Goal: Communication & Community: Answer question/provide support

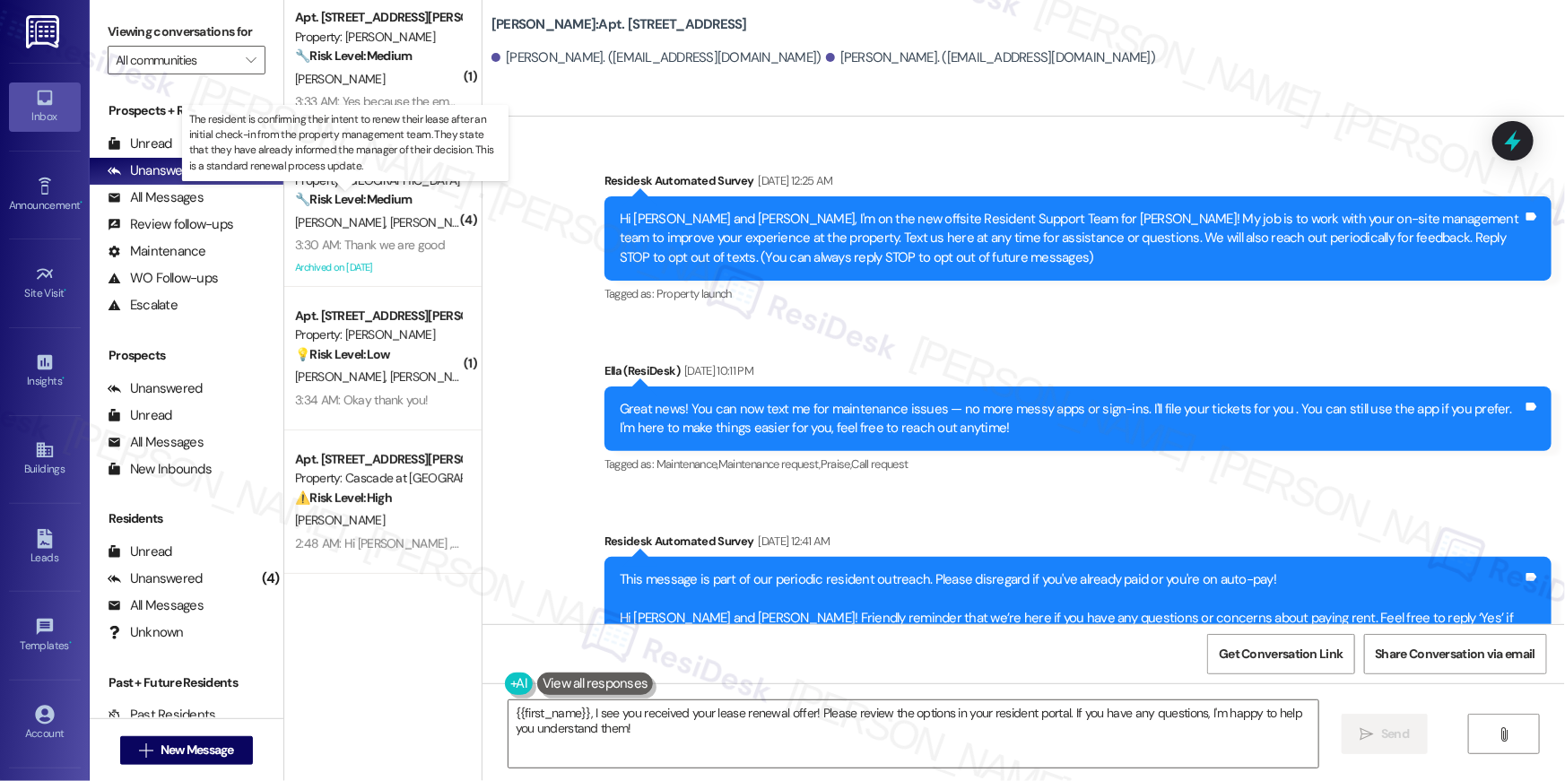
scroll to position [11569, 0]
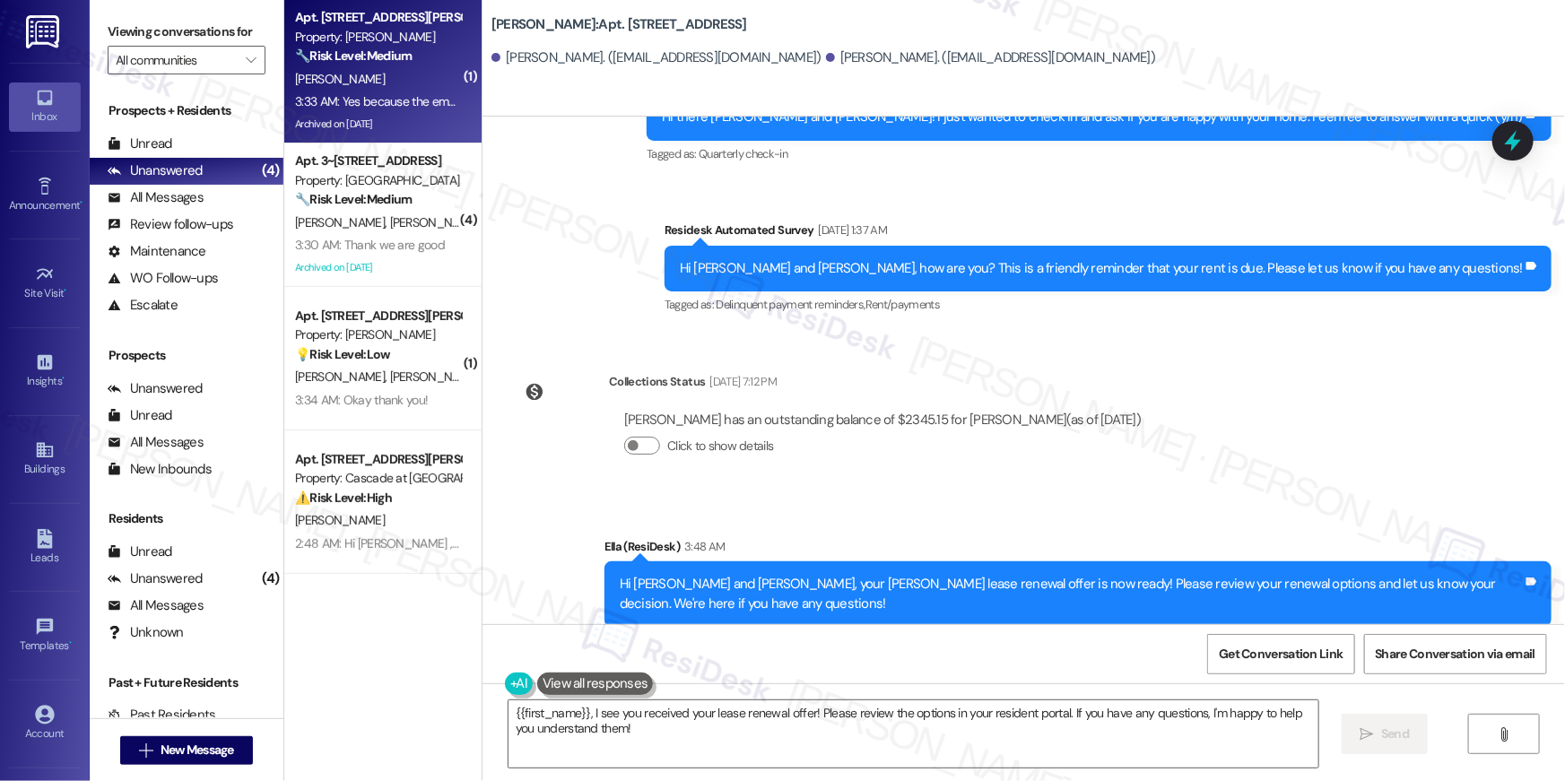
click at [381, 123] on div "Archived on [DATE]" at bounding box center [378, 124] width 170 height 22
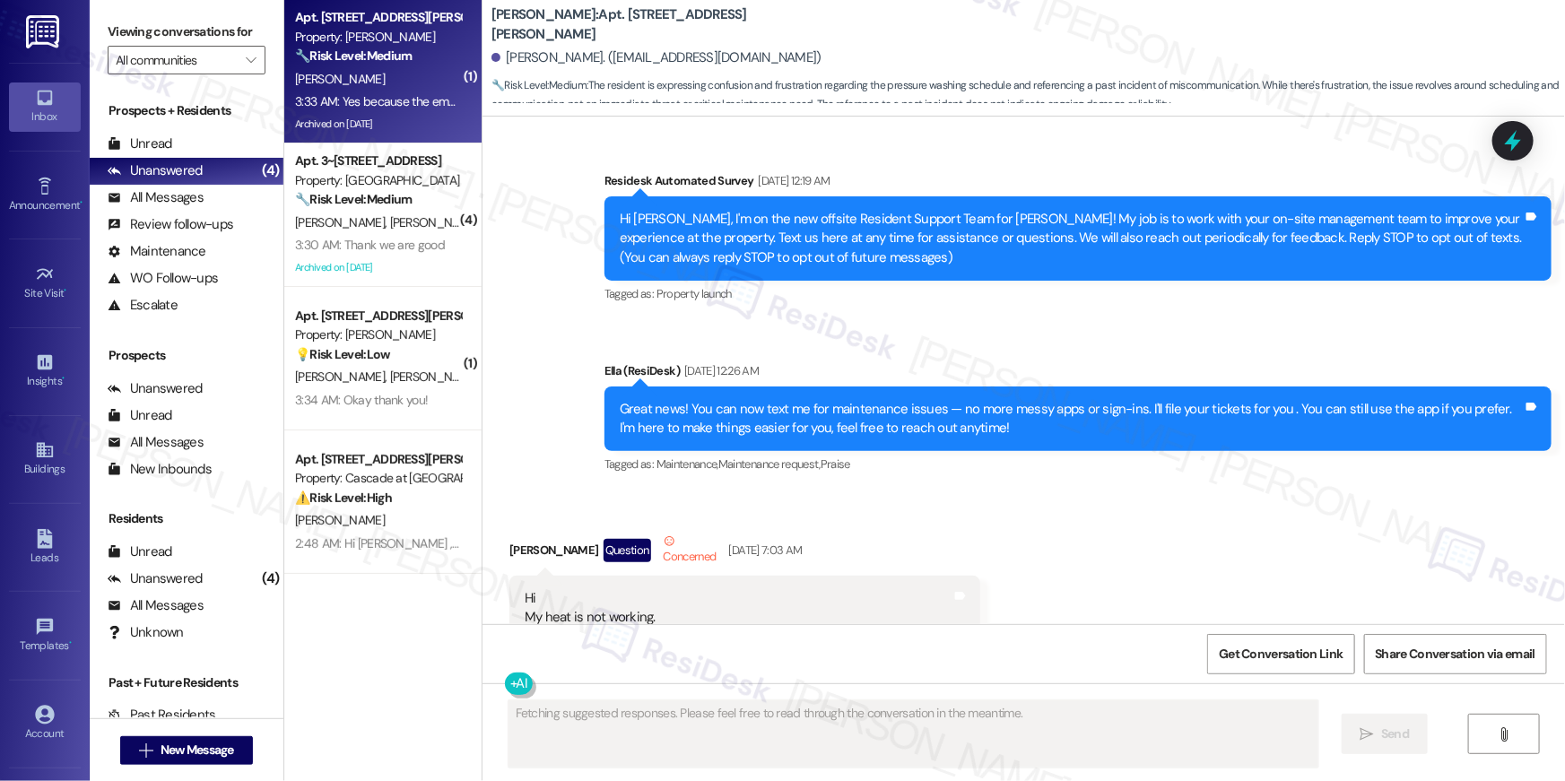
scroll to position [43800, 0]
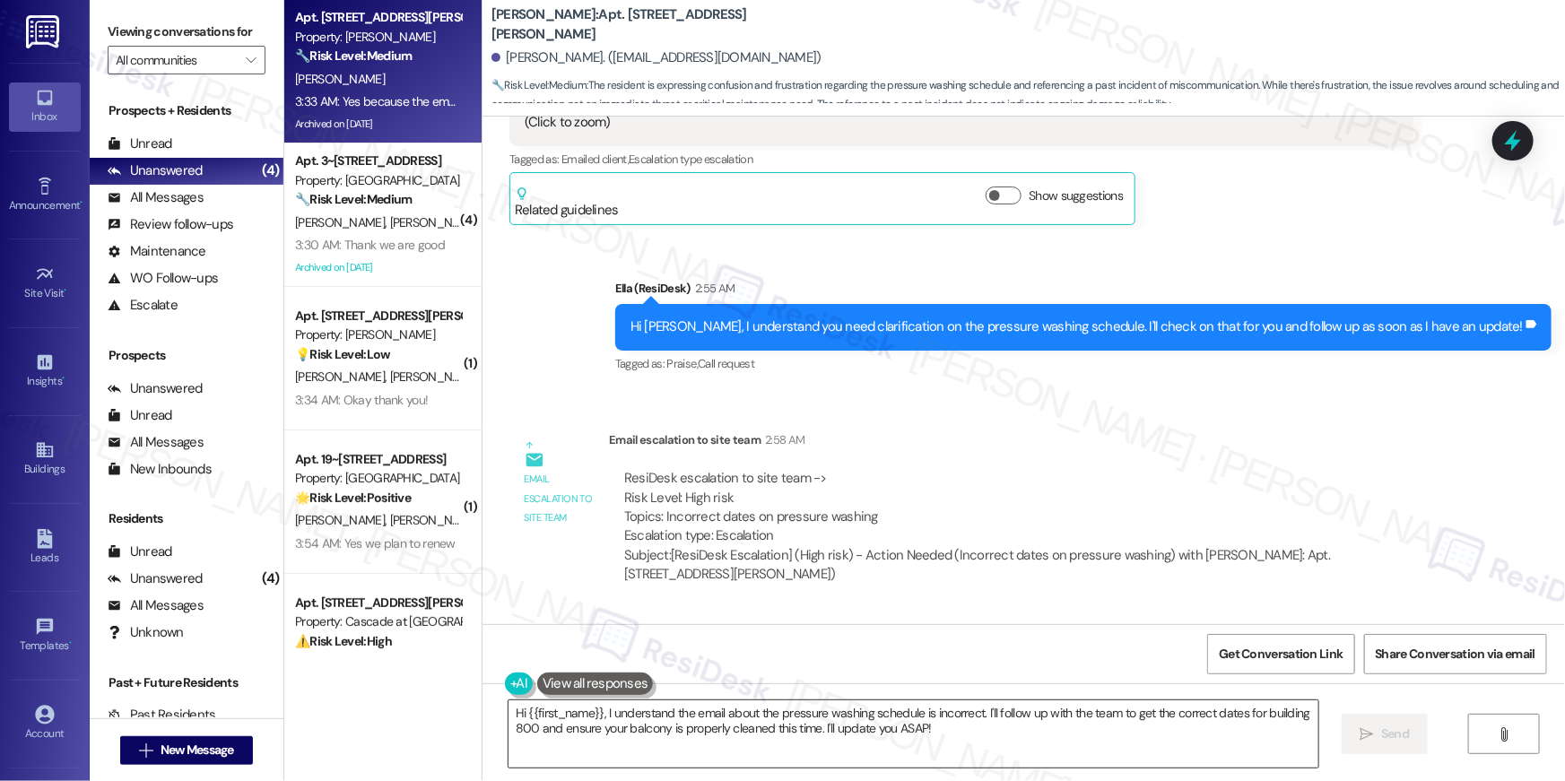
click at [851, 722] on textarea "Hi {{first_name}}, I understand the email about the pressure washing schedule i…" at bounding box center [914, 734] width 810 height 67
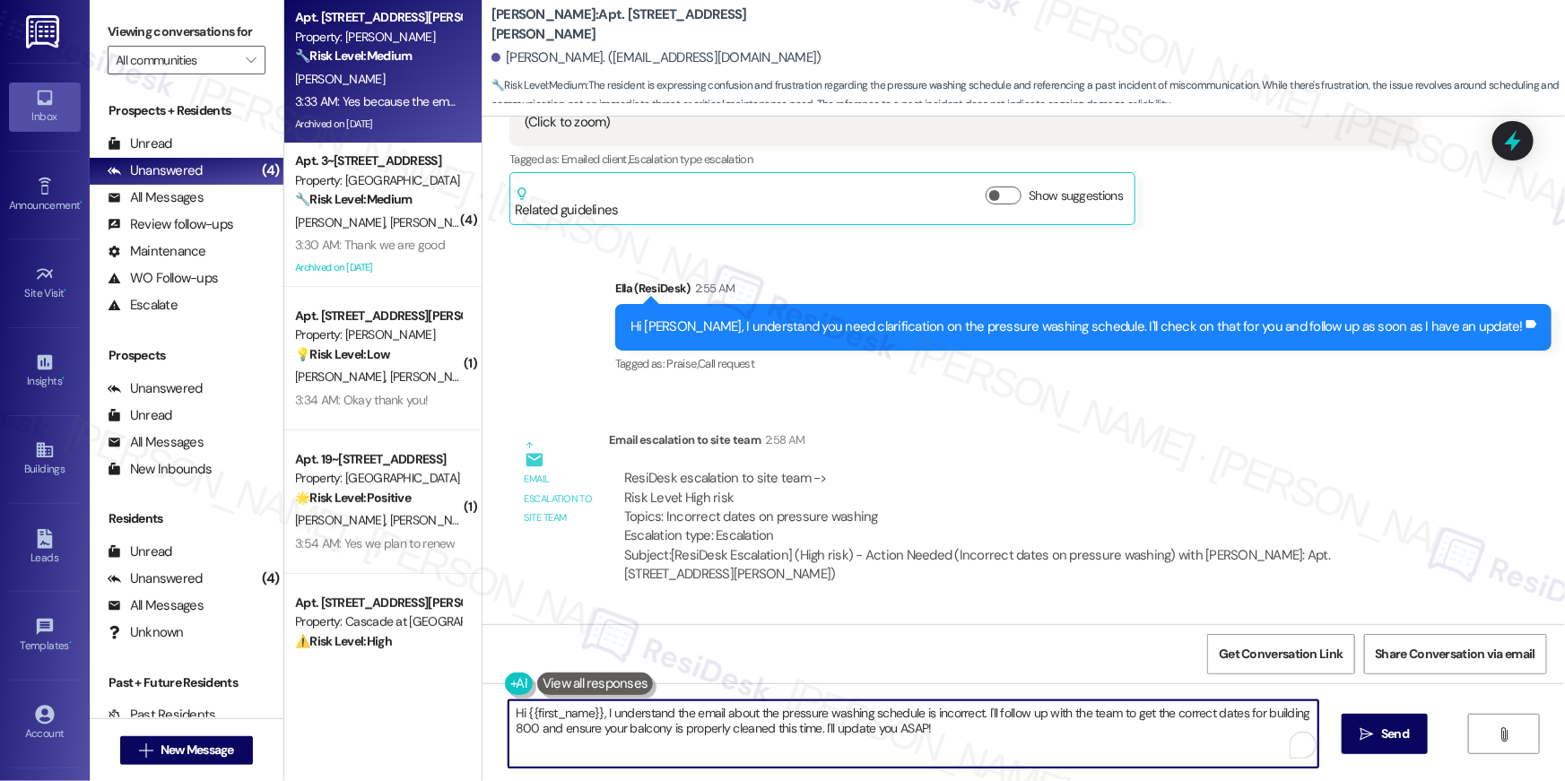
click at [851, 722] on textarea "Hi {{first_name}}, I understand the email about the pressure washing schedule i…" at bounding box center [914, 734] width 810 height 67
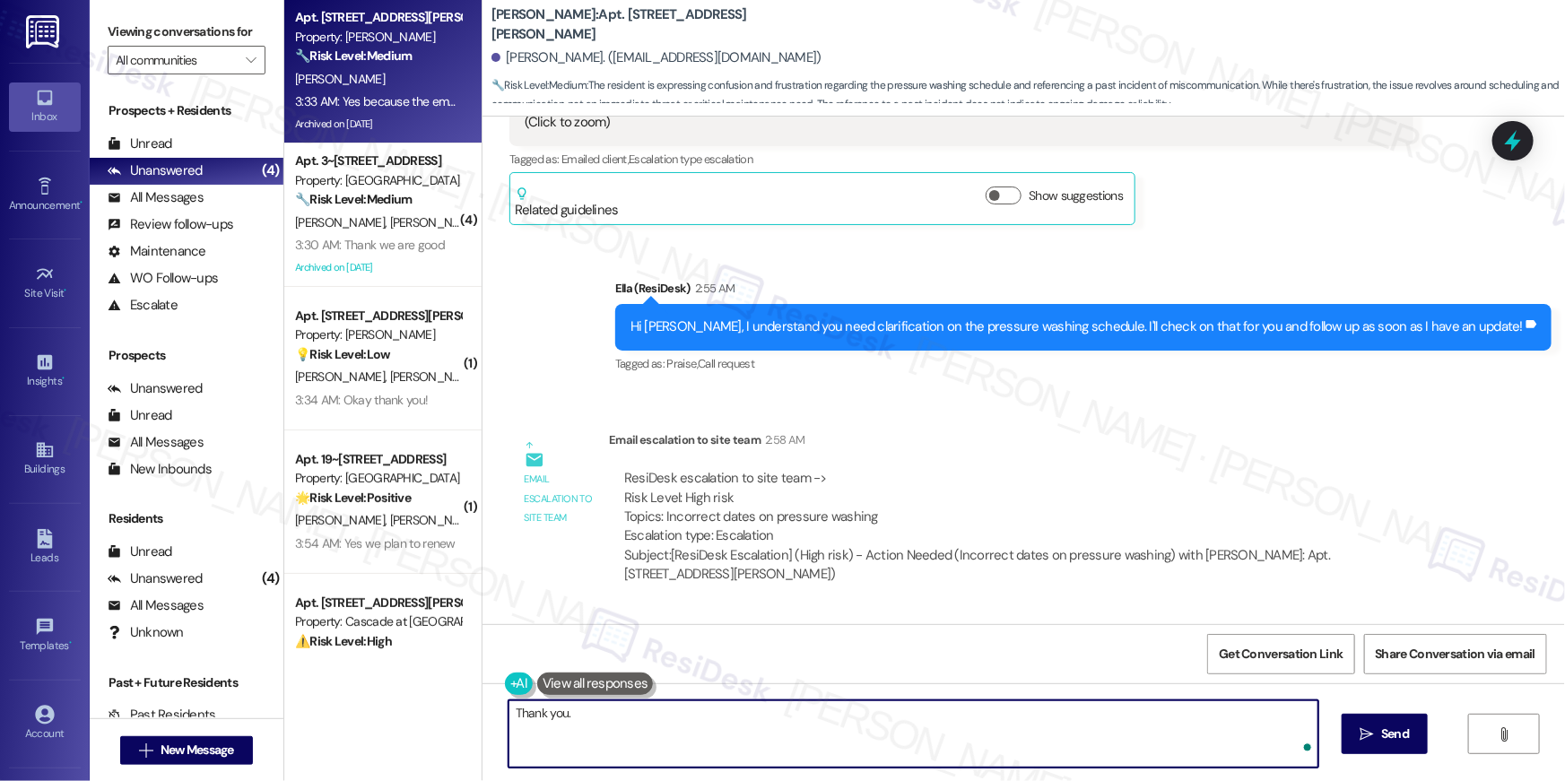
type textarea "Thank you."
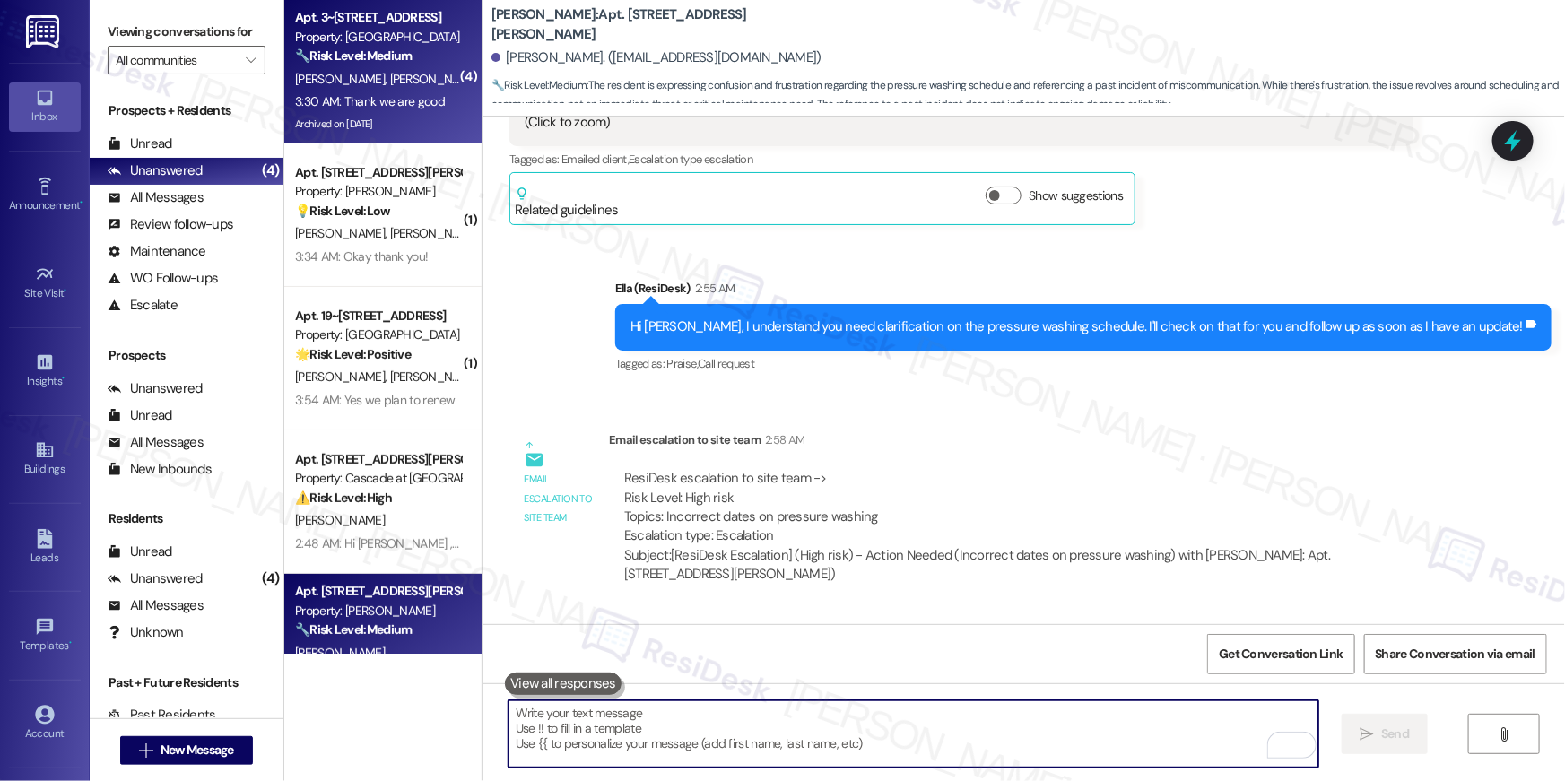
click at [430, 100] on div "3:30 AM: Thank we are good 3:30 AM: Thank we are good" at bounding box center [370, 101] width 150 height 16
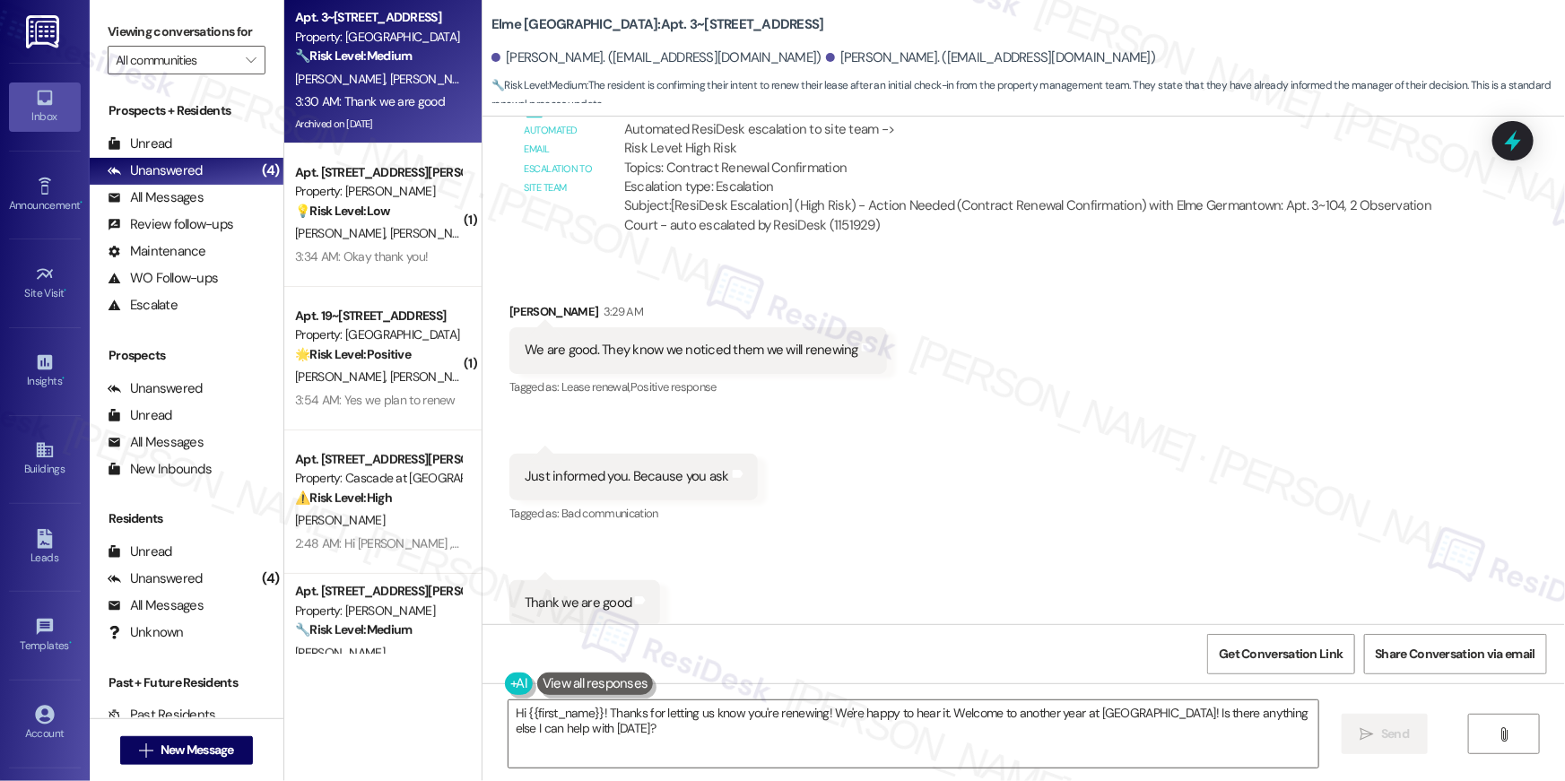
scroll to position [8688, 0]
click at [818, 752] on textarea "Hi {{first_name}}! Thanks for letting us know you're renewing! We're happy to h…" at bounding box center [914, 734] width 810 height 67
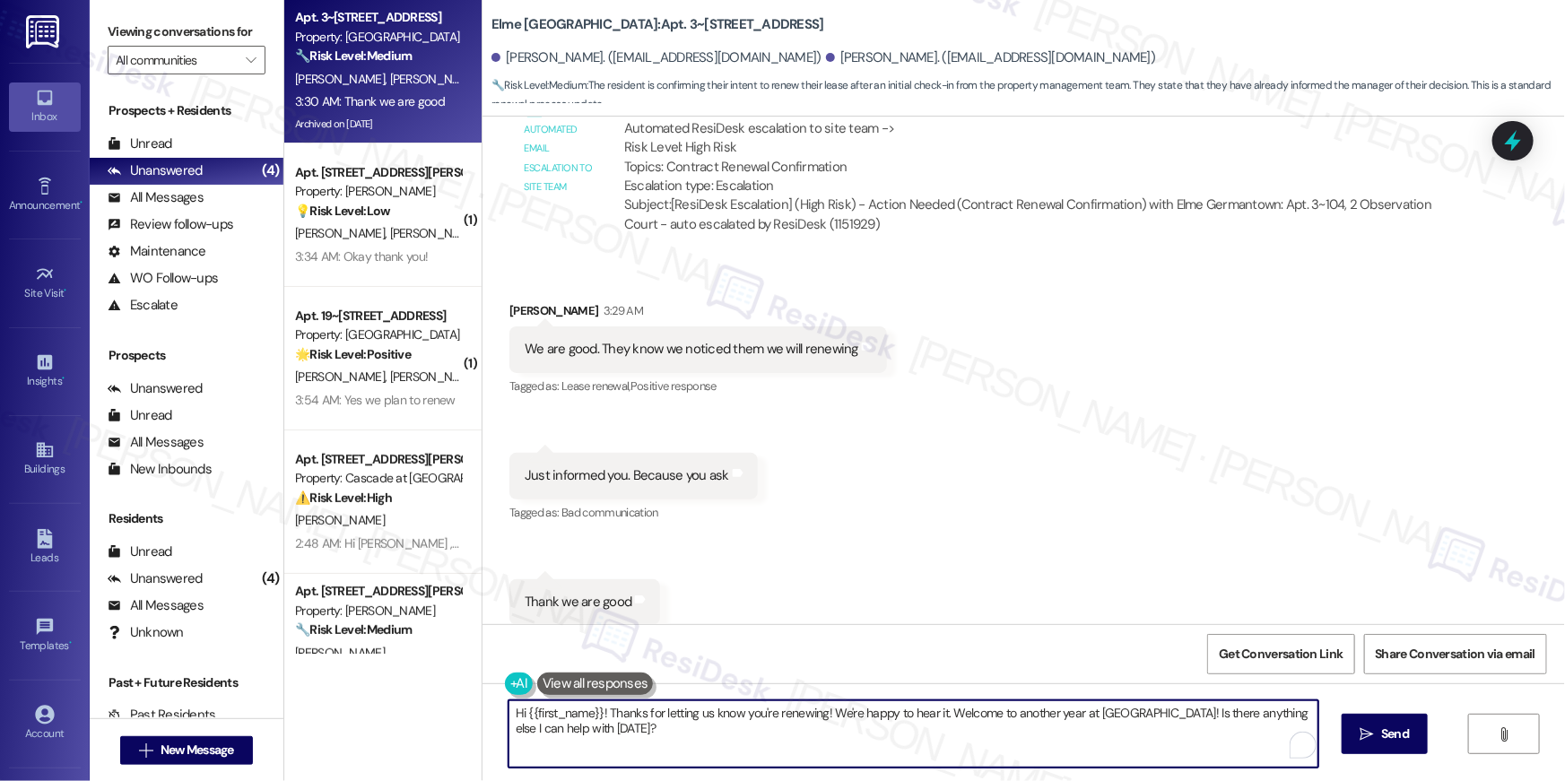
click at [818, 752] on textarea "Hi {{first_name}}! Thanks for letting us know you're renewing! We're happy to h…" at bounding box center [914, 734] width 810 height 67
drag, startPoint x: 940, startPoint y: 712, endPoint x: 1150, endPoint y: 749, distance: 213.1
click at [1150, 749] on textarea "Hi {{first_name}}! Thanks for letting us know you're renewing! We're happy to h…" at bounding box center [914, 734] width 810 height 67
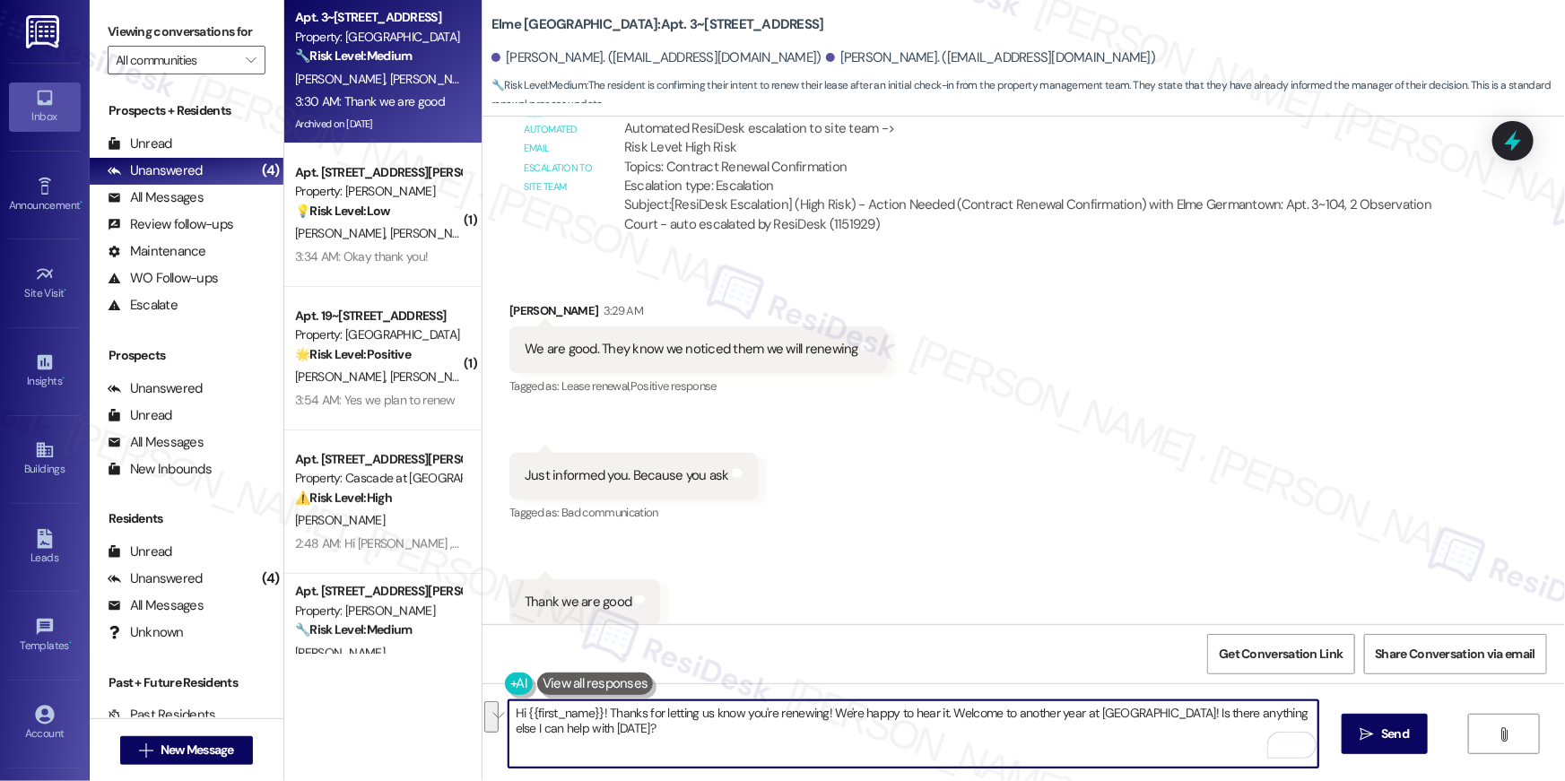
type textarea "Hi {{first_name}}! Thanks for letting us know you're renewing! We're happy to h…"
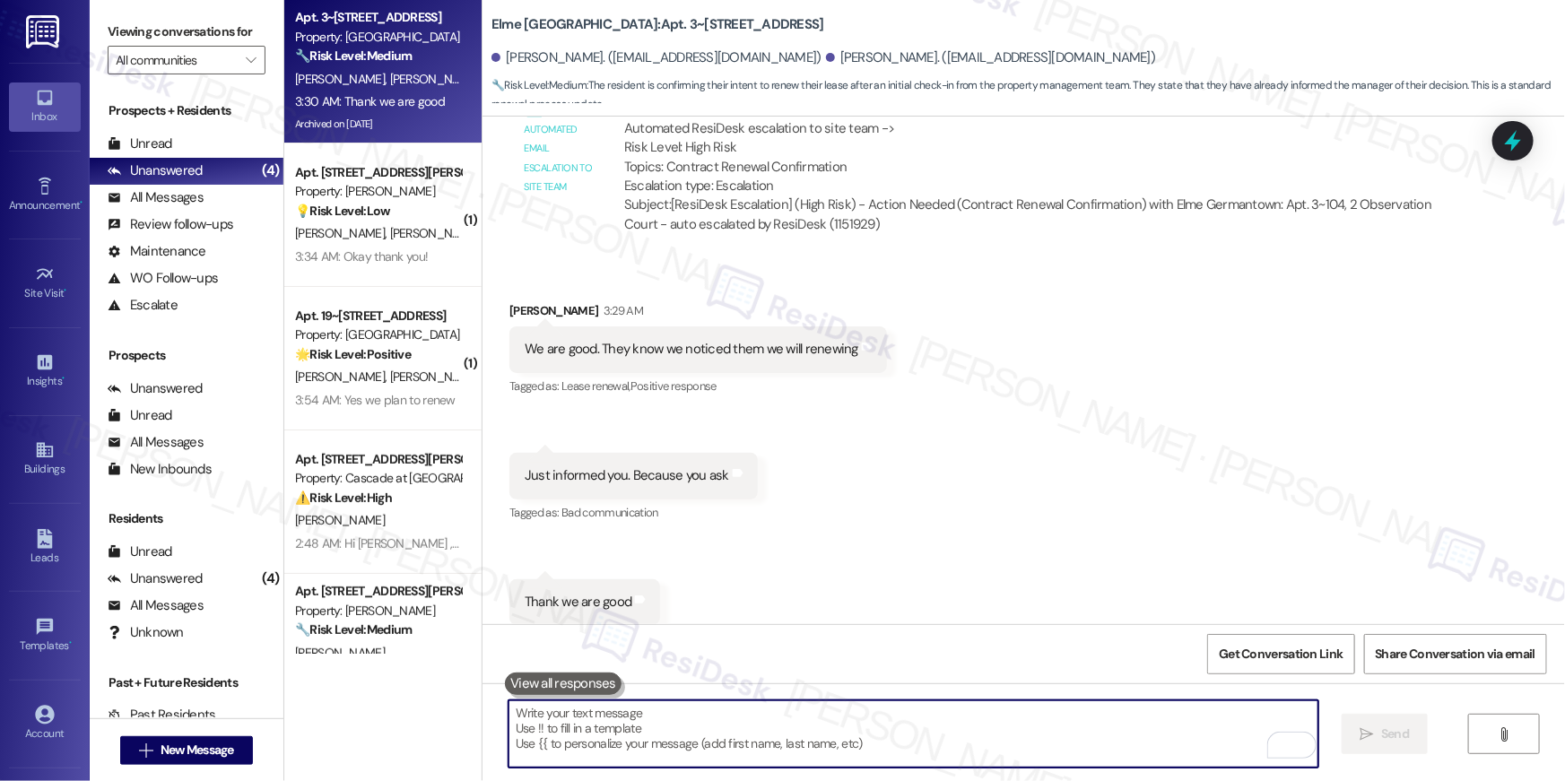
scroll to position [8687, 0]
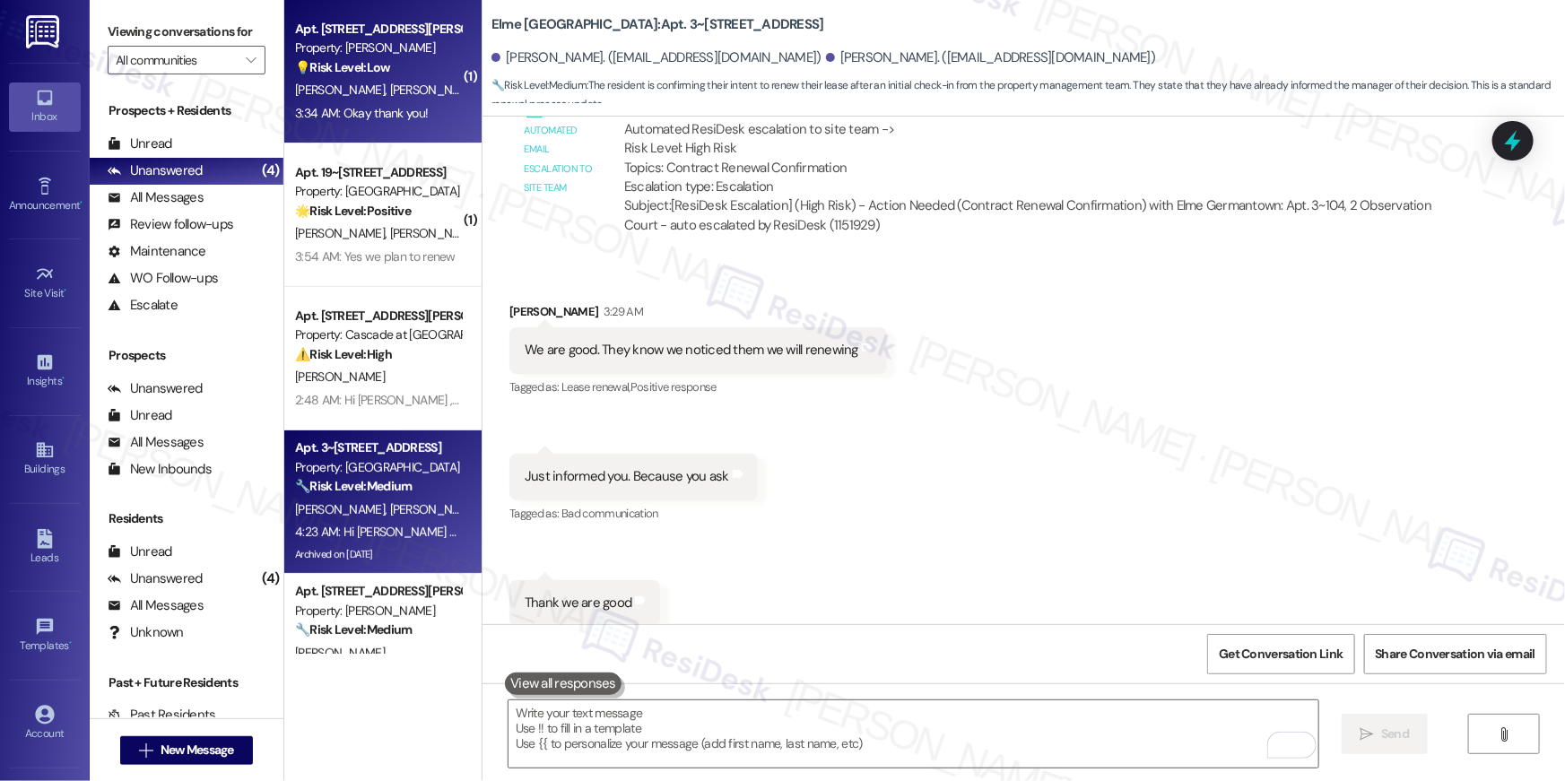
click at [403, 136] on div "Apt. 626, 50 Greenleaf Road Property: Elme Conyers 💡 Risk Level: Low The reside…" at bounding box center [382, 72] width 197 height 144
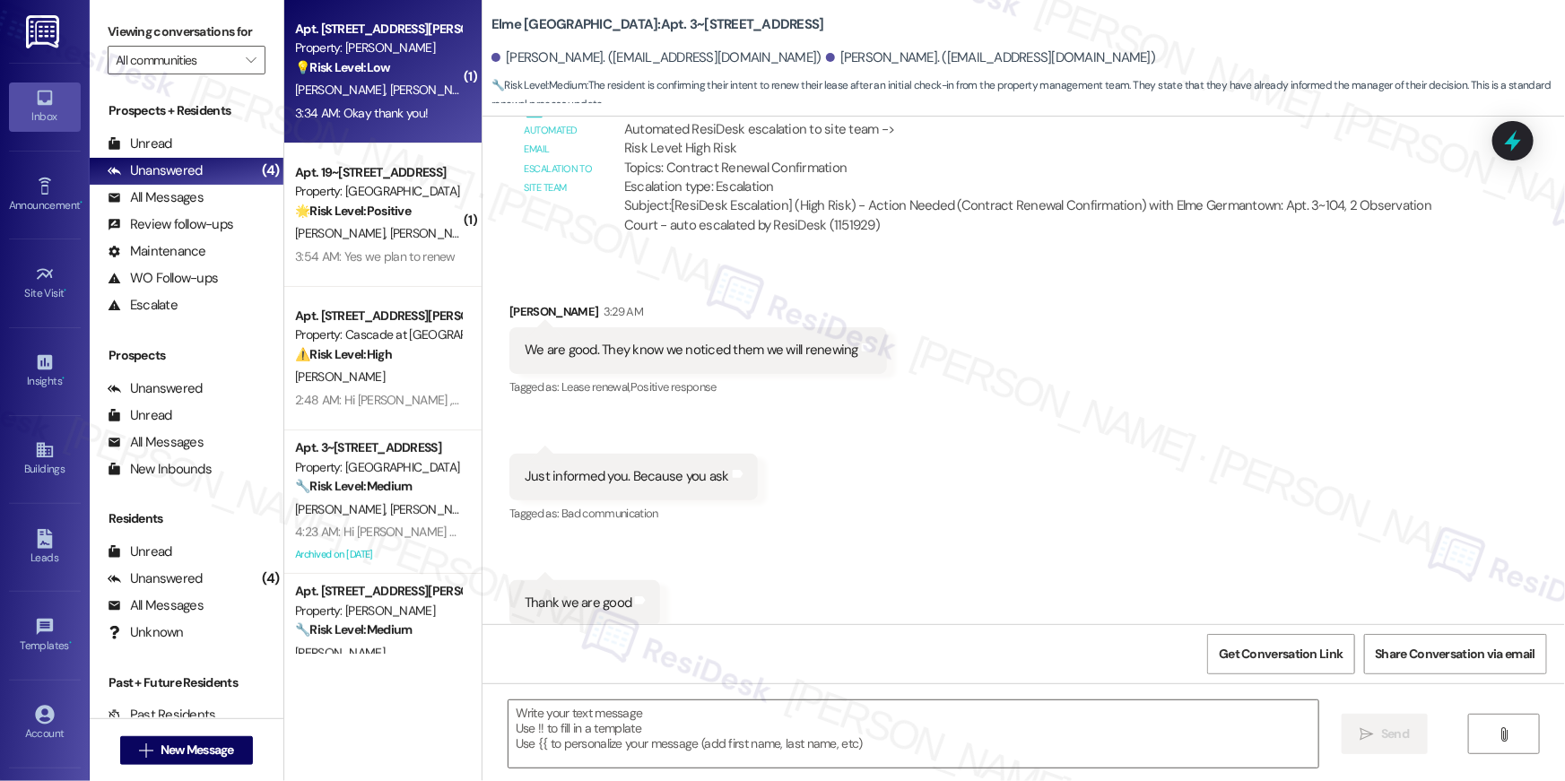
type textarea "Fetching suggested responses. Please feel free to read through the conversation…"
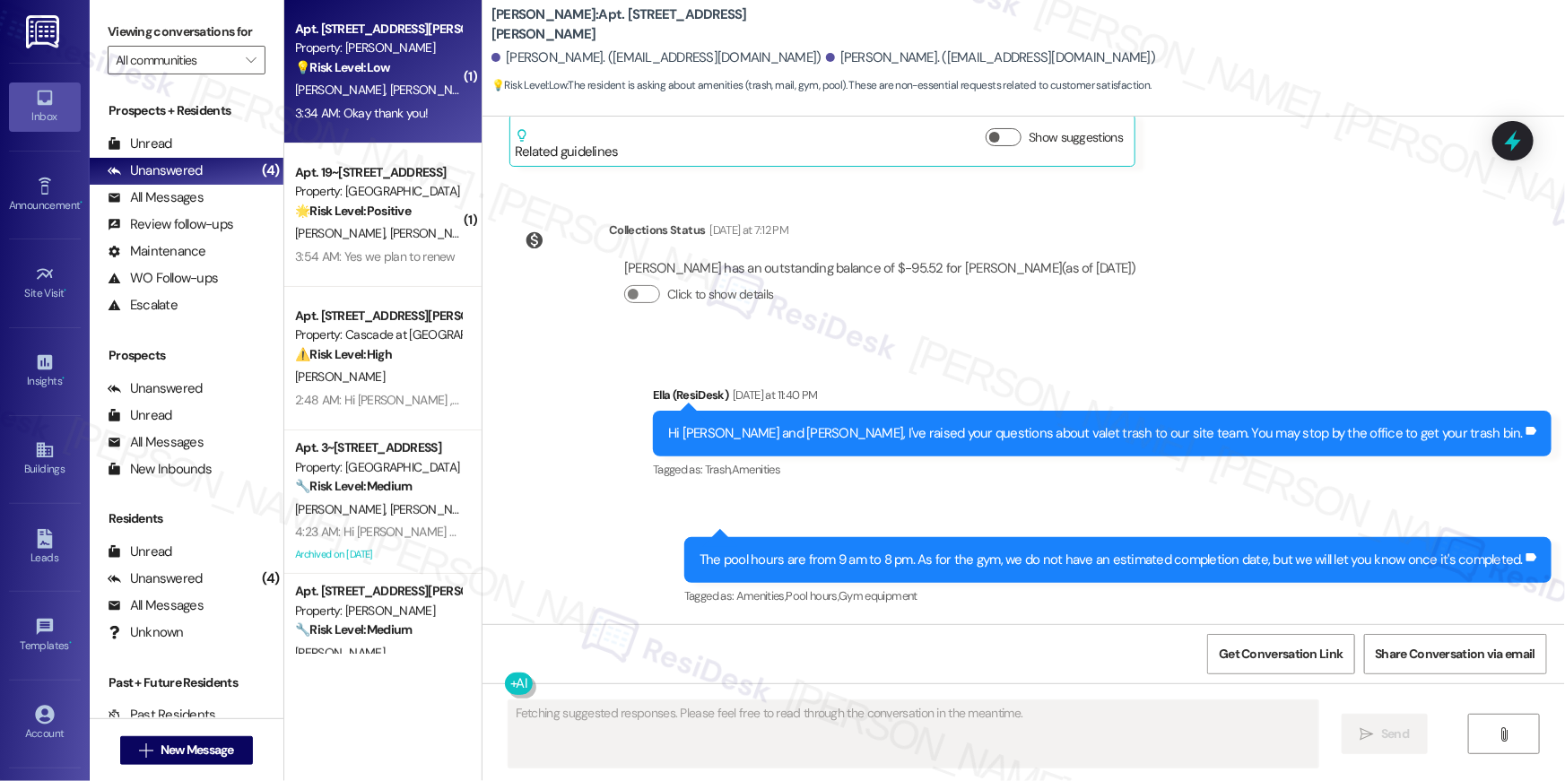
scroll to position [2302, 0]
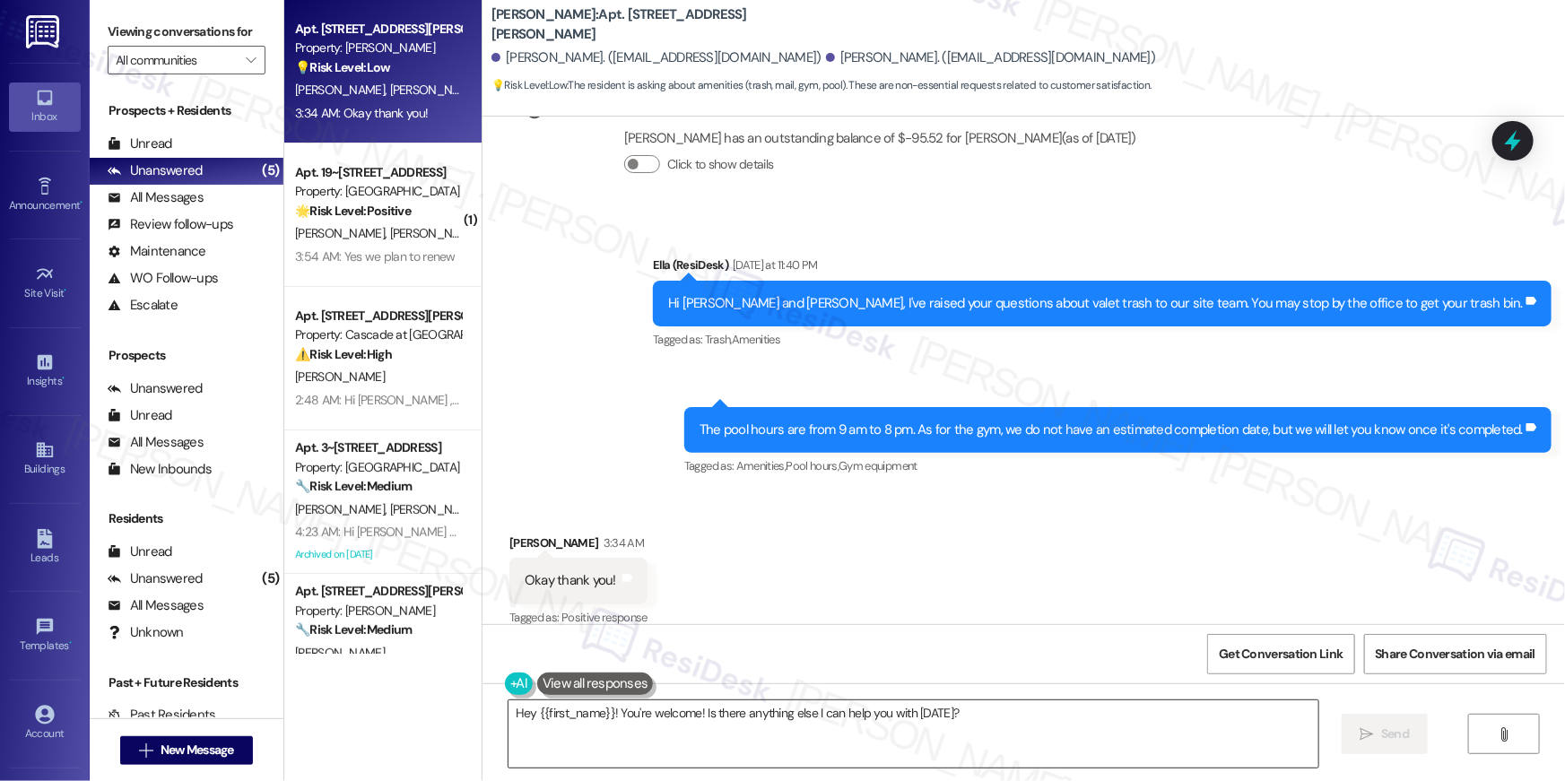
click at [1061, 728] on textarea "Hey {{first_name}}! You're welcome! Is there anything else I can help you with …" at bounding box center [914, 734] width 810 height 67
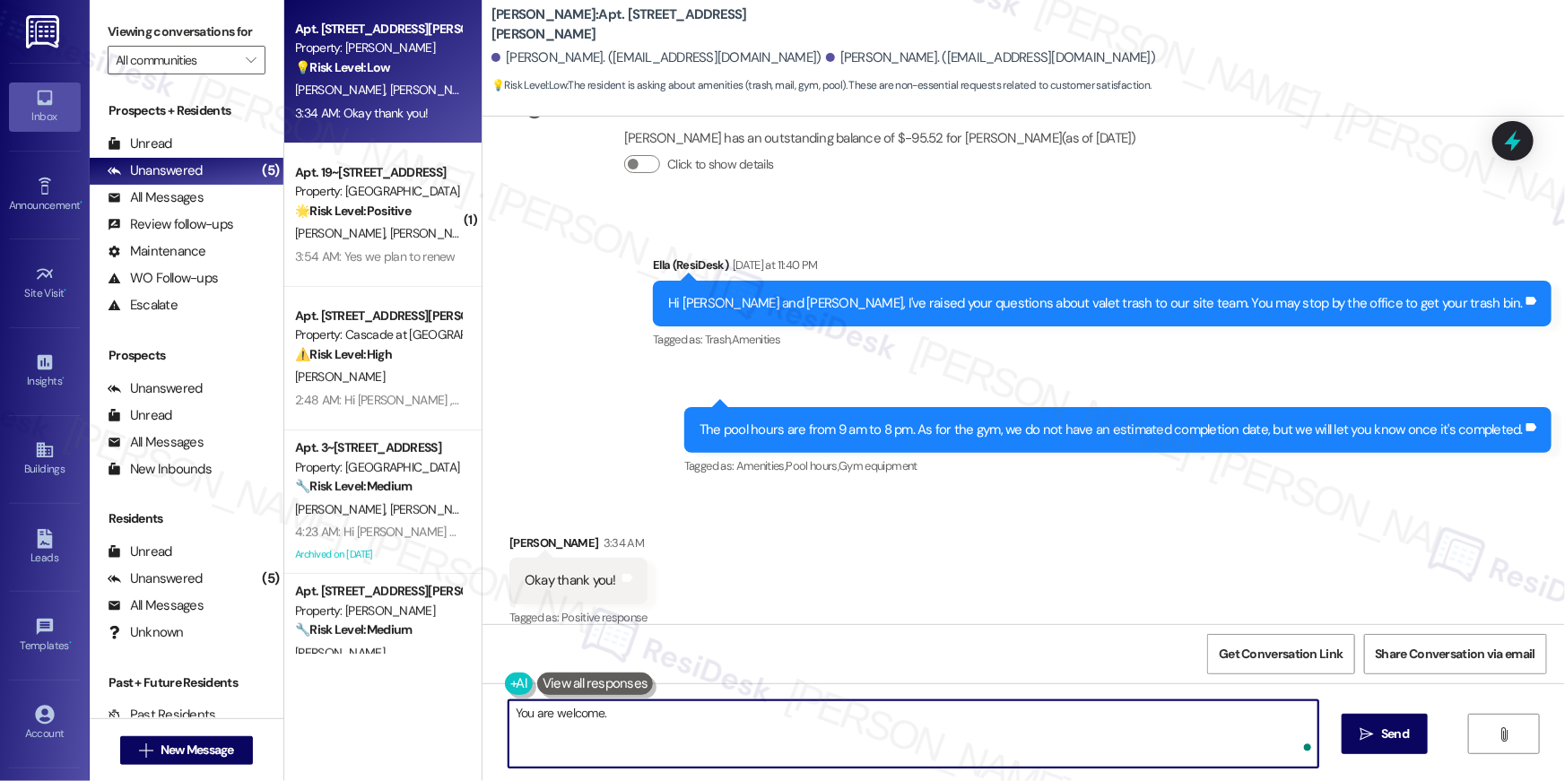
type textarea "You are welcome."
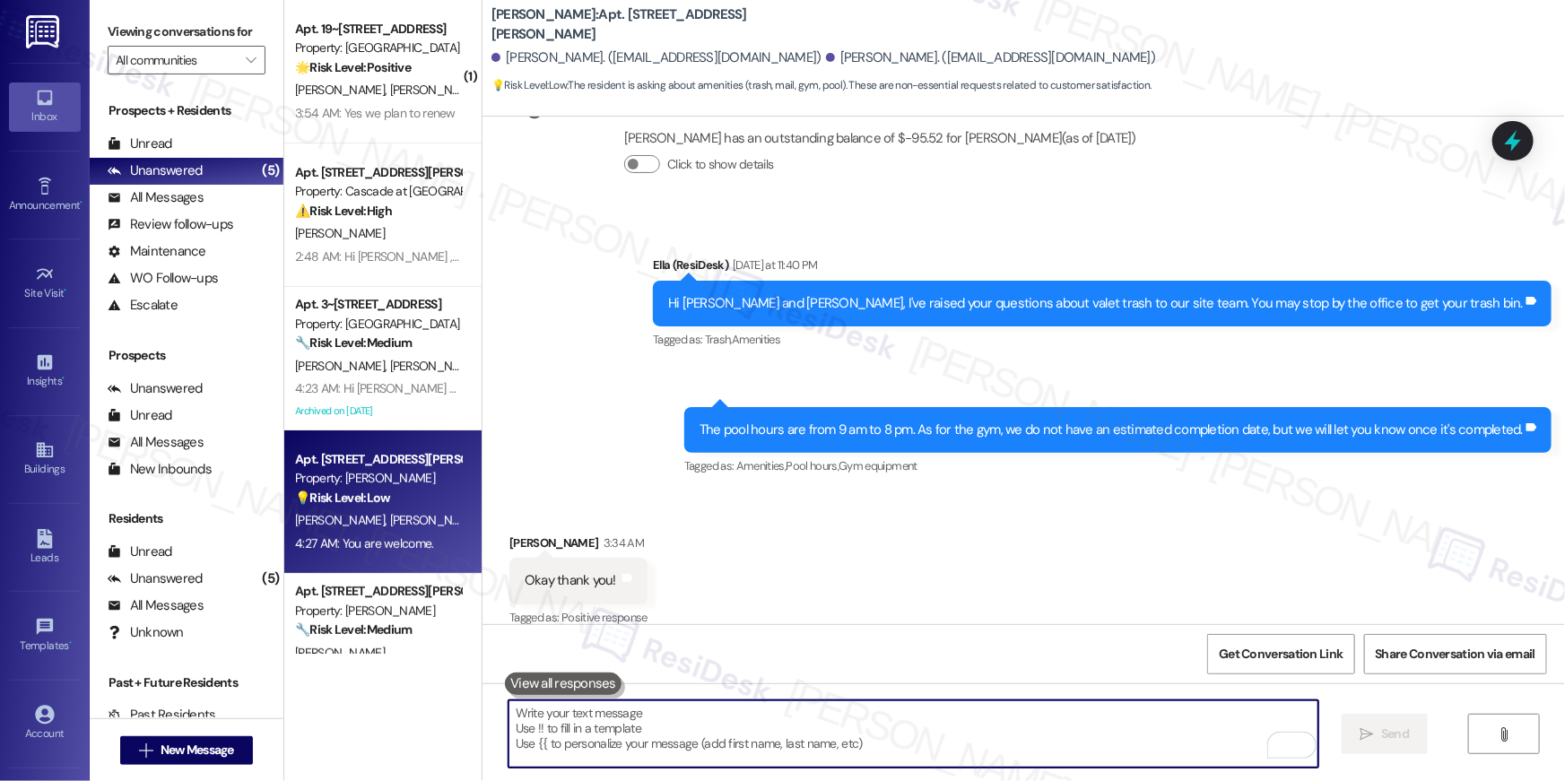
scroll to position [2427, 0]
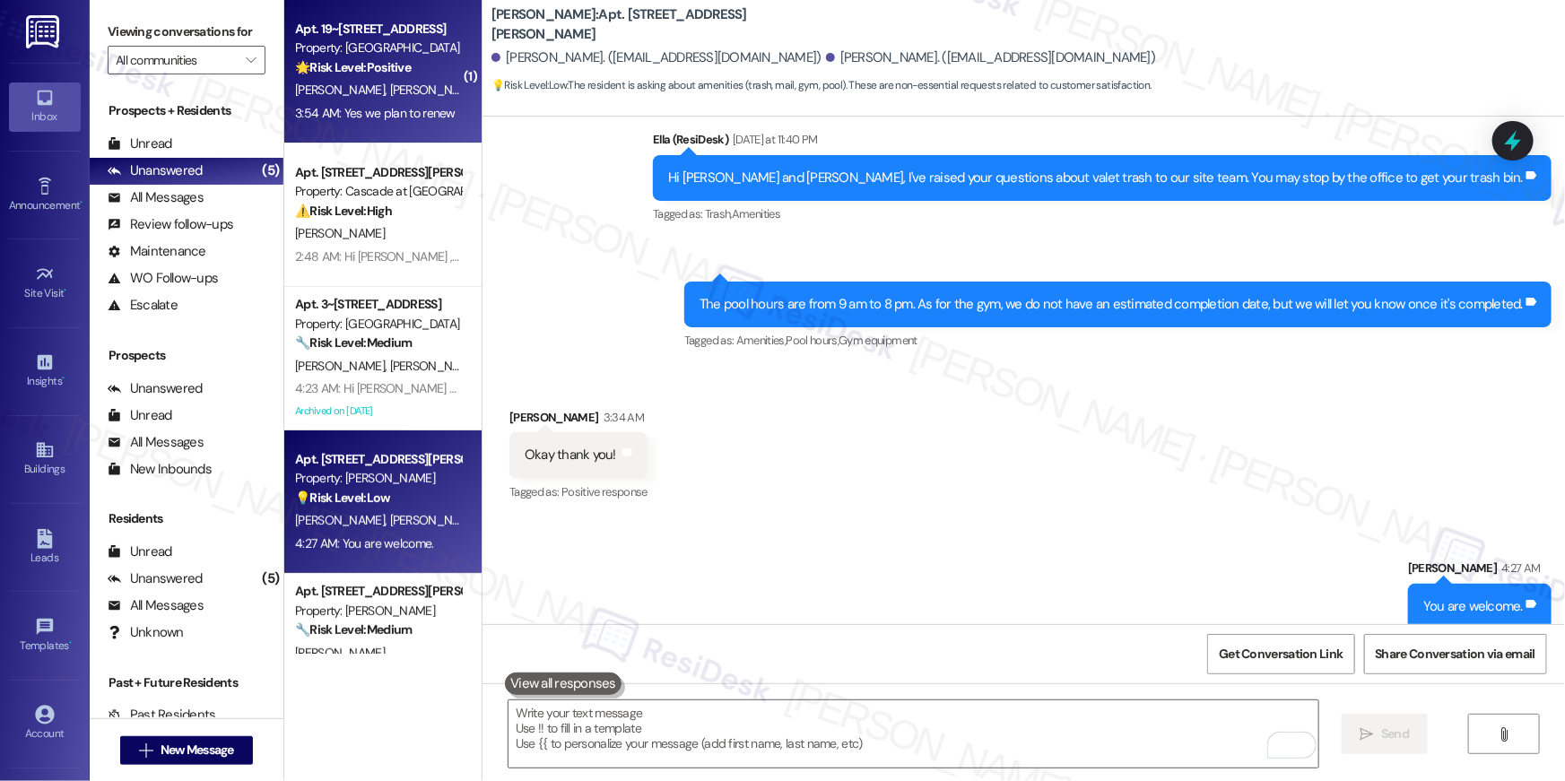
click at [342, 63] on strong "🌟 Risk Level: Positive" at bounding box center [353, 67] width 116 height 16
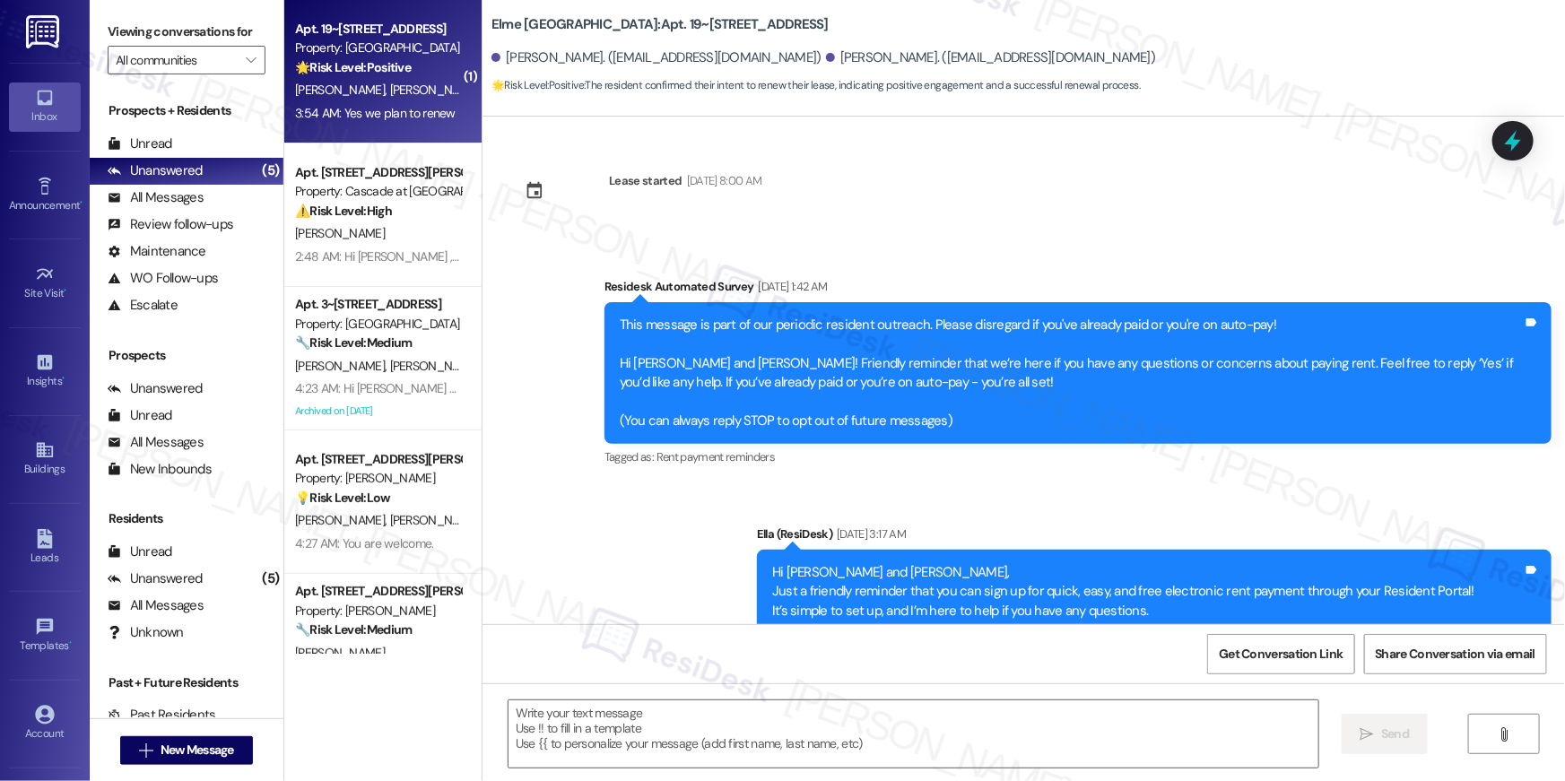
scroll to position [5049, 0]
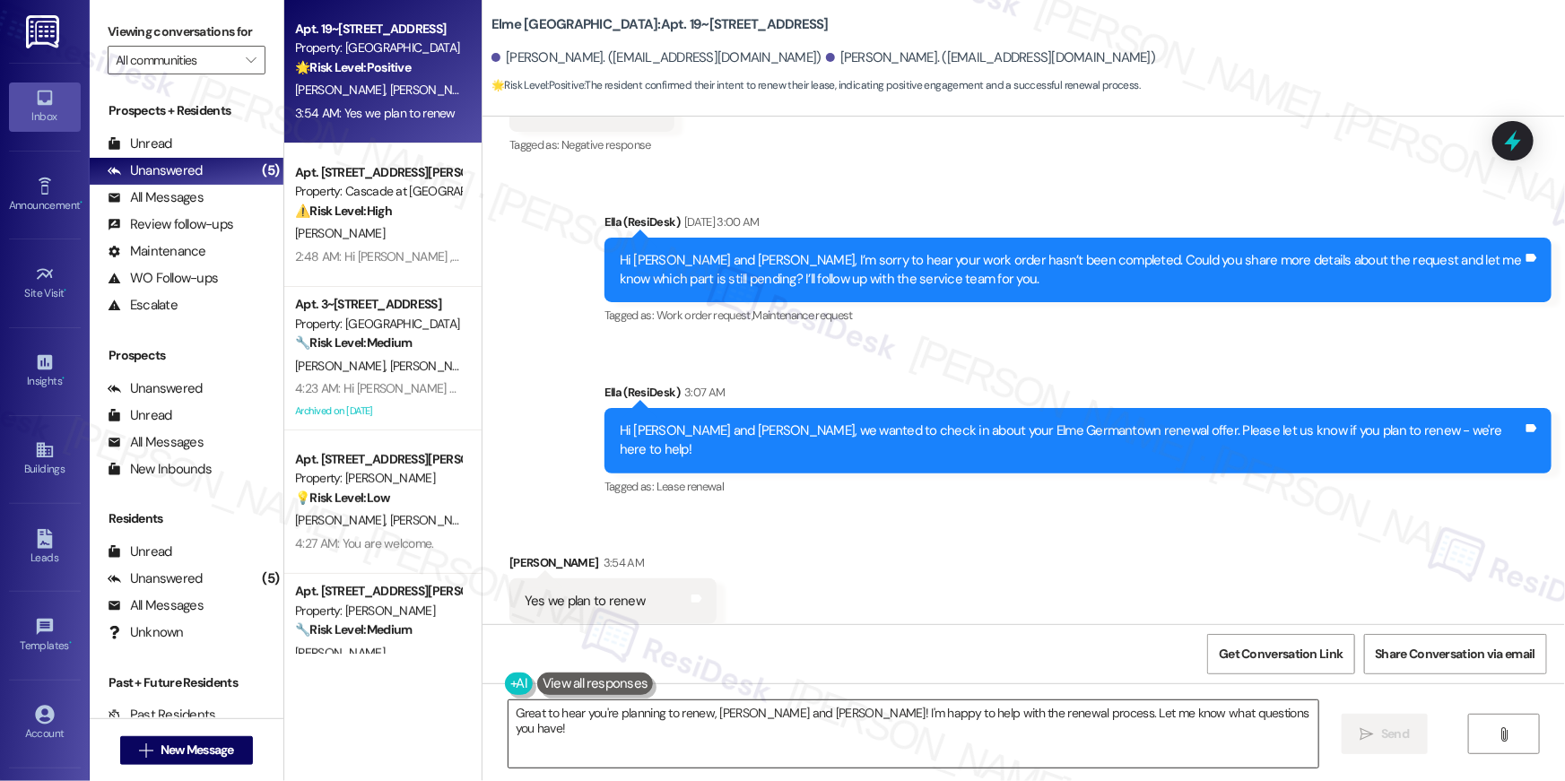
click at [797, 711] on textarea "Great to hear you're planning to renew, Tommy and Danielle! I'm happy to help w…" at bounding box center [914, 734] width 810 height 67
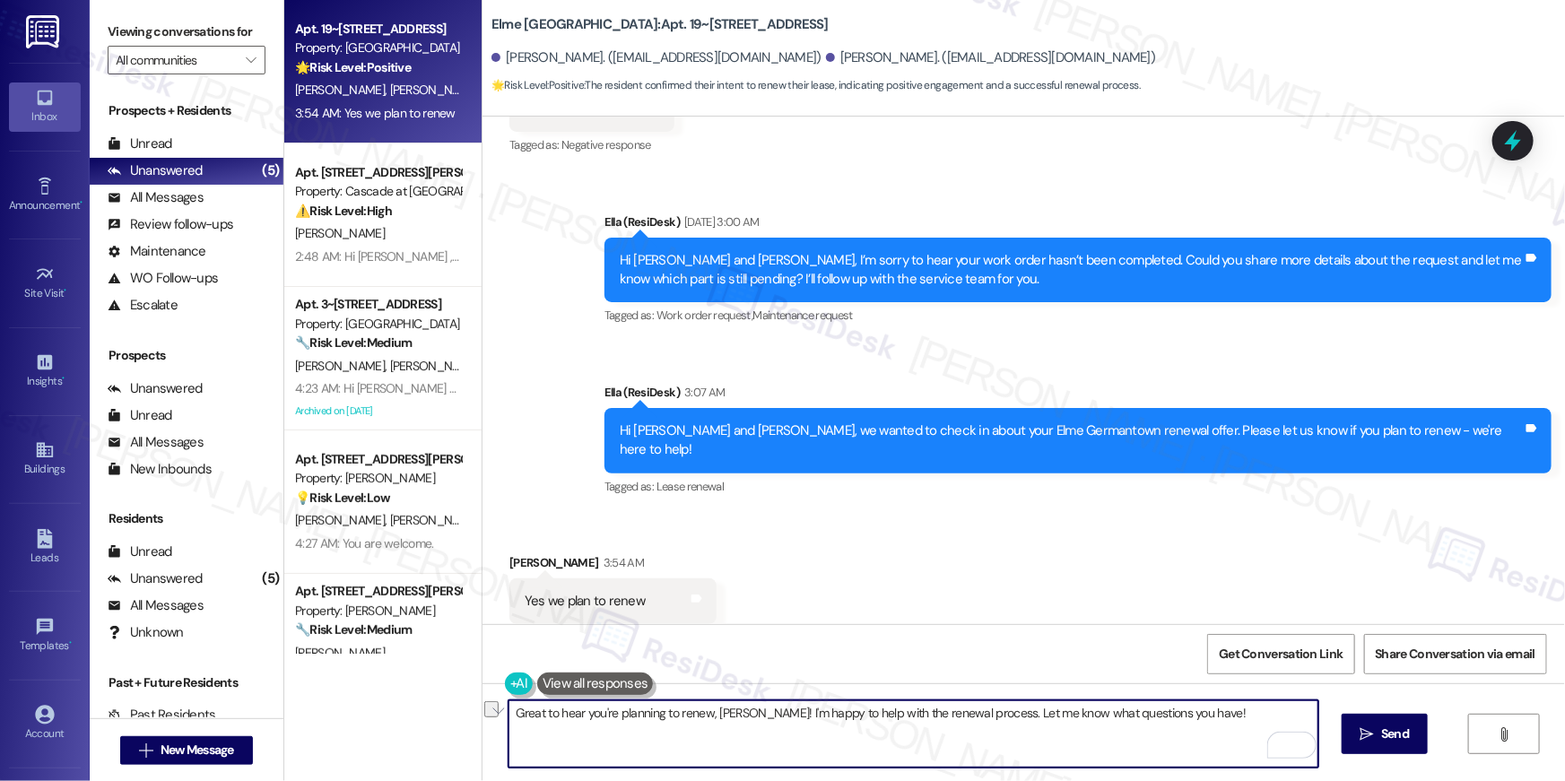
drag, startPoint x: 753, startPoint y: 710, endPoint x: 778, endPoint y: 751, distance: 48.3
click at [778, 751] on textarea "Great to hear you're planning to renew, Tommy! I'm happy to help with the renew…" at bounding box center [914, 734] width 810 height 67
type textarea "Great to hear you're planning to renew, Tommy! You may view your renewal offer …"
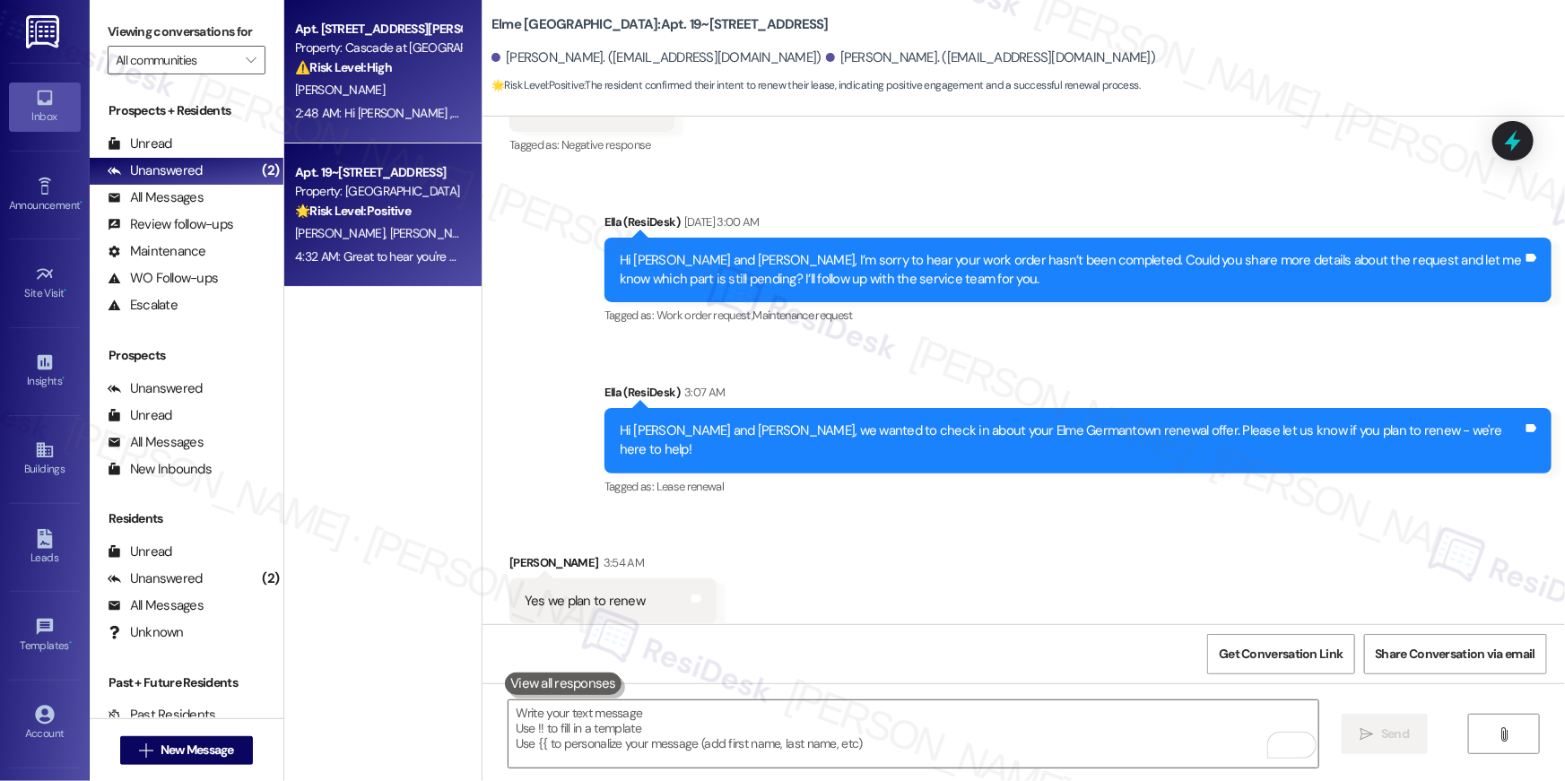
click at [426, 92] on div "[PERSON_NAME]" at bounding box center [378, 90] width 170 height 22
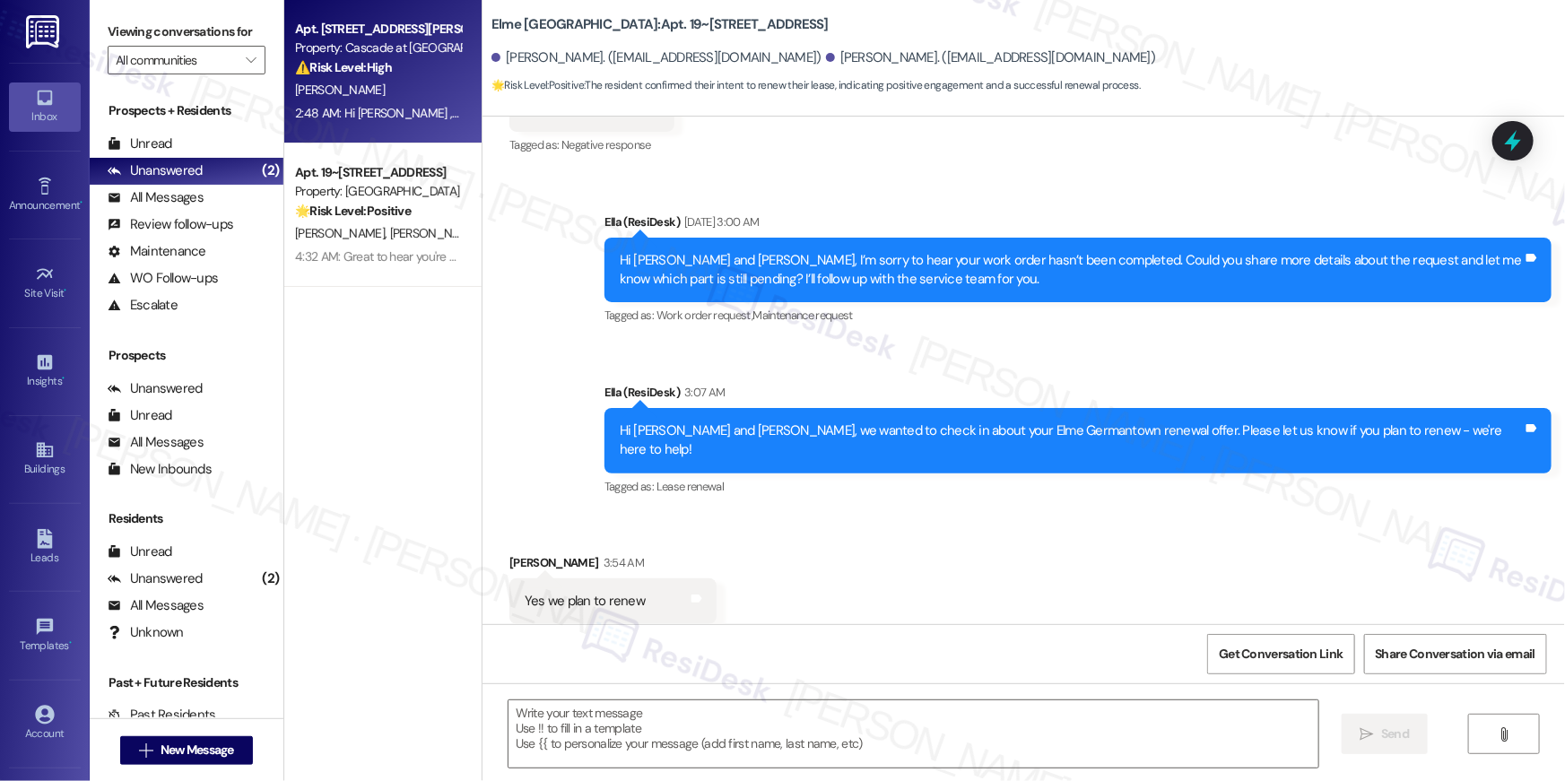
type textarea "Fetching suggested responses. Please feel free to read through the conversation…"
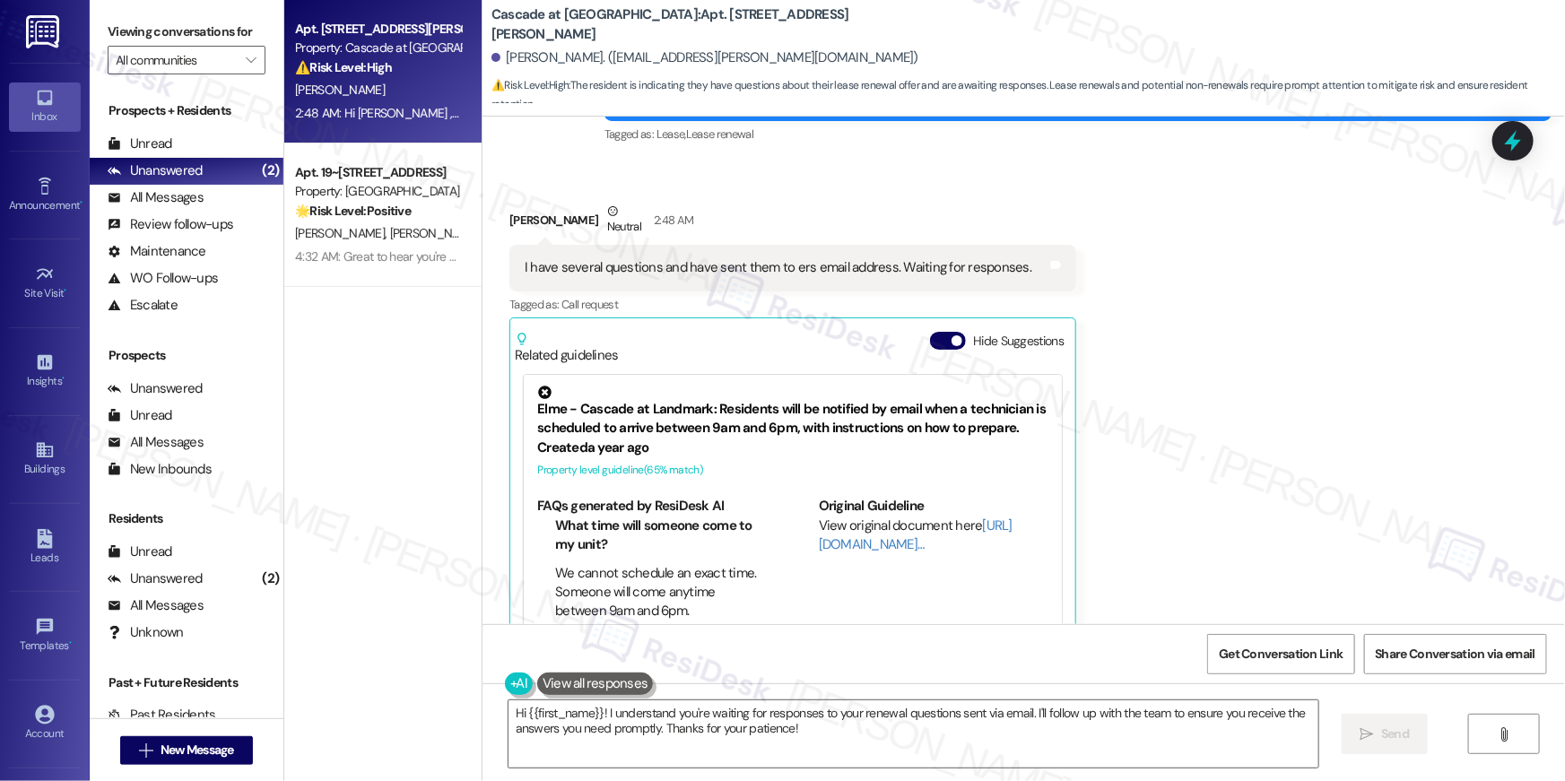
scroll to position [7280, 0]
click at [823, 749] on textarea "Hi {{first_name}}! I understand you're waiting for responses to your renewal qu…" at bounding box center [914, 734] width 810 height 67
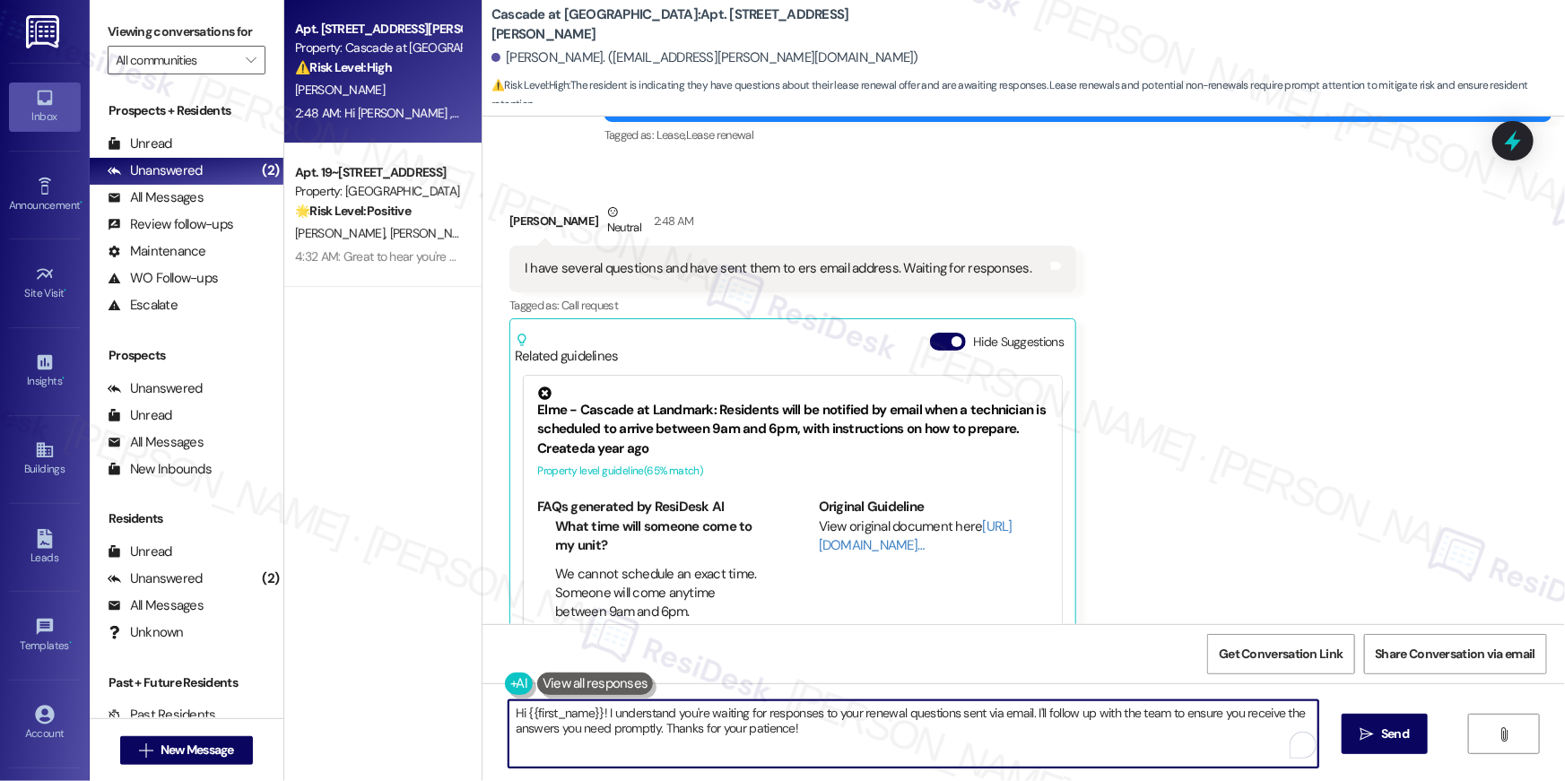
click at [823, 749] on textarea "Hi {{first_name}}! I understand you're waiting for responses to your renewal qu…" at bounding box center [914, 734] width 810 height 67
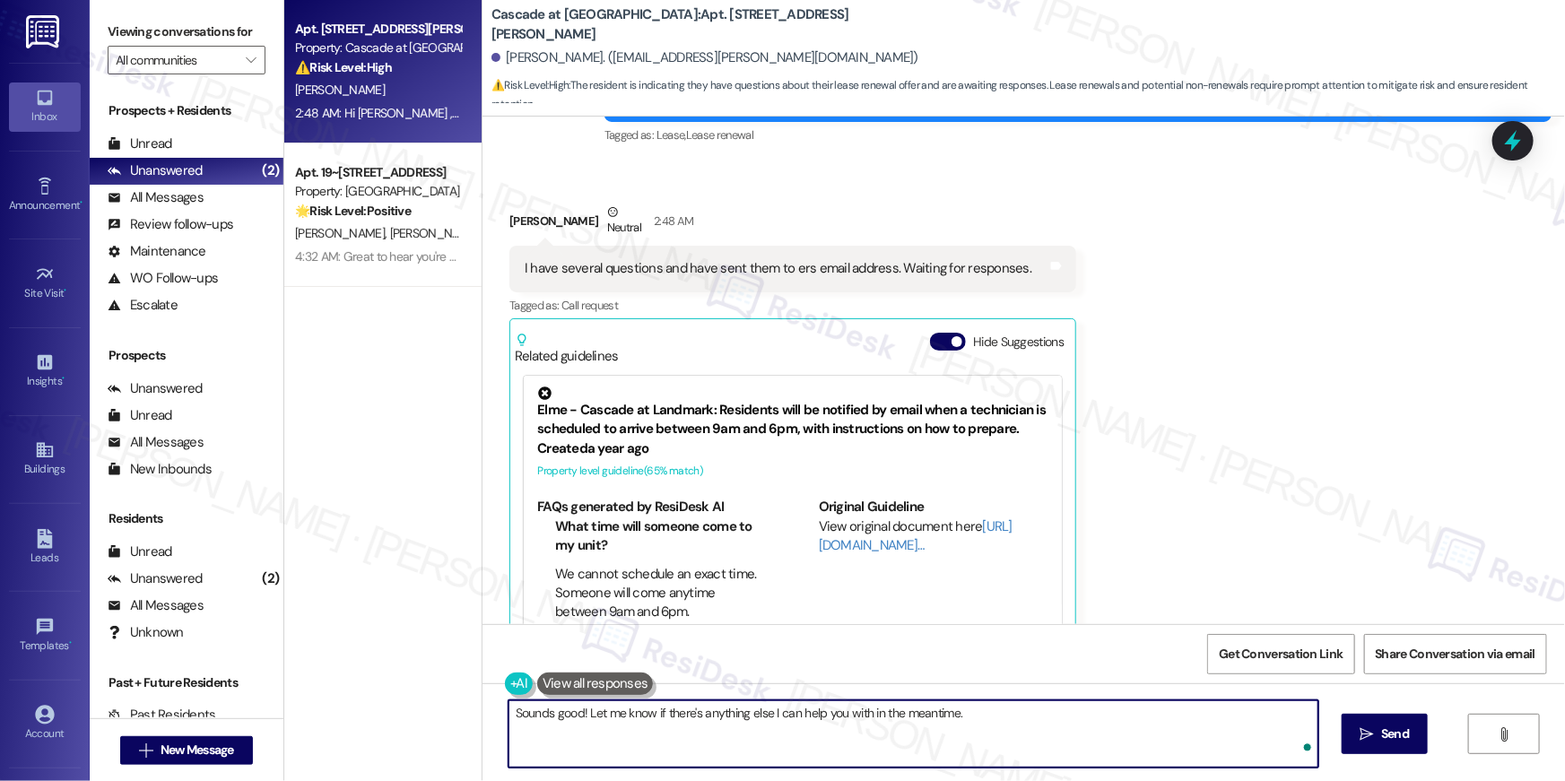
type textarea "Sounds good! Let me know if there's anything else I can help you with in the me…"
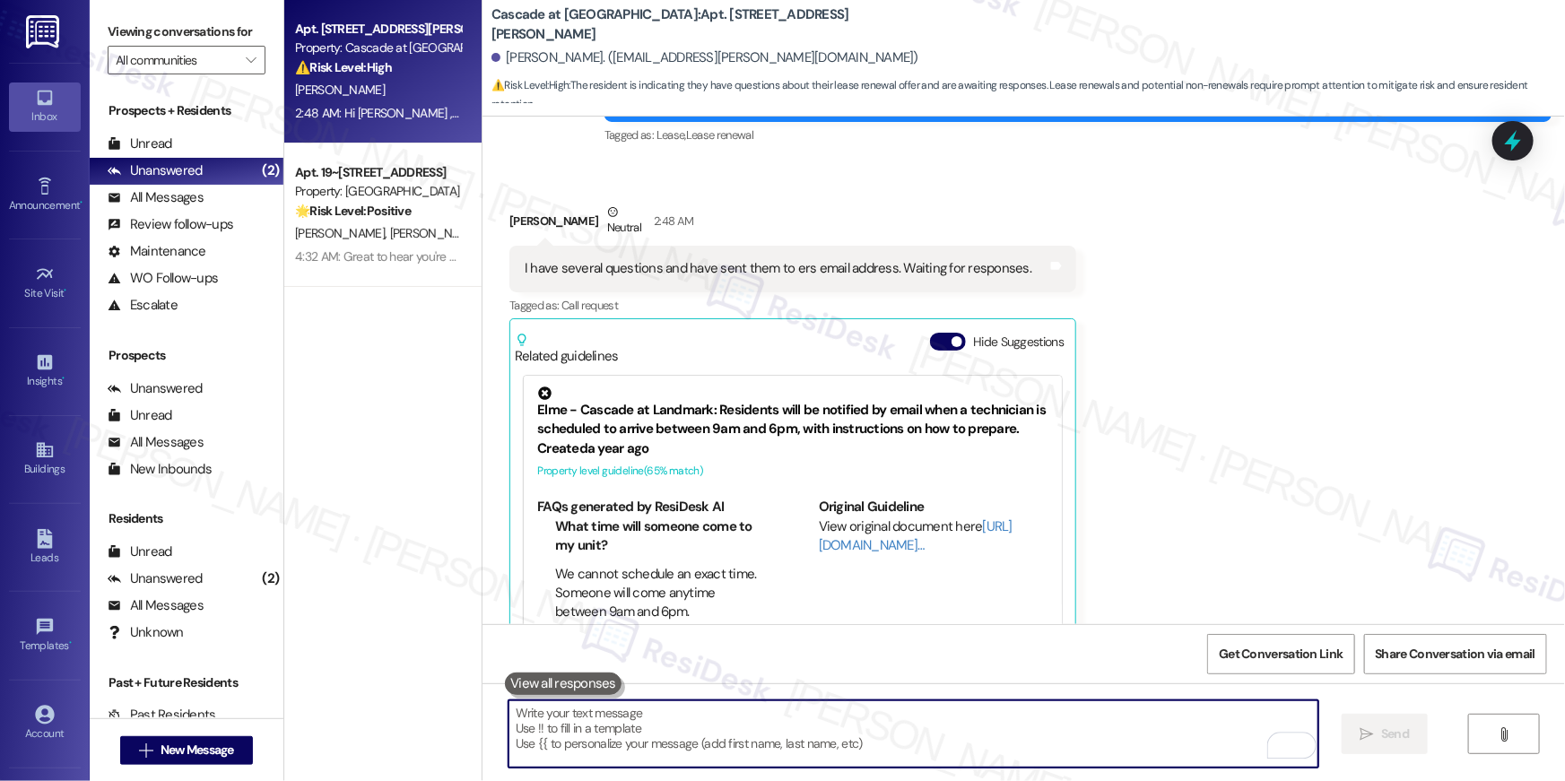
scroll to position [7371, 0]
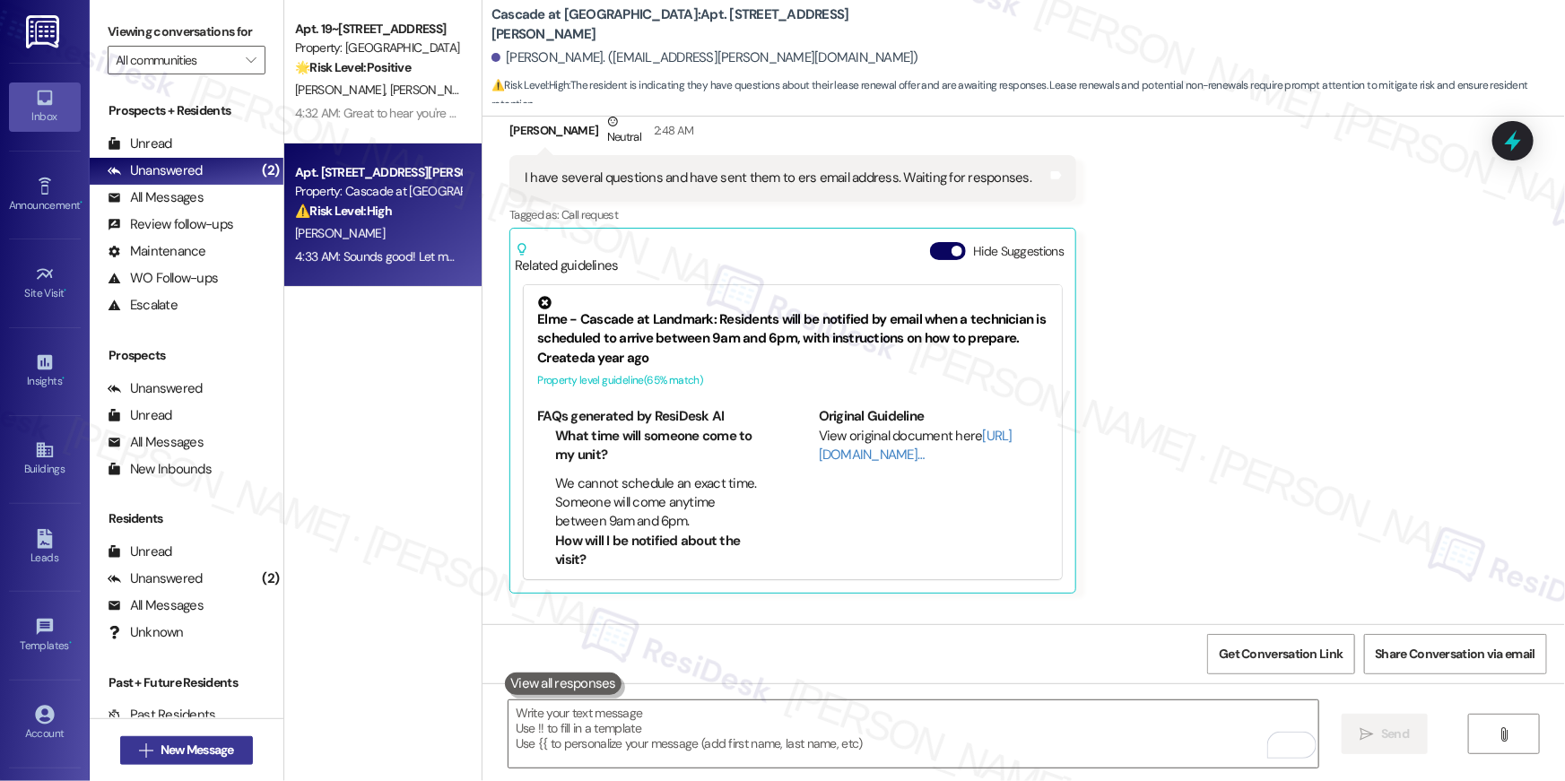
click at [214, 758] on span "New Message" at bounding box center [198, 750] width 74 height 19
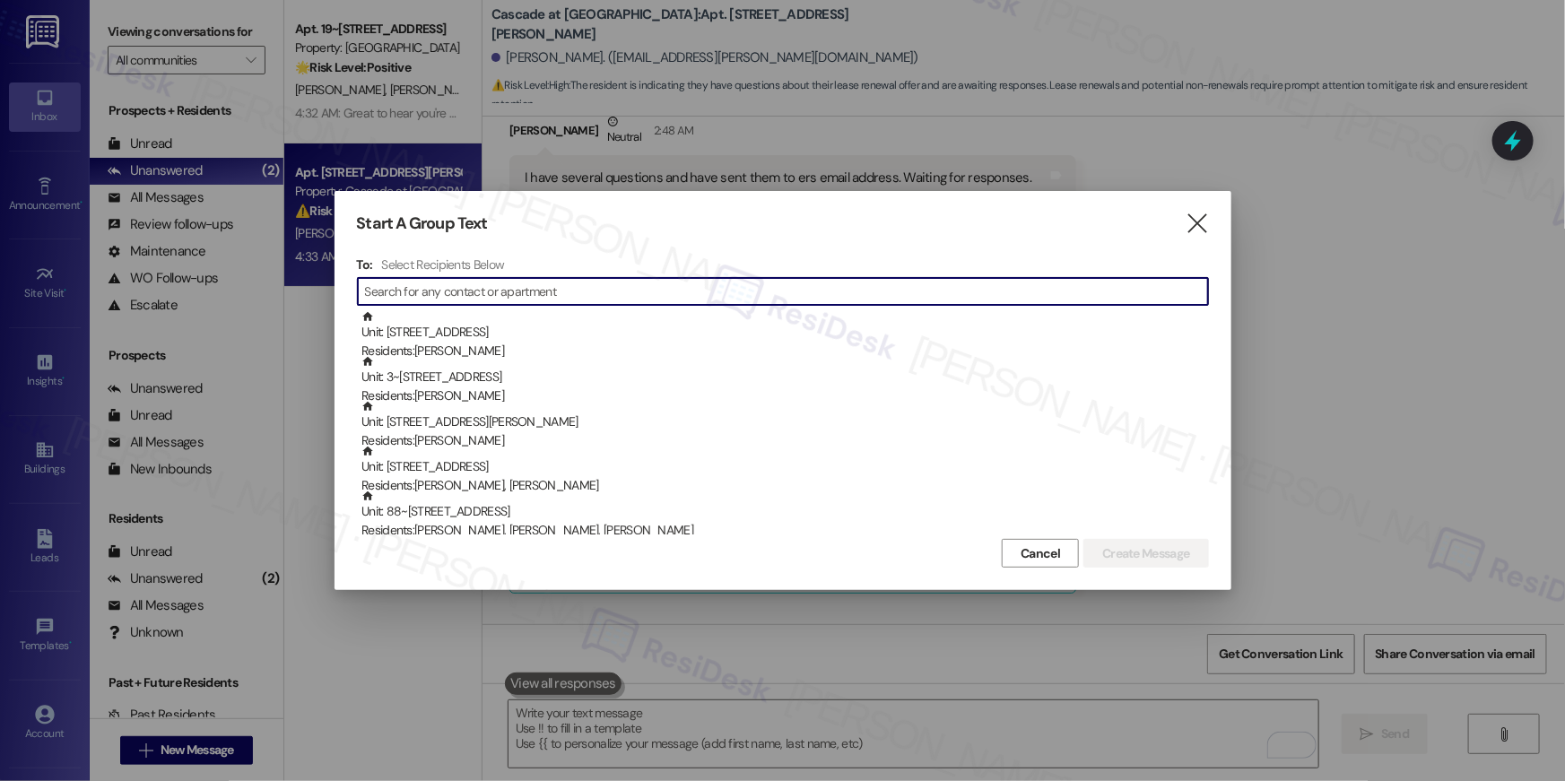
click at [559, 294] on input at bounding box center [786, 291] width 843 height 25
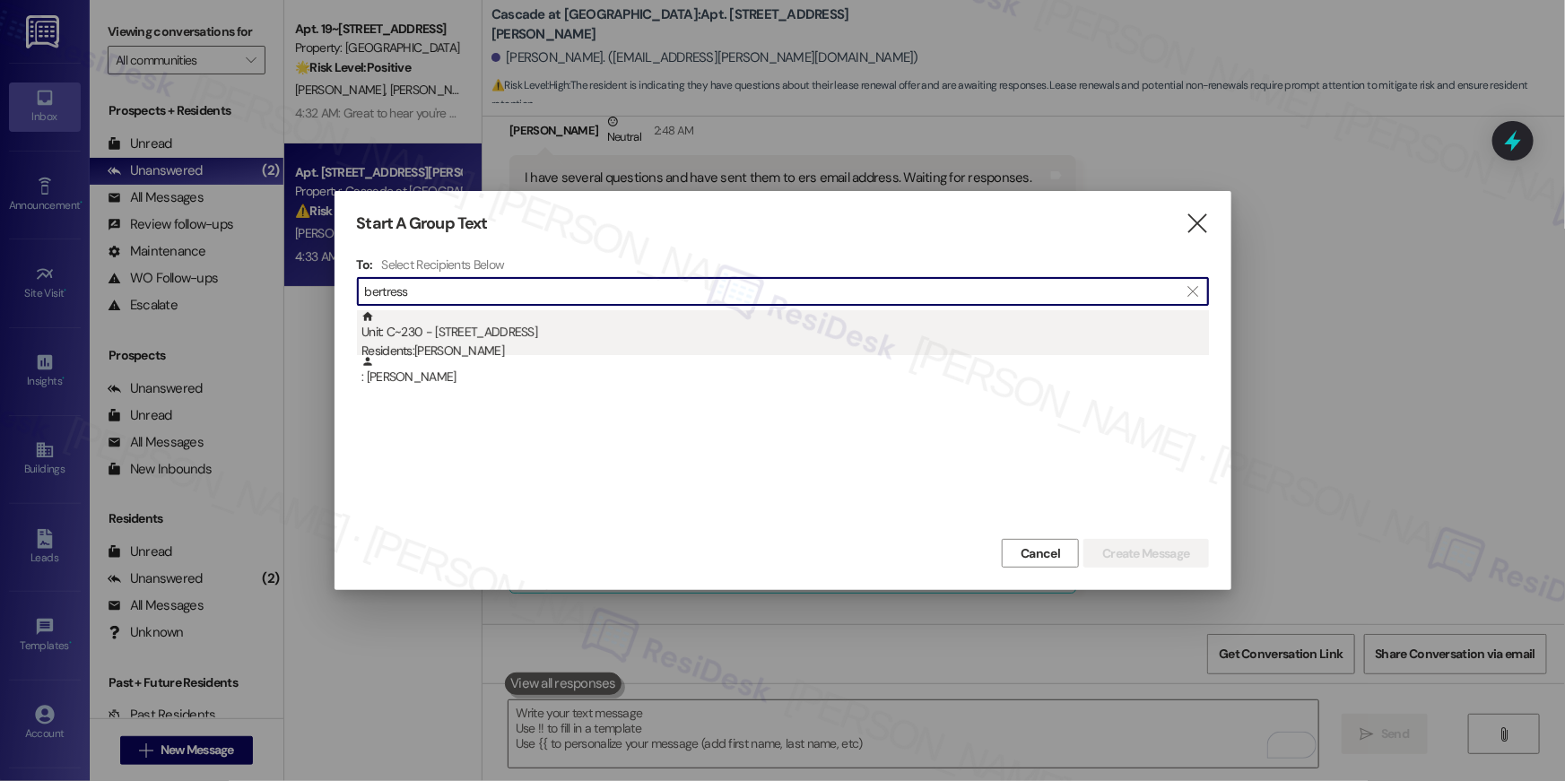
type input "bertress"
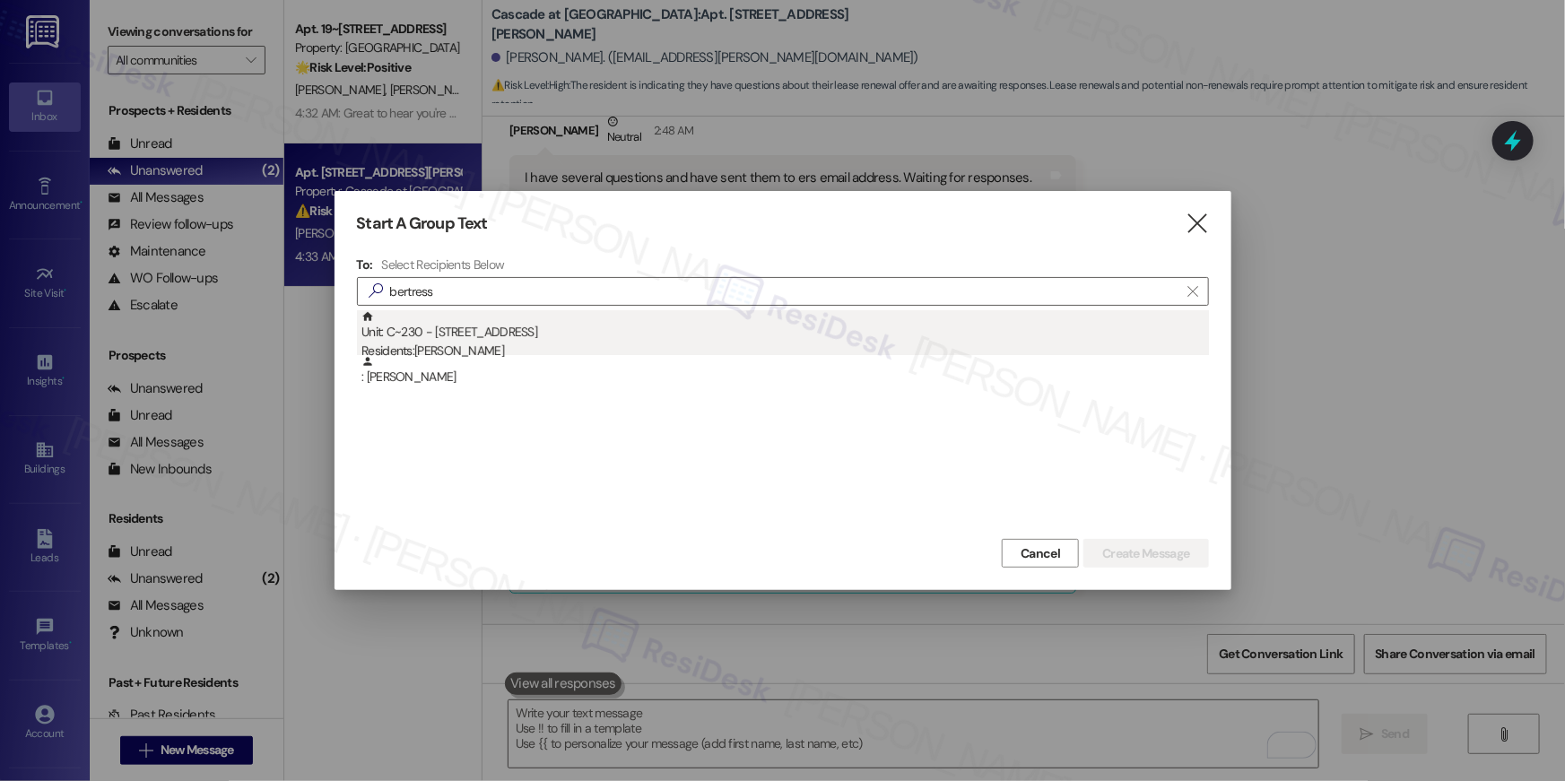
click at [752, 321] on div "Unit: C~230 - 1850 Columbia Pike Residents: Aser Bertresse" at bounding box center [786, 335] width 848 height 51
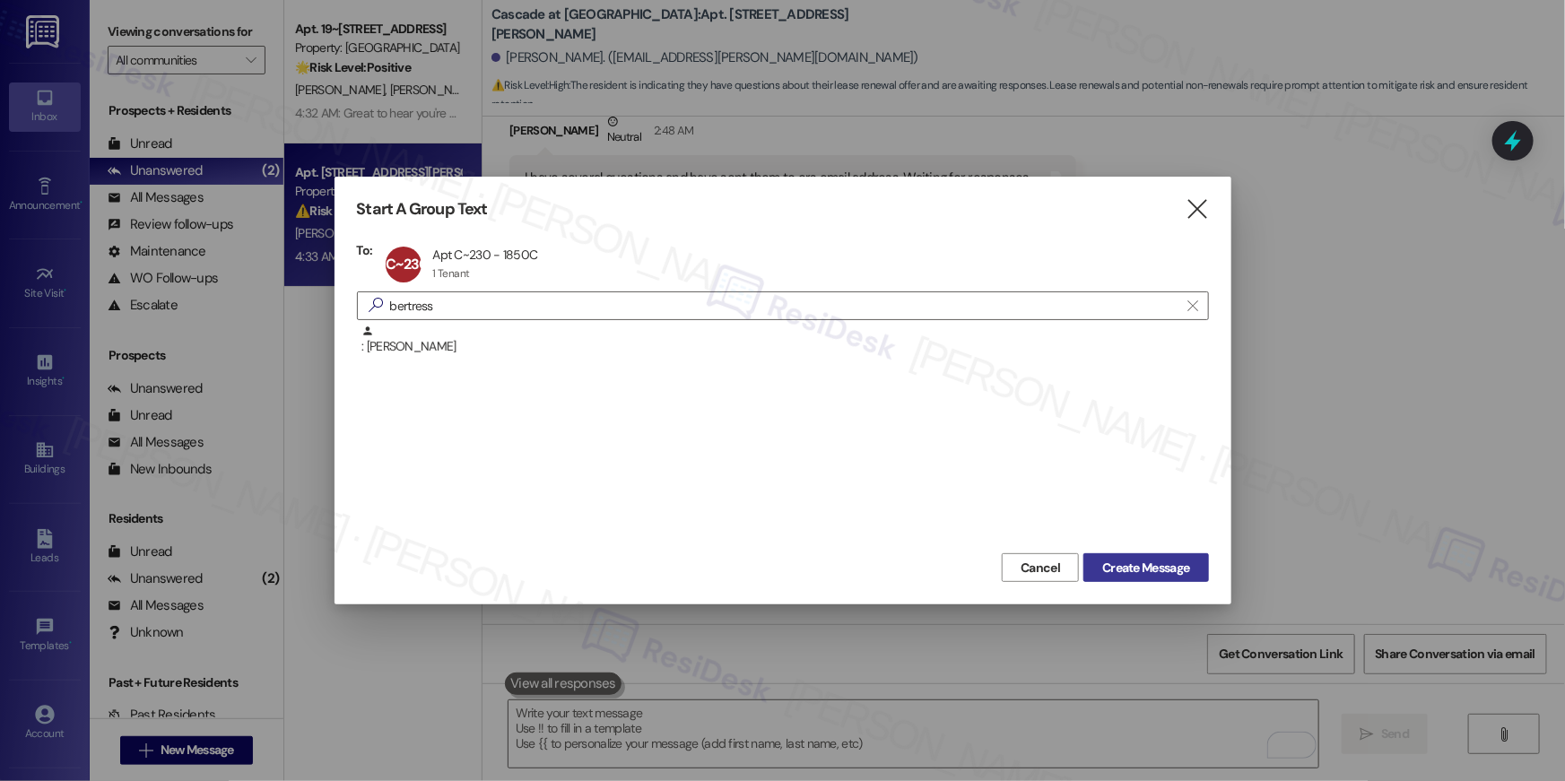
click at [1115, 572] on span "Create Message" at bounding box center [1145, 568] width 87 height 19
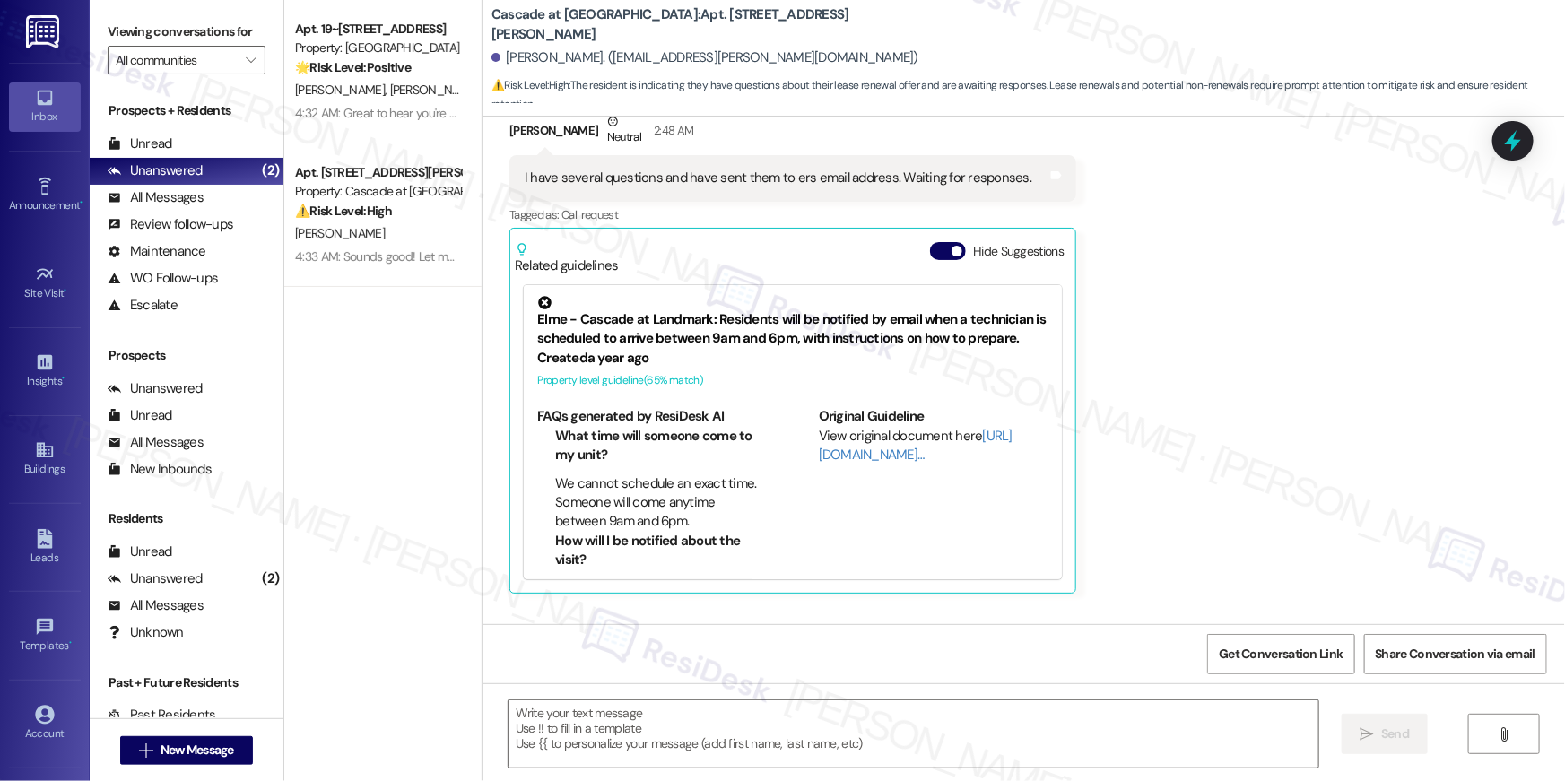
type textarea "Fetching suggested responses. Please feel free to read through the conversation…"
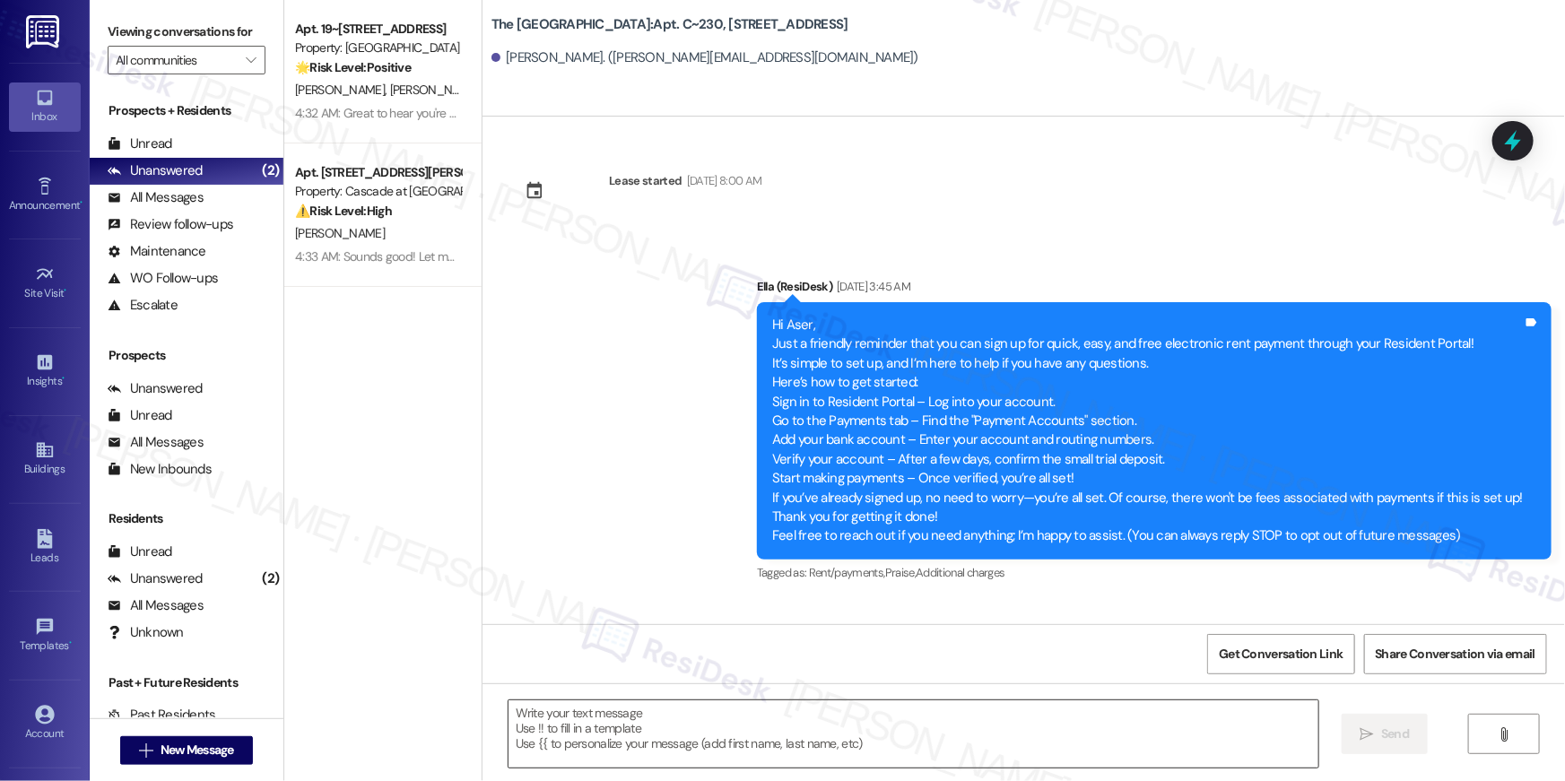
scroll to position [18464, 0]
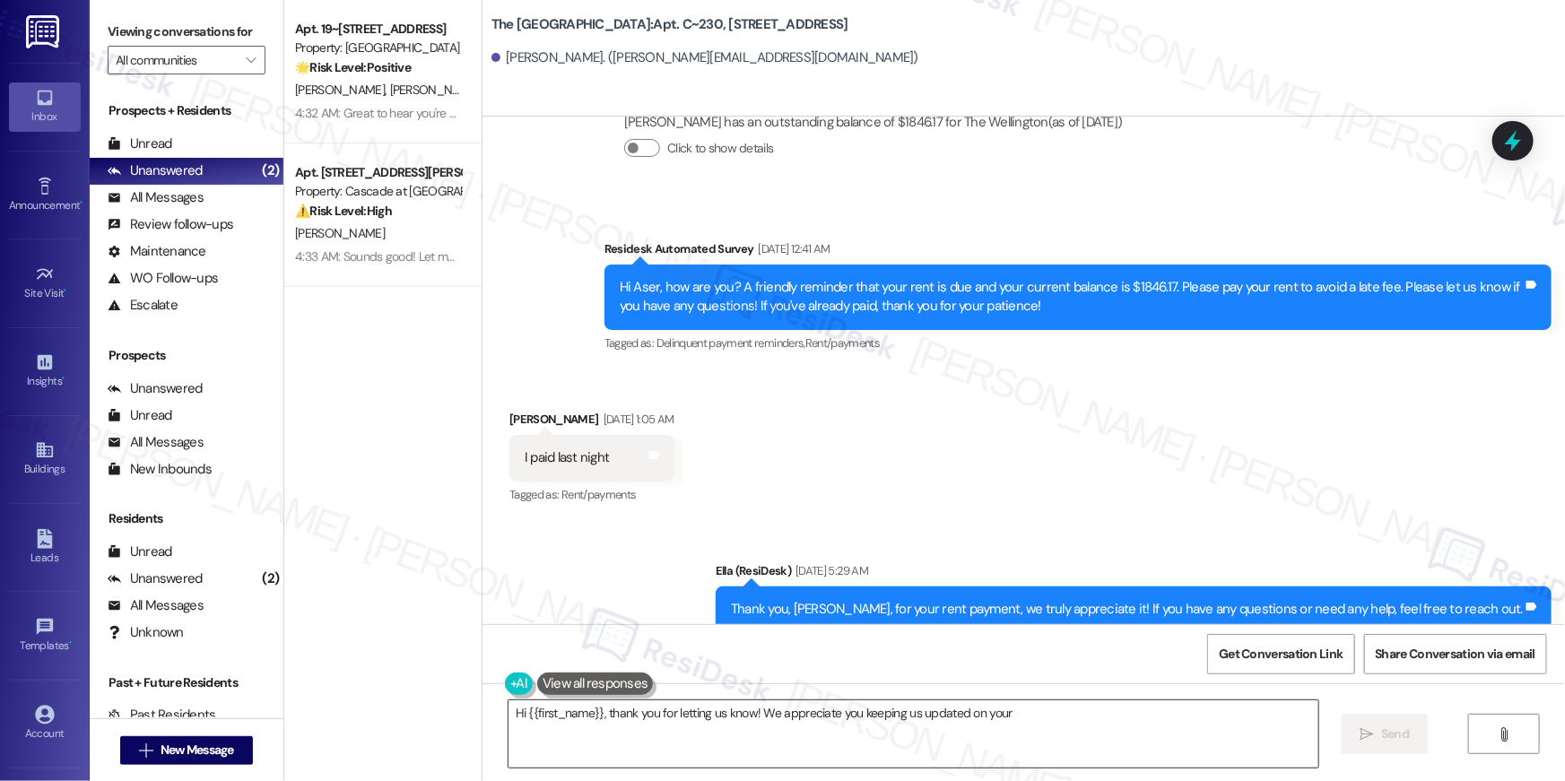
click at [919, 734] on textarea "Hi {{first_name}}, thank you for letting us know! We appreciate you keeping us …" at bounding box center [914, 734] width 810 height 67
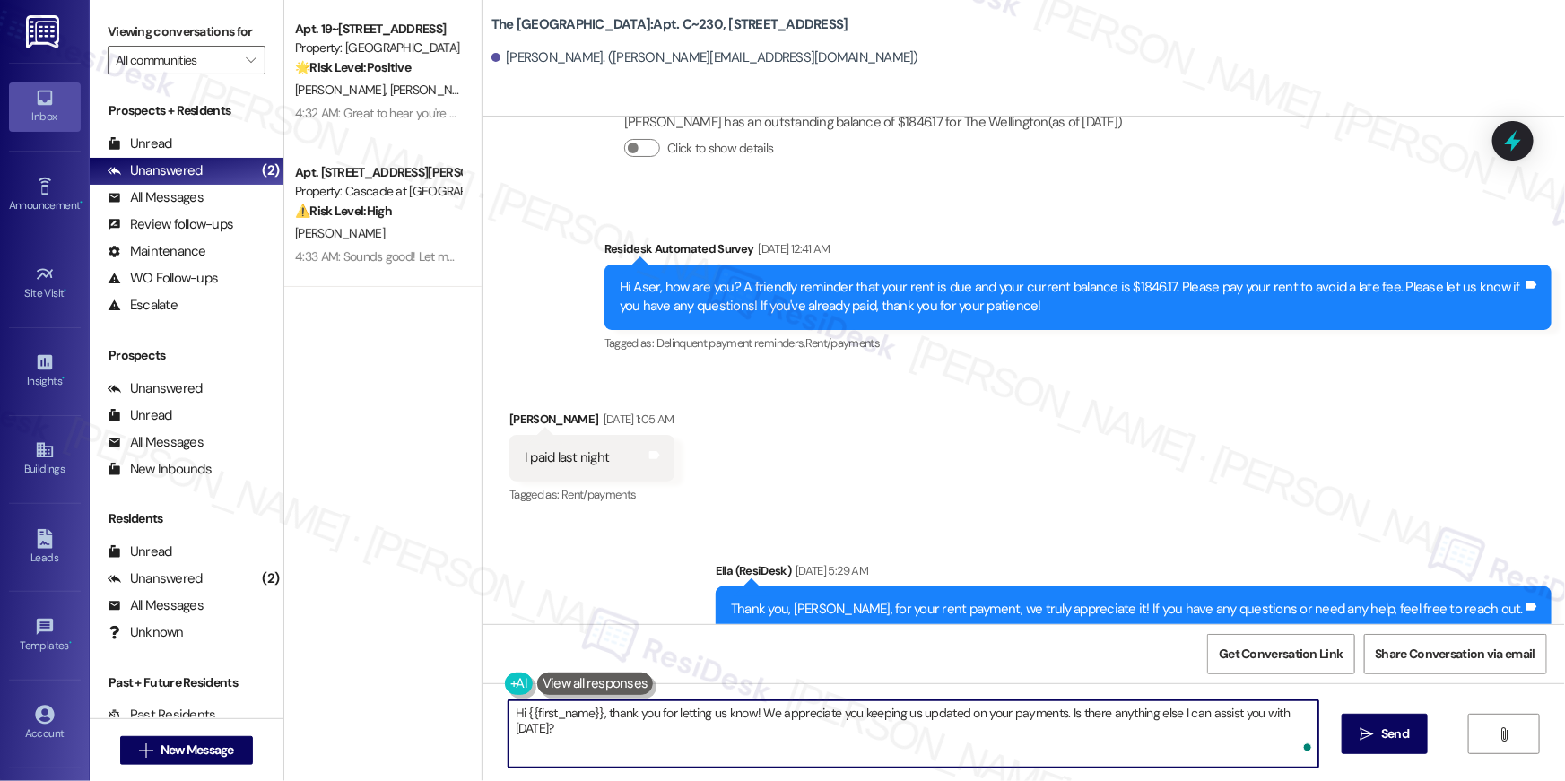
paste textarea "Hi {{first_name}}, your {{property}} lease renewal offer is now ready! Please r…"
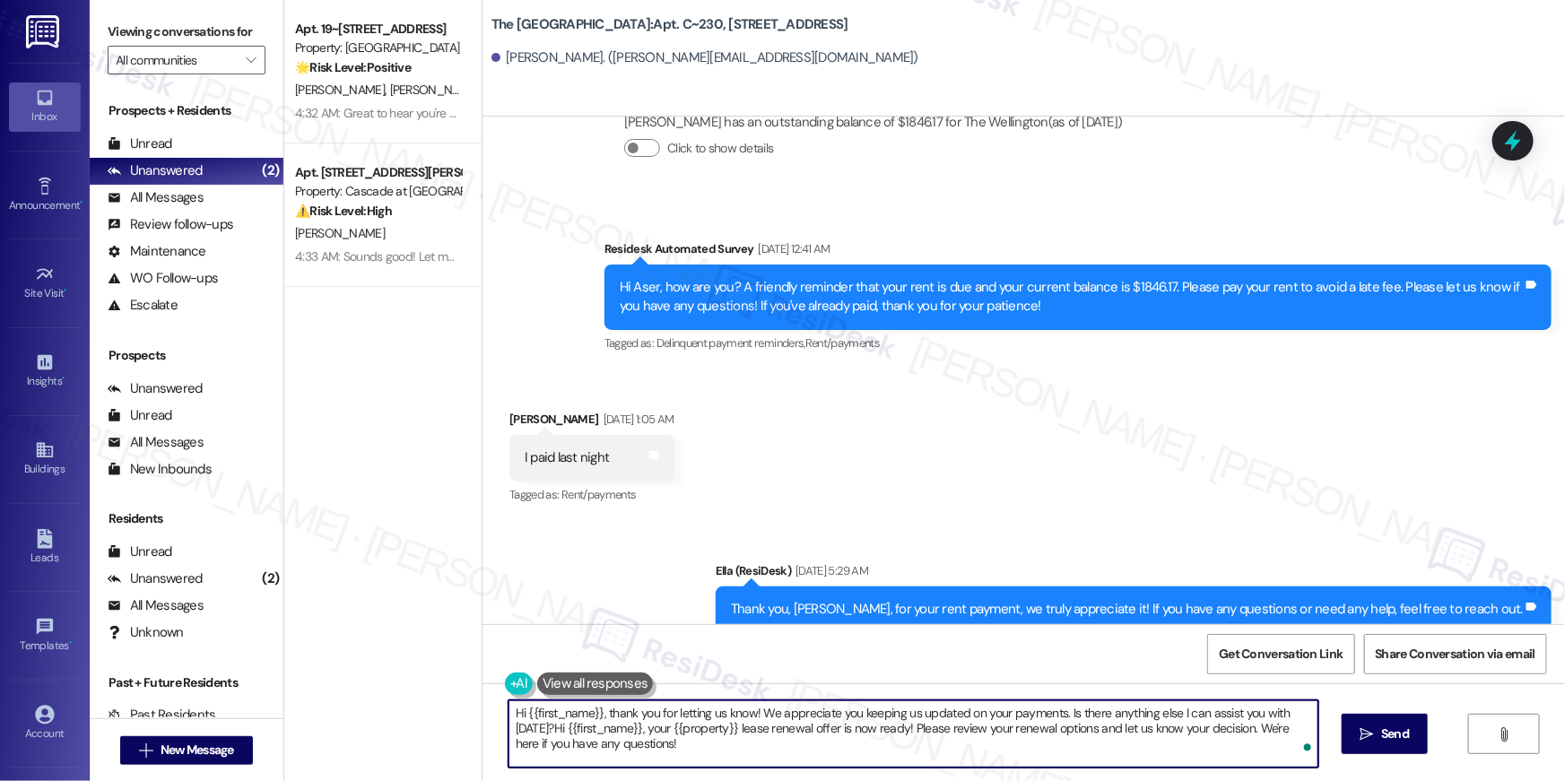
paste textarea "To enrich screen reader interactions, please activate Accessibility in Grammarl…"
type textarea "Hi {{first_name}}, your {{property}} lease renewal offer is now ready! Please r…"
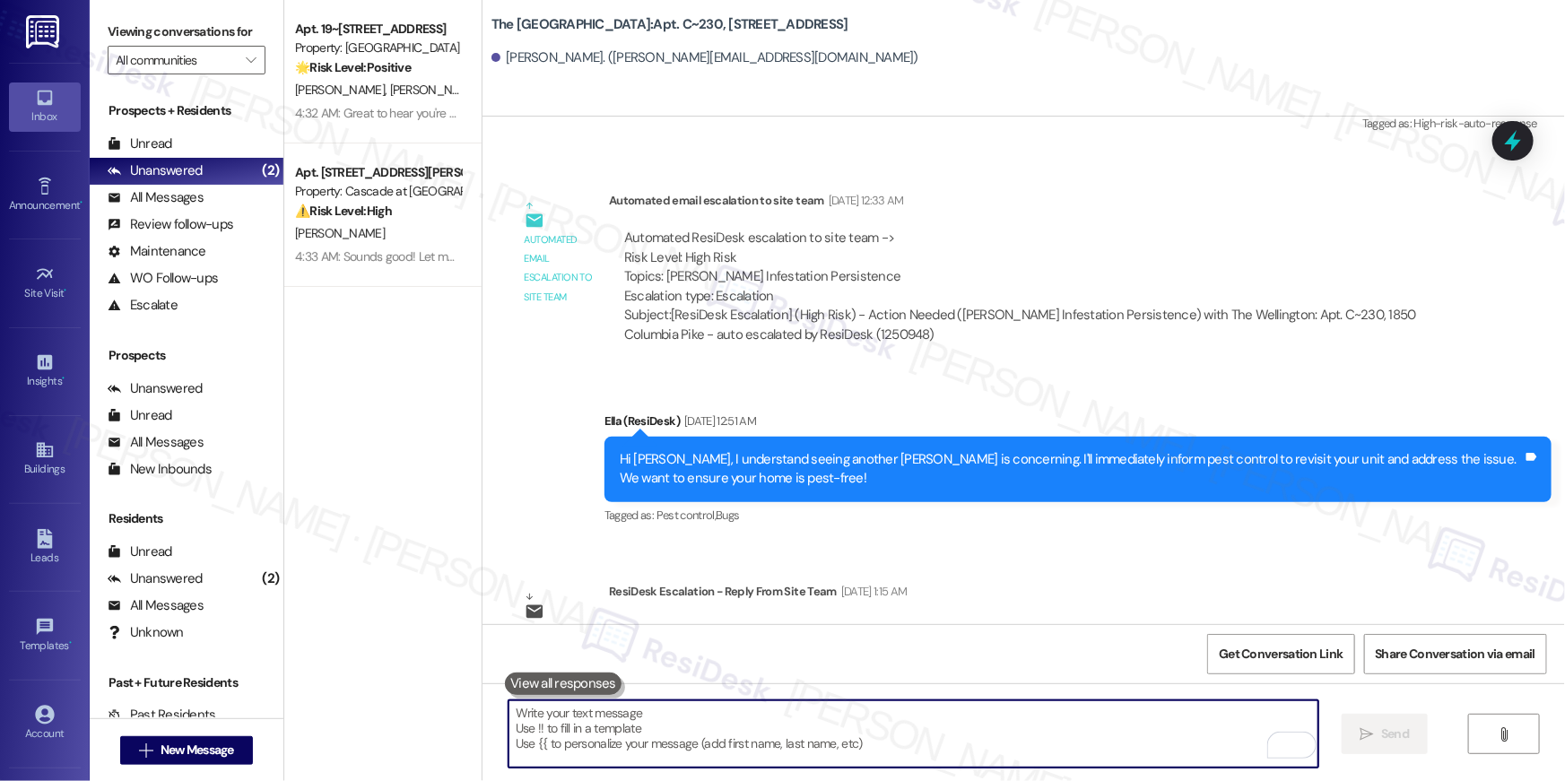
scroll to position [17145, 0]
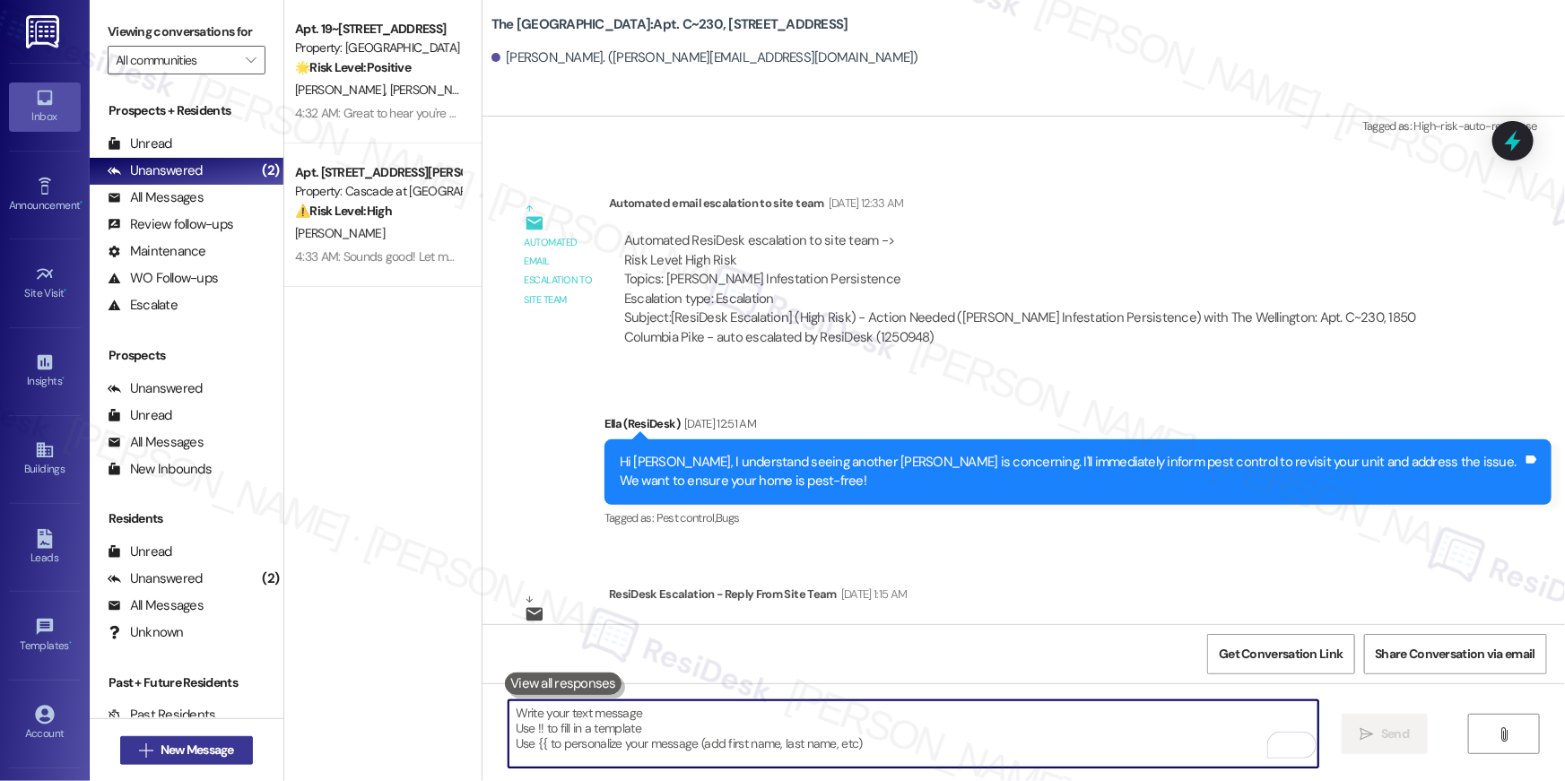
click at [226, 745] on span "New Message" at bounding box center [198, 750] width 74 height 19
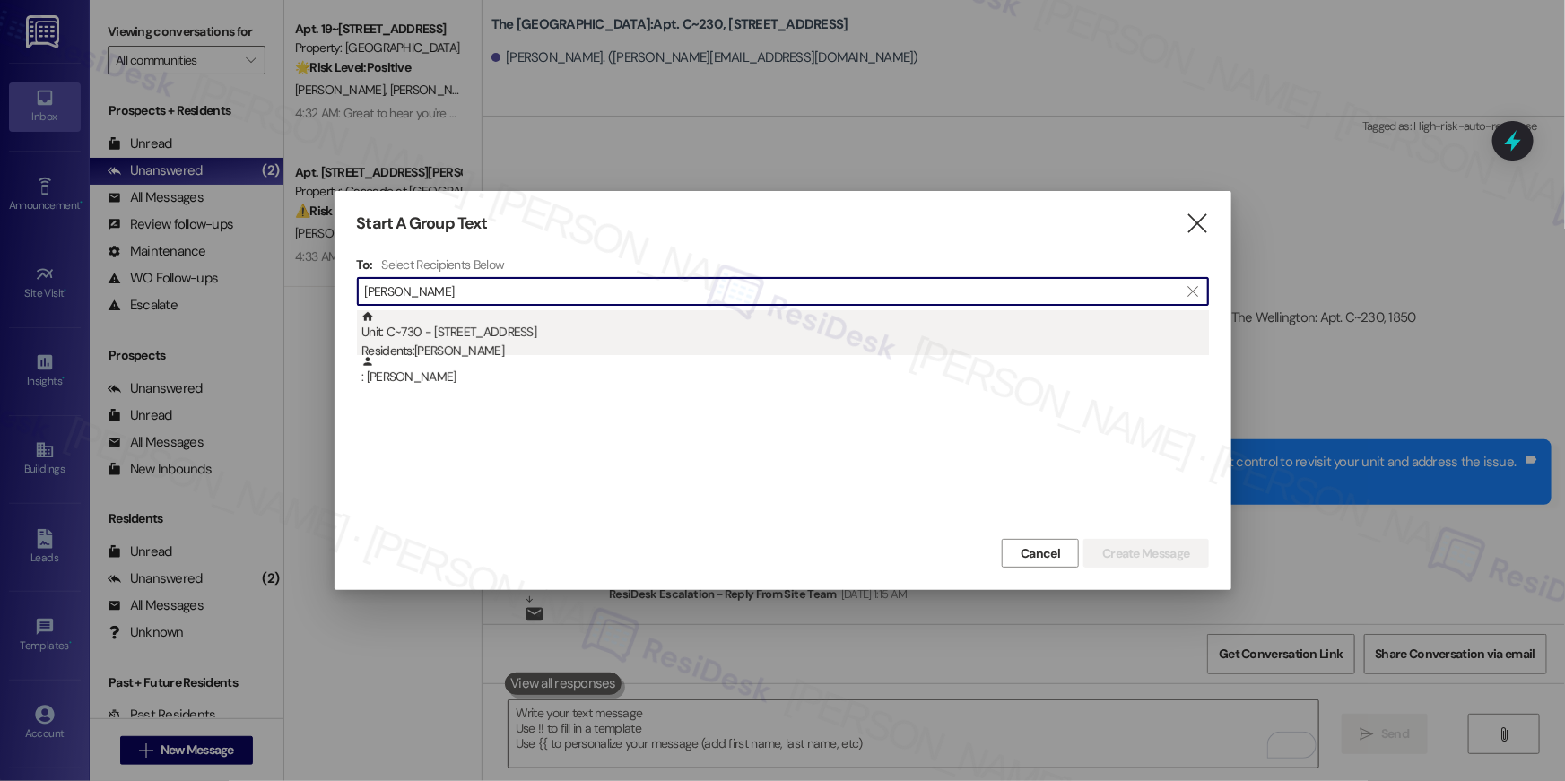
type input "eric sutton"
click at [827, 332] on div "Unit: C~730 - 1850 Columbia Pike Residents: Eric Sutton" at bounding box center [786, 335] width 848 height 51
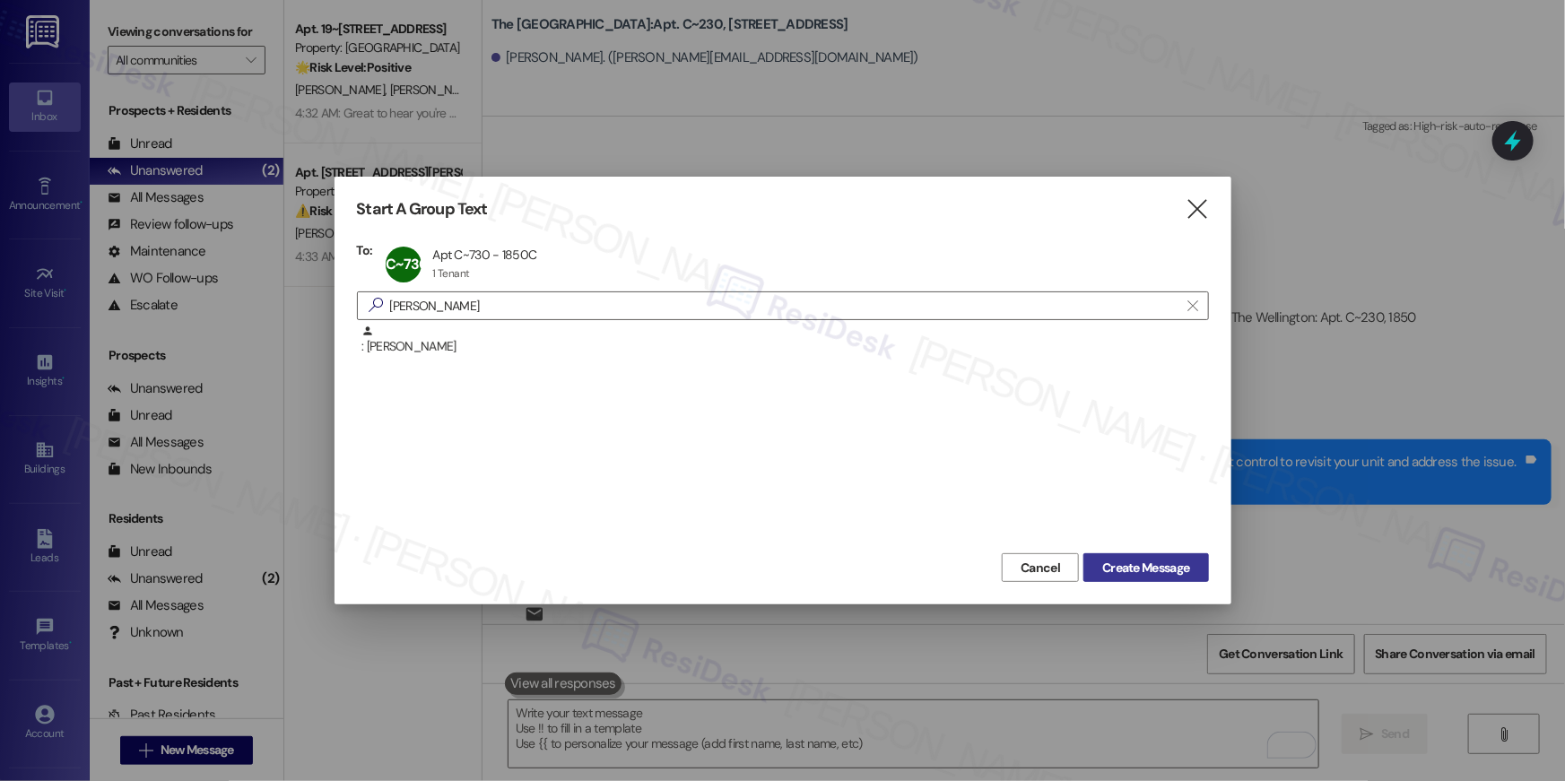
click at [1117, 559] on span "Create Message" at bounding box center [1145, 568] width 87 height 19
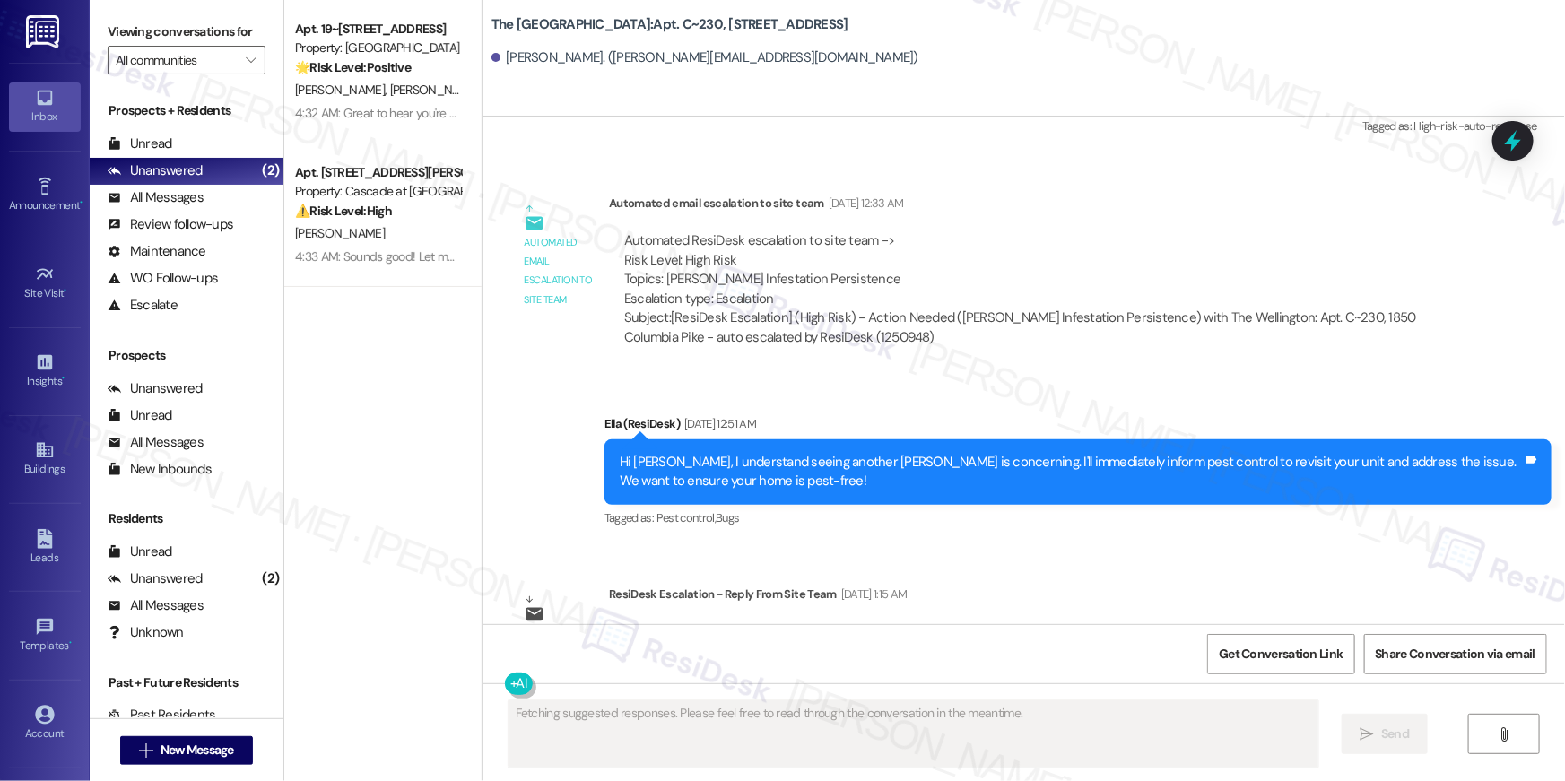
type textarea "Fetching suggested responses. Please feel free to read through the conversation…"
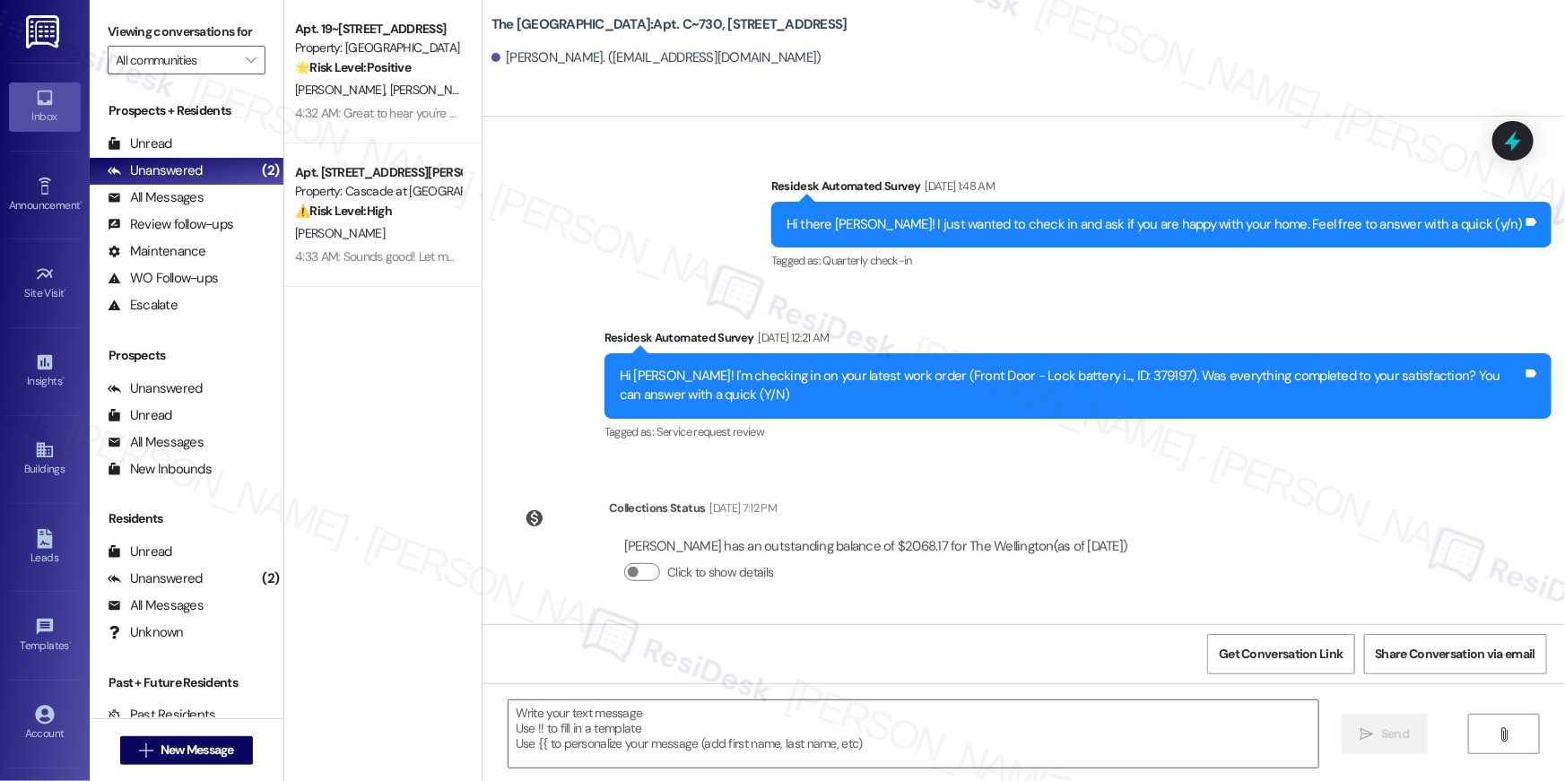
scroll to position [4335, 0]
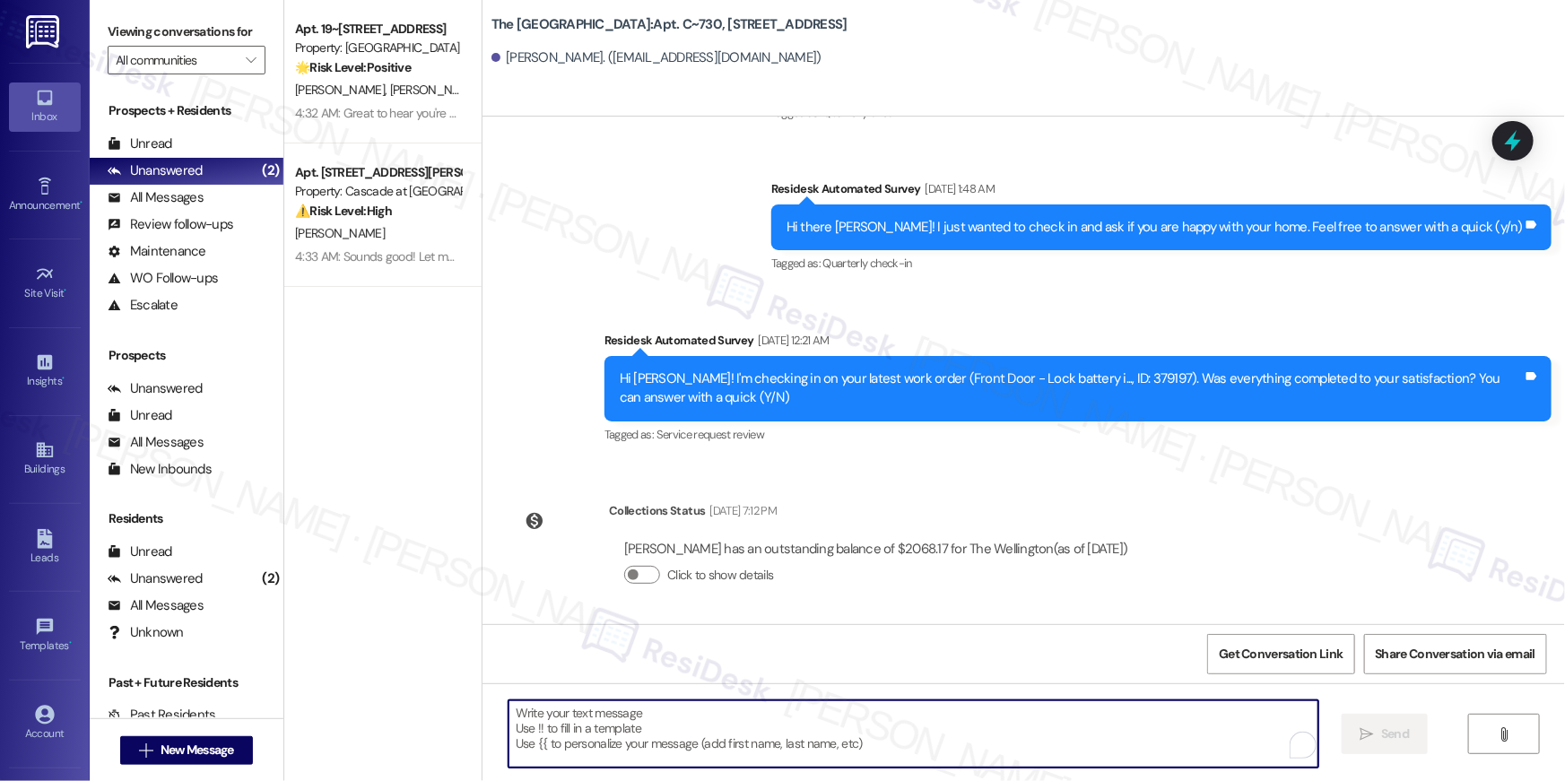
click at [1017, 721] on textarea "To enrich screen reader interactions, please activate Accessibility in Grammarl…" at bounding box center [914, 734] width 810 height 67
paste textarea "Hi {{first_name}}, your {{property}} lease renewal offer is now ready! Please r…"
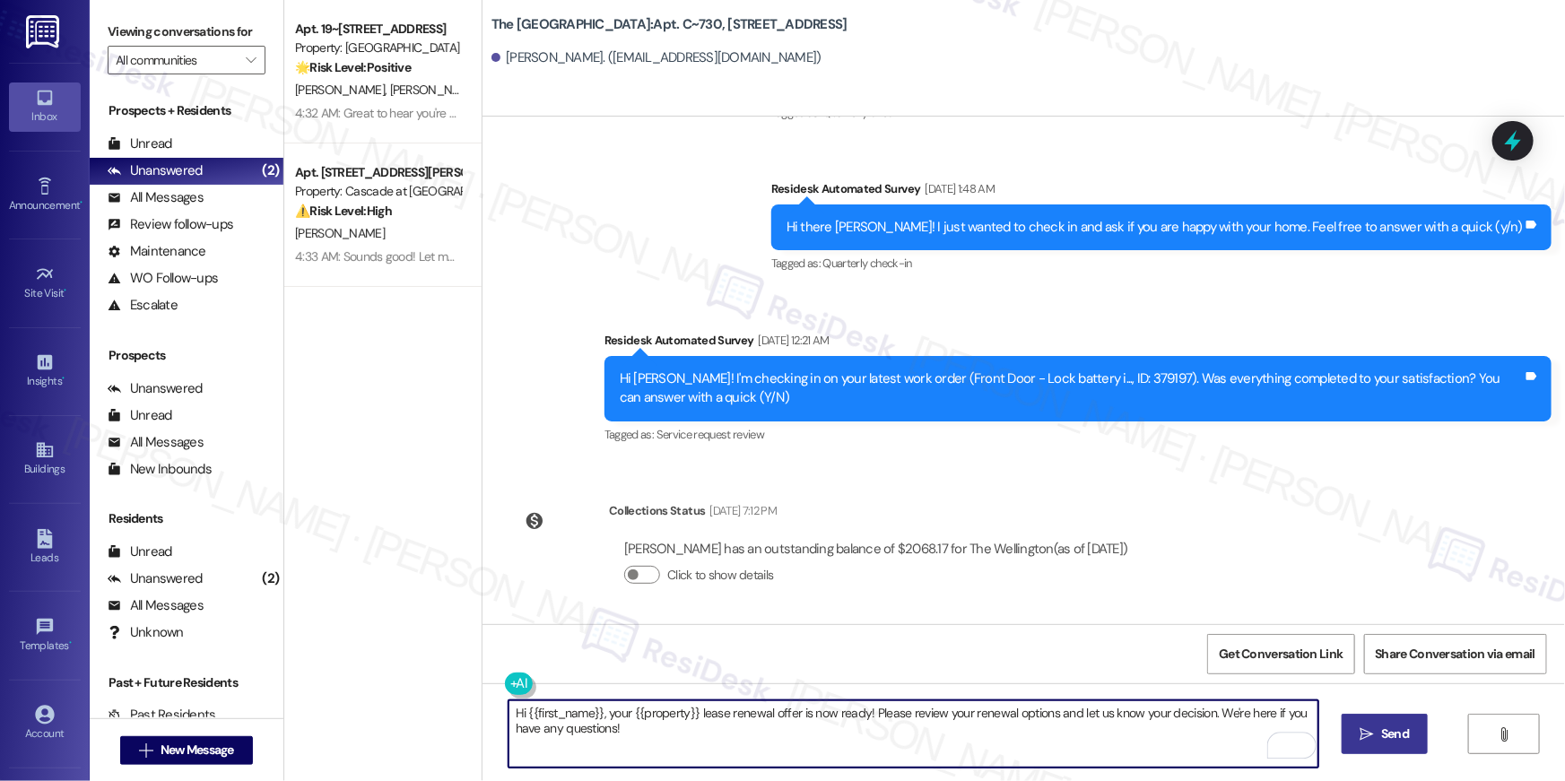
type textarea "Hi {{first_name}}, your {{property}} lease renewal offer is now ready! Please r…"
click at [1373, 730] on span " Send" at bounding box center [1385, 734] width 57 height 19
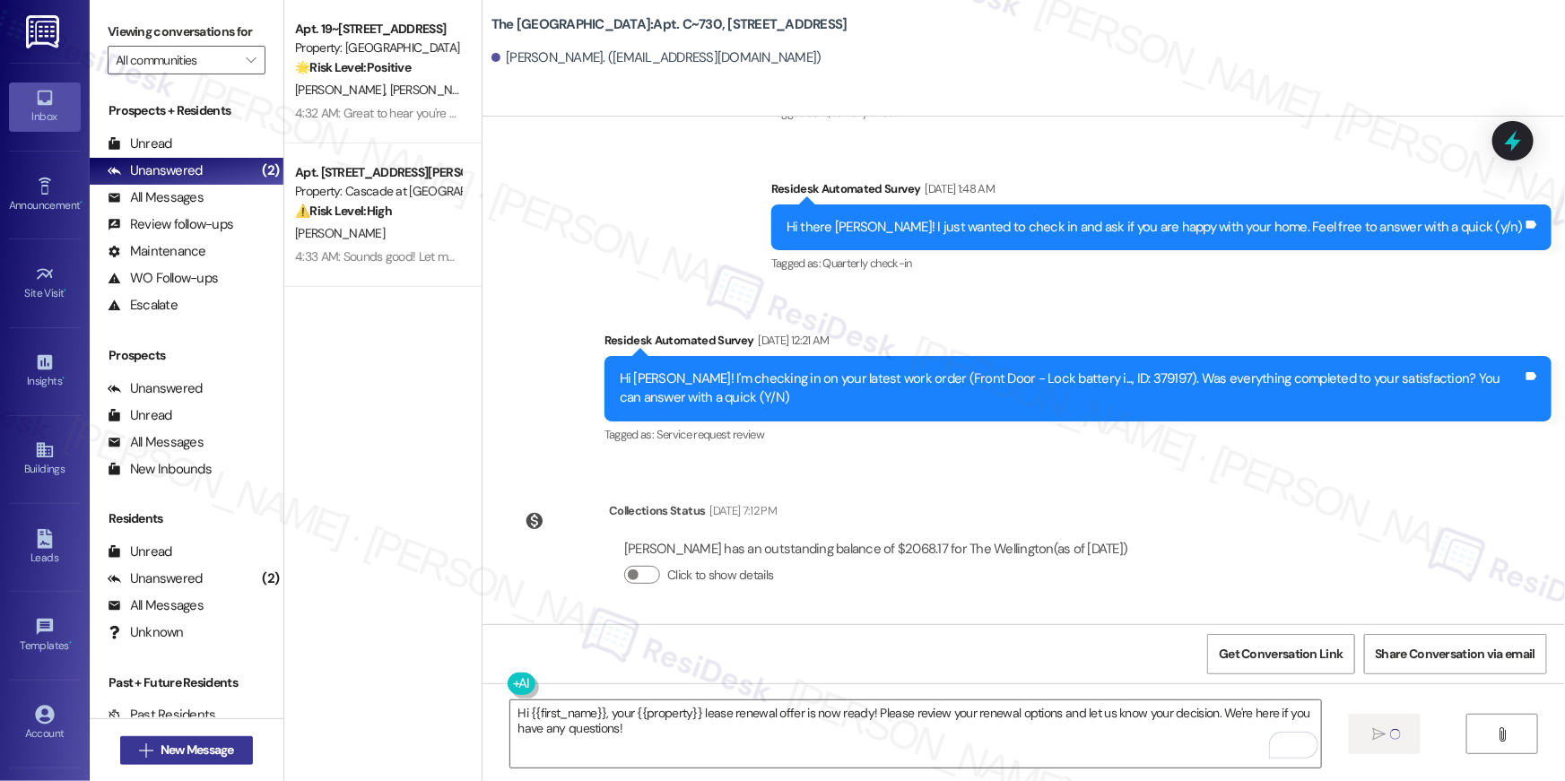
click at [232, 739] on button " New Message" at bounding box center [186, 750] width 133 height 29
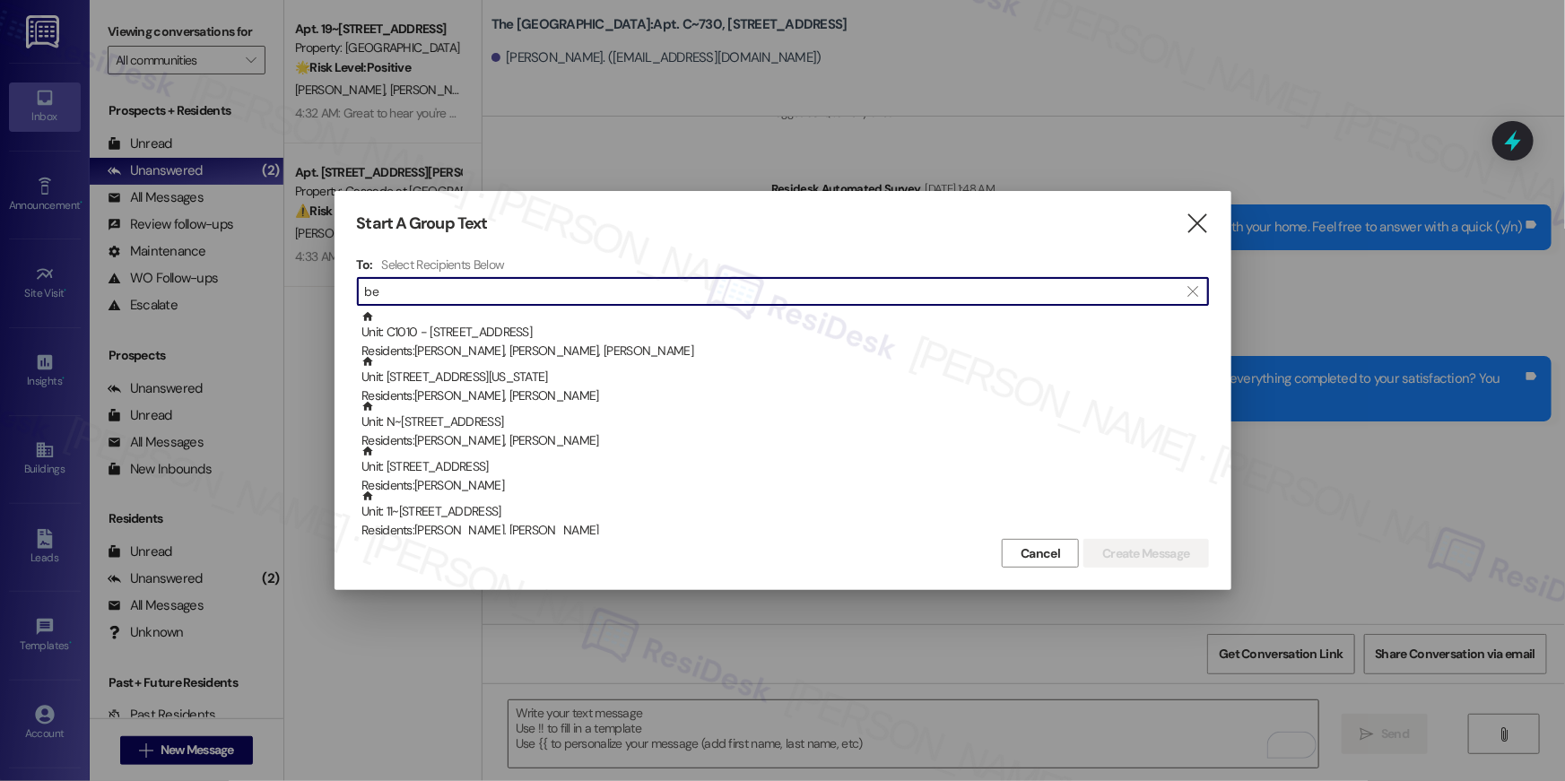
type input "b"
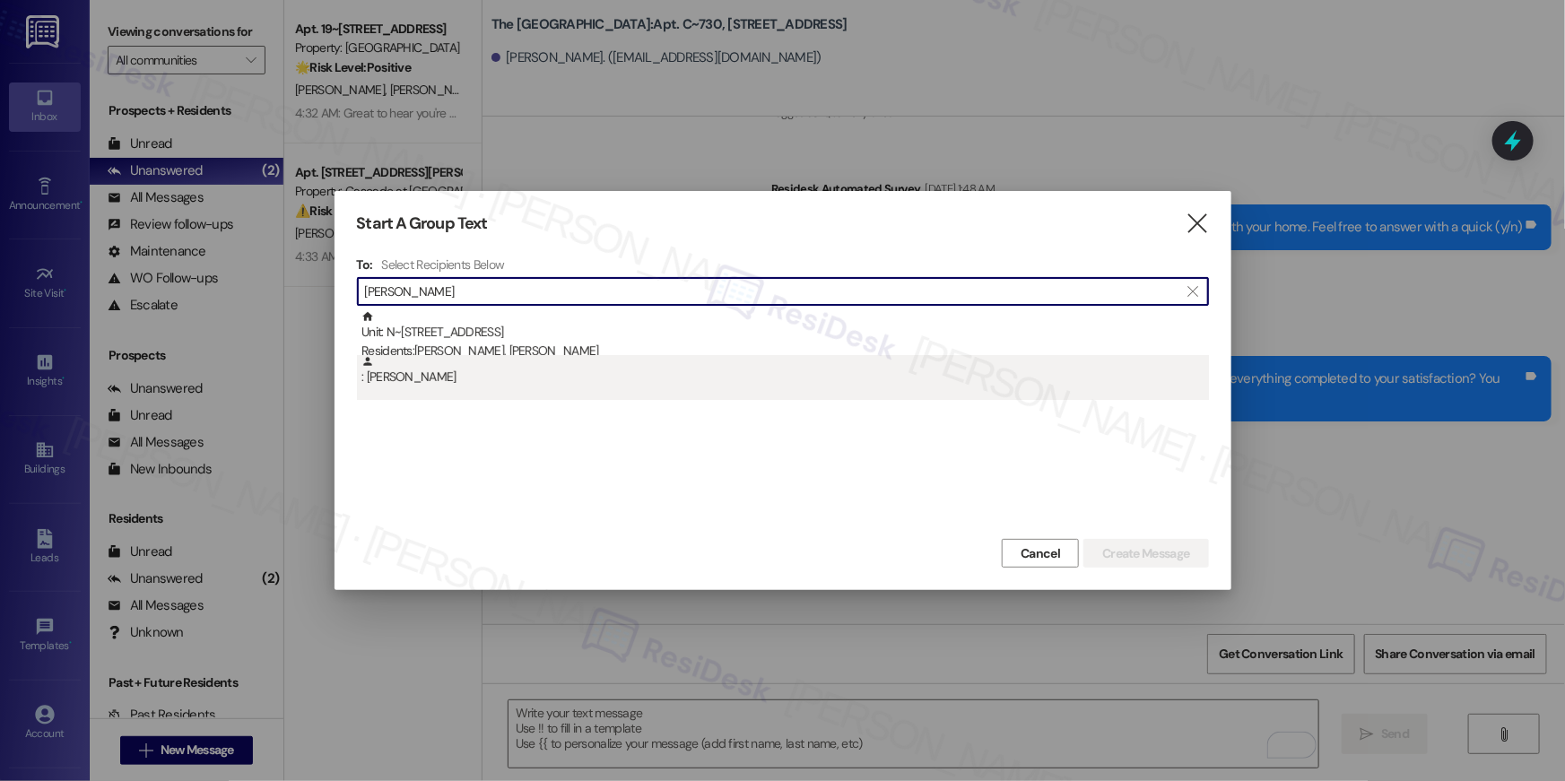
type input "deborah haski"
click at [489, 367] on div ": Deborah Haskins" at bounding box center [786, 370] width 848 height 31
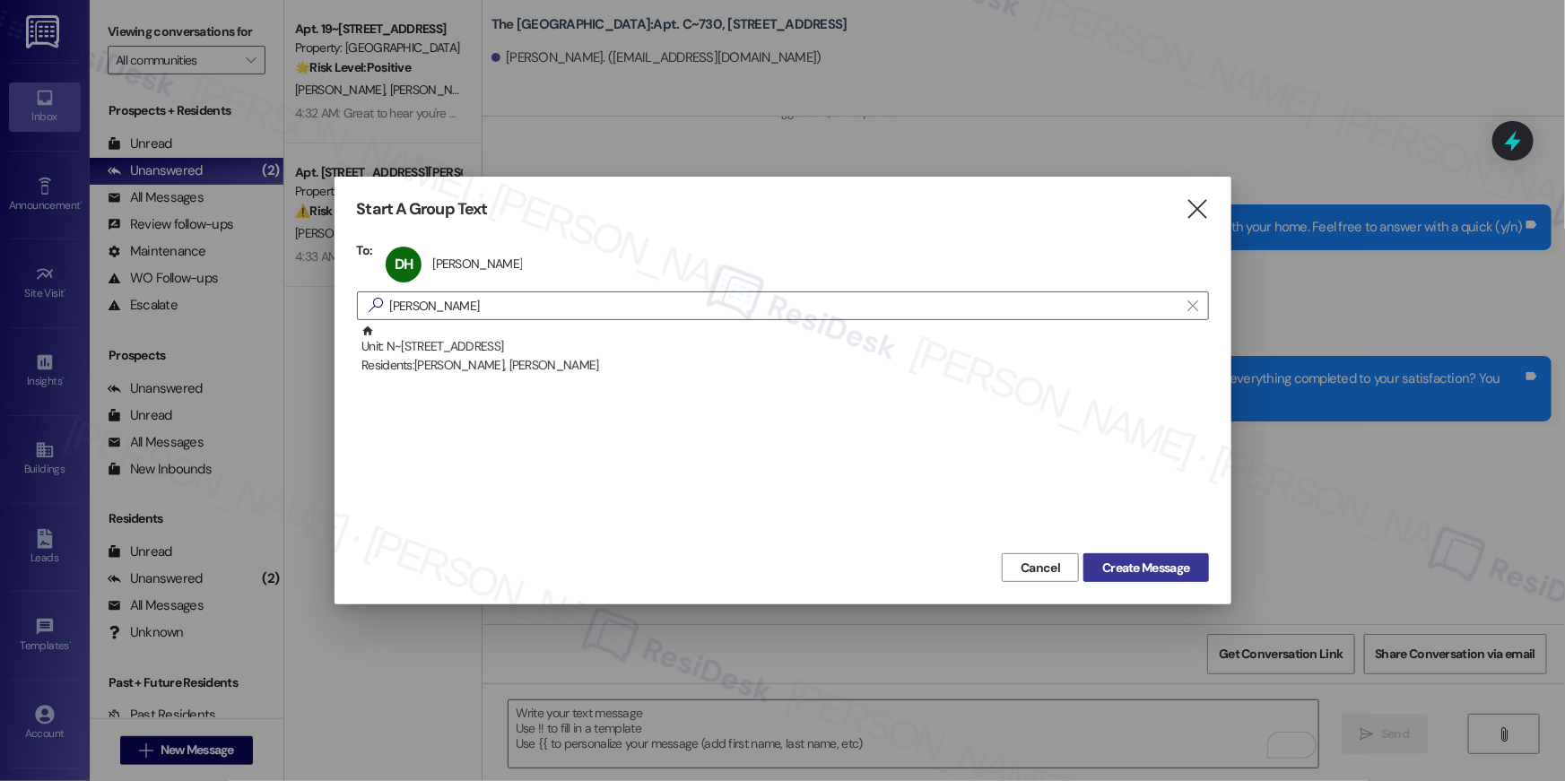
click at [1132, 574] on span "Create Message" at bounding box center [1145, 568] width 87 height 19
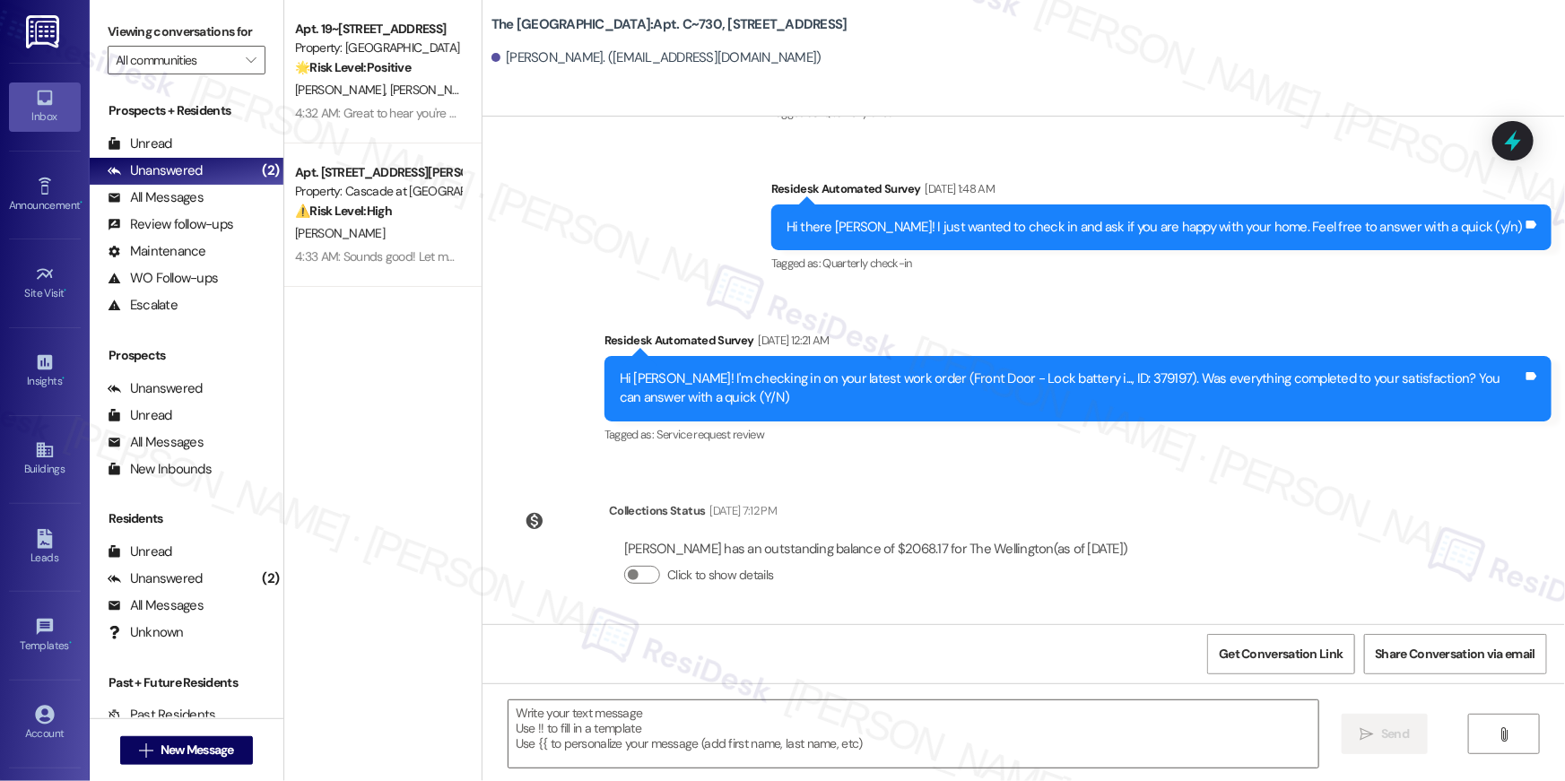
type textarea "Fetching suggested responses. Please feel free to read through the conversation…"
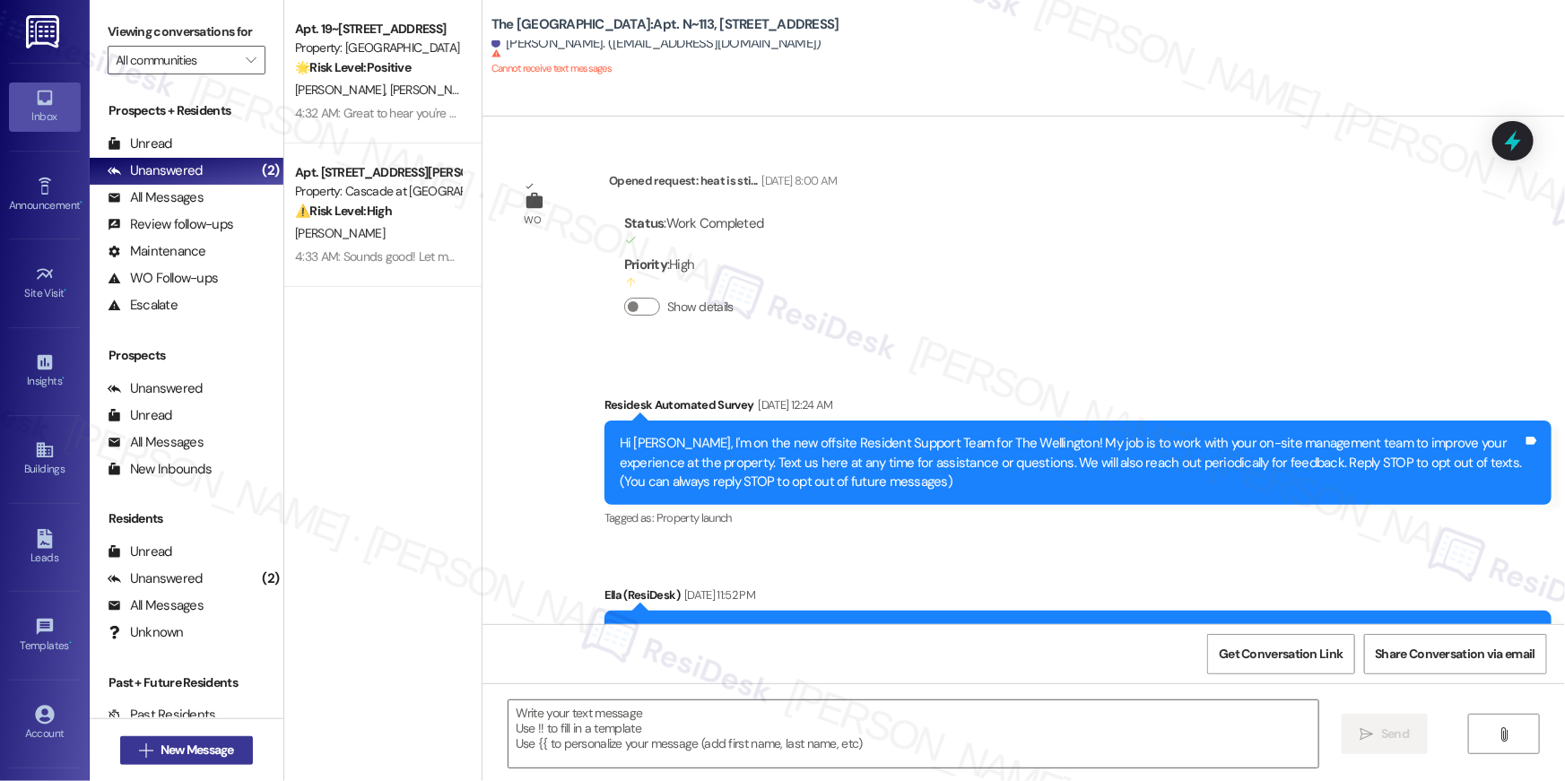
click at [187, 748] on span "New Message" at bounding box center [198, 750] width 74 height 19
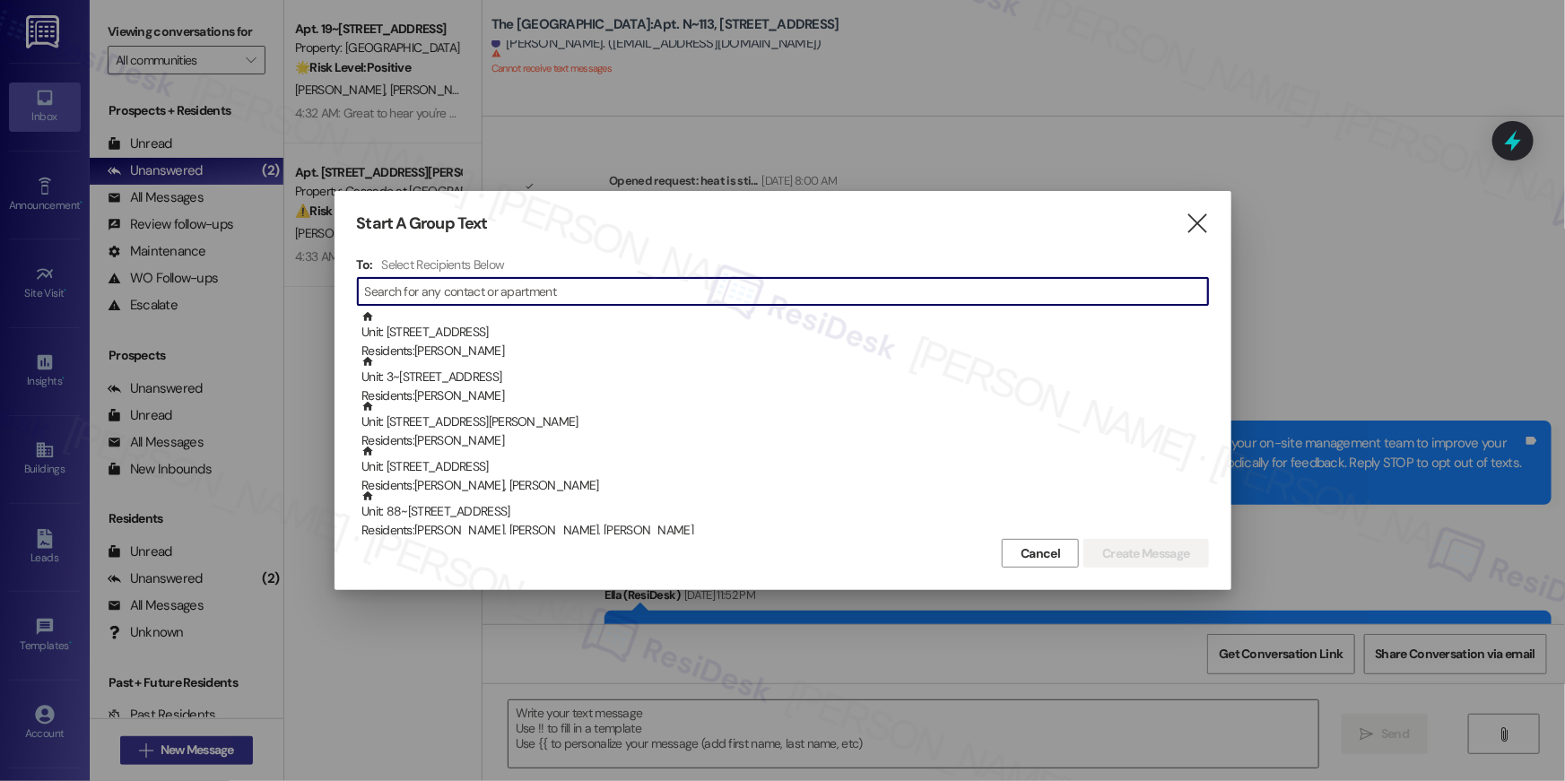
type textarea "Fetching suggested responses. Please feel free to read through the conversation…"
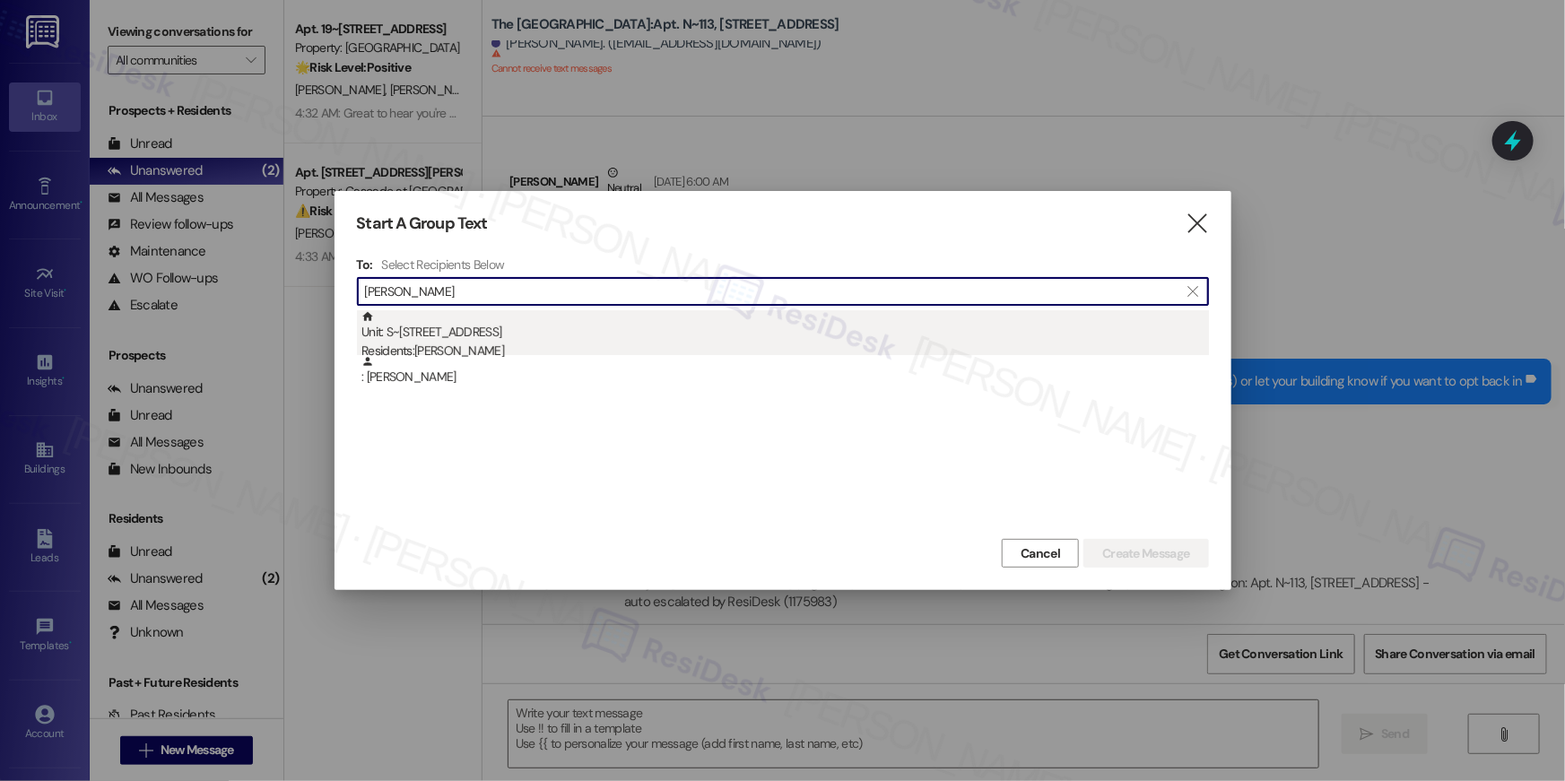
type input "michael chen"
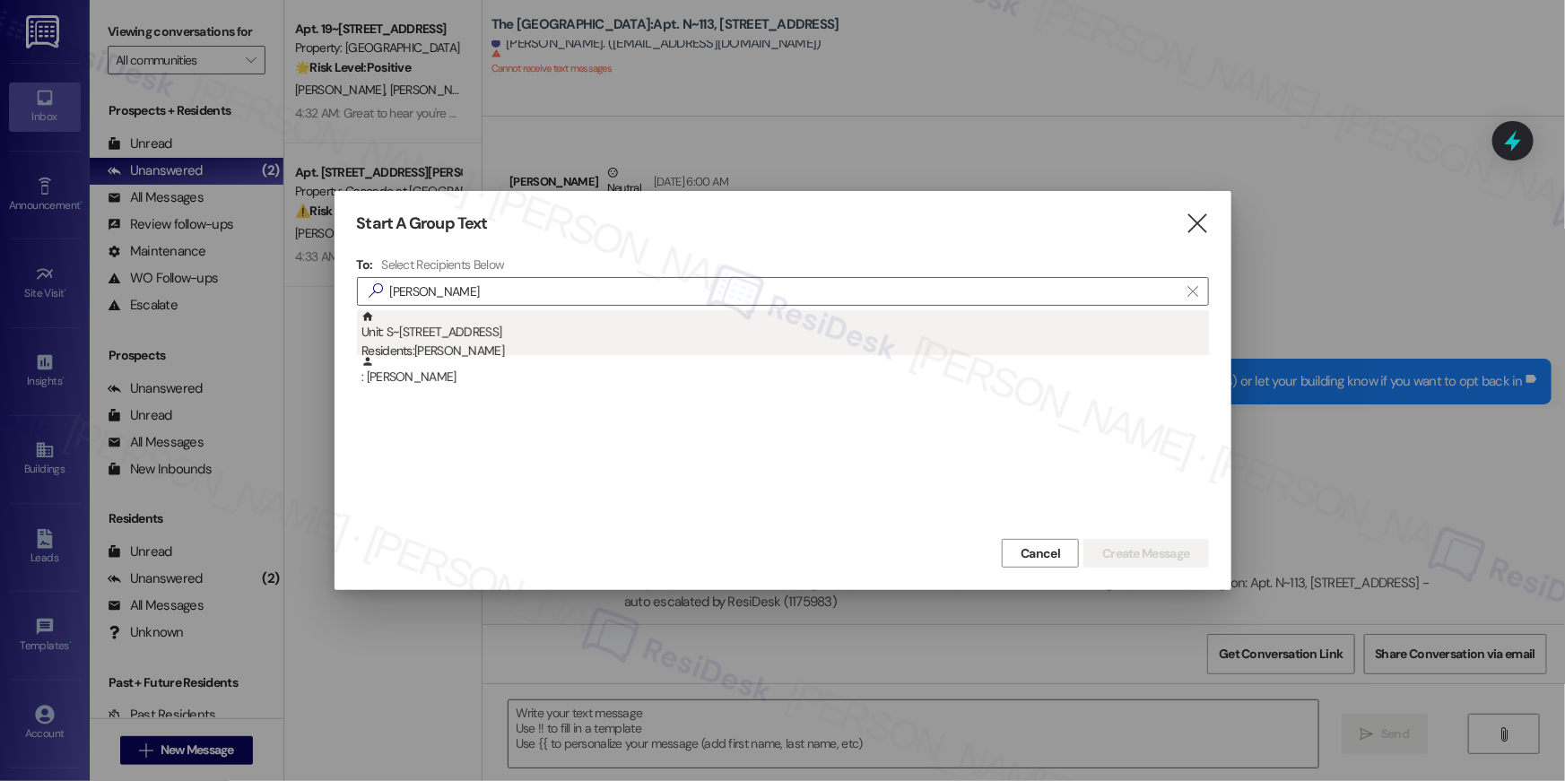
click at [421, 337] on div "Unit: S~335 - 1850 Columbia Pike Residents: Michael Chen" at bounding box center [786, 335] width 848 height 51
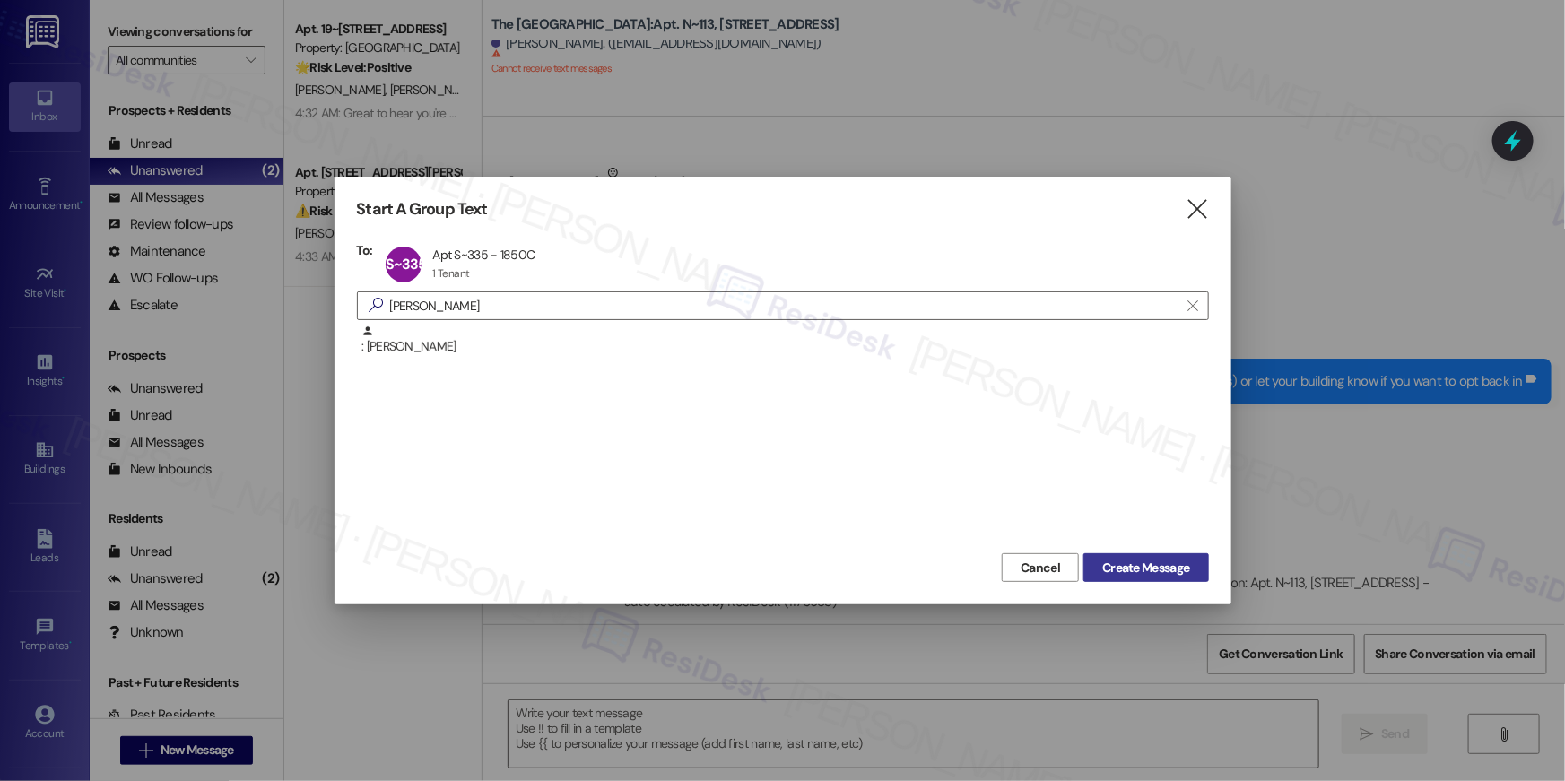
click at [1184, 574] on span "Create Message" at bounding box center [1145, 568] width 87 height 19
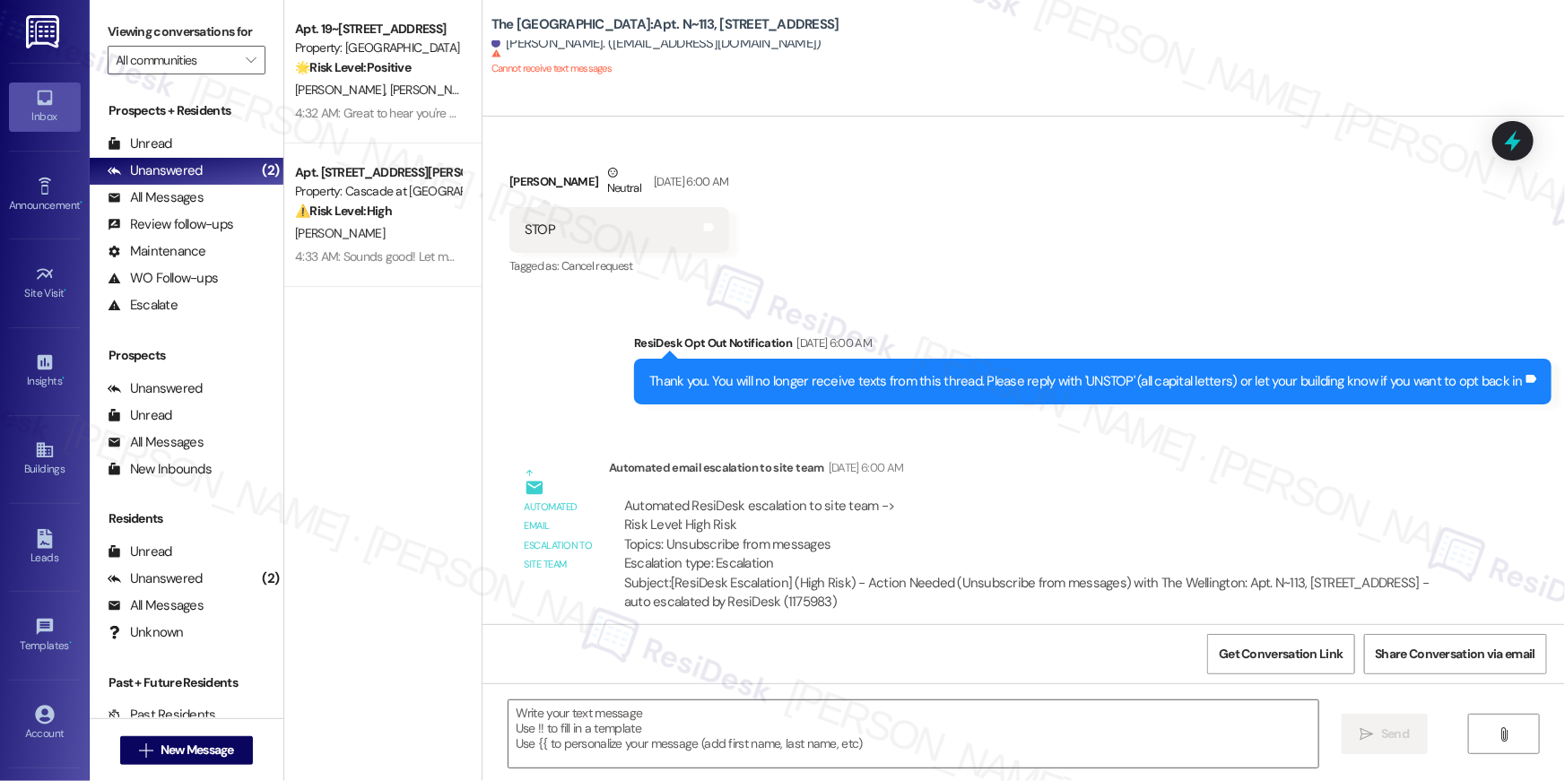
type textarea "Fetching suggested responses. Please feel free to read through the conversation…"
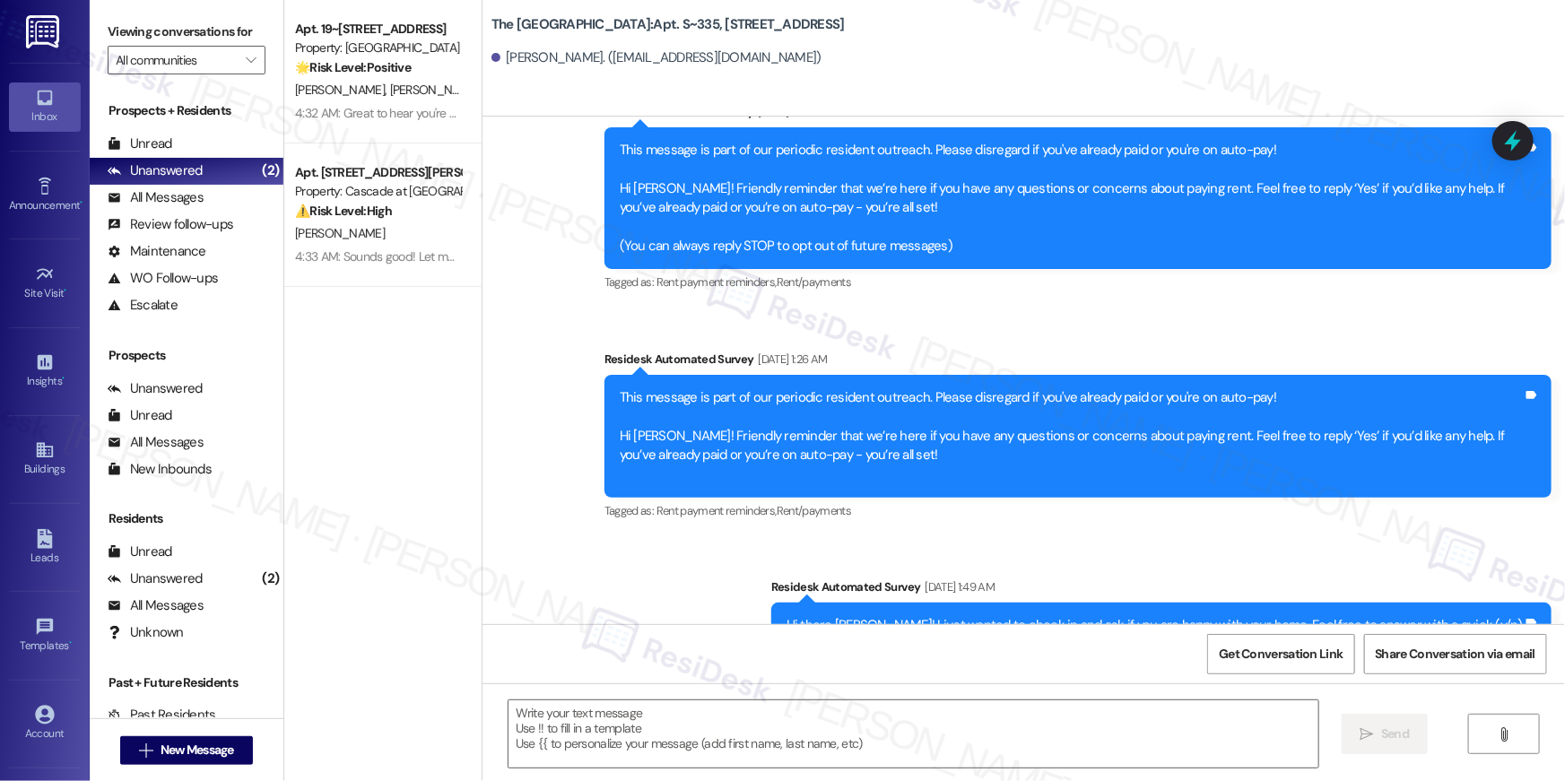
type textarea "Fetching suggested responses. Please feel free to read through the conversation…"
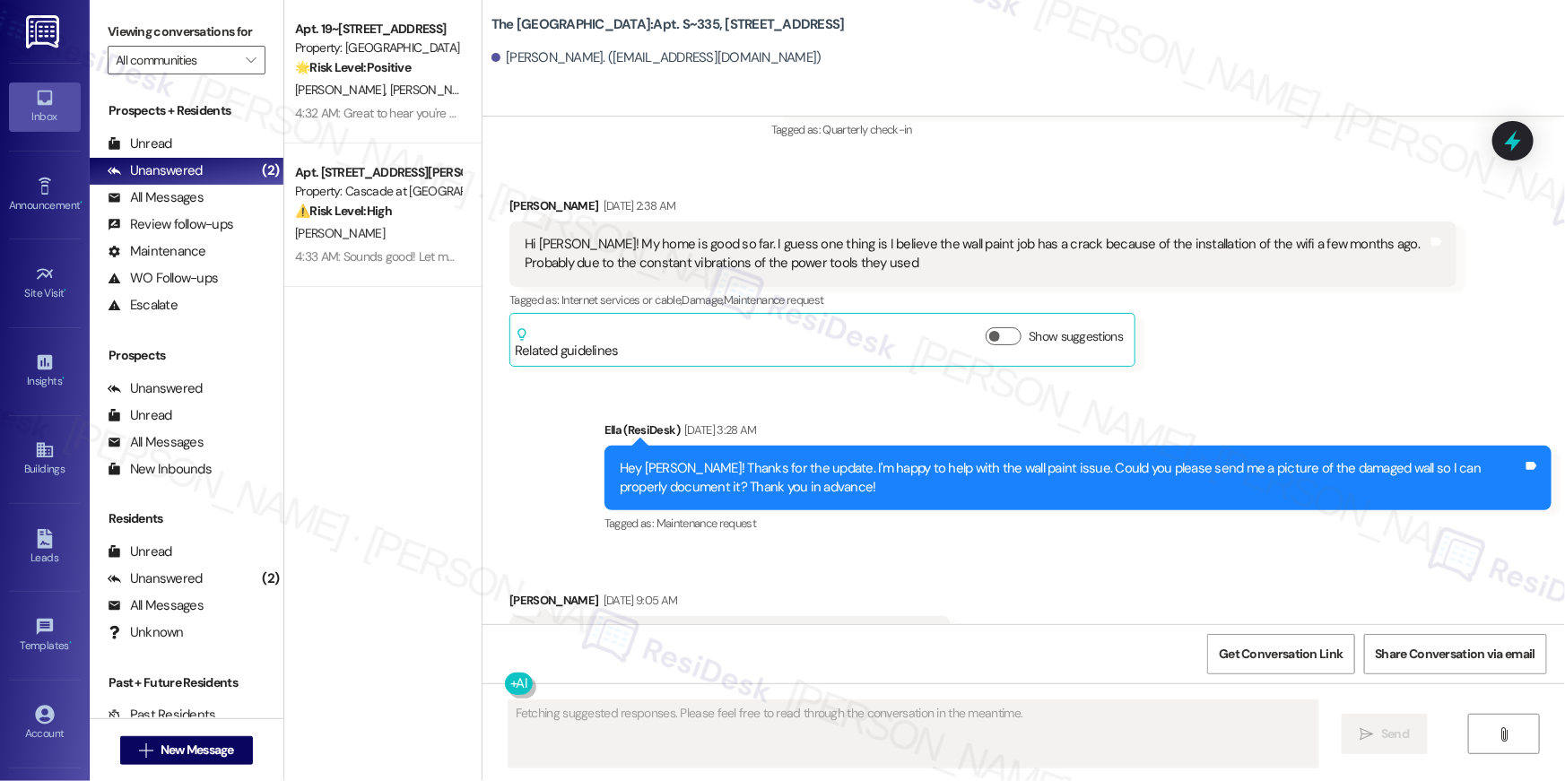
scroll to position [2371, 0]
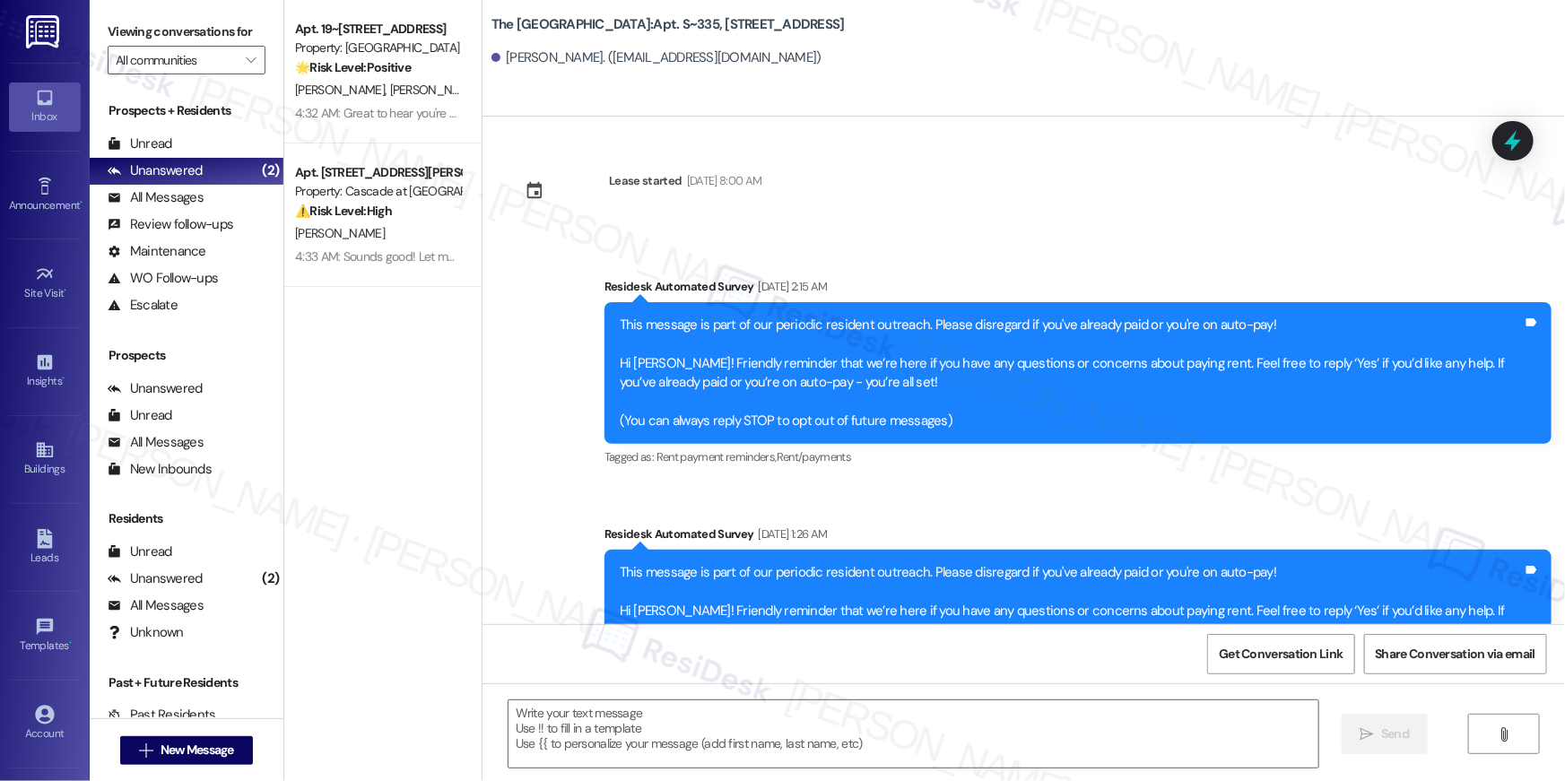
scroll to position [2371, 0]
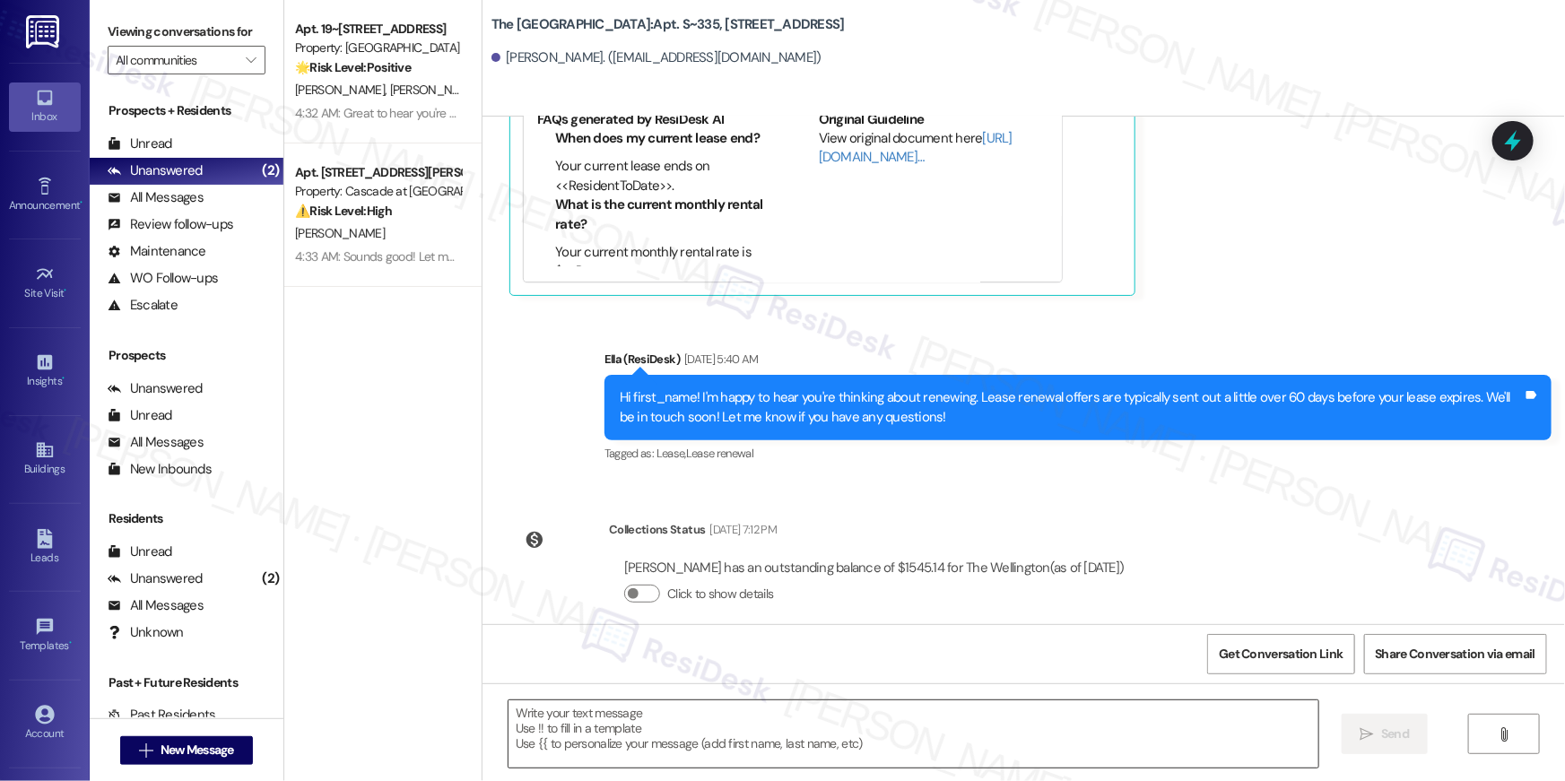
click at [1133, 714] on textarea at bounding box center [914, 734] width 810 height 67
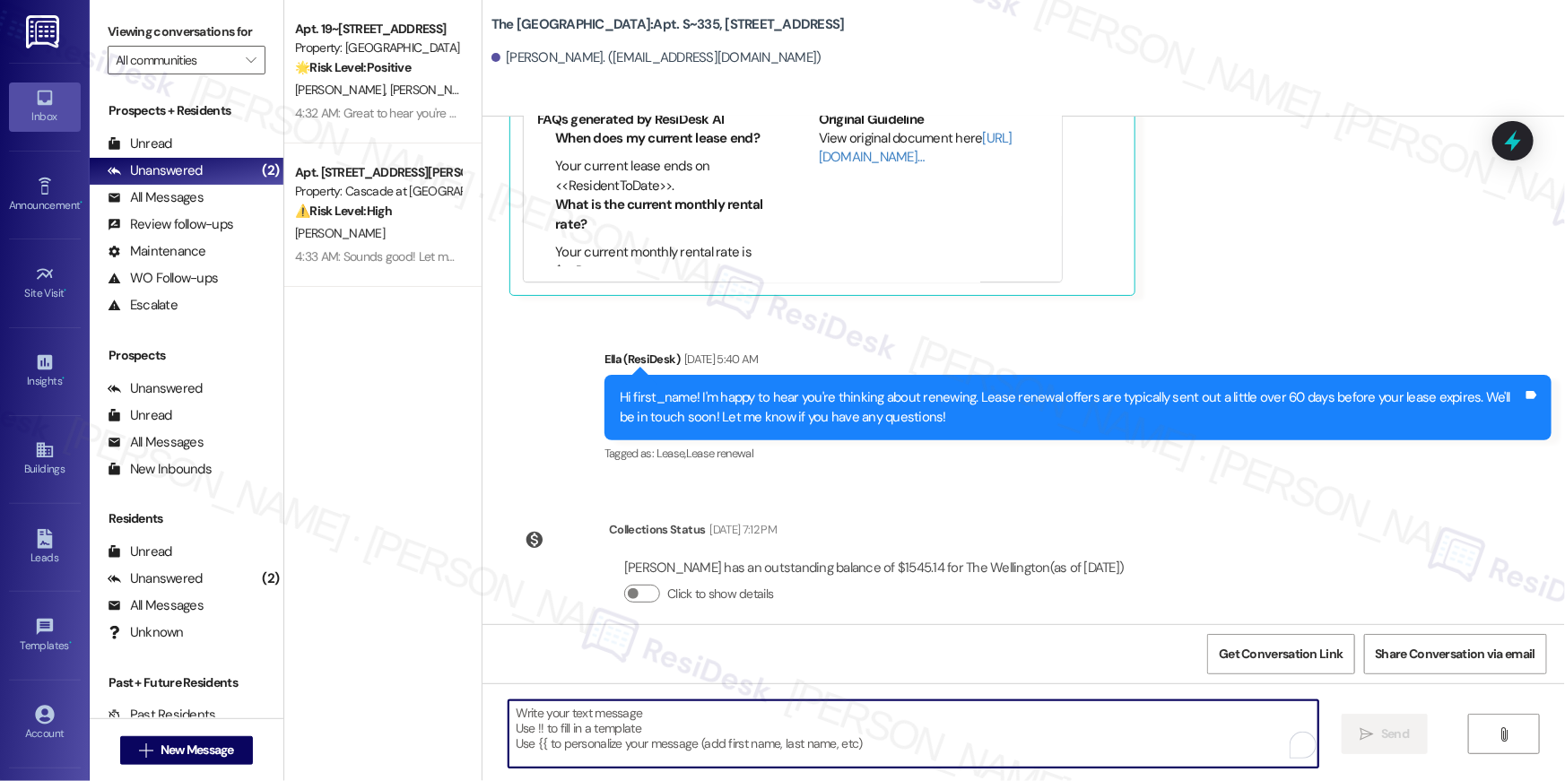
paste textarea "Hi {{first_name}}, your {{property}} lease renewal offer is now ready! Please r…"
type textarea "Hi {{first_name}}, your {{property}} lease renewal offer is now ready! Please r…"
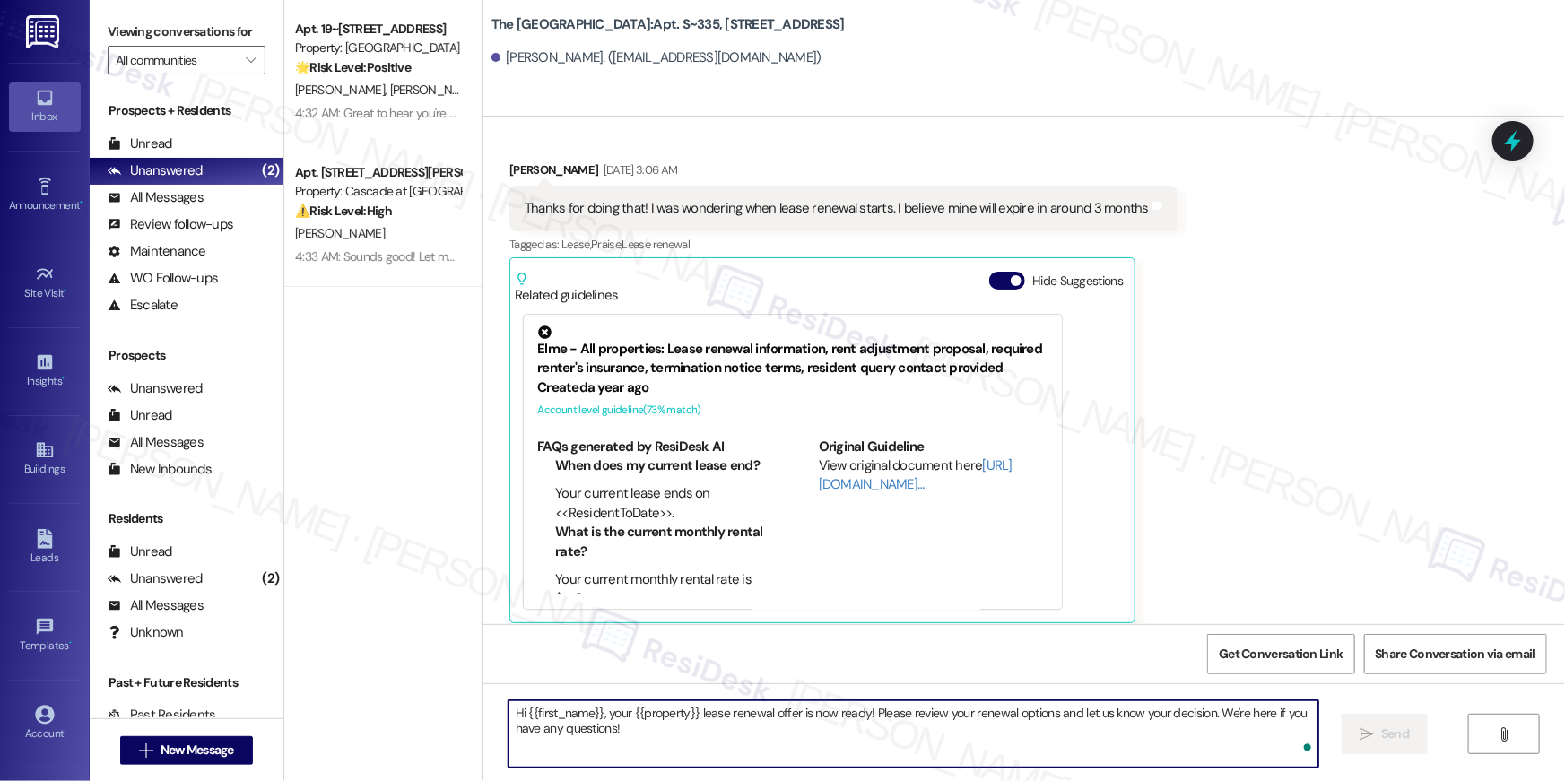
scroll to position [2035, 0]
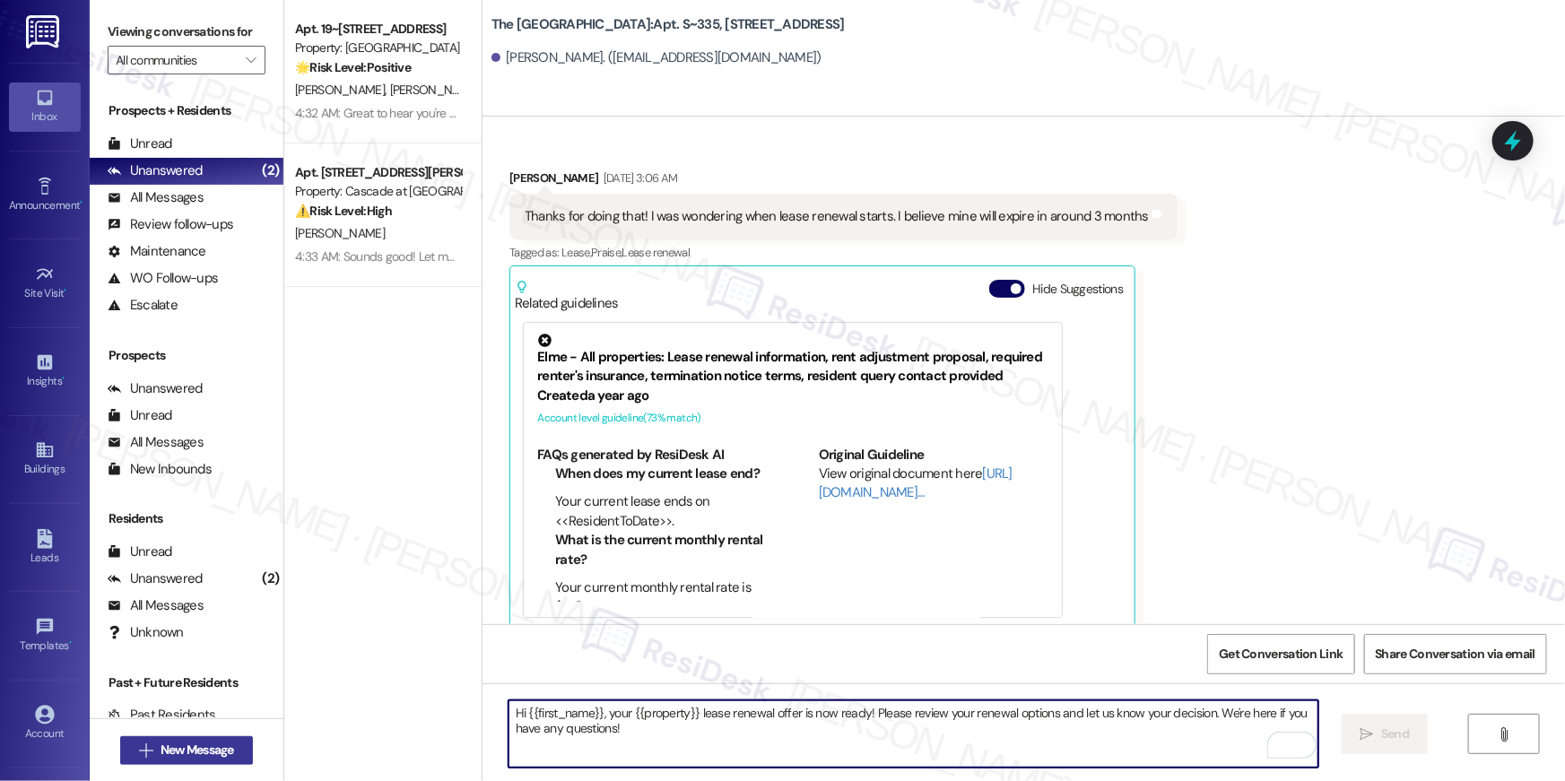
click at [187, 744] on span "New Message" at bounding box center [198, 750] width 74 height 19
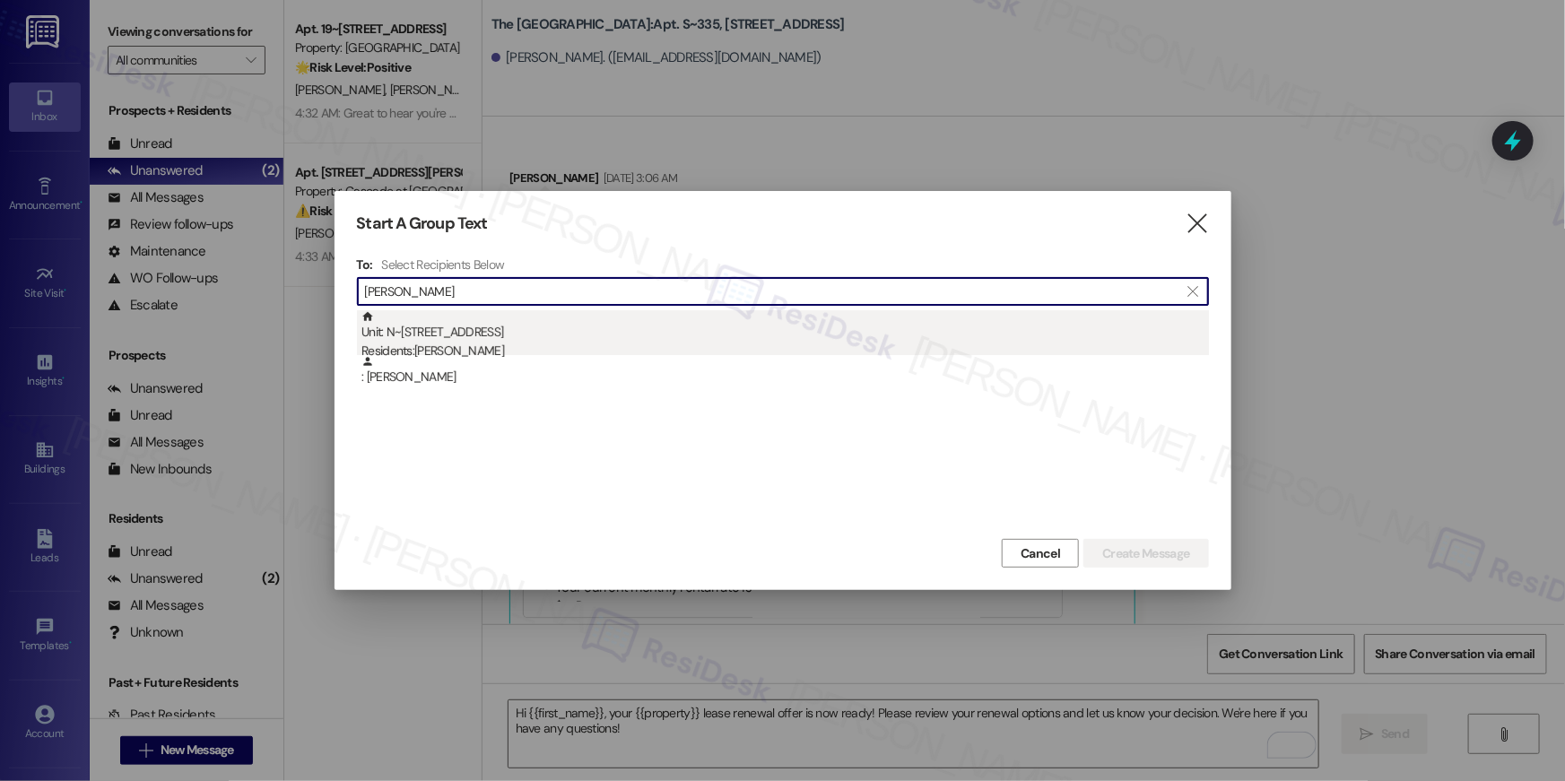
type input "[PERSON_NAME]"
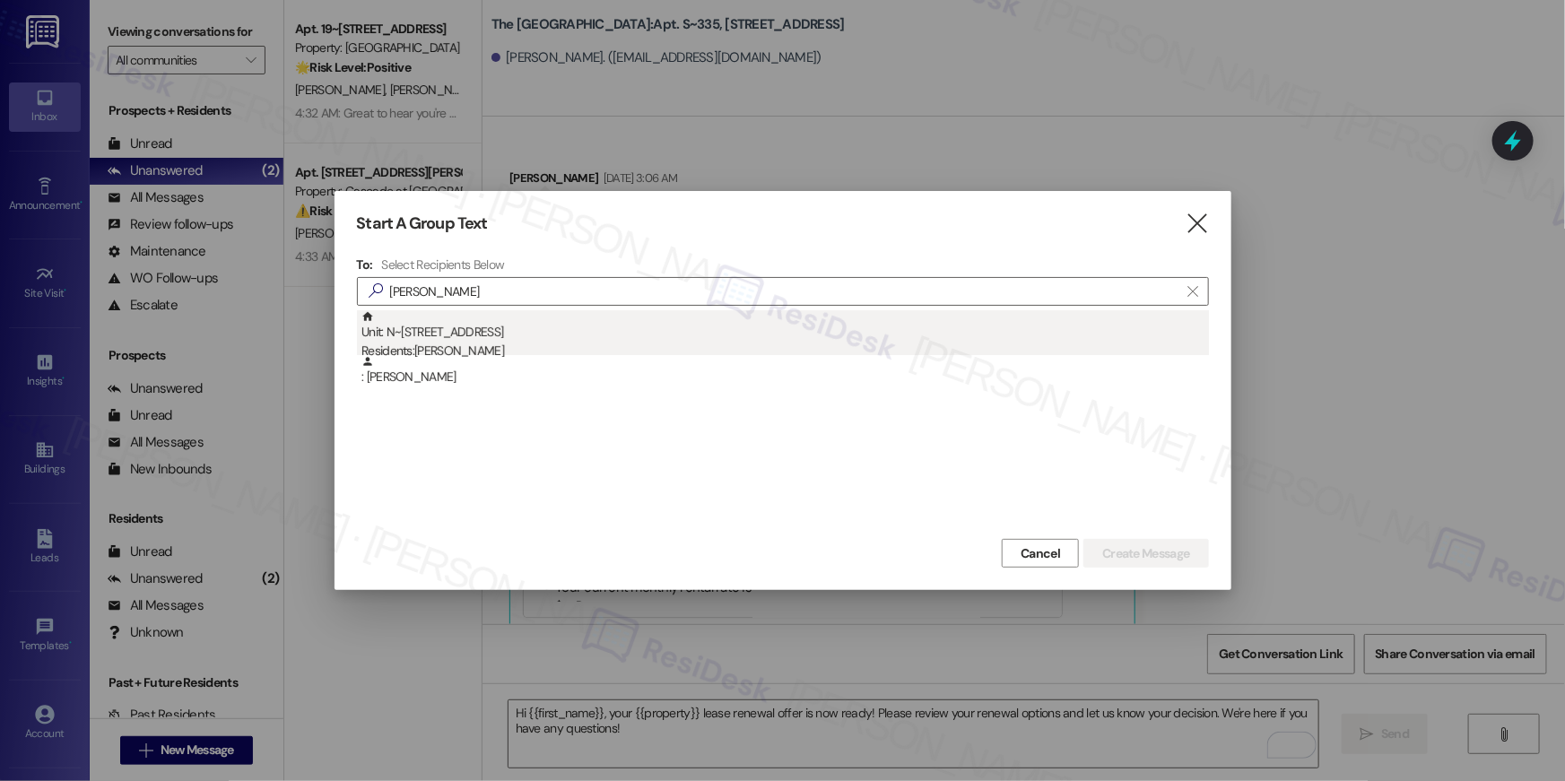
click at [509, 344] on div "Residents: Rebekah Sherer" at bounding box center [786, 351] width 848 height 19
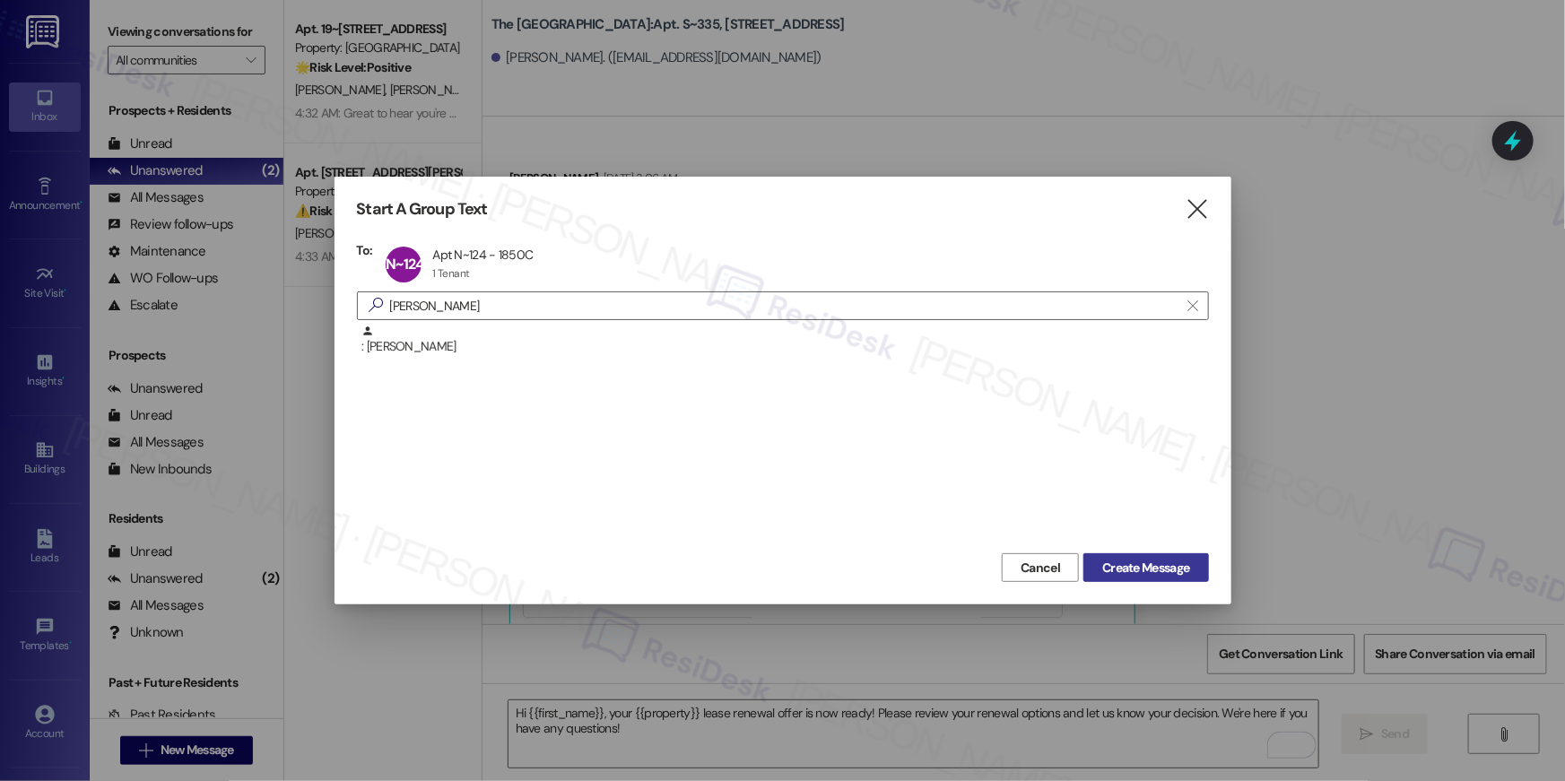
click at [1136, 567] on span "Create Message" at bounding box center [1145, 568] width 87 height 19
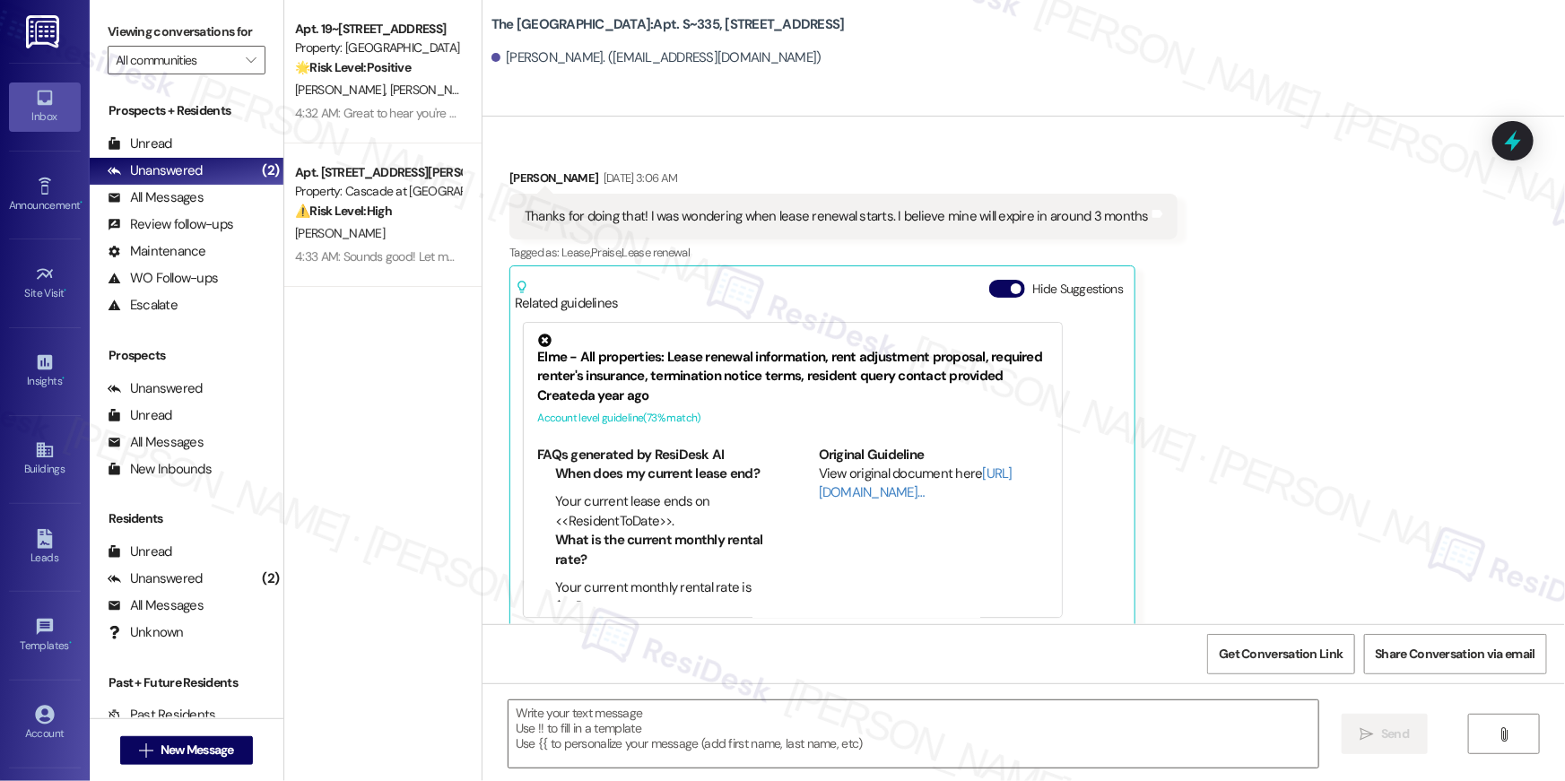
type textarea "Fetching suggested responses. Please feel free to read through the conversation…"
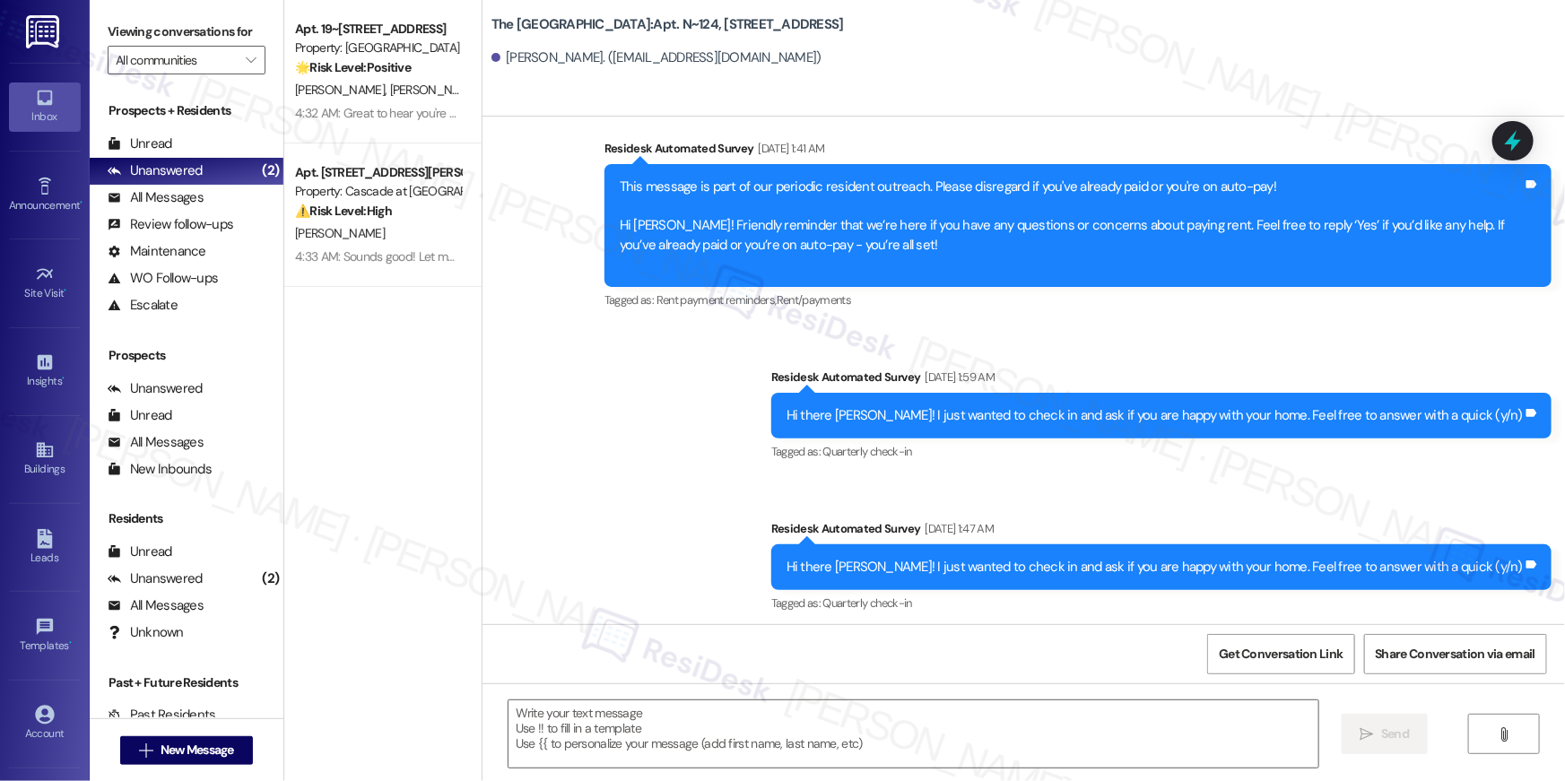
type textarea "Fetching suggested responses. Please feel free to read through the conversation…"
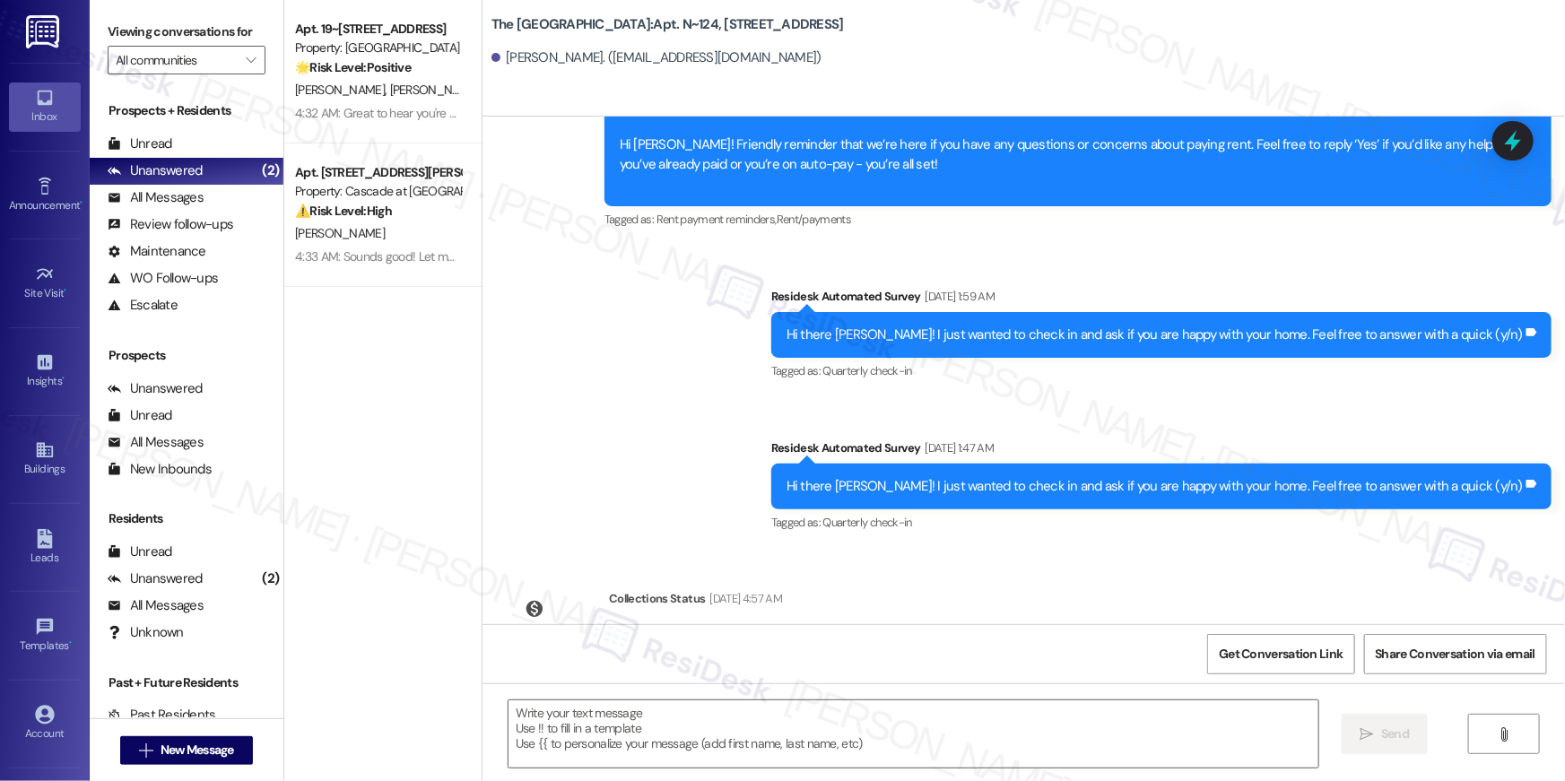
scroll to position [3095, 0]
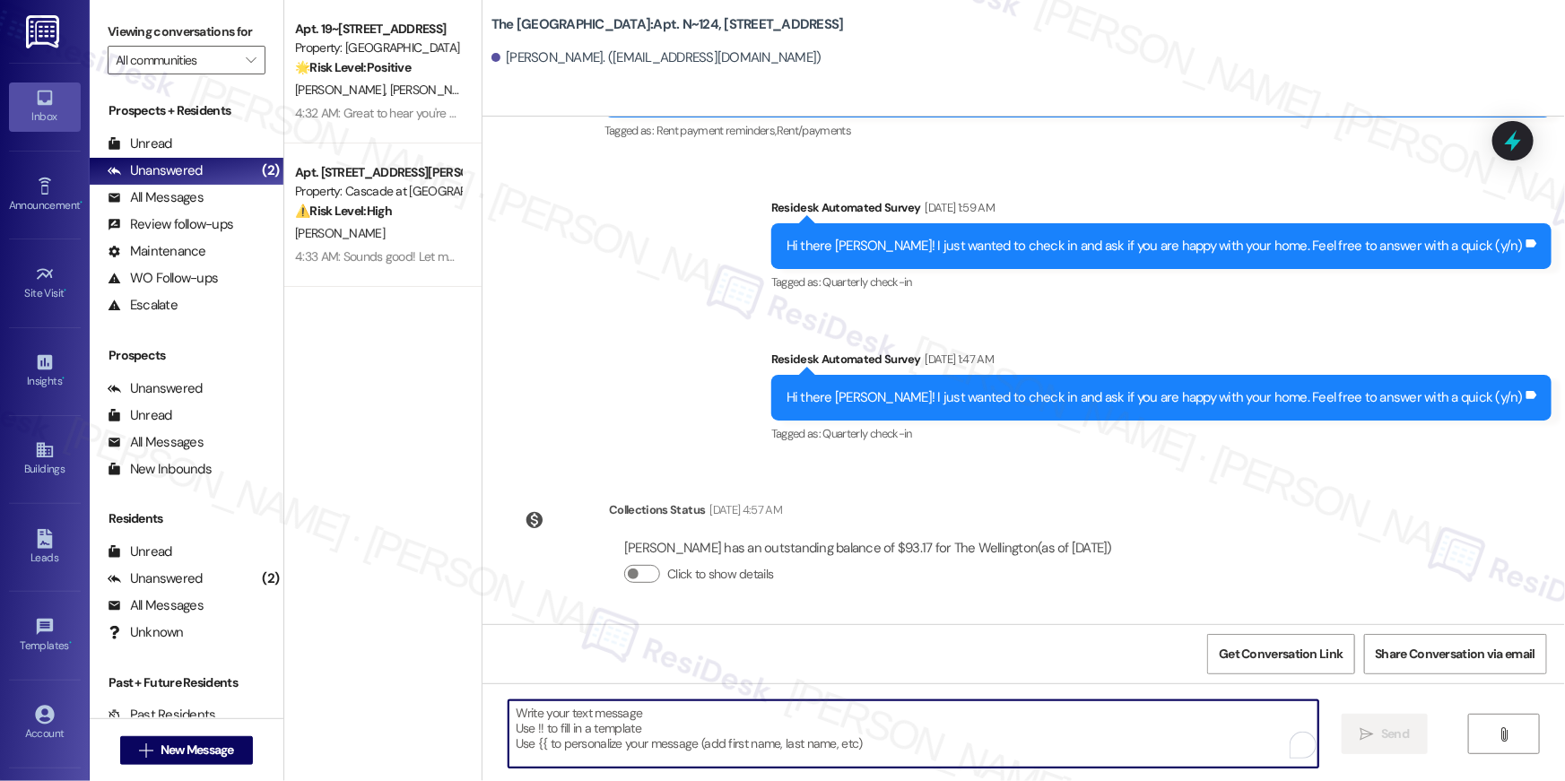
click at [1114, 713] on textarea "To enrich screen reader interactions, please activate Accessibility in Grammarl…" at bounding box center [914, 734] width 810 height 67
paste textarea "Hi {{first_name}}, your {{property}} lease renewal offer is now ready! Please r…"
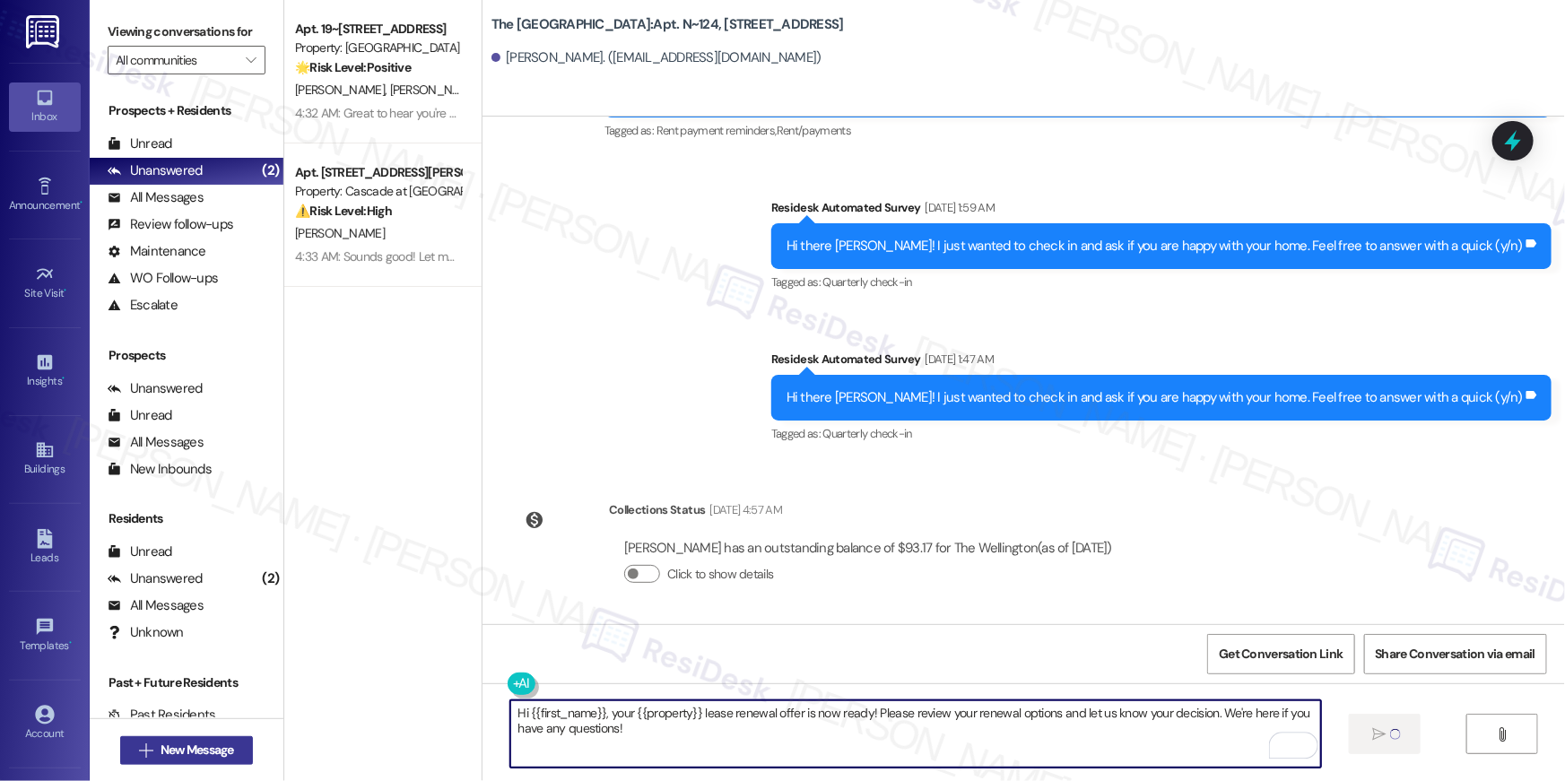
type textarea "Hi {{first_name}}, your {{property}} lease renewal offer is now ready! Please r…"
click at [191, 747] on span "New Message" at bounding box center [198, 750] width 74 height 19
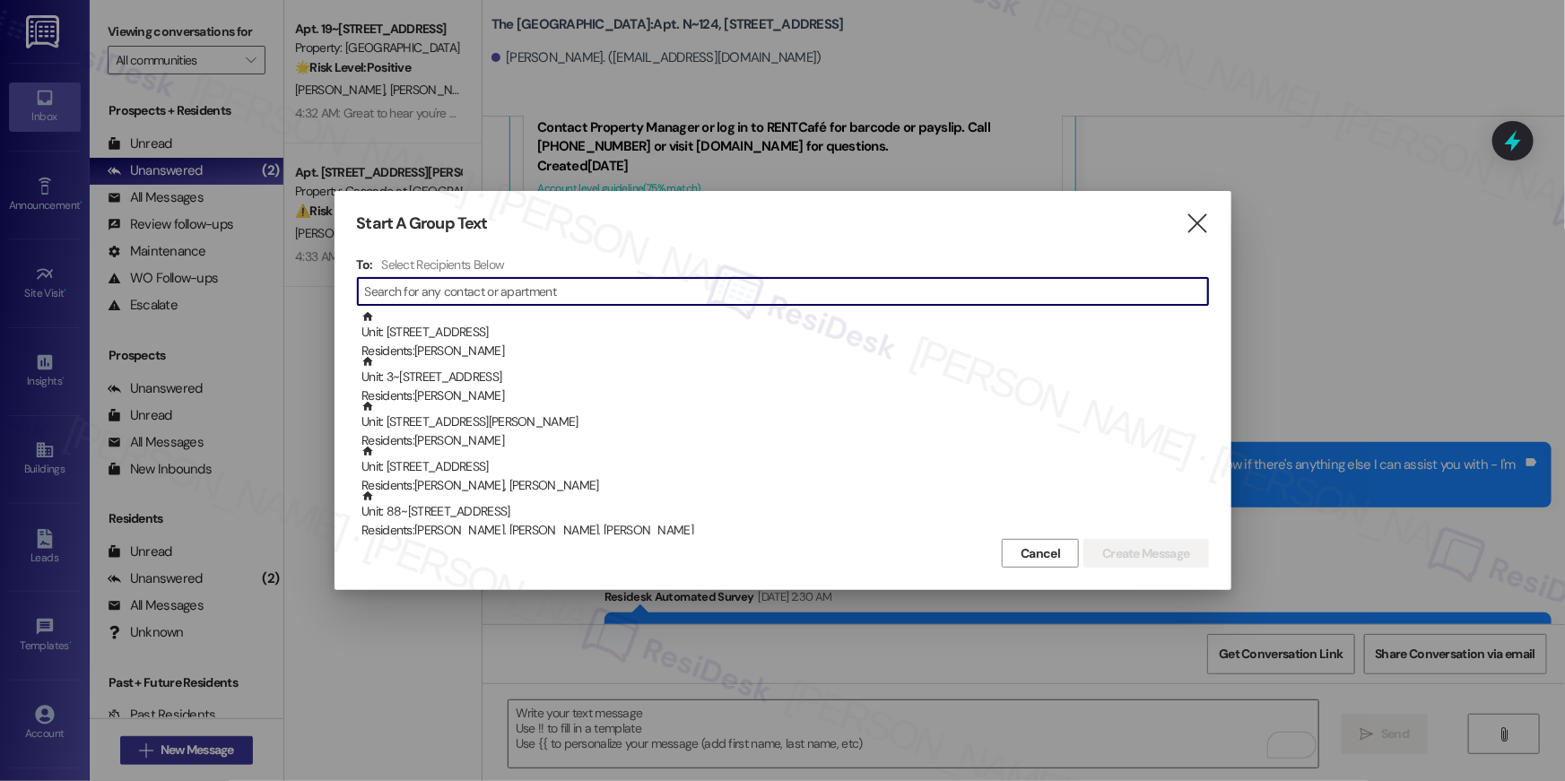
scroll to position [1848, 0]
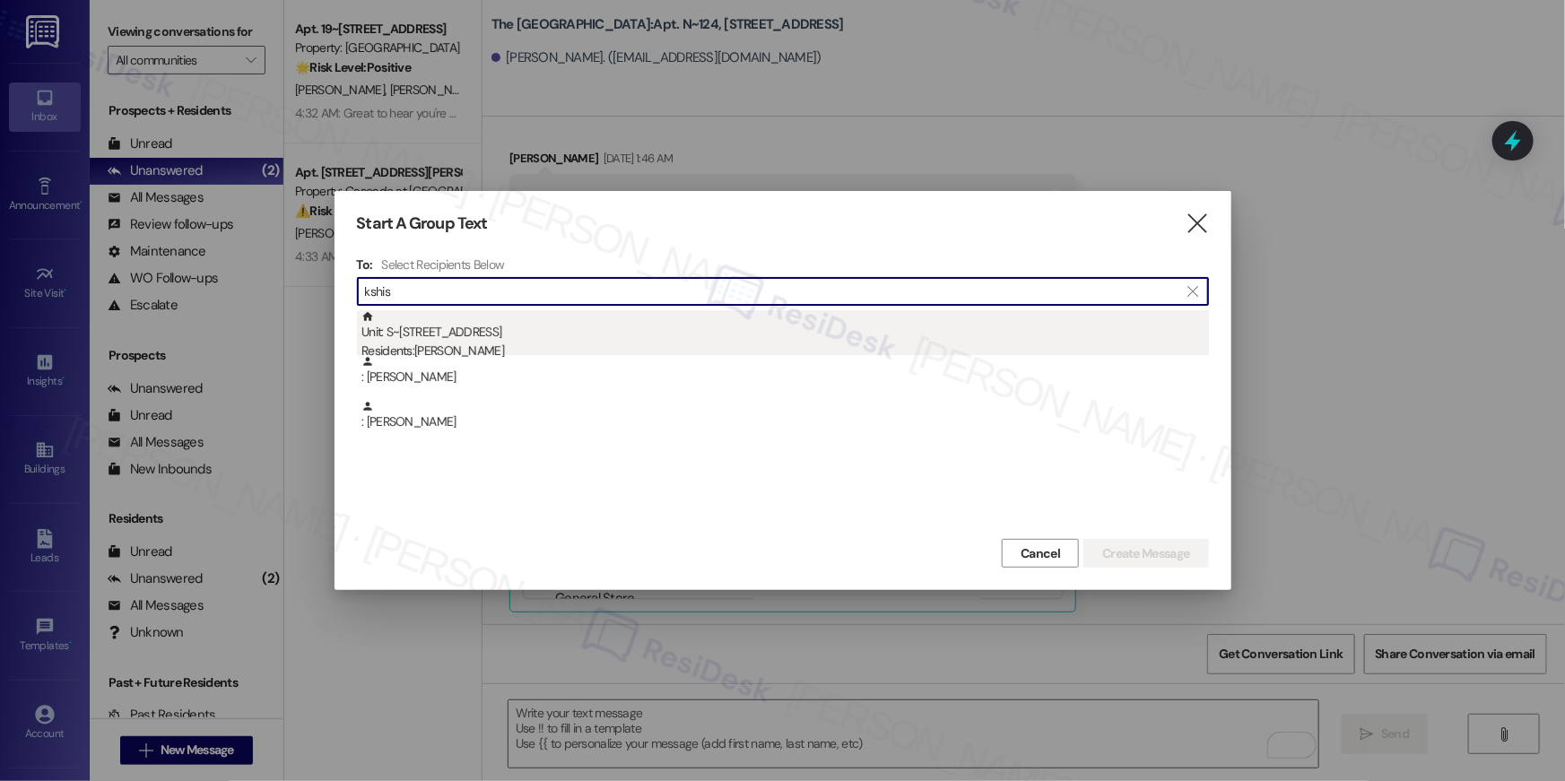
type input "kshis"
click at [419, 334] on div "Unit: S~710 - 1850 Columbia Pike Residents: Kshish Ashish" at bounding box center [786, 335] width 848 height 51
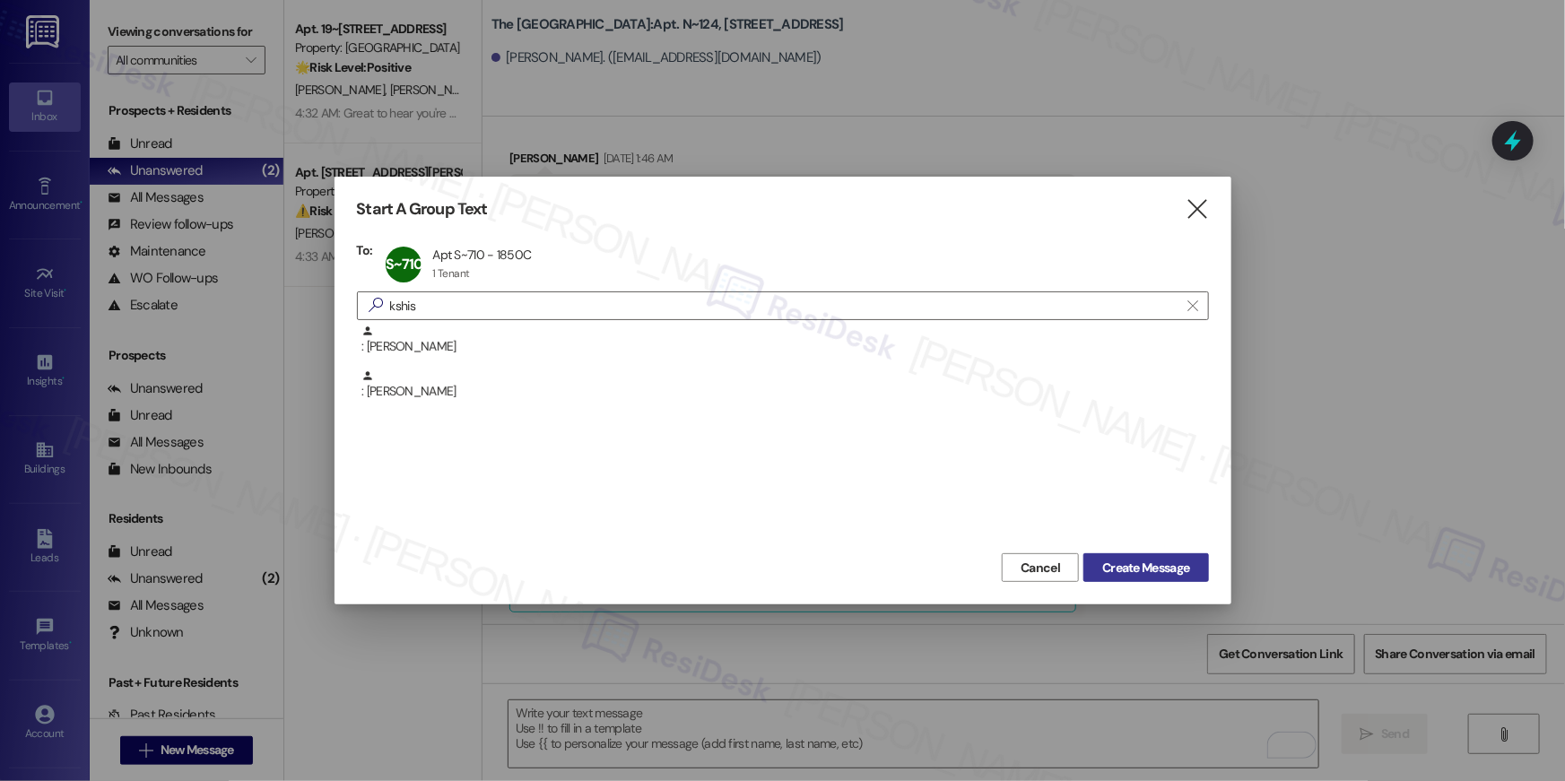
click at [1113, 559] on span "Create Message" at bounding box center [1145, 568] width 87 height 19
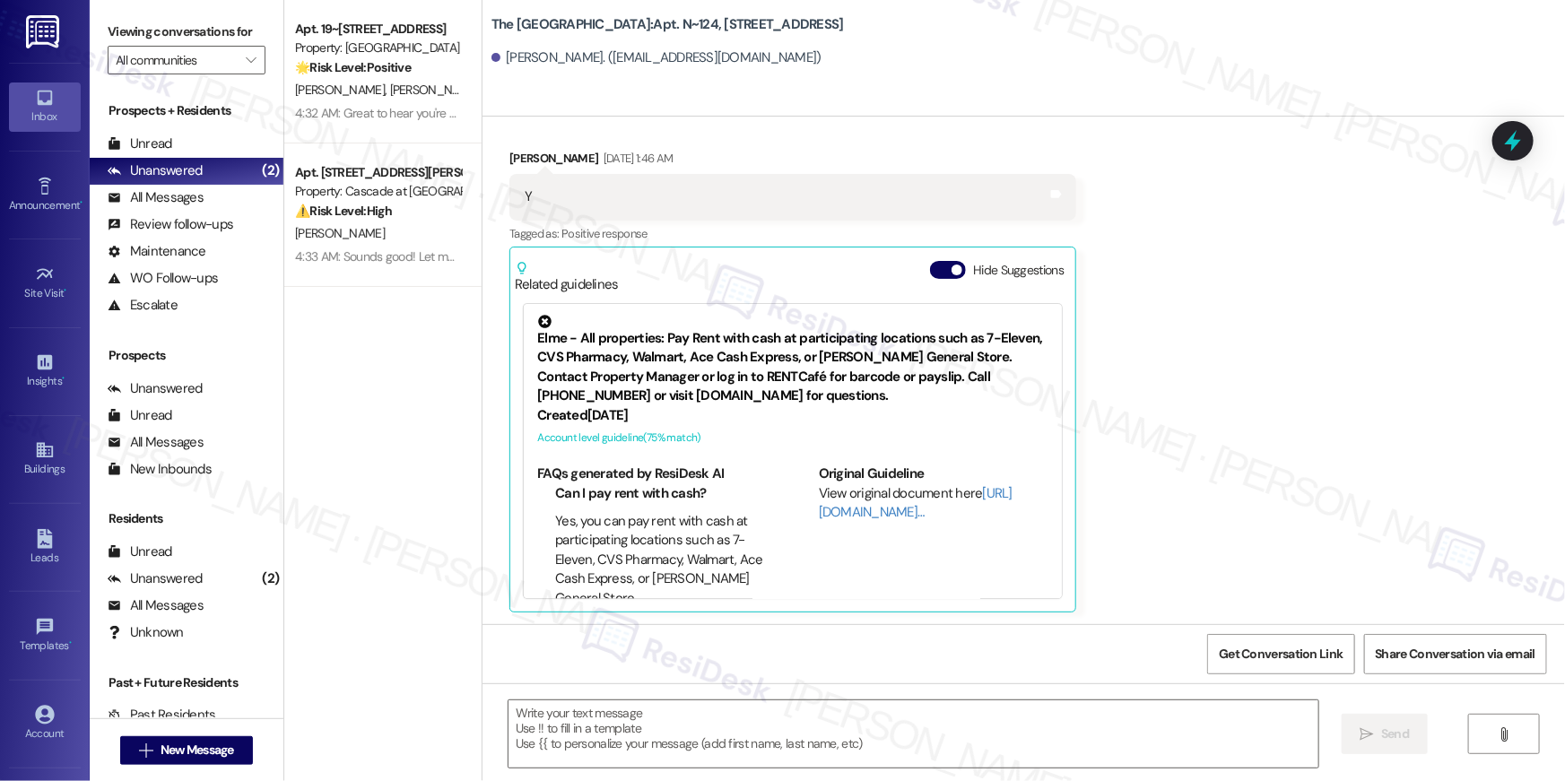
type textarea "Fetching suggested responses. Please feel free to read through the conversation…"
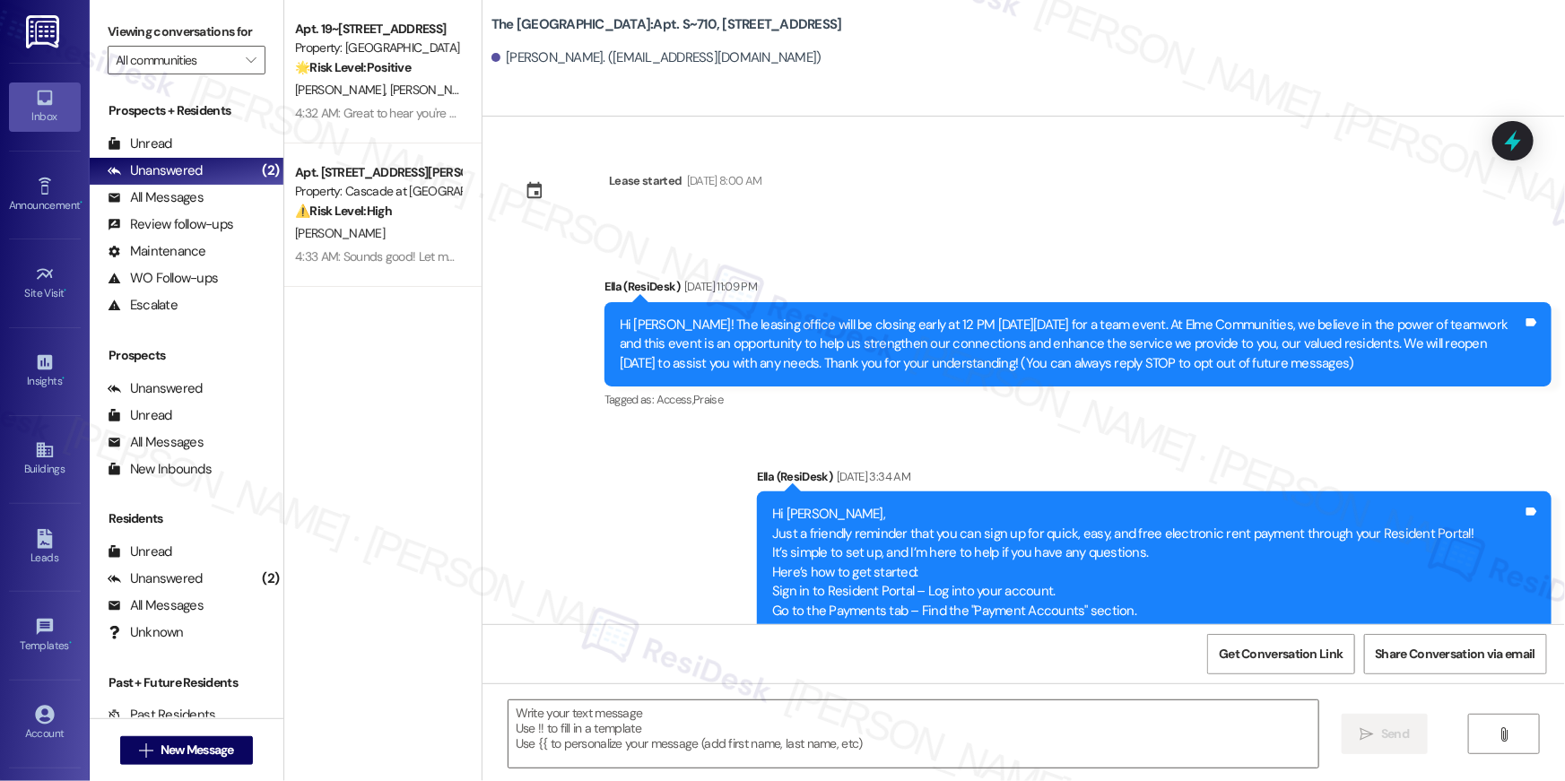
scroll to position [2236, 0]
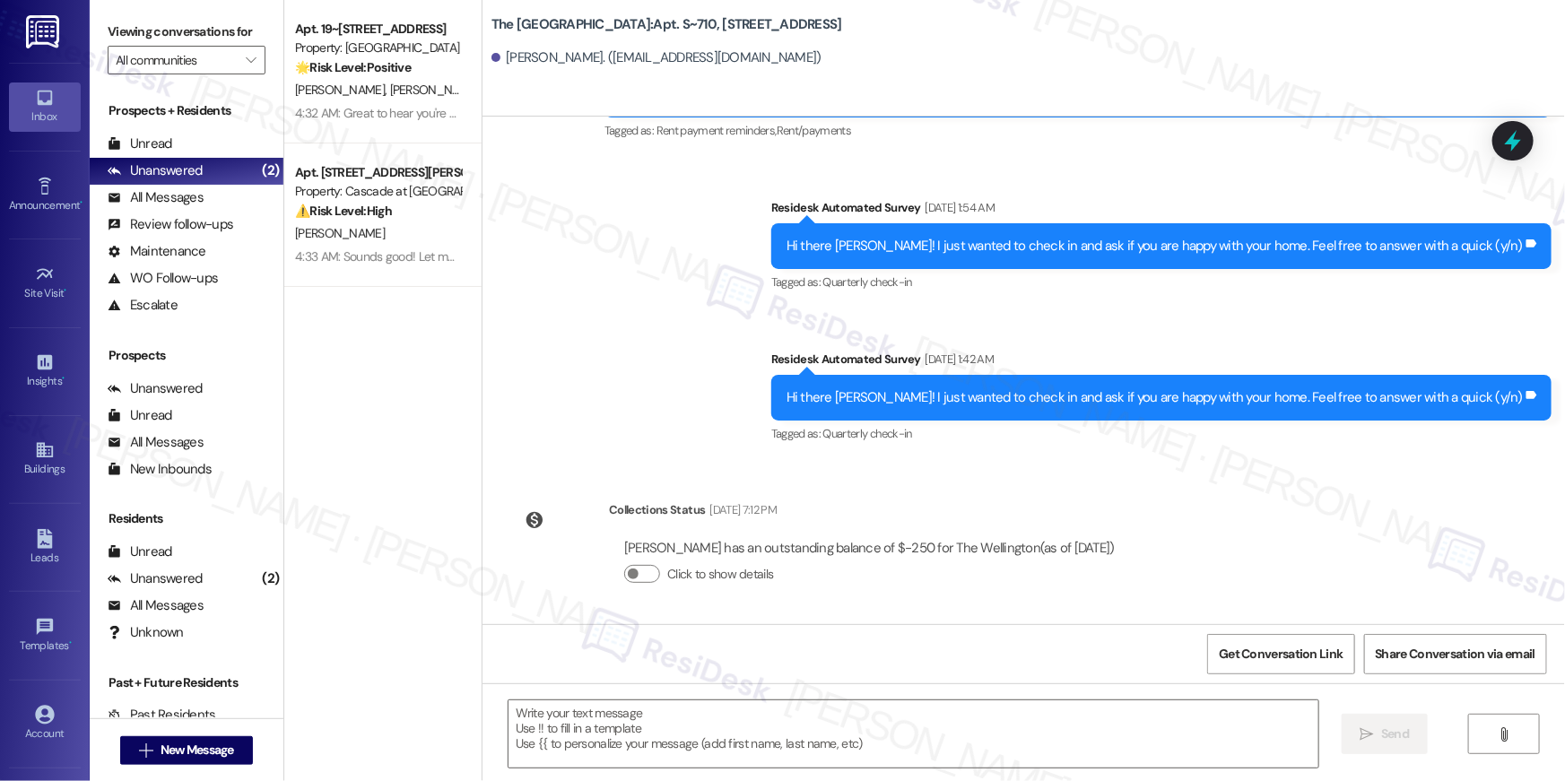
type textarea "Fetching suggested responses. Please feel free to read through the conversation…"
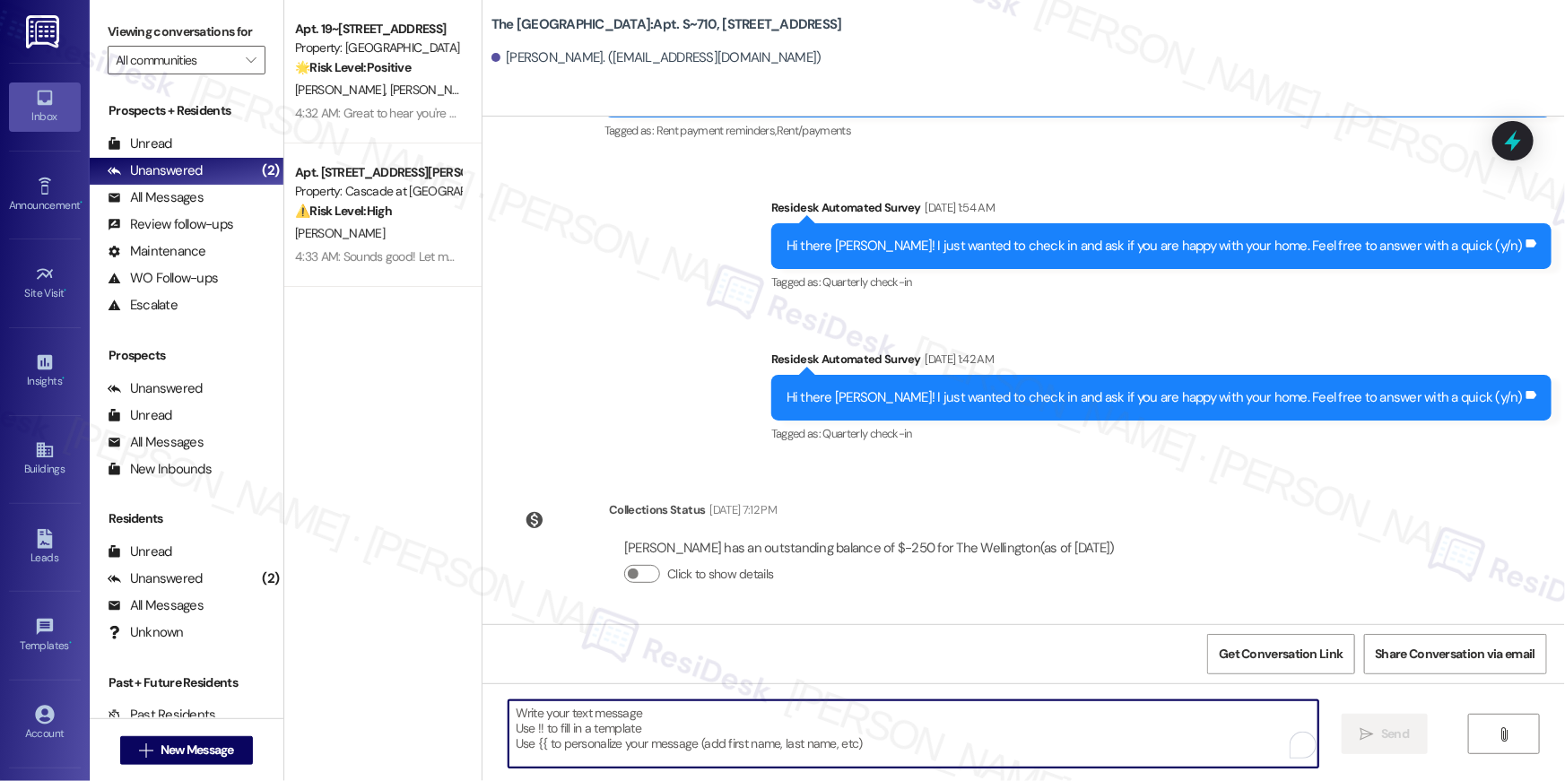
click at [1080, 711] on textarea "To enrich screen reader interactions, please activate Accessibility in Grammarl…" at bounding box center [914, 734] width 810 height 67
paste textarea "Hi {{first_name}}, your {{property}} lease renewal offer is now ready! Please r…"
type textarea "Hi {{first_name}}, your {{property}} lease renewal offer is now ready! Please r…"
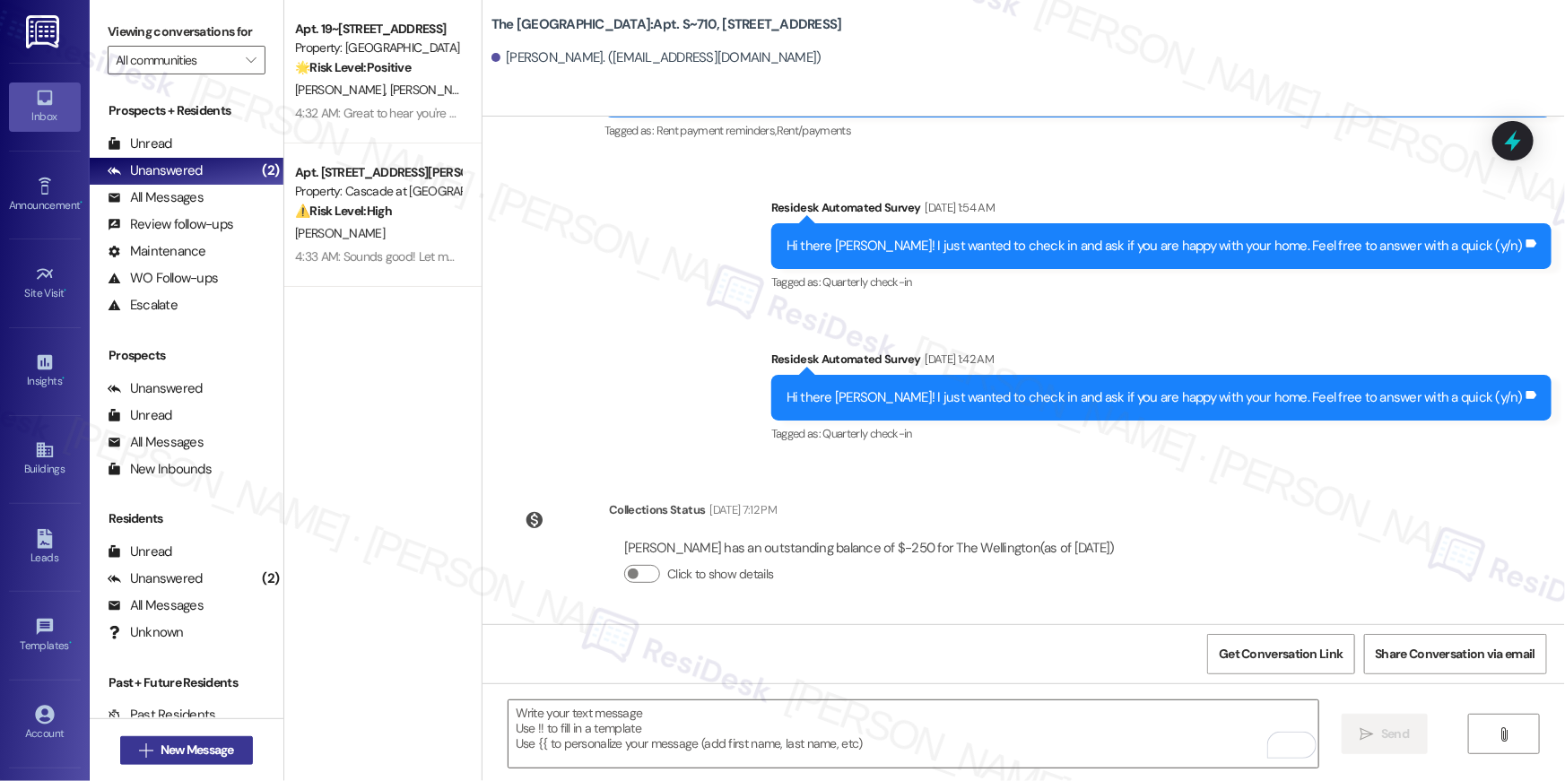
click at [204, 743] on span "New Message" at bounding box center [198, 750] width 74 height 19
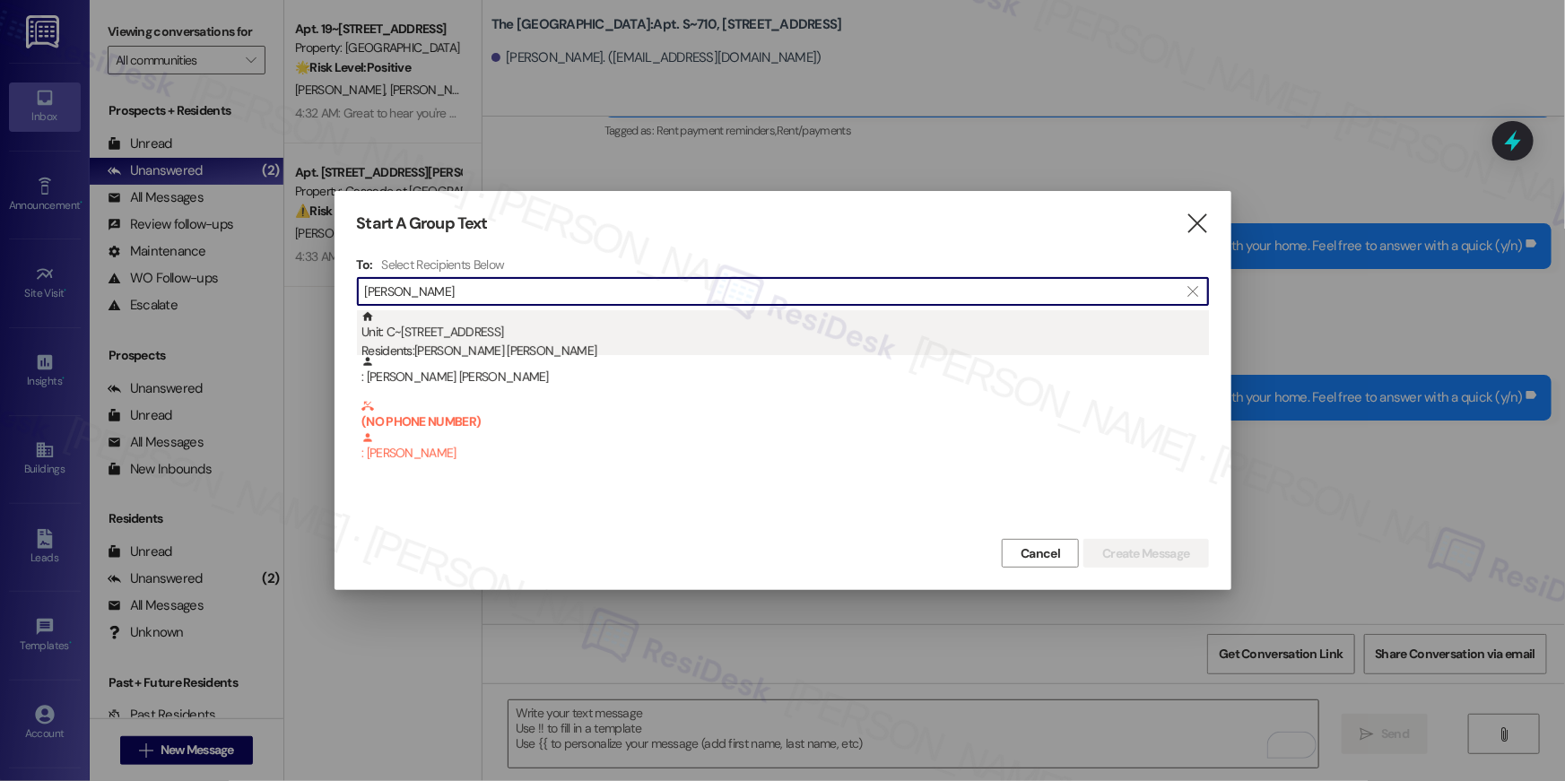
type input "hanan abu"
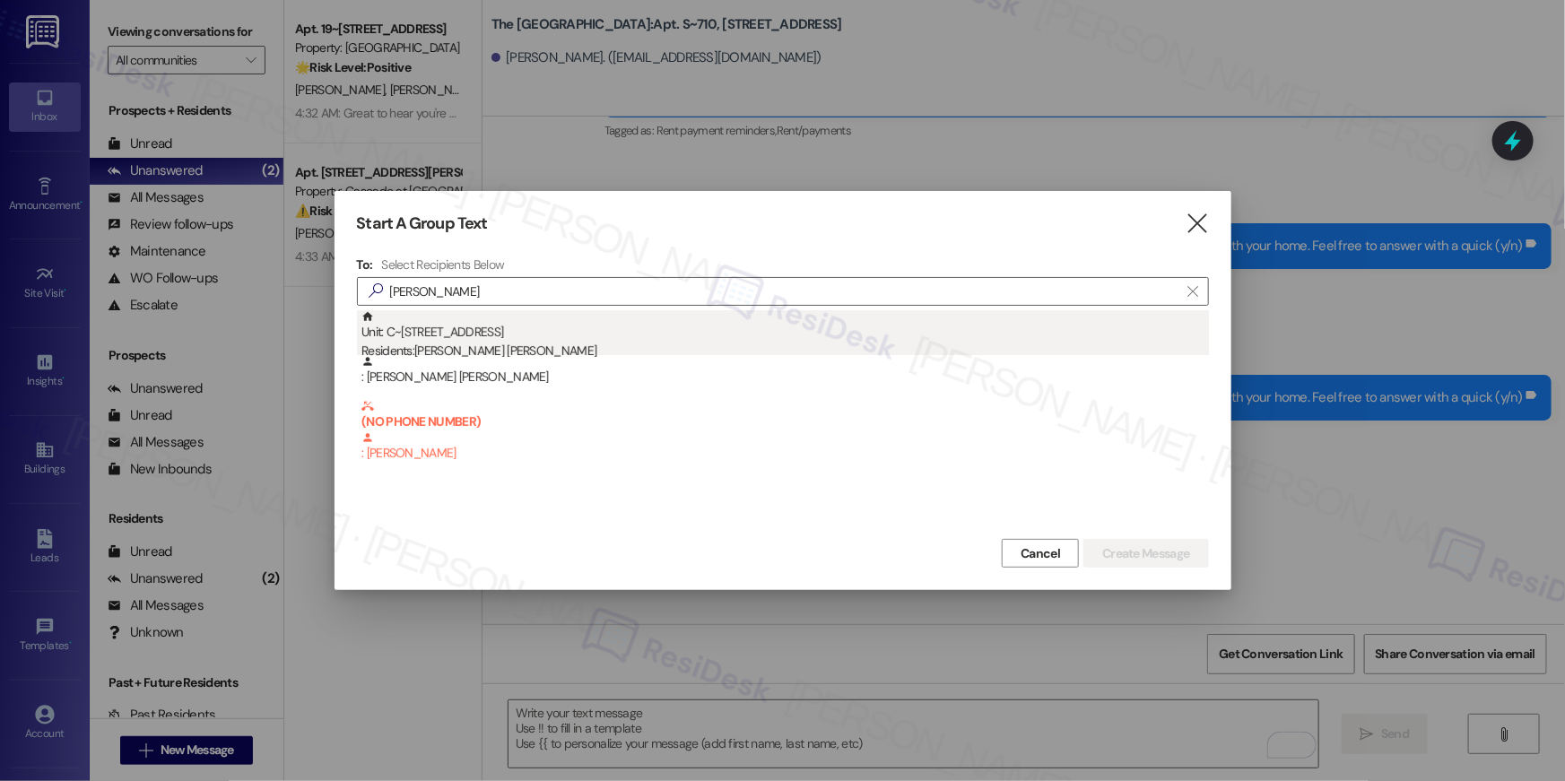
click at [544, 350] on div "Residents: Hanan Abu Obaid" at bounding box center [786, 351] width 848 height 19
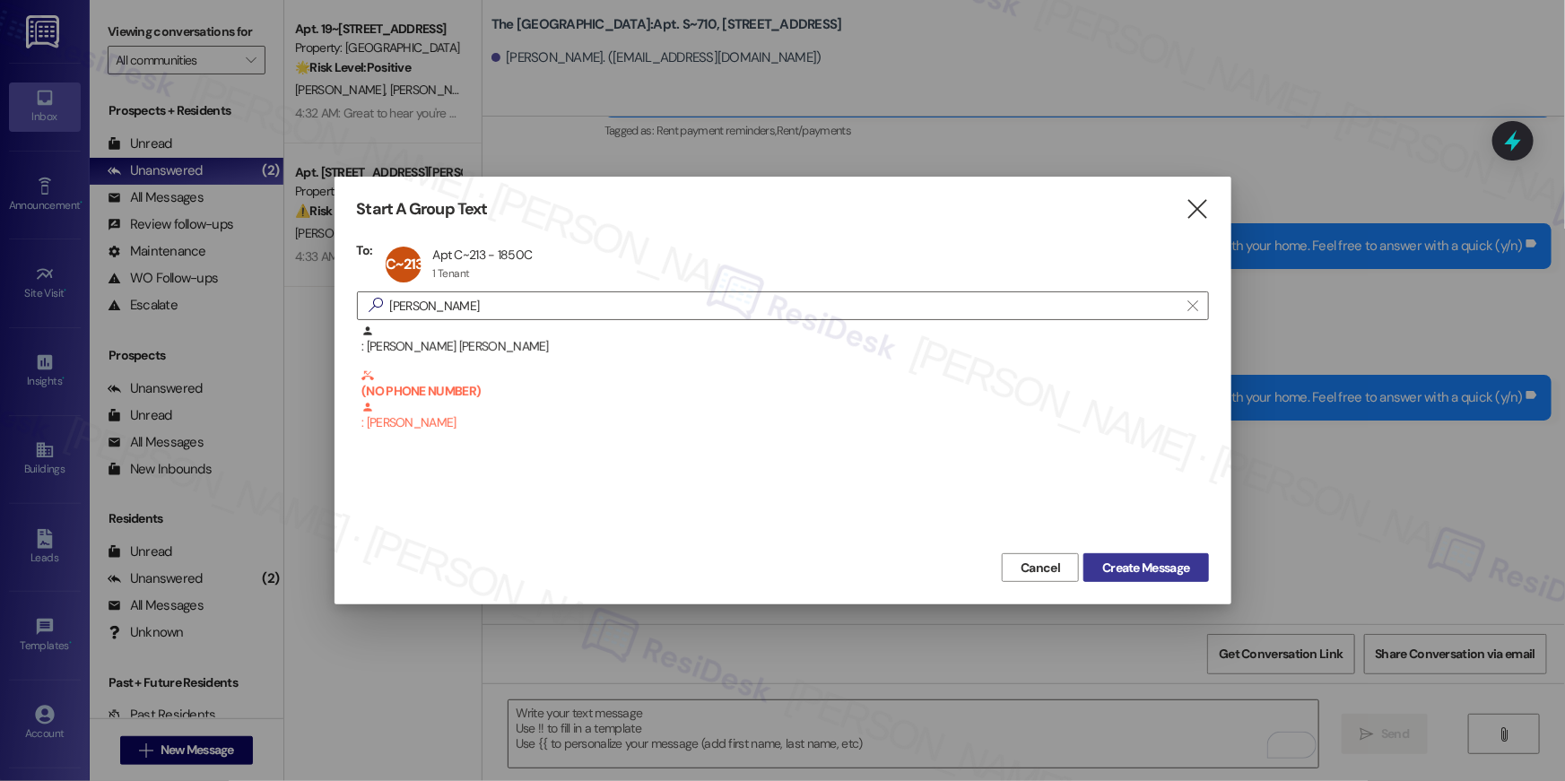
click at [1142, 559] on span "Create Message" at bounding box center [1145, 568] width 87 height 19
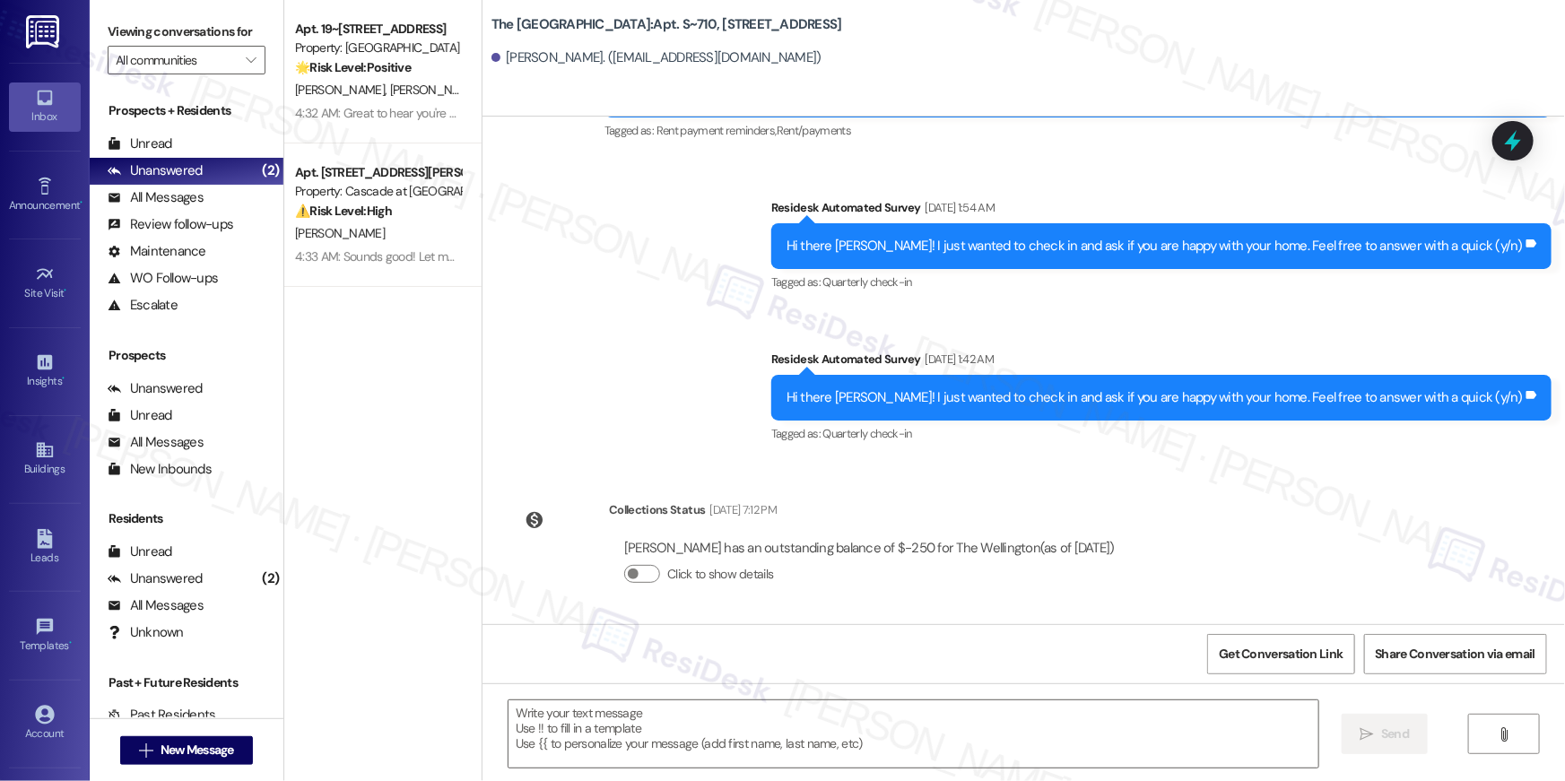
type textarea "Fetching suggested responses. Please feel free to read through the conversation…"
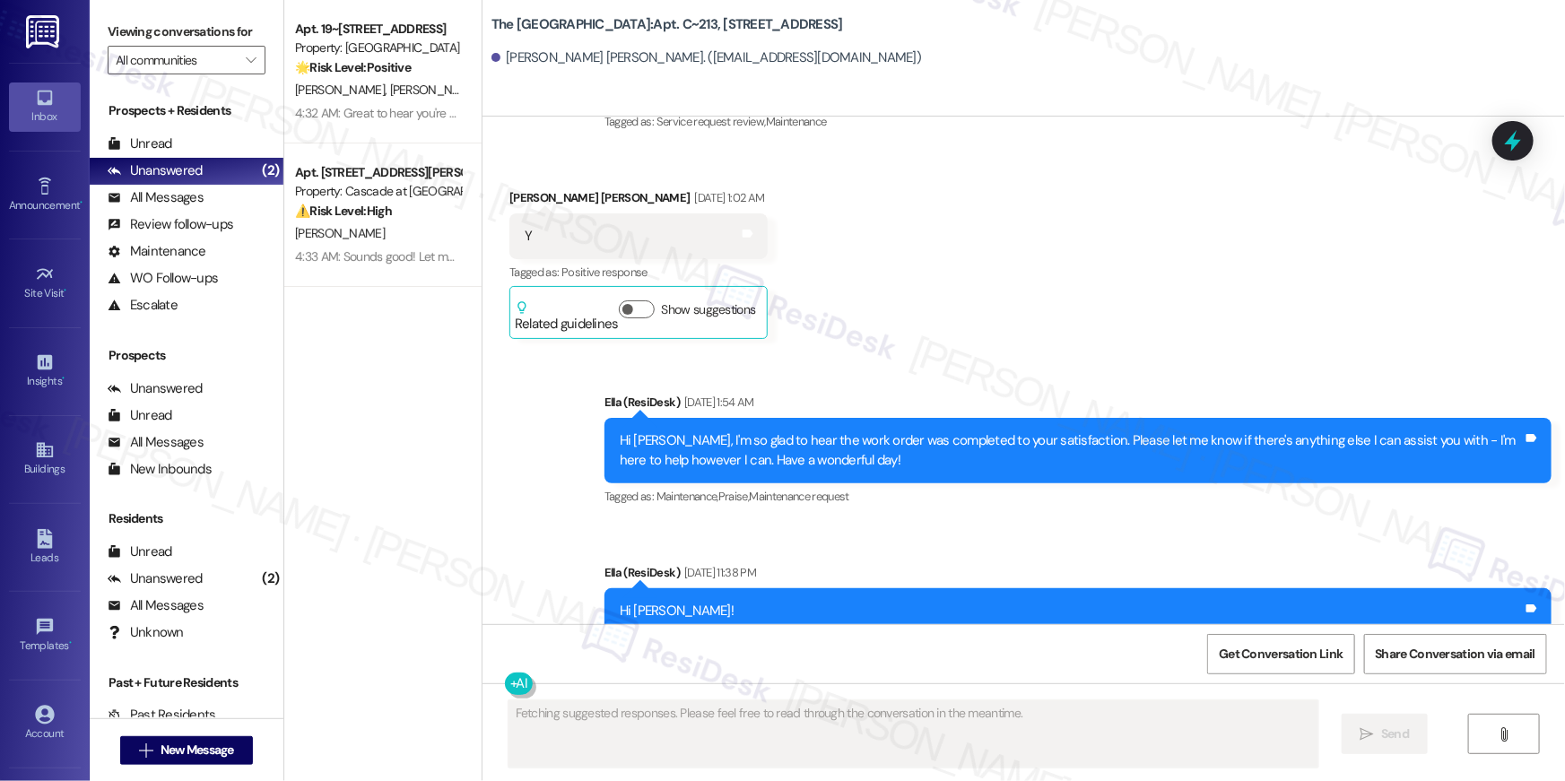
type textarea "Fetching suggested responses. Please feel free to read through the conversation…"
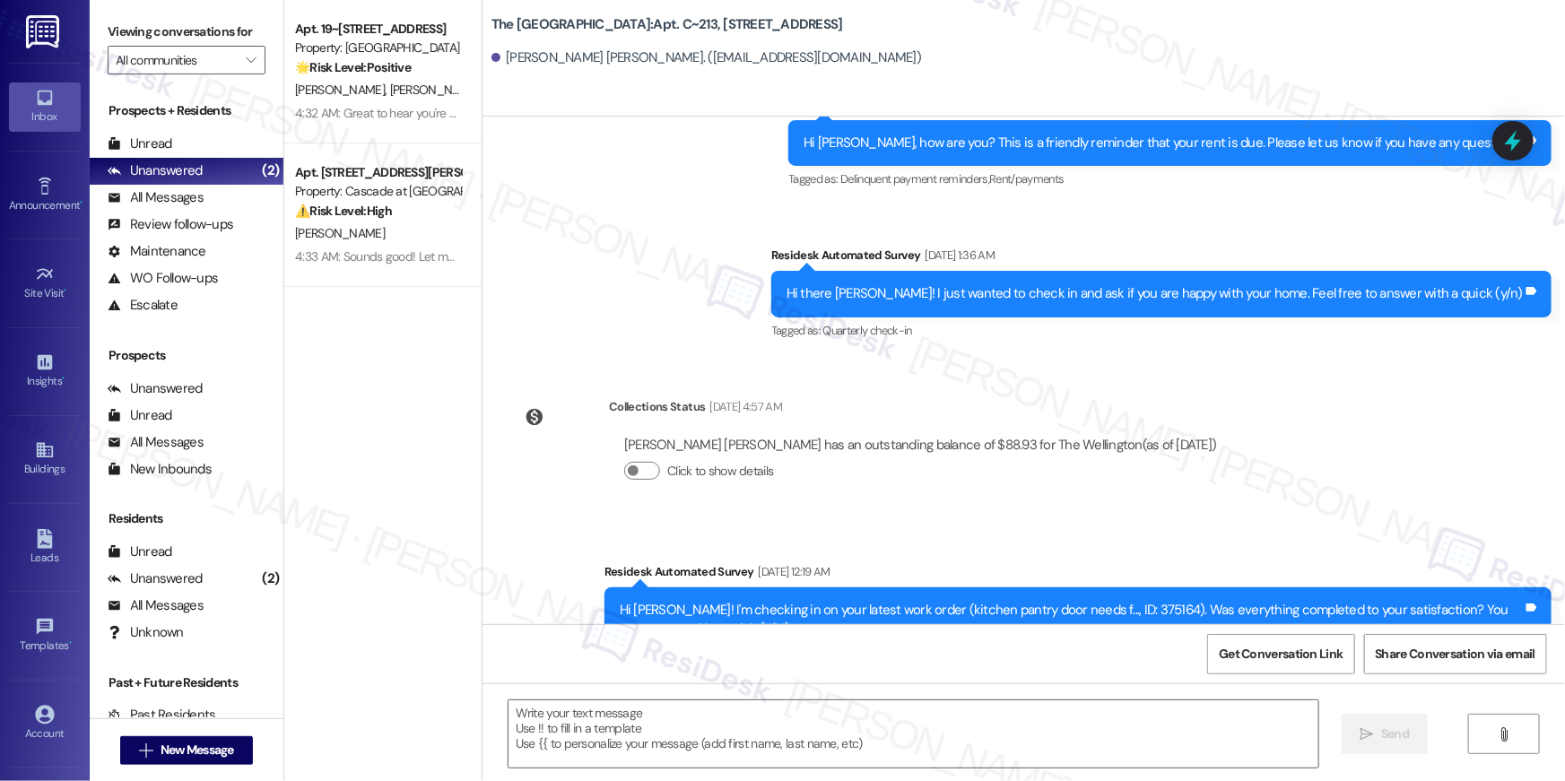
scroll to position [4246, 0]
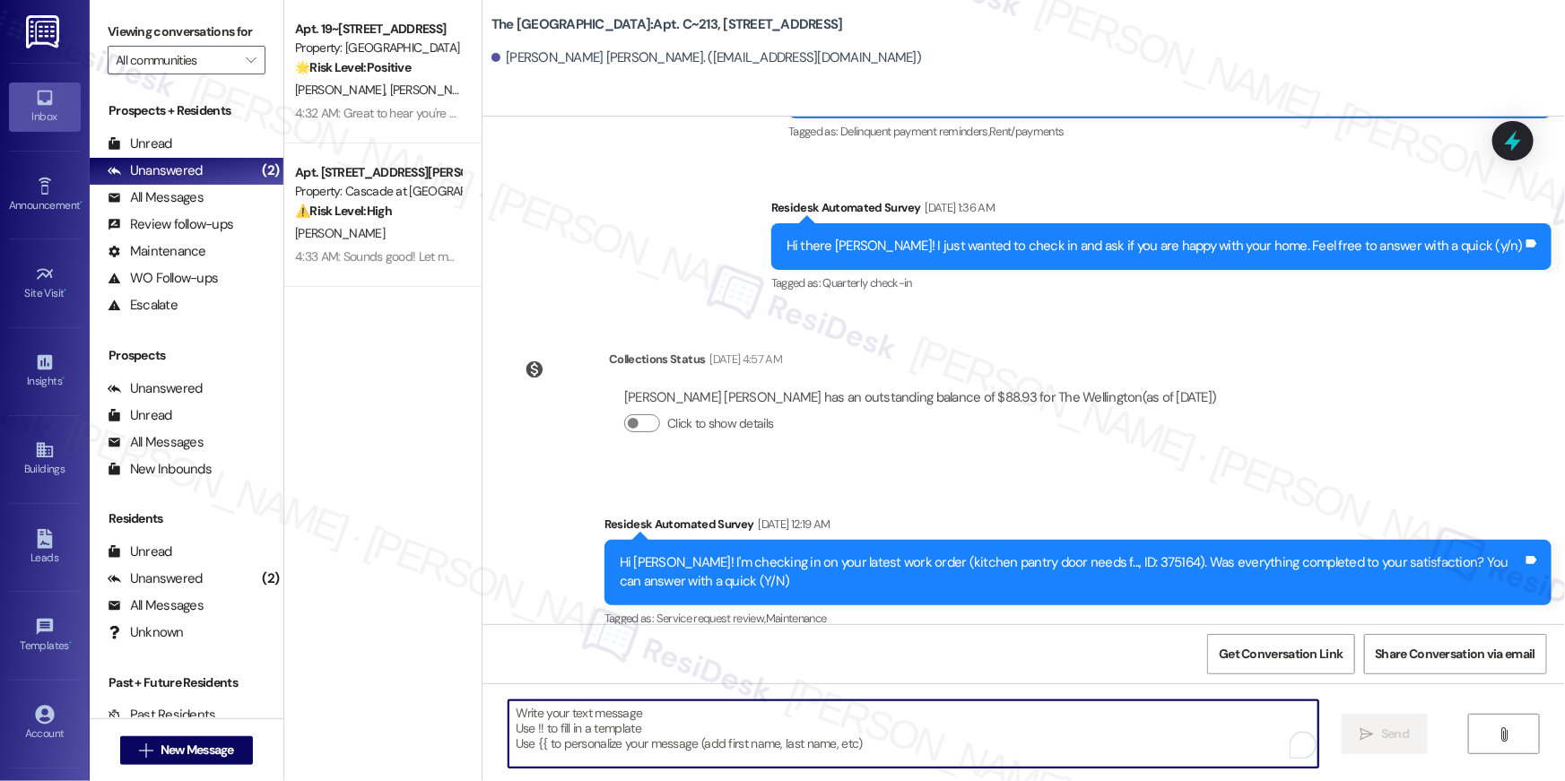
click at [1109, 754] on textarea "To enrich screen reader interactions, please activate Accessibility in Grammarl…" at bounding box center [914, 734] width 810 height 67
paste textarea "Hi {{first_name}}, your {{property}} lease renewal offer is now ready! Please r…"
type textarea "Hi {{first_name}}, your {{property}} lease renewal offer is now ready! Please r…"
click at [198, 749] on span "New Message" at bounding box center [198, 750] width 74 height 19
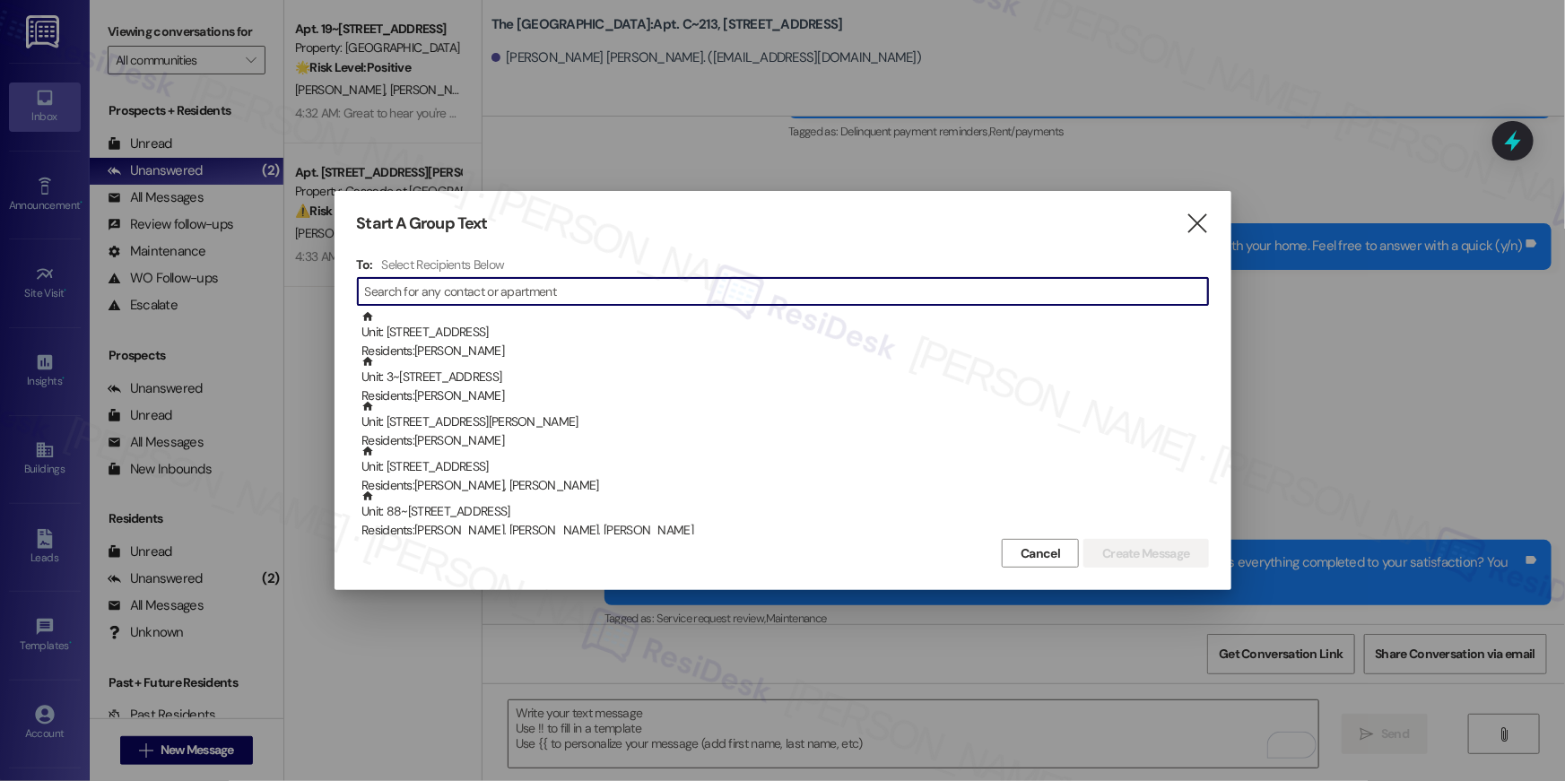
click at [470, 283] on input at bounding box center [786, 291] width 843 height 25
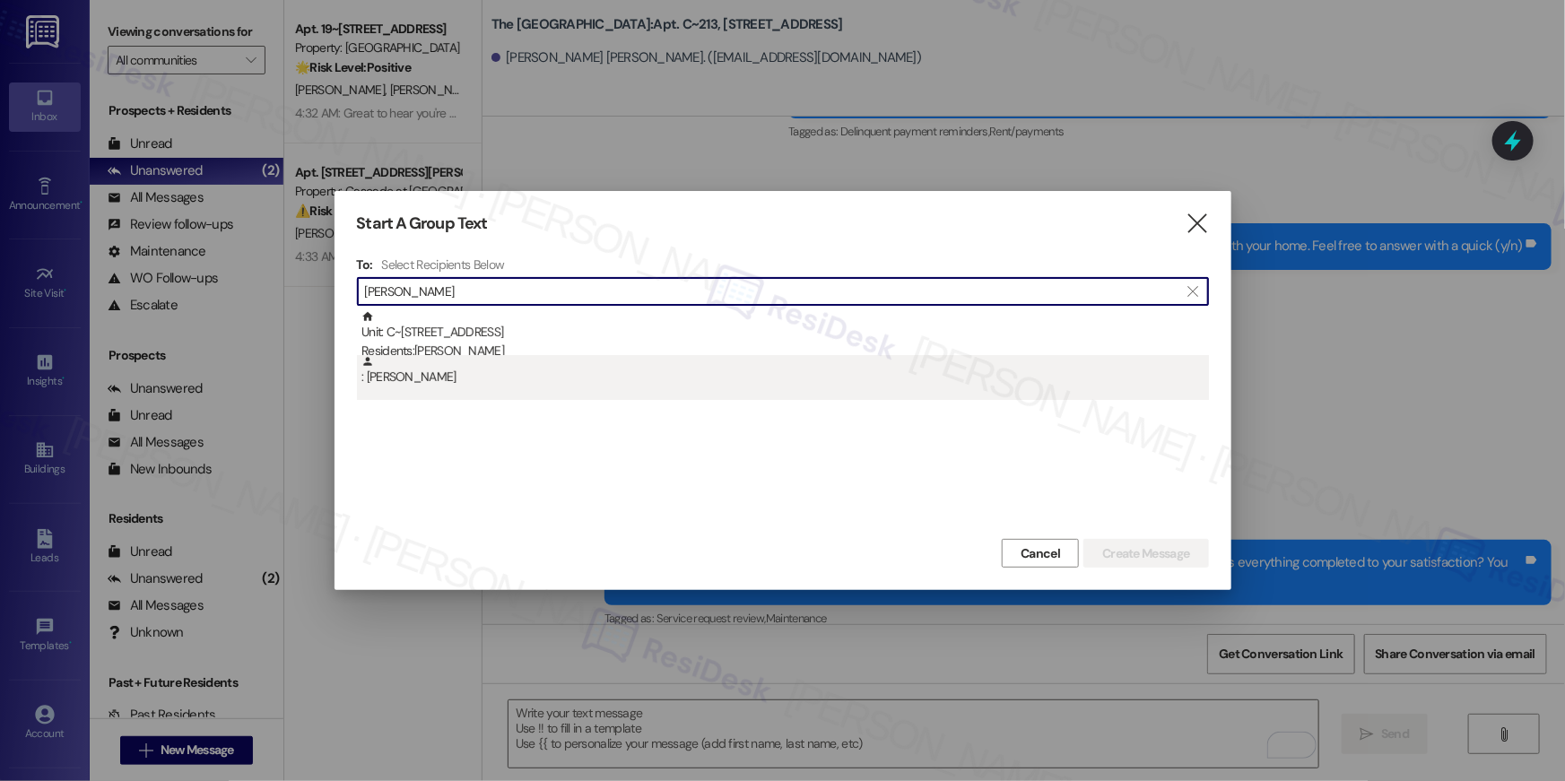
type input "barbara gibson"
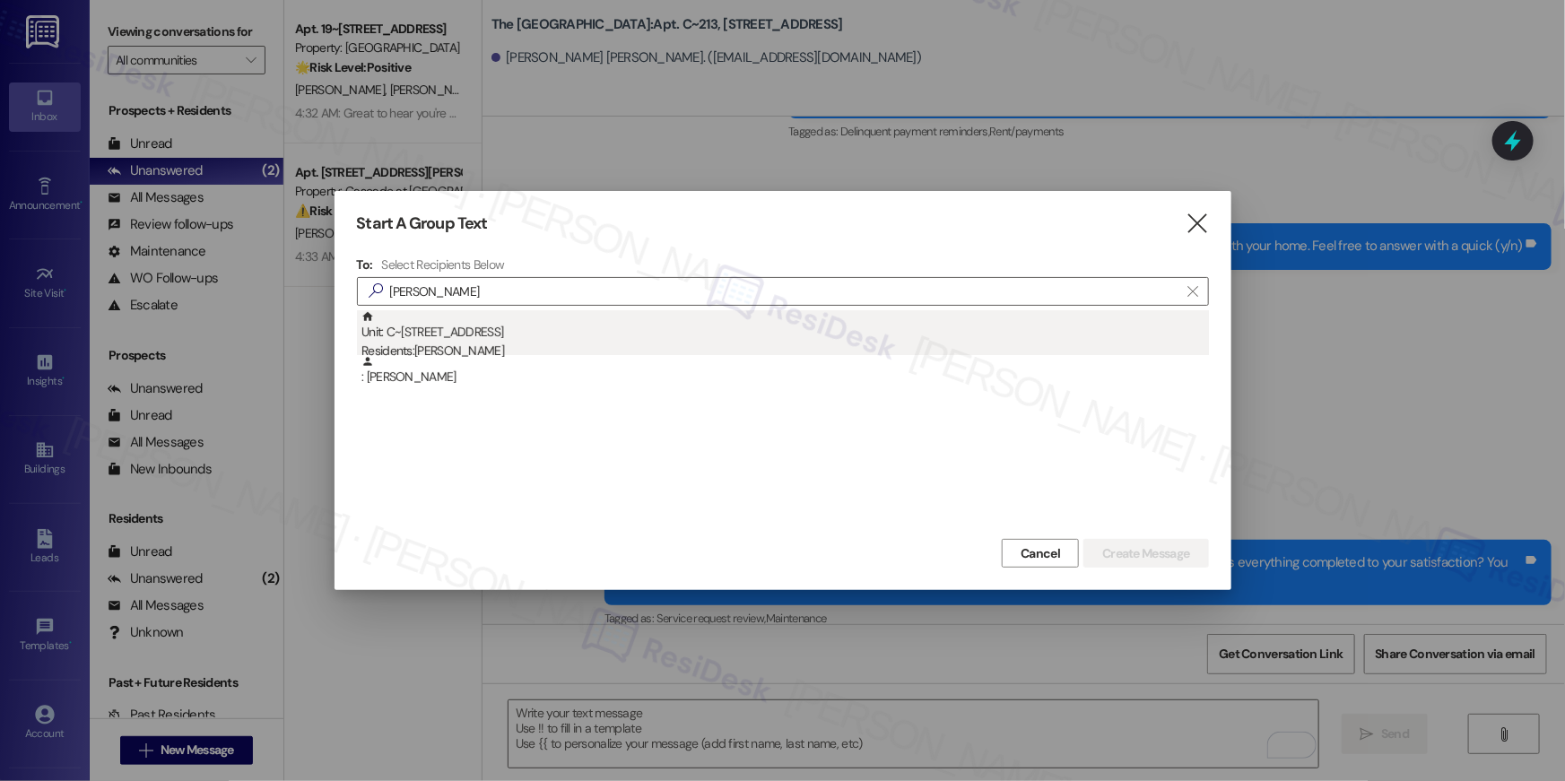
drag, startPoint x: 529, startPoint y: 361, endPoint x: 543, endPoint y: 332, distance: 31.7
click at [543, 332] on div "Unit: C~723 - 1850 Columbia Pike Residents: Barbara Gibson : Barbara Gibson" at bounding box center [783, 355] width 852 height 90
click at [543, 332] on div "Unit: C~723 - 1850 Columbia Pike Residents: Barbara Gibson" at bounding box center [786, 335] width 848 height 51
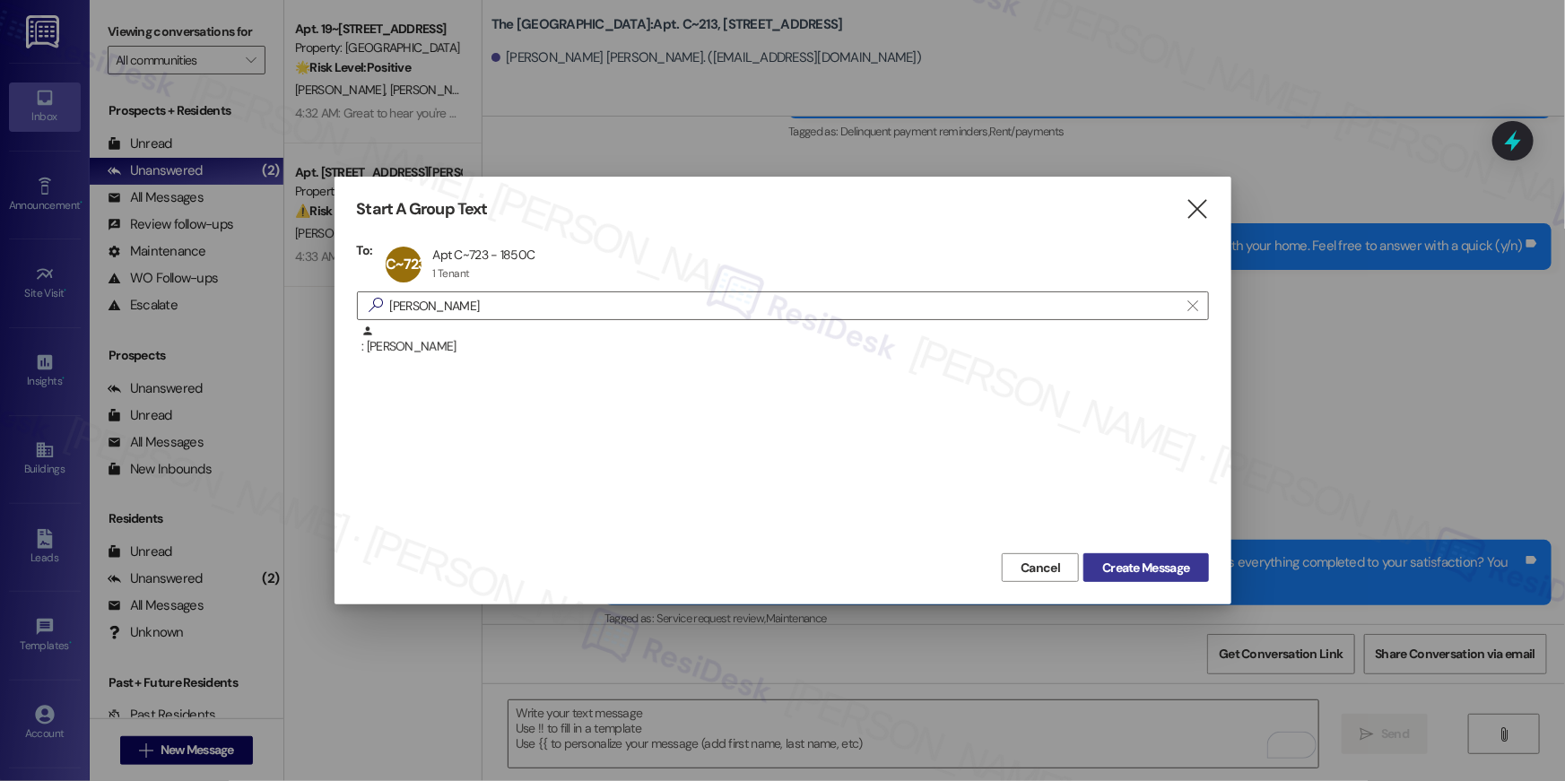
click at [1184, 562] on span "Create Message" at bounding box center [1145, 568] width 87 height 19
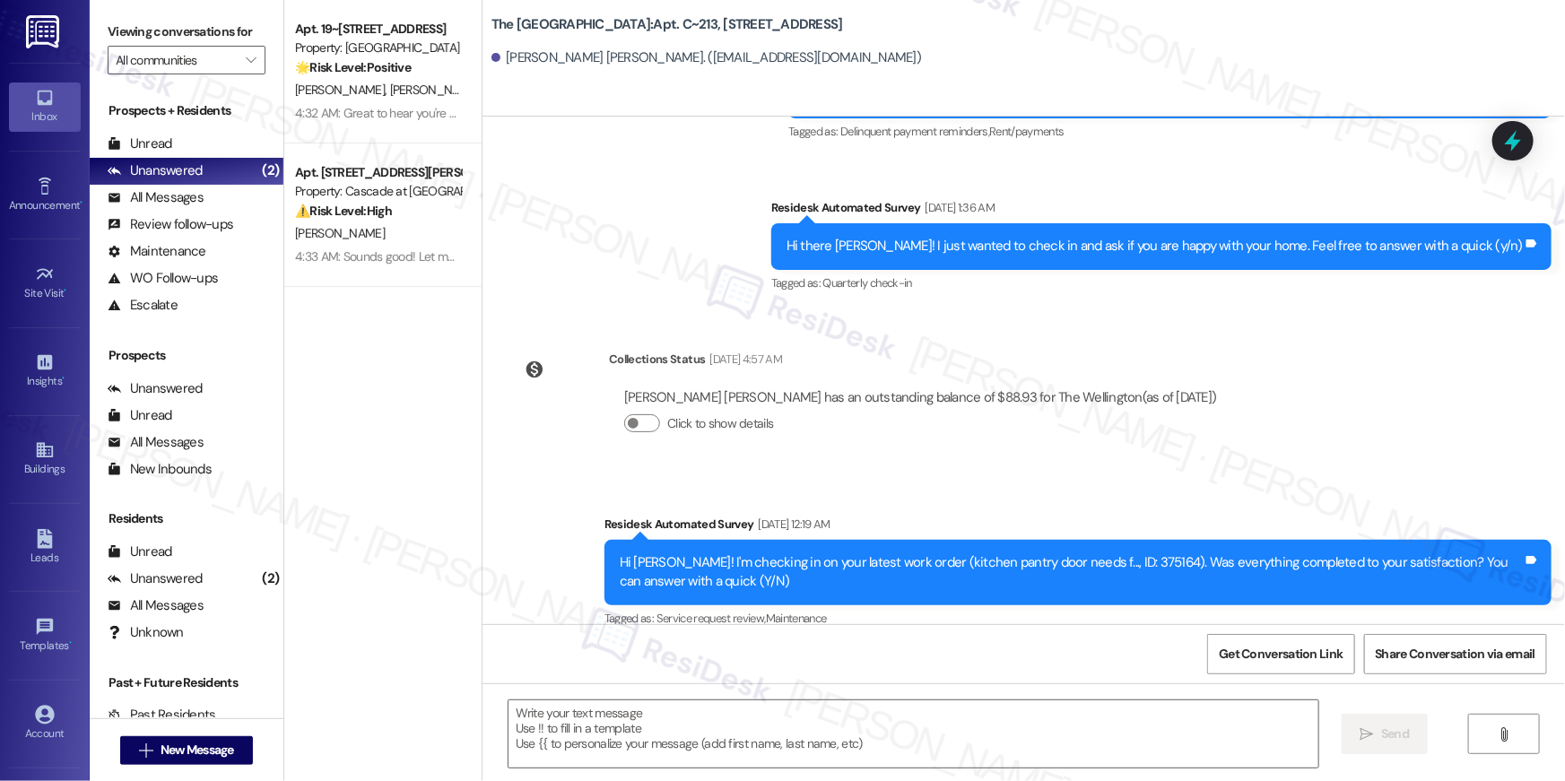
type textarea "Fetching suggested responses. Please feel free to read through the conversation…"
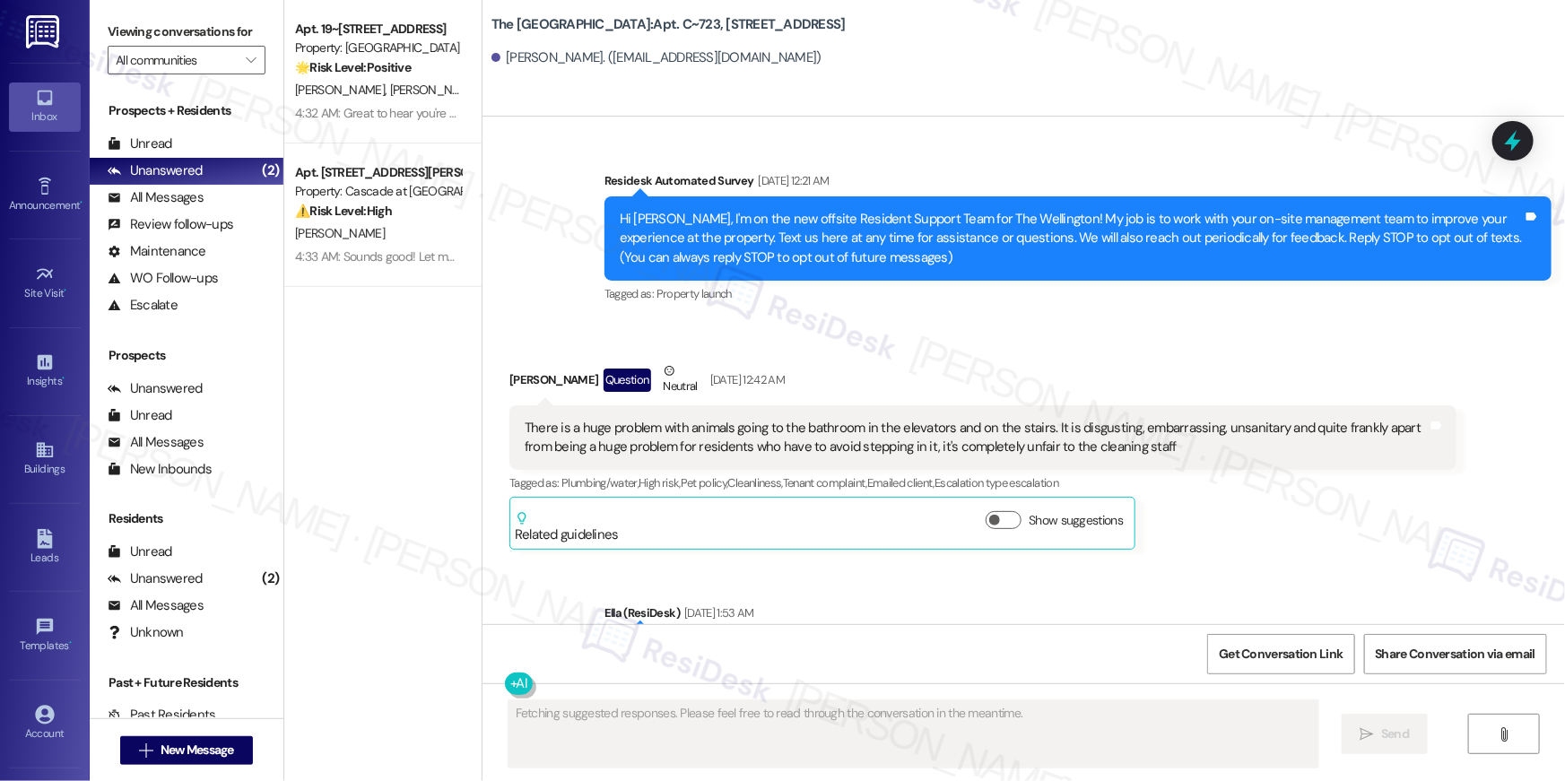
type textarea "Fetching suggested responses. Please feel free to read through the conversation…"
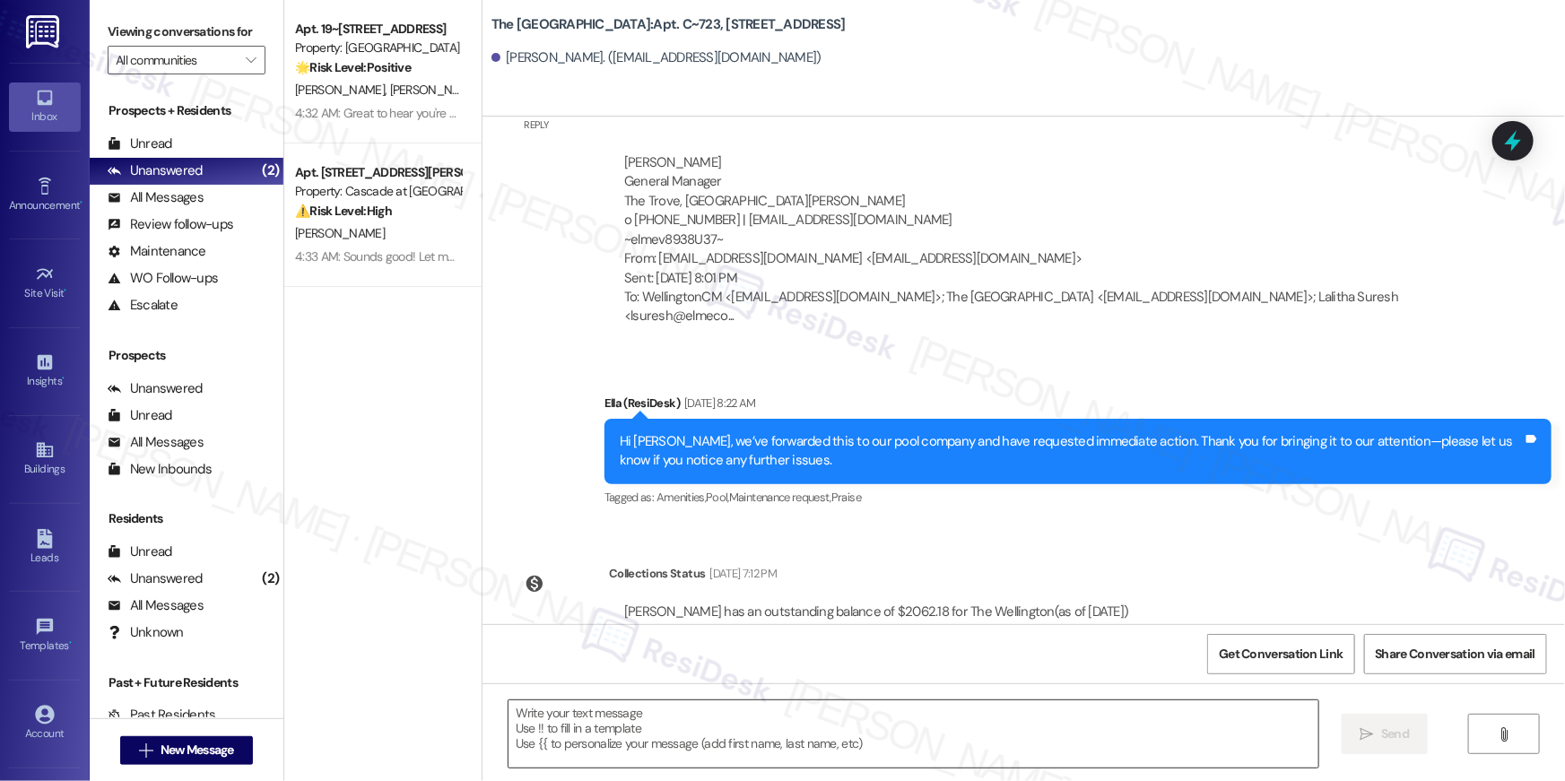
click at [1068, 732] on textarea at bounding box center [914, 734] width 810 height 67
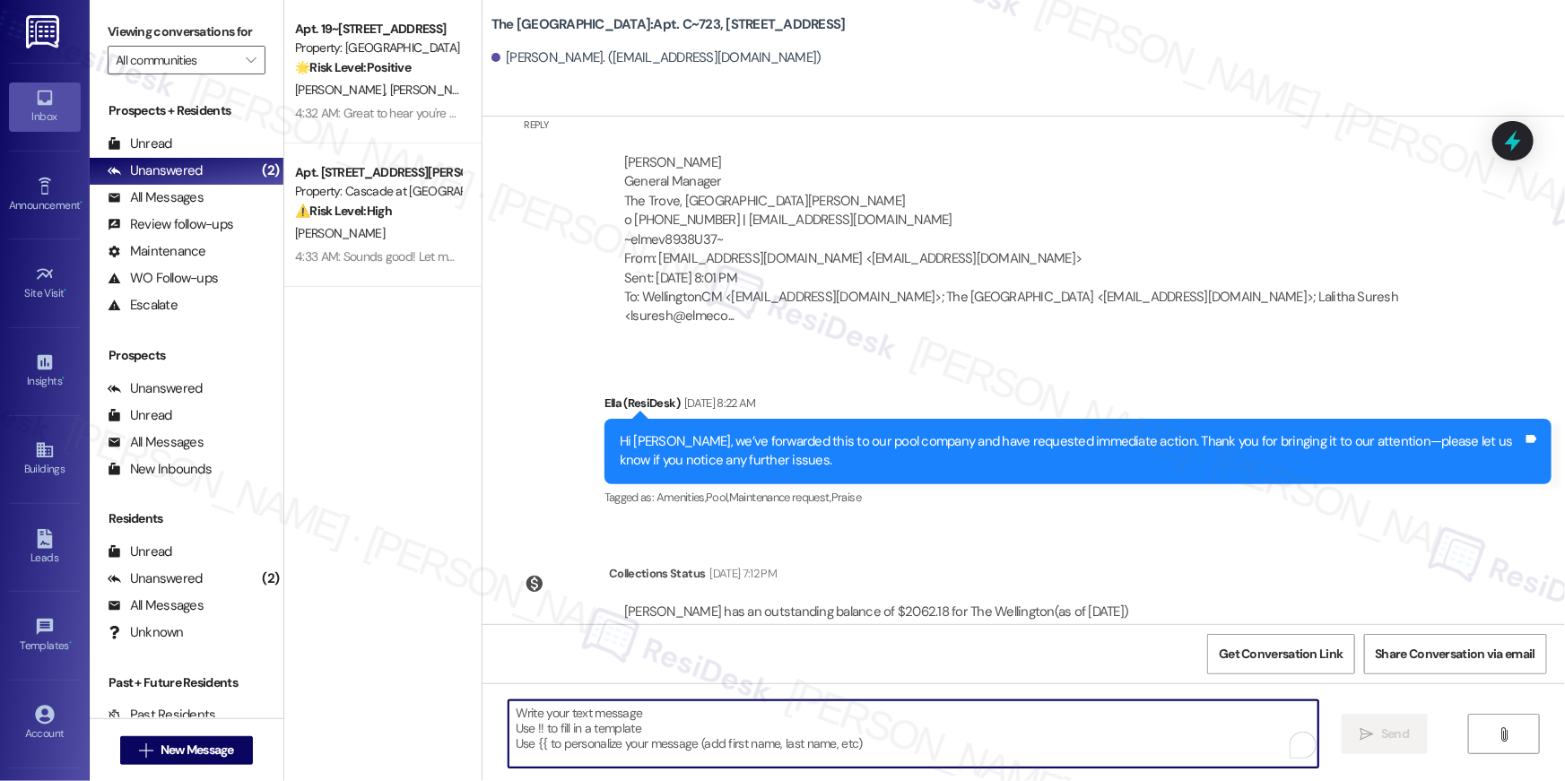
paste textarea "Hi {{first_name}}, your {{property}} lease renewal offer is now ready! Please r…"
type textarea "Hi {{first_name}}, your {{property}} lease renewal offer is now ready! Please r…"
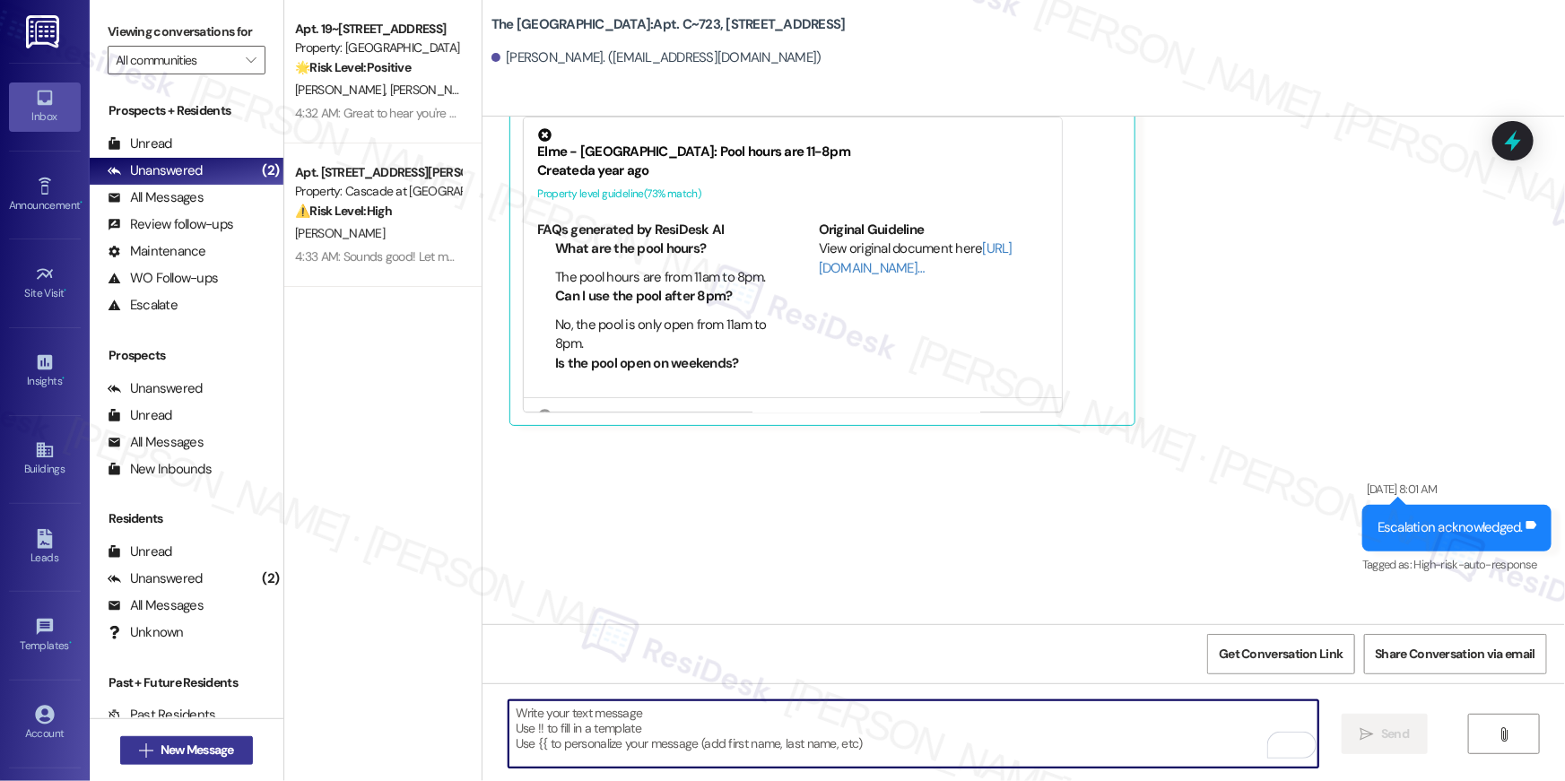
scroll to position [12711, 0]
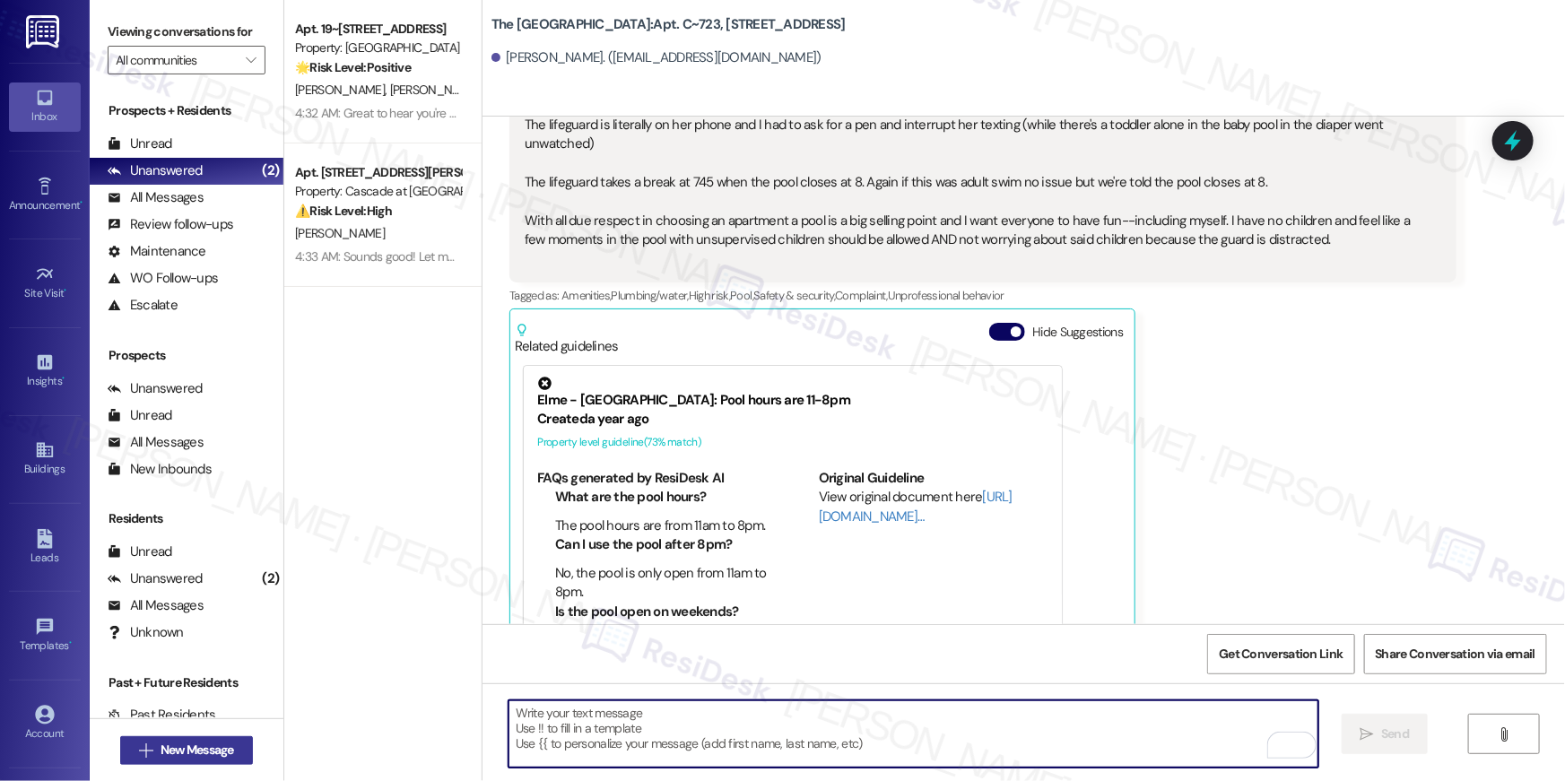
click at [222, 753] on span "New Message" at bounding box center [198, 750] width 74 height 19
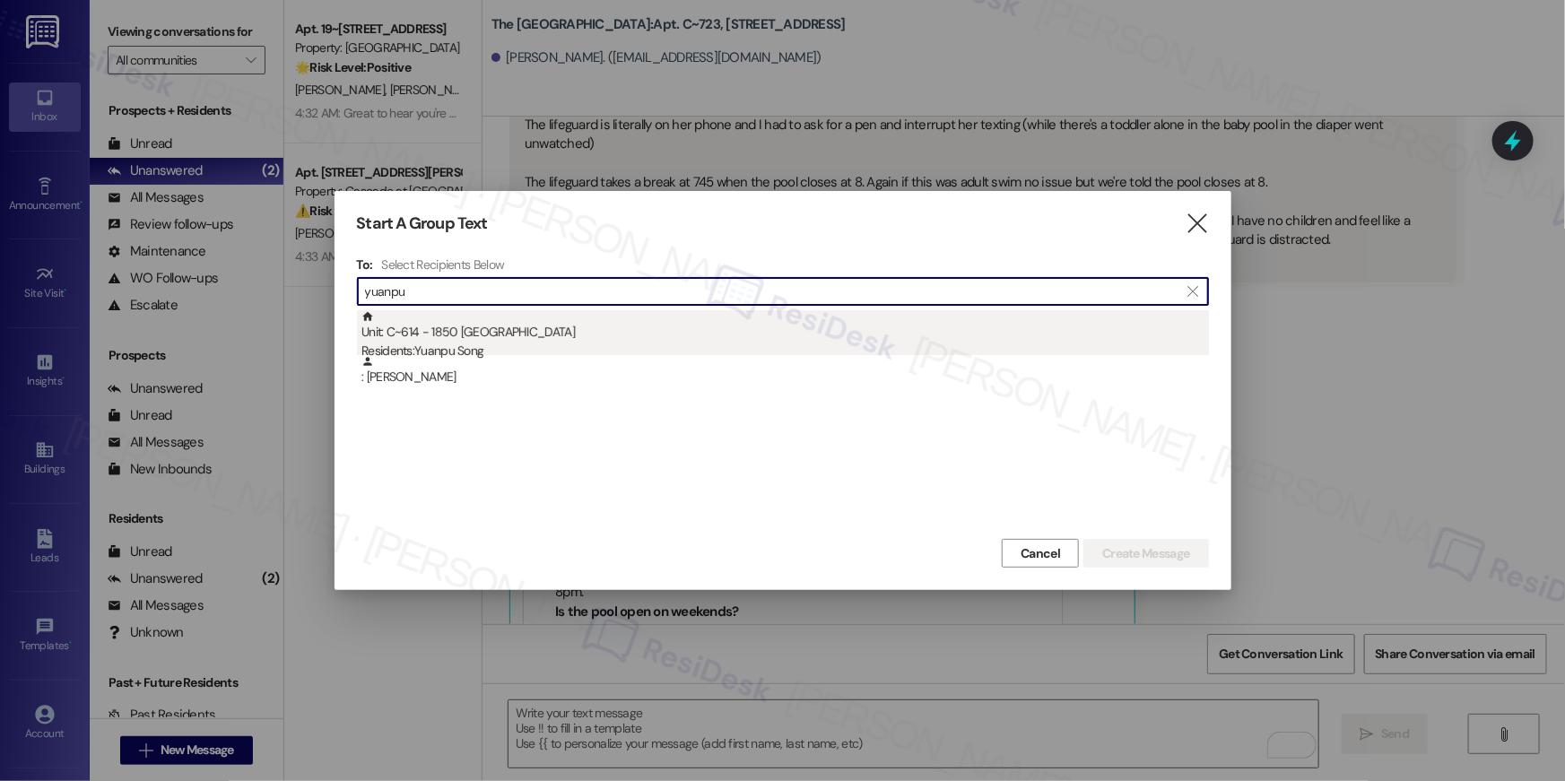
type input "yuanpu"
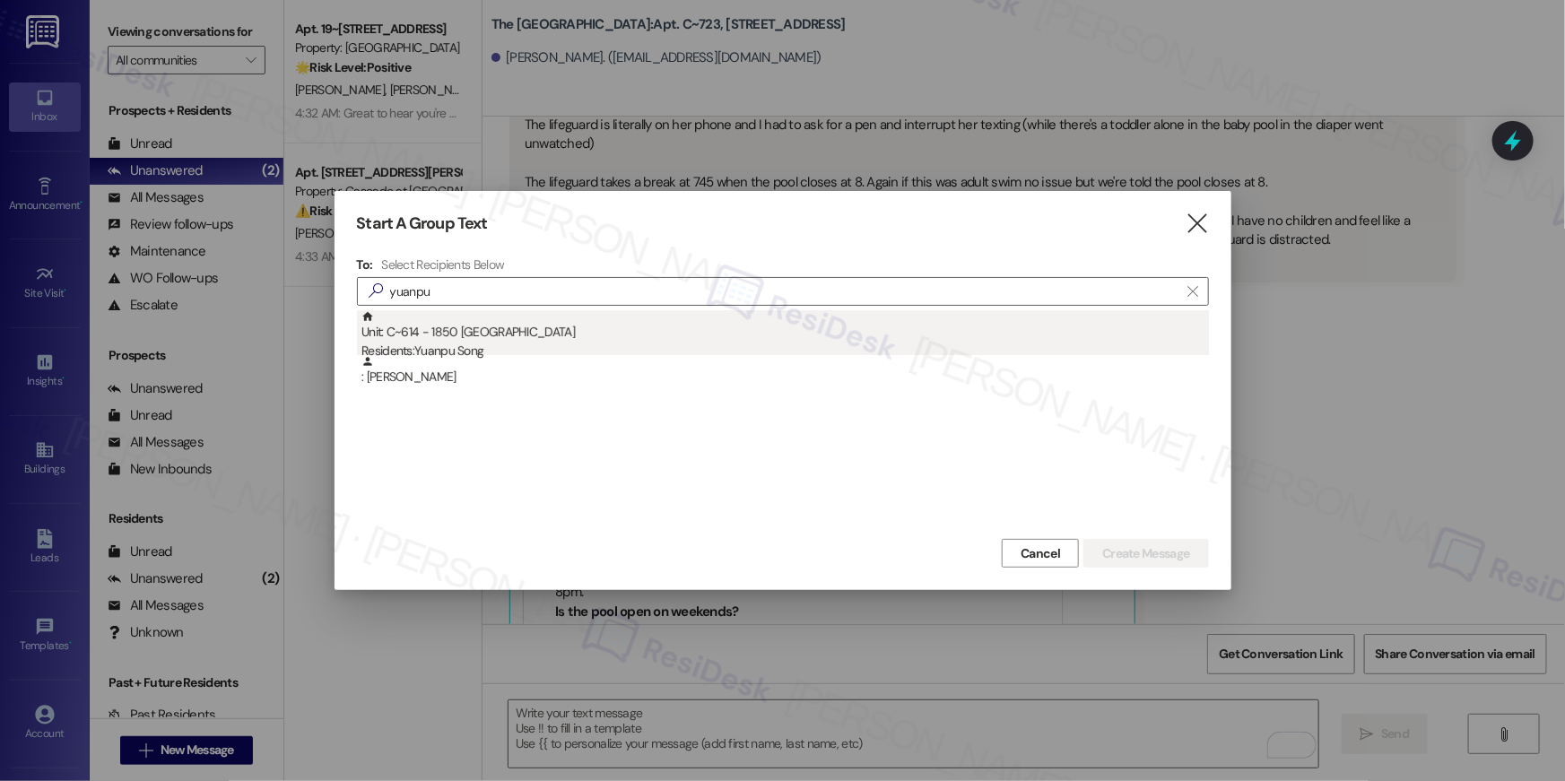
click at [437, 344] on div "Residents: Yuanpu Song" at bounding box center [786, 351] width 848 height 19
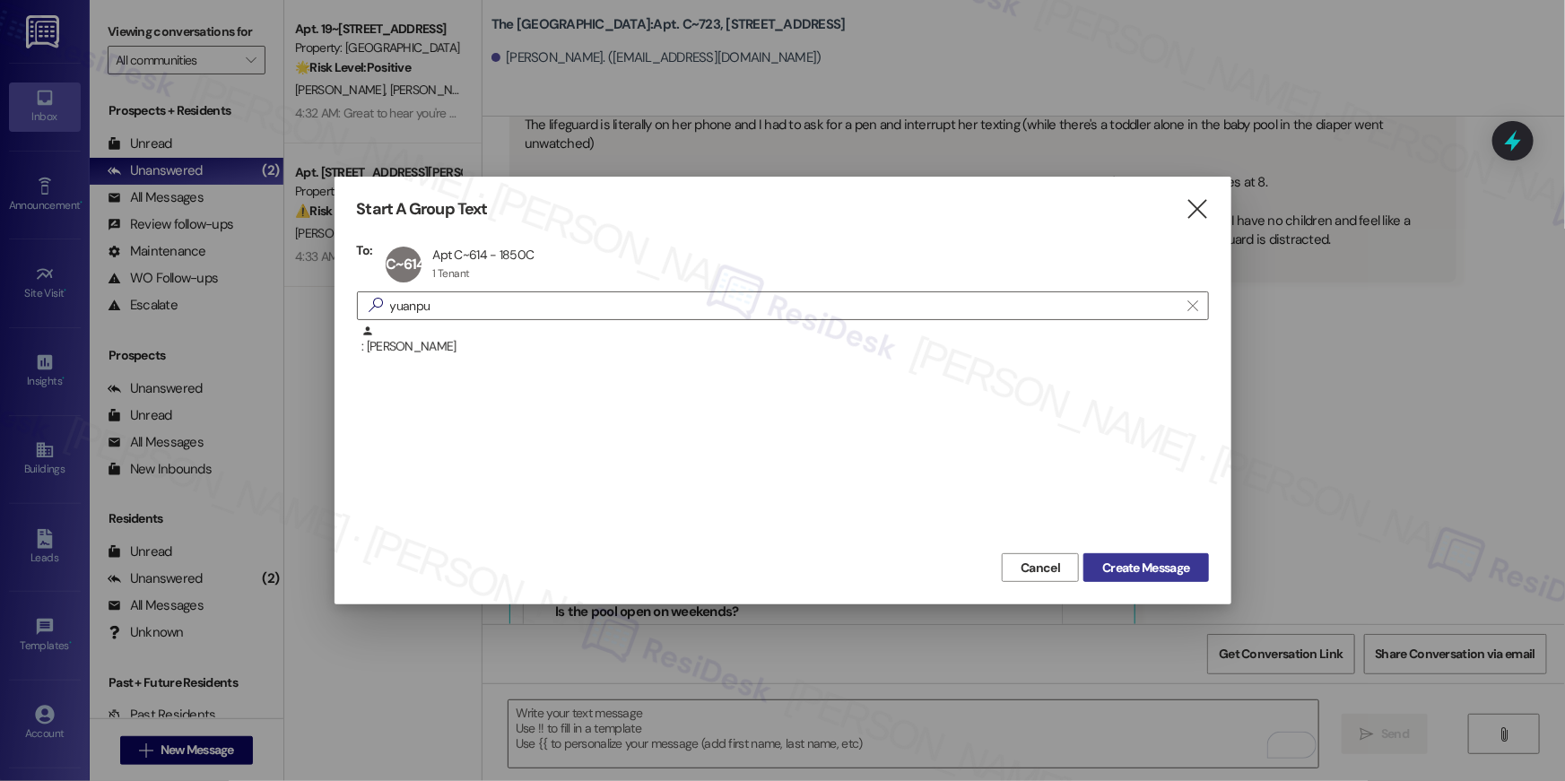
click at [1139, 564] on span "Create Message" at bounding box center [1145, 568] width 87 height 19
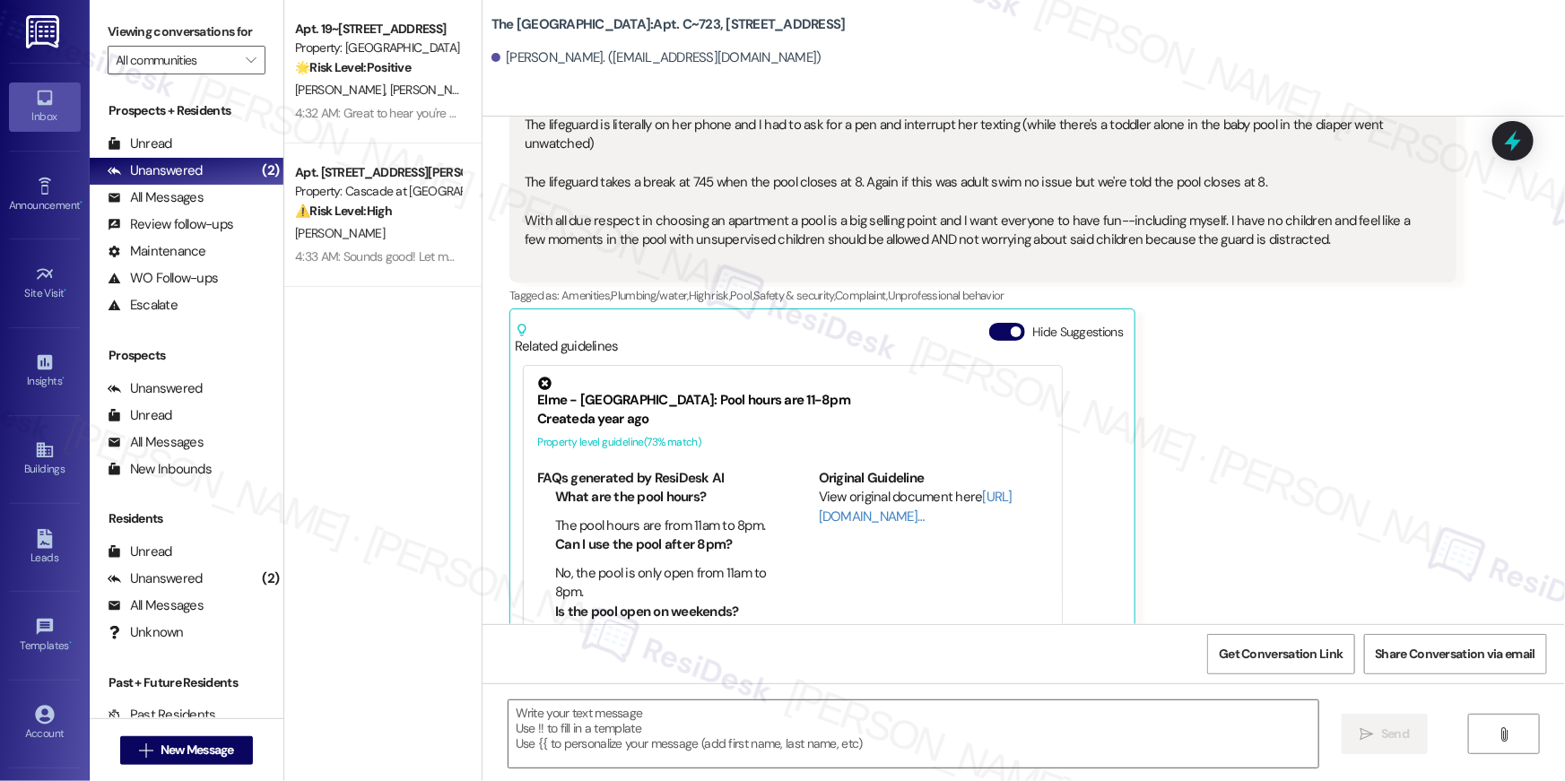
type textarea "Fetching suggested responses. Please feel free to read through the conversation…"
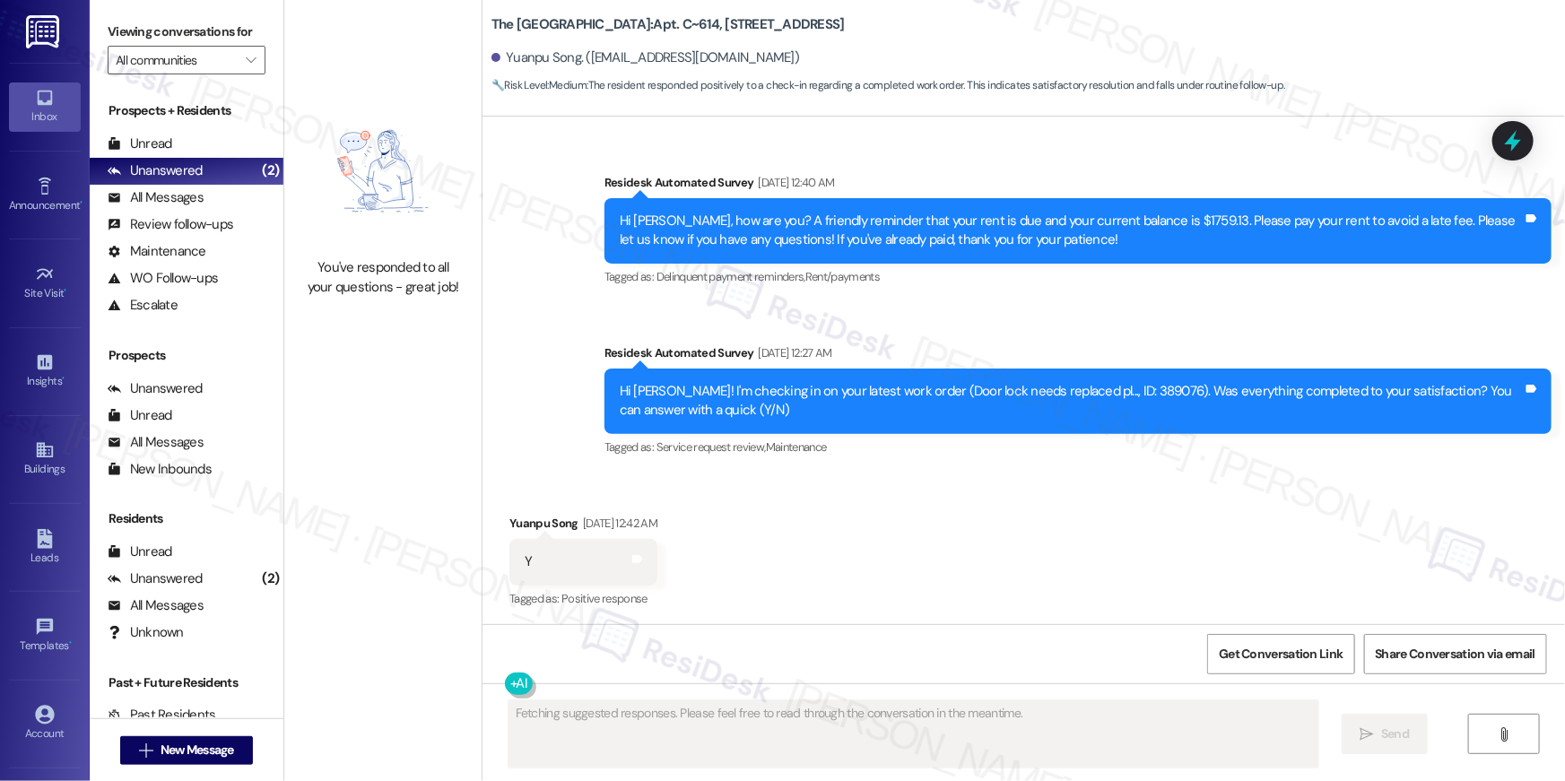
scroll to position [737, 0]
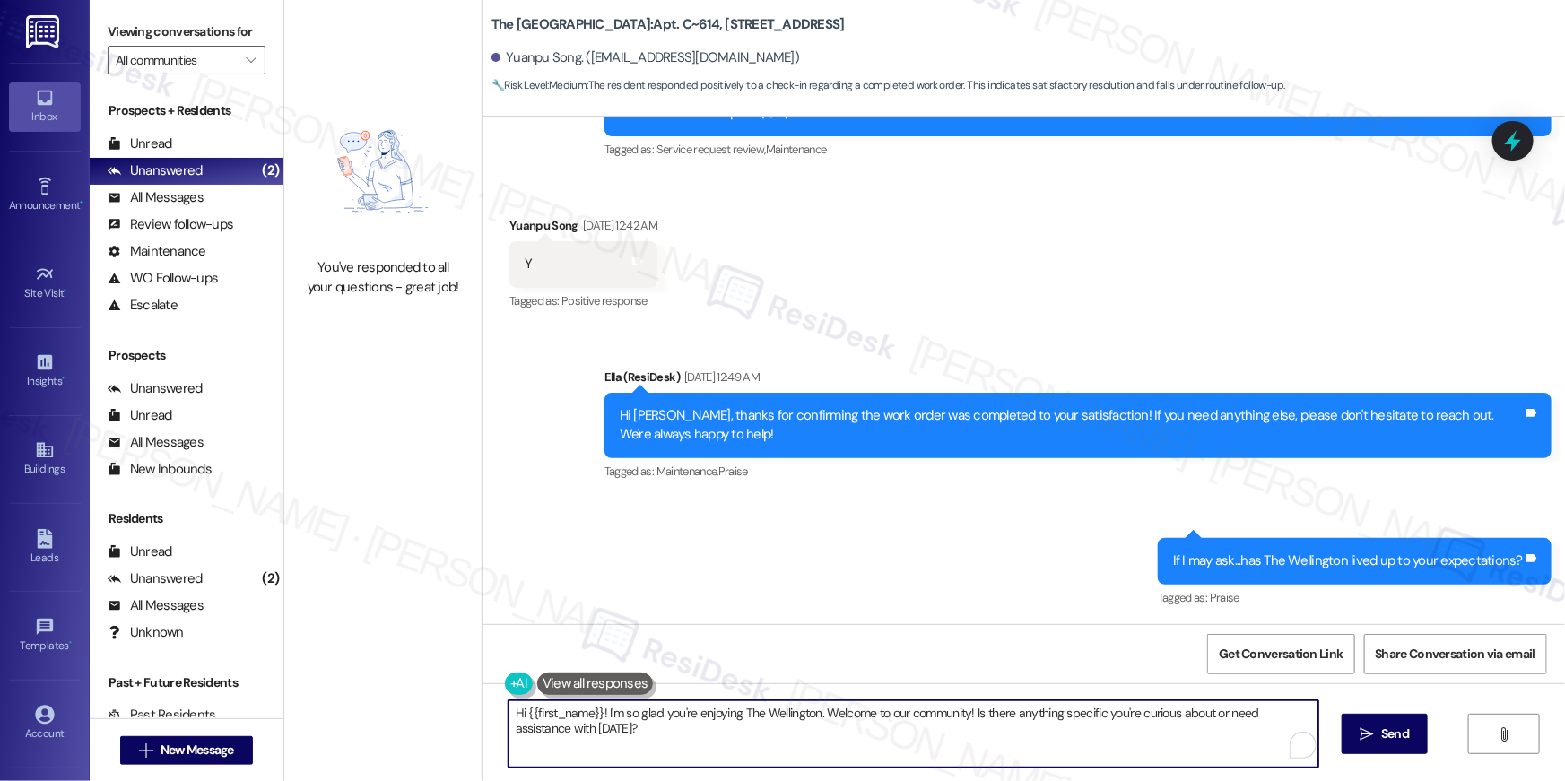
click at [1092, 758] on textarea "Hi {{first_name}}! I'm so glad you're enjoying The Wellington. Welcome to our c…" at bounding box center [914, 734] width 810 height 67
paste textarea ", your {{property}} lease renewal offer is now ready! Please review your renewa…"
type textarea "Hi {{first_name}}, your {{property}} lease renewal offer is now ready! Please r…"
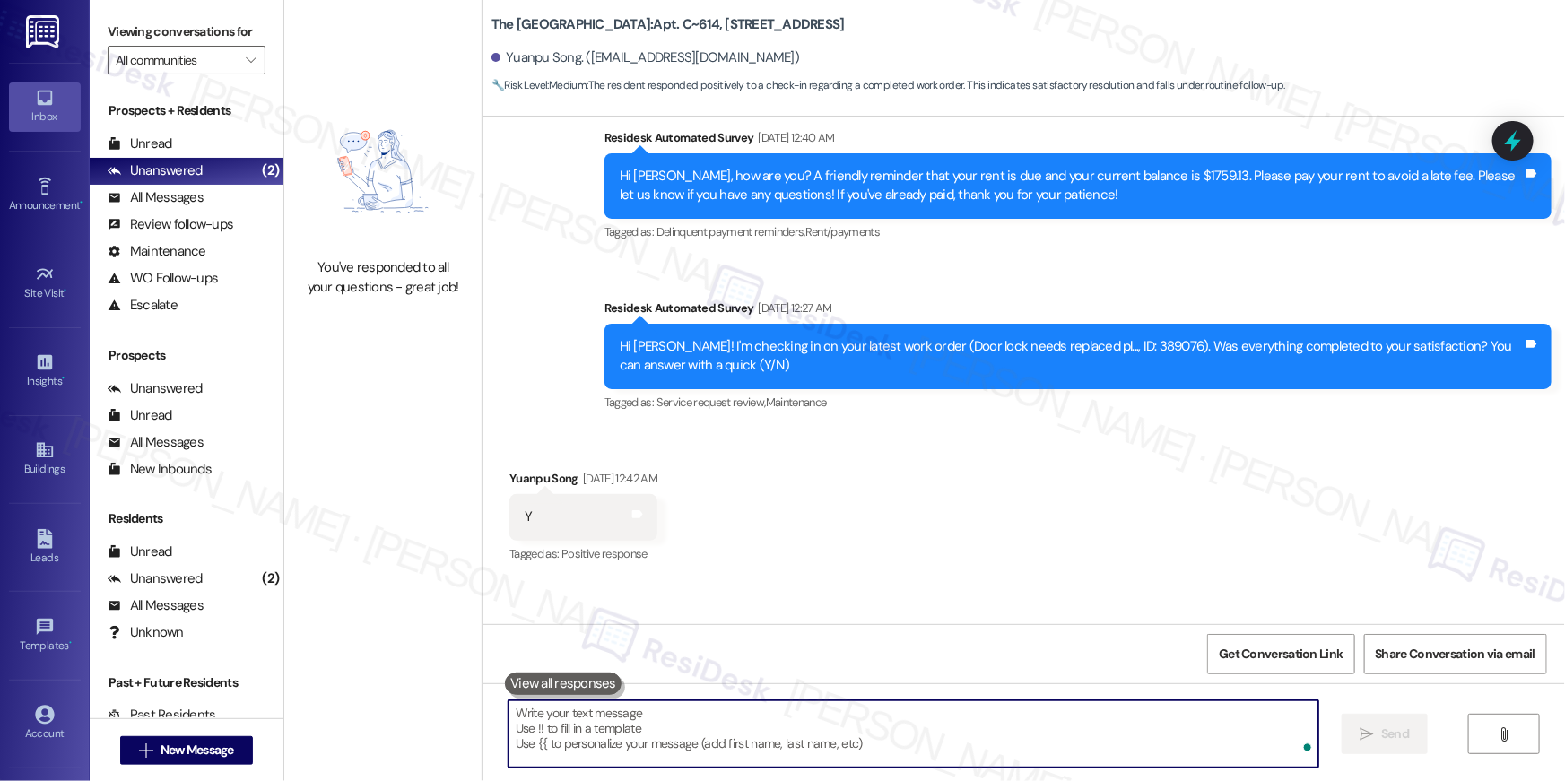
scroll to position [440, 0]
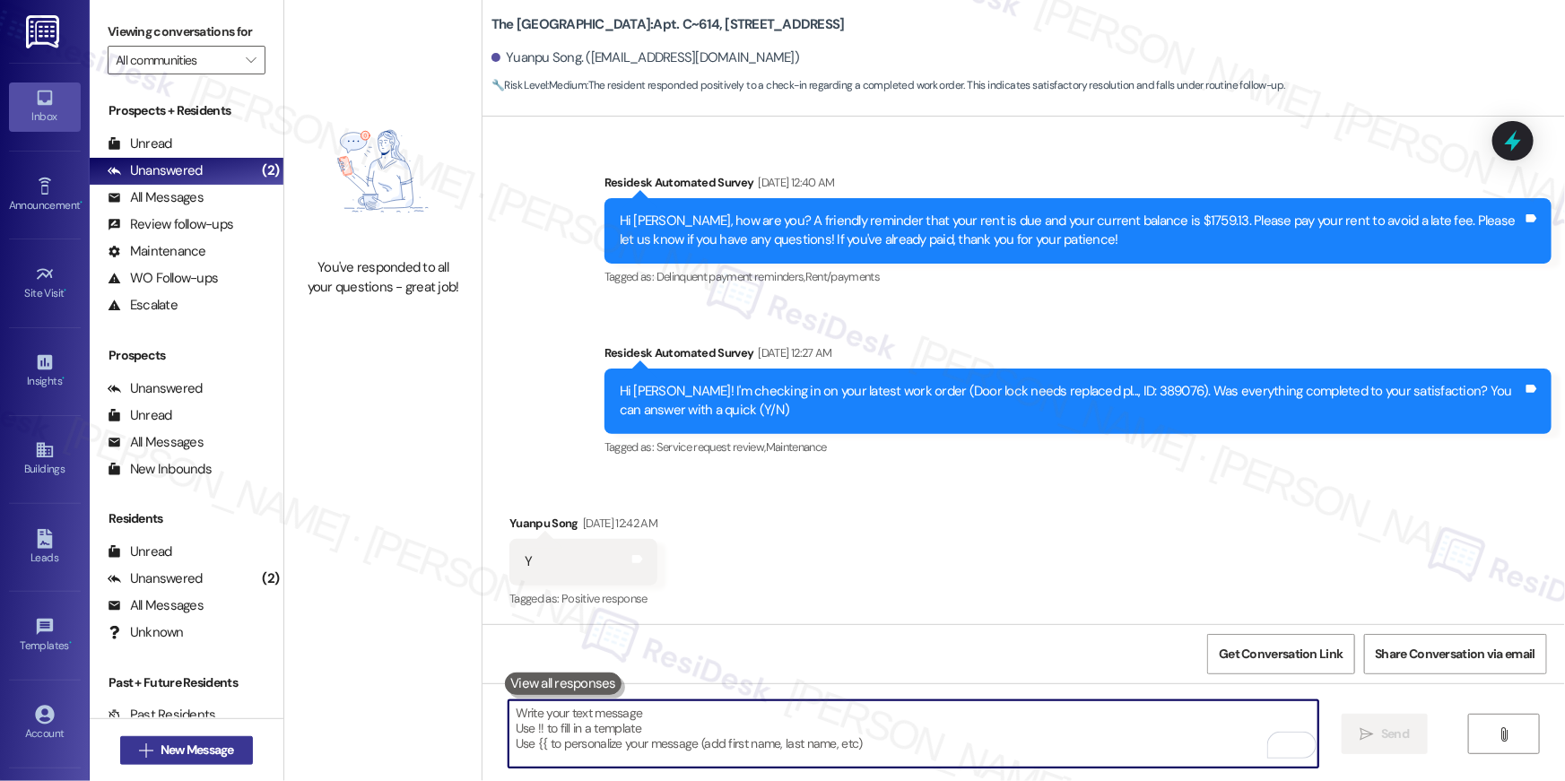
click at [170, 749] on span "New Message" at bounding box center [198, 750] width 74 height 19
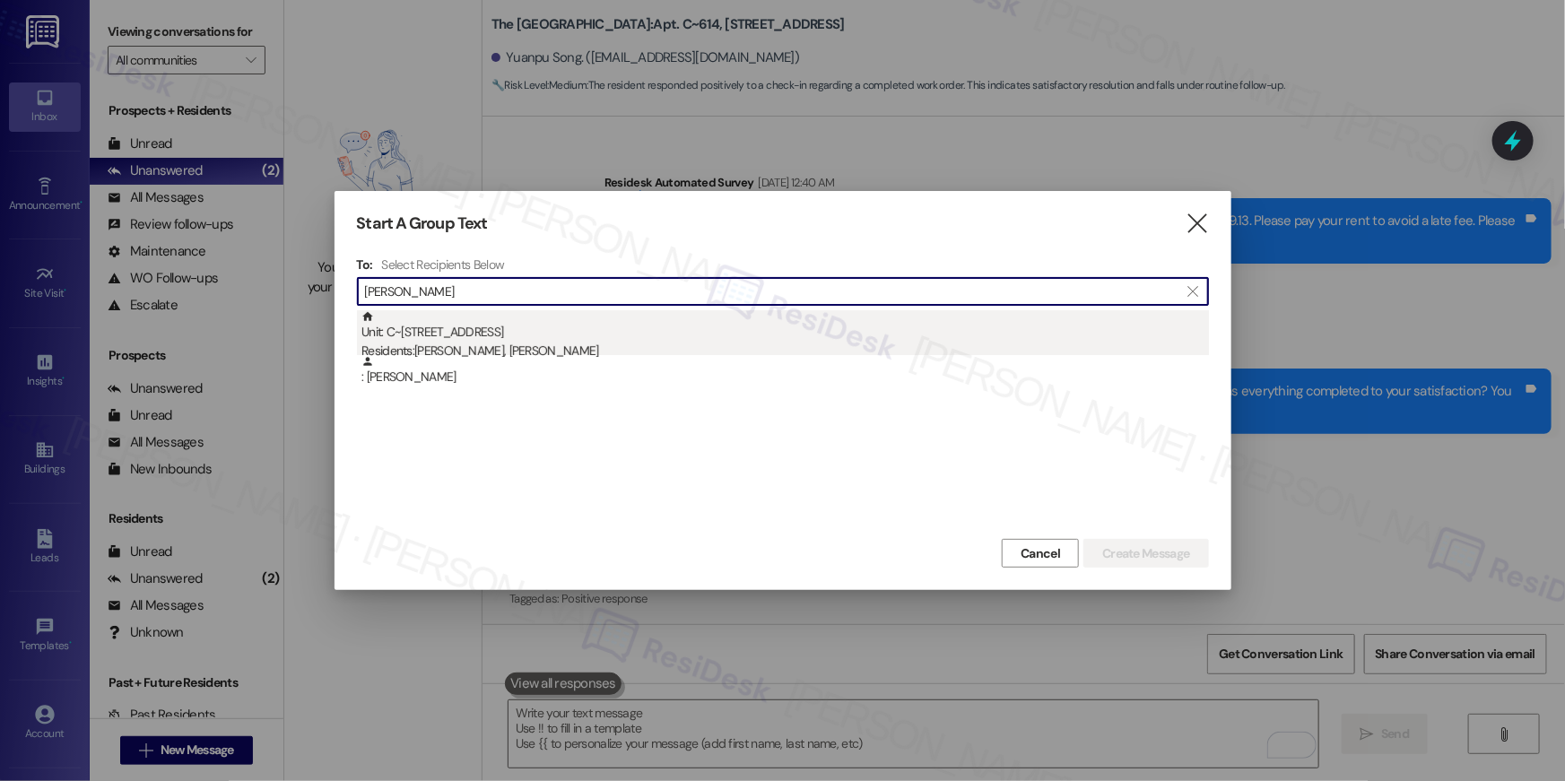
type input "waleed alm"
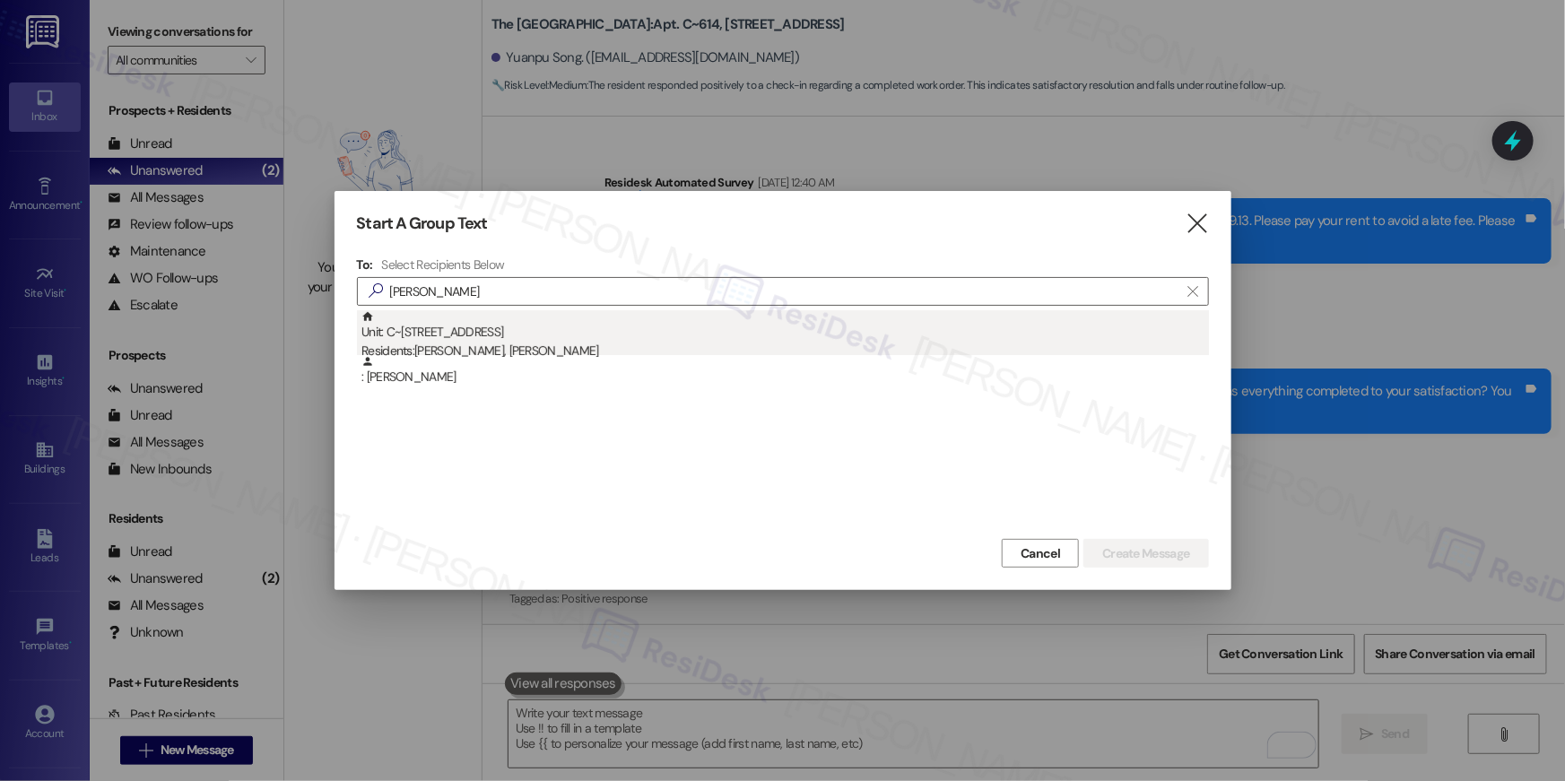
click at [503, 352] on div "Residents: Waleed Almalki, Wafa Alshahri" at bounding box center [786, 351] width 848 height 19
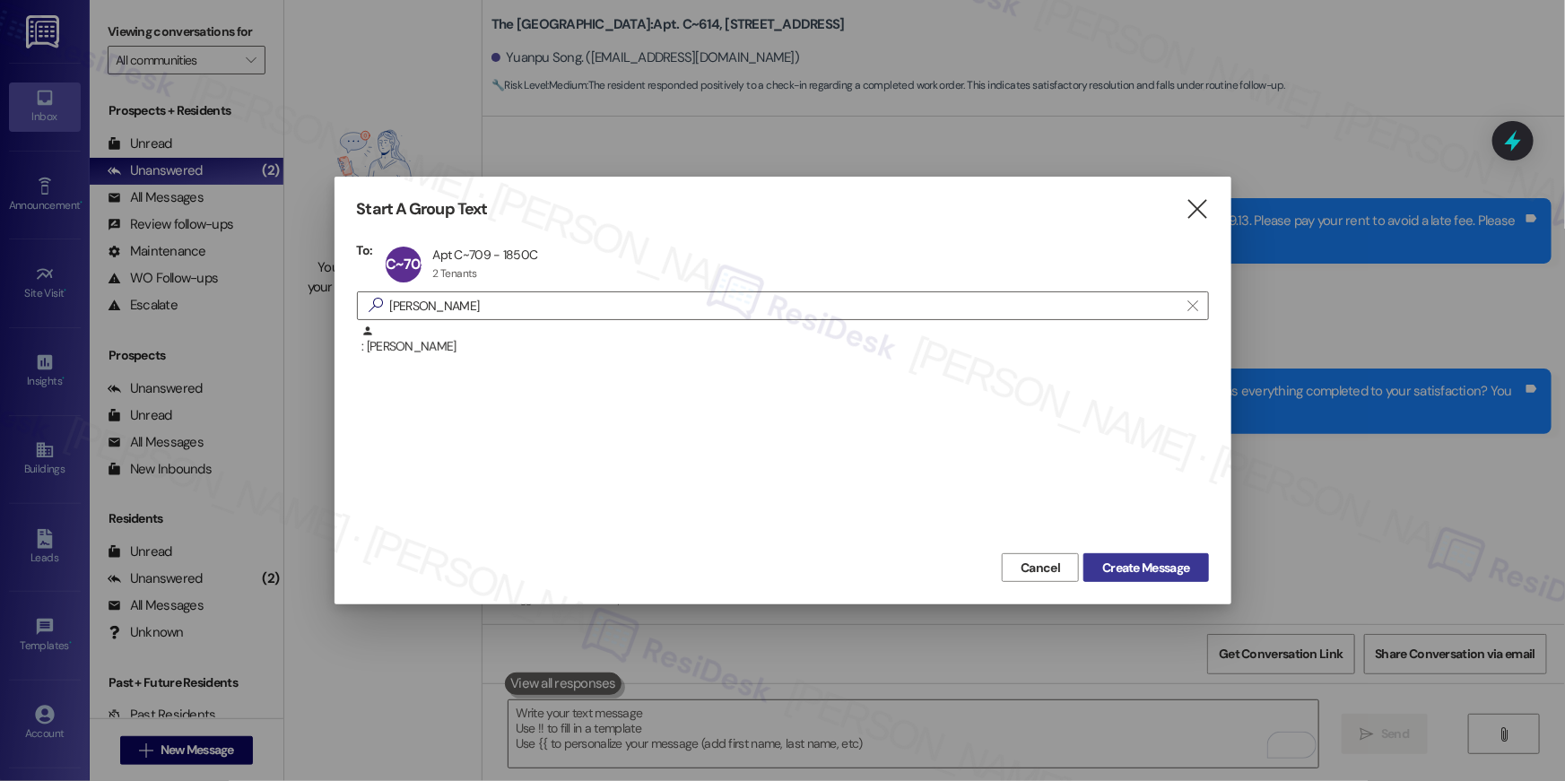
click at [1168, 567] on span "Create Message" at bounding box center [1145, 568] width 87 height 19
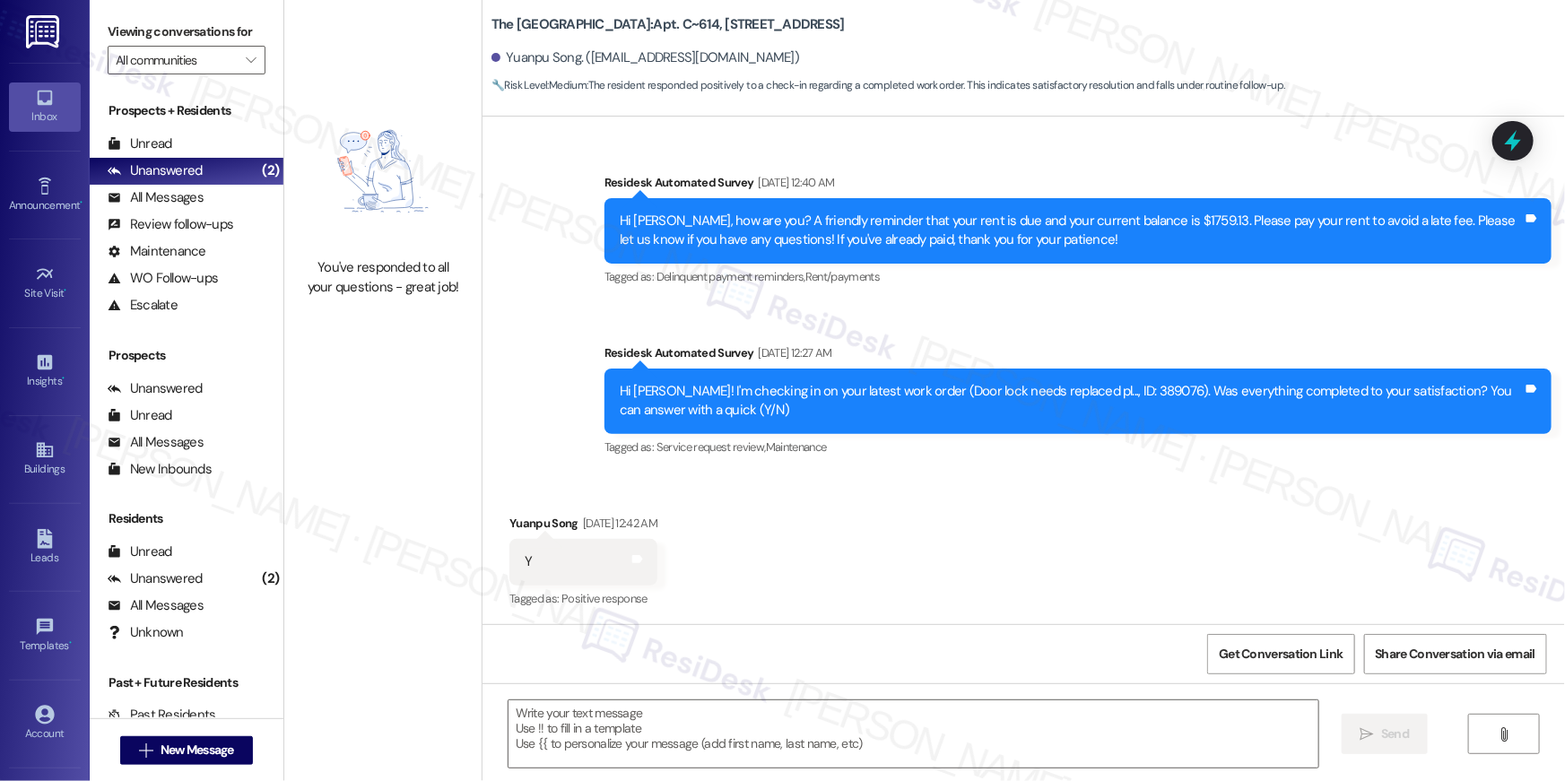
type textarea "Fetching suggested responses. Please feel free to read through the conversation…"
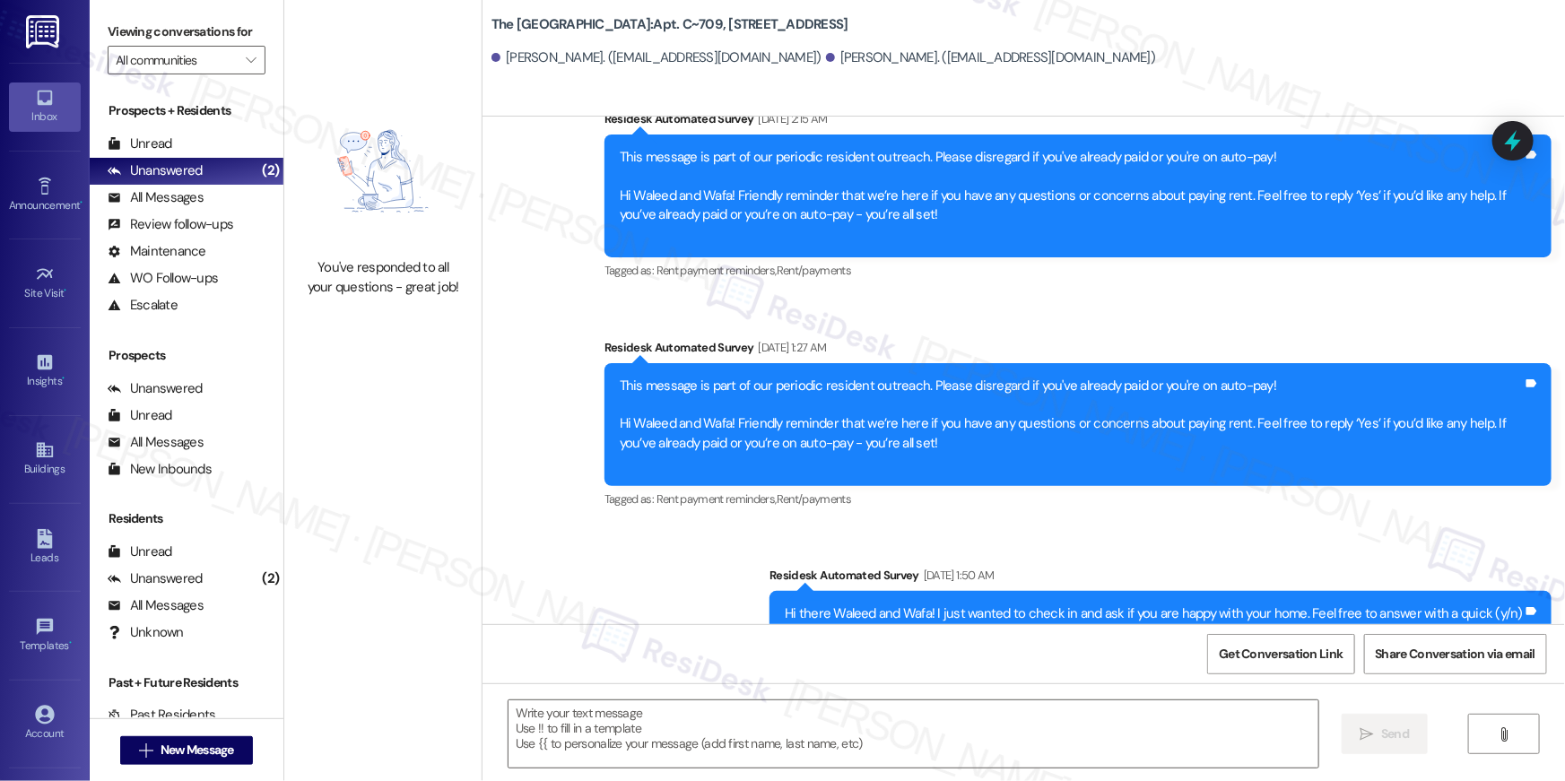
type textarea "Fetching suggested responses. Please feel free to read through the conversation…"
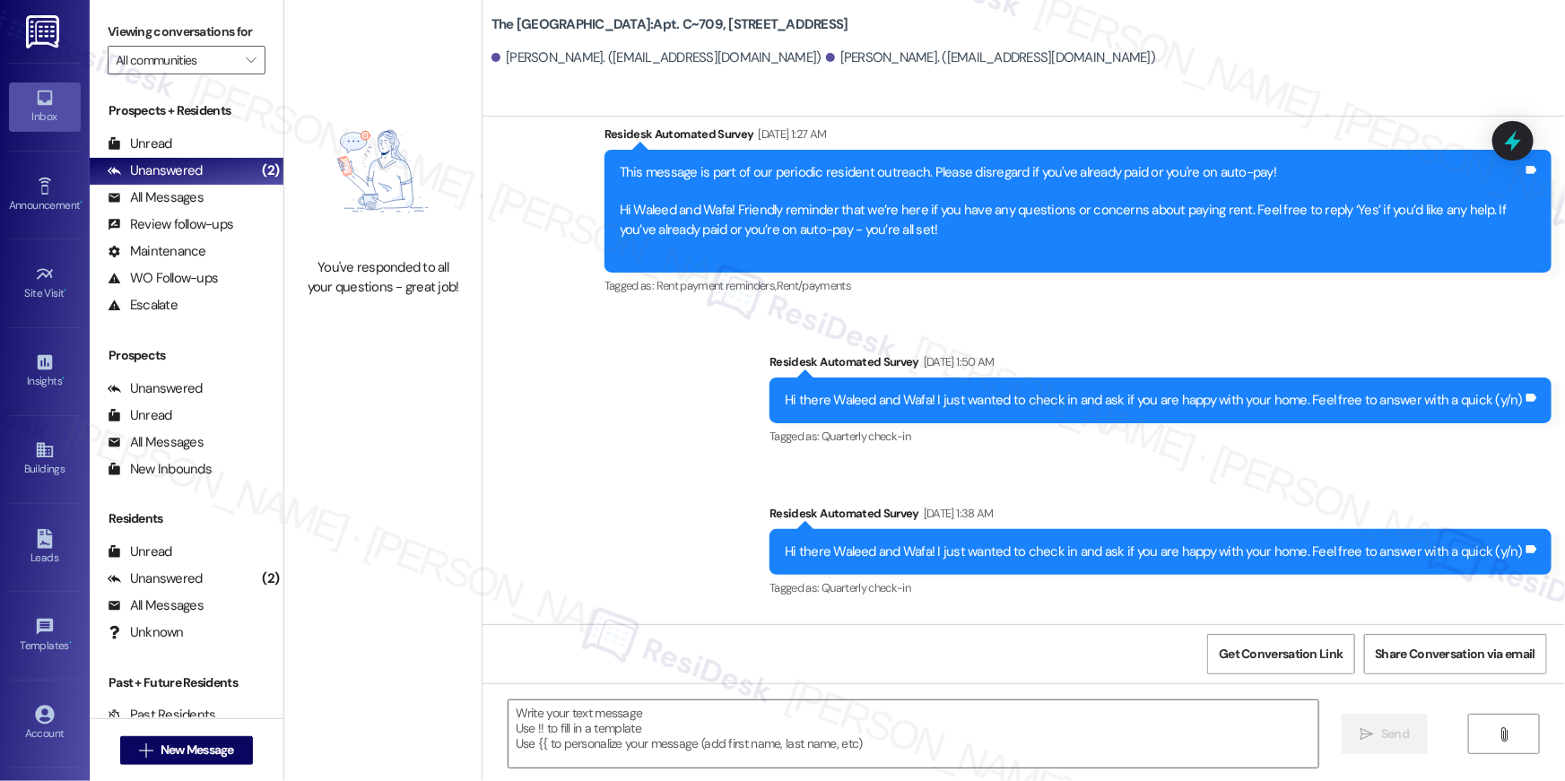
scroll to position [5543, 0]
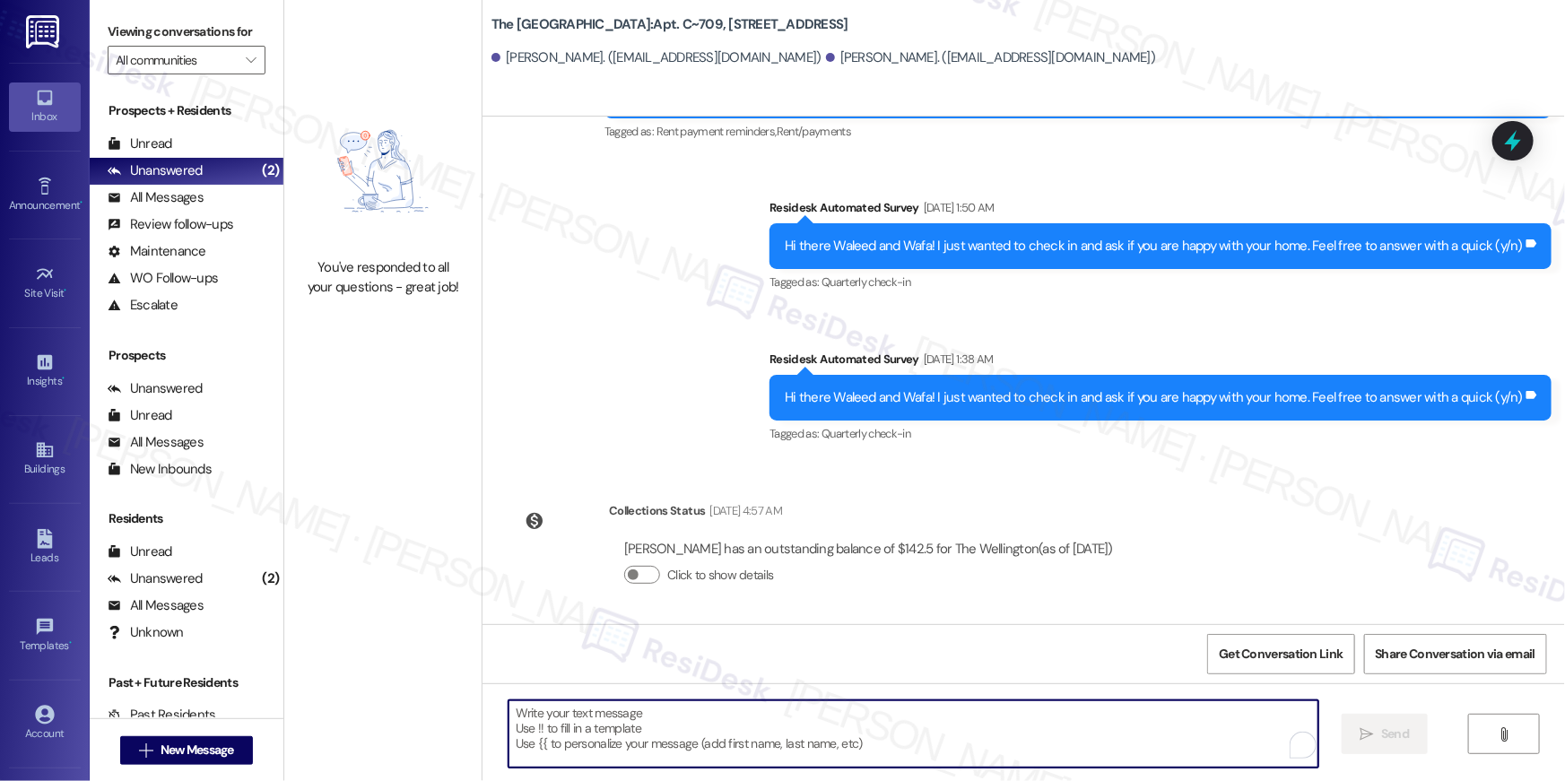
click at [1160, 719] on textarea "To enrich screen reader interactions, please activate Accessibility in Grammarl…" at bounding box center [914, 734] width 810 height 67
paste textarea "Hi {{first_name}}, your {{property}} lease renewal offer is now ready! Please r…"
type textarea "Hi {{first_name}}, your {{property}} lease renewal offer is now ready! Please r…"
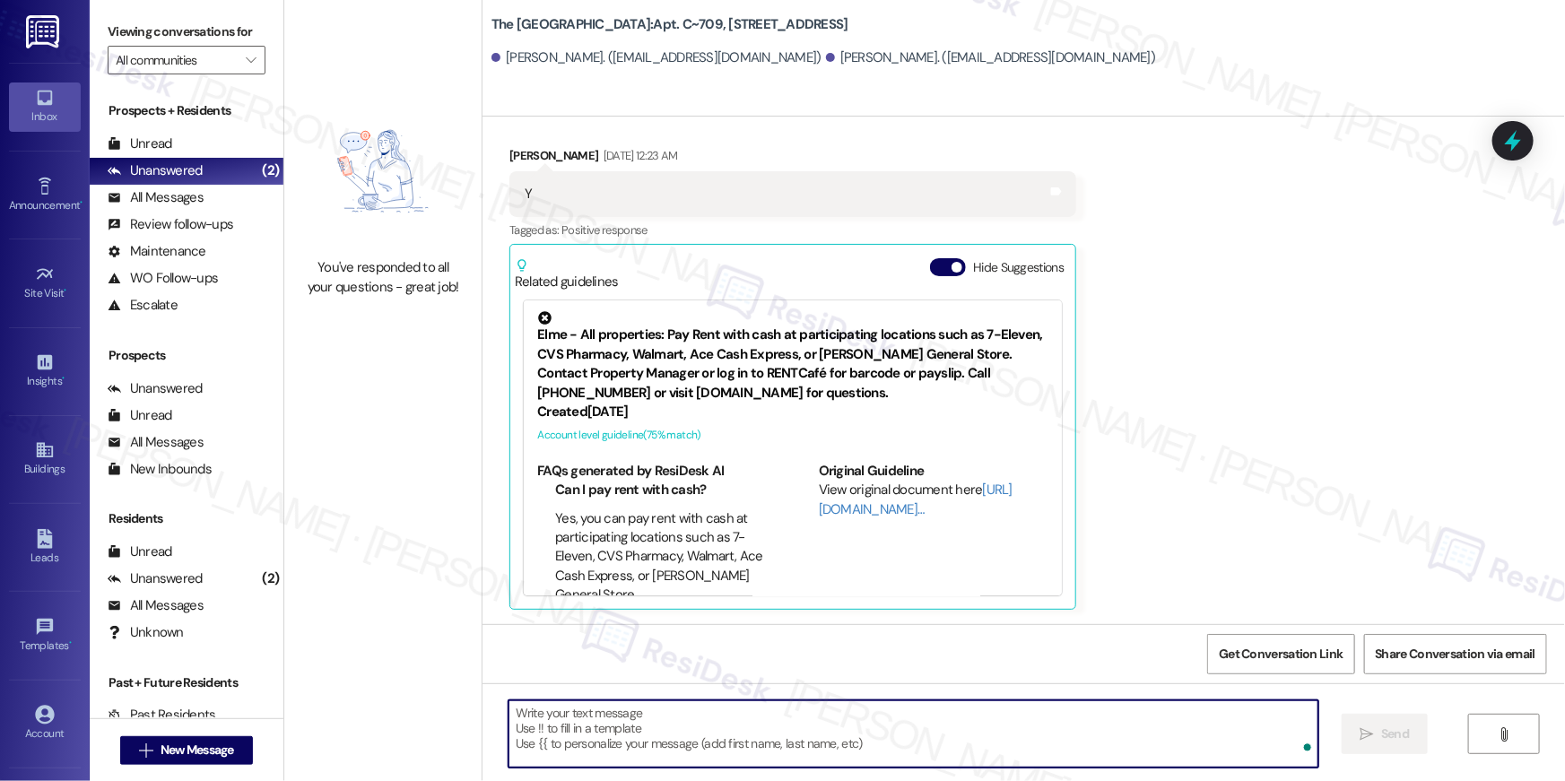
scroll to position [2958, 0]
click at [199, 749] on span "New Message" at bounding box center [198, 750] width 74 height 19
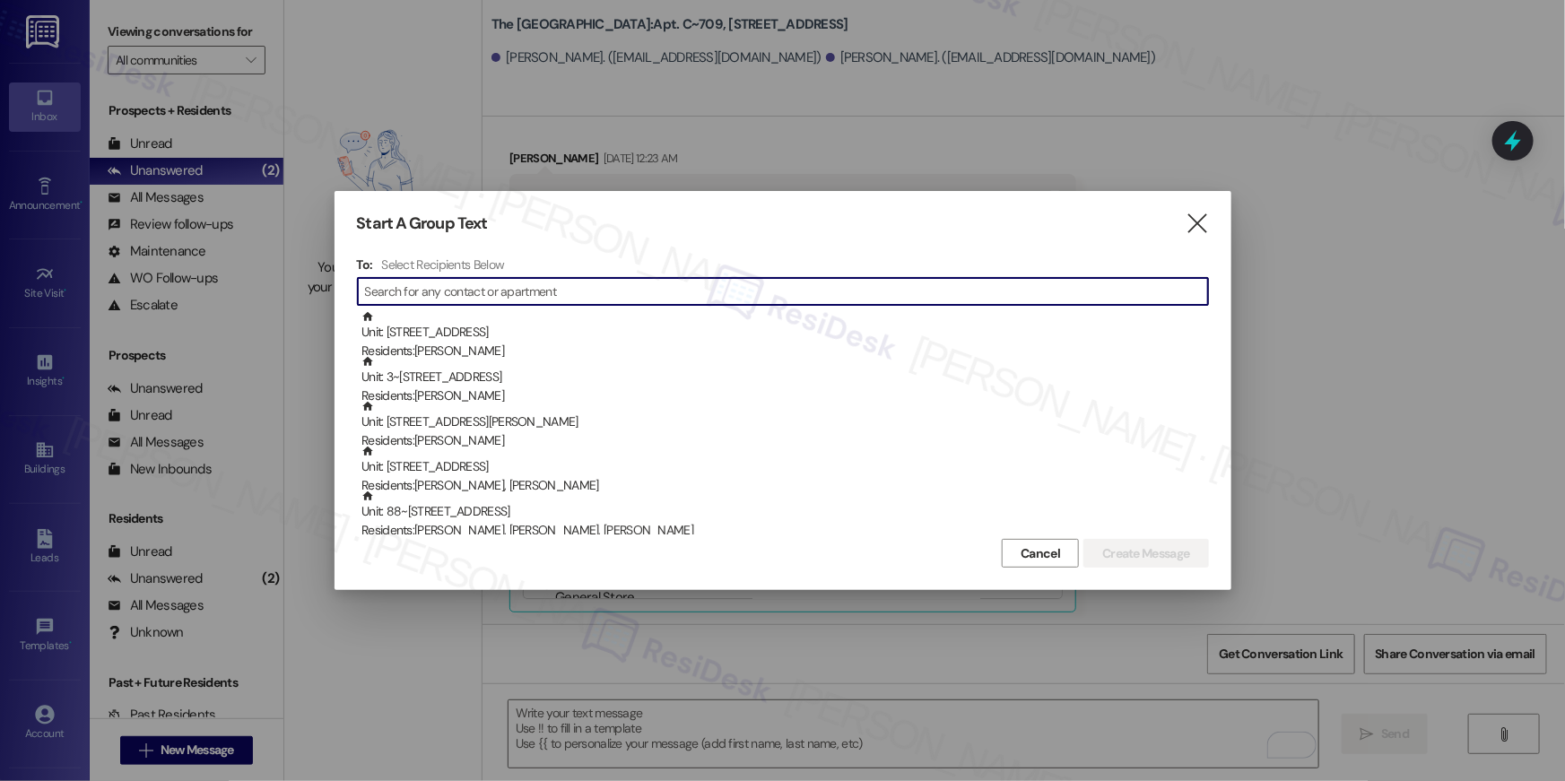
click at [882, 298] on input at bounding box center [786, 291] width 843 height 25
click at [809, 298] on input at bounding box center [786, 291] width 843 height 25
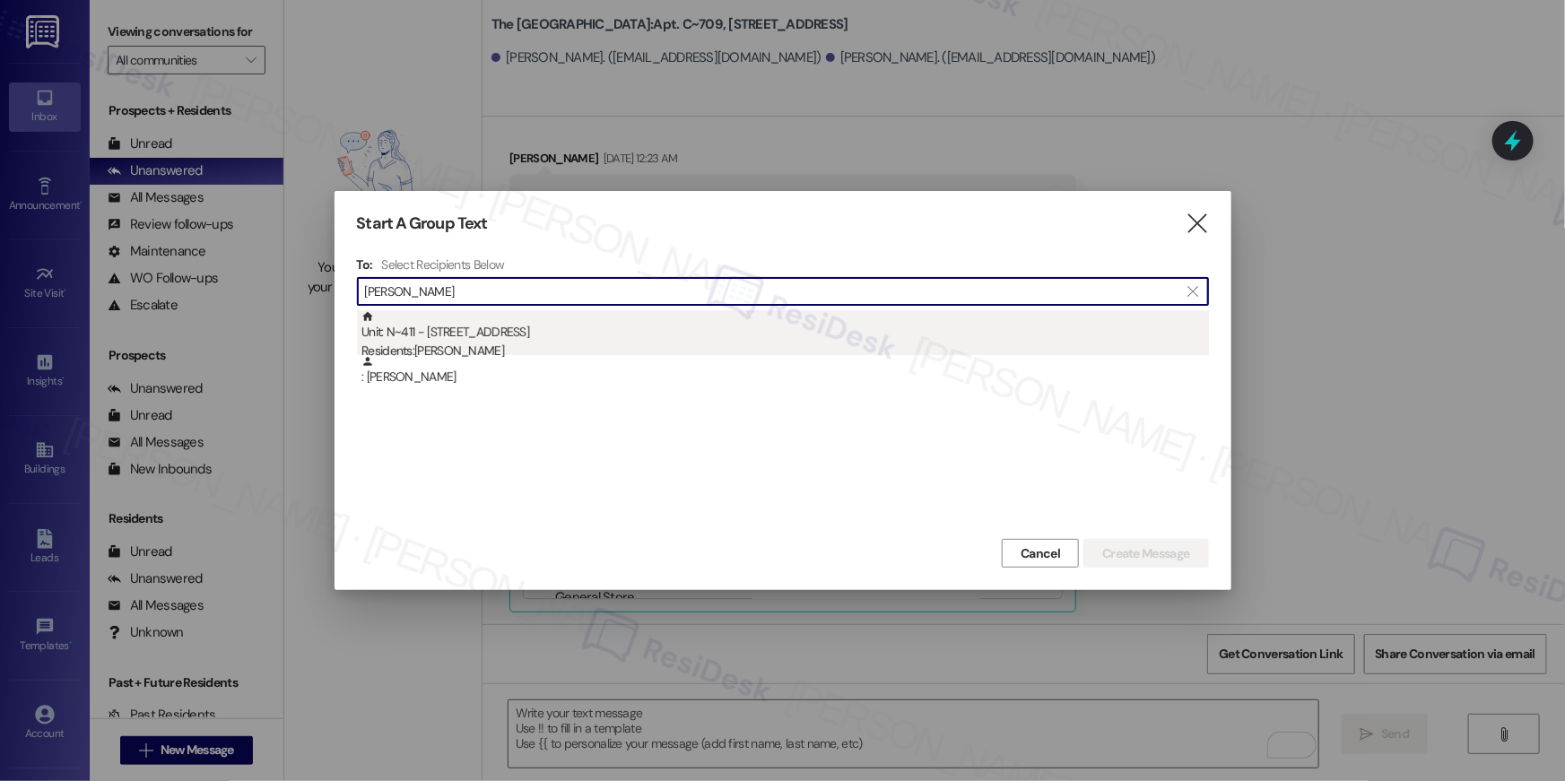
type input "susan cromer"
click at [535, 349] on div "Residents: Susan Cromer" at bounding box center [786, 351] width 848 height 19
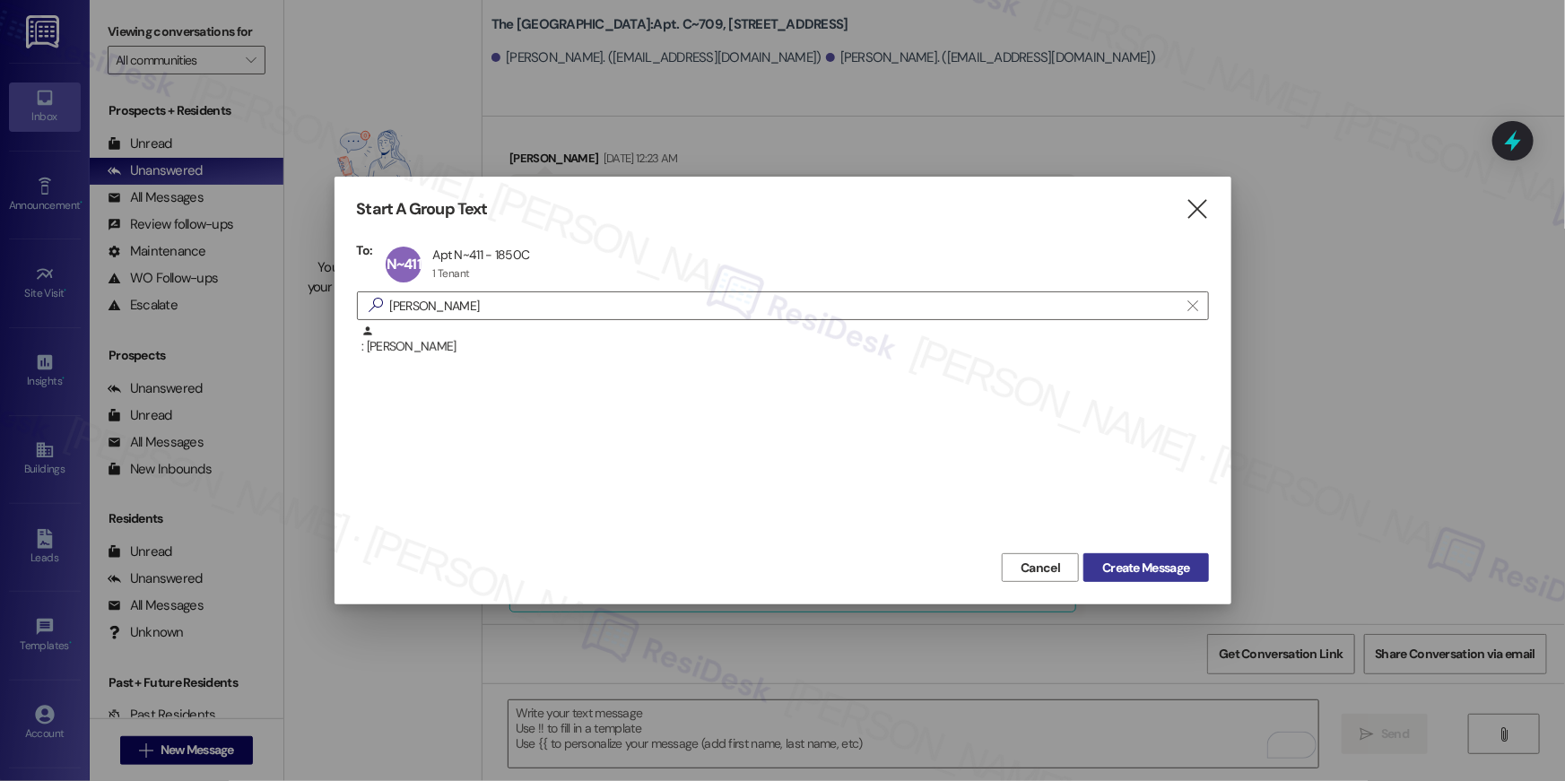
click at [1112, 565] on span "Create Message" at bounding box center [1145, 568] width 87 height 19
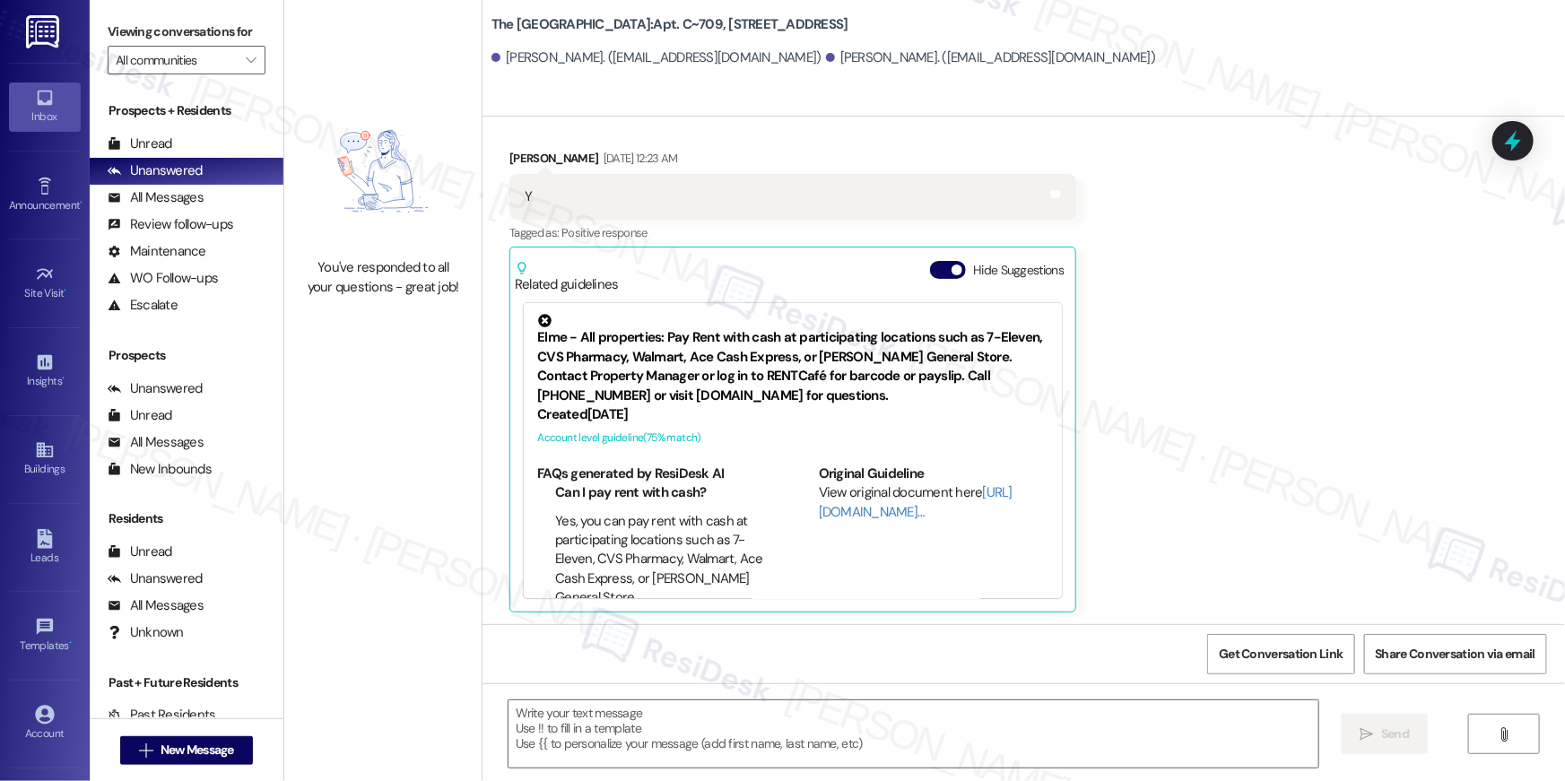
type textarea "Fetching suggested responses. Please feel free to read through the conversation…"
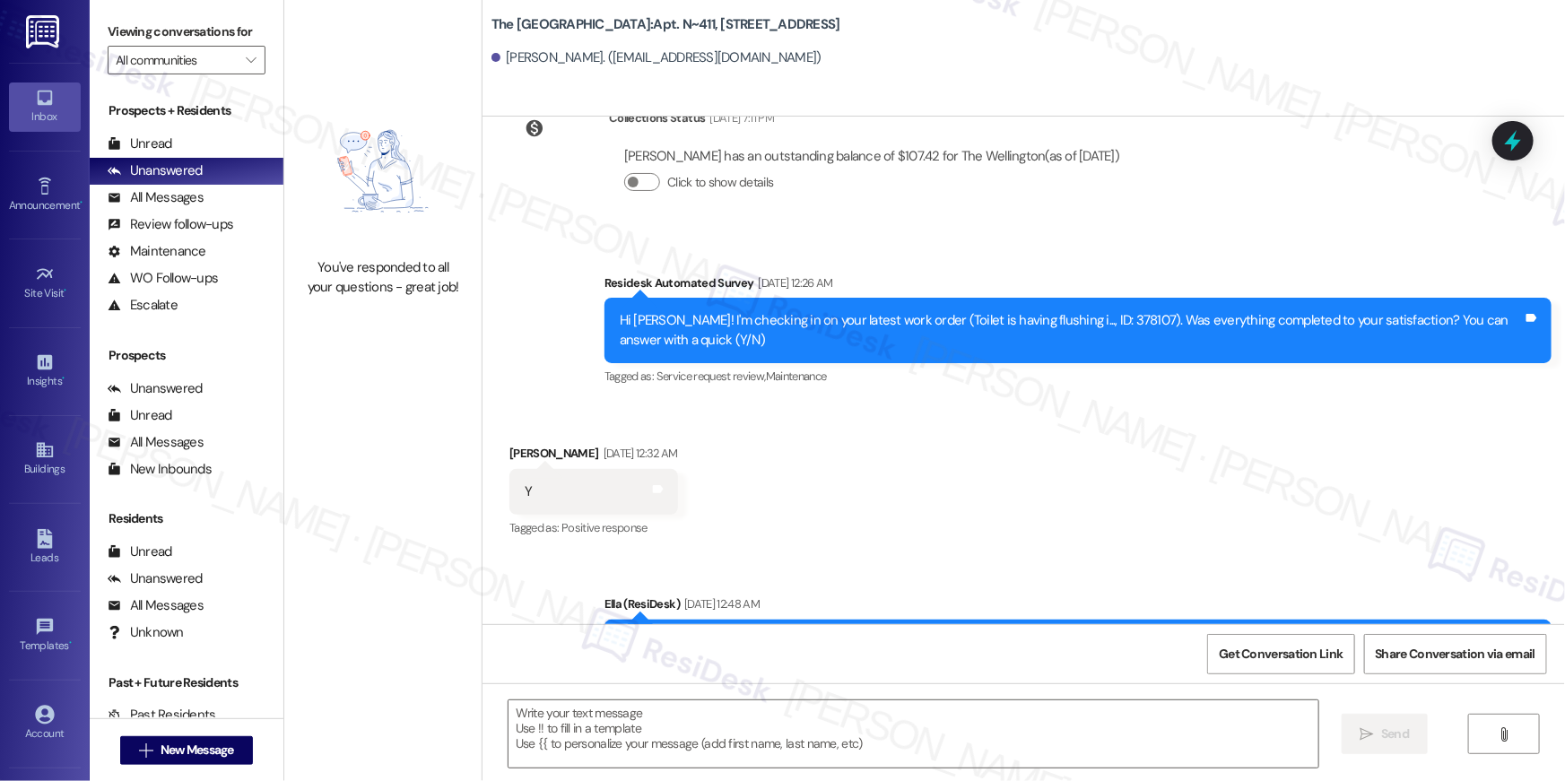
scroll to position [6230, 0]
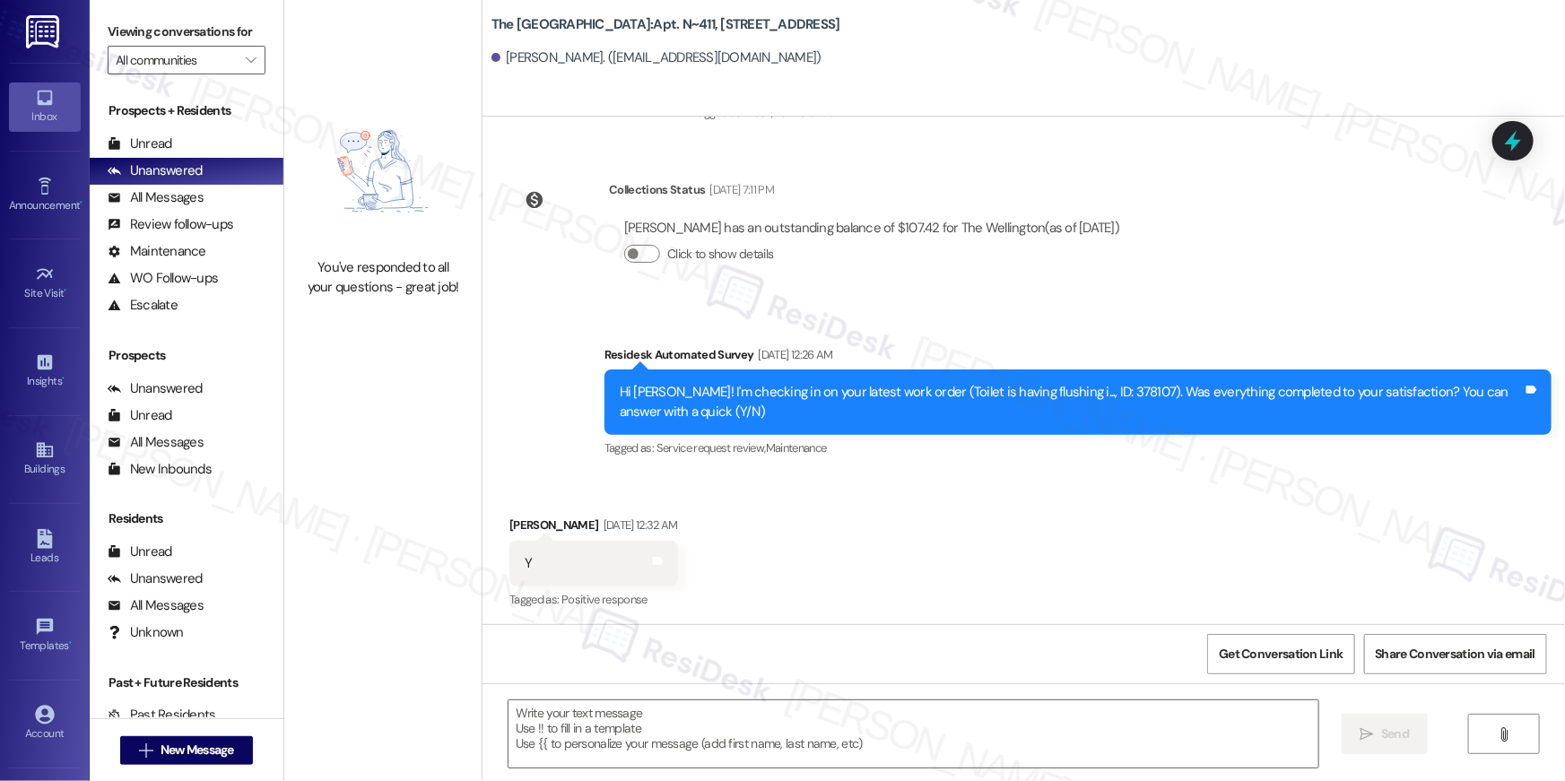
type textarea "Fetching suggested responses. Please feel free to read through the conversation…"
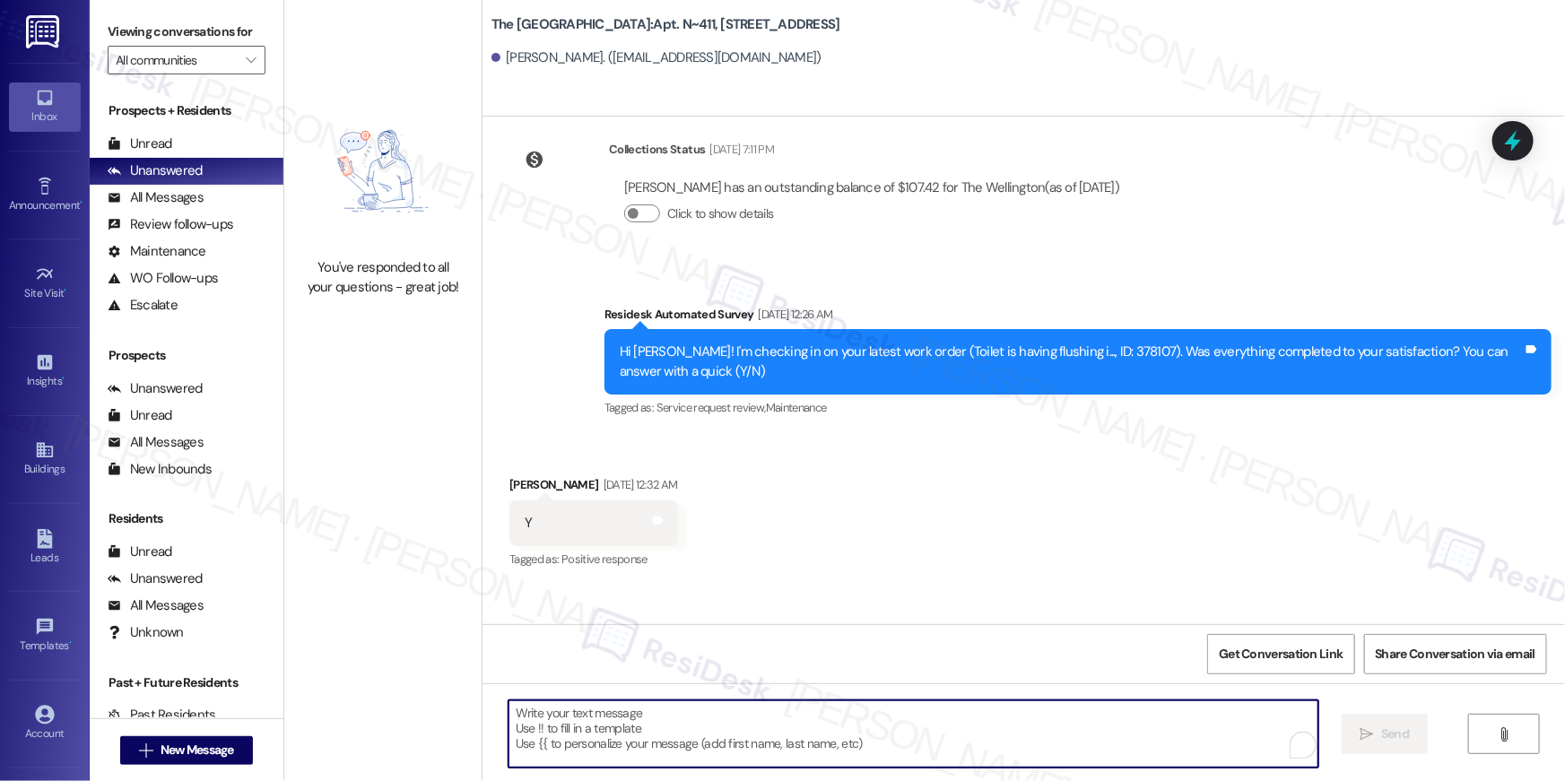
click at [1053, 720] on textarea "To enrich screen reader interactions, please activate Accessibility in Grammarl…" at bounding box center [914, 734] width 810 height 67
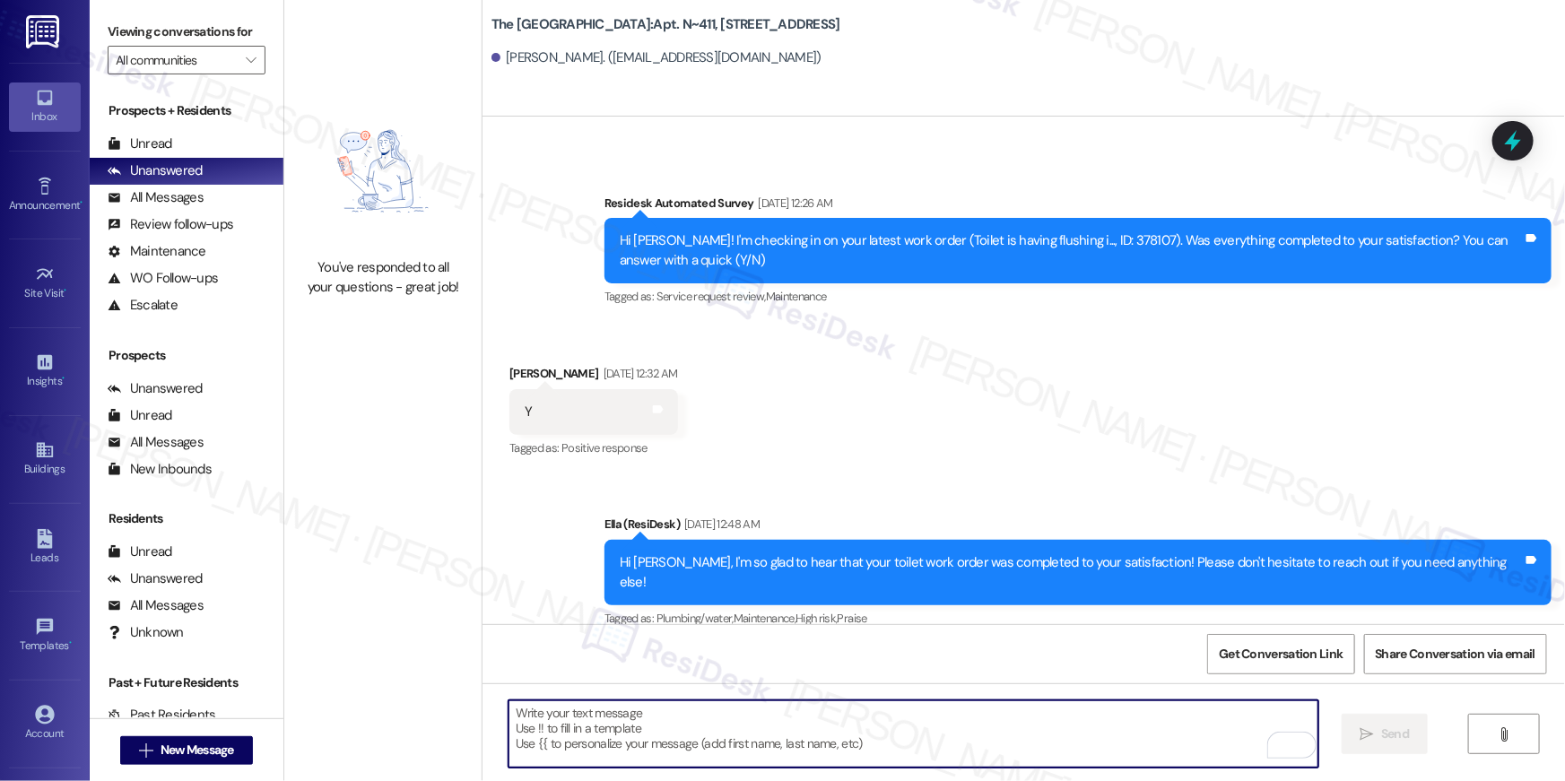
click at [1069, 701] on textarea "To enrich screen reader interactions, please activate Accessibility in Grammarl…" at bounding box center [914, 734] width 810 height 67
paste textarea "Hi {{first_name}}, your {{property}} lease renewal offer is now ready! Please r…"
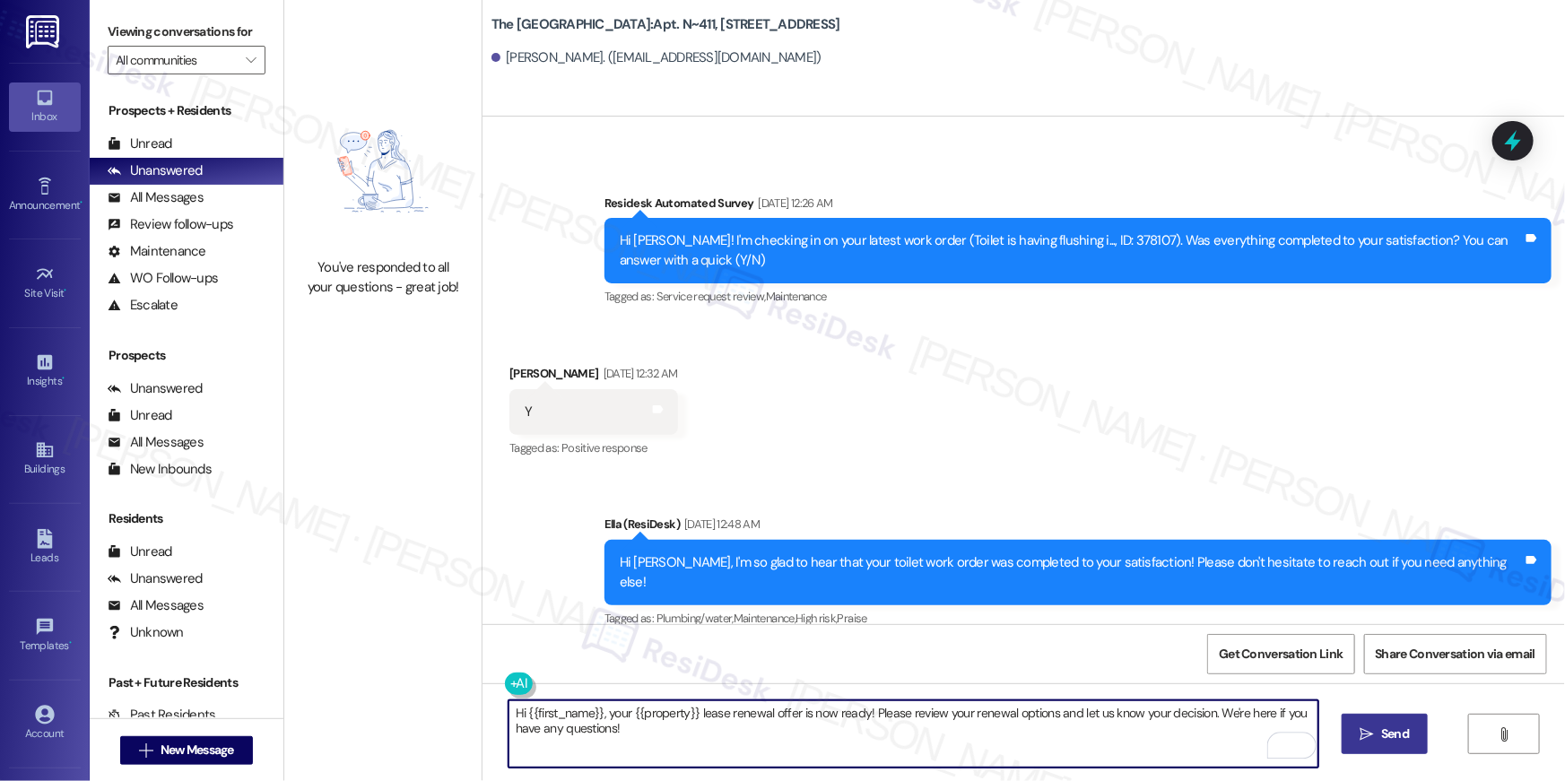
type textarea "Hi {{first_name}}, your {{property}} lease renewal offer is now ready! Please r…"
click at [1398, 729] on span "Send" at bounding box center [1395, 734] width 28 height 19
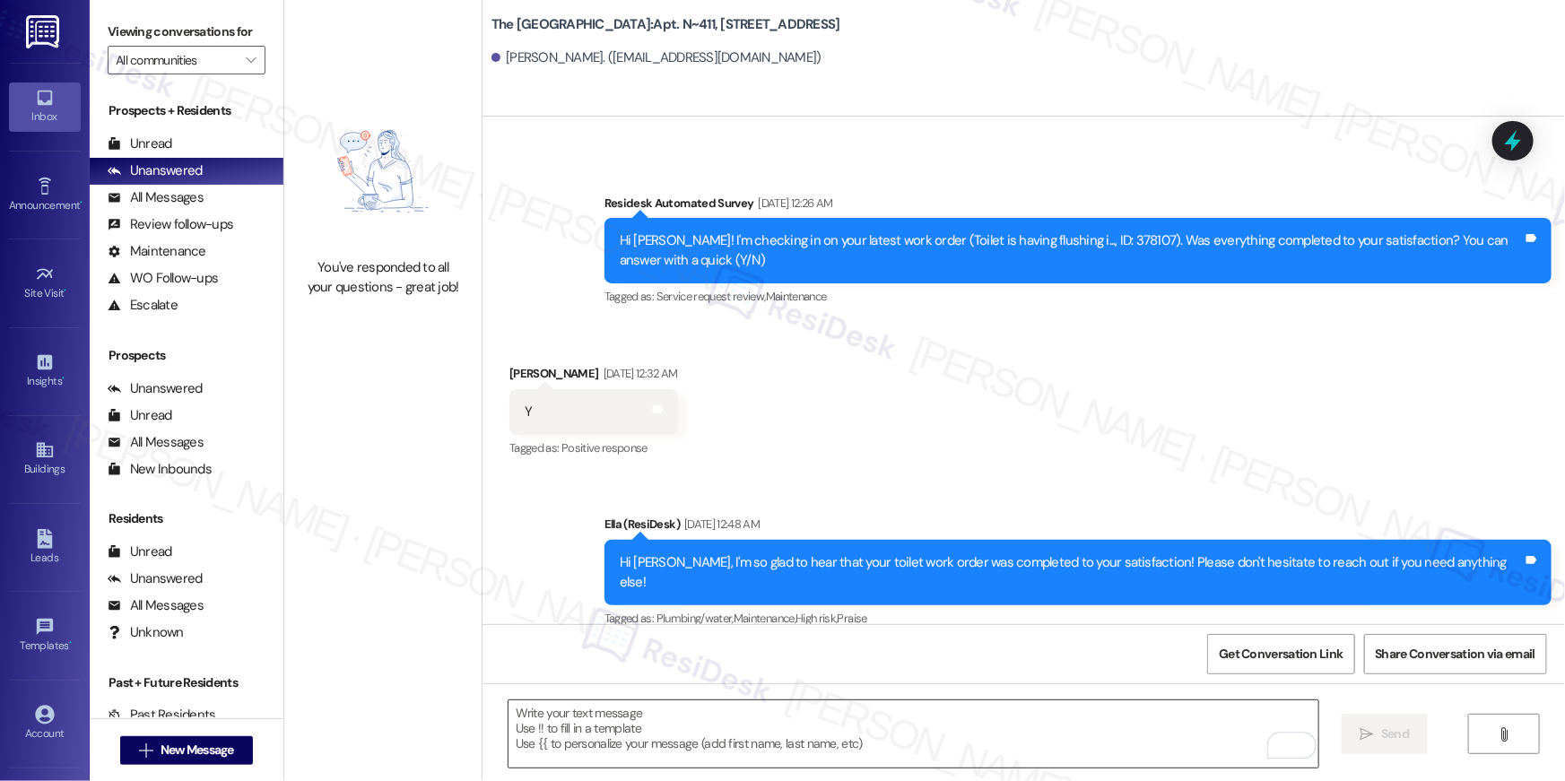
scroll to position [6230, 0]
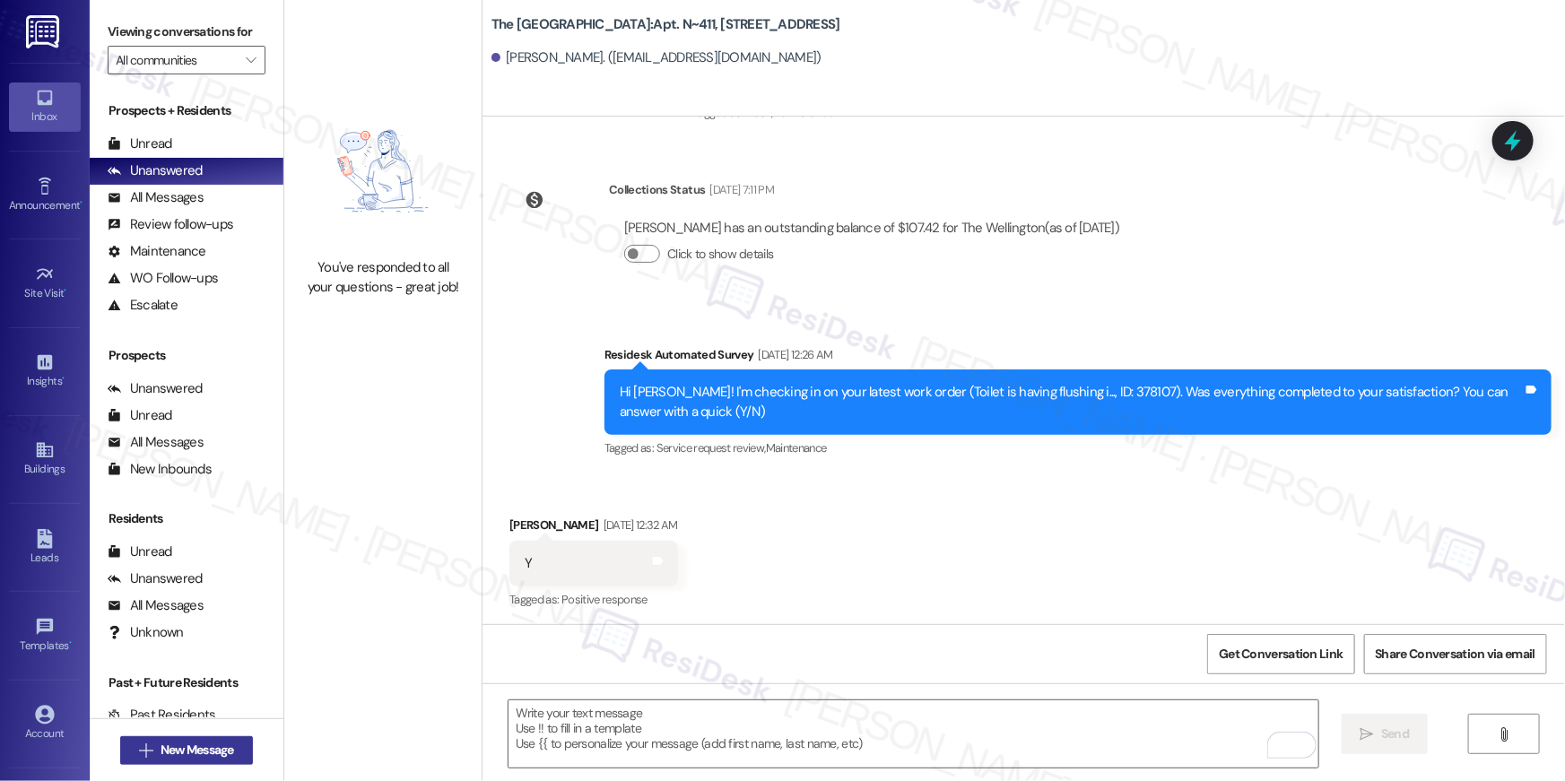
click at [190, 762] on button " New Message" at bounding box center [186, 750] width 133 height 29
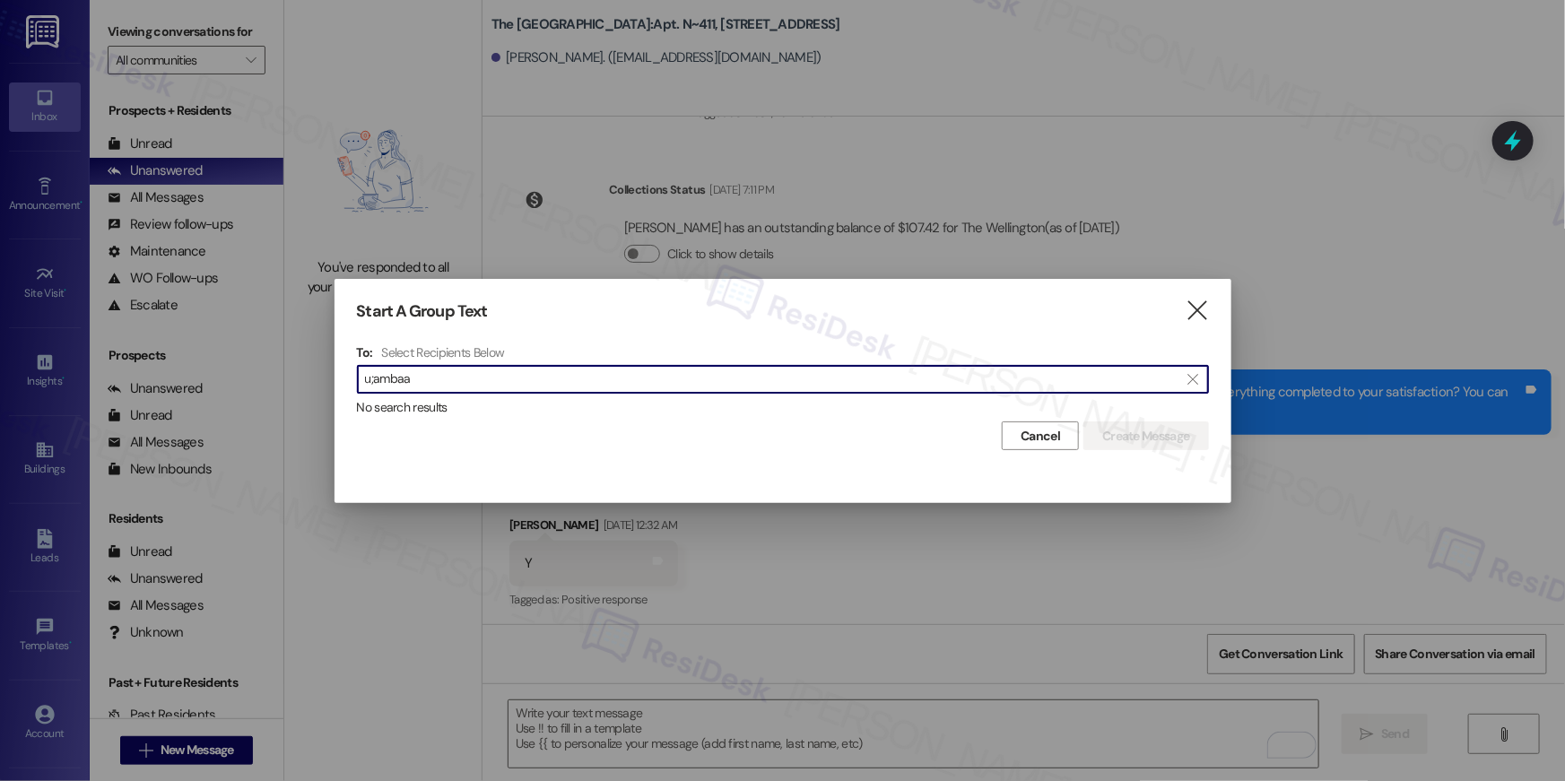
type input "u;ambaat"
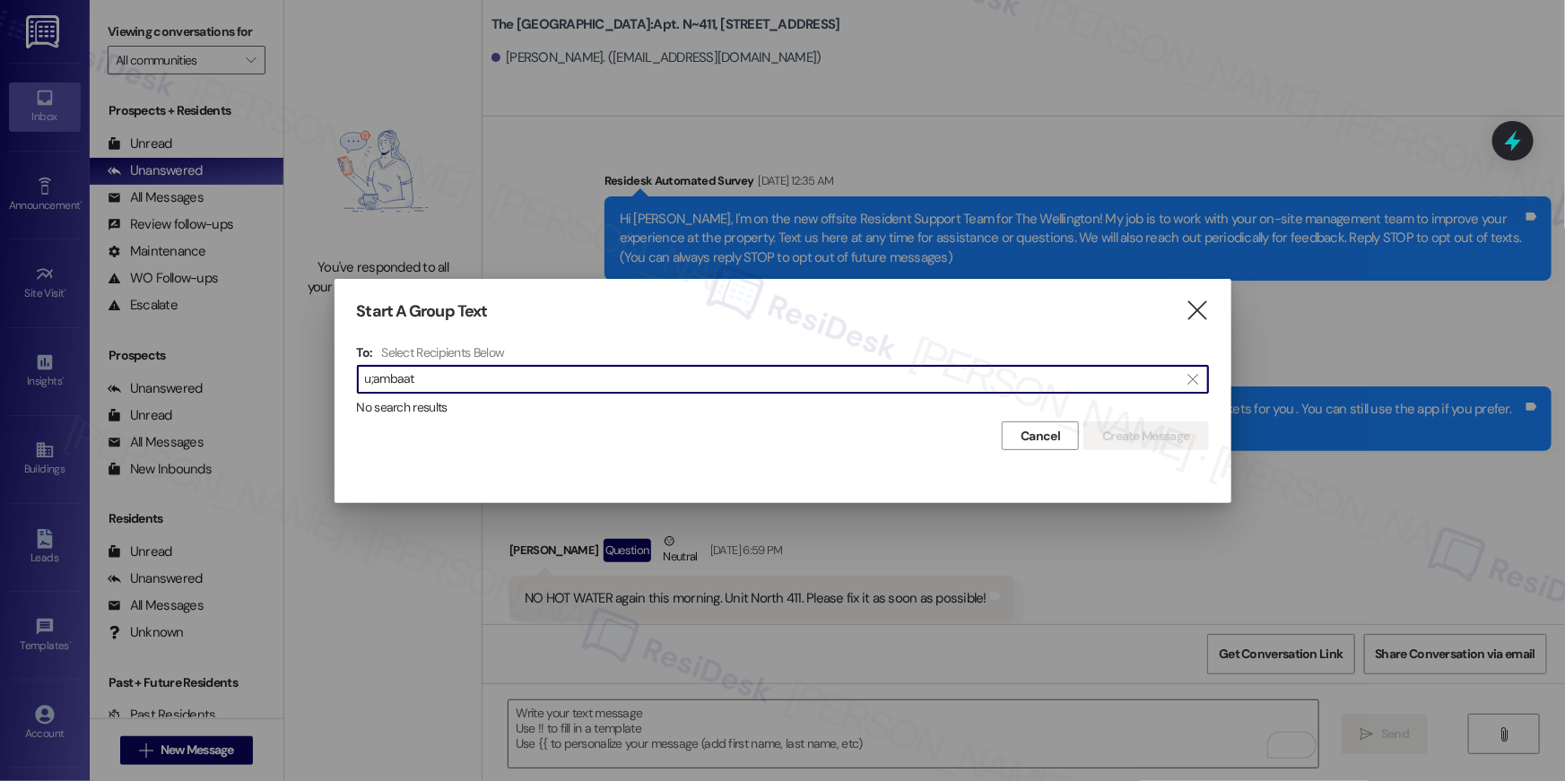
scroll to position [6230, 0]
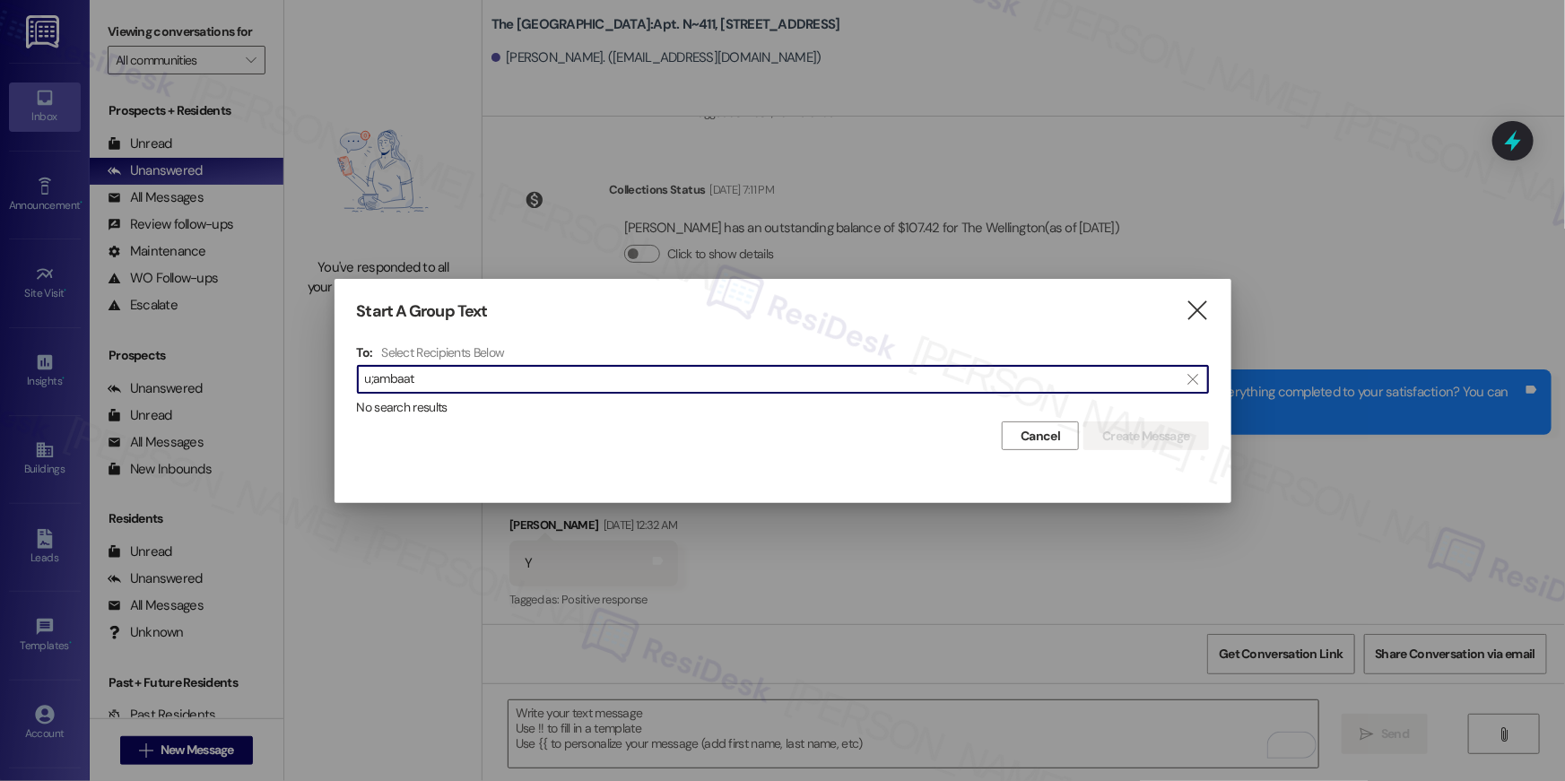
click at [373, 380] on input "u;ambaat" at bounding box center [772, 379] width 815 height 25
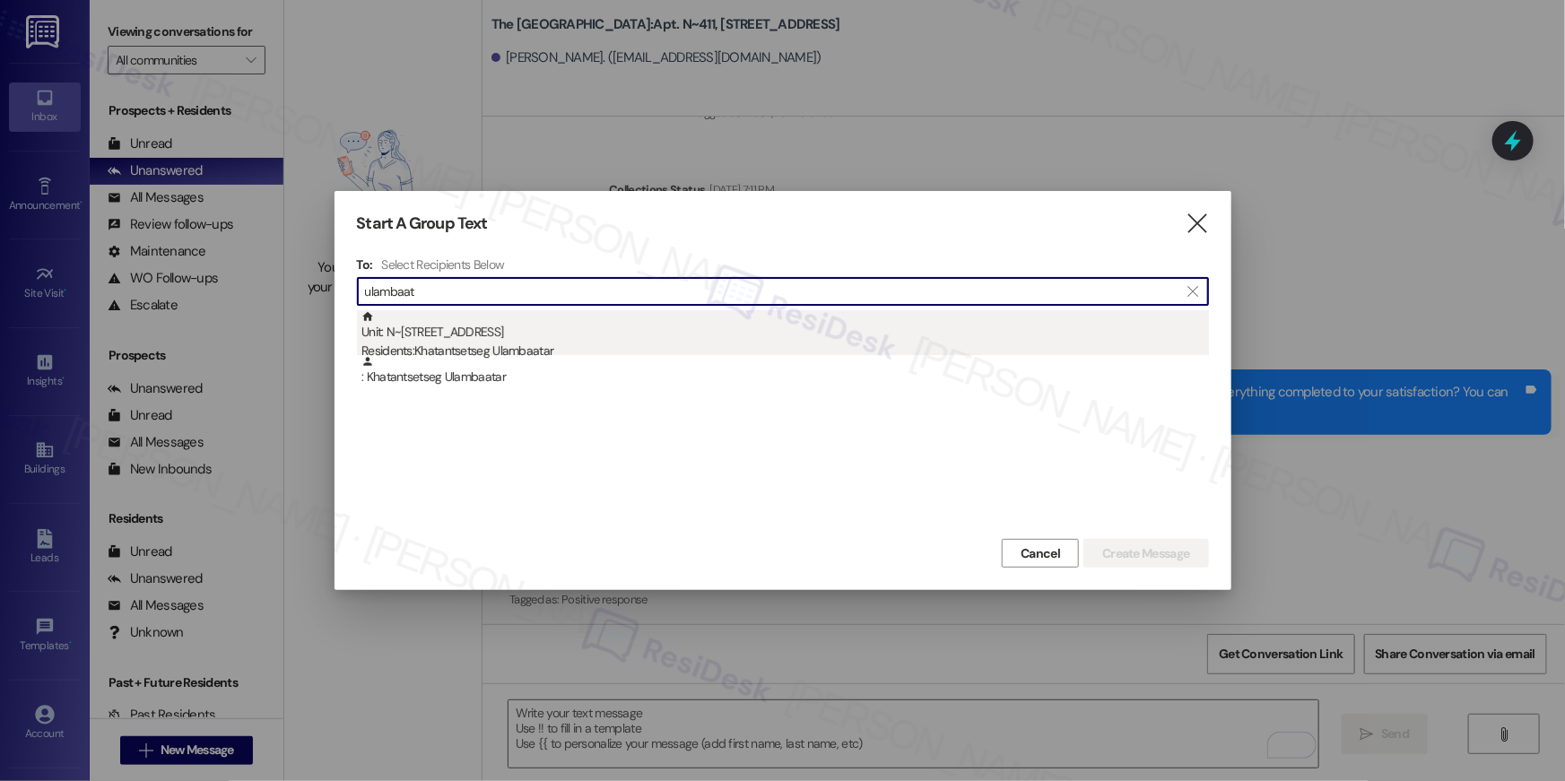
type input "ulambaat"
click at [521, 335] on div "Unit: N~609 - 1850 Columbia Pike Residents: Khatantsetseg Ulambaatar" at bounding box center [786, 335] width 848 height 51
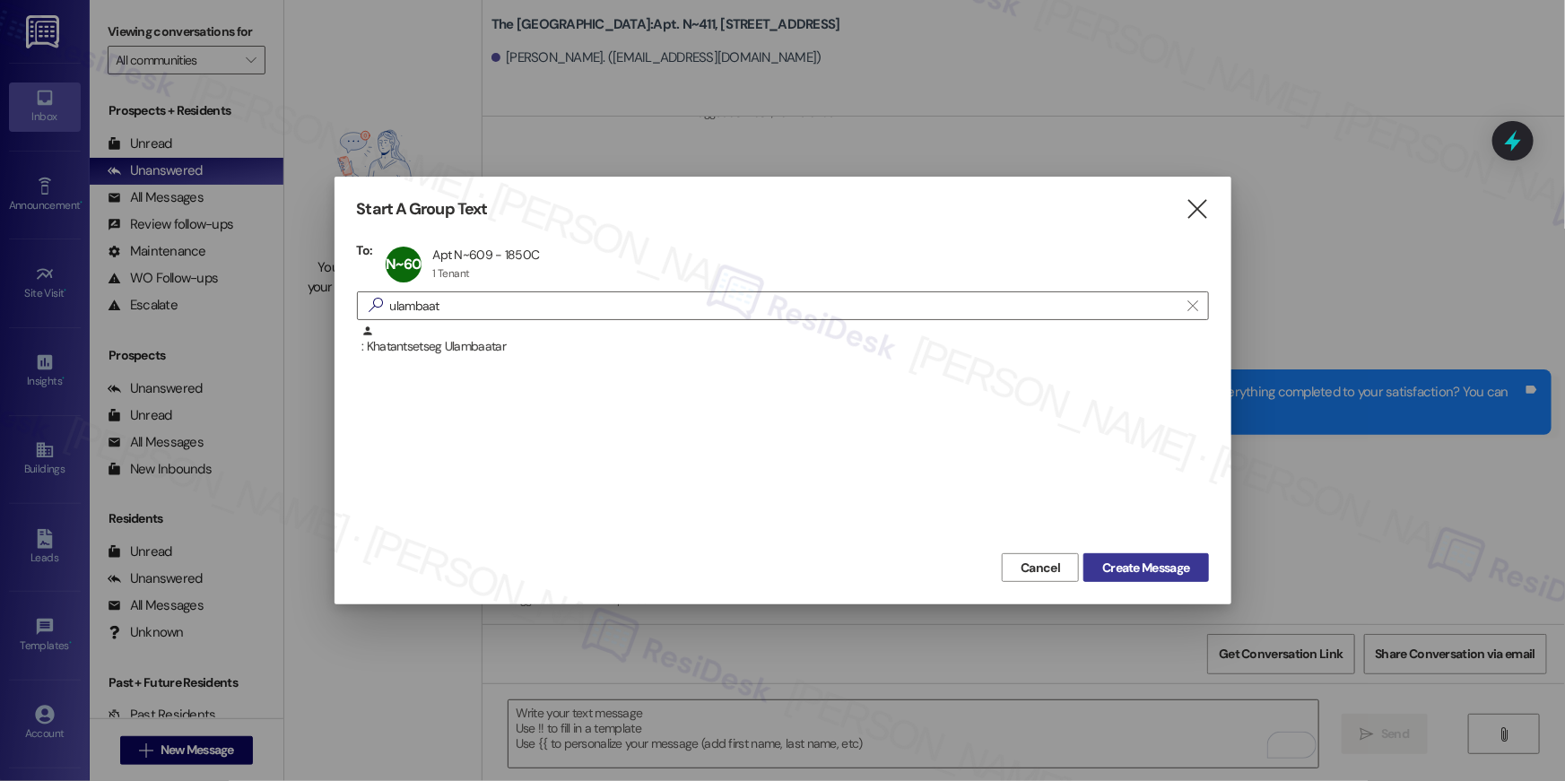
click at [1154, 579] on button "Create Message" at bounding box center [1146, 567] width 125 height 29
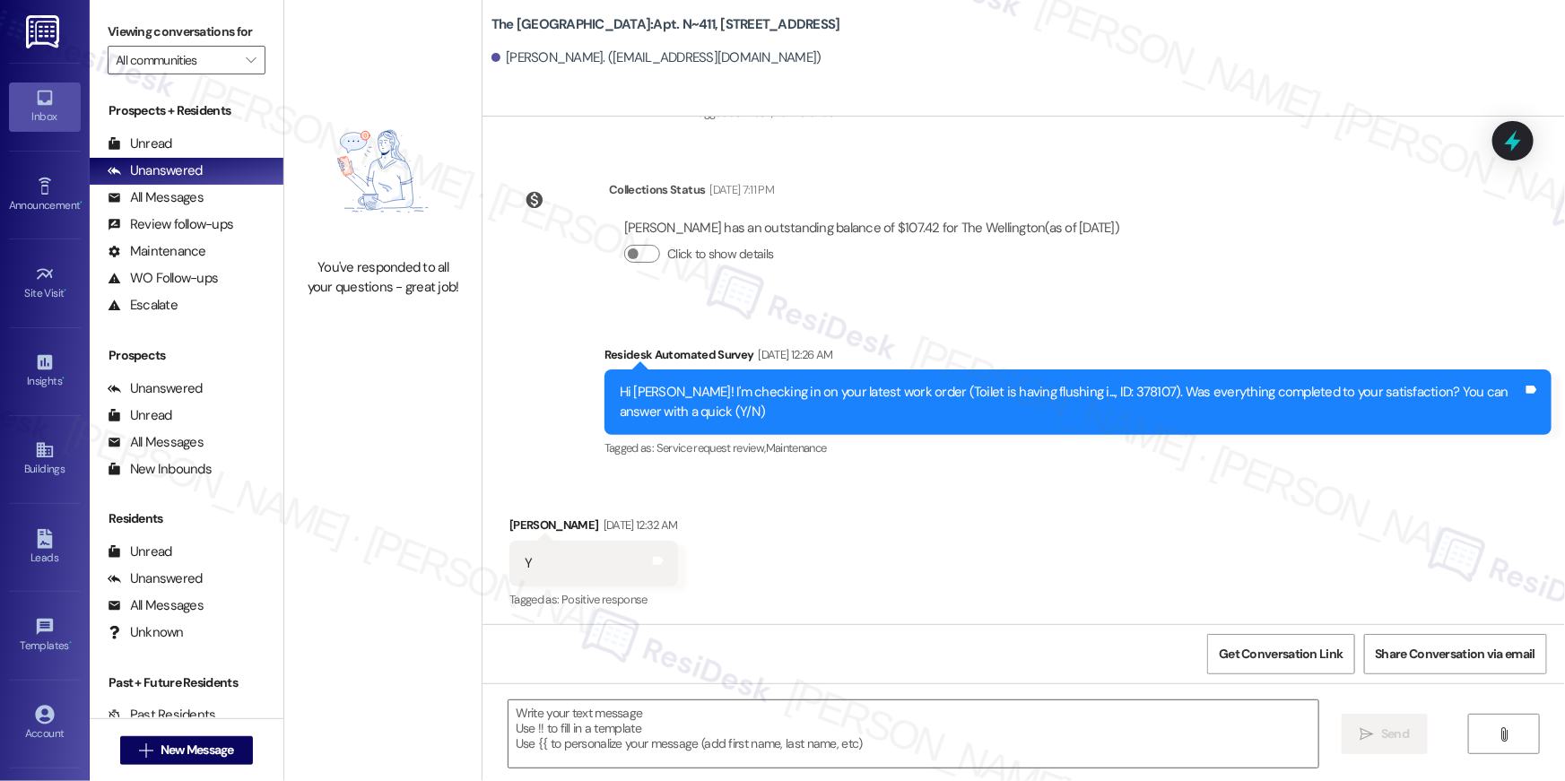
type textarea "Fetching suggested responses. Please feel free to read through the conversation…"
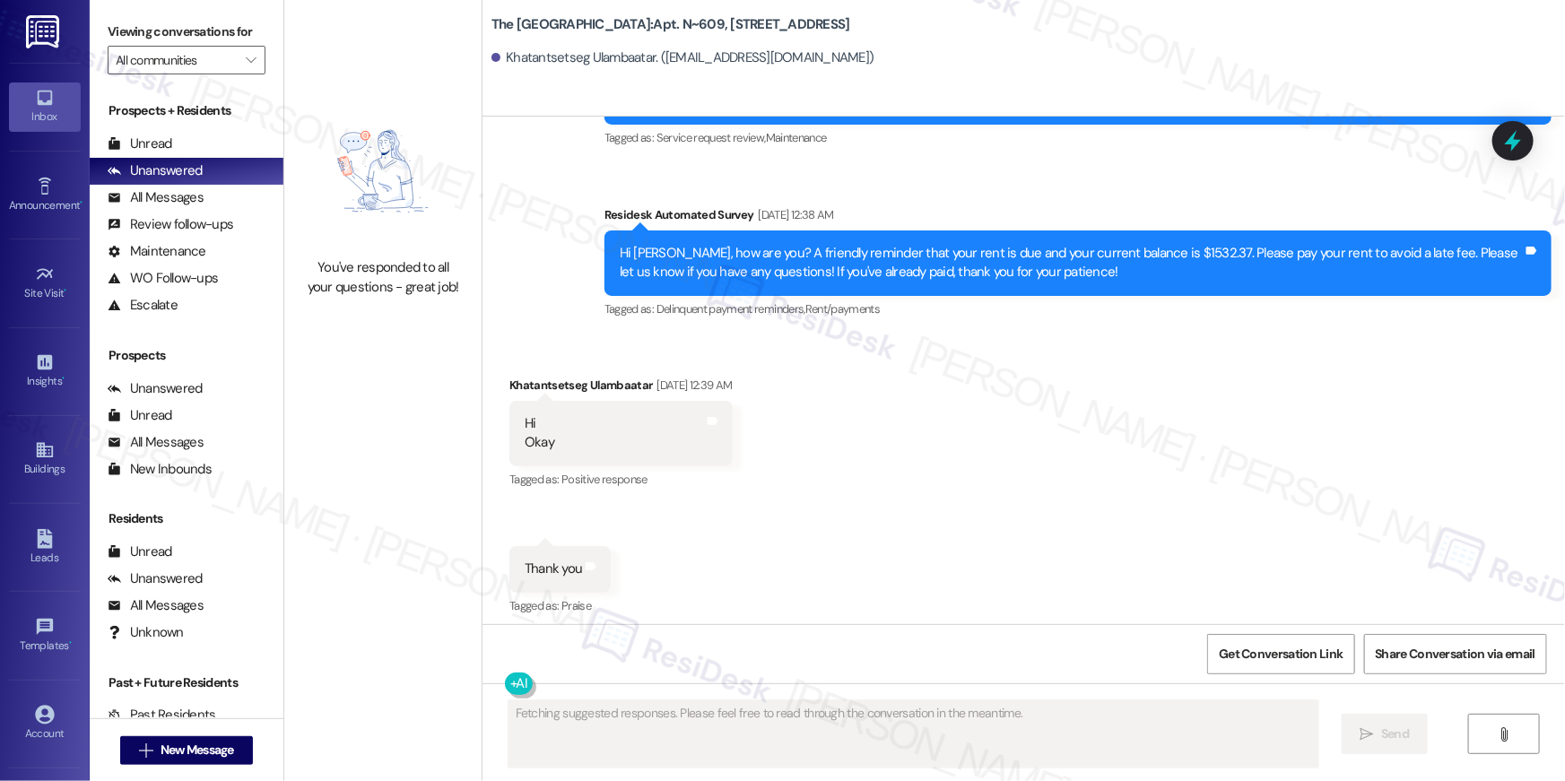
scroll to position [18573, 0]
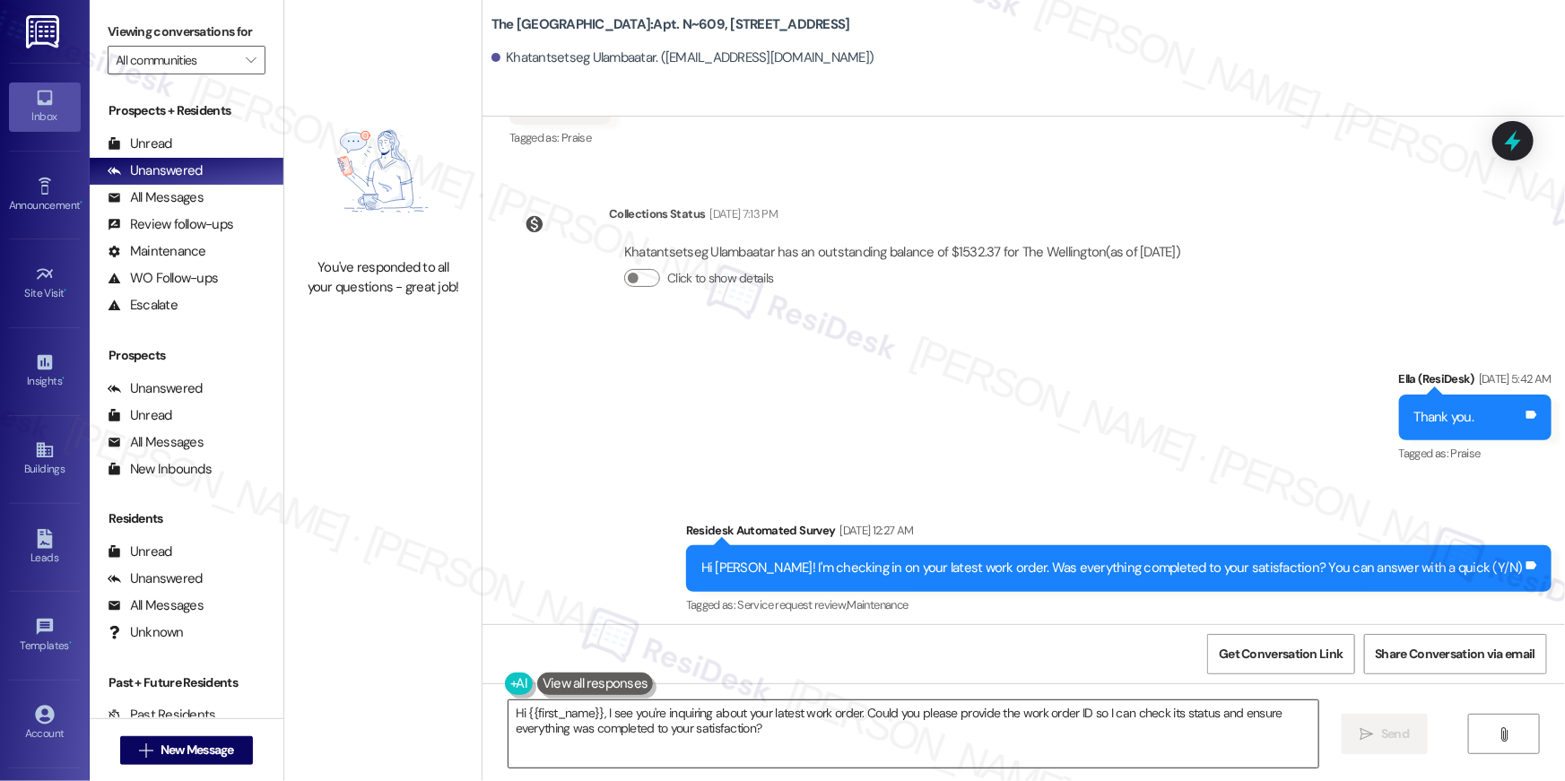
click at [1118, 732] on textarea "Hi {{first_name}}, I see you're inquiring about your latest work order. Could y…" at bounding box center [914, 734] width 810 height 67
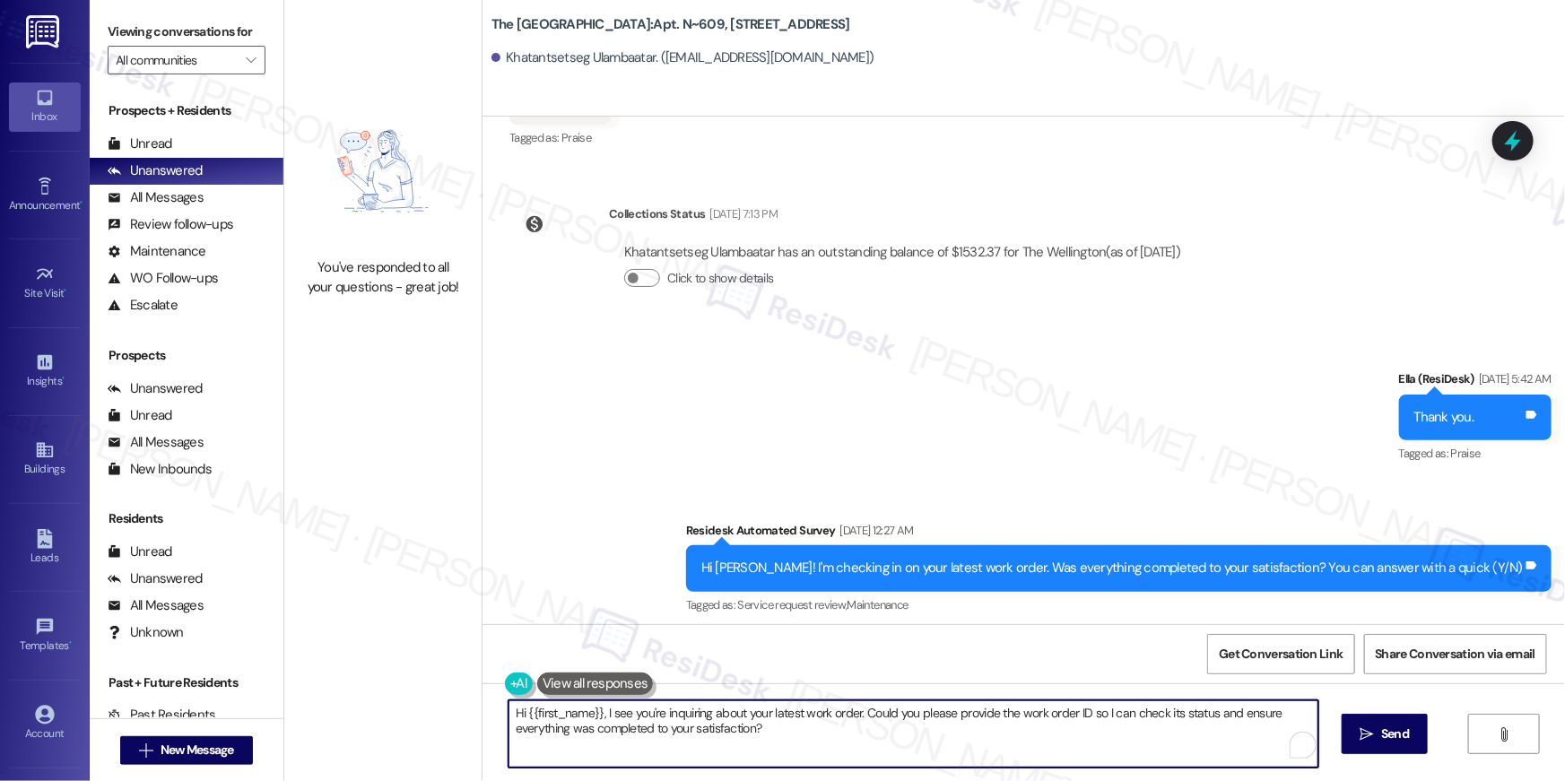
paste textarea "your {{property}} lease renewal offer is now ready! Please review your renewal …"
click at [1164, 733] on textarea "Hi {{first_name}}, your {{property}} lease renewal offer is now ready! Please r…" at bounding box center [914, 734] width 810 height 67
paste textarea "To enrich screen reader interactions, please activate Accessibility in Grammarl…"
type textarea "Hi {{first_name}}, your {{property}} lease renewal offer is now ready! Please r…"
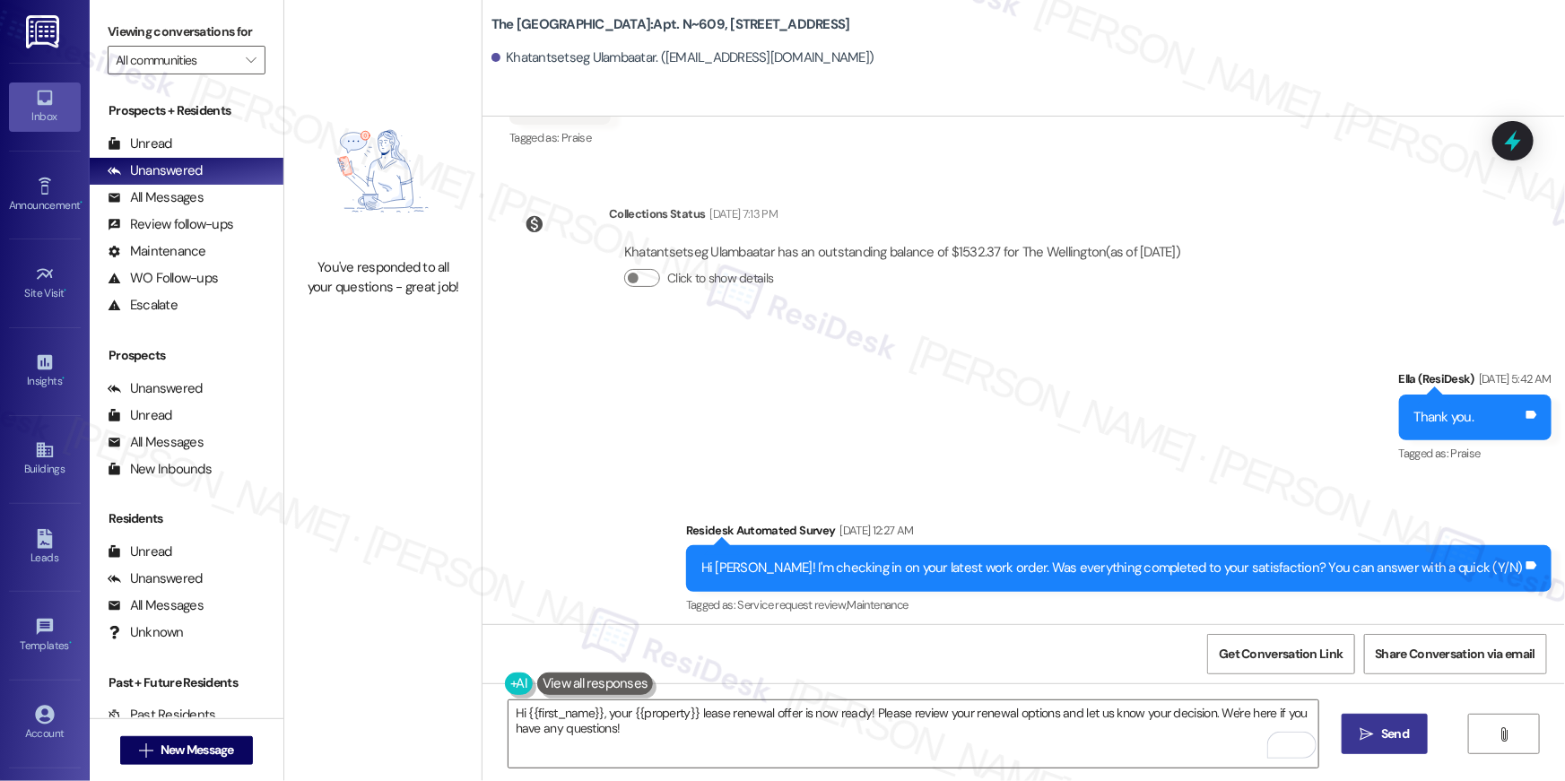
click at [1396, 728] on span "Send" at bounding box center [1395, 734] width 28 height 19
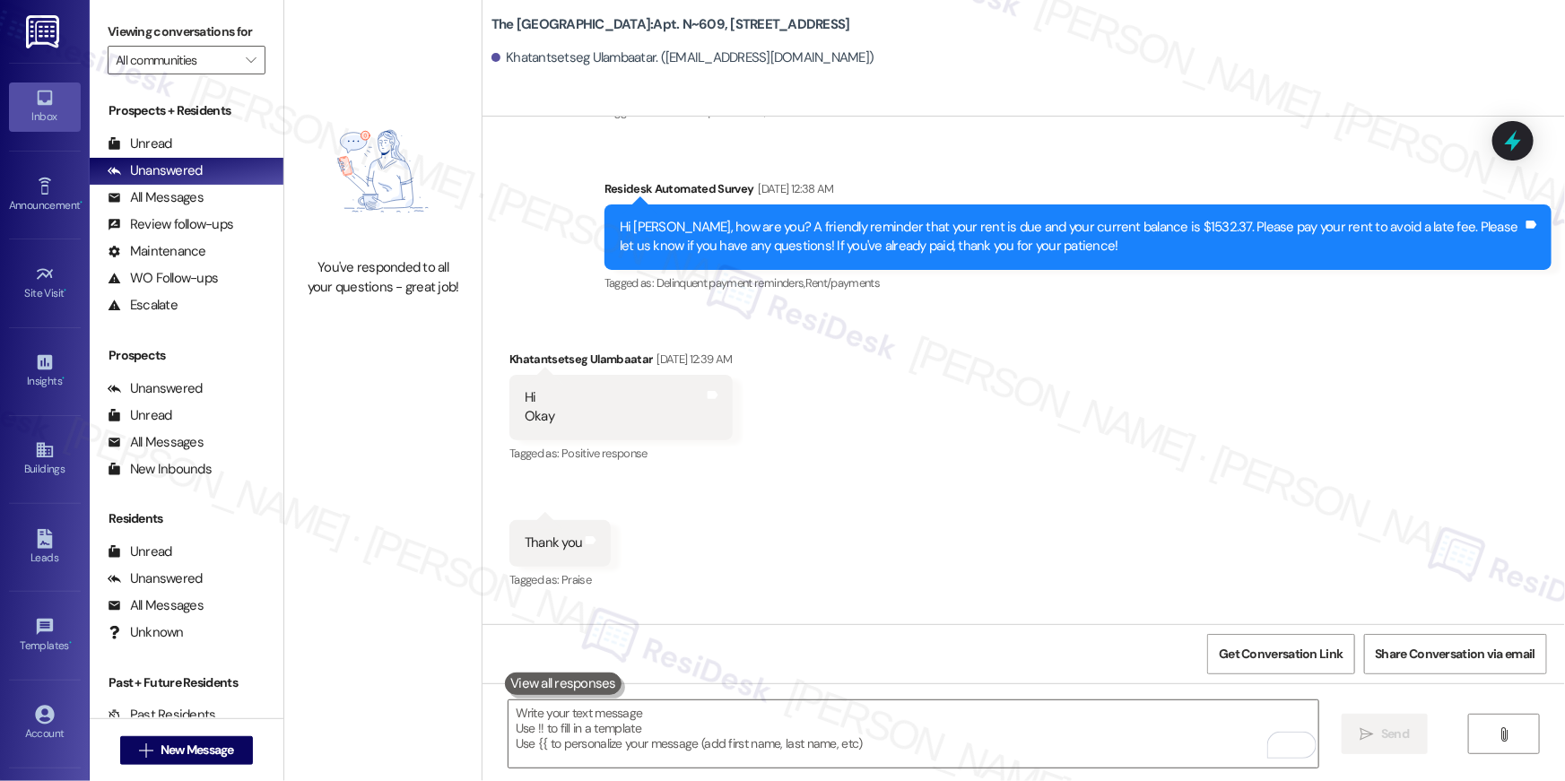
scroll to position [18105, 0]
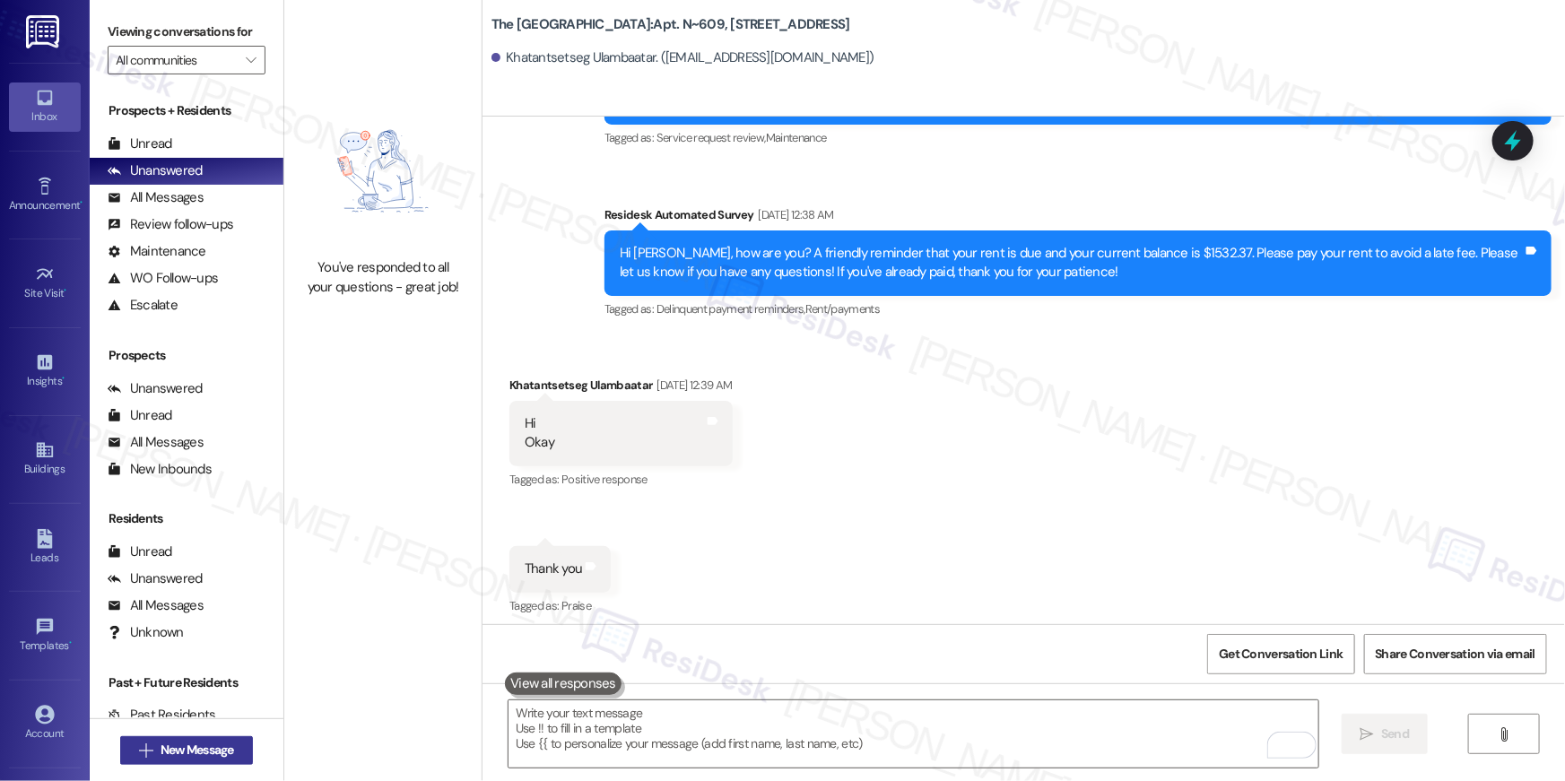
click at [200, 751] on span "New Message" at bounding box center [198, 750] width 74 height 19
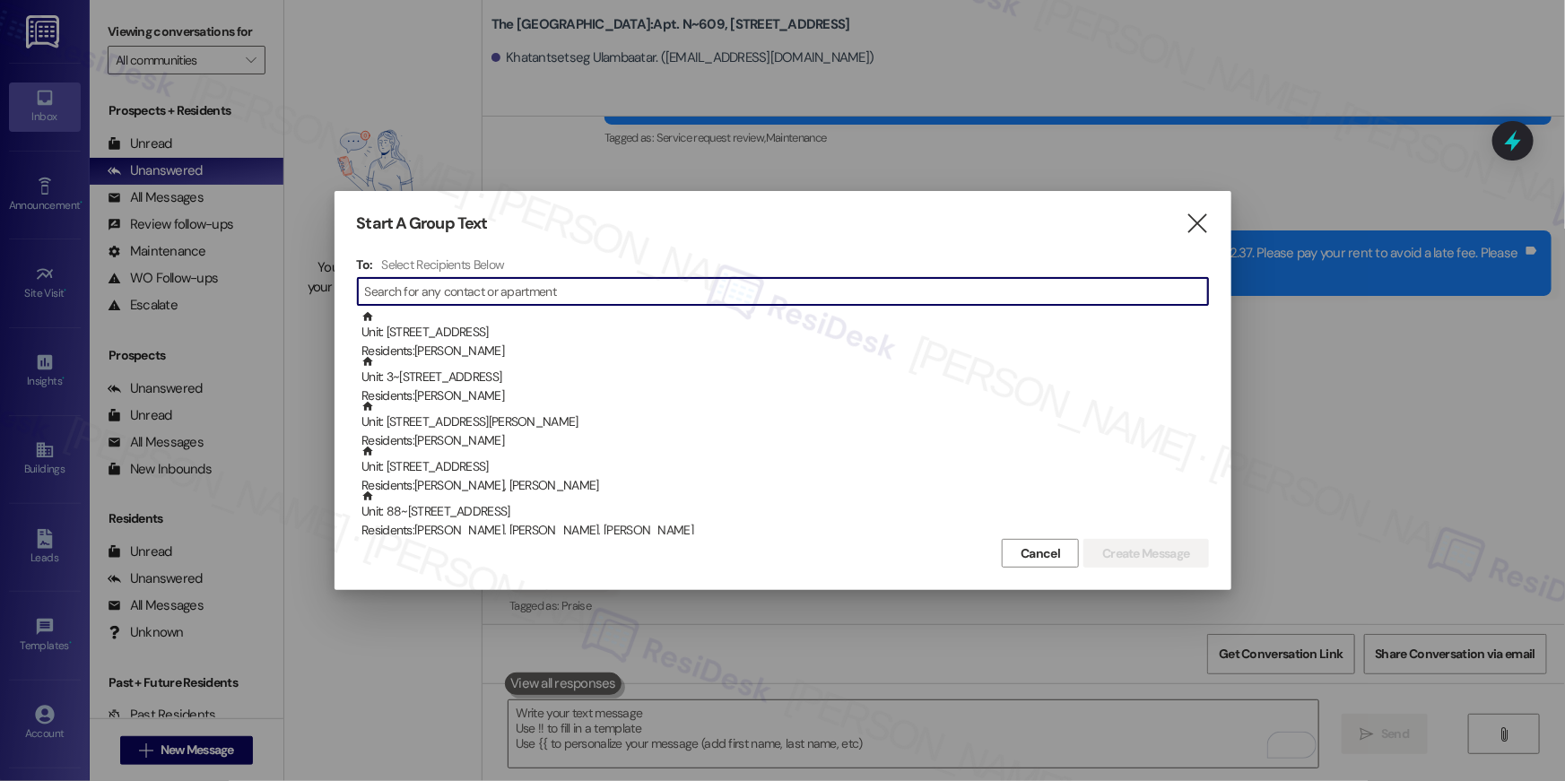
click at [570, 299] on input at bounding box center [786, 291] width 843 height 25
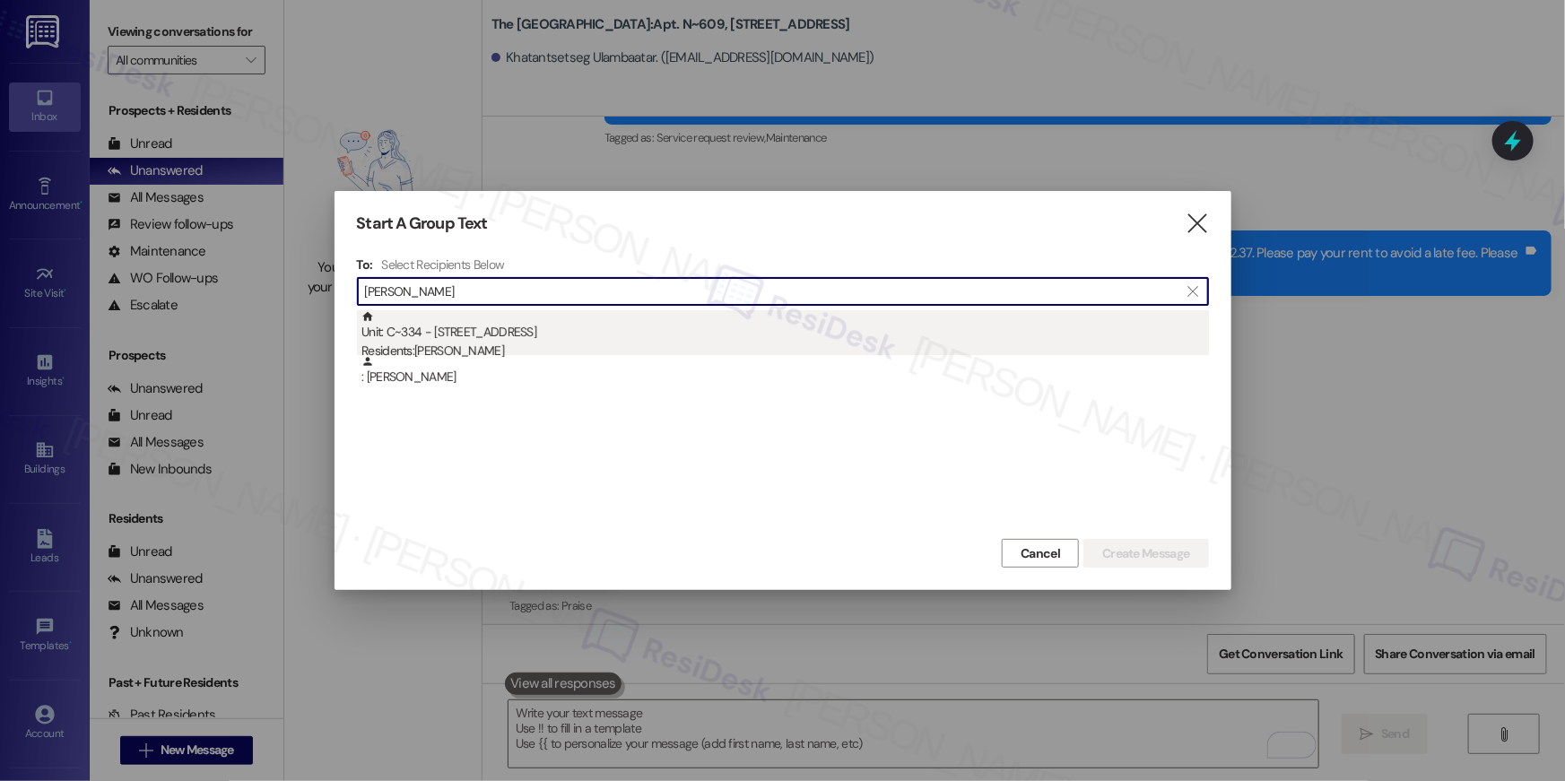
type input "joel ulm"
click at [548, 328] on div "Unit: C~334 - 1850 Columbia Pike Residents: Joel Ulmer" at bounding box center [786, 335] width 848 height 51
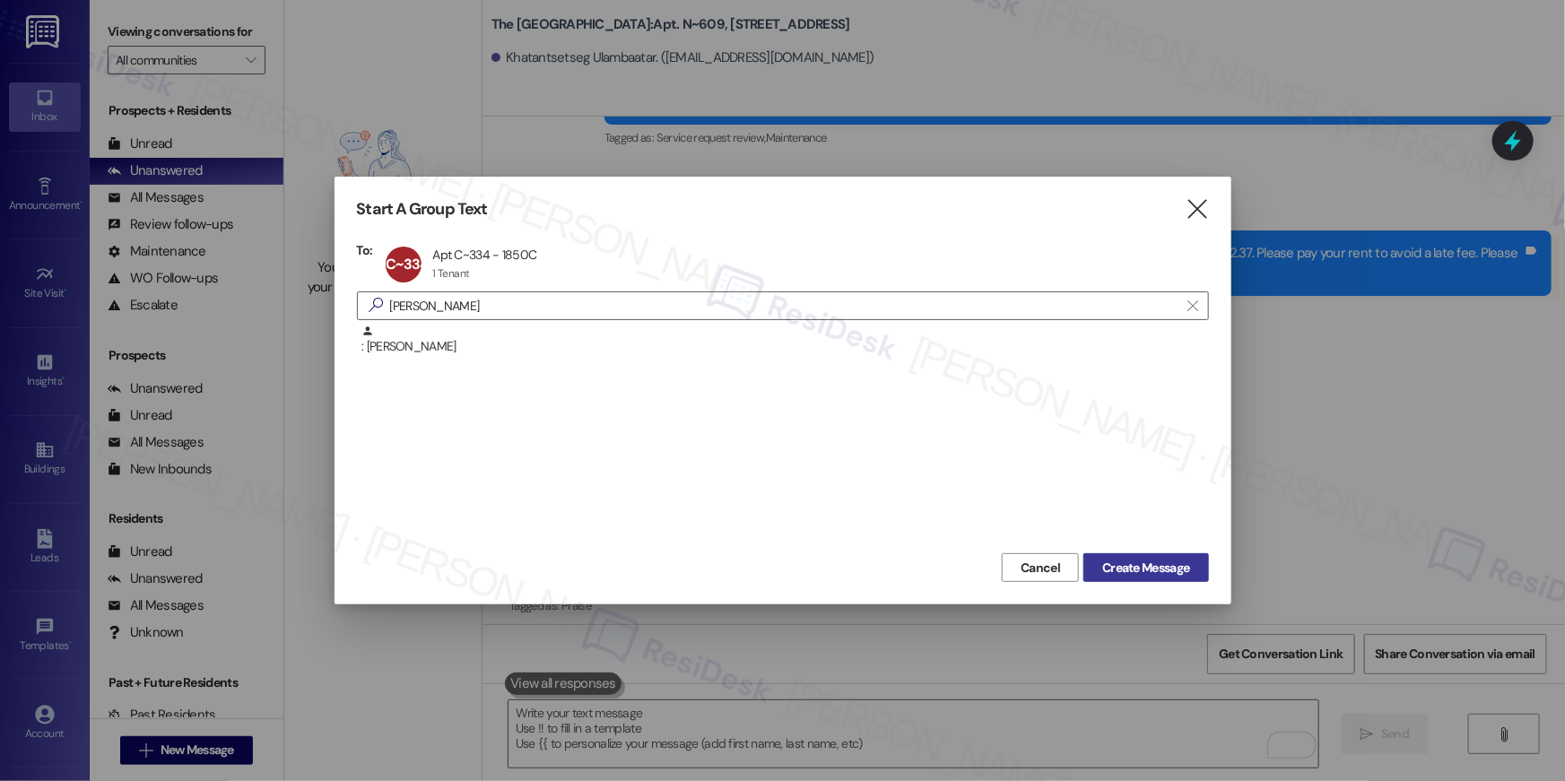
click at [1172, 569] on span "Create Message" at bounding box center [1145, 568] width 87 height 19
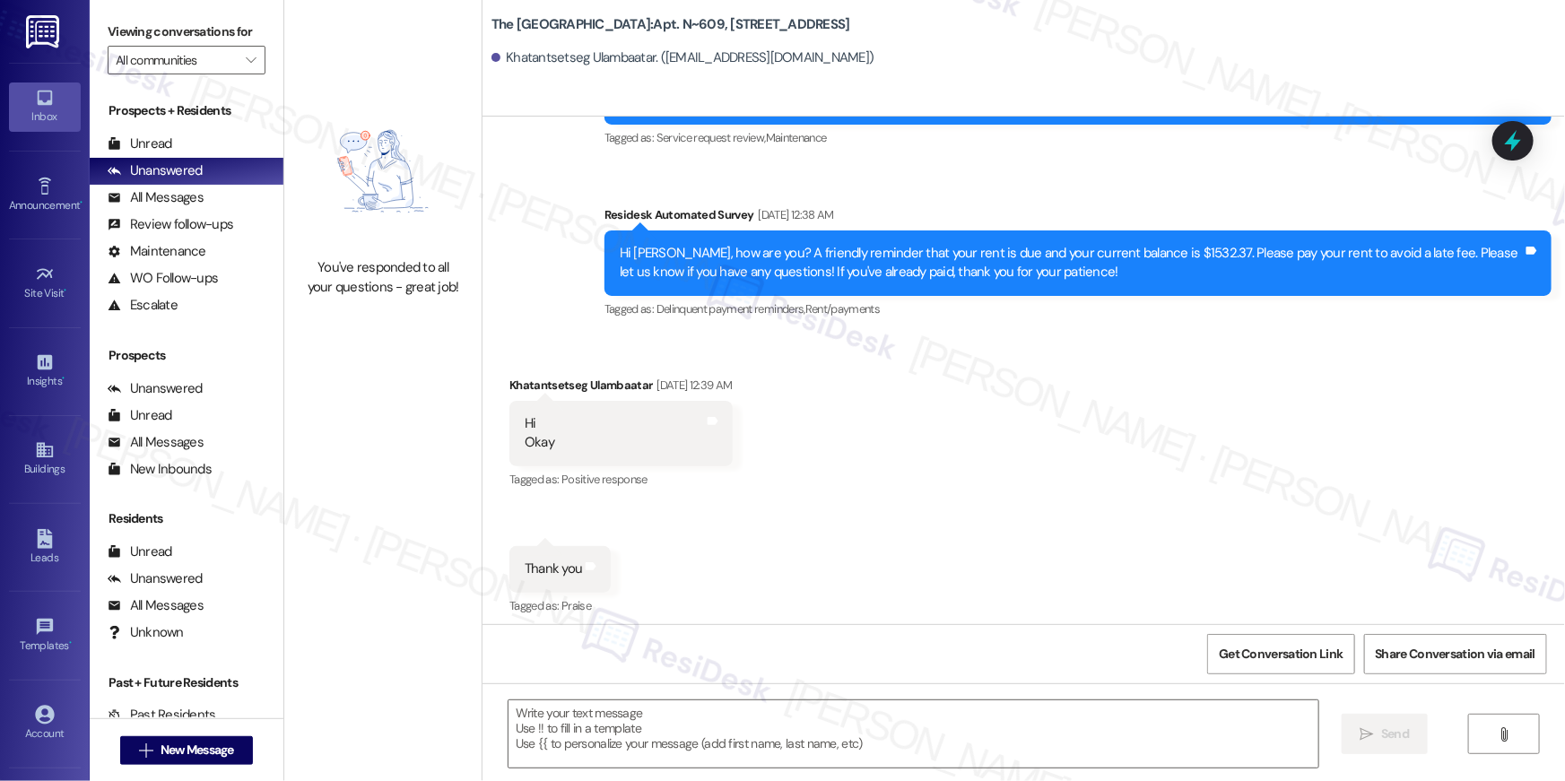
type textarea "Fetching suggested responses. Please feel free to read through the conversation…"
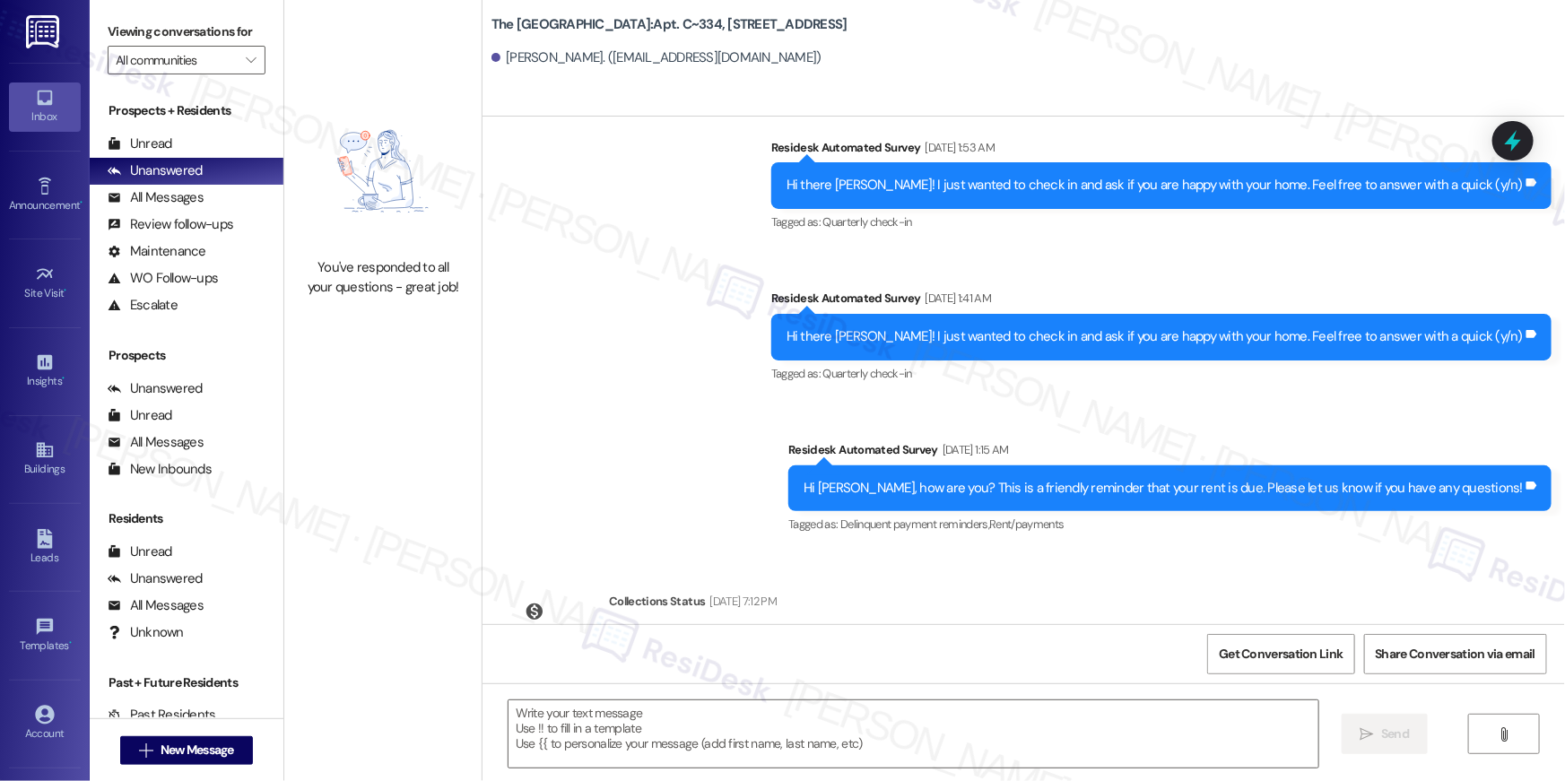
type textarea "Fetching suggested responses. Please feel free to read through the conversation…"
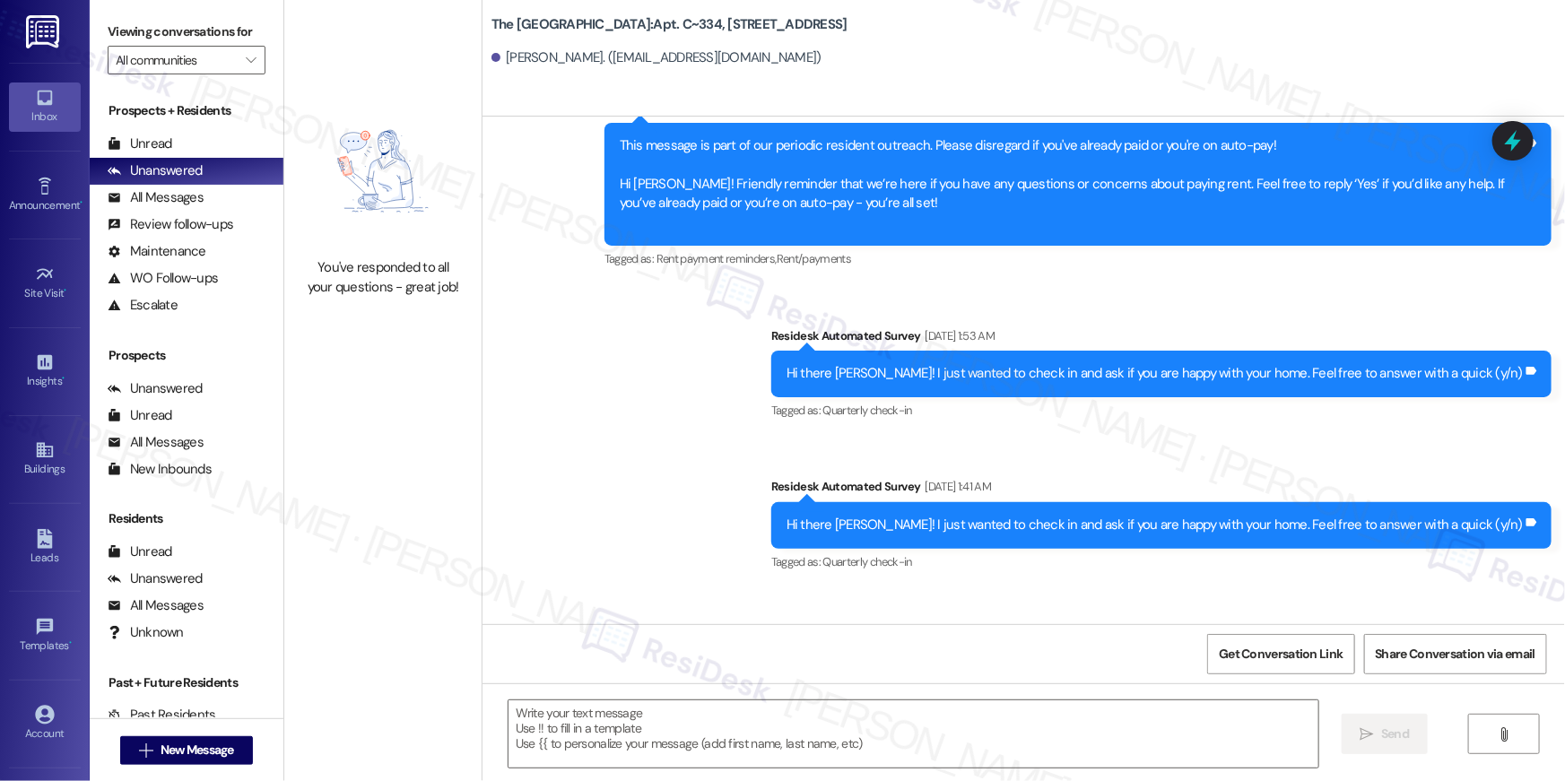
scroll to position [5667, 0]
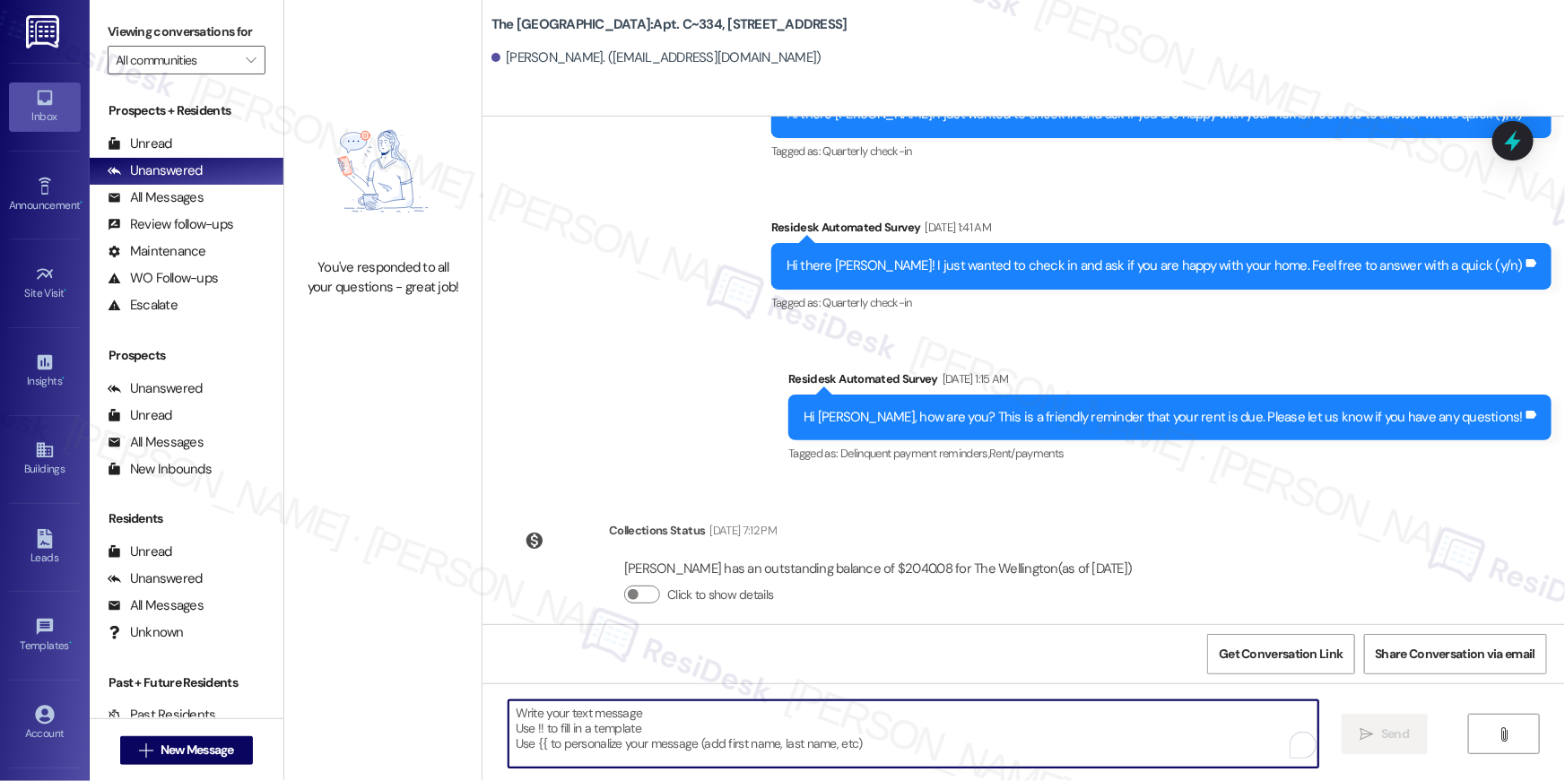
click at [1115, 738] on textarea "To enrich screen reader interactions, please activate Accessibility in Grammarl…" at bounding box center [914, 734] width 810 height 67
paste textarea "Hi {{first_name}}, your {{property}} lease renewal offer is now ready! Please r…"
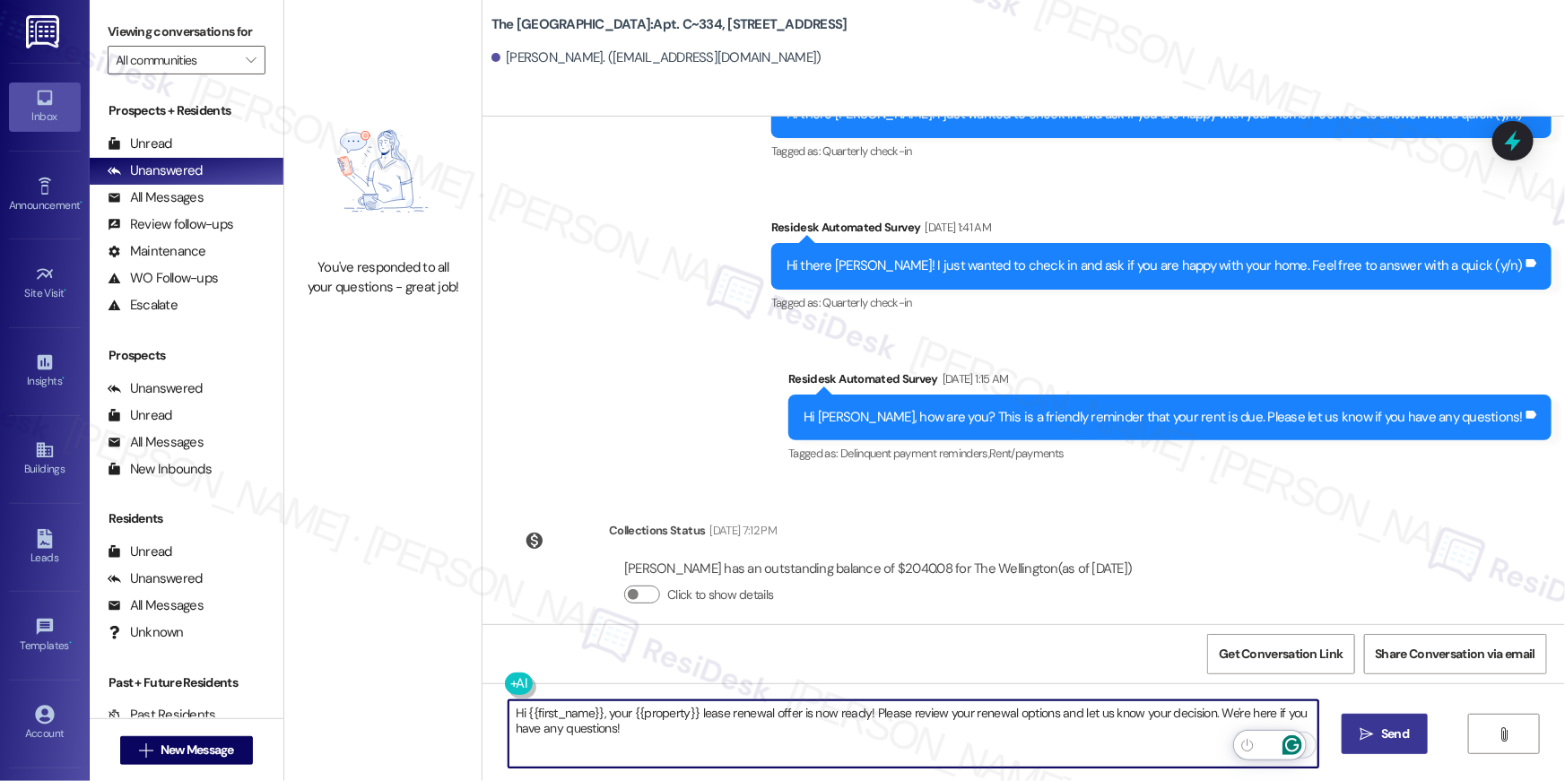
type textarea "Hi {{first_name}}, your {{property}} lease renewal offer is now ready! Please r…"
click at [1372, 737] on icon "" at bounding box center [1367, 734] width 13 height 14
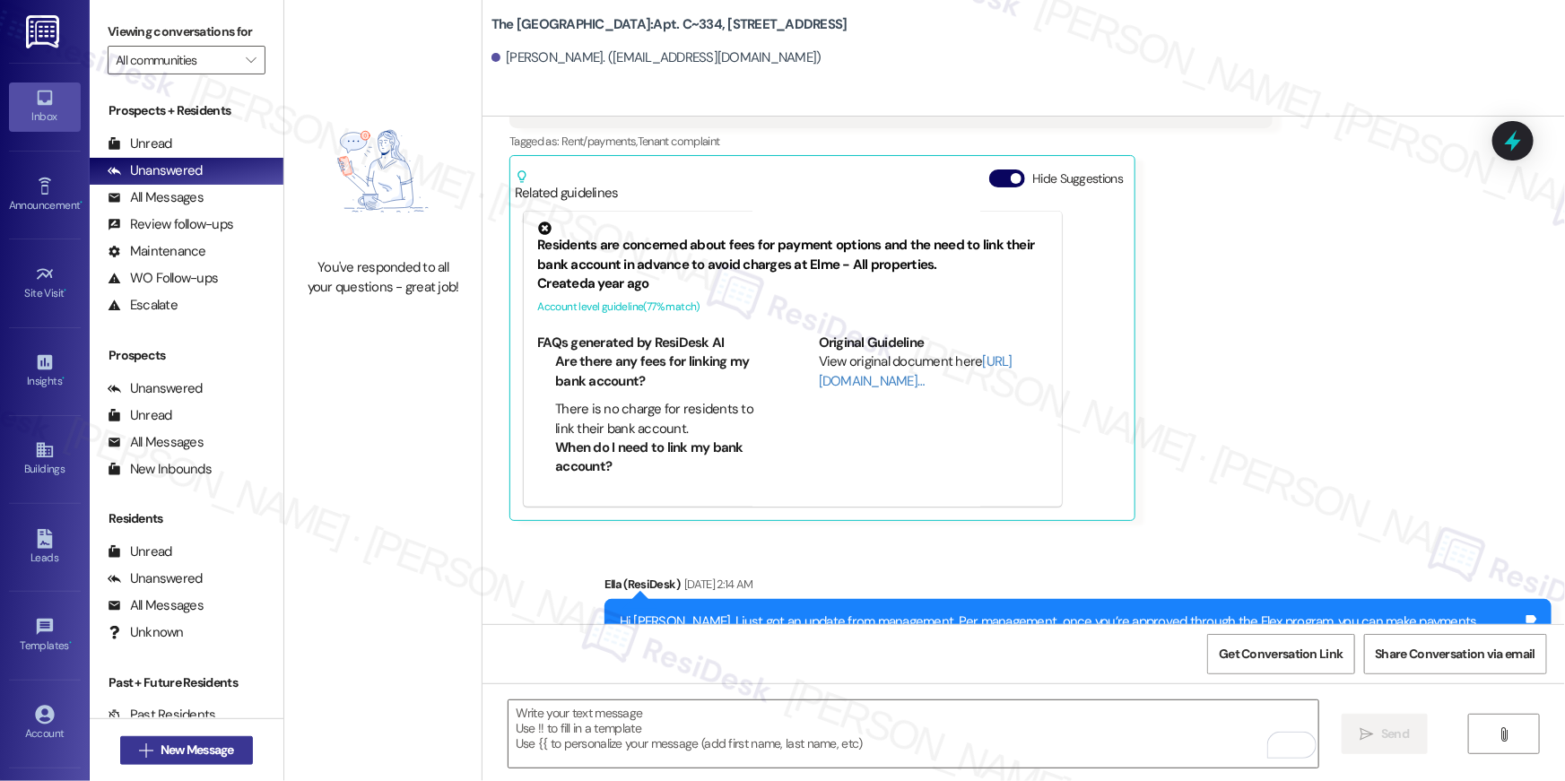
scroll to position [1711, 0]
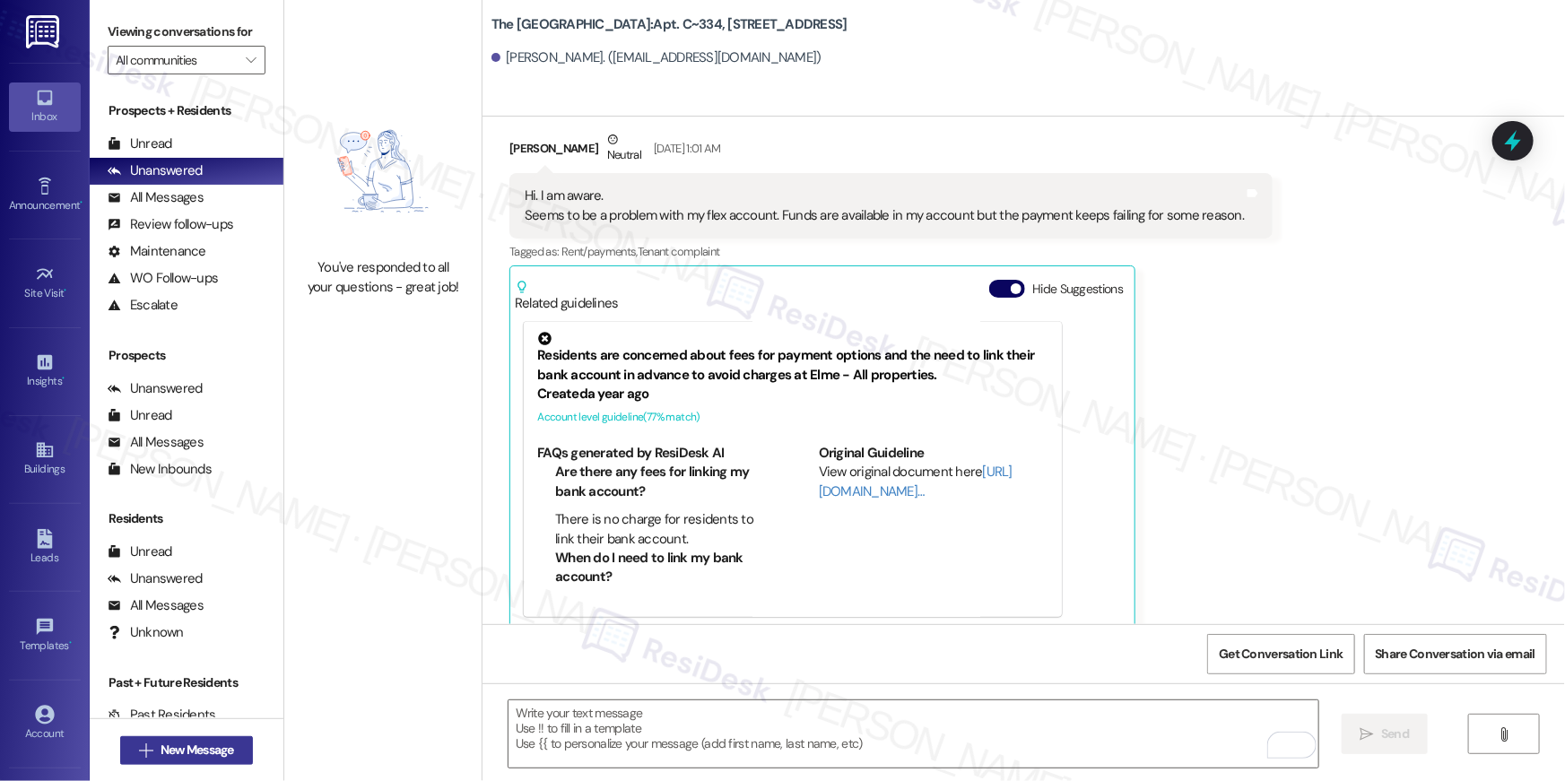
click at [212, 745] on span "New Message" at bounding box center [198, 750] width 74 height 19
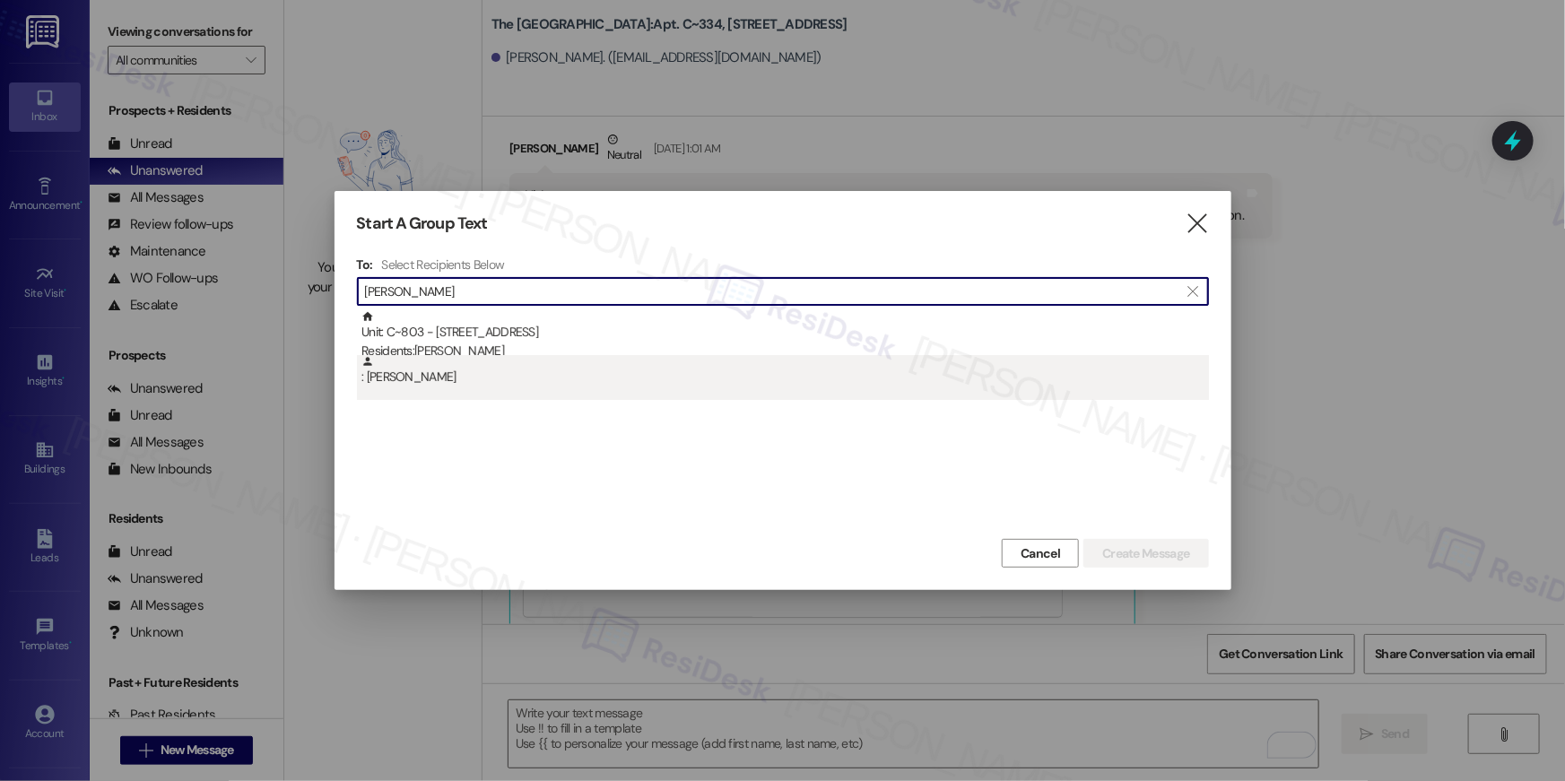
type input "chris mcginty"
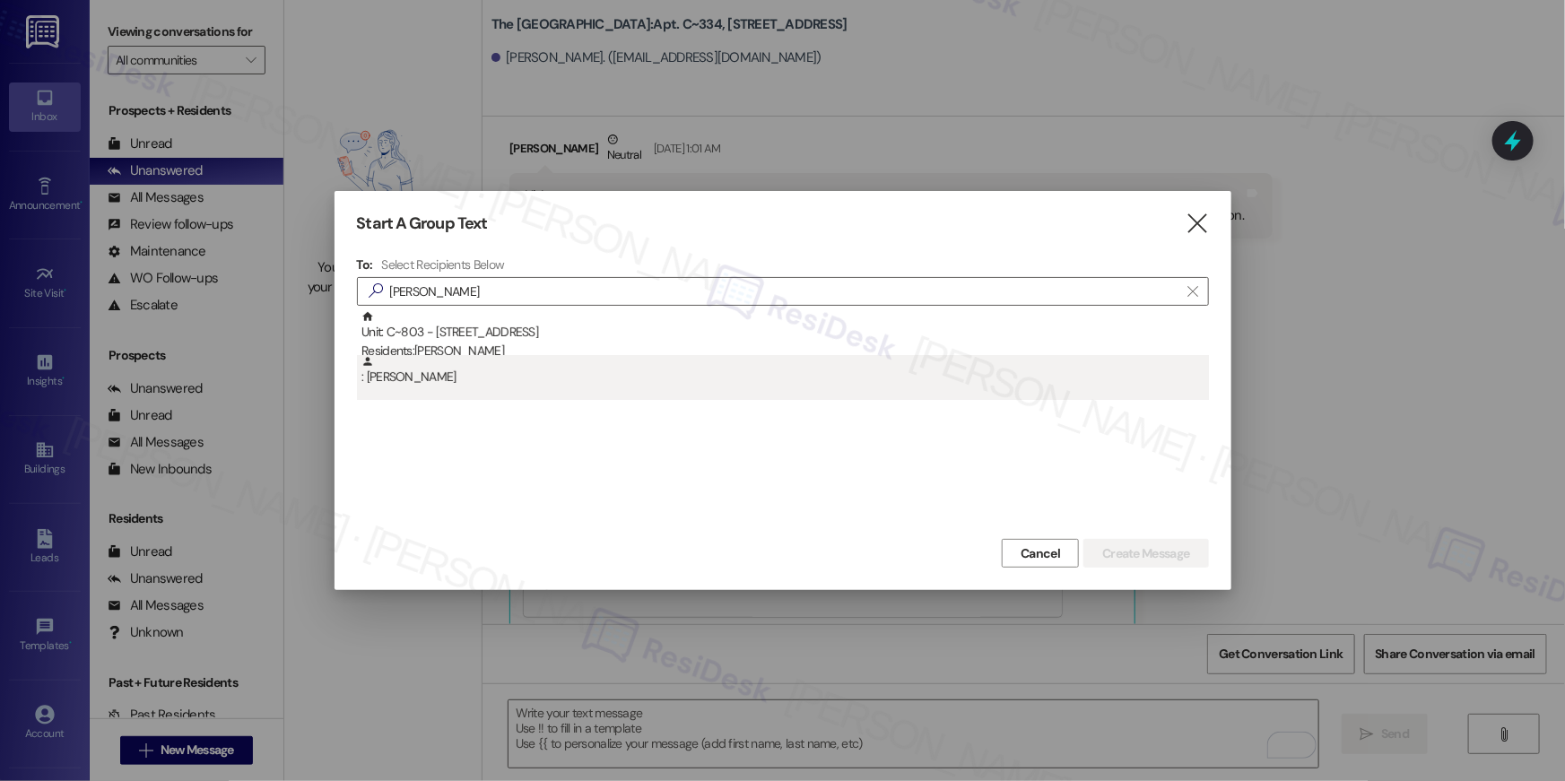
click at [434, 355] on div ": Chris Mcginty" at bounding box center [786, 370] width 848 height 31
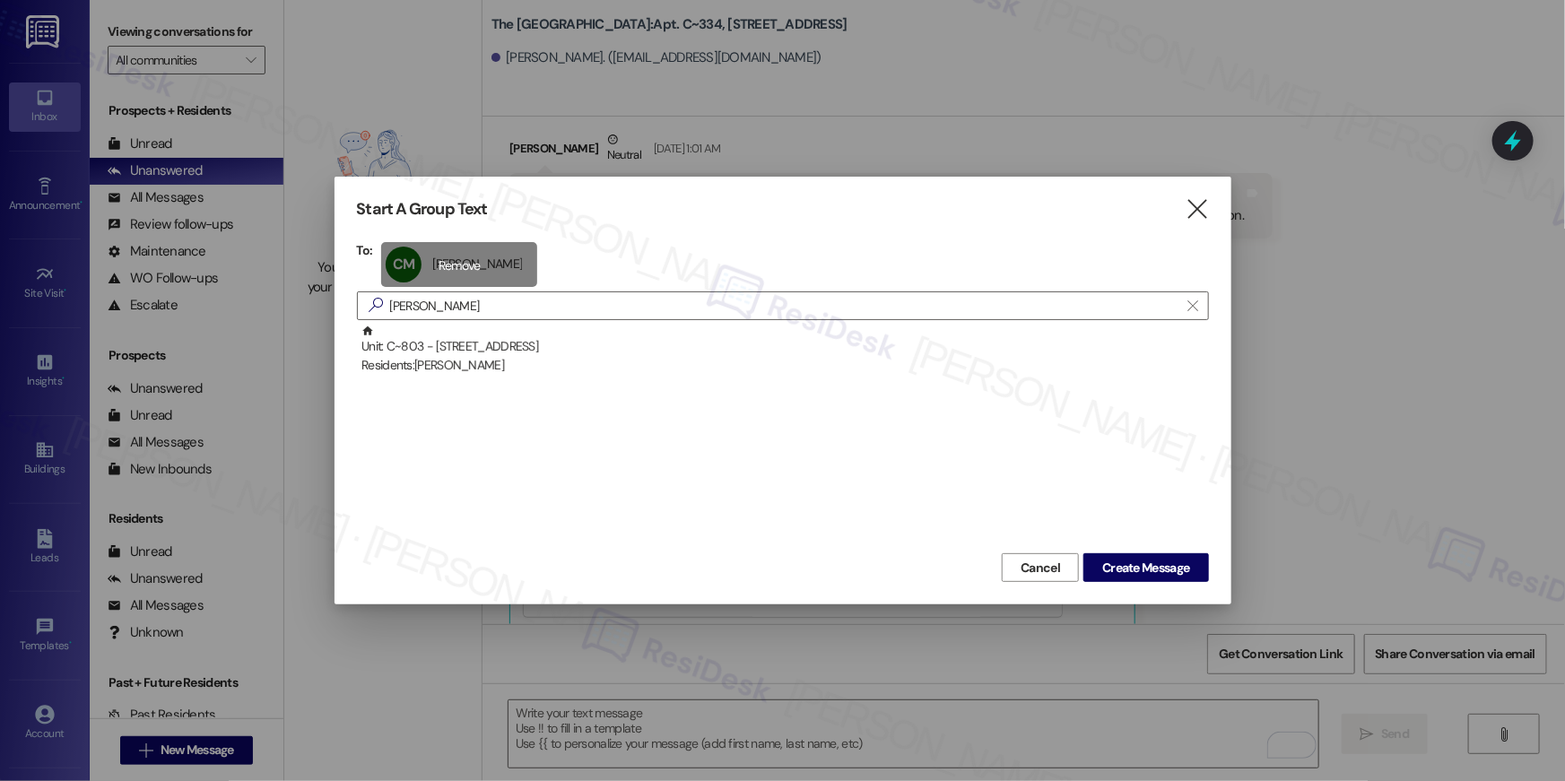
click at [485, 272] on div "CM Chris Mcginty Chris Mcginty click to remove" at bounding box center [459, 264] width 156 height 45
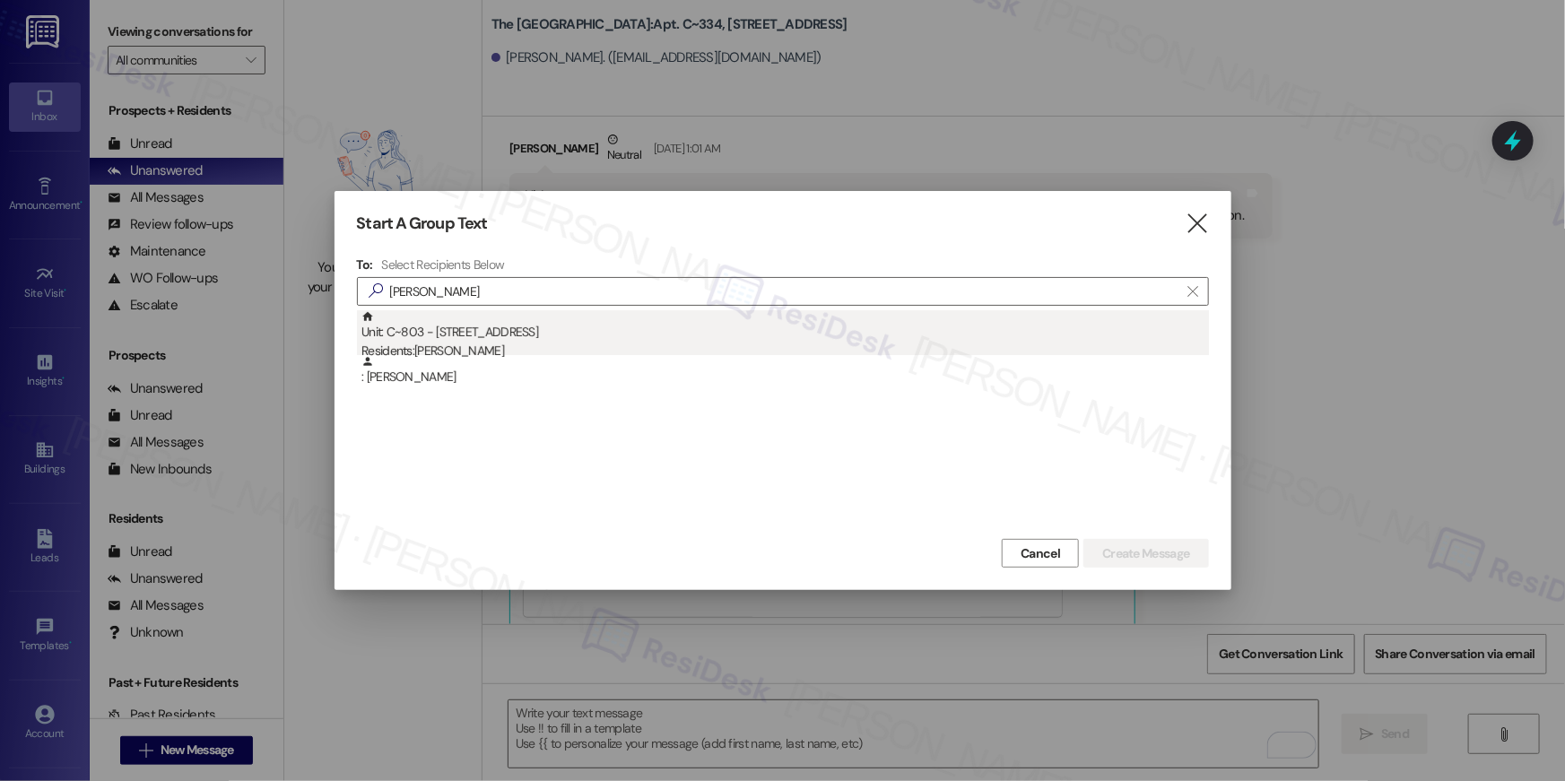
click at [478, 334] on div "Unit: C~803 - 1850 Columbia Pike Residents: Chris Mcginty" at bounding box center [786, 335] width 848 height 51
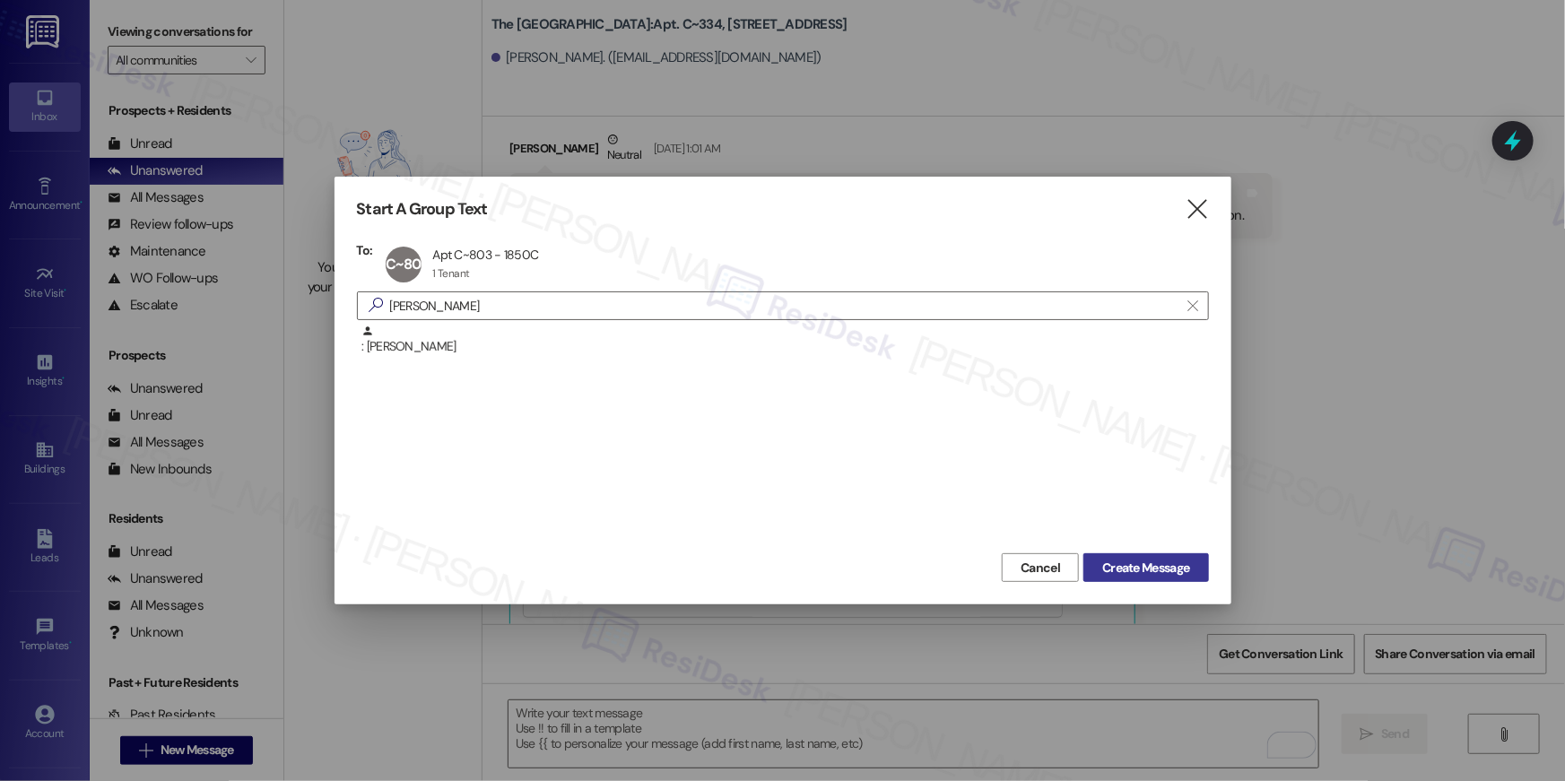
click at [1159, 569] on span "Create Message" at bounding box center [1145, 568] width 87 height 19
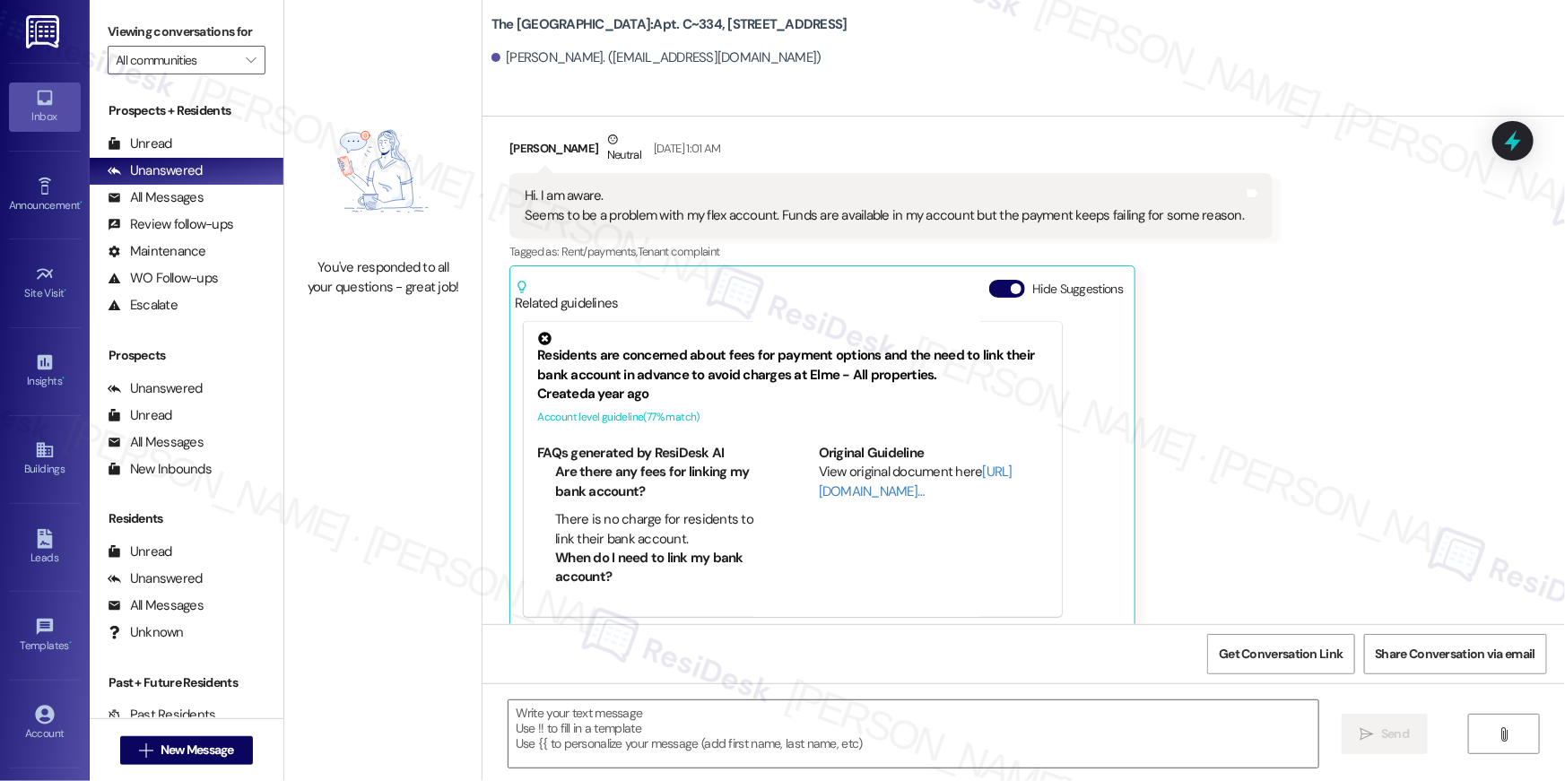
type textarea "Fetching suggested responses. Please feel free to read through the conversation…"
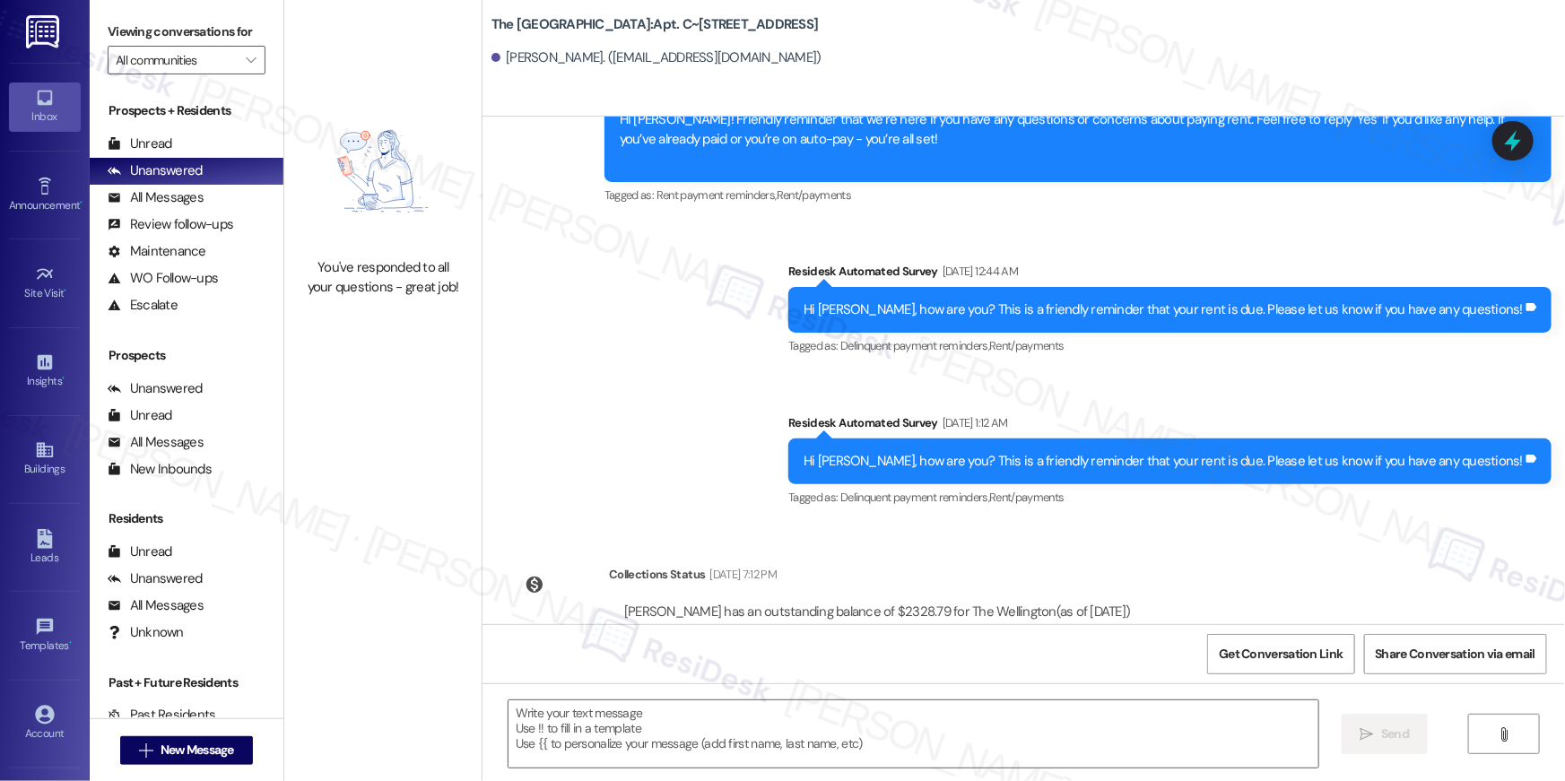
type textarea "Fetching suggested responses. Please feel free to read through the conversation…"
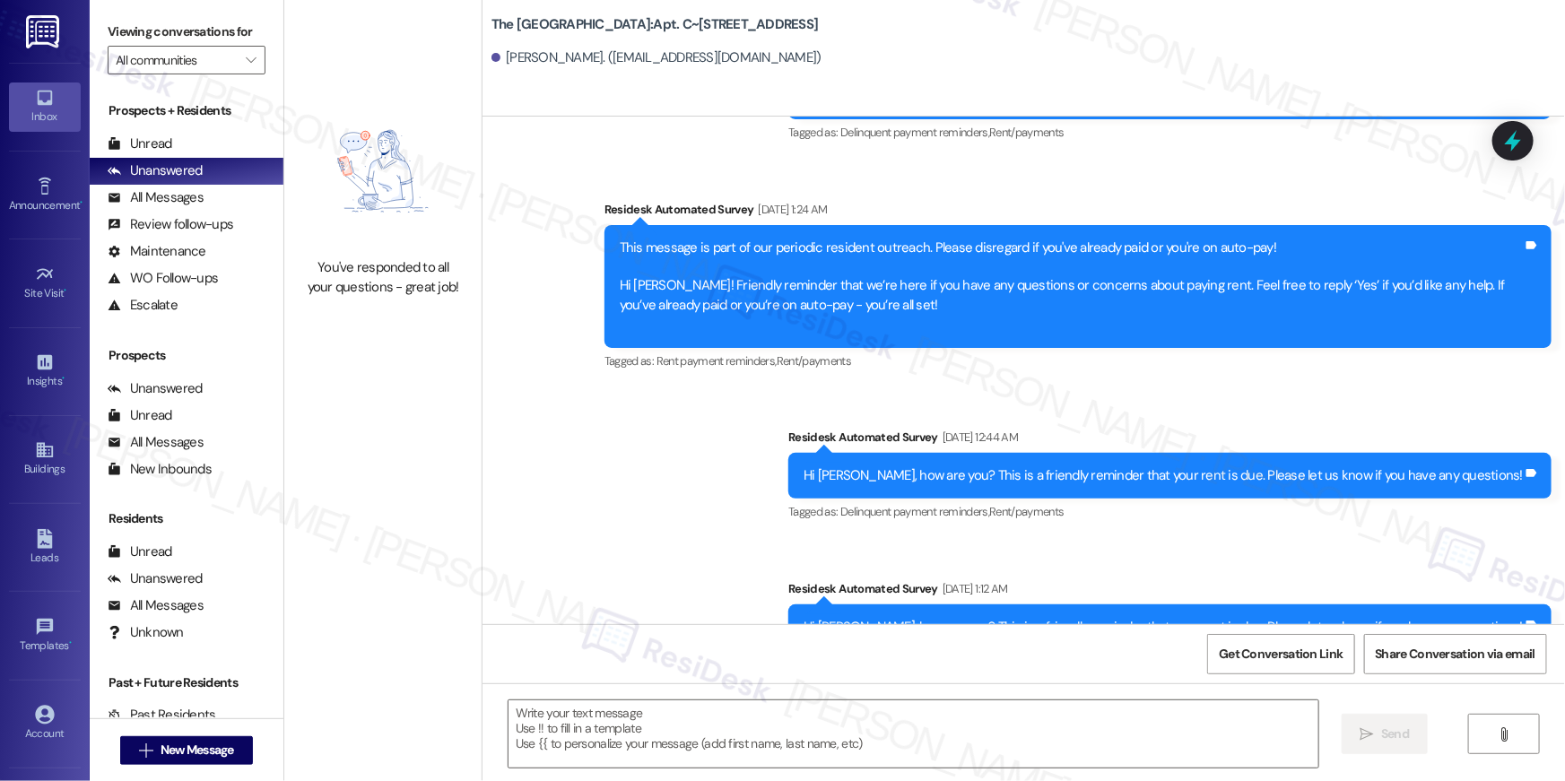
scroll to position [7925, 0]
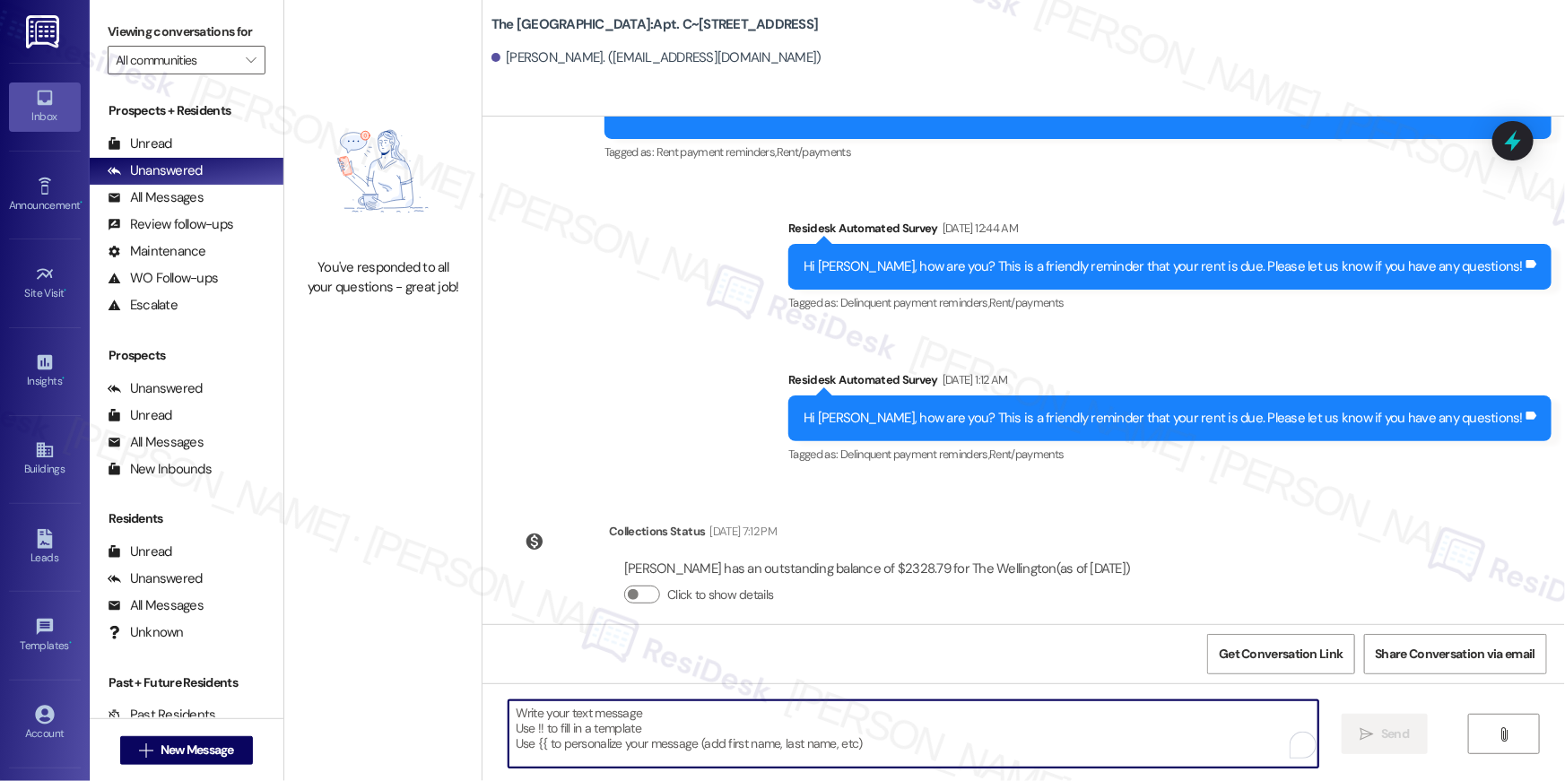
click at [1180, 732] on textarea "To enrich screen reader interactions, please activate Accessibility in Grammarl…" at bounding box center [914, 734] width 810 height 67
paste textarea "Hi {{first_name}}, your {{property}} lease renewal offer is now ready! Please r…"
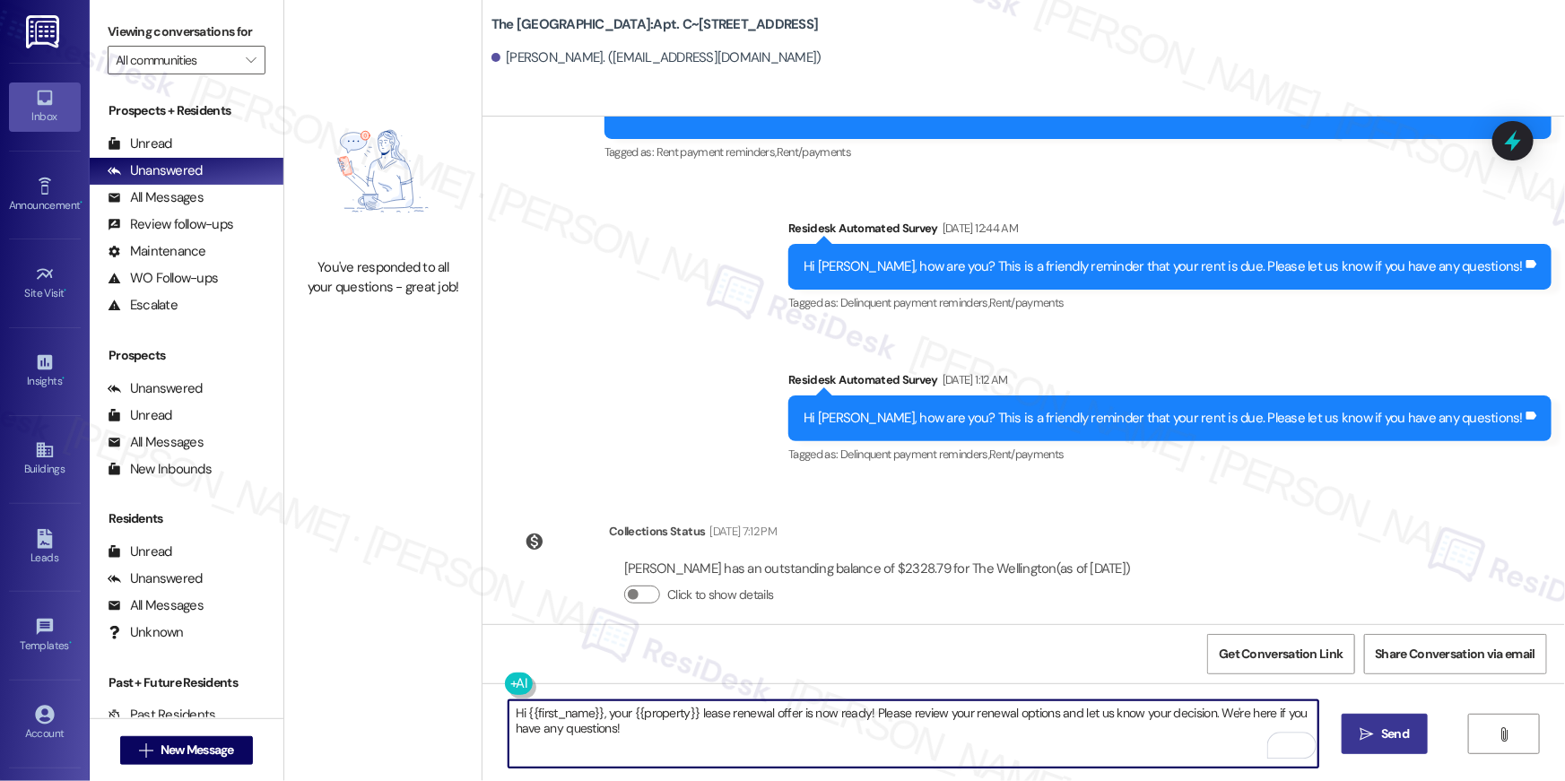
type textarea "Hi {{first_name}}, your {{property}} lease renewal offer is now ready! Please r…"
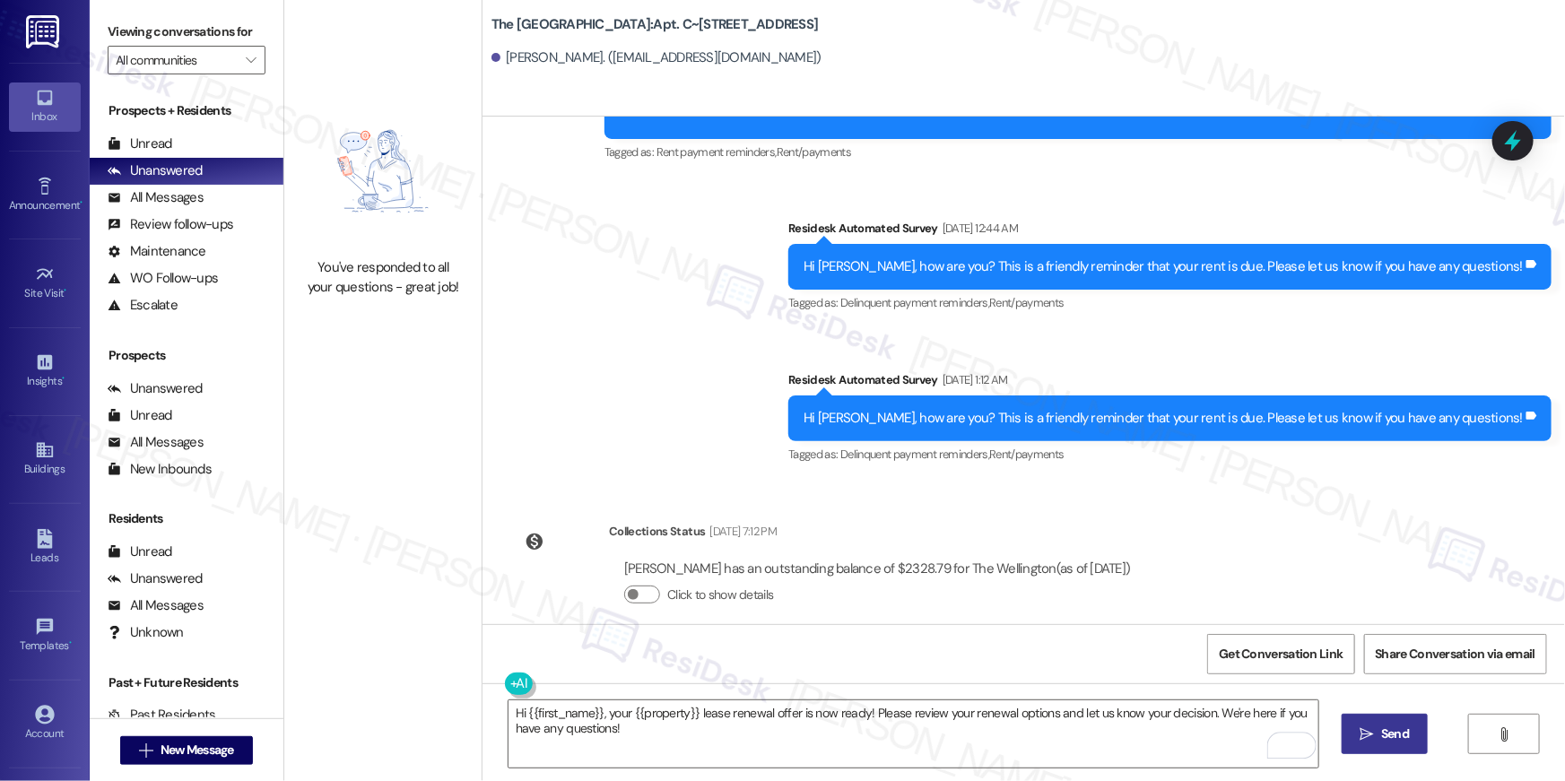
click at [1403, 735] on span "Send" at bounding box center [1395, 734] width 28 height 19
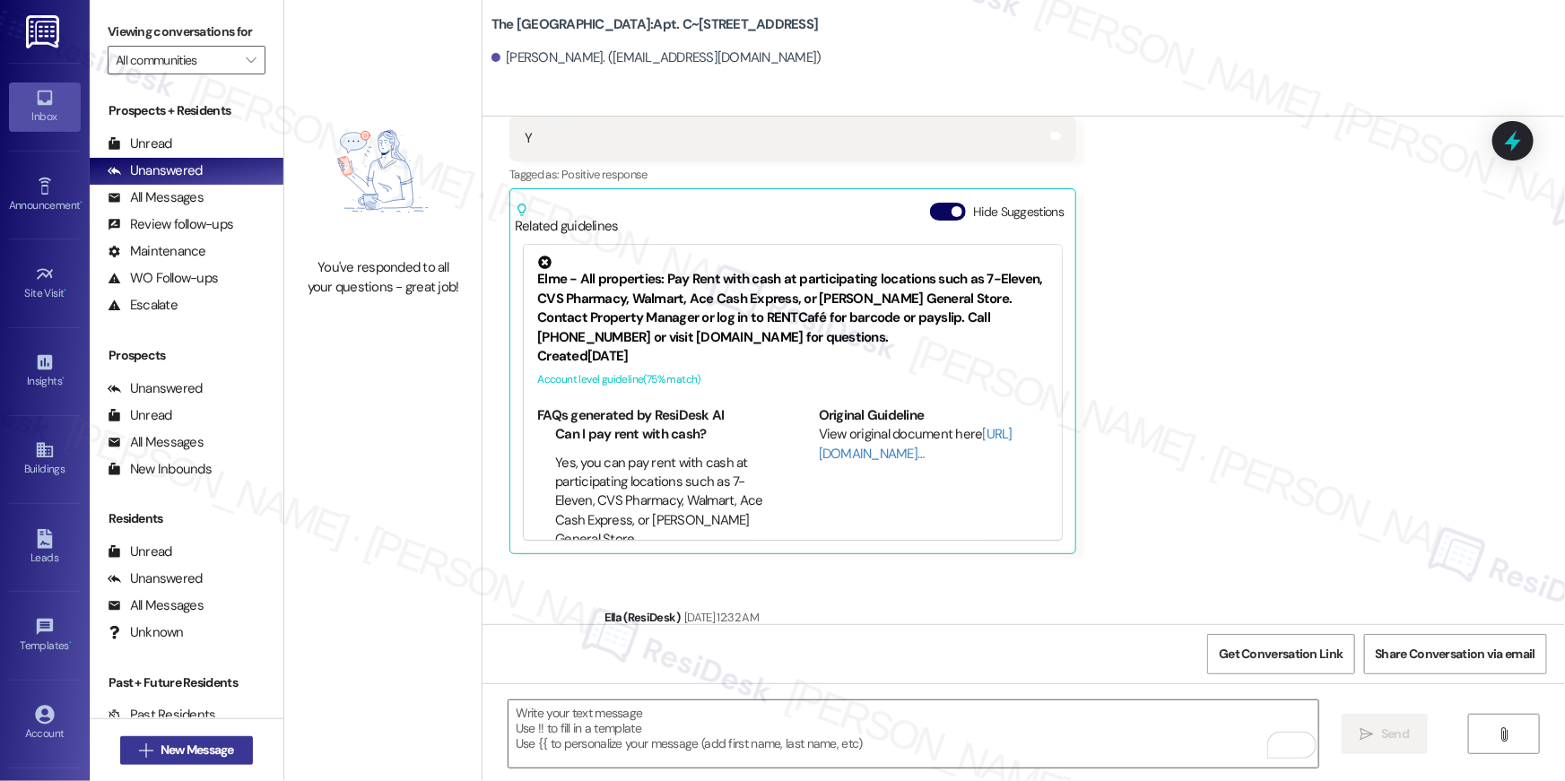
scroll to position [6926, 0]
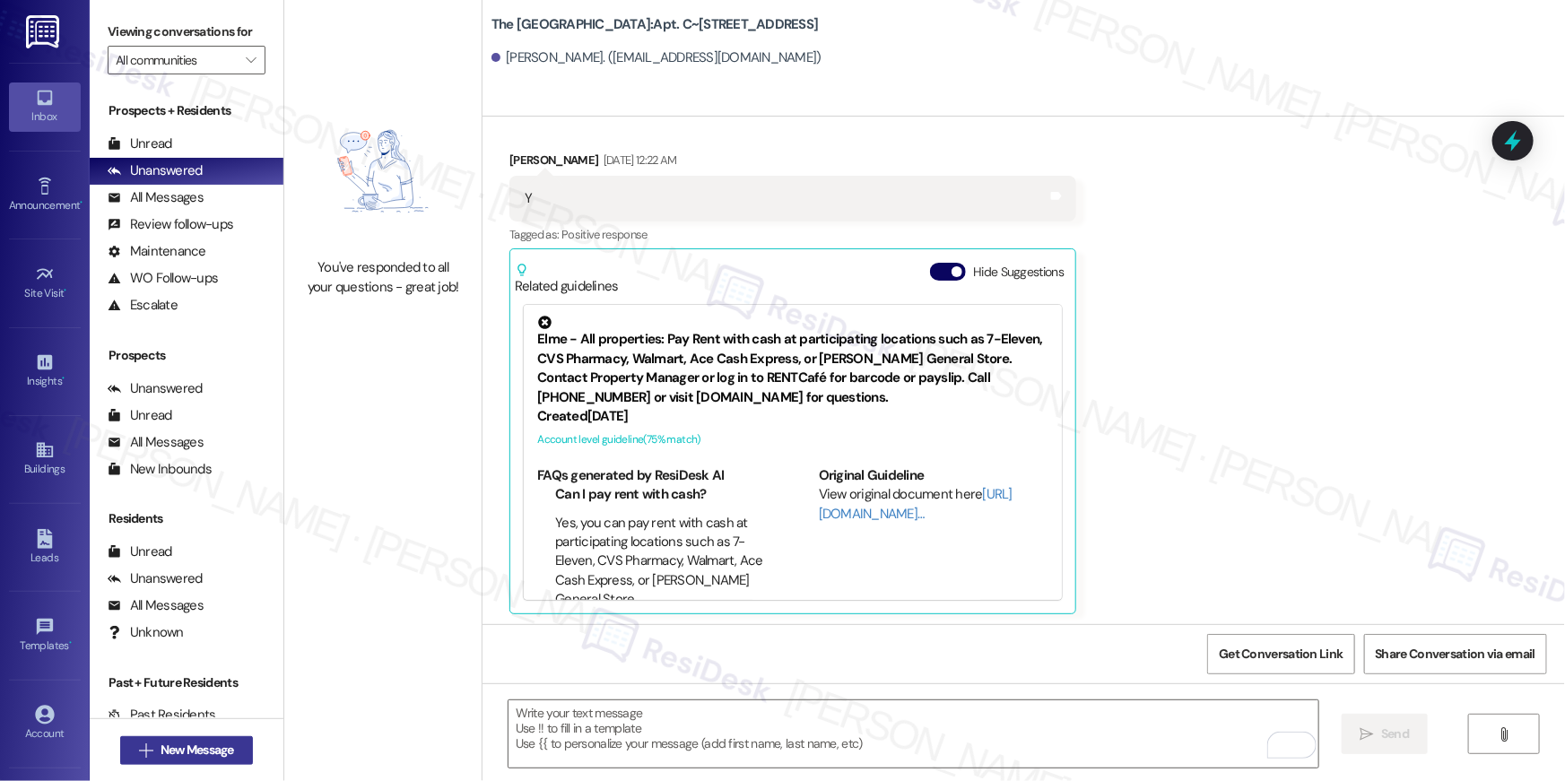
click at [237, 745] on button " New Message" at bounding box center [186, 750] width 133 height 29
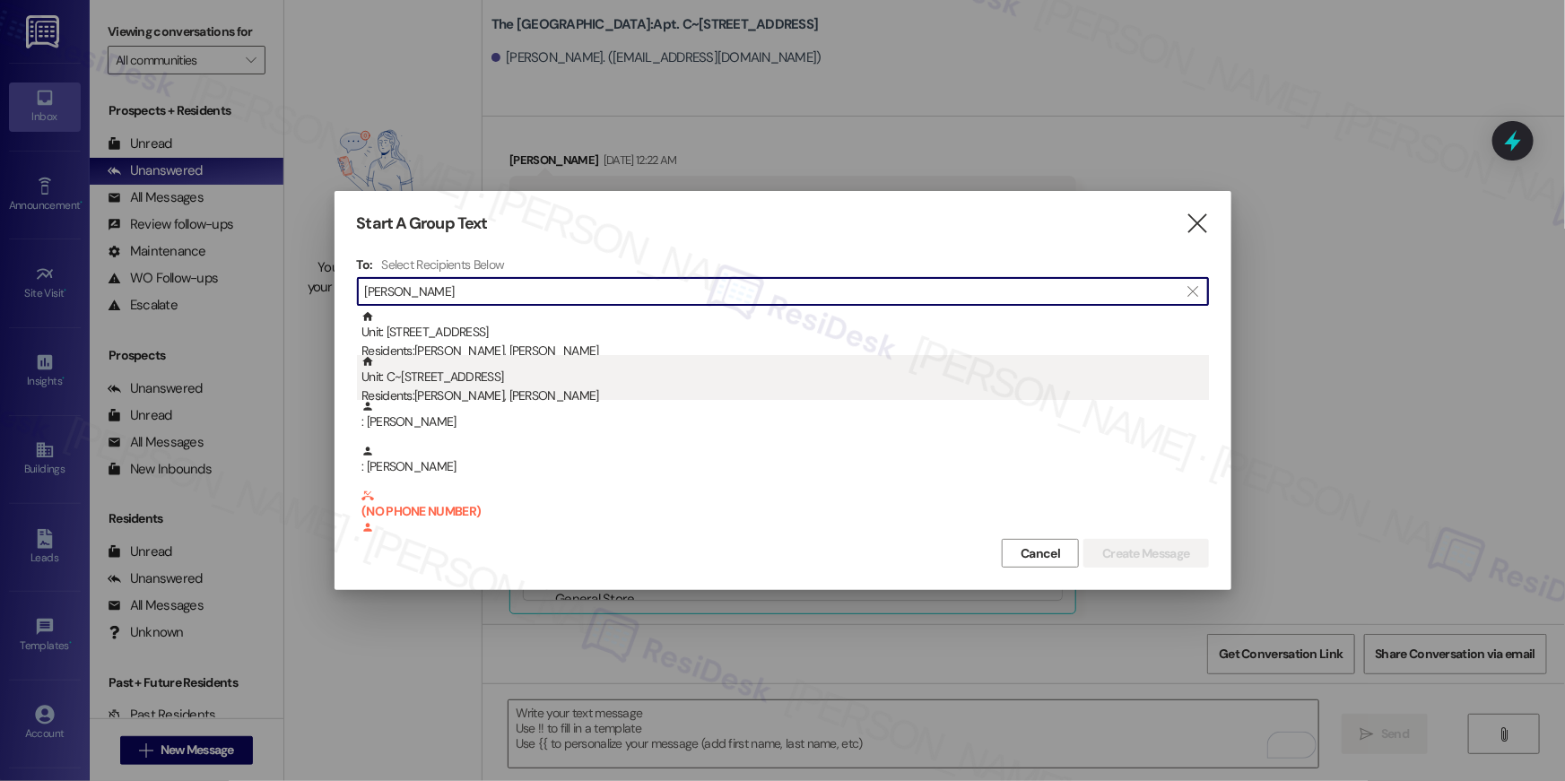
type input "peraza"
click at [468, 384] on div "Unit: C~410 - 1850 Columbia Pike Residents: Gerardo Peraza, Lisbeth Barrios" at bounding box center [786, 380] width 848 height 51
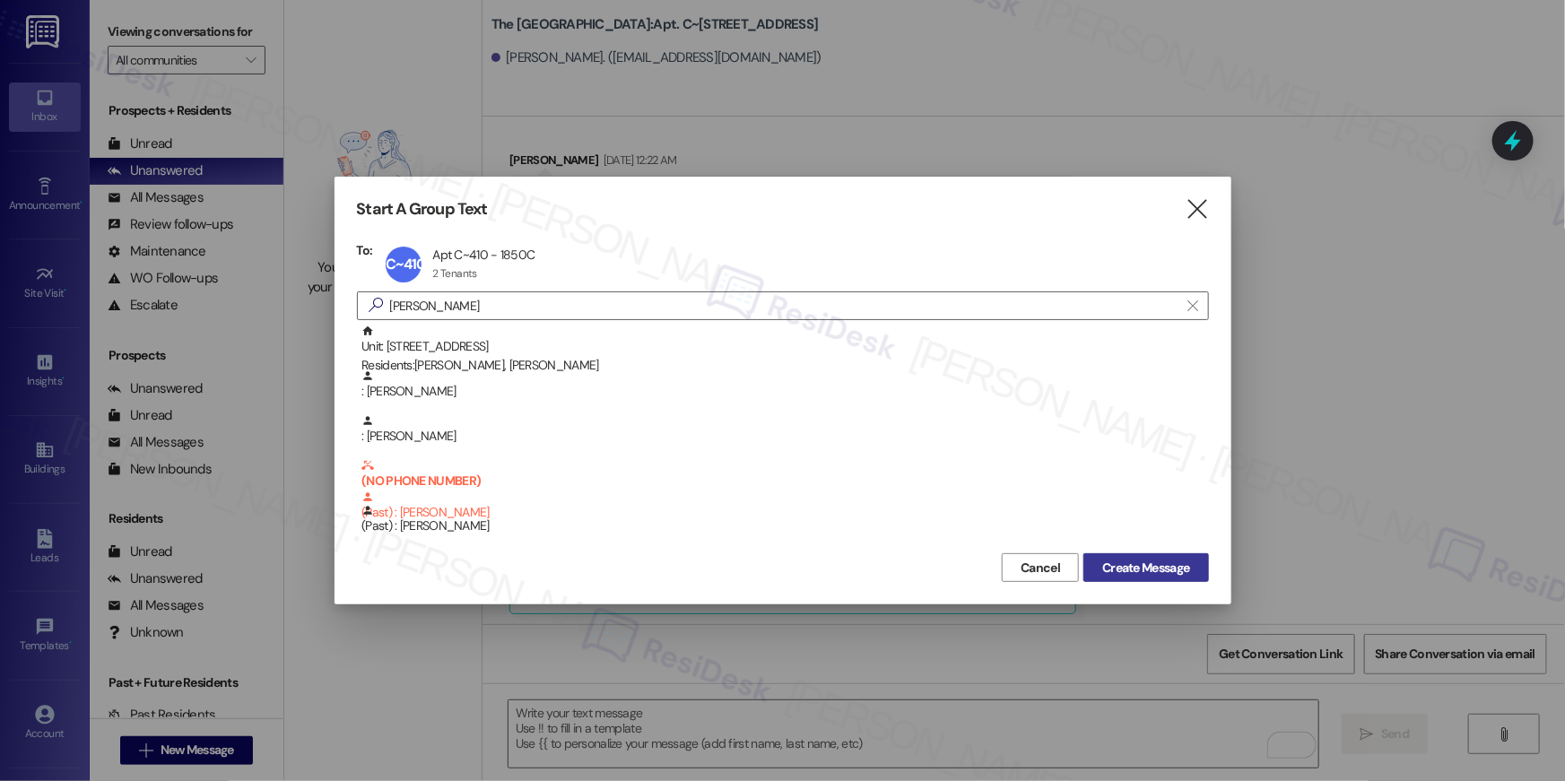
click at [1116, 560] on span "Create Message" at bounding box center [1145, 568] width 87 height 19
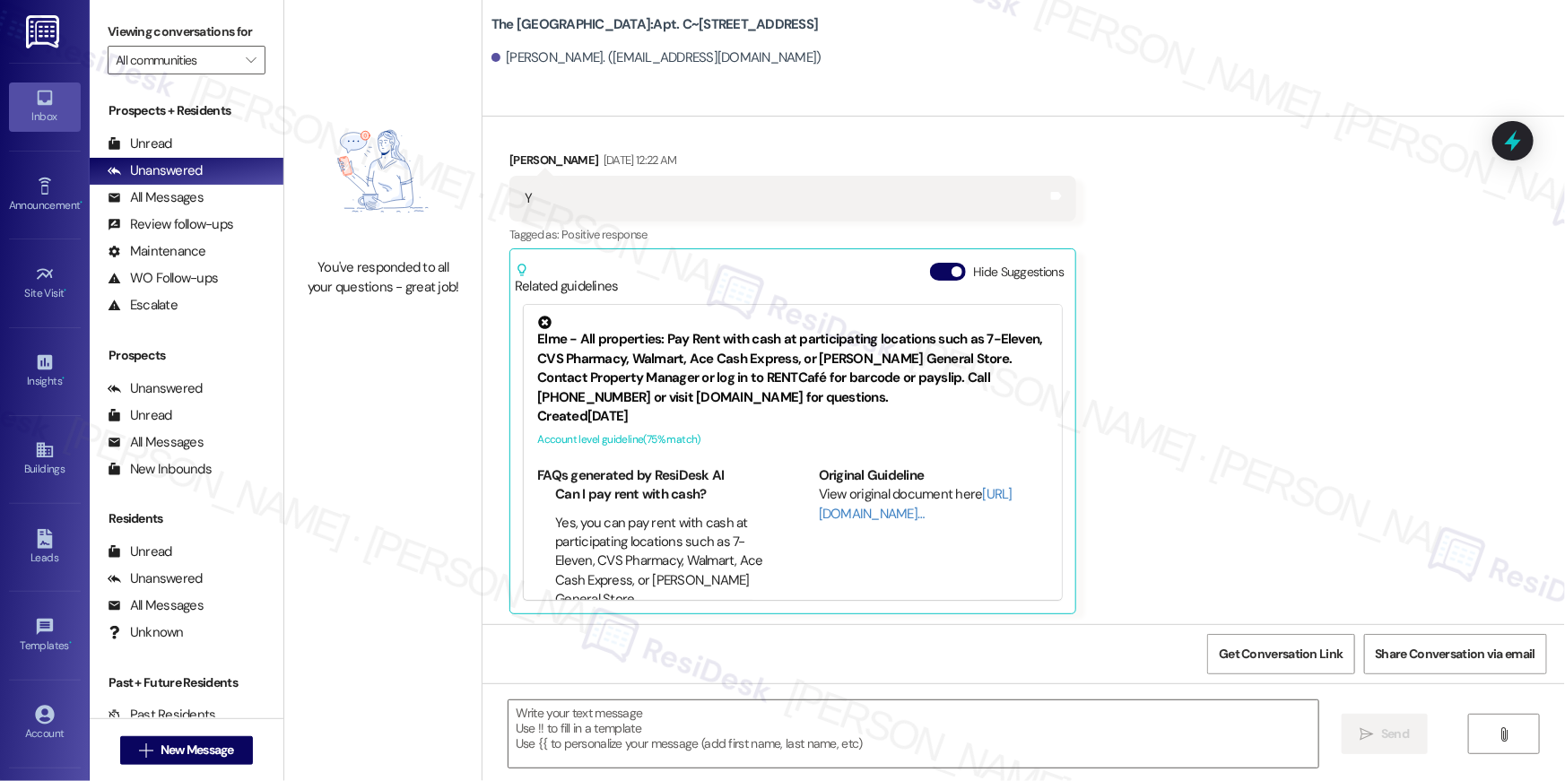
type textarea "Fetching suggested responses. Please feel free to read through the conversation…"
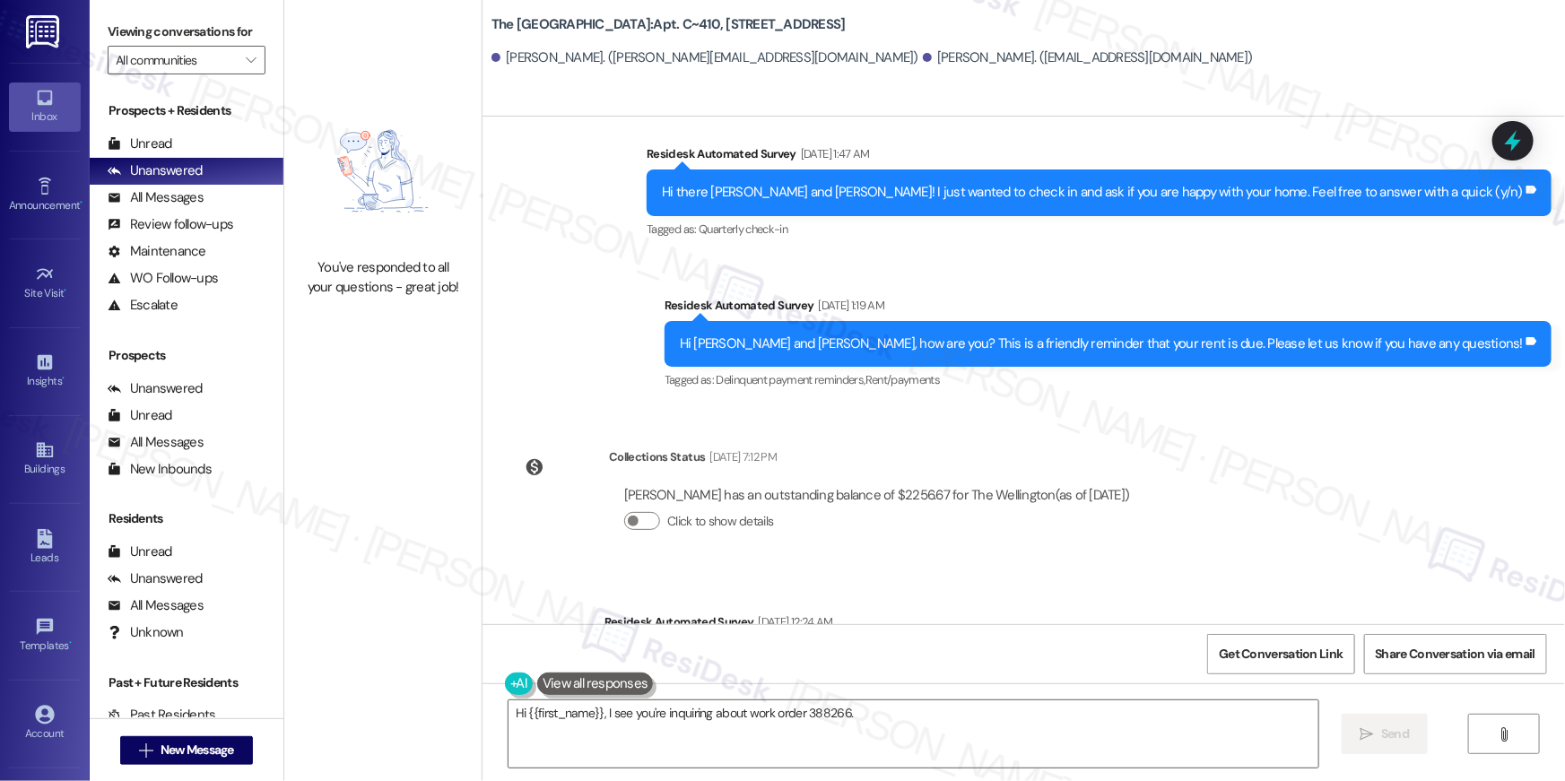
scroll to position [4329, 0]
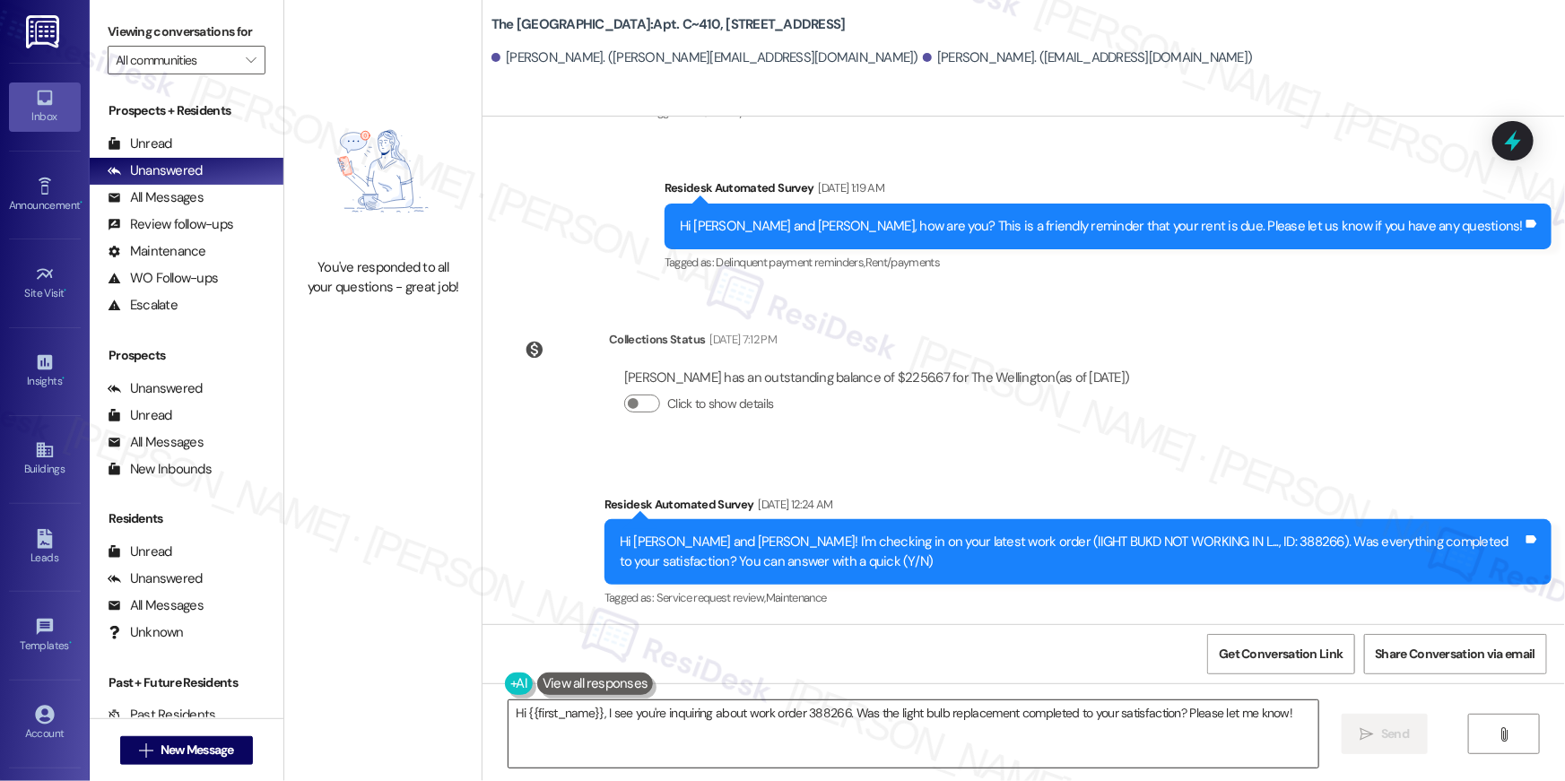
click at [1022, 738] on textarea "Hi {{first_name}}, I see you're inquiring about work order 388266. Was the ligh…" at bounding box center [914, 734] width 810 height 67
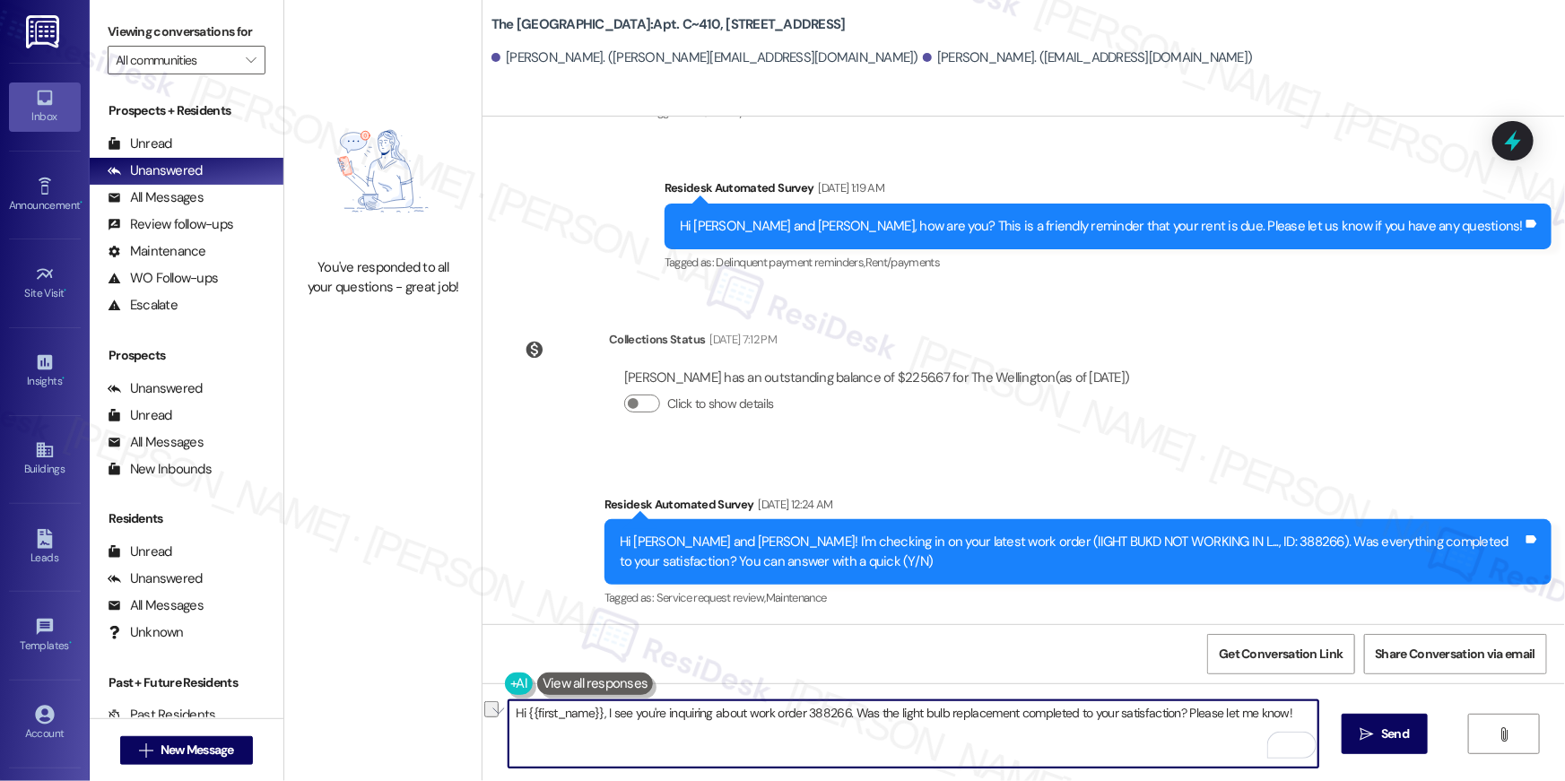
click at [798, 747] on textarea "Hi {{first_name}}, I see you're inquiring about work order 388266. Was the ligh…" at bounding box center [914, 734] width 810 height 67
paste textarea "your {{property}} lease renewal offer is now ready! Please review your renewal …"
type textarea "Hi {{first_name}}, your {{property}} lease renewal offer is now ready! Please r…"
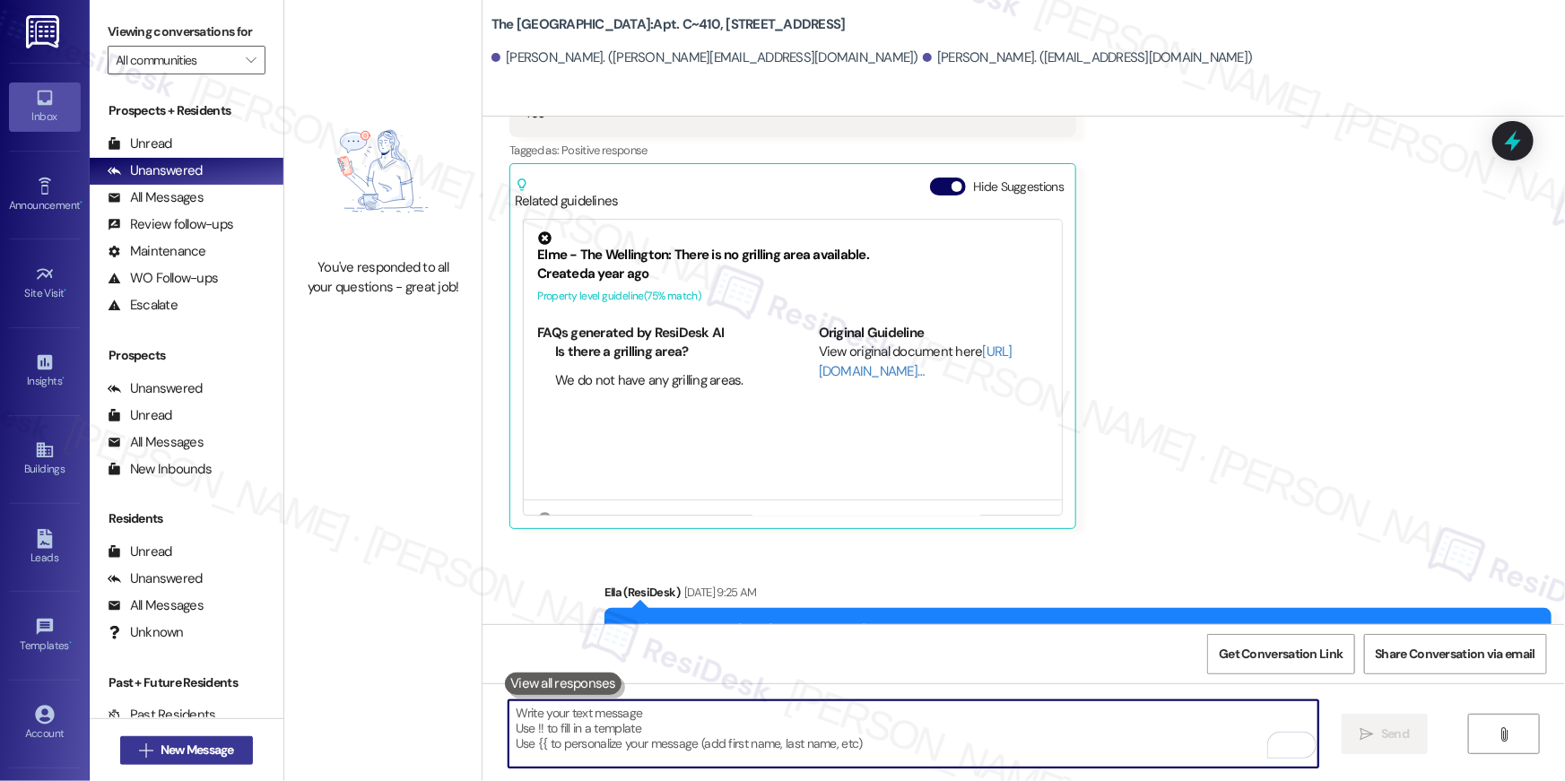
scroll to position [2313, 0]
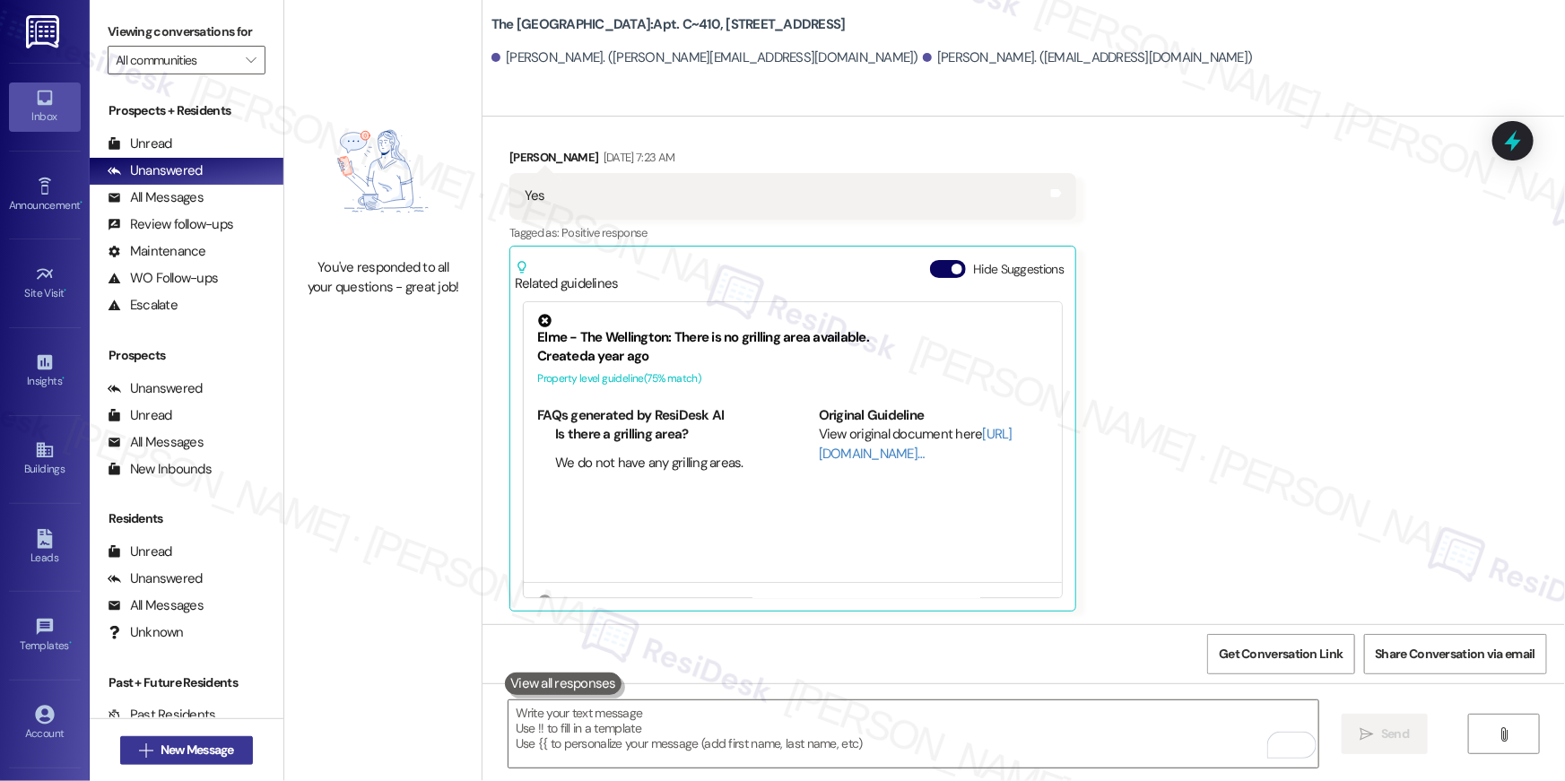
click at [189, 748] on span "New Message" at bounding box center [198, 750] width 74 height 19
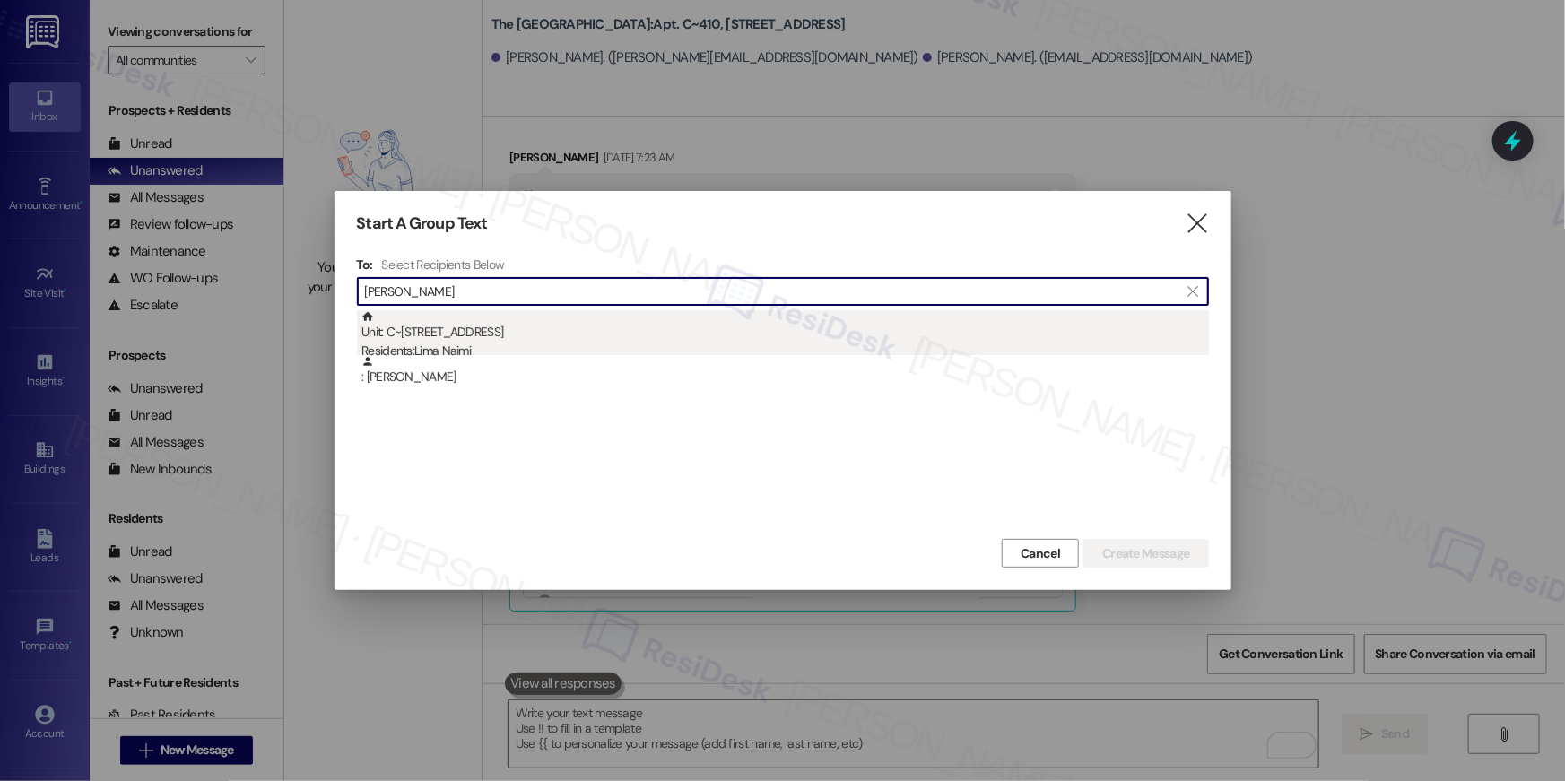
type input "lima naim"
click at [427, 353] on div "Residents: Lima Naimi" at bounding box center [786, 351] width 848 height 19
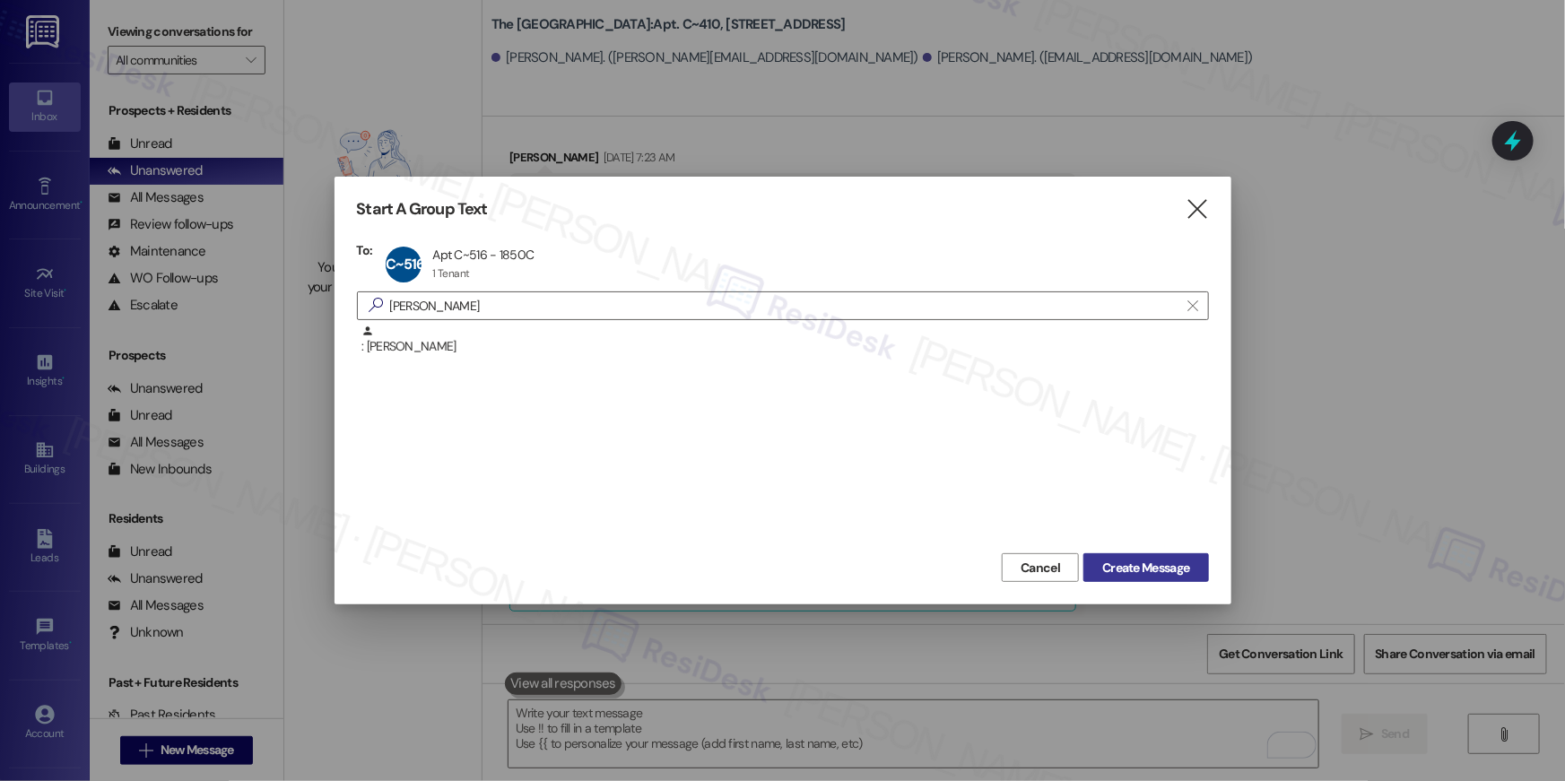
click at [1125, 571] on span "Create Message" at bounding box center [1145, 568] width 87 height 19
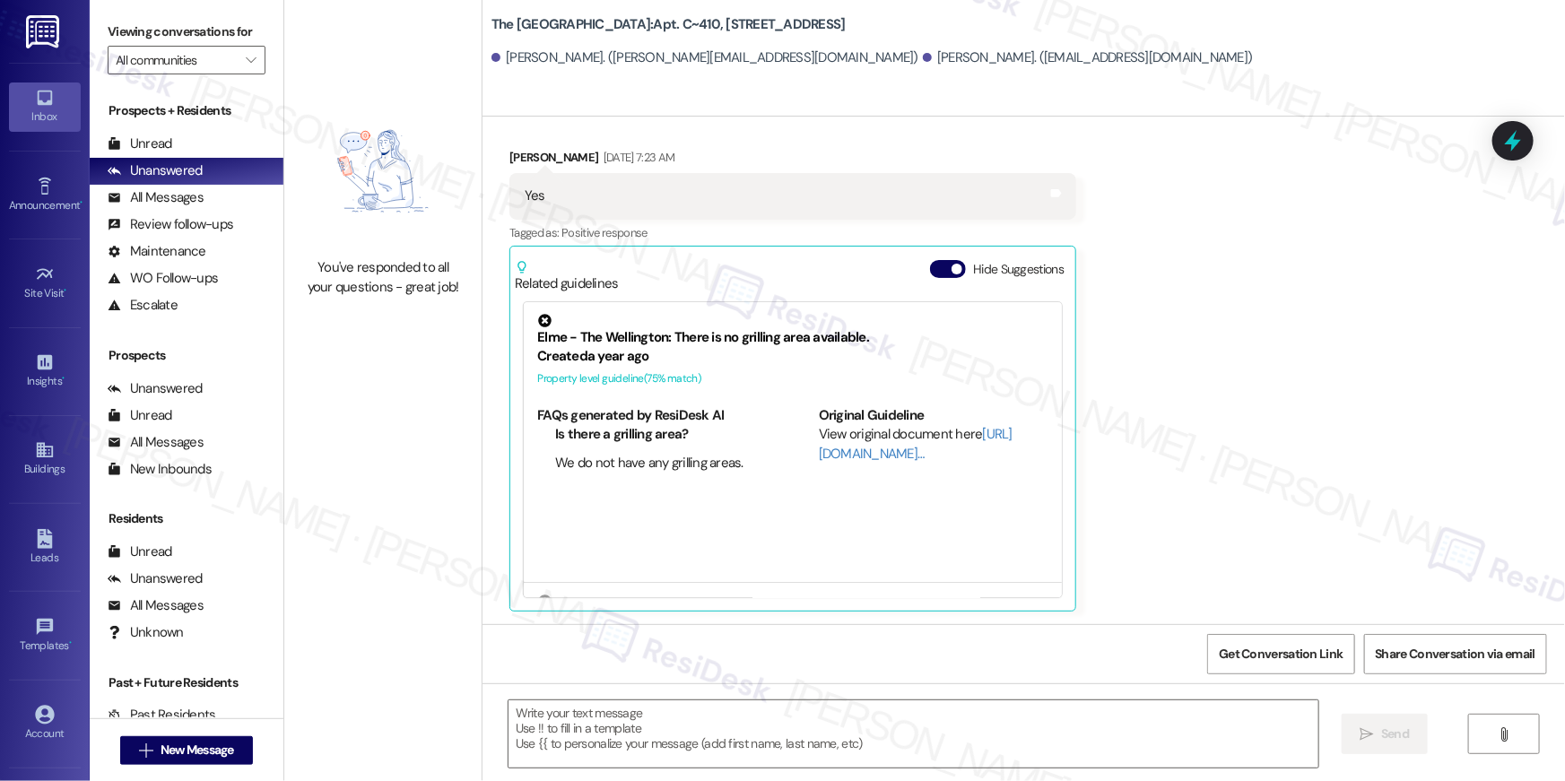
type textarea "Fetching suggested responses. Please feel free to read through the conversation…"
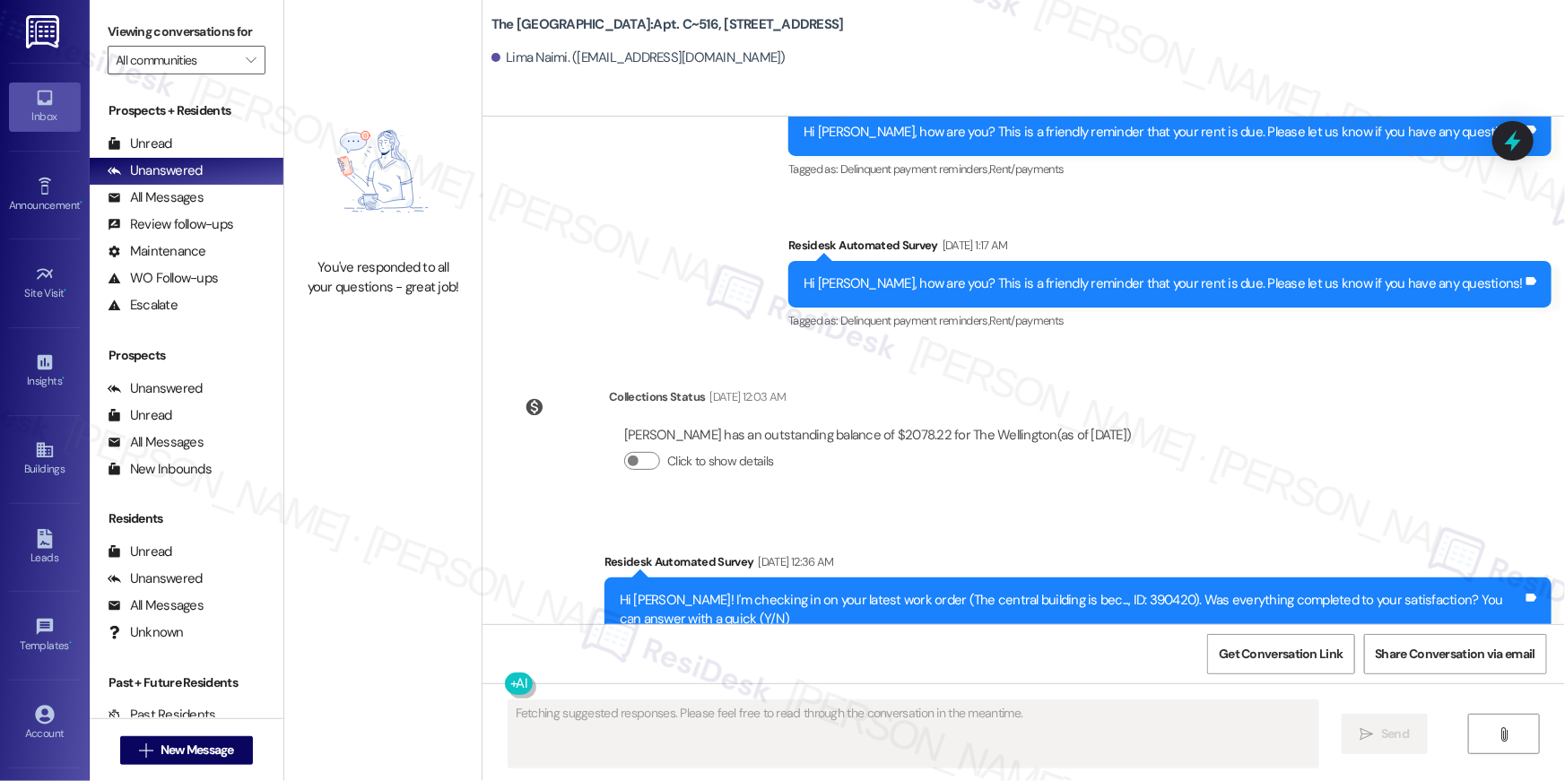
scroll to position [6922, 0]
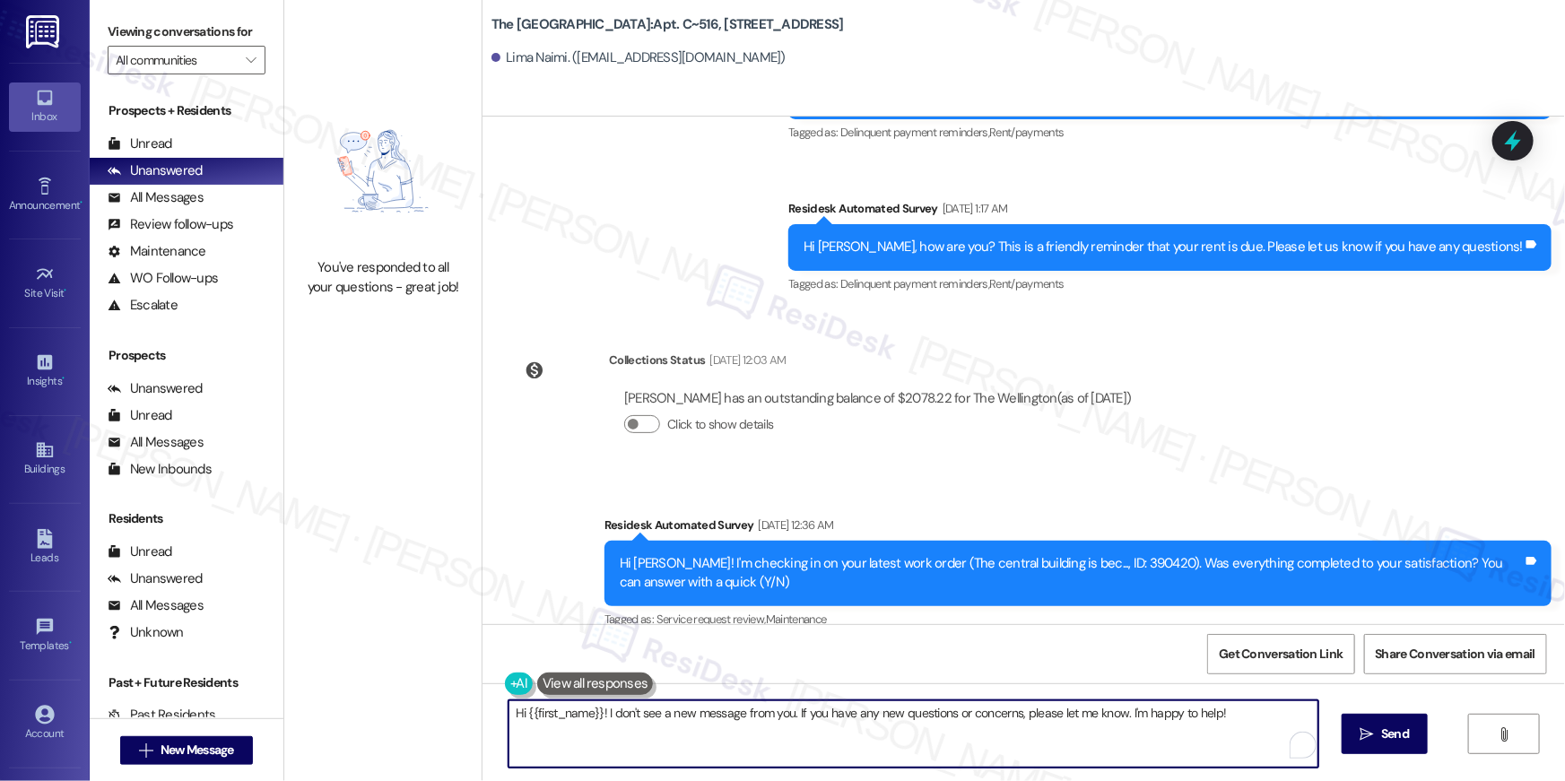
click at [1161, 734] on textarea "Hi {{first_name}}! I don't see a new message from you. If you have any new ques…" at bounding box center [914, 734] width 810 height 67
paste textarea ", your {{property}} lease renewal offer is now ready! Please review your renewa…"
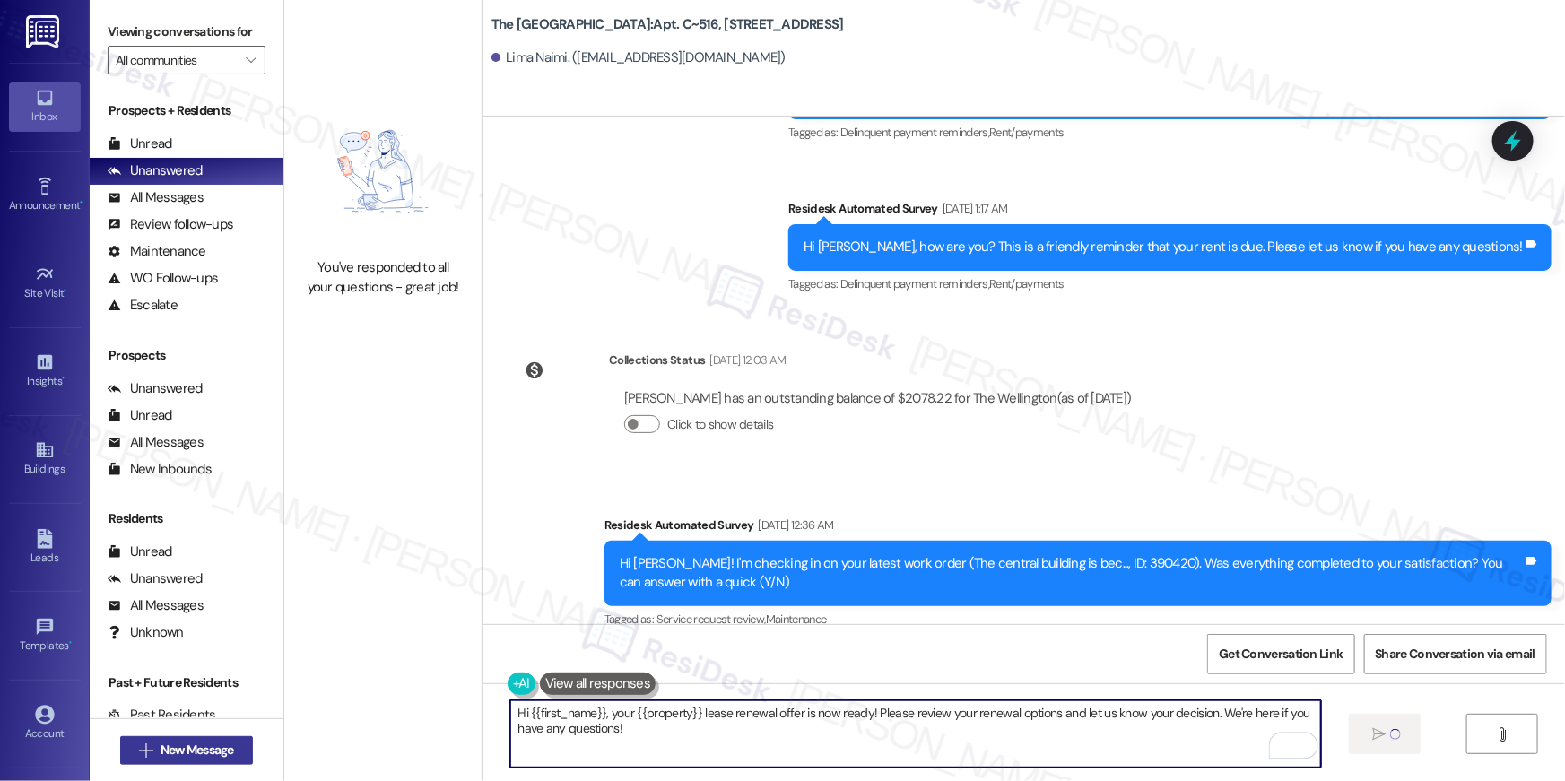
type textarea "Hi {{first_name}}, your {{property}} lease renewal offer is now ready! Please r…"
click at [202, 753] on span "New Message" at bounding box center [198, 750] width 74 height 19
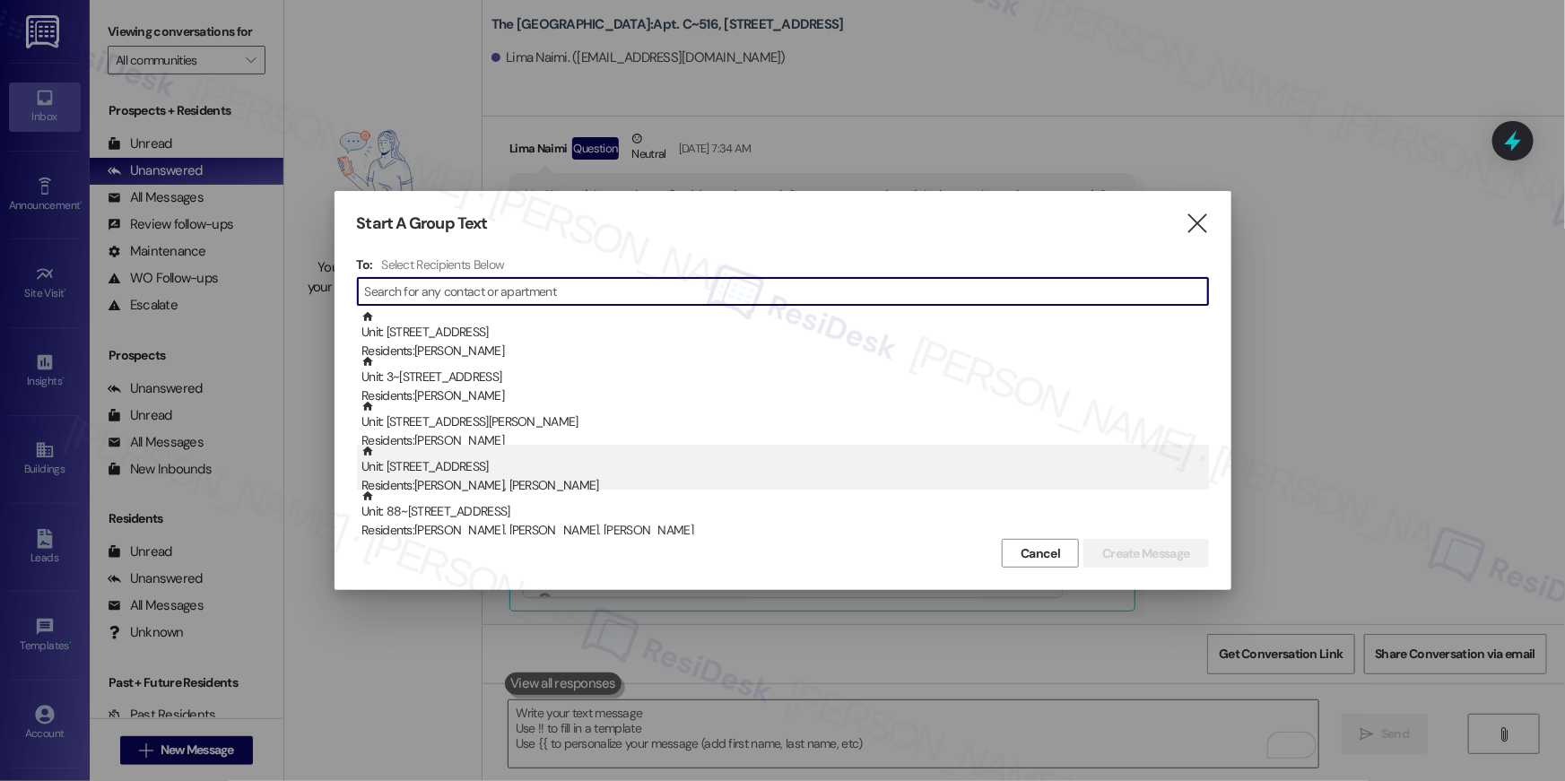
scroll to position [5217, 0]
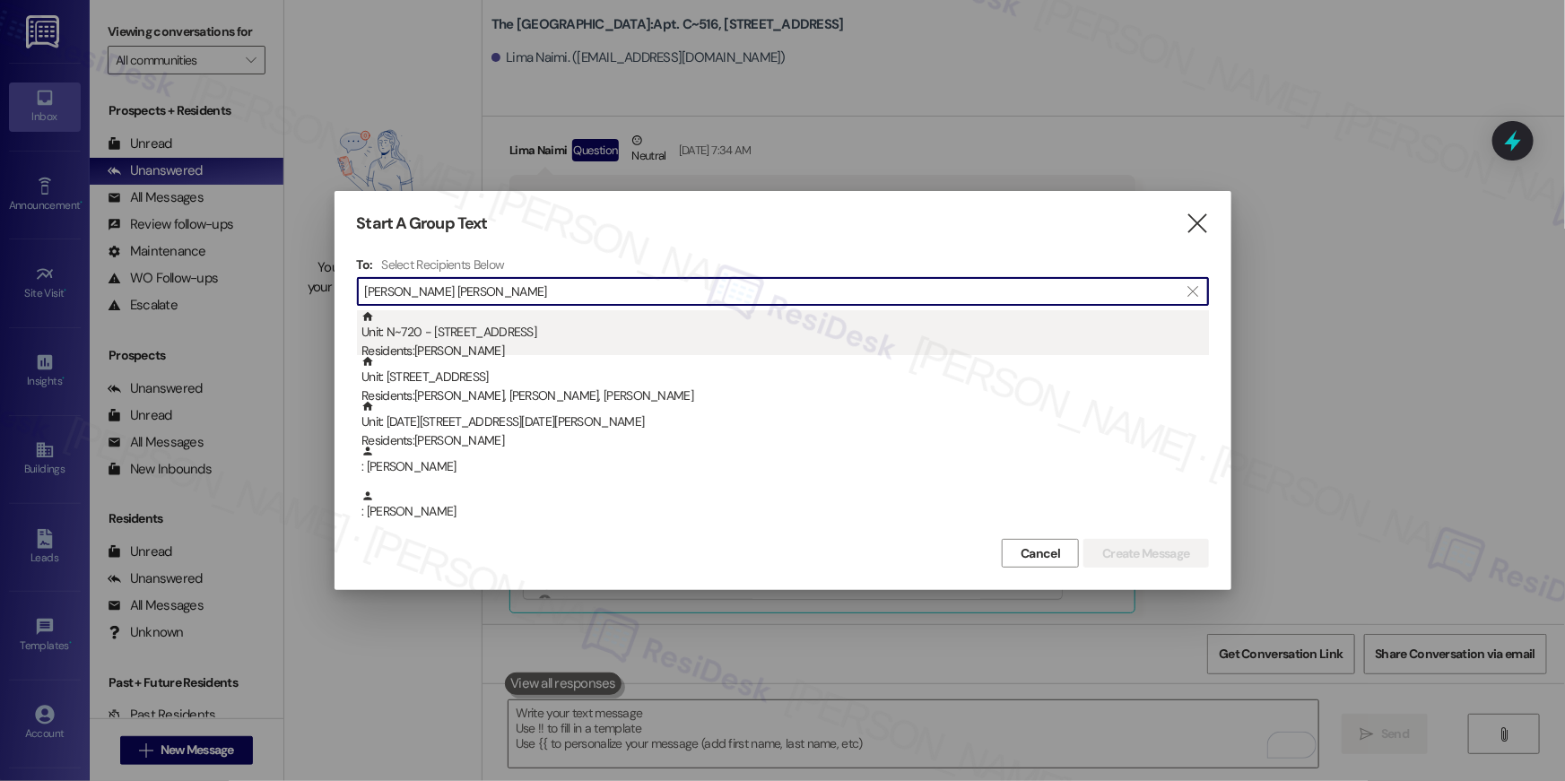
type input "elizabeth ew"
click at [626, 337] on div "Unit: N~720 - 1850 Columbia Pike Residents: Elizabeth Eways" at bounding box center [786, 335] width 848 height 51
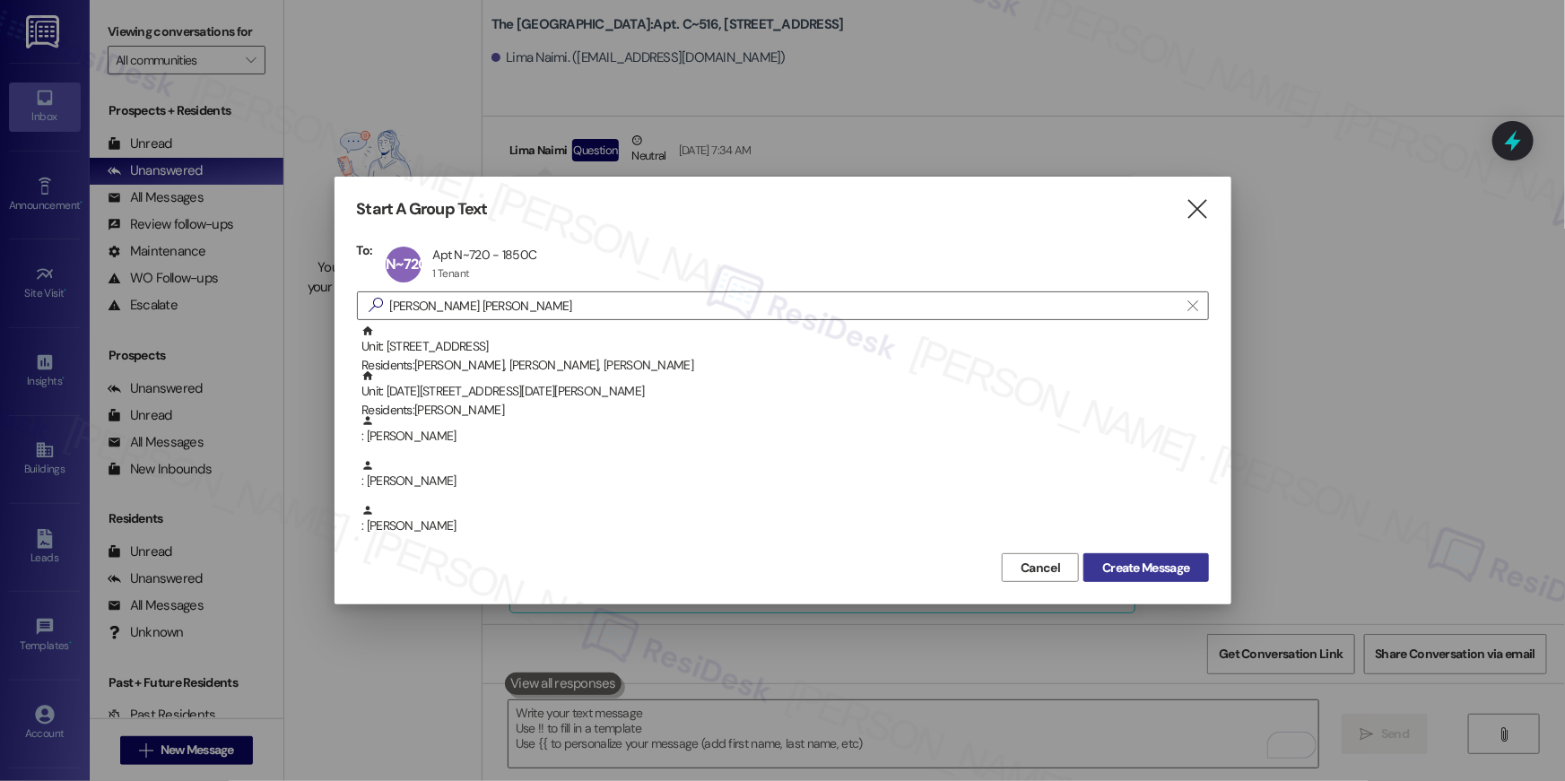
click at [1128, 563] on span "Create Message" at bounding box center [1145, 568] width 87 height 19
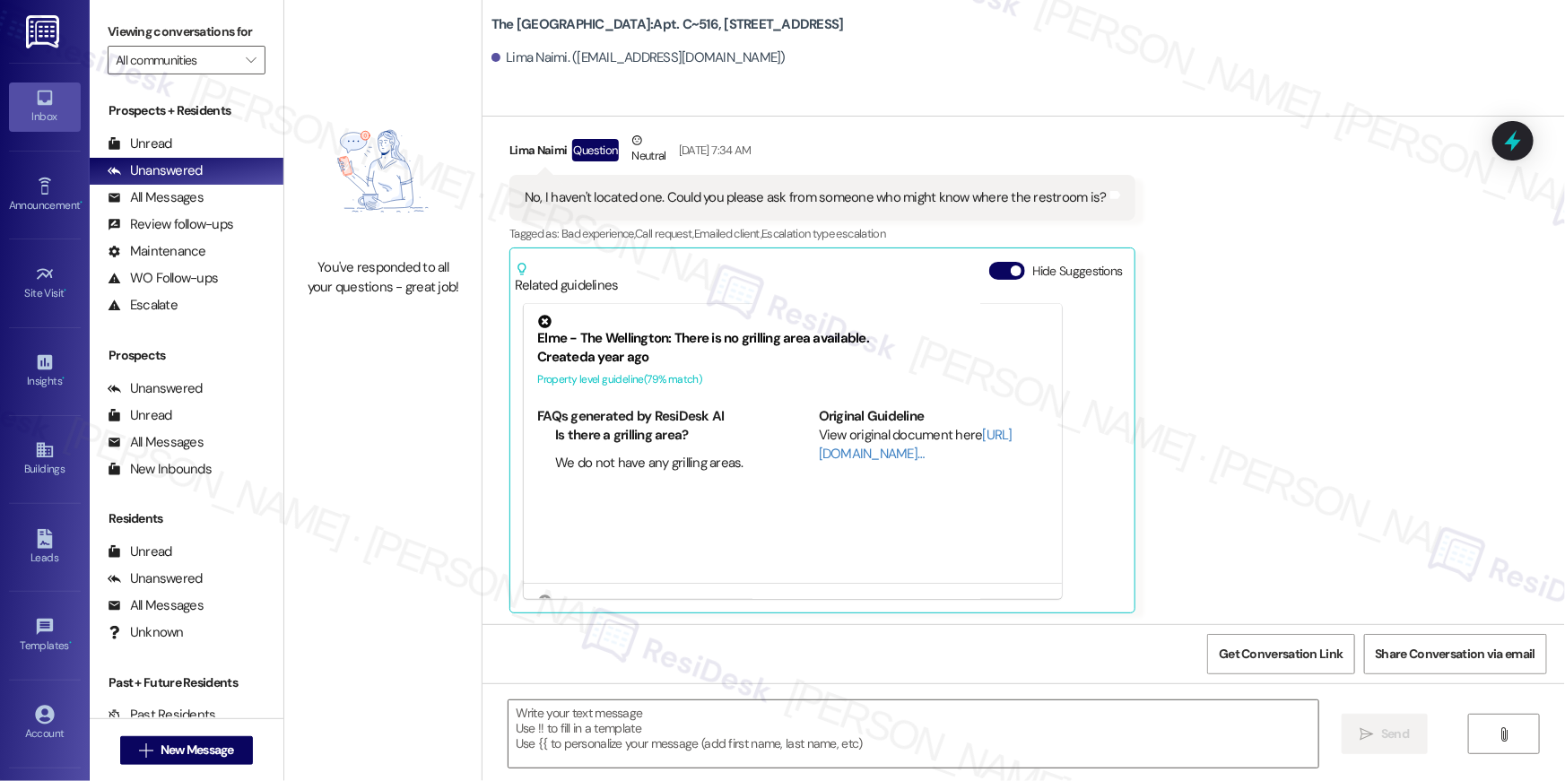
type textarea "Fetching suggested responses. Please feel free to read through the conversation…"
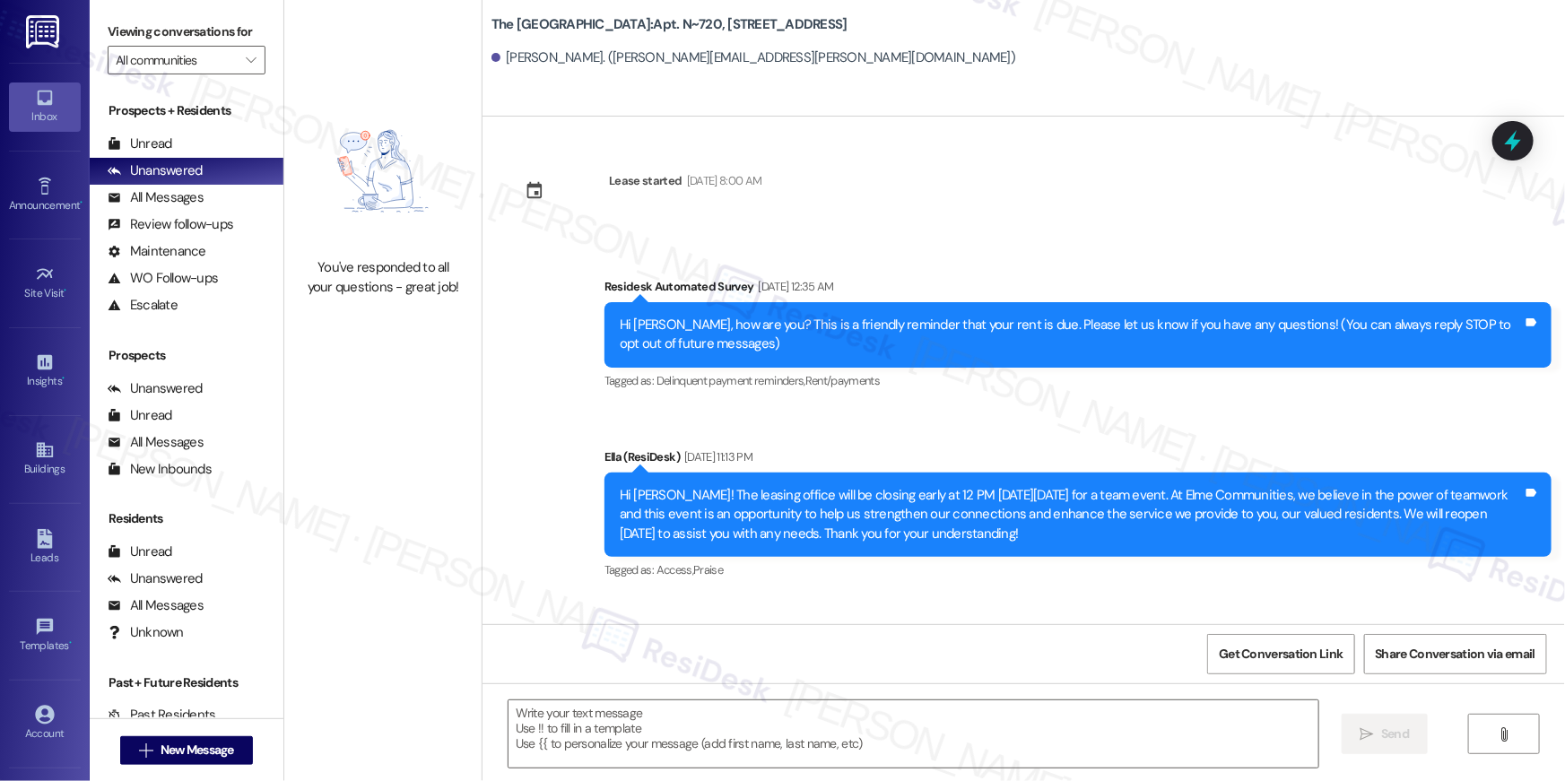
type textarea "Fetching suggested responses. Please feel free to read through the conversation…"
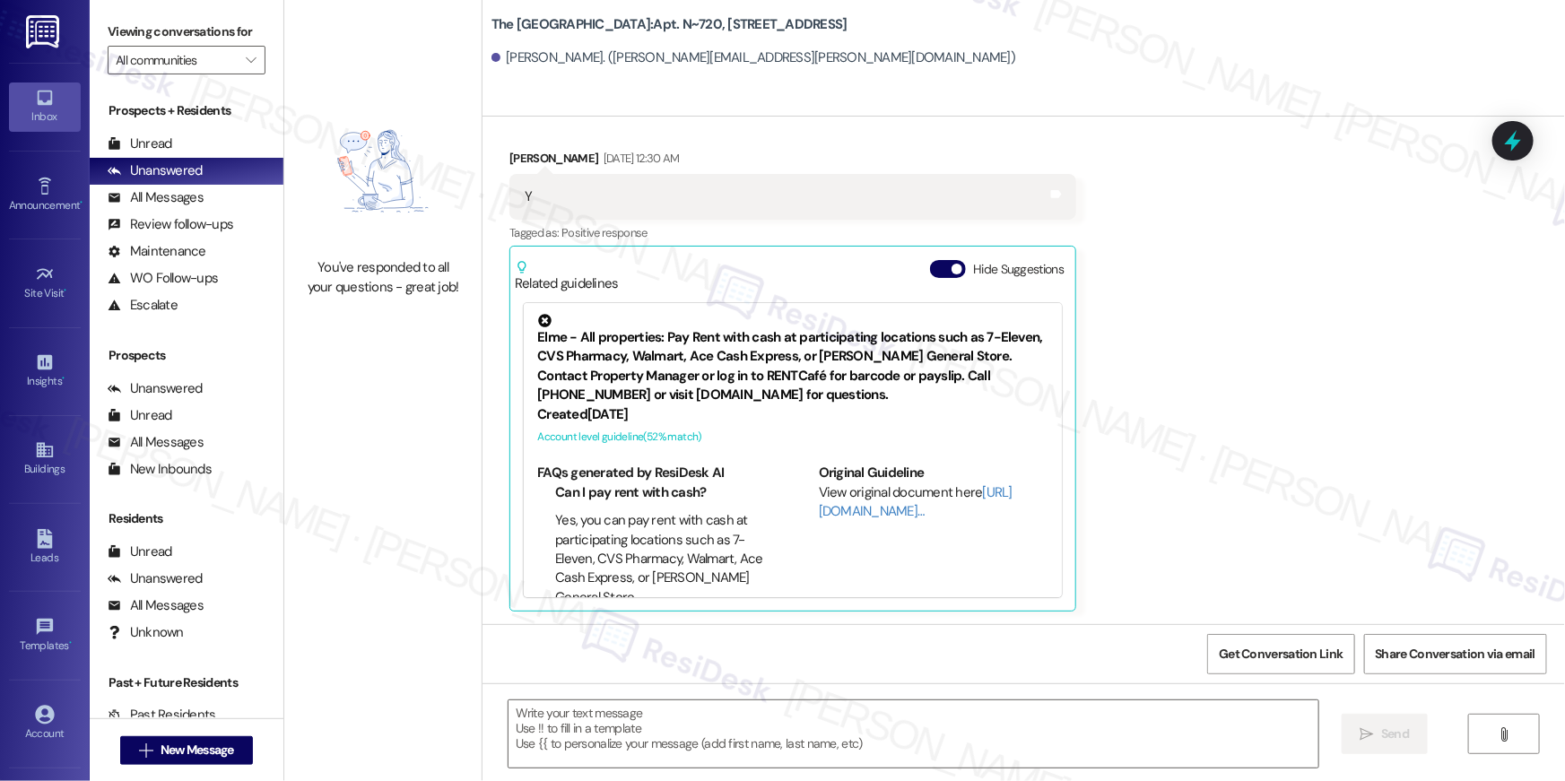
scroll to position [3693, 0]
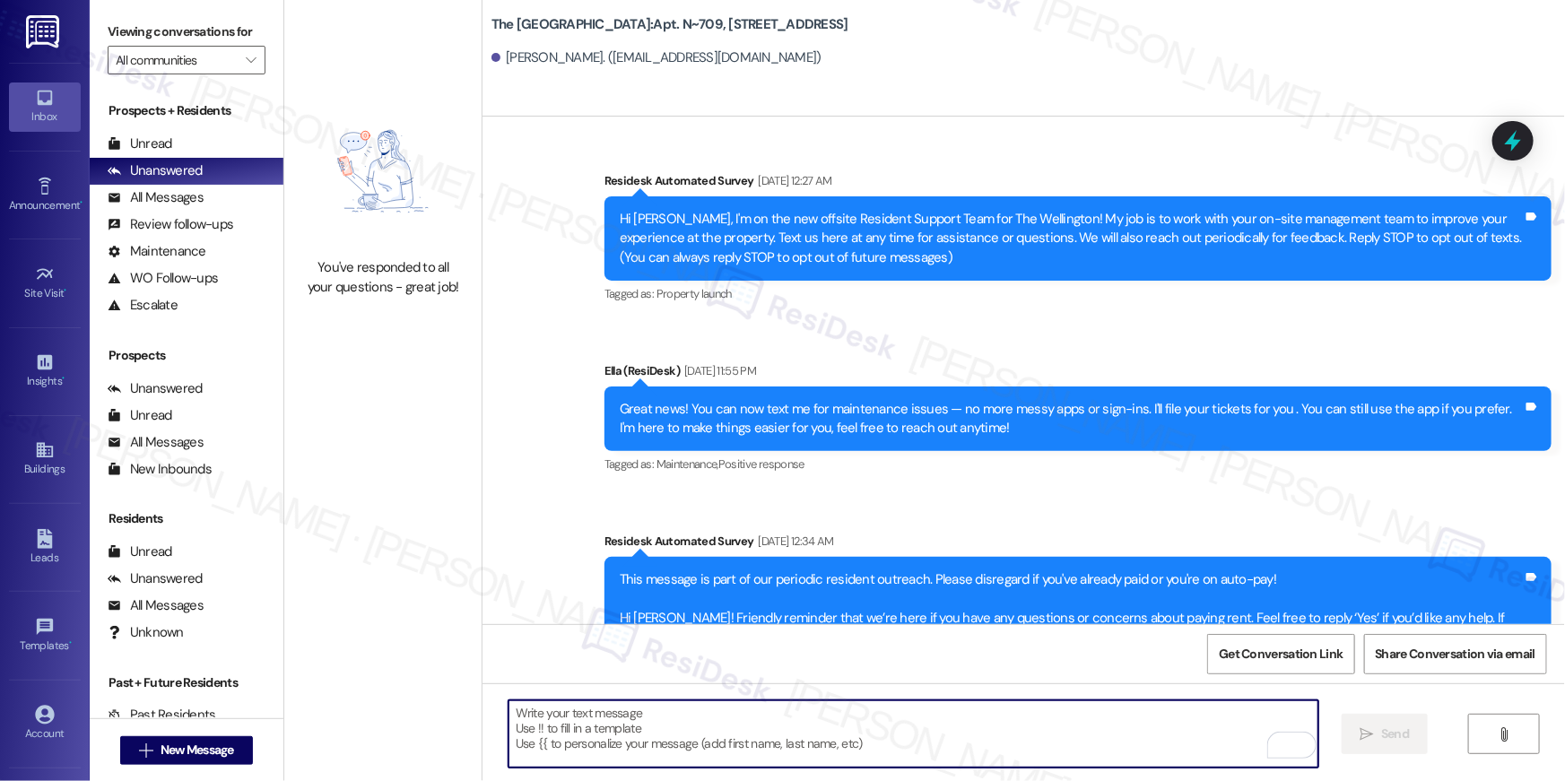
scroll to position [6886, 0]
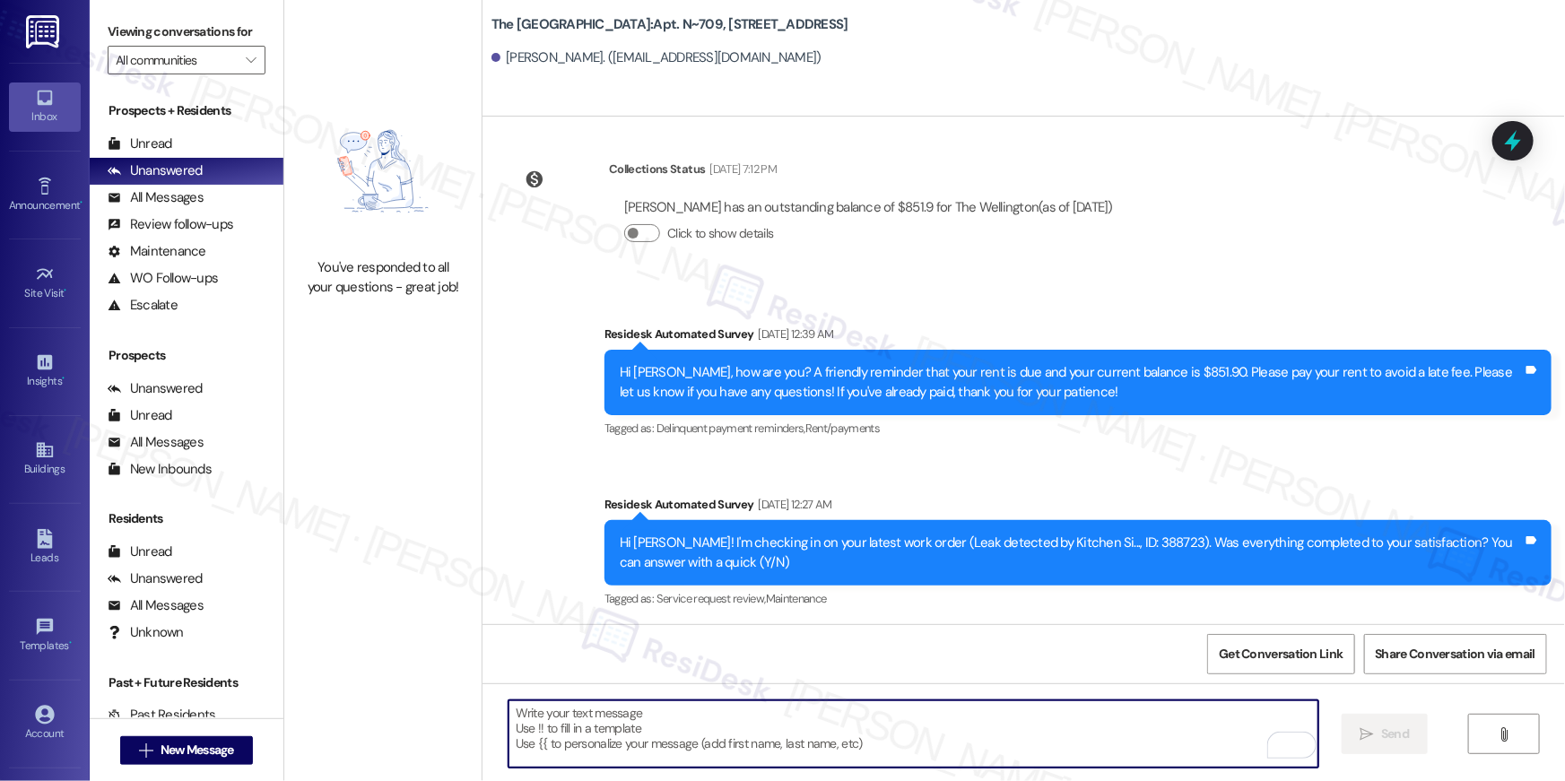
click at [215, 750] on span "New Message" at bounding box center [198, 750] width 74 height 19
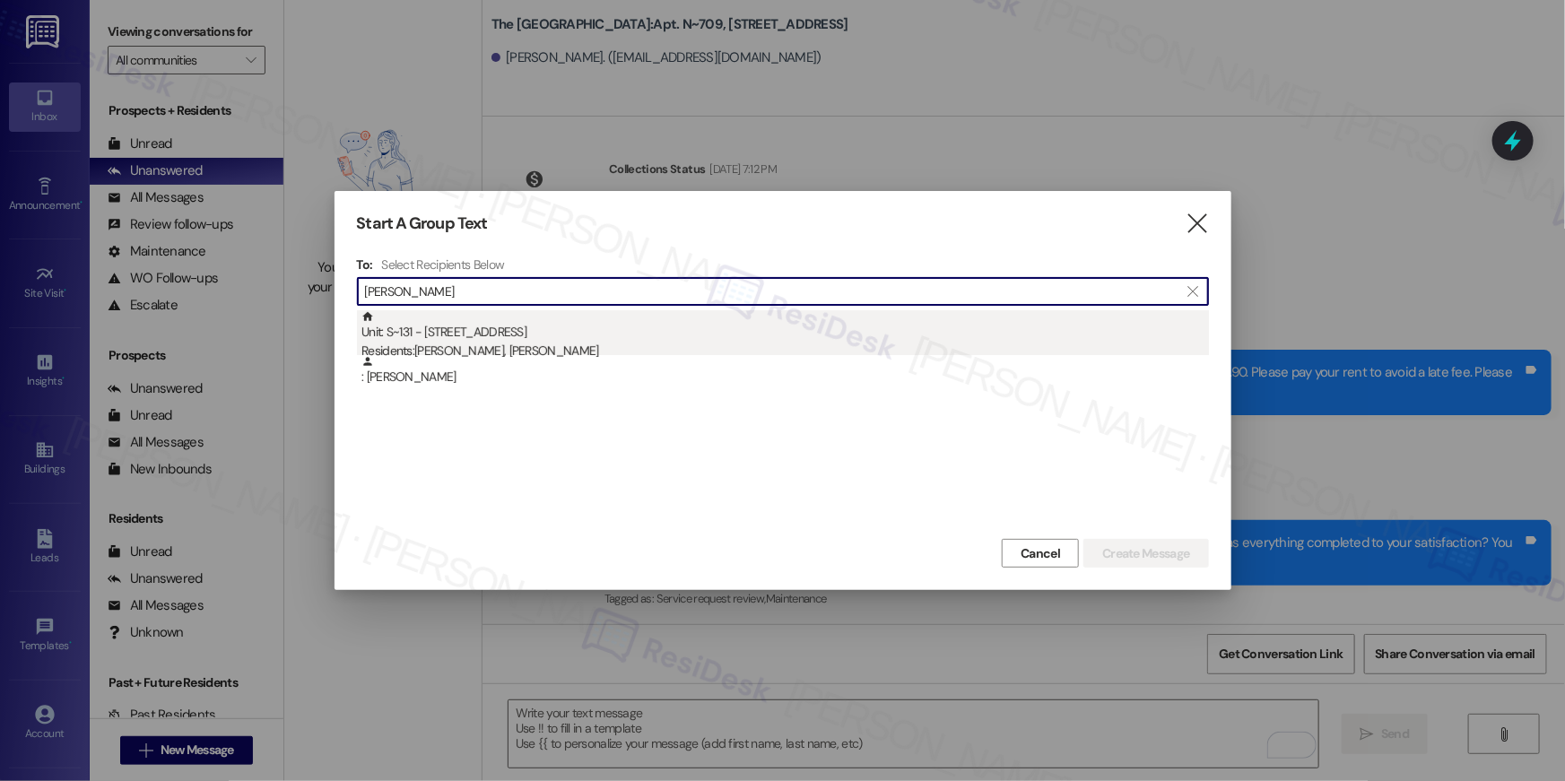
type input "esther mooney"
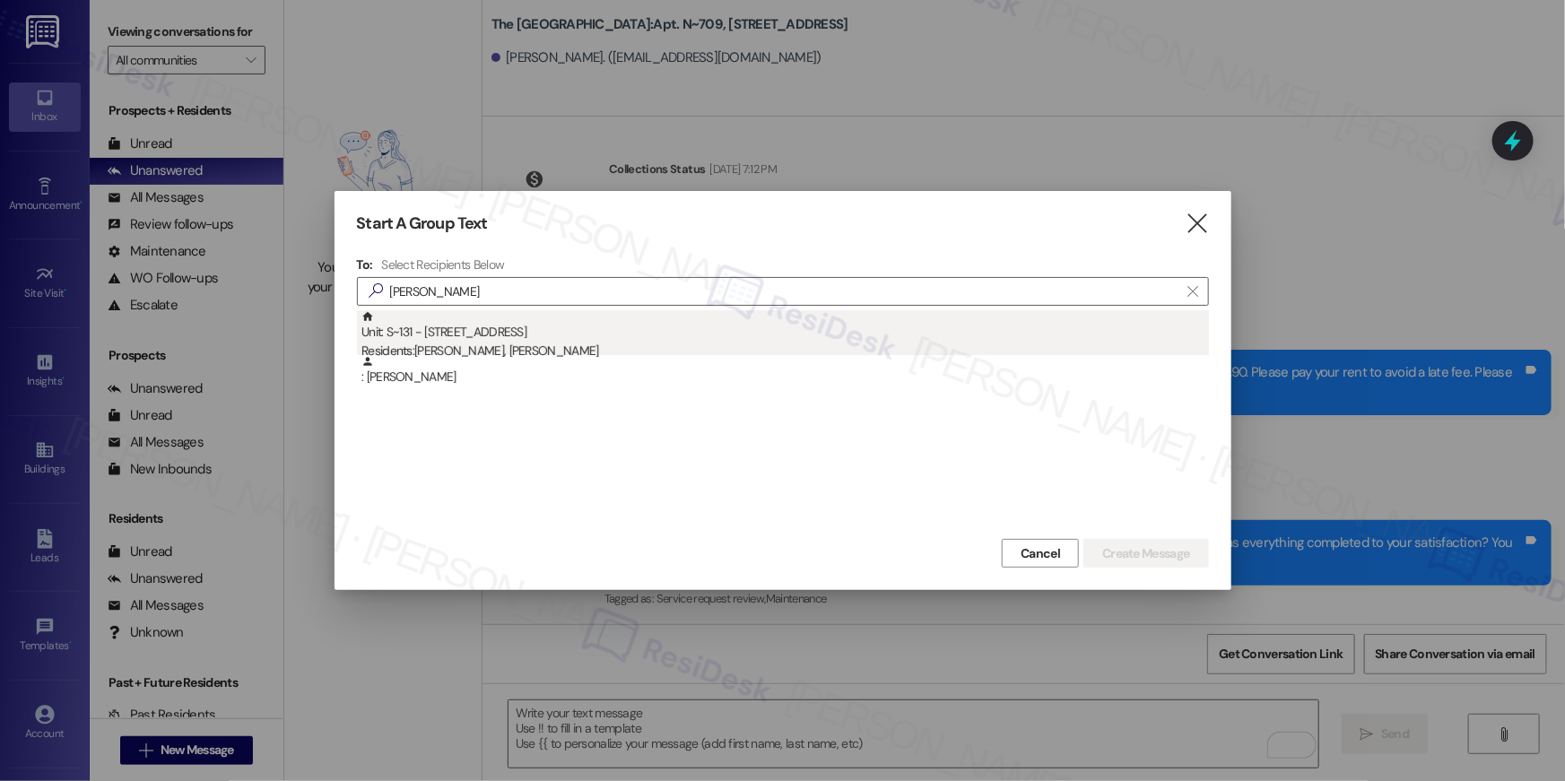
click at [454, 343] on div "Residents: Esther Mooney, Hommy Santiago" at bounding box center [786, 351] width 848 height 19
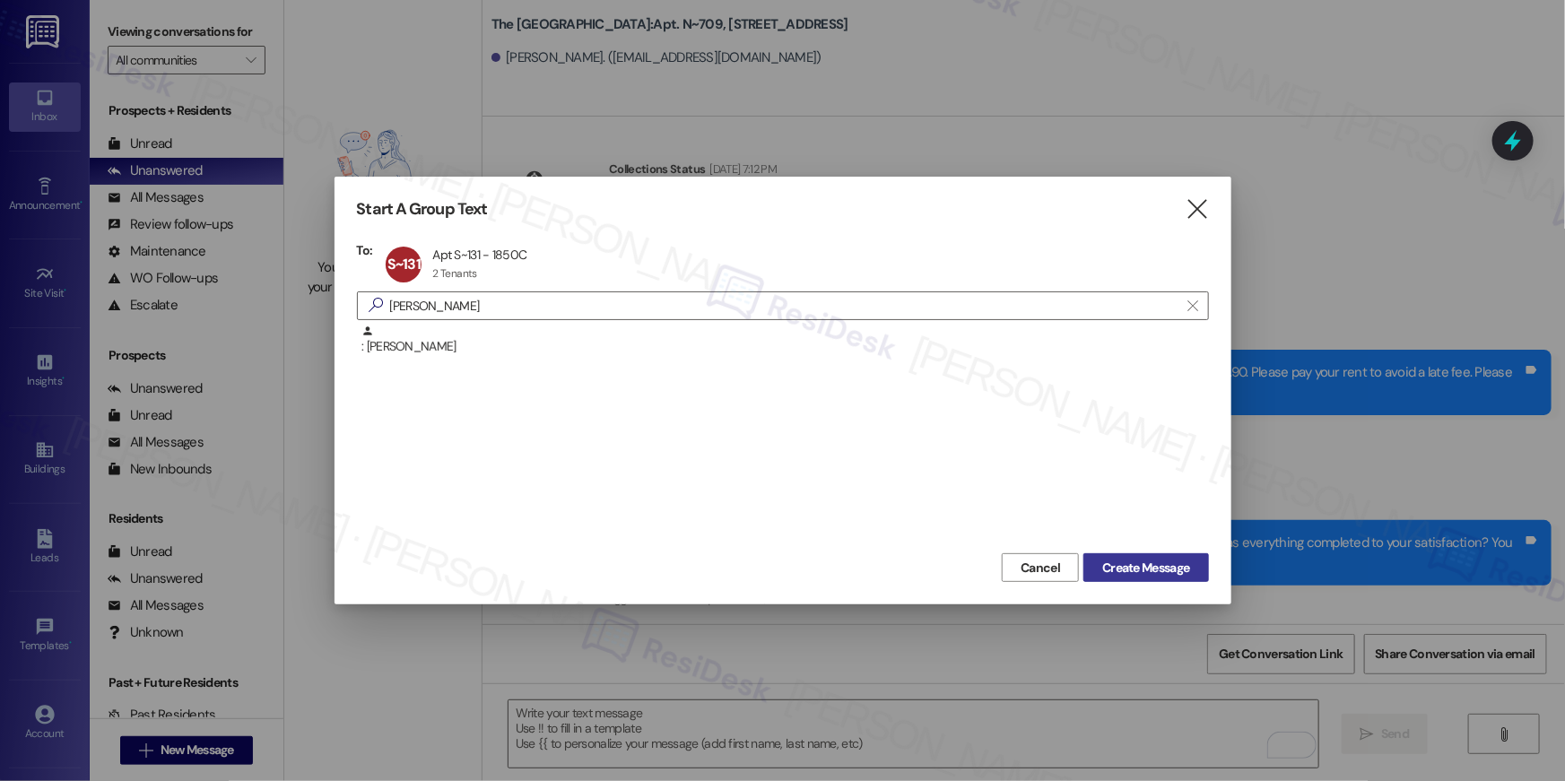
click at [1138, 576] on span "Create Message" at bounding box center [1145, 568] width 87 height 19
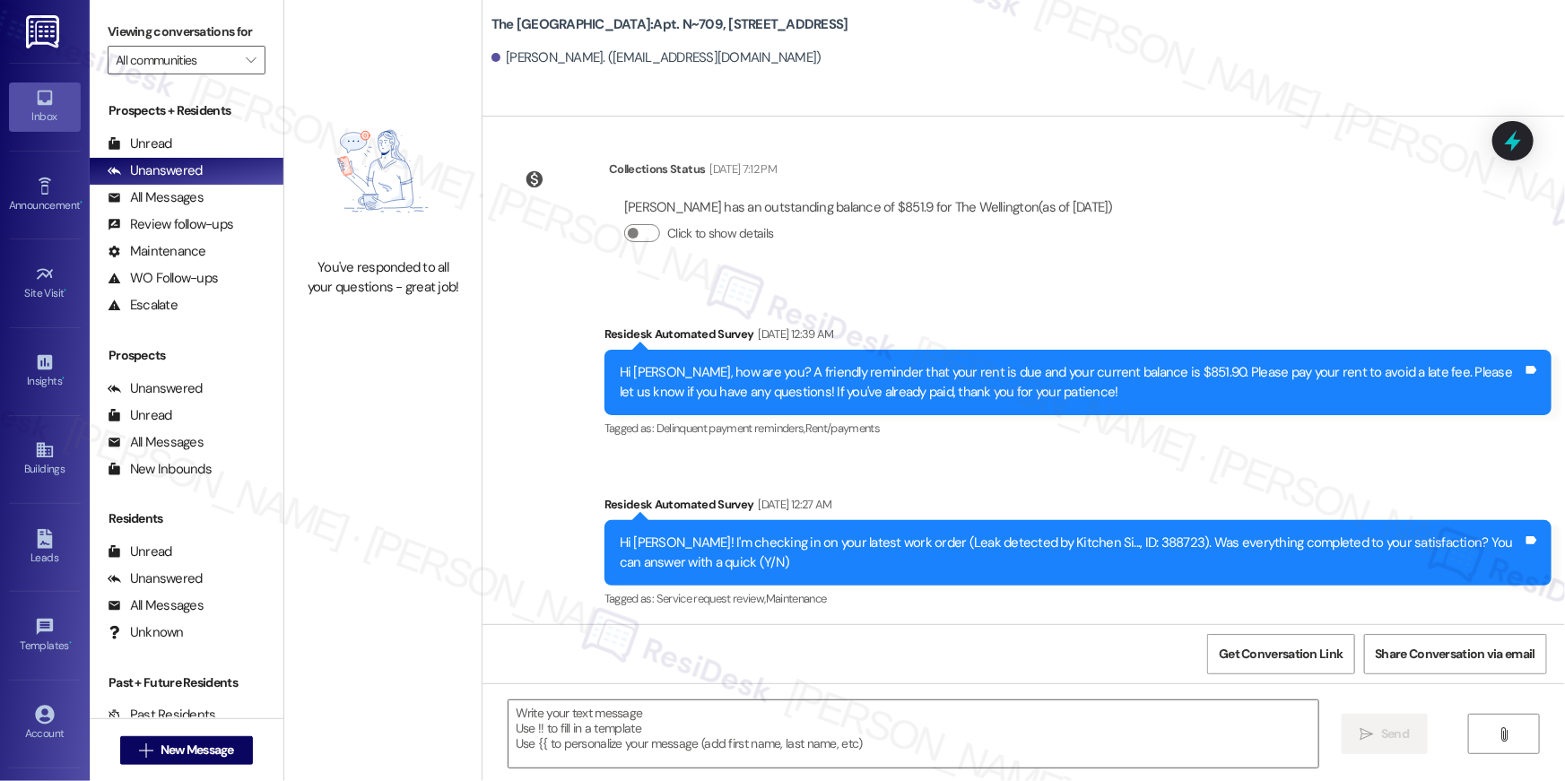
type textarea "Fetching suggested responses. Please feel free to read through the conversation…"
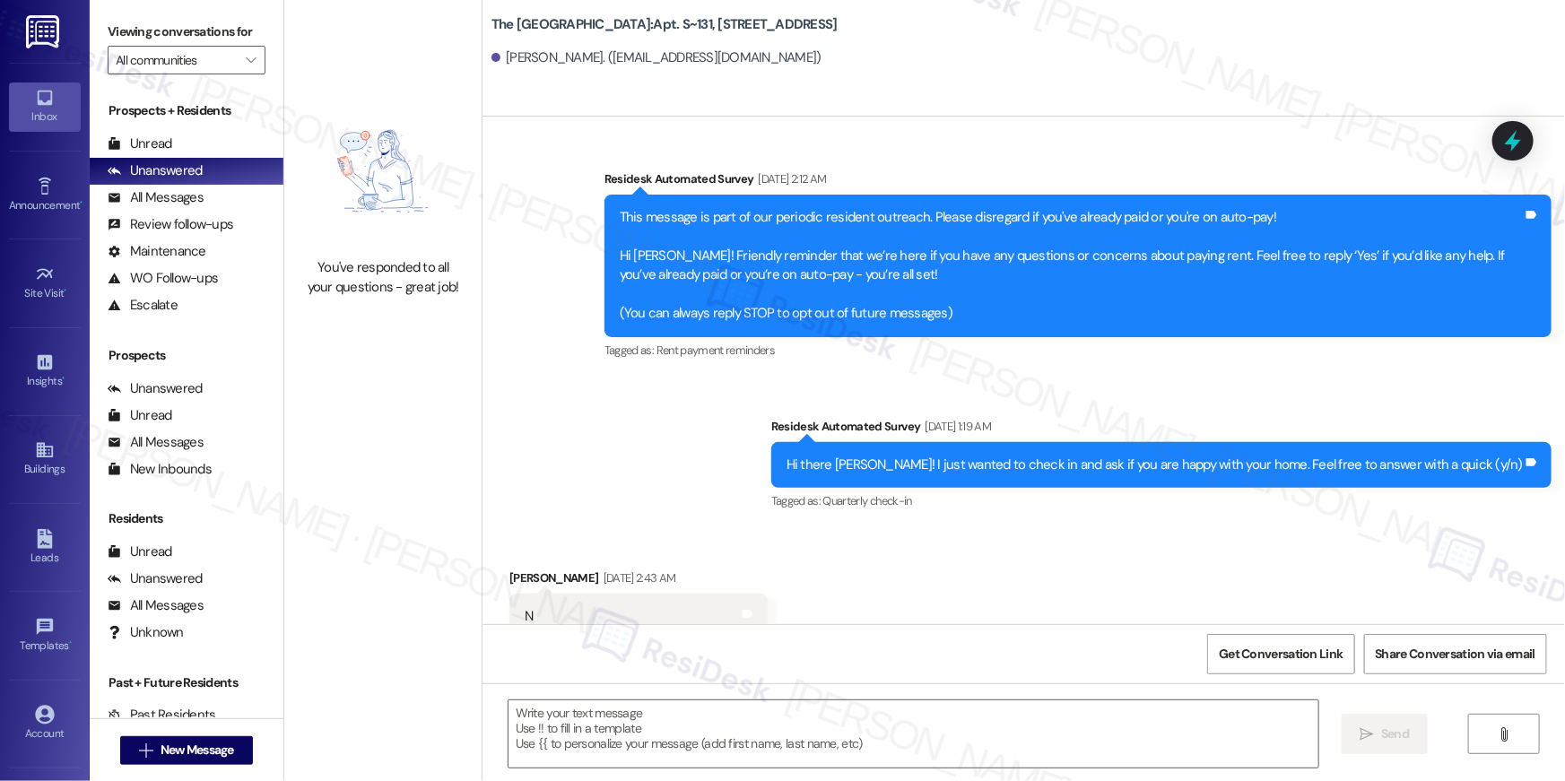
type textarea "Fetching suggested responses. Please feel free to read through the conversation…"
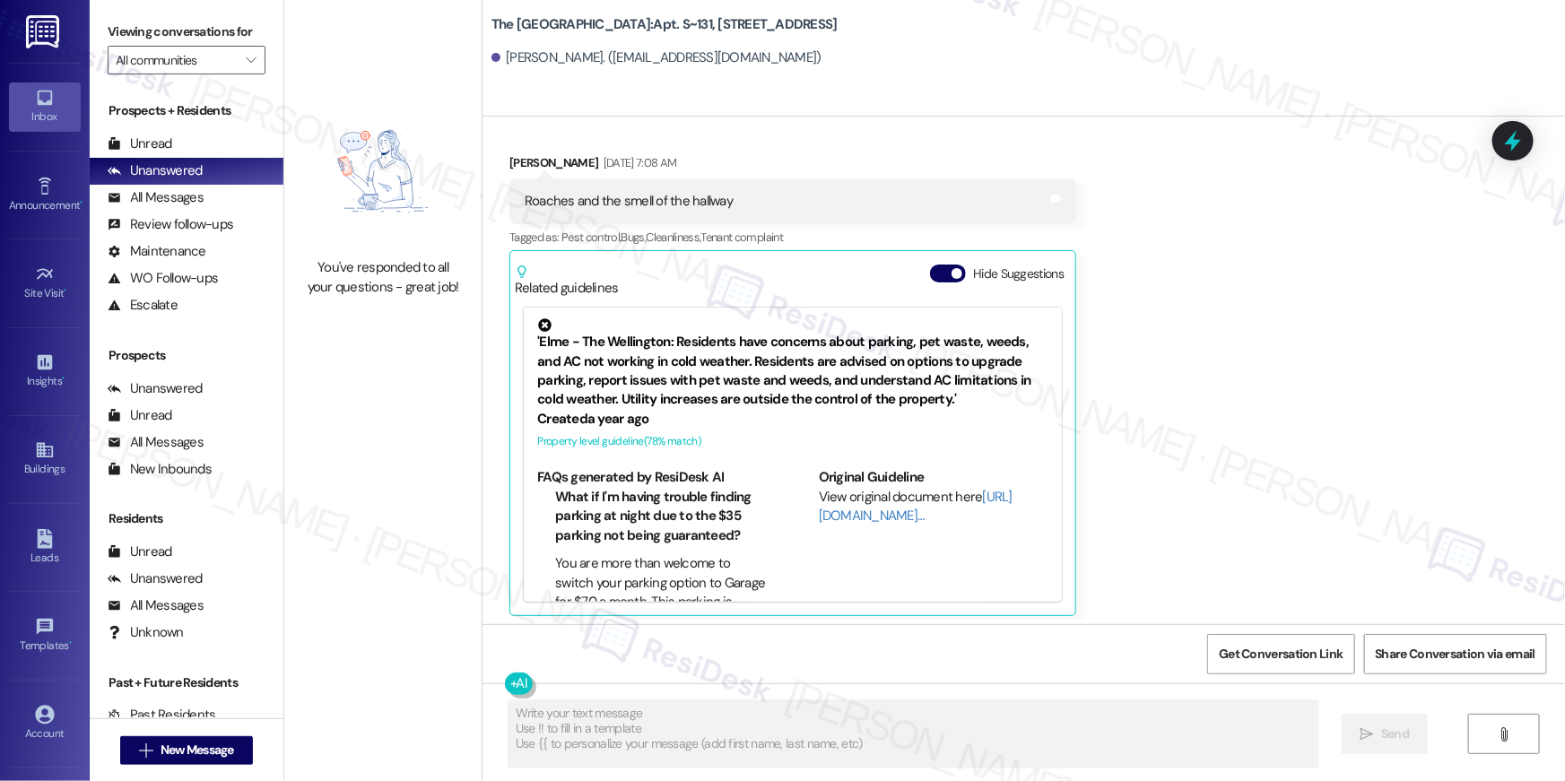
scroll to position [1102, 0]
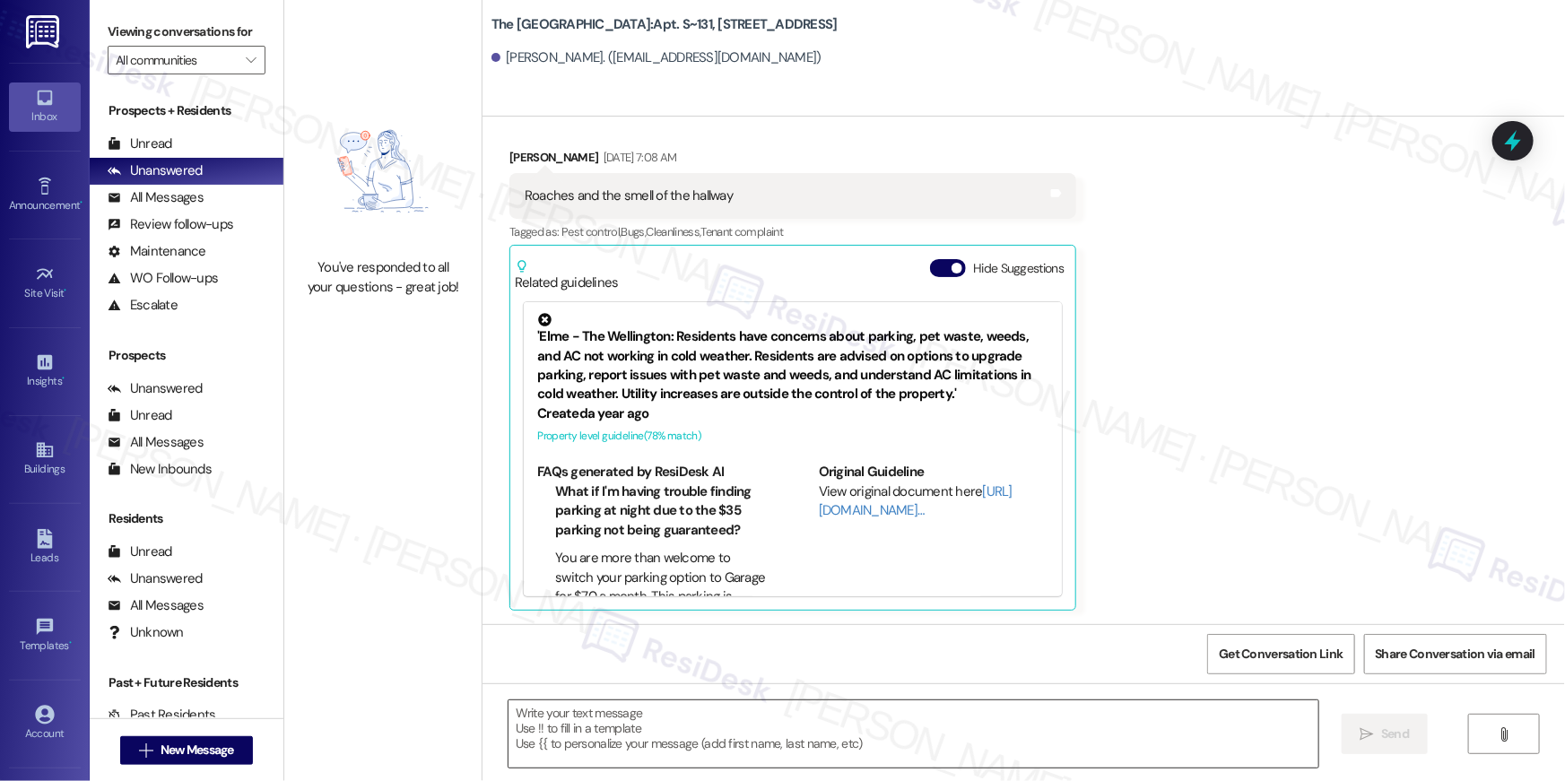
click at [1140, 727] on textarea at bounding box center [914, 734] width 810 height 67
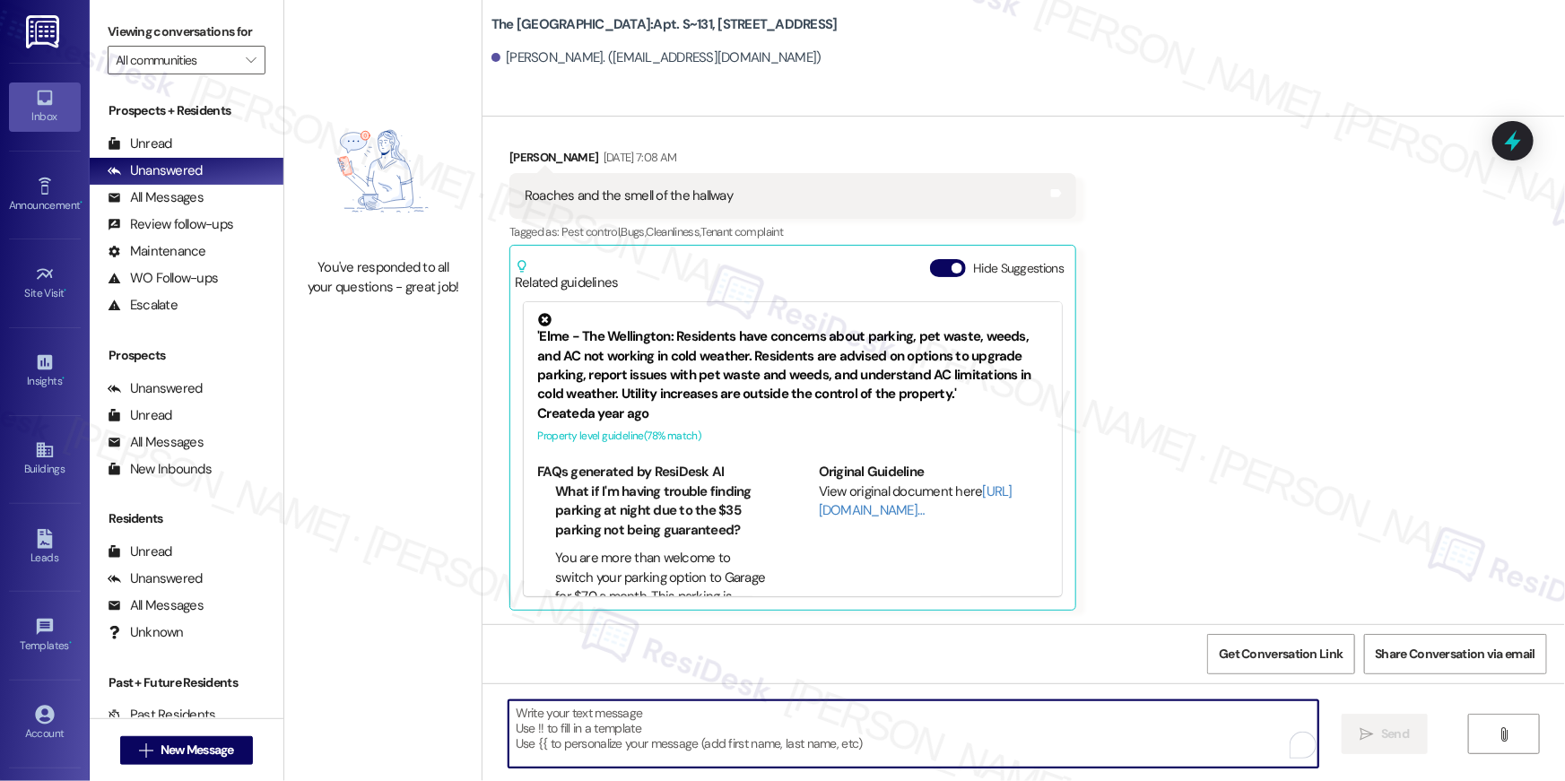
paste textarea "Hi {{first_name}}, your {{property}} lease renewal offer is now ready! Please r…"
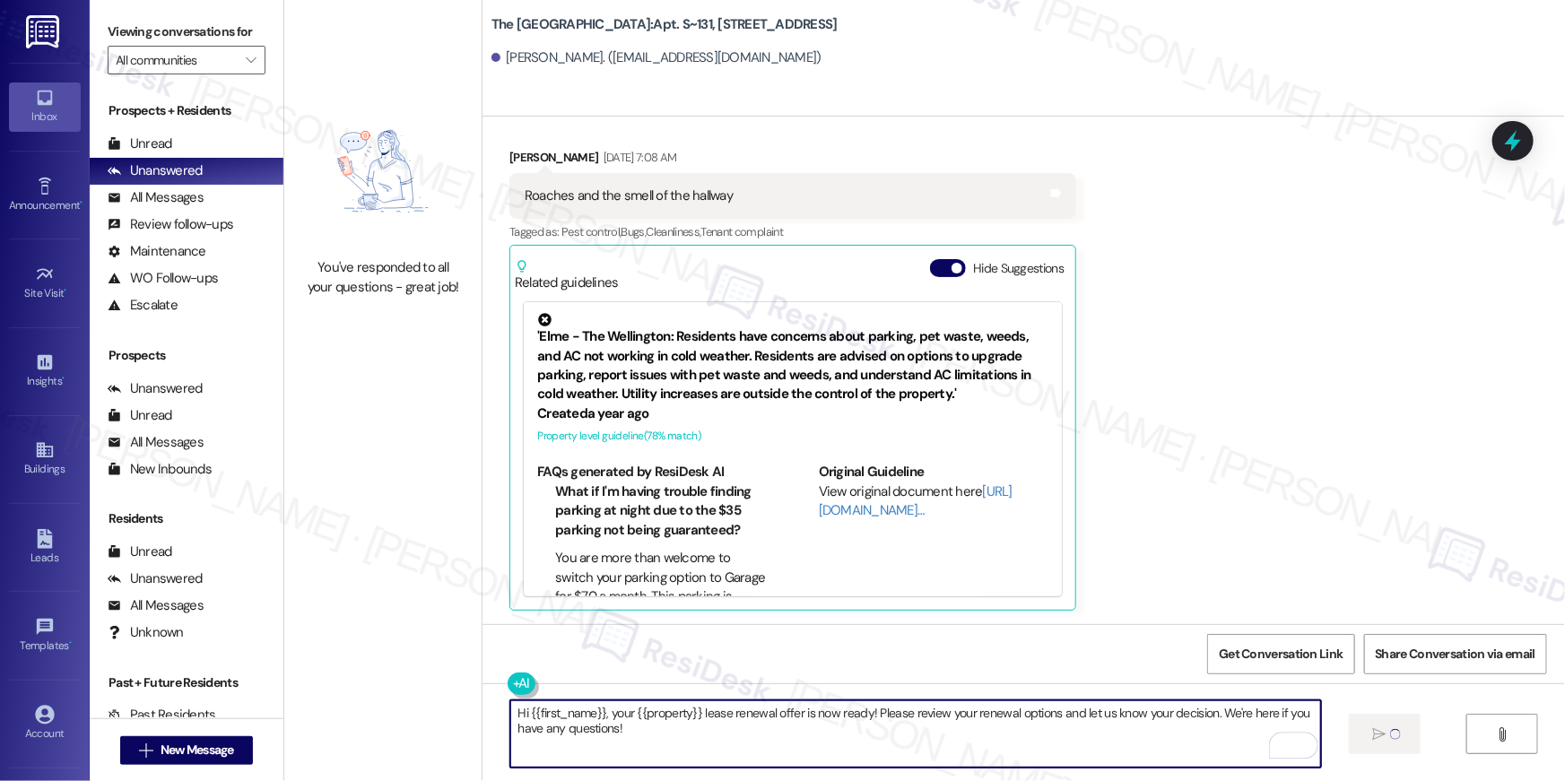
type textarea "Hi {{first_name}}, your {{property}} lease renewal offer is now ready! Please r…"
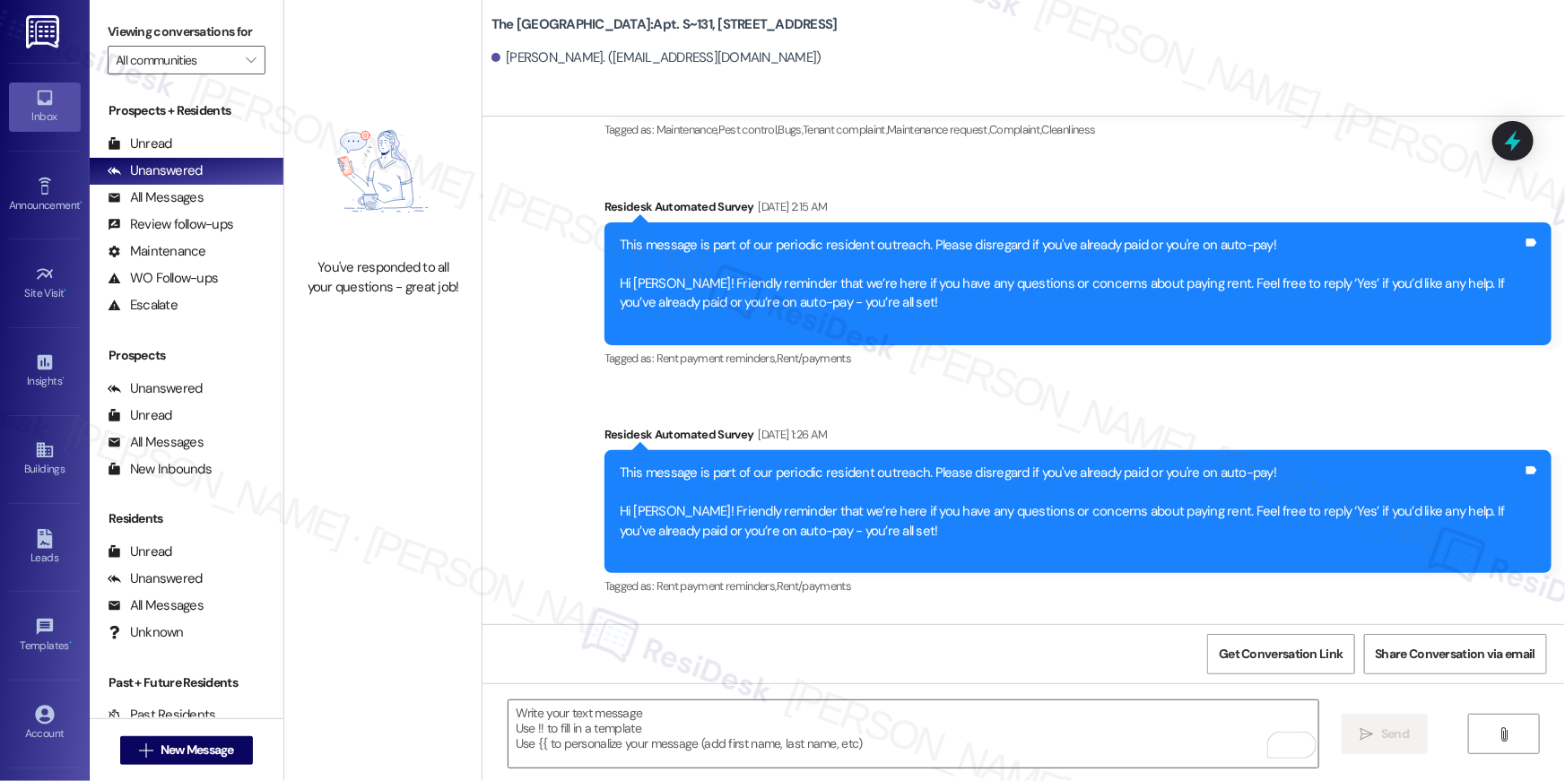
scroll to position [2175, 0]
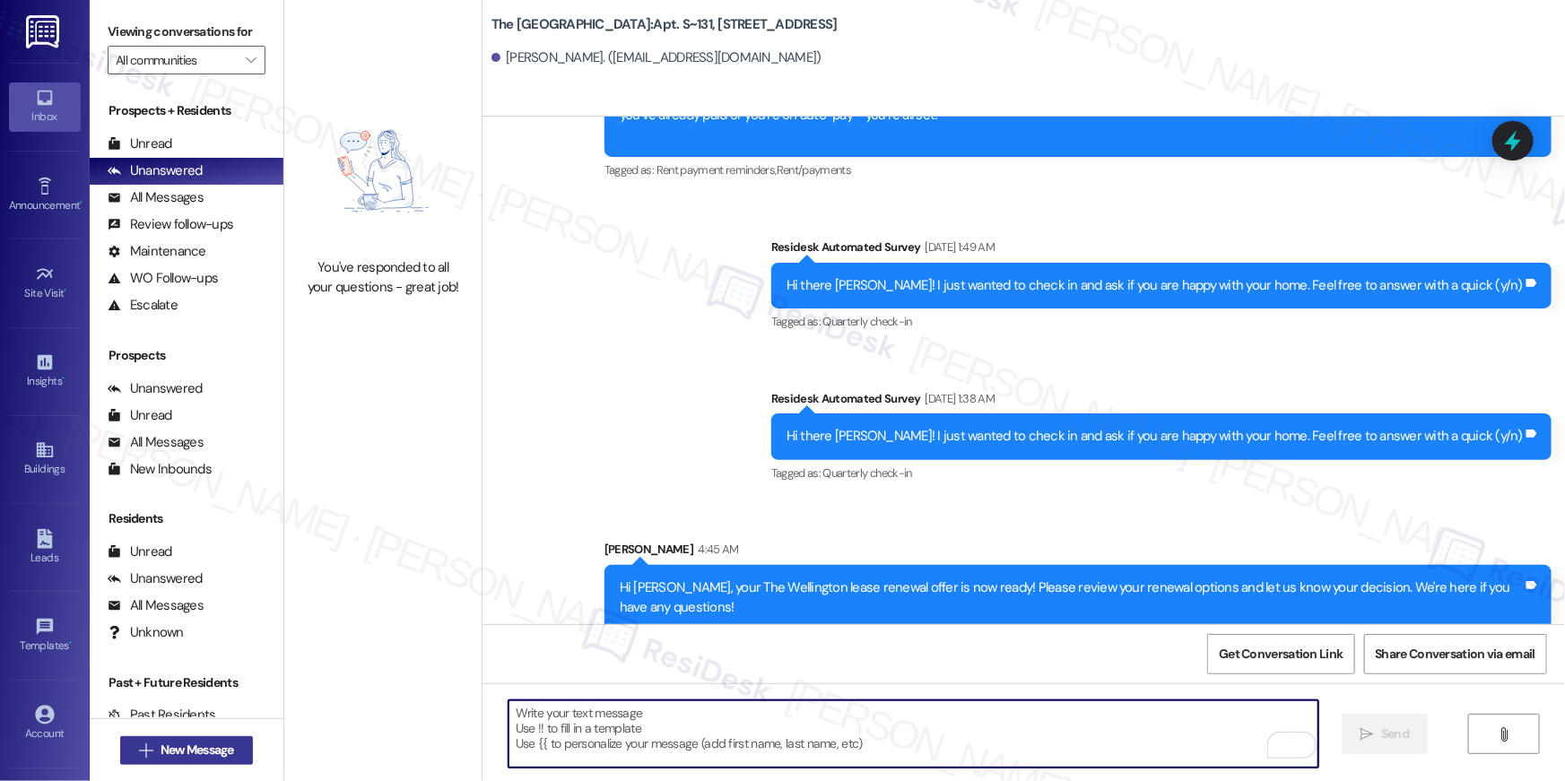
click at [217, 751] on span "New Message" at bounding box center [198, 750] width 74 height 19
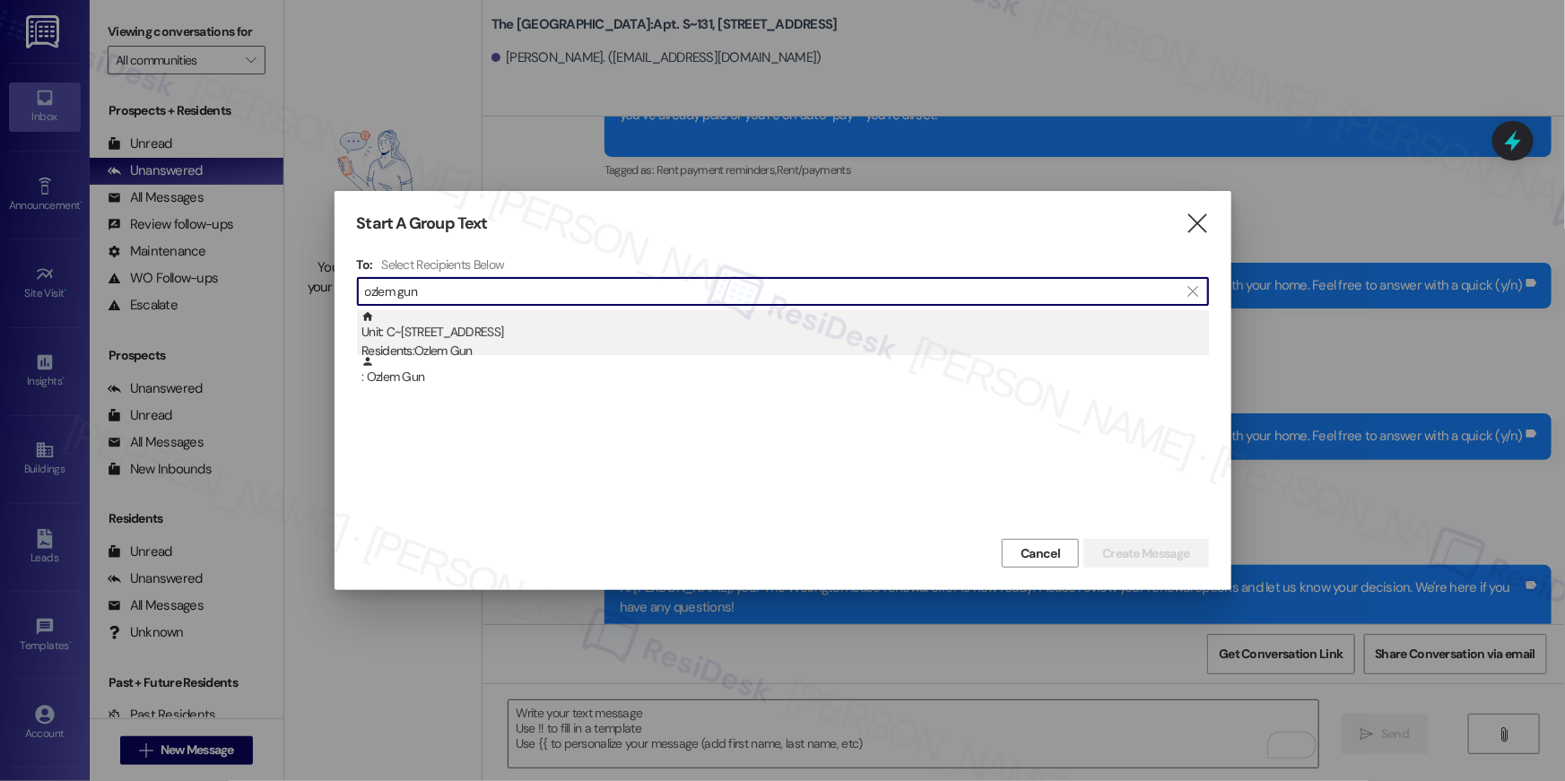
type input "ozlem gun"
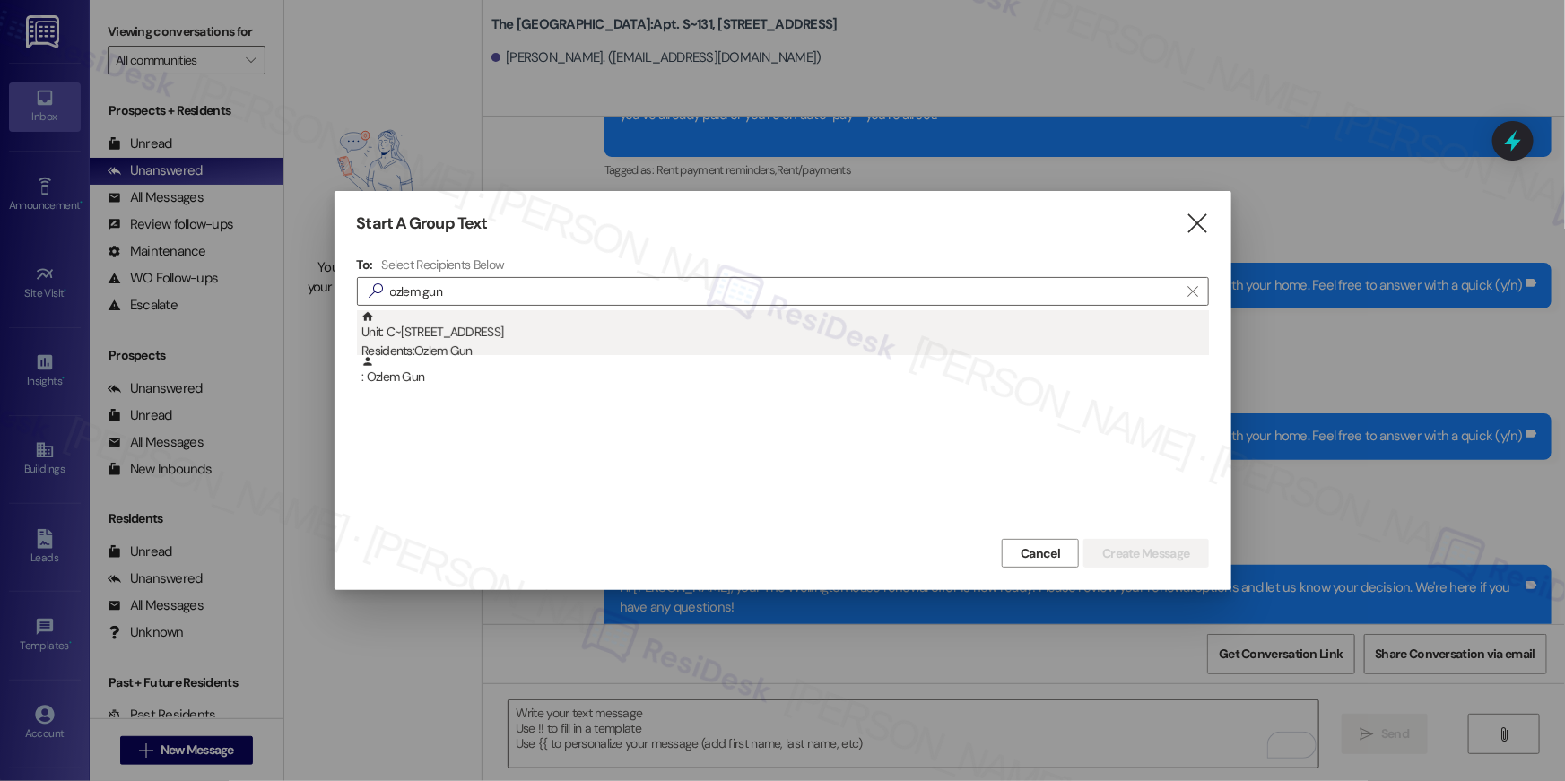
click at [677, 332] on div "Unit: C~521 - 1850 Columbia Pike Residents: Ozlem Gun" at bounding box center [786, 335] width 848 height 51
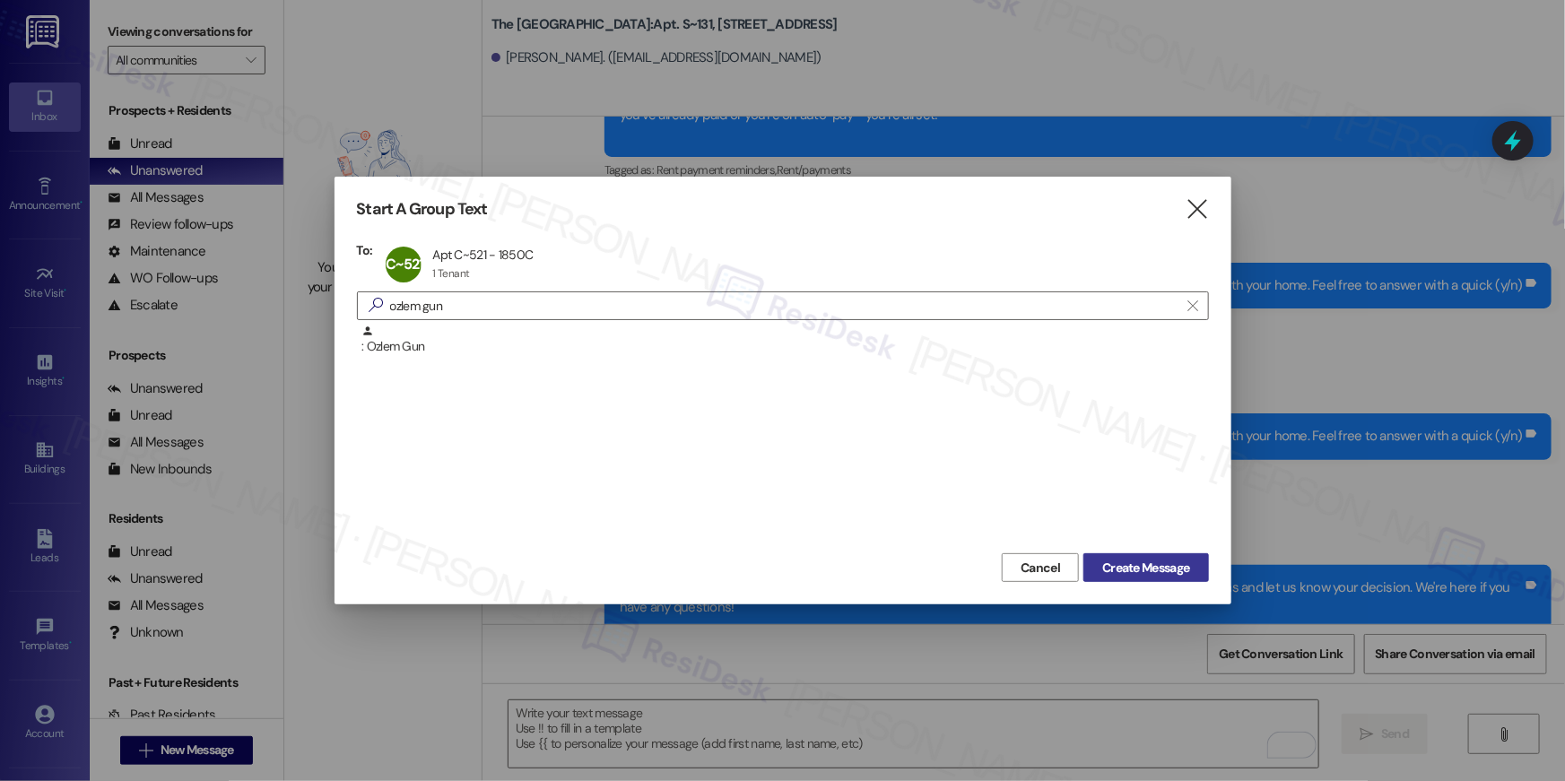
click at [1177, 562] on span "Create Message" at bounding box center [1145, 568] width 87 height 19
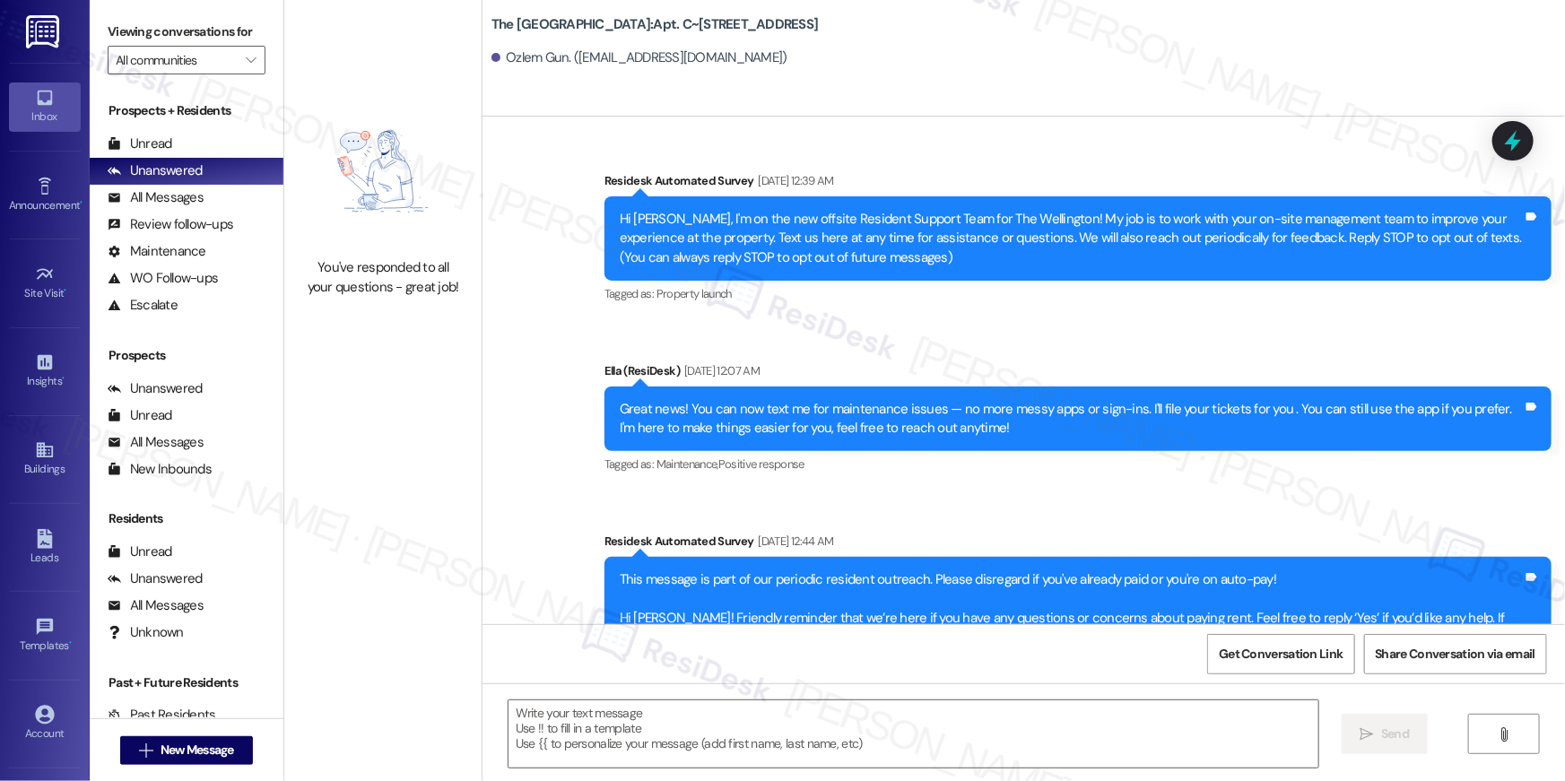
scroll to position [4602, 0]
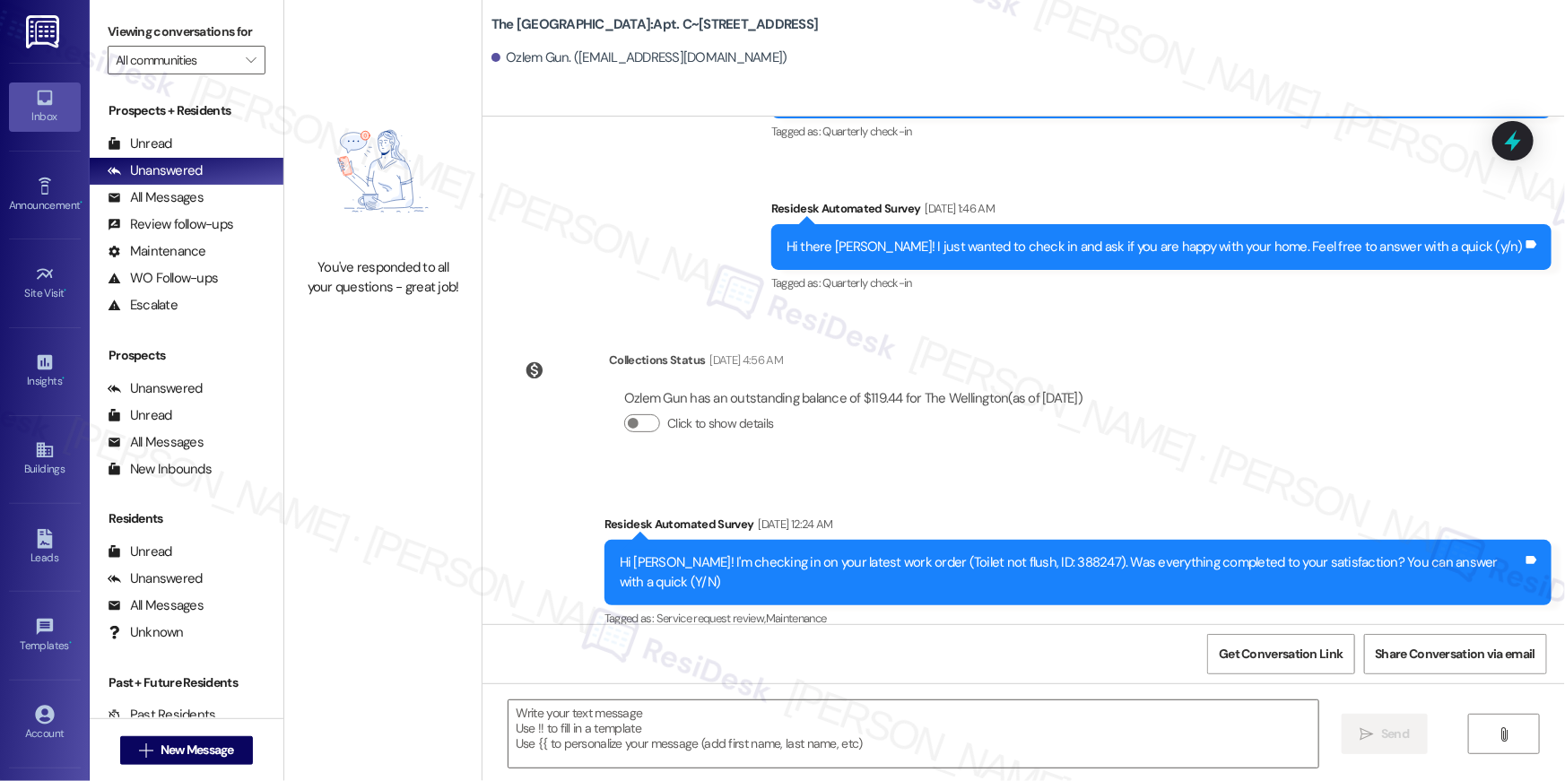
type textarea "Fetching suggested responses. Please feel free to read through the conversation…"
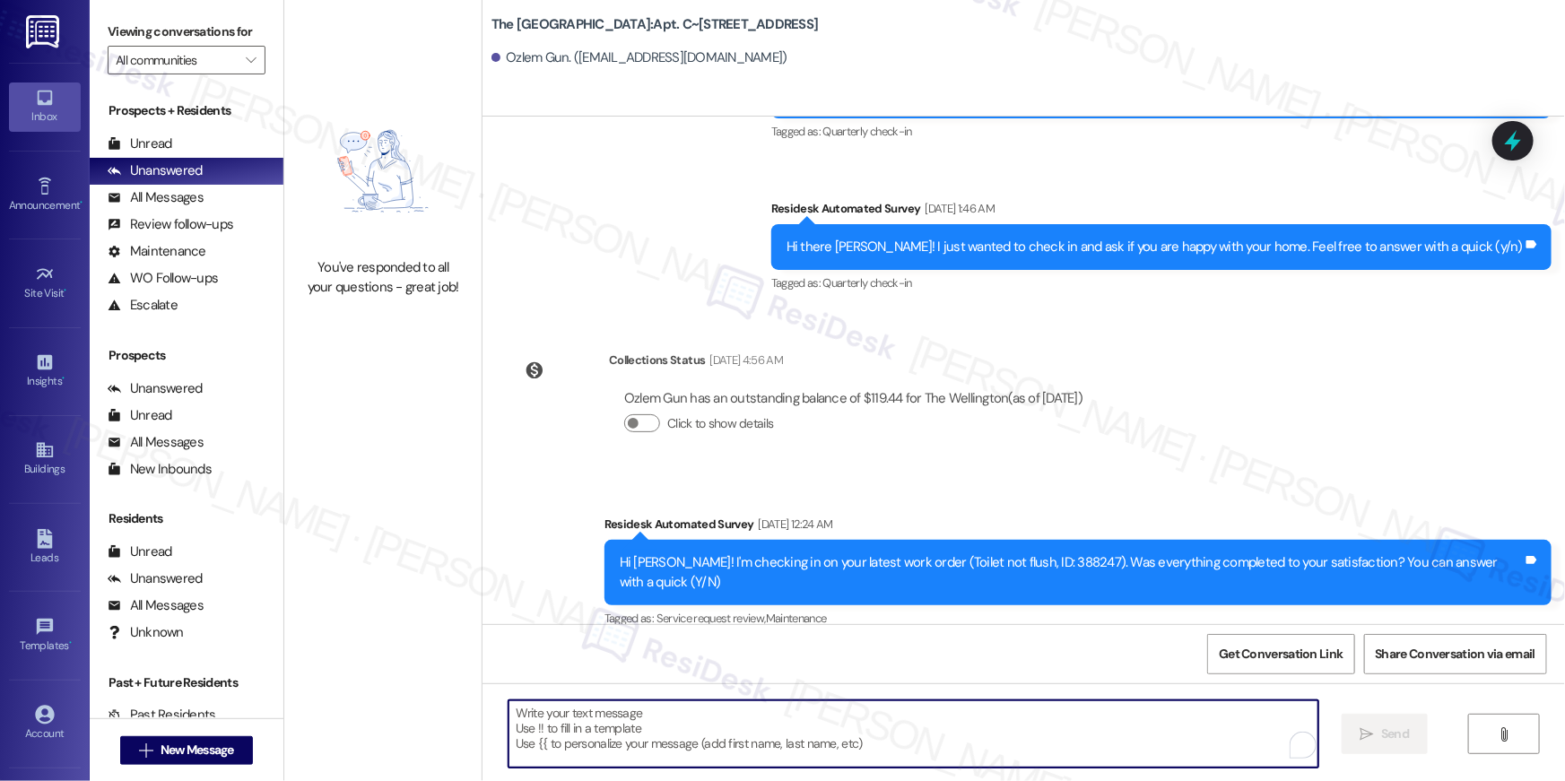
click at [1011, 713] on textarea "To enrich screen reader interactions, please activate Accessibility in Grammarl…" at bounding box center [914, 734] width 810 height 67
paste textarea "Hi {{first_name}}, your {{property}} lease renewal offer is now ready! Please r…"
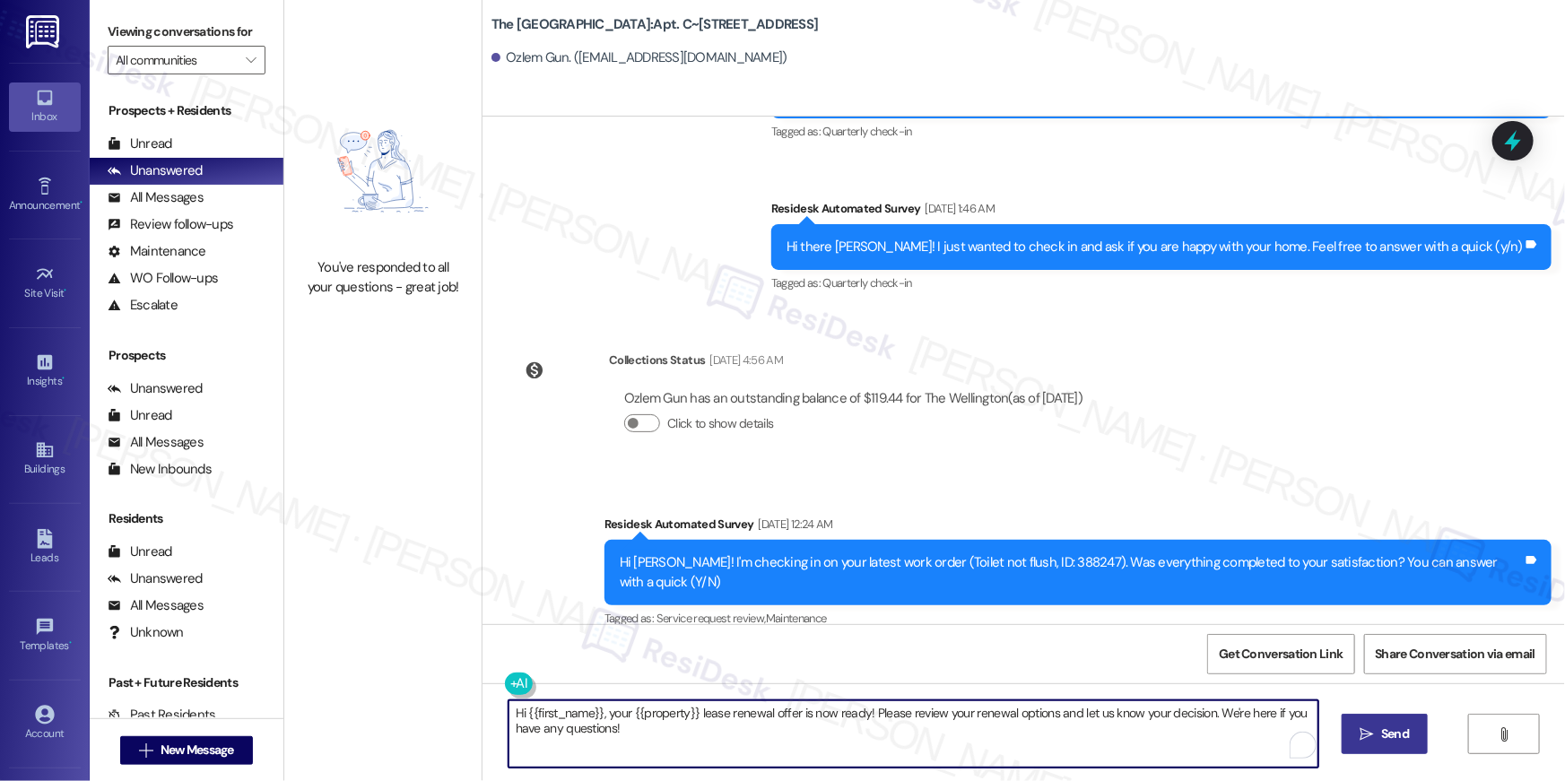
type textarea "Hi {{first_name}}, your {{property}} lease renewal offer is now ready! Please r…"
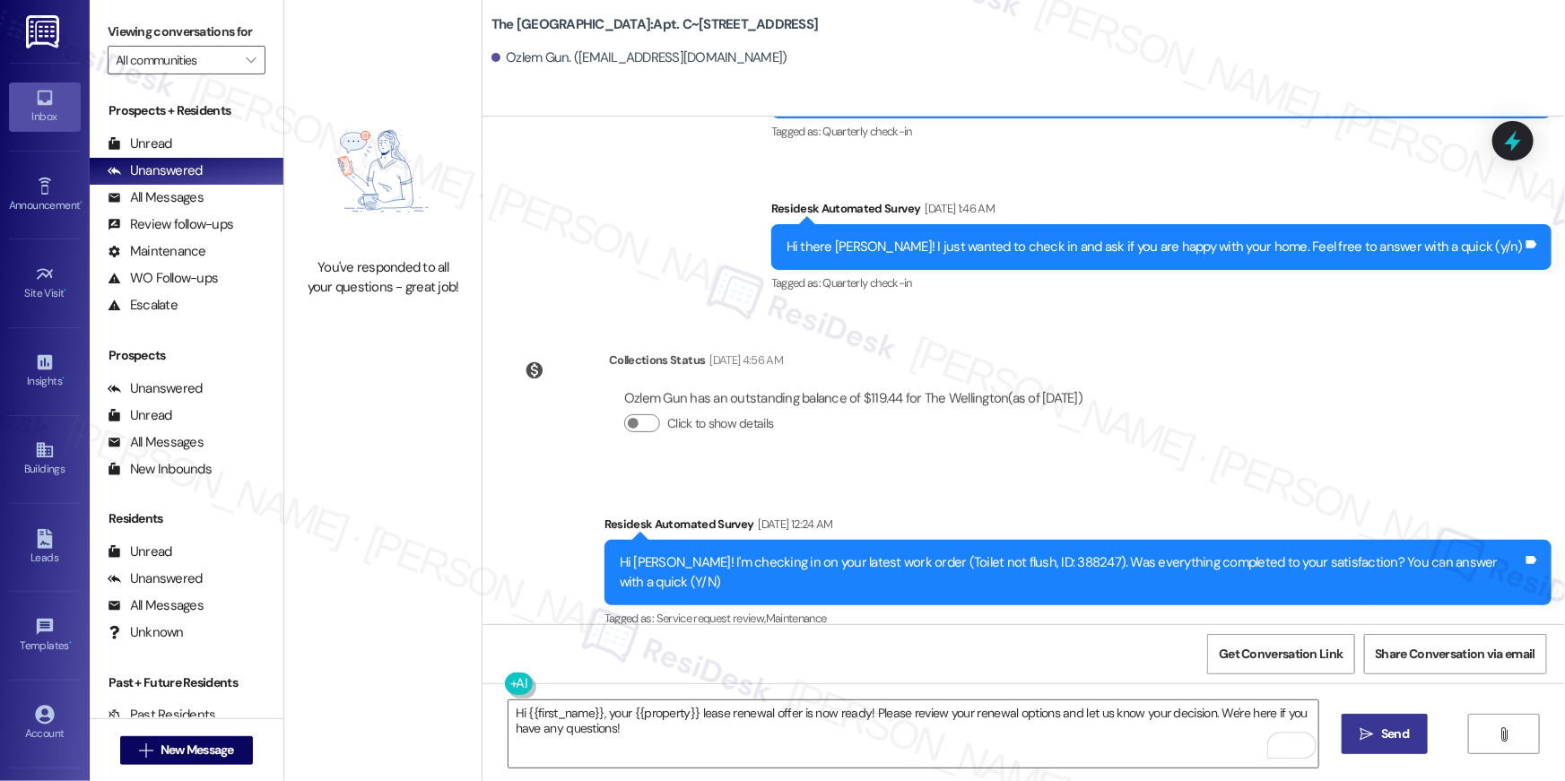
click at [1378, 733] on span "Send" at bounding box center [1395, 734] width 35 height 19
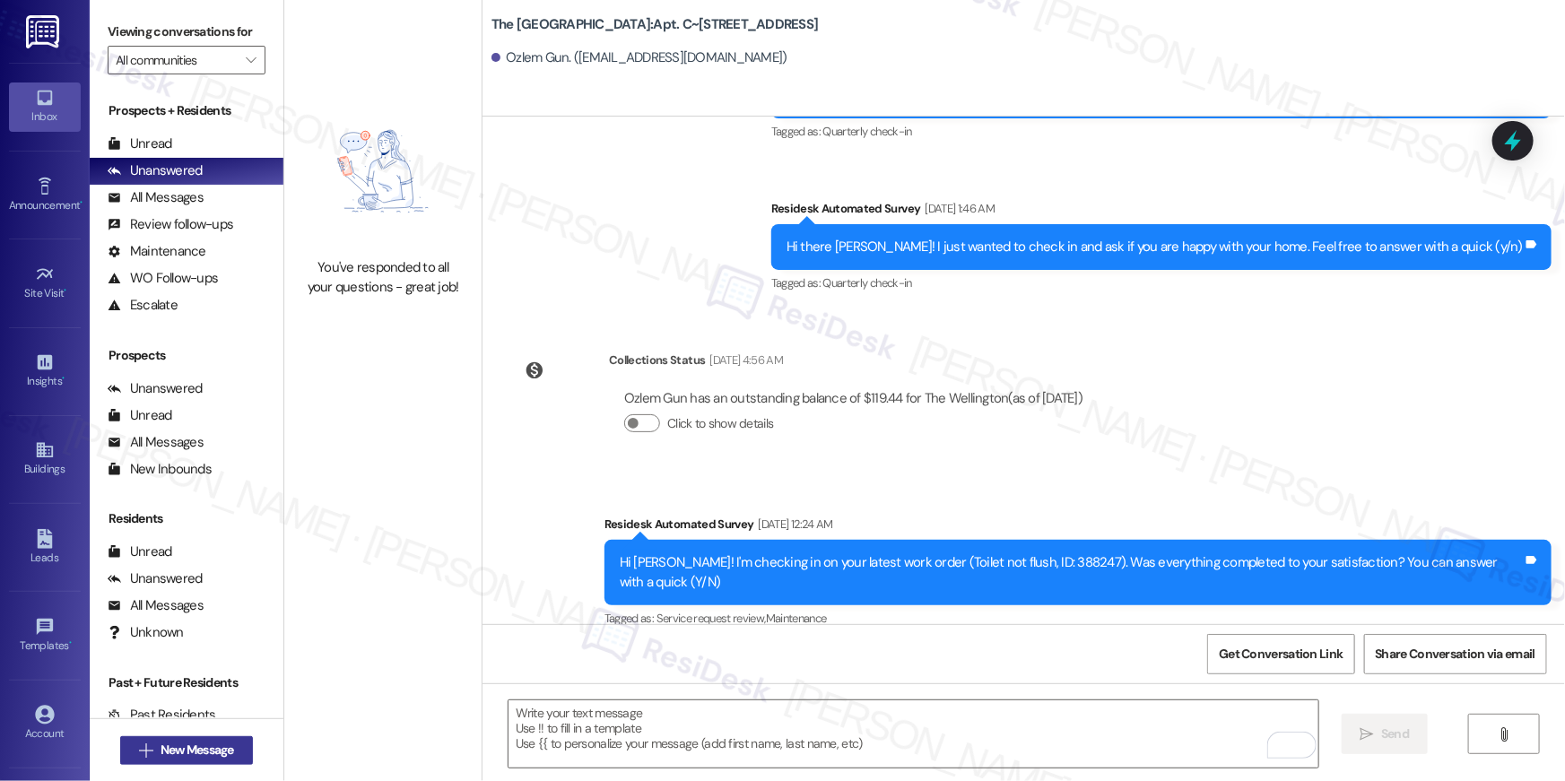
click at [226, 750] on span "New Message" at bounding box center [198, 750] width 74 height 19
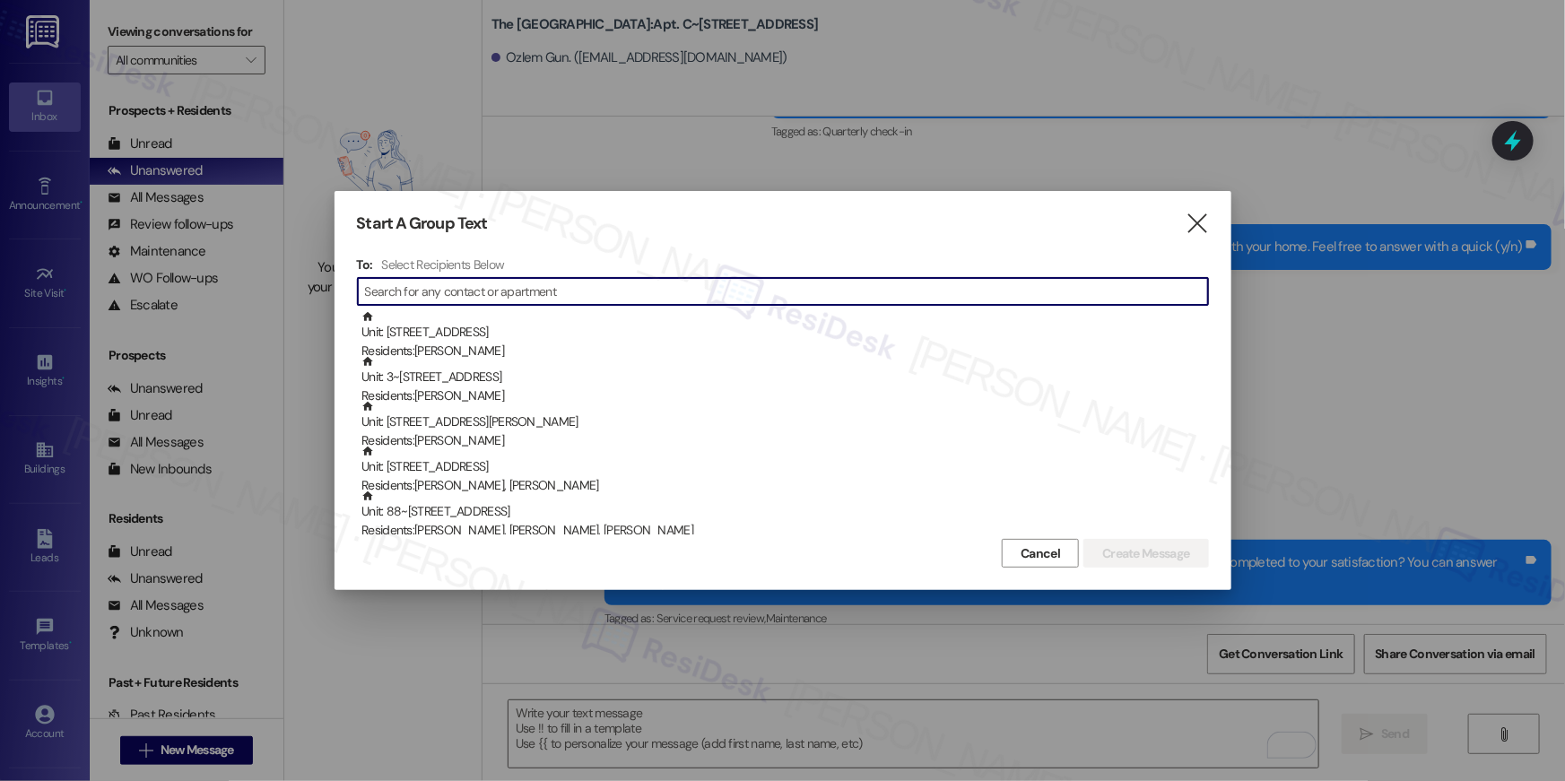
click at [515, 288] on input at bounding box center [786, 291] width 843 height 25
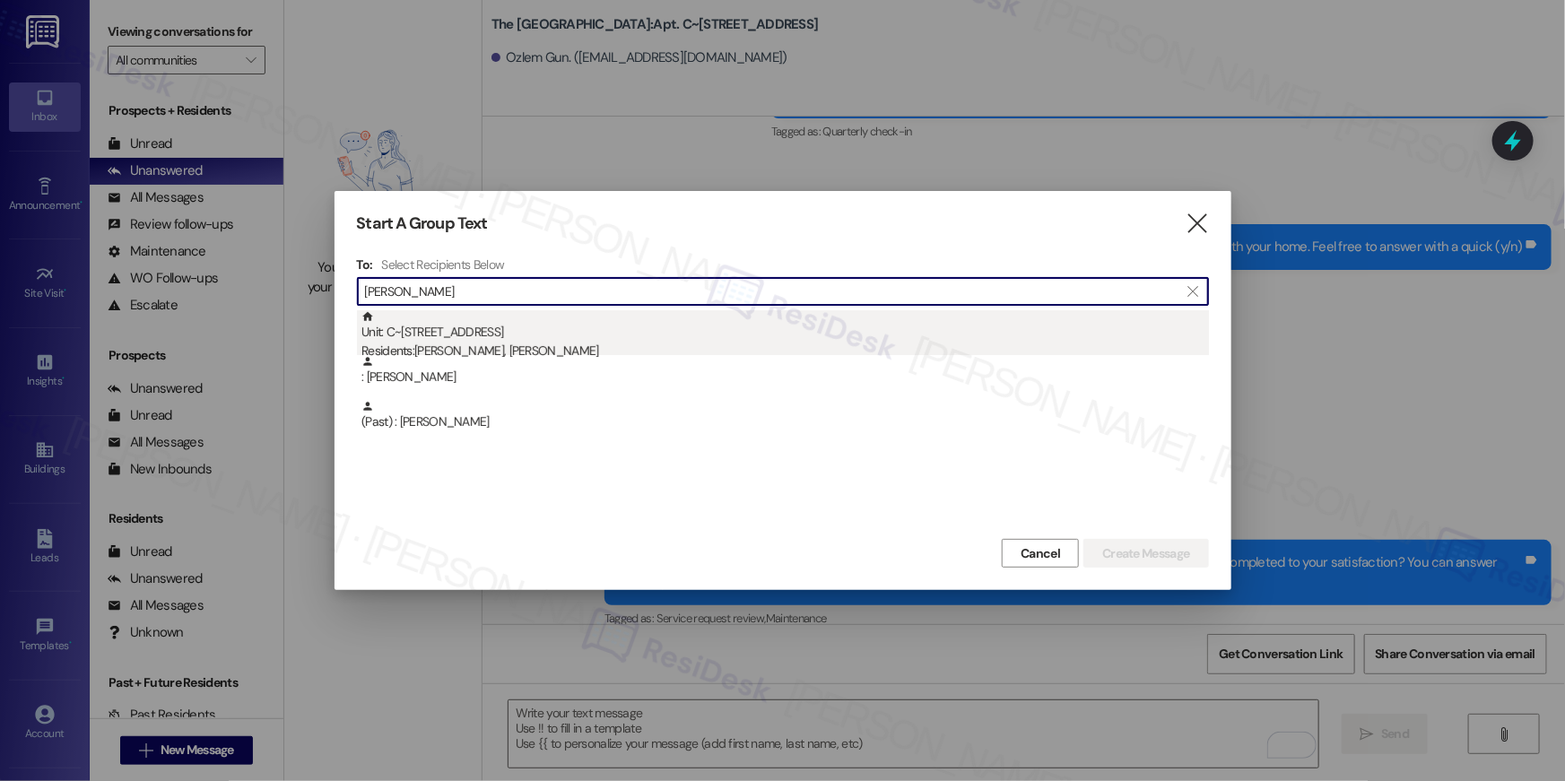
type input "paul ji"
click at [431, 341] on div "Unit: C~721 - 1850 Columbia Pike Residents: Paul Ji, Yuanyuan Zhou" at bounding box center [786, 335] width 848 height 51
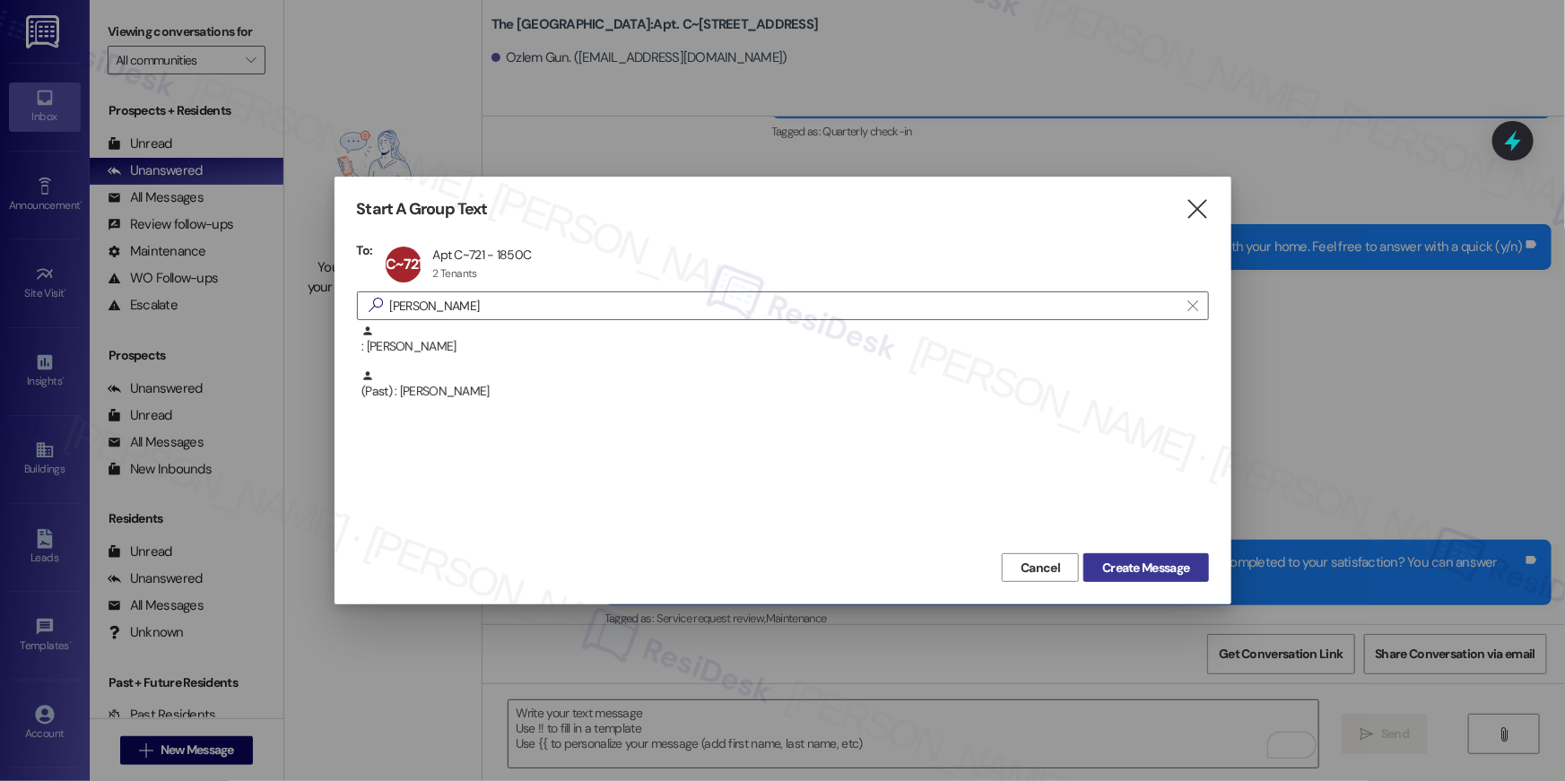
click at [1158, 570] on span "Create Message" at bounding box center [1145, 568] width 87 height 19
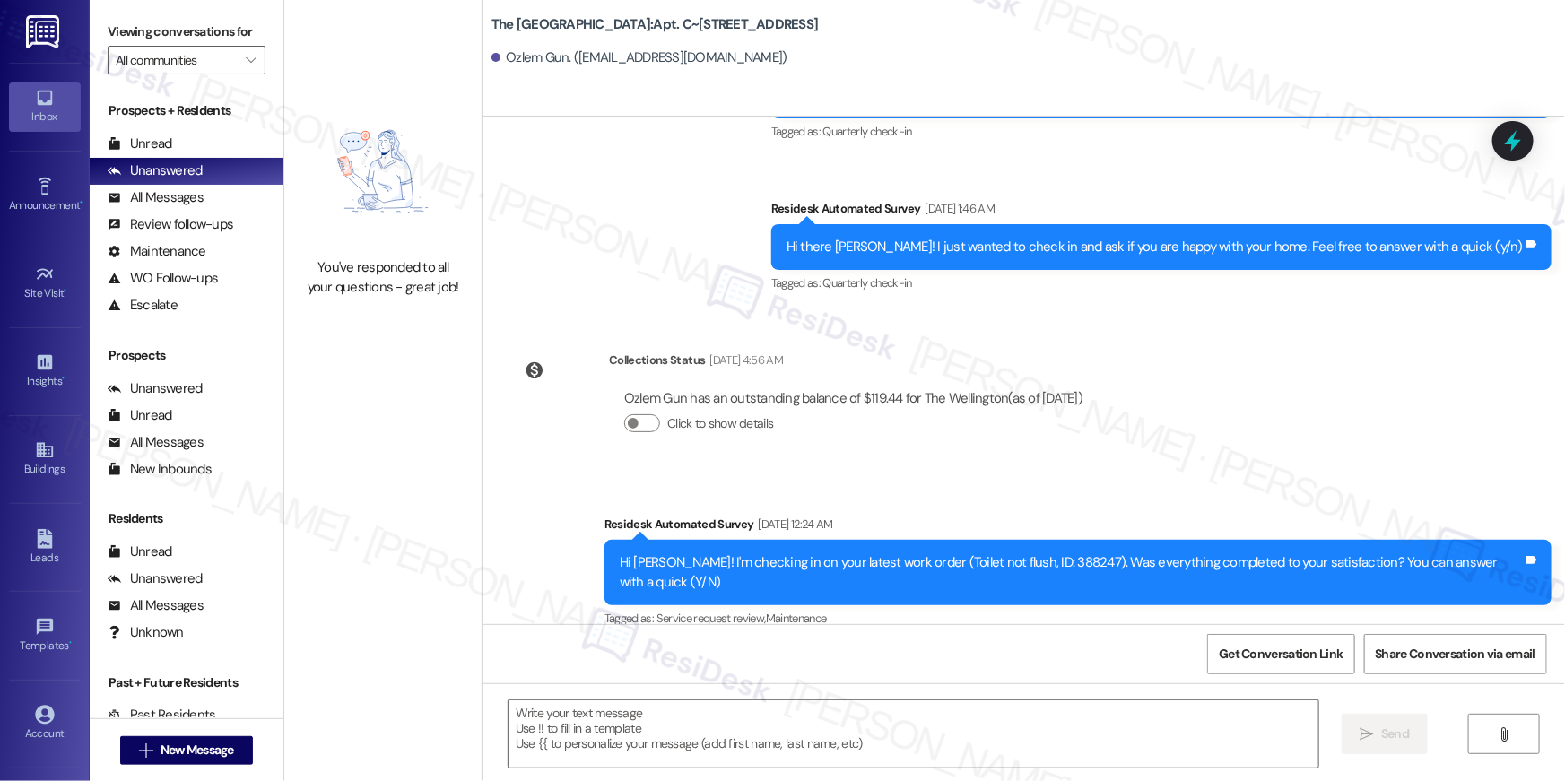
type textarea "Fetching suggested responses. Please feel free to read through the conversation…"
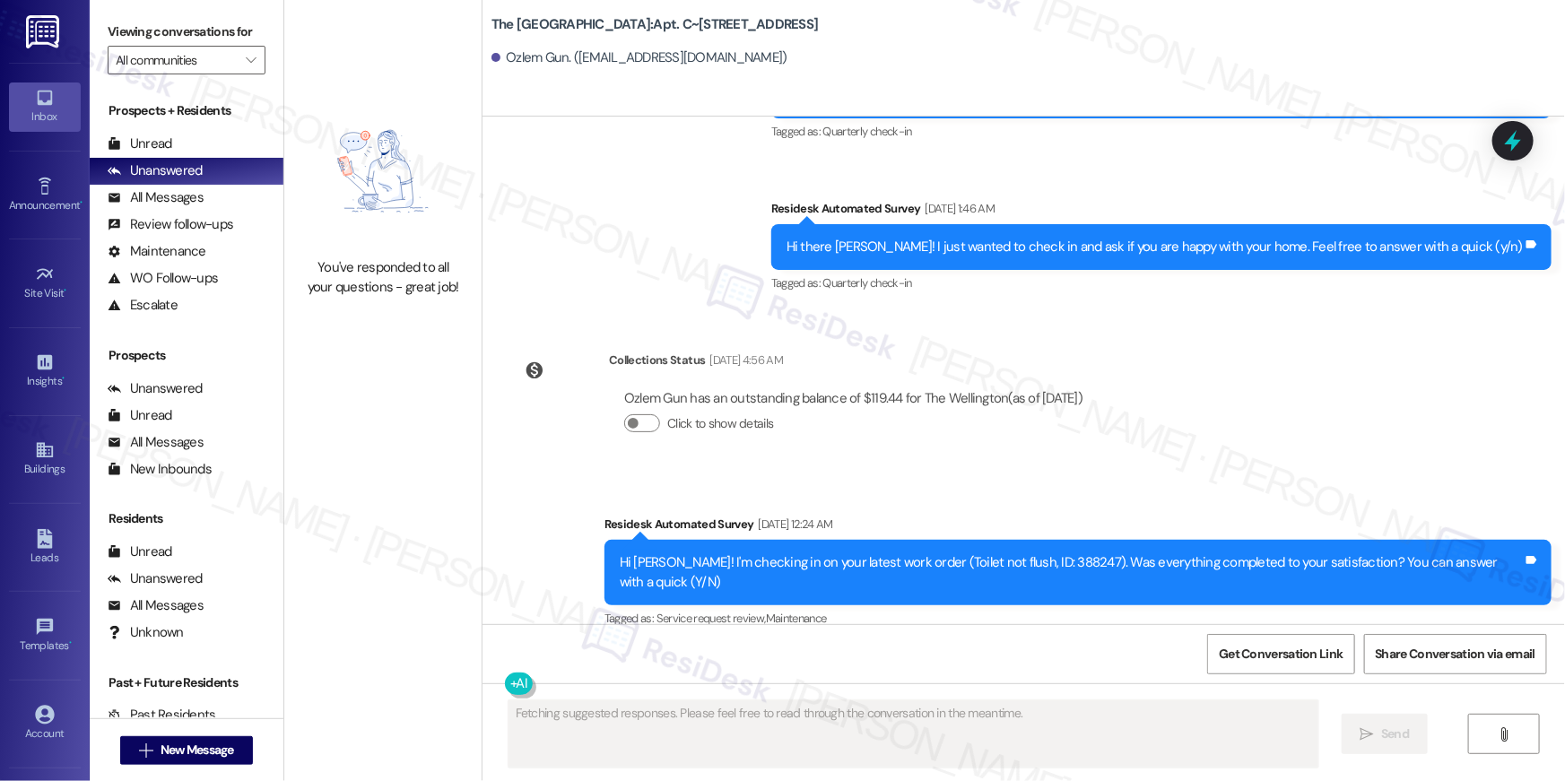
scroll to position [1219, 0]
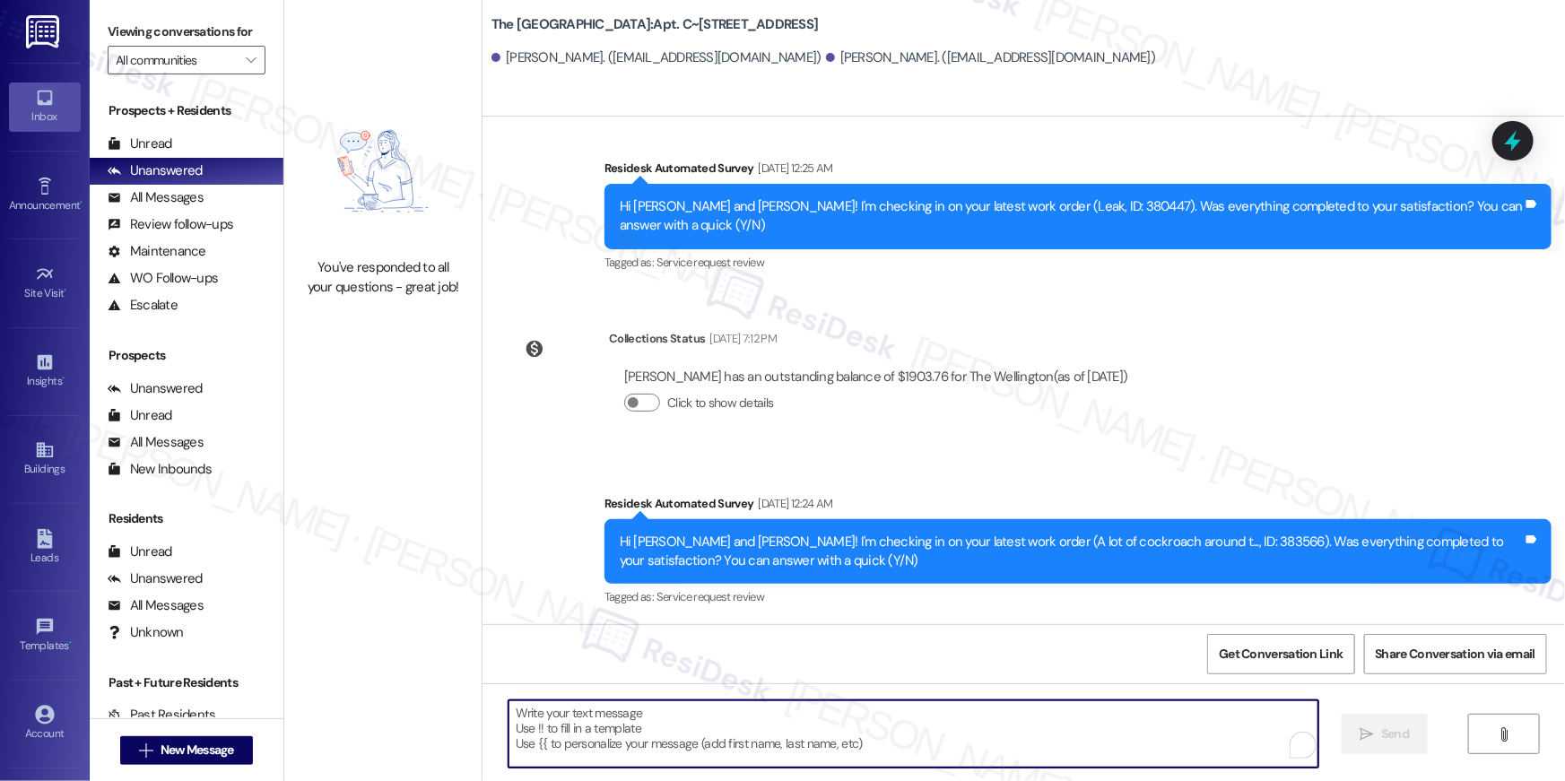
click at [1087, 728] on textarea "To enrich screen reader interactions, please activate Accessibility in Grammarl…" at bounding box center [914, 734] width 810 height 67
paste textarea "Hi {{first_name}}, your {{property}} lease renewal offer is now ready! Please r…"
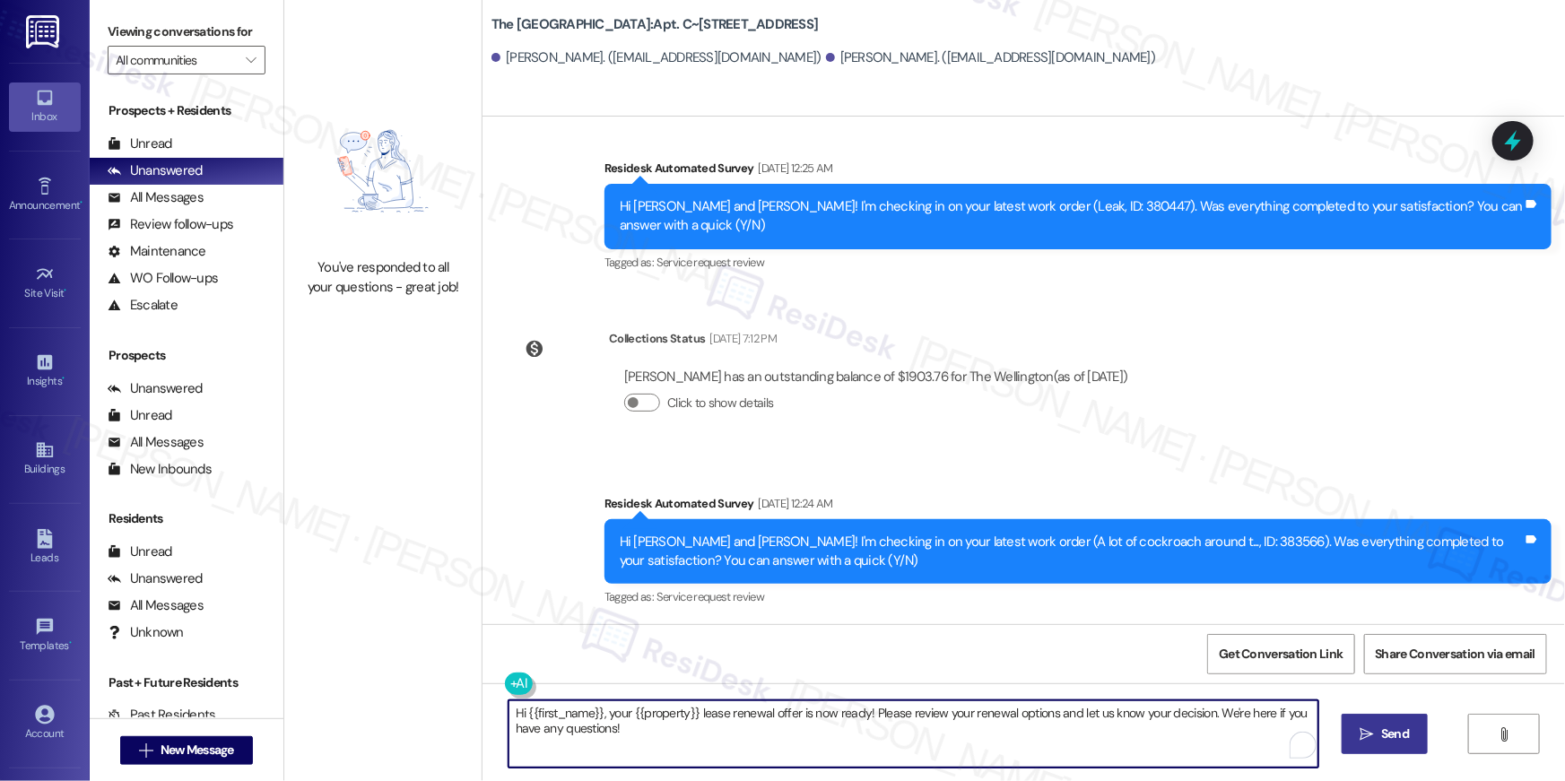
type textarea "Hi {{first_name}}, your {{property}} lease renewal offer is now ready! Please r…"
click at [1366, 736] on icon "" at bounding box center [1367, 734] width 13 height 14
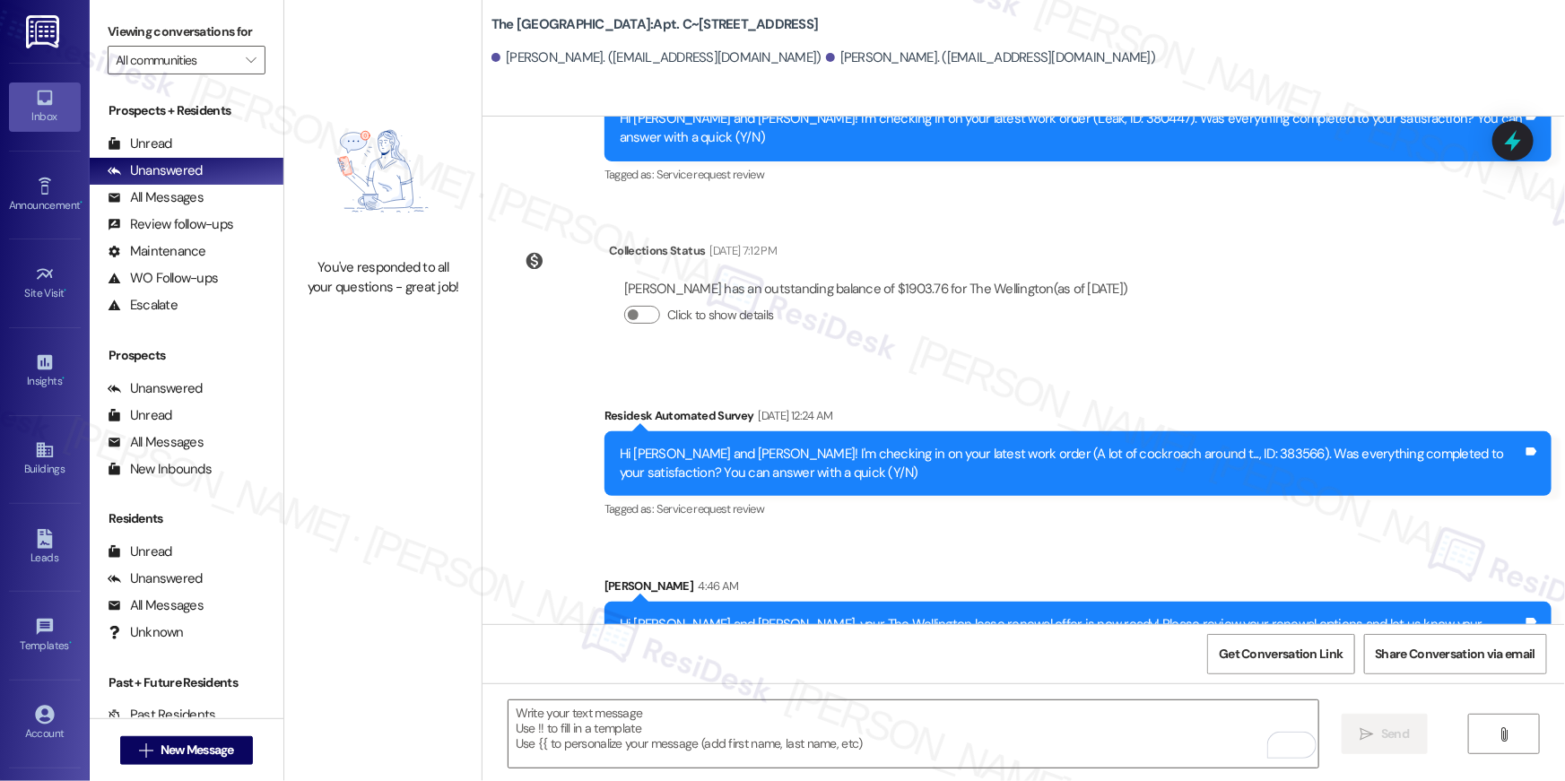
scroll to position [1363, 0]
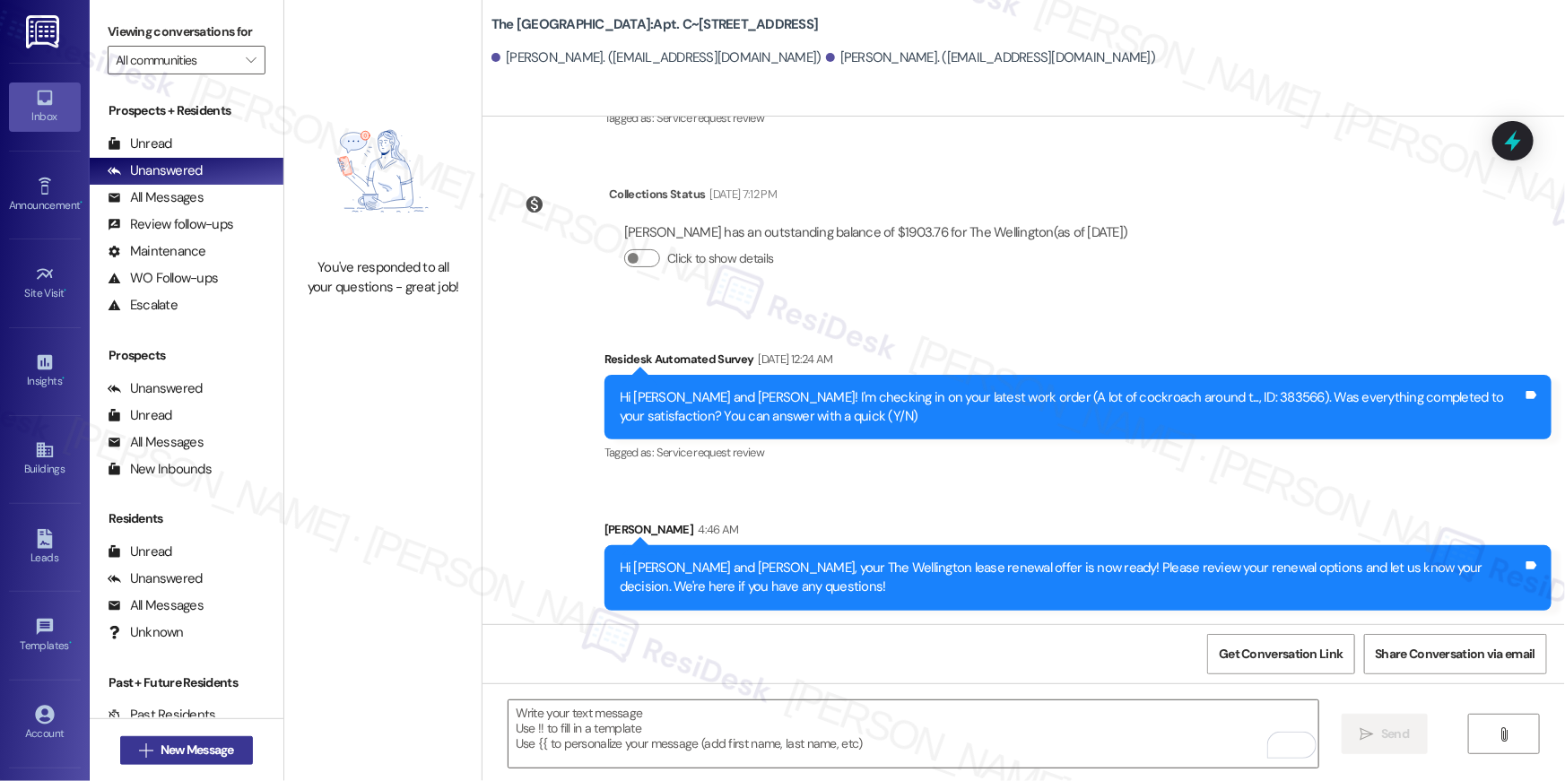
click at [179, 755] on span "New Message" at bounding box center [198, 750] width 74 height 19
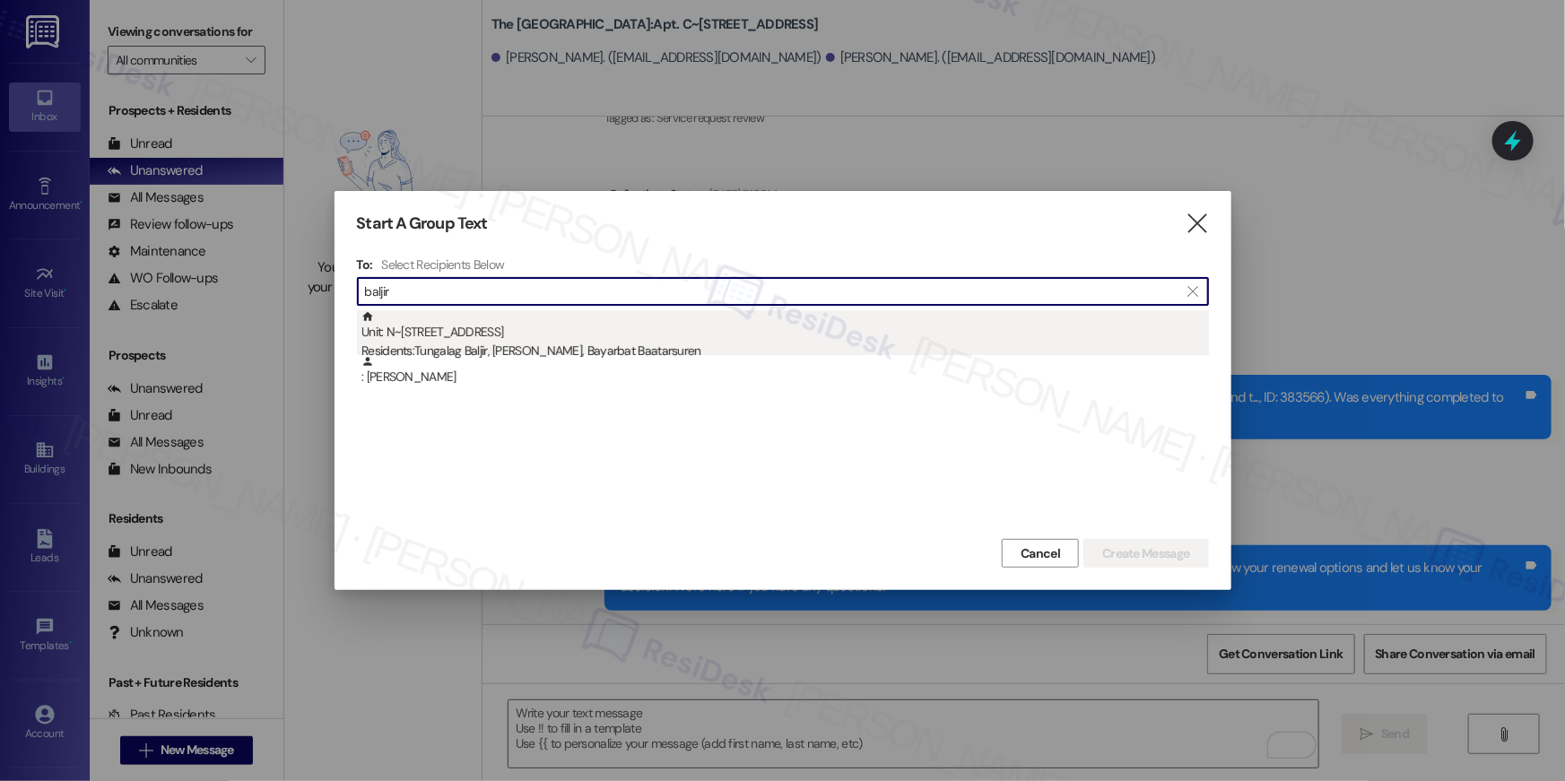
type input "baljir"
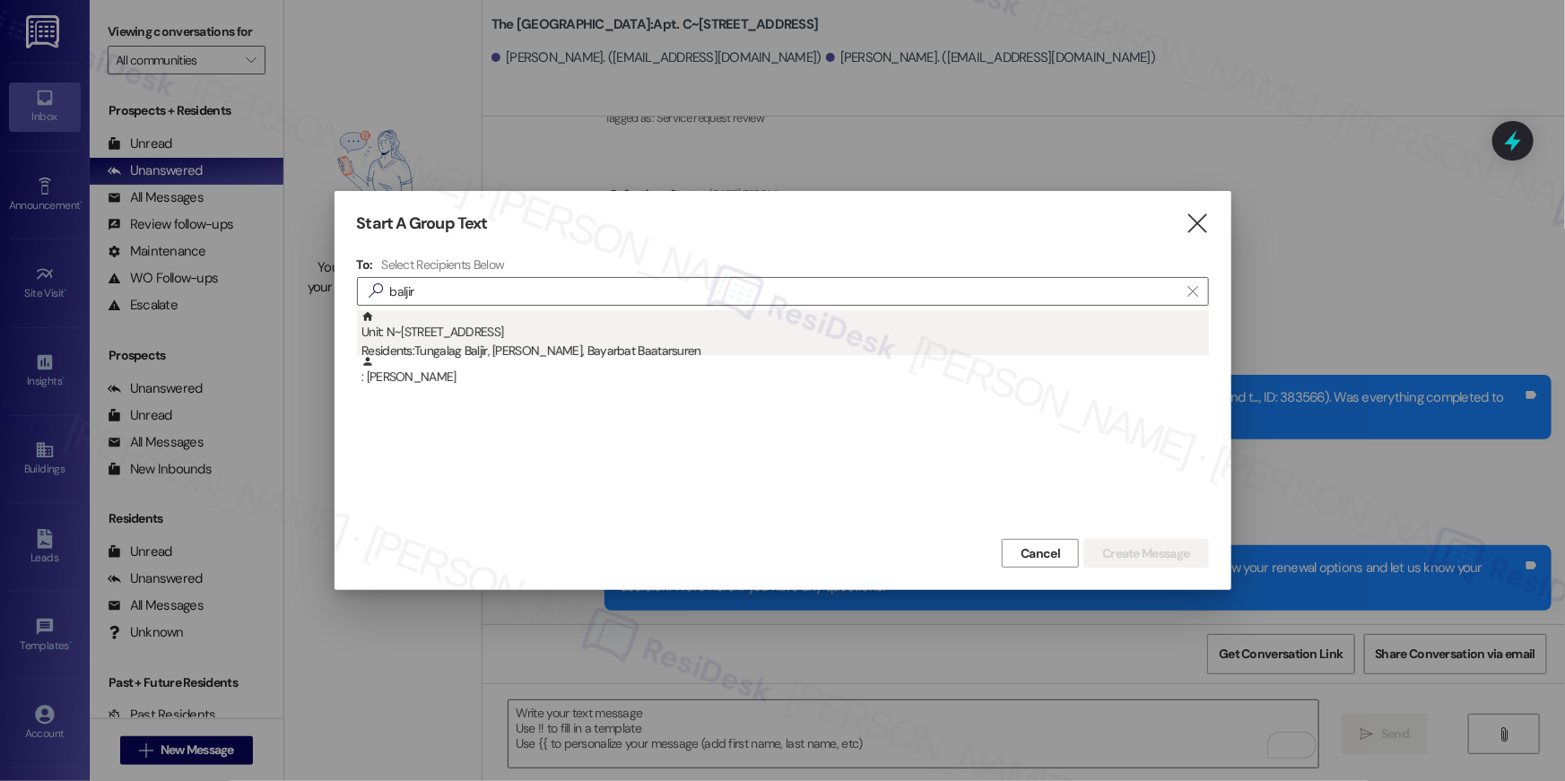
click at [503, 348] on div "Residents: Tungalag Baljir, Ganzorig Banzragch, Bayarbat Baatarsuren" at bounding box center [786, 351] width 848 height 19
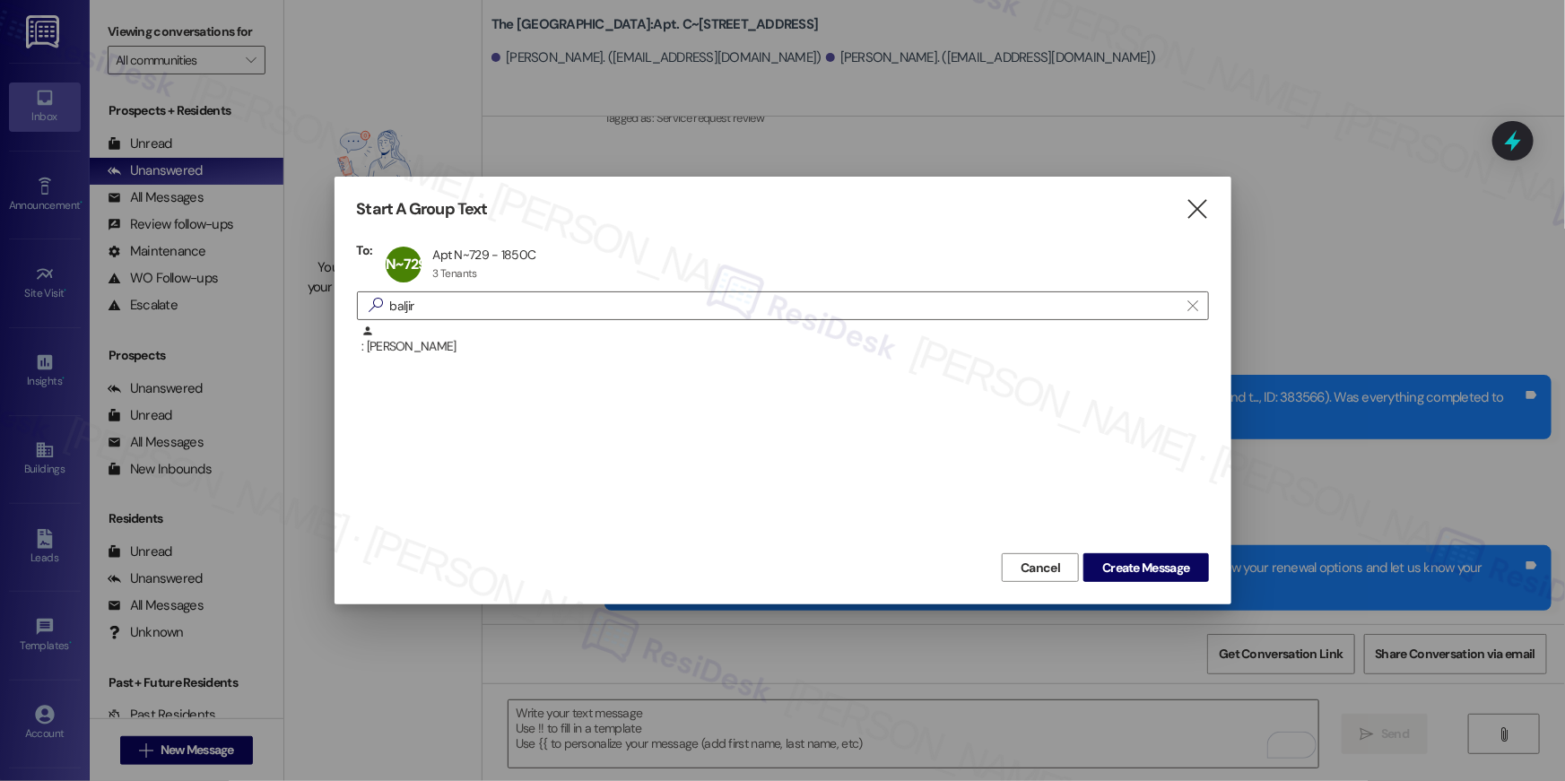
click at [1181, 584] on div "Start A Group Text  To: N~729 Apt N~729 - 1850C Apt N~729 - 1850C 3 Tenants 3 …" at bounding box center [783, 391] width 897 height 428
click at [1180, 578] on button "Create Message" at bounding box center [1146, 567] width 125 height 29
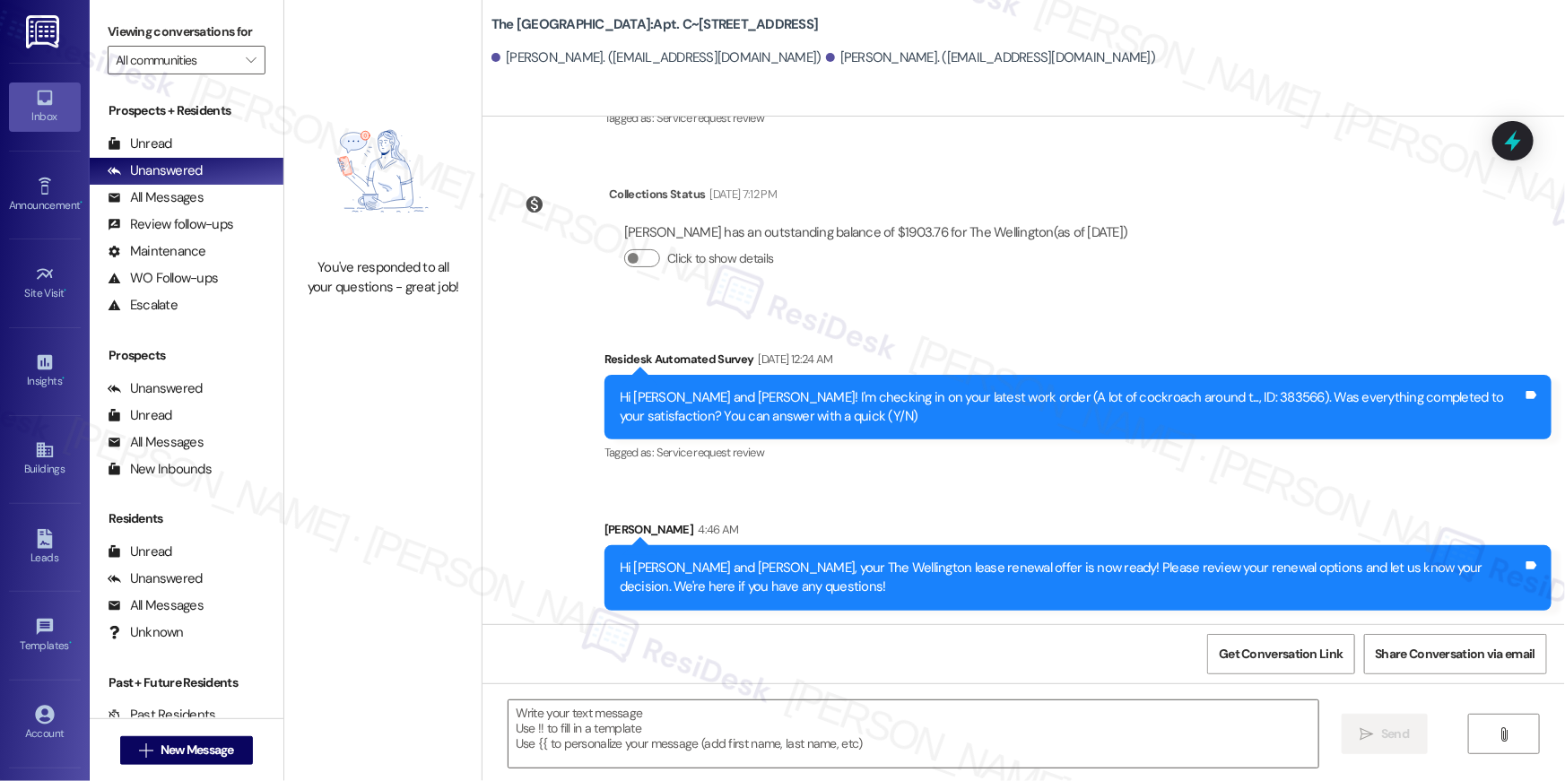
type textarea "Fetching suggested responses. Please feel free to read through the conversation…"
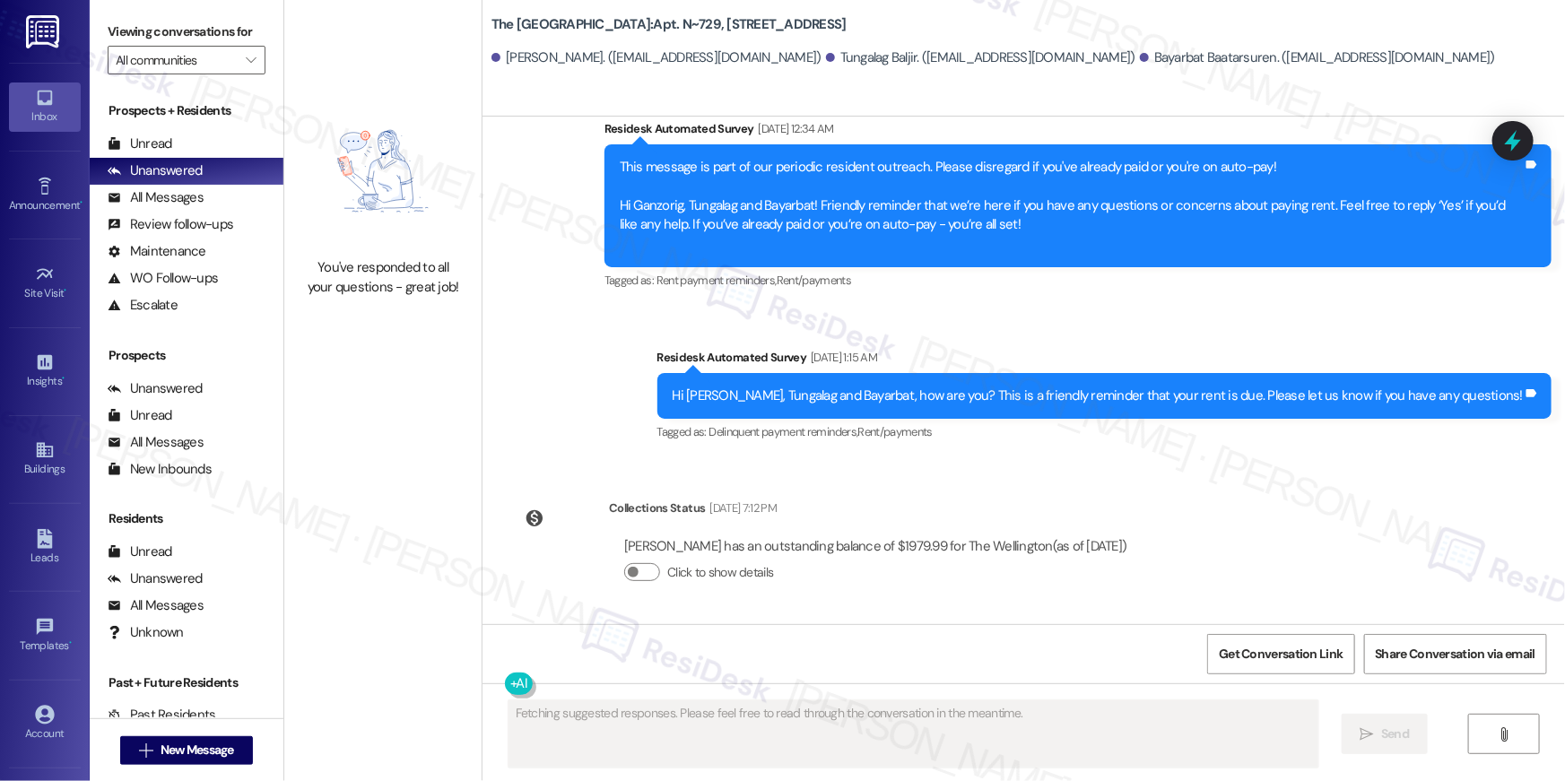
scroll to position [1163, 0]
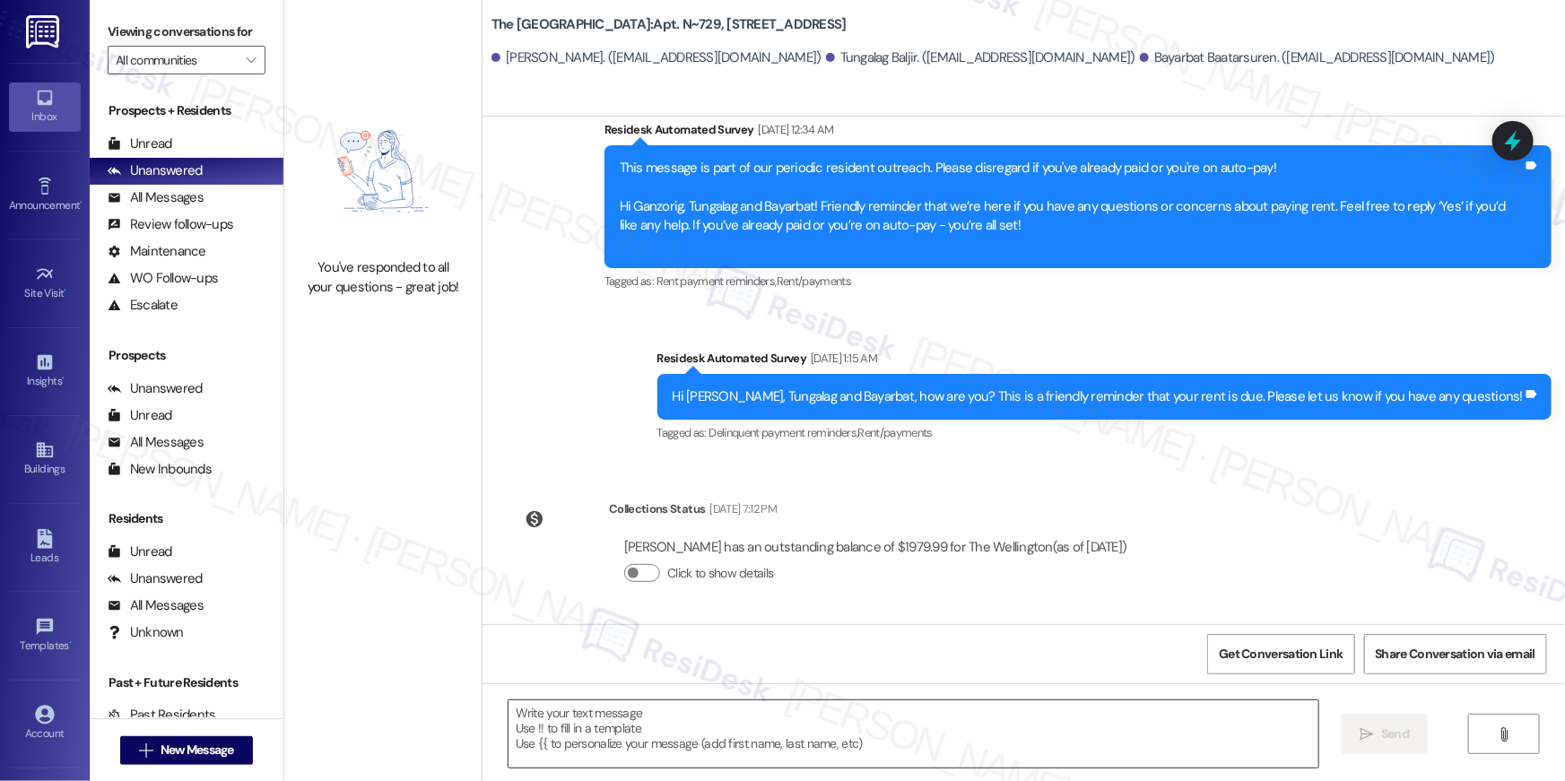
click at [895, 744] on textarea at bounding box center [914, 734] width 810 height 67
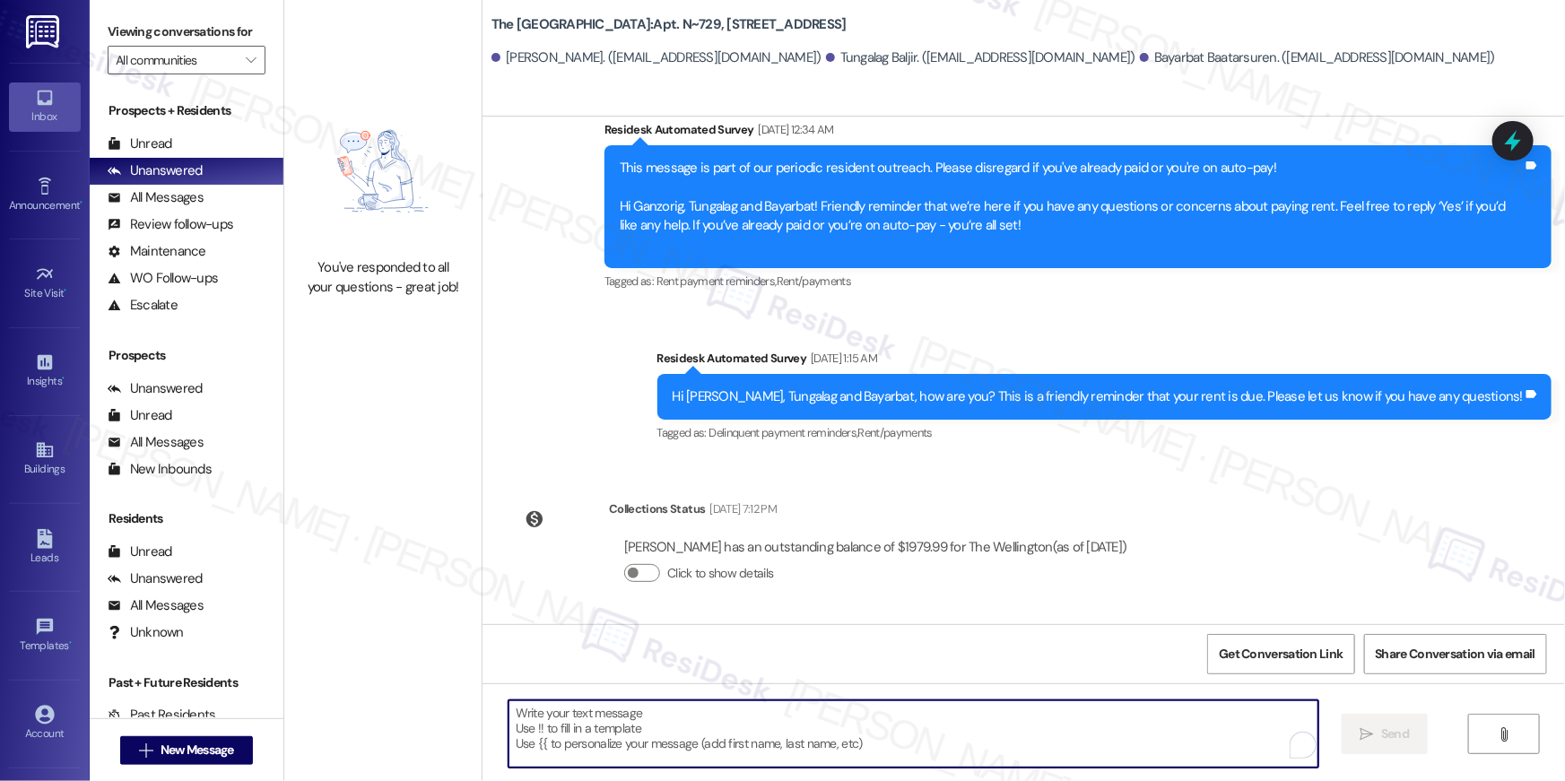
click at [895, 741] on textarea "To enrich screen reader interactions, please activate Accessibility in Grammarl…" at bounding box center [914, 734] width 810 height 67
paste textarea "Hi {{first_name}}, your {{property}} lease renewal offer is now ready! Please r…"
type textarea "Hi {{first_name}}, your {{property}} lease renewal offer is now ready! Please r…"
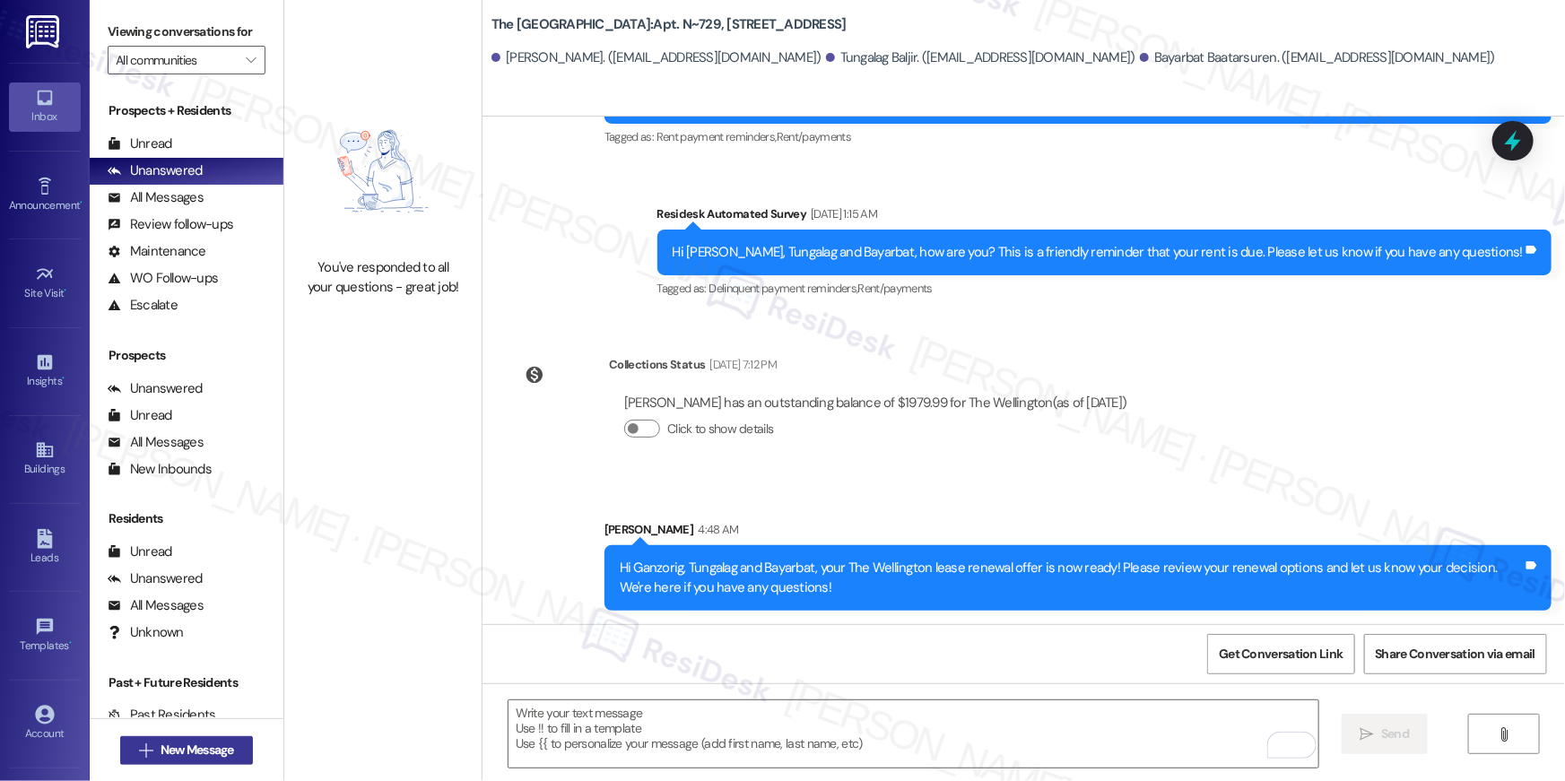
click at [176, 752] on span "New Message" at bounding box center [198, 750] width 74 height 19
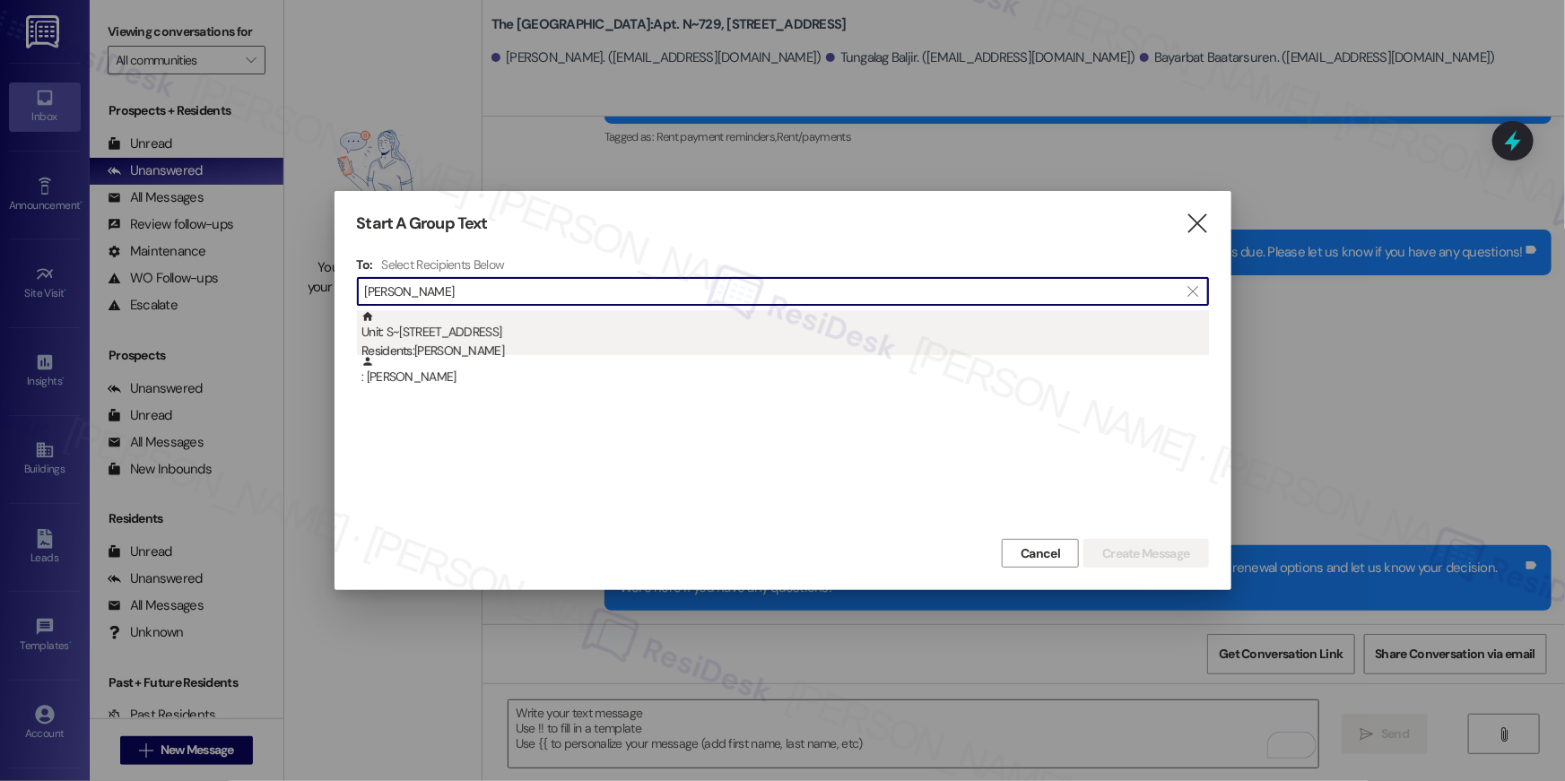
type input "patty samava"
click at [635, 335] on div "Unit: S~809 - 1850 Columbia Pike Residents: Ram Jotikasthira, Patty Samavardhana" at bounding box center [786, 335] width 848 height 51
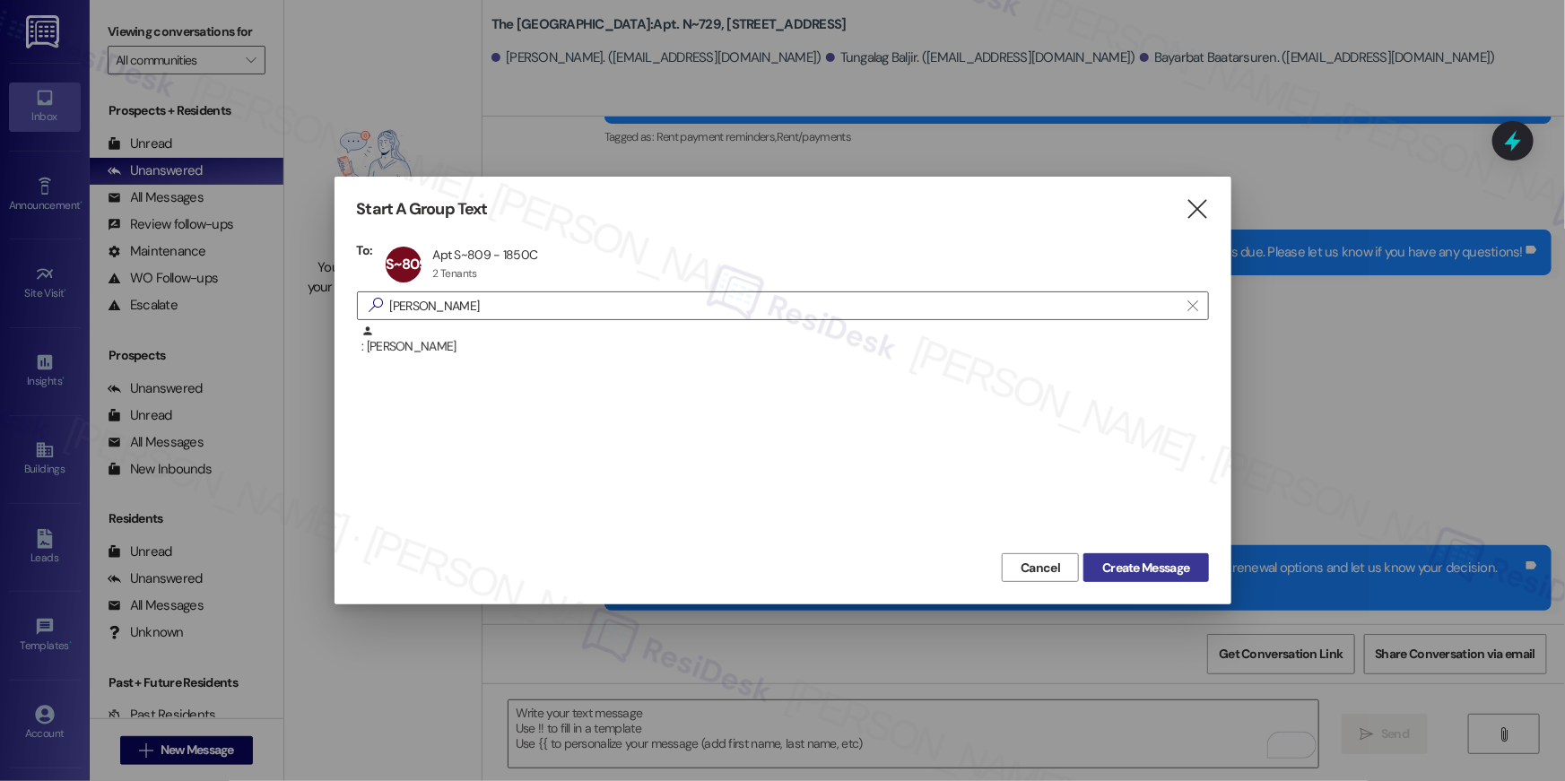
click at [1135, 573] on span "Create Message" at bounding box center [1145, 568] width 87 height 19
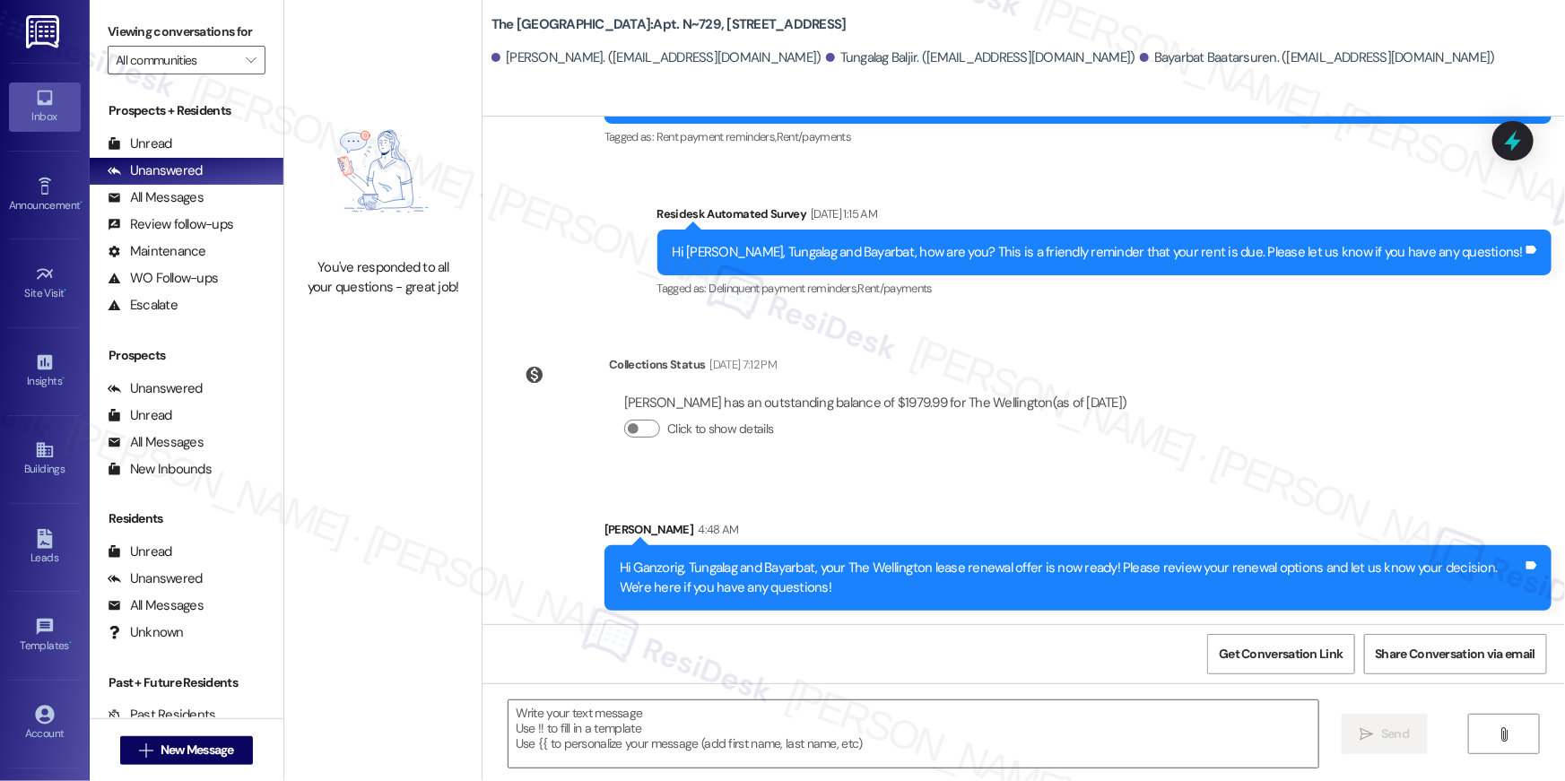
type textarea "Fetching suggested responses. Please feel free to read through the conversation…"
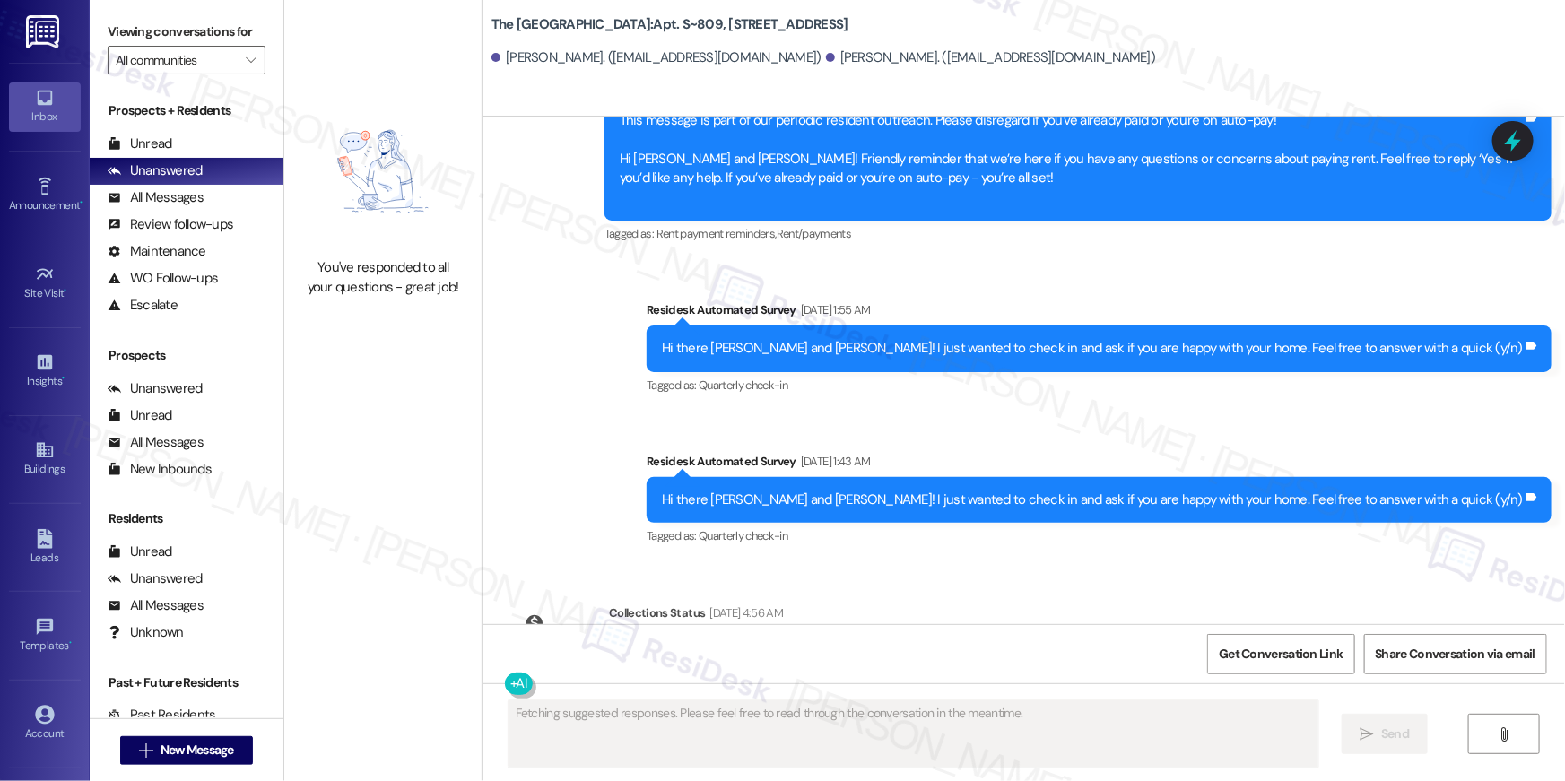
scroll to position [5649, 0]
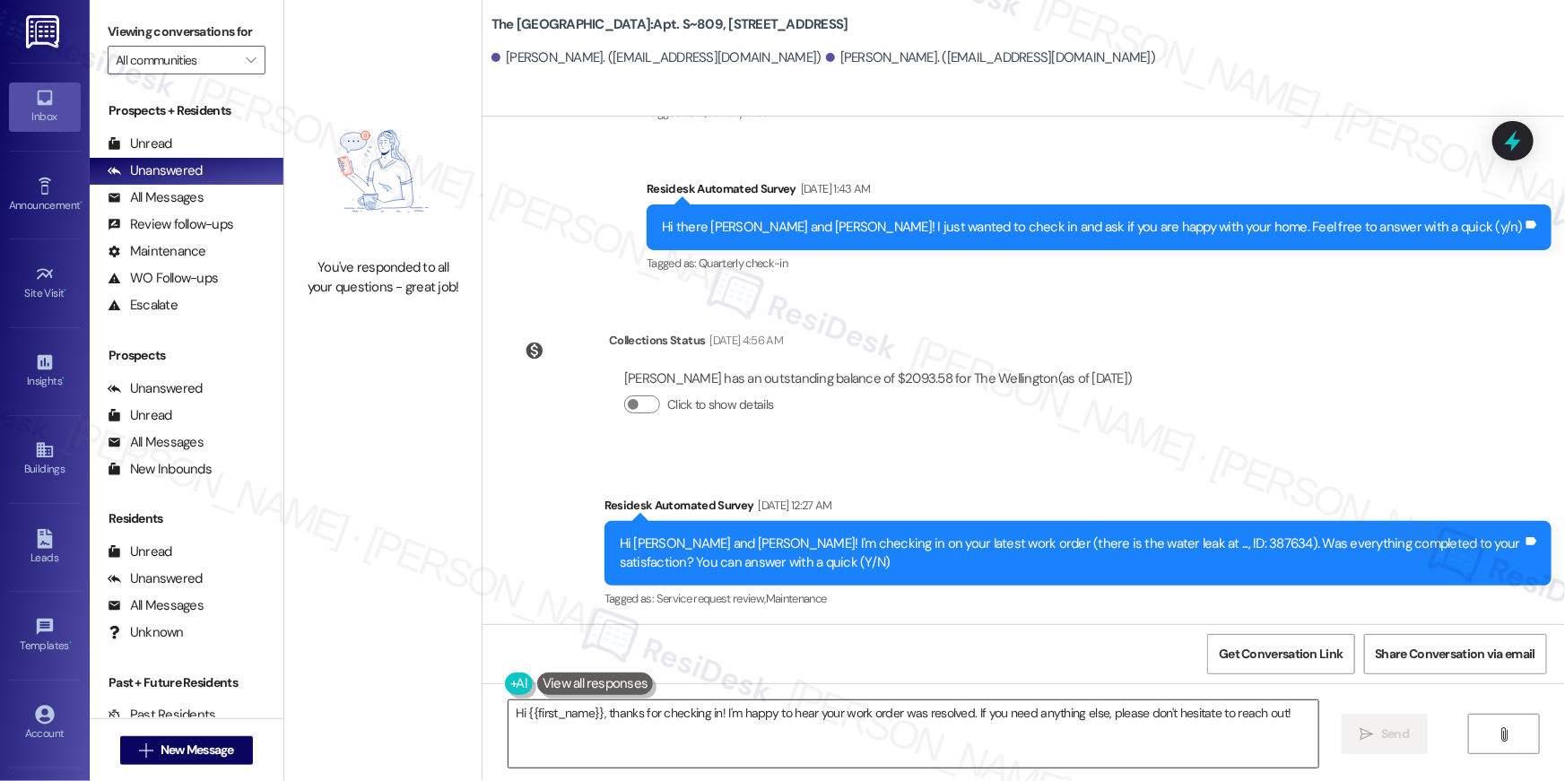
click at [1041, 723] on textarea "Hi {{first_name}}, thanks for checking in! I'm happy to hear your work order wa…" at bounding box center [914, 734] width 810 height 67
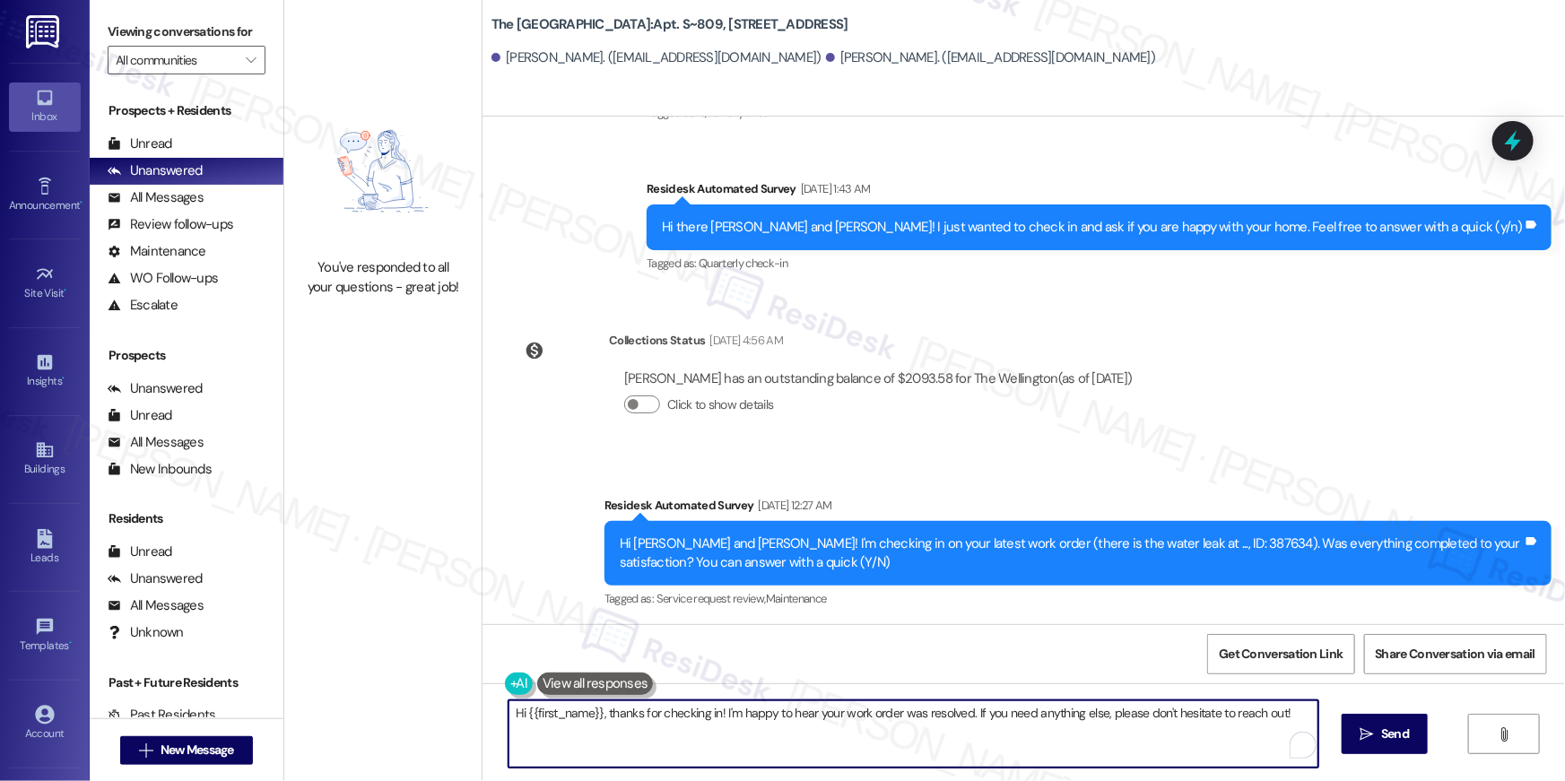
paste textarea "your {{property}} lease renewal offer is now ready! Please review your renewal …"
type textarea "Hi {{first_name}}, your {{property}} lease renewal offer is now ready! Please r…"
click at [1378, 727] on span "Send" at bounding box center [1395, 734] width 35 height 19
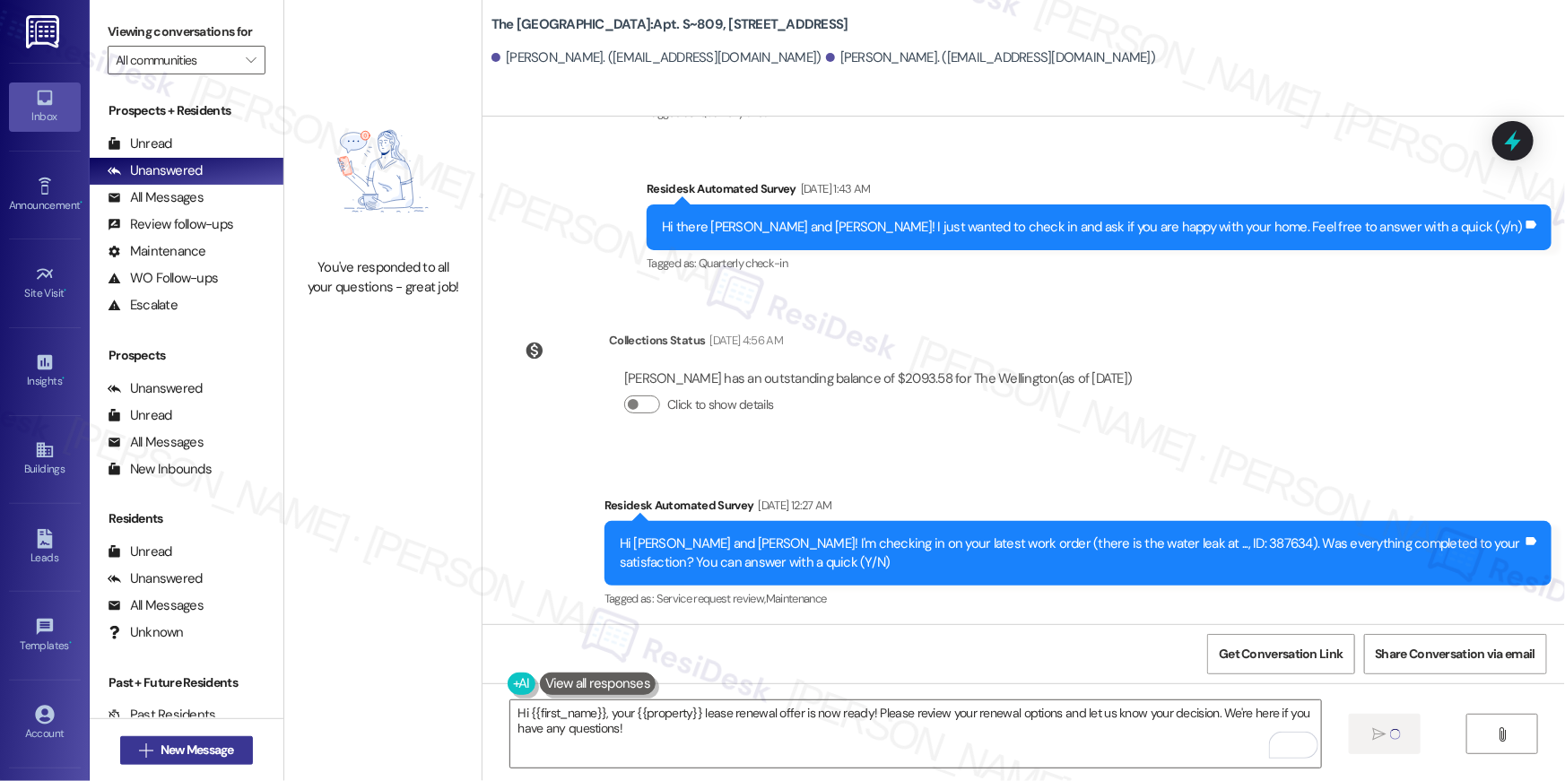
click at [187, 758] on span "New Message" at bounding box center [198, 750] width 74 height 19
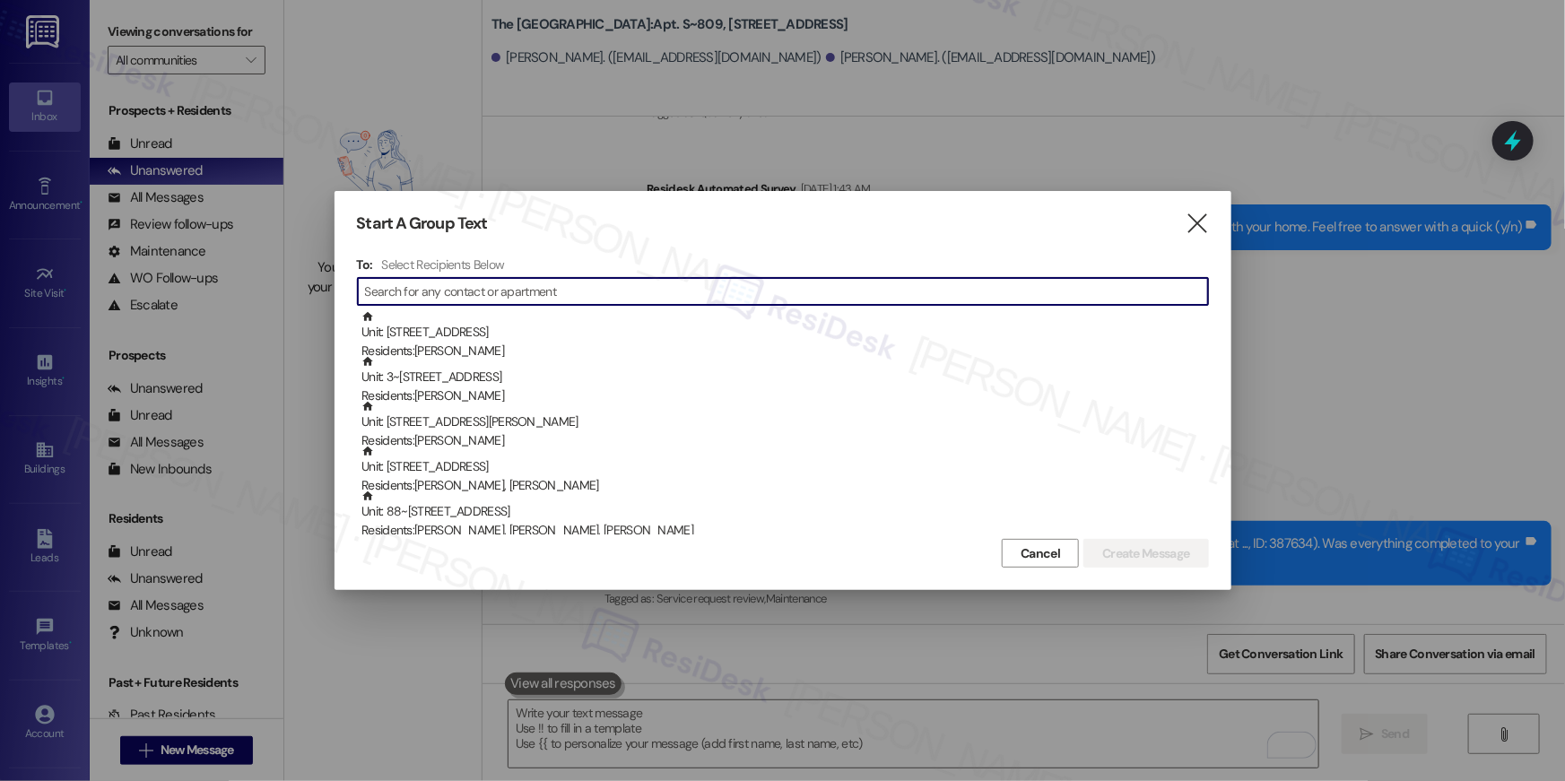
scroll to position [553, 0]
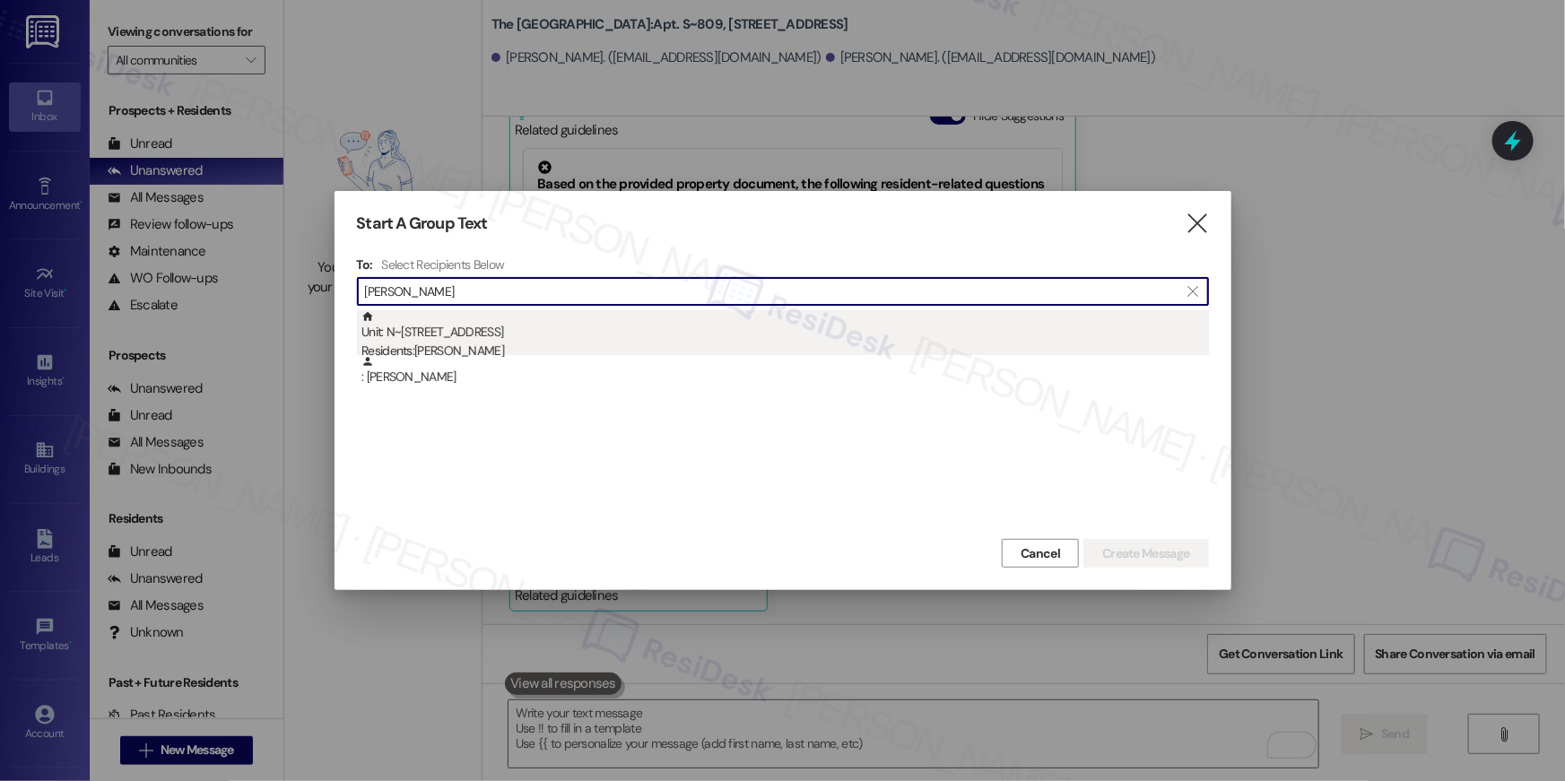
type input "naomi free"
click at [500, 335] on div "Unit: N~427 - 1850 Columbia Pike Residents: Naomi Freeman" at bounding box center [786, 335] width 848 height 51
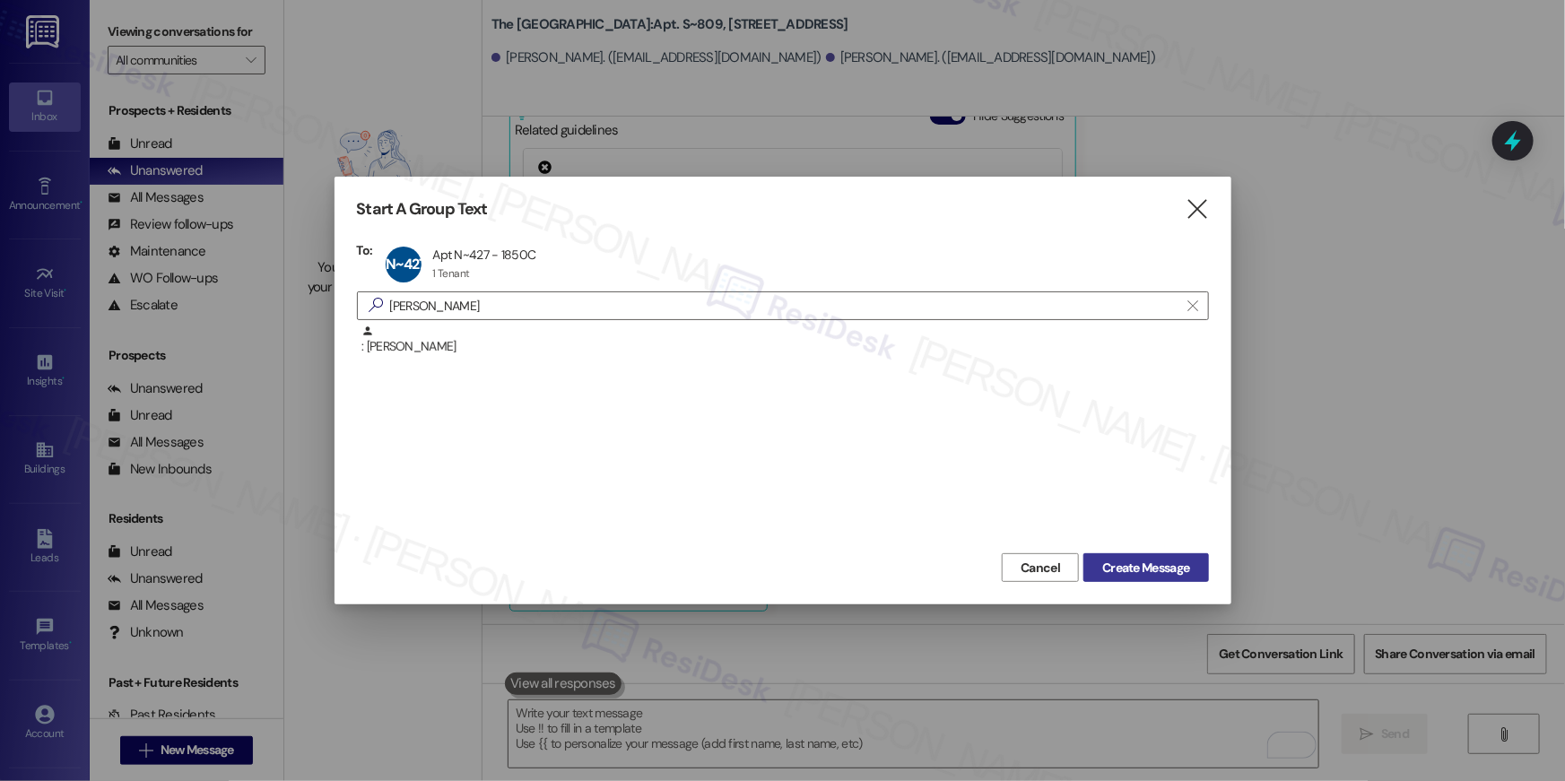
click at [1138, 569] on span "Create Message" at bounding box center [1145, 568] width 87 height 19
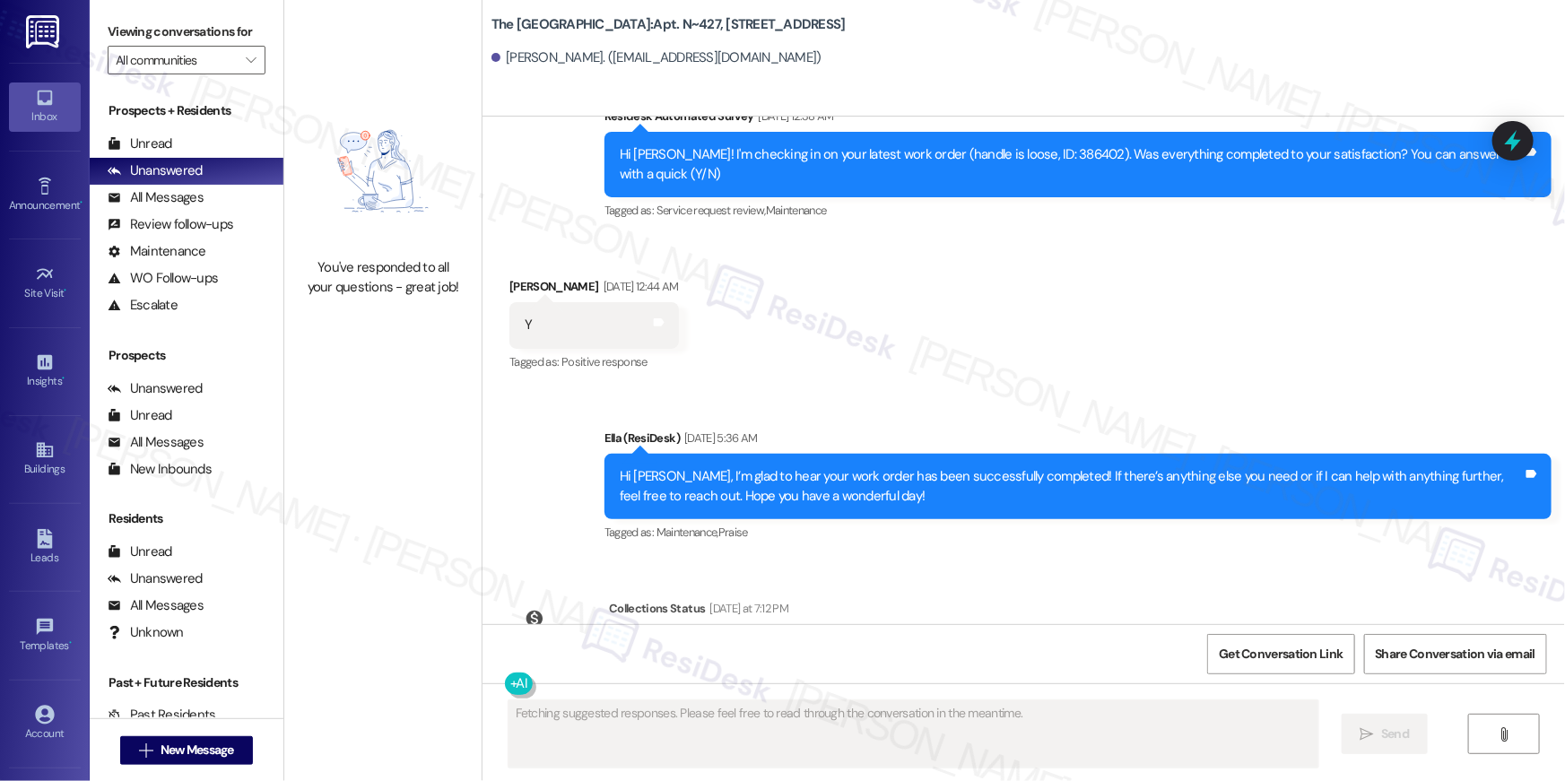
scroll to position [7340, 0]
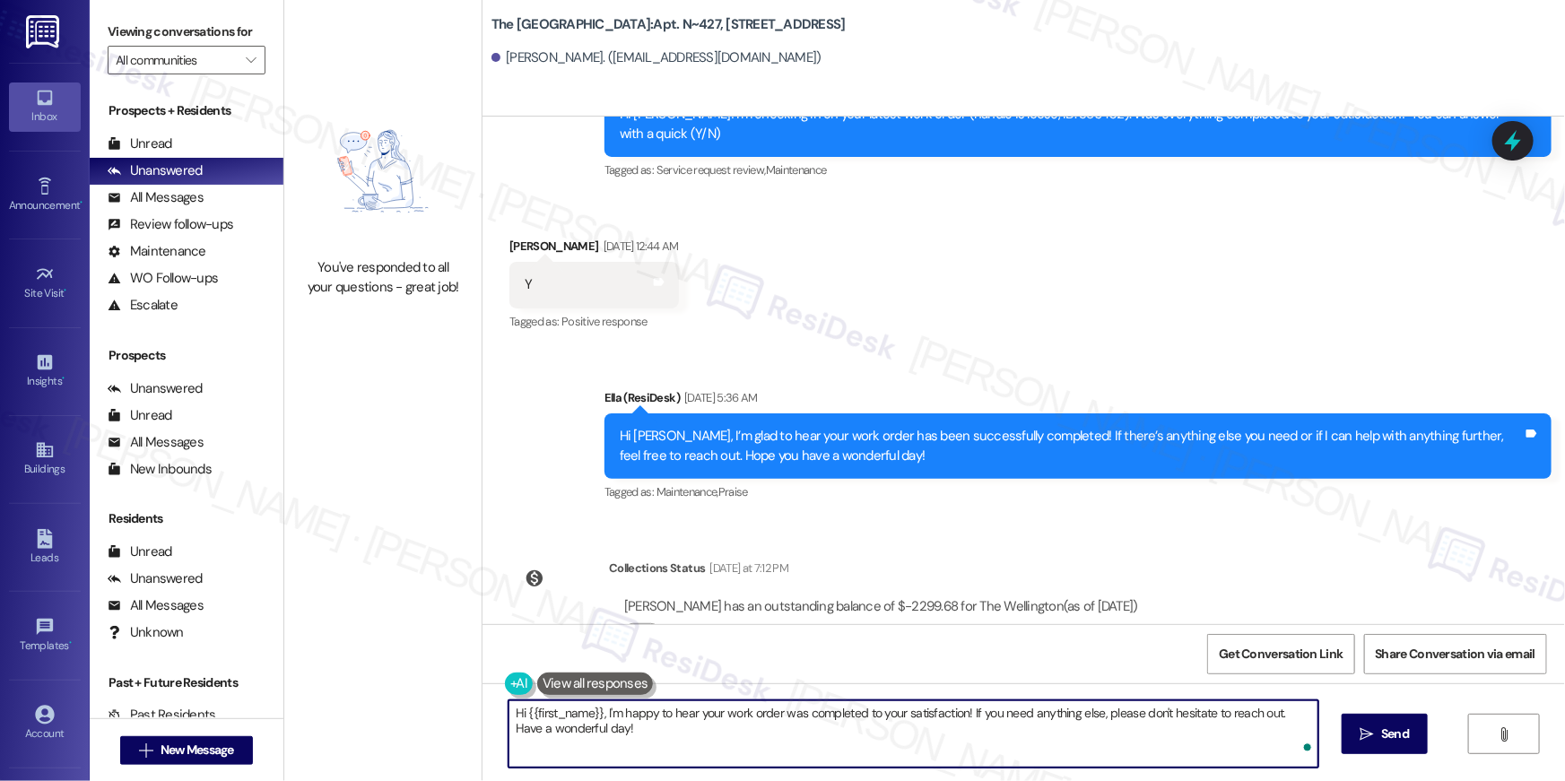
paste textarea "your {{property}} lease renewal offer is now ready! Please review your renewal …"
type textarea "Hi {{first_name}}, your {{property}} lease renewal offer is now ready! Please r…"
click at [1381, 728] on span "Send" at bounding box center [1395, 734] width 28 height 19
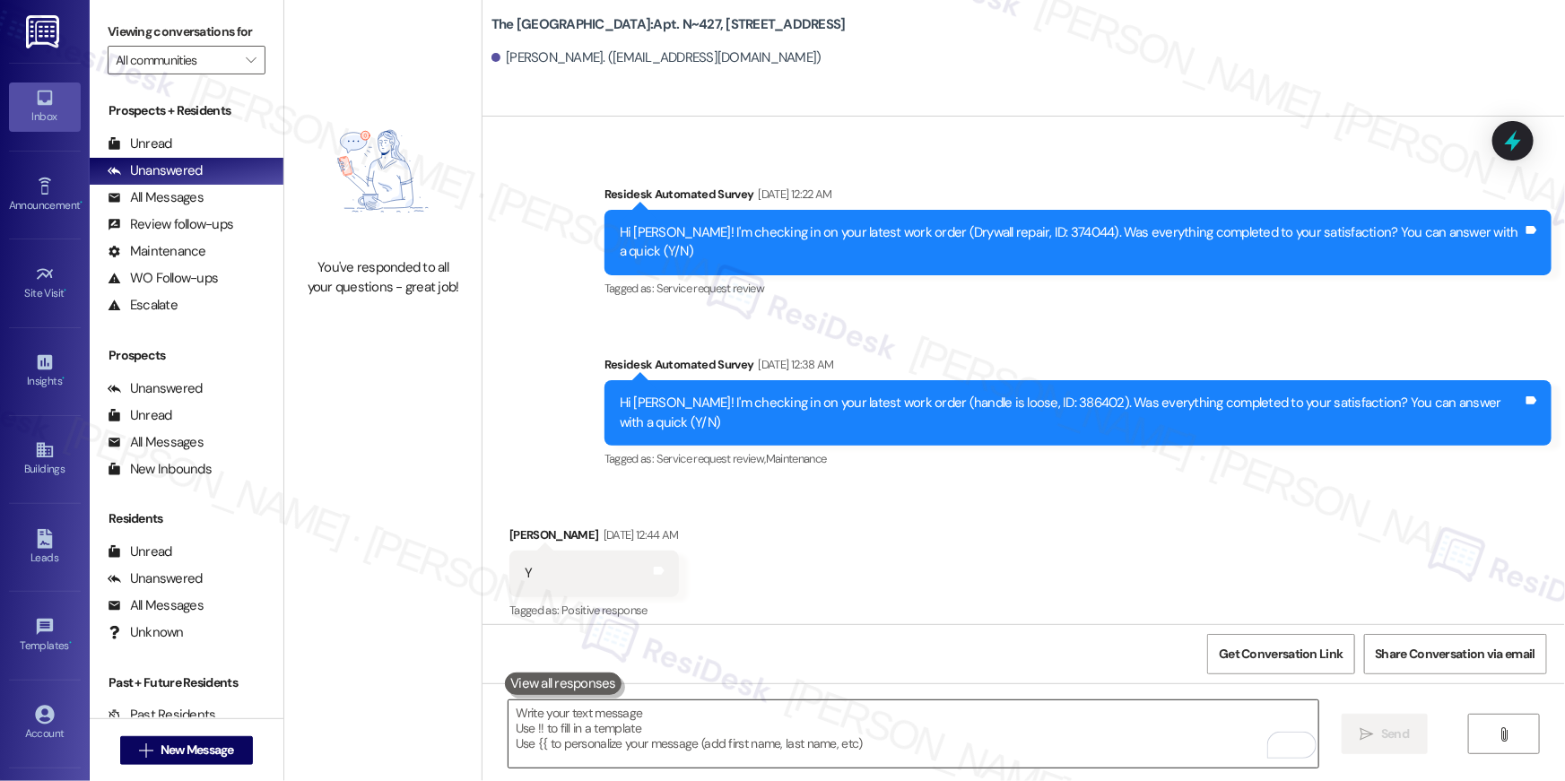
scroll to position [7004, 0]
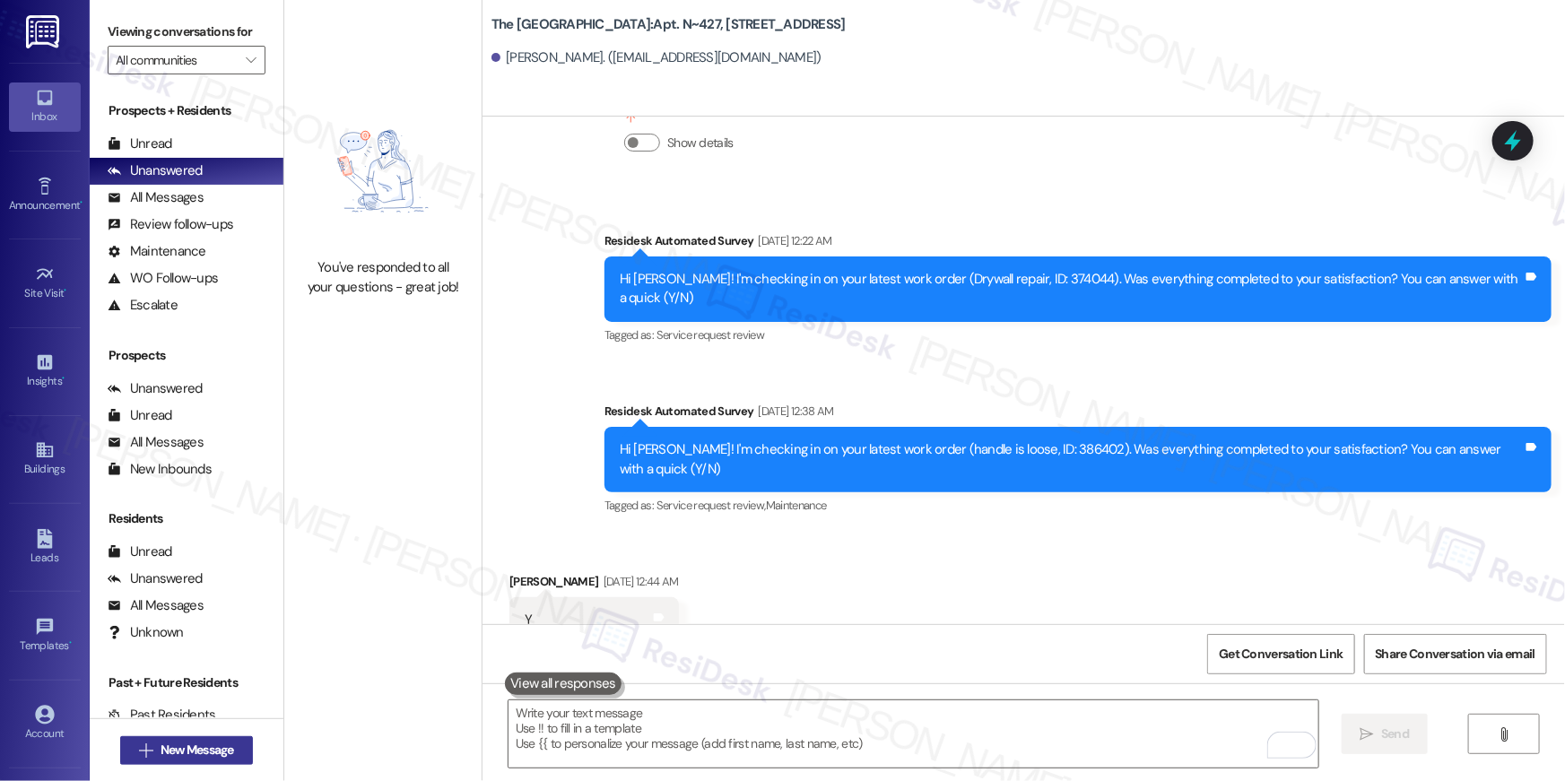
click at [238, 739] on button " New Message" at bounding box center [186, 750] width 133 height 29
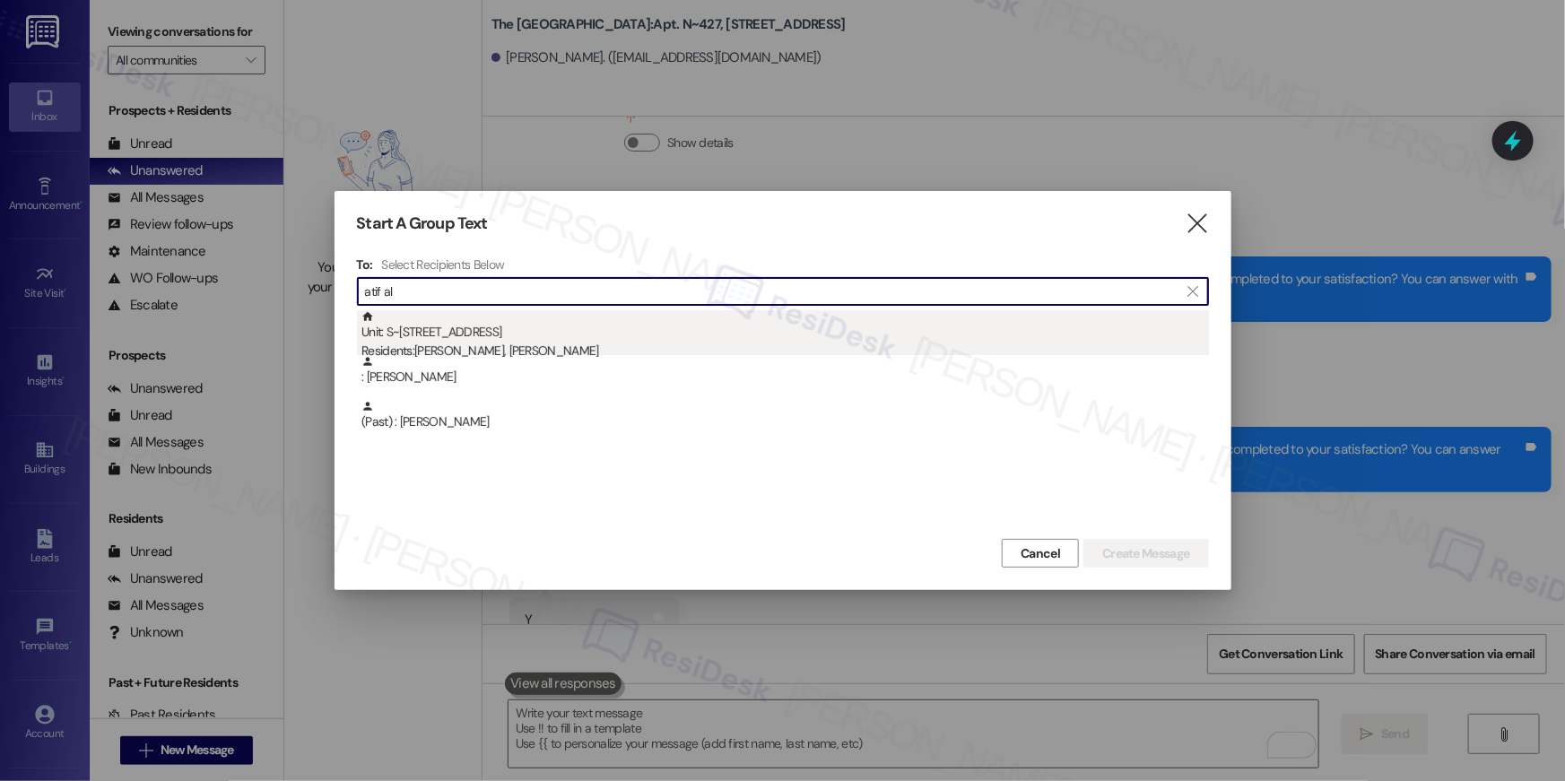
type input "atif al"
click at [597, 346] on div "Residents: Atif Ali, Sawsan Sharif" at bounding box center [786, 351] width 848 height 19
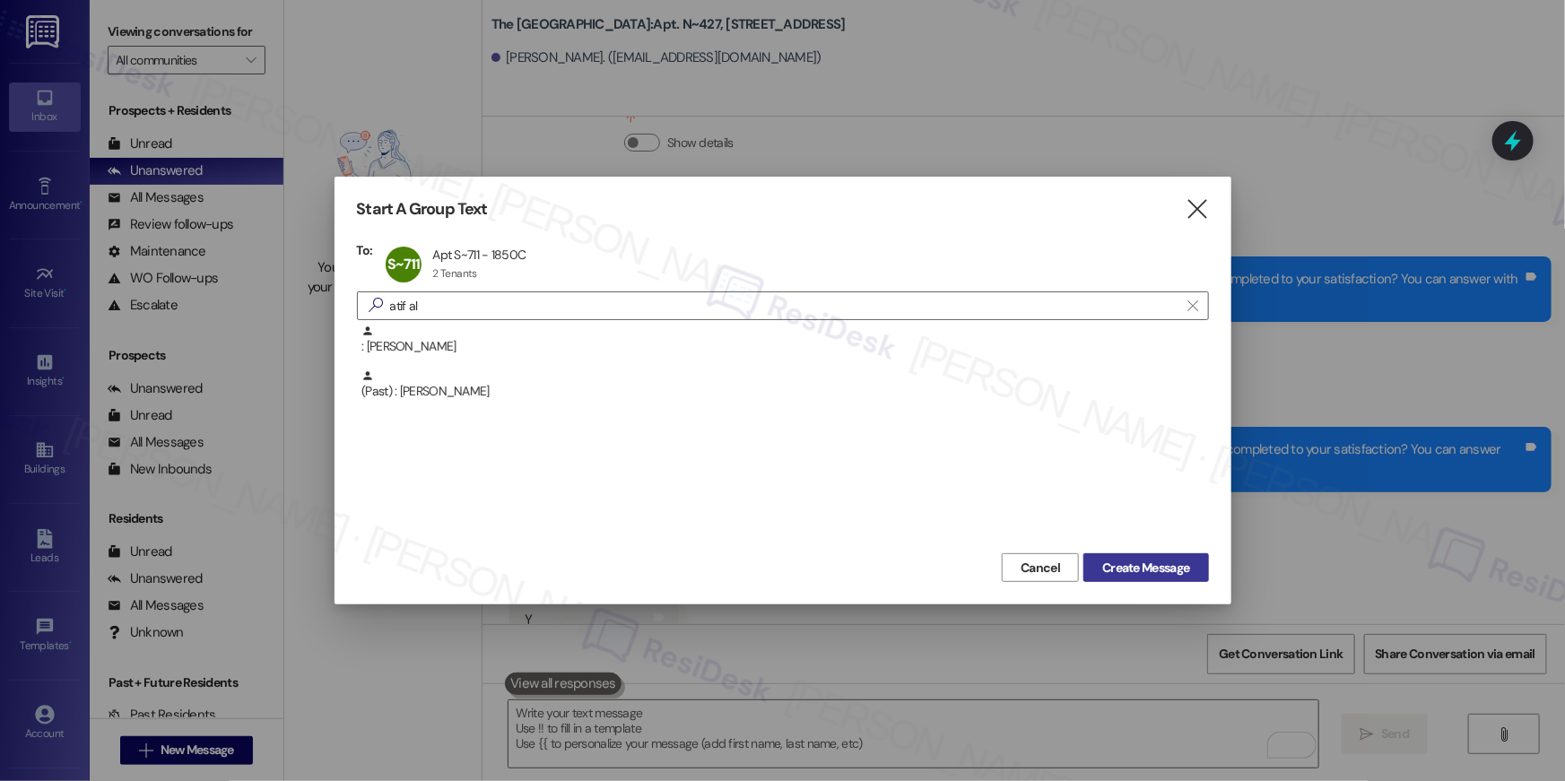
click at [1153, 562] on span "Create Message" at bounding box center [1145, 568] width 87 height 19
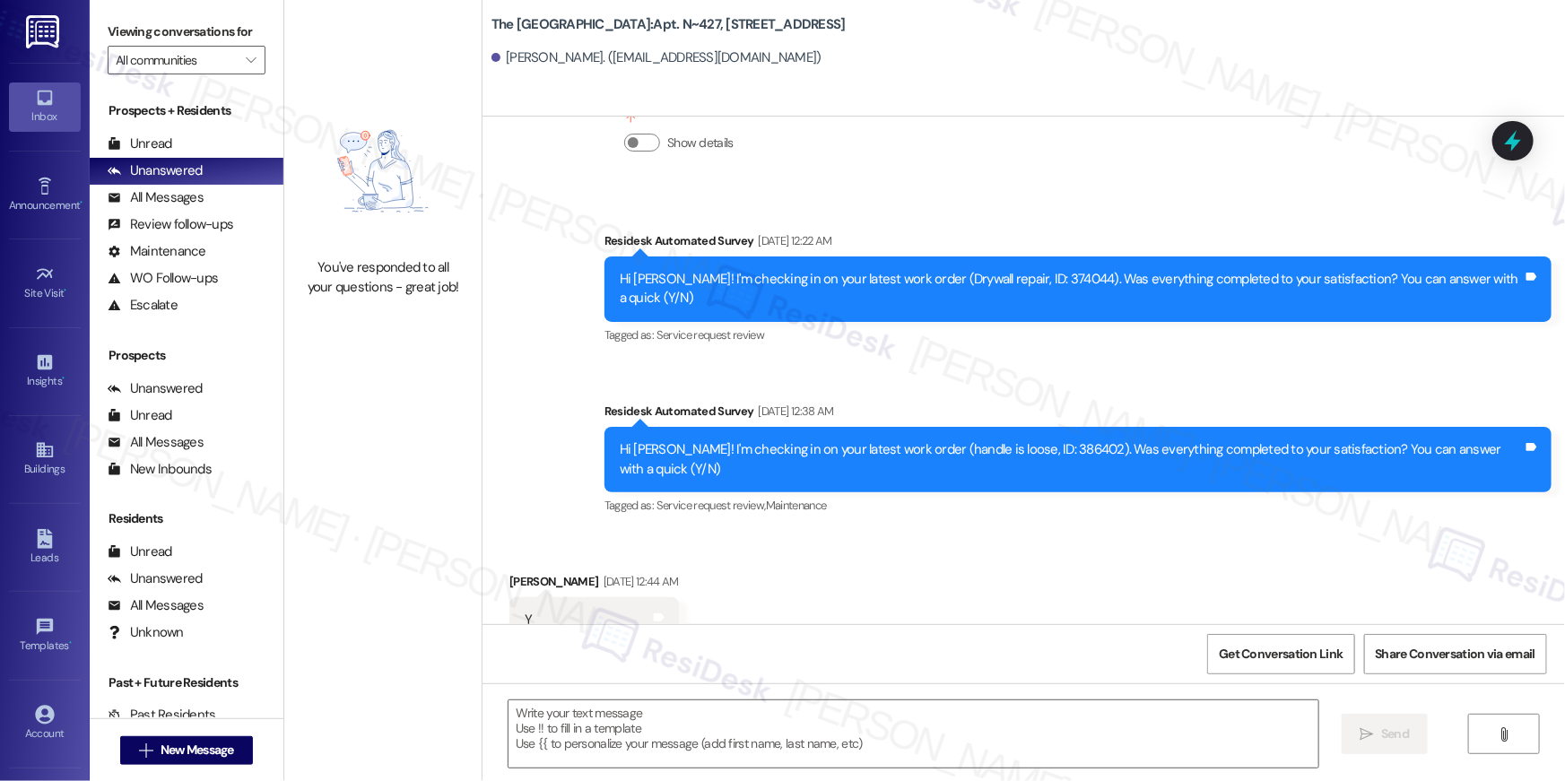
type textarea "Fetching suggested responses. Please feel free to read through the conversation…"
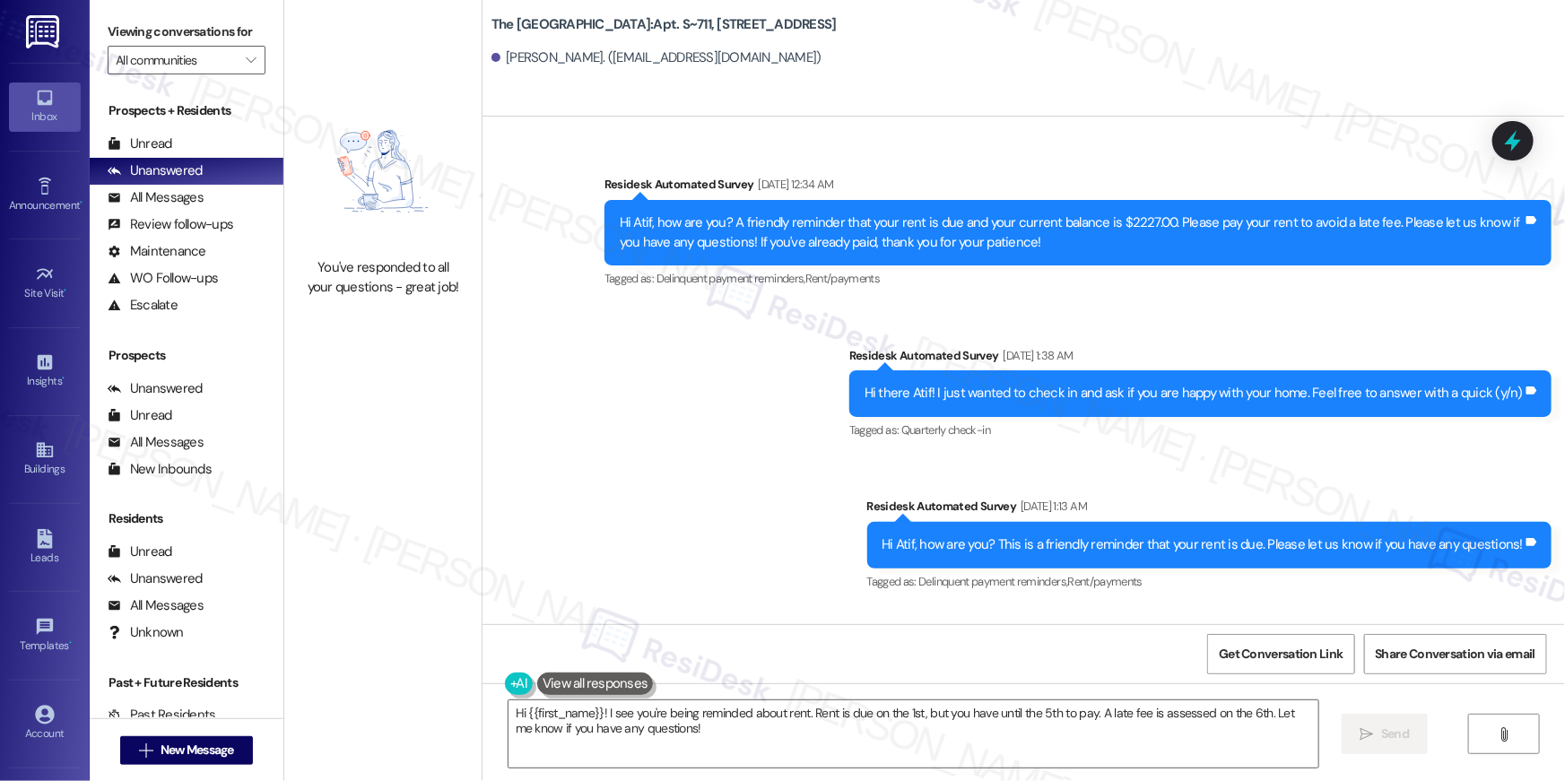
scroll to position [8980, 0]
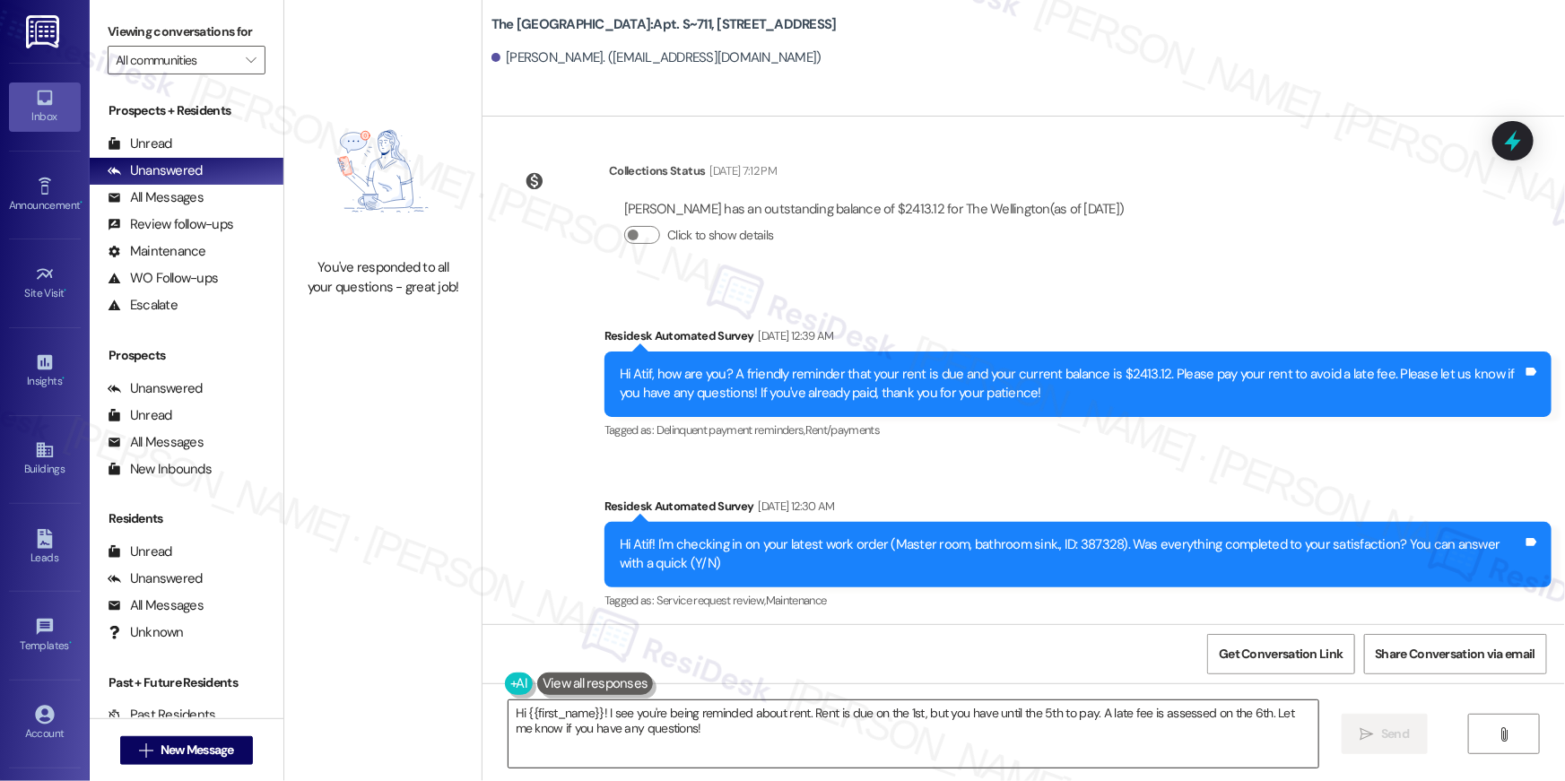
click at [945, 745] on textarea "Hi {{first_name}}! I see you're being reminded about rent. Rent is due on the 1…" at bounding box center [914, 734] width 810 height 67
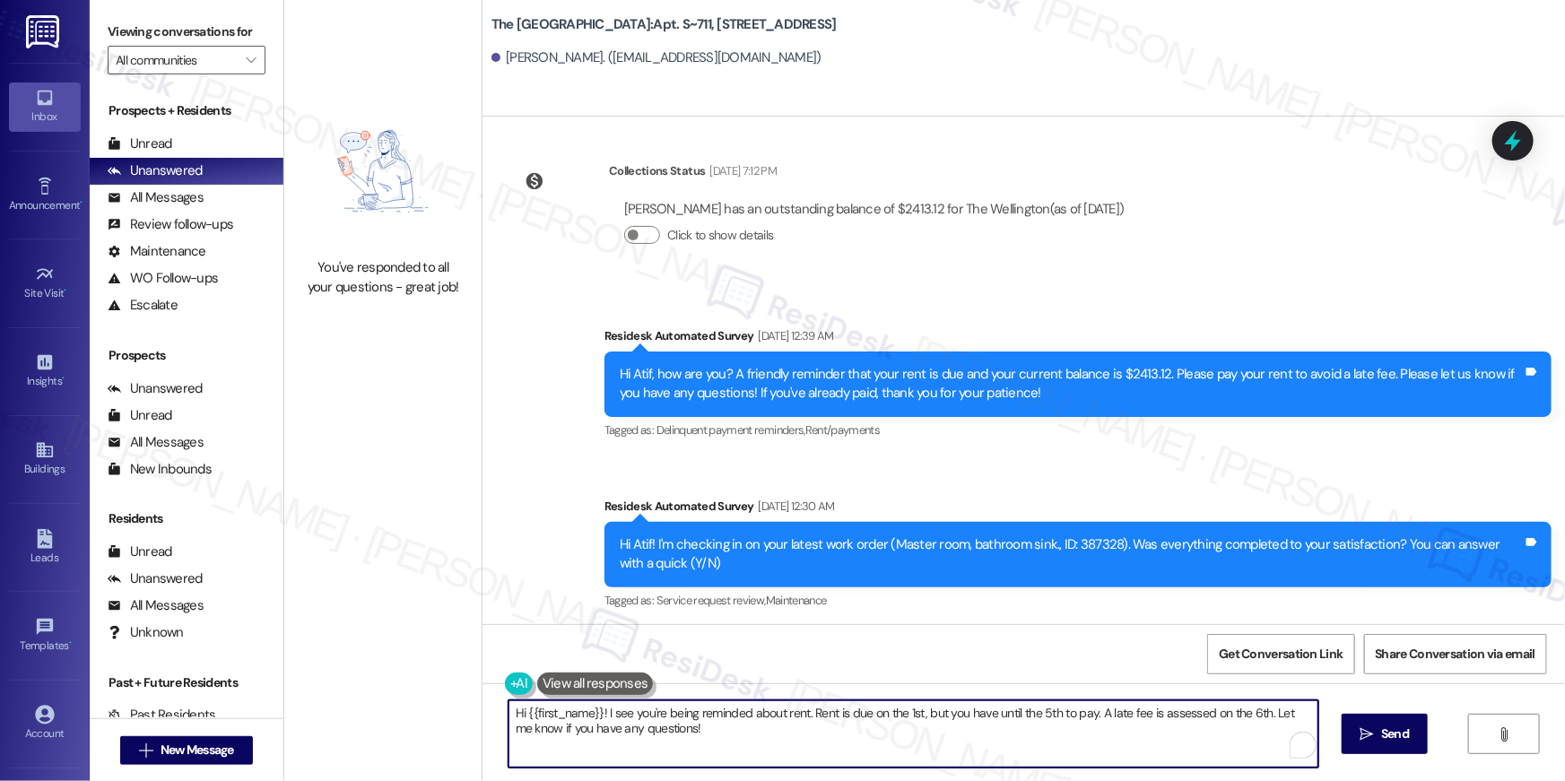
click at [945, 745] on textarea "Hi {{first_name}}! I see you're being reminded about rent. Rent is due on the 1…" at bounding box center [914, 734] width 810 height 67
paste textarea ", your {{property}} lease renewal offer is now ready! Please review your renewa…"
type textarea "Hi {{first_name}}, your {{property}} lease renewal offer is now ready! Please r…"
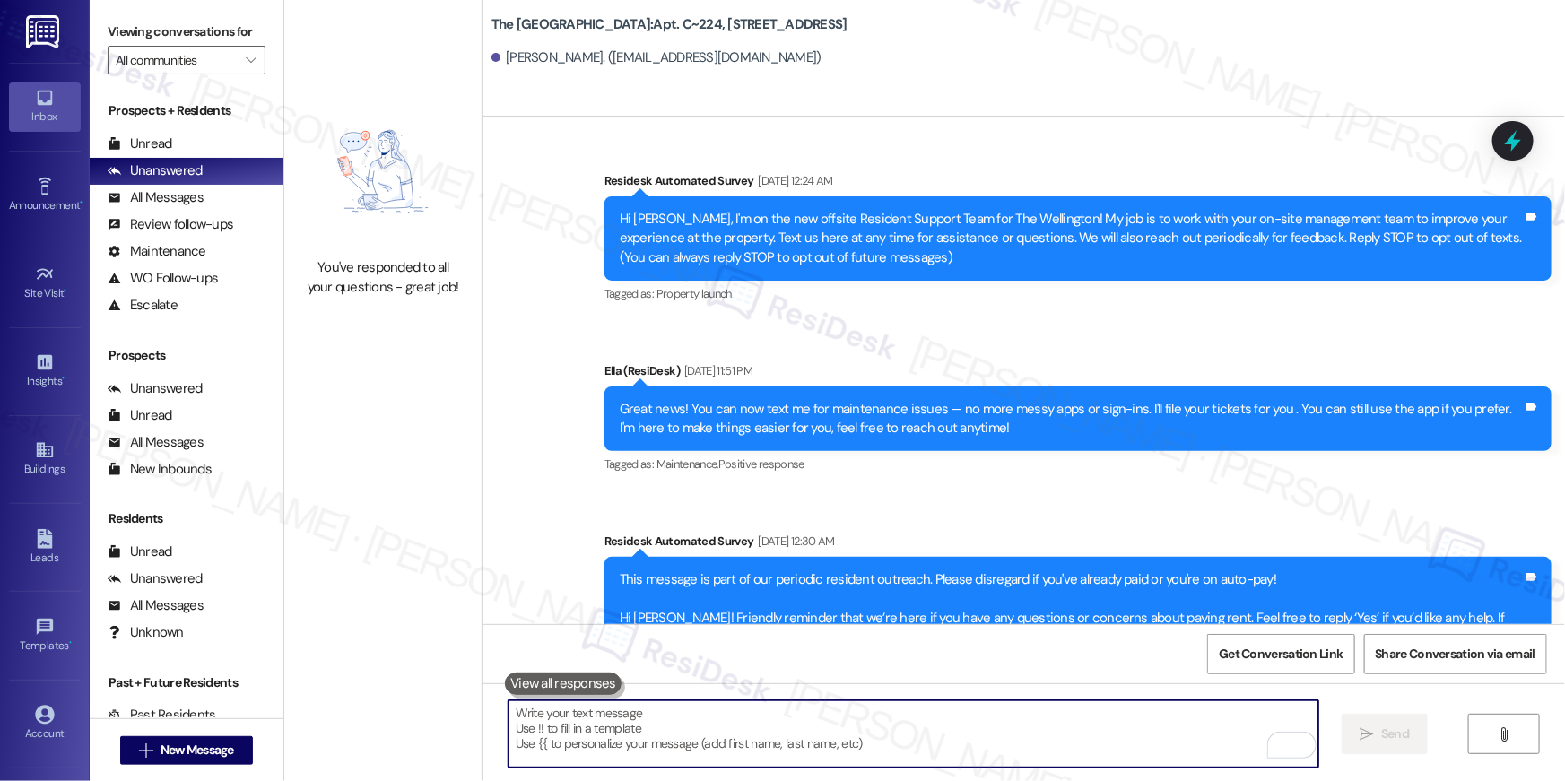
scroll to position [6047, 0]
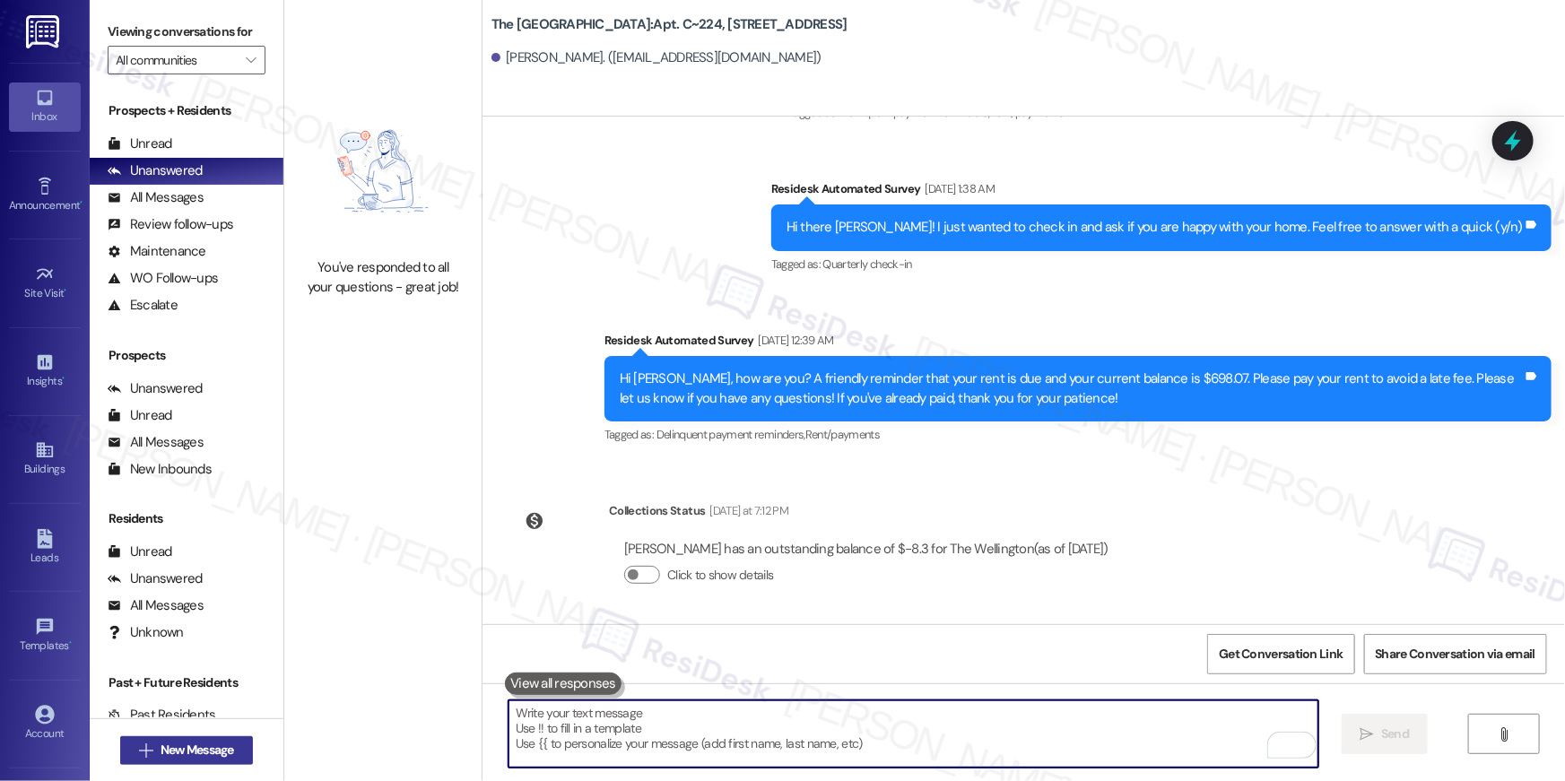
click at [205, 753] on span "New Message" at bounding box center [198, 750] width 74 height 19
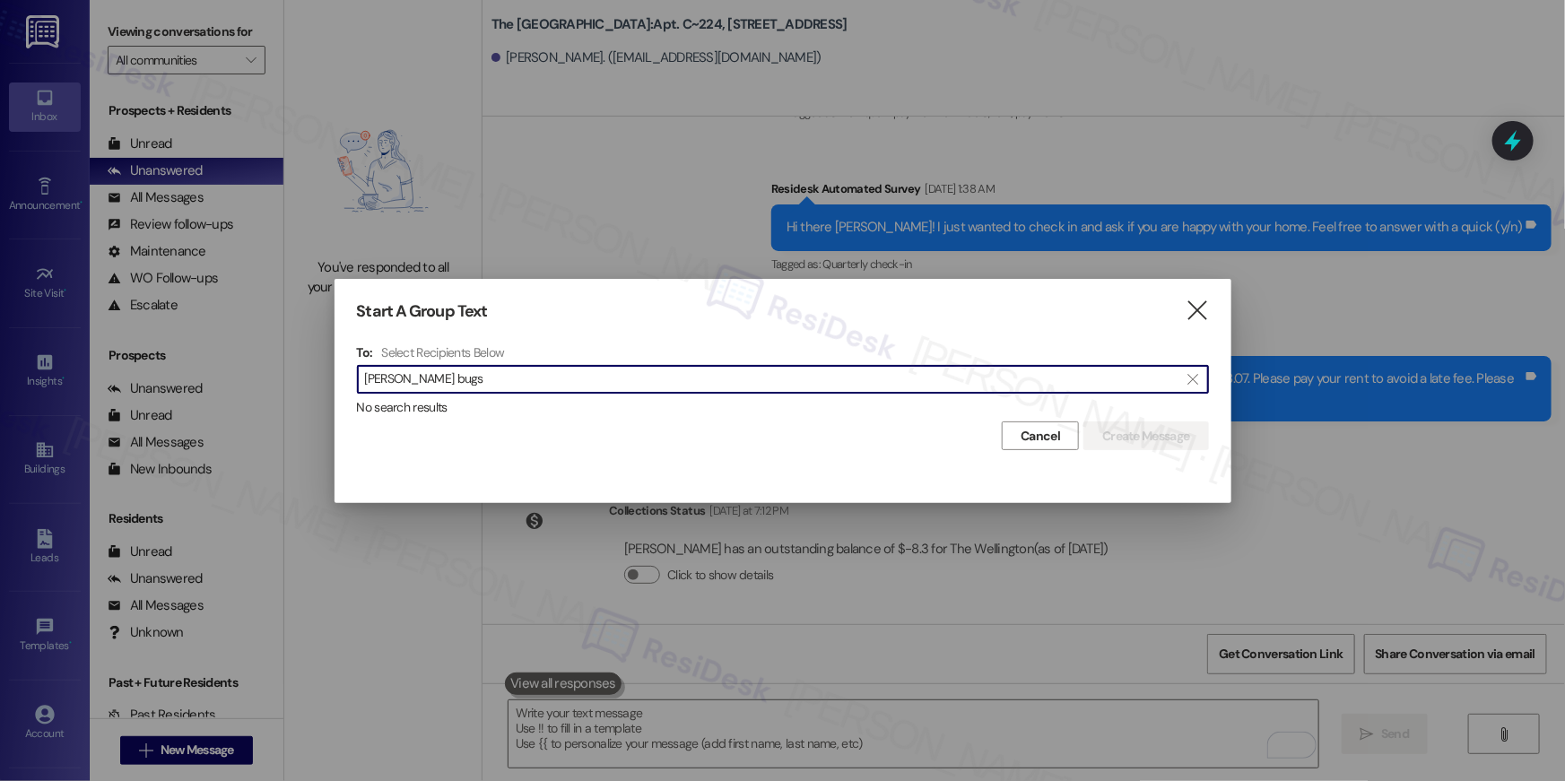
click at [422, 377] on input "howard bugs" at bounding box center [772, 379] width 815 height 25
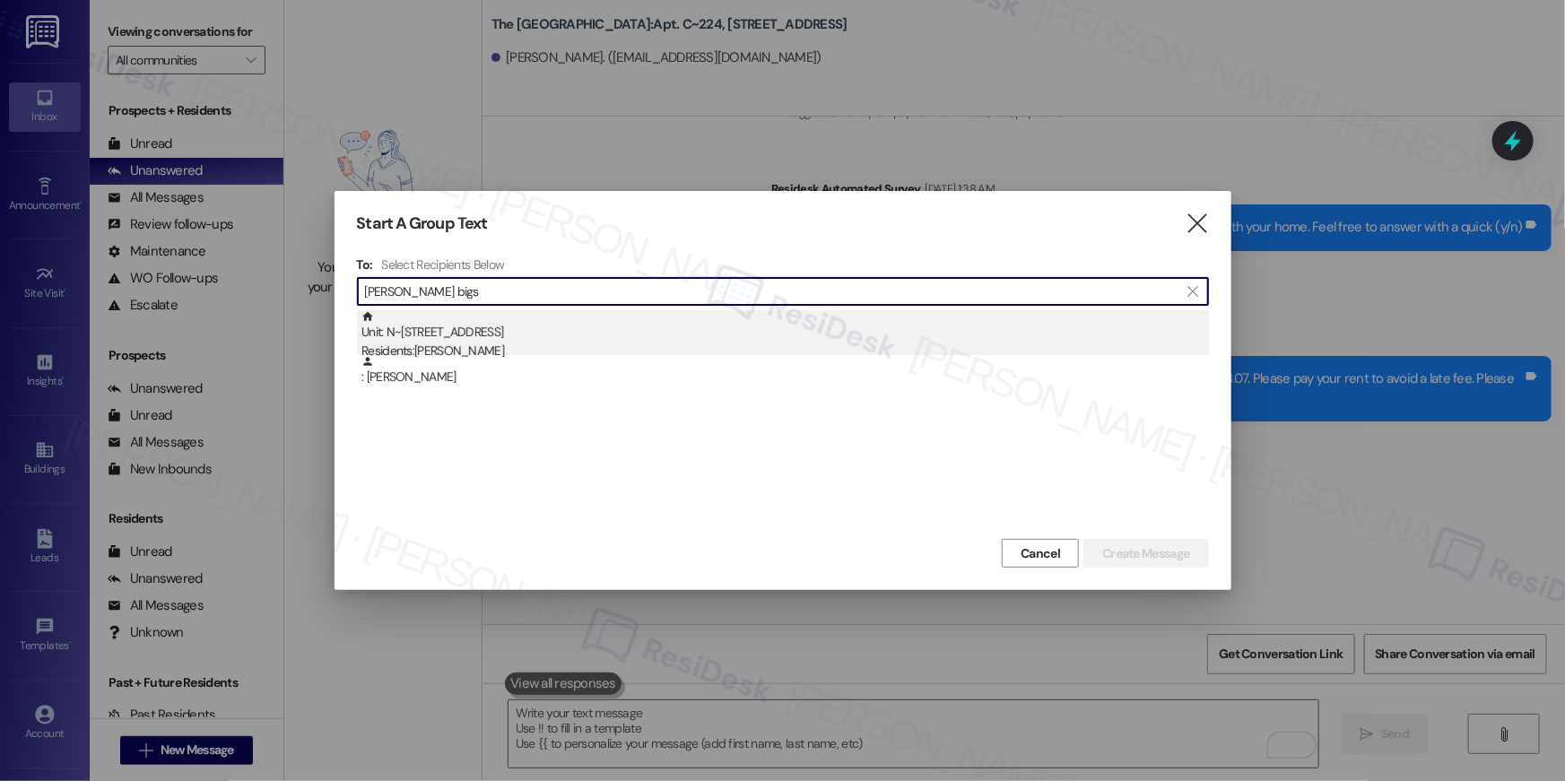
type input "howard bigs"
click at [518, 326] on div "Unit: N~432 - 1850 Columbia Pike Residents: Howard Bigsby" at bounding box center [786, 335] width 848 height 51
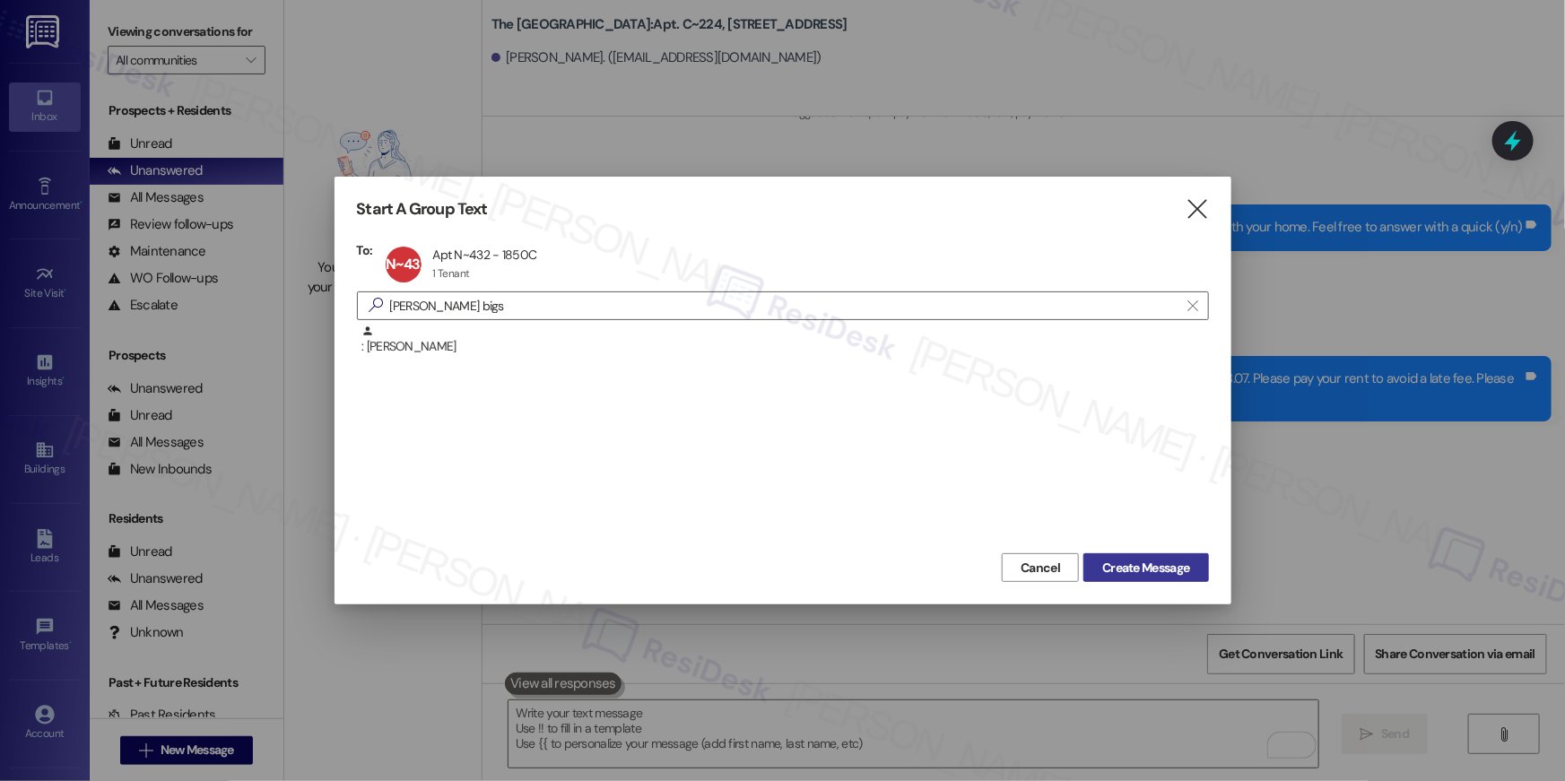
click at [1140, 576] on span "Create Message" at bounding box center [1145, 568] width 87 height 19
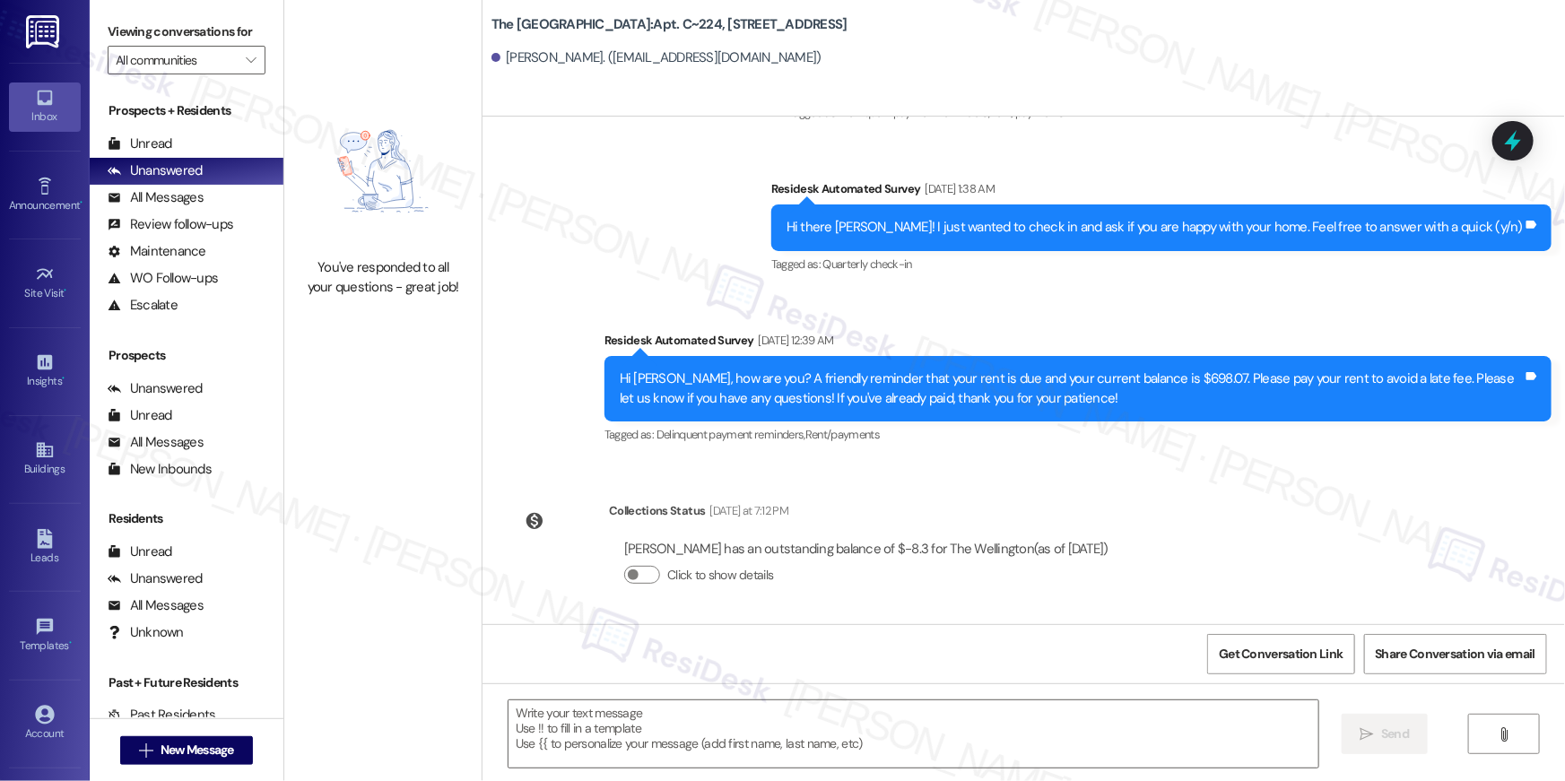
type textarea "Fetching suggested responses. Please feel free to read through the conversation…"
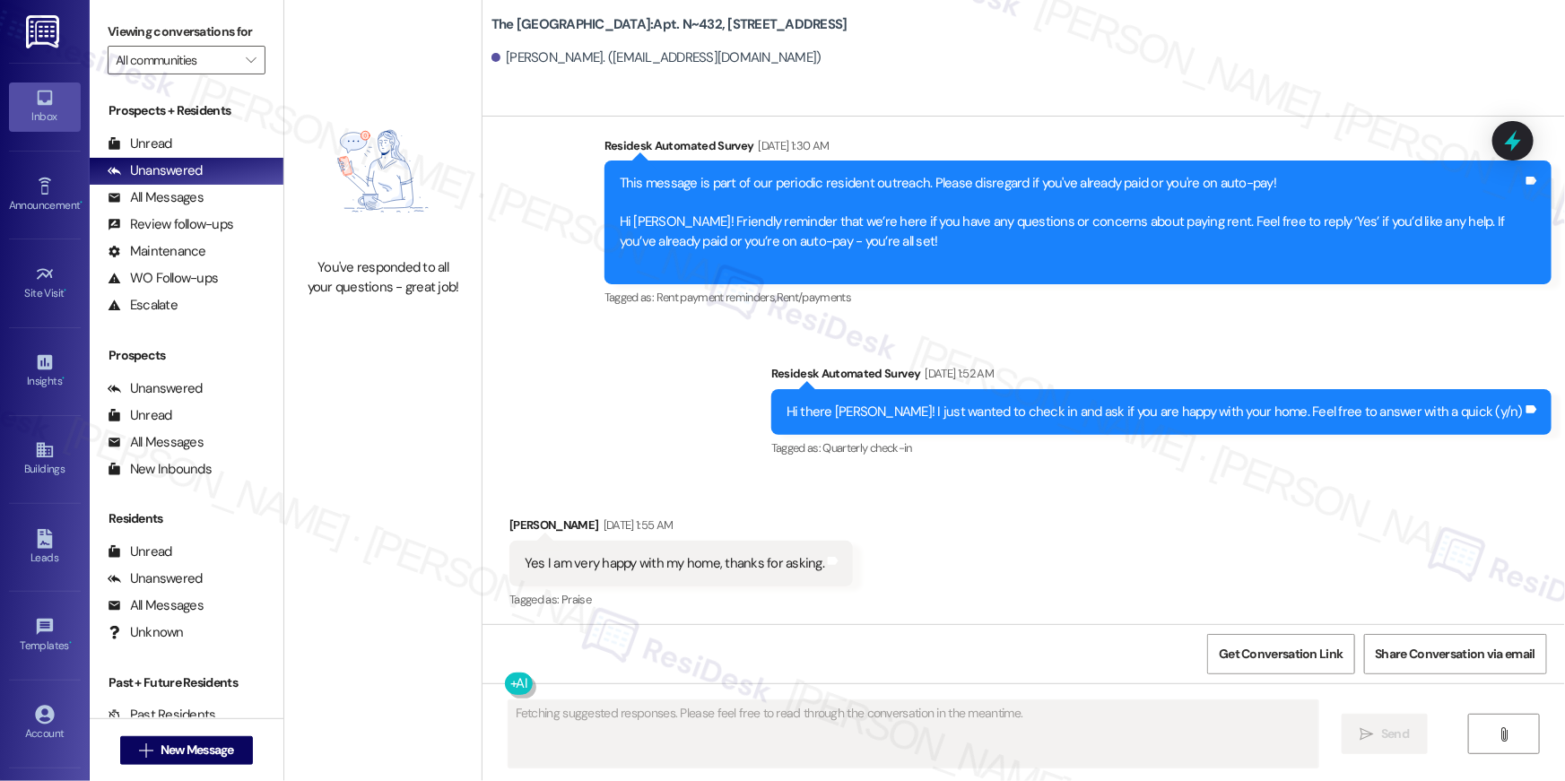
scroll to position [5869, 0]
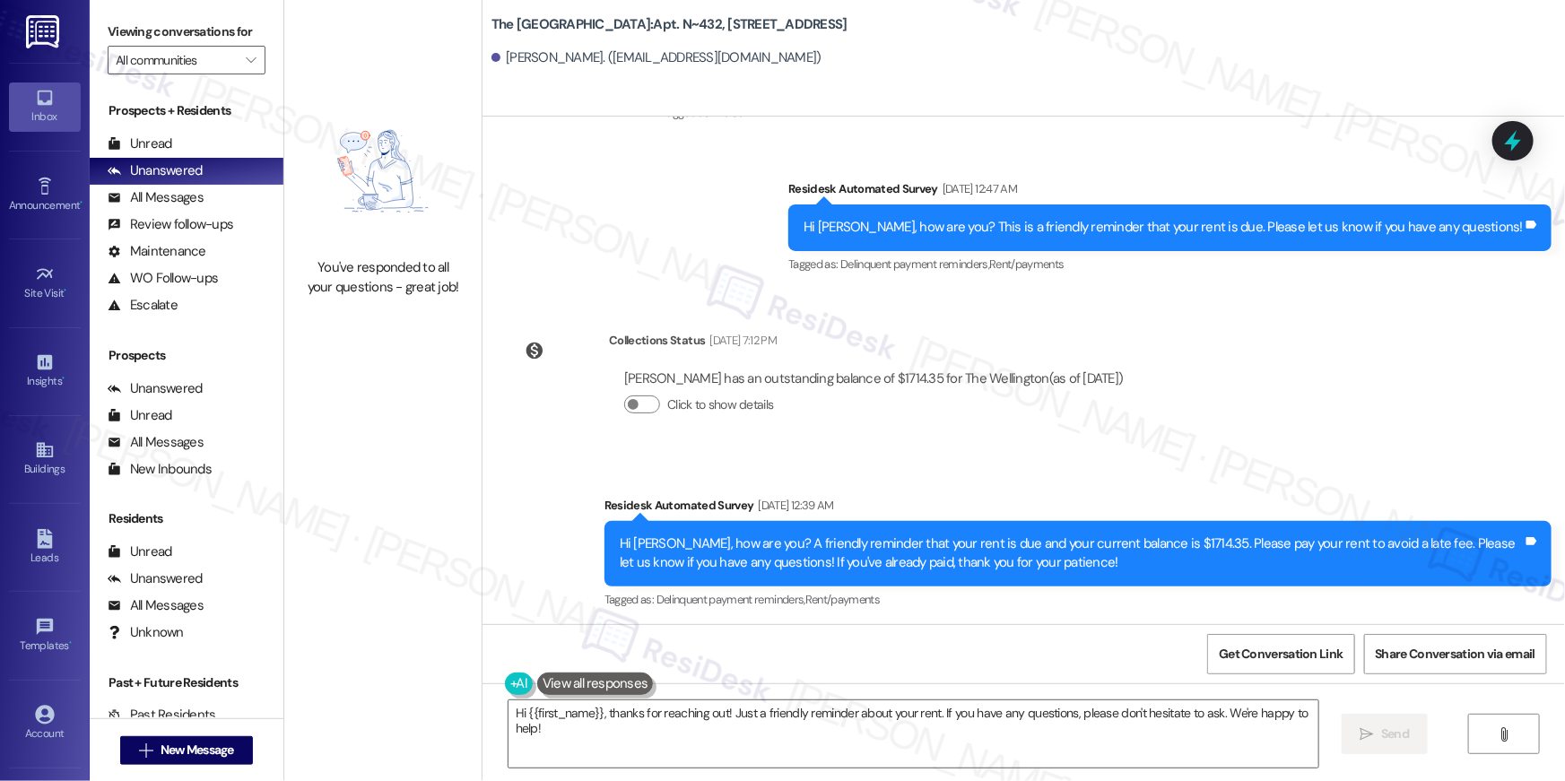
click at [751, 693] on div "Hi {{first_name}}, thanks for reaching out! Just a friendly reminder about your…" at bounding box center [1024, 751] width 1083 height 135
click at [762, 733] on textarea "Hi {{first_name}}, thanks for reaching out! Just a friendly reminder about your…" at bounding box center [914, 734] width 810 height 67
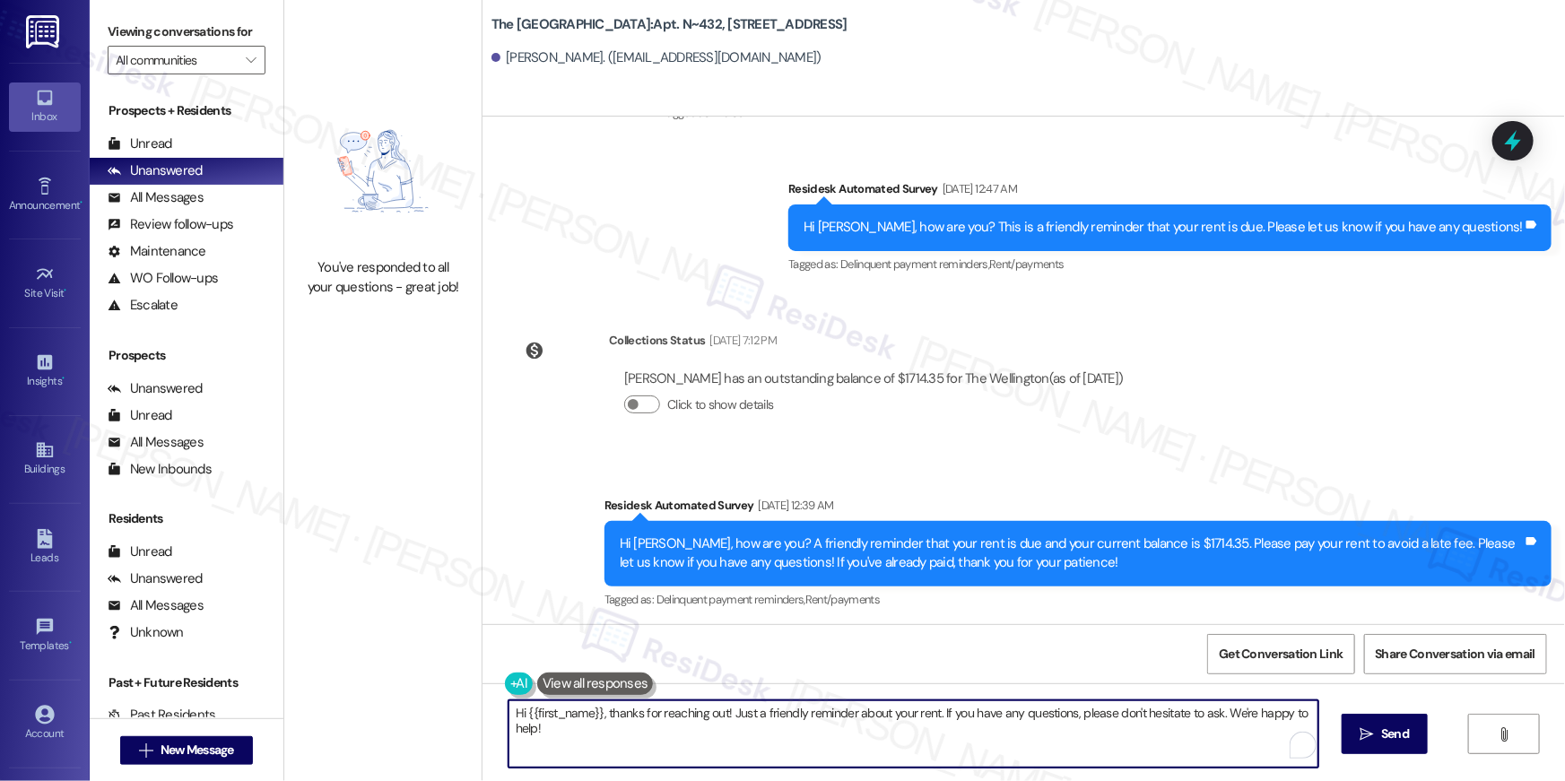
paste textarea "your {{property}} lease renewal offer is now ready! Please review your renewal …"
type textarea "Hi {{first_name}}, your {{property}} lease renewal offer is now ready! Please r…"
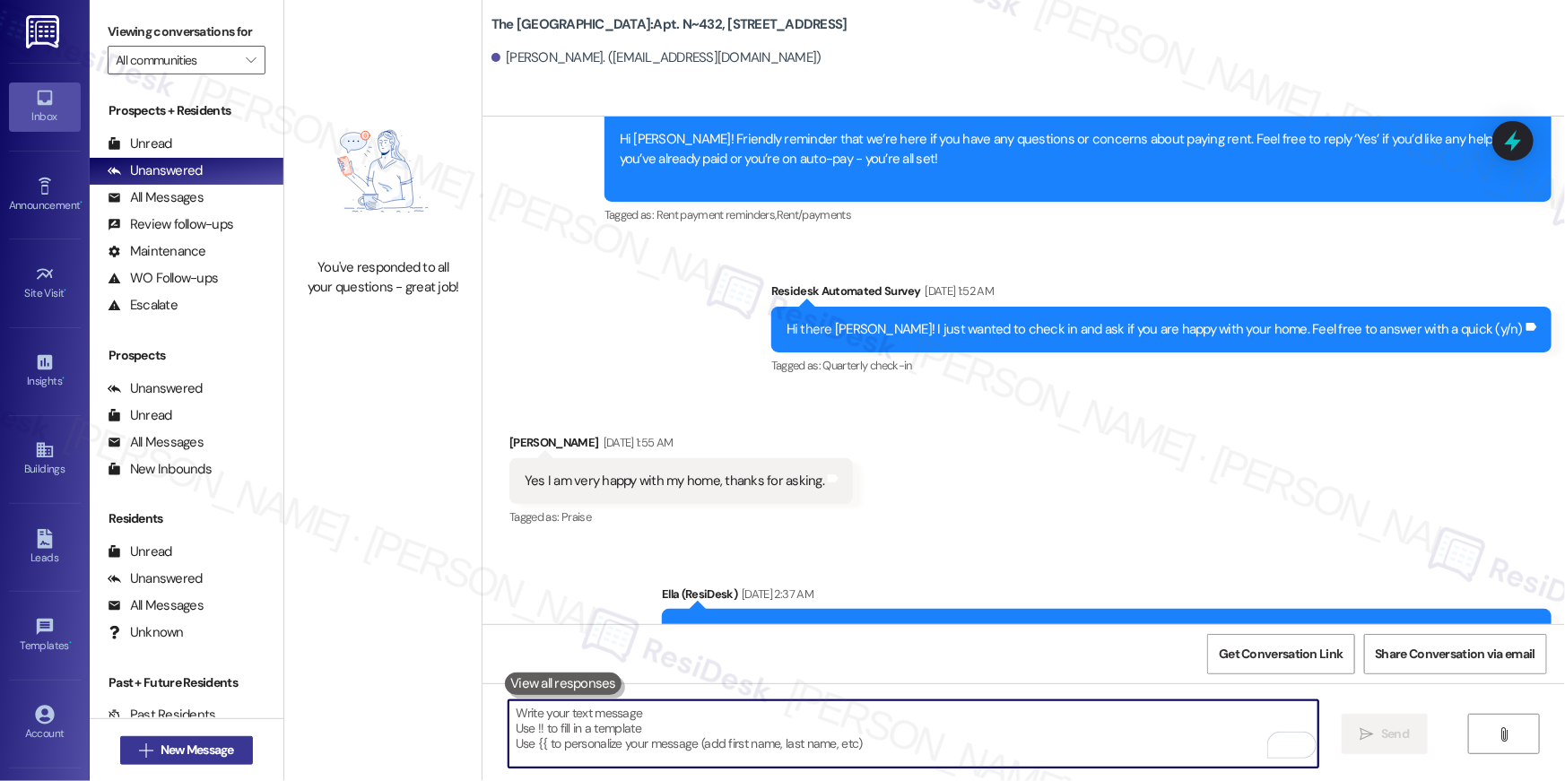
scroll to position [5231, 0]
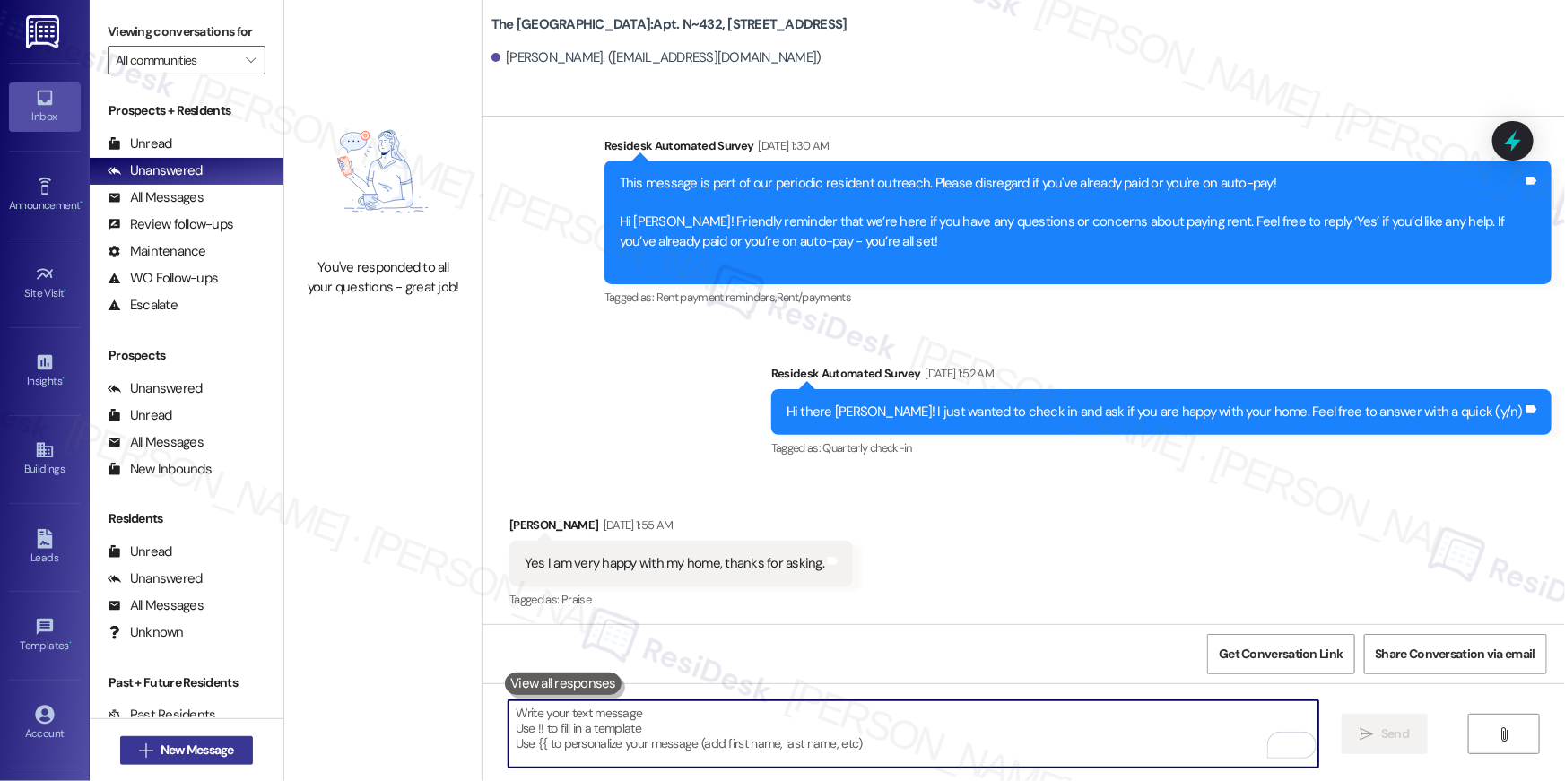
click at [165, 753] on span "New Message" at bounding box center [198, 750] width 74 height 19
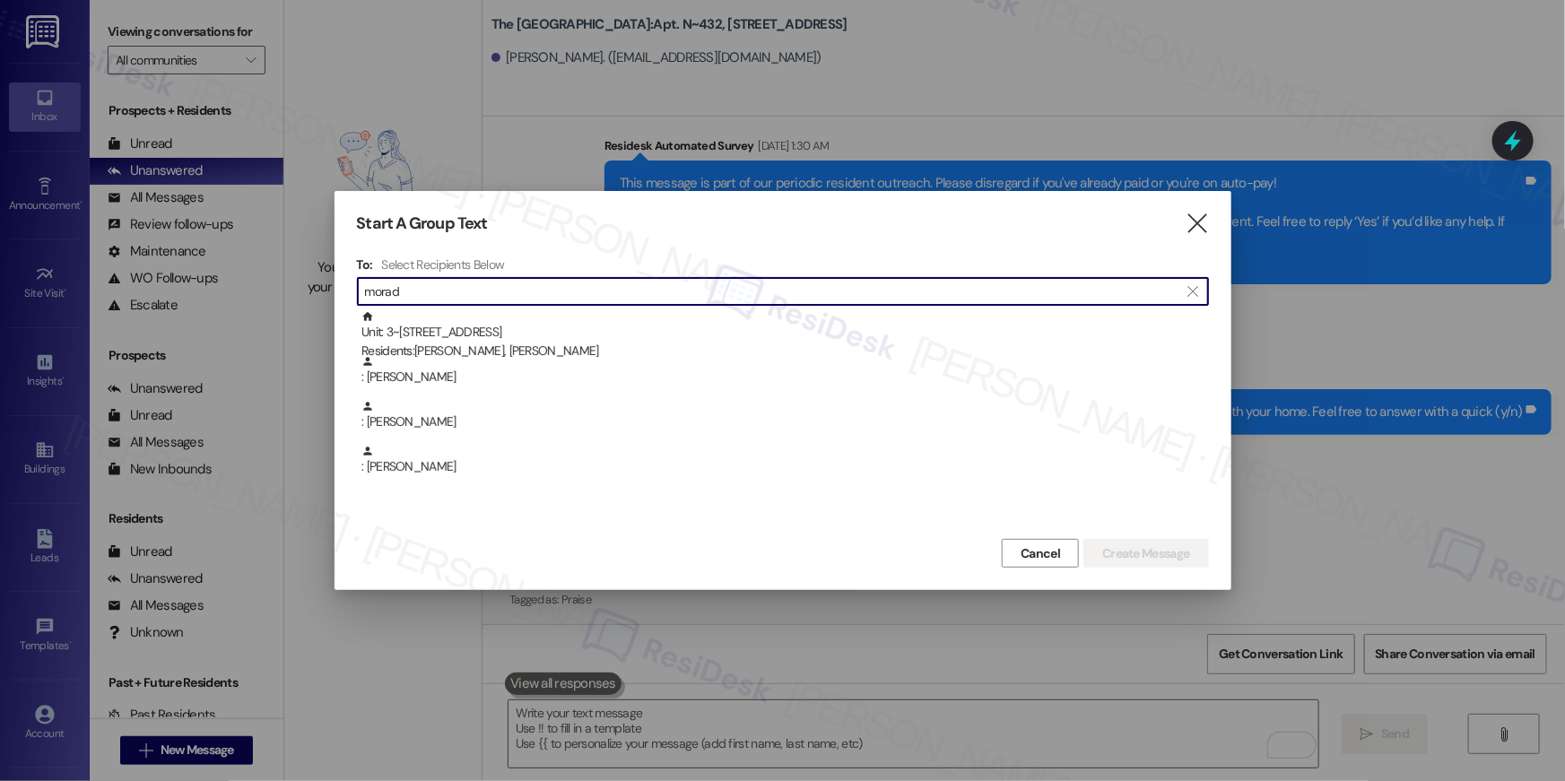
click at [453, 285] on input "morad" at bounding box center [772, 291] width 815 height 25
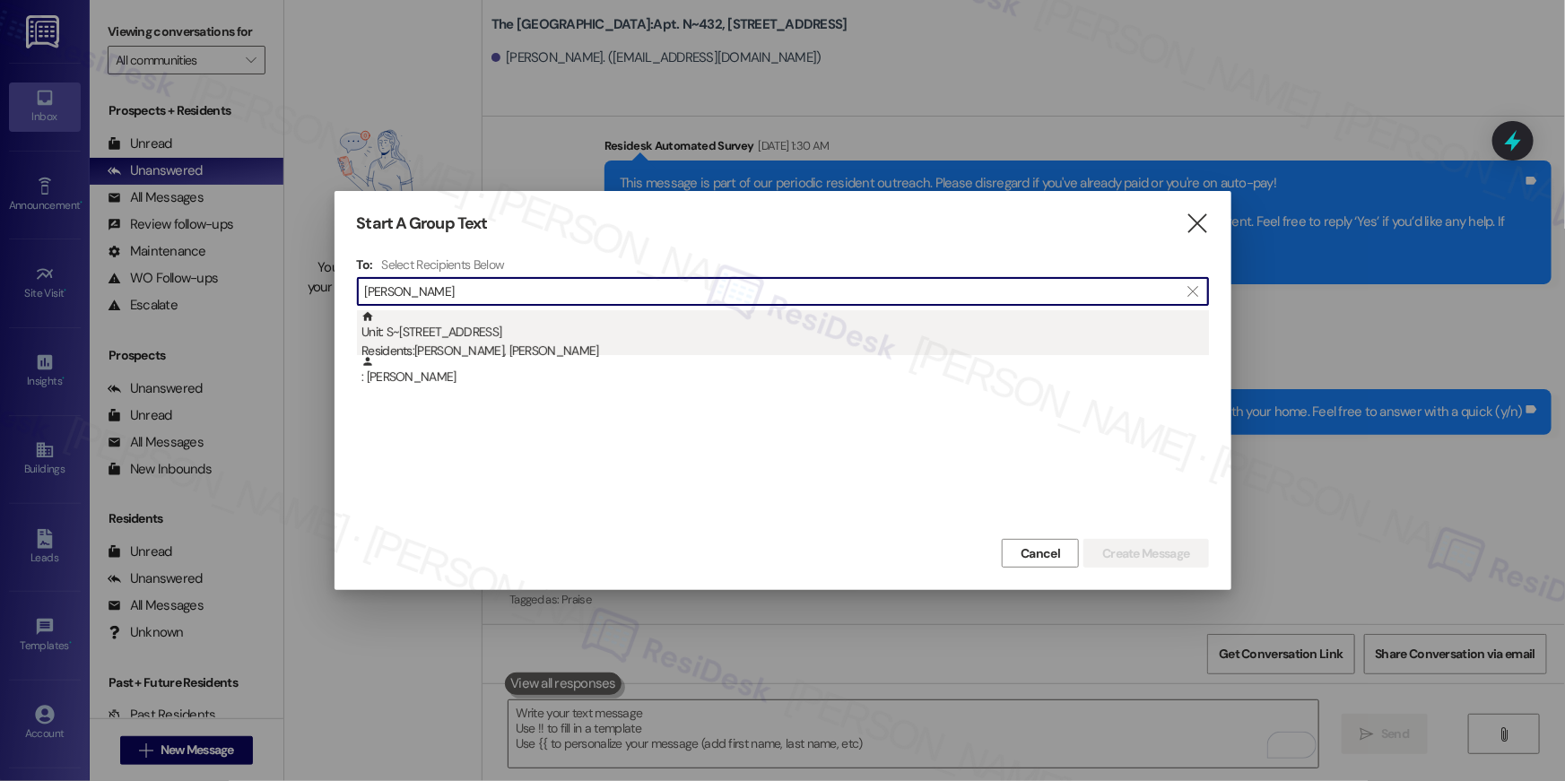
type input "elyas ha"
click at [564, 345] on div "Residents: Naheed Abdelkhalik, Elyas Hamid" at bounding box center [786, 351] width 848 height 19
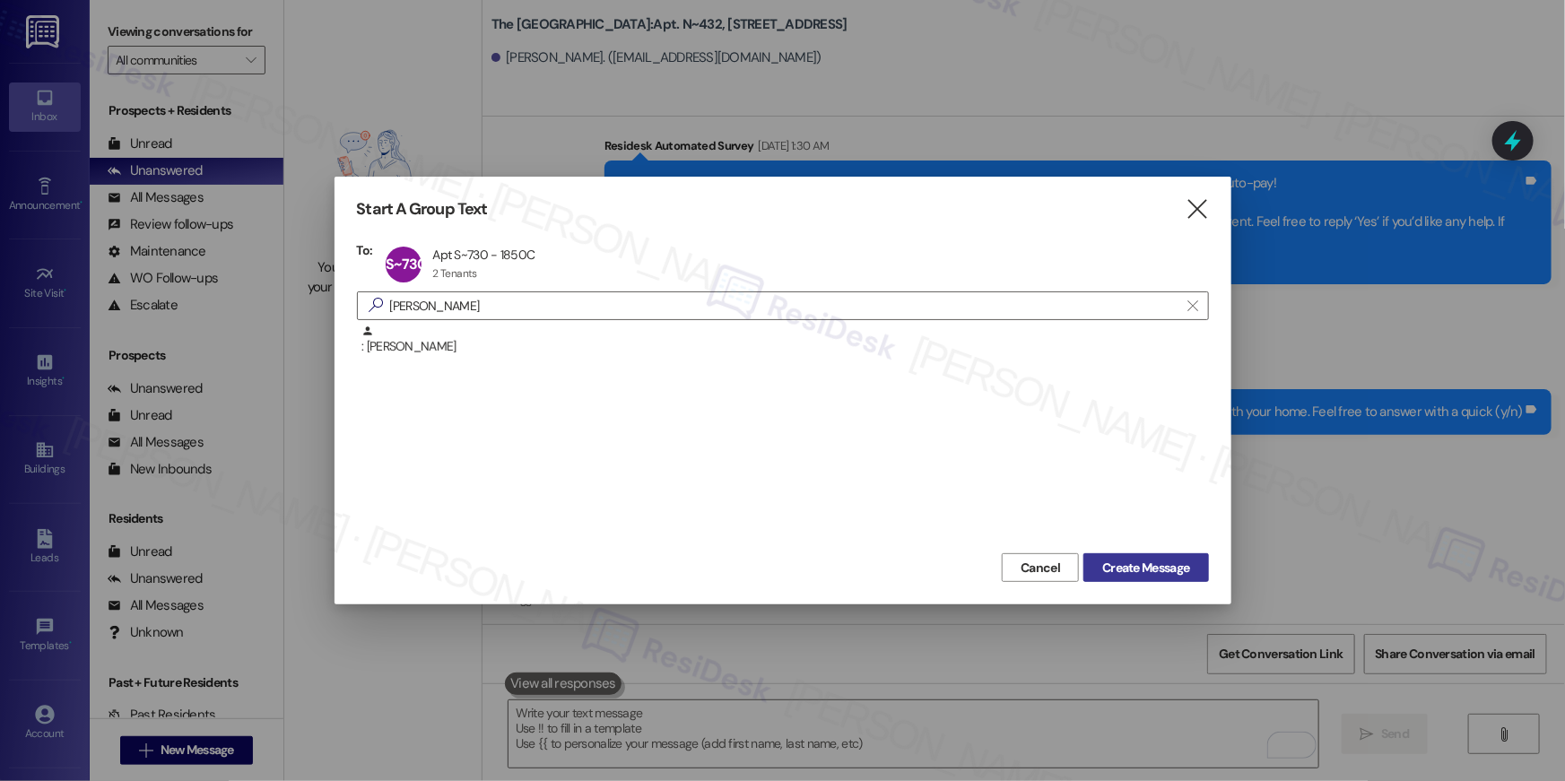
click at [1146, 571] on span "Create Message" at bounding box center [1145, 568] width 87 height 19
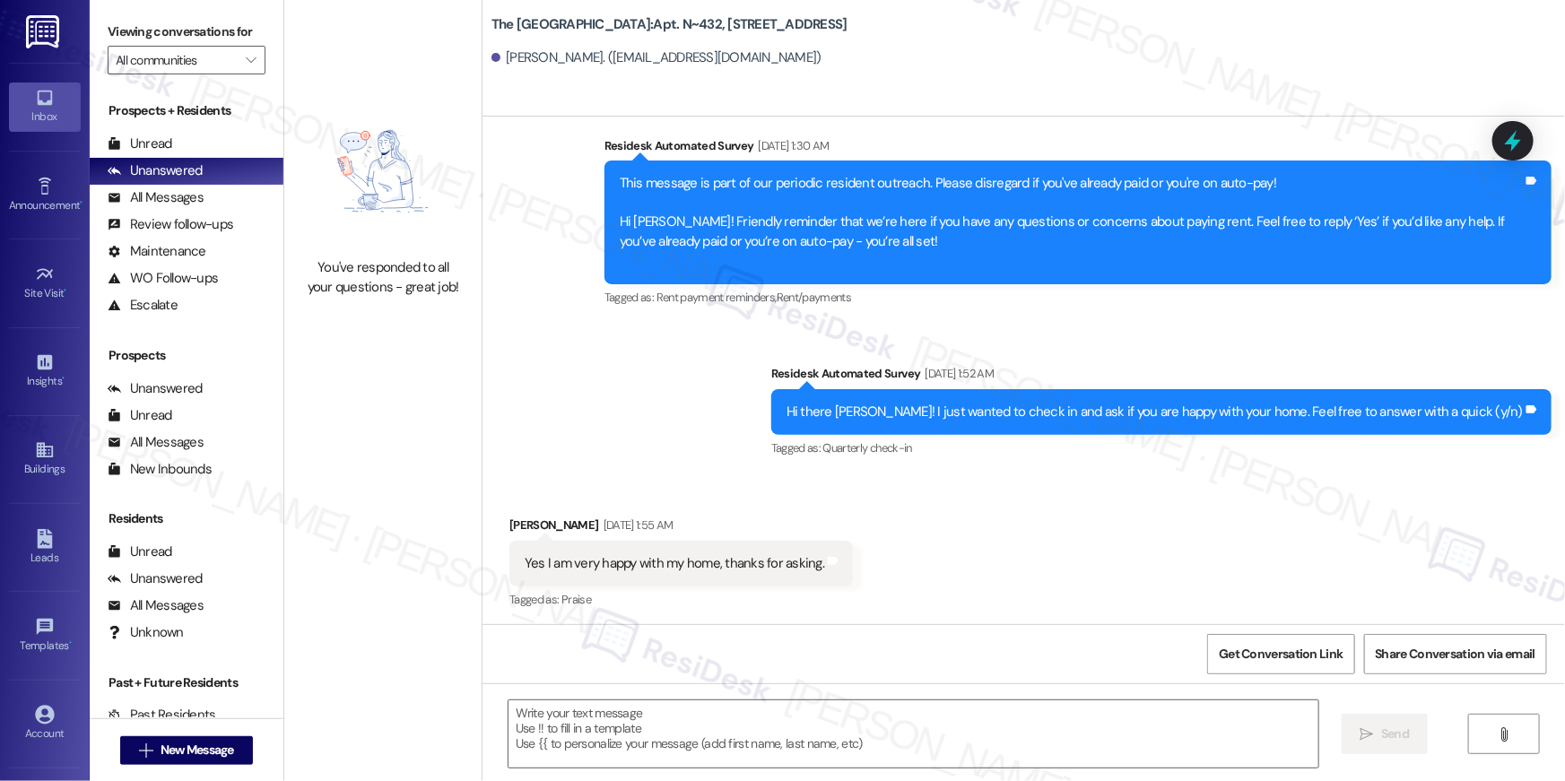
type textarea "Fetching suggested responses. Please feel free to read through the conversation…"
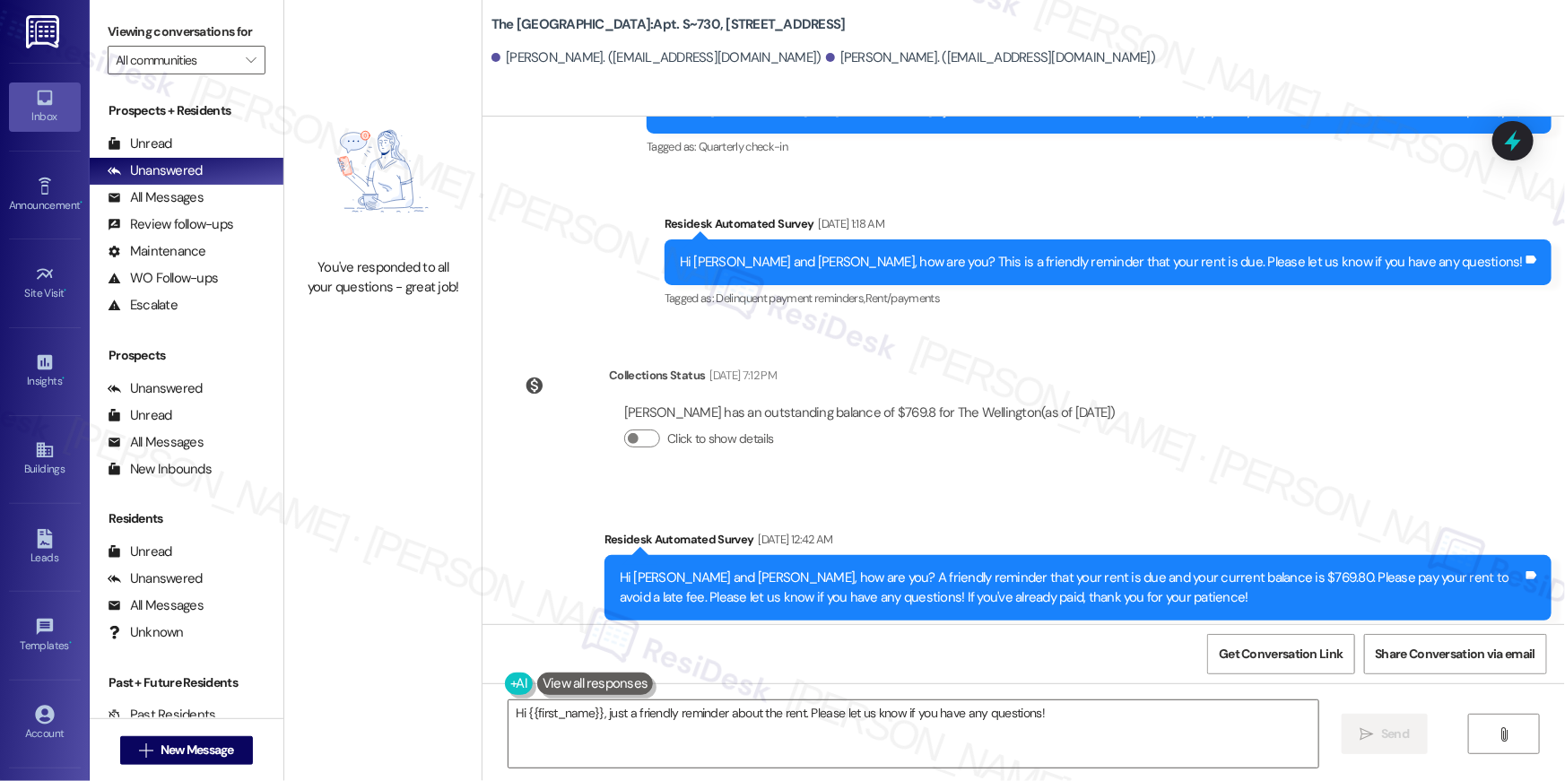
scroll to position [6259, 0]
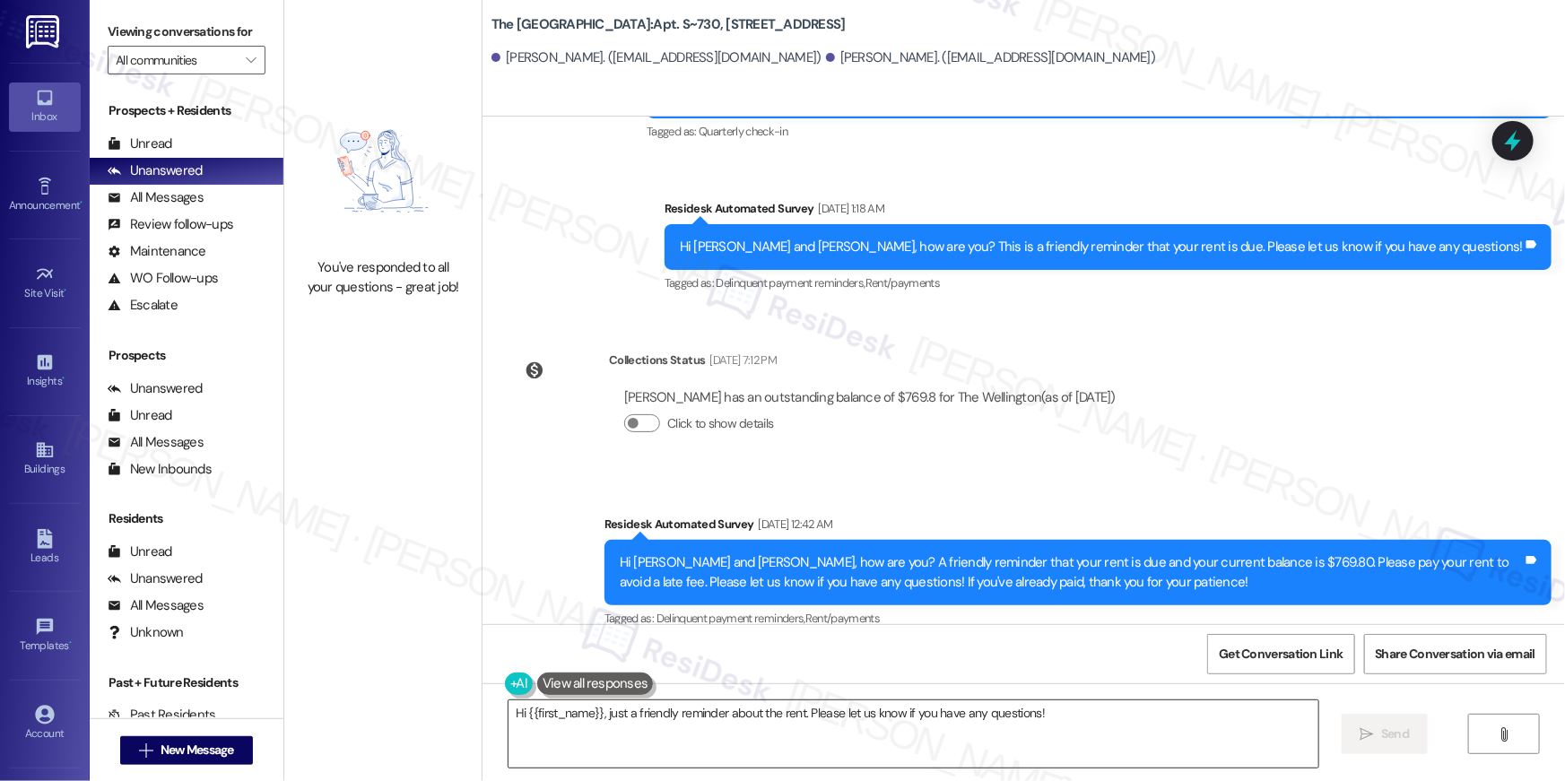
click at [902, 727] on textarea "Hi {{first_name}}, just a friendly reminder about the rent. Please let us know …" at bounding box center [914, 734] width 810 height 67
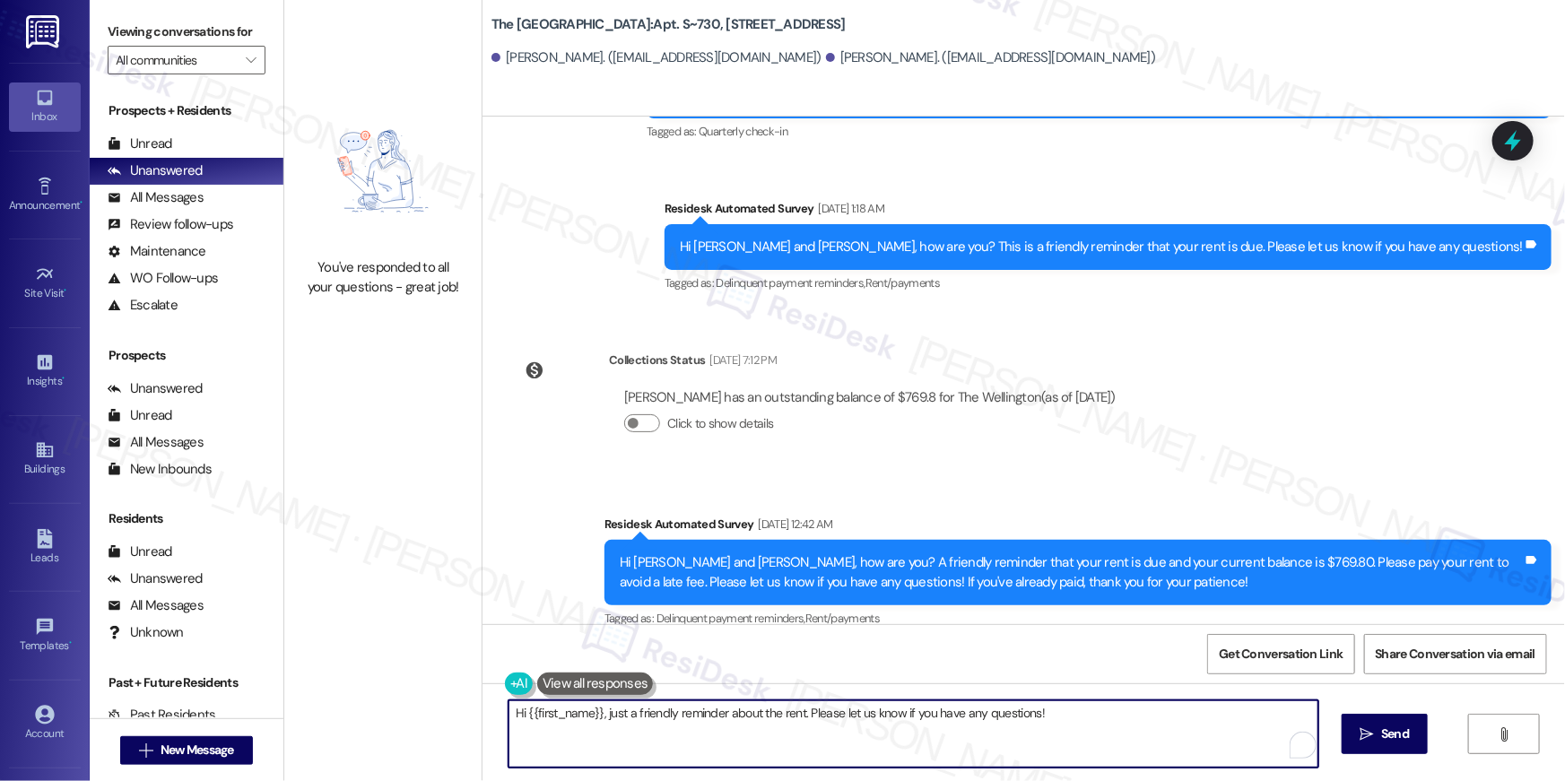
click at [903, 730] on textarea "Hi {{first_name}}, just a friendly reminder about the rent. Please let us know …" at bounding box center [914, 734] width 810 height 67
paste textarea "your {{property}} lease renewal offer is now ready! Please review your renewal …"
type textarea "Hi {{first_name}}, your {{property}} lease renewal offer is now ready! Please r…"
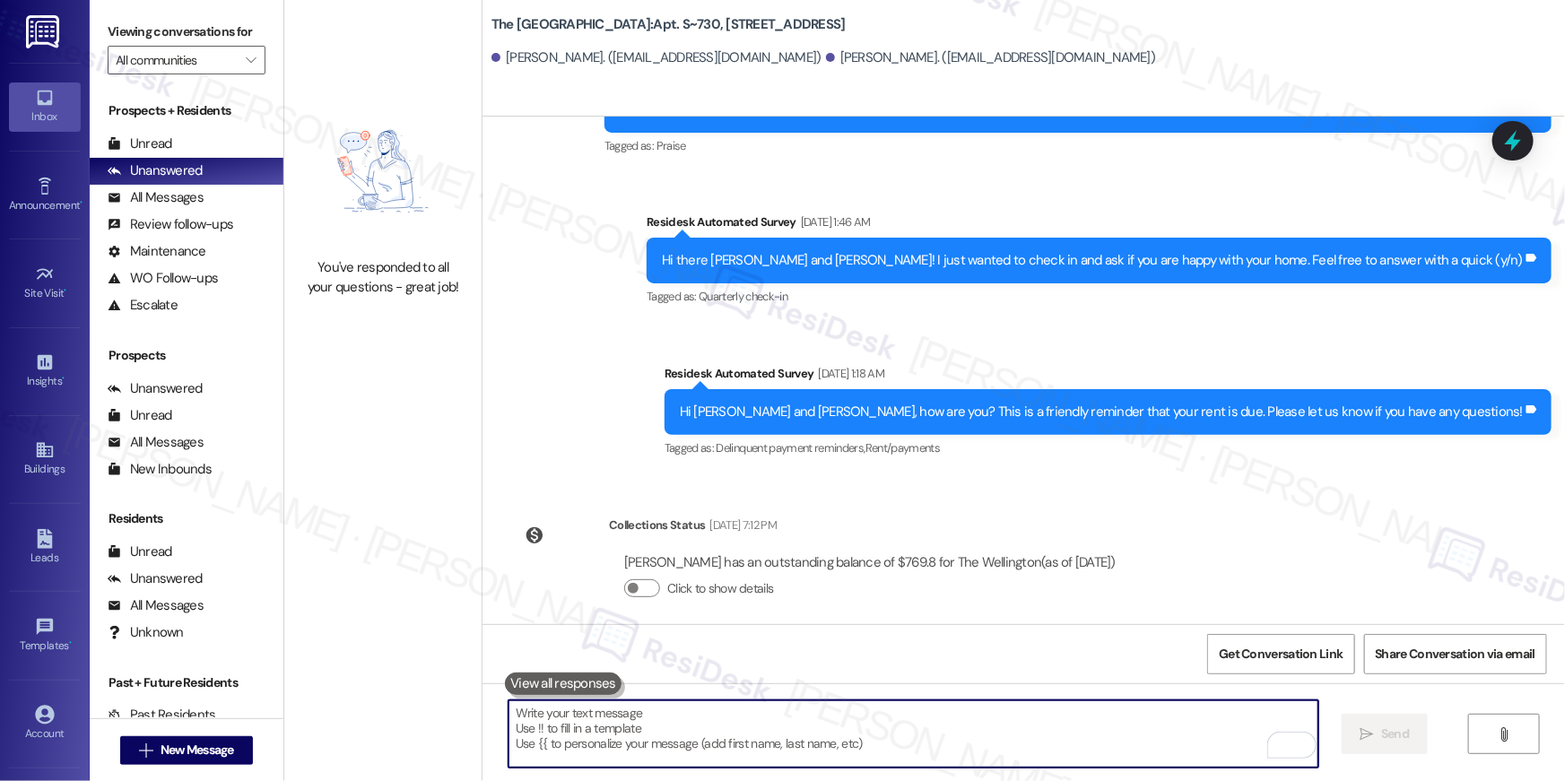
scroll to position [6404, 0]
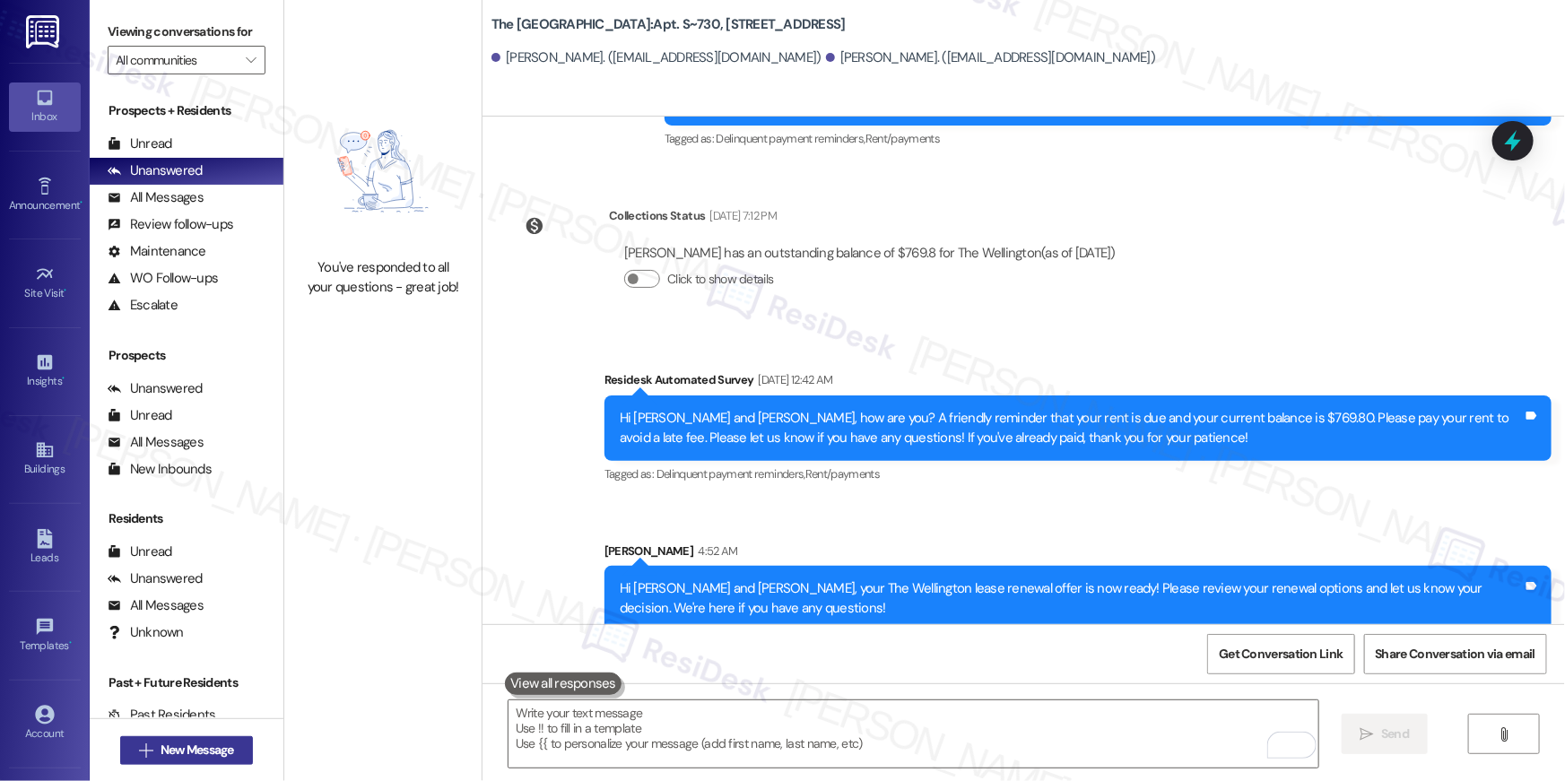
click at [226, 741] on span "New Message" at bounding box center [198, 750] width 74 height 19
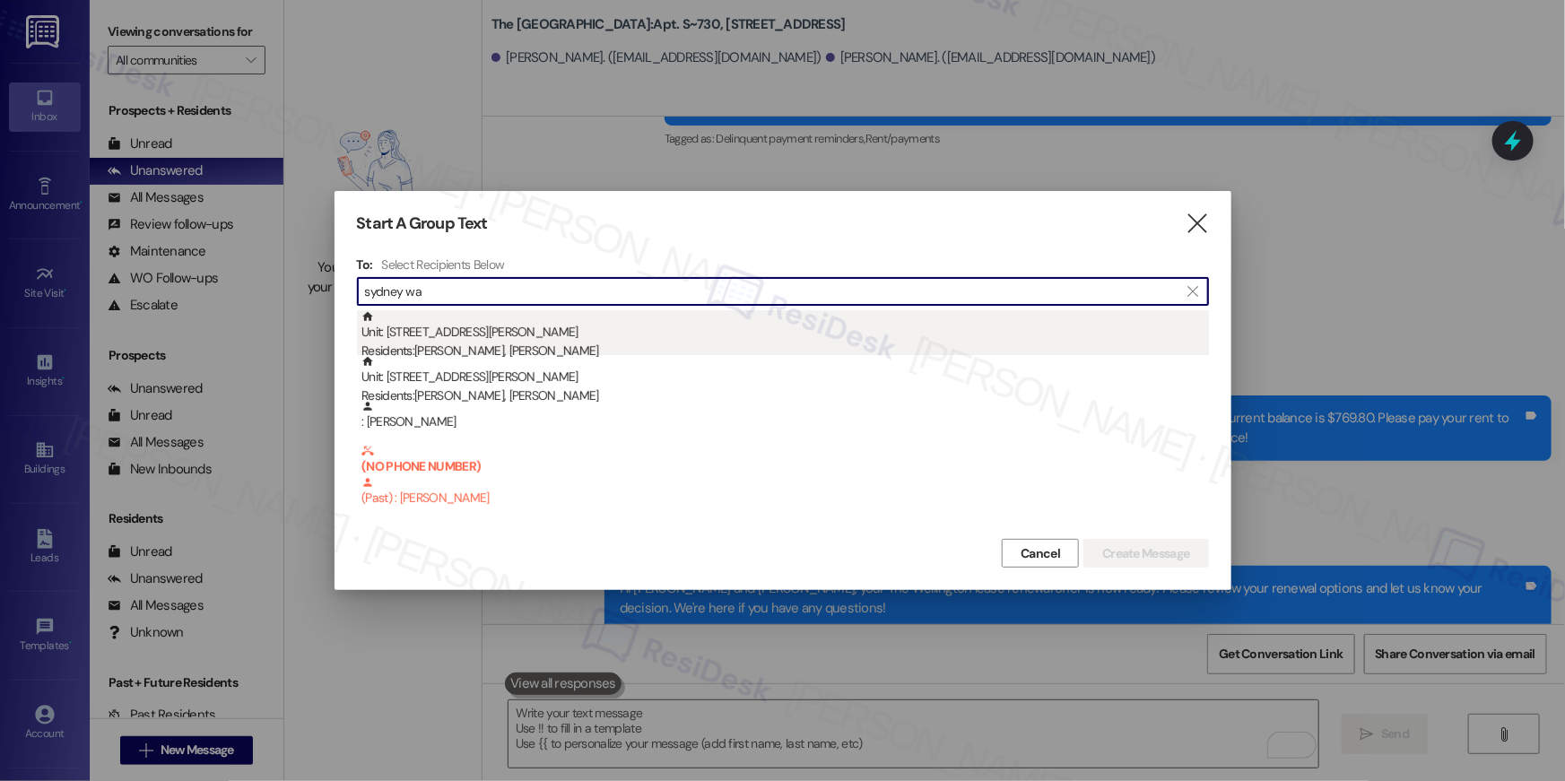
type input "sydney wa"
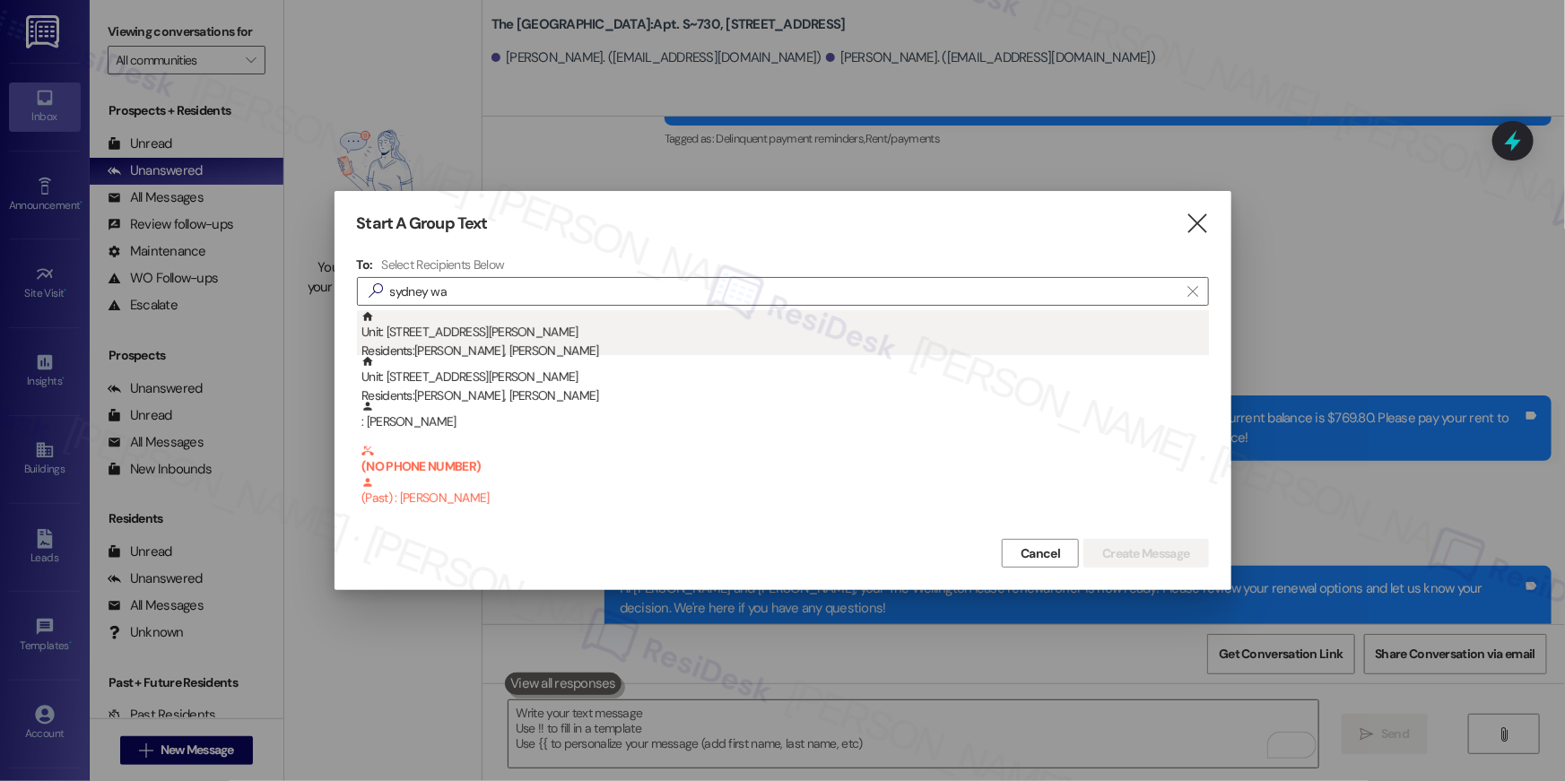
click at [588, 331] on div "Unit: 202 - 1425 South Eads St Residents: Sydney Walker, Grace Terlinden" at bounding box center [786, 335] width 848 height 51
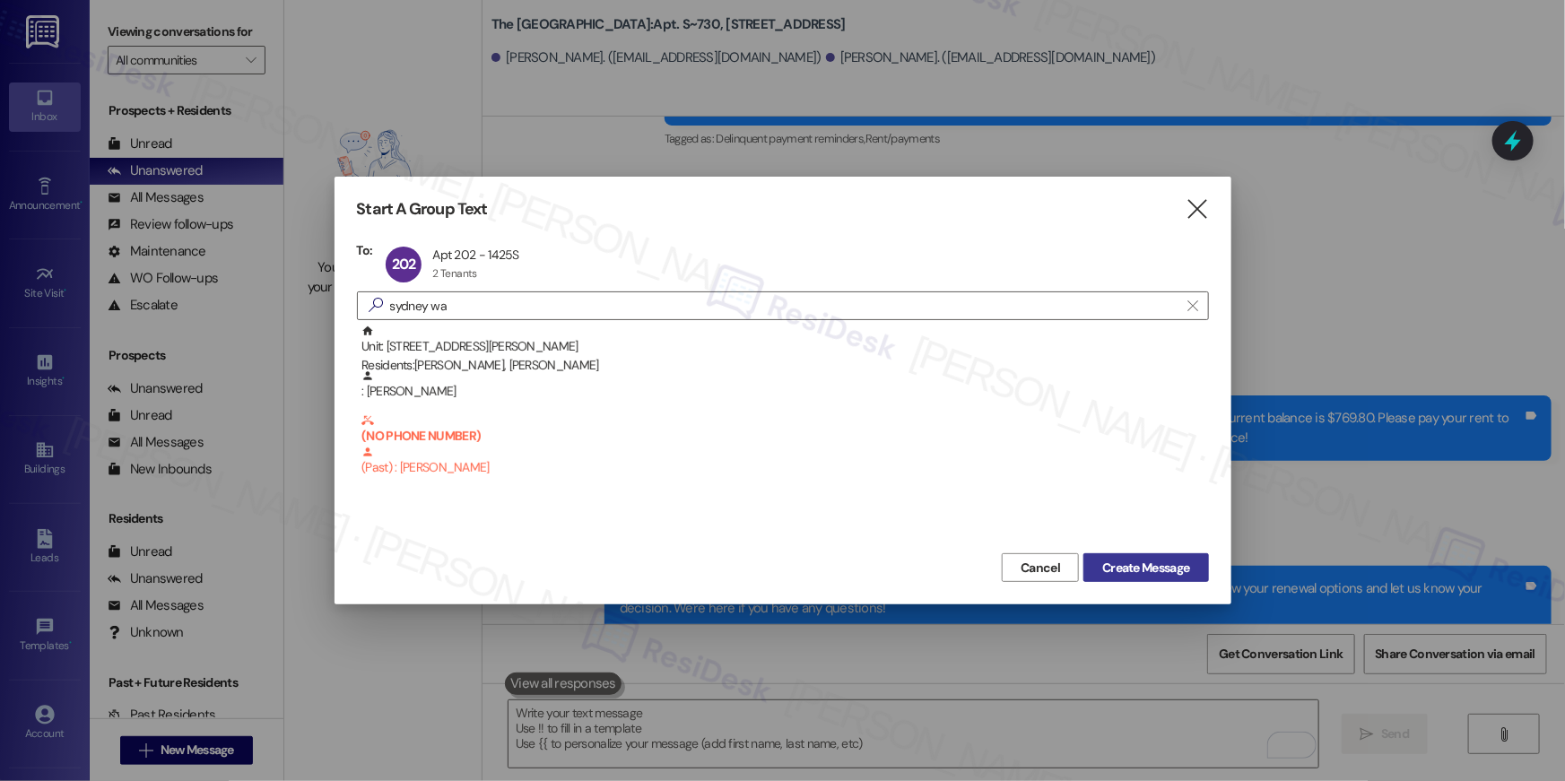
click at [1113, 564] on span "Create Message" at bounding box center [1145, 568] width 87 height 19
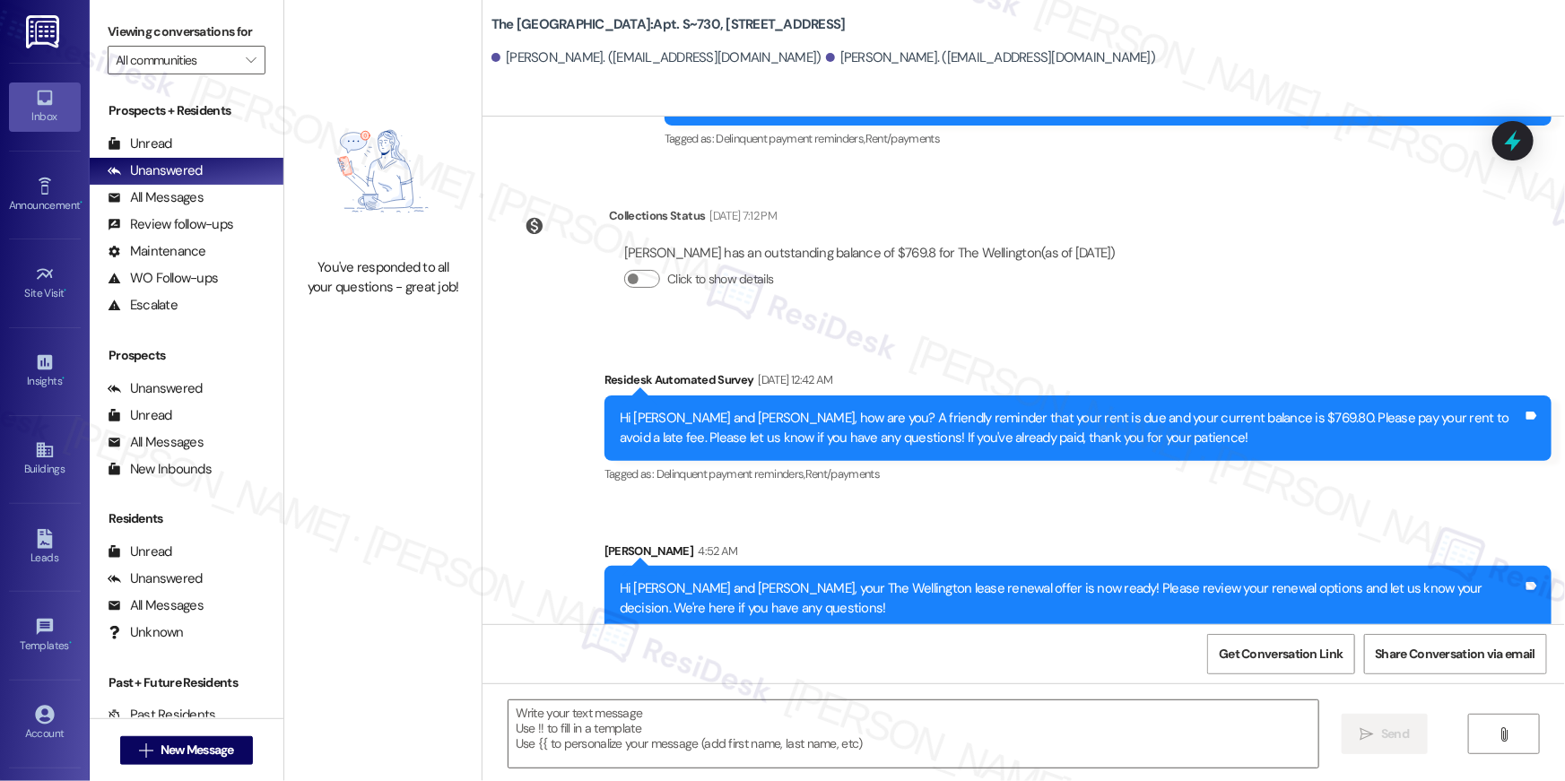
type textarea "Fetching suggested responses. Please feel free to read through the conversation…"
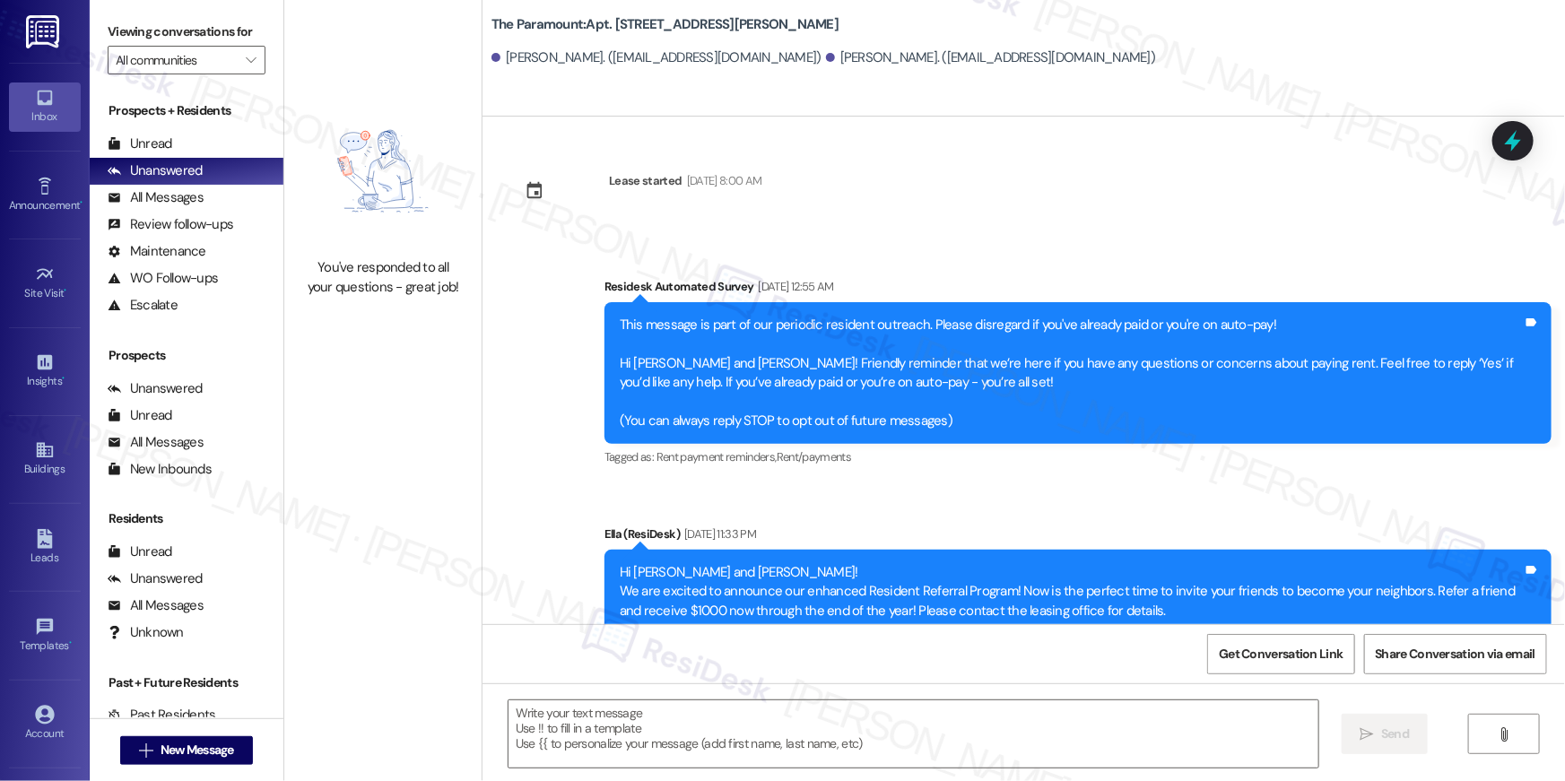
type textarea "Fetching suggested responses. Please feel free to read through the conversation…"
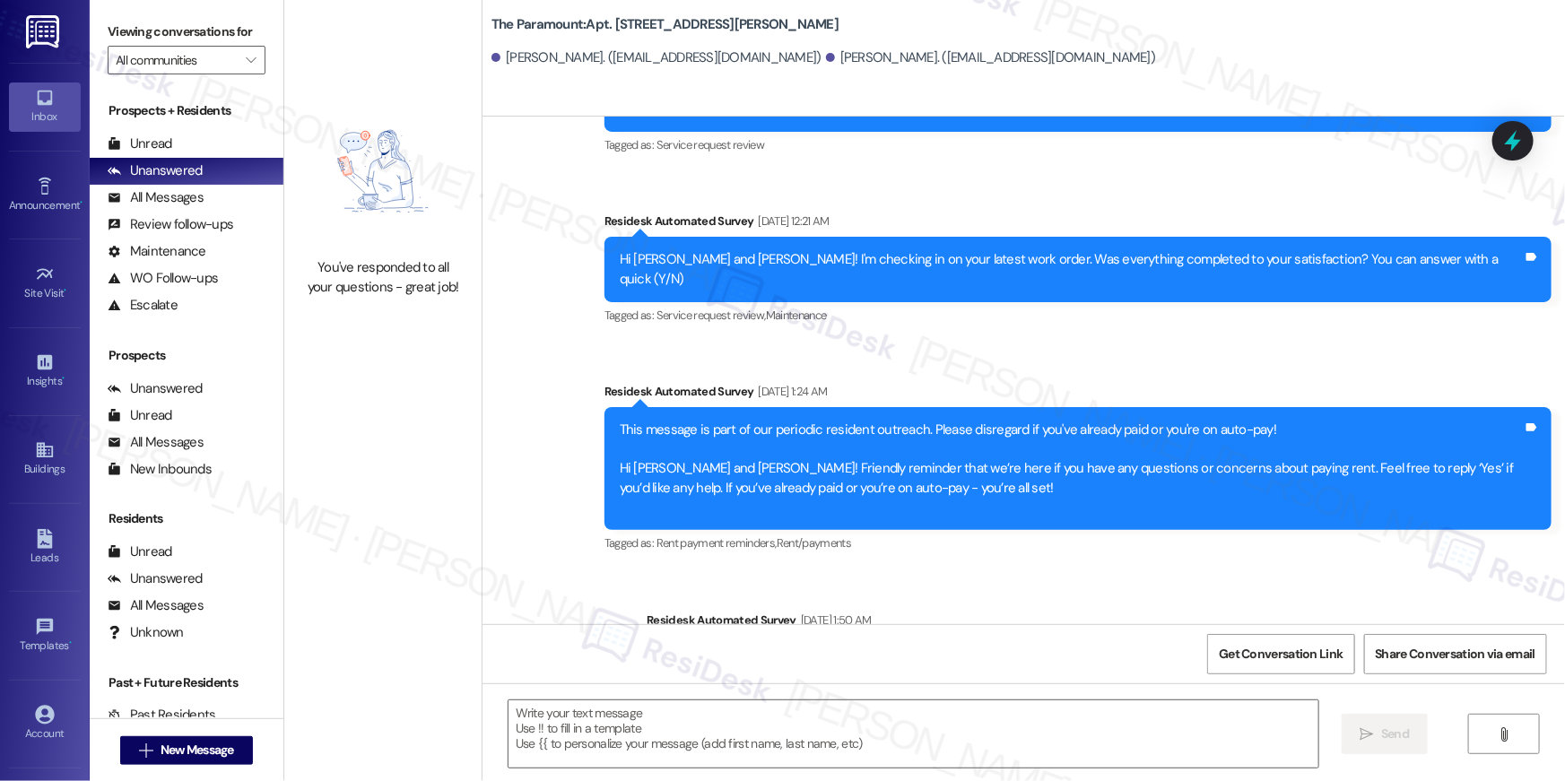
scroll to position [2533, 0]
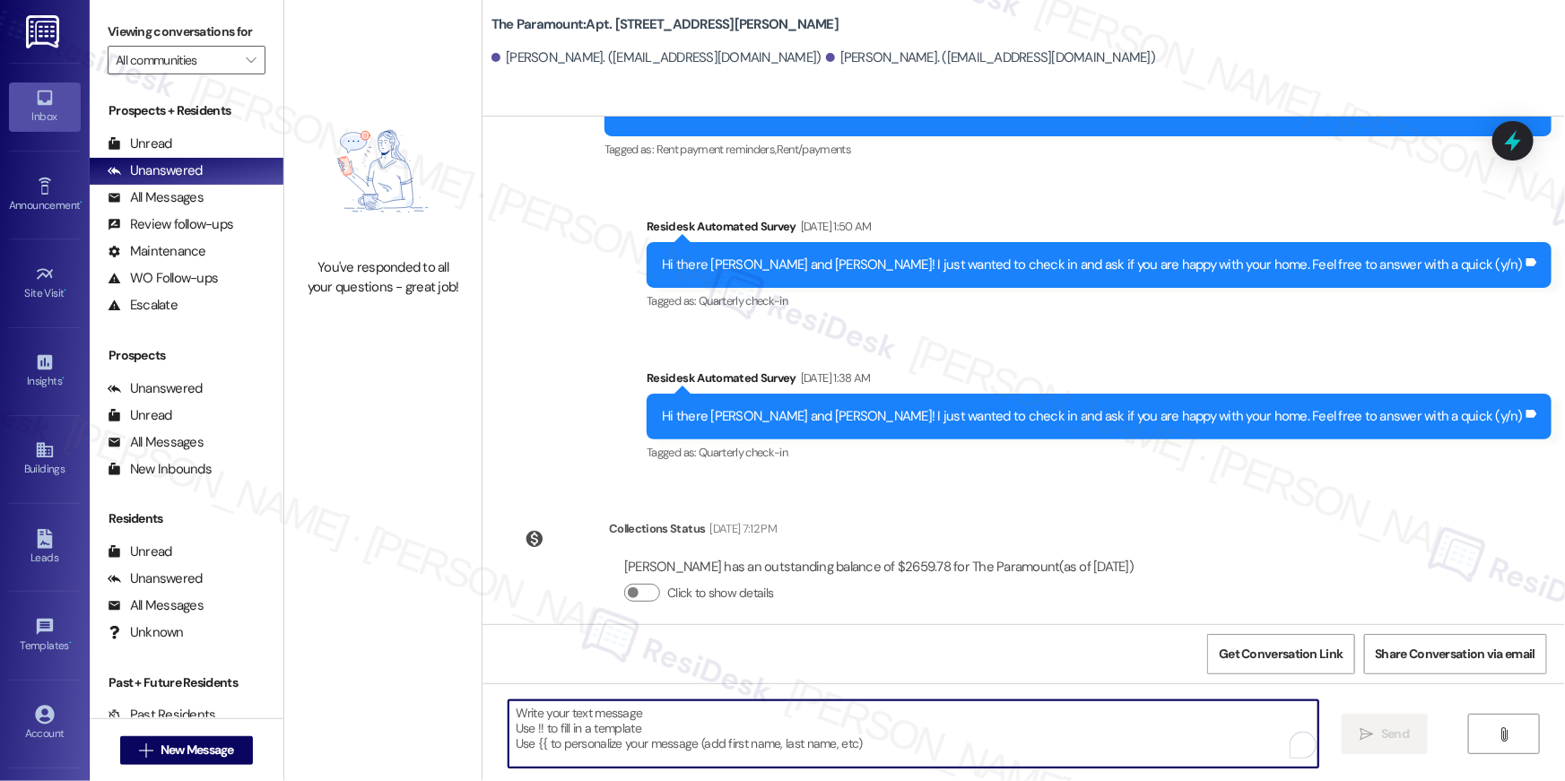
click at [1115, 711] on textarea "To enrich screen reader interactions, please activate Accessibility in Grammarl…" at bounding box center [914, 734] width 810 height 67
paste textarea "Hi {{first_name}}, your {{property}} lease renewal offer is now ready! Please r…"
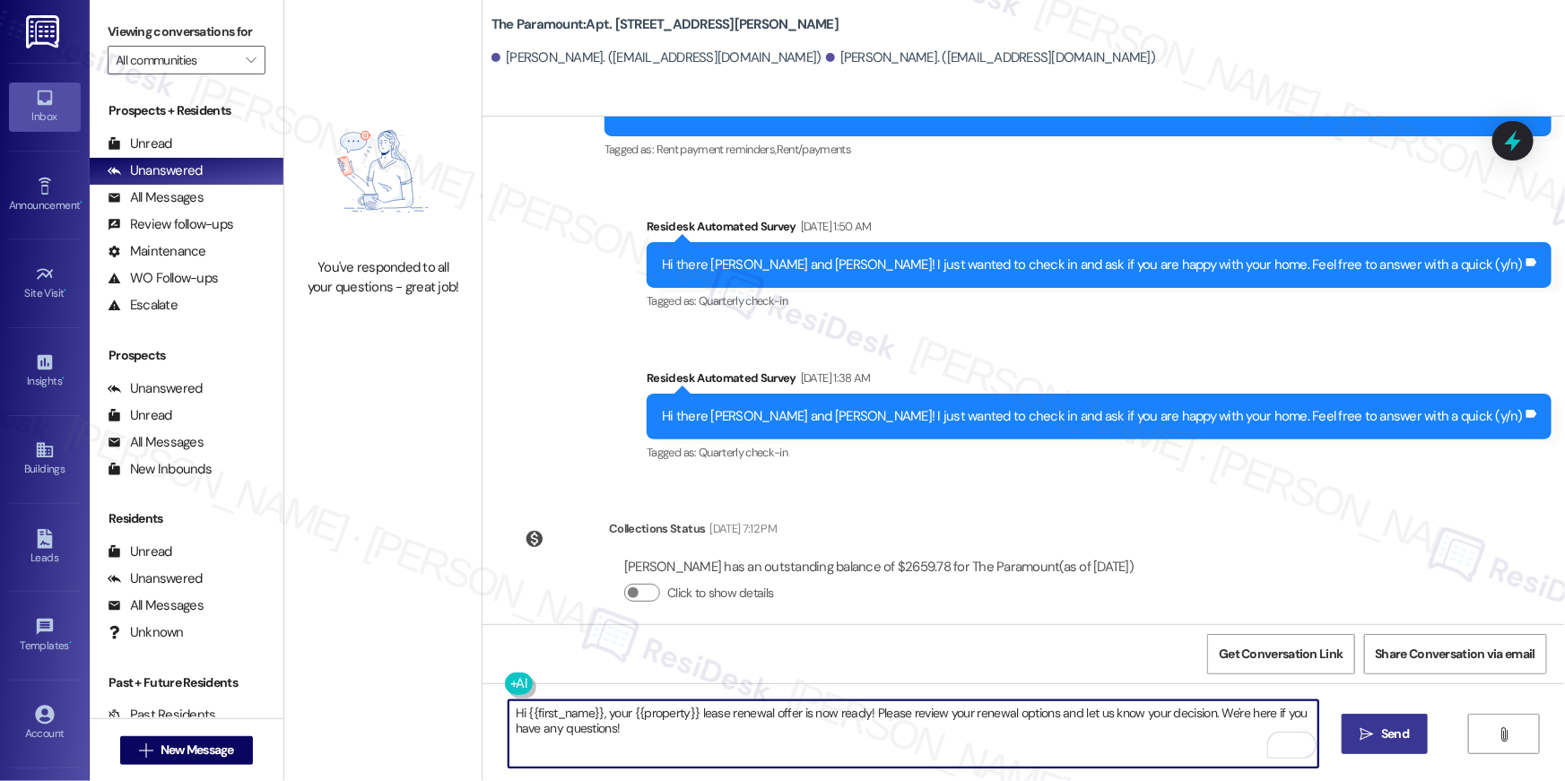
type textarea "Hi {{first_name}}, your {{property}} lease renewal offer is now ready! Please r…"
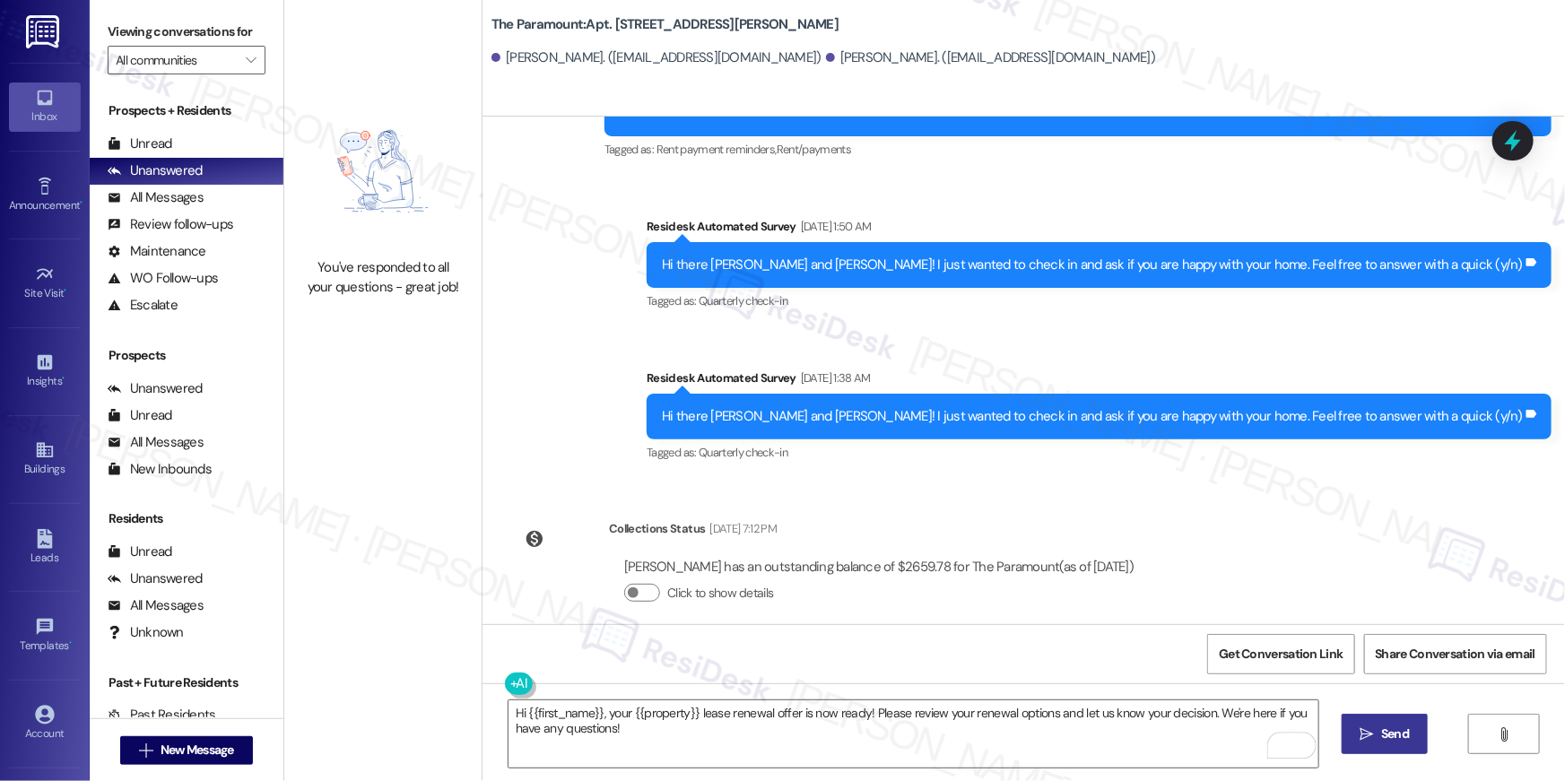
click at [1386, 729] on span "Send" at bounding box center [1395, 734] width 28 height 19
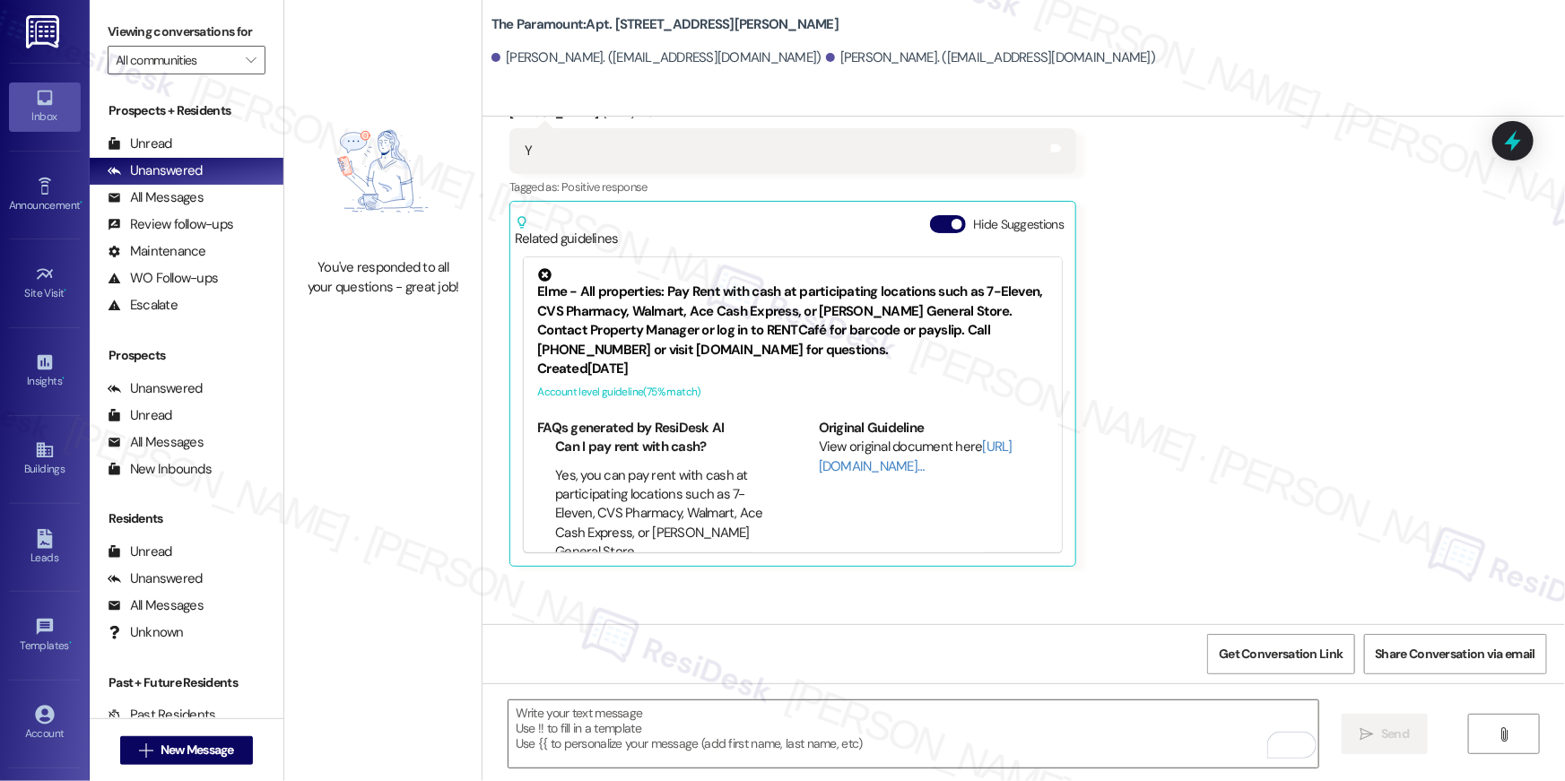
scroll to position [965, 0]
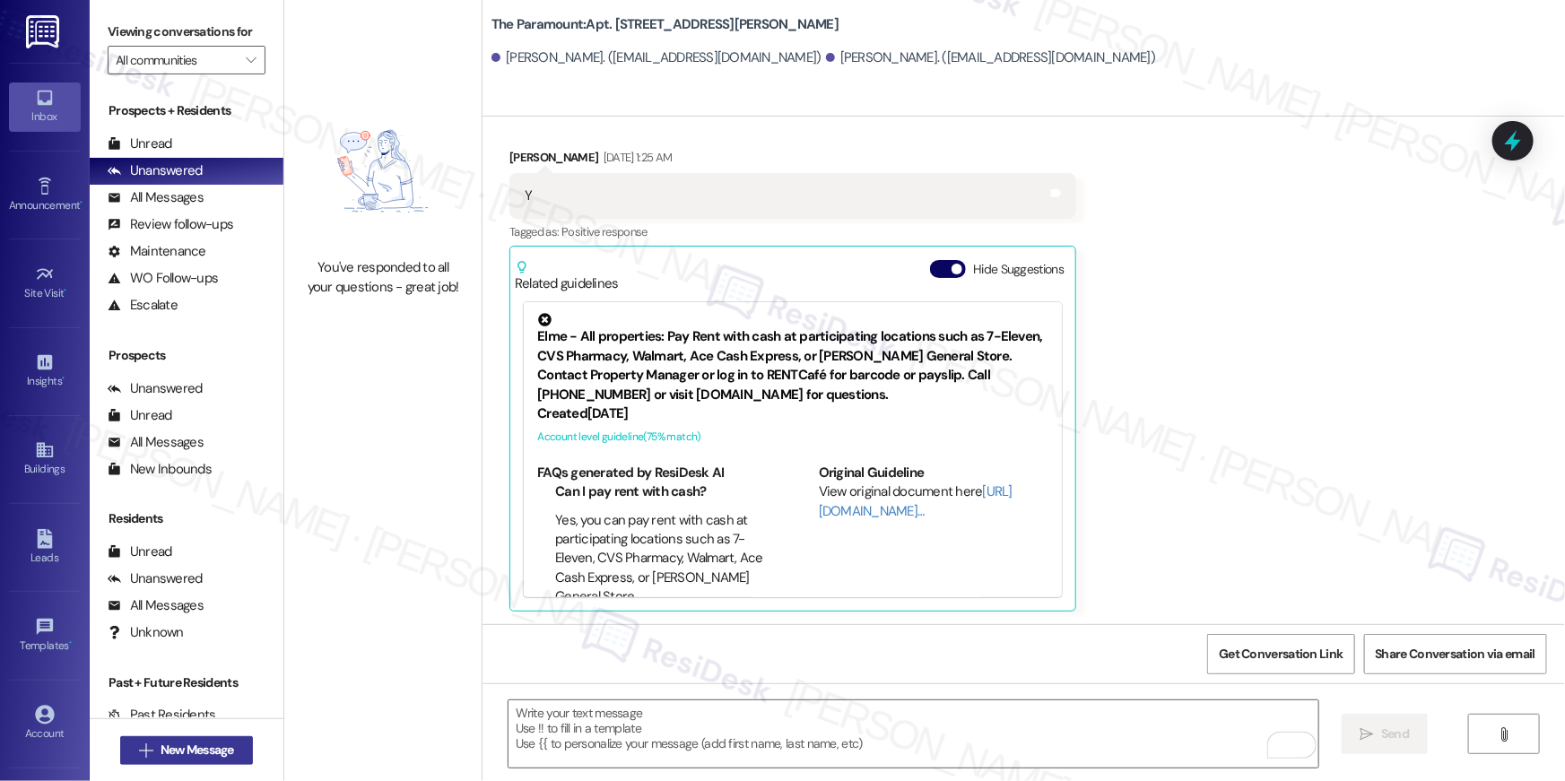
click at [196, 747] on span "New Message" at bounding box center [198, 750] width 74 height 19
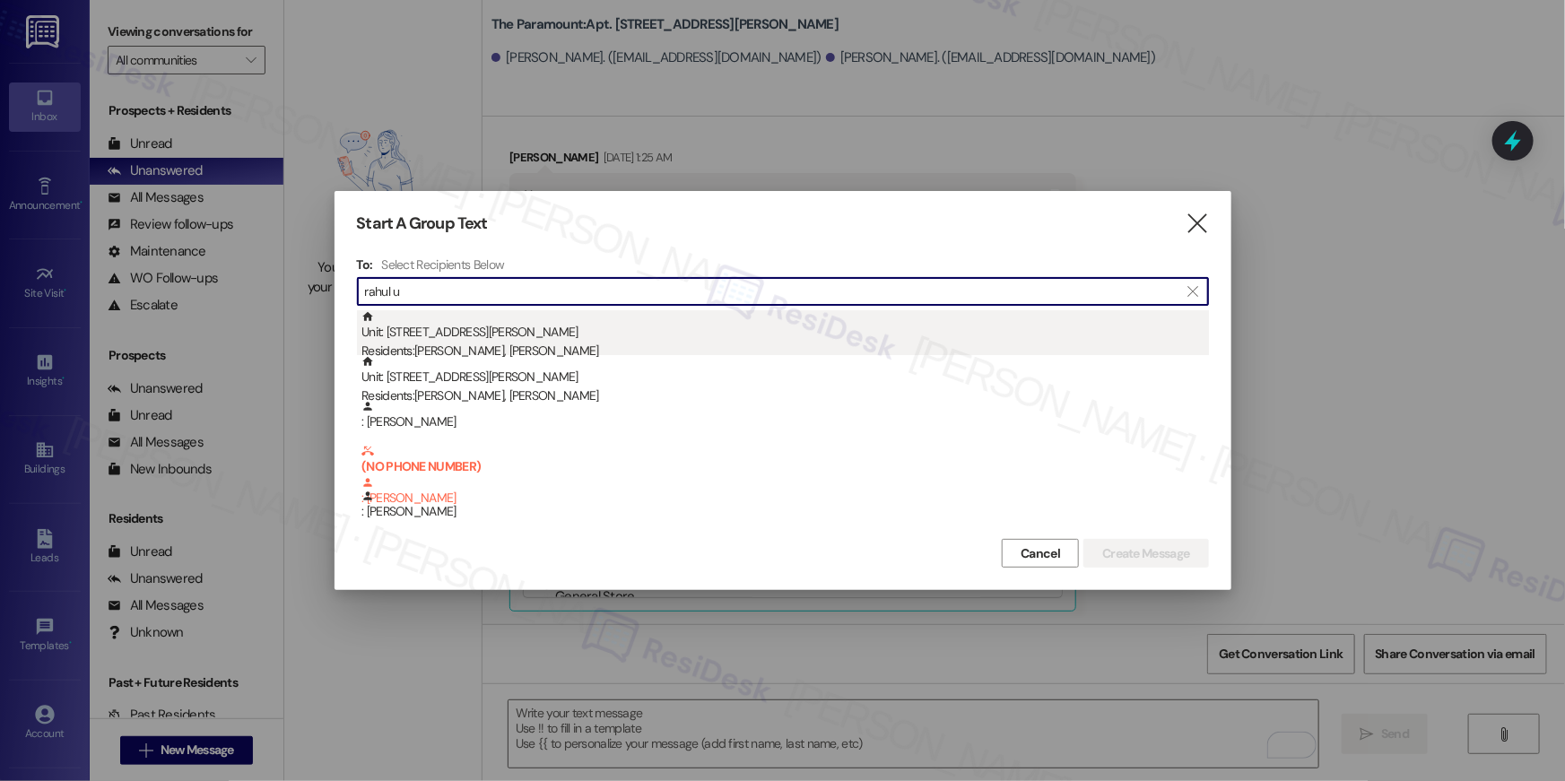
type input "rahul u"
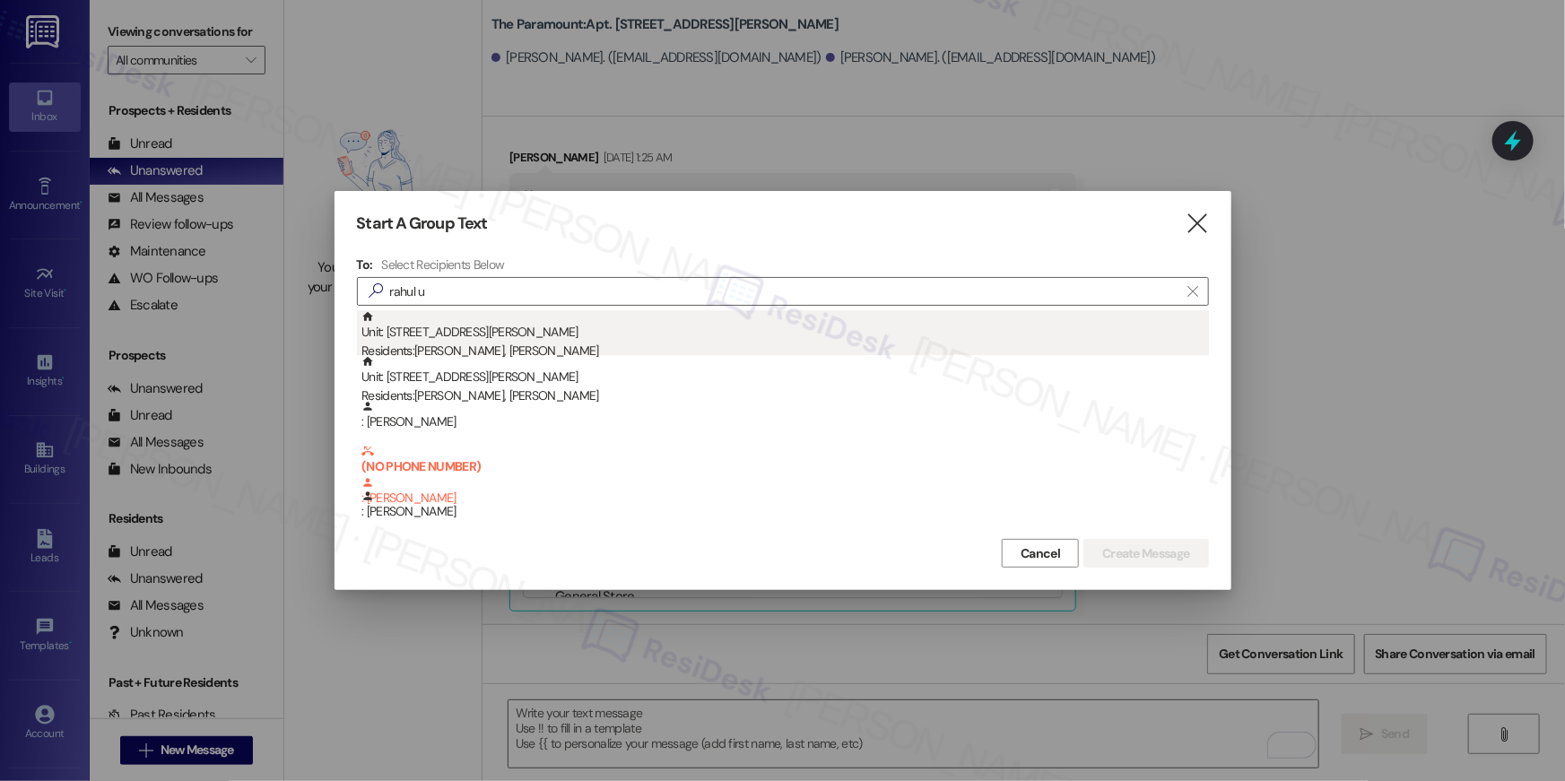
click at [522, 329] on div "Unit: 403 - 1425 South Eads St Residents: Rishika Budhrani, Rahul Upadhyaya" at bounding box center [786, 335] width 848 height 51
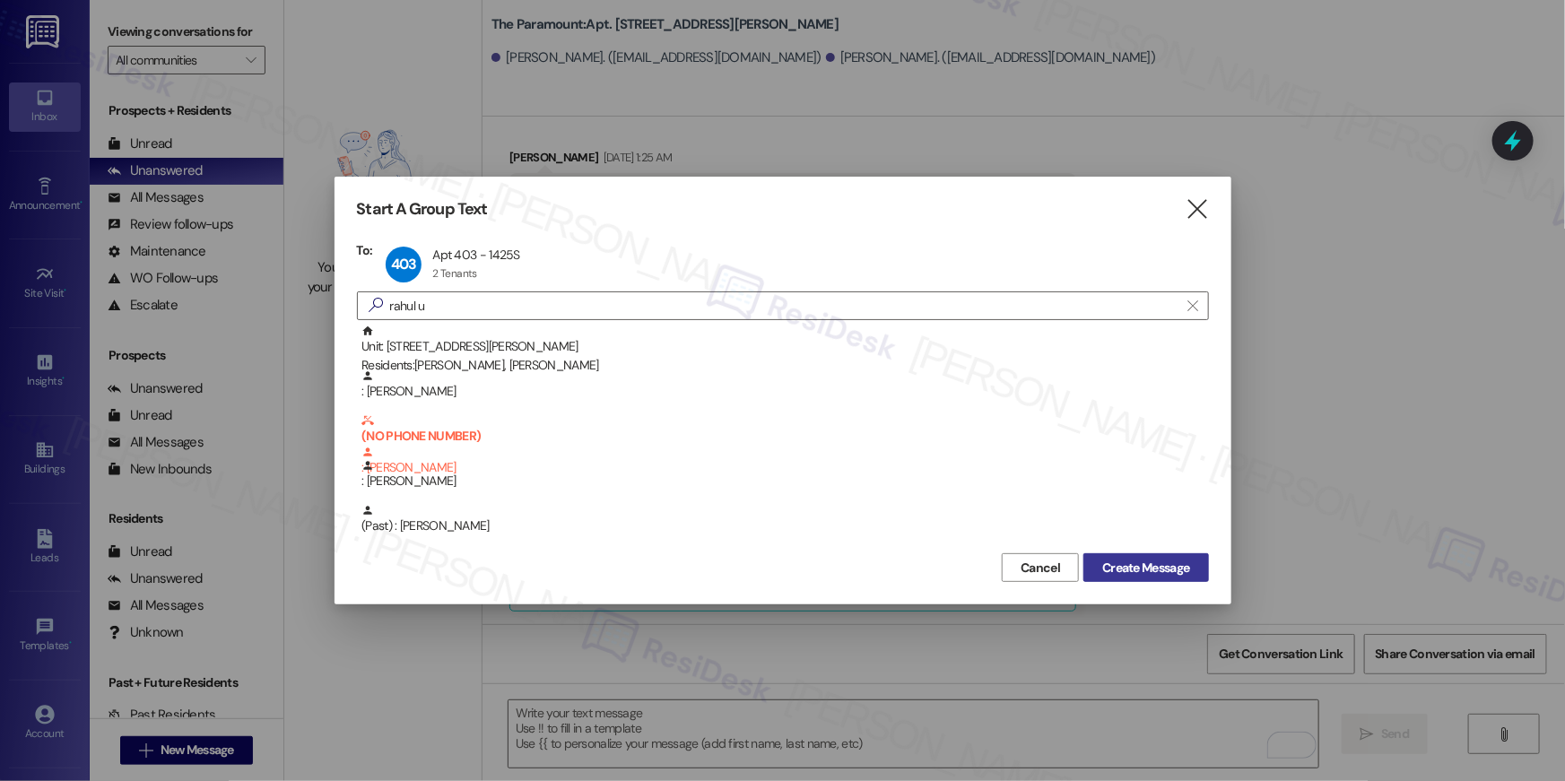
click at [1143, 556] on button "Create Message" at bounding box center [1146, 567] width 125 height 29
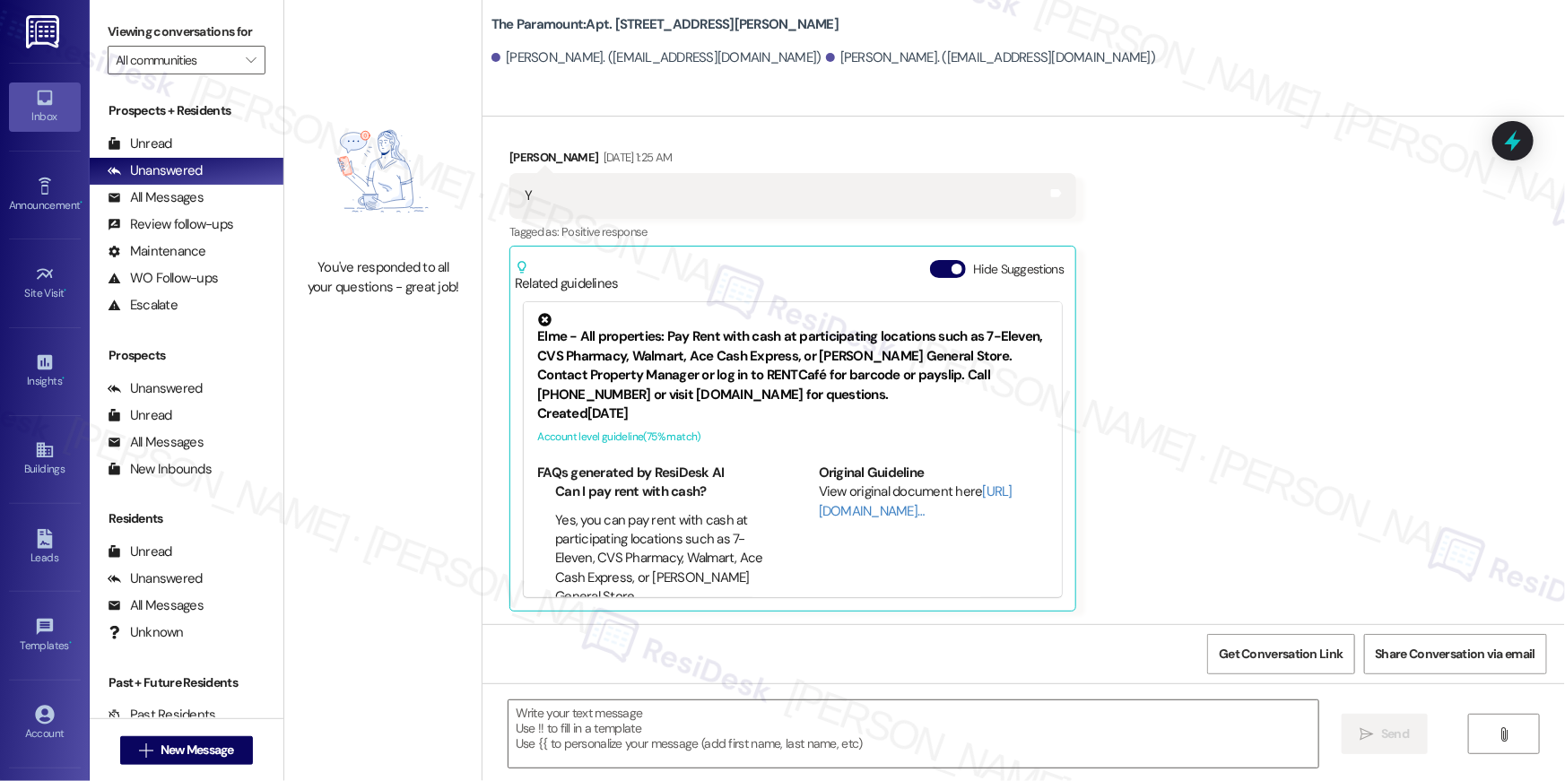
type textarea "Fetching suggested responses. Please feel free to read through the conversation…"
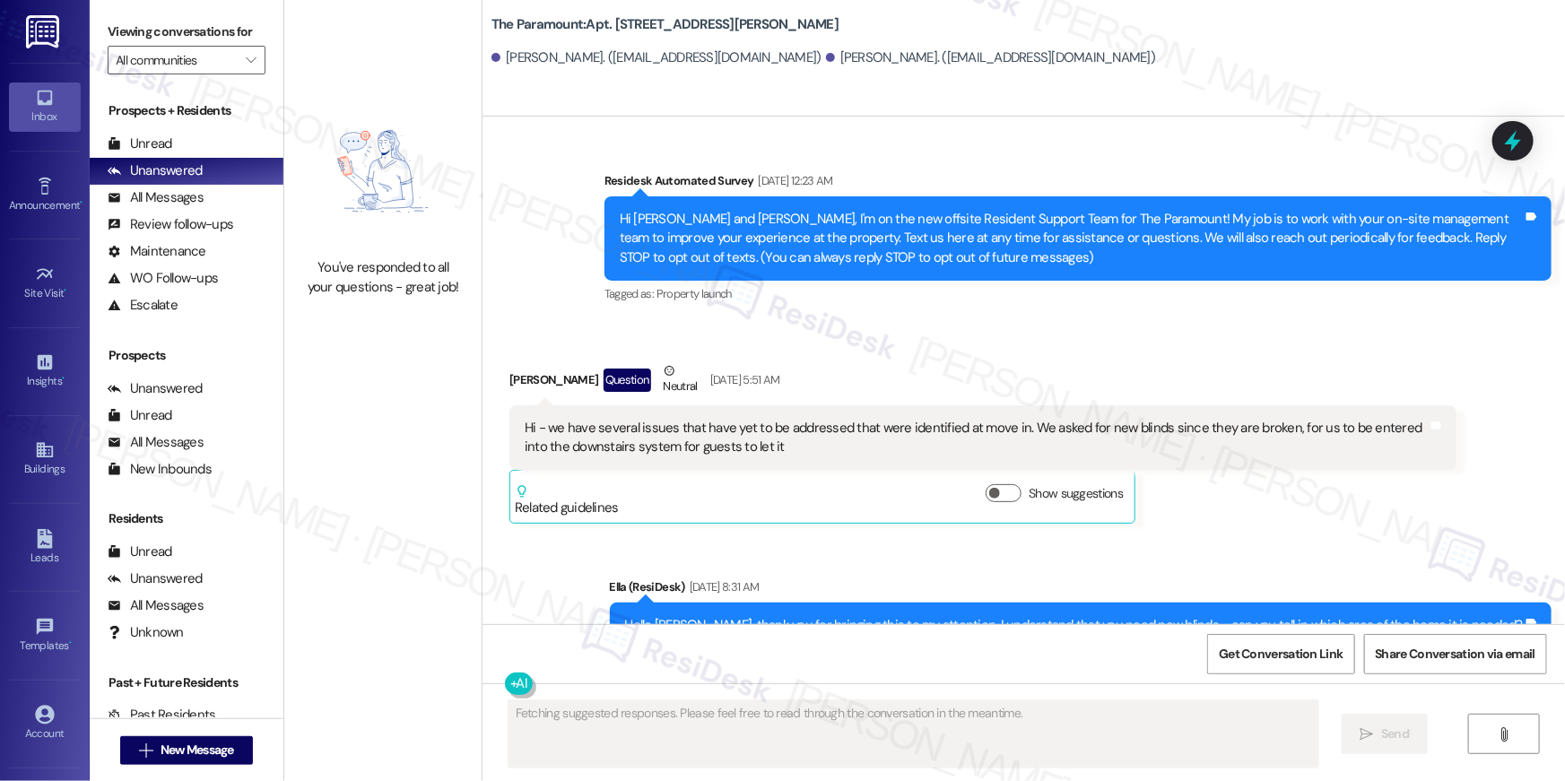
scroll to position [17106, 0]
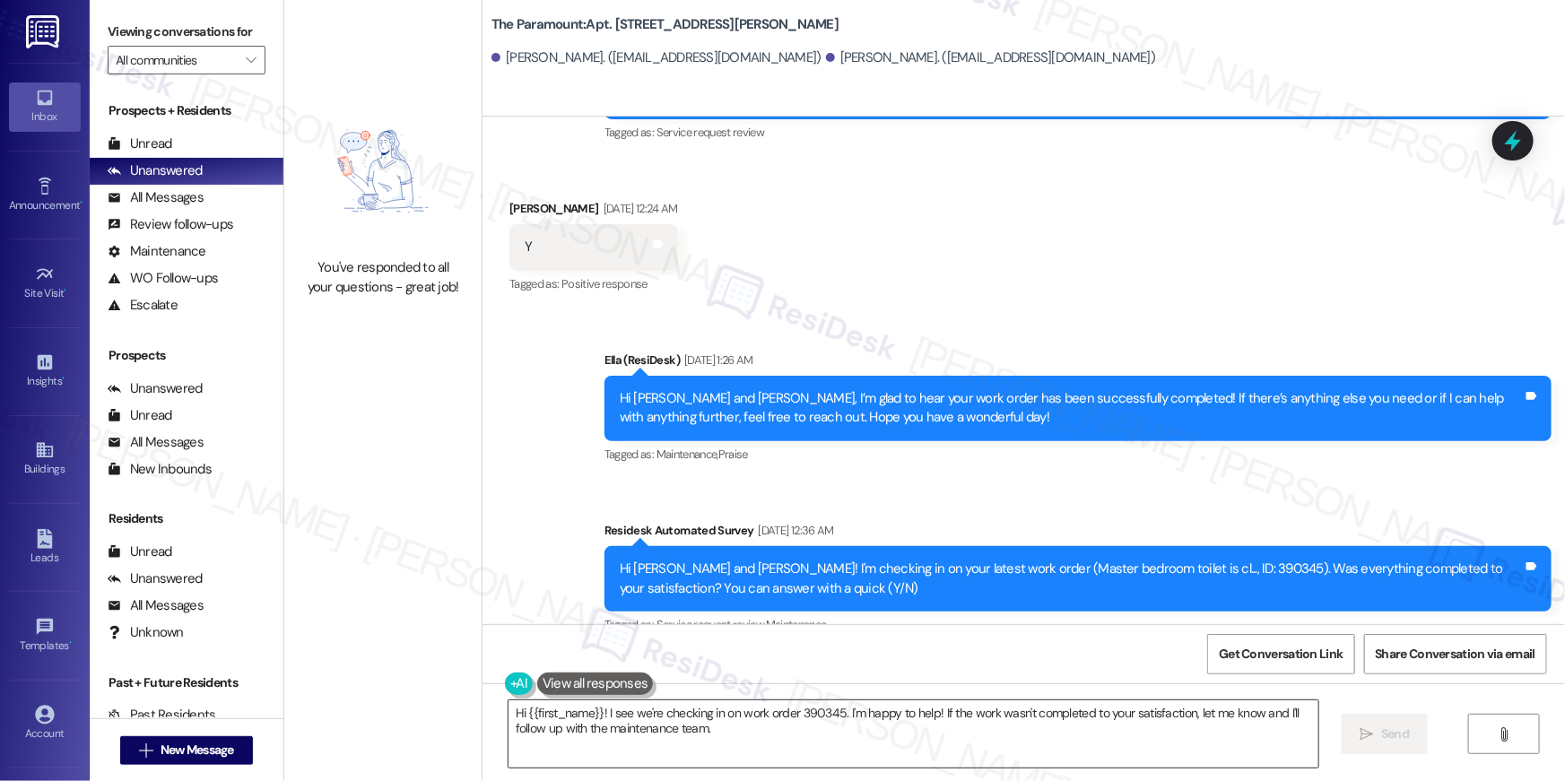
click at [957, 731] on textarea "Hi {{first_name}}! I see we're checking in on work order 390345. I'm happy to h…" at bounding box center [914, 734] width 810 height 67
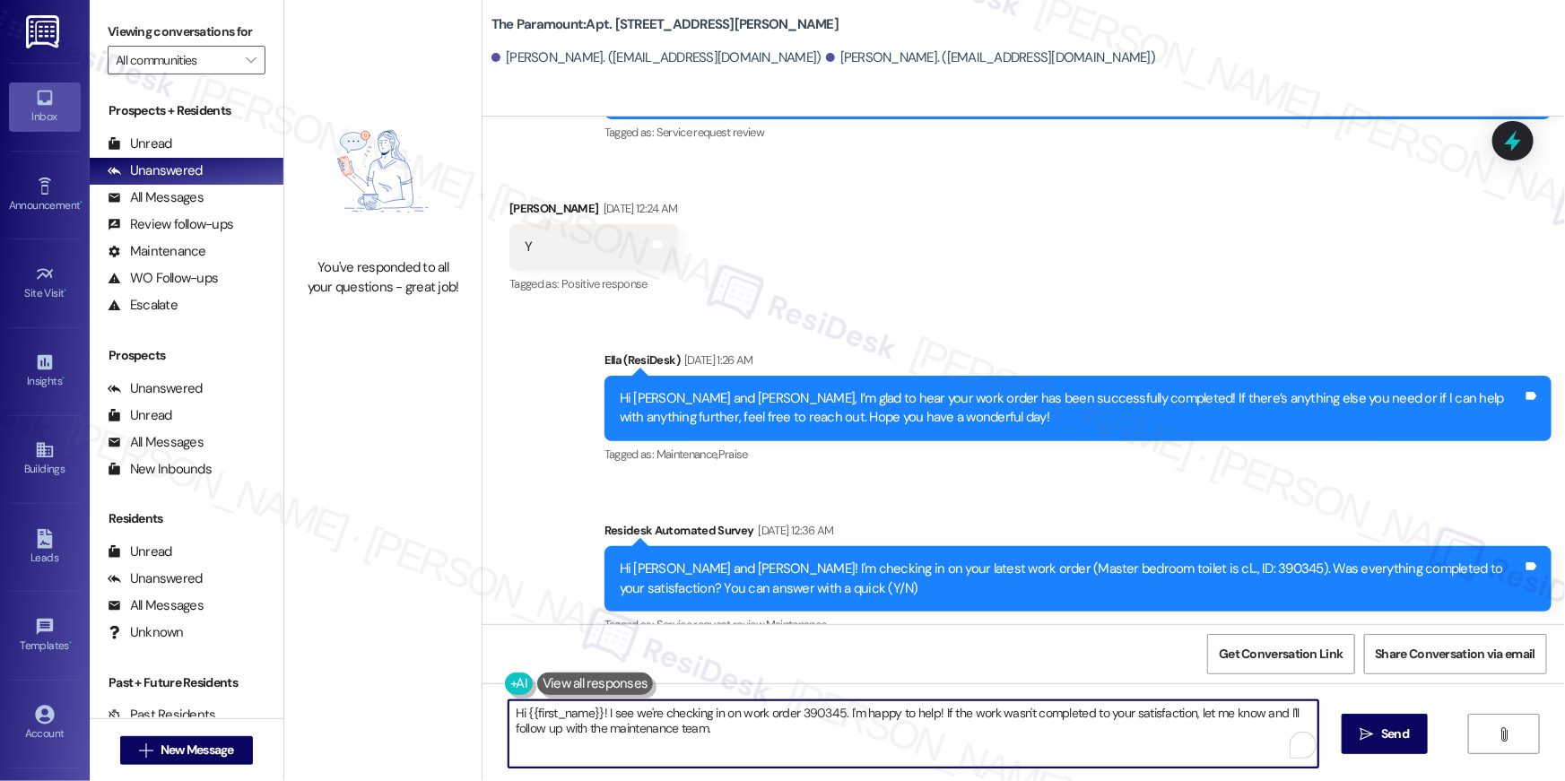
paste textarea ", your {{property}} lease renewal offer is now ready! Please review your renewa…"
type textarea "Hi {{first_name}}, your {{property}} lease renewal offer is now ready! Please r…"
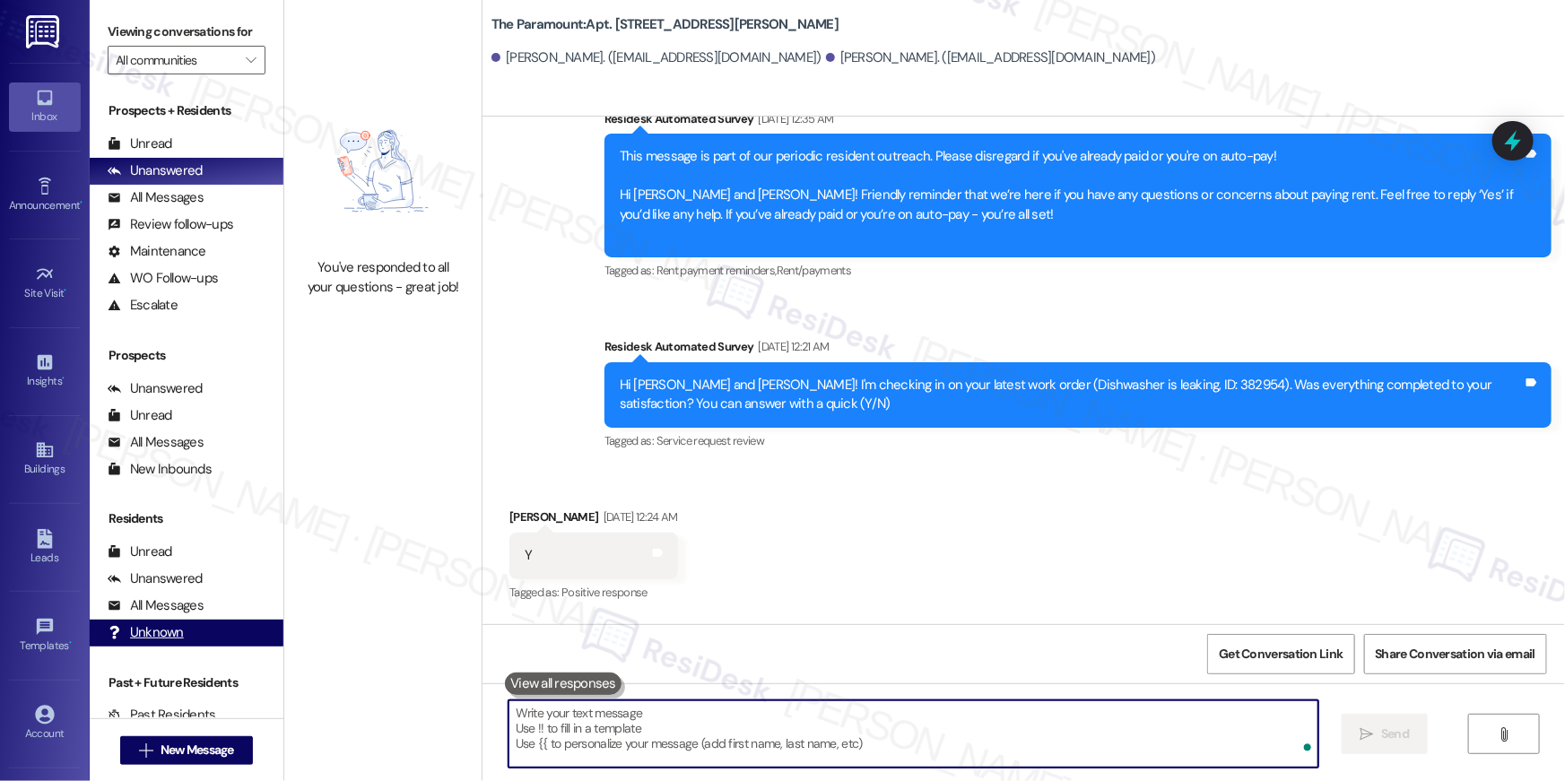
scroll to position [16765, 0]
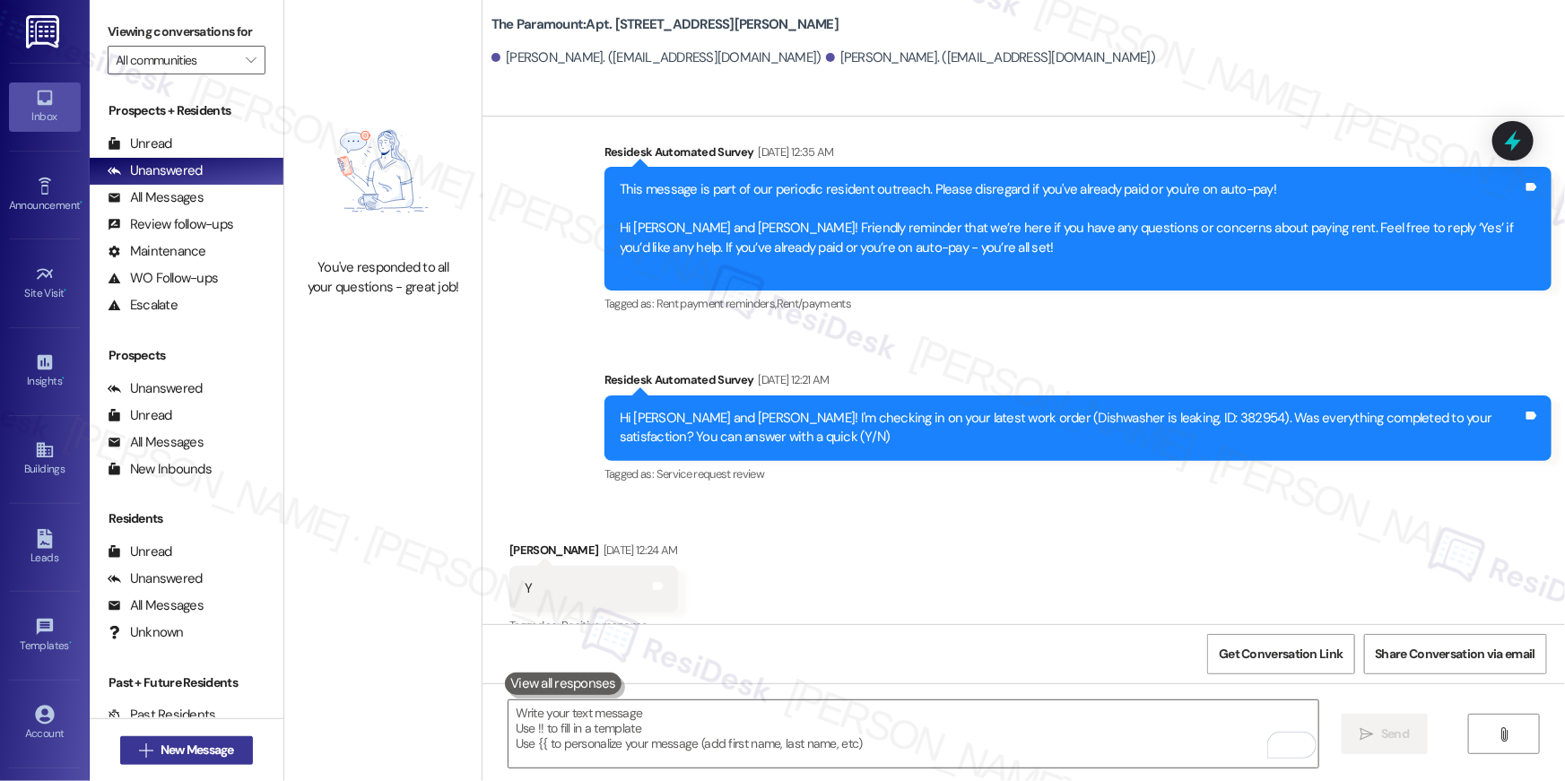
click at [222, 744] on span "New Message" at bounding box center [198, 750] width 74 height 19
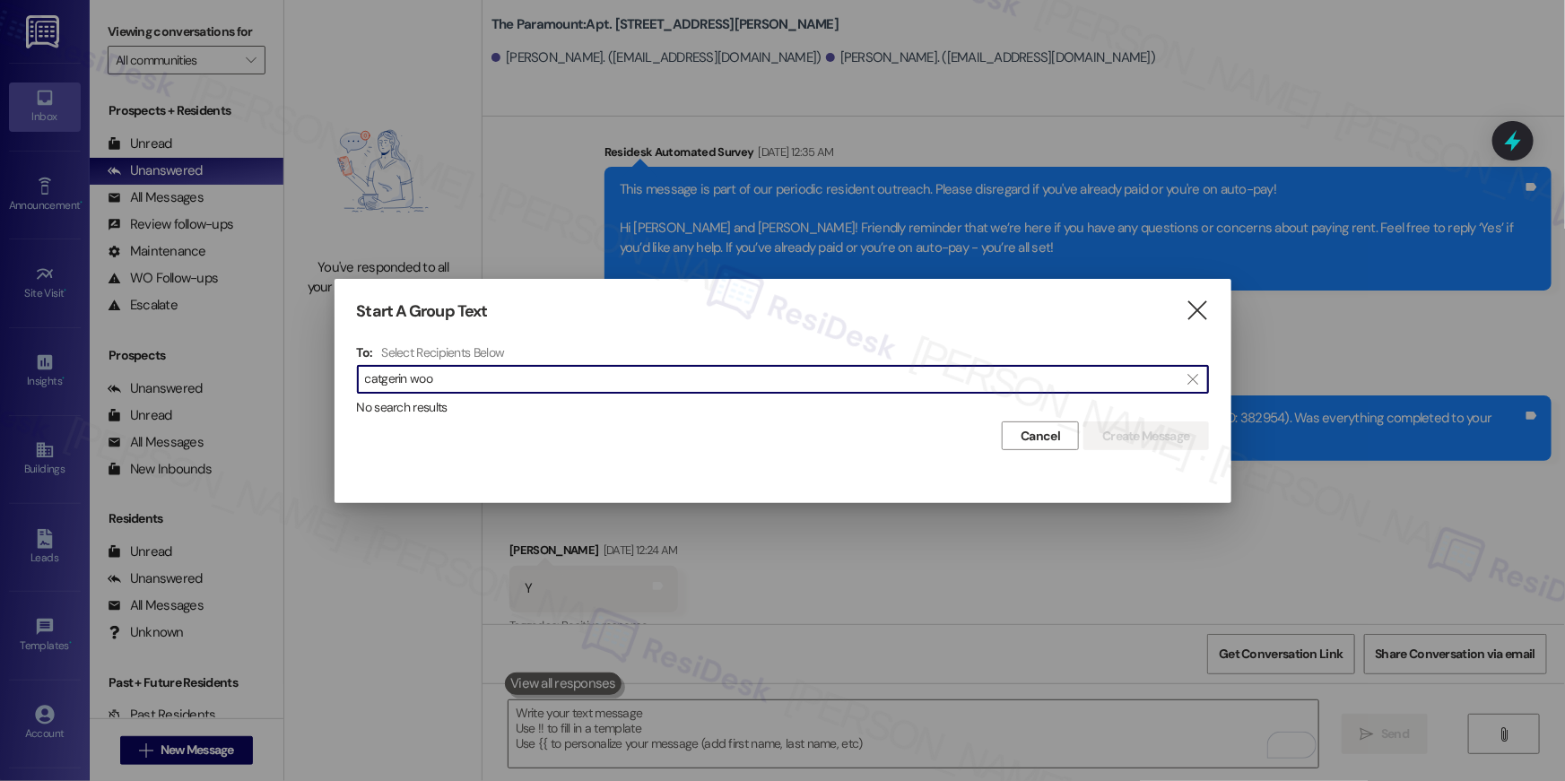
click at [394, 373] on input "catgerin woo" at bounding box center [772, 379] width 815 height 25
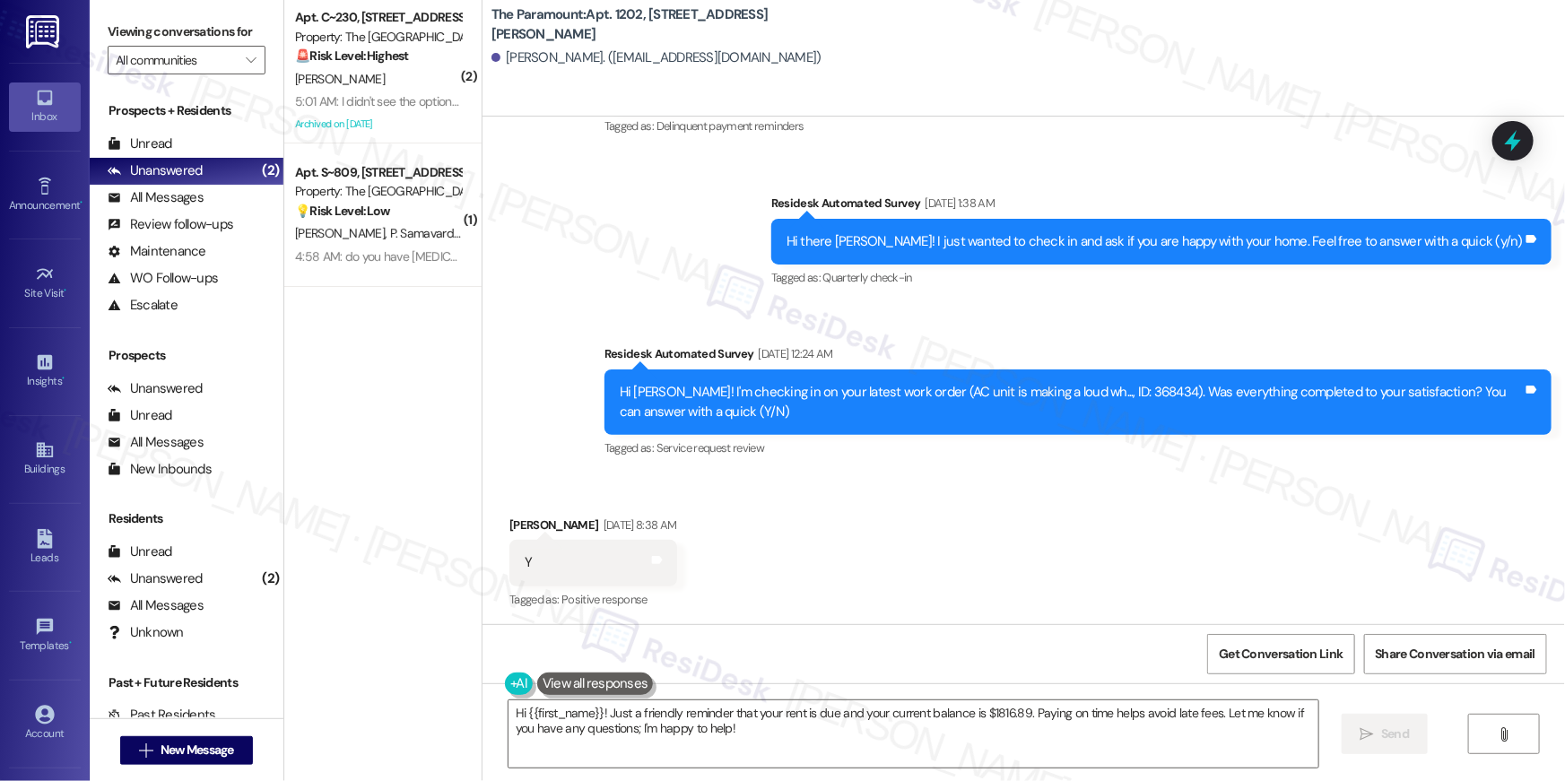
scroll to position [4852, 0]
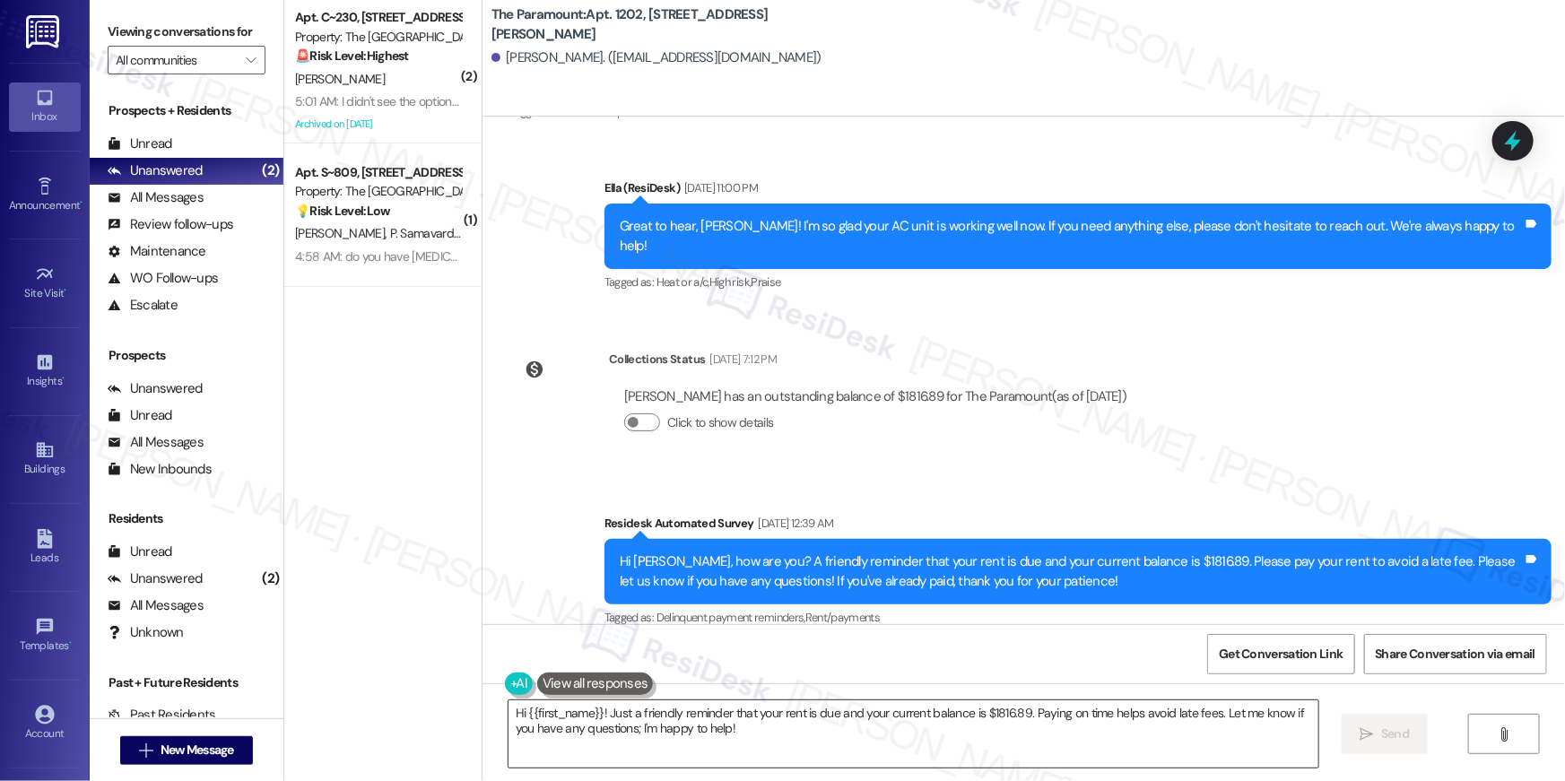
click at [752, 745] on textarea "Hi {{first_name}}! Just a friendly reminder that your rent is due and your curr…" at bounding box center [914, 734] width 810 height 67
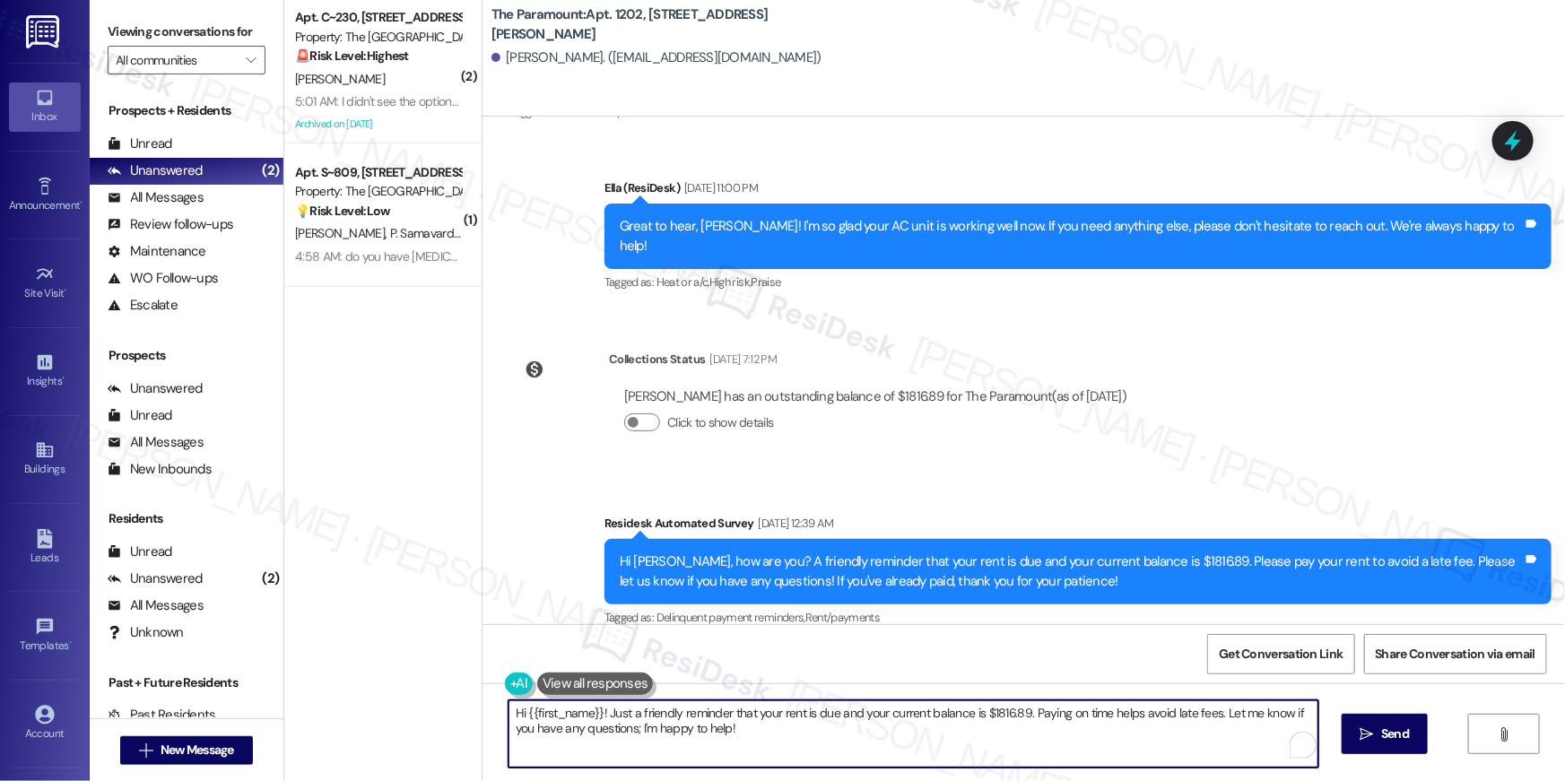
click at [752, 745] on textarea "Hi {{first_name}}! Just a friendly reminder that your rent is due and your curr…" at bounding box center [914, 734] width 810 height 67
paste textarea ", your {{property}} lease renewal offer is now ready! Please review your renewa…"
type textarea "Hi {{first_name}}, your {{property}} lease renewal offer is now ready! Please r…"
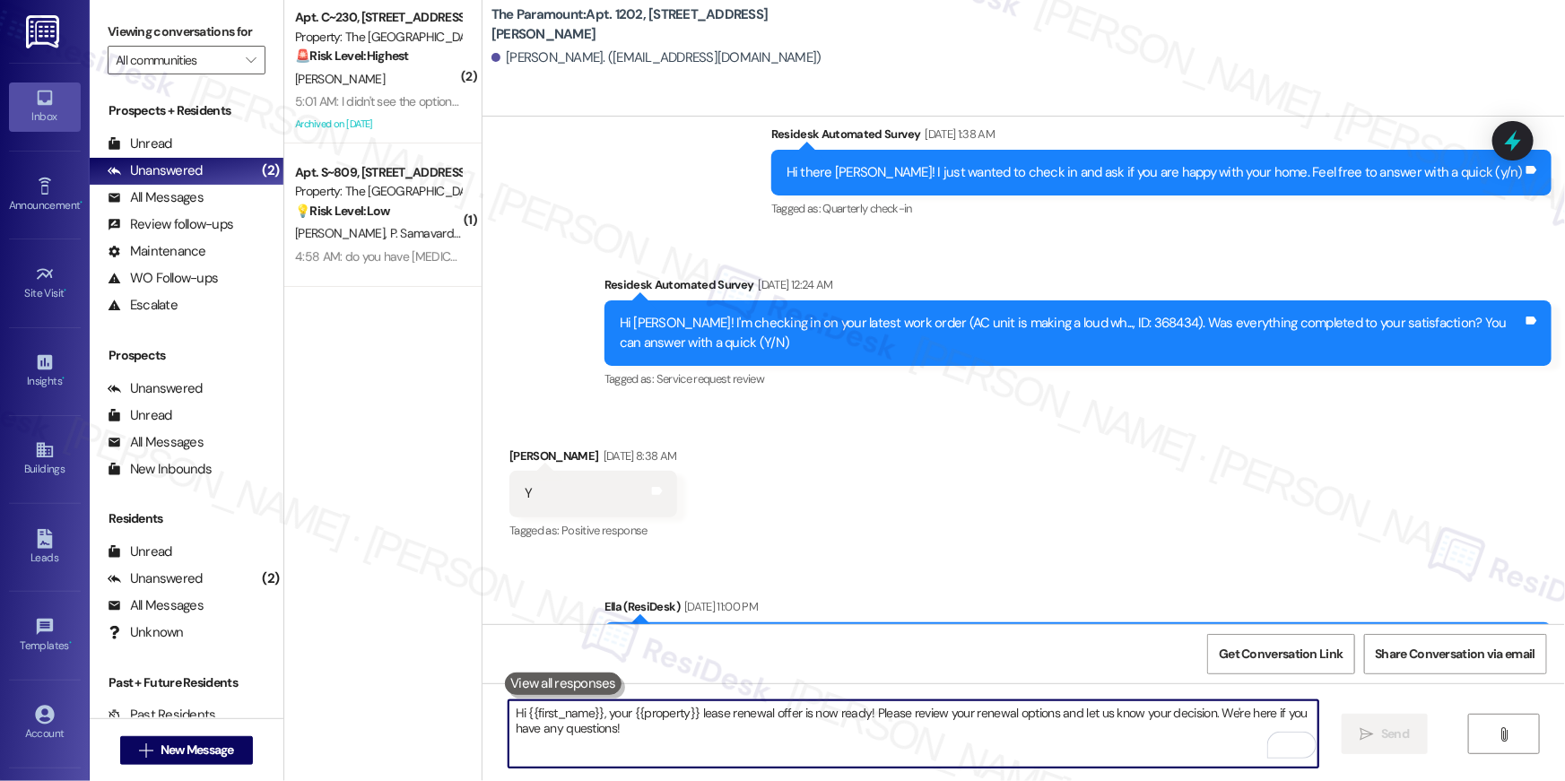
scroll to position [4364, 0]
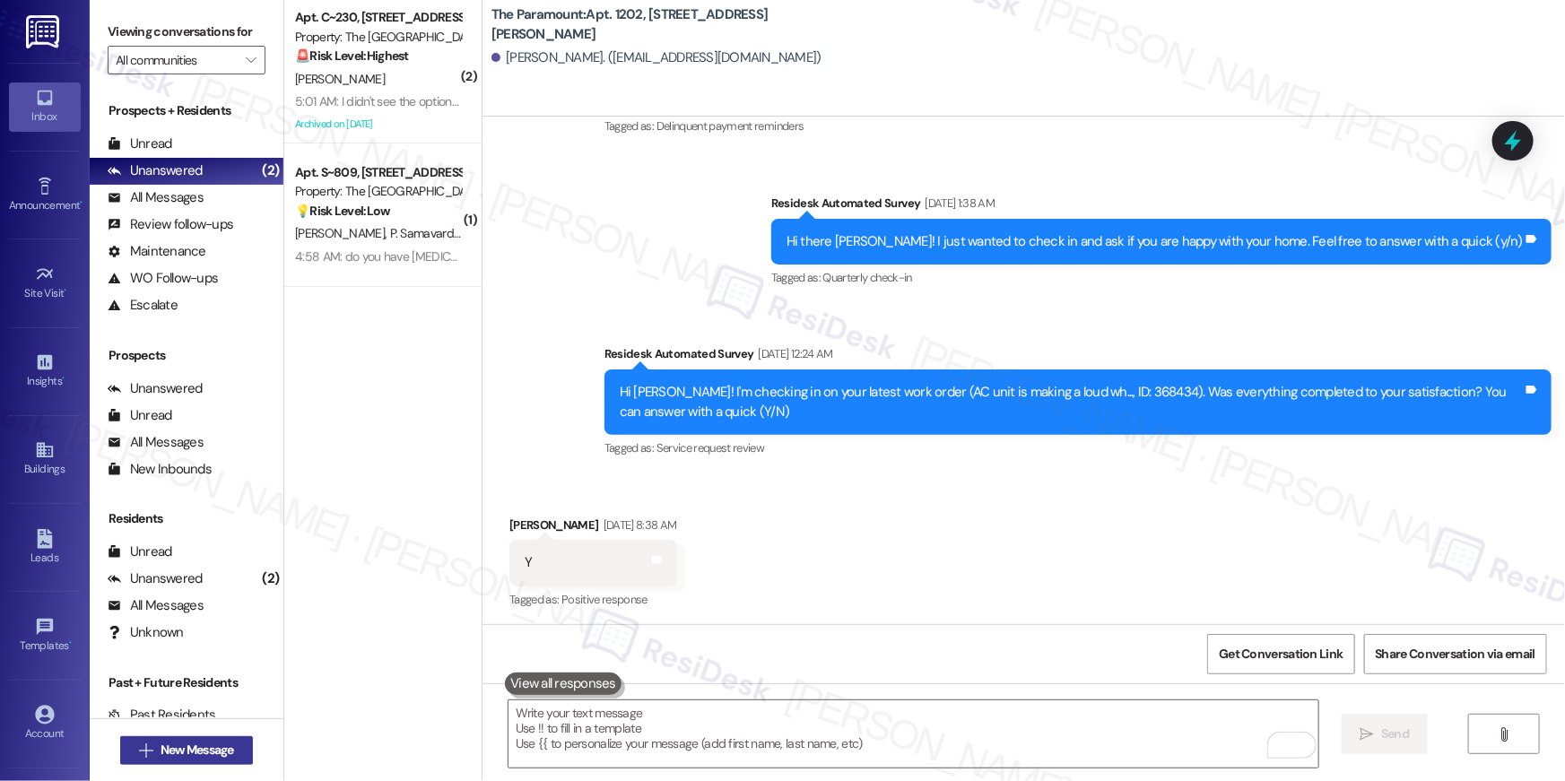
click at [205, 749] on span "New Message" at bounding box center [198, 750] width 74 height 19
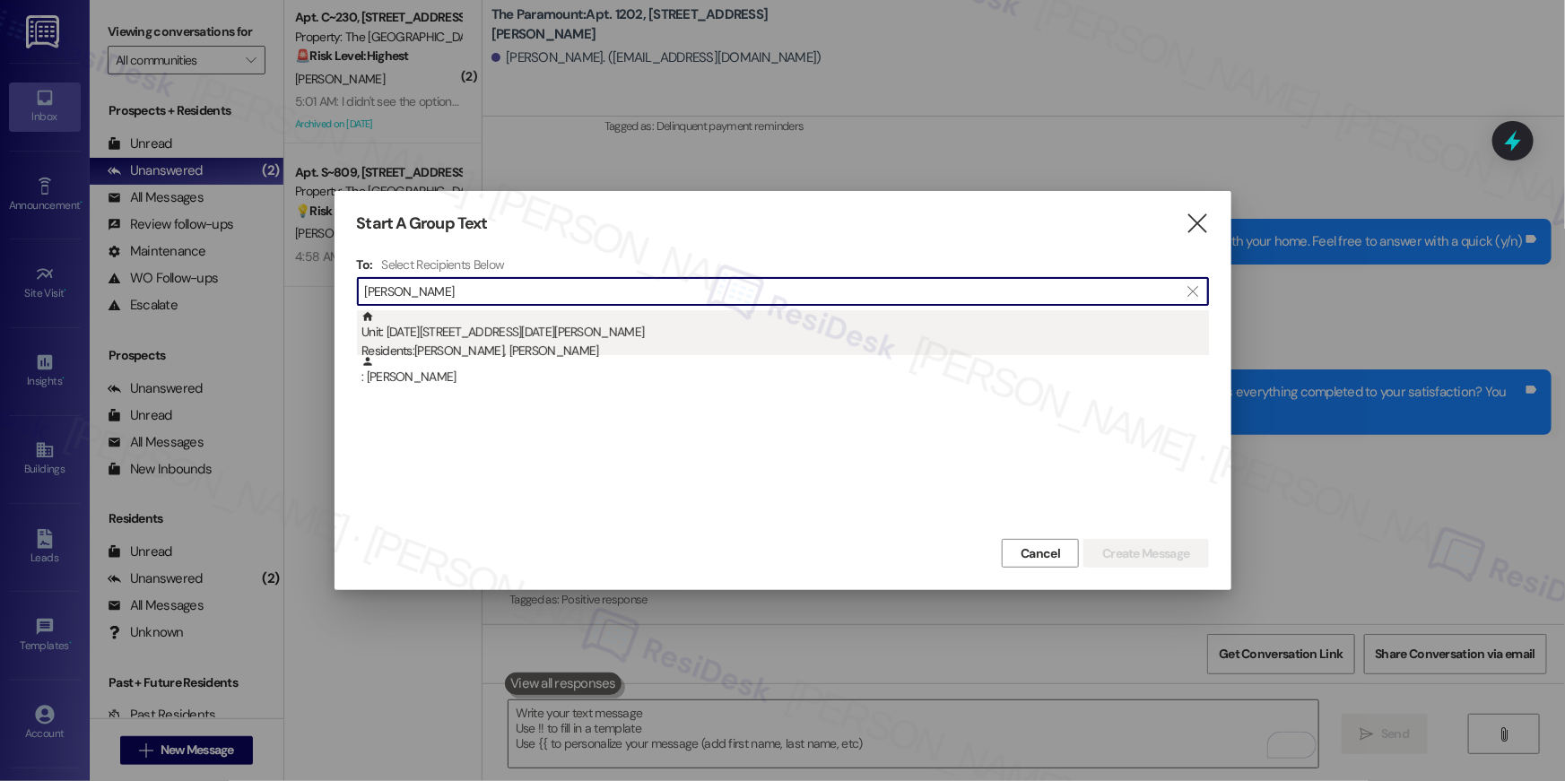
type input "[PERSON_NAME]"
click at [533, 324] on div "Unit: [DATE][STREET_ADDRESS][DATE][PERSON_NAME] Residents: [PERSON_NAME], [PERS…" at bounding box center [786, 335] width 848 height 51
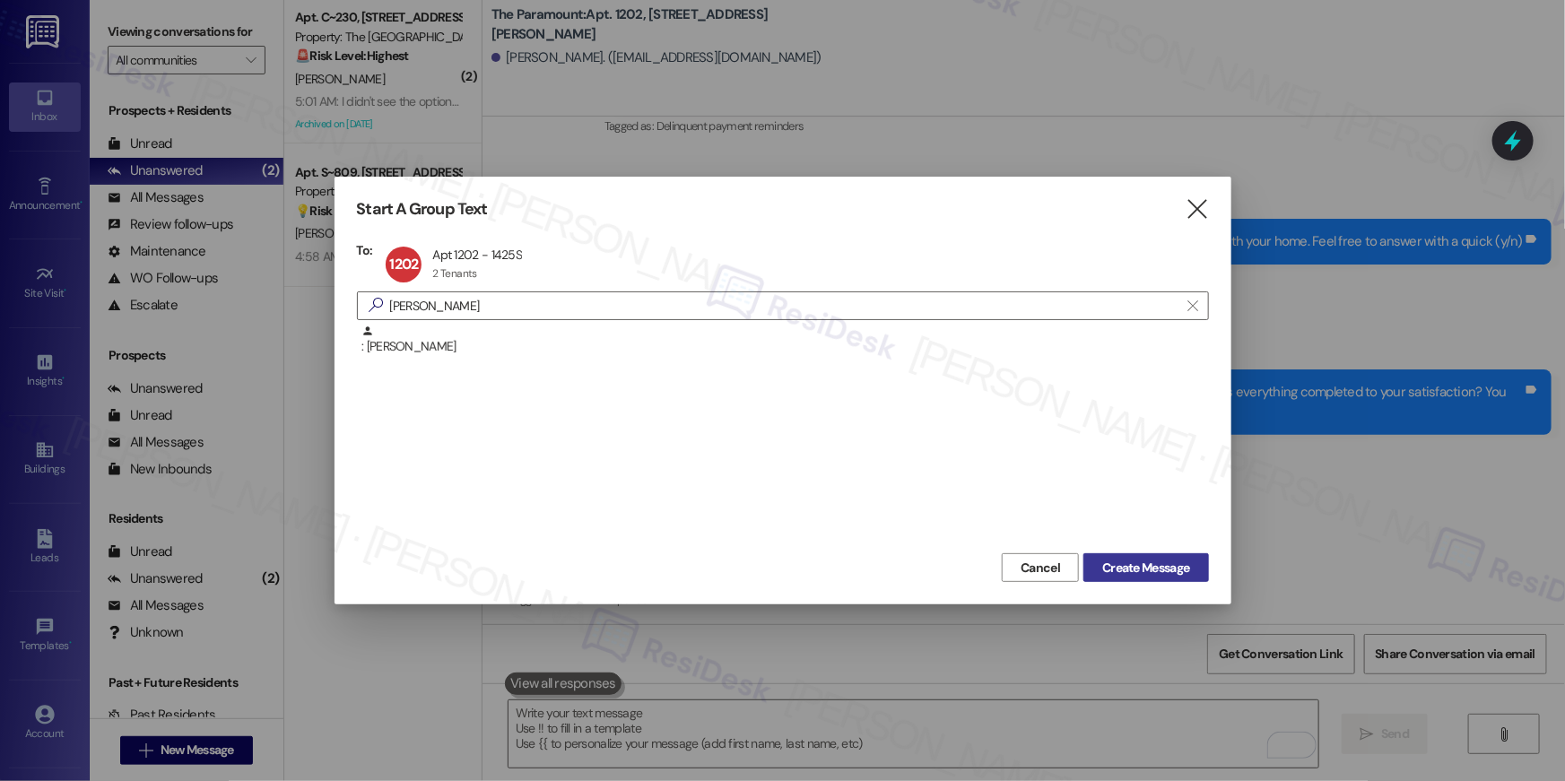
click at [1174, 569] on span "Create Message" at bounding box center [1145, 568] width 87 height 19
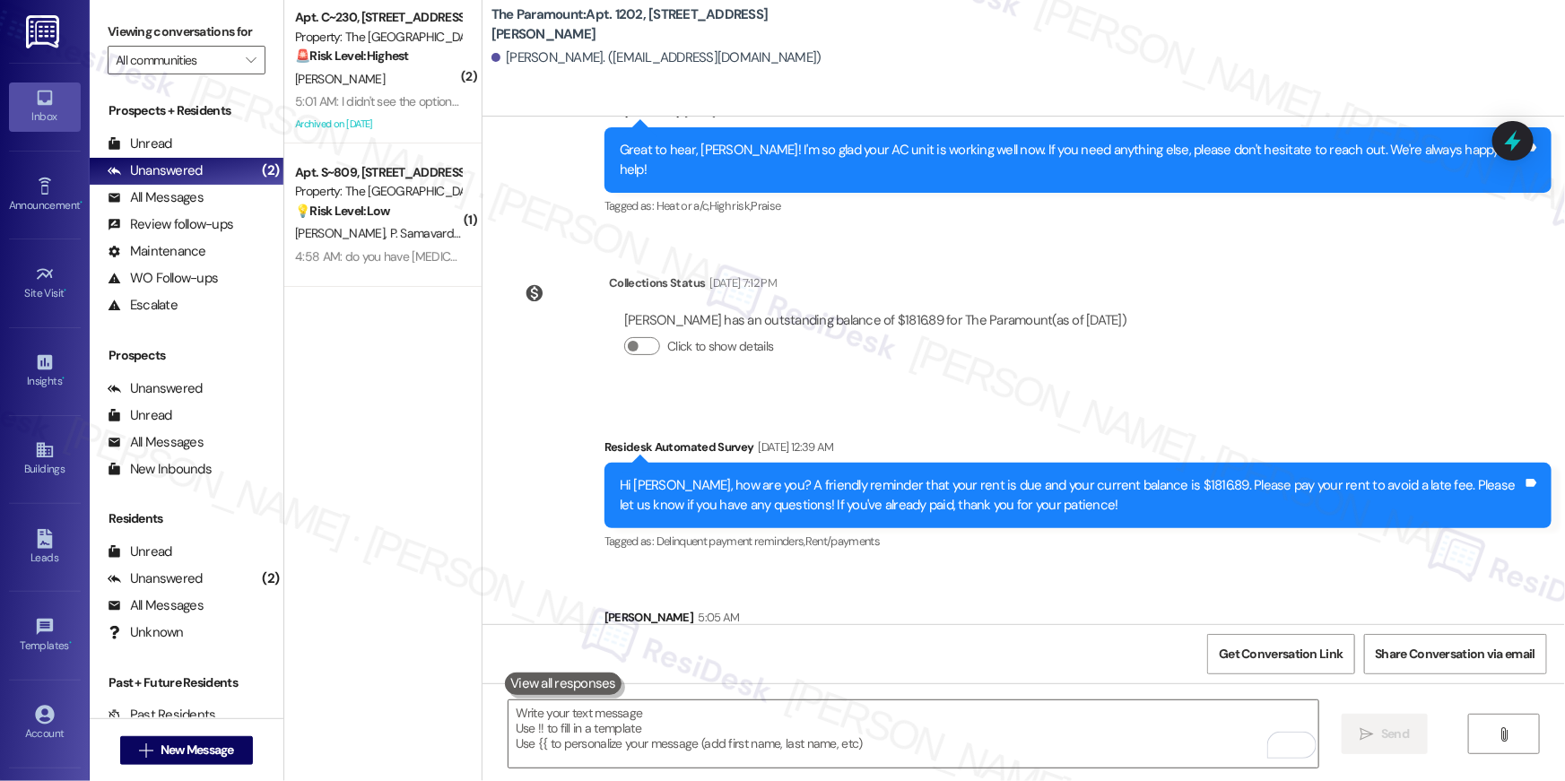
scroll to position [4996, 0]
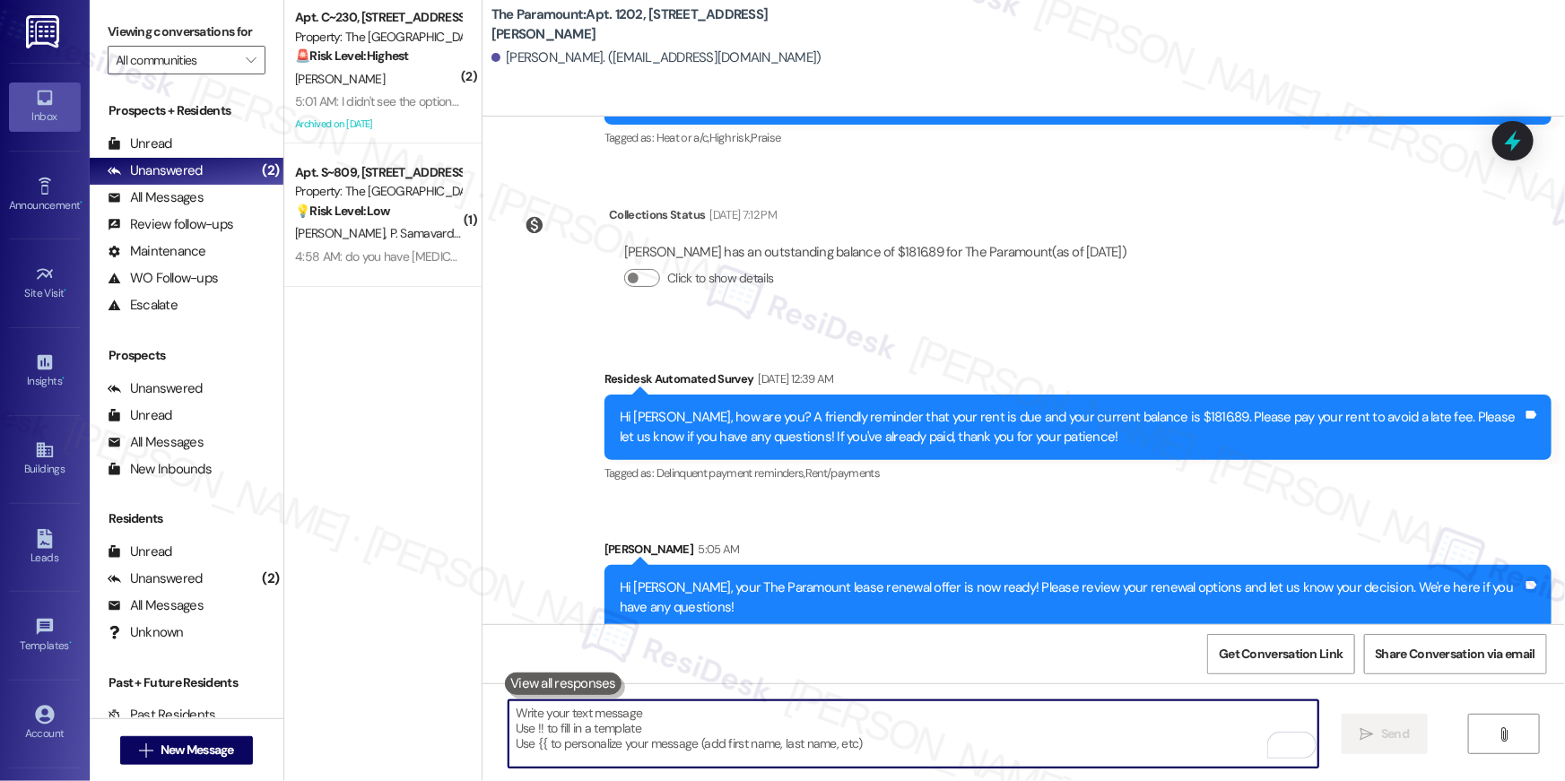
click at [1093, 709] on textarea "To enrich screen reader interactions, please activate Accessibility in Grammarl…" at bounding box center [914, 734] width 810 height 67
click at [1093, 711] on textarea "To enrich screen reader interactions, please activate Accessibility in Grammarl…" at bounding box center [914, 734] width 810 height 67
type textarea "ç"
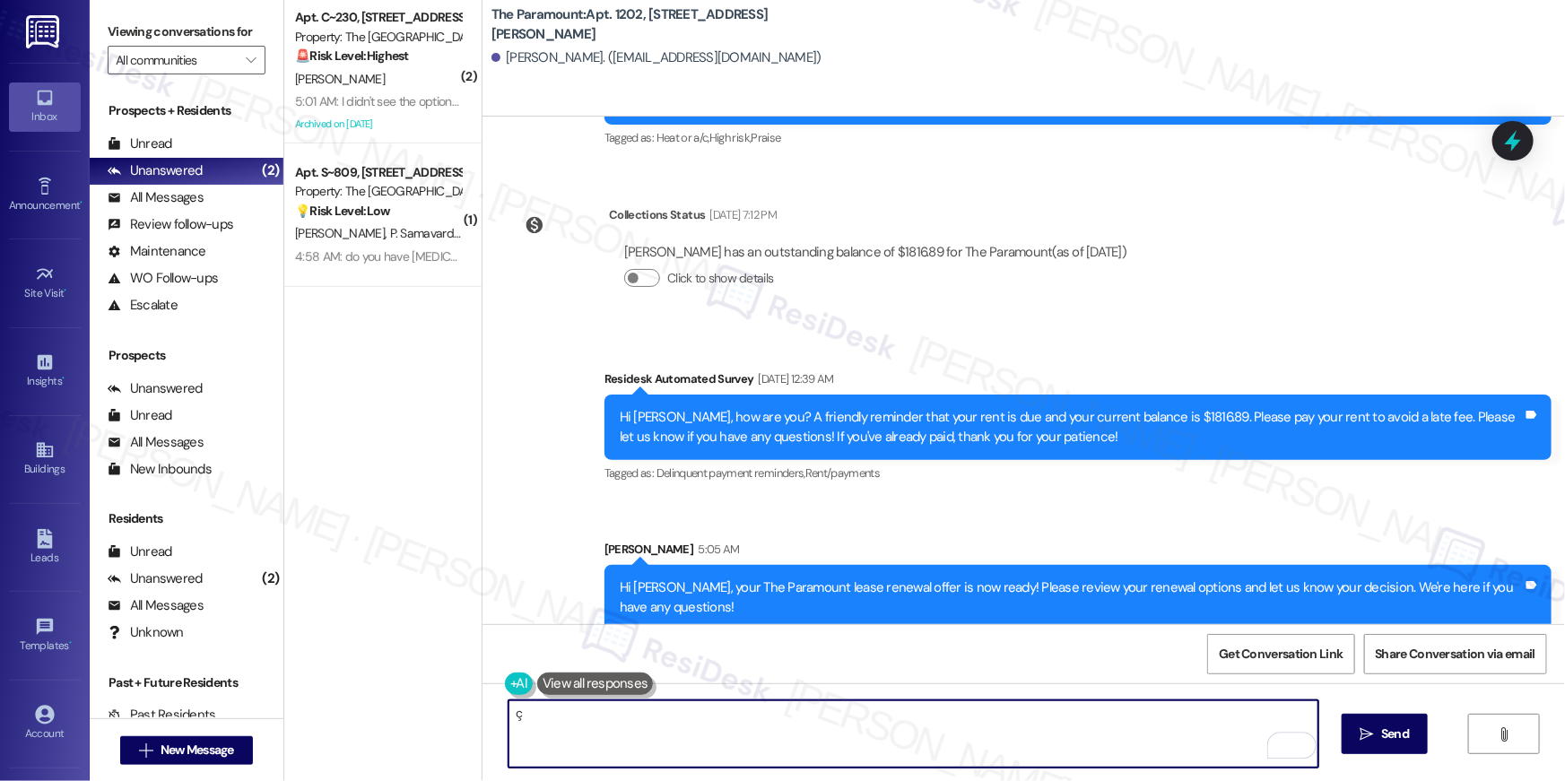
click at [1093, 711] on textarea "ç" at bounding box center [914, 734] width 810 height 67
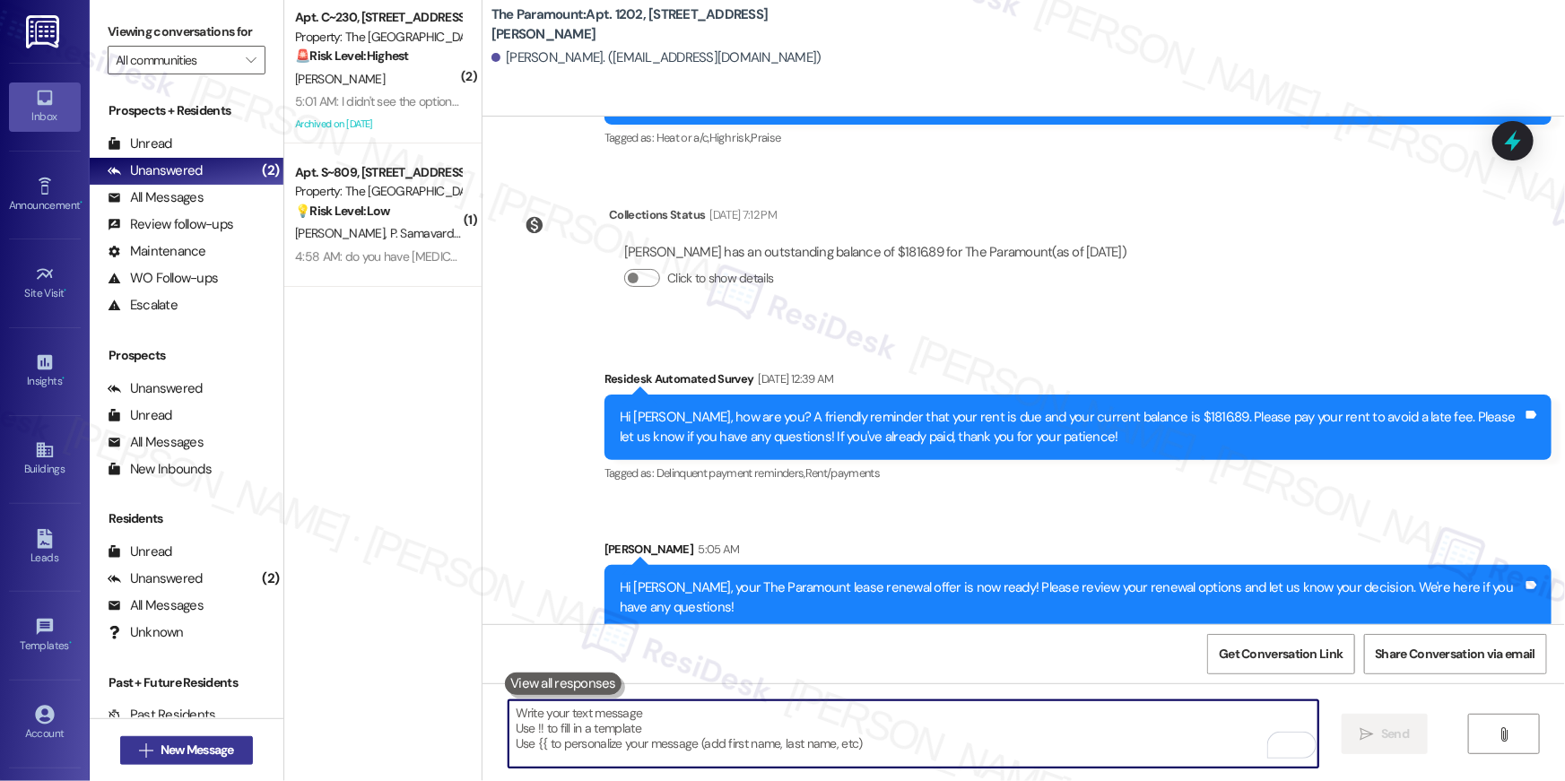
click at [195, 745] on span "New Message" at bounding box center [198, 750] width 74 height 19
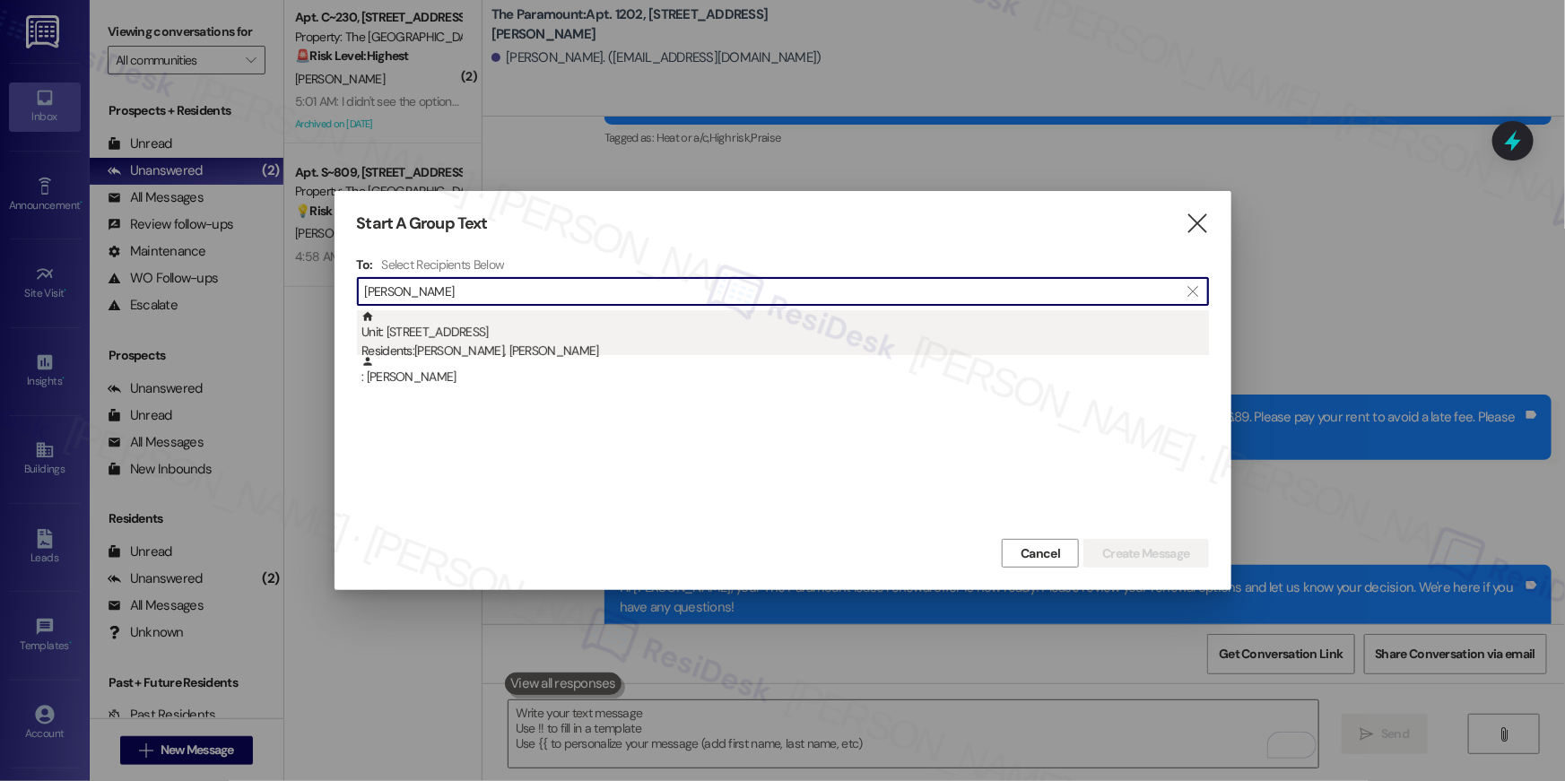
type input "elaine fuentes"
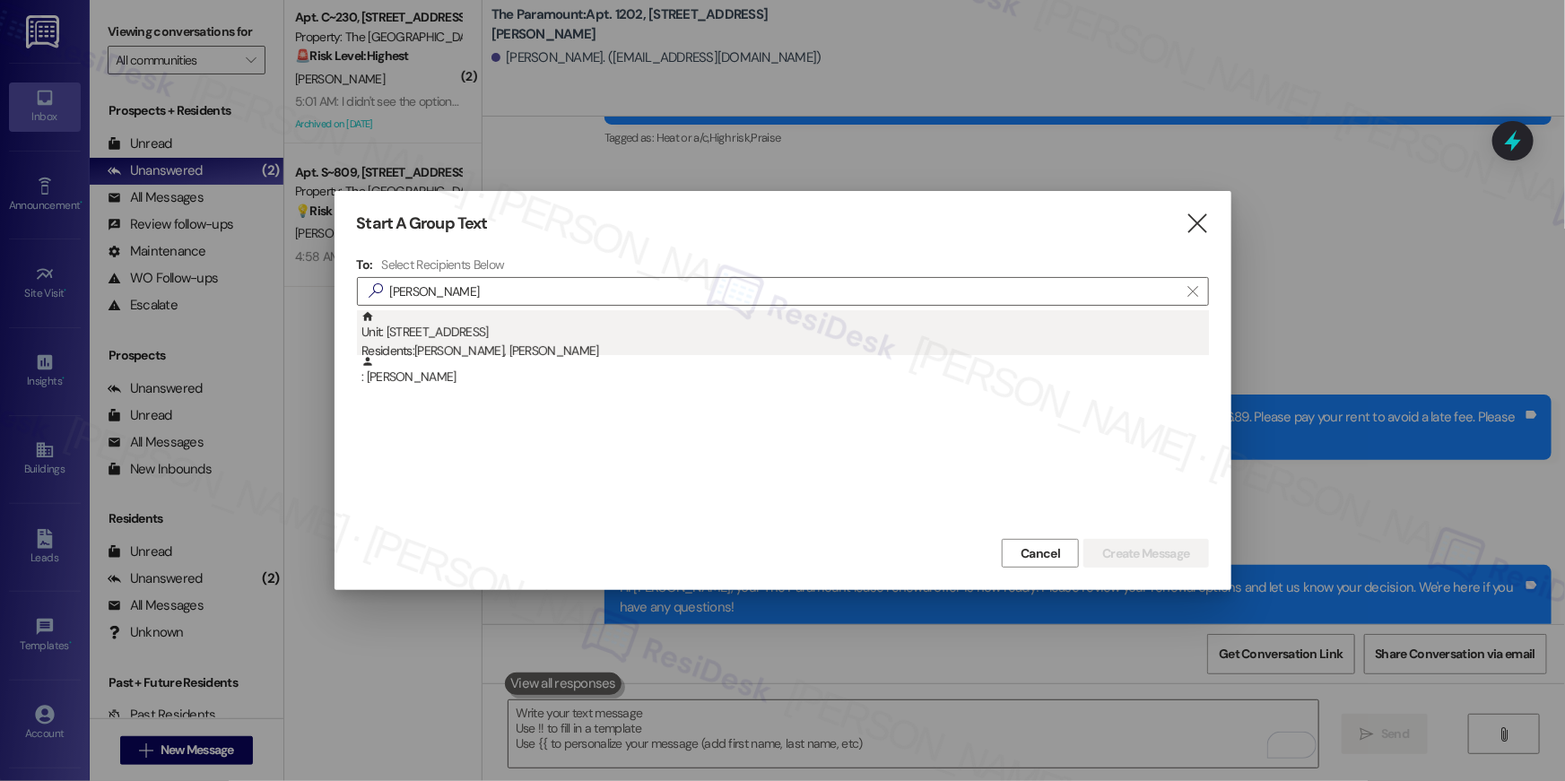
click at [574, 335] on div "Unit: 101 - 501 North River Parkway Residents: Elaine Fuentes, Saul Torres" at bounding box center [786, 335] width 848 height 51
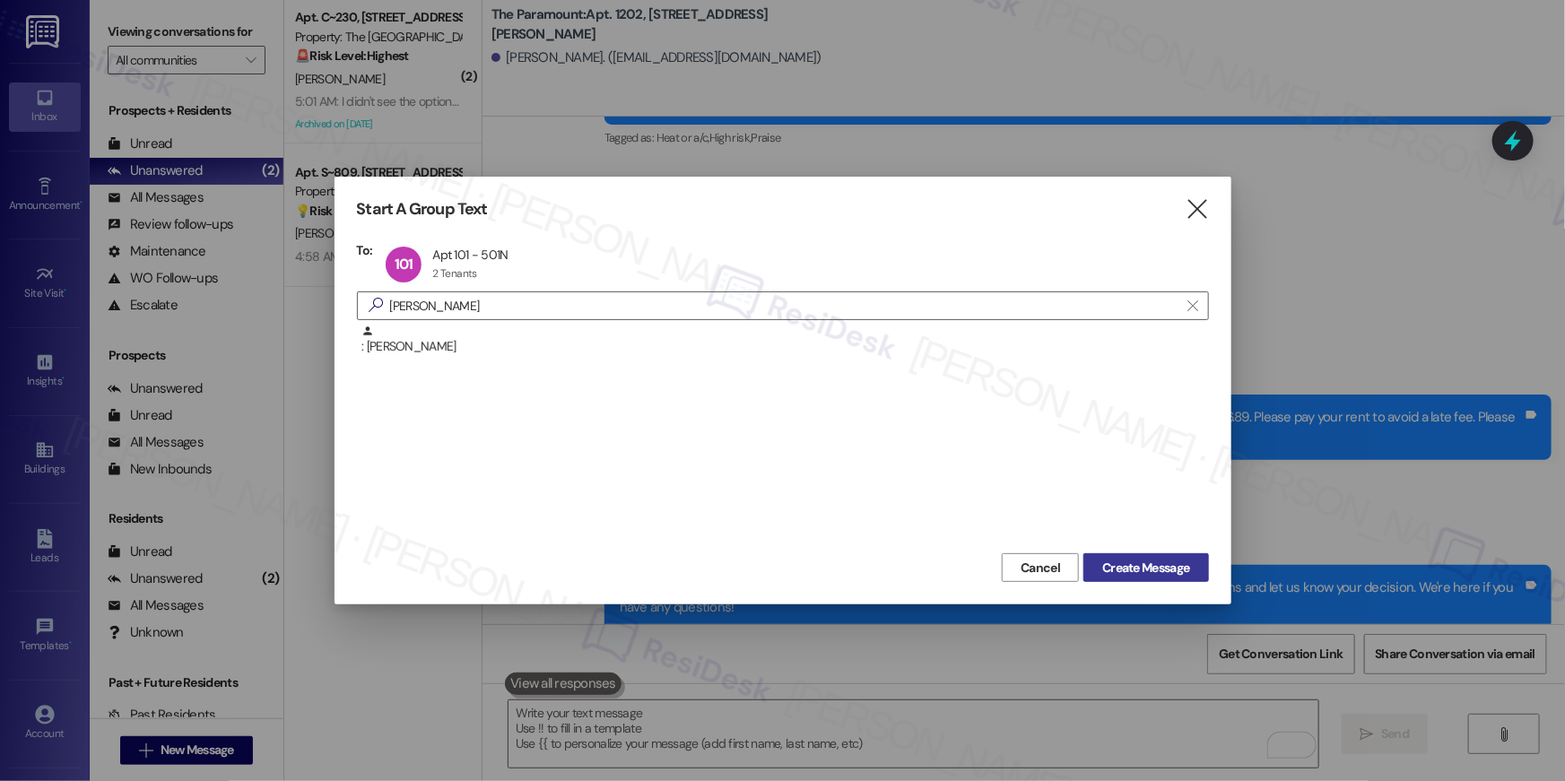
click at [1110, 563] on span "Create Message" at bounding box center [1145, 568] width 87 height 19
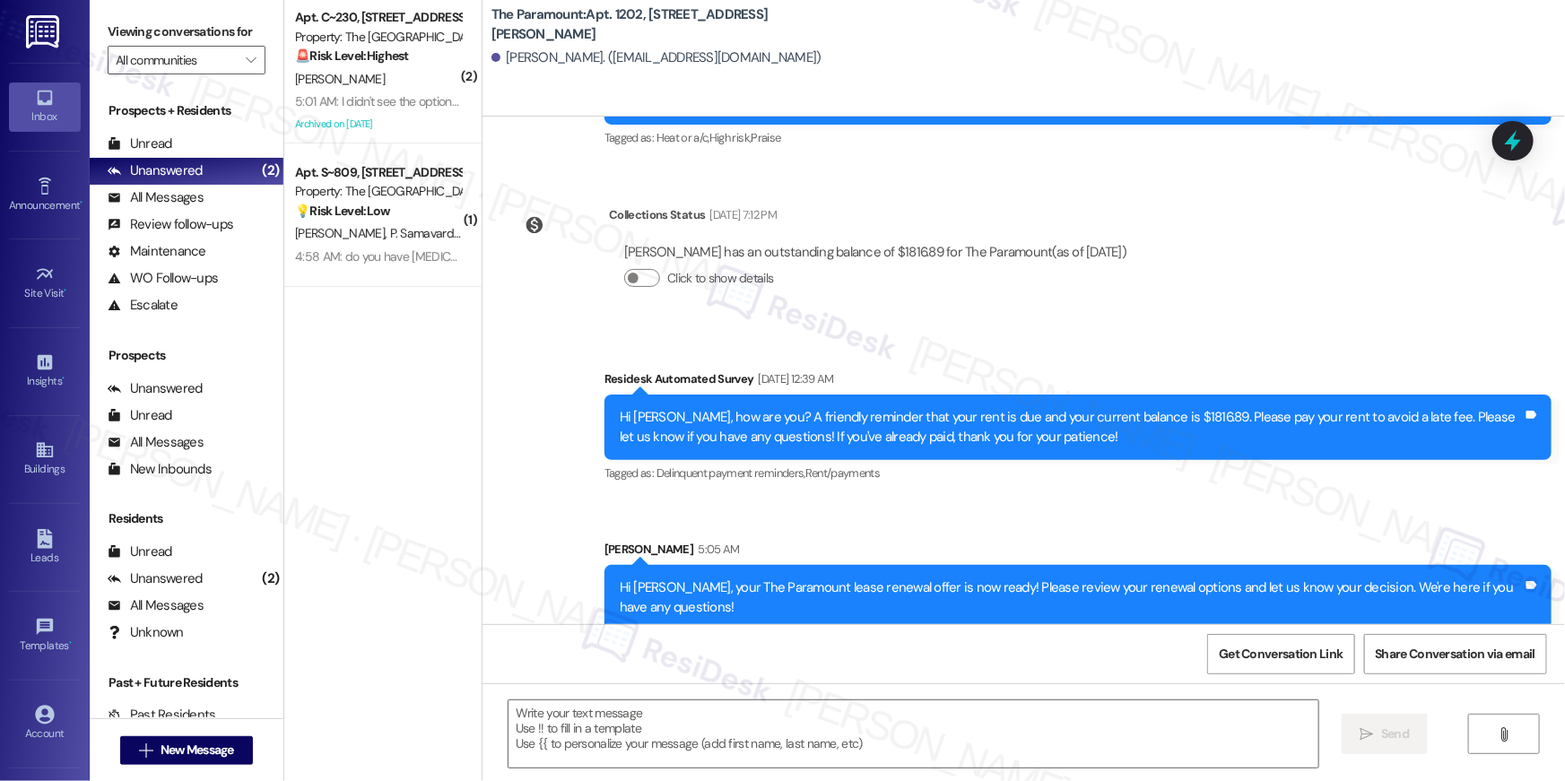
type textarea "Fetching suggested responses. Please feel free to read through the conversation…"
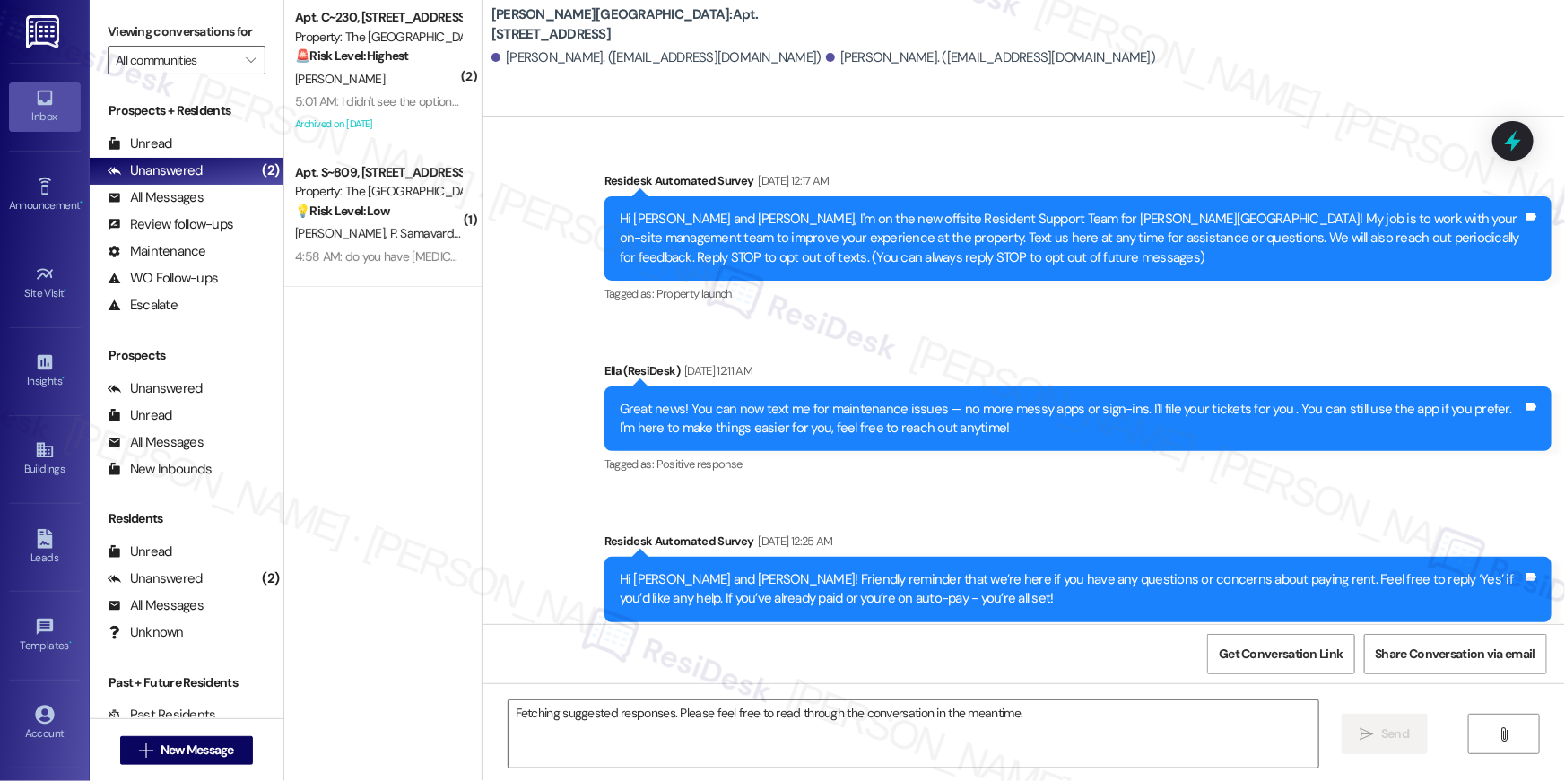
scroll to position [9395, 0]
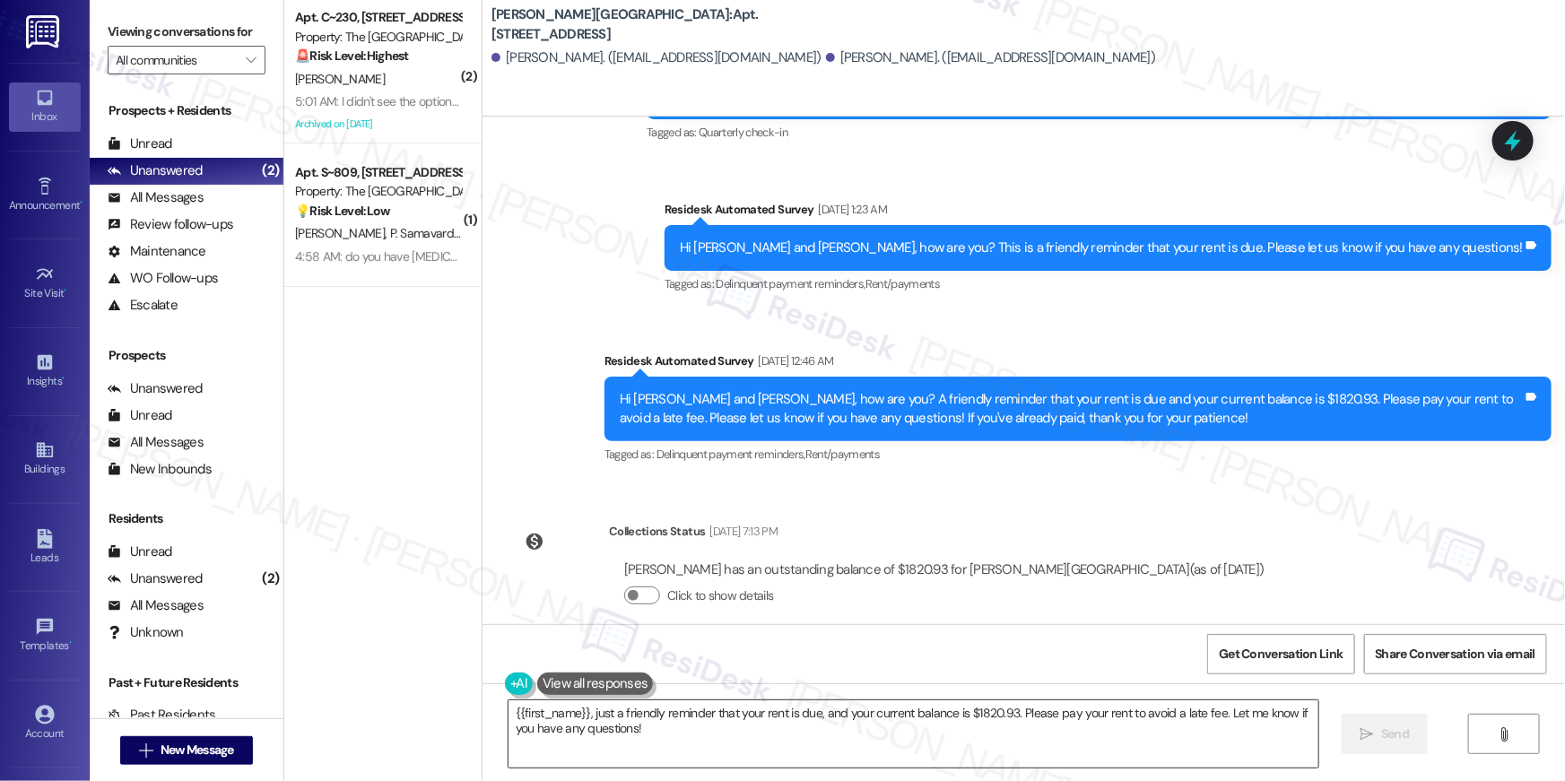
click at [928, 757] on textarea "{{first_name}}, just a friendly reminder that your rent is due, and your curren…" at bounding box center [914, 734] width 810 height 67
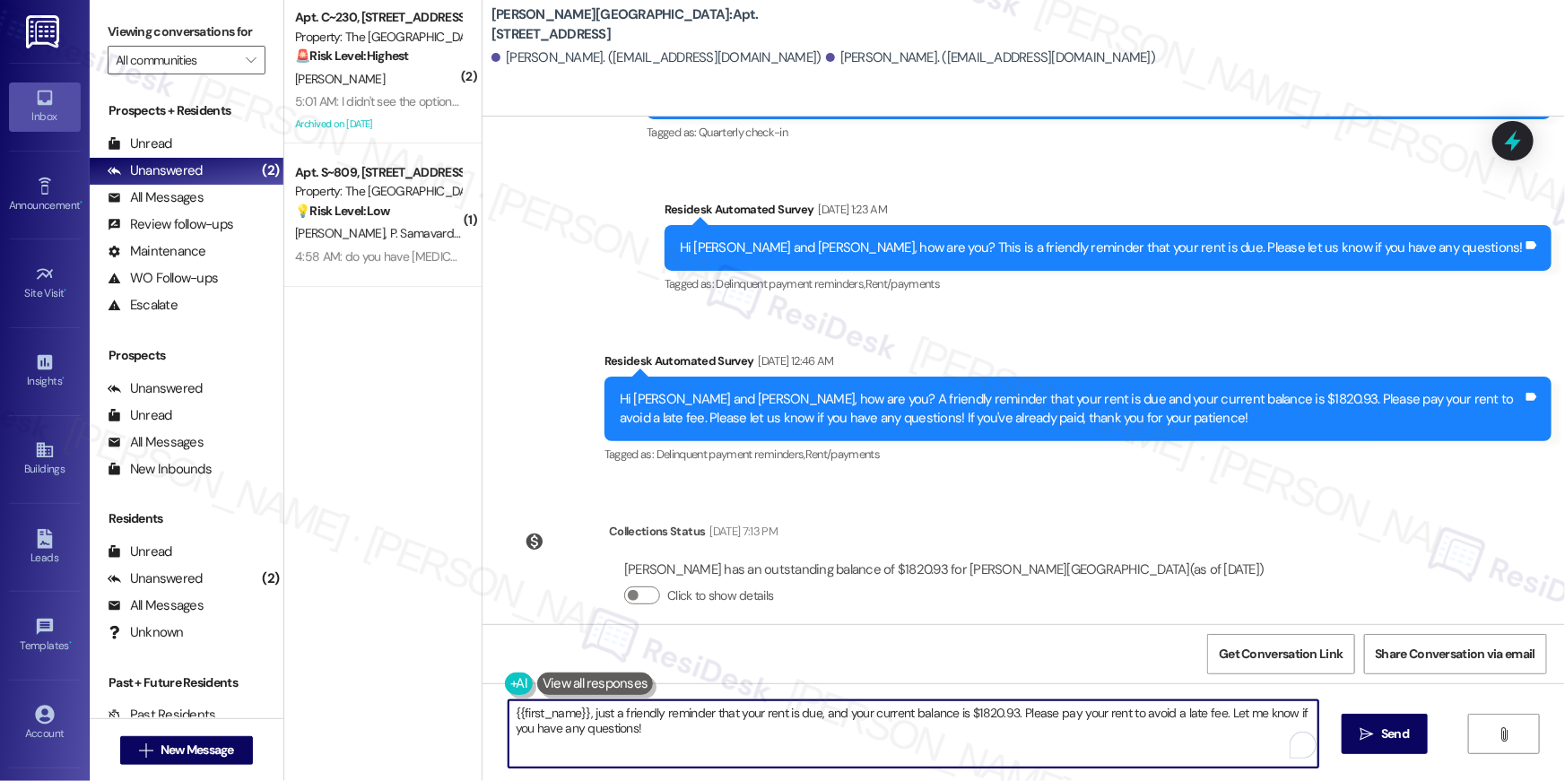
paste textarea "Hi {{first_name}}, your {{property}} lease renewal offer is now ready! Please r…"
type textarea "Hi {{first_name}}, your {{property}} lease renewal offer is now ready! Please r…"
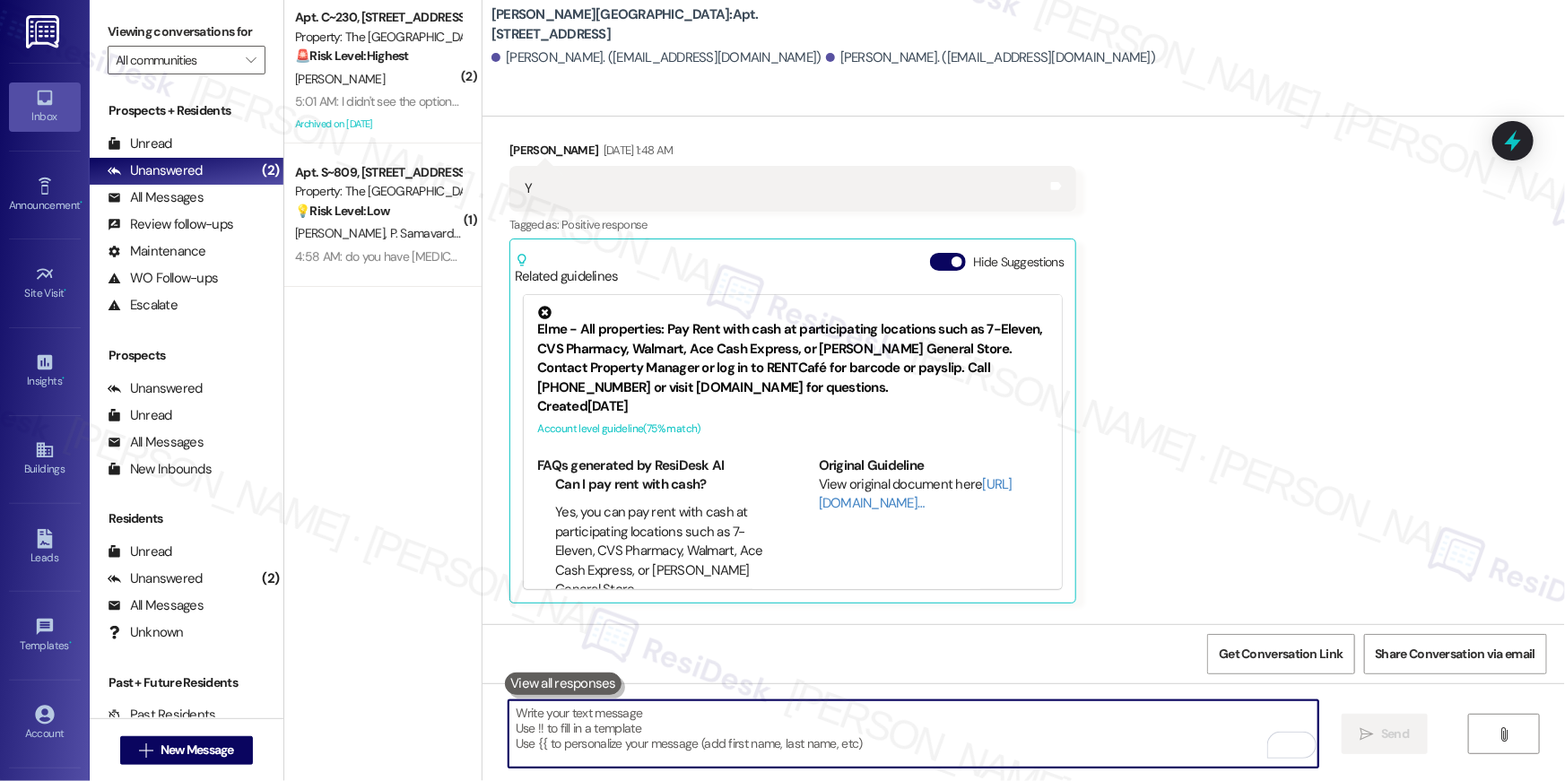
scroll to position [7745, 0]
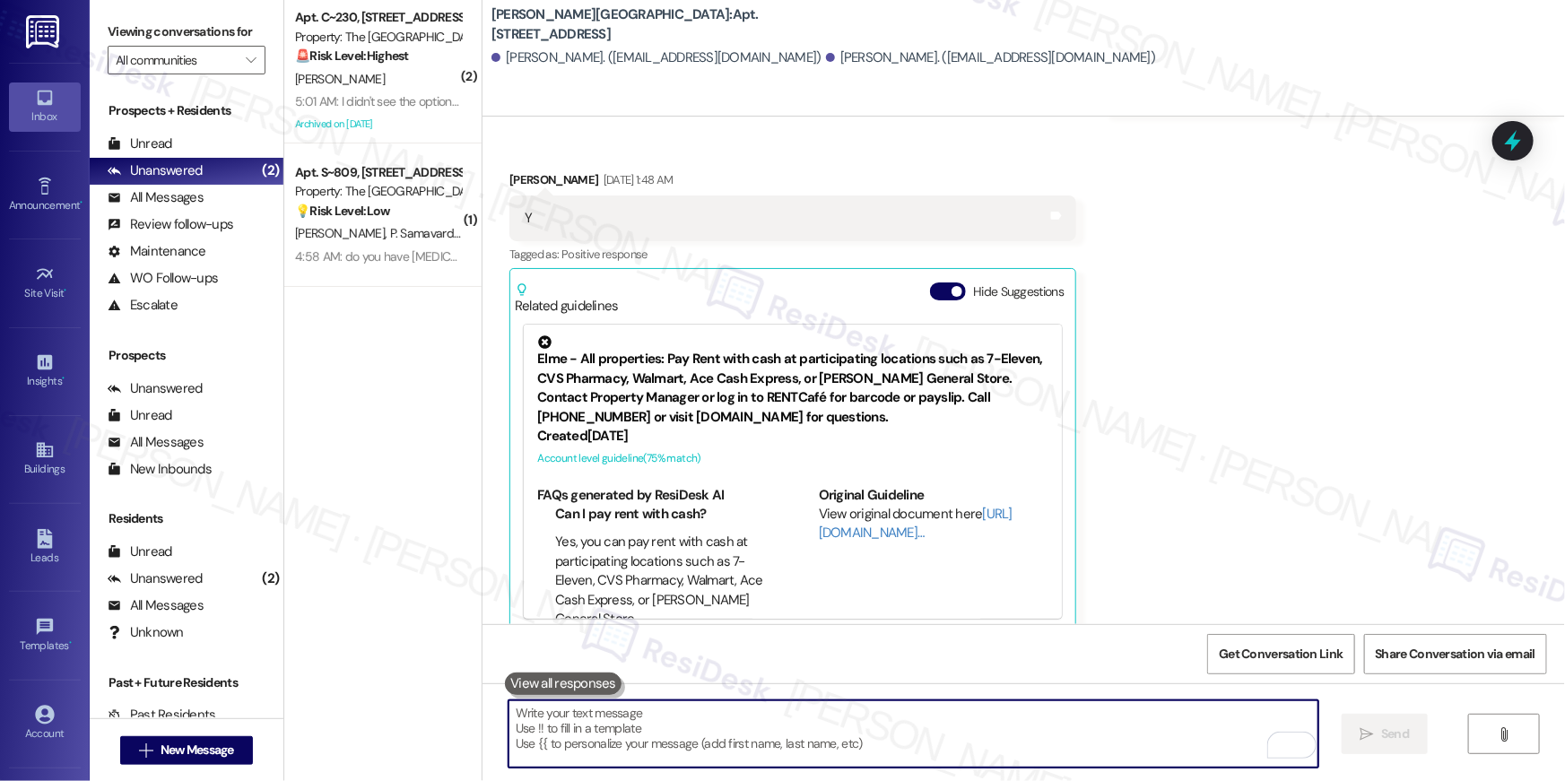
click at [1373, 481] on div "Received via SMS Elaine Fuentes Jan 24, 2025 at 1:48 AM Y Tags and notes Tagged…" at bounding box center [1024, 389] width 1083 height 518
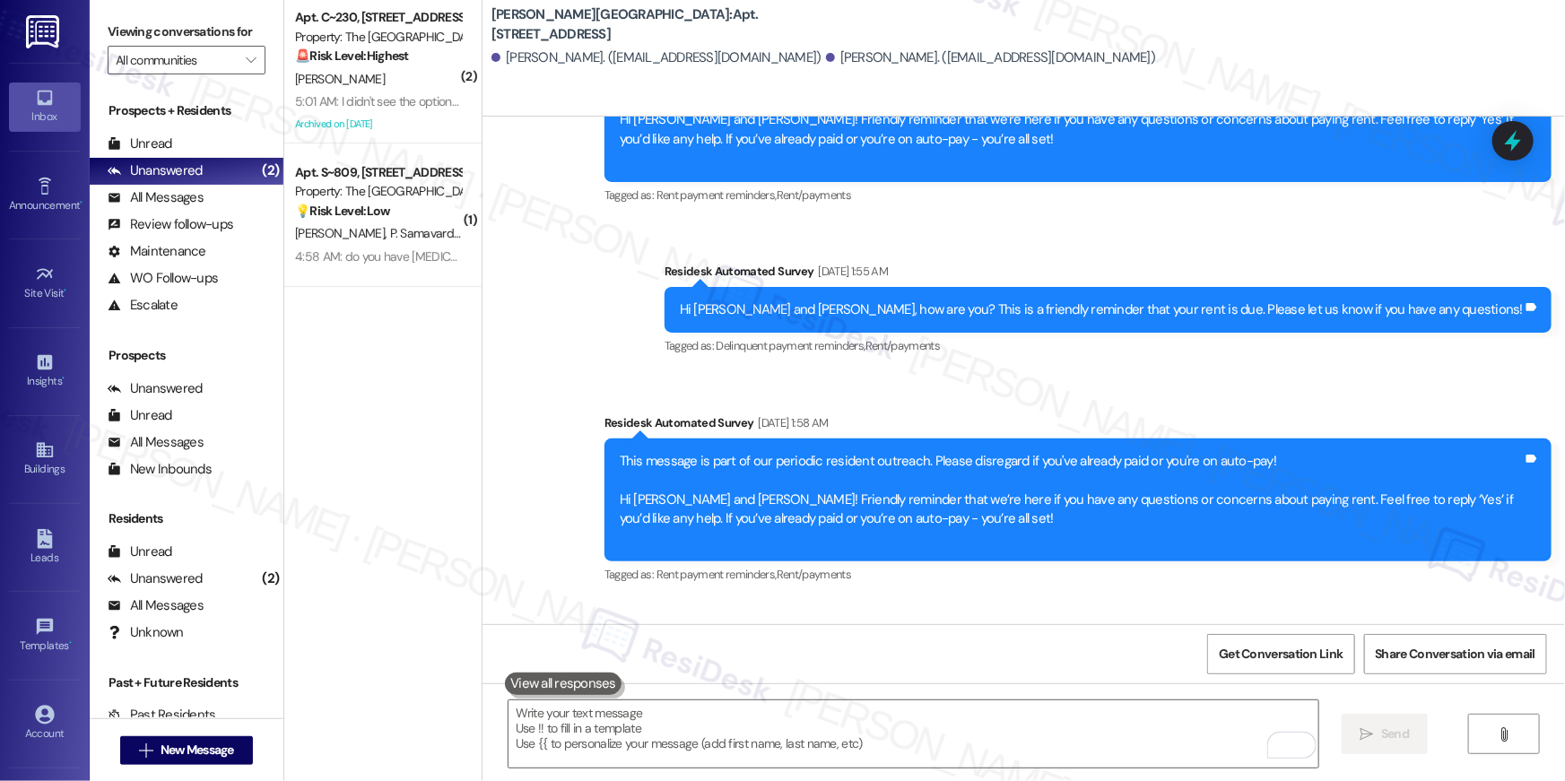
scroll to position [9538, 0]
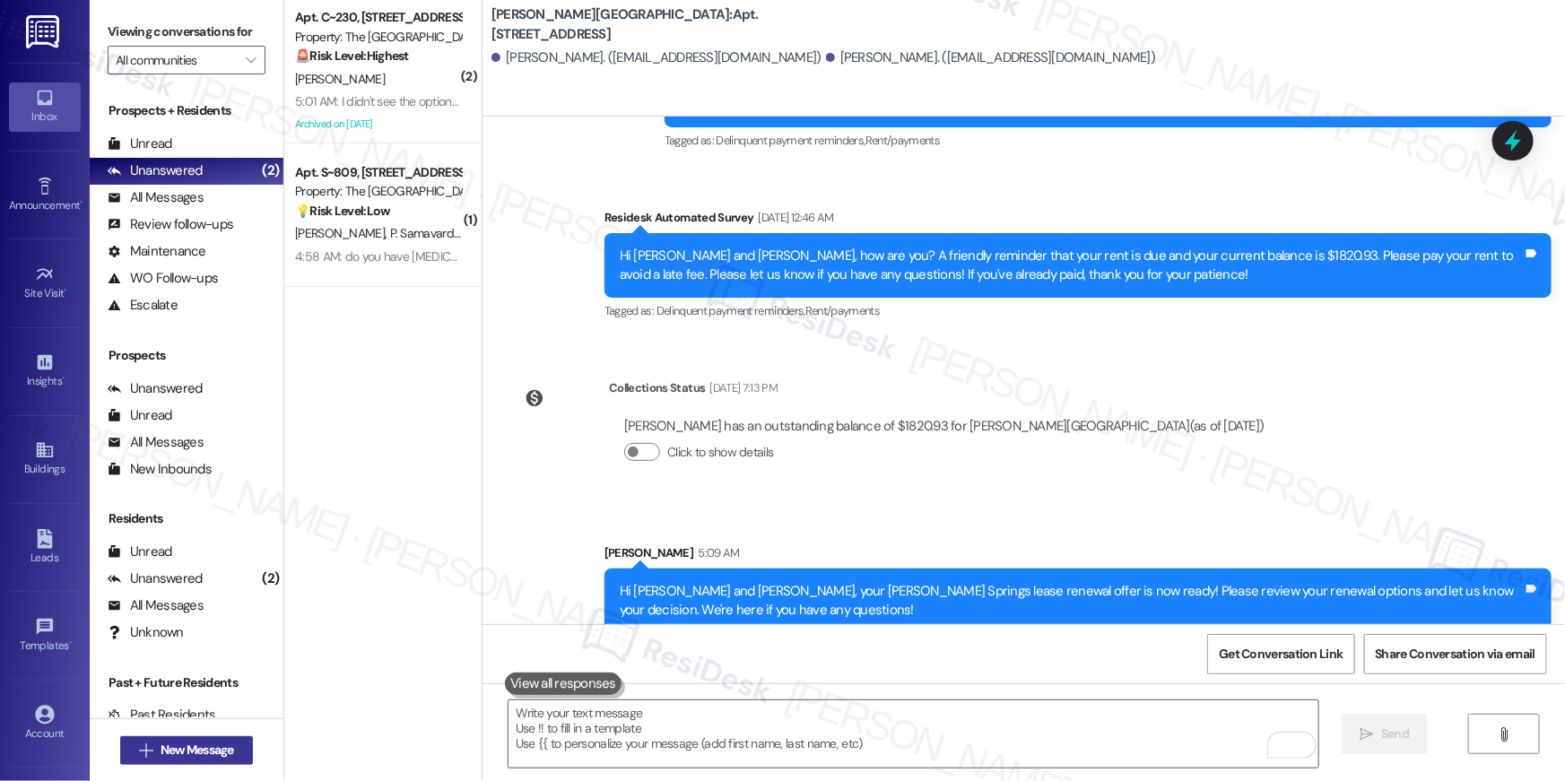
click at [199, 748] on span "New Message" at bounding box center [198, 750] width 74 height 19
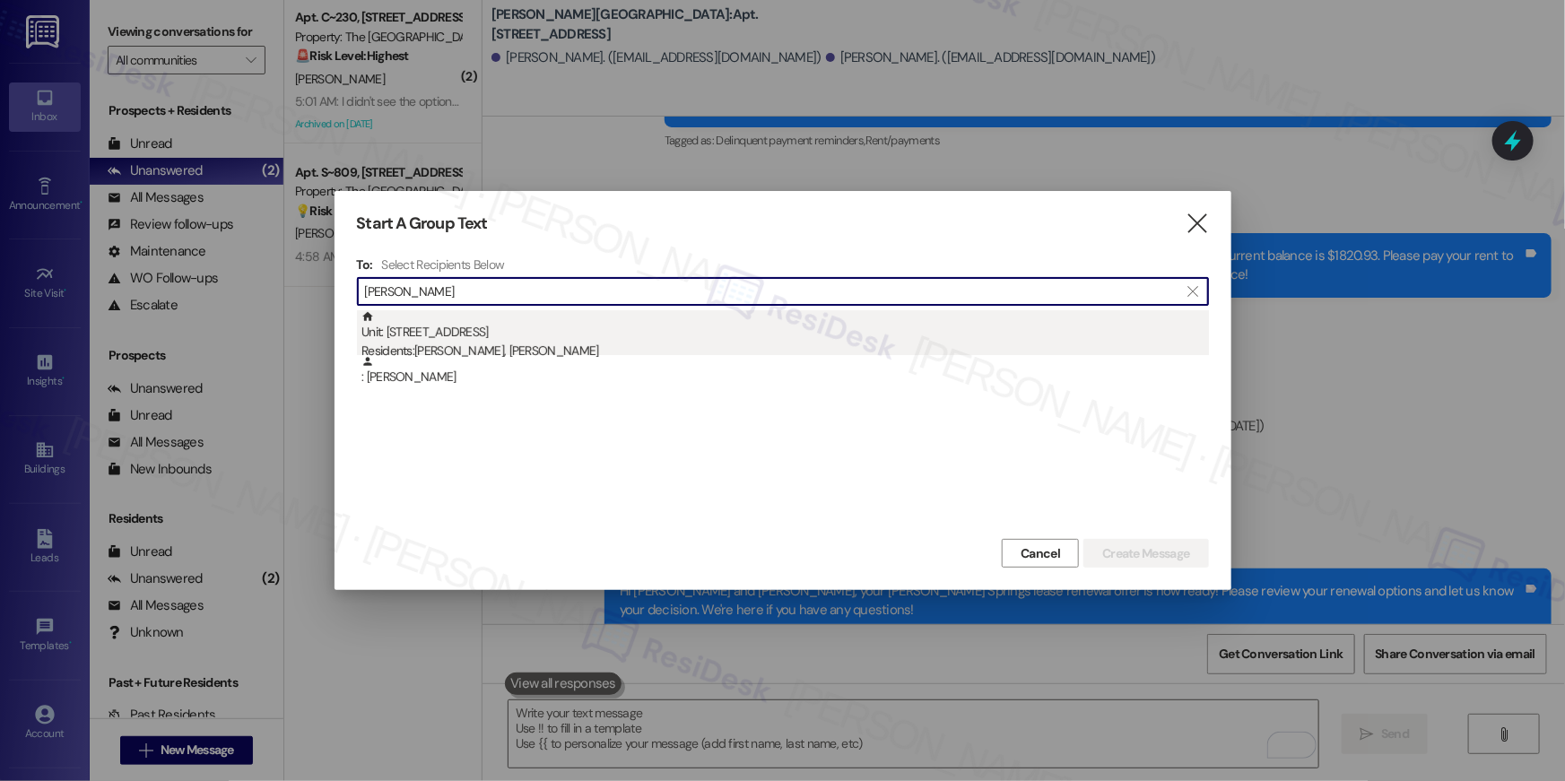
type input "sierra moore"
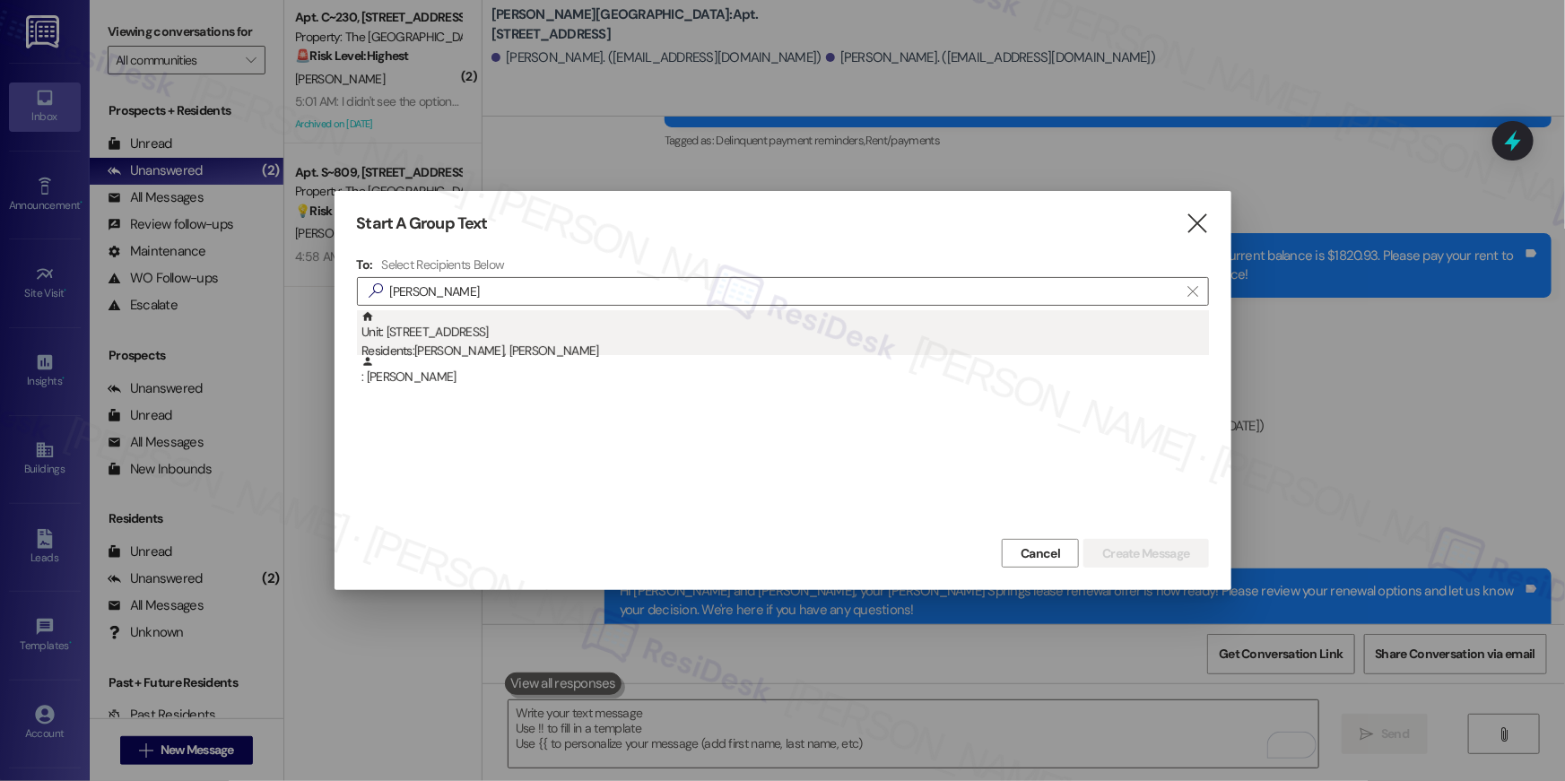
click at [429, 327] on div "Unit: 1112 - 501 North River Parkway Residents: Sierra Moore, Jack Hemny" at bounding box center [786, 335] width 848 height 51
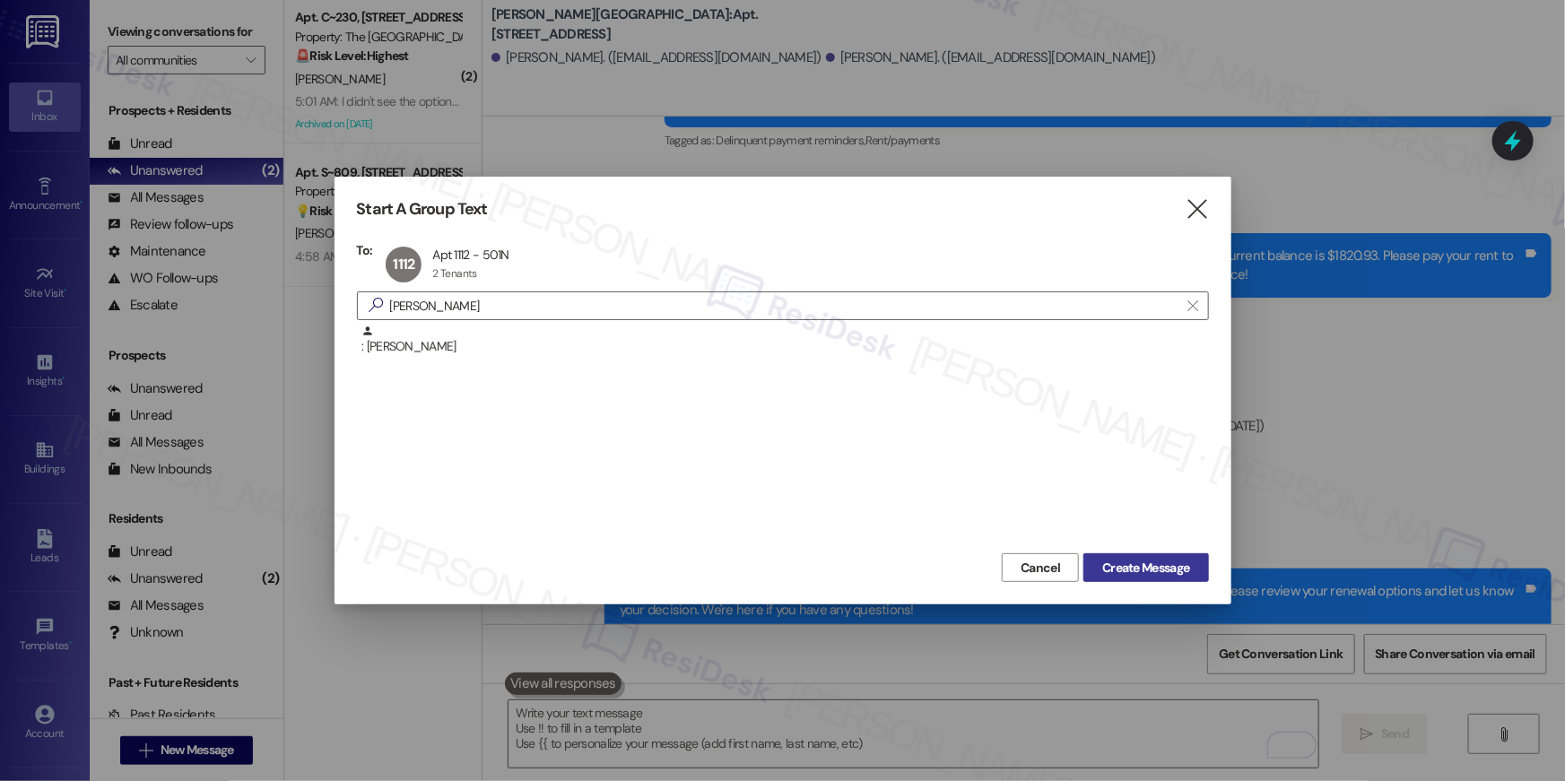
click at [1146, 565] on span "Create Message" at bounding box center [1145, 568] width 87 height 19
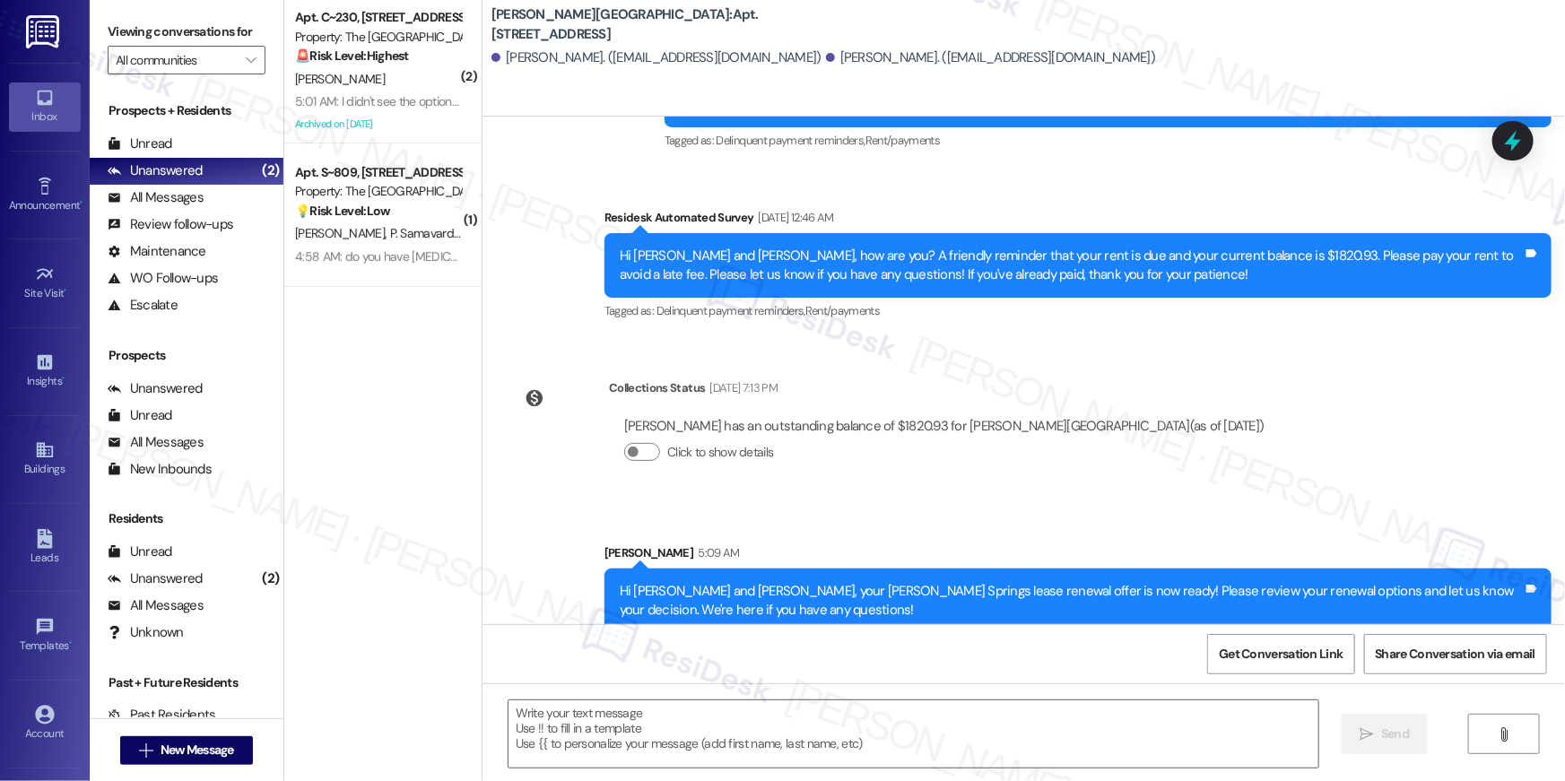
type textarea "Fetching suggested responses. Please feel free to read through the conversation…"
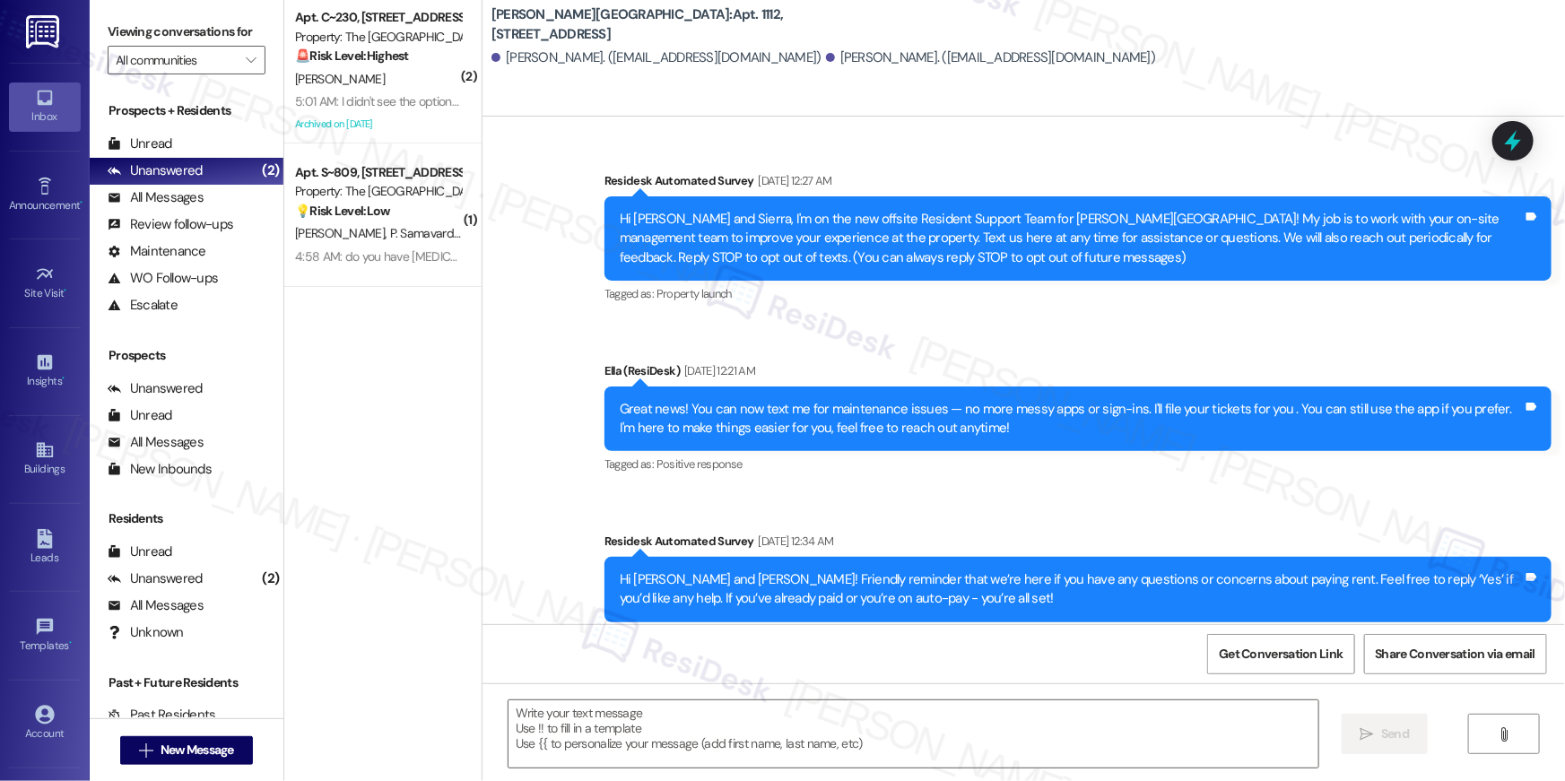
type textarea "Fetching suggested responses. Please feel free to read through the conversation…"
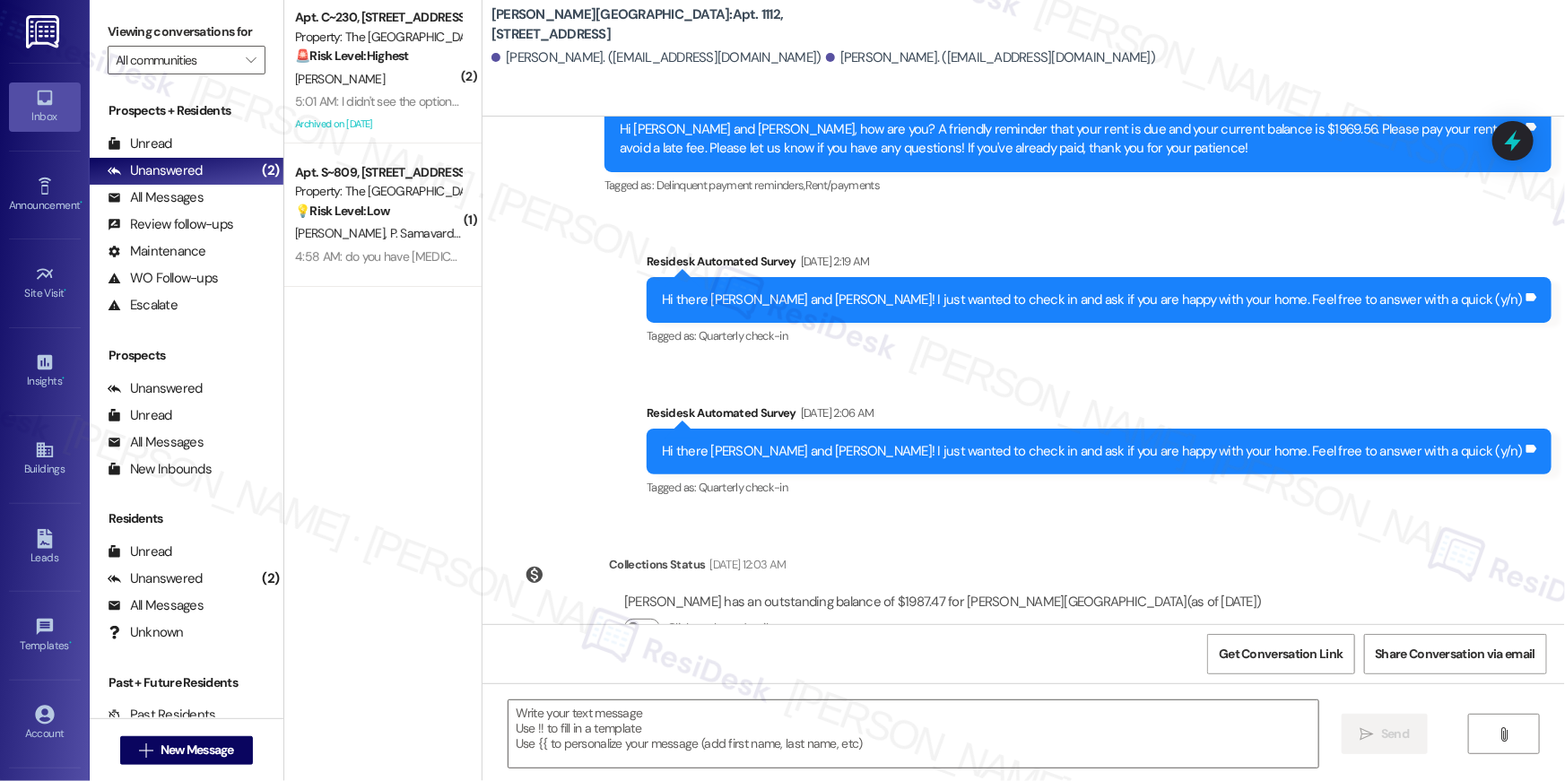
scroll to position [13742, 0]
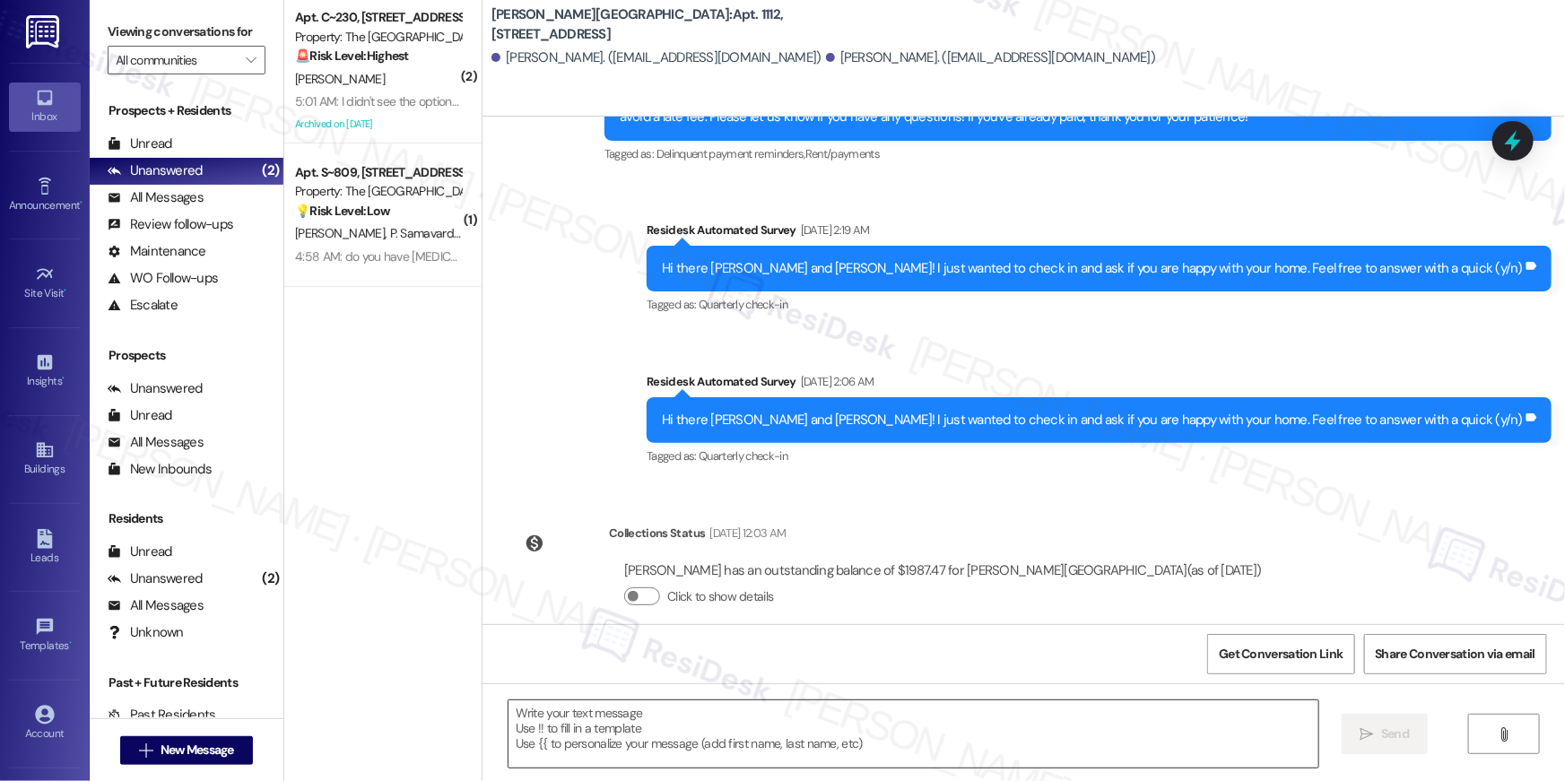
click at [1155, 737] on textarea at bounding box center [914, 734] width 810 height 67
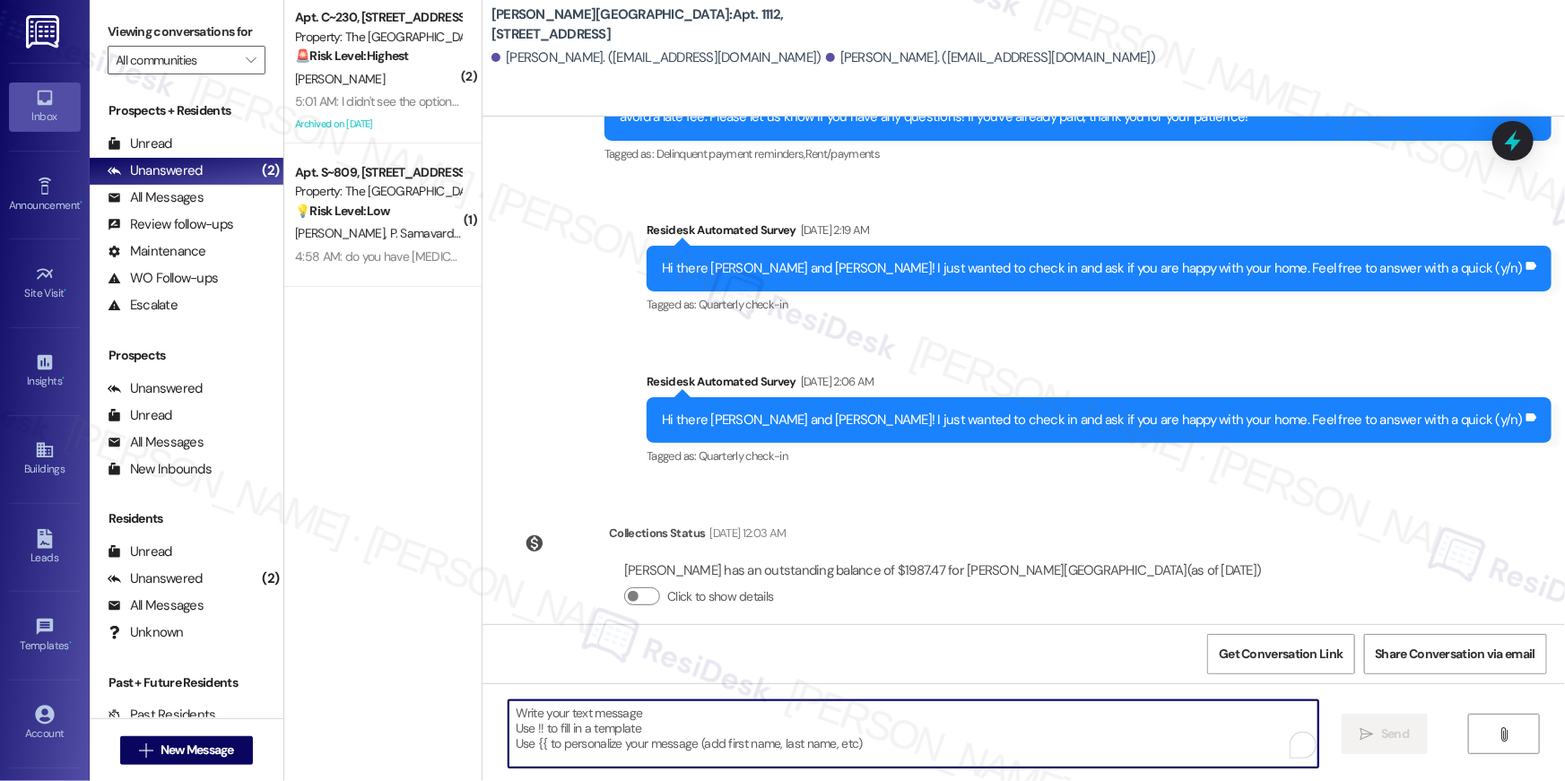
paste textarea "Hi {{first_name}}, your {{property}} lease renewal offer is now ready! Please r…"
type textarea "Hi {{first_name}}, your {{property}} lease renewal offer is now ready! Please r…"
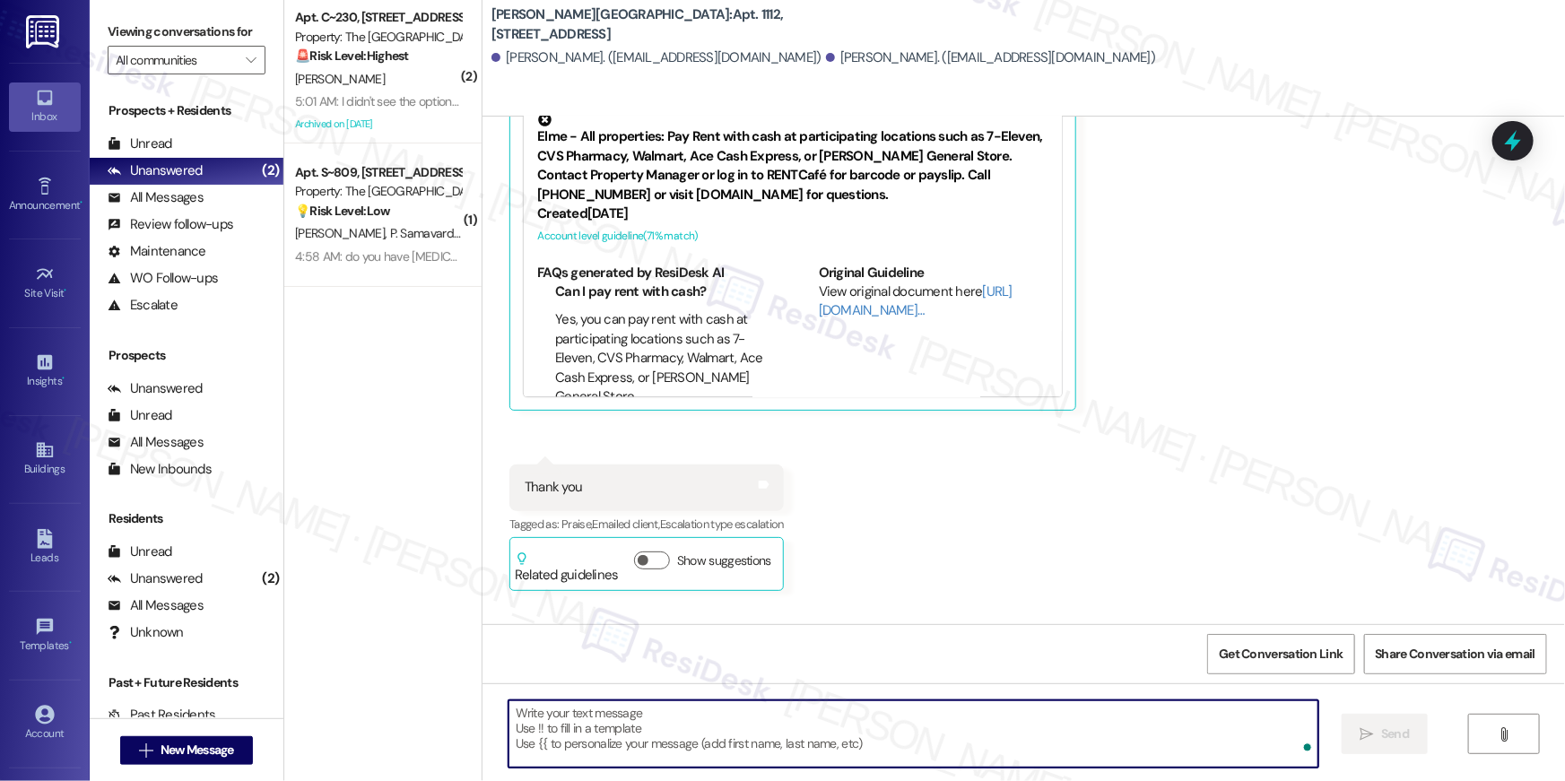
scroll to position [12168, 0]
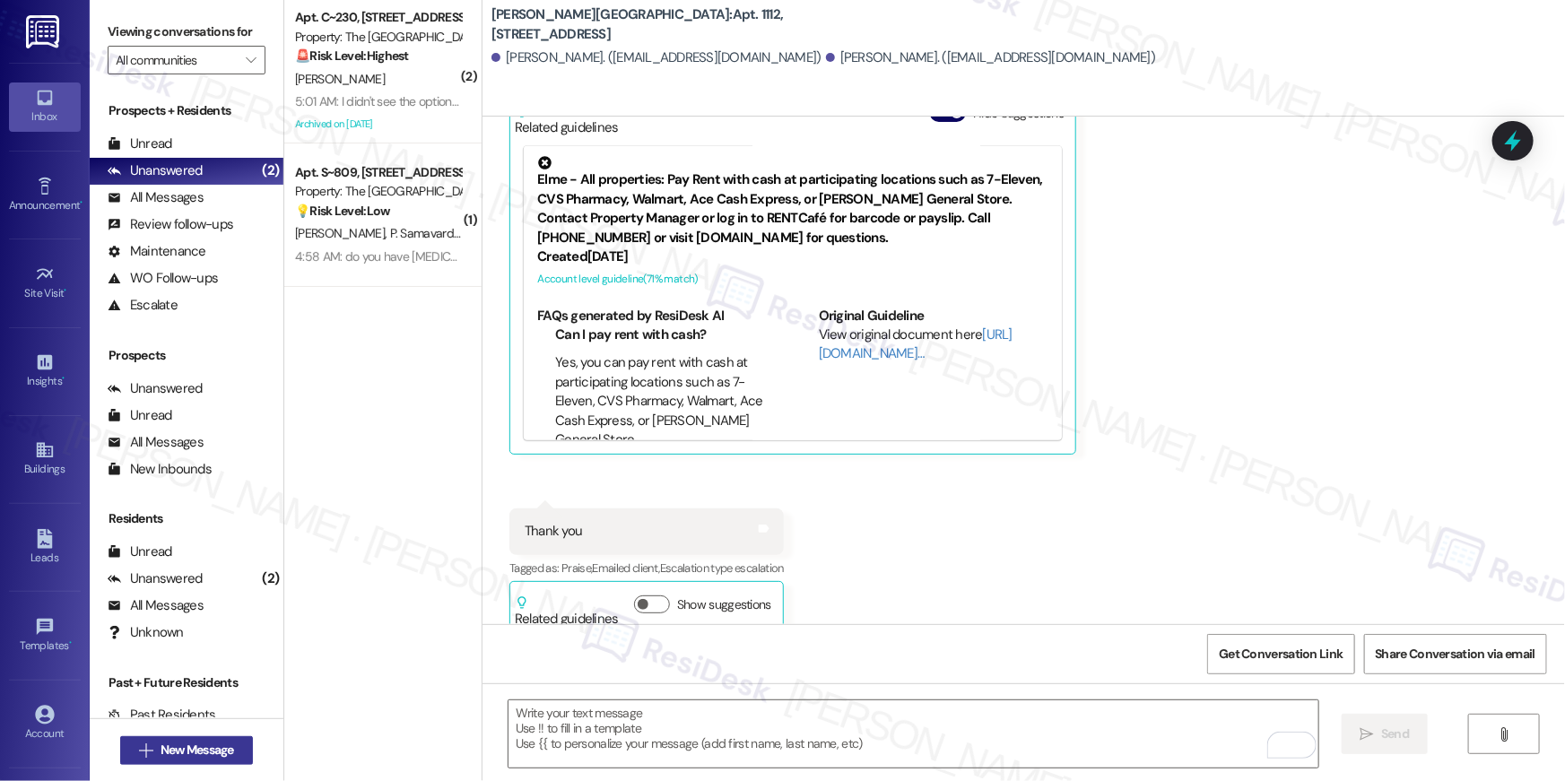
click at [220, 745] on span "New Message" at bounding box center [198, 750] width 74 height 19
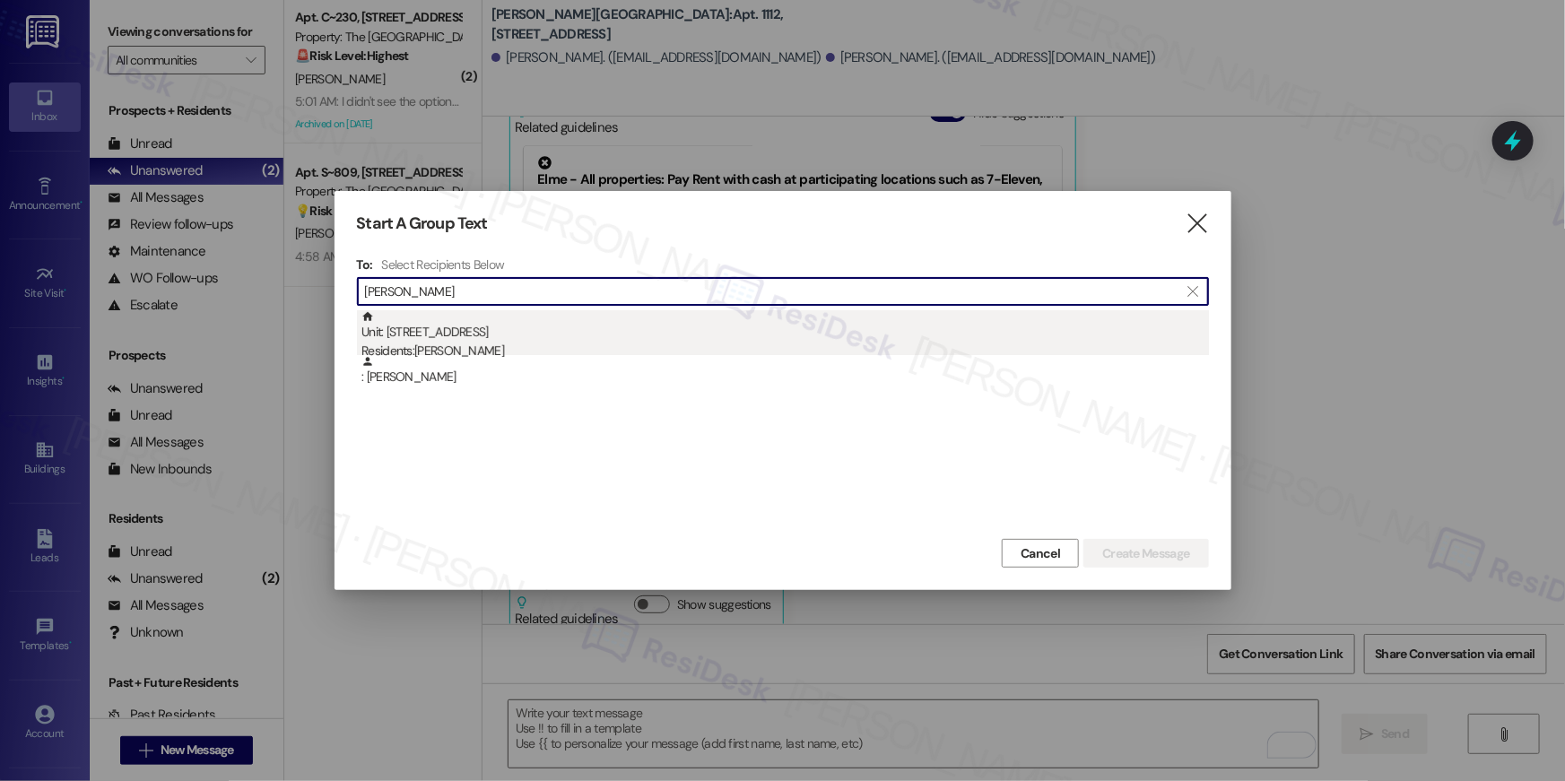
type input "gerardo go"
click at [479, 345] on div "Residents: Gerardo Gonzalez" at bounding box center [786, 351] width 848 height 19
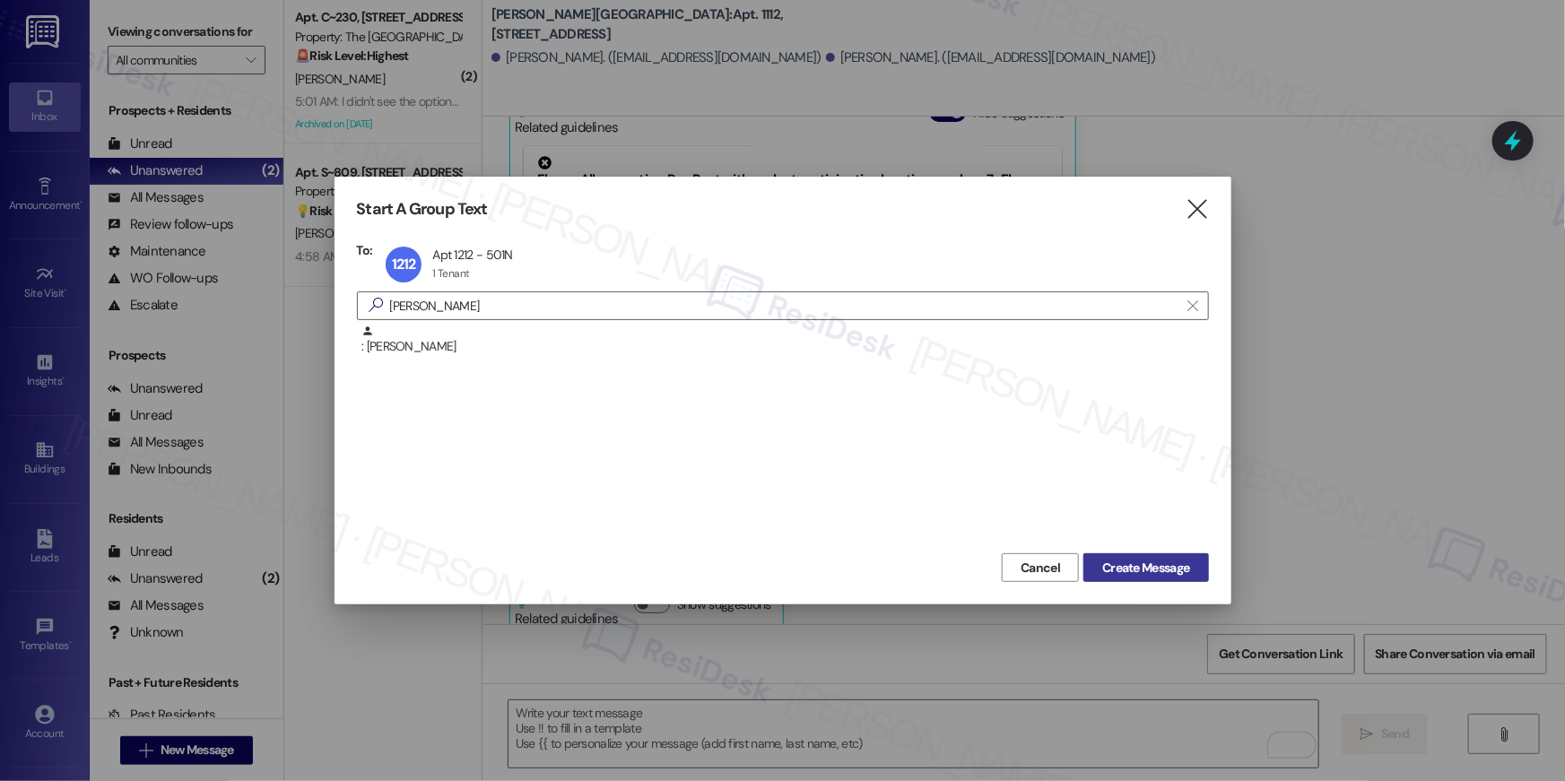
click at [1139, 578] on button "Create Message" at bounding box center [1146, 567] width 125 height 29
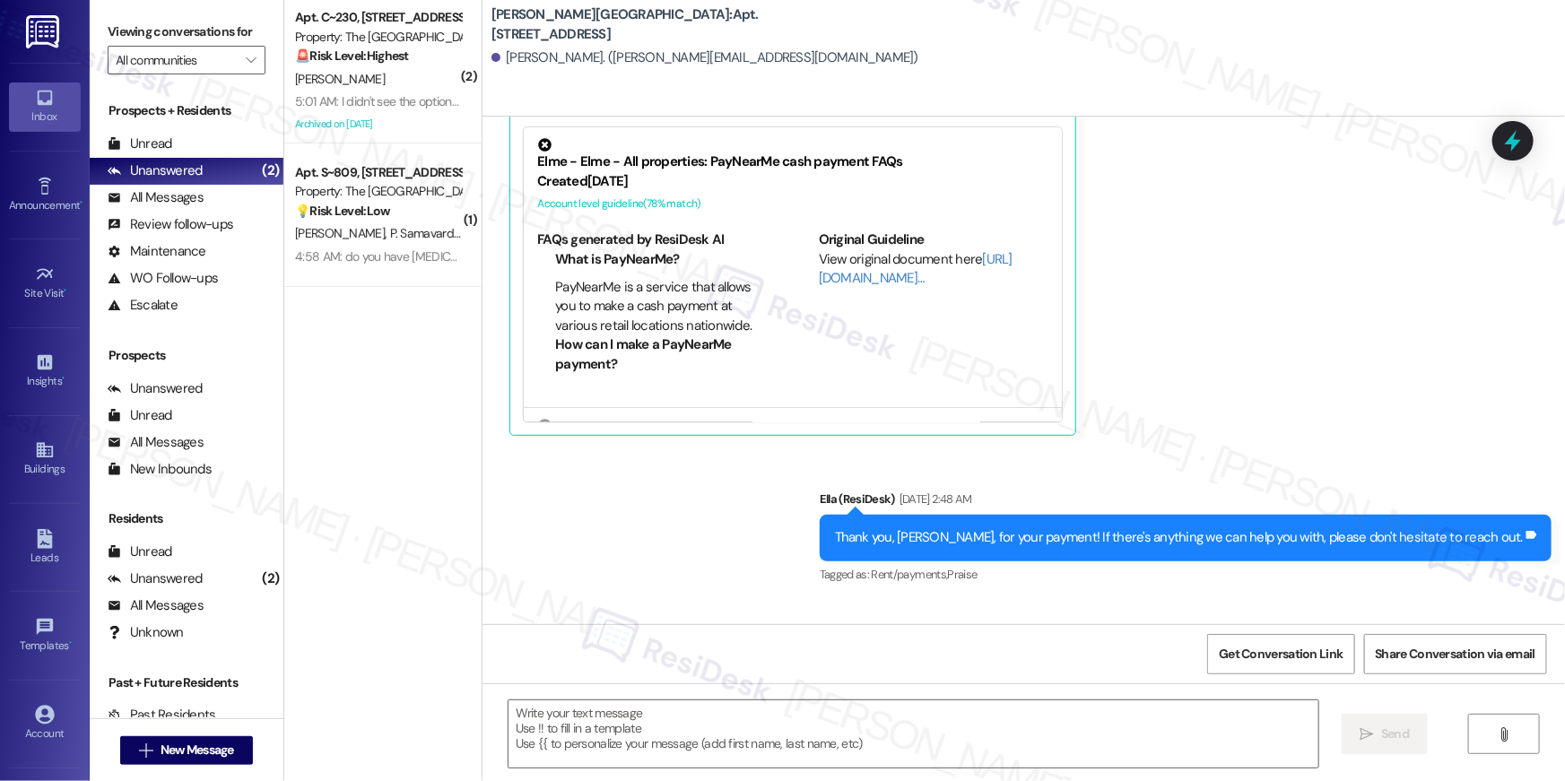
type textarea "Fetching suggested responses. Please feel free to read through the conversation…"
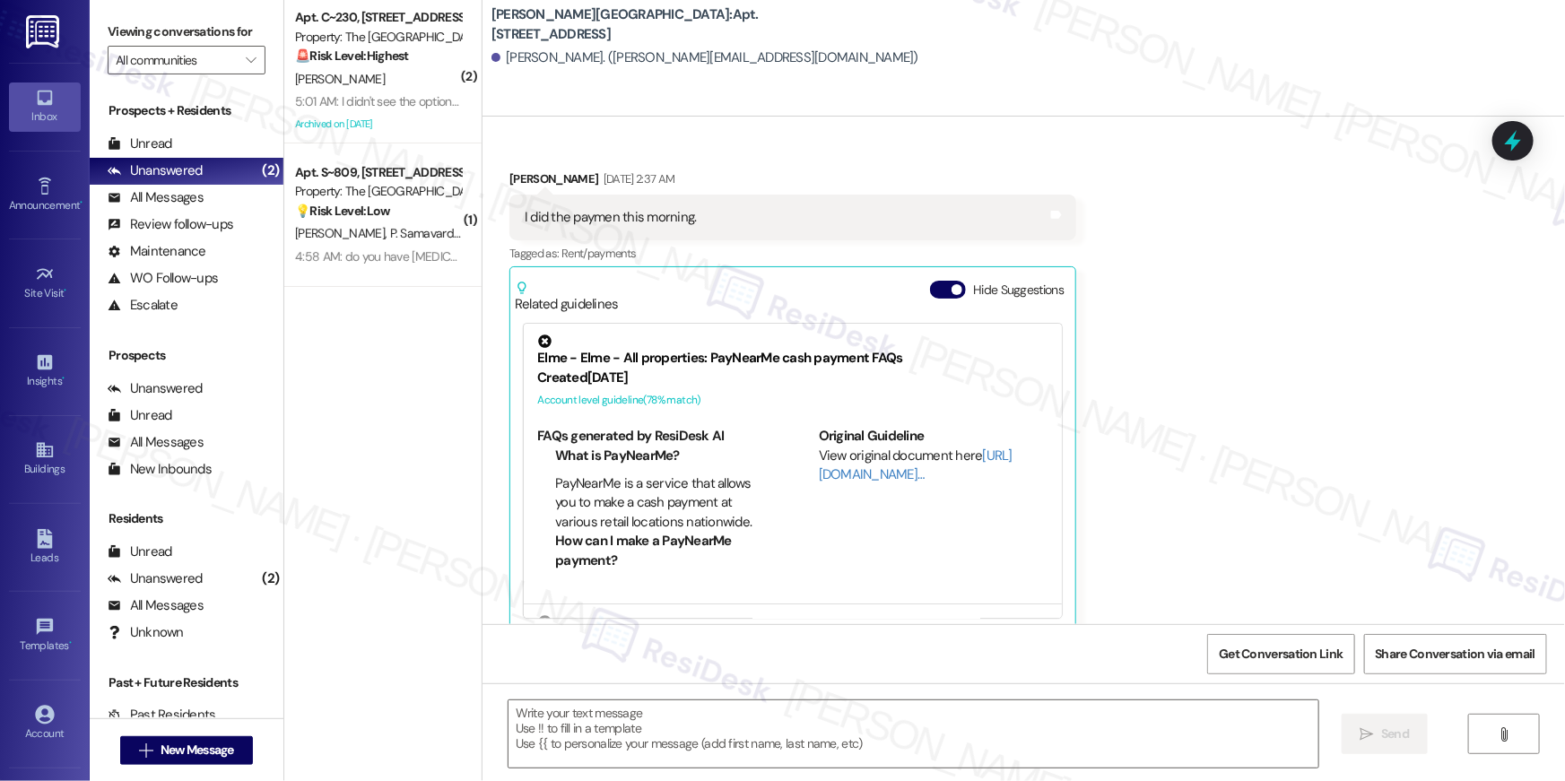
scroll to position [6629, 0]
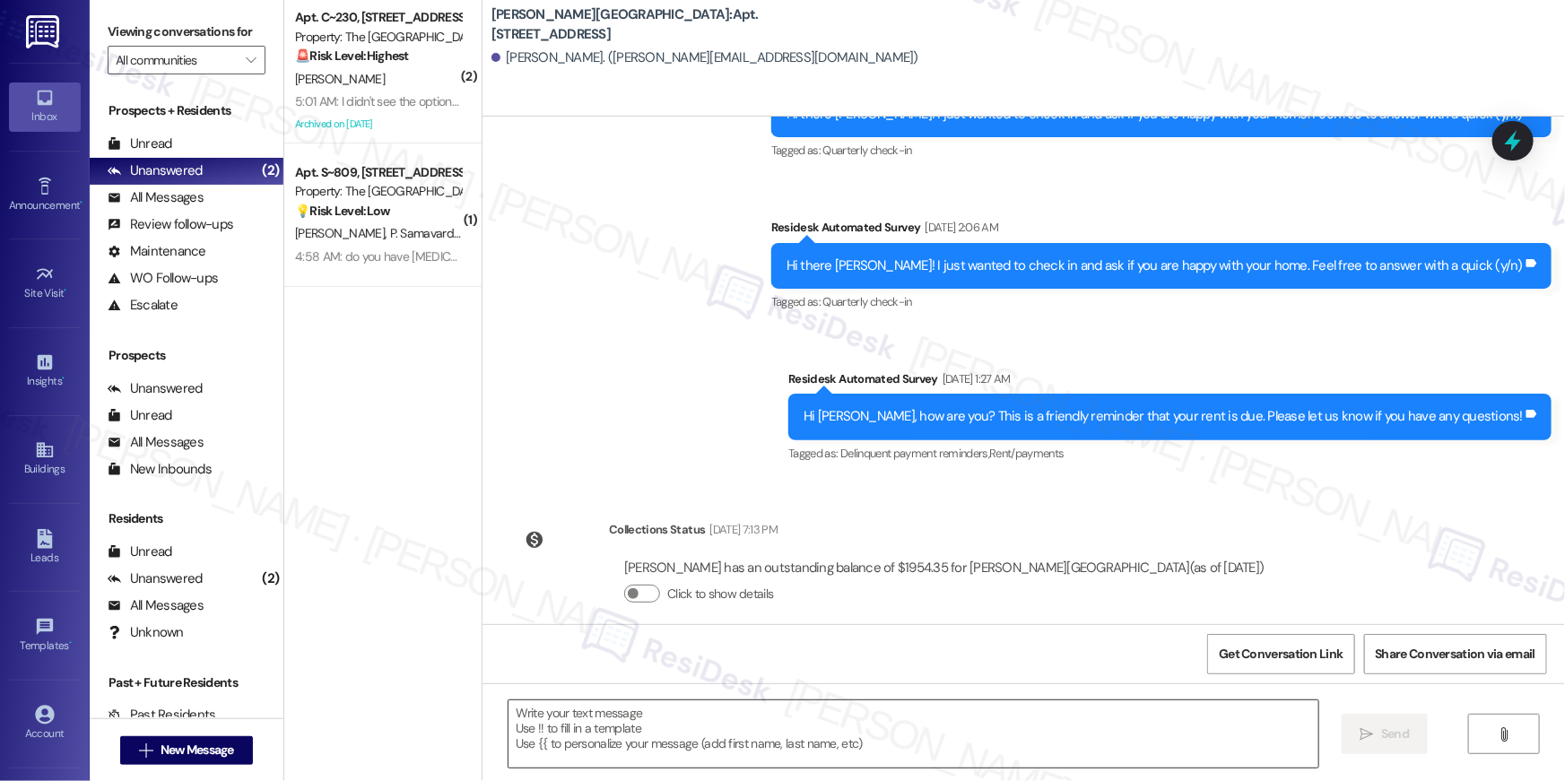
click at [1047, 733] on textarea at bounding box center [914, 734] width 810 height 67
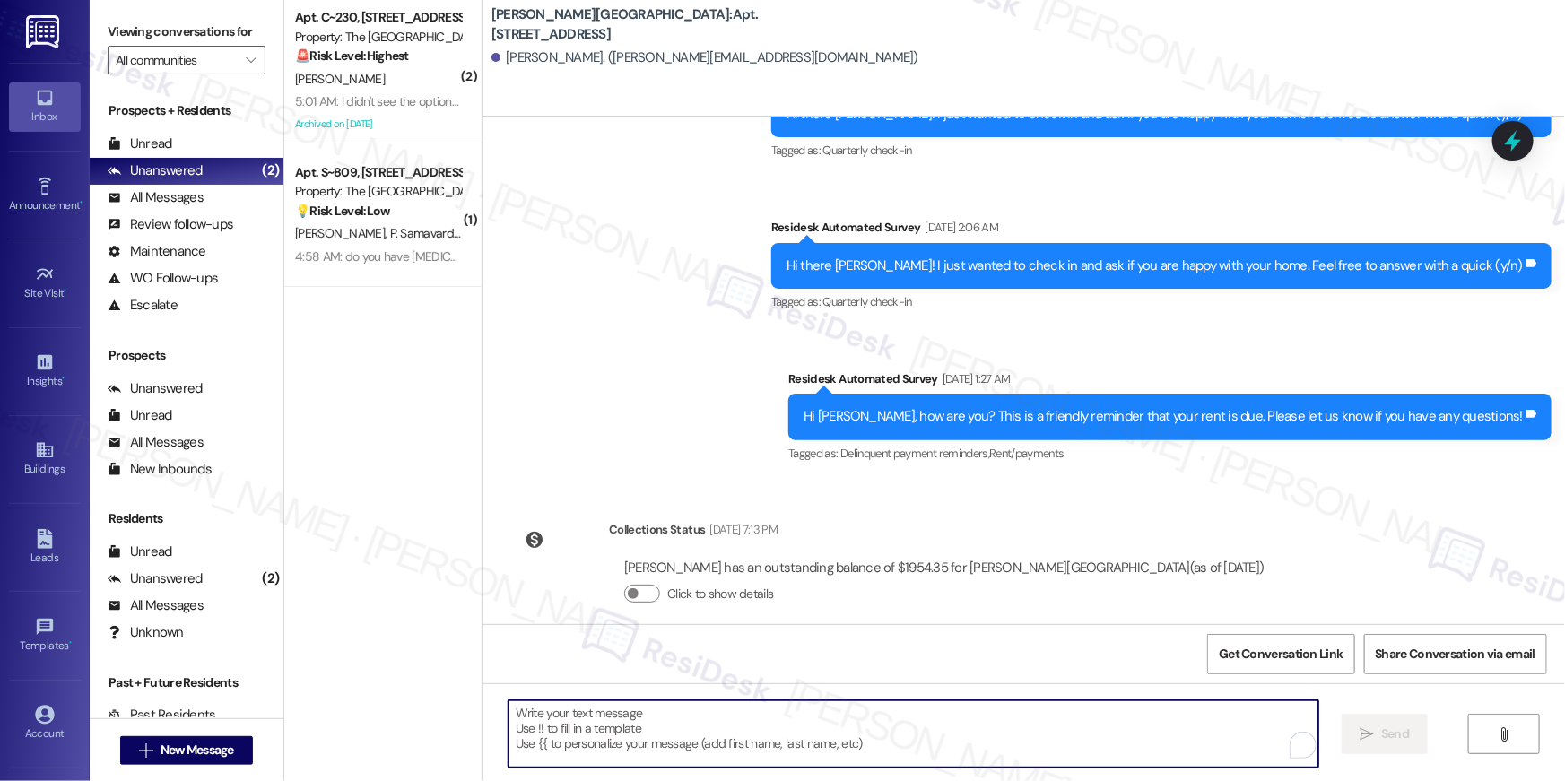
paste textarea "Hi {{first_name}}, your {{property}} lease renewal offer is now ready! Please r…"
type textarea "Hi {{first_name}}, your {{property}} lease renewal offer is now ready! Please r…"
click at [232, 746] on span "New Message" at bounding box center [197, 750] width 81 height 19
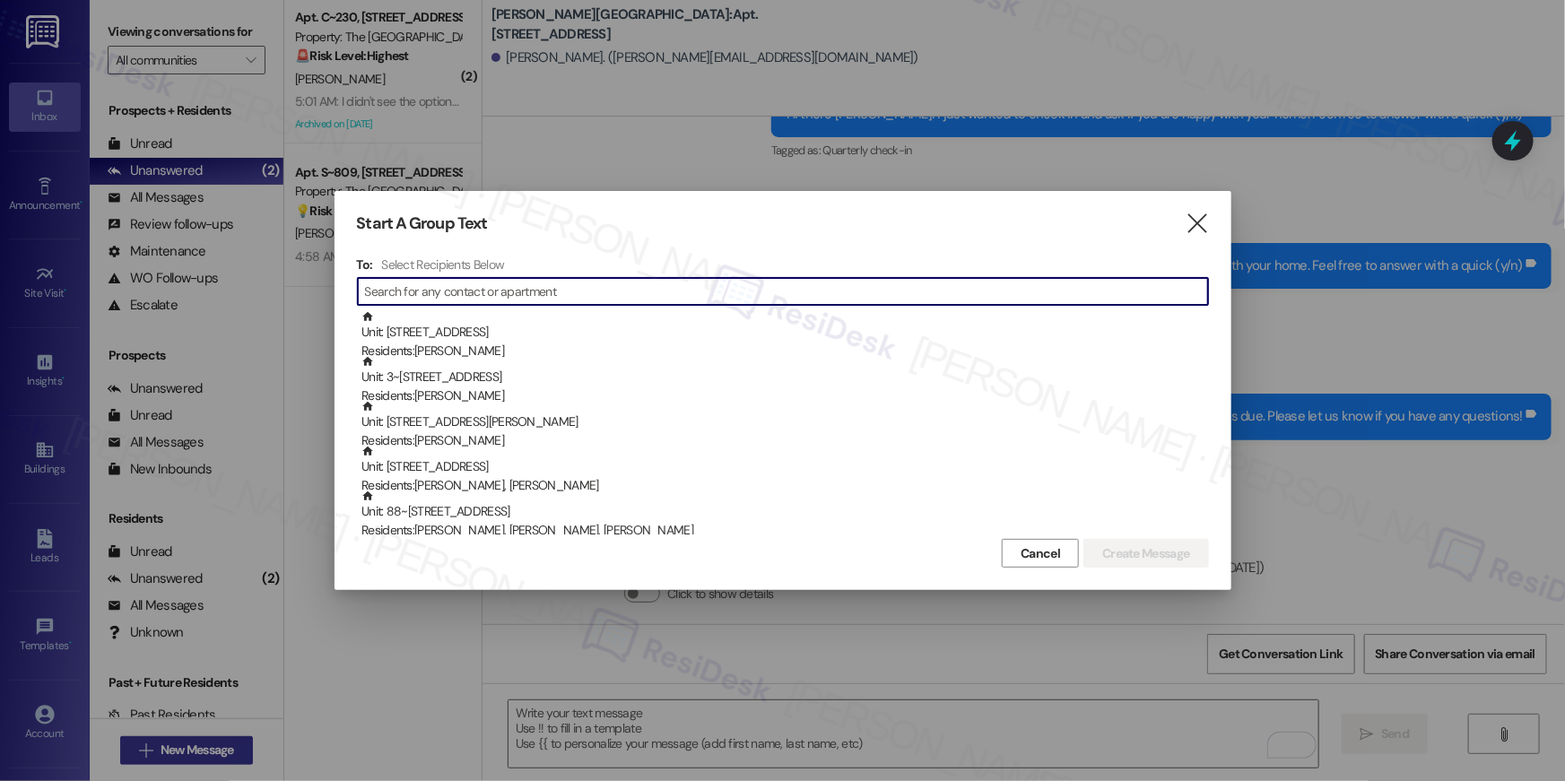
scroll to position [5752, 0]
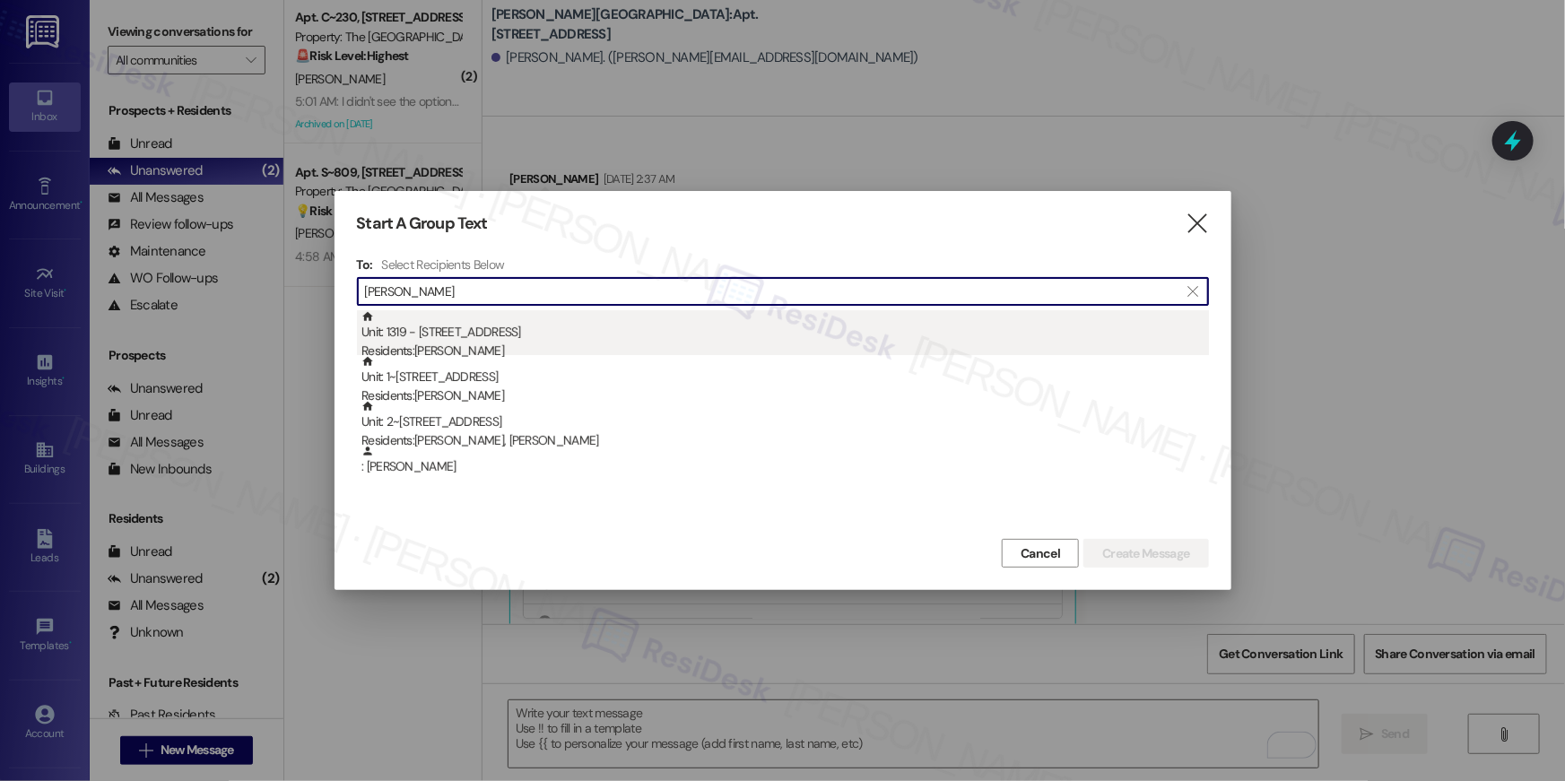
type input "cameron dean"
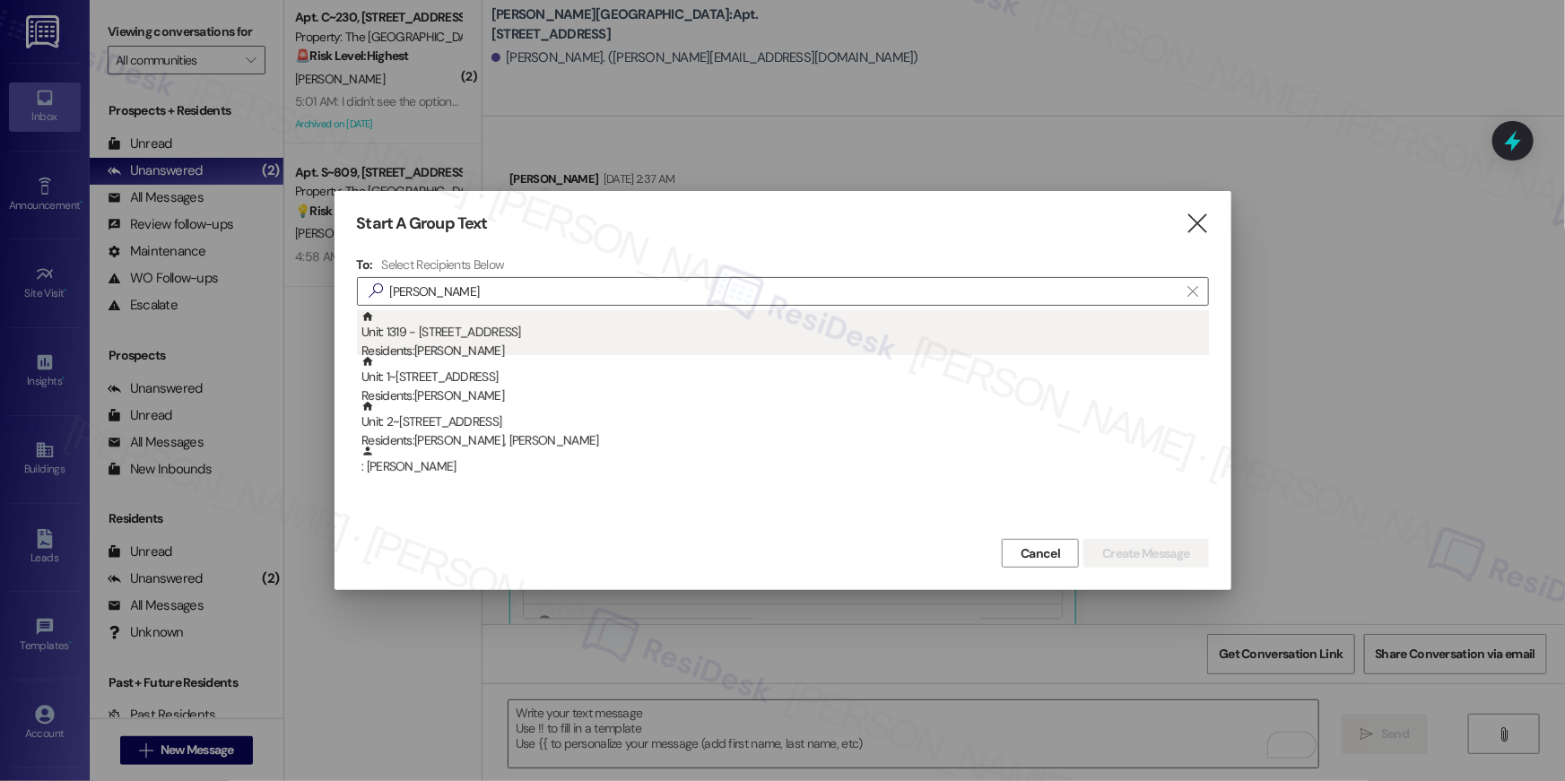
click at [494, 338] on div "Unit: 1319 - 501 North River Parkway Residents: Cameron Dean" at bounding box center [786, 335] width 848 height 51
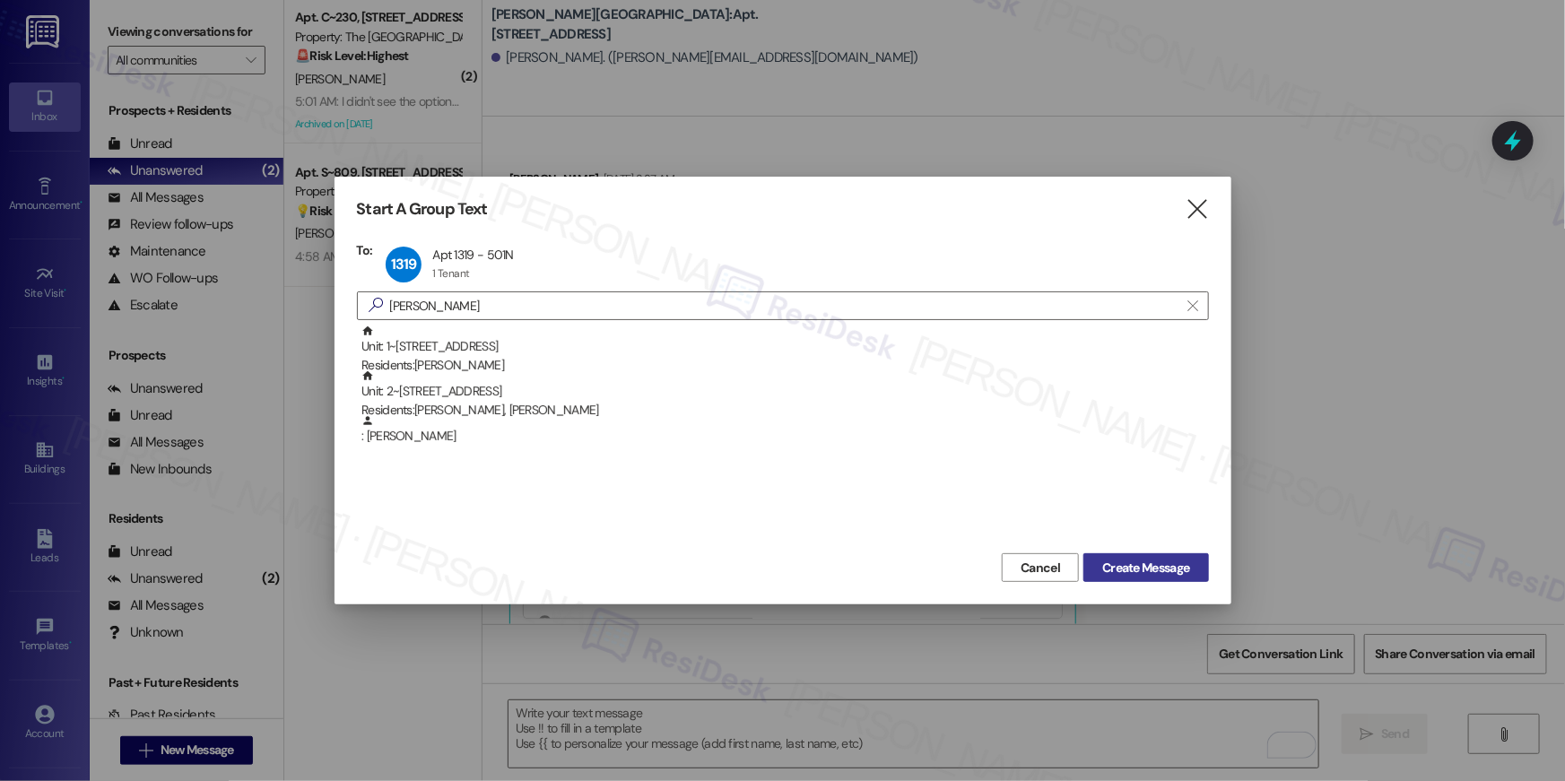
click at [1146, 569] on span "Create Message" at bounding box center [1145, 568] width 87 height 19
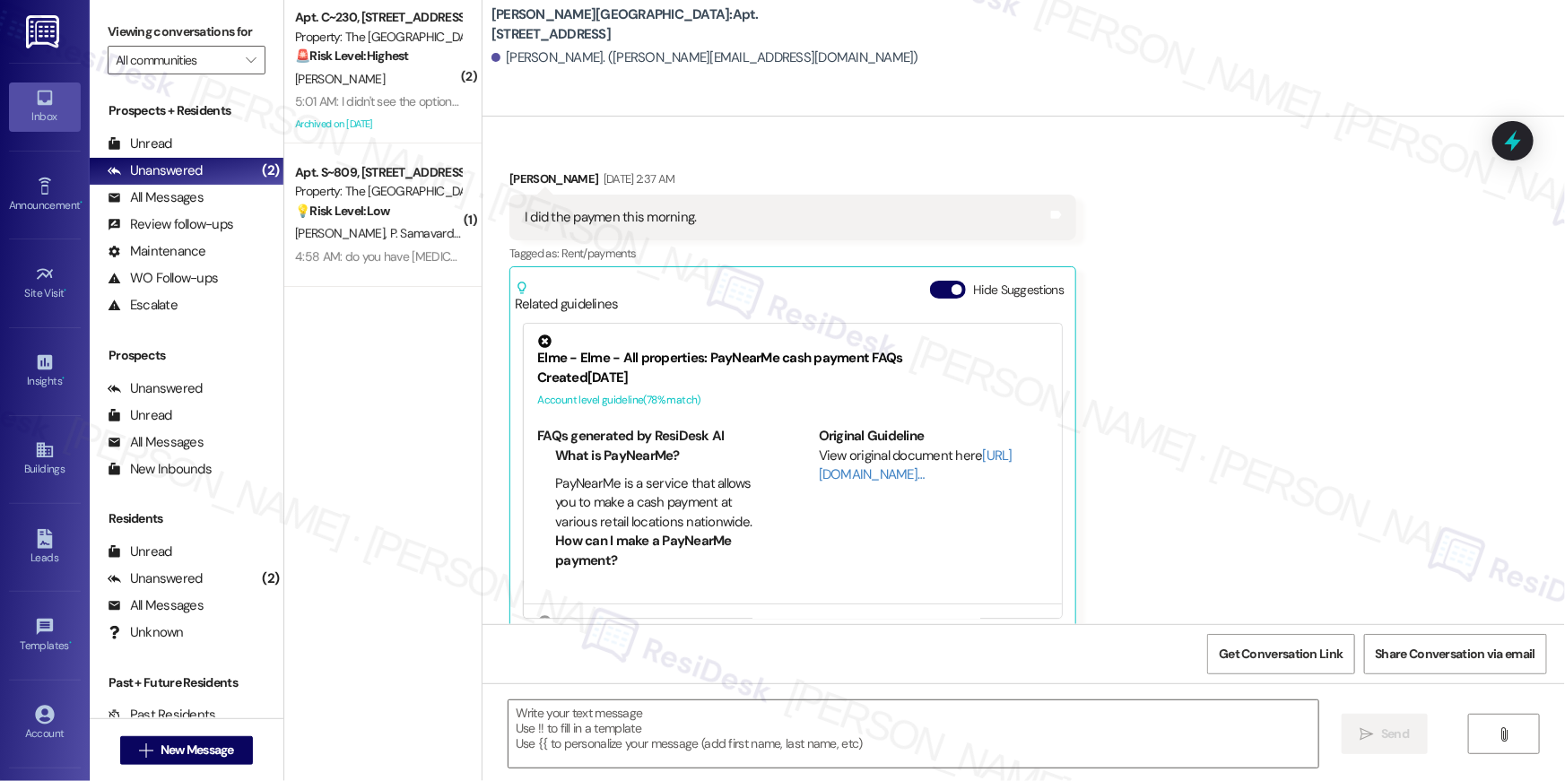
type textarea "Fetching suggested responses. Please feel free to read through the conversation…"
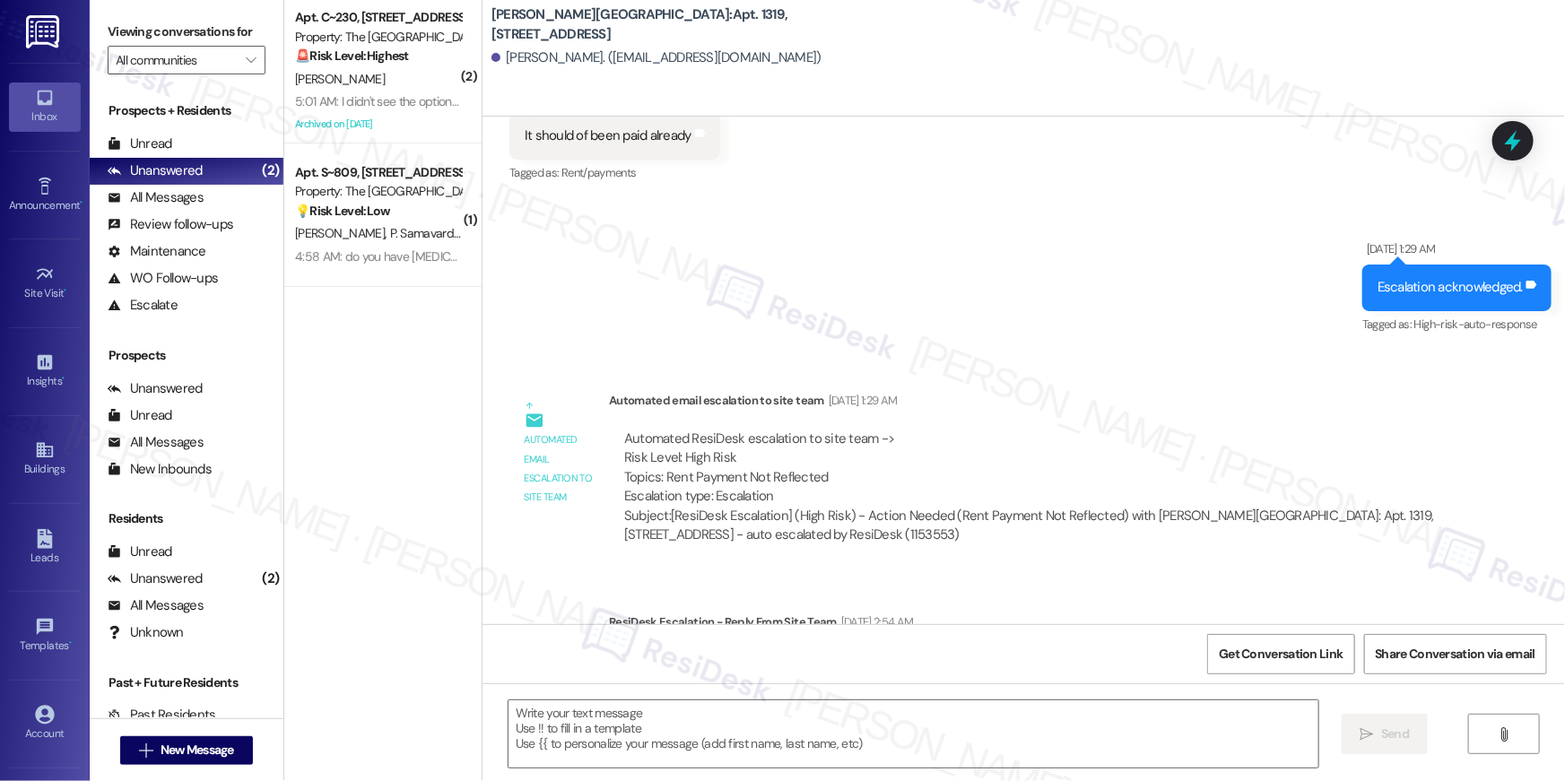
type textarea "Fetching suggested responses. Please feel free to read through the conversation…"
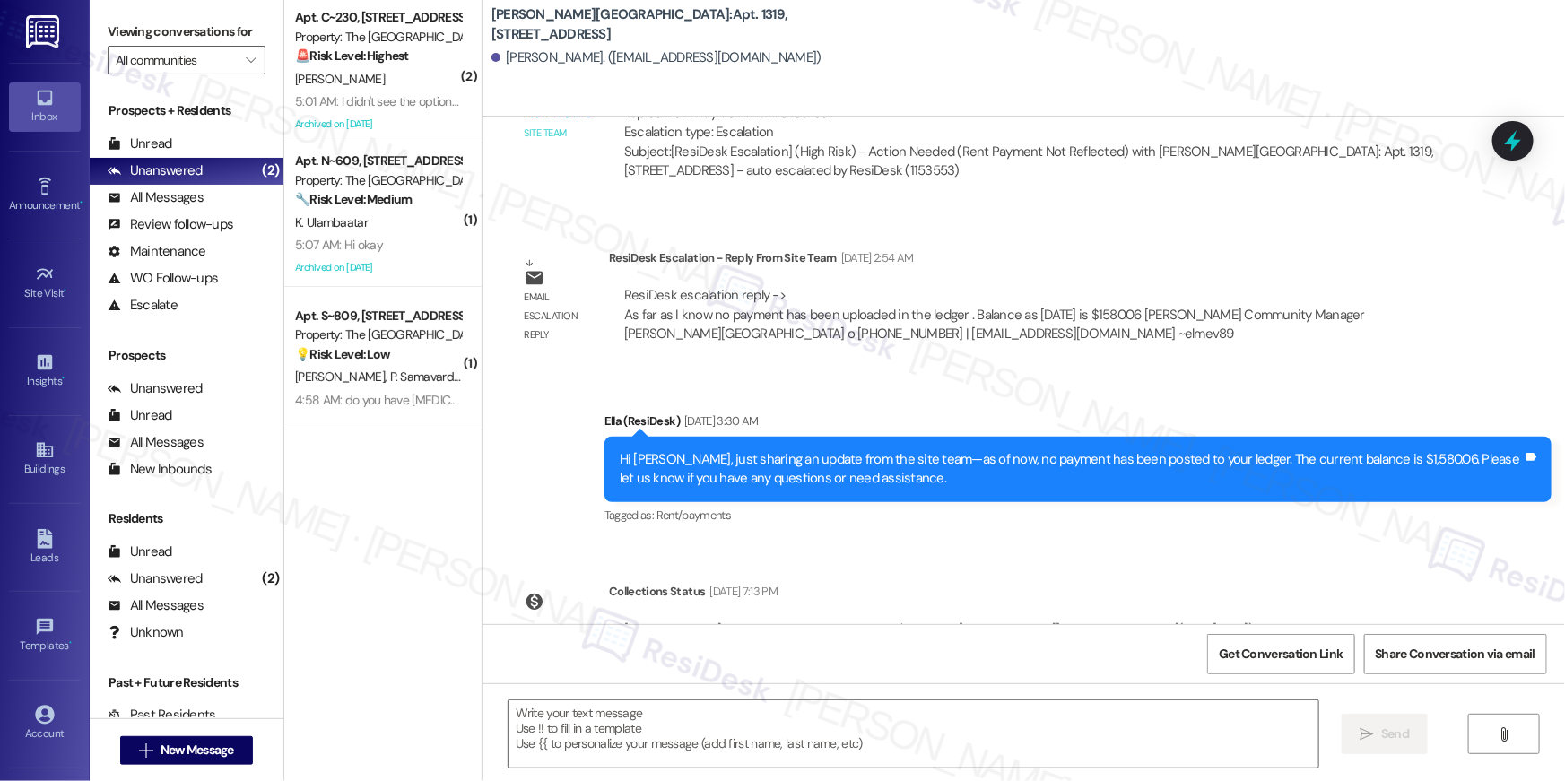
scroll to position [9844, 0]
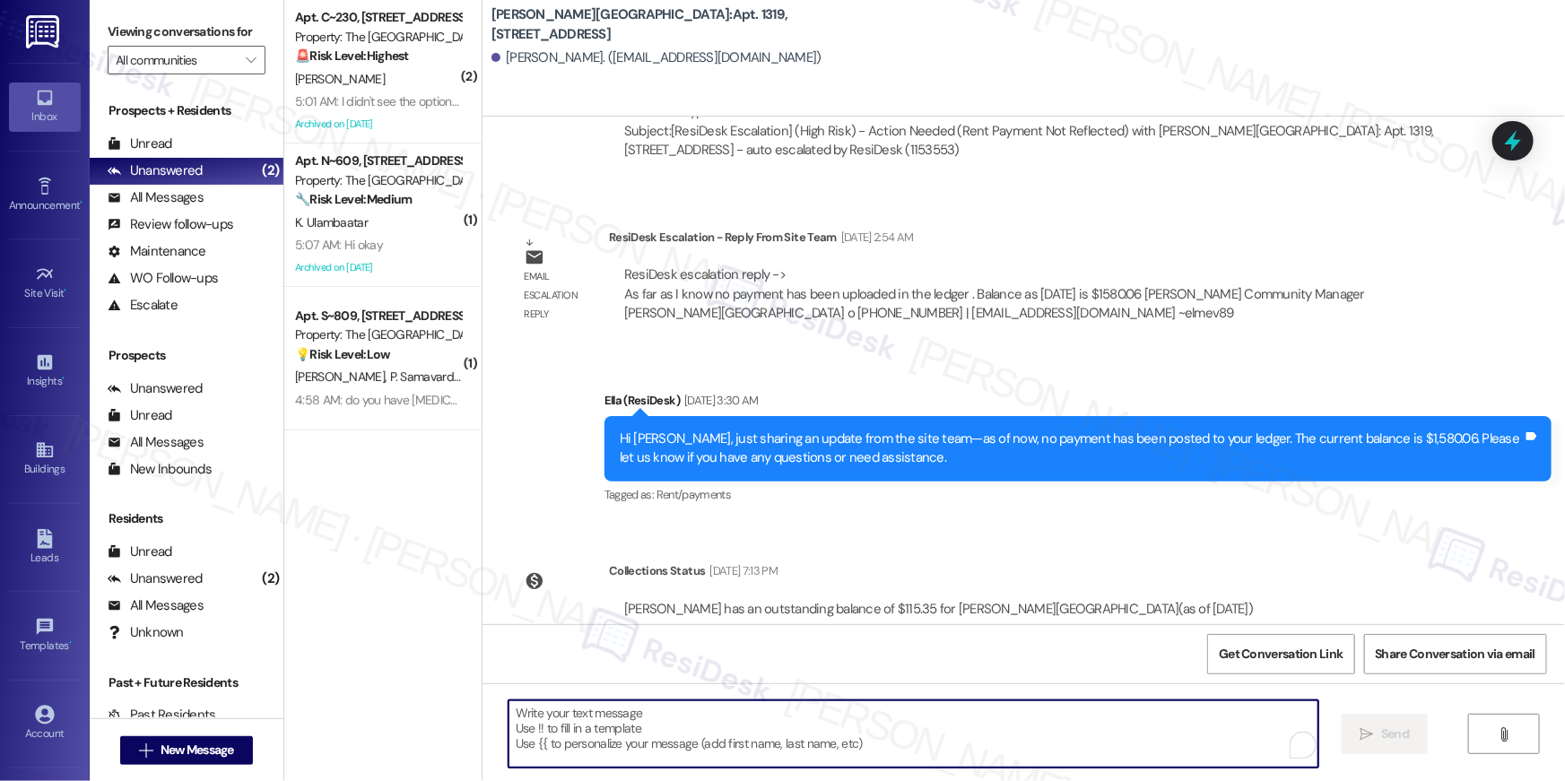
click at [1122, 723] on textarea "To enrich screen reader interactions, please activate Accessibility in Grammarl…" at bounding box center [914, 734] width 810 height 67
paste textarea "Hi {{first_name}}, your {{property}} lease renewal offer is now ready! Please r…"
type textarea "Hi {{first_name}}, your {{property}} lease renewal offer is now ready! Please r…"
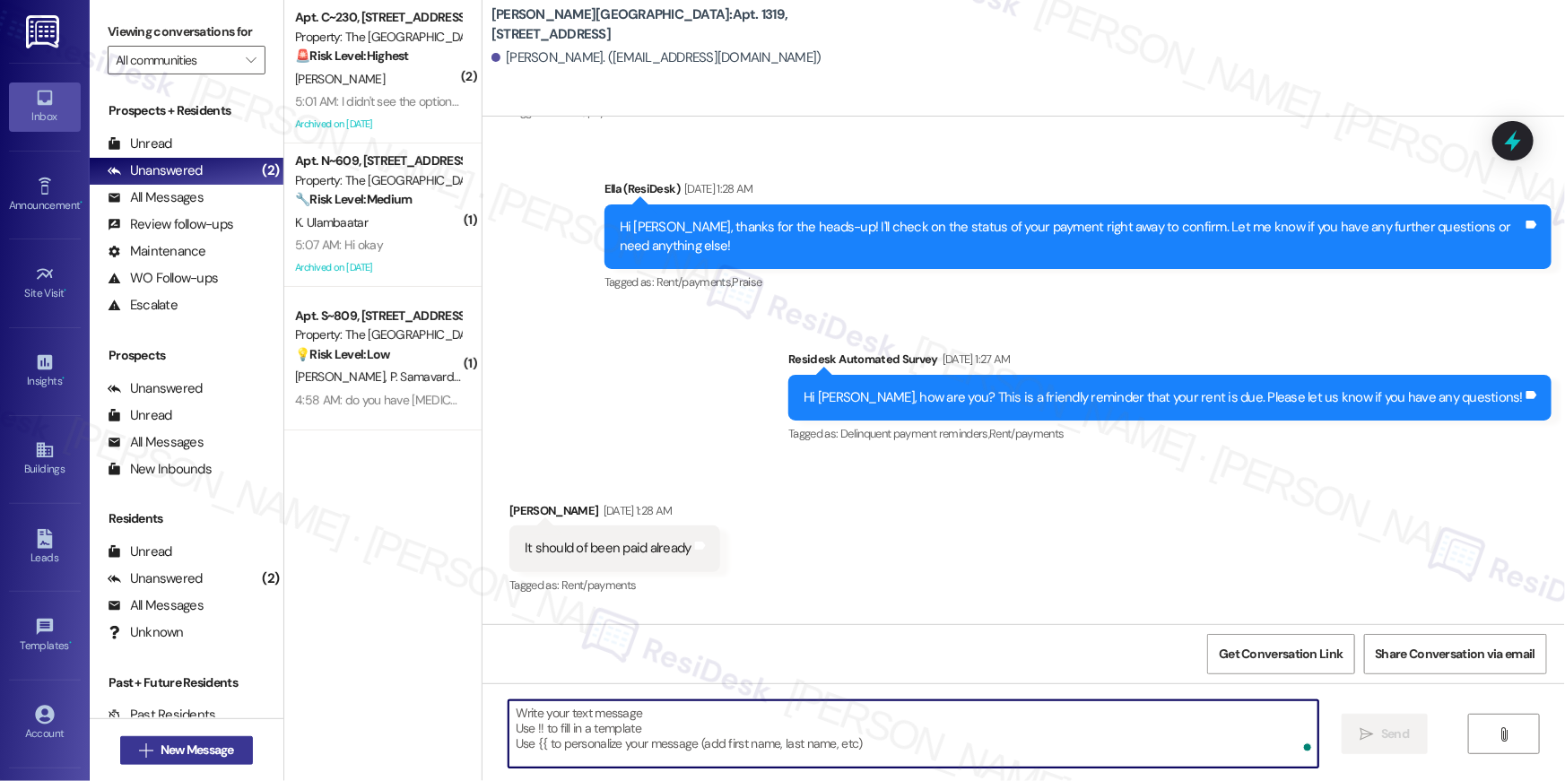
scroll to position [8972, 0]
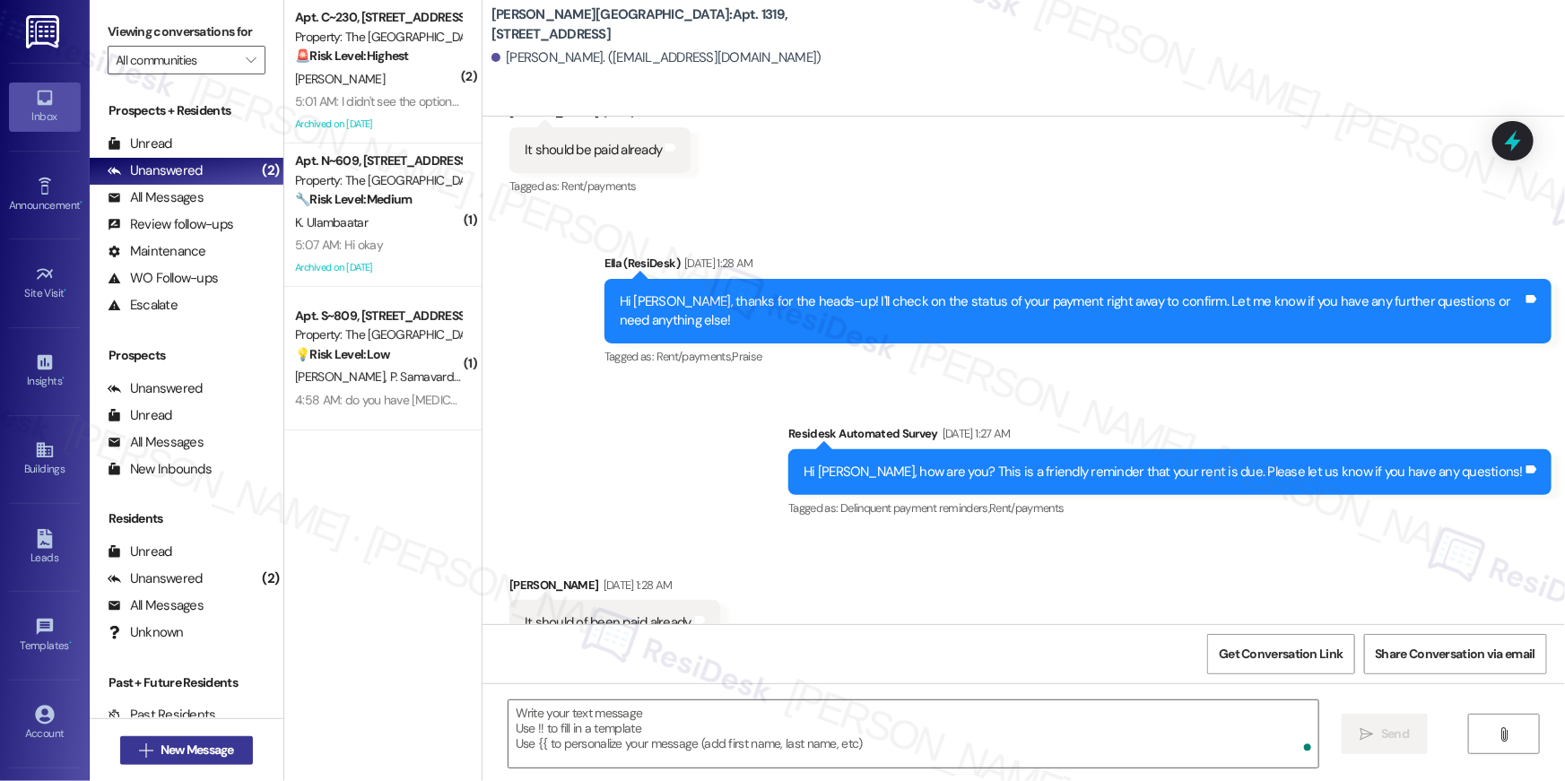
click at [178, 751] on span "New Message" at bounding box center [198, 750] width 74 height 19
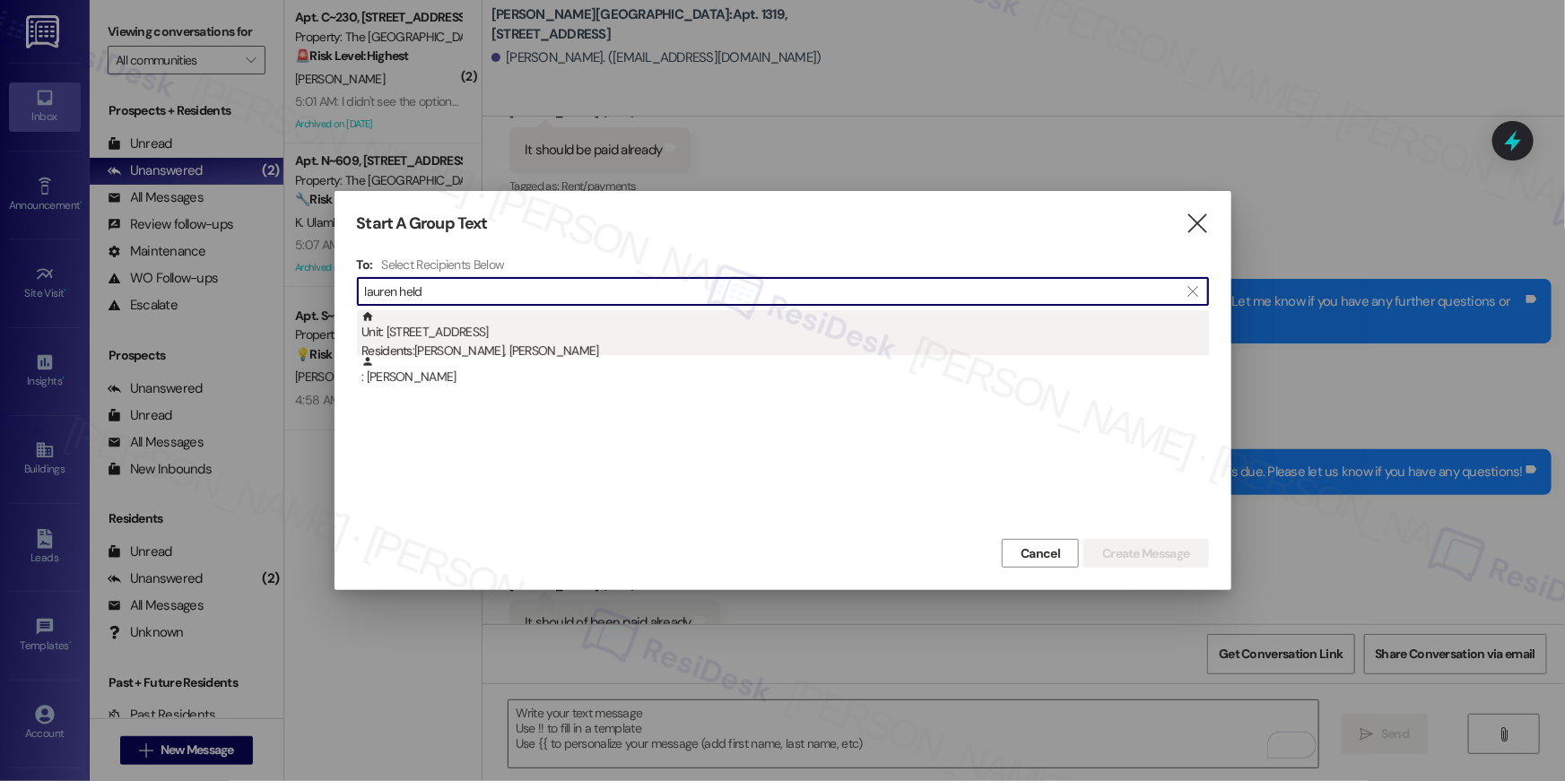
type input "lauren held"
click at [565, 337] on div "Unit: 1403 - 501 North River Parkway Residents: Juan Zapata, Lauren Held" at bounding box center [786, 335] width 848 height 51
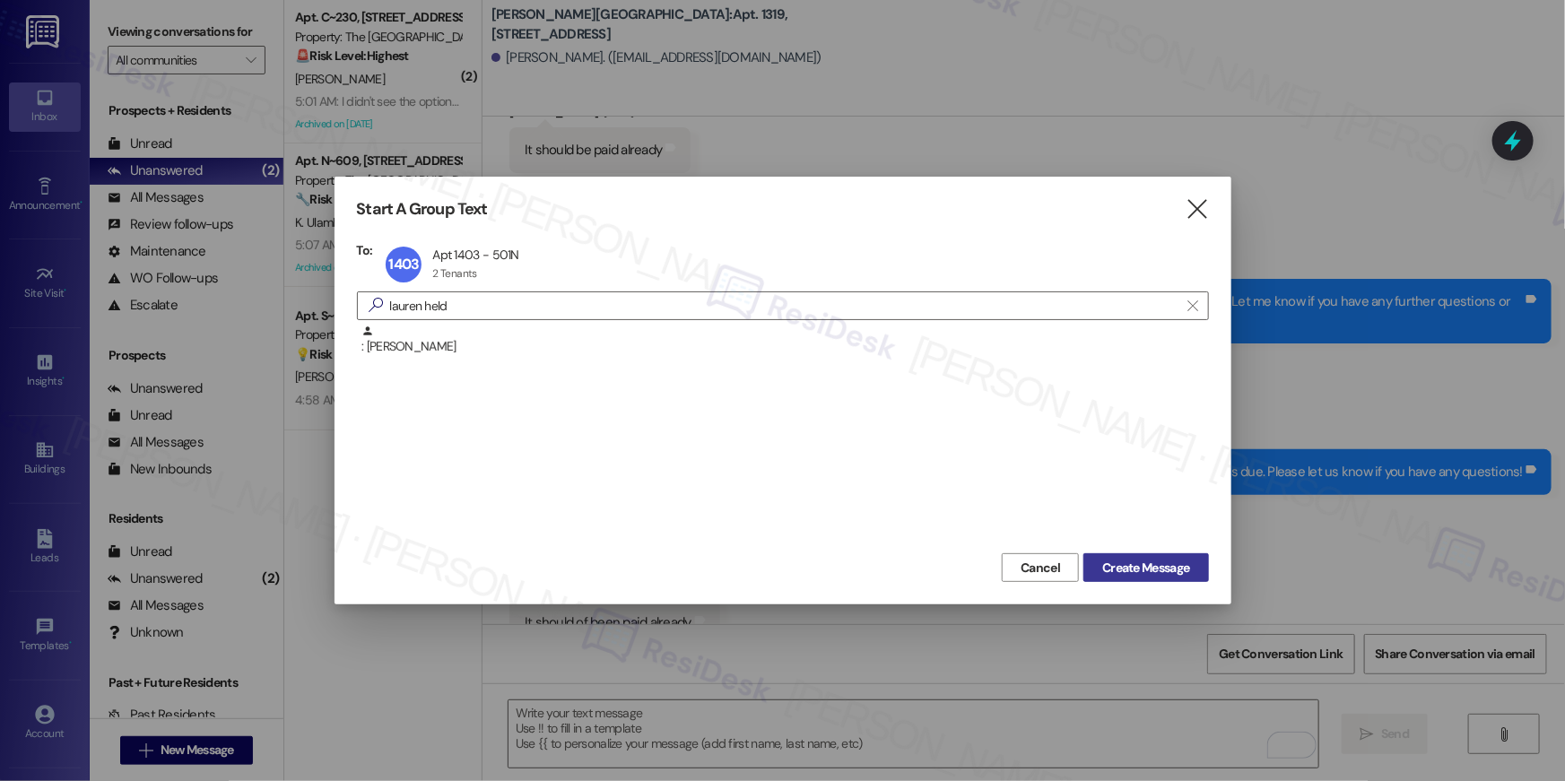
click at [1111, 562] on span "Create Message" at bounding box center [1145, 568] width 87 height 19
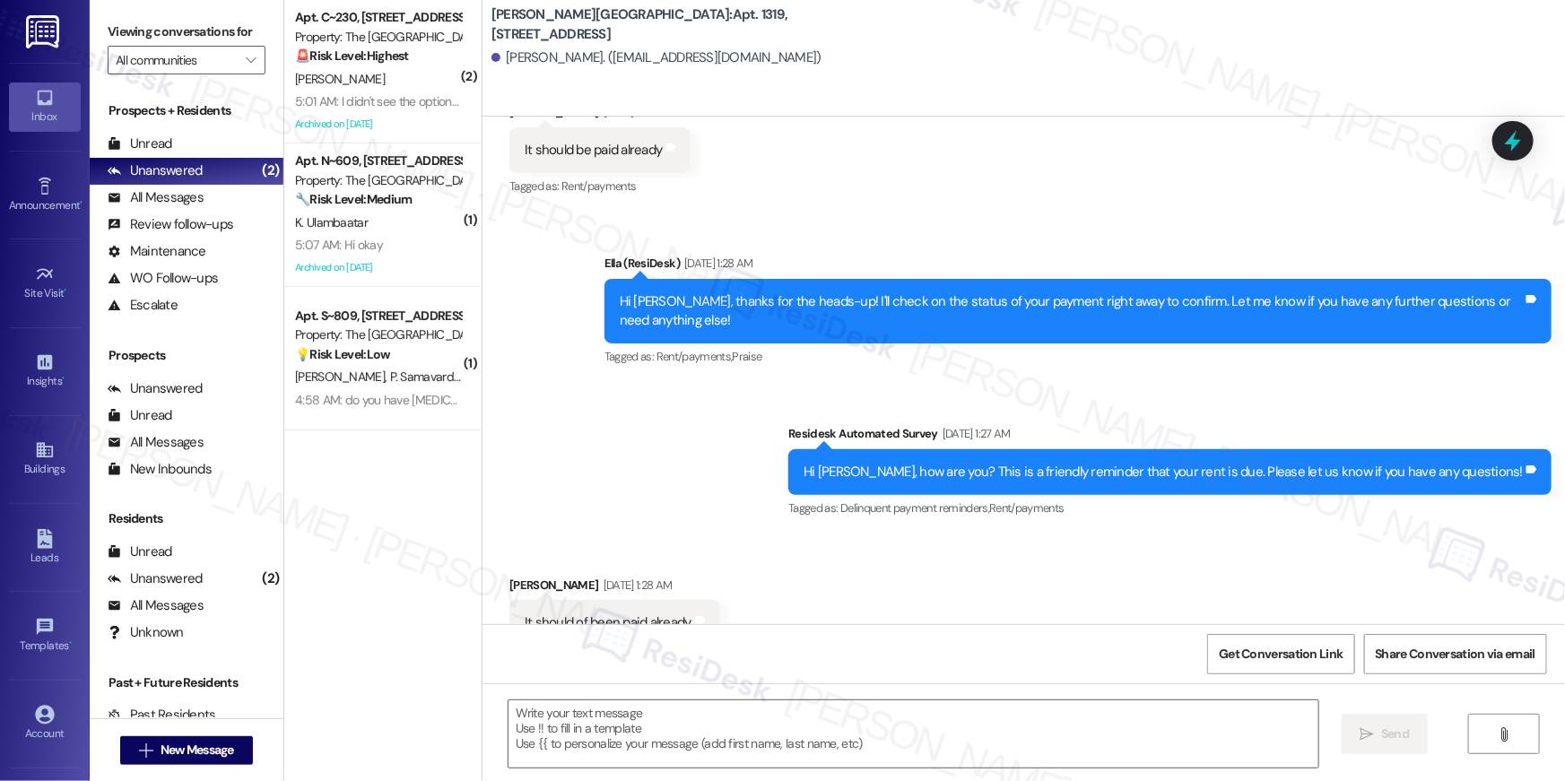
type textarea "Fetching suggested responses. Please feel free to read through the conversation…"
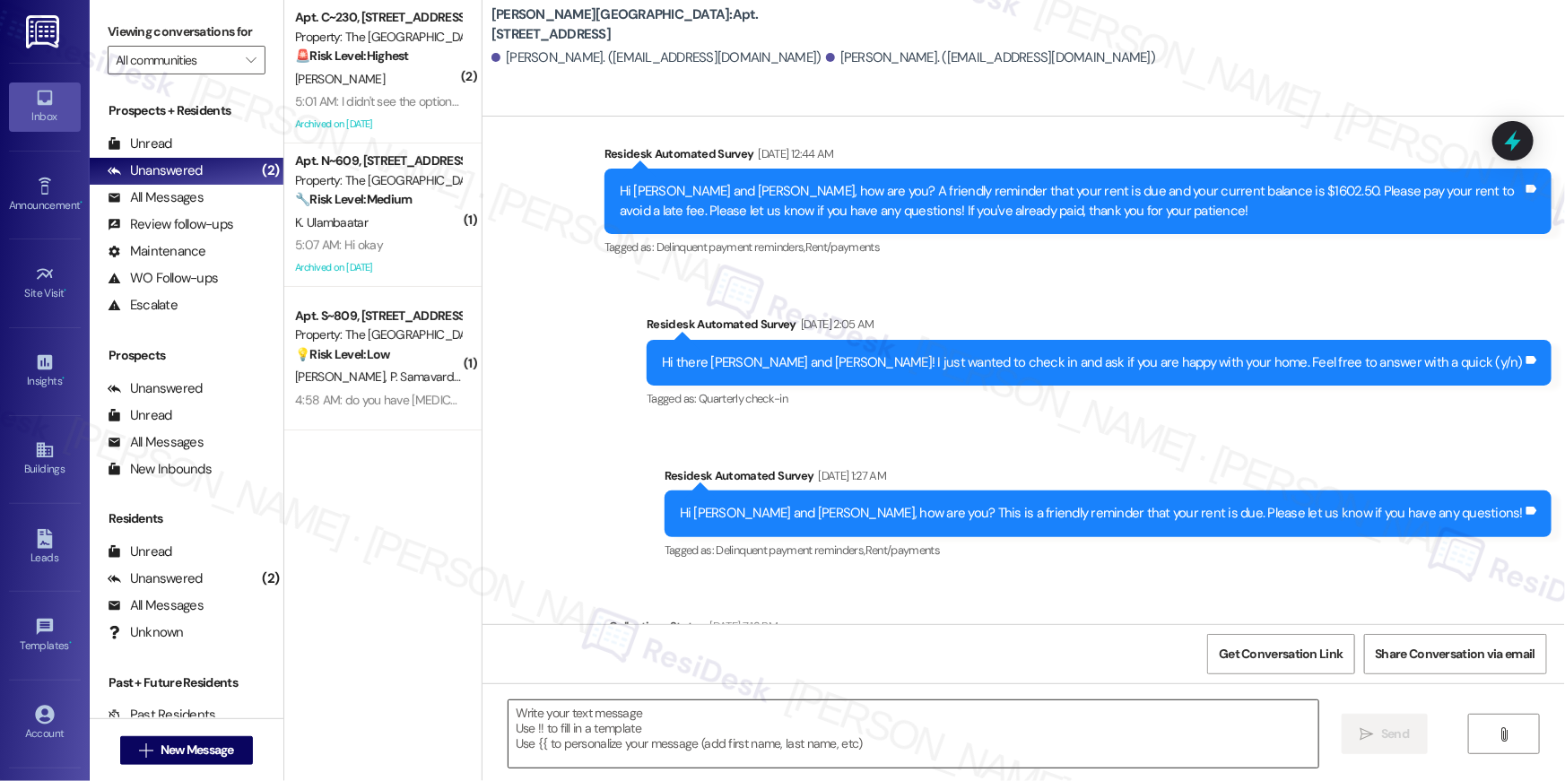
type textarea "Fetching suggested responses. Please feel free to read through the conversation…"
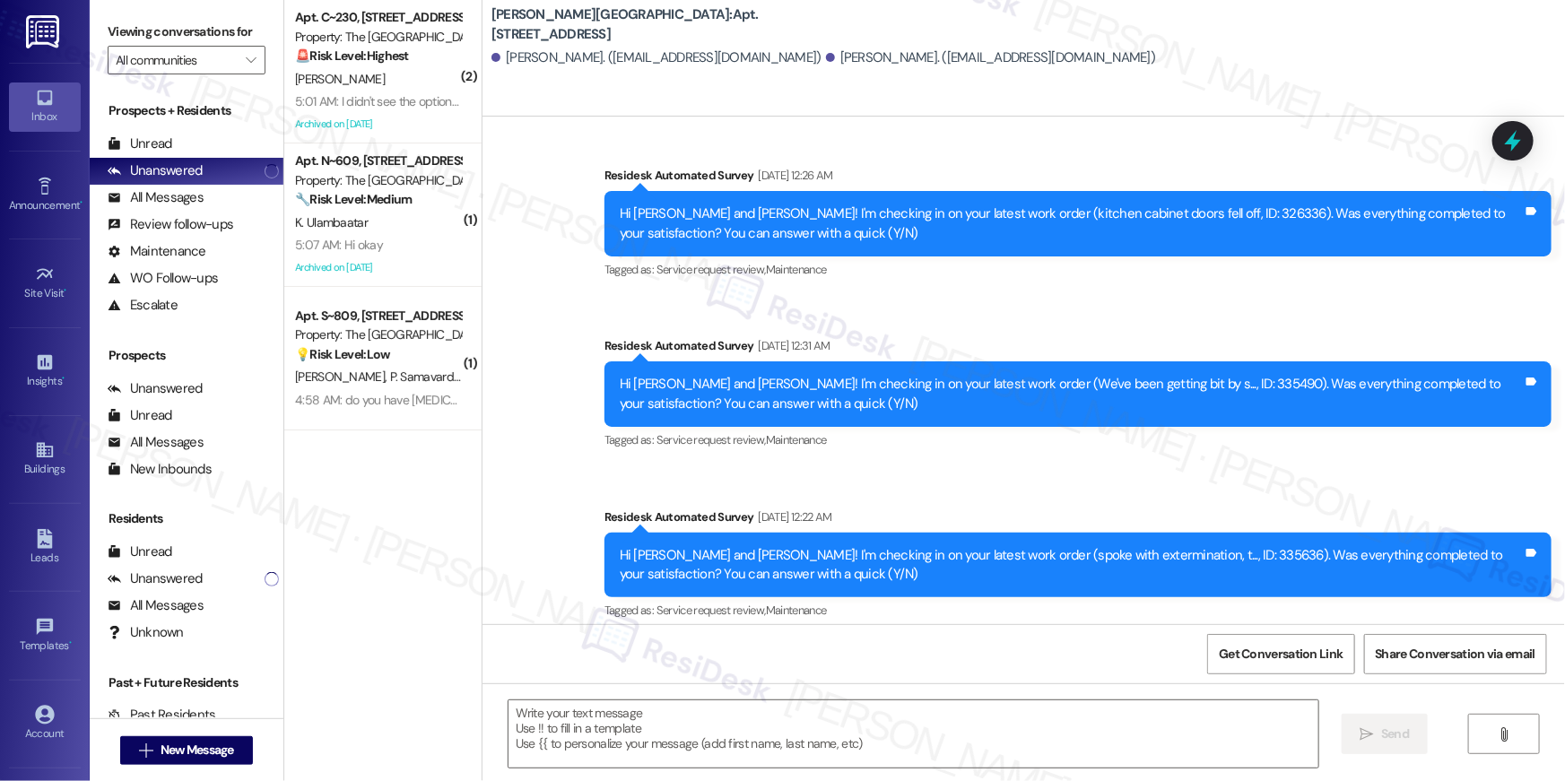
scroll to position [7356, 0]
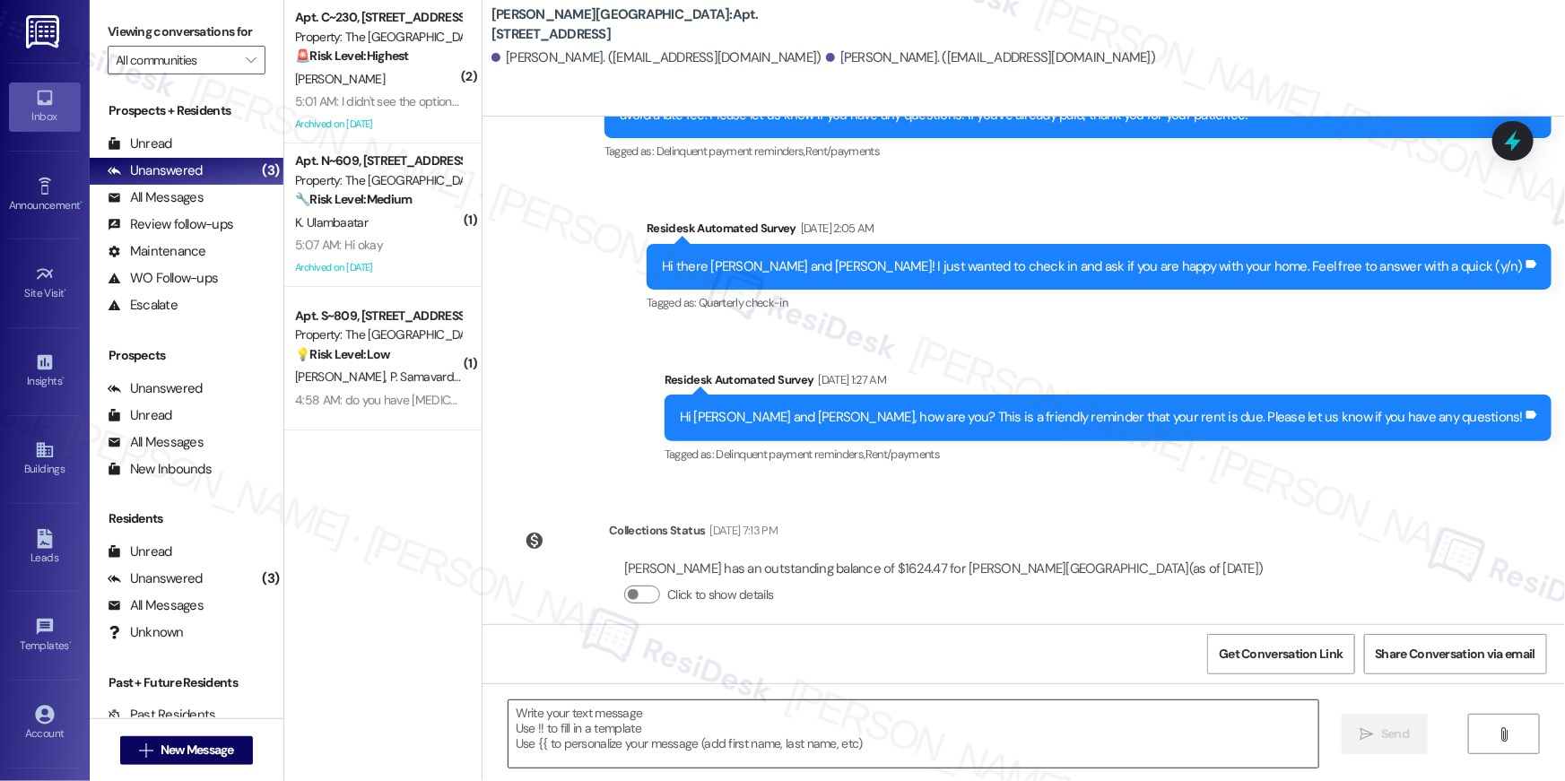
click at [1048, 742] on textarea at bounding box center [914, 734] width 810 height 67
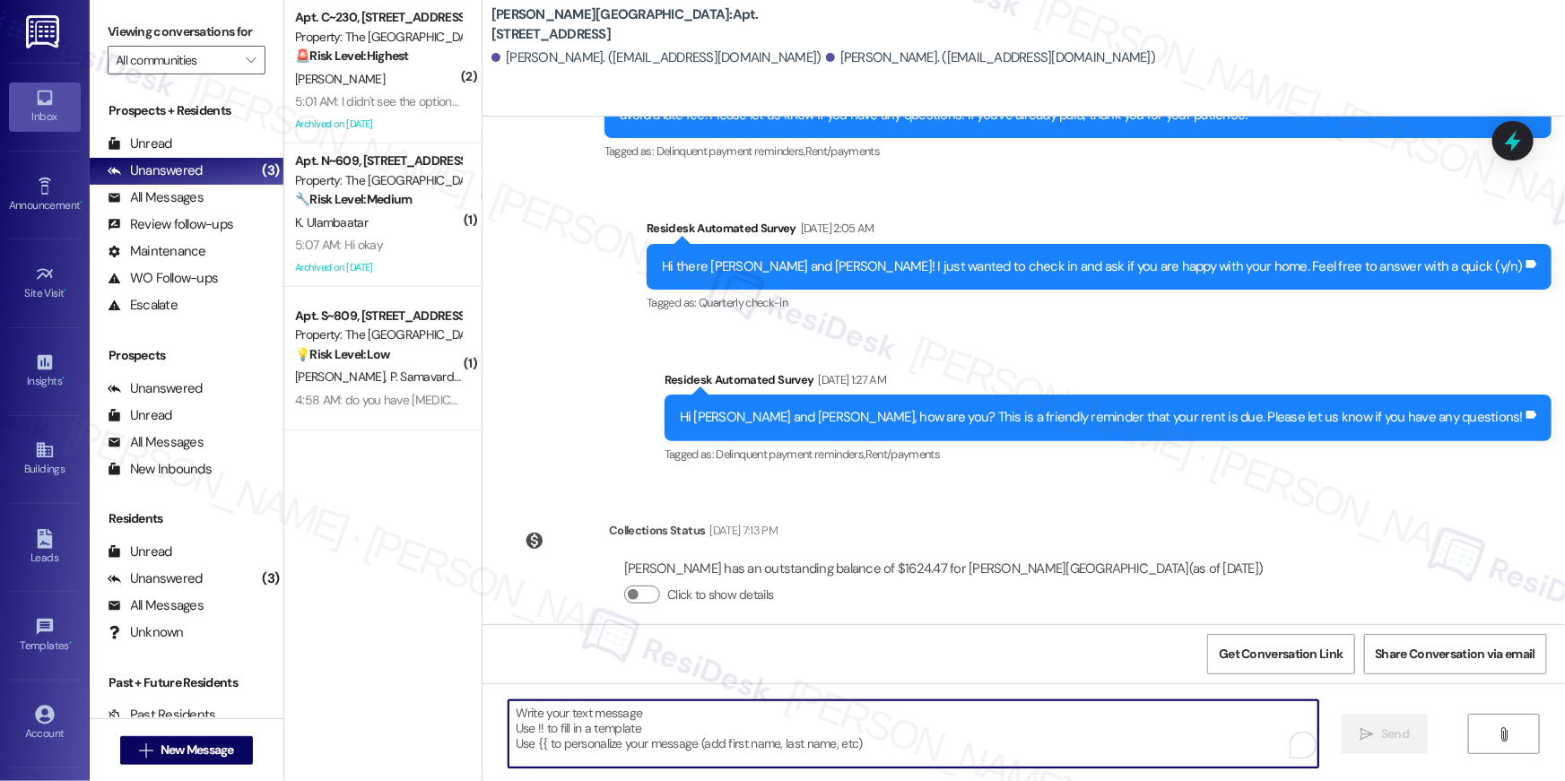
paste textarea "Hi {{first_name}}, your {{property}} lease renewal offer is now ready! Please r…"
type textarea "Hi {{first_name}}, your {{property}} lease renewal offer is now ready! Please r…"
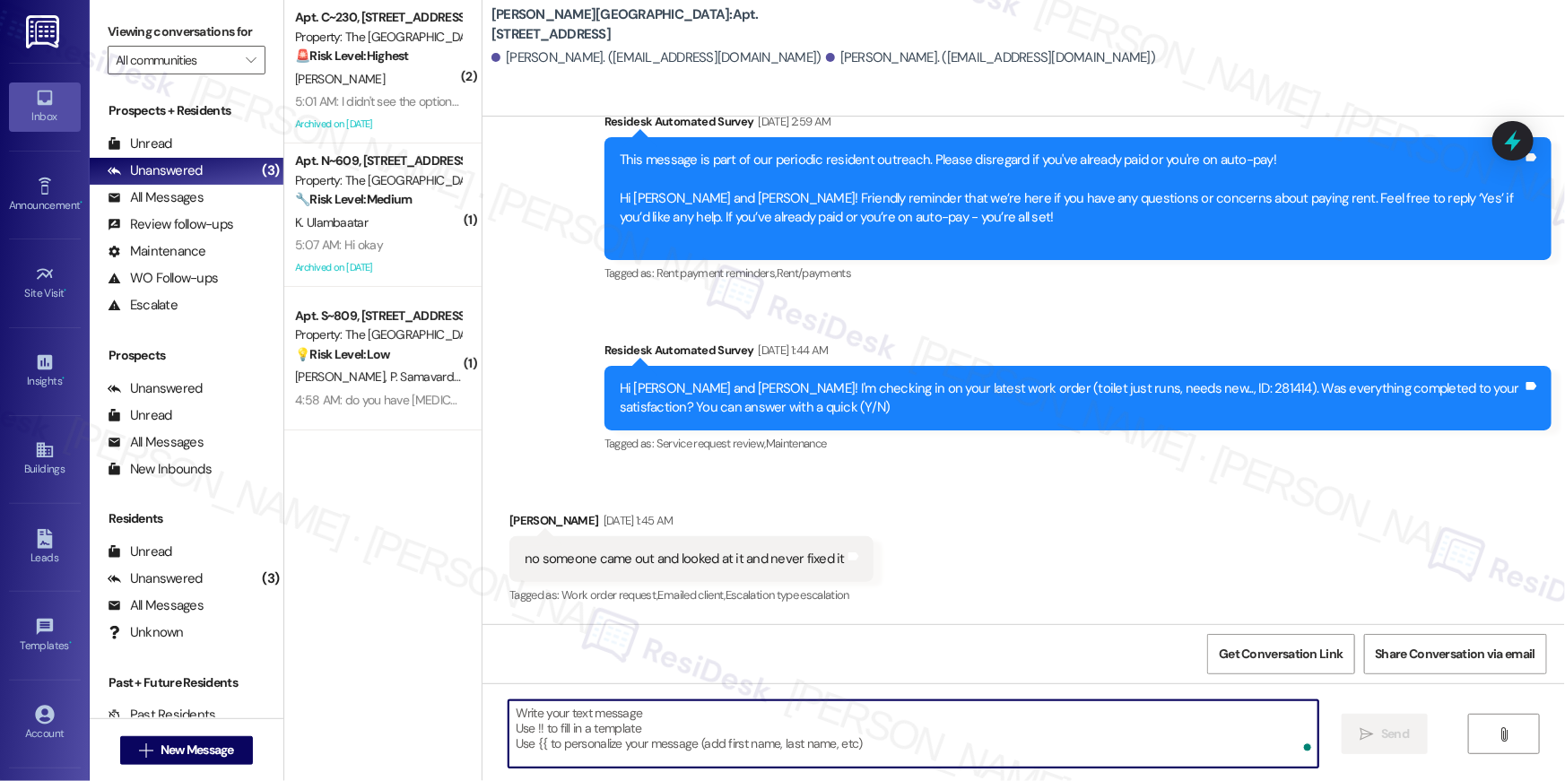
scroll to position [5019, 0]
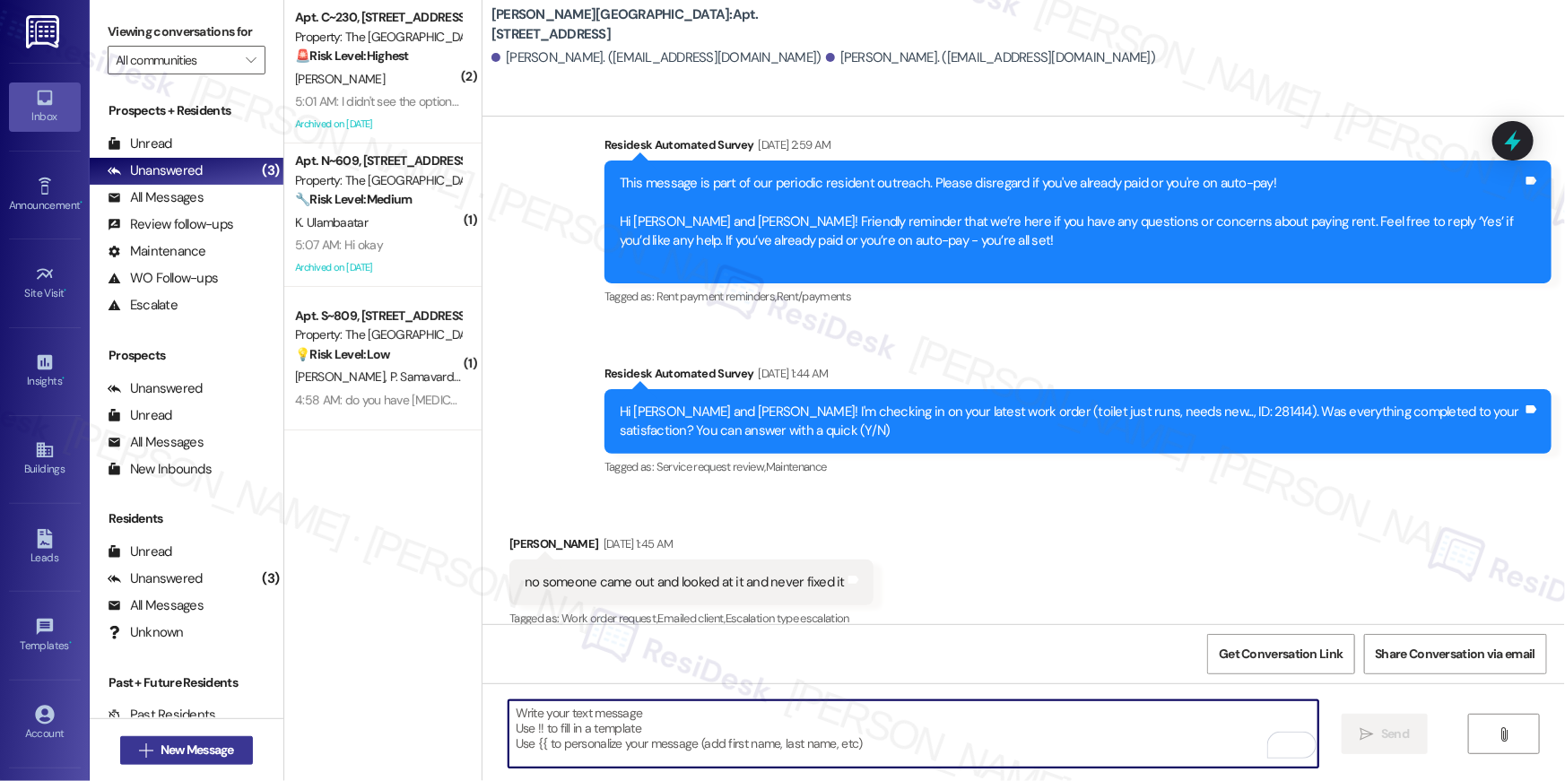
click at [196, 757] on span "New Message" at bounding box center [198, 750] width 74 height 19
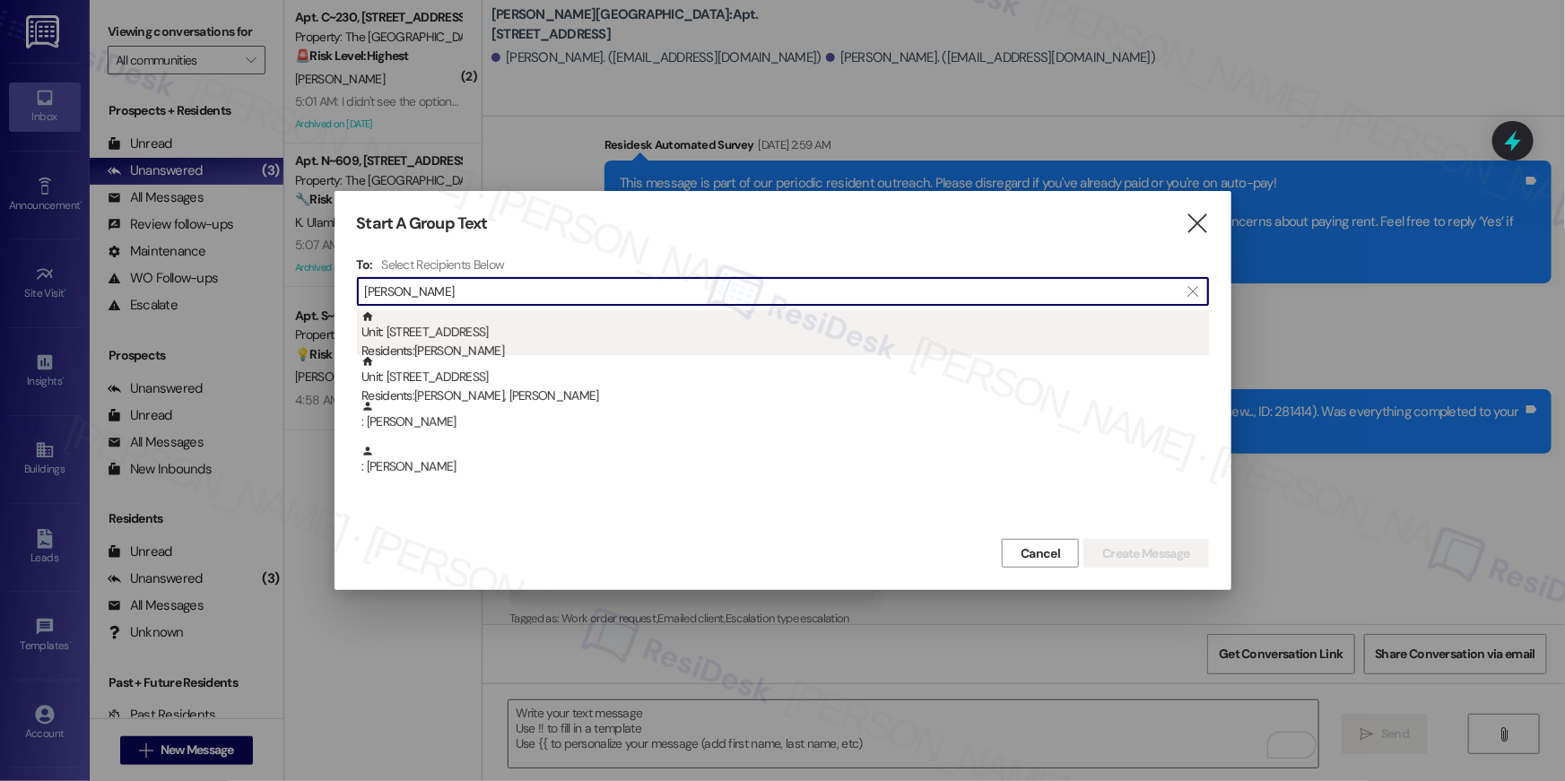
type input "blanding"
click at [459, 344] on div "Residents: Victoria Blanding" at bounding box center [786, 351] width 848 height 19
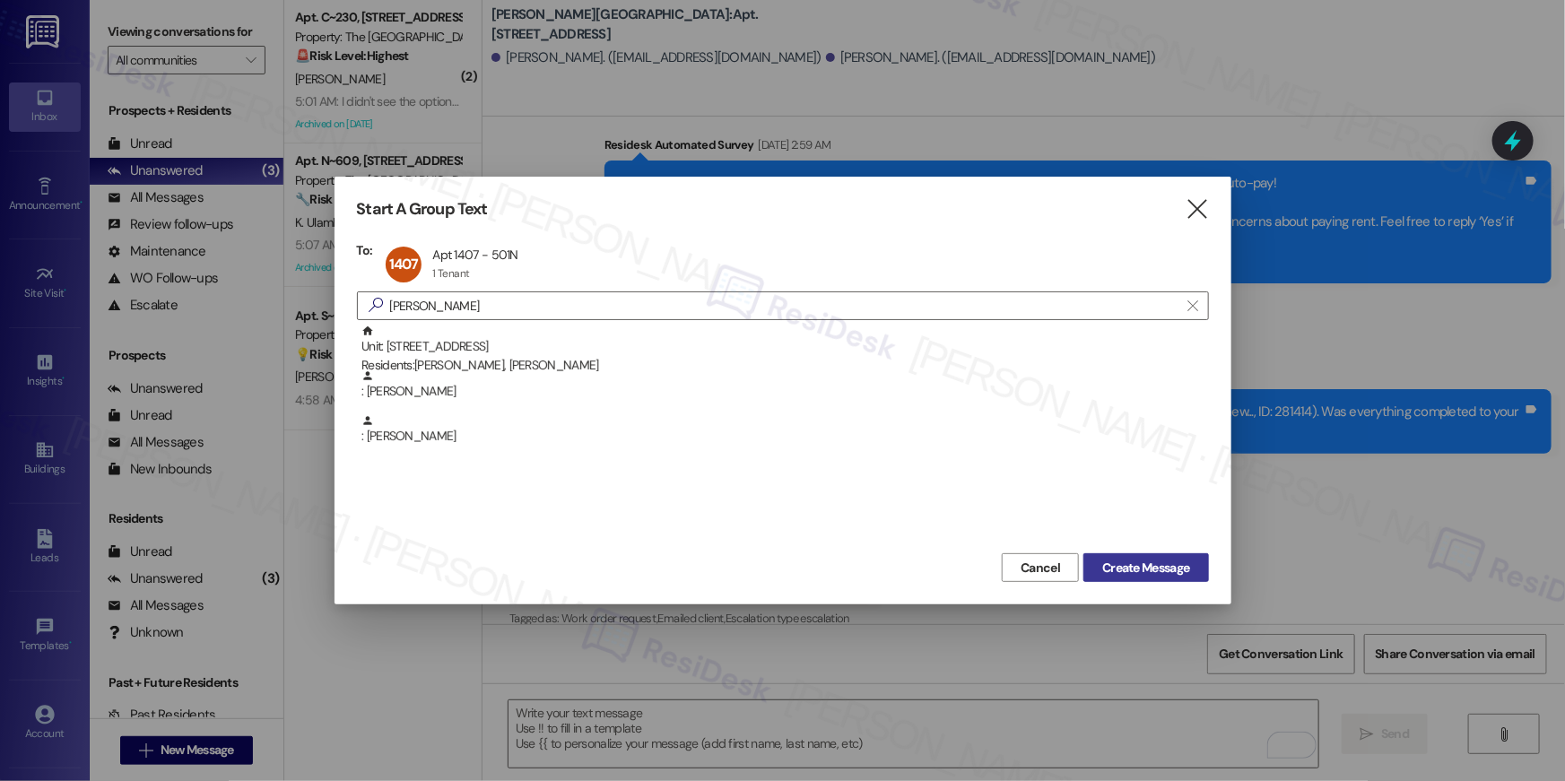
click at [1146, 572] on span "Create Message" at bounding box center [1145, 568] width 87 height 19
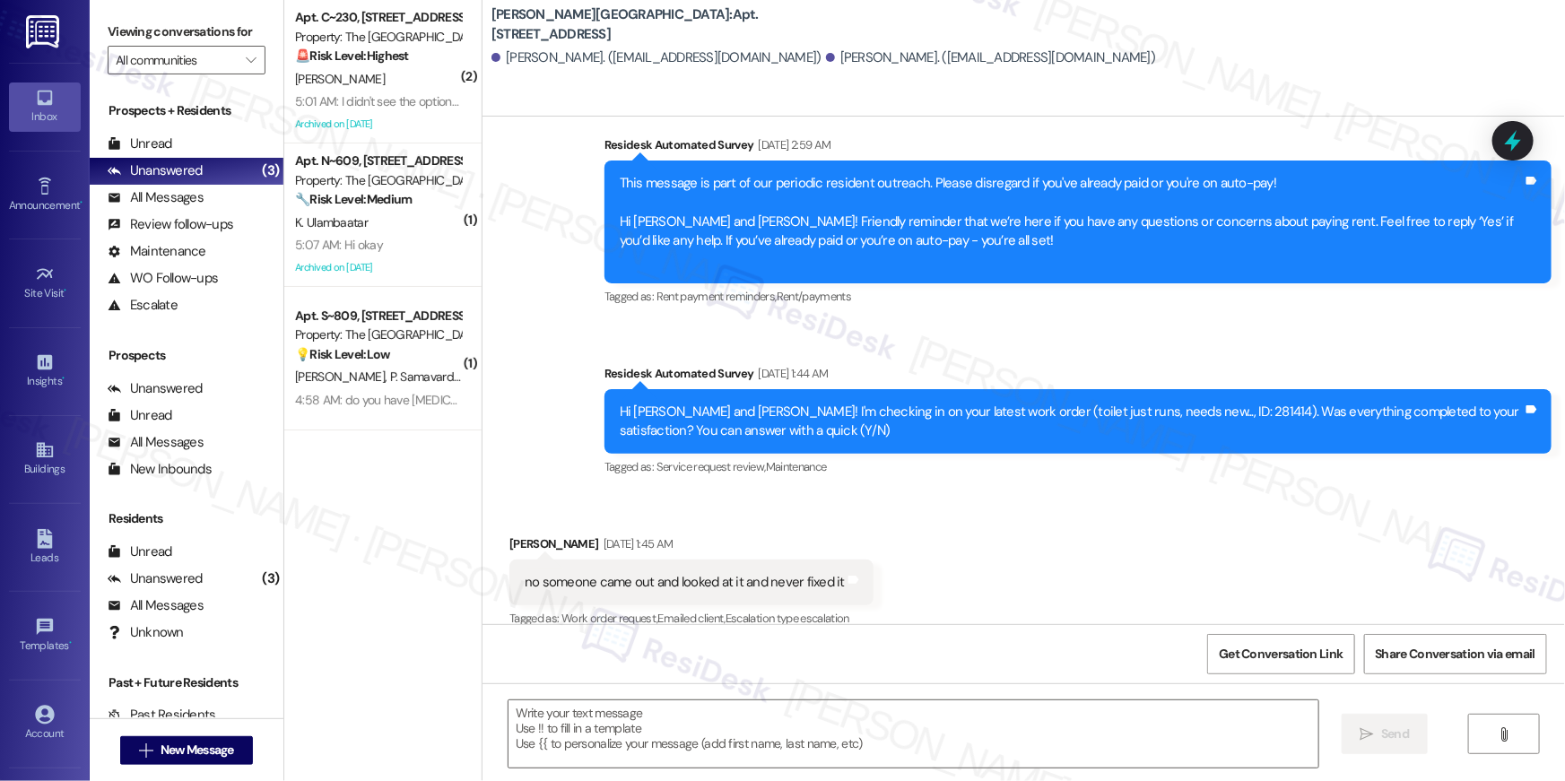
type textarea "Fetching suggested responses. Please feel free to read through the conversation…"
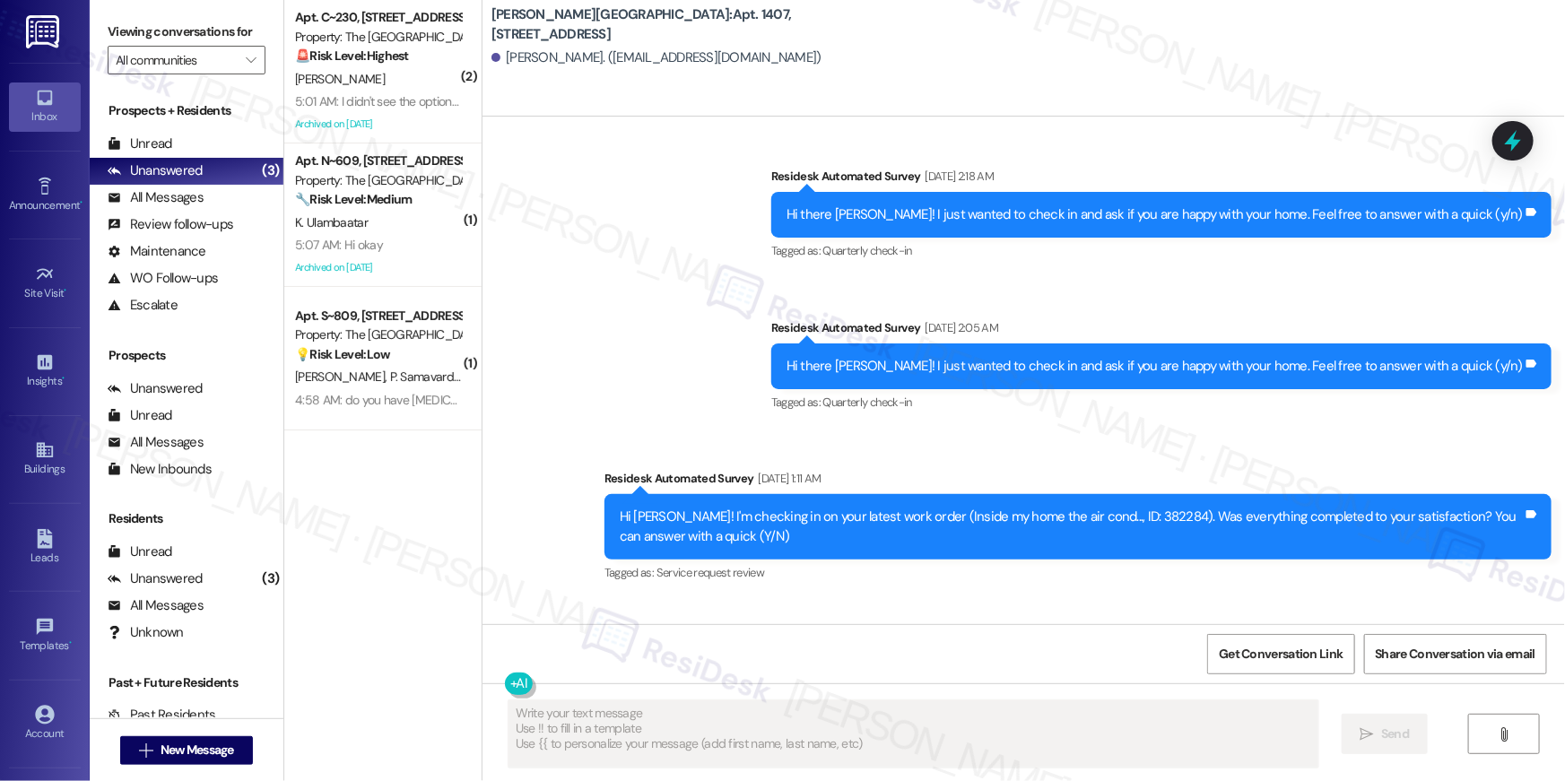
scroll to position [3768, 0]
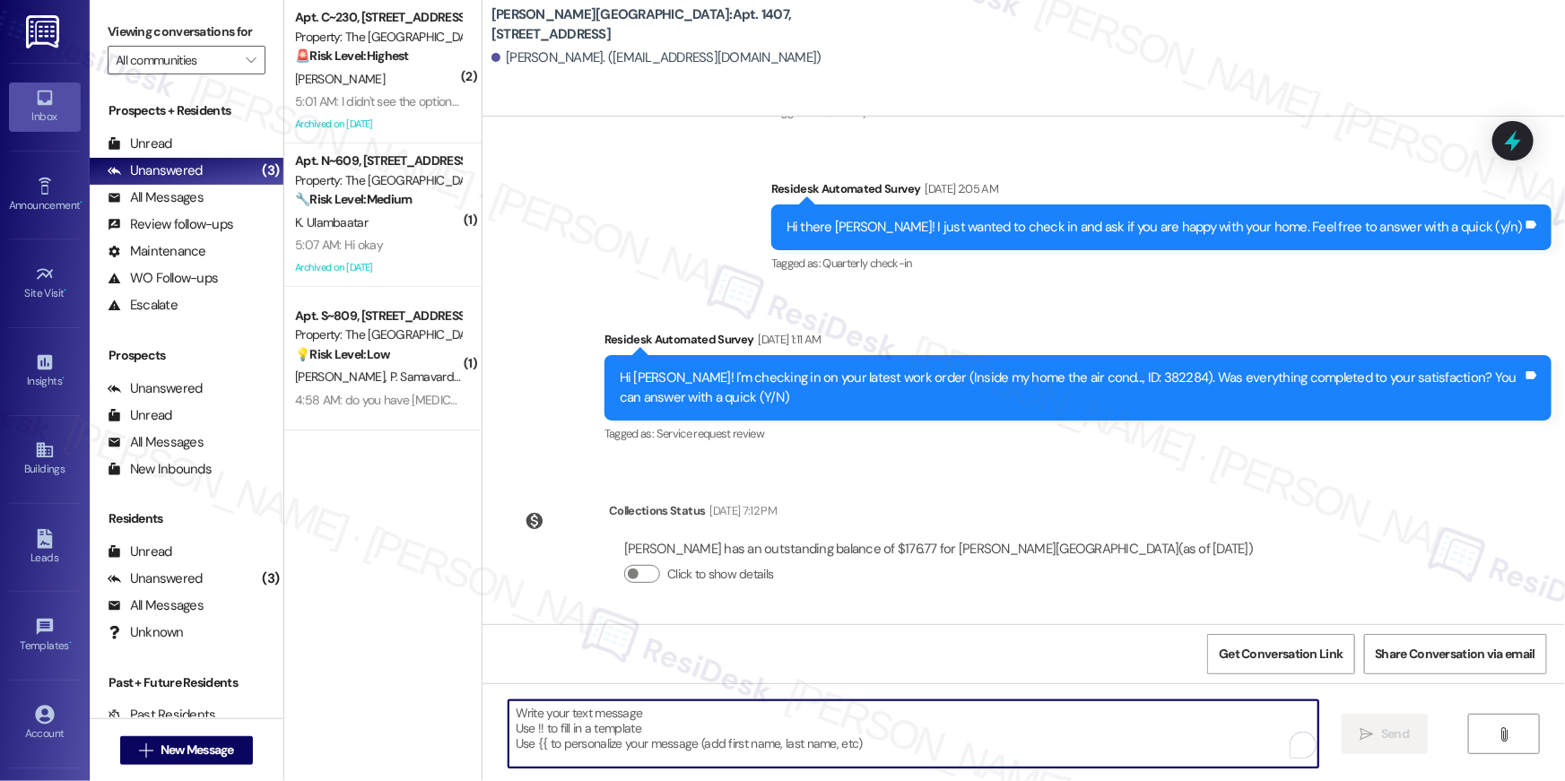
click at [1114, 728] on textarea "To enrich screen reader interactions, please activate Accessibility in Grammarl…" at bounding box center [914, 734] width 810 height 67
paste textarea "Hi {{first_name}}, your {{property}} lease renewal offer is now ready! Please r…"
type textarea "Hi {{first_name}}, your {{property}} lease renewal offer is now ready! Please r…"
click at [231, 743] on span "New Message" at bounding box center [197, 750] width 81 height 19
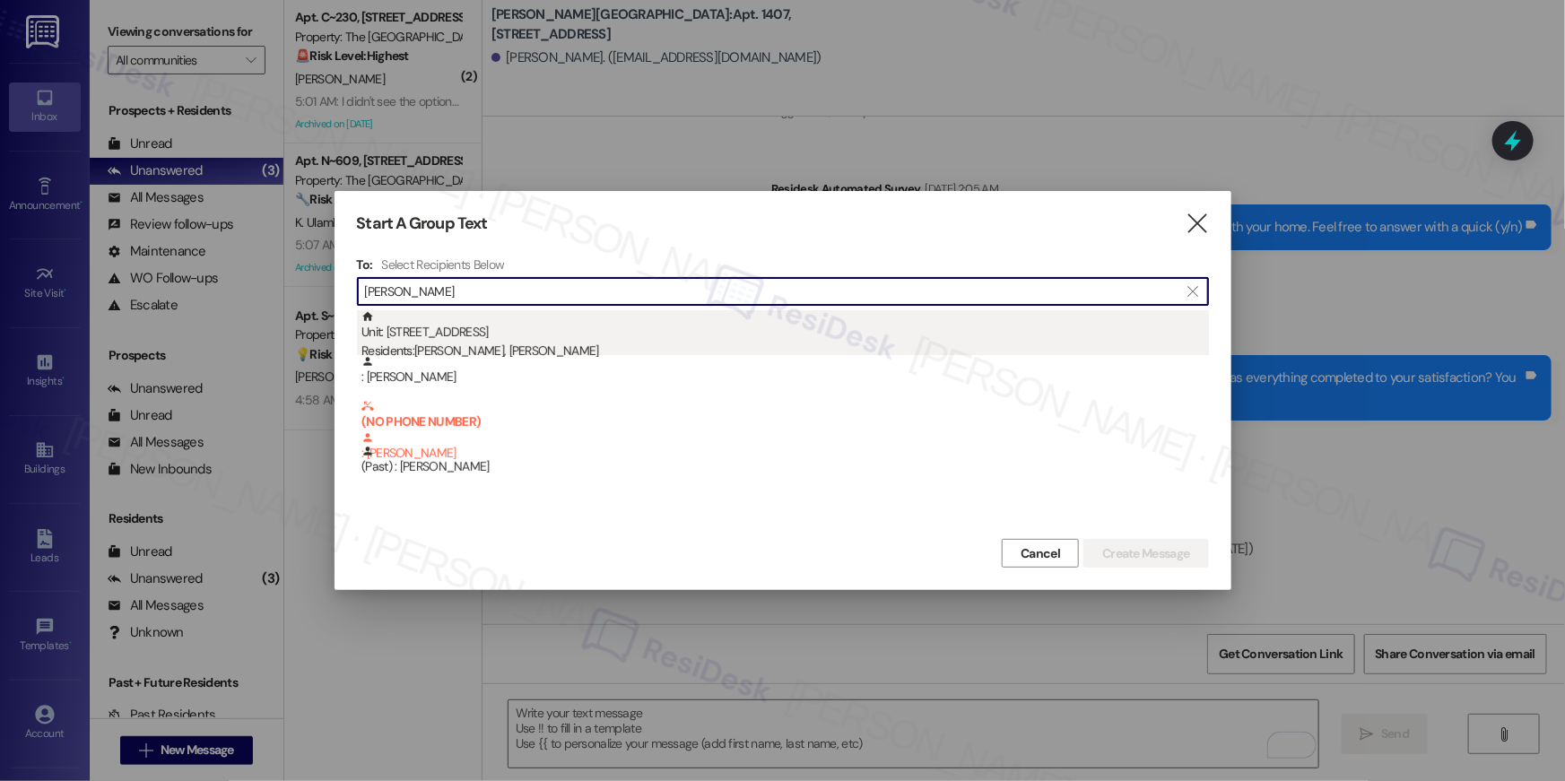
type input "hardesty"
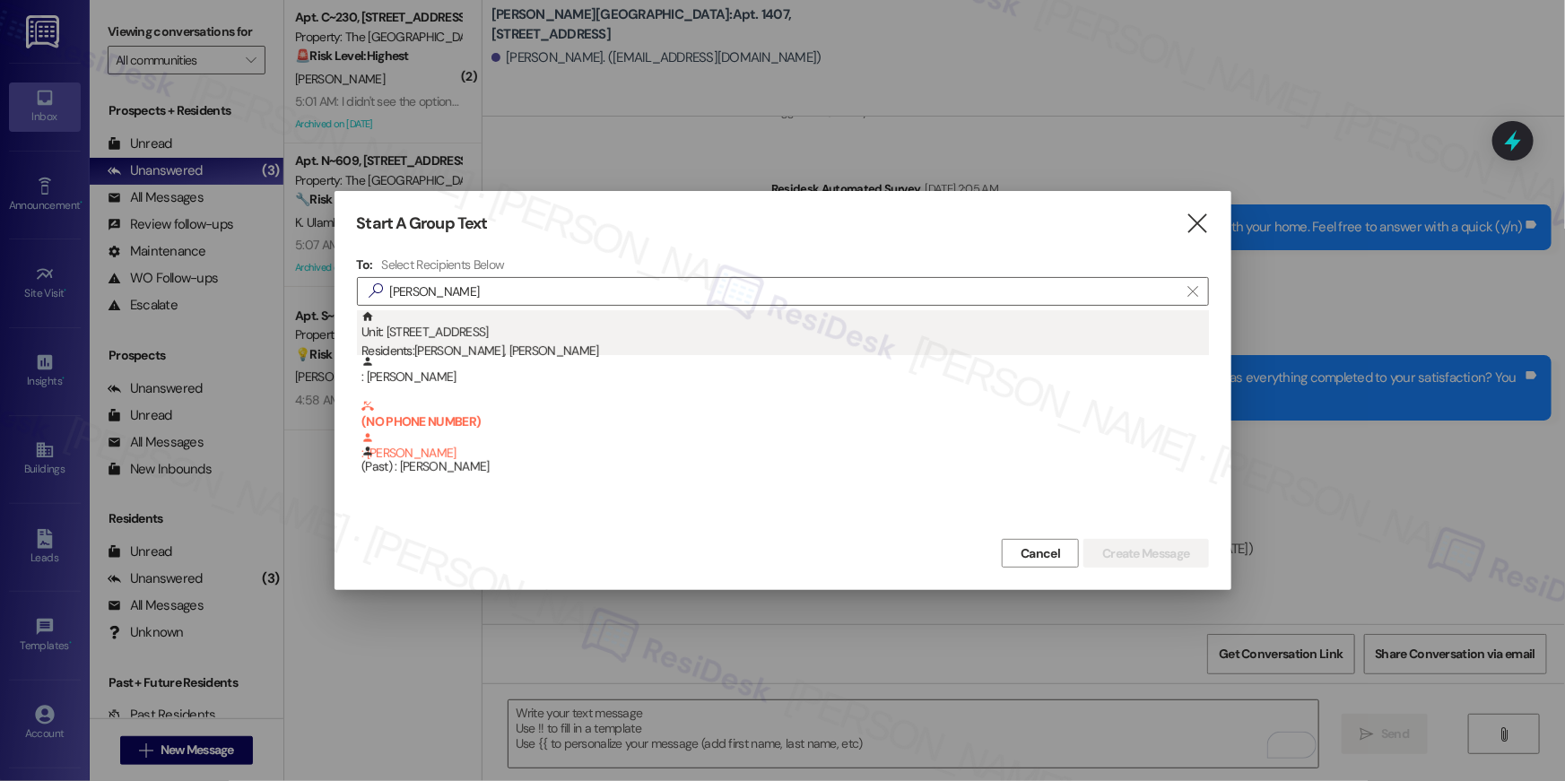
click at [547, 330] on div "Unit: 1603 - 501 North River Parkway Residents: Christopher Hardesty, Lina Hard…" at bounding box center [786, 335] width 848 height 51
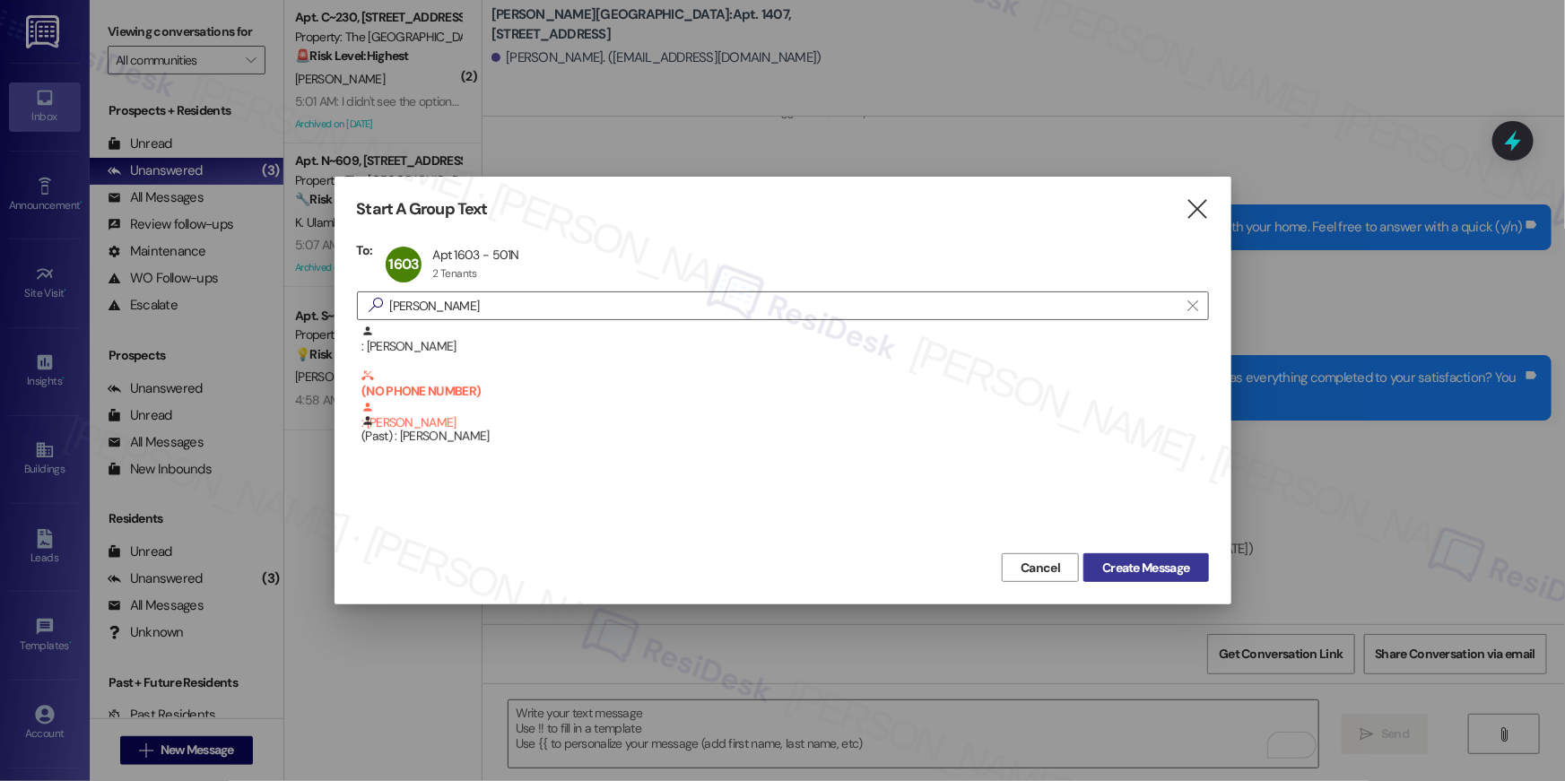
click at [1162, 567] on span "Create Message" at bounding box center [1145, 568] width 87 height 19
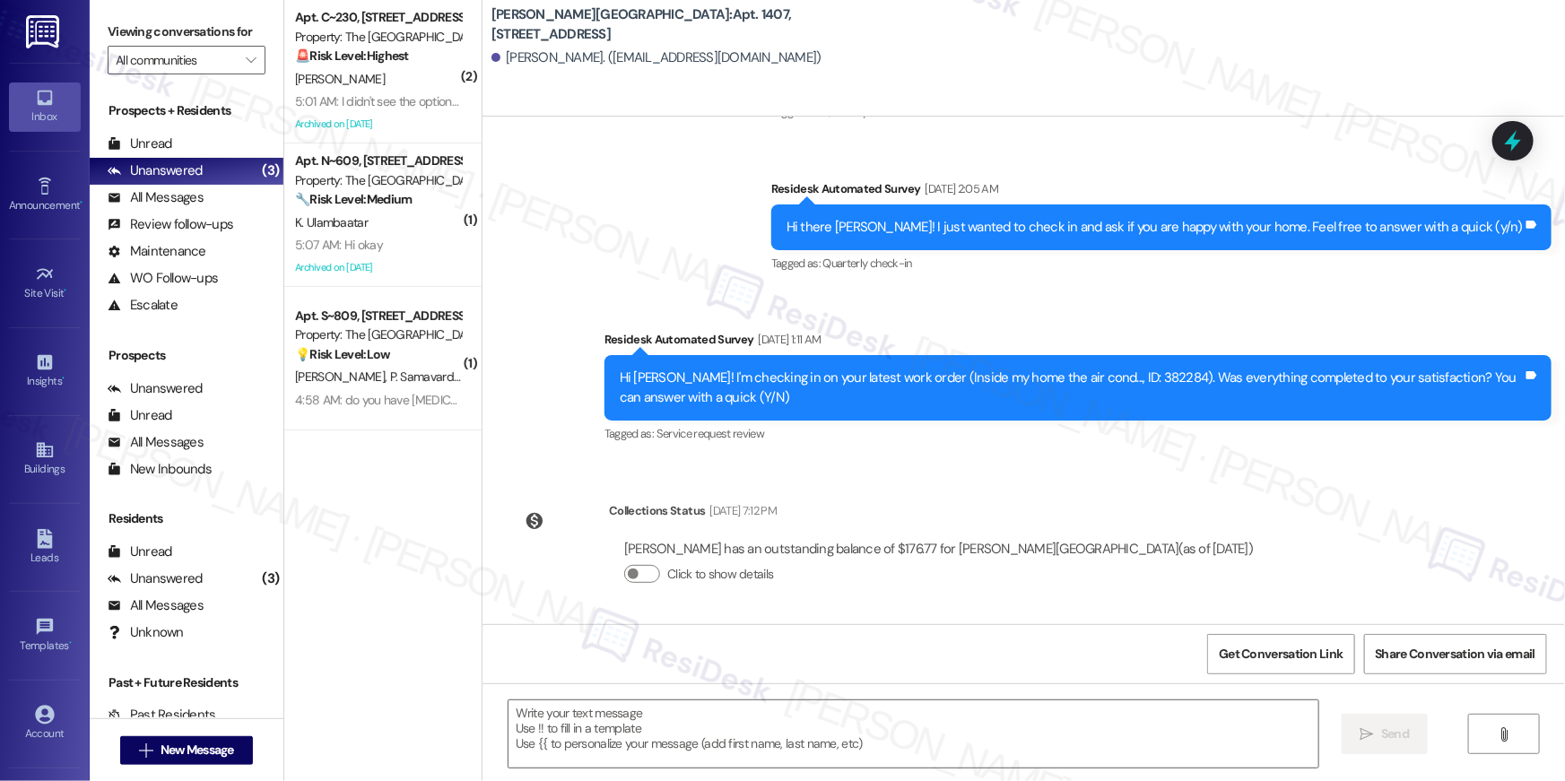
type textarea "Fetching suggested responses. Please feel free to read through the conversation…"
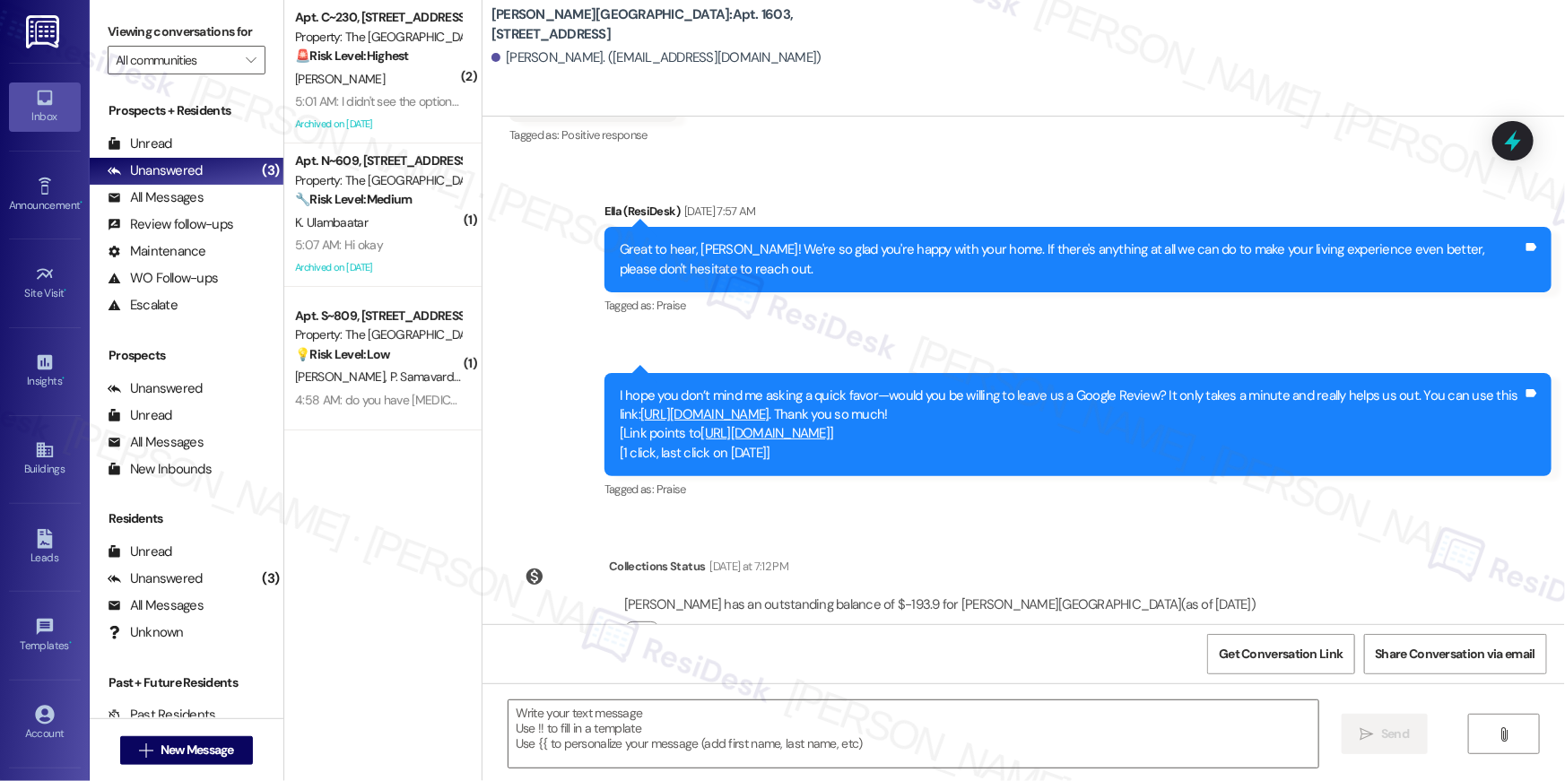
scroll to position [1853, 0]
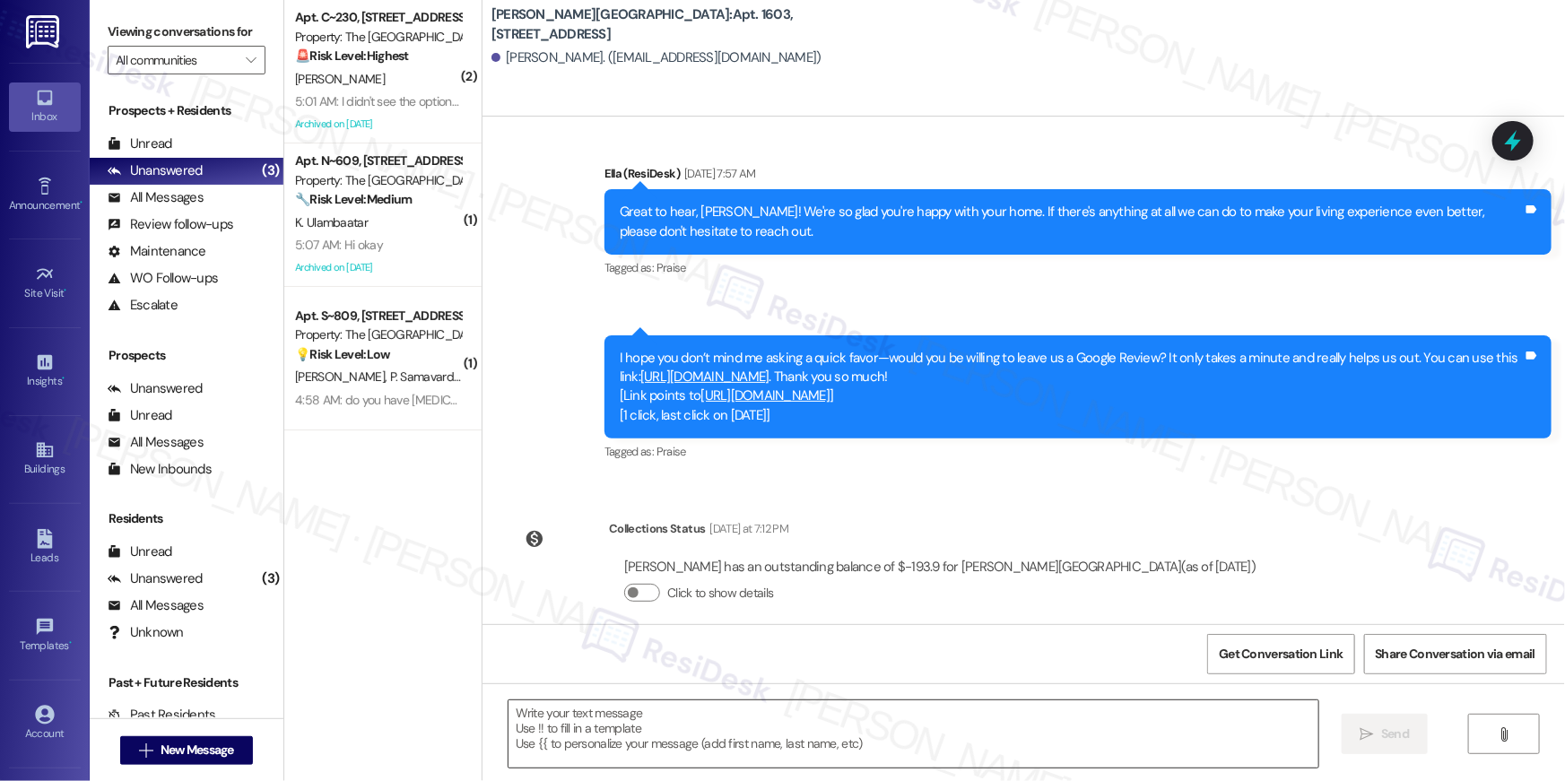
click at [1030, 733] on textarea at bounding box center [914, 734] width 810 height 67
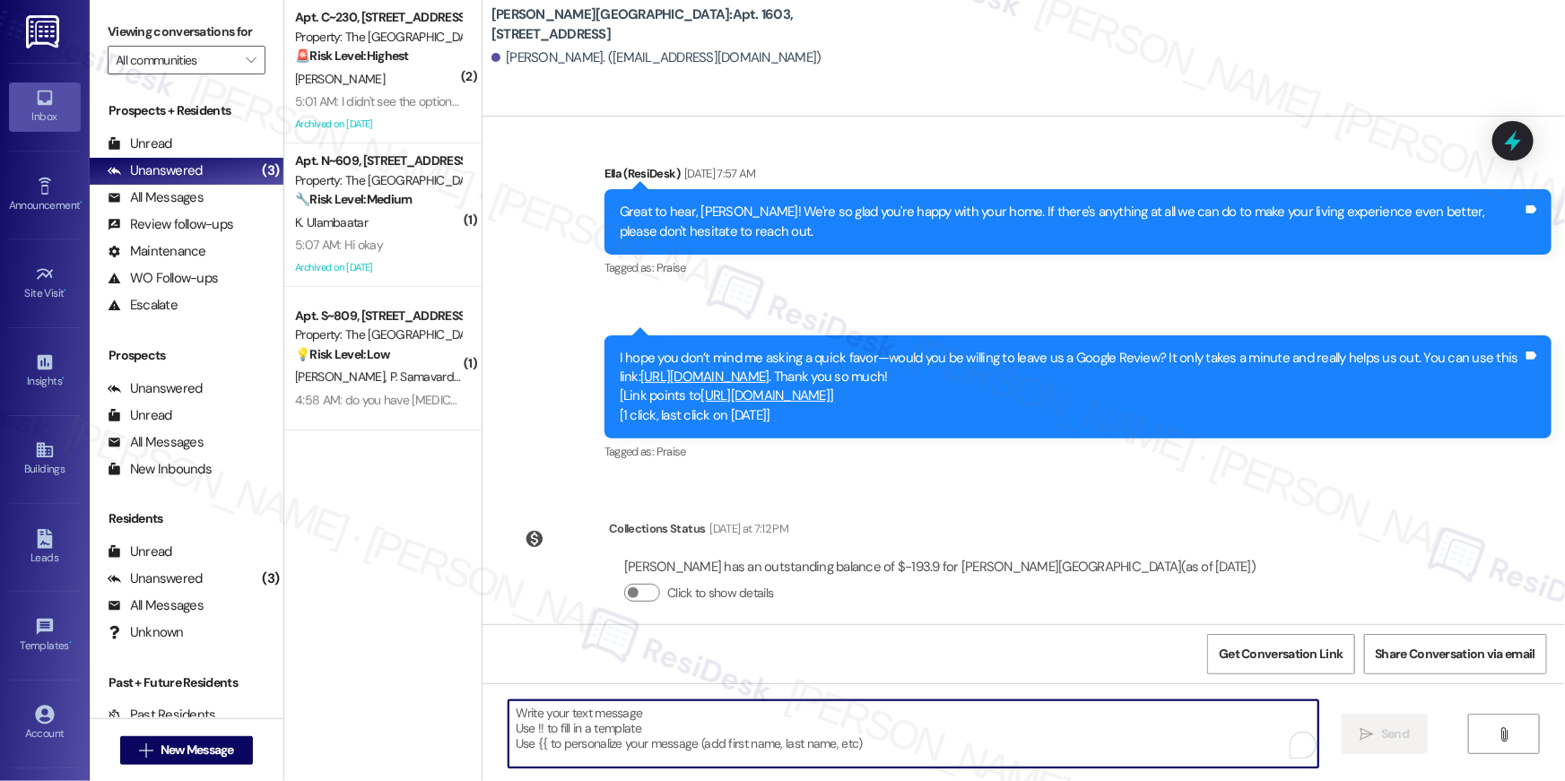
paste textarea "Hi {{first_name}}, your {{property}} lease renewal offer is now ready! Please r…"
type textarea "Hi {{first_name}}, your {{property}} lease renewal offer is now ready! Please r…"
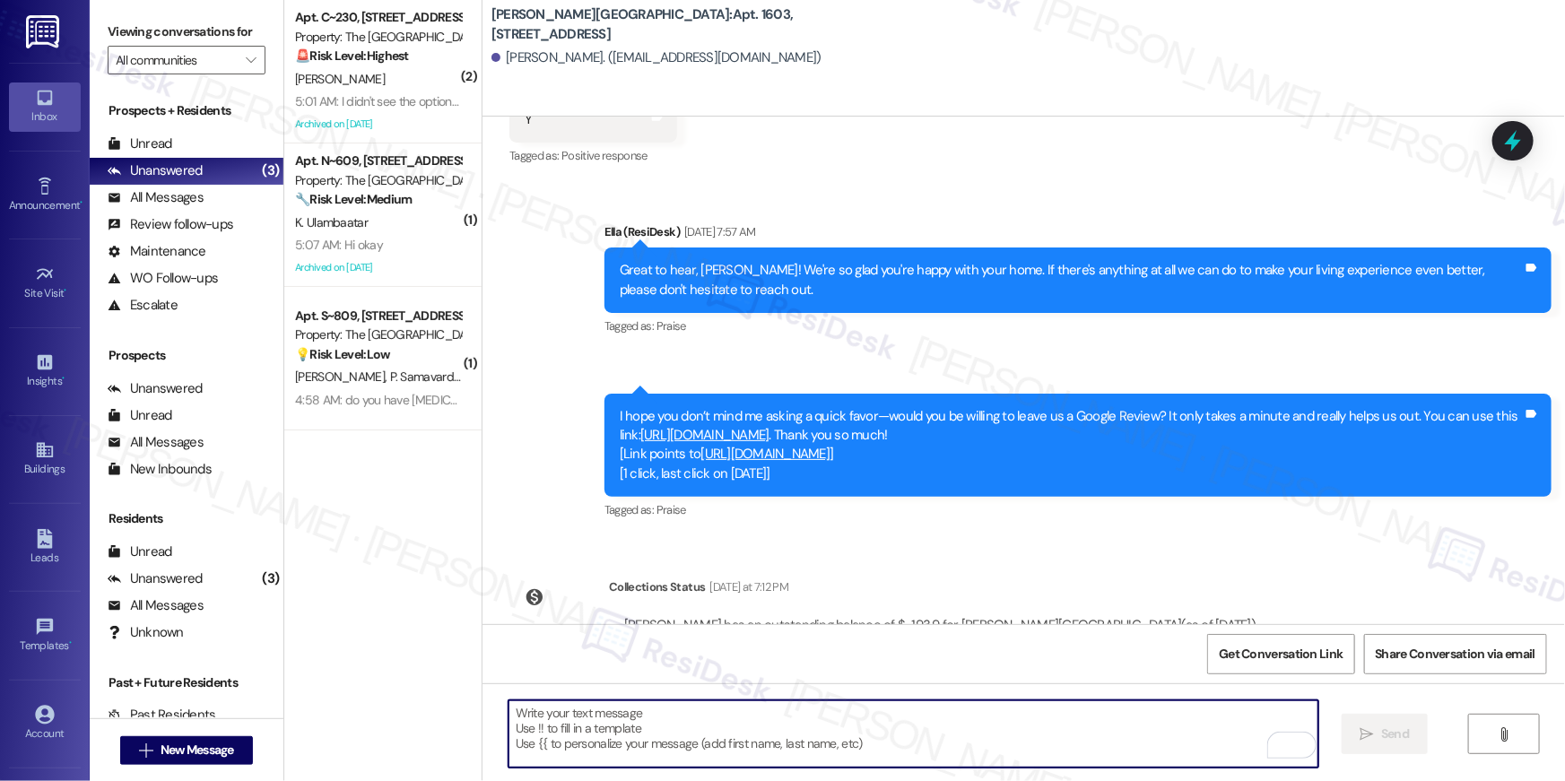
scroll to position [1998, 0]
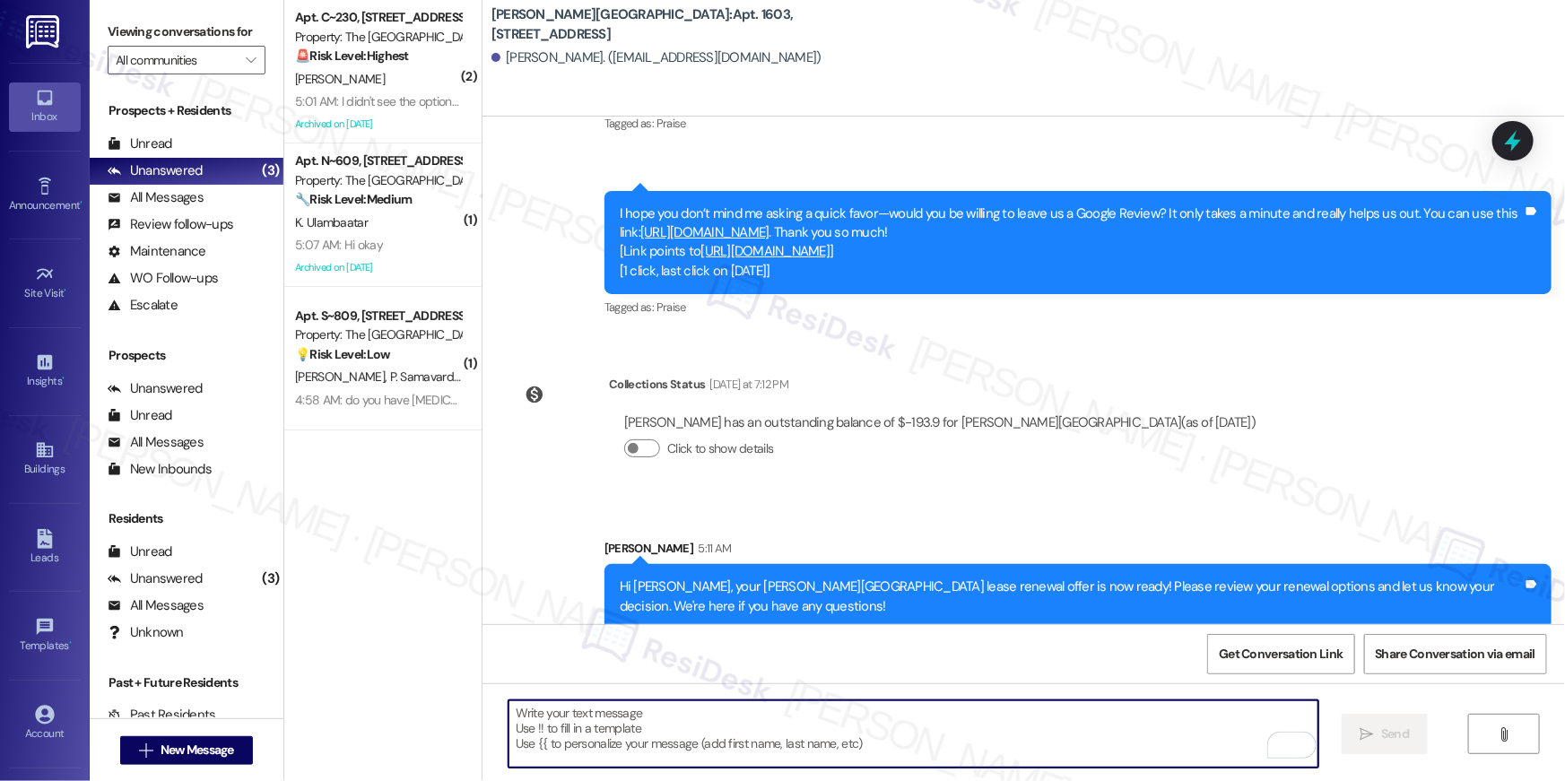
click at [770, 223] on link "[URL][DOMAIN_NAME]" at bounding box center [704, 232] width 129 height 18
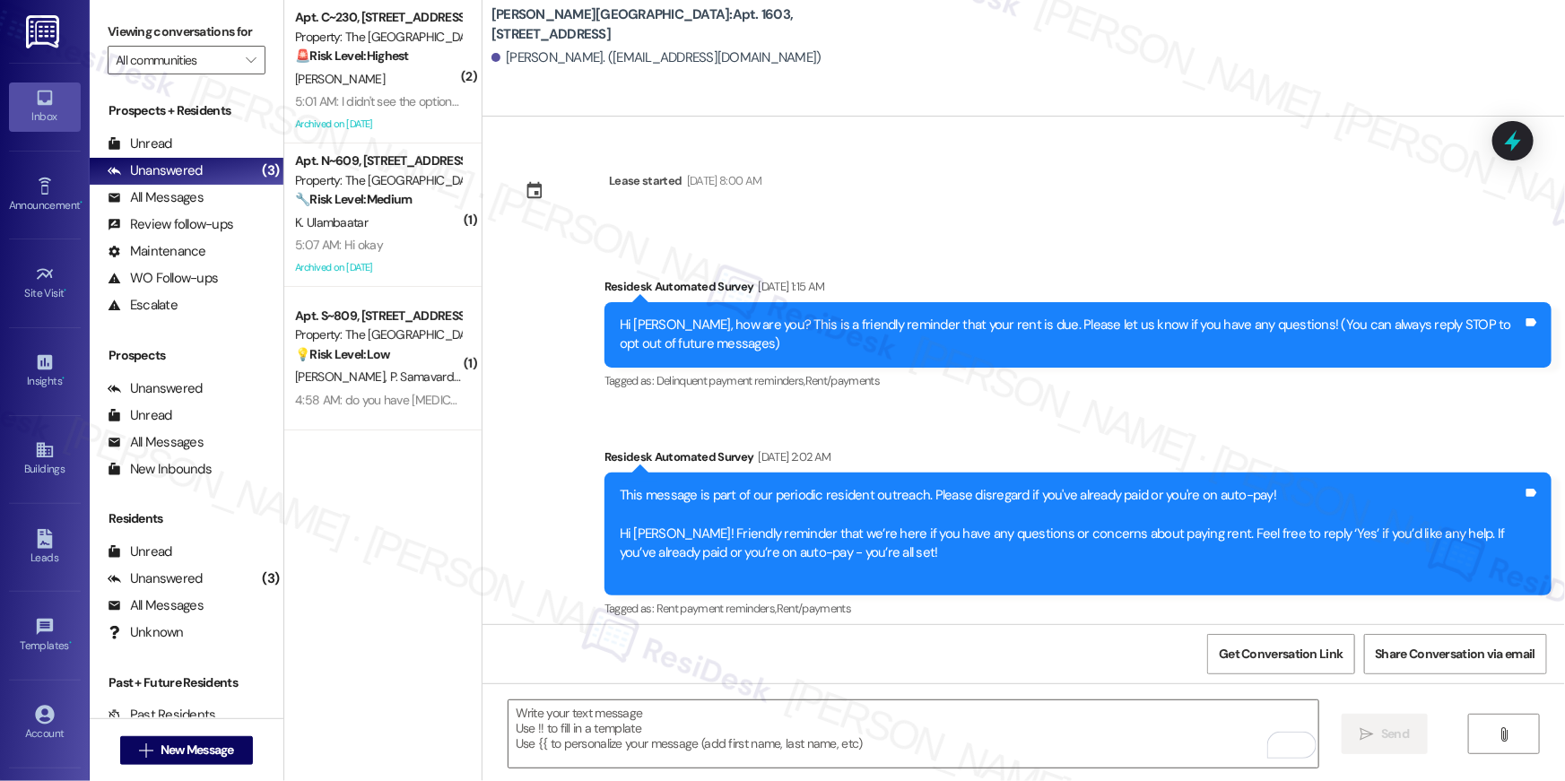
scroll to position [1998, 0]
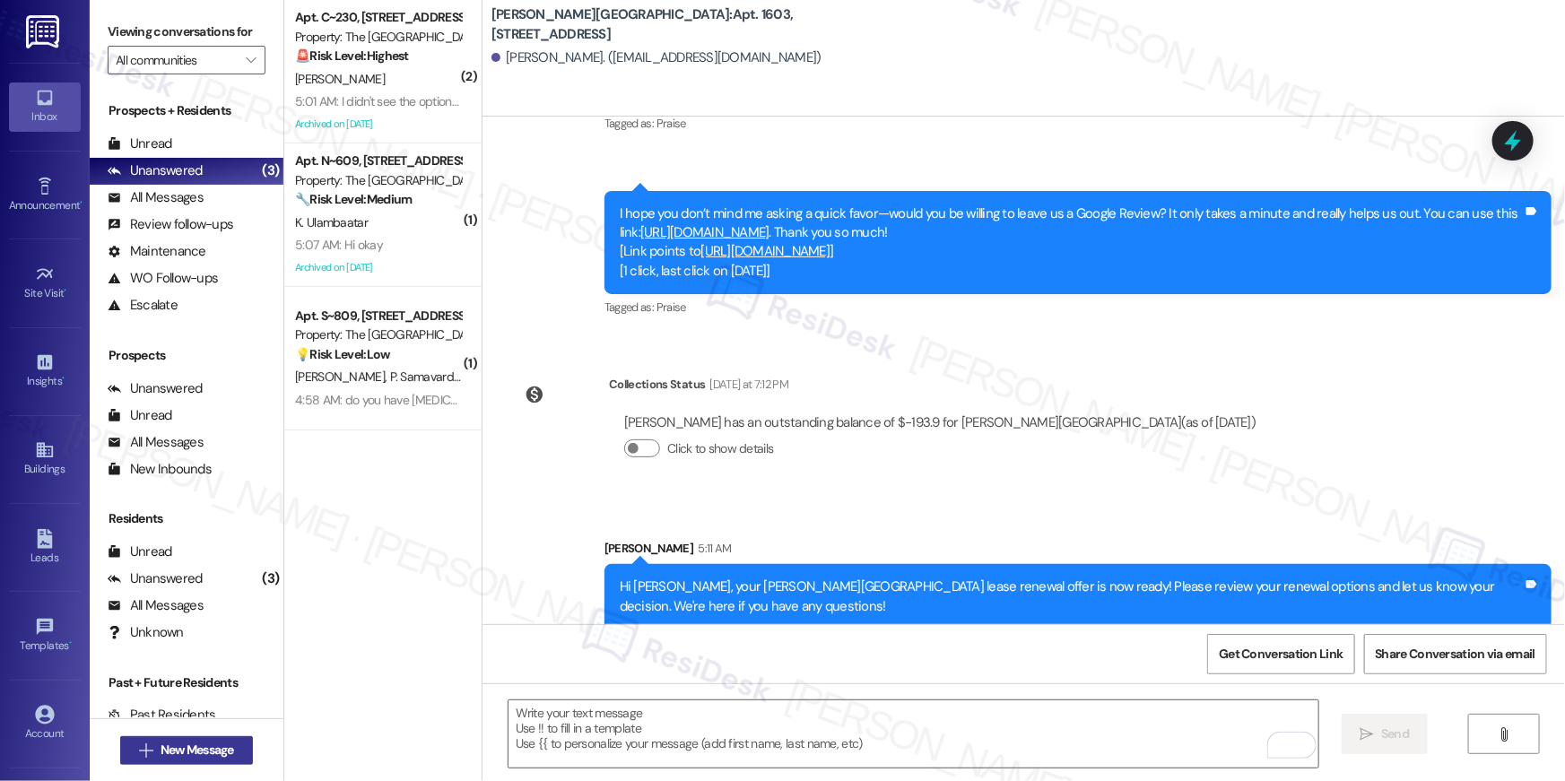
click at [196, 751] on span "New Message" at bounding box center [198, 750] width 74 height 19
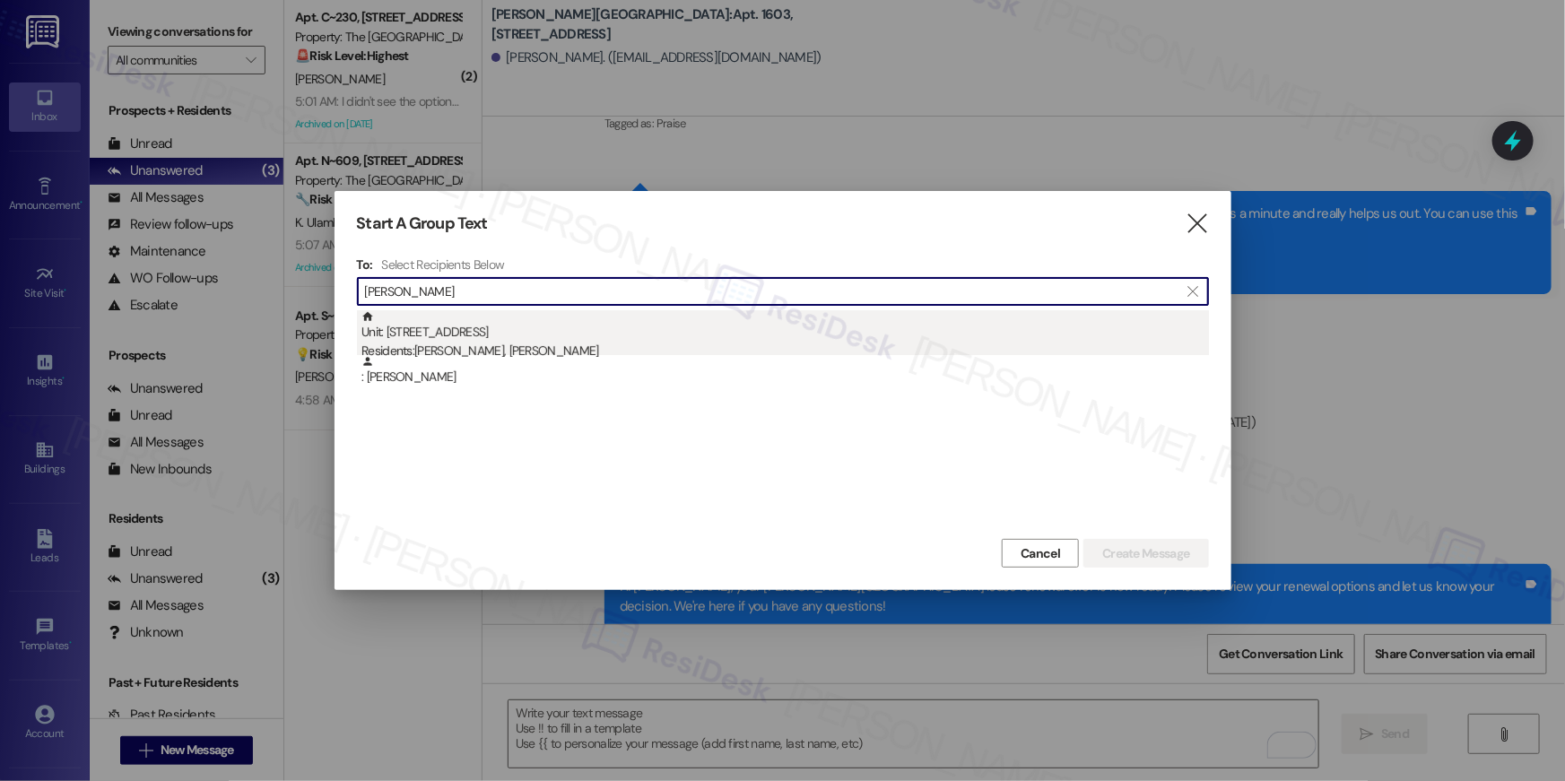
type input "[PERSON_NAME]"
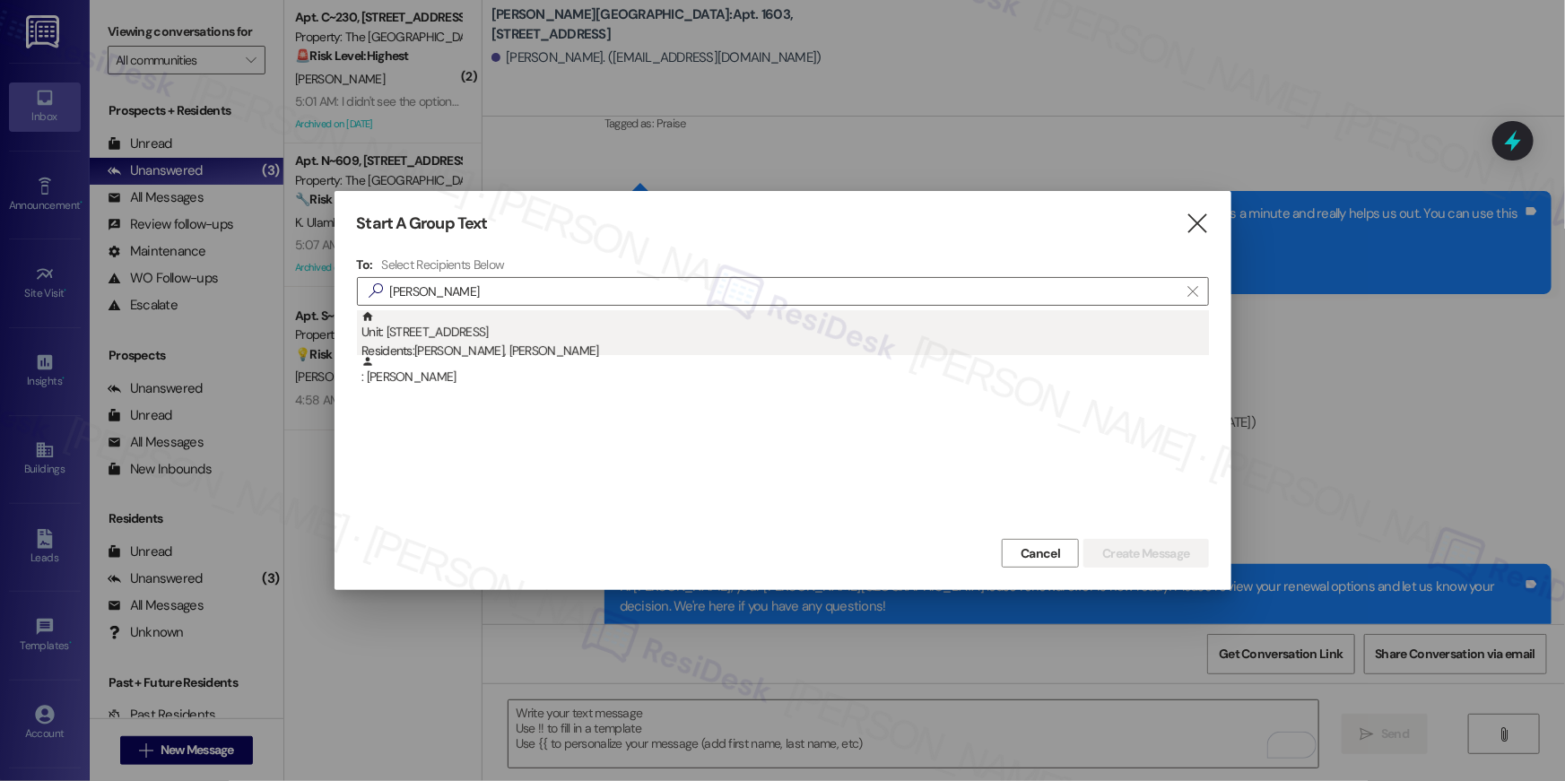
click at [847, 339] on div "Unit: [STREET_ADDRESS] Residents: [PERSON_NAME], [PERSON_NAME]" at bounding box center [786, 335] width 848 height 51
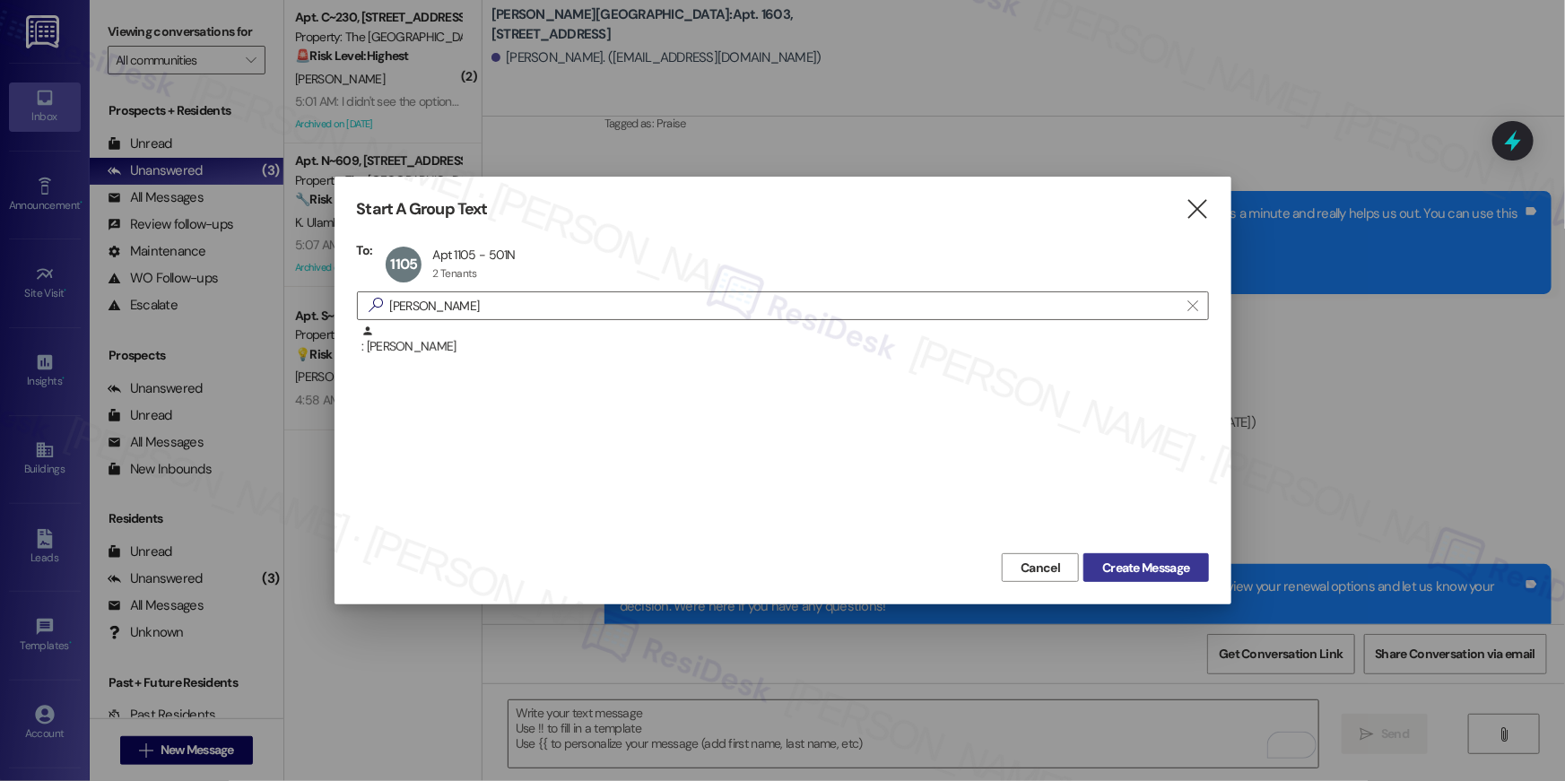
click at [1174, 571] on span "Create Message" at bounding box center [1145, 568] width 87 height 19
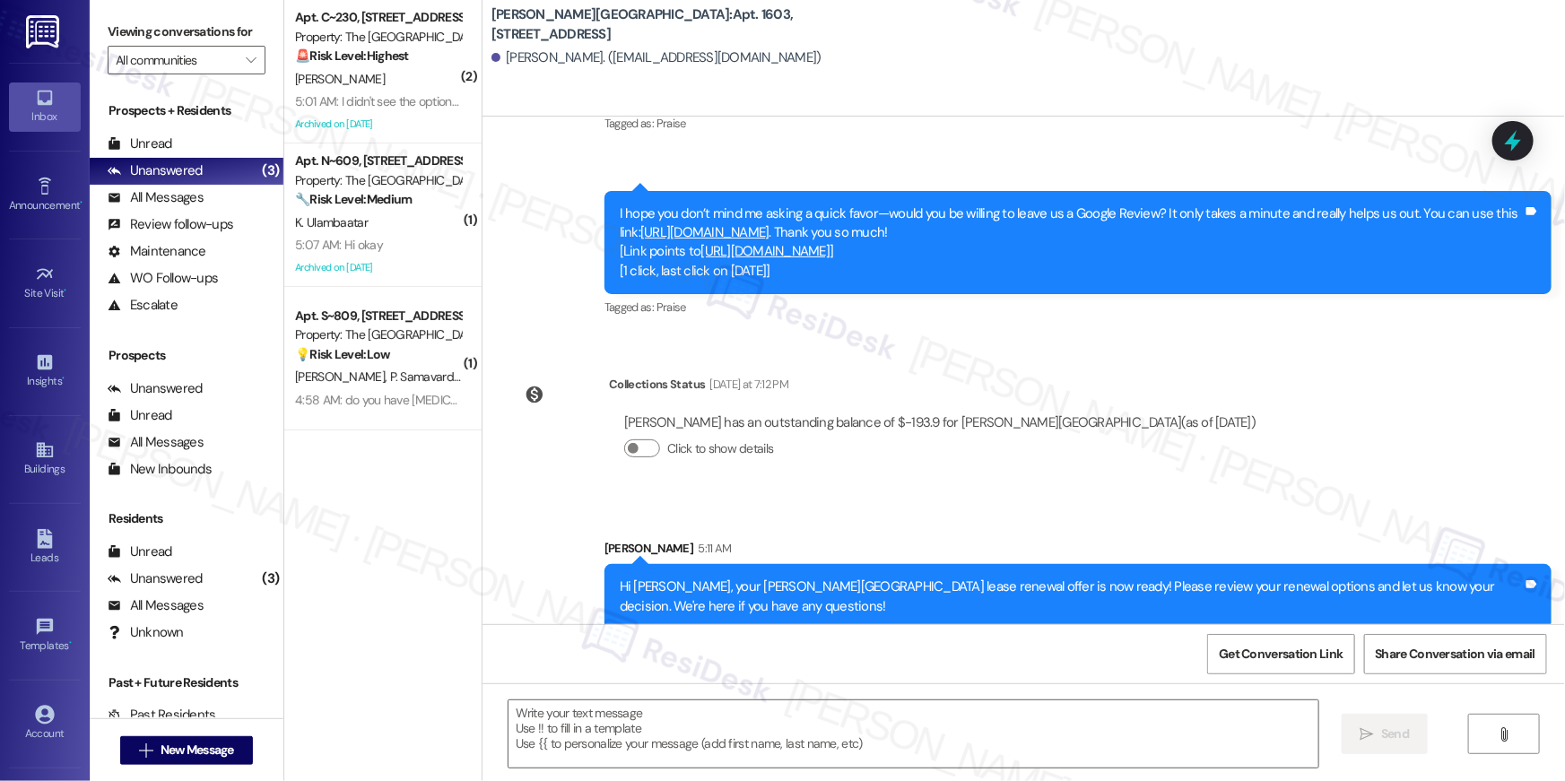
type textarea "Fetching suggested responses. Please feel free to read through the conversation…"
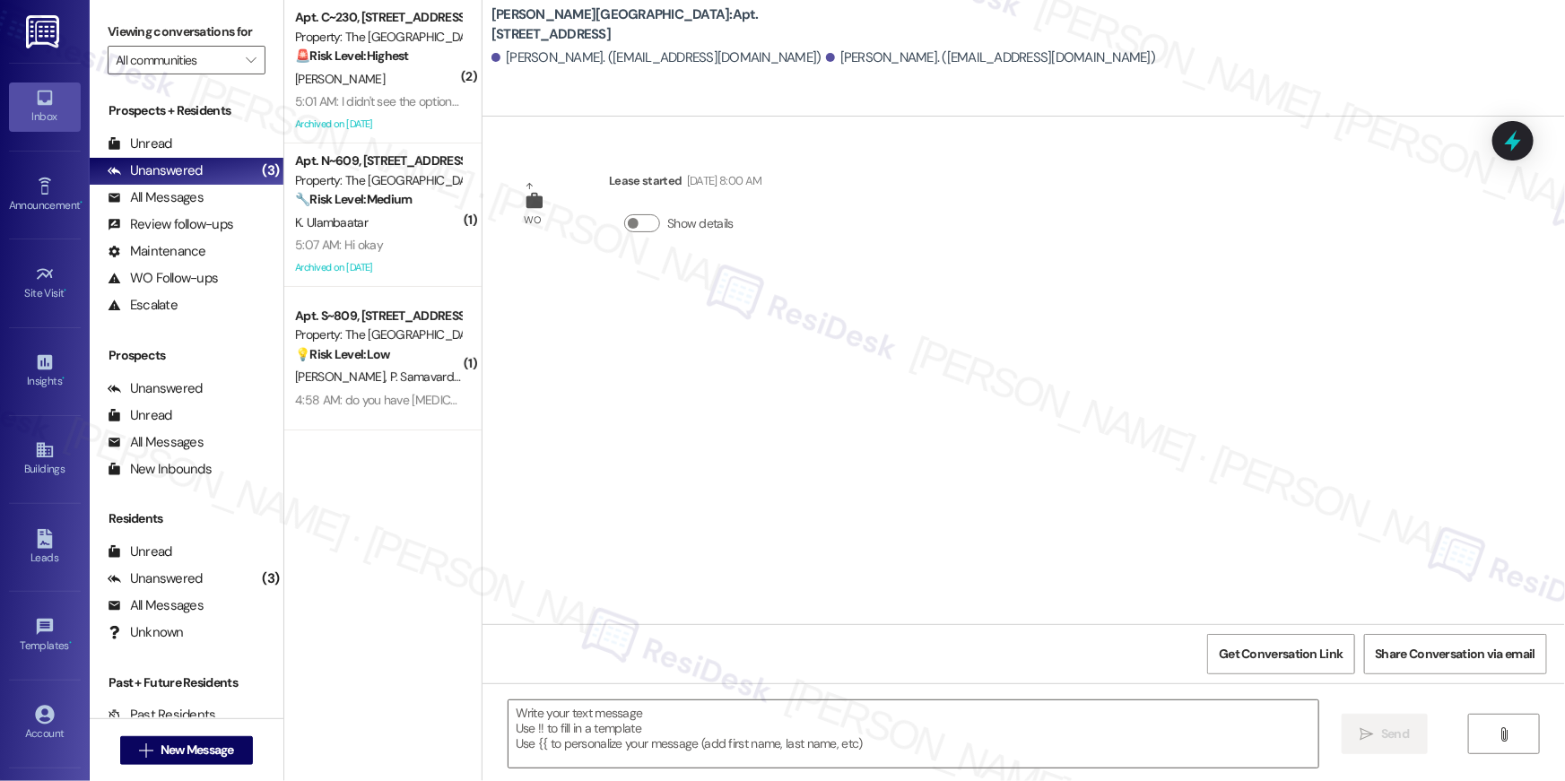
type textarea "Fetching suggested responses. Please feel free to read through the conversation…"
click at [1014, 722] on textarea at bounding box center [914, 734] width 810 height 67
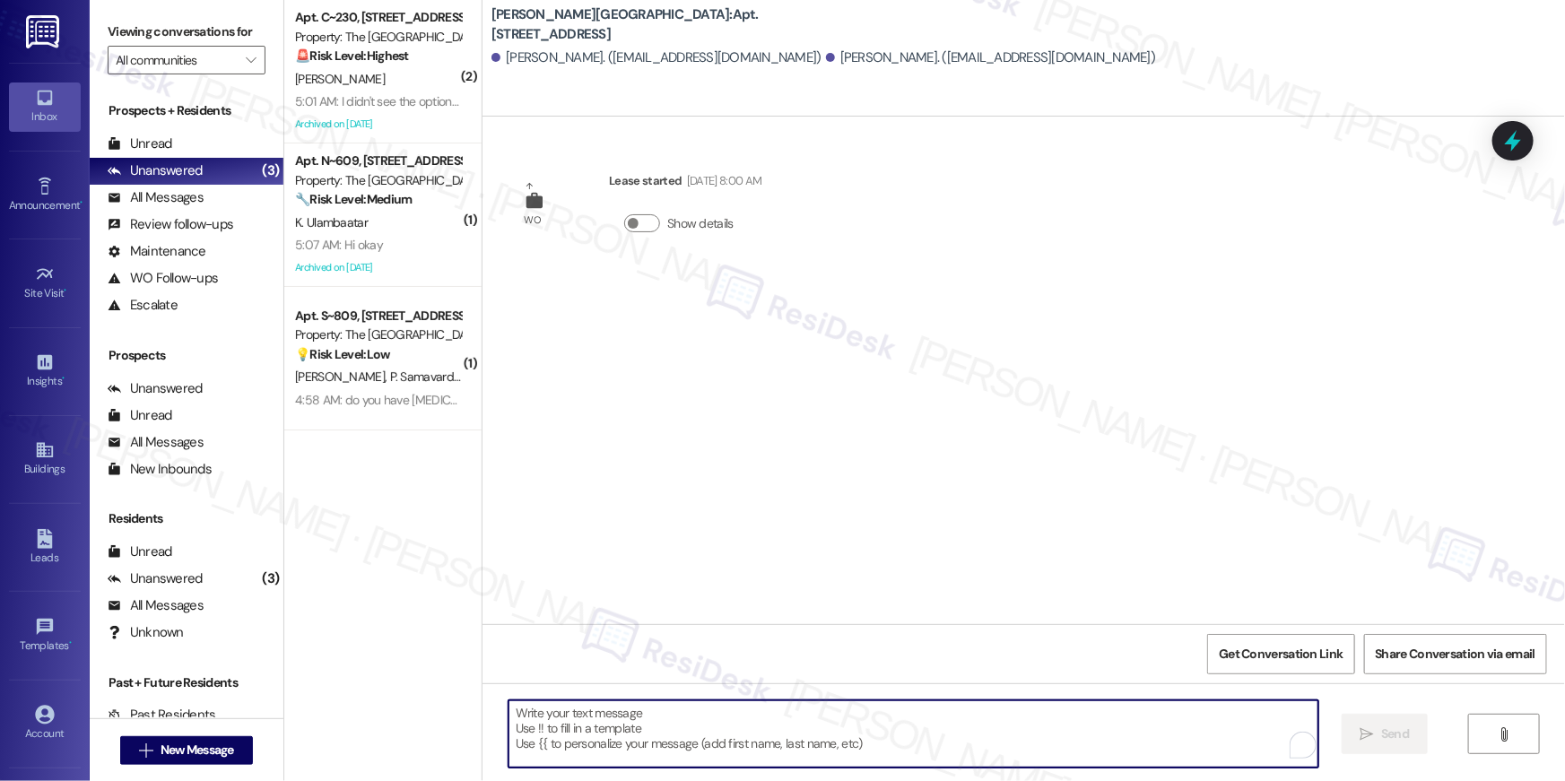
paste textarea "Hi {{first_name}}, your {{property}} lease renewal offer is now ready! Please r…"
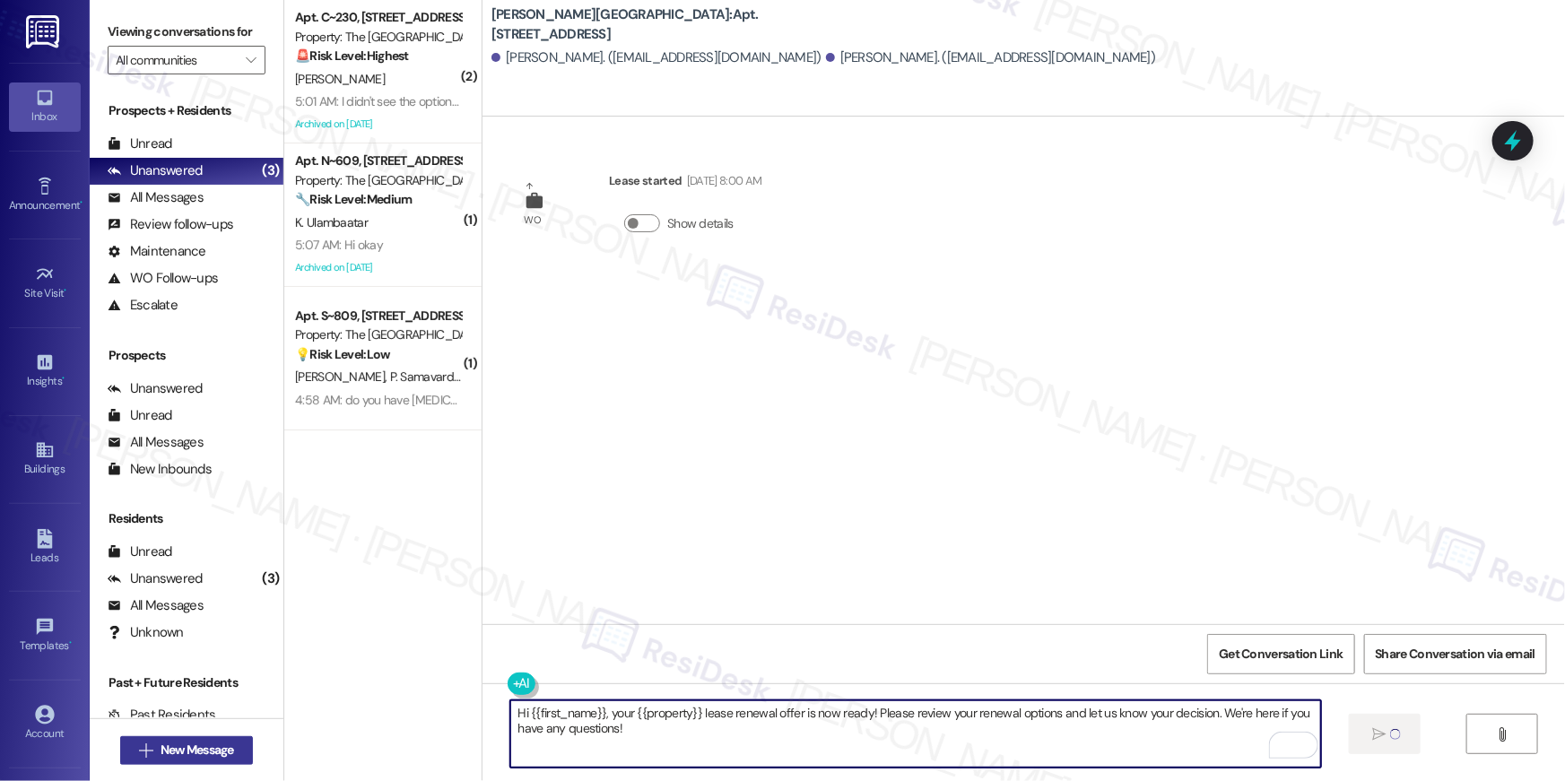
type textarea "Hi {{first_name}}, your {{property}} lease renewal offer is now ready! Please r…"
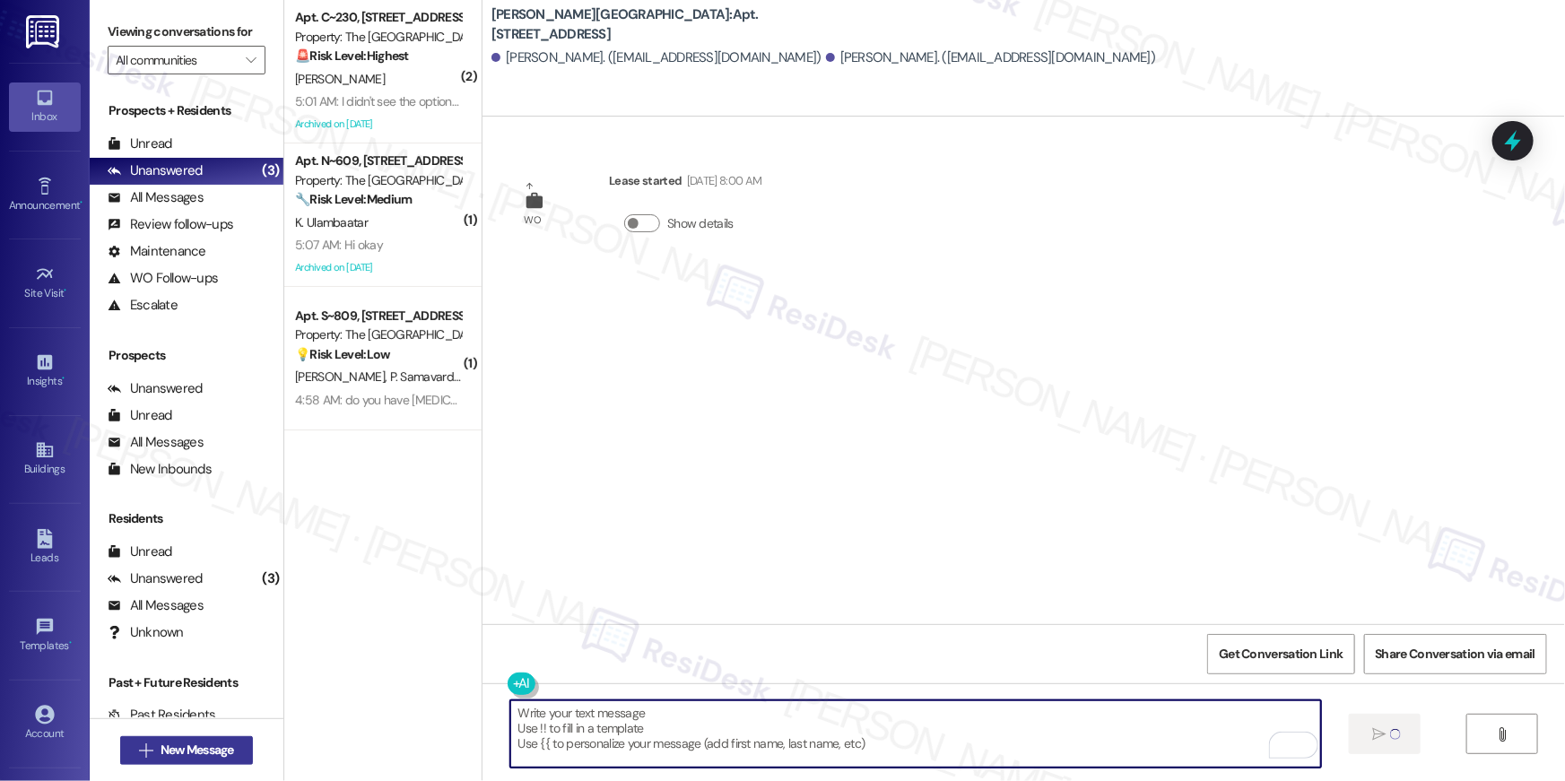
click at [178, 751] on span "New Message" at bounding box center [198, 750] width 74 height 19
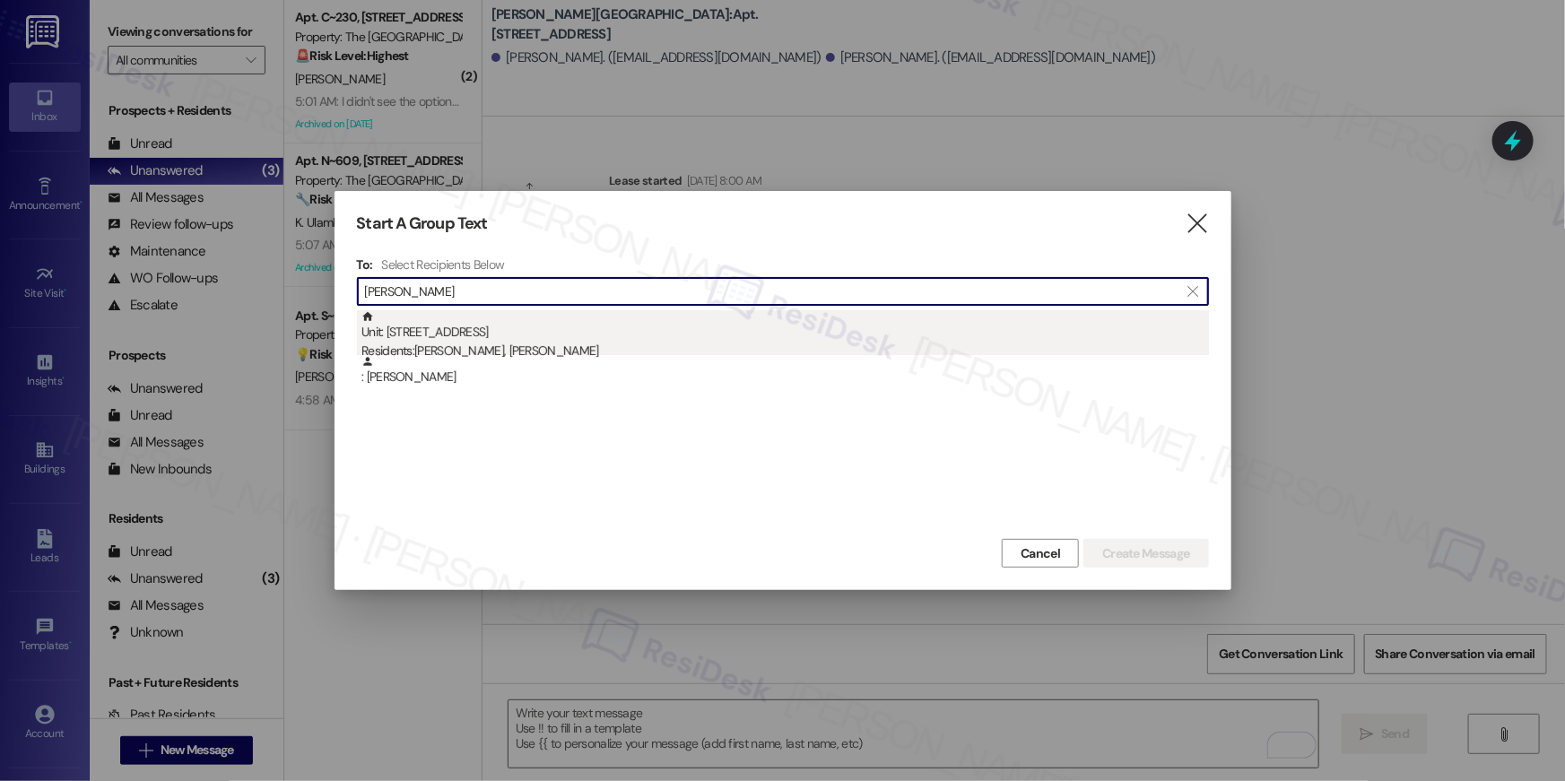
type input "[PERSON_NAME]"
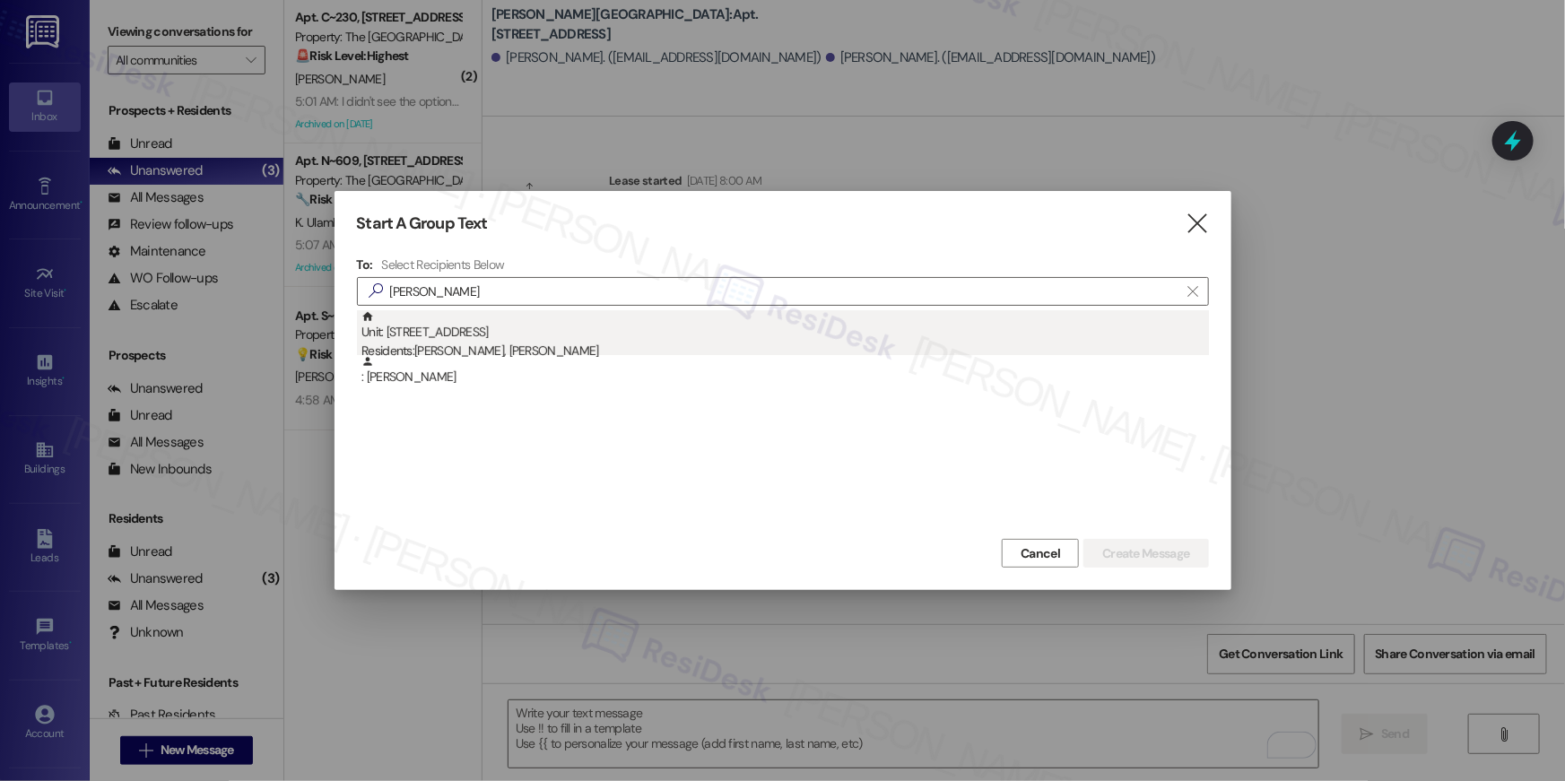
click at [606, 348] on div "Residents: [PERSON_NAME], [PERSON_NAME]" at bounding box center [786, 351] width 848 height 19
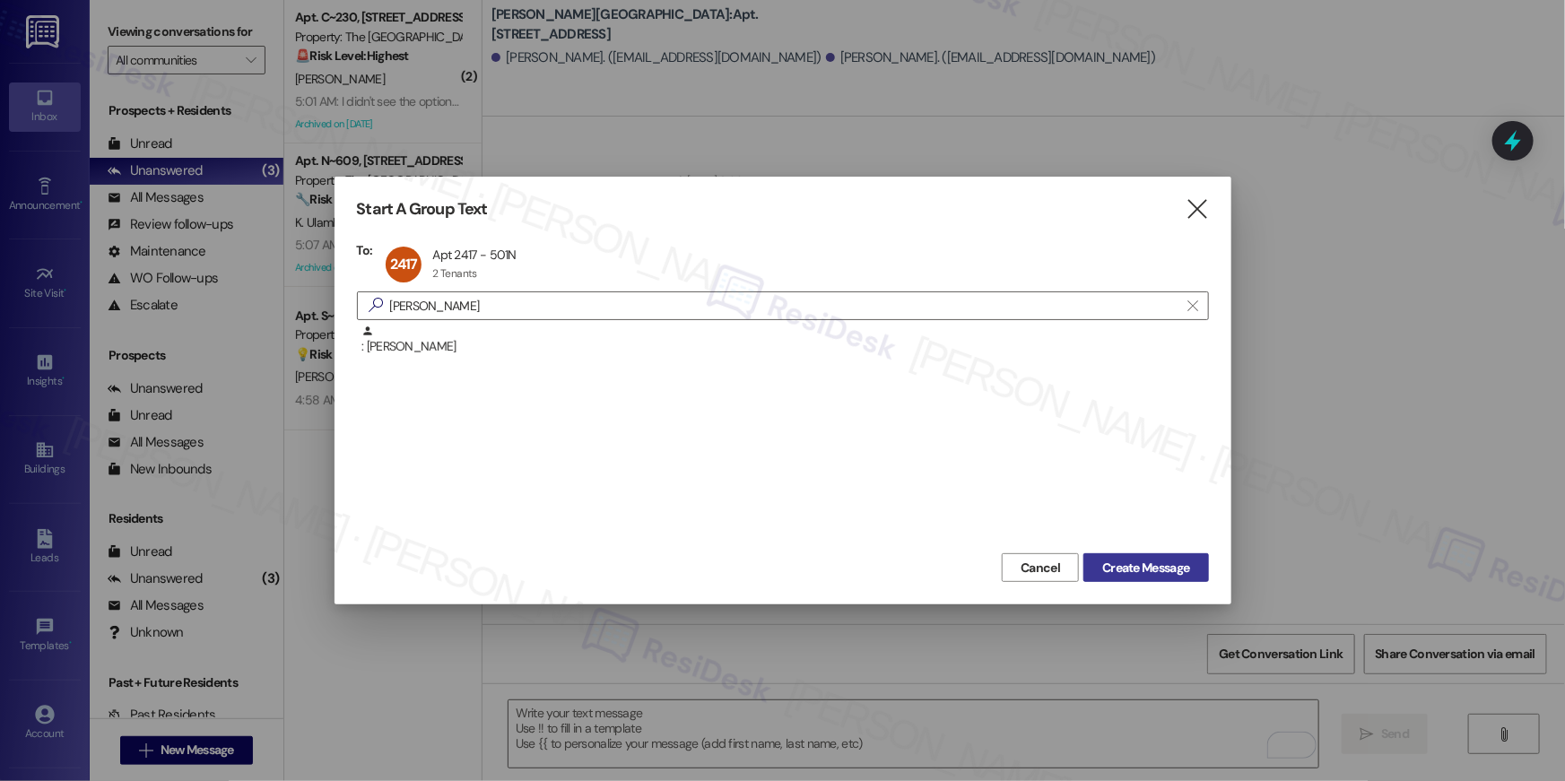
click at [1093, 561] on button "Create Message" at bounding box center [1146, 567] width 125 height 29
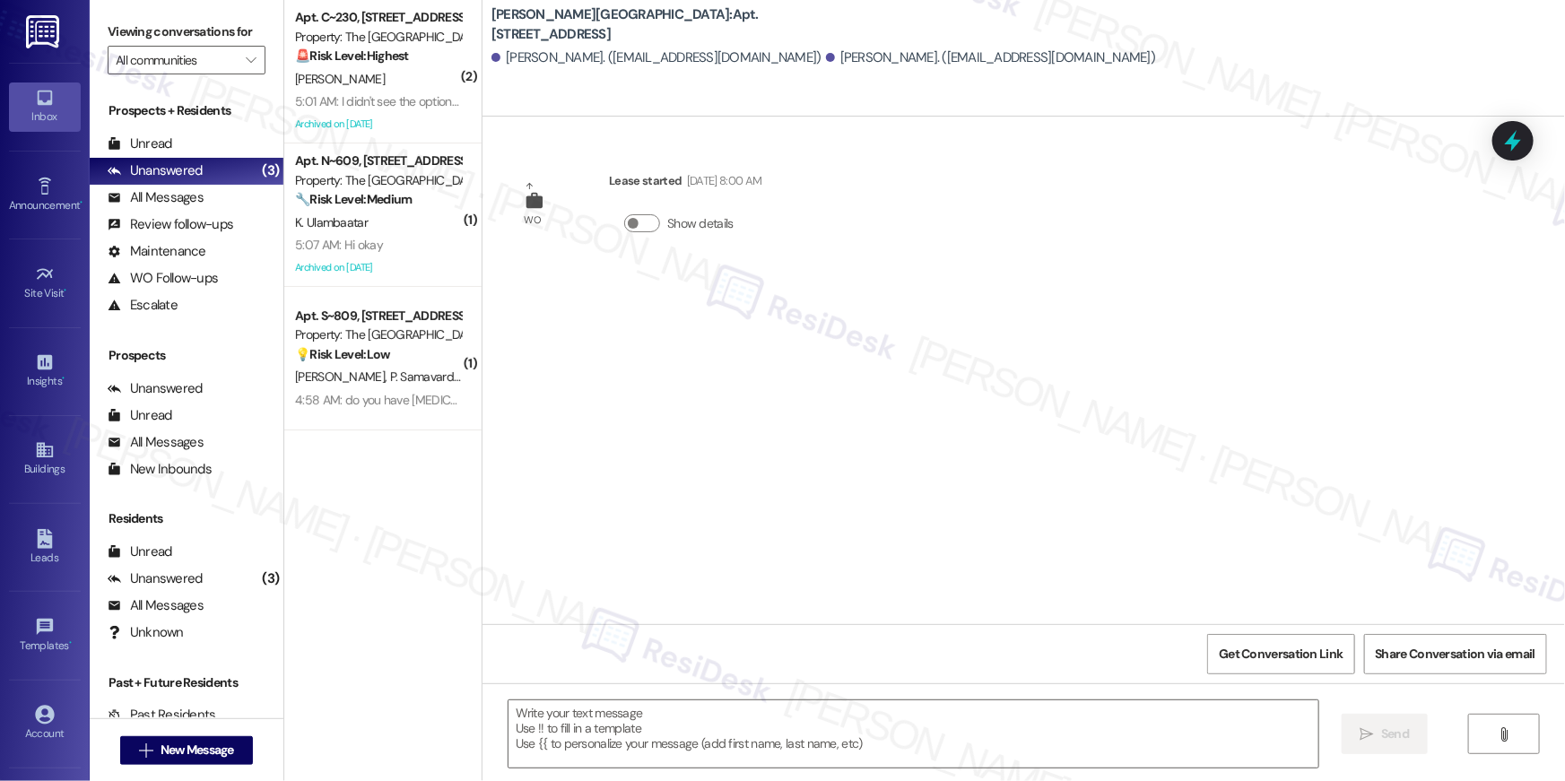
type textarea "Fetching suggested responses. Please feel free to read through the conversation…"
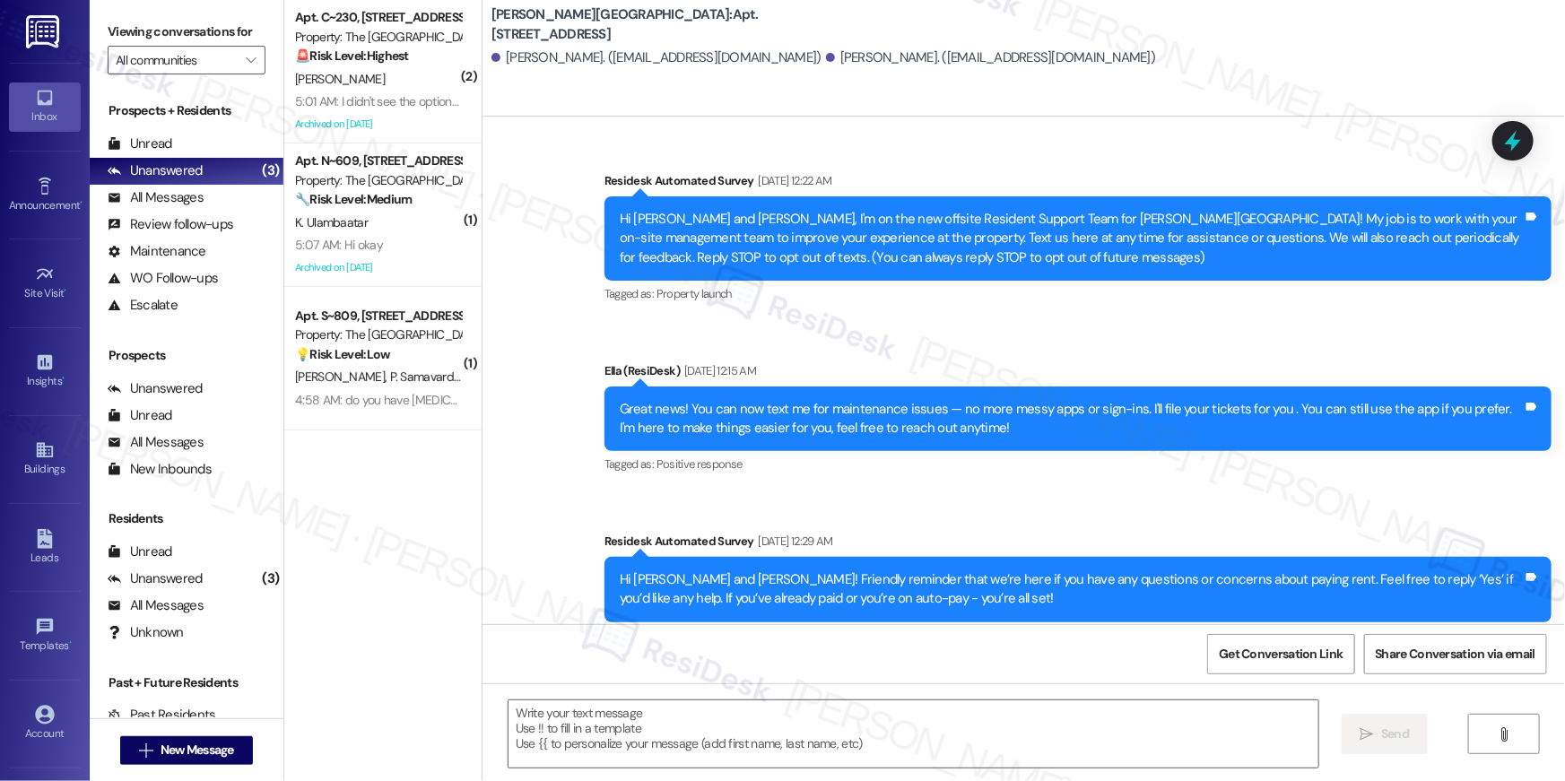
scroll to position [7315, 0]
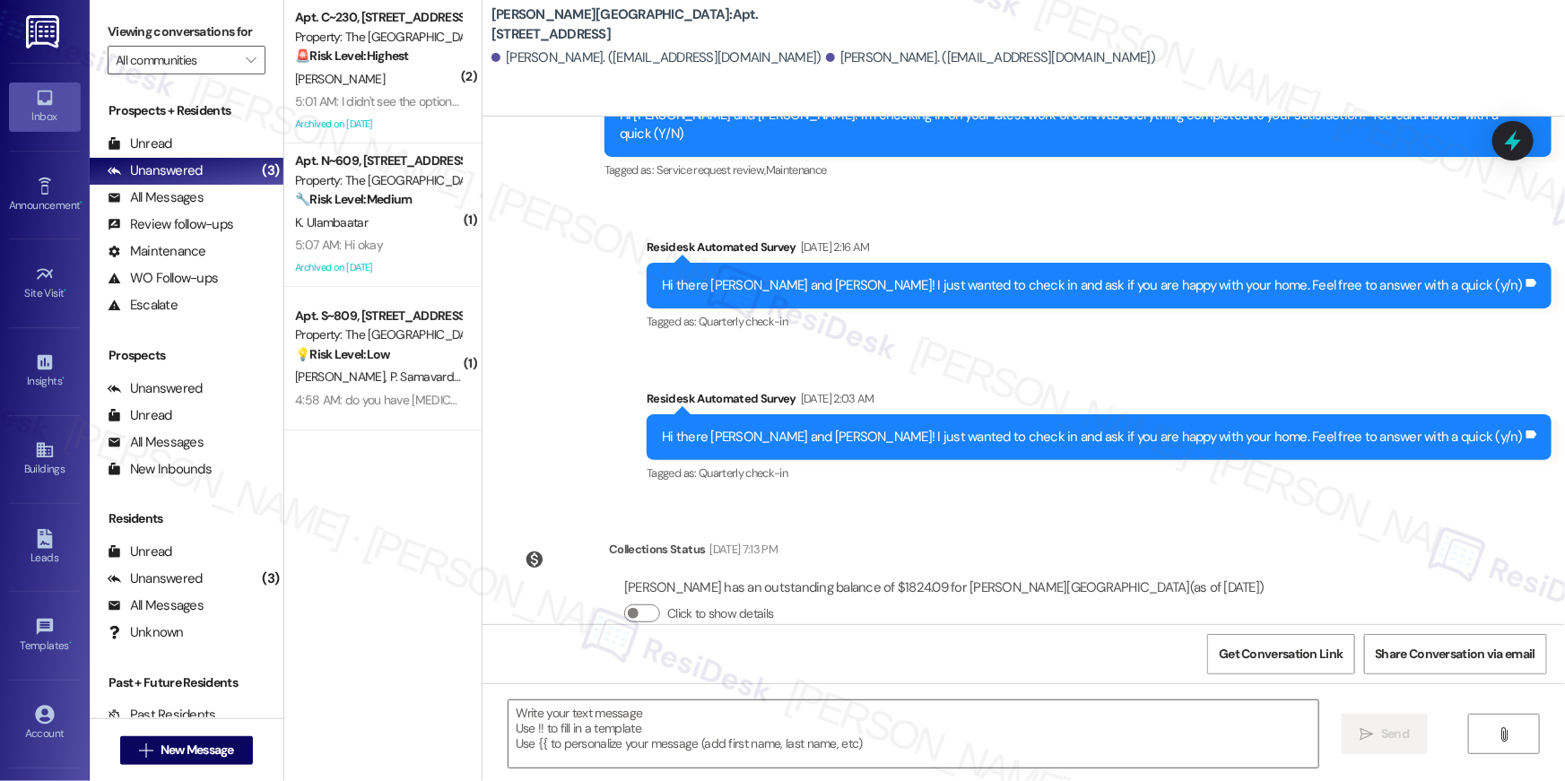
type textarea "Fetching suggested responses. Please feel free to read through the conversation…"
click at [1090, 719] on textarea at bounding box center [914, 734] width 810 height 67
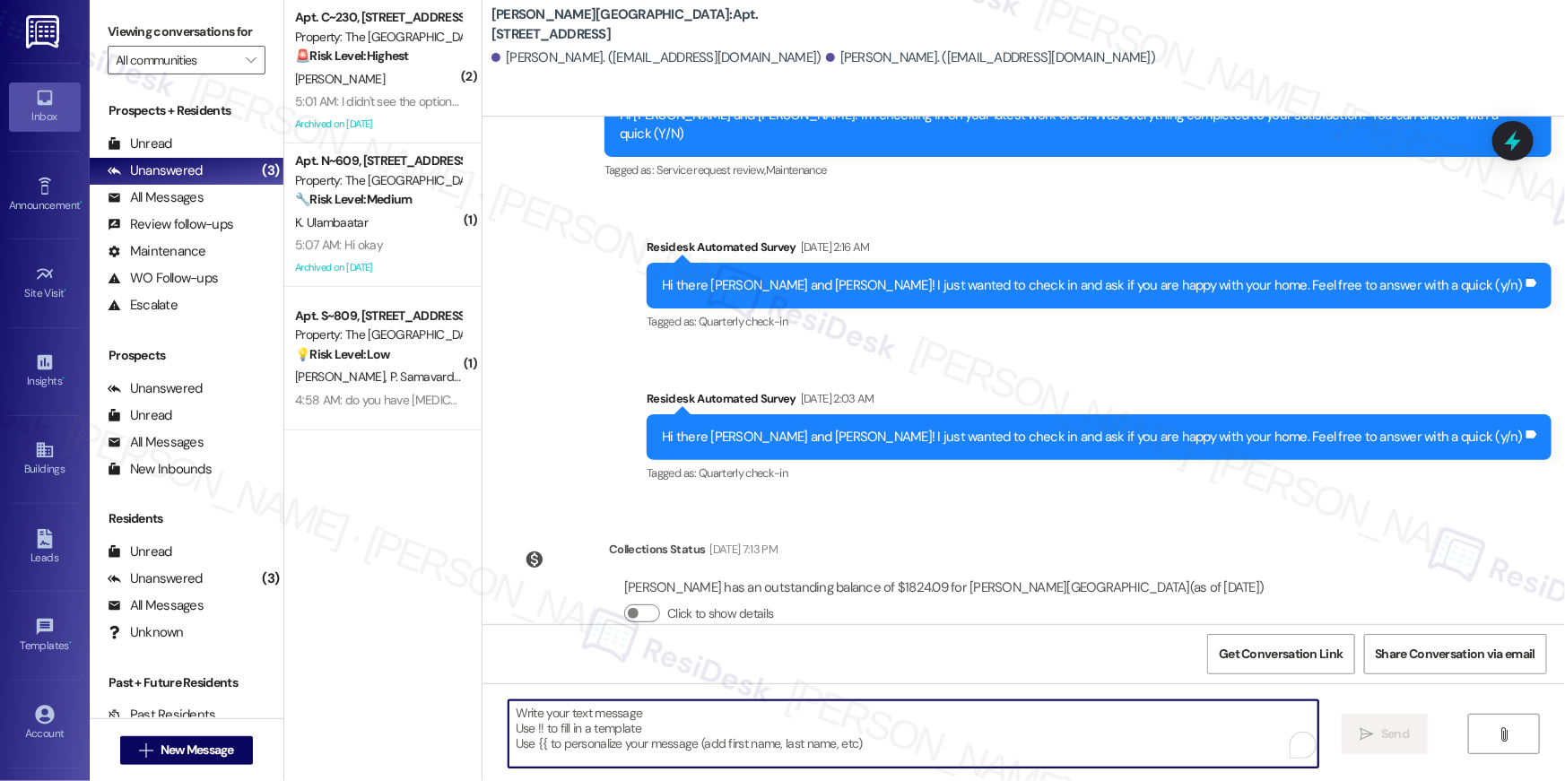
paste textarea "Hi {{first_name}}, your {{property}} lease renewal offer is now ready! Please r…"
type textarea "Hi {{first_name}}, your {{property}} lease renewal offer is now ready! Please r…"
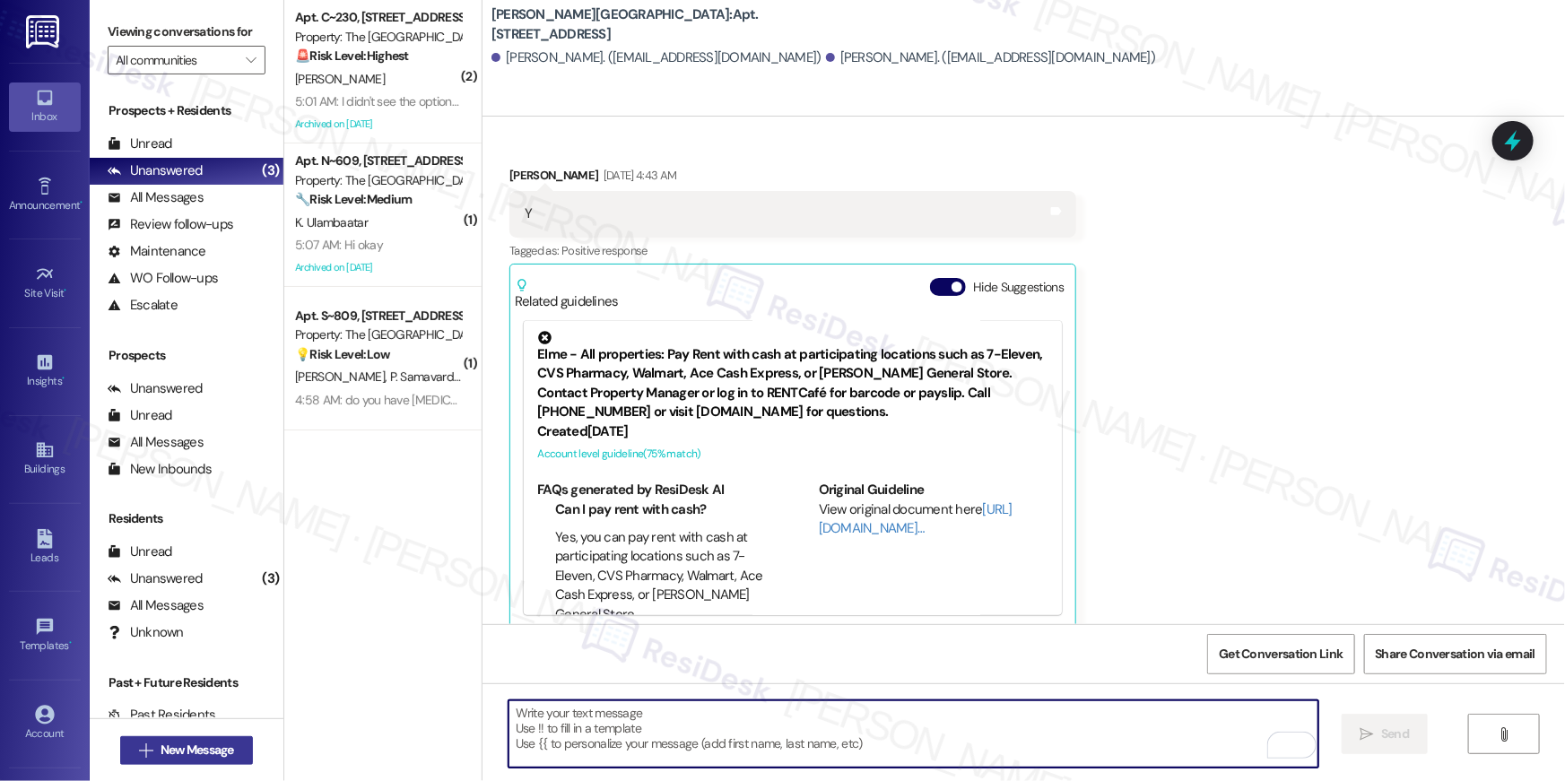
scroll to position [5146, 0]
click at [186, 744] on span "New Message" at bounding box center [198, 750] width 74 height 19
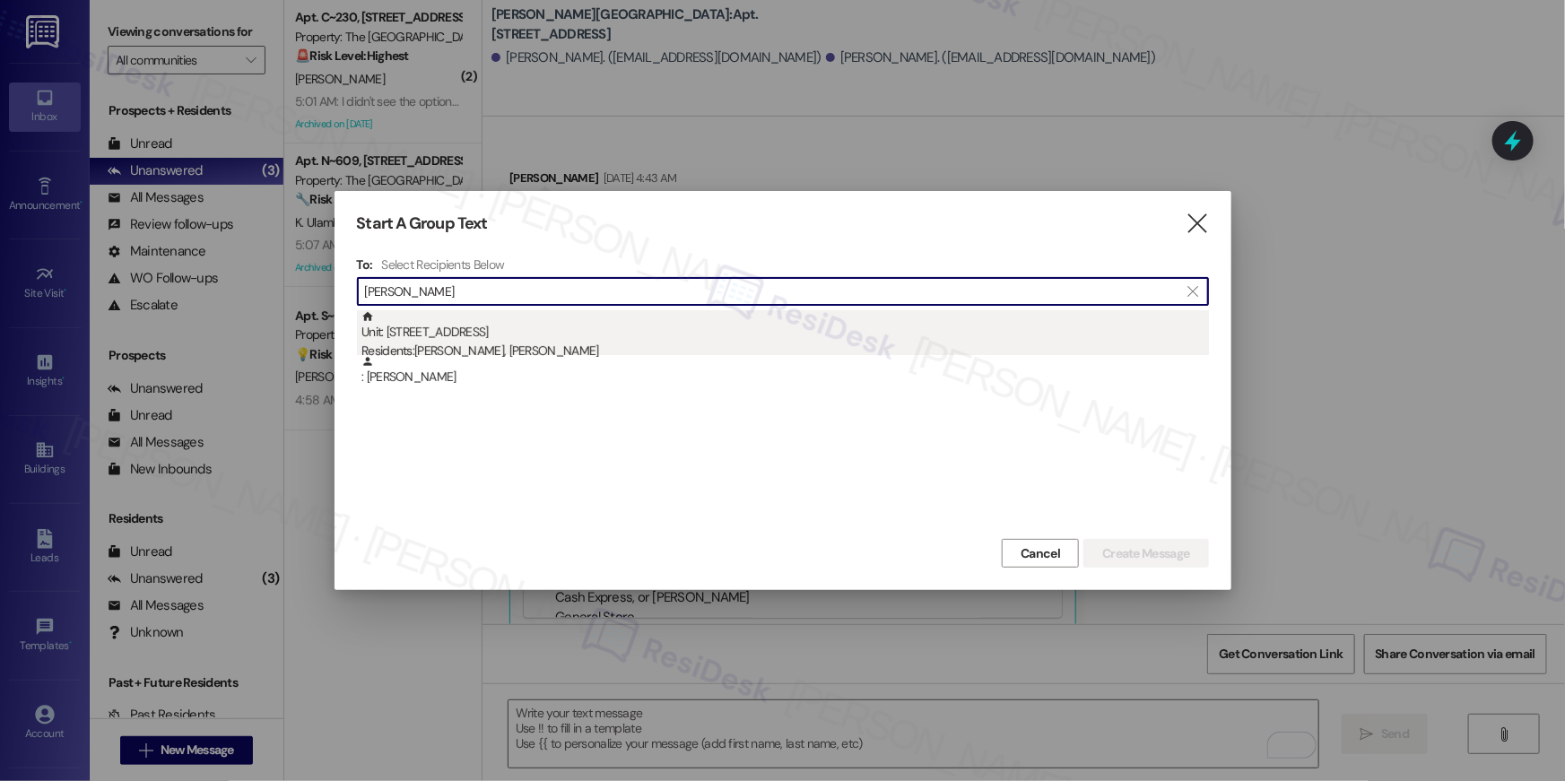
type input "[PERSON_NAME]"
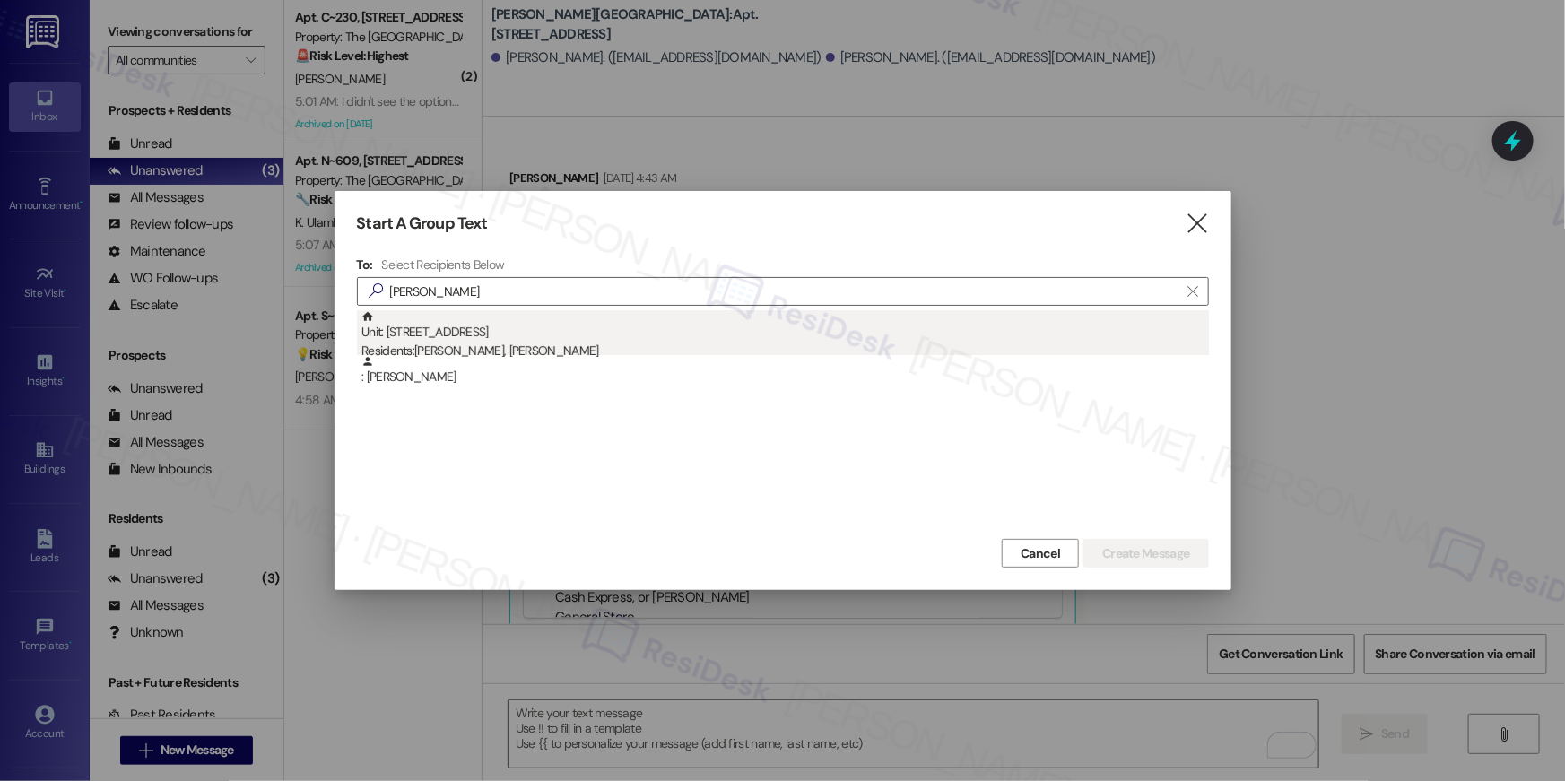
click at [599, 339] on div "Unit: [STREET_ADDRESS] Residents: [PERSON_NAME], [PERSON_NAME]" at bounding box center [786, 335] width 848 height 51
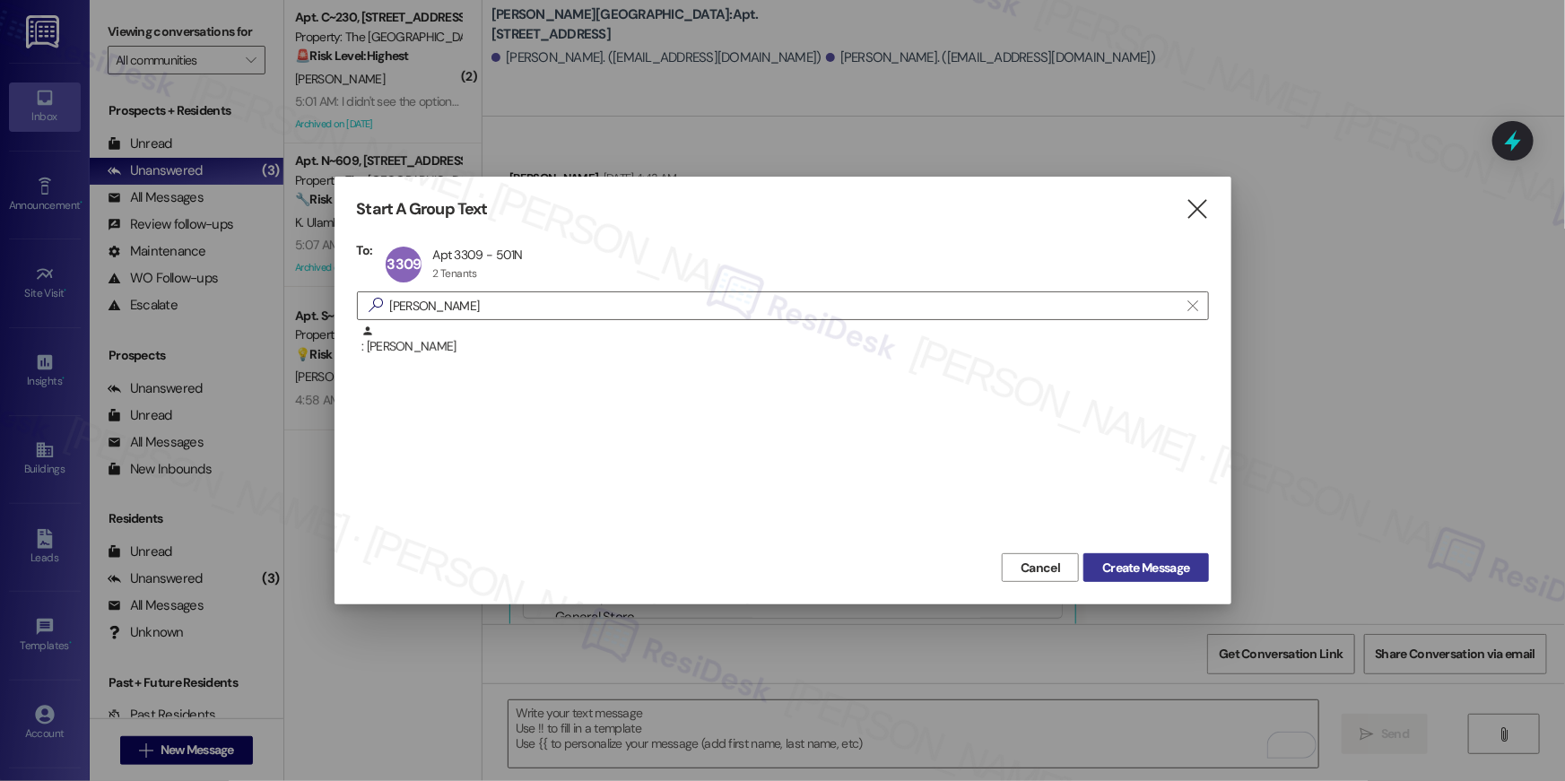
click at [1121, 579] on button "Create Message" at bounding box center [1146, 567] width 125 height 29
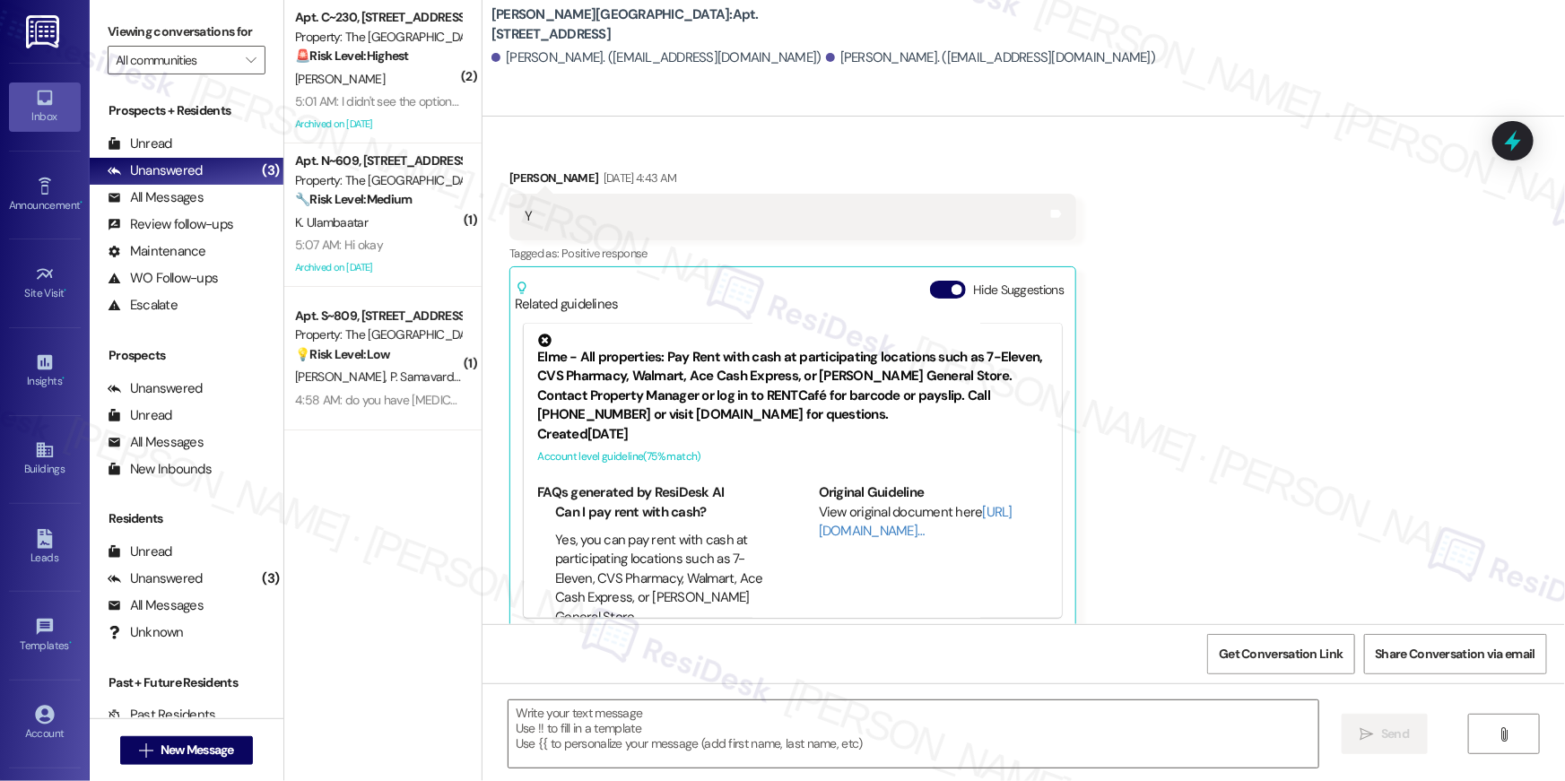
type textarea "Fetching suggested responses. Please feel free to read through the conversation…"
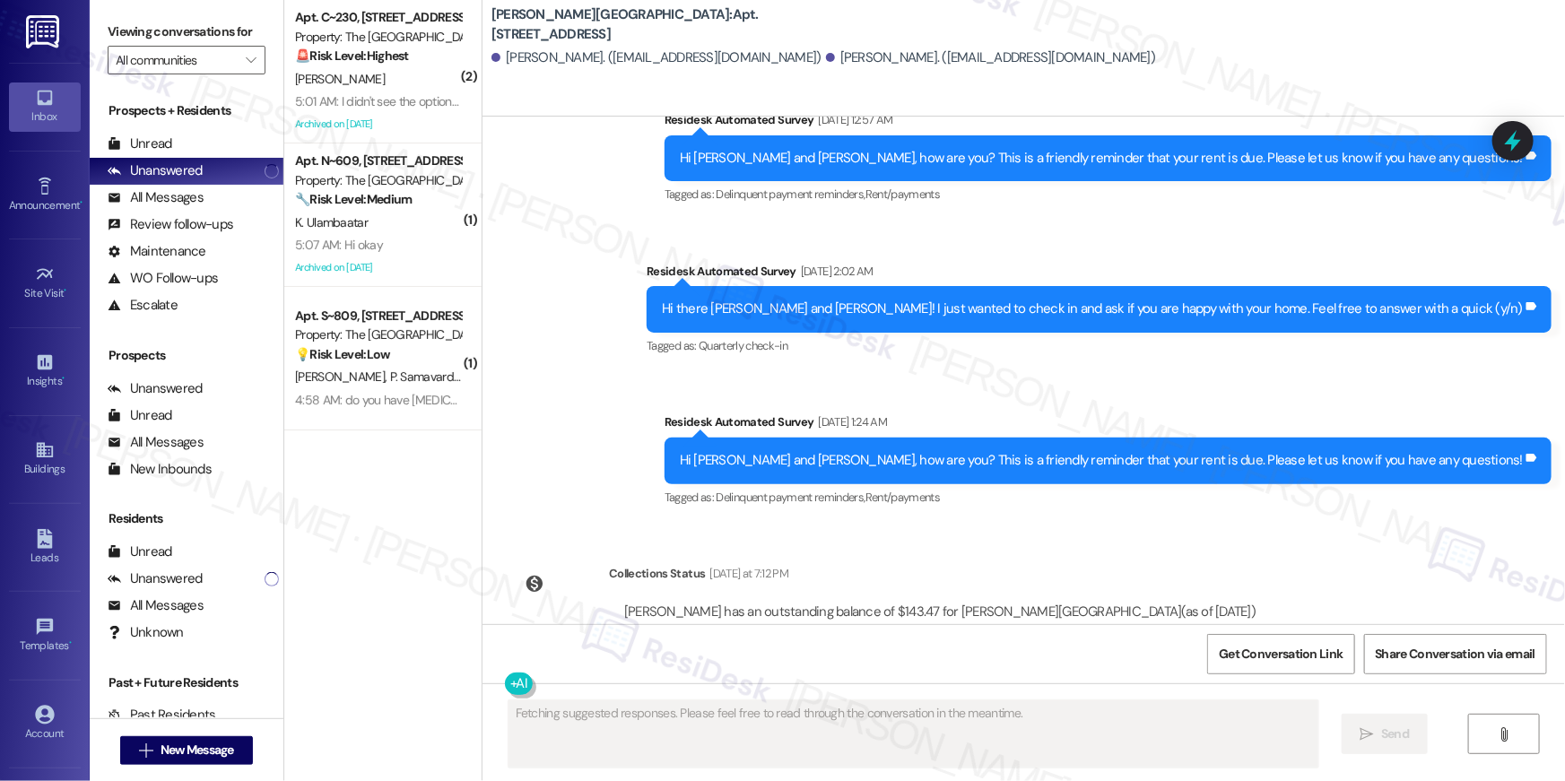
type textarea "Fetching suggested responses. Please feel free to read through the conversation…"
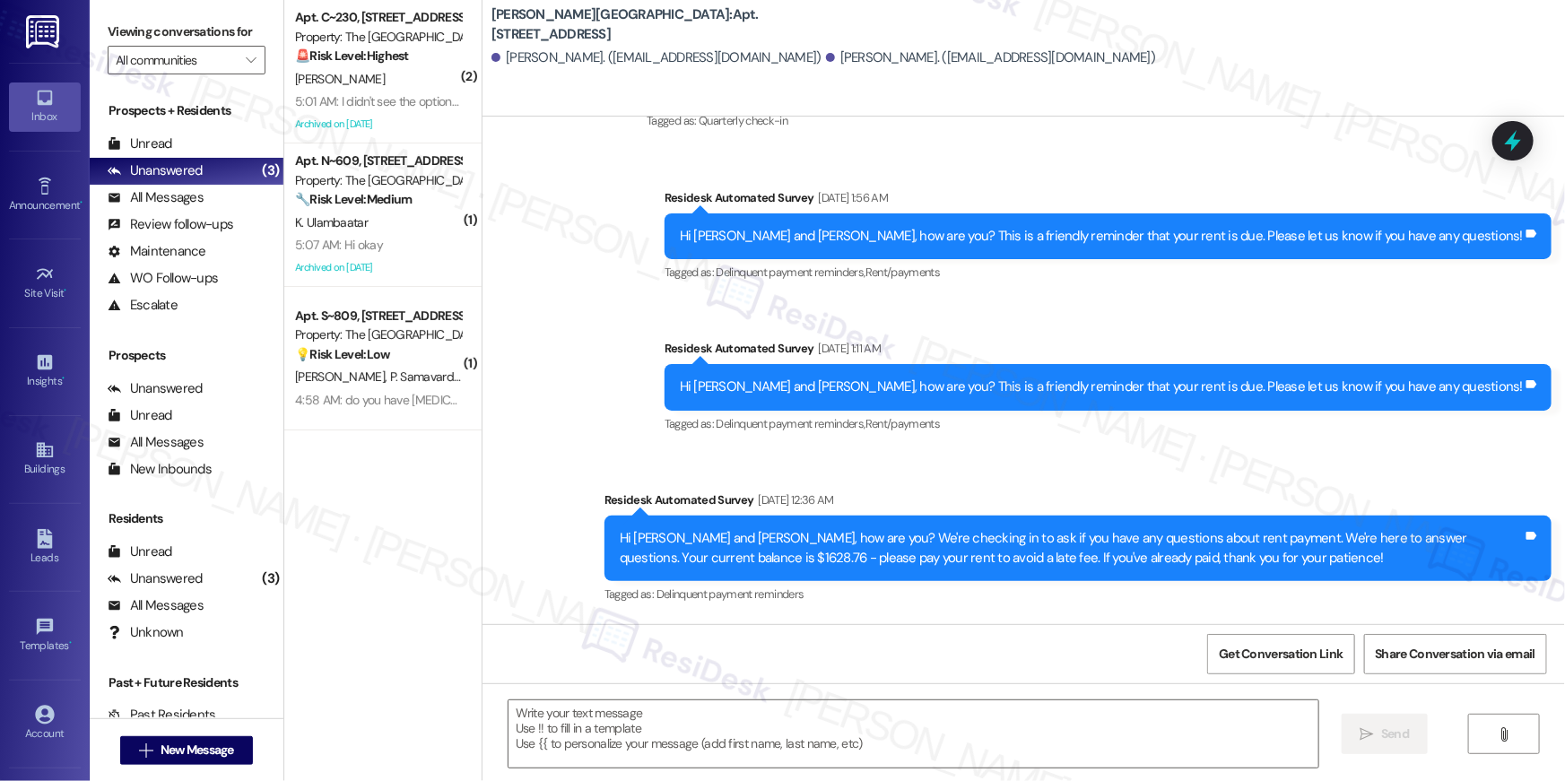
scroll to position [14355, 0]
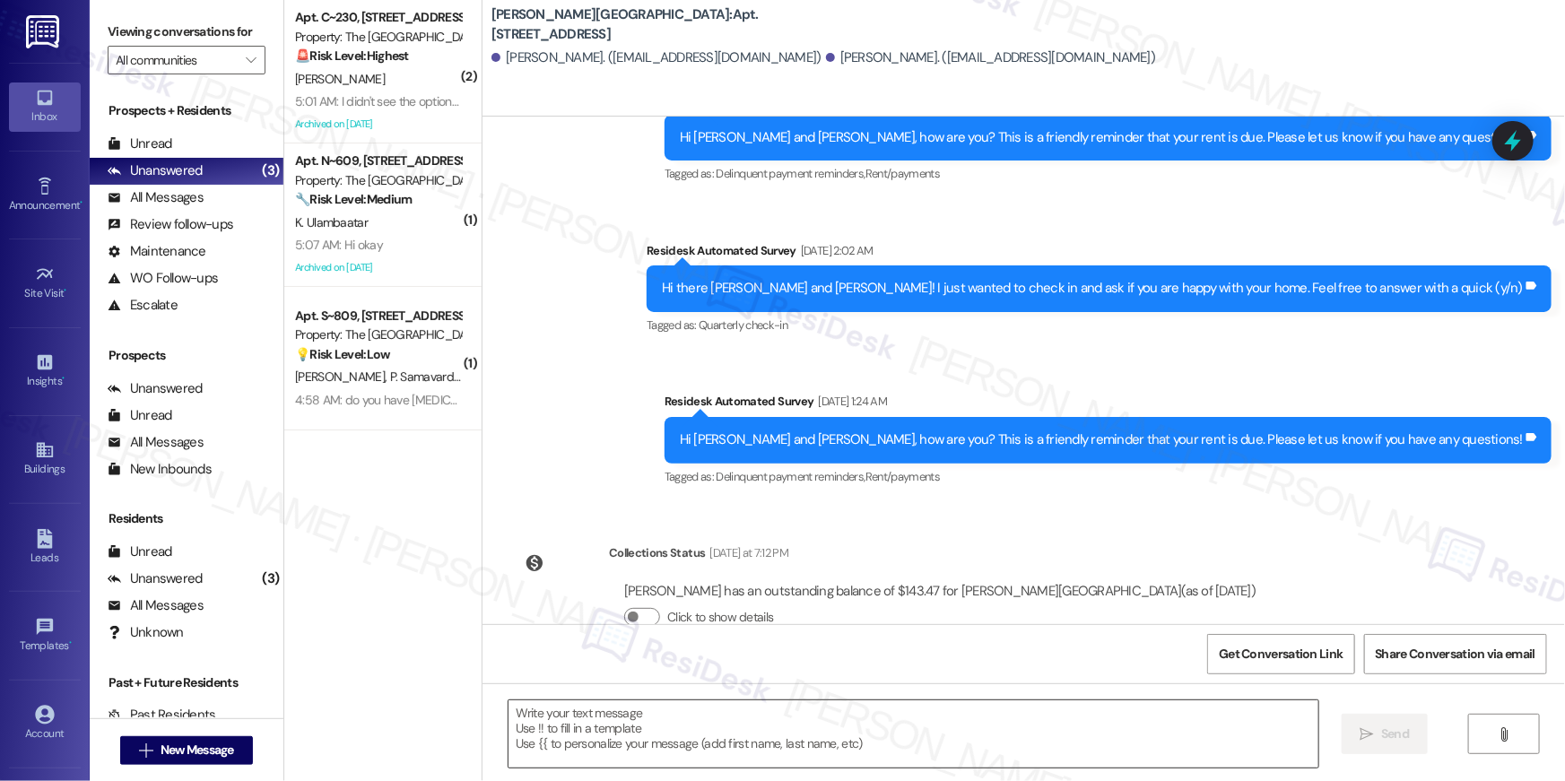
click at [1117, 743] on textarea at bounding box center [914, 734] width 810 height 67
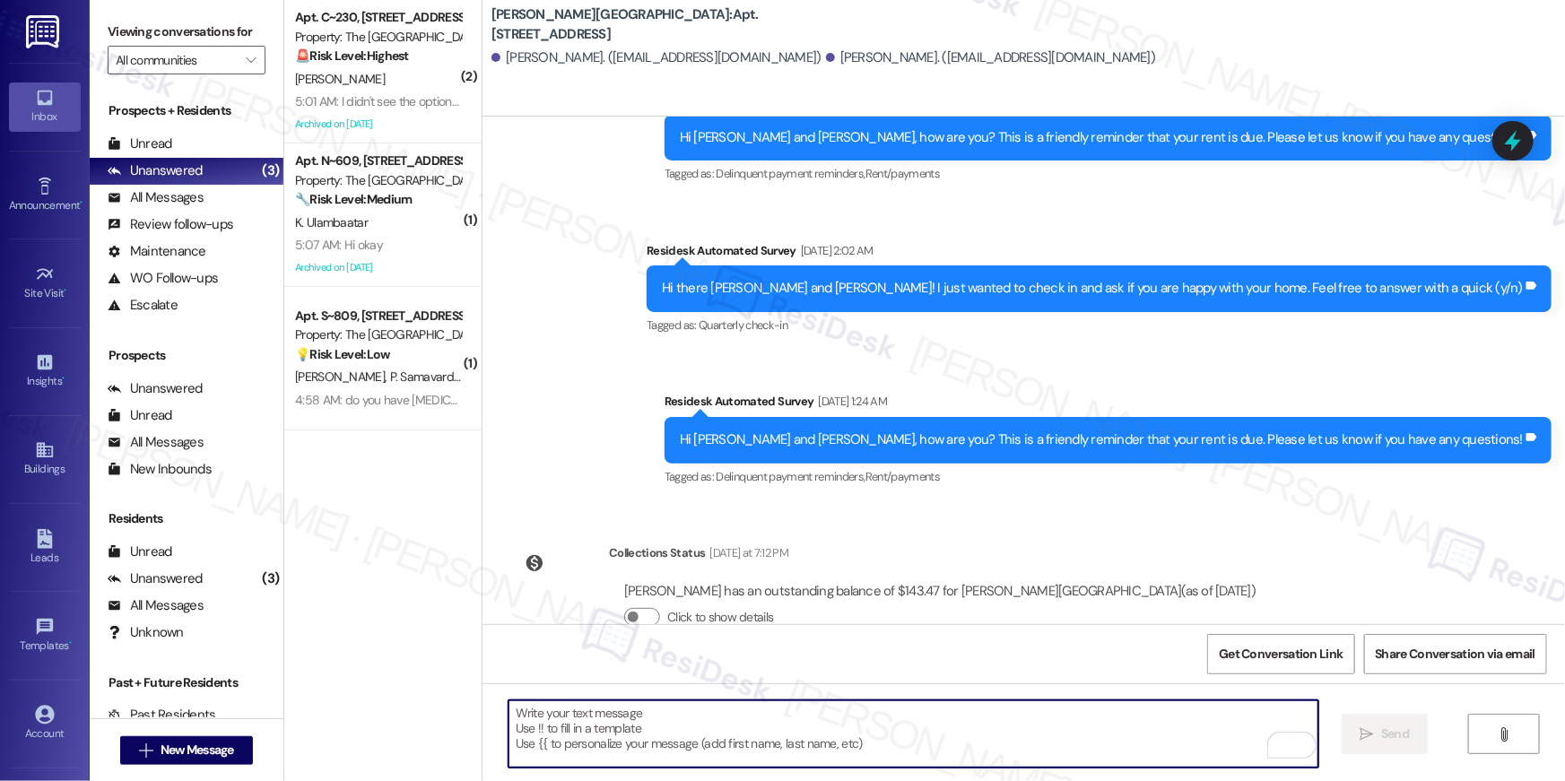
paste textarea "Hi {{first_name}}, your {{property}} lease renewal offer is now ready! Please r…"
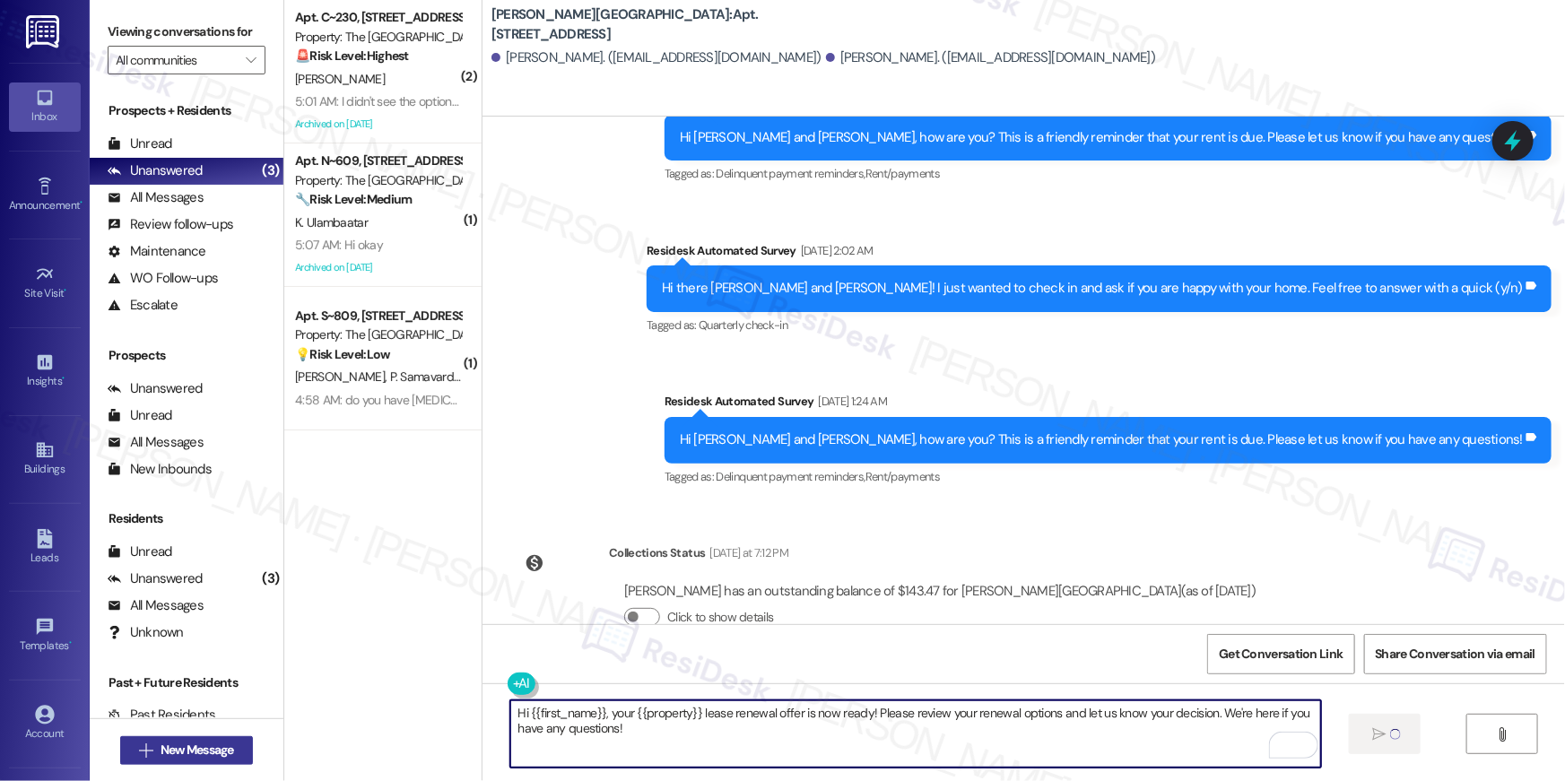
type textarea "Hi {{first_name}}, your {{property}} lease renewal offer is now ready! Please r…"
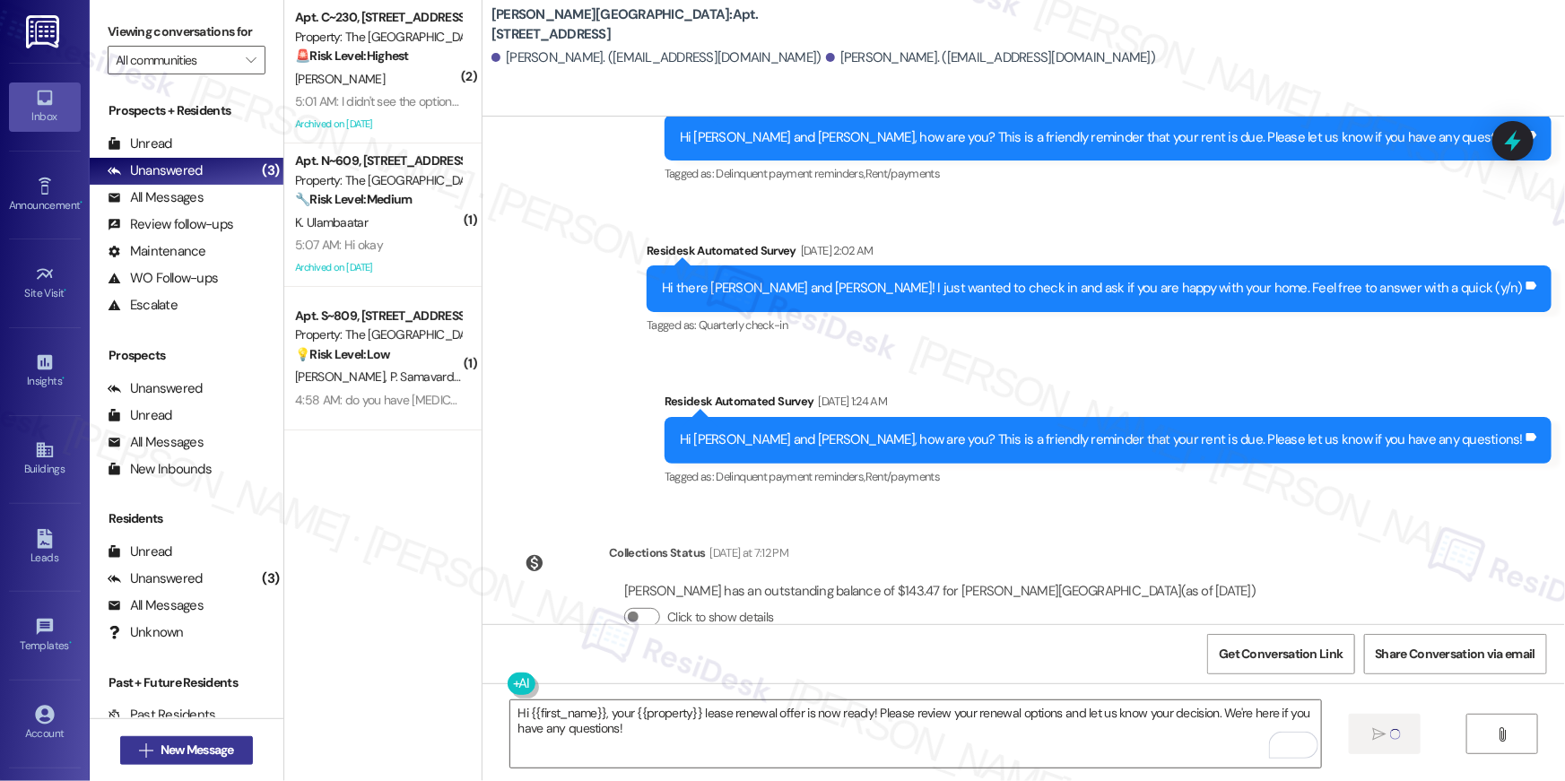
click at [189, 745] on span "New Message" at bounding box center [198, 750] width 74 height 19
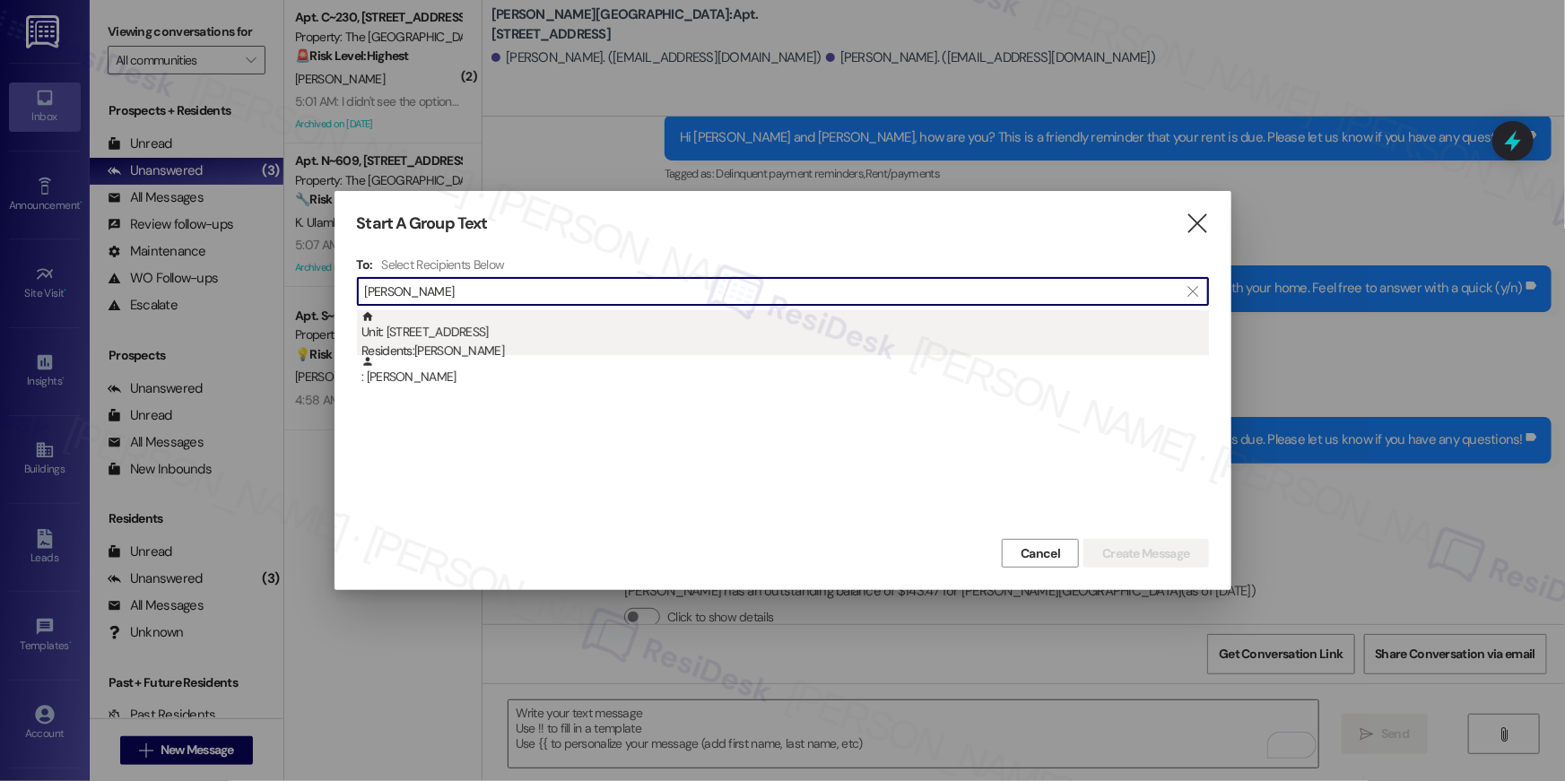
type input "[PERSON_NAME]"
click at [508, 324] on div "Unit: [STREET_ADDRESS] Residents: [PERSON_NAME]" at bounding box center [786, 335] width 848 height 51
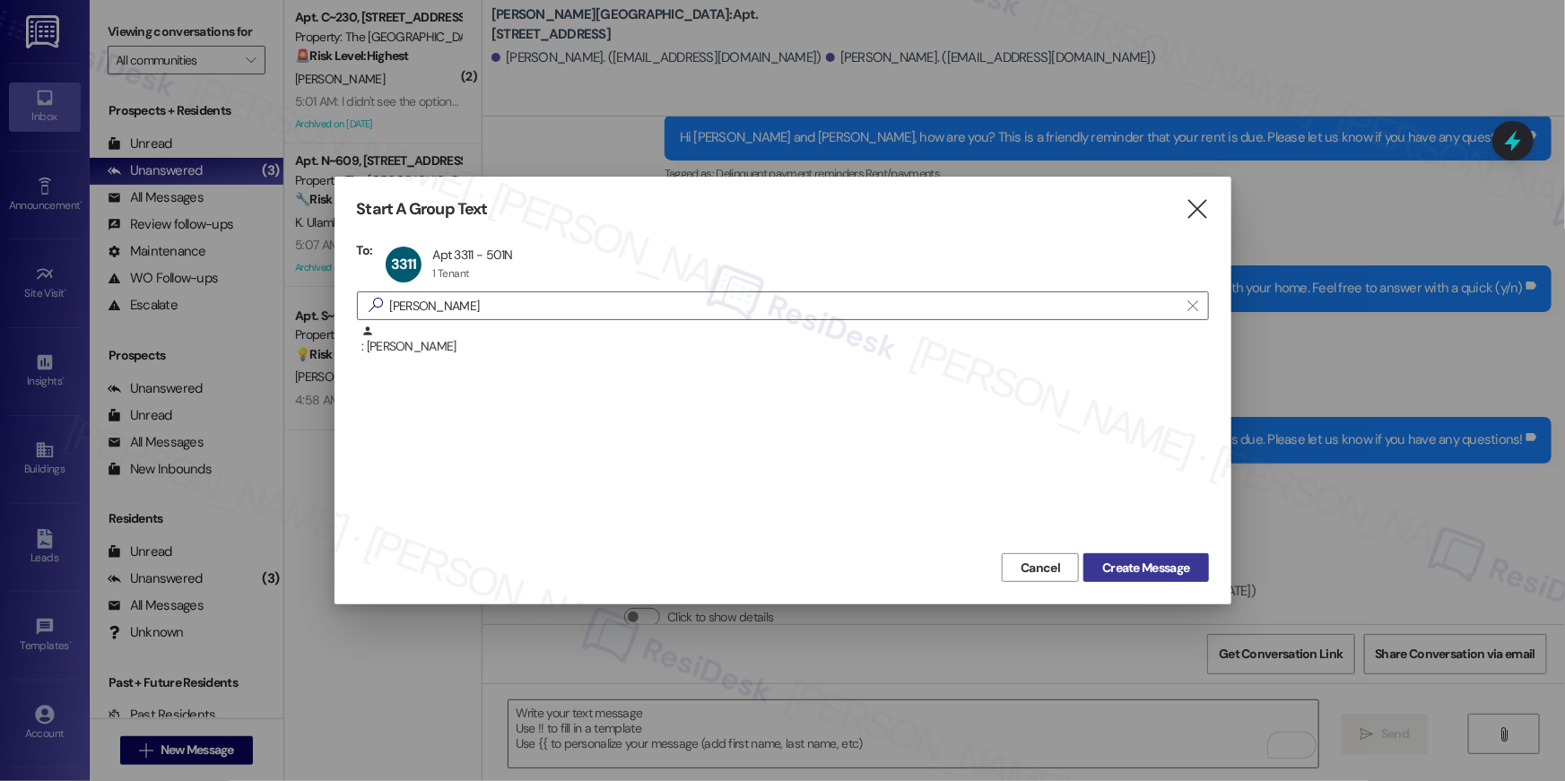
click at [1167, 573] on span "Create Message" at bounding box center [1145, 568] width 87 height 19
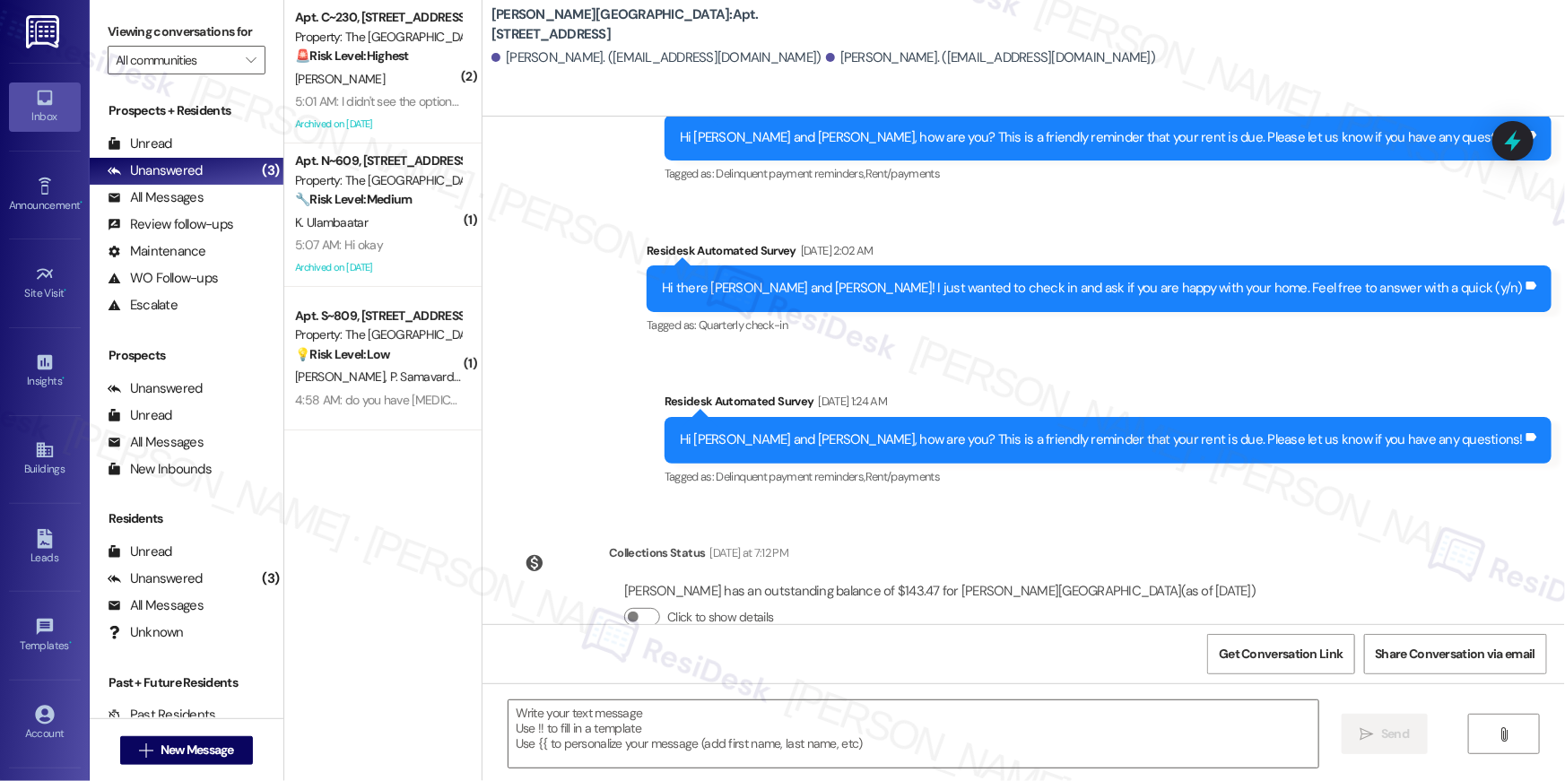
type textarea "Fetching suggested responses. Please feel free to read through the conversation…"
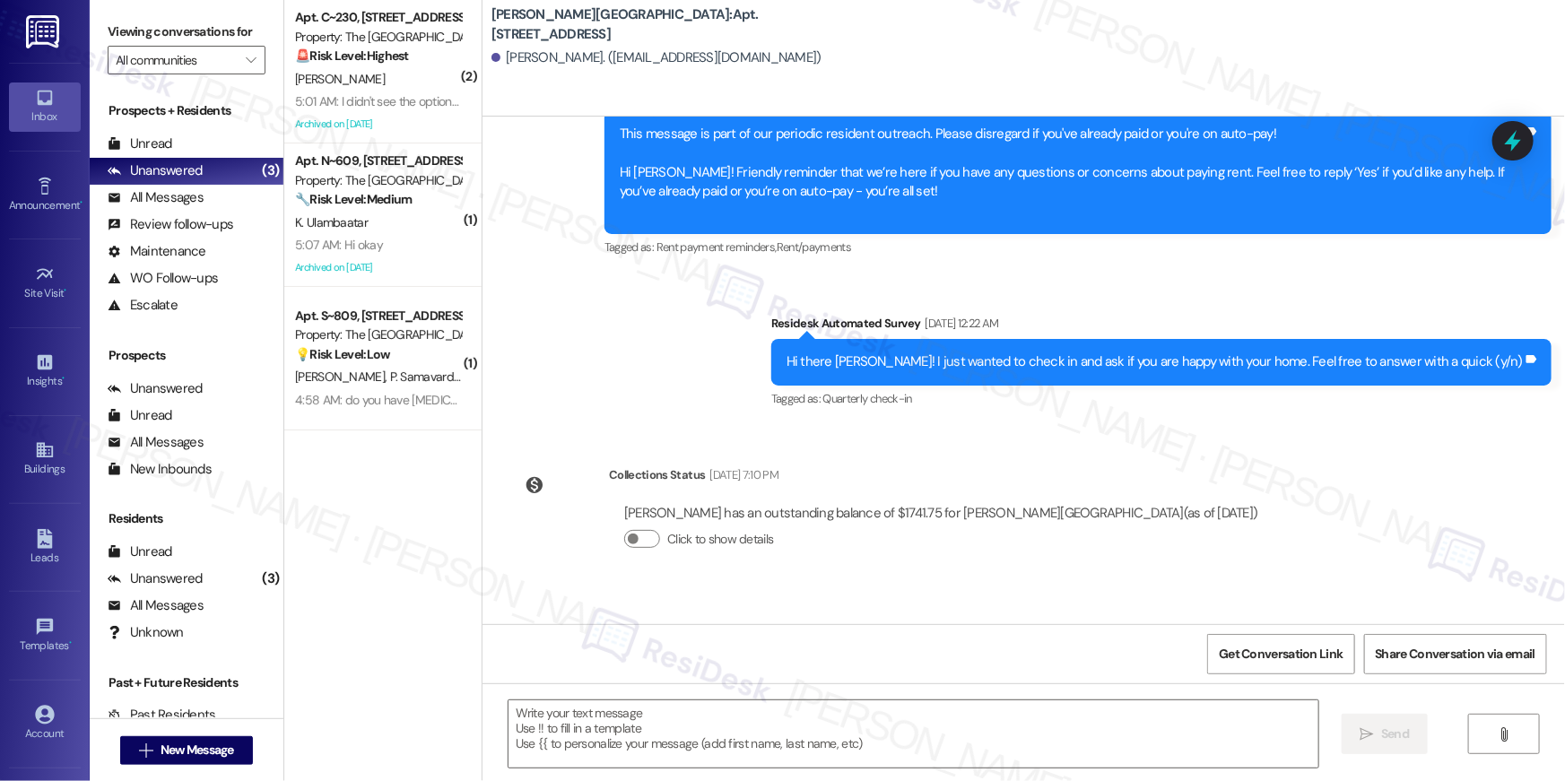
scroll to position [6937, 0]
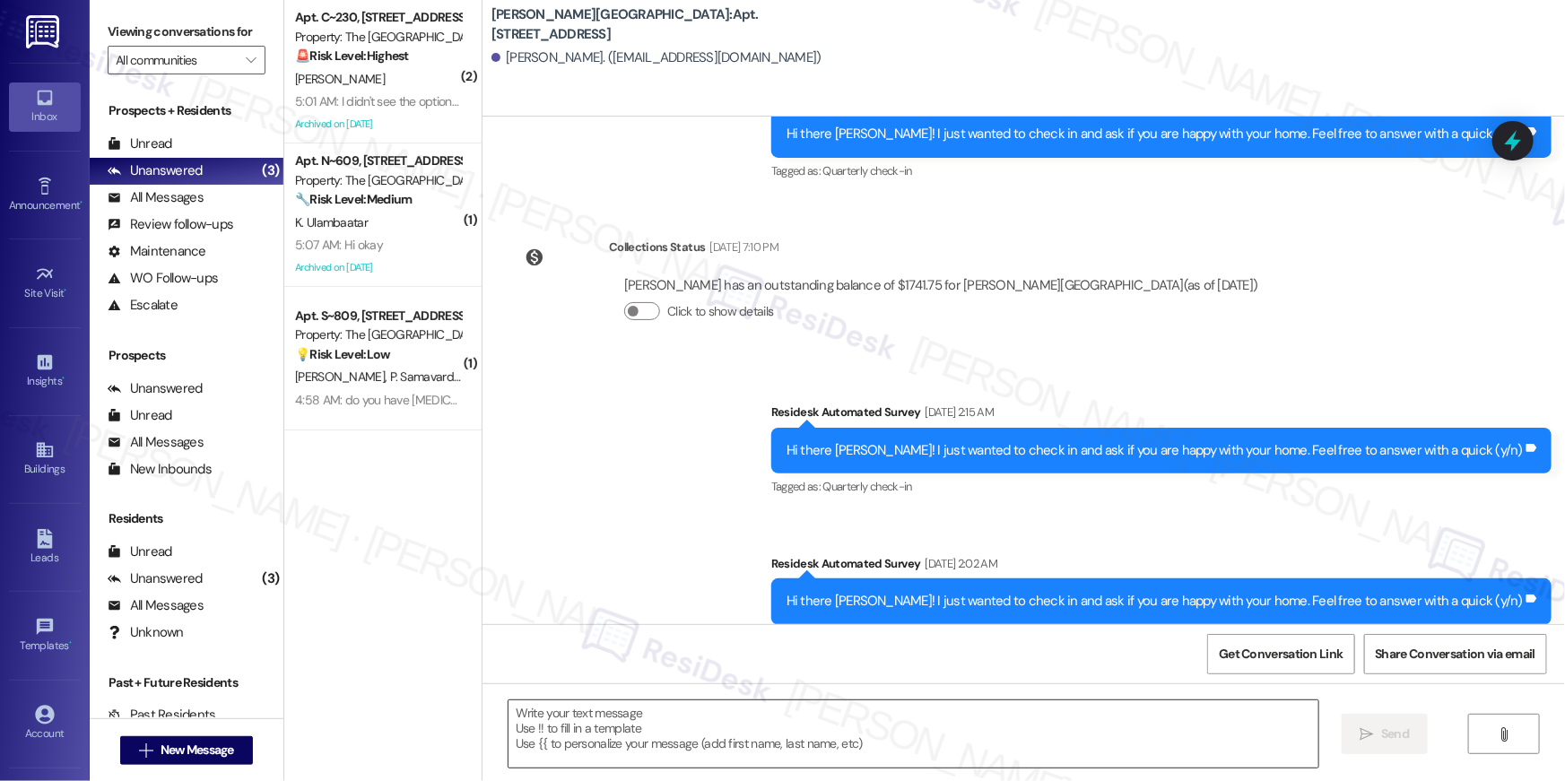
click at [1146, 734] on textarea at bounding box center [914, 734] width 810 height 67
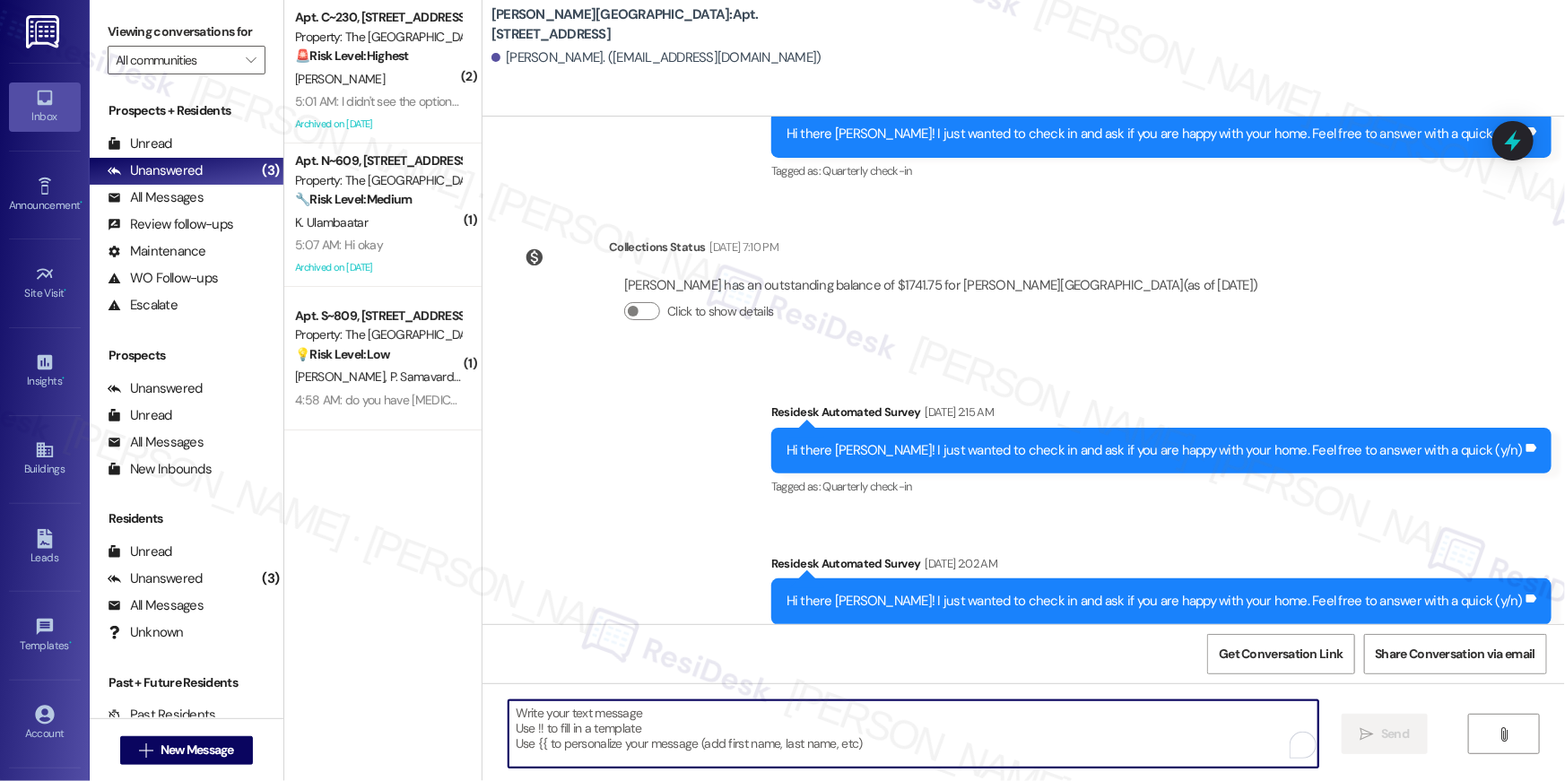
paste textarea "Hi {{first_name}}, your {{property}} lease renewal offer is now ready! Please r…"
type textarea "Hi {{first_name}}, your {{property}} lease renewal offer is now ready! Please r…"
click at [222, 756] on span "New Message" at bounding box center [198, 750] width 74 height 19
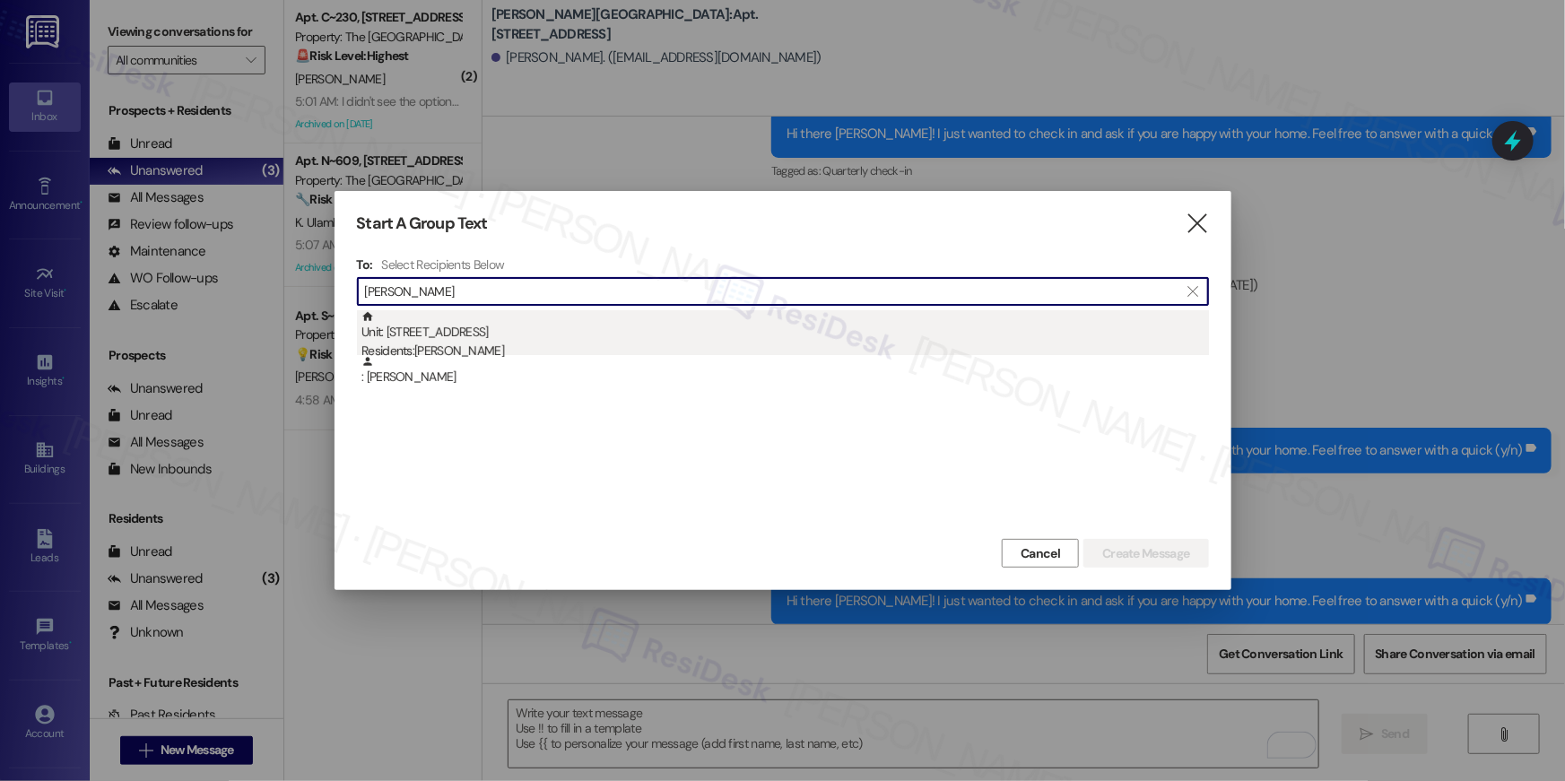
type input "[PERSON_NAME]"
click at [567, 325] on div "Unit: [STREET_ADDRESS] Residents: [PERSON_NAME]" at bounding box center [786, 335] width 848 height 51
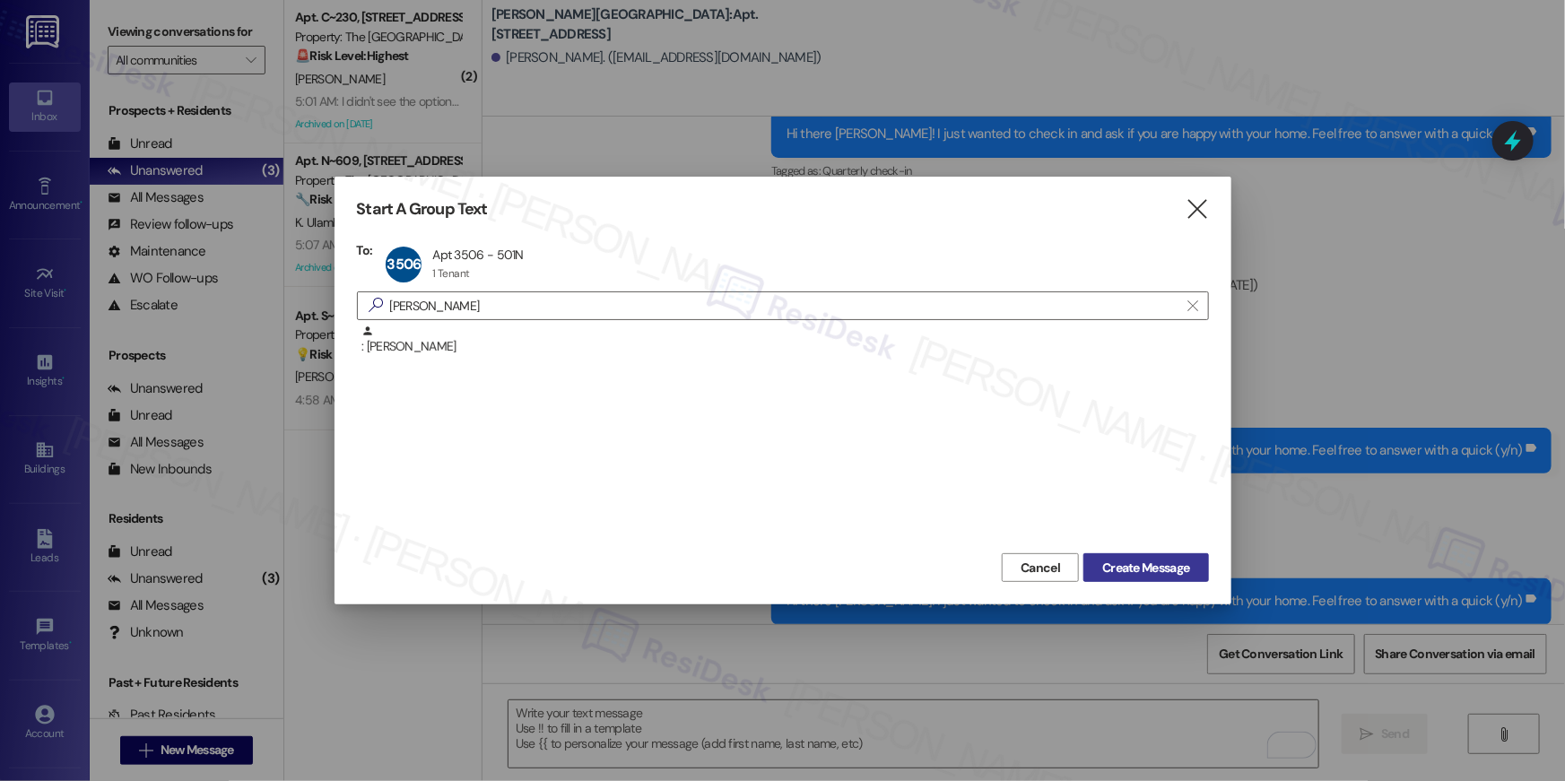
click at [1162, 577] on span "Create Message" at bounding box center [1145, 568] width 87 height 19
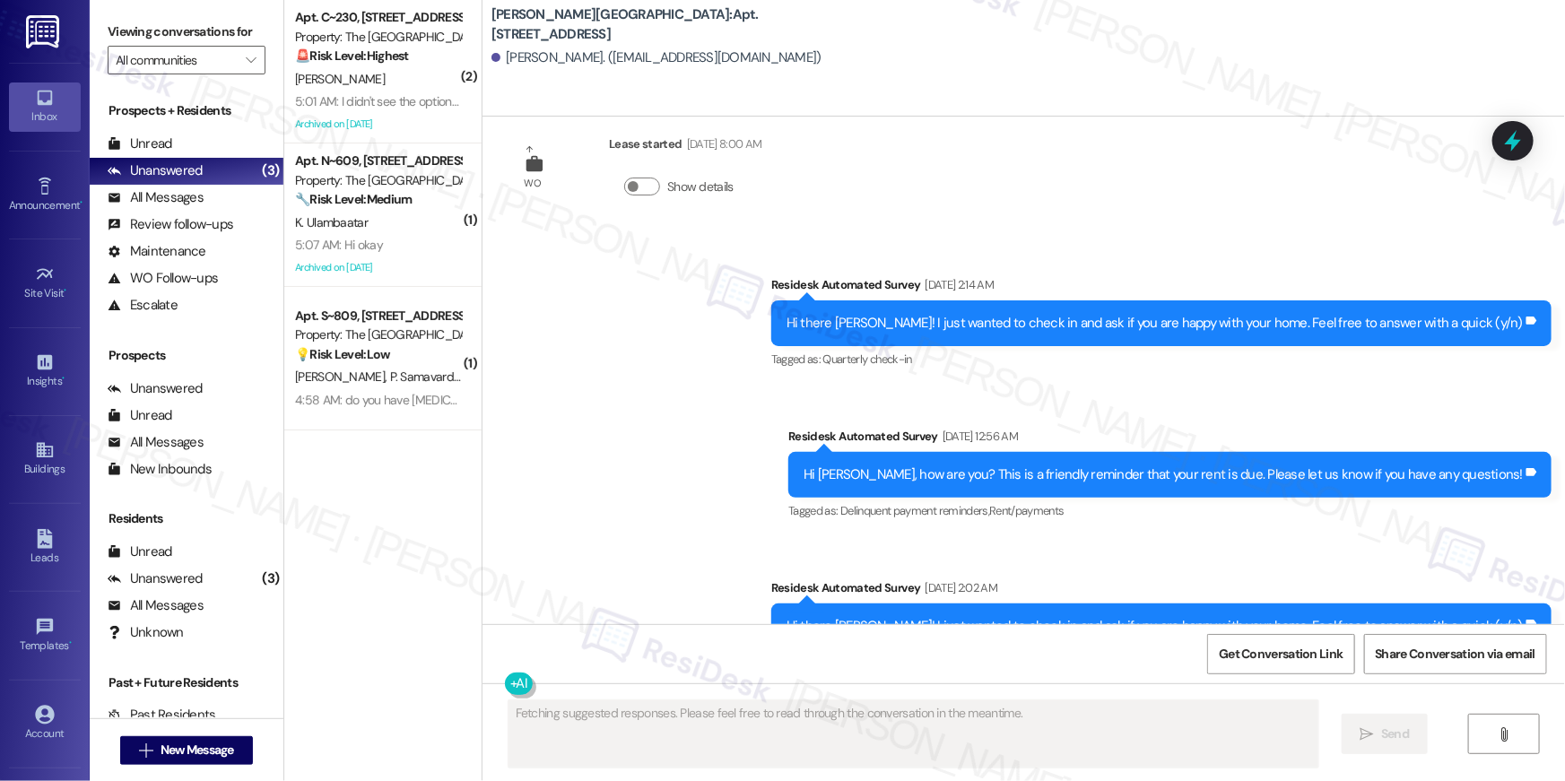
scroll to position [7316, 0]
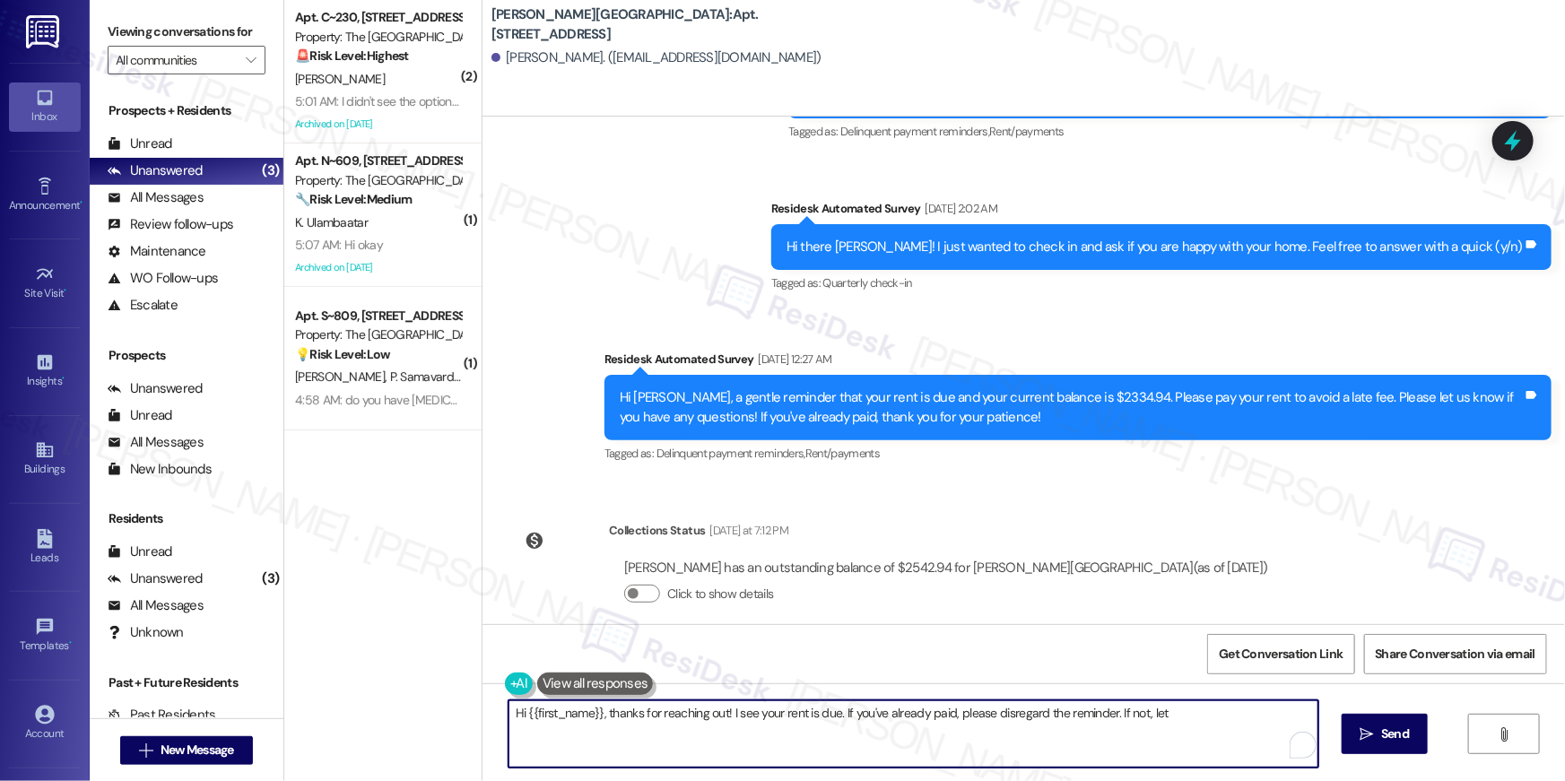
click at [893, 713] on textarea "Hi {{first_name}}, thanks for reaching out! I see your rent is due. If you've a…" at bounding box center [914, 734] width 810 height 67
paste textarea "your {{property}} lease renewal offer is now ready! Please review your renewal …"
type textarea "Hi {{first_name}}, your {{property}} lease renewal offer is now ready! Please r…"
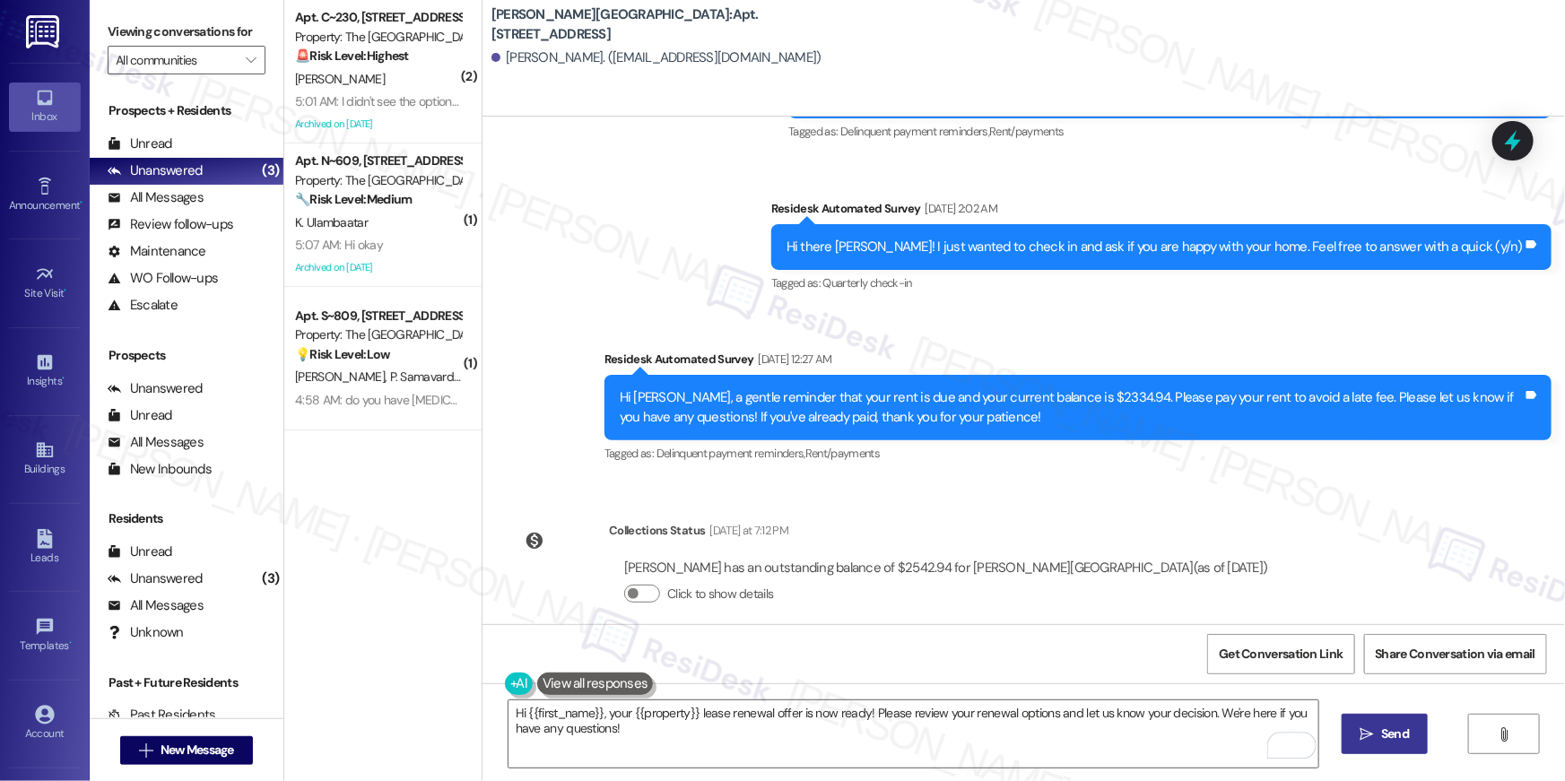
click at [1370, 736] on icon "" at bounding box center [1367, 734] width 13 height 14
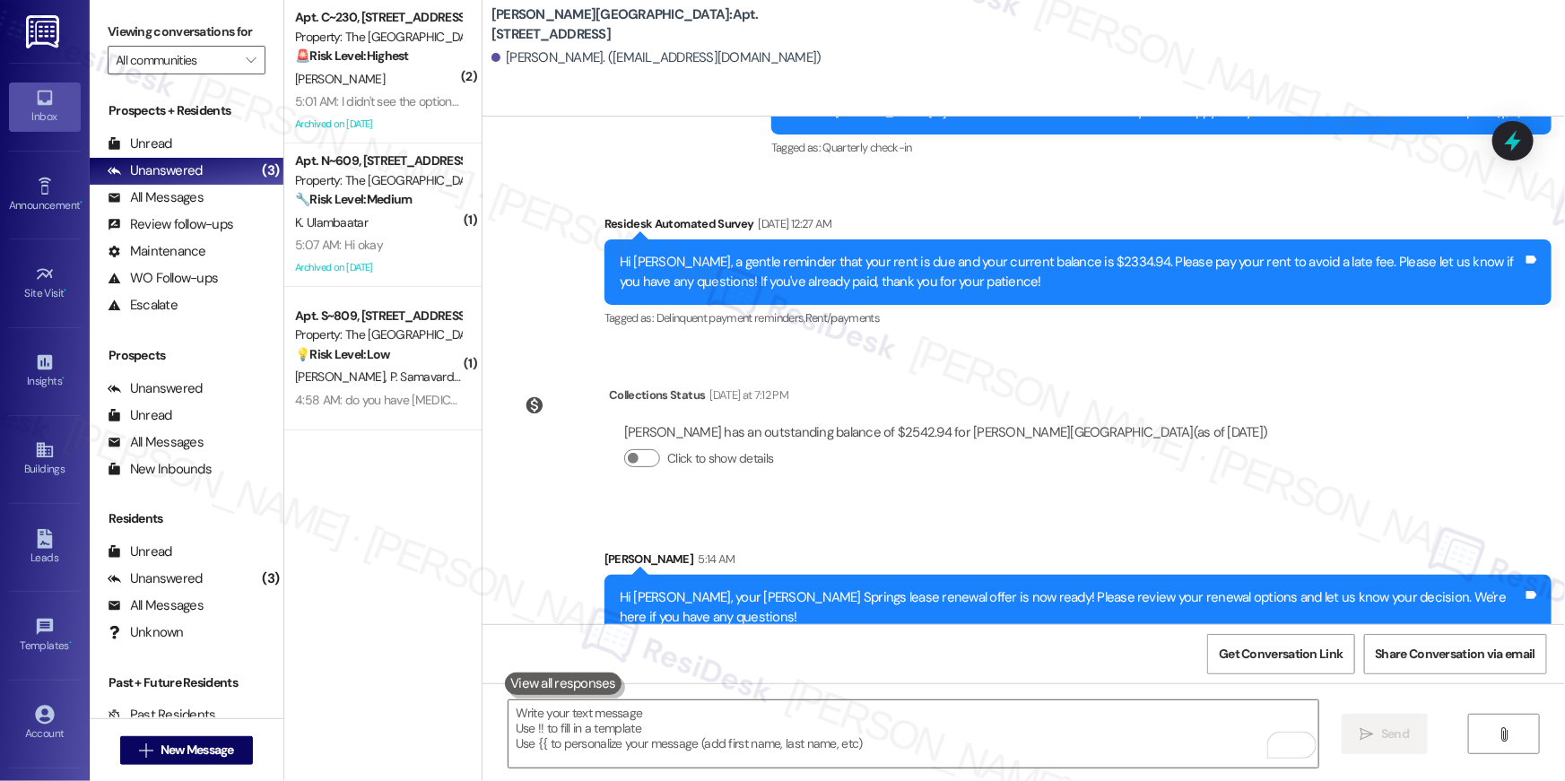
scroll to position [7461, 0]
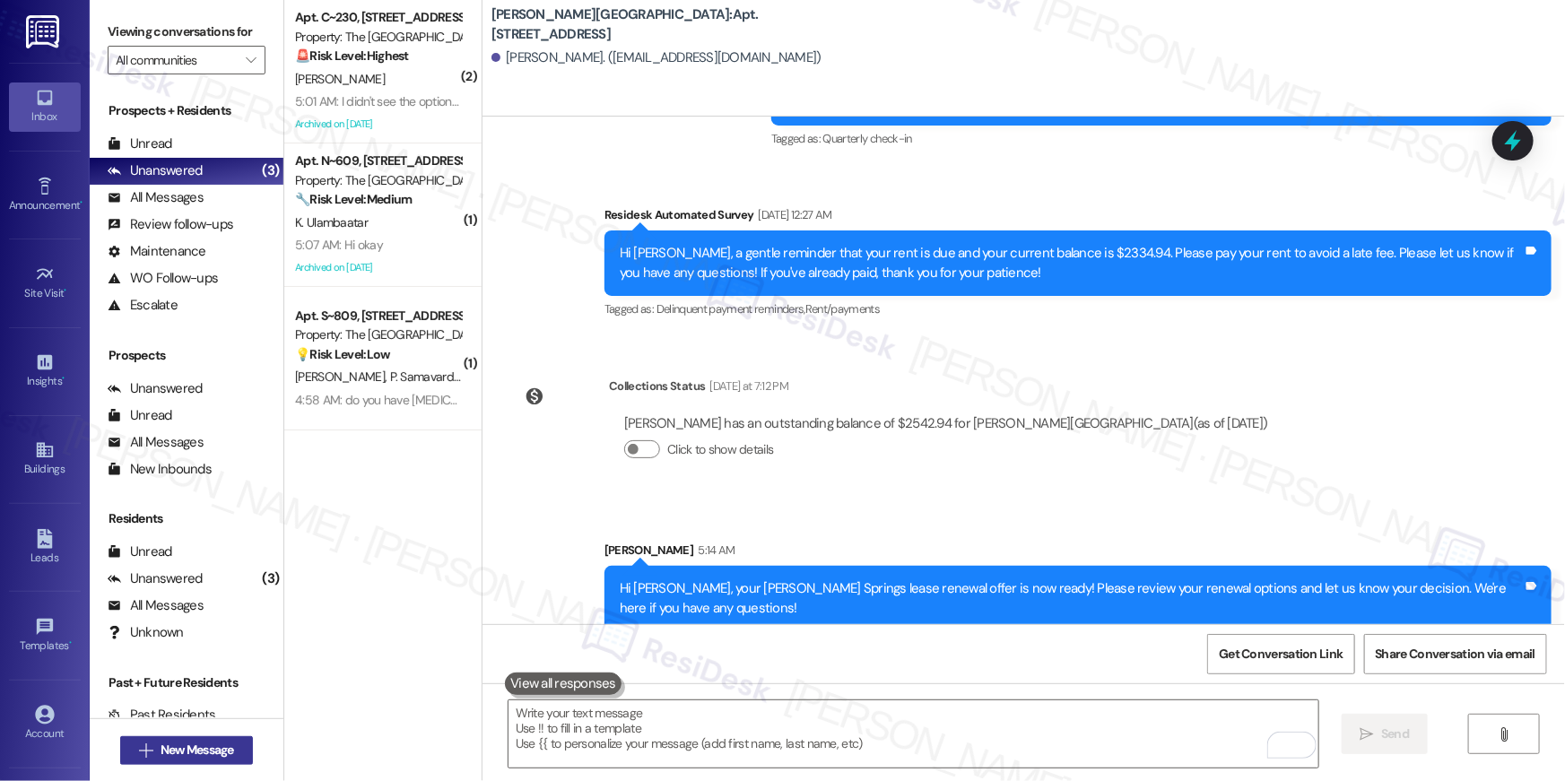
click at [239, 741] on button " New Message" at bounding box center [186, 750] width 133 height 29
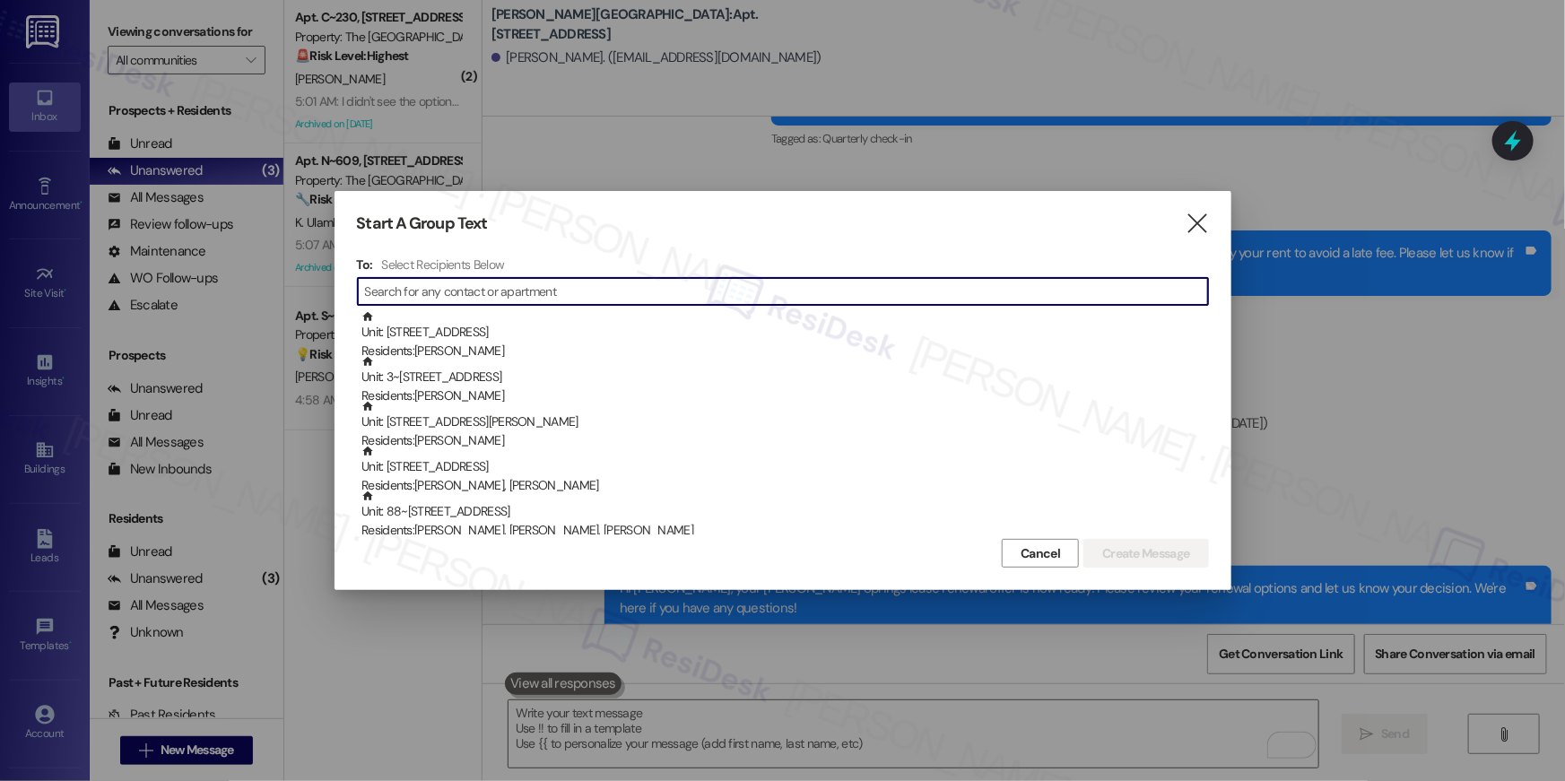
click at [794, 288] on input at bounding box center [786, 291] width 843 height 25
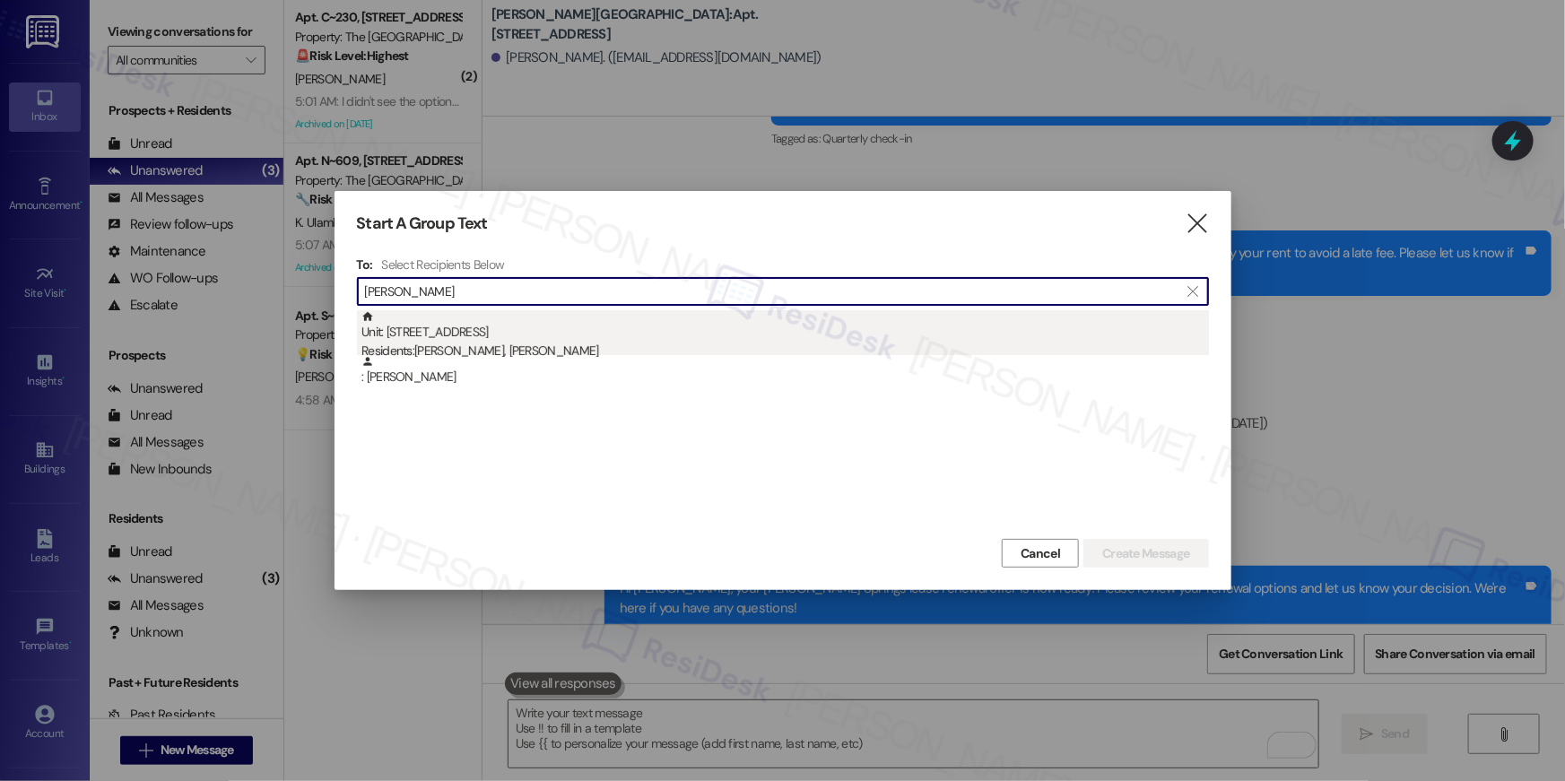
type input "[PERSON_NAME]"
click at [765, 335] on div "Unit: [STREET_ADDRESS] Residents: [PERSON_NAME], [PERSON_NAME]" at bounding box center [786, 335] width 848 height 51
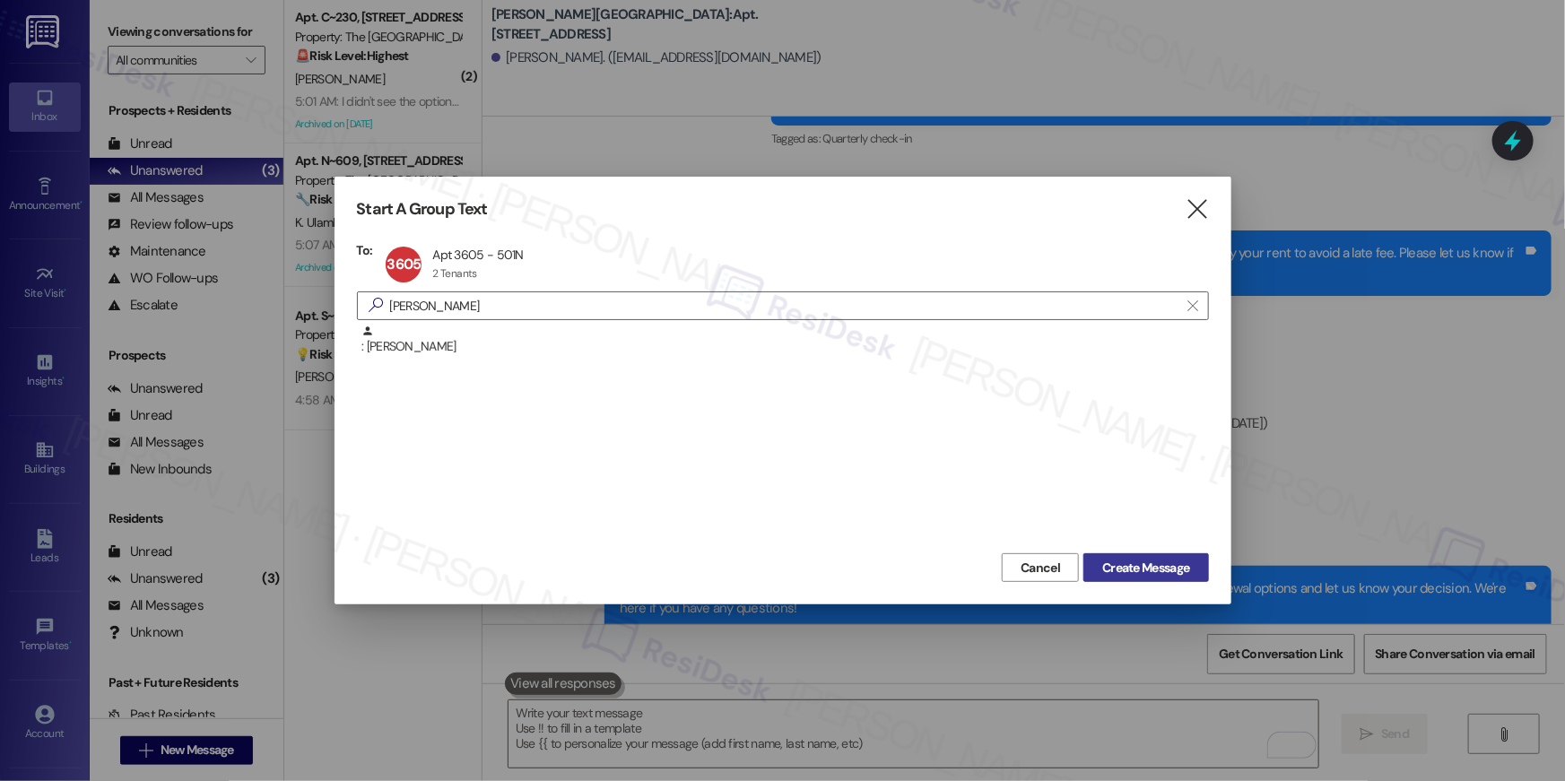
click at [1160, 571] on span "Create Message" at bounding box center [1145, 568] width 87 height 19
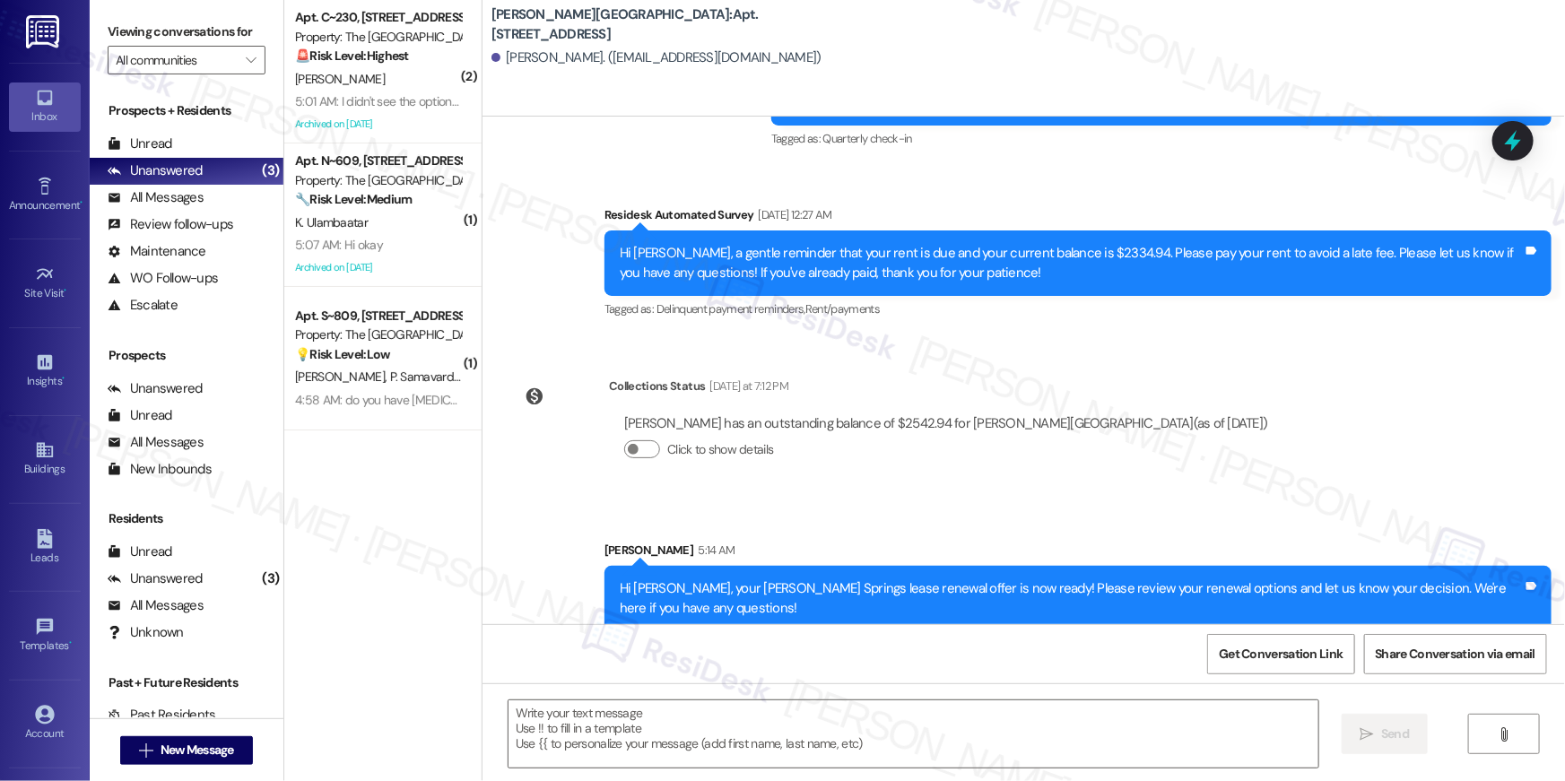
type textarea "Fetching suggested responses. Please feel free to read through the conversation…"
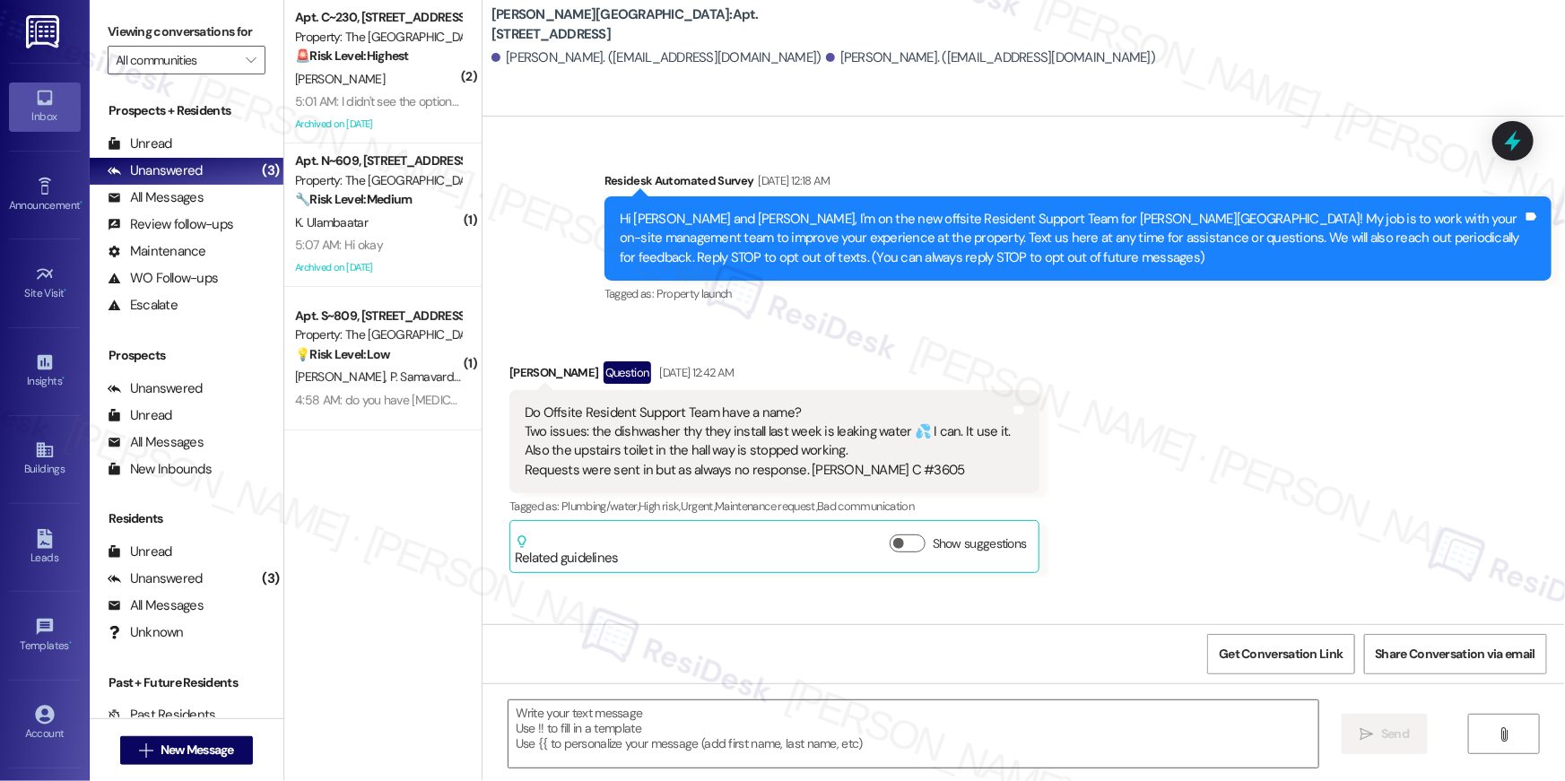
type textarea "Fetching suggested responses. Please feel free to read through the conversation…"
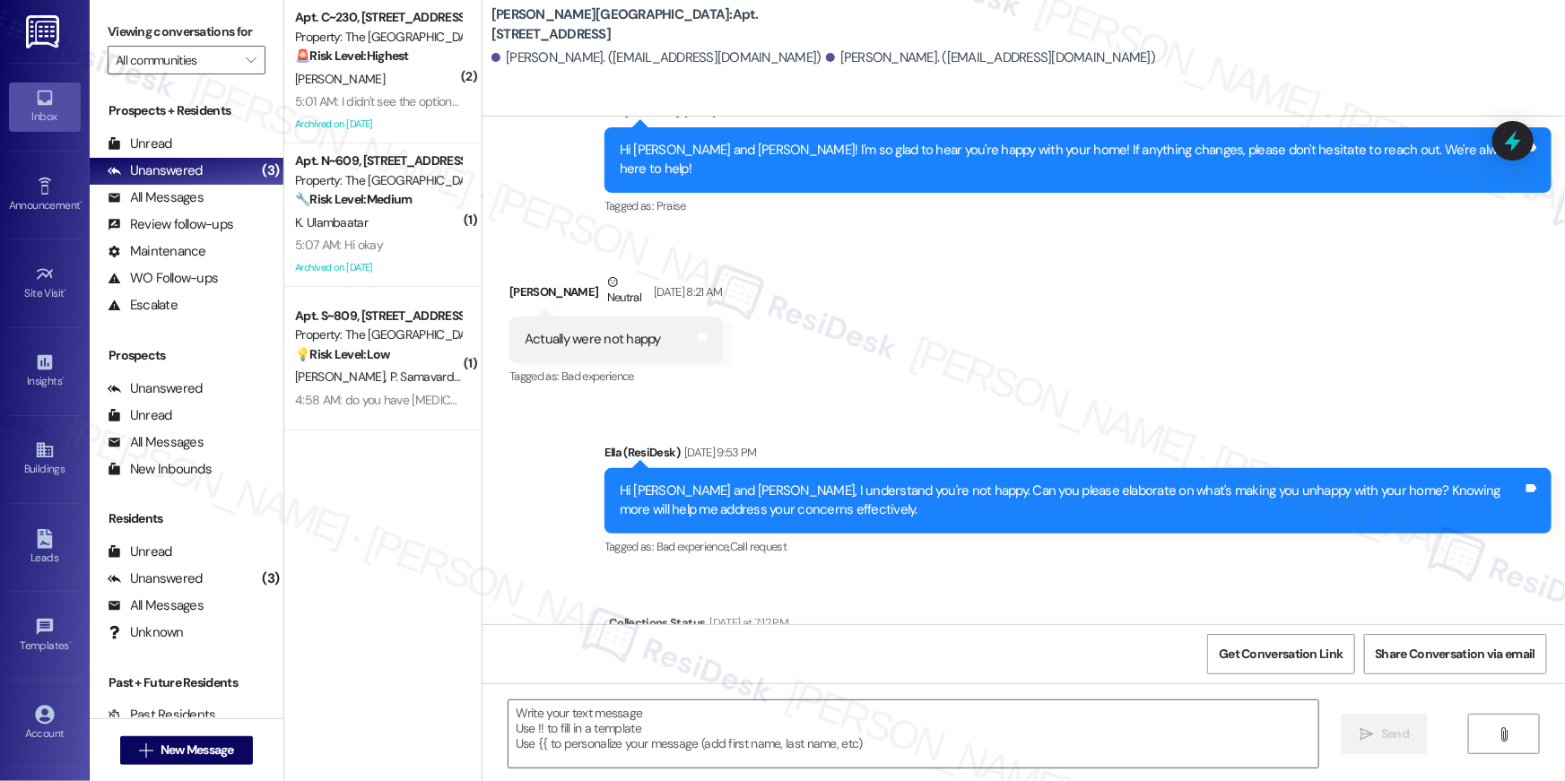
scroll to position [19550, 0]
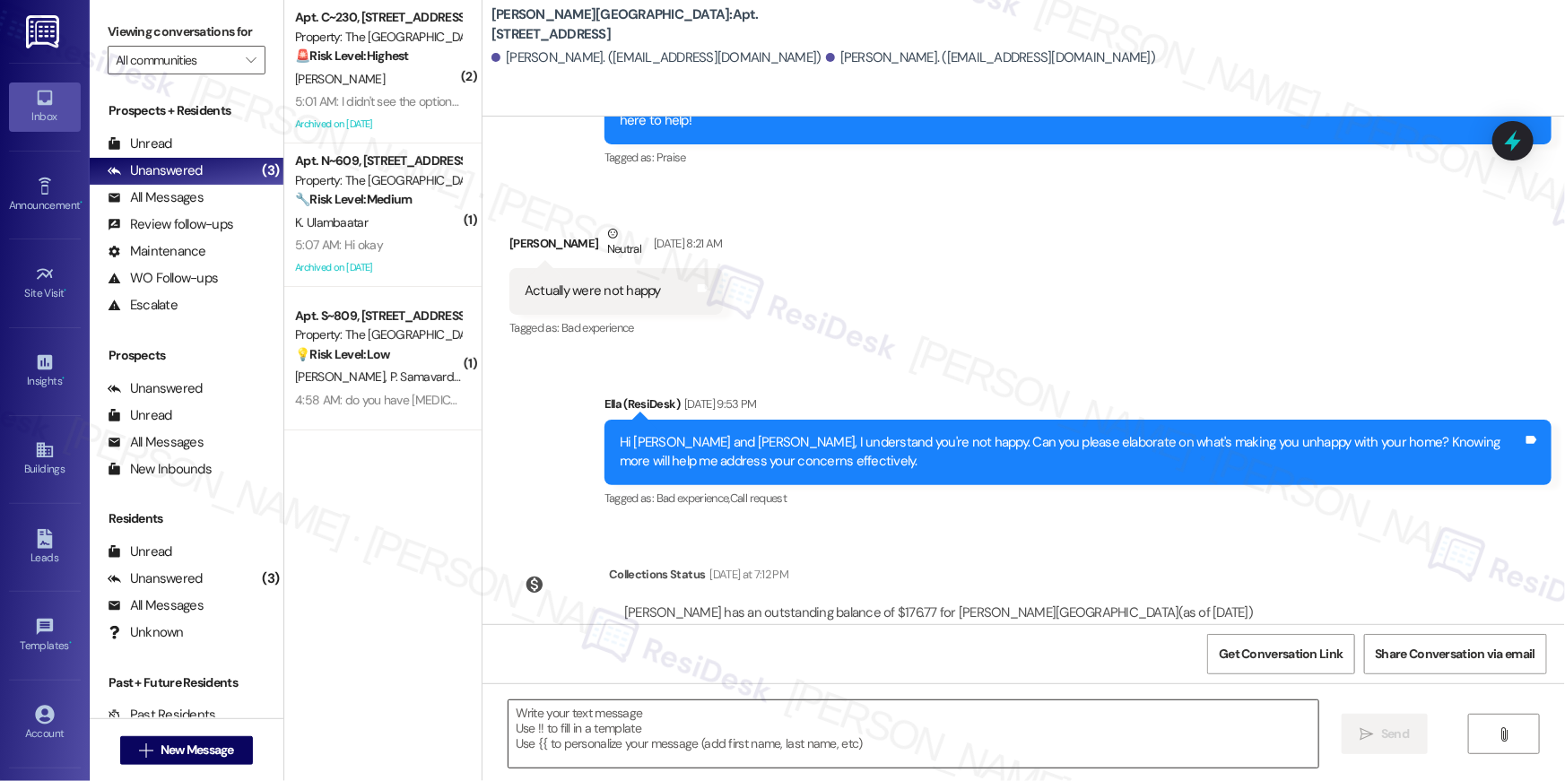
click at [1036, 741] on textarea at bounding box center [914, 734] width 810 height 67
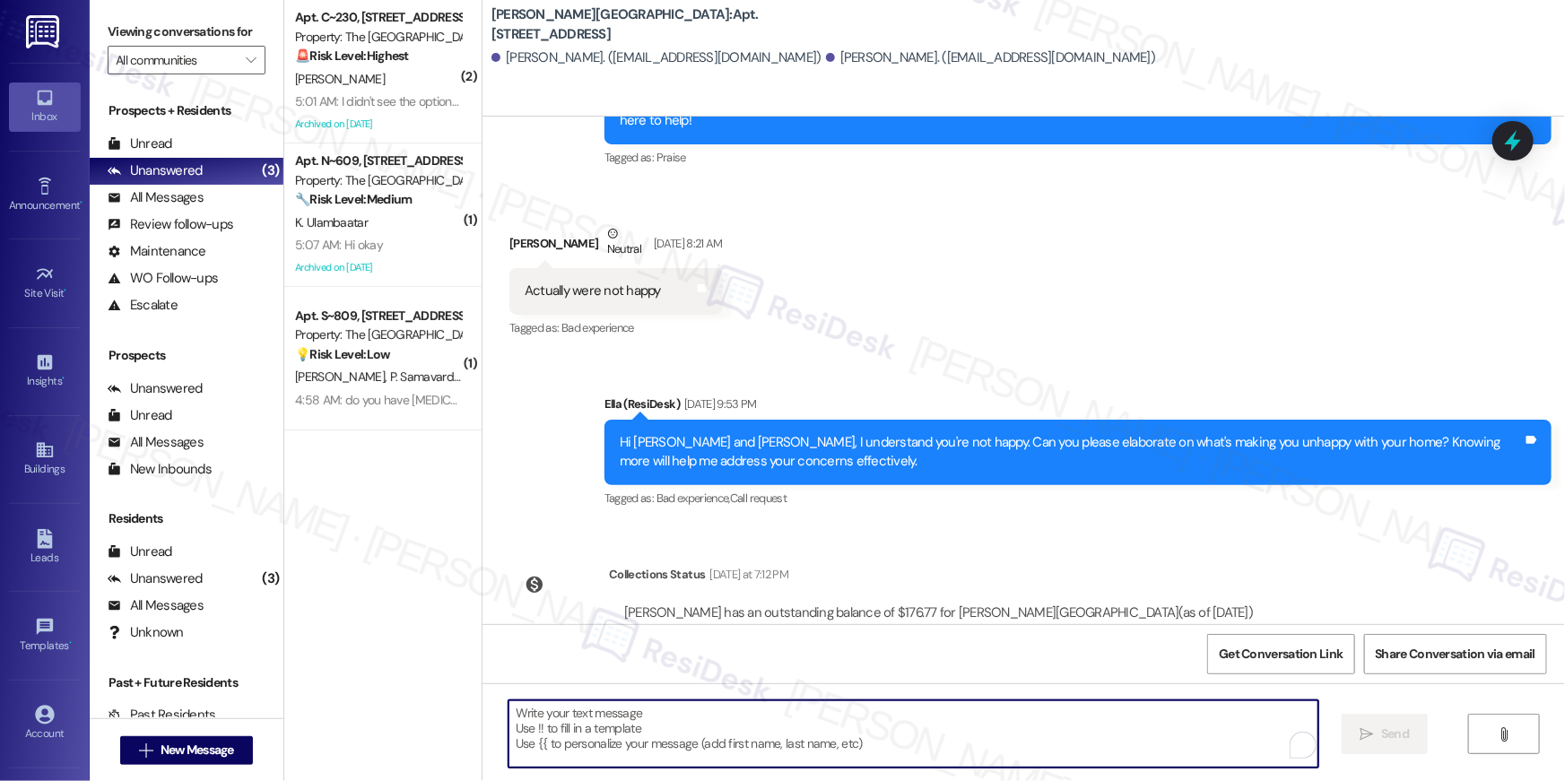
click at [1036, 741] on textarea "To enrich screen reader interactions, please activate Accessibility in Grammarl…" at bounding box center [914, 734] width 810 height 67
paste textarea "Hi {{first_name}}, your {{property}} lease renewal offer is now ready! Please r…"
type textarea "Hi {{first_name}}, your {{property}} lease renewal offer is now ready! Please r…"
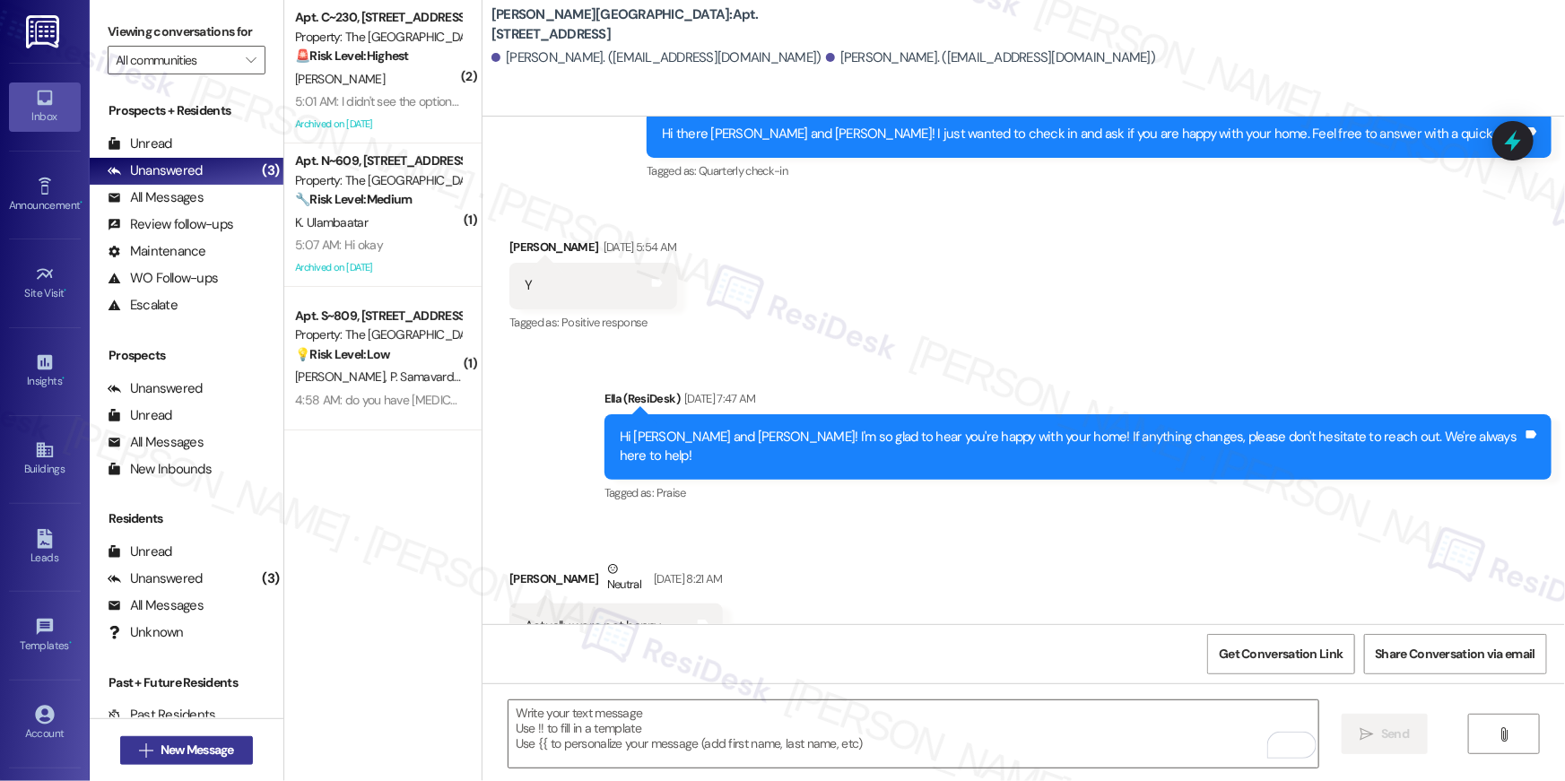
click at [218, 748] on span "New Message" at bounding box center [198, 750] width 74 height 19
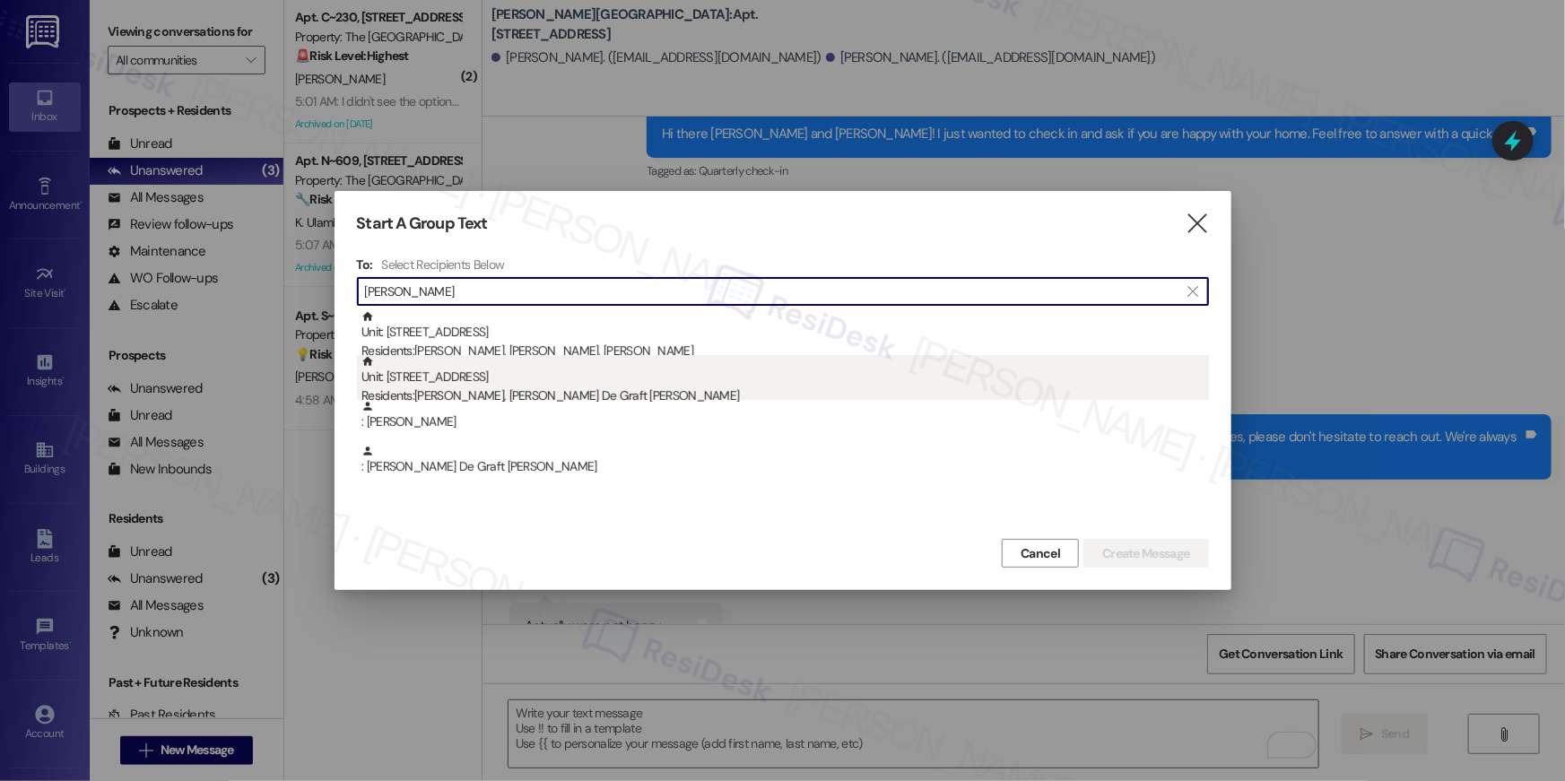
type input "[PERSON_NAME]"
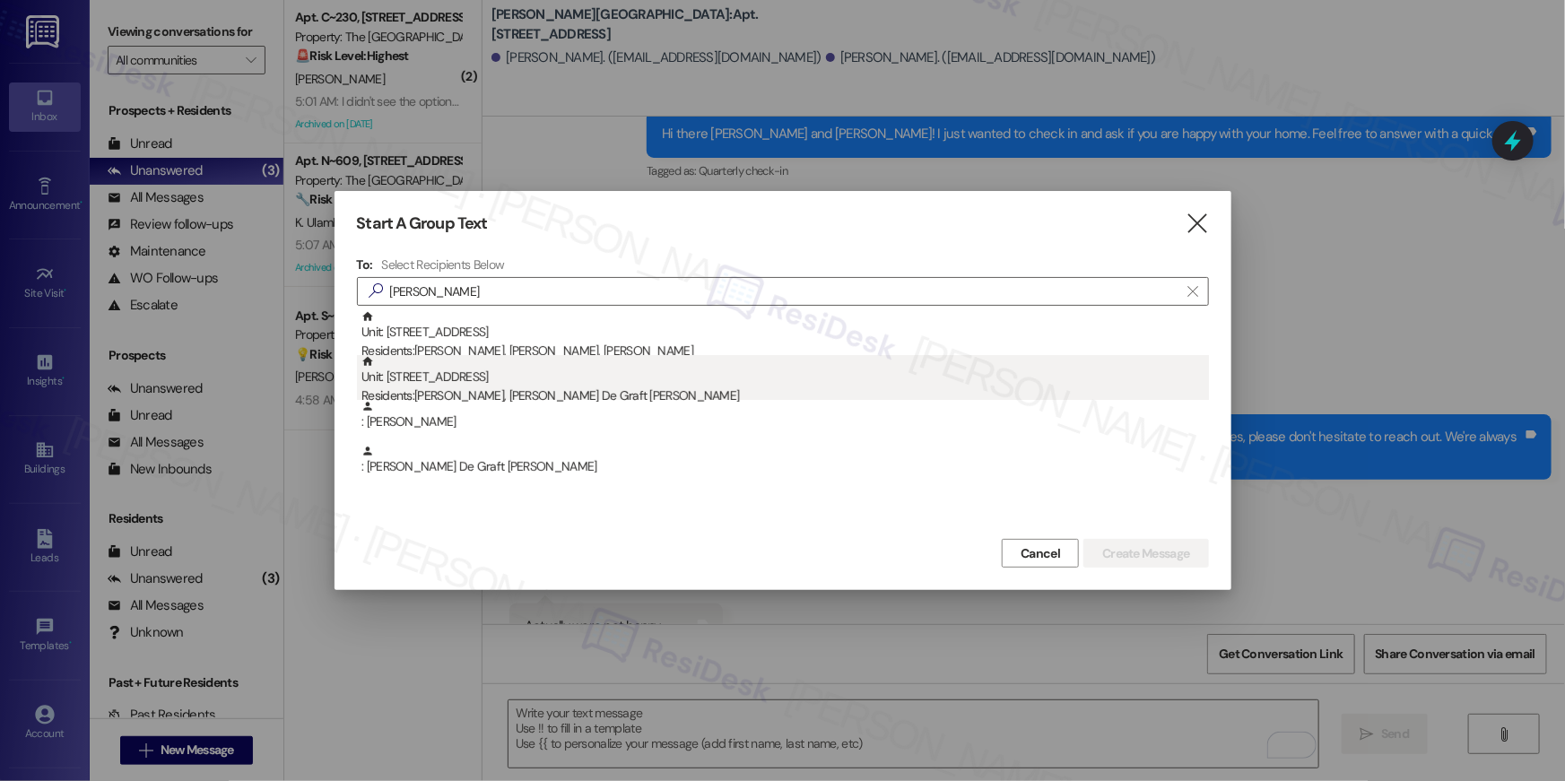
click at [473, 382] on div "Unit: [STREET_ADDRESS] Residents: [PERSON_NAME], [PERSON_NAME] De Graft [PERSON…" at bounding box center [786, 380] width 848 height 51
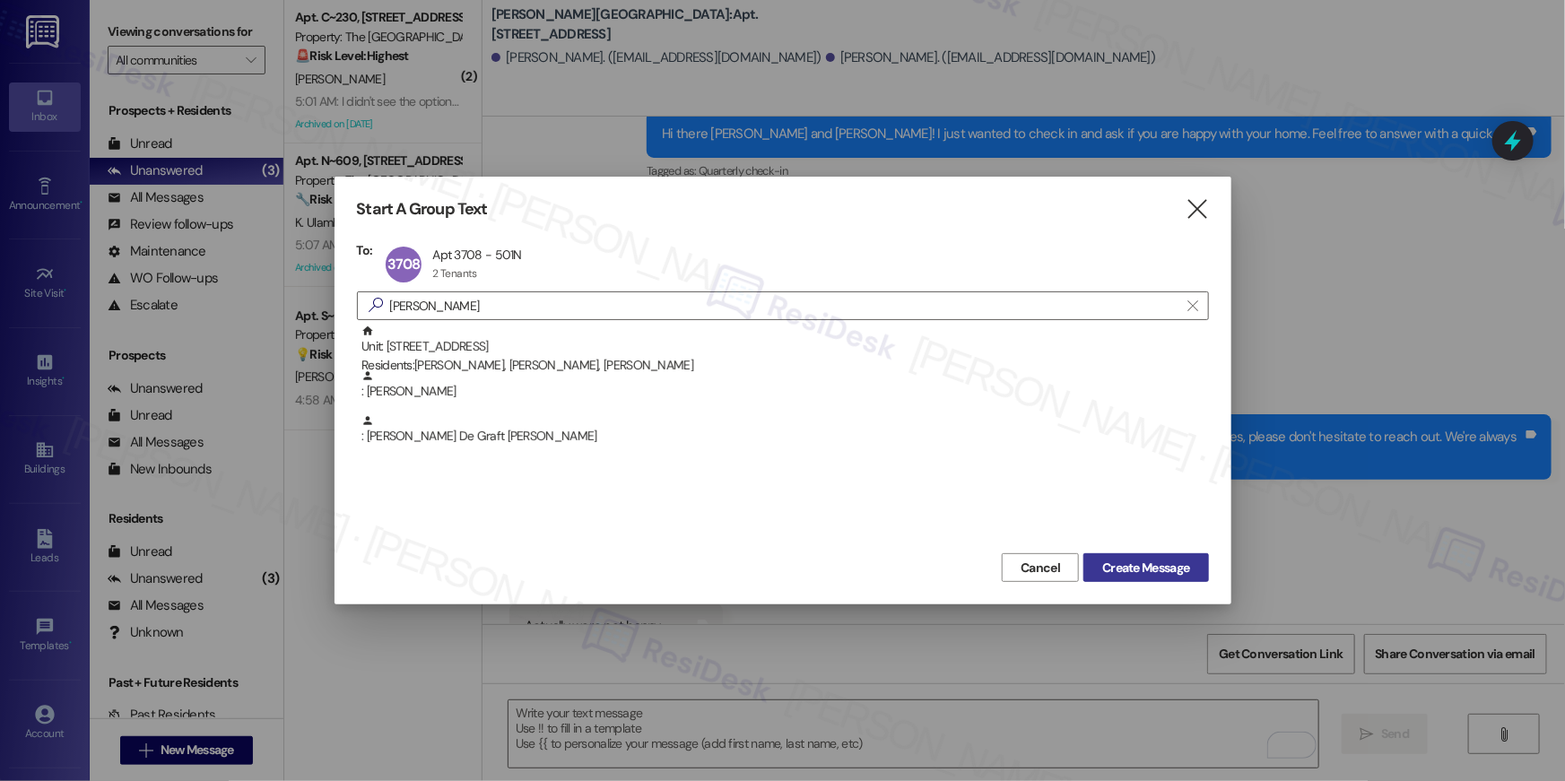
click at [1141, 568] on span "Create Message" at bounding box center [1145, 568] width 87 height 19
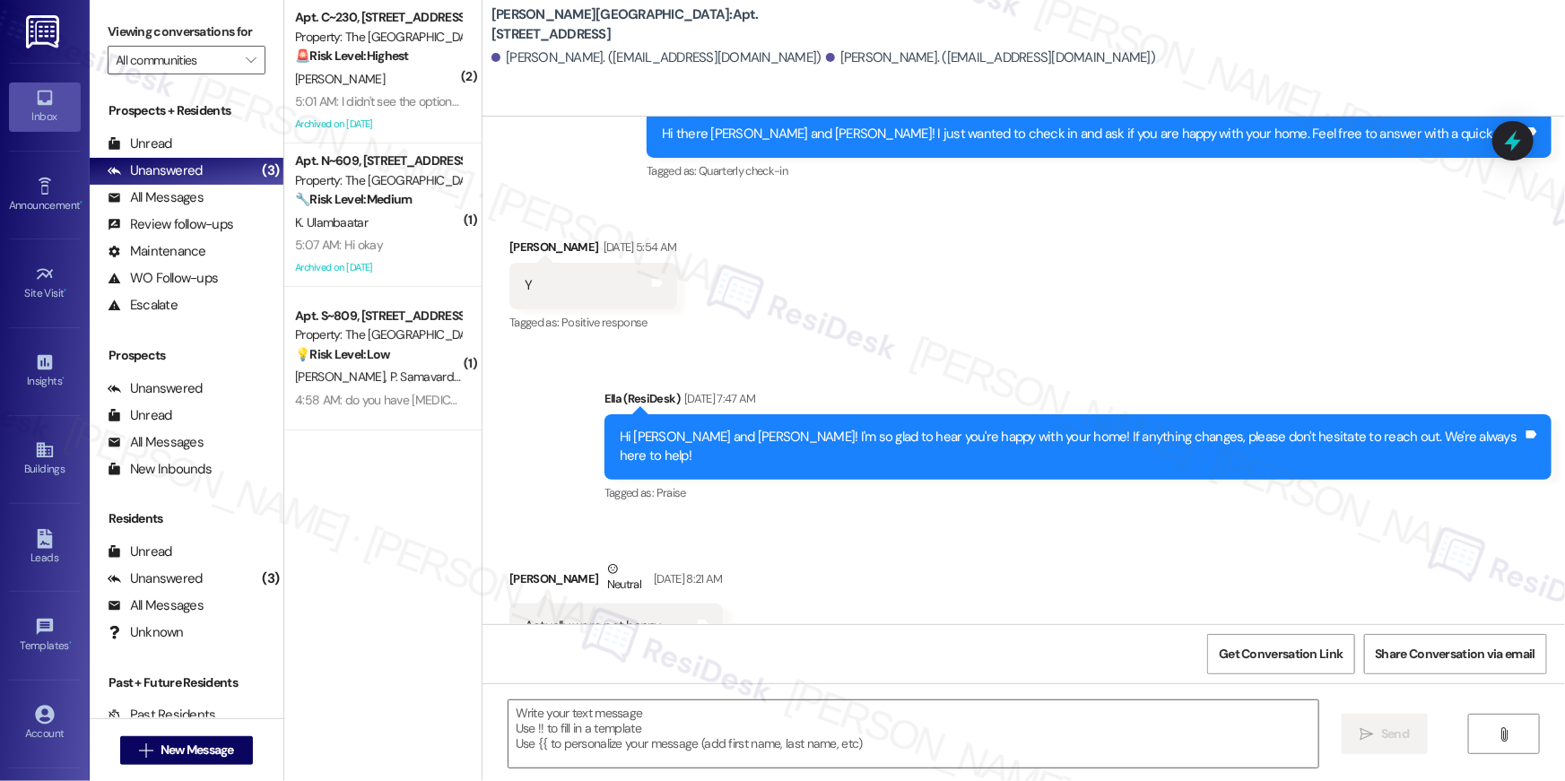
type textarea "Fetching suggested responses. Please feel free to read through the conversation…"
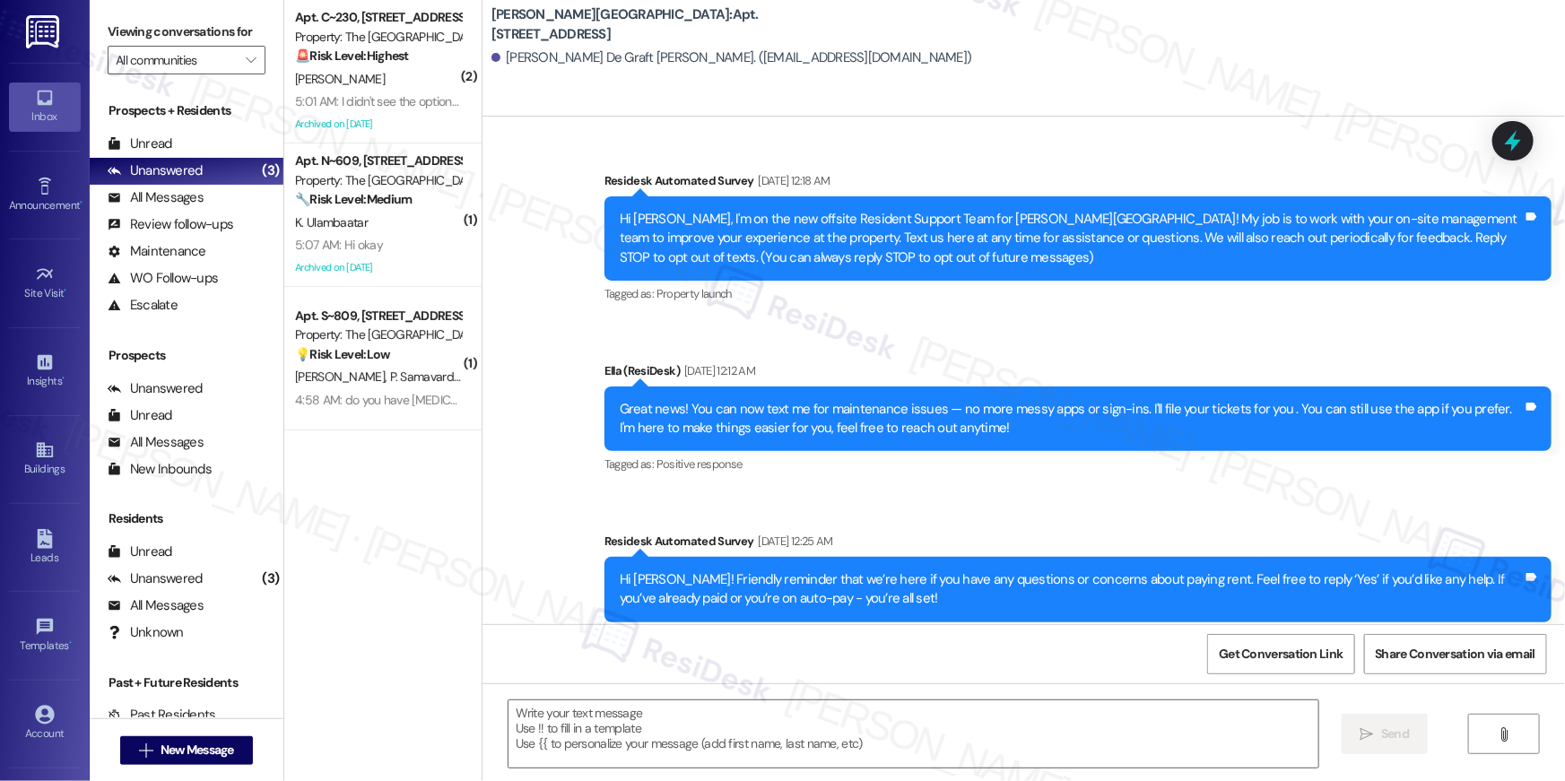
scroll to position [9558, 0]
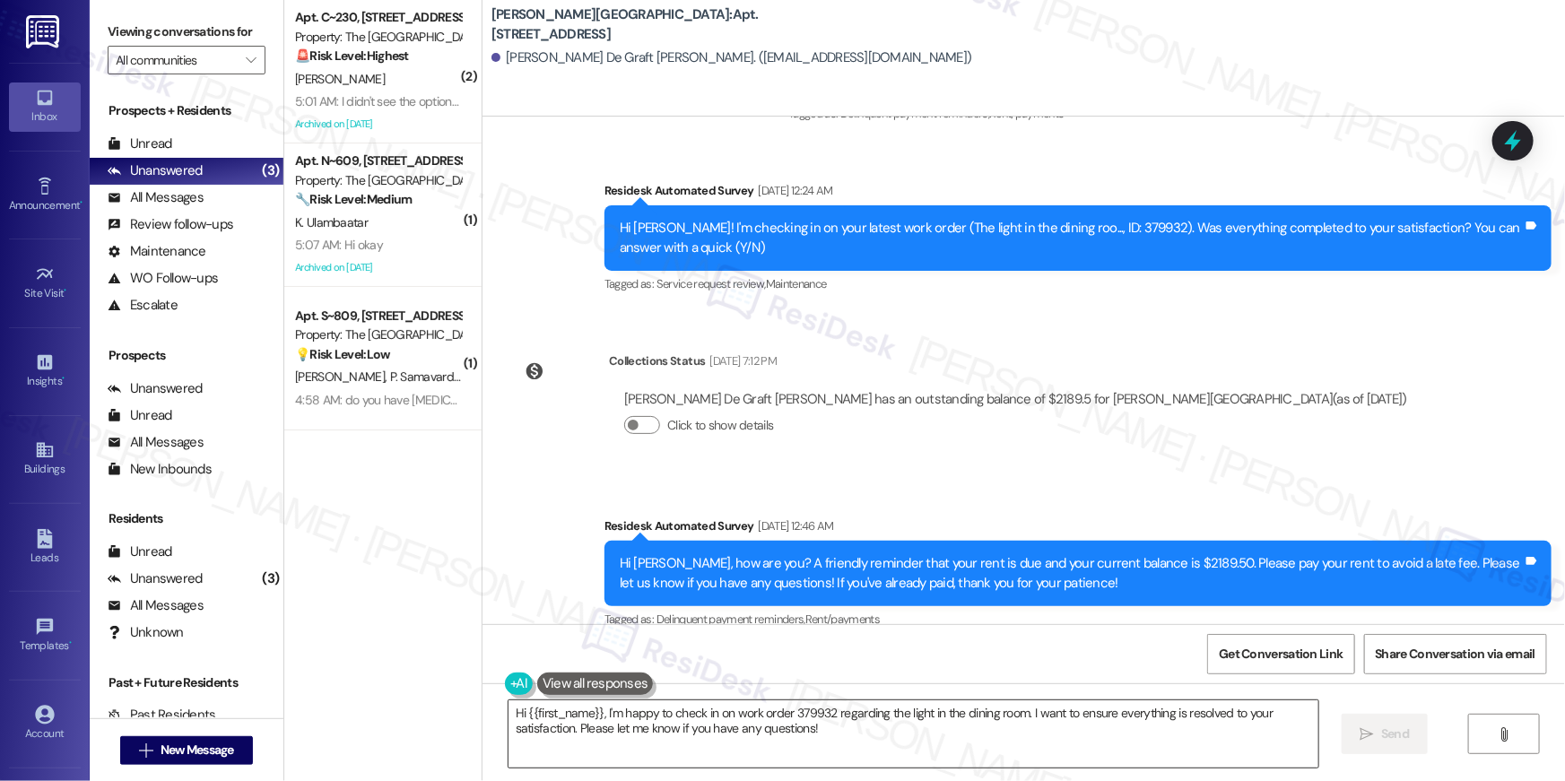
click at [1038, 752] on textarea "Hi {{first_name}}, I'm happy to check in on work order 379932 regarding the lig…" at bounding box center [914, 734] width 810 height 67
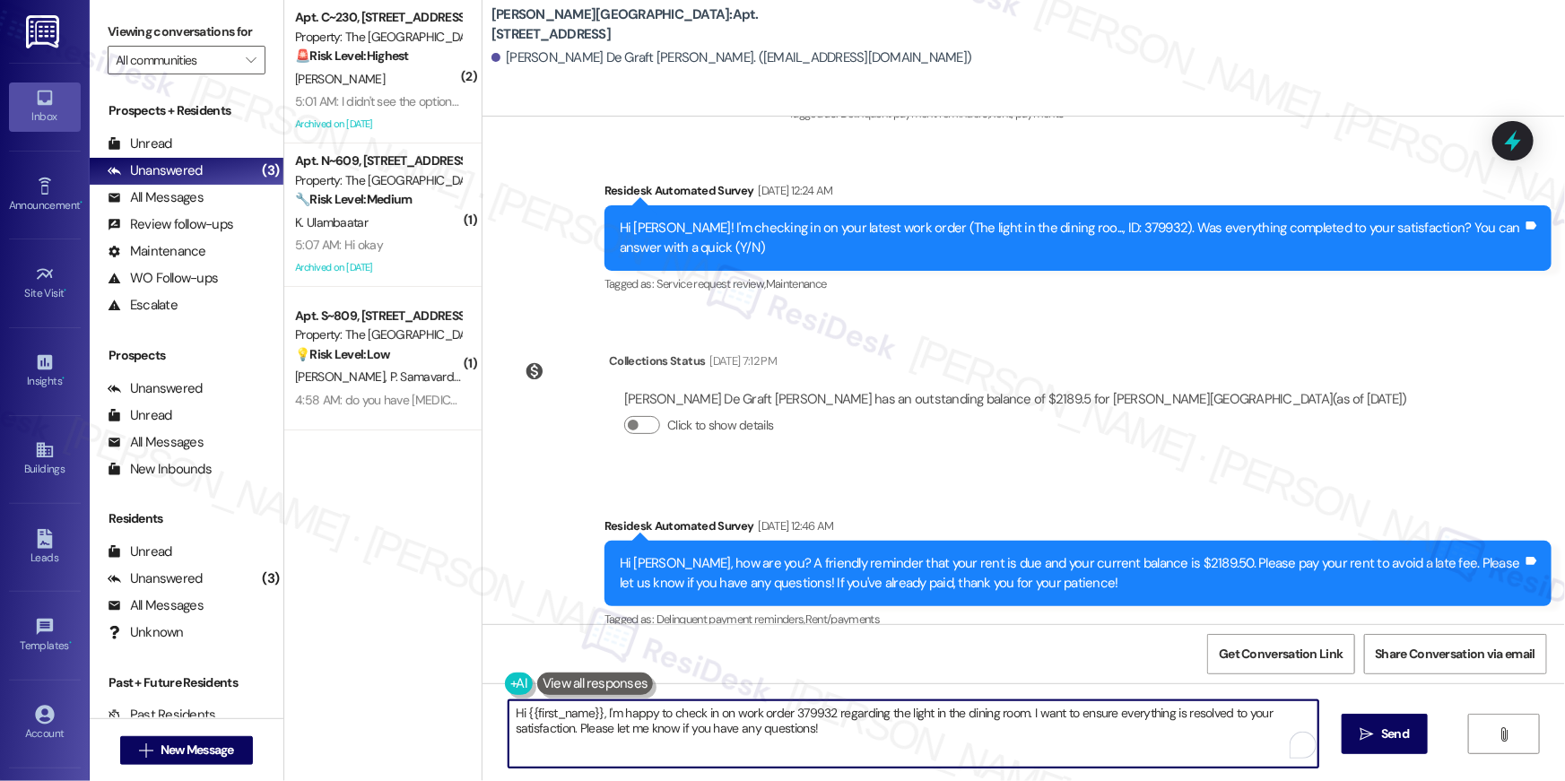
paste textarea "your {{property}} lease renewal offer is now ready! Please review your renewal …"
type textarea "Hi {{first_name}}, your {{property}} lease renewal offer is now ready! Please r…"
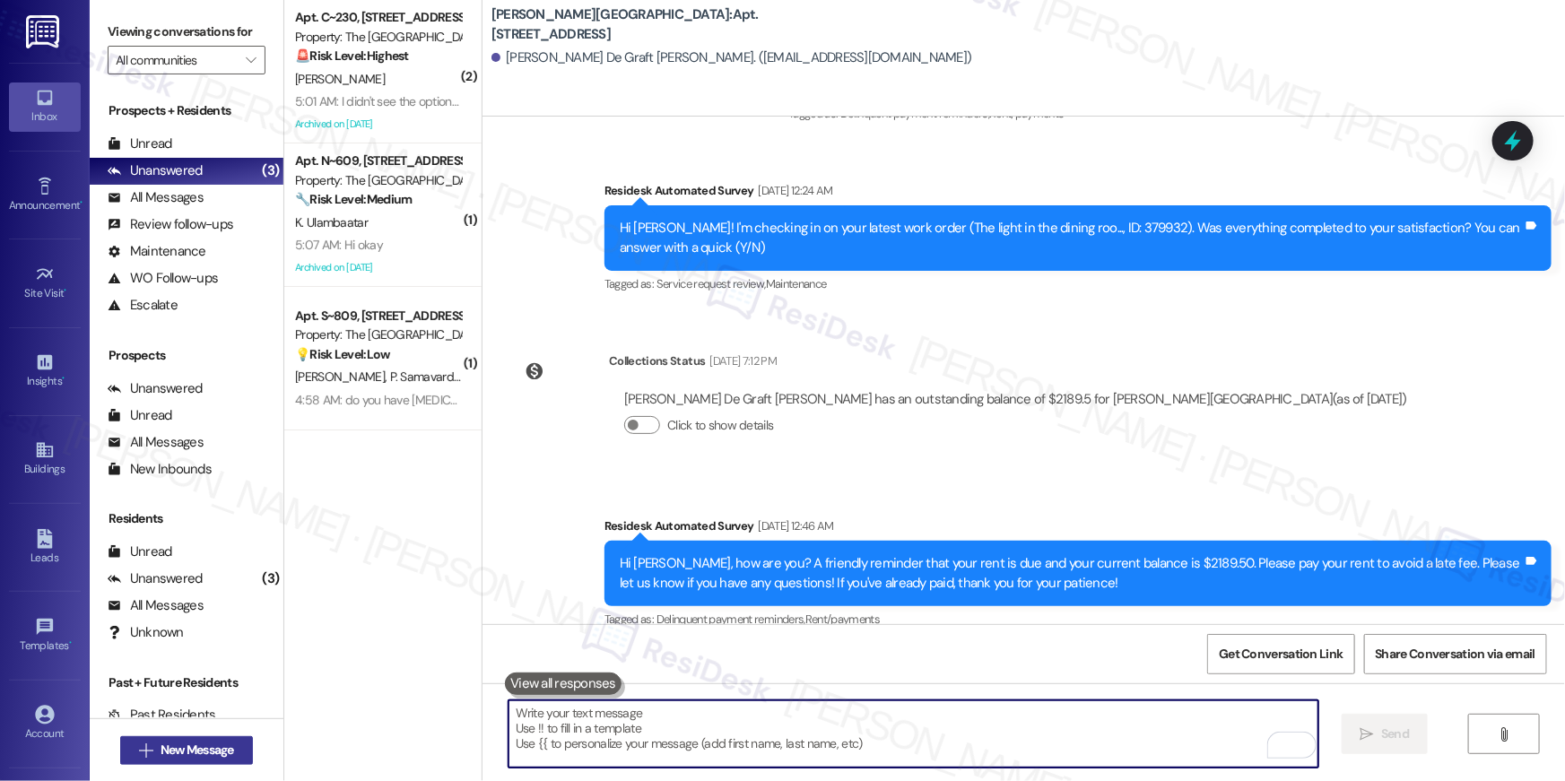
click at [205, 753] on span "New Message" at bounding box center [198, 750] width 74 height 19
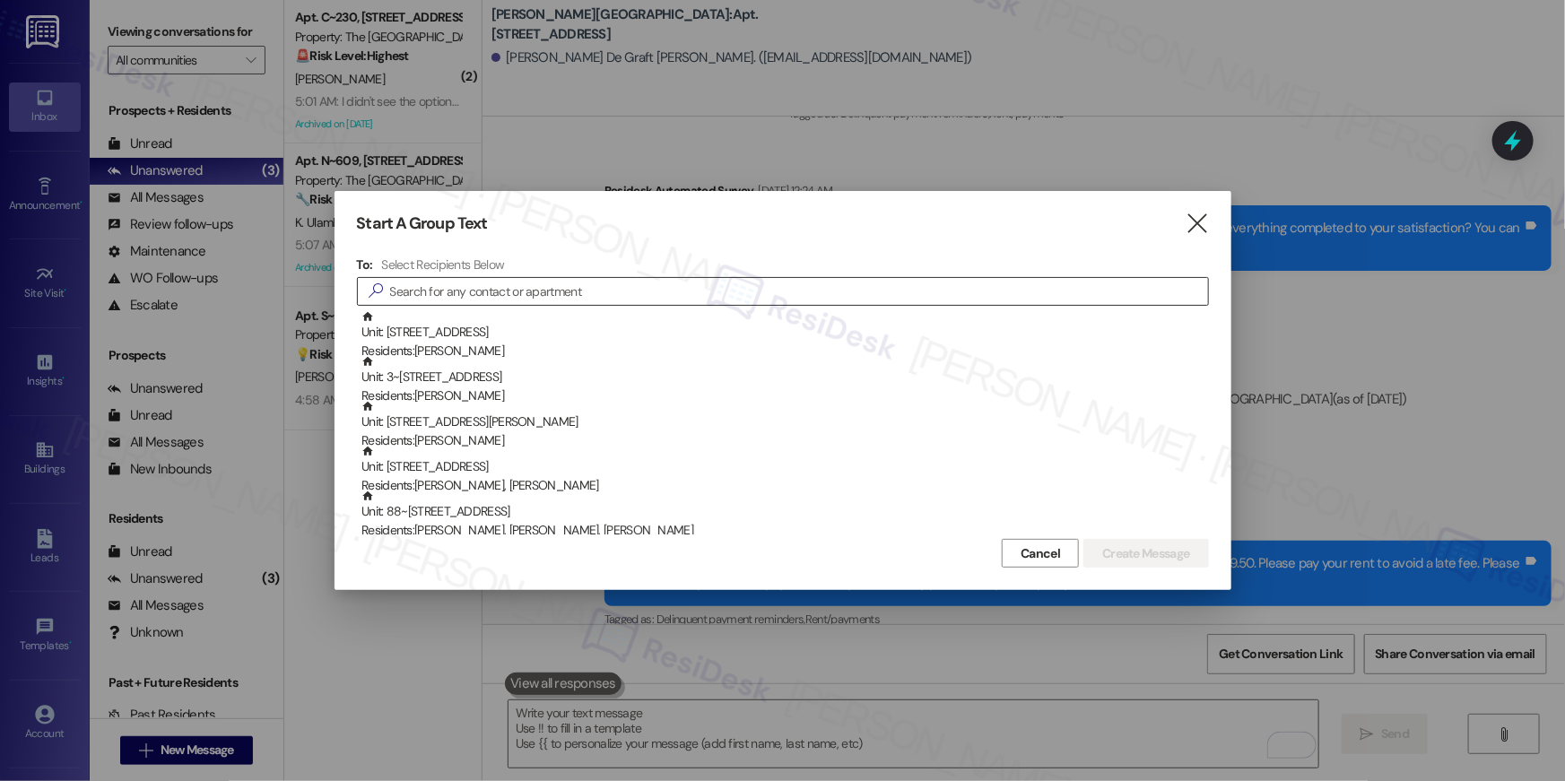
click at [684, 305] on div "" at bounding box center [783, 291] width 852 height 29
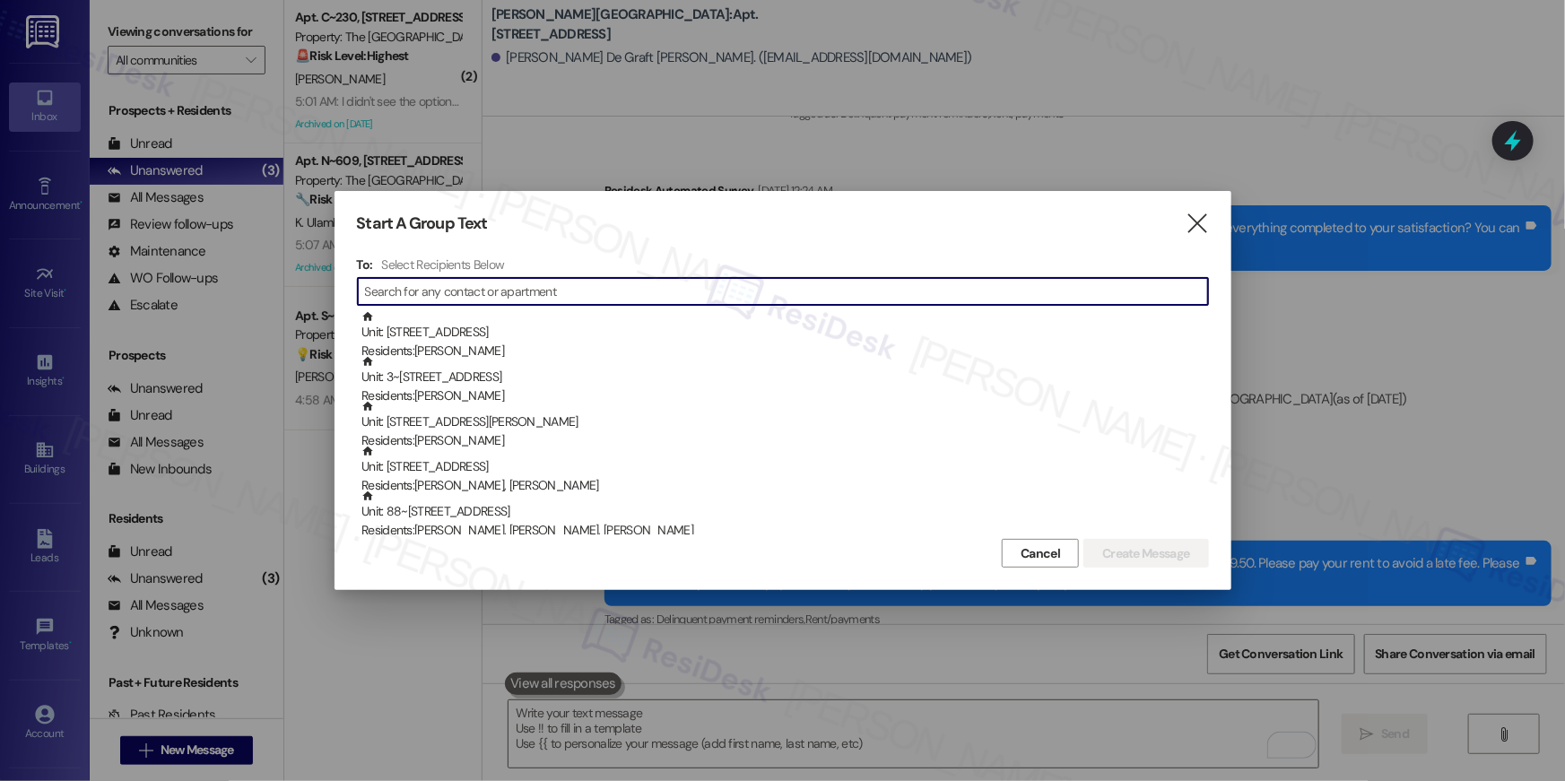
click at [687, 291] on input at bounding box center [786, 291] width 843 height 25
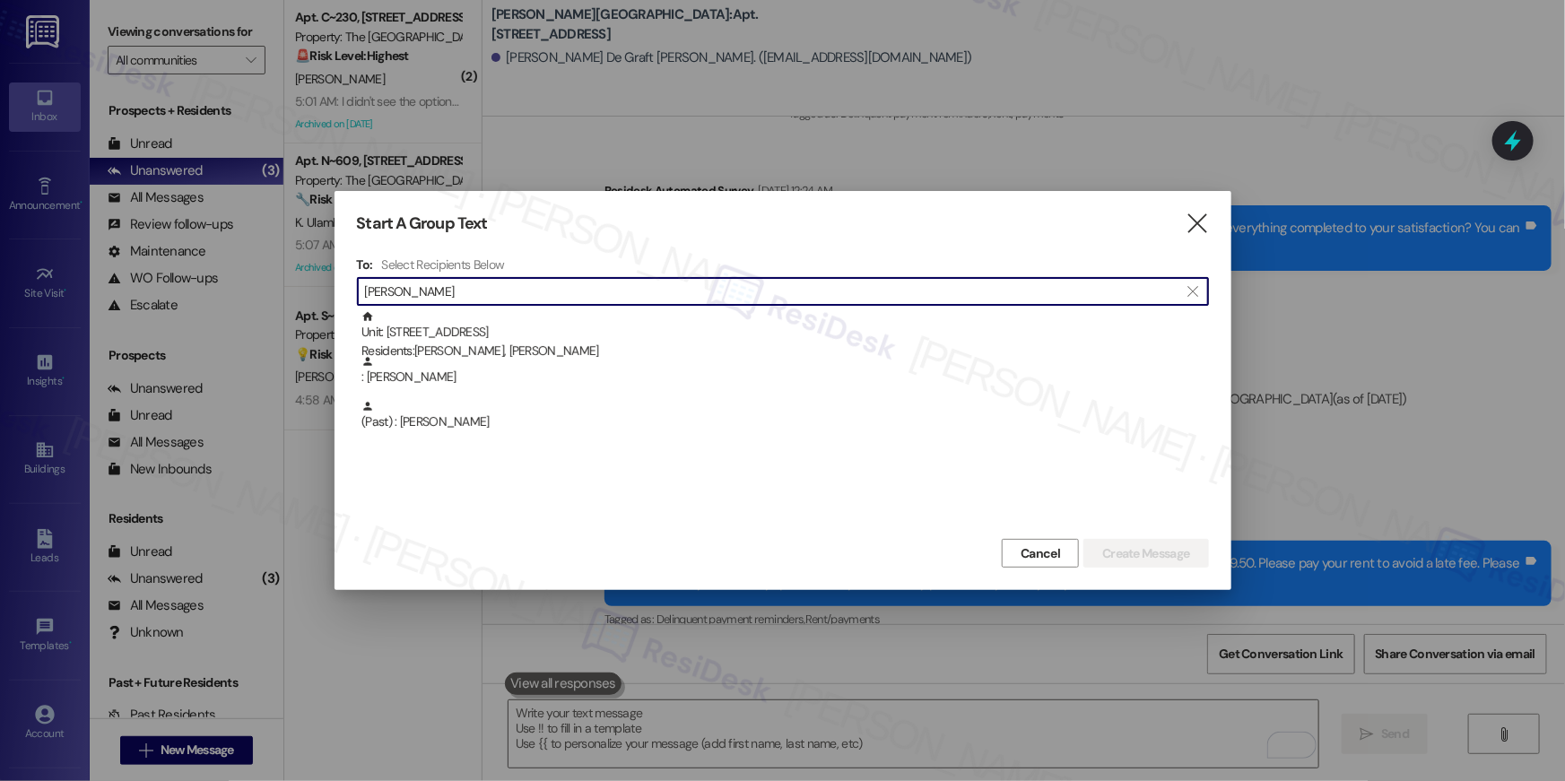
type input "[PERSON_NAME]"
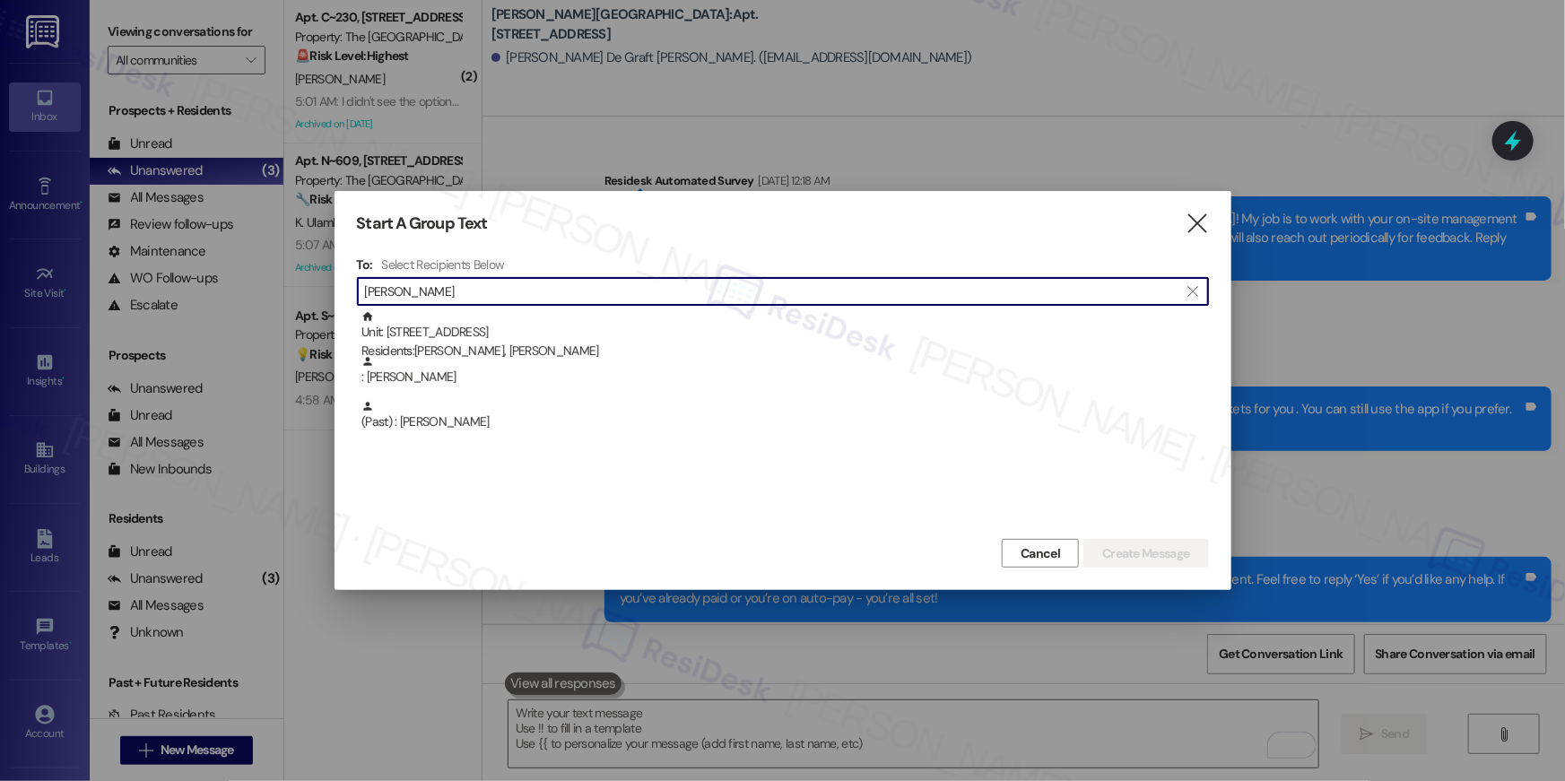
scroll to position [9558, 0]
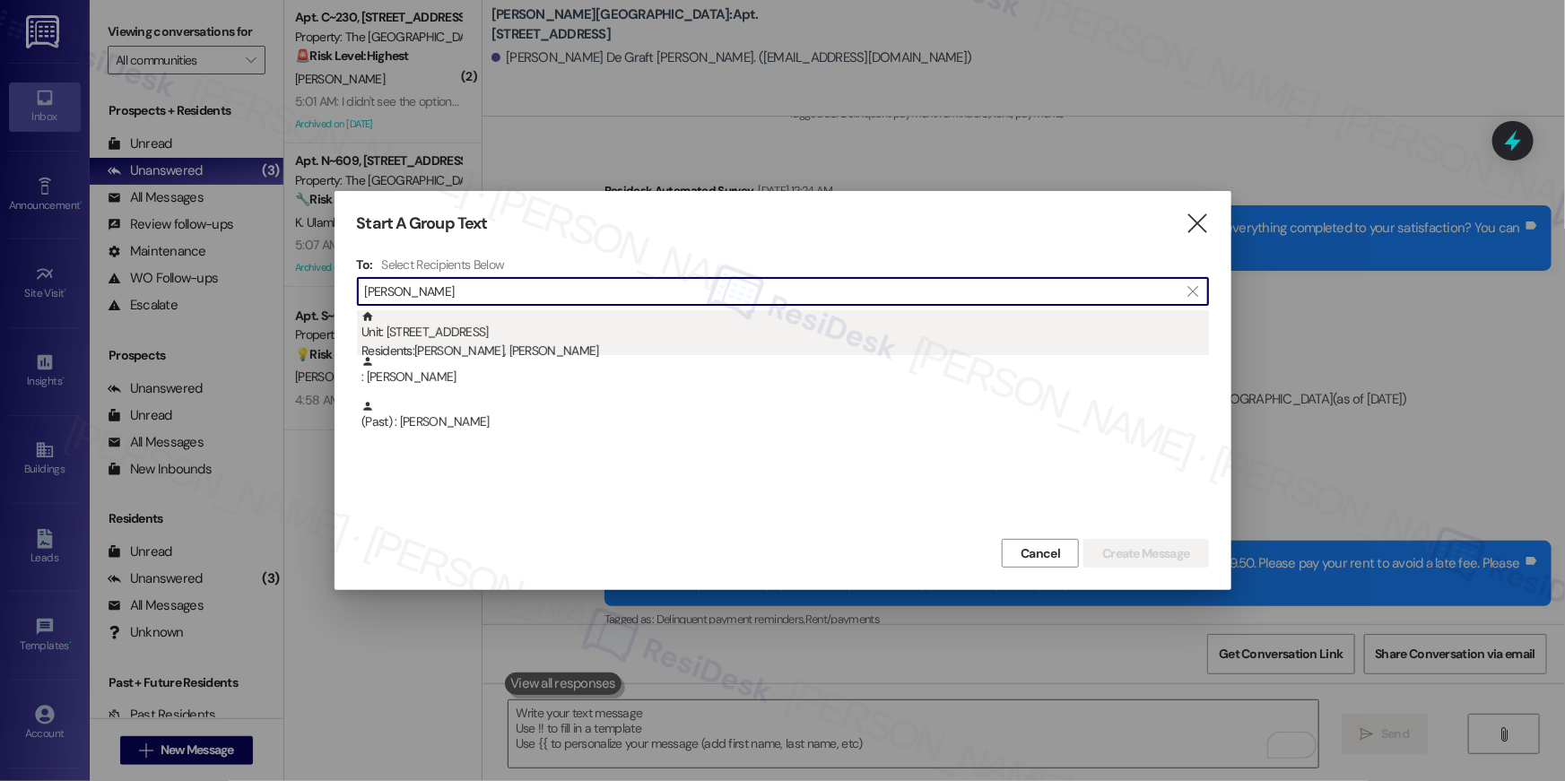
type input "marilyn"
click at [471, 353] on div "Residents: Marilyn Lee, Shonyette Lee" at bounding box center [786, 351] width 848 height 19
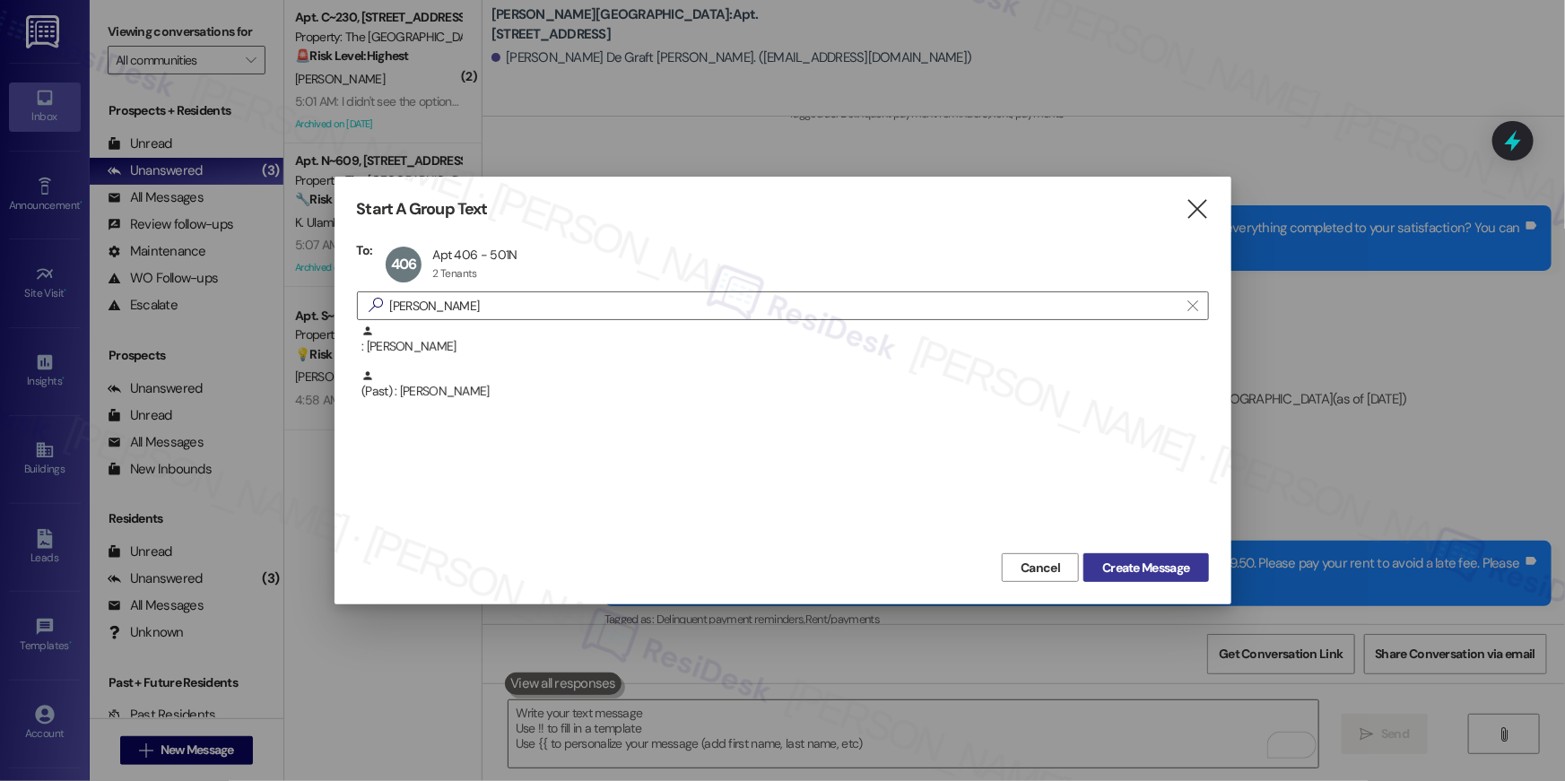
click at [1118, 577] on button "Create Message" at bounding box center [1146, 567] width 125 height 29
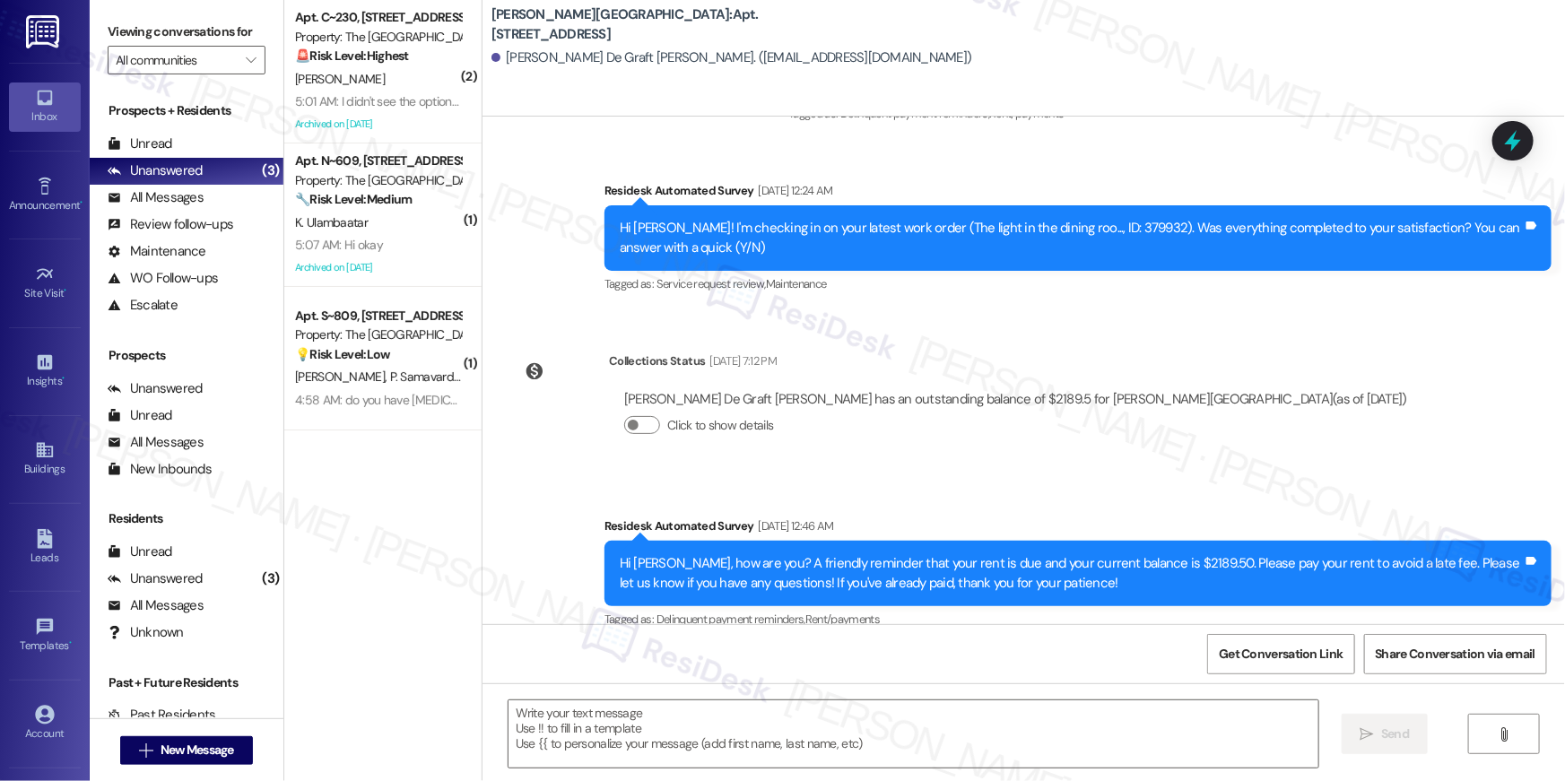
type textarea "Fetching suggested responses. Please feel free to read through the conversation…"
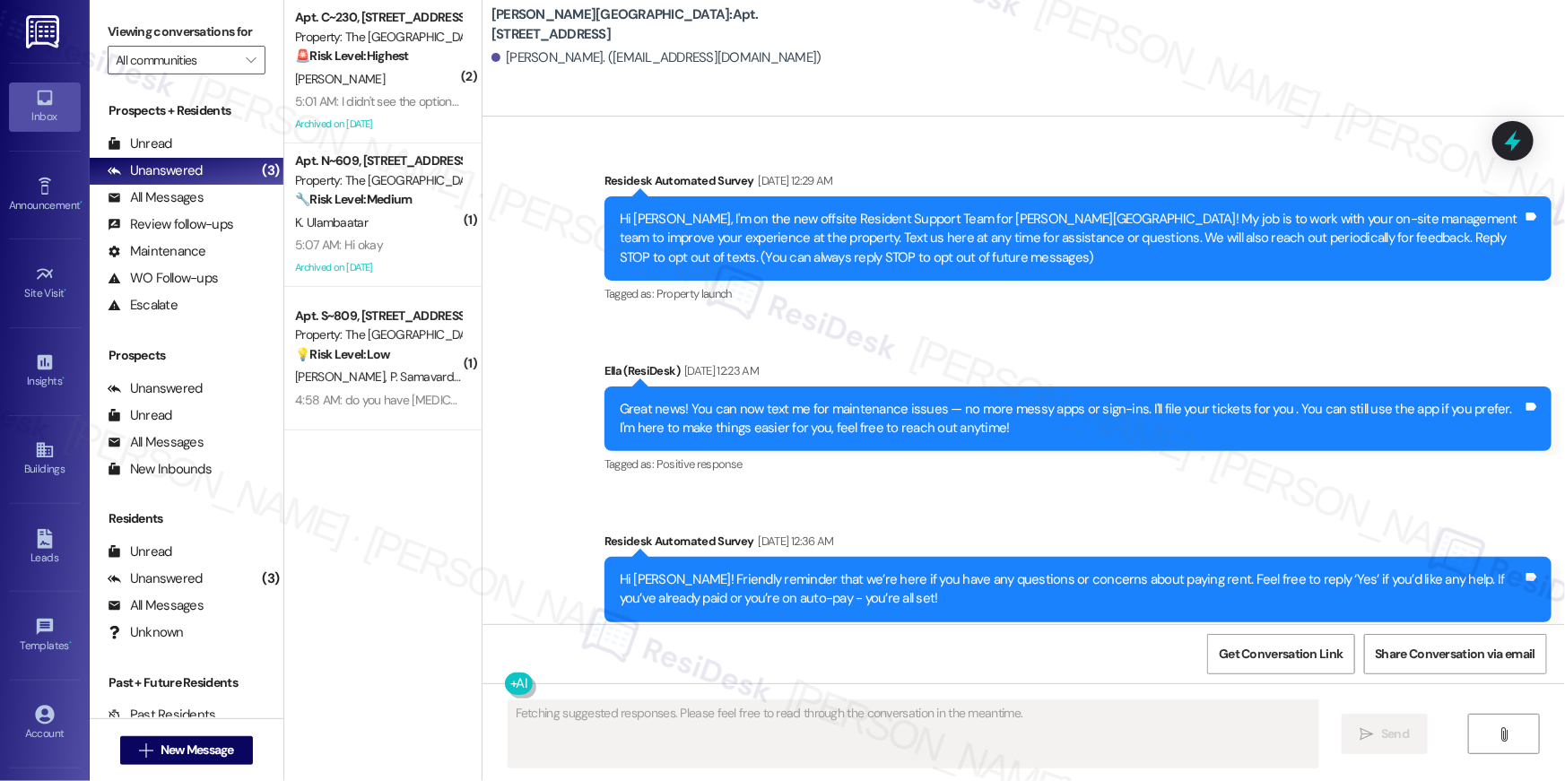
type textarea "Fetching suggested responses. Please feel free to read through the conversation…"
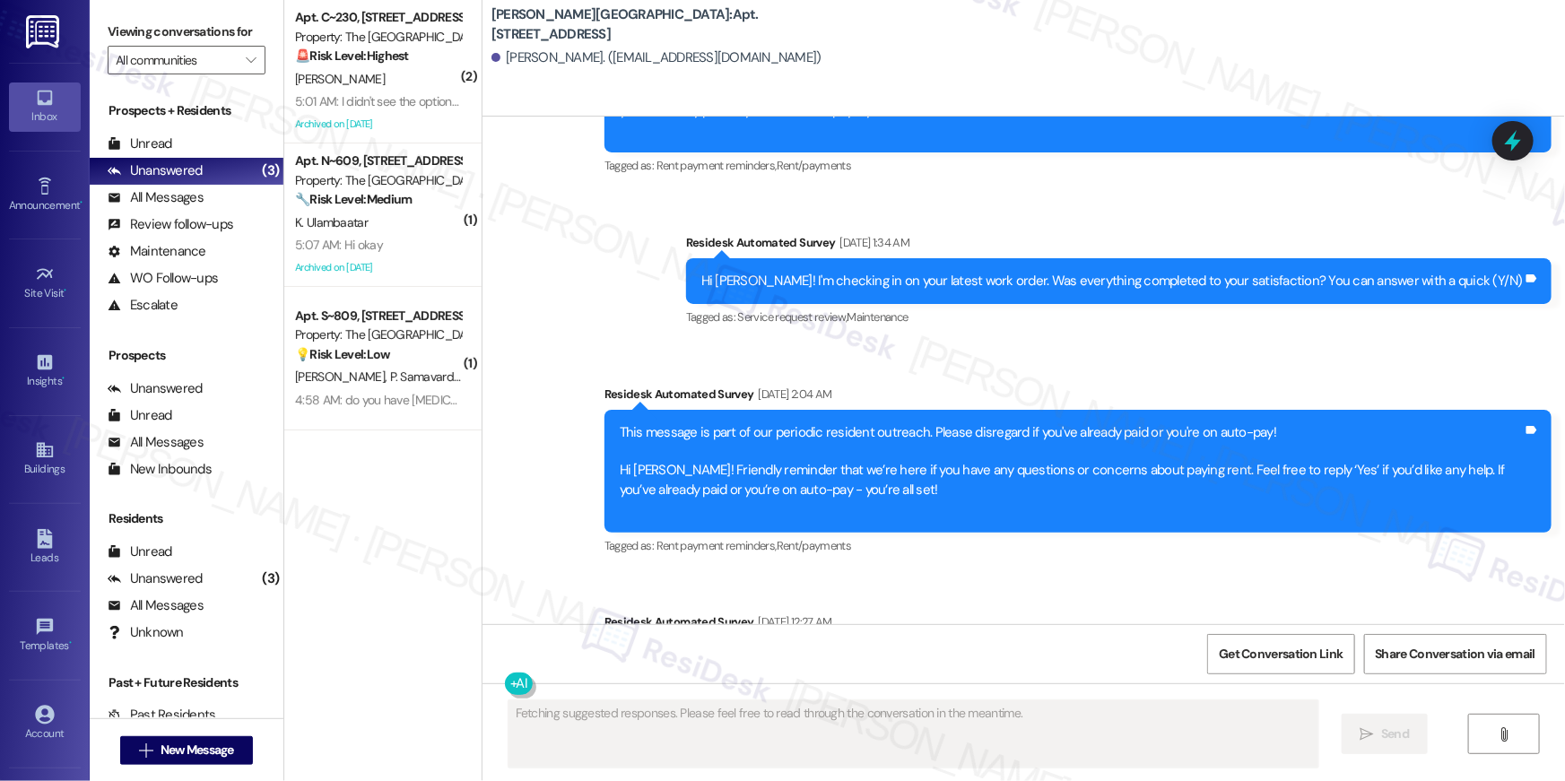
scroll to position [12758, 0]
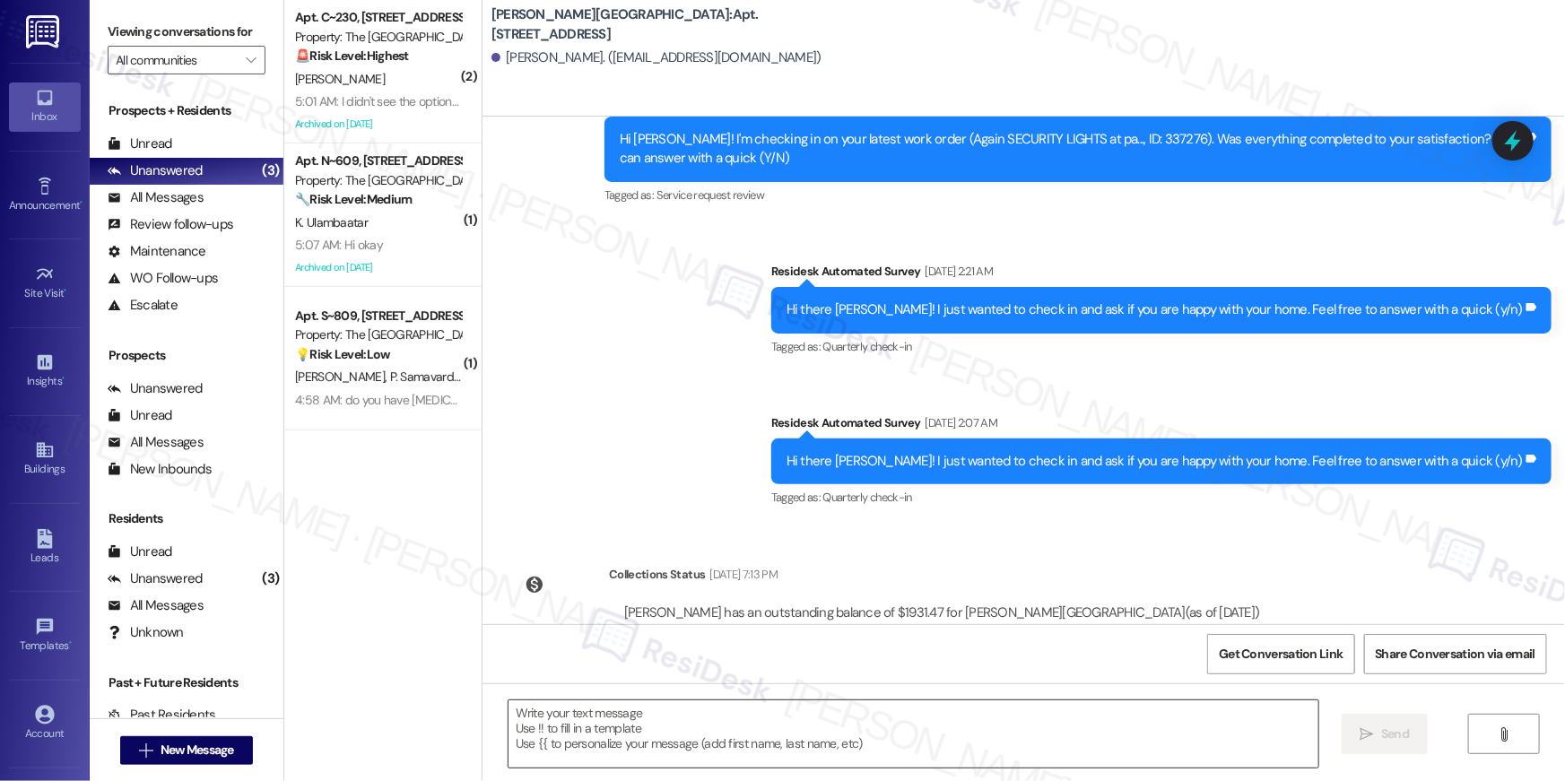
click at [1148, 734] on textarea at bounding box center [914, 734] width 810 height 67
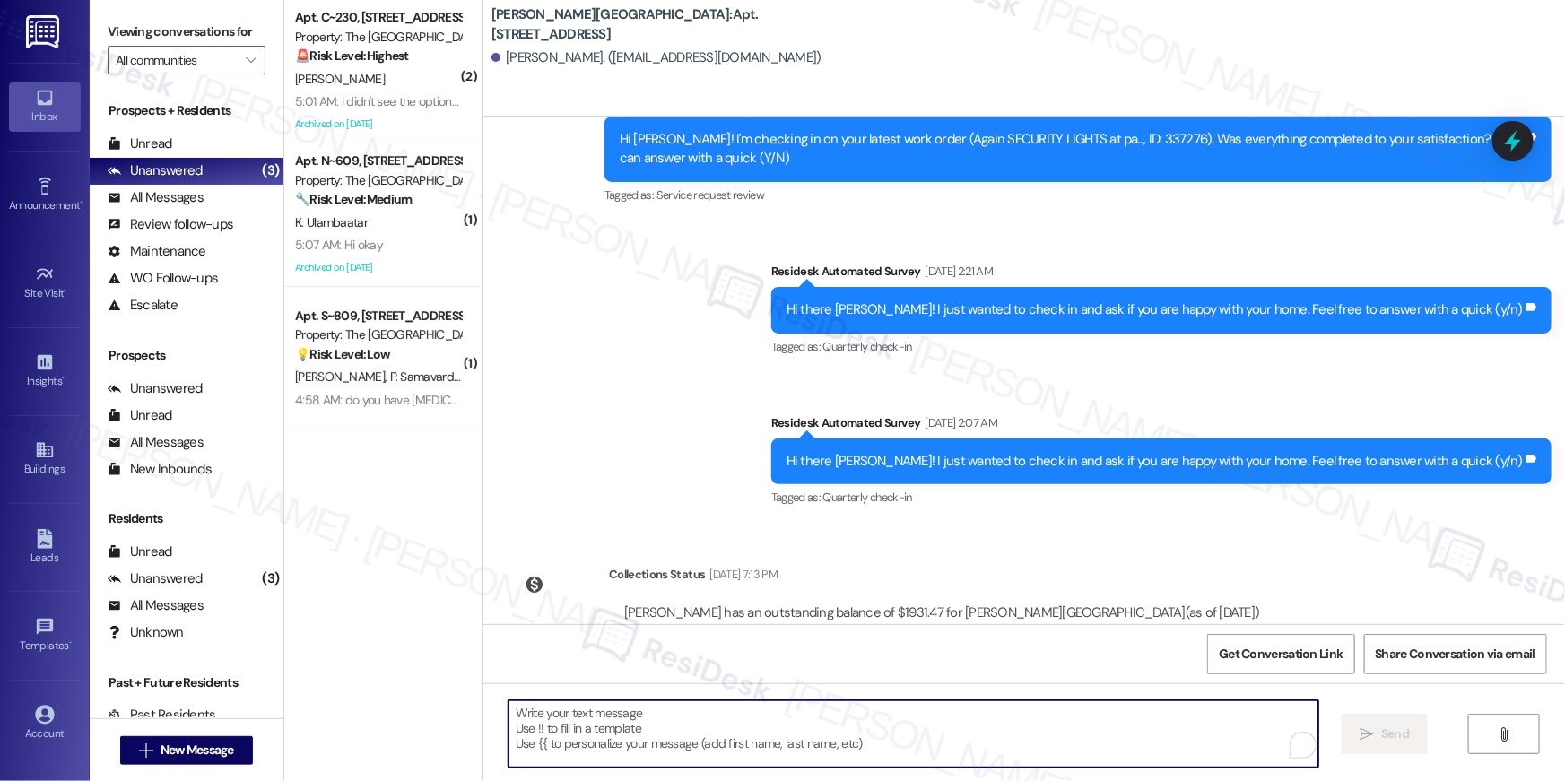
paste textarea "Hi {{first_name}}, your {{property}} lease renewal offer is now ready! Please r…"
type textarea "Hi {{first_name}}, your {{property}} lease renewal offer is now ready! Please r…"
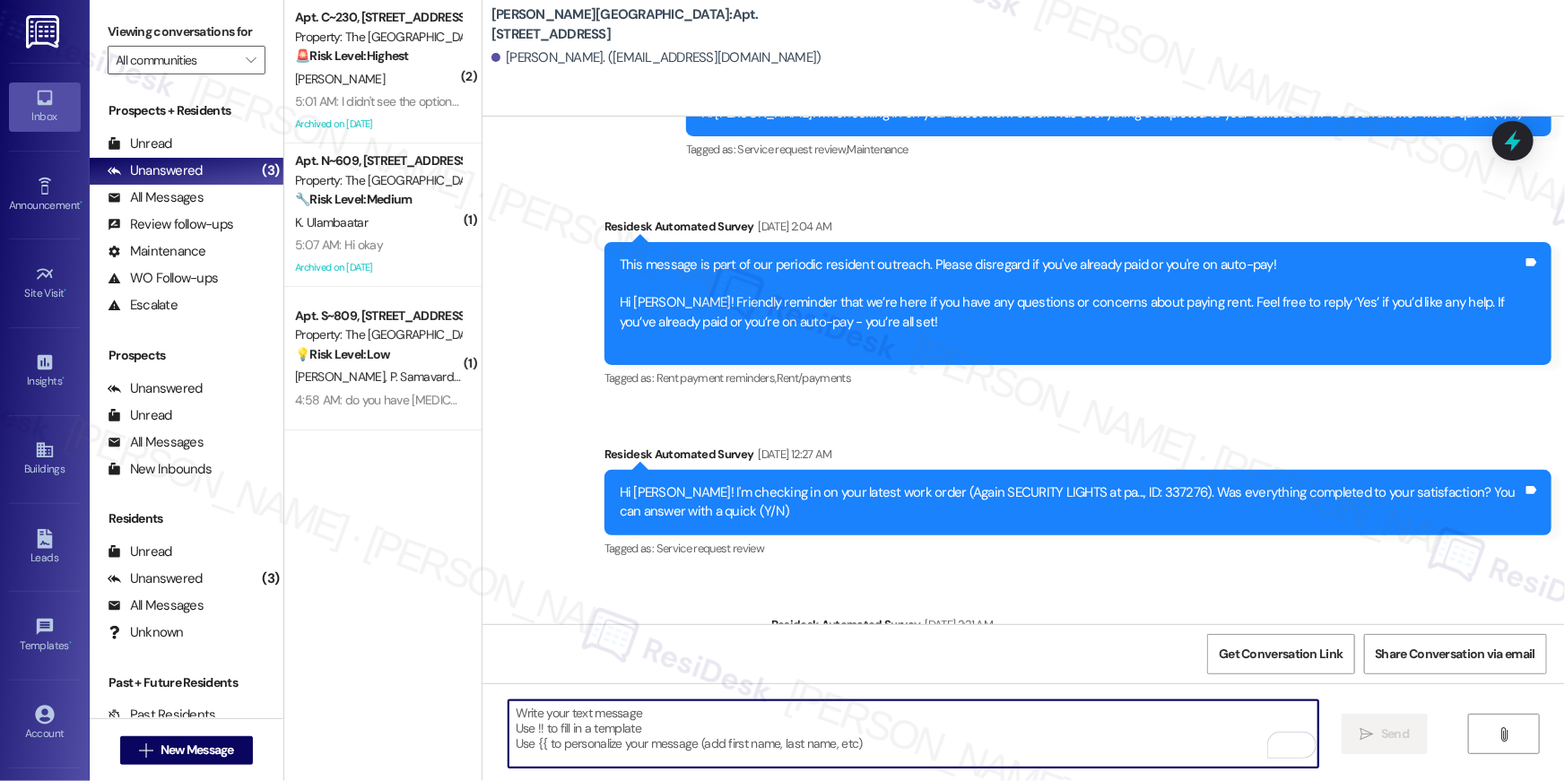
scroll to position [12902, 0]
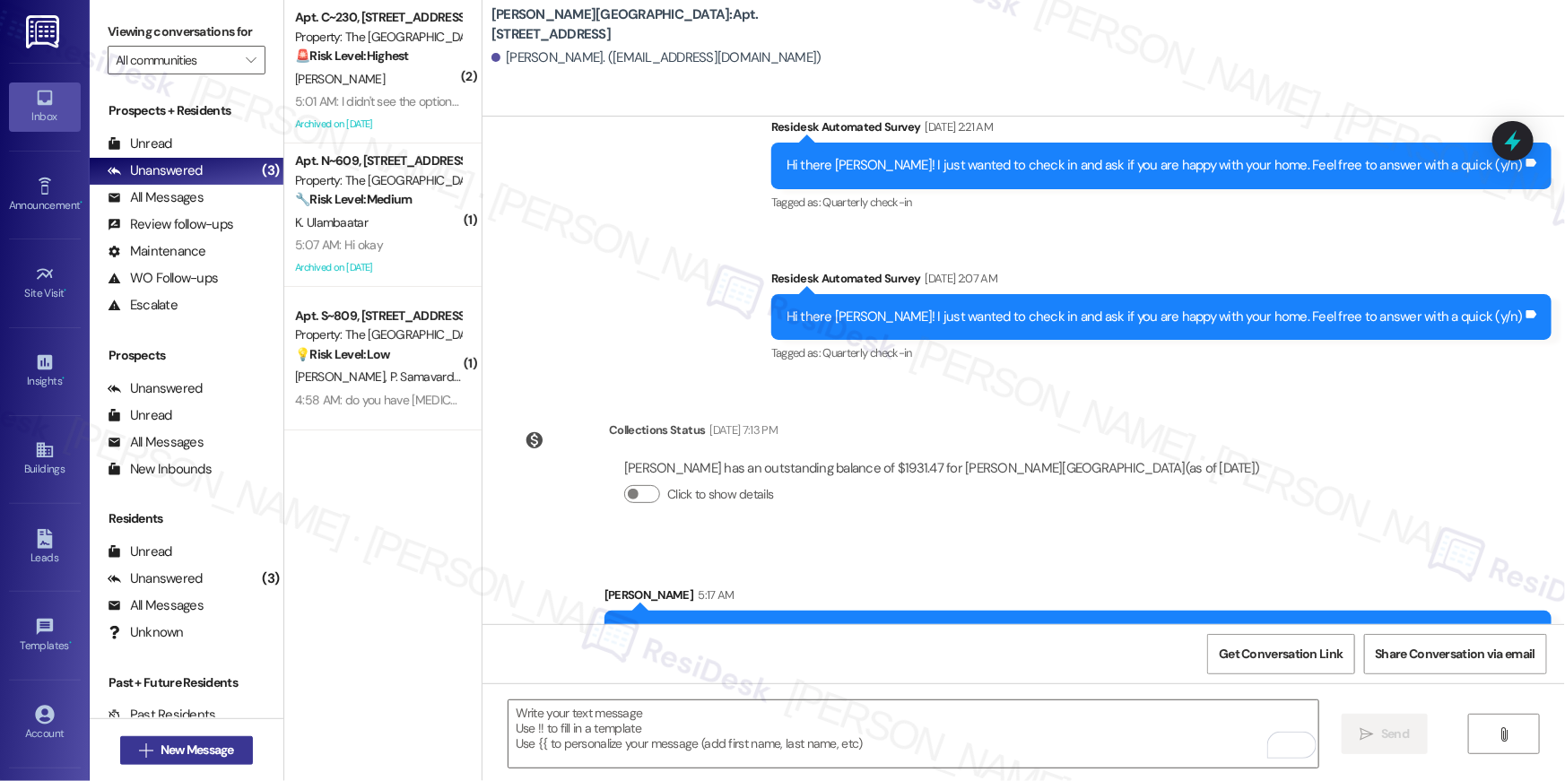
click at [227, 747] on span "New Message" at bounding box center [198, 750] width 74 height 19
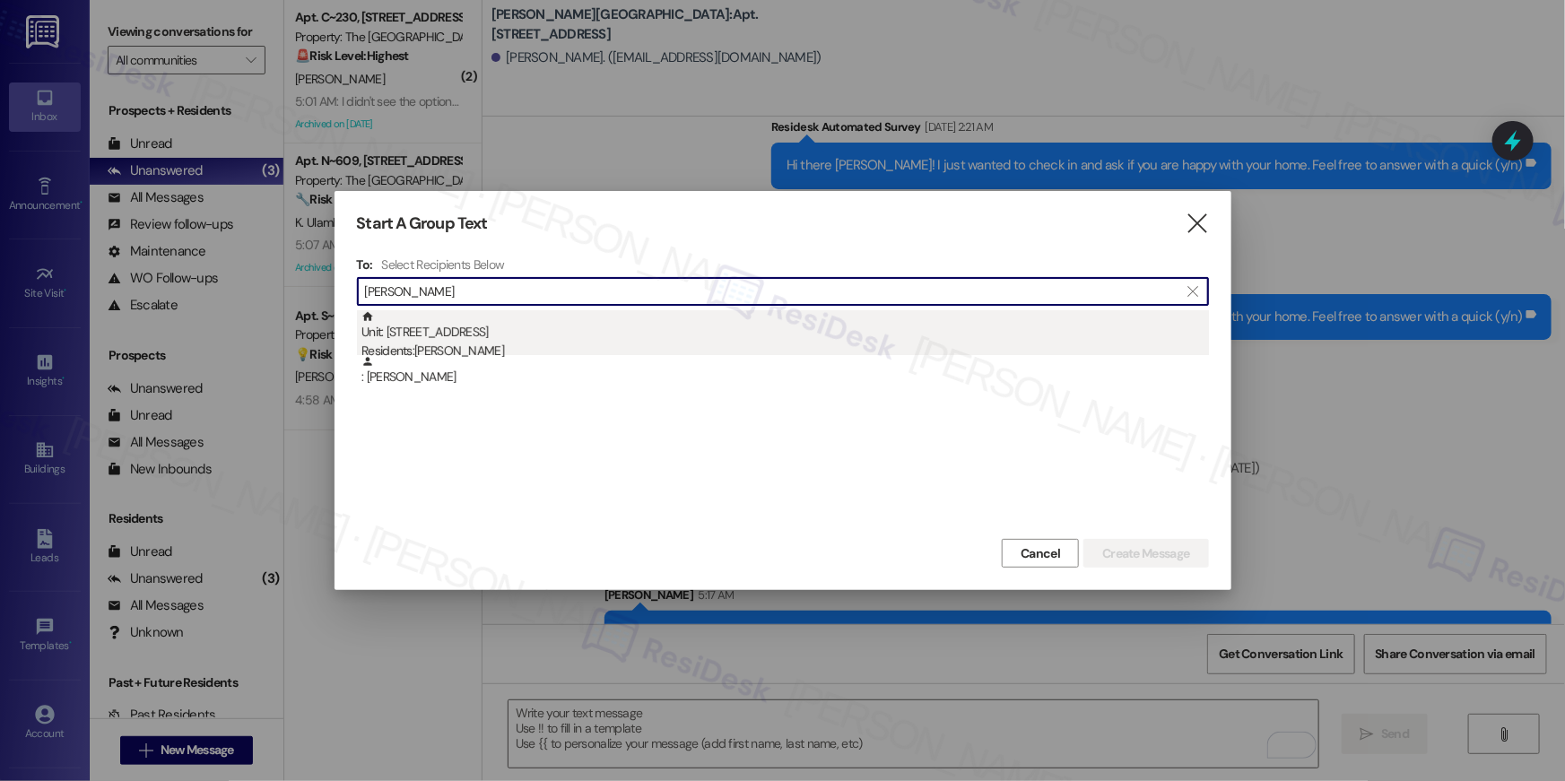
type input "timothy roper"
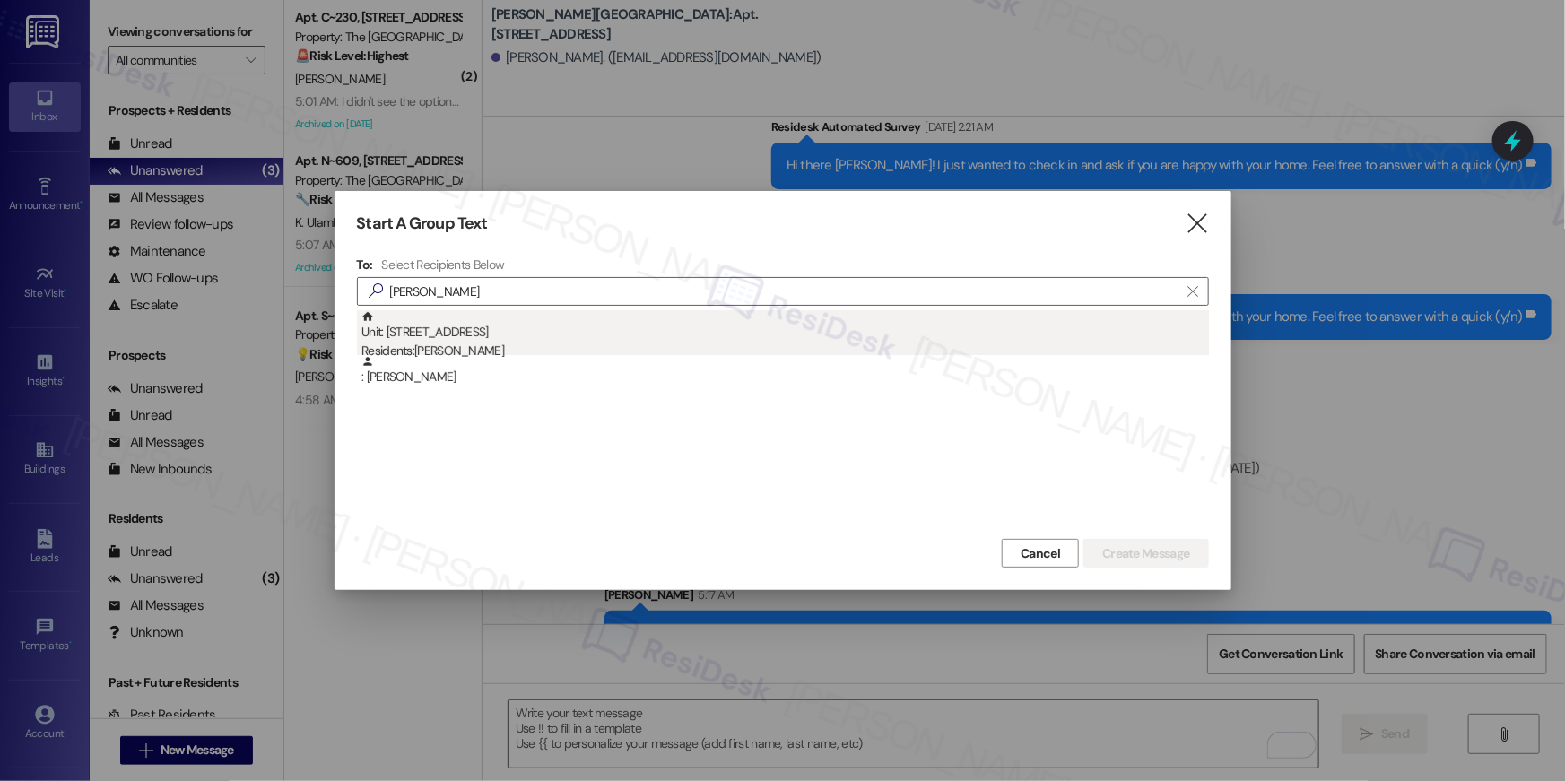
click at [720, 332] on div "Unit: 707 - 501 North River Parkway Residents: Timothy Roper" at bounding box center [786, 335] width 848 height 51
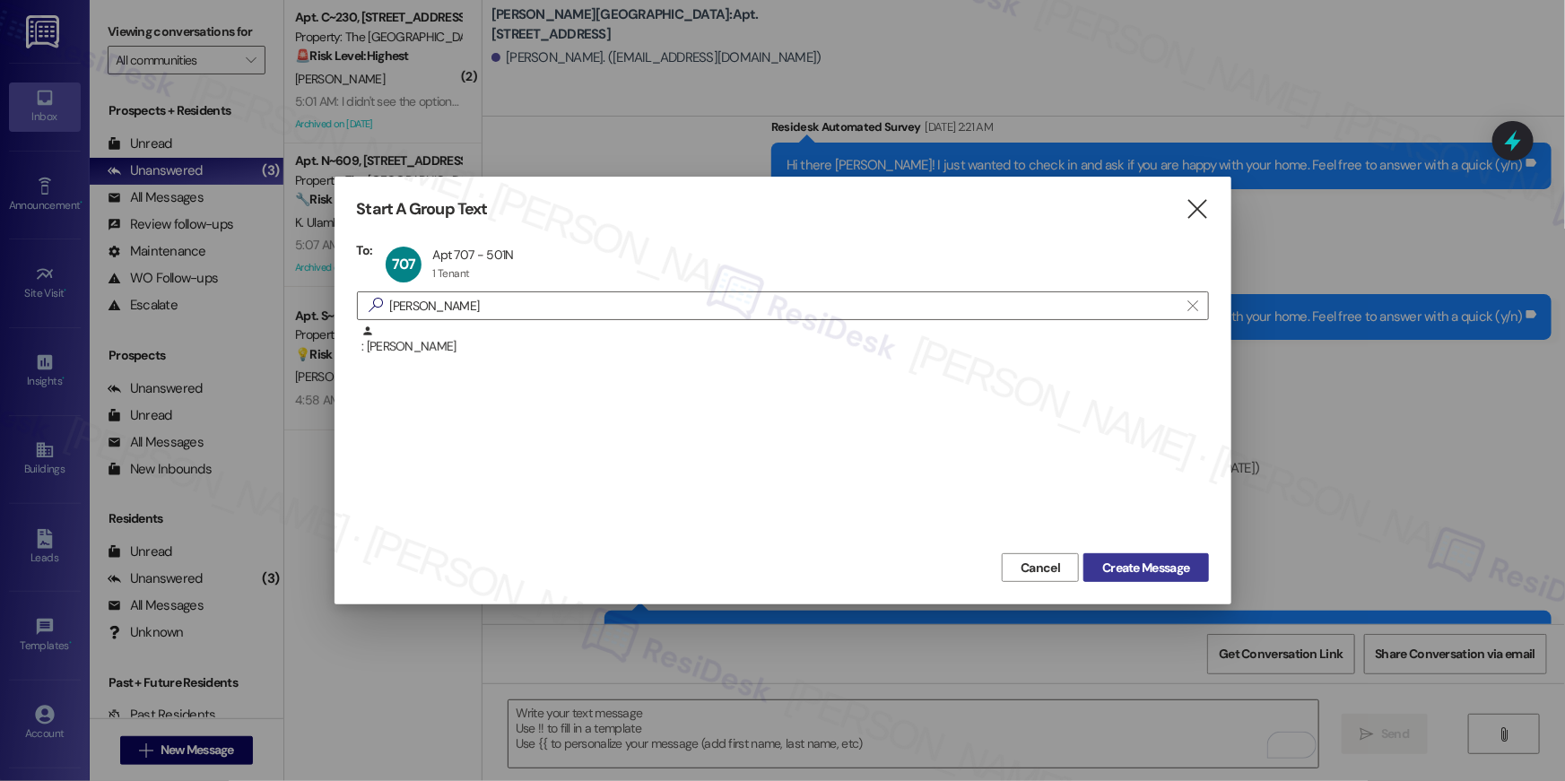
click at [1131, 570] on span "Create Message" at bounding box center [1145, 568] width 87 height 19
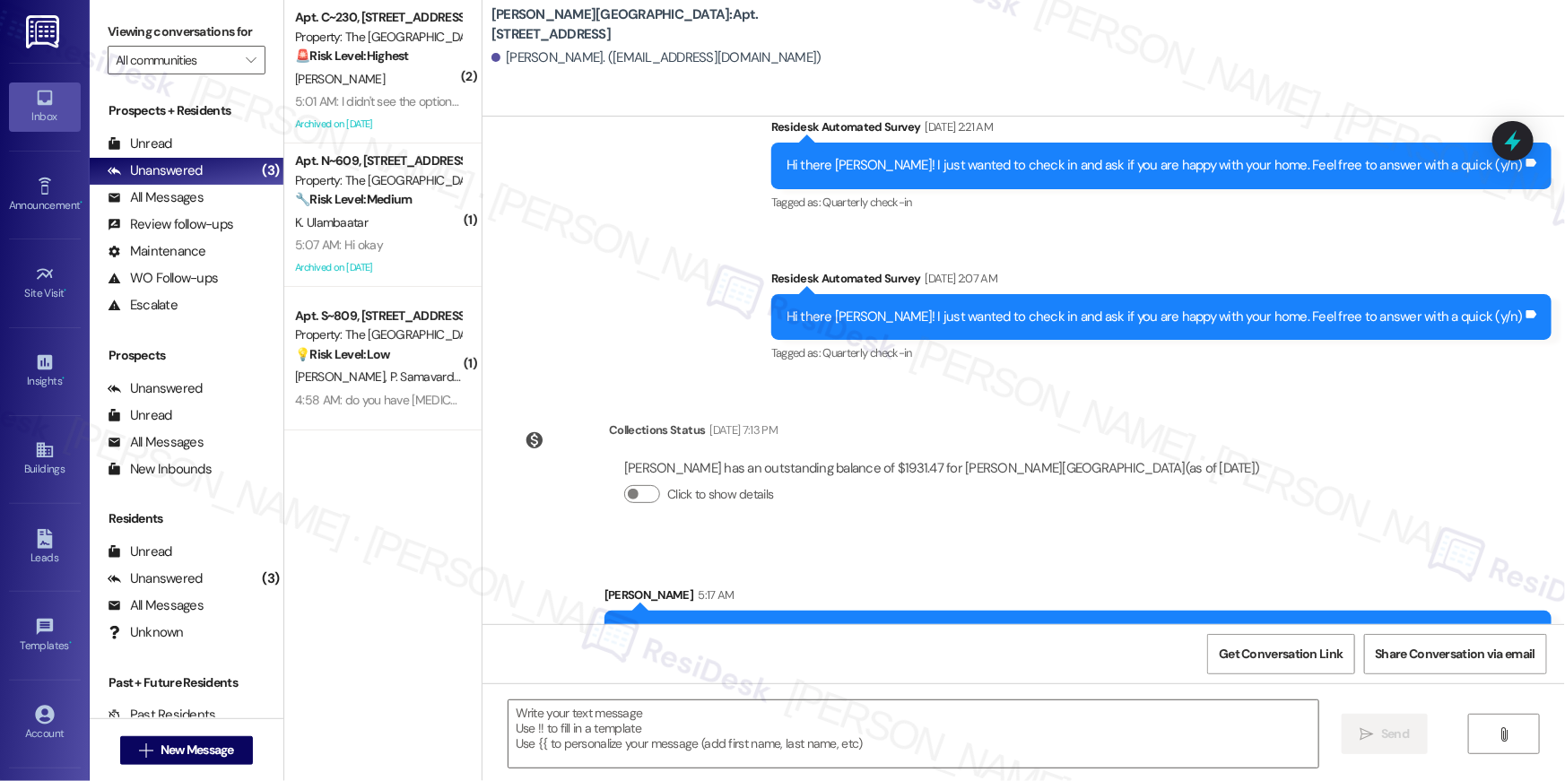
type textarea "Fetching suggested responses. Please feel free to read through the conversation…"
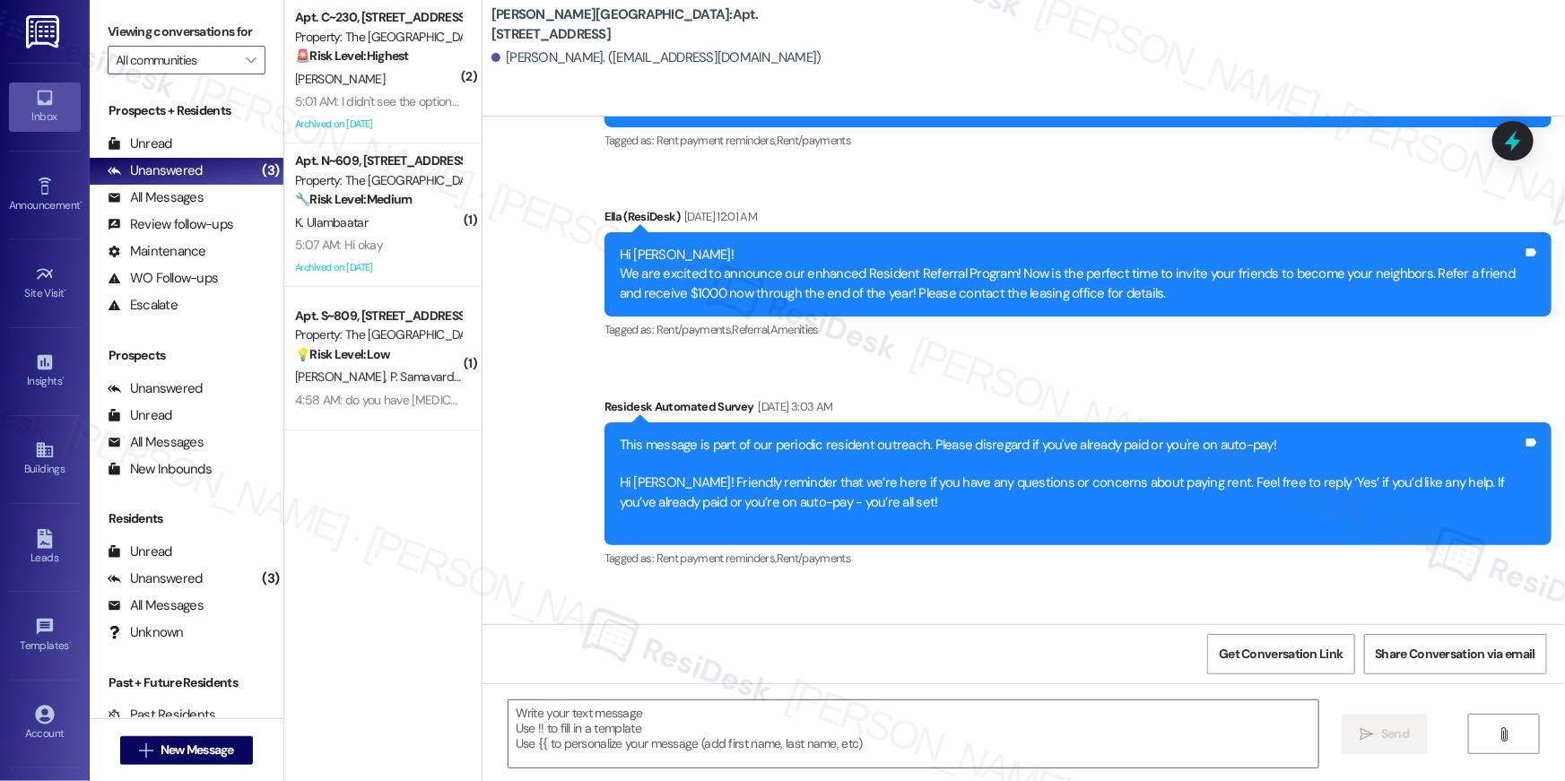
type textarea "Fetching suggested responses. Please feel free to read through the conversation…"
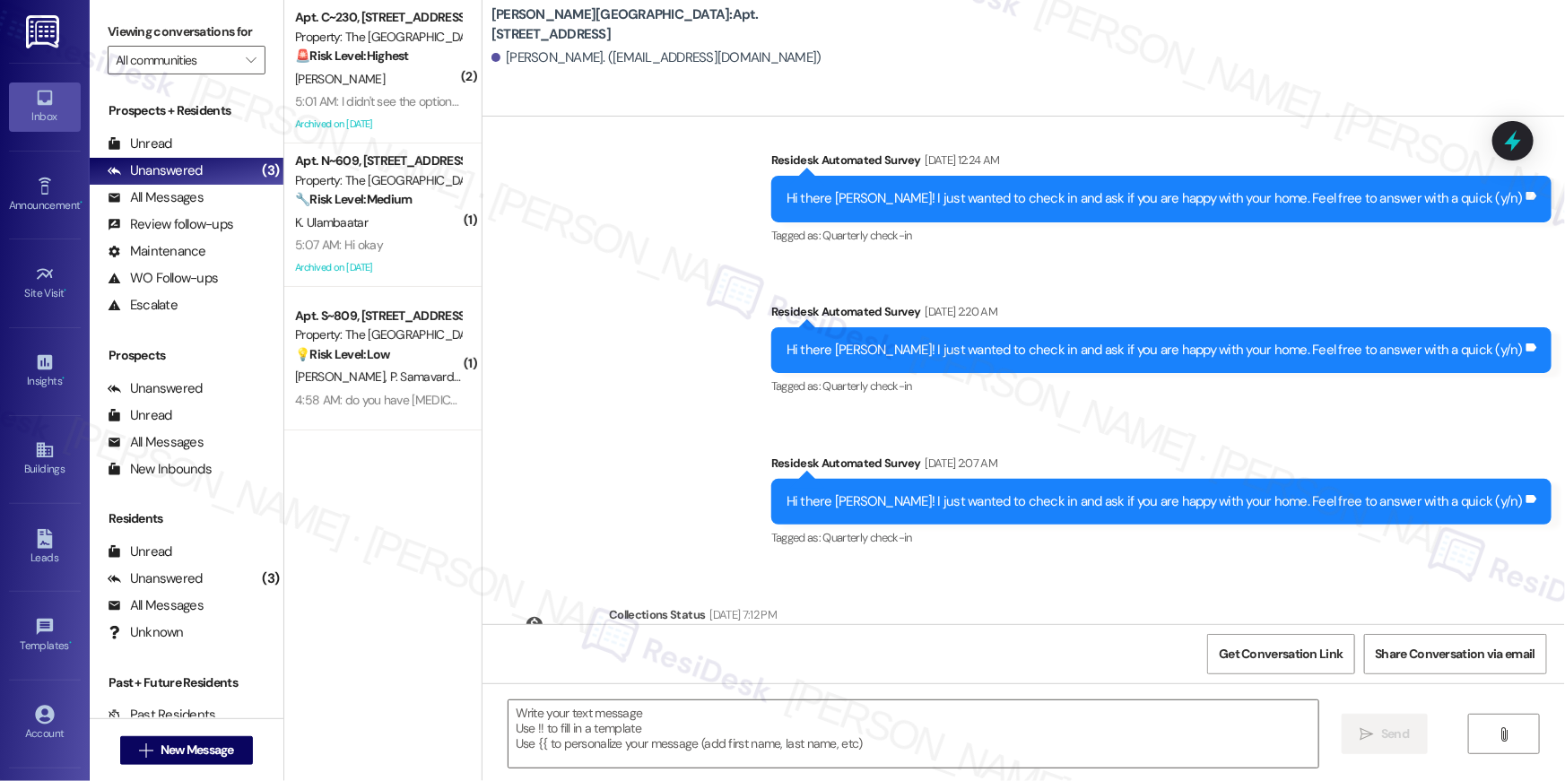
scroll to position [6584, 0]
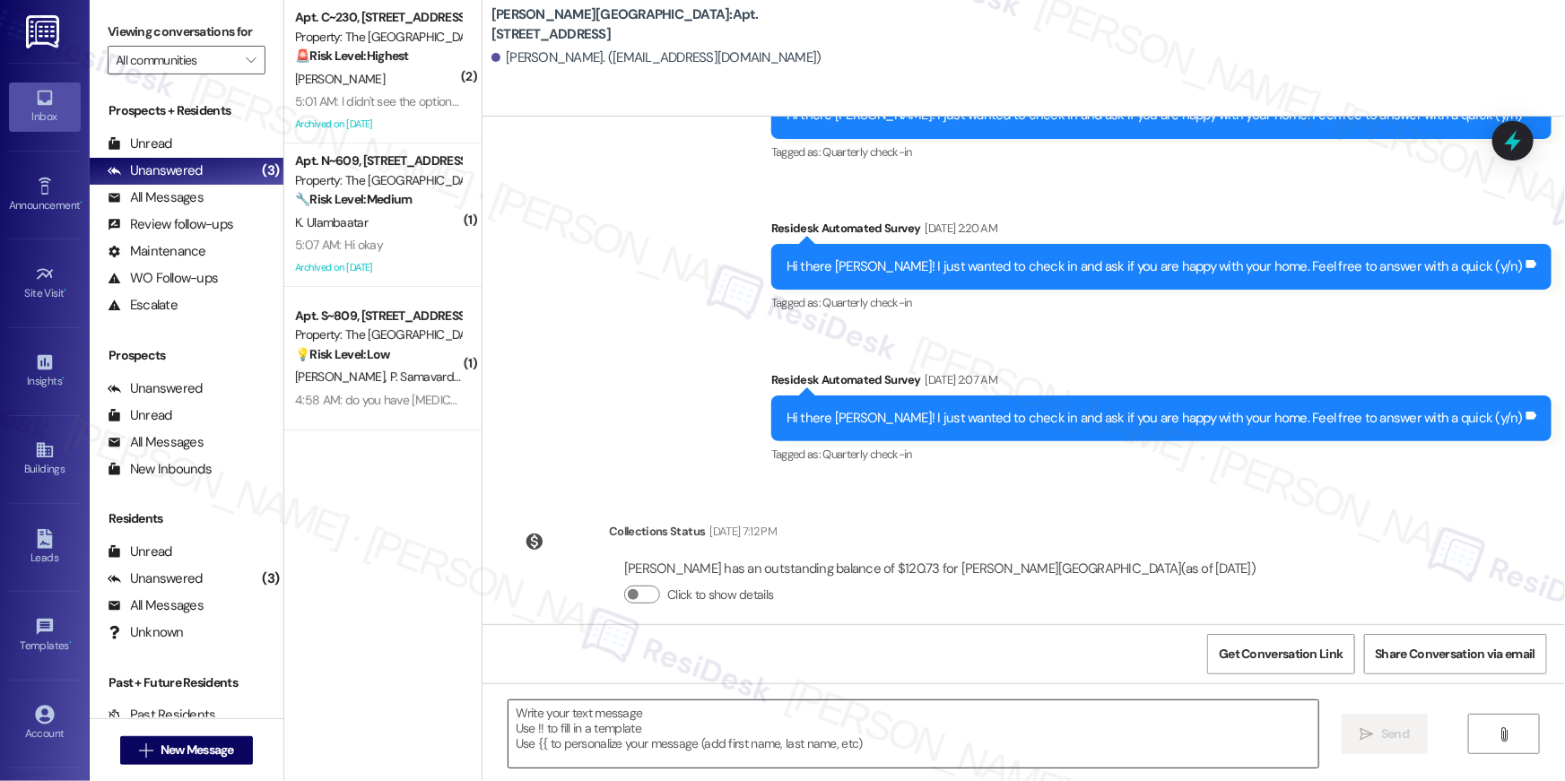
click at [1175, 733] on textarea at bounding box center [914, 734] width 810 height 67
paste textarea "Hi {{first_name}}, your {{property}} lease renewal offer is now ready! Please r…"
type textarea "Hi {{first_name}}, your {{property}} lease renewal offer is now ready! Please r…"
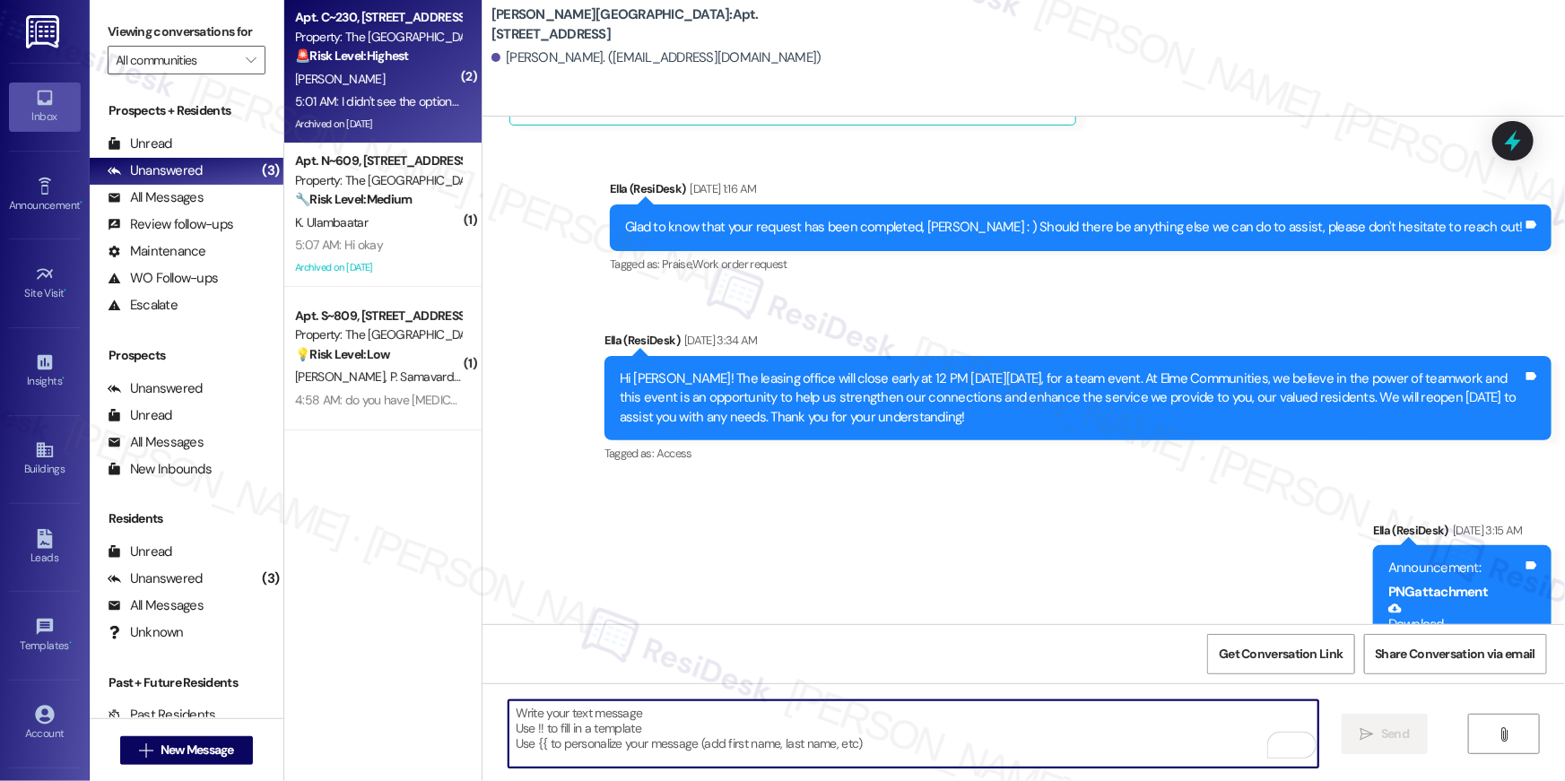
scroll to position [3588, 0]
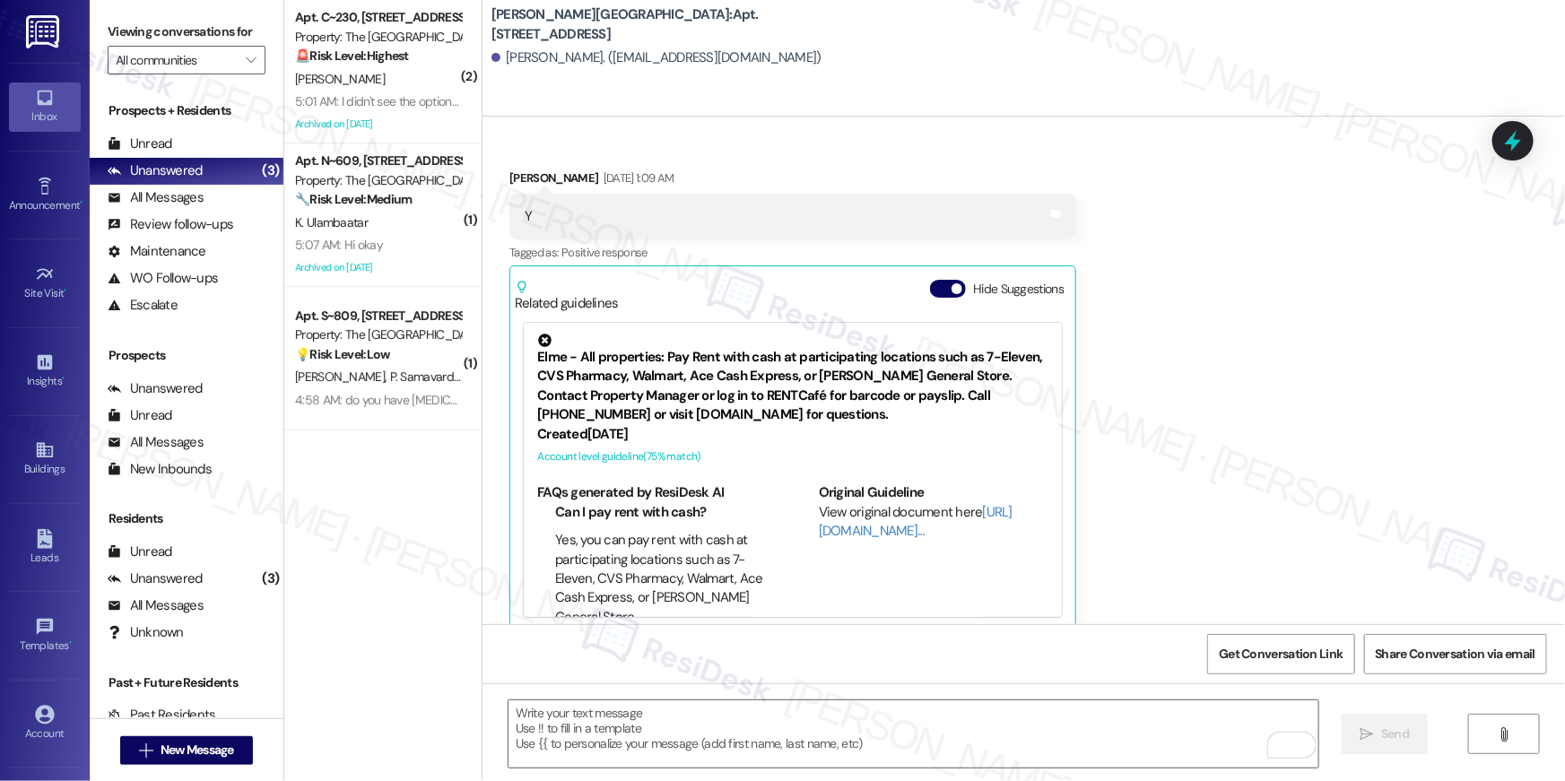
click at [393, 113] on div "Archived on 10/15/2024" at bounding box center [378, 124] width 170 height 22
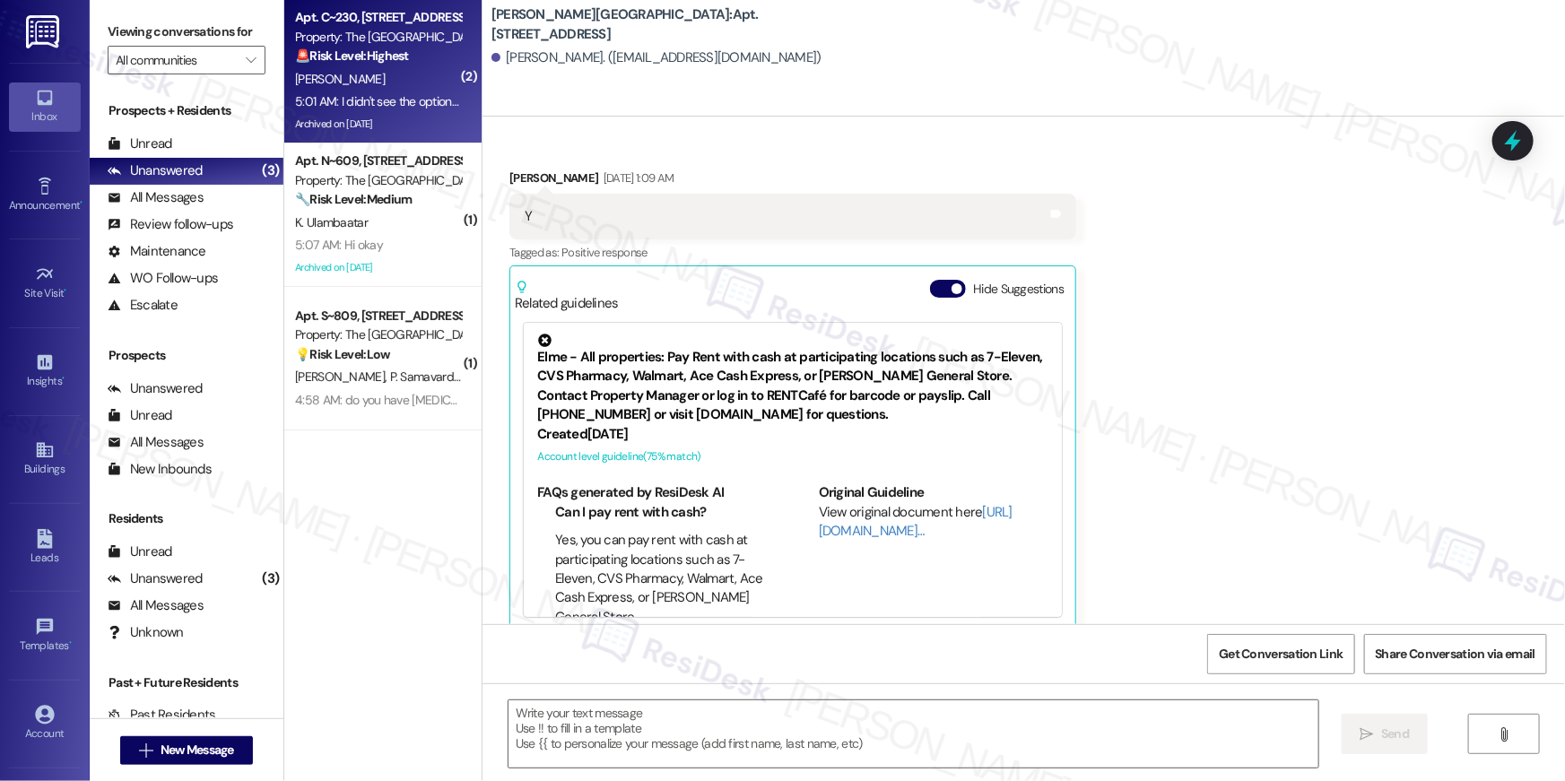
type textarea "Fetching suggested responses. Please feel free to read through the conversation…"
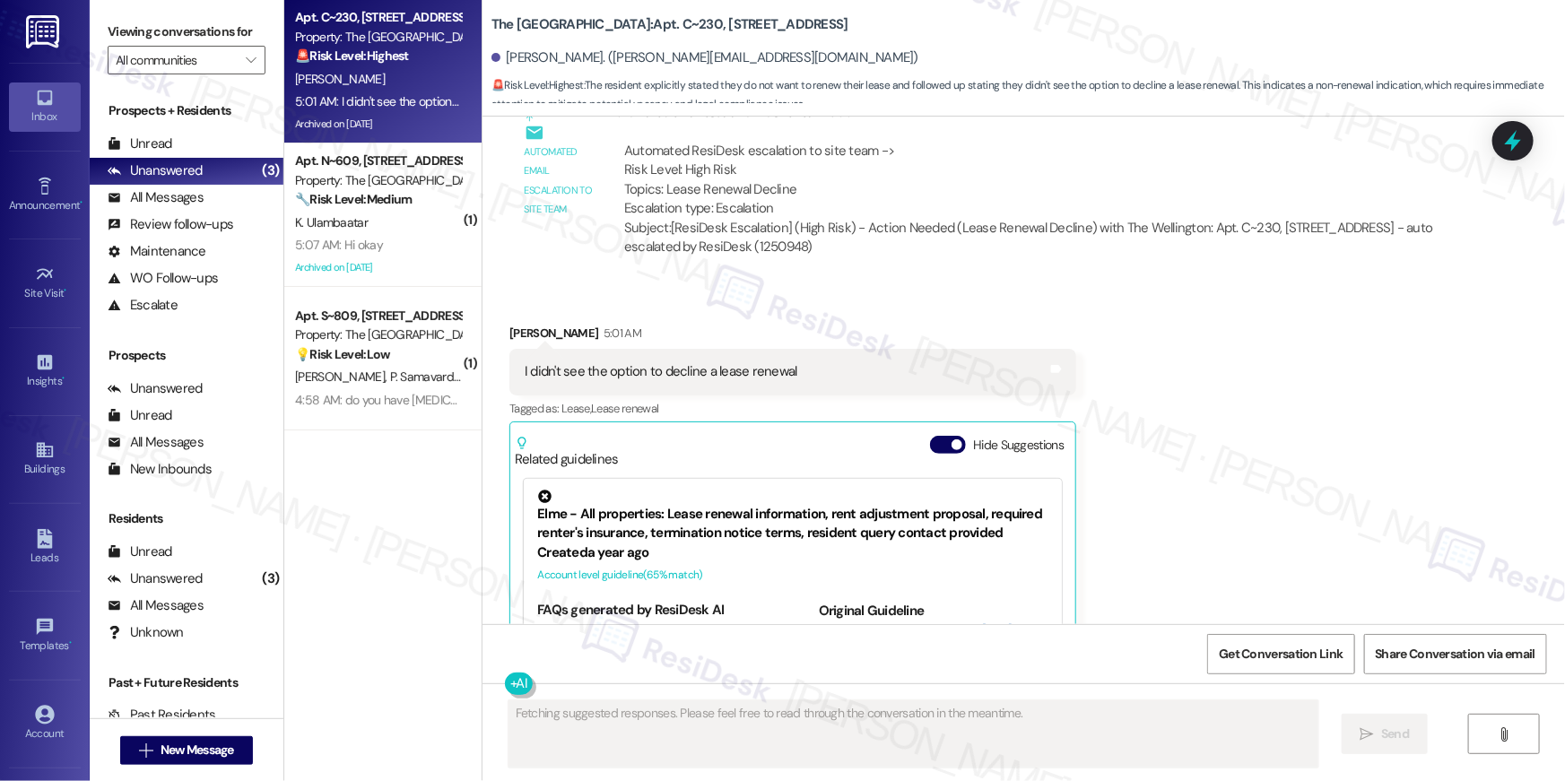
scroll to position [19403, 0]
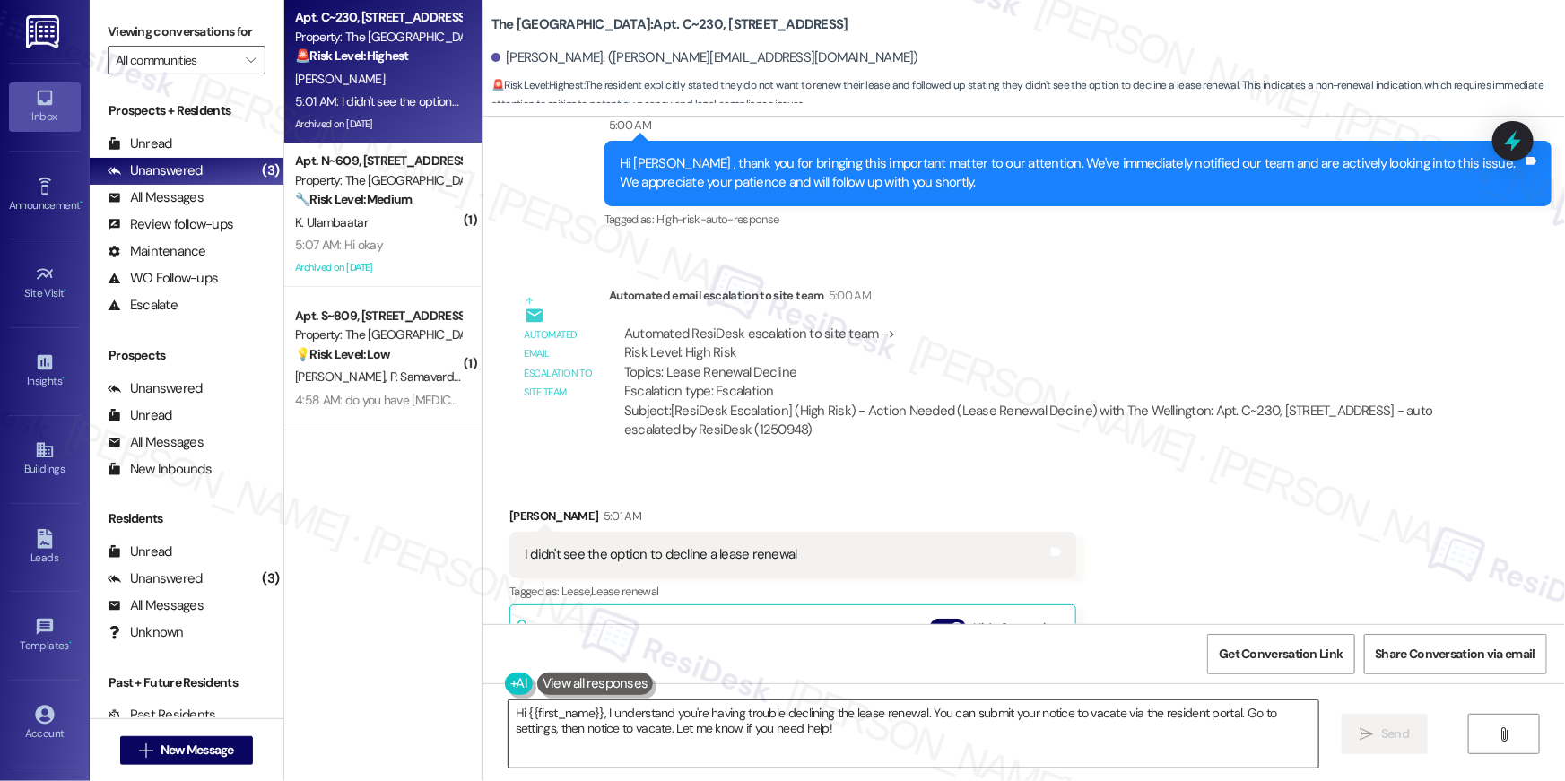
click at [1108, 741] on textarea "Hi {{first_name}}, I understand you're having trouble declining the lease renew…" at bounding box center [914, 734] width 810 height 67
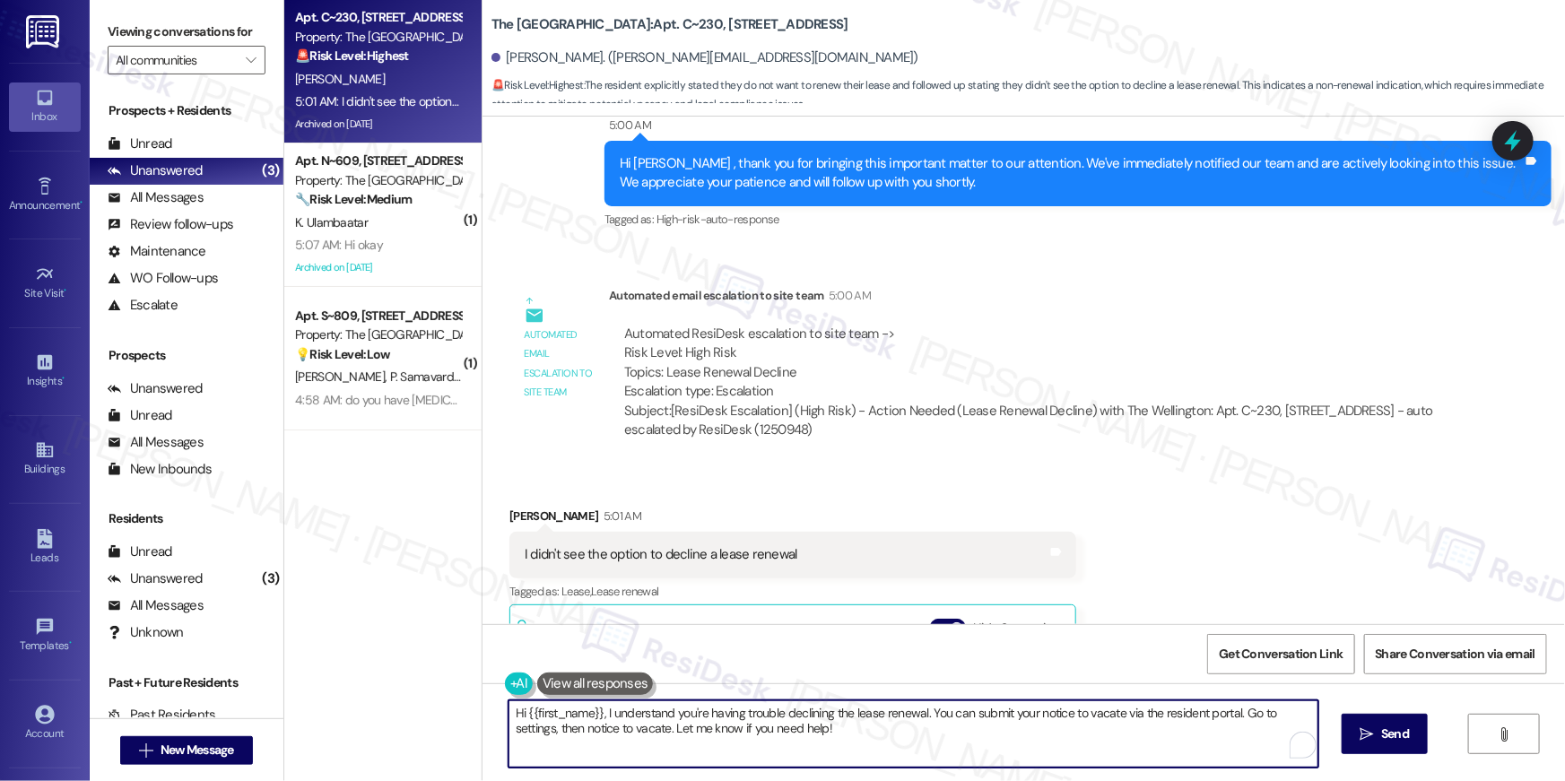
paste textarea "we’re sorry to see you go and appreciate your residency. To submit your Notice …"
type textarea "Hi {{first_name}}, we’re sorry to see you go and appreciate your residency. To …"
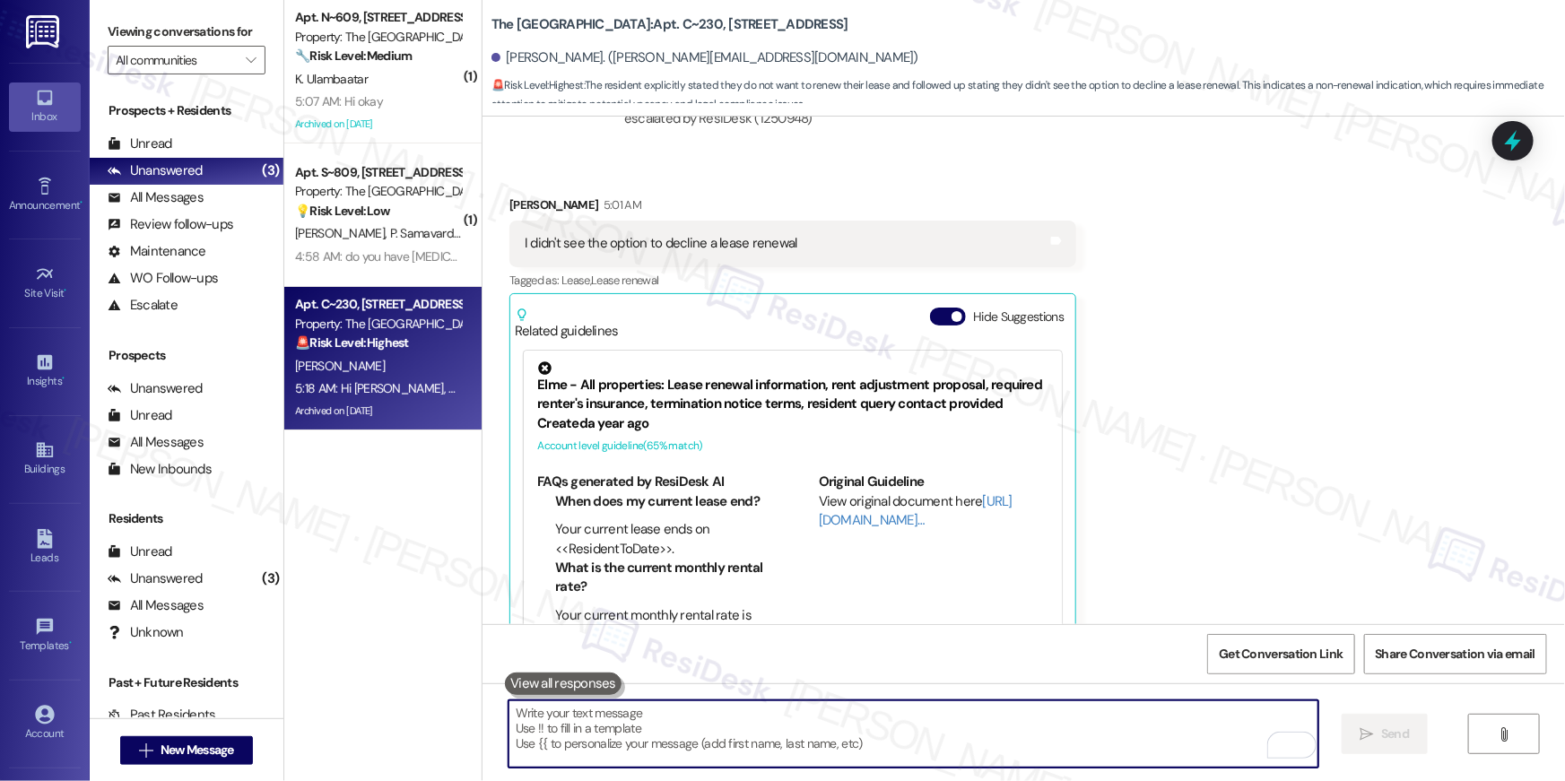
scroll to position [4, 0]
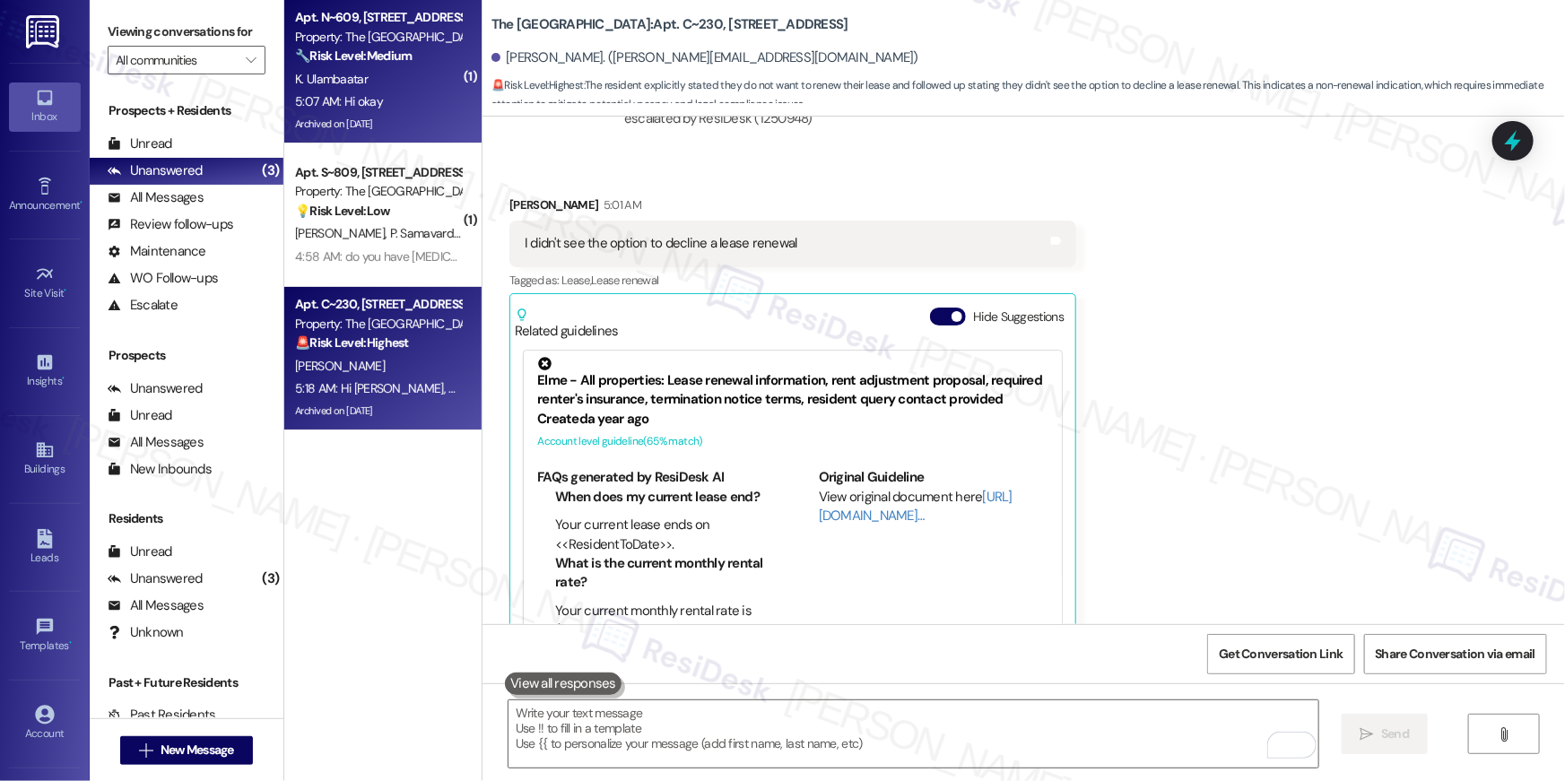
click at [401, 112] on div "5:07 AM: Hi okay 5:07 AM: Hi okay" at bounding box center [378, 102] width 170 height 22
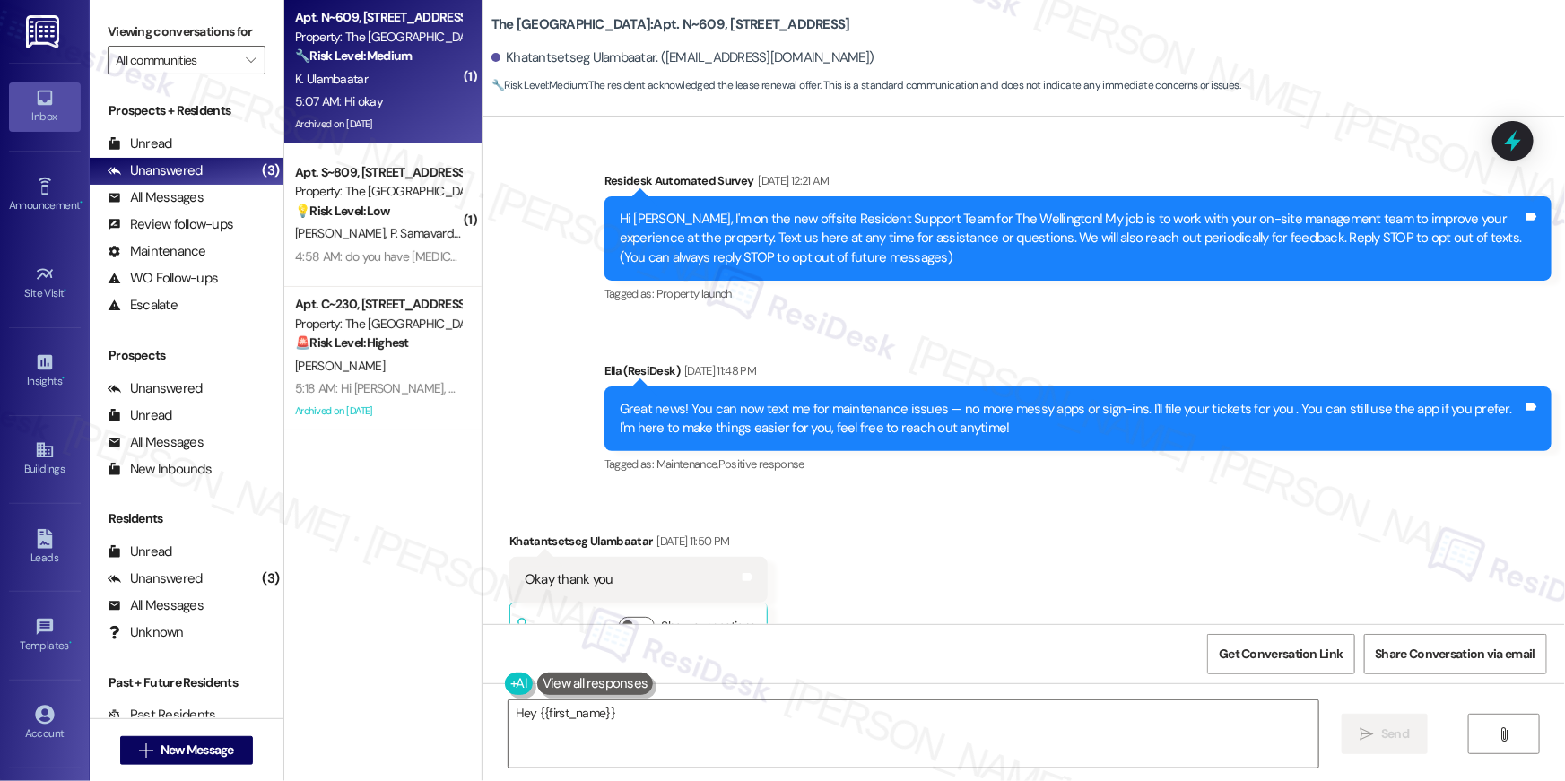
scroll to position [18894, 0]
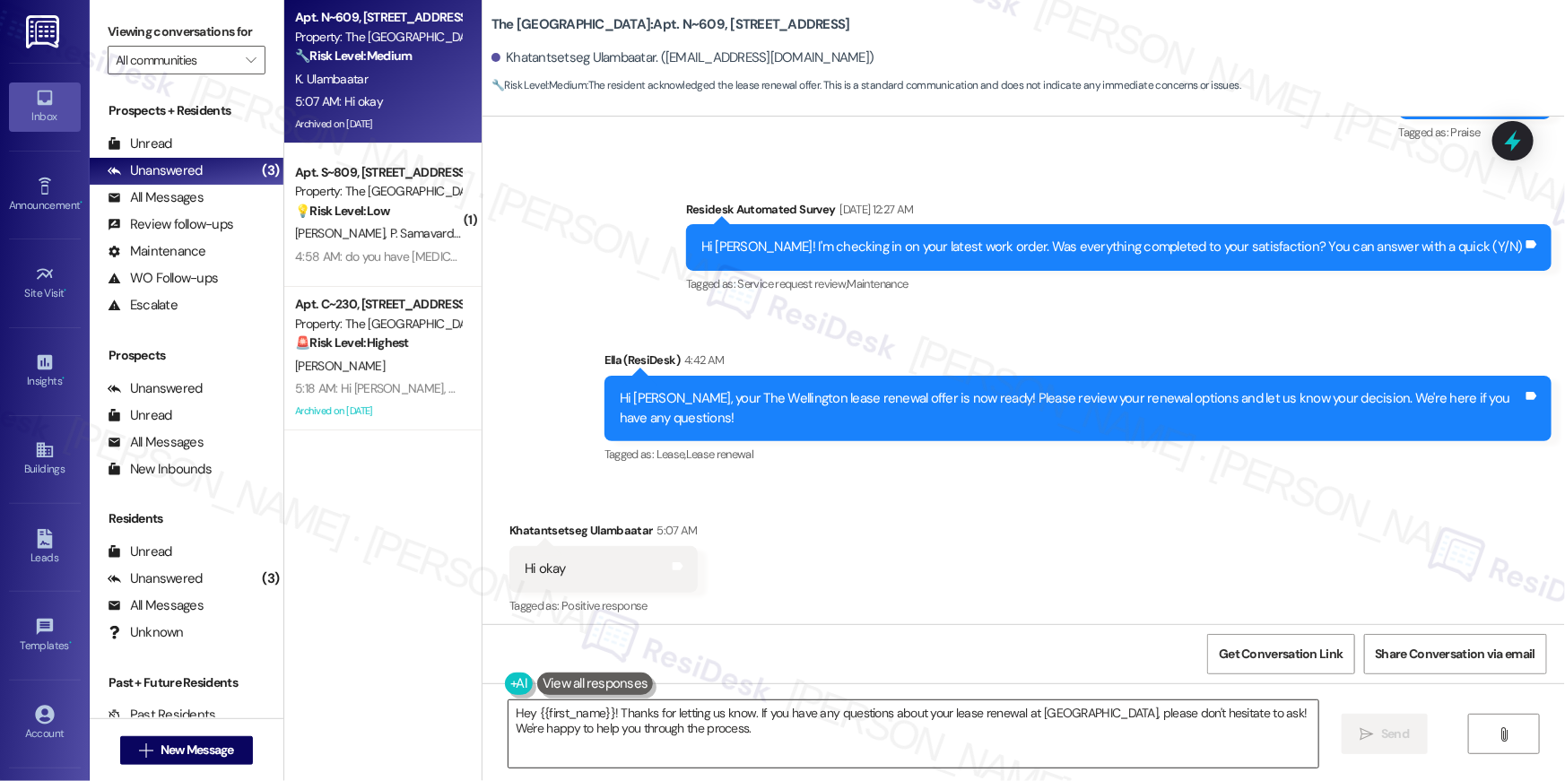
click at [799, 728] on textarea "Hey {{first_name}}! Thanks for letting us know. If you have any questions about…" at bounding box center [914, 734] width 810 height 67
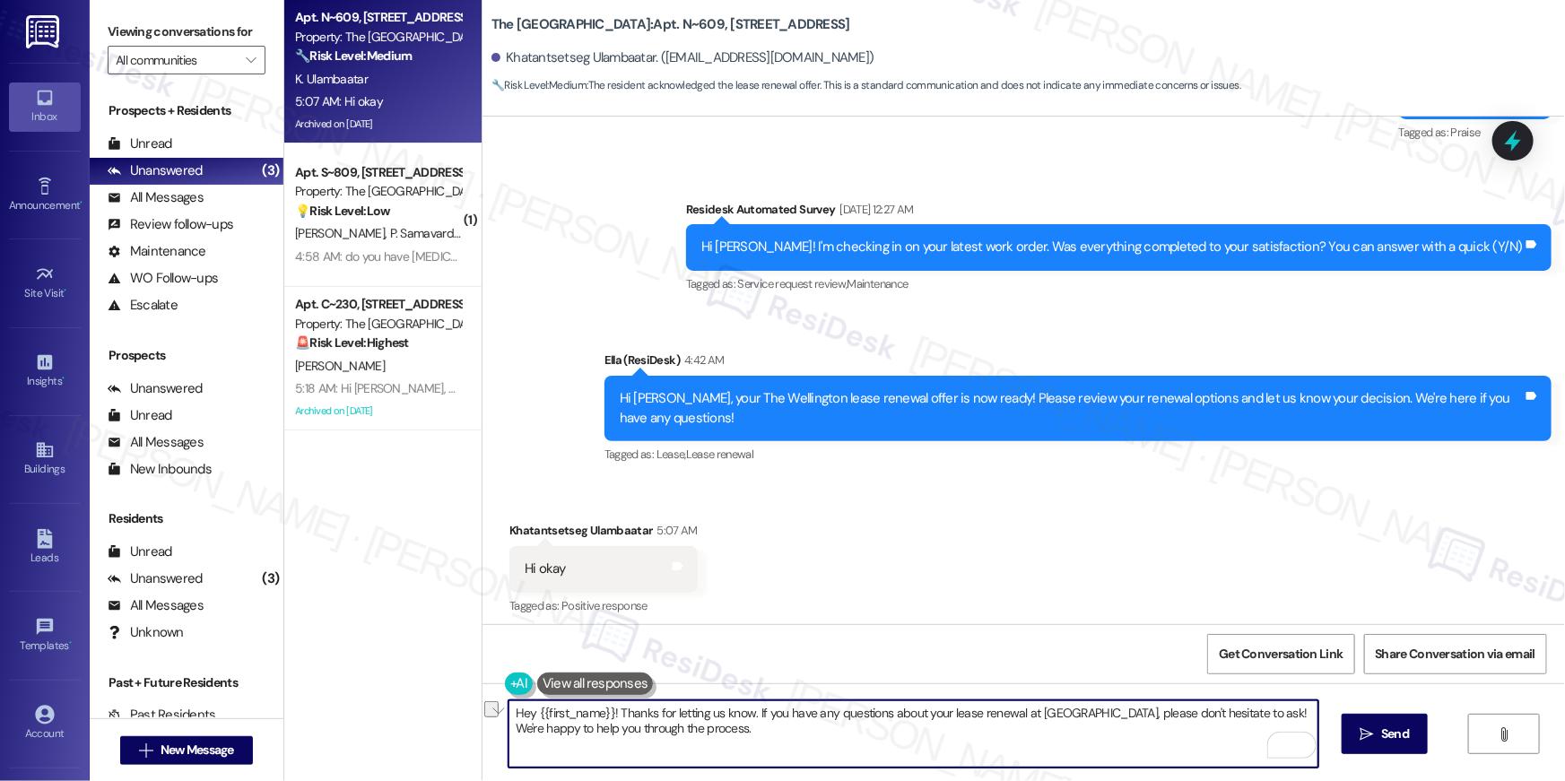
drag, startPoint x: 745, startPoint y: 716, endPoint x: 492, endPoint y: 711, distance: 253.9
click at [495, 713] on div "Hey {{first_name}}! Thanks for letting us know. If you have any questions about…" at bounding box center [1024, 751] width 1083 height 135
drag, startPoint x: 862, startPoint y: 716, endPoint x: 766, endPoint y: 715, distance: 96.0
click at [766, 715] on textarea "If you have any questions about your lease renewal at The Wellington, please do…" at bounding box center [914, 734] width 810 height 67
type textarea "If you have any questions about your lease renewal, please don't hesitate to as…"
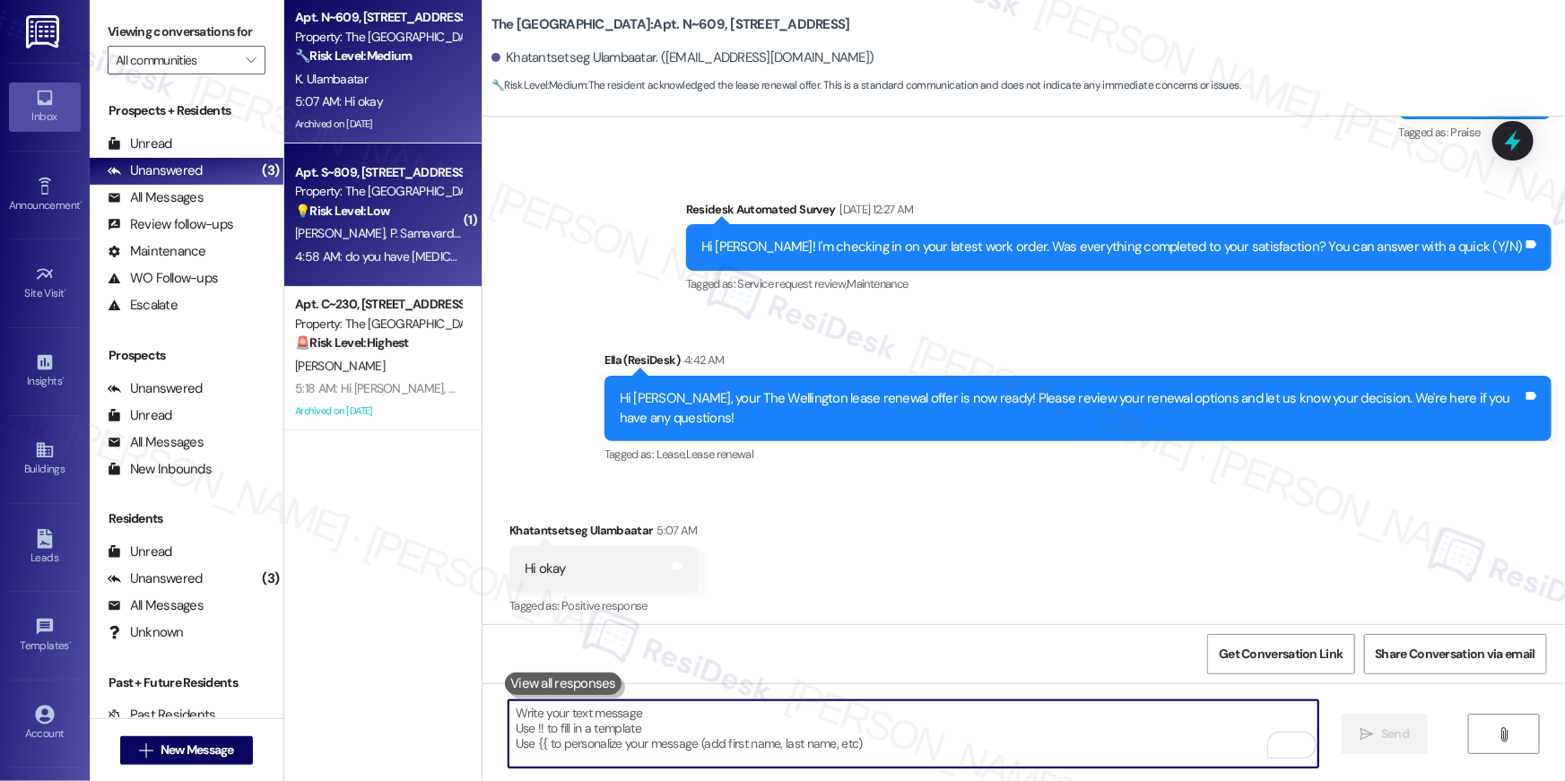
click at [389, 213] on div "💡 Risk Level: Low The resident is inquiring about the availability of low-incom…" at bounding box center [378, 211] width 166 height 19
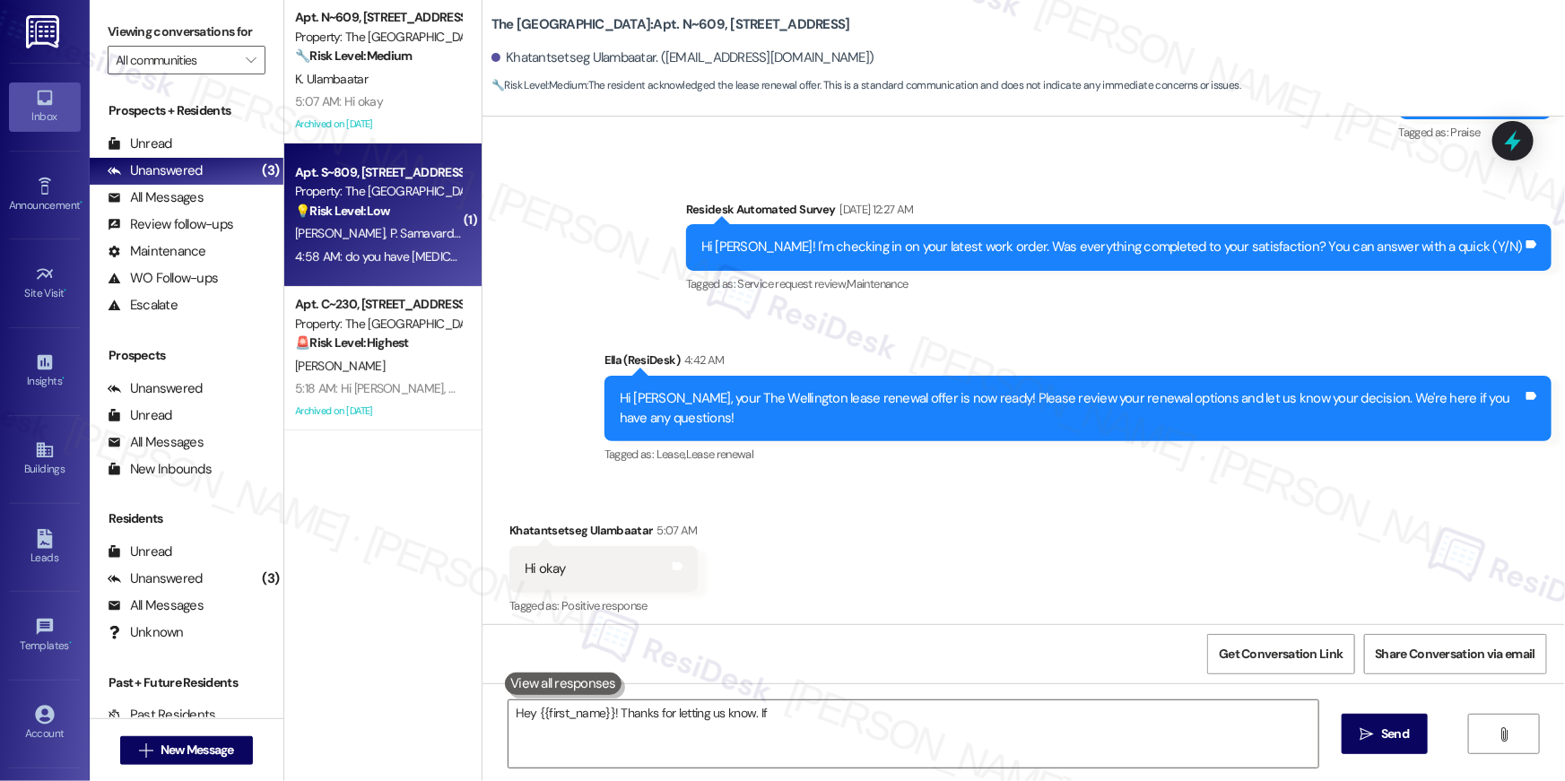
type textarea "Hey {{first_name}}! Thanks for letting us know. If you"
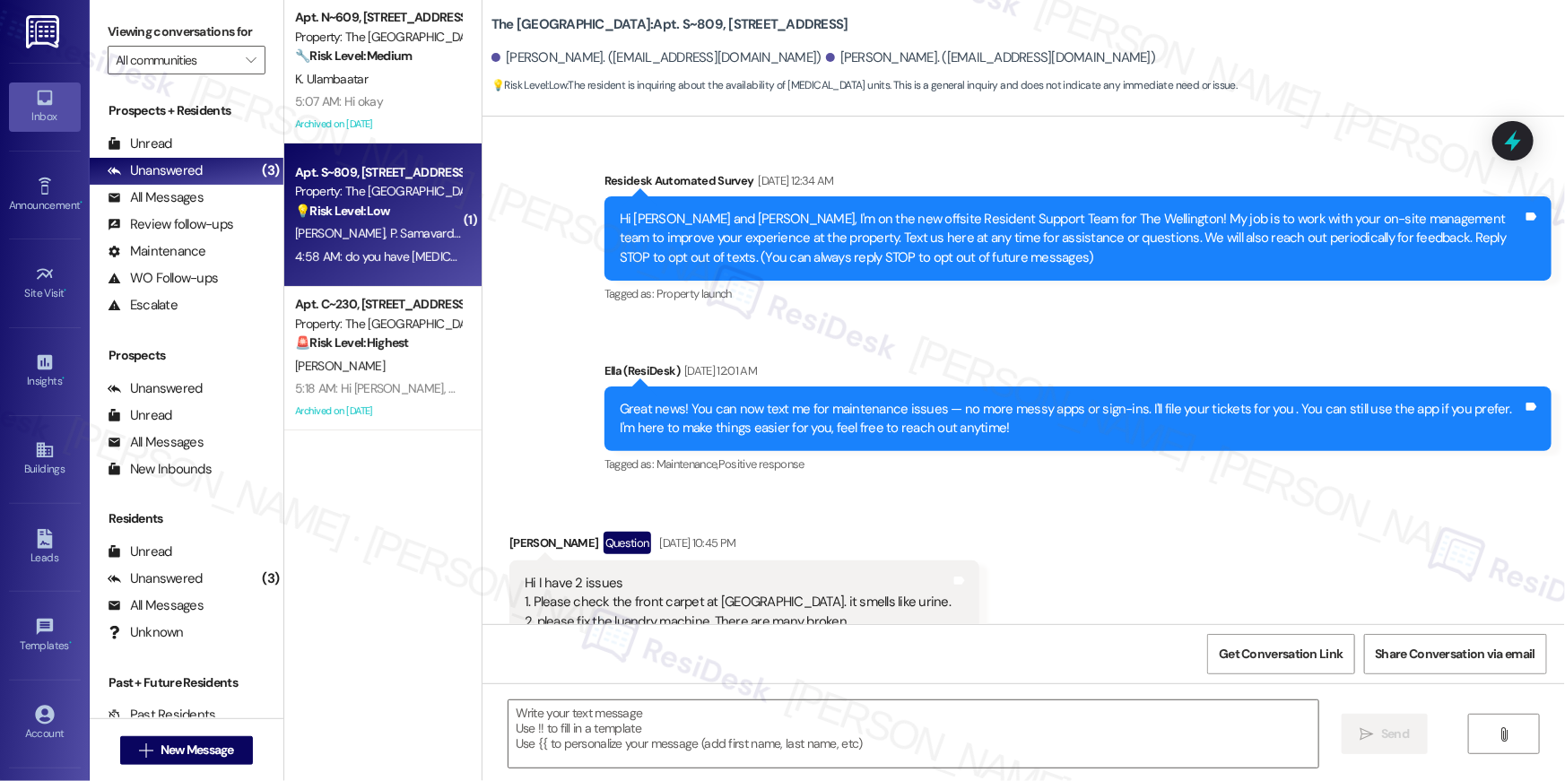
scroll to position [5660, 0]
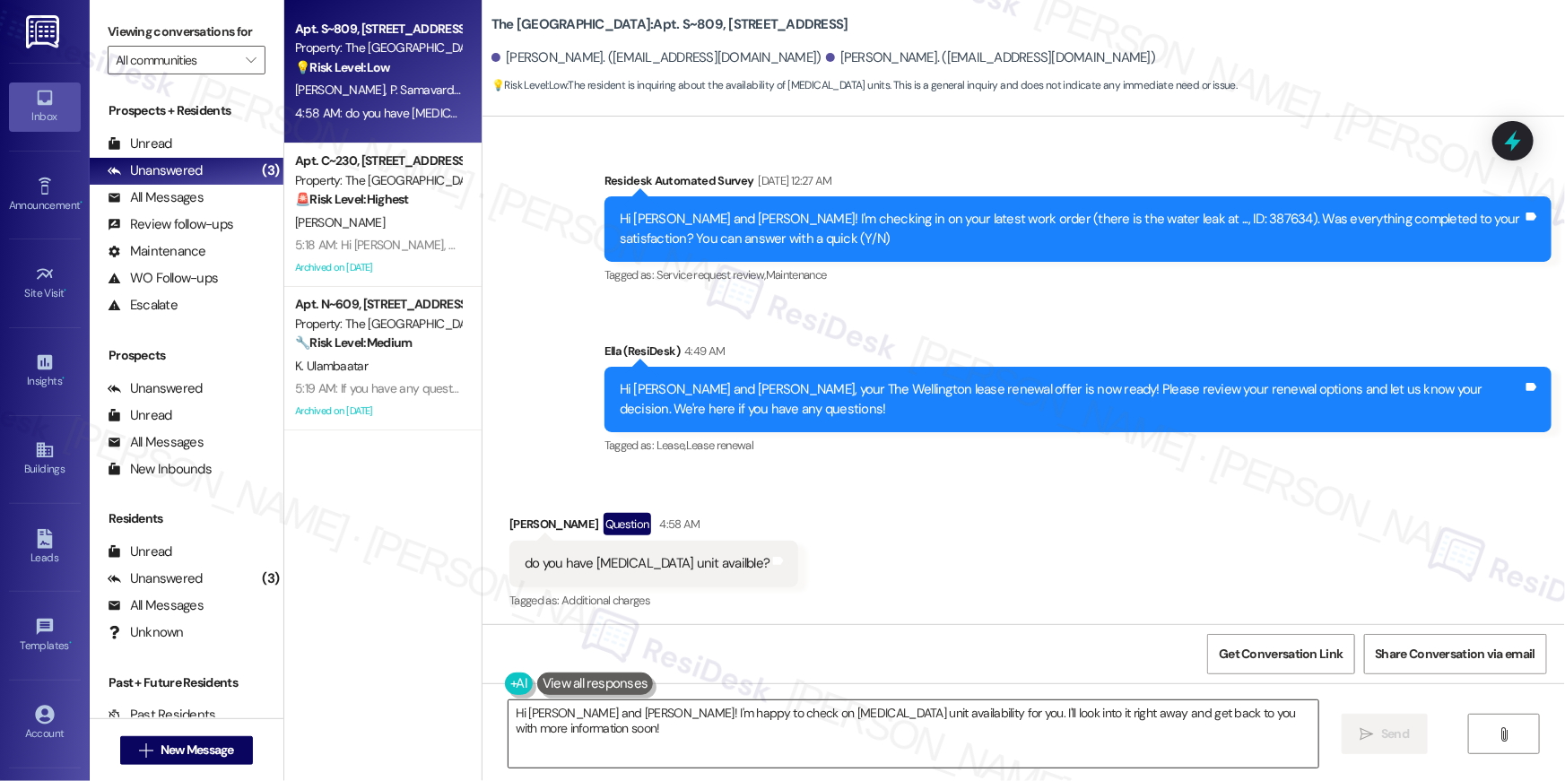
click at [579, 713] on textarea "Hi Patty and Ram! I'm happy to check on low-income unit availability for you. I…" at bounding box center [914, 734] width 810 height 67
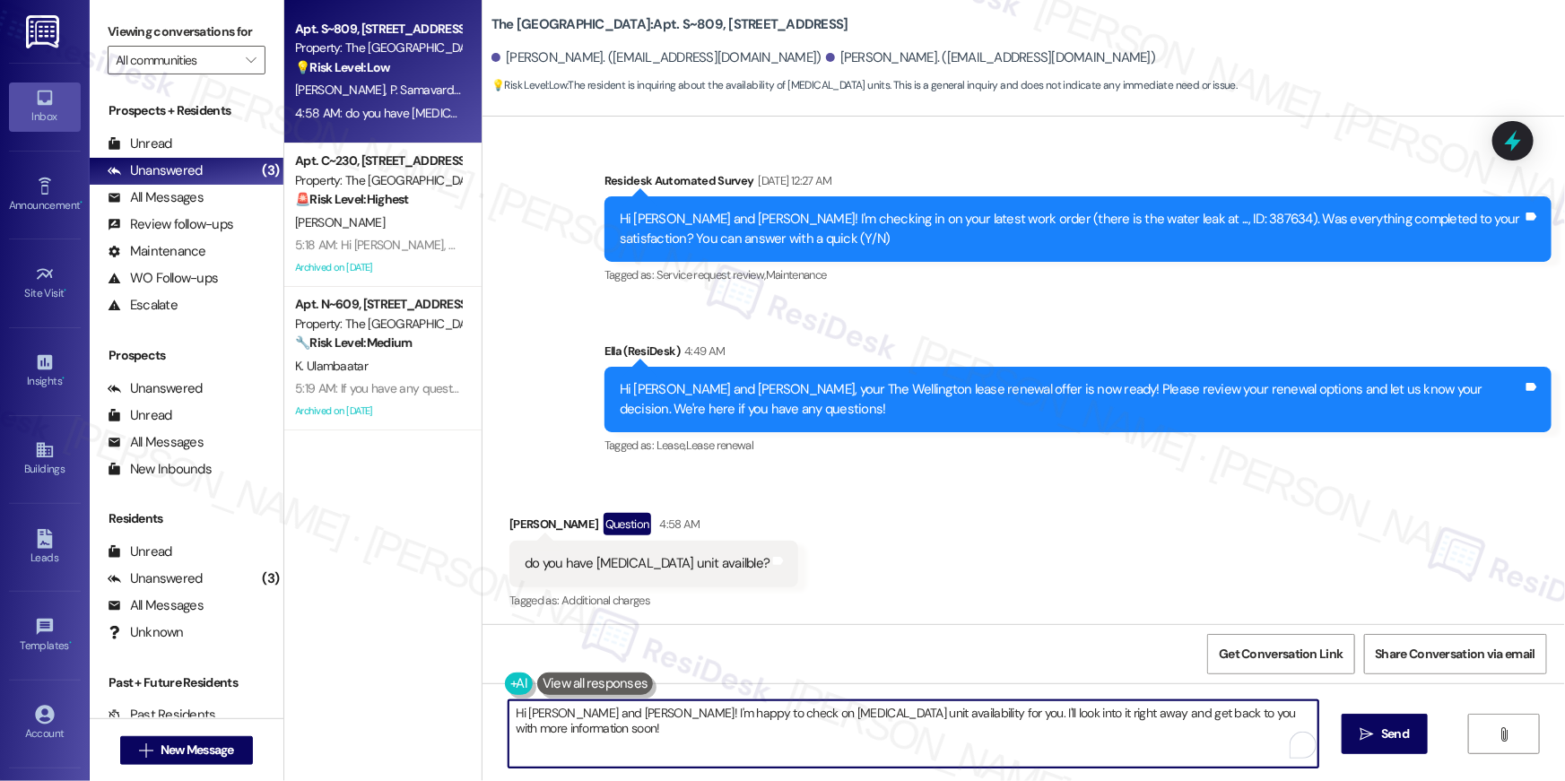
click at [579, 713] on textarea "Hi Patty and Ram! I'm happy to check on low-income unit availability for you. I…" at bounding box center [914, 734] width 810 height 67
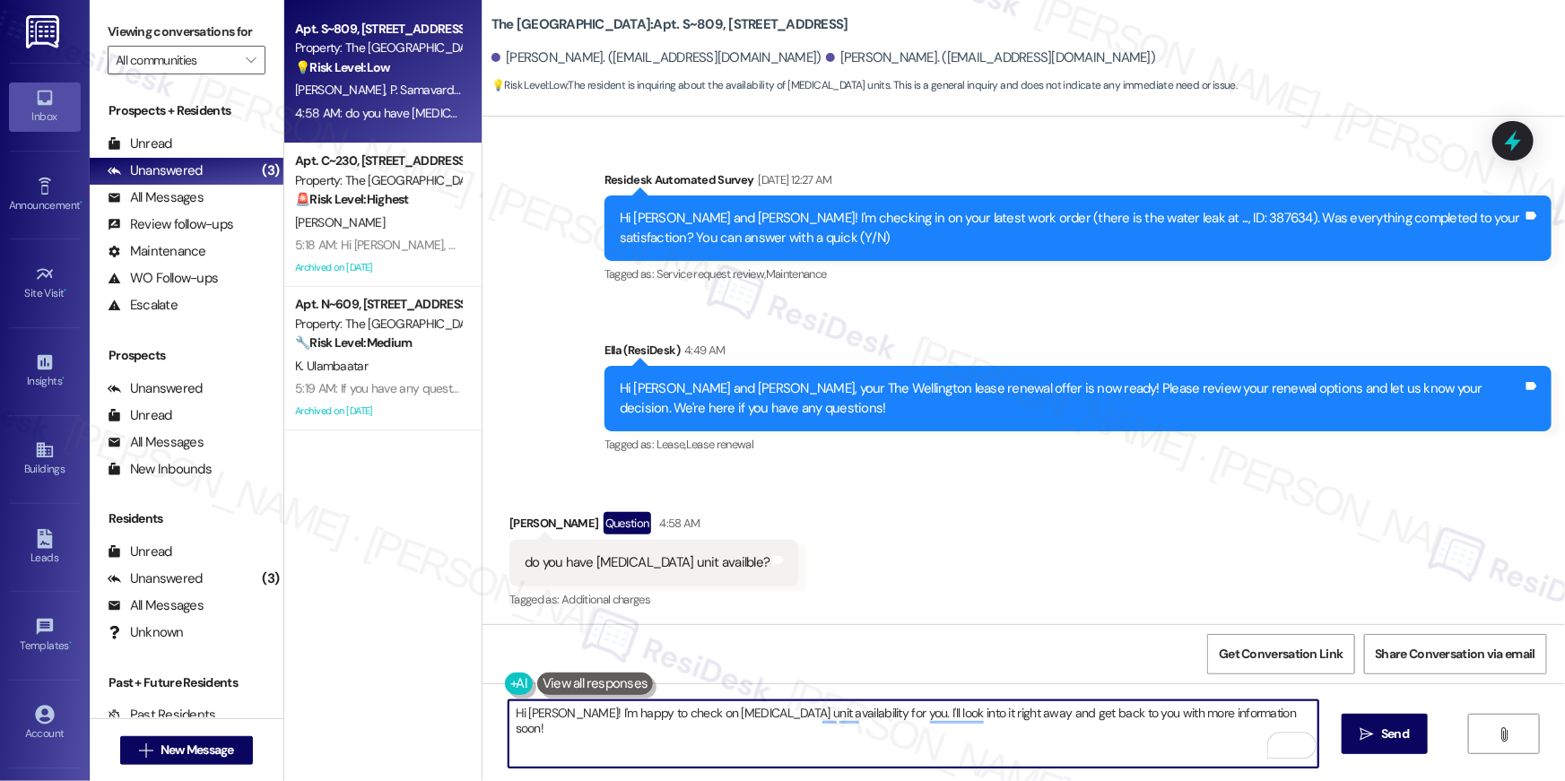
click at [716, 758] on textarea "Hi Patty! I'm happy to check on low-income unit availability for you. I'll look…" at bounding box center [914, 734] width 810 height 67
drag, startPoint x: 550, startPoint y: 716, endPoint x: 1002, endPoint y: 708, distance: 452.2
click at [1002, 708] on textarea "Hi Patty! I'm happy to check on low-income unit availability for you. I'll look…" at bounding box center [914, 734] width 810 height 67
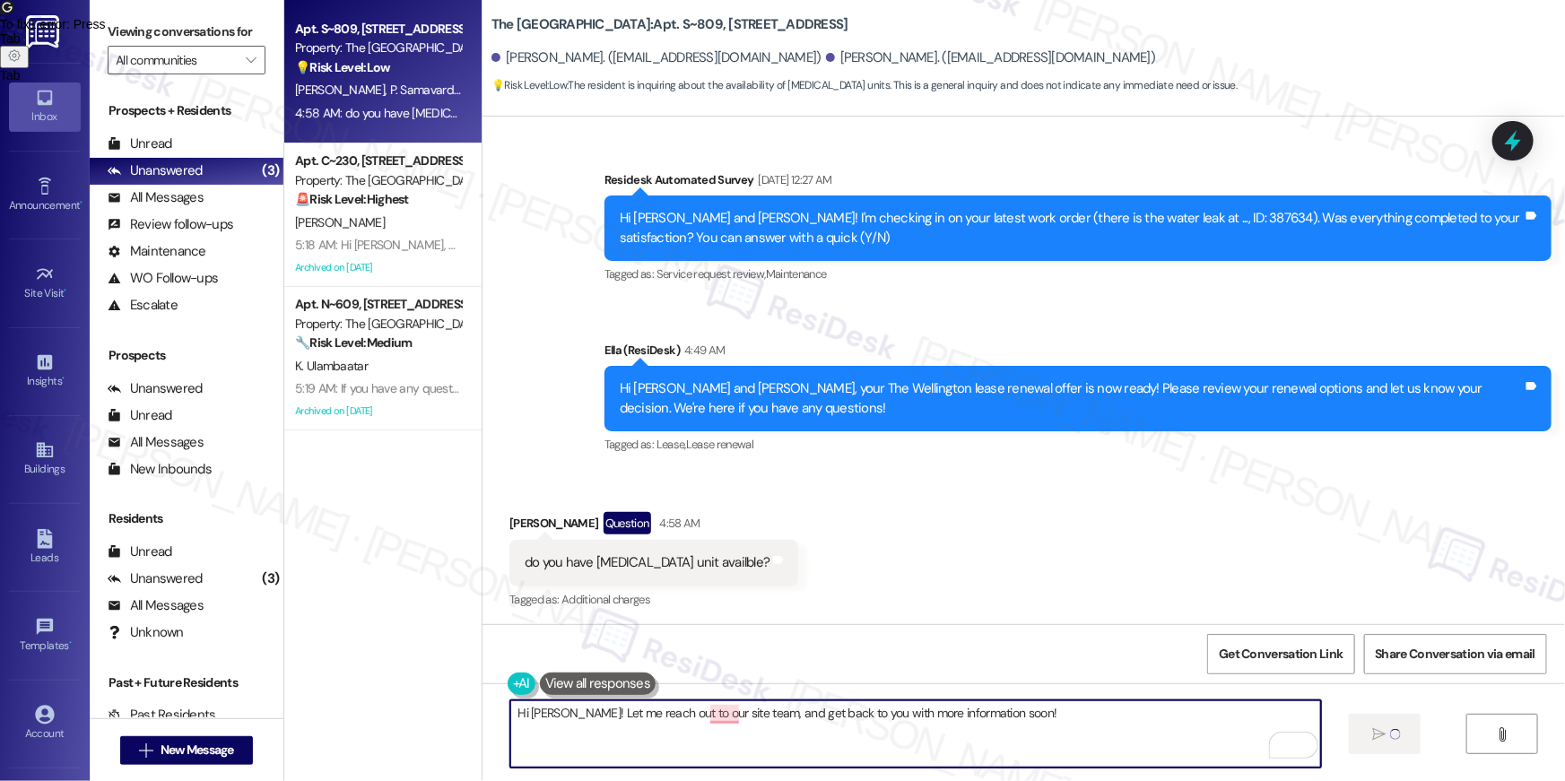
type textarea "Hi Patty! Let me reach out to our site team, and get back to you with more info…"
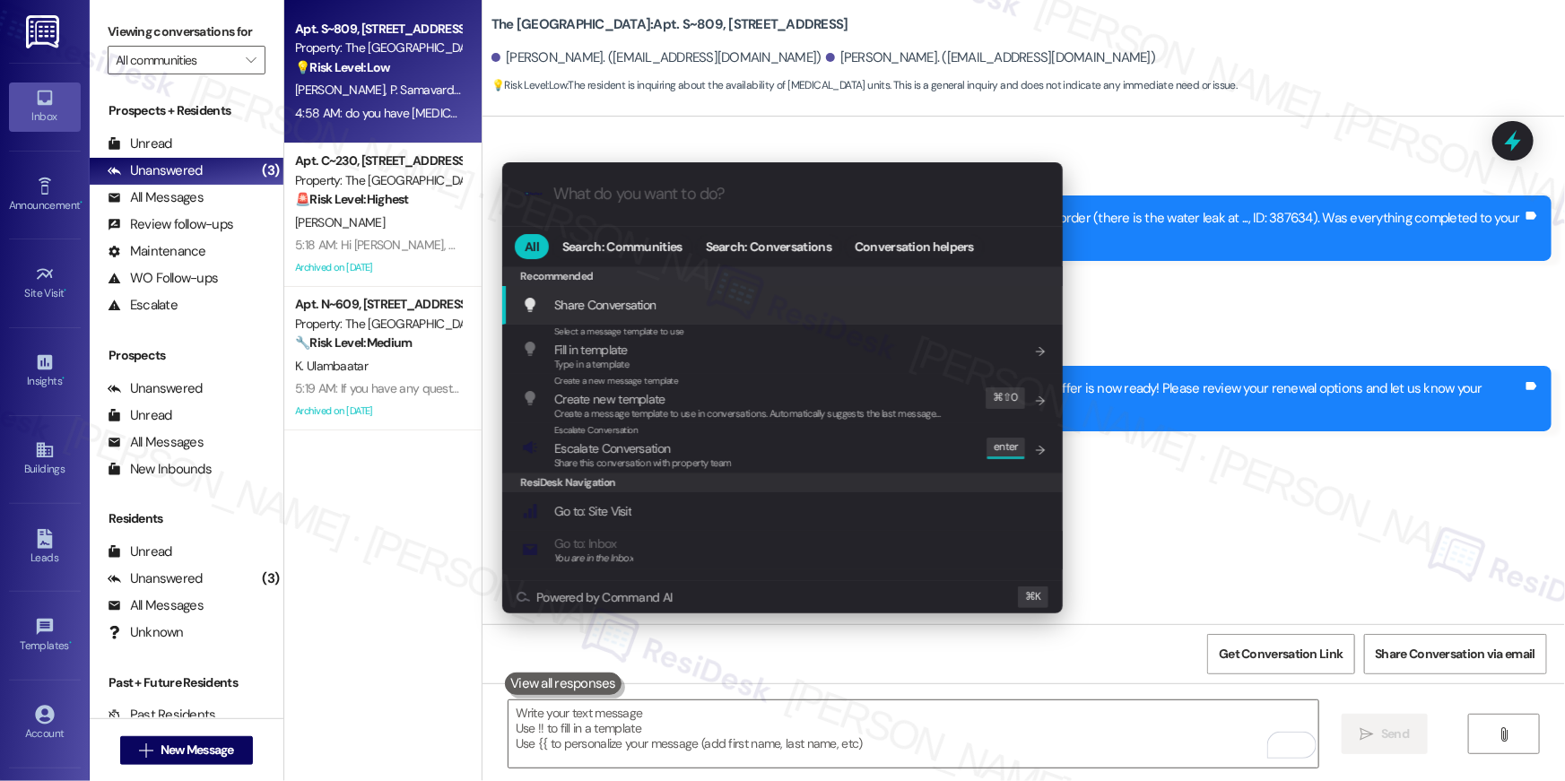
scroll to position [5660, 0]
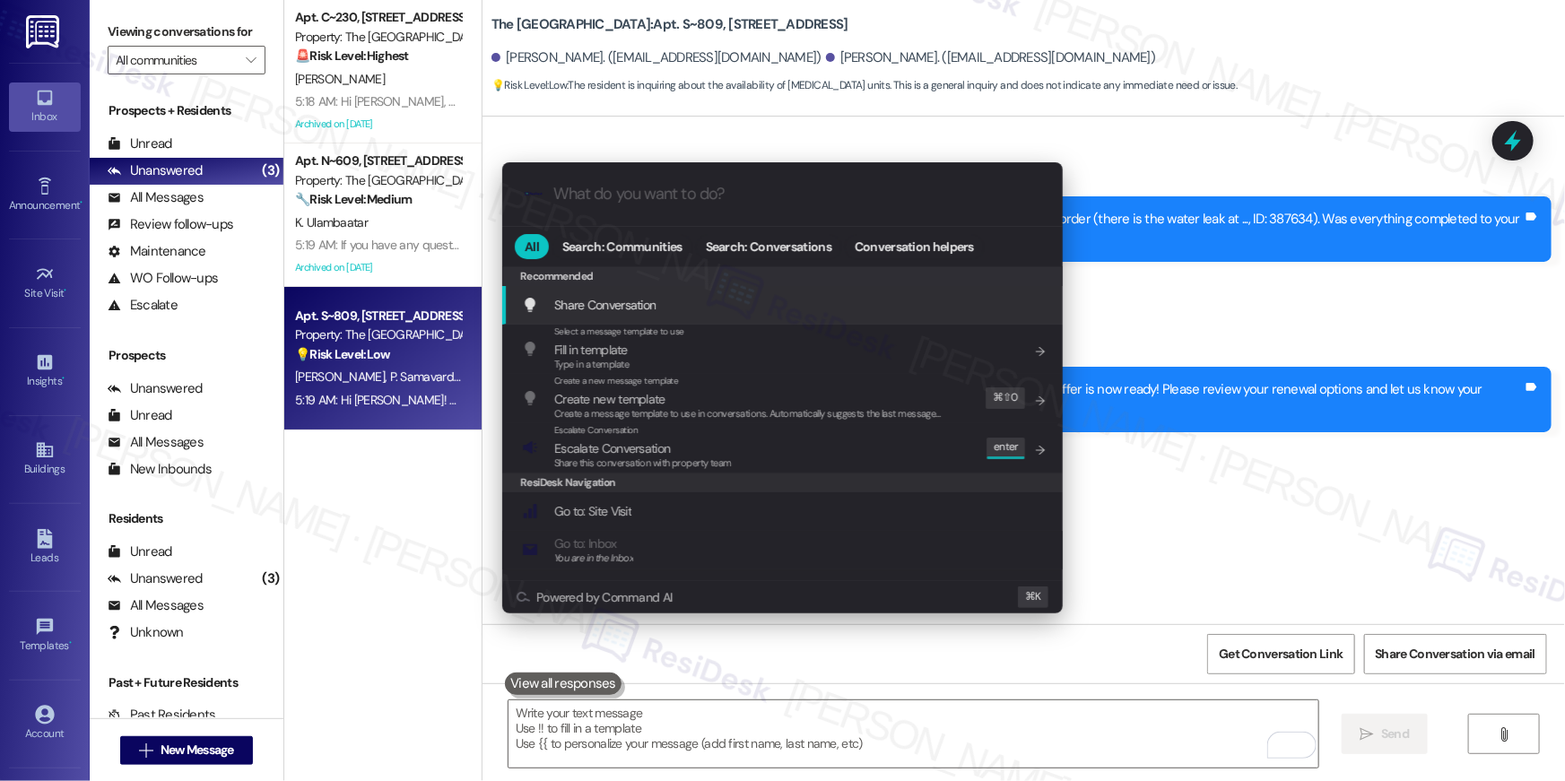
type input "w"
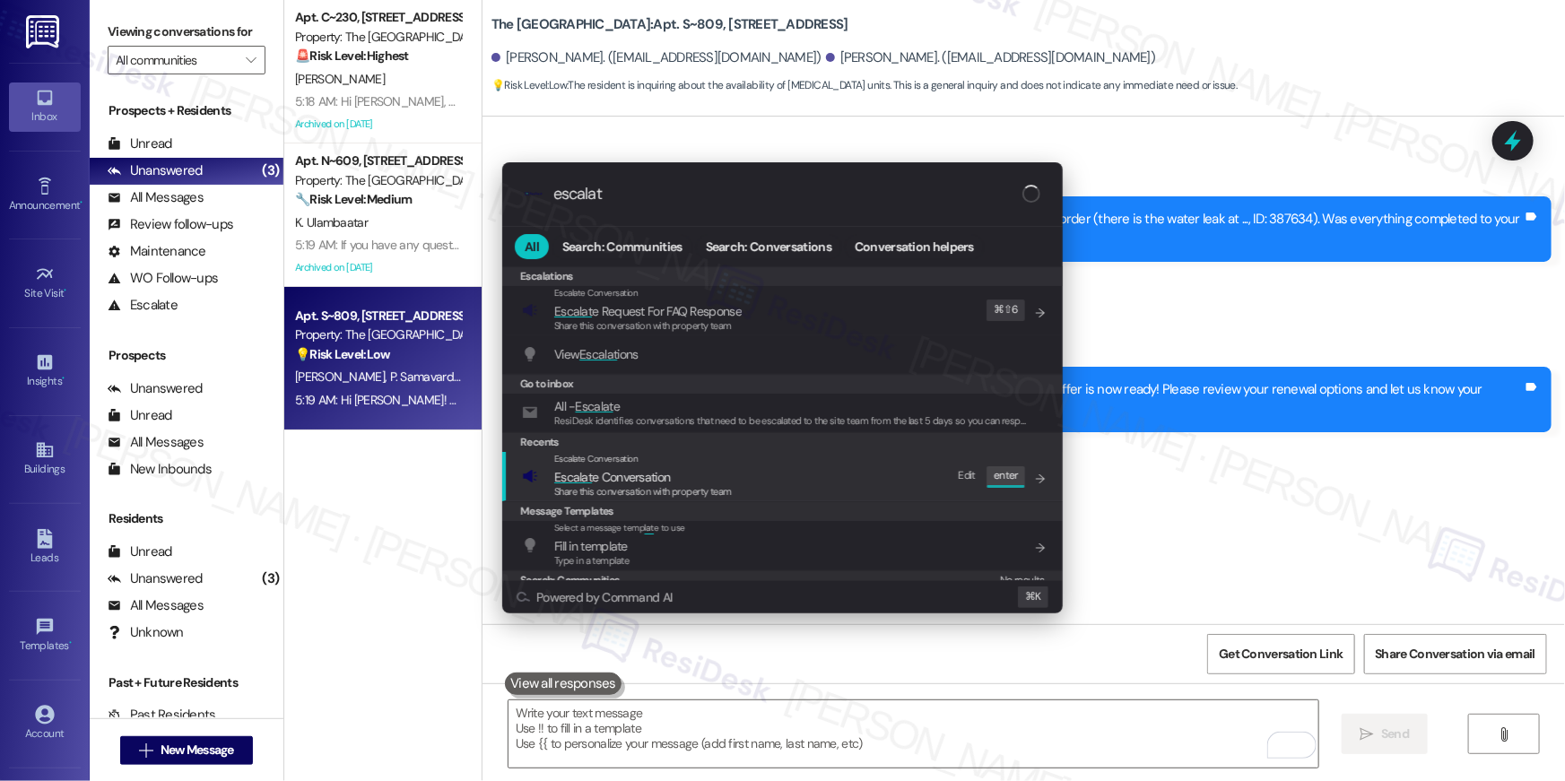
type input "escalat"
click at [683, 482] on span "Escalat e Conversation" at bounding box center [643, 477] width 178 height 20
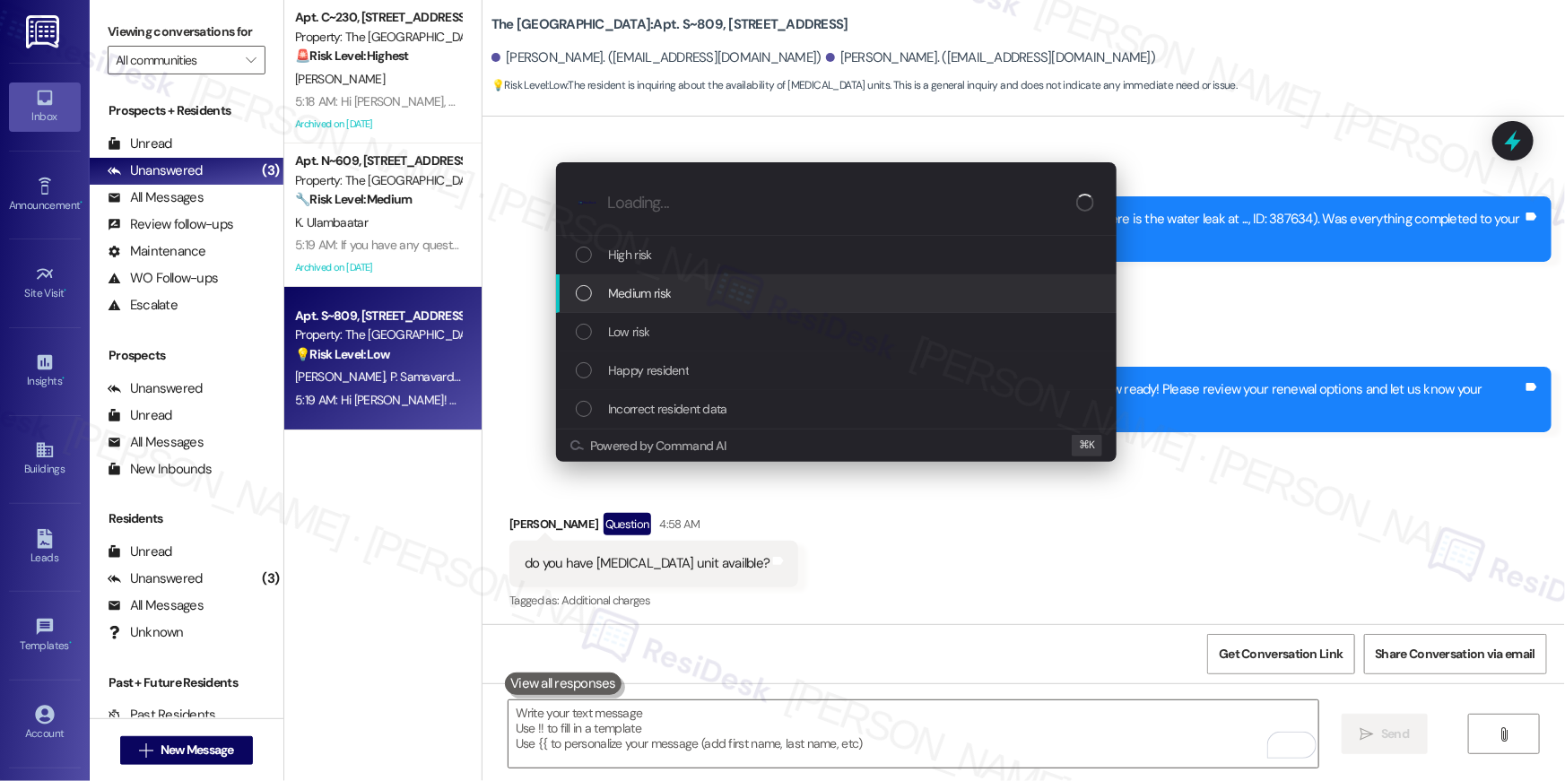
click at [648, 298] on span "Medium risk" at bounding box center [639, 293] width 63 height 20
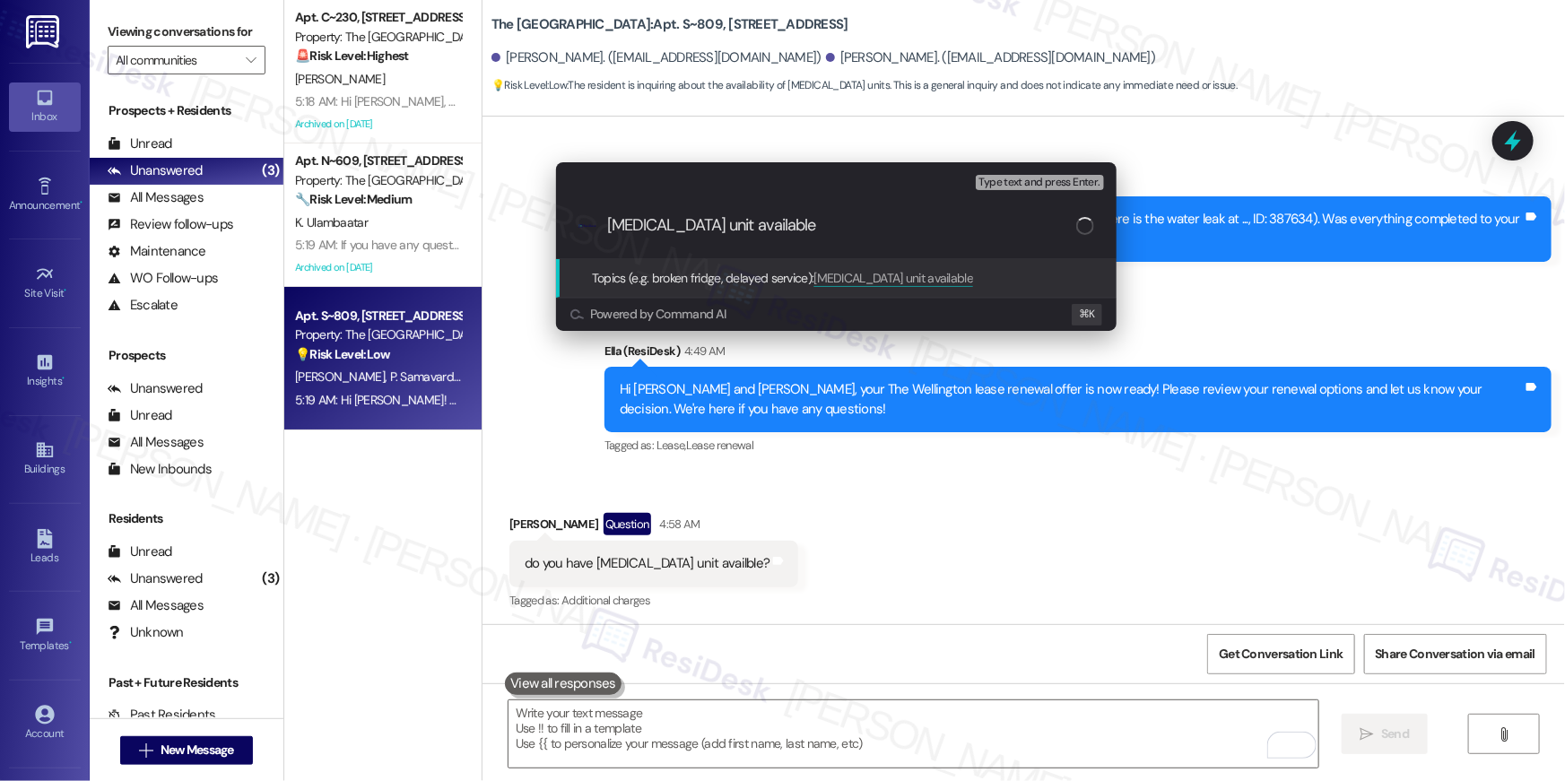
type input "Low income unit available?"
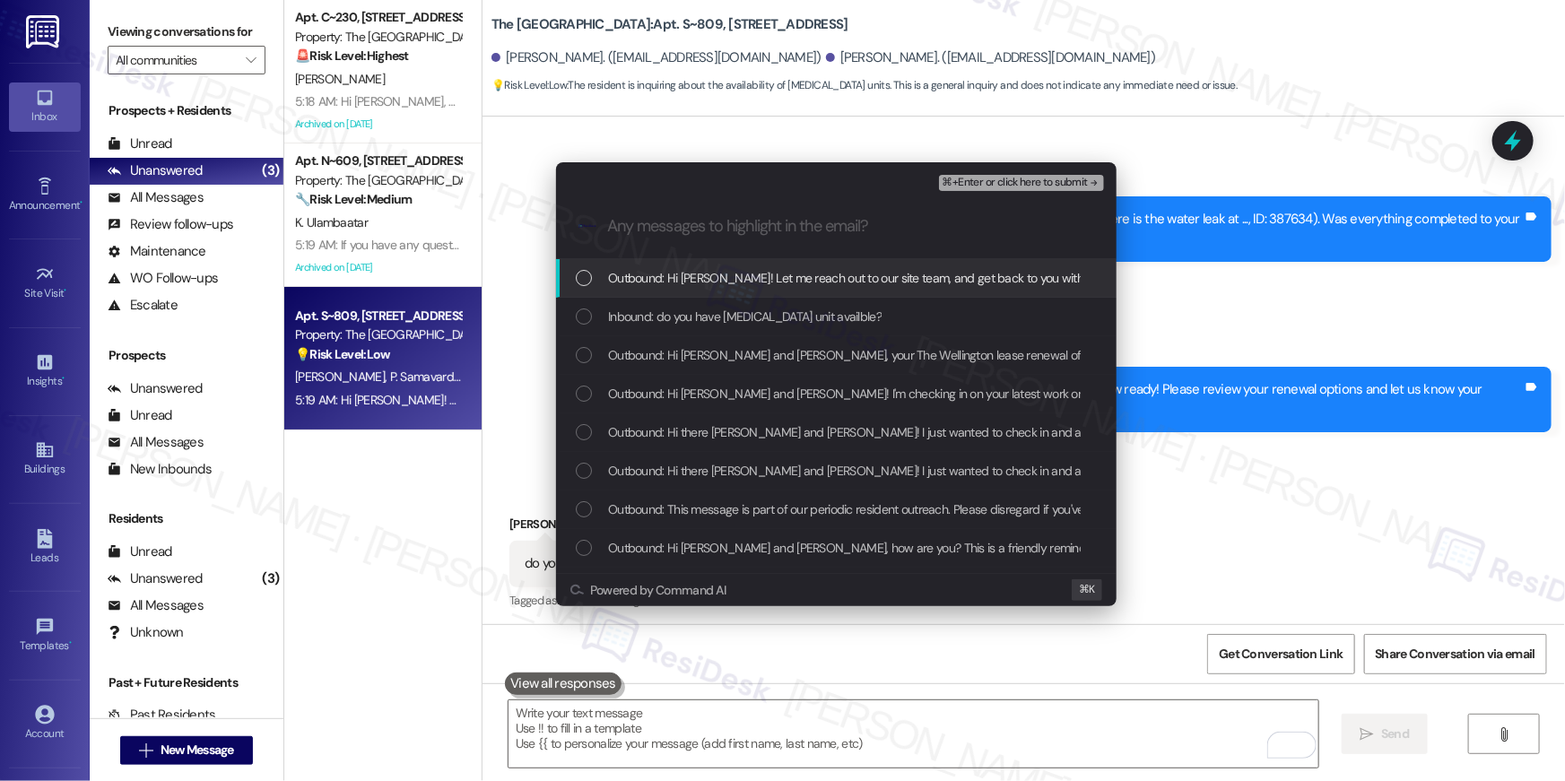
click at [649, 281] on span "Outbound: Hi Patty! Let me reach out to our site team, and get back to you with…" at bounding box center [907, 278] width 598 height 20
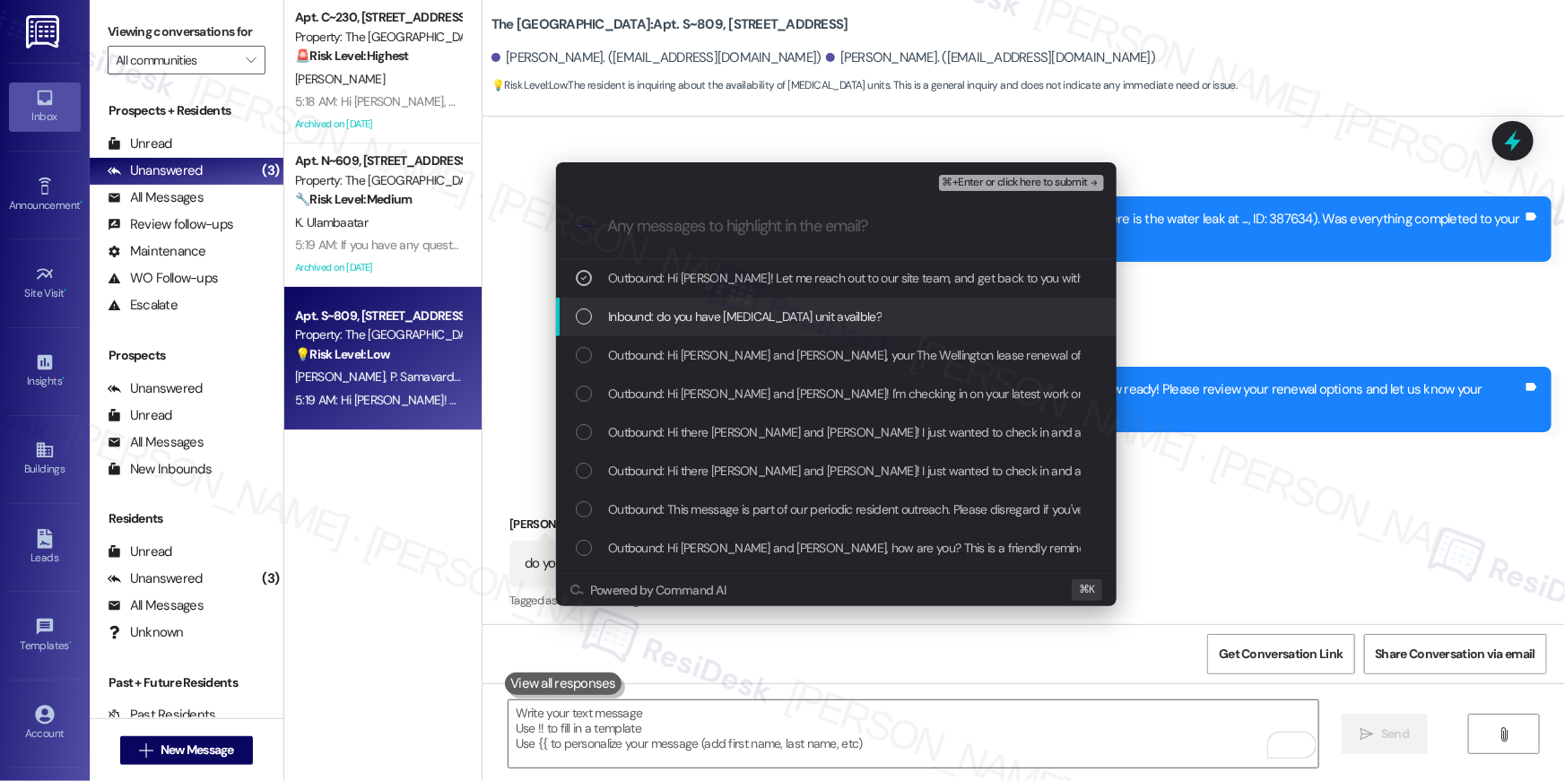
click at [661, 307] on span "Inbound: do you have low income unit availble?" at bounding box center [745, 317] width 274 height 20
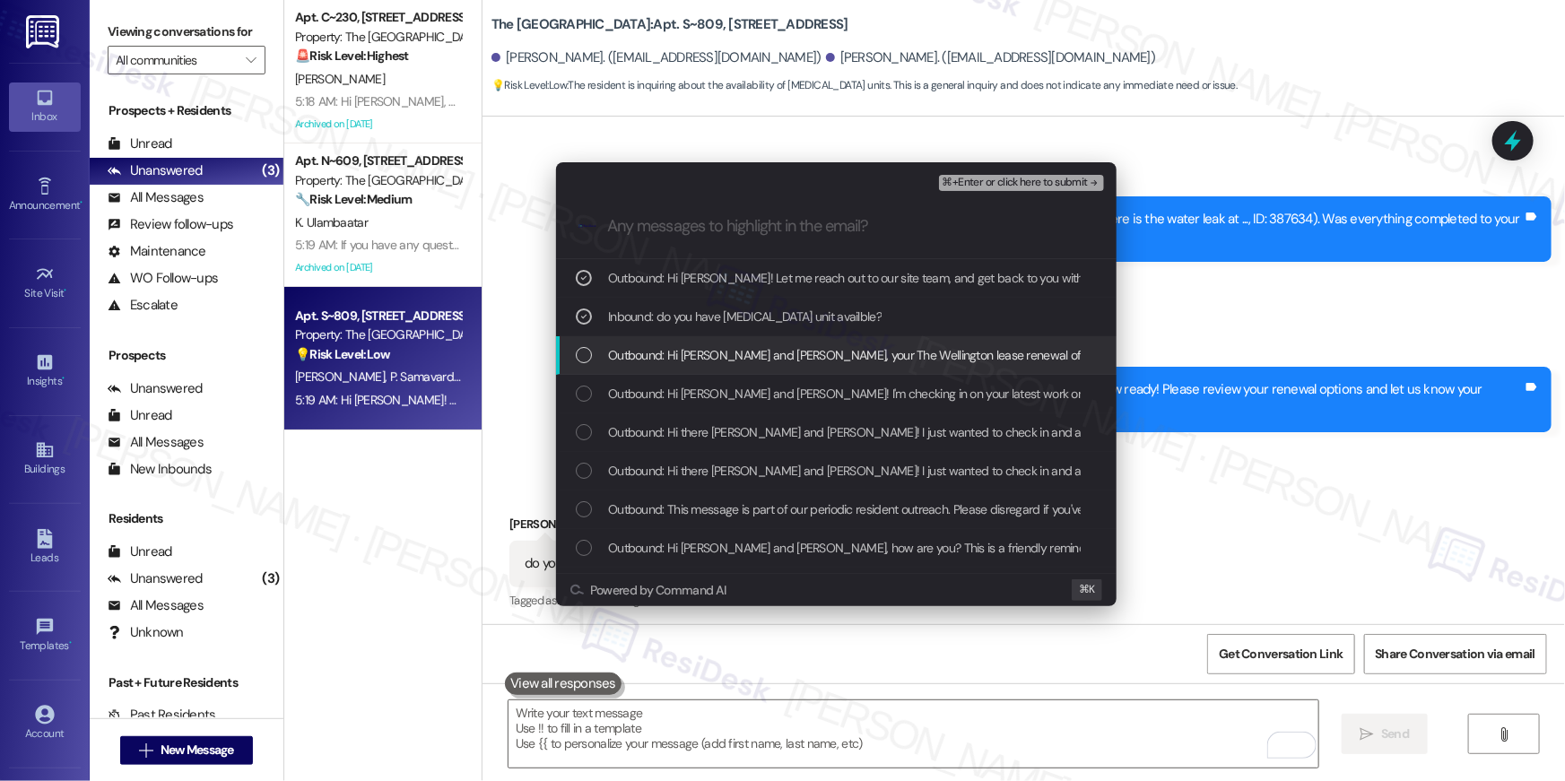
click at [679, 345] on span "Outbound: Hi Patty and Ram, your The Wellington lease renewal offer is now read…" at bounding box center [1158, 355] width 1101 height 20
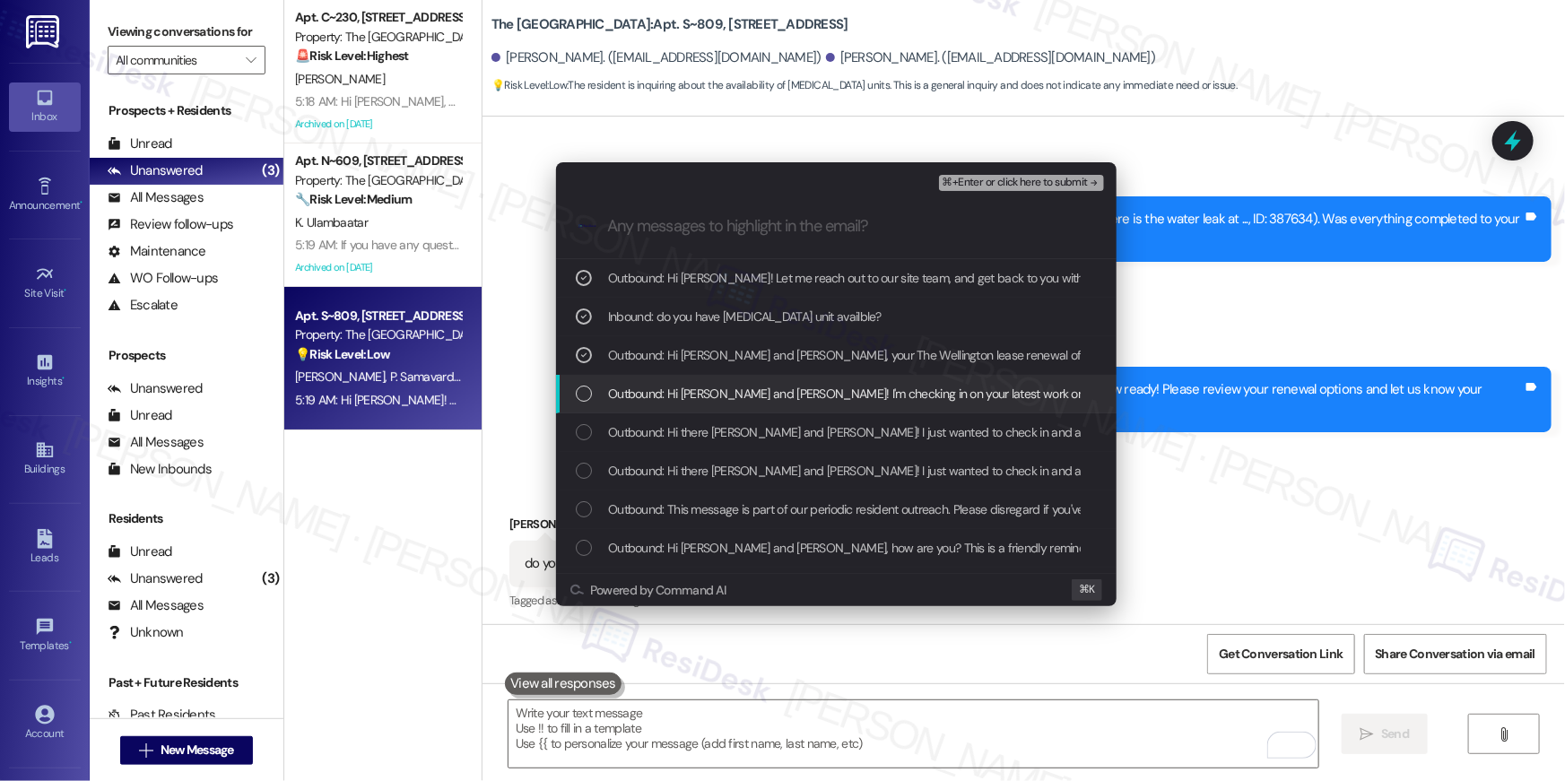
click at [721, 394] on span "Outbound: Hi Patty and Ram! I'm checking in on your latest work order (there is…" at bounding box center [1175, 394] width 1135 height 20
click at [756, 388] on span "Outbound: Hi Patty and Ram! I'm checking in on your latest work order (there is…" at bounding box center [1175, 394] width 1135 height 20
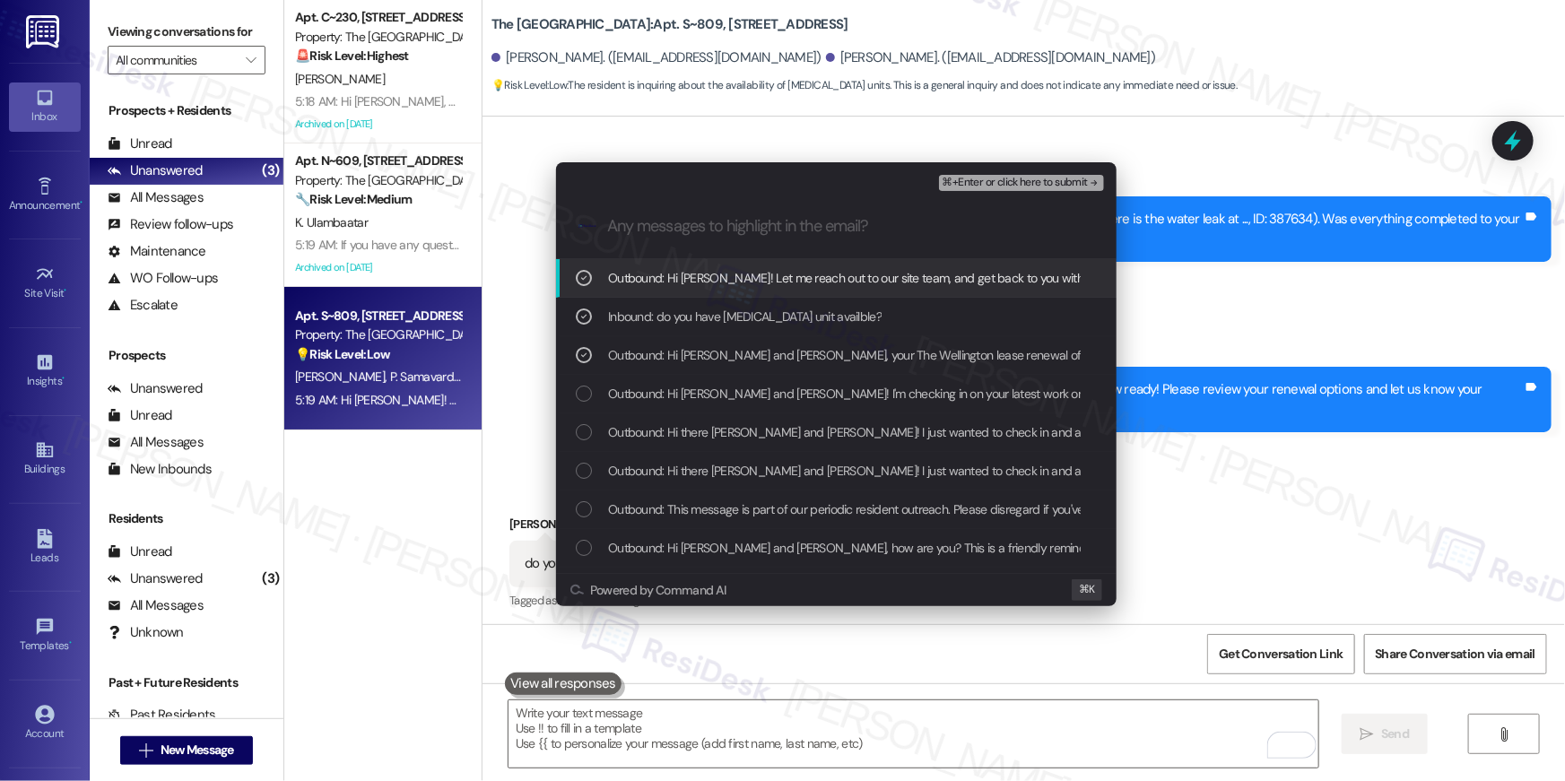
click at [1007, 179] on span "⌘+Enter or click here to submit" at bounding box center [1015, 183] width 145 height 13
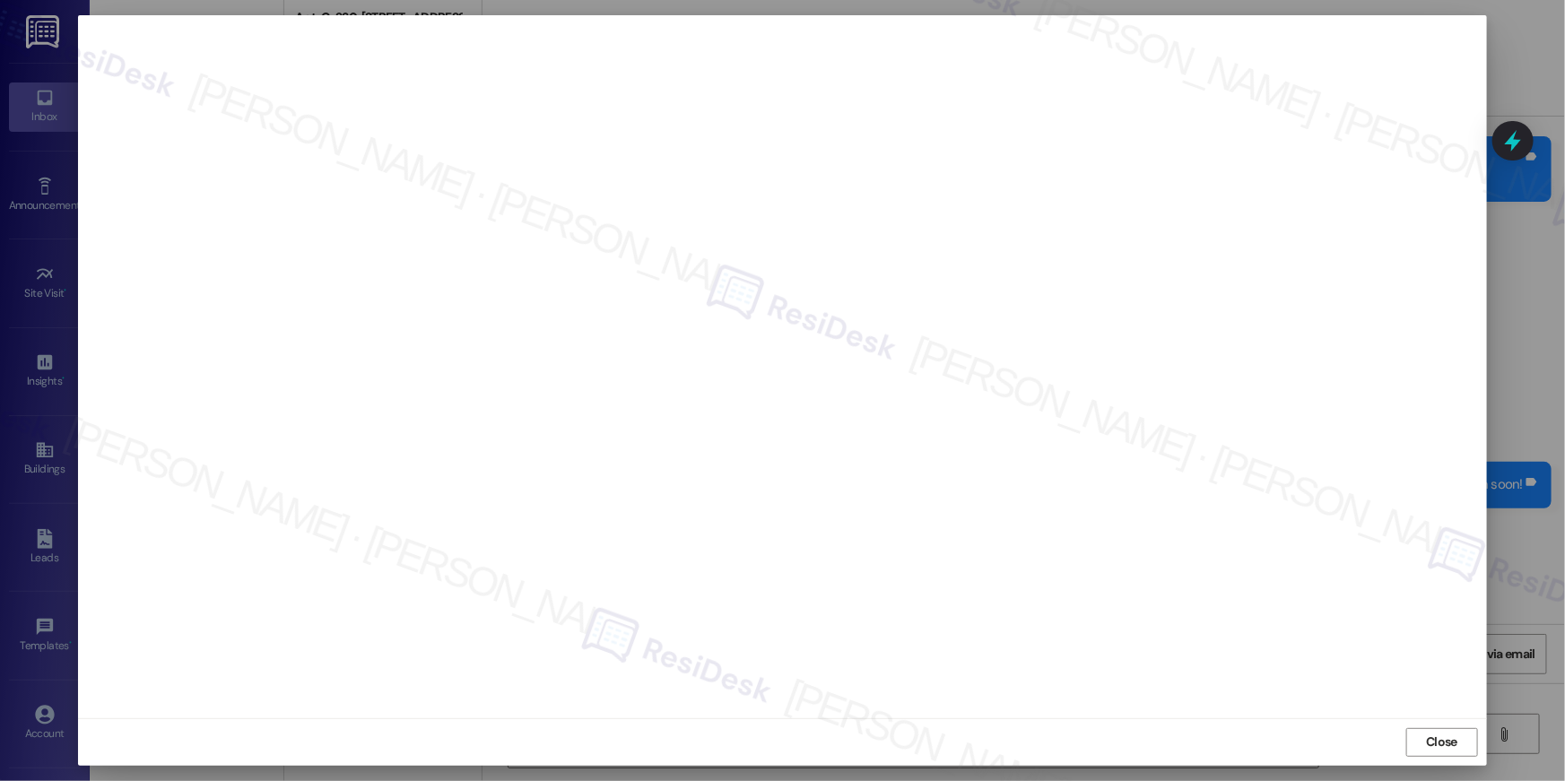
scroll to position [5911, 0]
click at [1445, 746] on span "Close" at bounding box center [1441, 742] width 31 height 19
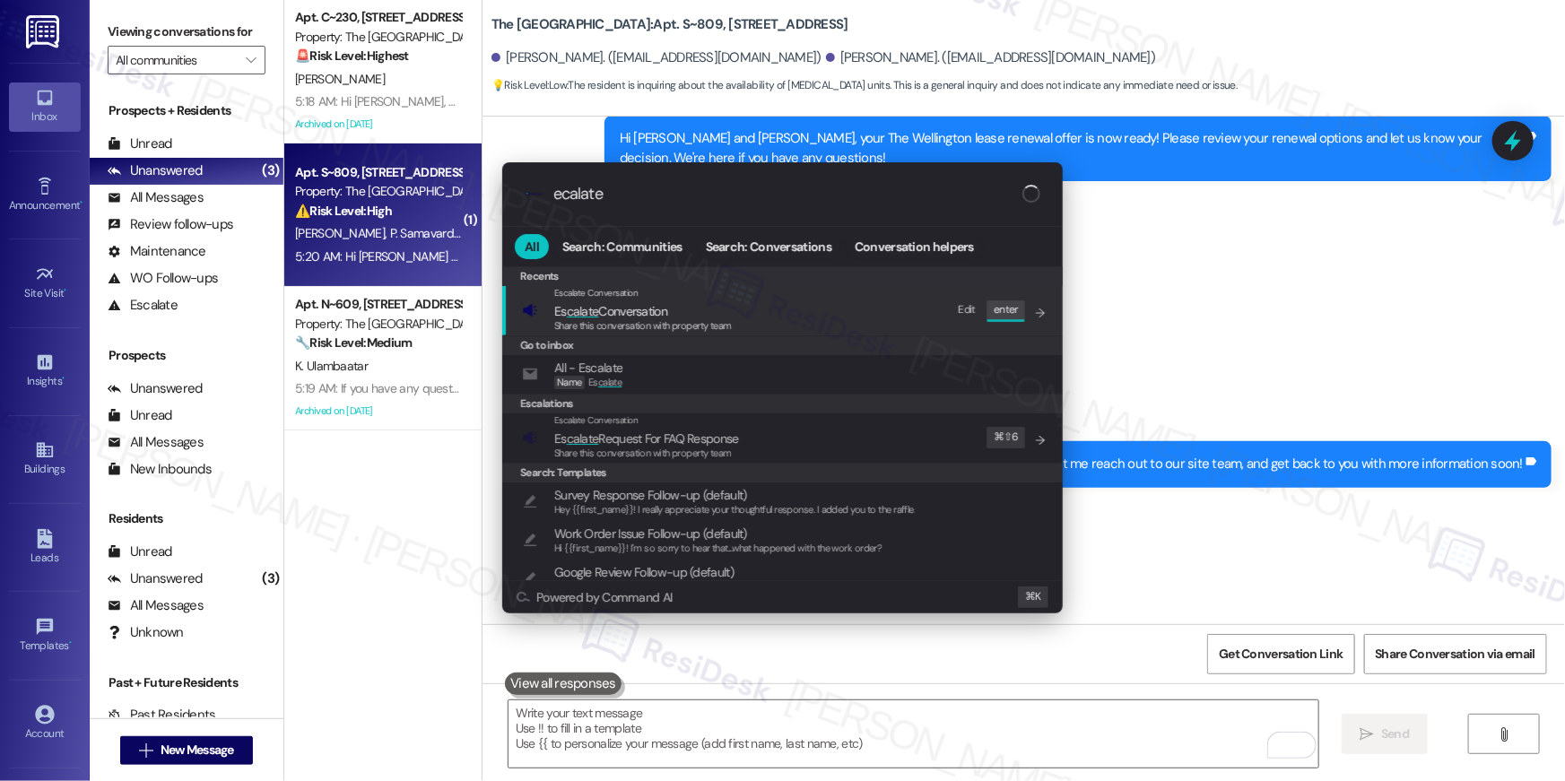
type input "ecalate"
click at [797, 309] on div "Escalate Conversation Es calate Conversation Share this conversation with prope…" at bounding box center [784, 310] width 525 height 48
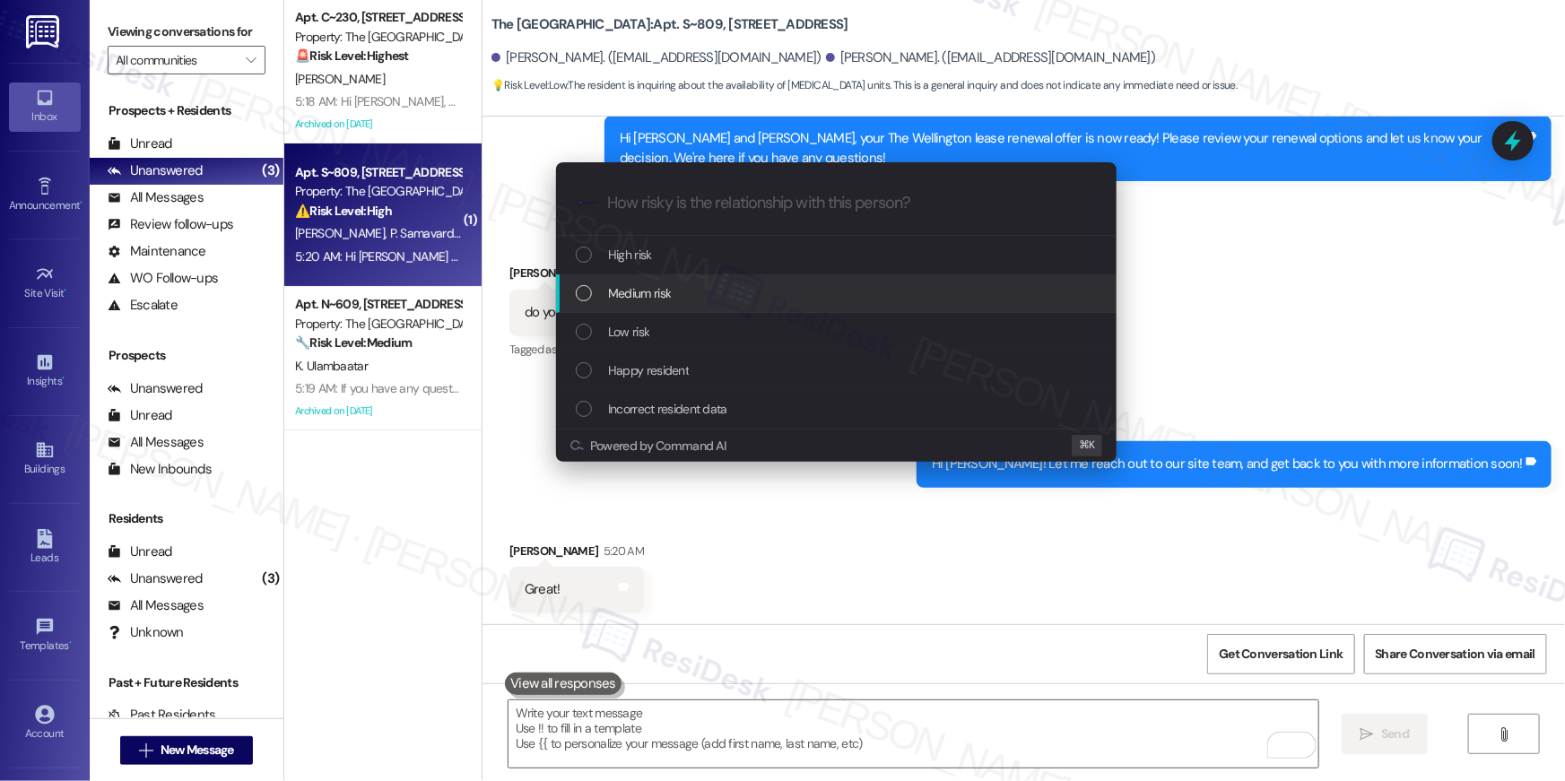
click at [728, 298] on div "Medium risk" at bounding box center [838, 293] width 525 height 20
paste input "Low income unit available?"
type input "Low income unit available?"
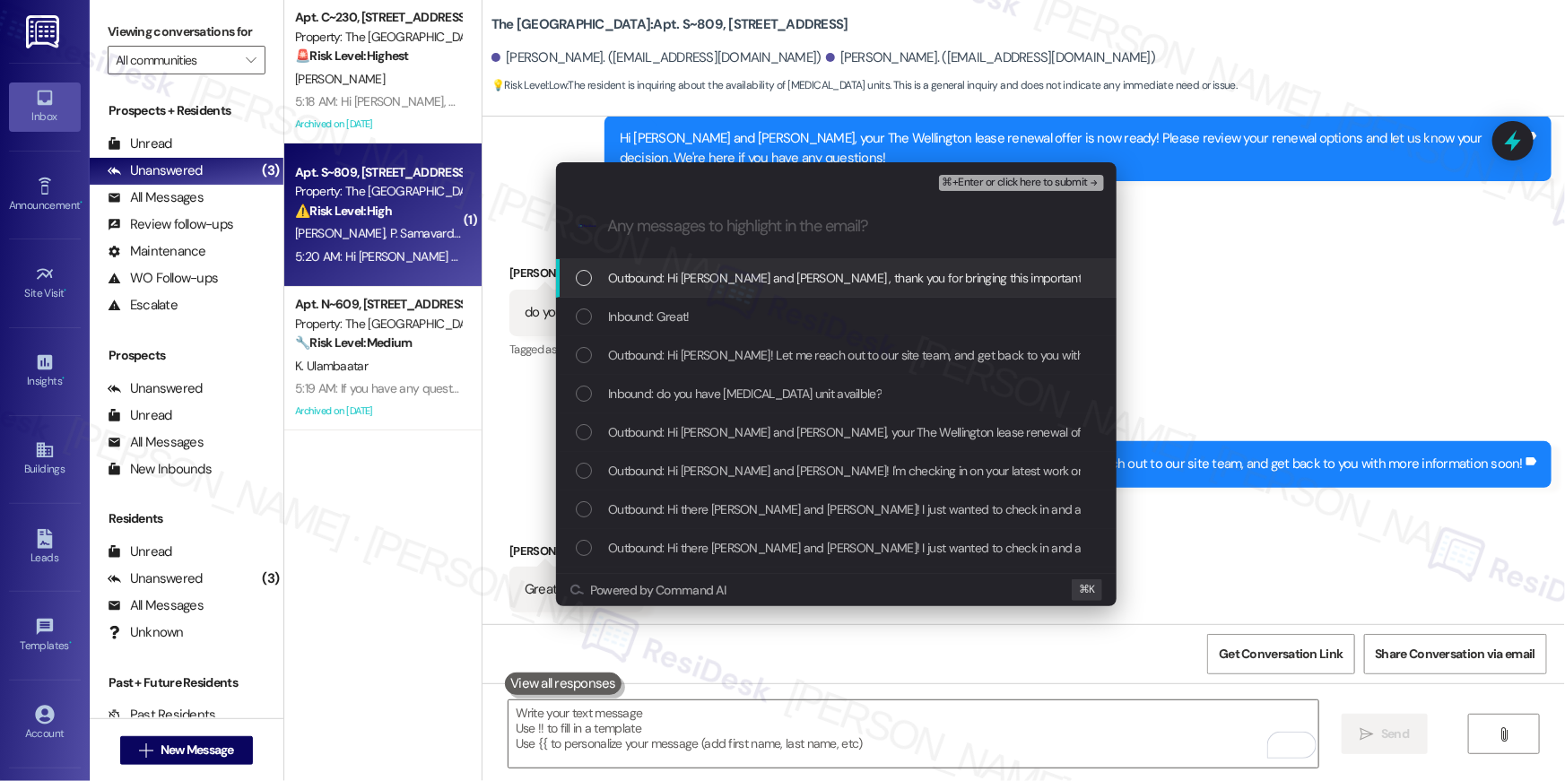
click at [730, 288] on div "Outbound: Hi Patty and Ram , thank you for bringing this important matter to ou…" at bounding box center [836, 278] width 561 height 39
drag, startPoint x: 714, startPoint y: 312, endPoint x: 714, endPoint y: 334, distance: 21.5
click at [714, 313] on div "Inbound: Great!" at bounding box center [838, 317] width 525 height 20
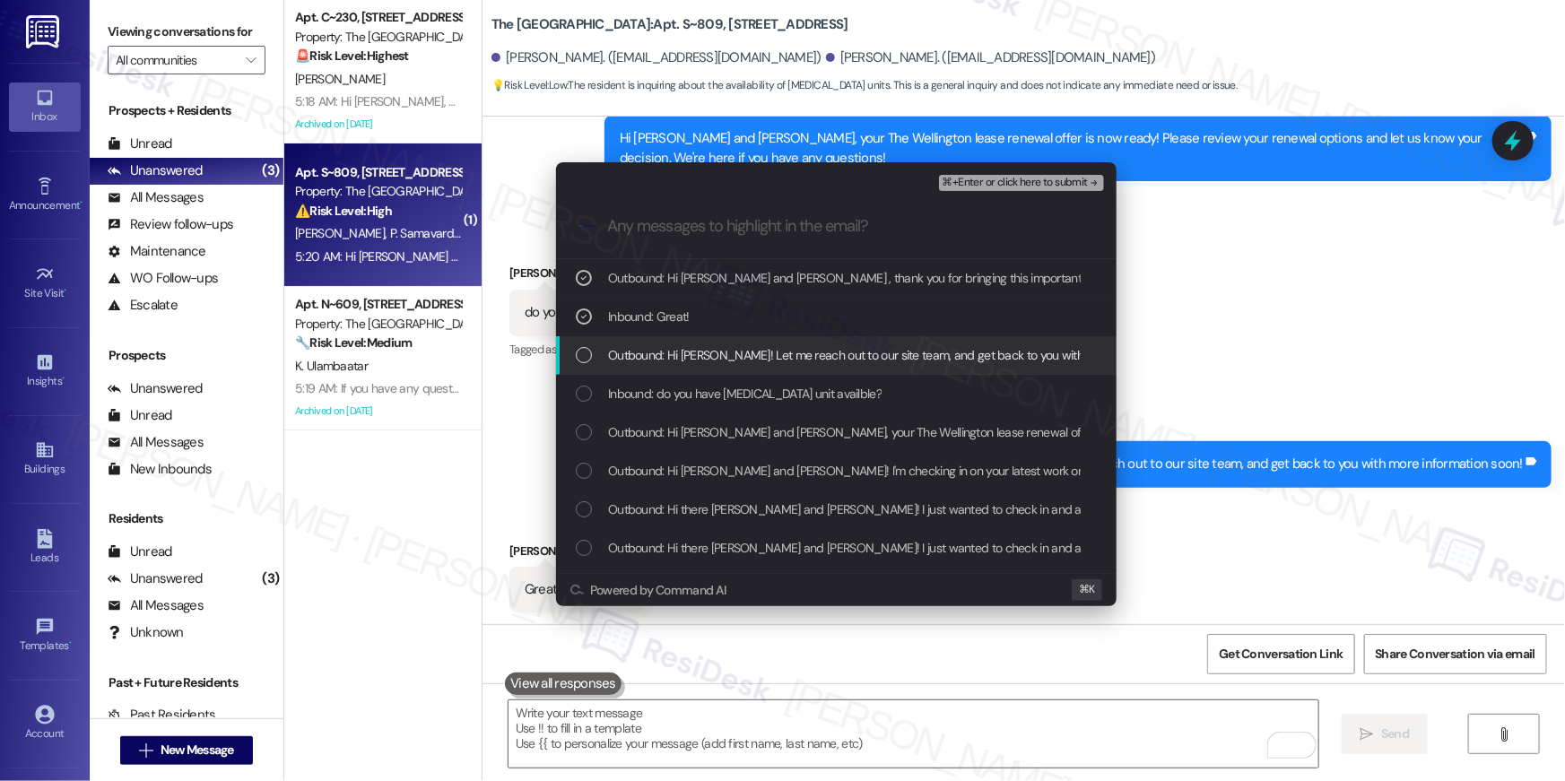
click at [714, 362] on span "Outbound: Hi Patty! Let me reach out to our site team, and get back to you with…" at bounding box center [907, 355] width 598 height 20
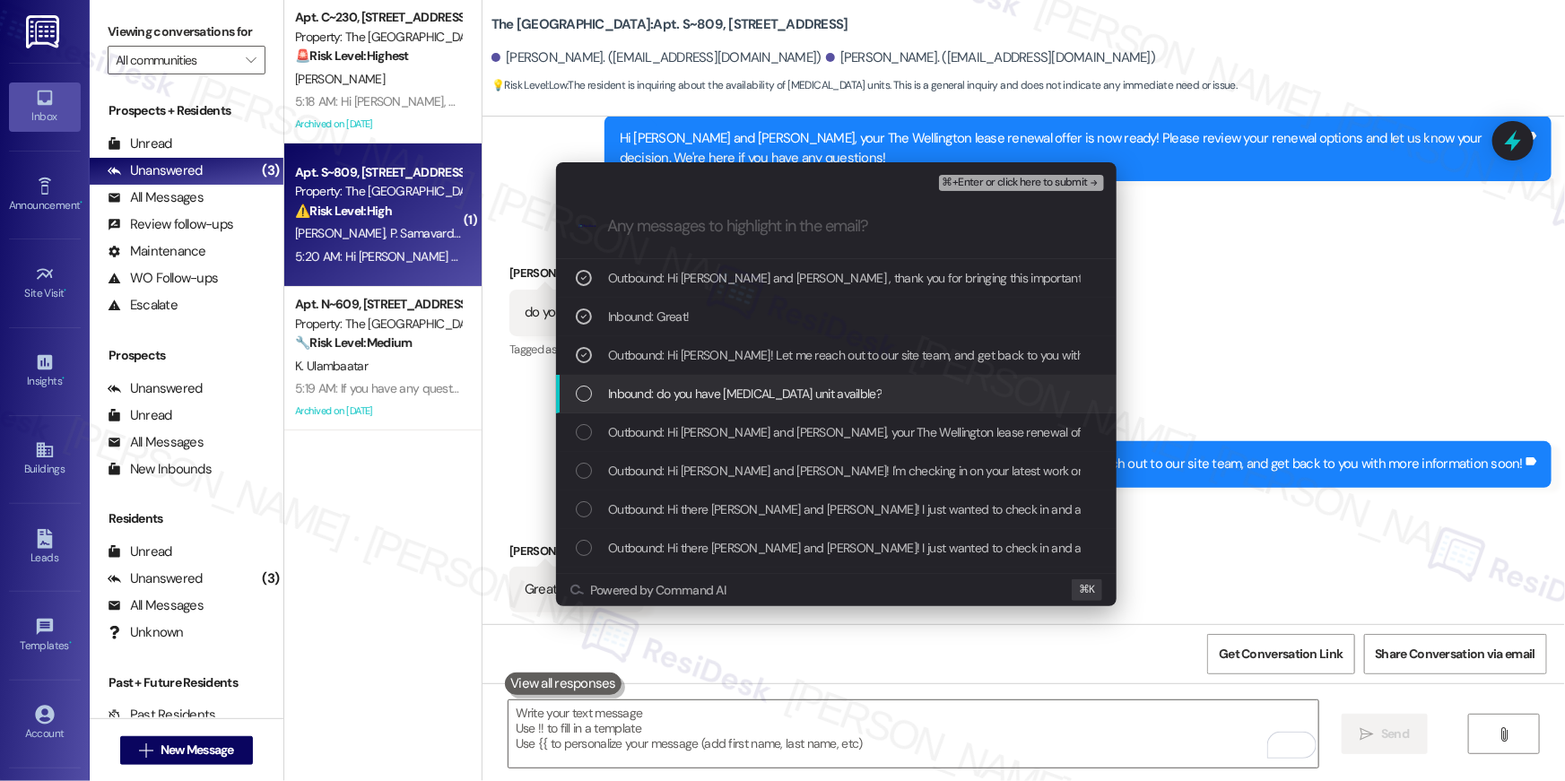
click at [843, 386] on span "Inbound: do you have low income unit availble?" at bounding box center [745, 394] width 274 height 20
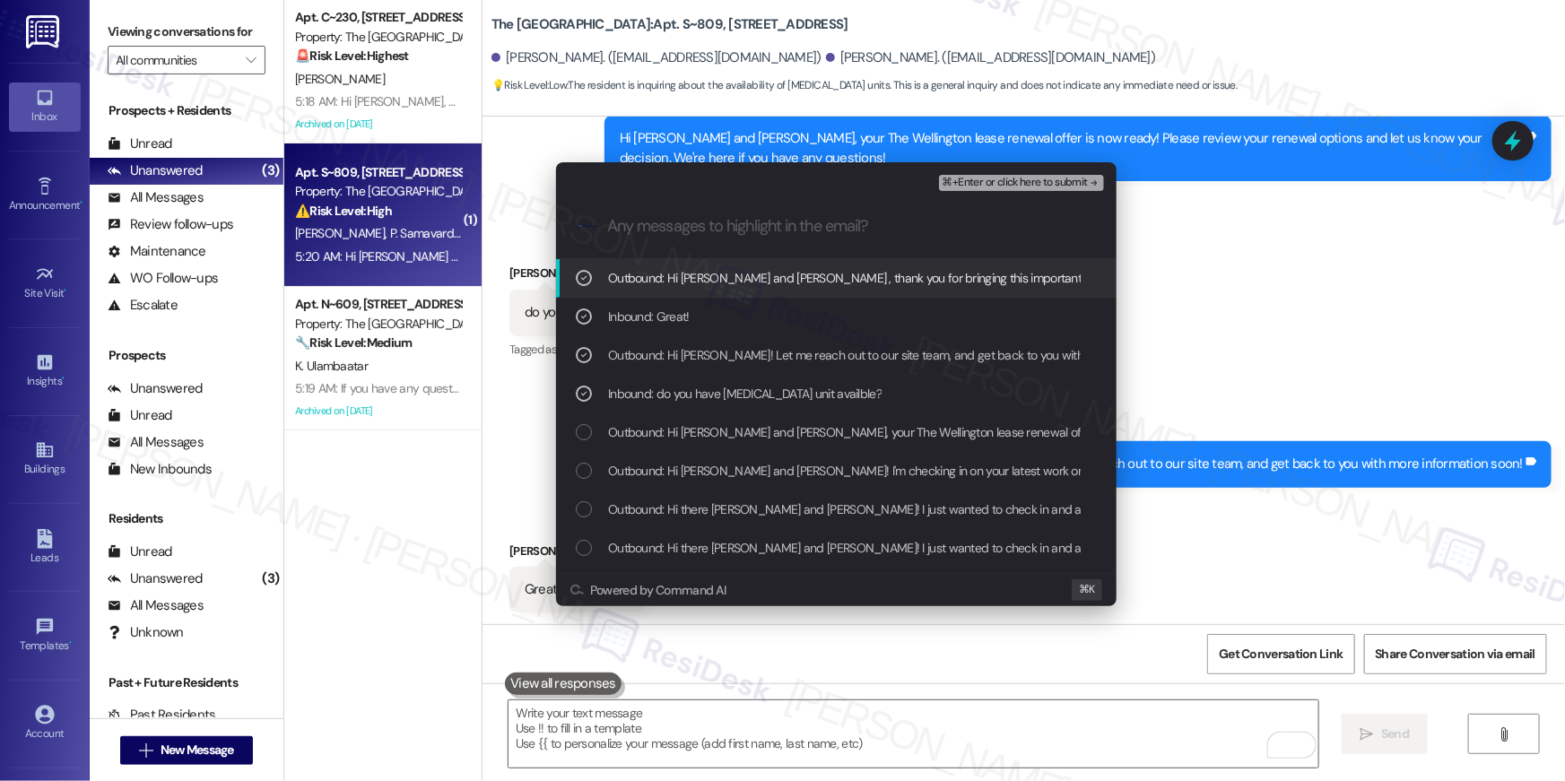
click at [1037, 179] on span "⌘+Enter or click here to submit" at bounding box center [1015, 183] width 145 height 13
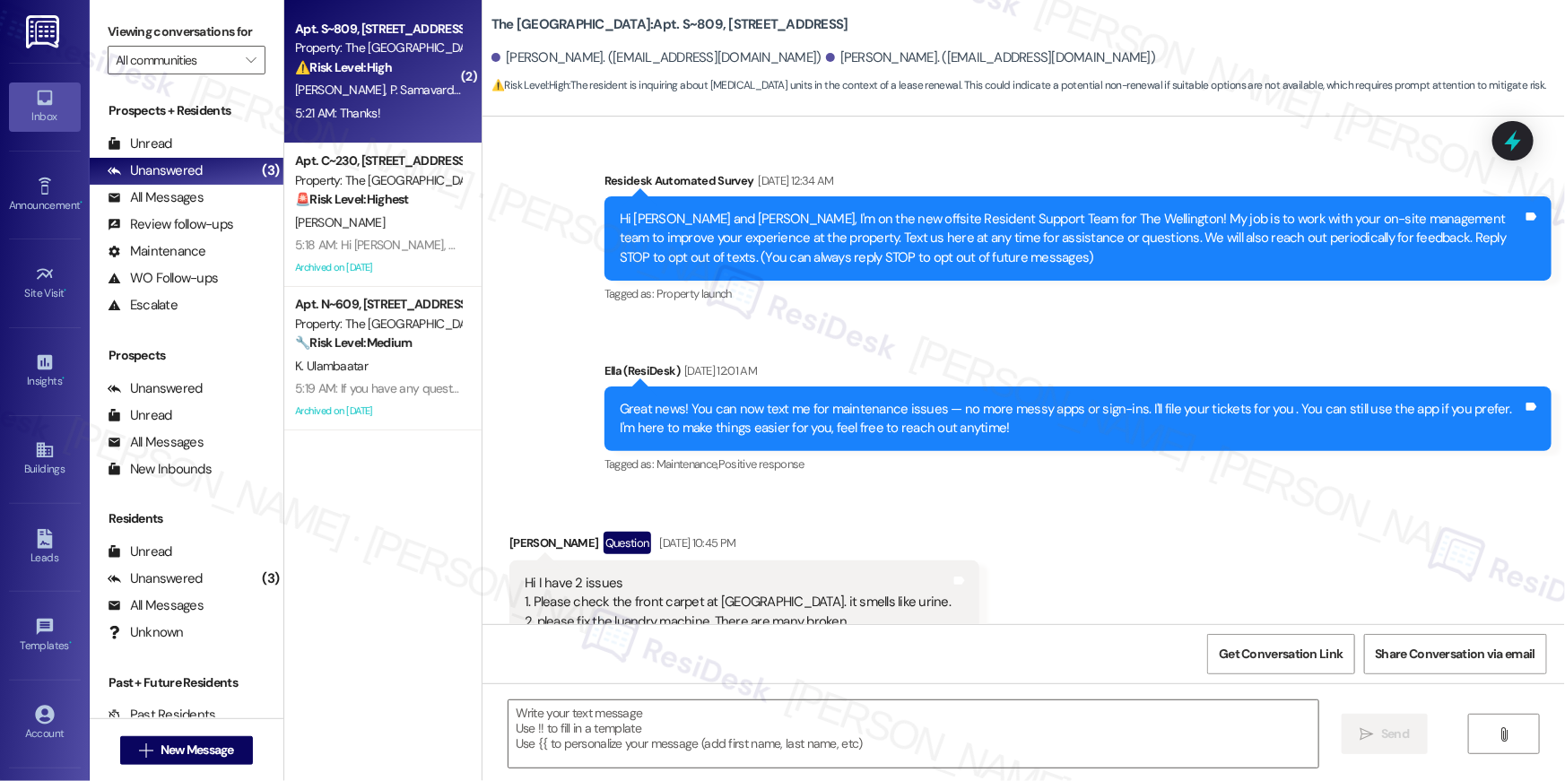
scroll to position [6506, 0]
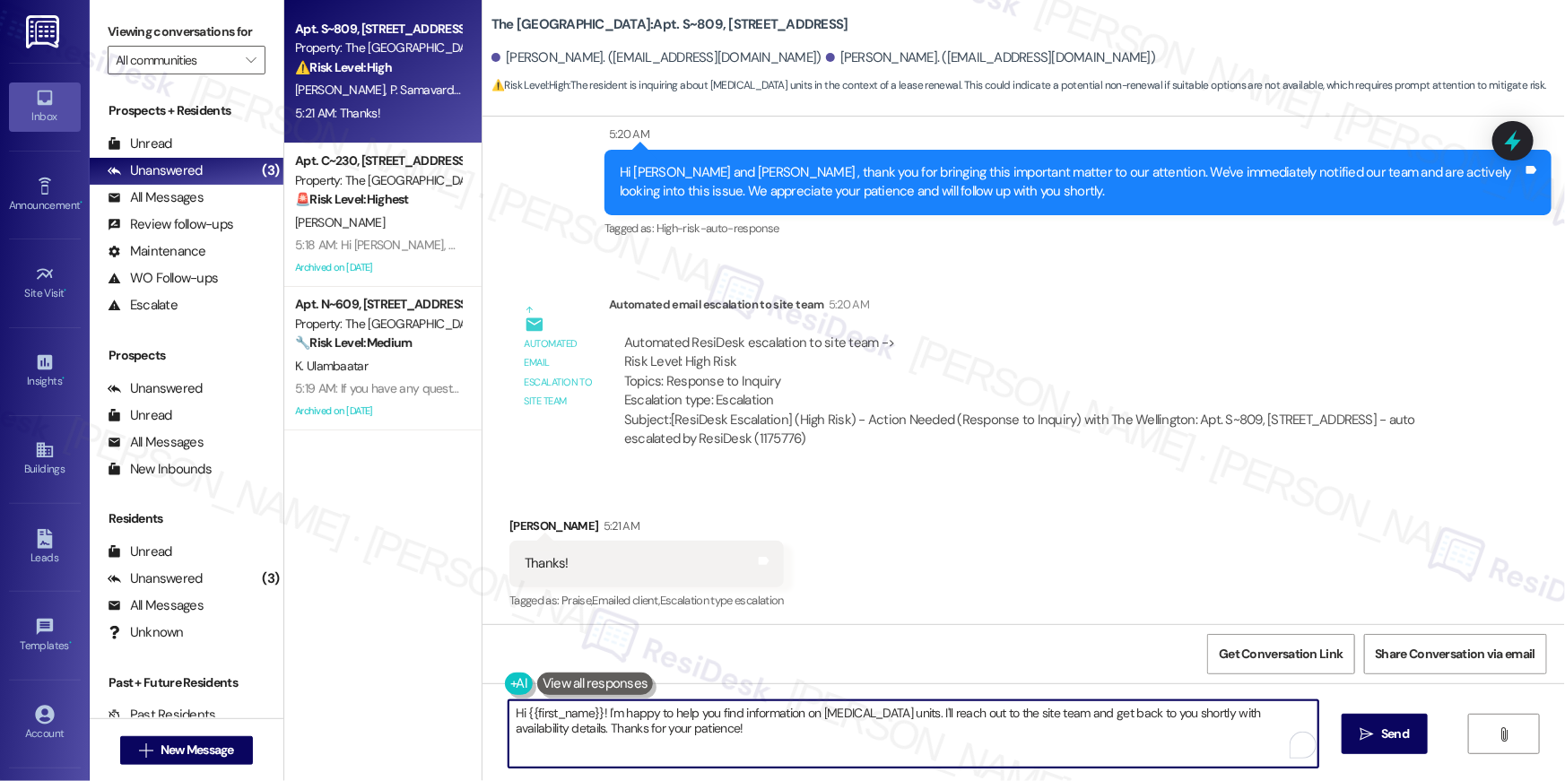
click at [1128, 729] on textarea "Hi {{first_name}}! I'm happy to help you find information on low-income units. …" at bounding box center [914, 734] width 810 height 67
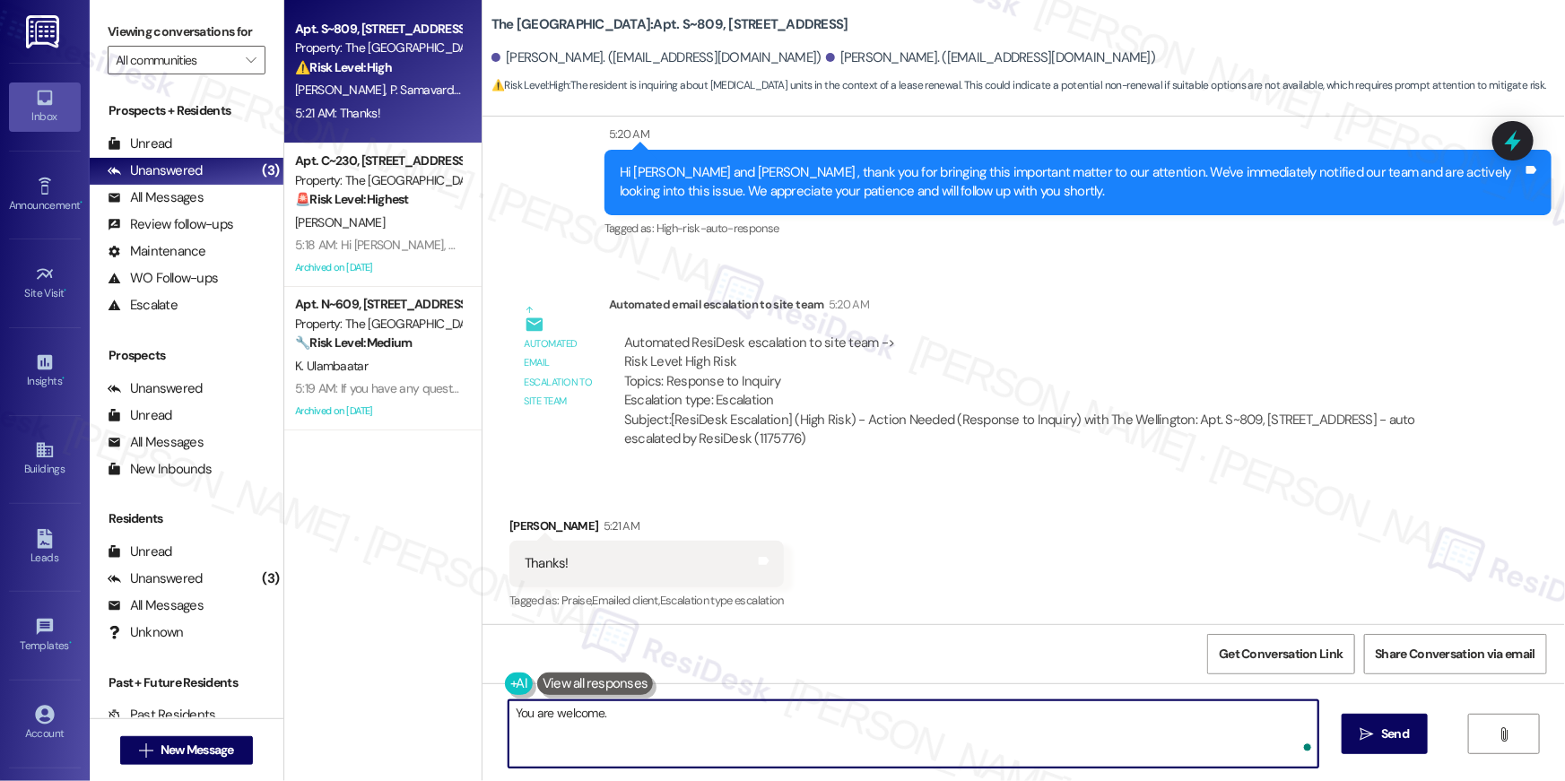
type textarea "You are welcome."
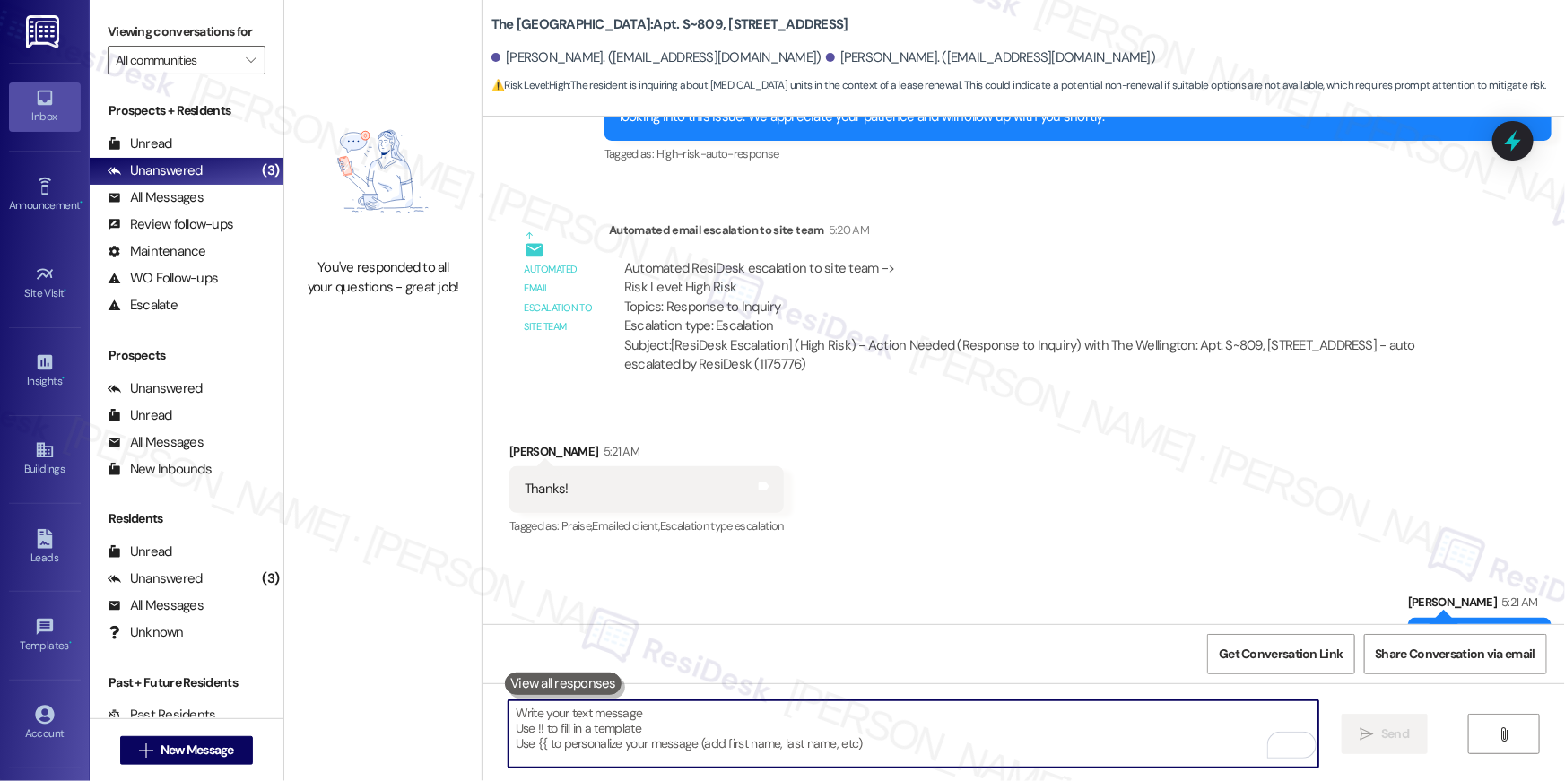
scroll to position [6632, 0]
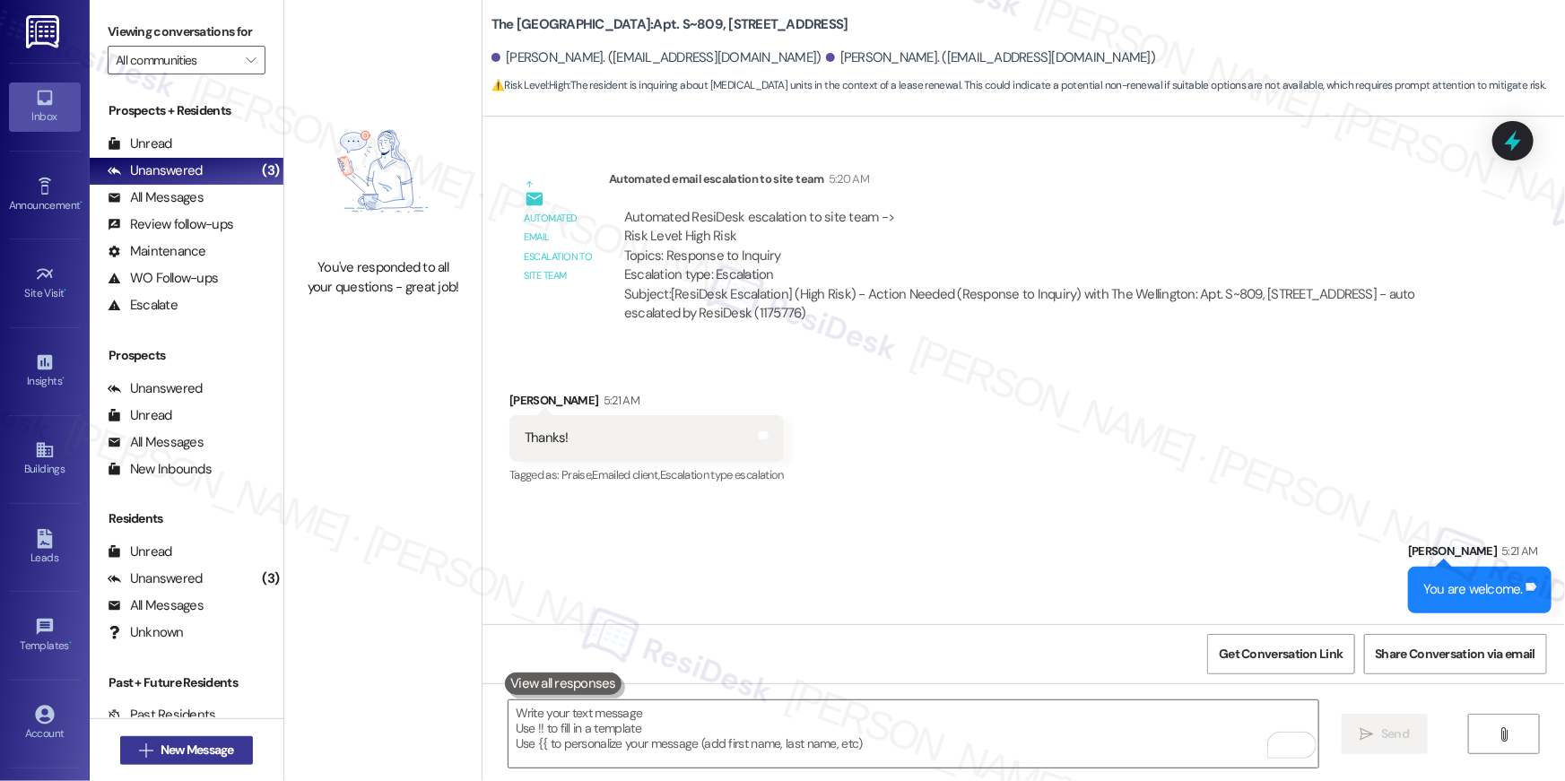
click at [190, 745] on span "New Message" at bounding box center [198, 750] width 74 height 19
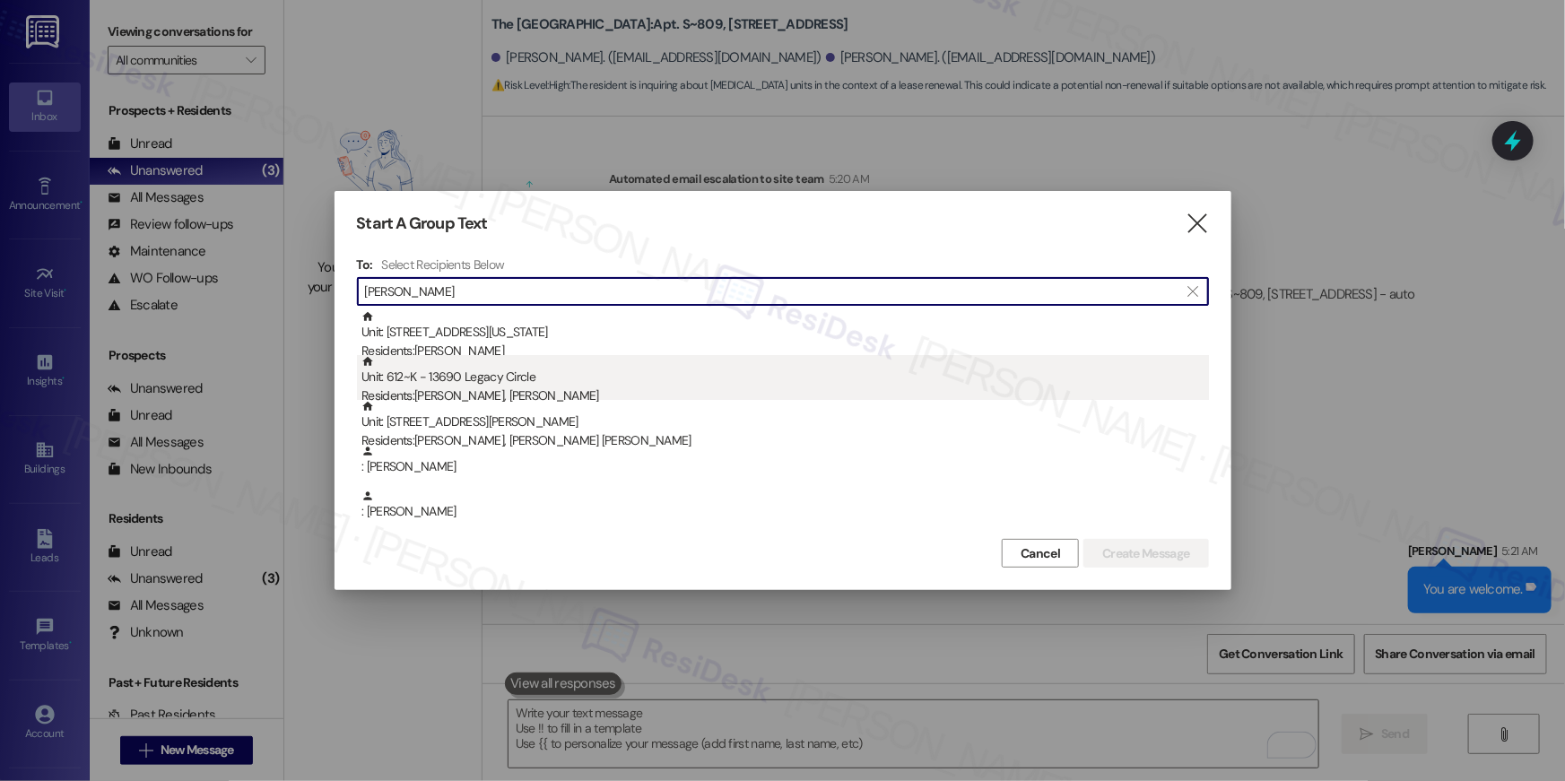
type input "[PERSON_NAME]"
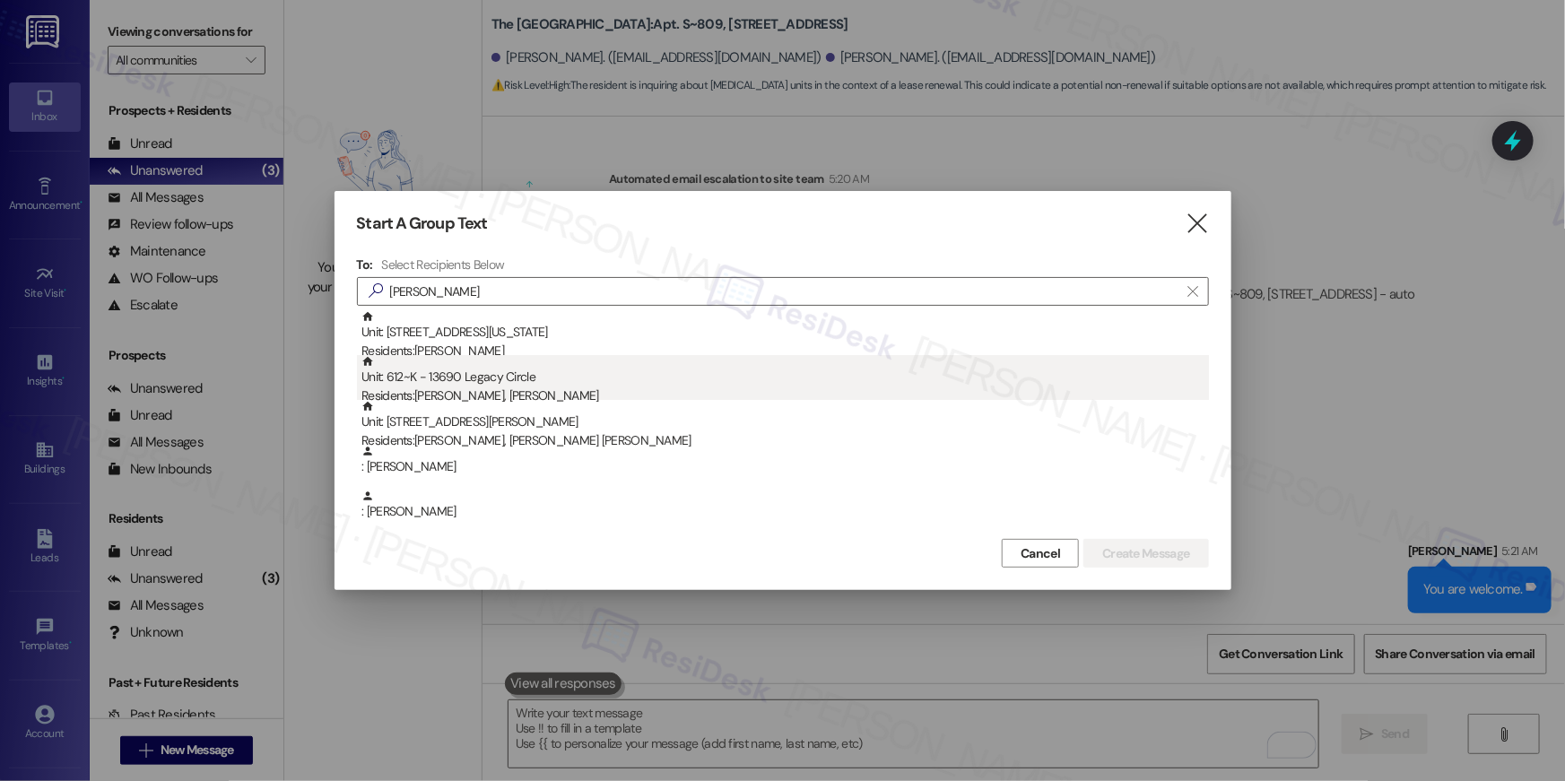
click at [579, 384] on div "Unit: 612~K - 13690 Legacy Circle Residents: [PERSON_NAME], [PERSON_NAME]" at bounding box center [786, 380] width 848 height 51
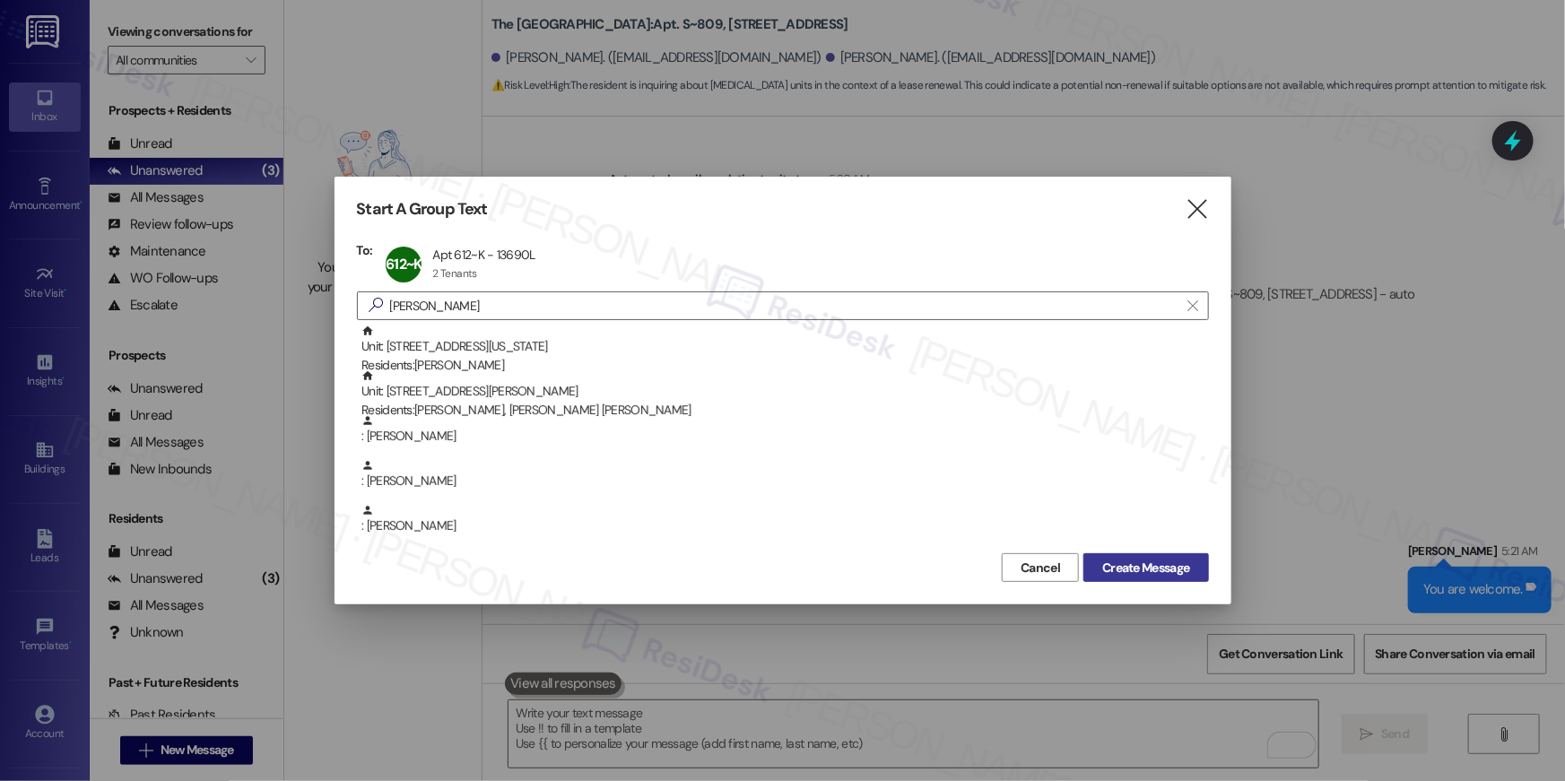
click at [1138, 576] on span "Create Message" at bounding box center [1145, 568] width 87 height 19
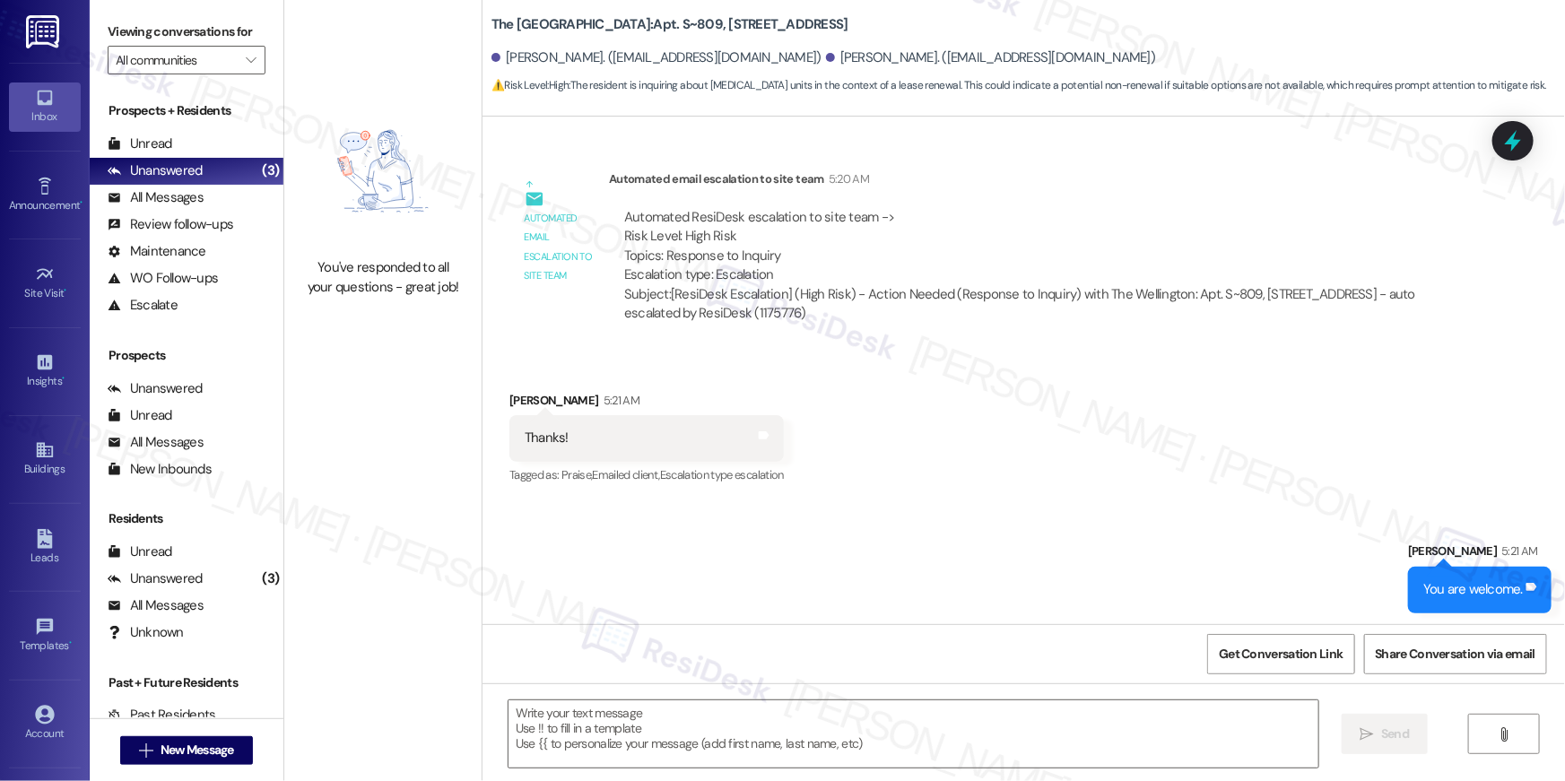
type textarea "Fetching suggested responses. Please feel free to read through the conversation…"
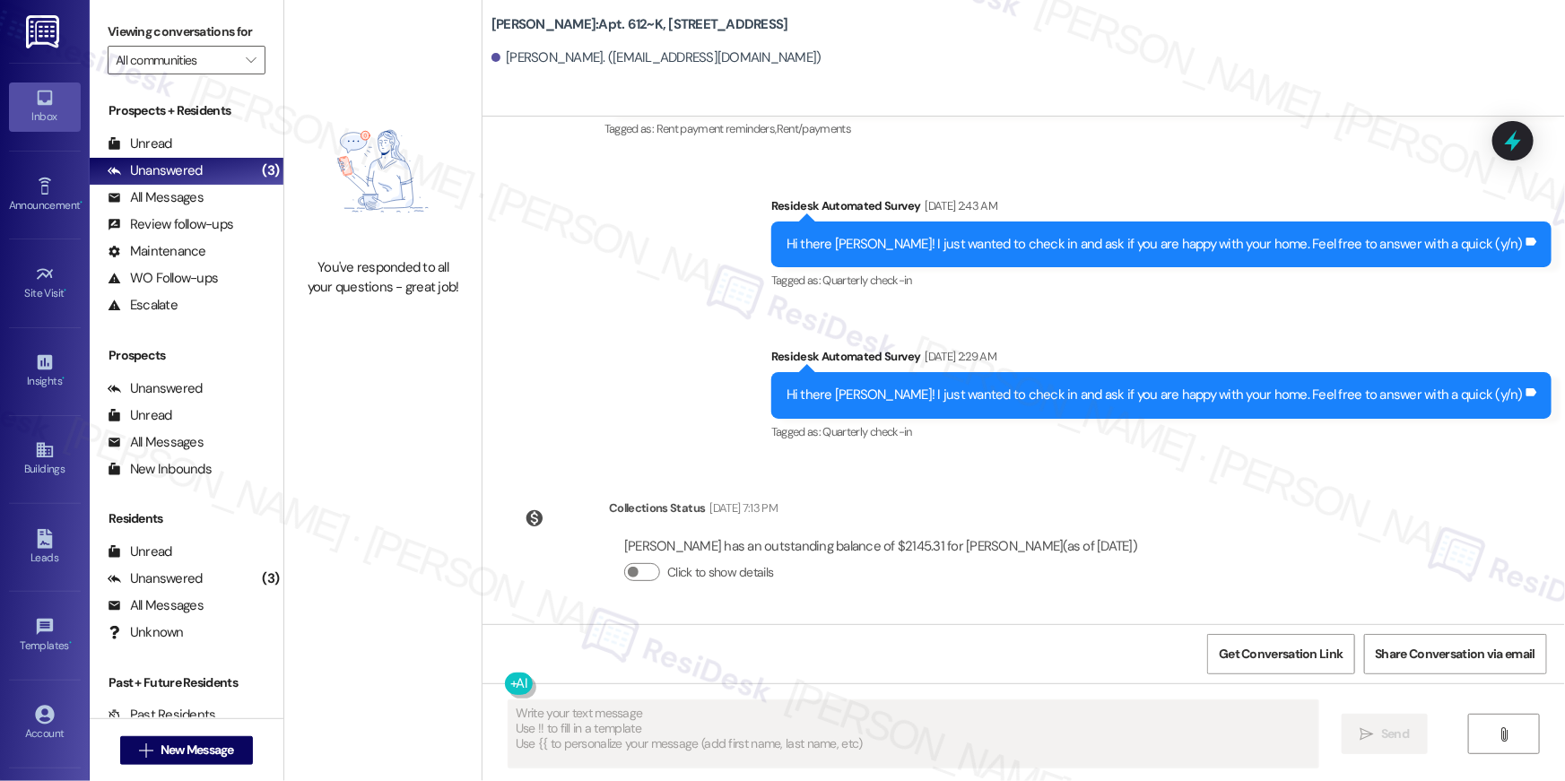
scroll to position [3175, 0]
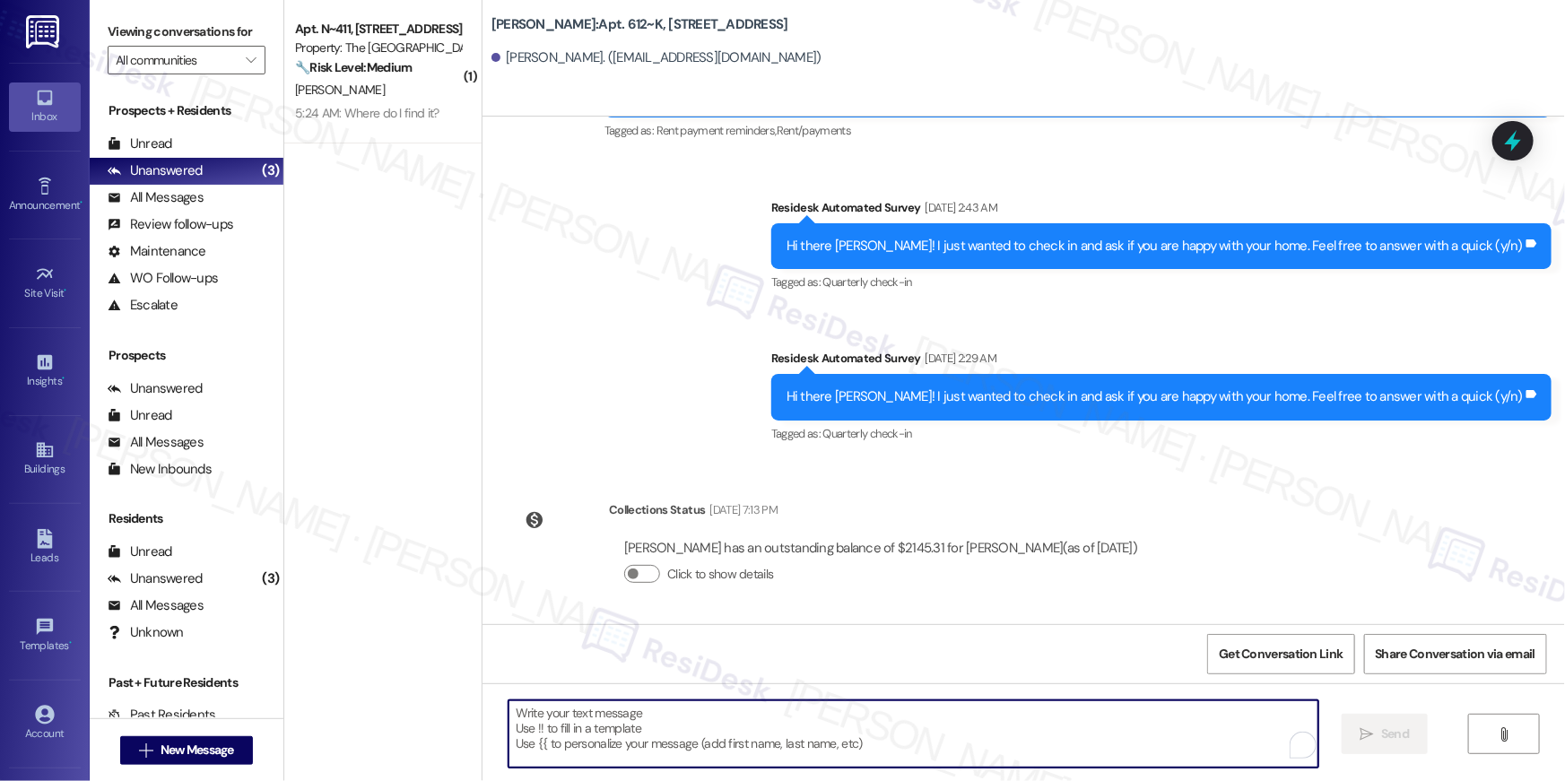
click at [1095, 722] on textarea "To enrich screen reader interactions, please activate Accessibility in Grammarl…" at bounding box center [914, 734] width 810 height 67
paste textarea "Hi {{first_name}}, your {{property}} lease renewal offer is now ready! Please r…"
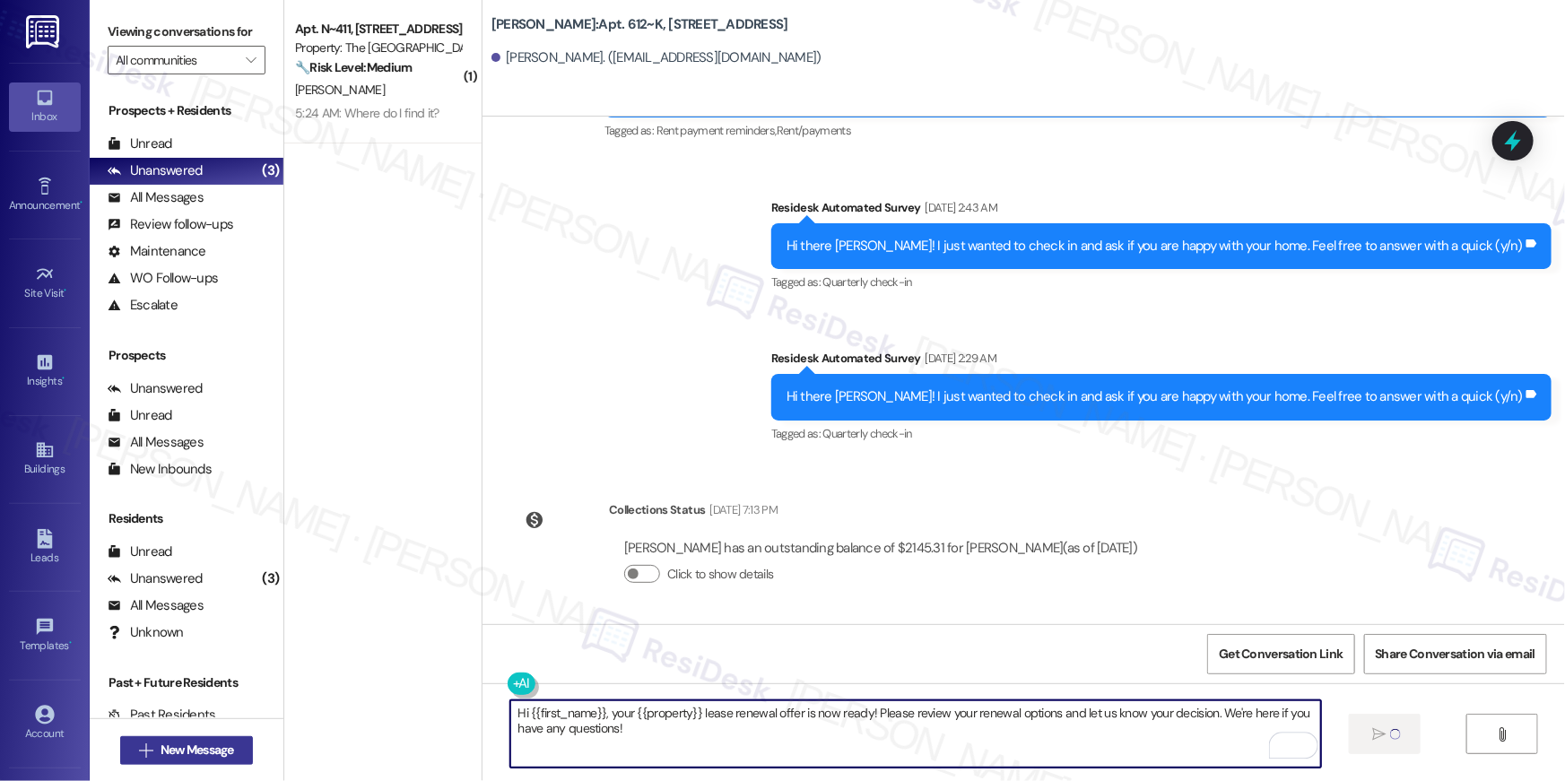
type textarea "Hi {{first_name}}, your {{property}} lease renewal offer is now ready! Please r…"
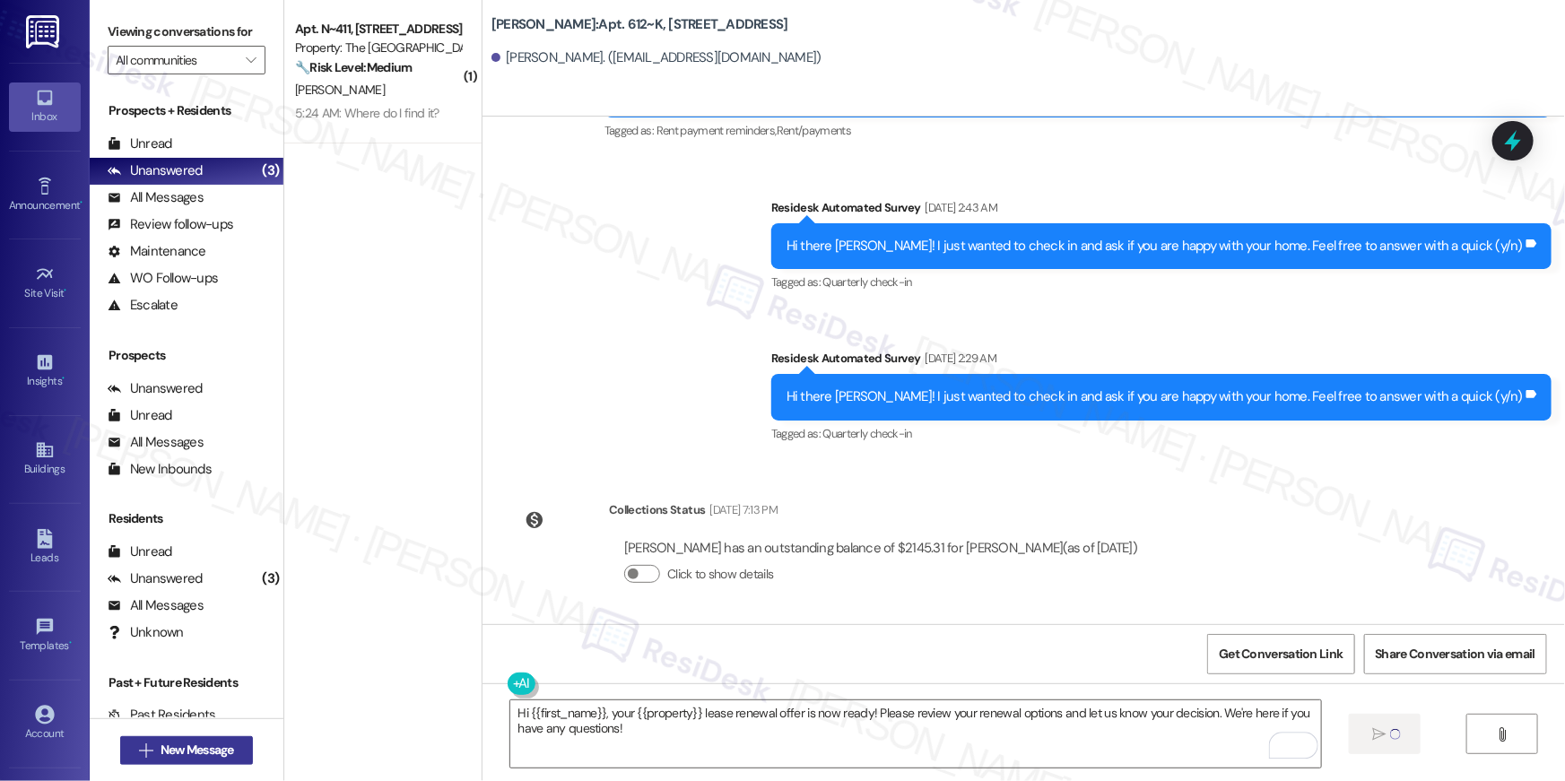
click at [196, 753] on span "New Message" at bounding box center [198, 750] width 74 height 19
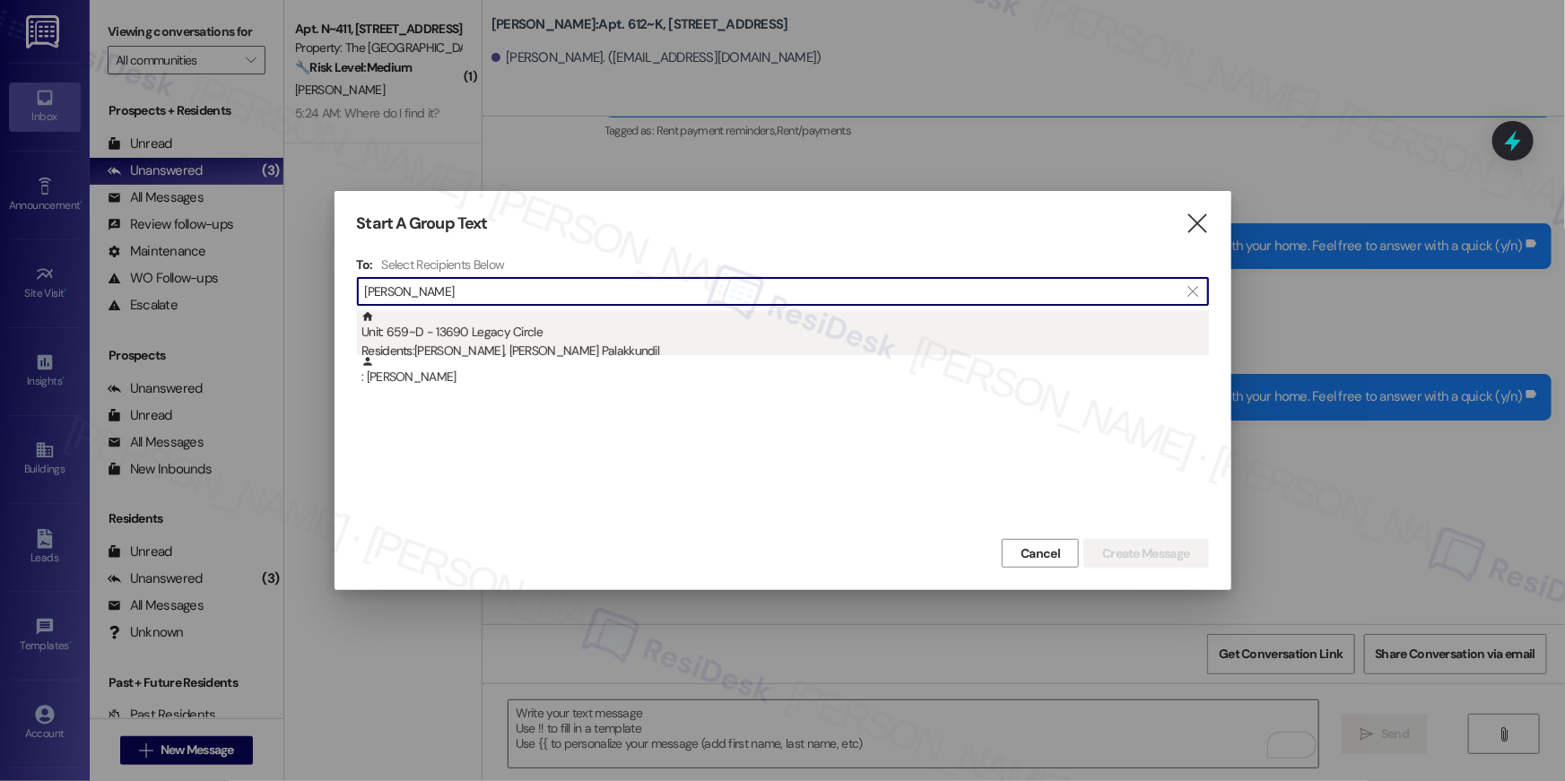
type input "[PERSON_NAME]"
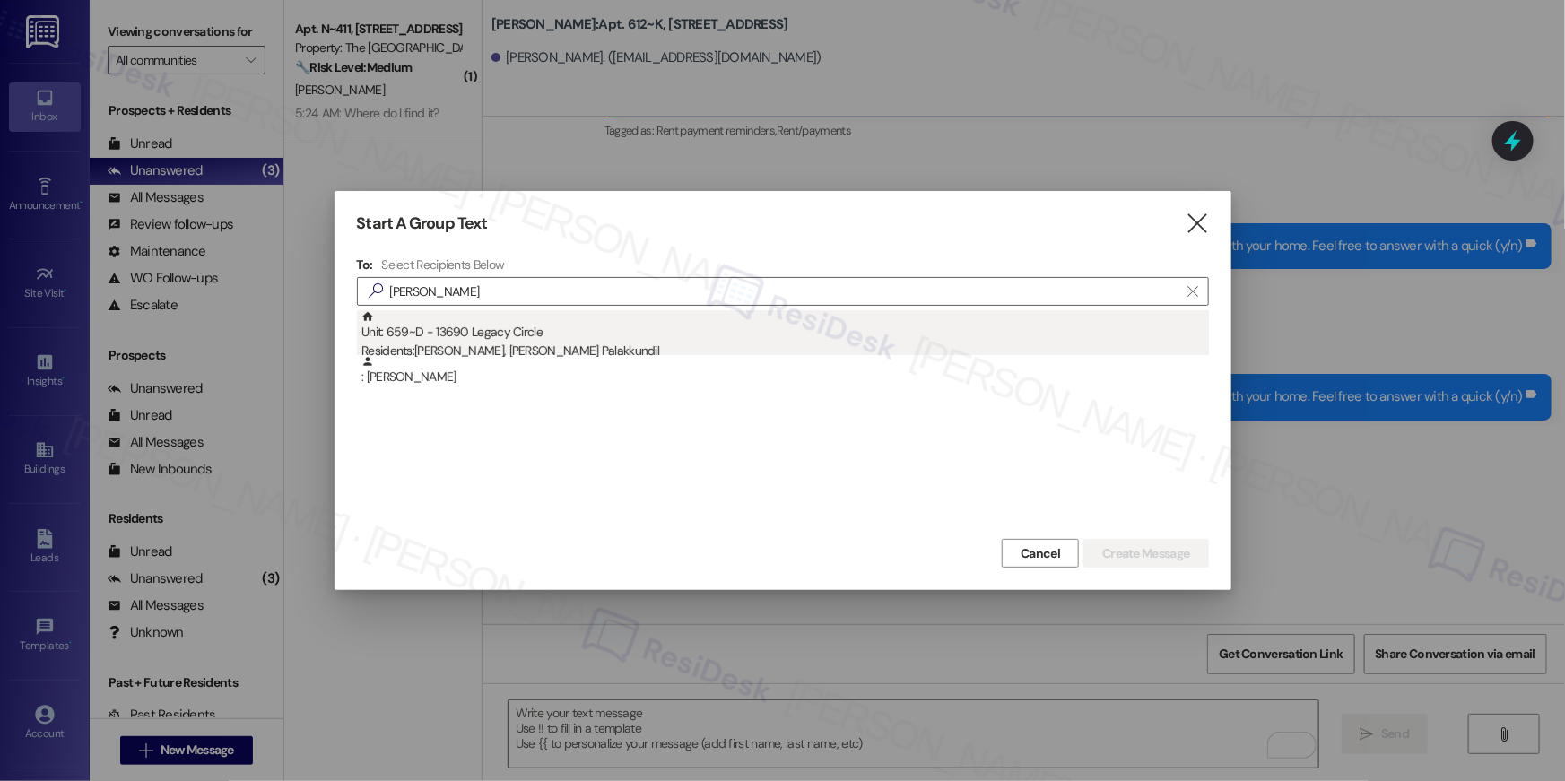
click at [555, 347] on div "Residents: [PERSON_NAME], [PERSON_NAME] Palakkundil" at bounding box center [786, 351] width 848 height 19
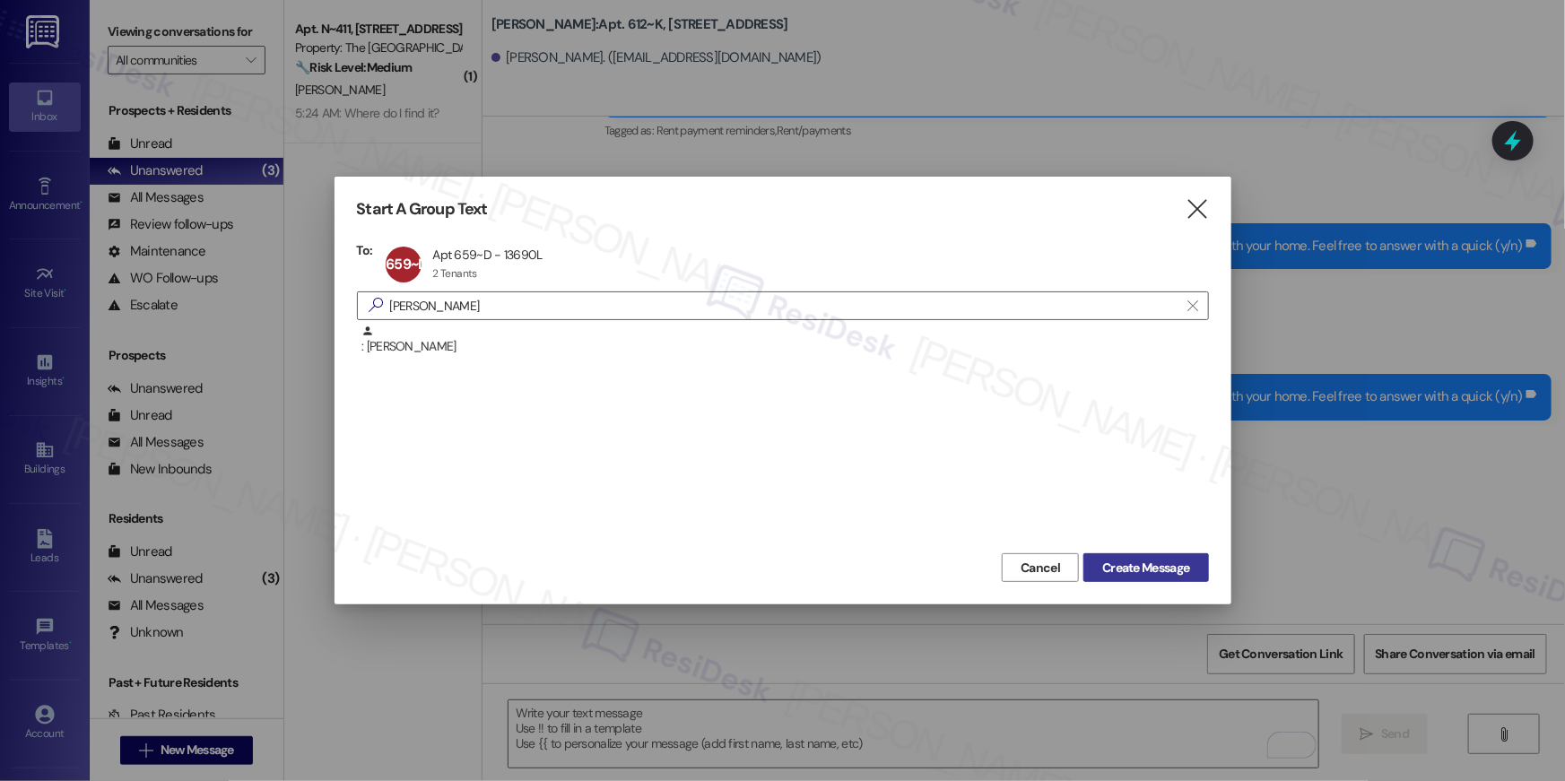
click at [1103, 567] on span "Create Message" at bounding box center [1145, 568] width 87 height 19
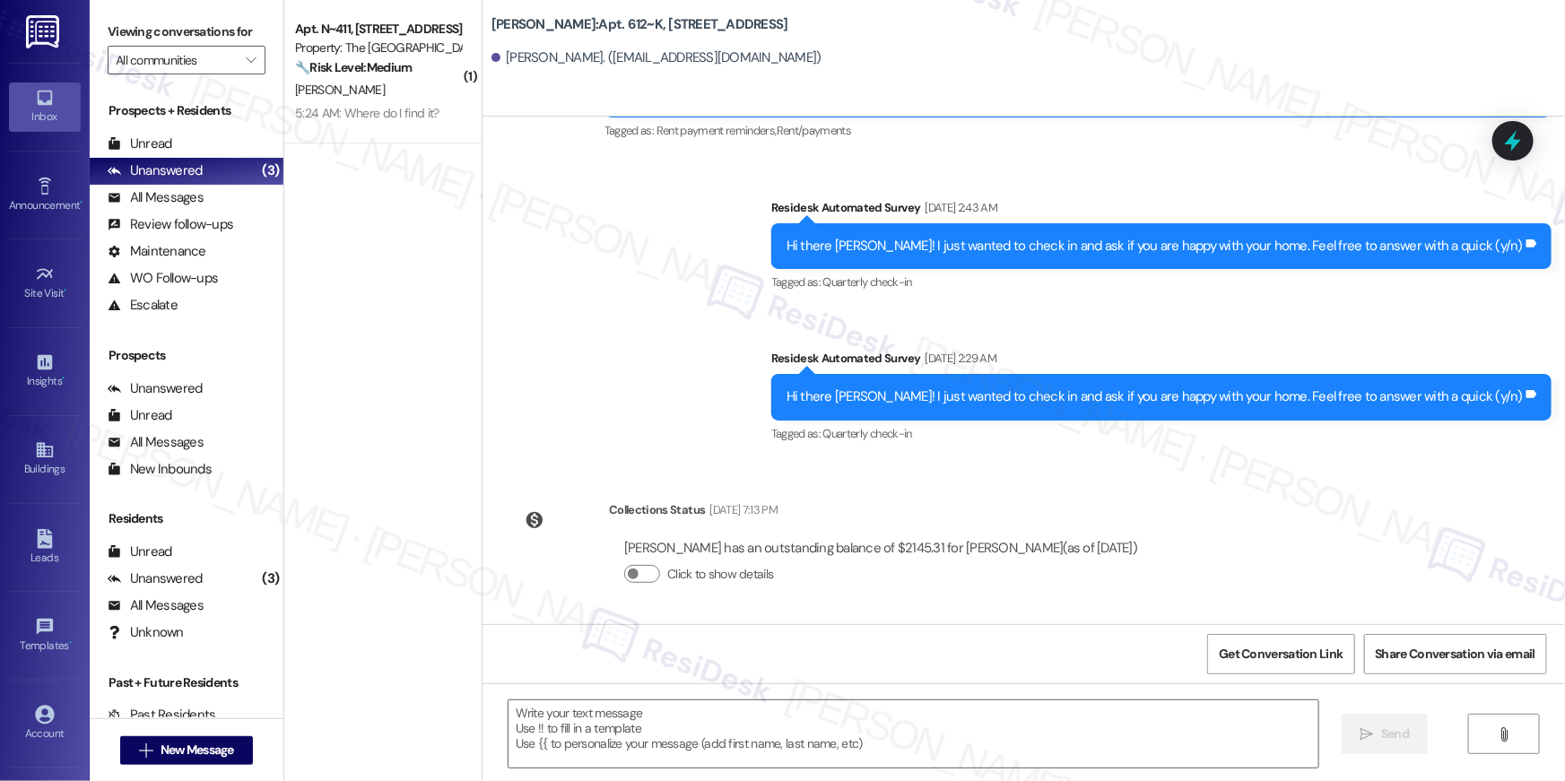
type textarea "Fetching suggested responses. Please feel free to read through the conversation…"
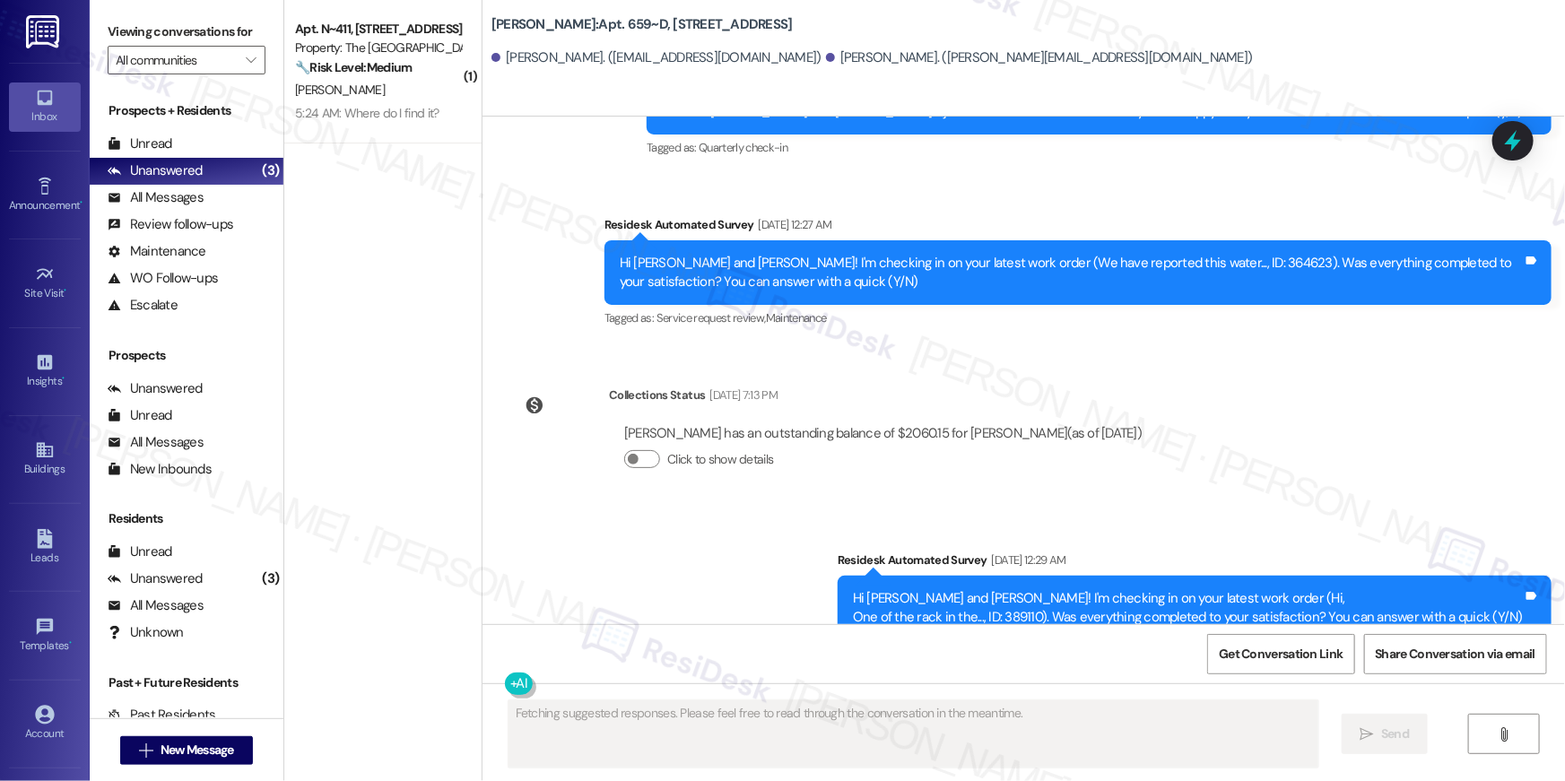
scroll to position [4301, 0]
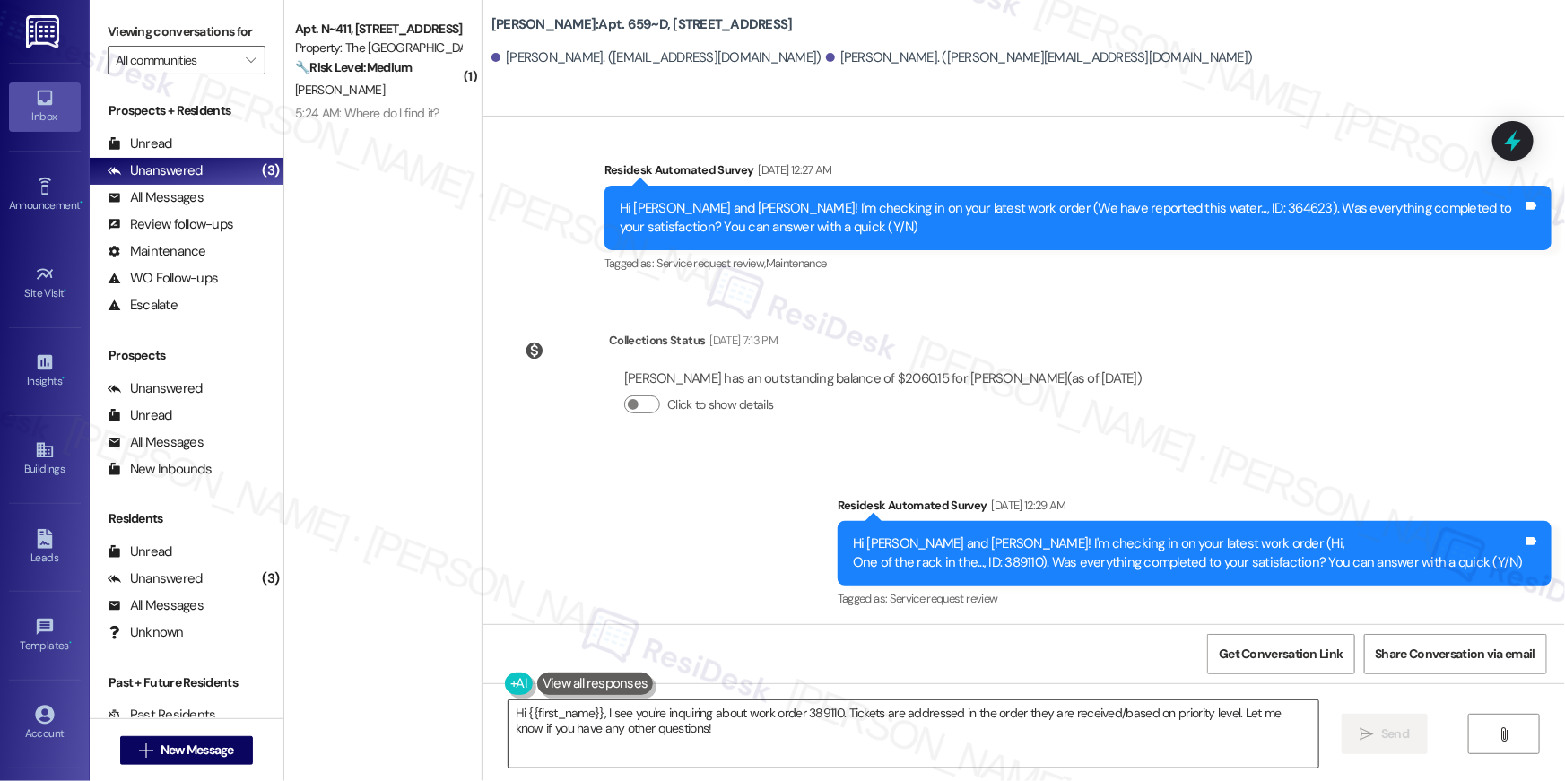
click at [1152, 716] on textarea "Hi {{first_name}}, I see you're inquiring about work order 389110. Tickets are …" at bounding box center [914, 734] width 810 height 67
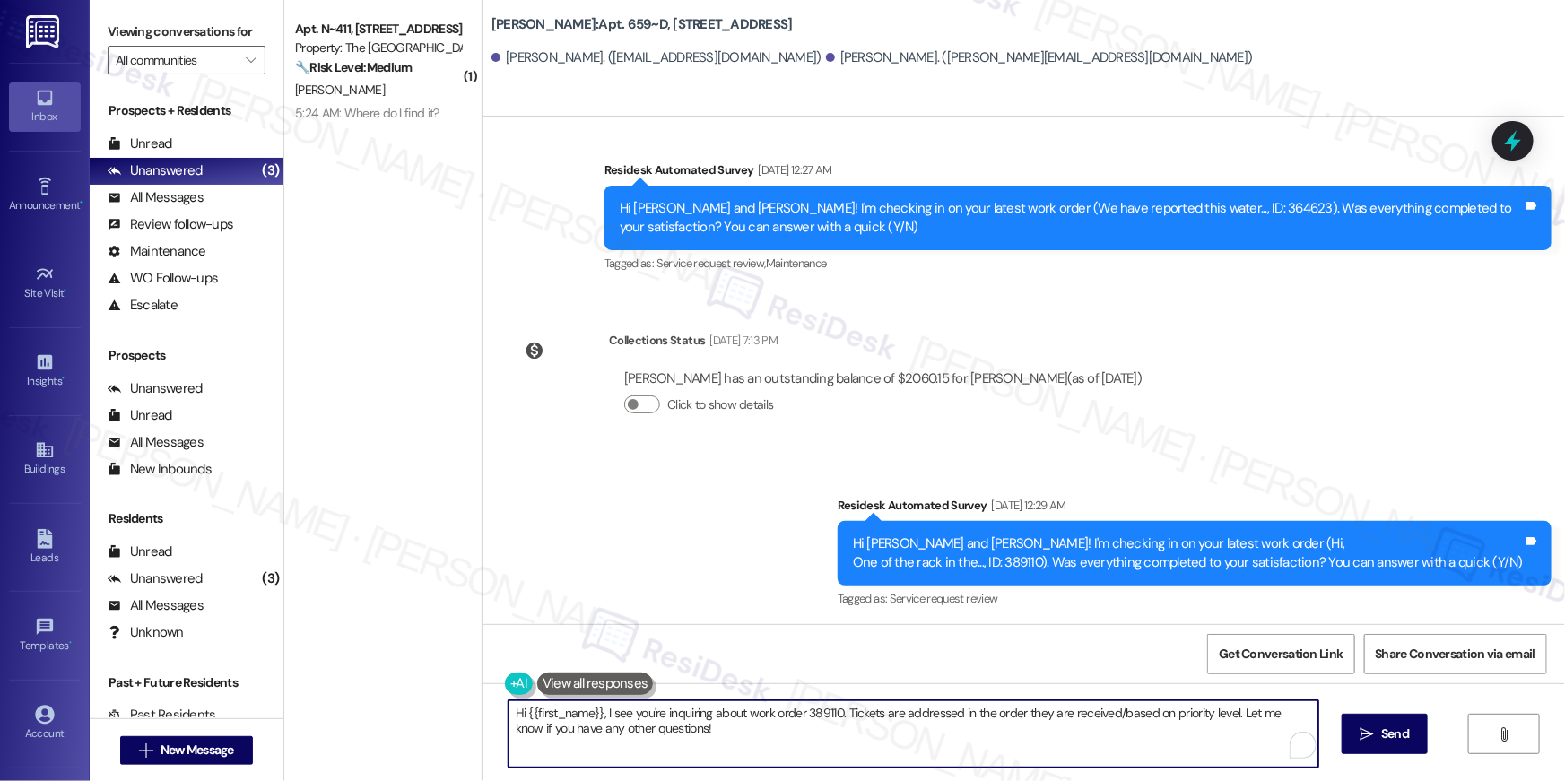
paste textarea "your {{property}} lease renewal offer is now ready! Please review your renewal …"
type textarea "Hi {{first_name}}, your {{property}} lease renewal offer is now ready! Please r…"
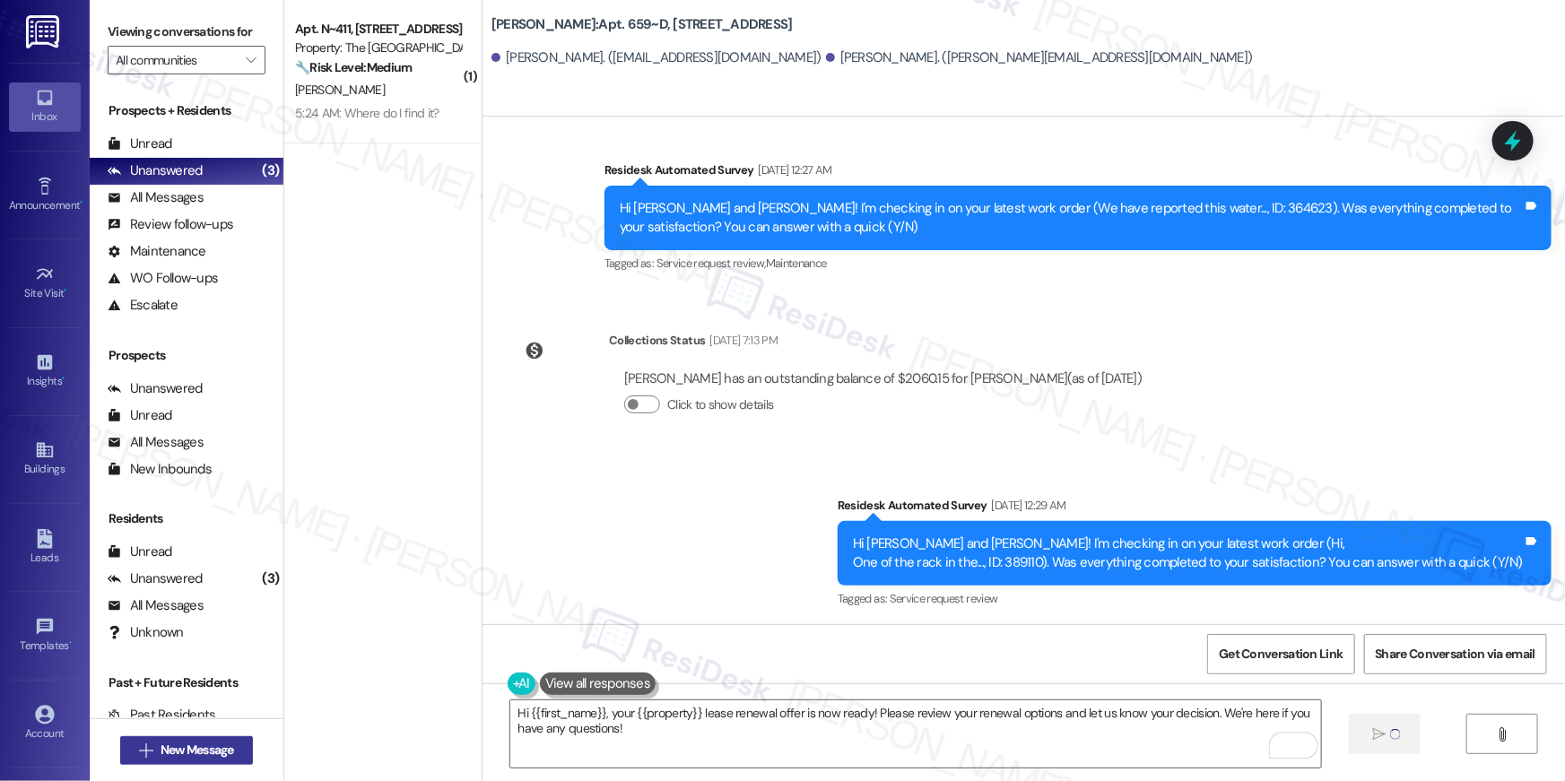
click at [198, 754] on span "New Message" at bounding box center [198, 750] width 74 height 19
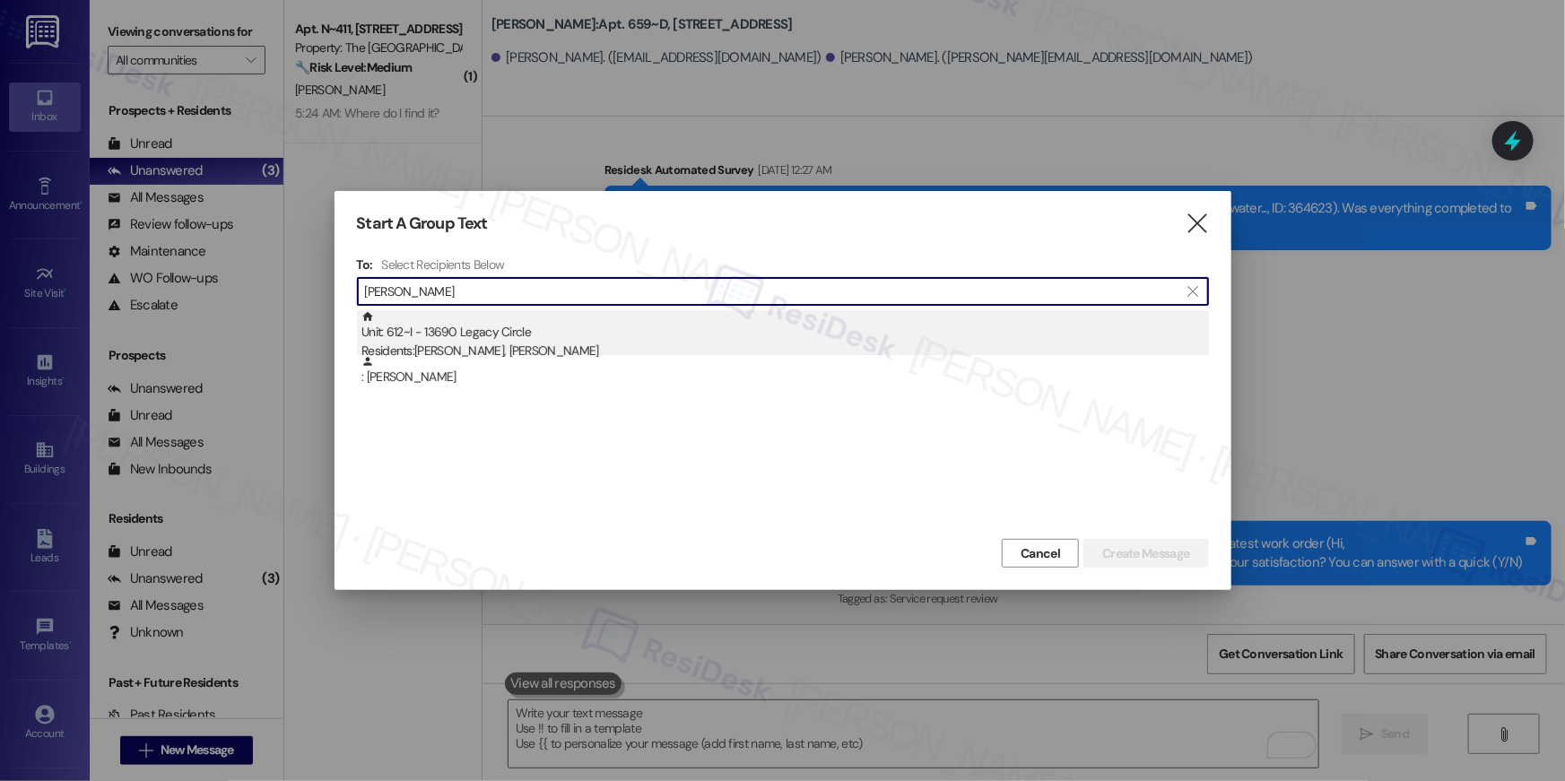
type input "[PERSON_NAME]"
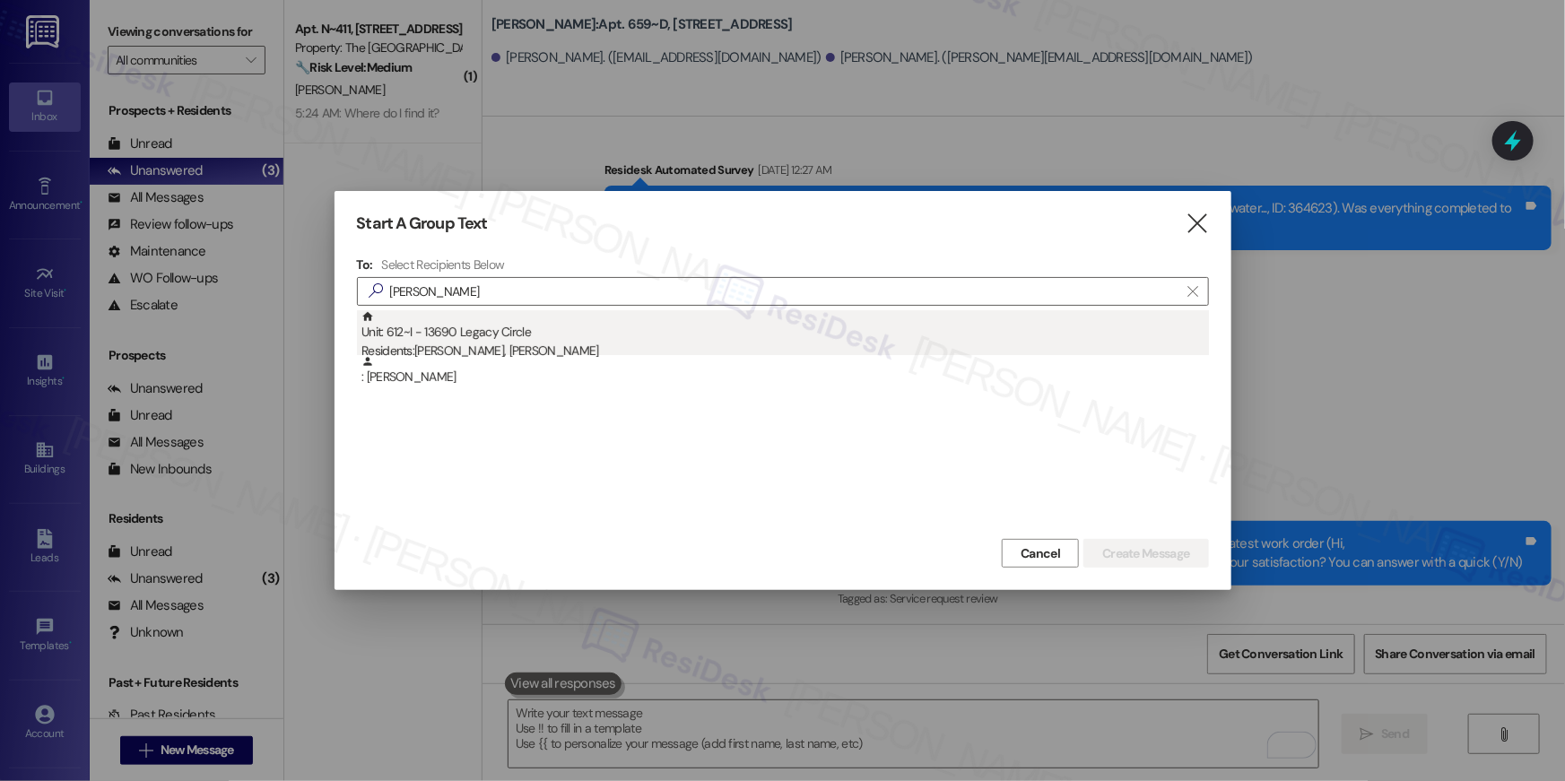
click at [487, 348] on div "Residents: [PERSON_NAME], [PERSON_NAME]" at bounding box center [786, 351] width 848 height 19
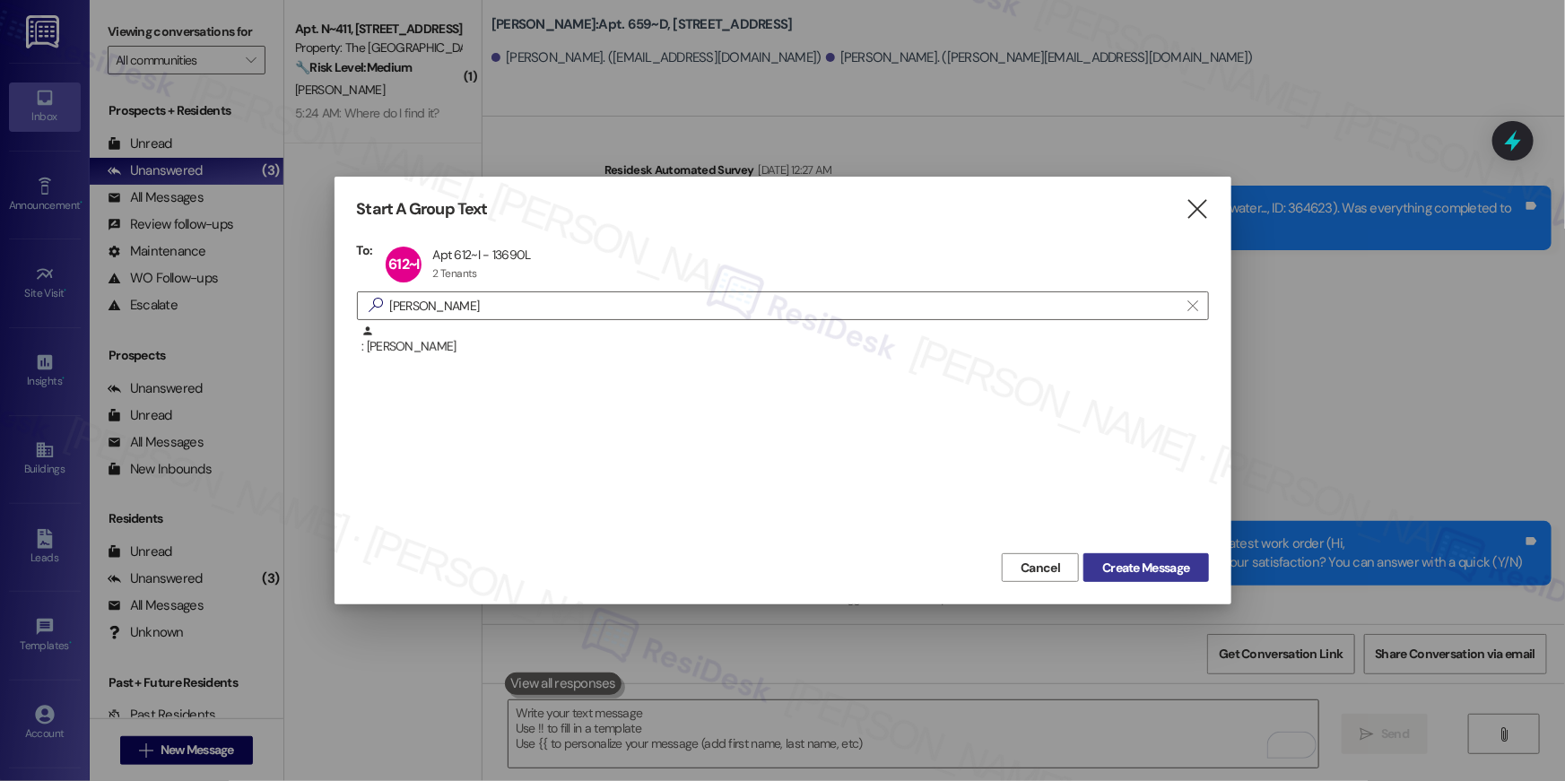
click at [1129, 570] on span "Create Message" at bounding box center [1145, 568] width 87 height 19
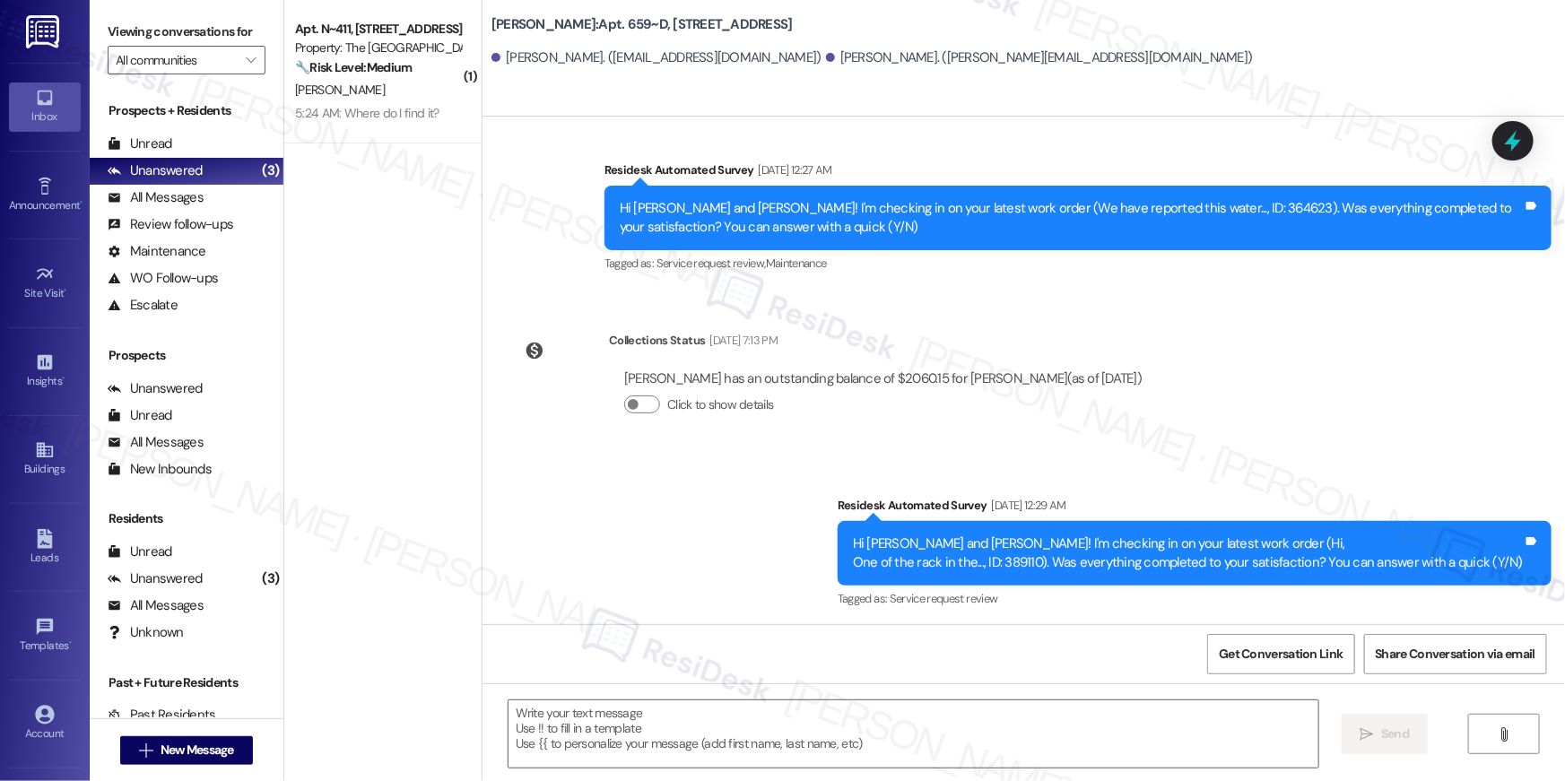
type textarea "Fetching suggested responses. Please feel free to read through the conversation…"
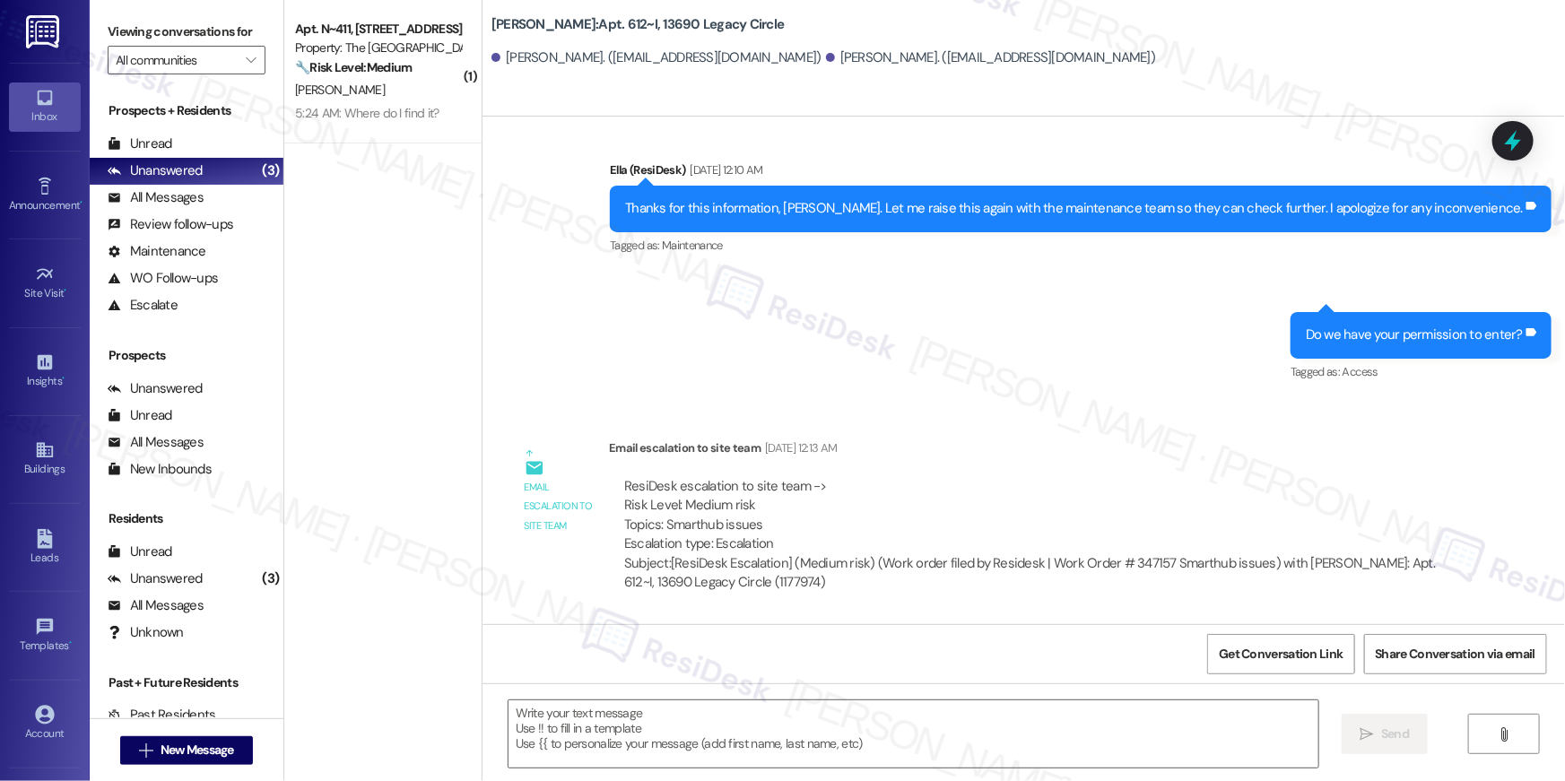
type textarea "Fetching suggested responses. Please feel free to read through the conversation…"
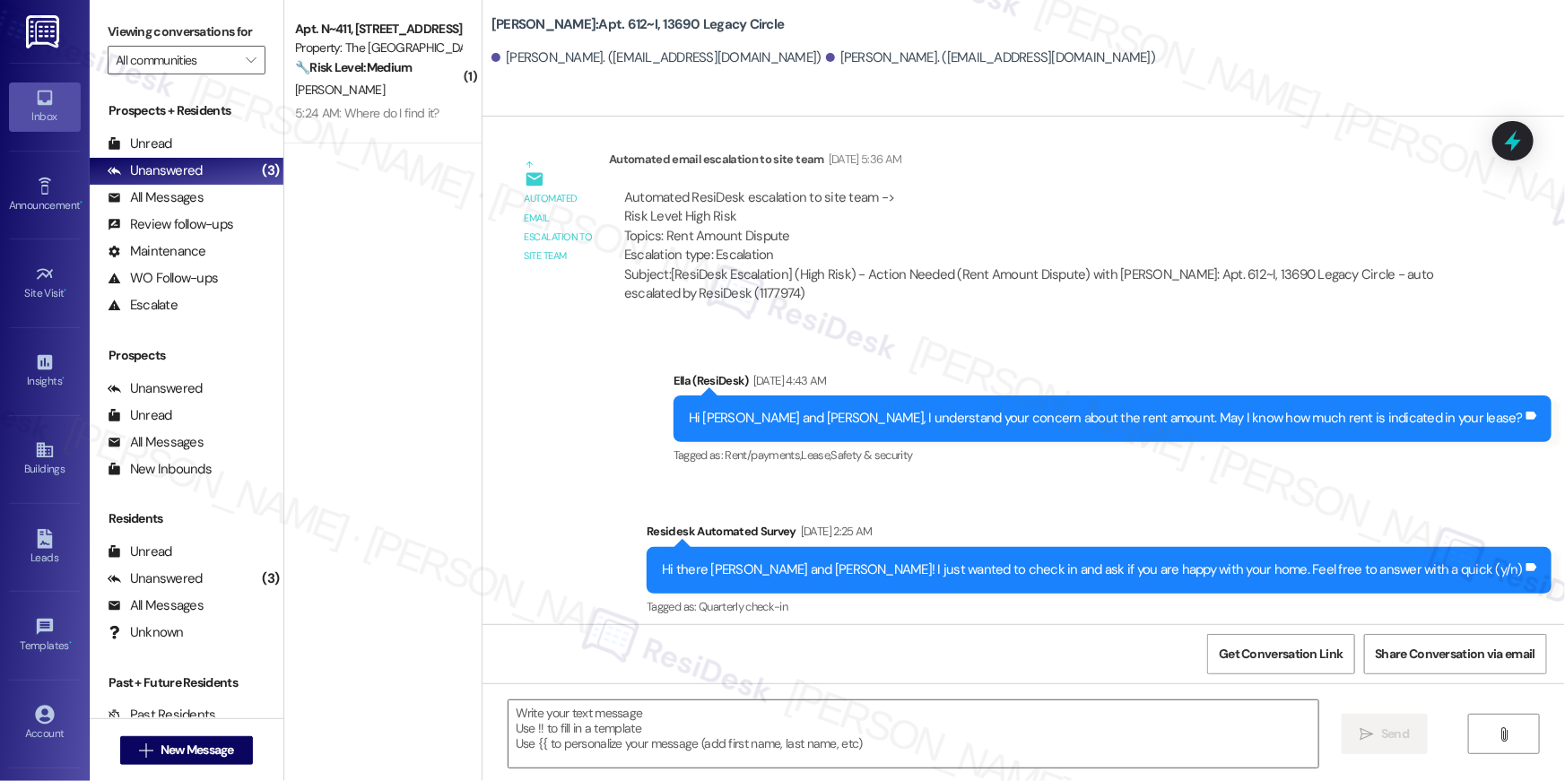
scroll to position [15473, 0]
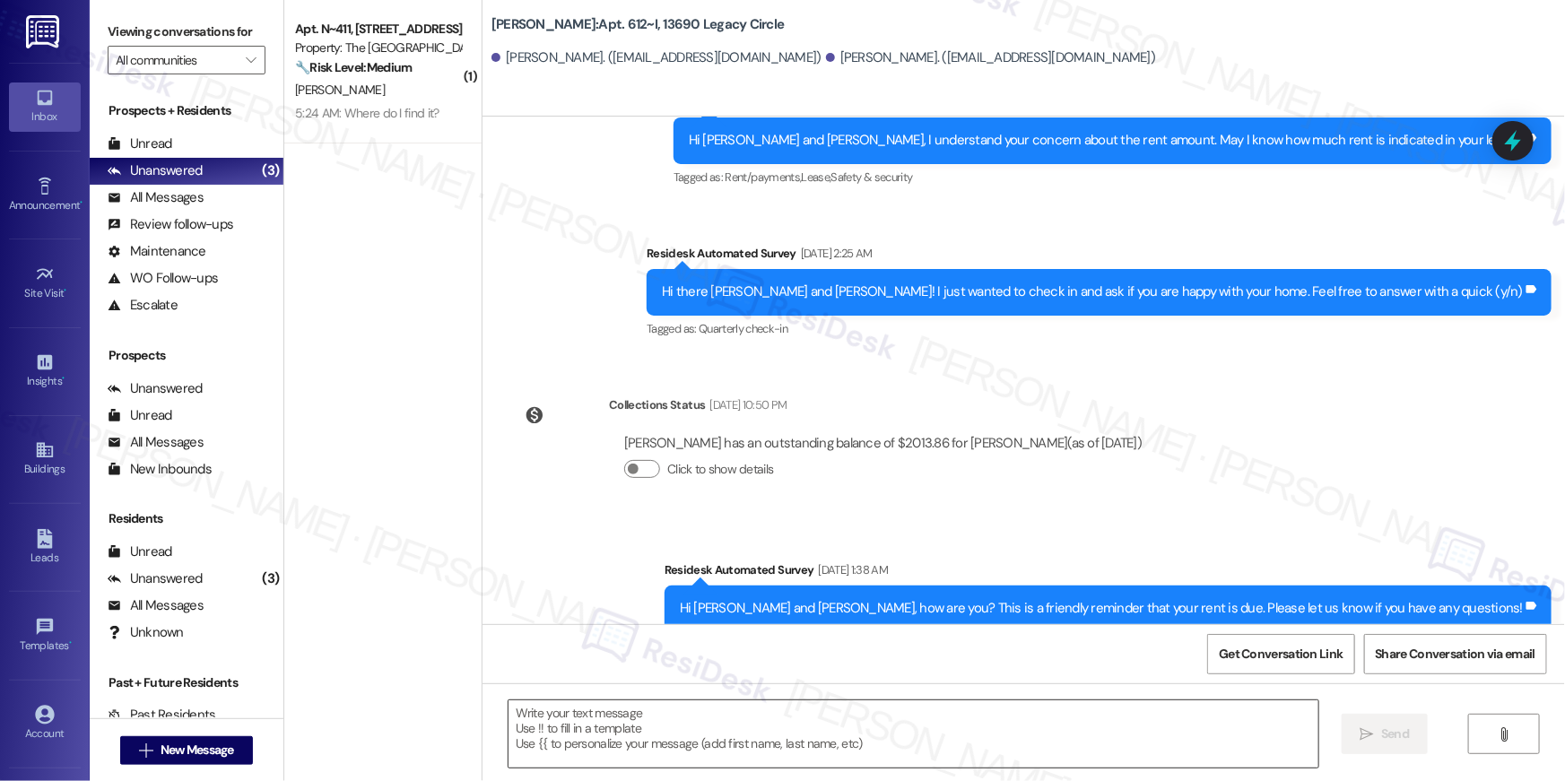
click at [809, 700] on div at bounding box center [914, 734] width 812 height 69
click at [813, 701] on textarea at bounding box center [914, 734] width 810 height 67
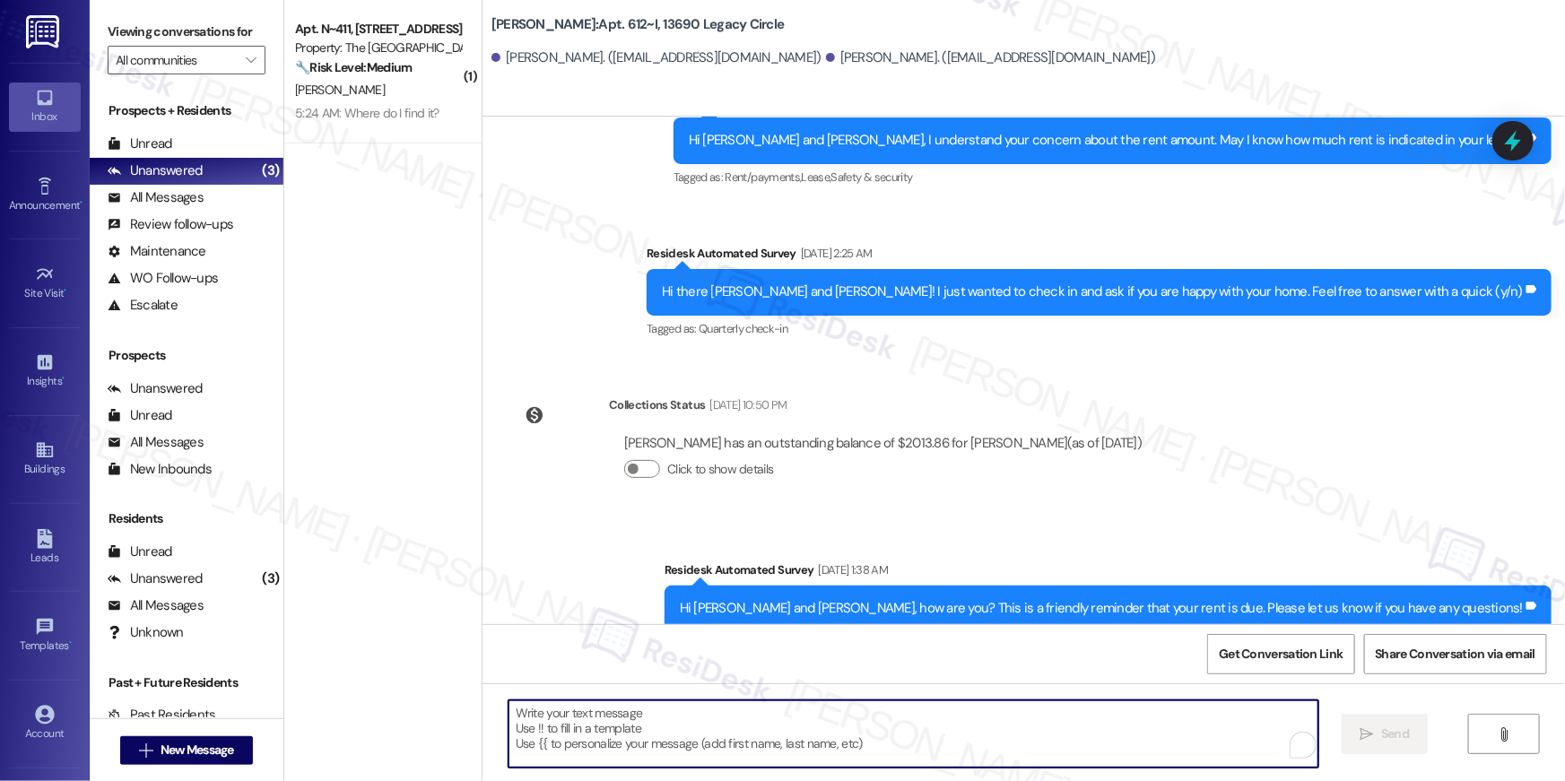
drag, startPoint x: 822, startPoint y: 713, endPoint x: 851, endPoint y: 723, distance: 31.2
click at [840, 720] on textarea "To enrich screen reader interactions, please activate Accessibility in Grammarl…" at bounding box center [914, 734] width 810 height 67
paste textarea "Hi {{first_name}}, your {{property}} lease renewal offer is now ready! Please r…"
type textarea "Hi {{first_name}}, your {{property}} lease renewal offer is now ready! Please r…"
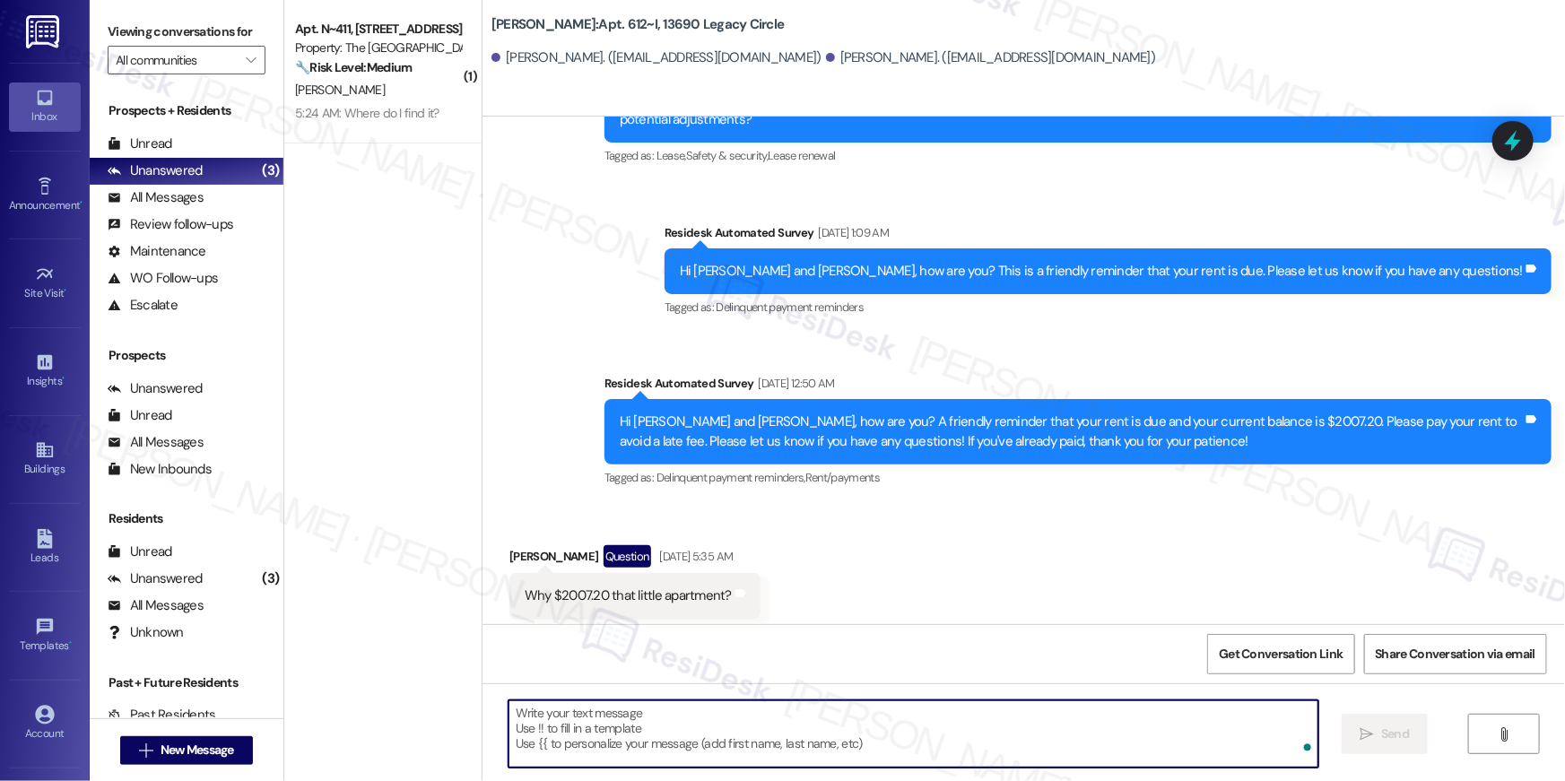
scroll to position [14480, 0]
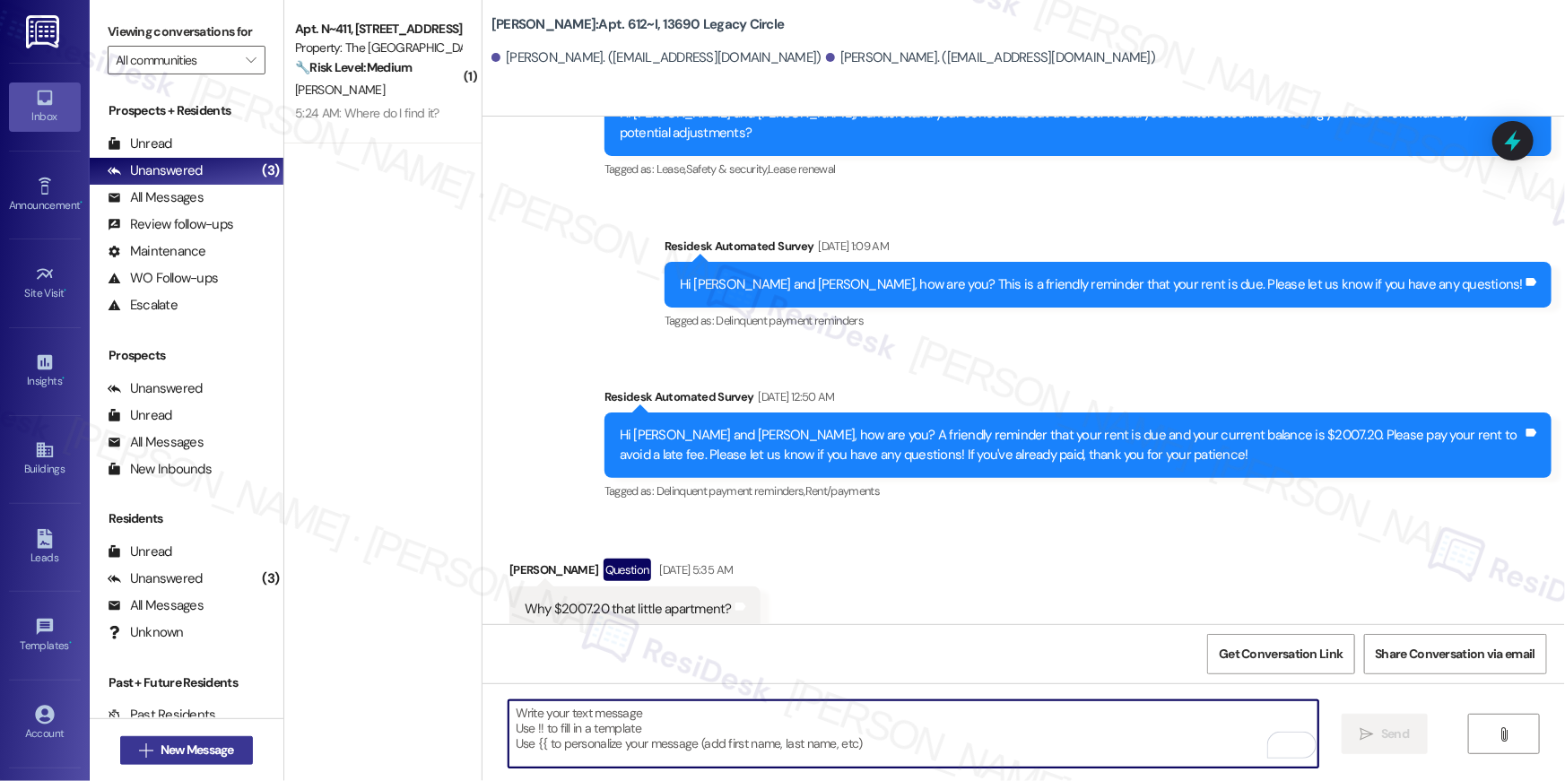
click at [190, 754] on span "New Message" at bounding box center [198, 750] width 74 height 19
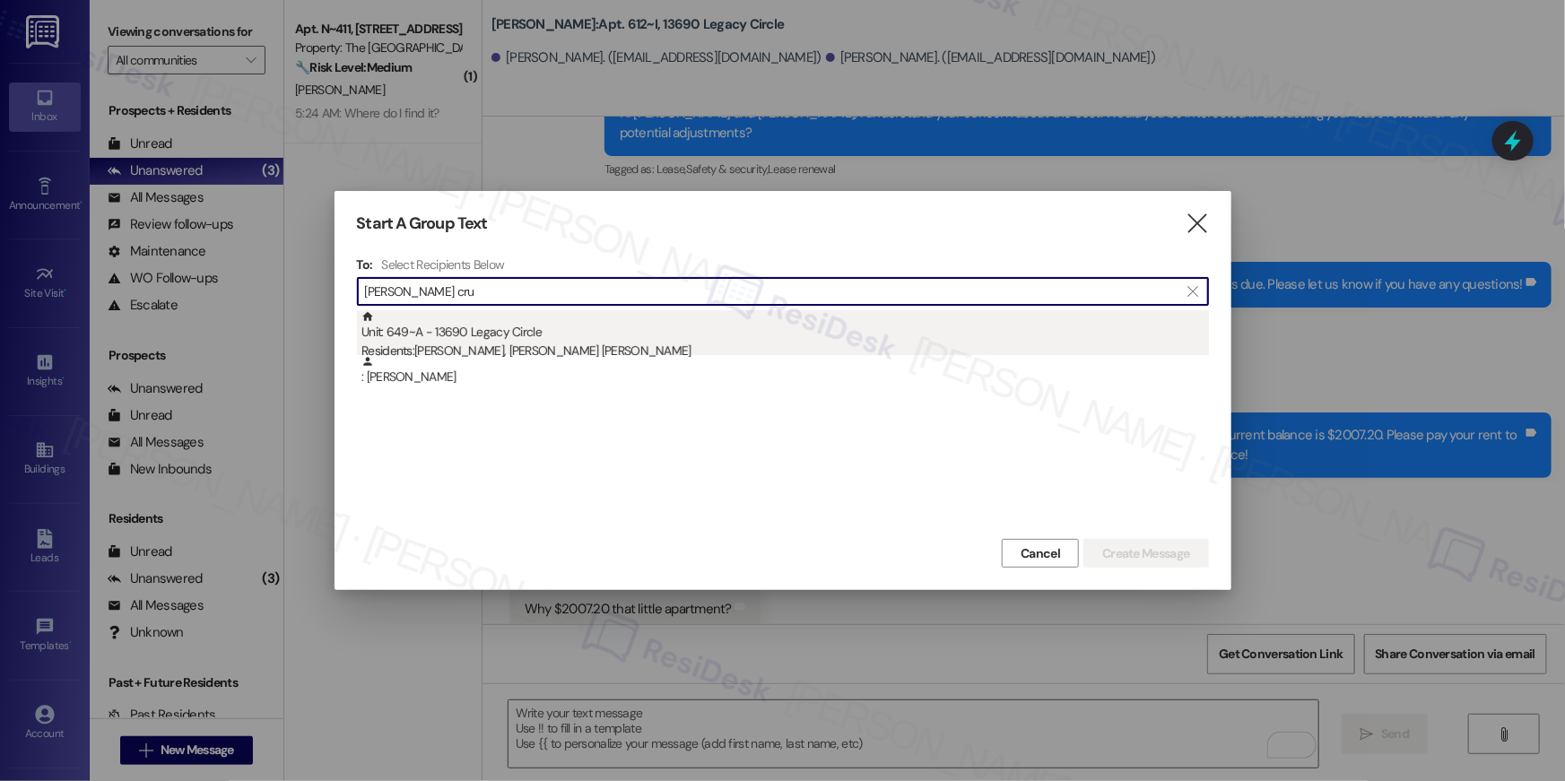
type input "[PERSON_NAME] cru"
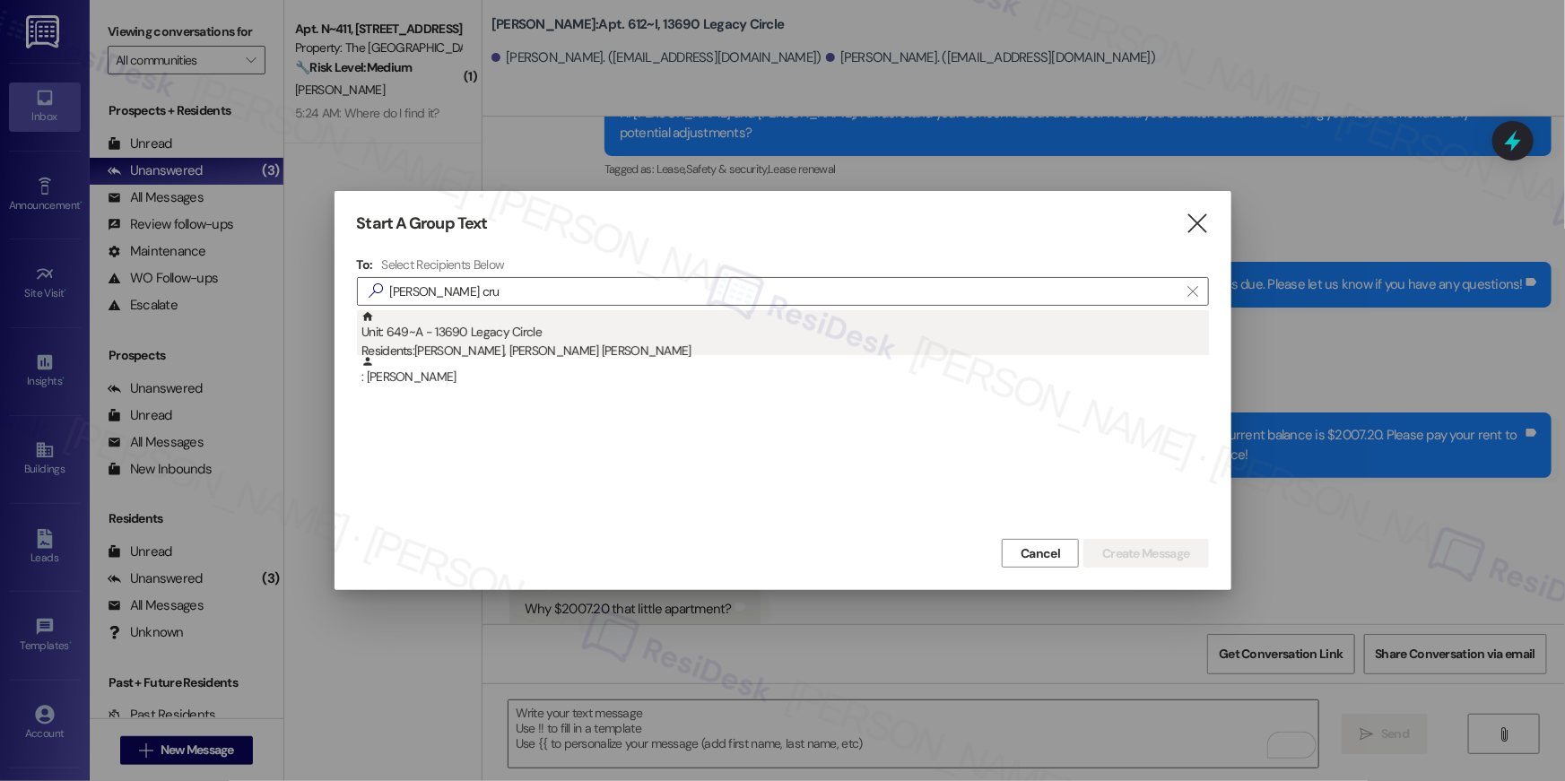
click at [495, 323] on div "Unit: 649~A - 13690 Legacy Circle Residents: [PERSON_NAME], [PERSON_NAME] [PERS…" at bounding box center [786, 335] width 848 height 51
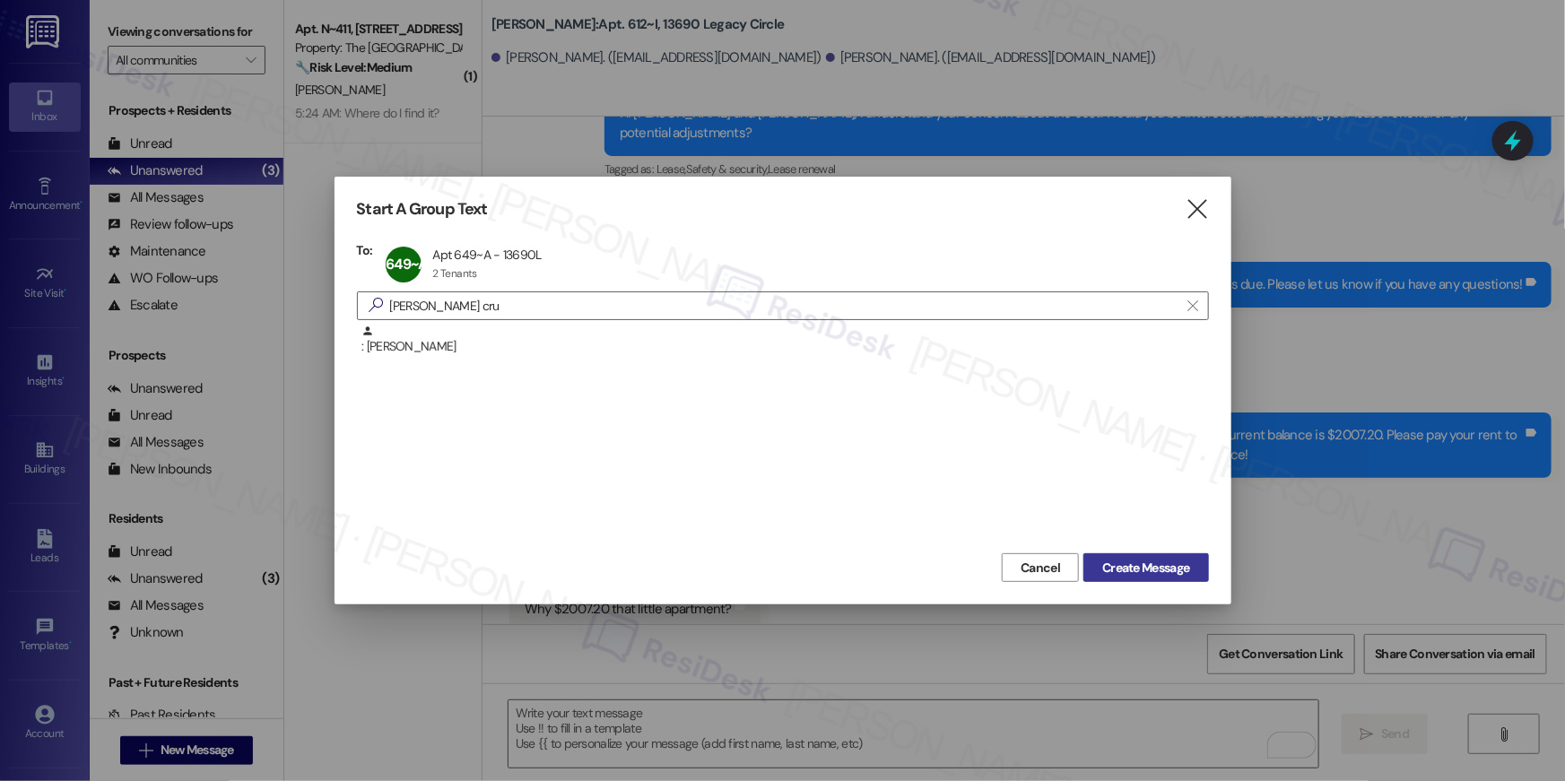
click at [1154, 559] on span "Create Message" at bounding box center [1145, 568] width 87 height 19
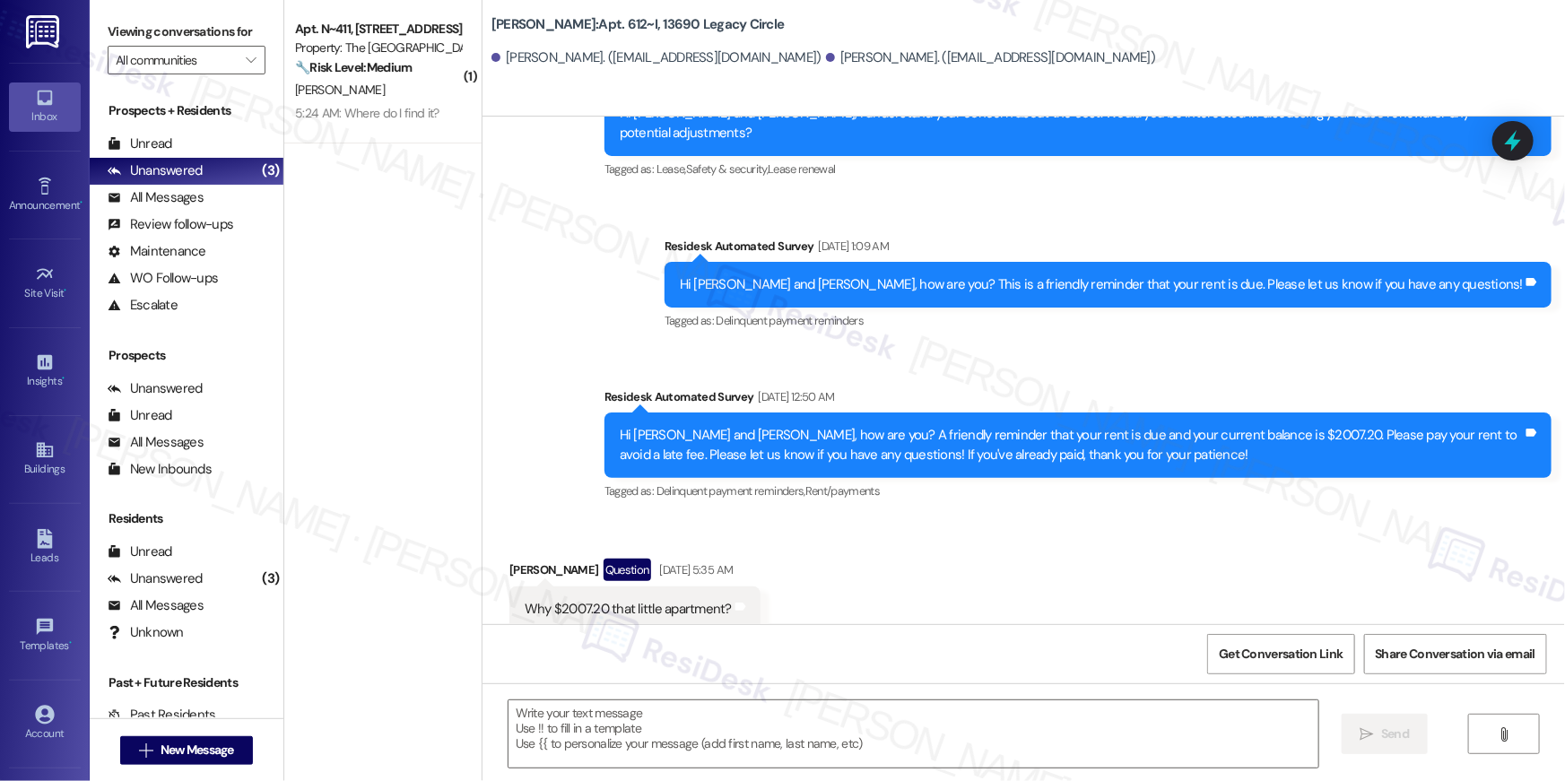
type textarea "Fetching suggested responses. Please feel free to read through the conversation…"
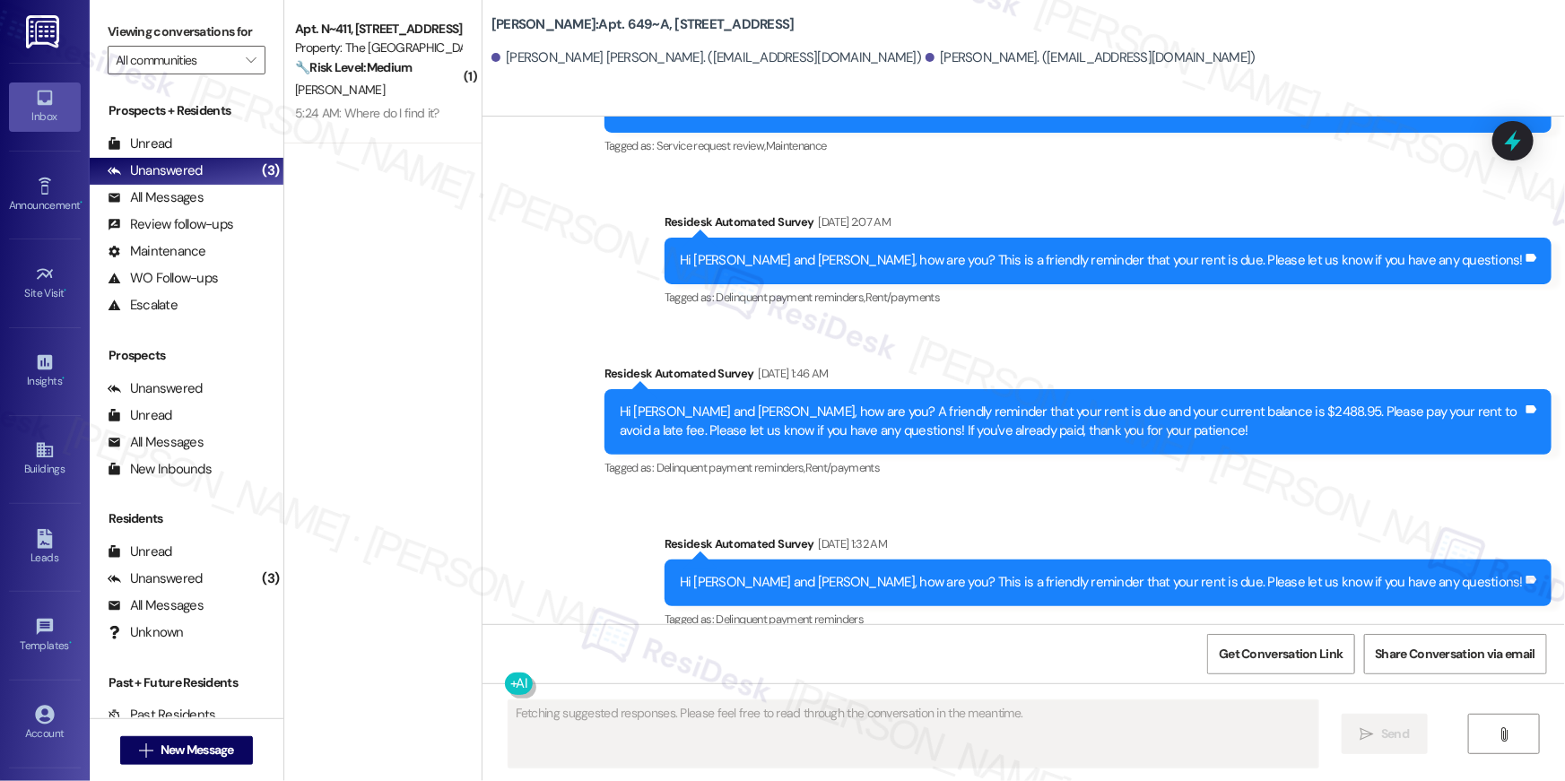
scroll to position [6878, 0]
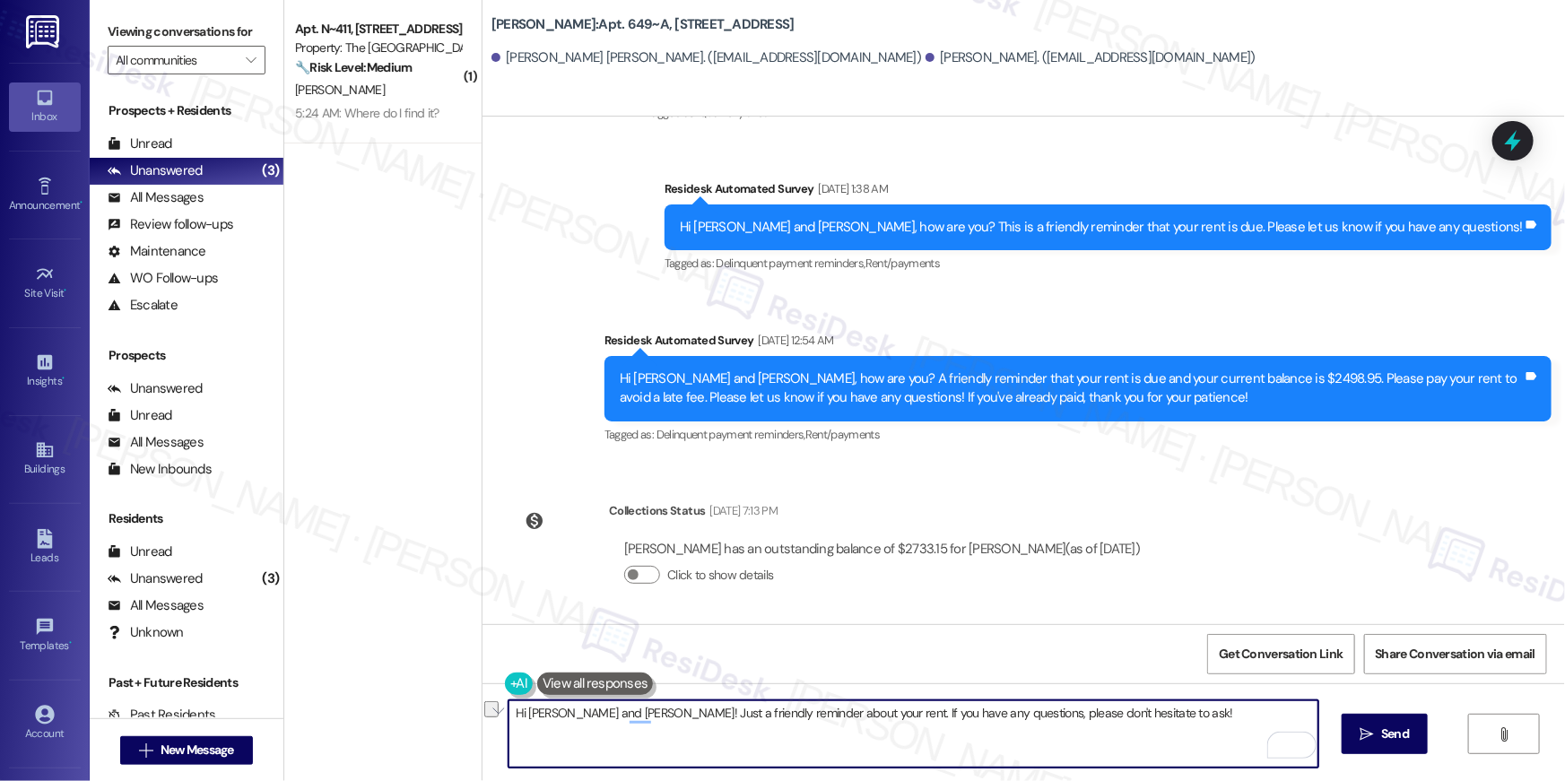
paste textarea "{{first_name}}, your {{property}} lease renewal offer is now ready! Please revi…"
type textarea "Hi {{first_name}}, your {{property}} lease renewal offer is now ready! Please r…"
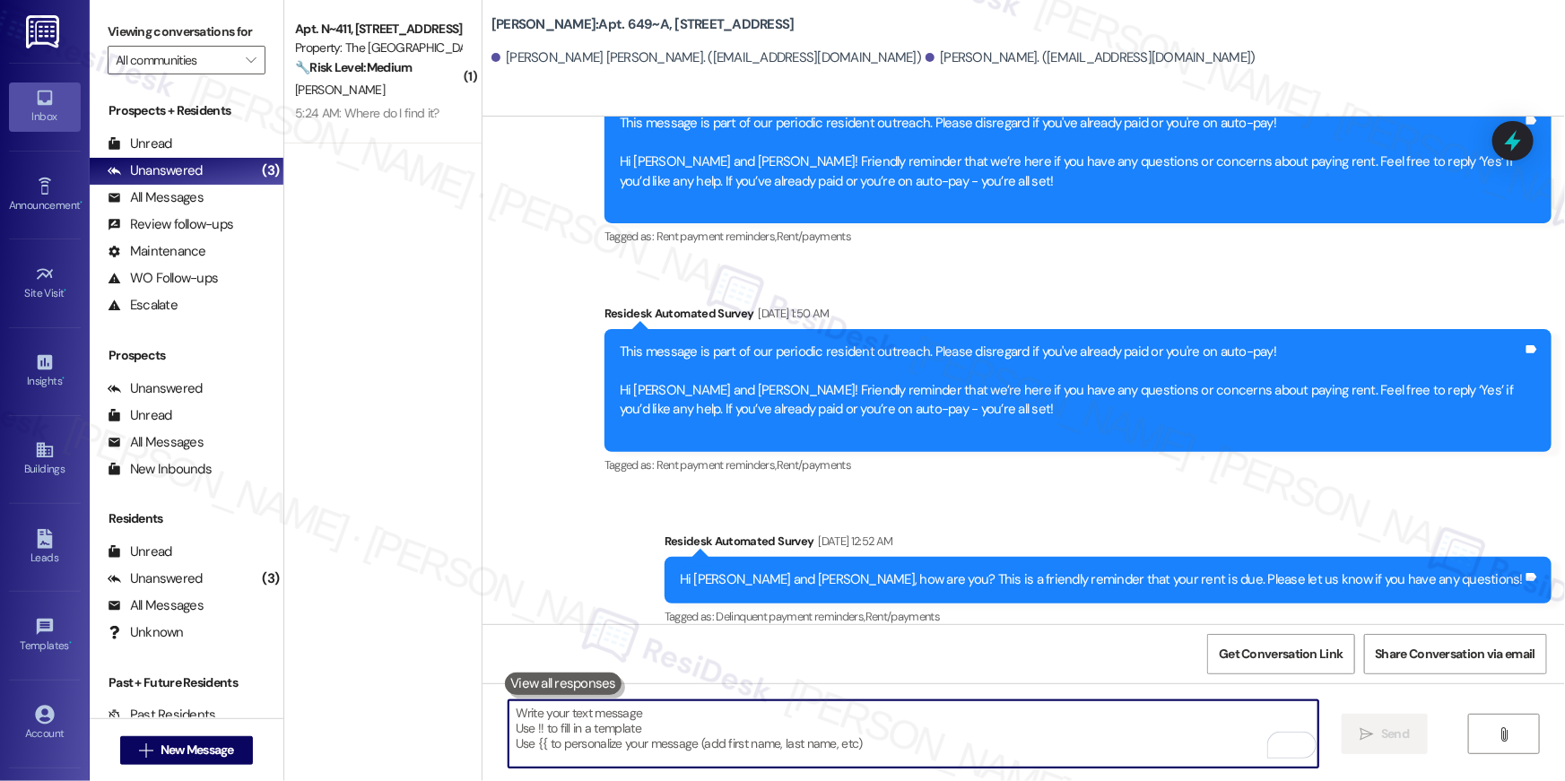
scroll to position [384, 0]
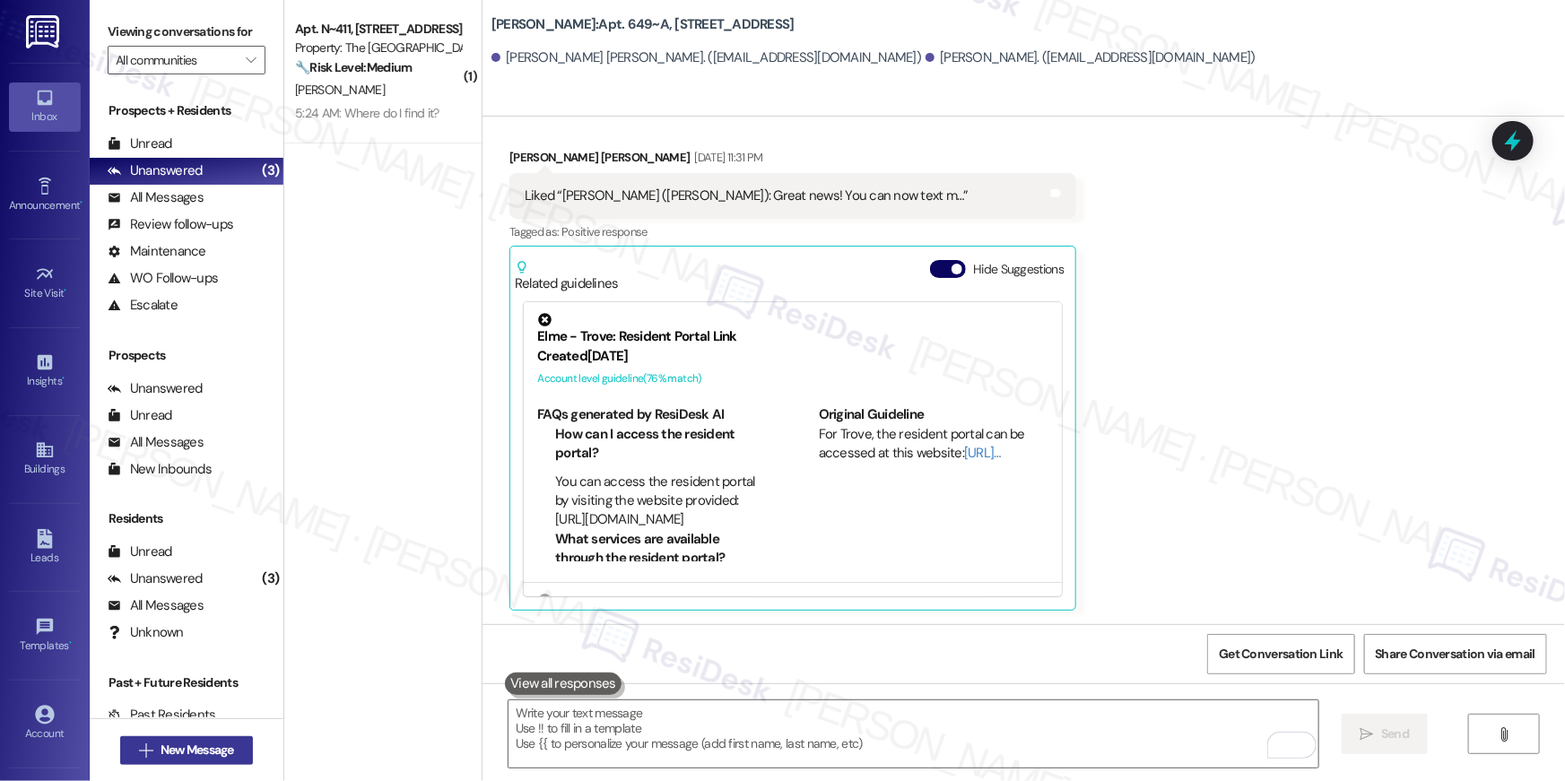
click at [202, 750] on span "New Message" at bounding box center [198, 750] width 74 height 19
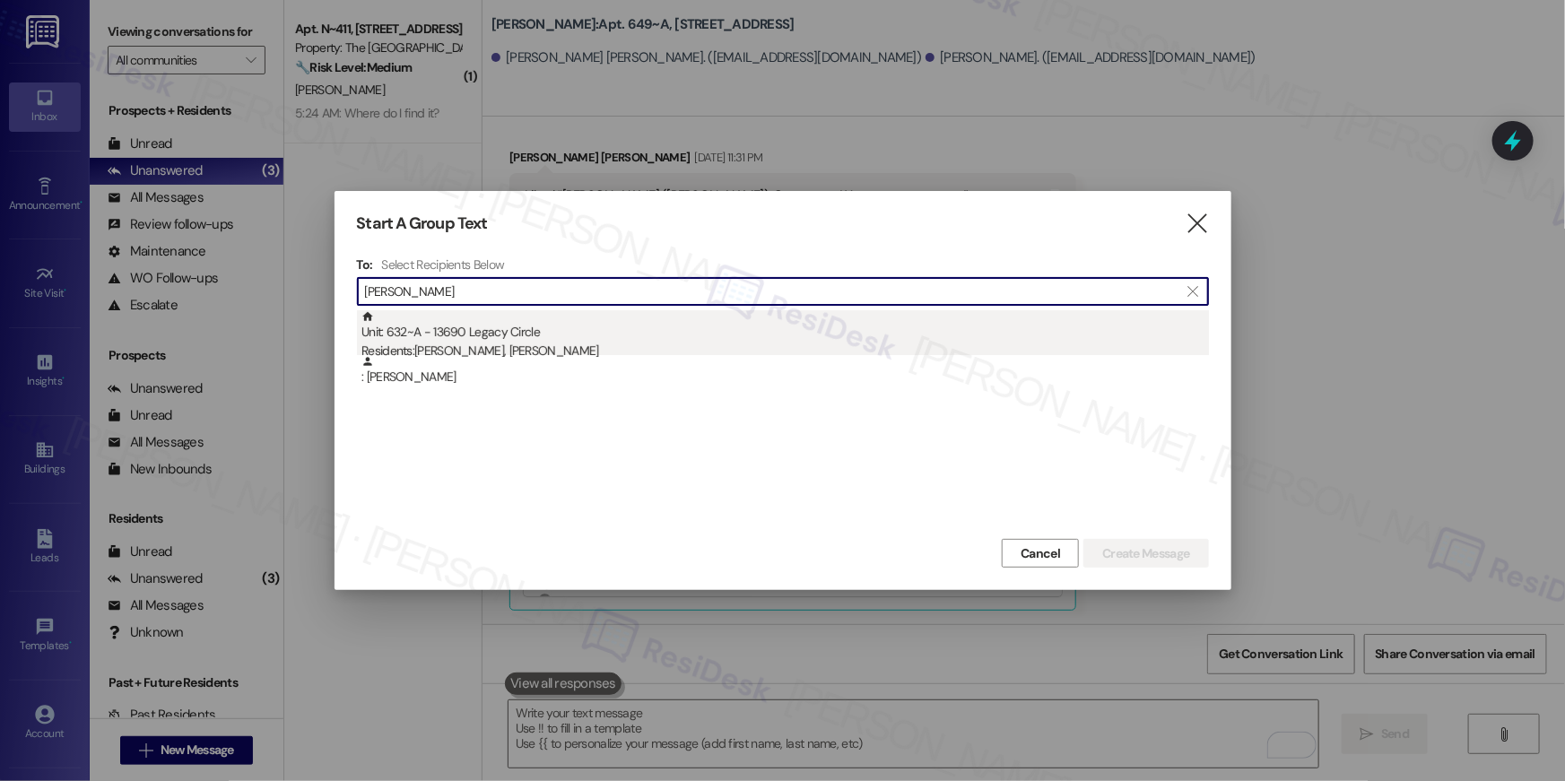
type input "[PERSON_NAME]"
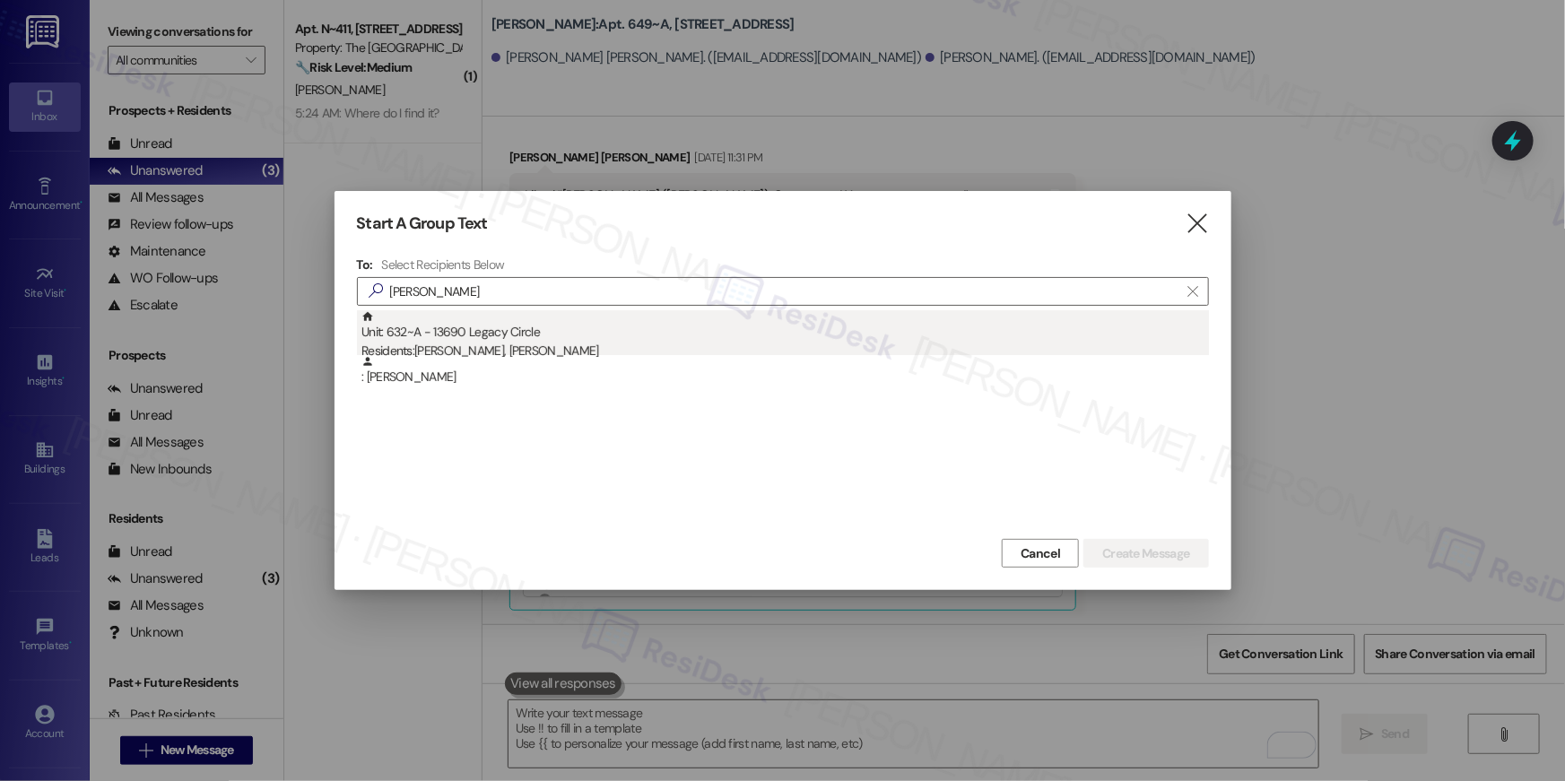
click at [624, 342] on div "Residents: [PERSON_NAME], [PERSON_NAME]" at bounding box center [786, 351] width 848 height 19
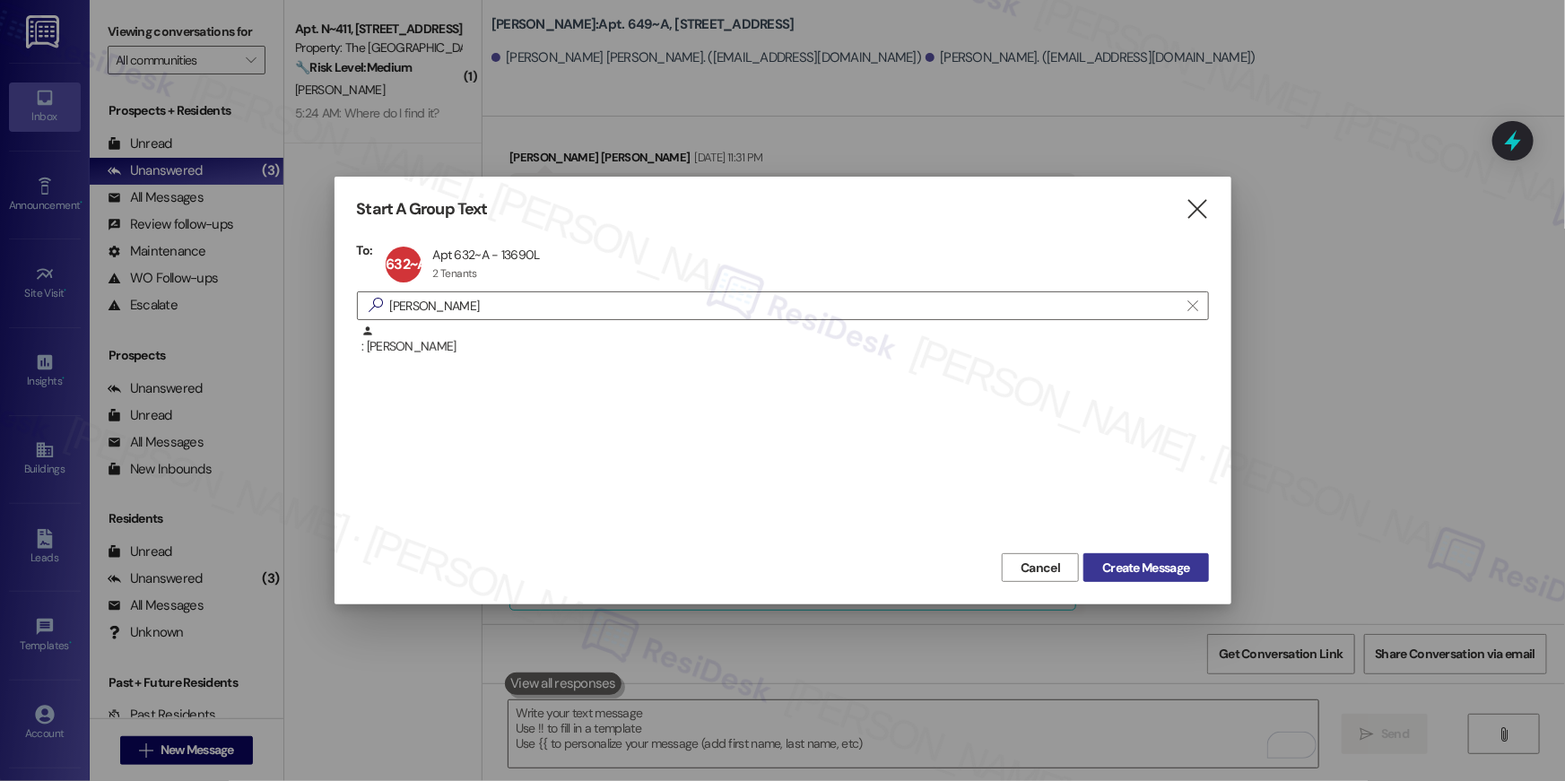
click at [1128, 567] on span "Create Message" at bounding box center [1145, 568] width 87 height 19
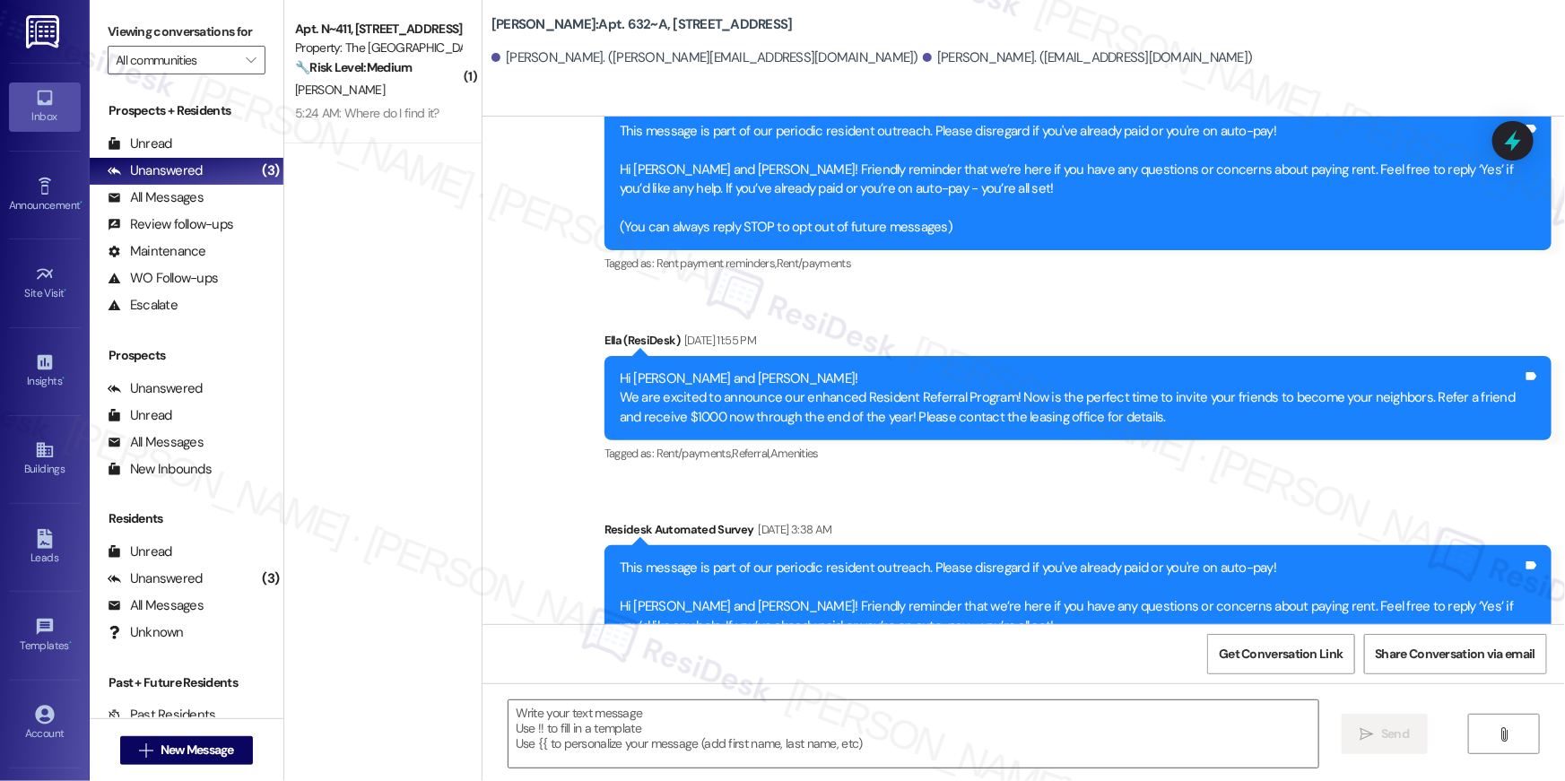
type textarea "Fetching suggested responses. Please feel free to read through the conversation…"
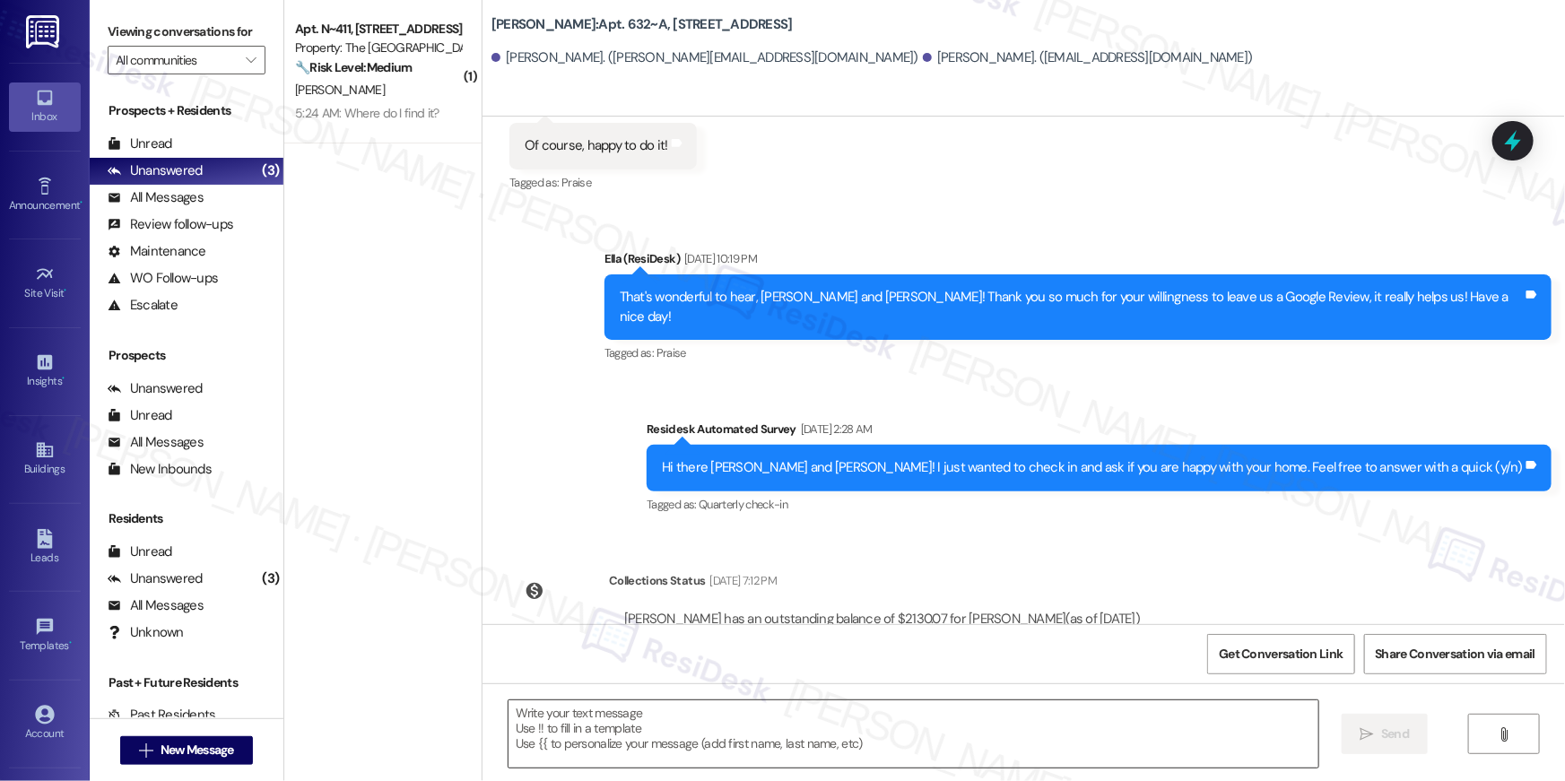
scroll to position [3920, 0]
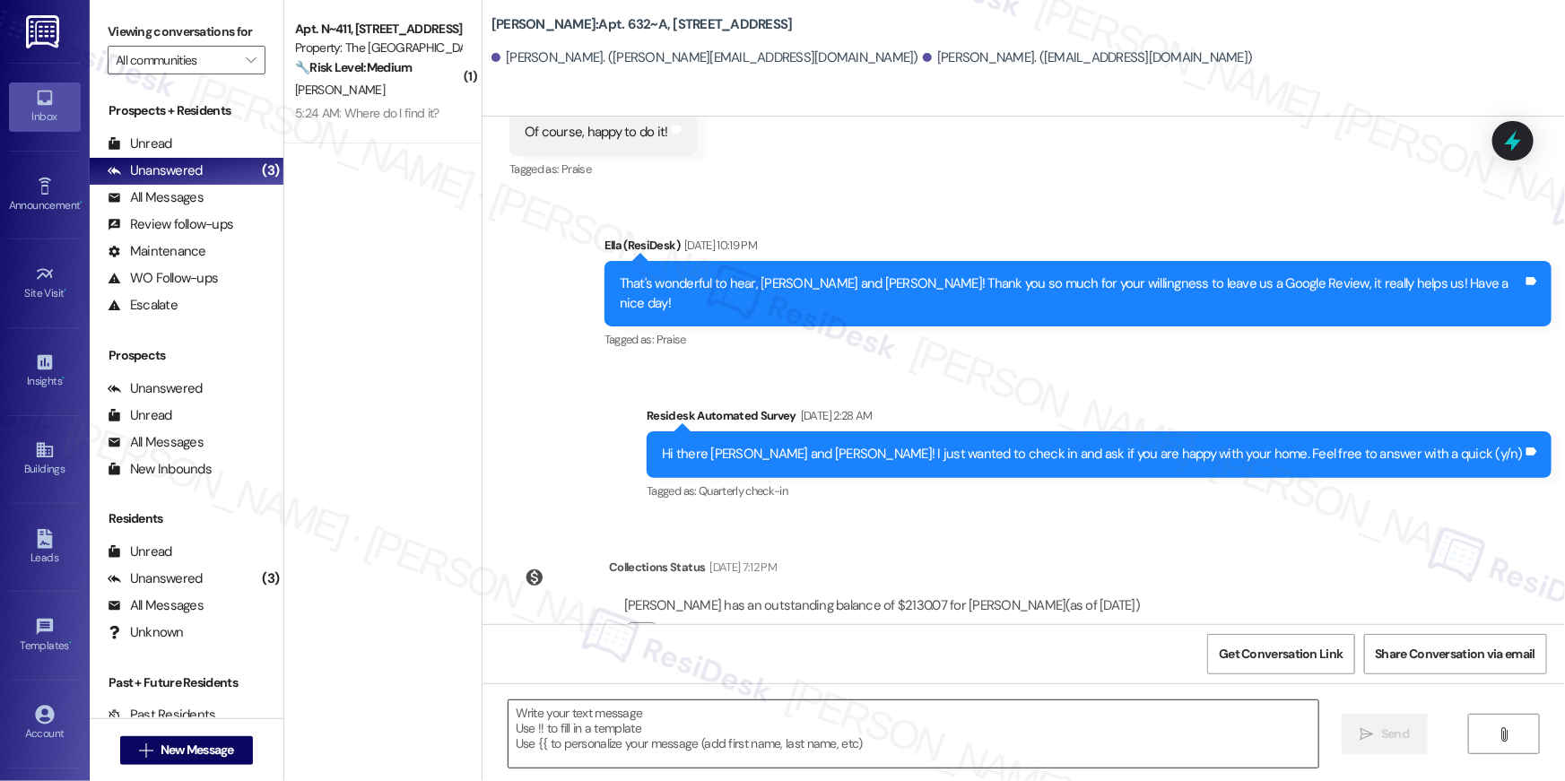
click at [1047, 745] on textarea at bounding box center [914, 734] width 810 height 67
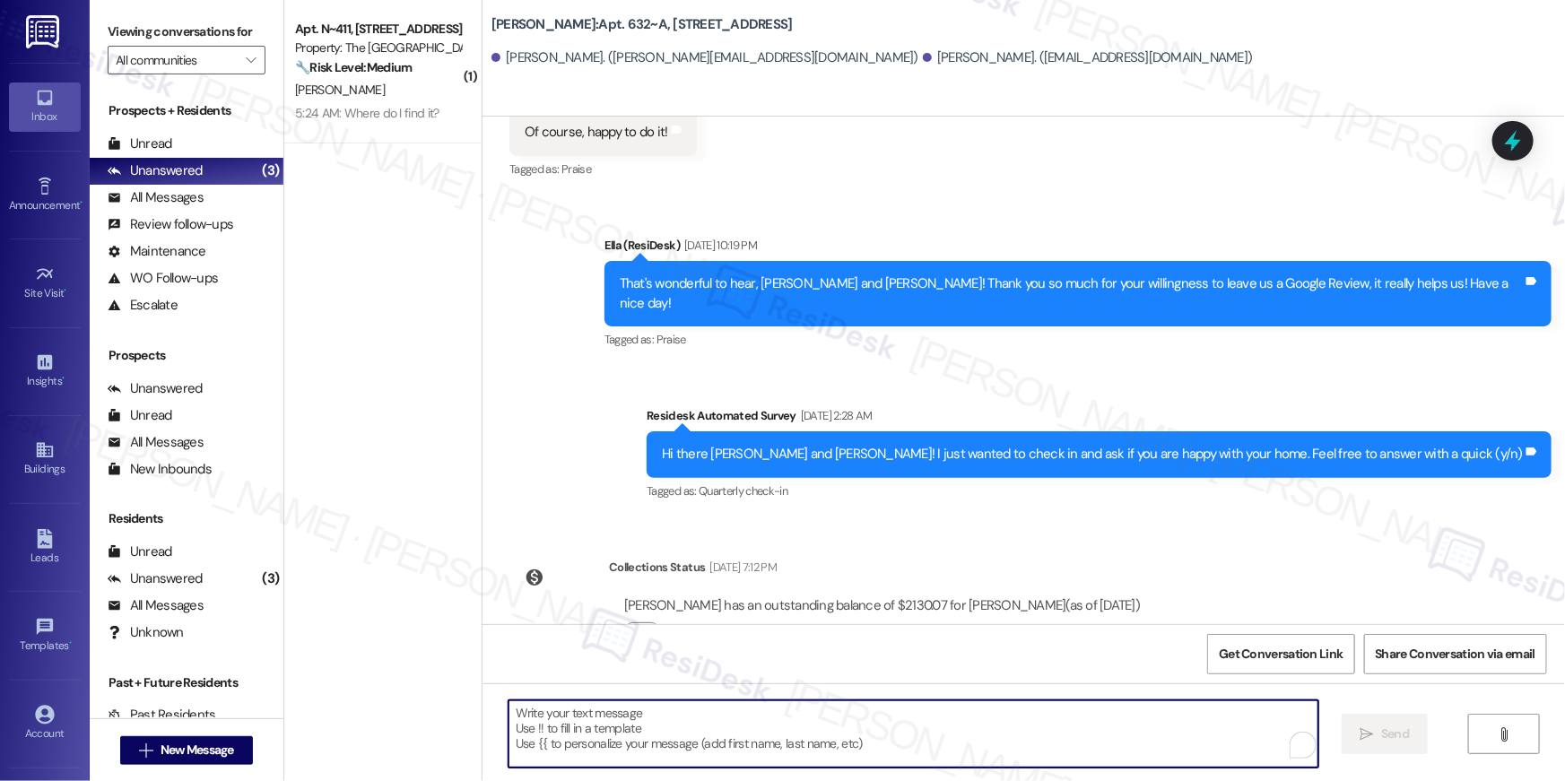
paste textarea "Hi {{first_name}}, your {{property}} lease renewal offer is now ready! Please r…"
type textarea "Hi {{first_name}}, your {{property}} lease renewal offer is now ready! Please r…"
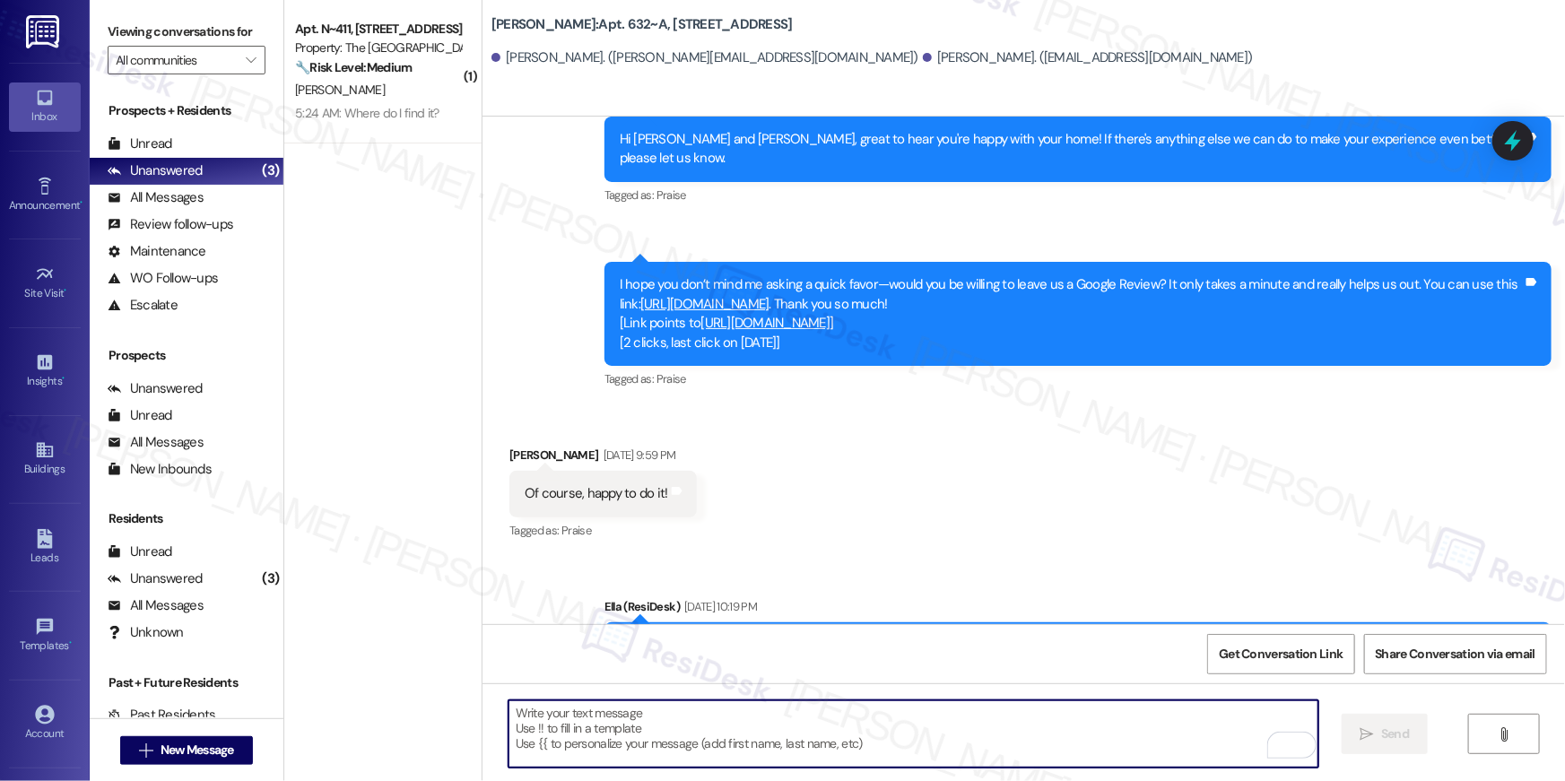
scroll to position [3452, 0]
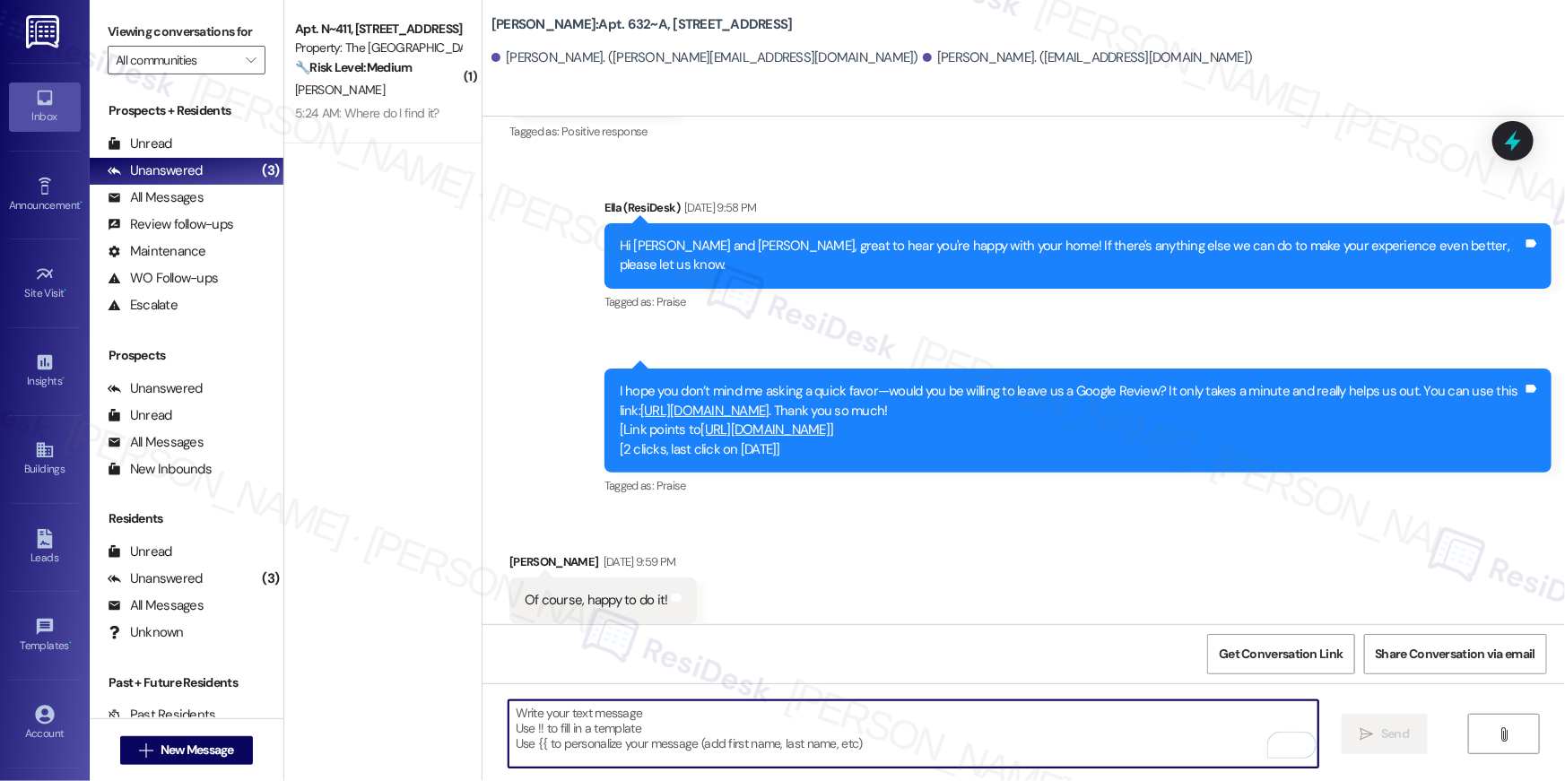
click at [842, 580] on div "Received via SMS [PERSON_NAME] [DATE] 9:59 PM Of course, happy to do it! Tags a…" at bounding box center [1024, 588] width 1083 height 152
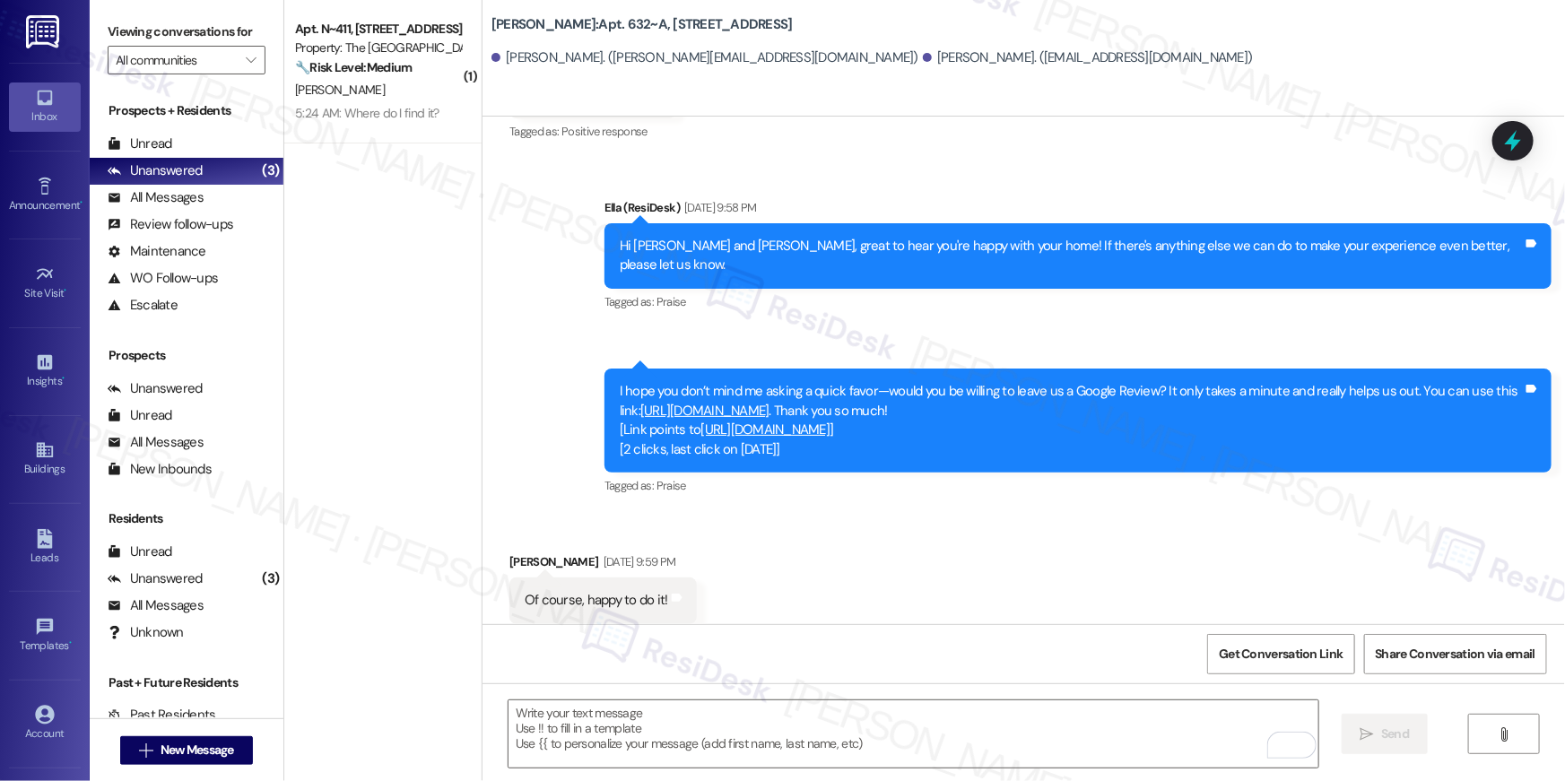
scroll to position [4064, 0]
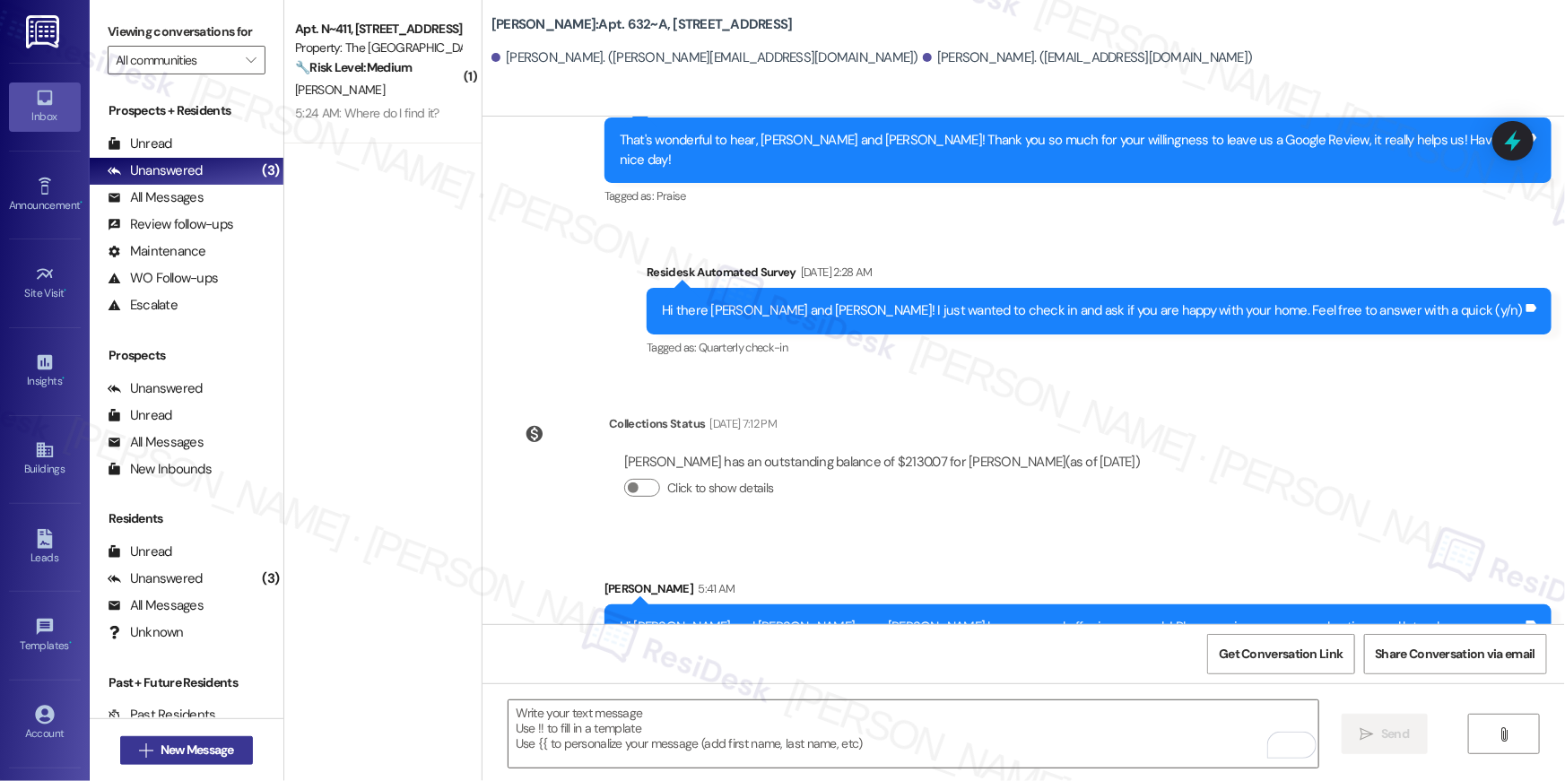
click at [196, 749] on span "New Message" at bounding box center [198, 750] width 74 height 19
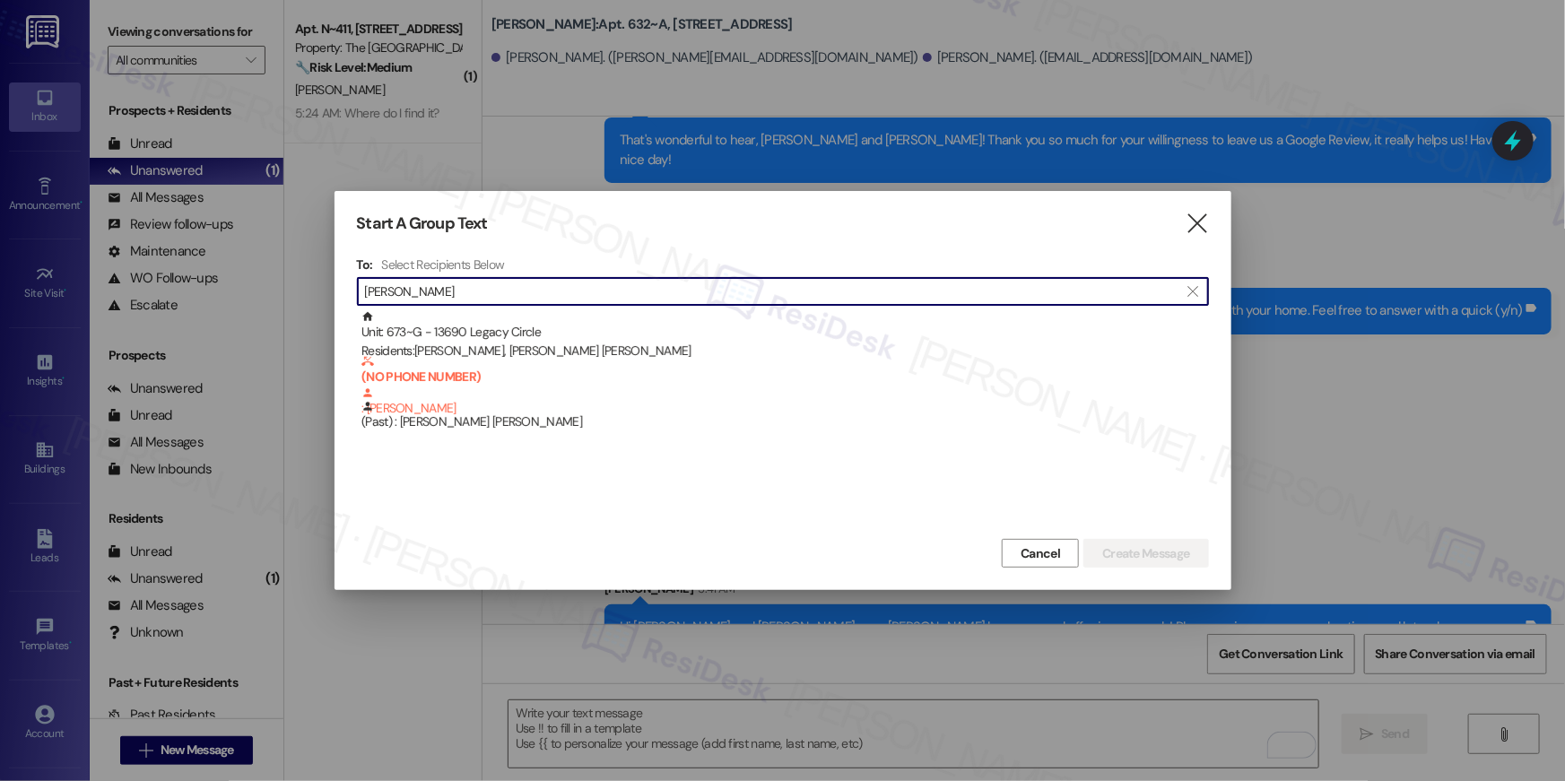
click at [518, 281] on input "[PERSON_NAME]" at bounding box center [772, 291] width 815 height 25
click at [518, 282] on input "[PERSON_NAME]" at bounding box center [772, 291] width 815 height 25
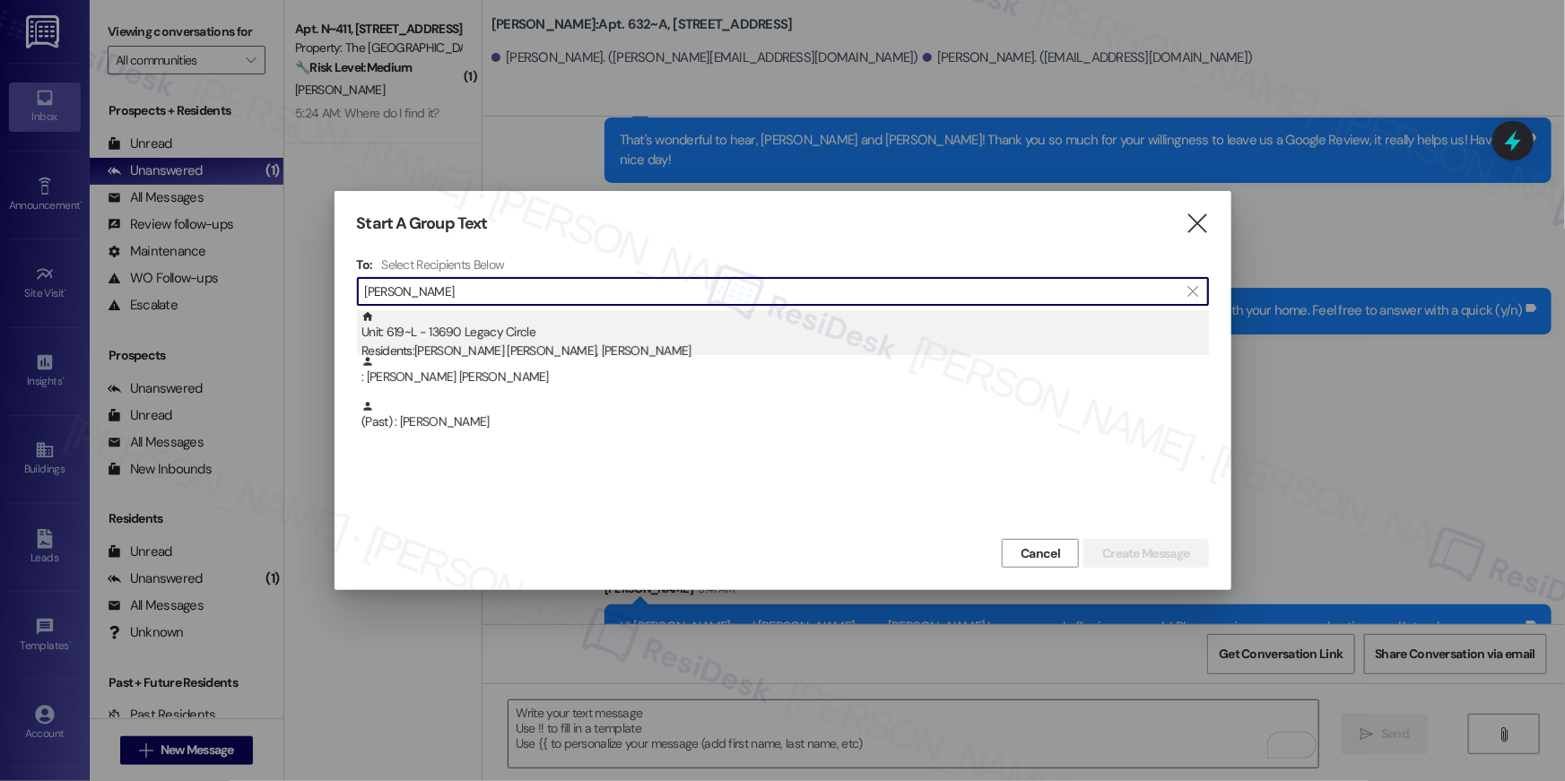
type input "[PERSON_NAME]"
click at [585, 328] on div "Unit: 619~L - 13690 Legacy Circle Residents: [PERSON_NAME] [PERSON_NAME], [PERS…" at bounding box center [786, 335] width 848 height 51
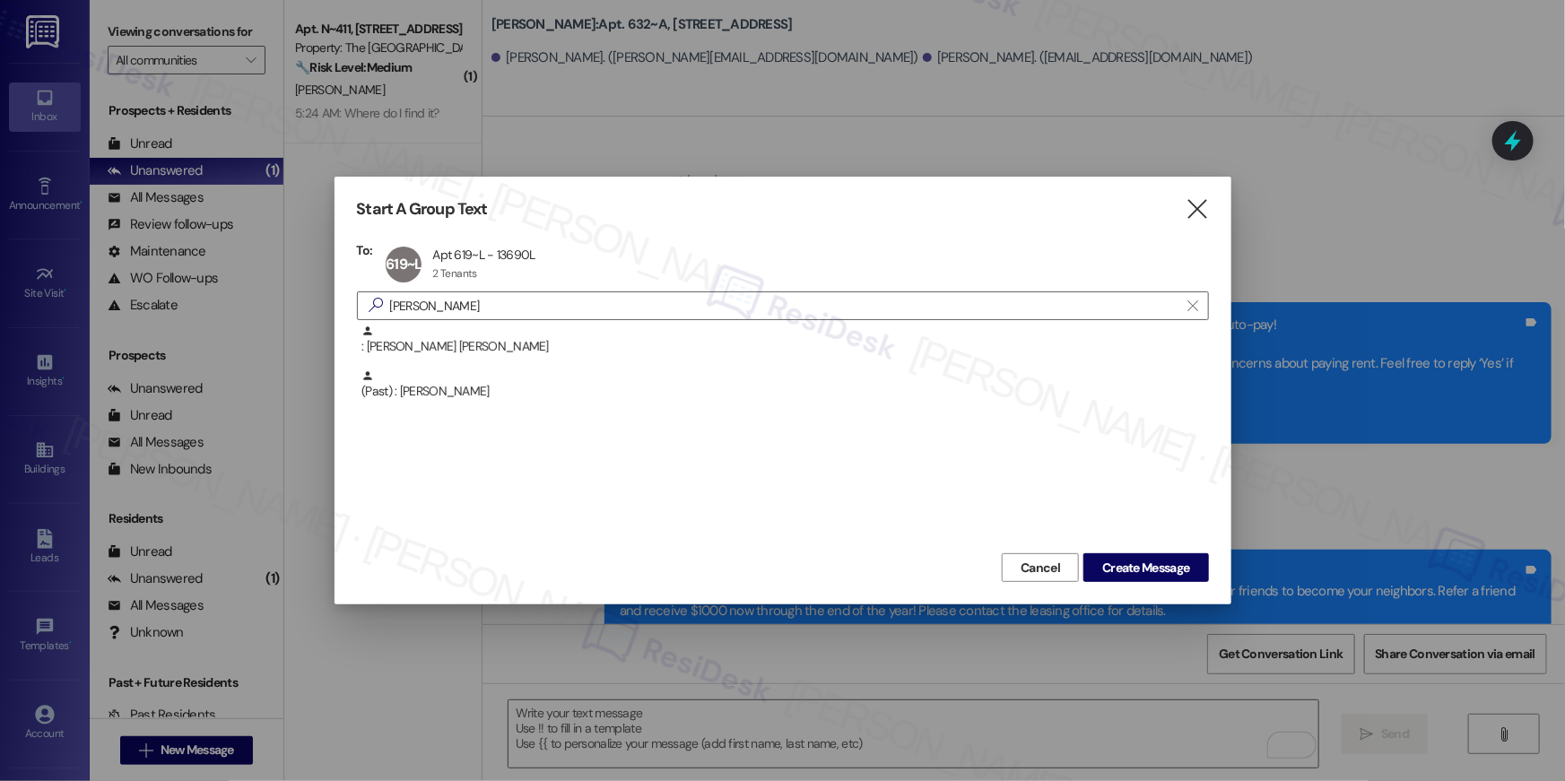
scroll to position [4064, 0]
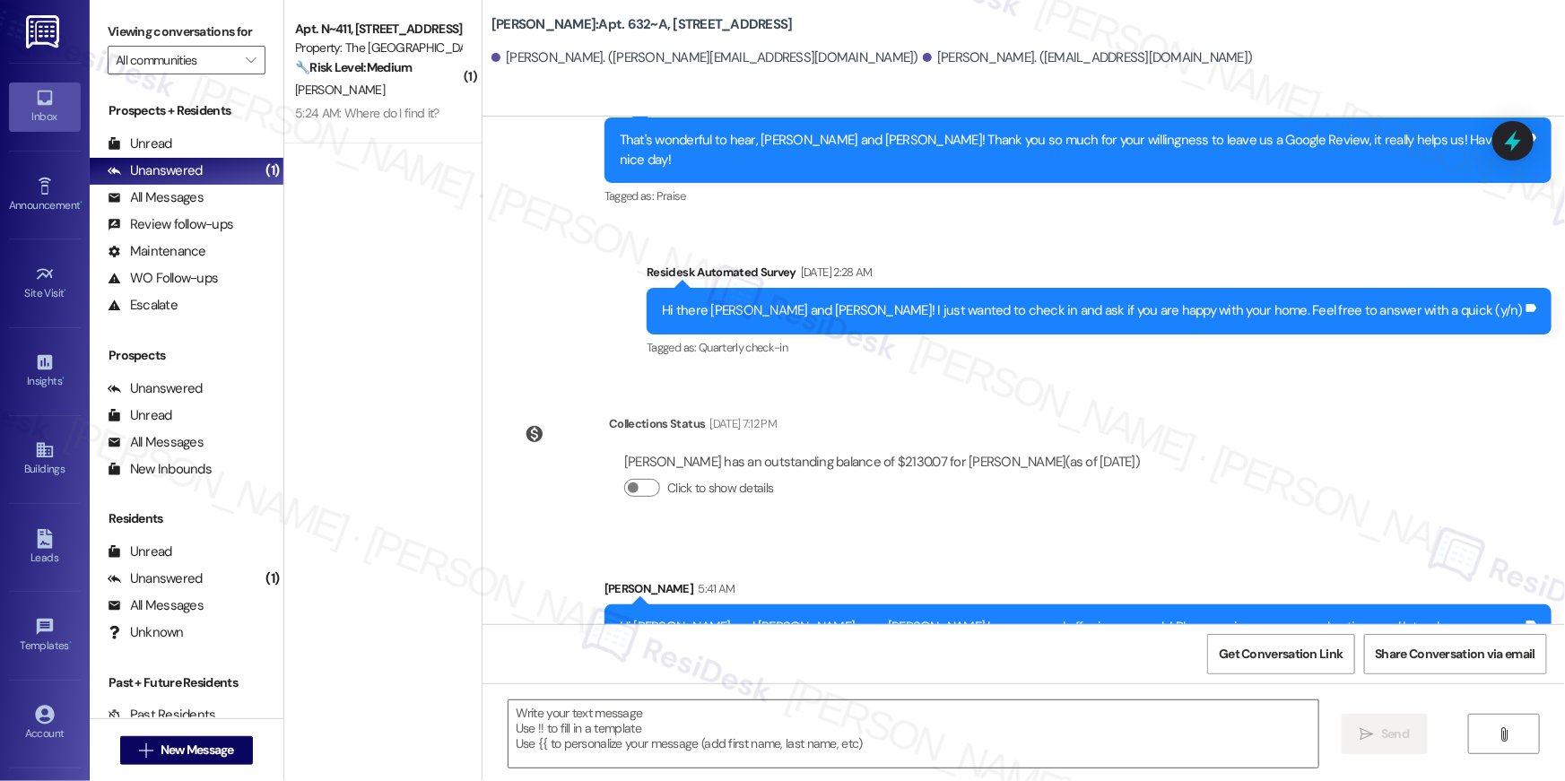
type textarea "Fetching suggested responses. Please feel free to read through the conversation…"
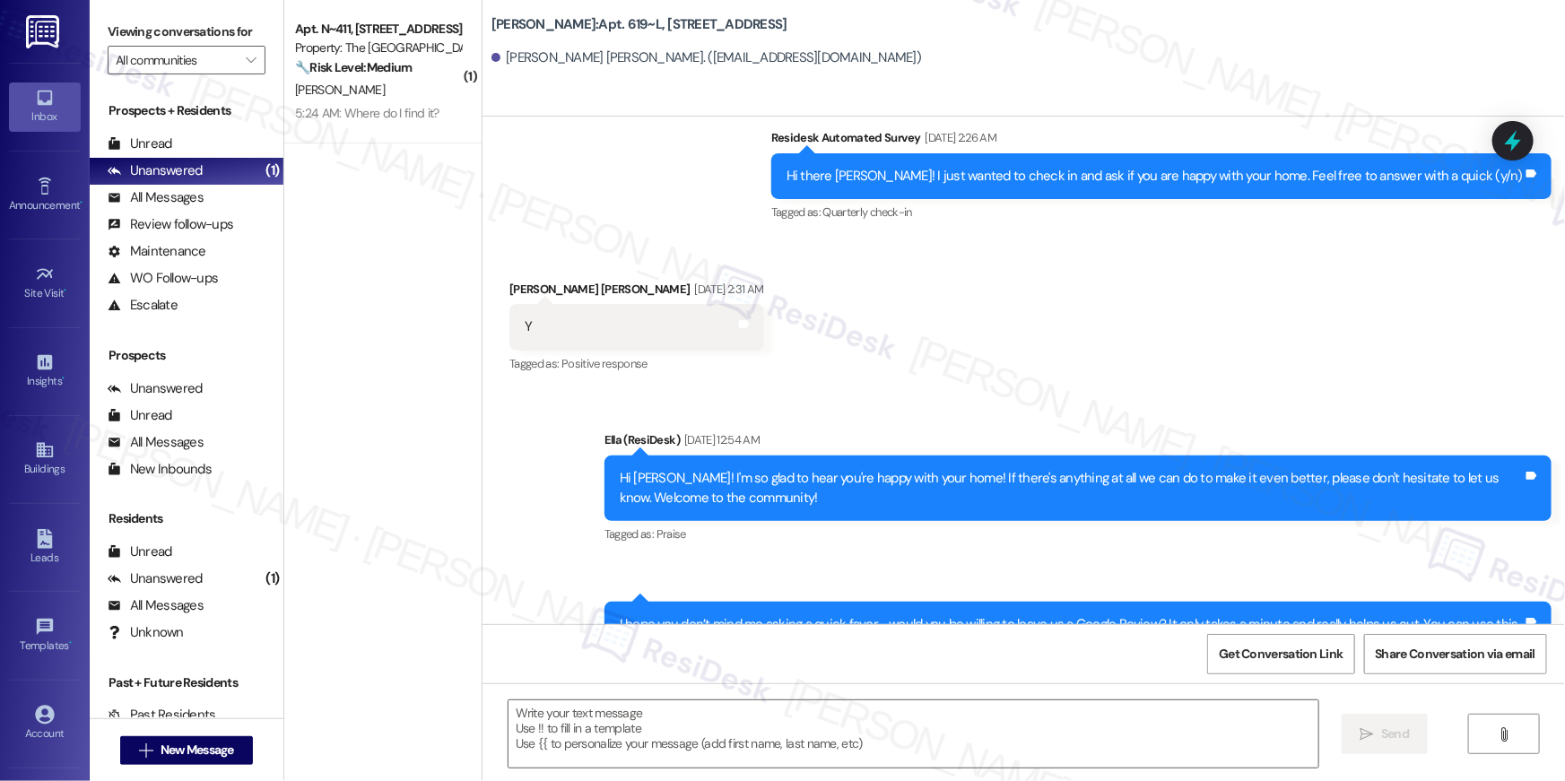
type textarea "Fetching suggested responses. Please feel free to read through the conversation…"
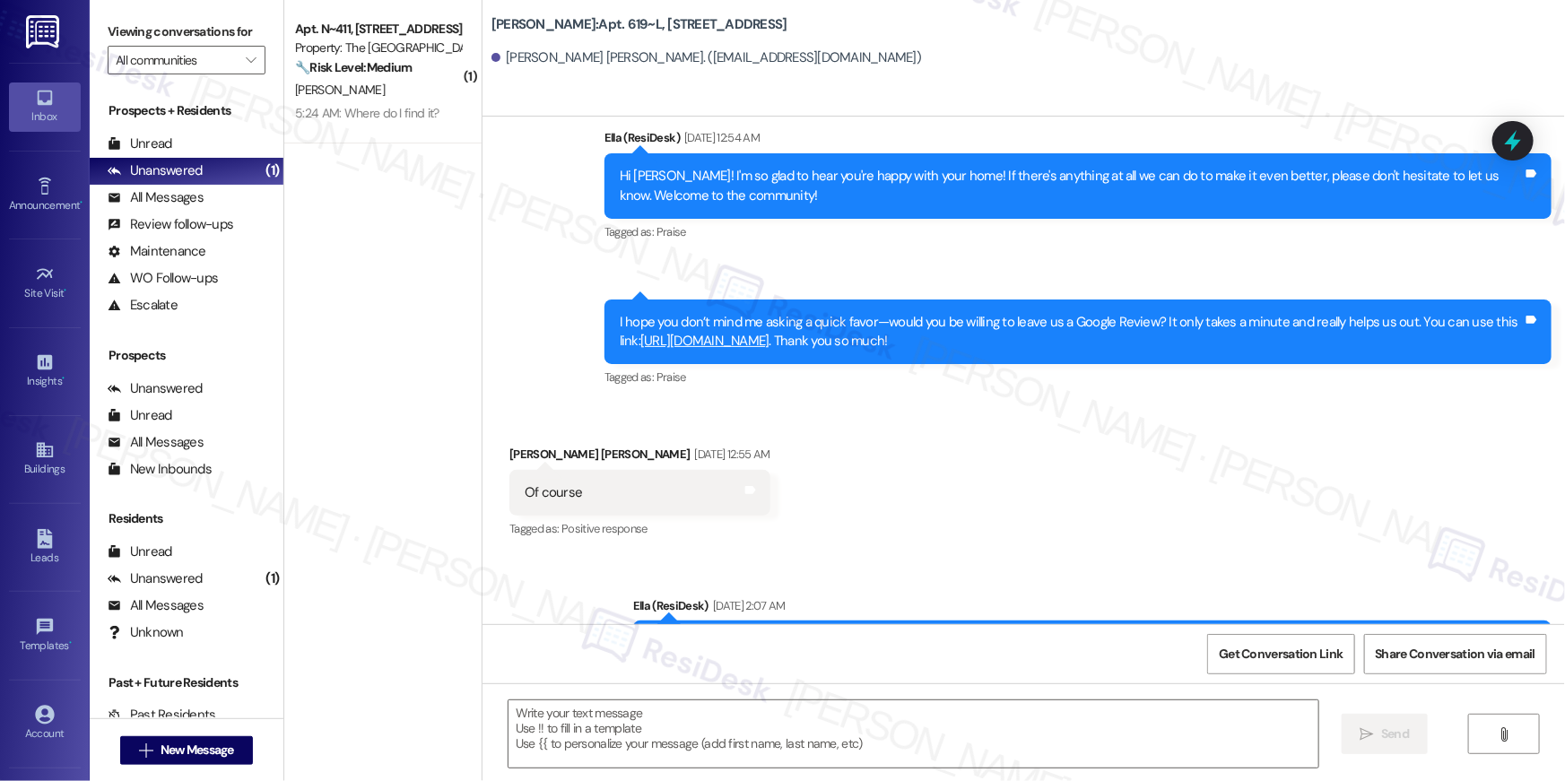
scroll to position [781, 0]
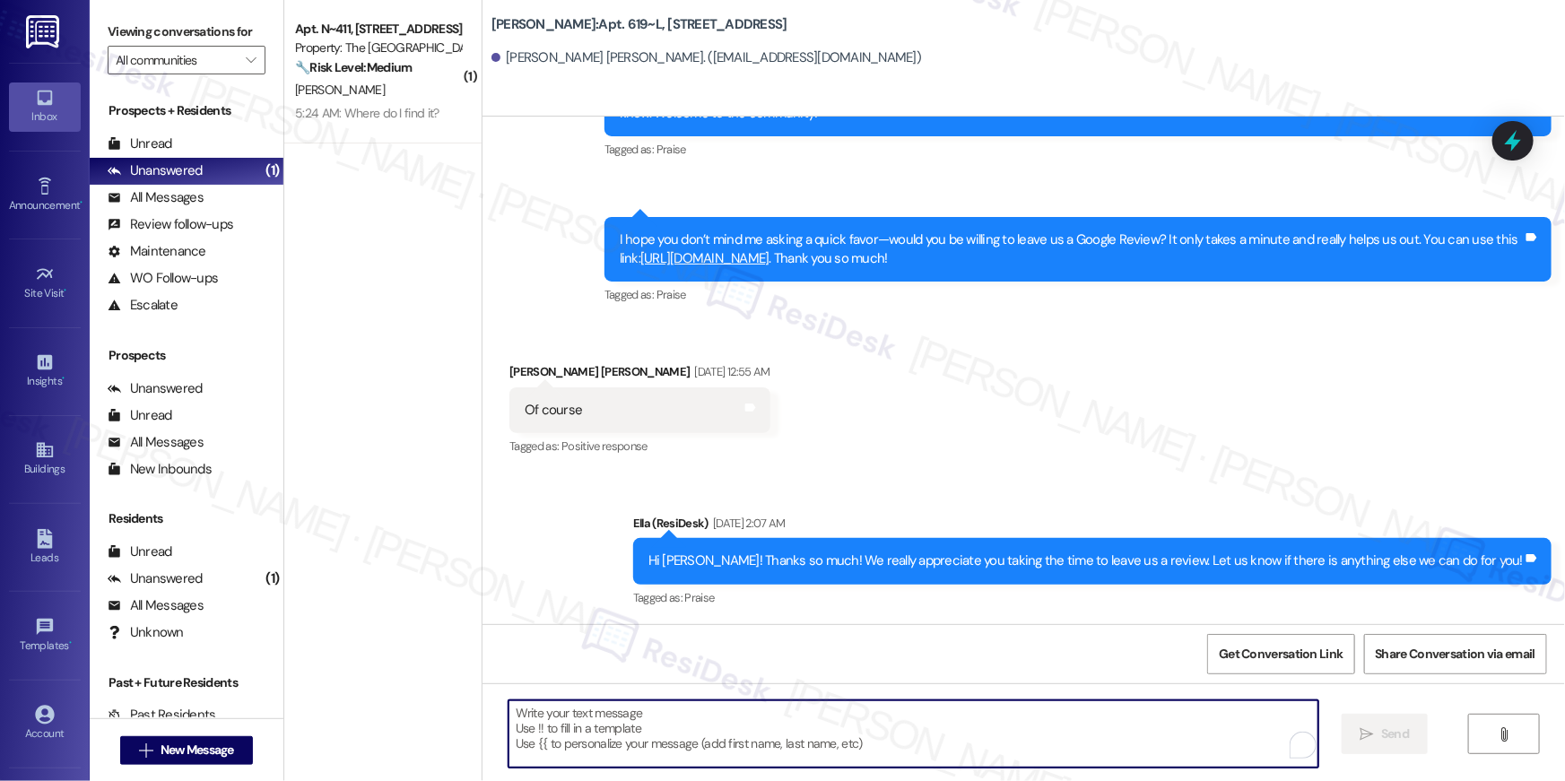
click at [1121, 736] on textarea "To enrich screen reader interactions, please activate Accessibility in Grammarl…" at bounding box center [914, 734] width 810 height 67
paste textarea "Hi {{first_name}}, your {{property}} lease renewal offer is now ready! Please r…"
type textarea "Hi {{first_name}}, your {{property}} lease renewal offer is now ready! Please r…"
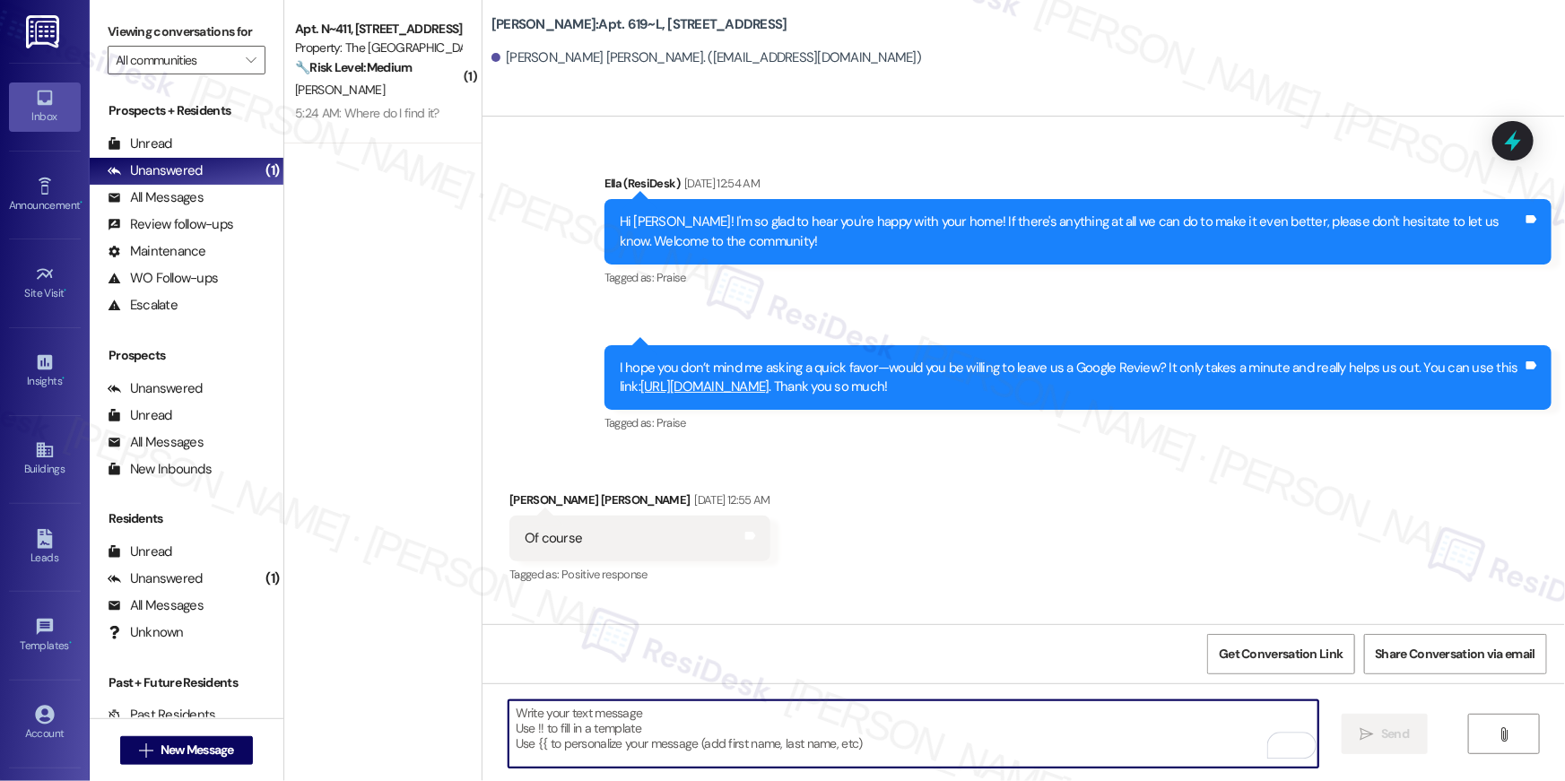
scroll to position [630, 0]
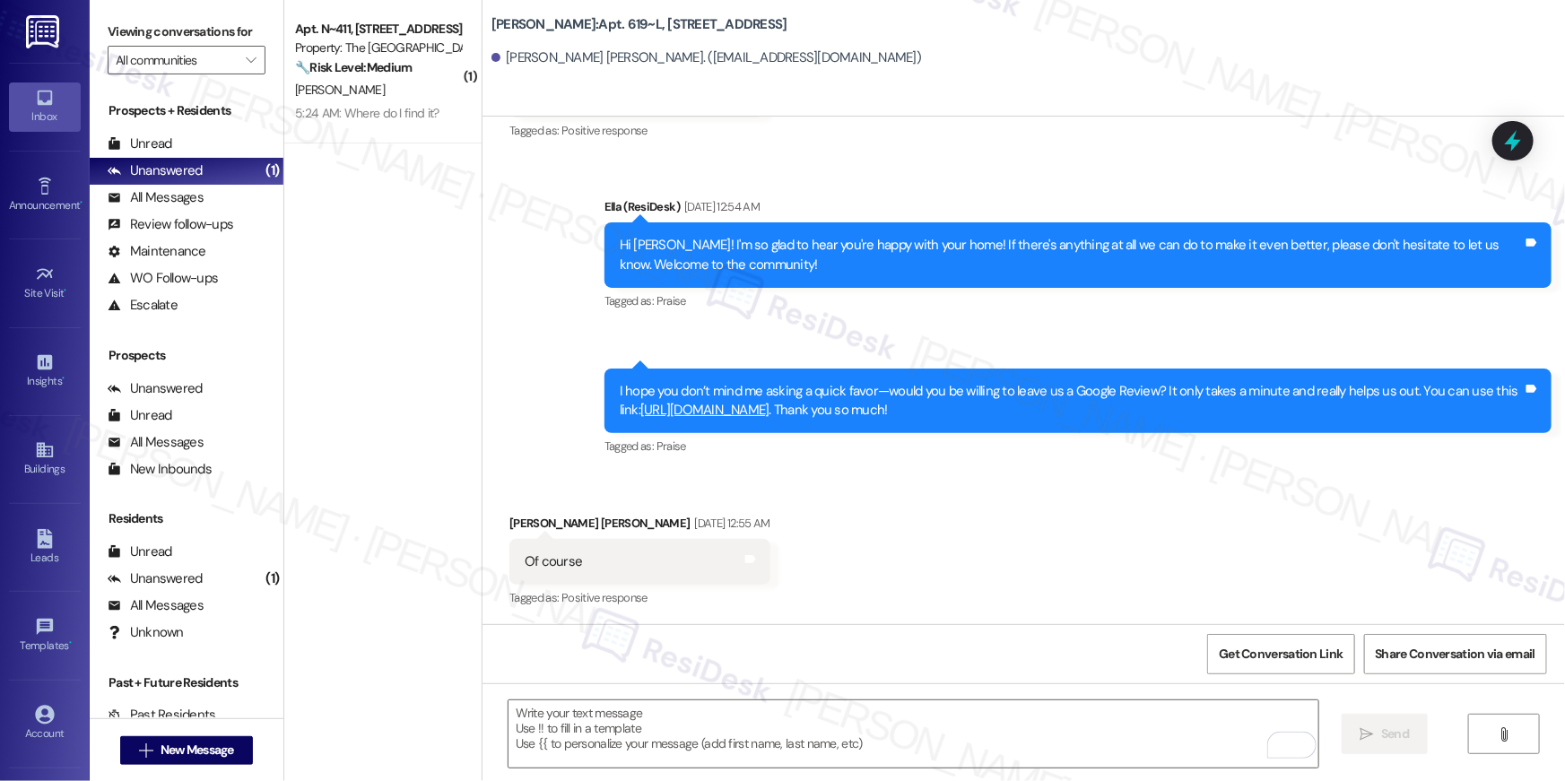
click at [770, 412] on link "[URL][DOMAIN_NAME]" at bounding box center [704, 410] width 129 height 18
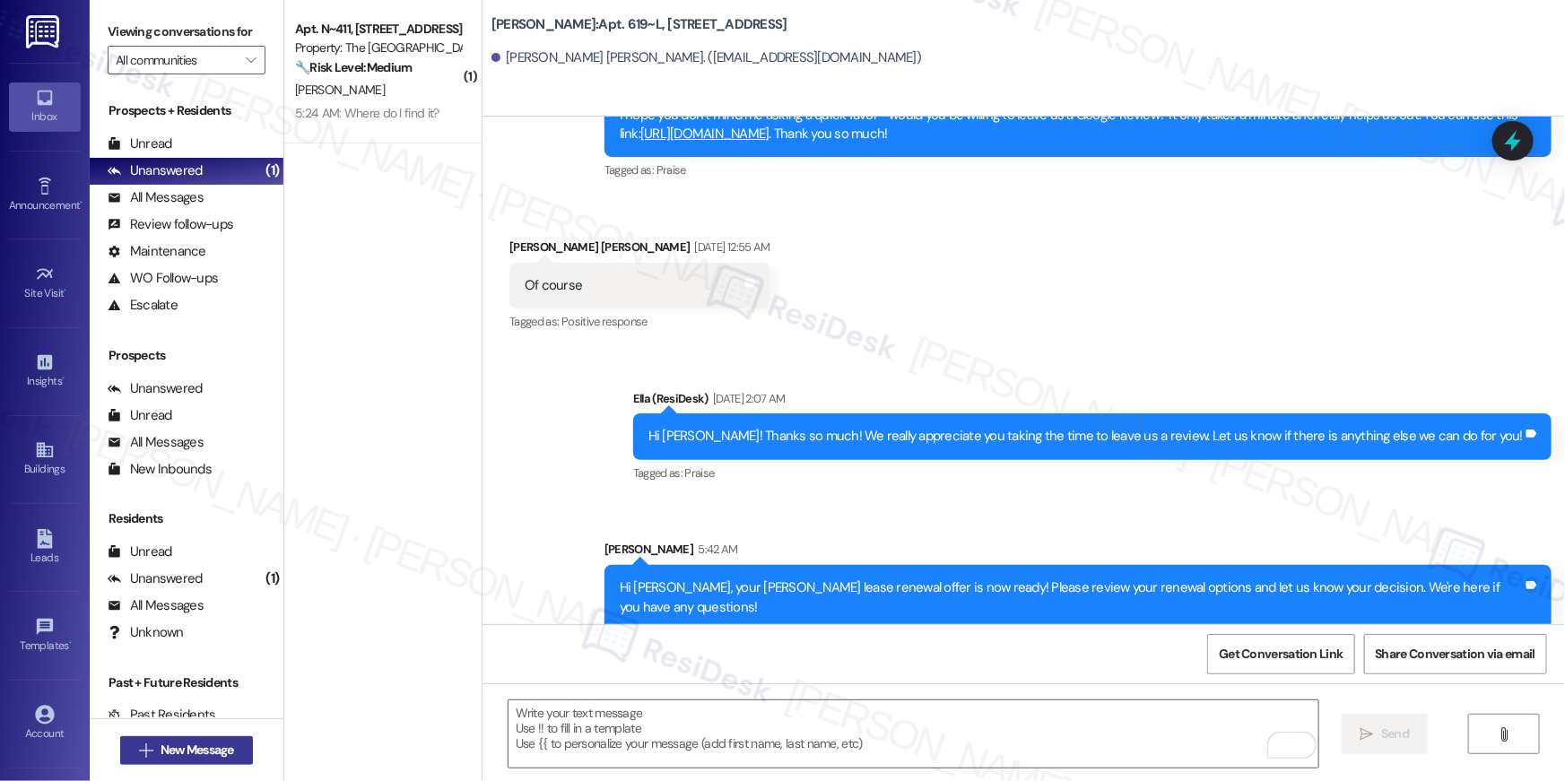
click at [188, 745] on span "New Message" at bounding box center [198, 750] width 74 height 19
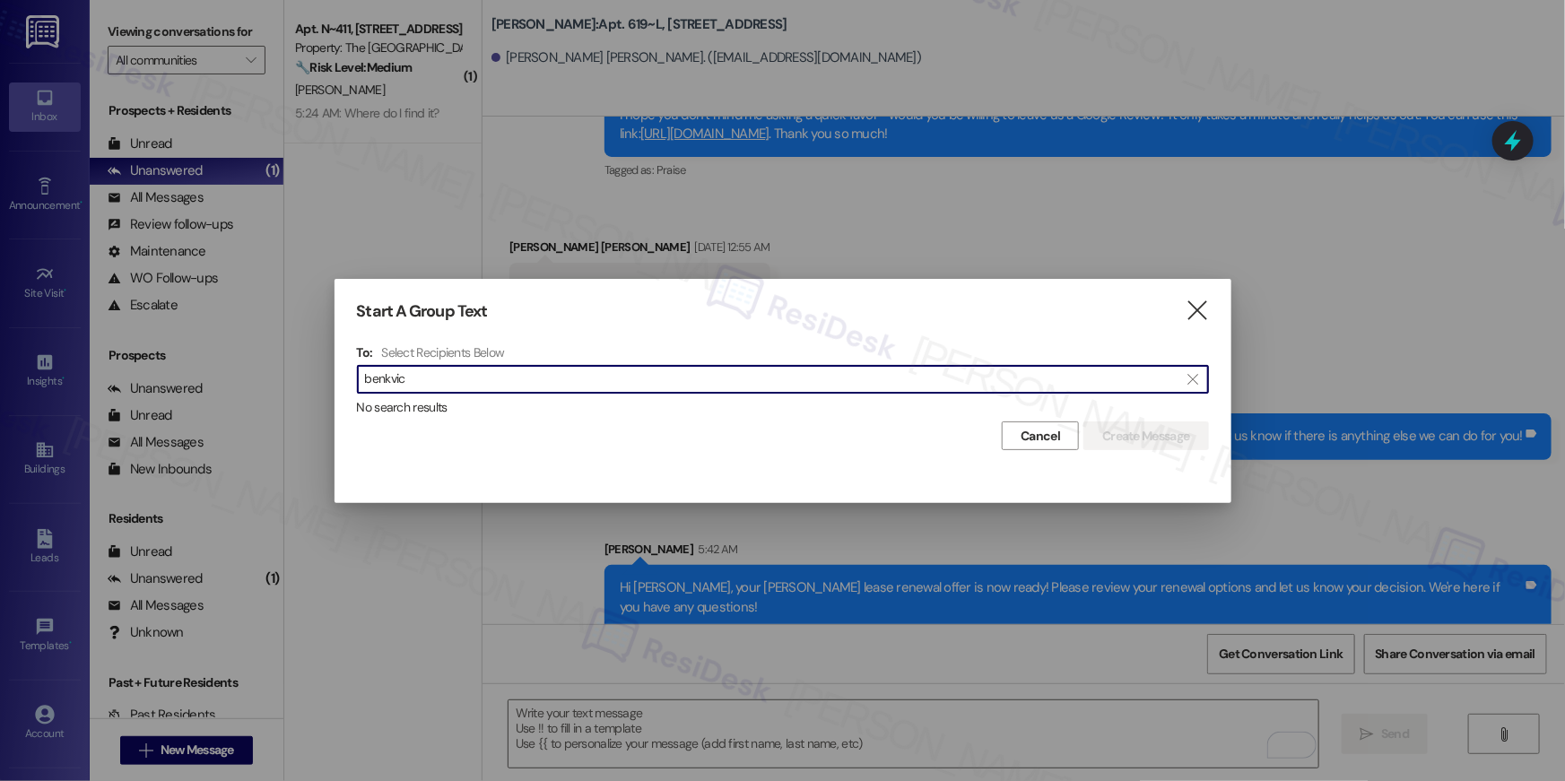
click at [393, 380] on input "benkvic" at bounding box center [772, 379] width 815 height 25
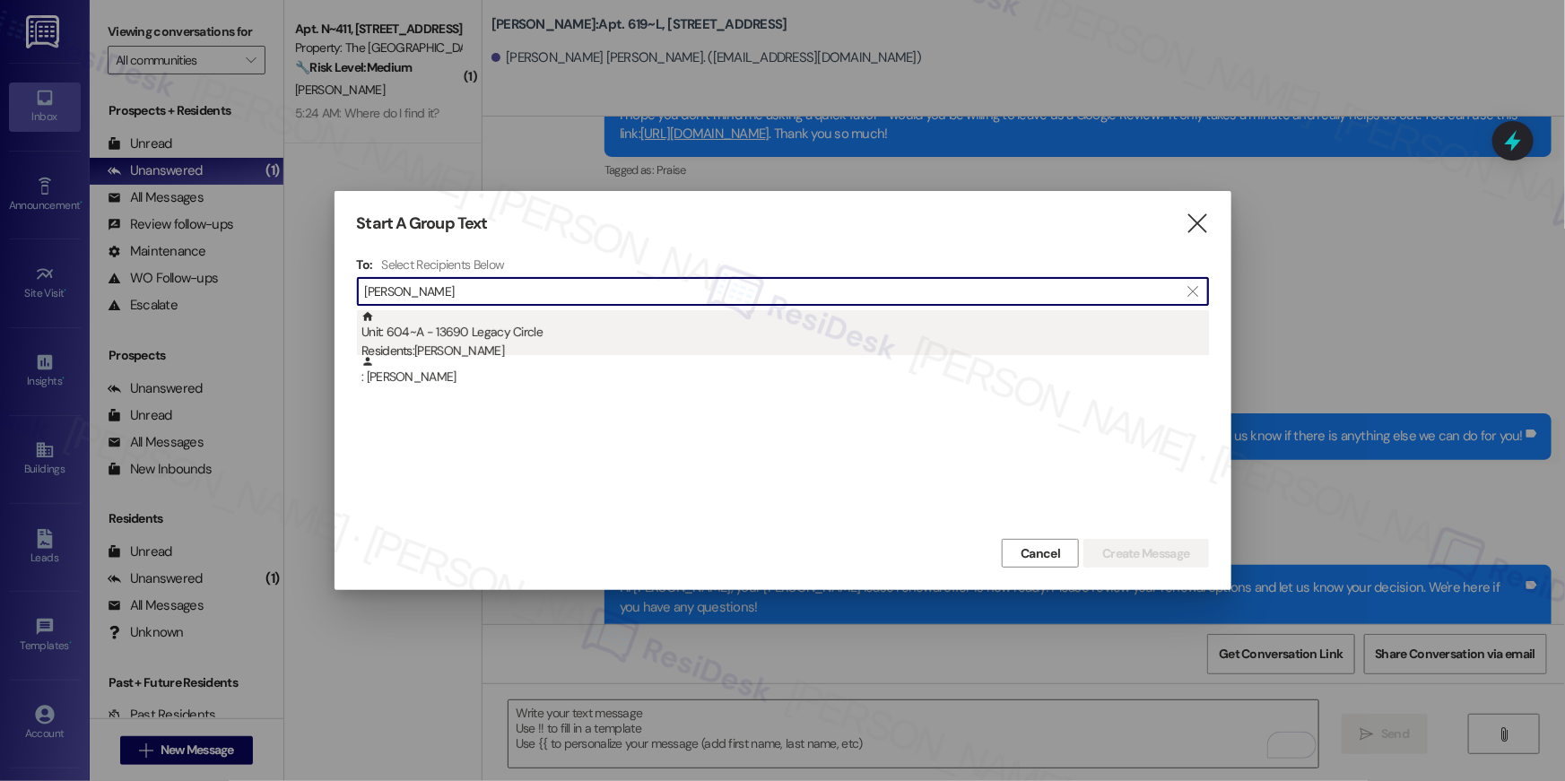
type input "[PERSON_NAME]"
click at [518, 344] on div "Residents: [PERSON_NAME]" at bounding box center [786, 351] width 848 height 19
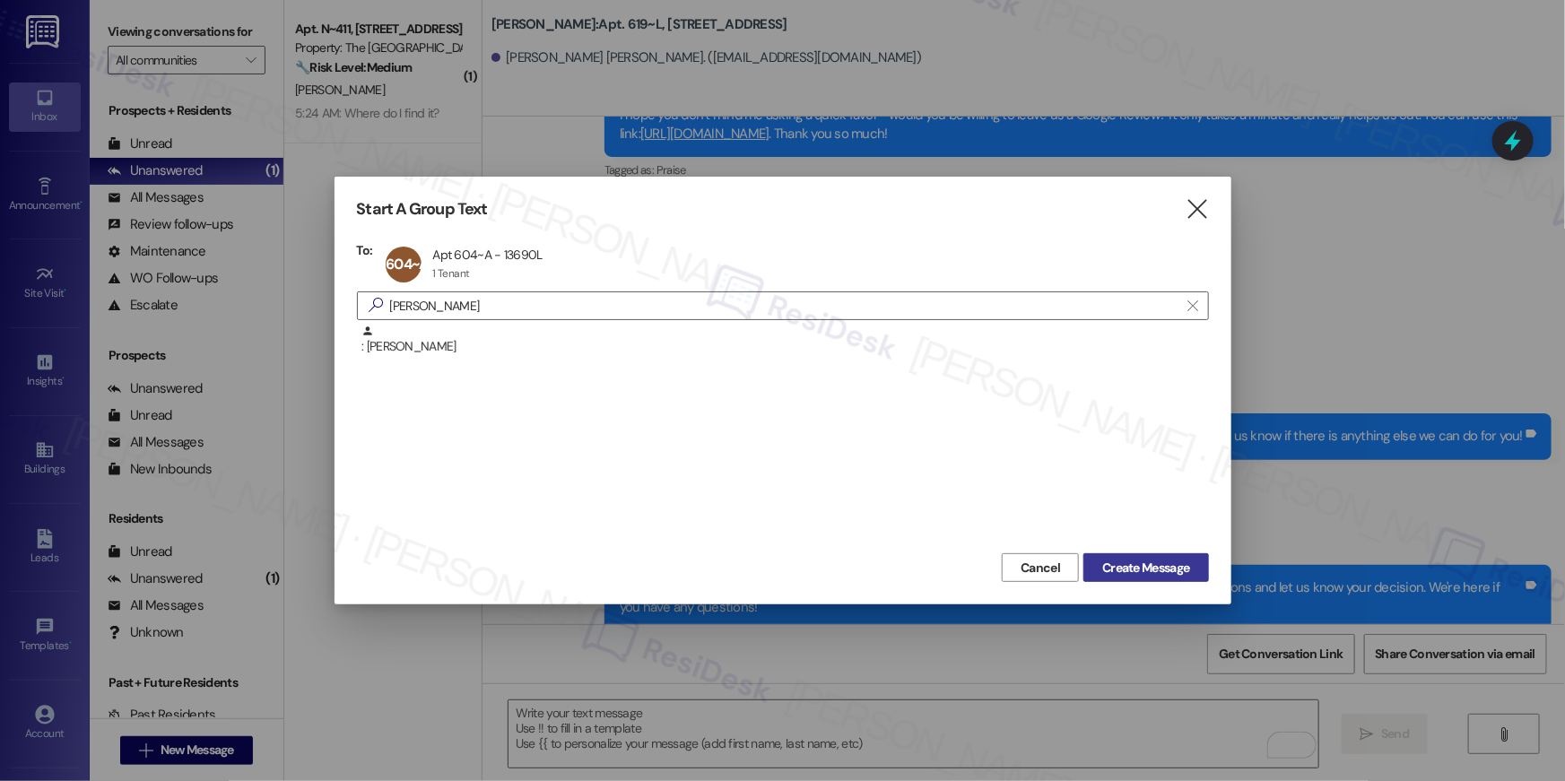
click at [1178, 566] on span "Create Message" at bounding box center [1145, 568] width 87 height 19
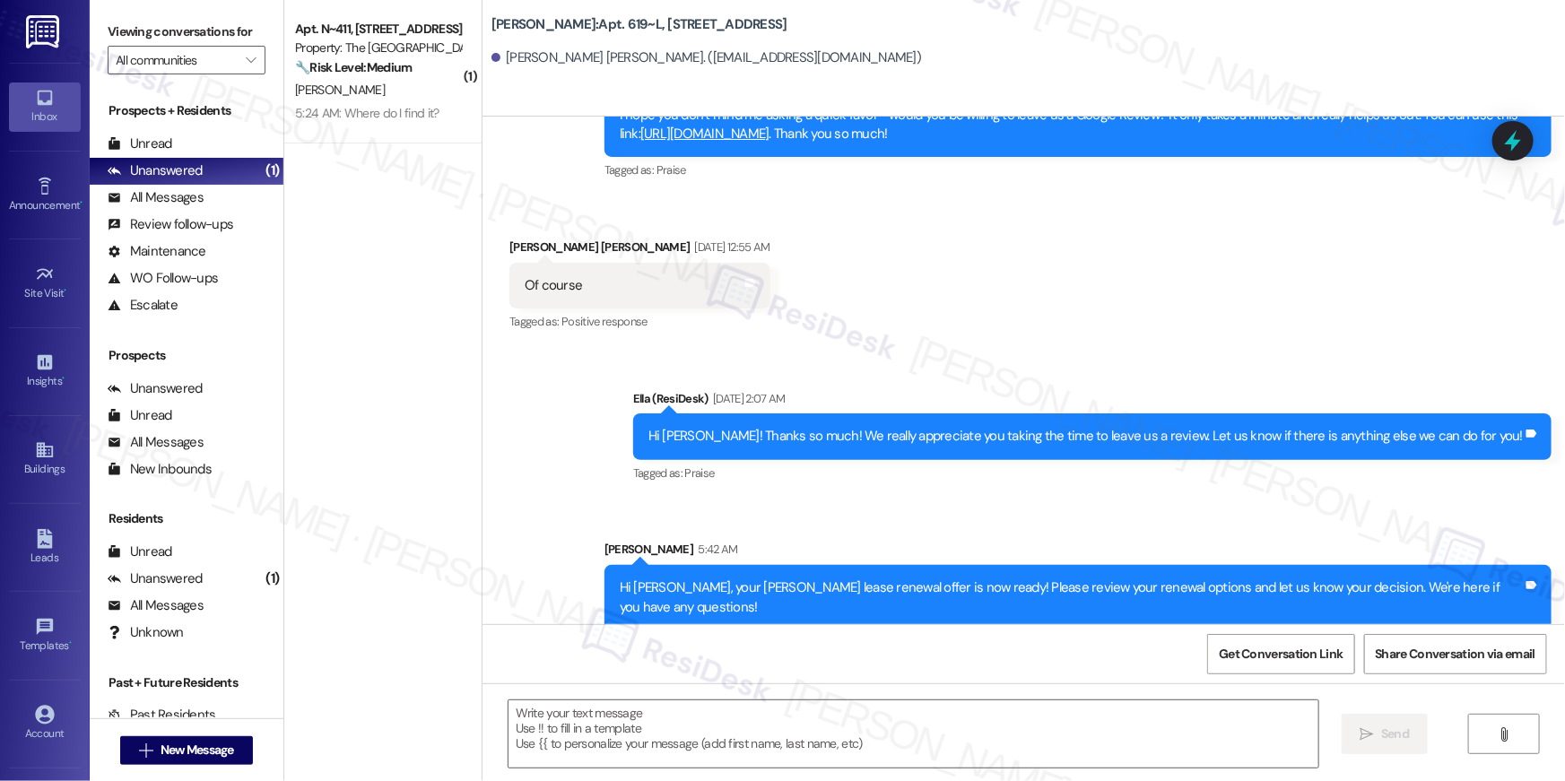
type textarea "Fetching suggested responses. Please feel free to read through the conversation…"
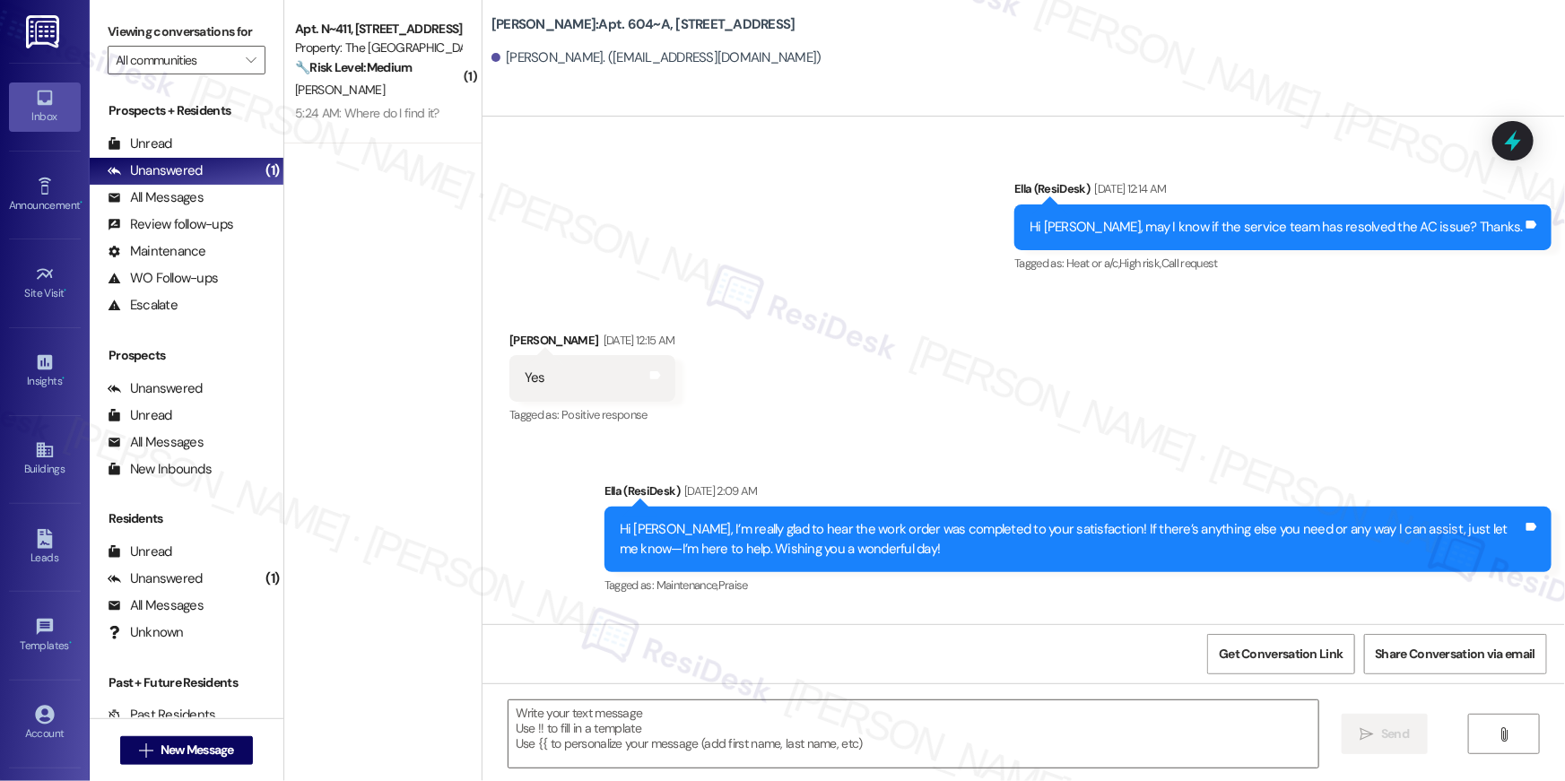
type textarea "Fetching suggested responses. Please feel free to read through the conversation…"
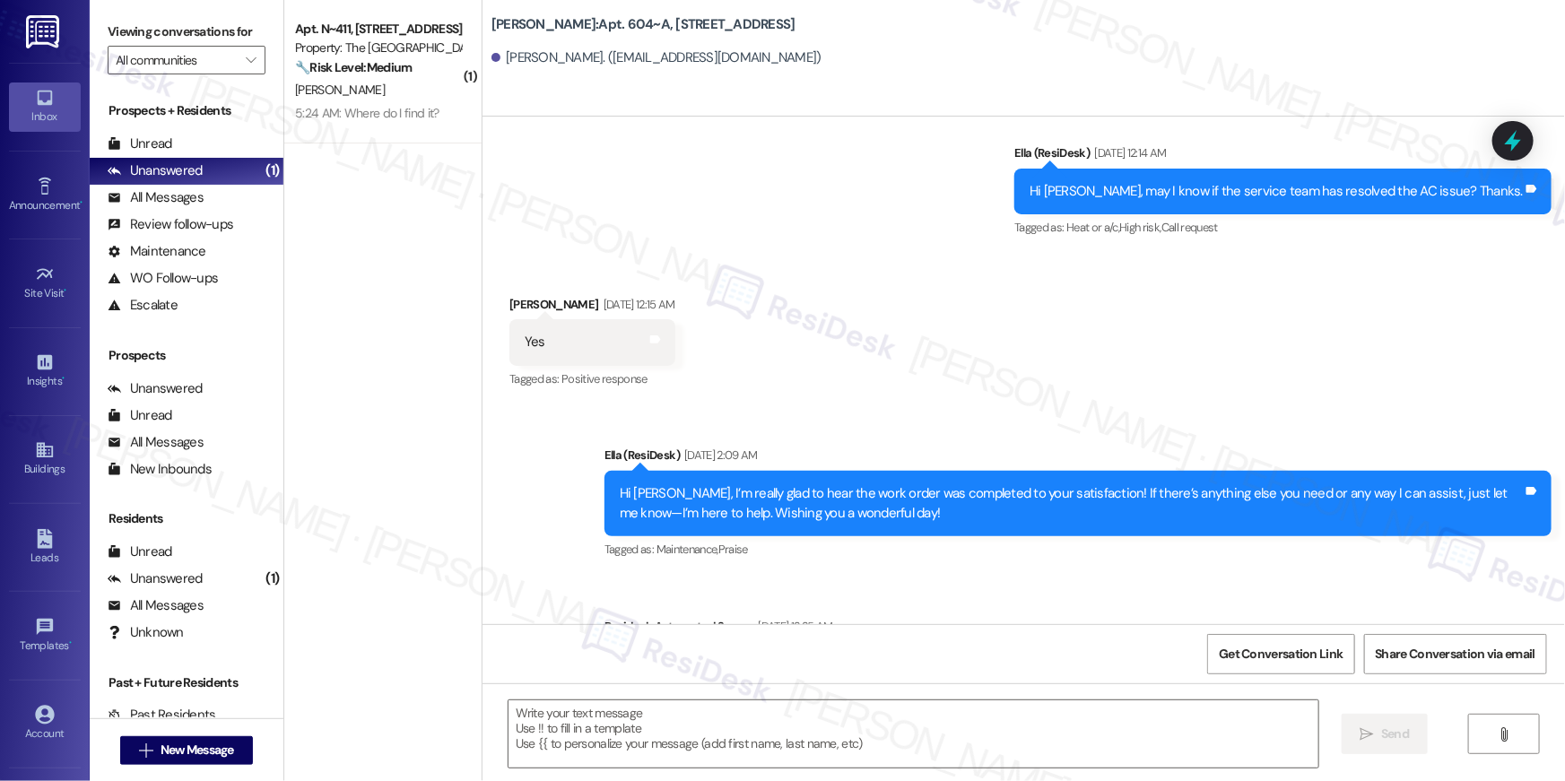
scroll to position [11061, 0]
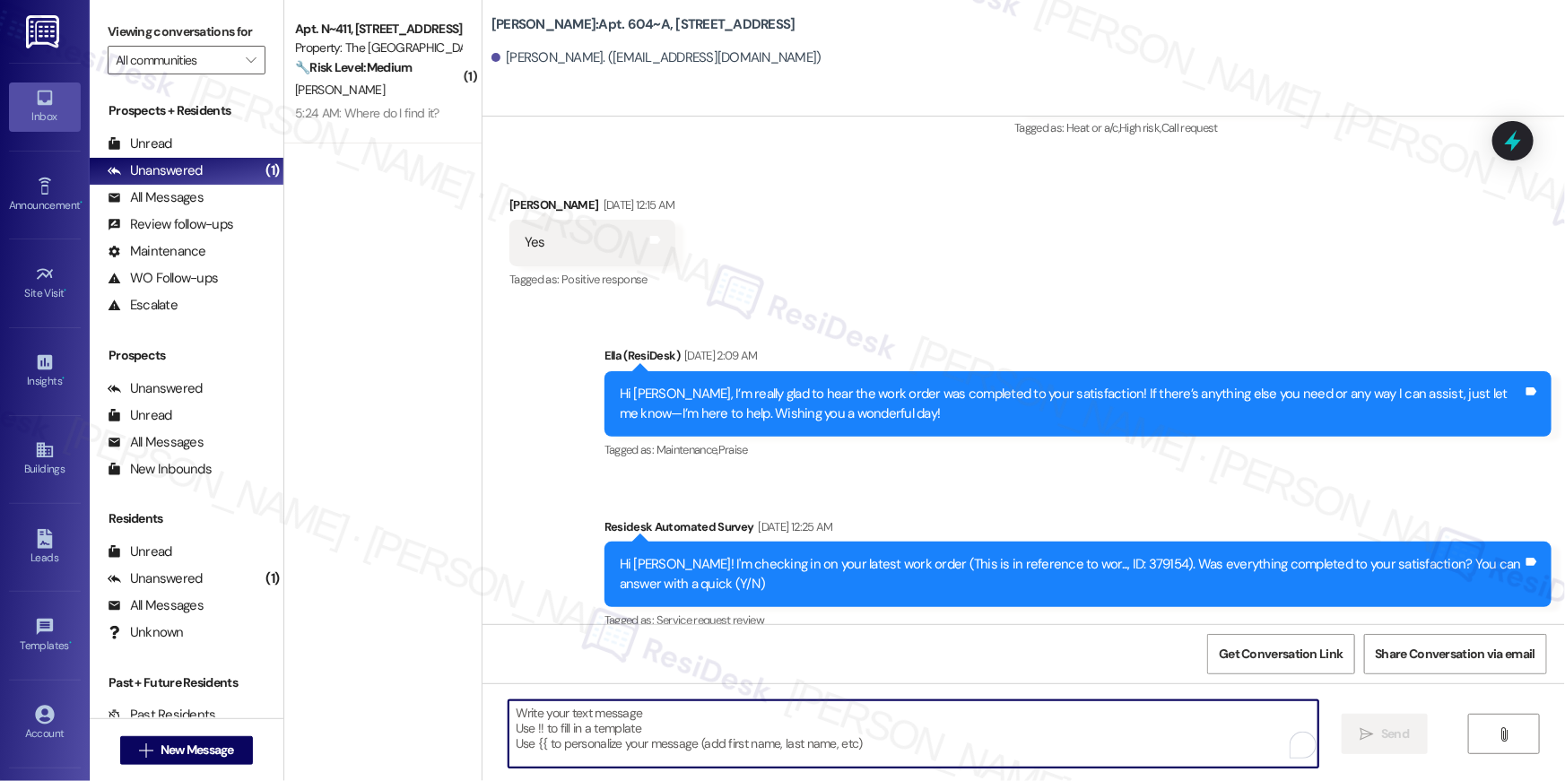
click at [1147, 721] on textarea "To enrich screen reader interactions, please activate Accessibility in Grammarl…" at bounding box center [914, 734] width 810 height 67
paste textarea "Hi {{first_name}}, your {{property}} lease renewal offer is now ready! Please r…"
type textarea "Hi {{first_name}}, your {{property}} lease renewal offer is now ready! Please r…"
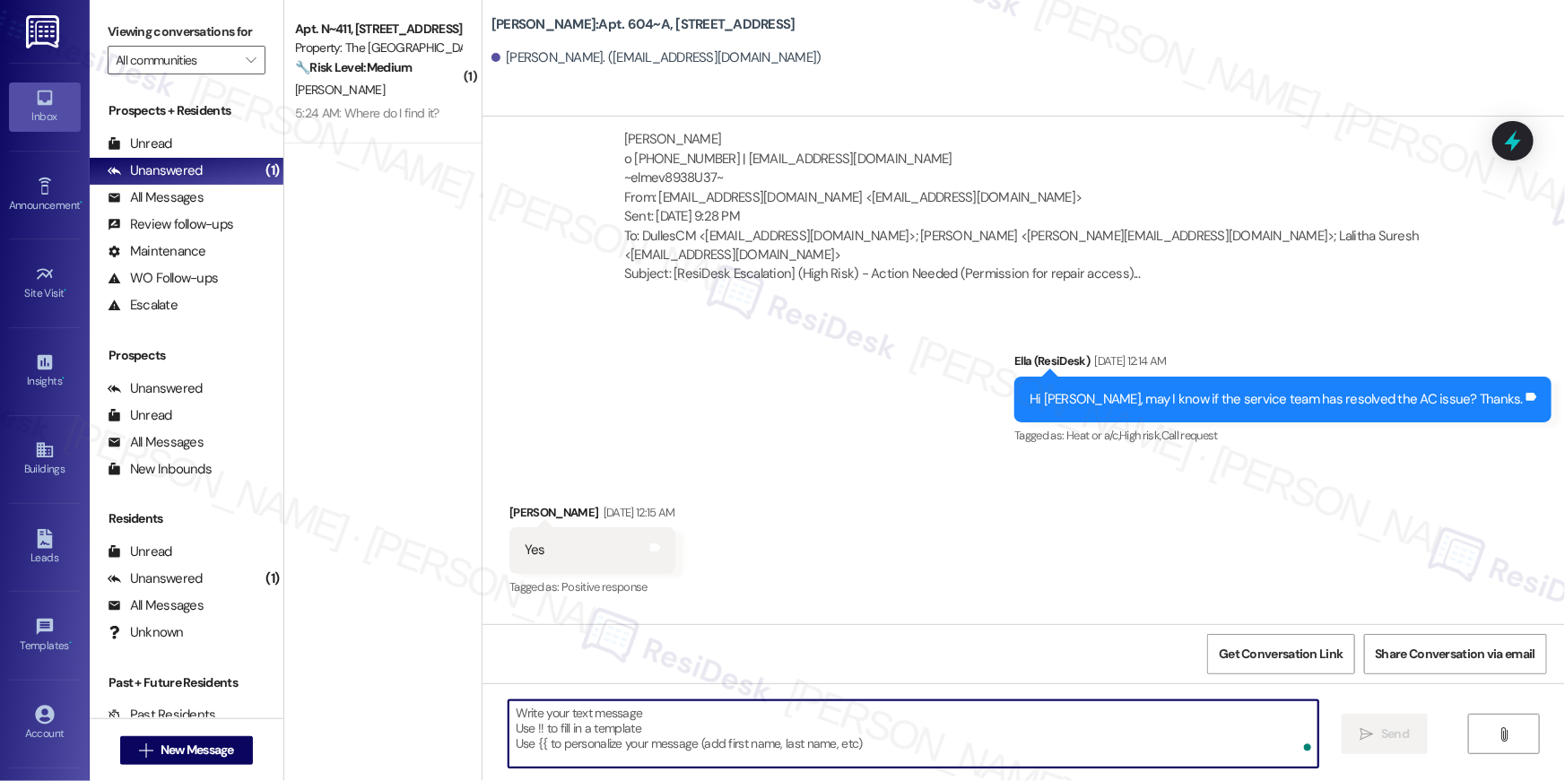
scroll to position [10720, 0]
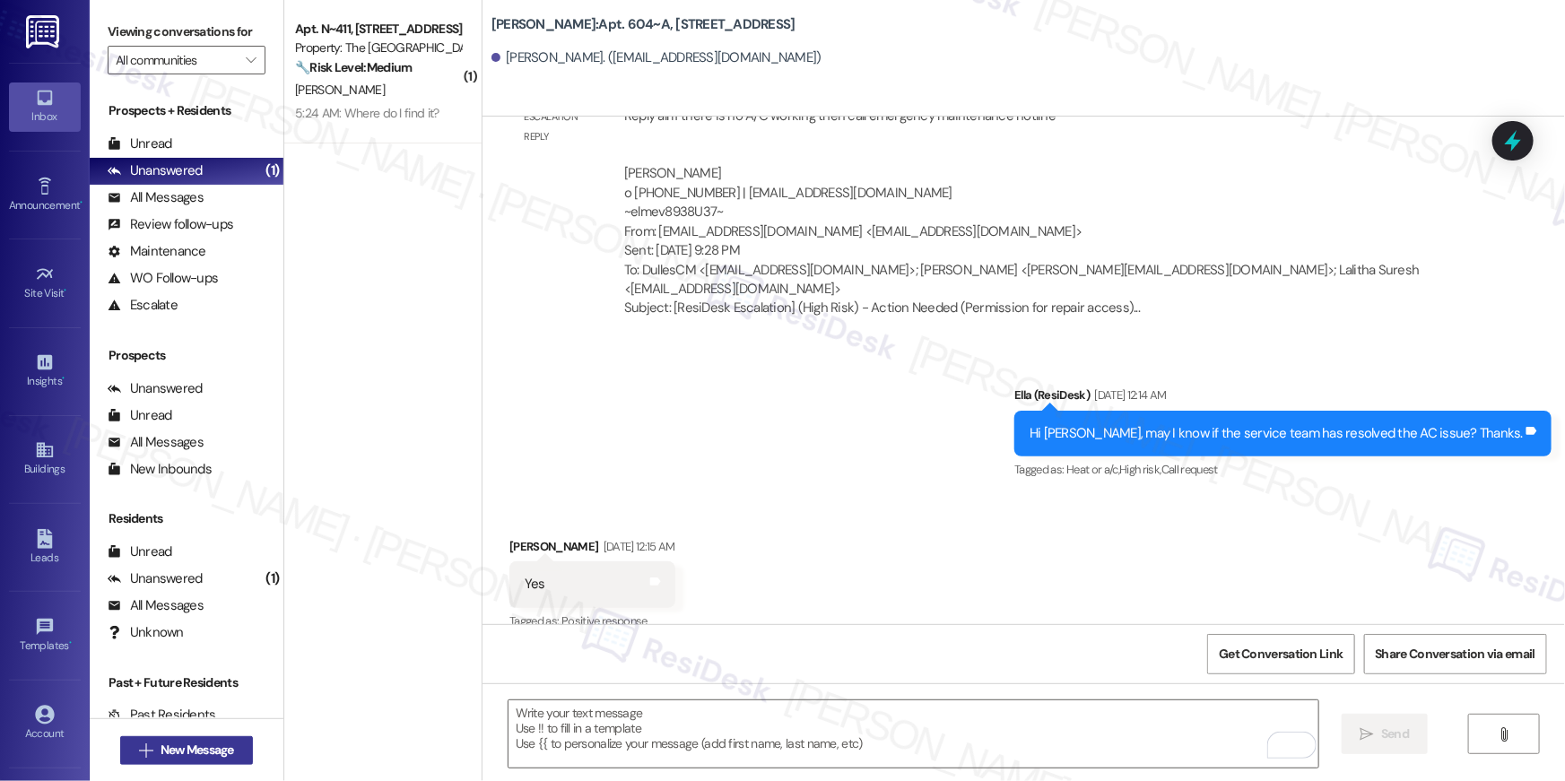
click at [206, 755] on span "New Message" at bounding box center [198, 750] width 74 height 19
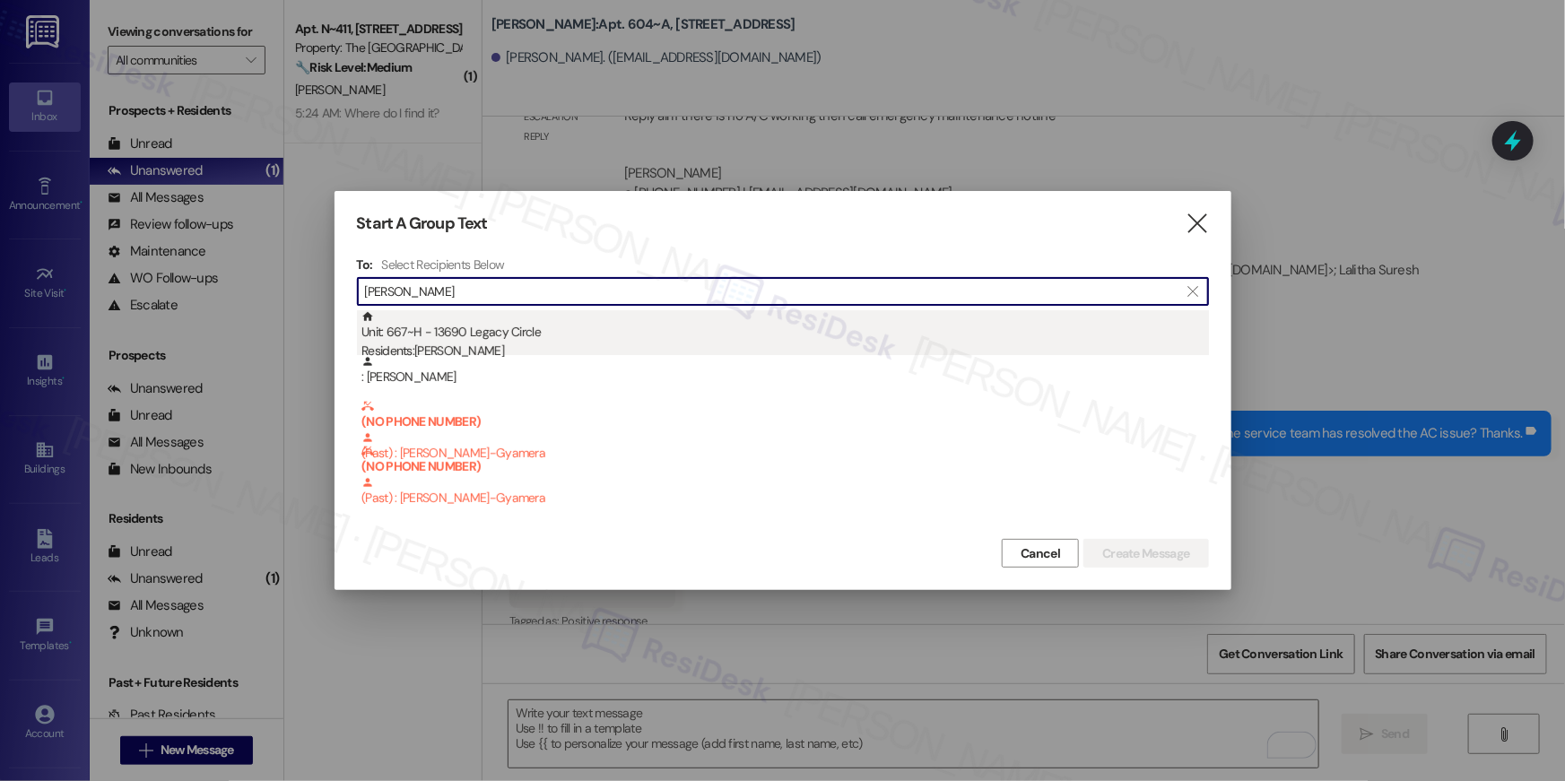
type input "[PERSON_NAME]"
click at [501, 339] on div "Unit: 667~H - 13690 Legacy Circle Residents: [PERSON_NAME]" at bounding box center [786, 335] width 848 height 51
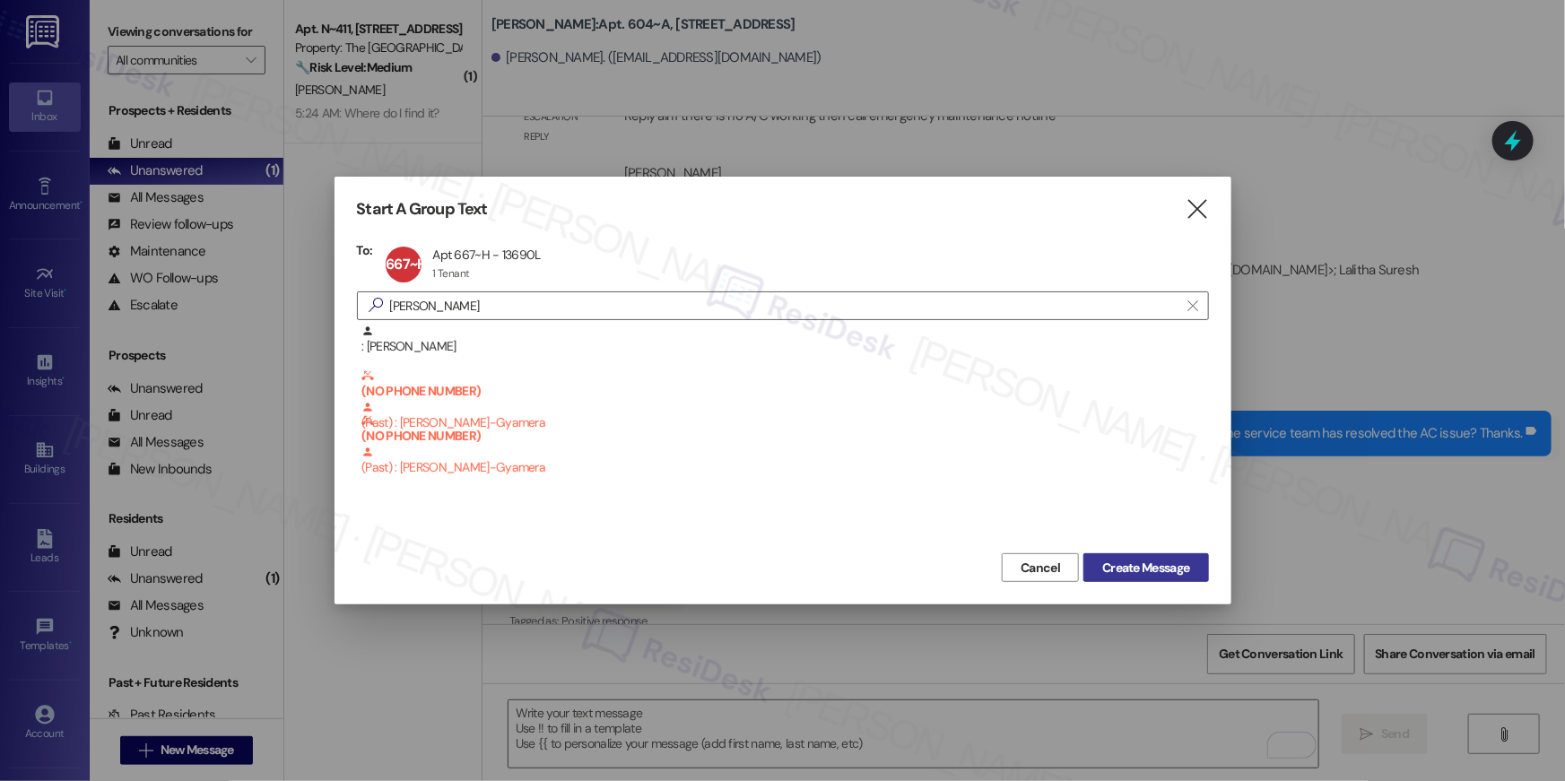
click at [1131, 562] on span "Create Message" at bounding box center [1145, 568] width 87 height 19
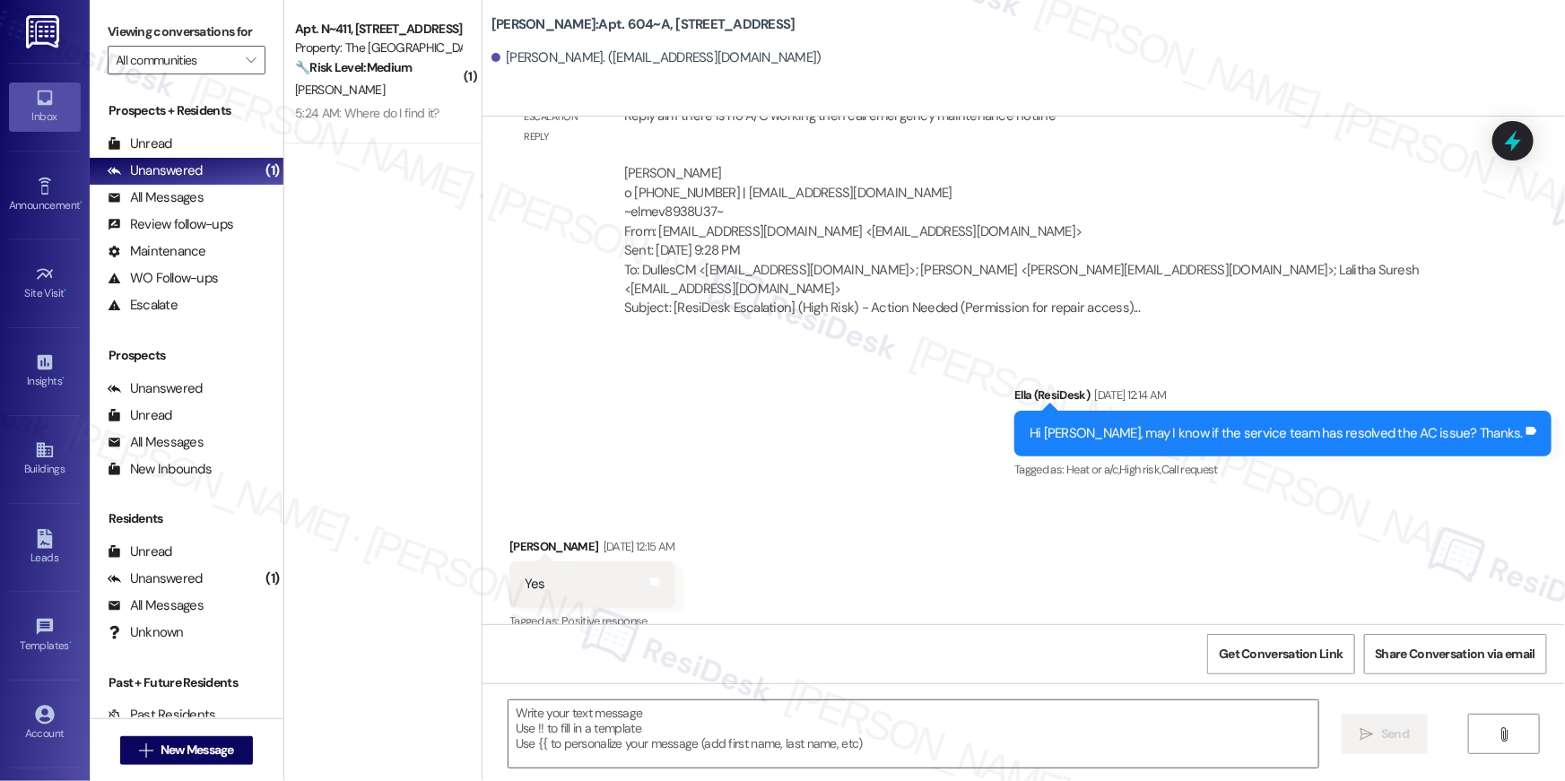
type textarea "Fetching suggested responses. Please feel free to read through the conversation…"
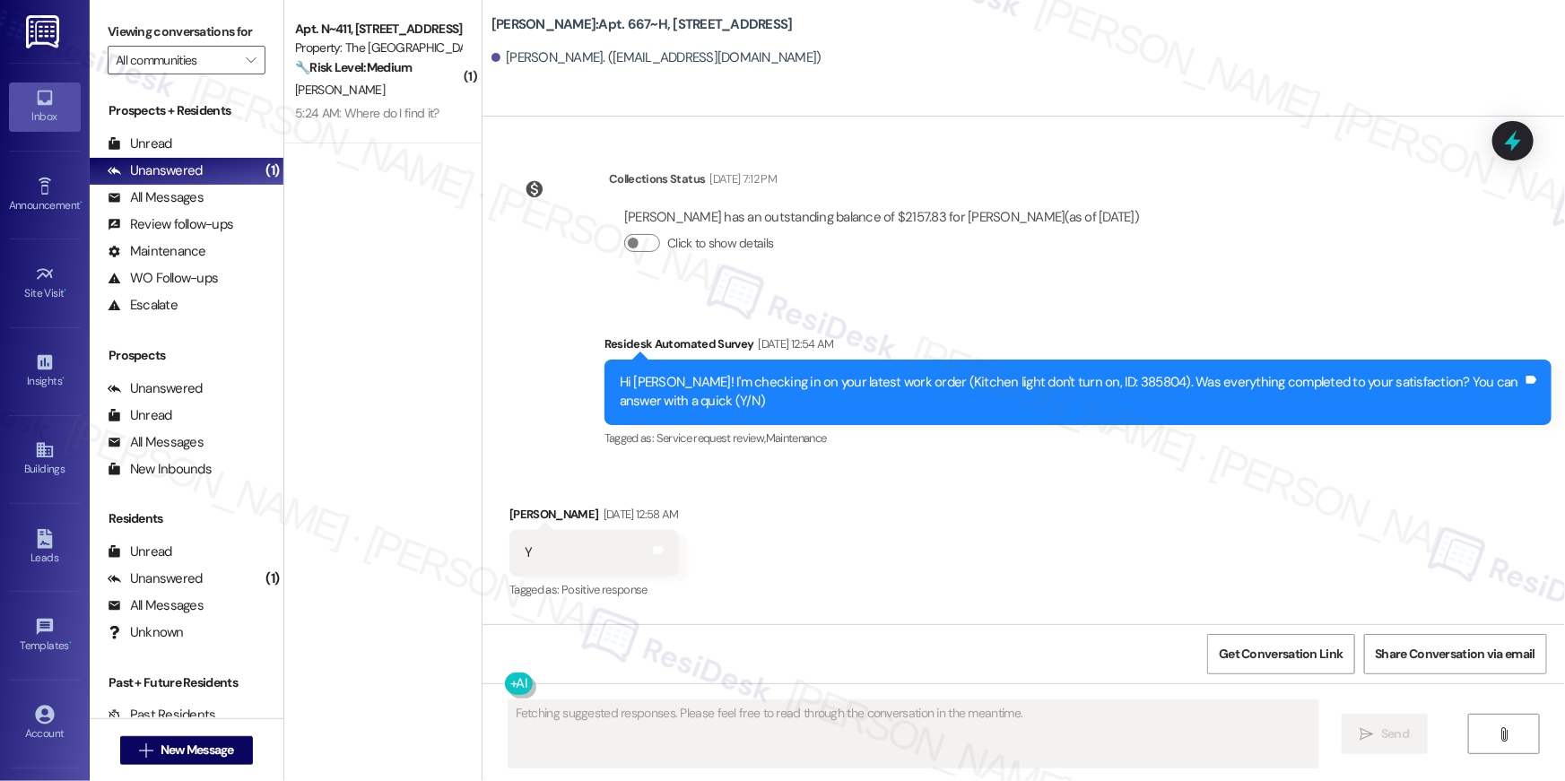
scroll to position [5728, 0]
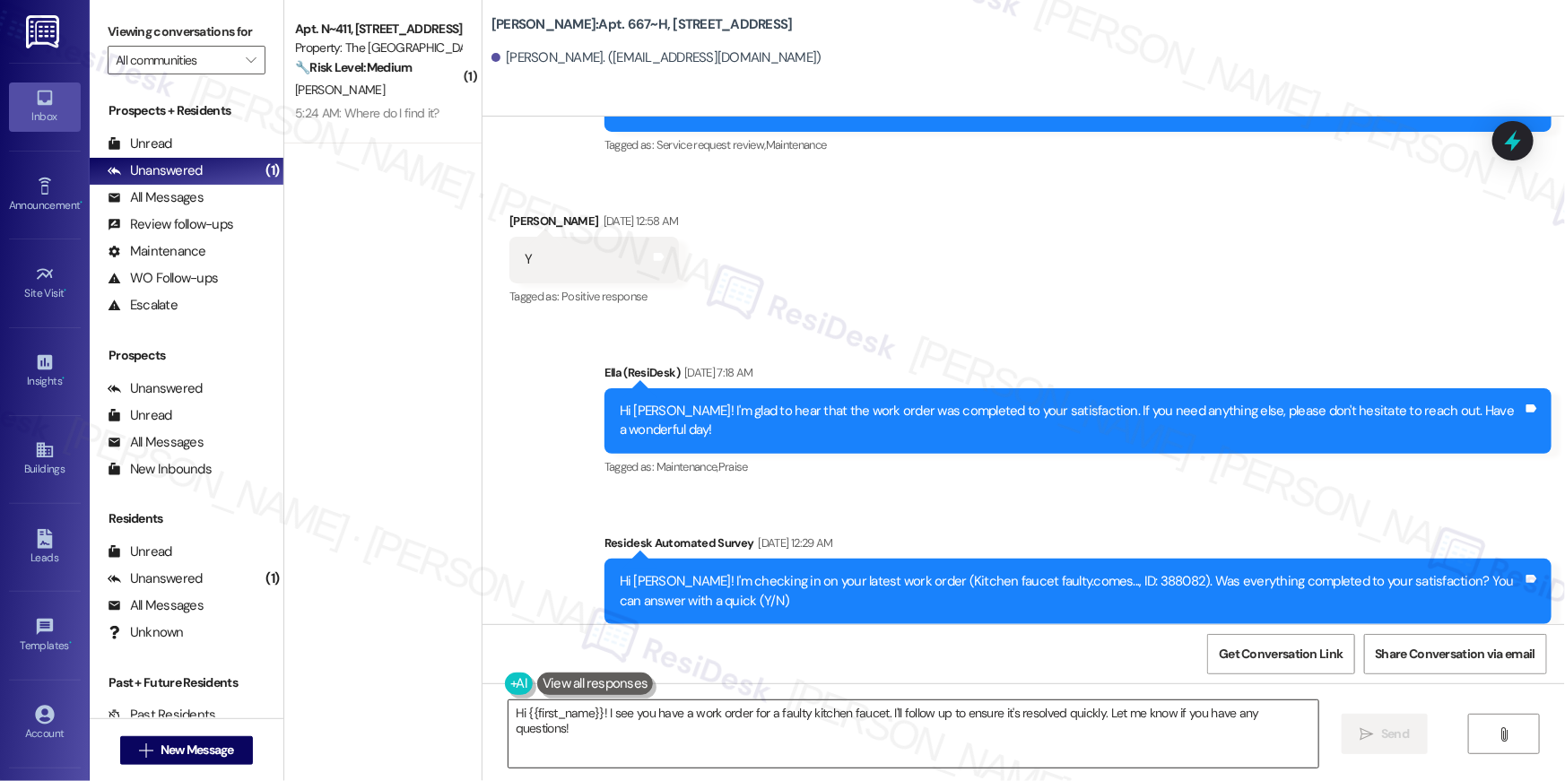
click at [1159, 745] on textarea "Hi {{first_name}}! I see you have a work order for a faulty kitchen faucet. I'l…" at bounding box center [914, 734] width 810 height 67
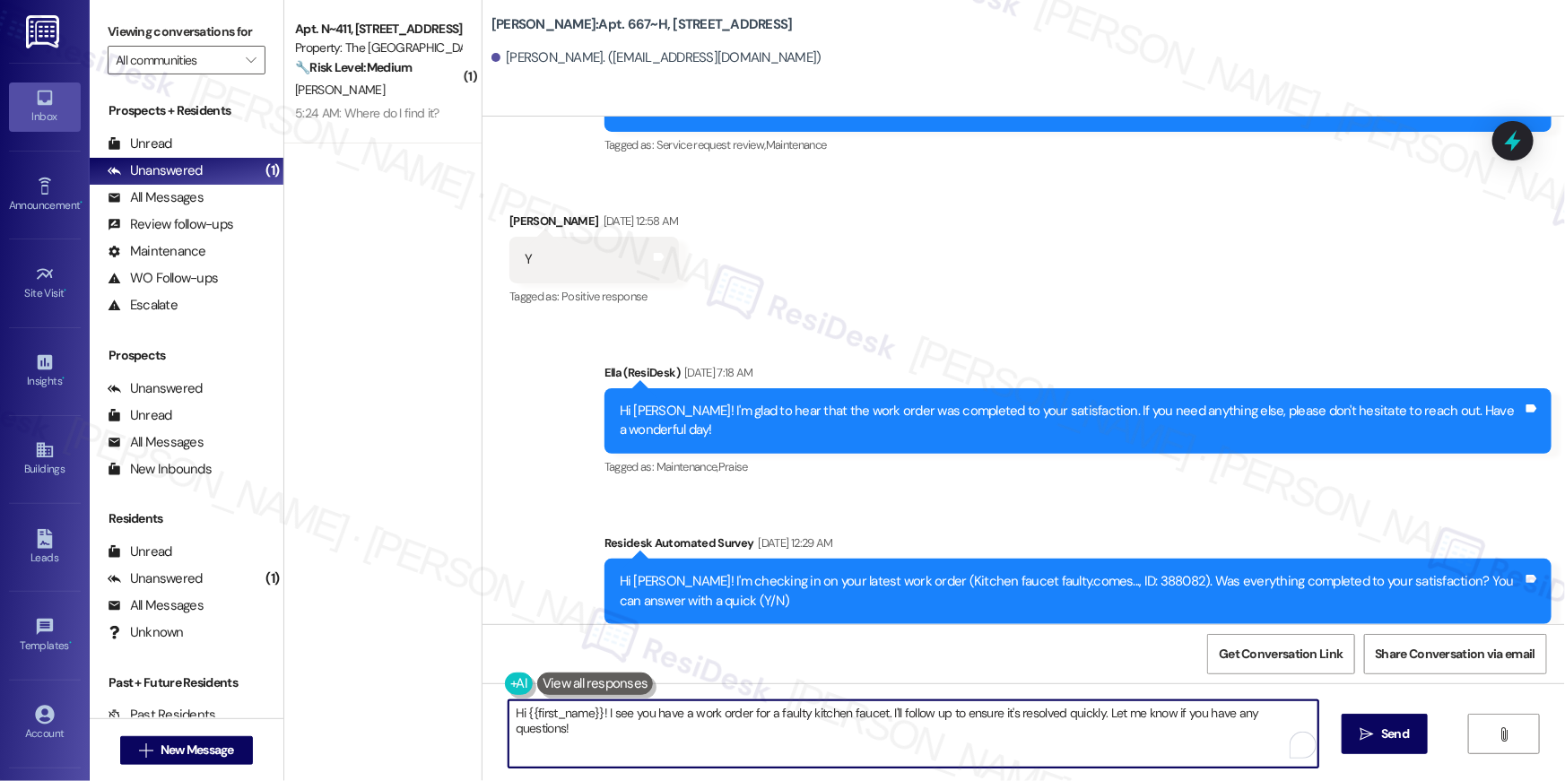
paste textarea ", your {{property}} lease renewal offer is now ready! Please review your renewa…"
type textarea "Hi {{first_name}}, your {{property}} lease renewal offer is now ready! Please r…"
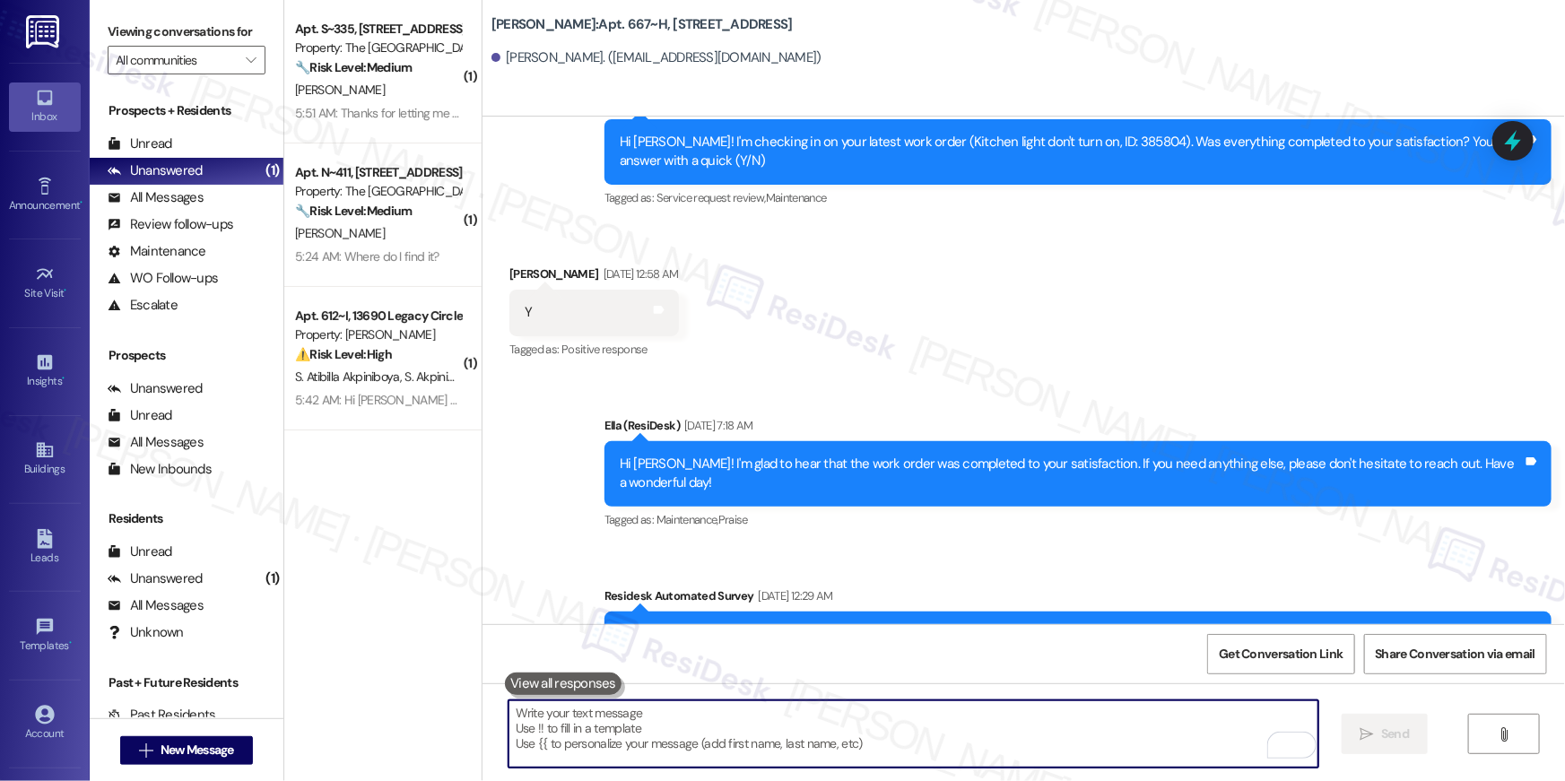
scroll to position [5853, 0]
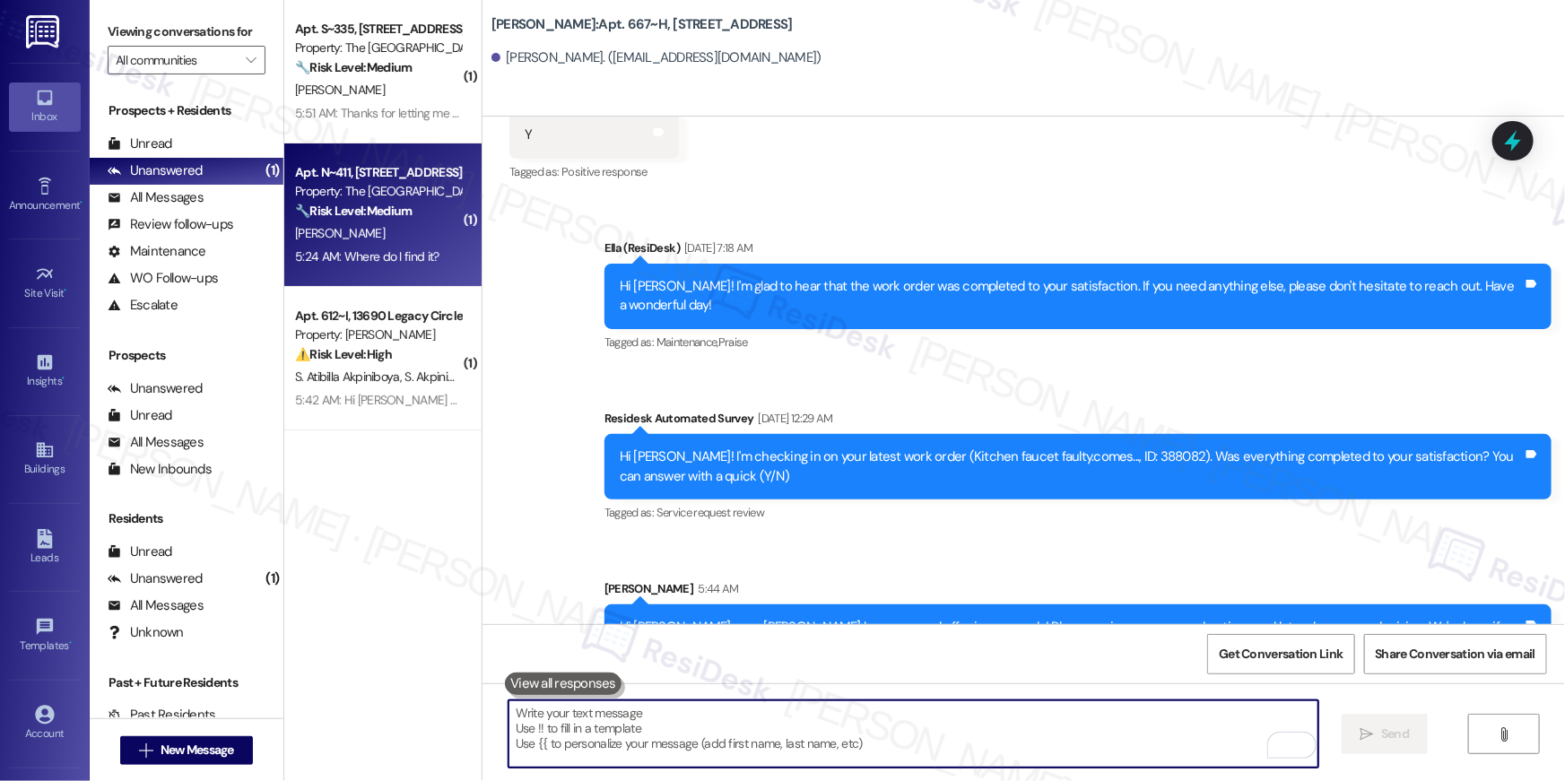
click at [383, 228] on div "[PERSON_NAME]" at bounding box center [378, 233] width 170 height 22
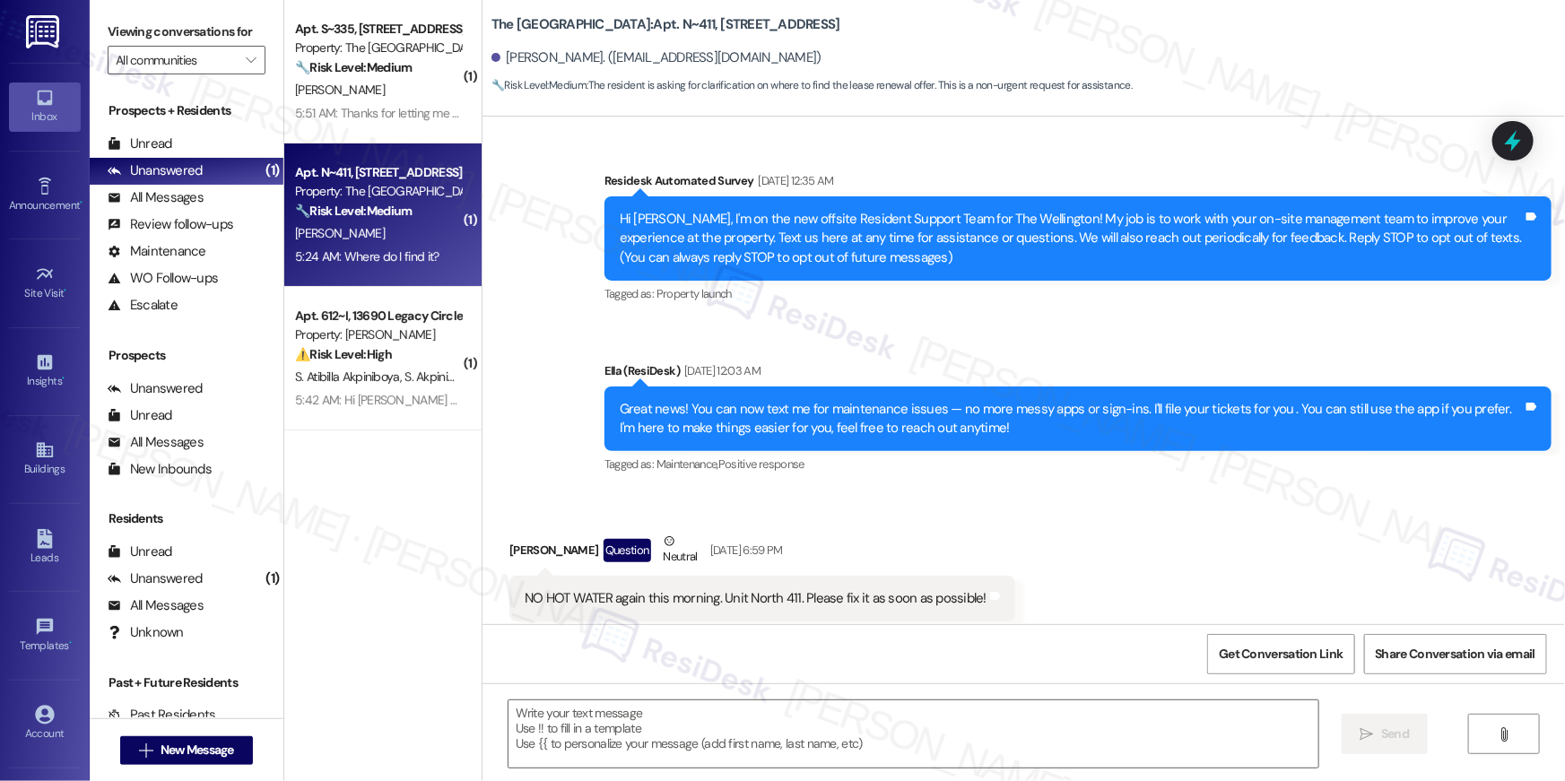
scroll to position [6703, 0]
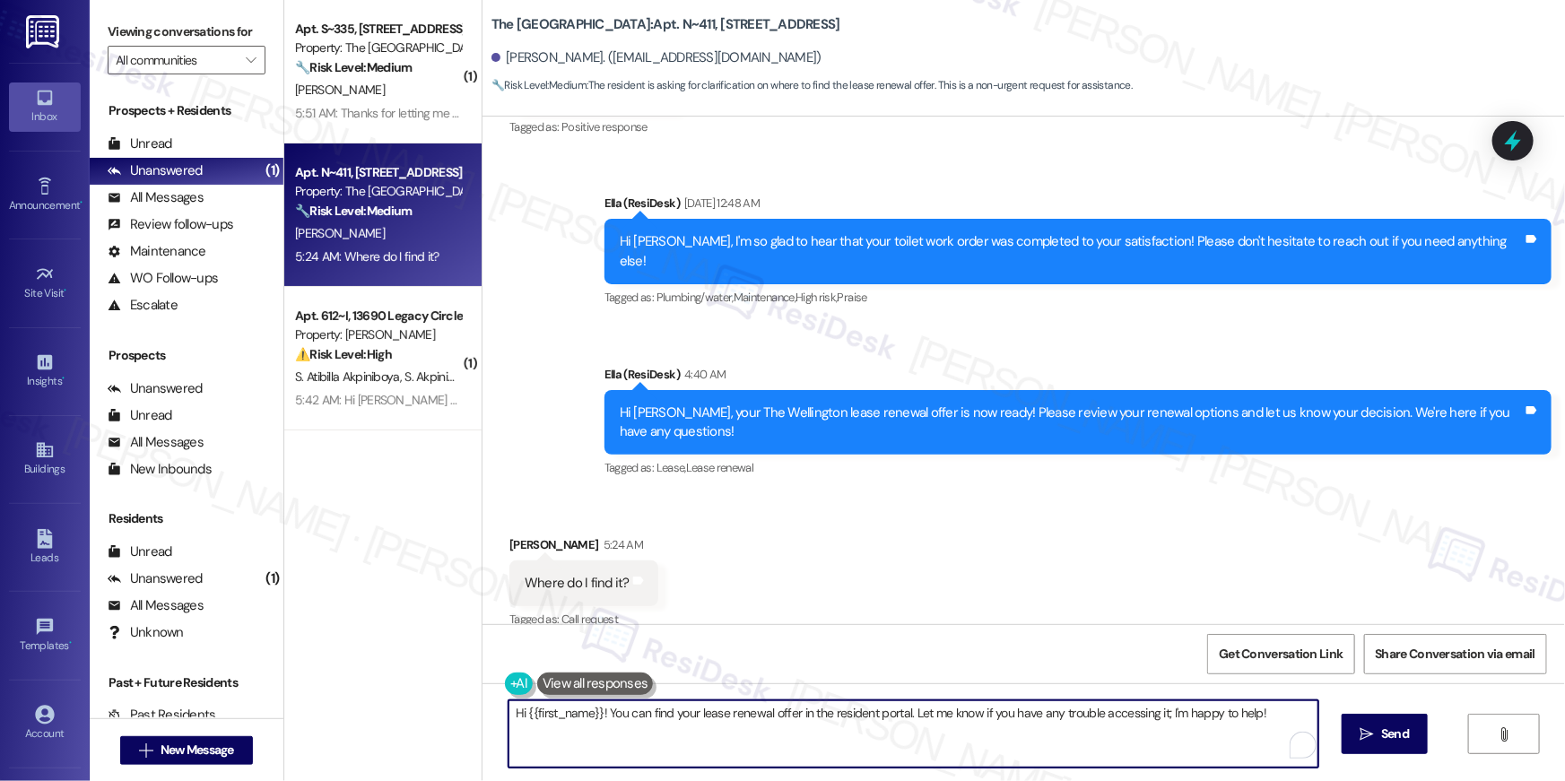
drag, startPoint x: 599, startPoint y: 713, endPoint x: 632, endPoint y: 760, distance: 57.2
click at [632, 760] on textarea "Hi {{first_name}}! You can find your lease renewal offer in the resident portal…" at bounding box center [914, 734] width 810 height 67
paste textarea "Please log in to your portal, go to Lease Information, review your renewal offe…"
type textarea "Hi {{first_name}}! Please log in to your portal, go to Lease Information, revie…"
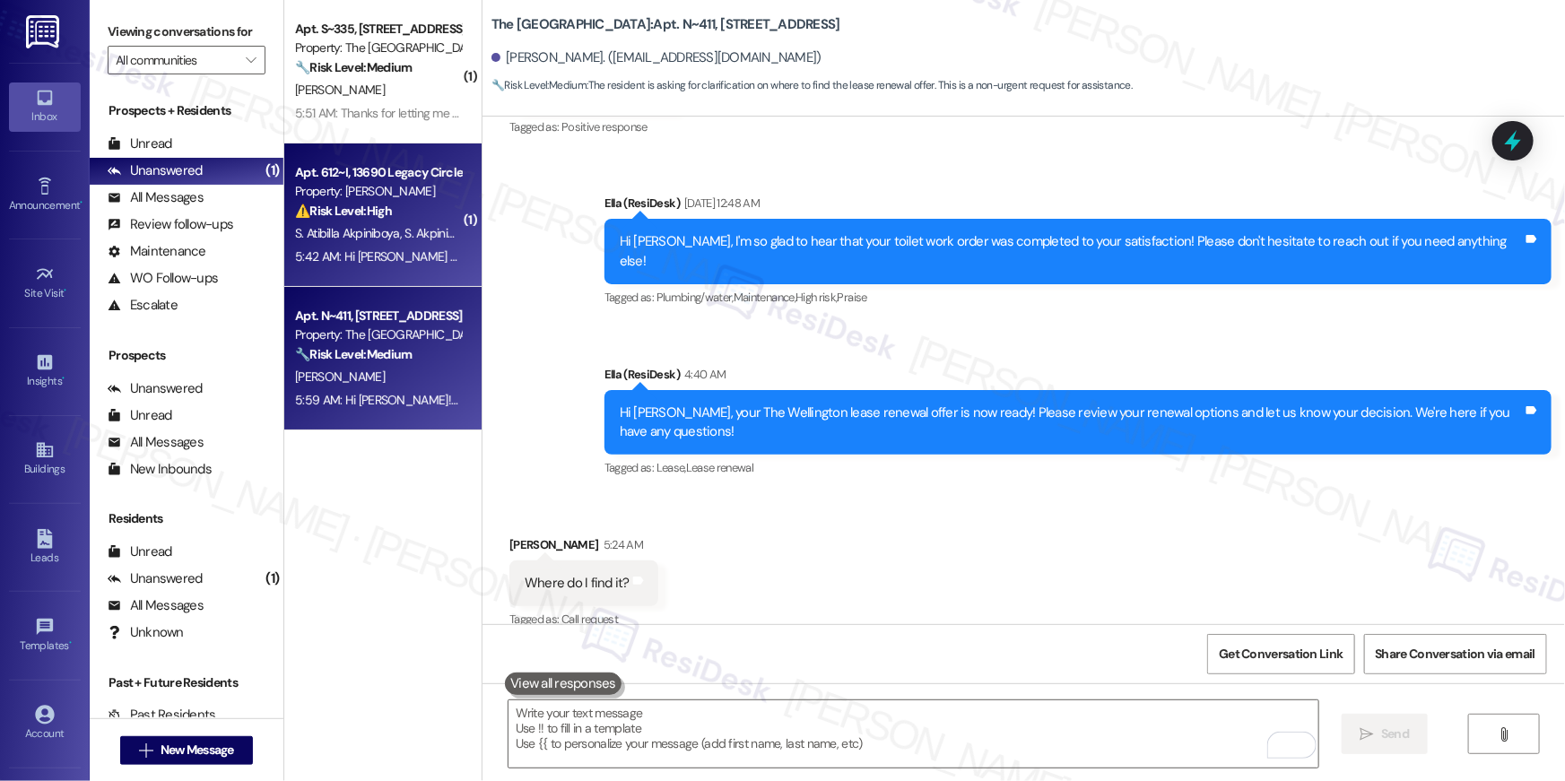
click at [388, 187] on div "Property: [PERSON_NAME]" at bounding box center [378, 191] width 166 height 19
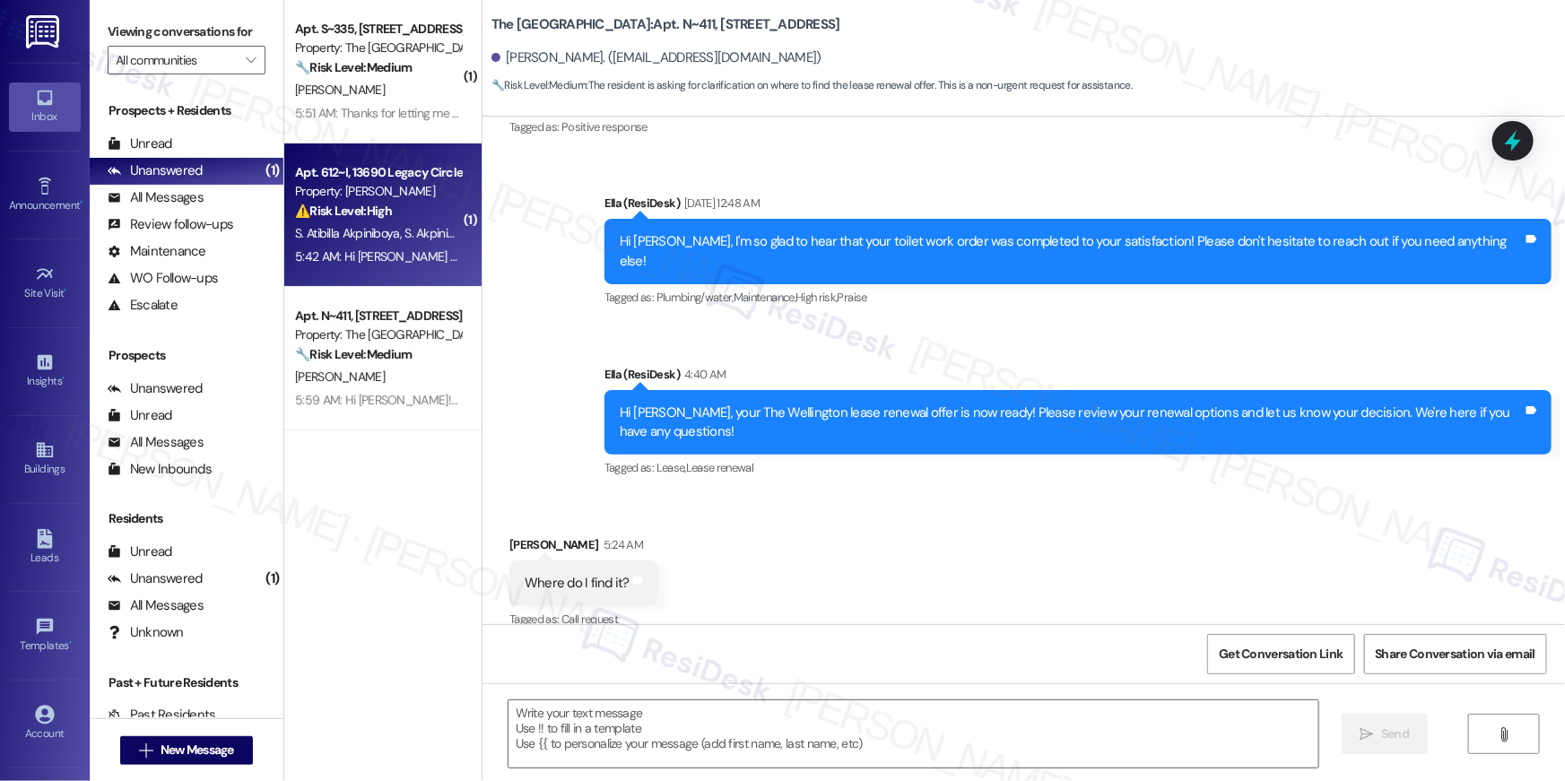
type textarea "Fetching suggested responses. Please feel free to read through the conversation…"
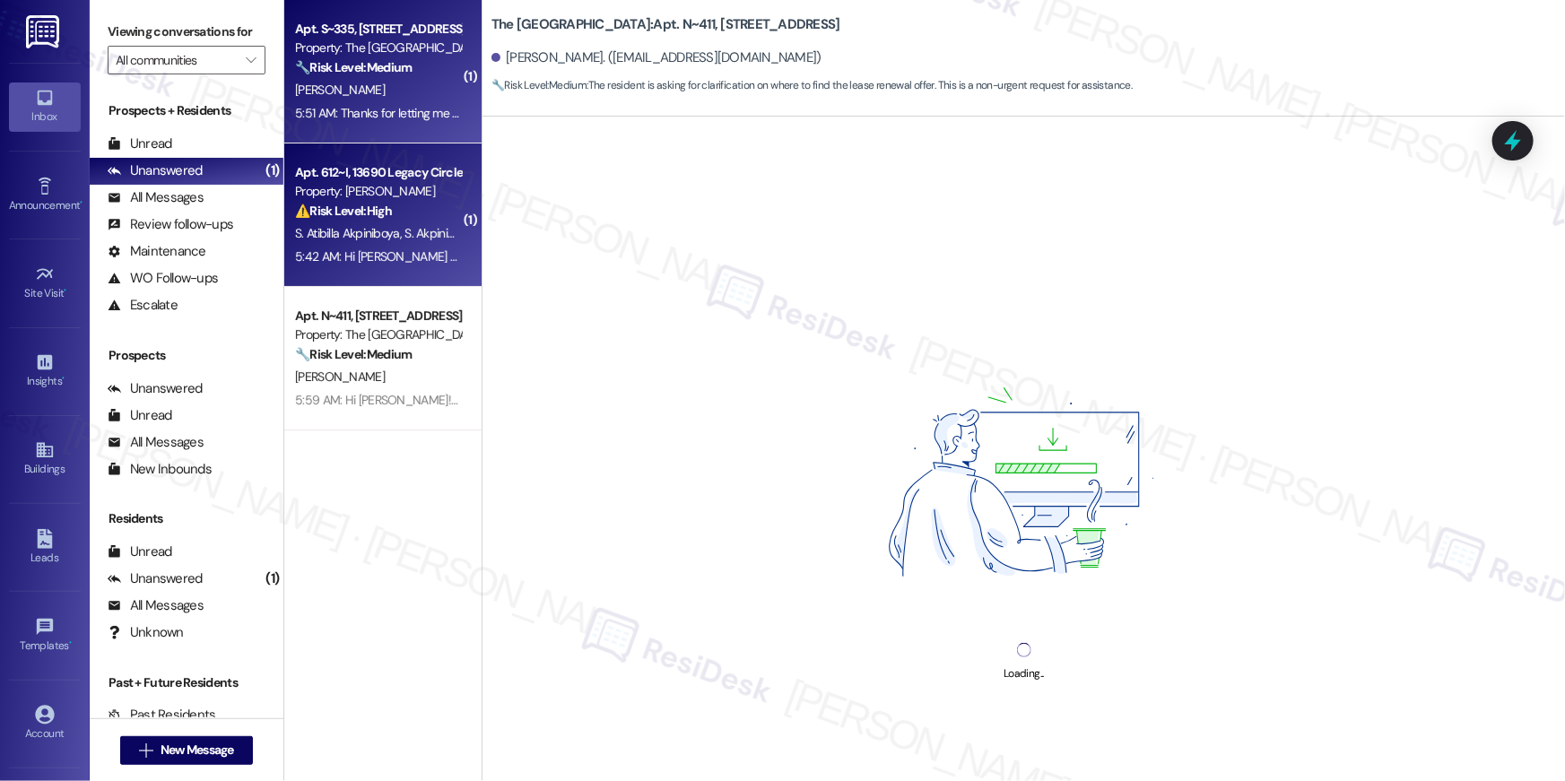
click at [383, 135] on div "Apt. S~335, [STREET_ADDRESS] Property: The Wellington 🔧 Risk Level: Medium The …" at bounding box center [382, 72] width 197 height 144
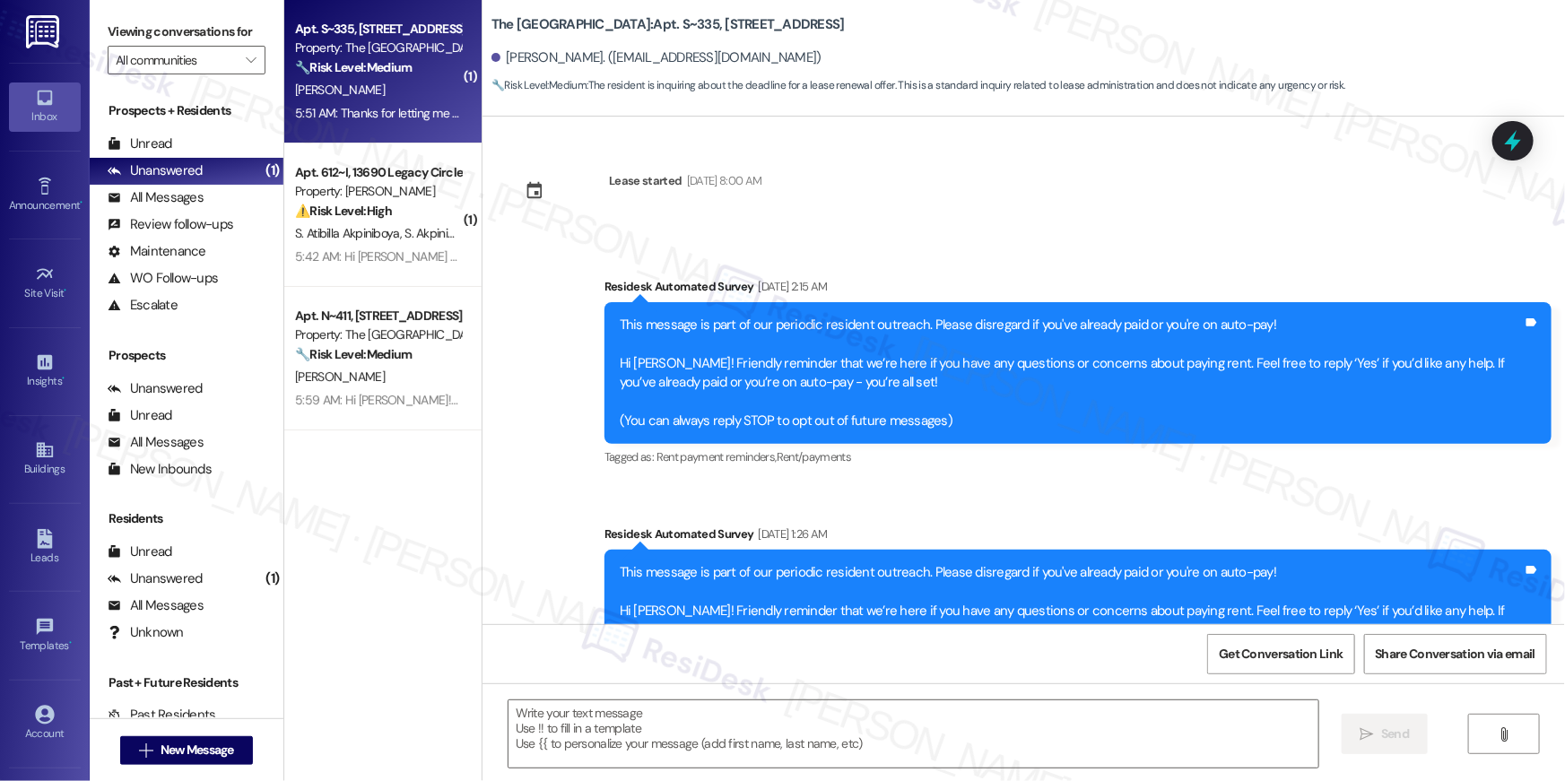
scroll to position [2381, 0]
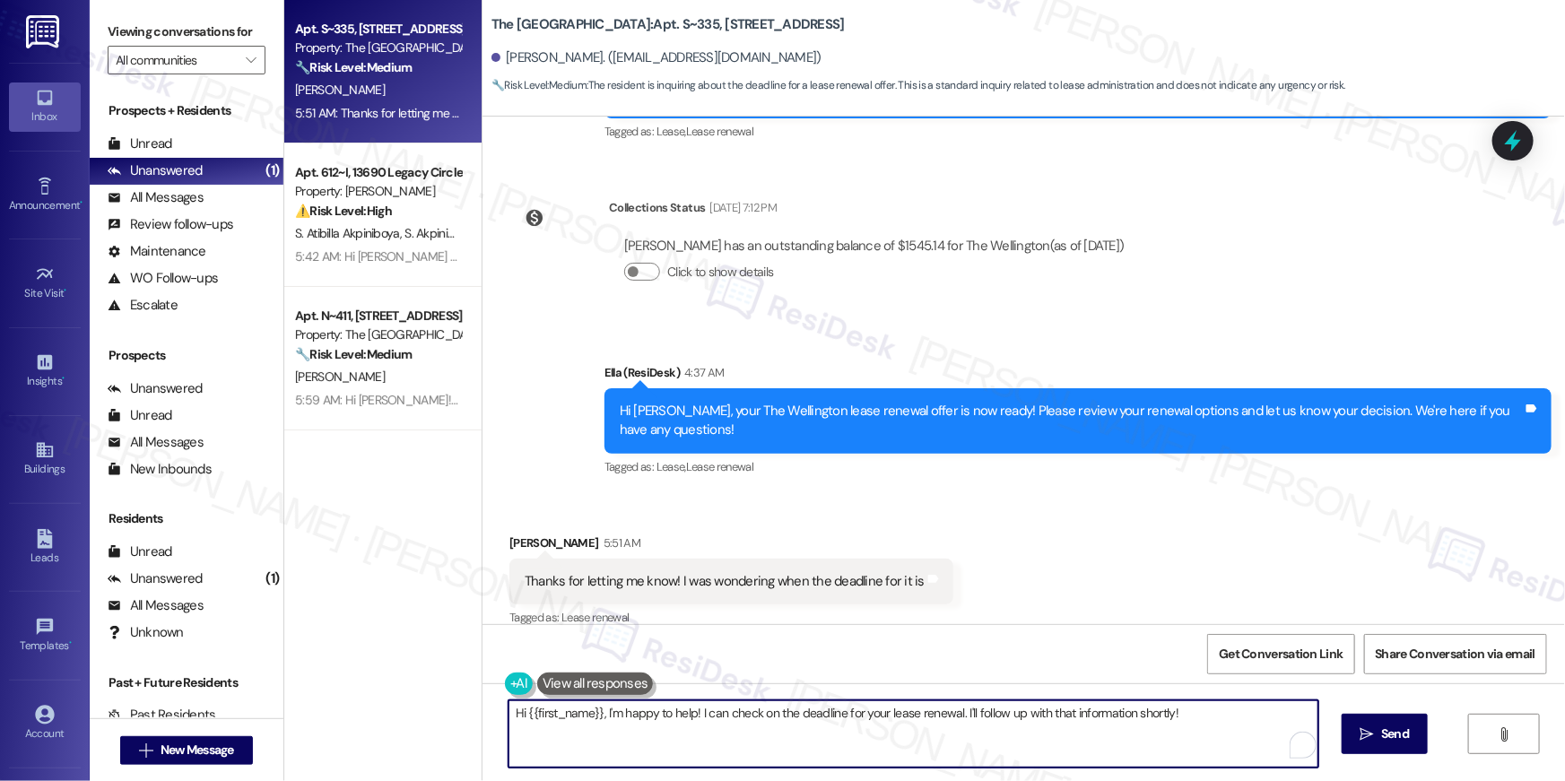
click at [738, 726] on textarea "Hi {{first_name}}, I'm happy to help! I can check on the deadline for your leas…" at bounding box center [914, 734] width 810 height 67
drag, startPoint x: 599, startPoint y: 709, endPoint x: 611, endPoint y: 730, distance: 24.5
click at [611, 730] on textarea "Hi {{first_name}}, I'm happy to help! I can check on the deadline for your leas…" at bounding box center [914, 734] width 810 height 67
click at [775, 728] on textarea "Hi {{first_name}}, I'm happy to help! I can check on the deadline for your leas…" at bounding box center [914, 734] width 810 height 67
click at [703, 731] on textarea "Hi {{first_name}}, I'm happy to help! I can check on the deadline for your leas…" at bounding box center [914, 734] width 810 height 67
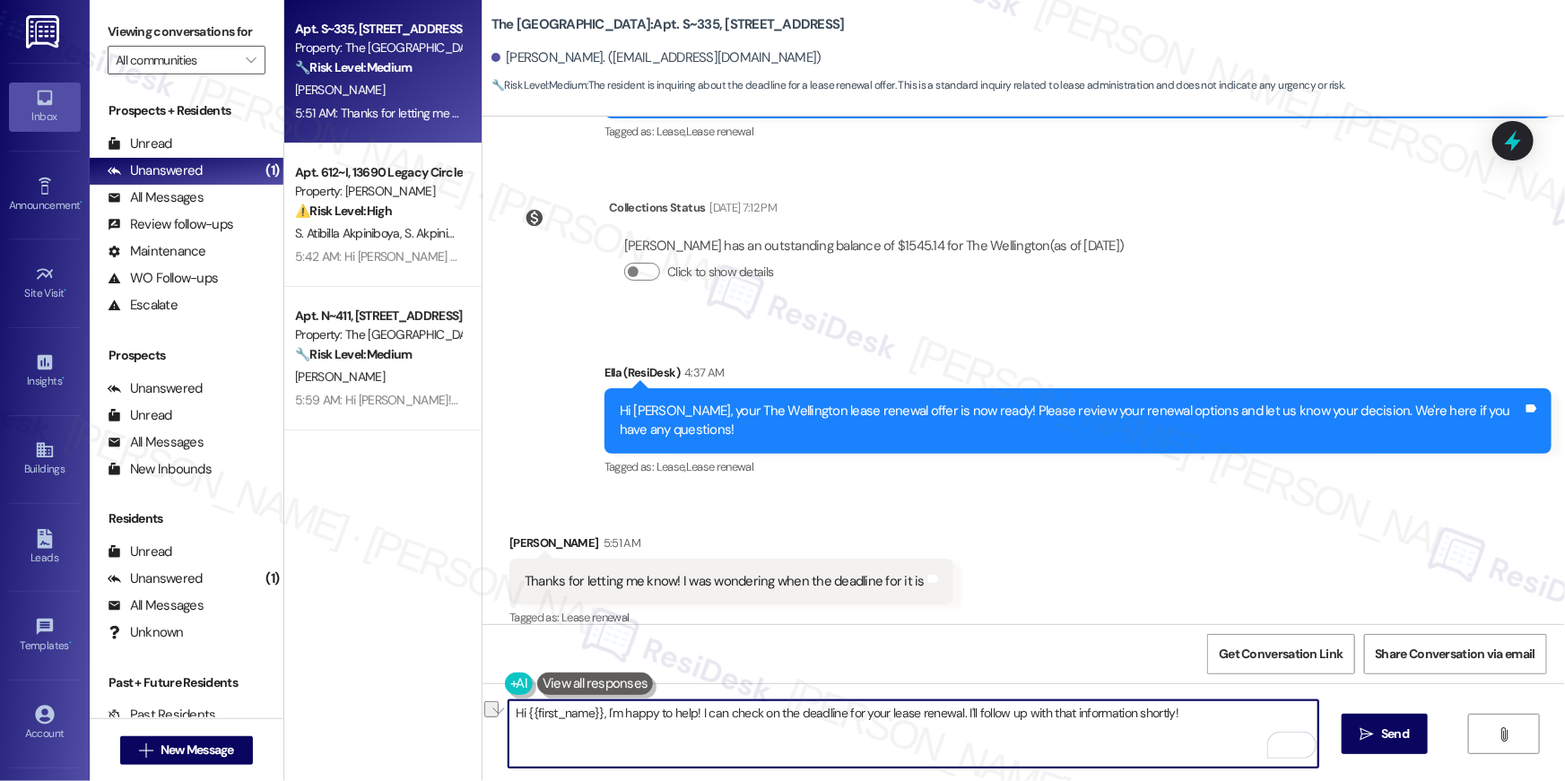
drag, startPoint x: 602, startPoint y: 714, endPoint x: 649, endPoint y: 747, distance: 57.2
click at [620, 746] on textarea "Hi {{first_name}}, I'm happy to help! I can check on the deadline for your leas…" at bounding box center [914, 734] width 810 height 67
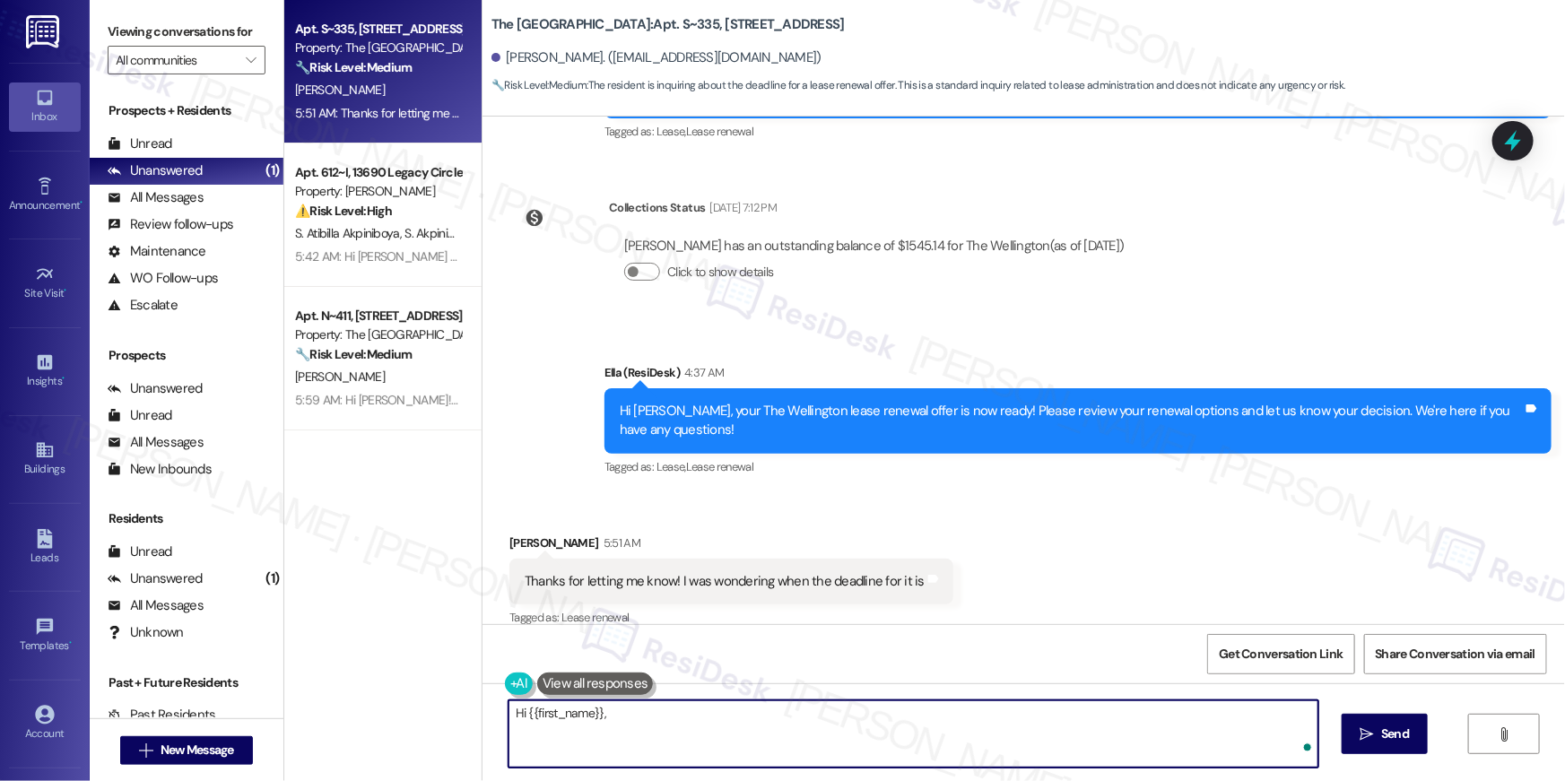
paste textarea "Please log in to your portal, go to Lease Information, review your renewal offe…"
type textarea "Hi {{first_name}}, Please log in to your portal, go to Lease Information, revie…"
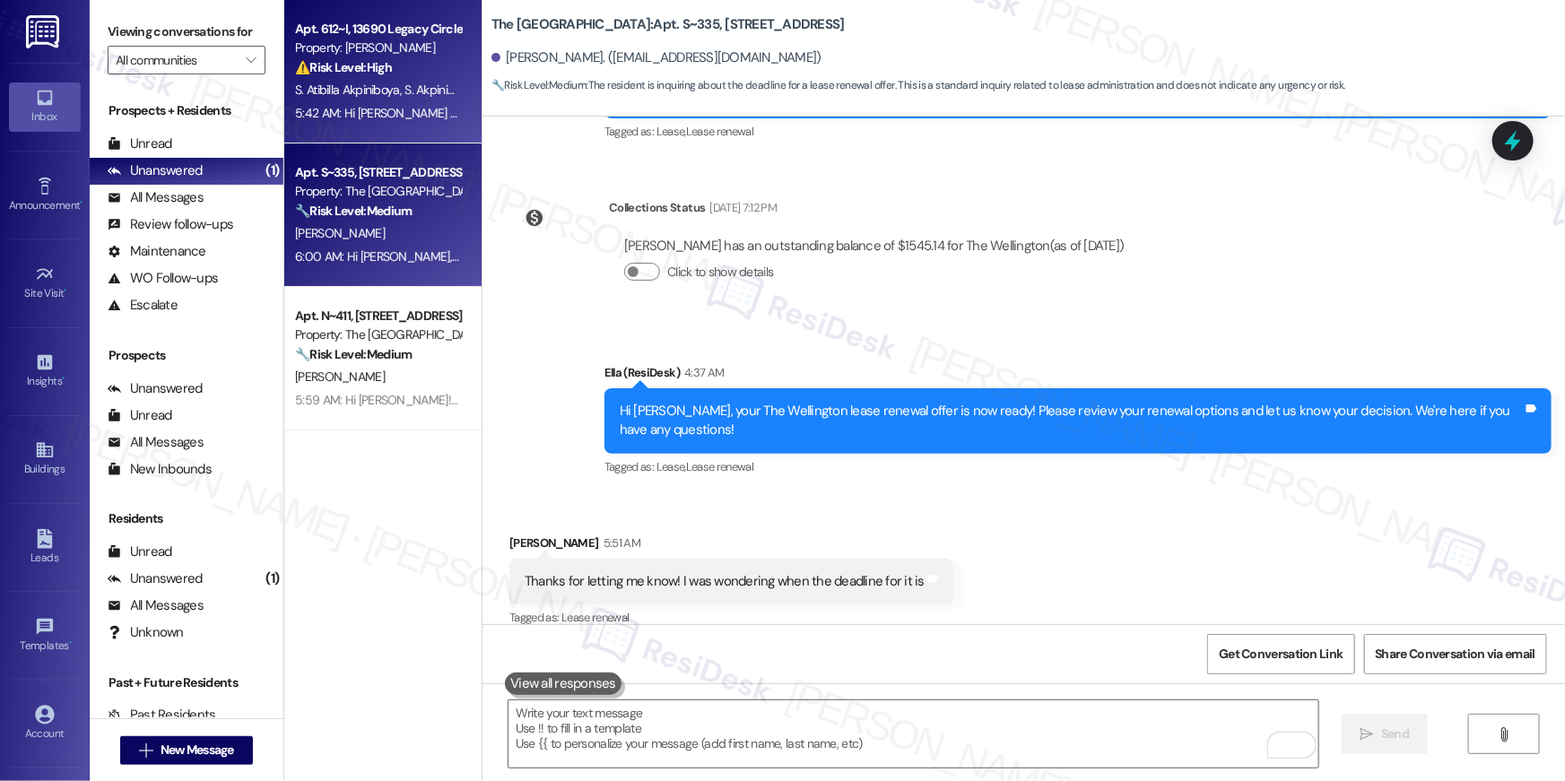
click at [396, 113] on div "5:42 AM: Hi [PERSON_NAME] and [PERSON_NAME] , thank you for bringing this impor…" at bounding box center [950, 113] width 1311 height 16
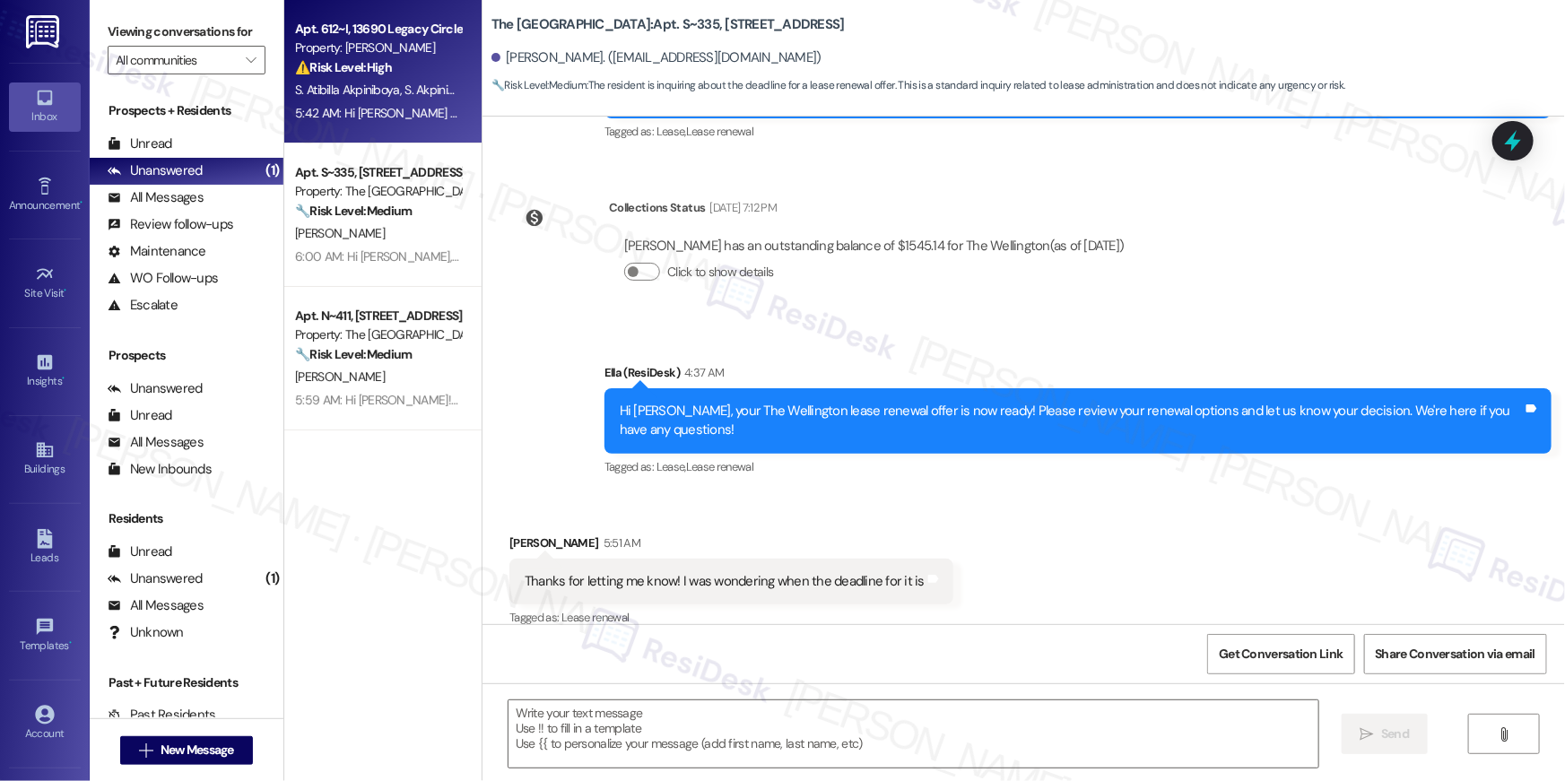
type textarea "Fetching suggested responses. Please feel free to read through the conversation…"
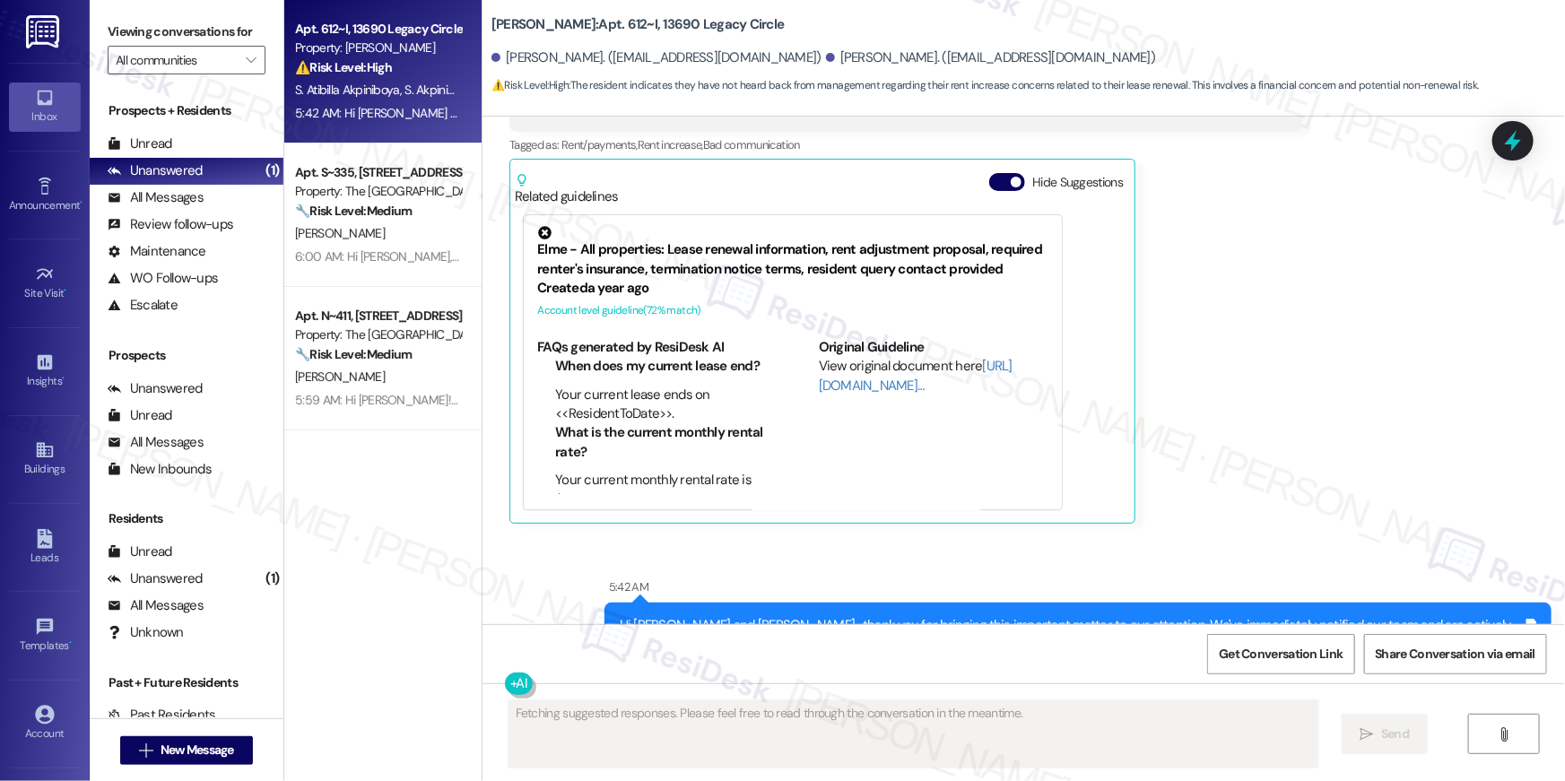
scroll to position [16159, 0]
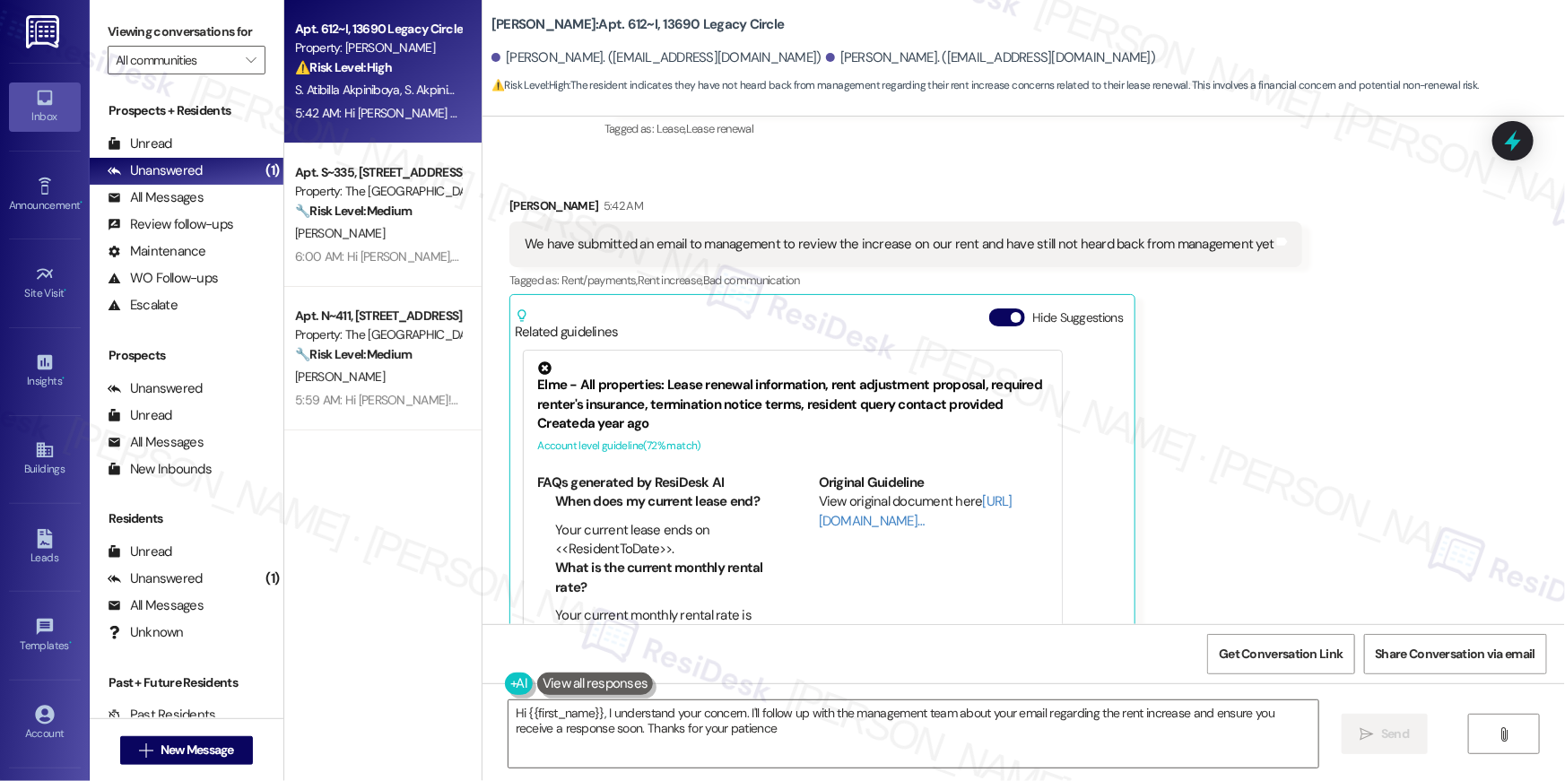
type textarea "Hi {{first_name}}, I understand your concern. I'll follow up with the managemen…"
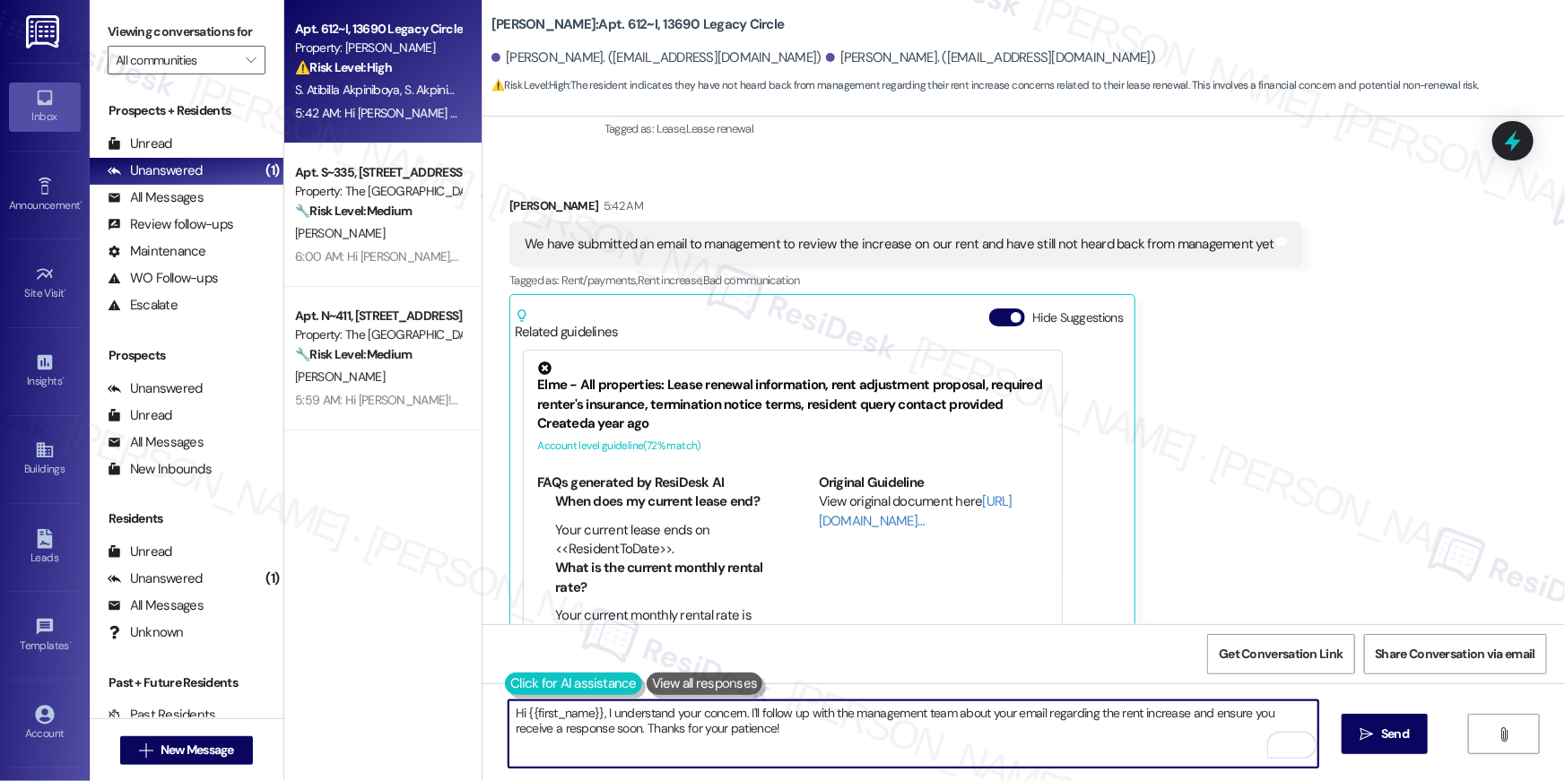
drag, startPoint x: 797, startPoint y: 732, endPoint x: 495, endPoint y: 678, distance: 306.2
click at [499, 700] on div "Hi {{first_name}}, I understand your concern. I'll follow up with the managemen…" at bounding box center [905, 734] width 812 height 69
click at [876, 720] on textarea "Hi {{first_name}}, I understand your concern. I'll follow up with the managemen…" at bounding box center [914, 734] width 810 height 67
click at [1154, 743] on textarea "Hi {{first_name}}, I understand your concern. I'll follow up with the managemen…" at bounding box center [914, 734] width 810 height 67
click at [1182, 713] on textarea "Hi {{first_name}}, I understand your concern. I'll follow up with the managemen…" at bounding box center [914, 734] width 810 height 67
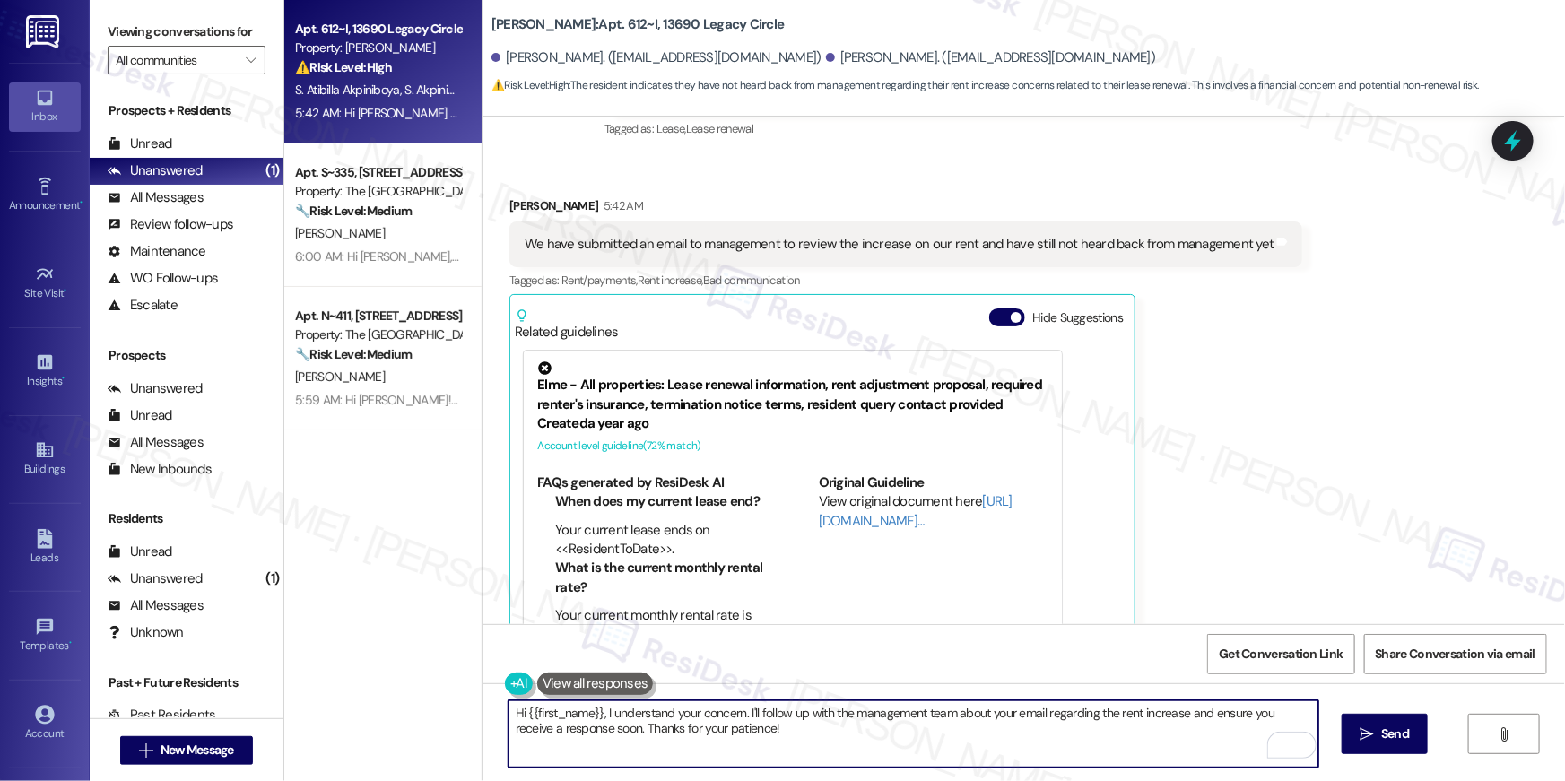
click at [858, 743] on textarea "Hi {{first_name}}, I understand your concern. I'll follow up with the managemen…" at bounding box center [914, 734] width 810 height 67
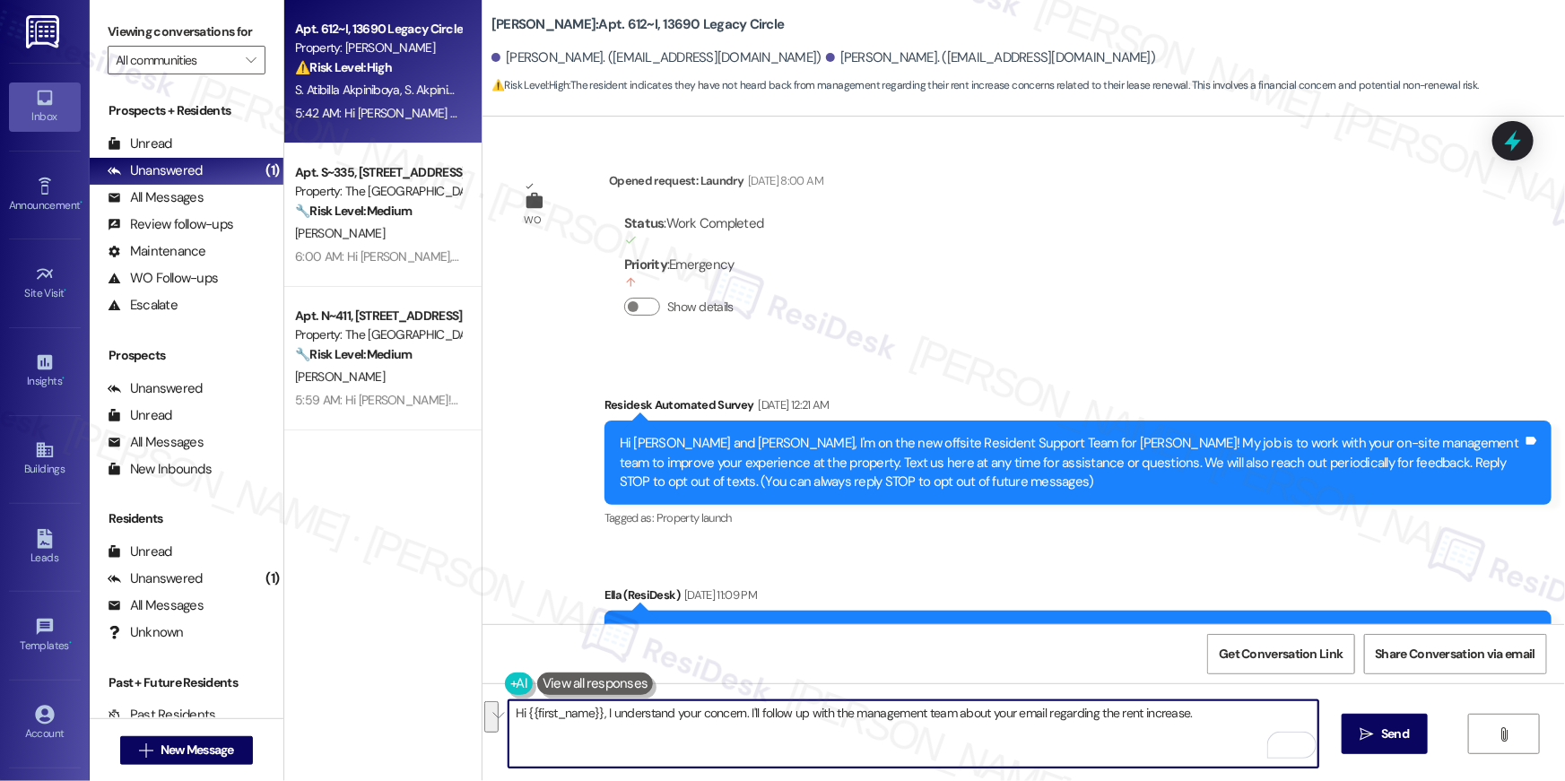
scroll to position [16159, 0]
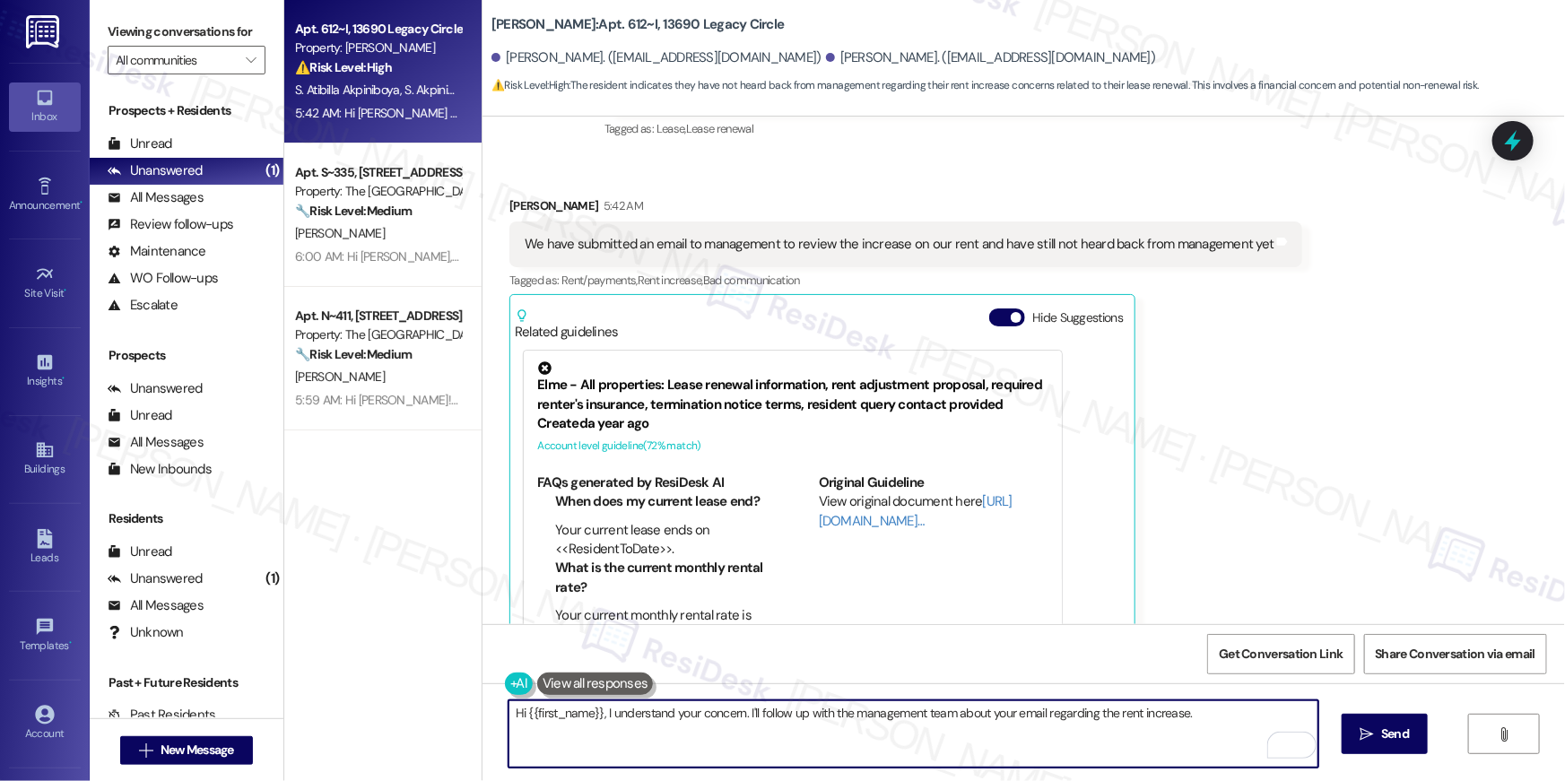
click at [1233, 710] on textarea "Hi {{first_name}}, I understand your concern. I'll follow up with the managemen…" at bounding box center [914, 734] width 810 height 67
paste textarea "In the meantime, if there's anything else I can assist you with, let me know."
type textarea "Hi {{first_name}}, I understand your concern. I'll follow up with the managemen…"
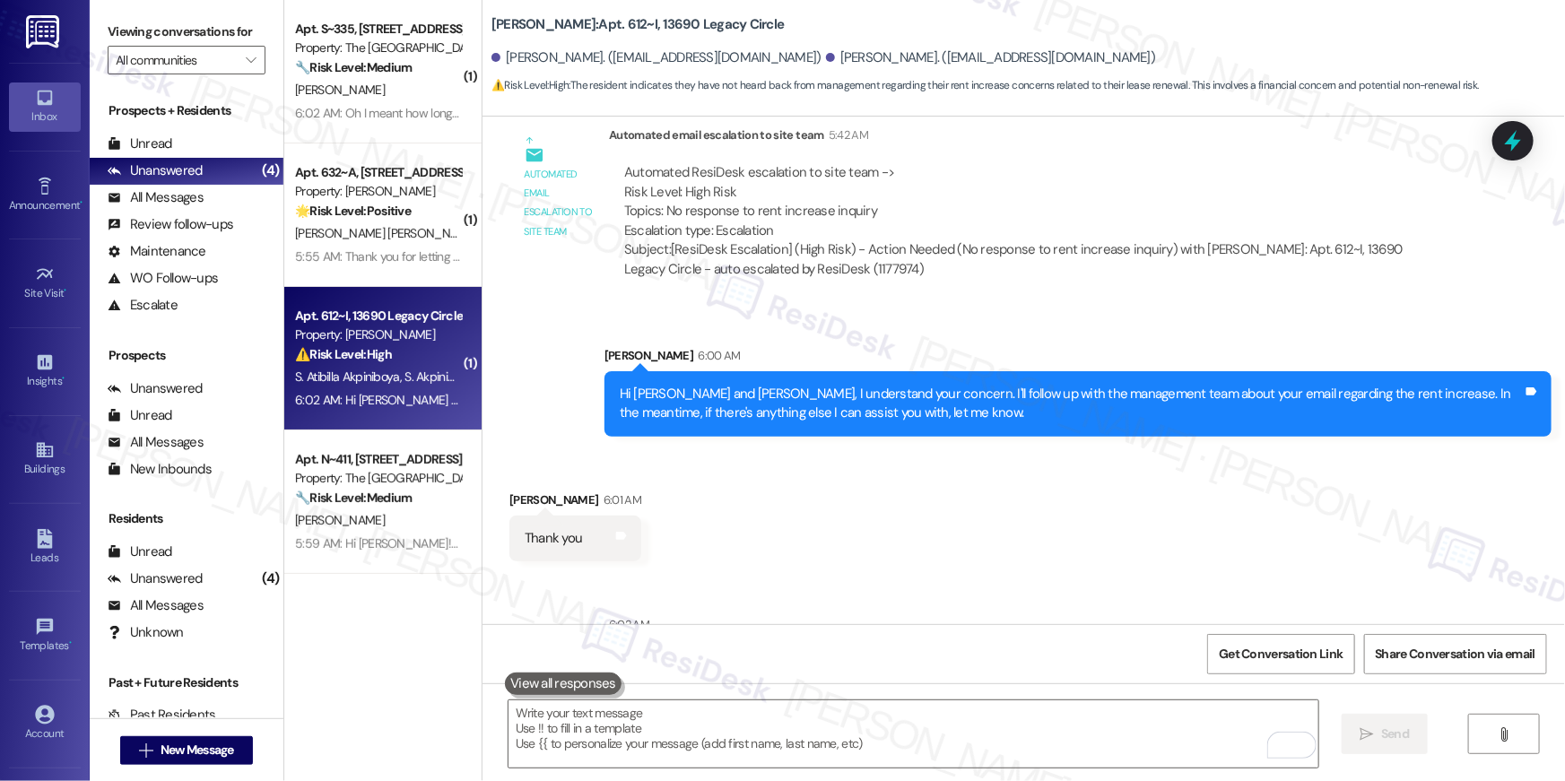
scroll to position [16965, 0]
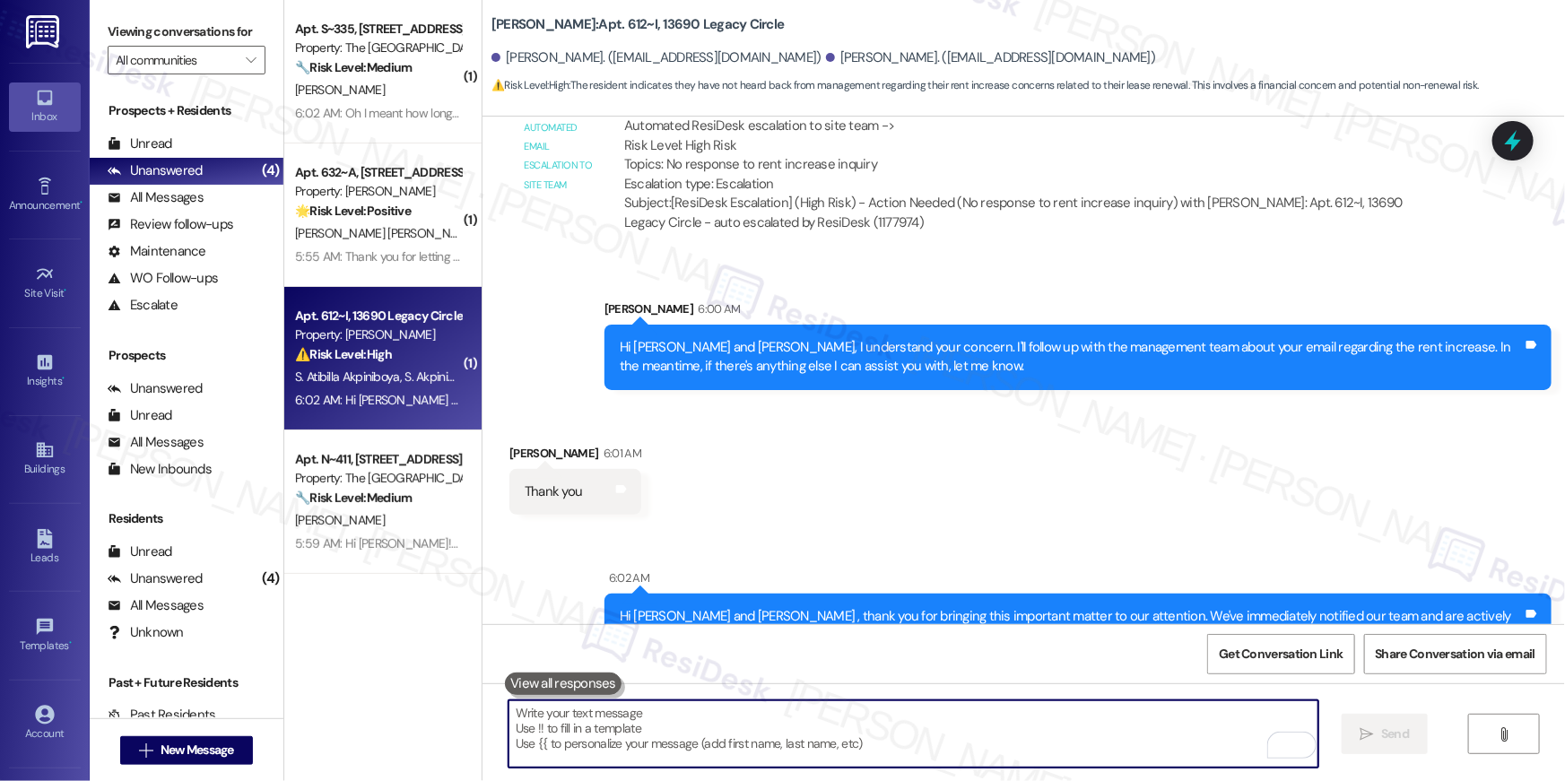
click at [1120, 728] on textarea "To enrich screen reader interactions, please activate Accessibility in Grammarl…" at bounding box center [914, 734] width 810 height 67
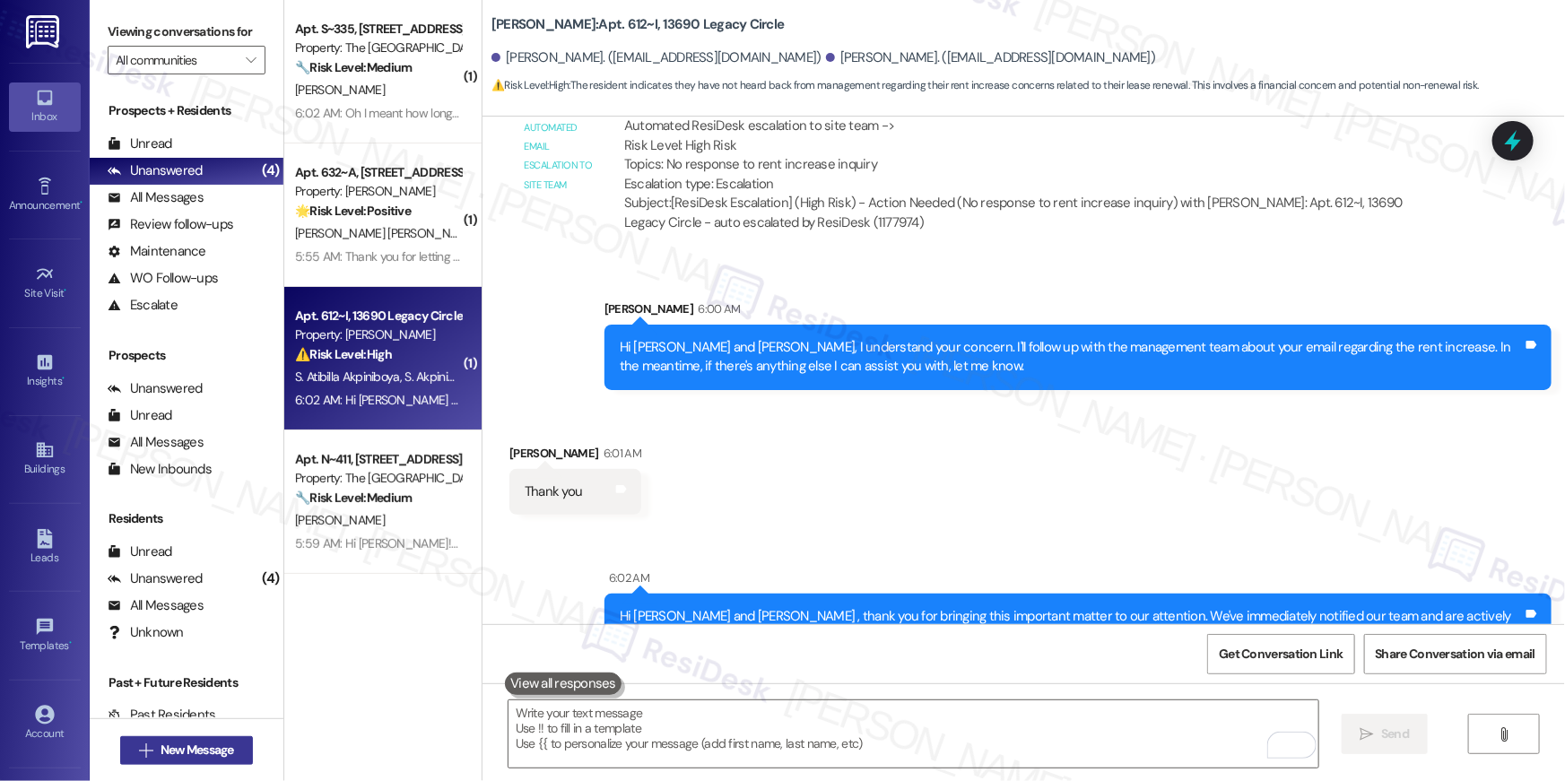
click at [240, 751] on button " New Message" at bounding box center [186, 750] width 133 height 29
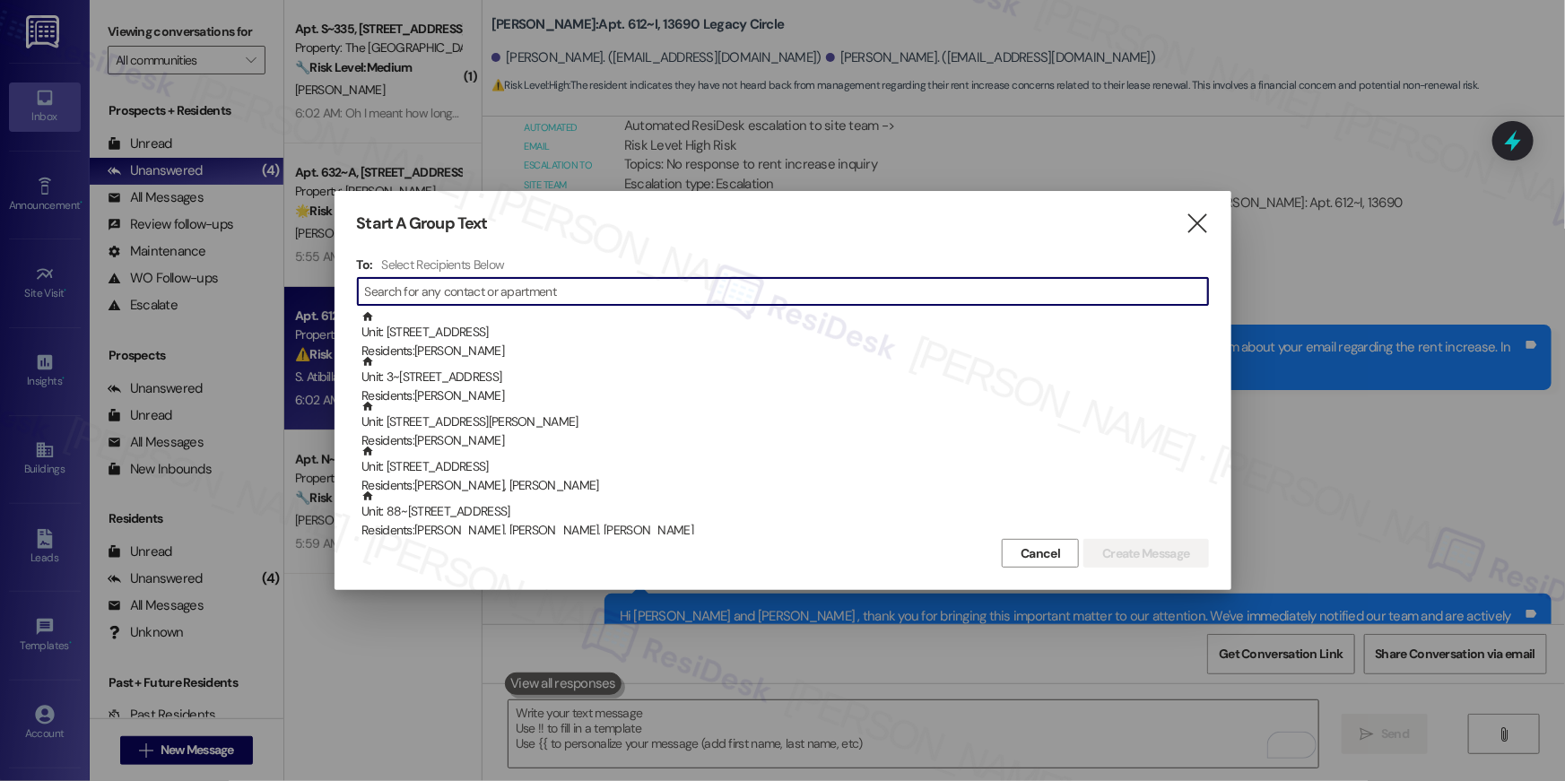
click at [805, 285] on input at bounding box center [786, 291] width 843 height 25
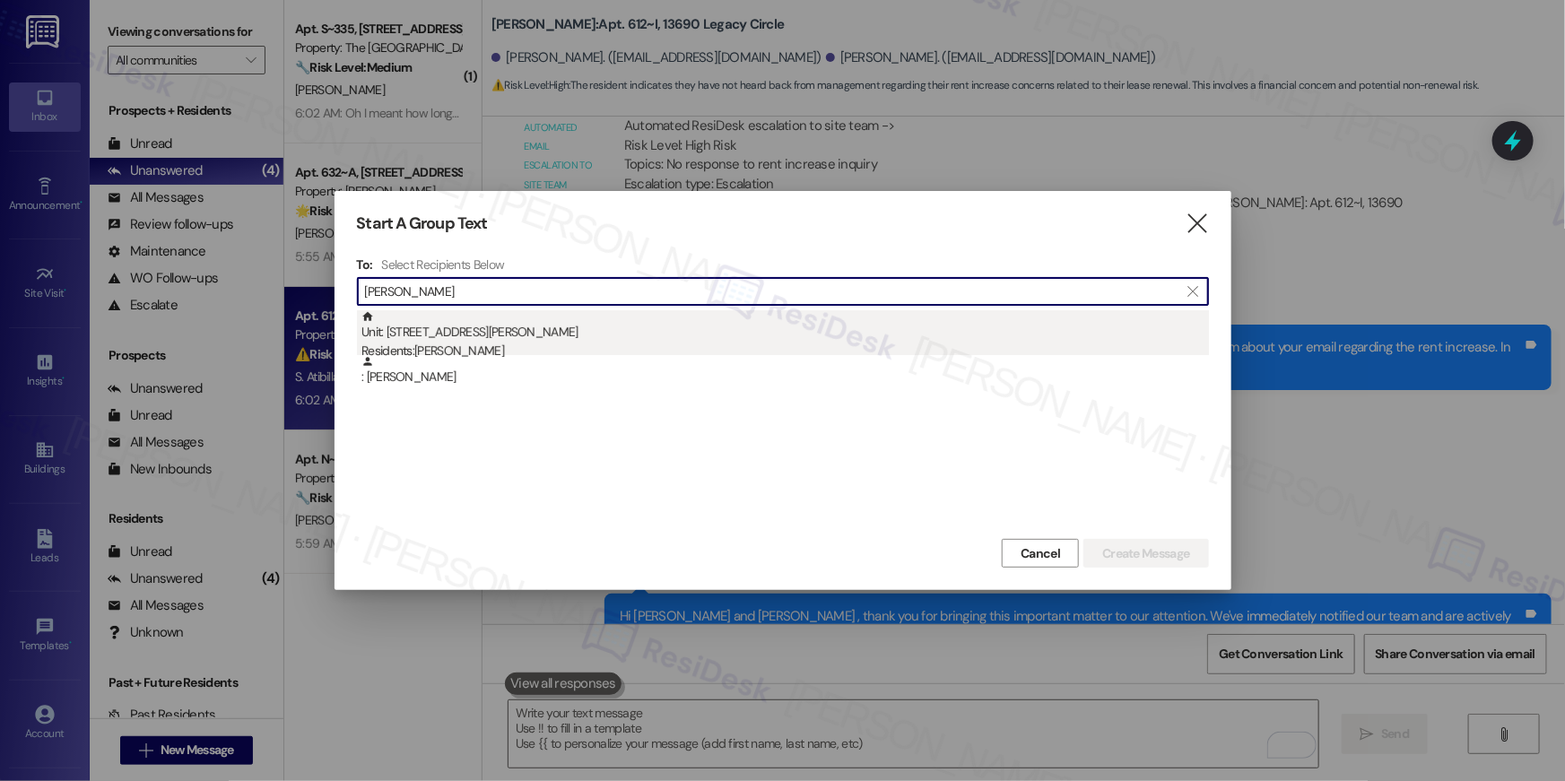
type input "[PERSON_NAME]"
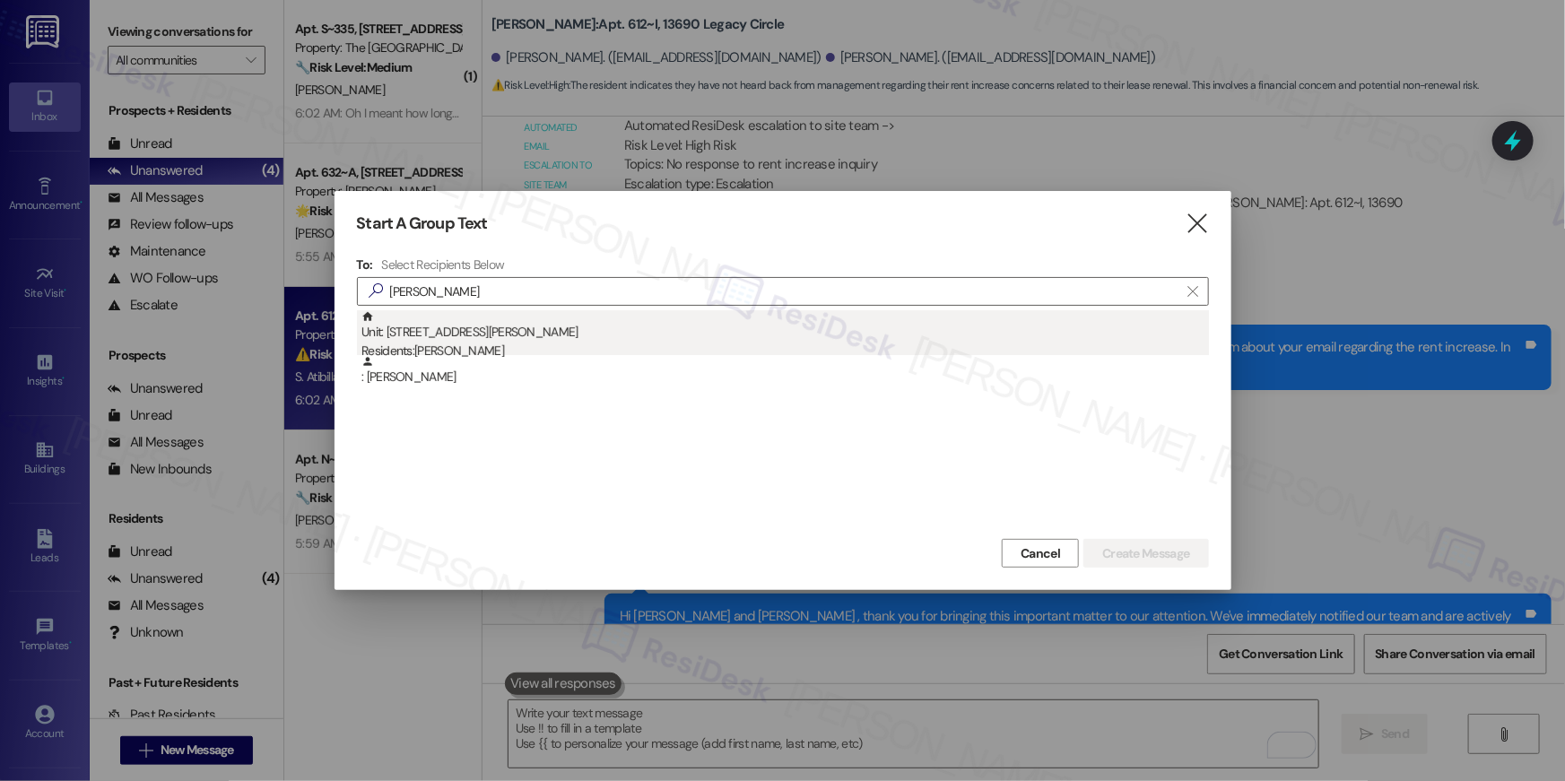
click at [694, 344] on div "Residents: [PERSON_NAME]" at bounding box center [786, 351] width 848 height 19
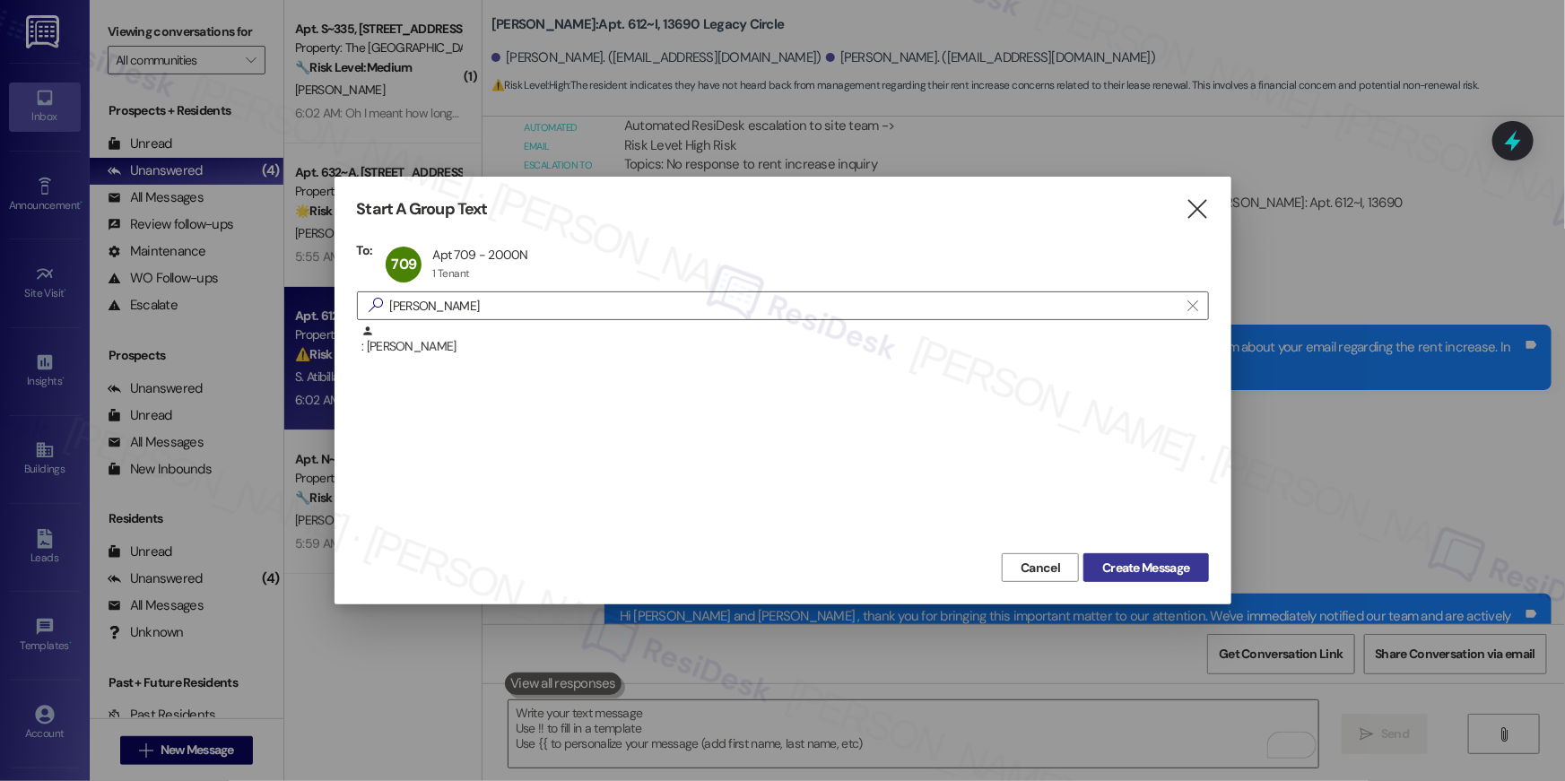
click at [1128, 561] on span "Create Message" at bounding box center [1145, 568] width 87 height 19
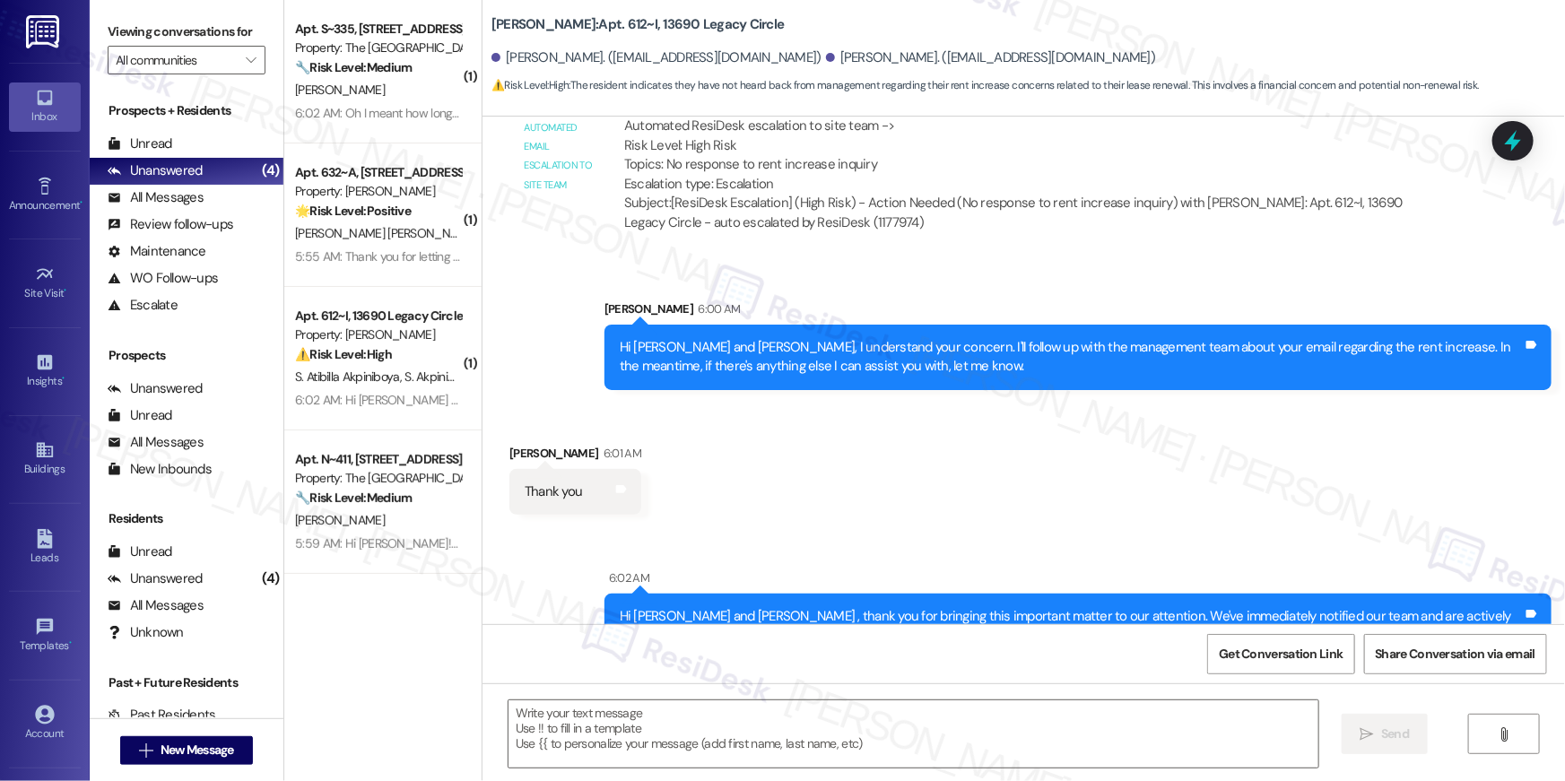
type textarea "Fetching suggested responses. Please feel free to read through the conversation…"
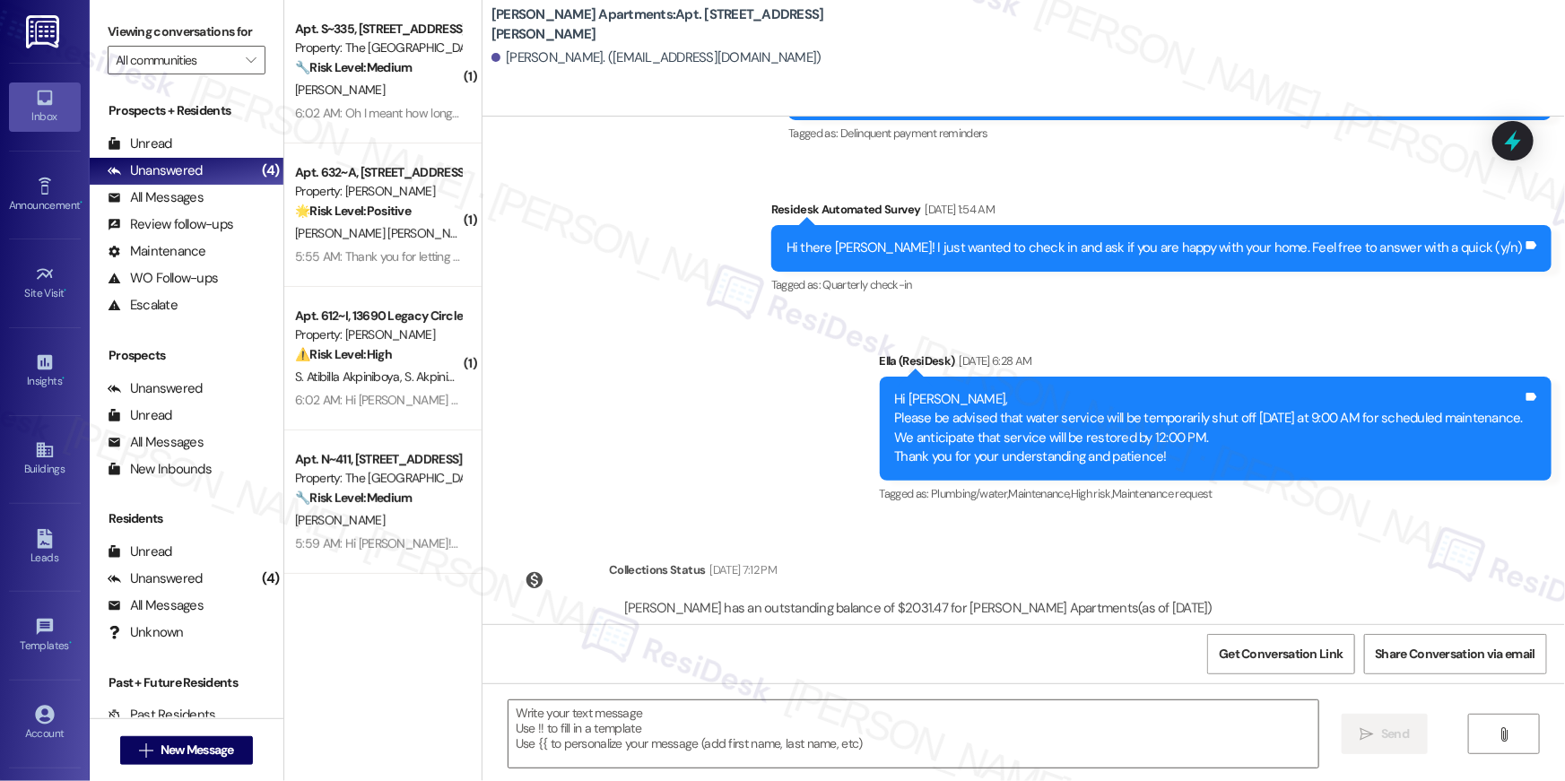
scroll to position [1467, 0]
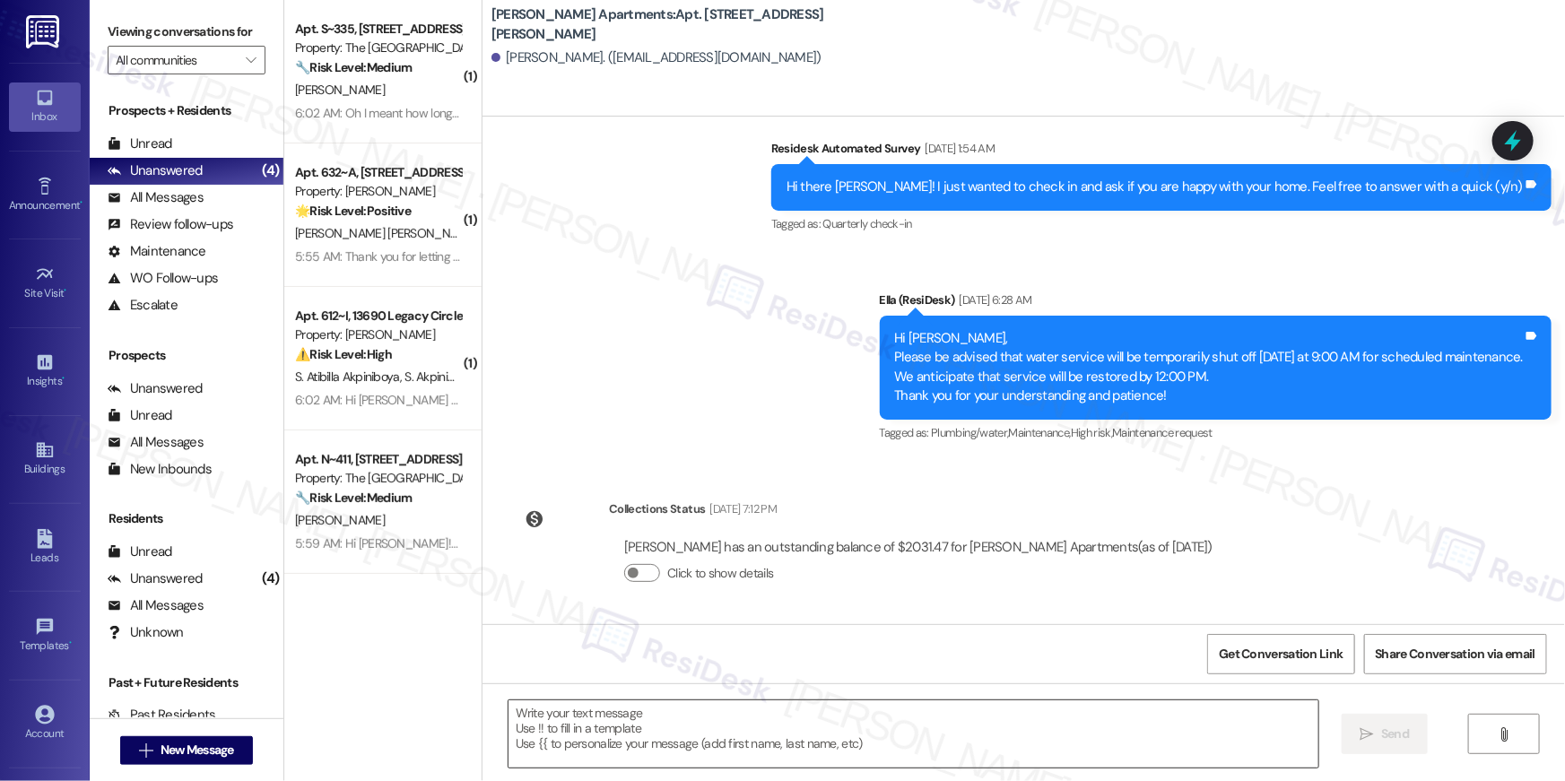
click at [1088, 746] on textarea at bounding box center [914, 734] width 810 height 67
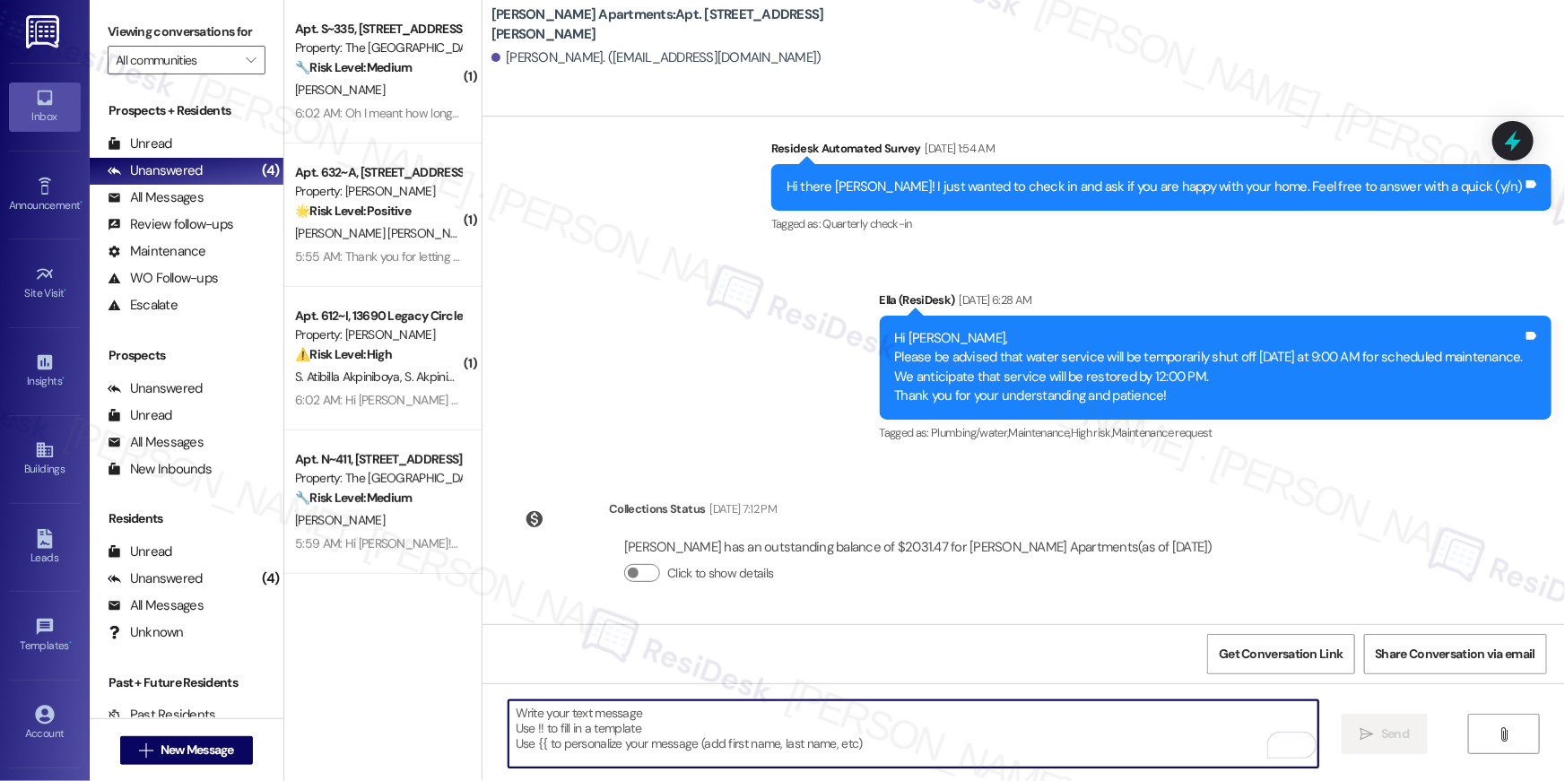
paste textarea "Hi {{first_name}}, your {{property}} lease renewal offer is now ready! Please r…"
type textarea "Hi {{first_name}}, your {{property}} lease renewal offer is now ready! Please r…"
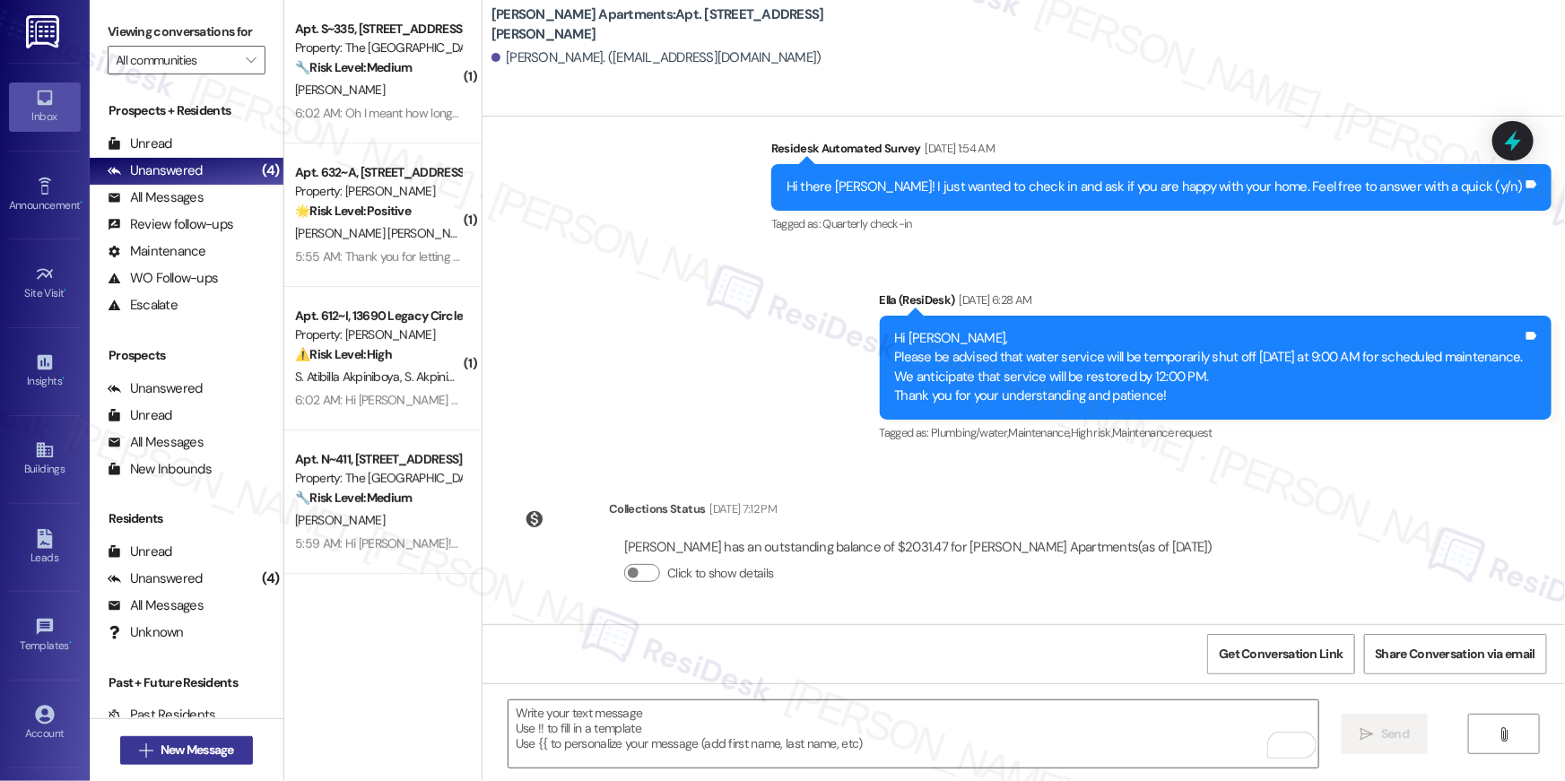
click at [227, 750] on span "New Message" at bounding box center [198, 750] width 74 height 19
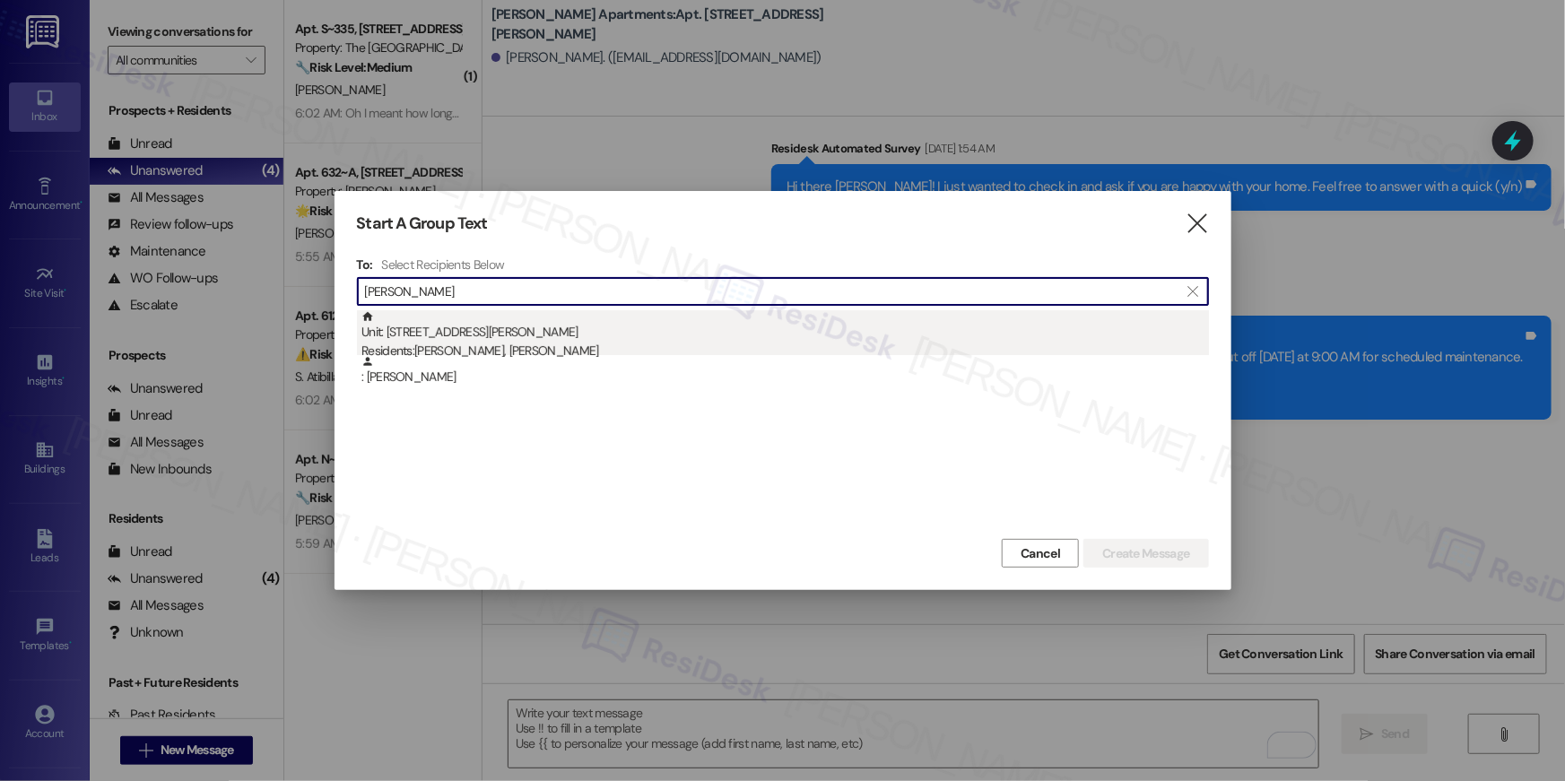
type input "[PERSON_NAME]"
click at [568, 353] on div "Residents: [PERSON_NAME], [PERSON_NAME]" at bounding box center [786, 351] width 848 height 19
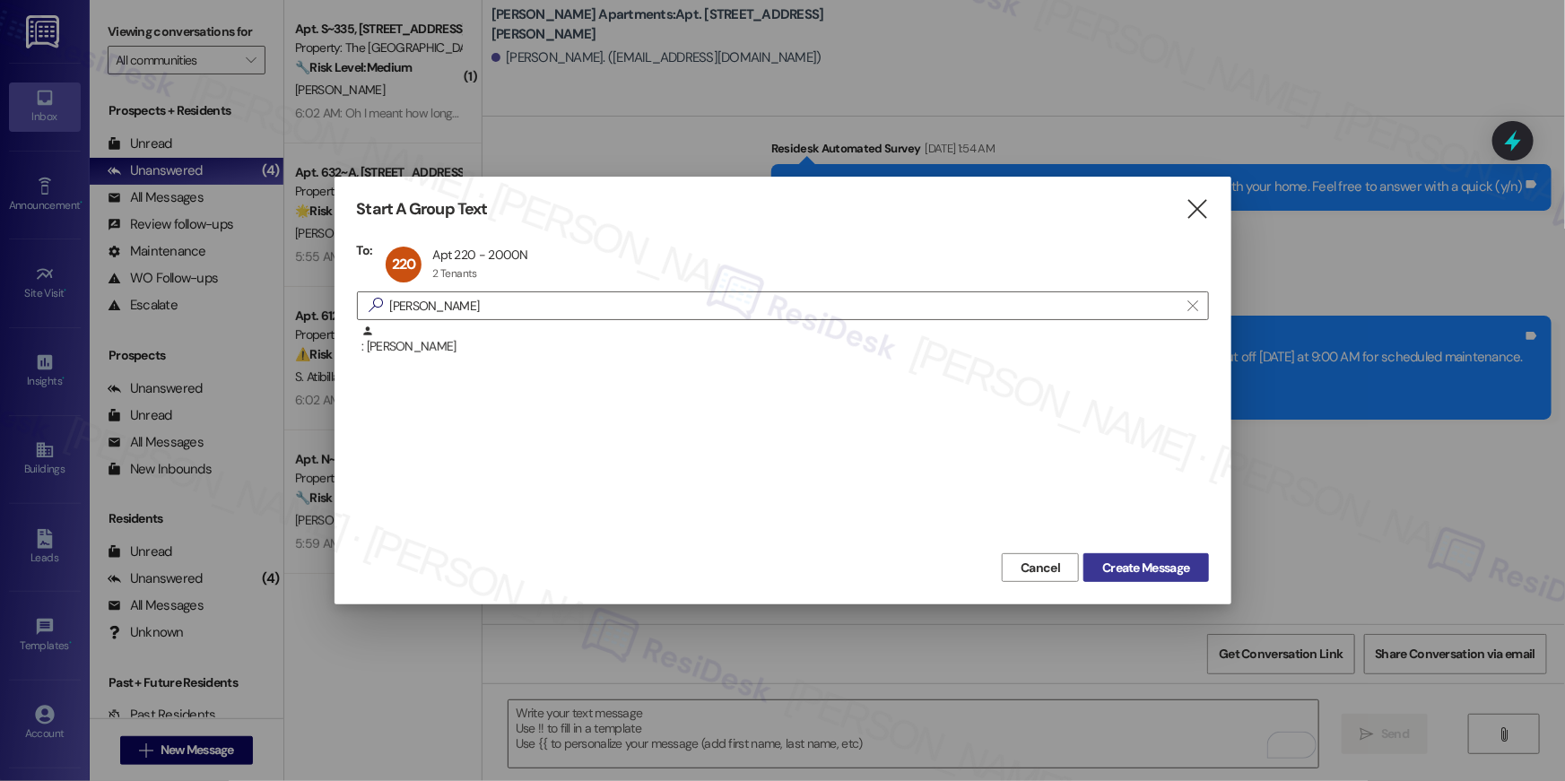
click at [1146, 576] on span "Create Message" at bounding box center [1145, 568] width 87 height 19
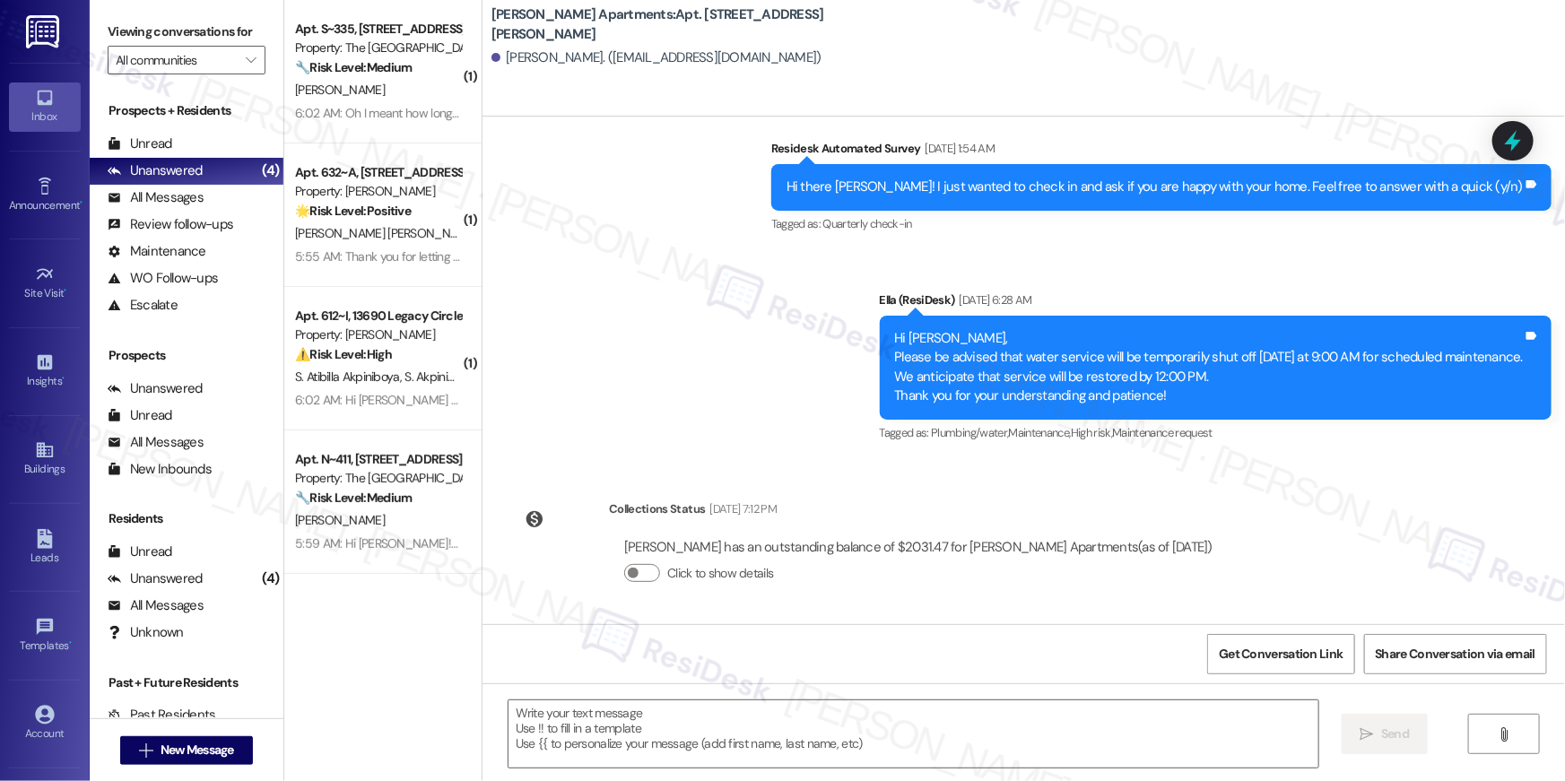
type textarea "Fetching suggested responses. Please feel free to read through the conversation…"
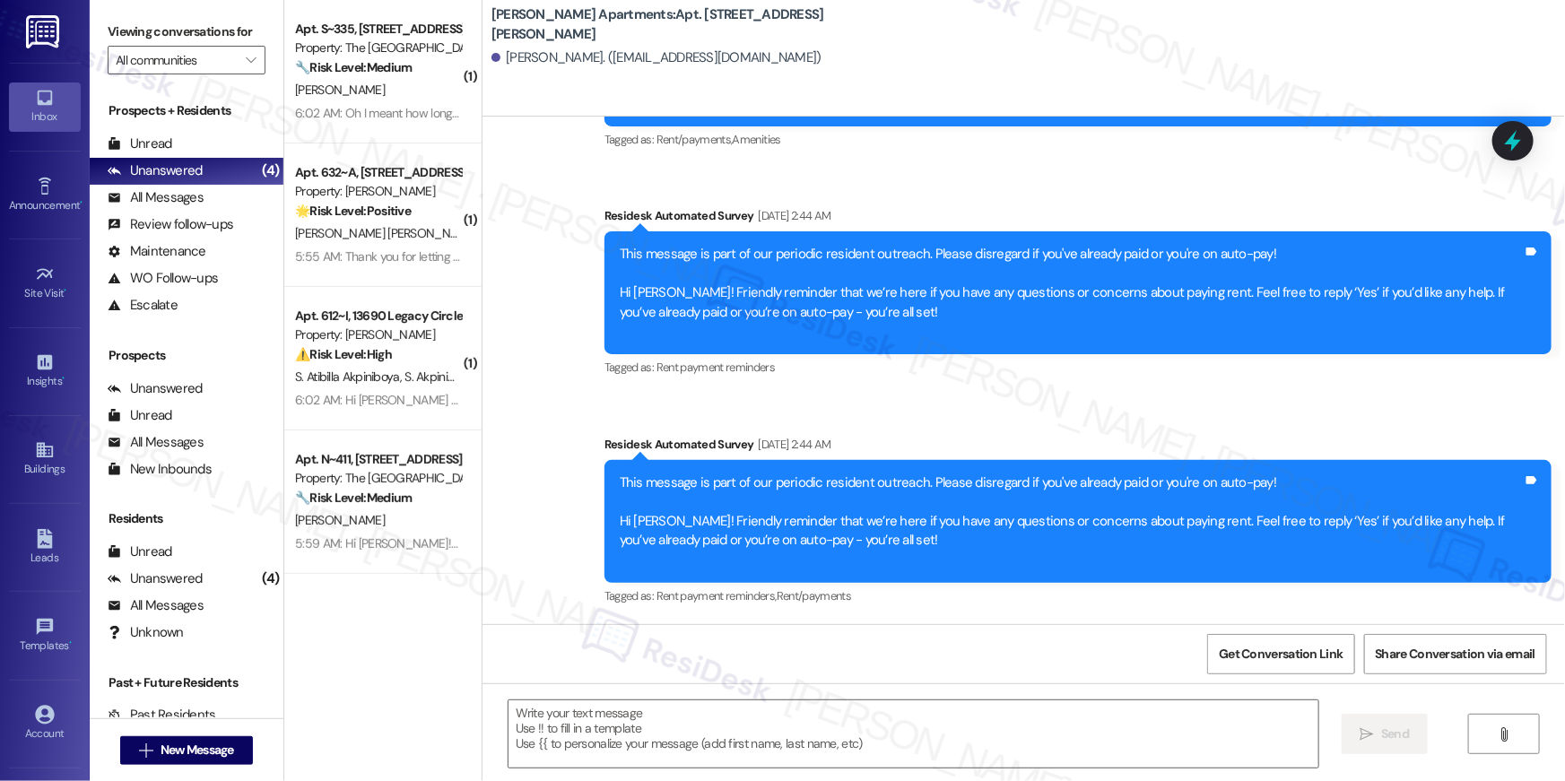
type textarea "Fetching suggested responses. Please feel free to read through the conversation…"
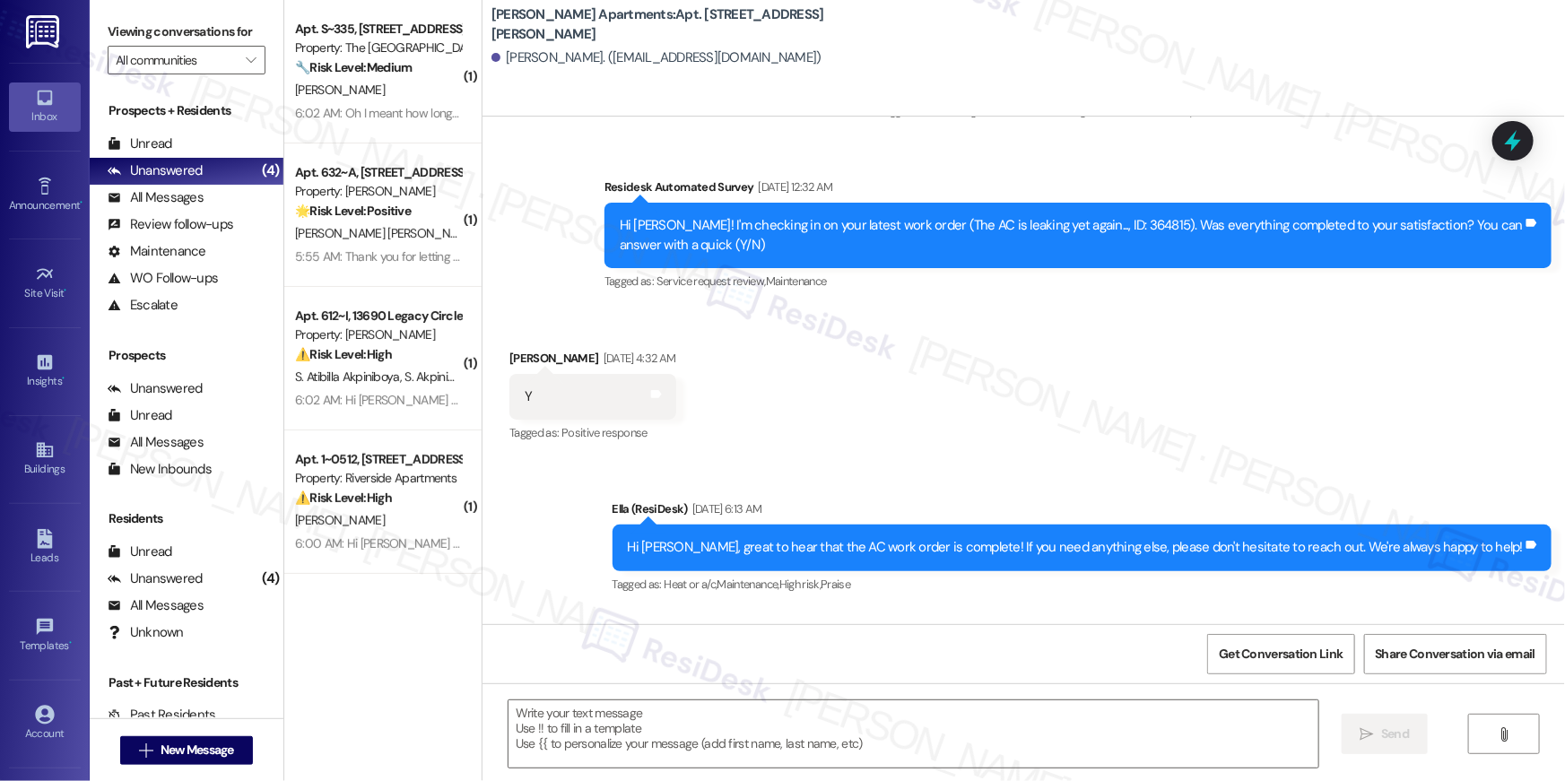
scroll to position [7198, 0]
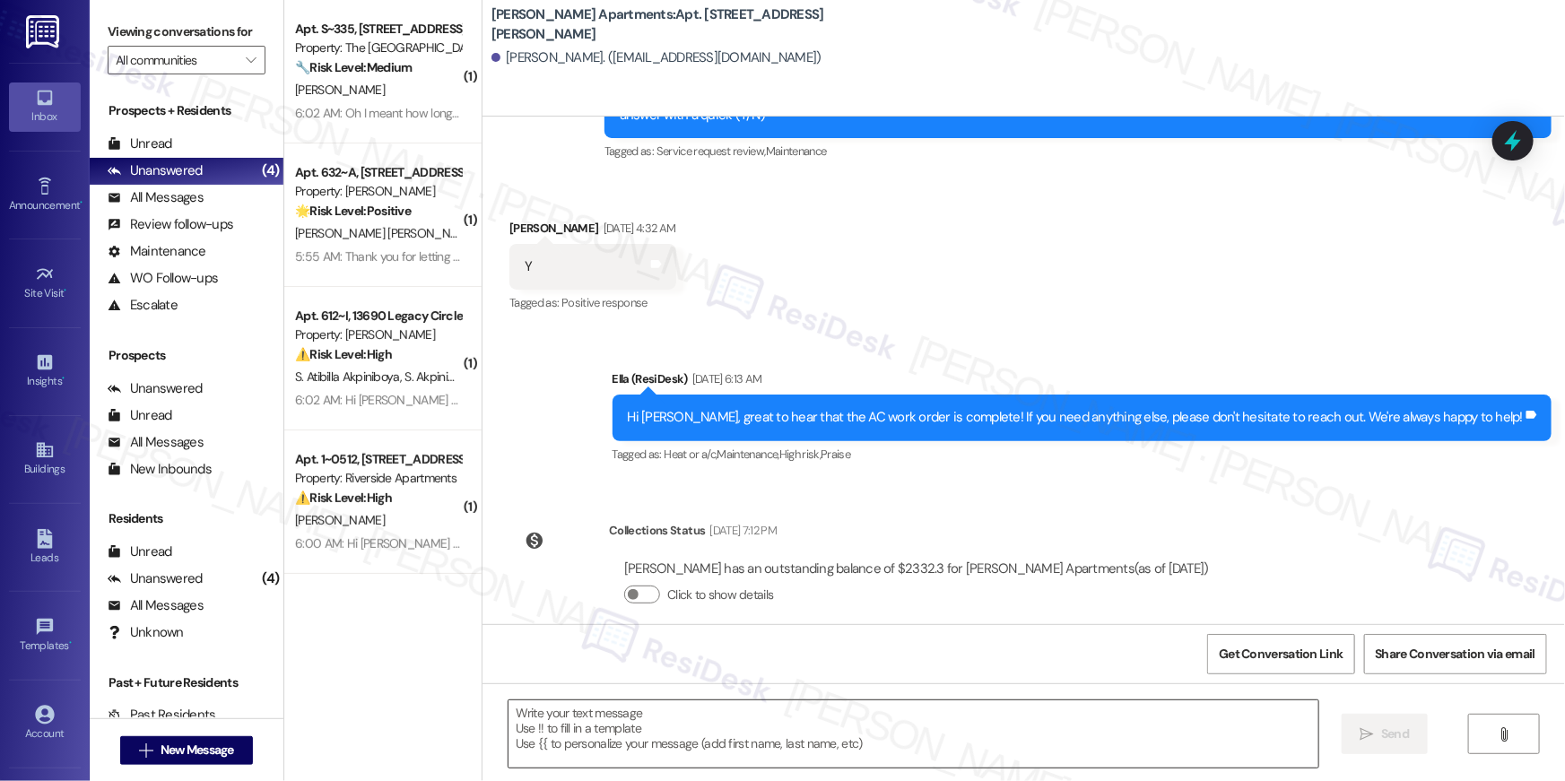
click at [1133, 740] on textarea at bounding box center [914, 734] width 810 height 67
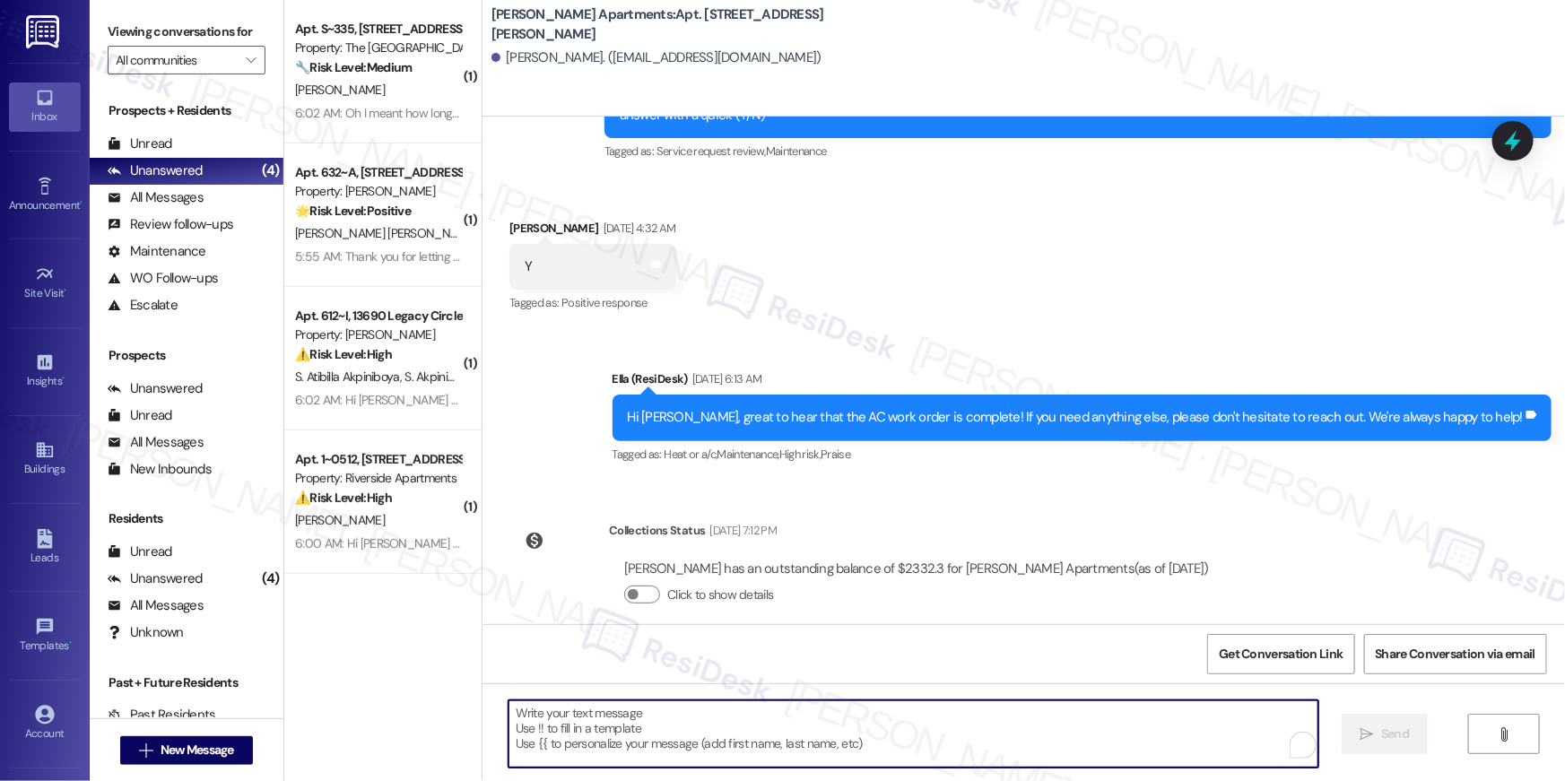
paste textarea "Hi {{first_name}}, your {{property}} lease renewal offer is now ready! Please r…"
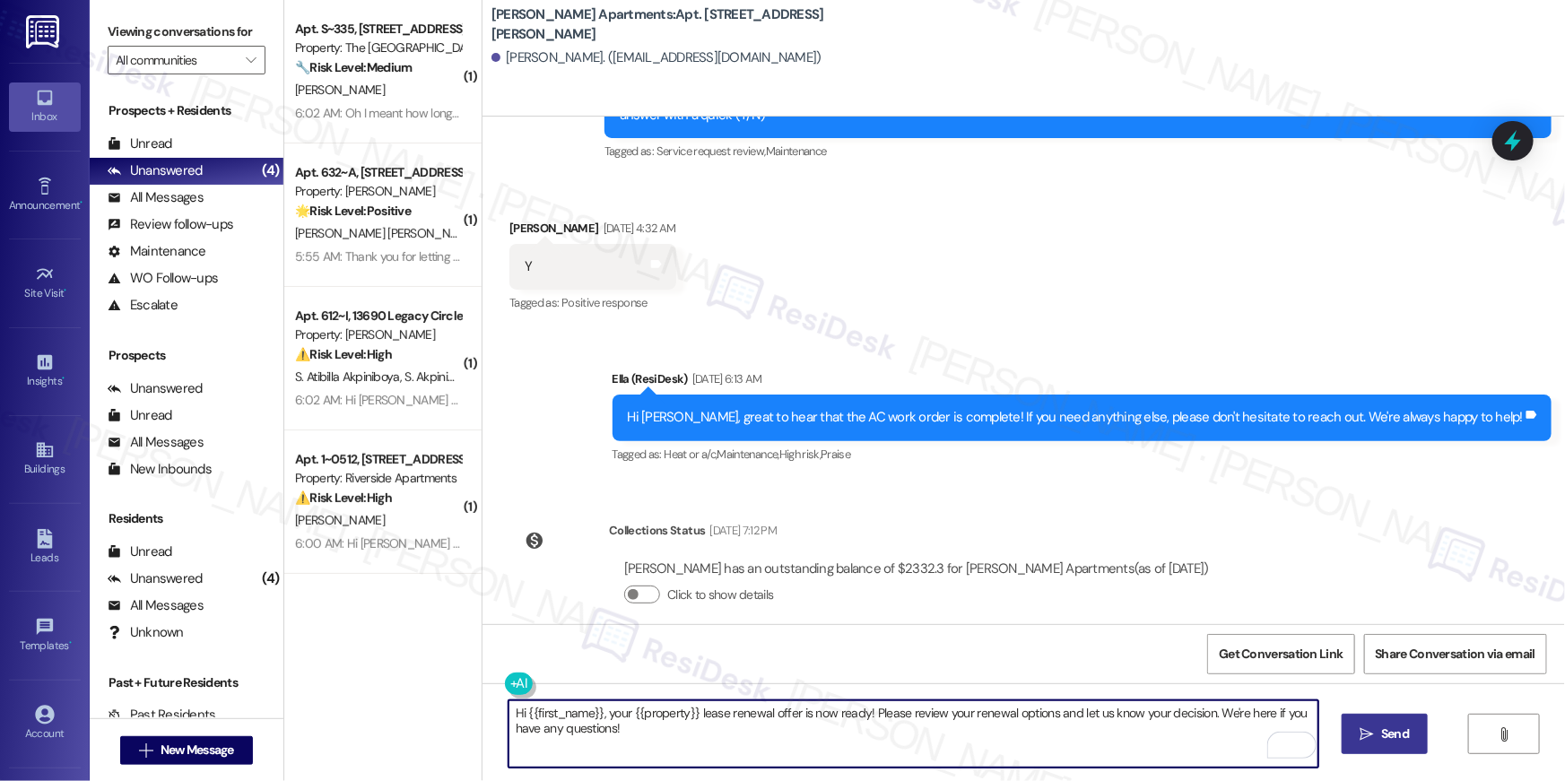
type textarea "Hi {{first_name}}, your {{property}} lease renewal offer is now ready! Please r…"
click at [1372, 730] on icon "" at bounding box center [1367, 734] width 13 height 14
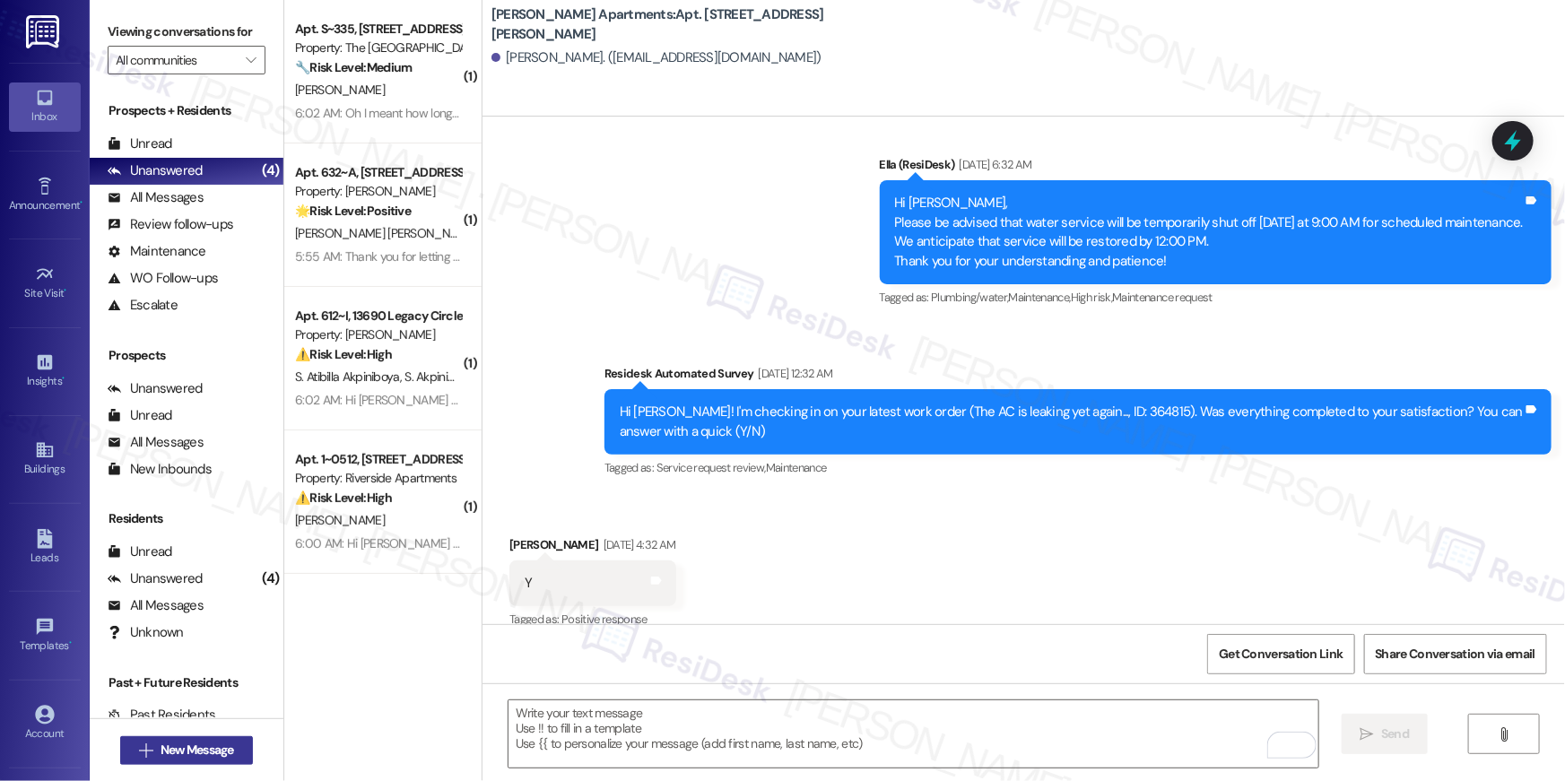
scroll to position [6880, 0]
click at [201, 756] on span "New Message" at bounding box center [198, 750] width 74 height 19
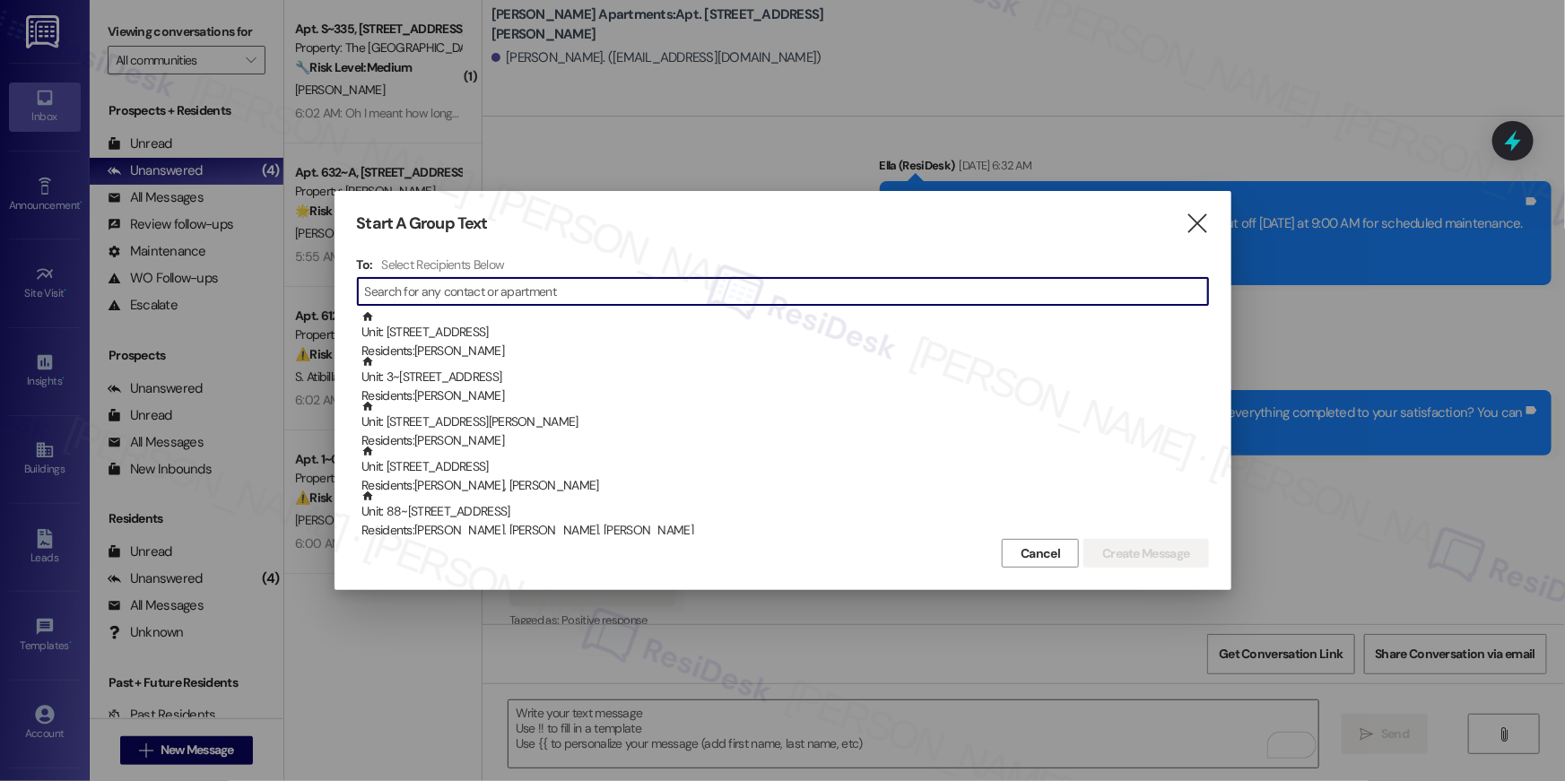
click at [540, 292] on input at bounding box center [786, 291] width 843 height 25
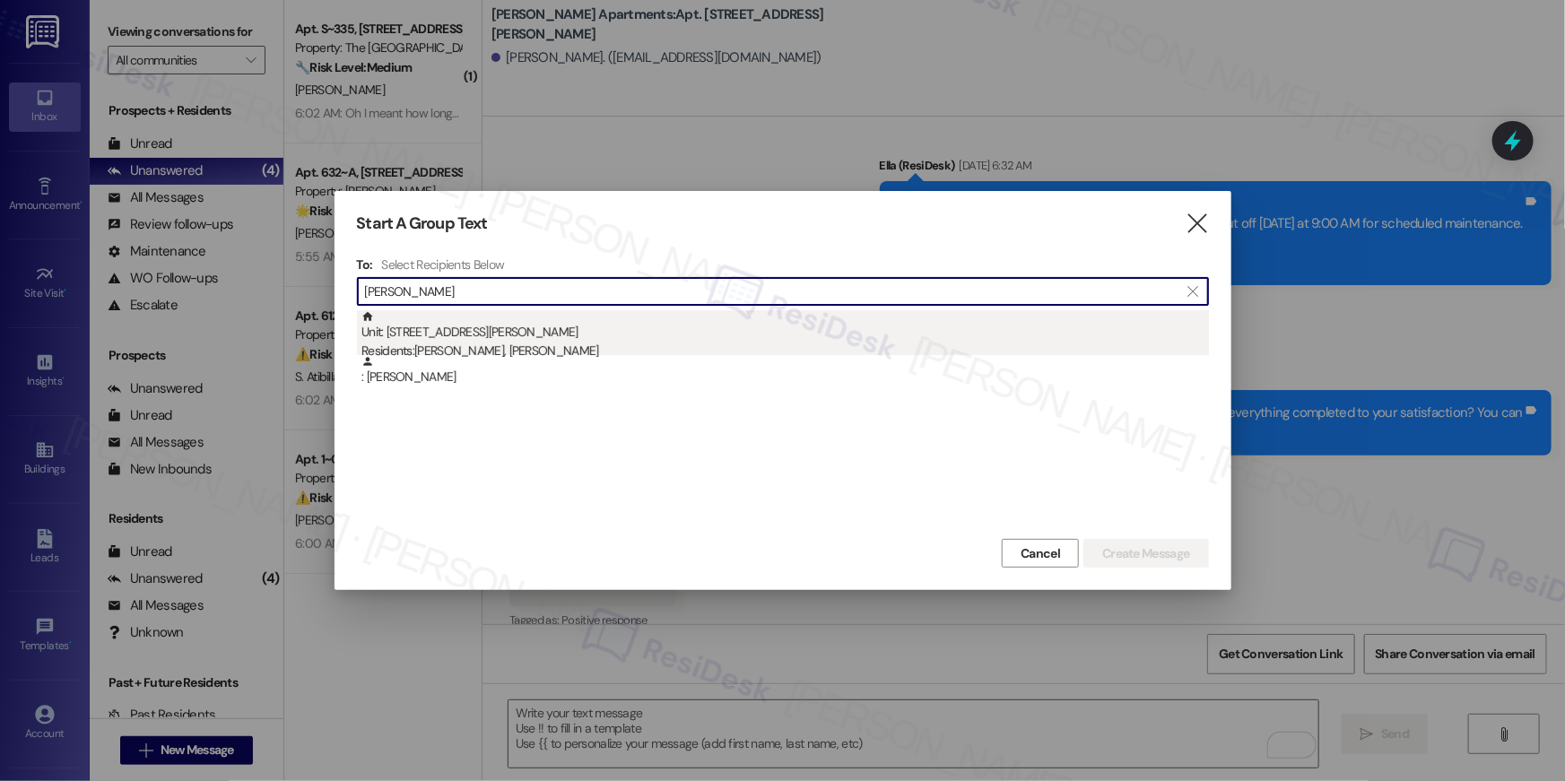
type input "[PERSON_NAME]"
click at [536, 348] on div "Residents: [PERSON_NAME], [PERSON_NAME]" at bounding box center [786, 351] width 848 height 19
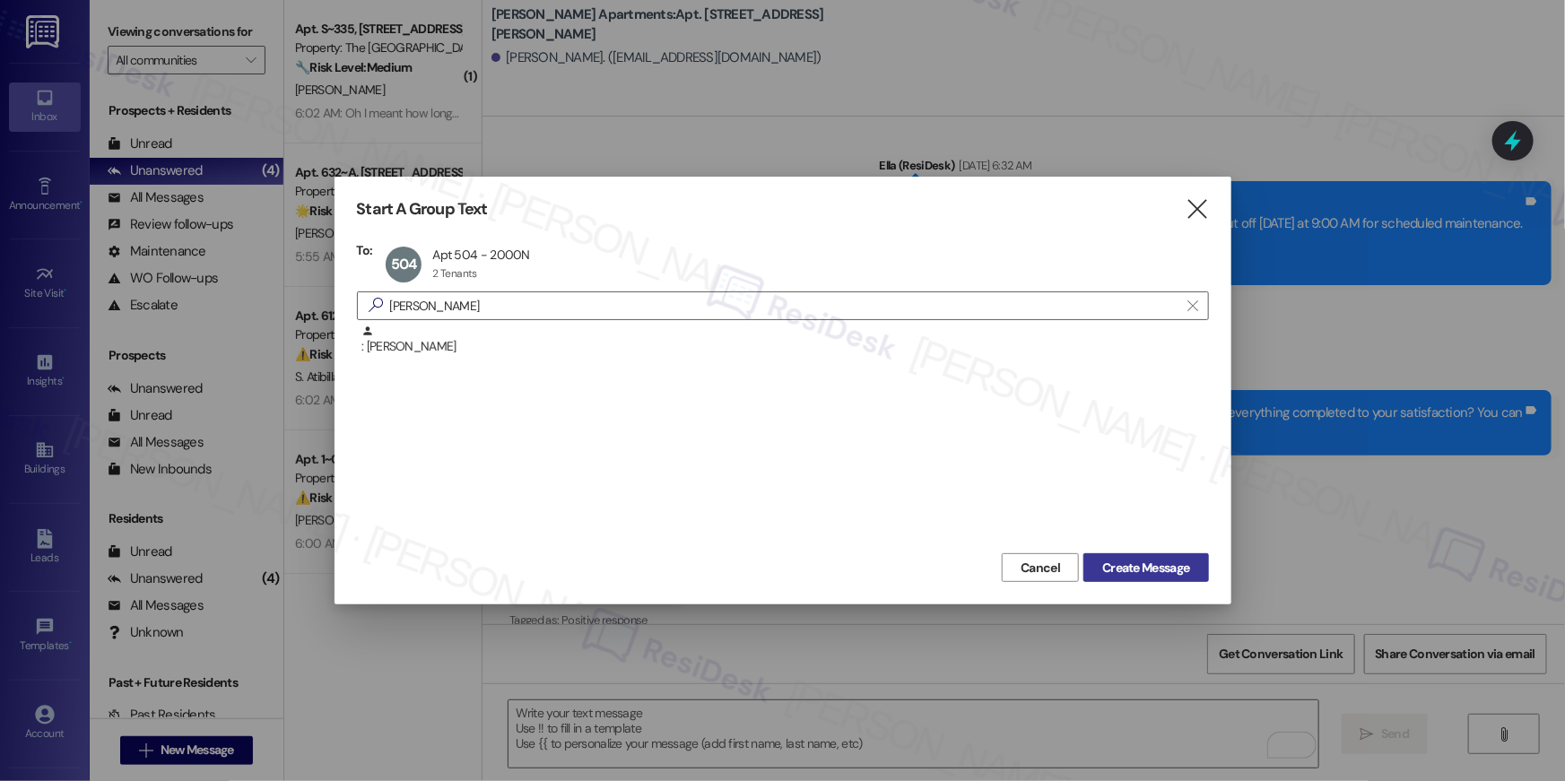
click at [1155, 563] on span "Create Message" at bounding box center [1145, 568] width 87 height 19
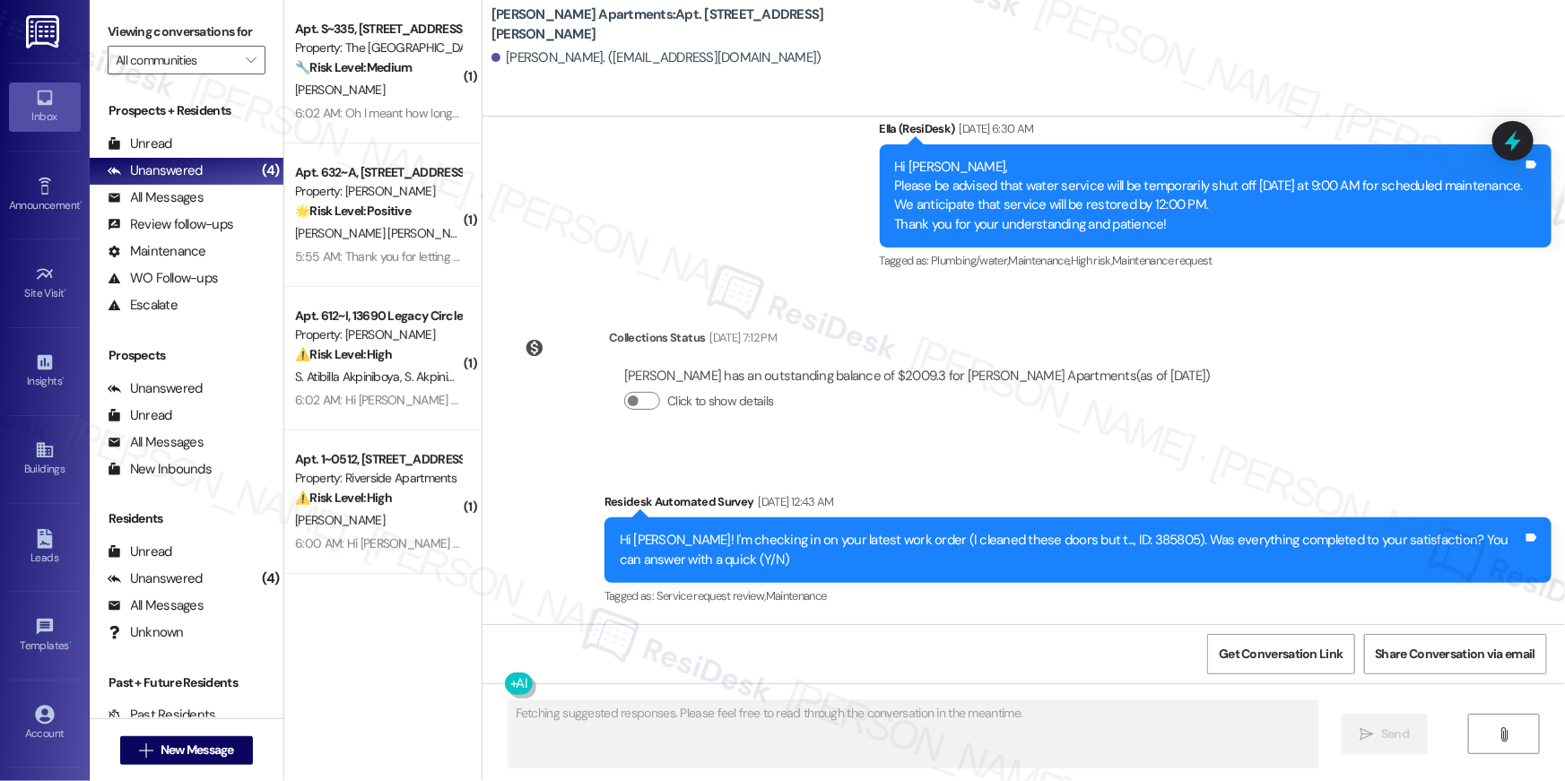
scroll to position [4831, 0]
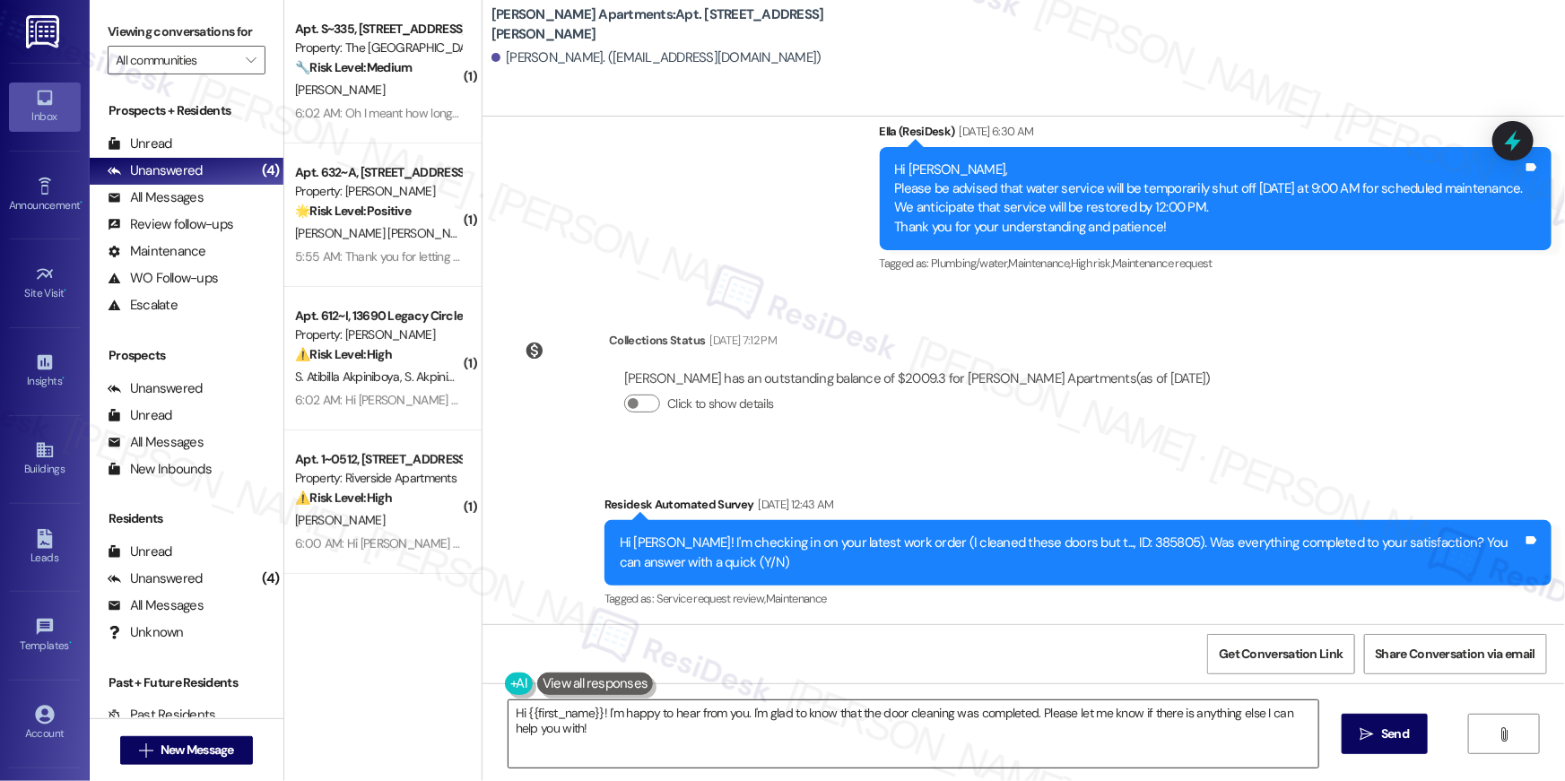
click at [1146, 732] on textarea "Hi {{first_name}}! I'm happy to hear from you. I'm glad to know that the door c…" at bounding box center [914, 734] width 810 height 67
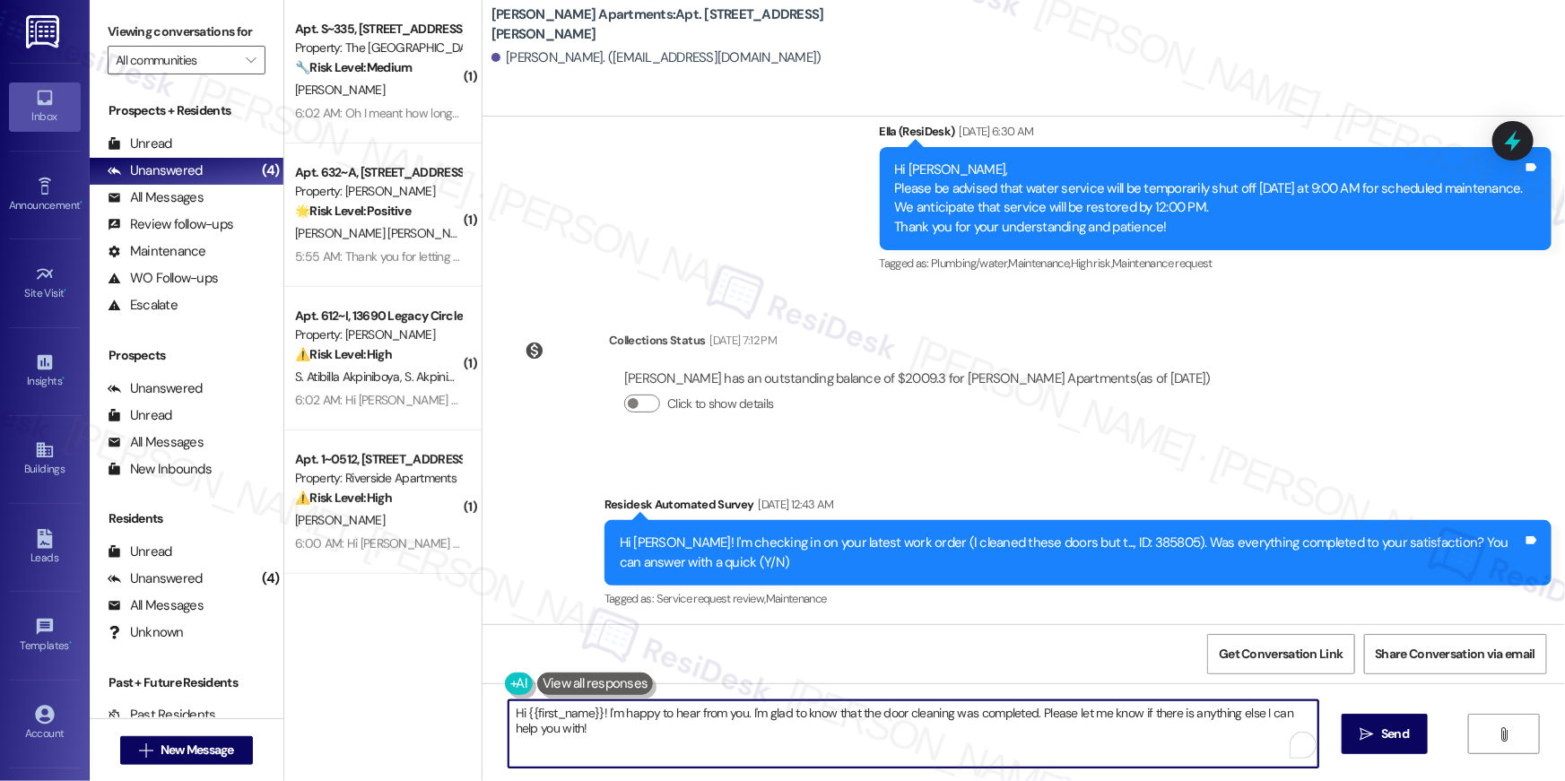
paste textarea ", your {{property}} lease renewal offer is now ready! Please review your renewa…"
type textarea "Hi {{first_name}}, your {{property}} lease renewal offer is now ready! Please r…"
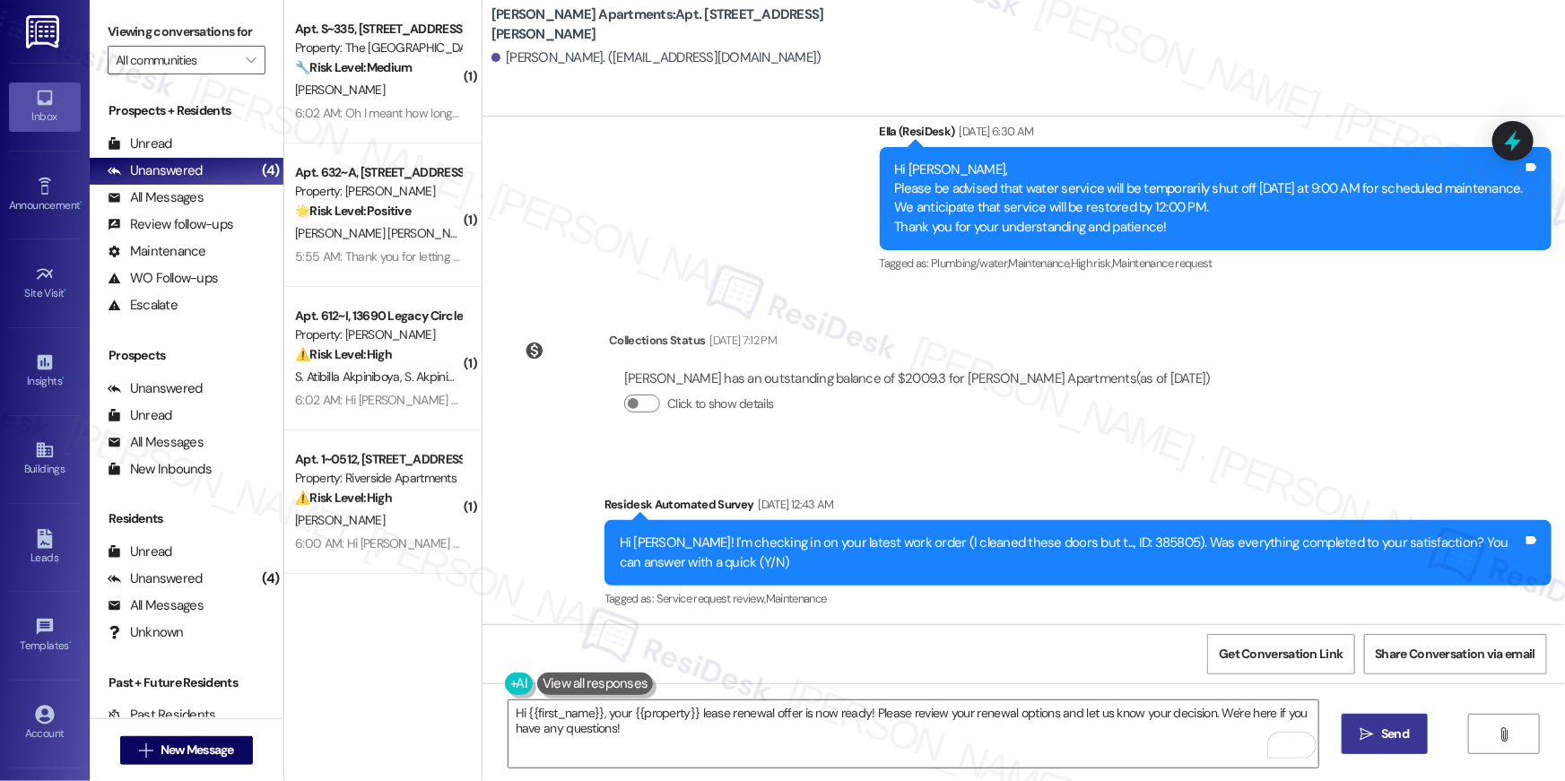
click at [1407, 734] on span "Send" at bounding box center [1395, 734] width 28 height 19
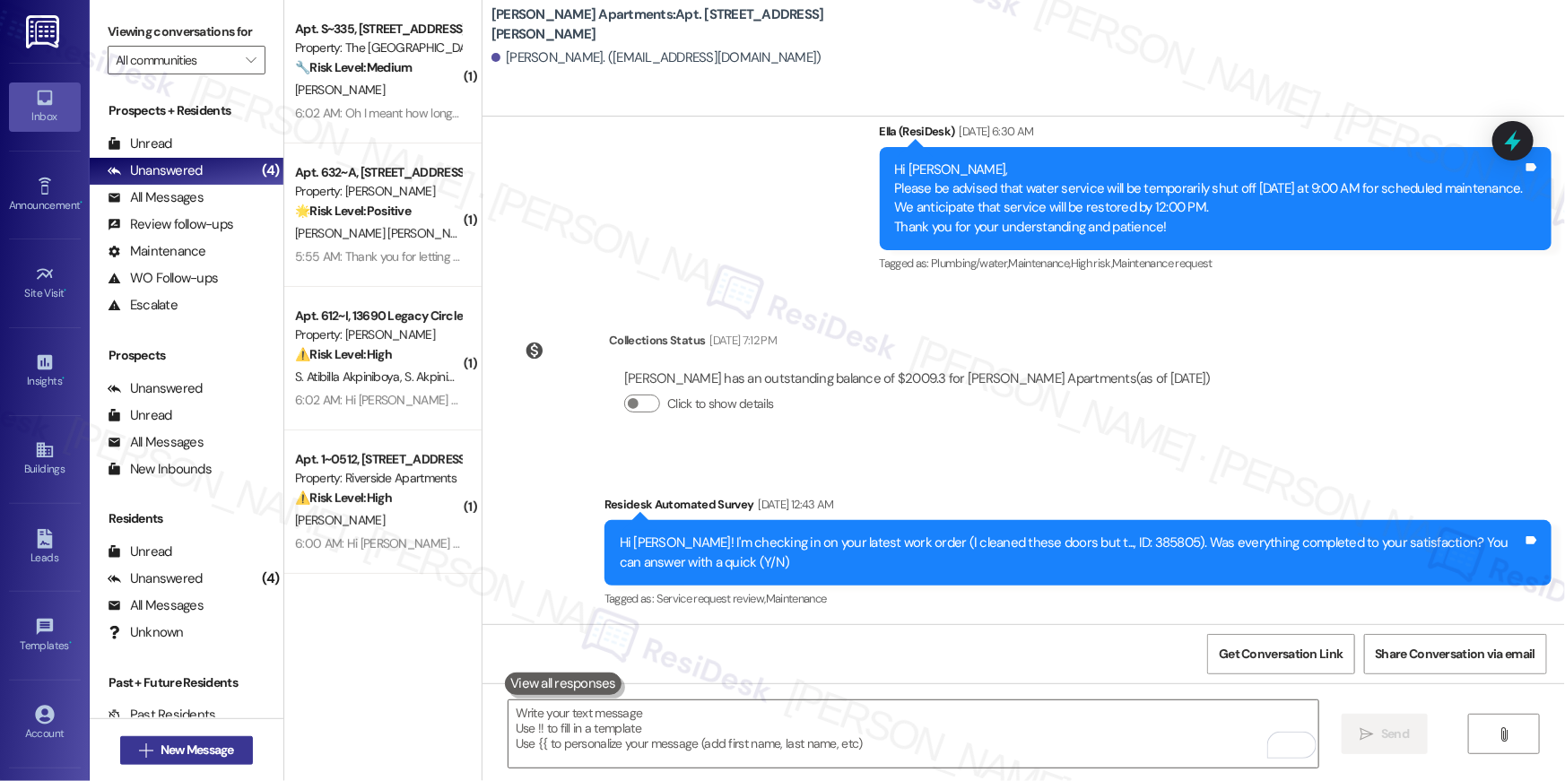
click at [218, 750] on span "New Message" at bounding box center [198, 750] width 74 height 19
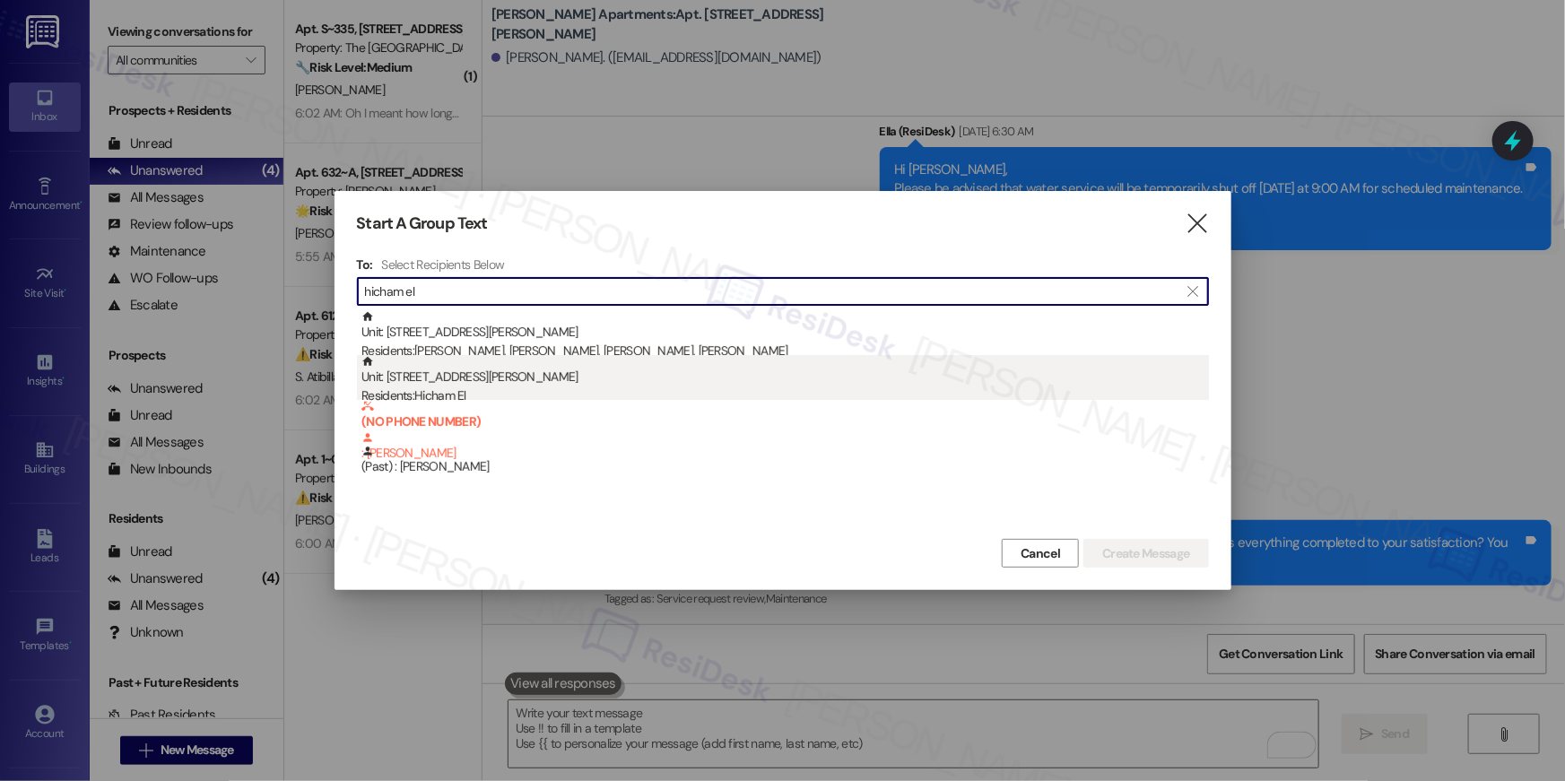
type input "hicham el"
click at [490, 393] on div "Residents: [PERSON_NAME]" at bounding box center [786, 396] width 848 height 19
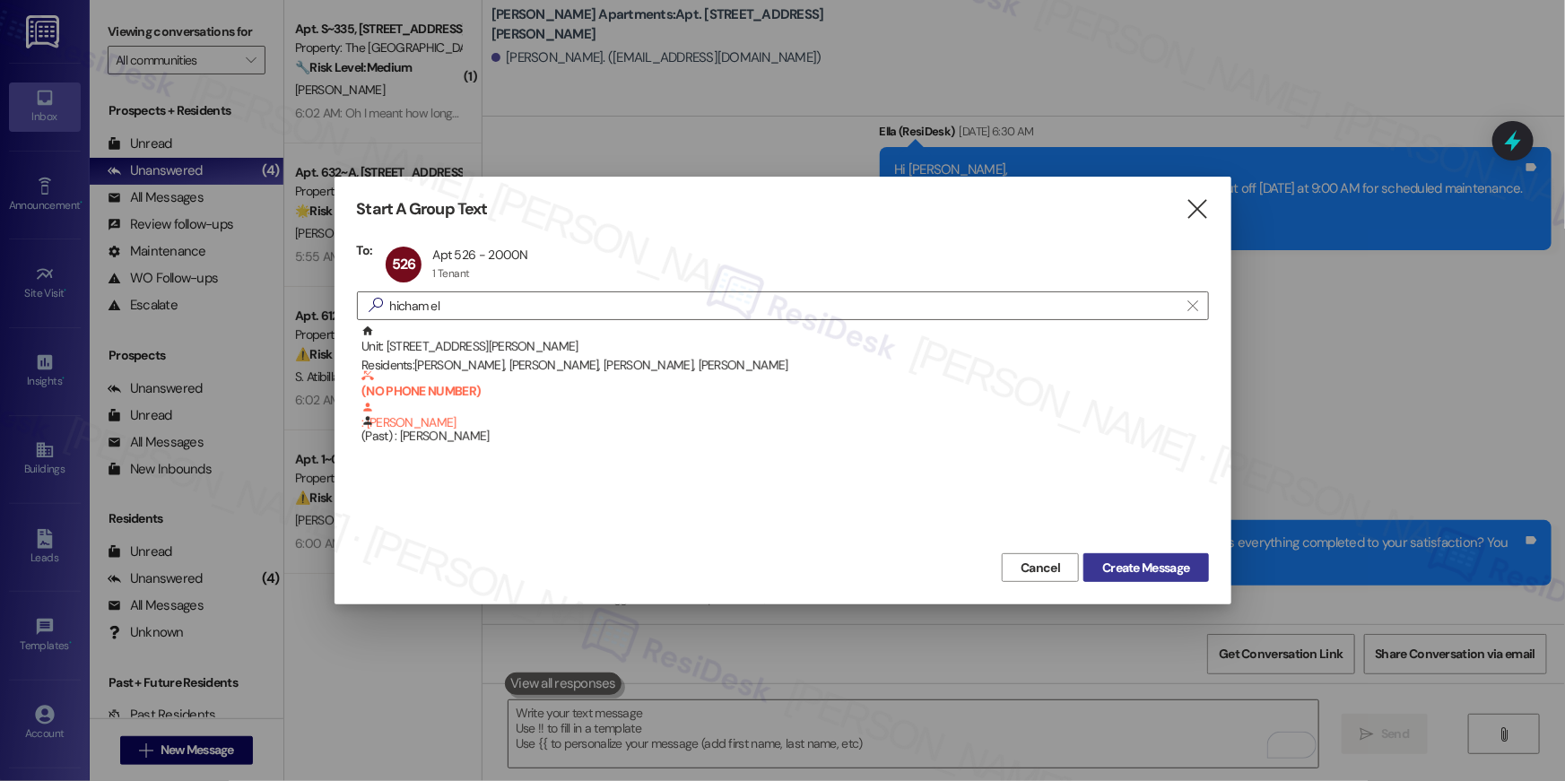
click at [1181, 574] on span "Create Message" at bounding box center [1145, 568] width 87 height 19
click at [1194, 214] on icon "" at bounding box center [1197, 209] width 24 height 19
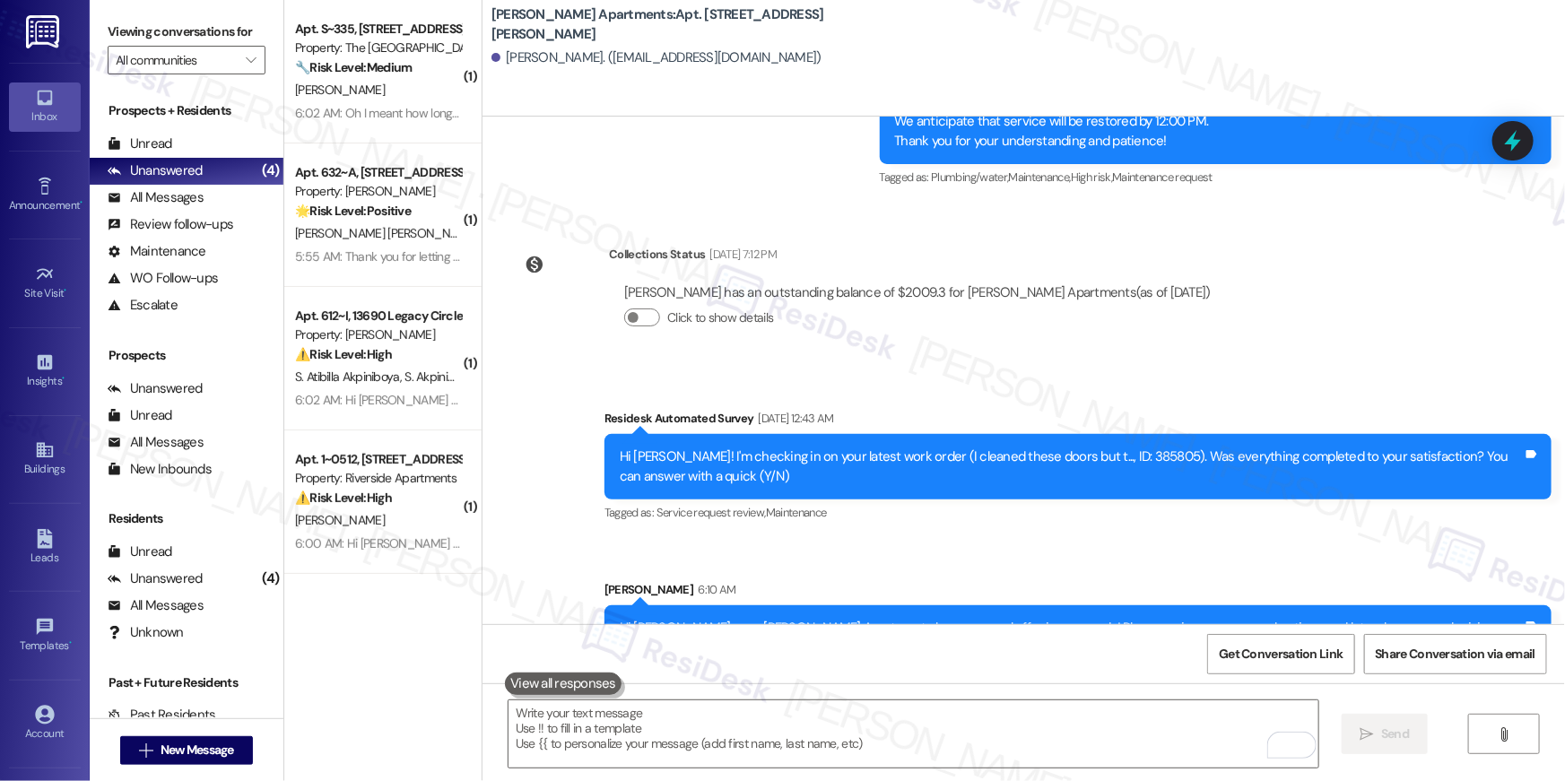
scroll to position [4975, 0]
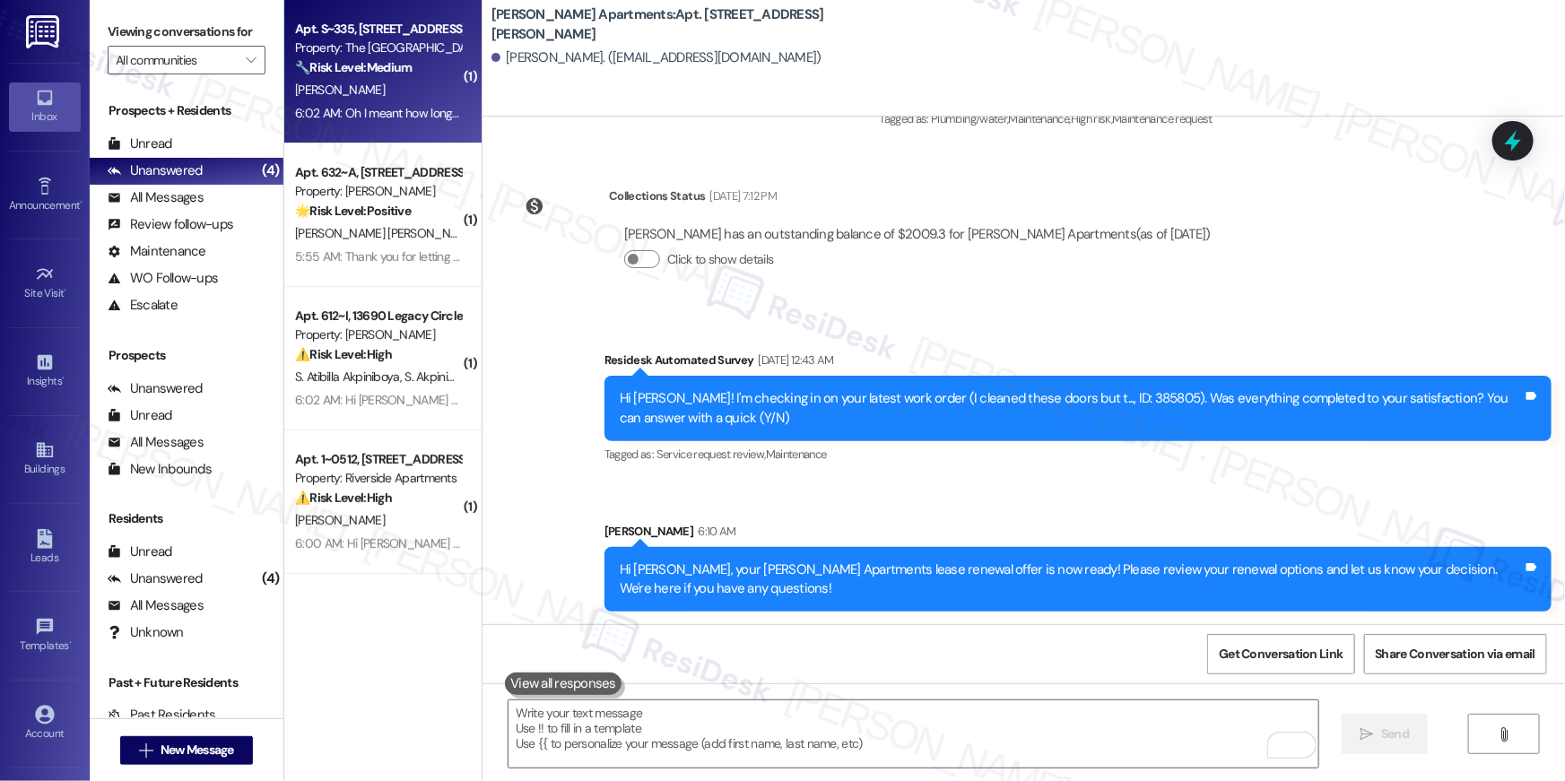
click at [390, 97] on div "[PERSON_NAME]" at bounding box center [378, 90] width 170 height 22
type textarea "Fetching suggested responses. Please feel free to read through the conversation…"
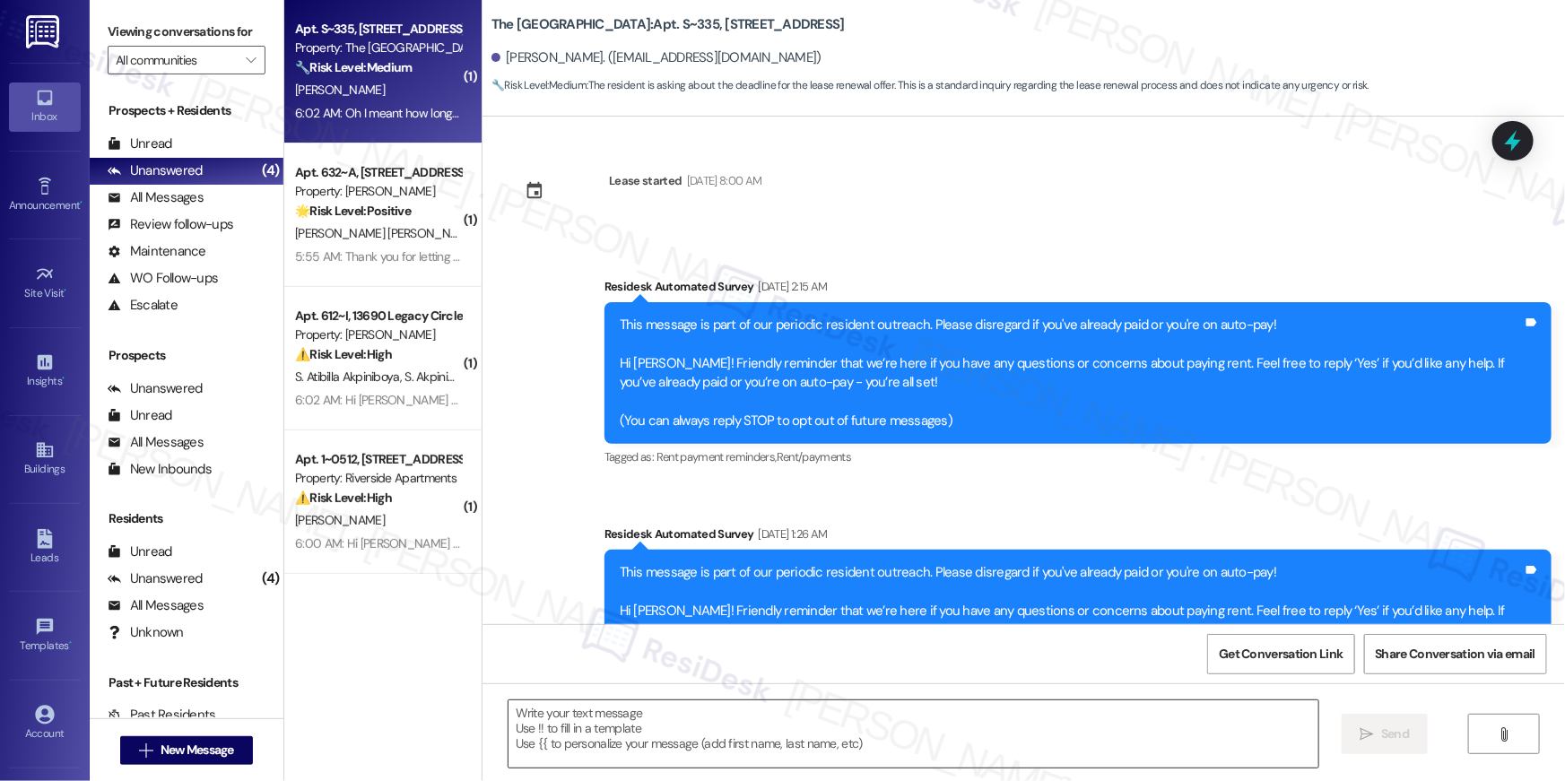
scroll to position [2722, 0]
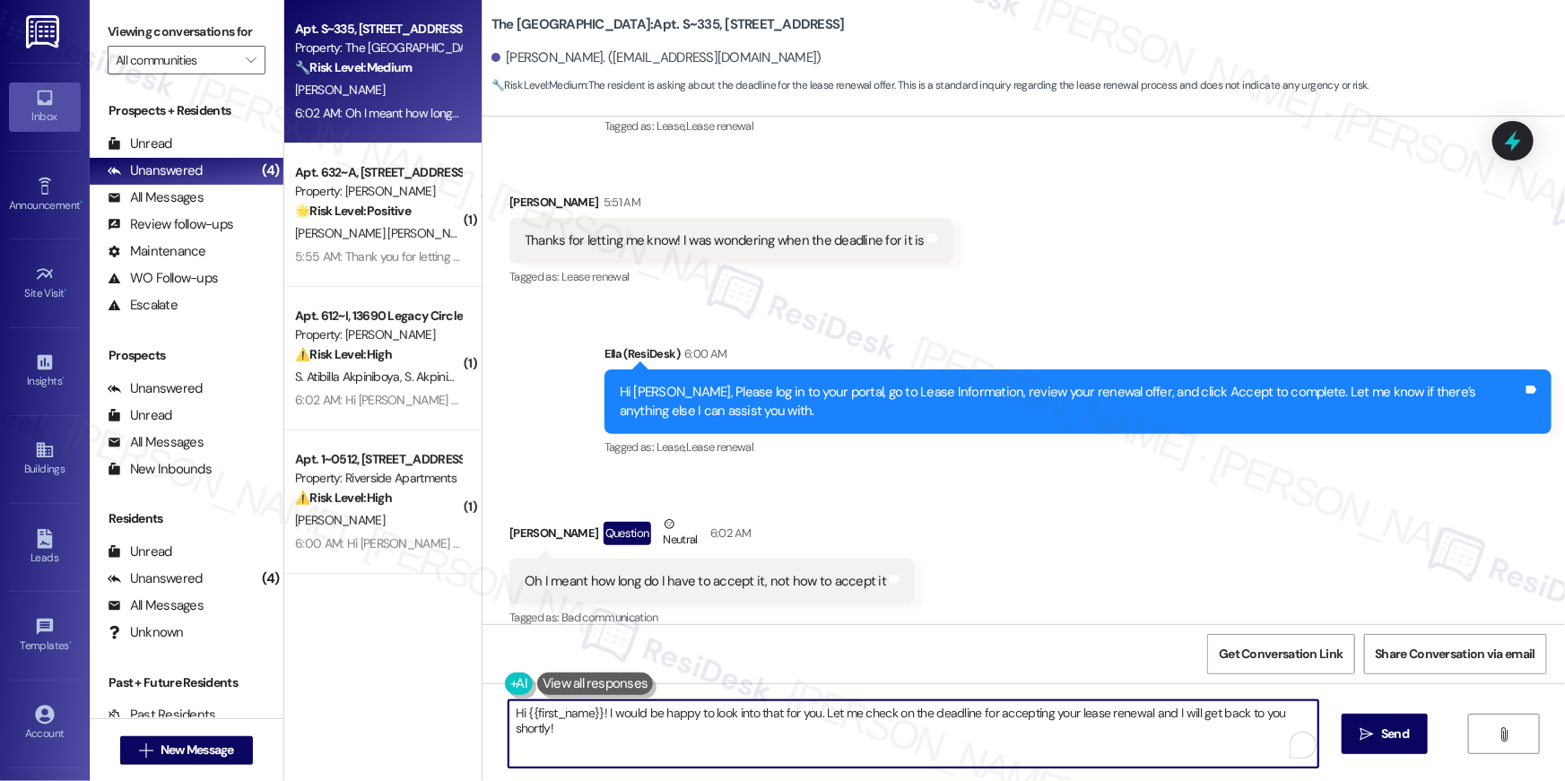
click at [735, 730] on textarea "Hi {{first_name}}! I would be happy to look into that for you. Let me check on …" at bounding box center [914, 734] width 810 height 67
drag, startPoint x: 735, startPoint y: 730, endPoint x: 501, endPoint y: 720, distance: 233.4
click at [509, 720] on textarea "Hi {{first_name}}! I would be happy to look into that for you. Let me check on …" at bounding box center [914, 734] width 810 height 67
type textarea "Y"
type textarea "Hi [PERSON_NAME], you must sign your lease renewal document before your current…"
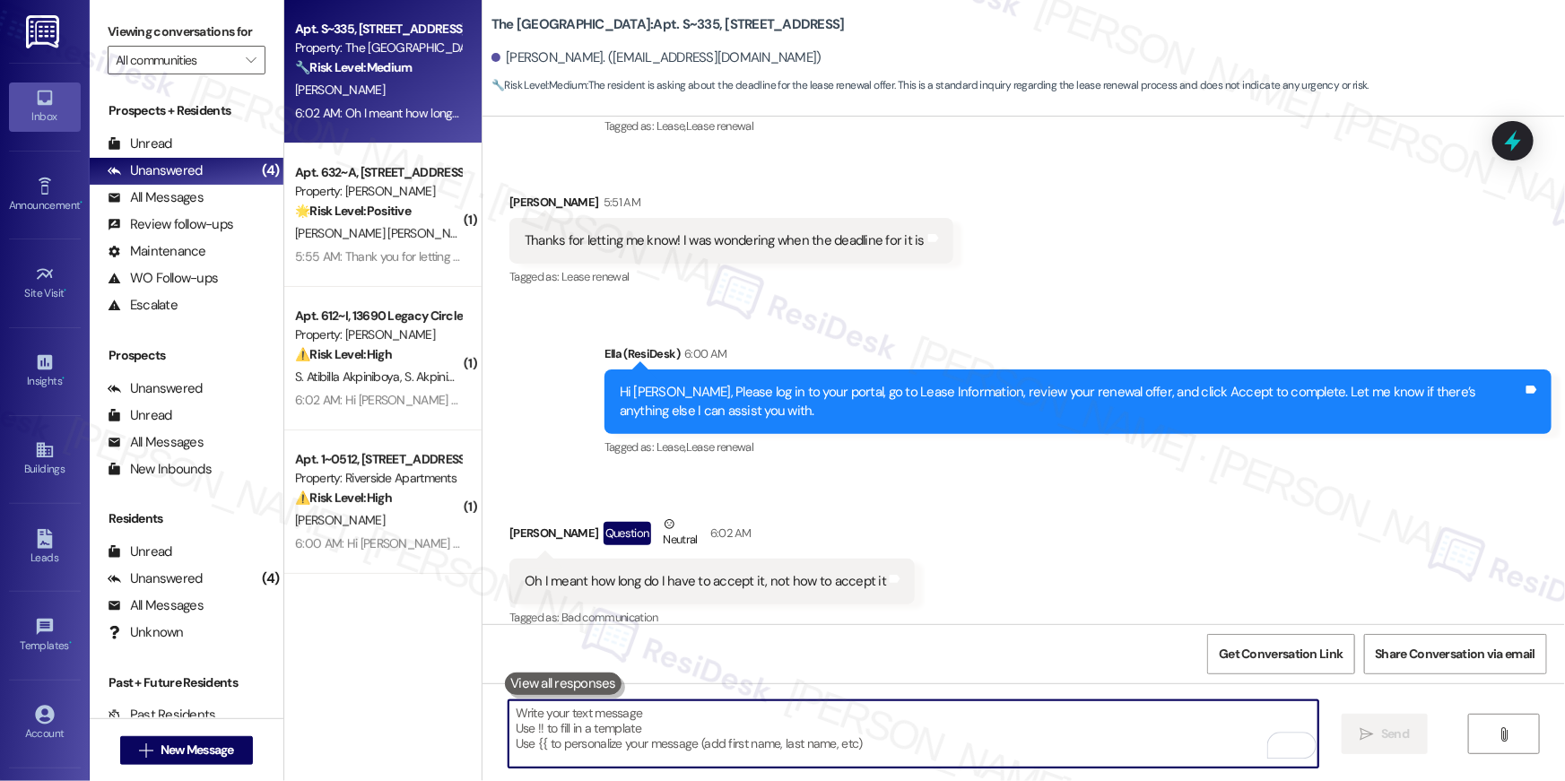
scroll to position [2721, 0]
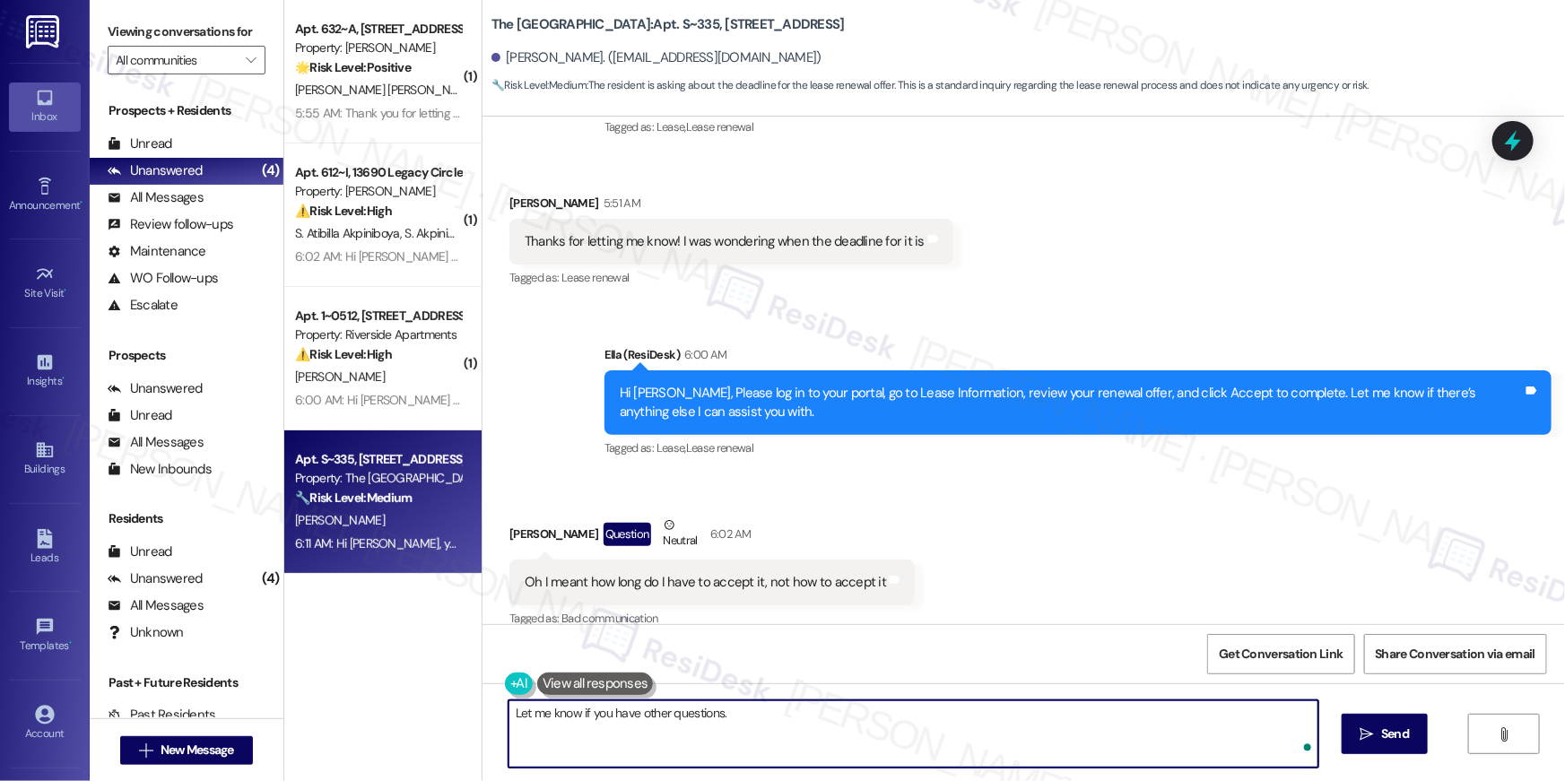
type textarea "Let me know if you have other questions."
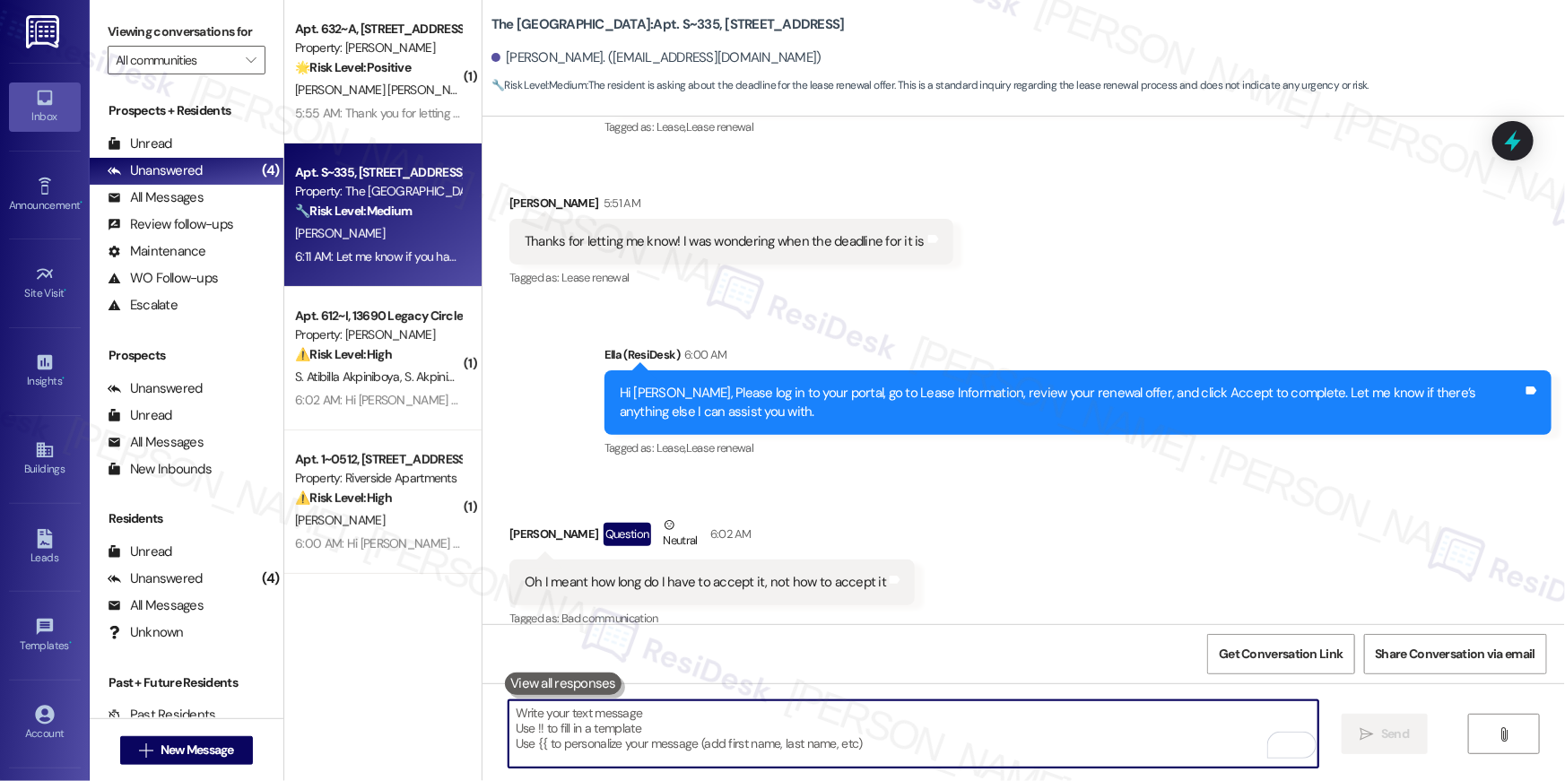
scroll to position [2971, 0]
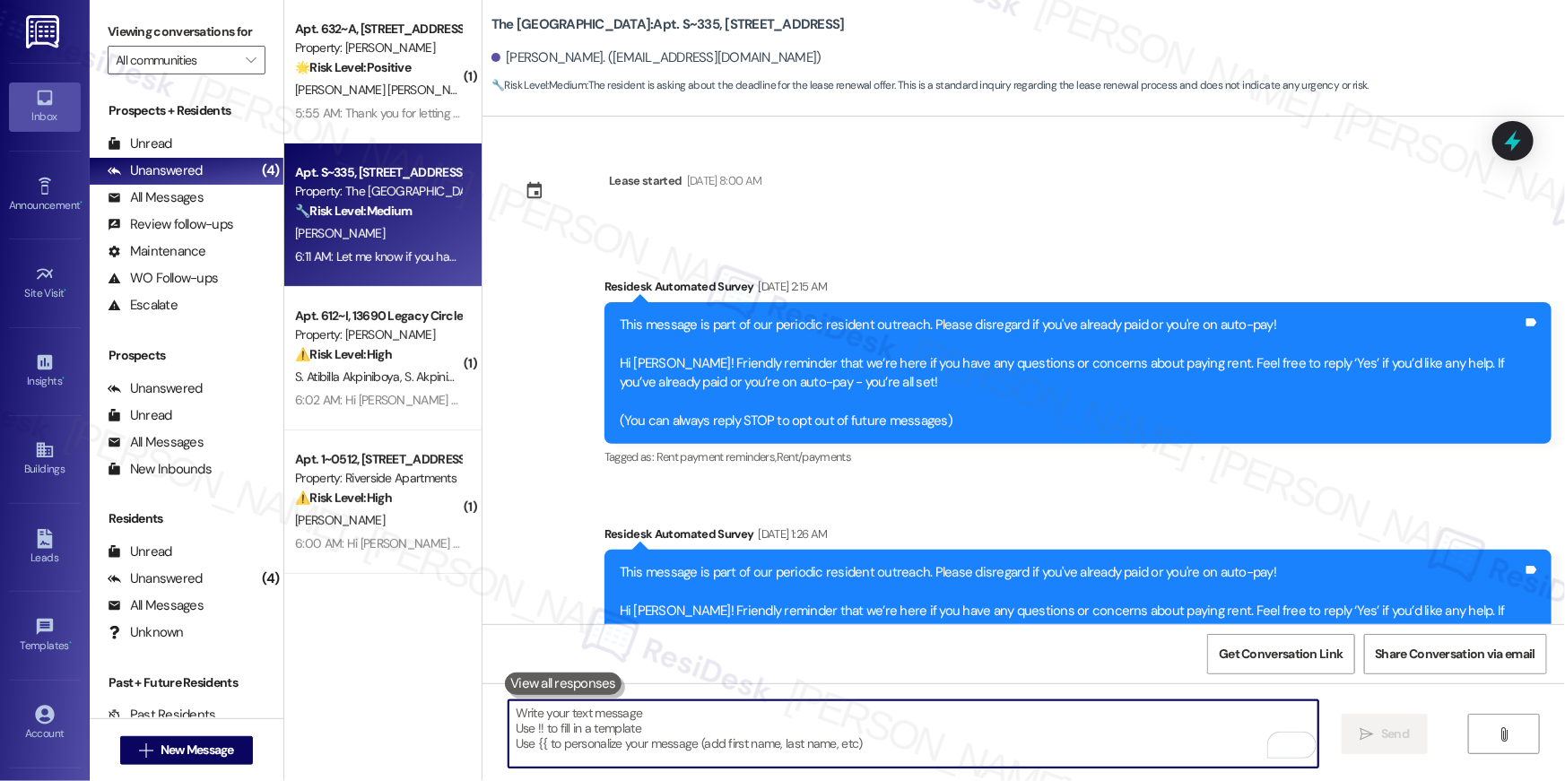
scroll to position [2971, 0]
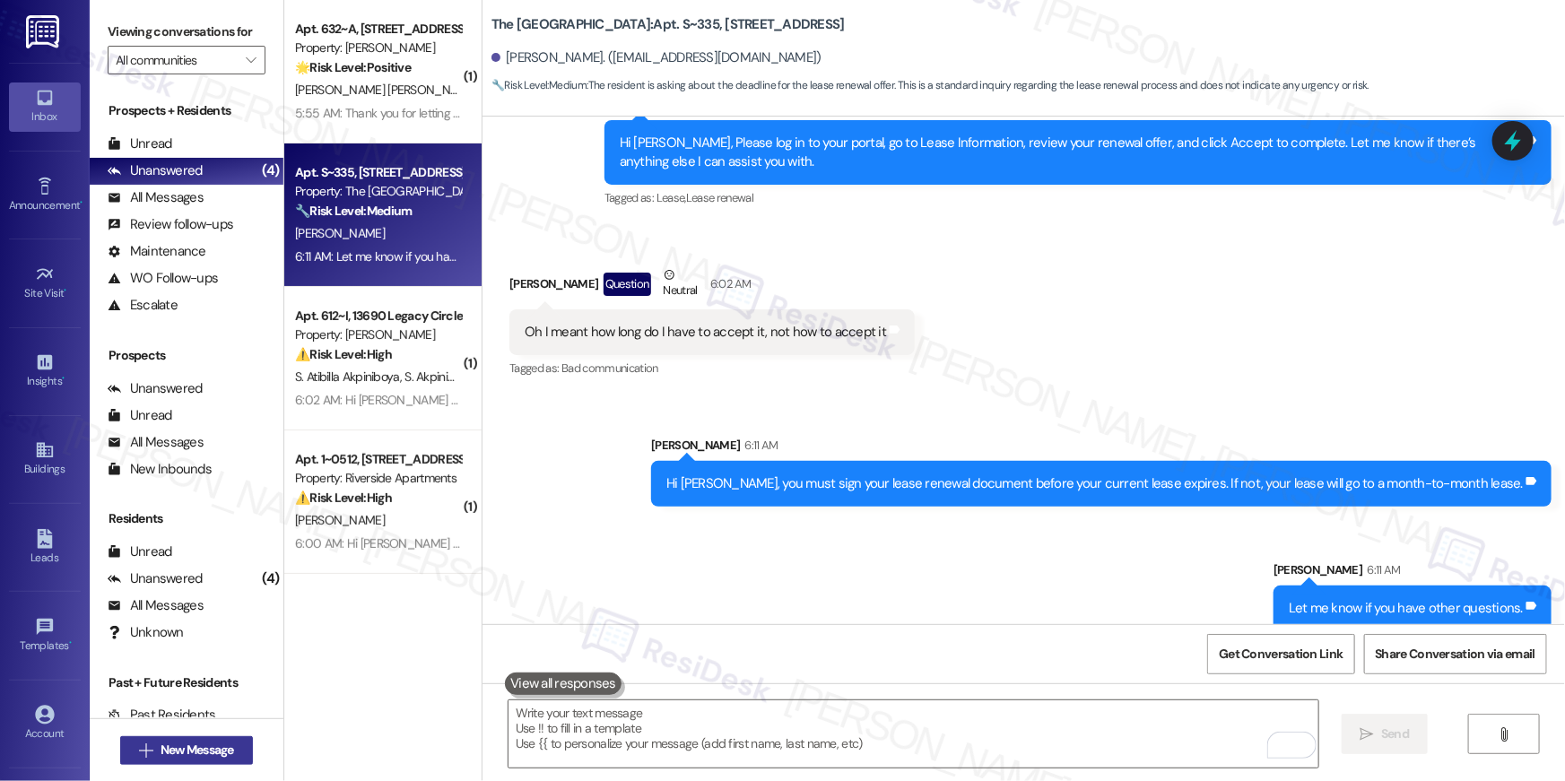
click at [222, 754] on span "New Message" at bounding box center [198, 750] width 74 height 19
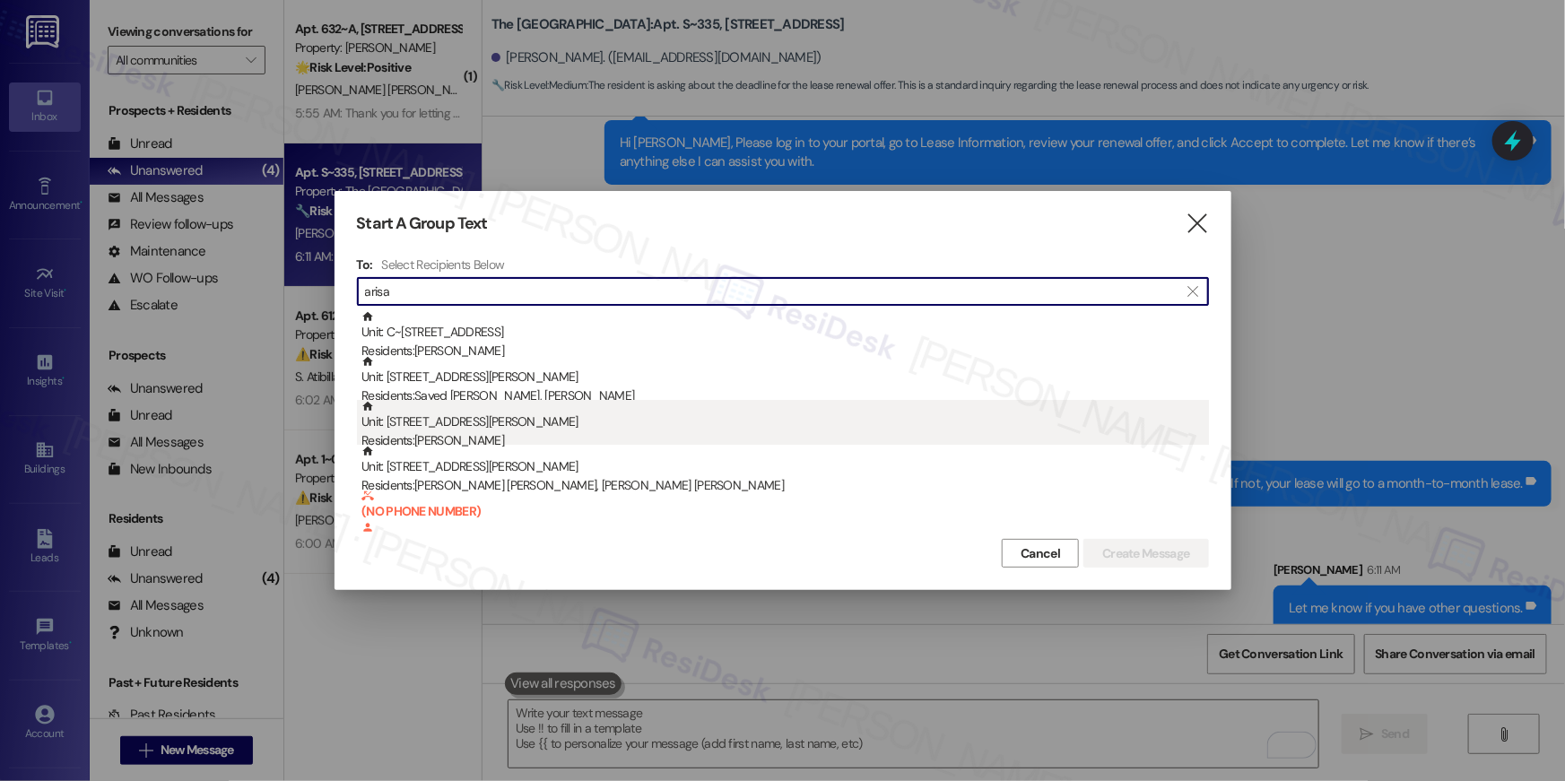
type input "arisa"
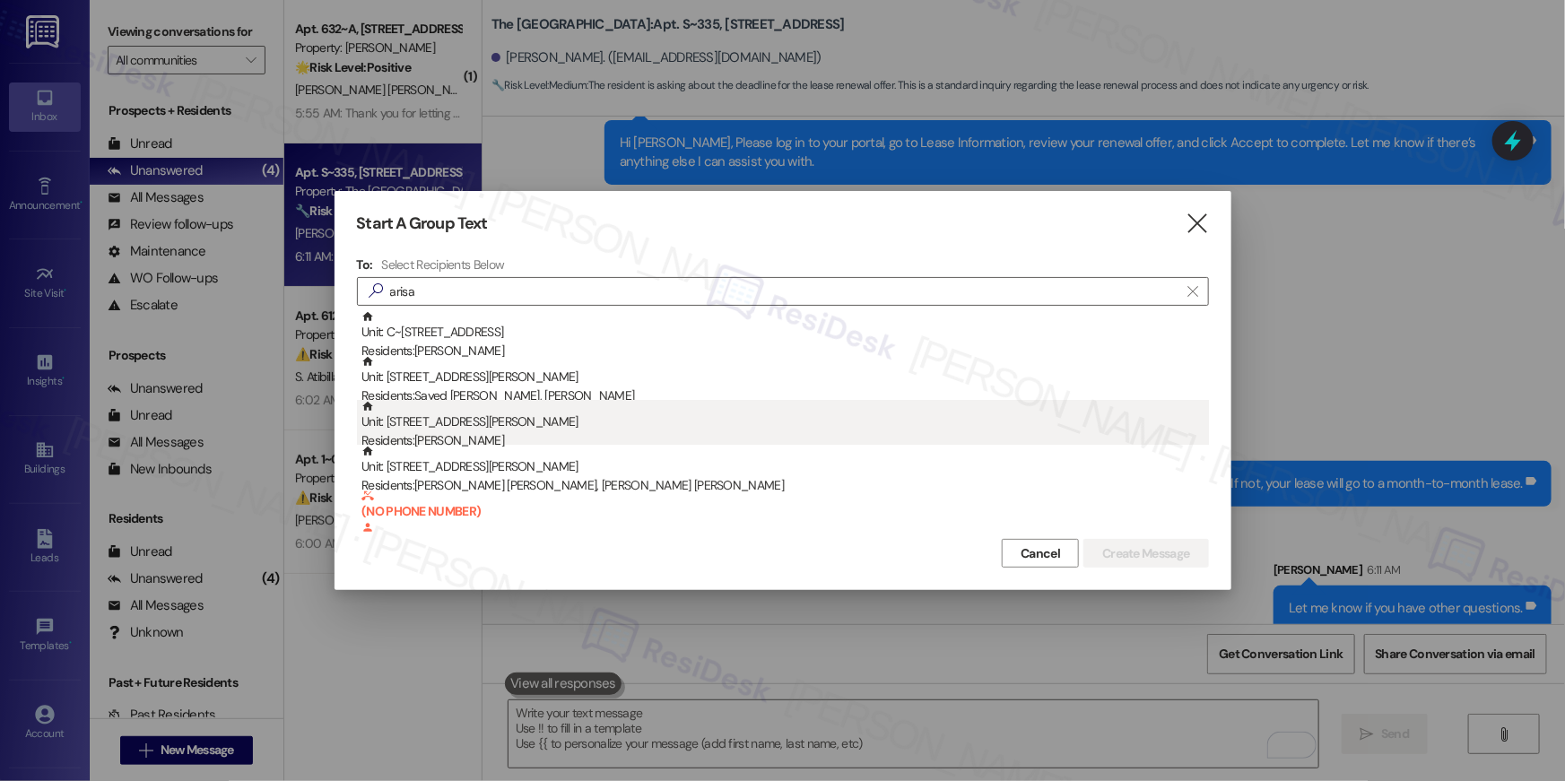
click at [631, 433] on div "Residents: [PERSON_NAME]" at bounding box center [786, 440] width 848 height 19
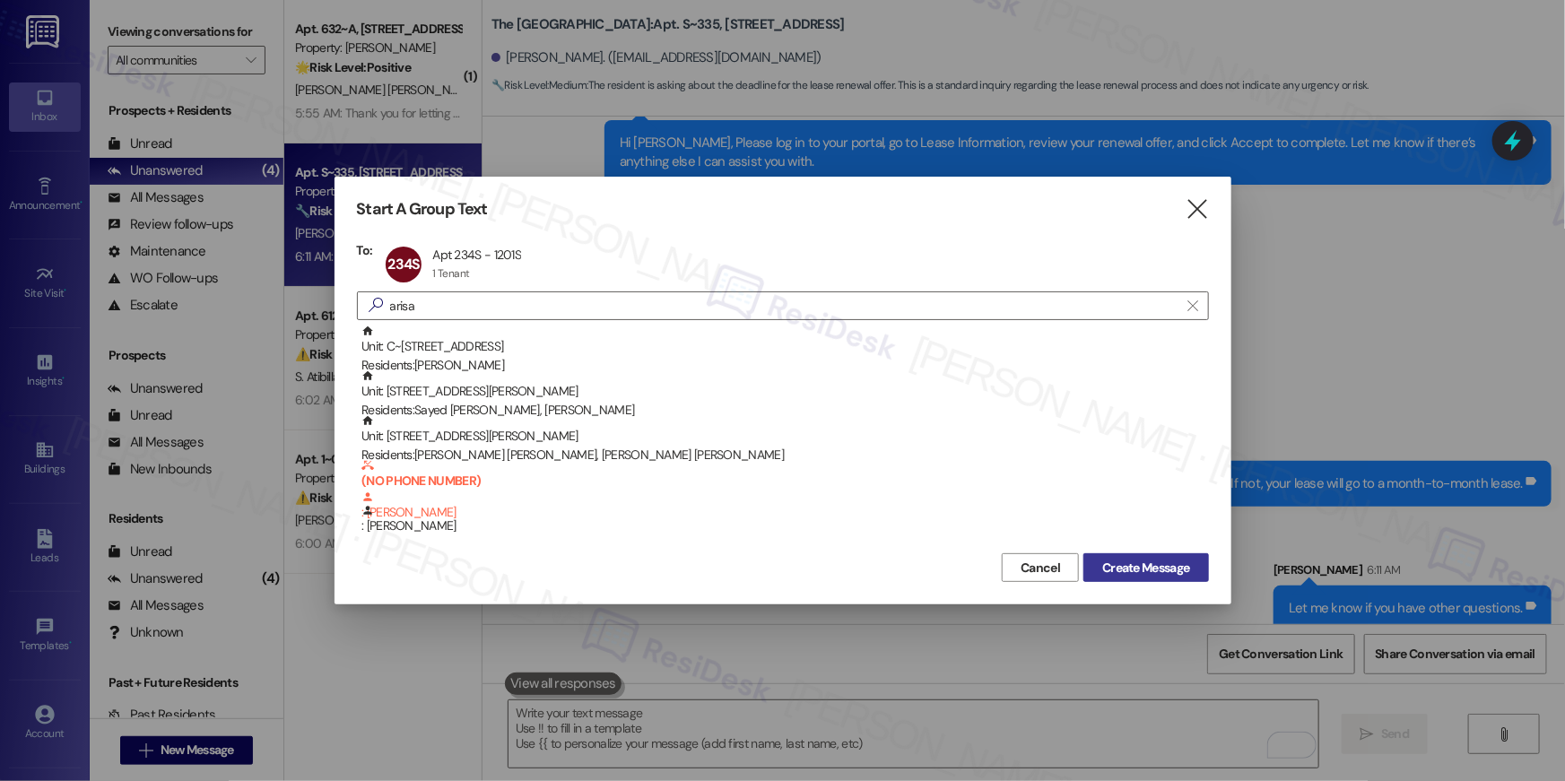
click at [1163, 561] on span "Create Message" at bounding box center [1145, 568] width 87 height 19
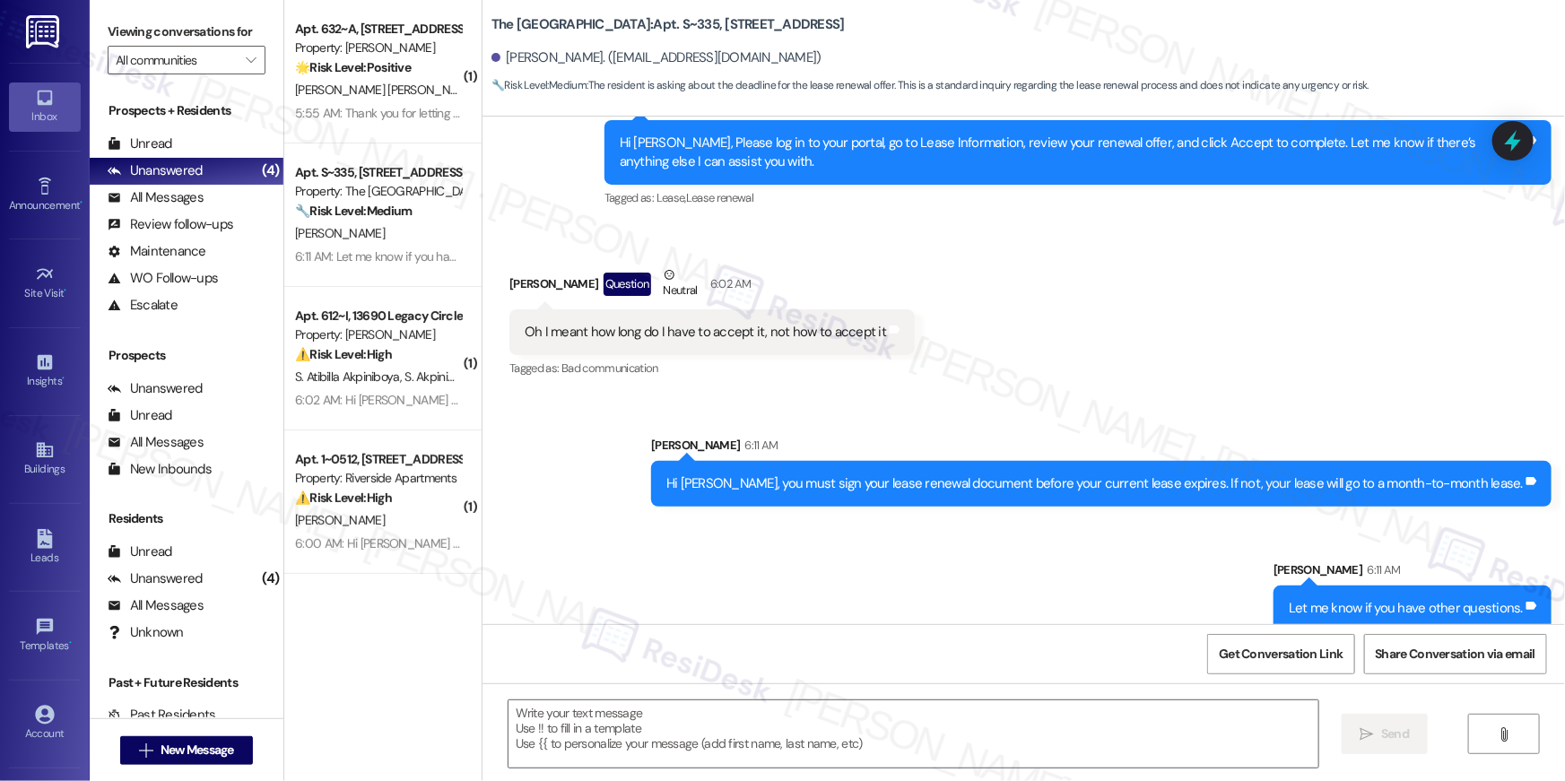
type textarea "Fetching suggested responses. Please feel free to read through the conversation…"
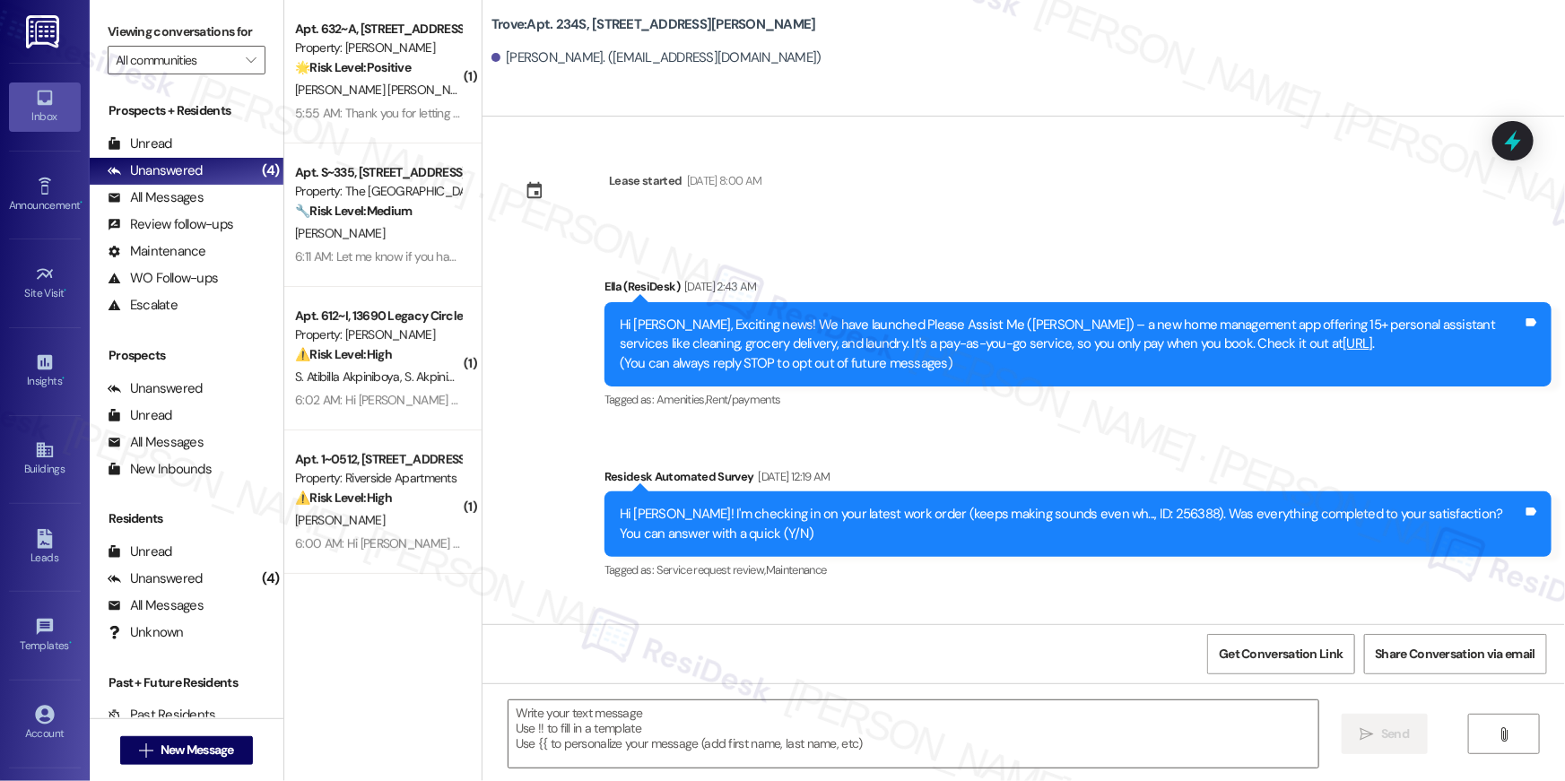
scroll to position [5744, 0]
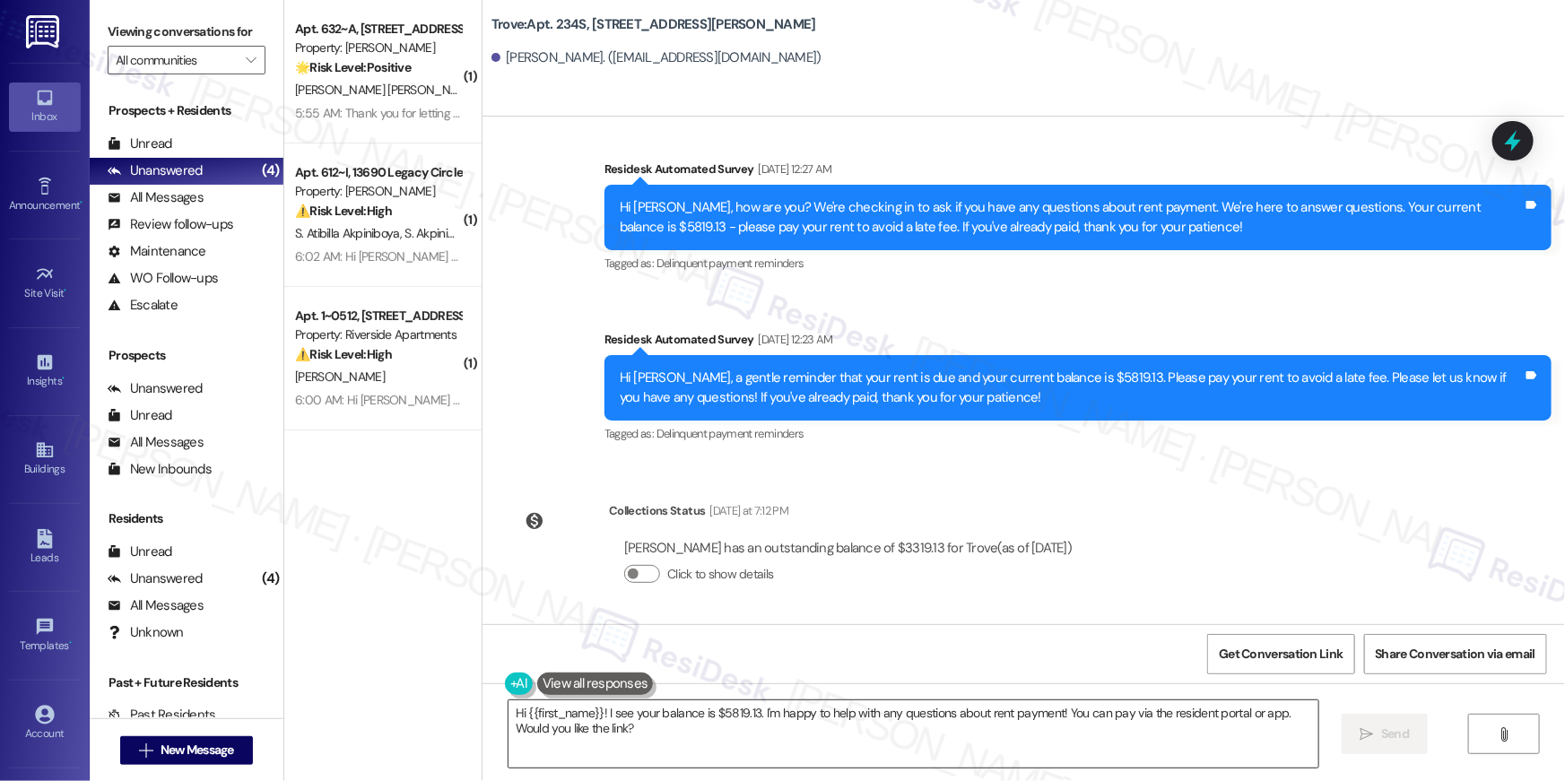
click at [1111, 726] on textarea "Hi {{first_name}}! I see your balance is $5819.13. I'm happy to help with any q…" at bounding box center [914, 734] width 810 height 67
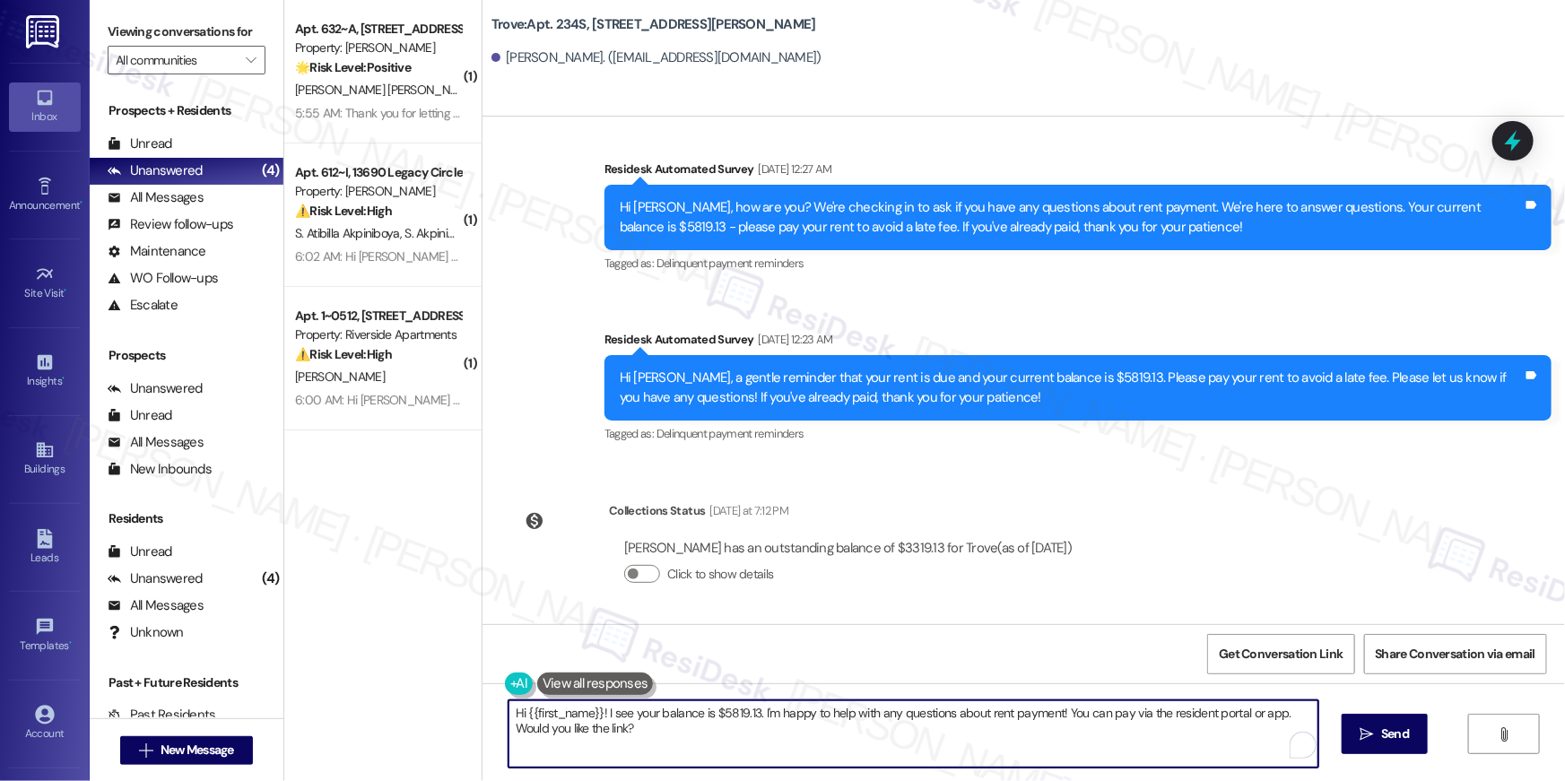
paste textarea ", your {{property}} lease renewal offer is now ready! Please review your renewa…"
type textarea "Hi {{first_name}}, your {{property}} lease renewal offer is now ready! Please r…"
click at [1409, 737] on span "Send" at bounding box center [1395, 734] width 35 height 19
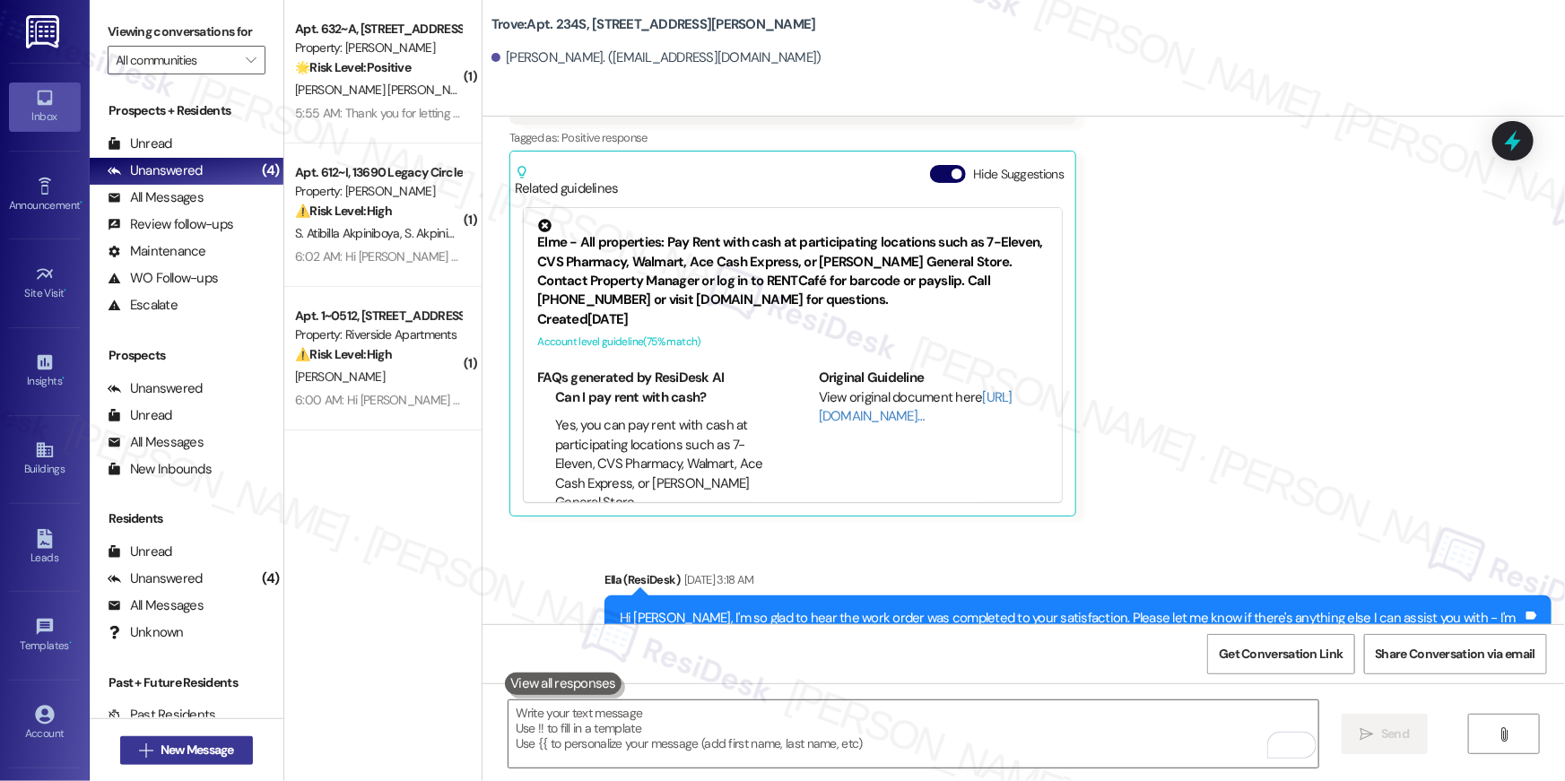
scroll to position [490, 0]
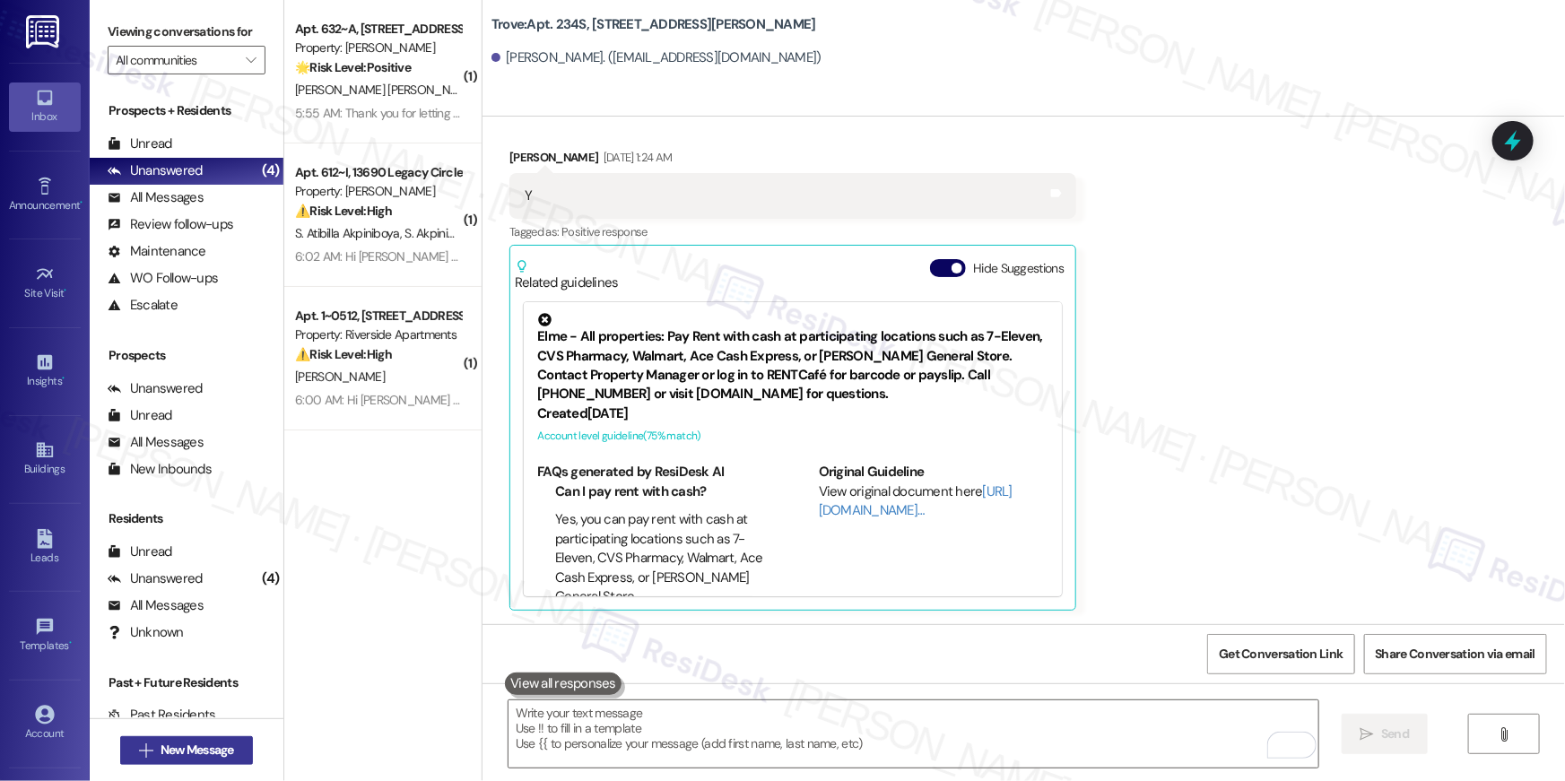
click at [244, 745] on button " New Message" at bounding box center [186, 750] width 133 height 29
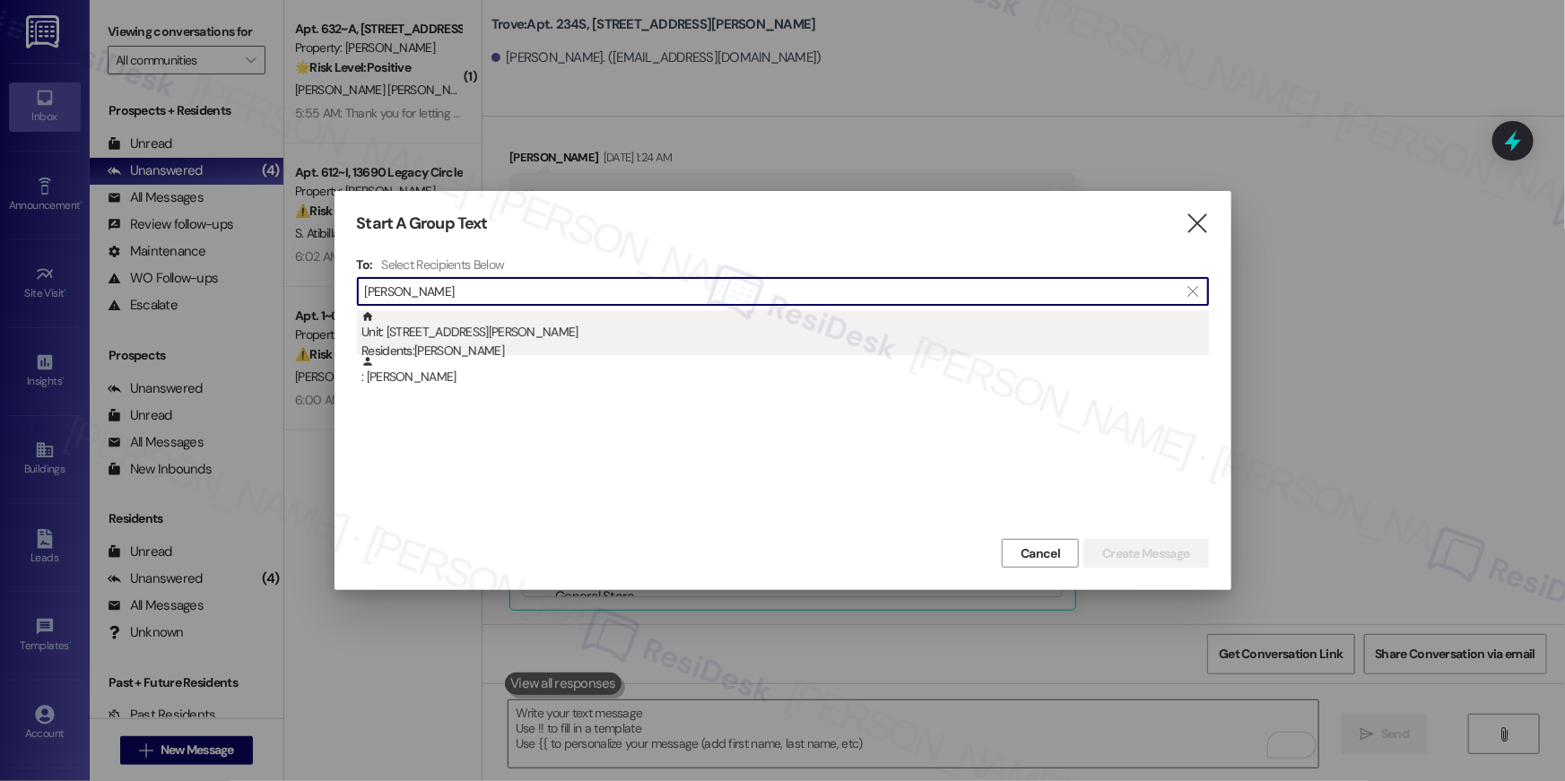
type input "[PERSON_NAME]"
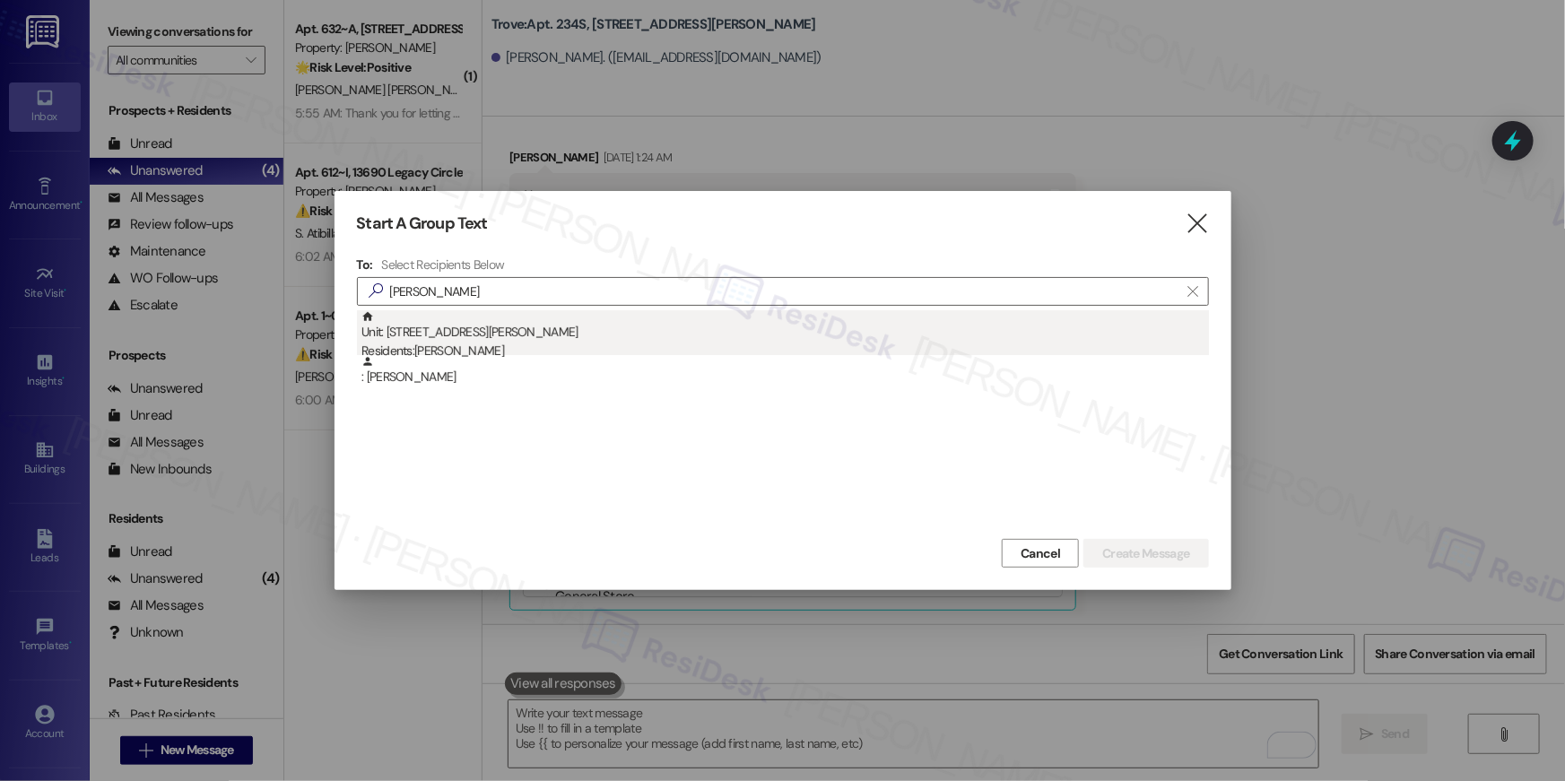
click at [675, 342] on div "Residents: [PERSON_NAME]" at bounding box center [786, 351] width 848 height 19
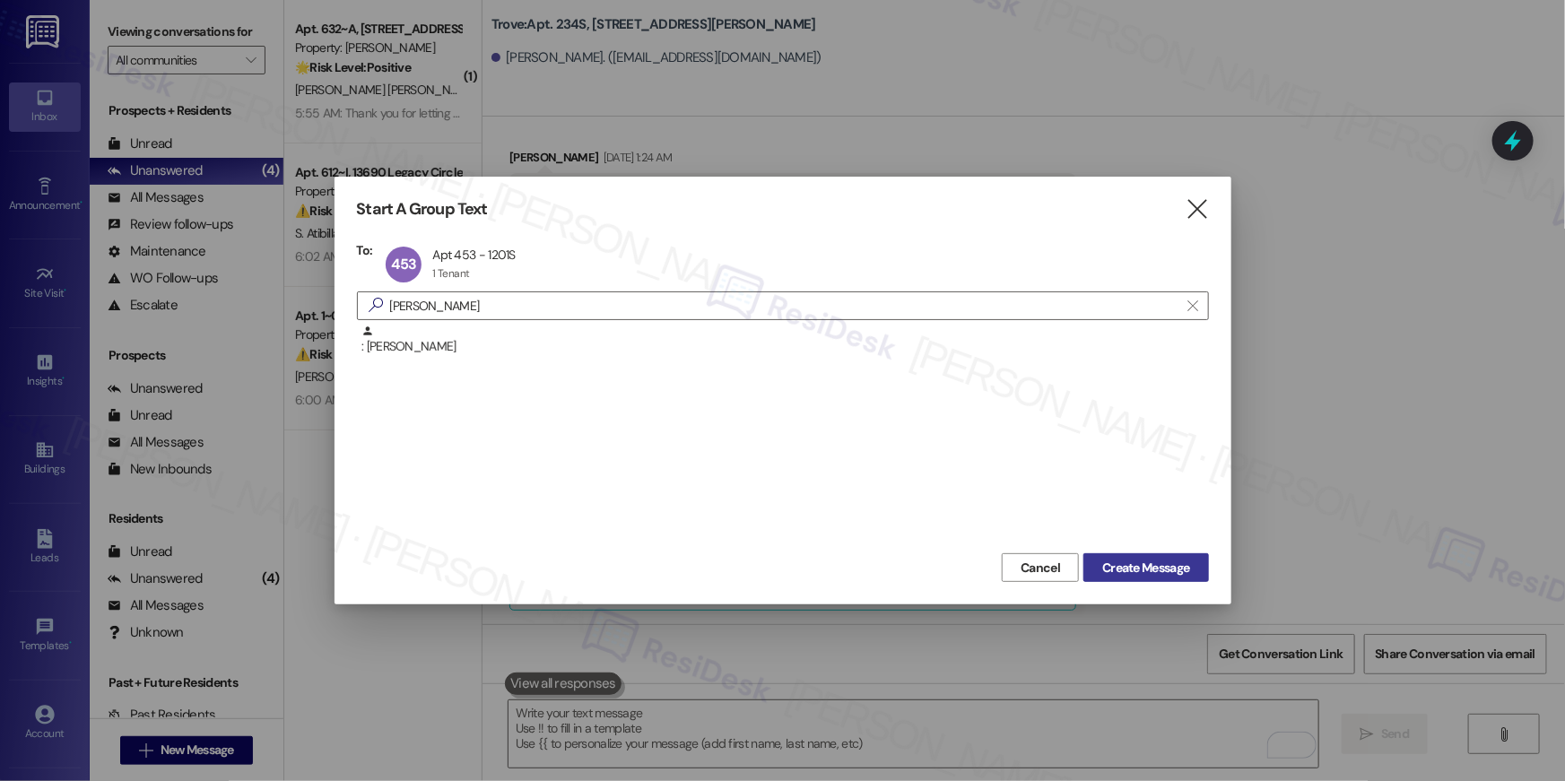
drag, startPoint x: 1137, startPoint y: 569, endPoint x: 1146, endPoint y: 581, distance: 15.4
click at [1145, 562] on span "Create Message" at bounding box center [1145, 568] width 87 height 19
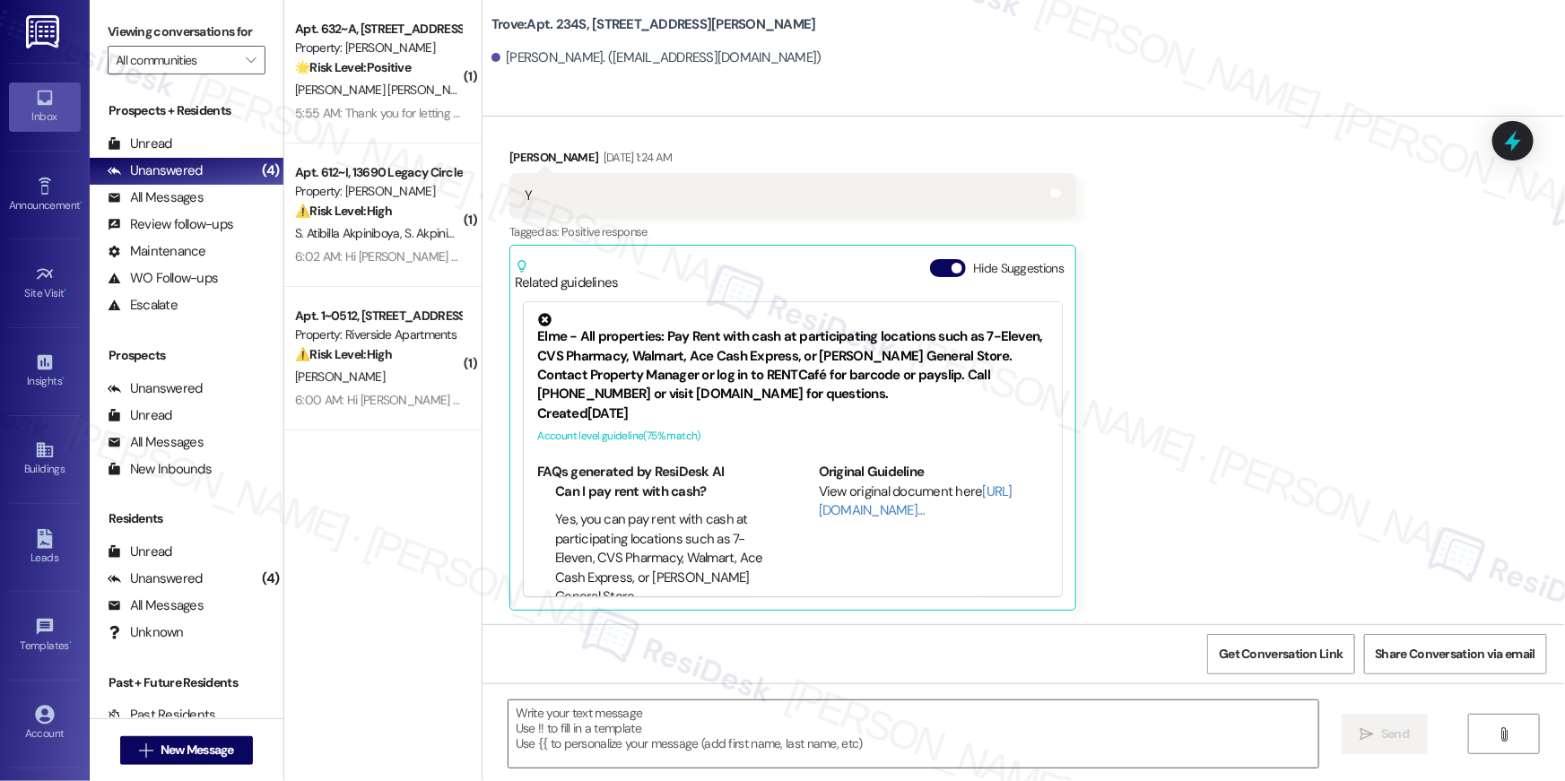
type textarea "Fetching suggested responses. Please feel free to read through the conversation…"
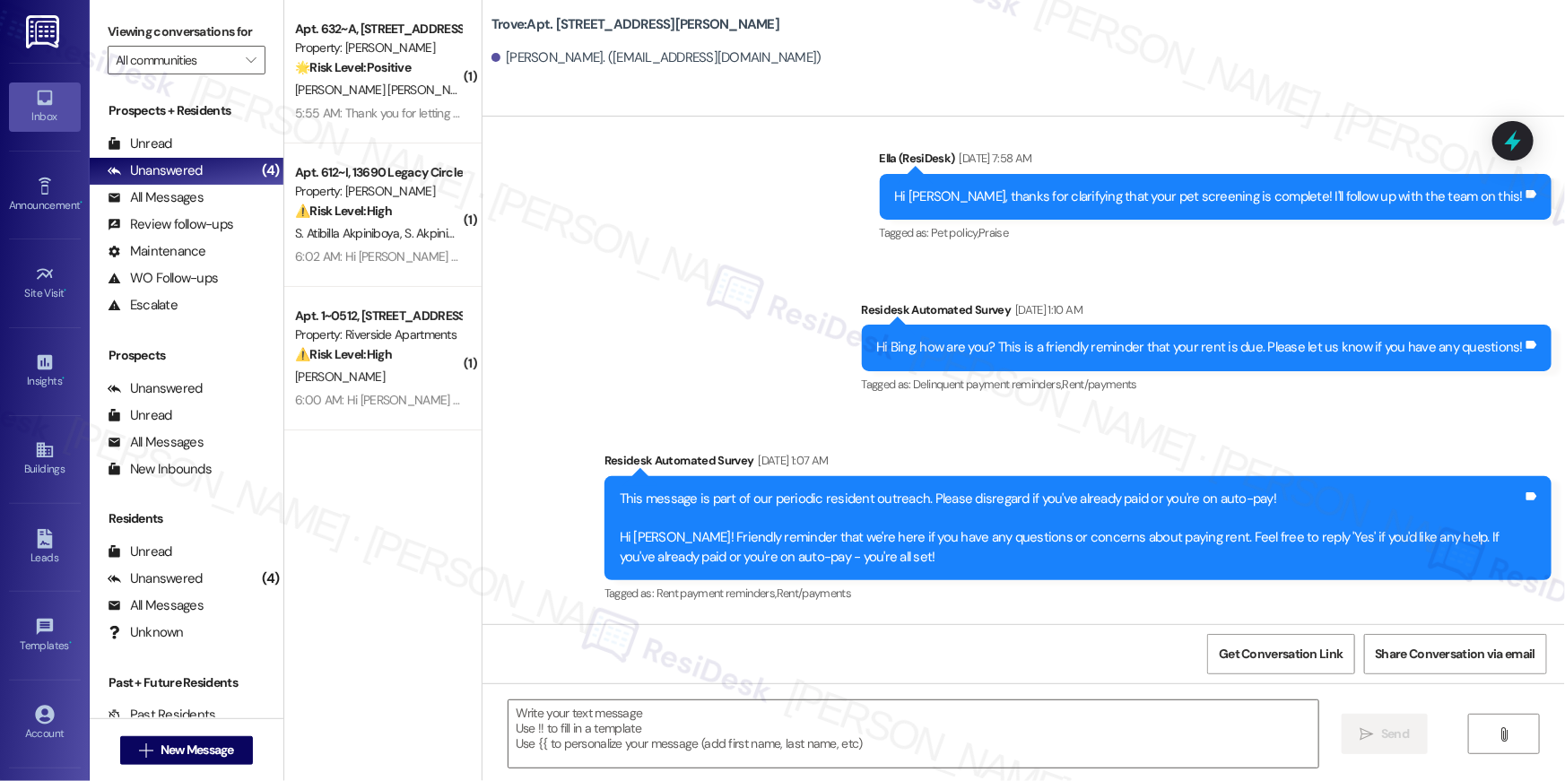
type textarea "Fetching suggested responses. Please feel free to read through the conversation…"
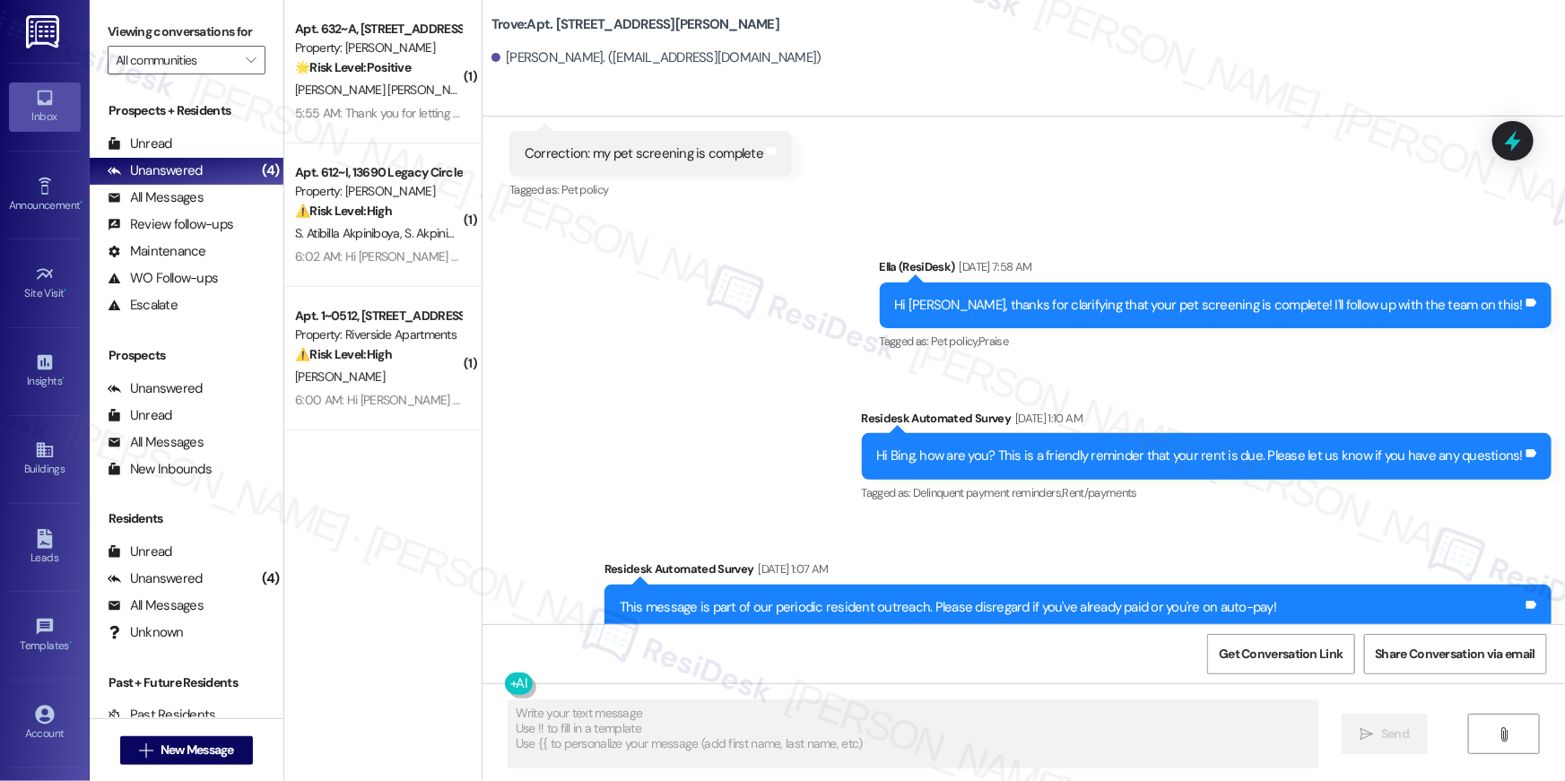
scroll to position [10612, 0]
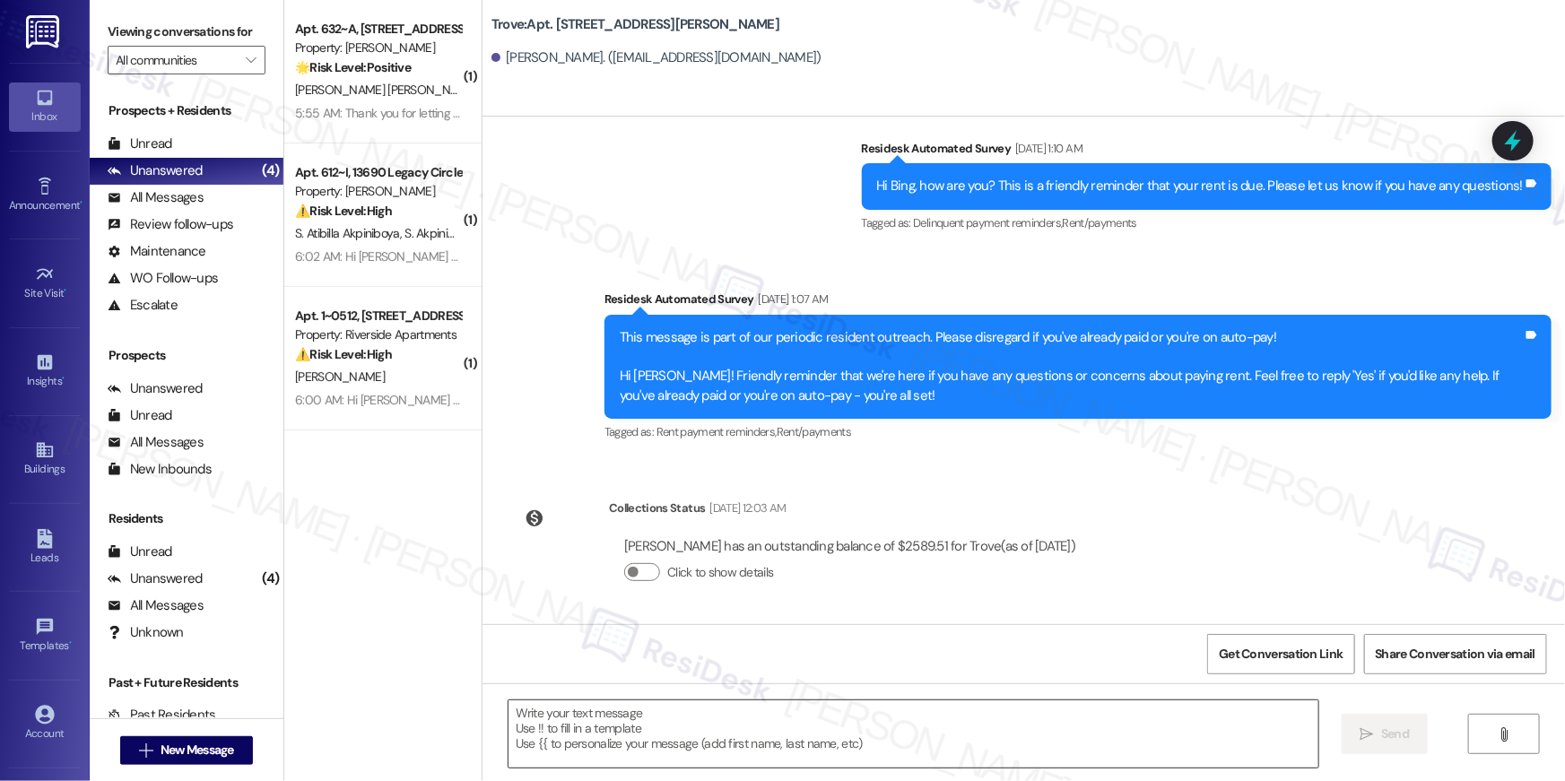
click at [1091, 727] on textarea at bounding box center [914, 734] width 810 height 67
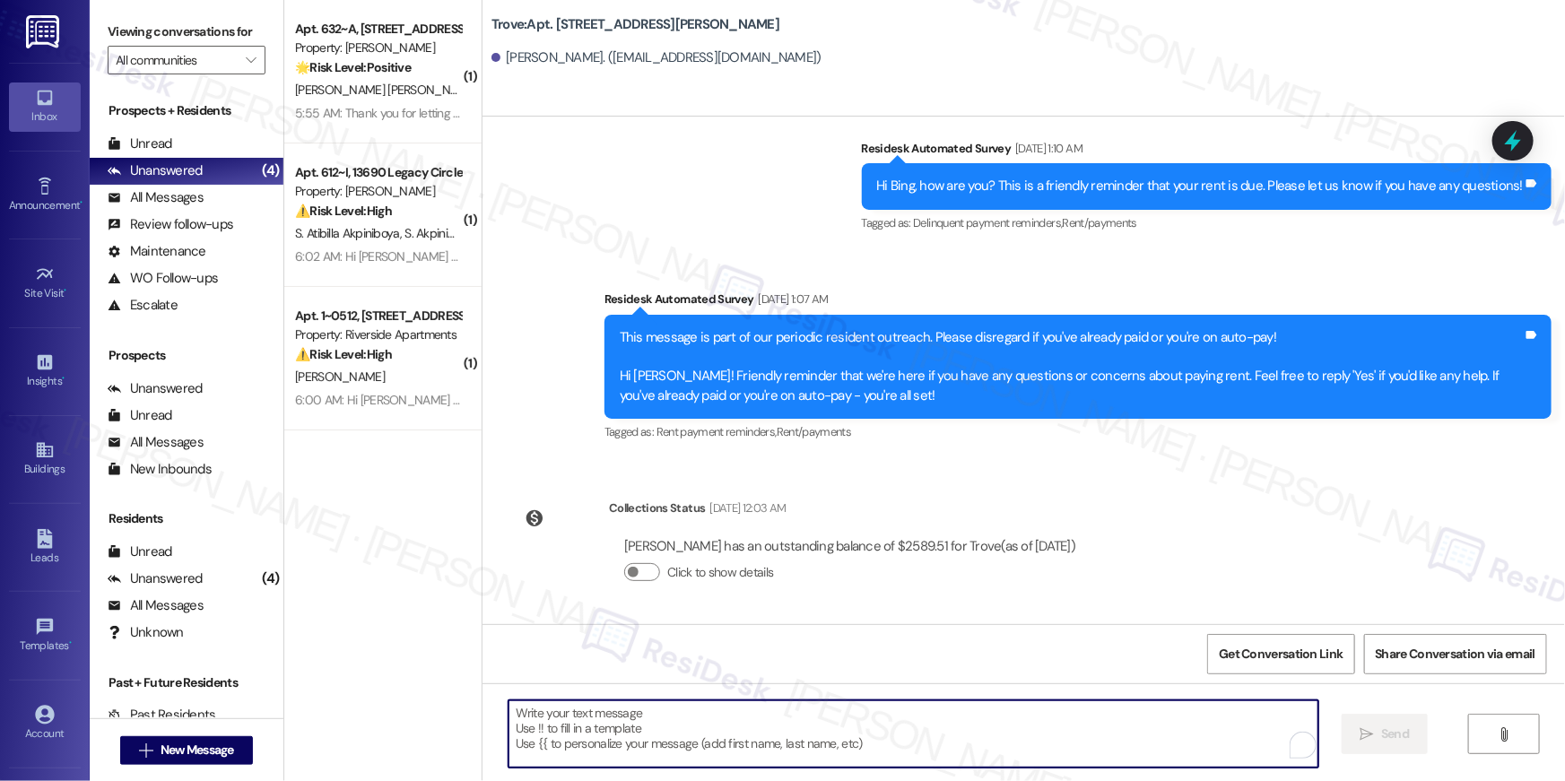
paste textarea "Hi {{first_name}}, your {{property}} lease renewal offer is now ready! Please r…"
type textarea "Hi {{first_name}}, your {{property}} lease renewal offer is now ready! Please r…"
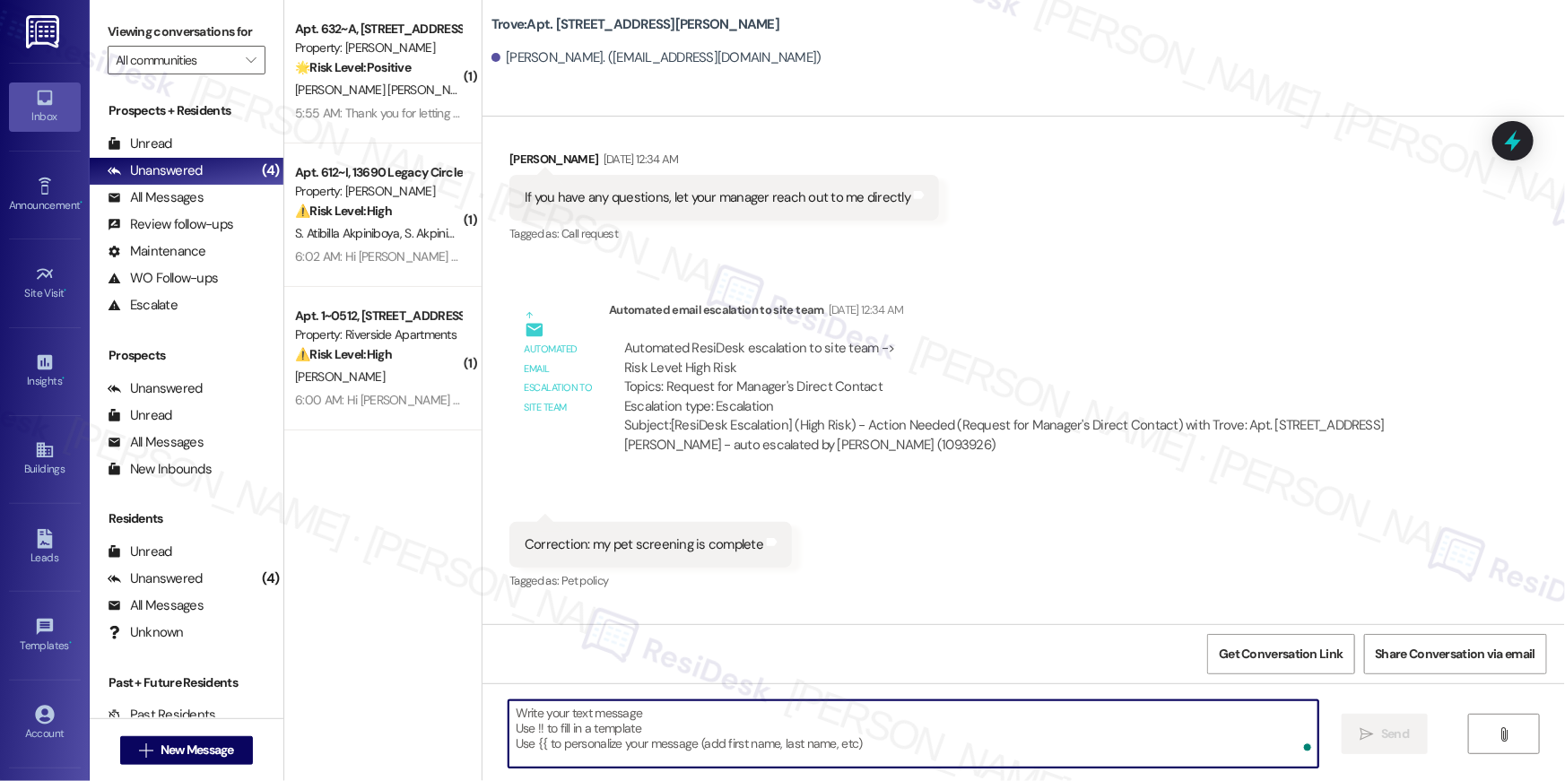
scroll to position [9936, 0]
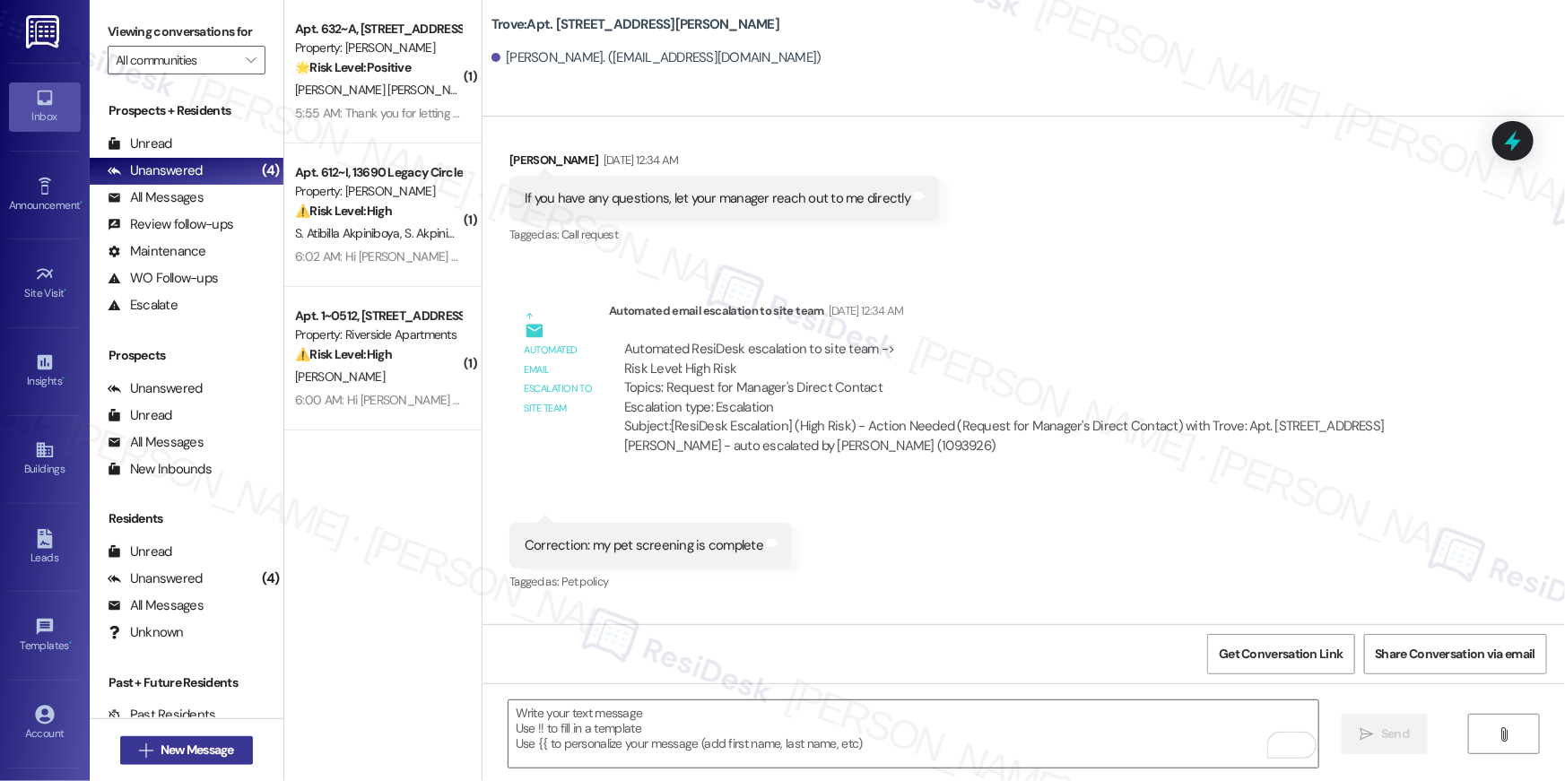
click at [237, 753] on button " New Message" at bounding box center [186, 750] width 133 height 29
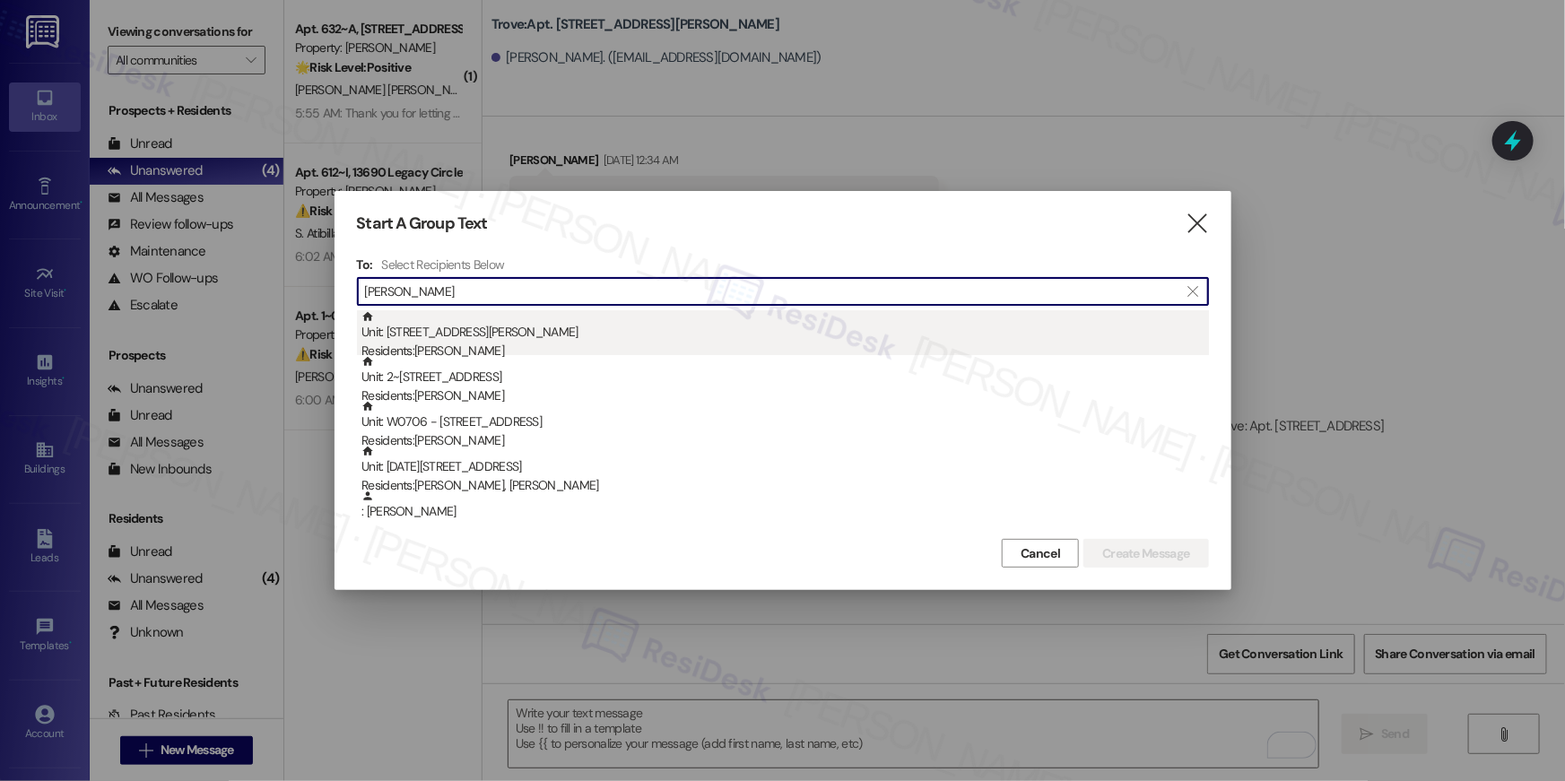
type input "[PERSON_NAME]"
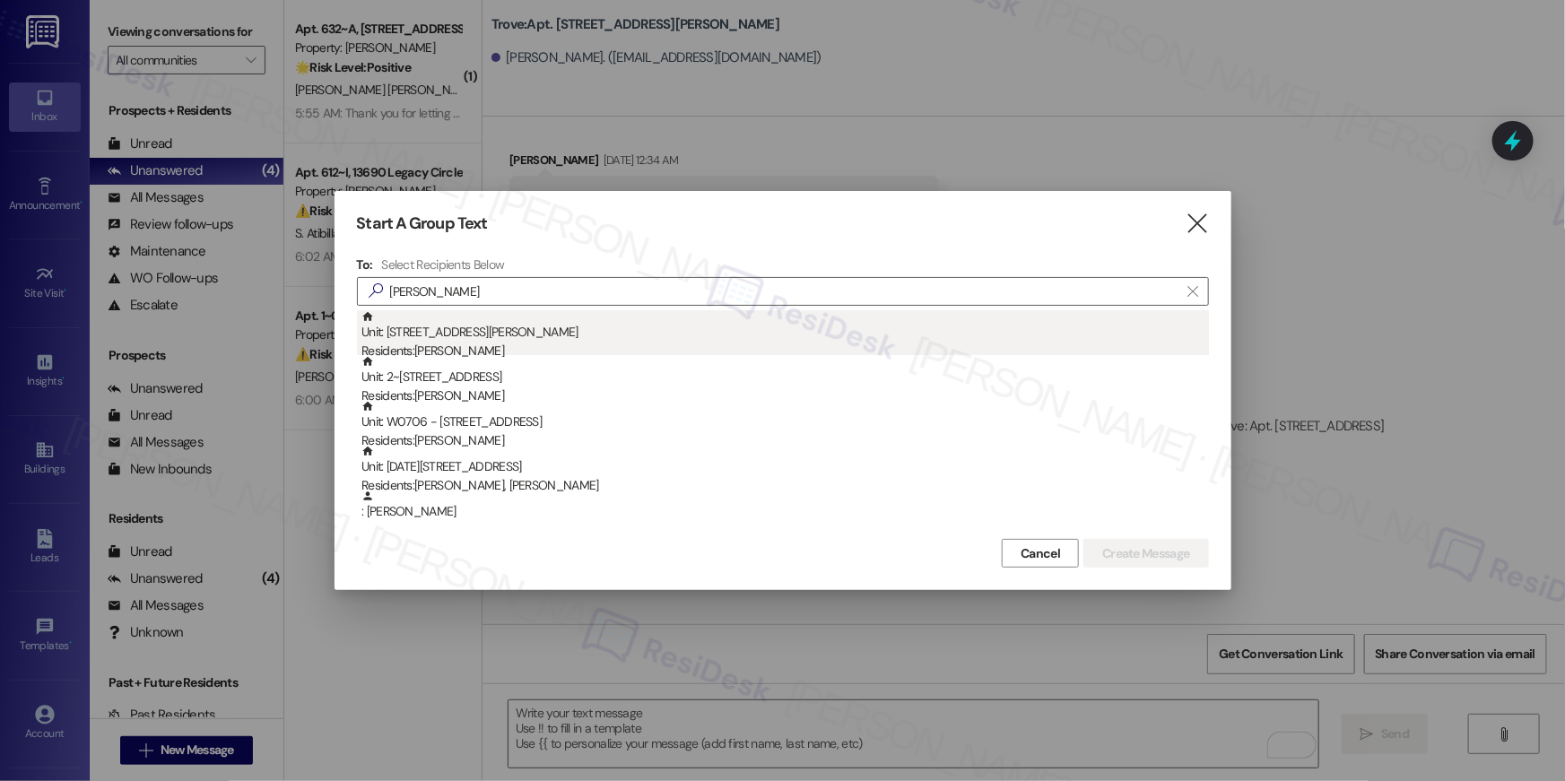
click at [596, 330] on div "Unit: [STREET_ADDRESS][PERSON_NAME] Residents: [PERSON_NAME]" at bounding box center [786, 335] width 848 height 51
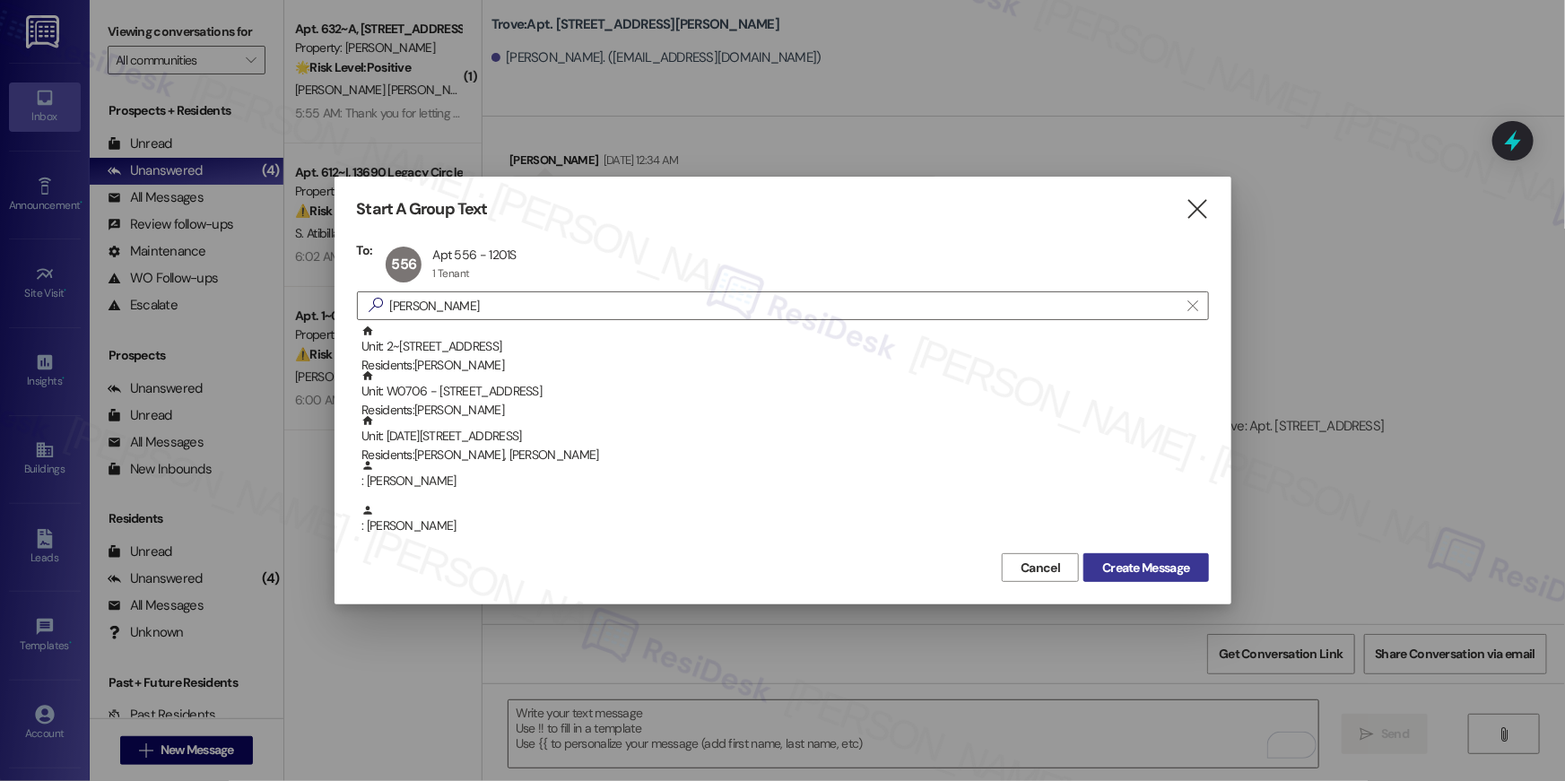
click at [1122, 566] on span "Create Message" at bounding box center [1145, 568] width 87 height 19
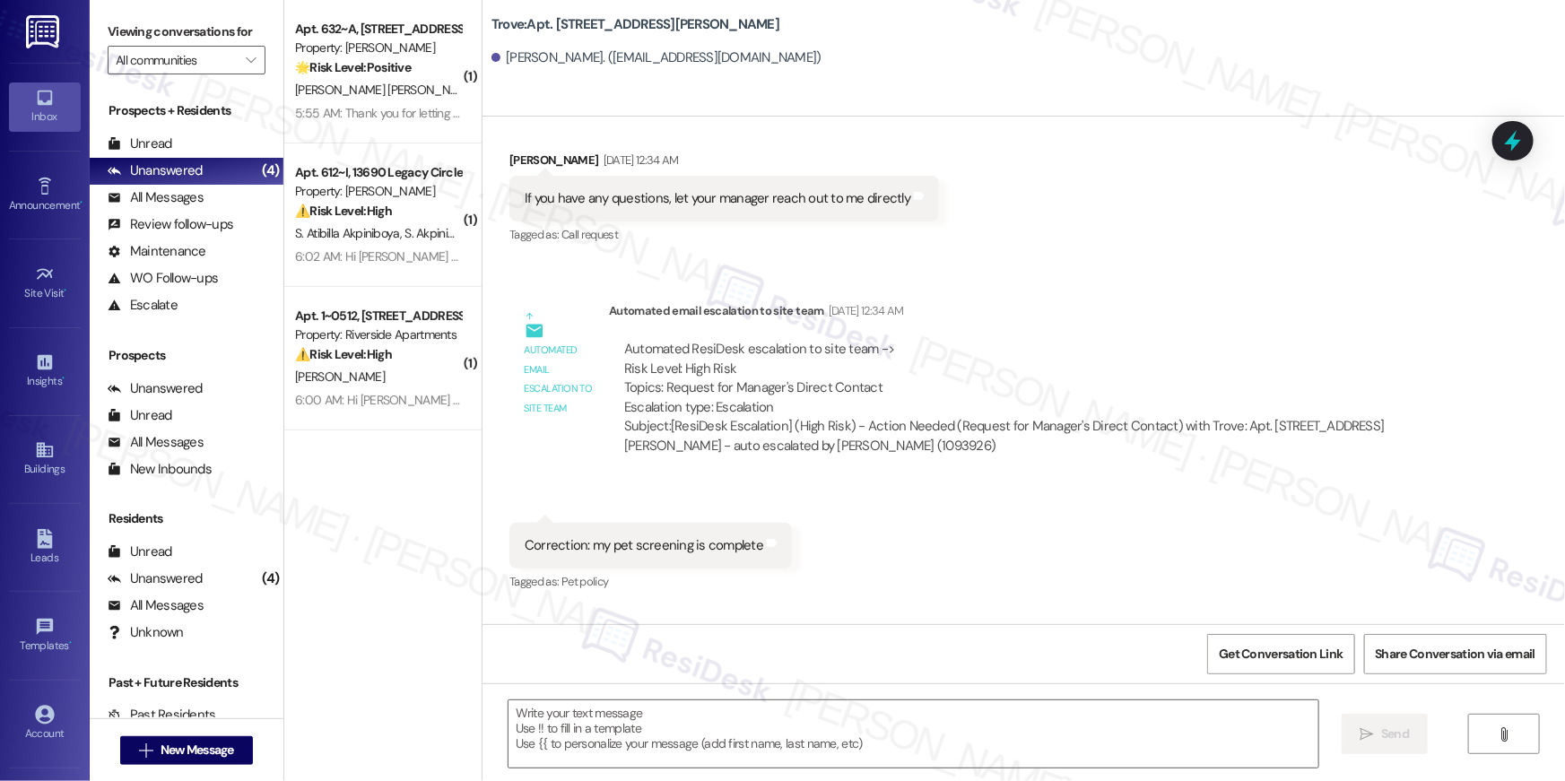
type textarea "Fetching suggested responses. Please feel free to read through the conversation…"
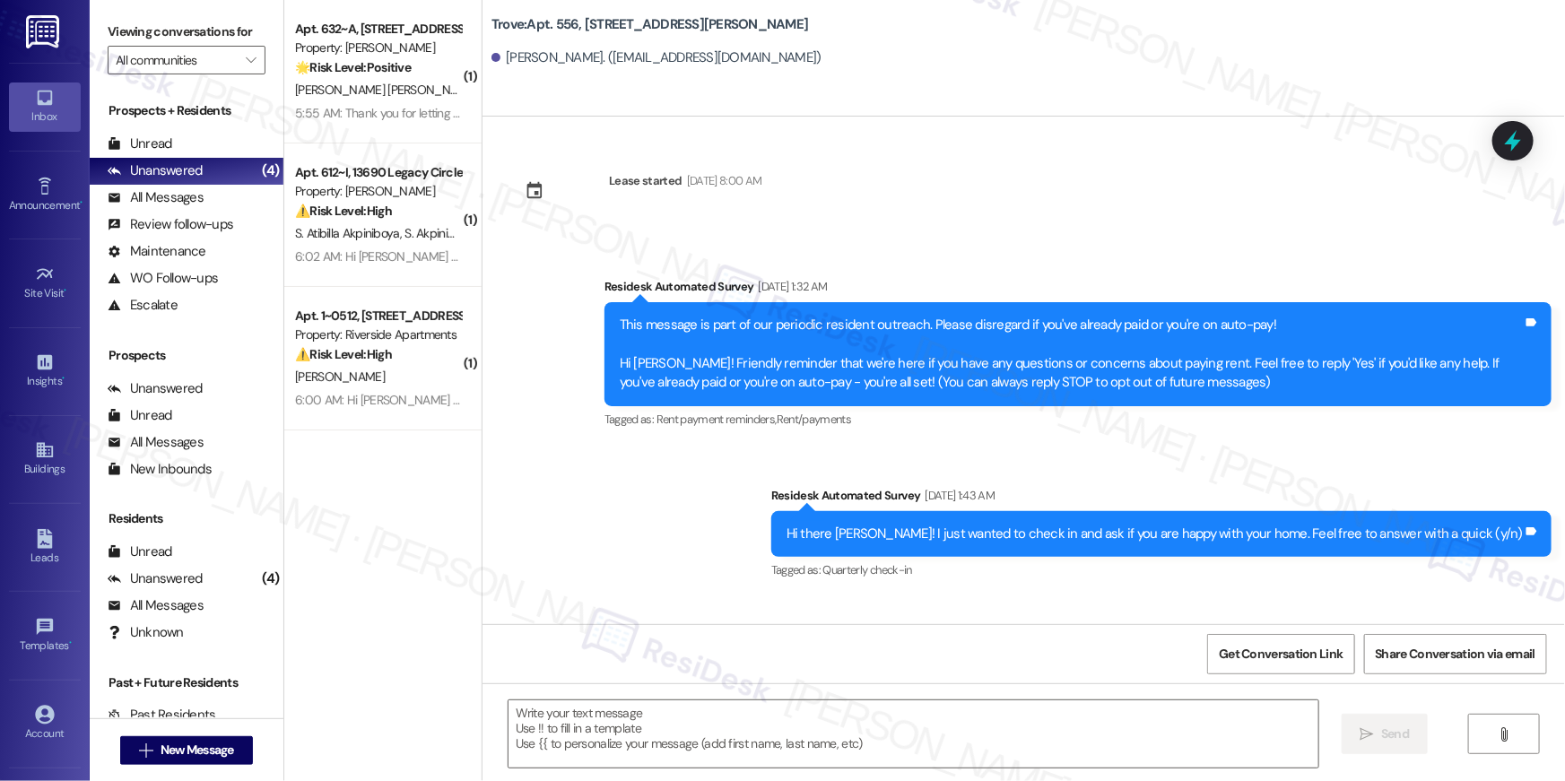
type textarea "Fetching suggested responses. Please feel free to read through the conversation…"
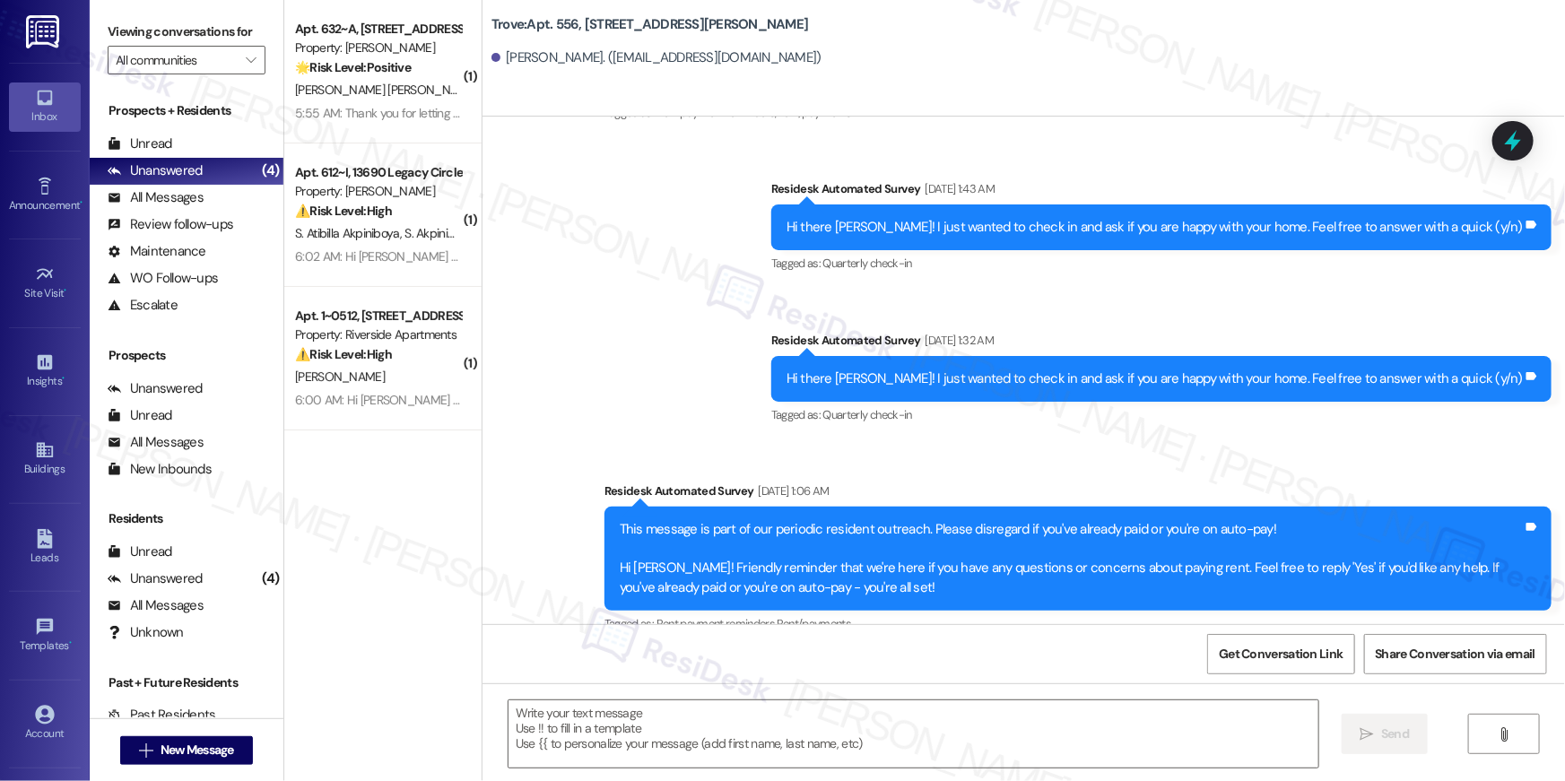
scroll to position [333, 0]
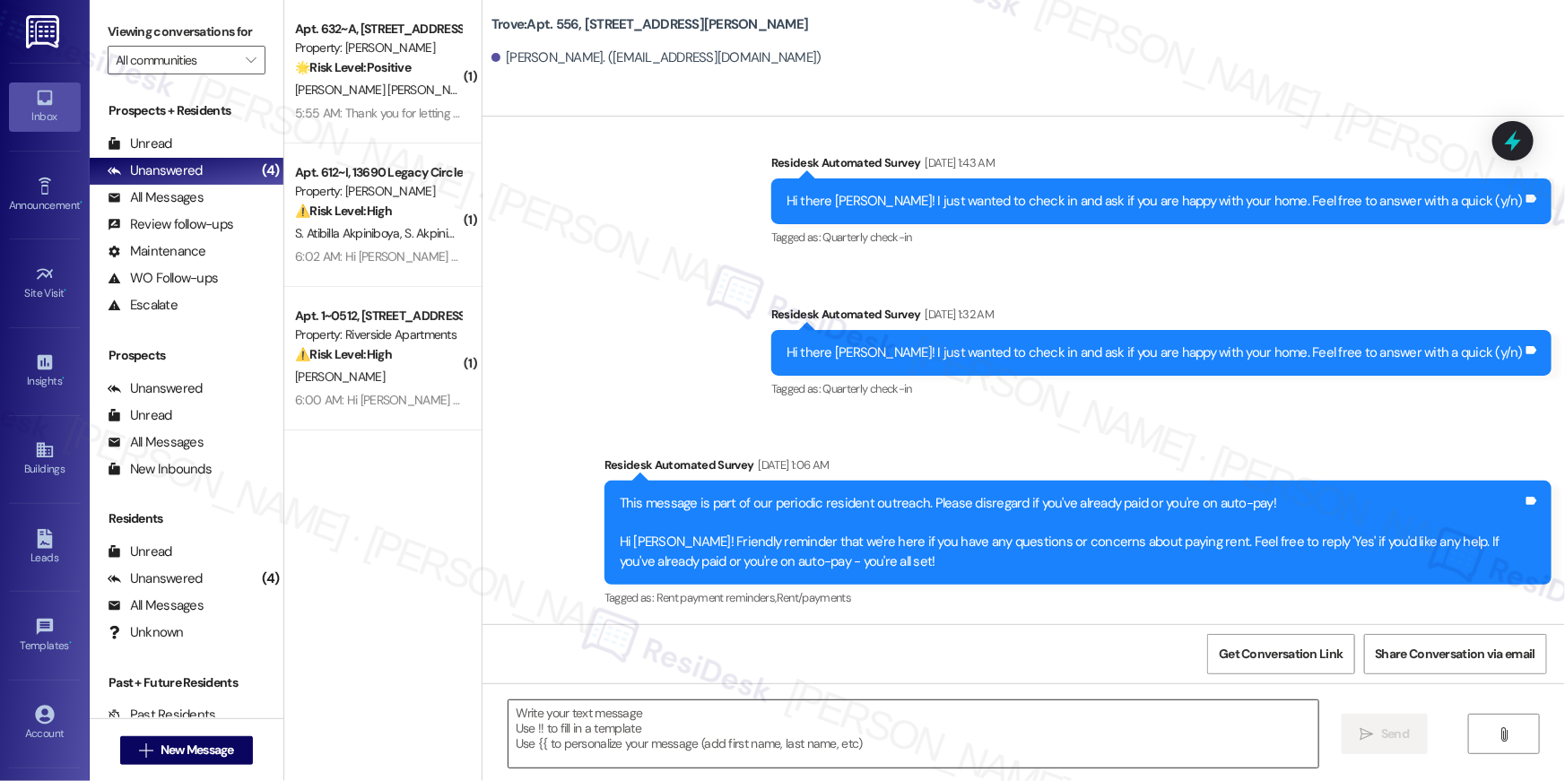
click at [1154, 737] on textarea at bounding box center [914, 734] width 810 height 67
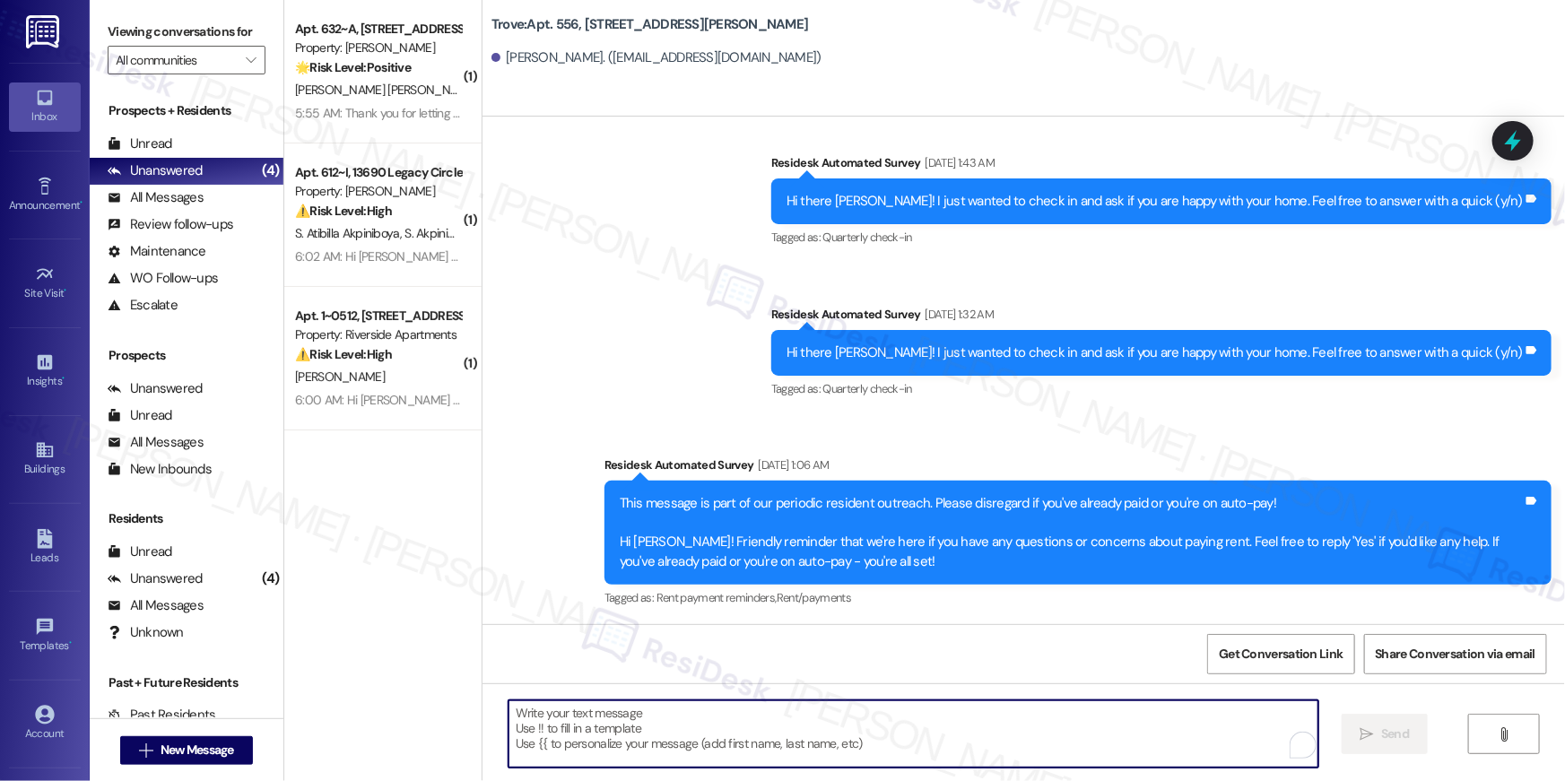
paste textarea "Hi {{first_name}}, your {{property}} lease renewal offer is now ready! Please r…"
type textarea "Hi {{first_name}}, your {{property}} lease renewal offer is now ready! Please r…"
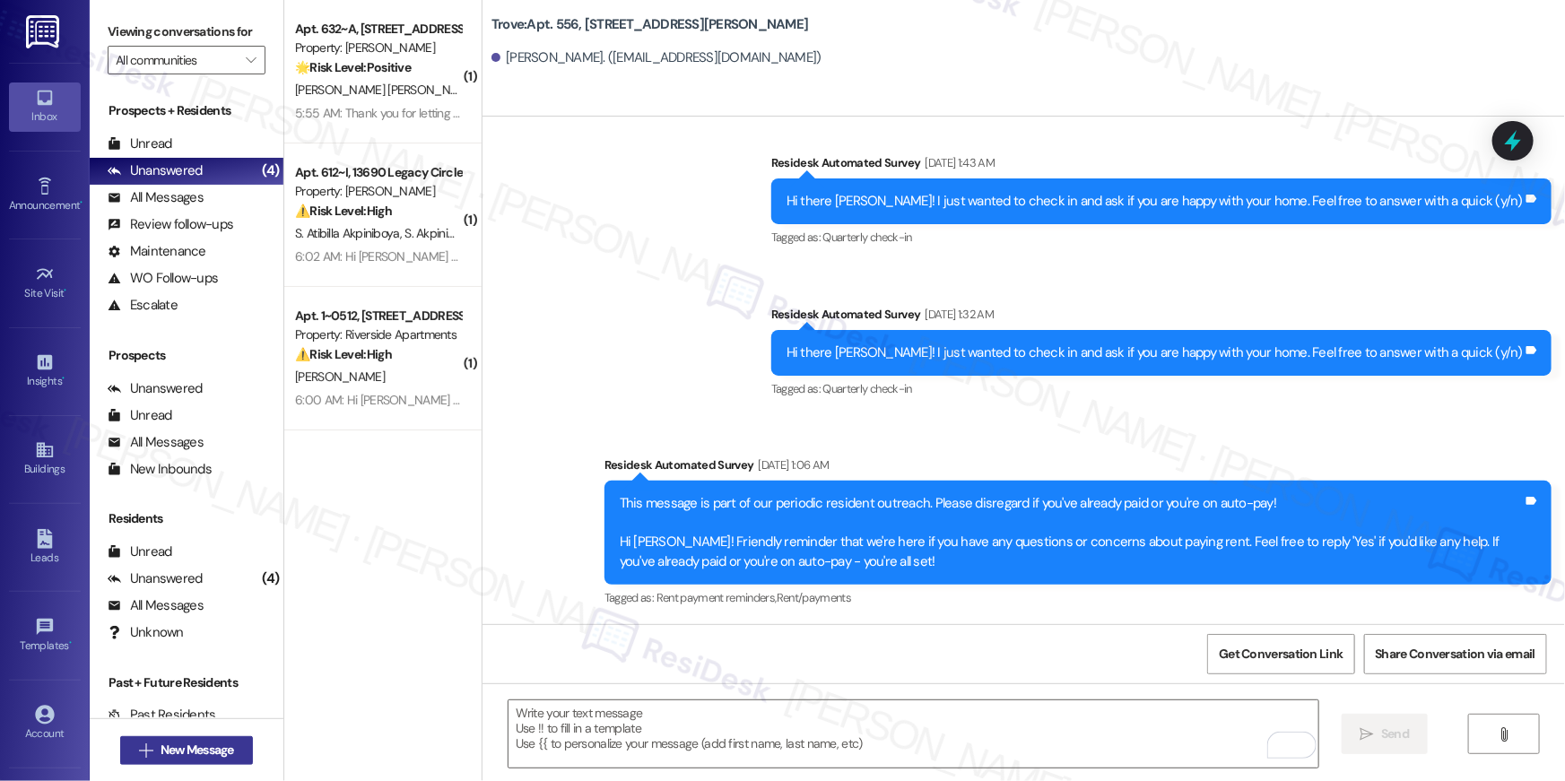
click at [217, 747] on span "New Message" at bounding box center [198, 750] width 74 height 19
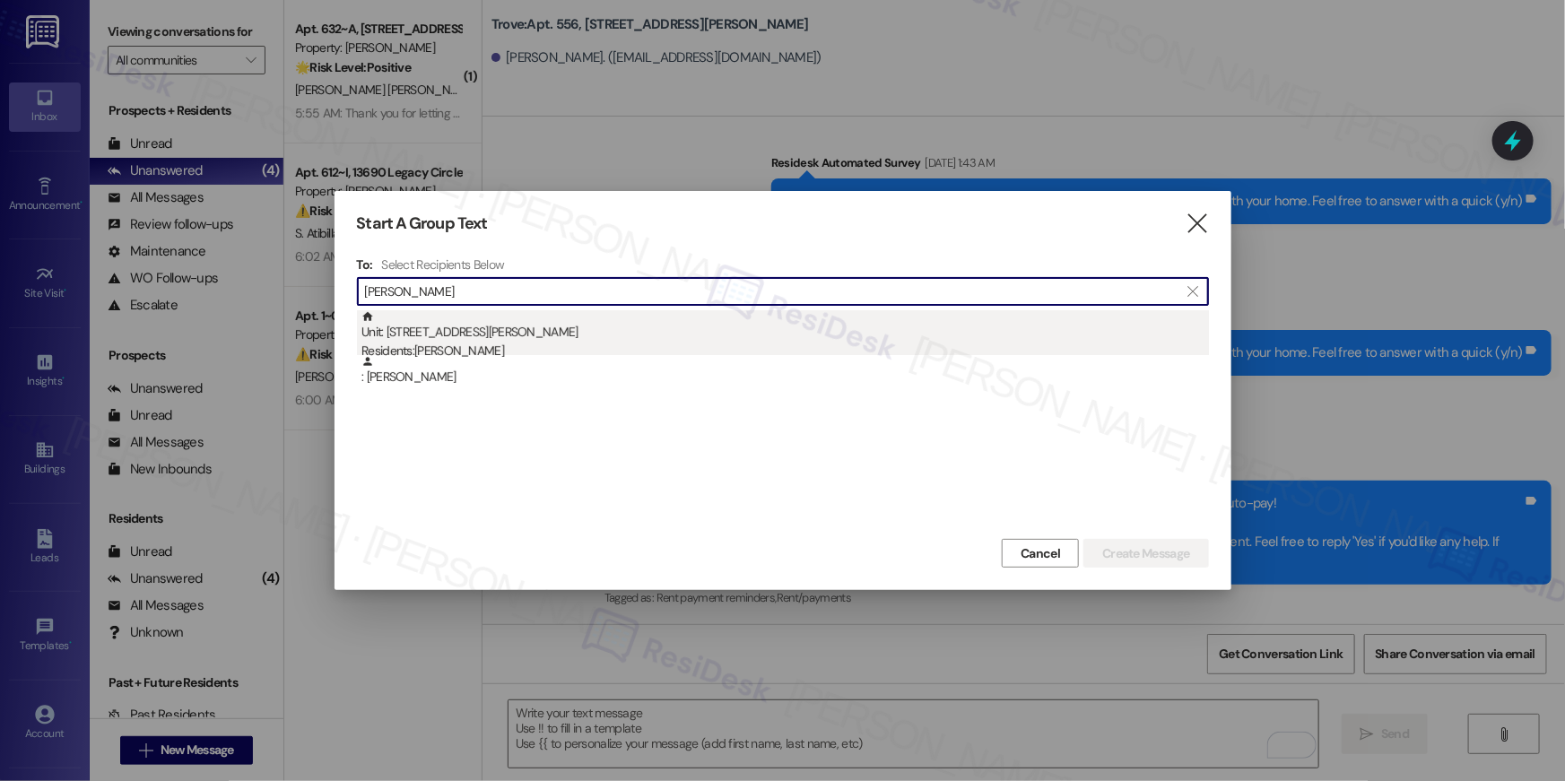
type input "[PERSON_NAME]"
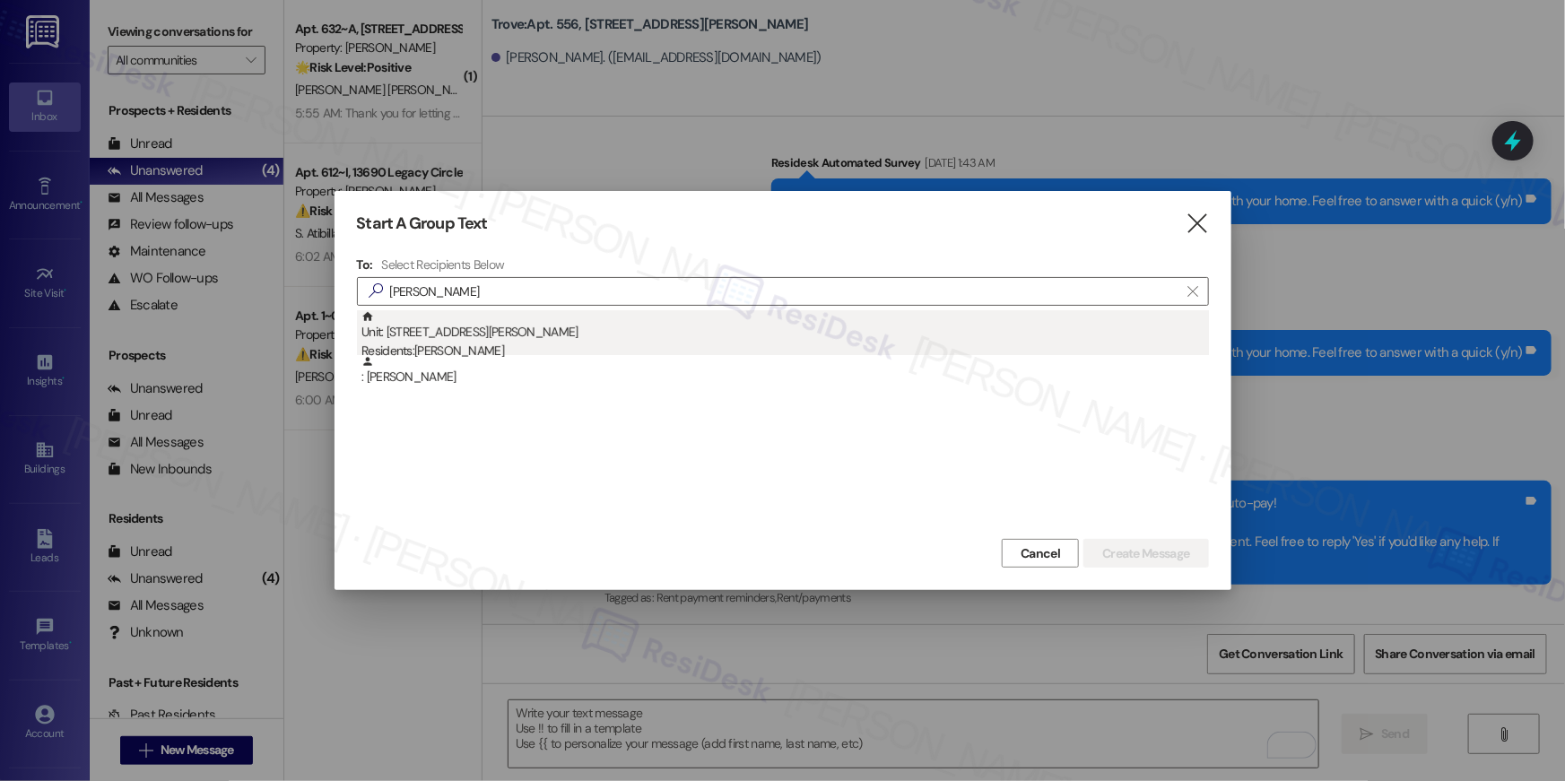
click at [629, 344] on div "Residents: [PERSON_NAME]" at bounding box center [786, 351] width 848 height 19
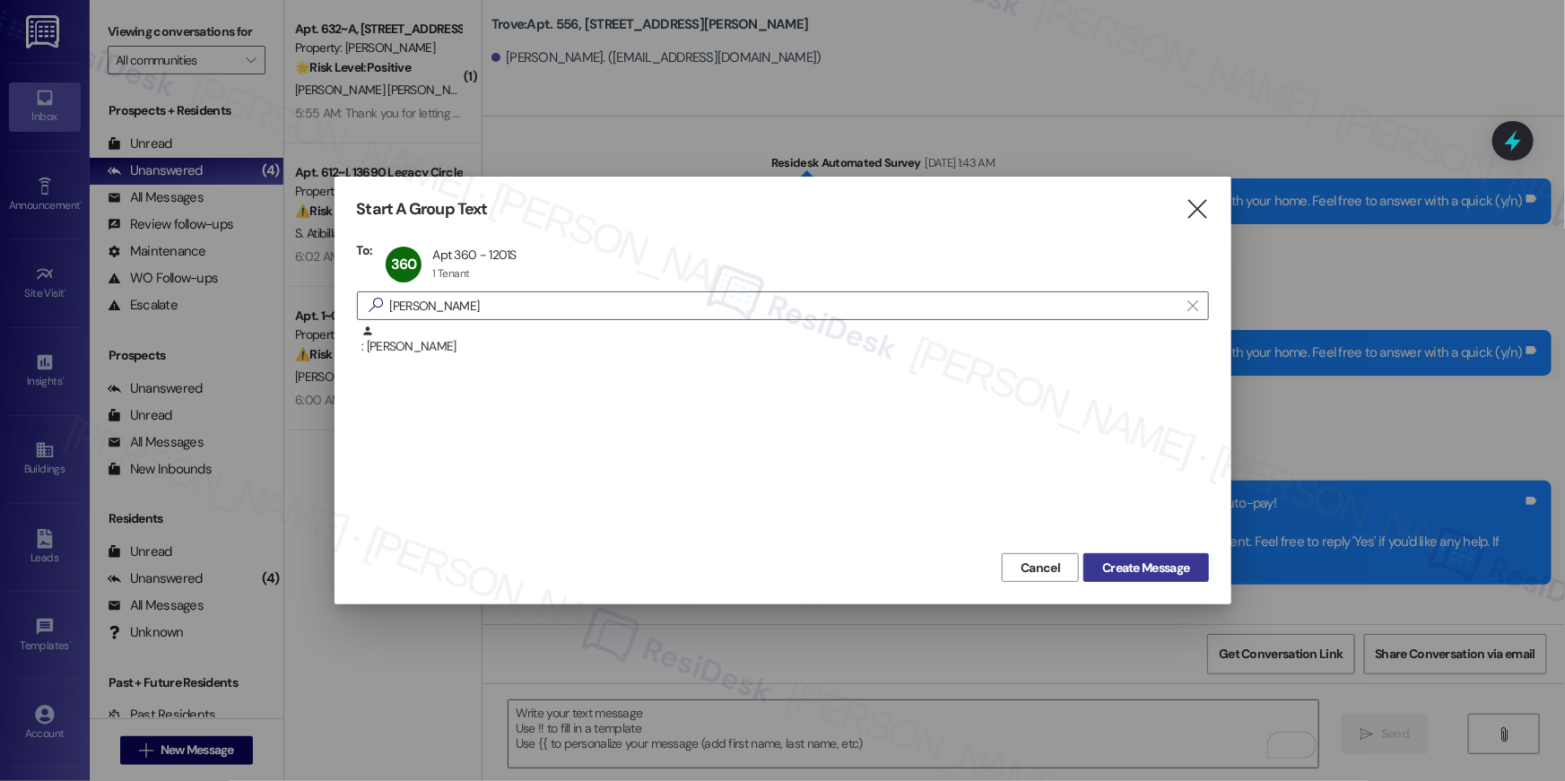
click at [1125, 568] on span "Create Message" at bounding box center [1145, 568] width 87 height 19
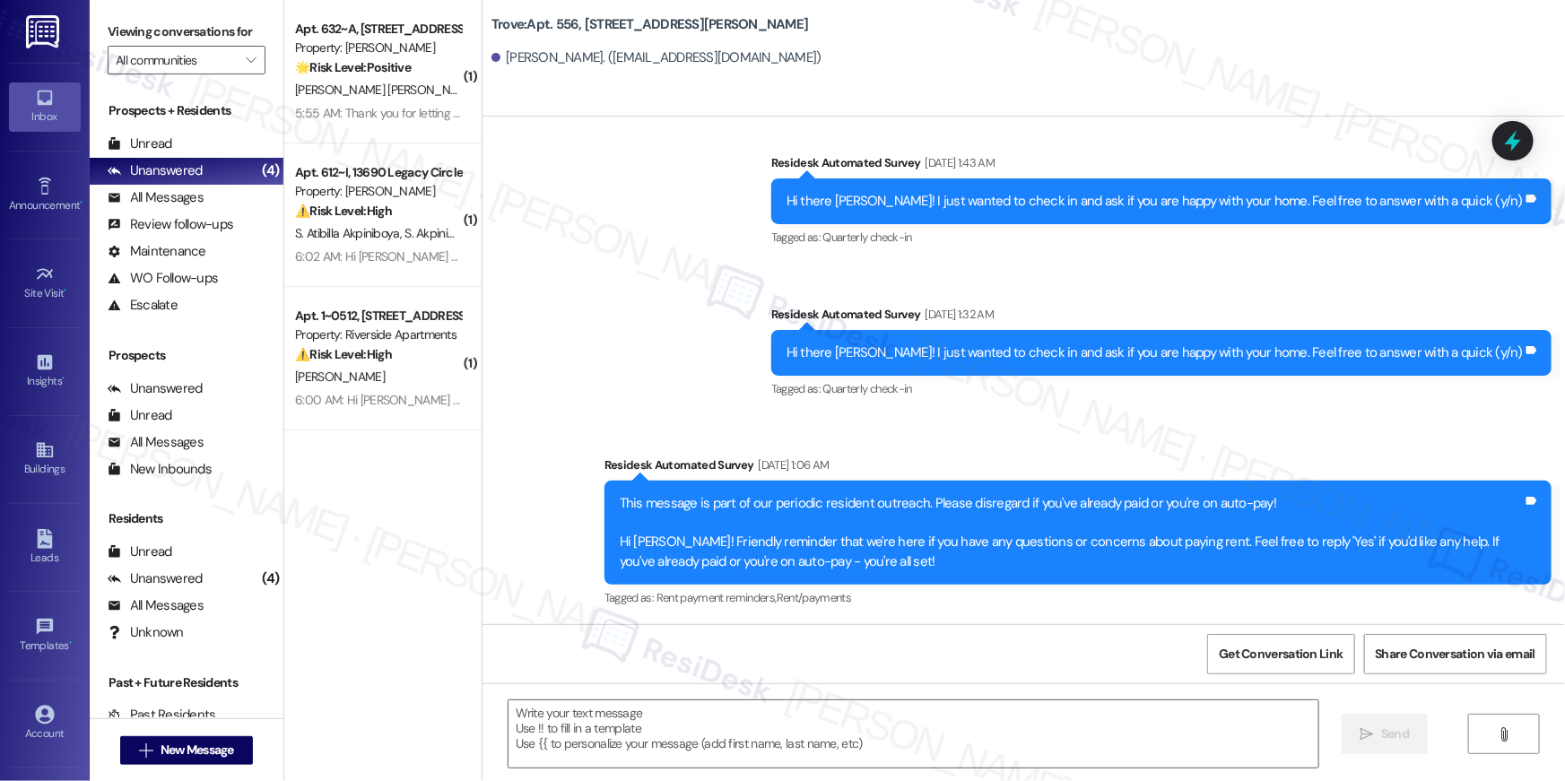
type textarea "Fetching suggested responses. Please feel free to read through the conversation…"
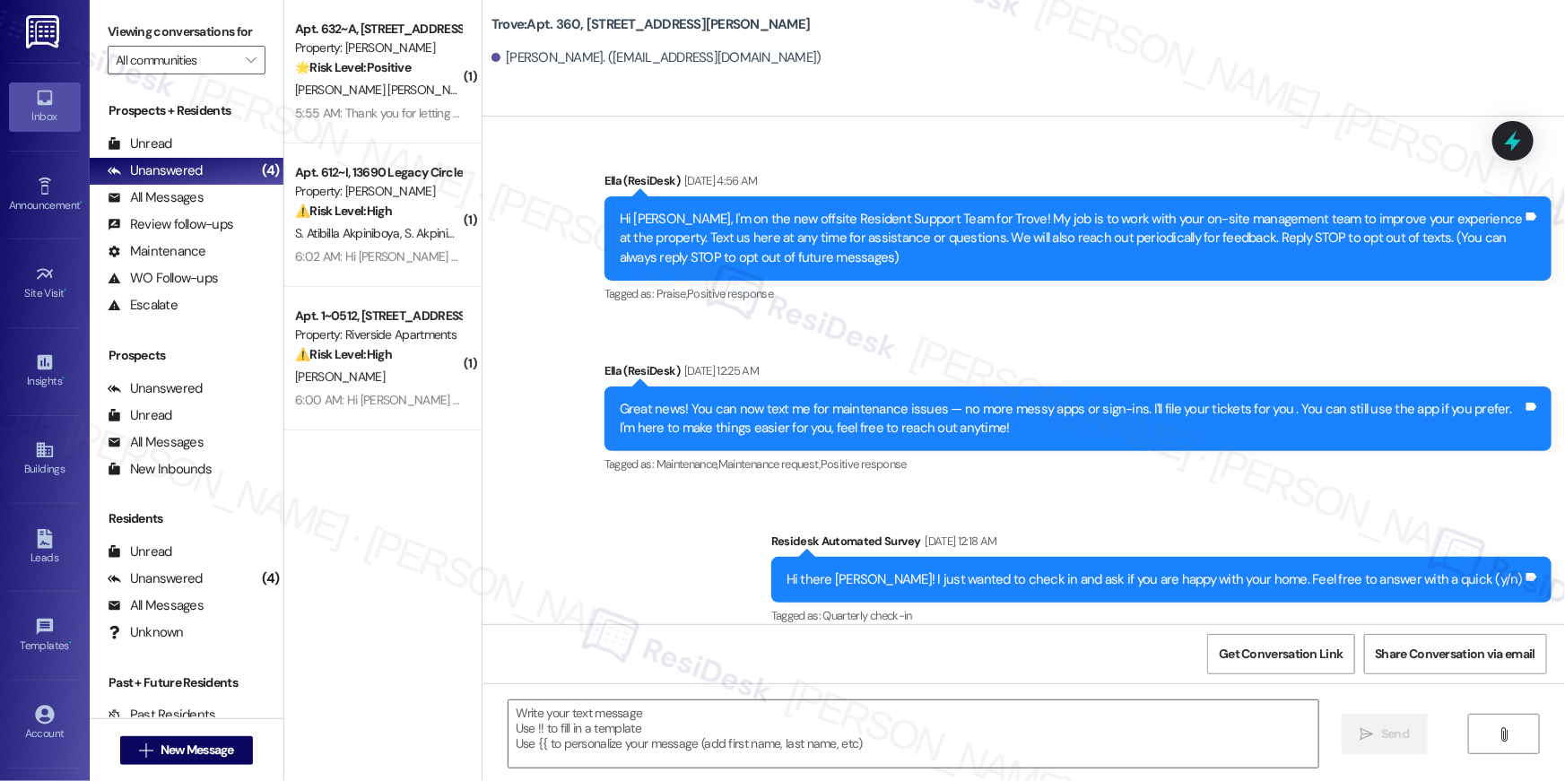
type textarea "Fetching suggested responses. Please feel free to read through the conversation…"
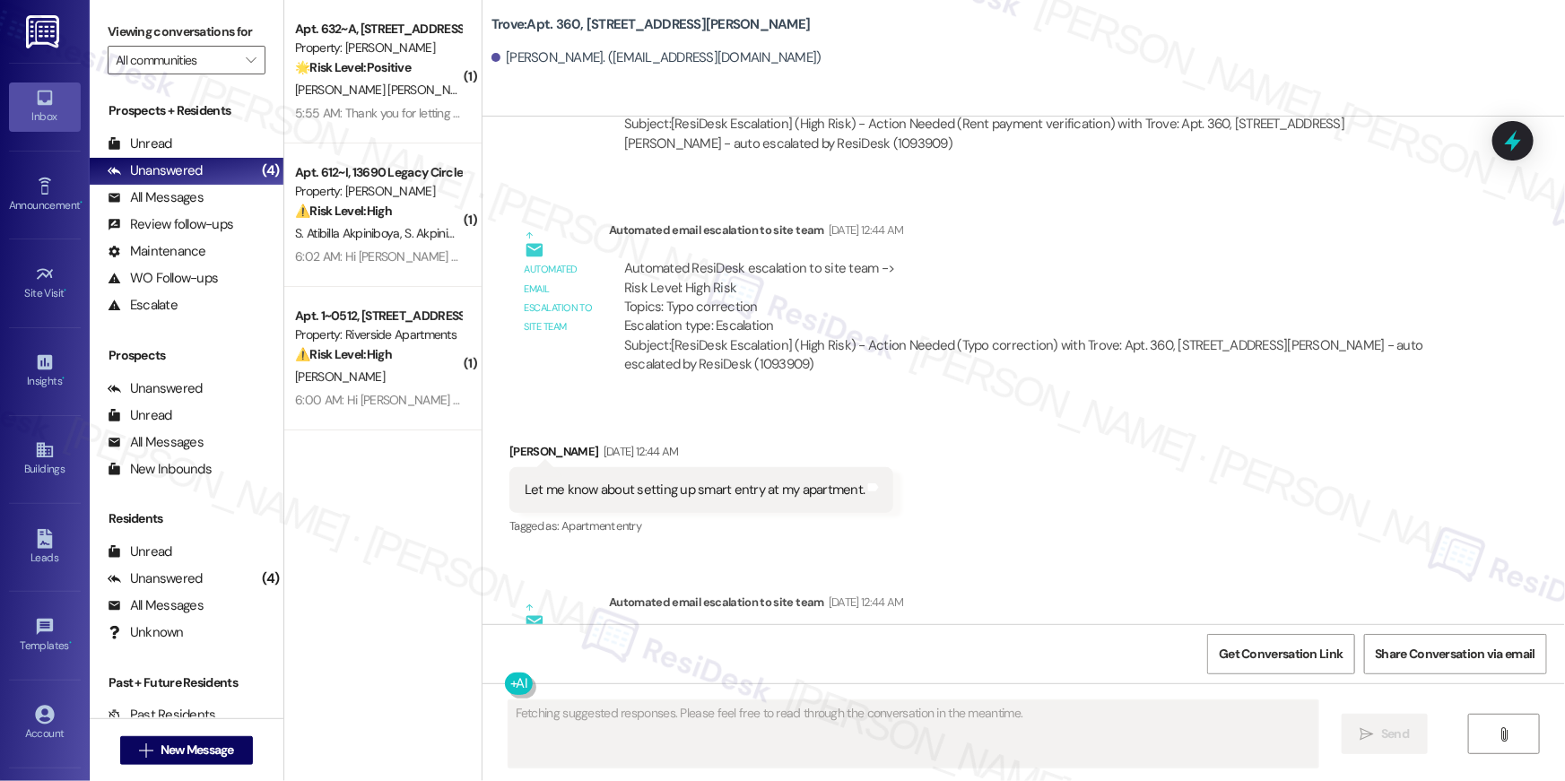
scroll to position [22111, 0]
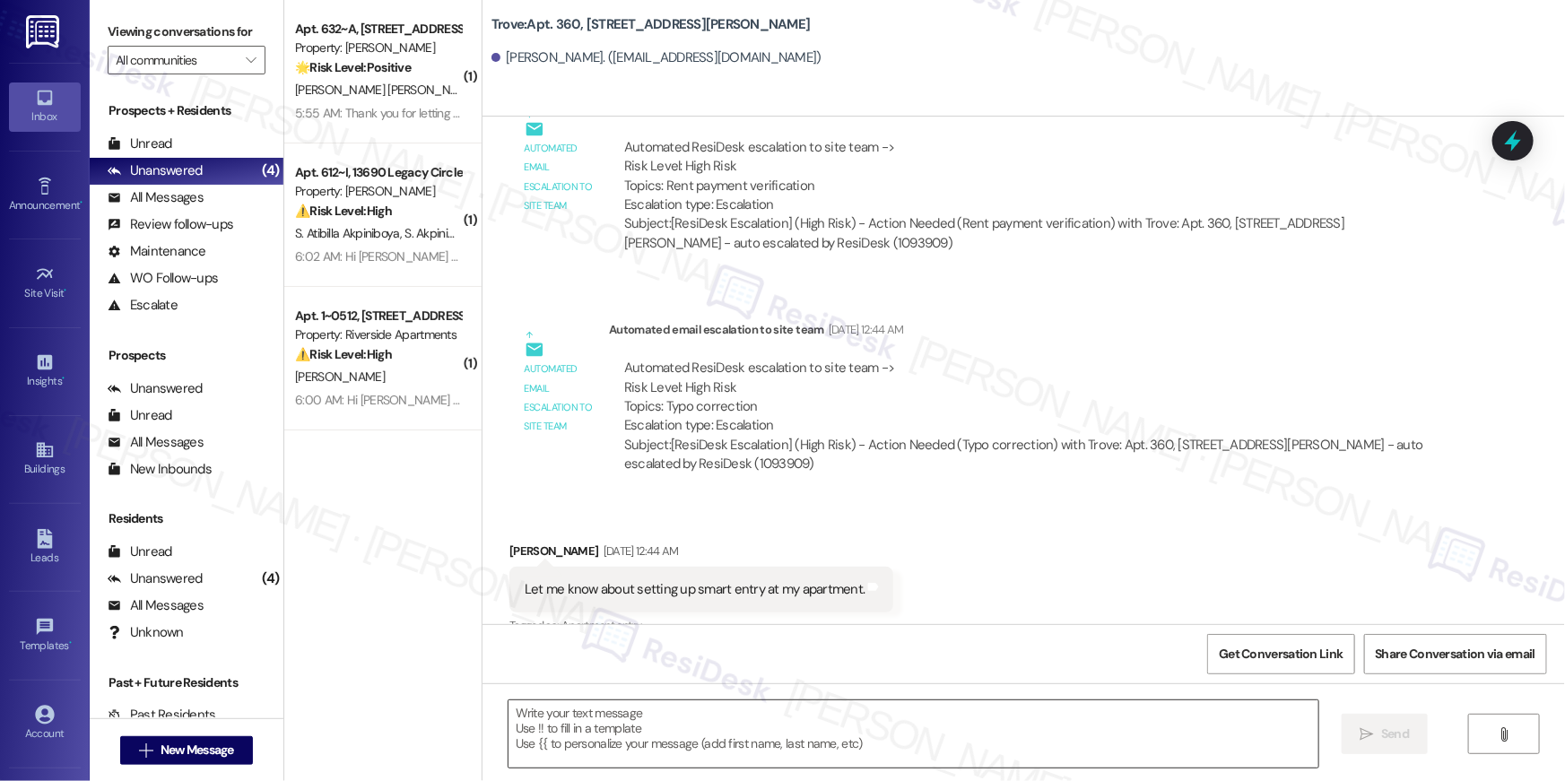
click at [1093, 721] on textarea at bounding box center [914, 734] width 810 height 67
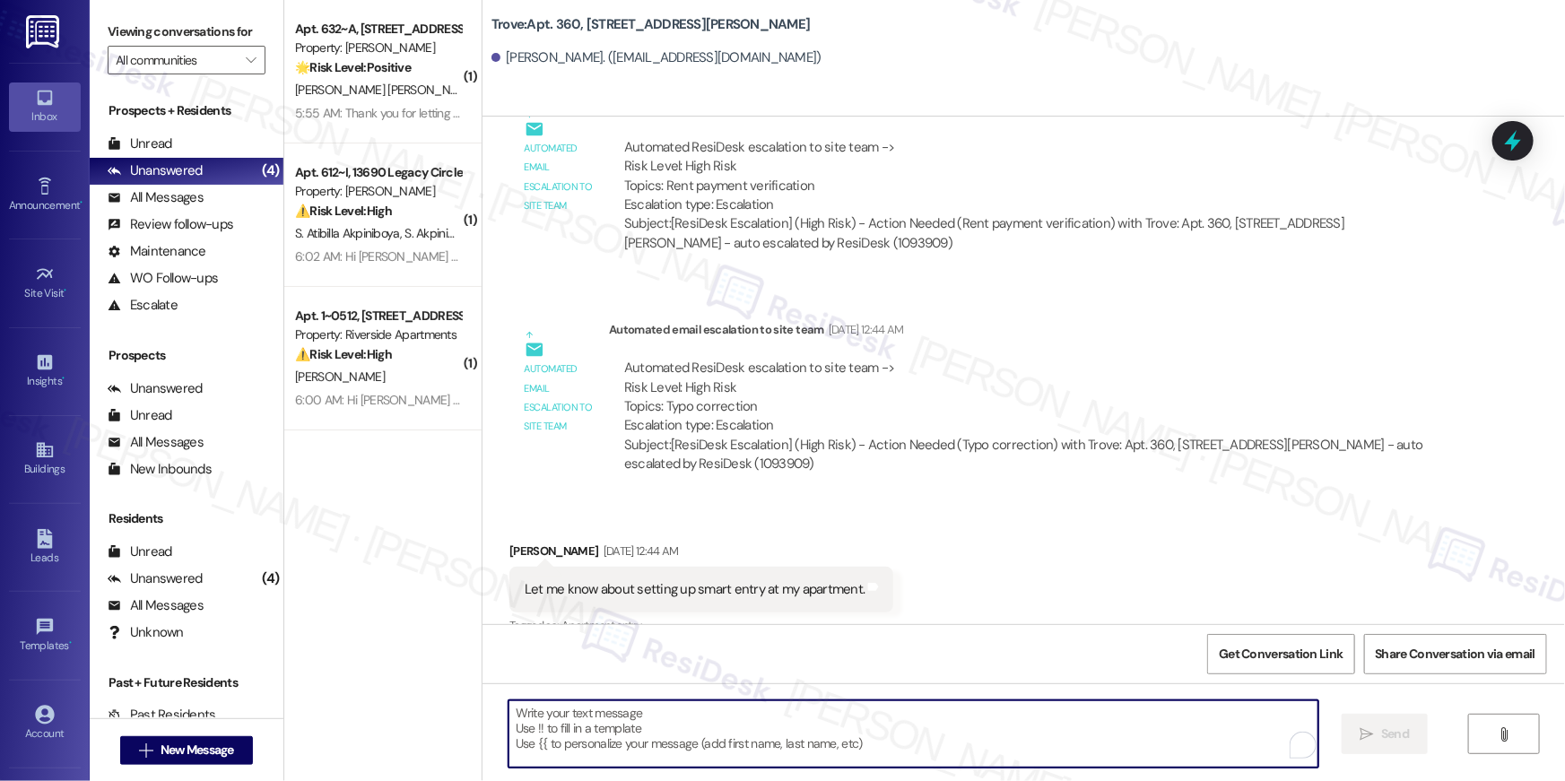
paste textarea "Hi {{first_name}}, your {{property}} lease renewal offer is now ready! Please r…"
type textarea "Hi {{first_name}}, your {{property}} lease renewal offer is now ready! Please r…"
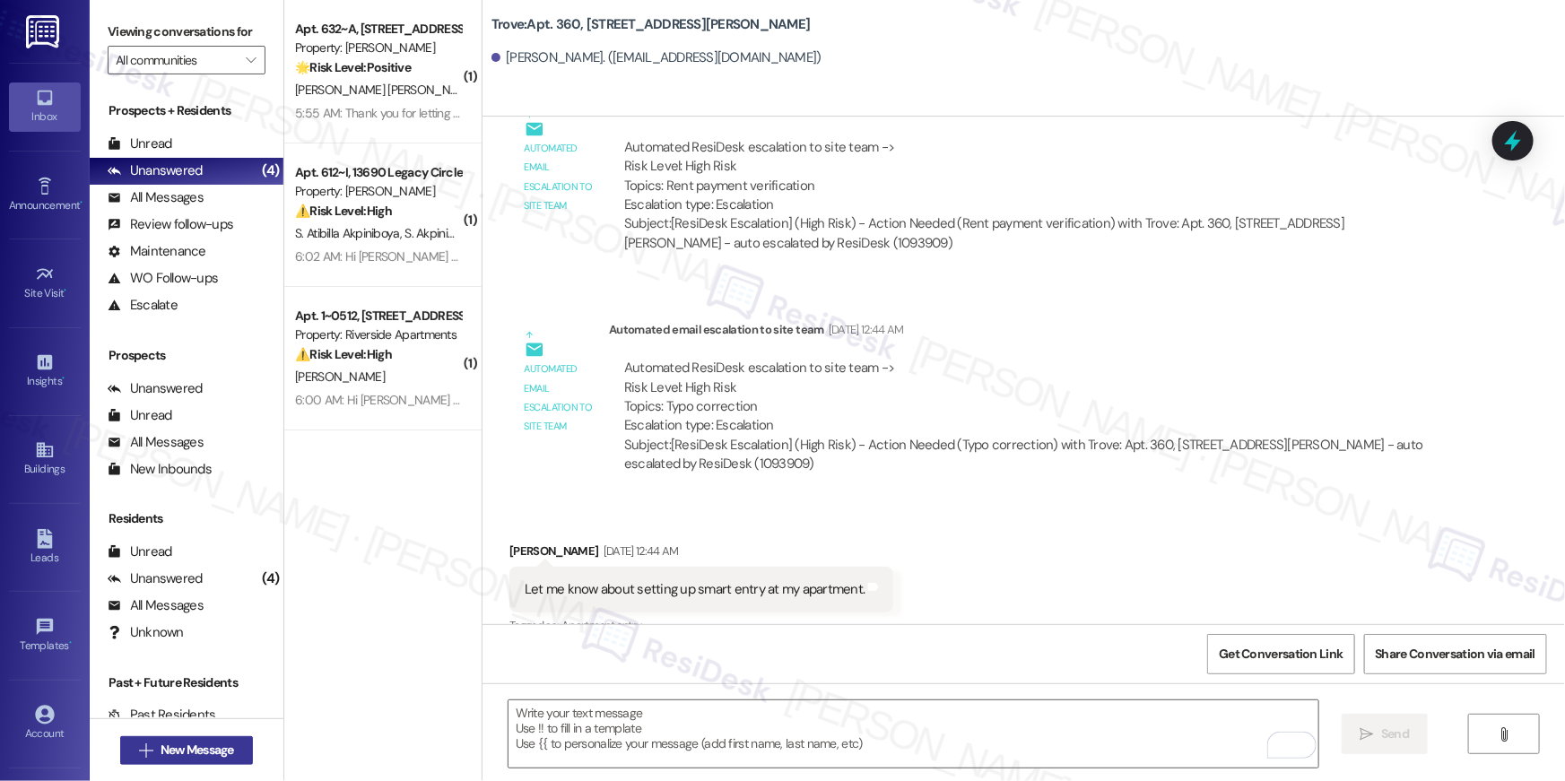
click at [210, 760] on button " New Message" at bounding box center [186, 750] width 133 height 29
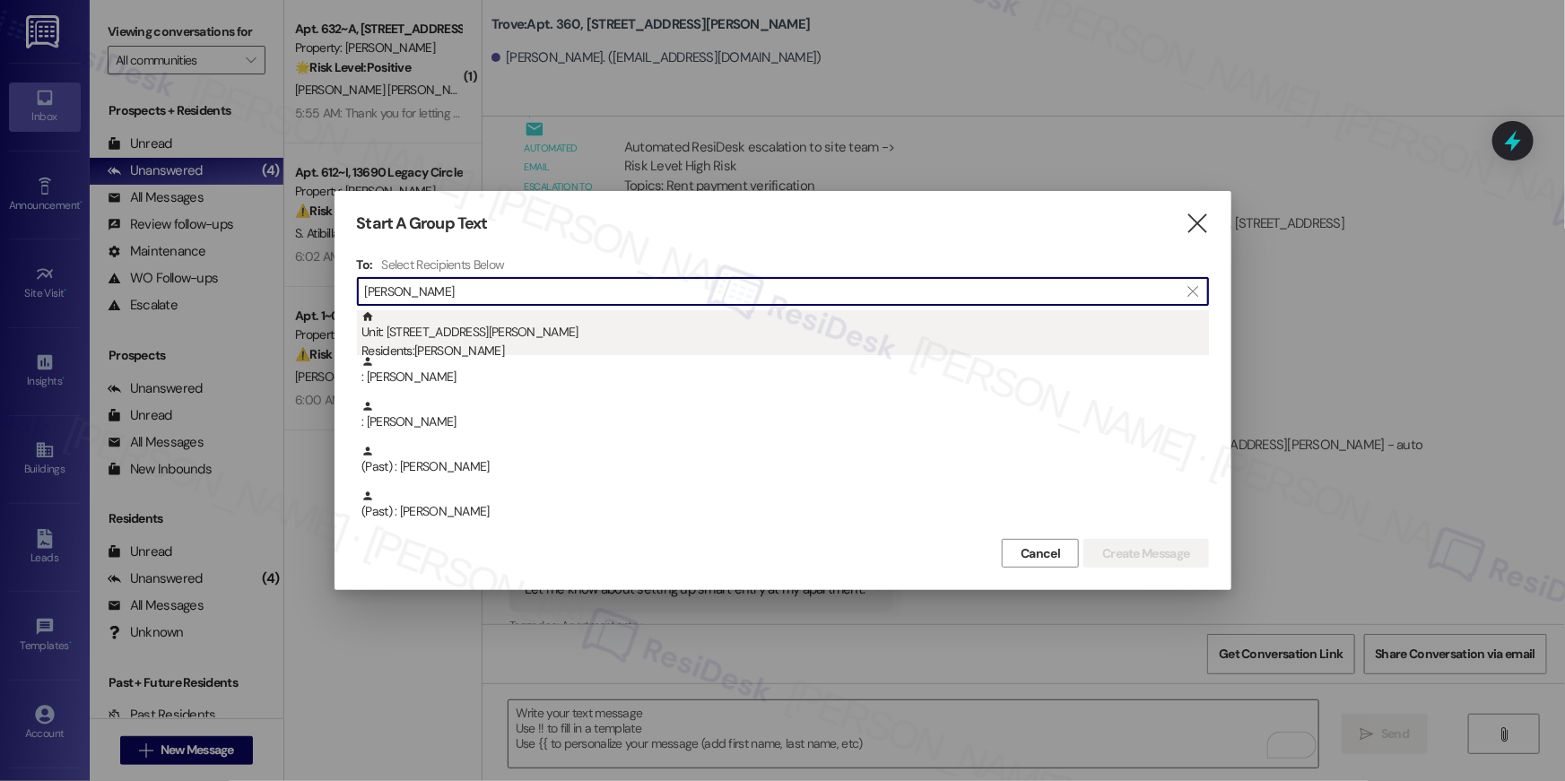
type input "[PERSON_NAME]"
click at [658, 334] on div "Unit: 122S - [STREET_ADDRESS][PERSON_NAME] Residents: [PERSON_NAME]" at bounding box center [786, 335] width 848 height 51
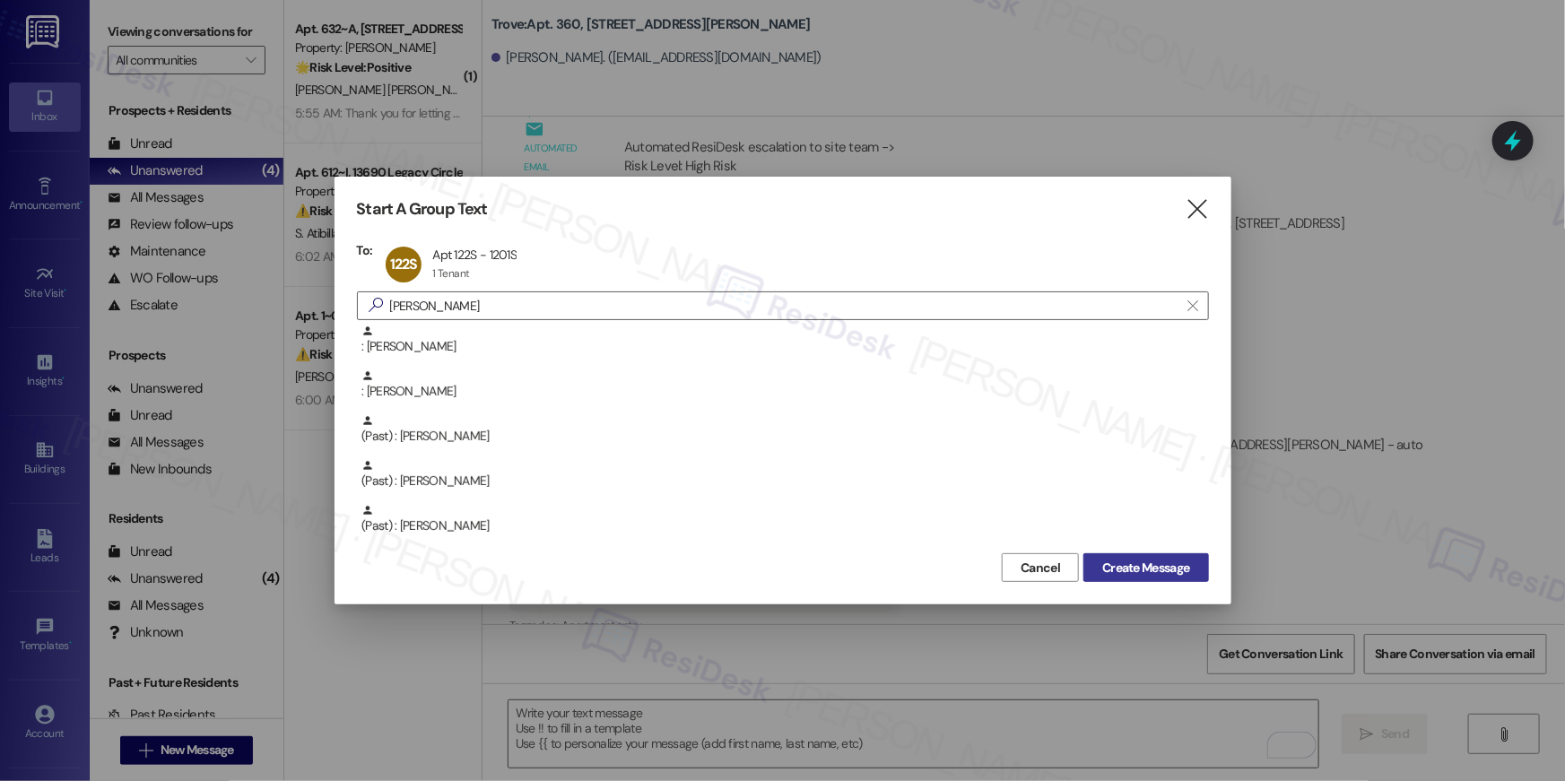
click at [1121, 563] on span "Create Message" at bounding box center [1145, 568] width 87 height 19
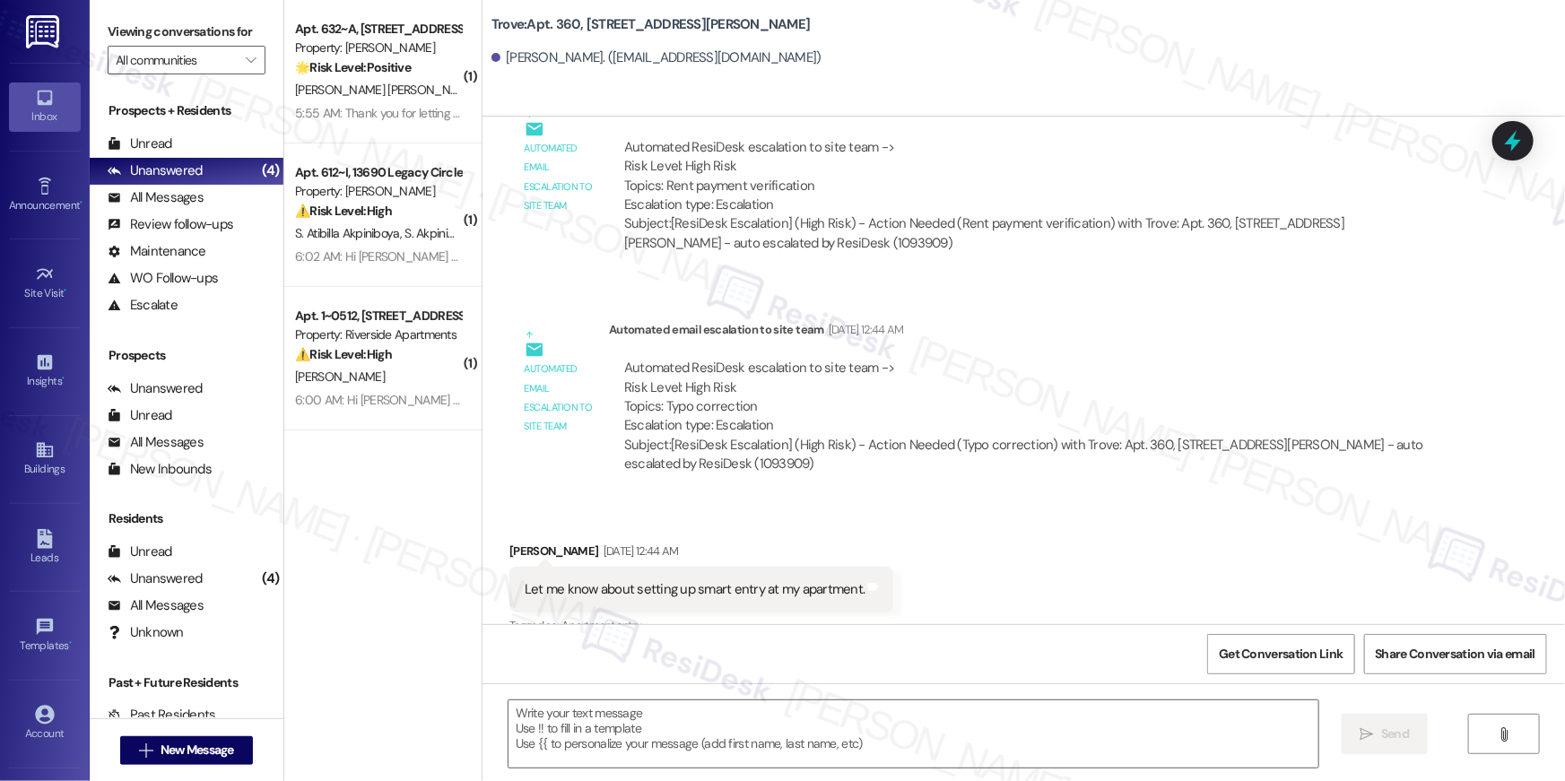
type textarea "Fetching suggested responses. Please feel free to read through the conversation…"
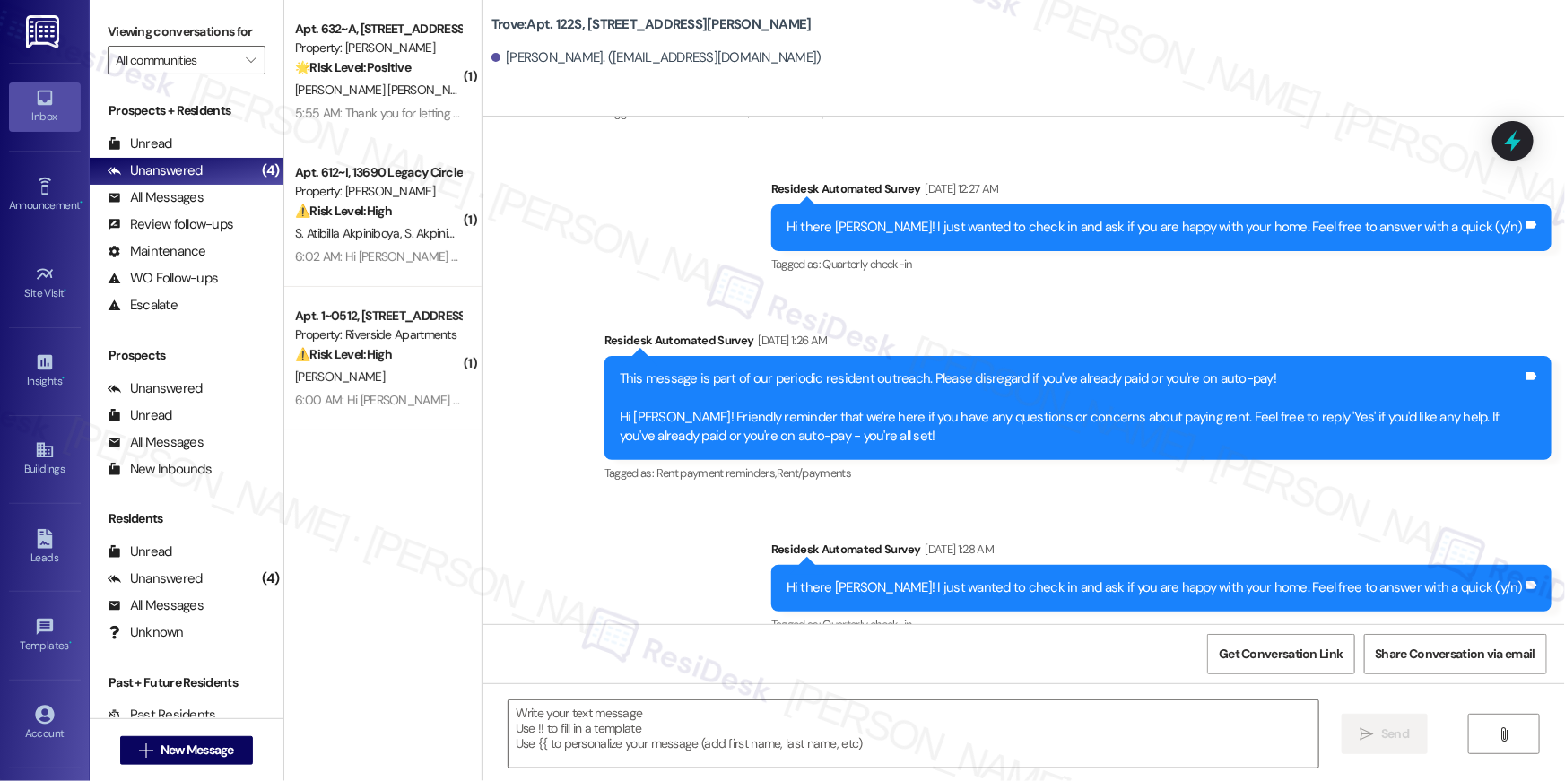
type textarea "Fetching suggested responses. Please feel free to read through the conversation…"
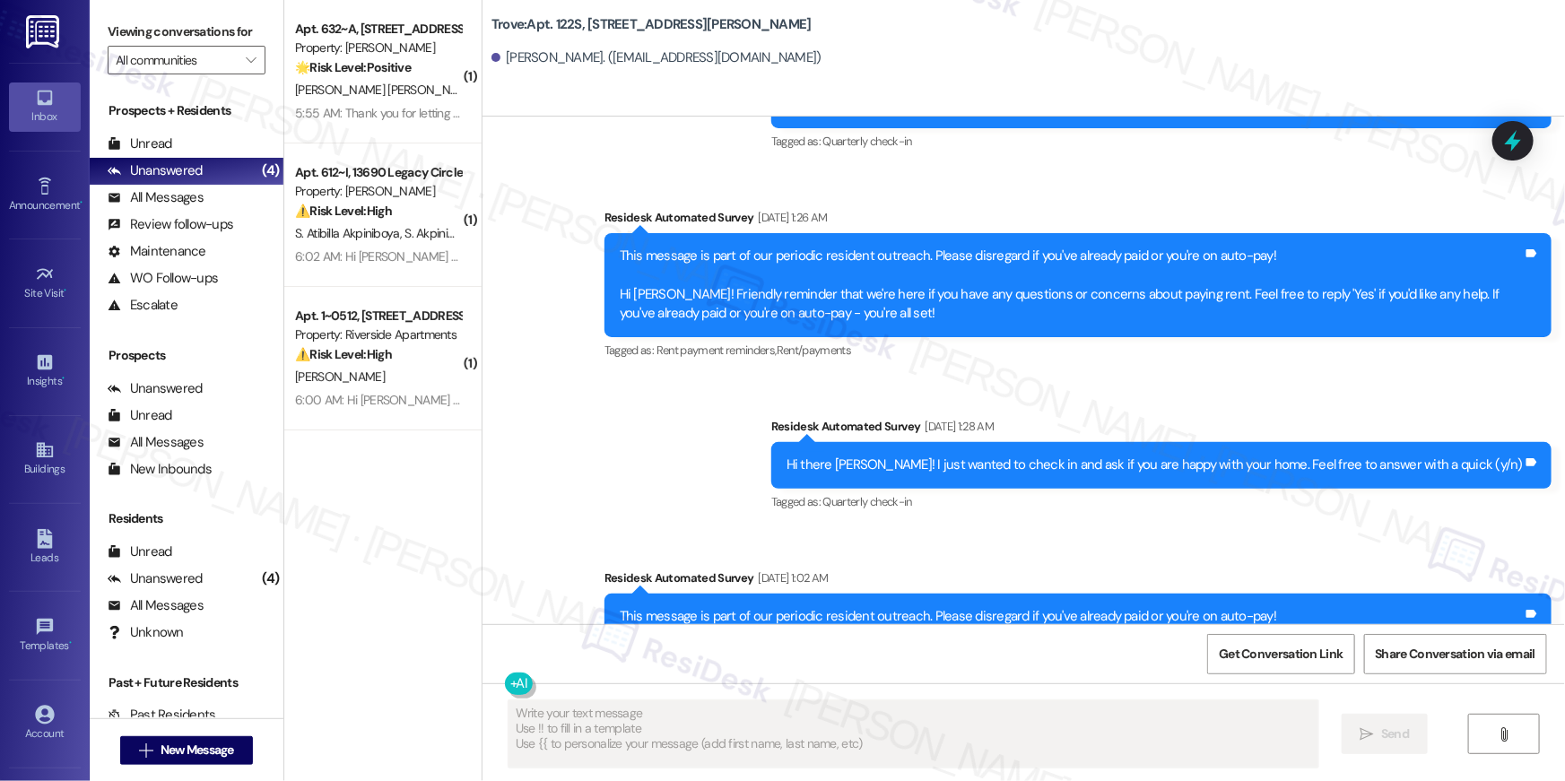
scroll to position [16522, 0]
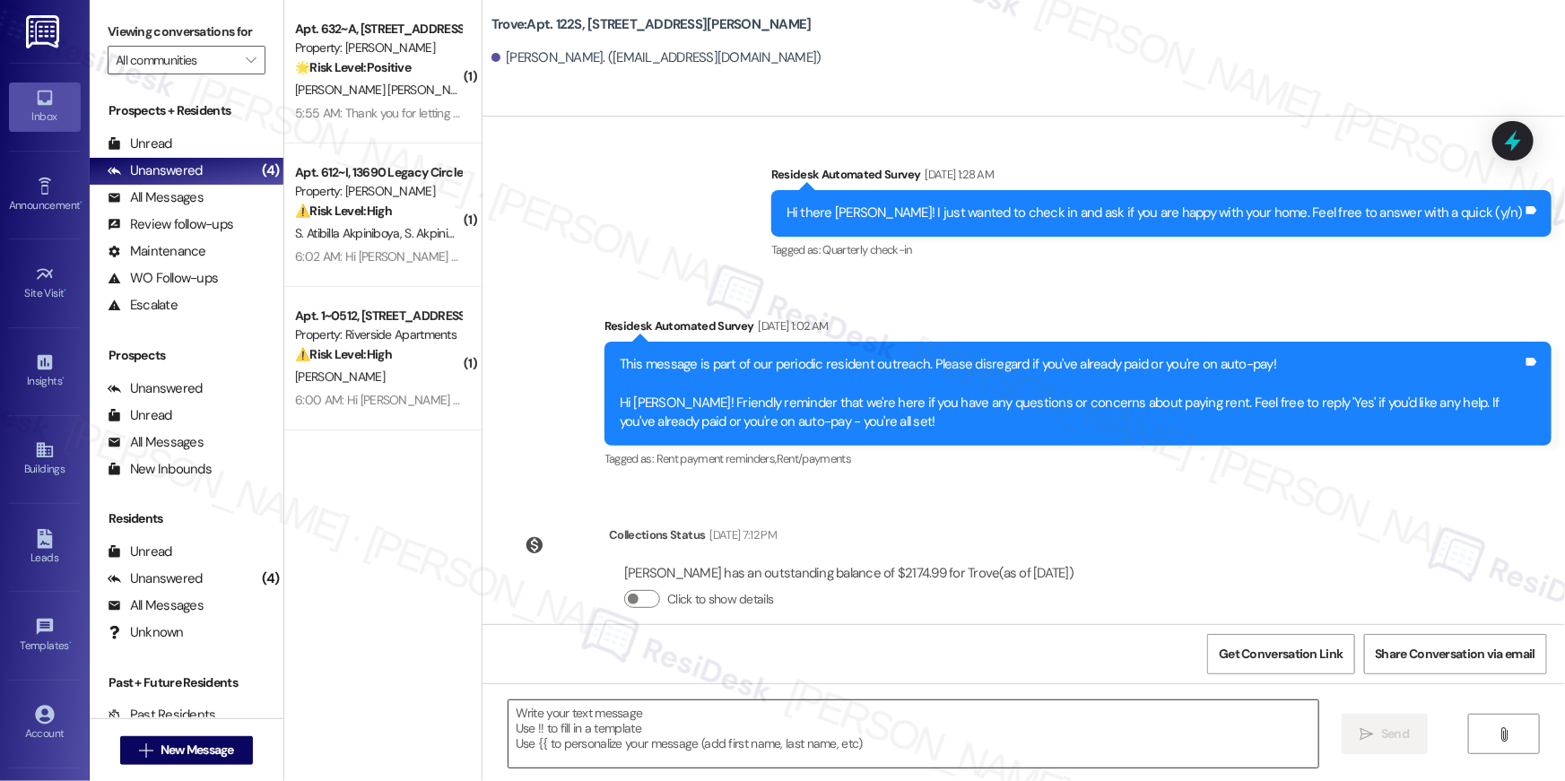
click at [1167, 759] on textarea at bounding box center [914, 734] width 810 height 67
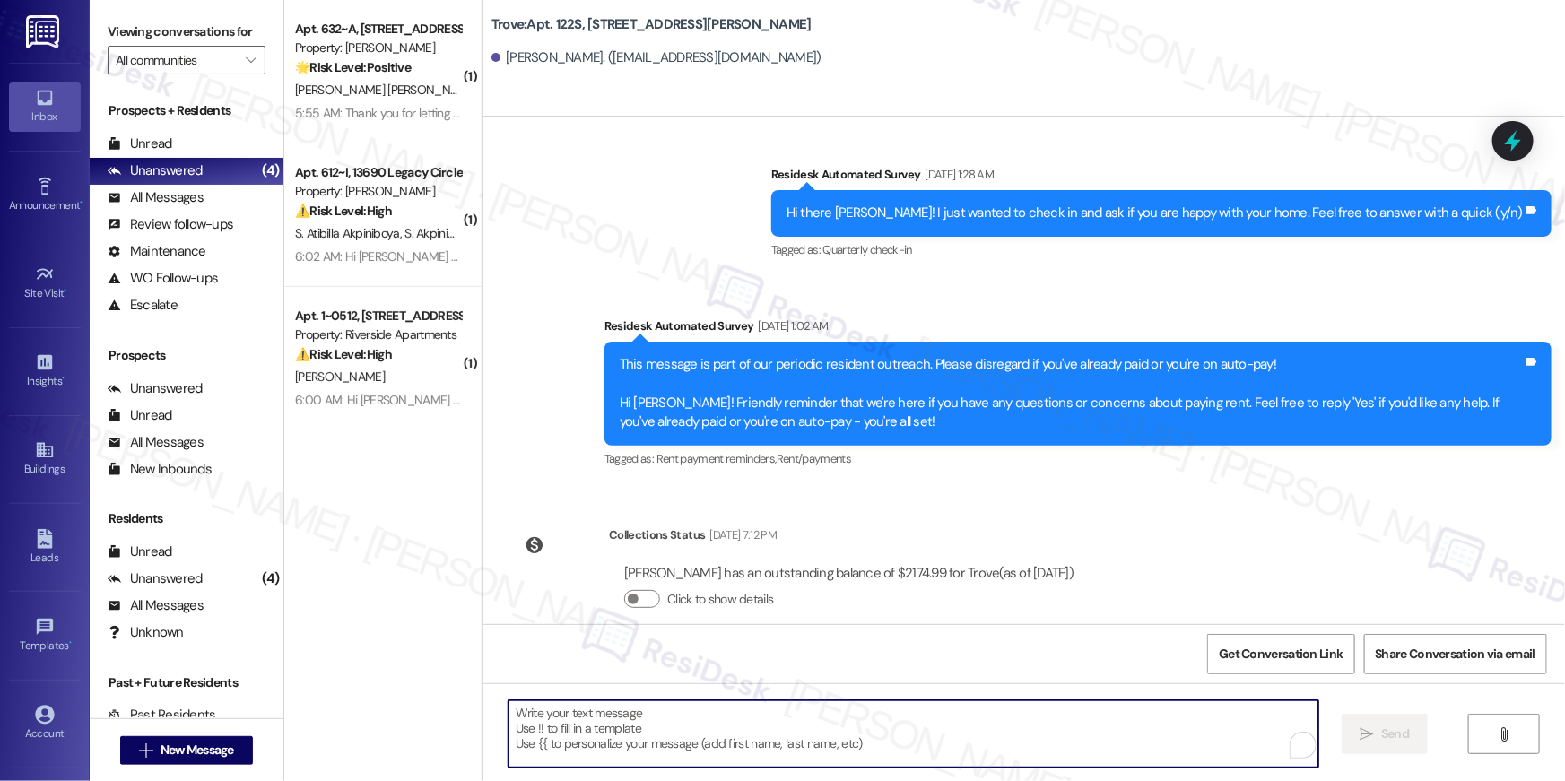
paste textarea "Hi {{first_name}}, your {{property}} lease renewal offer is now ready! Please r…"
type textarea "Hi {{first_name}}, your {{property}} lease renewal offer is now ready! Please r…"
click at [224, 749] on span "New Message" at bounding box center [198, 750] width 74 height 19
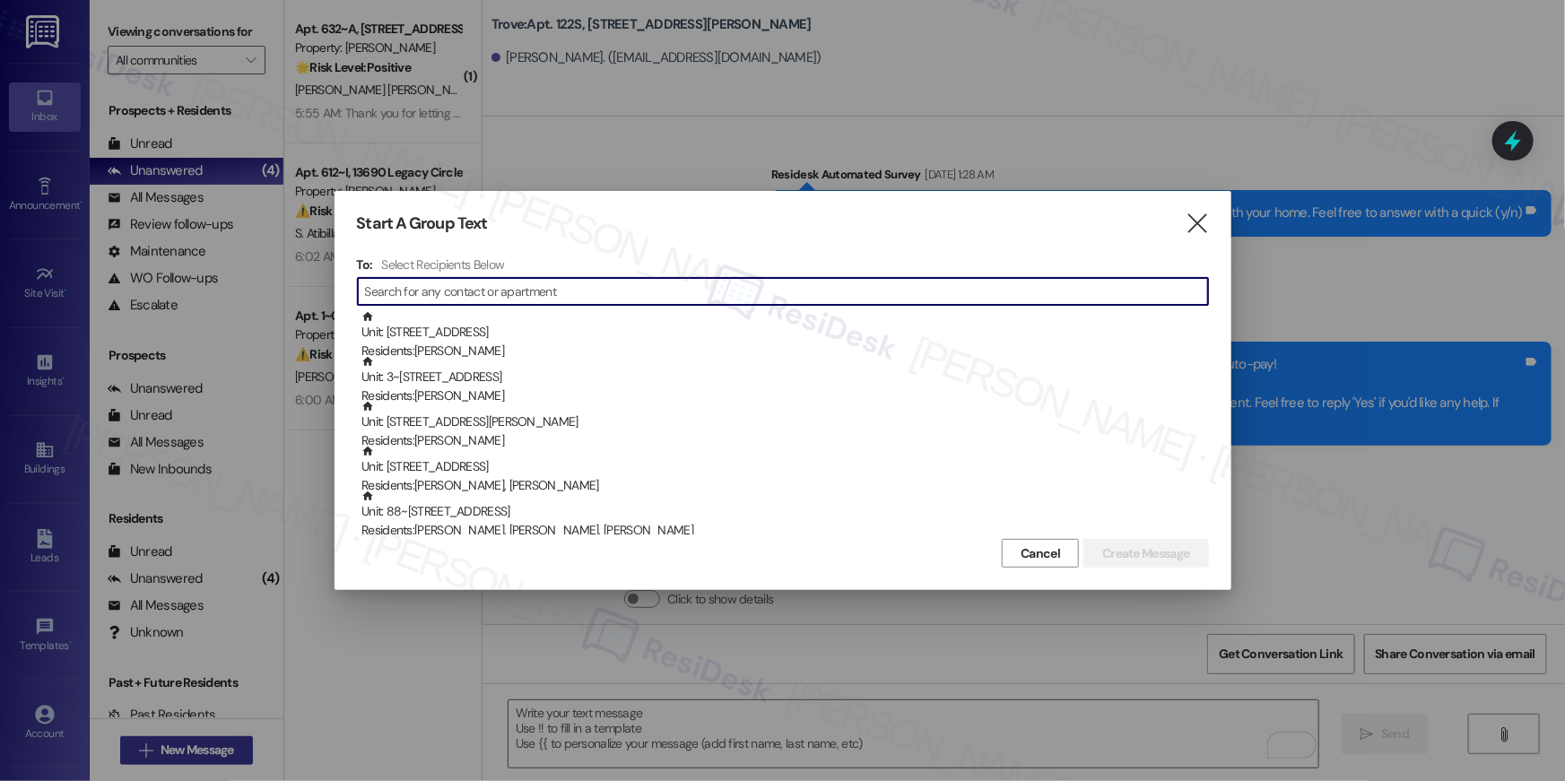
scroll to position [15465, 0]
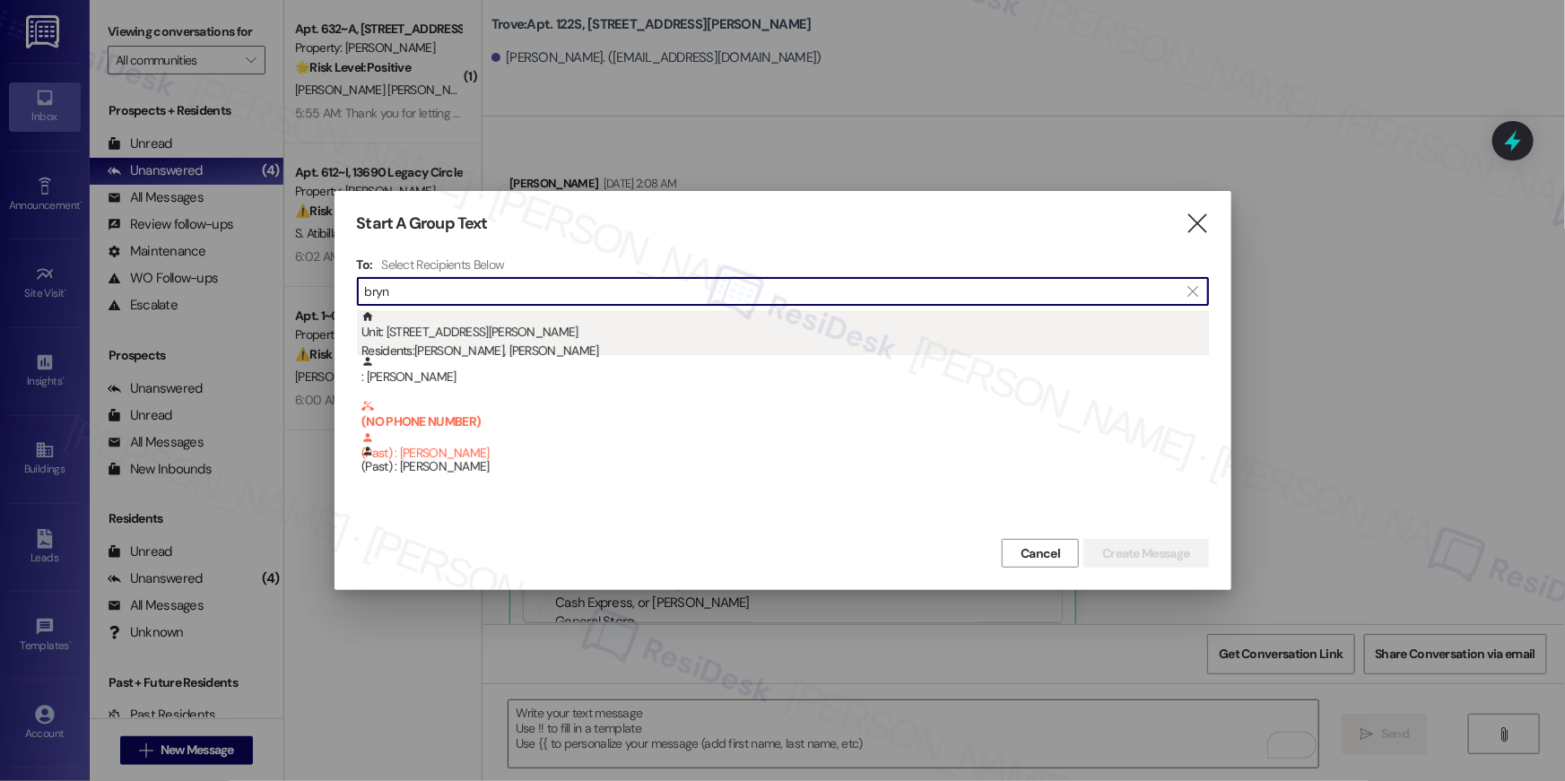
type input "bryn"
click at [501, 344] on div "Residents: [PERSON_NAME], [PERSON_NAME]" at bounding box center [786, 351] width 848 height 19
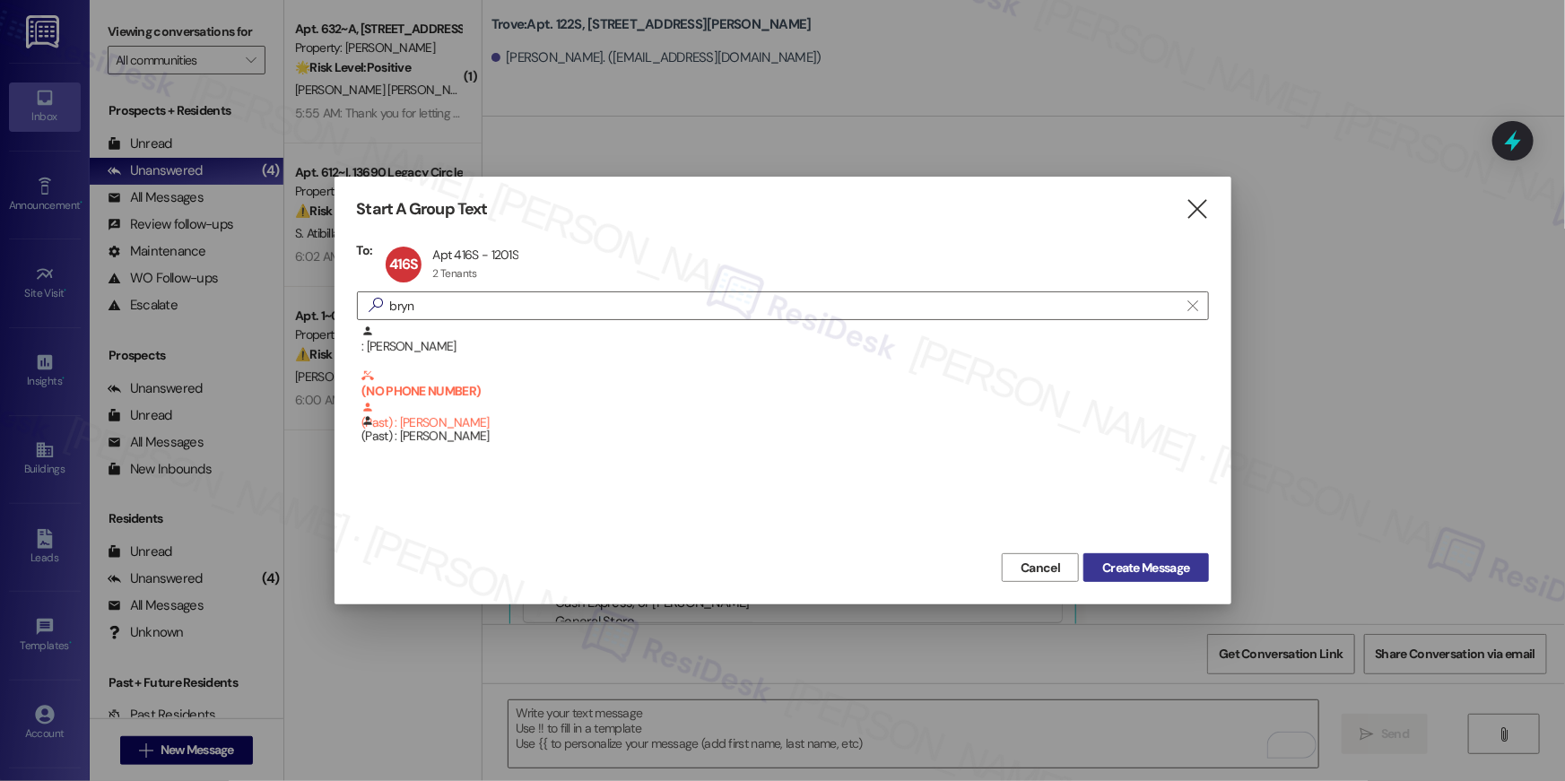
click at [1112, 567] on span "Create Message" at bounding box center [1145, 568] width 87 height 19
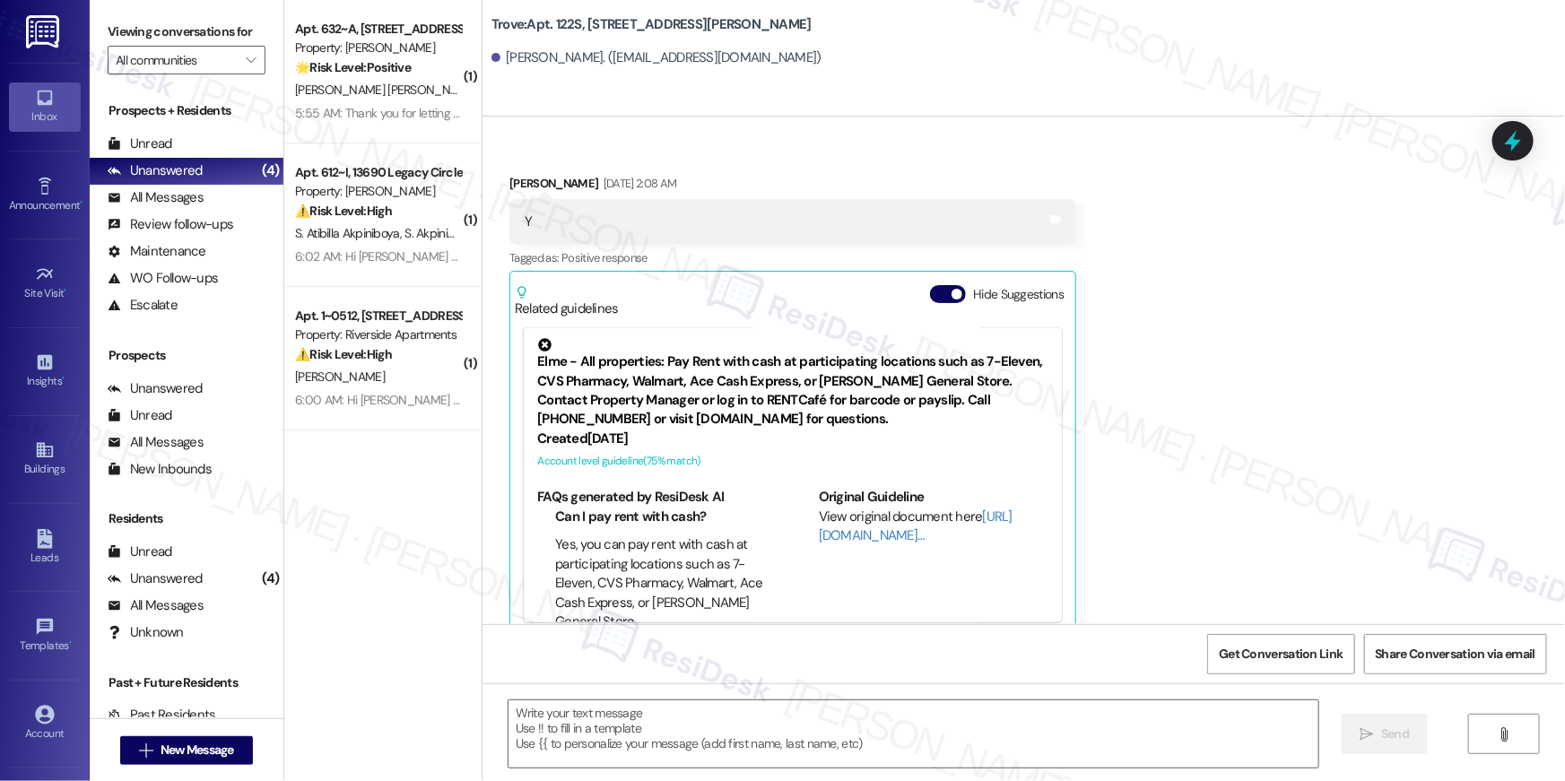
type textarea "Fetching suggested responses. Please feel free to read through the conversation…"
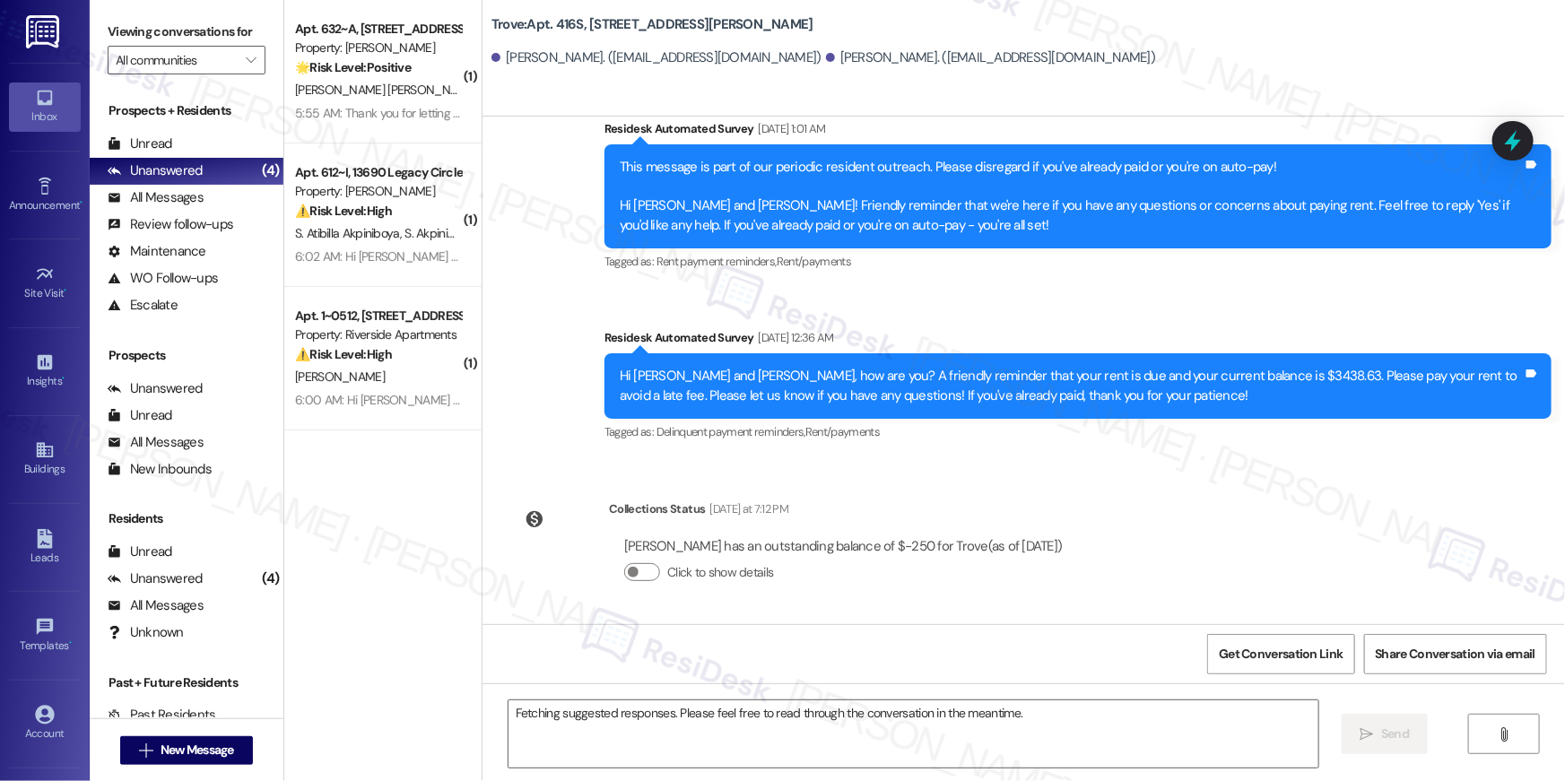
scroll to position [5397, 0]
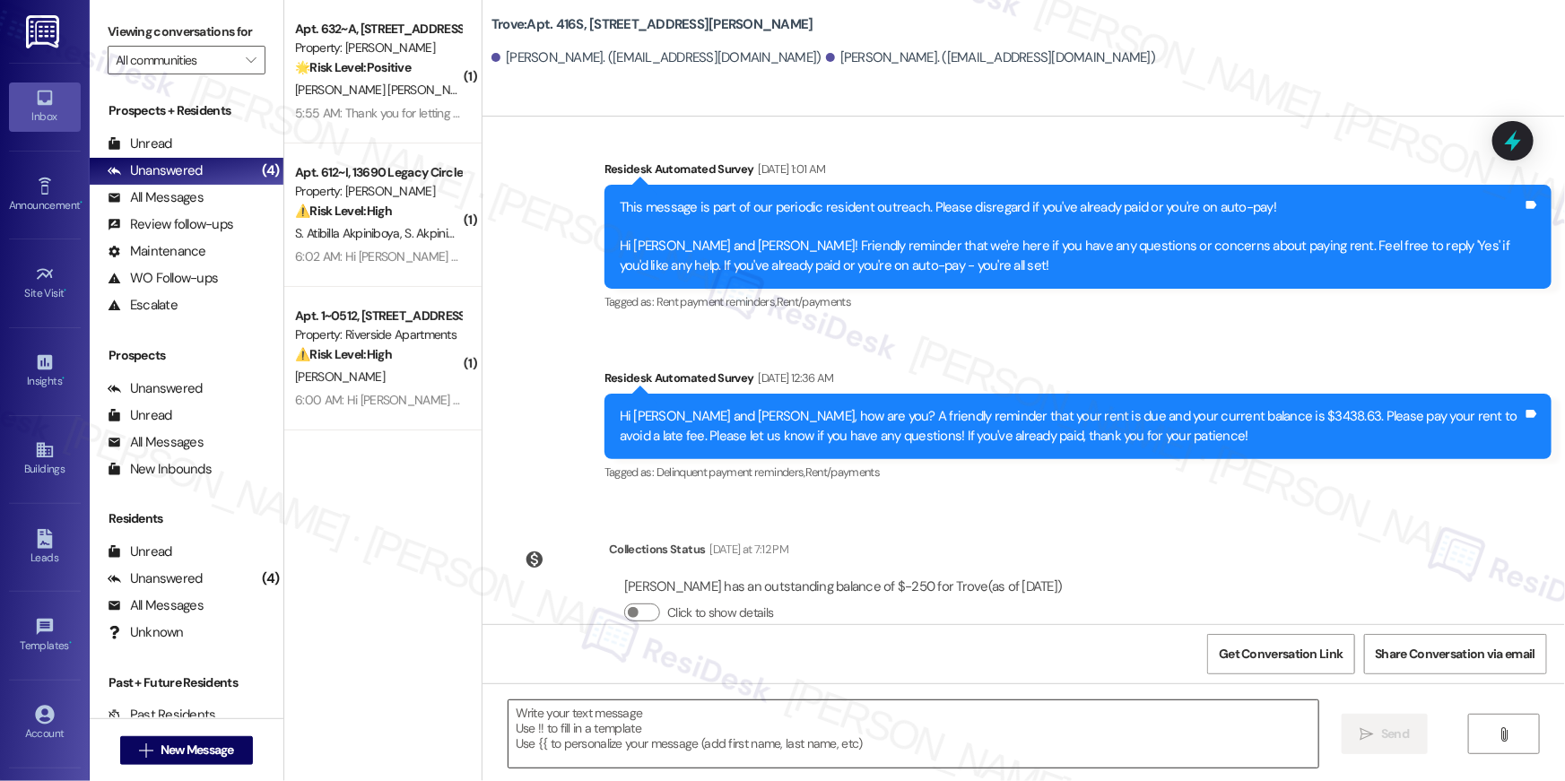
click at [1097, 727] on textarea at bounding box center [914, 734] width 810 height 67
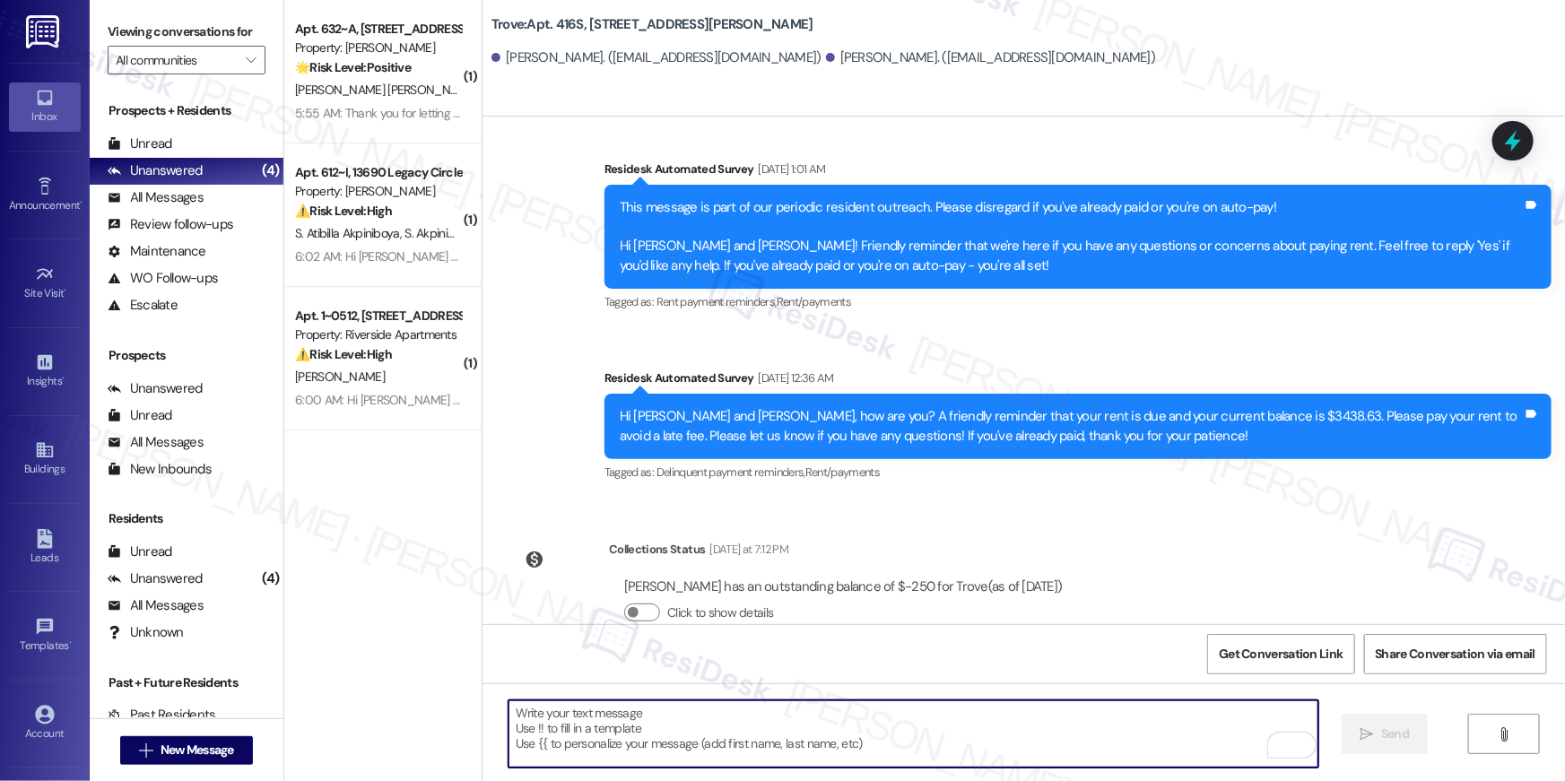
paste textarea "Hi {{first_name}}, your {{property}} lease renewal offer is now ready! Please r…"
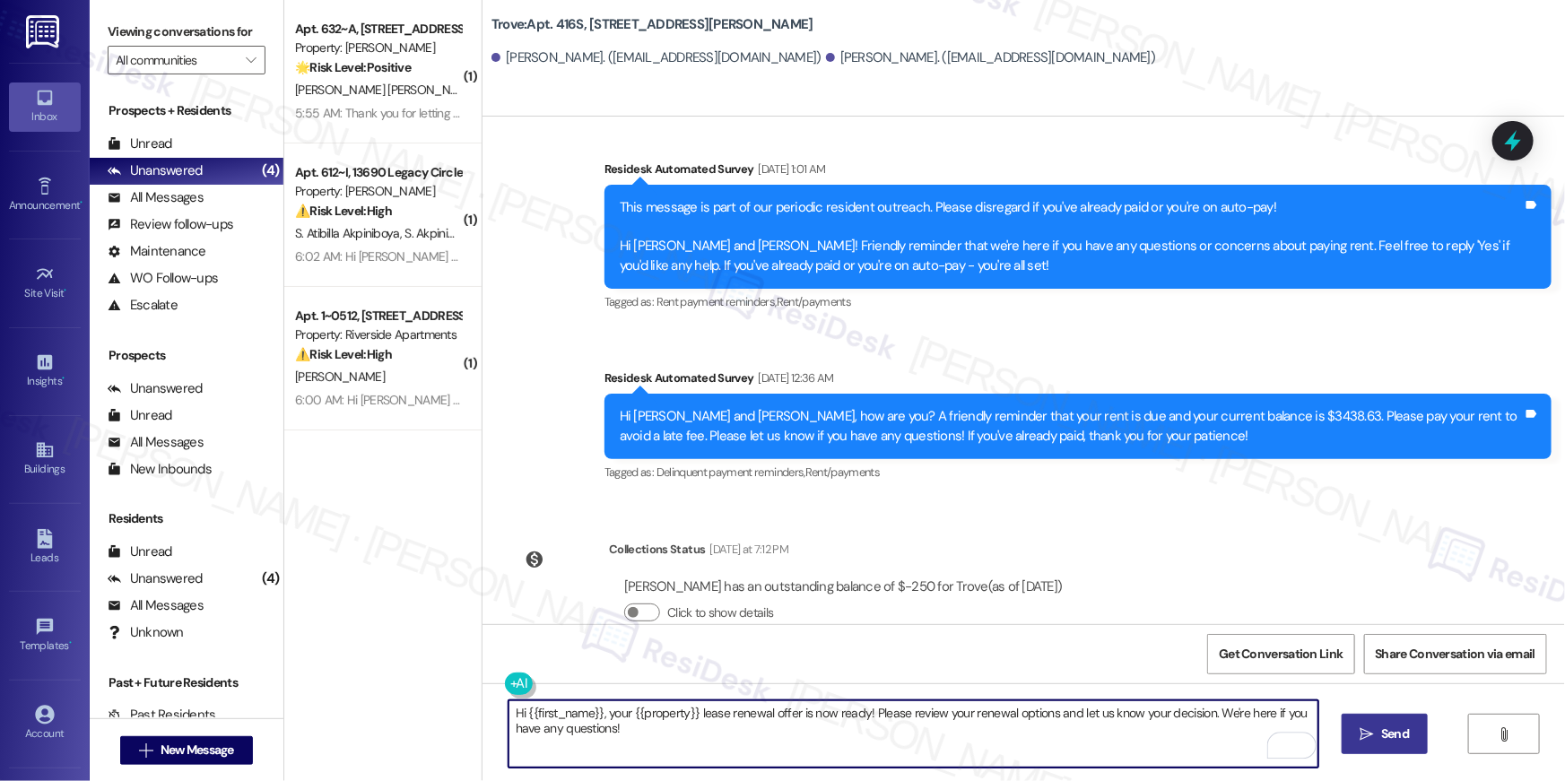
type textarea "Hi {{first_name}}, your {{property}} lease renewal offer is now ready! Please r…"
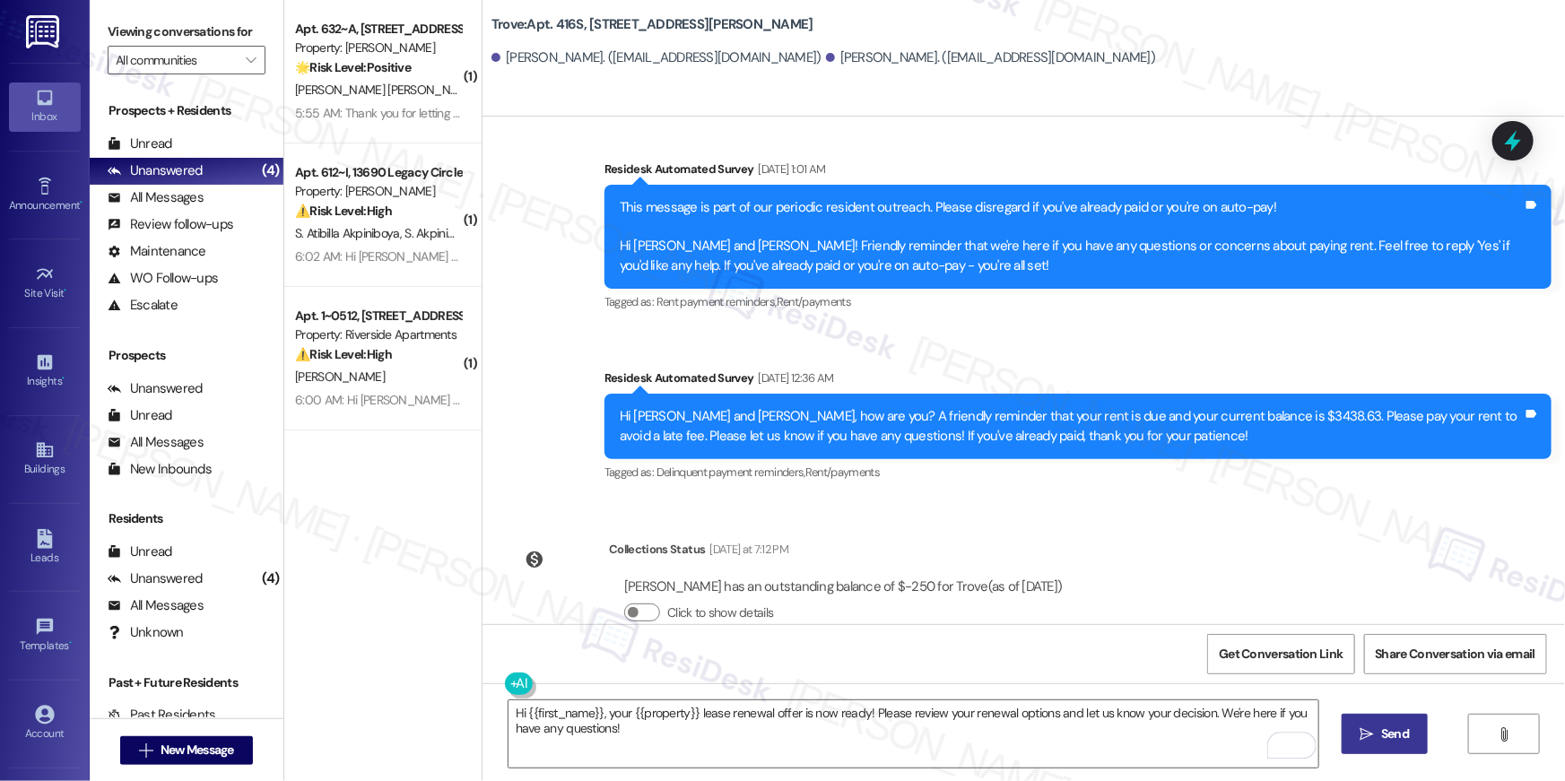
click at [1384, 745] on button " Send" at bounding box center [1385, 734] width 87 height 40
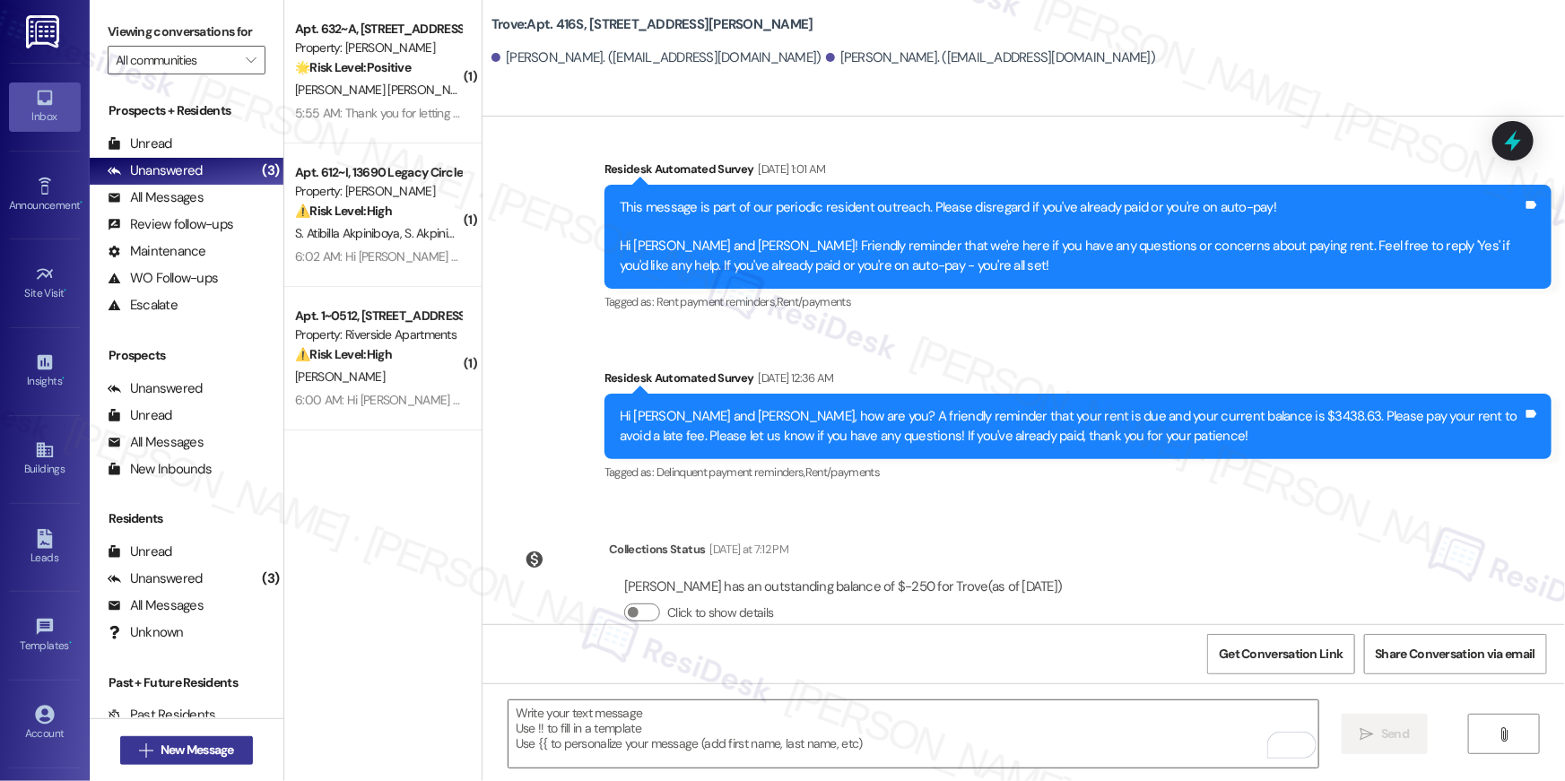
click at [237, 751] on button " New Message" at bounding box center [186, 750] width 133 height 29
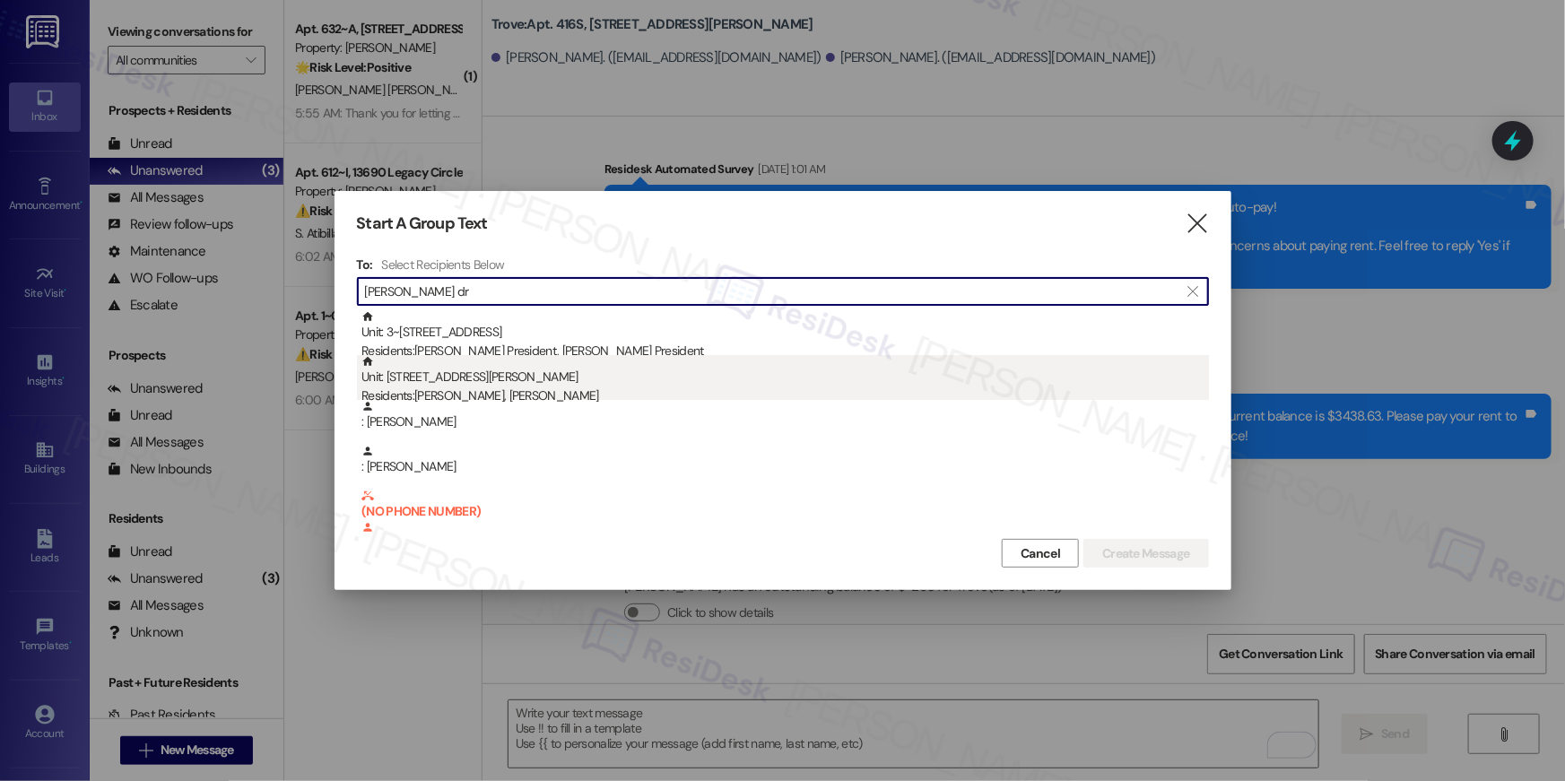
type input "[PERSON_NAME] dr"
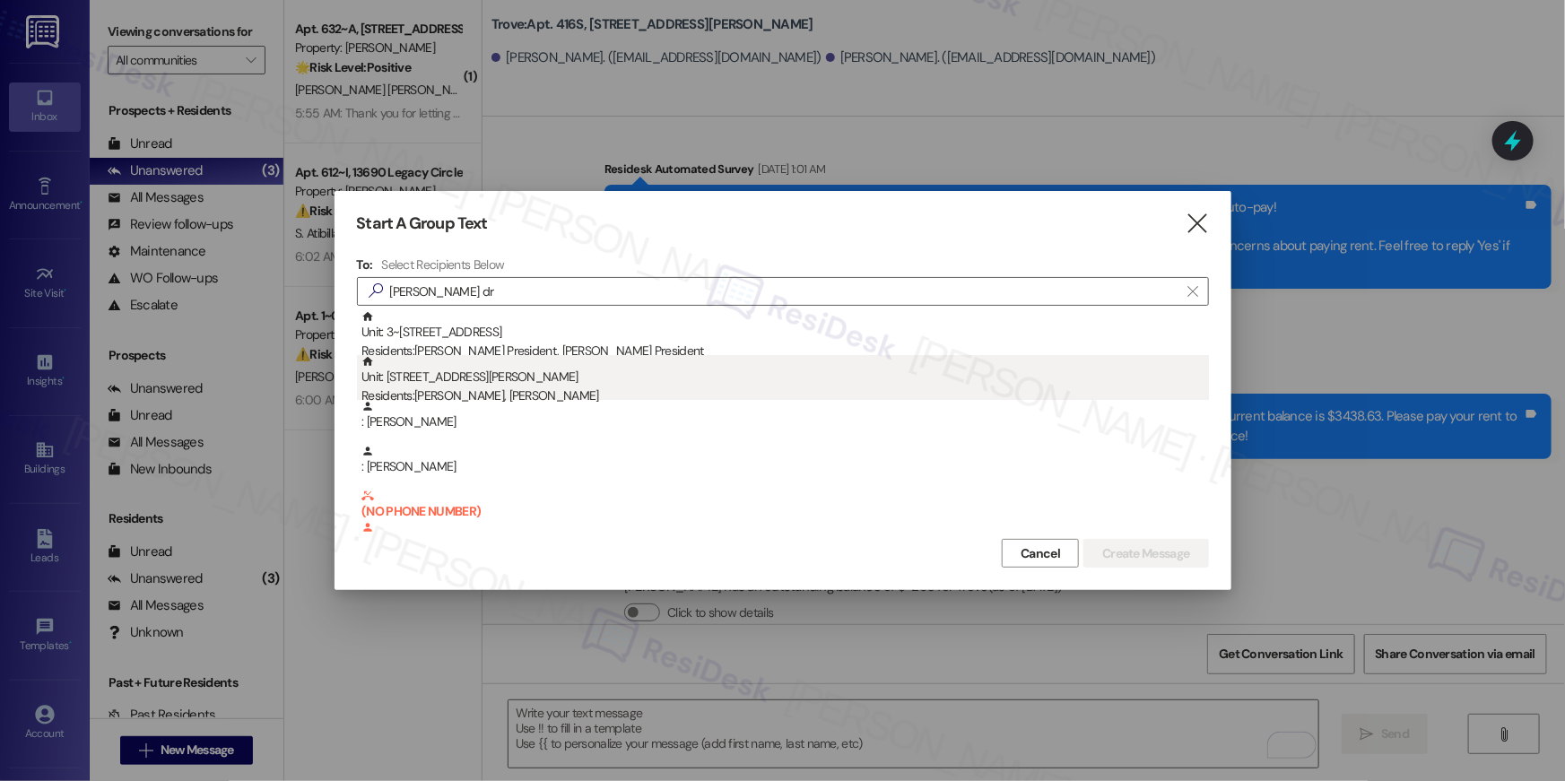
click at [602, 383] on div "Unit: 519S - [STREET_ADDRESS][PERSON_NAME] Residents: [PERSON_NAME], [PERSON_NA…" at bounding box center [786, 380] width 848 height 51
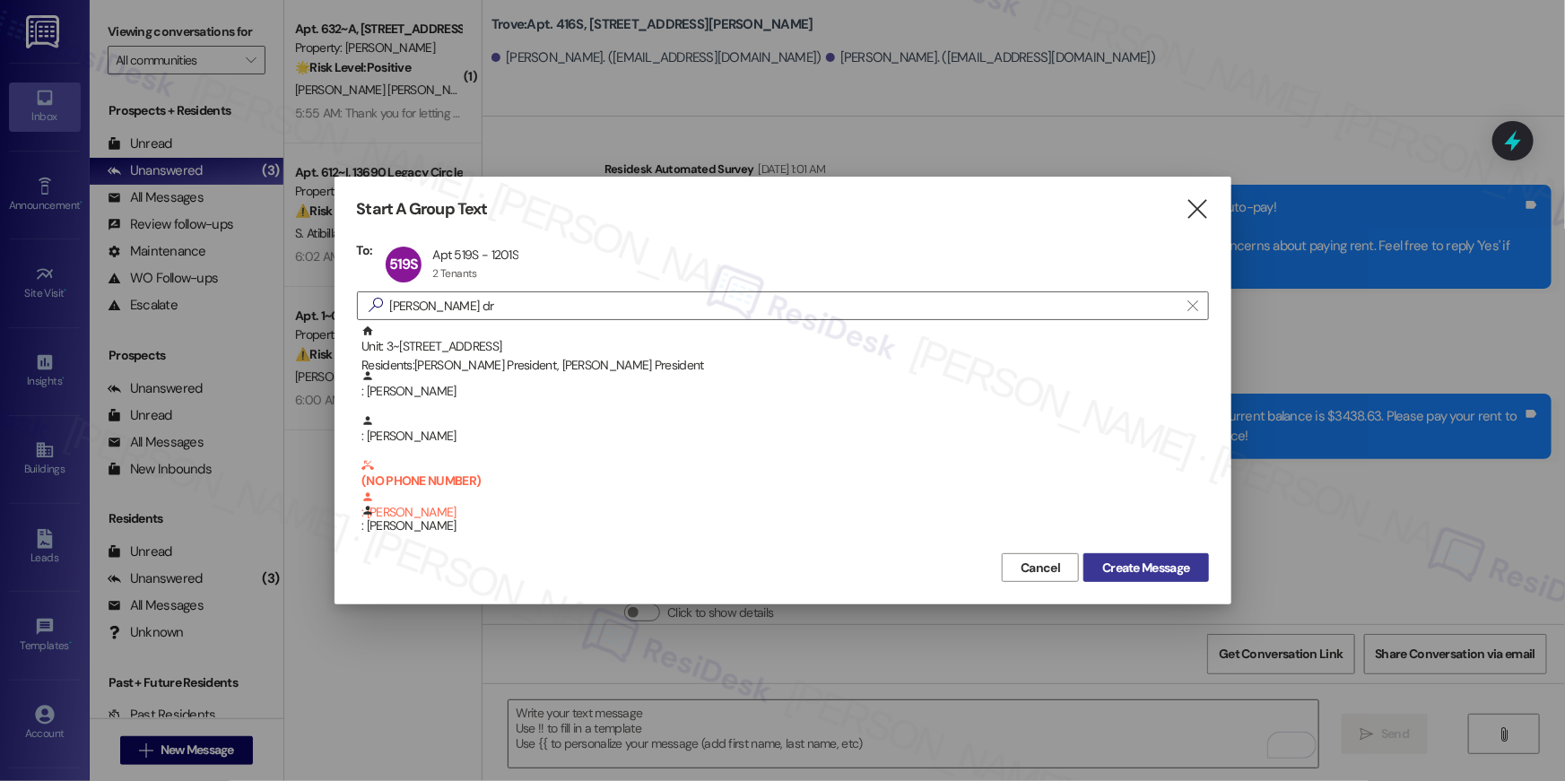
click at [1166, 565] on span "Create Message" at bounding box center [1145, 568] width 87 height 19
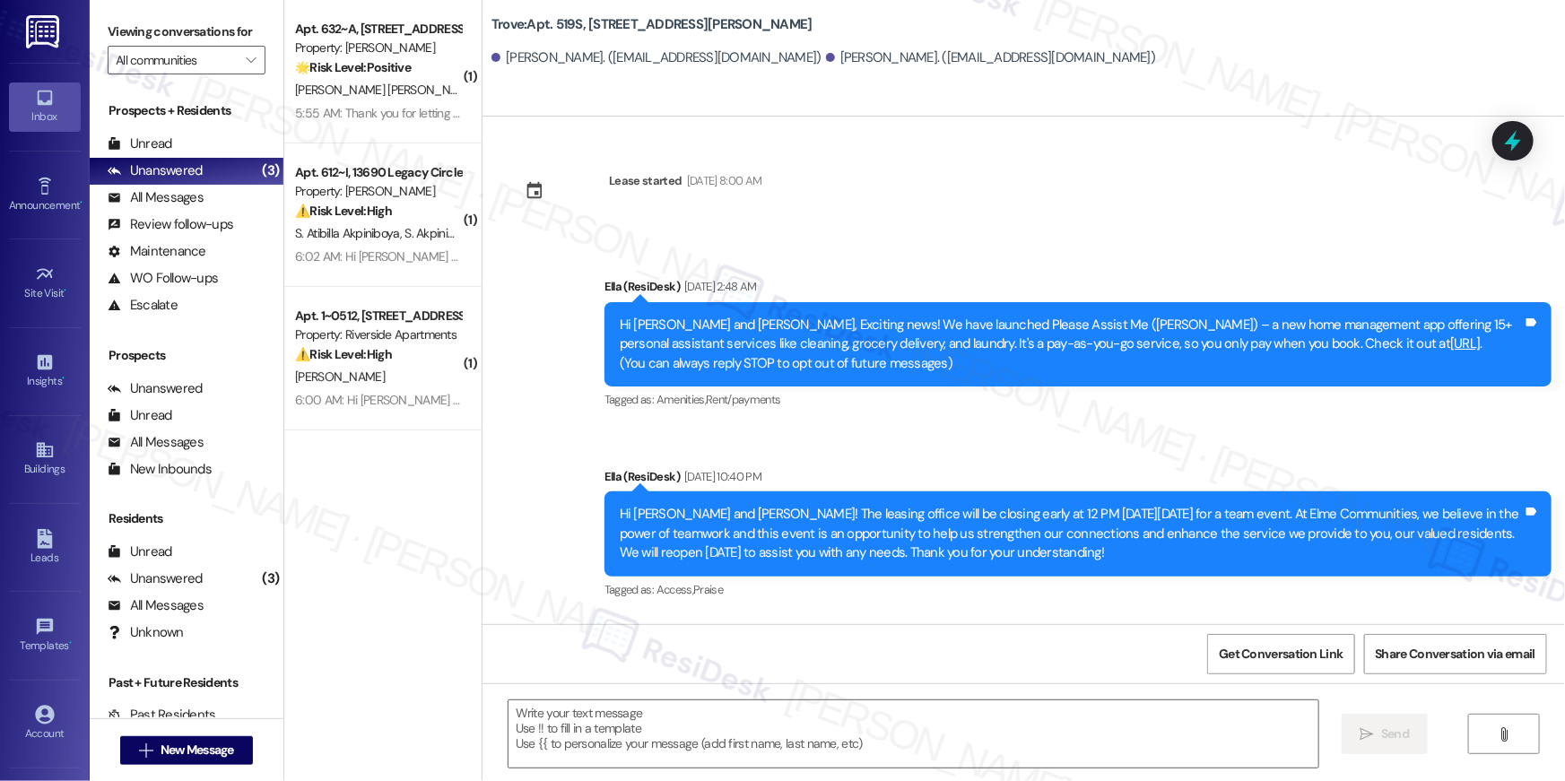
type textarea "Fetching suggested responses. Please feel free to read through the conversation…"
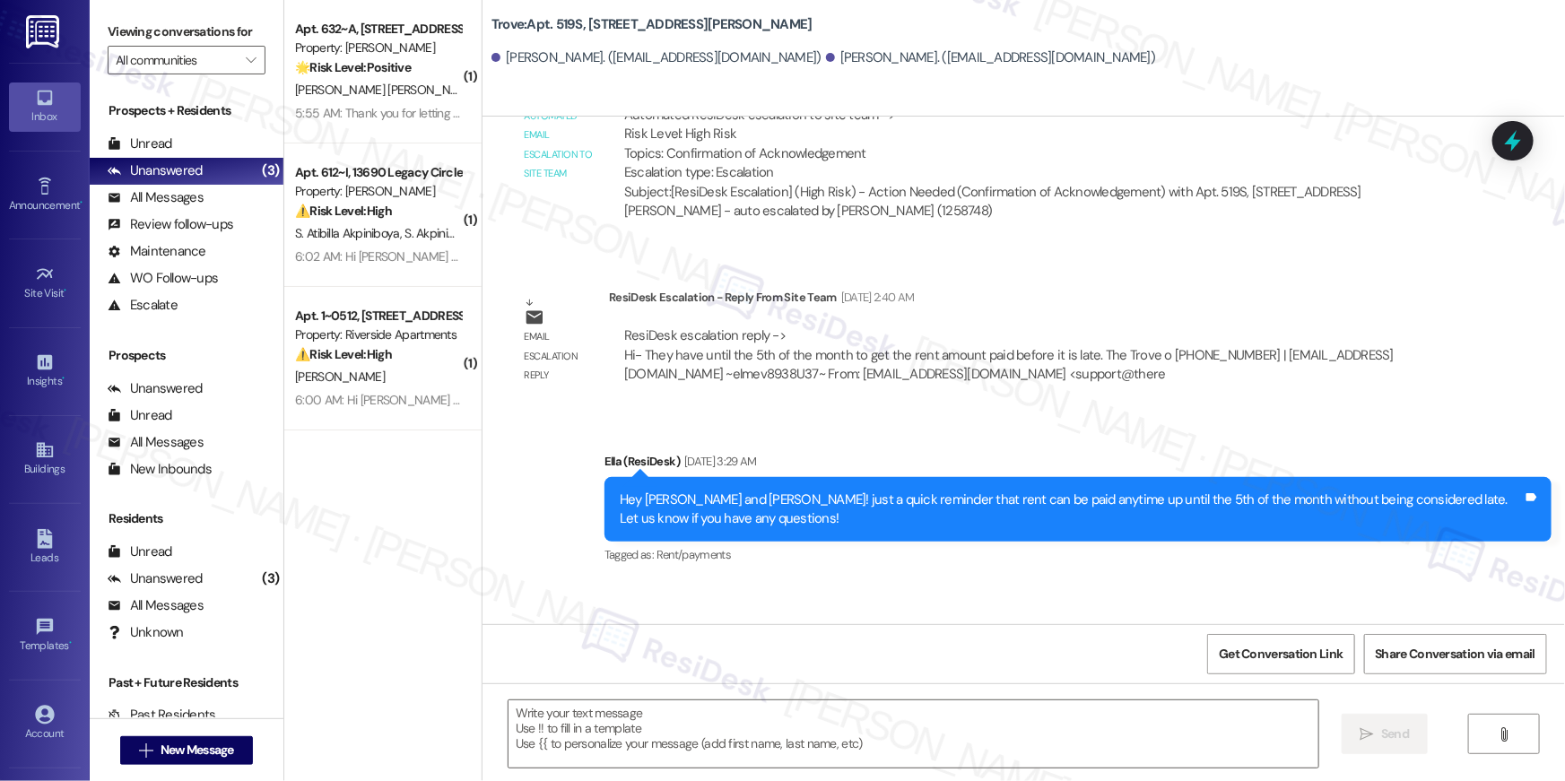
scroll to position [8642, 0]
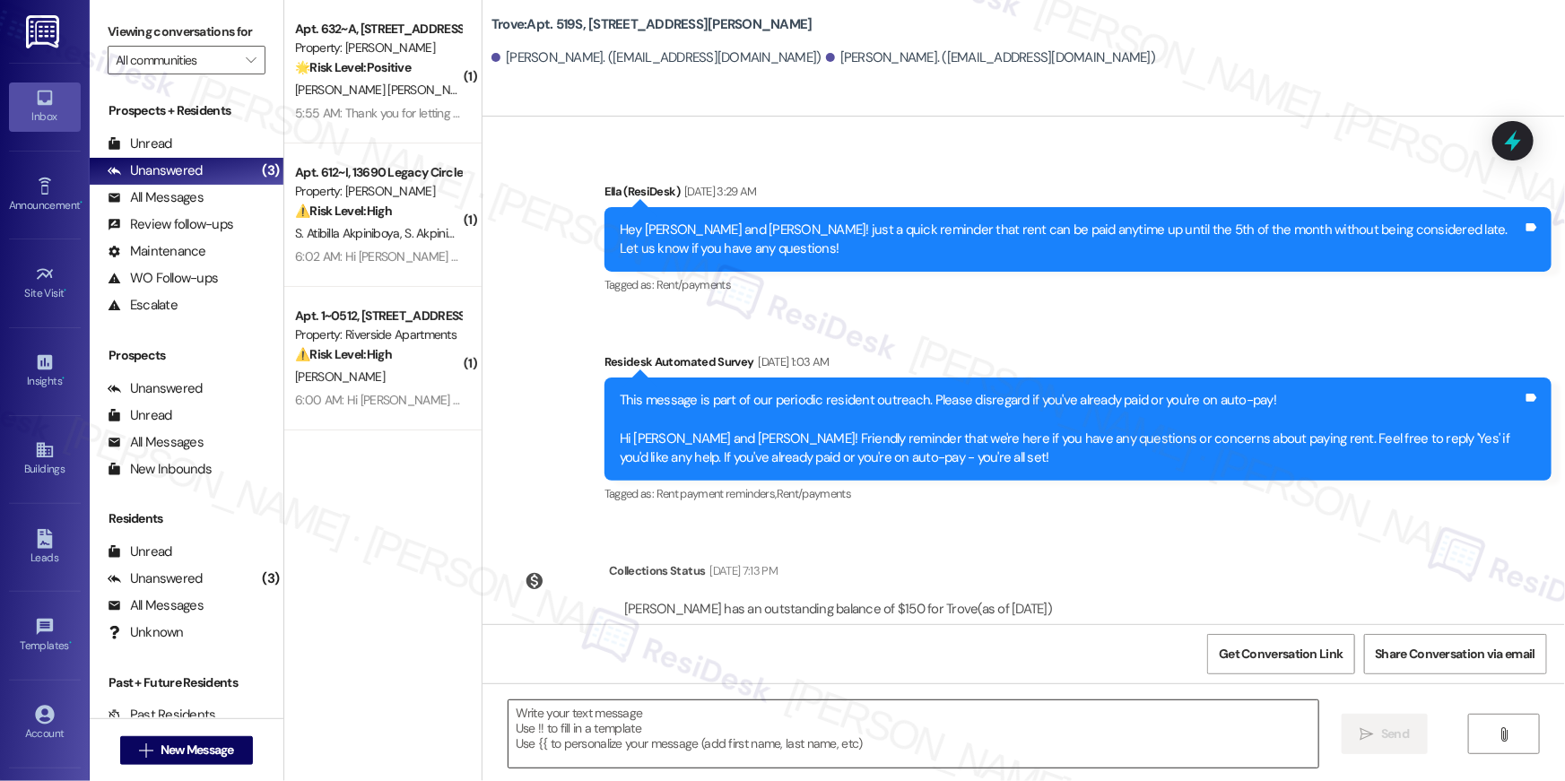
click at [1089, 733] on textarea at bounding box center [914, 734] width 810 height 67
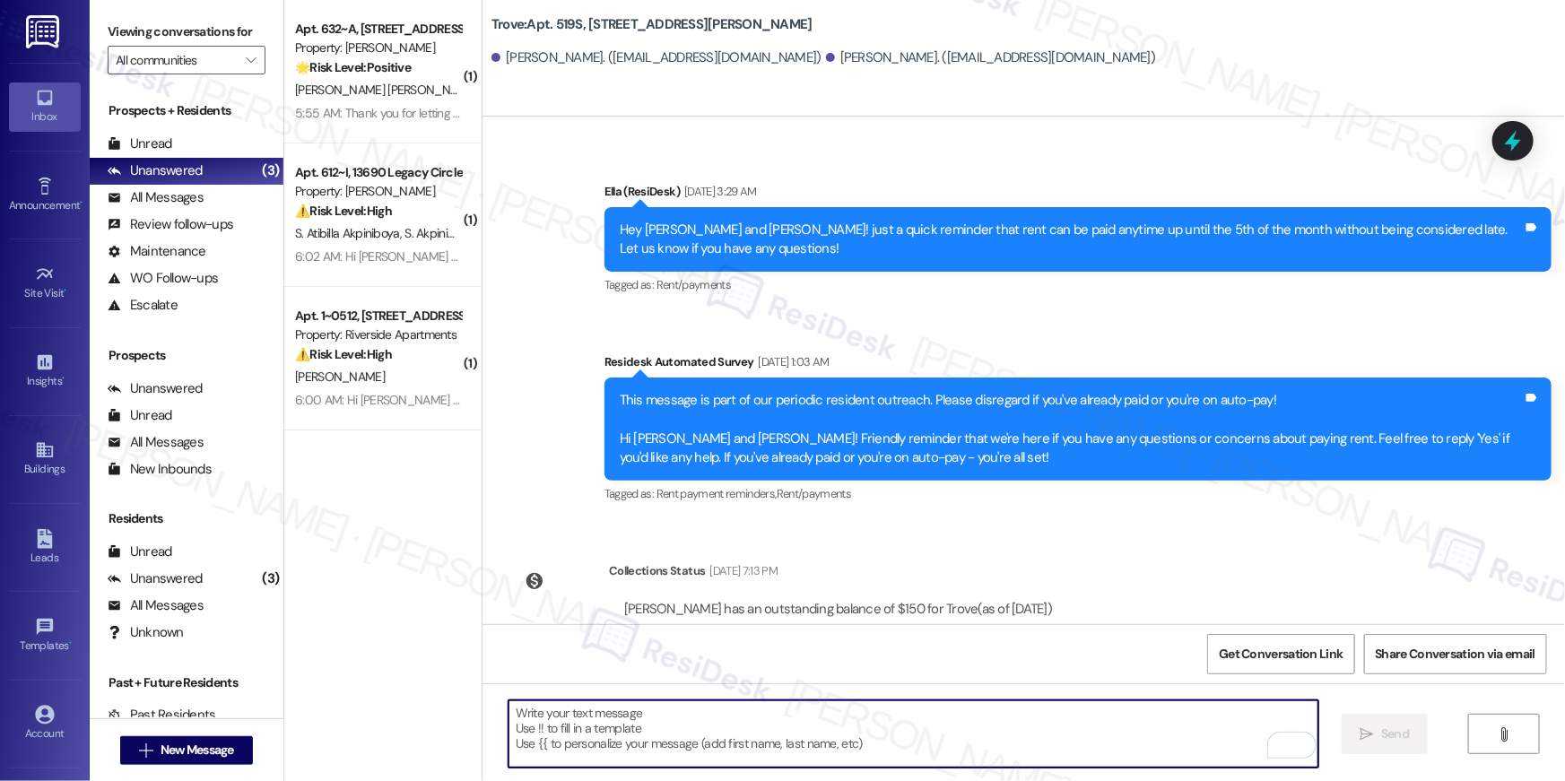
click at [1068, 739] on textarea "To enrich screen reader interactions, please activate Accessibility in Grammarl…" at bounding box center [914, 734] width 810 height 67
paste textarea "Hi {{first_name}}, your {{property}} lease renewal offer is now ready! Please r…"
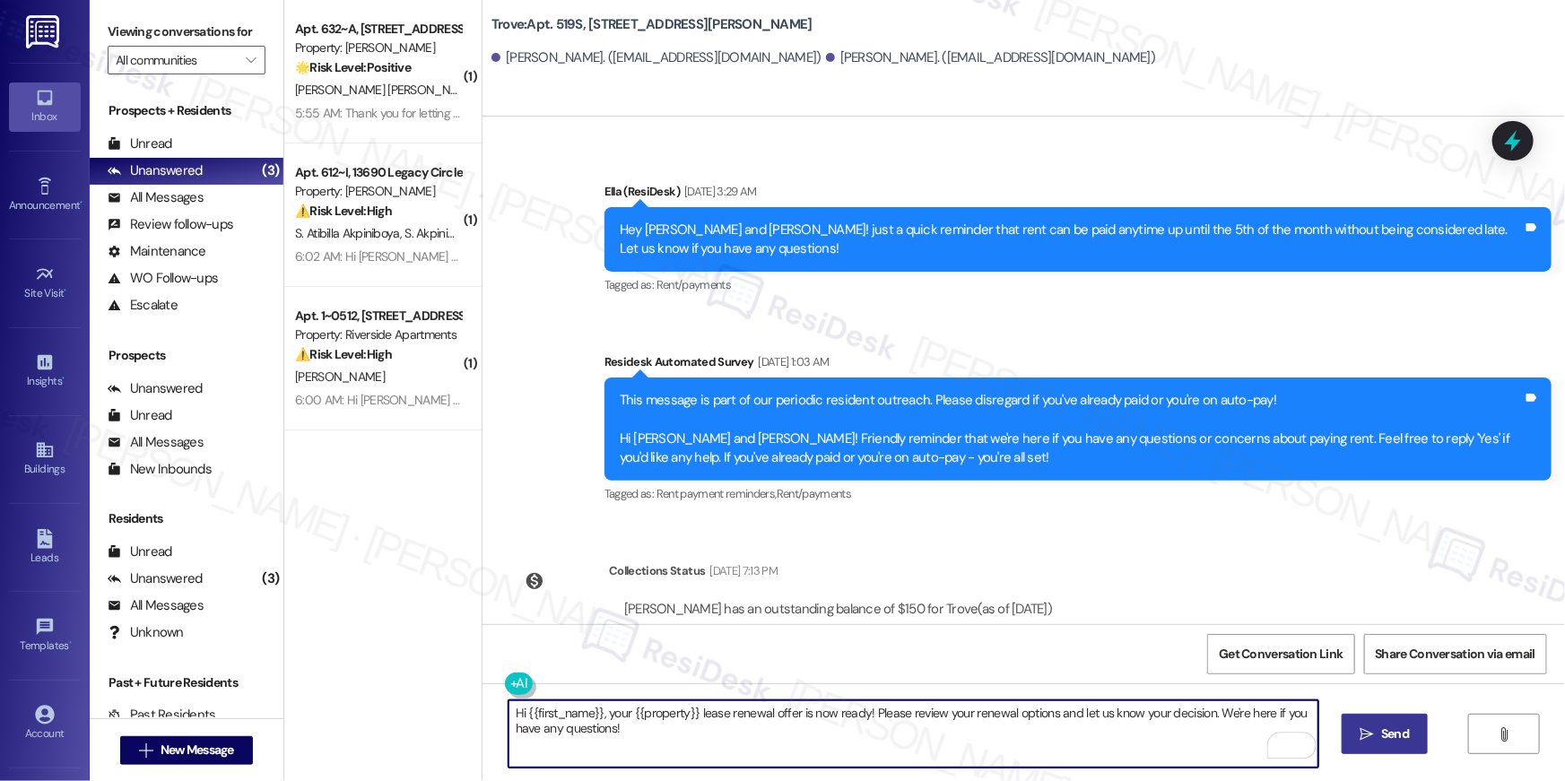
type textarea "Hi {{first_name}}, your {{property}} lease renewal offer is now ready! Please r…"
click at [1407, 726] on span "Send" at bounding box center [1395, 734] width 28 height 19
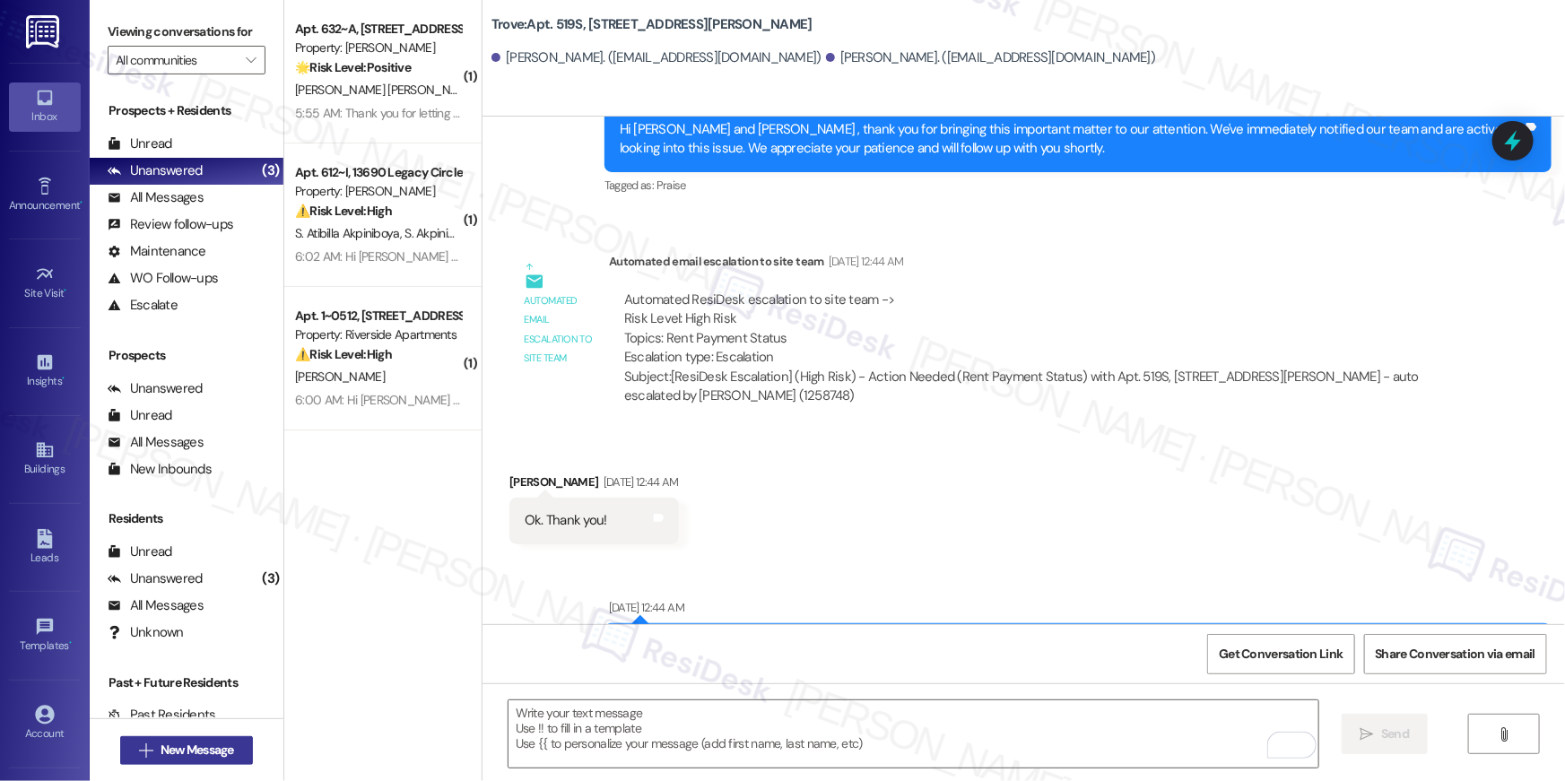
click at [231, 745] on span "New Message" at bounding box center [197, 750] width 81 height 19
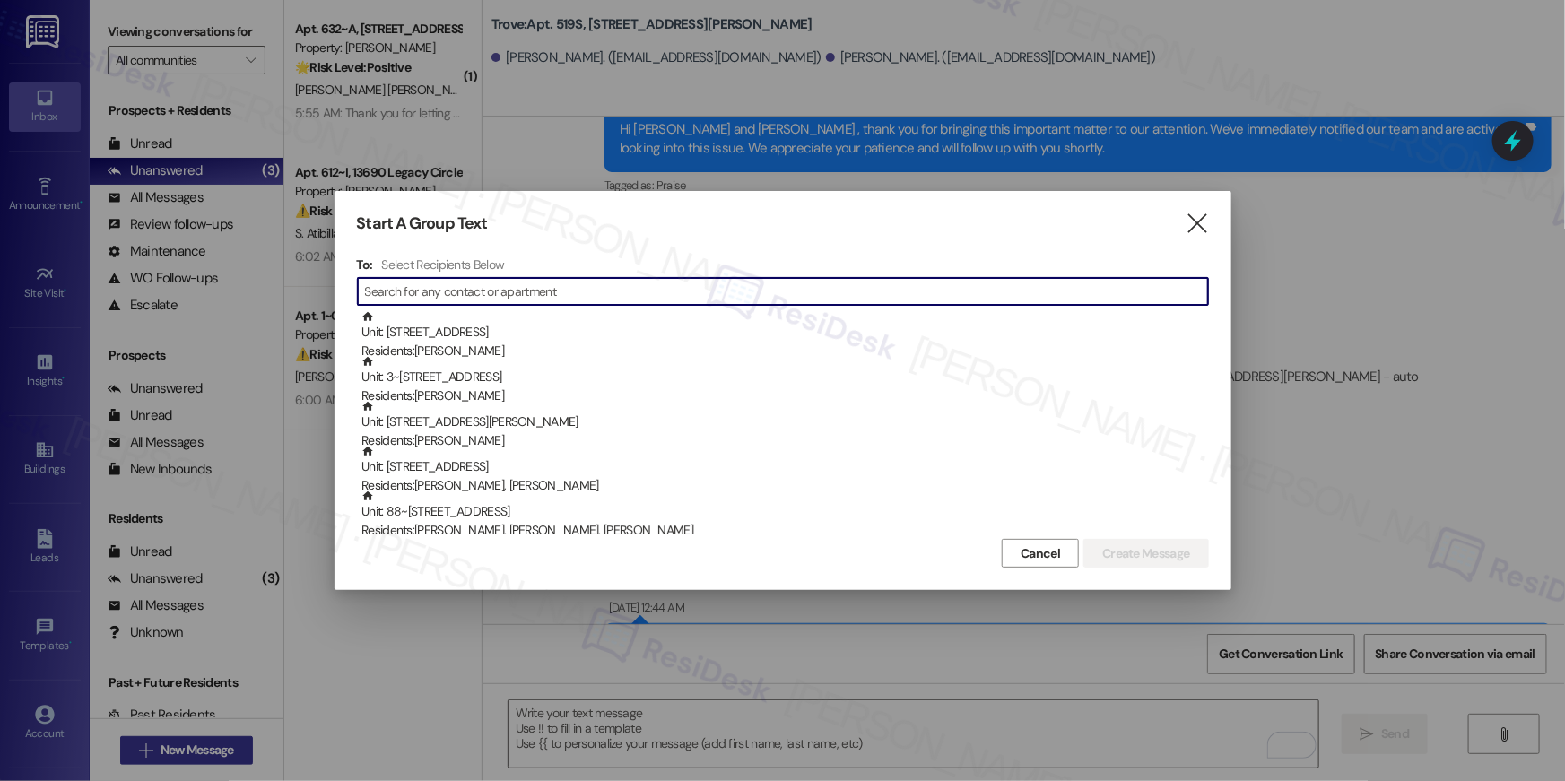
scroll to position [7543, 0]
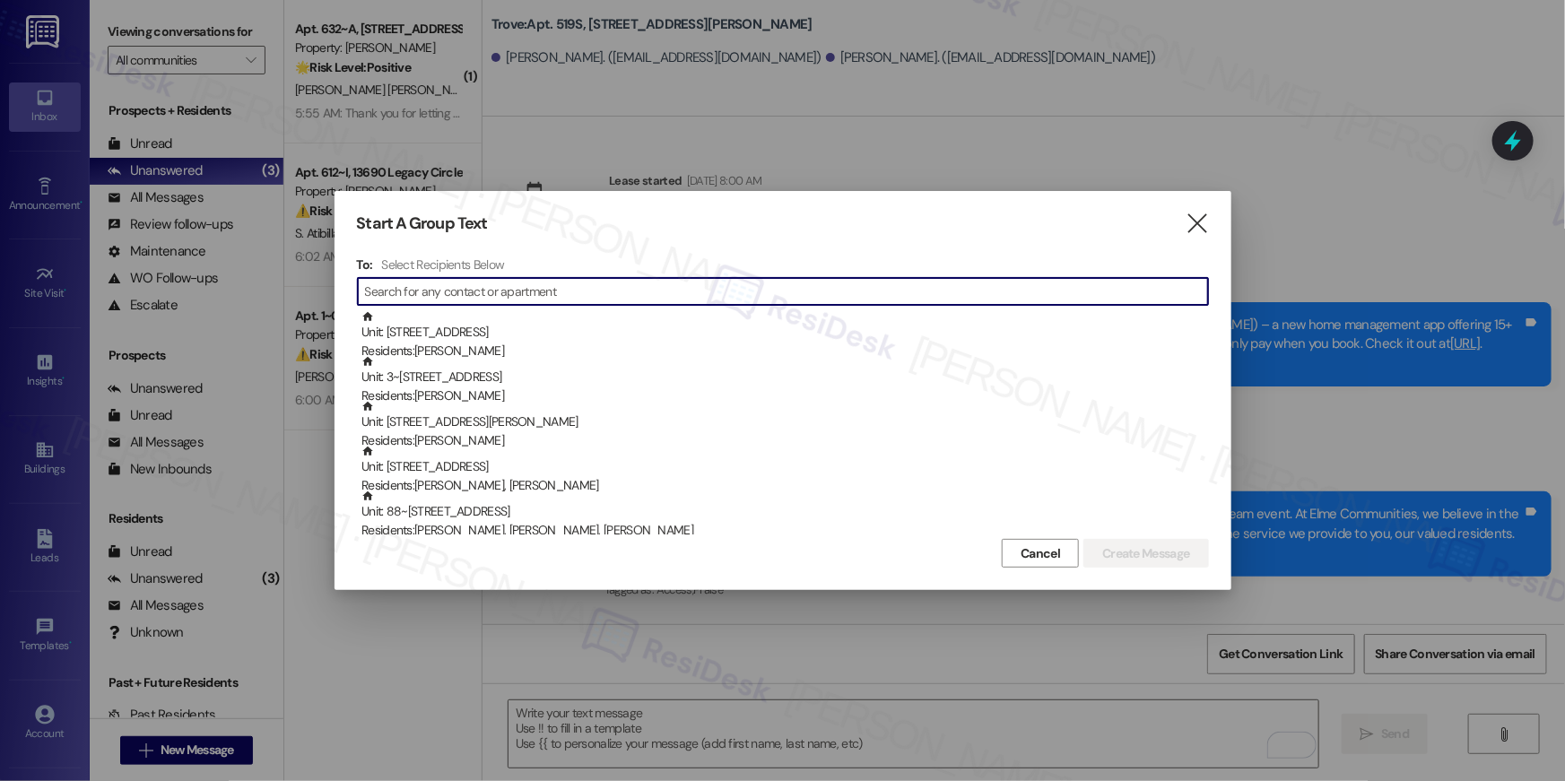
scroll to position [7543, 0]
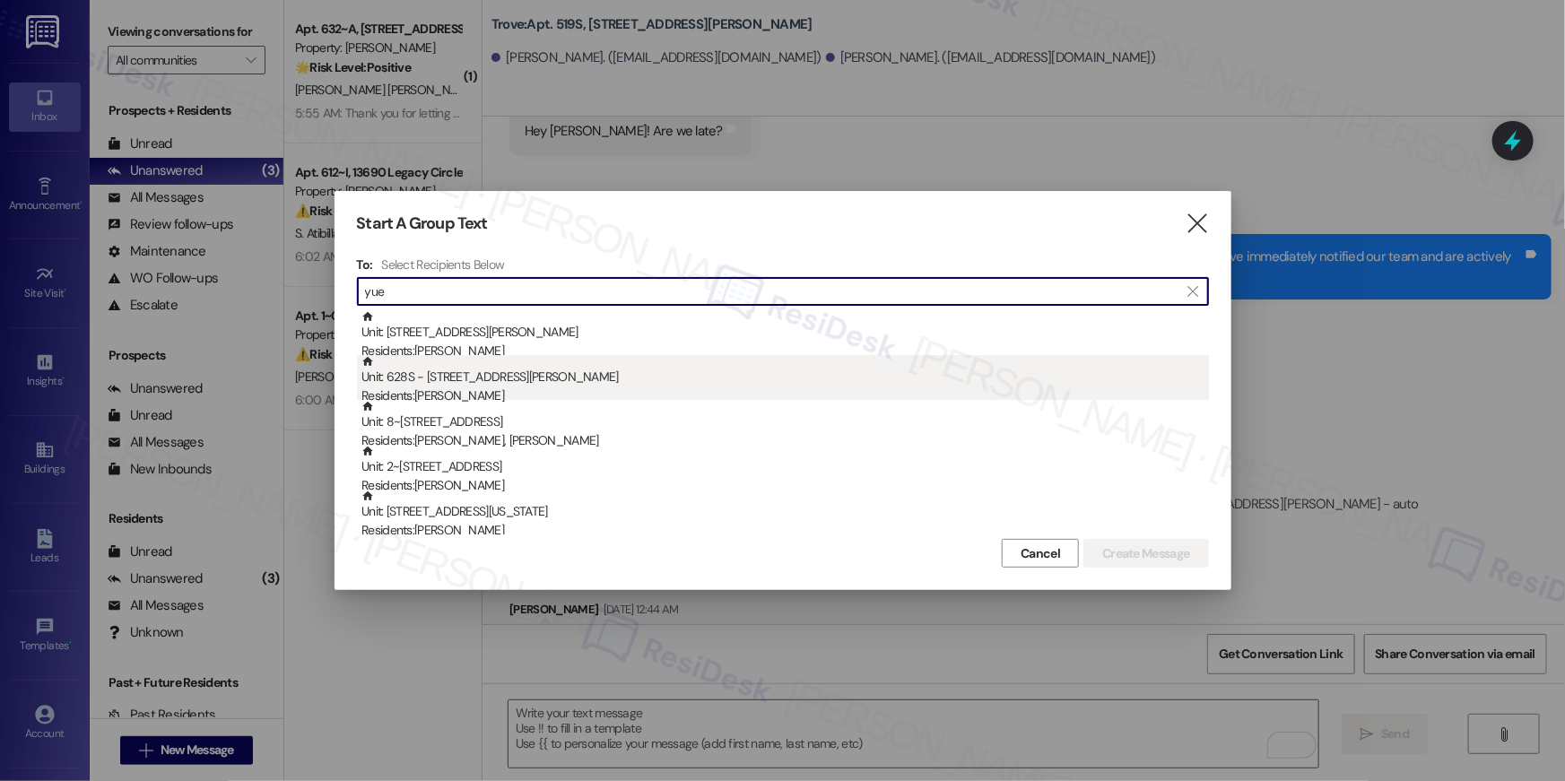
type input "yue"
click at [527, 379] on div "Unit: [STREET_ADDRESS][PERSON_NAME] Residents: [PERSON_NAME]" at bounding box center [786, 380] width 848 height 51
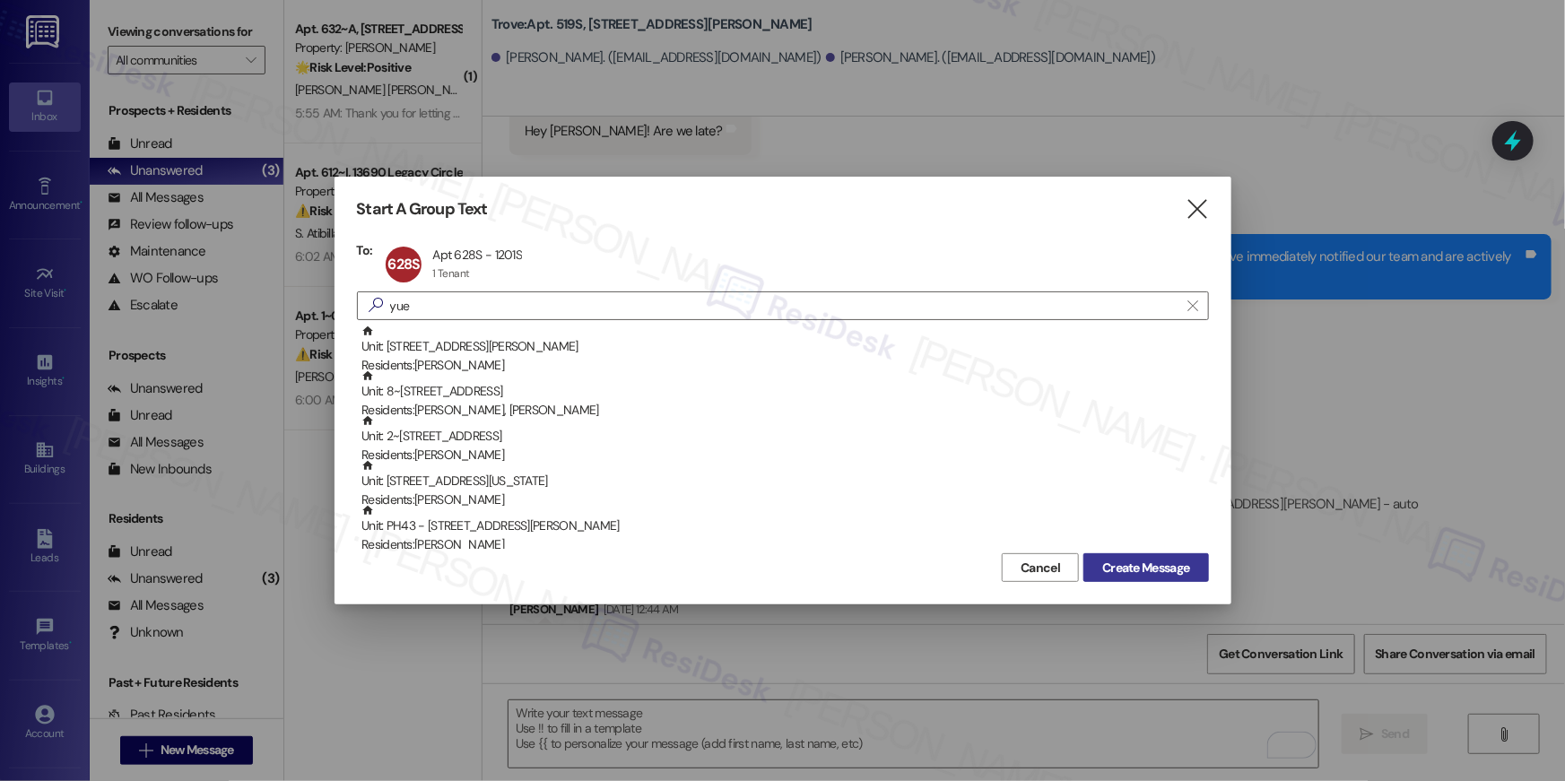
click at [1102, 566] on span "Create Message" at bounding box center [1145, 568] width 87 height 19
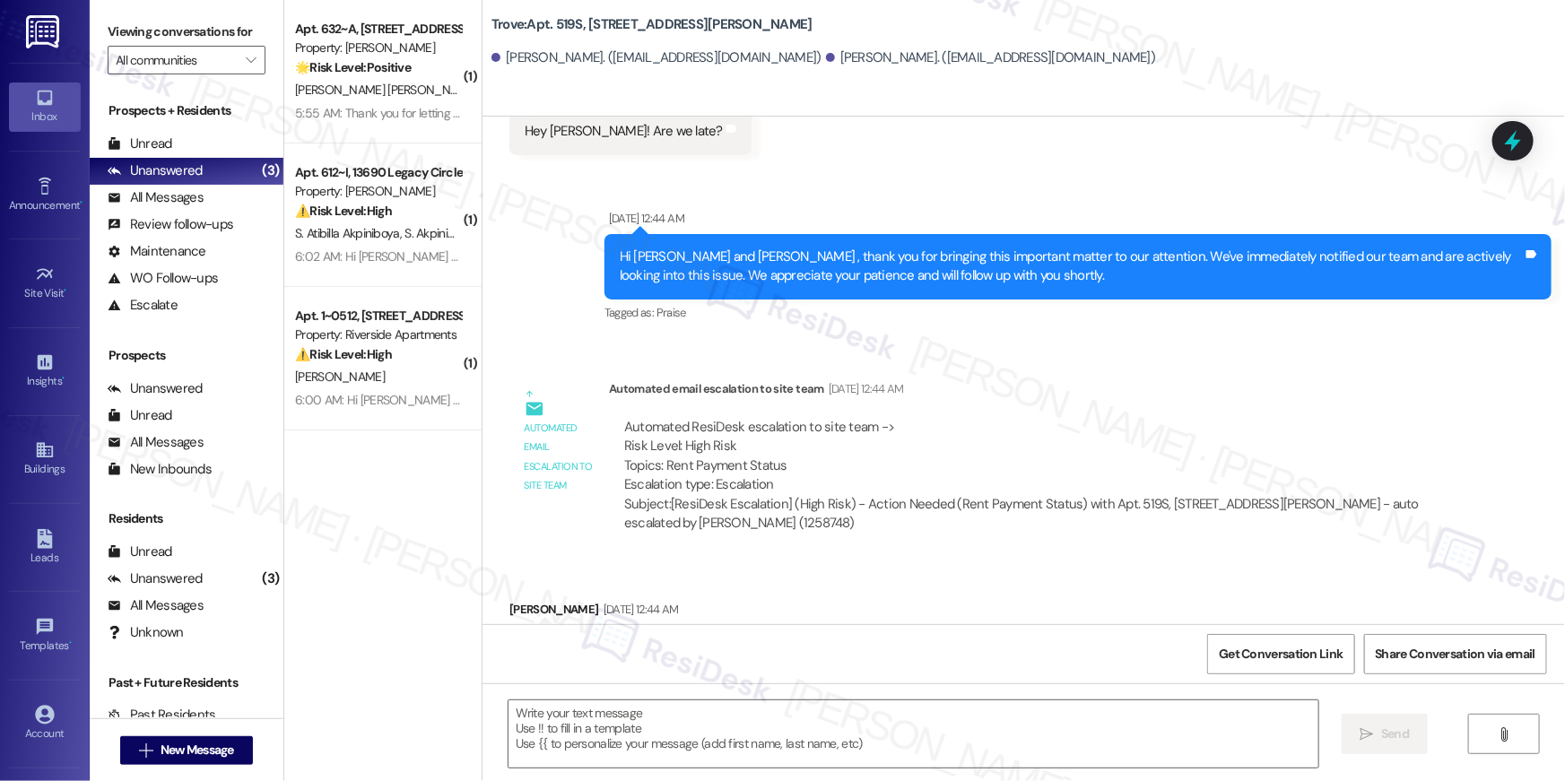
type textarea "Fetching suggested responses. Please feel free to read through the conversation…"
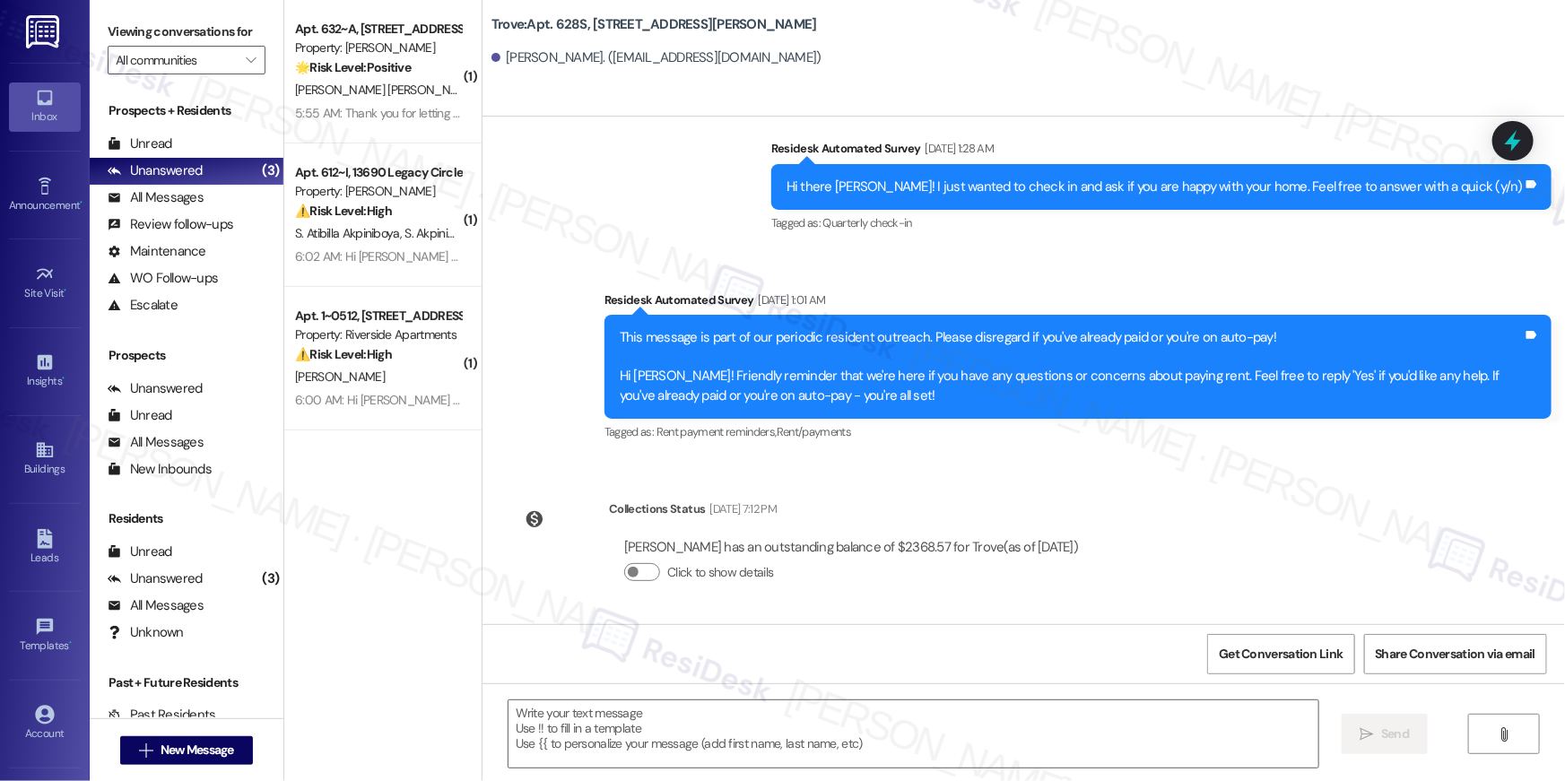
scroll to position [7504, 0]
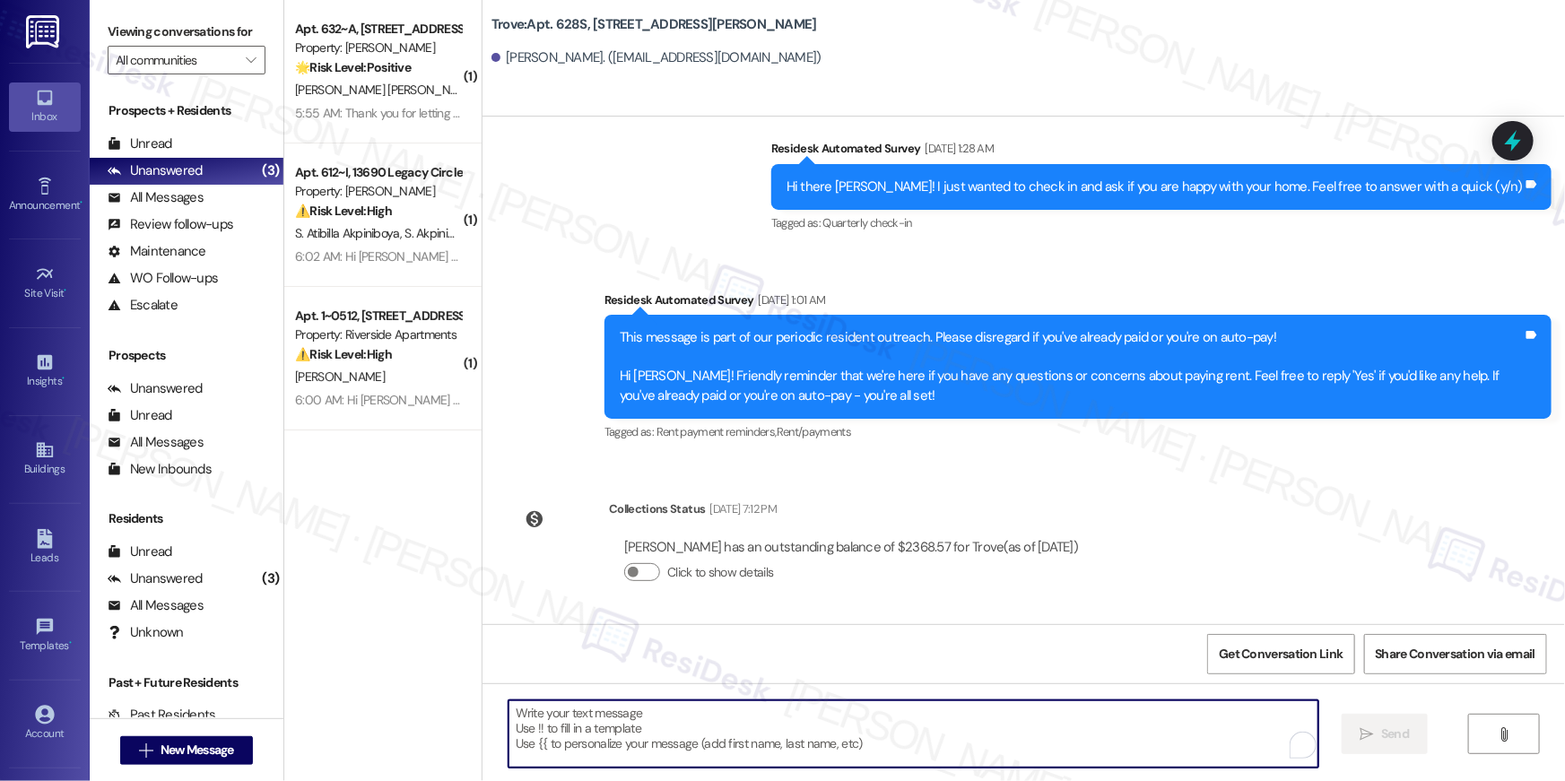
click at [1074, 734] on textarea "To enrich screen reader interactions, please activate Accessibility in Grammarl…" at bounding box center [914, 734] width 810 height 67
paste textarea "Hi {{first_name}}, your {{property}} lease renewal offer is now ready! Please r…"
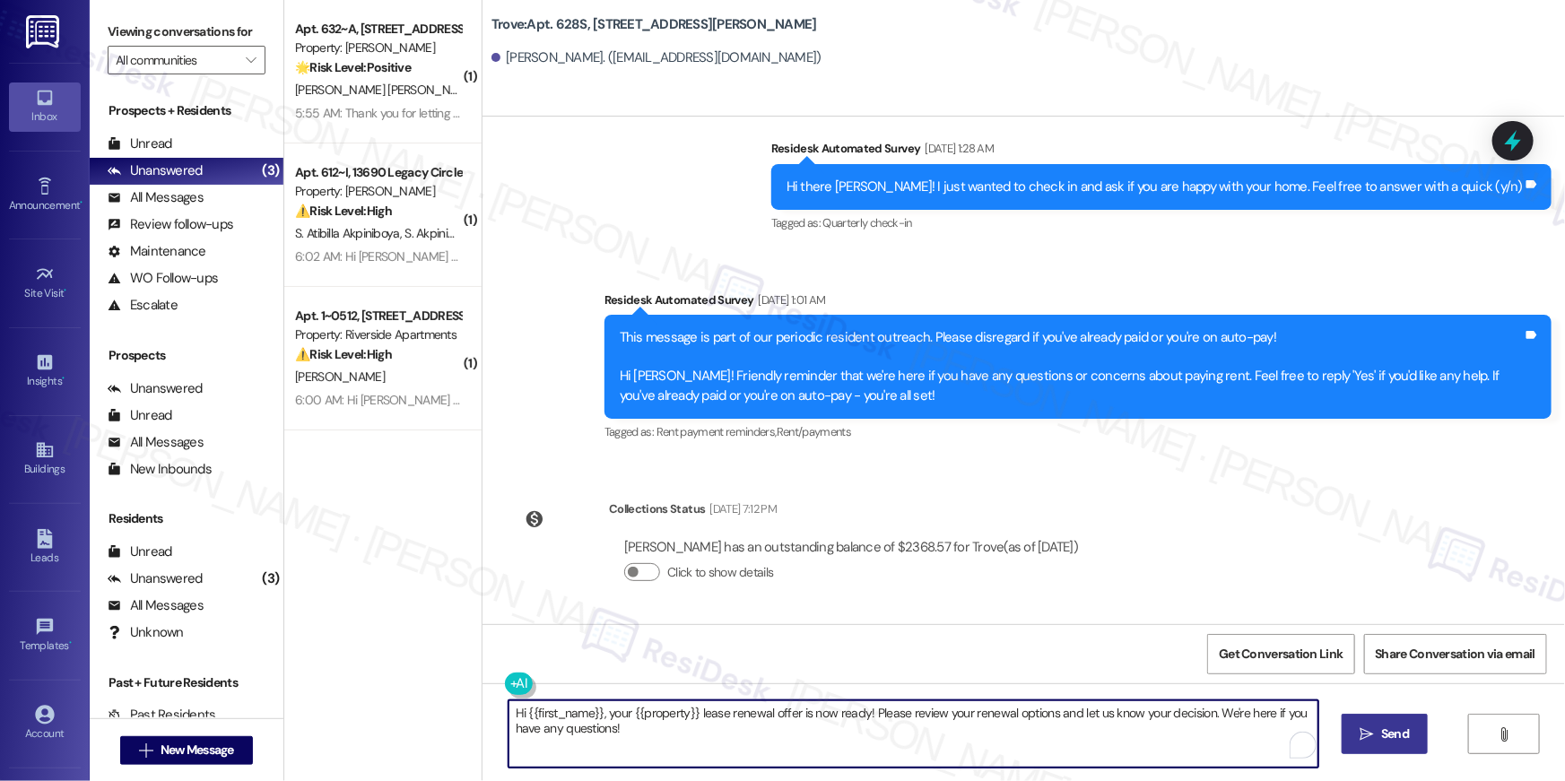
type textarea "Hi {{first_name}}, your {{property}} lease renewal offer is now ready! Please r…"
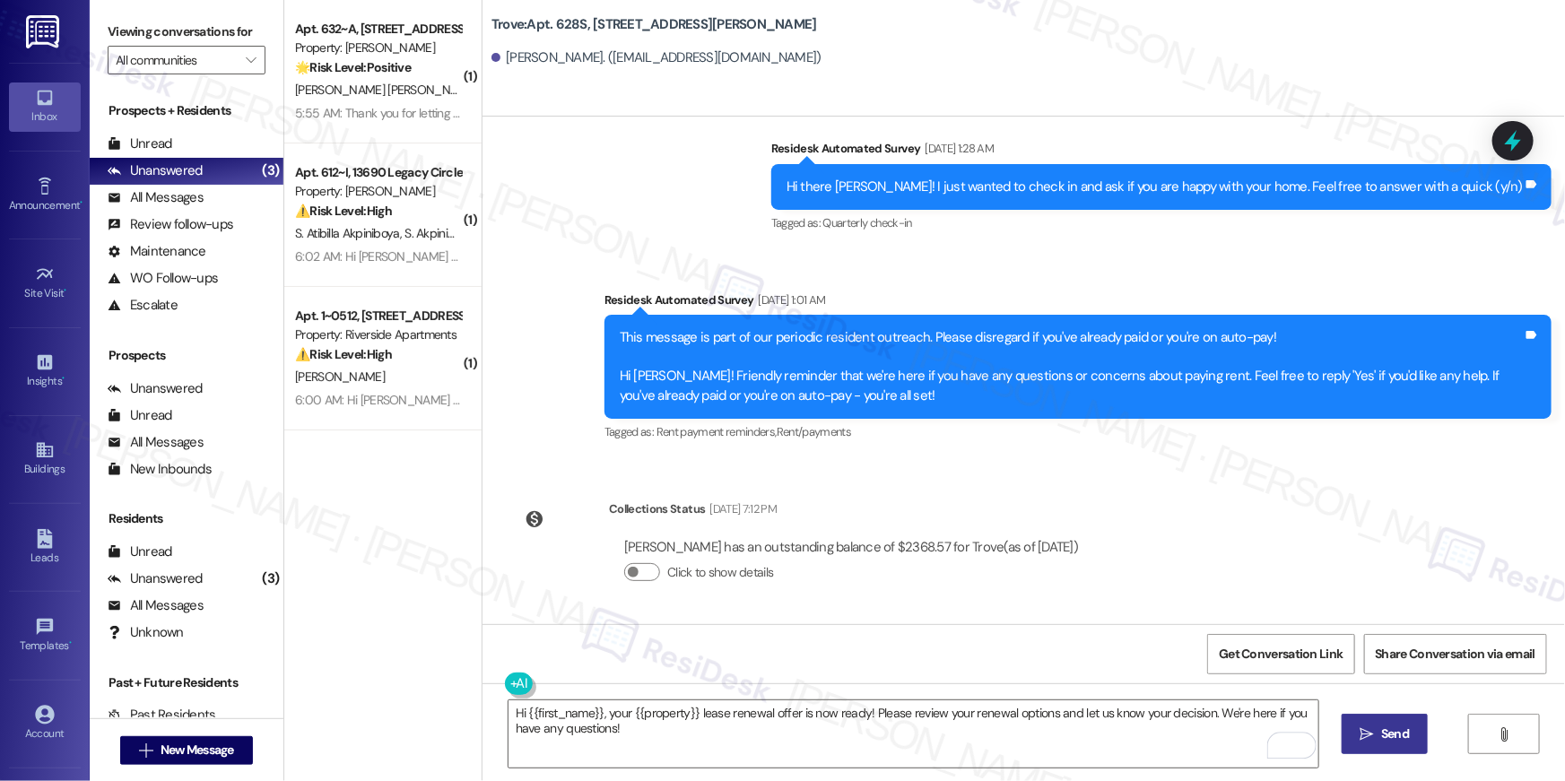
click at [1399, 739] on span "Send" at bounding box center [1395, 734] width 28 height 19
click at [244, 750] on button " New Message" at bounding box center [186, 750] width 133 height 29
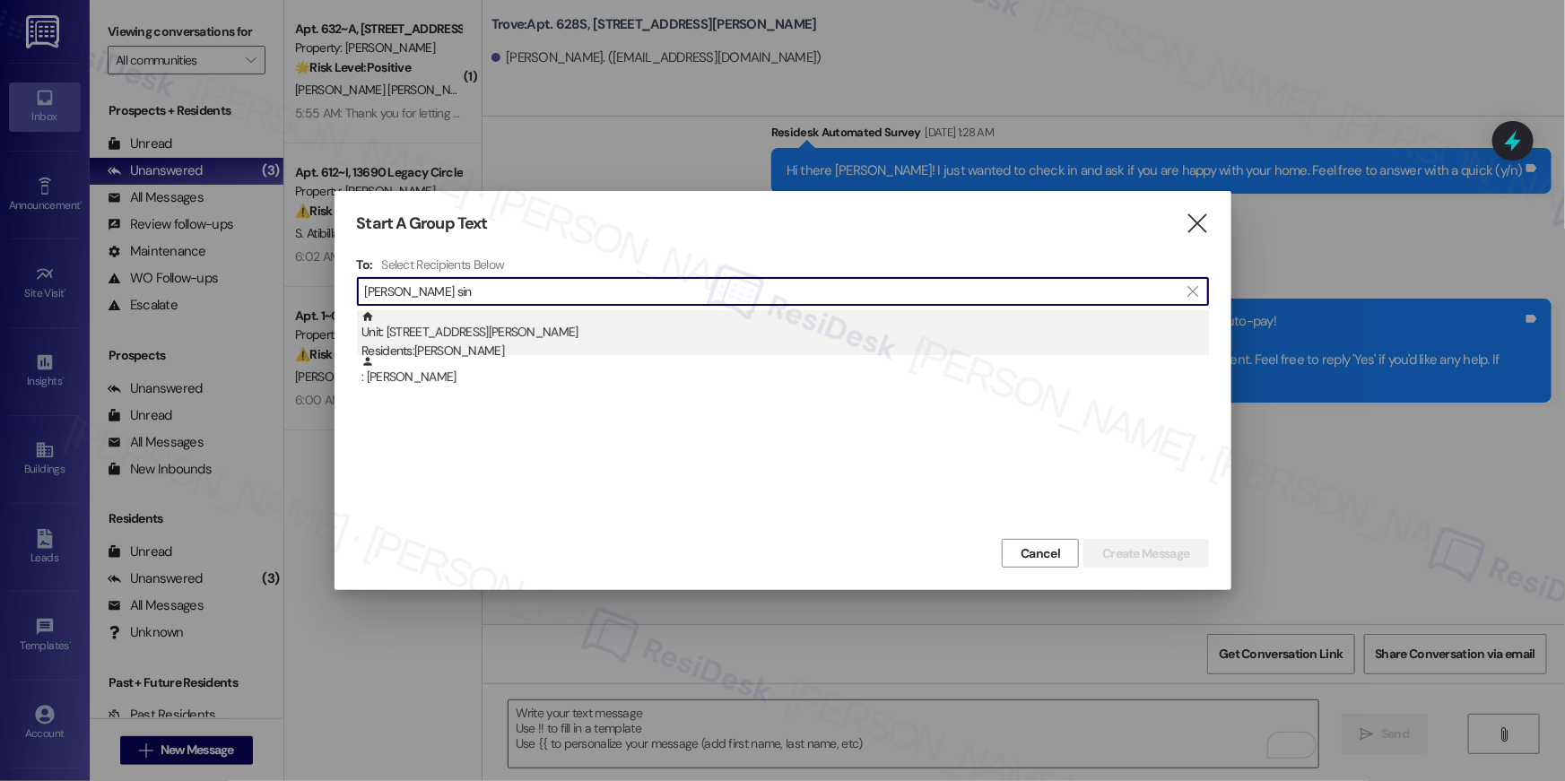
type input "[PERSON_NAME] sin"
click at [599, 349] on div "Residents: [PERSON_NAME]" at bounding box center [786, 351] width 848 height 19
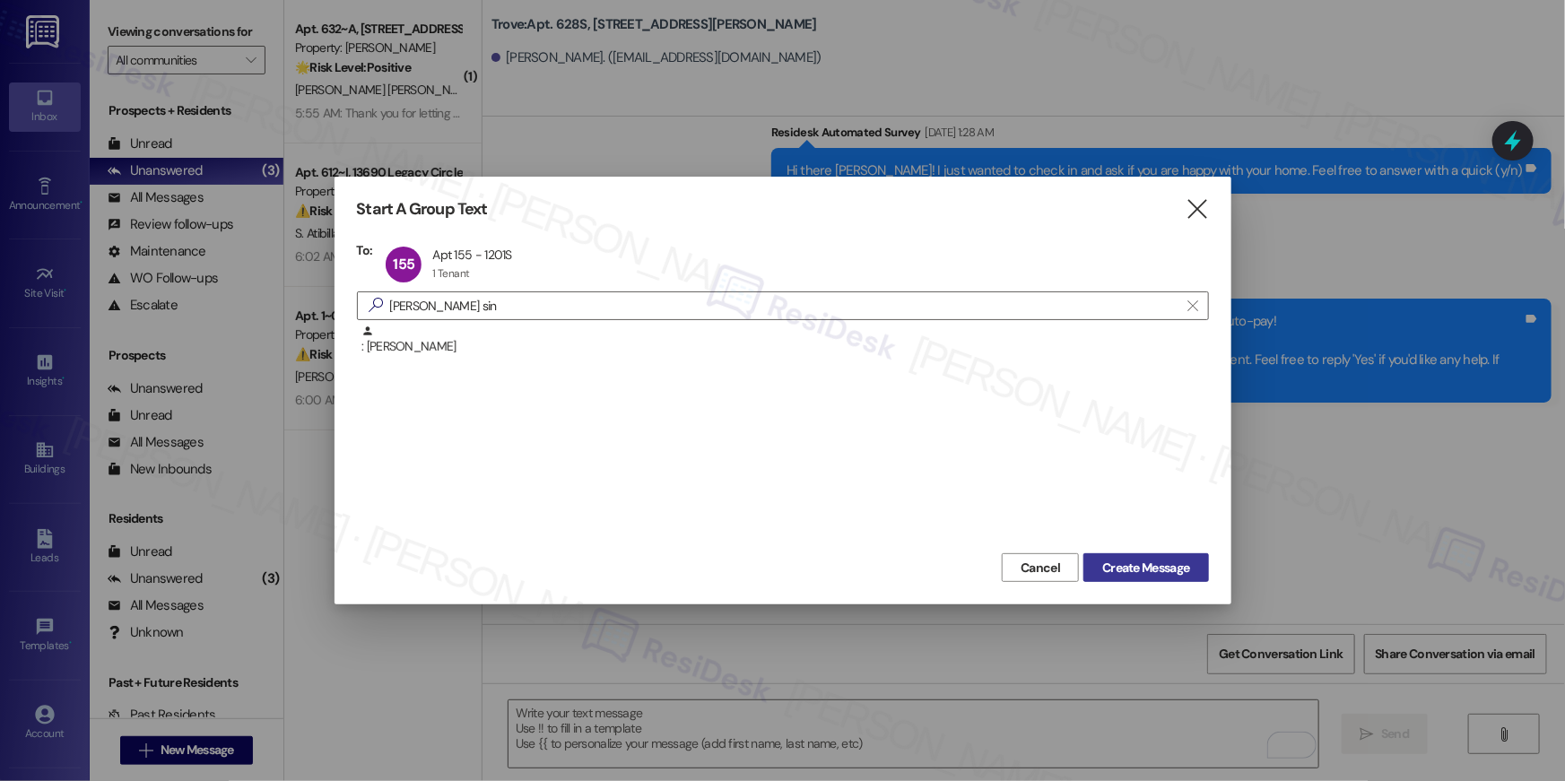
click at [1125, 567] on span "Create Message" at bounding box center [1145, 568] width 87 height 19
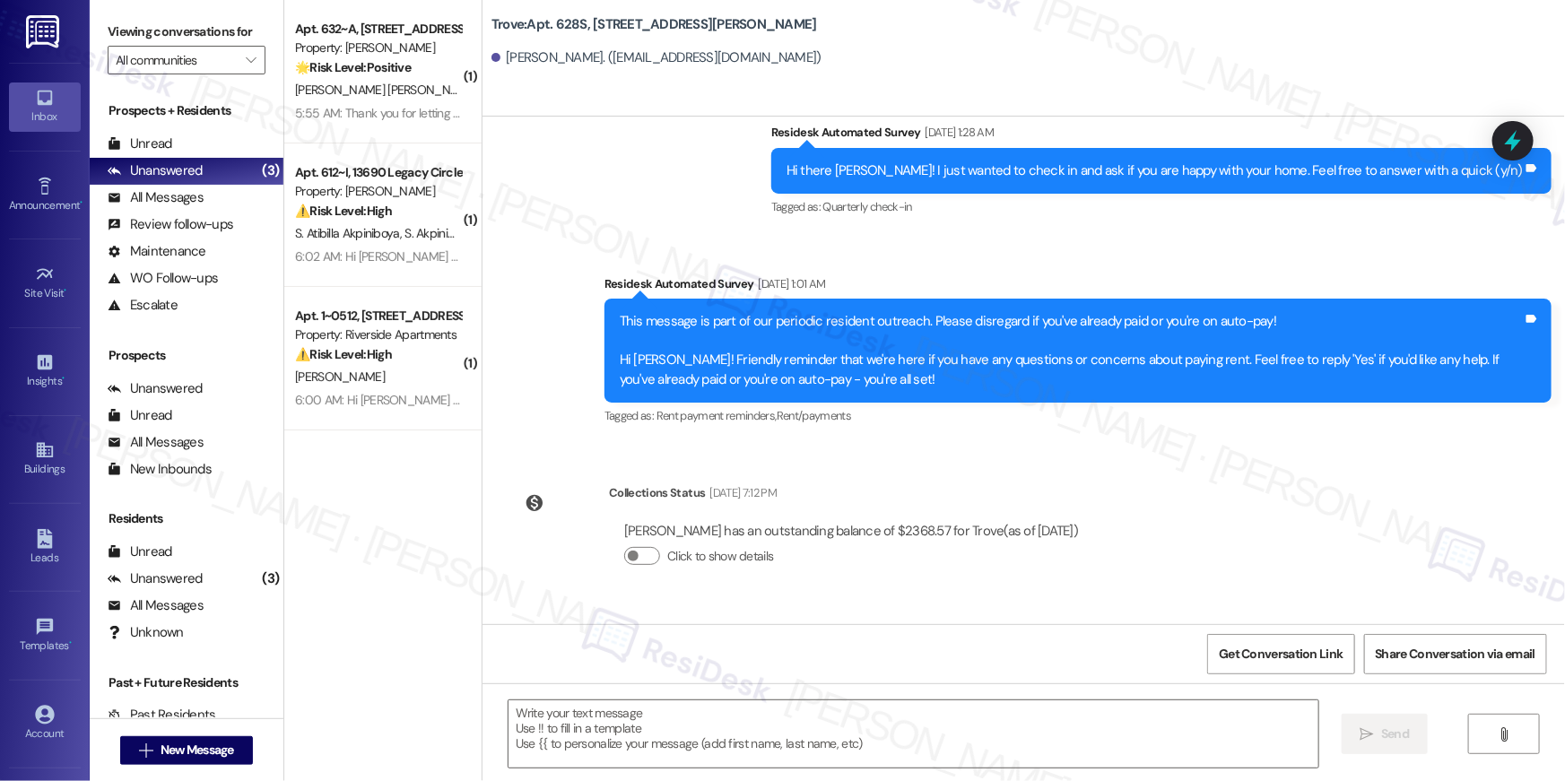
type textarea "Fetching suggested responses. Please feel free to read through the conversation…"
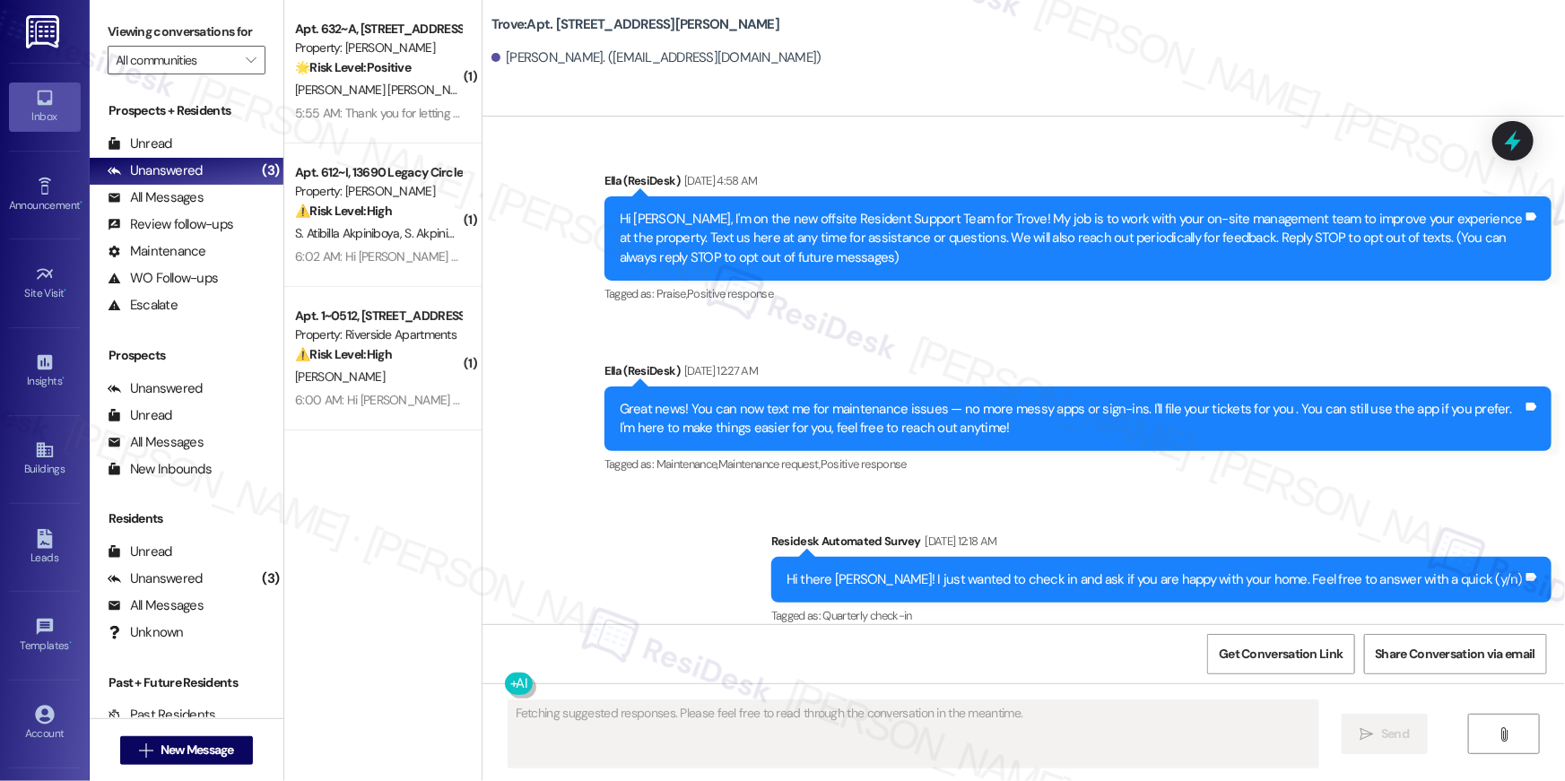
type textarea "Fetching suggested responses. Please feel free to read through the conversation…"
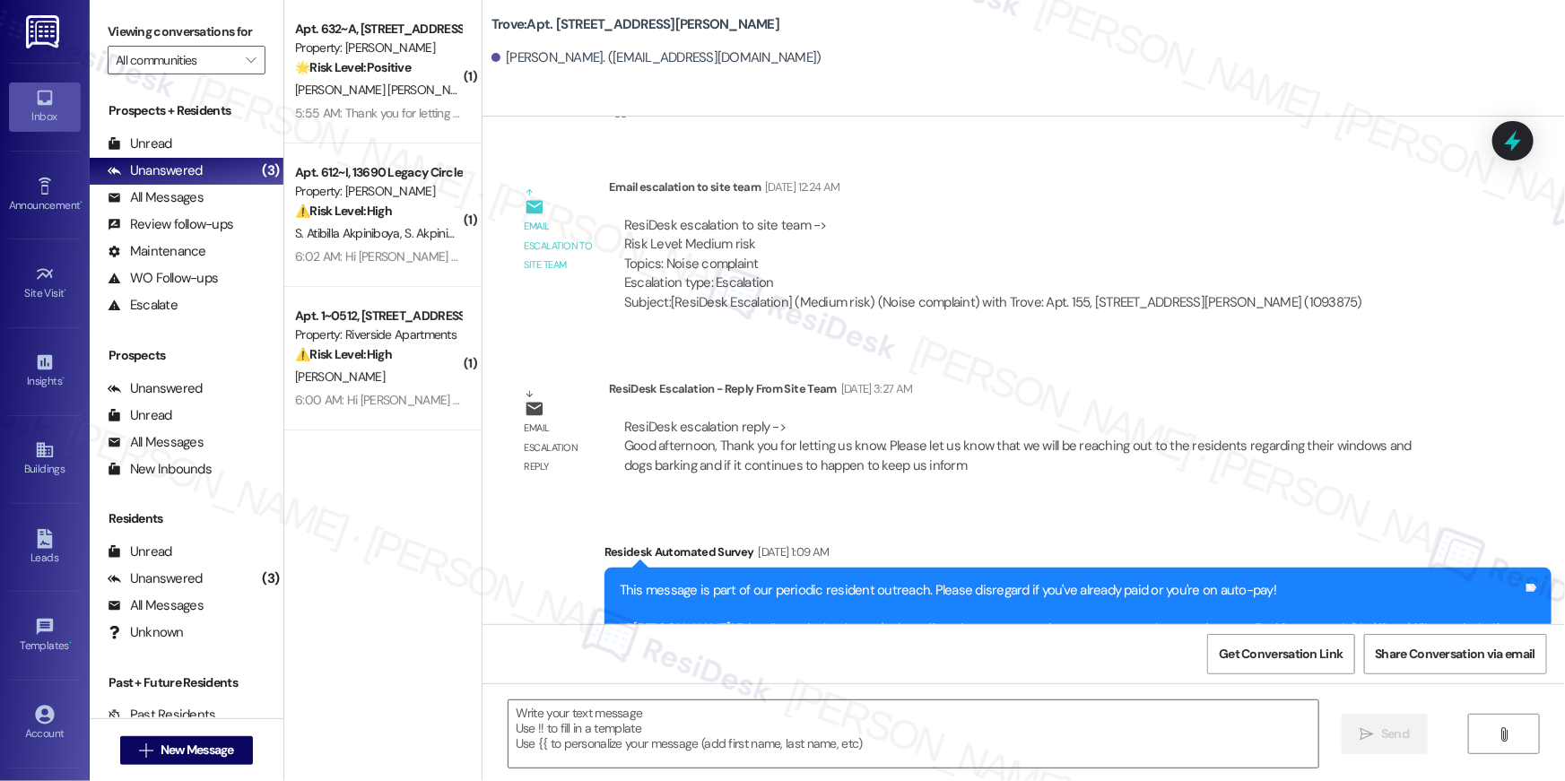
scroll to position [12084, 0]
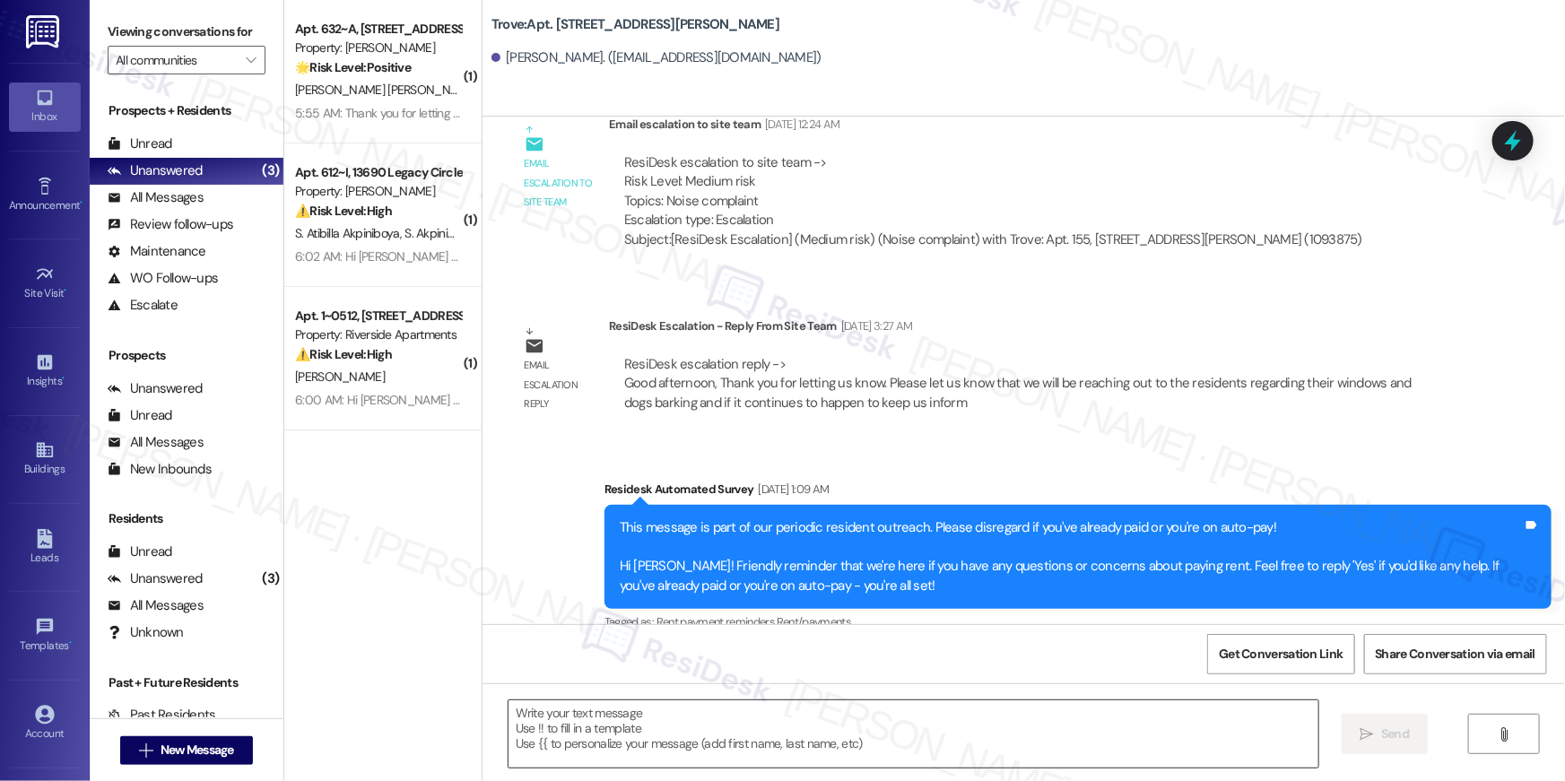
click at [1145, 724] on textarea at bounding box center [914, 734] width 810 height 67
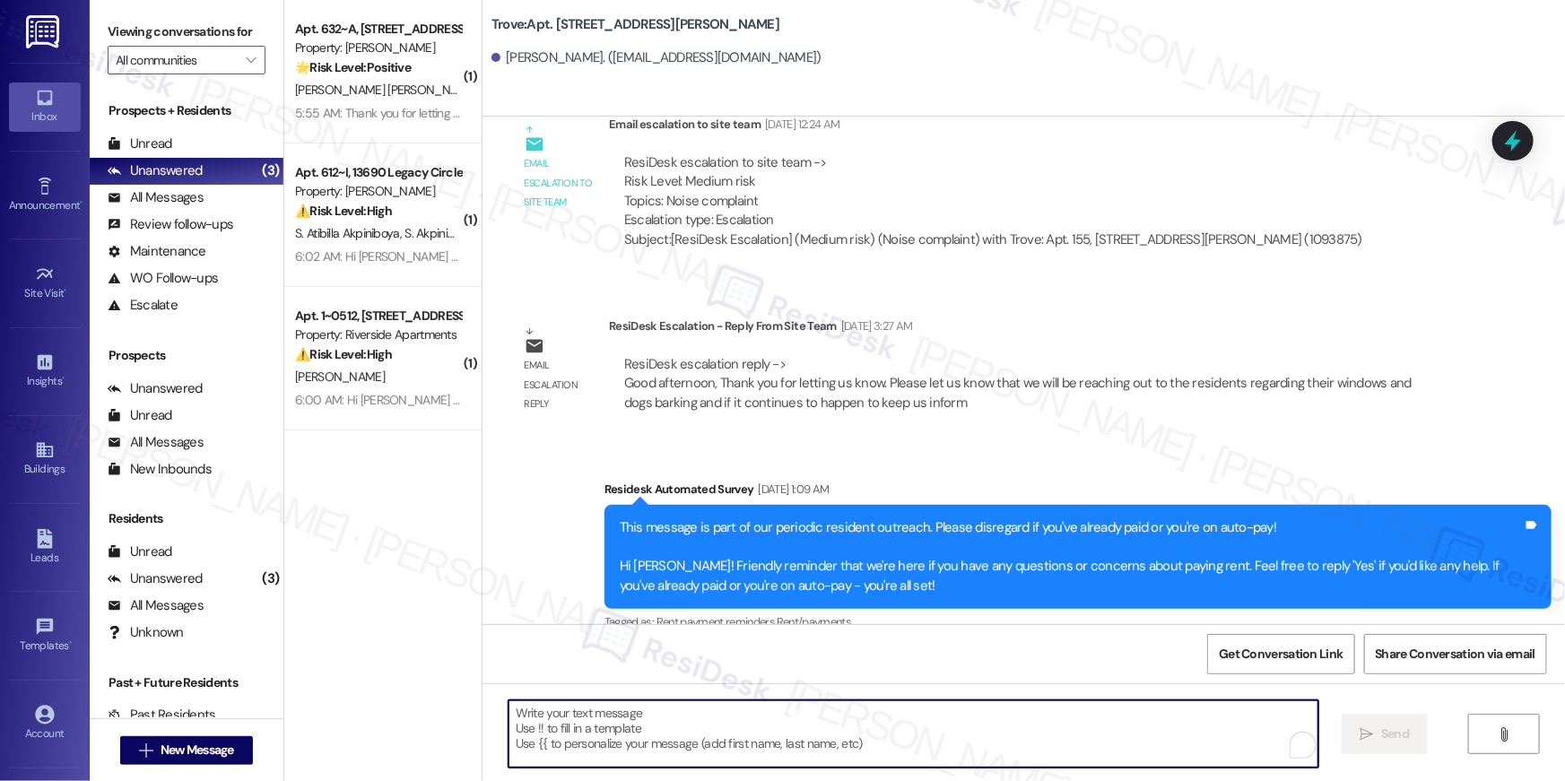
paste textarea "Hi {{first_name}}, your {{property}} lease renewal offer is now ready! Please r…"
type textarea "Hi {{first_name}}, your {{property}} lease renewal offer is now ready! Please r…"
click at [237, 745] on button " New Message" at bounding box center [186, 750] width 133 height 29
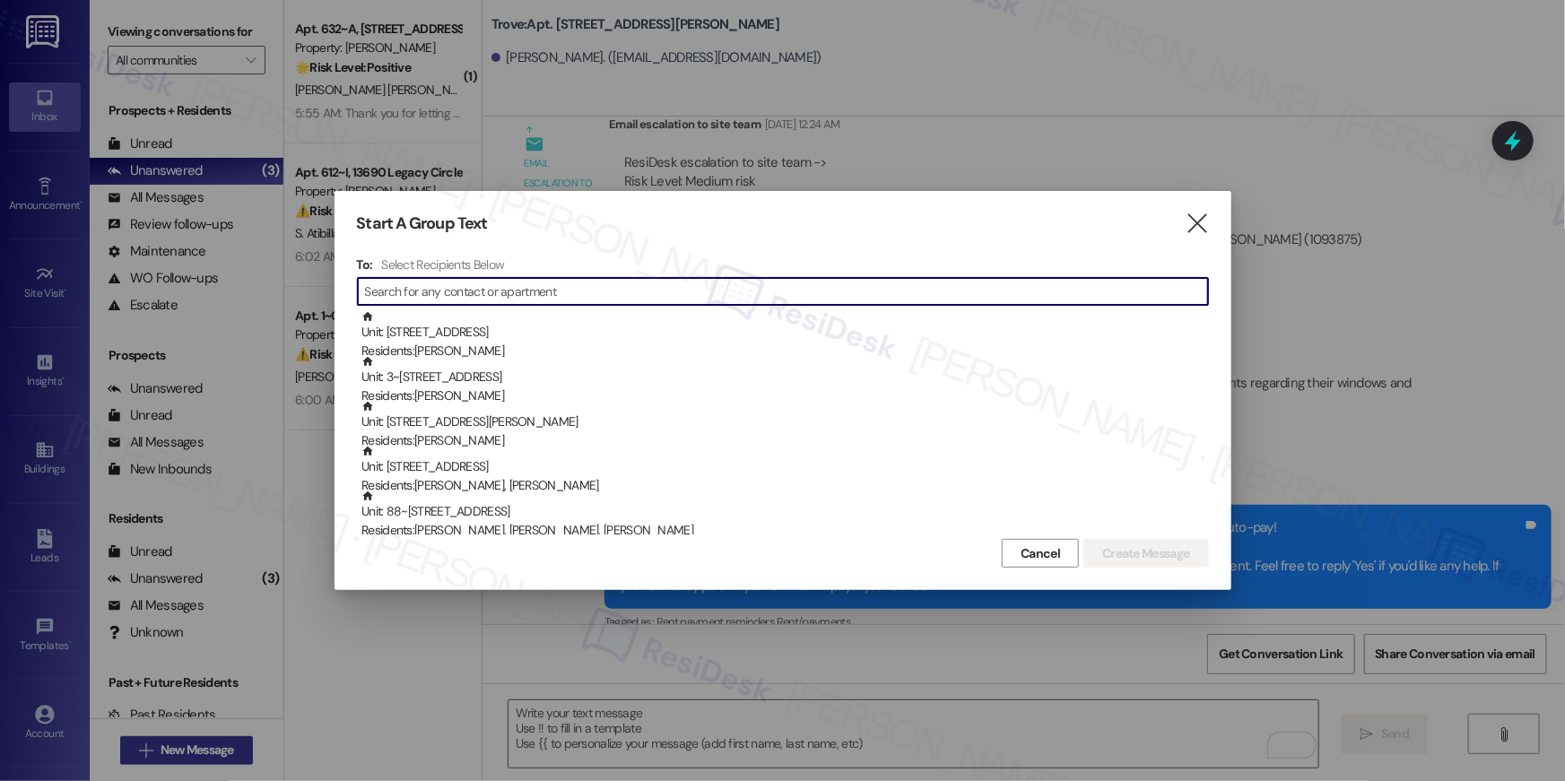
scroll to position [11338, 0]
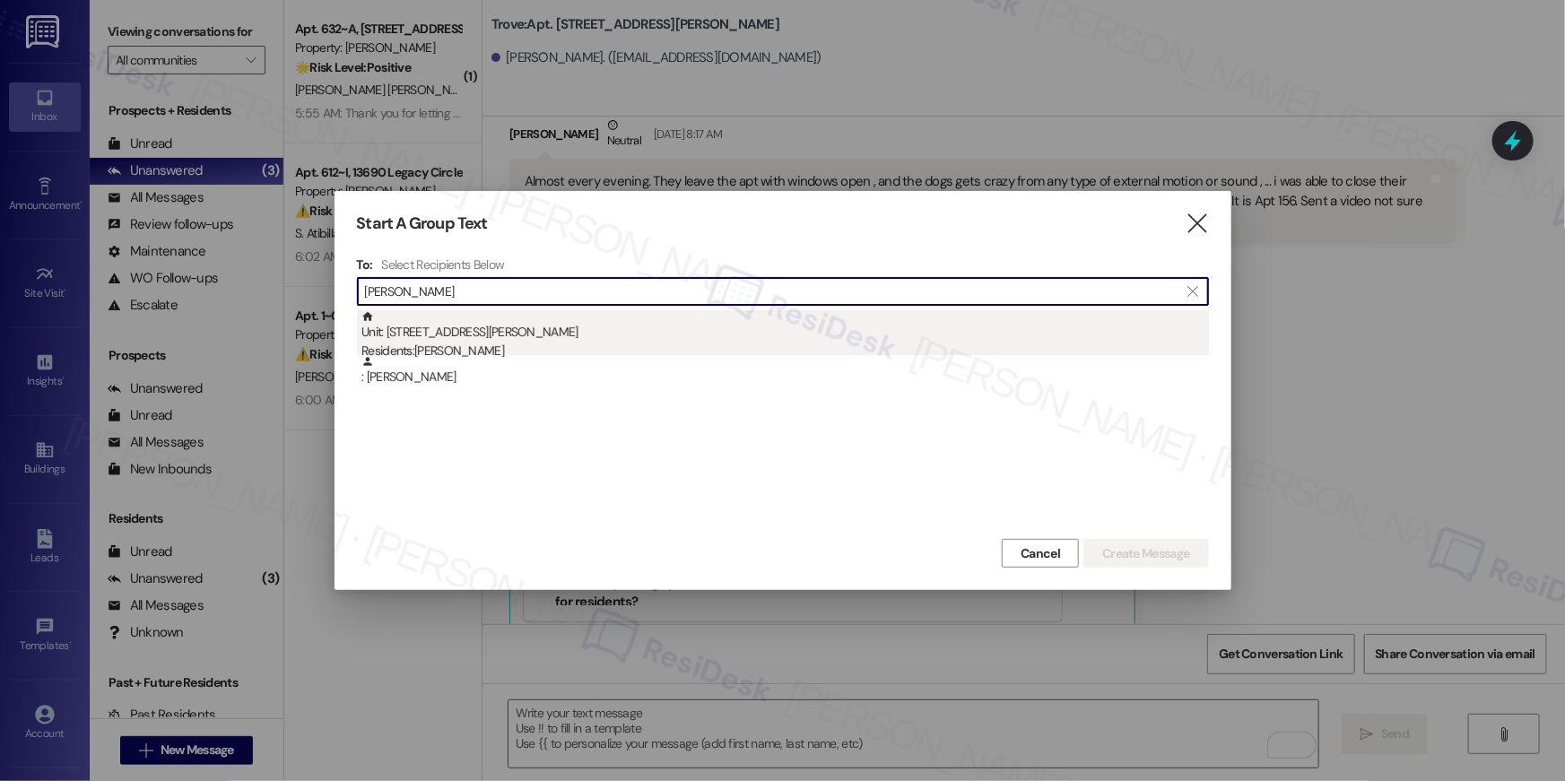
type input "[PERSON_NAME]"
click at [544, 339] on div "Unit: [STREET_ADDRESS][PERSON_NAME] Residents: [PERSON_NAME]" at bounding box center [786, 335] width 848 height 51
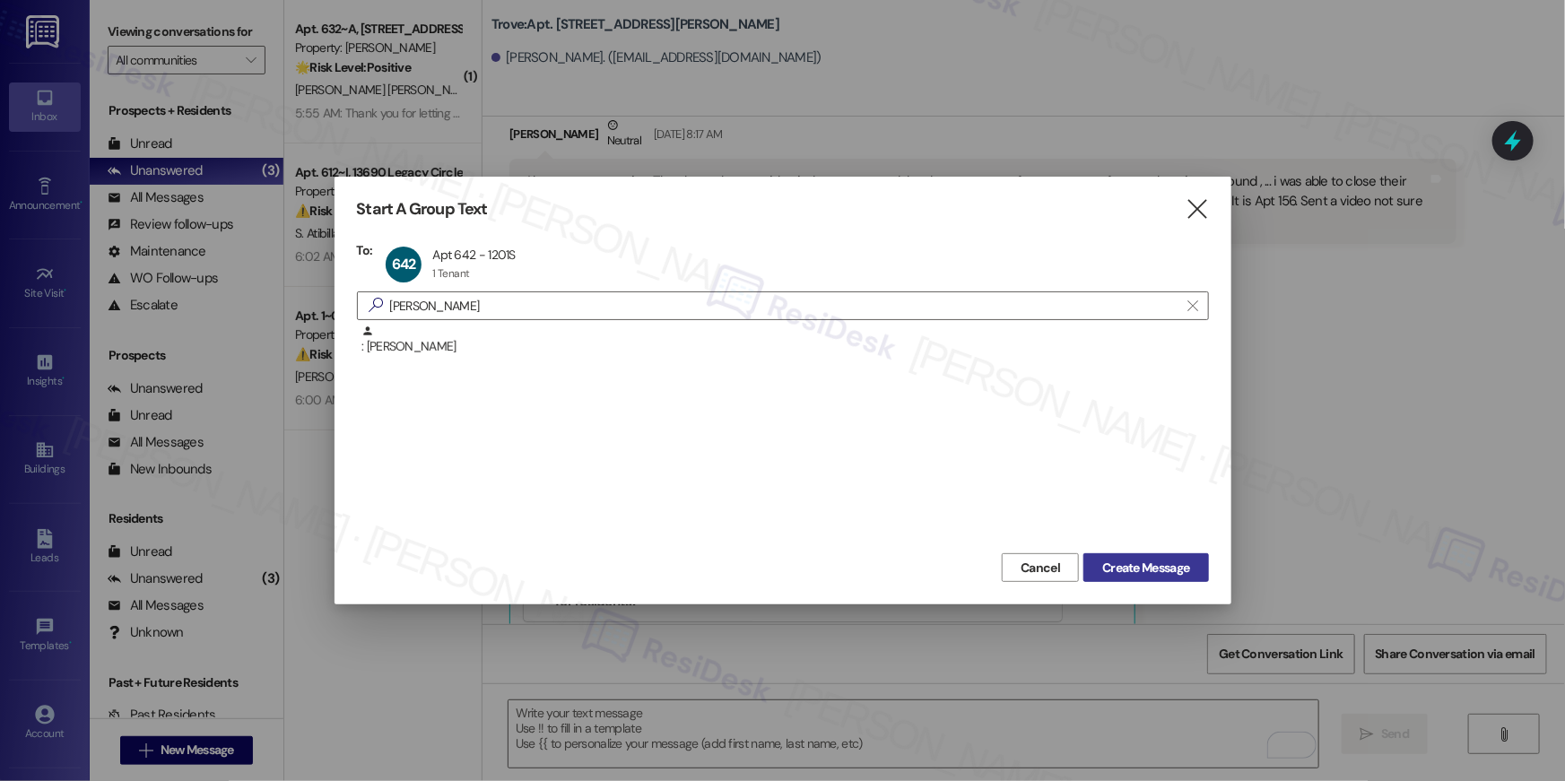
click at [1178, 575] on span "Create Message" at bounding box center [1145, 568] width 87 height 19
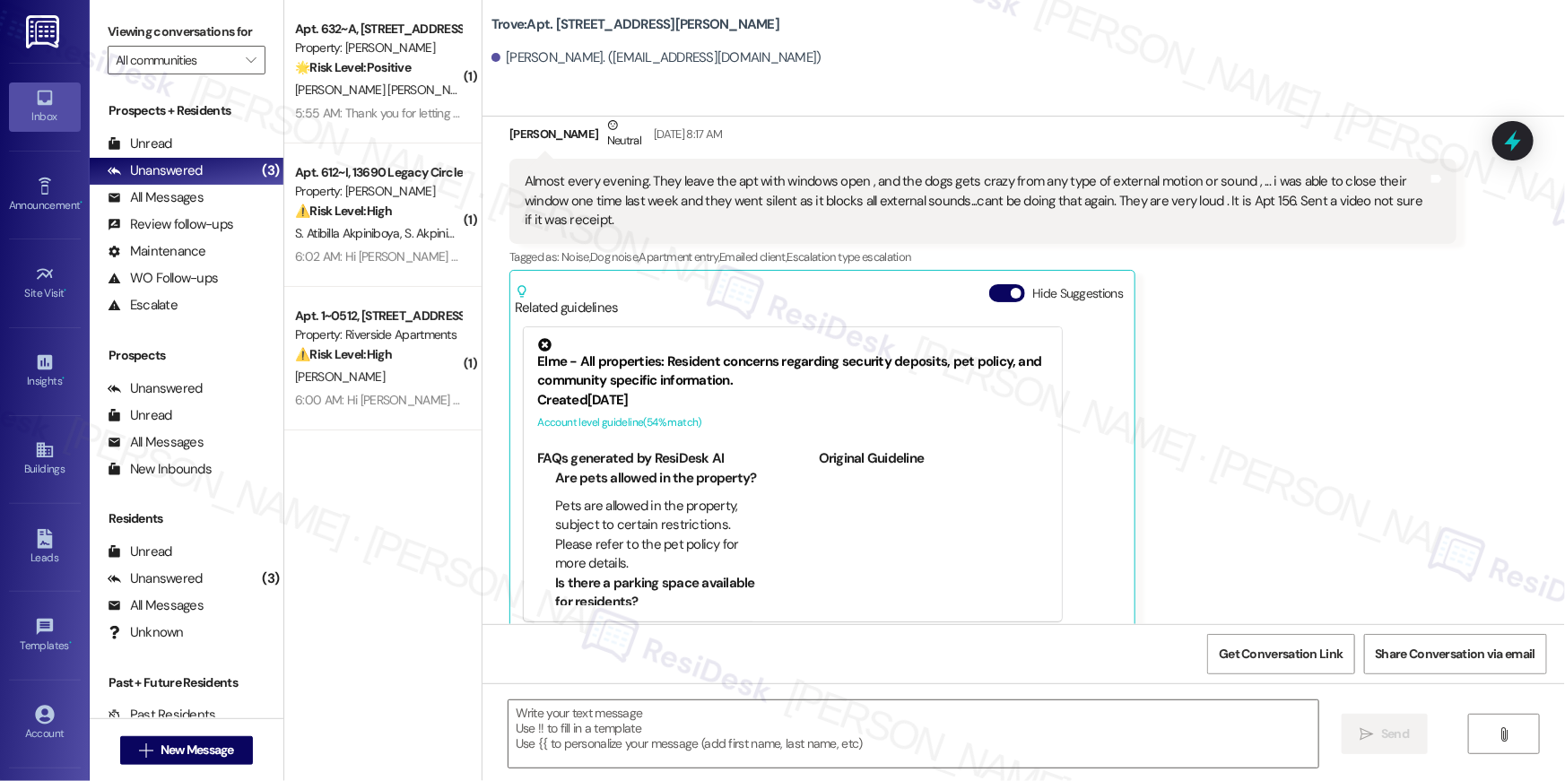
type textarea "Fetching suggested responses. Please feel free to read through the conversation…"
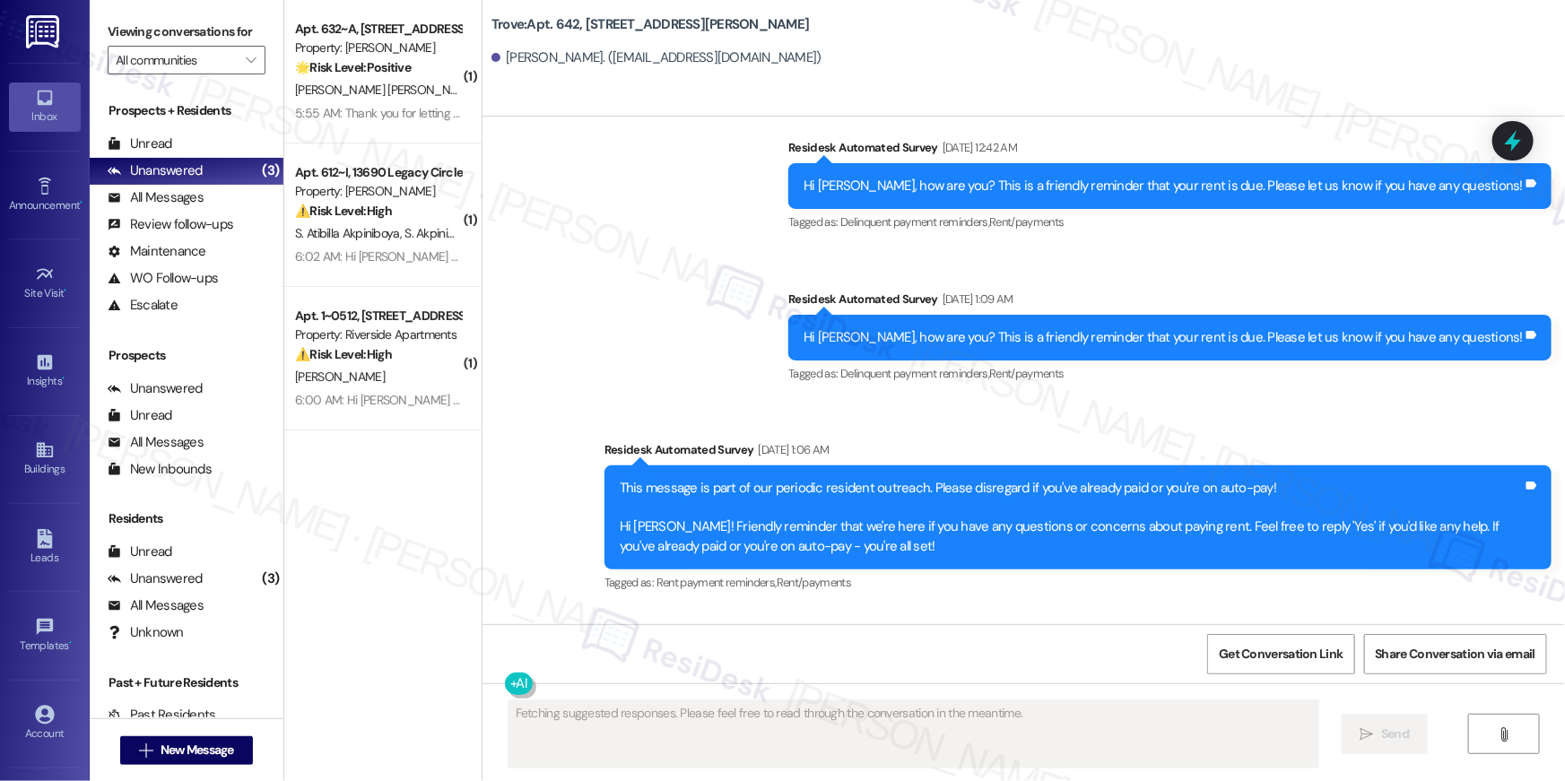
scroll to position [8498, 0]
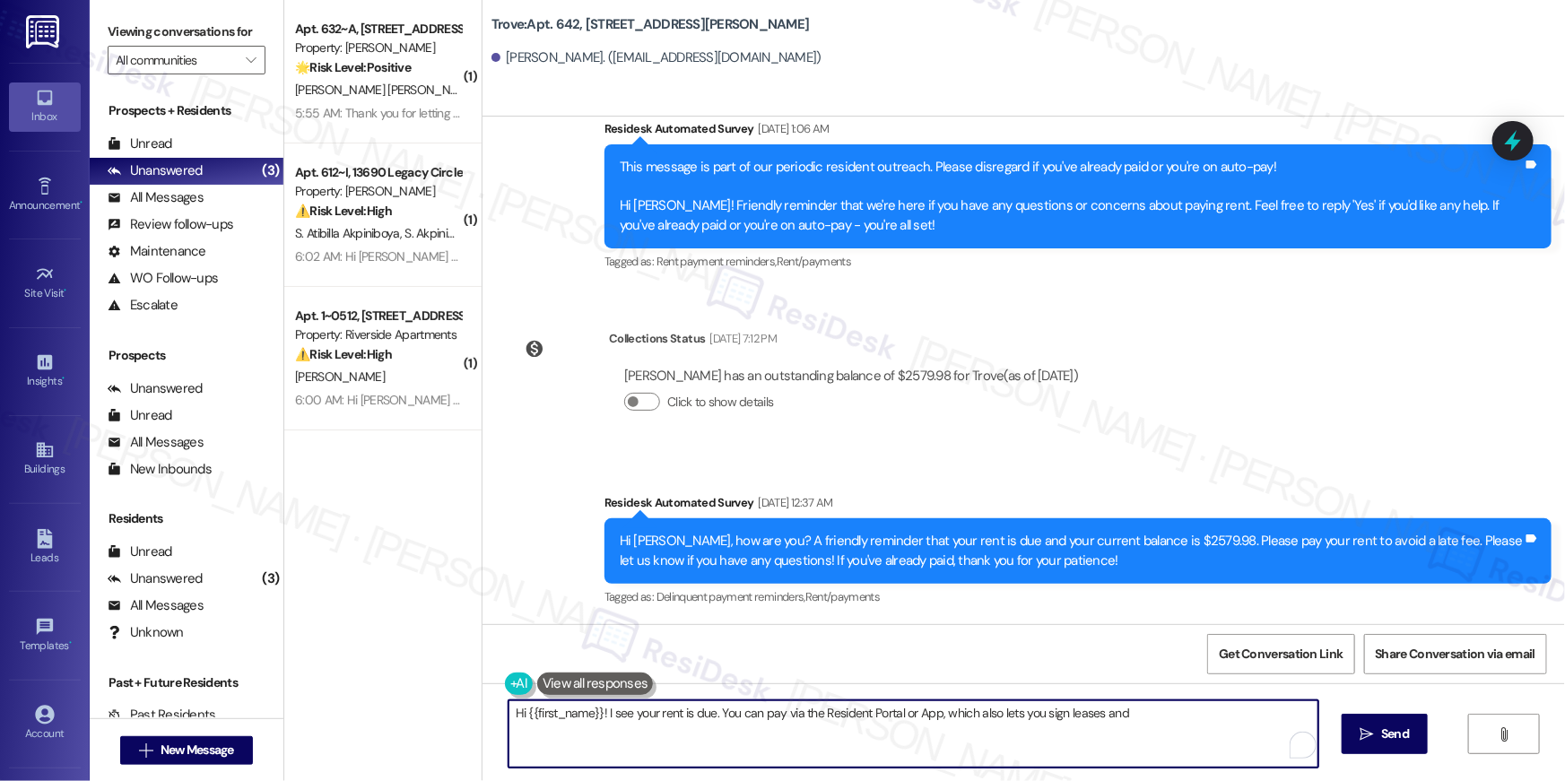
paste textarea "Hi {{first_name}}, your {{property}} lease renewal offer is now ready! Please r…"
paste textarea ", your {{property}} lease renewal offer is now ready! Please review your renewa…"
type textarea "Hi {{first_name}}, your {{property}} lease renewal offer is now ready! Please r…"
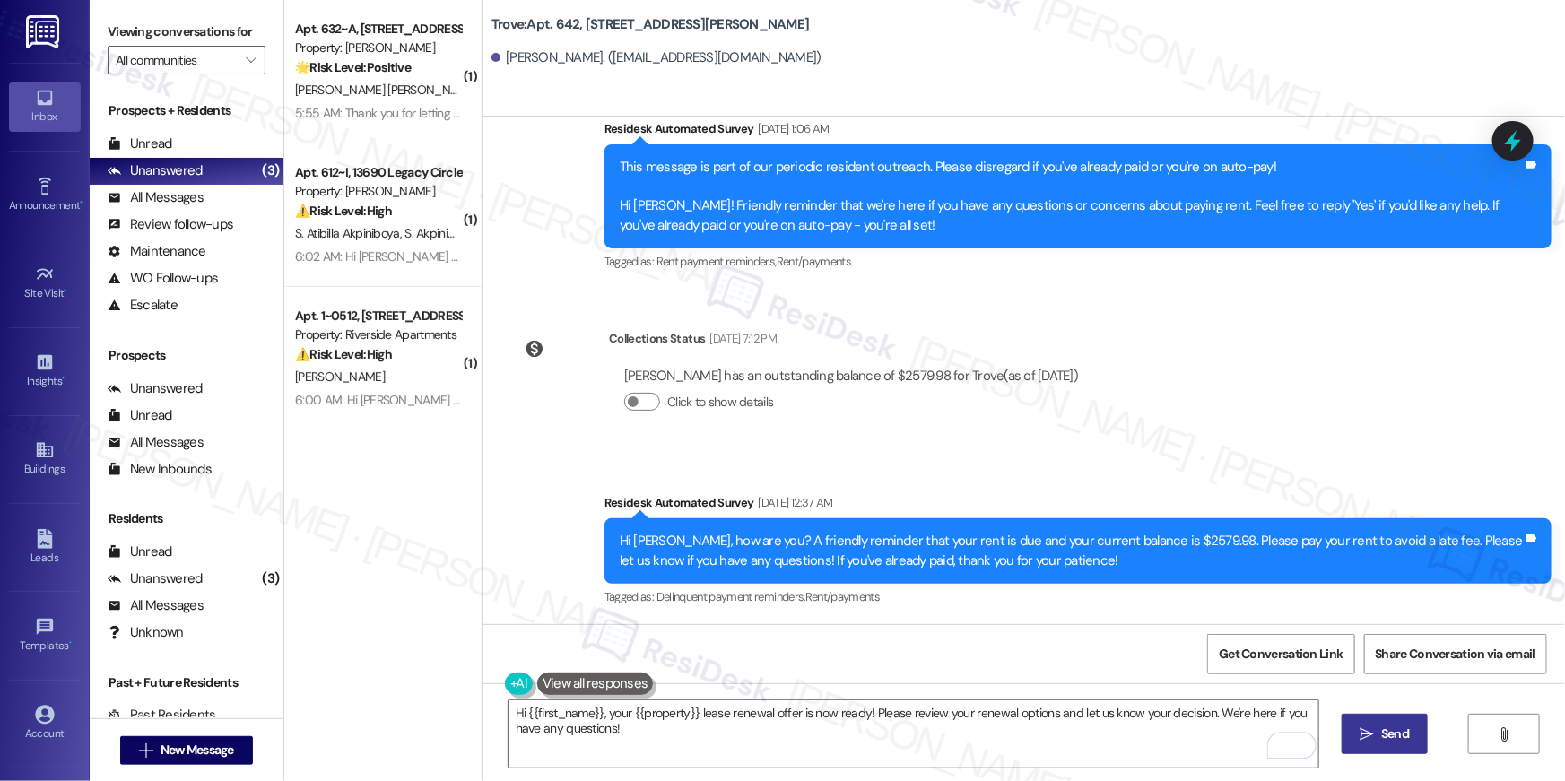
click at [1406, 739] on span "Send" at bounding box center [1395, 734] width 28 height 19
click at [231, 752] on span "New Message" at bounding box center [197, 750] width 81 height 19
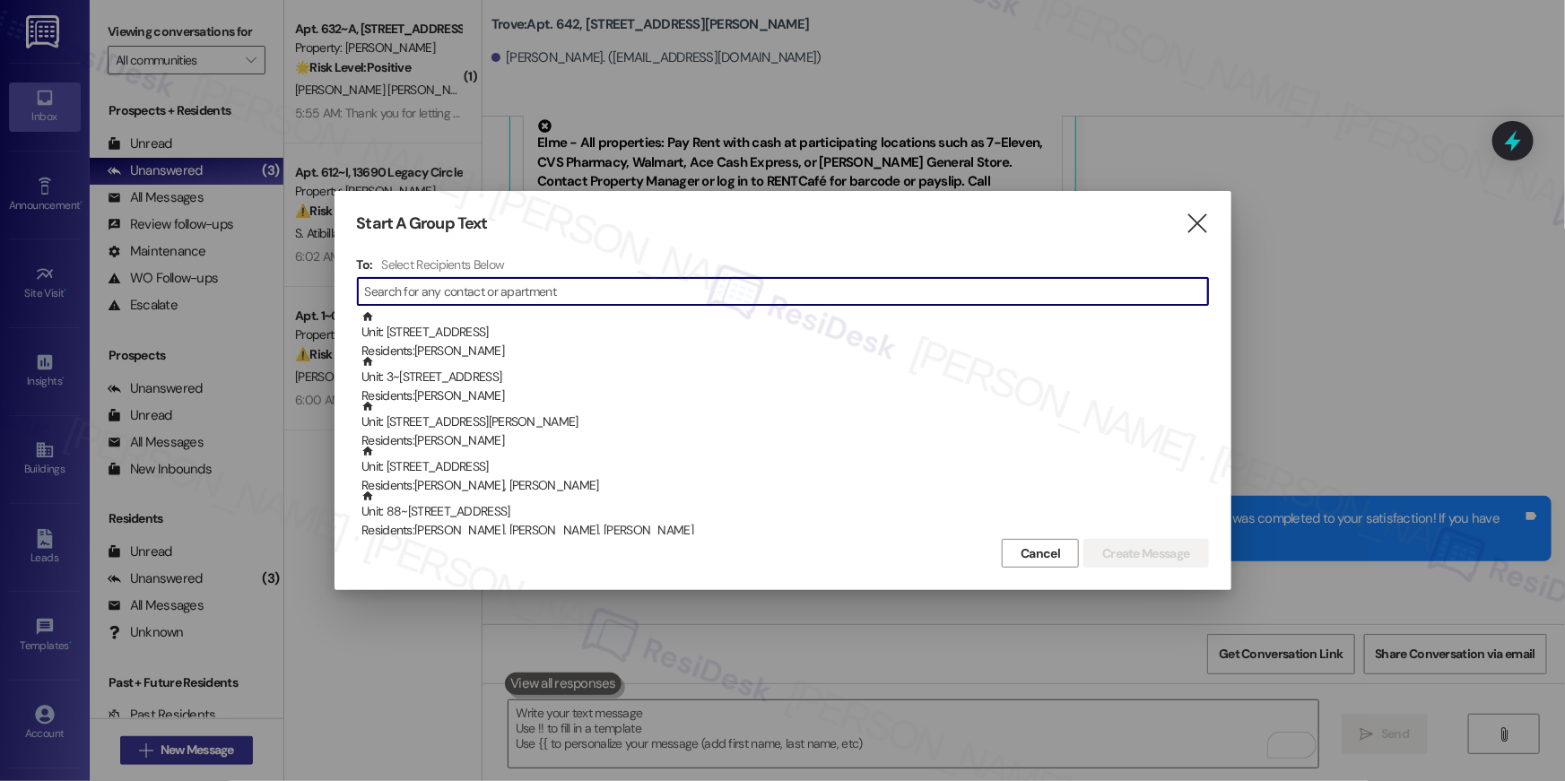
scroll to position [7177, 0]
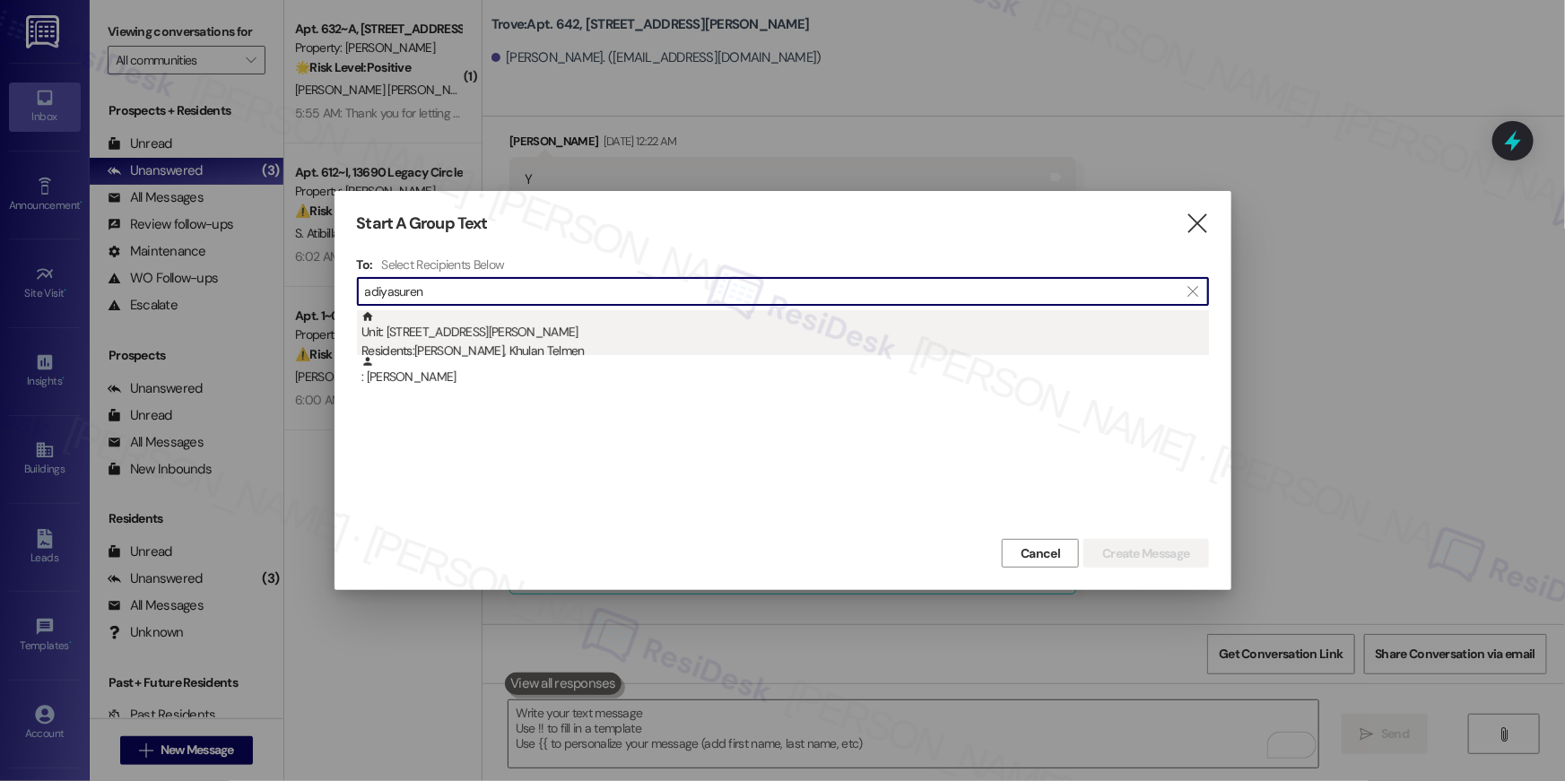
type input "adiyasuren"
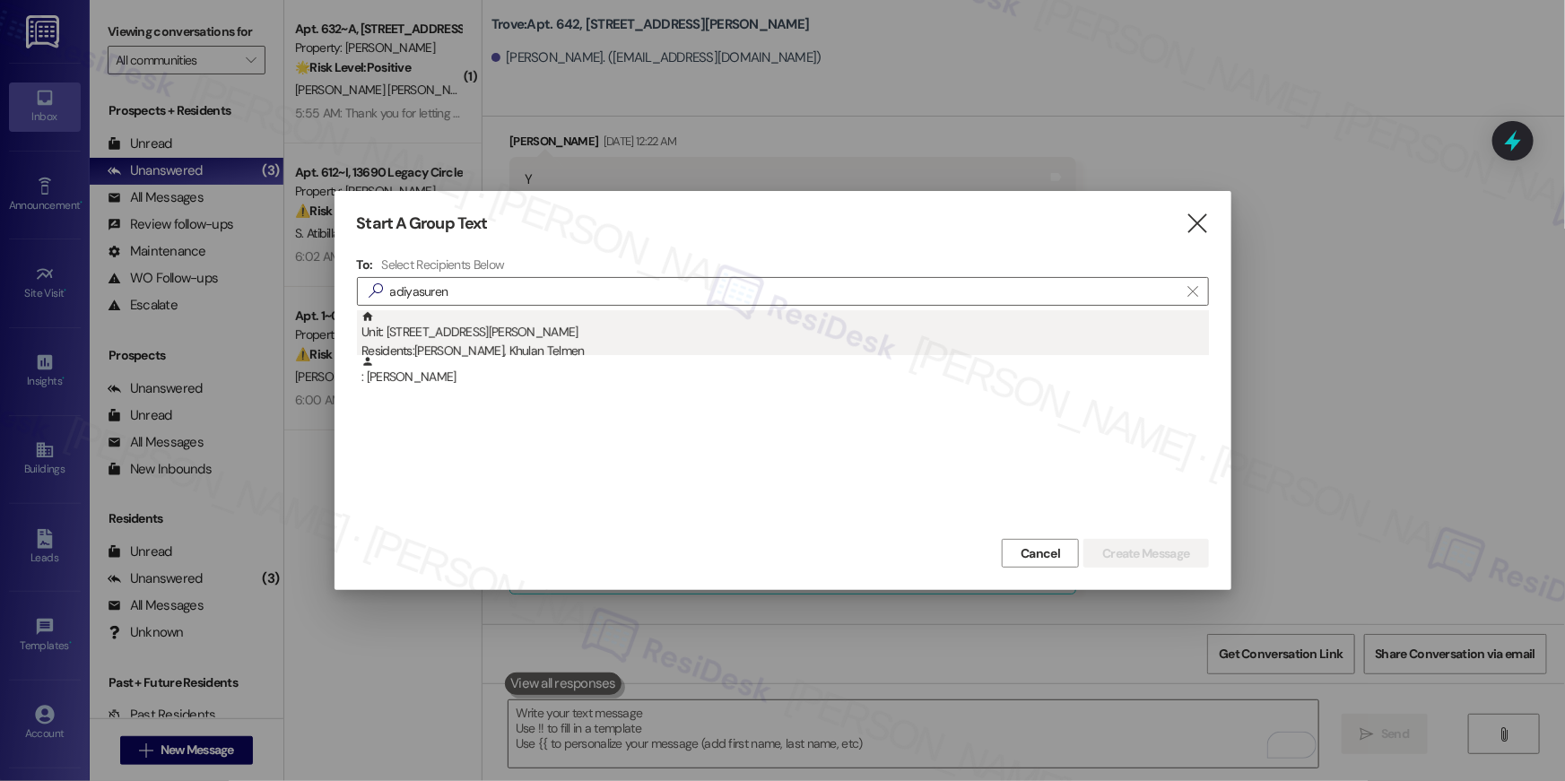
click at [605, 344] on div "Residents: [PERSON_NAME], Khulan Telmen" at bounding box center [786, 351] width 848 height 19
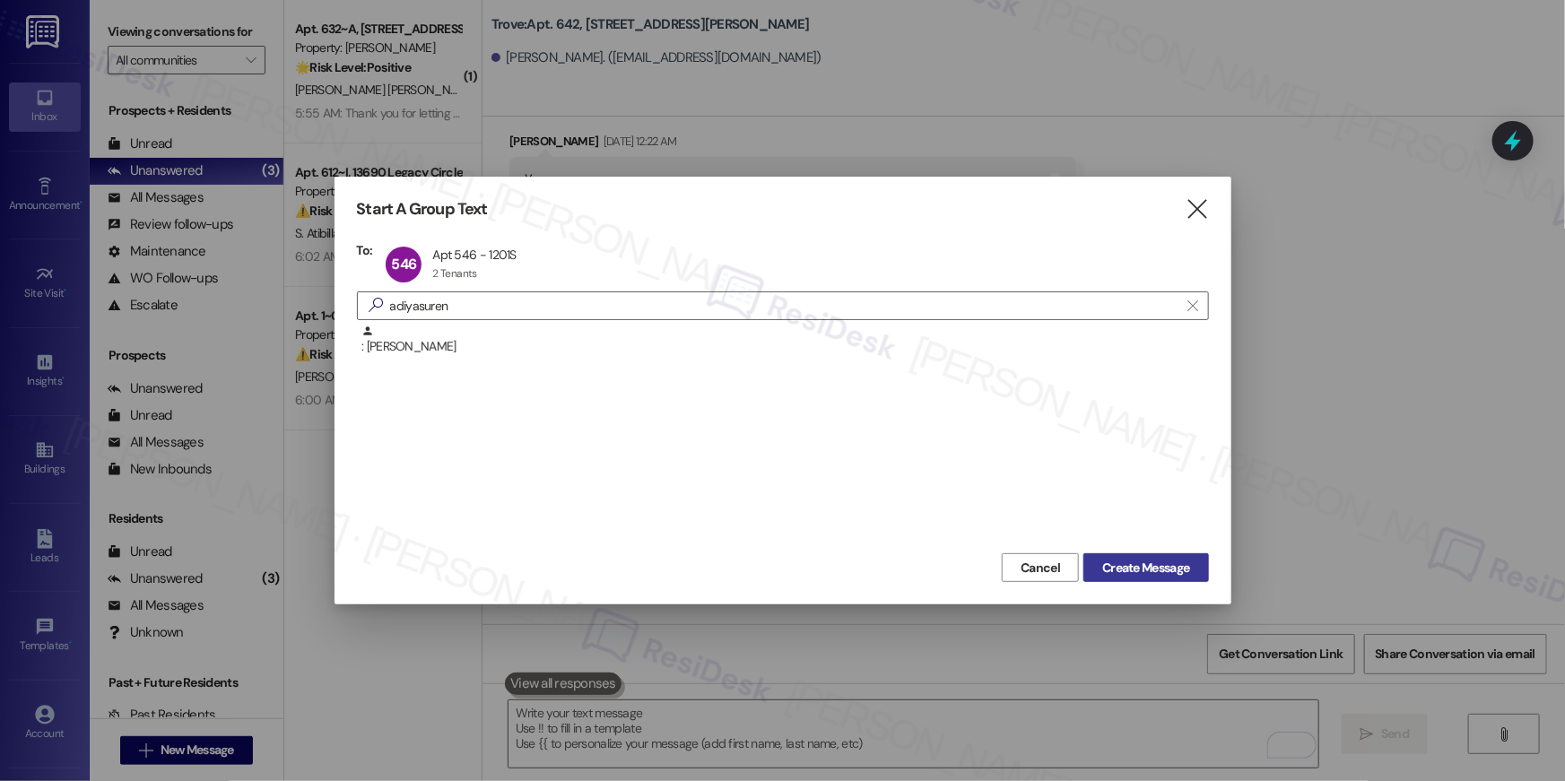
click at [1129, 569] on span "Create Message" at bounding box center [1145, 568] width 87 height 19
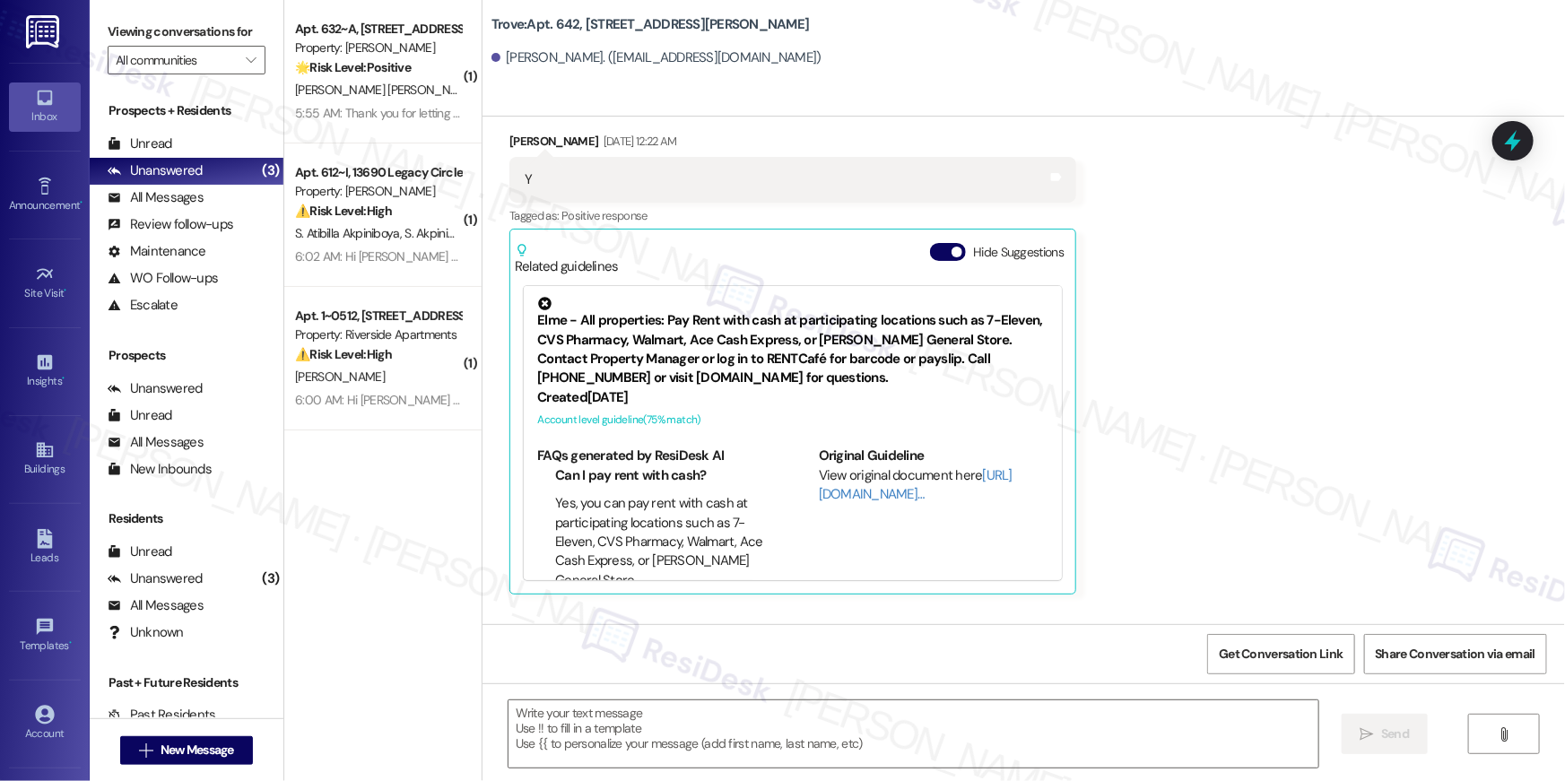
type textarea "Fetching suggested responses. Please feel free to read through the conversation…"
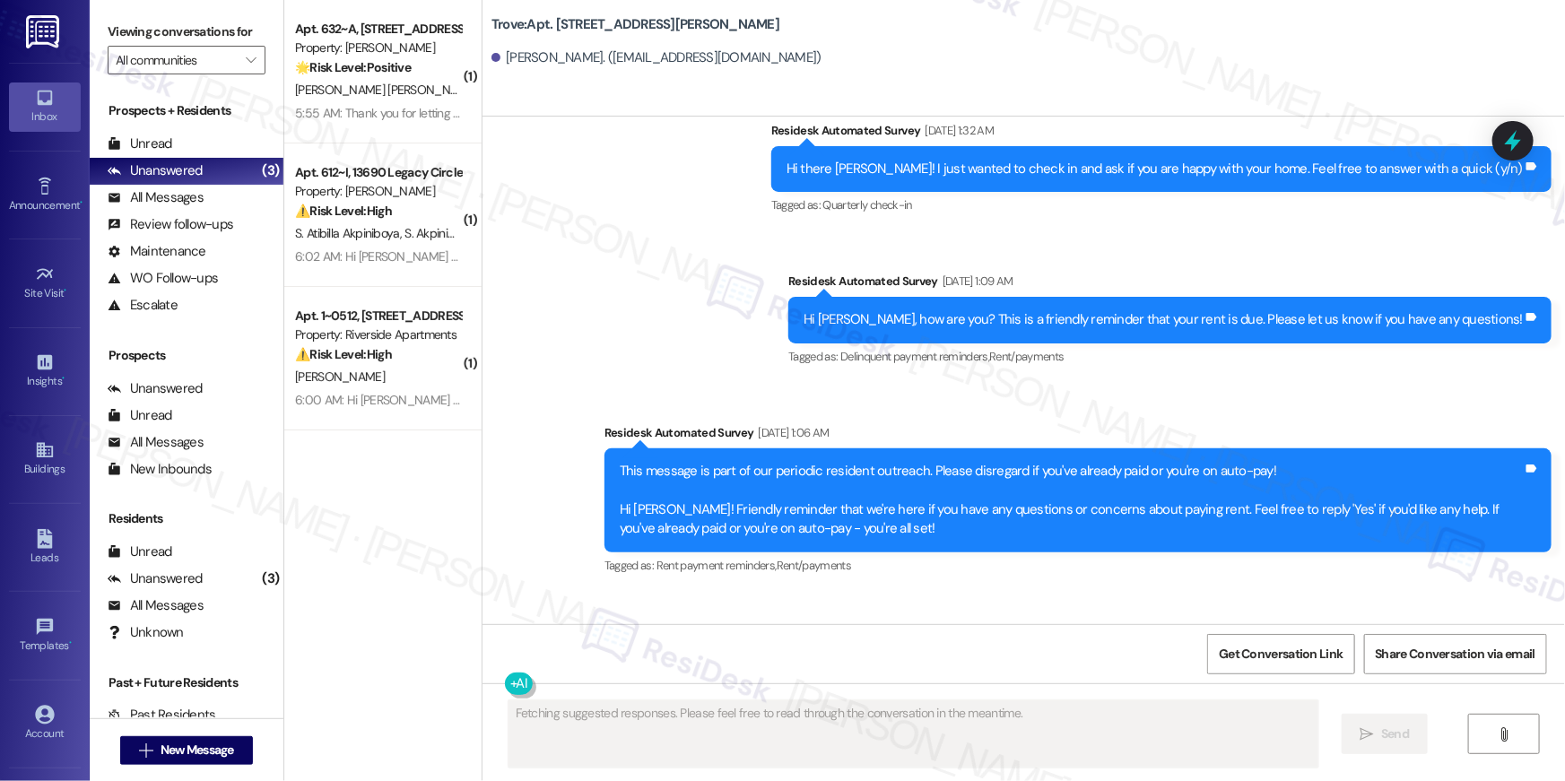
scroll to position [2391, 0]
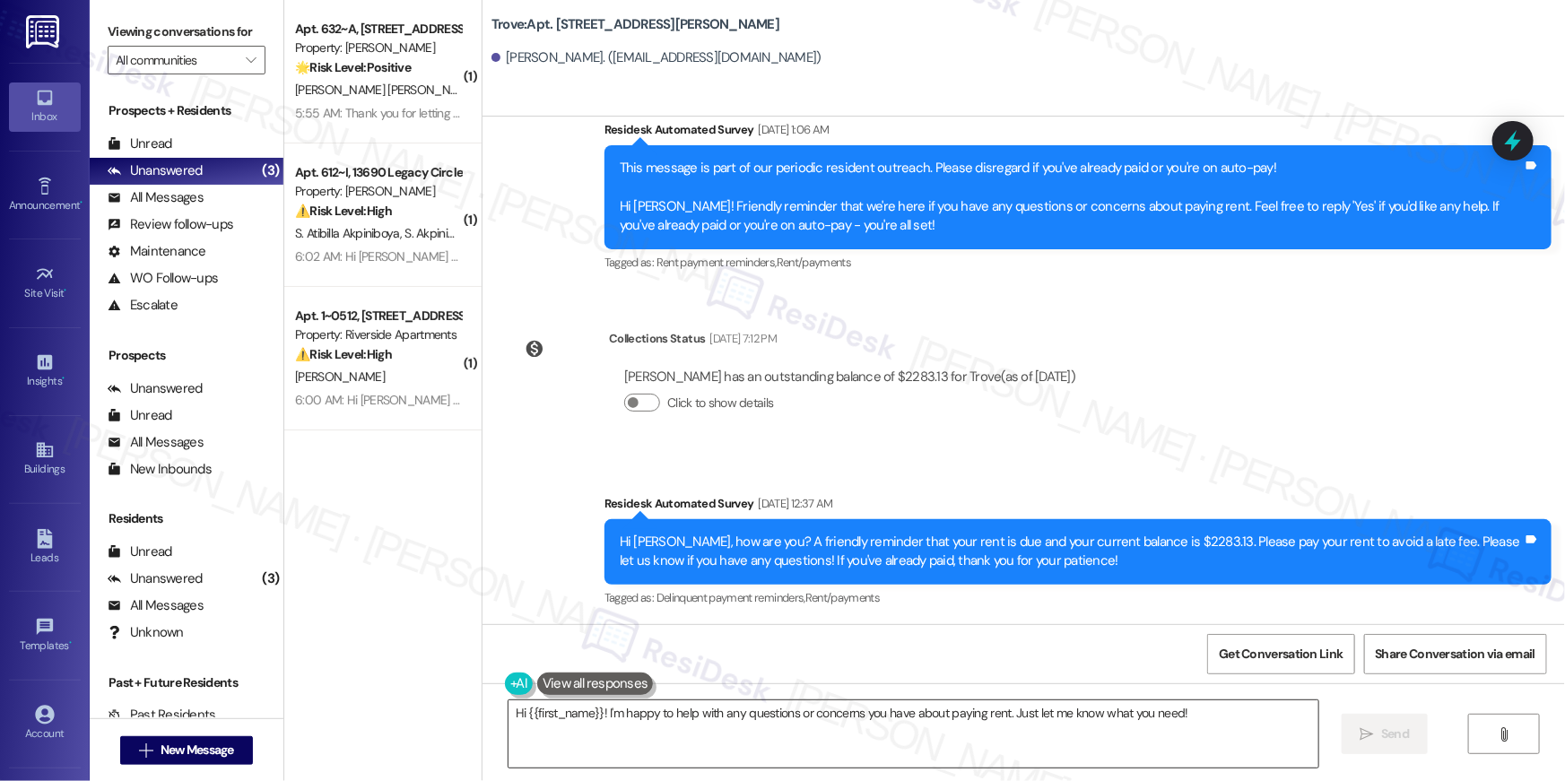
click at [1117, 713] on textarea "Hi {{first_name}}! I'm happy to help with any questions or concerns you have ab…" at bounding box center [914, 734] width 810 height 67
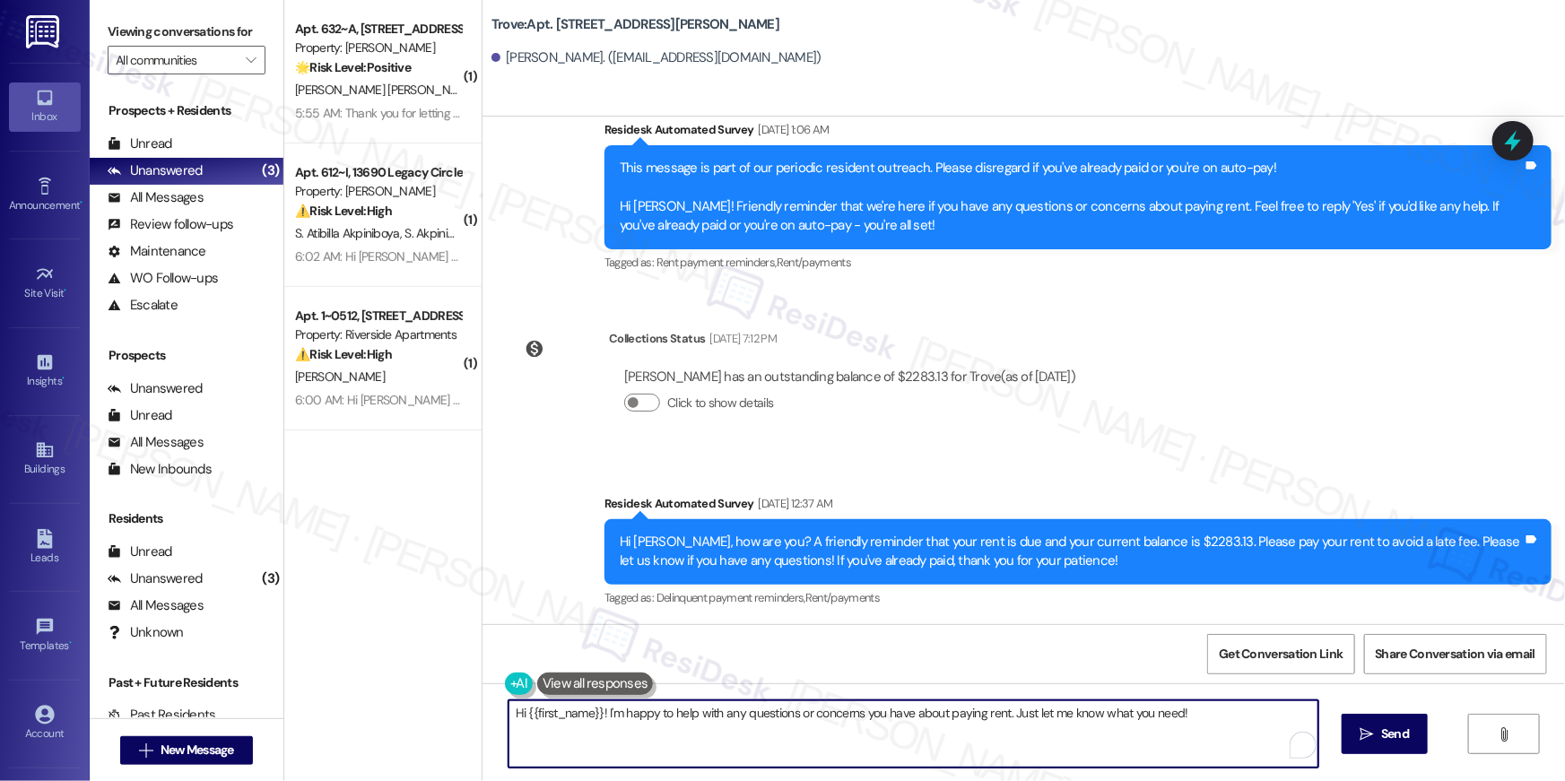
paste textarea ", your {{property}} lease renewal offer is now ready! Please review your renewa…"
type textarea "Hi {{first_name}}, your {{property}} lease renewal offer is now ready! Please r…"
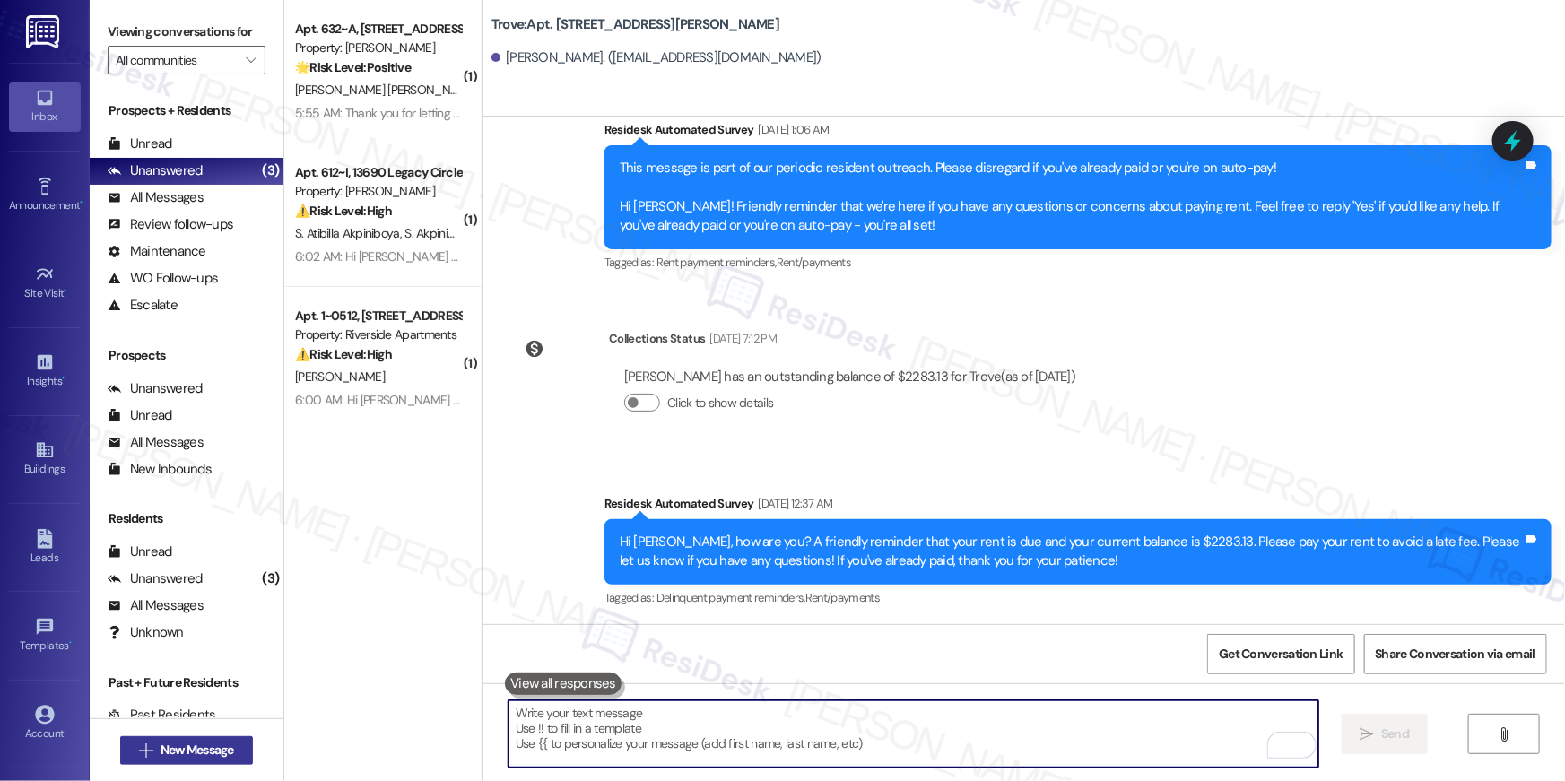
click at [234, 754] on button " New Message" at bounding box center [186, 750] width 133 height 29
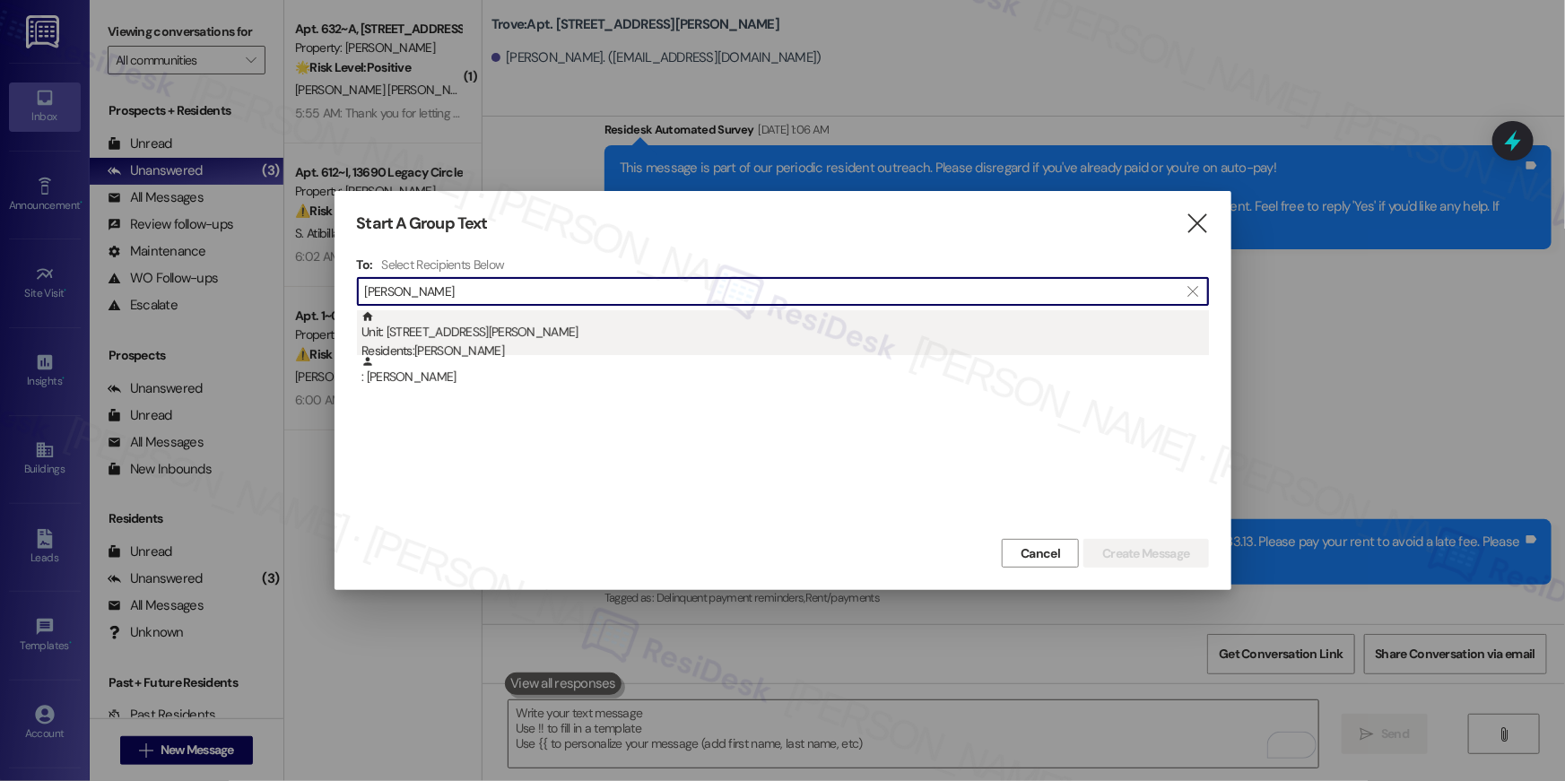
type input "[PERSON_NAME]"
click at [585, 338] on div "Unit: [STREET_ADDRESS][PERSON_NAME] Residents: [PERSON_NAME]" at bounding box center [786, 335] width 848 height 51
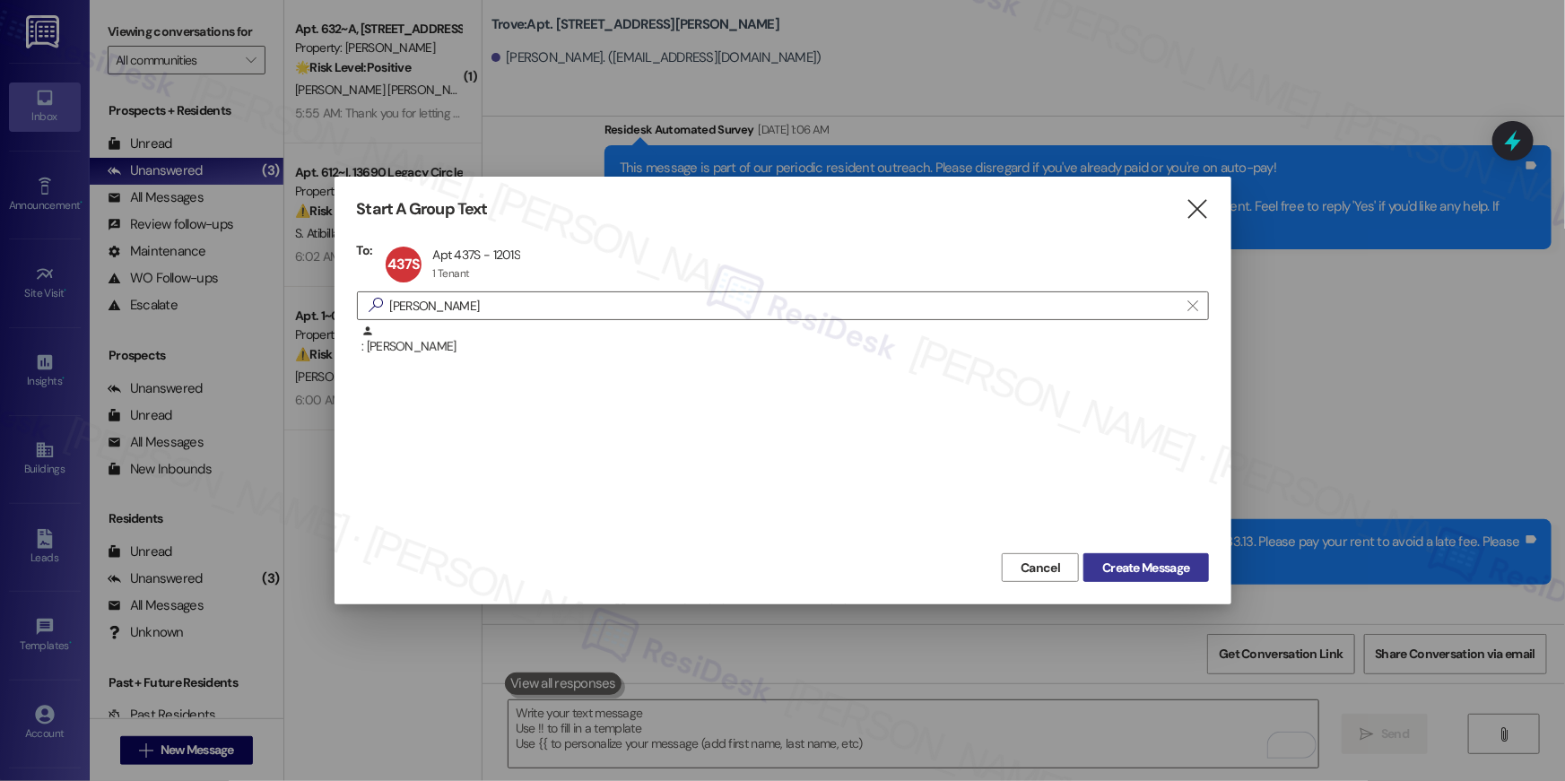
click at [1112, 566] on span "Create Message" at bounding box center [1145, 568] width 87 height 19
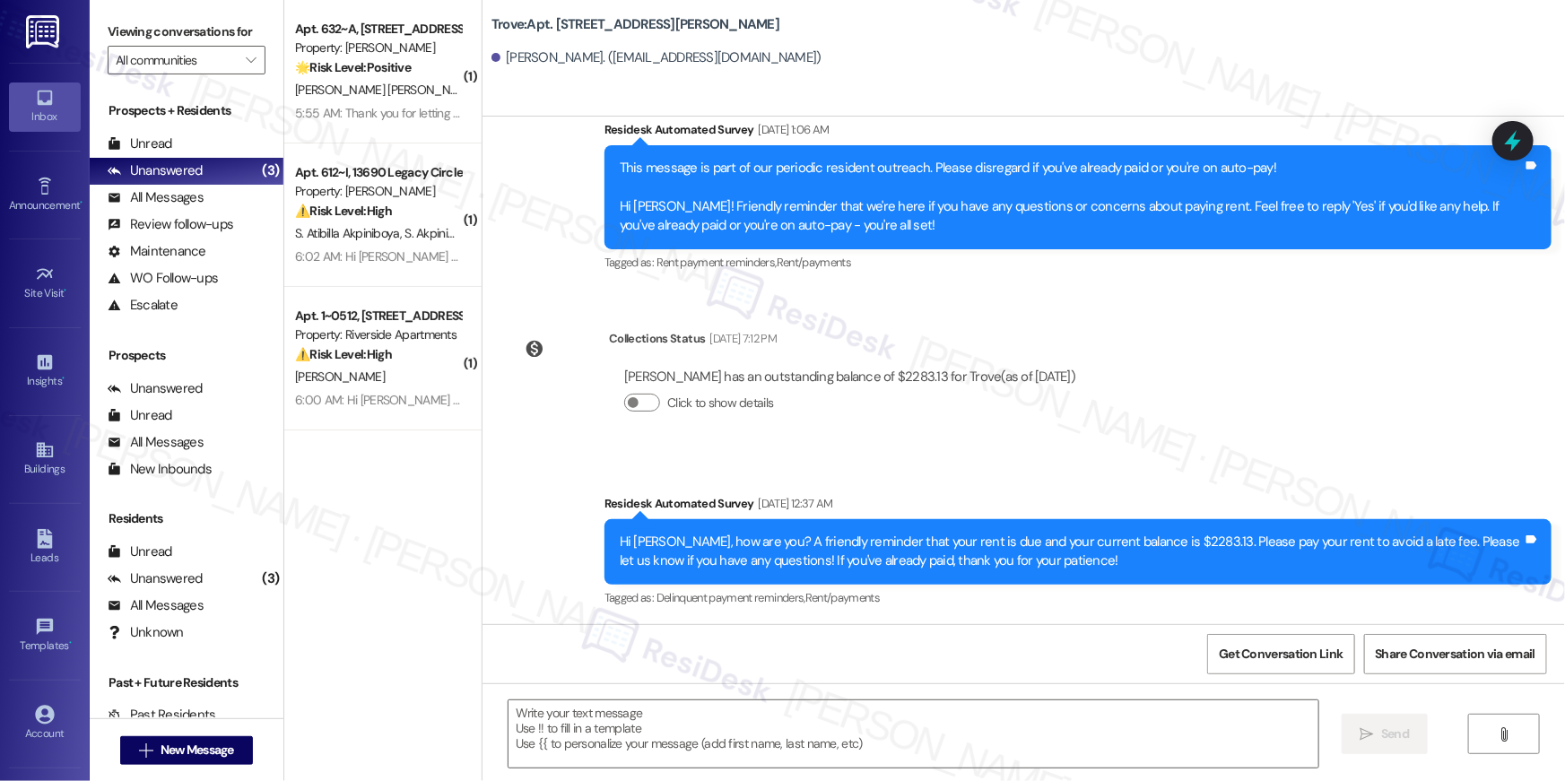
type textarea "Fetching suggested responses. Please feel free to read through the conversation…"
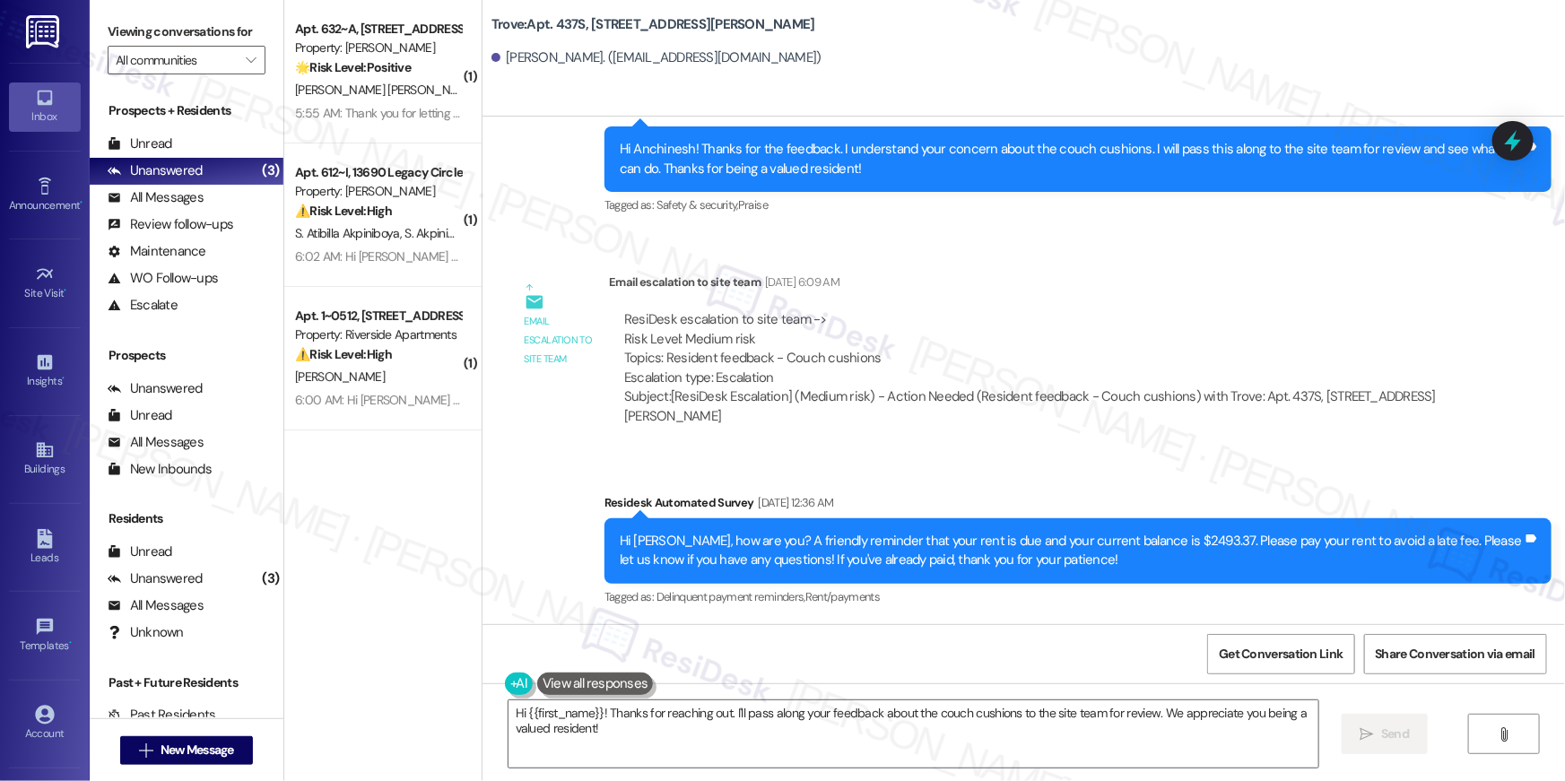
scroll to position [10008, 0]
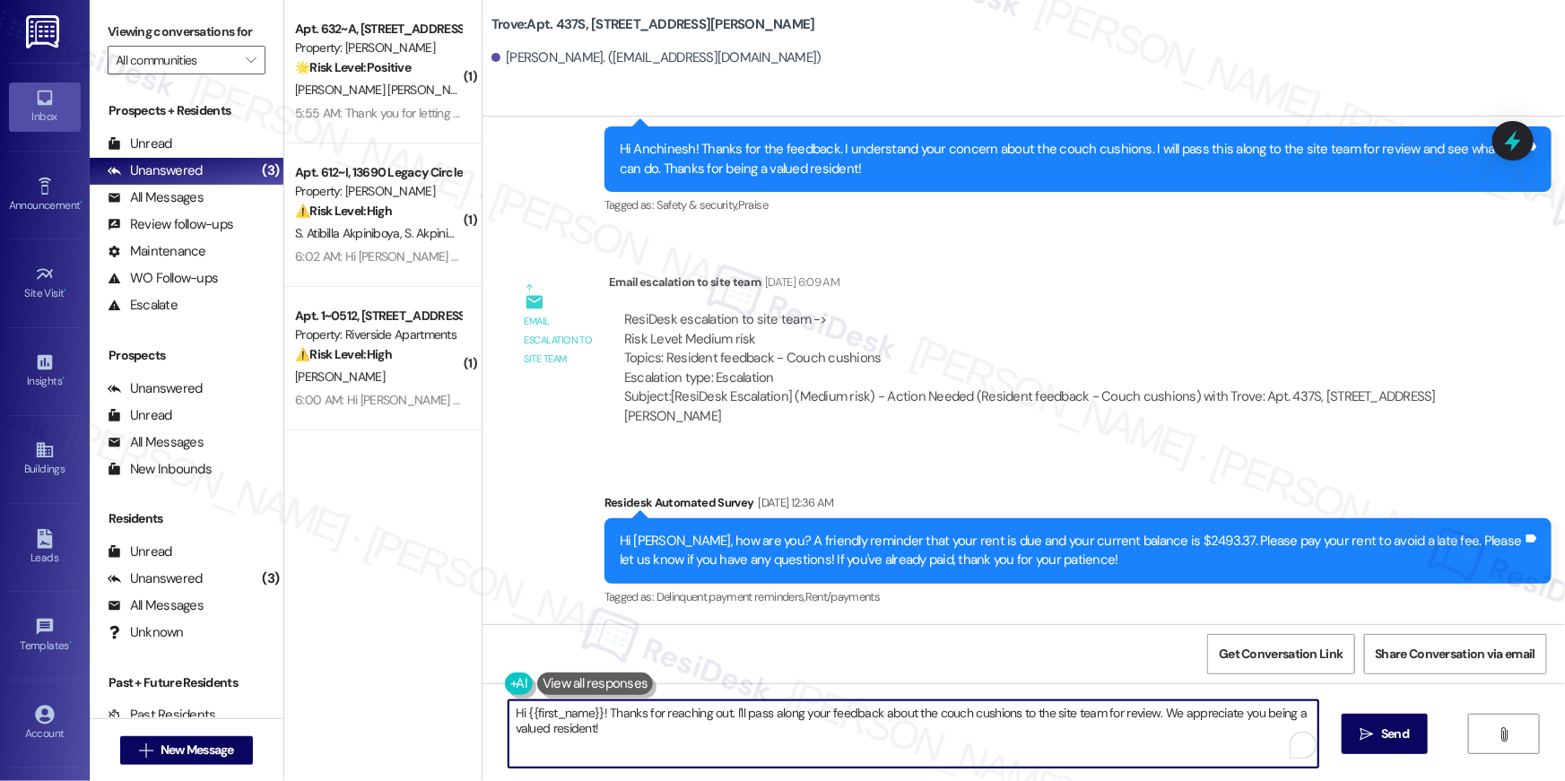
click at [1183, 764] on textarea "Hi {{first_name}}! Thanks for reaching out. I'll pass along your feedback about…" at bounding box center [914, 734] width 810 height 67
click at [1185, 762] on textarea "Hi {{first_name}}! Thanks for reaching out. I'll pass along your feedback about…" at bounding box center [914, 734] width 810 height 67
paste textarea ", your {{property}} lease renewal offer is now ready! Please review your renewa…"
type textarea "Hi {{first_name}}, your {{property}} lease renewal offer is now ready! Please r…"
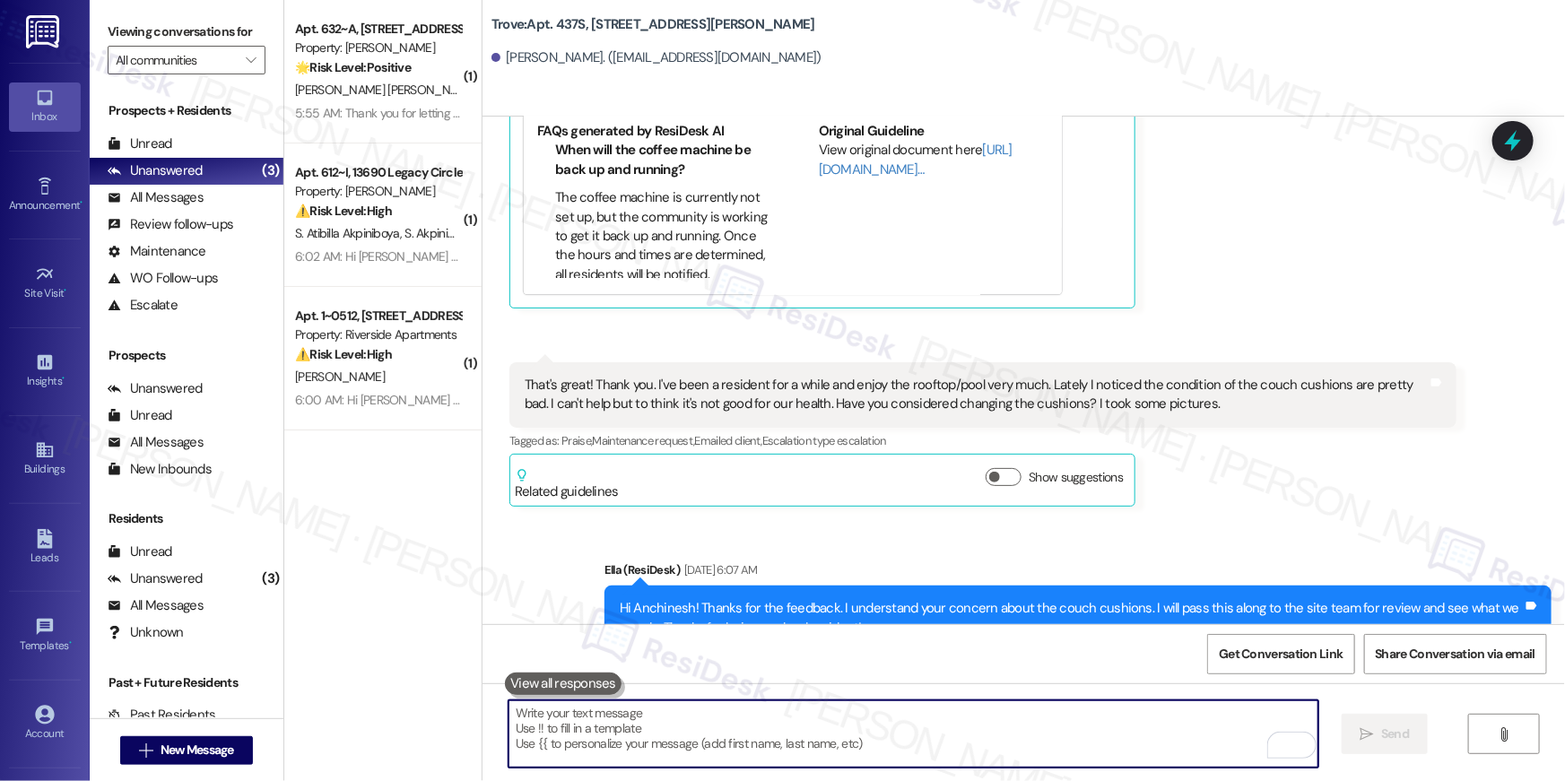
scroll to position [9446, 0]
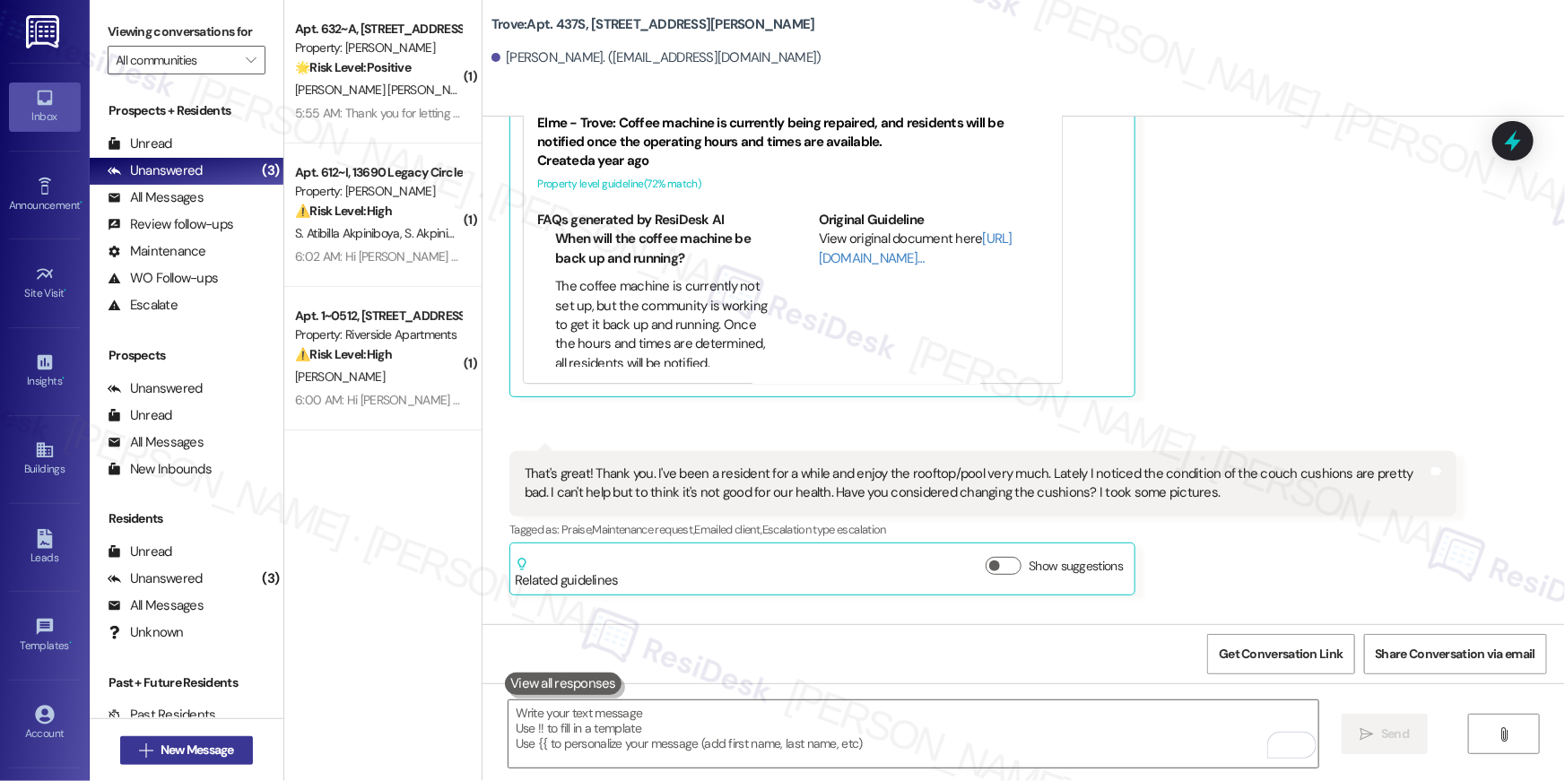
click at [238, 752] on button " New Message" at bounding box center [186, 750] width 133 height 29
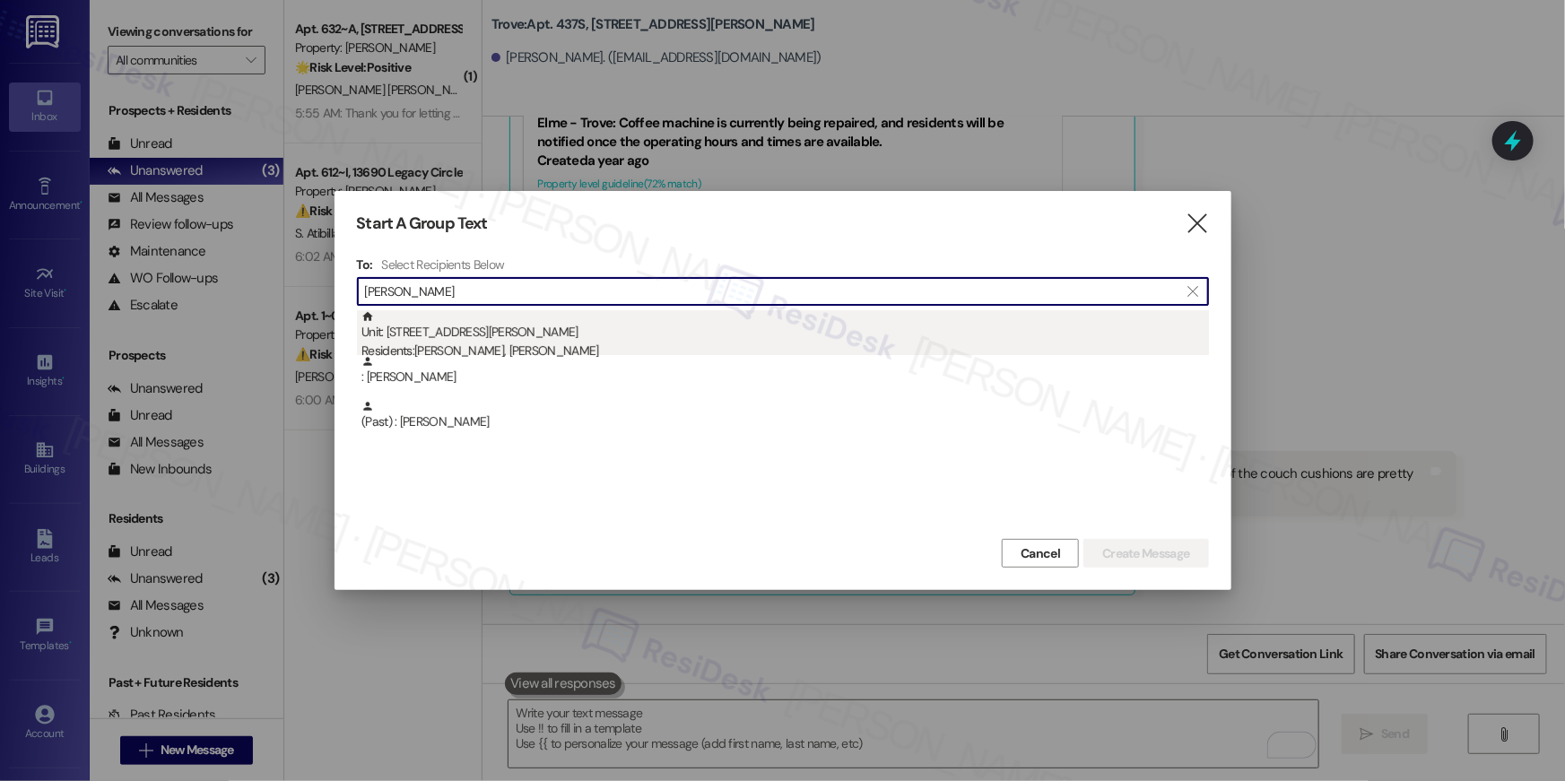
type input "pamela smit"
click at [566, 338] on div "Unit: 441 - 1201 S. Ross Street Residents: Pamela Smith, Justin Bryant" at bounding box center [786, 335] width 848 height 51
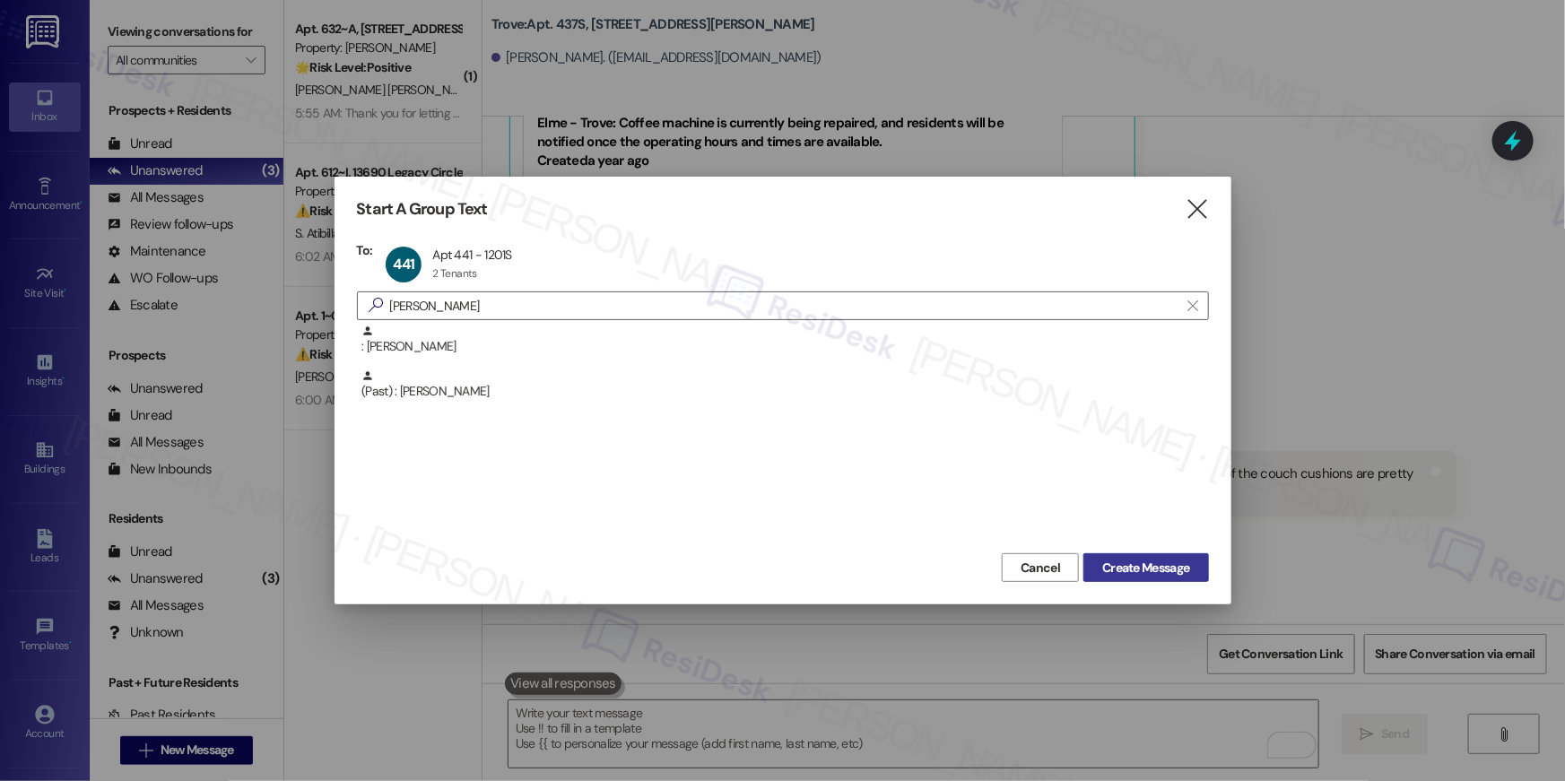
click at [1109, 572] on span "Create Message" at bounding box center [1145, 568] width 87 height 19
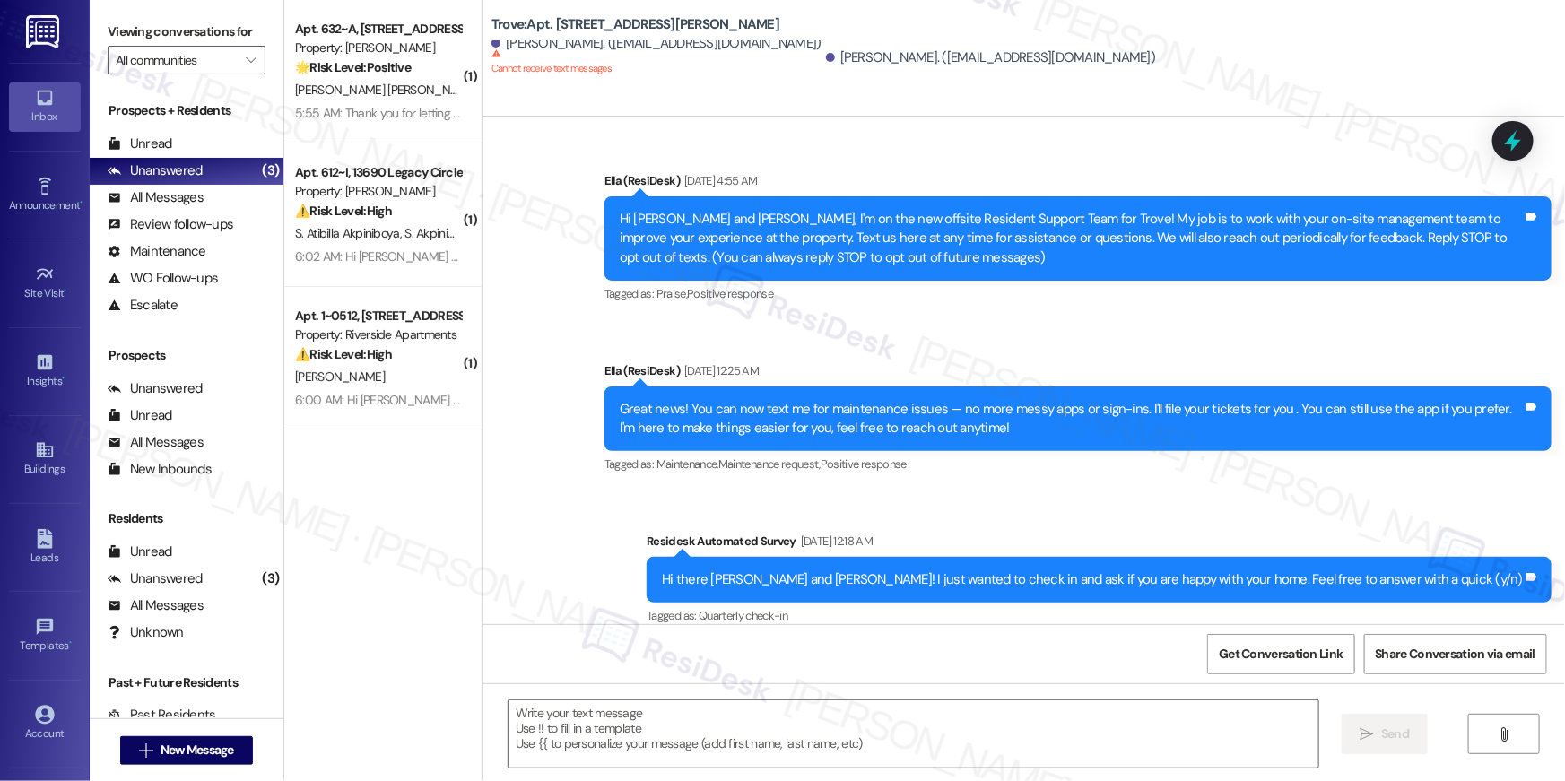
scroll to position [4860, 0]
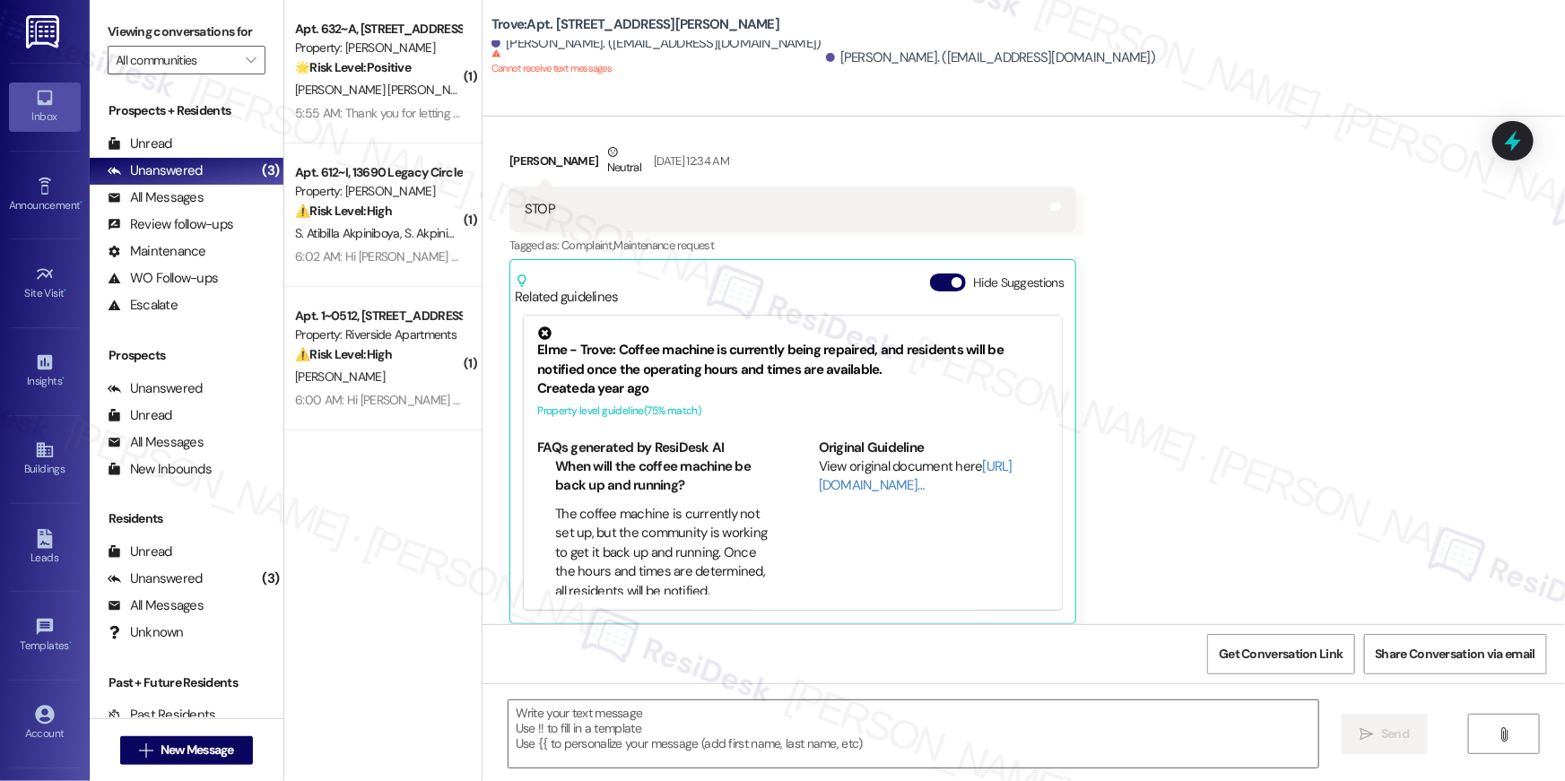
type textarea "Fetching suggested responses. Please feel free to read through the conversation…"
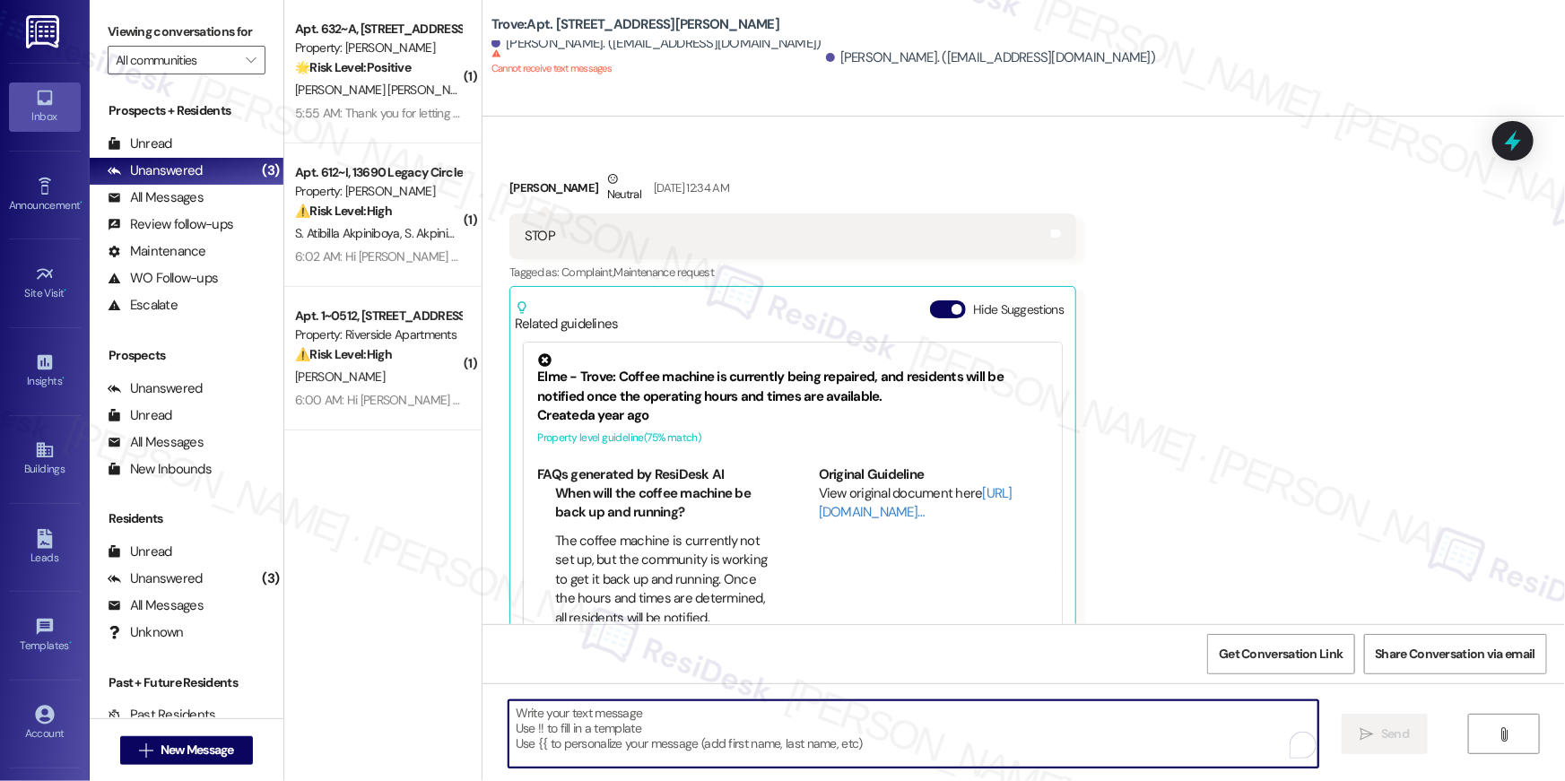
click at [788, 730] on textarea "To enrich screen reader interactions, please activate Accessibility in Grammarl…" at bounding box center [914, 734] width 810 height 67
paste textarea "Hi {{first_name}}, your {{property}} lease renewal offer is now ready! Please r…"
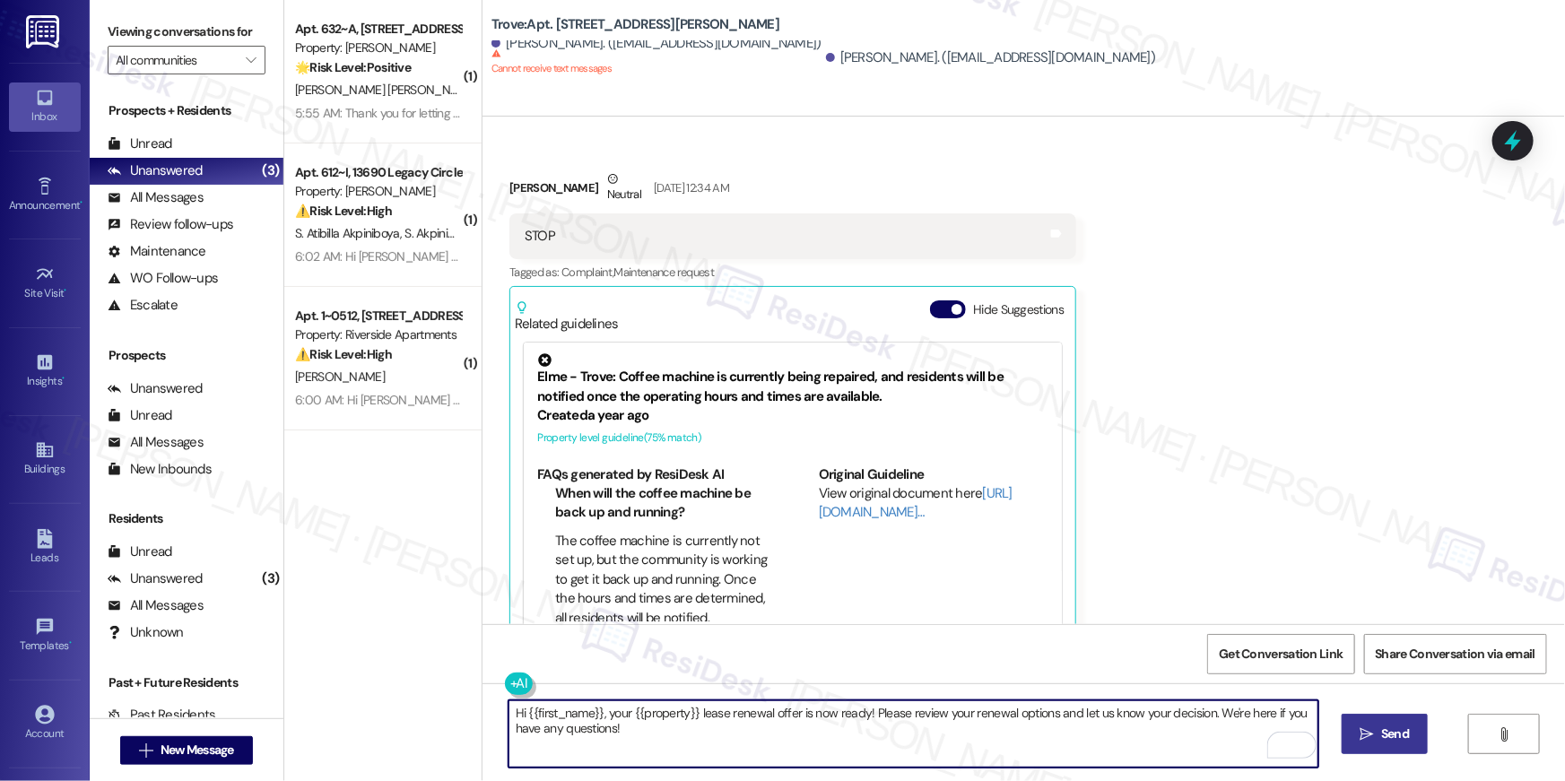
type textarea "Hi {{first_name}}, your {{property}} lease renewal offer is now ready! Please r…"
click at [1382, 738] on span "Send" at bounding box center [1395, 734] width 28 height 19
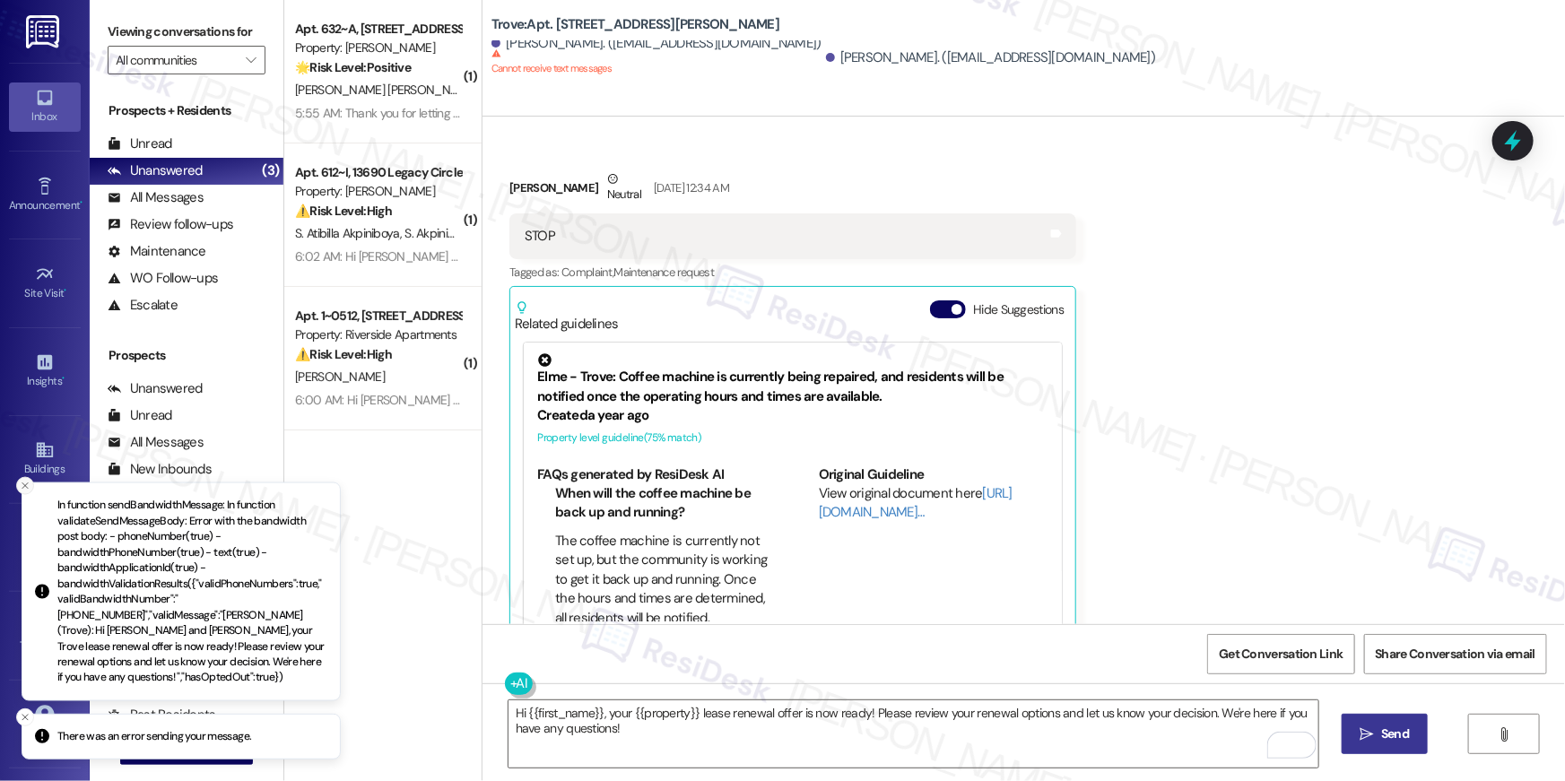
click at [20, 492] on icon "Close toast" at bounding box center [25, 486] width 11 height 11
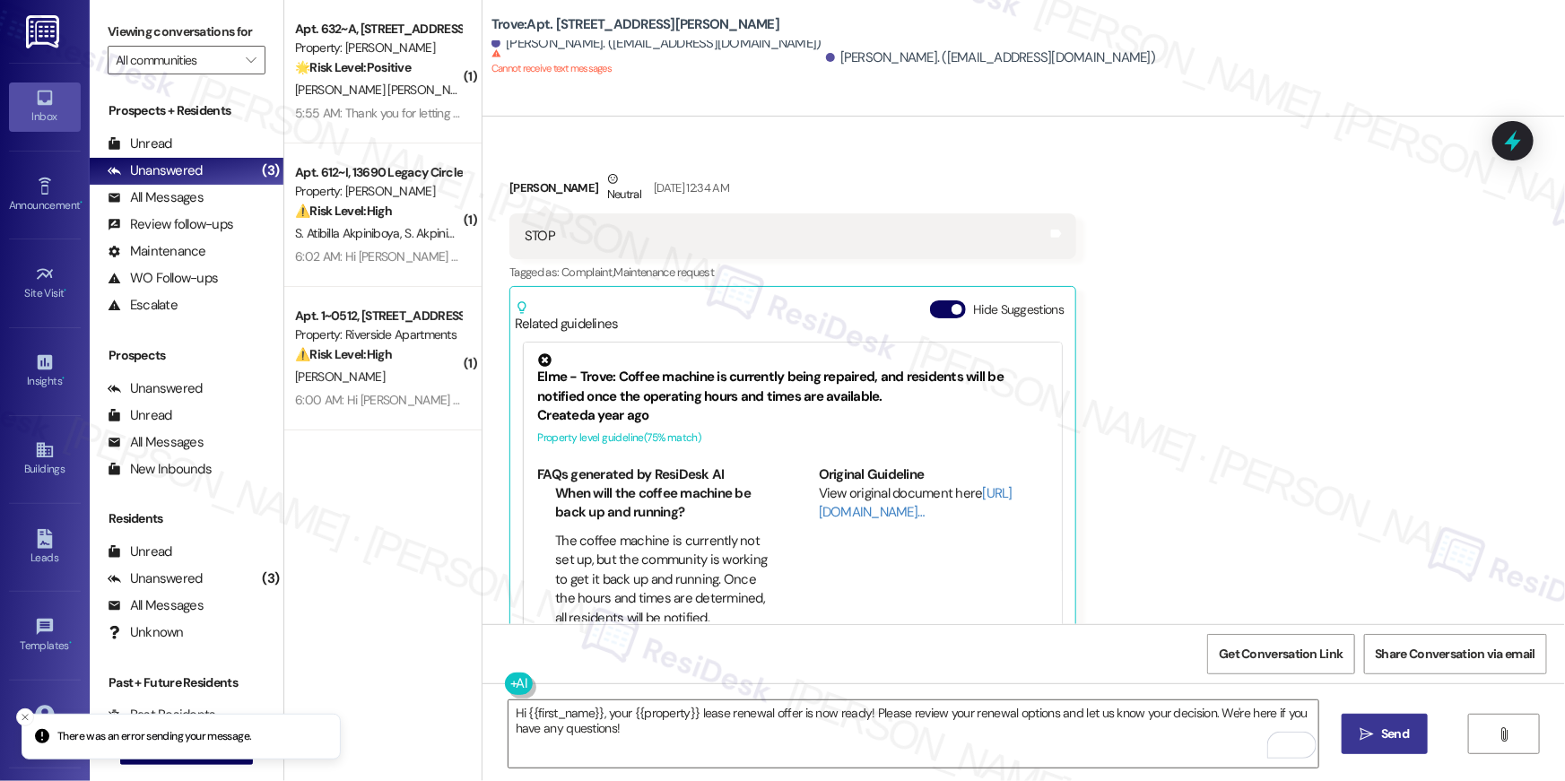
click at [347, 523] on div "( 1 ) Apt. 632~A, 13690 Legacy Circle Property: Elme Dulles 🌟 Risk Level: Posit…" at bounding box center [382, 327] width 197 height 654
click at [220, 756] on span "New Message" at bounding box center [198, 750] width 74 height 19
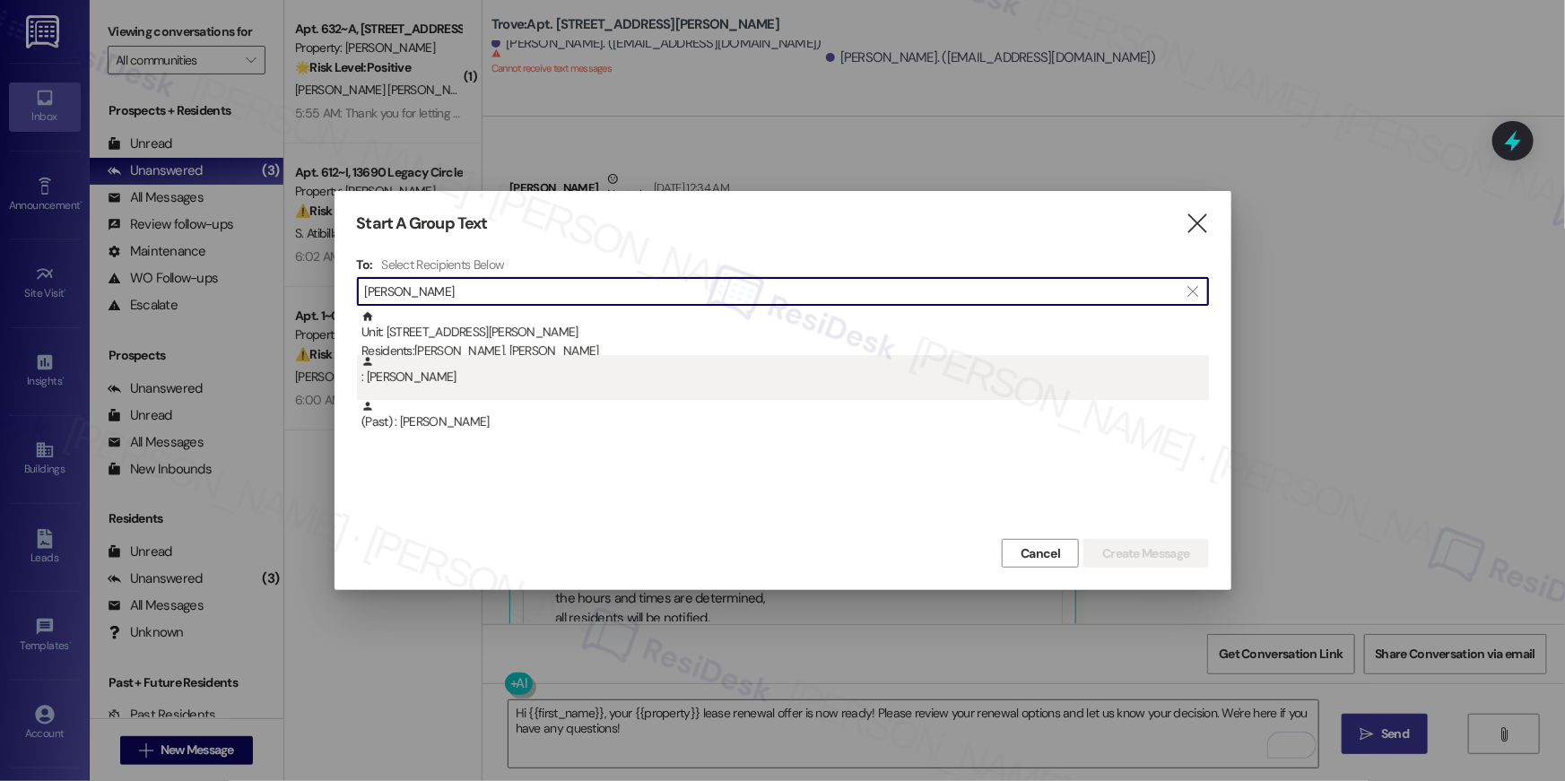
type input "pamela smith"
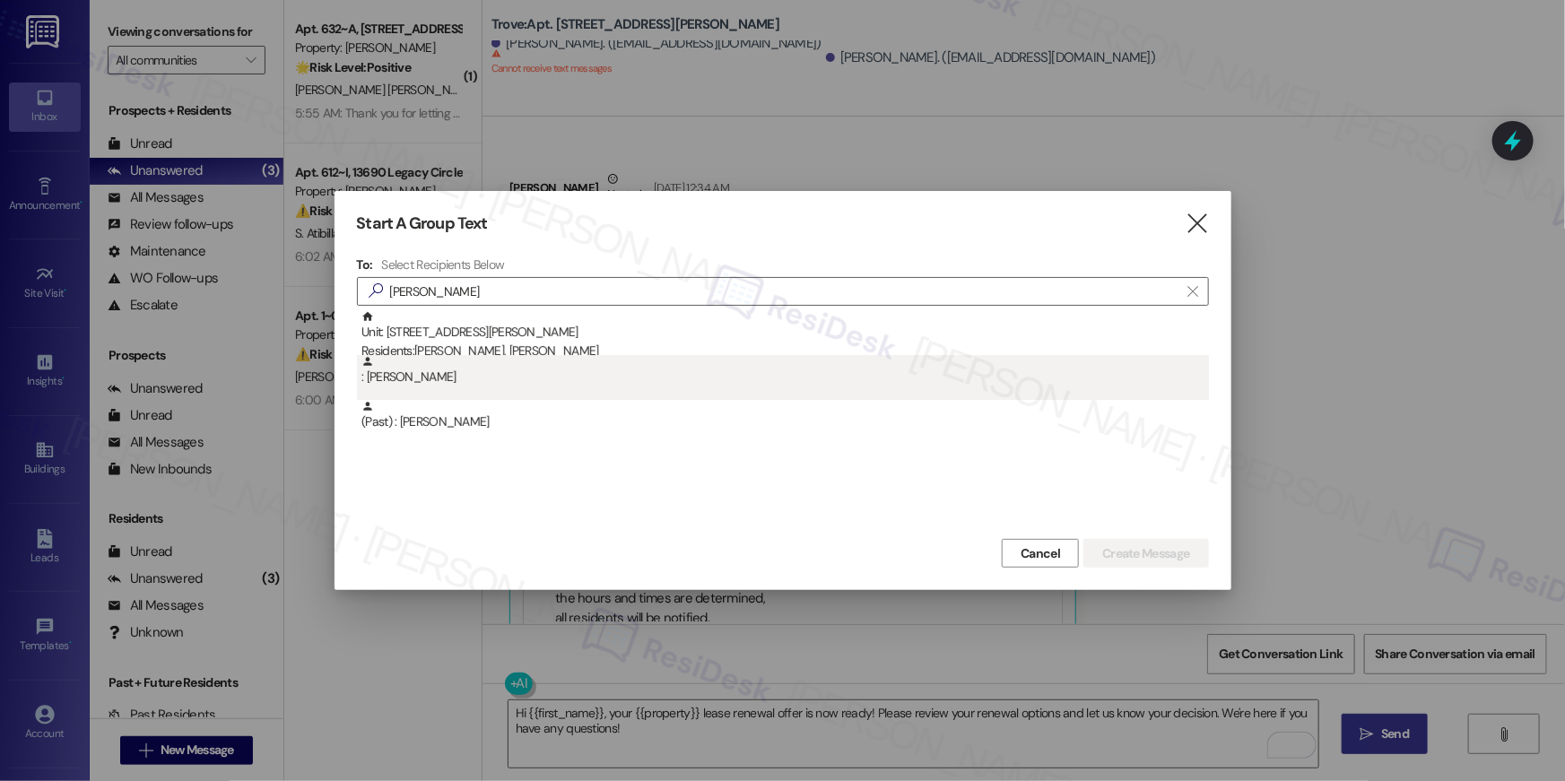
click at [566, 390] on div ": Pamela Smith" at bounding box center [783, 377] width 852 height 45
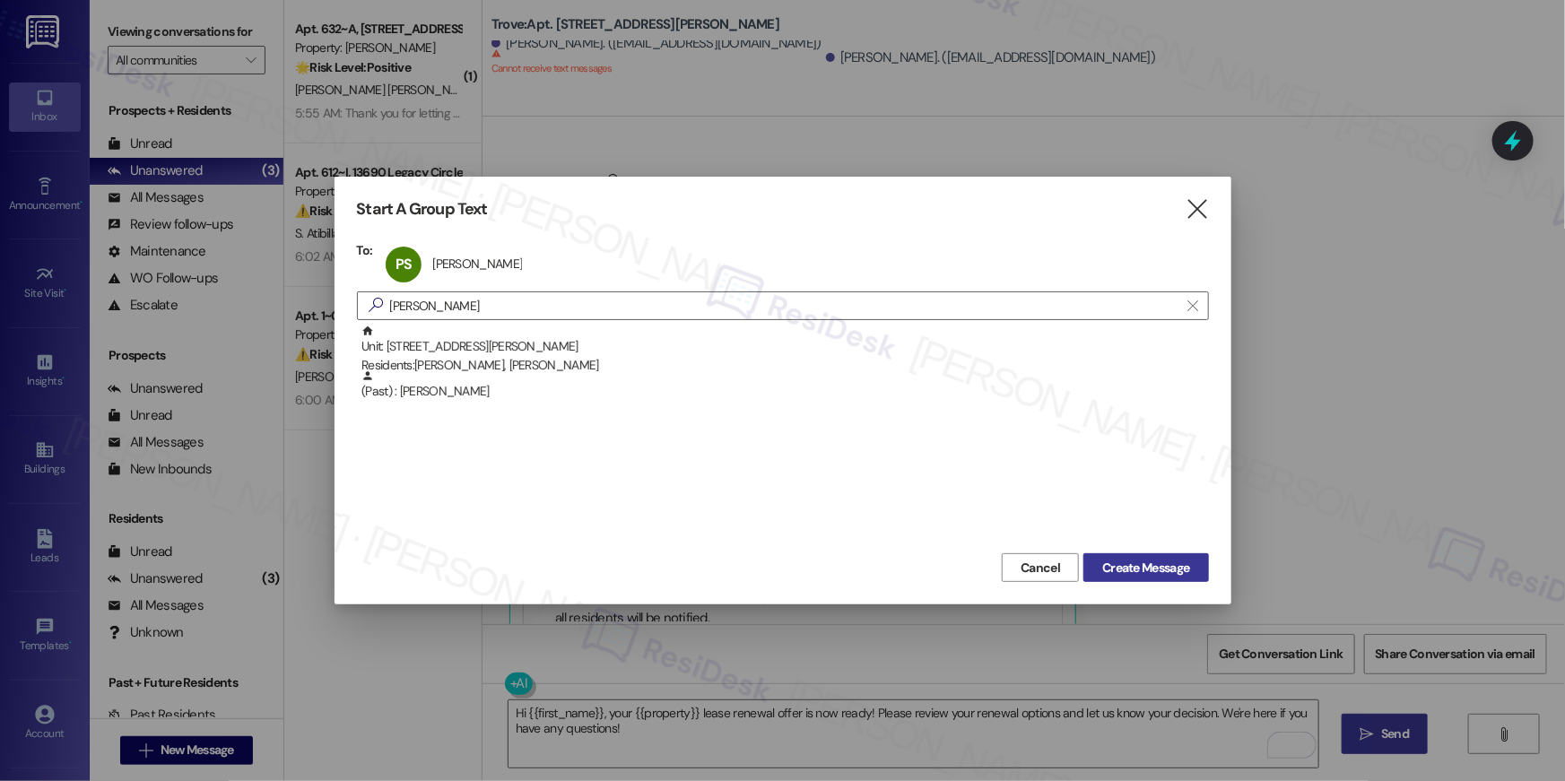
click at [1119, 567] on span "Create Message" at bounding box center [1145, 568] width 87 height 19
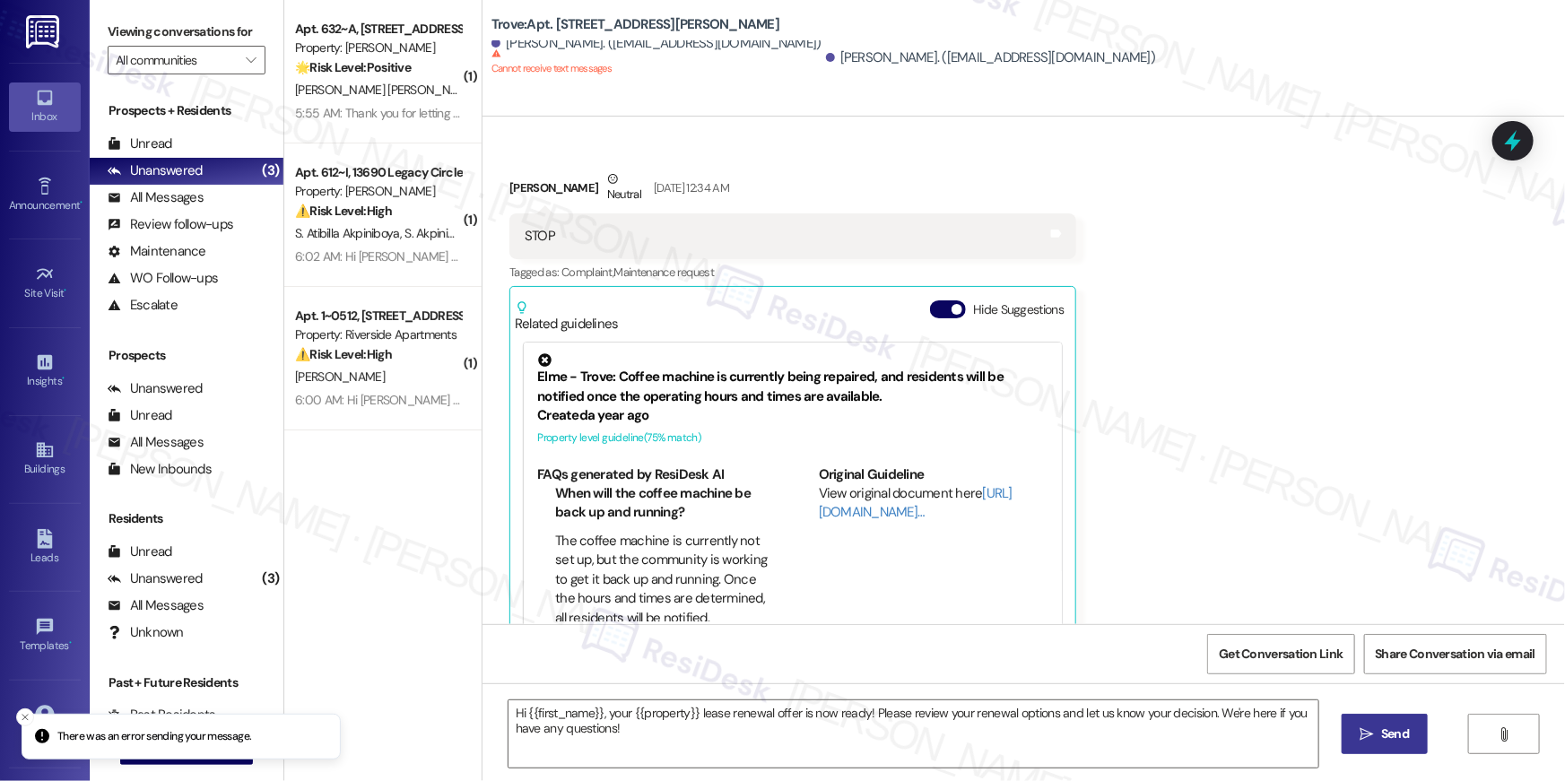
type textarea "Fetching suggested responses. Please feel free to read through the conversation…"
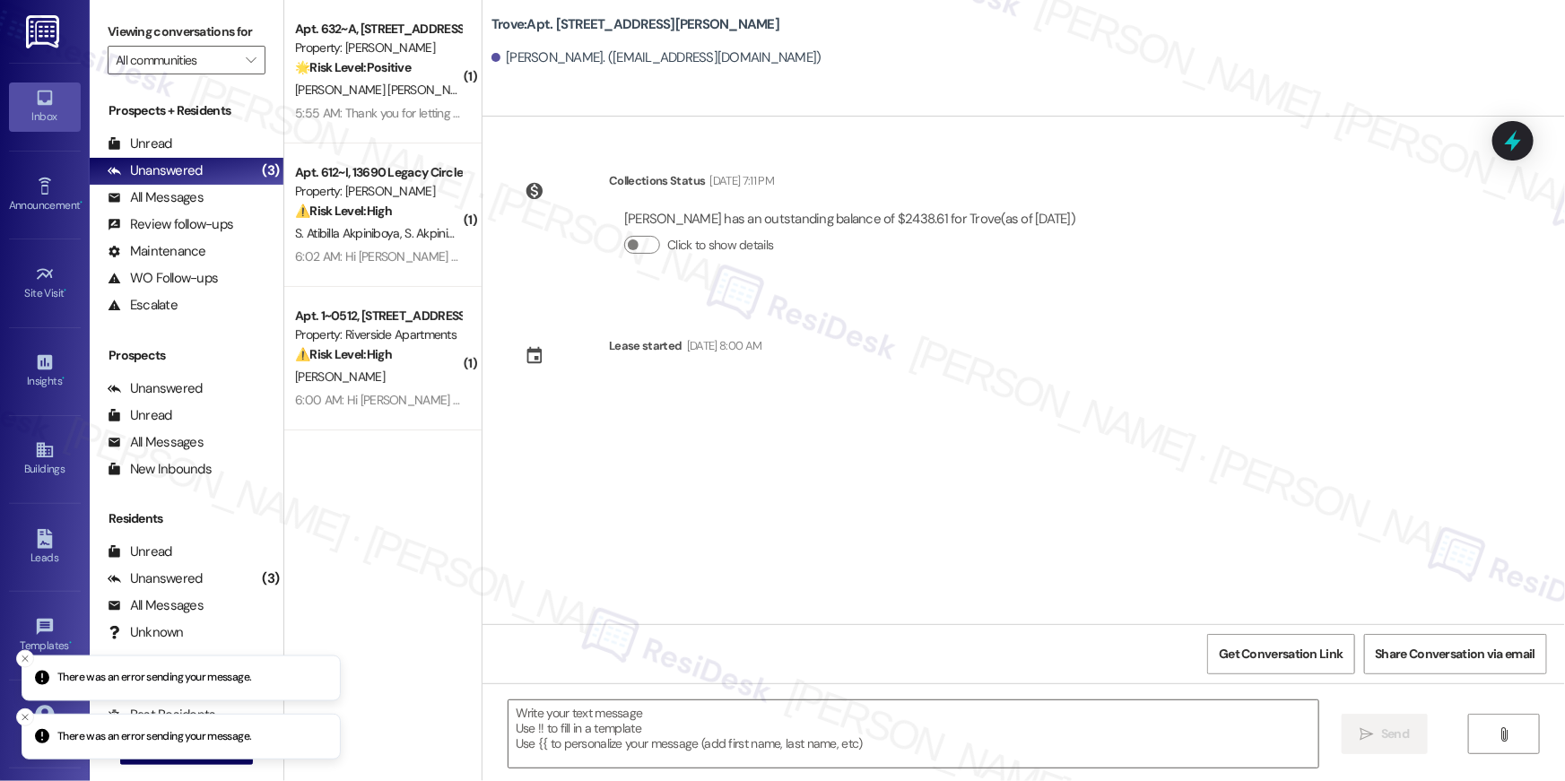
scroll to position [0, 0]
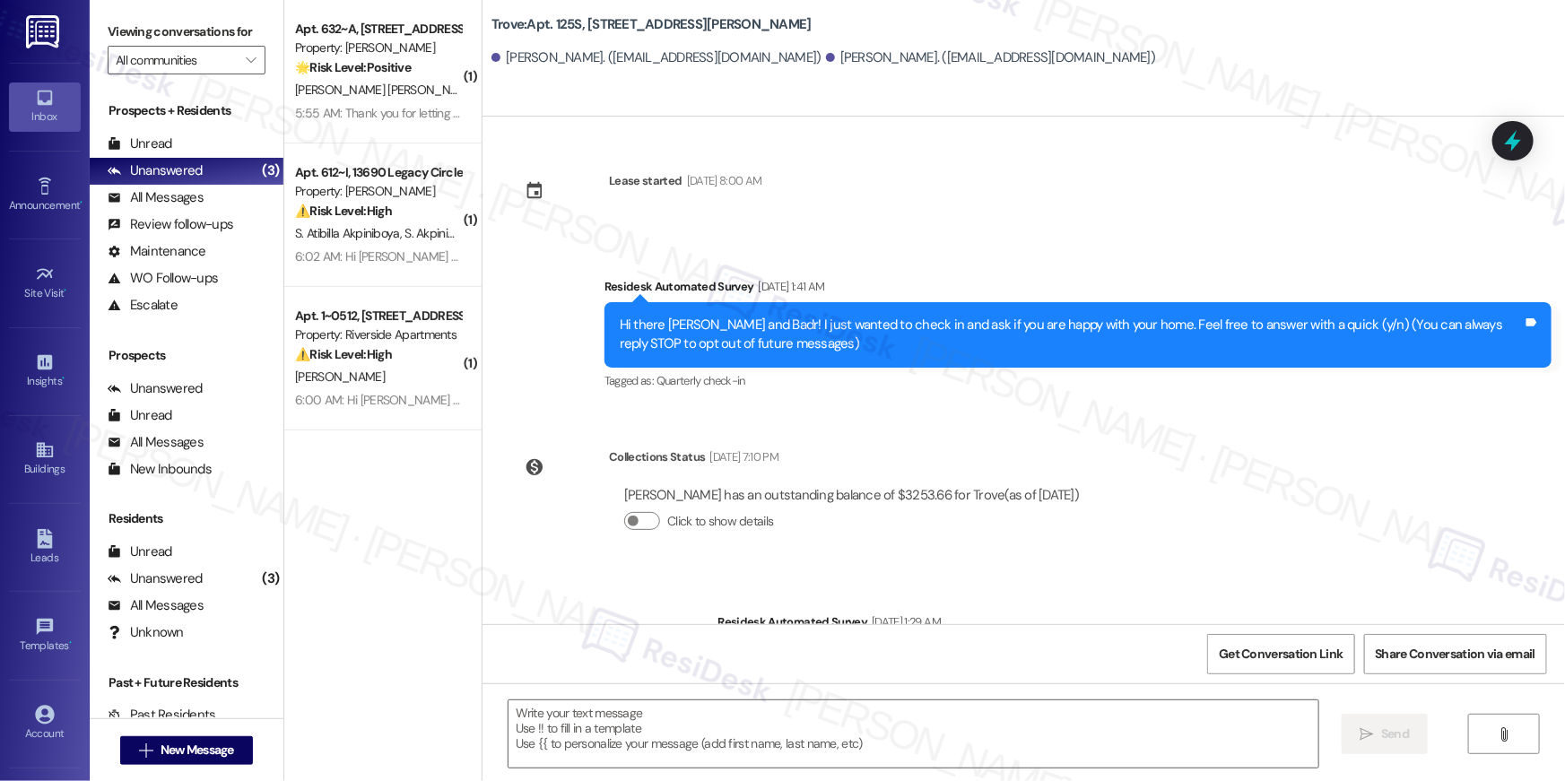
scroll to position [309, 0]
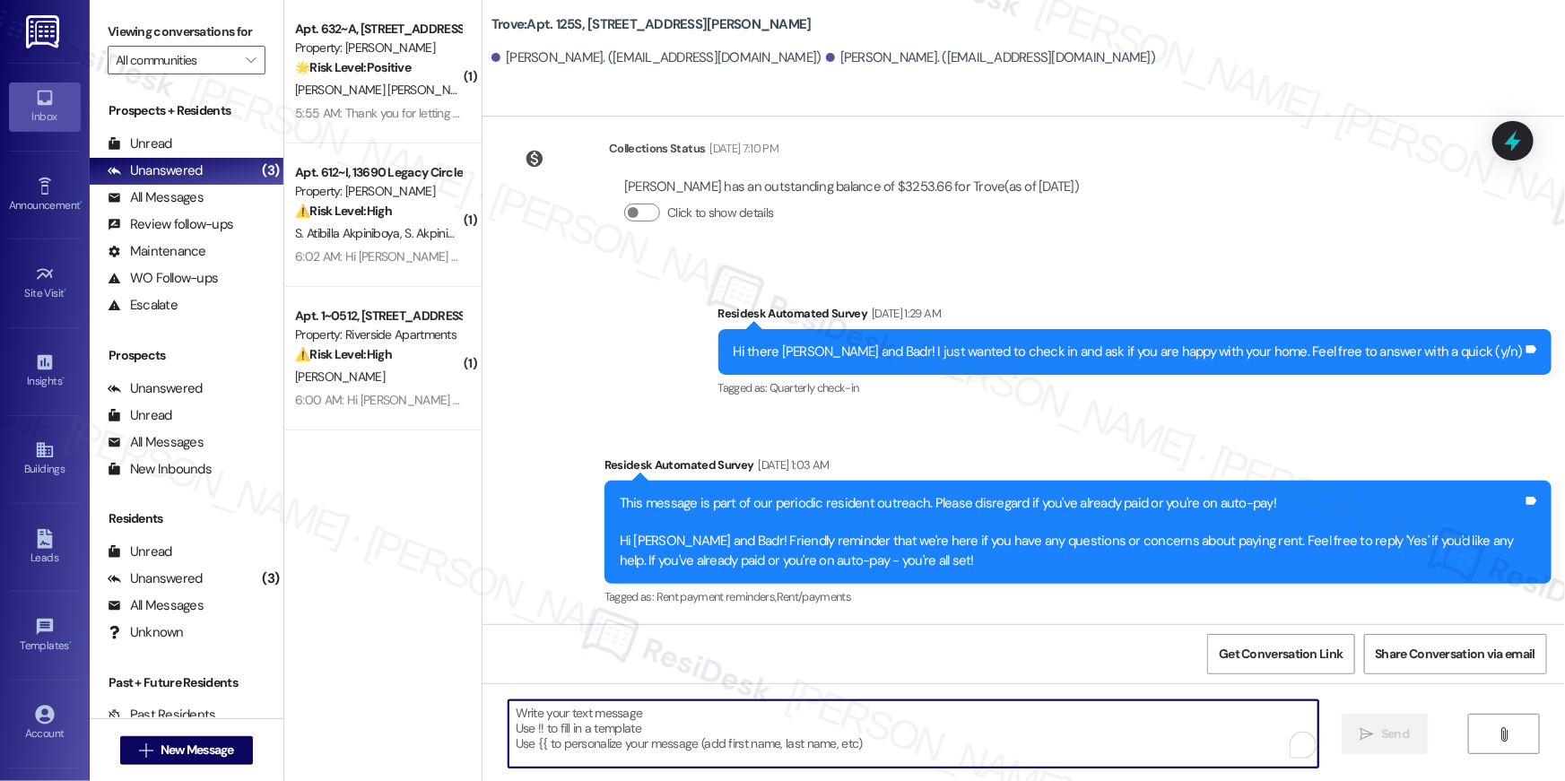
click at [971, 716] on textarea "To enrich screen reader interactions, please activate Accessibility in Grammarl…" at bounding box center [914, 734] width 810 height 67
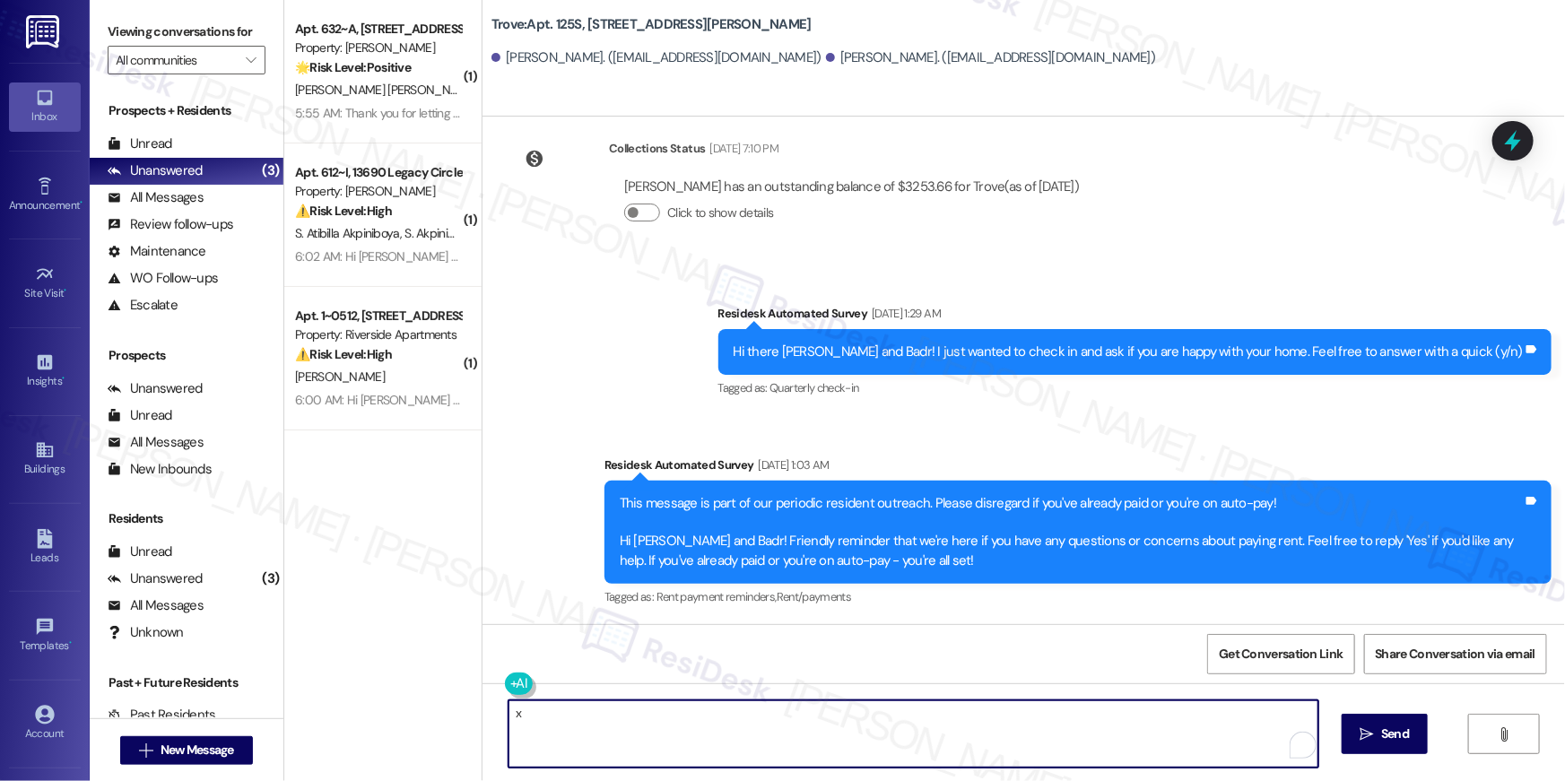
type textarea "x"
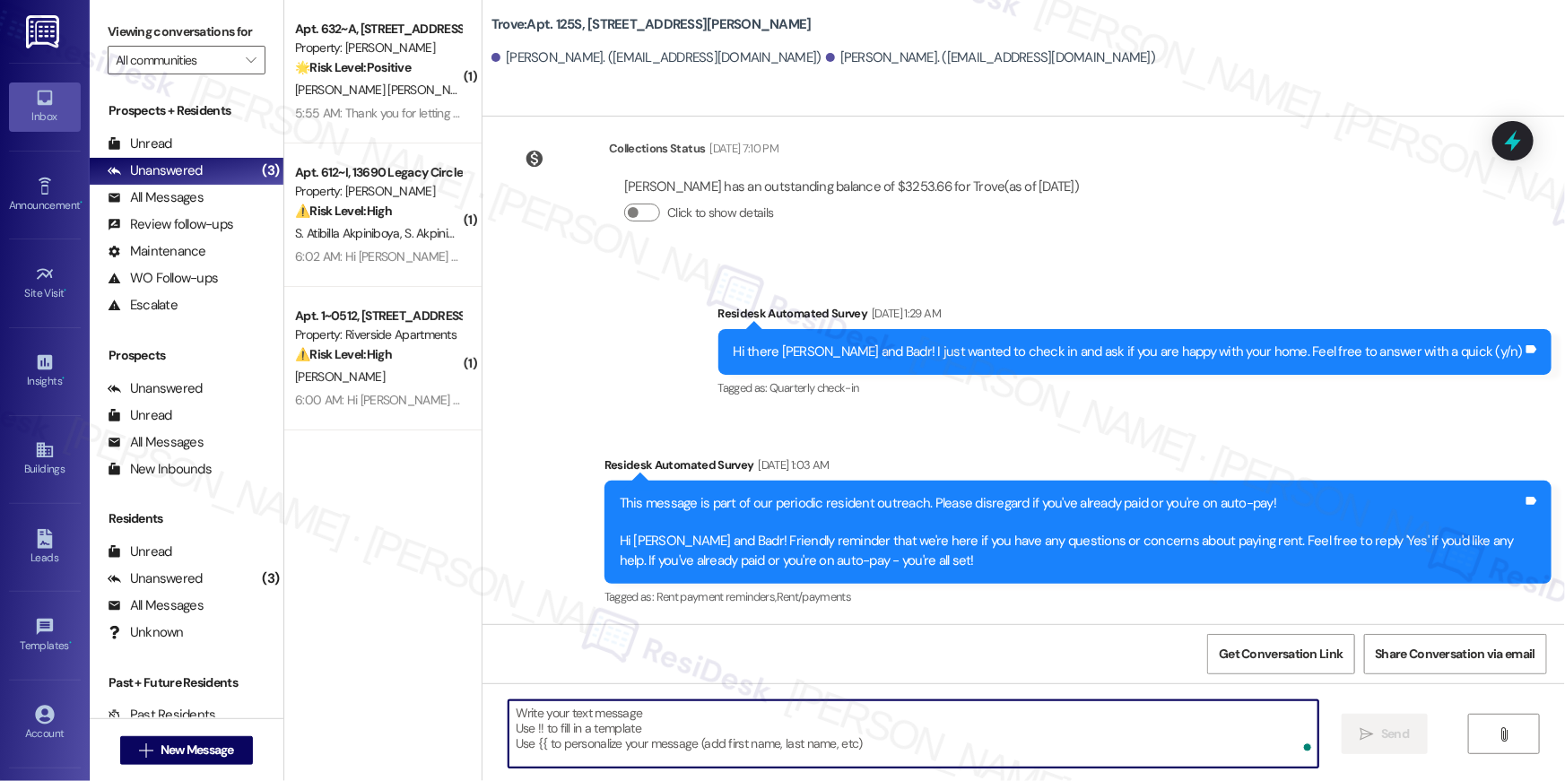
paste textarea "Hi {{first_name}}, your {{property}} lease renewal offer is now ready! Please r…"
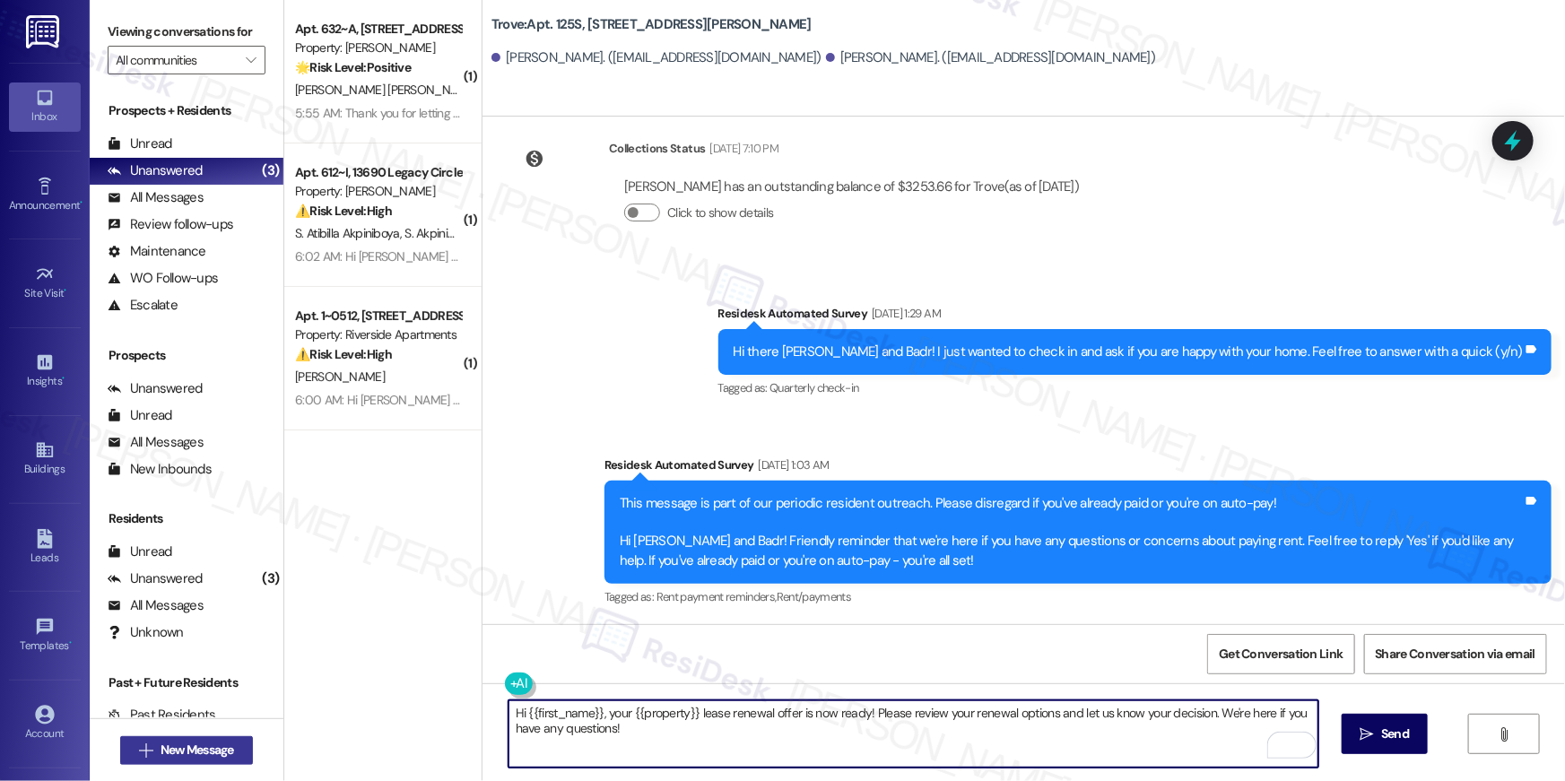
type textarea "Hi {{first_name}}, your {{property}} lease renewal offer is now ready! Please r…"
click at [240, 752] on button " New Message" at bounding box center [186, 750] width 133 height 29
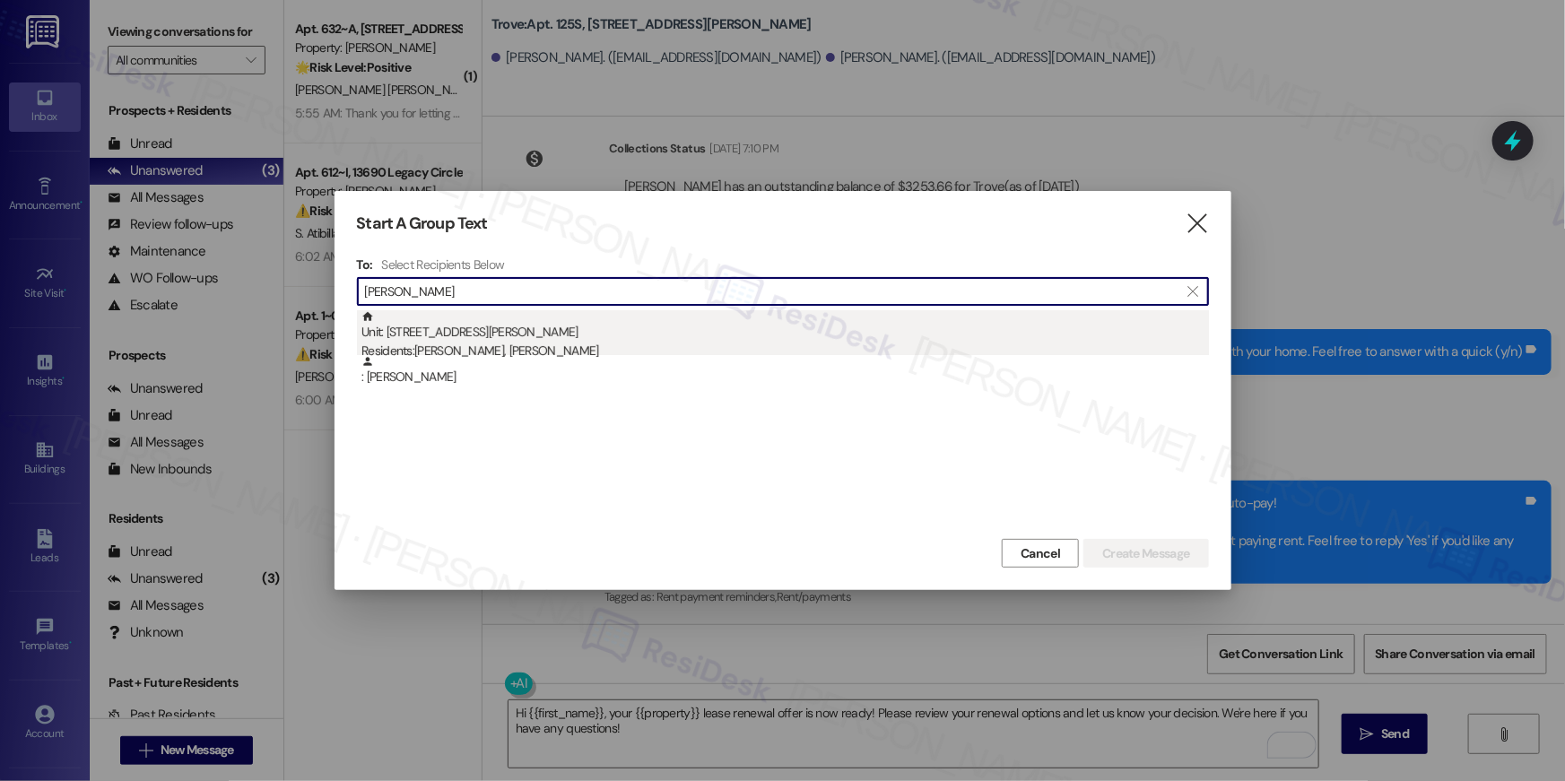
type input "[PERSON_NAME]"
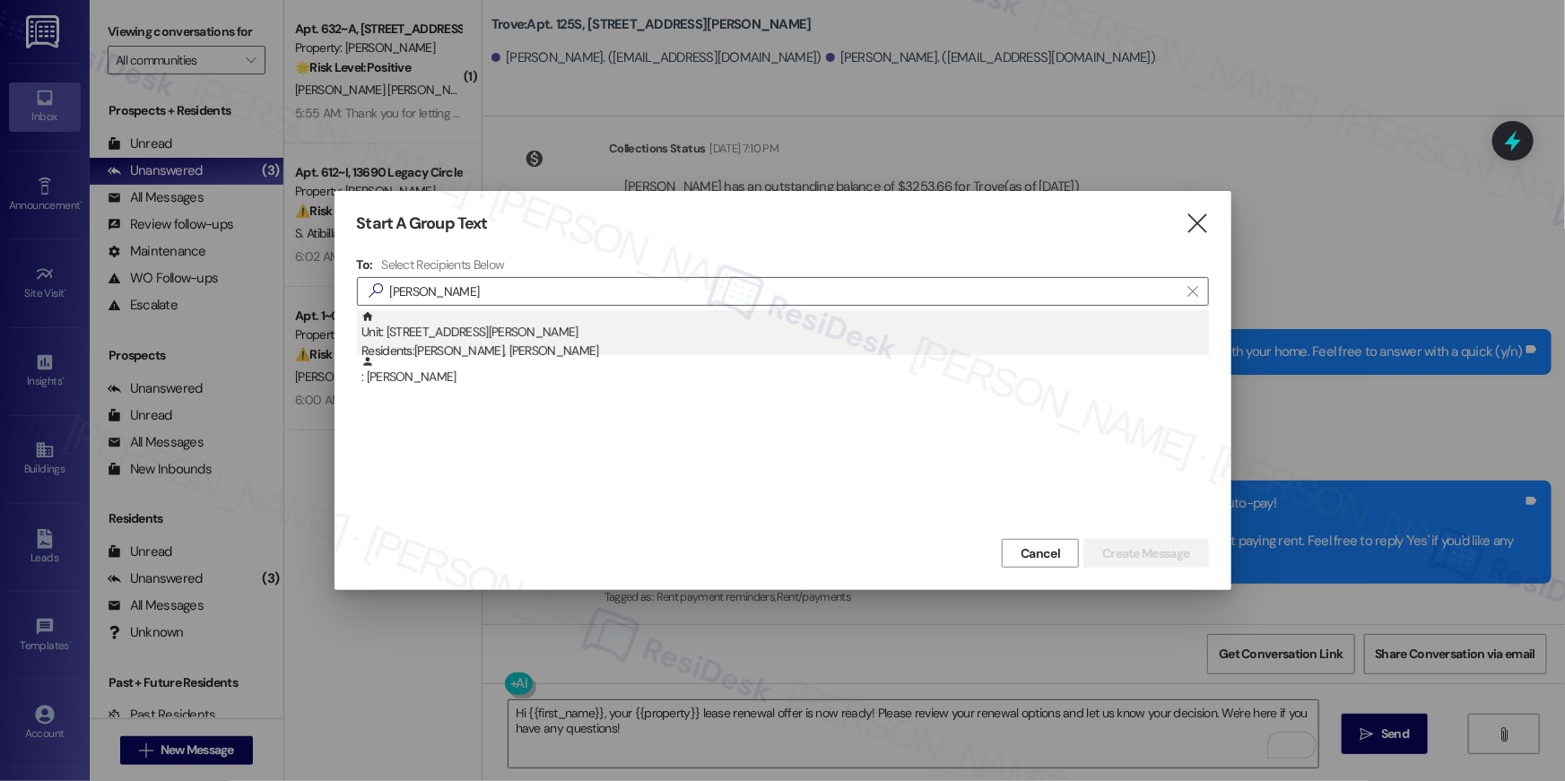
click at [642, 352] on div "Residents: [PERSON_NAME], [PERSON_NAME]" at bounding box center [786, 351] width 848 height 19
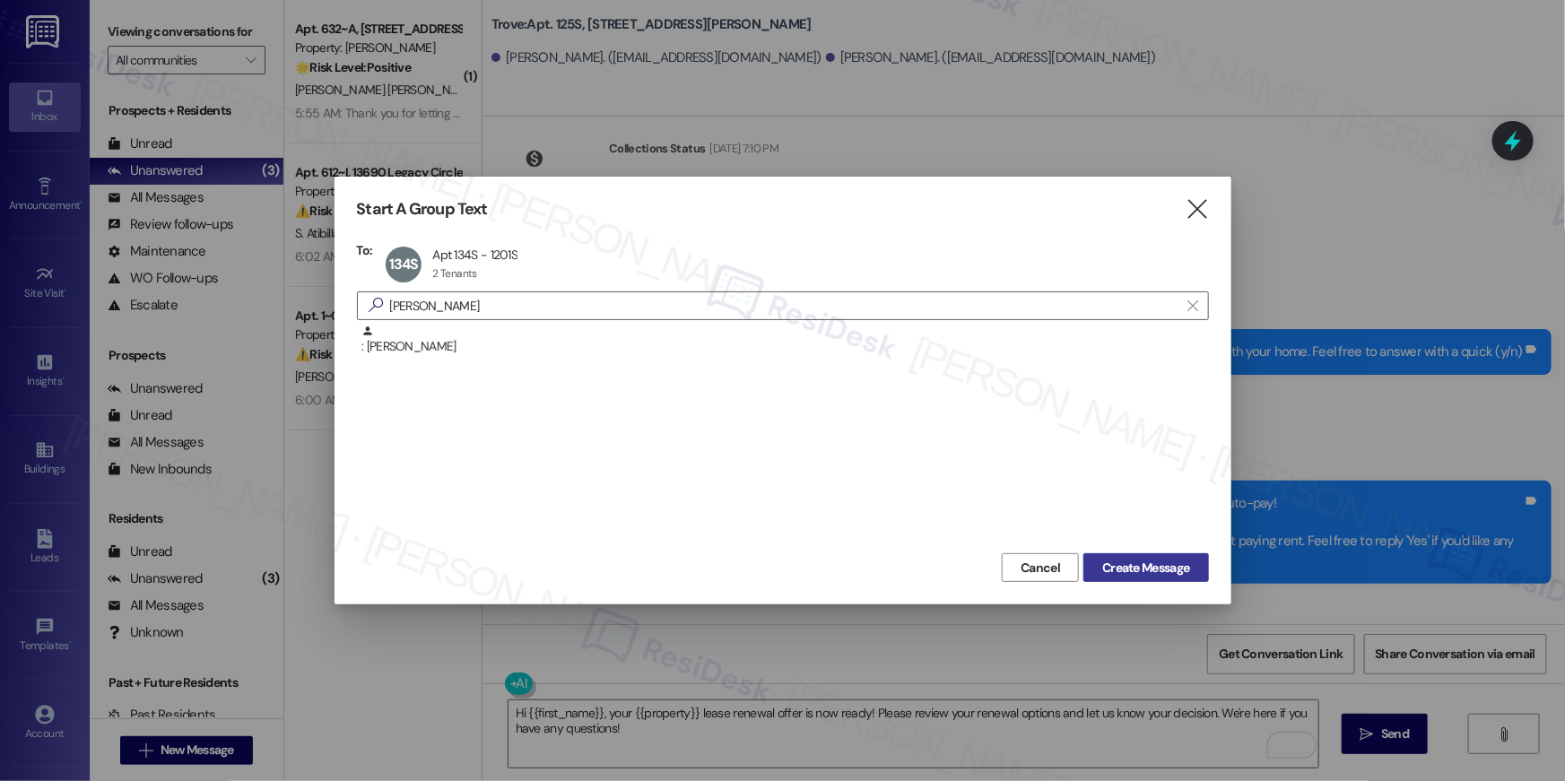
click at [1164, 560] on span "Create Message" at bounding box center [1145, 568] width 87 height 19
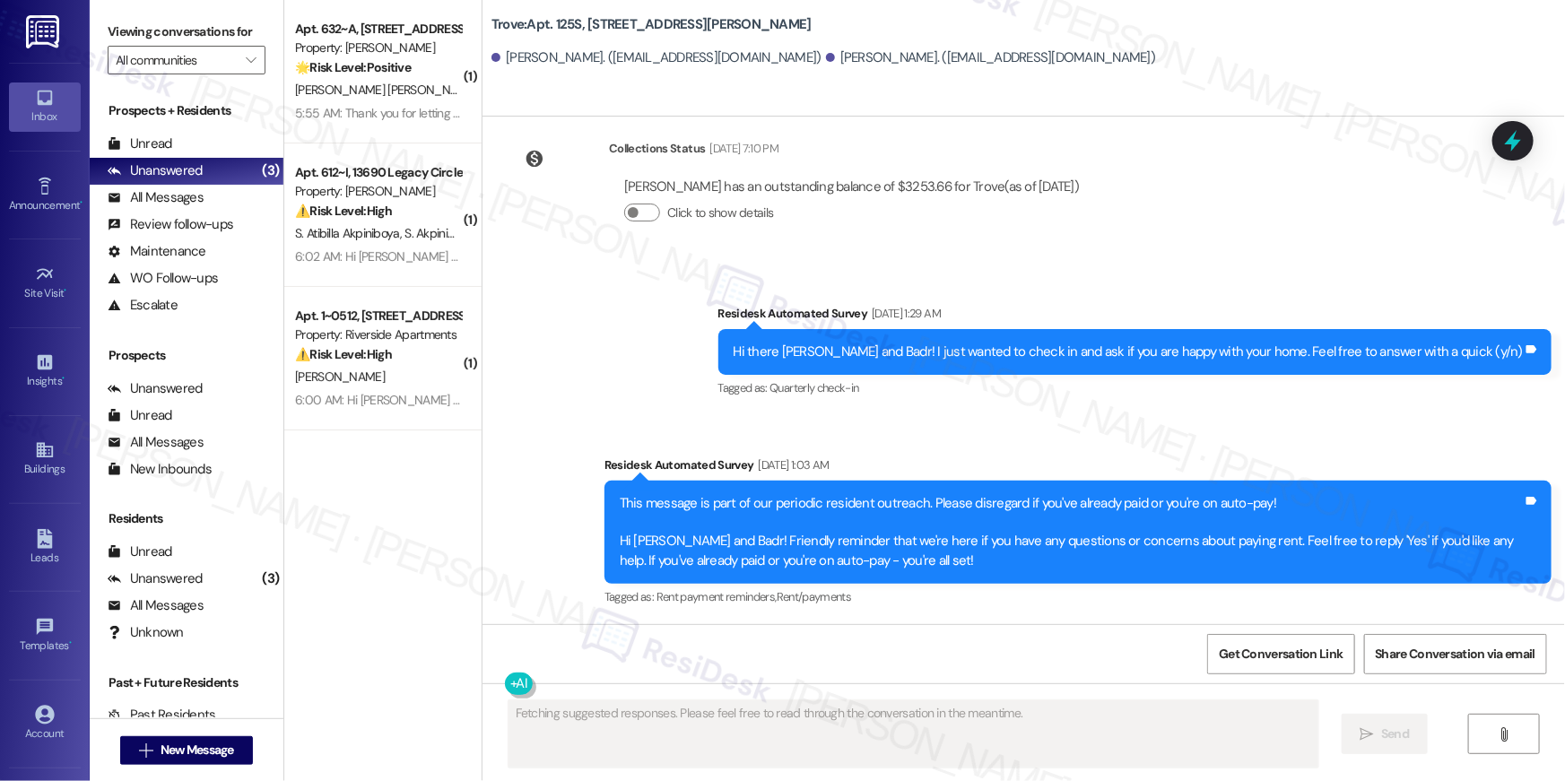
scroll to position [781, 0]
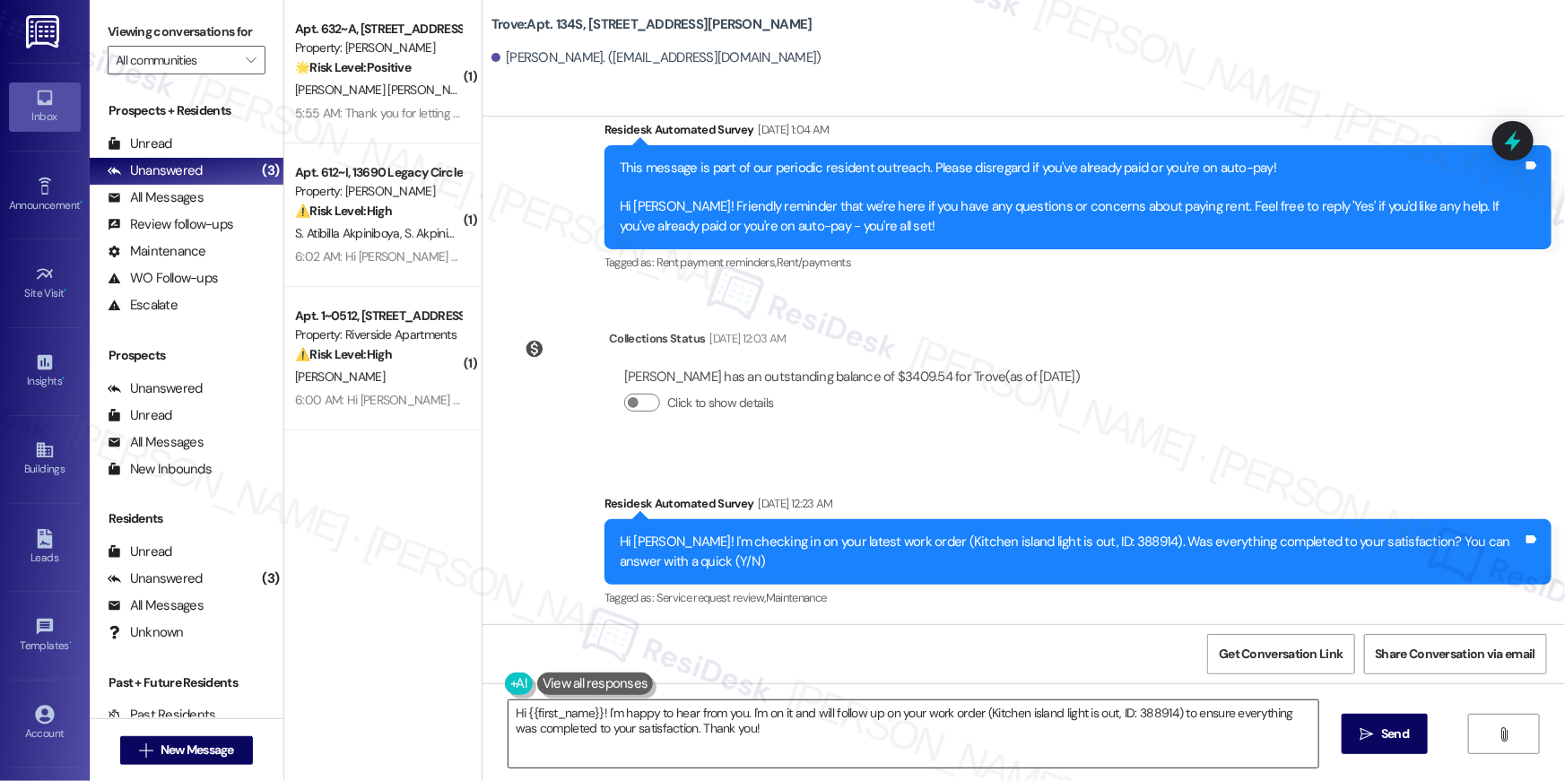
click at [1202, 722] on textarea "Hi {{first_name}}! I'm happy to hear from you. I'm on it and will follow up on …" at bounding box center [914, 734] width 810 height 67
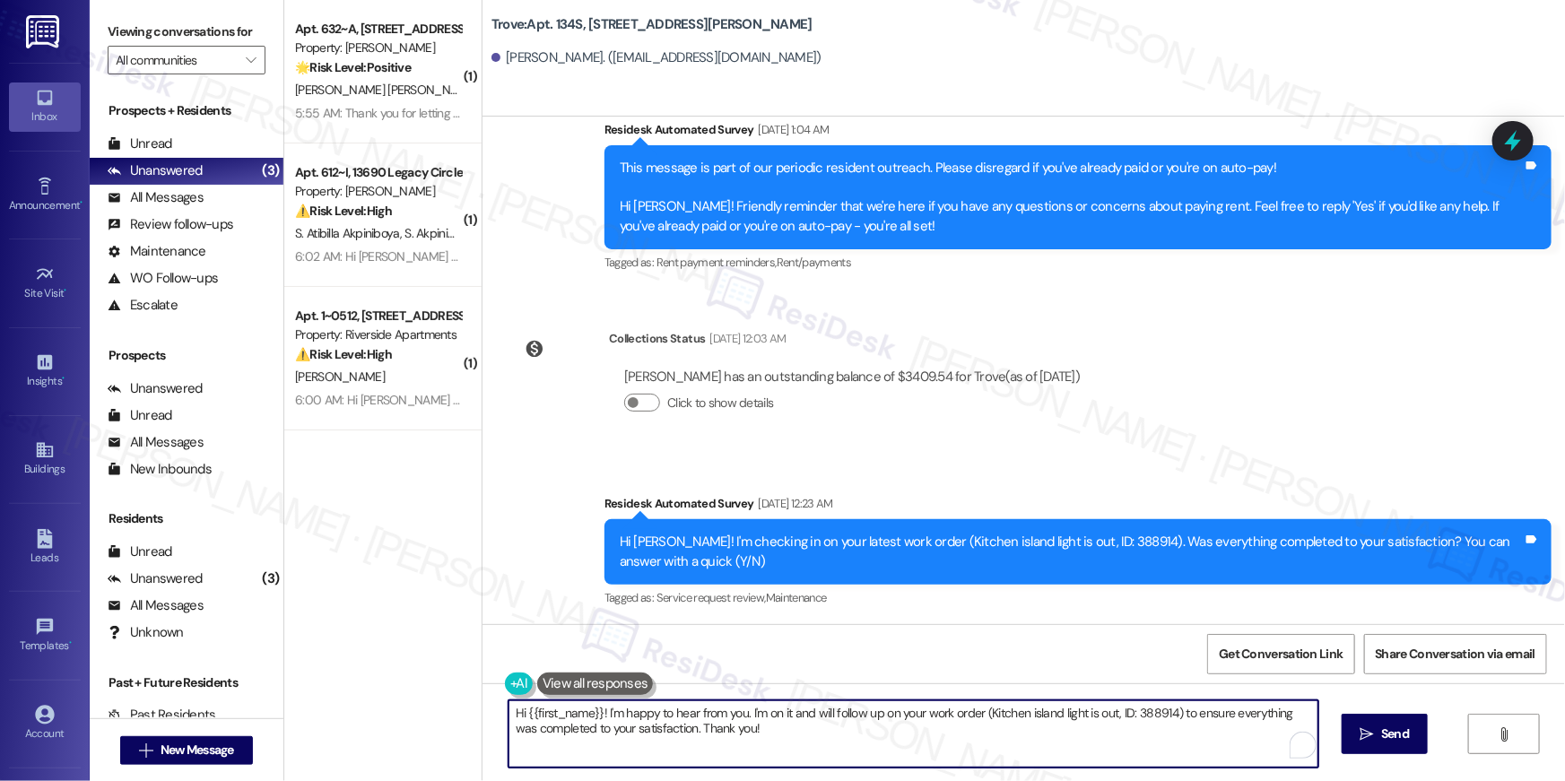
paste textarea ", your {{property}} lease renewal offer is now ready! Please review your renewa…"
type textarea "Hi {{first_name}}, your {{property}} lease renewal offer is now ready! Please r…"
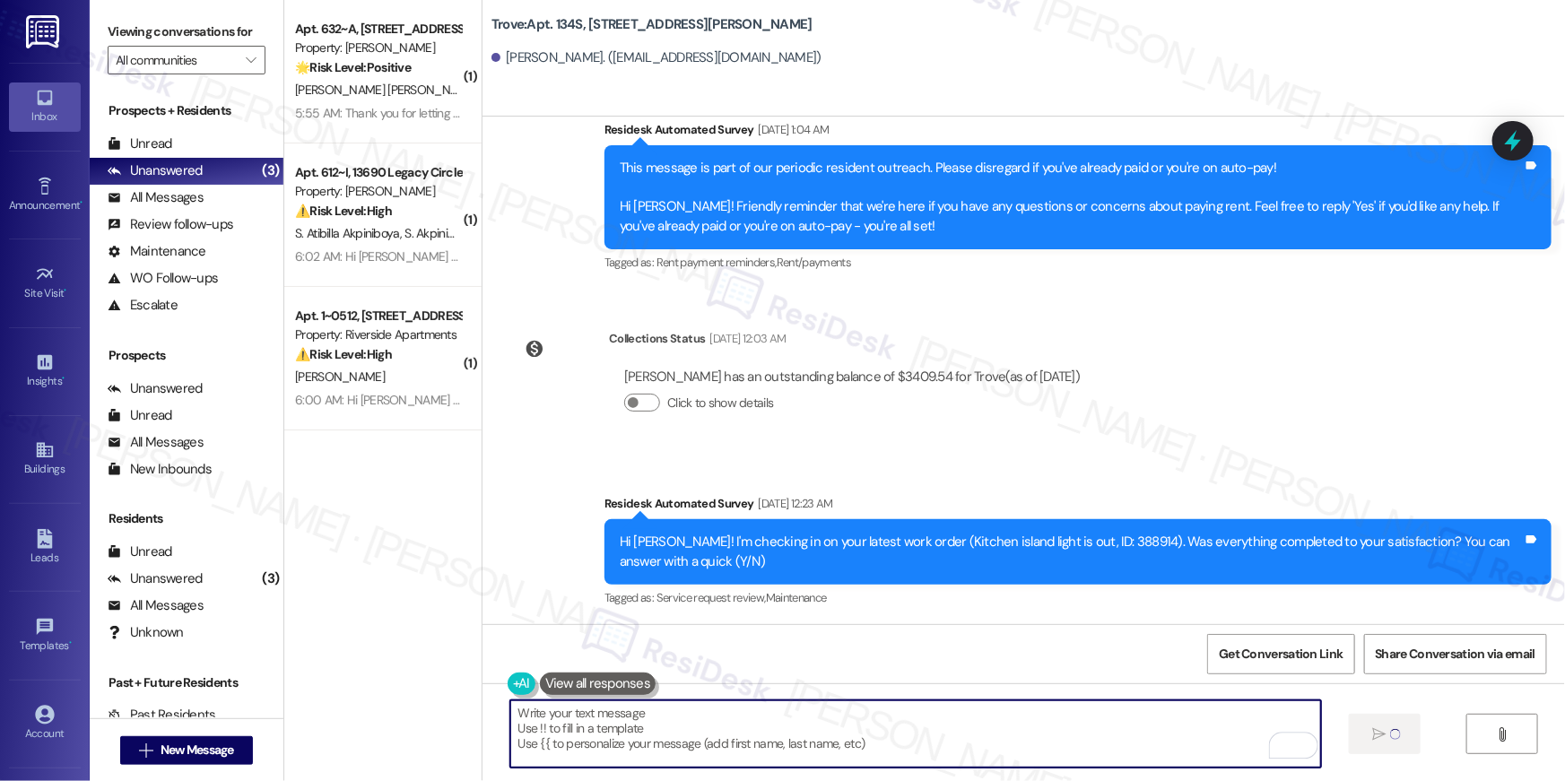
scroll to position [906, 0]
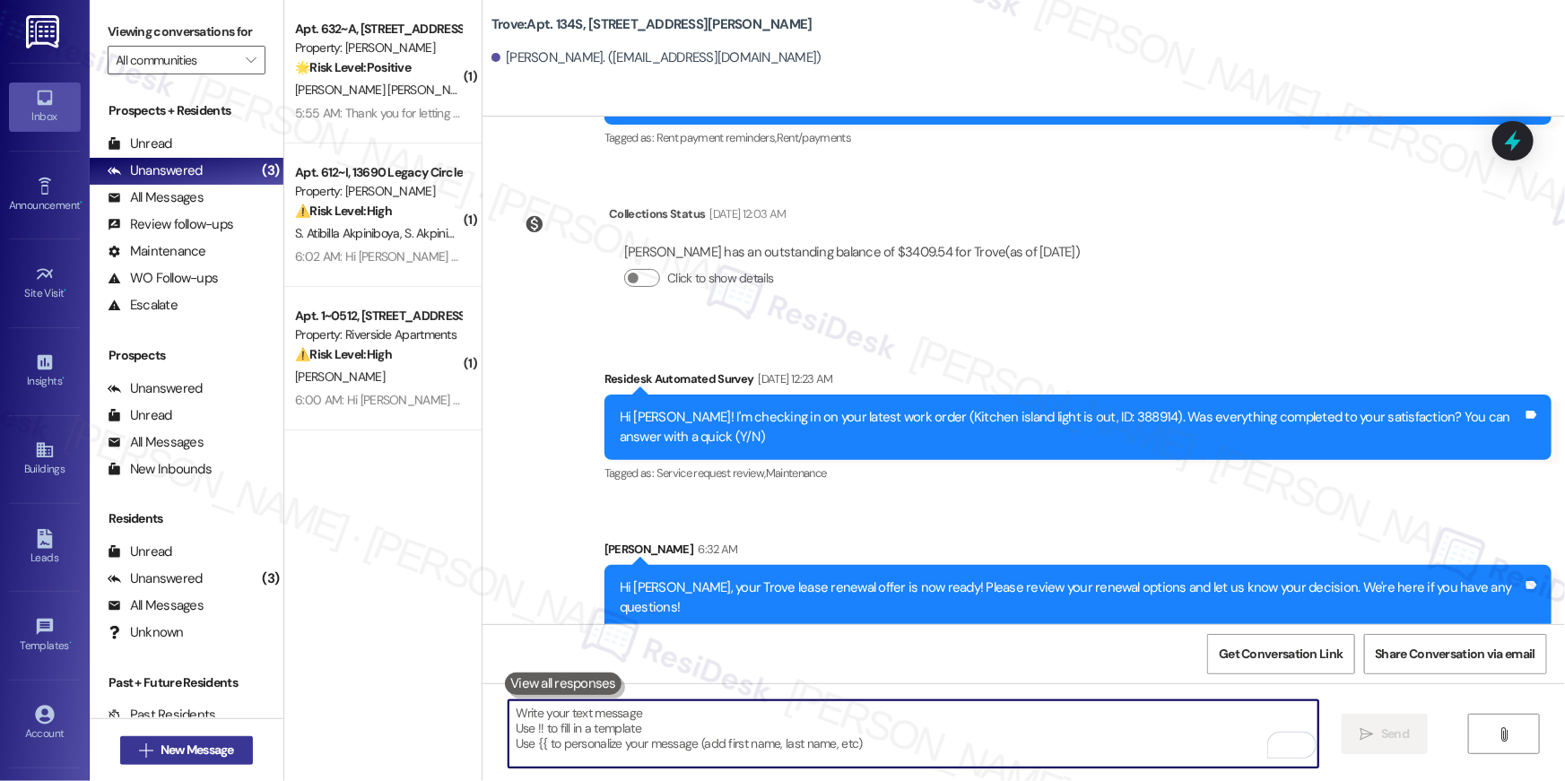
click at [230, 753] on span "New Message" at bounding box center [198, 750] width 74 height 19
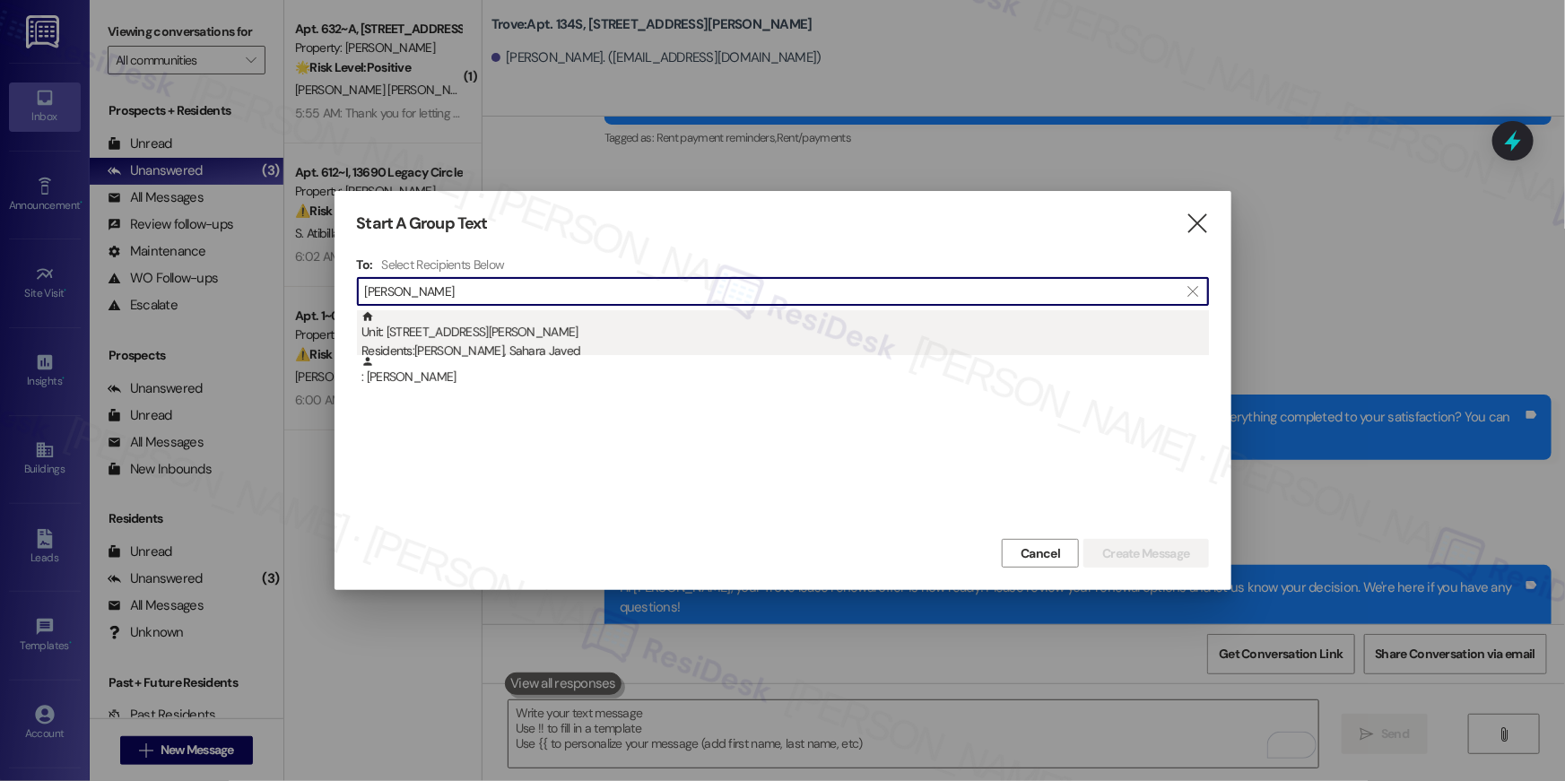
type input "[PERSON_NAME]"
click at [530, 353] on div "Residents: [PERSON_NAME], [GEOGRAPHIC_DATA]" at bounding box center [786, 351] width 848 height 19
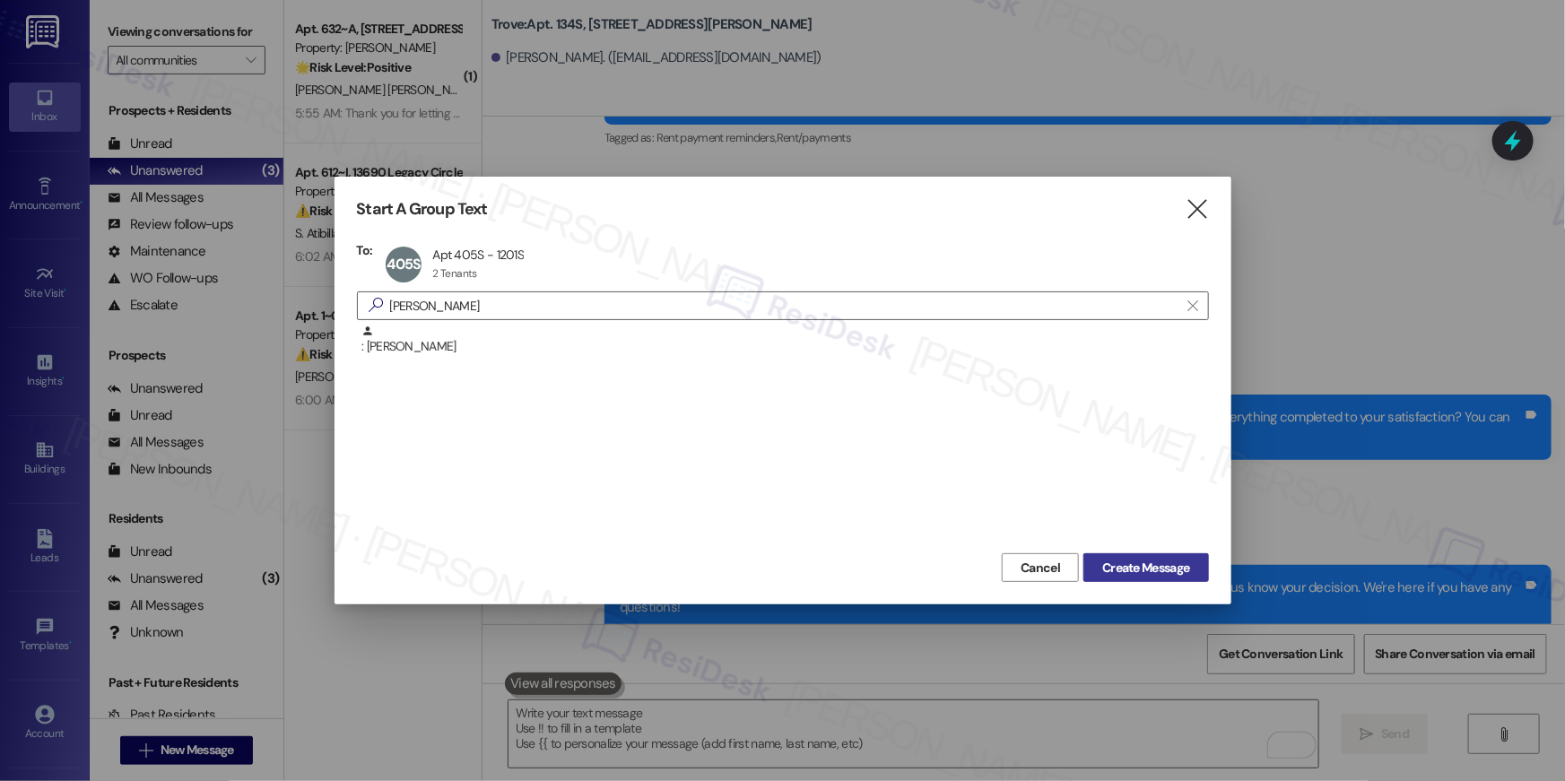
click at [1166, 571] on span "Create Message" at bounding box center [1145, 568] width 87 height 19
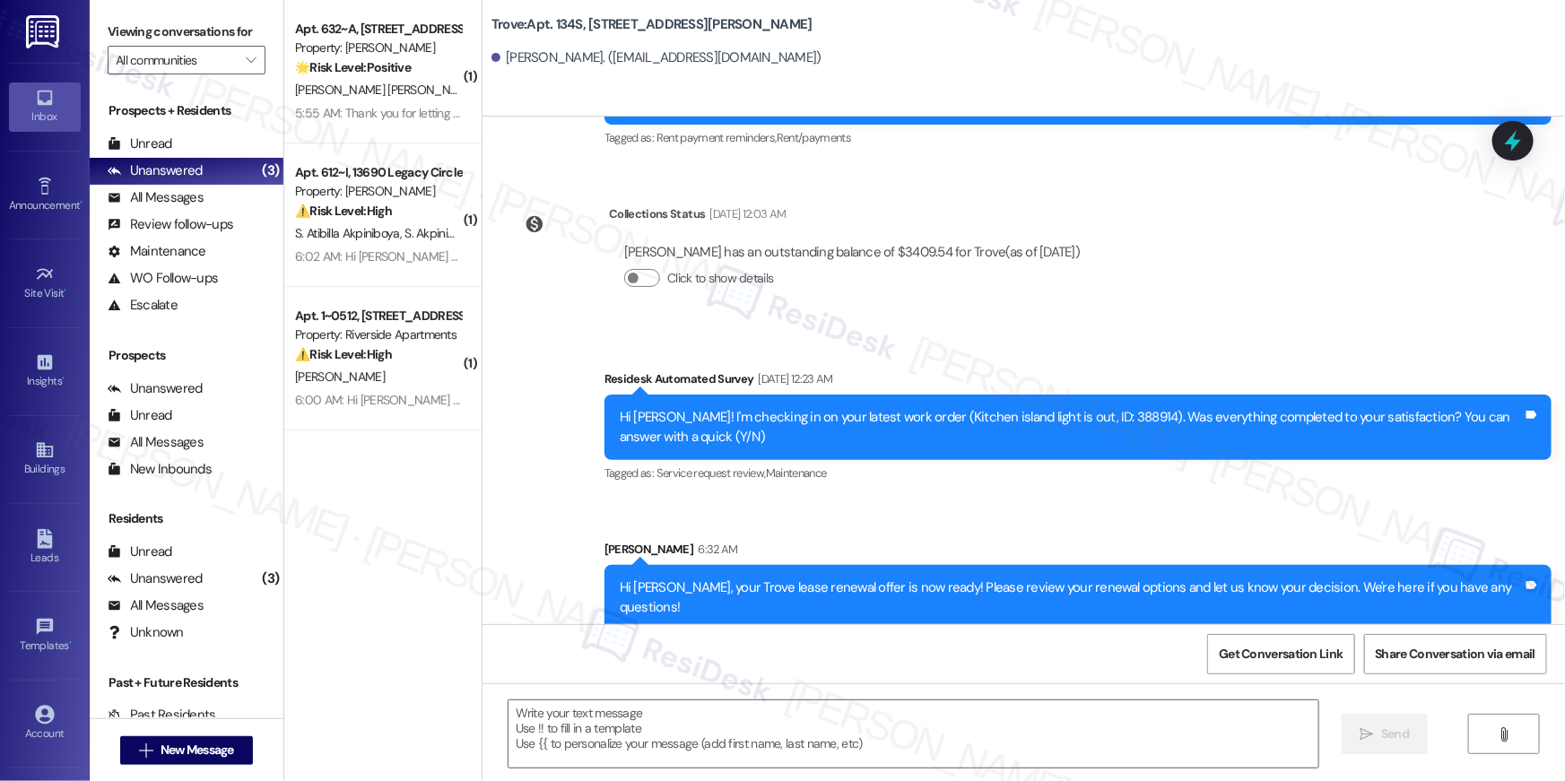
type textarea "Fetching suggested responses. Please feel free to read through the conversation…"
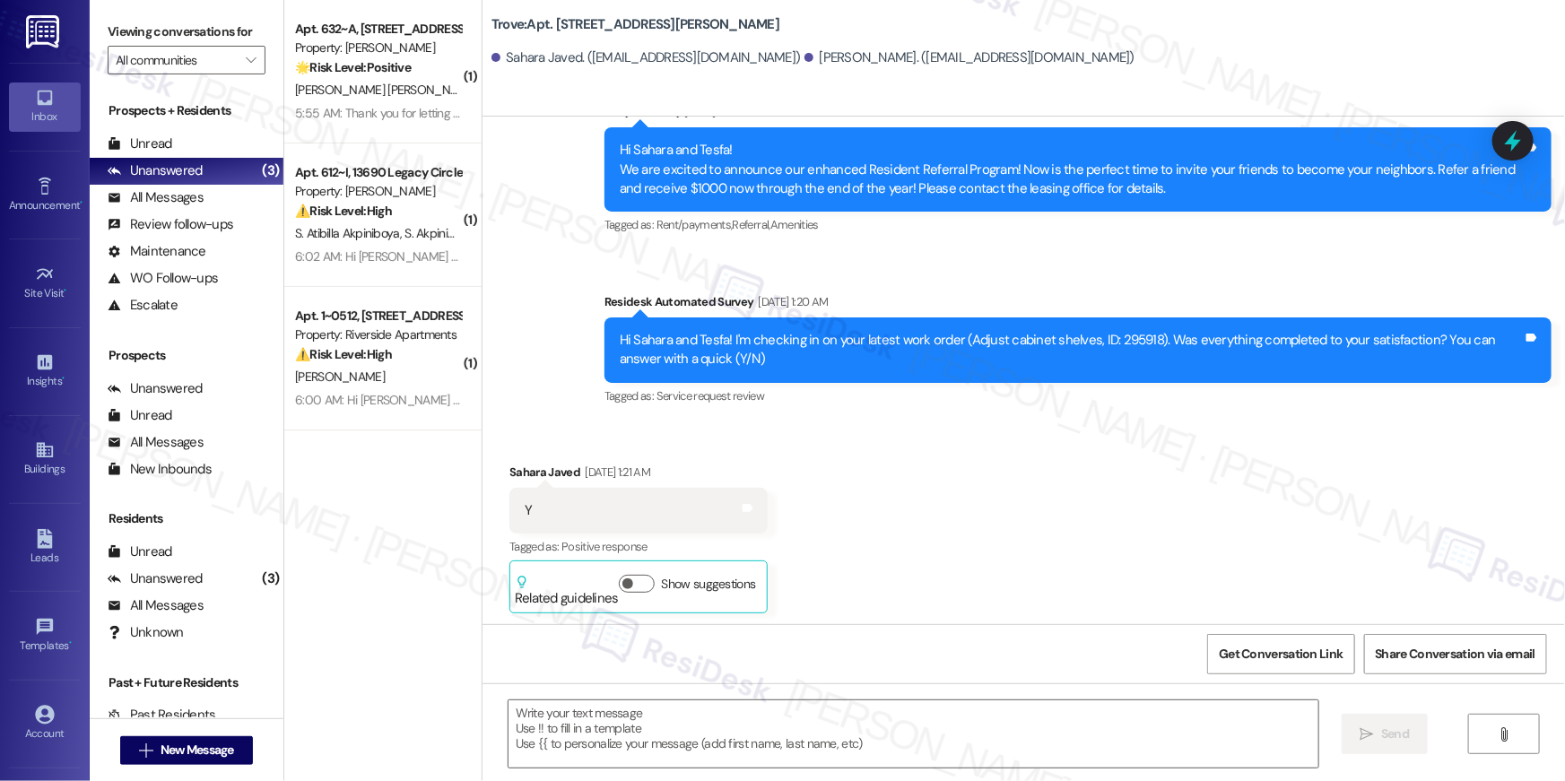
type textarea "Fetching suggested responses. Please feel free to read through the conversation…"
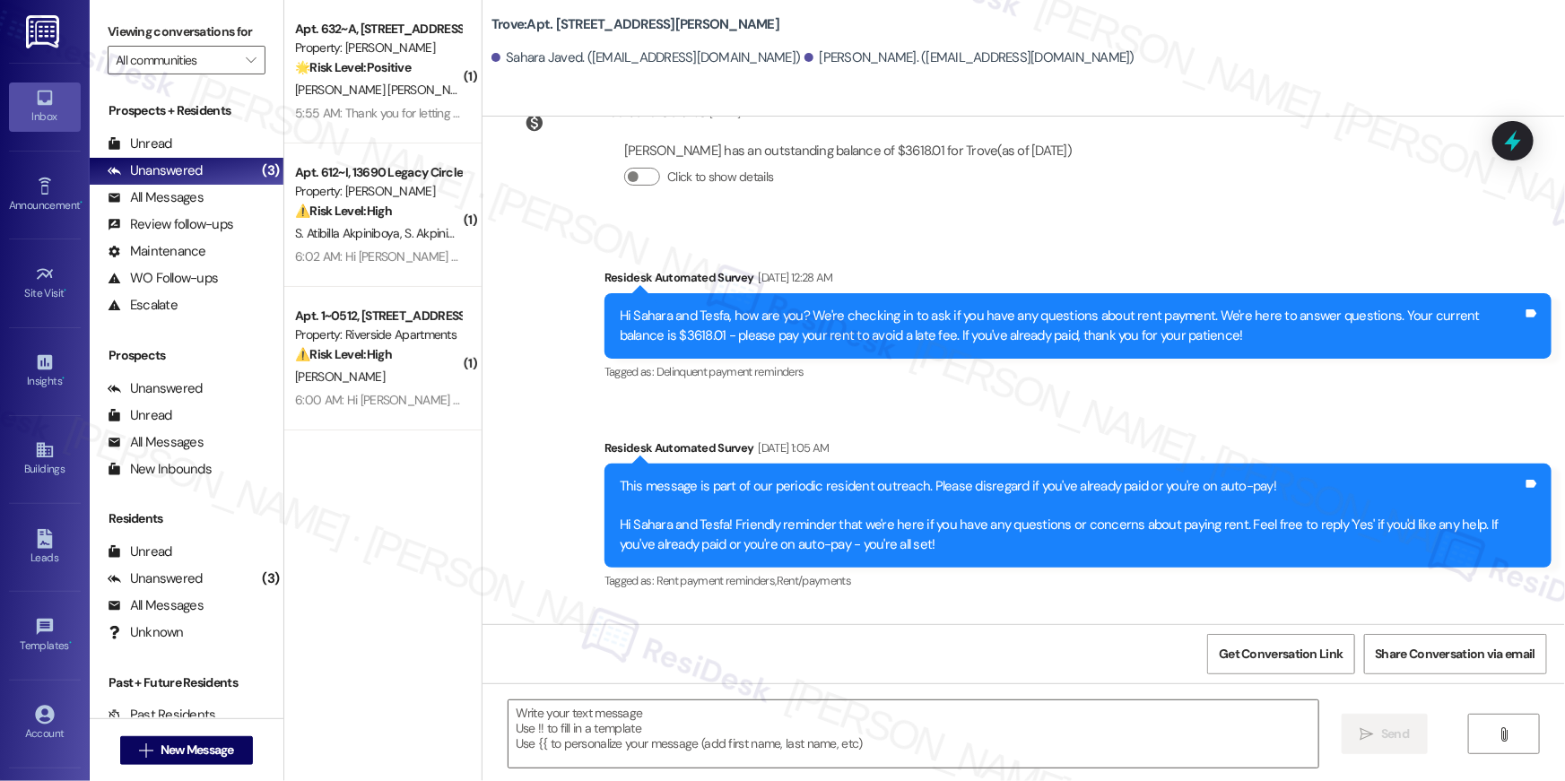
scroll to position [4819, 0]
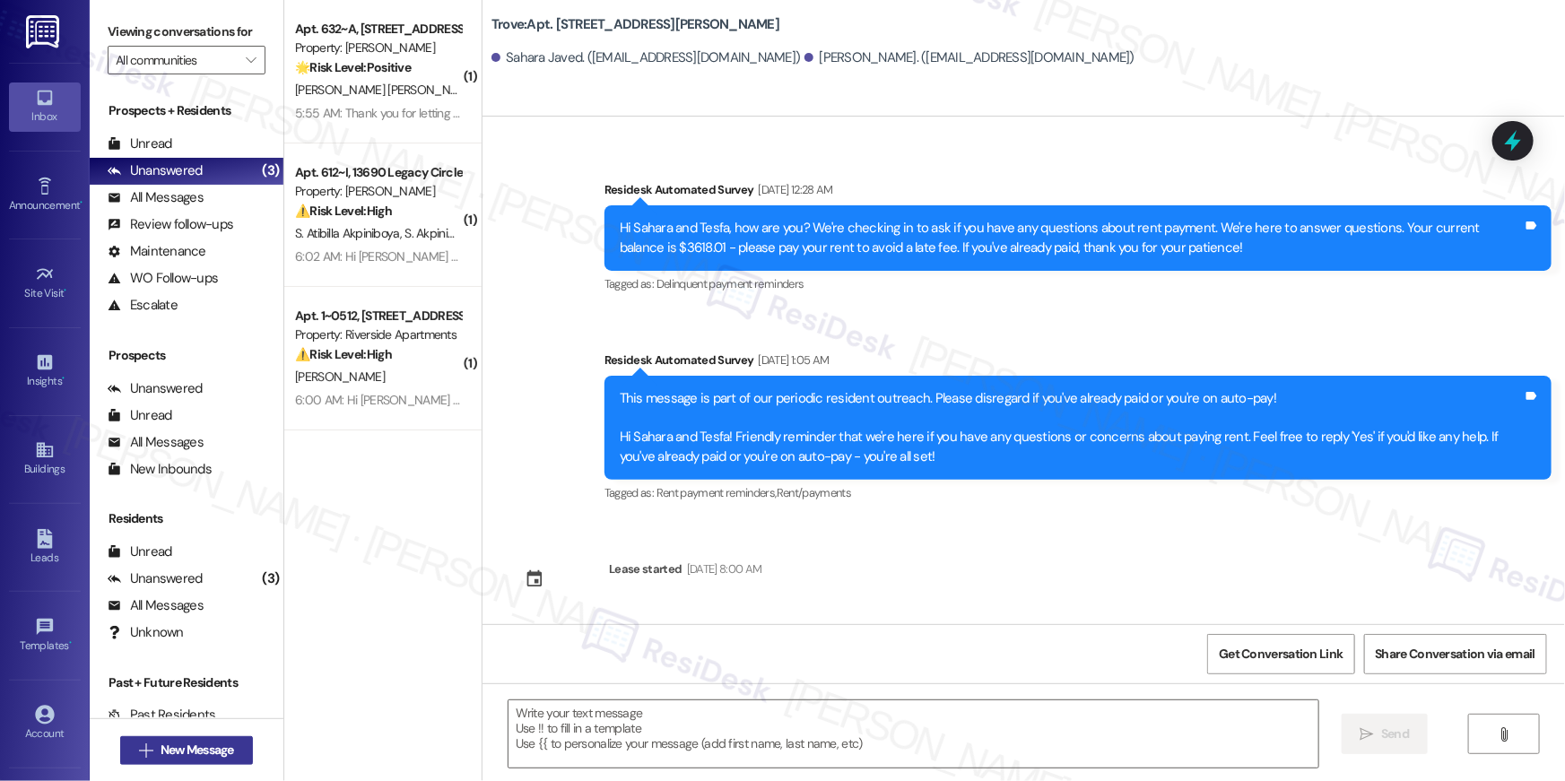
click at [221, 757] on span "New Message" at bounding box center [198, 750] width 74 height 19
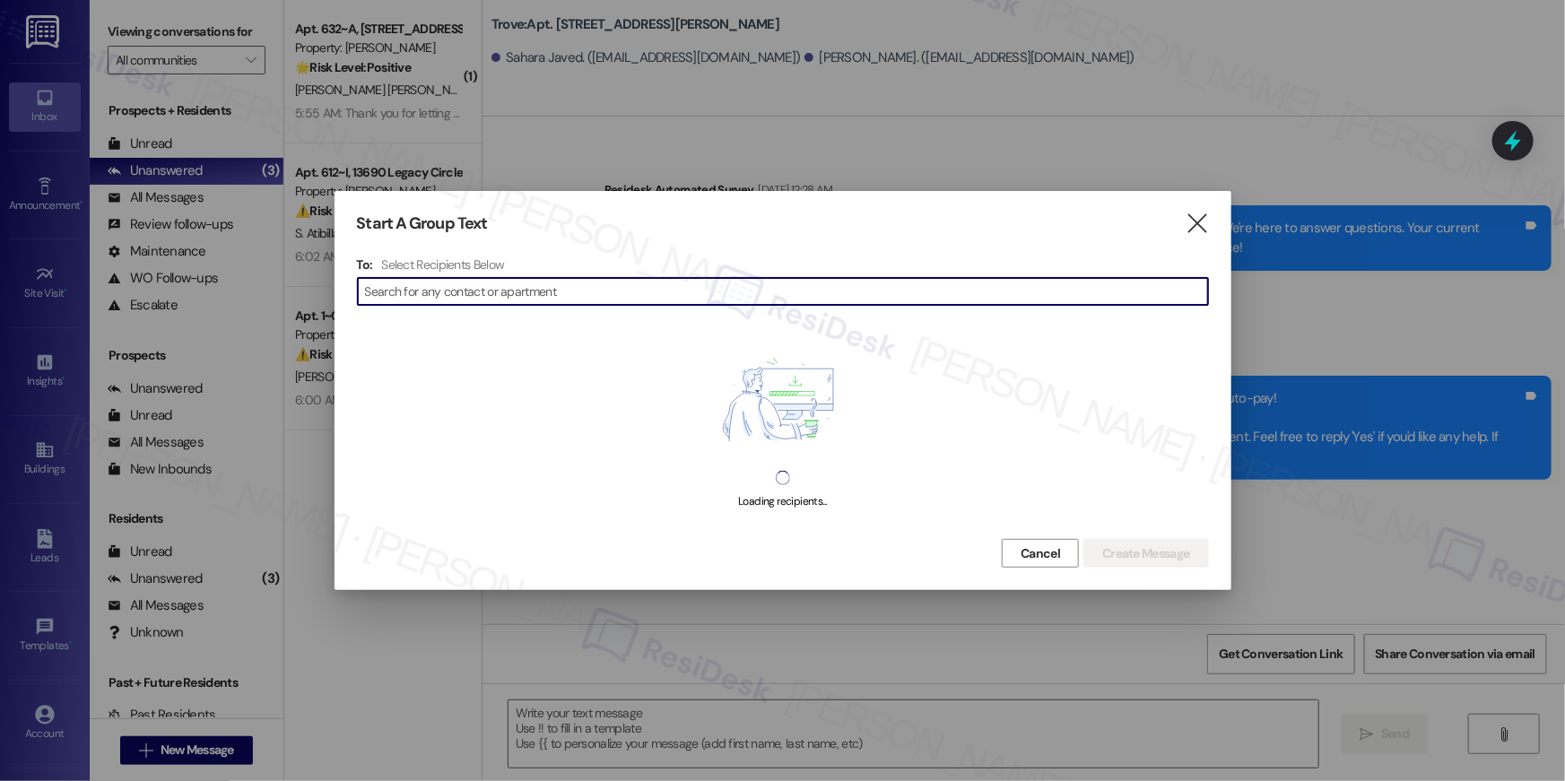
click at [715, 296] on input at bounding box center [786, 291] width 843 height 25
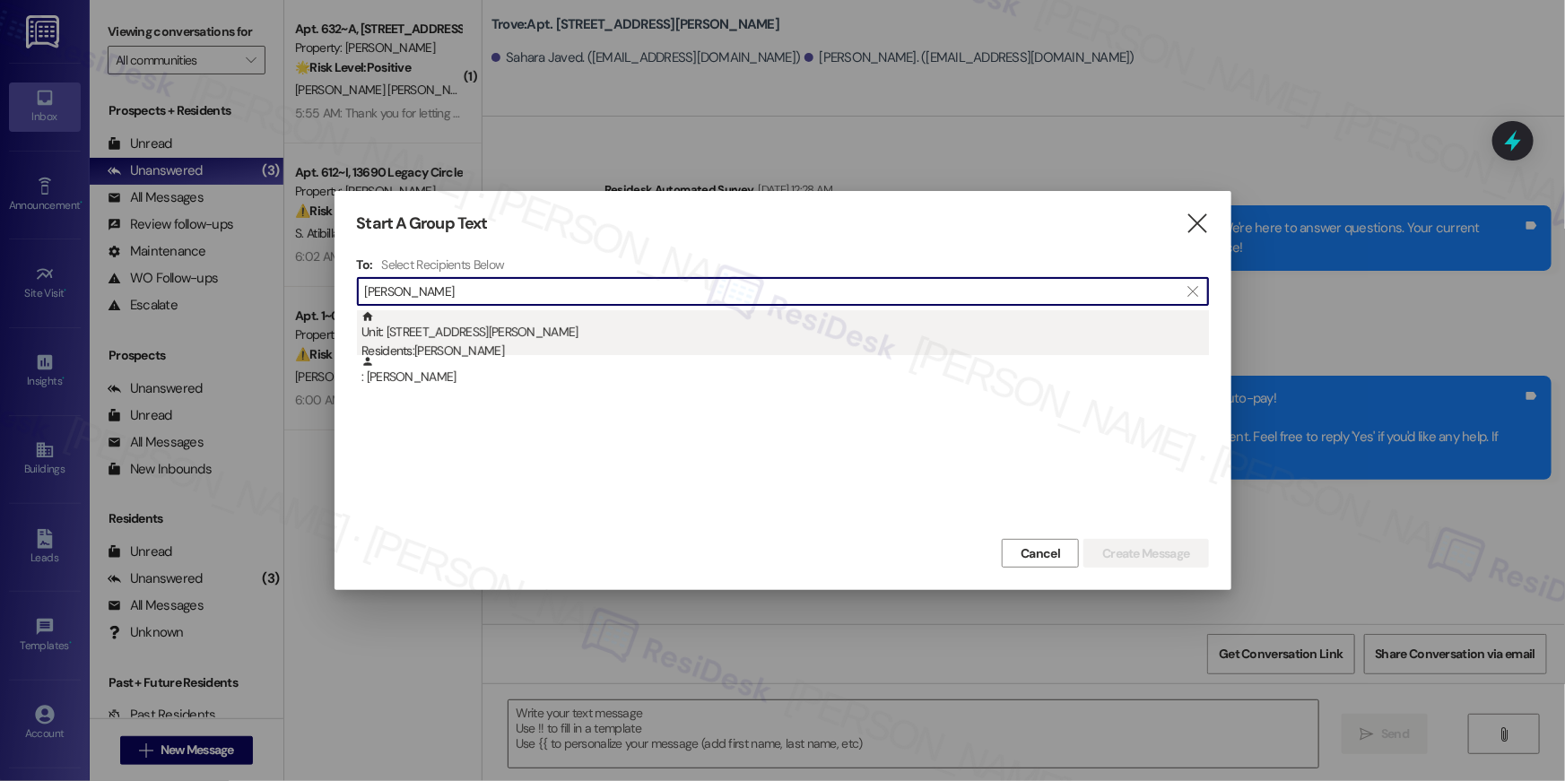
type input "[PERSON_NAME]"
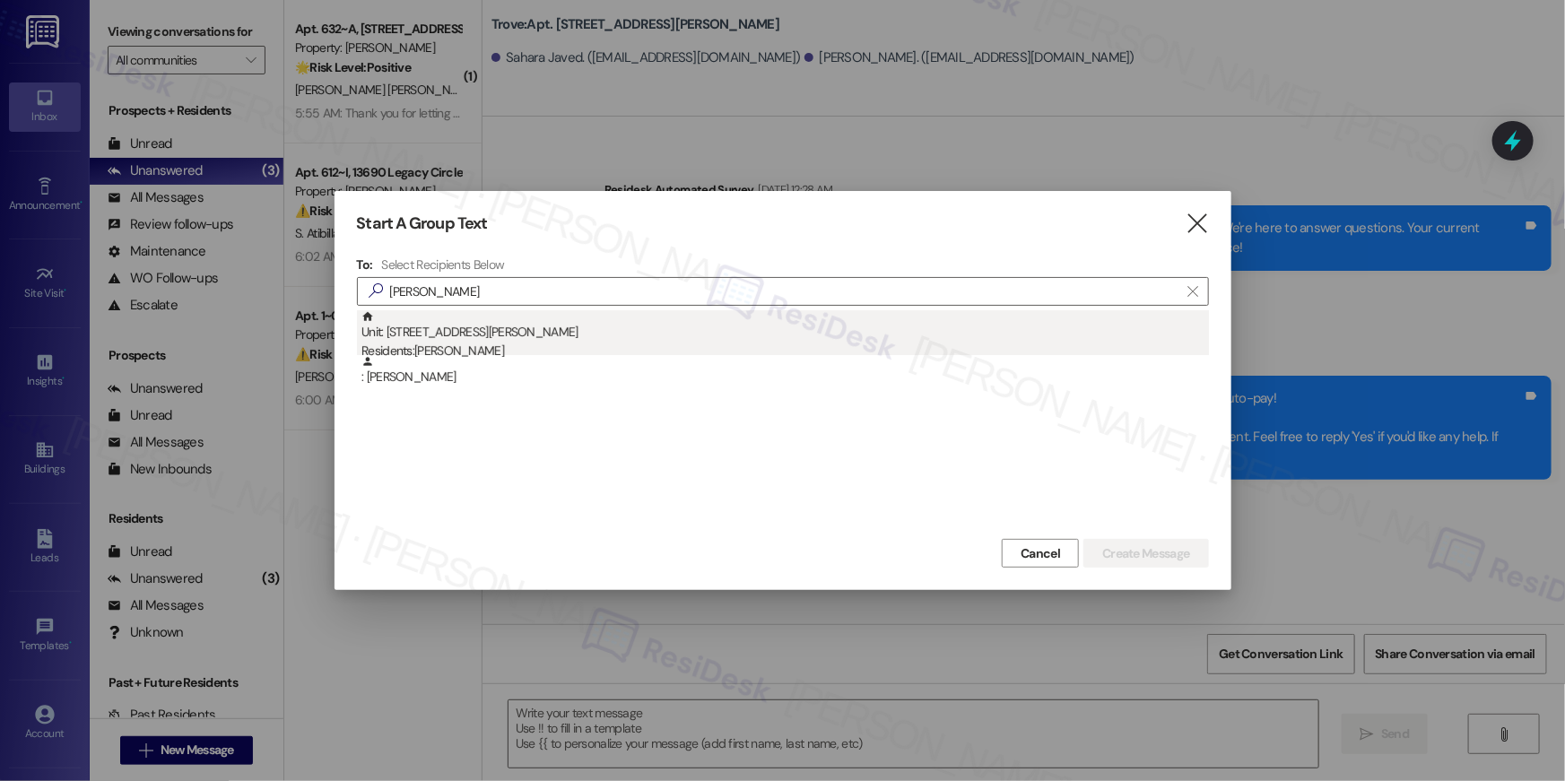
click at [636, 333] on div "Unit: [STREET_ADDRESS][PERSON_NAME] Residents: [PERSON_NAME]" at bounding box center [786, 335] width 848 height 51
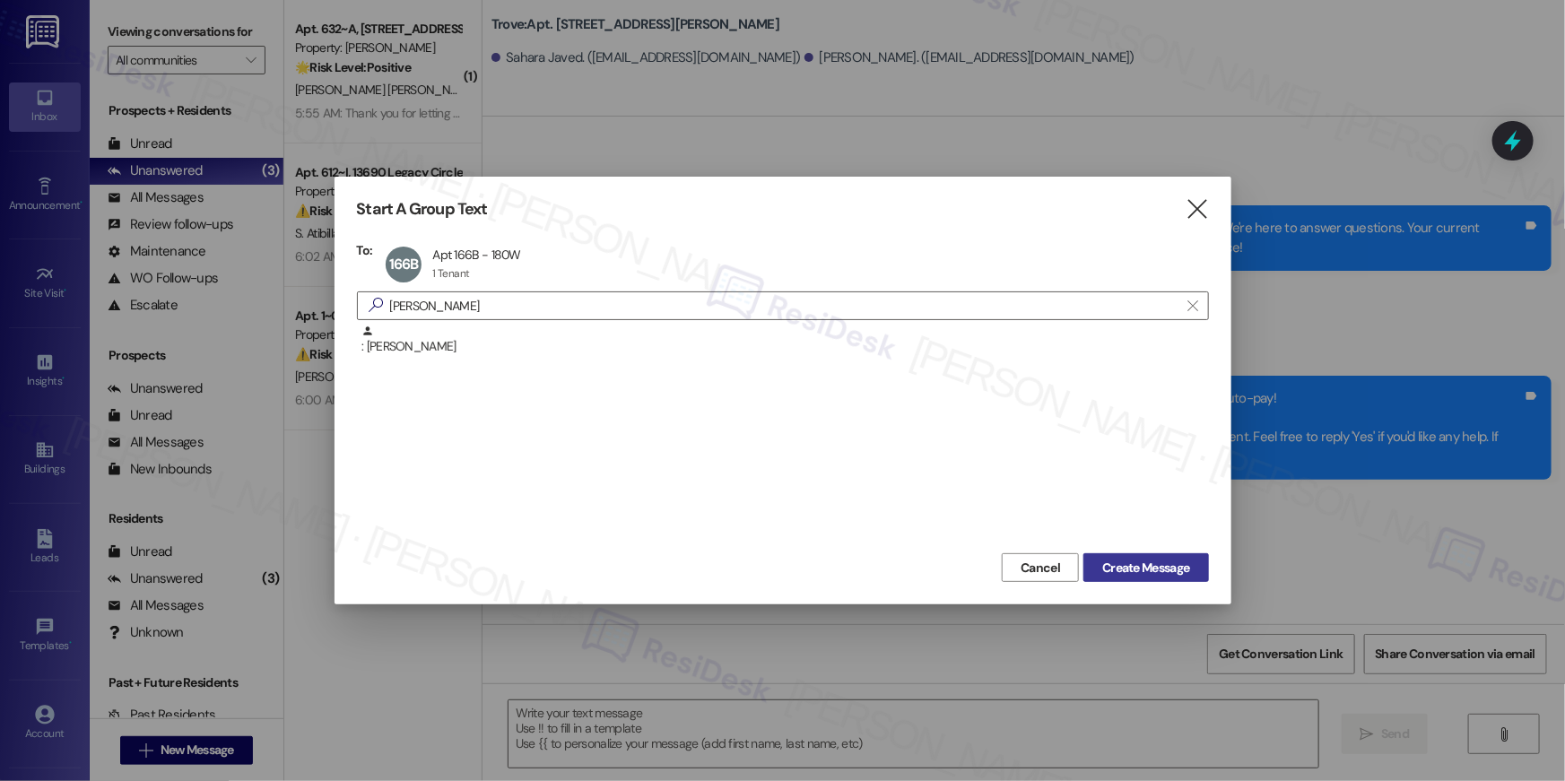
click at [1154, 571] on span "Create Message" at bounding box center [1145, 568] width 87 height 19
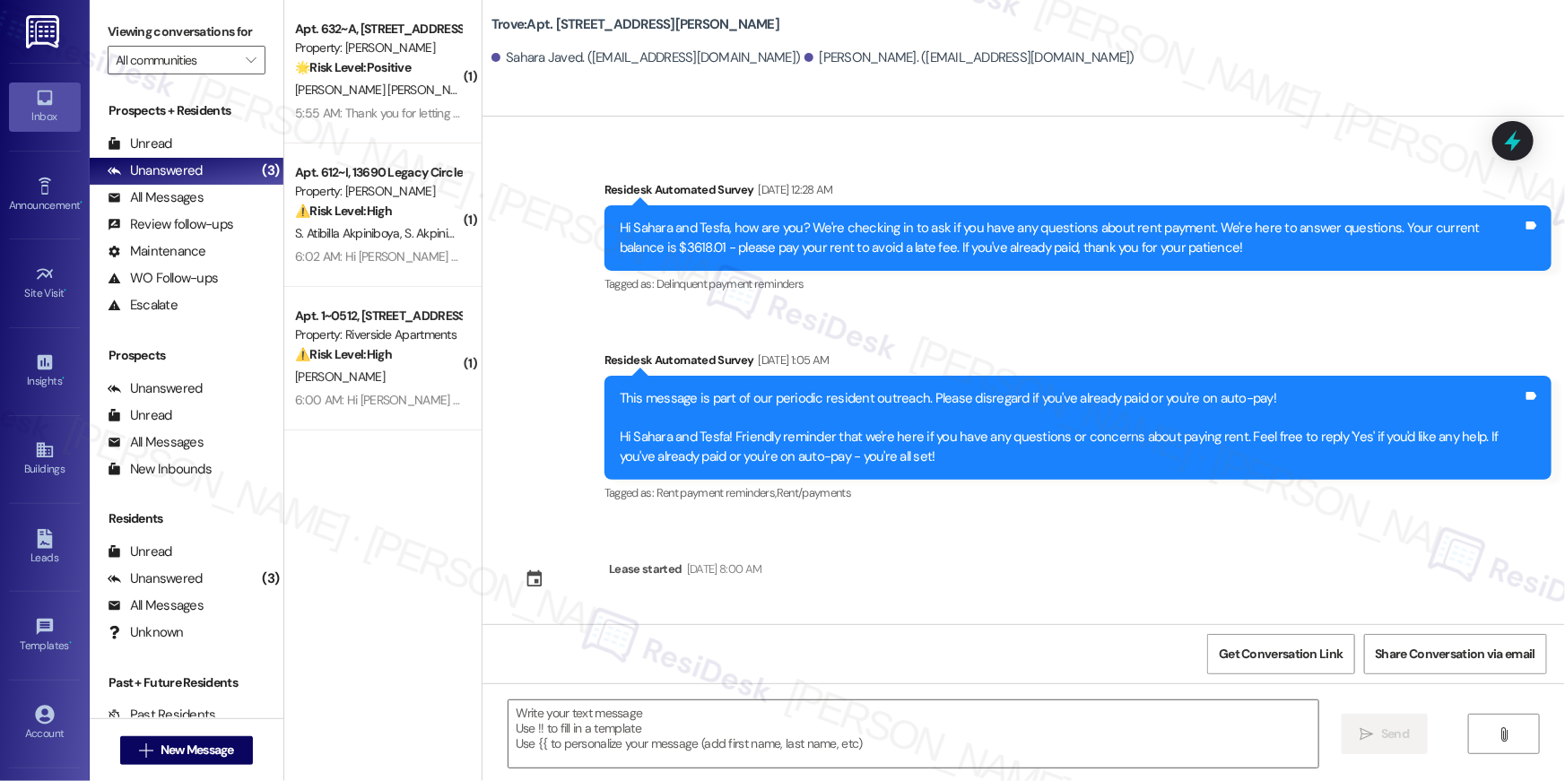
type textarea "Fetching suggested responses. Please feel free to read through the conversation…"
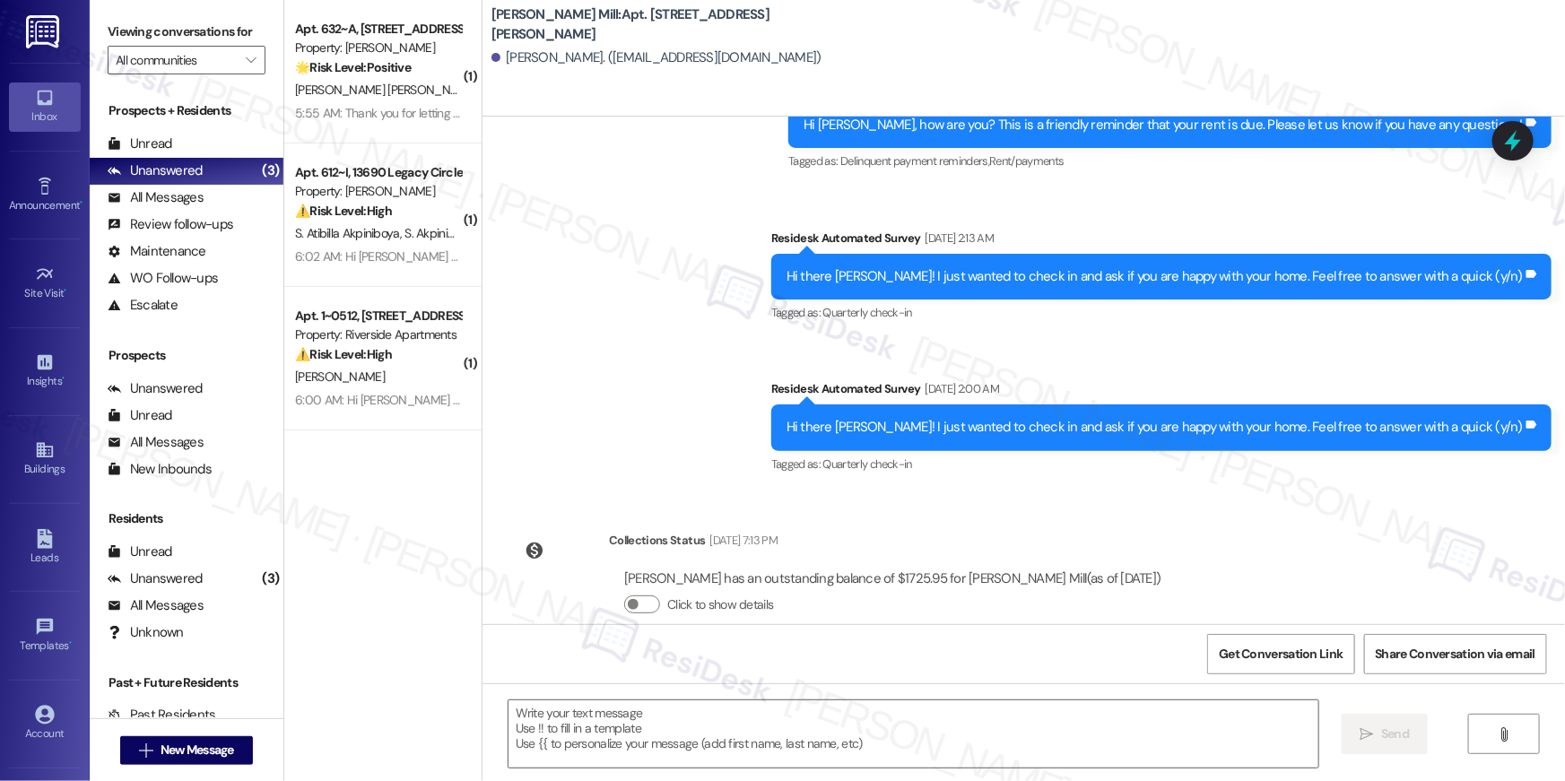
scroll to position [4239, 0]
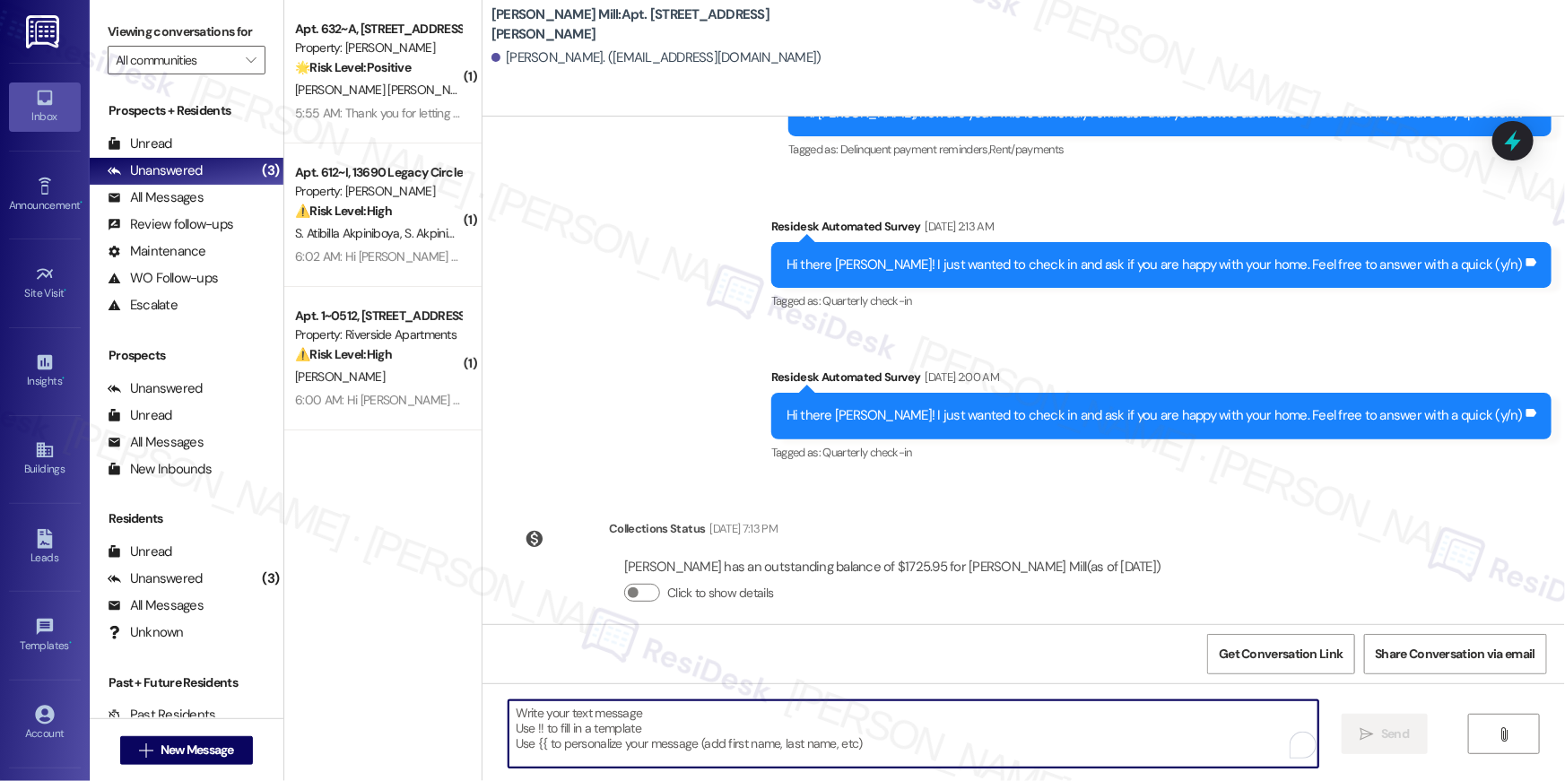
click at [892, 711] on textarea "To enrich screen reader interactions, please activate Accessibility in Grammarl…" at bounding box center [914, 734] width 810 height 67
paste textarea "Hi {{first_name}}, your {{property}} lease renewal offer is now ready! Please r…"
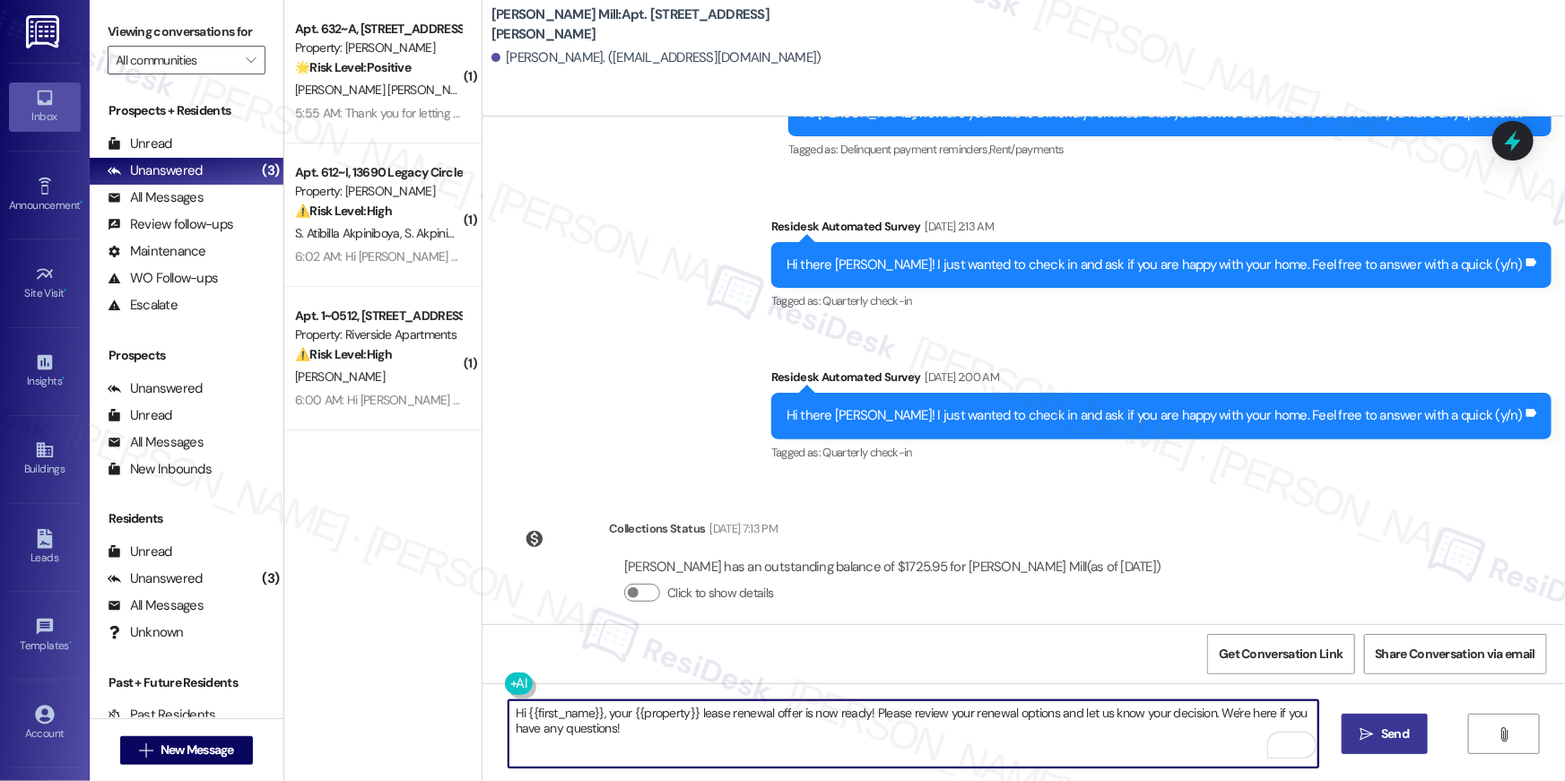
type textarea "Hi {{first_name}}, your {{property}} lease renewal offer is now ready! Please r…"
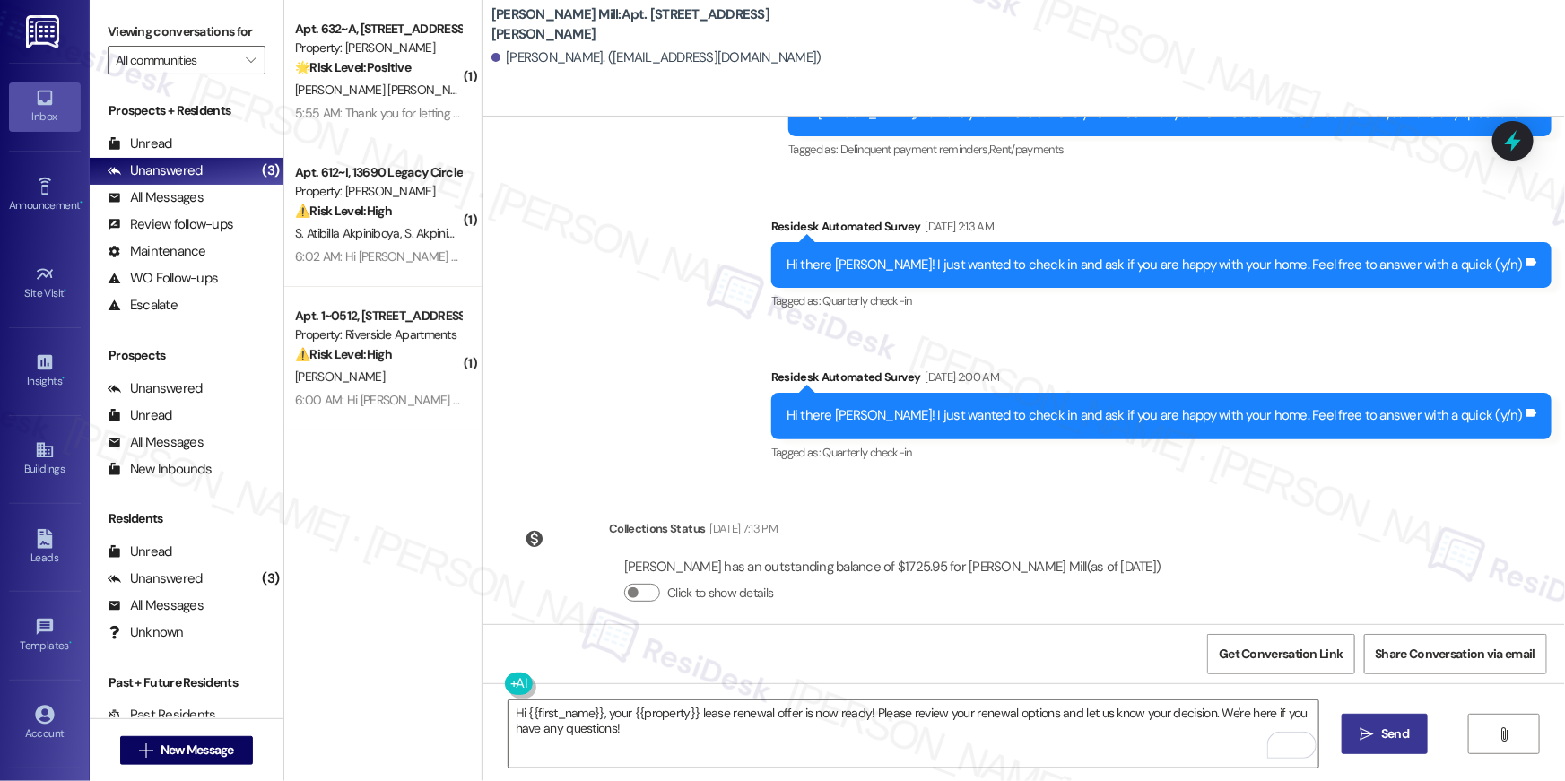
click at [1397, 744] on button " Send" at bounding box center [1385, 734] width 87 height 40
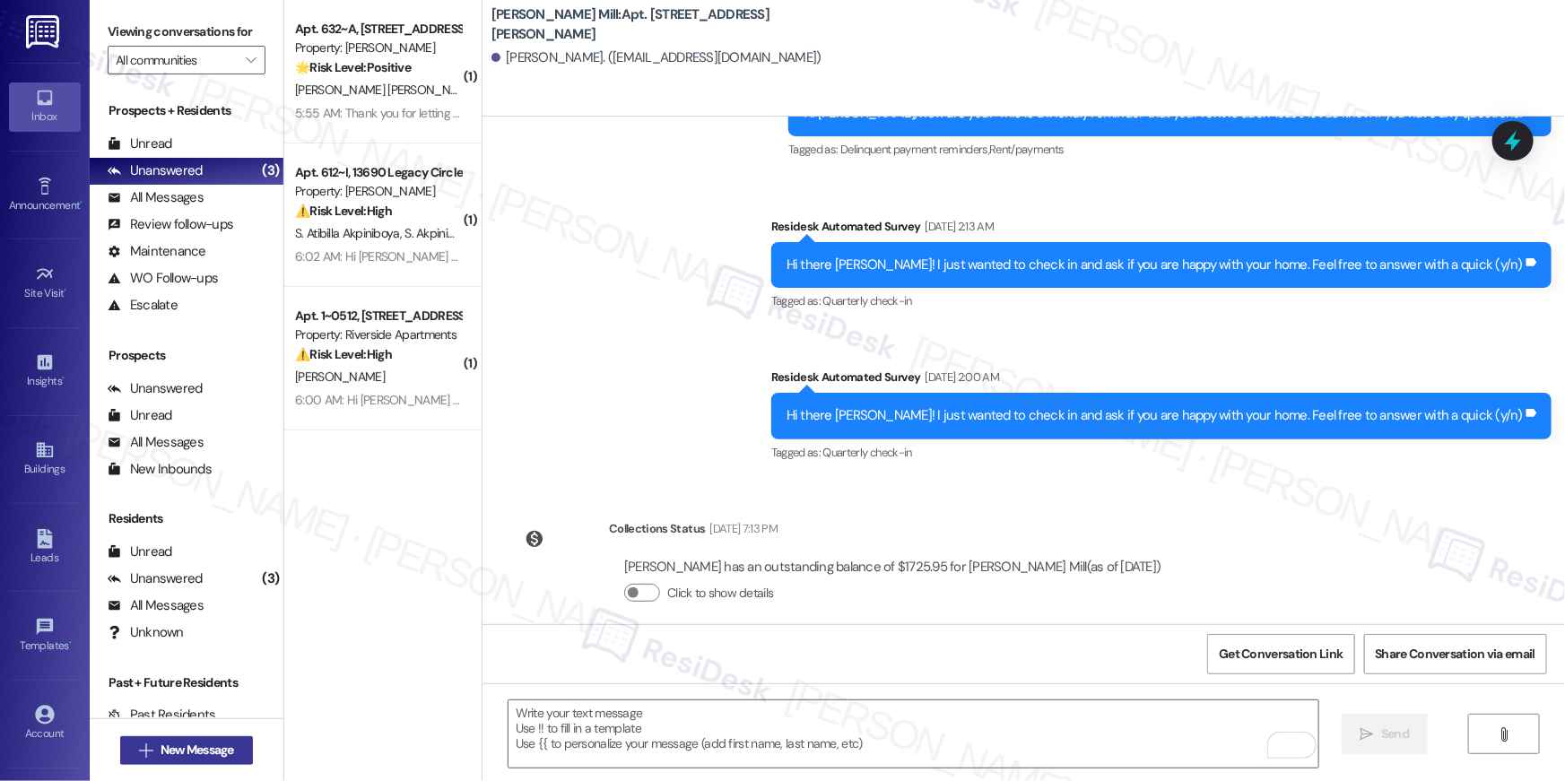
click at [218, 755] on span "New Message" at bounding box center [198, 750] width 74 height 19
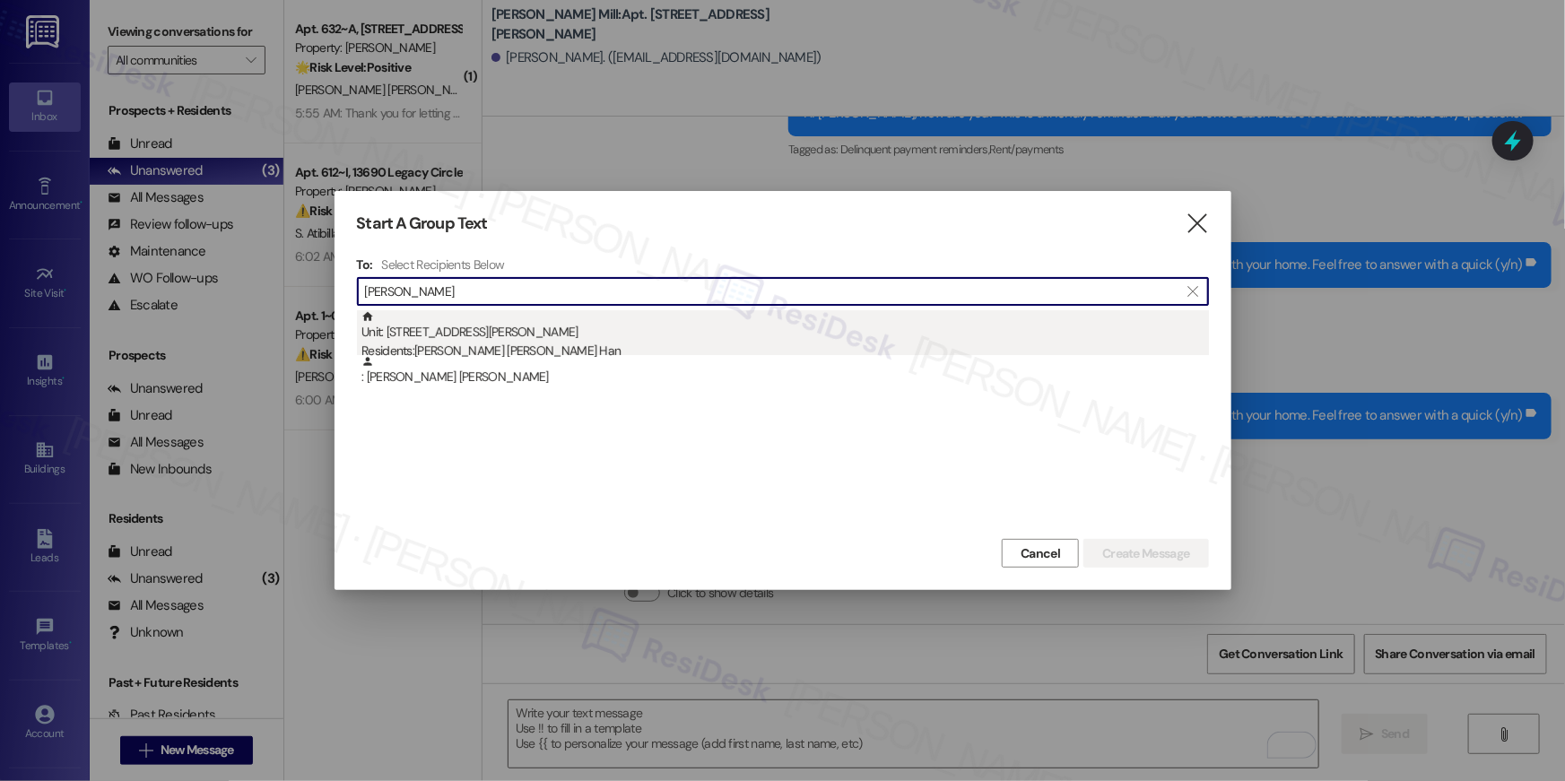
type input "[PERSON_NAME]"
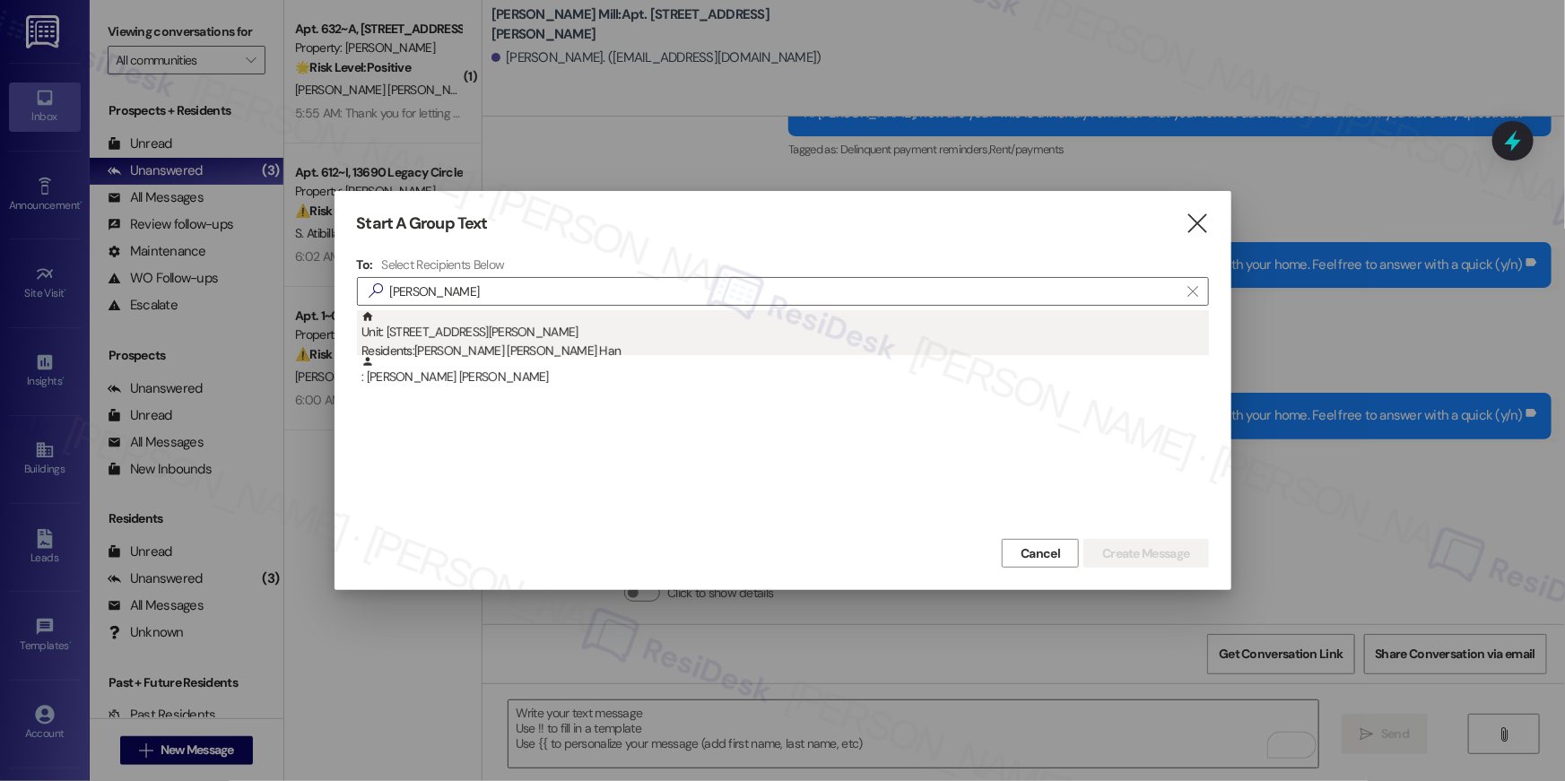
click at [571, 344] on div "Residents: [PERSON_NAME] [PERSON_NAME] Han" at bounding box center [786, 351] width 848 height 19
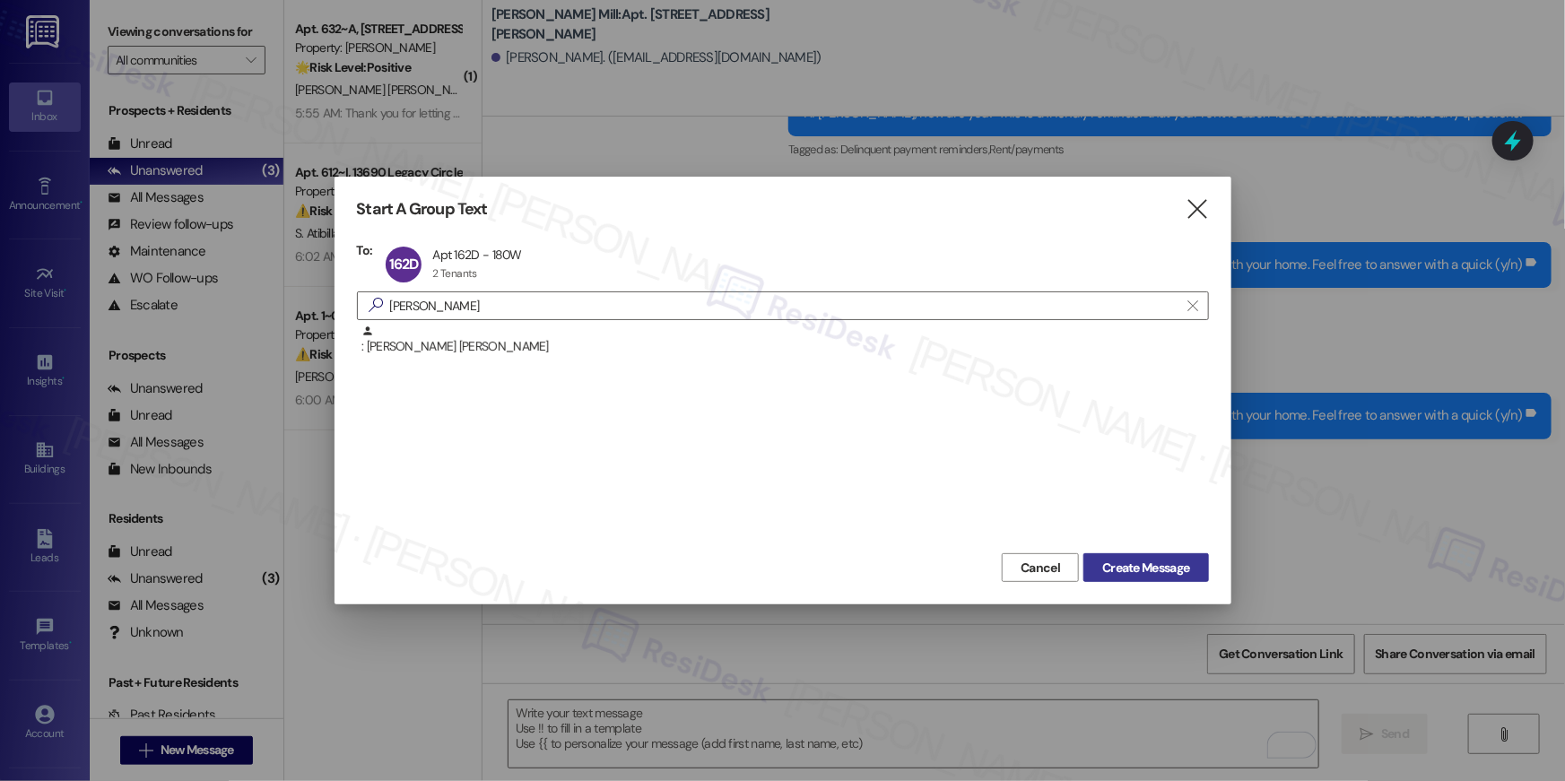
click at [1177, 578] on button "Create Message" at bounding box center [1146, 567] width 125 height 29
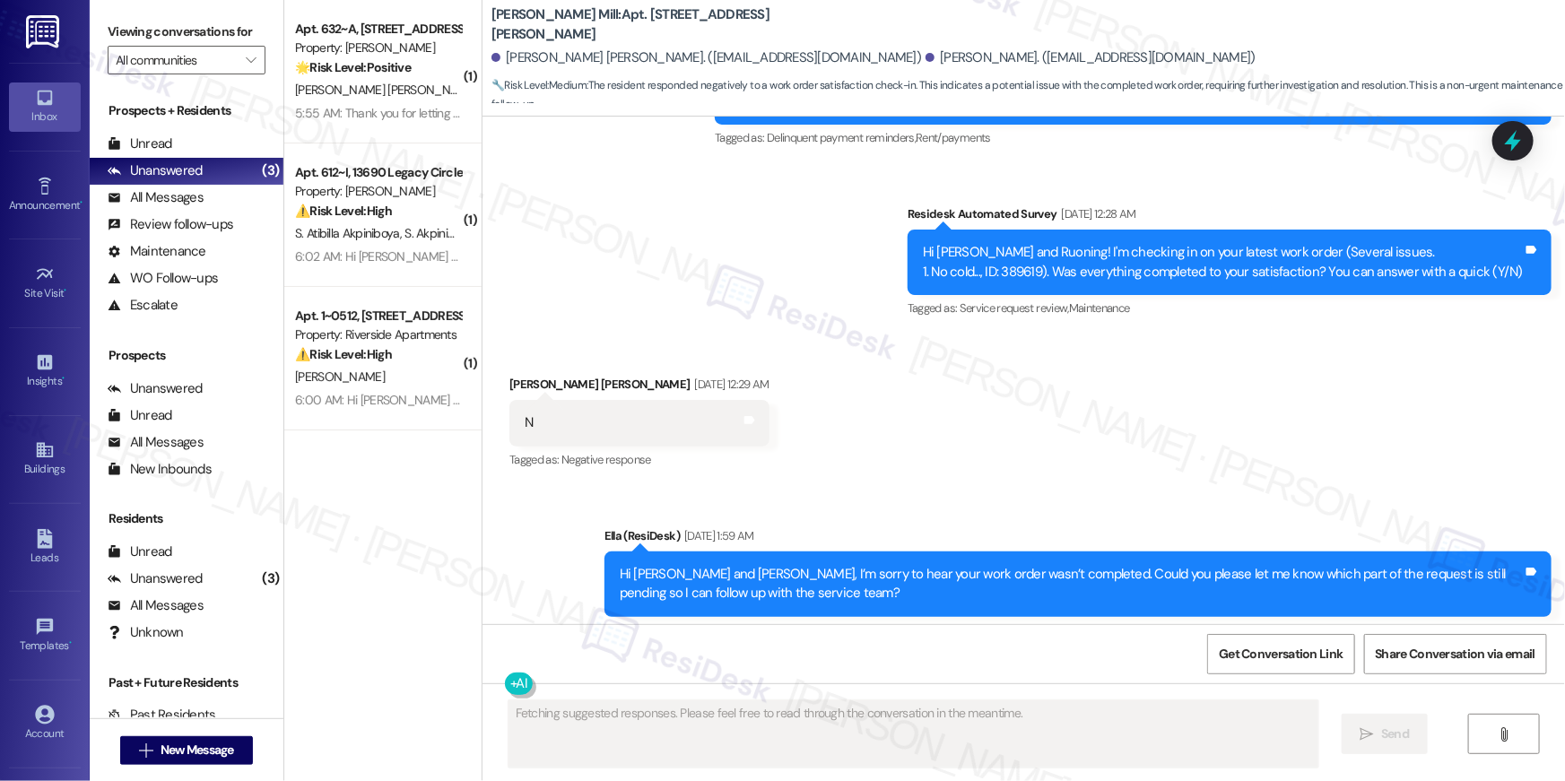
scroll to position [5804, 0]
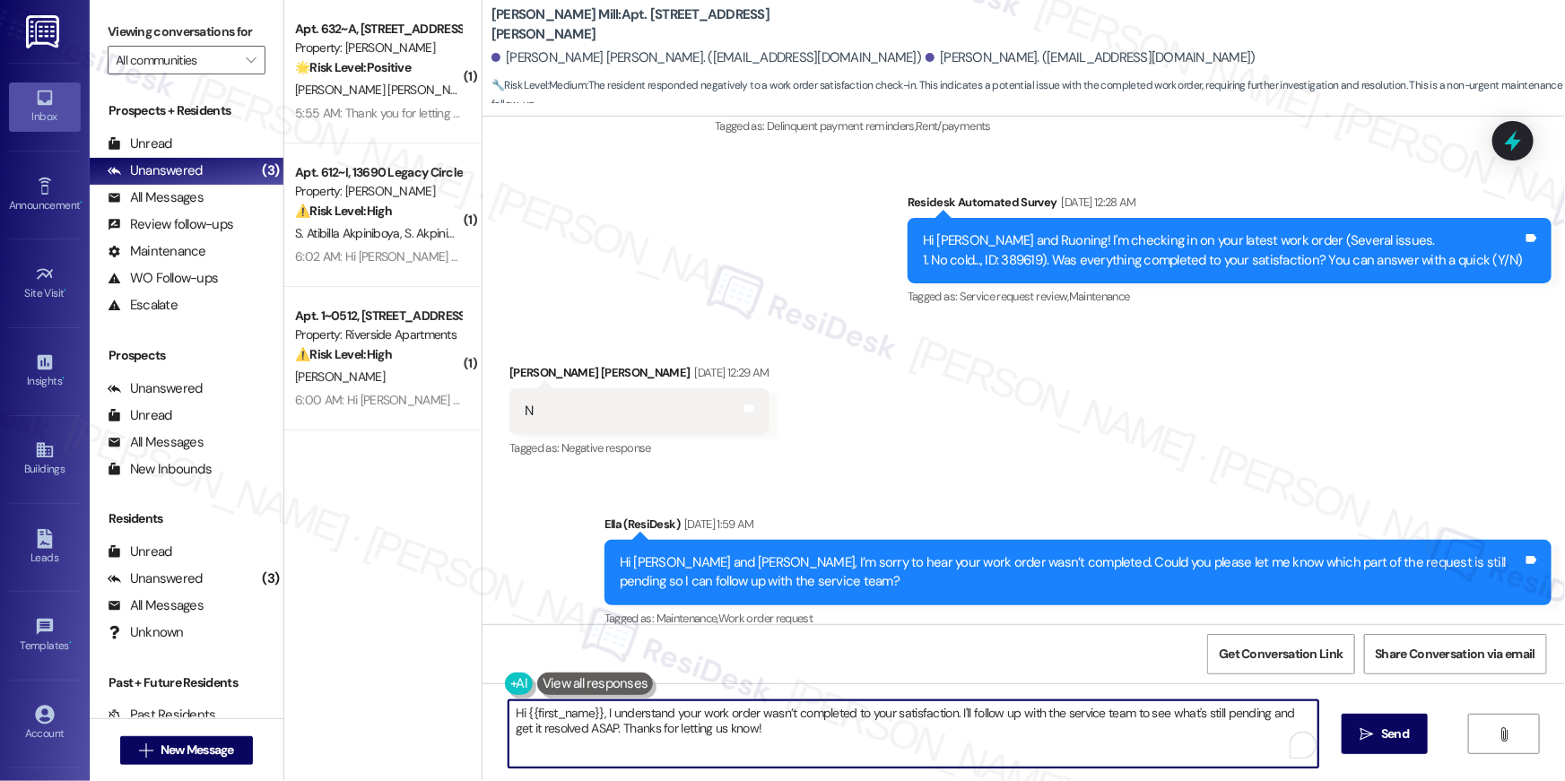
click at [1023, 728] on textarea "Hi {{first_name}}, I understand your work order wasn’t completed to your satisf…" at bounding box center [914, 734] width 810 height 67
paste textarea "your {{property}} lease renewal offer is now ready! Please review your renewal …"
type textarea "Hi {{first_name}}, your {{property}} lease renewal offer is now ready! Please r…"
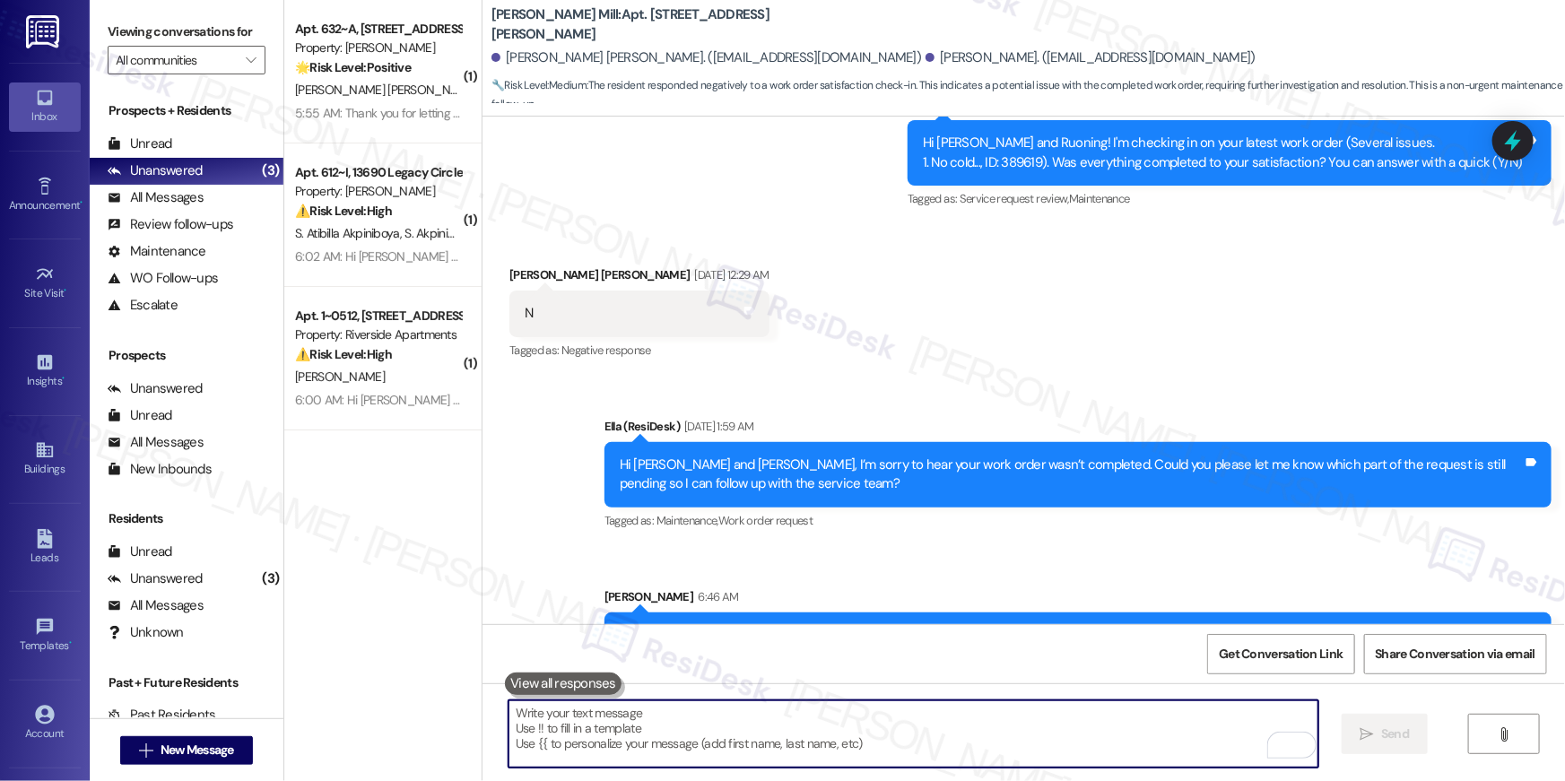
scroll to position [5948, 0]
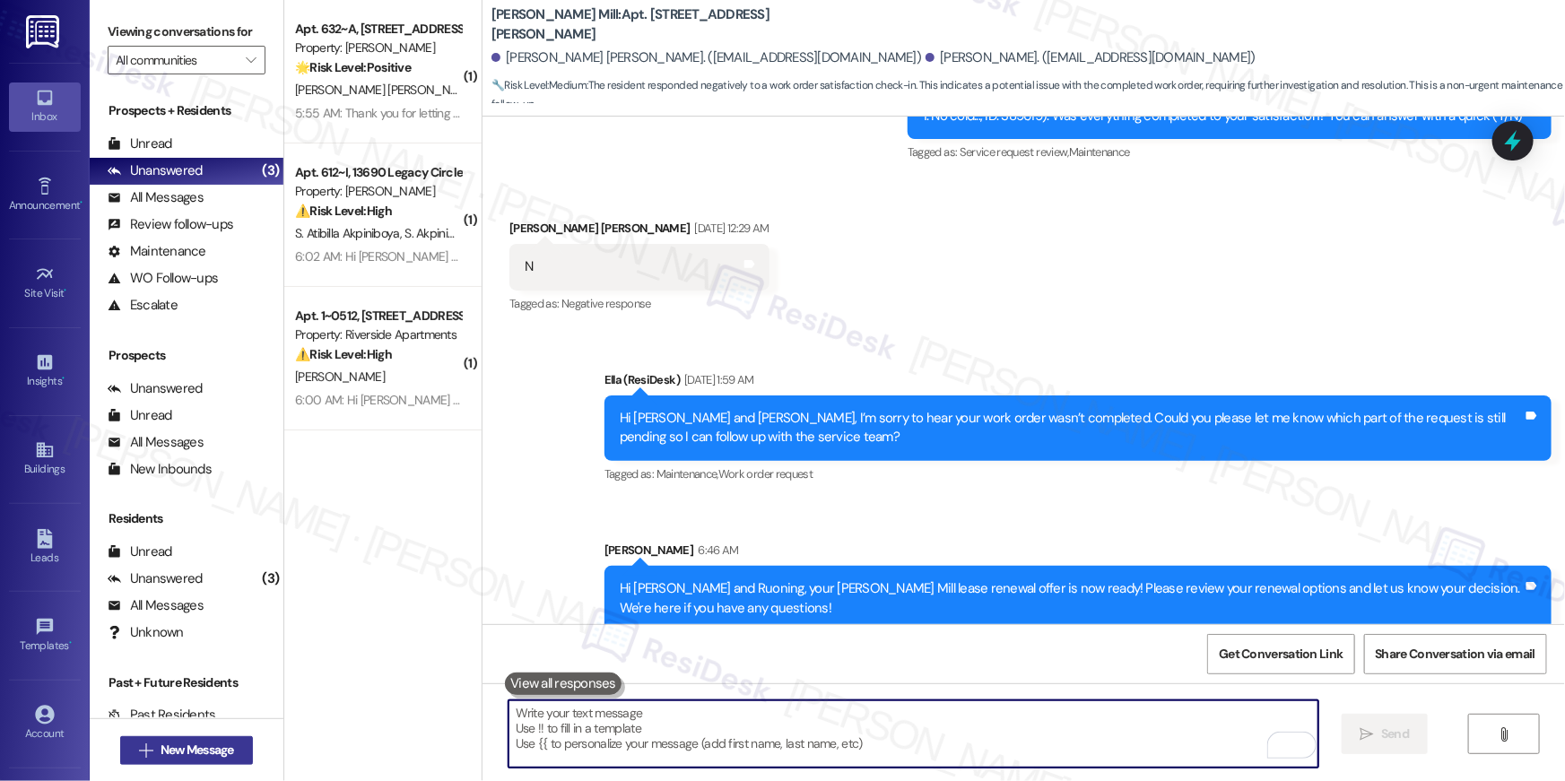
click at [223, 747] on span "New Message" at bounding box center [198, 750] width 74 height 19
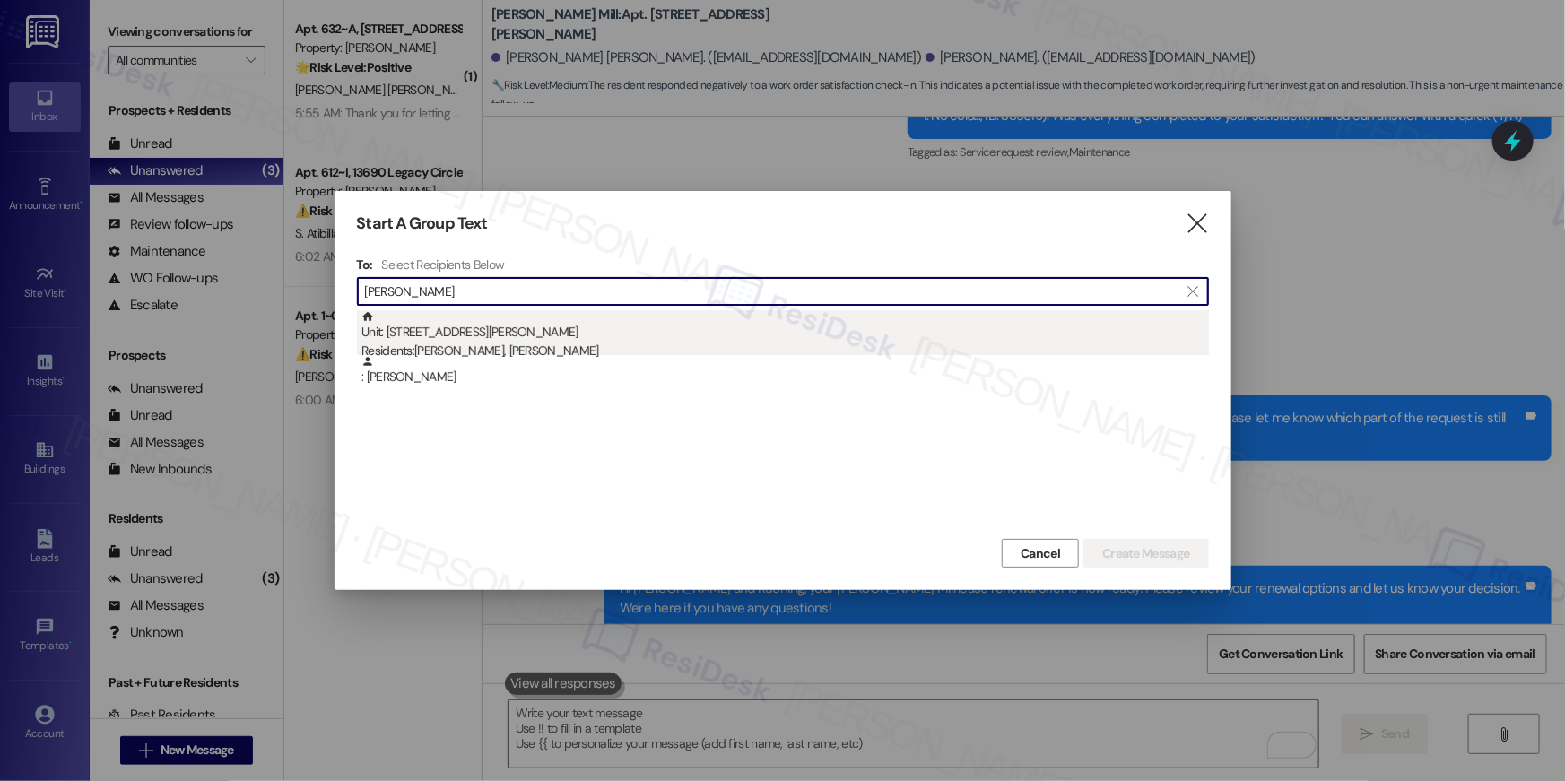
type input "[PERSON_NAME]"
click at [685, 348] on div "Residents: [PERSON_NAME], [PERSON_NAME]" at bounding box center [786, 351] width 848 height 19
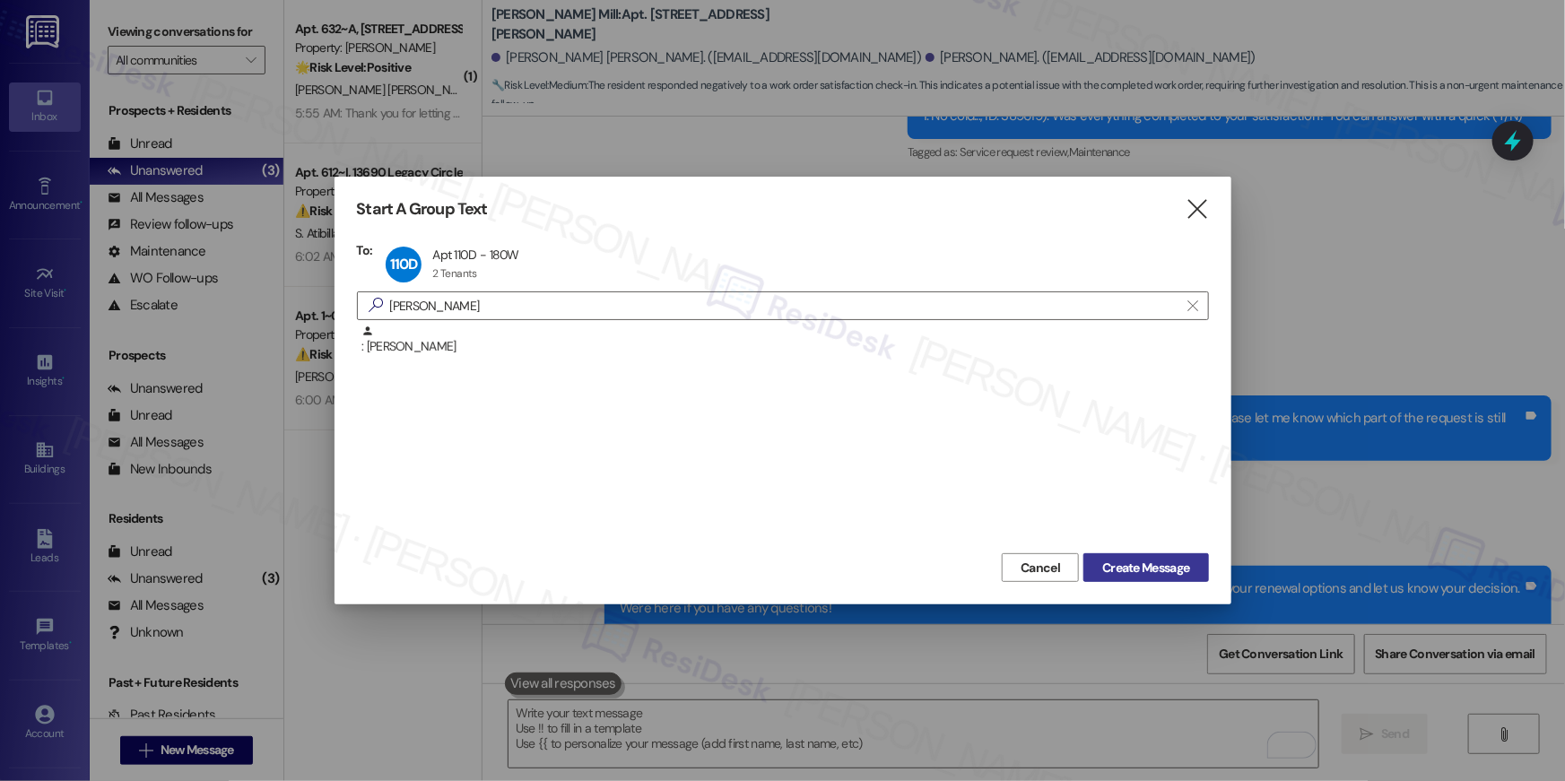
click at [1128, 567] on span "Create Message" at bounding box center [1145, 568] width 87 height 19
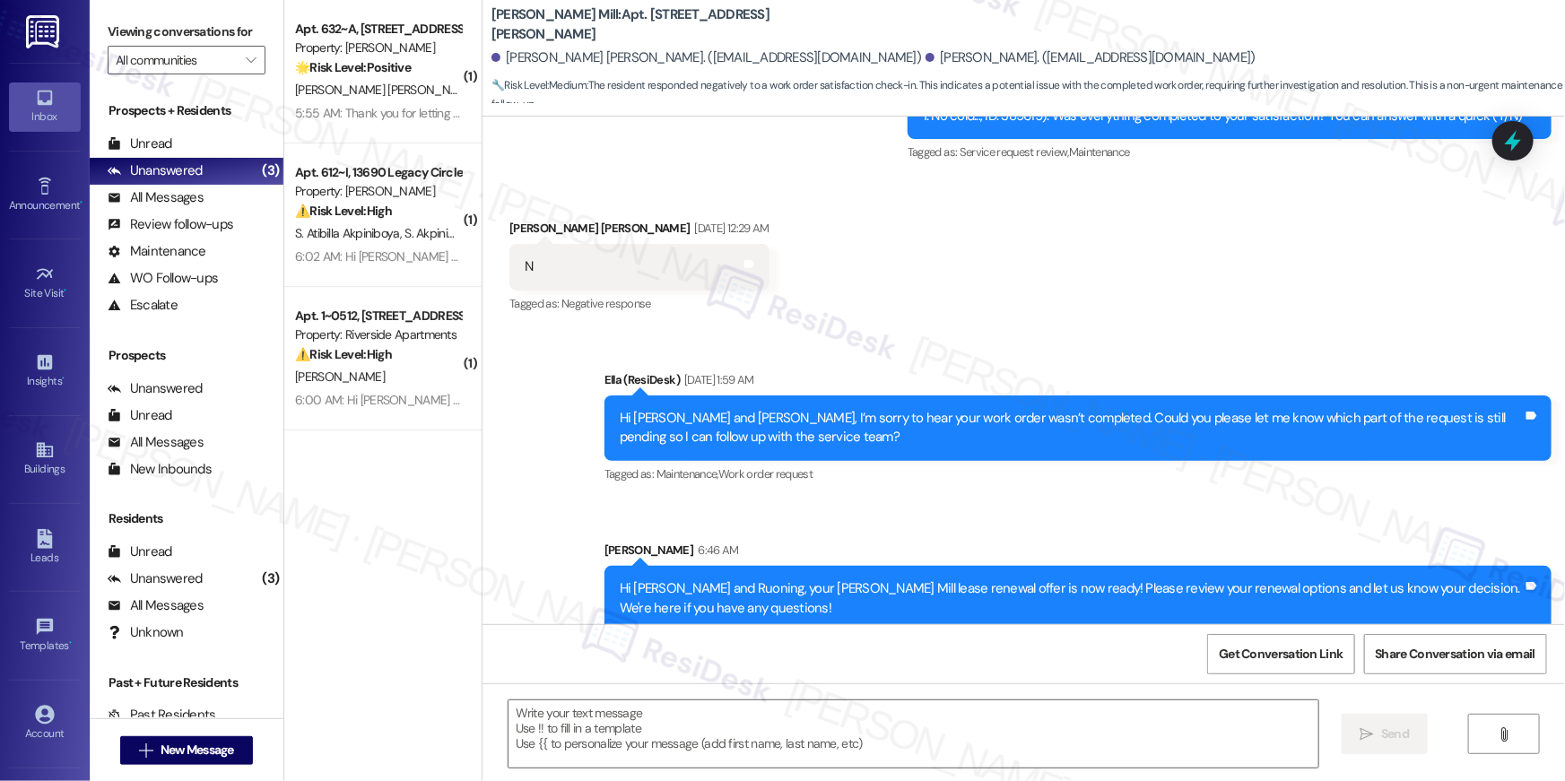
type textarea "Fetching suggested responses. Please feel free to read through the conversation…"
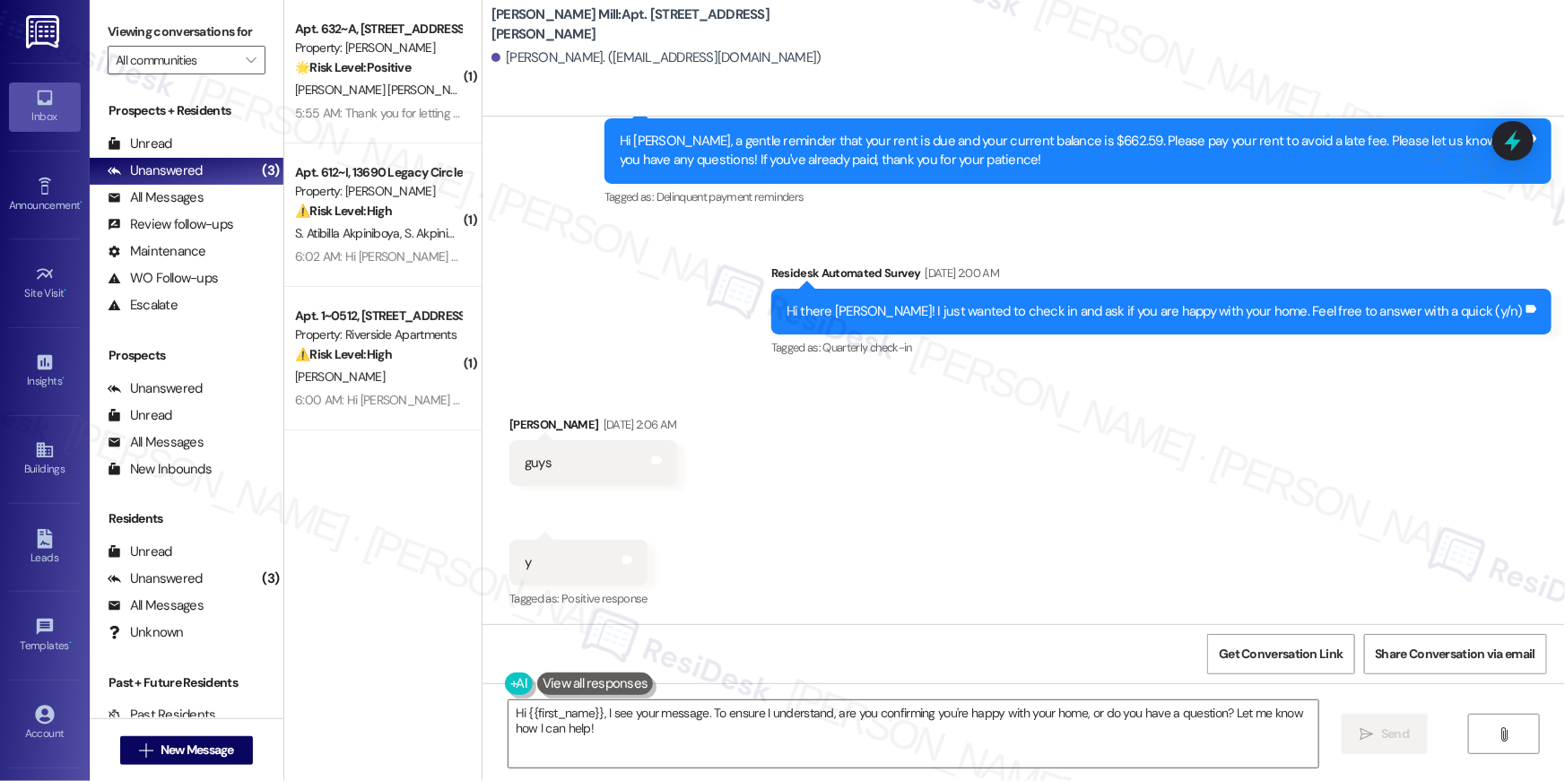
scroll to position [5974, 0]
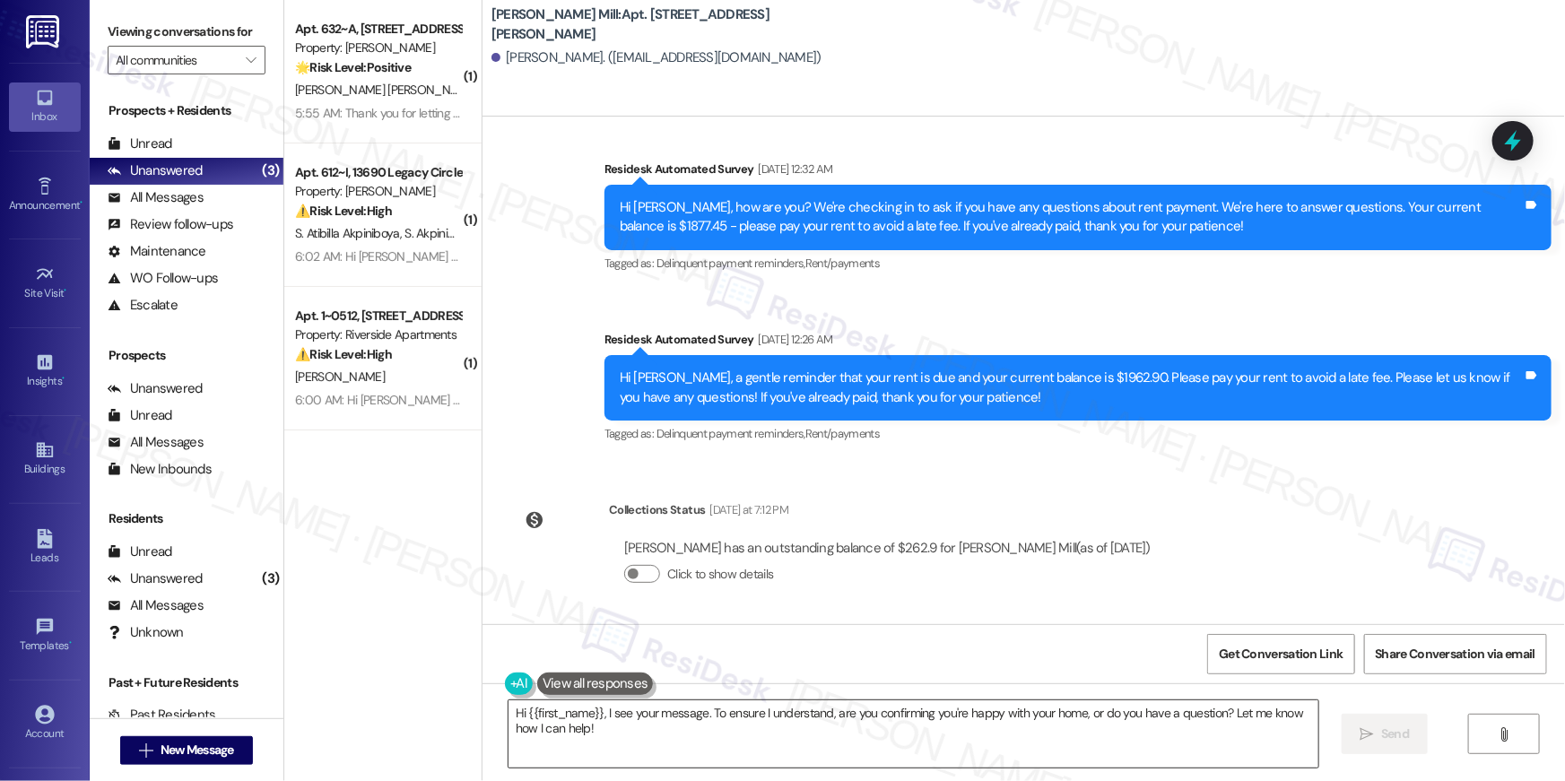
click at [1180, 740] on textarea "Hi {{first_name}}, I see your message. To ensure I understand, are you confirmi…" at bounding box center [914, 734] width 810 height 67
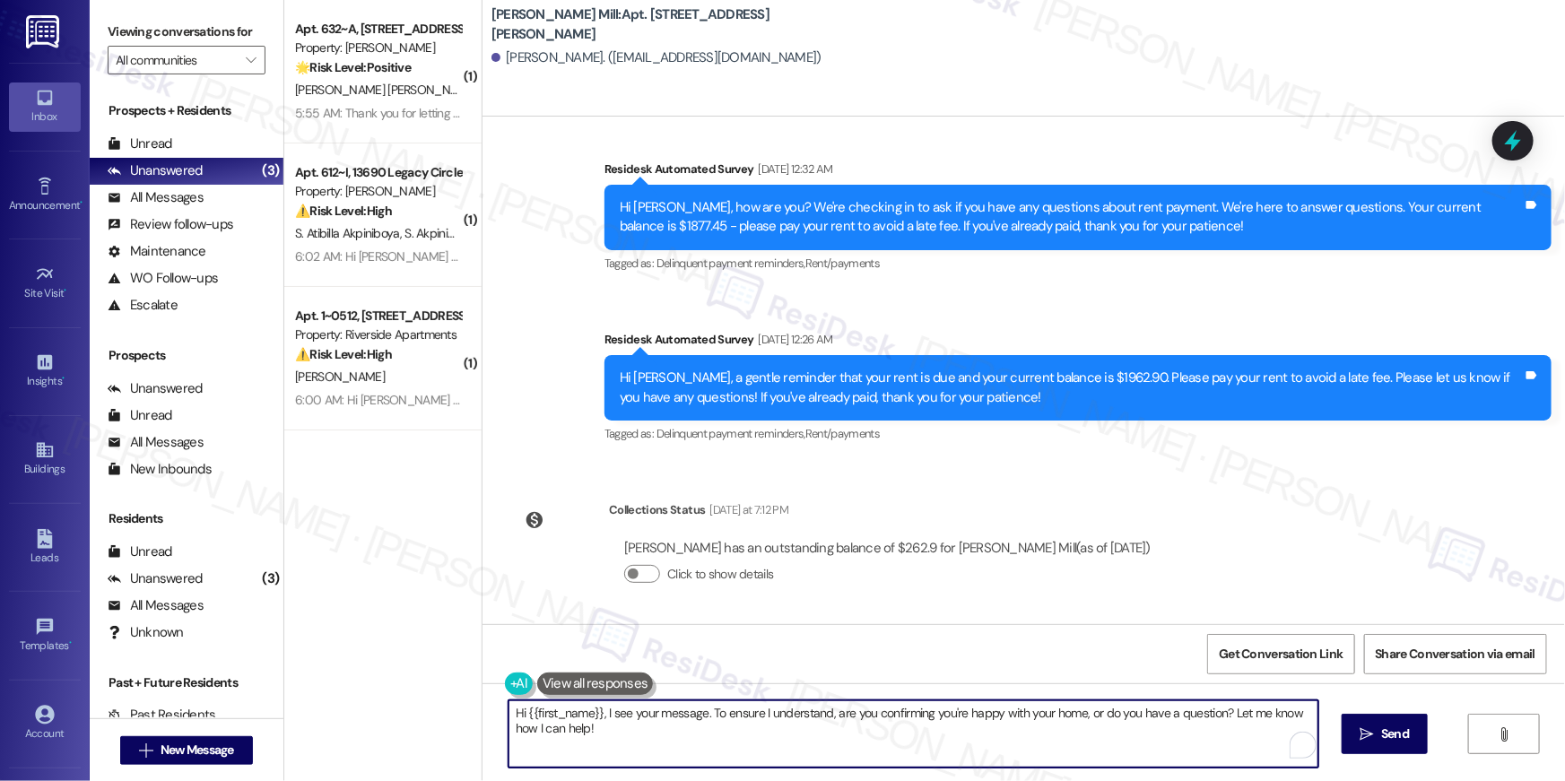
paste textarea "your {{property}} lease renewal offer is now ready! Please review your renewal …"
type textarea "Hi {{first_name}}, your {{property}} lease renewal offer is now ready! Please r…"
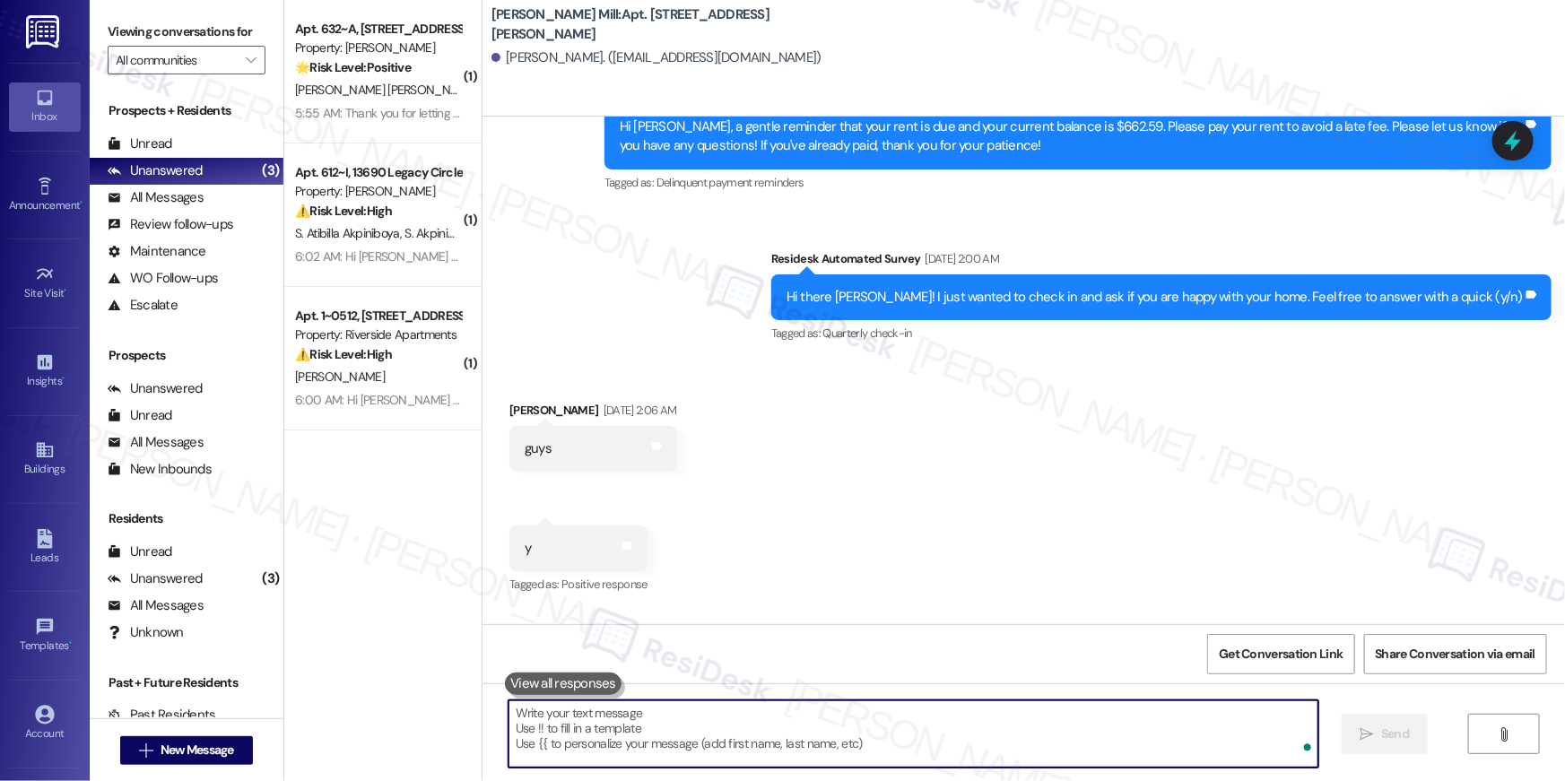
scroll to position [4975, 0]
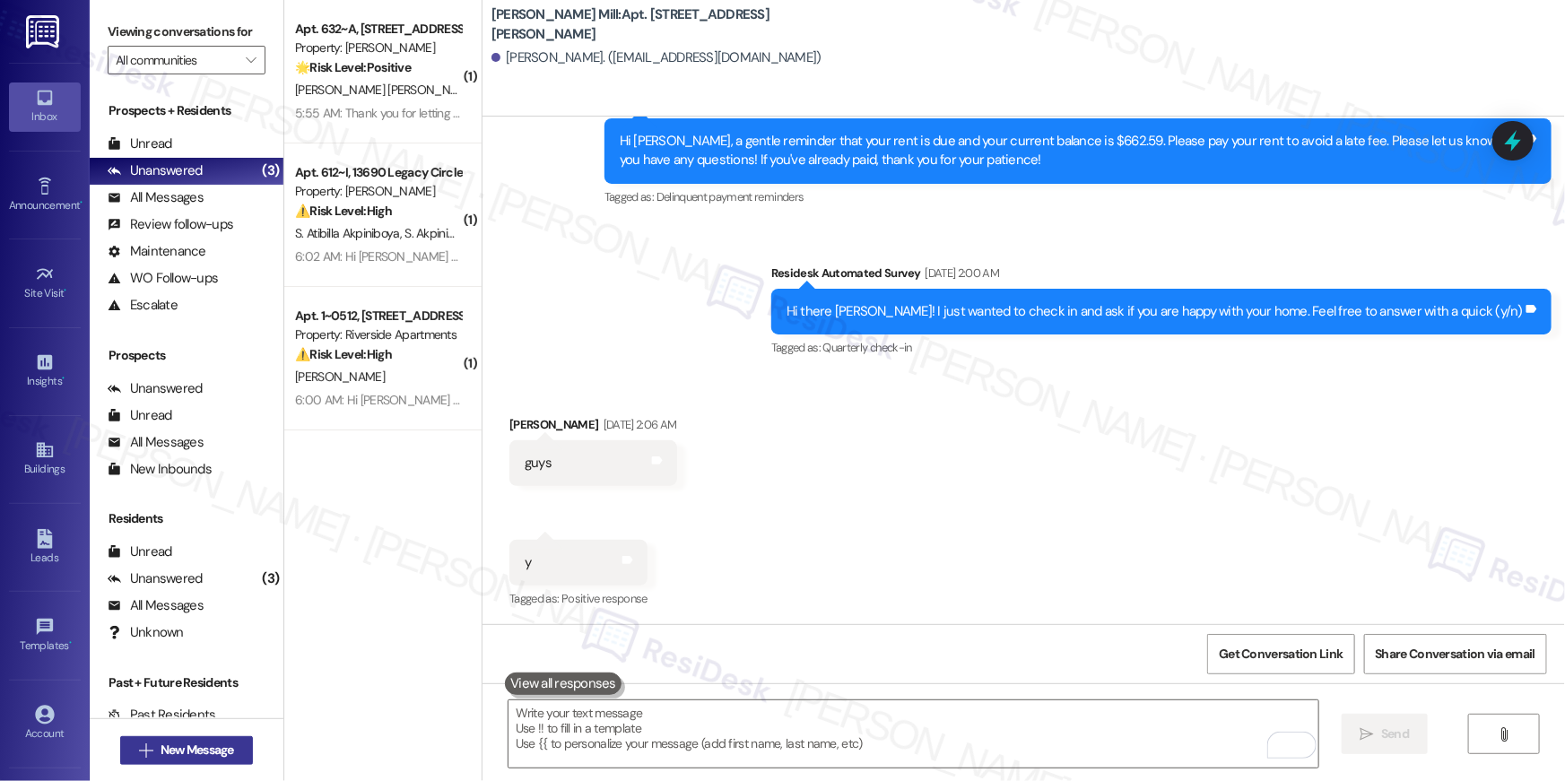
click at [228, 751] on span "New Message" at bounding box center [198, 750] width 74 height 19
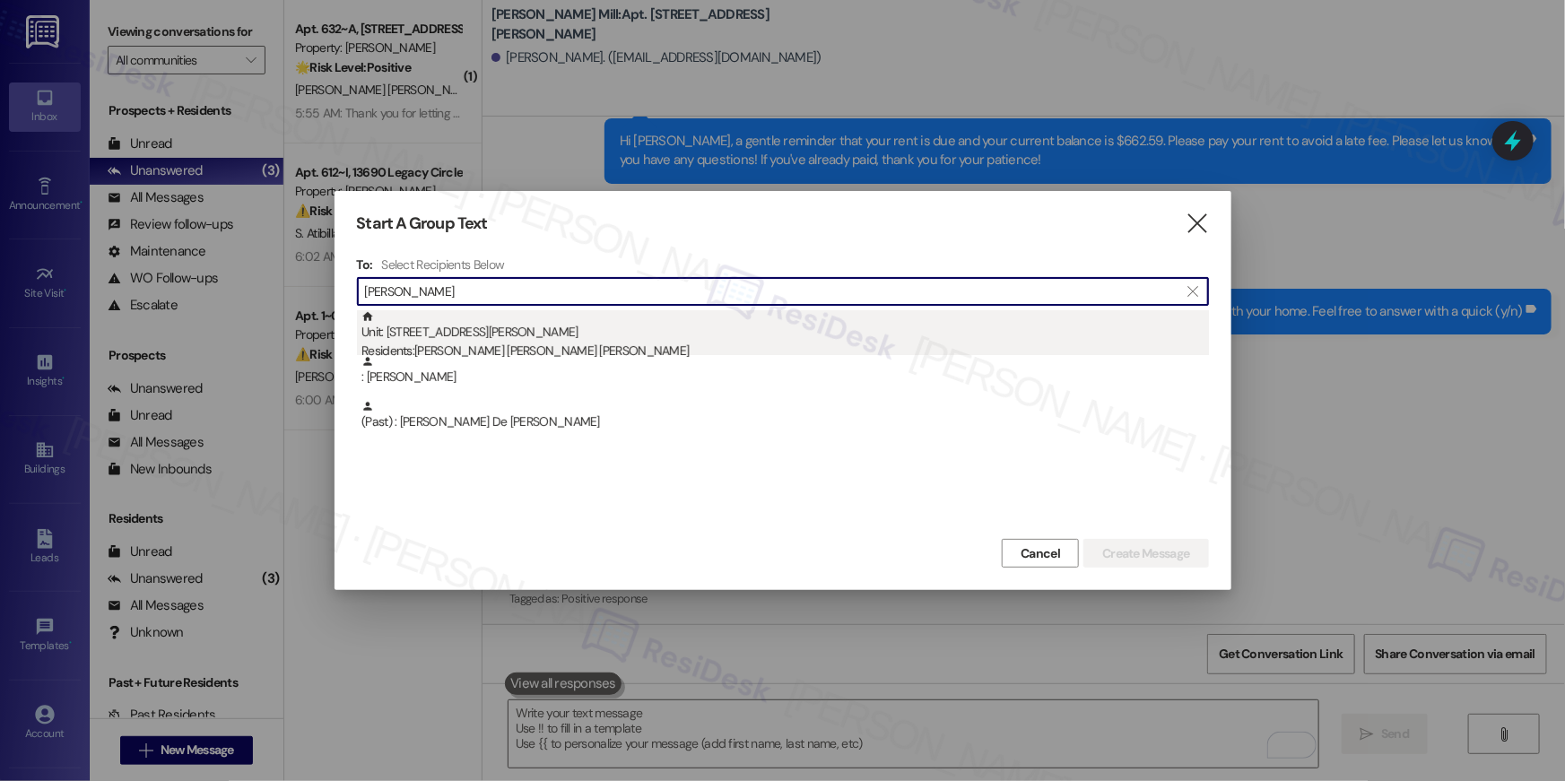
type input "[PERSON_NAME]"
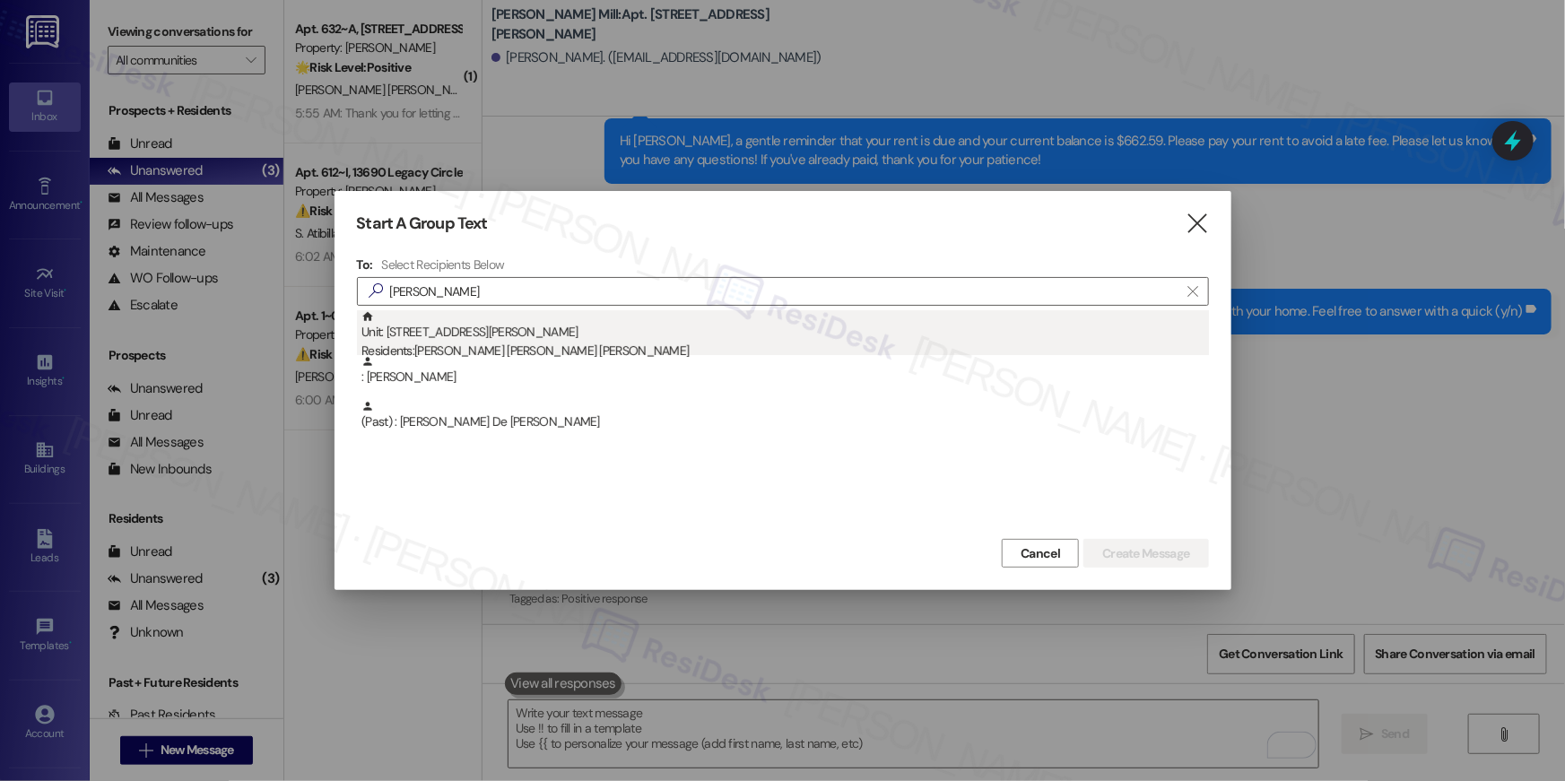
click at [649, 350] on div "Residents: [PERSON_NAME] [PERSON_NAME] [PERSON_NAME]" at bounding box center [786, 351] width 848 height 19
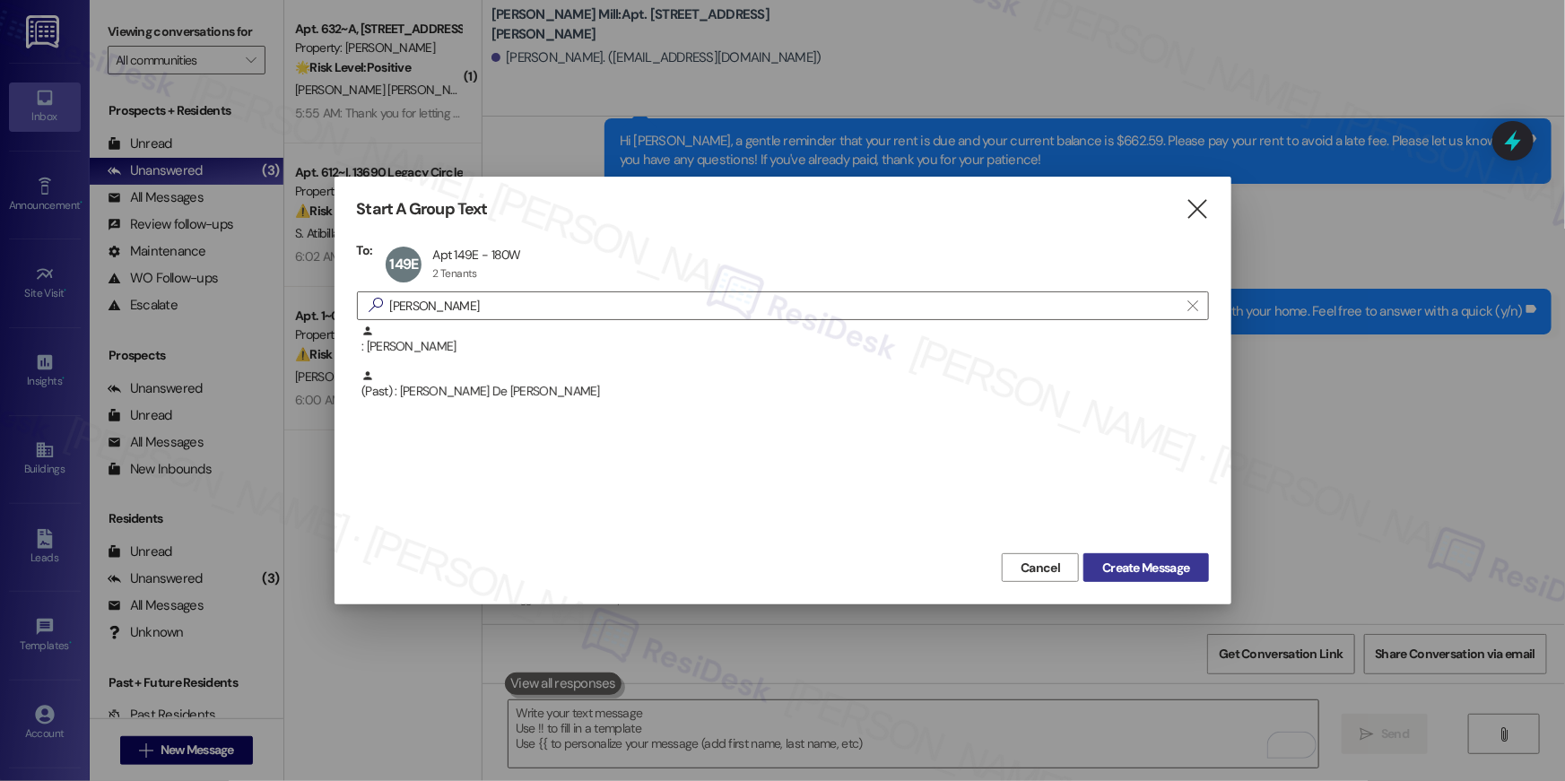
click at [1106, 565] on span "Create Message" at bounding box center [1145, 568] width 87 height 19
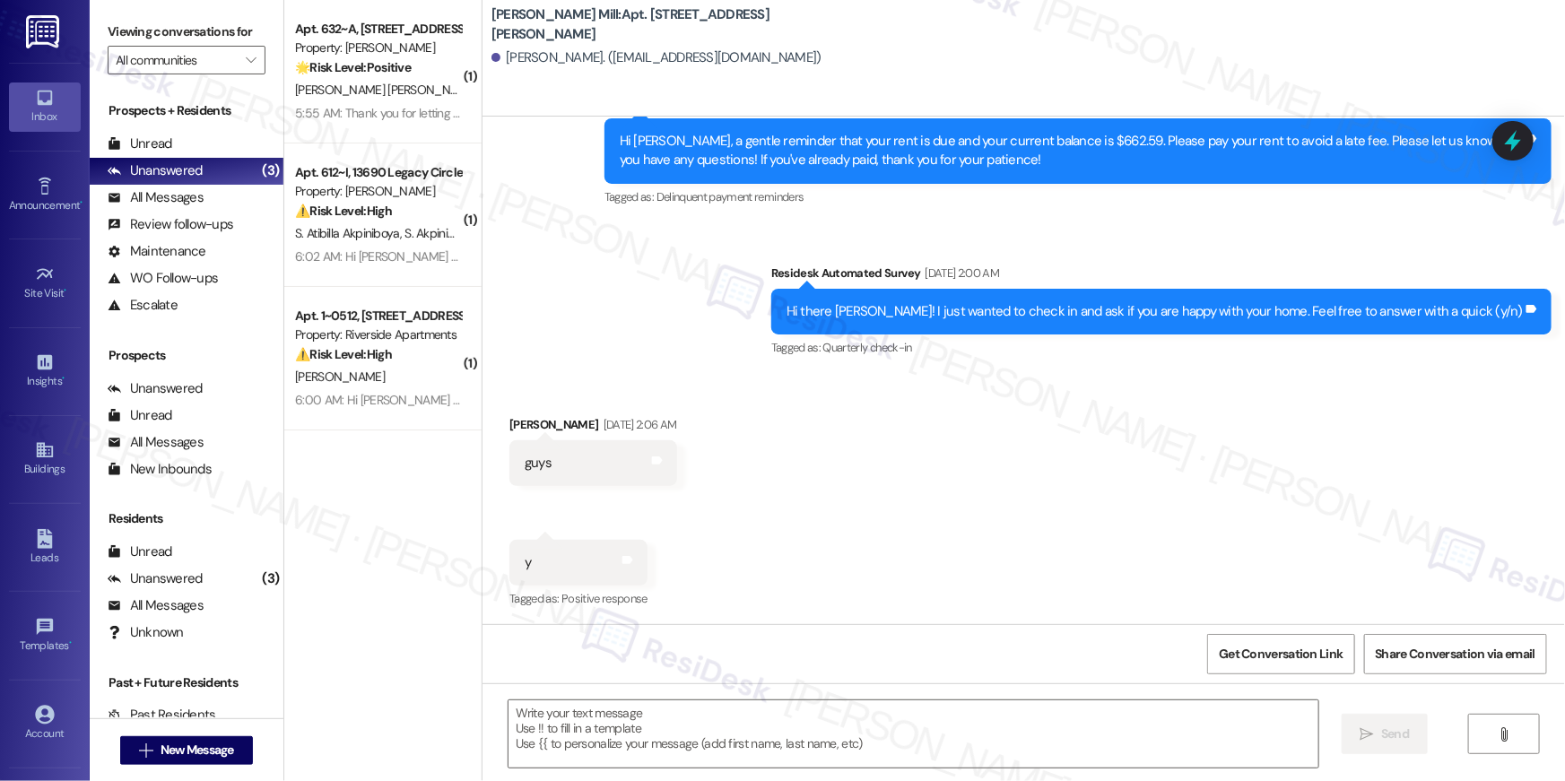
type textarea "Fetching suggested responses. Please feel free to read through the conversation…"
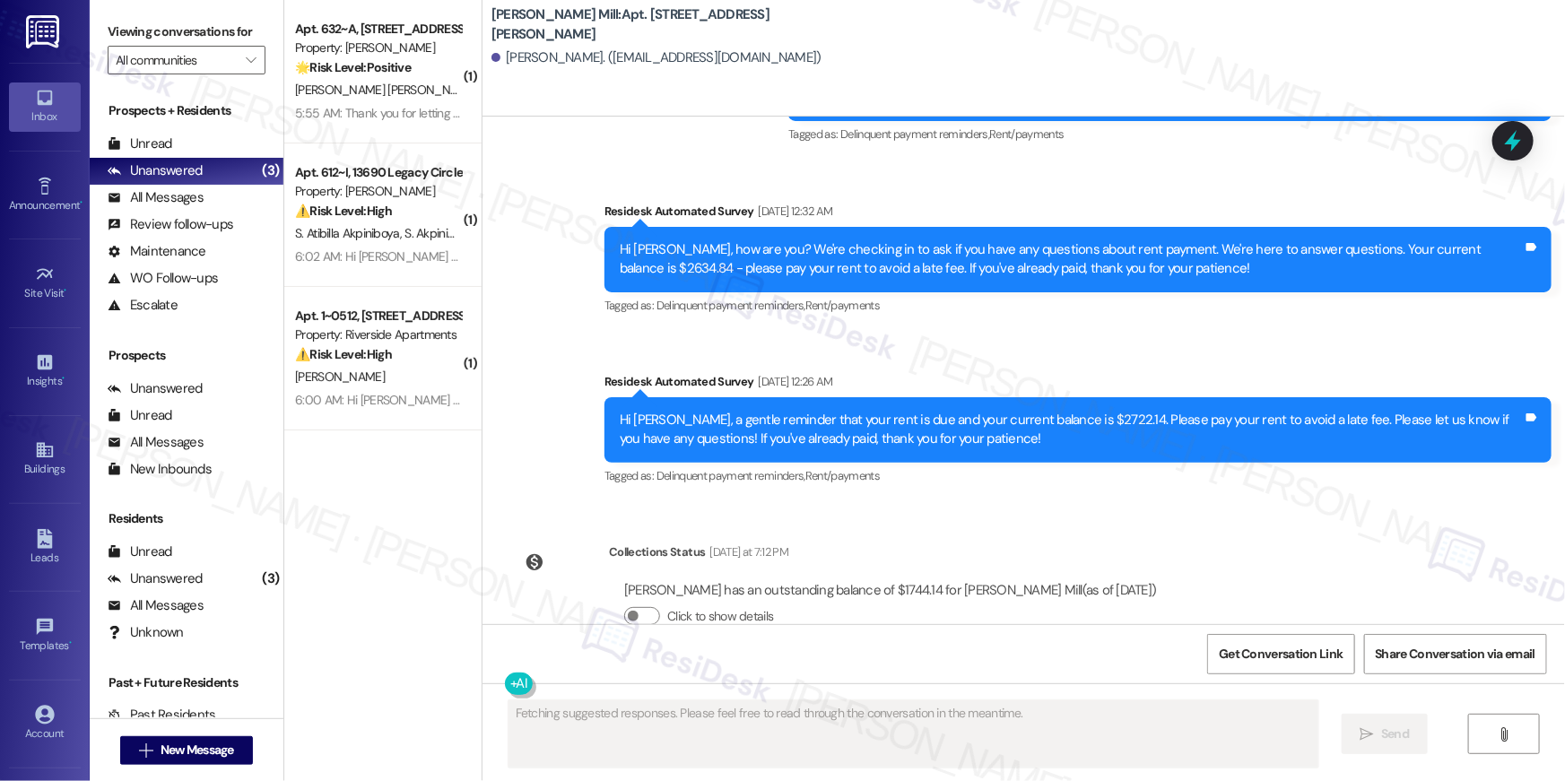
scroll to position [6072, 0]
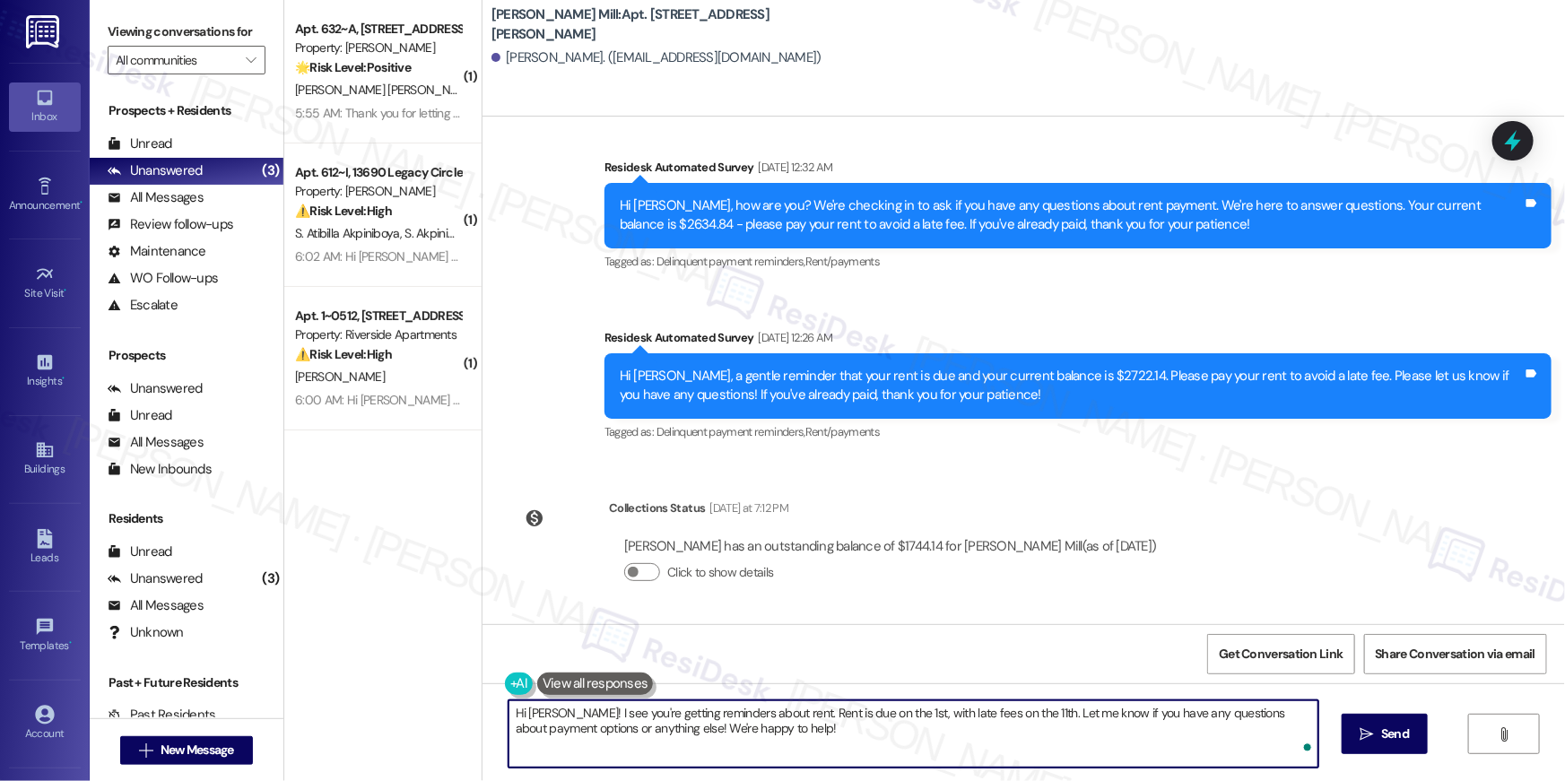
click at [1041, 723] on textarea "Hi [PERSON_NAME]! I see you're getting reminders about rent. Rent is due on the…" at bounding box center [914, 734] width 810 height 67
paste textarea "{{first_name}}, your {{property}} lease renewal offer is now ready! Please revi…"
type textarea "Hi {{first_name}}, your {{property}} lease renewal offer is now ready! Please r…"
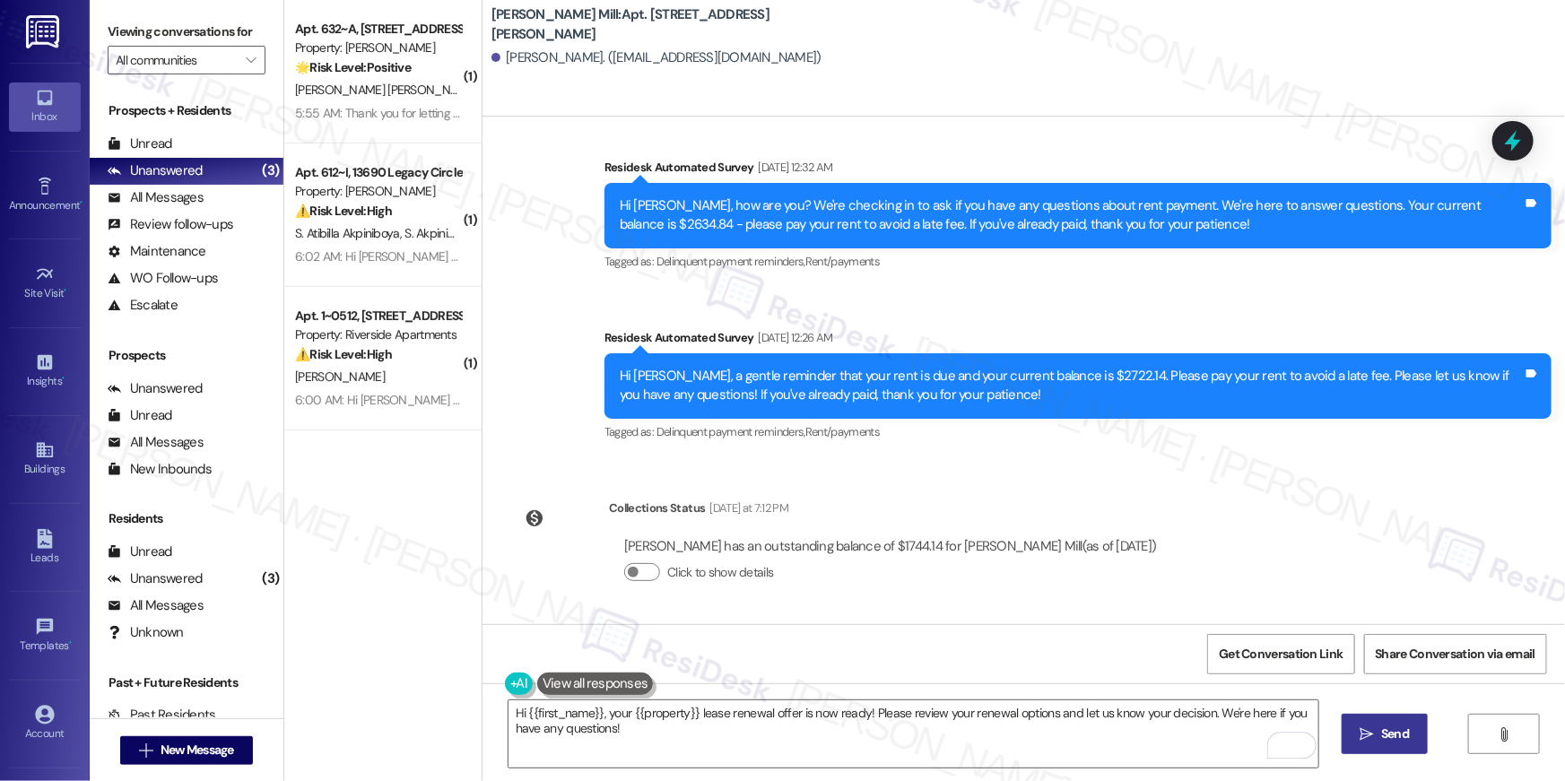
click at [1357, 736] on span " Send" at bounding box center [1385, 734] width 57 height 19
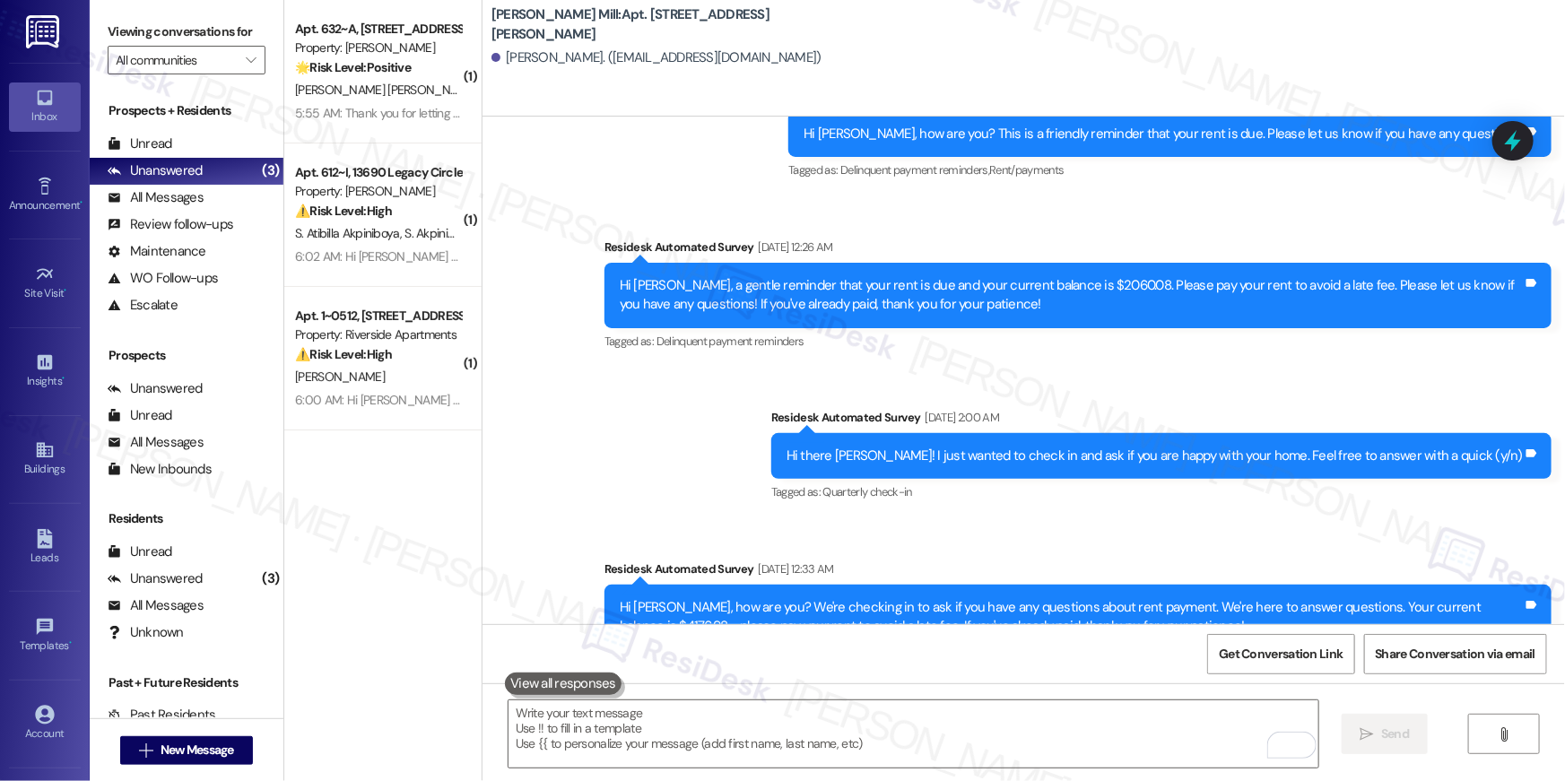
scroll to position [6216, 0]
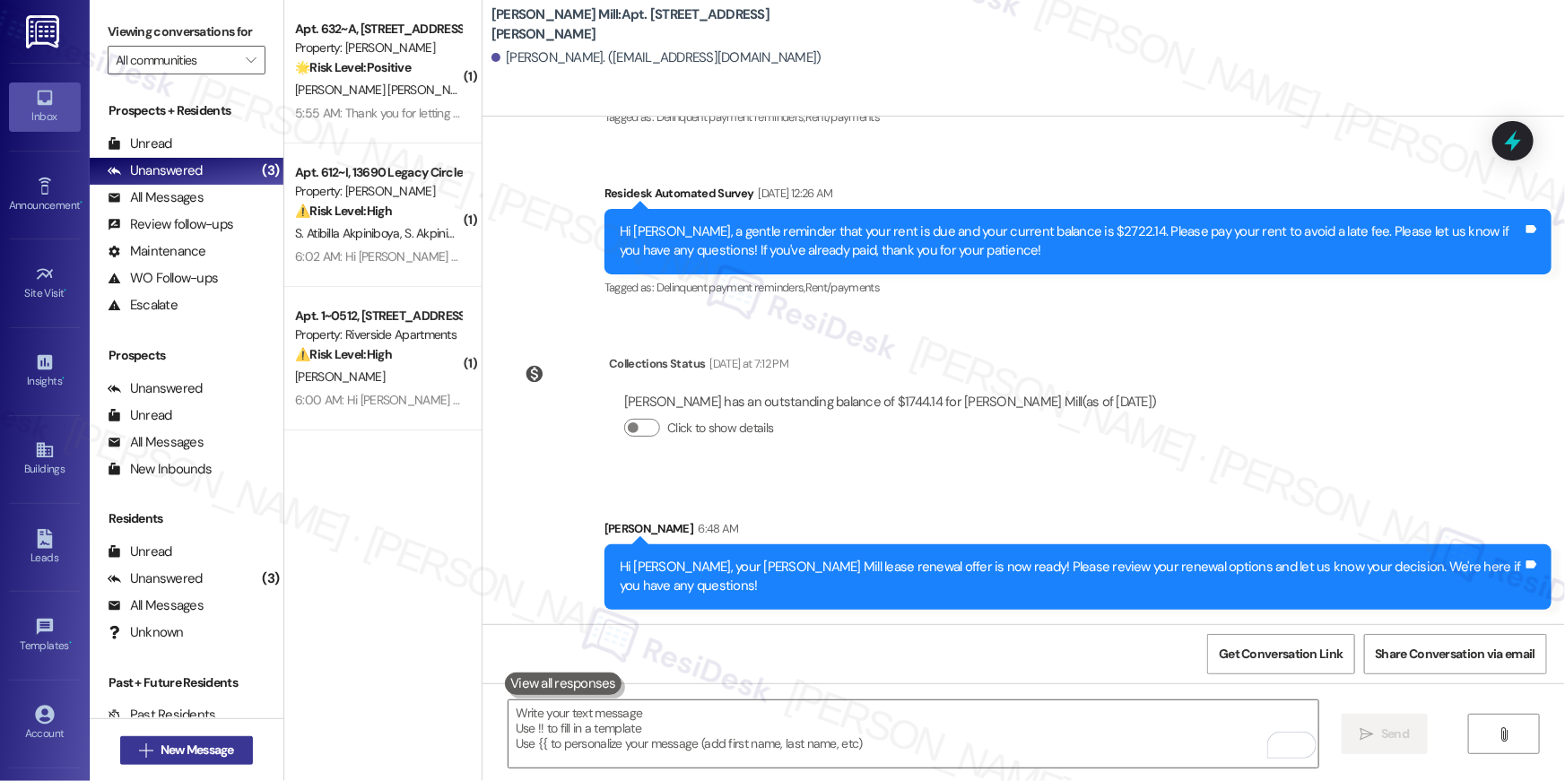
click at [224, 754] on span "New Message" at bounding box center [198, 750] width 74 height 19
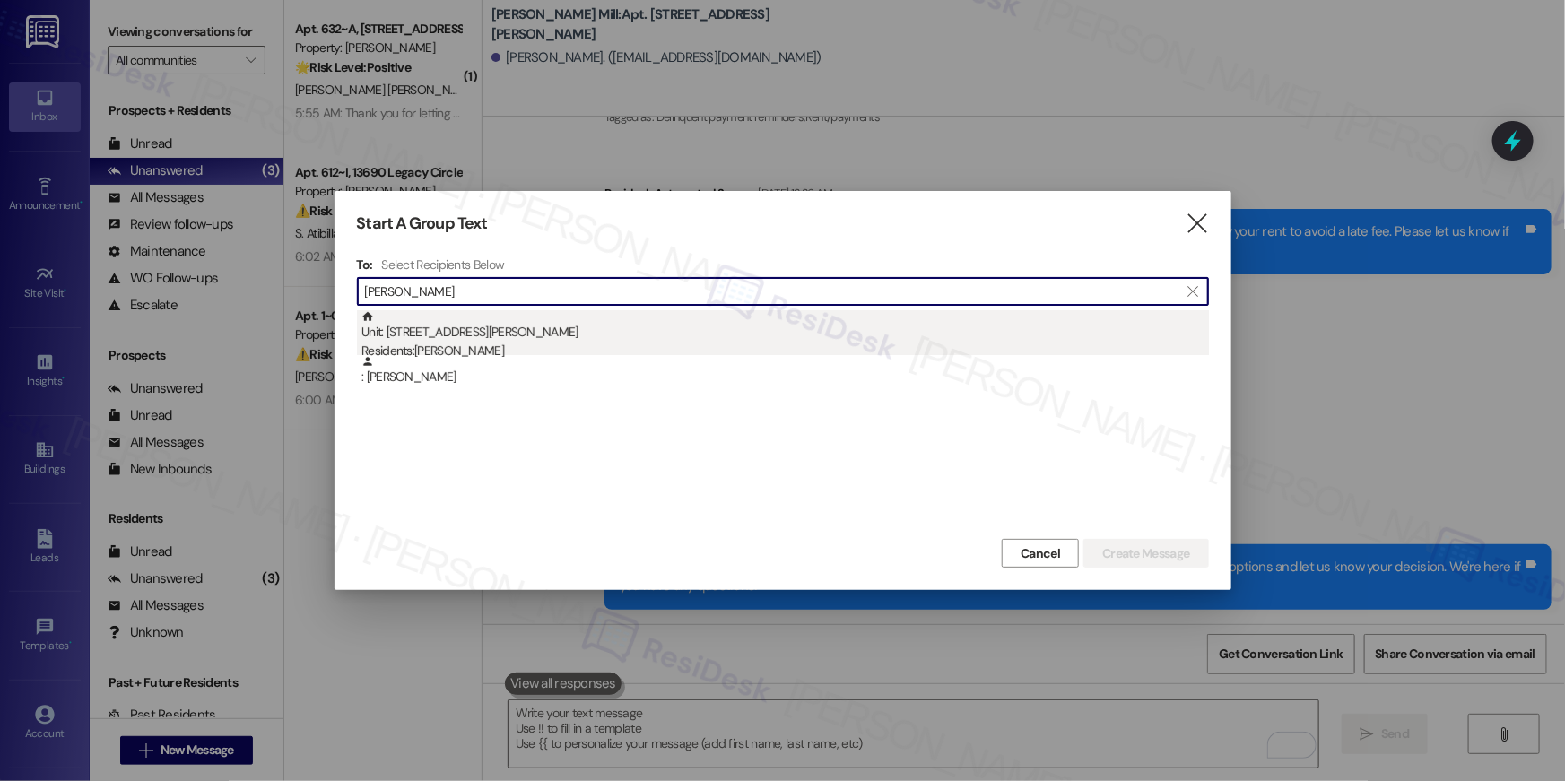
type input "[PERSON_NAME]"
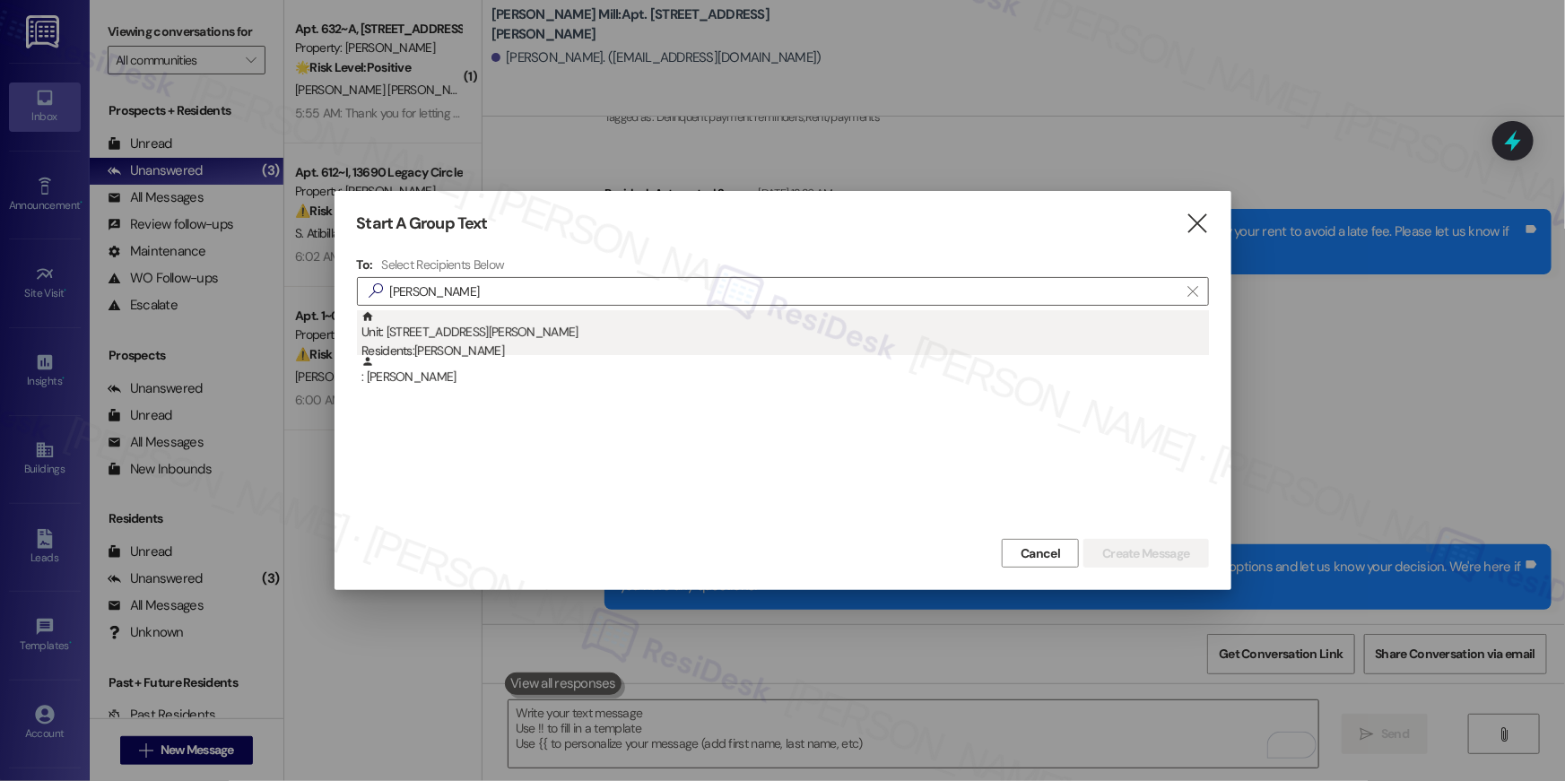
click at [575, 335] on div "Unit: [STREET_ADDRESS][PERSON_NAME] Residents: [PERSON_NAME]" at bounding box center [786, 335] width 848 height 51
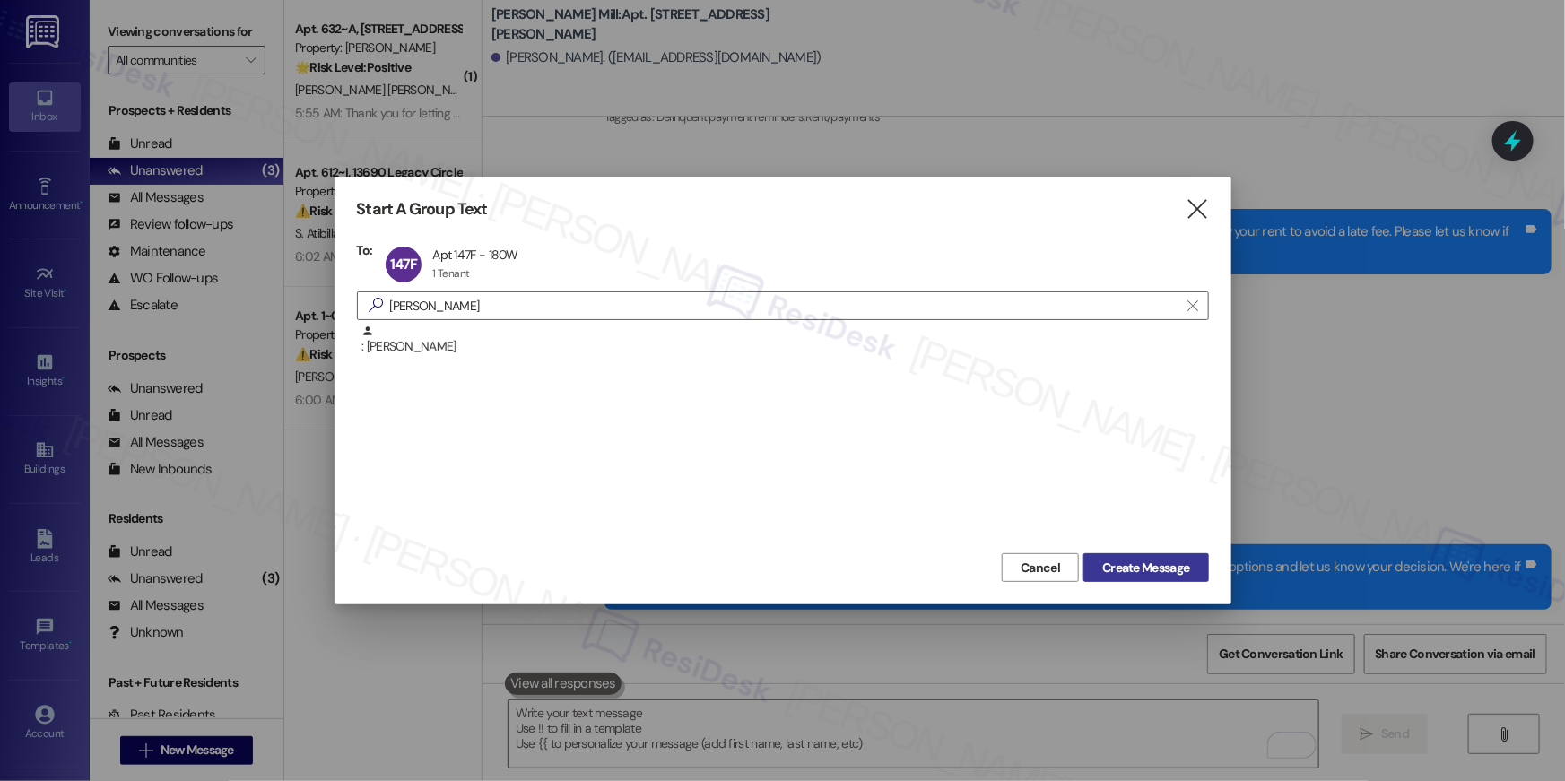
click at [1154, 561] on span "Create Message" at bounding box center [1145, 568] width 87 height 19
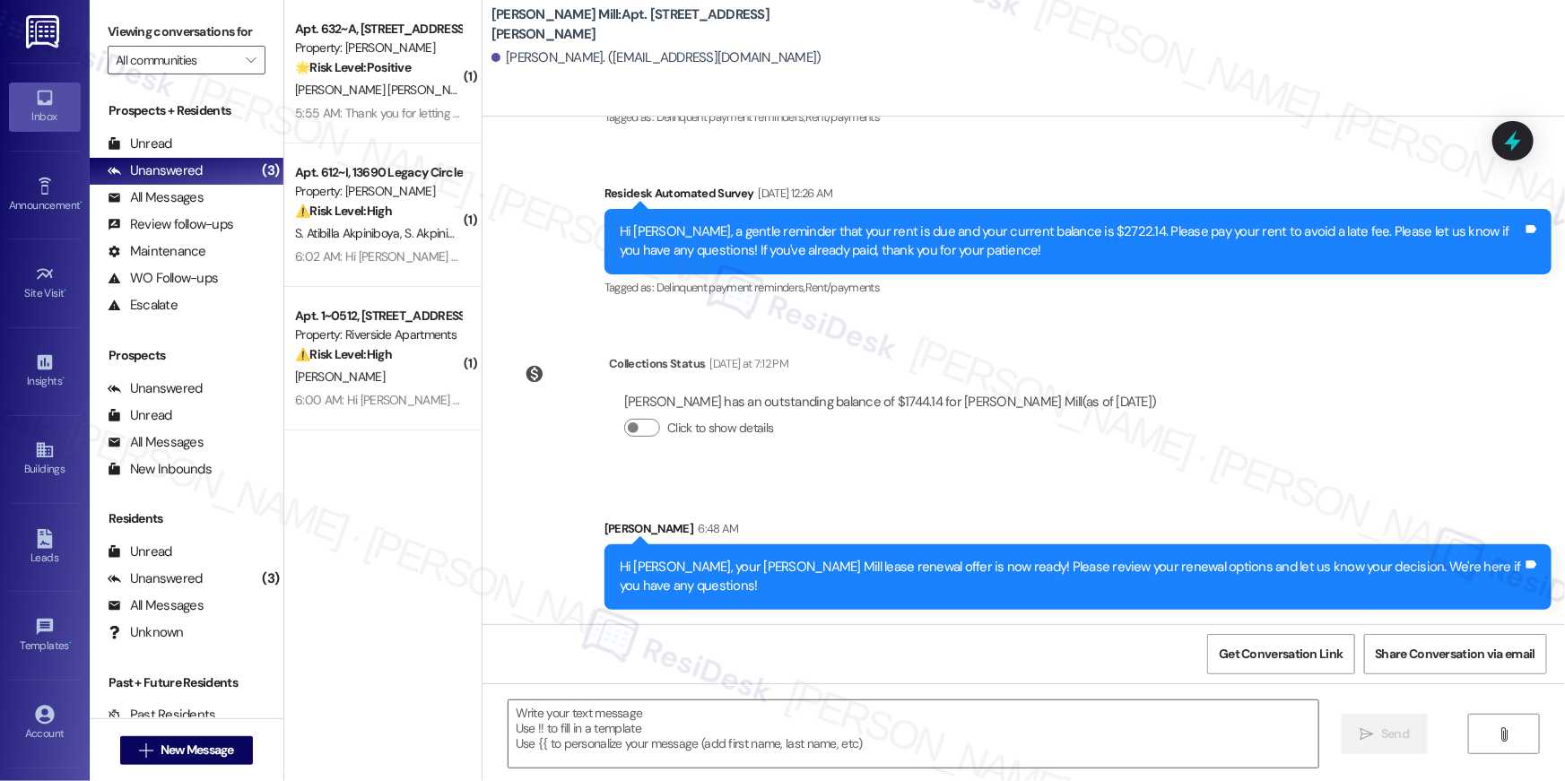
type textarea "Fetching suggested responses. Please feel free to read through the conversation…"
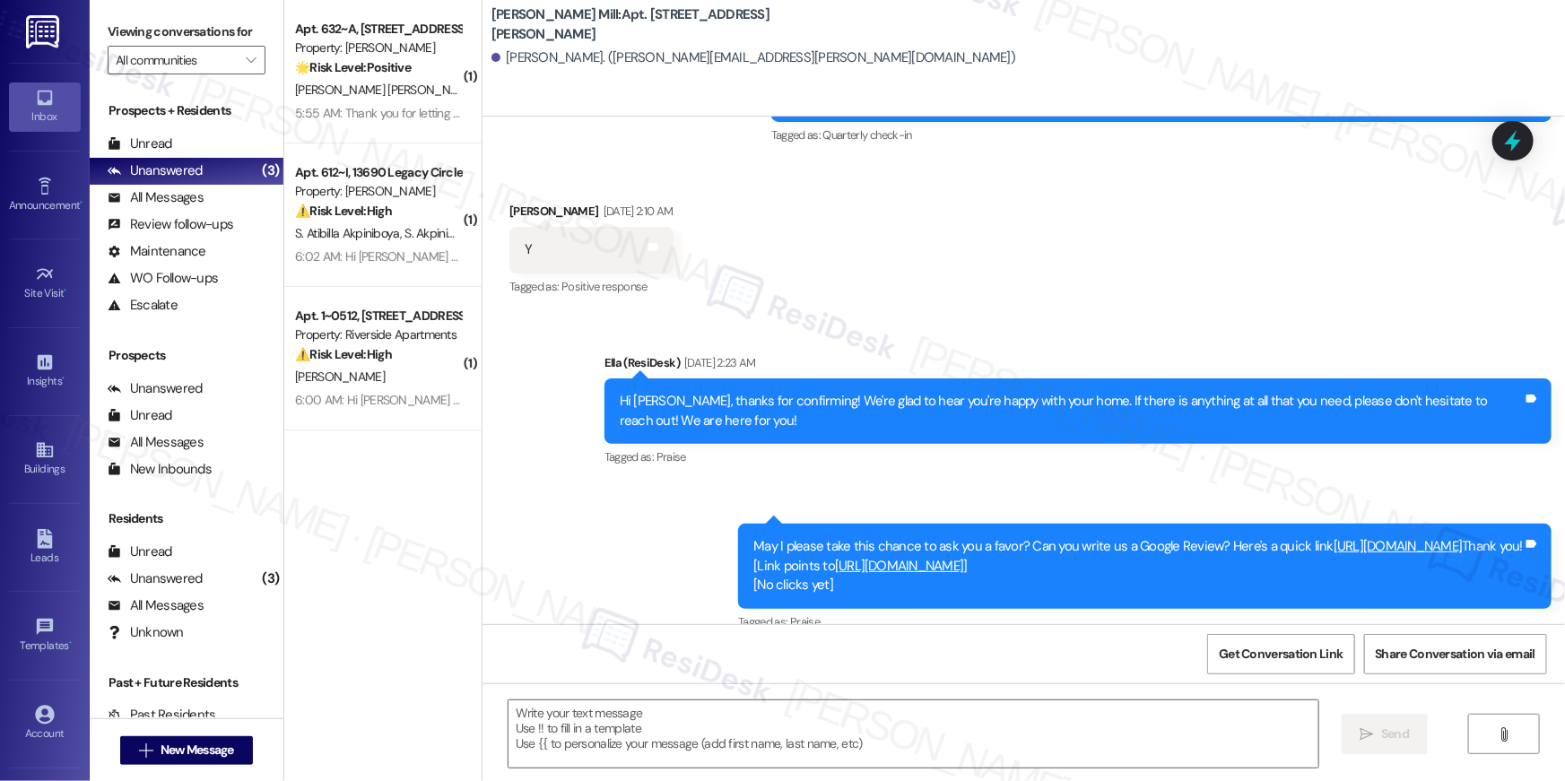
type textarea "Fetching suggested responses. Please feel free to read through the conversation…"
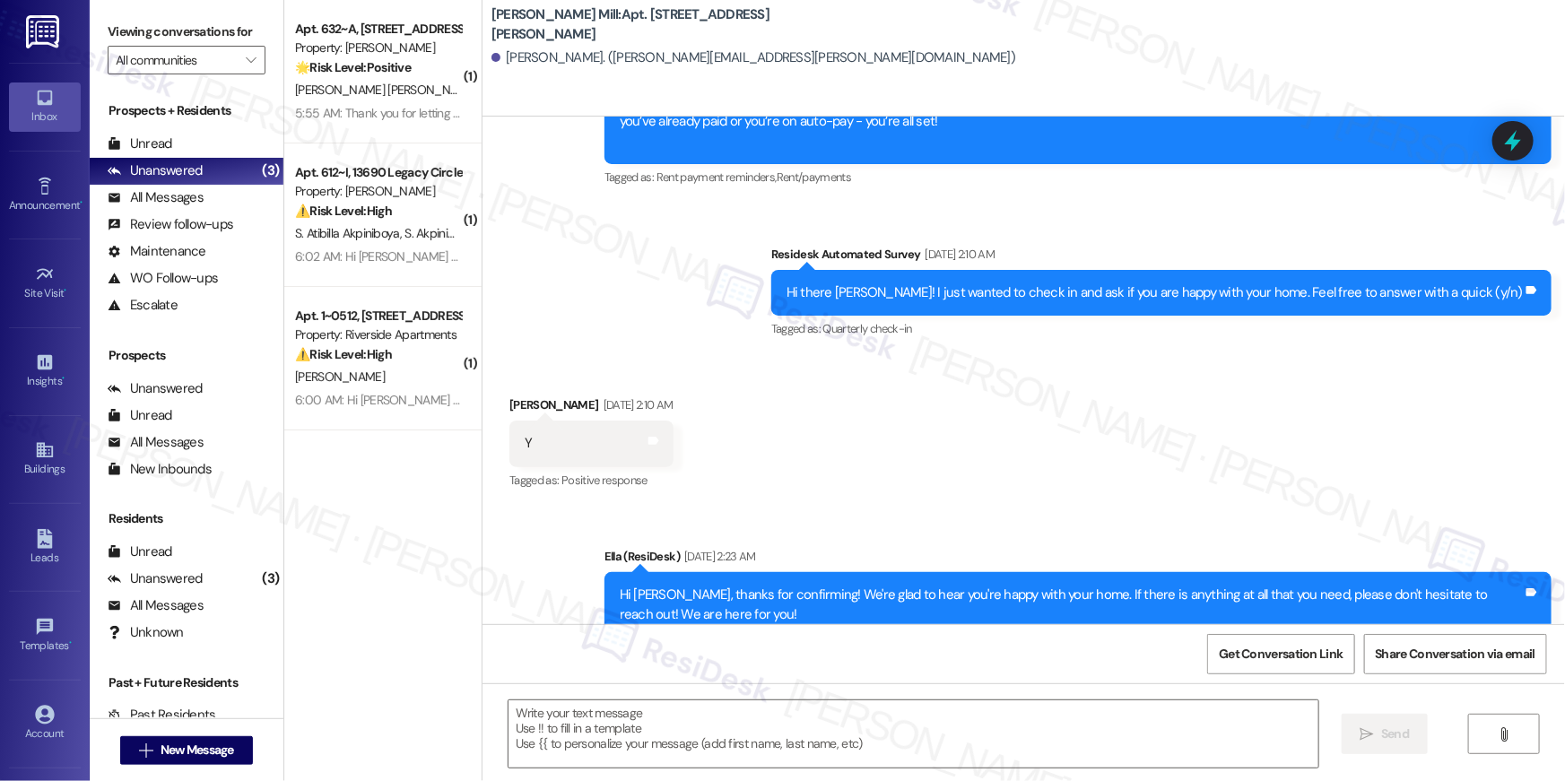
scroll to position [5676, 0]
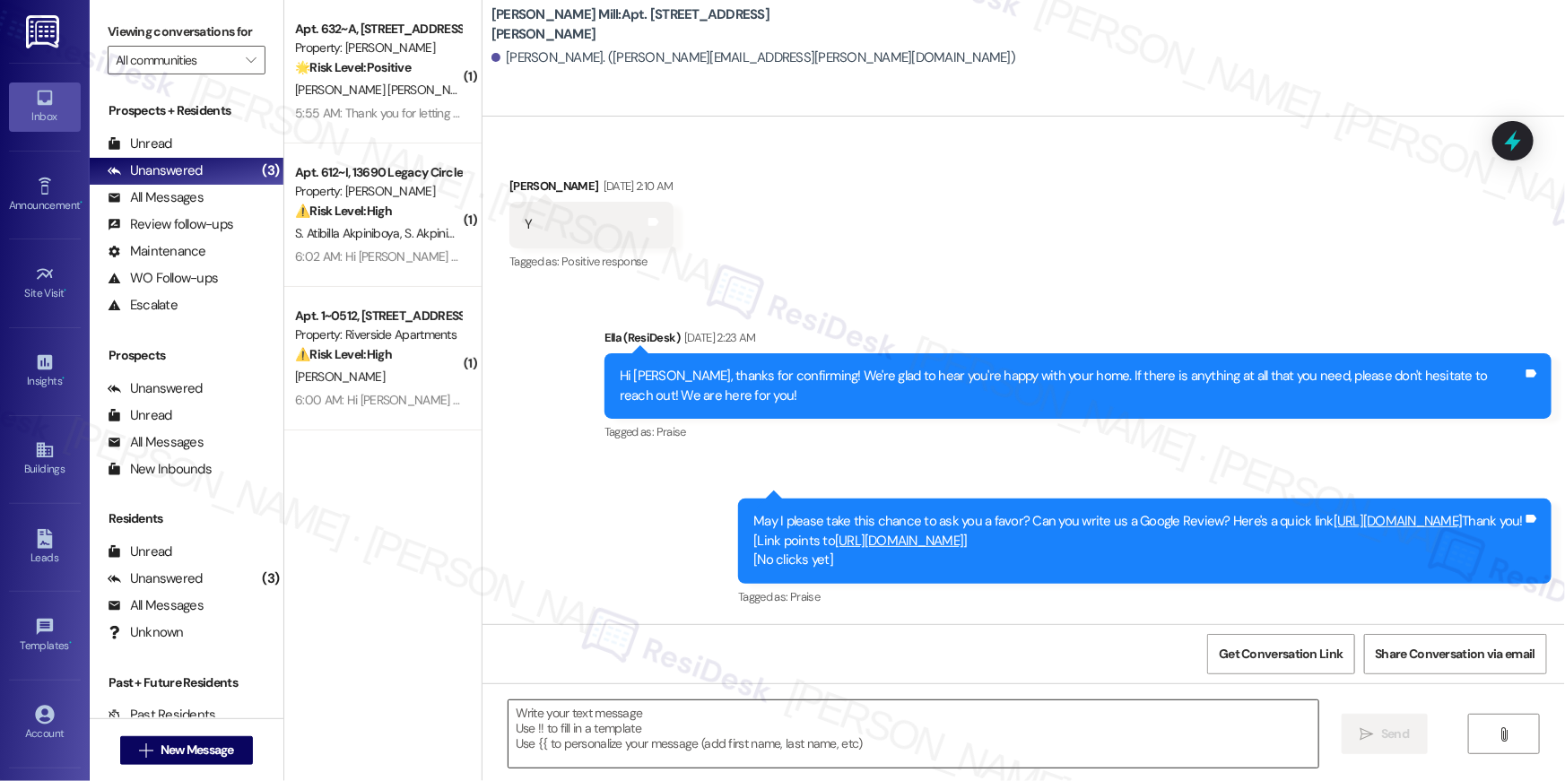
click at [1043, 752] on textarea at bounding box center [914, 734] width 810 height 67
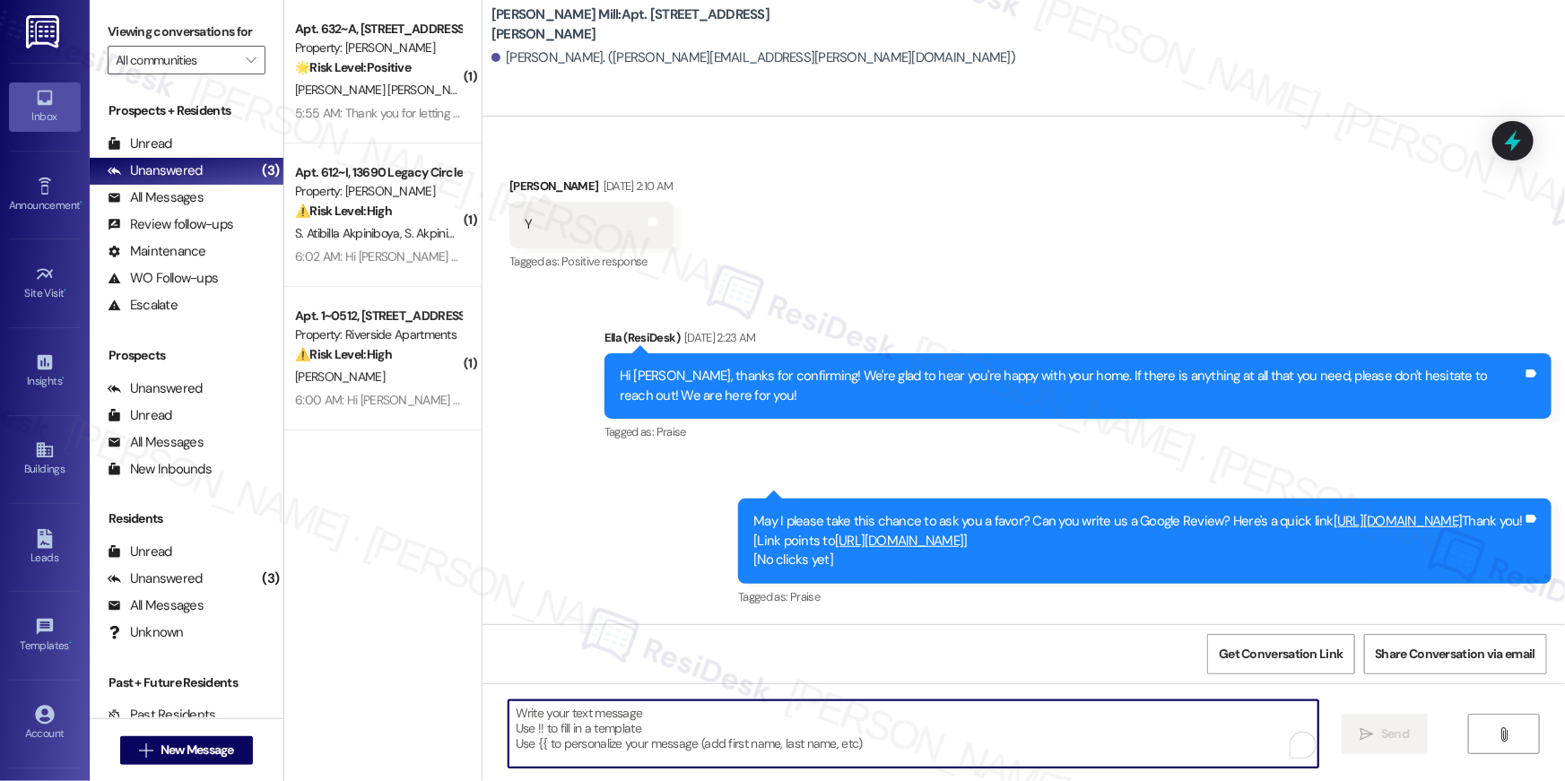
paste textarea "Hi {{first_name}}, your {{property}} lease renewal offer is now ready! Please r…"
type textarea "Hi {{first_name}}, your {{property}} lease renewal offer is now ready! Please r…"
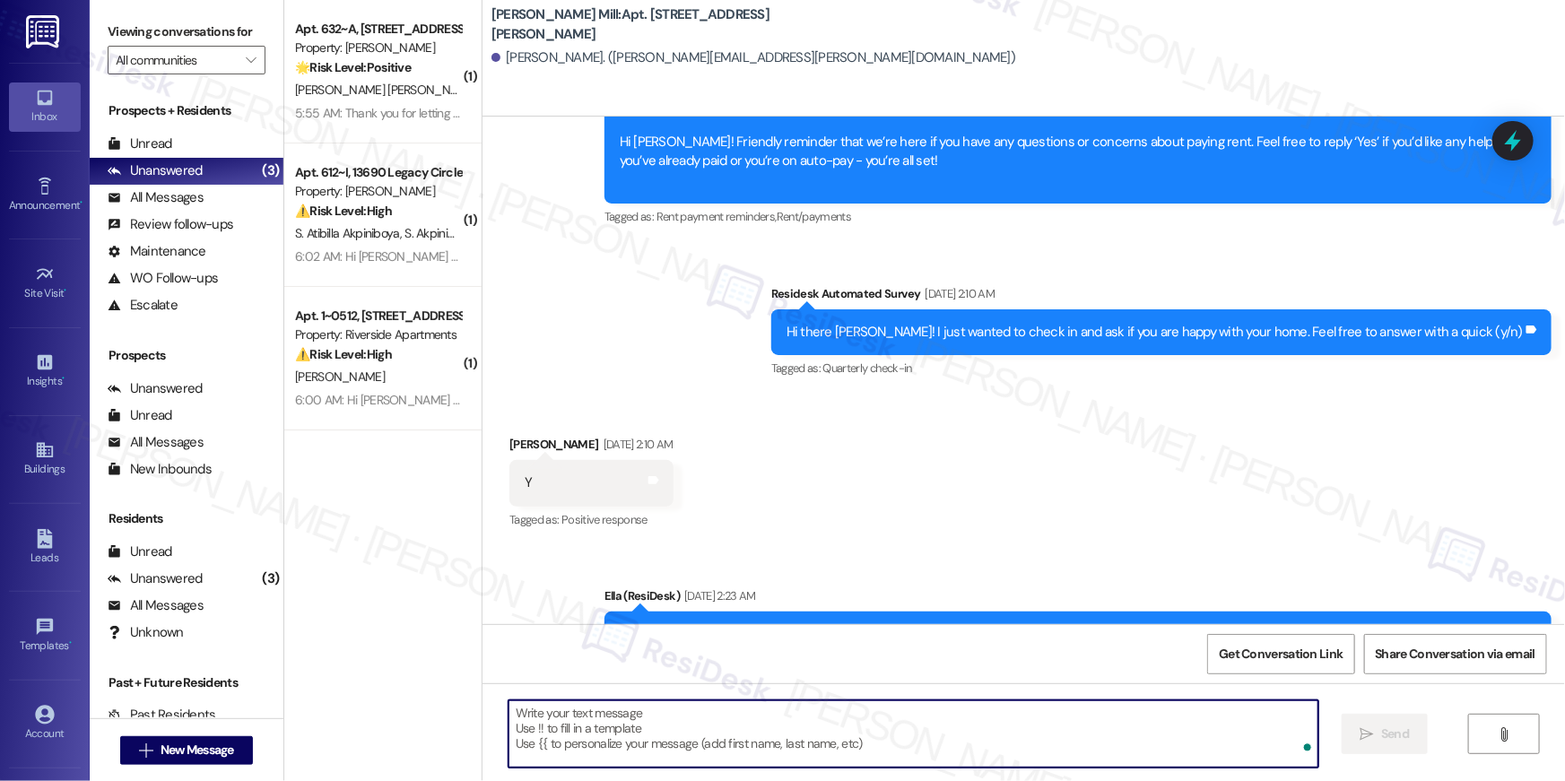
scroll to position [5320, 0]
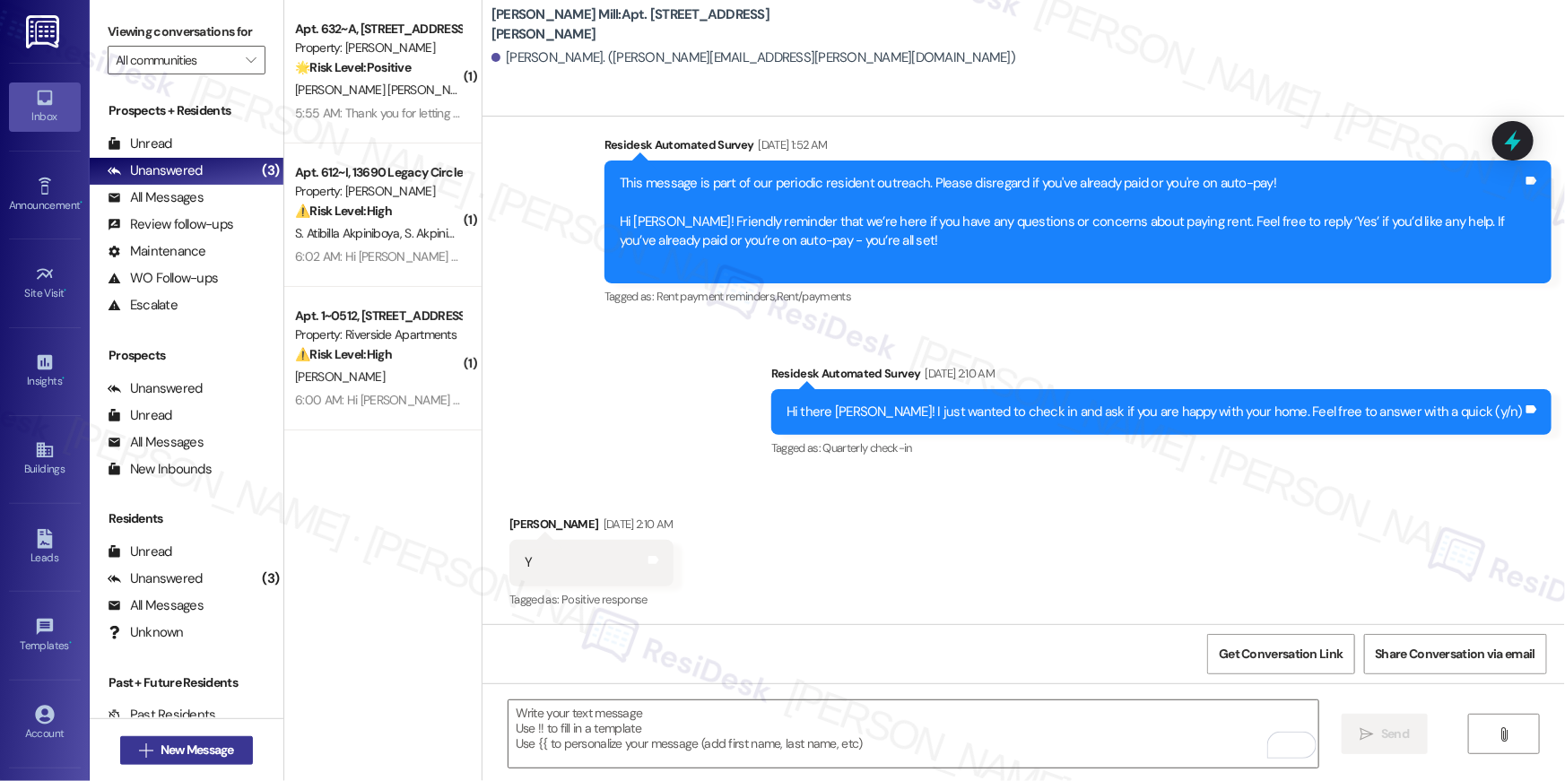
click at [230, 758] on span "New Message" at bounding box center [198, 750] width 74 height 19
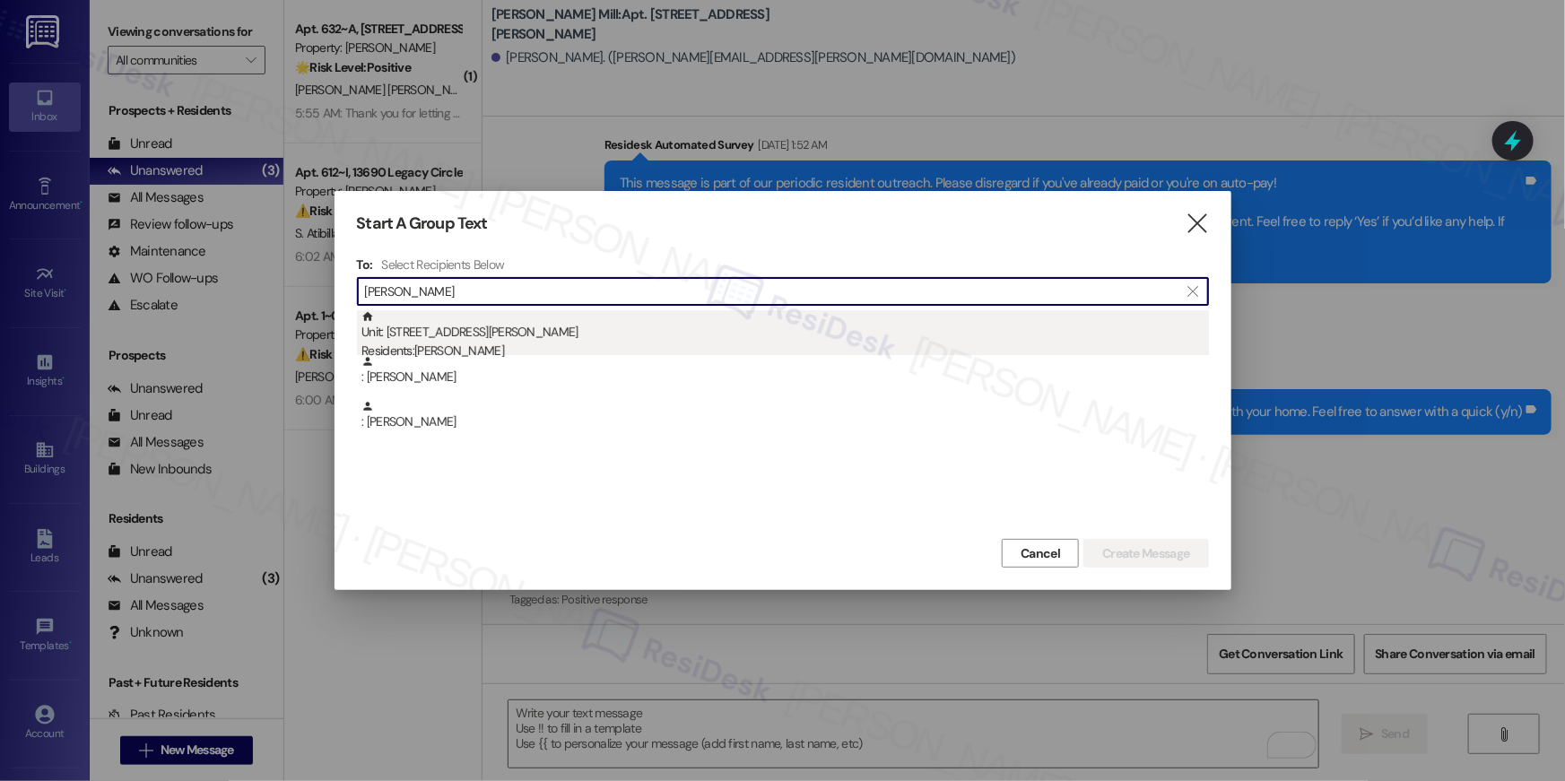
type input "[PERSON_NAME]"
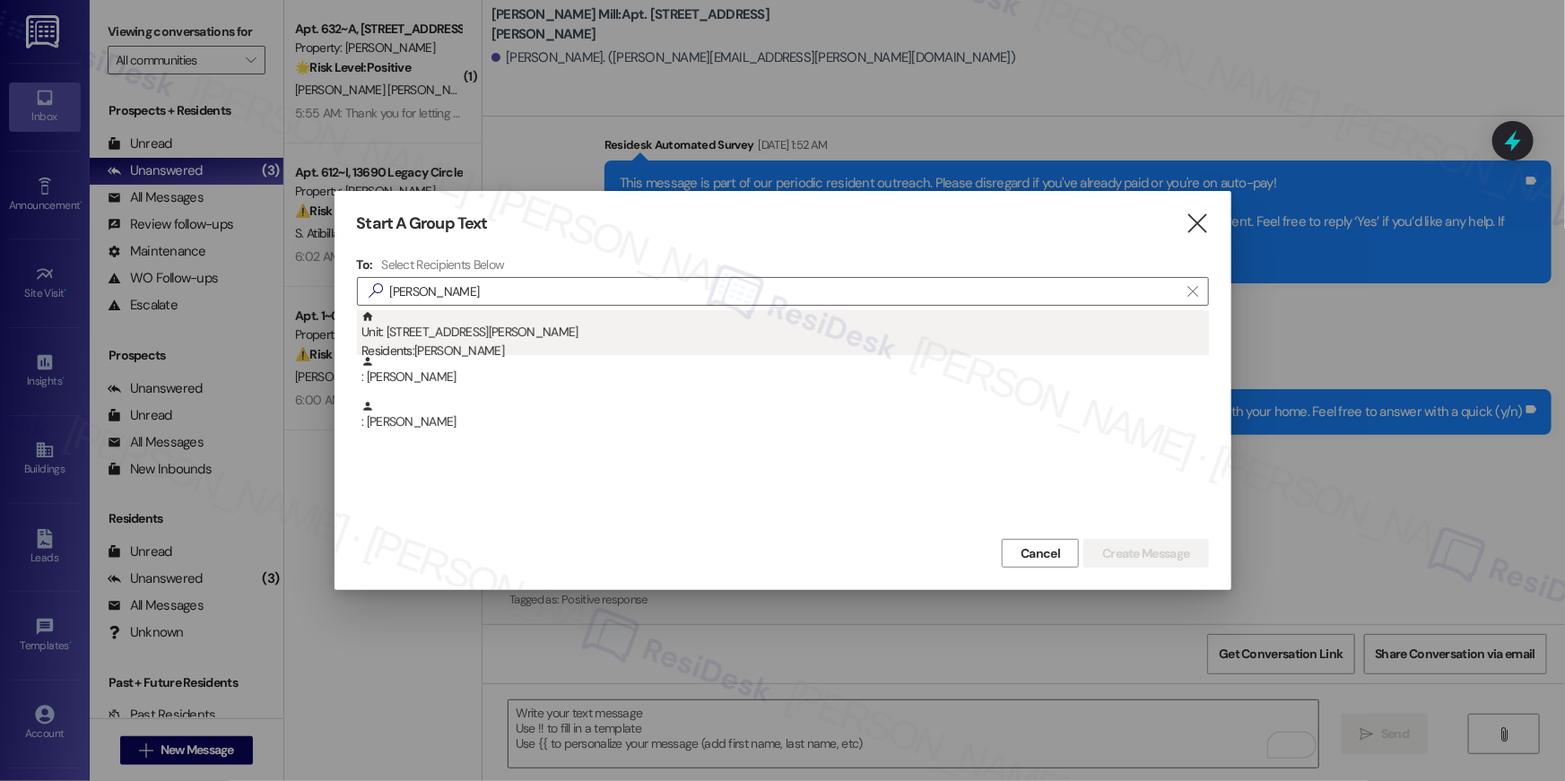
click at [840, 323] on div "Unit: [STREET_ADDRESS][PERSON_NAME] Residents: [PERSON_NAME]" at bounding box center [786, 335] width 848 height 51
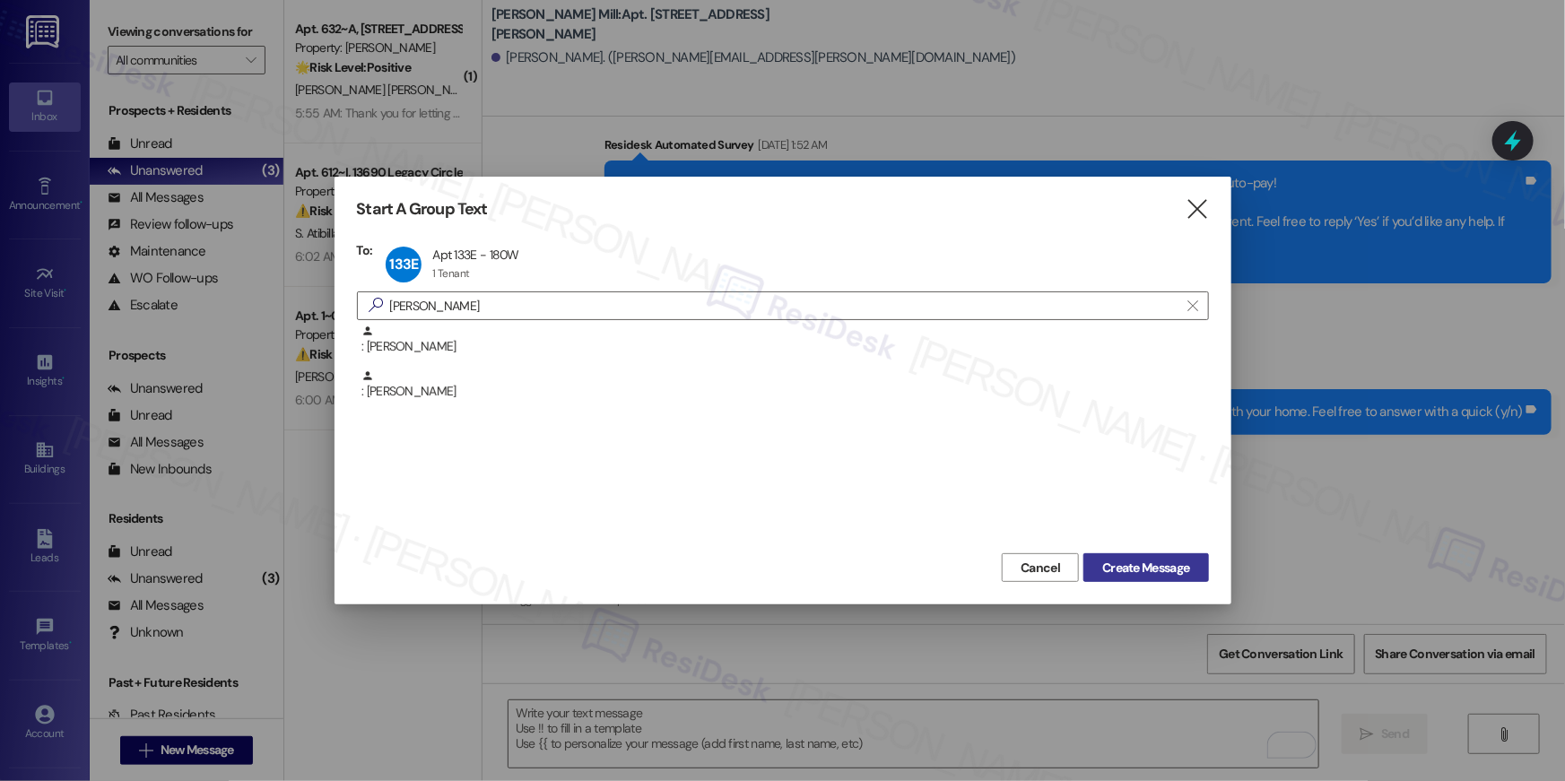
click at [1180, 554] on button "Create Message" at bounding box center [1146, 567] width 125 height 29
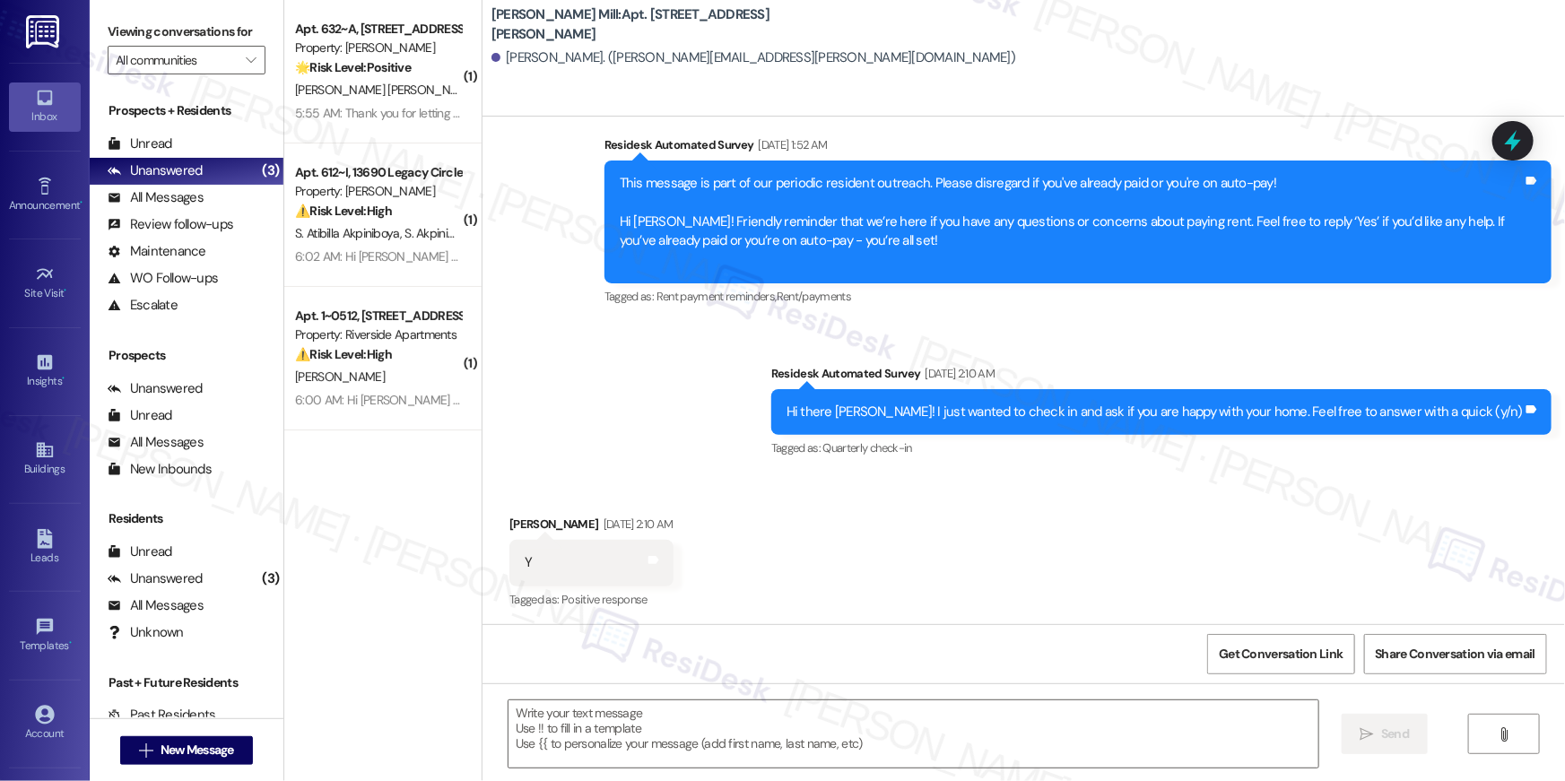
type textarea "Fetching suggested responses. Please feel free to read through the conversation…"
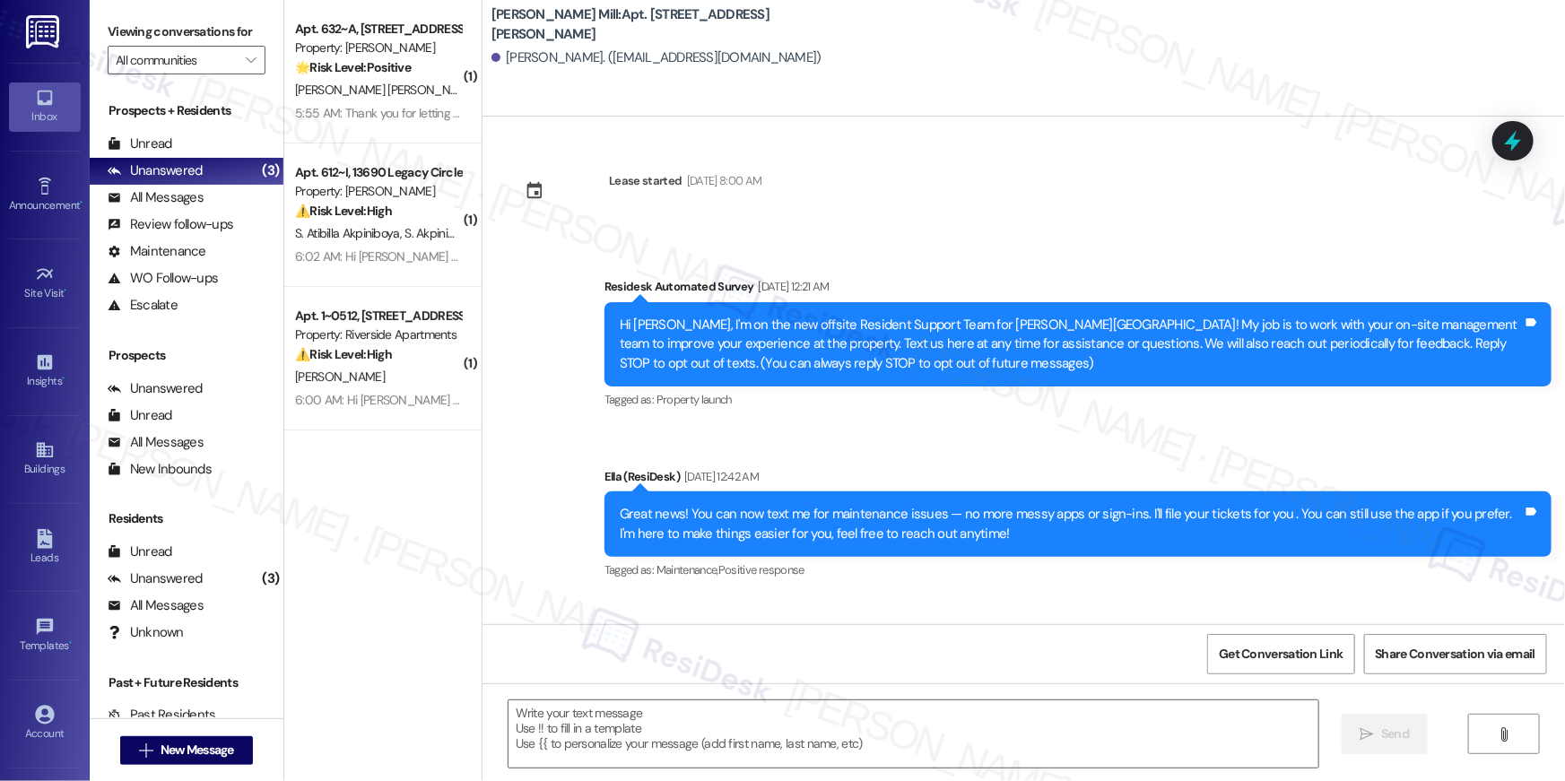
scroll to position [8419, 0]
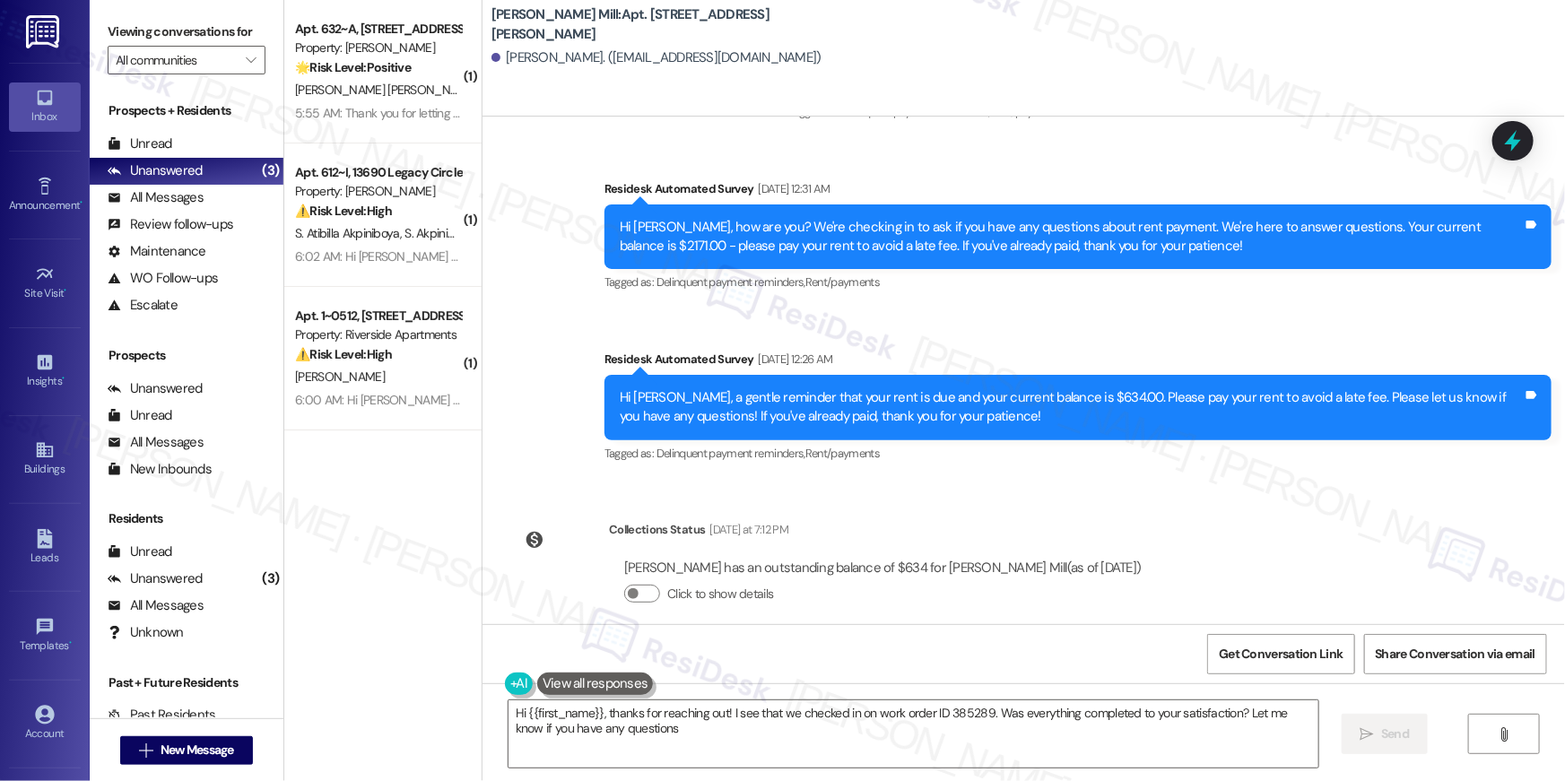
type textarea "Hi {{first_name}}, thanks for reaching out! I see that we checked in on work or…"
click at [240, 742] on button " New Message" at bounding box center [186, 750] width 133 height 29
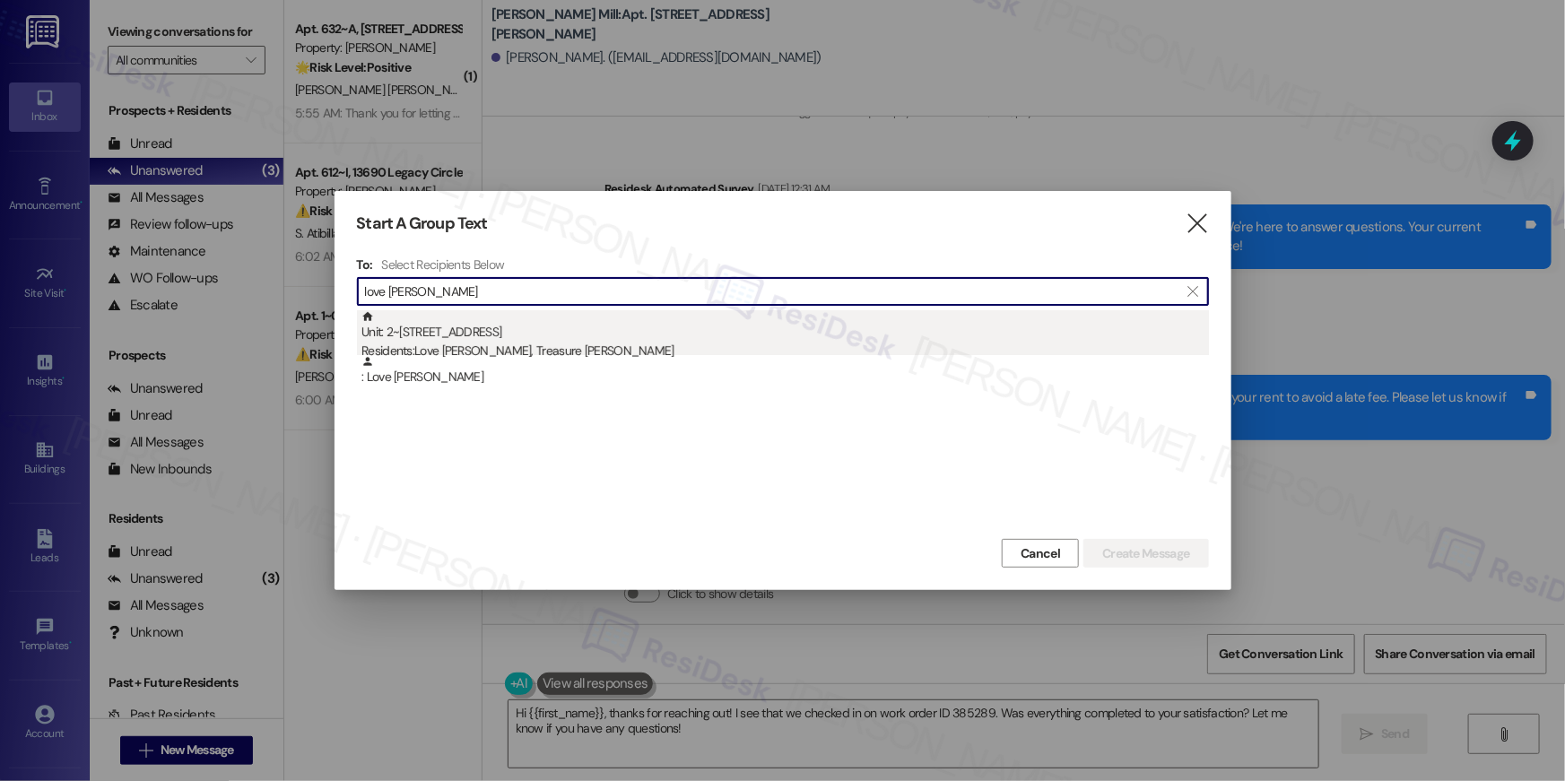
type input "love [PERSON_NAME]"
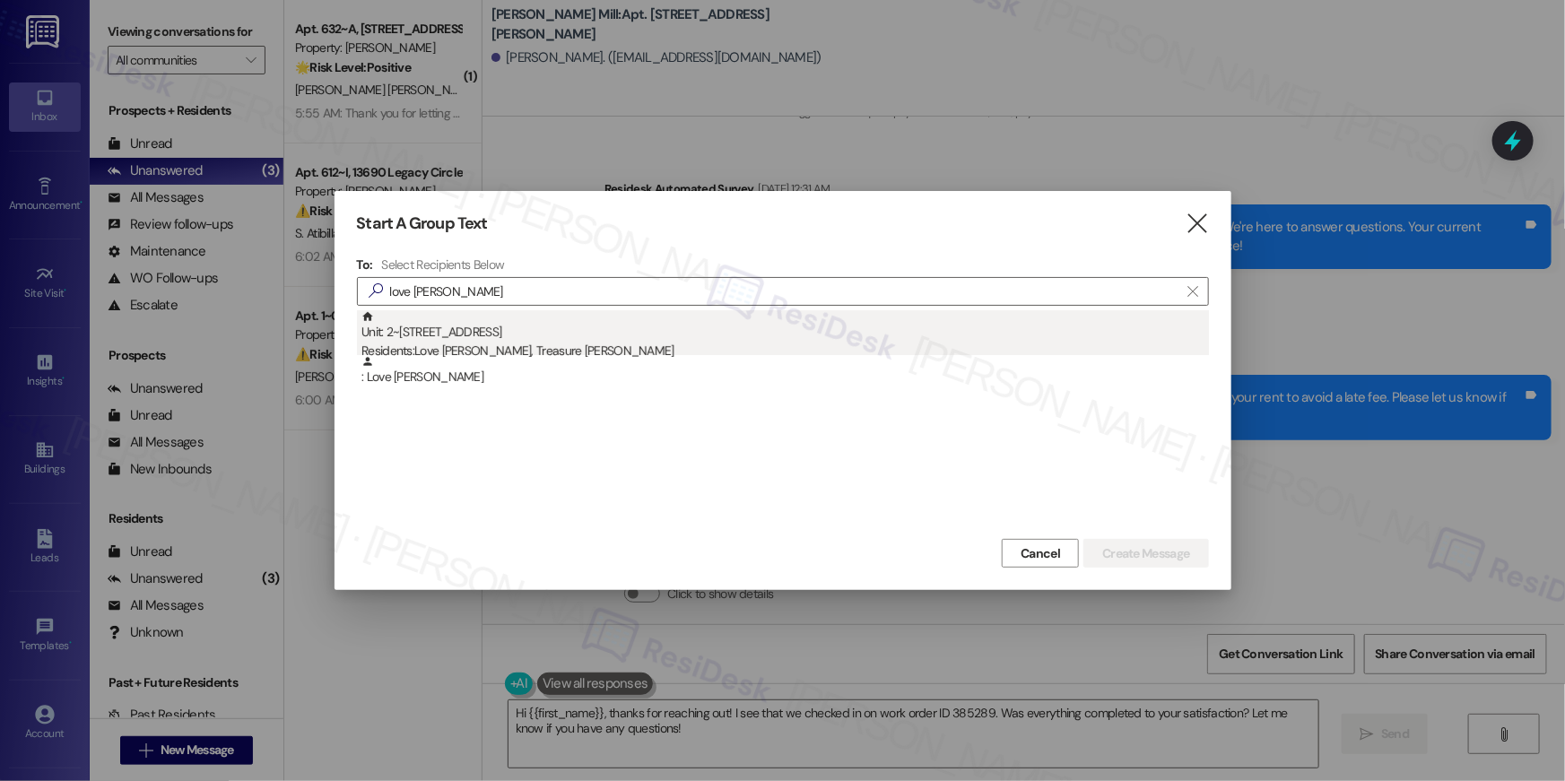
click at [701, 337] on div "Unit: 2~[STREET_ADDRESS] Residents: Love [PERSON_NAME], Treasure [PERSON_NAME]" at bounding box center [786, 335] width 848 height 51
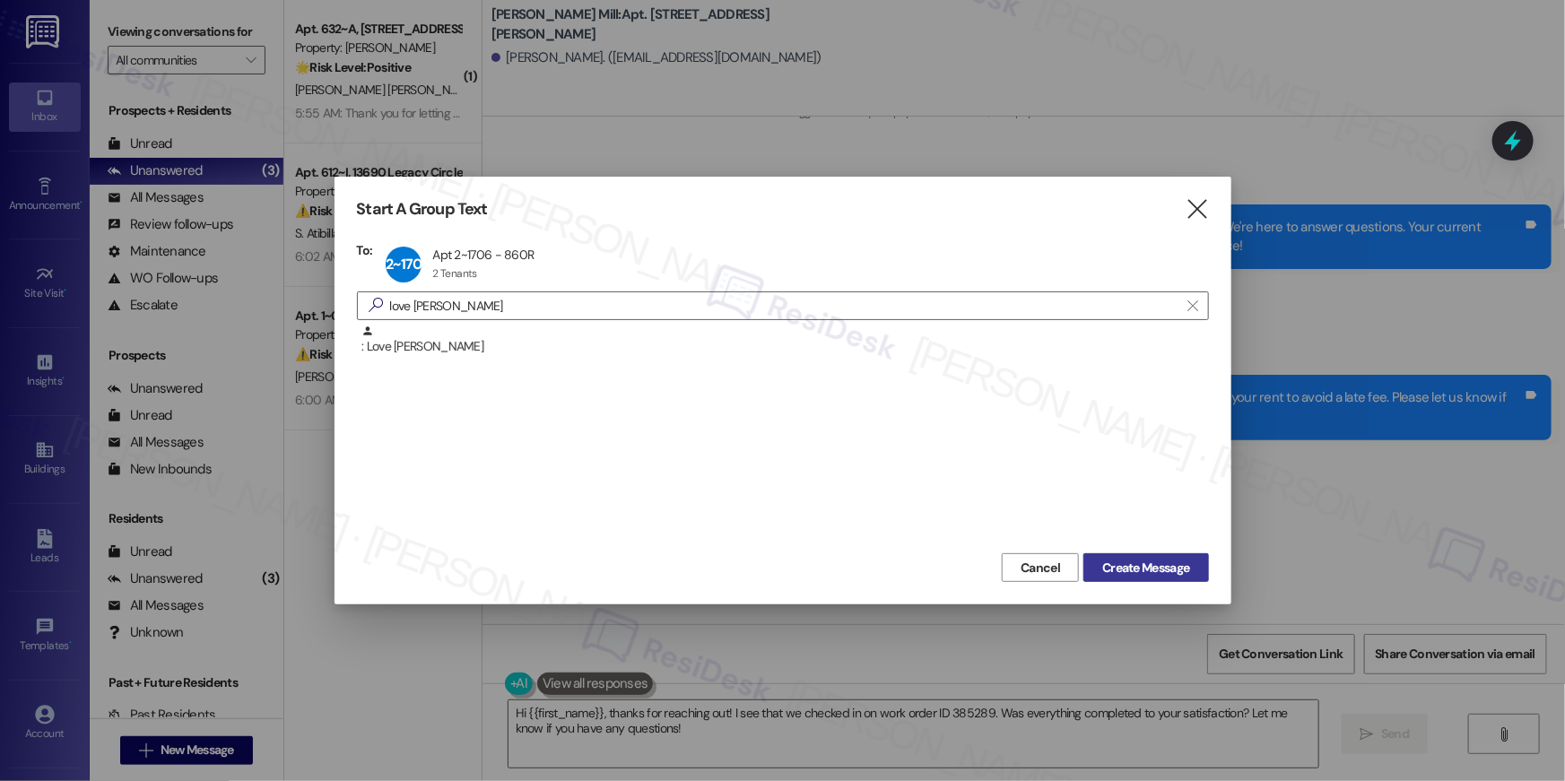
click at [1161, 562] on span "Create Message" at bounding box center [1145, 568] width 87 height 19
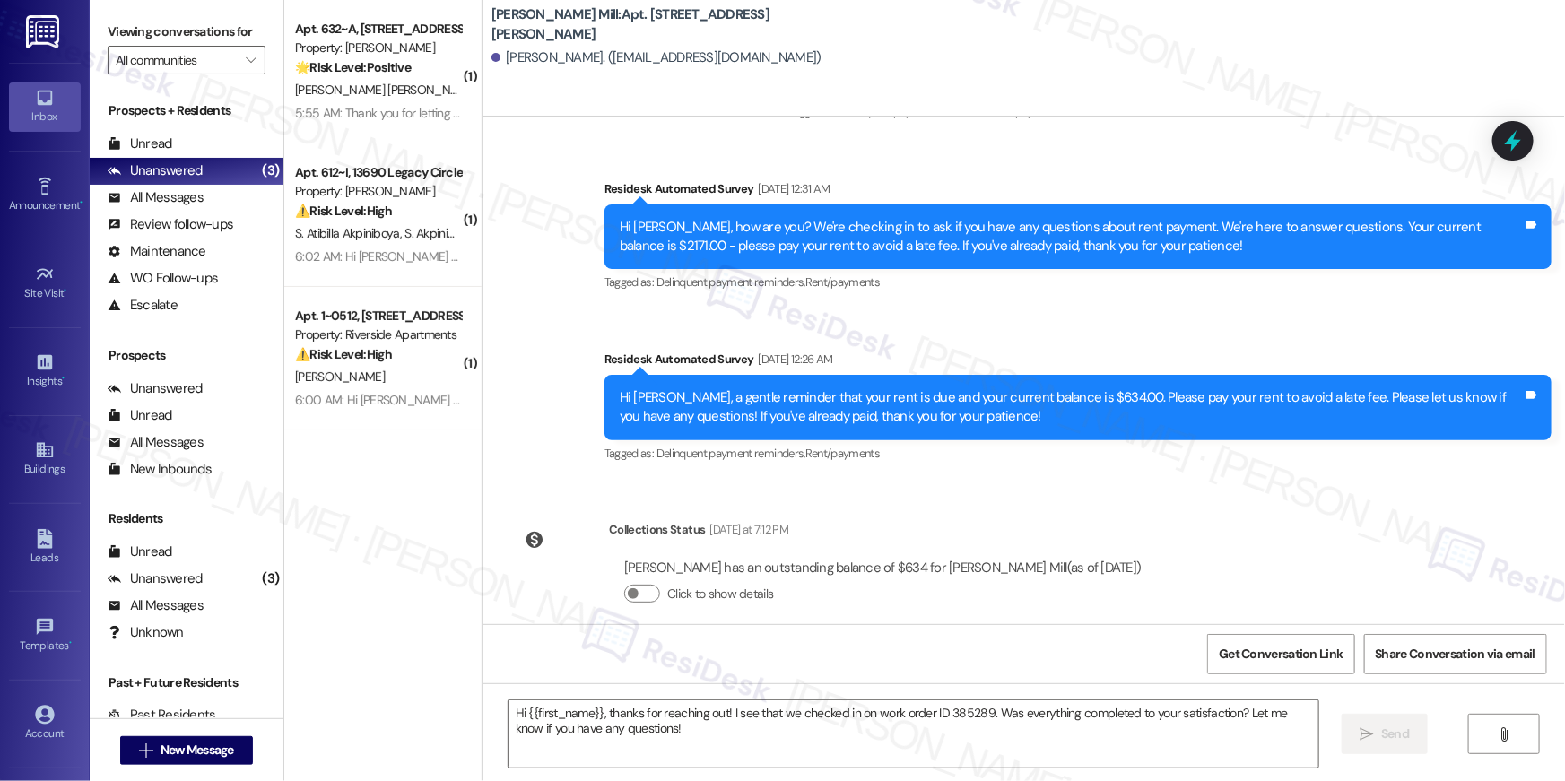
type textarea "Fetching suggested responses. Please feel free to read through the conversation…"
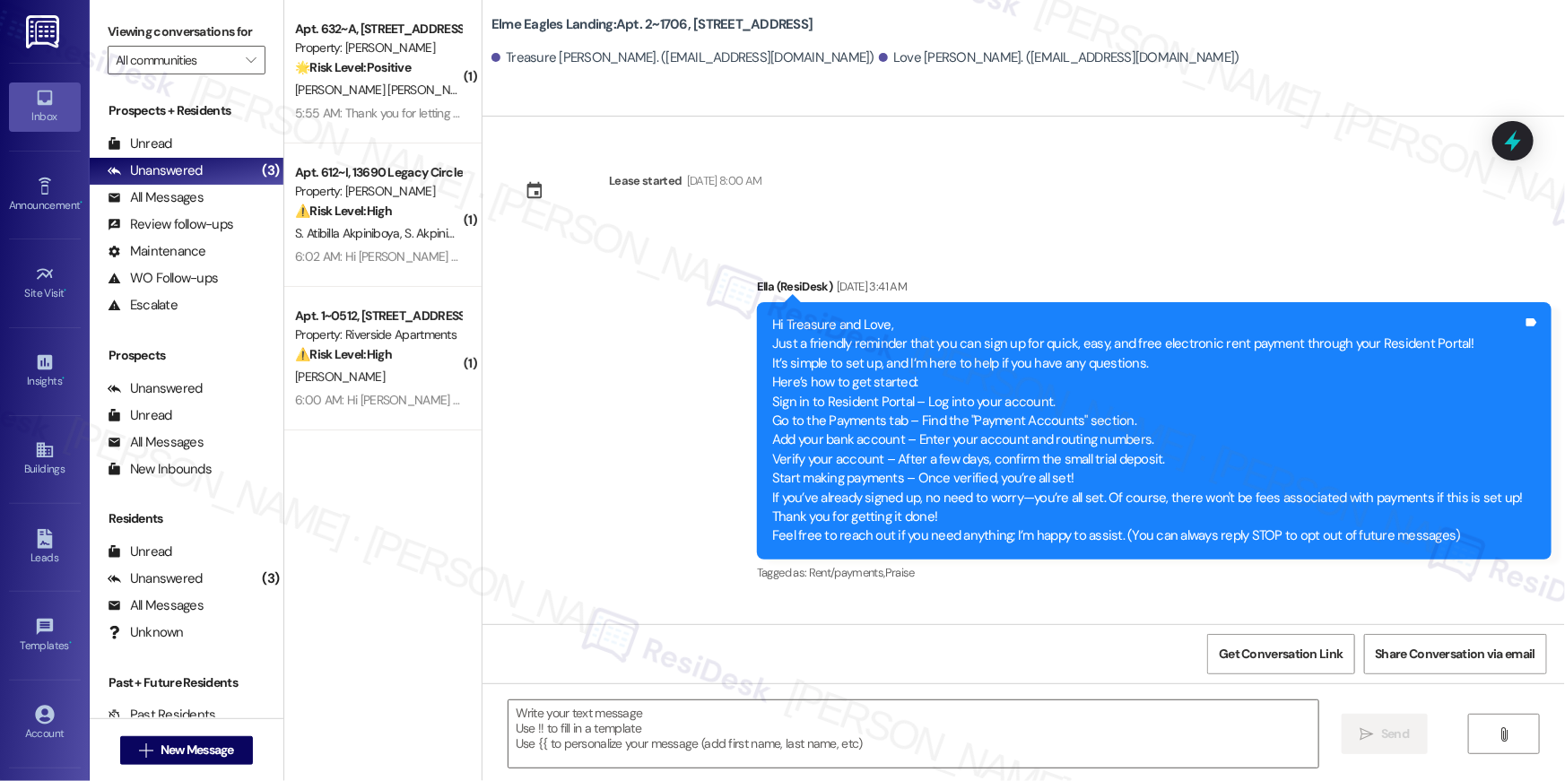
type textarea "Fetching suggested responses. Please feel free to read through the conversation…"
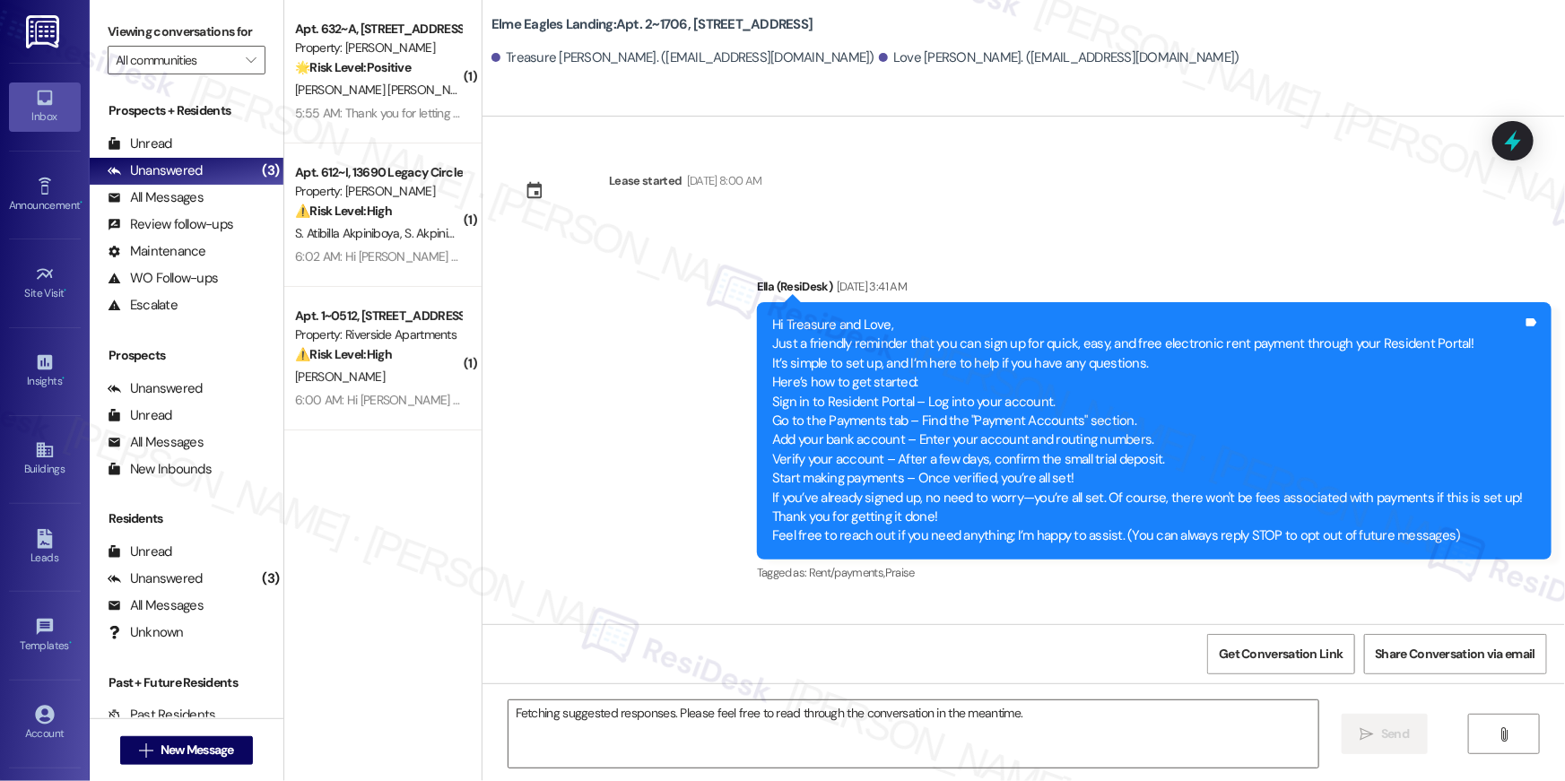
scroll to position [5031, 0]
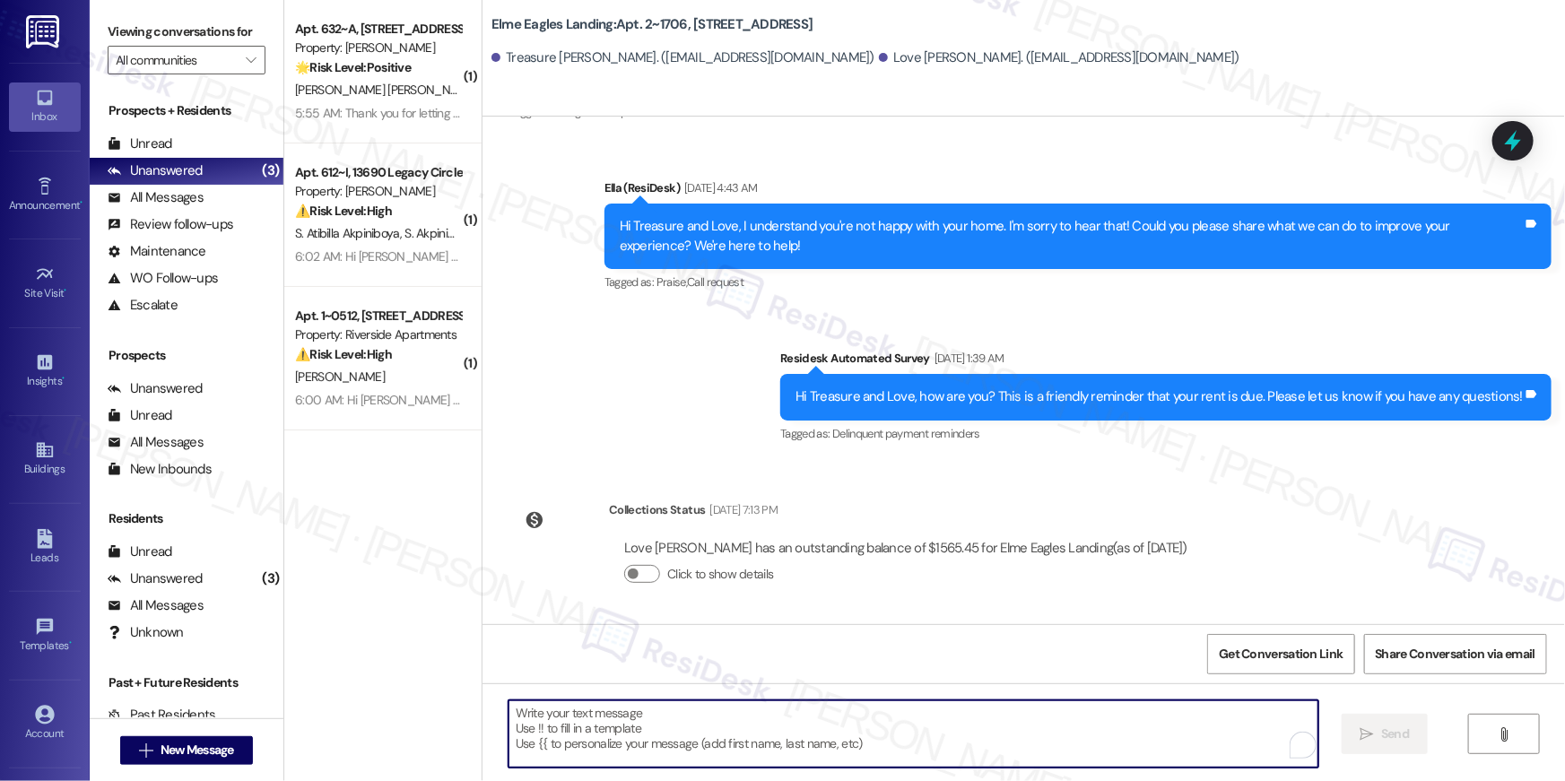
click at [1075, 757] on textarea "To enrich screen reader interactions, please activate Accessibility in Grammarl…" at bounding box center [914, 734] width 810 height 67
click at [1079, 745] on textarea "To enrich screen reader interactions, please activate Accessibility in Grammarl…" at bounding box center [914, 734] width 810 height 67
paste textarea "Hi {{first_name}}, your {{property}} lease renewal offer is now ready! Please r…"
type textarea "Hi {{first_name}}, your {{property}} lease renewal offer is now ready! Please r…"
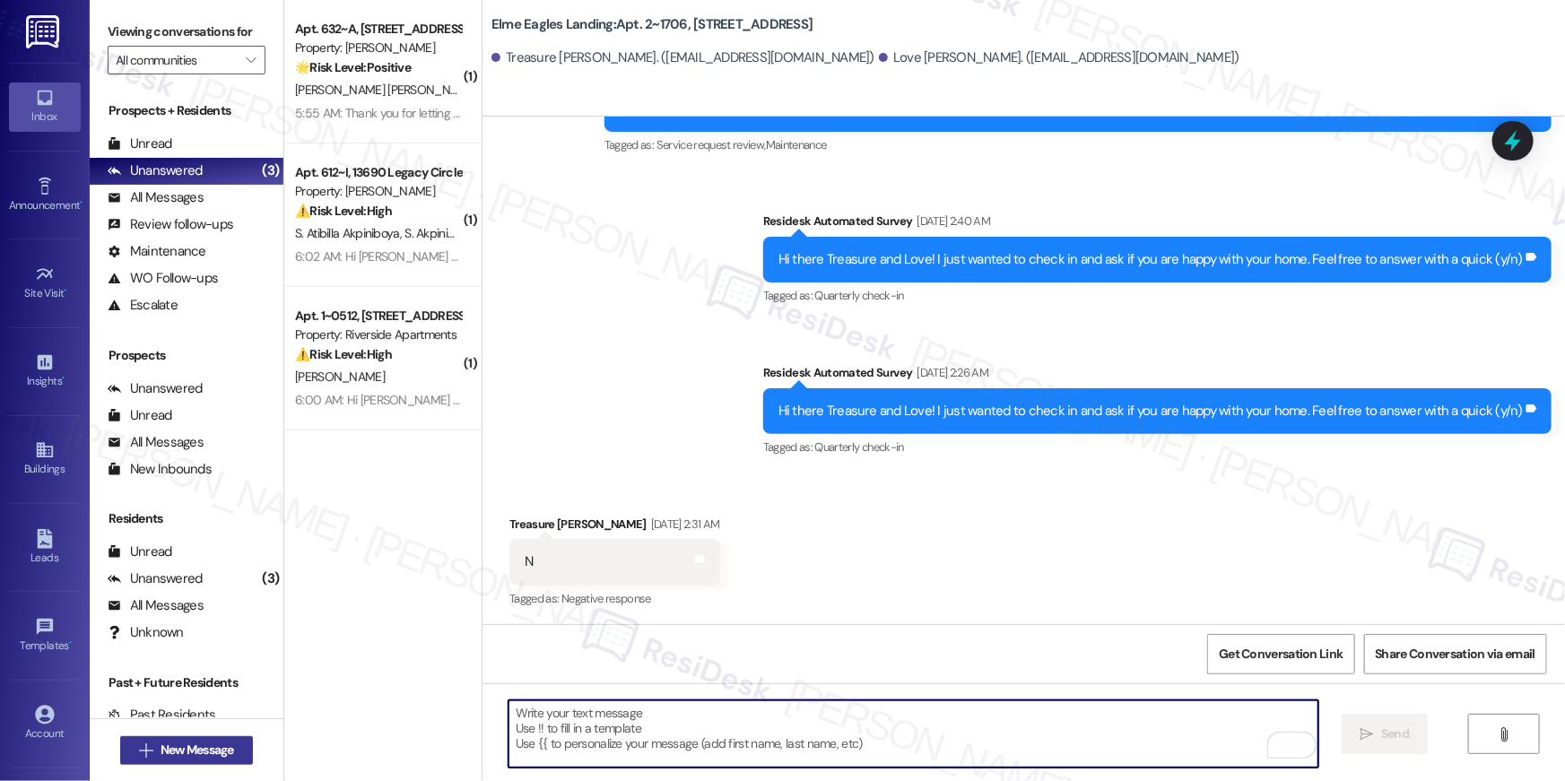
click at [244, 753] on button " New Message" at bounding box center [186, 750] width 133 height 29
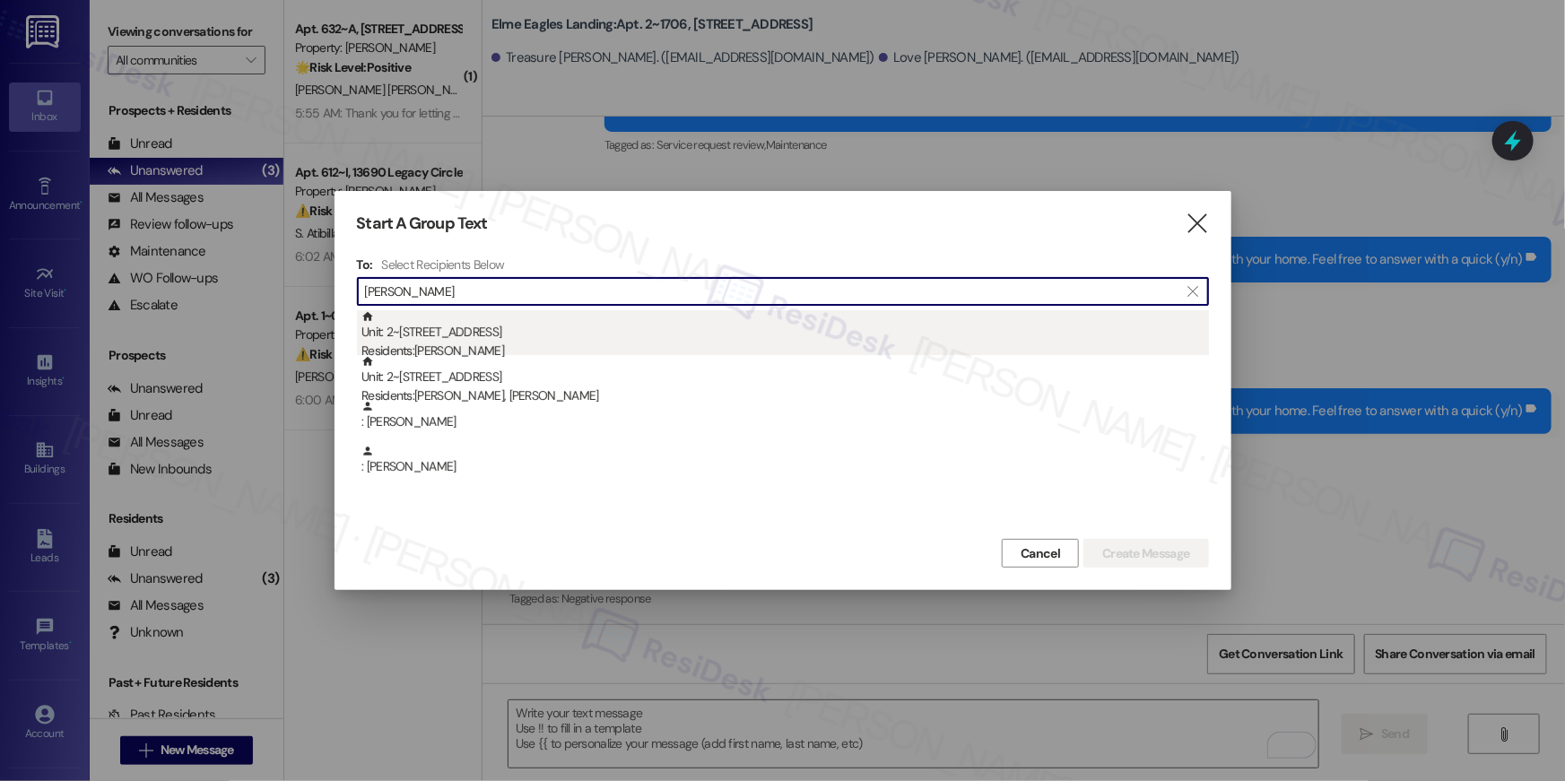
type input "[PERSON_NAME]"
click at [499, 330] on div "Unit: 2~[STREET_ADDRESS] Residents: [PERSON_NAME]" at bounding box center [786, 335] width 848 height 51
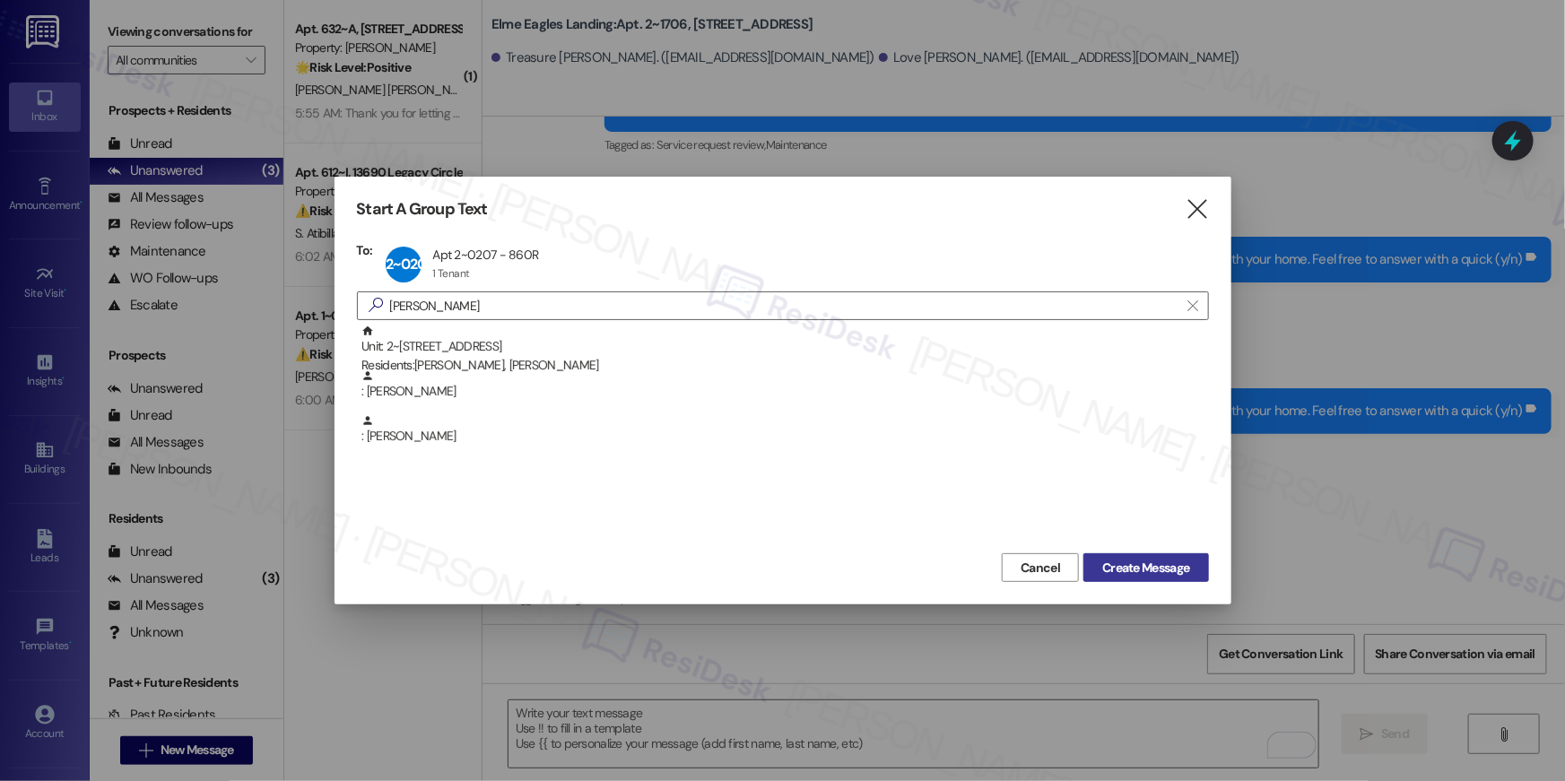
click at [1152, 567] on span "Create Message" at bounding box center [1145, 568] width 87 height 19
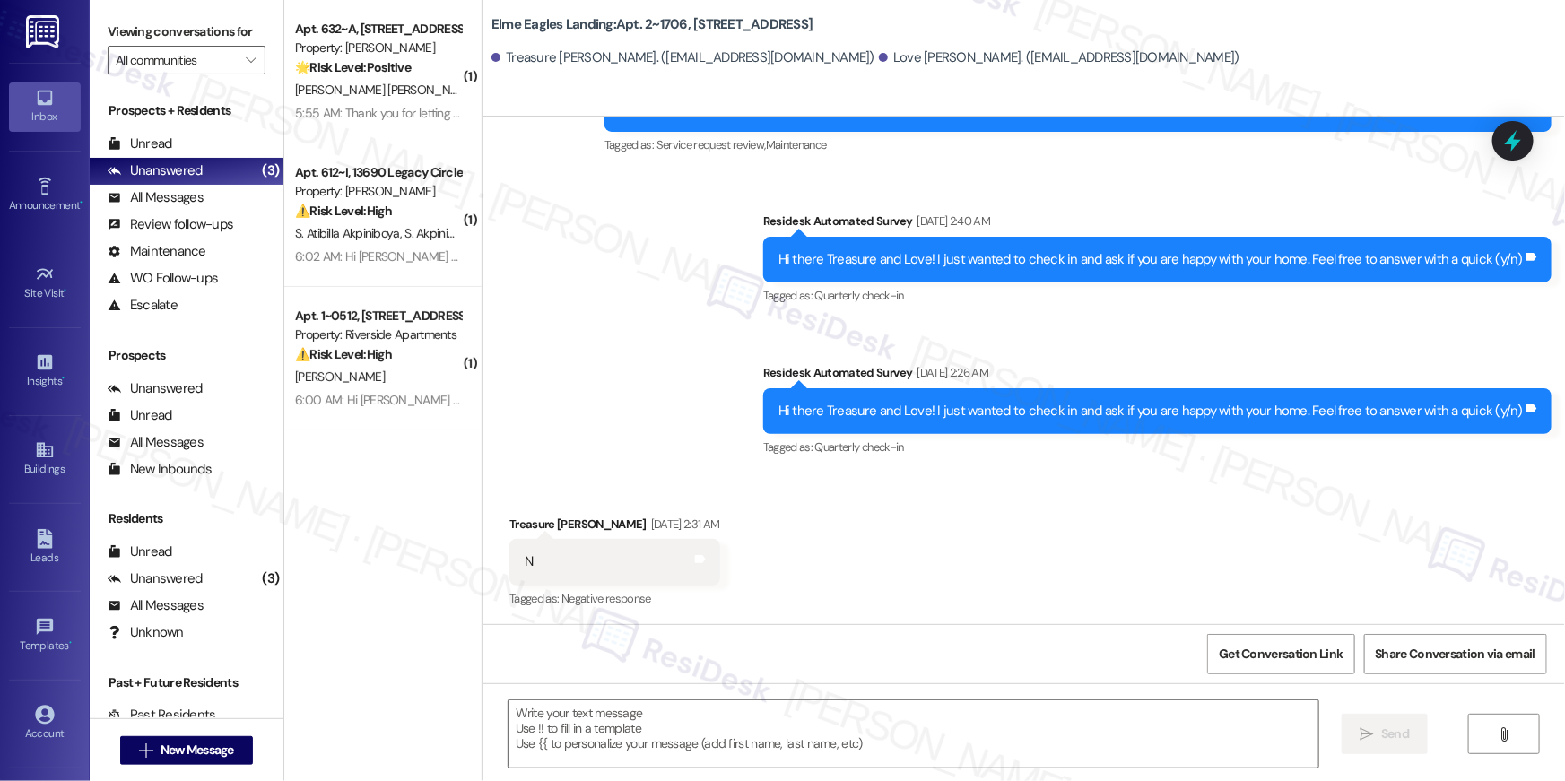
type textarea "Fetching suggested responses. Please feel free to read through the conversation…"
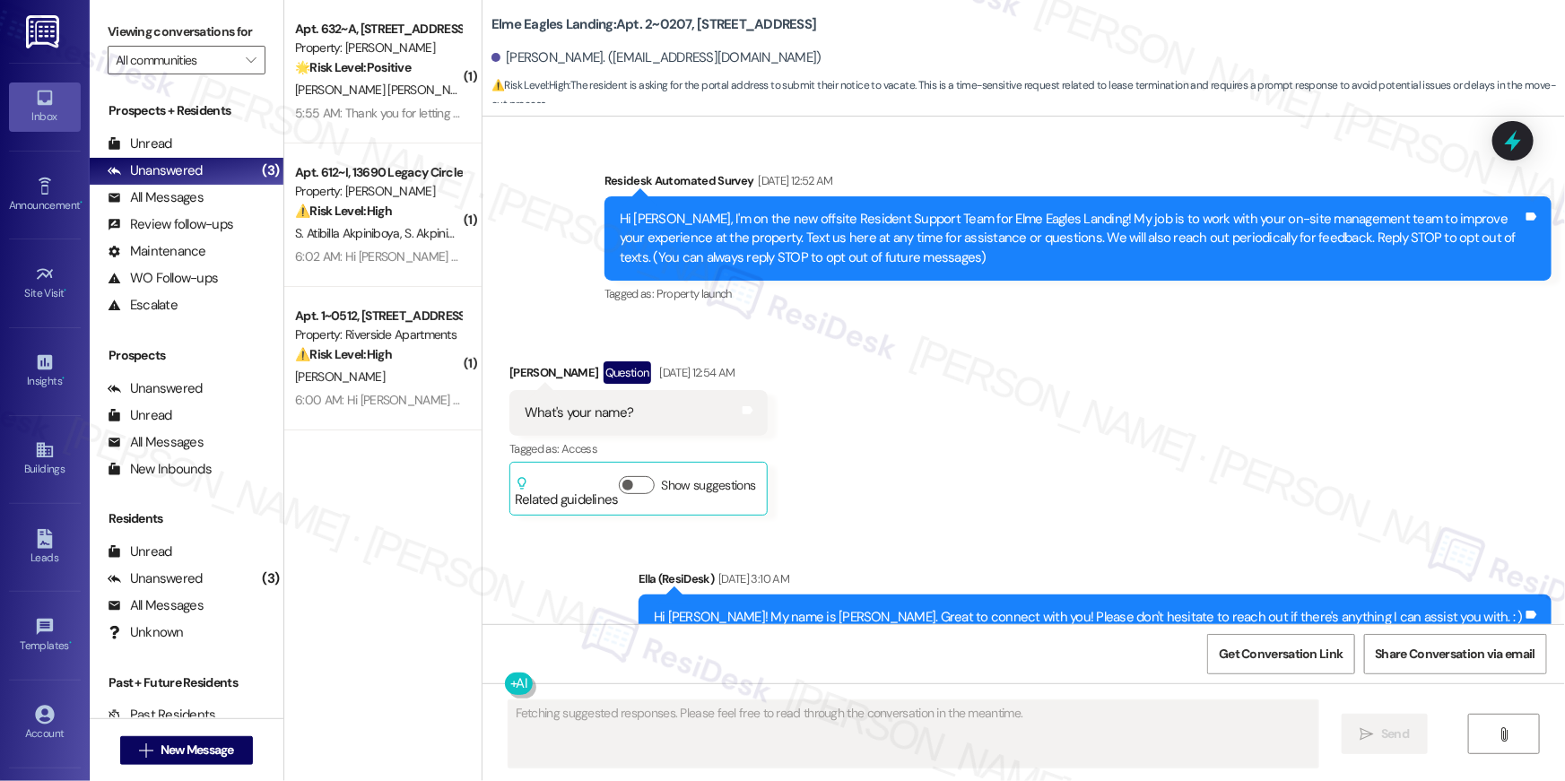
type textarea "Fetching suggested responses. Please feel free to read through the conversation…"
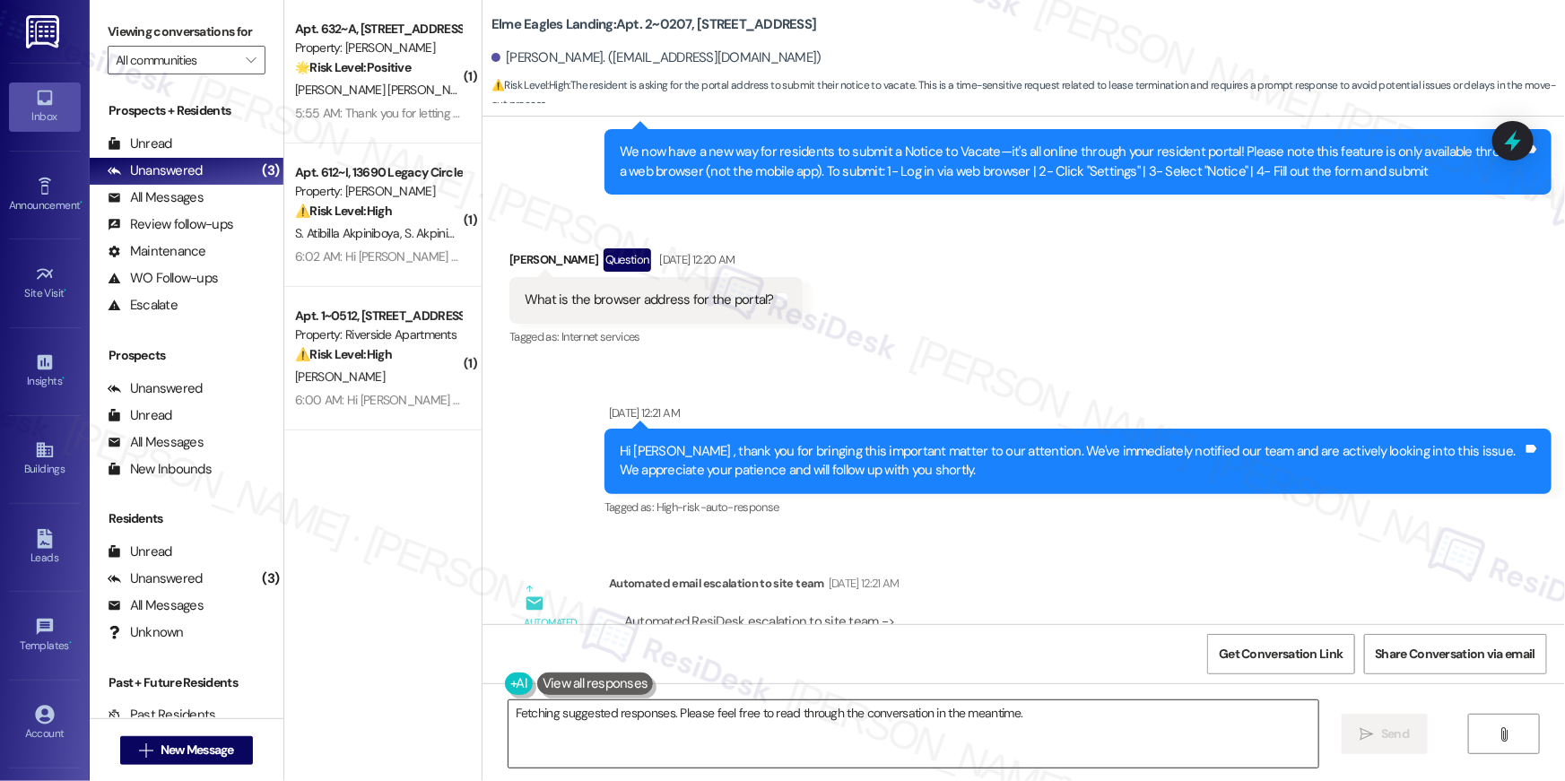
click at [893, 724] on textarea "Hi {{first_name}}, I'm happy to help! To access the resident portal, please vis…" at bounding box center [914, 734] width 810 height 67
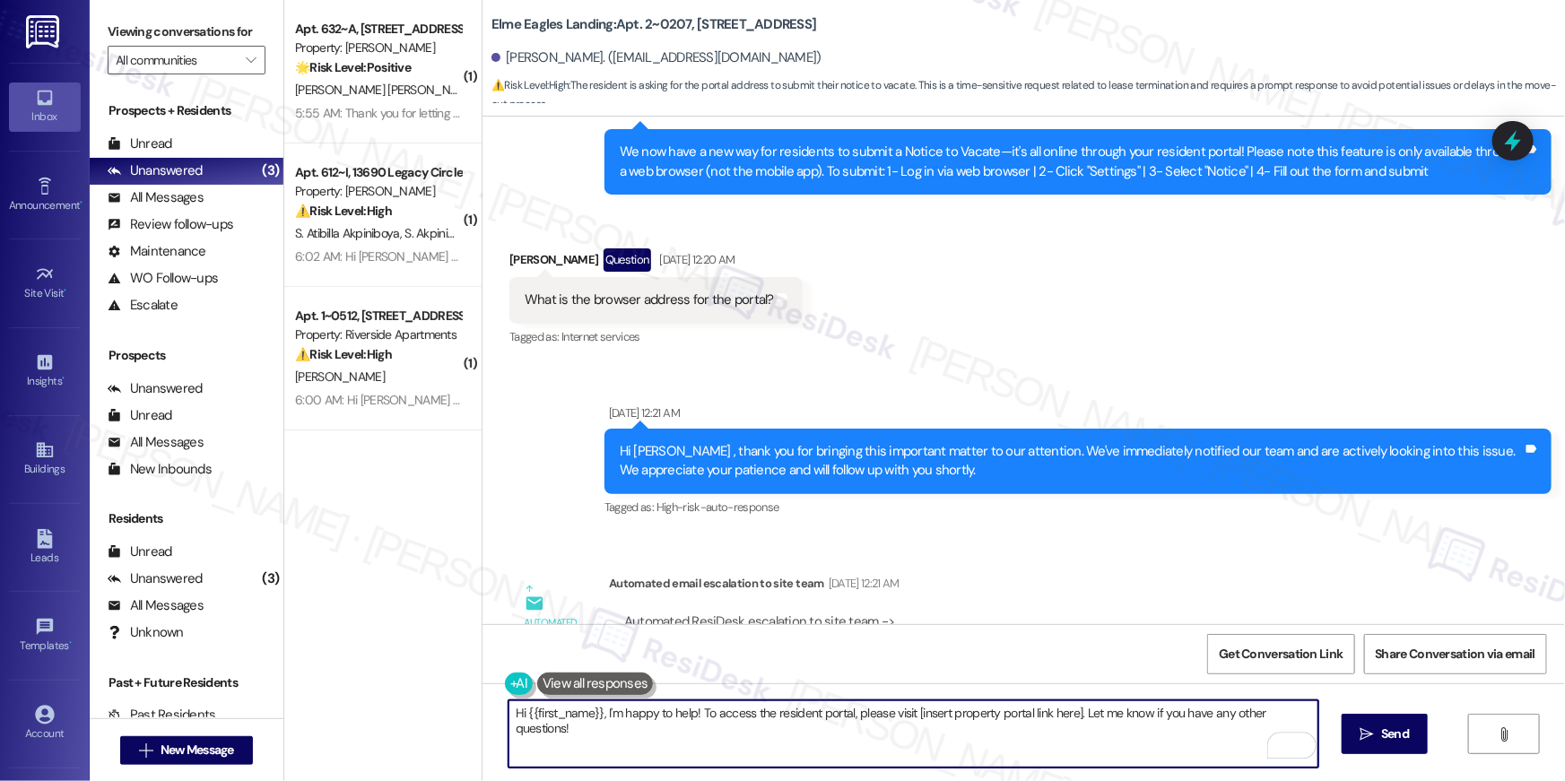
paste textarea "your {{property}} lease renewal offer is now ready! Please review your renewal …"
type textarea "Hi {{first_name}}, your {{property}} lease renewal offer is now ready! Please r…"
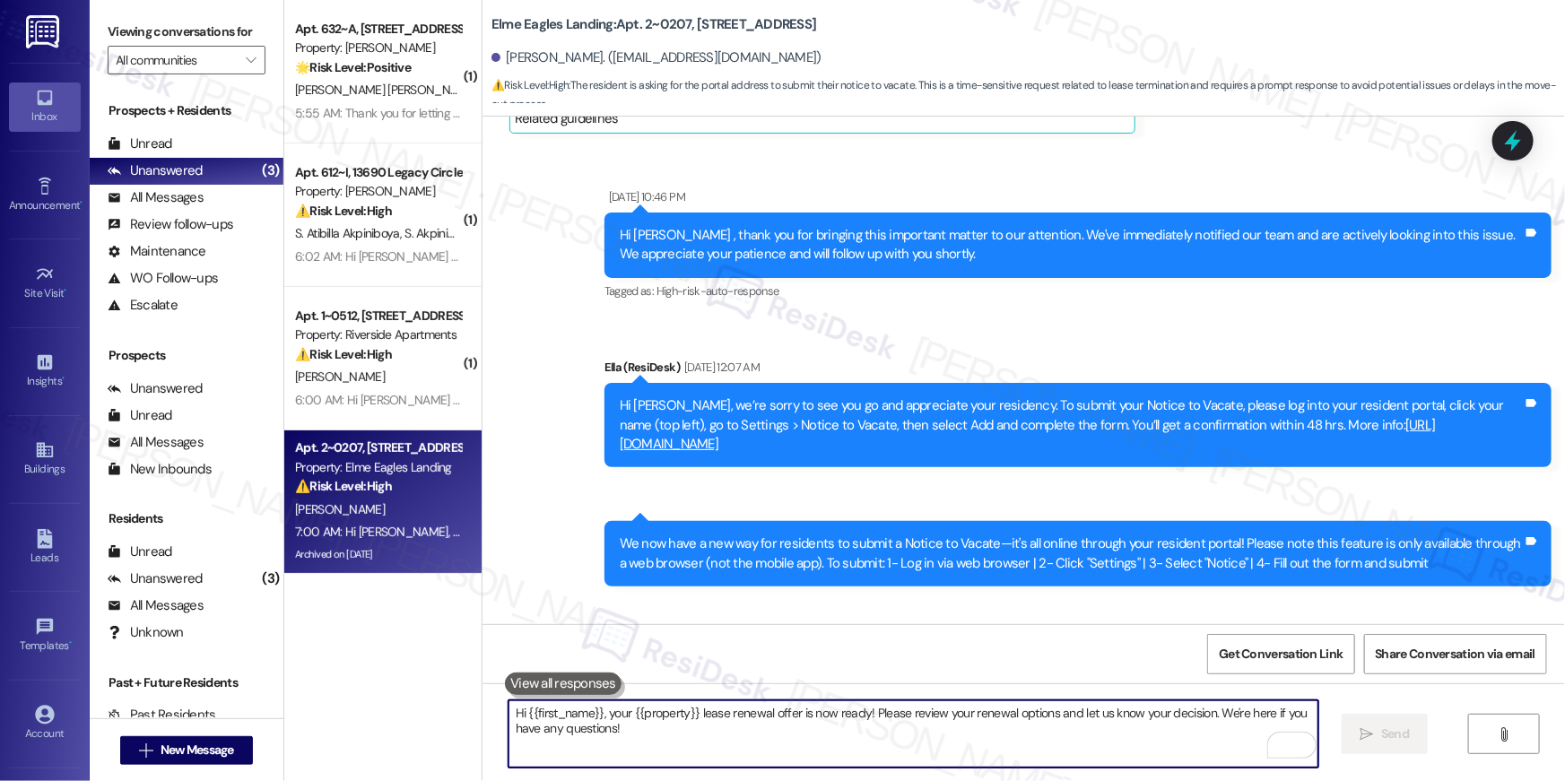
scroll to position [28402, 0]
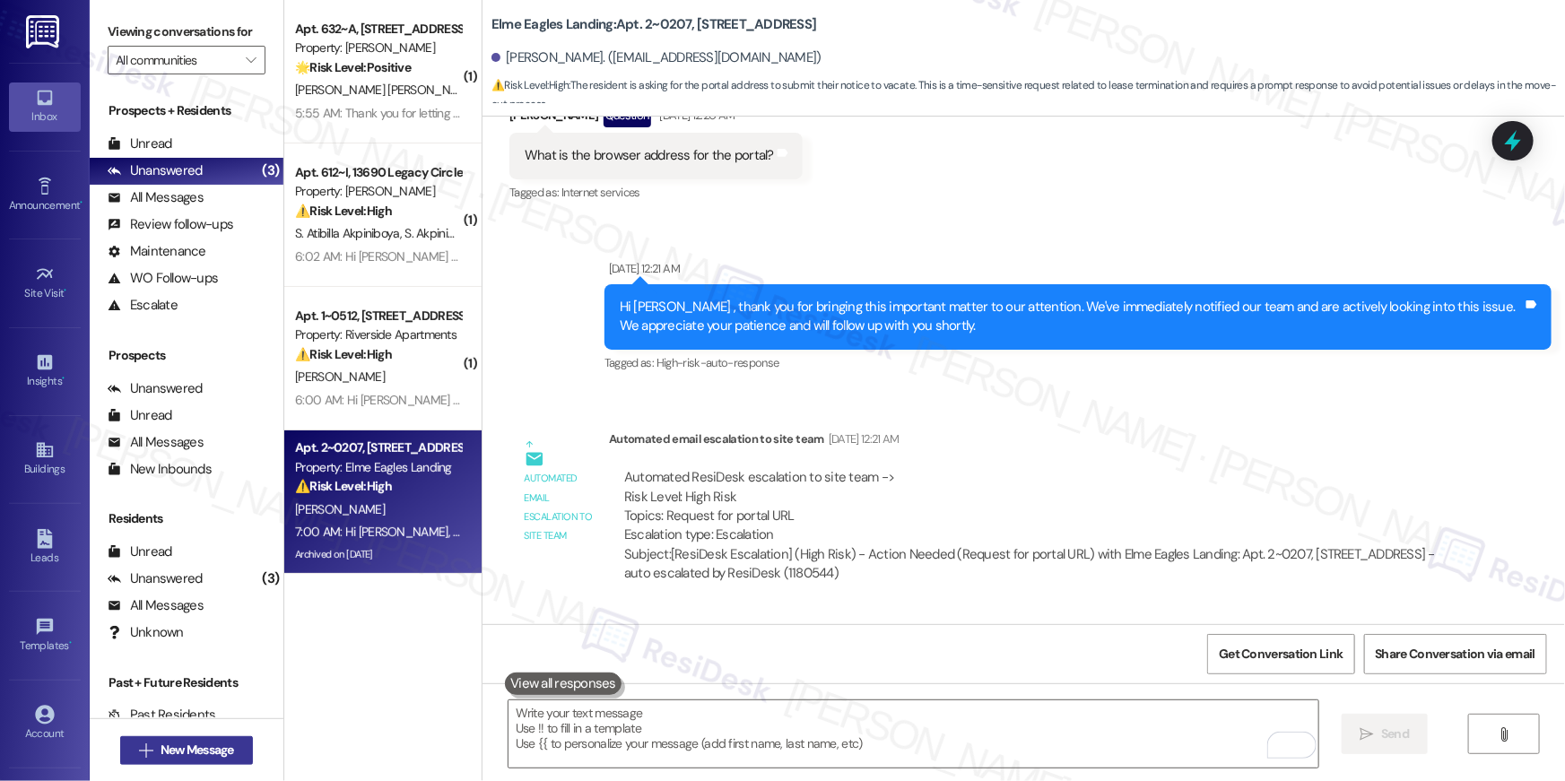
click at [234, 751] on button " New Message" at bounding box center [186, 750] width 133 height 29
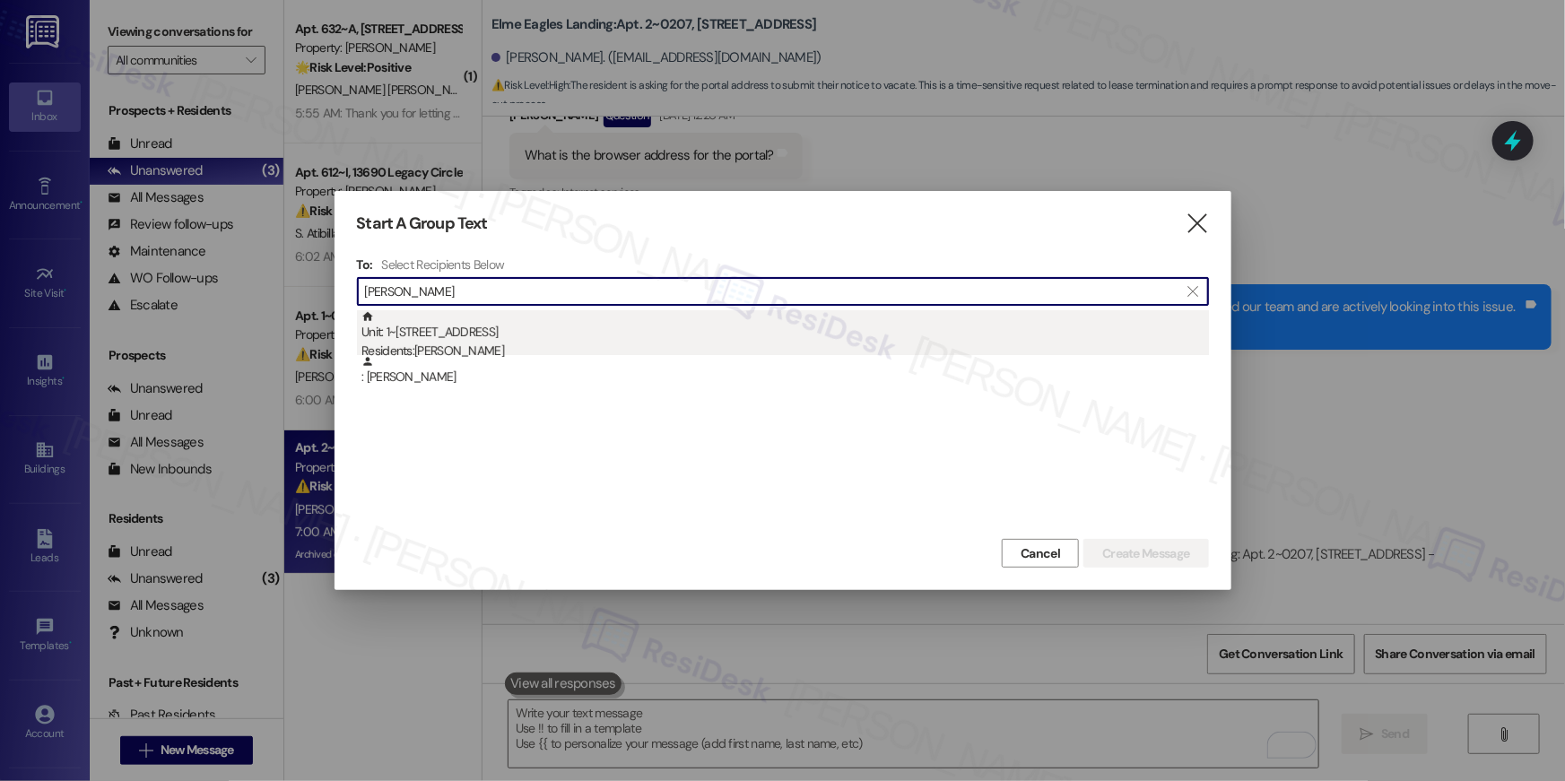
type input "[PERSON_NAME]"
click at [525, 319] on div "Unit: 1~[STREET_ADDRESS] Residents: [PERSON_NAME]" at bounding box center [786, 335] width 848 height 51
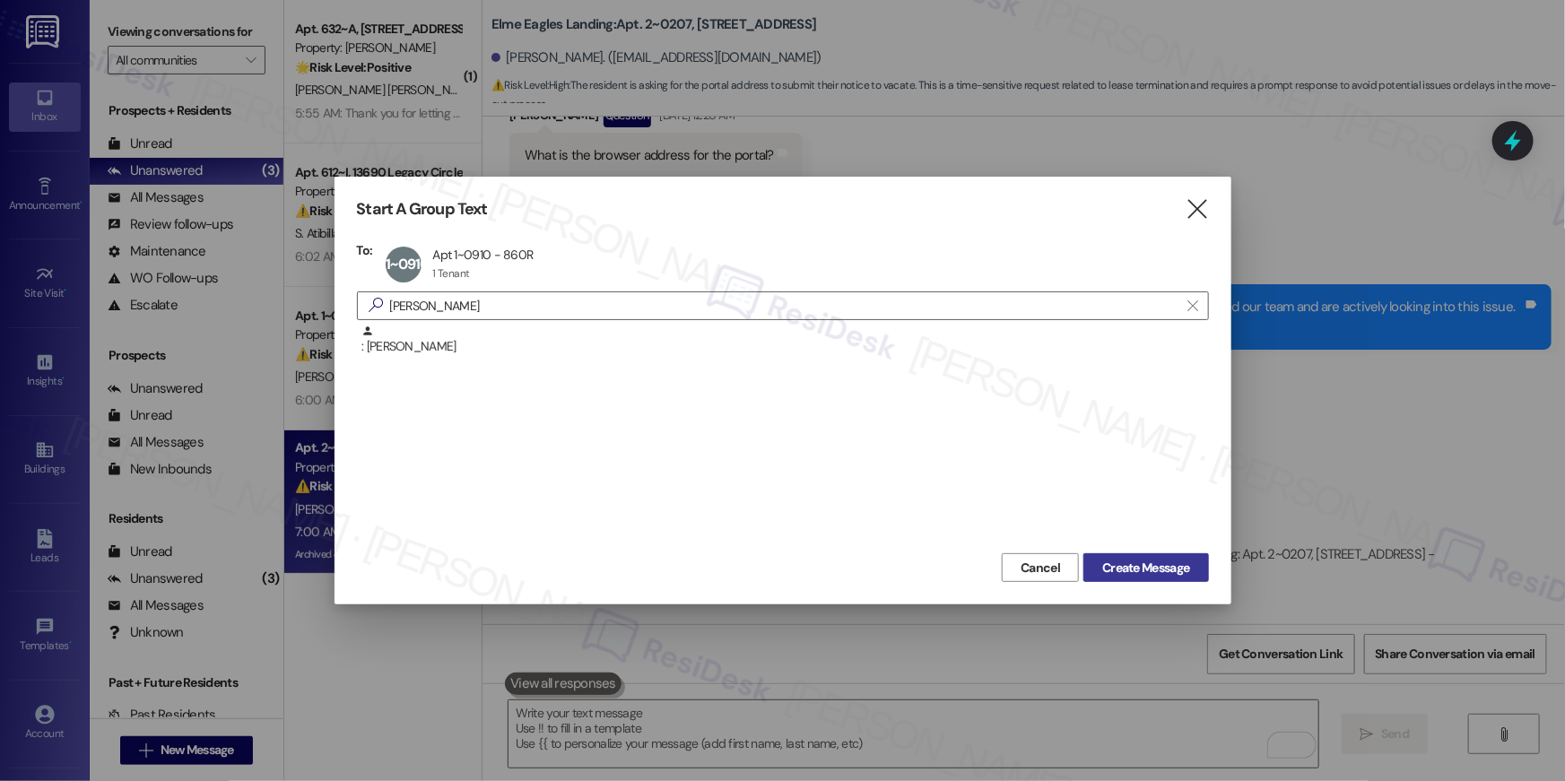
click at [1155, 568] on span "Create Message" at bounding box center [1145, 568] width 87 height 19
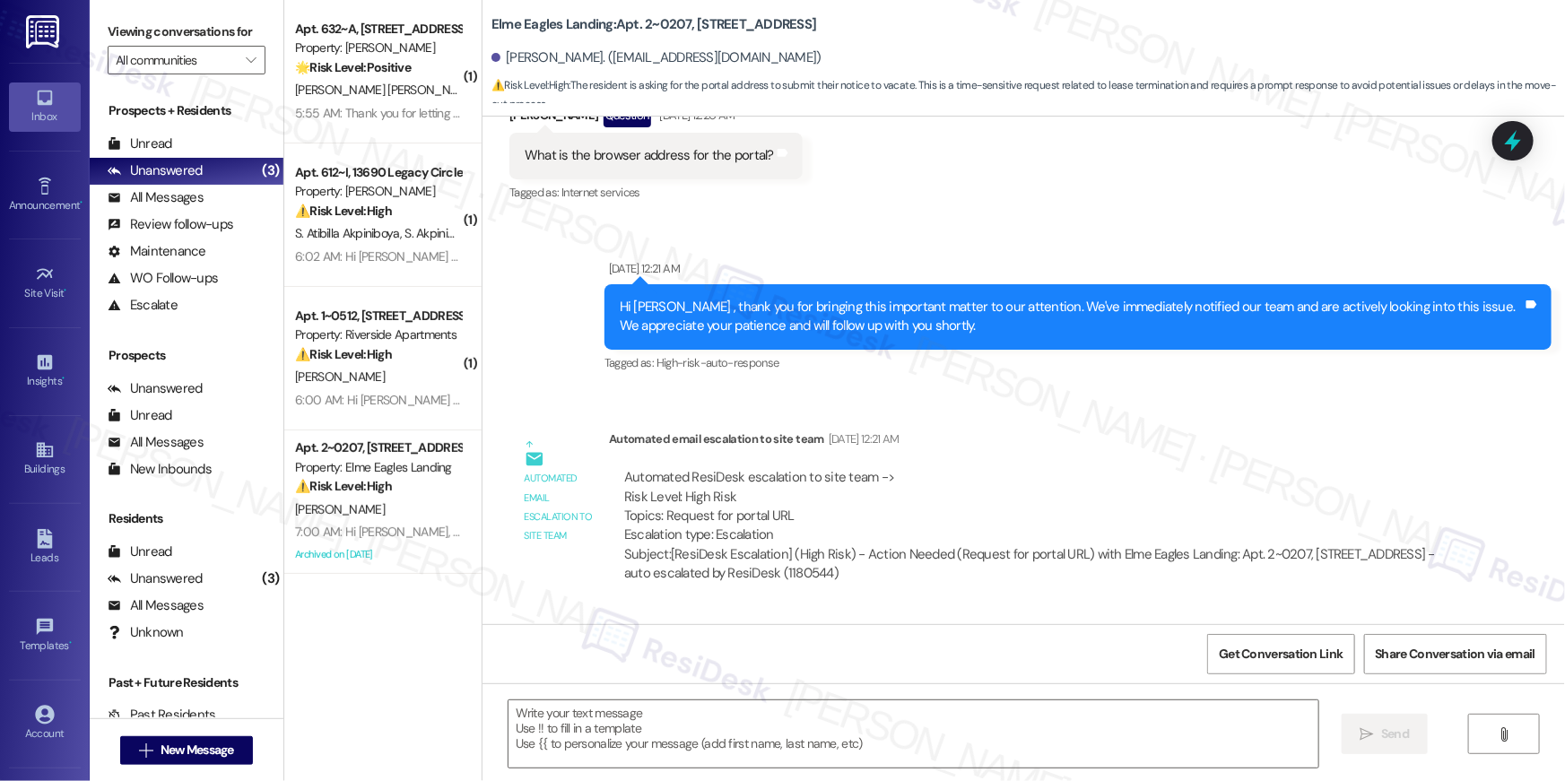
type textarea "Fetching suggested responses. Please feel free to read through the conversation…"
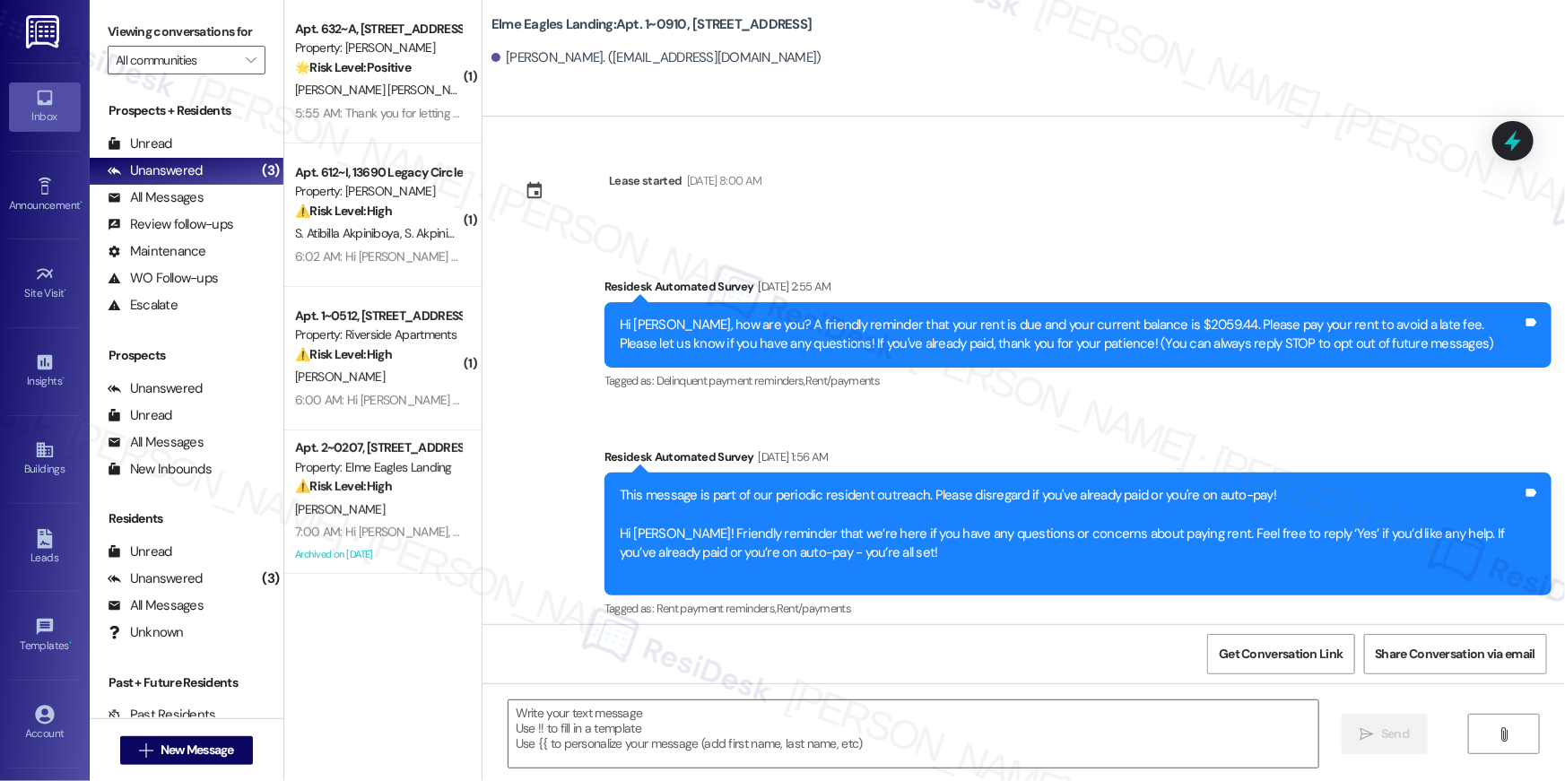
type textarea "Fetching suggested responses. Please feel free to read through the conversation…"
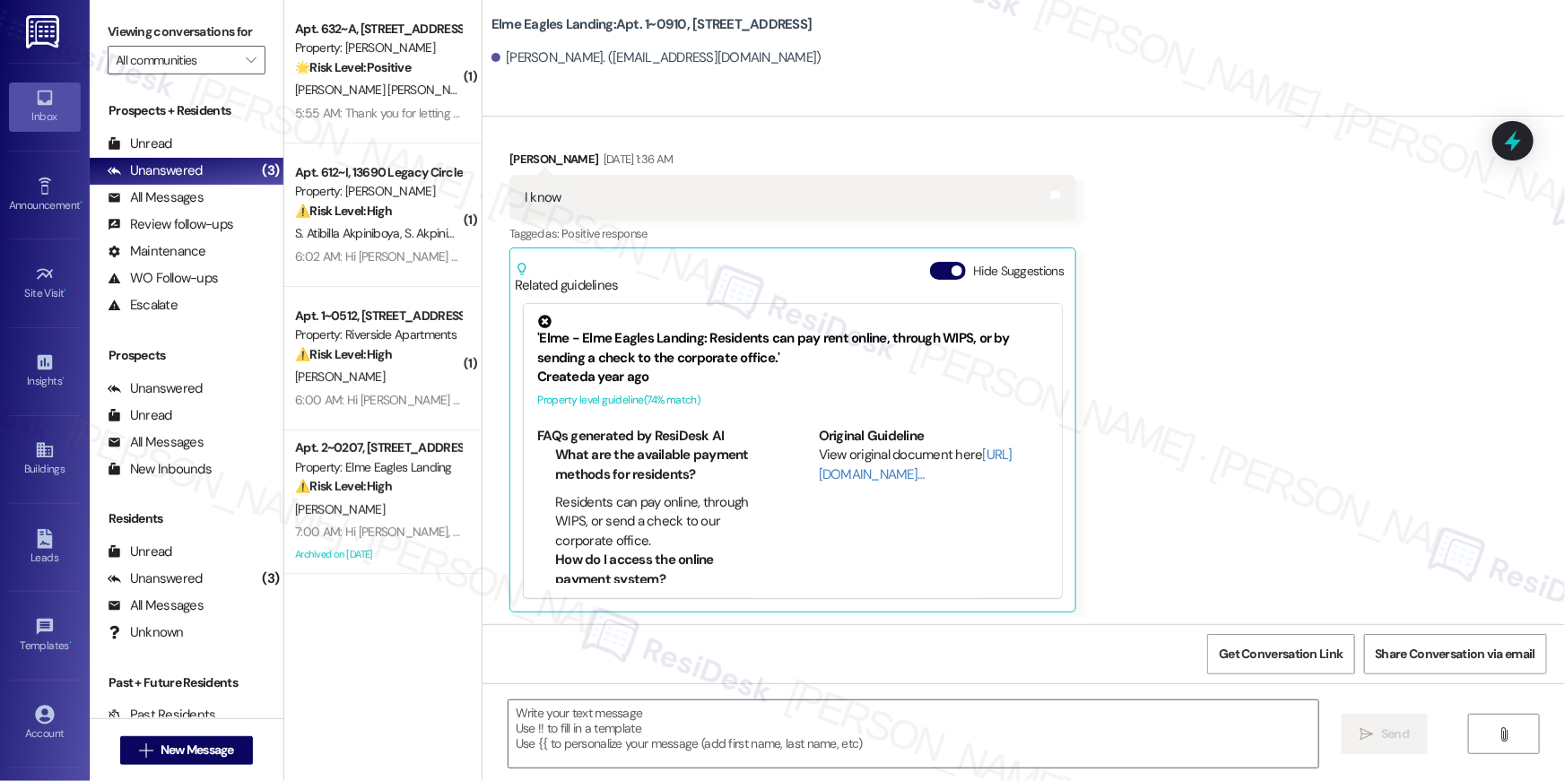
scroll to position [5043, 0]
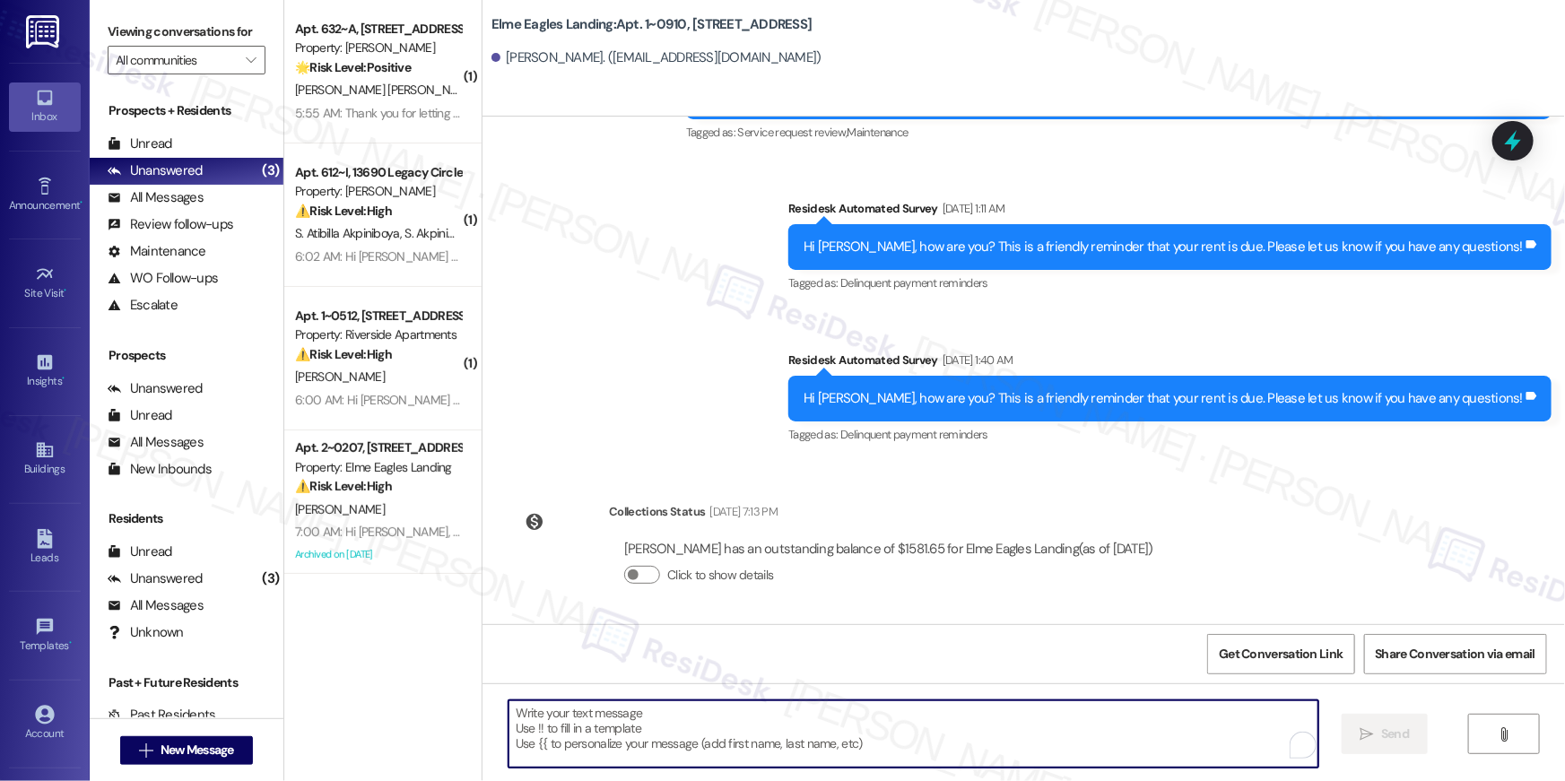
click at [1051, 741] on textarea "To enrich screen reader interactions, please activate Accessibility in Grammarl…" at bounding box center [914, 734] width 810 height 67
paste textarea "Hi {{first_name}}, your {{property}} lease renewal offer is now ready! Please r…"
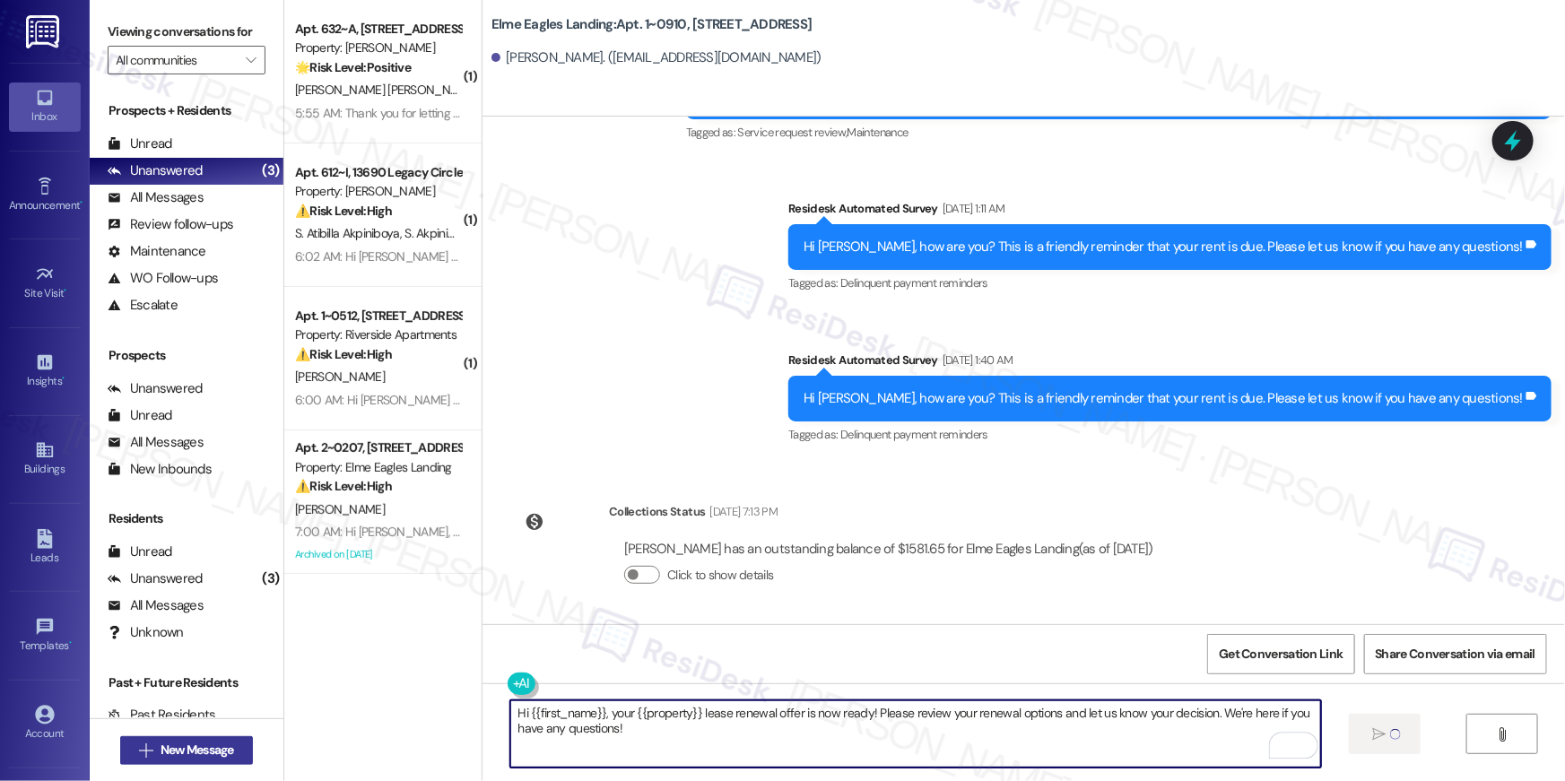
type textarea "Hi {{first_name}}, your {{property}} lease renewal offer is now ready! Please r…"
click at [217, 752] on span "New Message" at bounding box center [198, 750] width 74 height 19
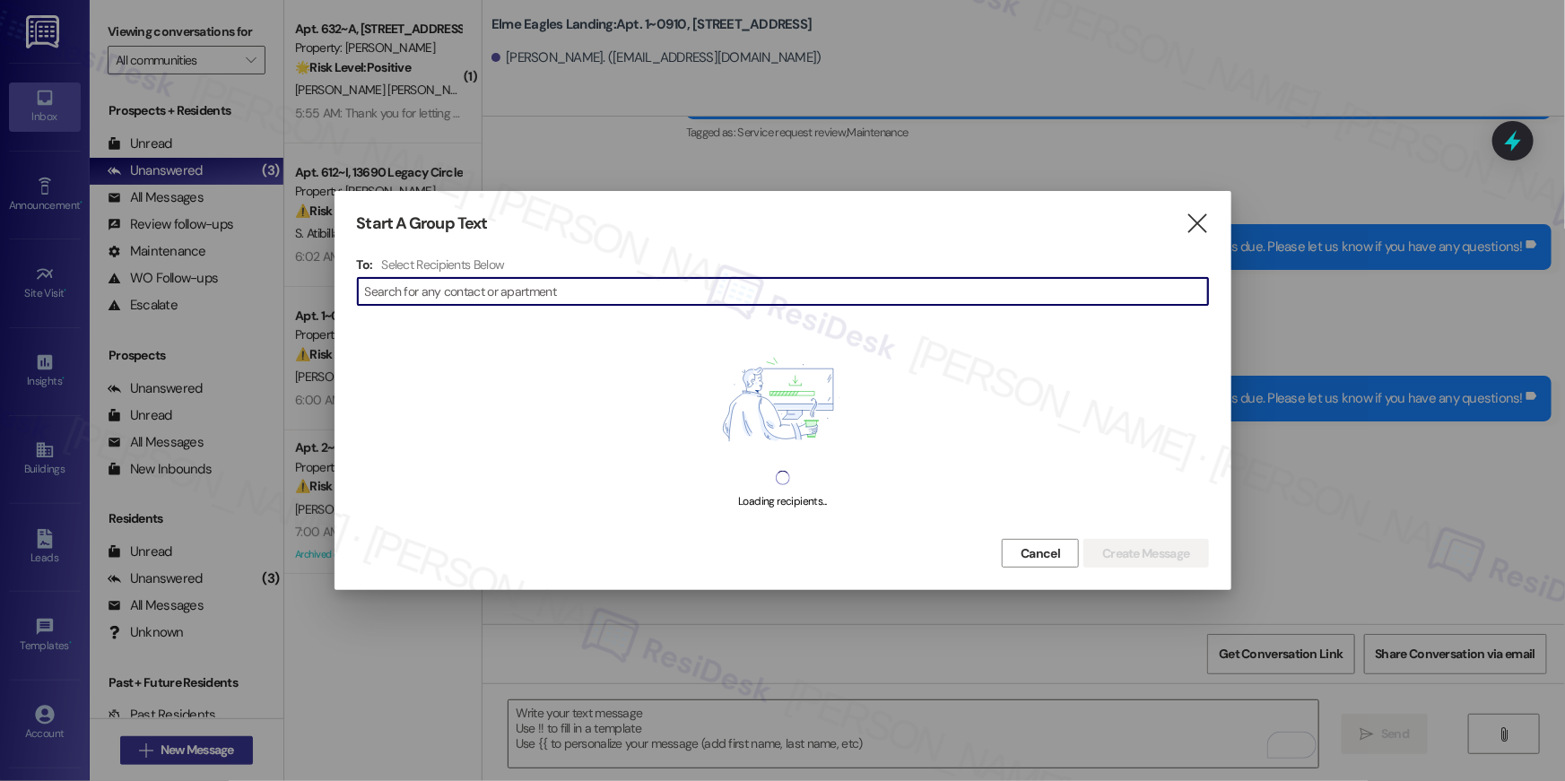
scroll to position [4273, 0]
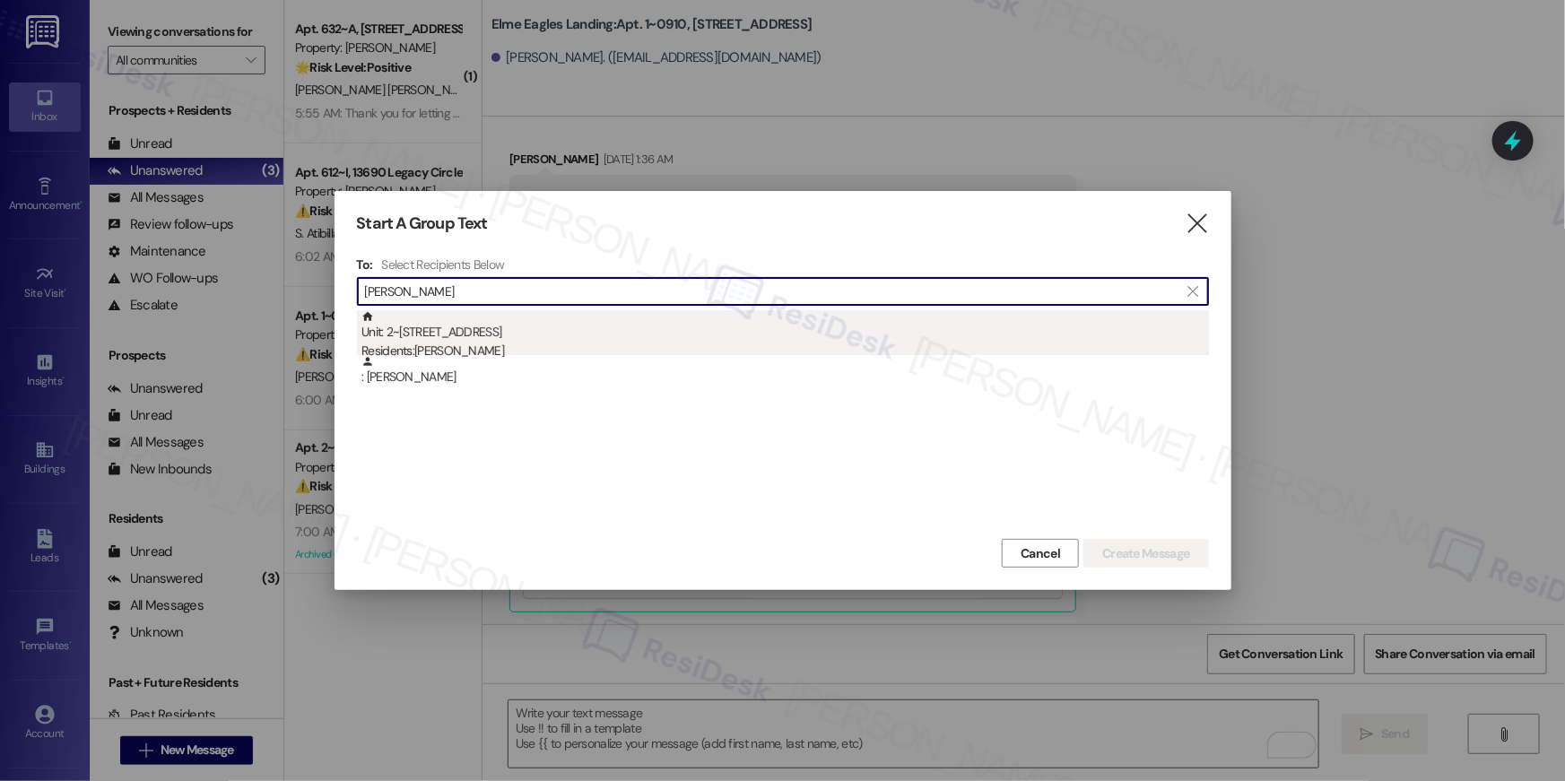
type input "[PERSON_NAME]"
click at [483, 335] on div "Unit: 2~[STREET_ADDRESS] Residents: [PERSON_NAME]" at bounding box center [786, 335] width 848 height 51
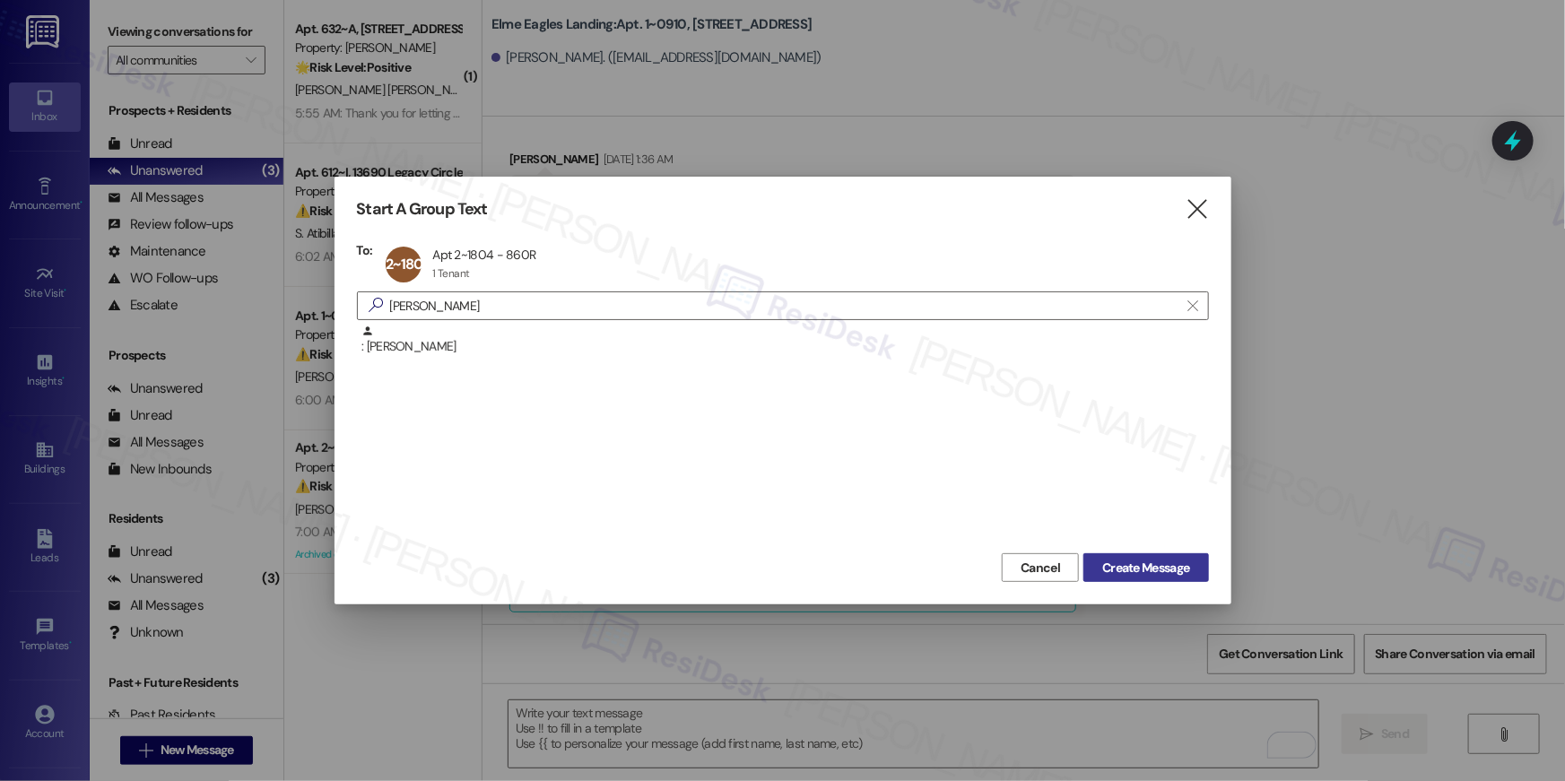
click at [1099, 574] on span "Create Message" at bounding box center [1146, 568] width 94 height 19
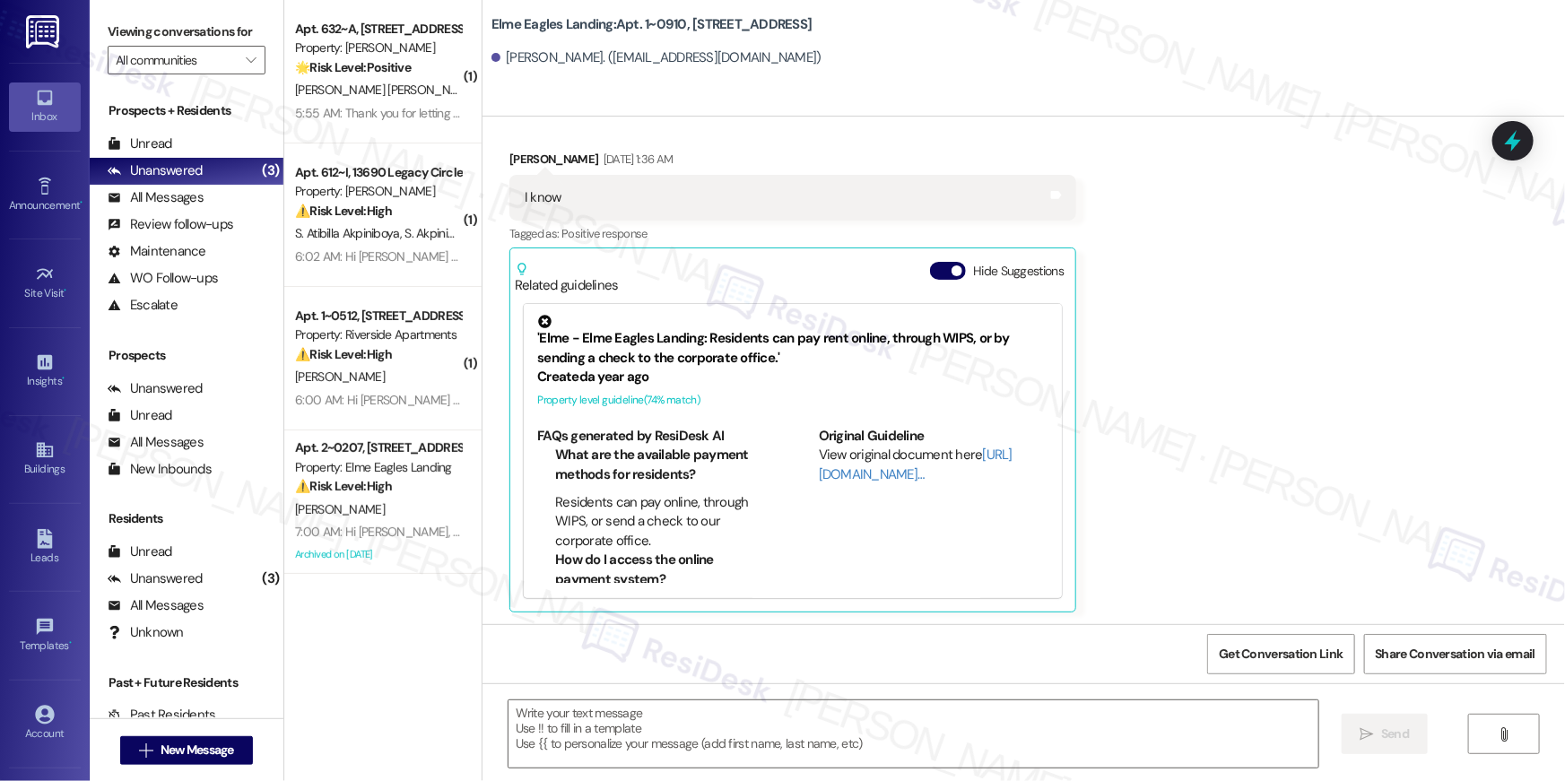
type textarea "Fetching suggested responses. Please feel free to read through the conversation…"
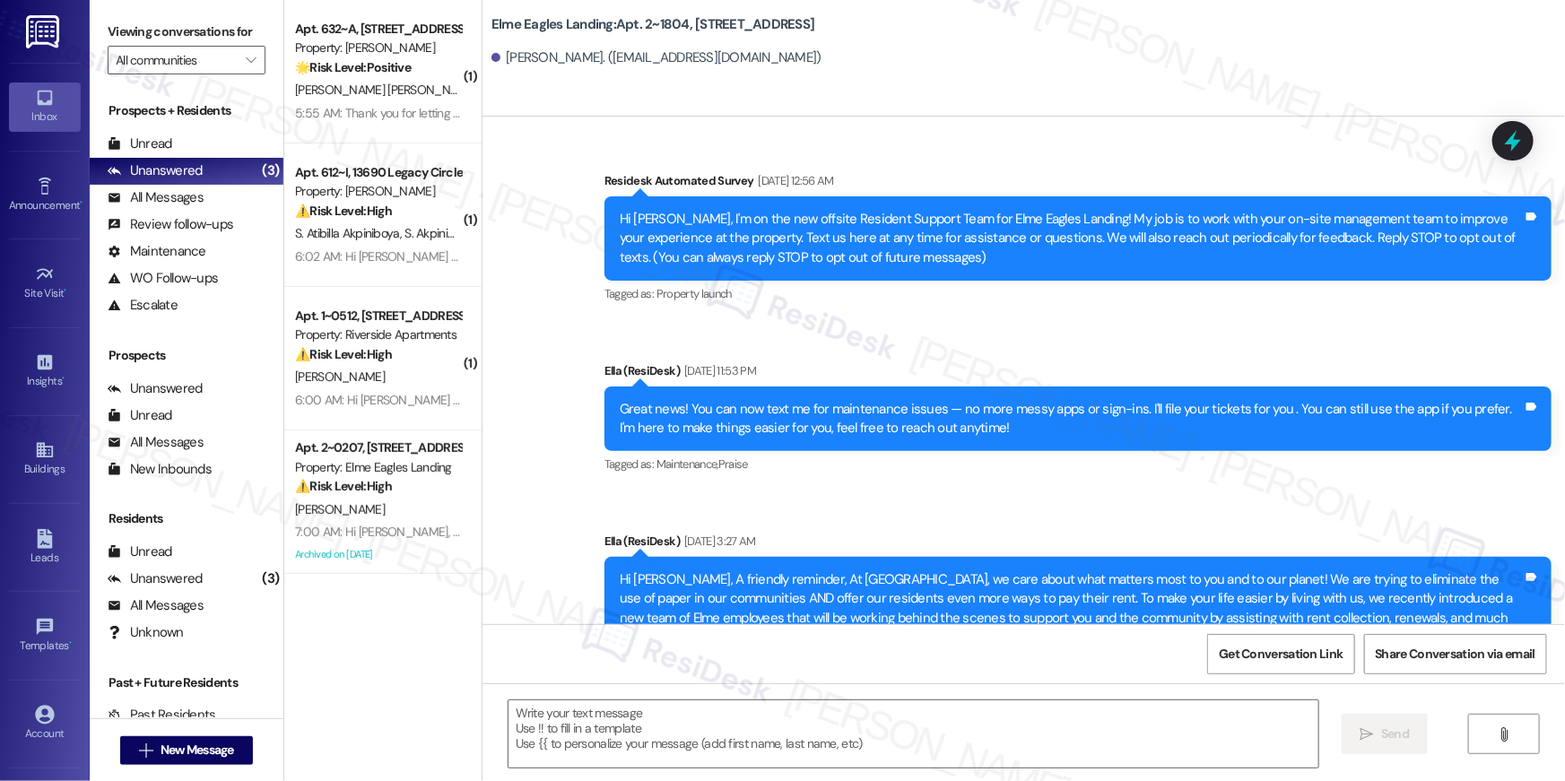
type textarea "Fetching suggested responses. Please feel free to read through the conversation…"
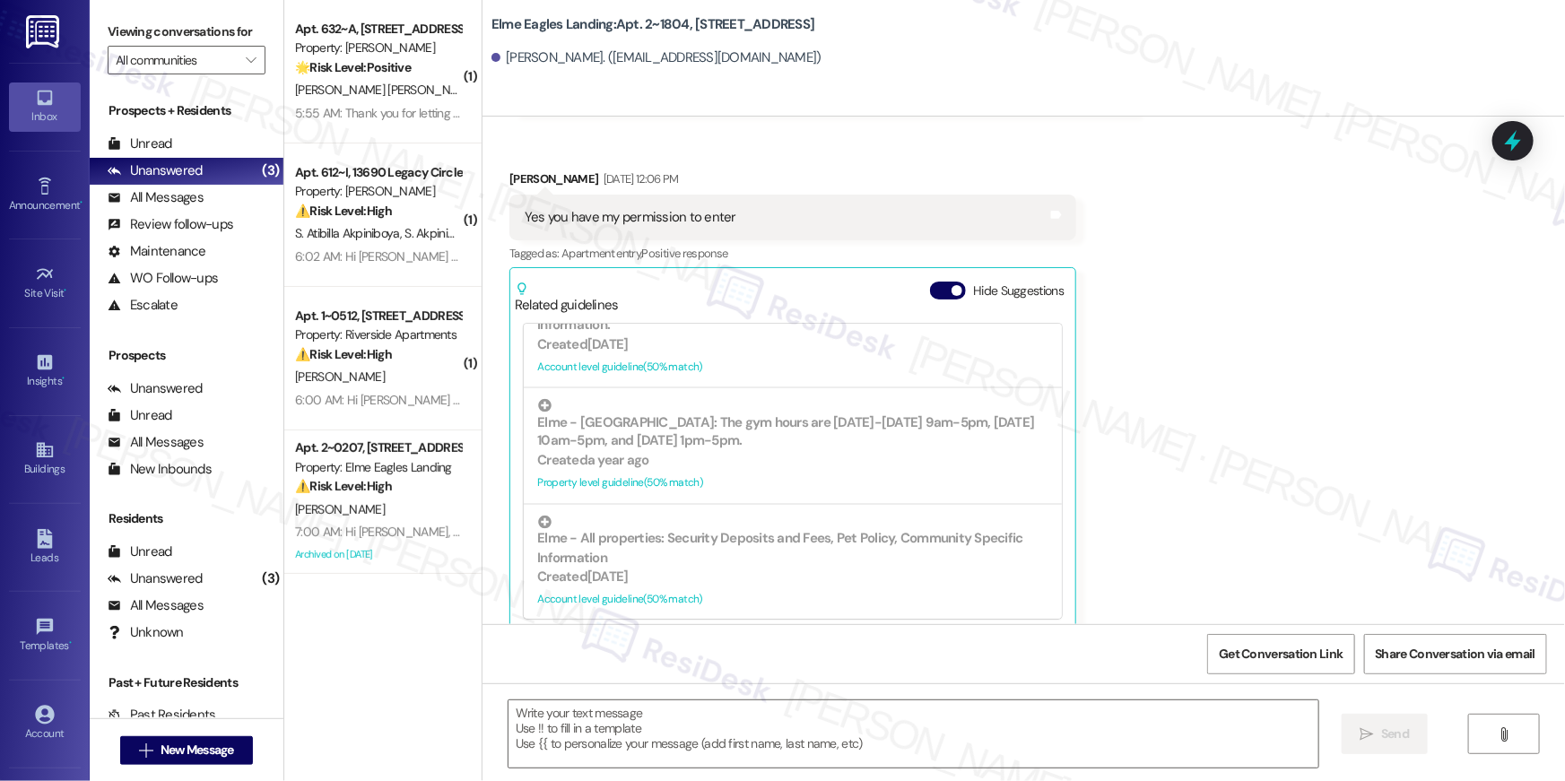
scroll to position [7096, 0]
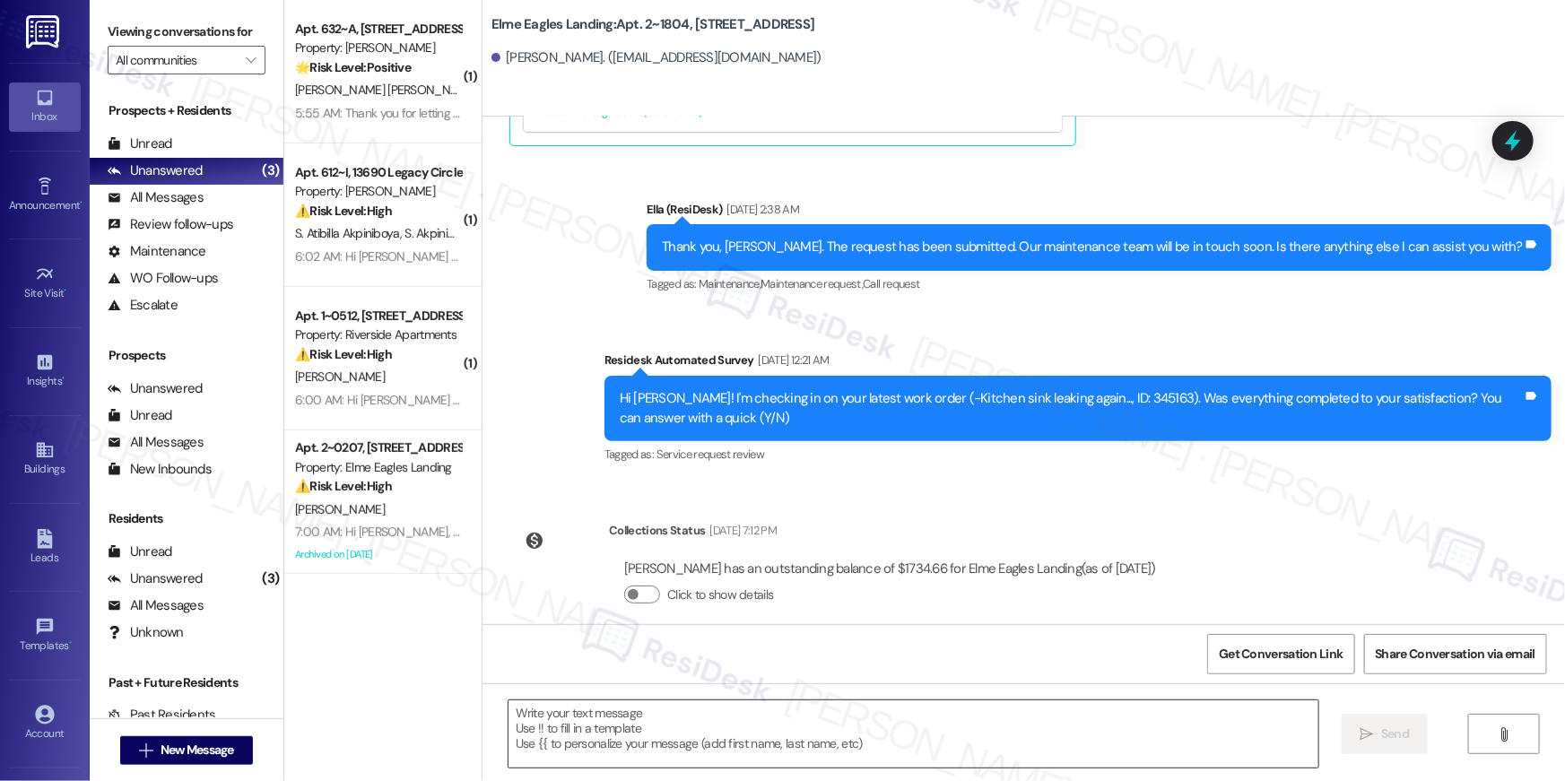
click at [1038, 723] on textarea at bounding box center [914, 734] width 810 height 67
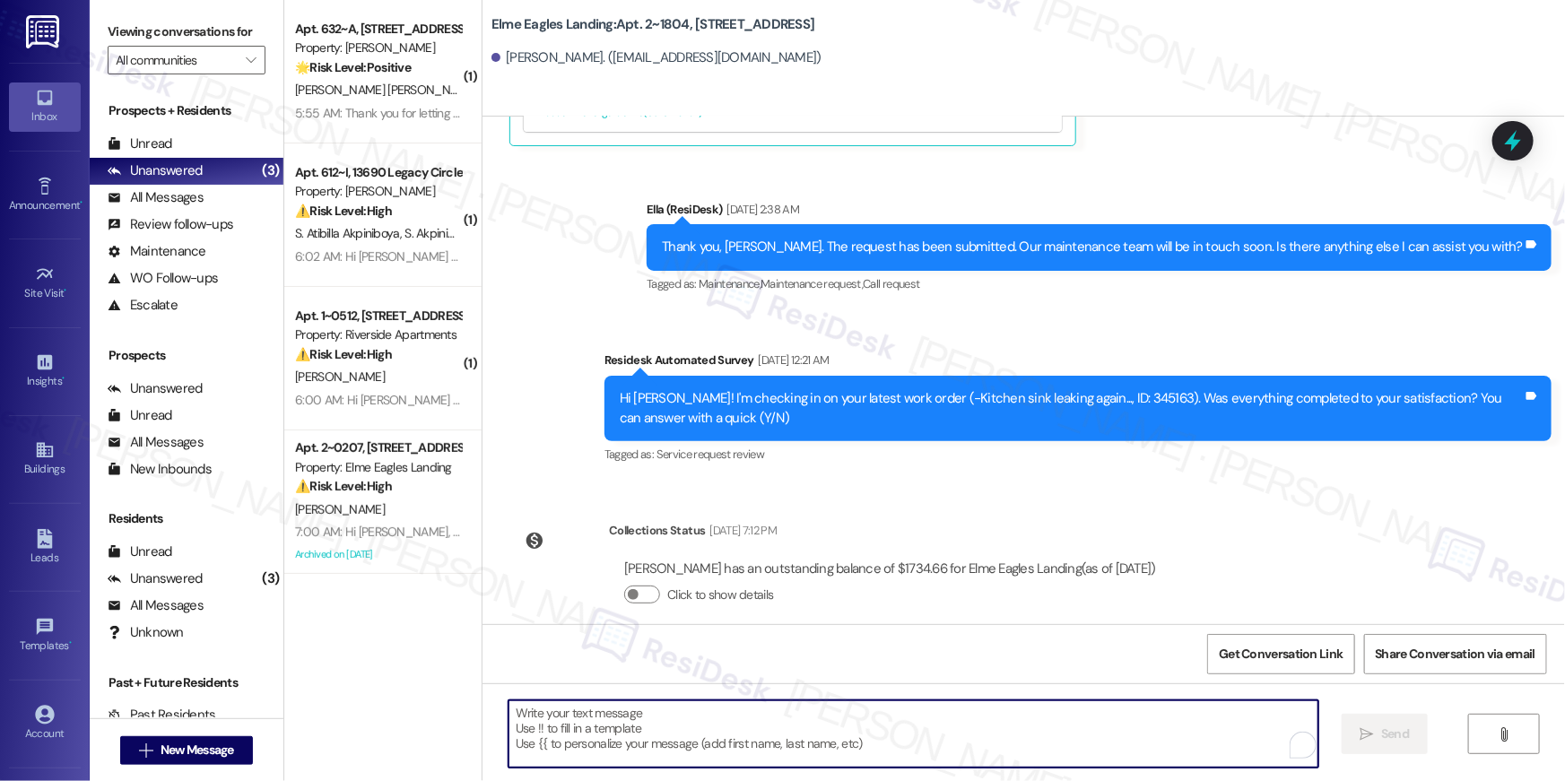
paste textarea "Hi {{first_name}}, your {{property}} lease renewal offer is now ready! Please r…"
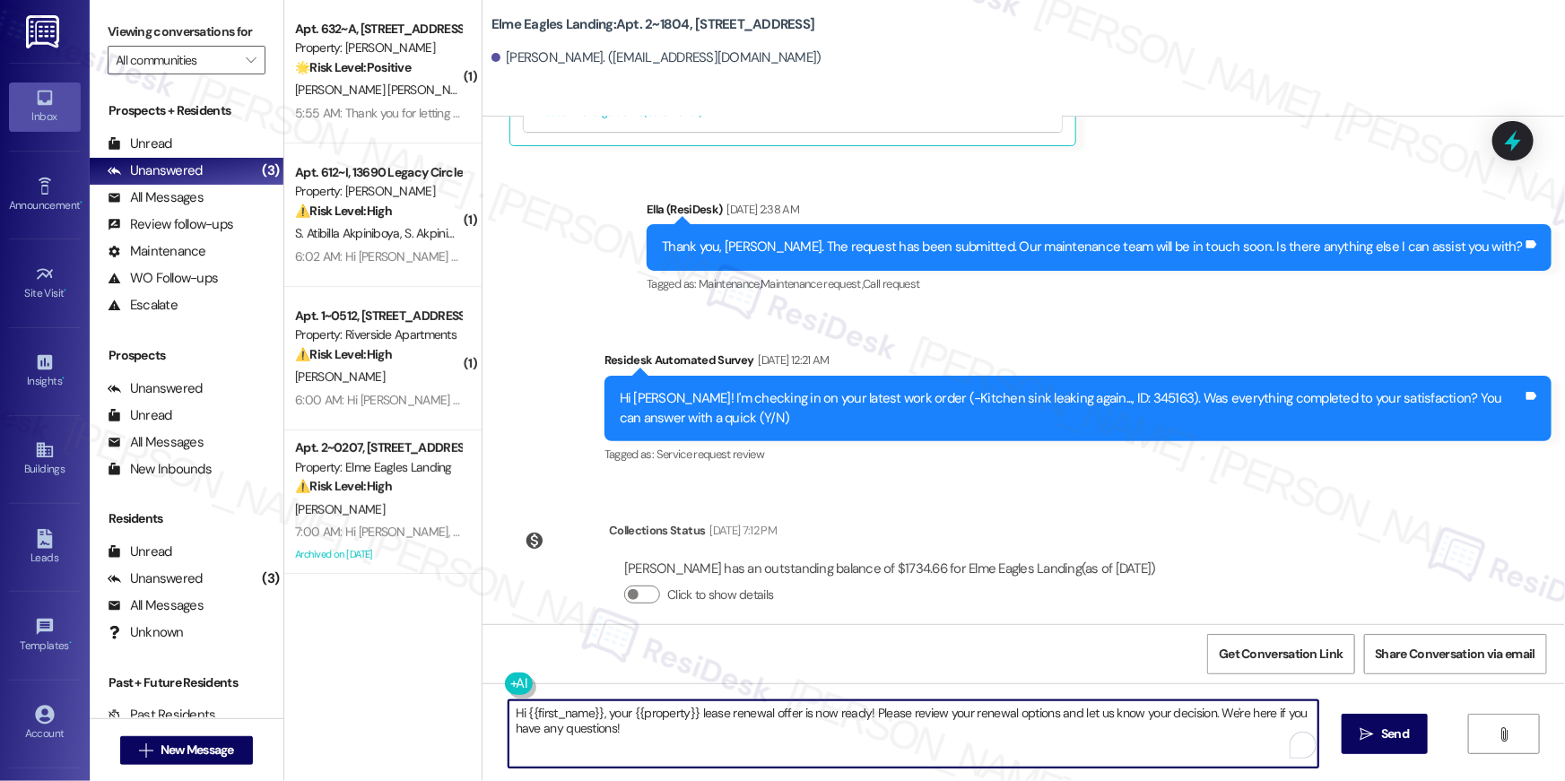
type textarea "Hi {{first_name}}, your {{property}} lease renewal offer is now ready! Please r…"
click at [1389, 731] on span "Send" at bounding box center [1395, 734] width 28 height 19
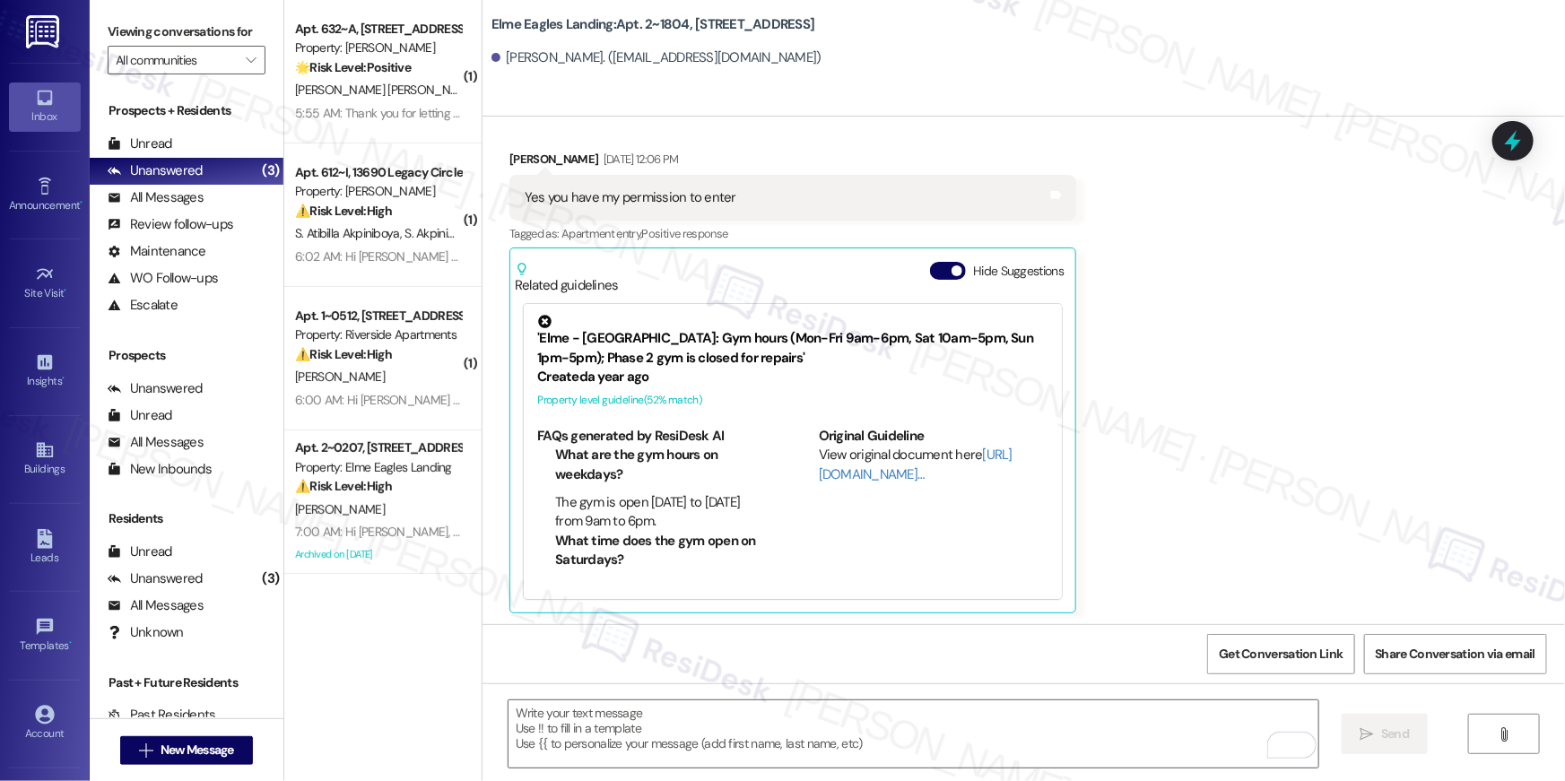
scroll to position [6609, 0]
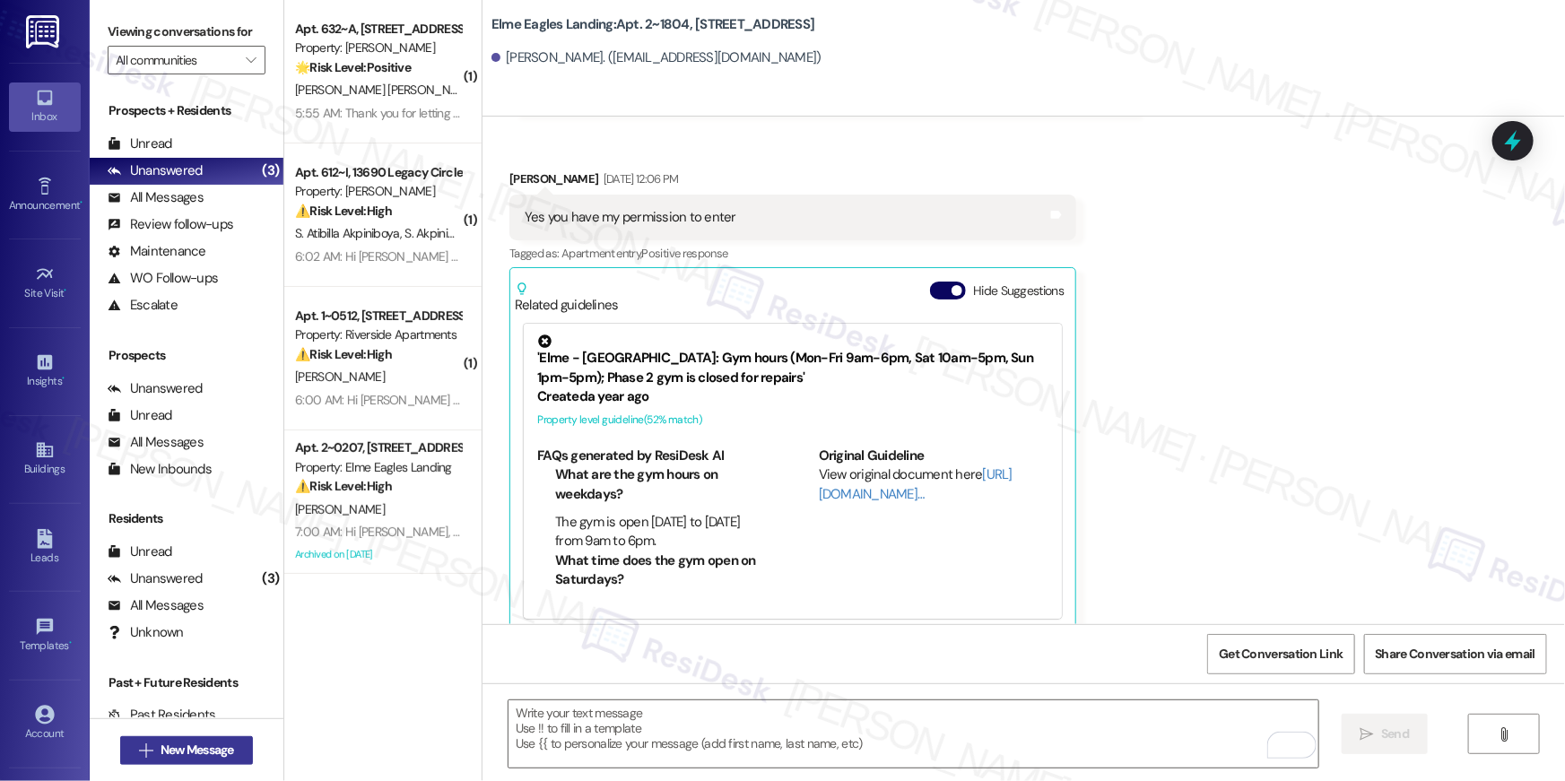
click at [231, 756] on span "New Message" at bounding box center [197, 750] width 81 height 19
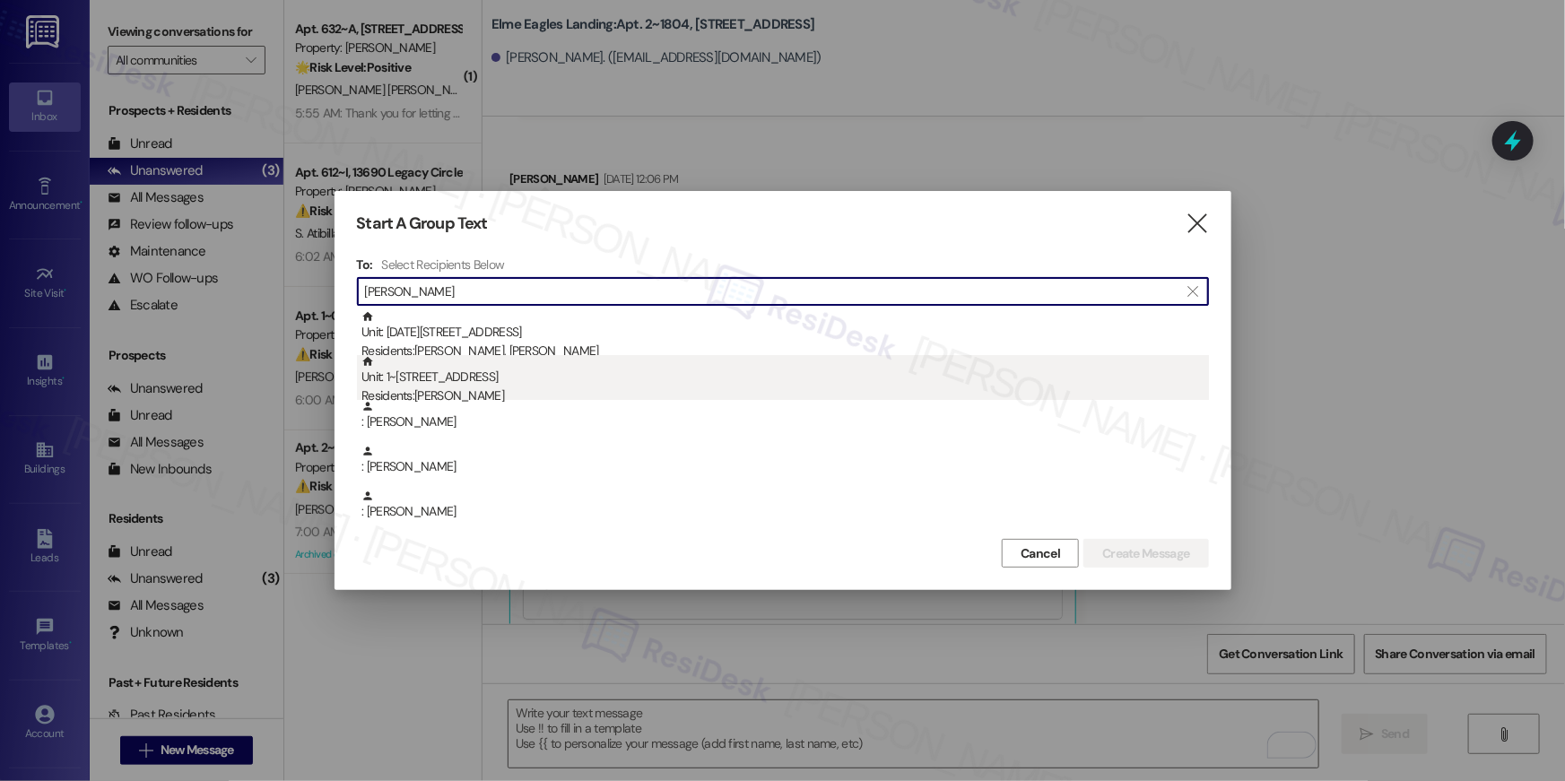
type input "[PERSON_NAME]"
click at [458, 383] on div "Unit: 1~[STREET_ADDRESS] Residents: [PERSON_NAME]" at bounding box center [786, 380] width 848 height 51
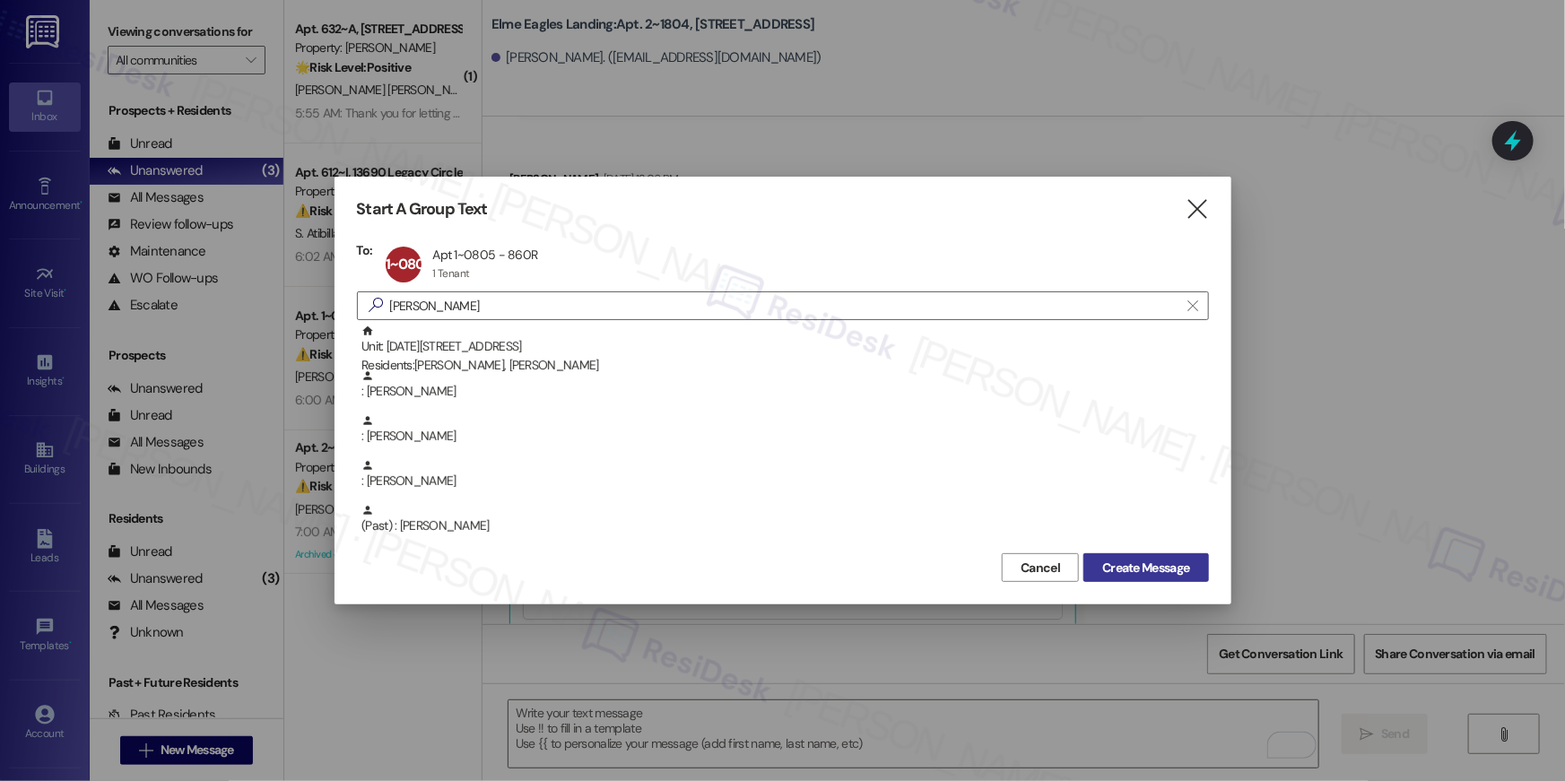
click at [1159, 560] on span "Create Message" at bounding box center [1145, 568] width 87 height 19
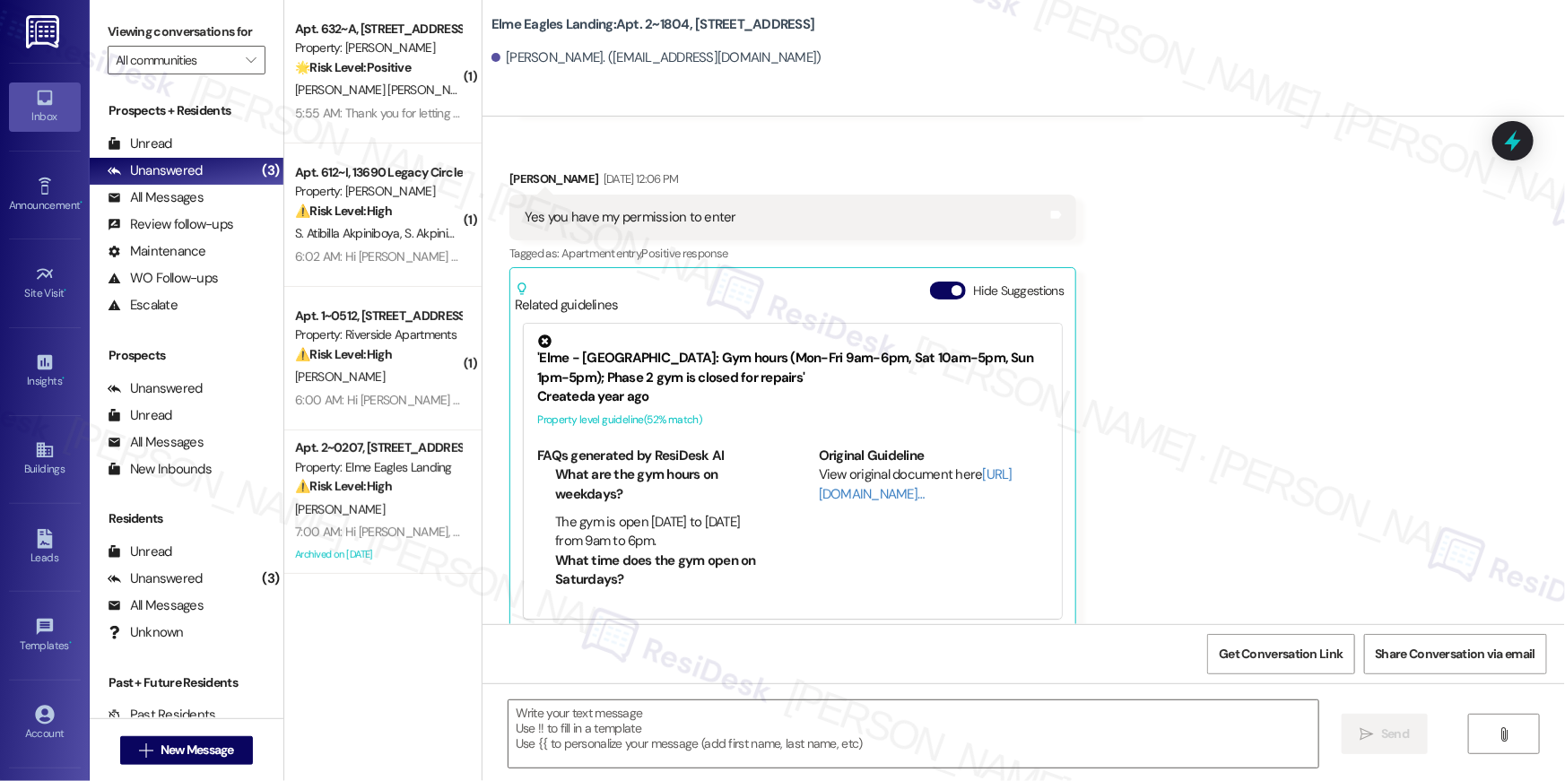
type textarea "Fetching suggested responses. Please feel free to read through the conversation…"
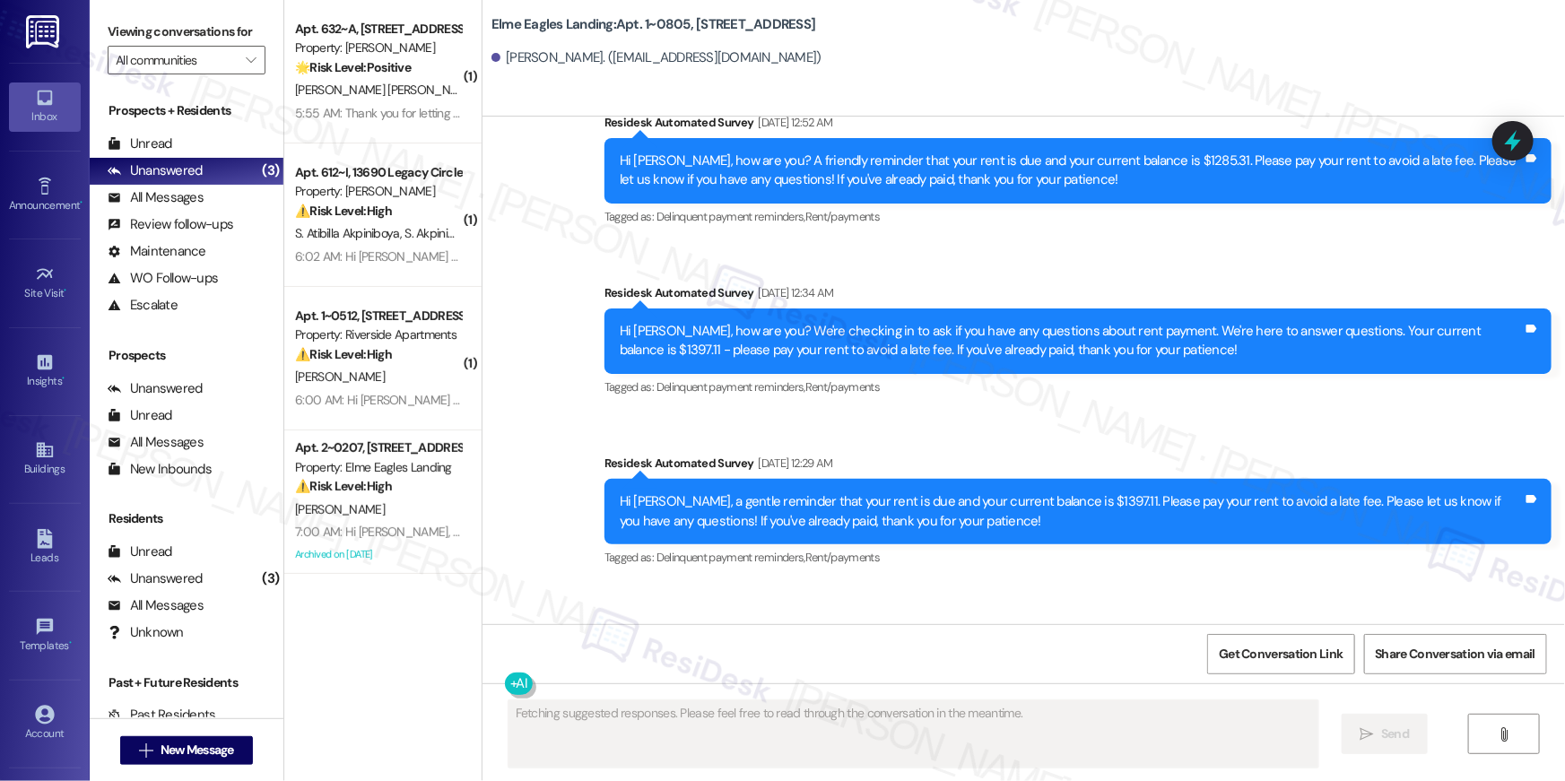
scroll to position [6500, 0]
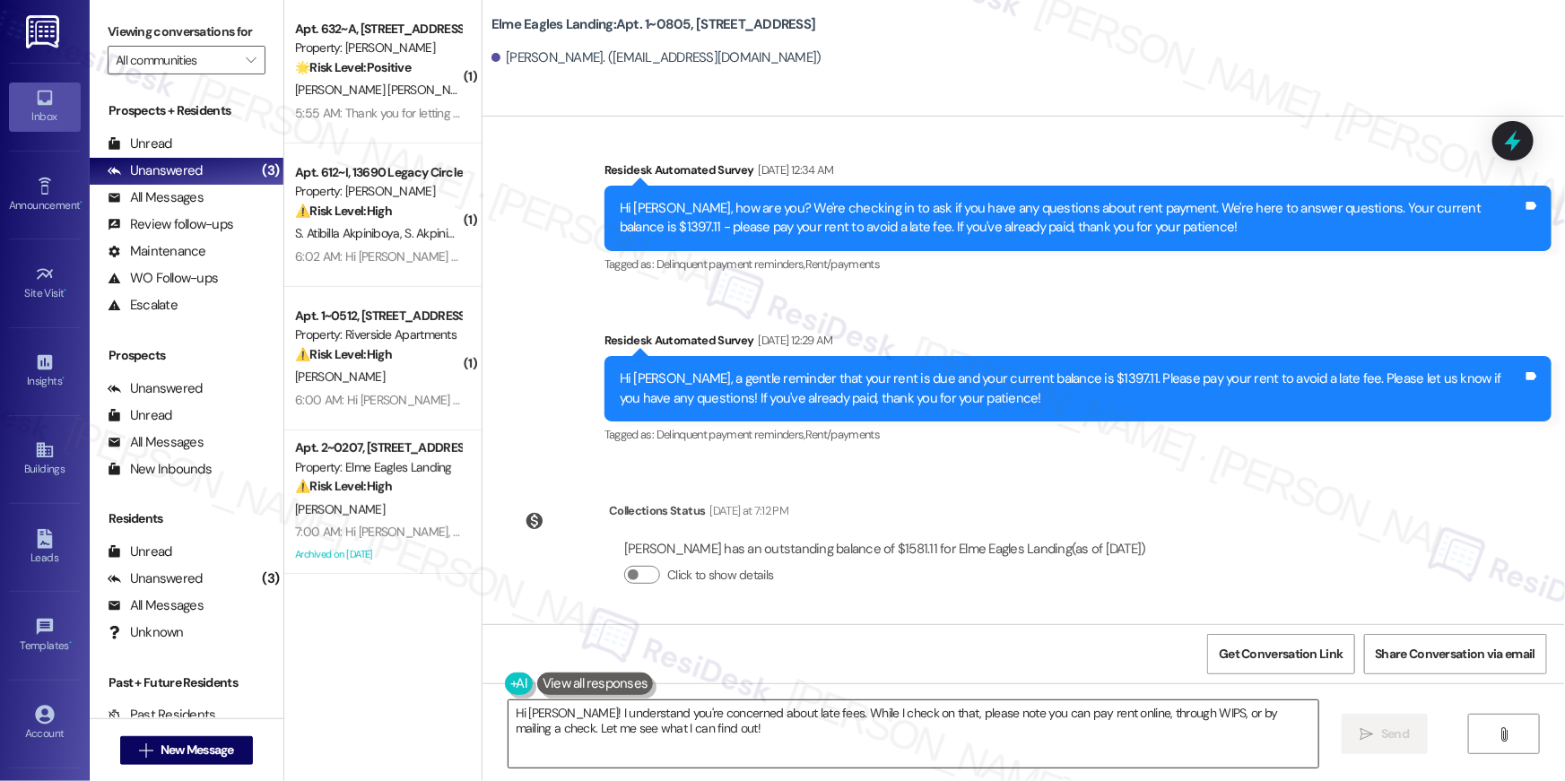
click at [828, 727] on textarea "Hi [PERSON_NAME]! I understand you're concerned about late fees. While I check …" at bounding box center [914, 734] width 810 height 67
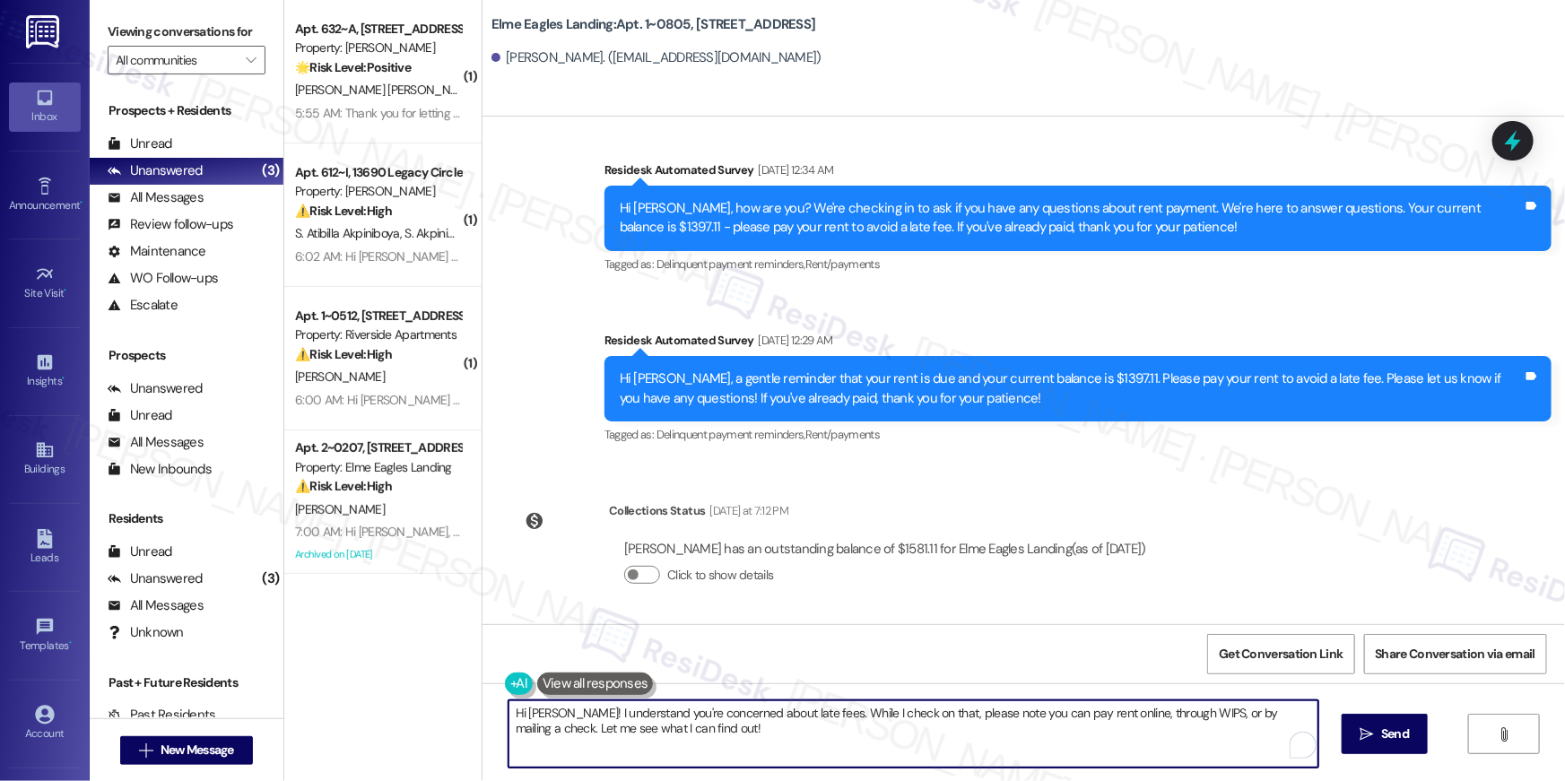
paste textarea "{{first_name}}, your {{property}} lease renewal offer is now ready! Please revi…"
type textarea "Hi {{first_name}}, your {{property}} lease renewal offer is now ready! Please r…"
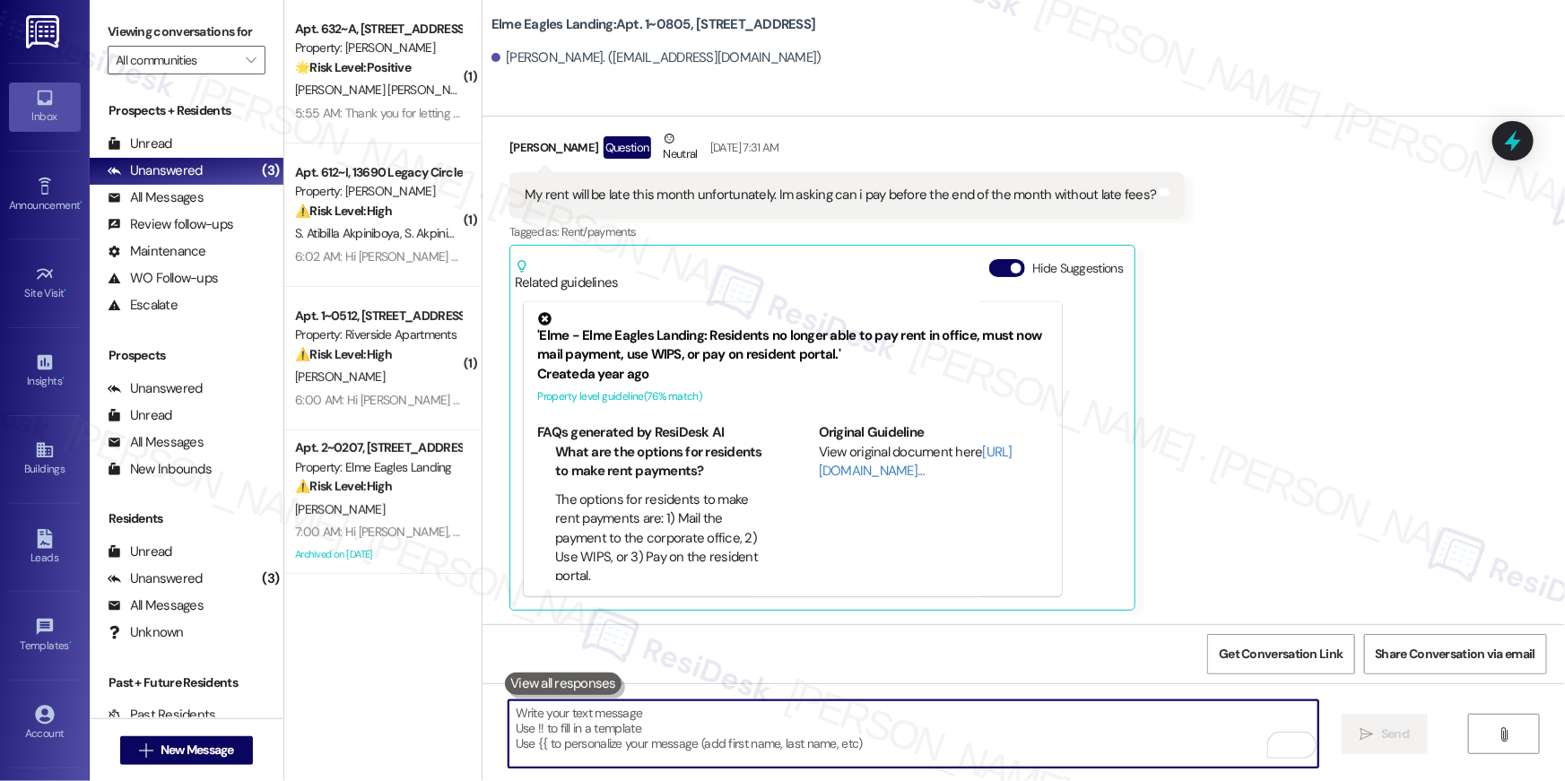
scroll to position [5261, 0]
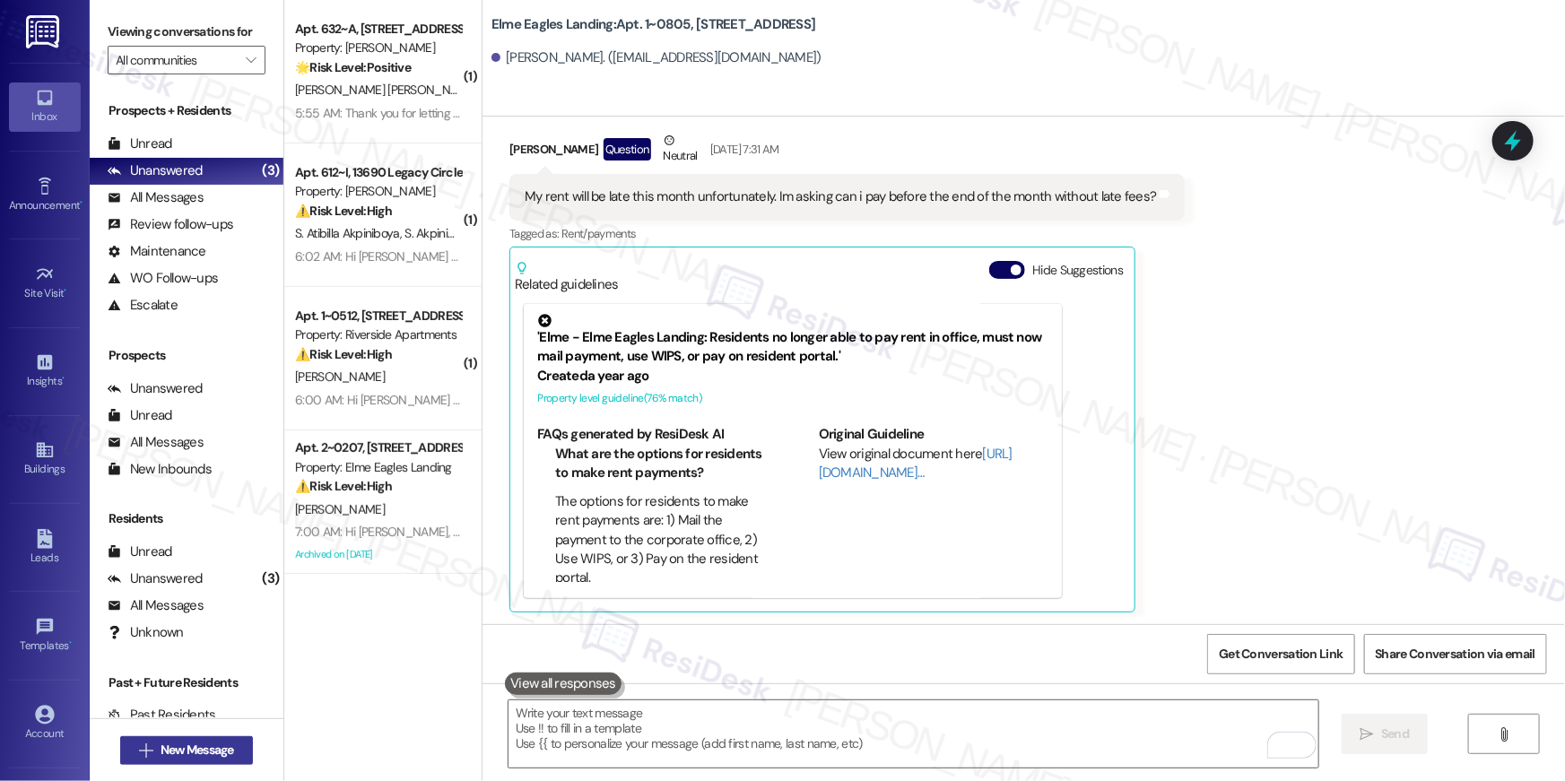
click at [212, 749] on span "New Message" at bounding box center [198, 750] width 74 height 19
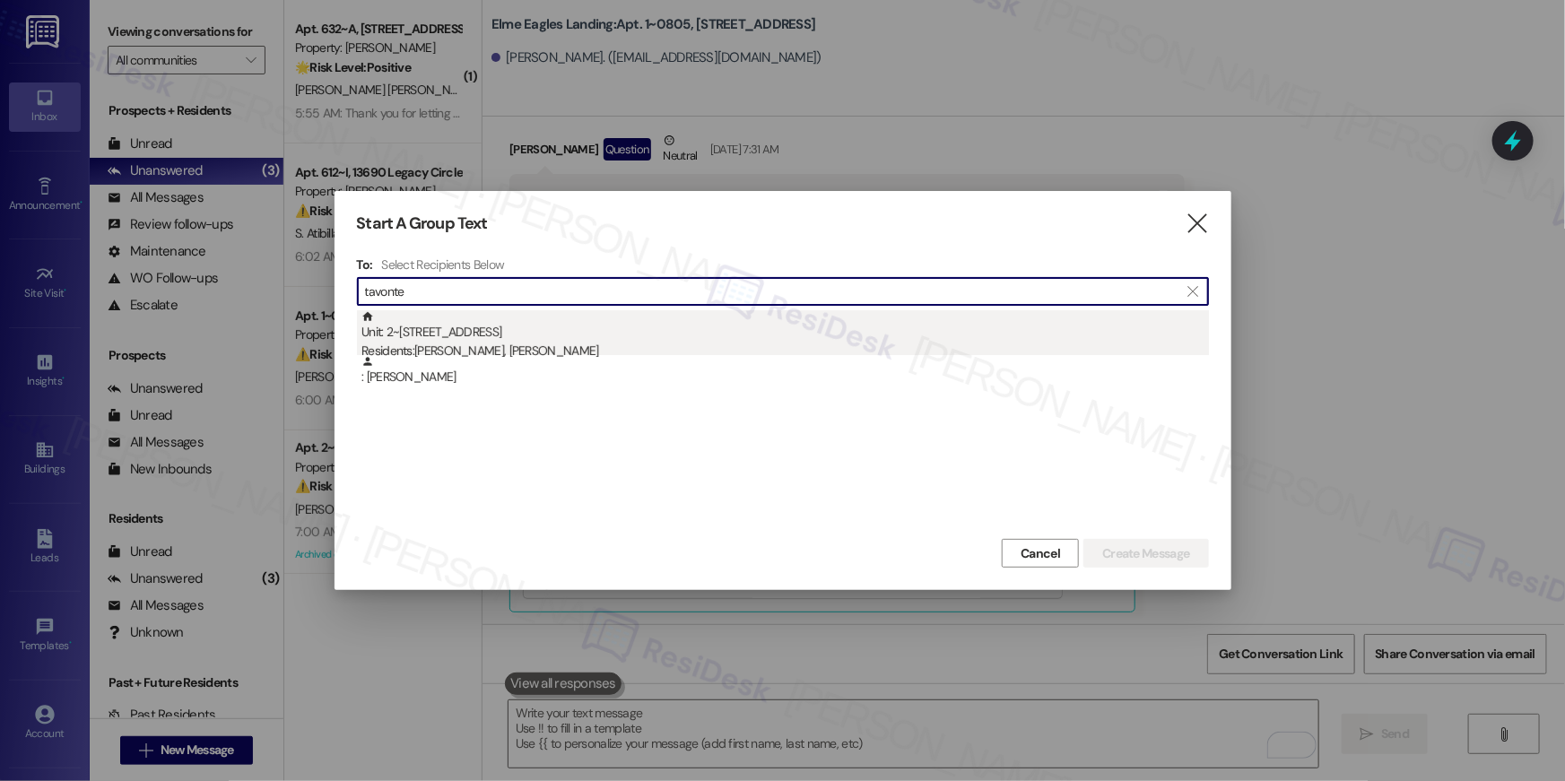
type input "tavonte"
click at [562, 338] on div "Unit: 2~0308 - [STREET_ADDRESS] Residents: [PERSON_NAME], [PERSON_NAME]" at bounding box center [786, 335] width 848 height 51
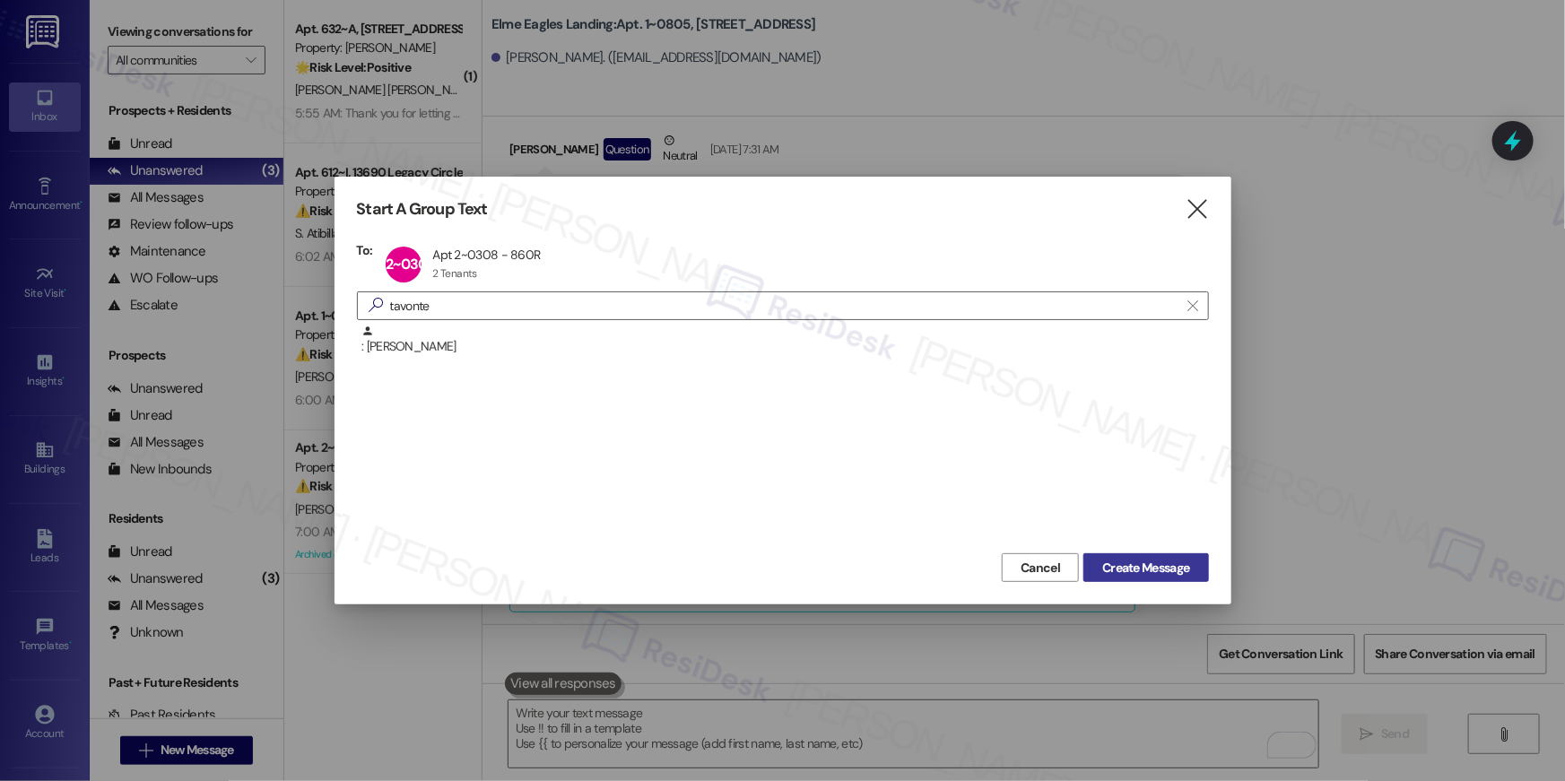
click at [1127, 571] on span "Create Message" at bounding box center [1145, 568] width 87 height 19
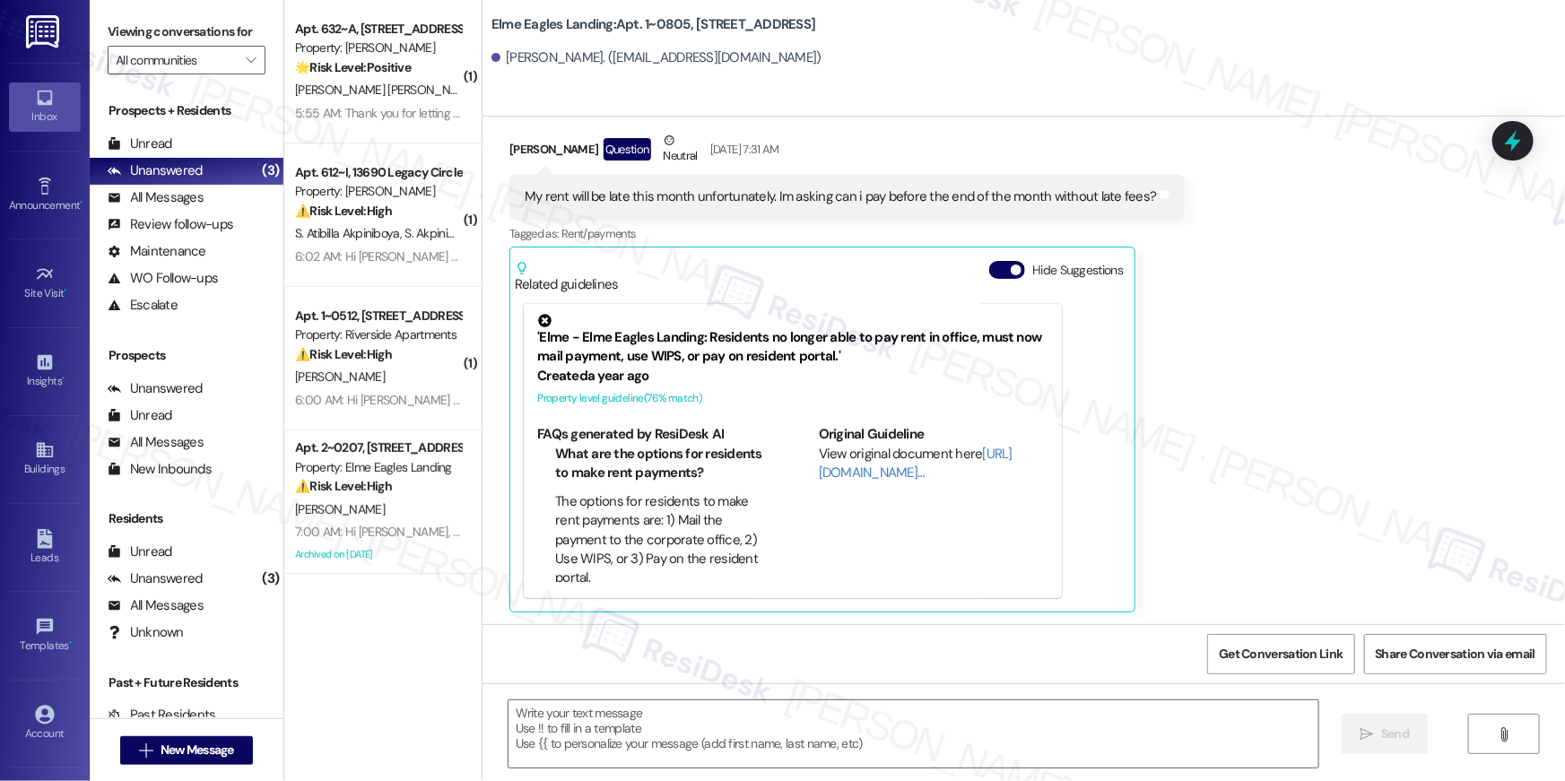
type textarea "Fetching suggested responses. Please feel free to read through the conversation…"
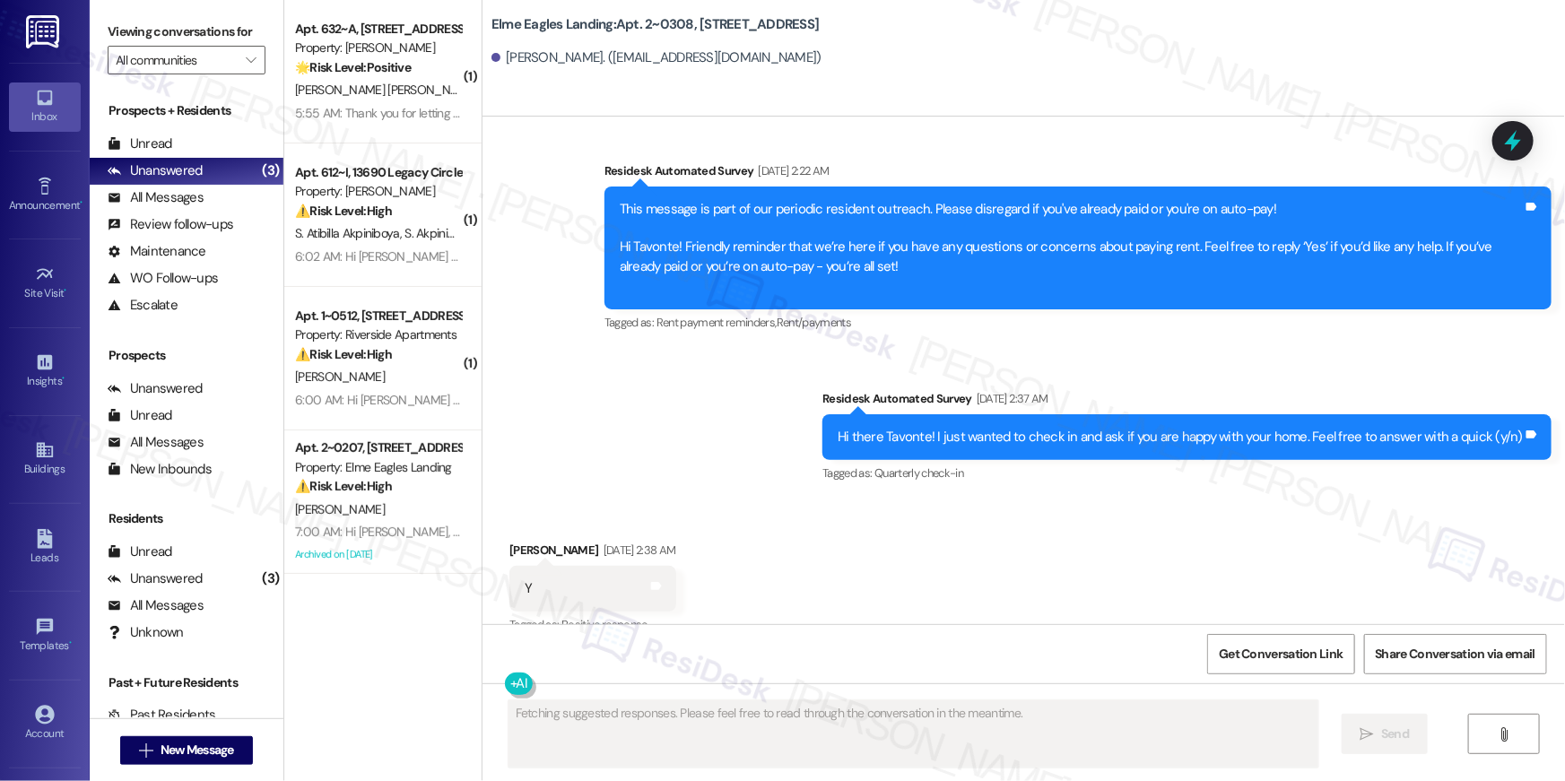
scroll to position [2736, 0]
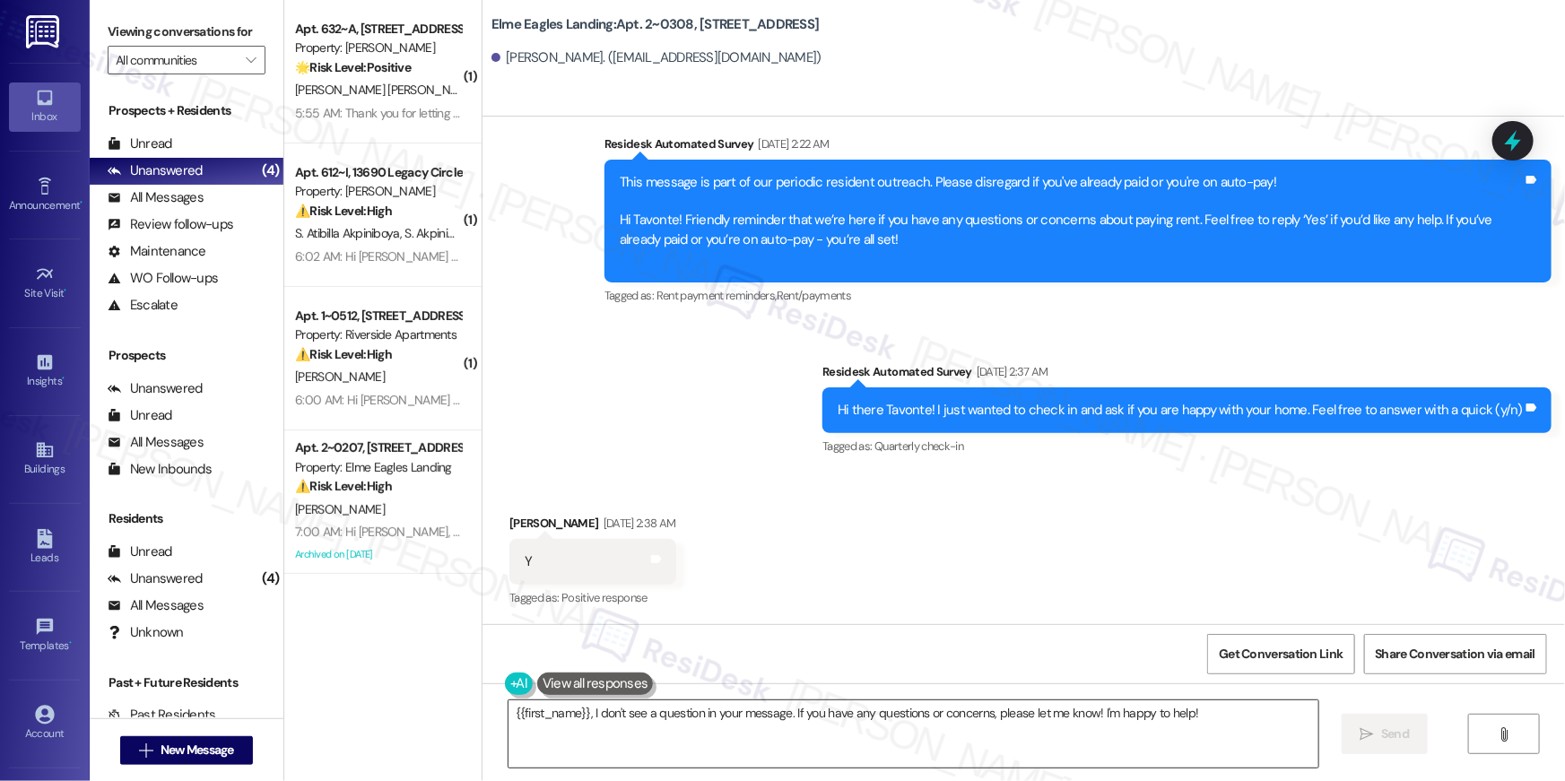
click at [982, 739] on textarea "{{first_name}}, I don't see a question in your message. If you have any questio…" at bounding box center [914, 734] width 810 height 67
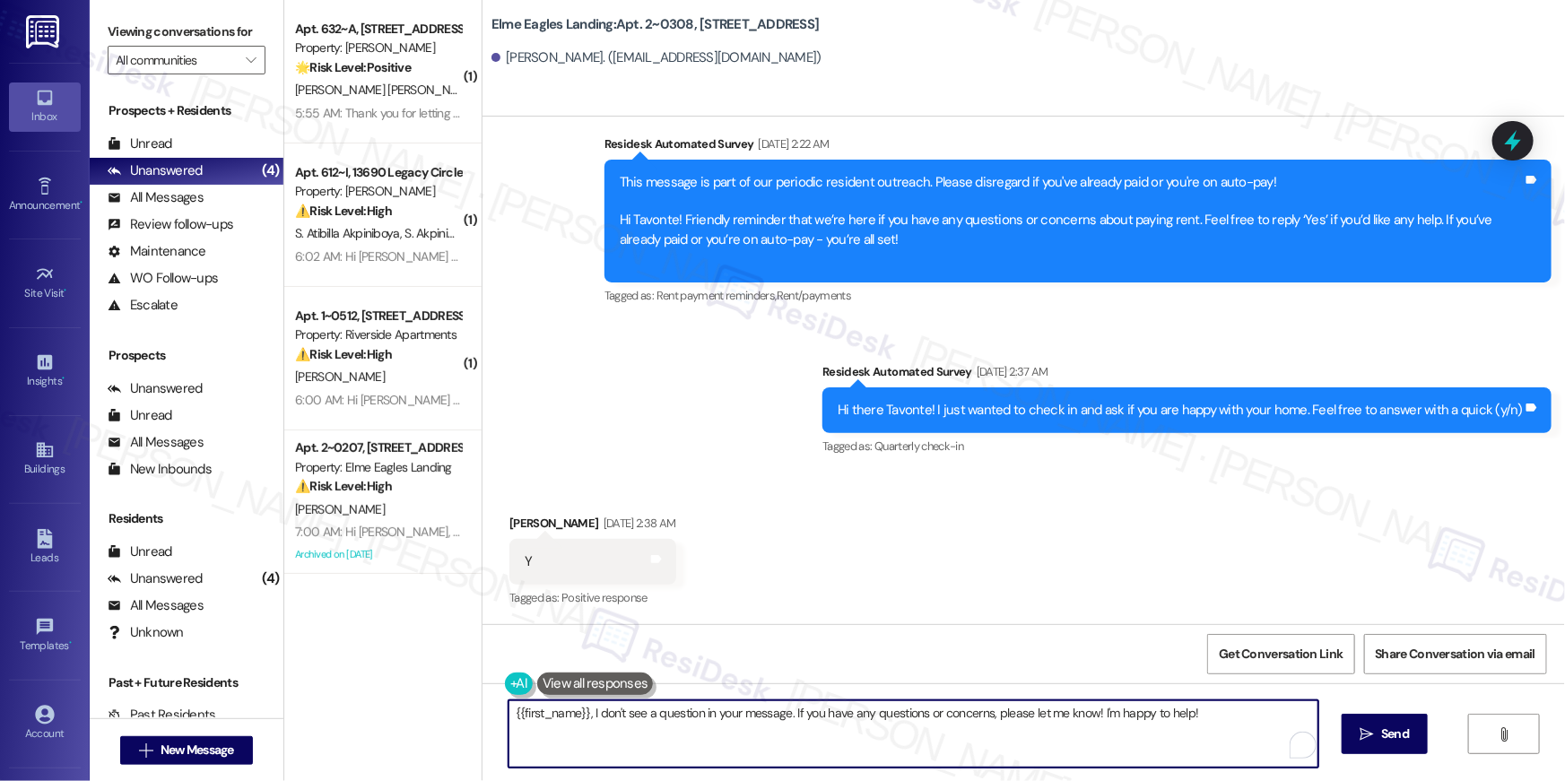
paste textarea "Hi {{first_name}}, your {{property}} lease renewal offer is now ready! Please r…"
type textarea "Hi {{first_name}}, your {{property}} lease renewal offer is now ready! Please r…"
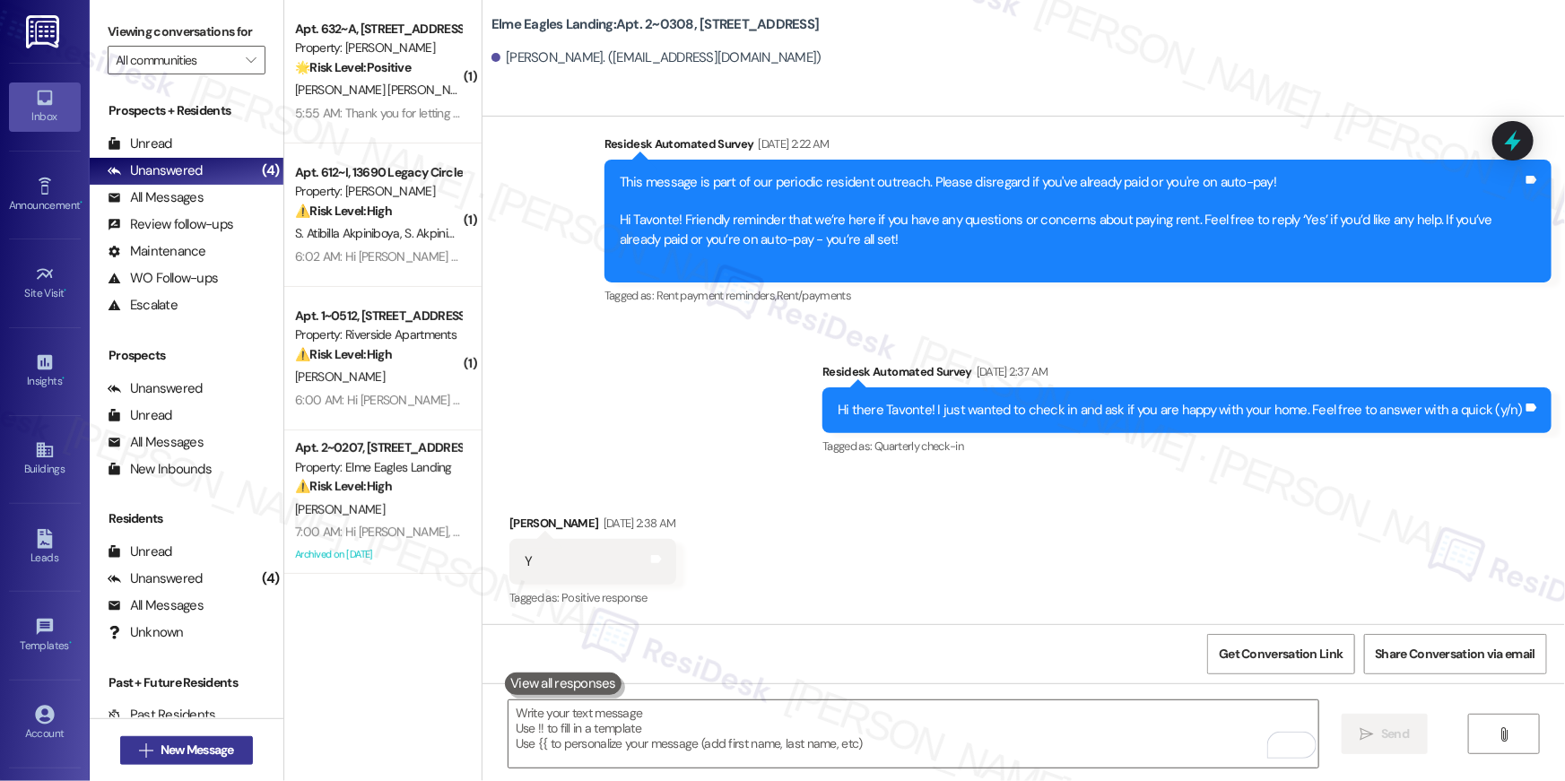
click at [227, 747] on span "New Message" at bounding box center [198, 750] width 74 height 19
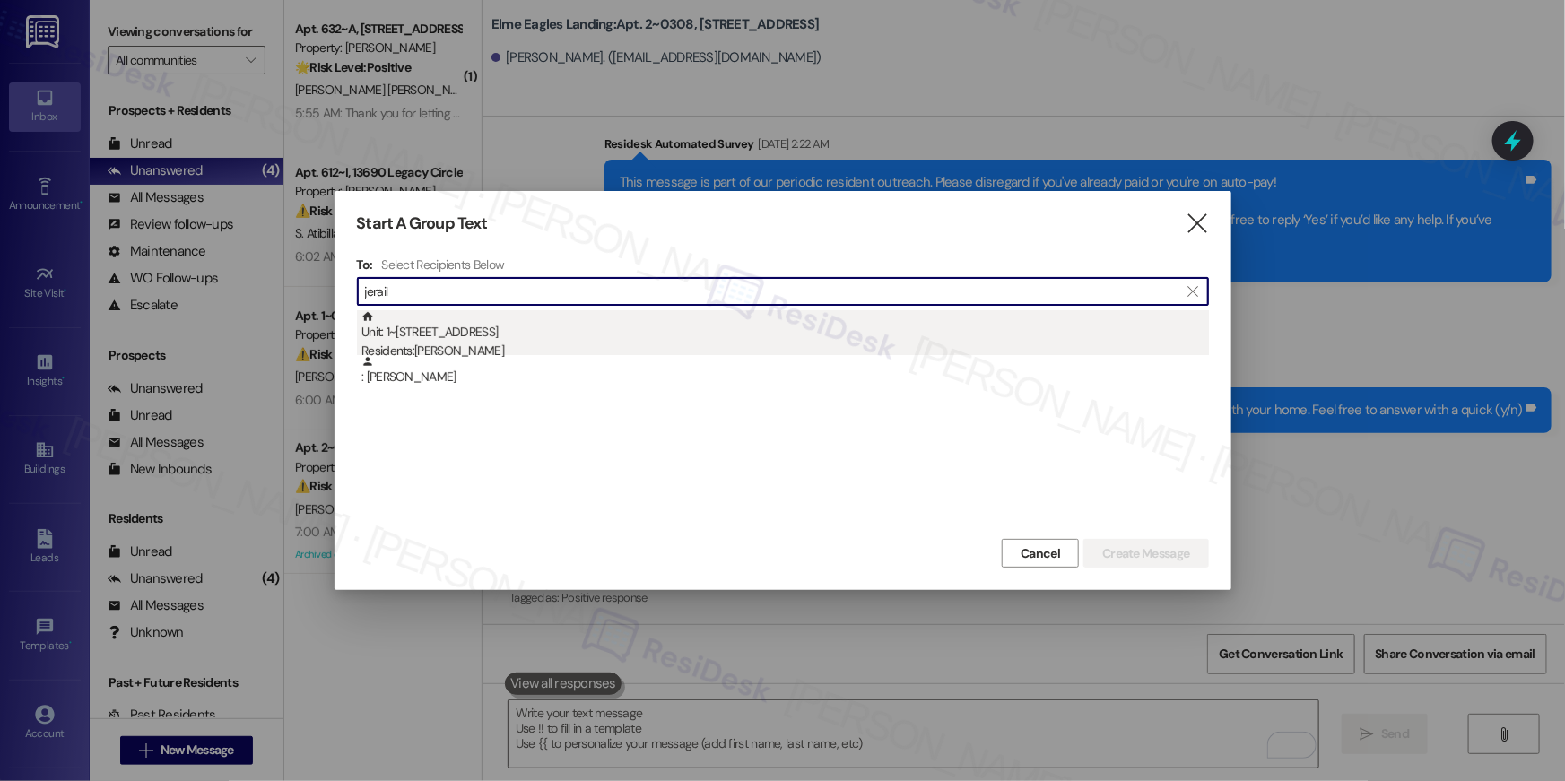
type input "jerail"
click at [530, 342] on div "Unit: 1~0107 - [STREET_ADDRESS] Residents: [PERSON_NAME]" at bounding box center [786, 335] width 848 height 51
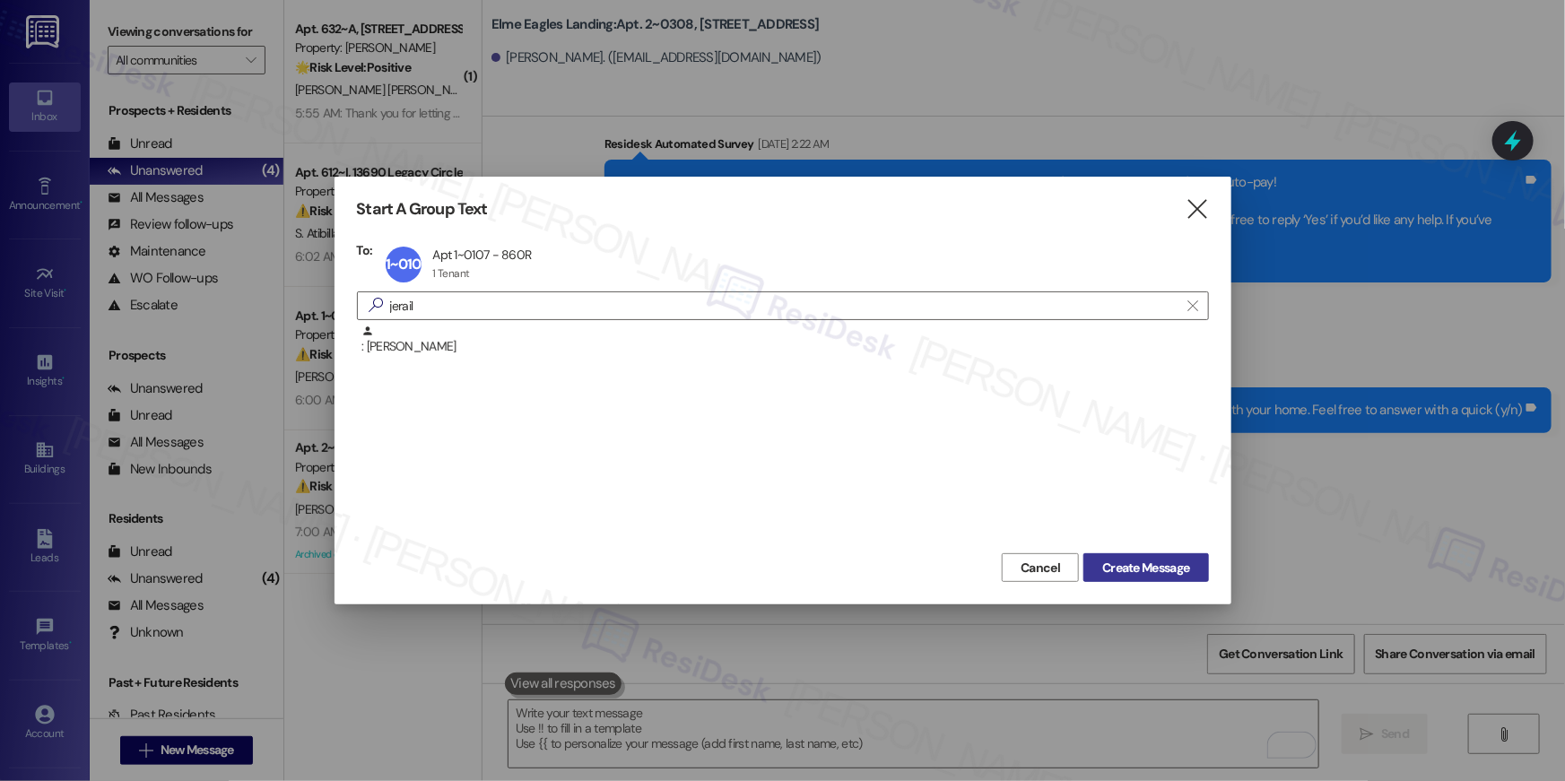
click at [1119, 572] on span "Create Message" at bounding box center [1145, 568] width 87 height 19
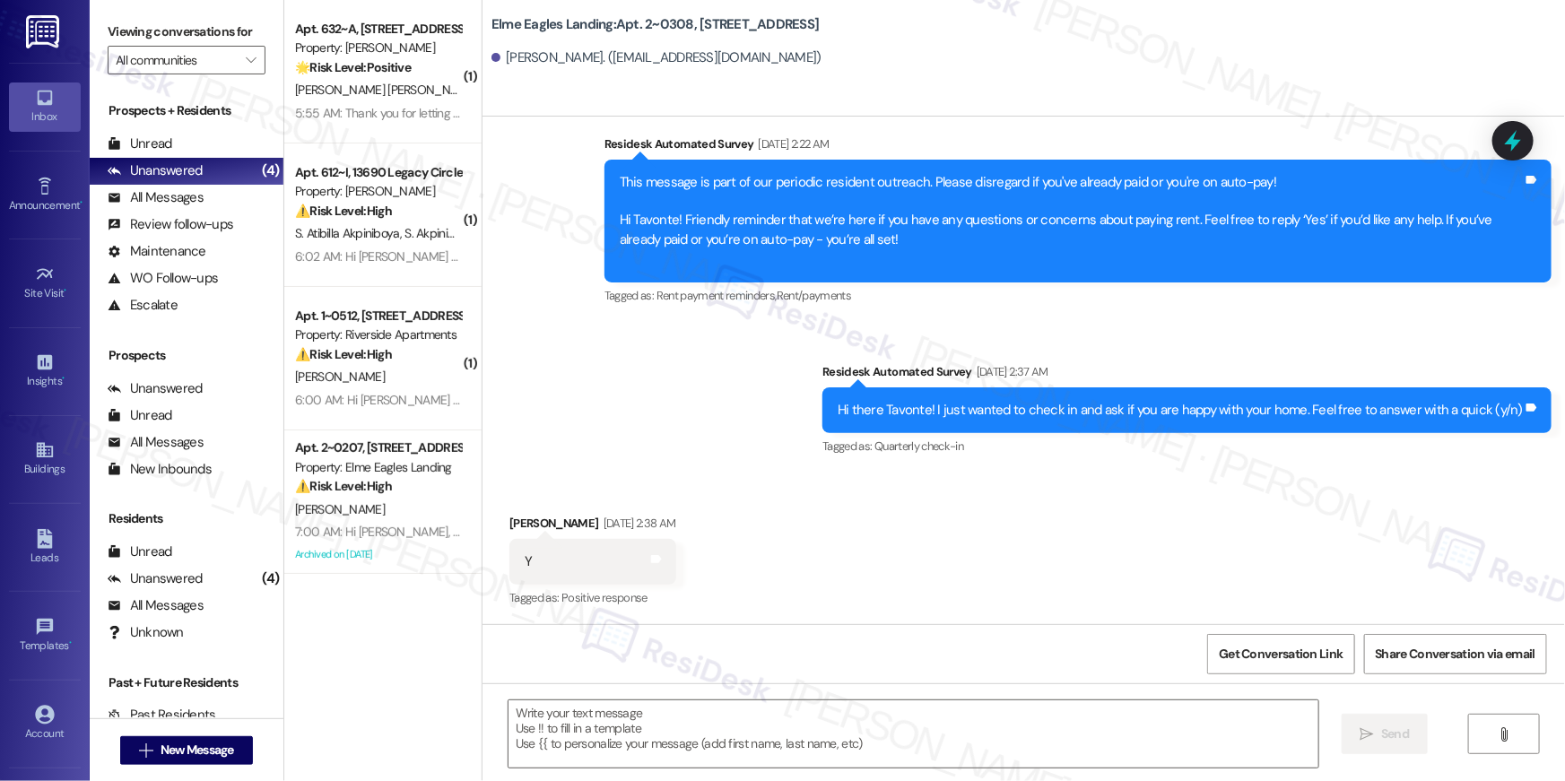
type textarea "Fetching suggested responses. Please feel free to read through the conversation…"
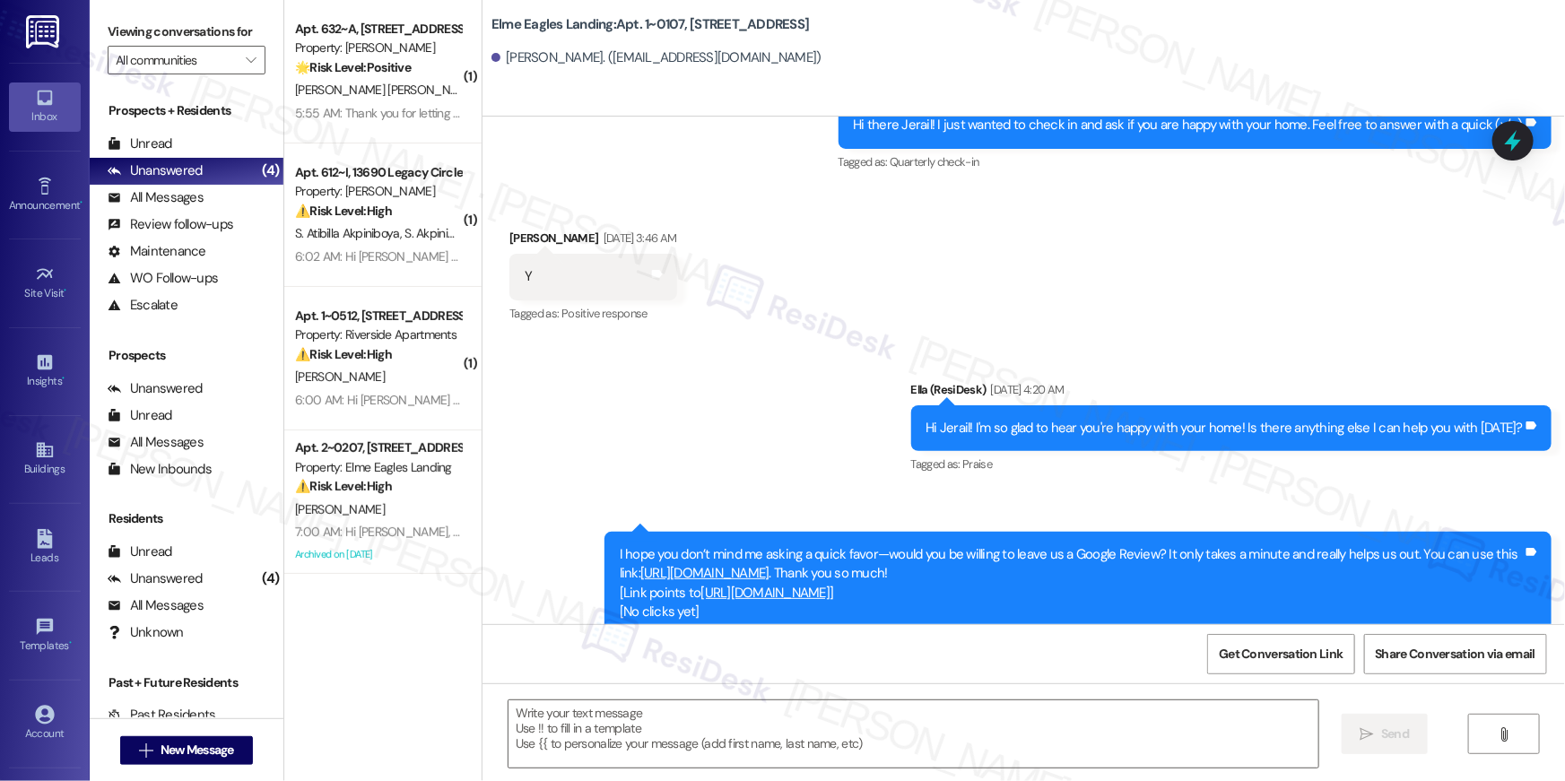
type textarea "Fetching suggested responses. Please feel free to read through the conversation…"
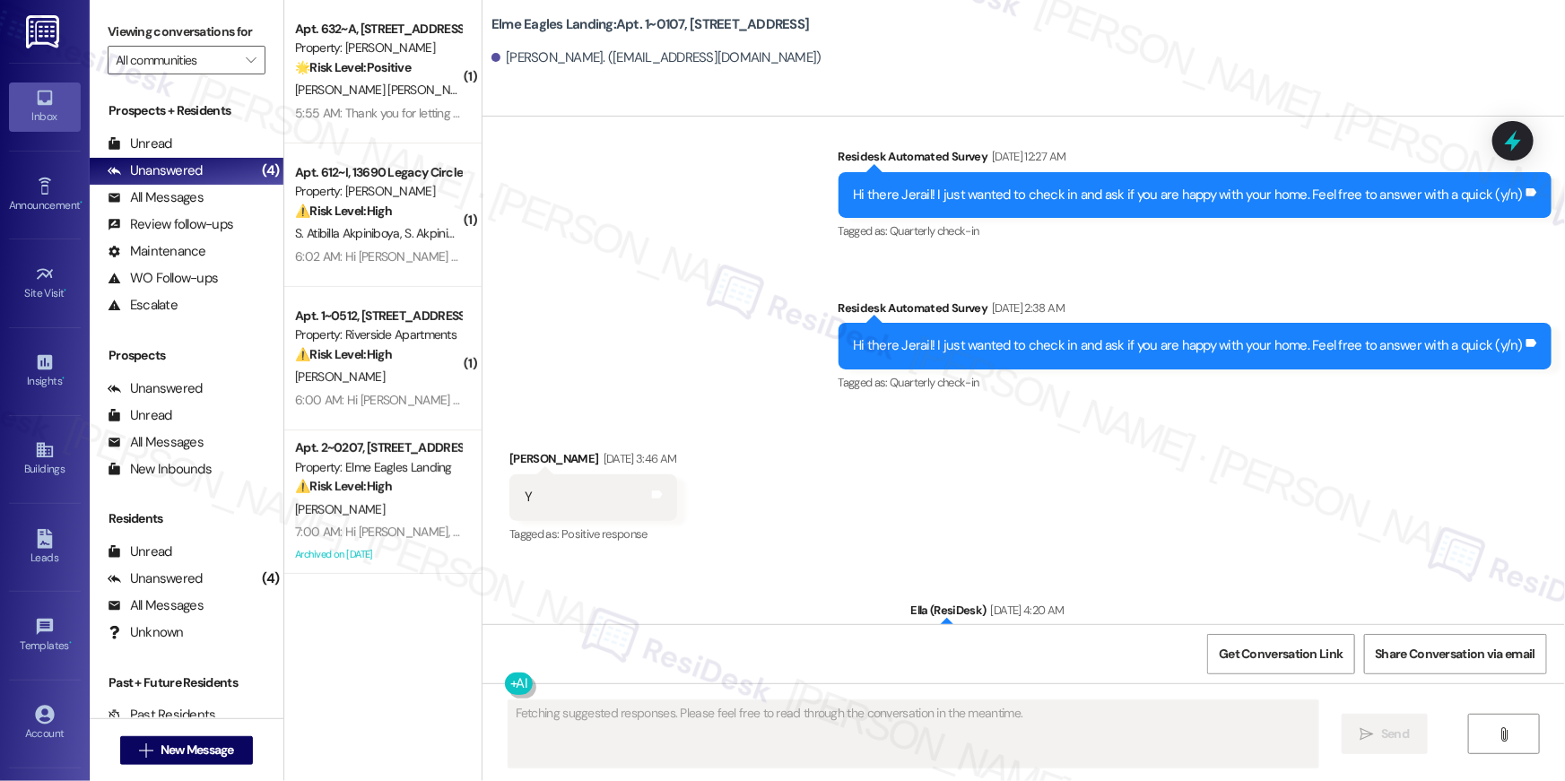
scroll to position [2934, 0]
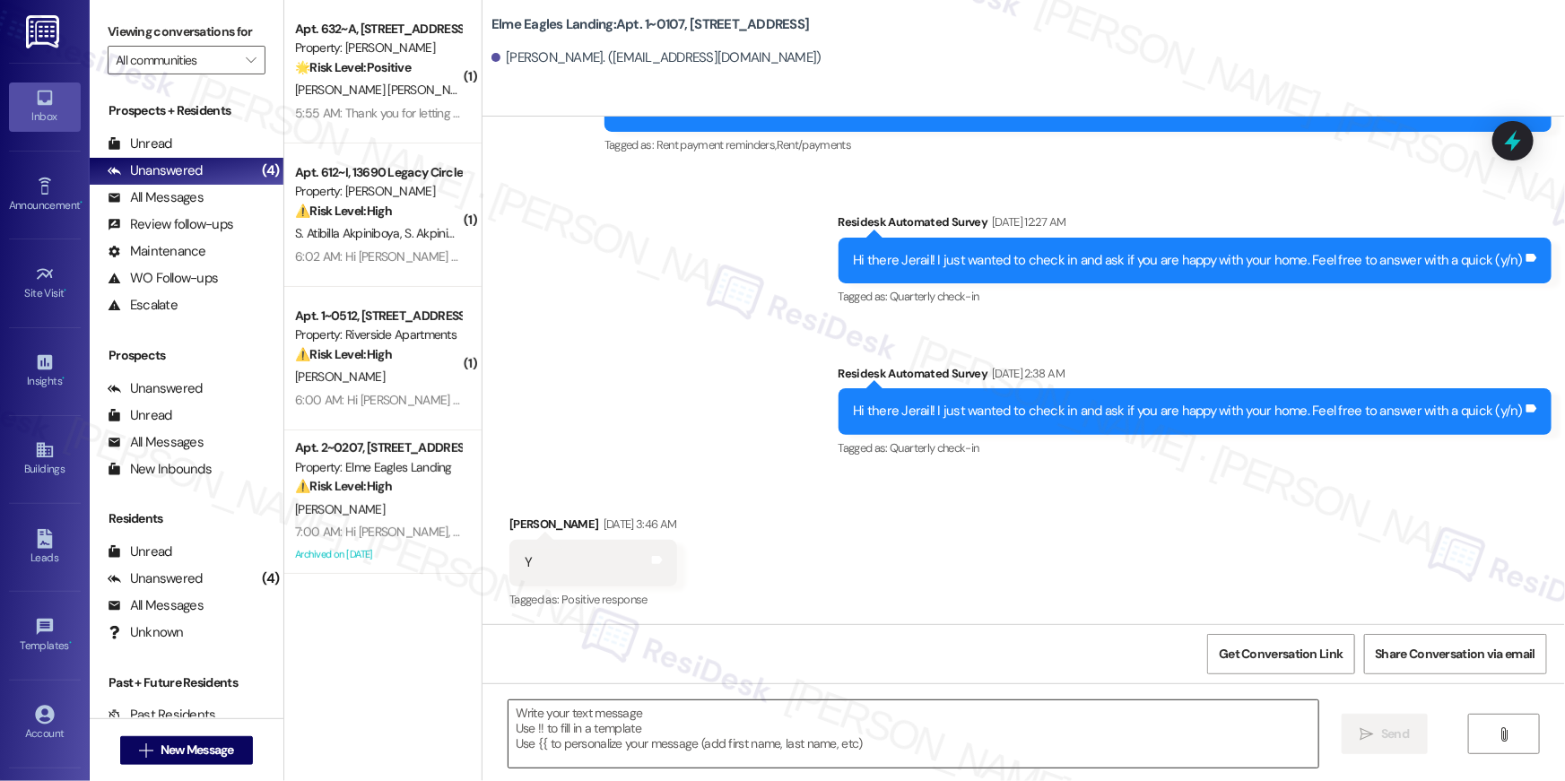
click at [1200, 733] on textarea at bounding box center [914, 734] width 810 height 67
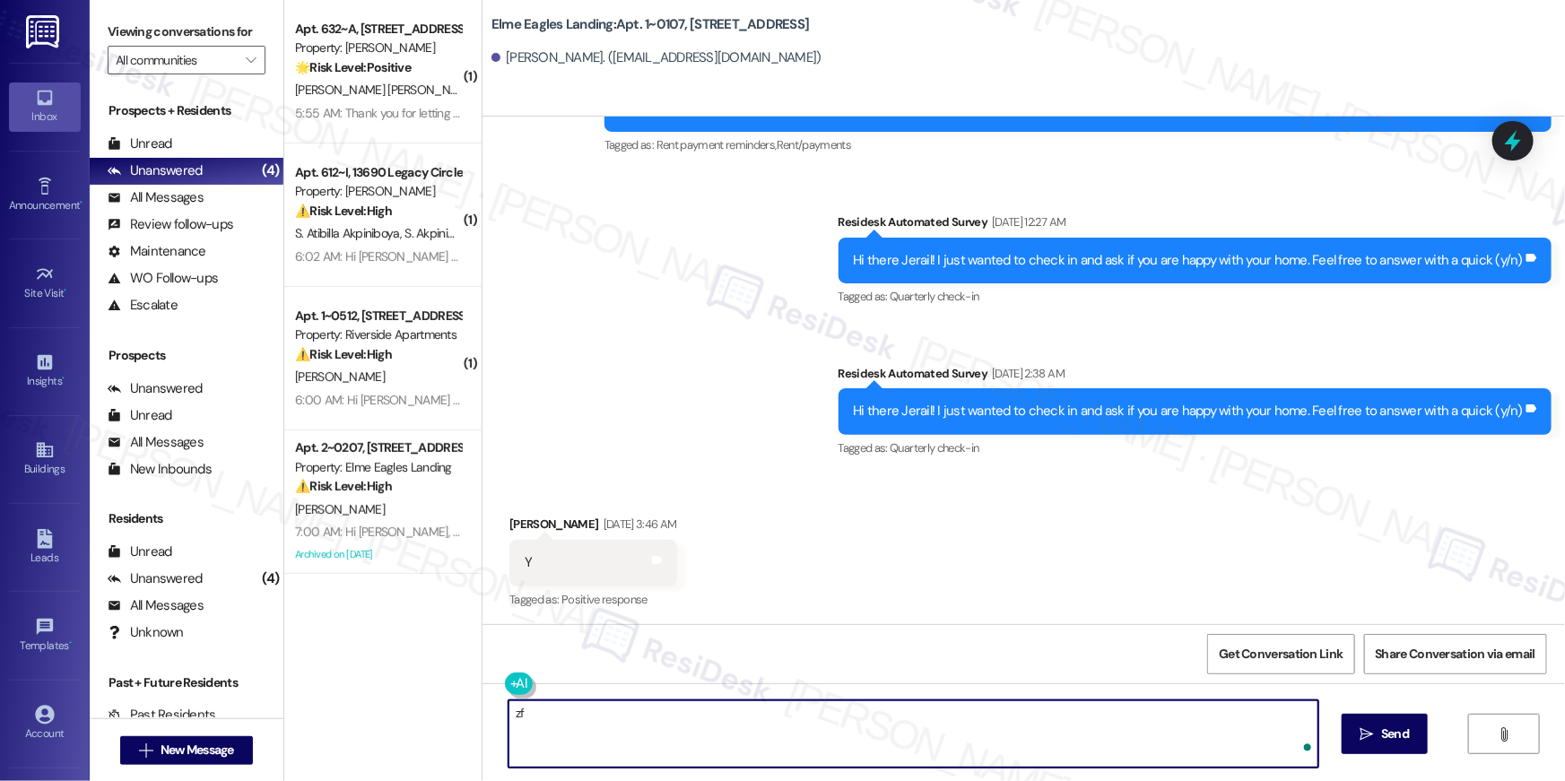
type textarea "z"
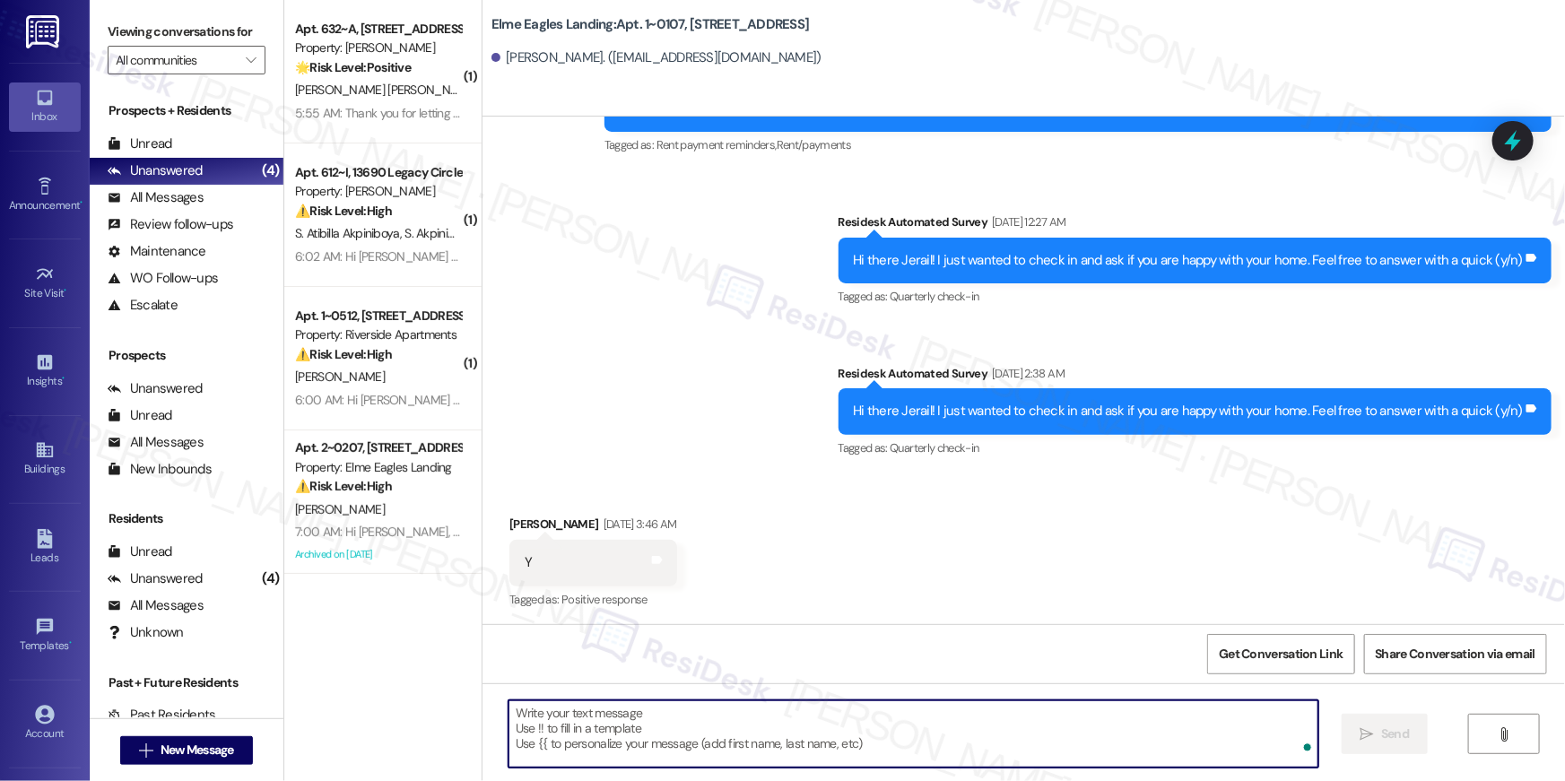
paste textarea "Hi {{first_name}}, your {{property}} lease renewal offer is now ready! Please r…"
type textarea "Hi {{first_name}}, your {{property}} lease renewal offer is now ready! Please r…"
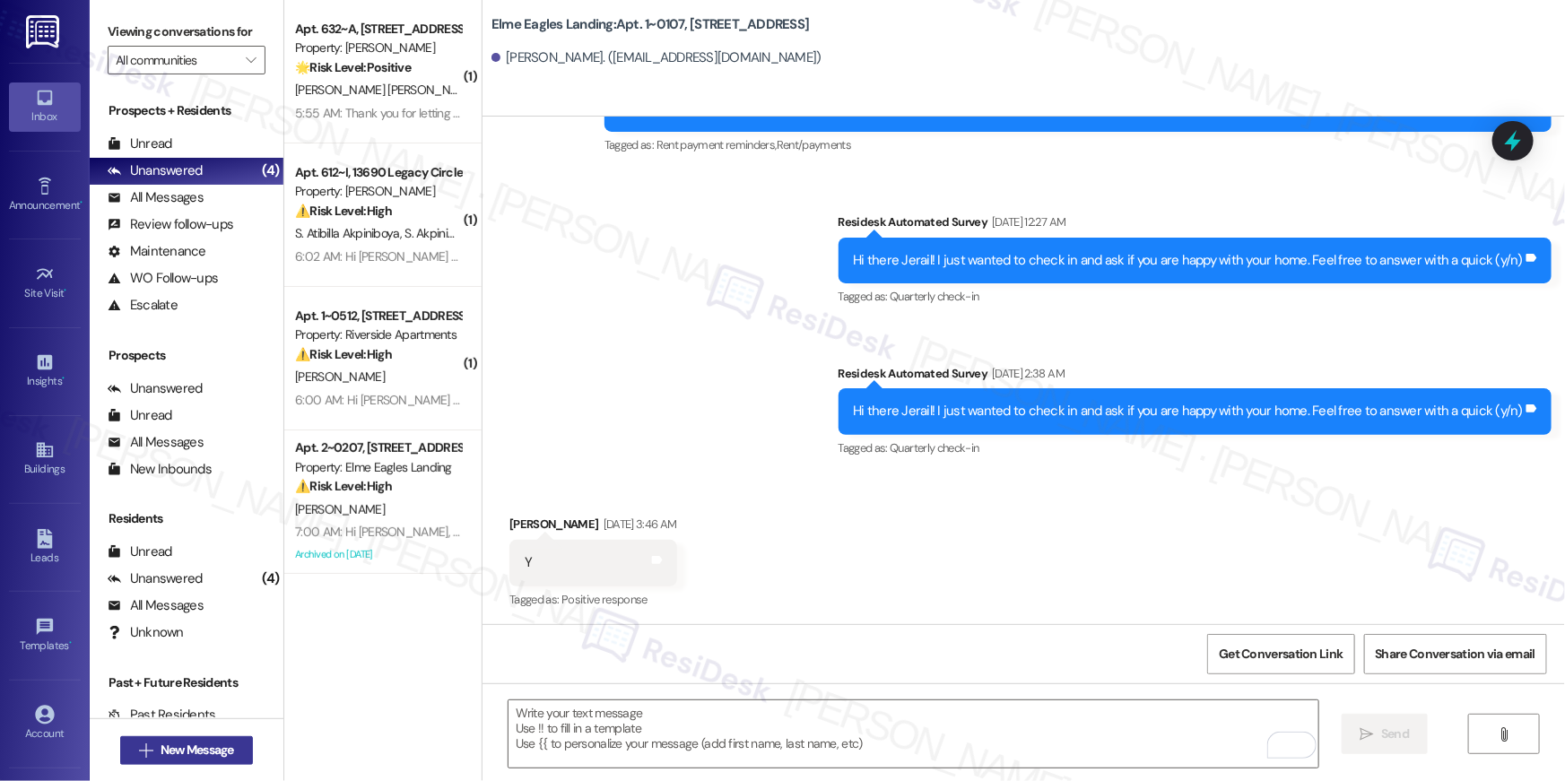
click at [233, 755] on button " New Message" at bounding box center [186, 750] width 133 height 29
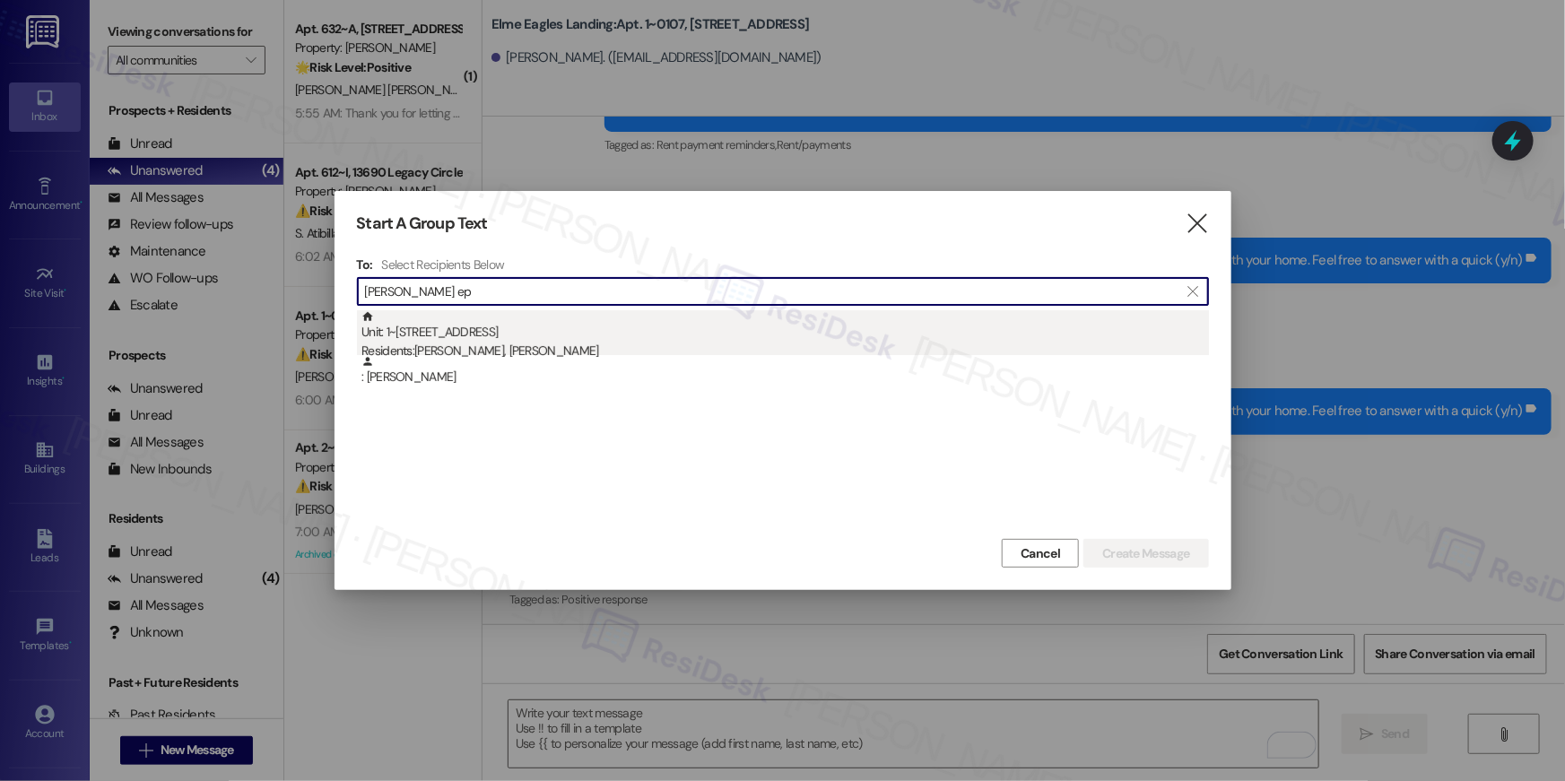
type input "[PERSON_NAME] ep"
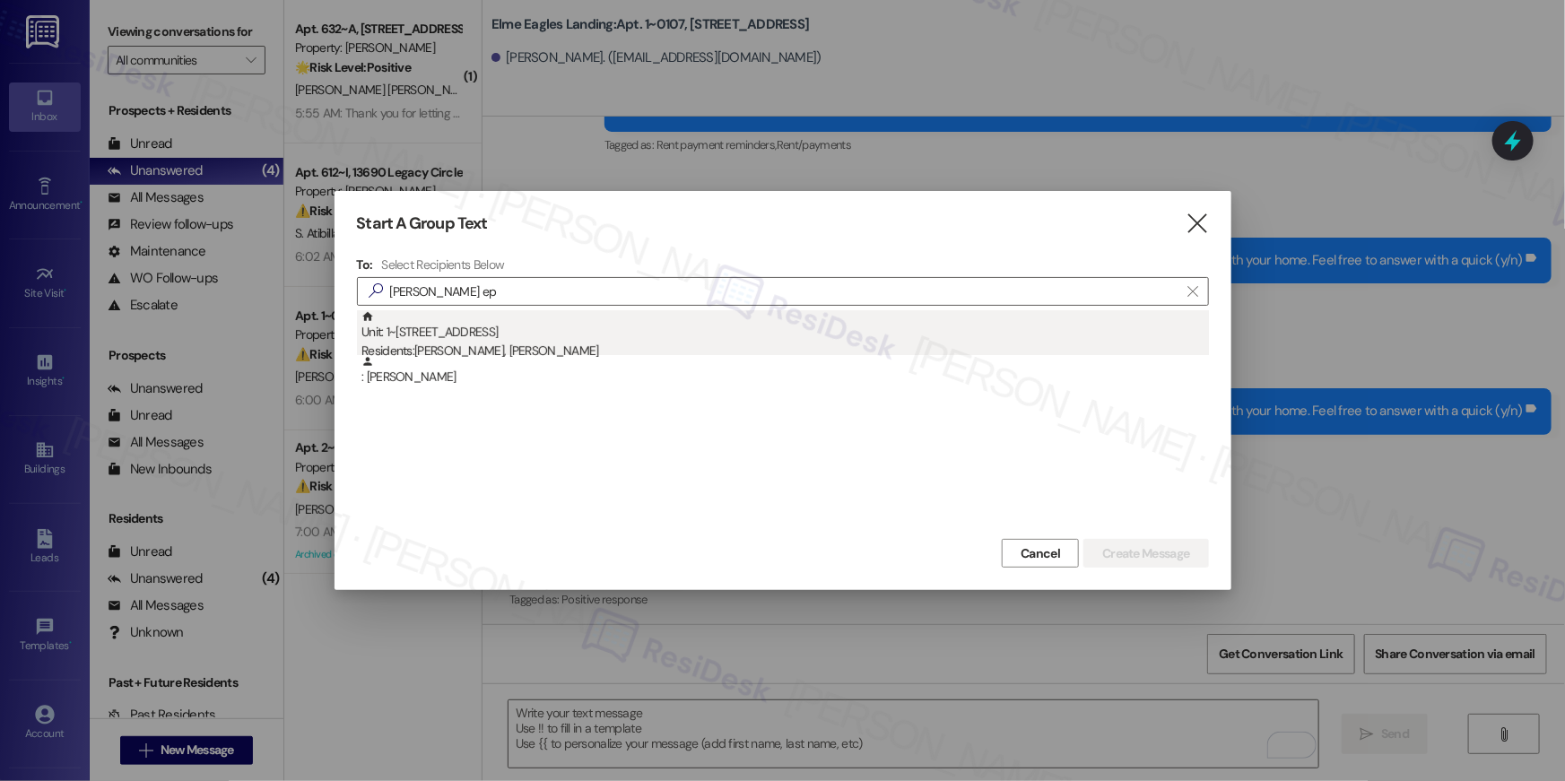
click at [525, 350] on div "Residents: [PERSON_NAME], [PERSON_NAME]" at bounding box center [786, 351] width 848 height 19
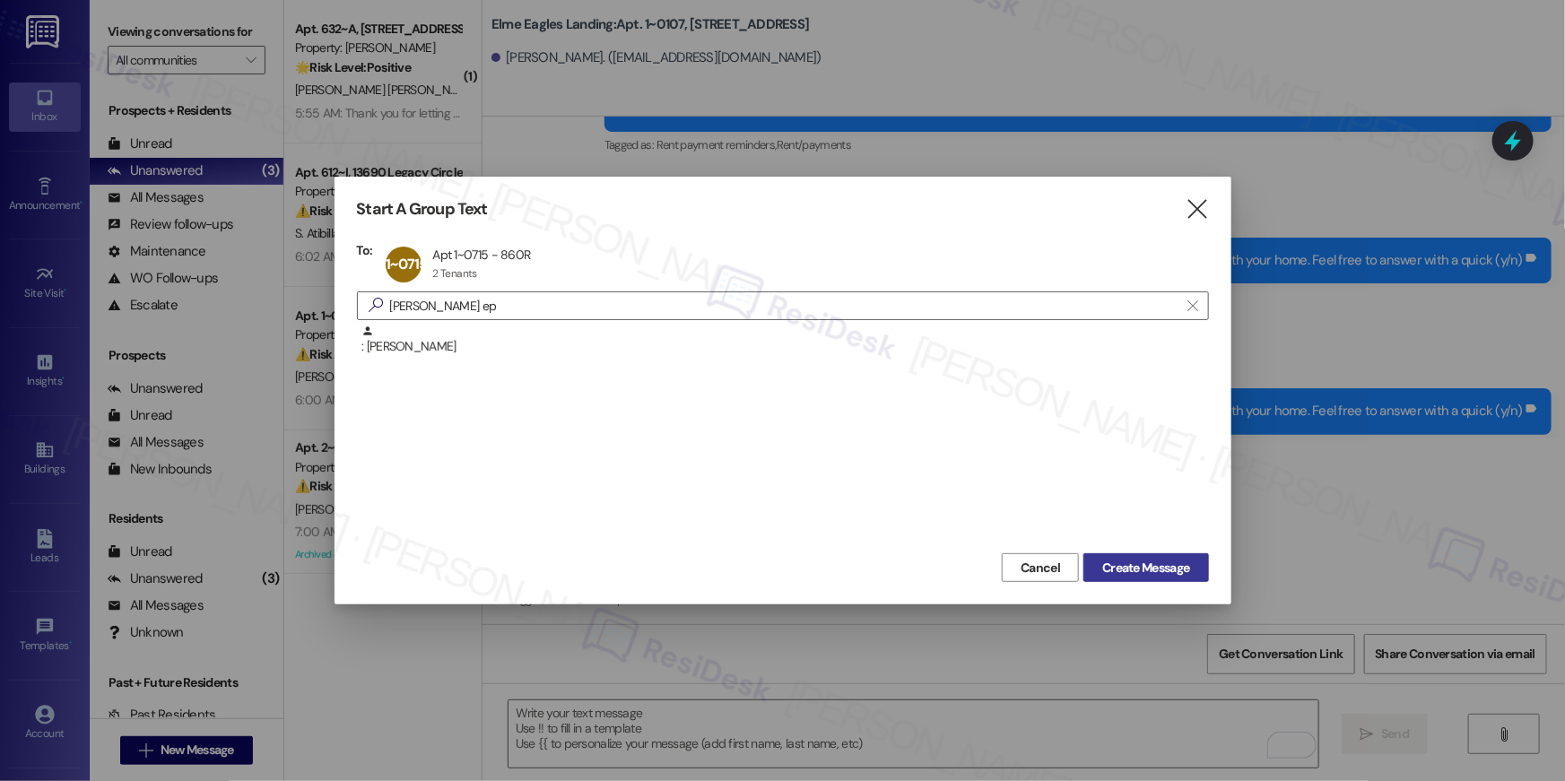
click at [1172, 574] on span "Create Message" at bounding box center [1145, 568] width 87 height 19
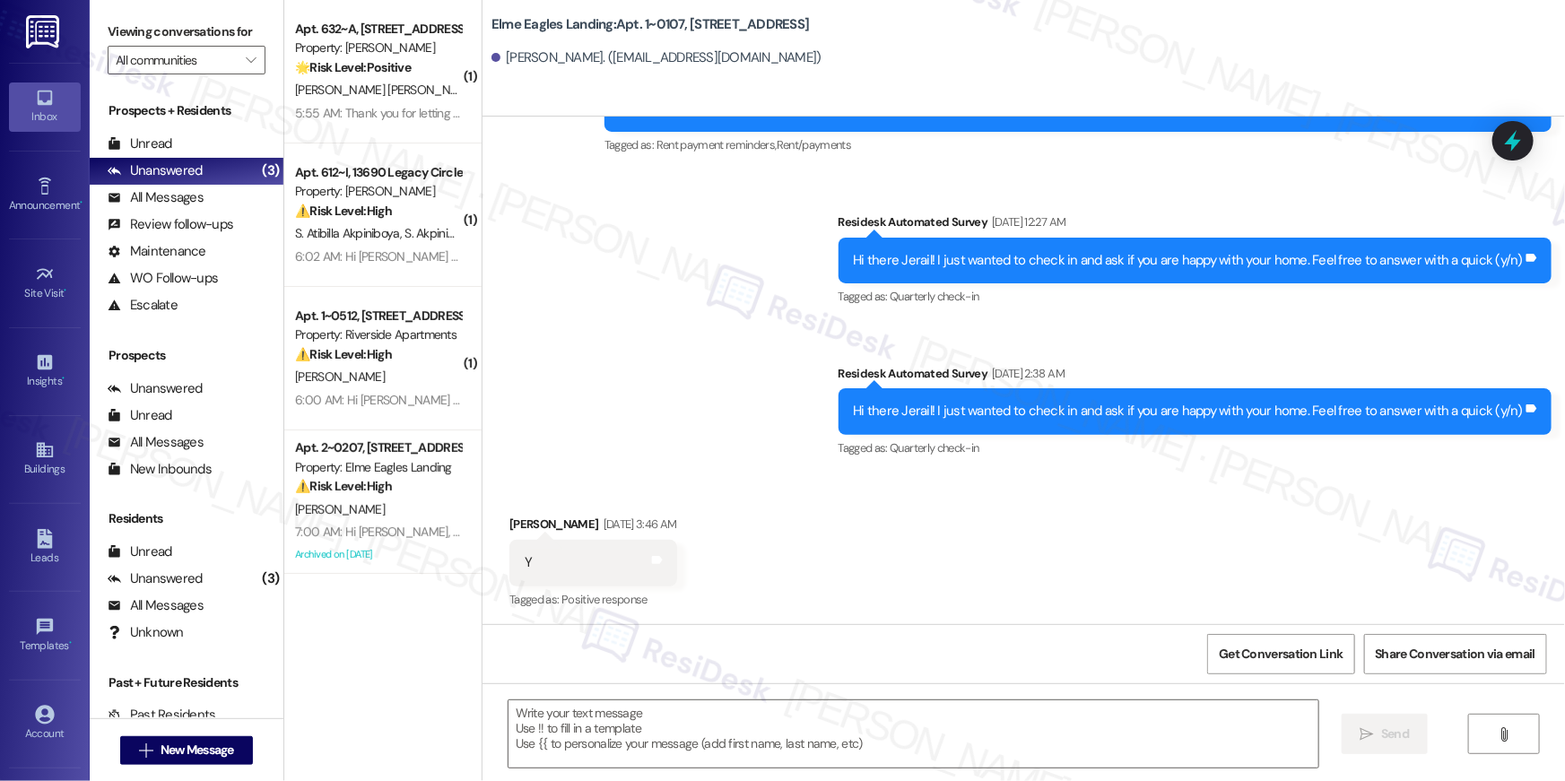
type textarea "Fetching suggested responses. Please feel free to read through the conversation…"
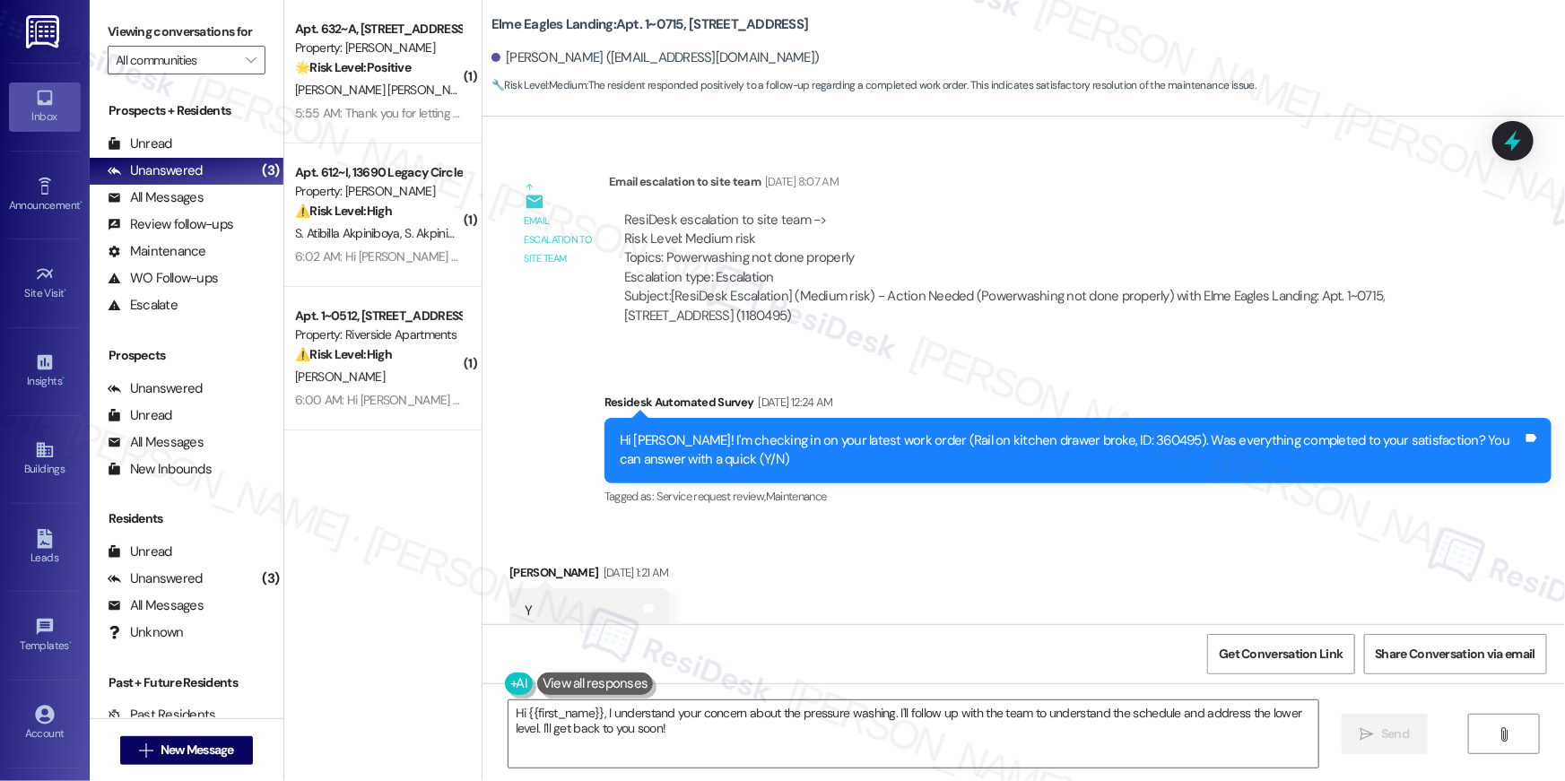
scroll to position [19810, 0]
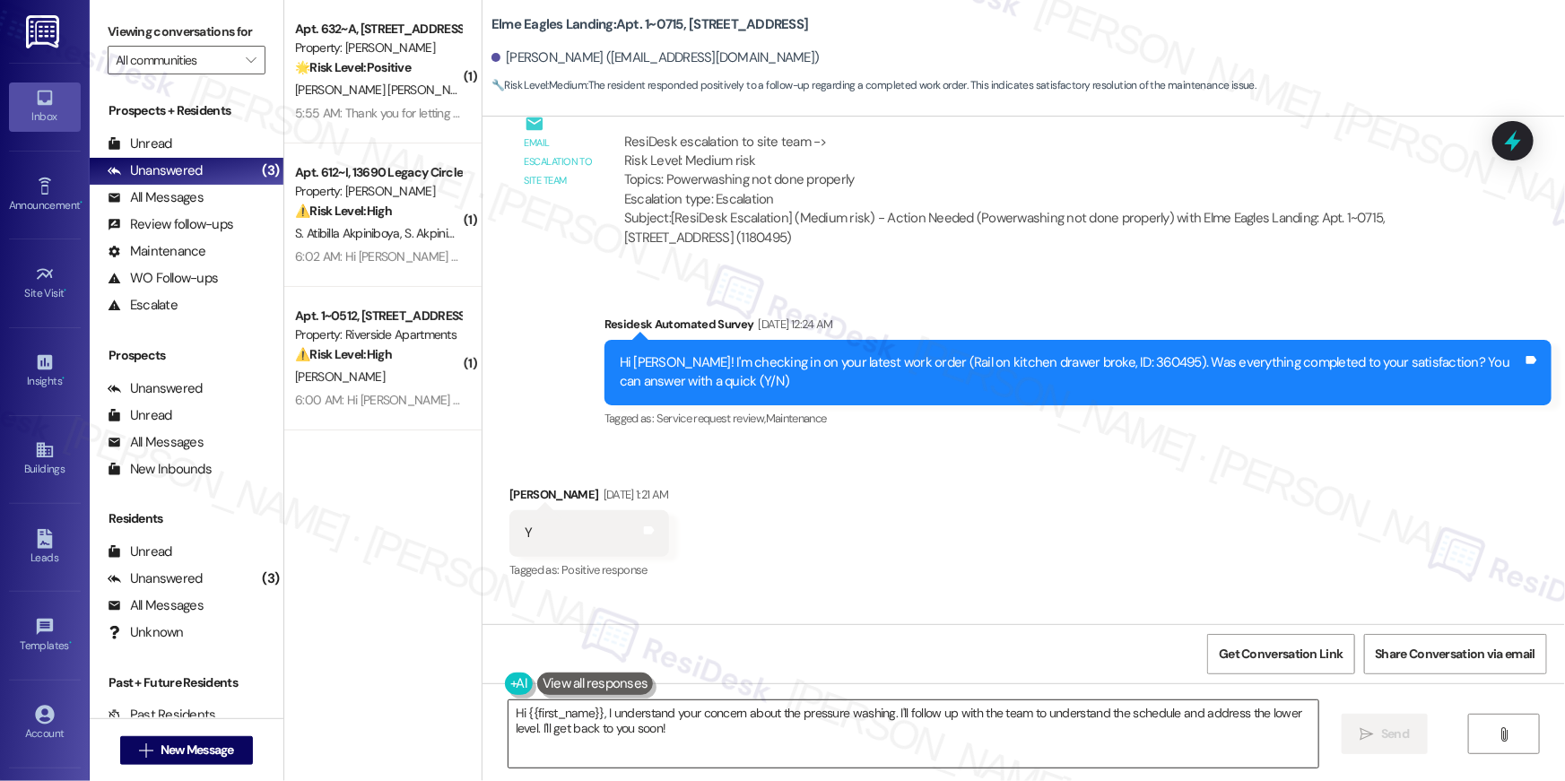
click at [1145, 715] on textarea "Hi {{first_name}}, I understand your concern about the pressure washing. I'll f…" at bounding box center [914, 734] width 810 height 67
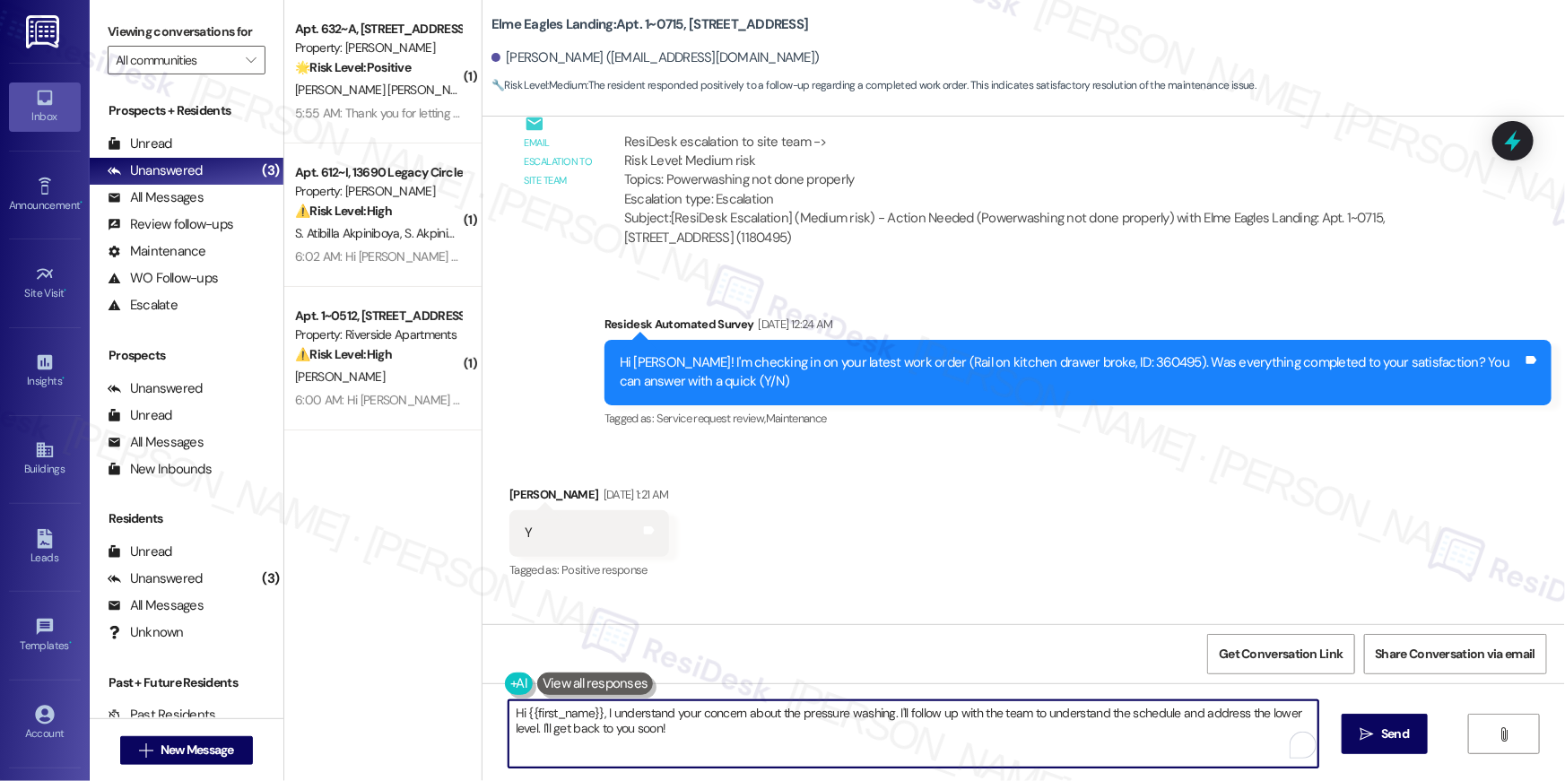
paste textarea "your {{property}} lease renewal offer is now ready! Please review your renewal …"
type textarea "Hi {{first_name}}, your {{property}} lease renewal offer is now ready! Please r…"
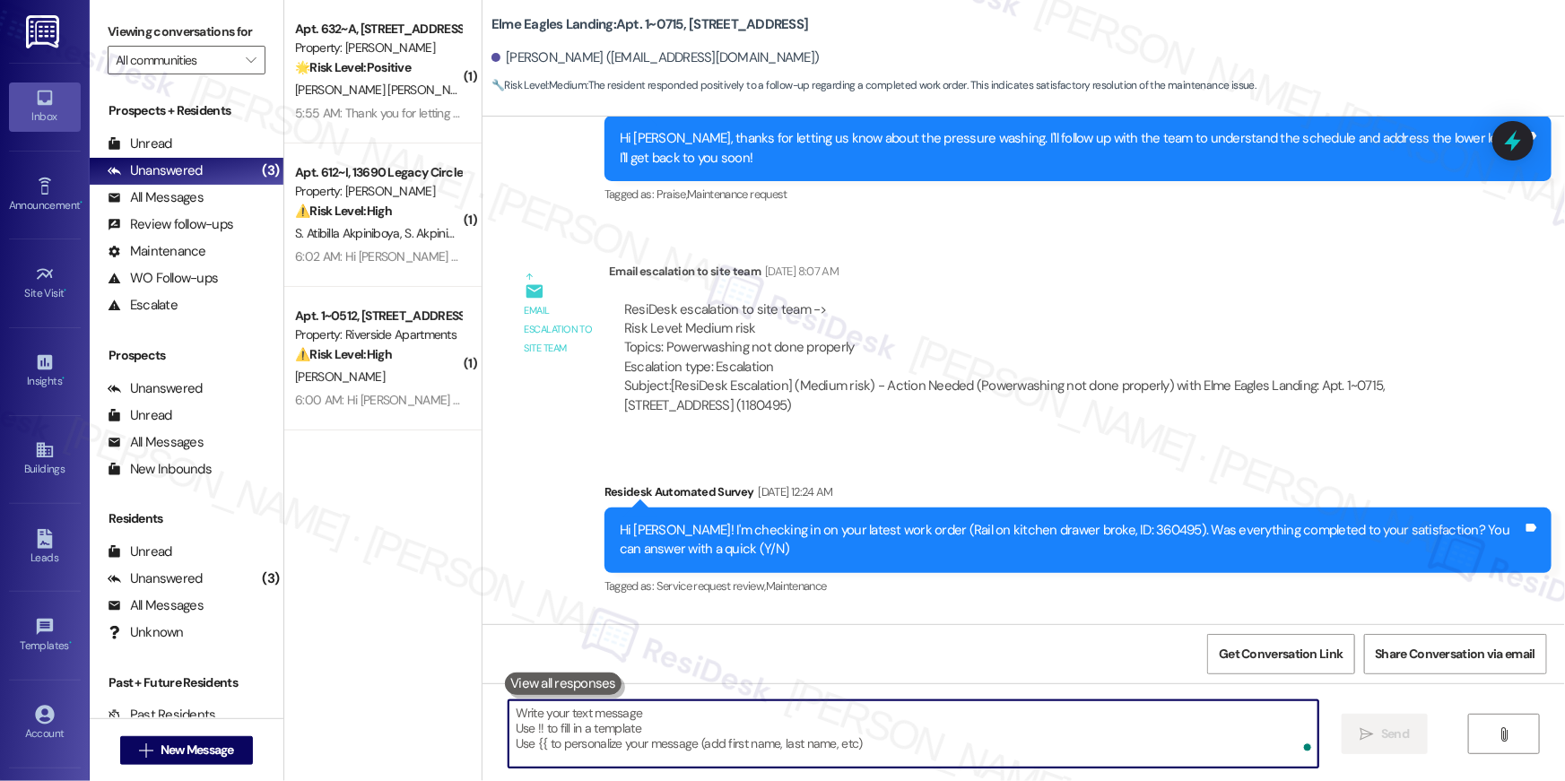
scroll to position [19639, 0]
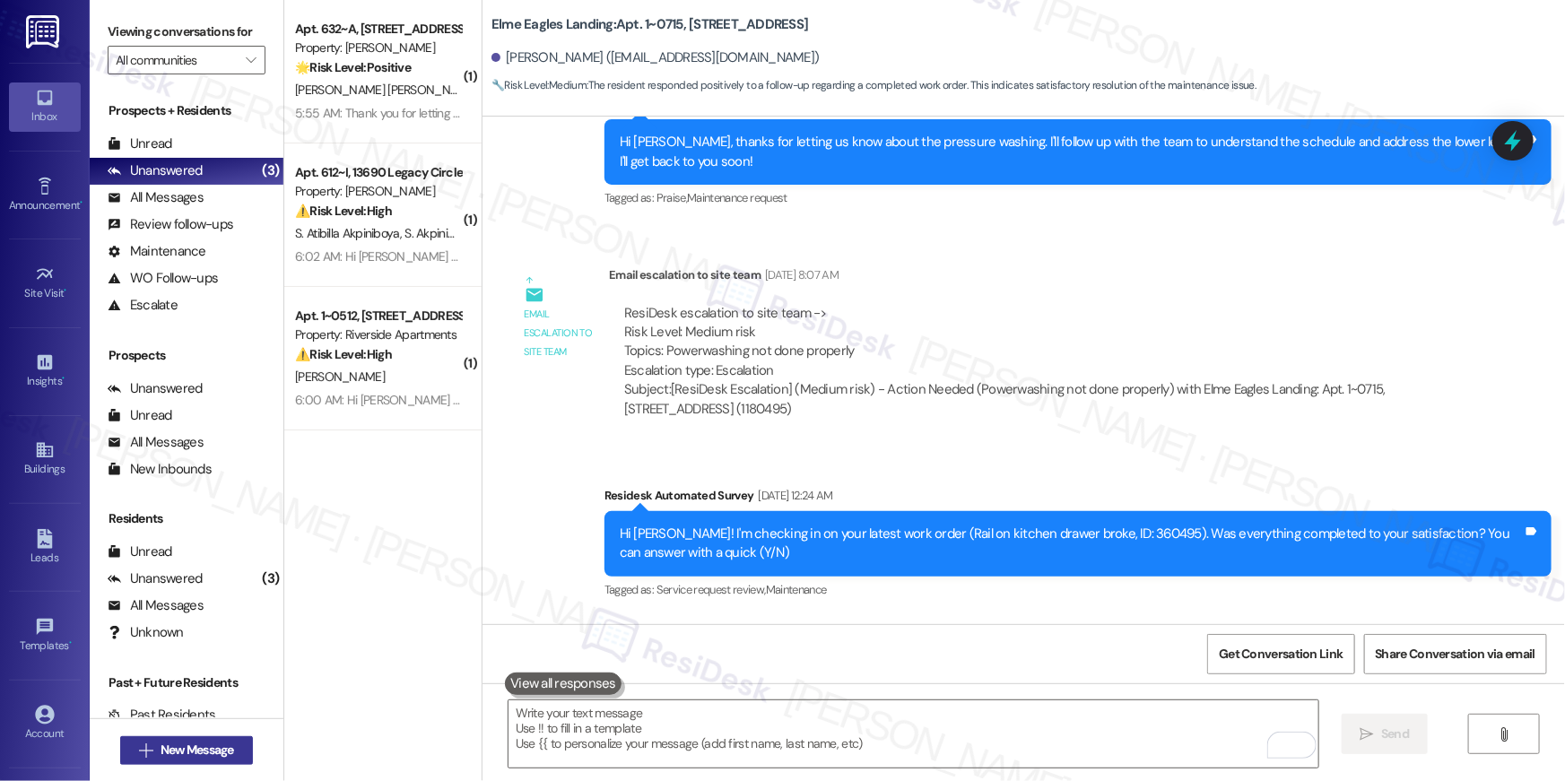
click at [193, 757] on span "New Message" at bounding box center [198, 750] width 74 height 19
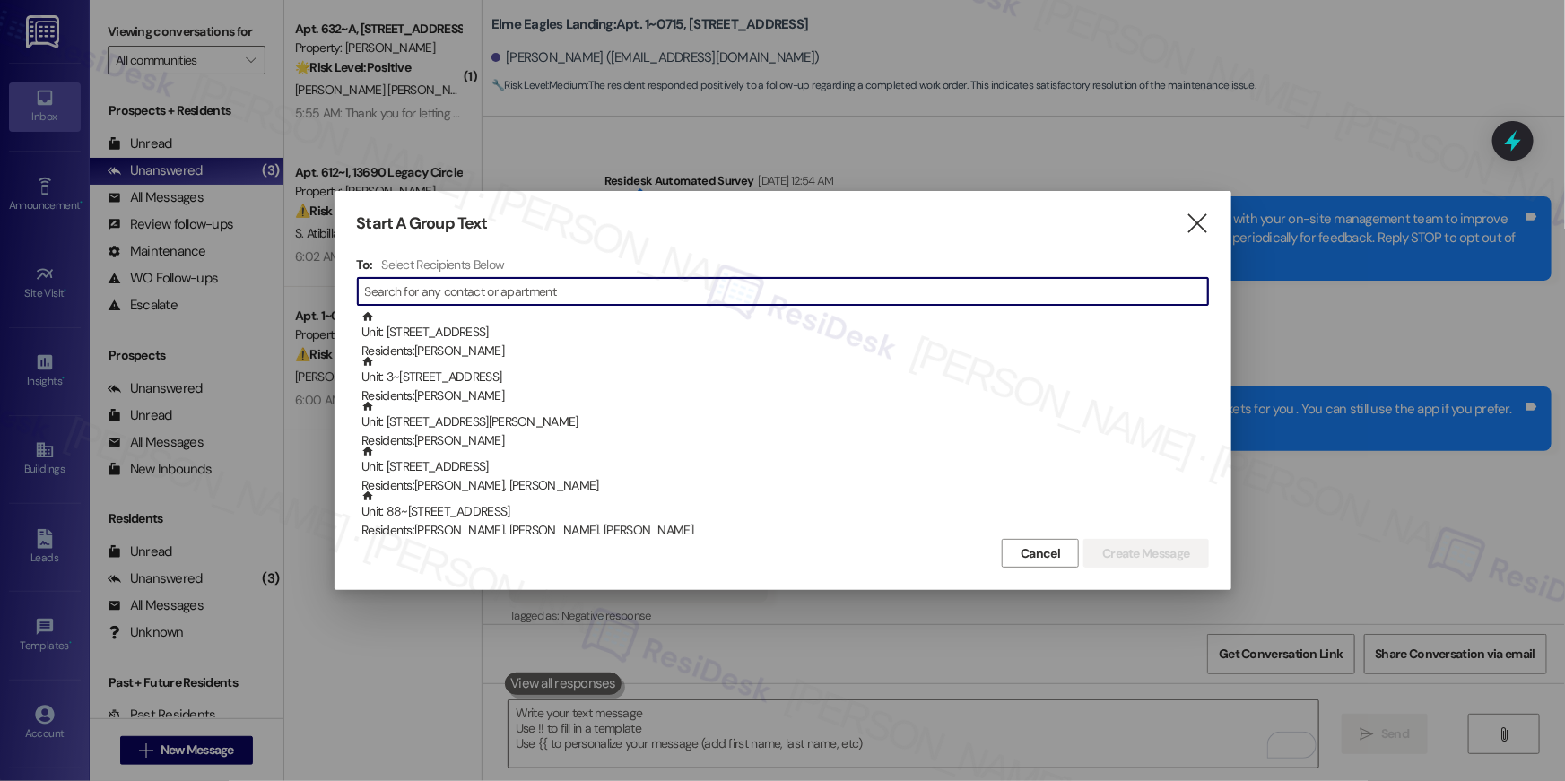
scroll to position [19639, 0]
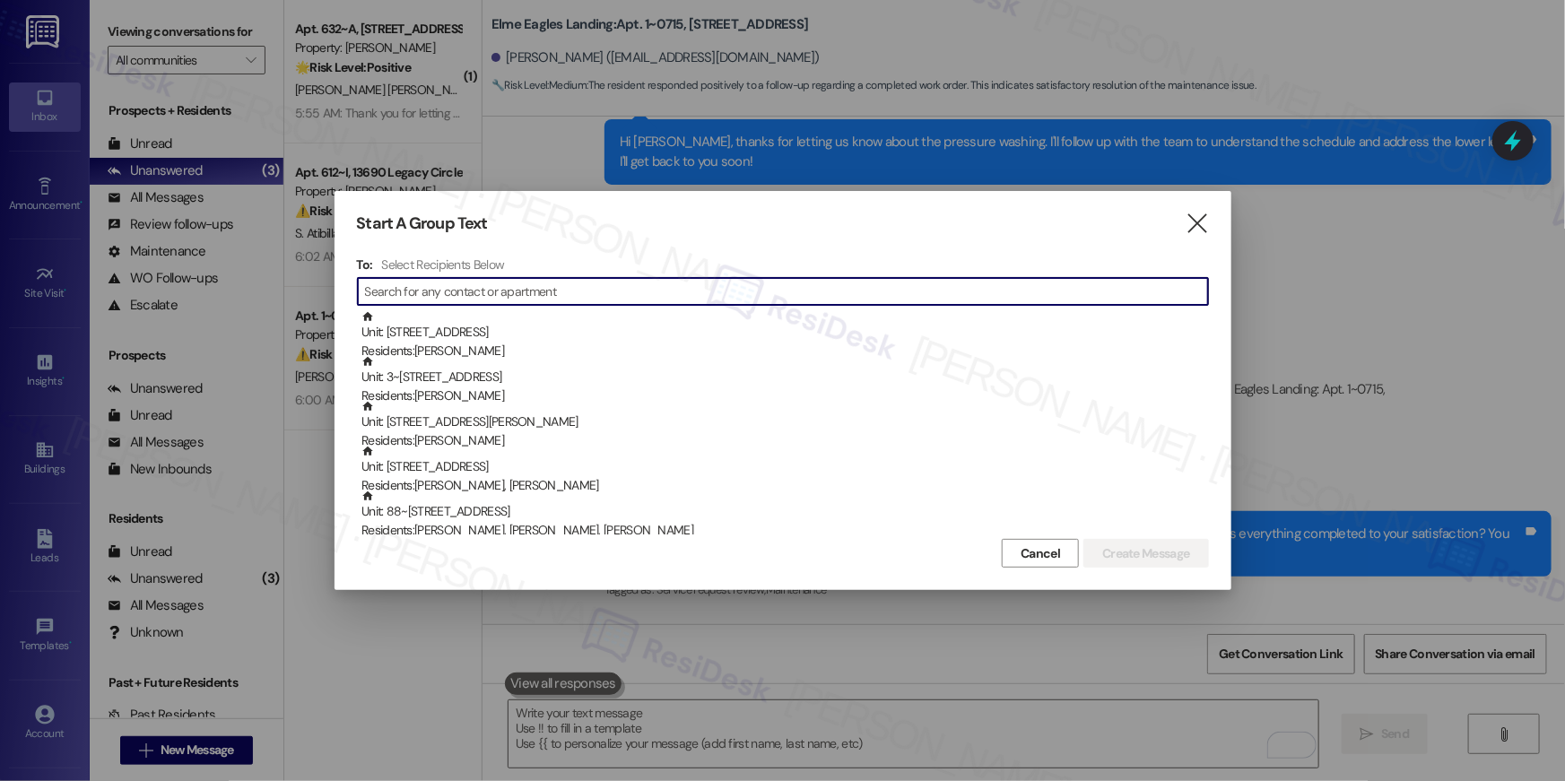
click at [1015, 301] on input at bounding box center [786, 291] width 843 height 25
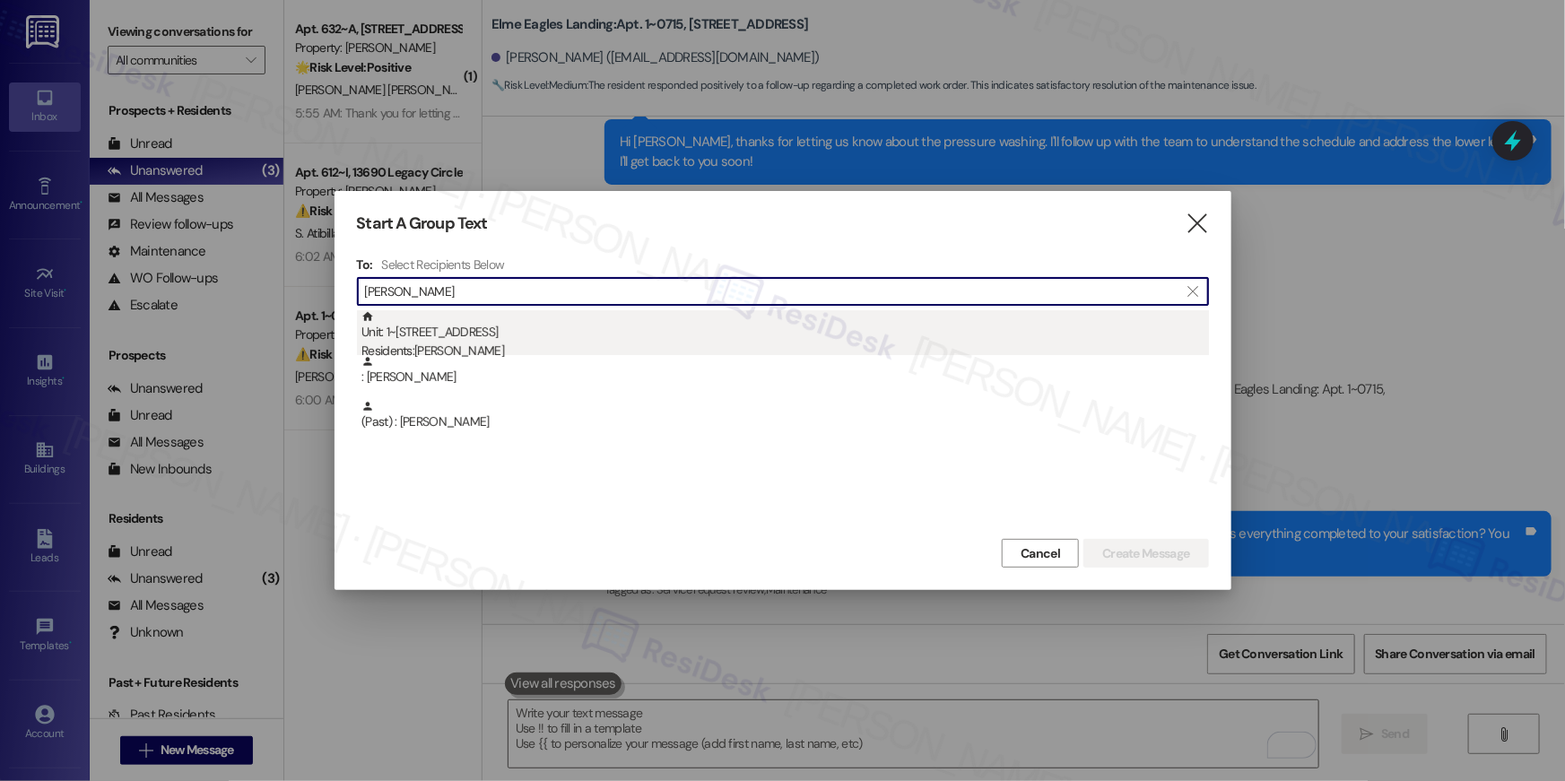
type input "[PERSON_NAME]"
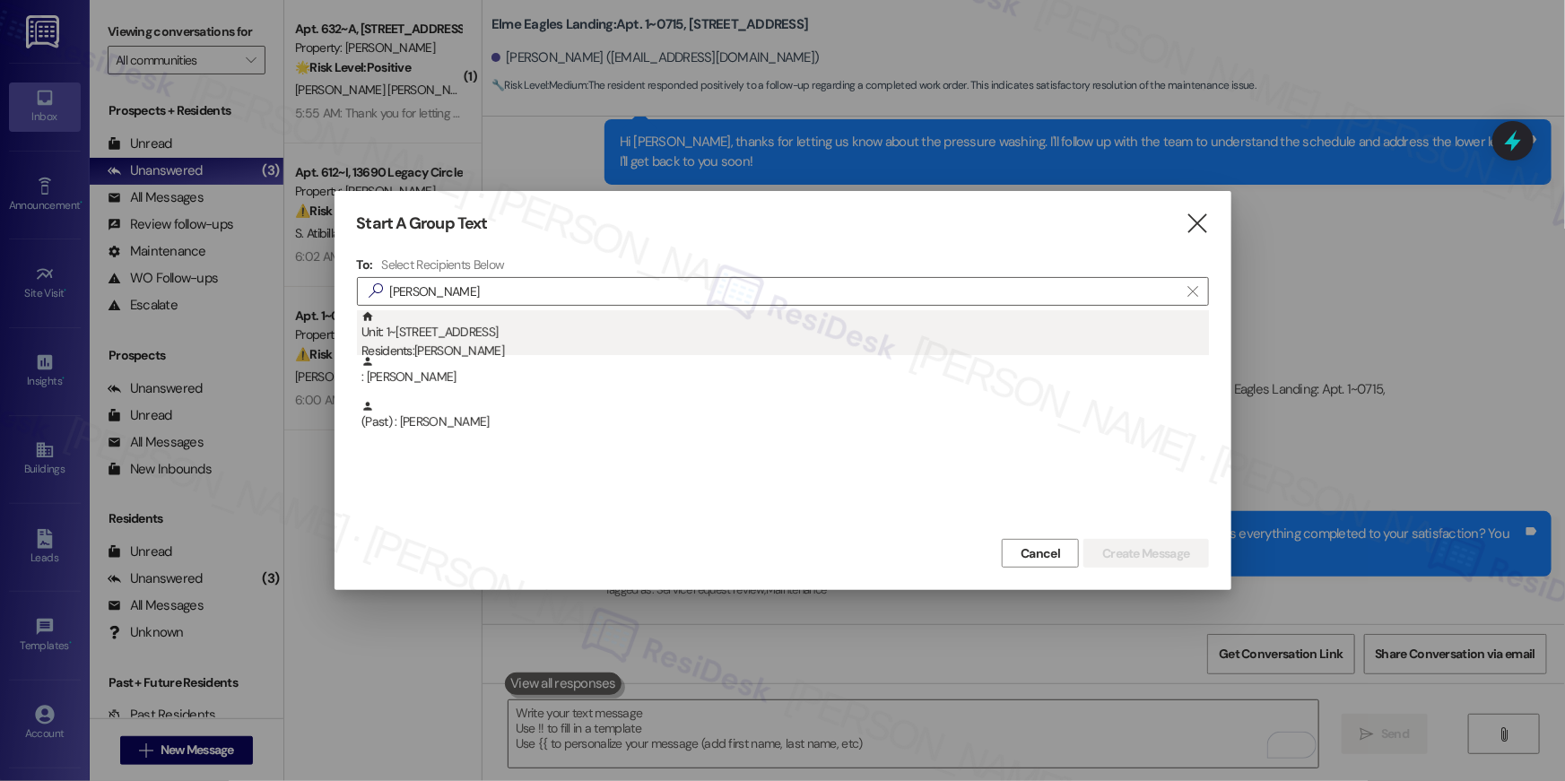
click at [769, 326] on div "Unit: 1~[STREET_ADDRESS] Residents: [PERSON_NAME]" at bounding box center [786, 335] width 848 height 51
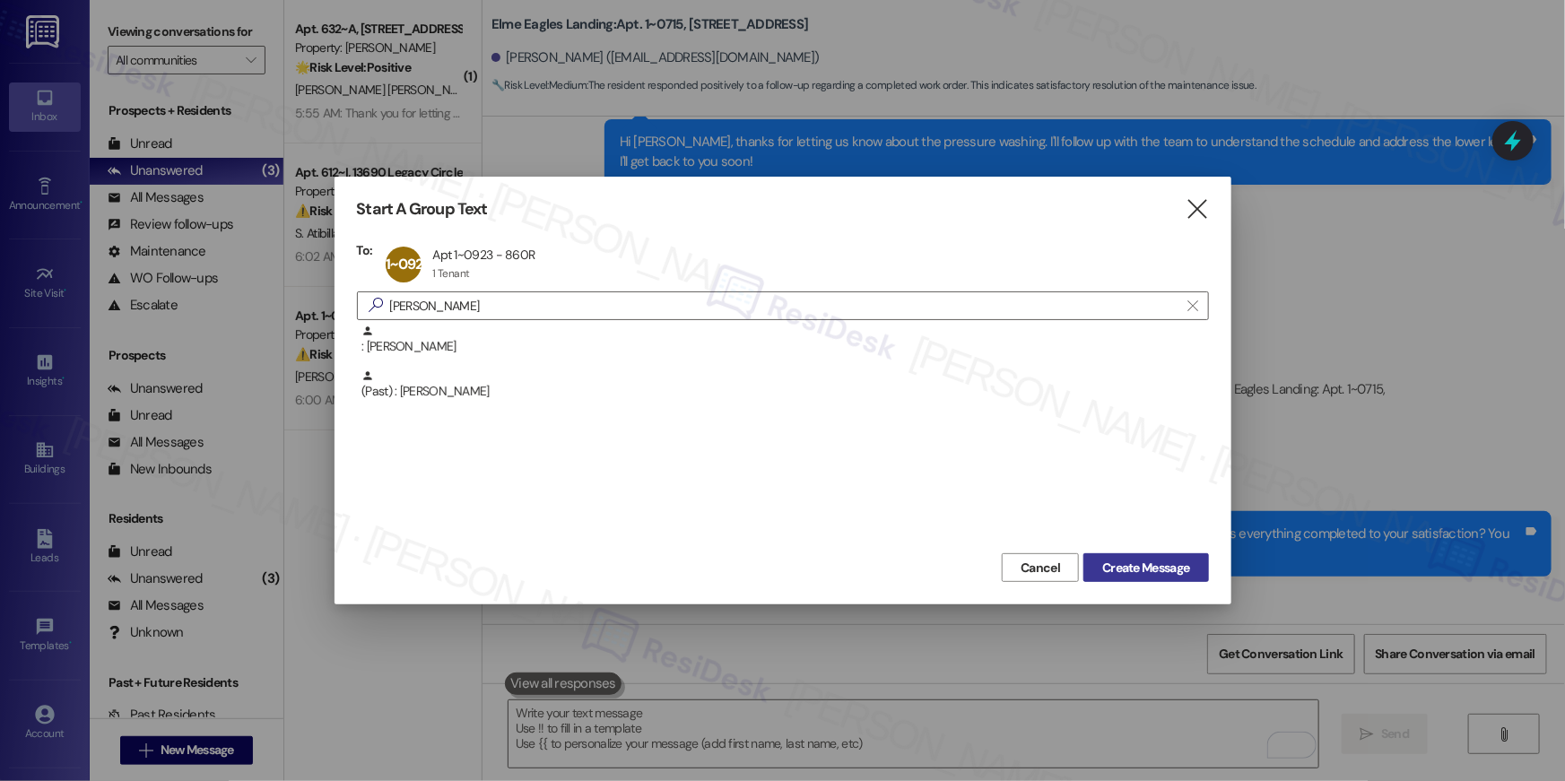
click at [1151, 565] on span "Create Message" at bounding box center [1145, 568] width 87 height 19
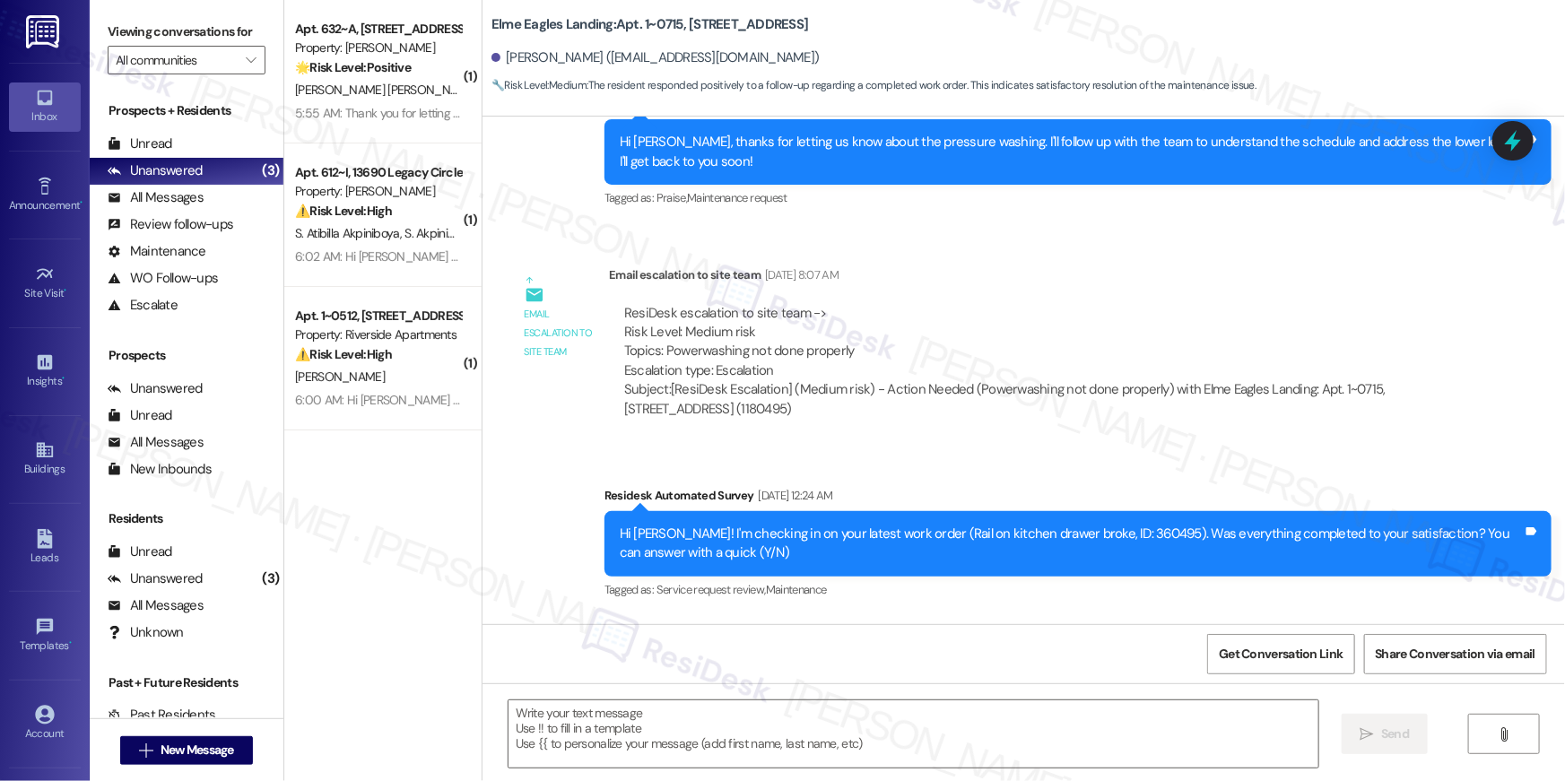
type textarea "Fetching suggested responses. Please feel free to read through the conversation…"
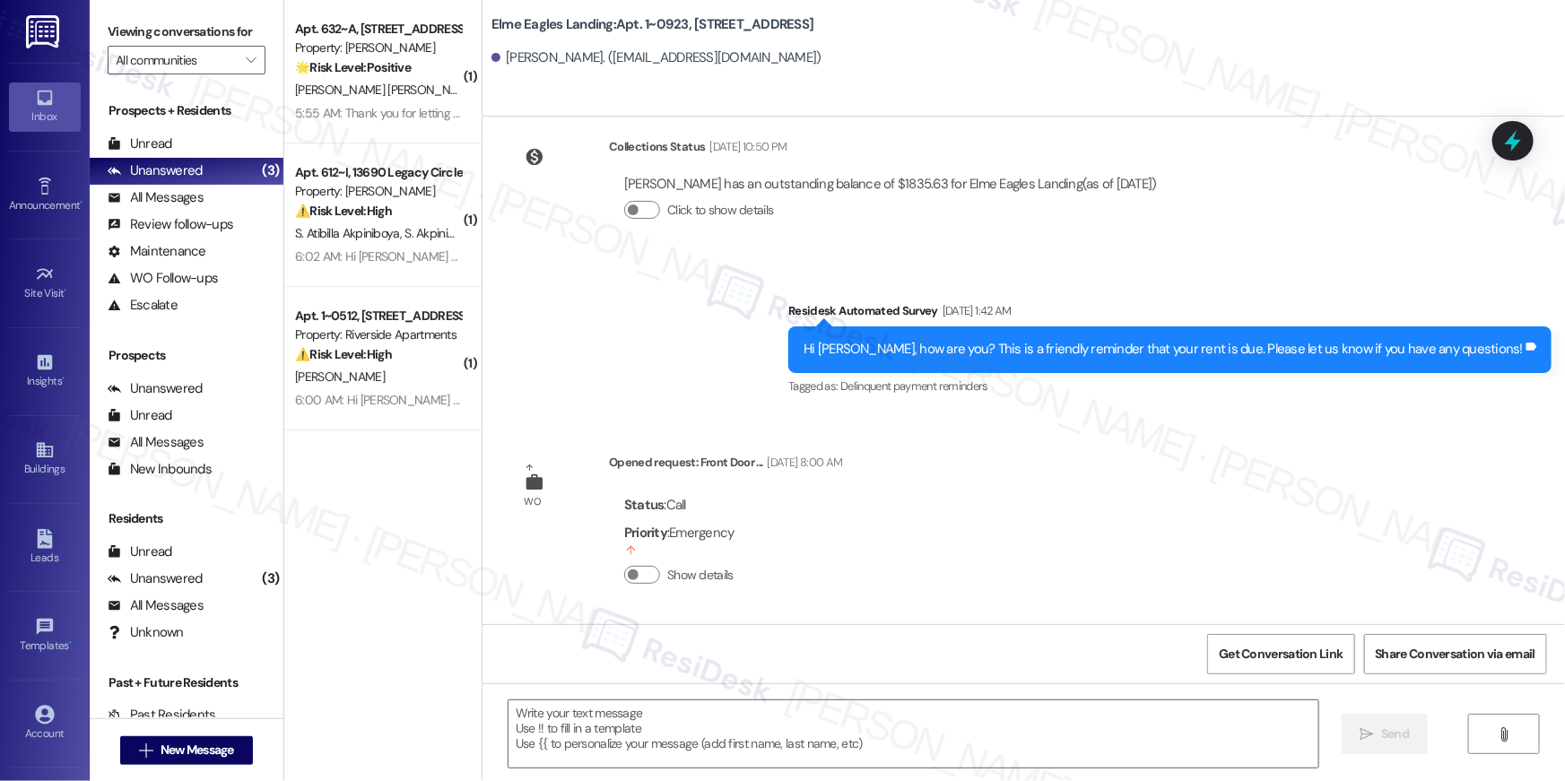
scroll to position [4521, 0]
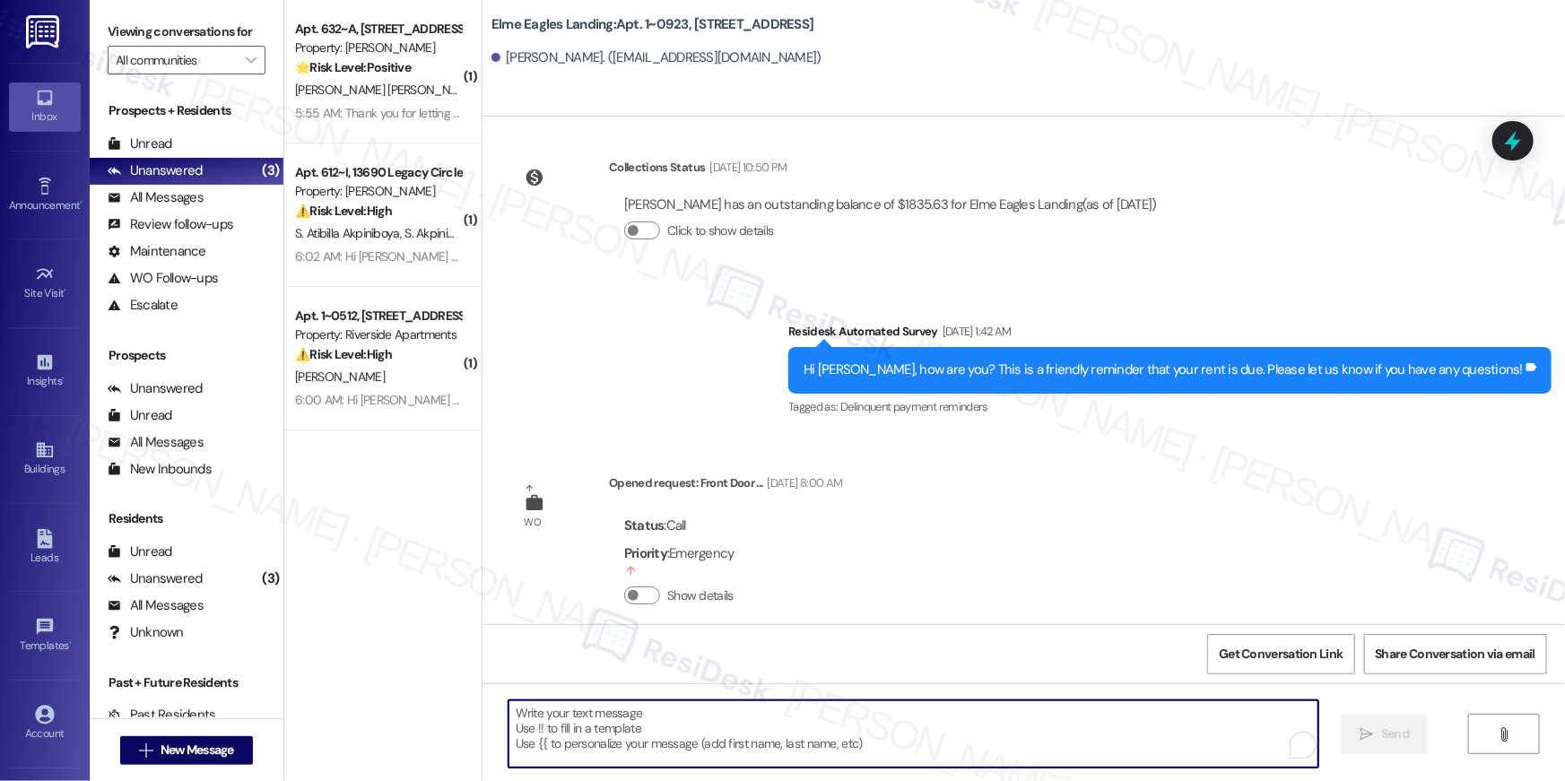
click at [1025, 736] on textarea "To enrich screen reader interactions, please activate Accessibility in Grammarl…" at bounding box center [914, 734] width 810 height 67
paste textarea "Hi {{first_name}}, your {{property}} lease renewal offer is now ready! Please r…"
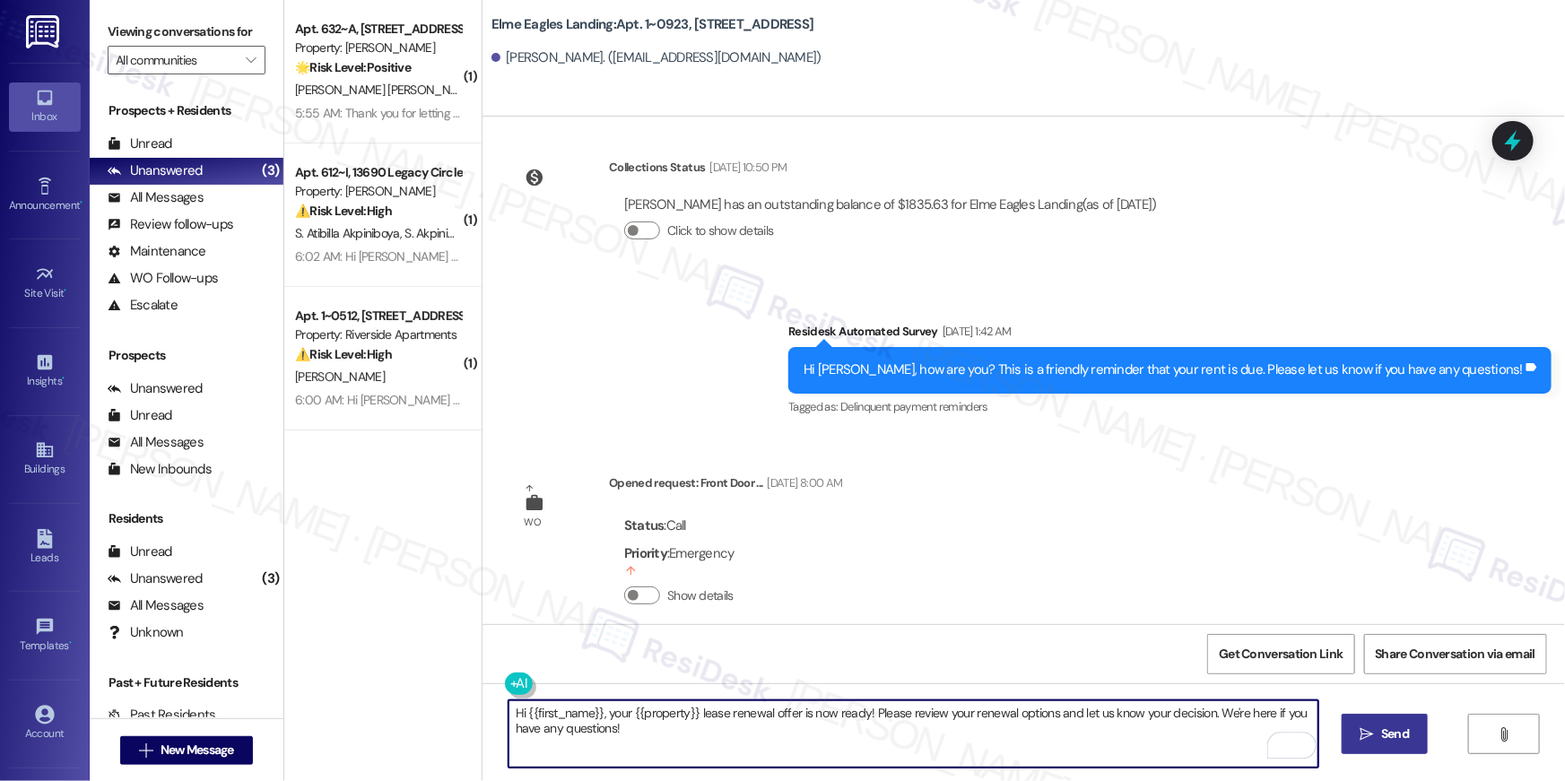
type textarea "Hi {{first_name}}, your {{property}} lease renewal offer is now ready! Please r…"
click at [1390, 736] on span "Send" at bounding box center [1395, 734] width 28 height 19
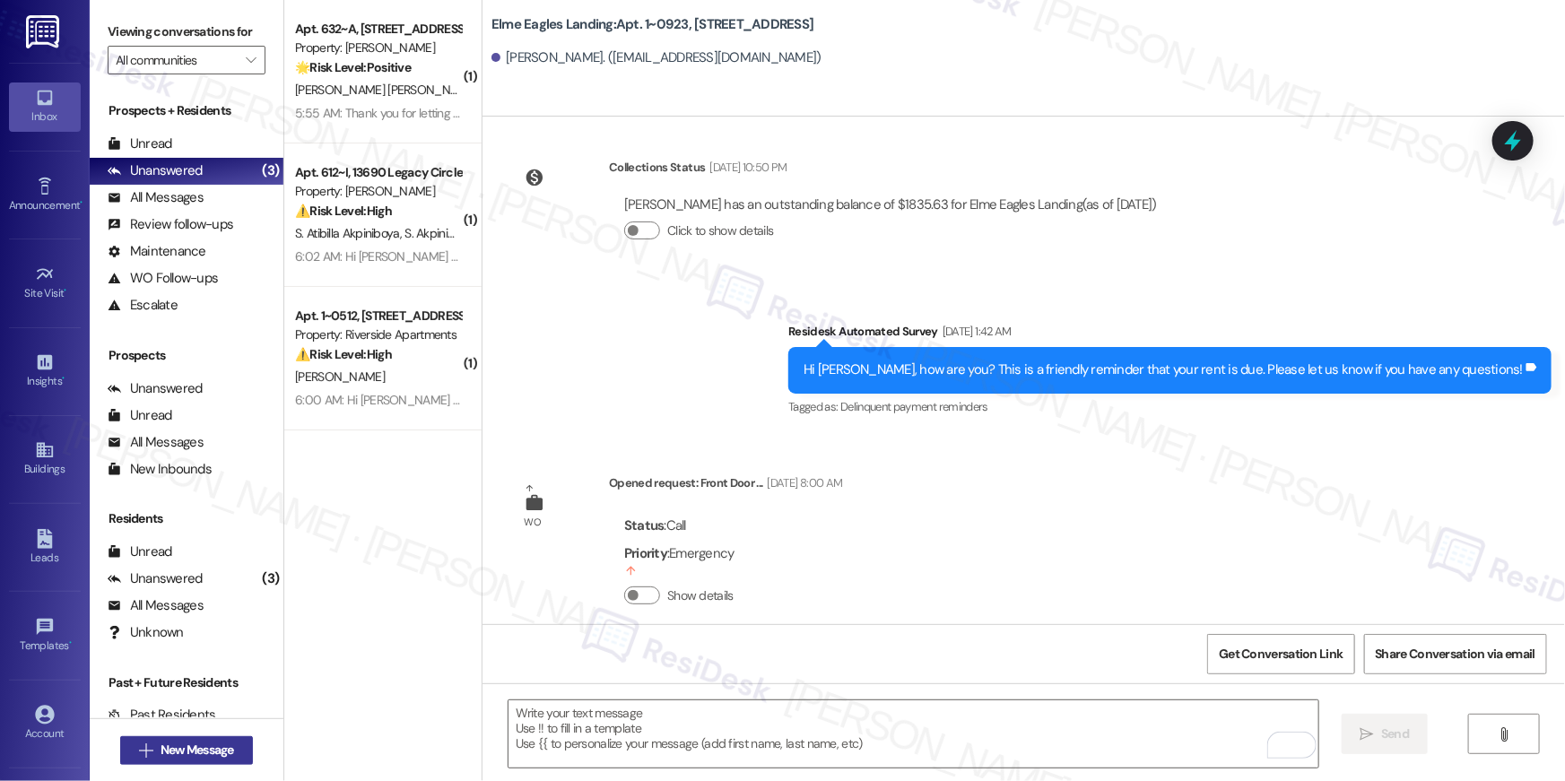
click at [205, 750] on span "New Message" at bounding box center [198, 750] width 74 height 19
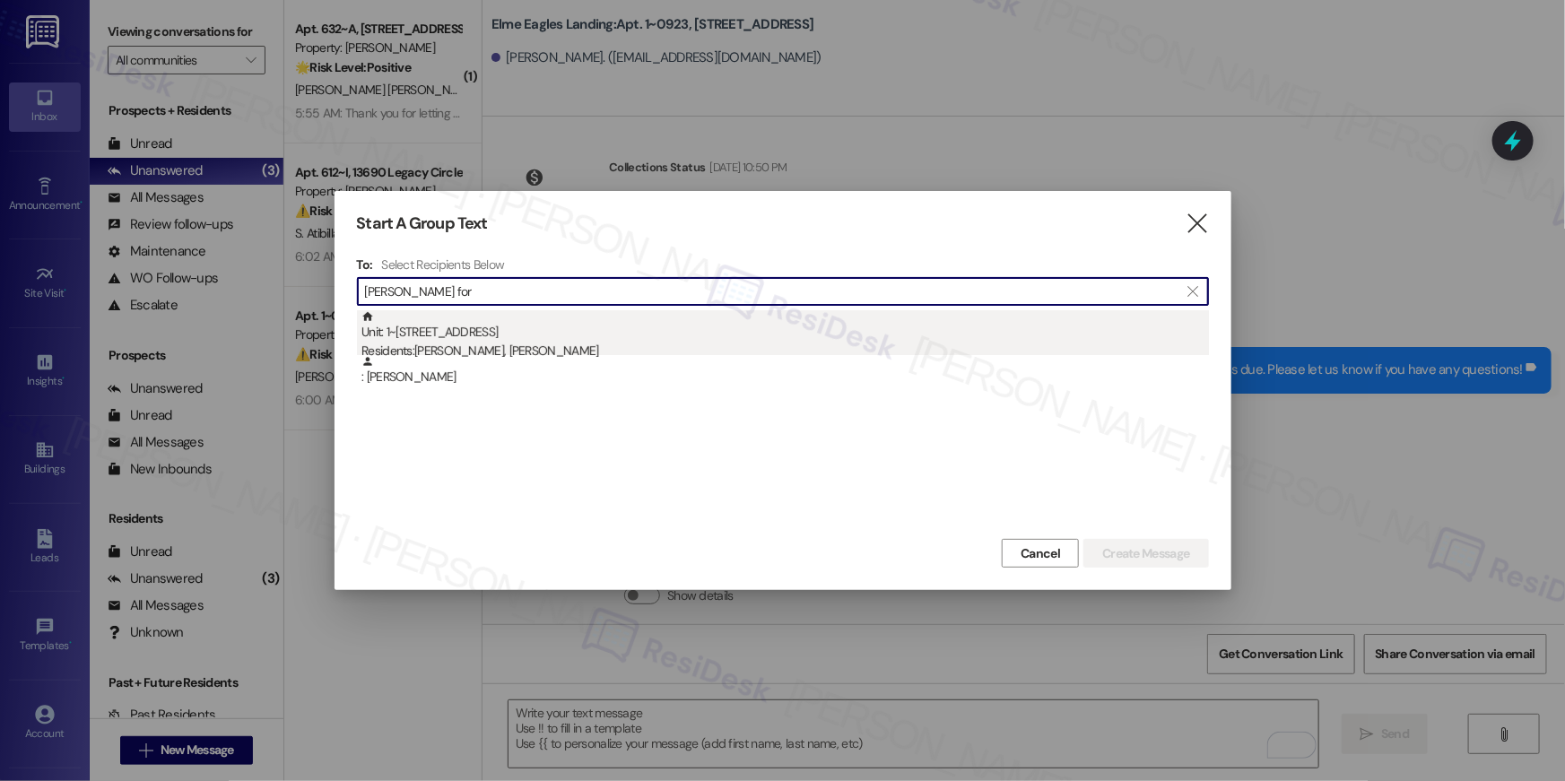
type input "courtney for"
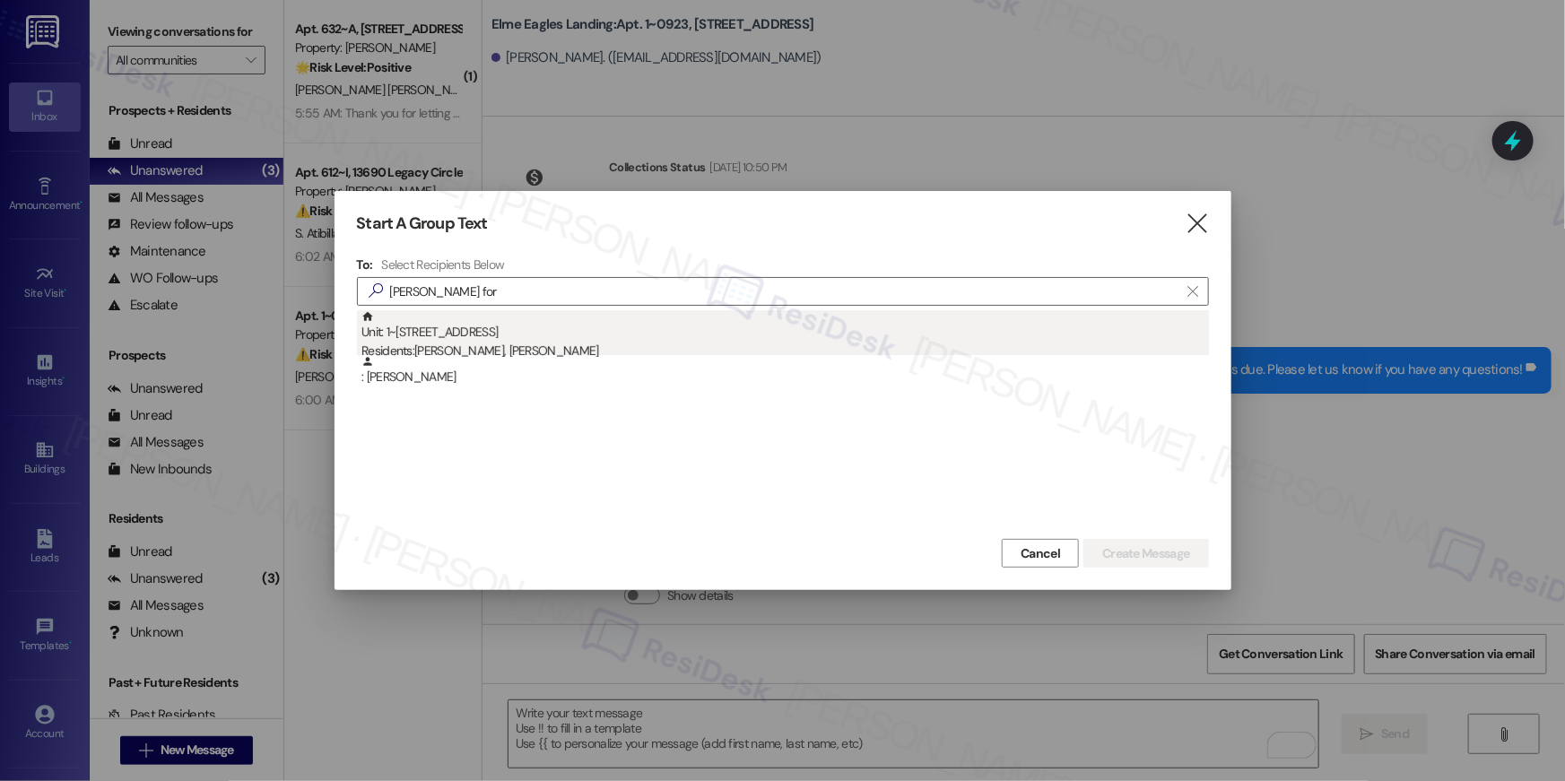
click at [614, 326] on div "Unit: 1~1001 - 860 Rock Quarry Road Residents: Courtney Ford, Tona Owens" at bounding box center [786, 335] width 848 height 51
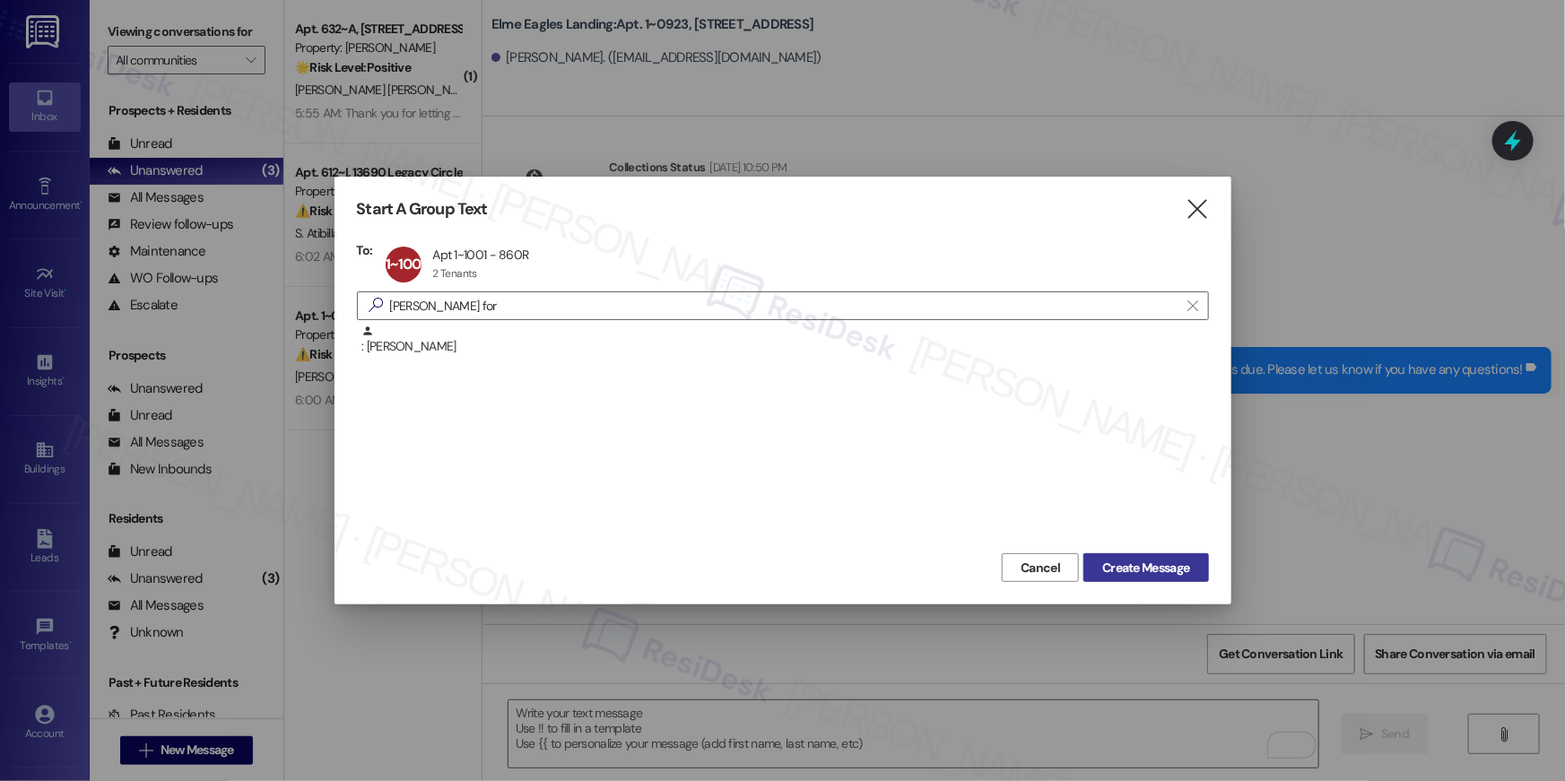
click at [1172, 571] on span "Create Message" at bounding box center [1145, 568] width 87 height 19
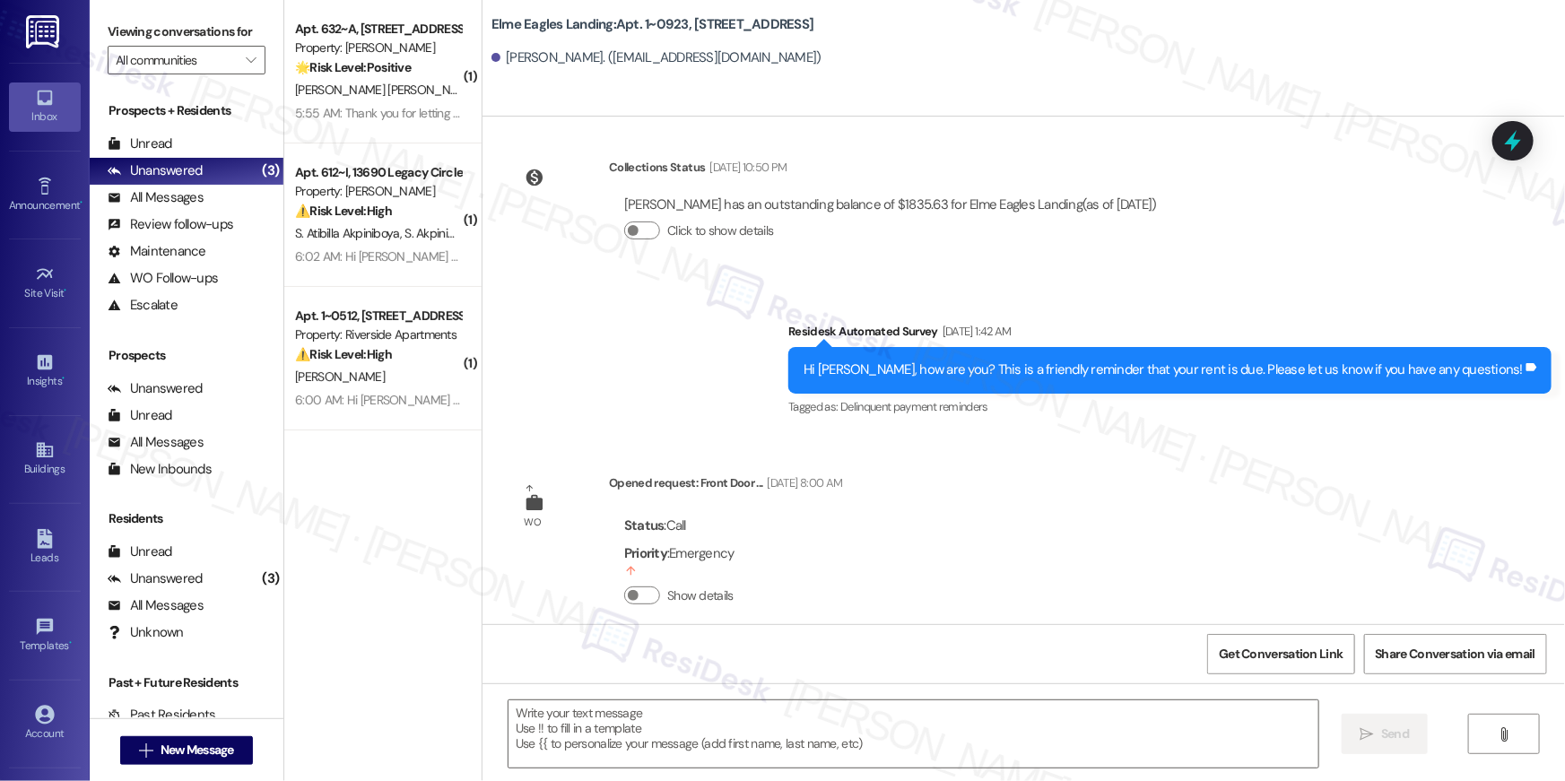
type textarea "Fetching suggested responses. Please feel free to read through the conversation…"
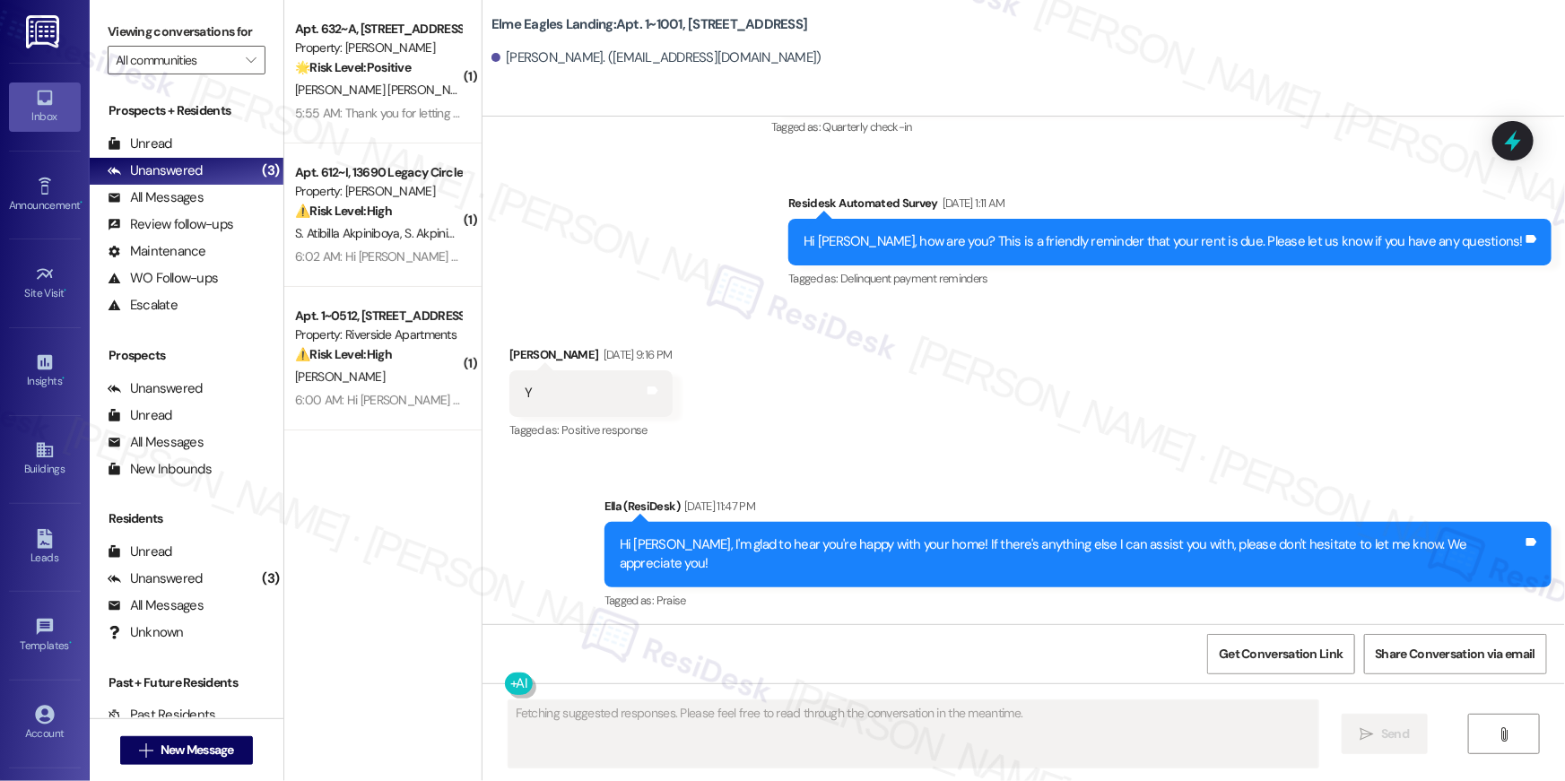
scroll to position [9411, 0]
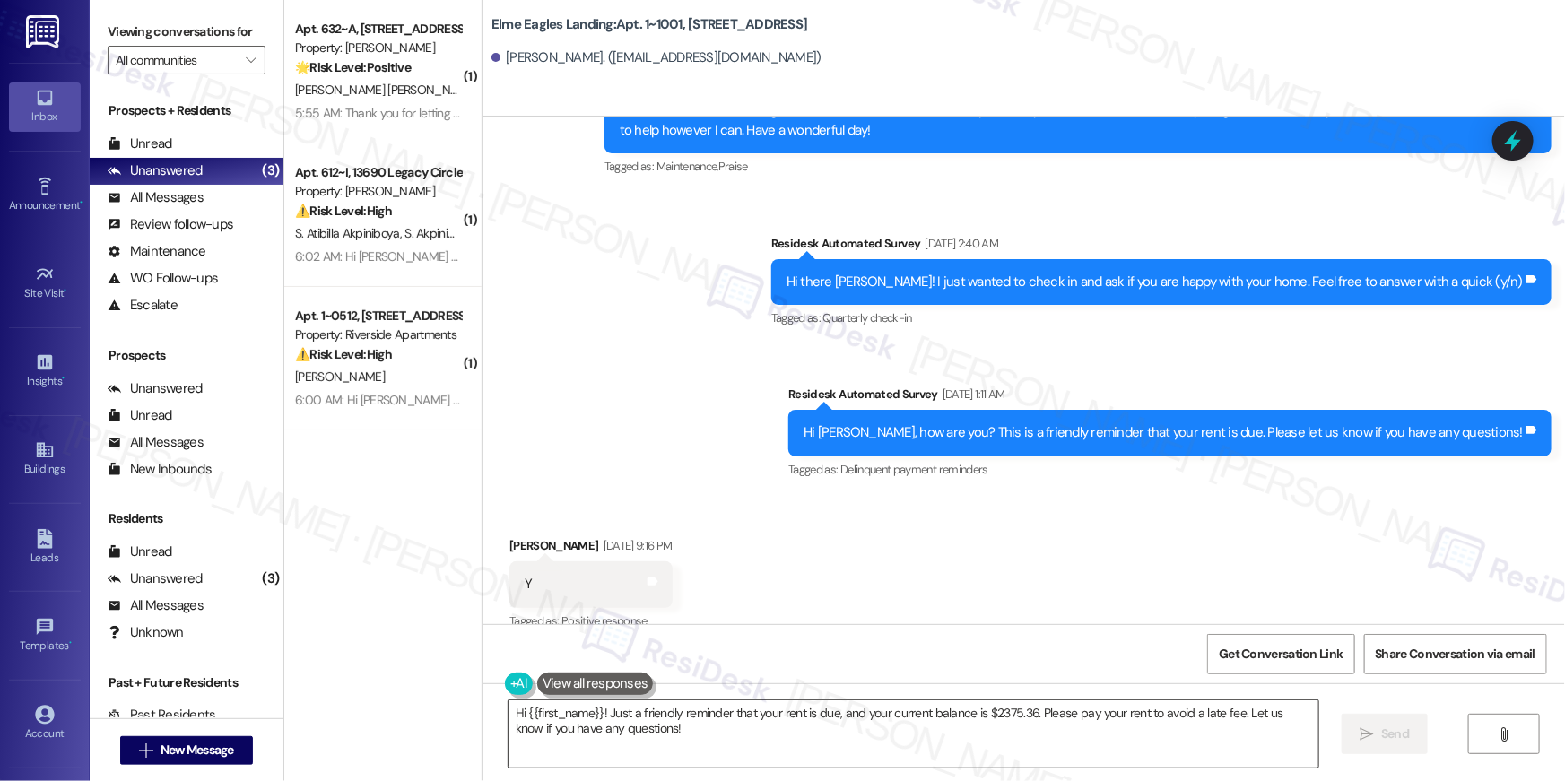
click at [1065, 743] on textarea "Hi {{first_name}}! Just a friendly reminder that your rent is due, and your cur…" at bounding box center [914, 734] width 810 height 67
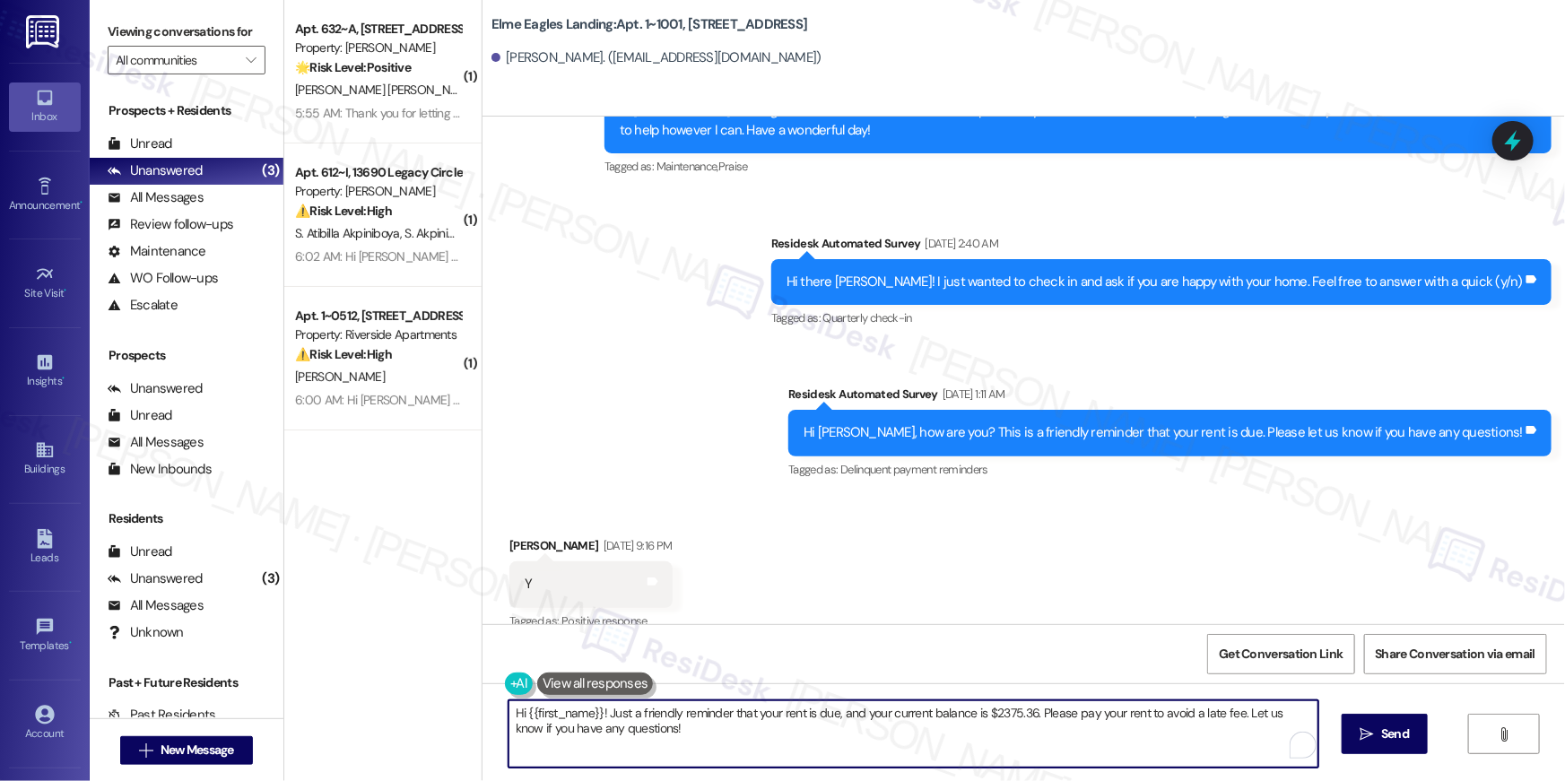
paste textarea ", your {{property}} lease renewal offer is now ready! Please review your renewa…"
type textarea "Hi {{first_name}}, your {{property}} lease renewal offer is now ready! Please r…"
click at [931, 603] on div "Received via SMS Courtney Ford Jun 04, 2025 at 9:16 PM Y Tags and notes Tagged …" at bounding box center [1024, 572] width 1083 height 152
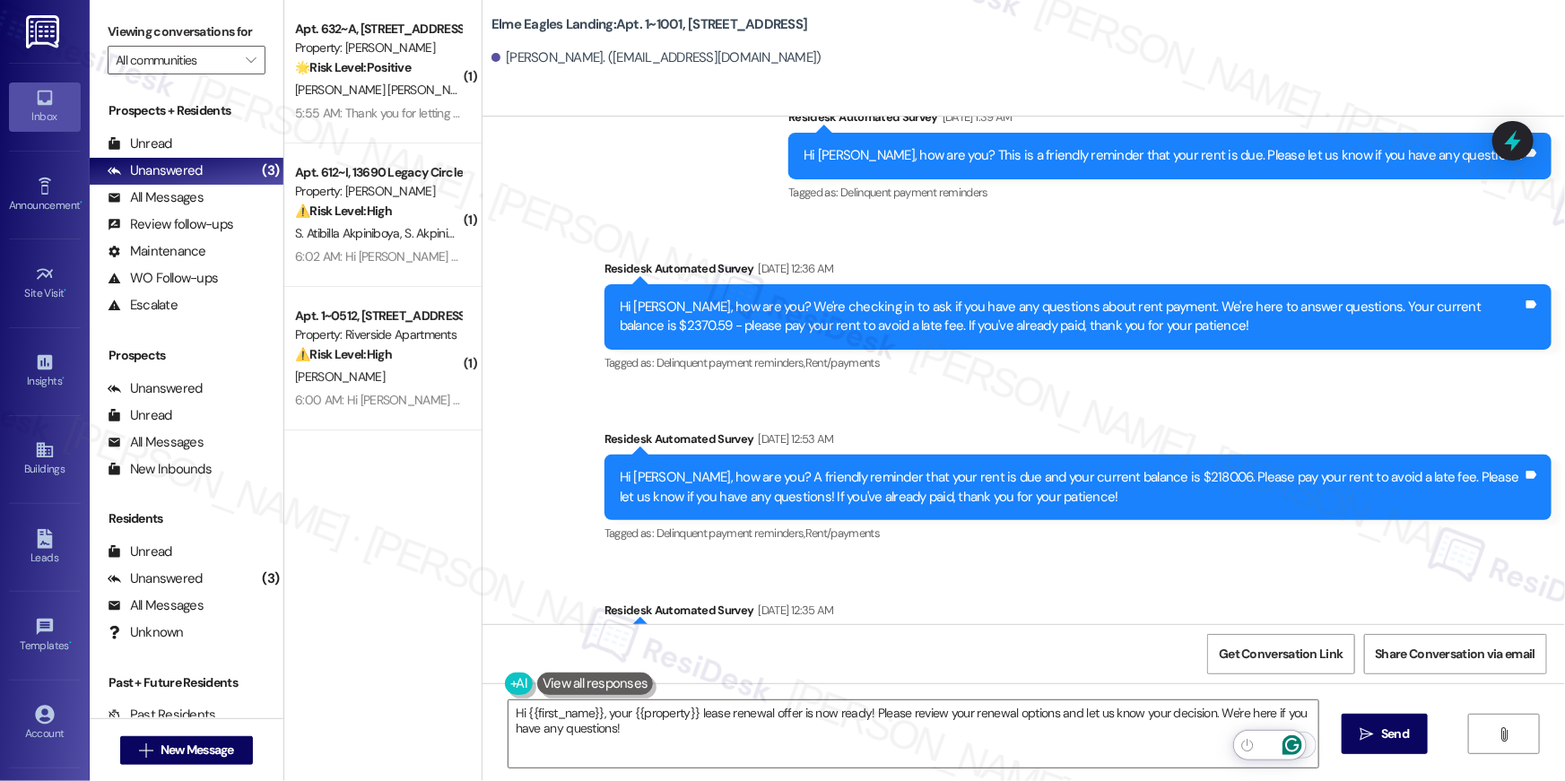
scroll to position [11029, 0]
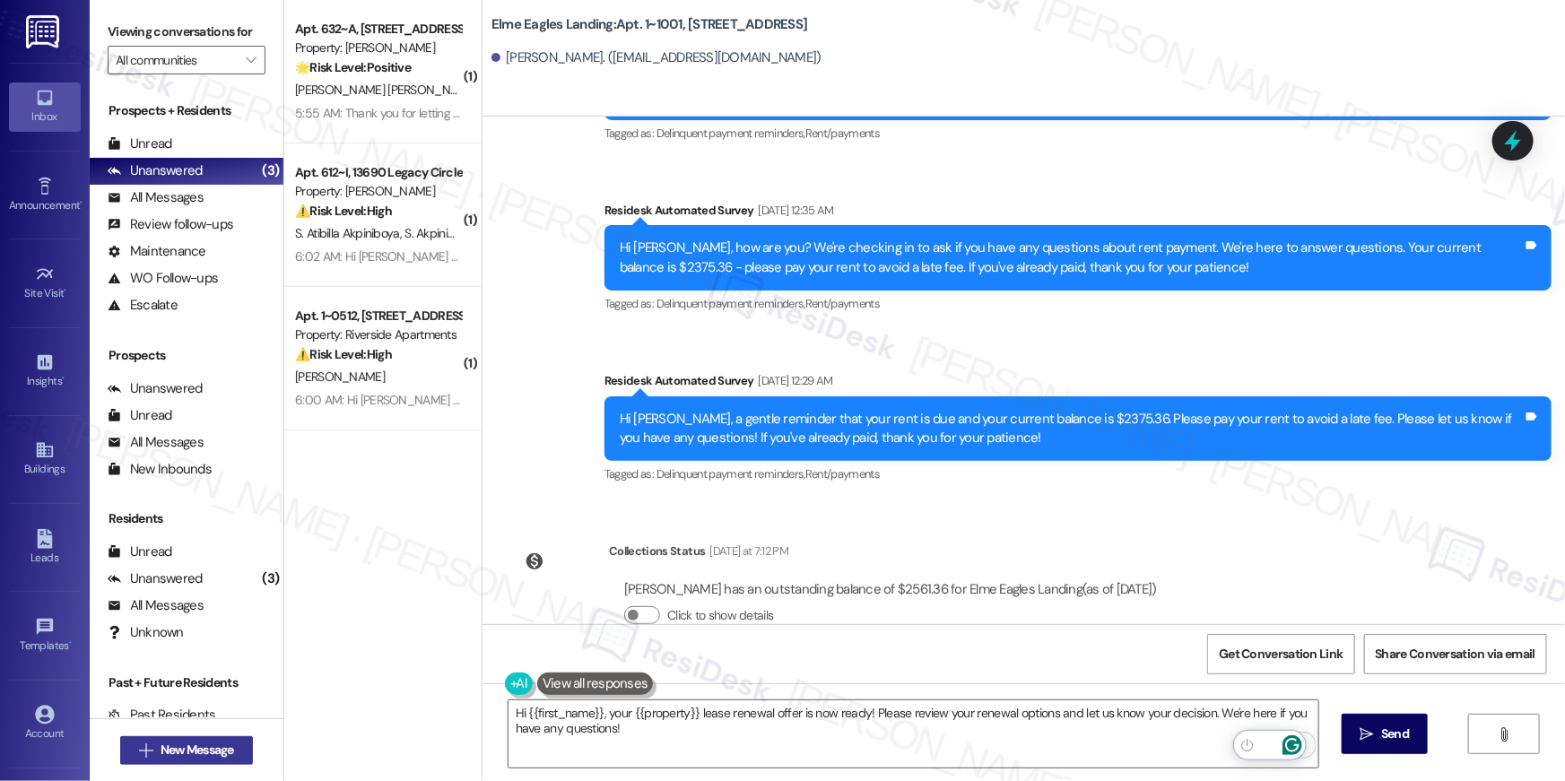
click at [244, 745] on button " New Message" at bounding box center [186, 750] width 133 height 29
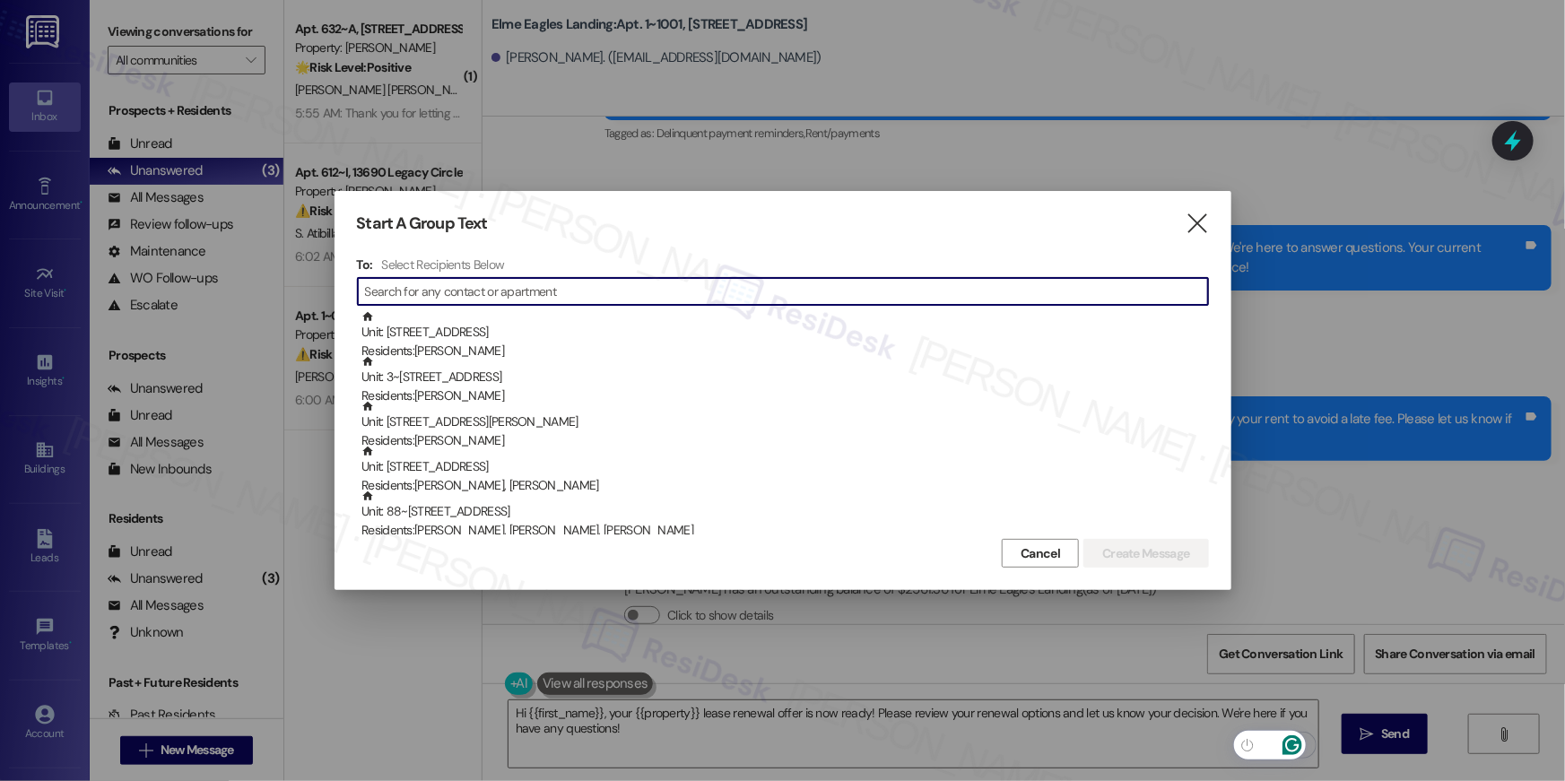
click at [613, 297] on input at bounding box center [786, 291] width 843 height 25
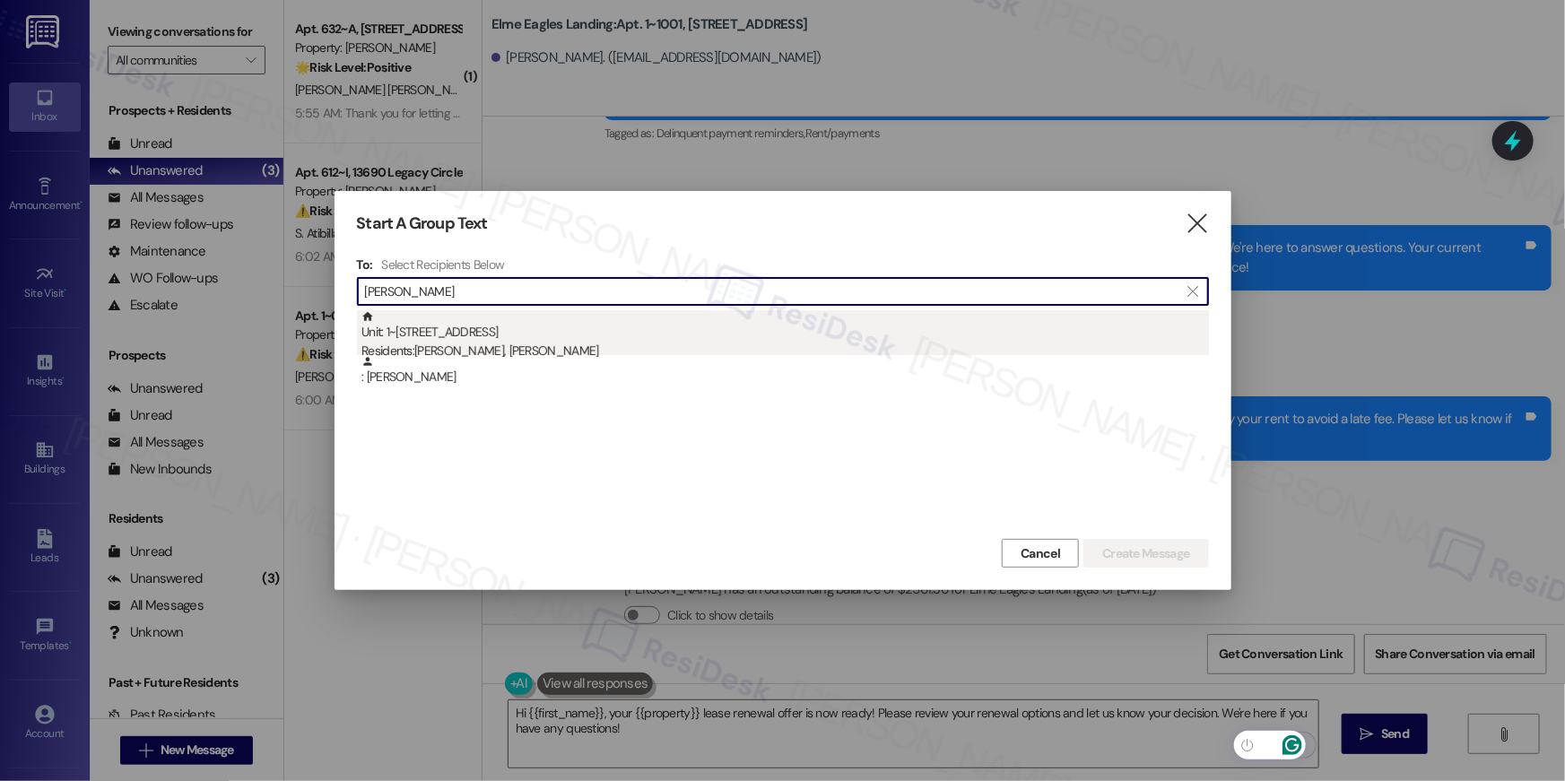
type input "adriana arce"
click at [736, 343] on div "Residents: Adriana Arce Villa, Adriana Ford" at bounding box center [786, 351] width 848 height 19
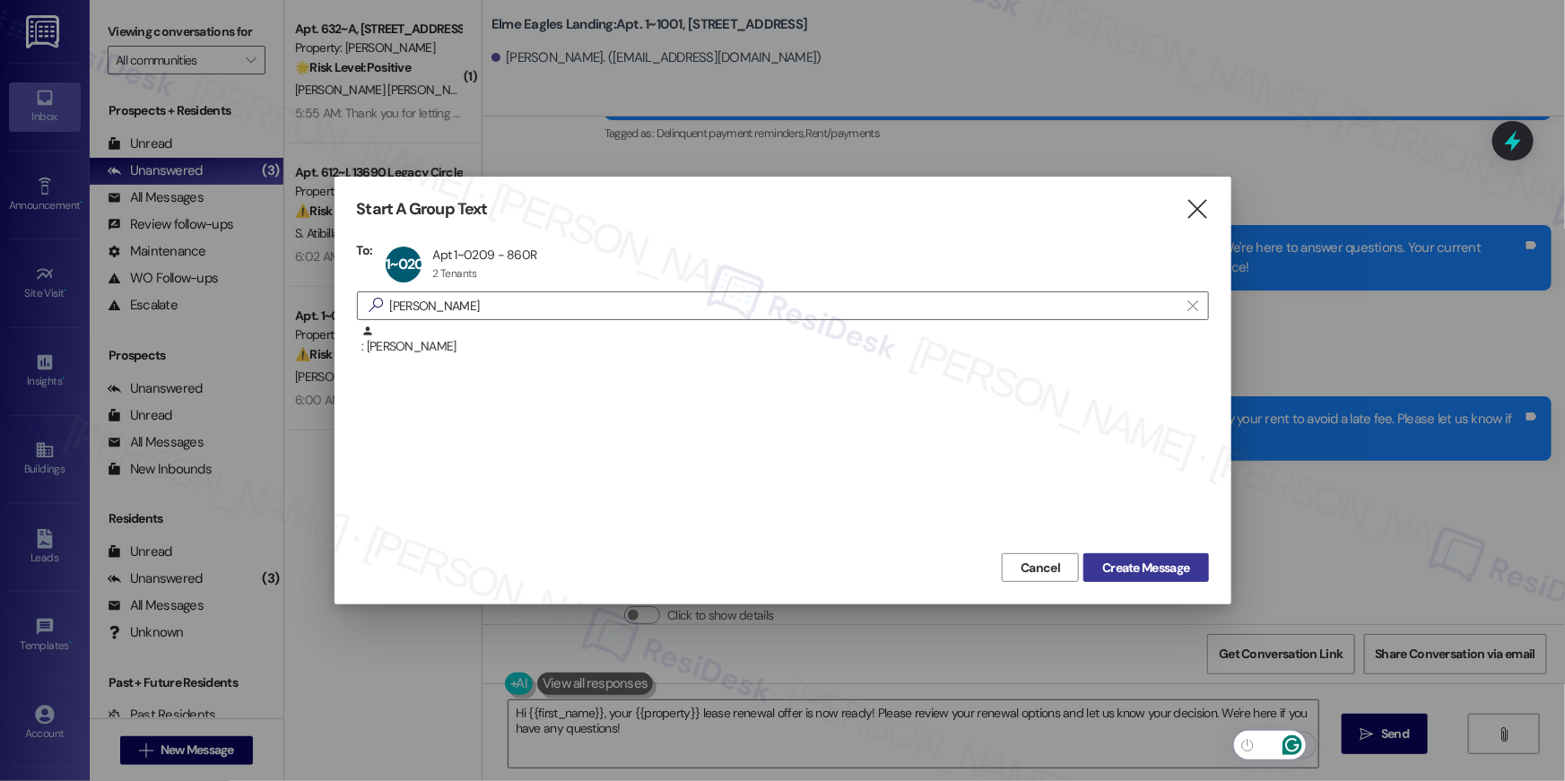
click at [1106, 566] on span "Create Message" at bounding box center [1145, 568] width 87 height 19
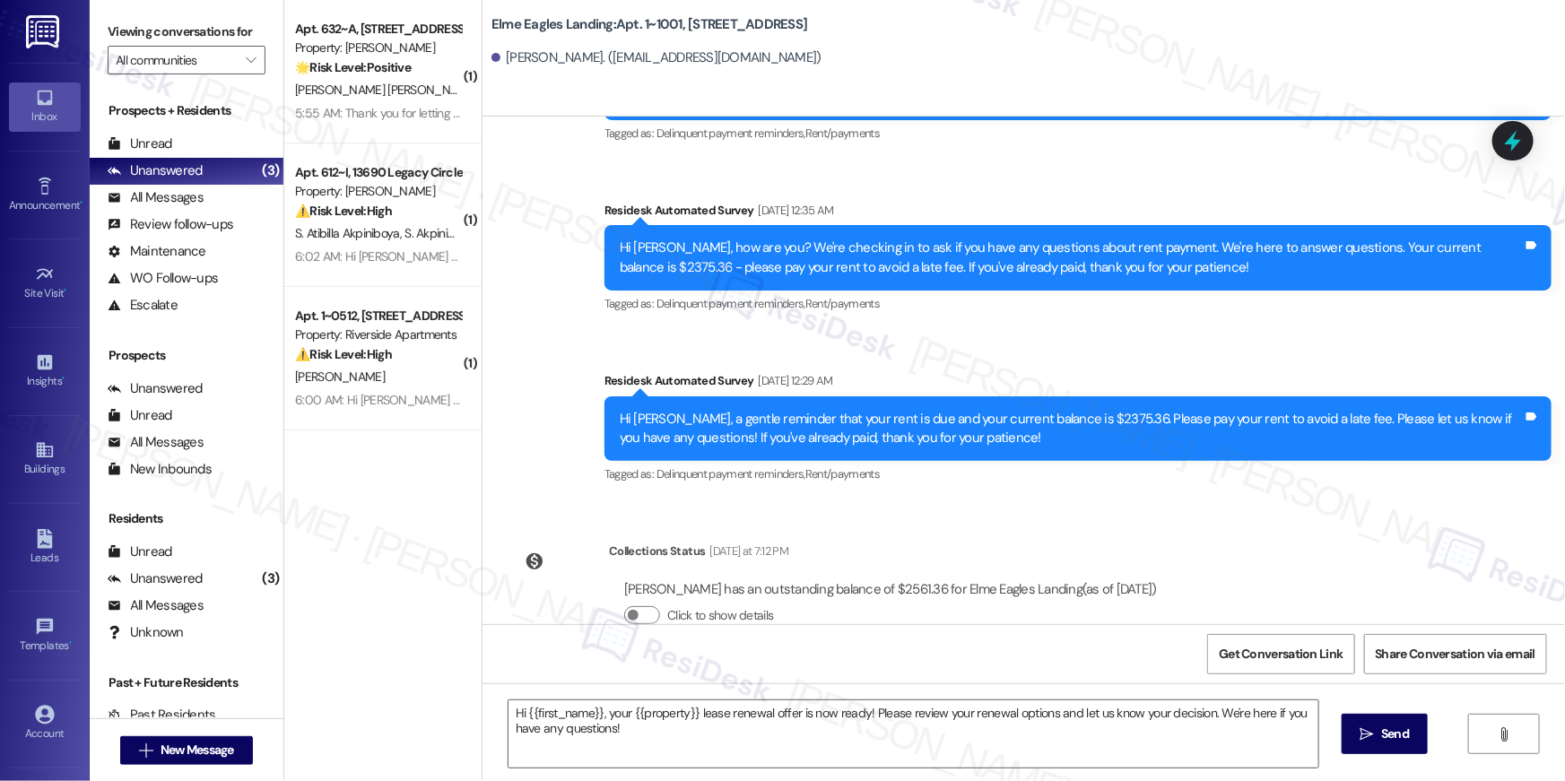
type textarea "Fetching suggested responses. Please feel free to read through the conversation…"
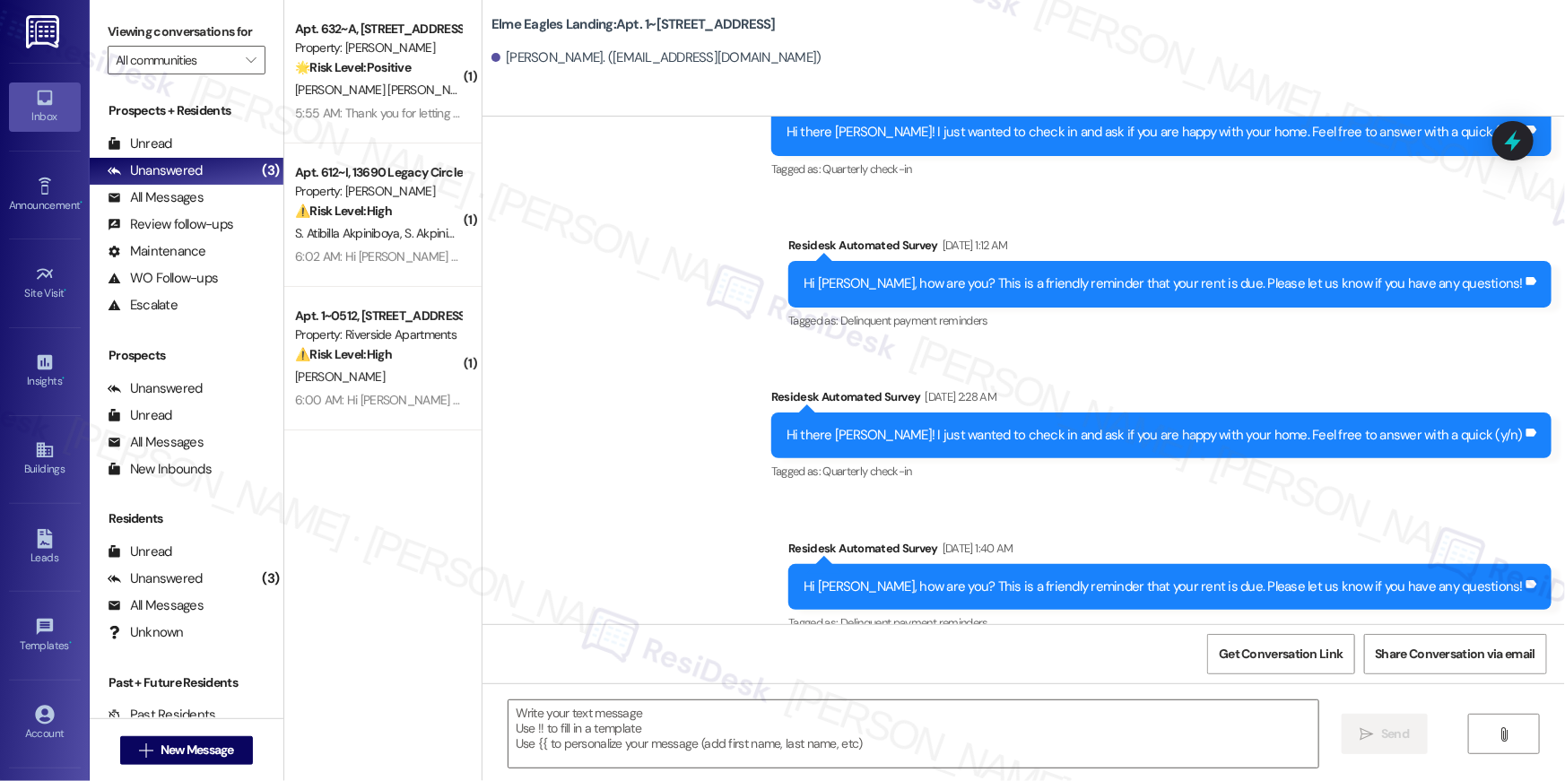
scroll to position [4524, 0]
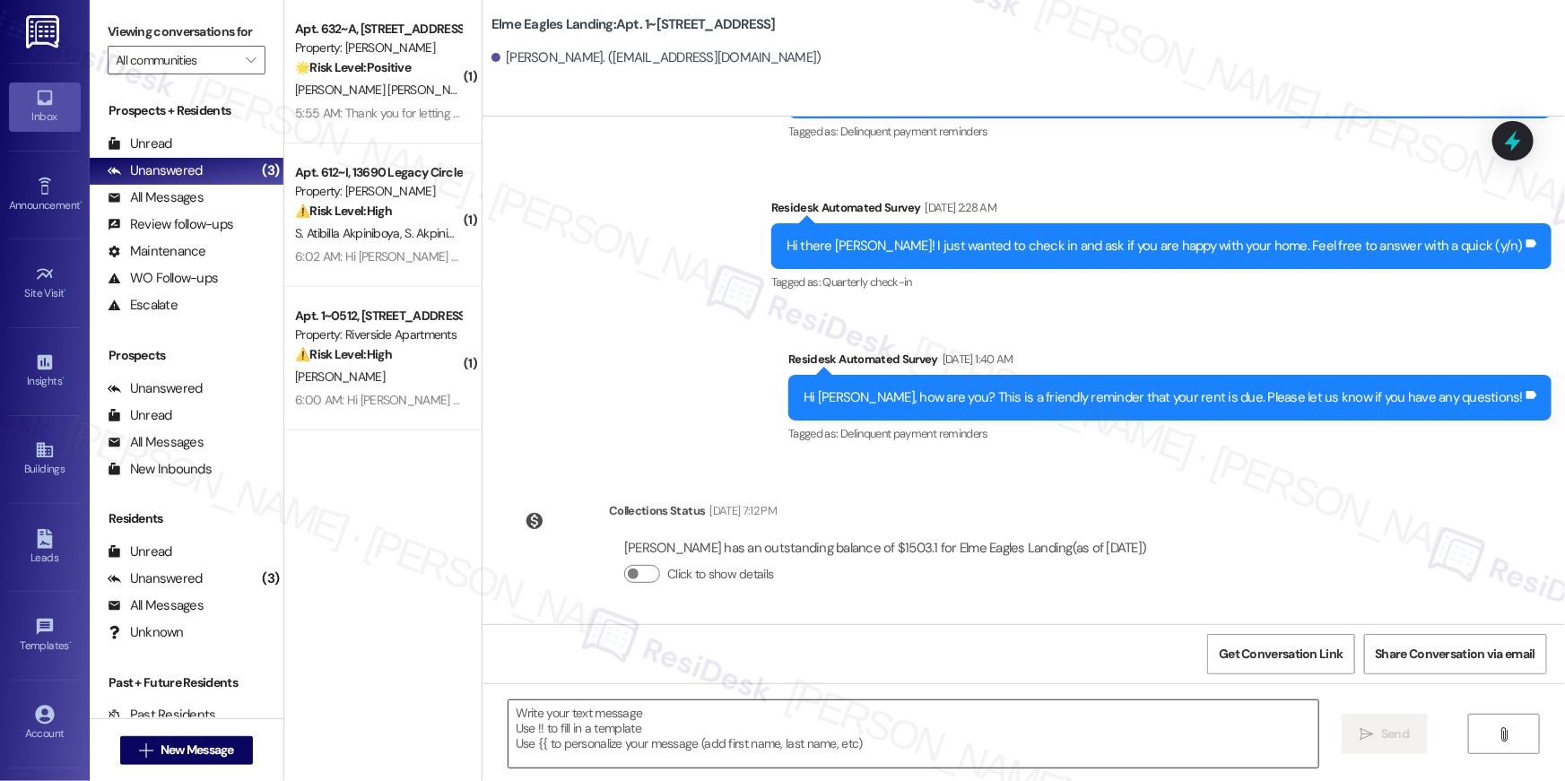
click at [1181, 745] on textarea at bounding box center [914, 734] width 810 height 67
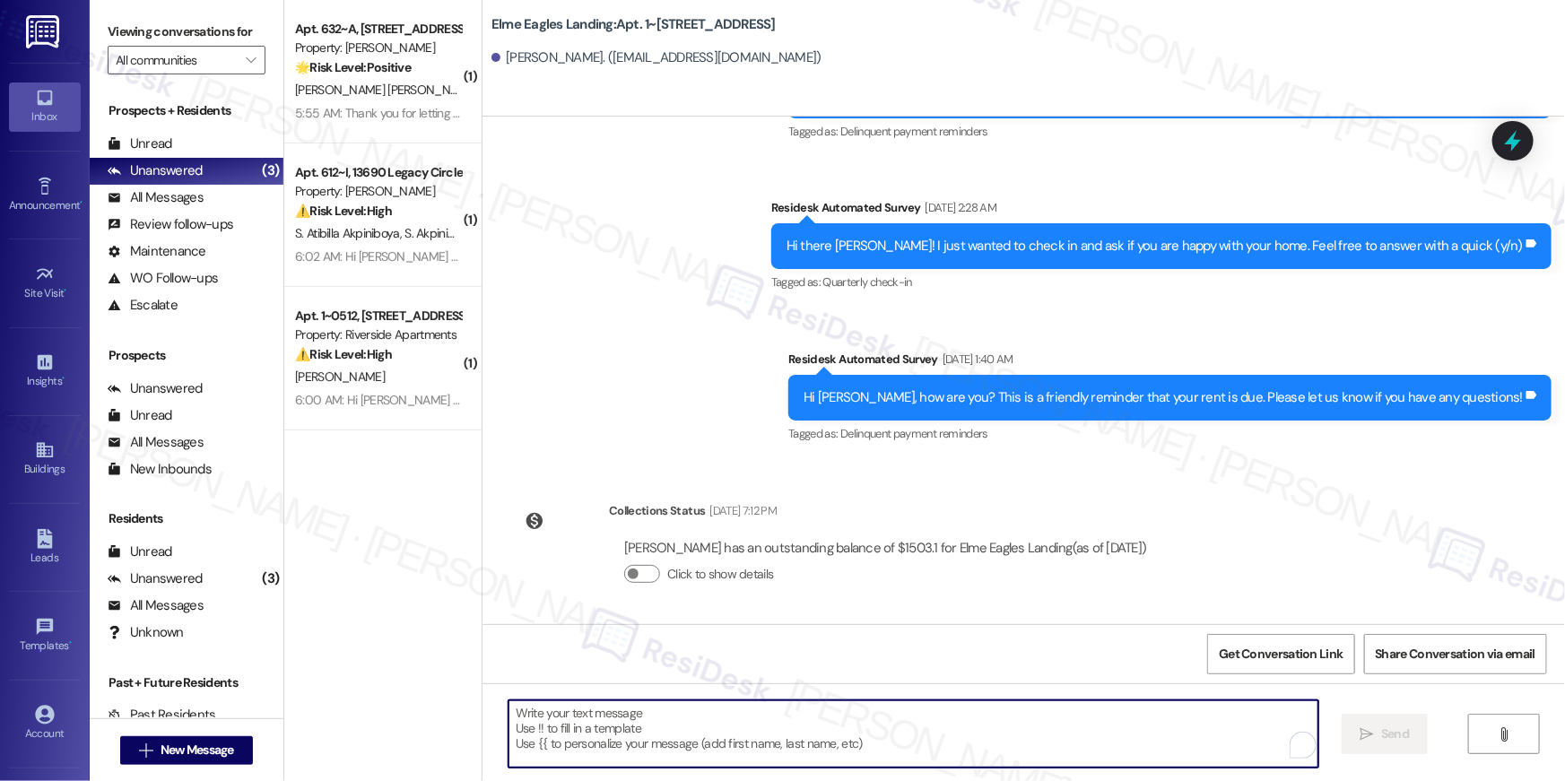
paste textarea "Hi {{first_name}}, your {{property}} lease renewal offer is now ready! Please r…"
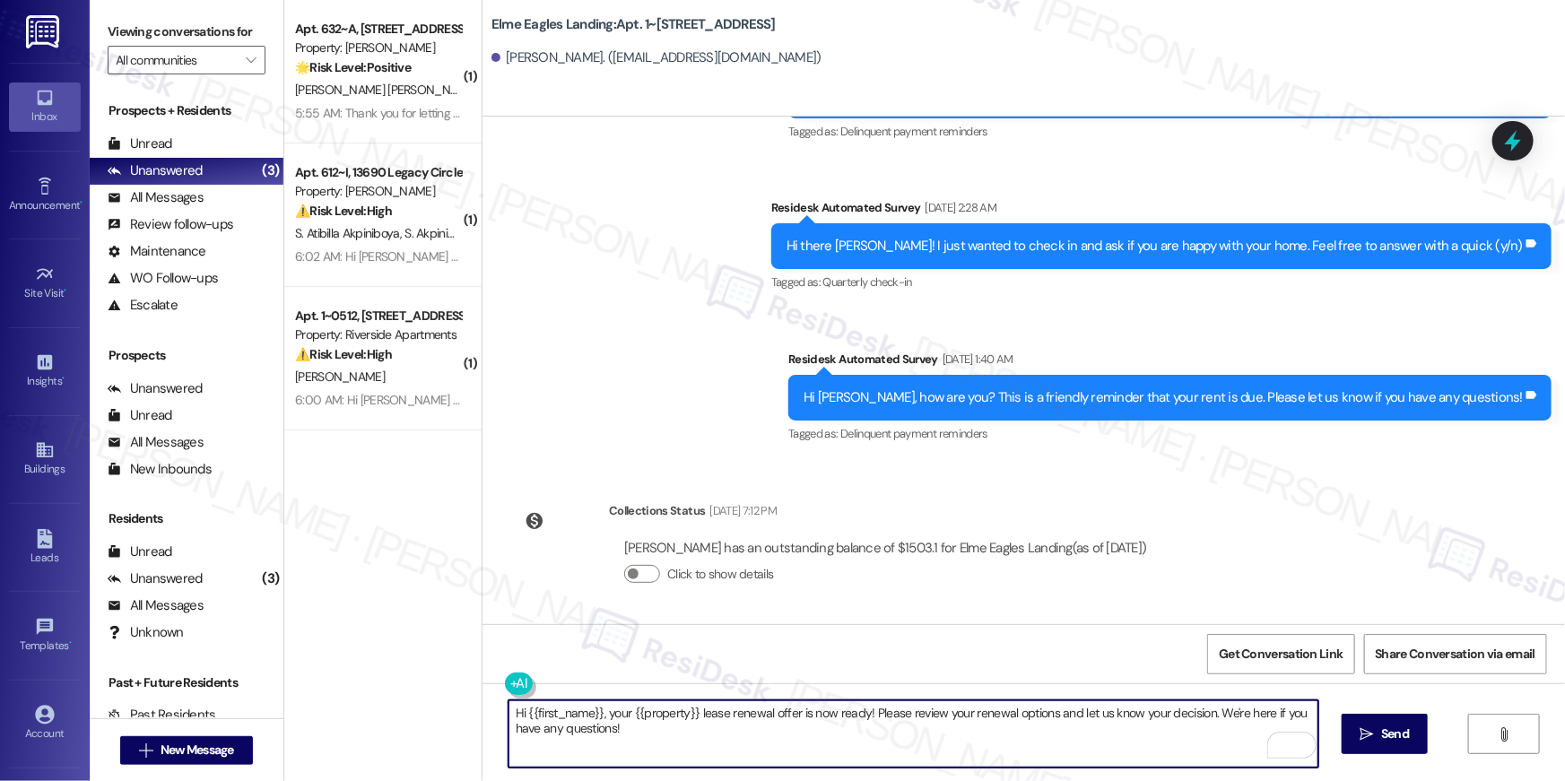
type textarea "Hi {{first_name}}, your {{property}} lease renewal offer is now ready! Please r…"
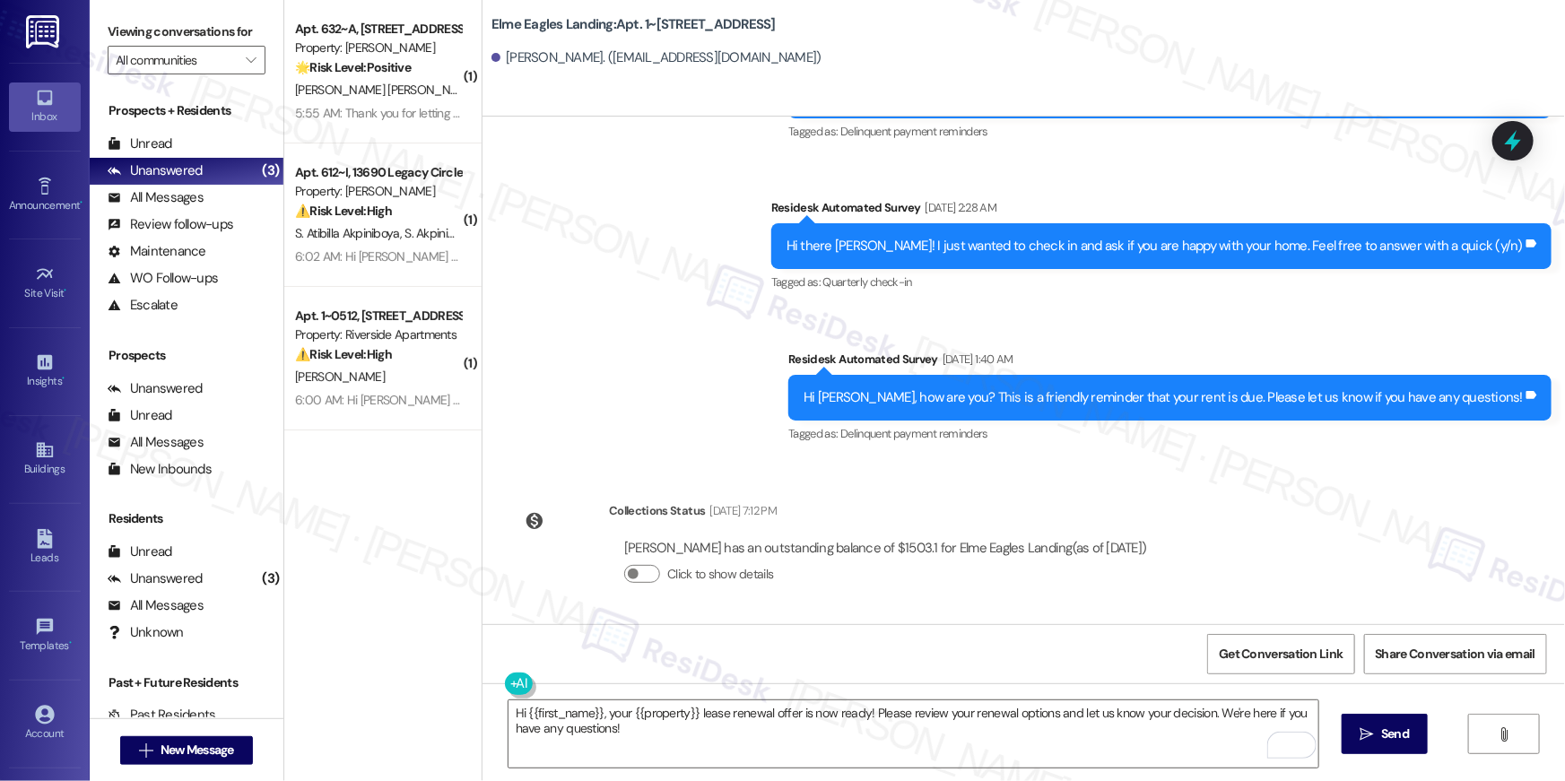
click at [1458, 739] on div "Hi {{first_name}}, your {{property}} lease renewal offer is now ready! Please r…" at bounding box center [1024, 751] width 1083 height 135
click at [1404, 738] on span "Send" at bounding box center [1395, 734] width 28 height 19
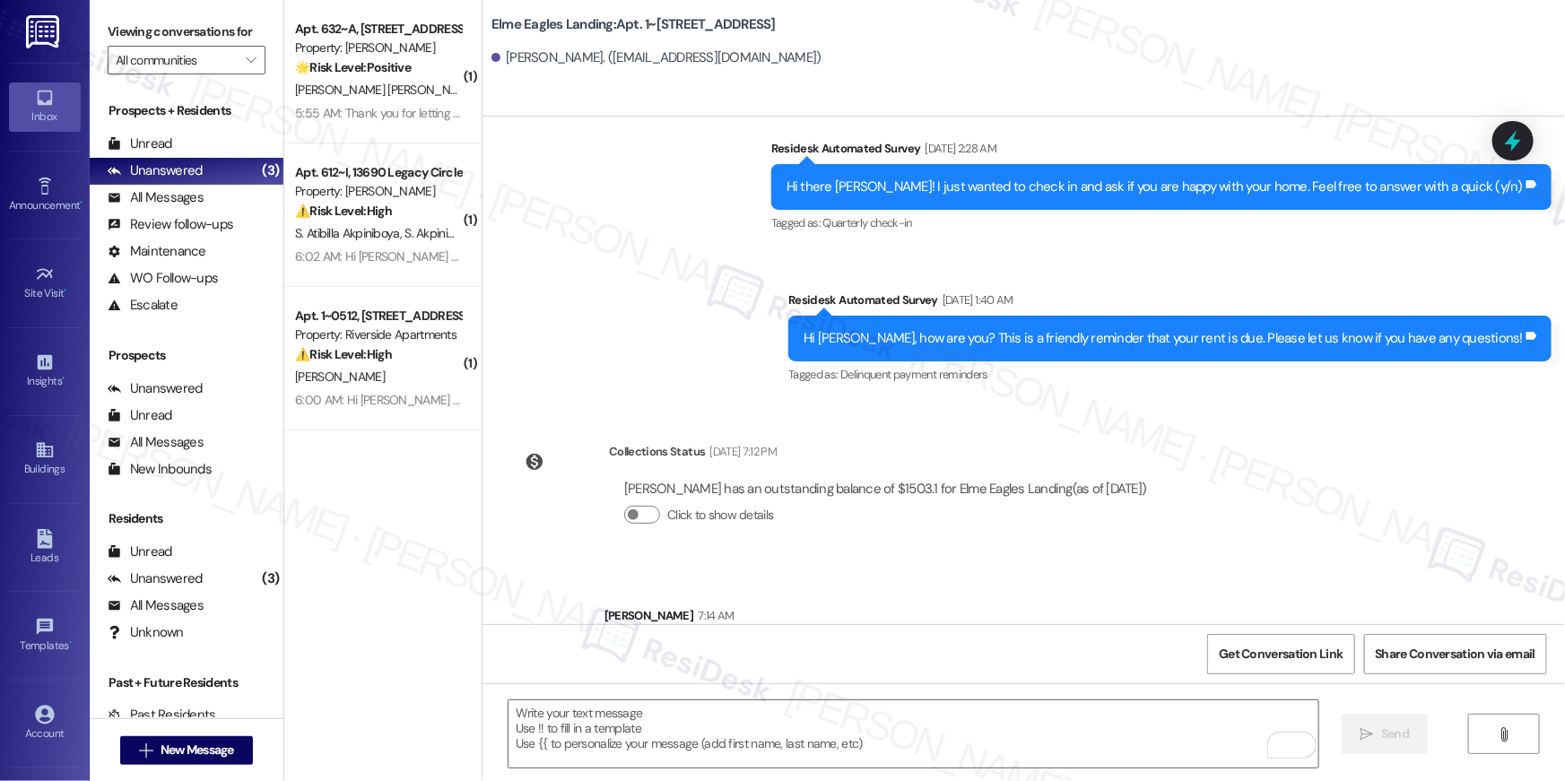
scroll to position [4668, 0]
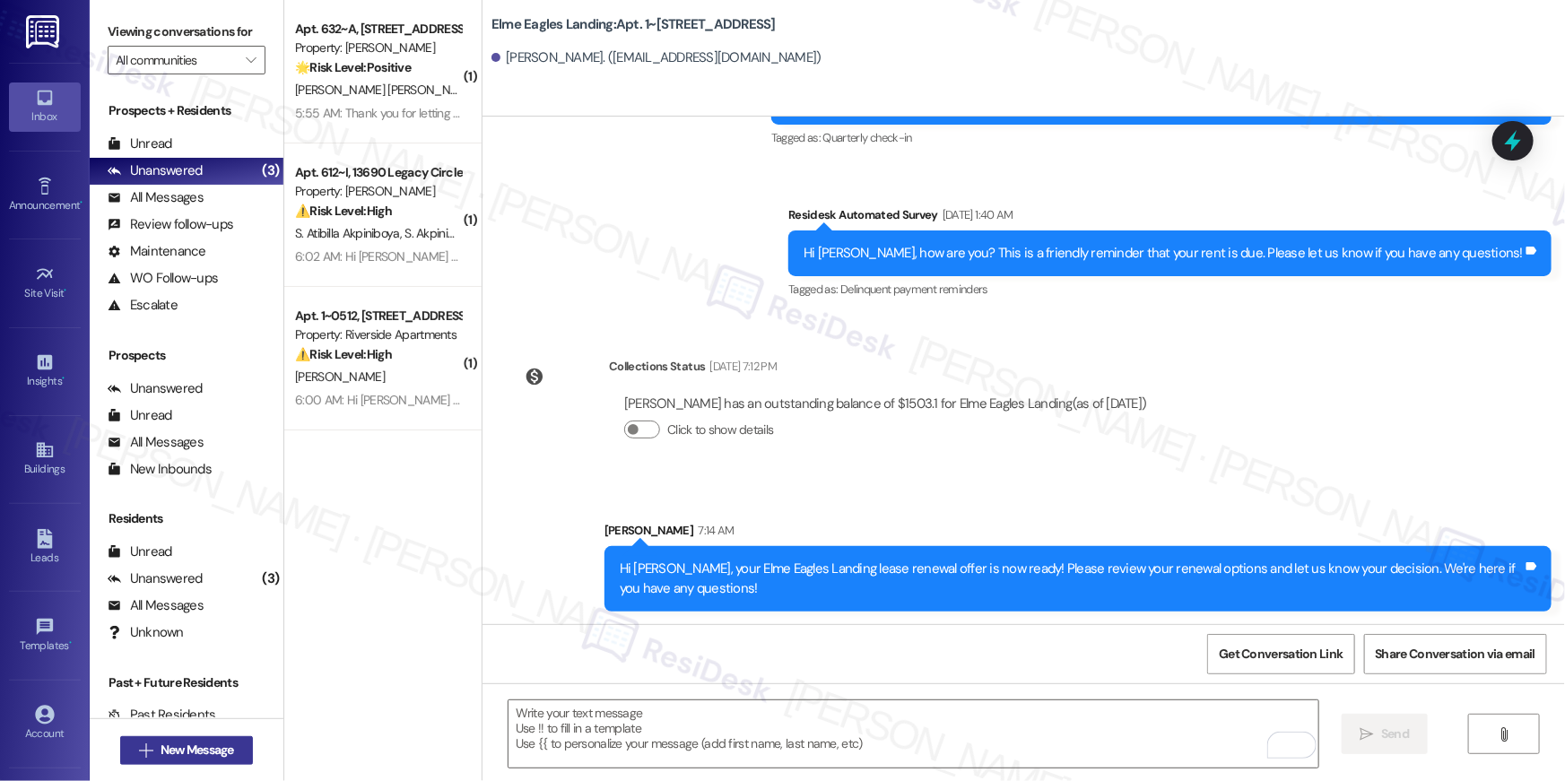
click at [235, 745] on button " New Message" at bounding box center [186, 750] width 133 height 29
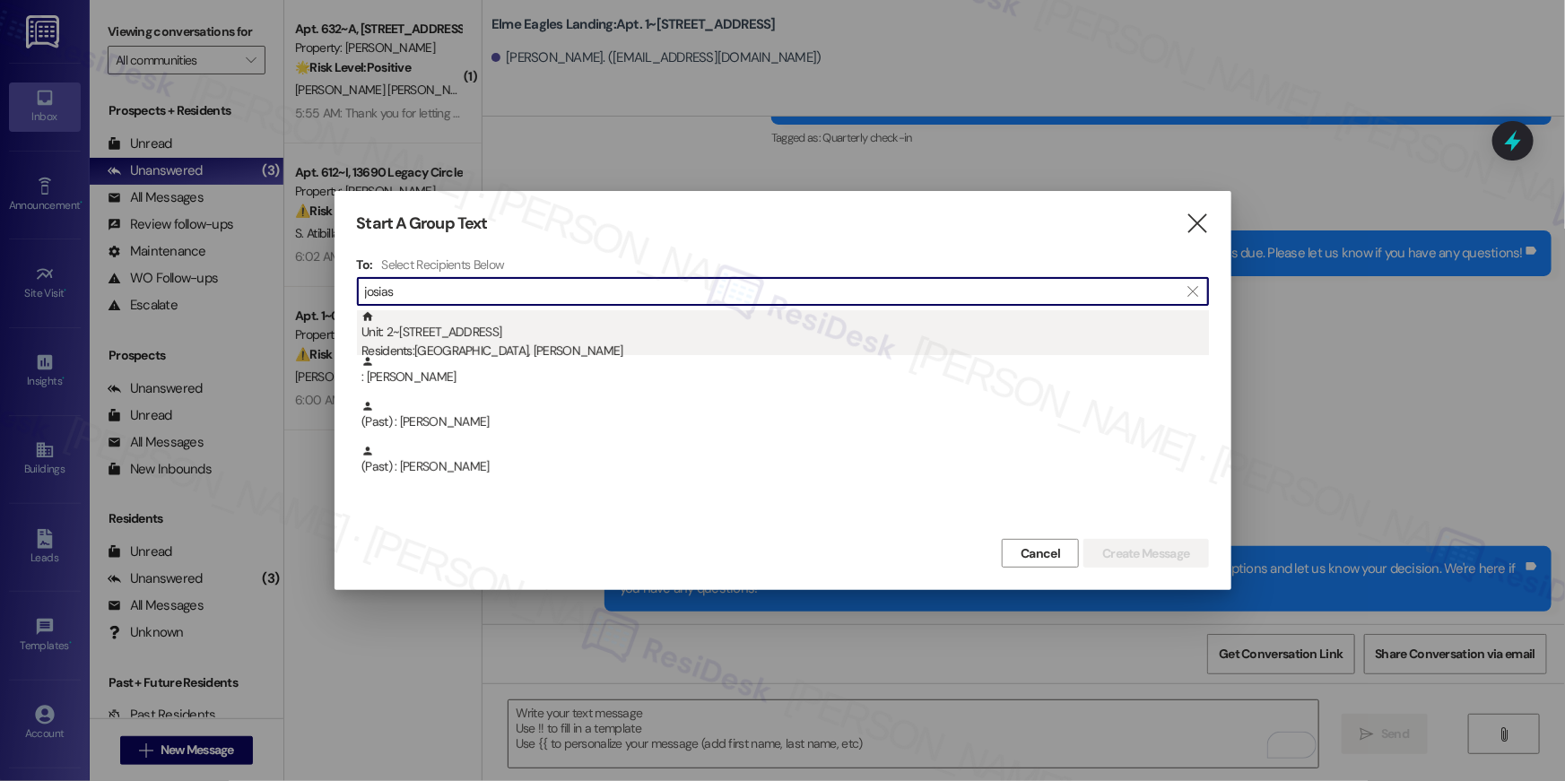
type input "josias"
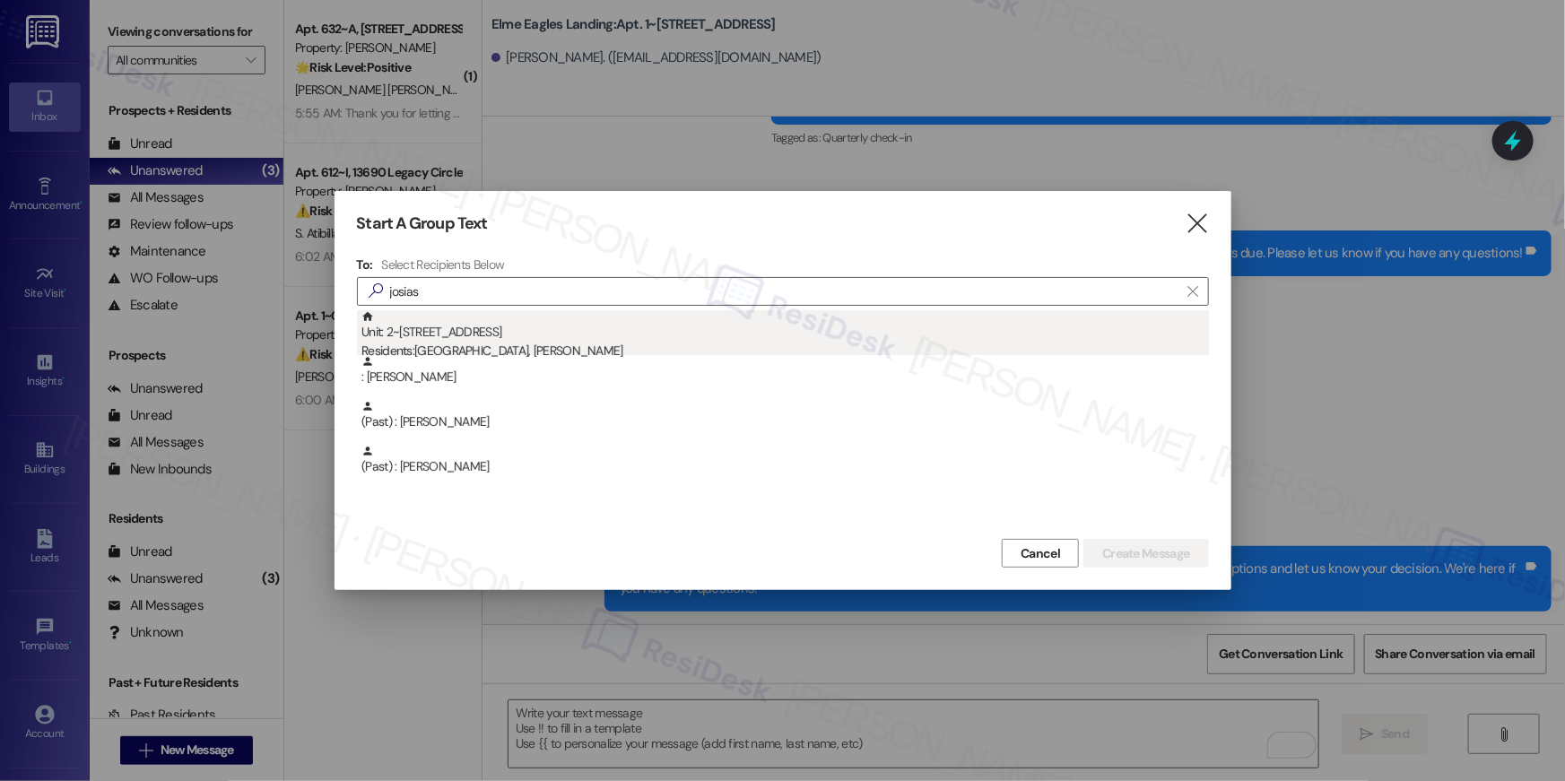
click at [745, 346] on div "Residents: Kiara Lake, Josias Henderson" at bounding box center [786, 351] width 848 height 19
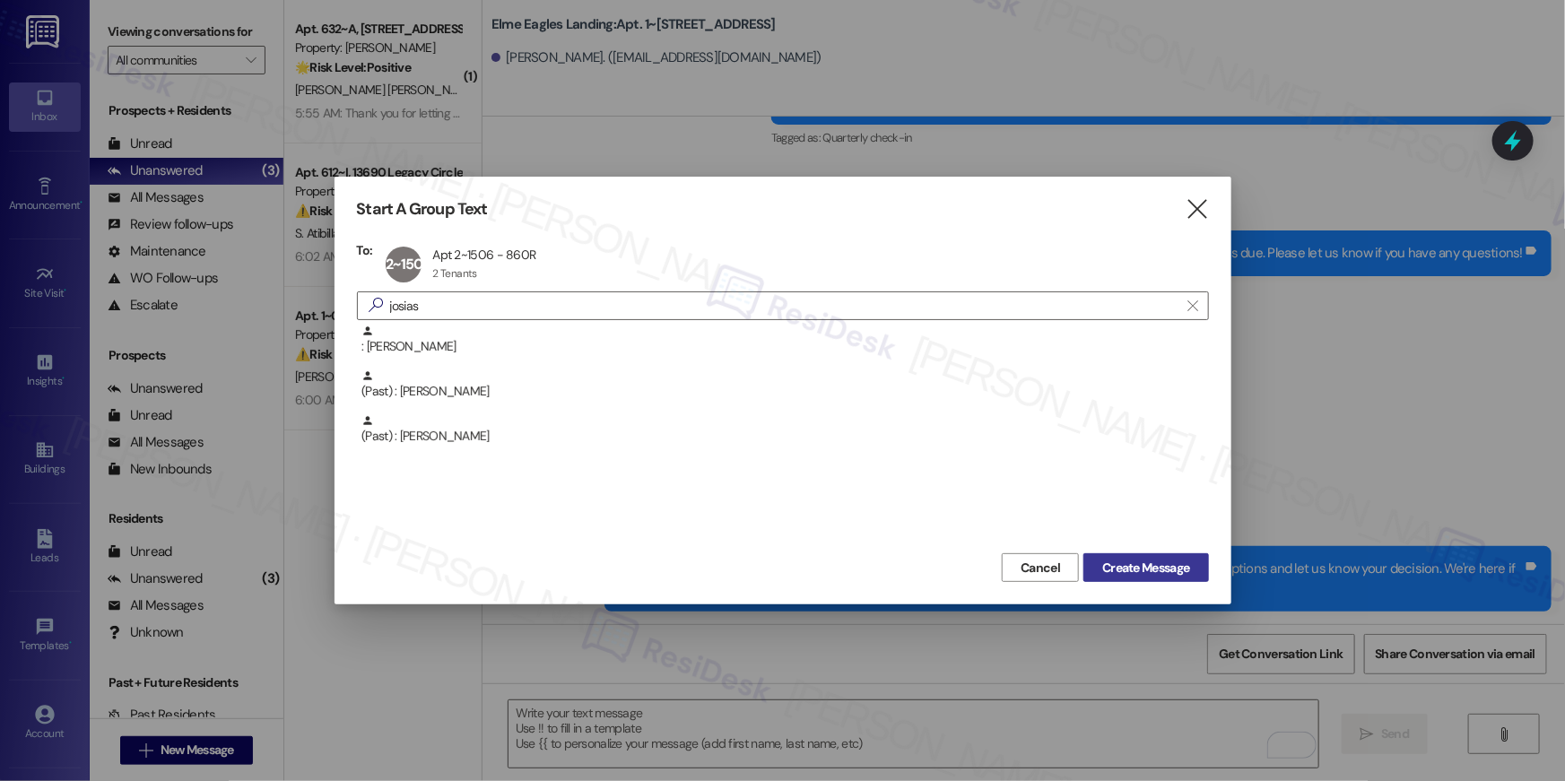
click at [1136, 571] on span "Create Message" at bounding box center [1145, 568] width 87 height 19
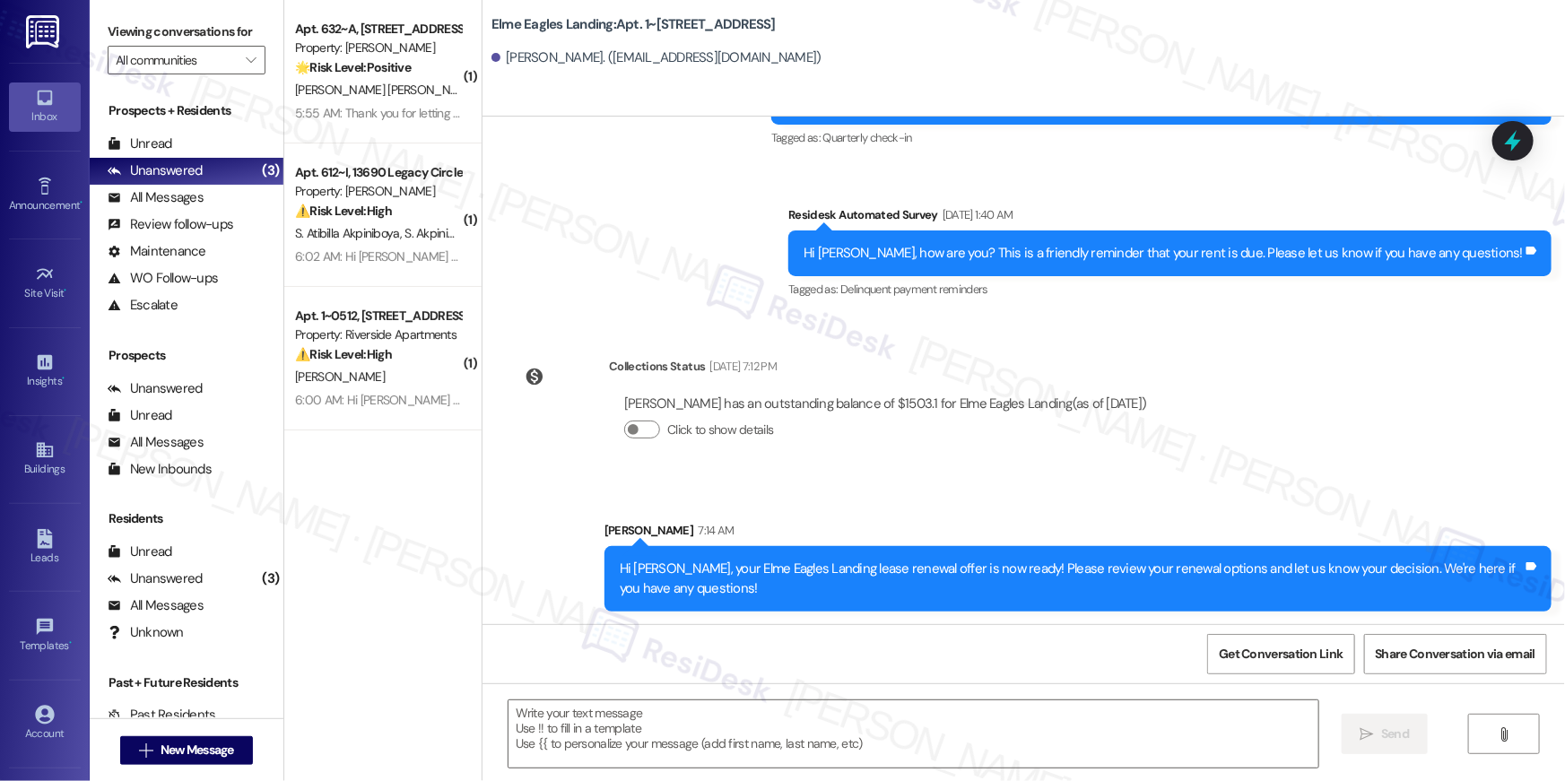
type textarea "Fetching suggested responses. Please feel free to read through the conversation…"
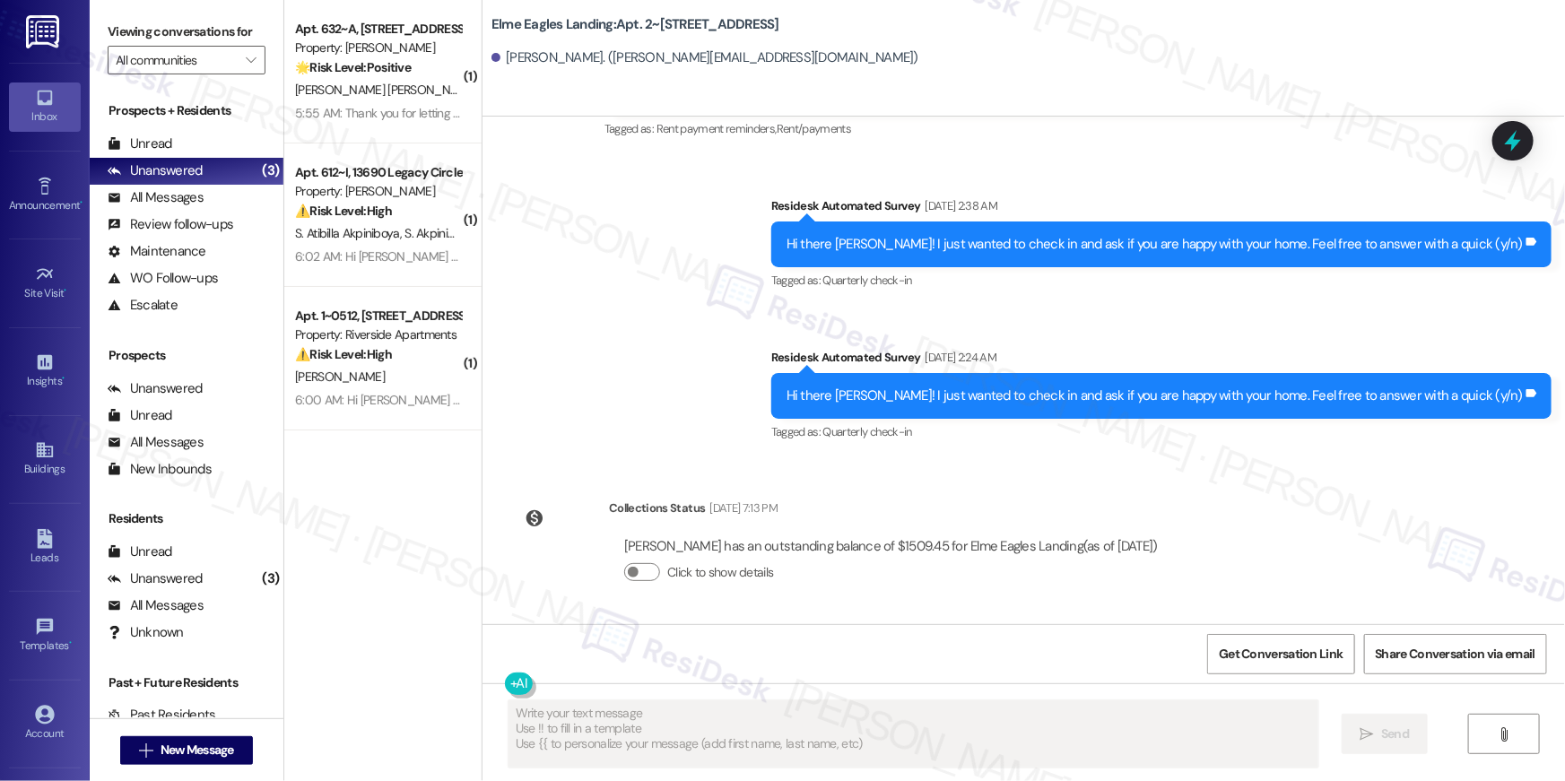
scroll to position [3023, 0]
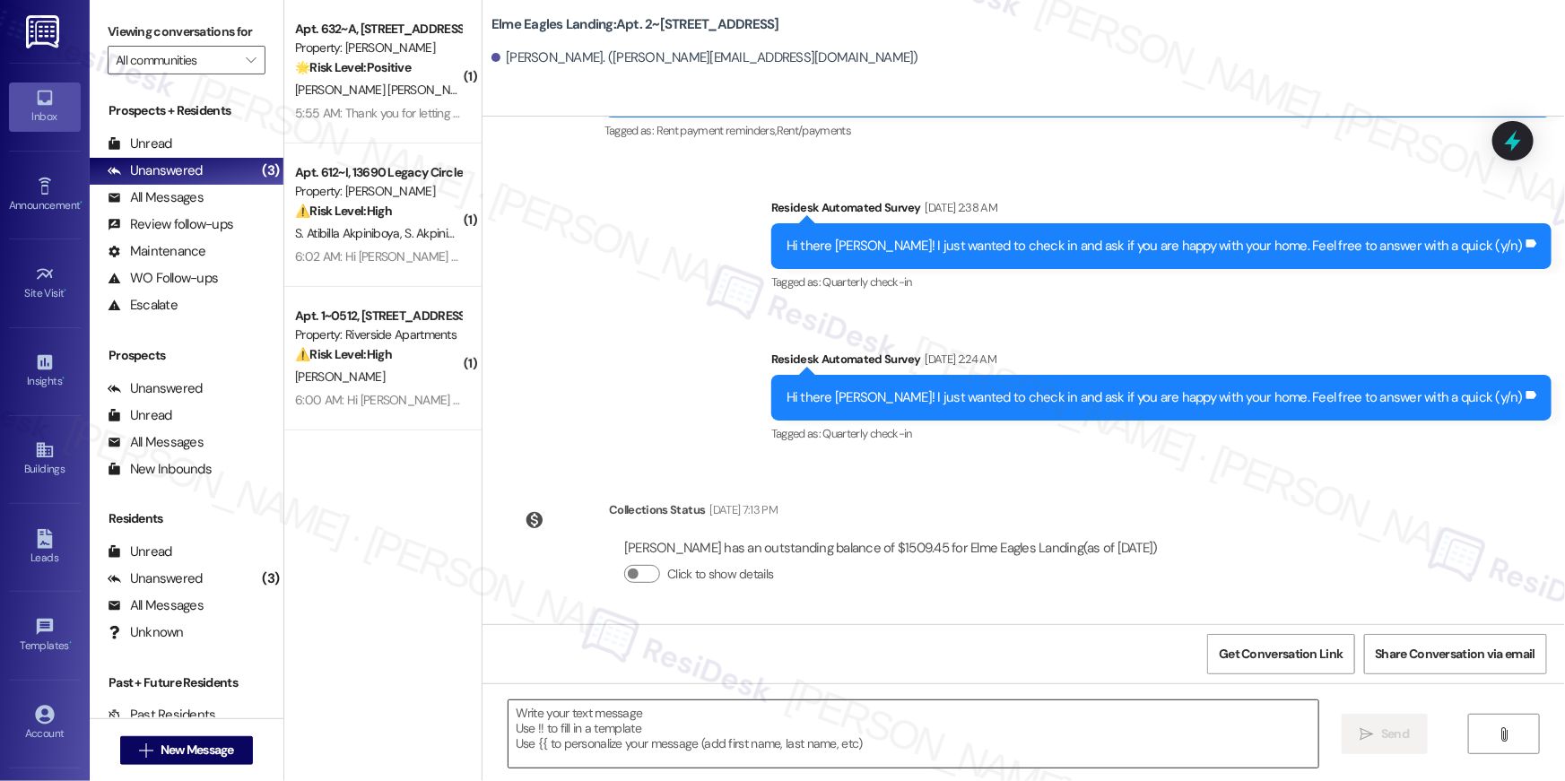
click at [1187, 709] on textarea at bounding box center [914, 734] width 810 height 67
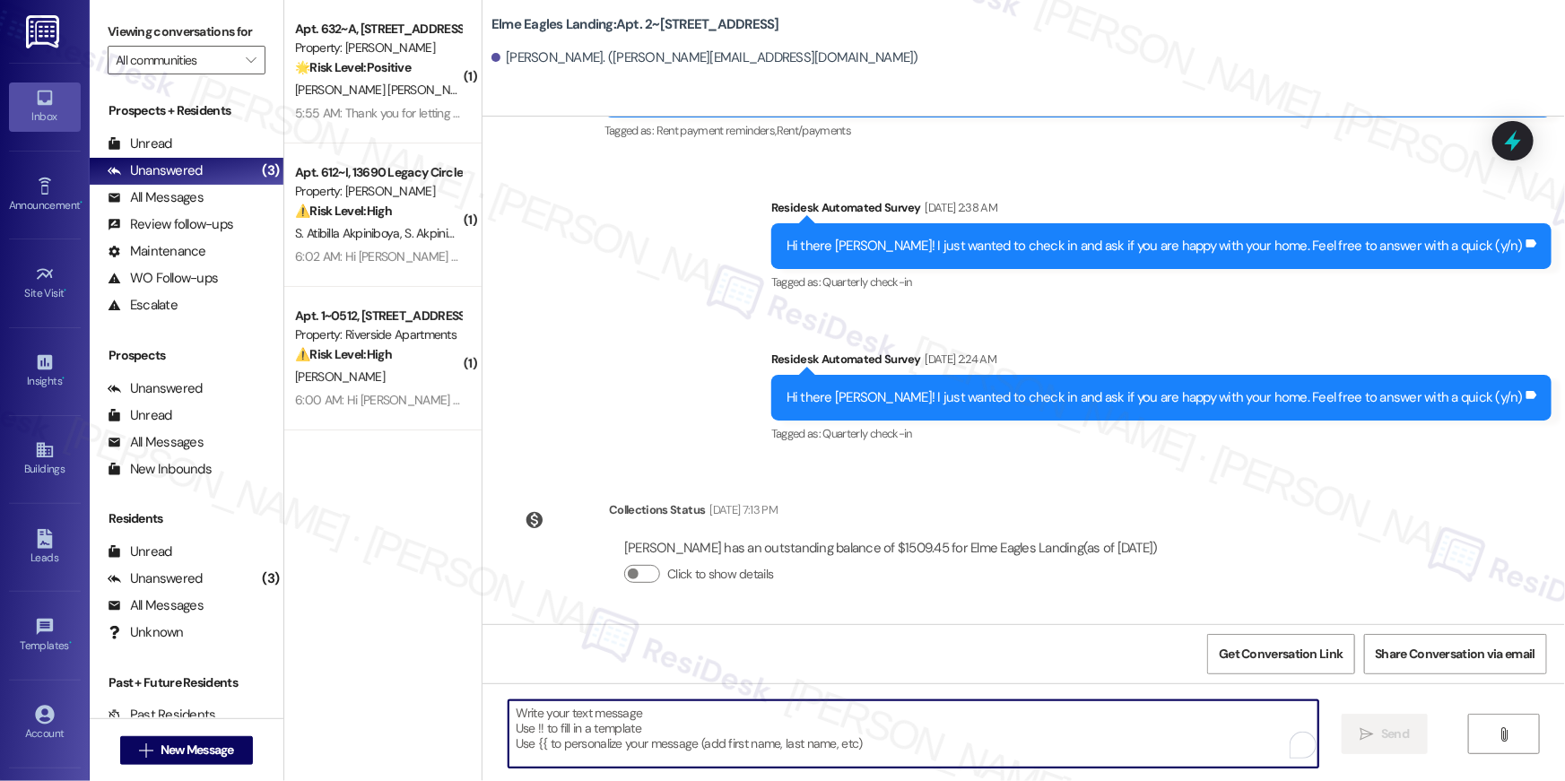
paste textarea "Hi {{first_name}}, your {{property}} lease renewal offer is now ready! Please r…"
type textarea "Hi {{first_name}}, your {{property}} lease renewal offer is now ready! Please r…"
click at [234, 750] on button " New Message" at bounding box center [186, 750] width 133 height 29
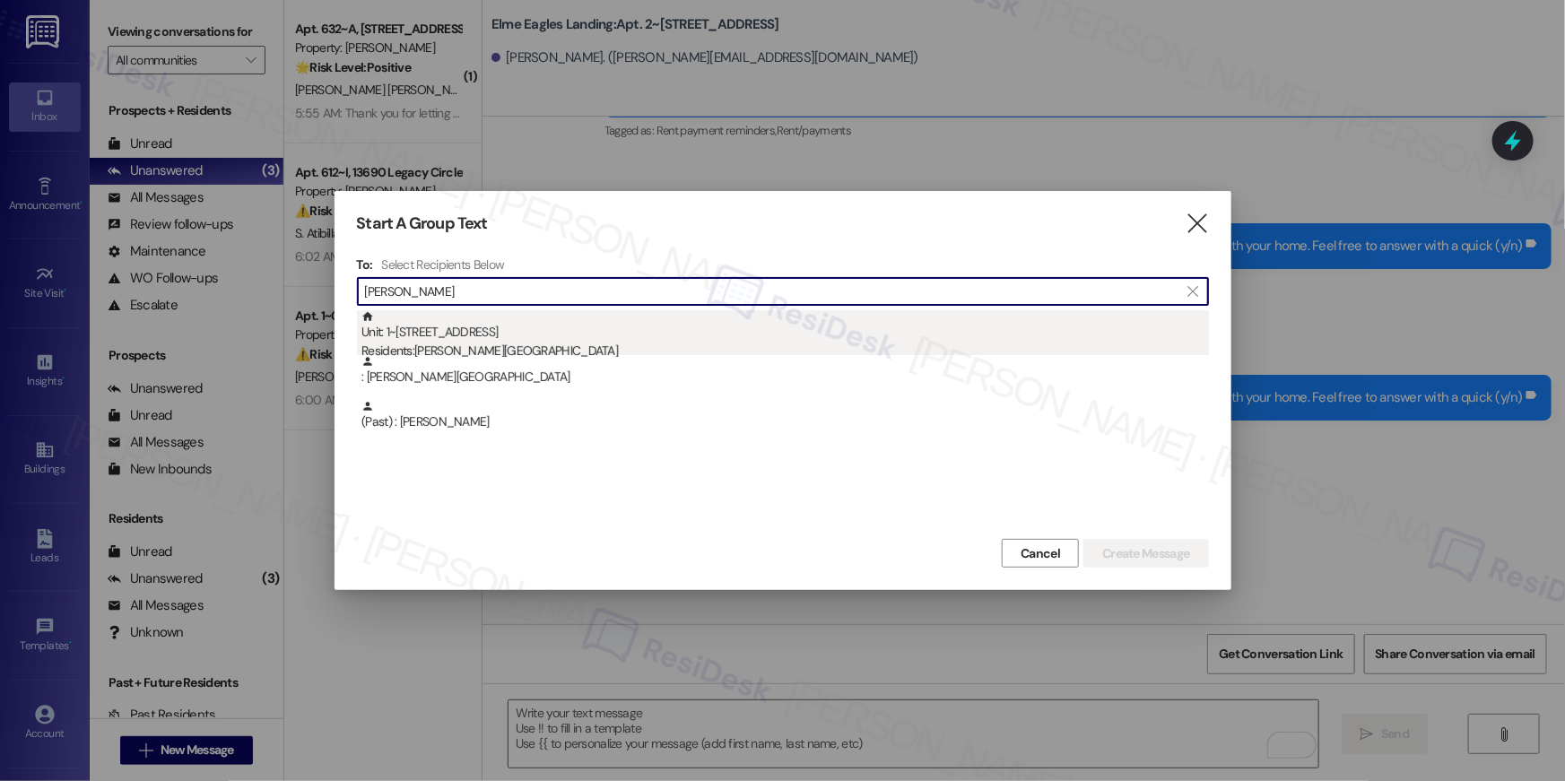
type input "tyisha"
click at [525, 332] on div "Unit: 1~0706 - 860 Rock Quarry Road Residents: Tyisha West-Cofield" at bounding box center [786, 335] width 848 height 51
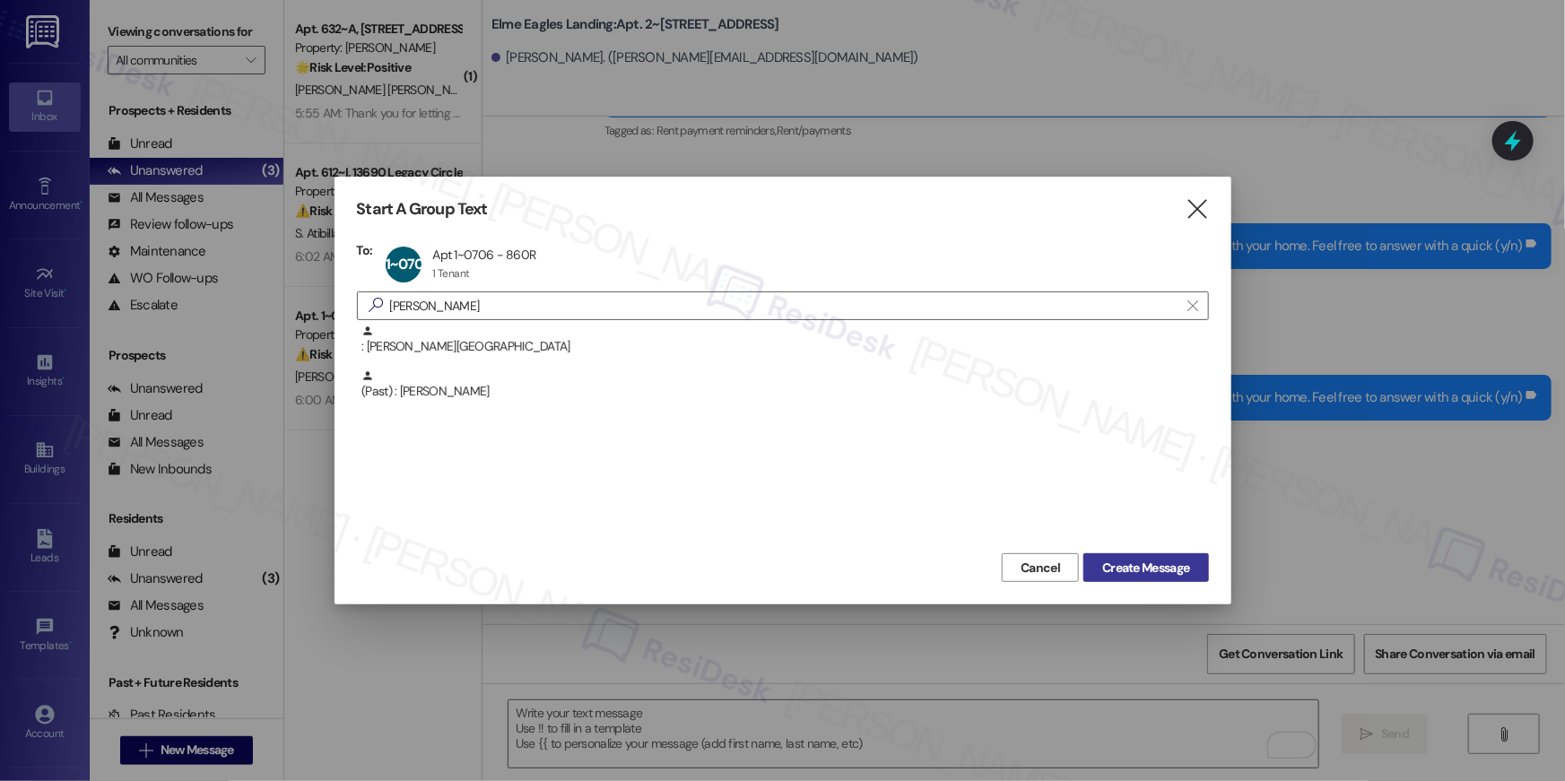
click at [1144, 565] on span "Create Message" at bounding box center [1145, 568] width 87 height 19
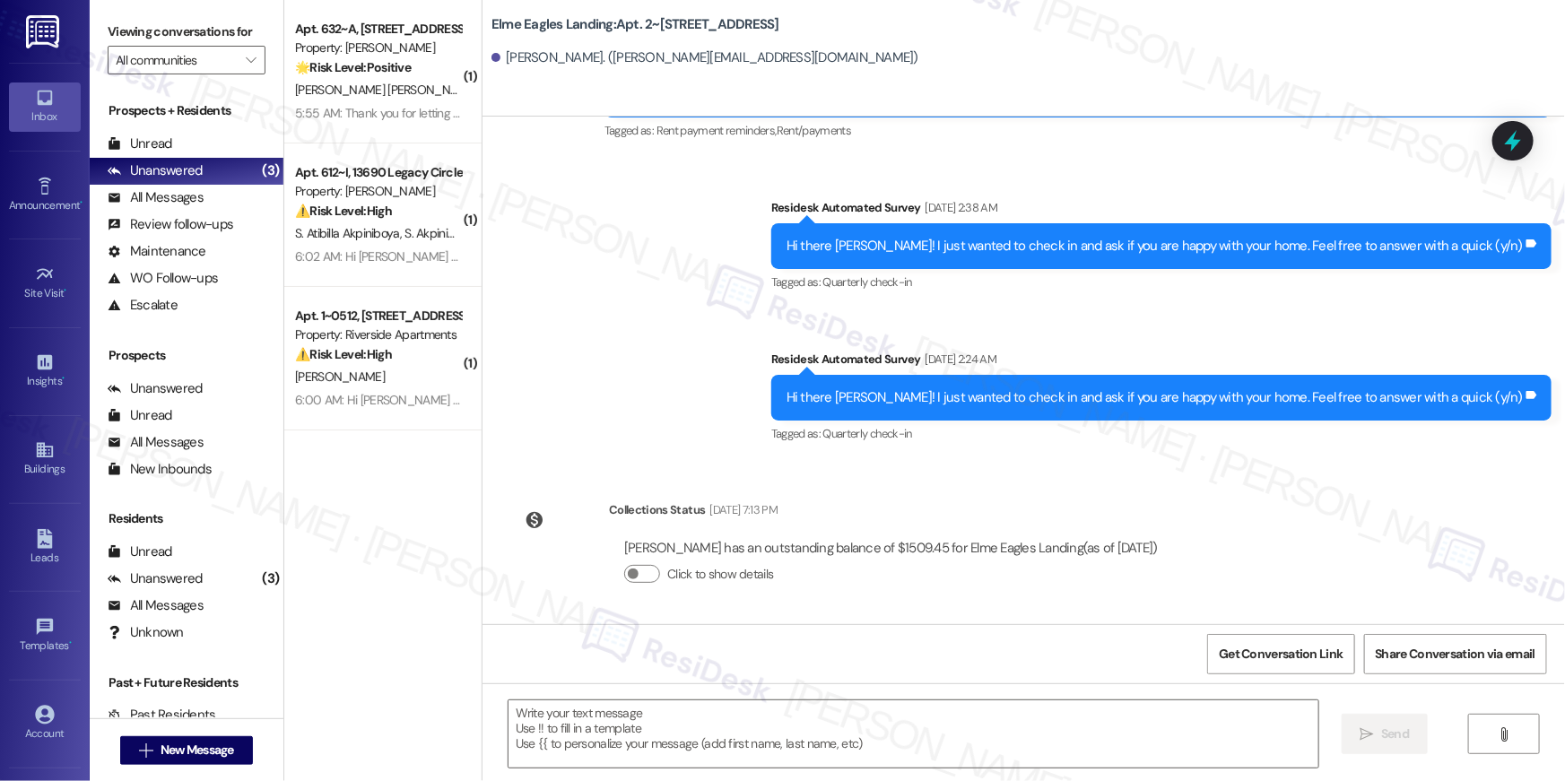
type textarea "Fetching suggested responses. Please feel free to read through the conversation…"
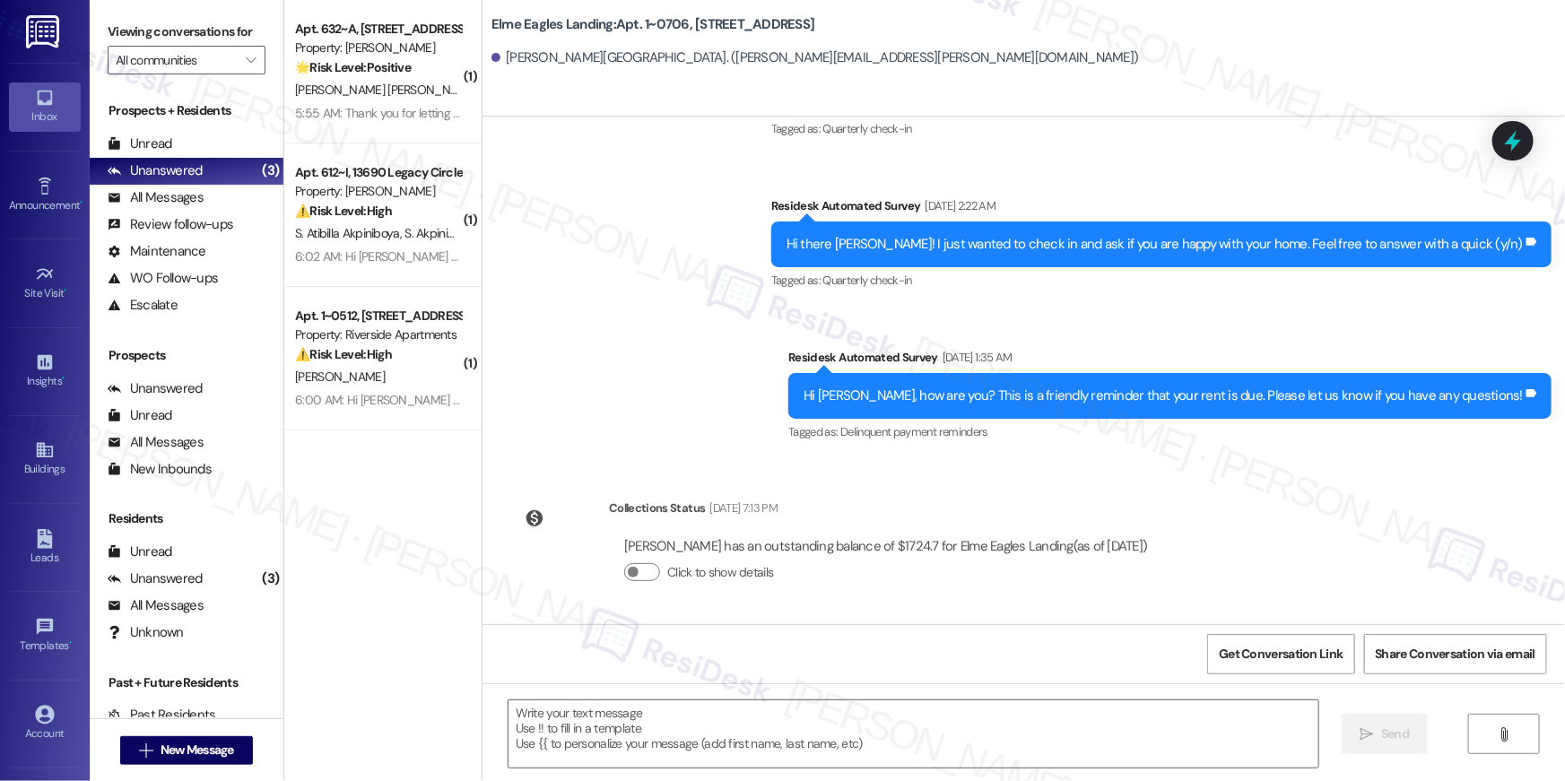
scroll to position [403, 0]
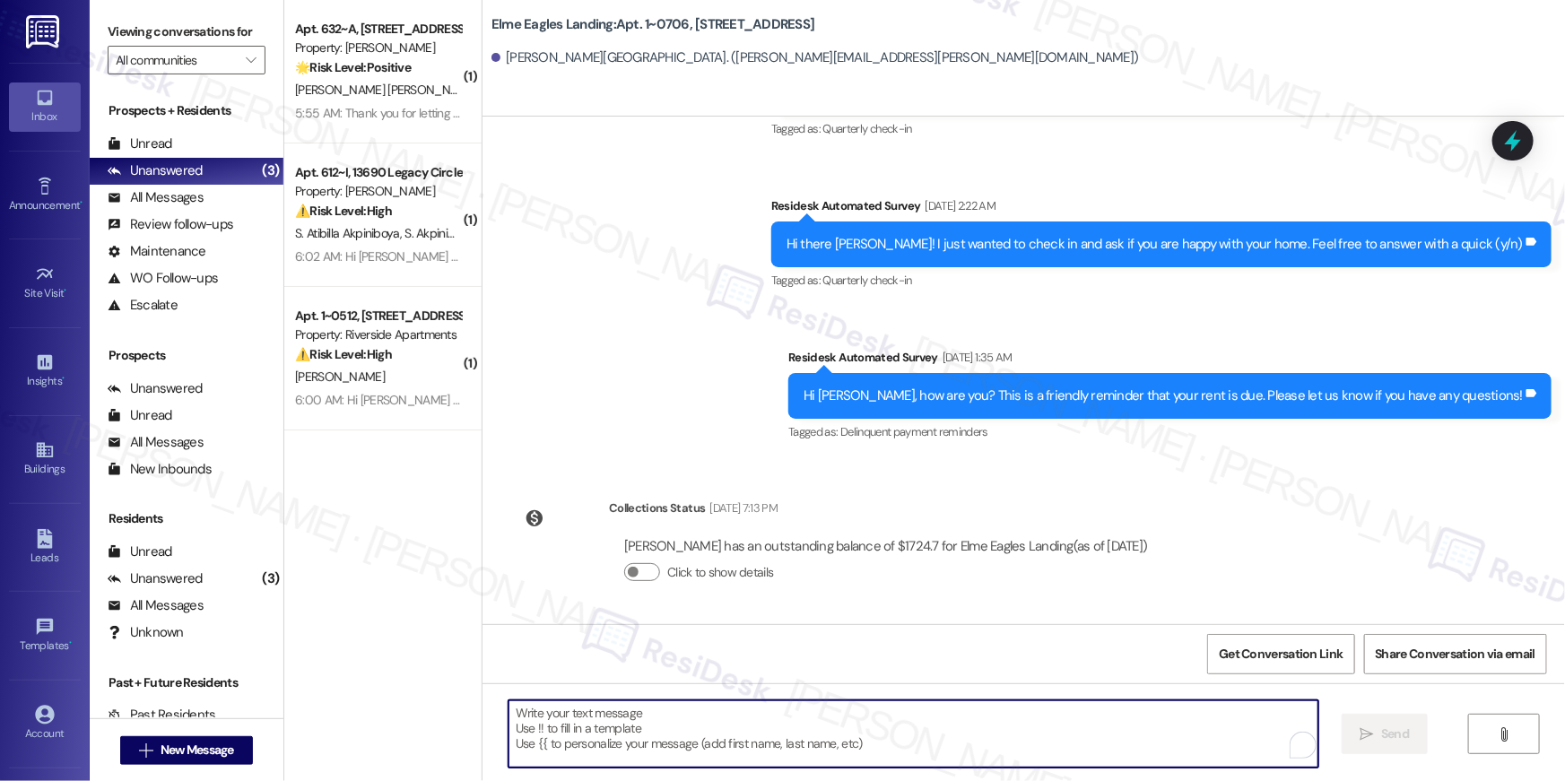
click at [1198, 723] on textarea "To enrich screen reader interactions, please activate Accessibility in Grammarl…" at bounding box center [914, 734] width 810 height 67
paste textarea "Hi {{first_name}}, your {{property}} lease renewal offer is now ready! Please r…"
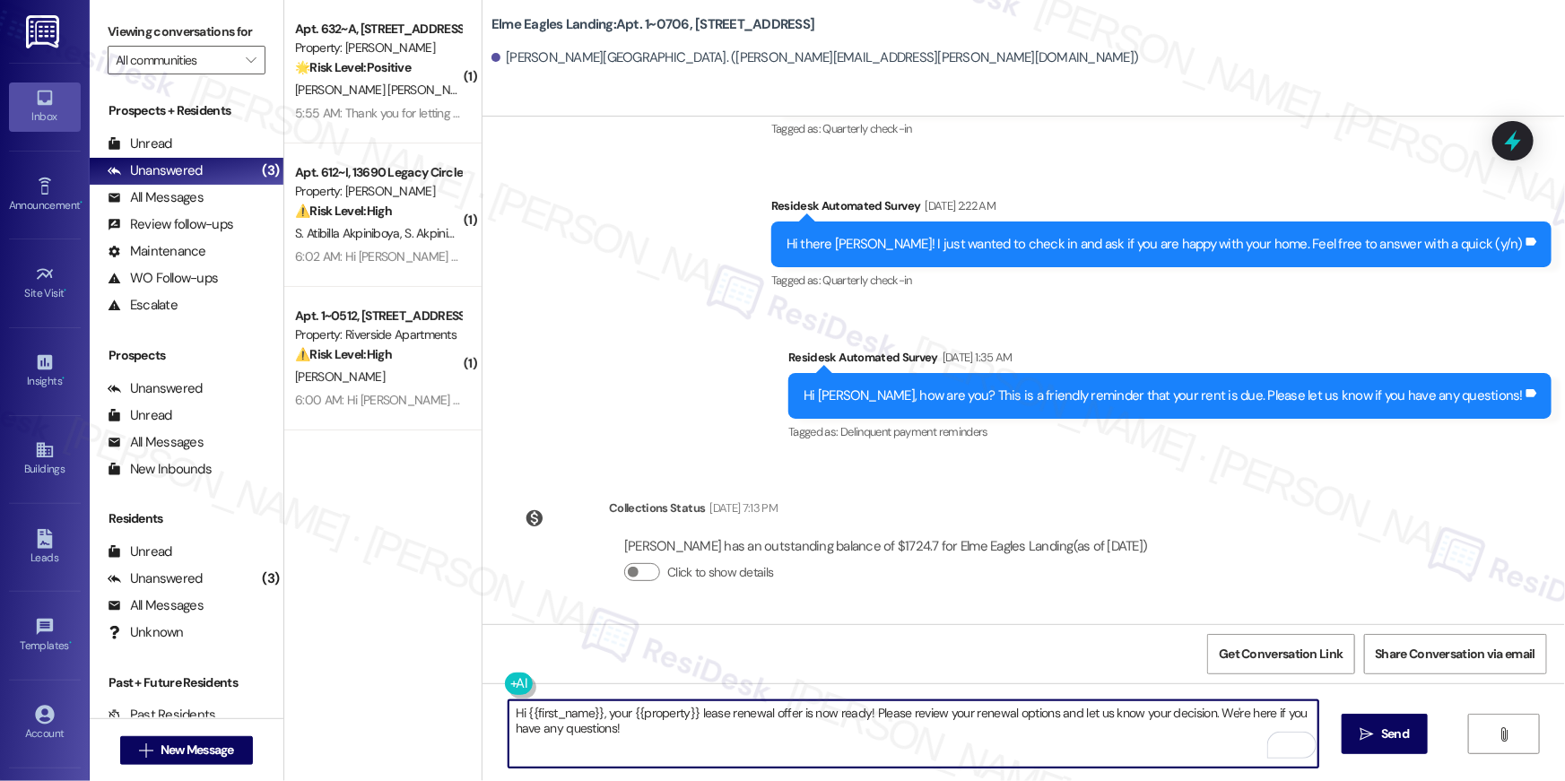
type textarea "Hi {{first_name}}, your {{property}} lease renewal offer is now ready! Please r…"
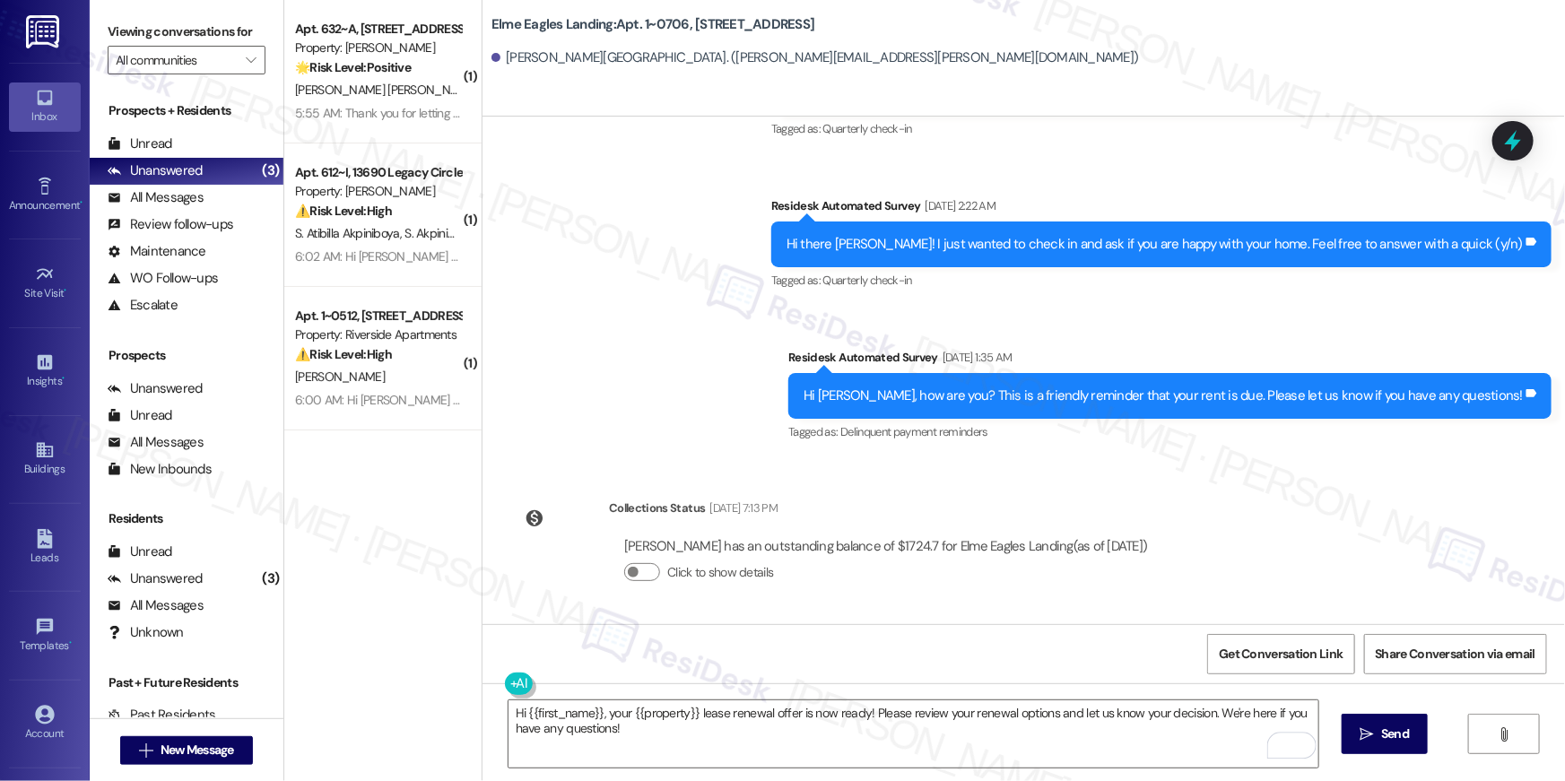
click at [1383, 735] on span "Send" at bounding box center [1395, 734] width 28 height 19
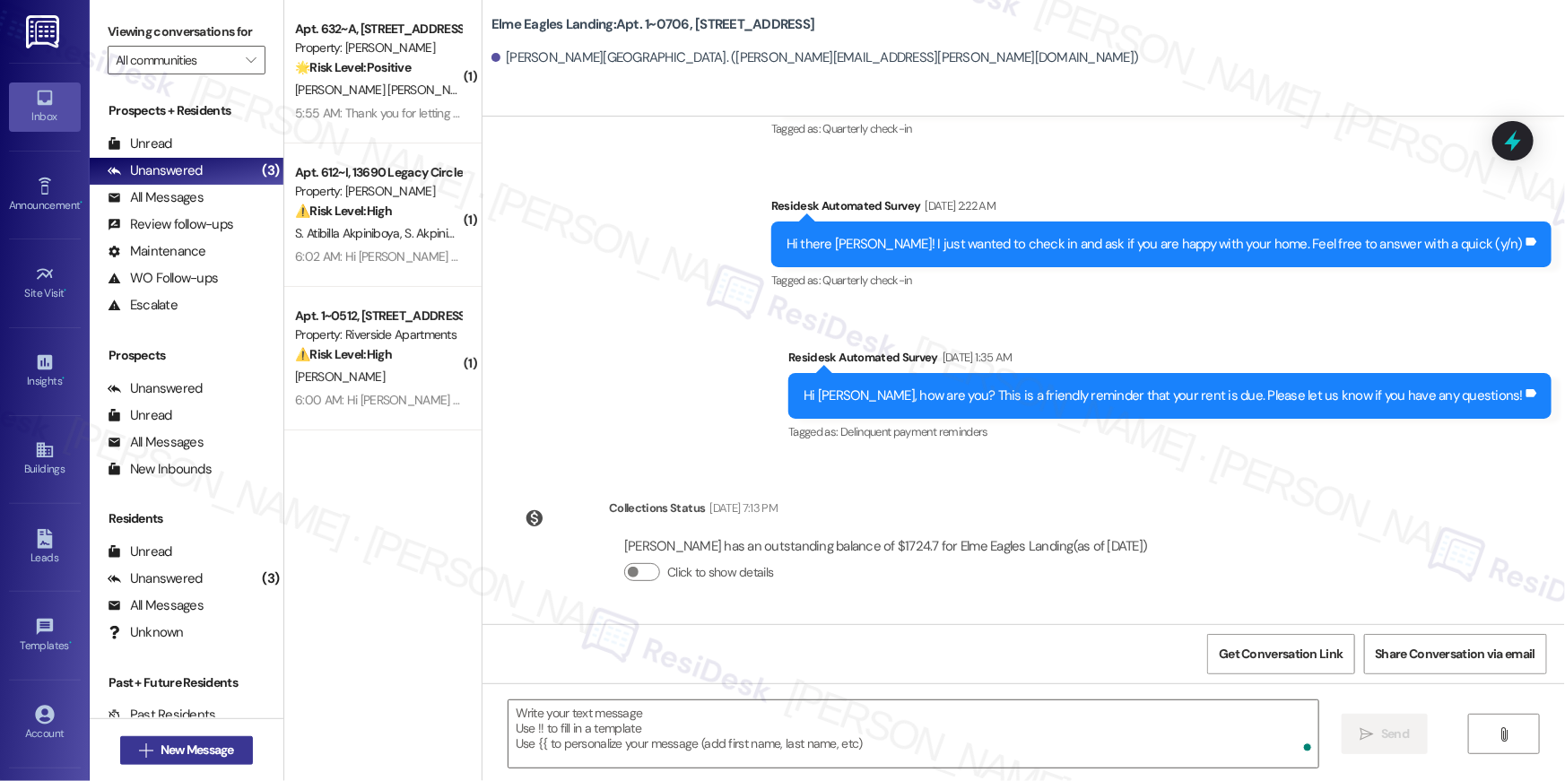
scroll to position [546, 0]
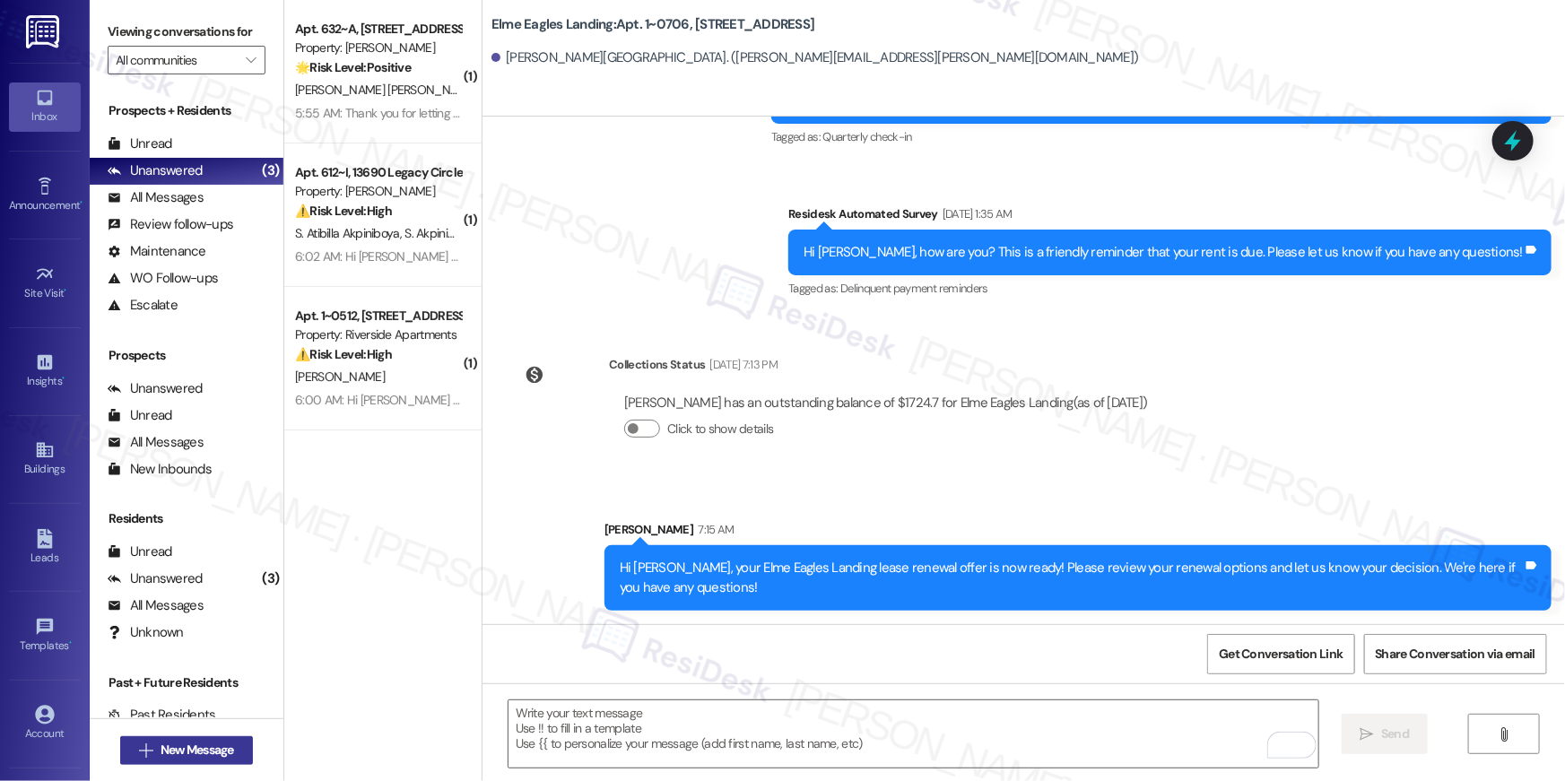
click at [230, 750] on span "New Message" at bounding box center [197, 750] width 81 height 19
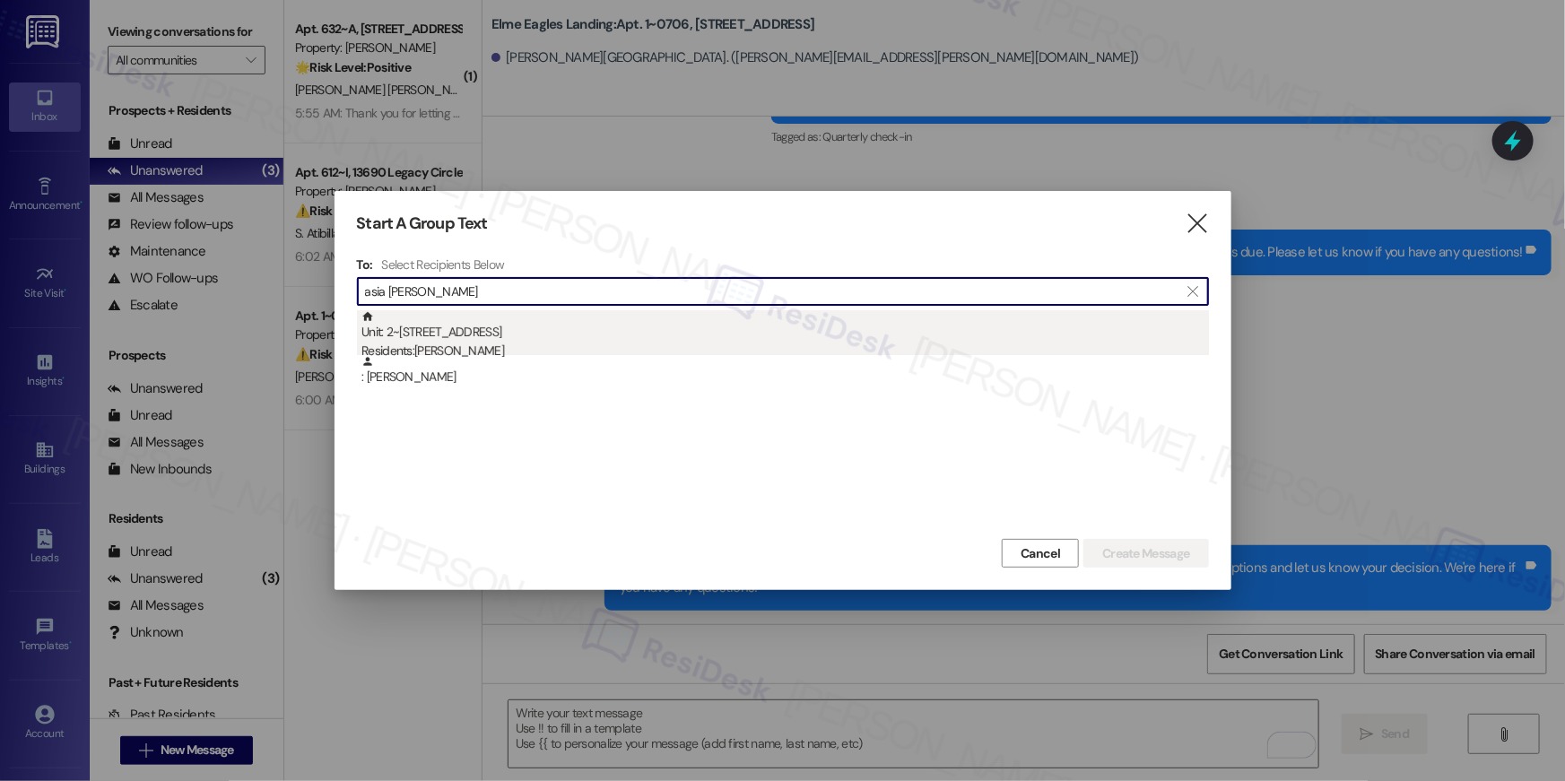
type input "asia duwell"
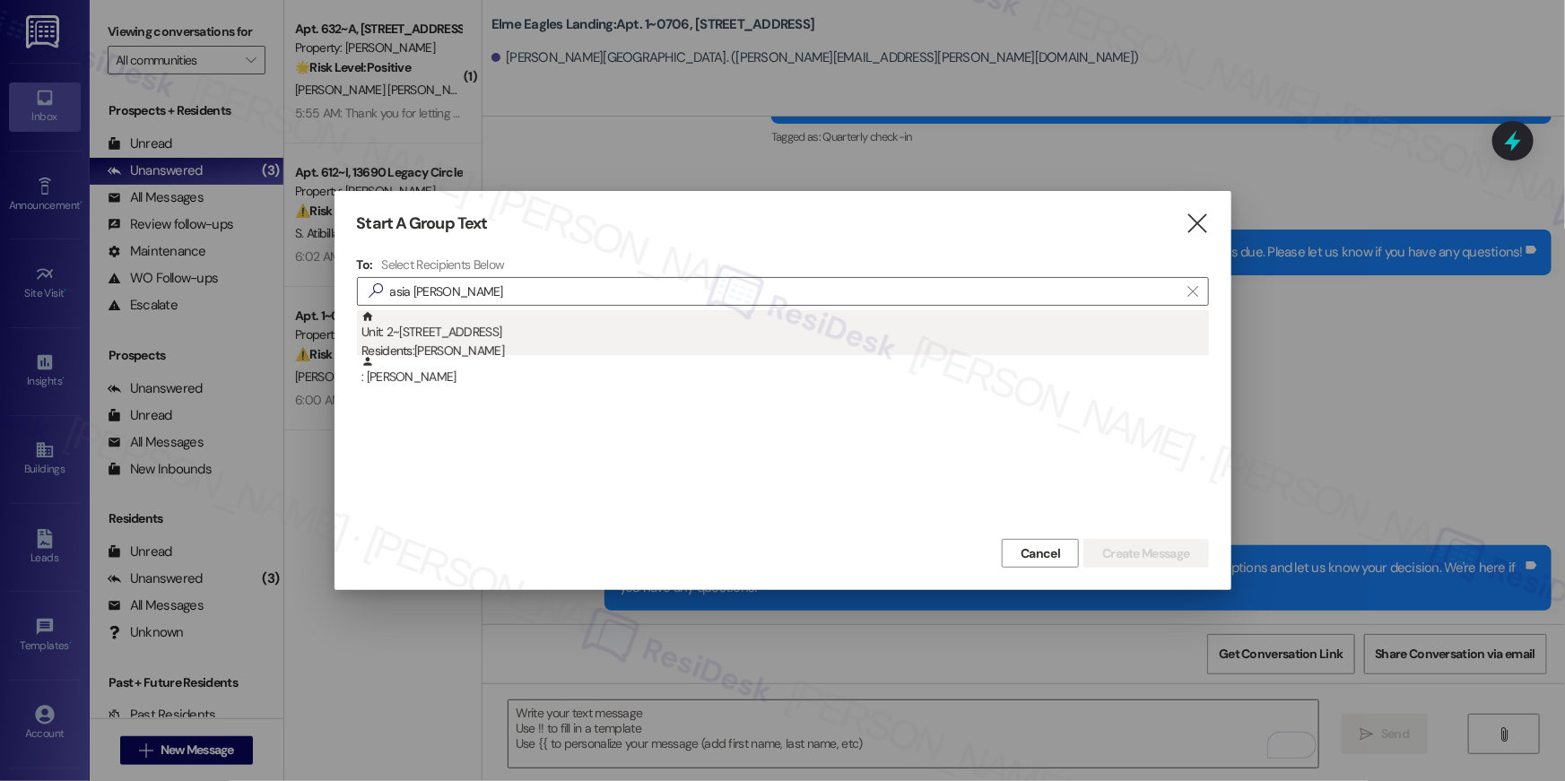
click at [641, 321] on div "Unit: 2~2107 - 860 Rock Quarry Road Residents: Asia Duwell" at bounding box center [786, 335] width 848 height 51
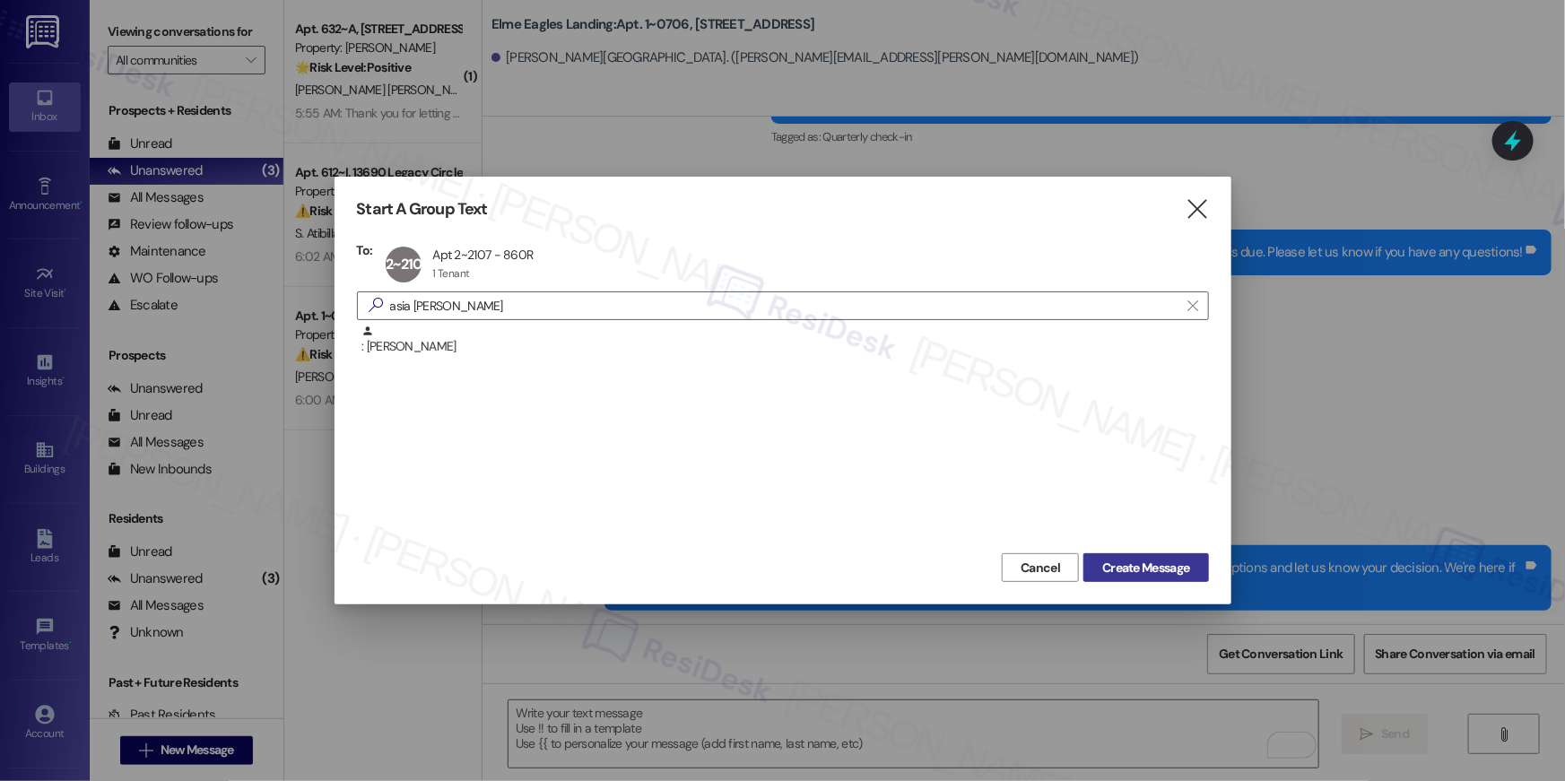
click at [1171, 575] on span "Create Message" at bounding box center [1145, 568] width 87 height 19
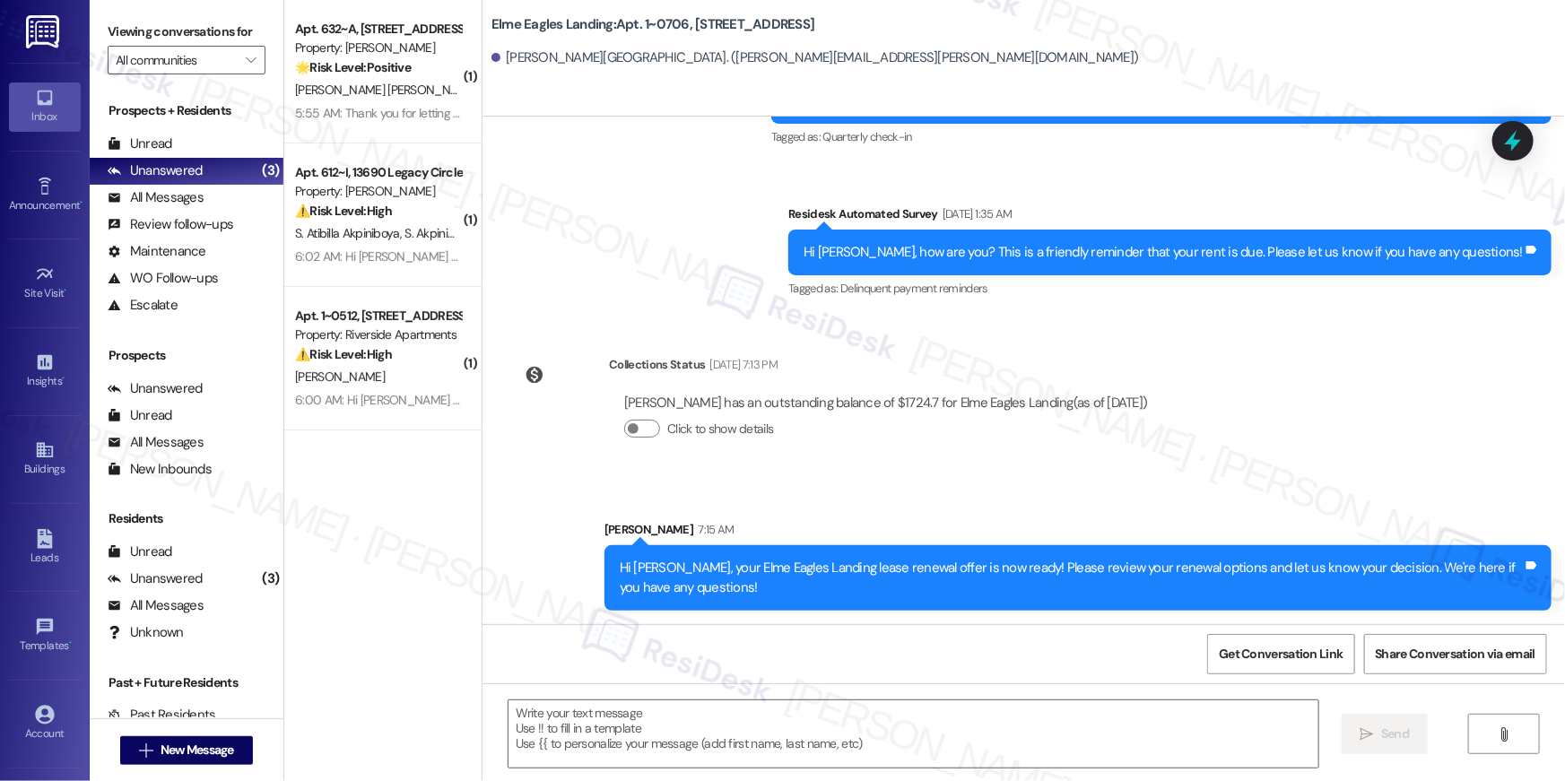
type textarea "Fetching suggested responses. Please feel free to read through the conversation…"
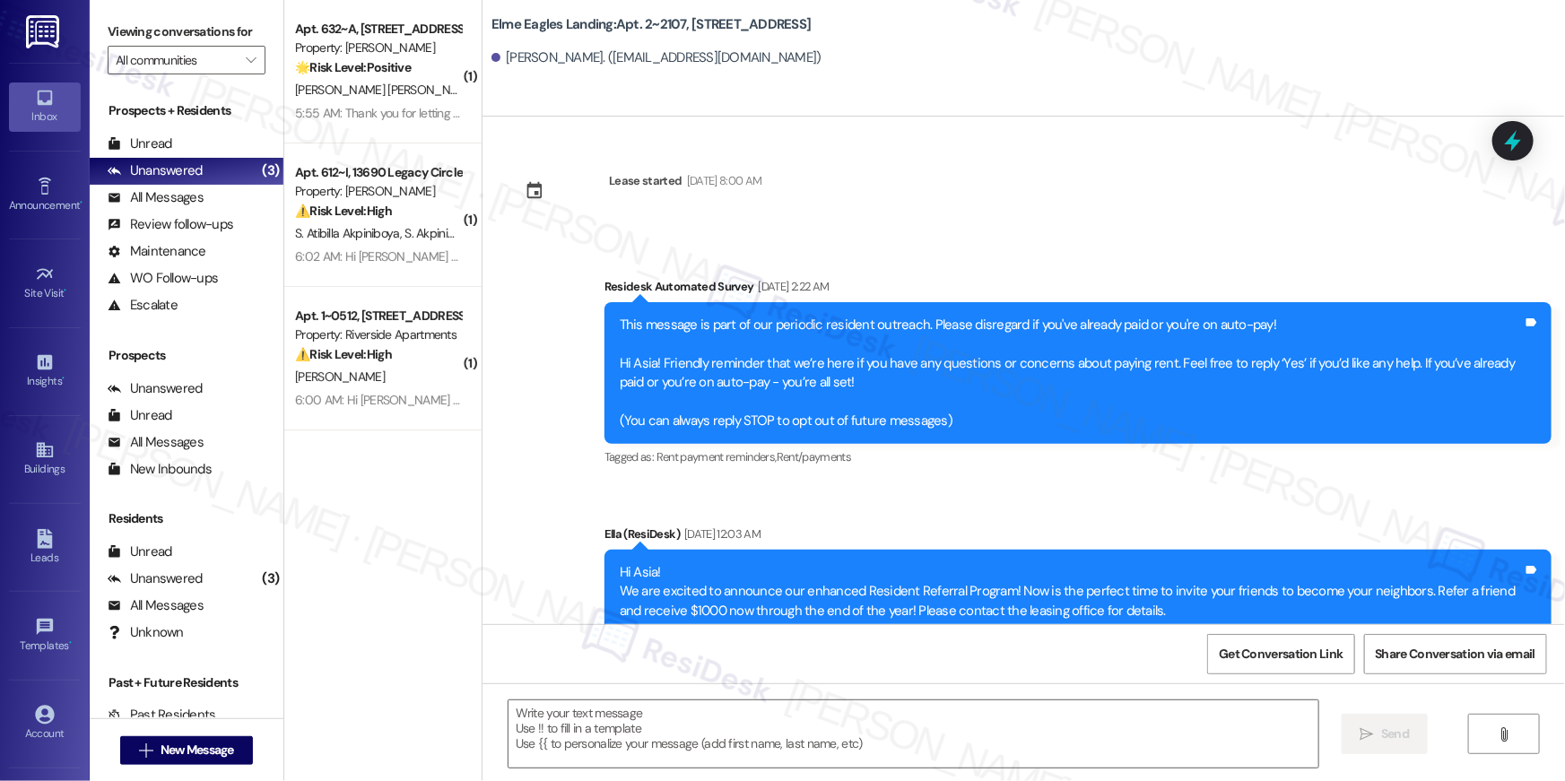
type textarea "Fetching suggested responses. Please feel free to read through the conversation…"
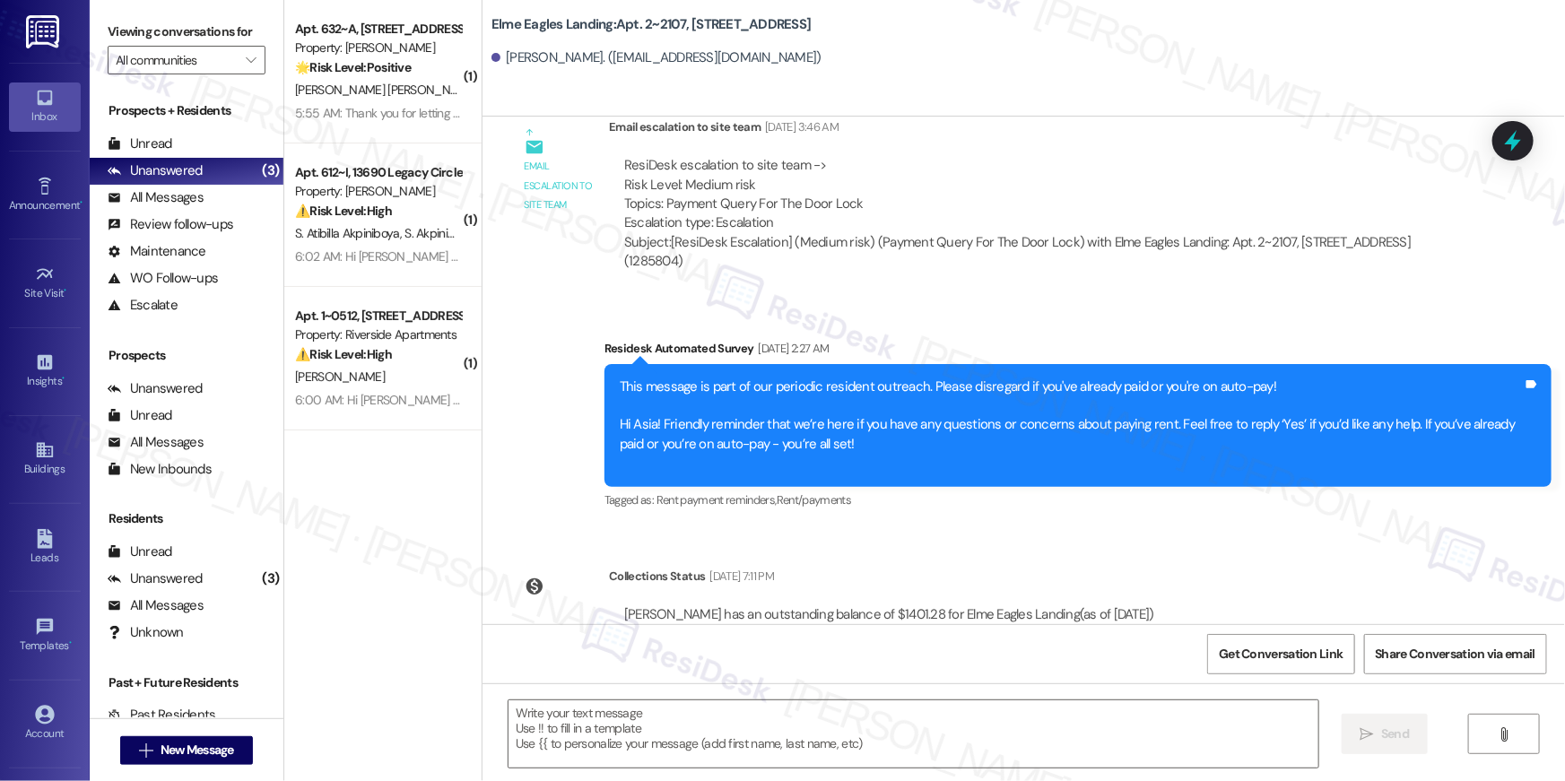
scroll to position [5823, 0]
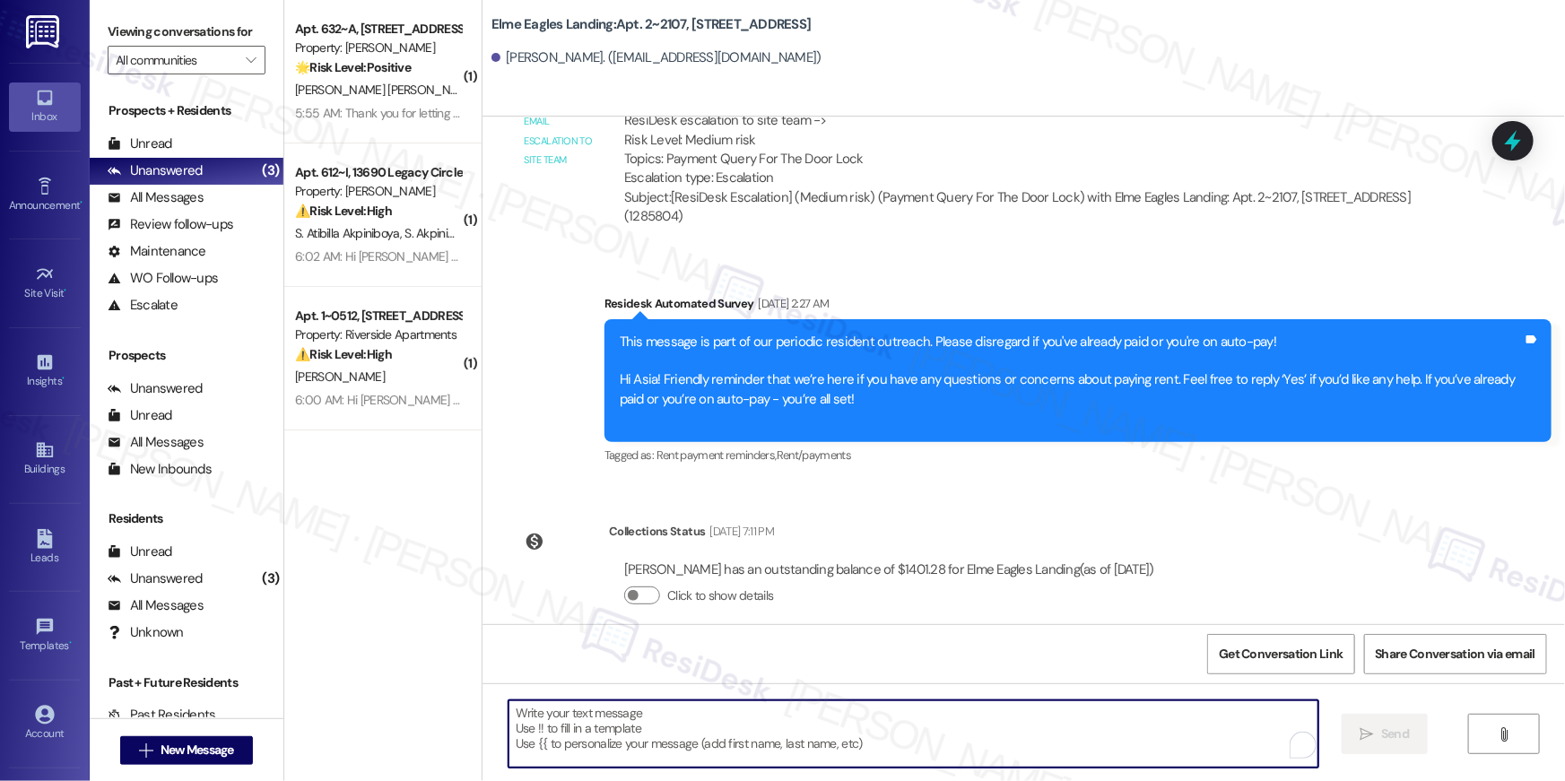
click at [1035, 718] on textarea "To enrich screen reader interactions, please activate Accessibility in Grammarl…" at bounding box center [914, 734] width 810 height 67
paste textarea "Hi {{first_name}}, your {{property}} lease renewal offer is now ready! Please r…"
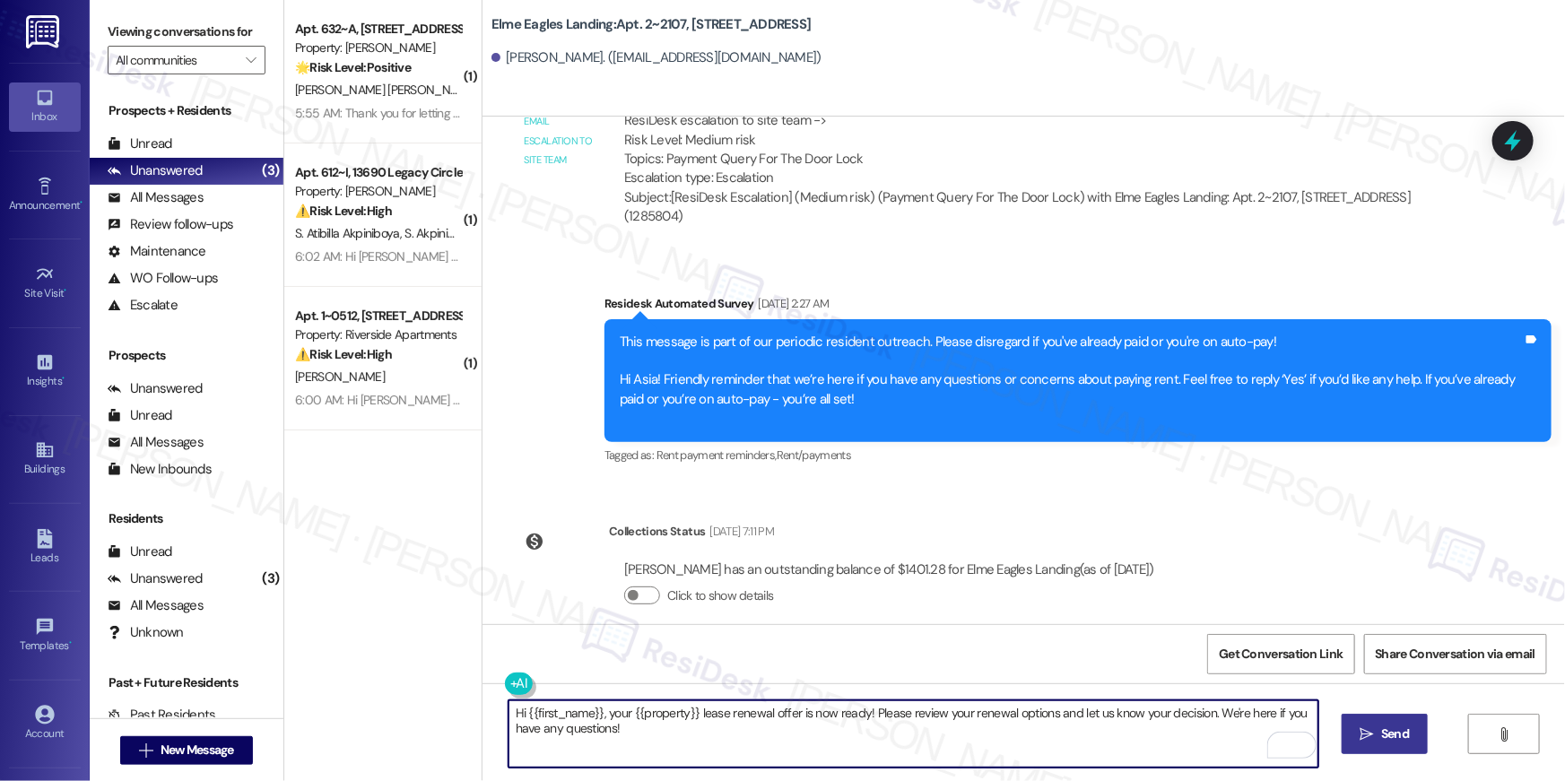
type textarea "Hi {{first_name}}, your {{property}} lease renewal offer is now ready! Please r…"
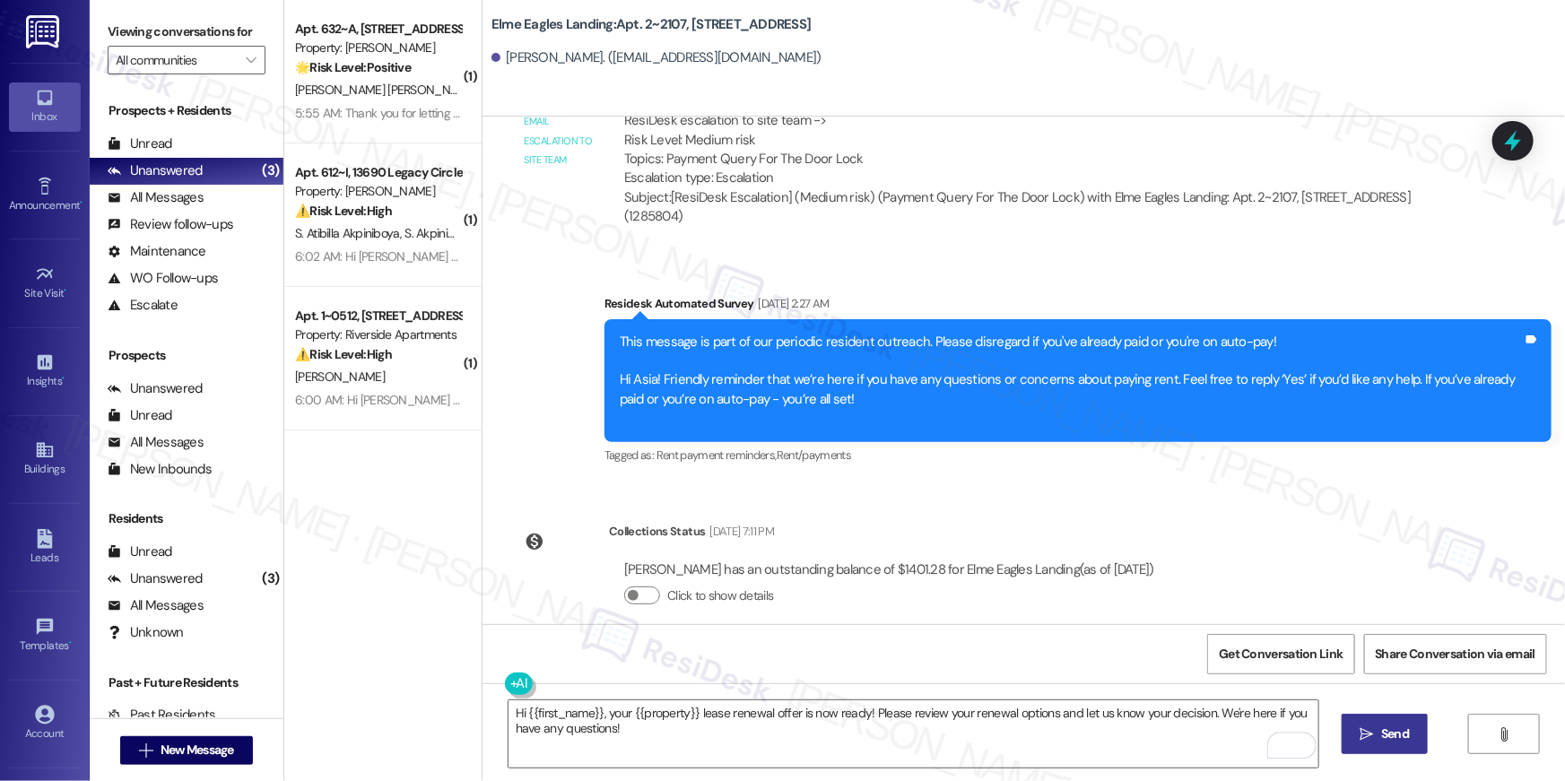
click at [1365, 727] on icon "" at bounding box center [1367, 734] width 13 height 14
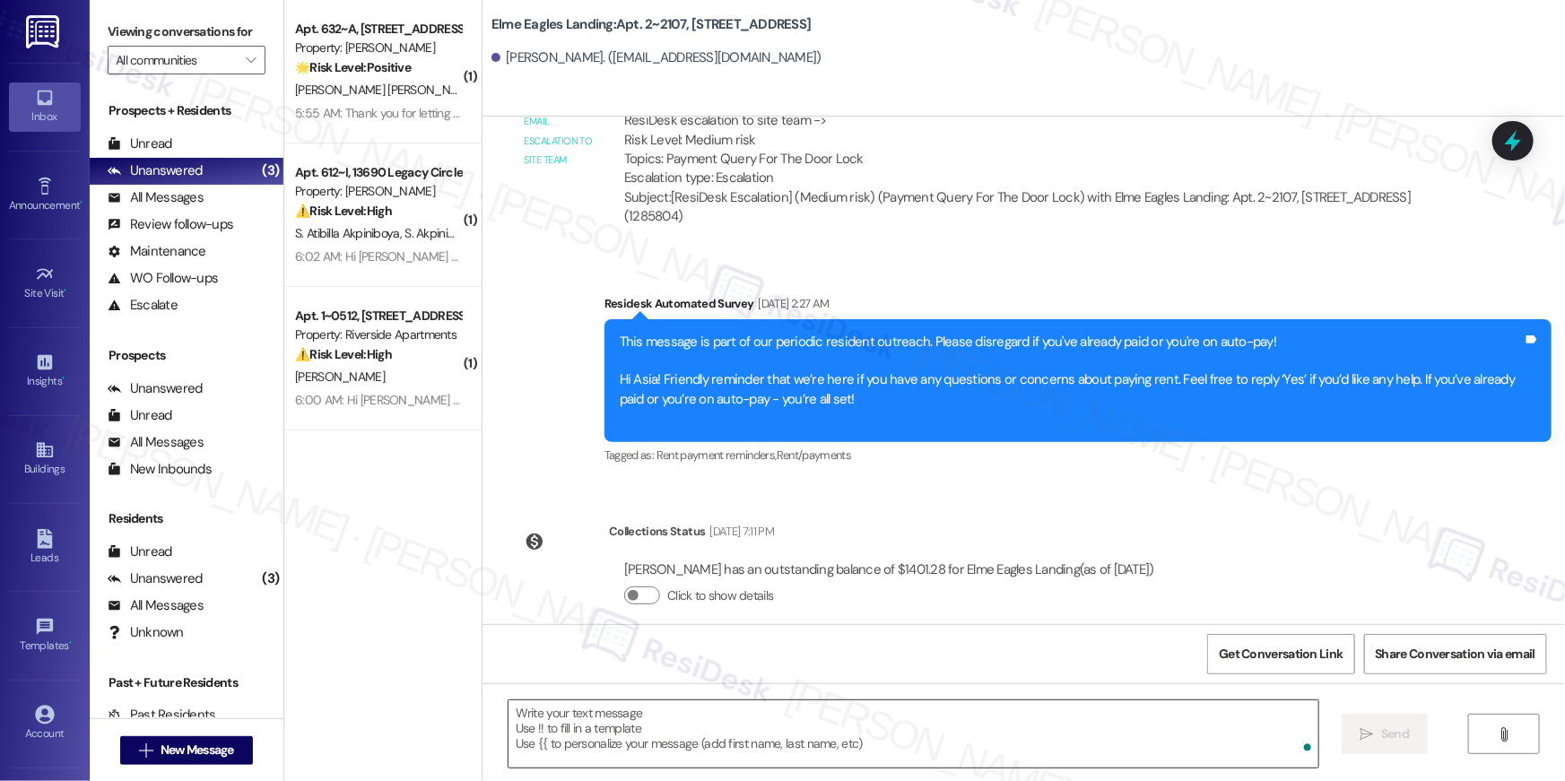
scroll to position [5057, 0]
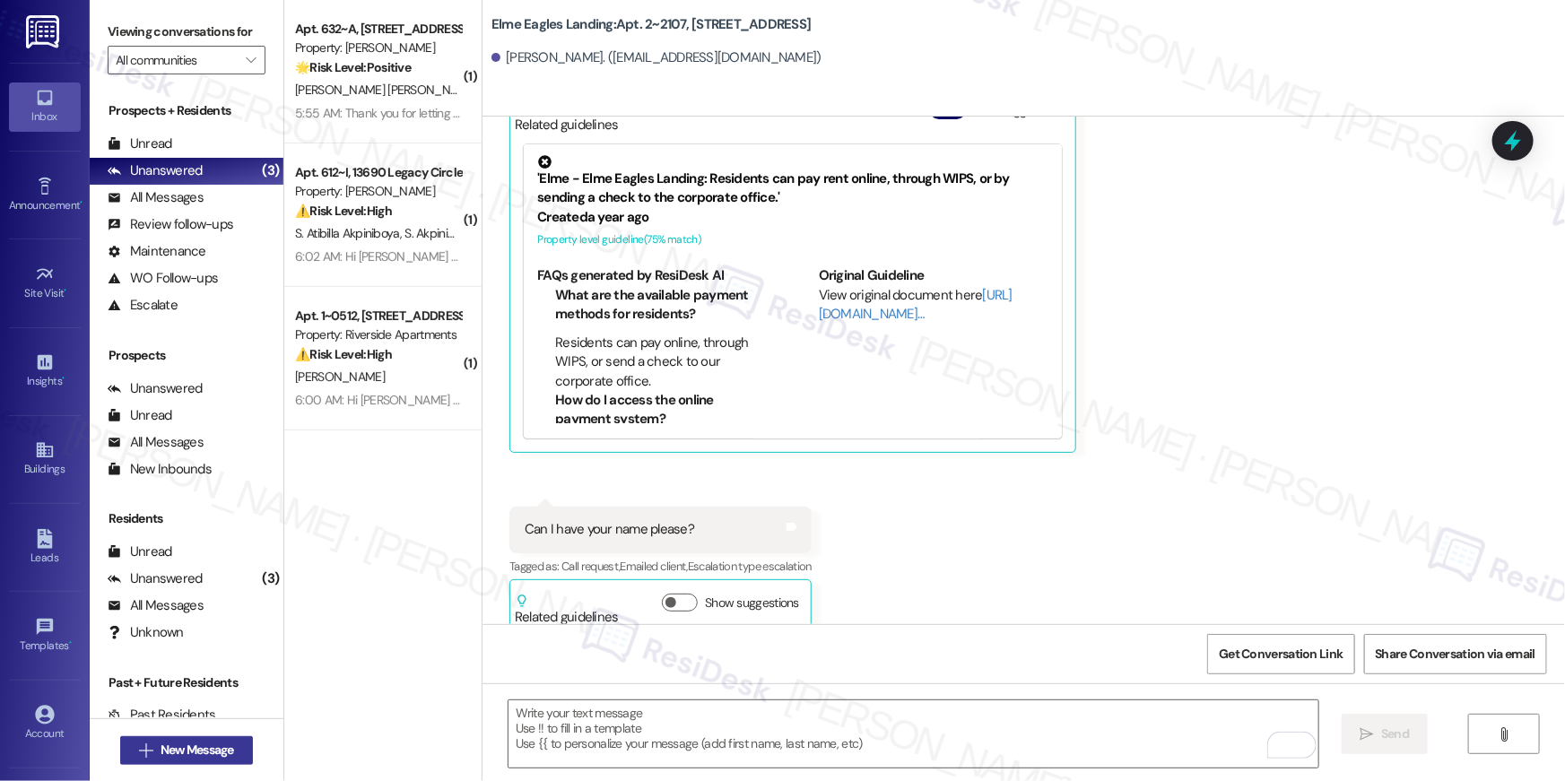
click at [234, 748] on button " New Message" at bounding box center [186, 750] width 133 height 29
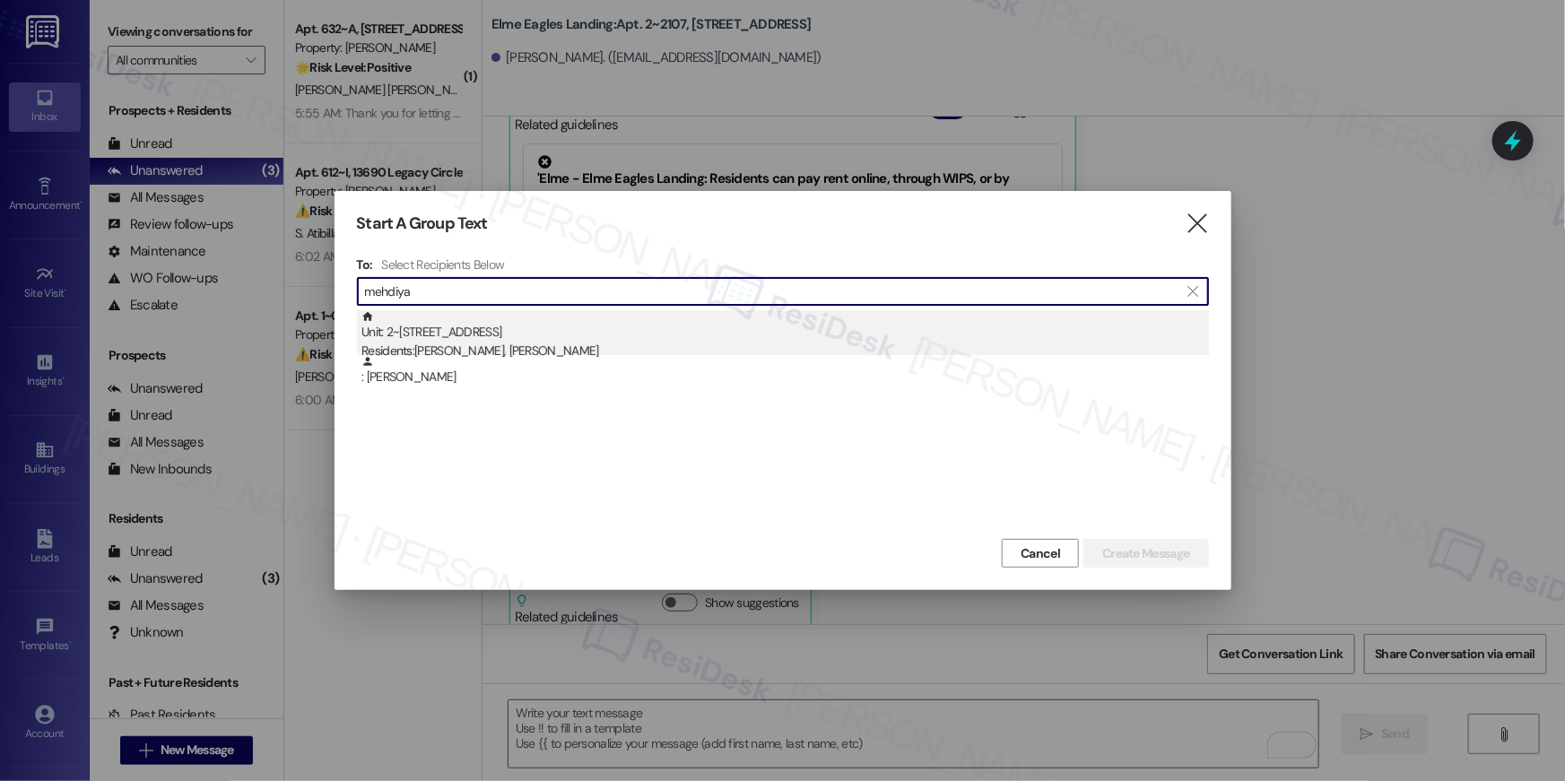
type input "mehdiya"
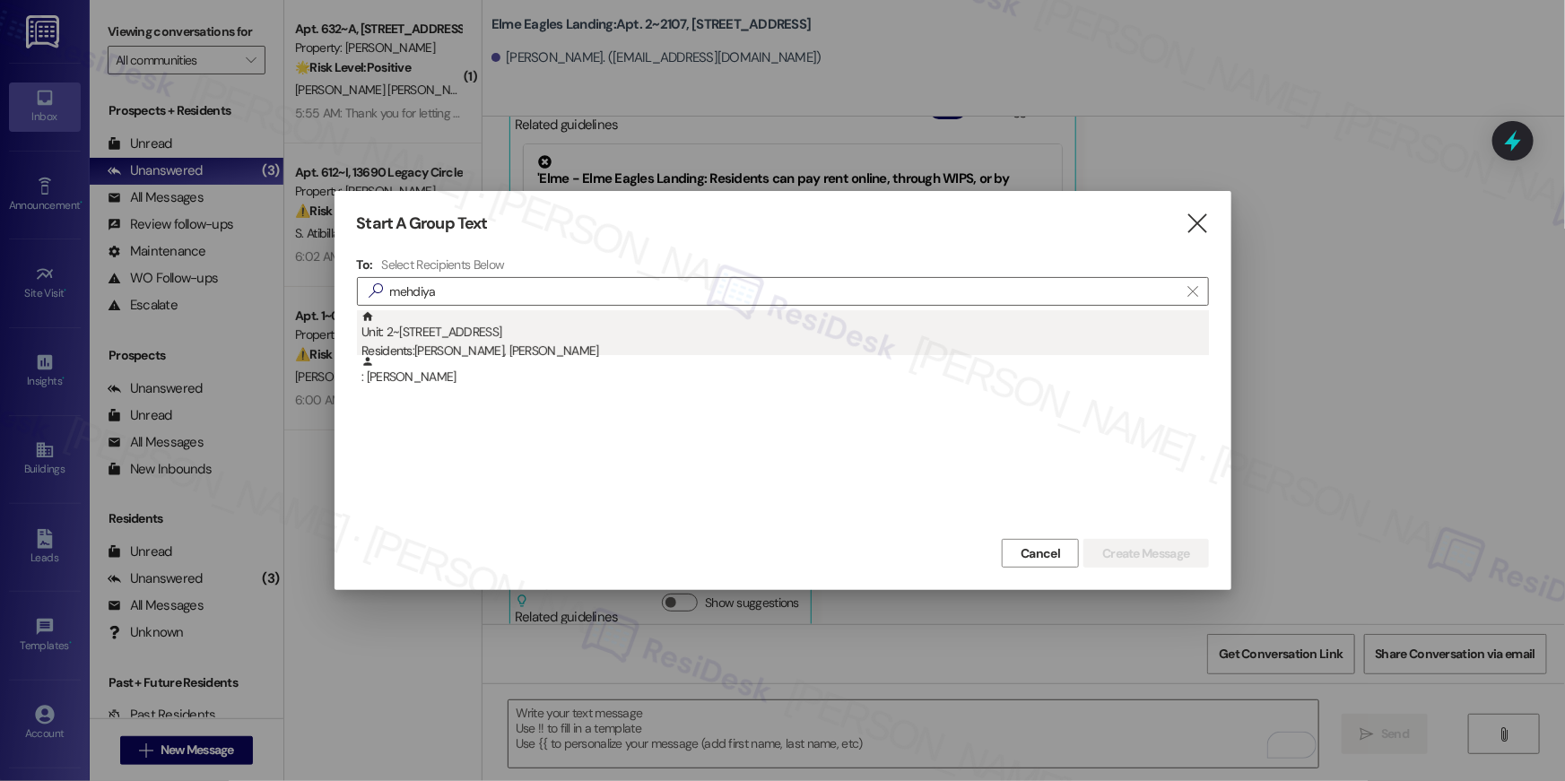
click at [501, 340] on div "Unit: 2~0401 - 860 Rock Quarry Road Residents: Mehdiya Afreen, Mohammed Khan" at bounding box center [786, 335] width 848 height 51
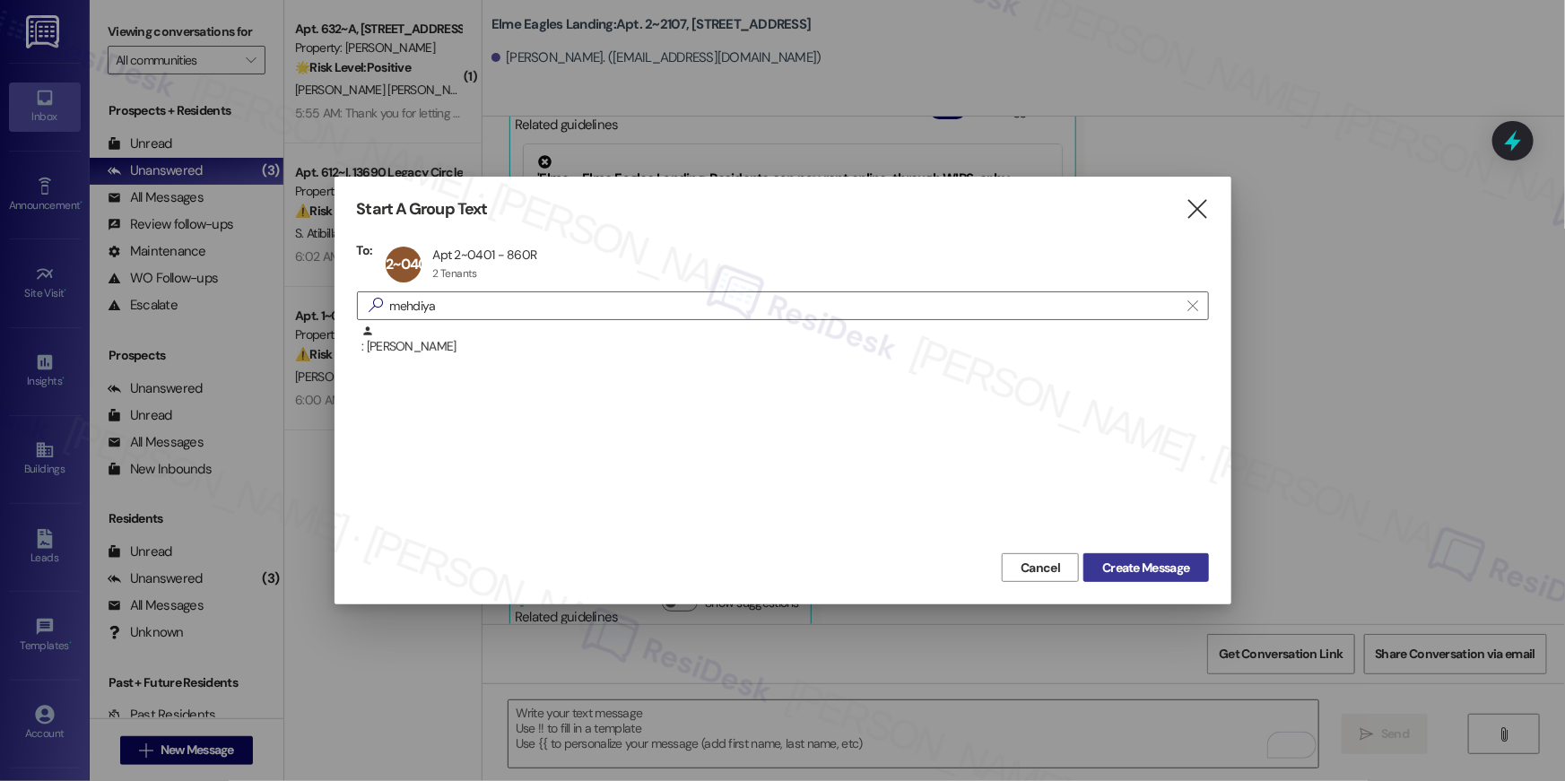
click at [1116, 572] on span "Create Message" at bounding box center [1145, 568] width 87 height 19
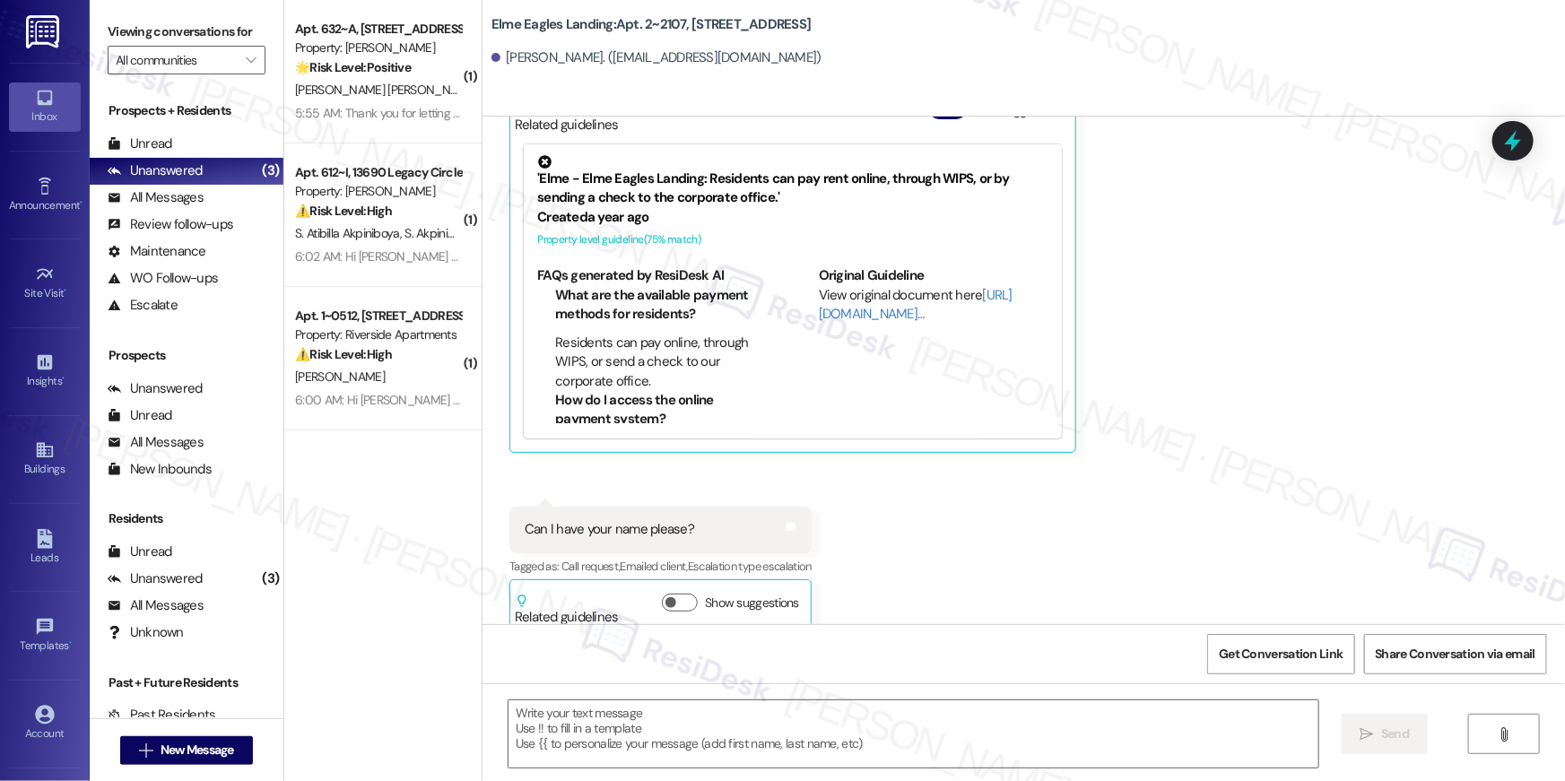
type textarea "Fetching suggested responses. Please feel free to read through the conversation…"
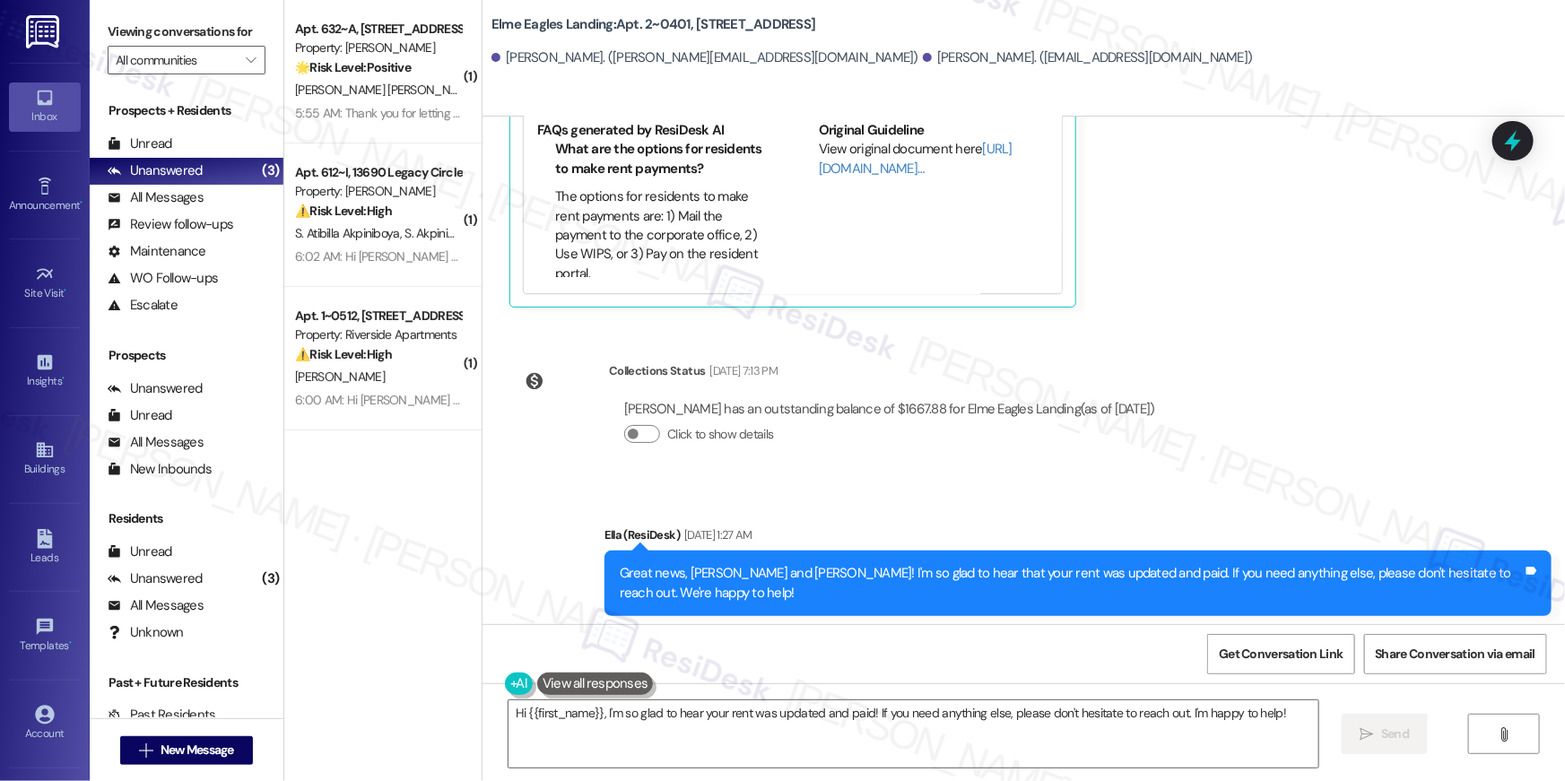
scroll to position [12864, 0]
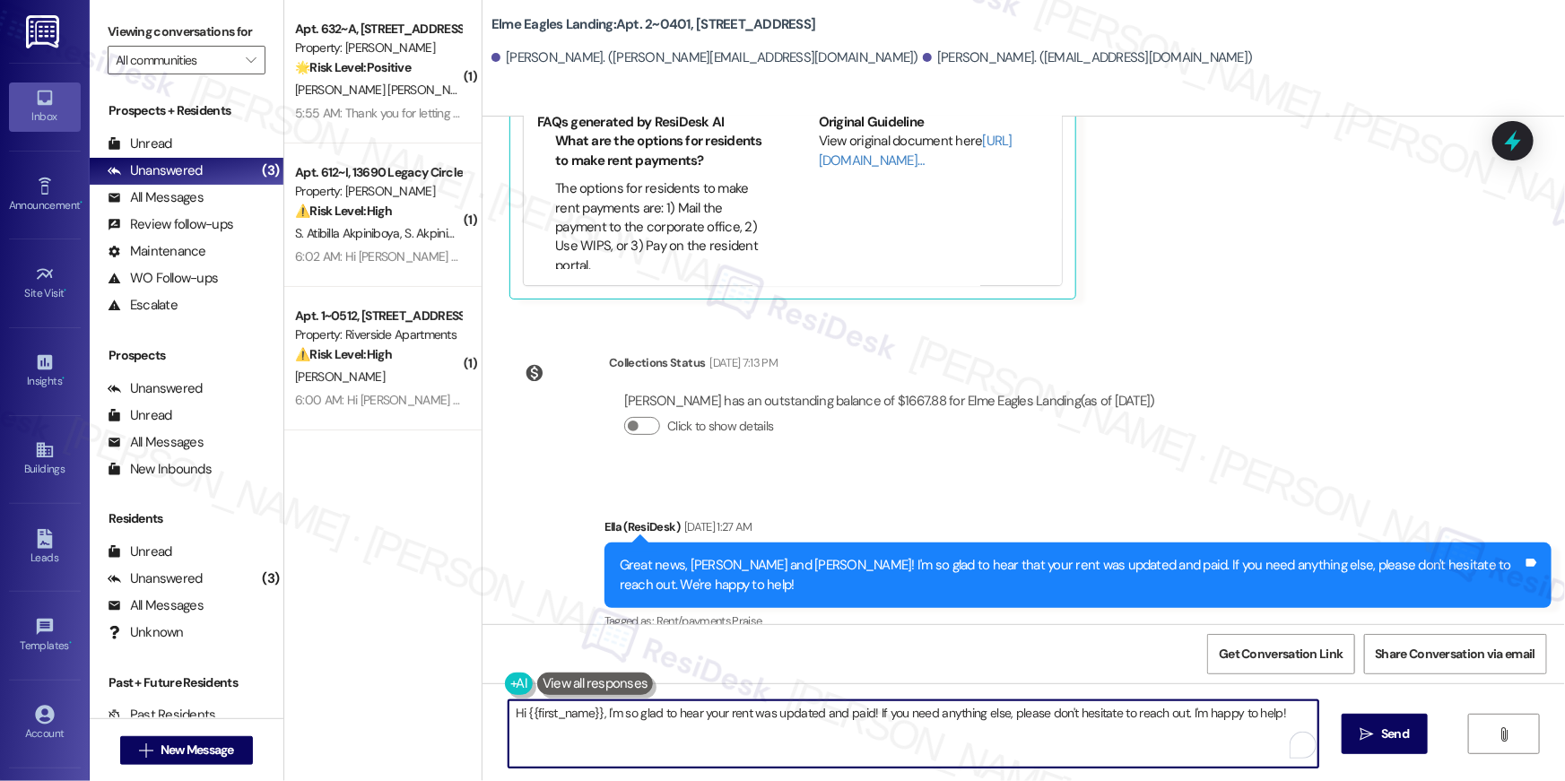
click at [1115, 736] on textarea "Hi {{first_name}}, I'm so glad to hear your rent was updated and paid! If you n…" at bounding box center [914, 734] width 810 height 67
paste textarea "your {{property}} lease renewal offer is now ready! Please review your renewal …"
type textarea "Hi {{first_name}}, your {{property}} lease renewal offer is now ready! Please r…"
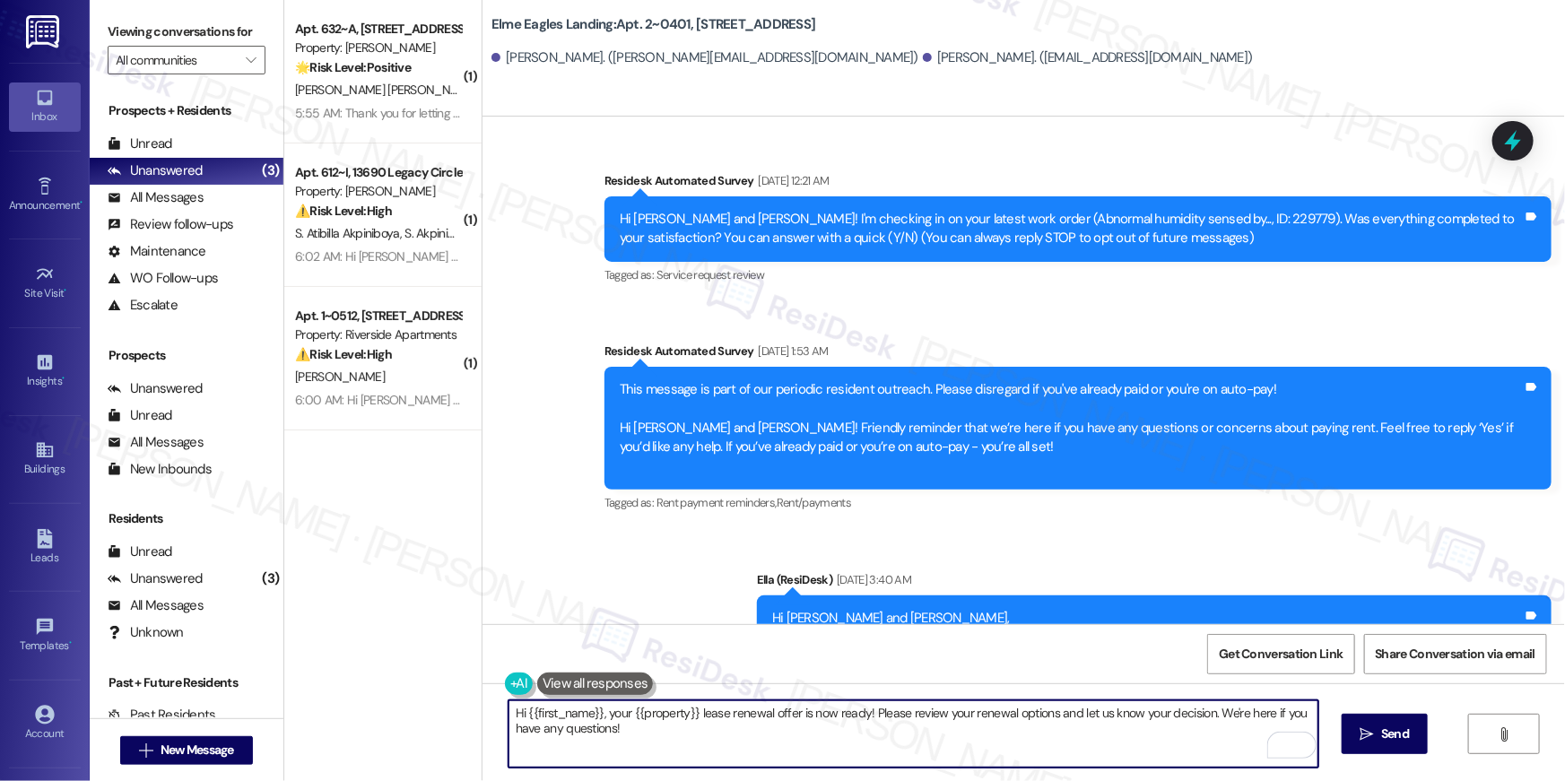
scroll to position [12864, 0]
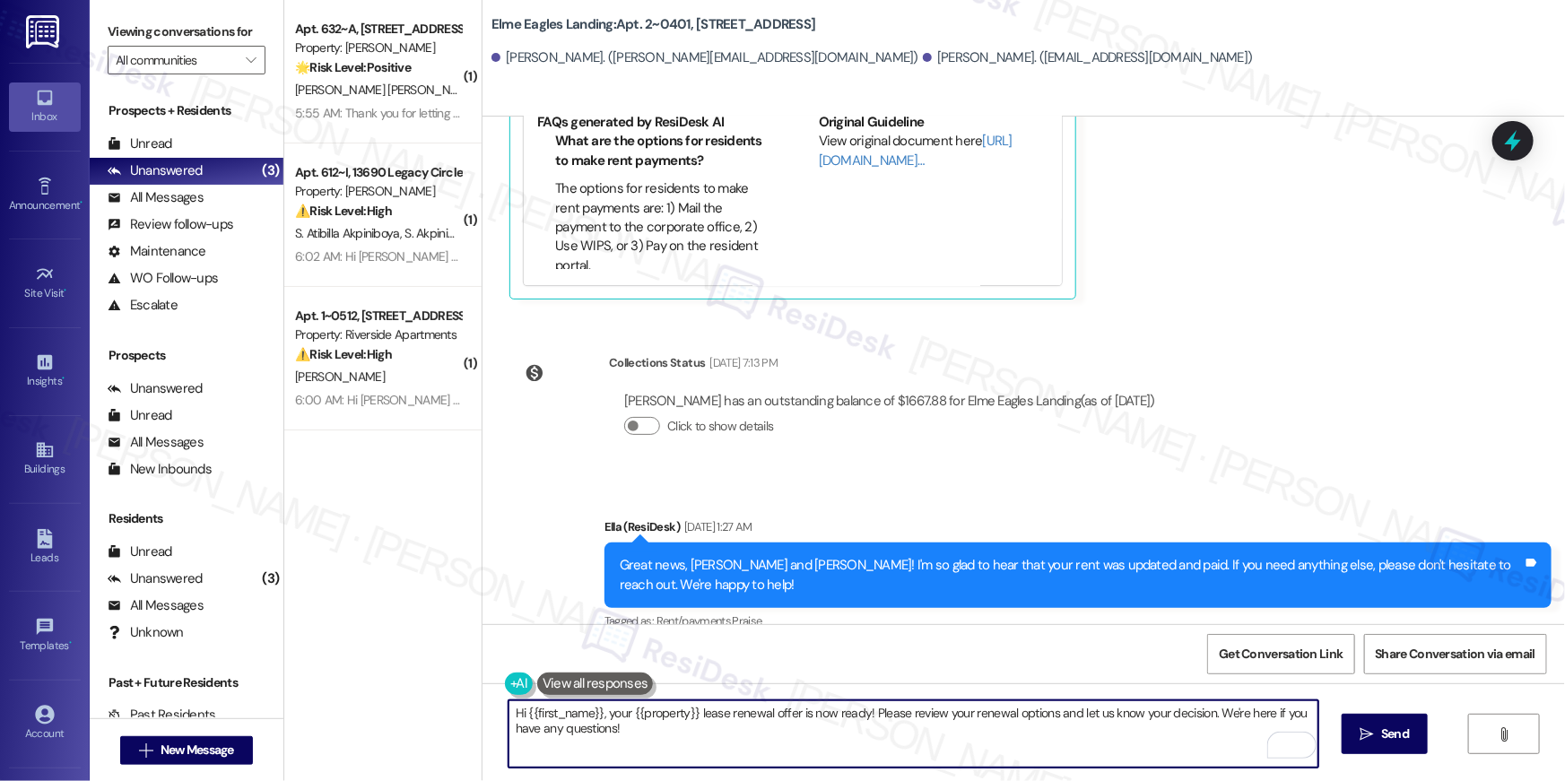
click at [1057, 753] on textarea "Hi {{first_name}}, your {{property}} lease renewal offer is now ready! Please r…" at bounding box center [914, 734] width 810 height 67
click at [1058, 749] on textarea "Hi {{first_name}}, your {{property}} lease renewal offer is now ready! Please r…" at bounding box center [914, 734] width 810 height 67
type textarea "Hi {{first_name}}, your {{property}} lease renewal offer is now ready! Please r…"
click at [1358, 746] on button " Send" at bounding box center [1385, 734] width 87 height 40
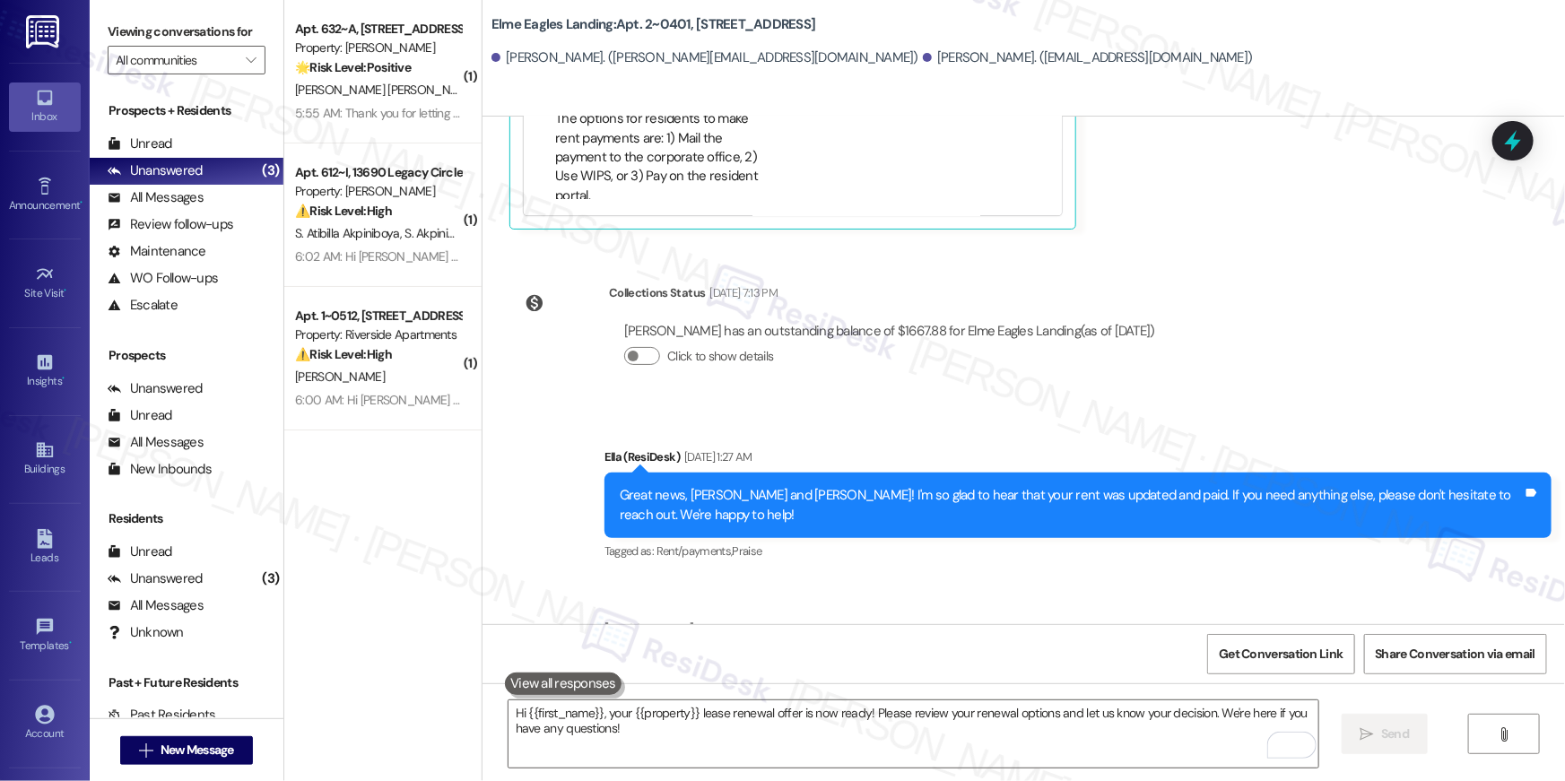
scroll to position [13009, 0]
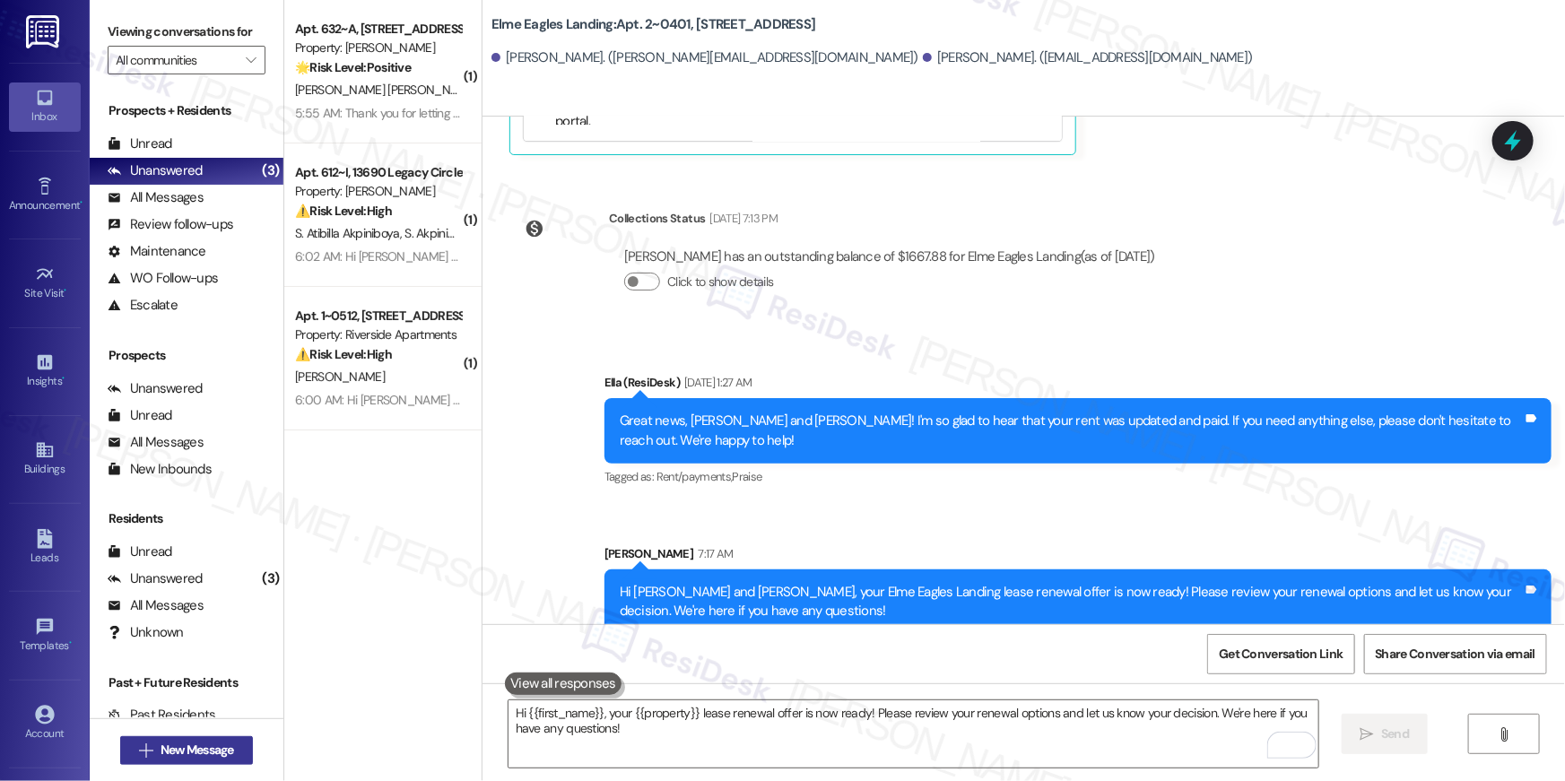
click at [244, 748] on button " New Message" at bounding box center [186, 750] width 133 height 29
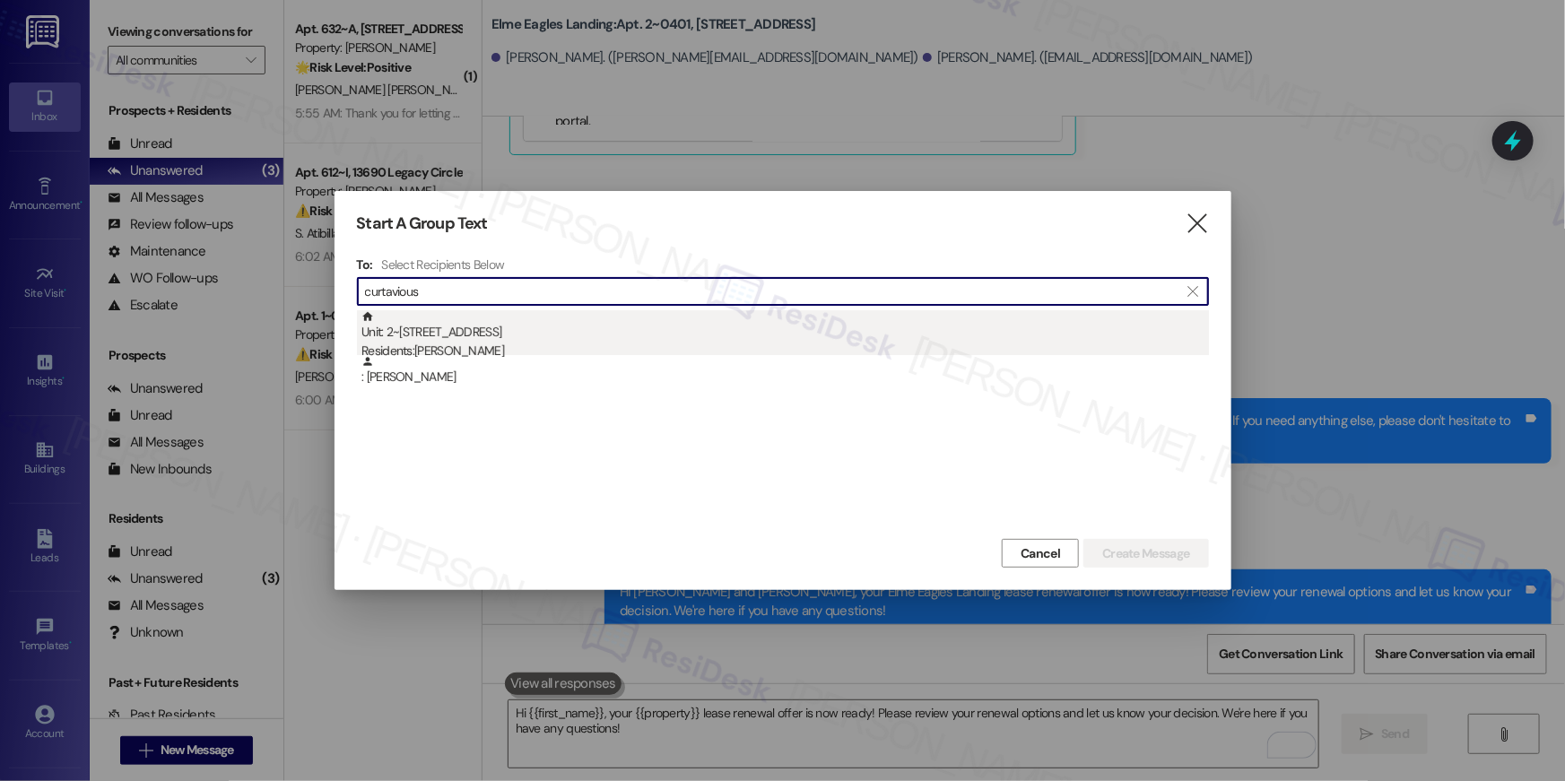
type input "curtavious"
click at [452, 325] on div "Unit: 2~0504 - [STREET_ADDRESS] Residents: [PERSON_NAME]" at bounding box center [786, 335] width 848 height 51
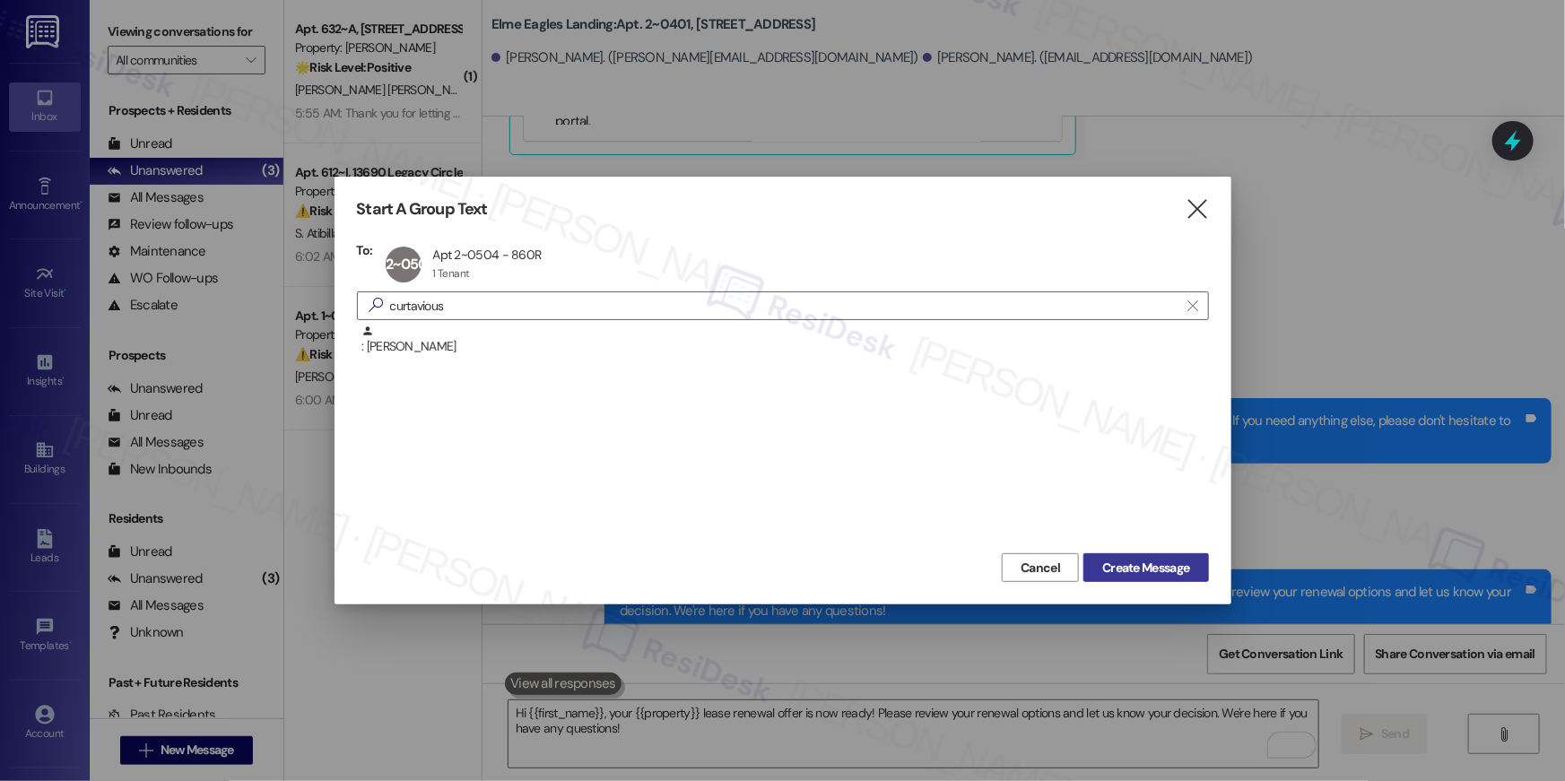
click at [1104, 571] on span "Create Message" at bounding box center [1145, 568] width 87 height 19
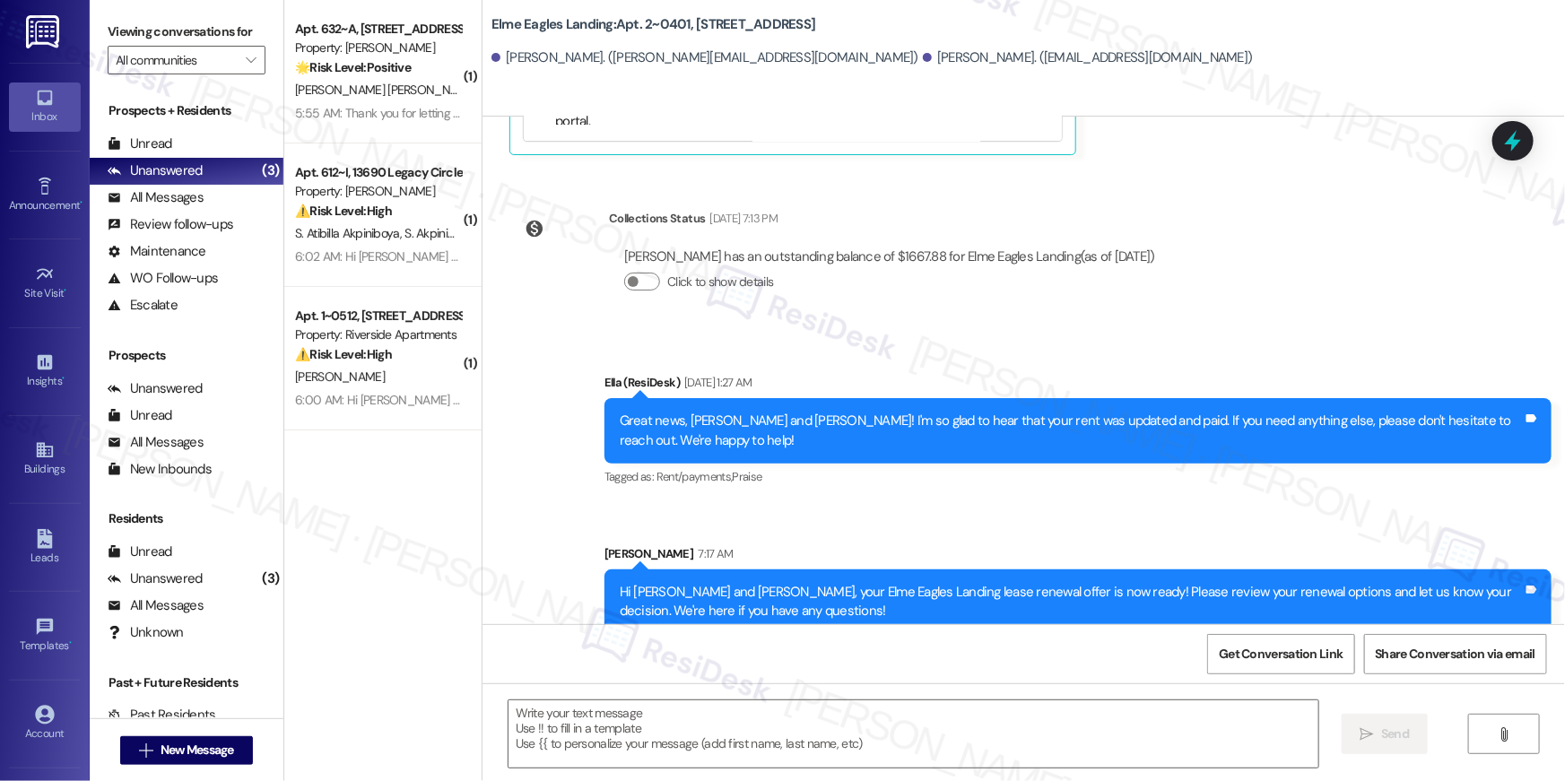
type textarea "Fetching suggested responses. Please feel free to read through the conversation…"
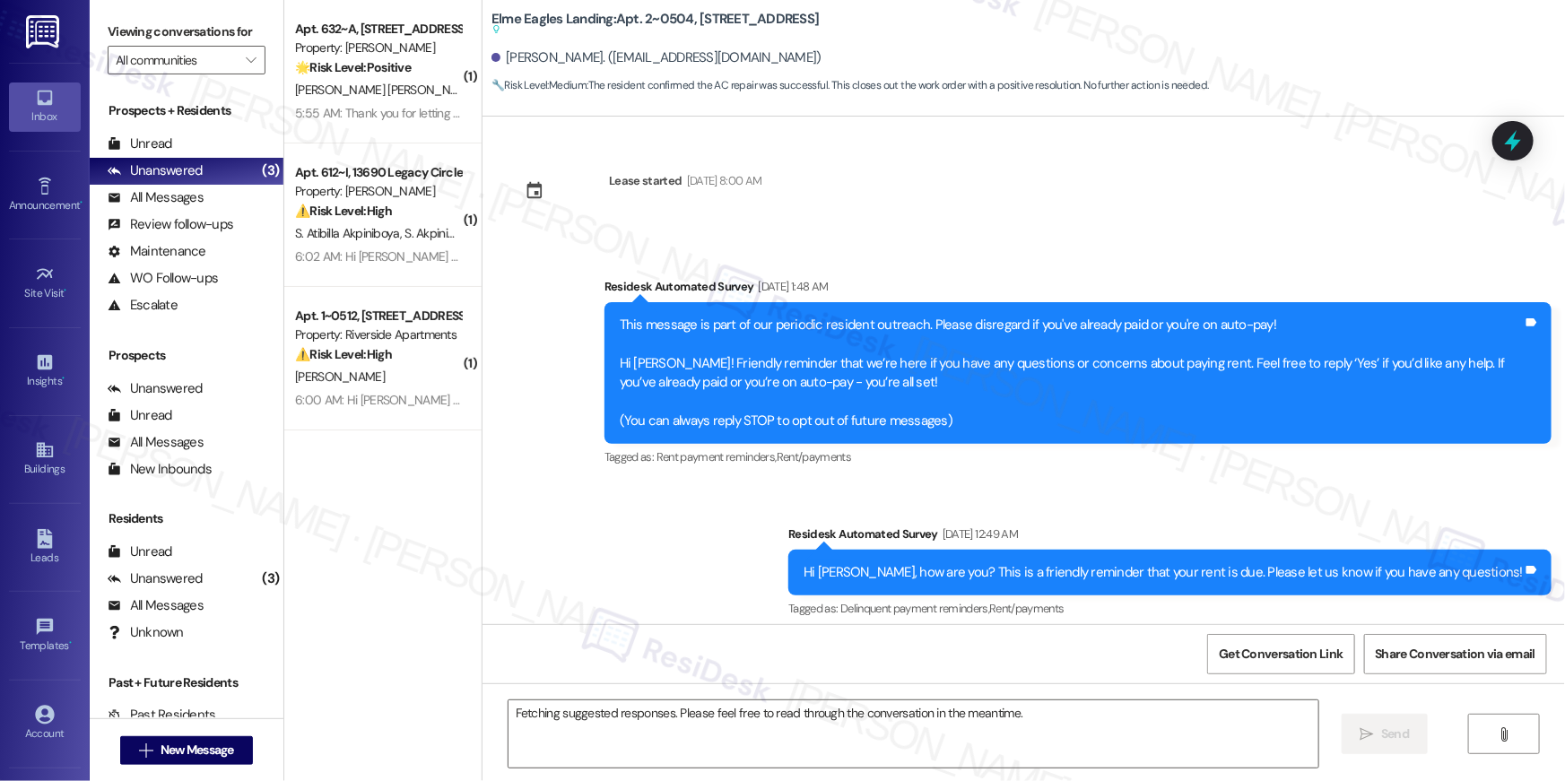
scroll to position [16159, 0]
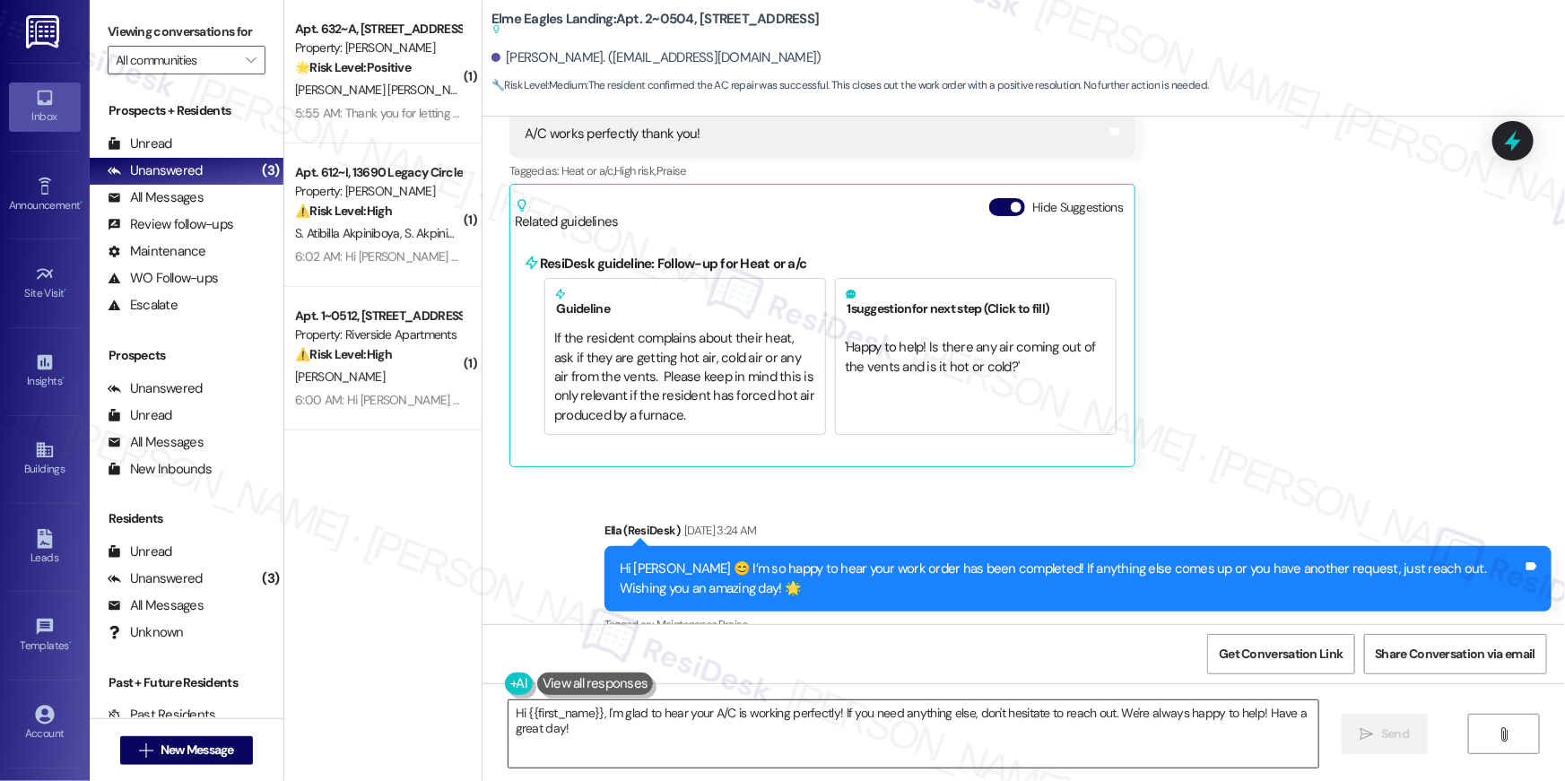
click at [923, 740] on textarea "Hi {{first_name}}, I'm glad to hear your A/C is working perfectly! If you need …" at bounding box center [914, 734] width 810 height 67
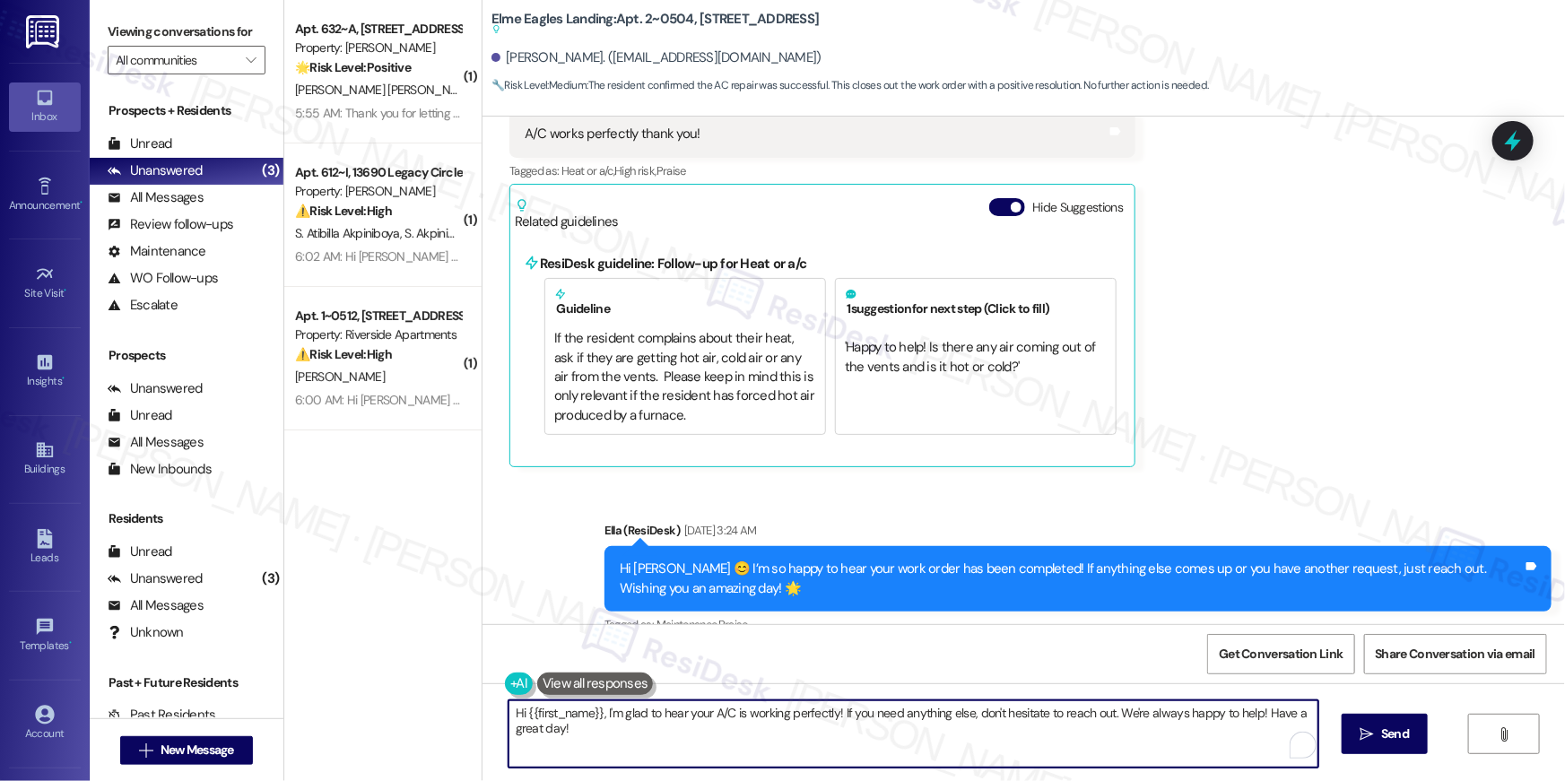
click at [923, 740] on textarea "Hi {{first_name}}, I'm glad to hear your A/C is working perfectly! If you need …" at bounding box center [914, 734] width 810 height 67
paste textarea "your {{property}} lease renewal offer is now ready! Please review your renewal …"
type textarea "Hi {{first_name}}, your {{property}} lease renewal offer is now ready! Please r…"
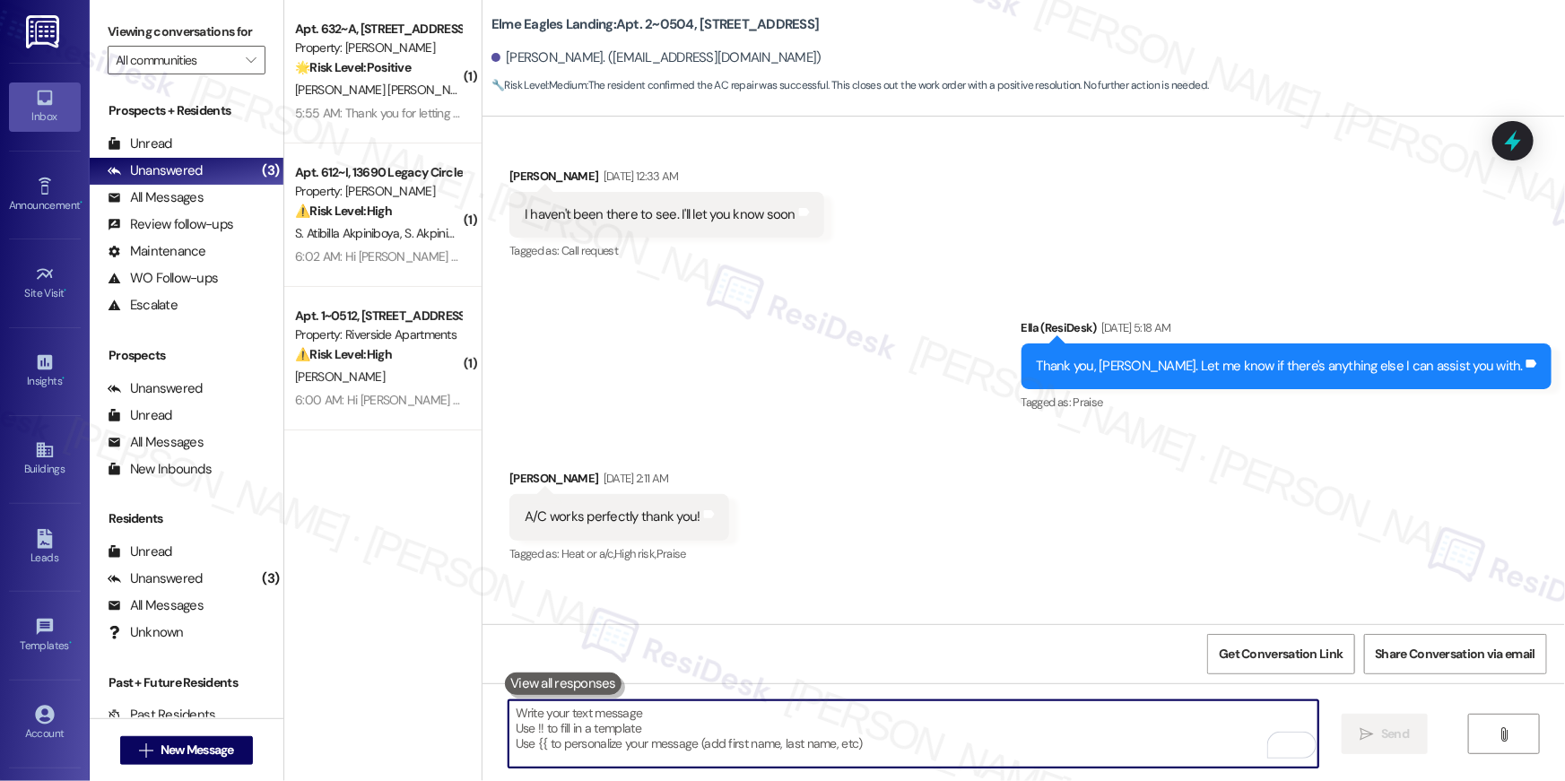
scroll to position [15705, 0]
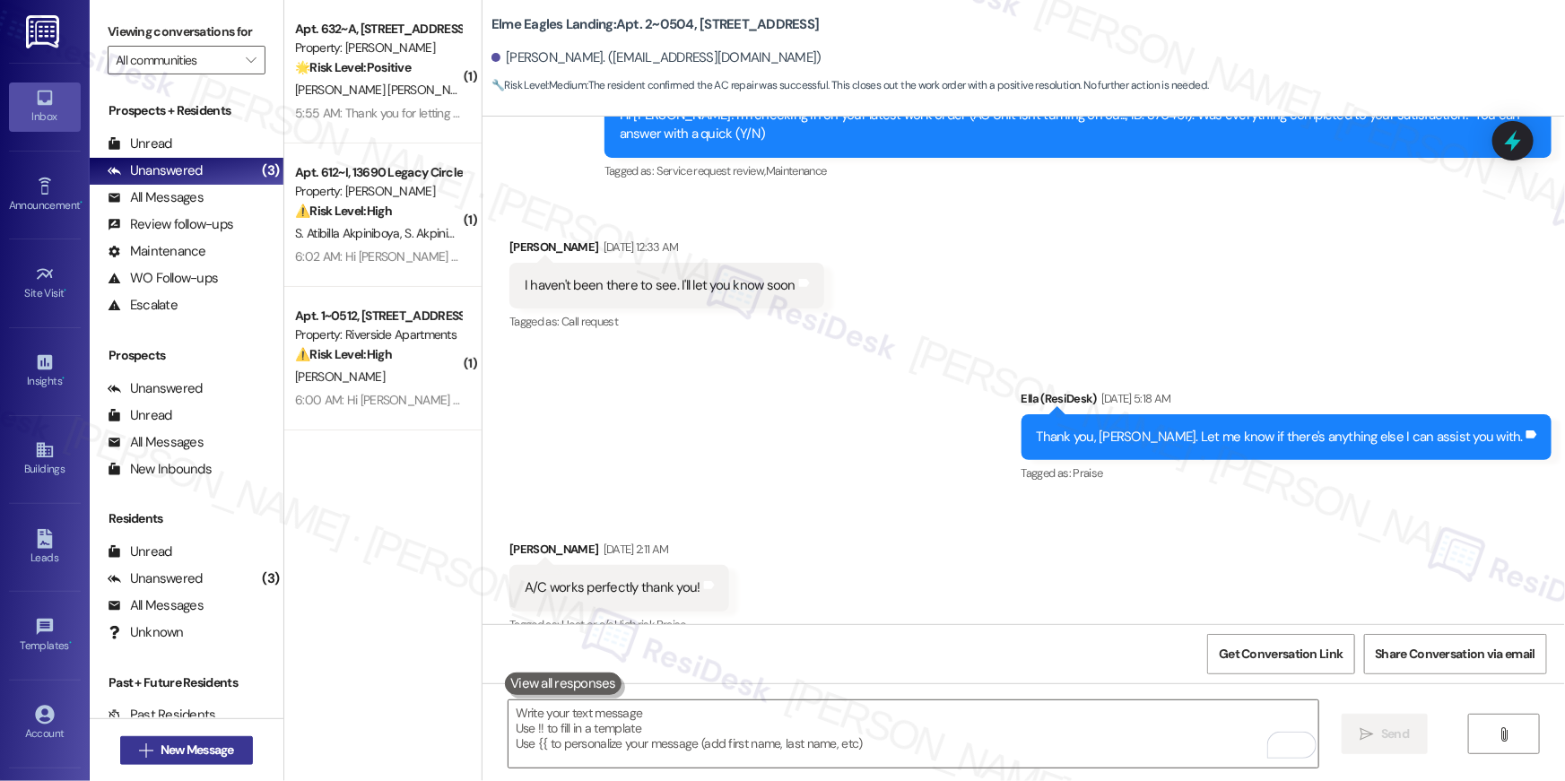
click at [220, 761] on button " New Message" at bounding box center [186, 750] width 133 height 29
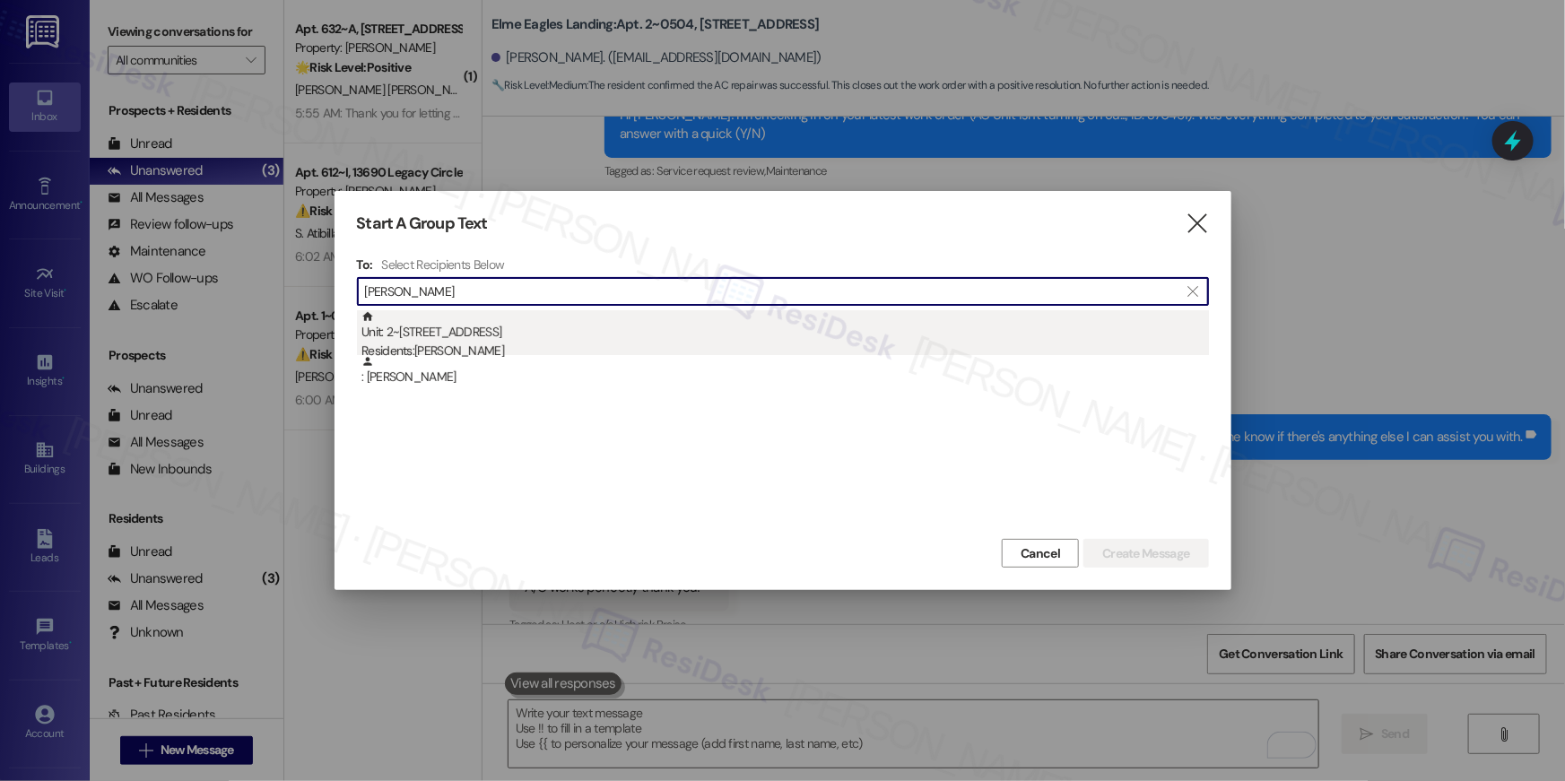
type input "[PERSON_NAME]"
click at [491, 347] on div "Residents: [PERSON_NAME]" at bounding box center [786, 351] width 848 height 19
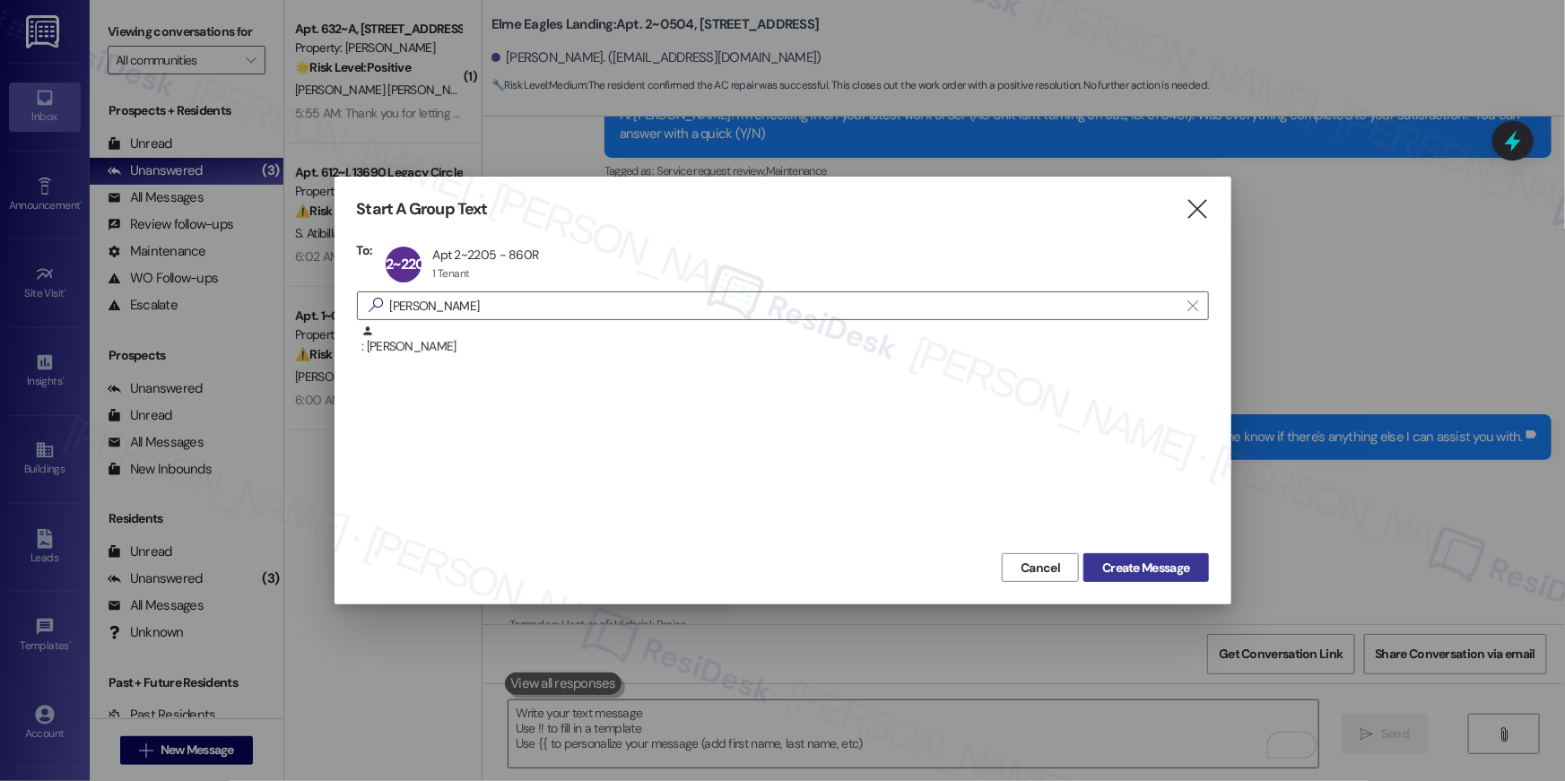
click at [1119, 570] on span "Create Message" at bounding box center [1145, 568] width 87 height 19
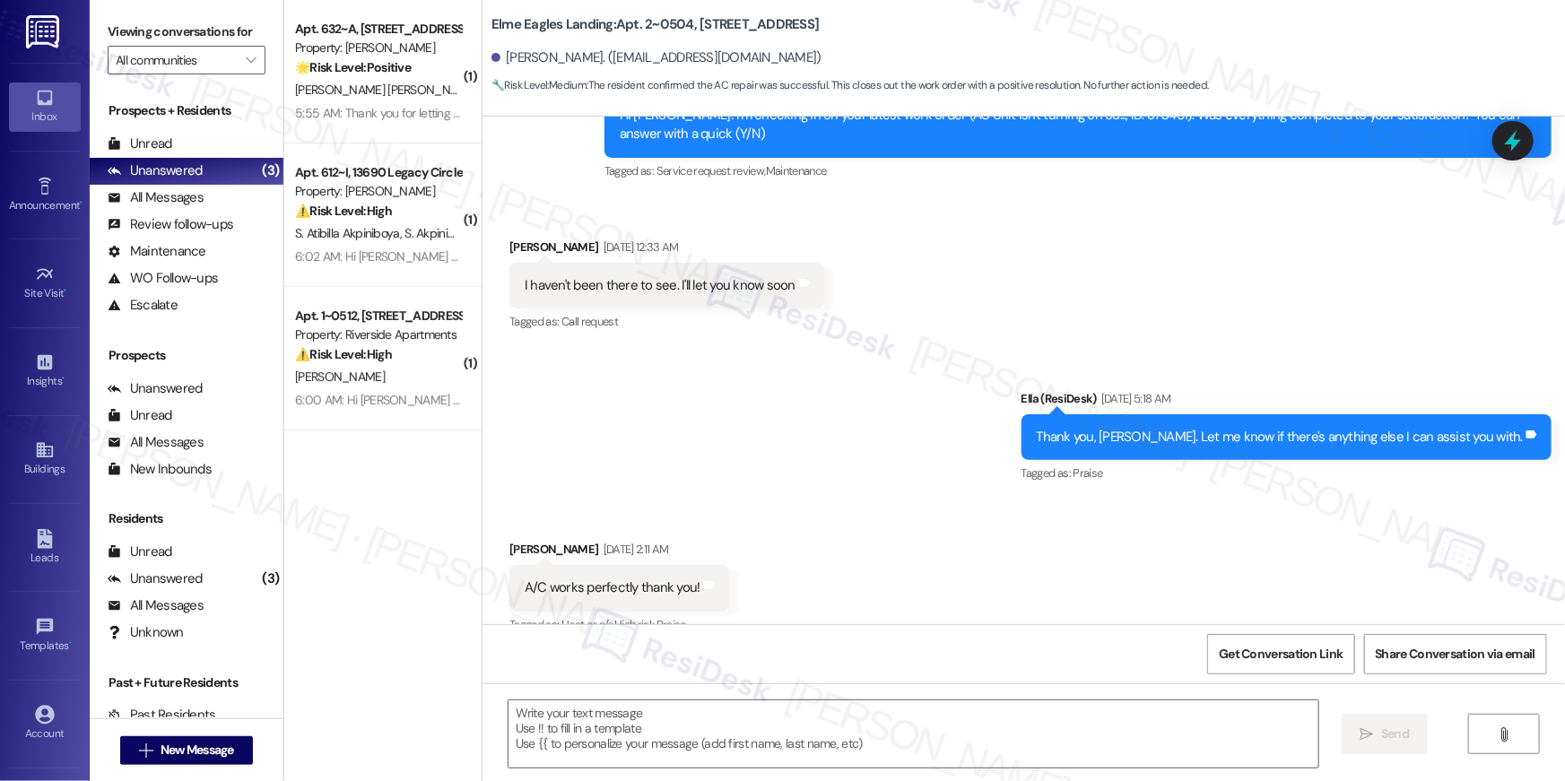
type textarea "Fetching suggested responses. Please feel free to read through the conversation…"
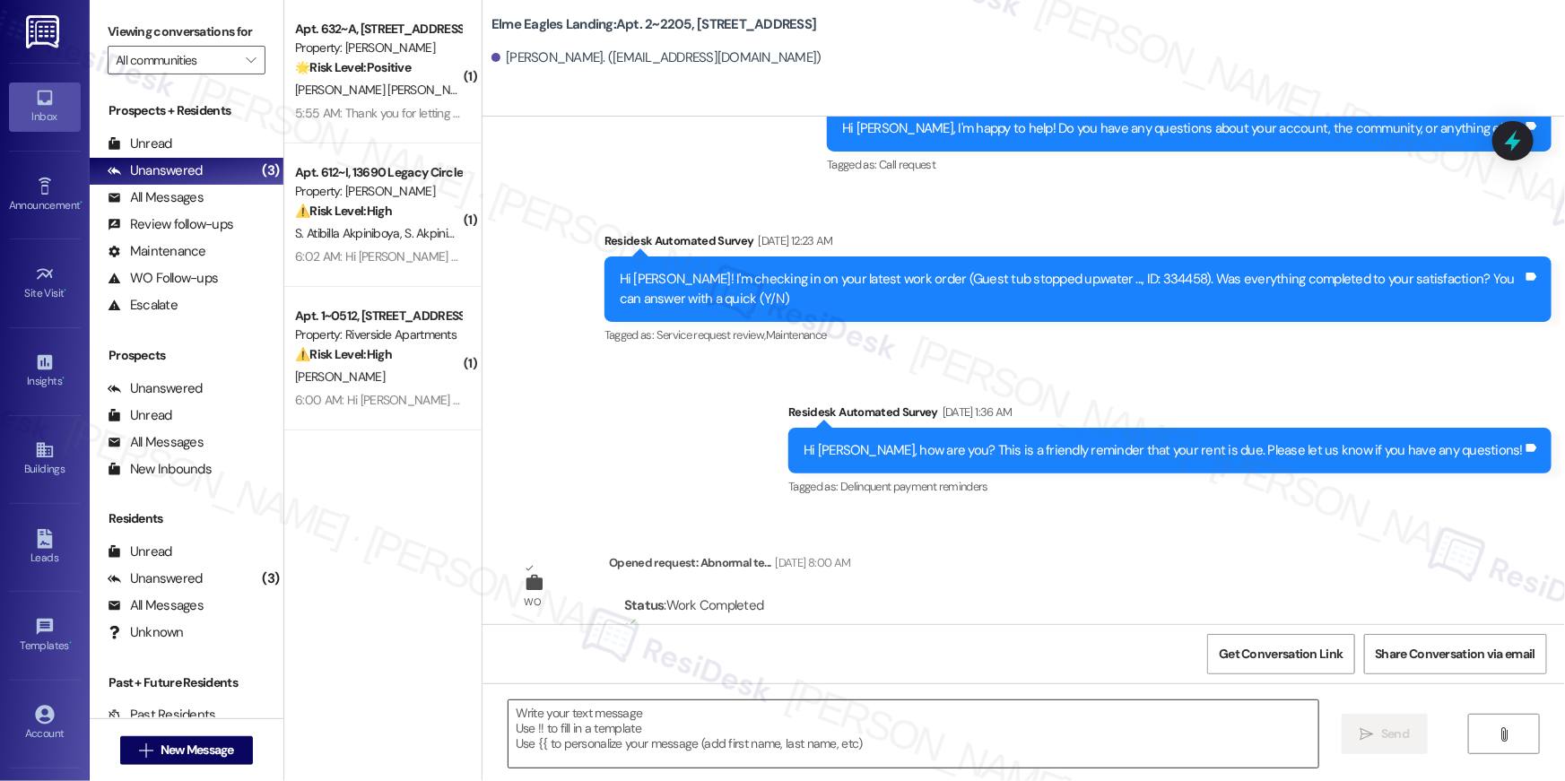
type textarea "Fetching suggested responses. Please feel free to read through the conversation…"
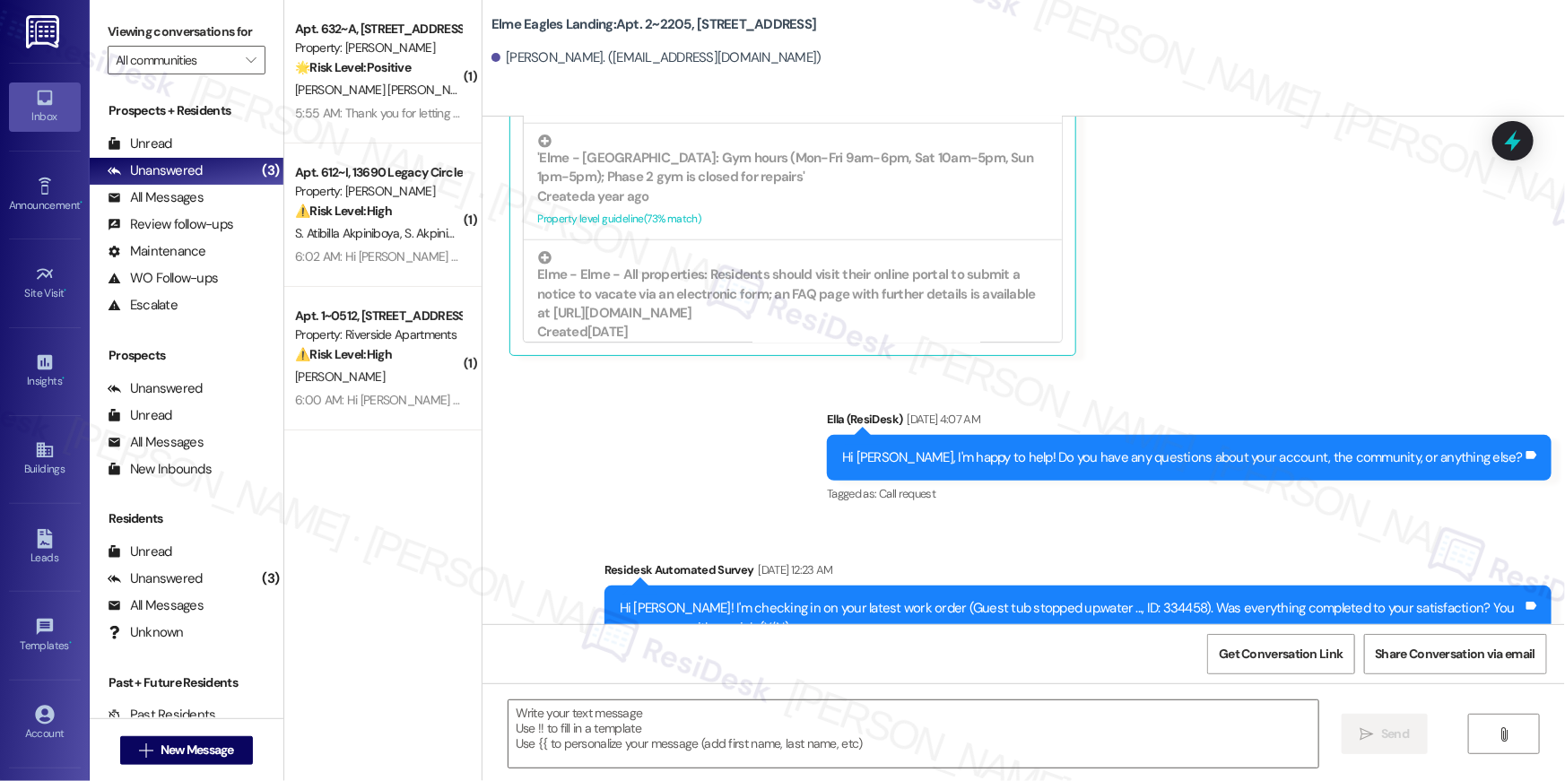
scroll to position [6398, 0]
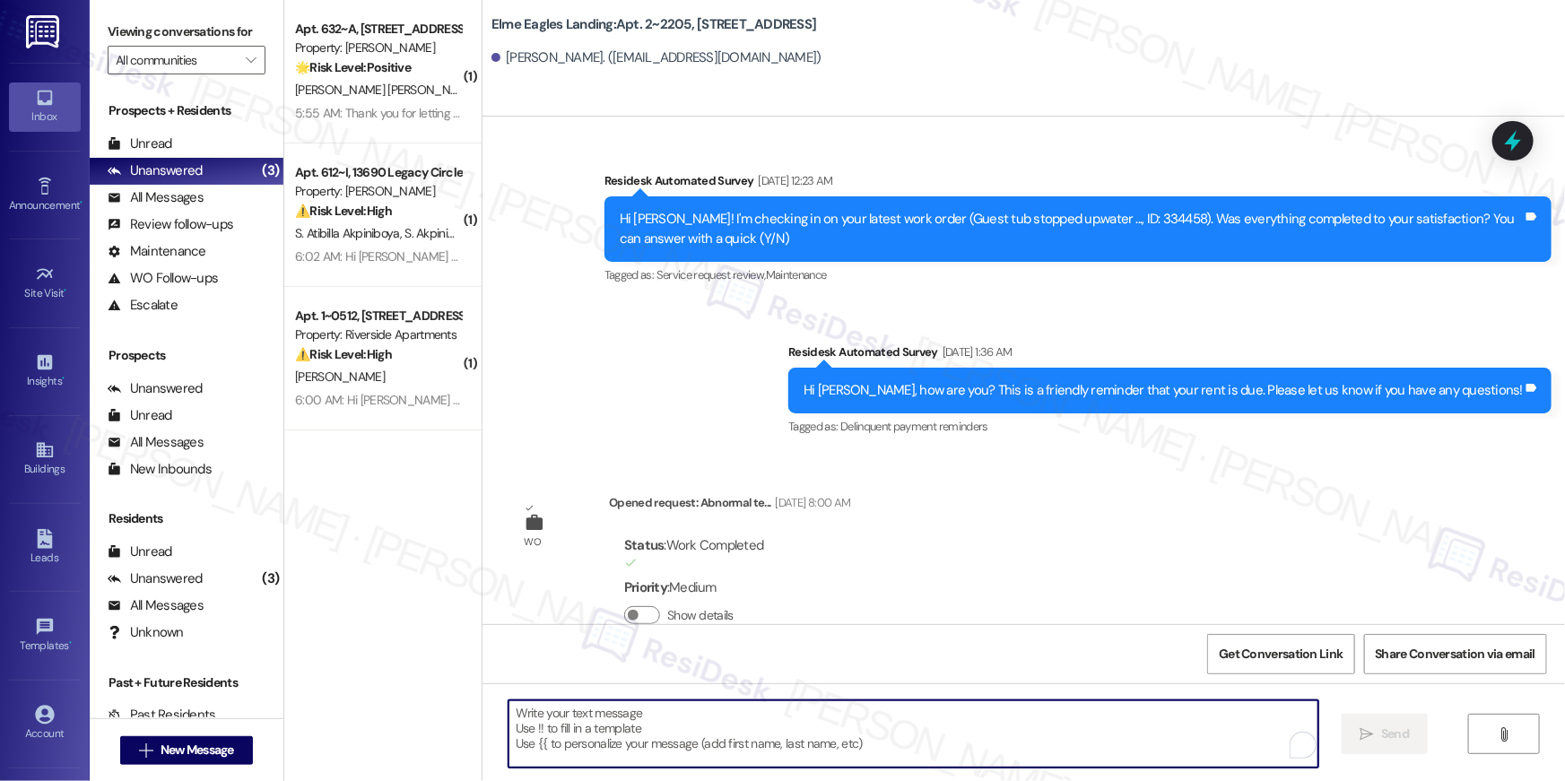
click at [1051, 741] on textarea "To enrich screen reader interactions, please activate Accessibility in Grammarl…" at bounding box center [914, 734] width 810 height 67
paste textarea "Hi {{first_name}}, your {{property}} lease renewal offer is now ready! Please r…"
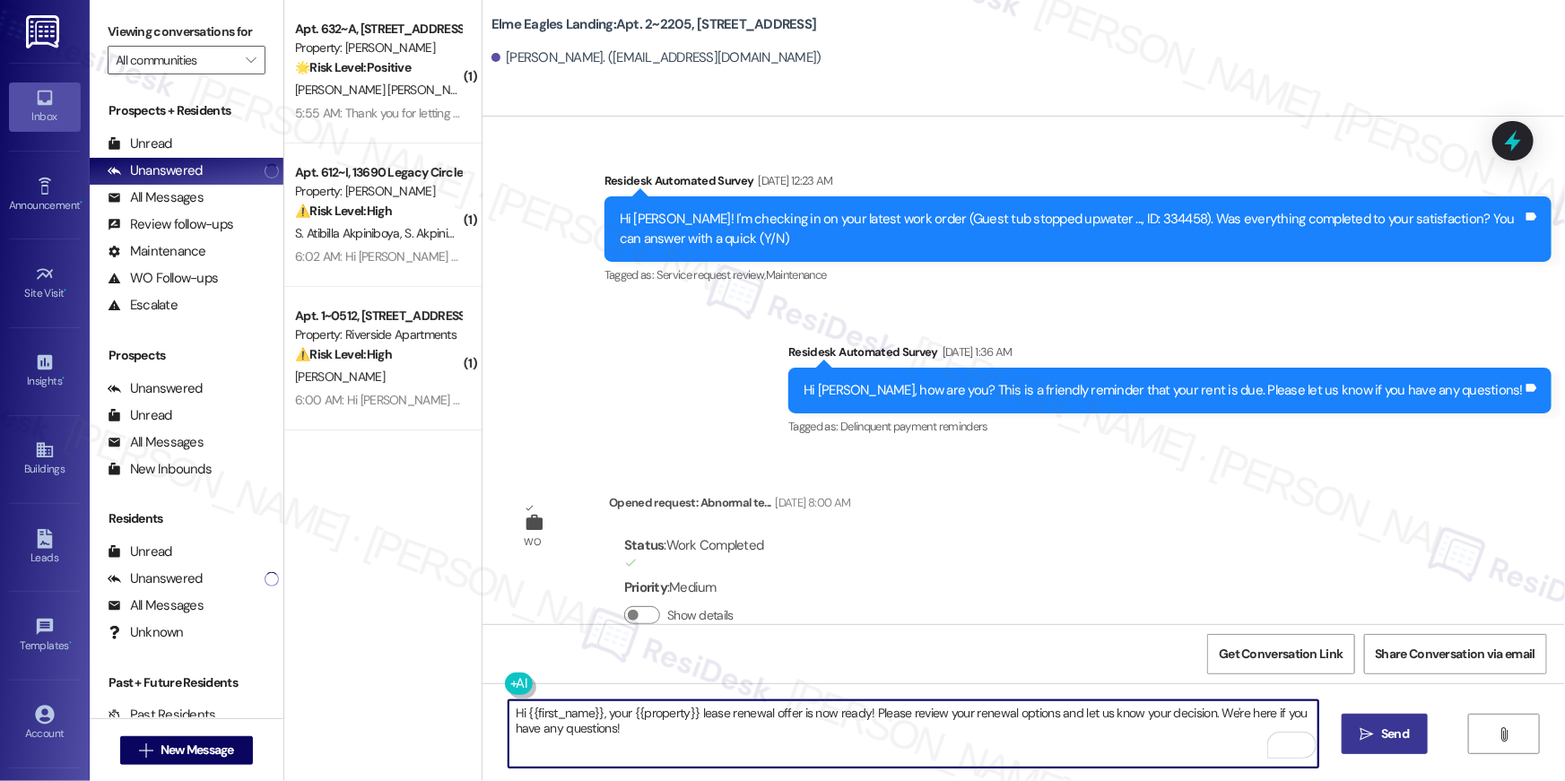
type textarea "Hi {{first_name}}, your {{property}} lease renewal offer is now ready! Please r…"
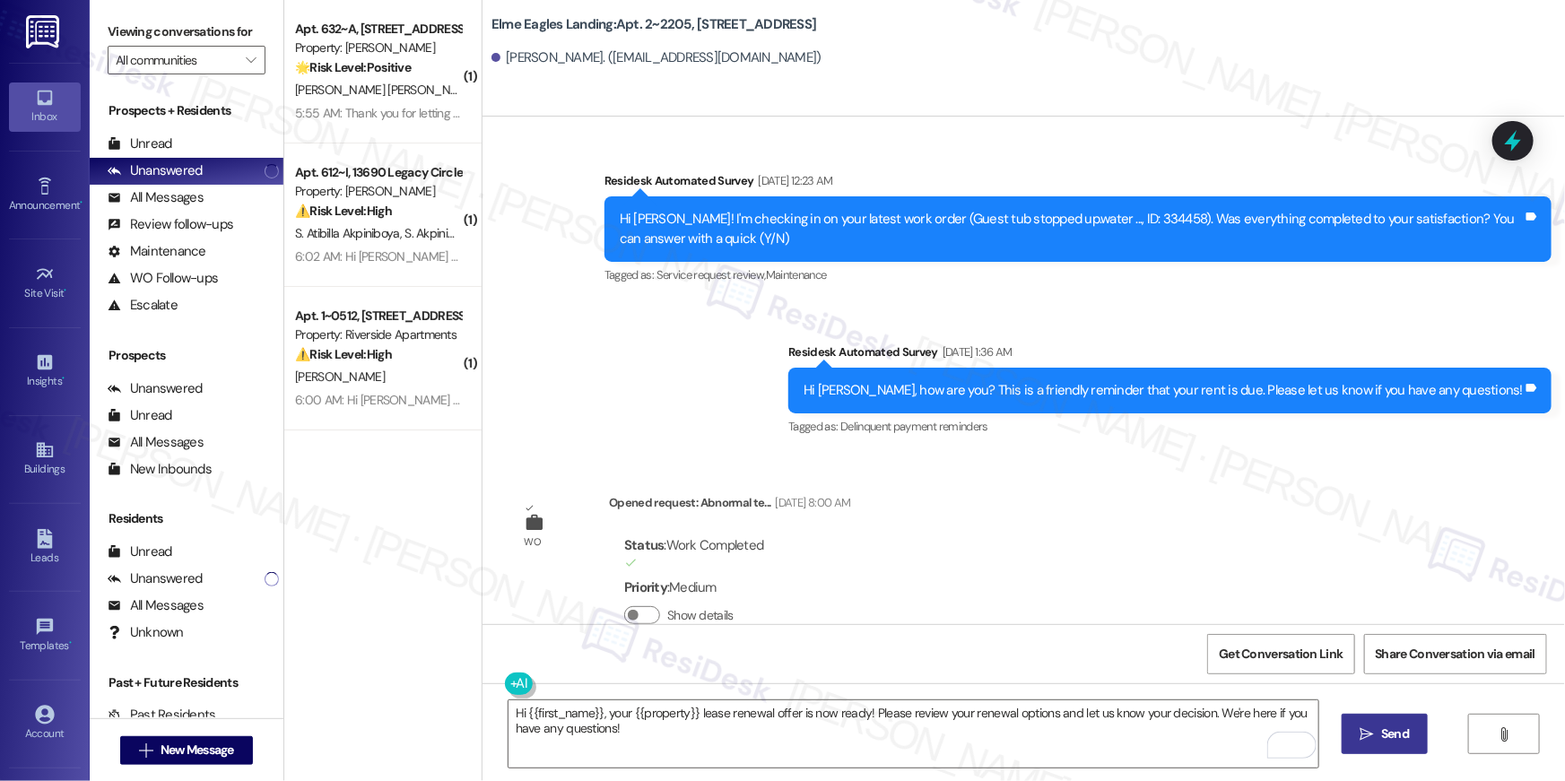
click at [1400, 734] on span "Send" at bounding box center [1395, 734] width 28 height 19
click at [231, 759] on span "New Message" at bounding box center [197, 750] width 81 height 19
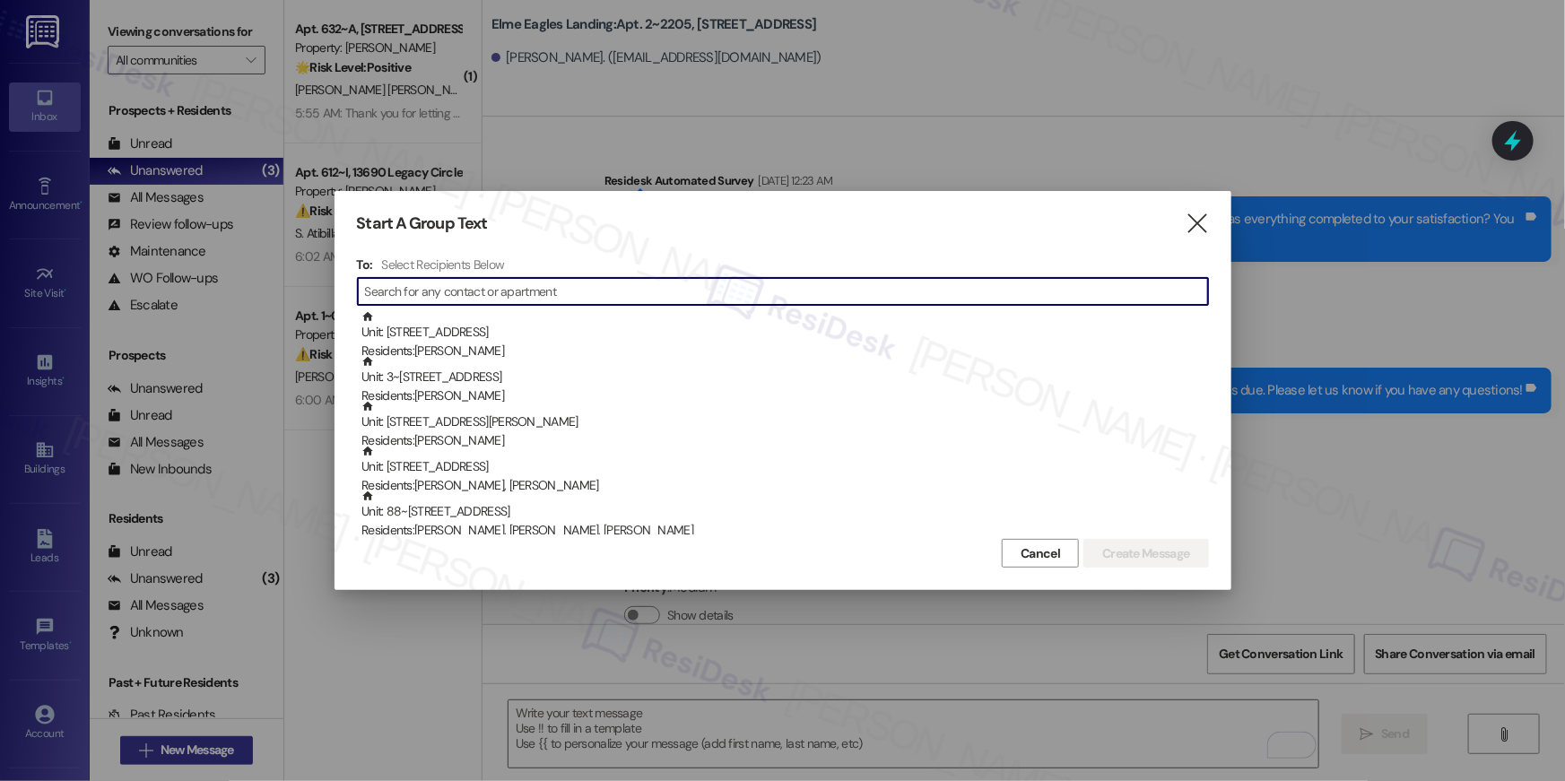
scroll to position [5713, 0]
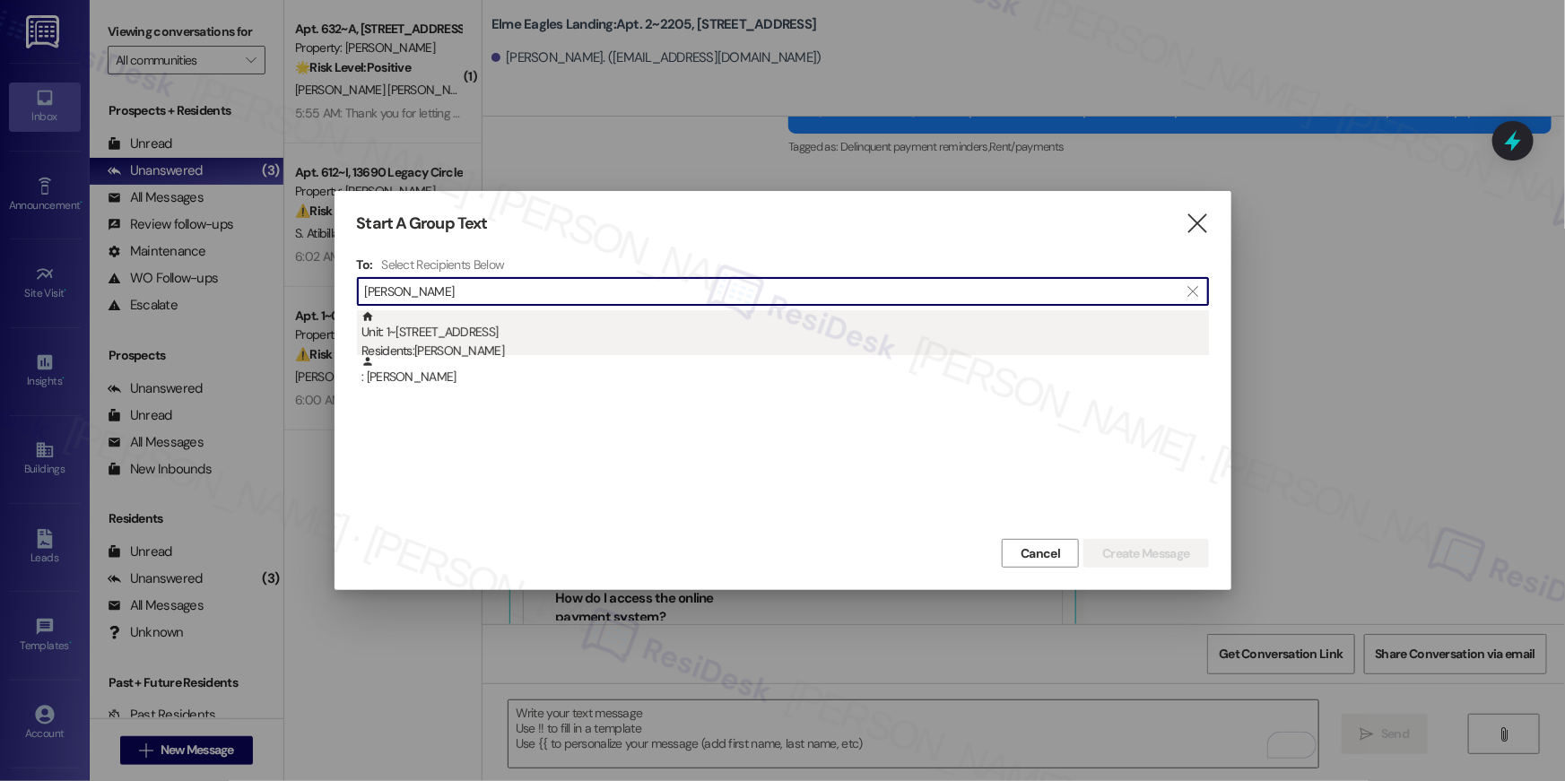
type input "[PERSON_NAME]"
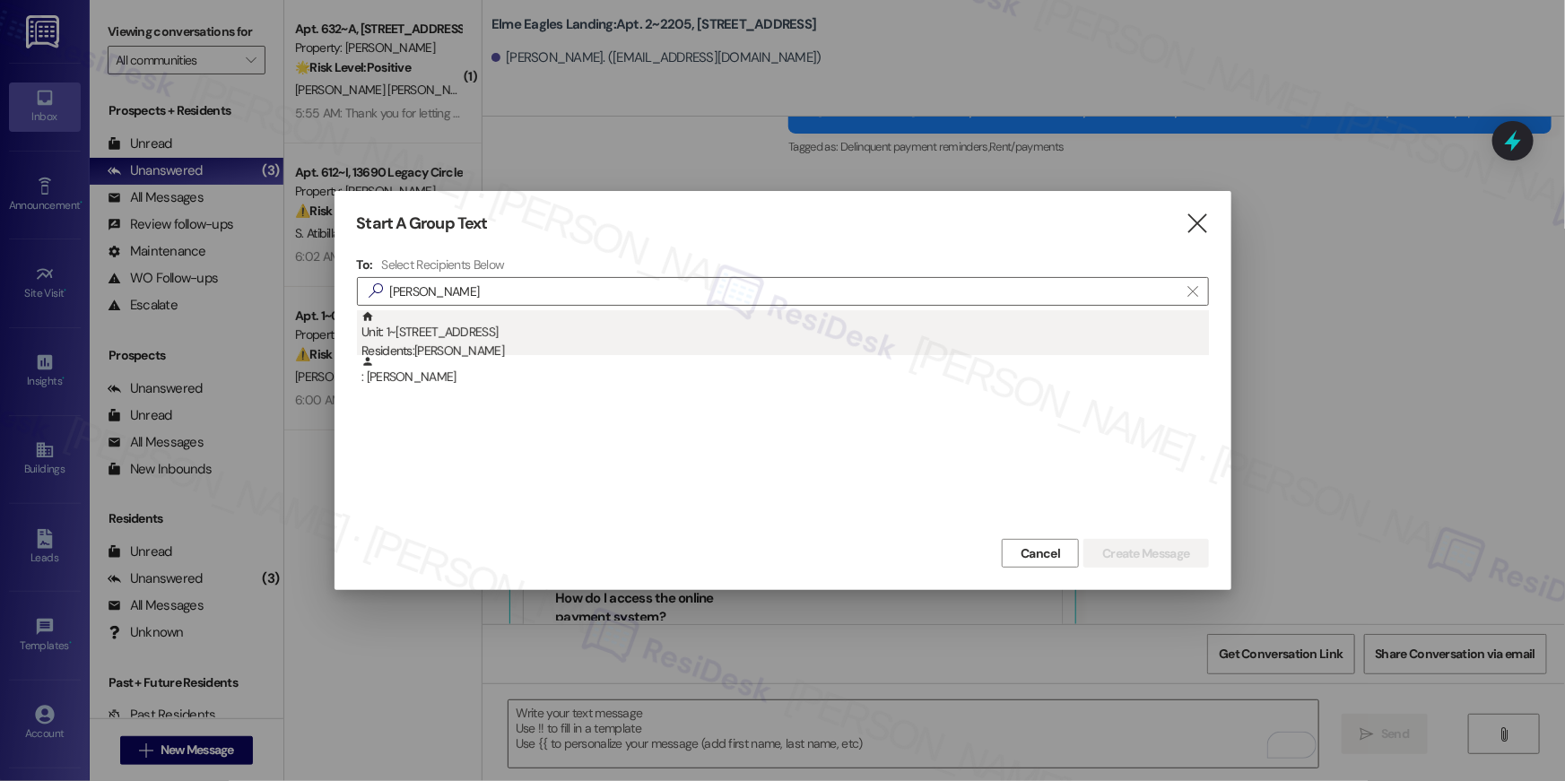
click at [666, 343] on div "Residents: [PERSON_NAME]" at bounding box center [786, 351] width 848 height 19
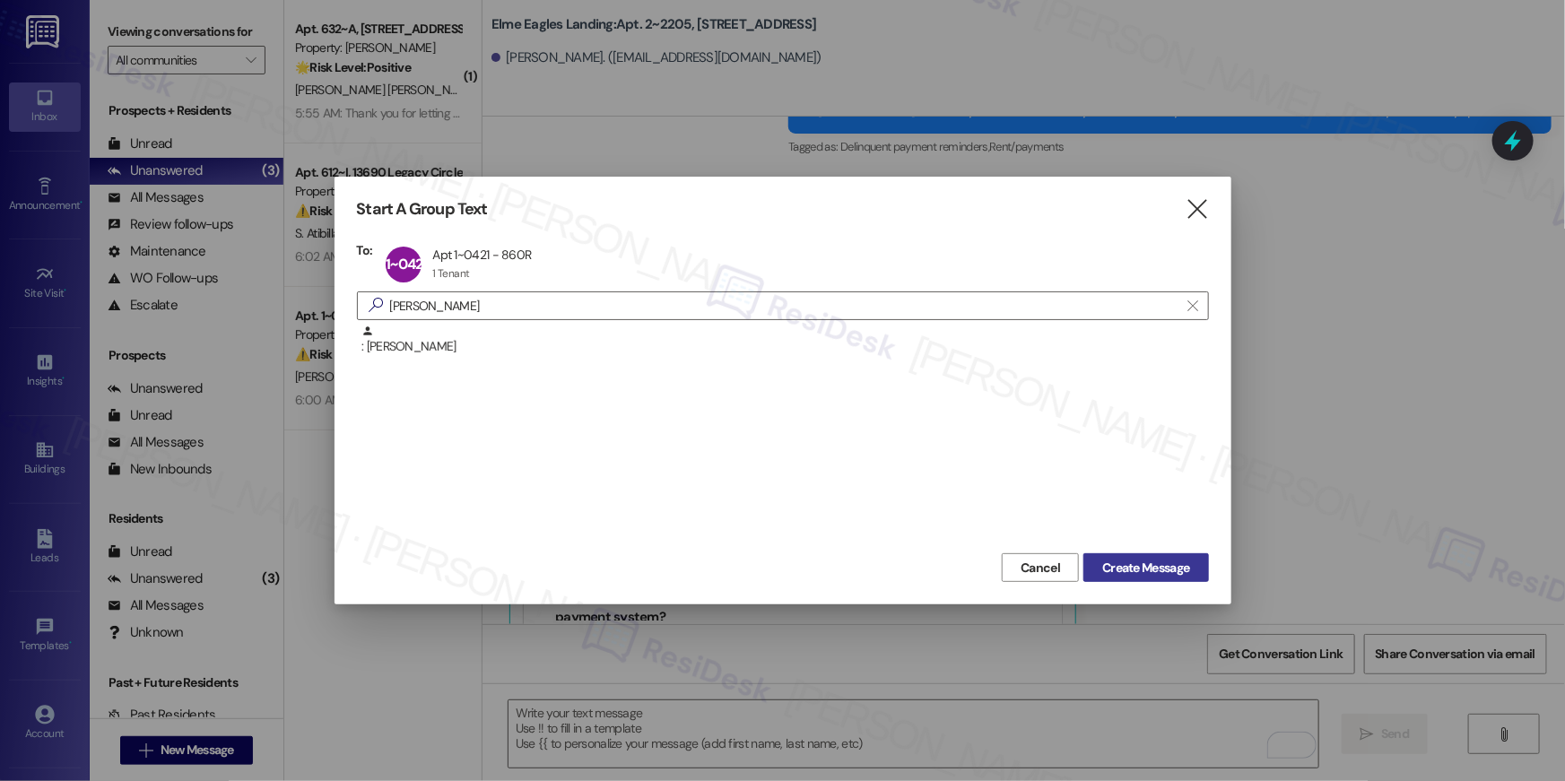
click at [1130, 562] on span "Create Message" at bounding box center [1145, 568] width 87 height 19
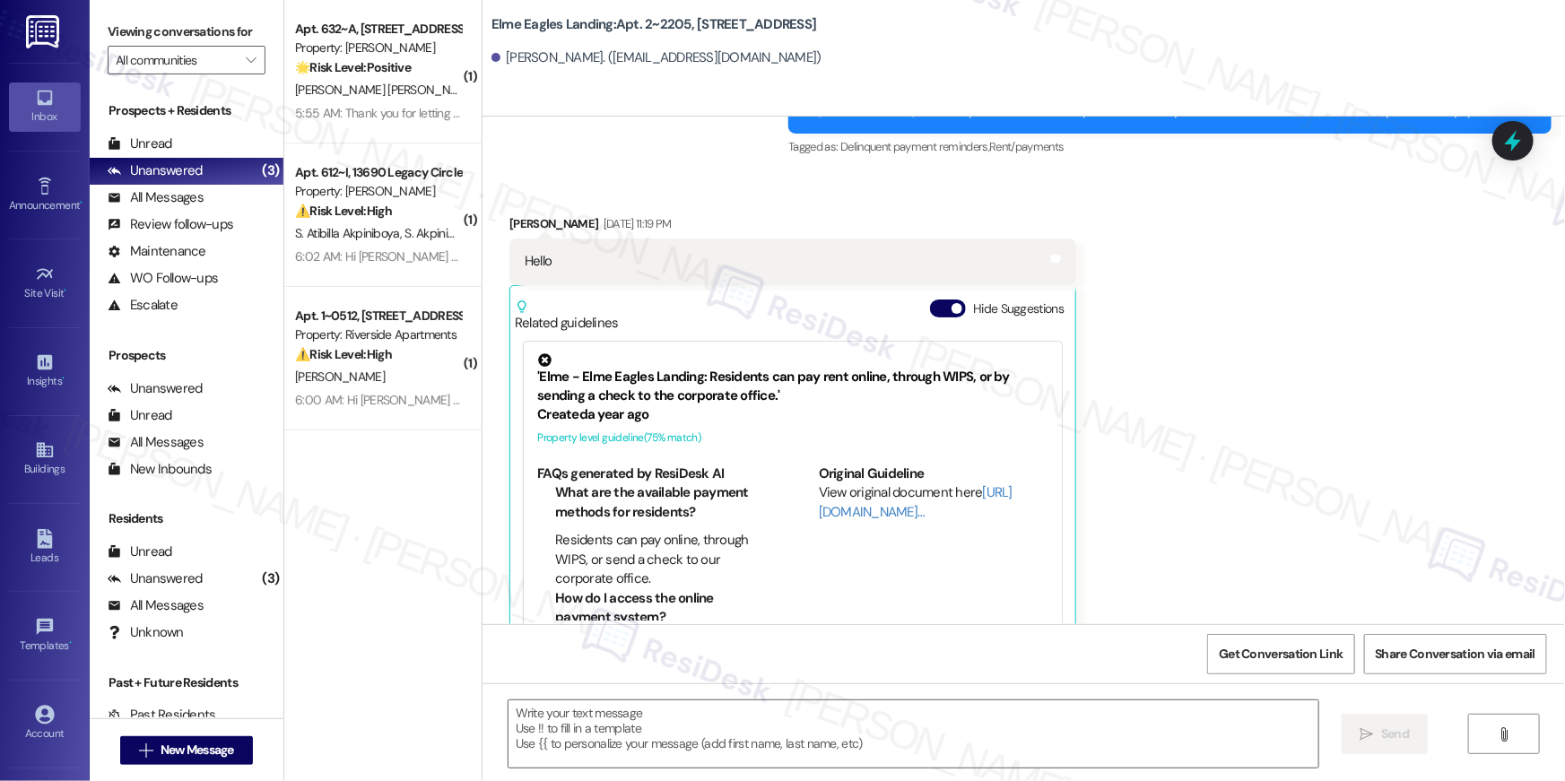
type textarea "Fetching suggested responses. Please feel free to read through the conversation…"
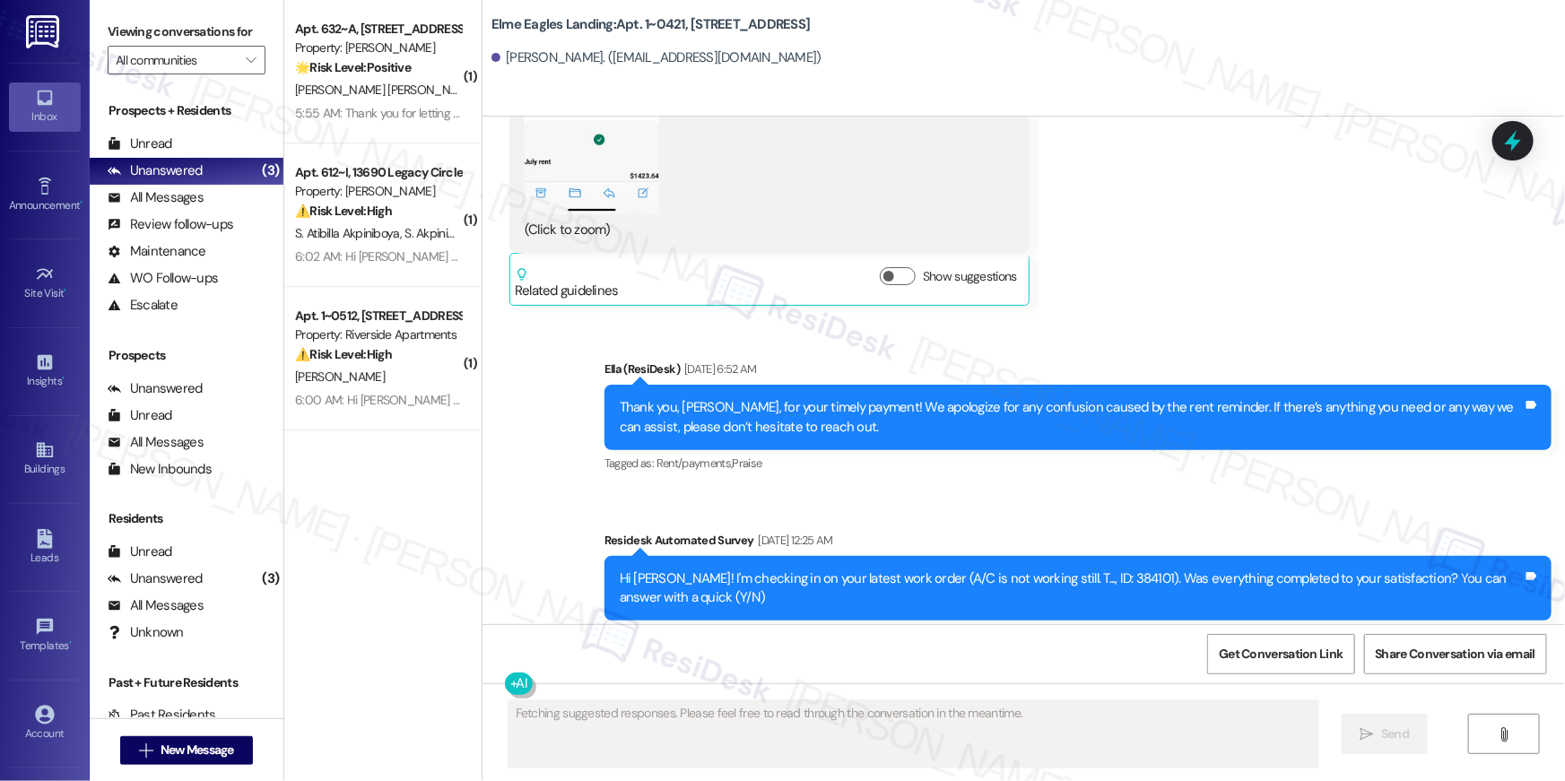
type textarea "Fetching suggested responses. Please feel free to read through the conversation…"
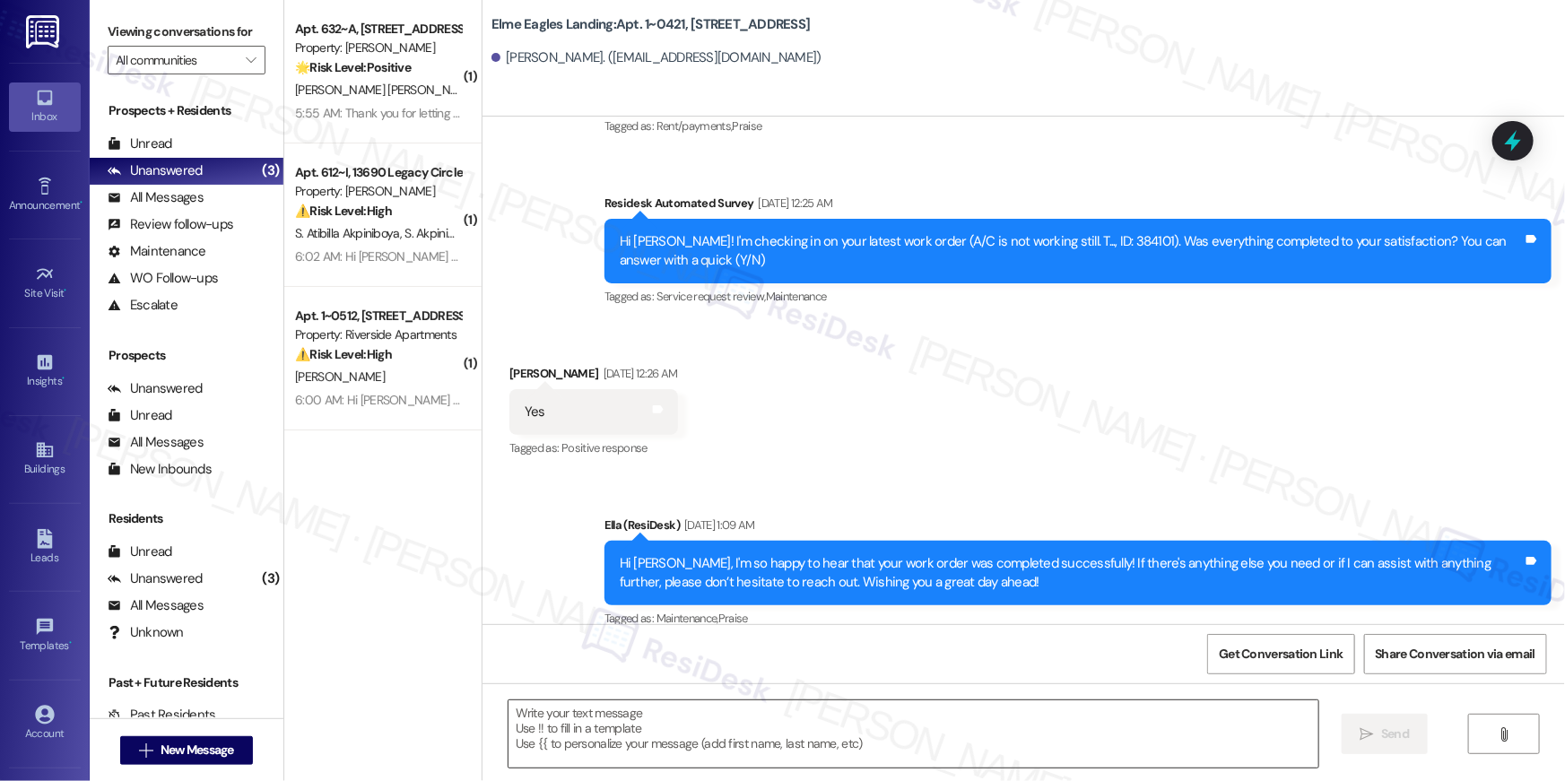
click at [950, 704] on textarea at bounding box center [914, 734] width 810 height 67
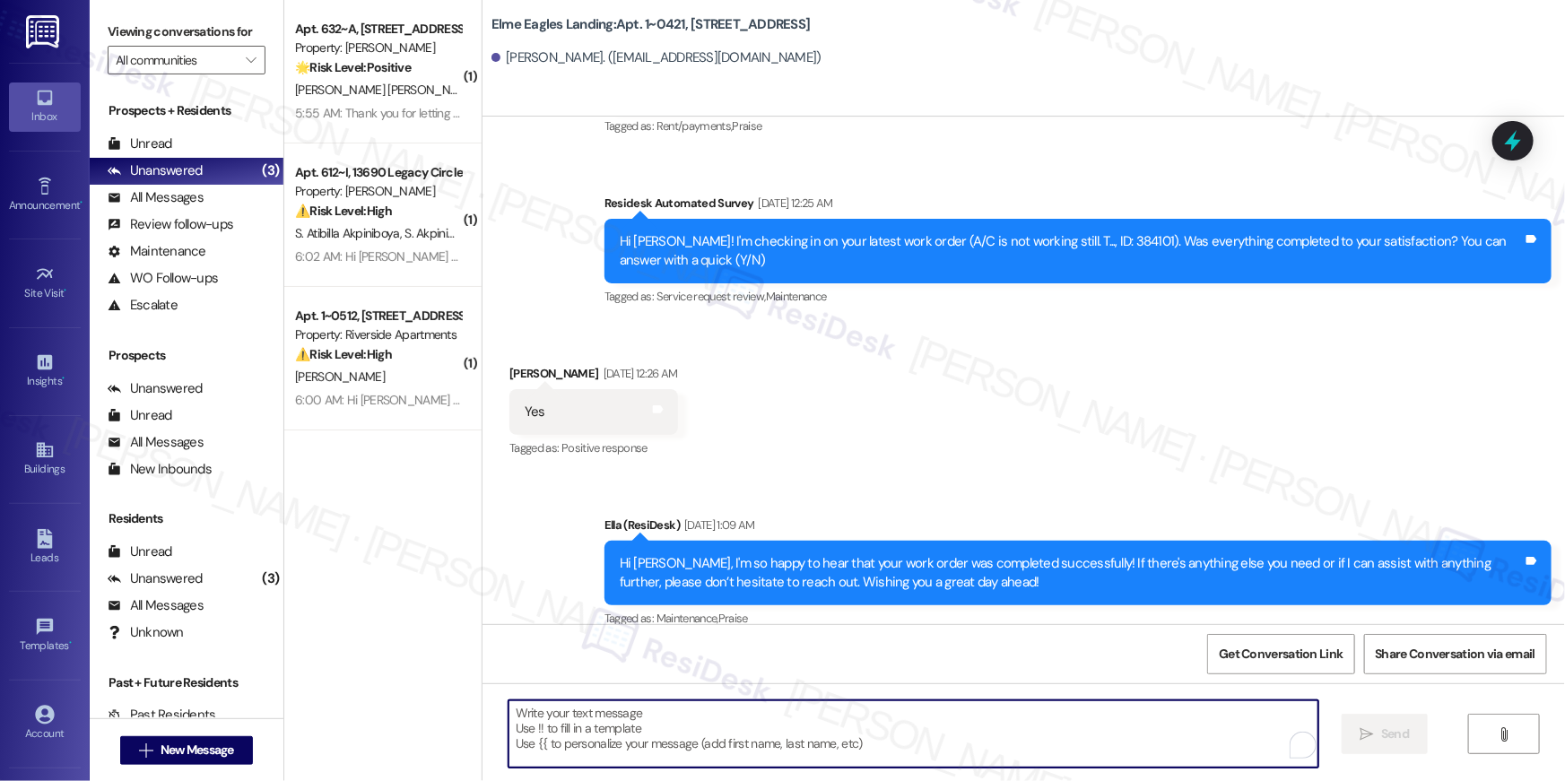
click at [952, 727] on textarea "To enrich screen reader interactions, please activate Accessibility in Grammarl…" at bounding box center [914, 734] width 810 height 67
paste textarea "Hi {{first_name}}, your {{property}} lease renewal offer is now ready! Please r…"
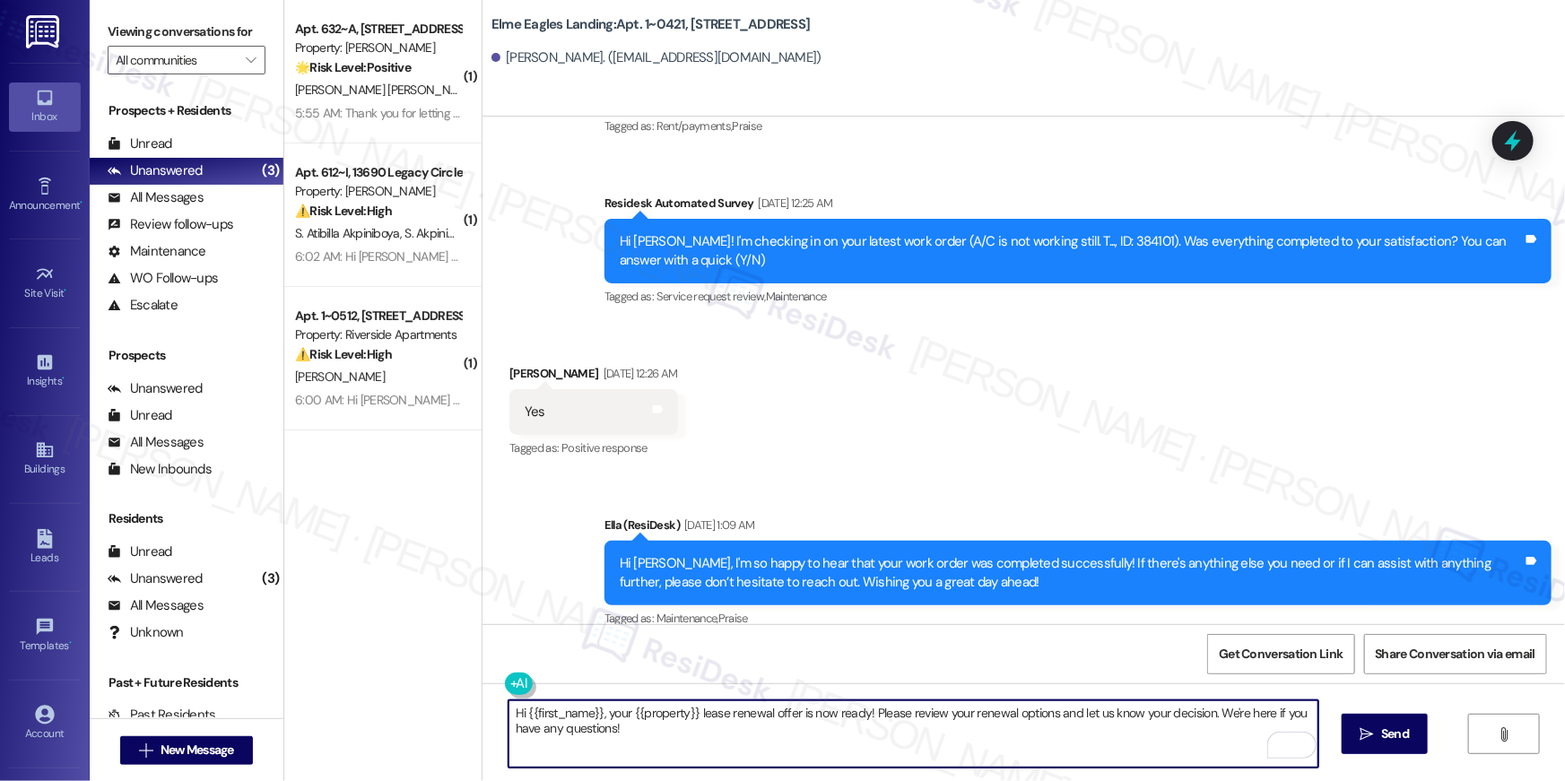
click at [1033, 731] on textarea "Hi {{first_name}}, your {{property}} lease renewal offer is now ready! Please r…" at bounding box center [914, 734] width 810 height 67
type textarea "Hi {{first_name}}, your {{property}} lease renewal offer is now ready! Please r…"
click at [1397, 733] on span "Send" at bounding box center [1395, 734] width 28 height 19
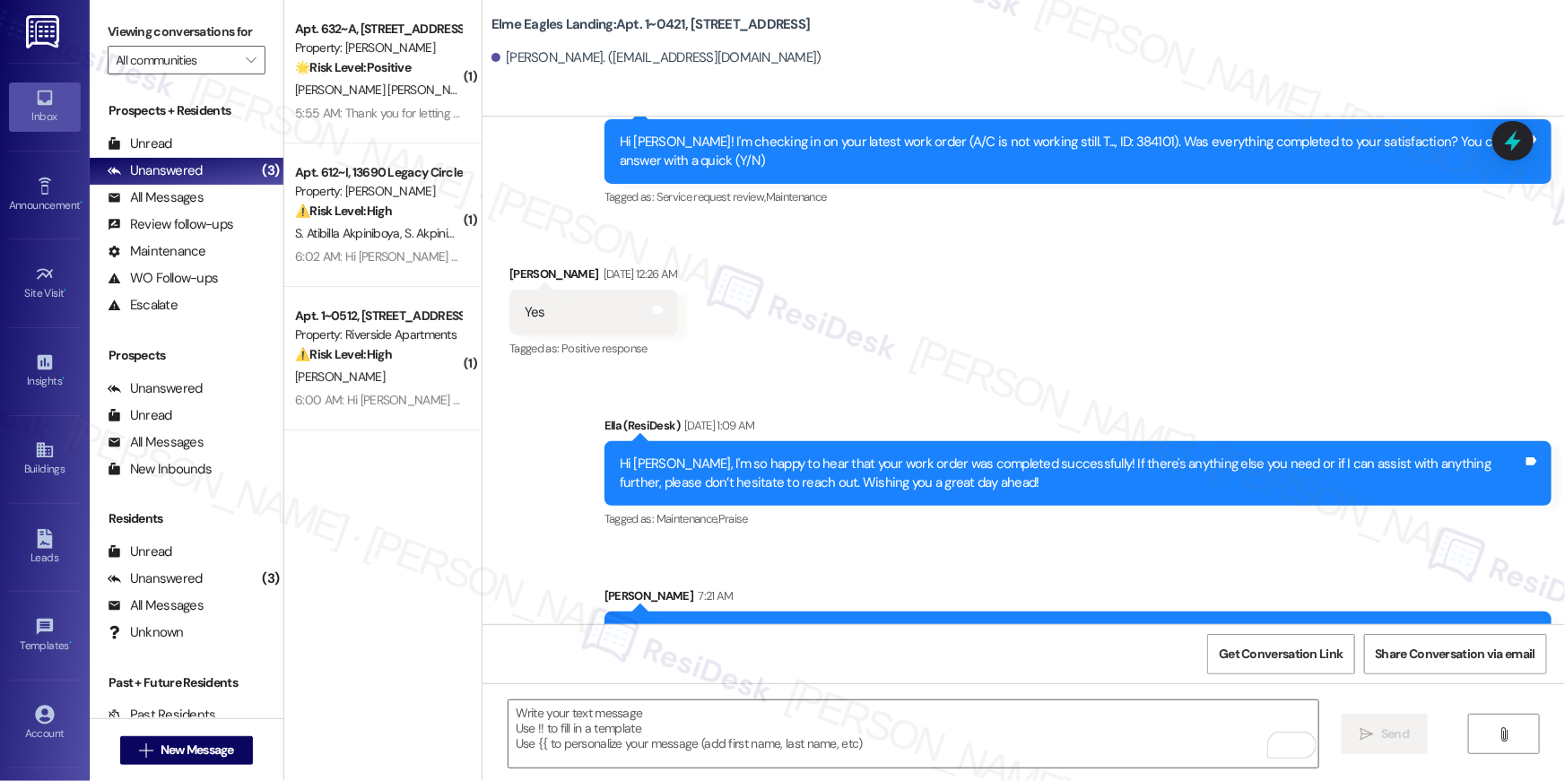
scroll to position [5993, 0]
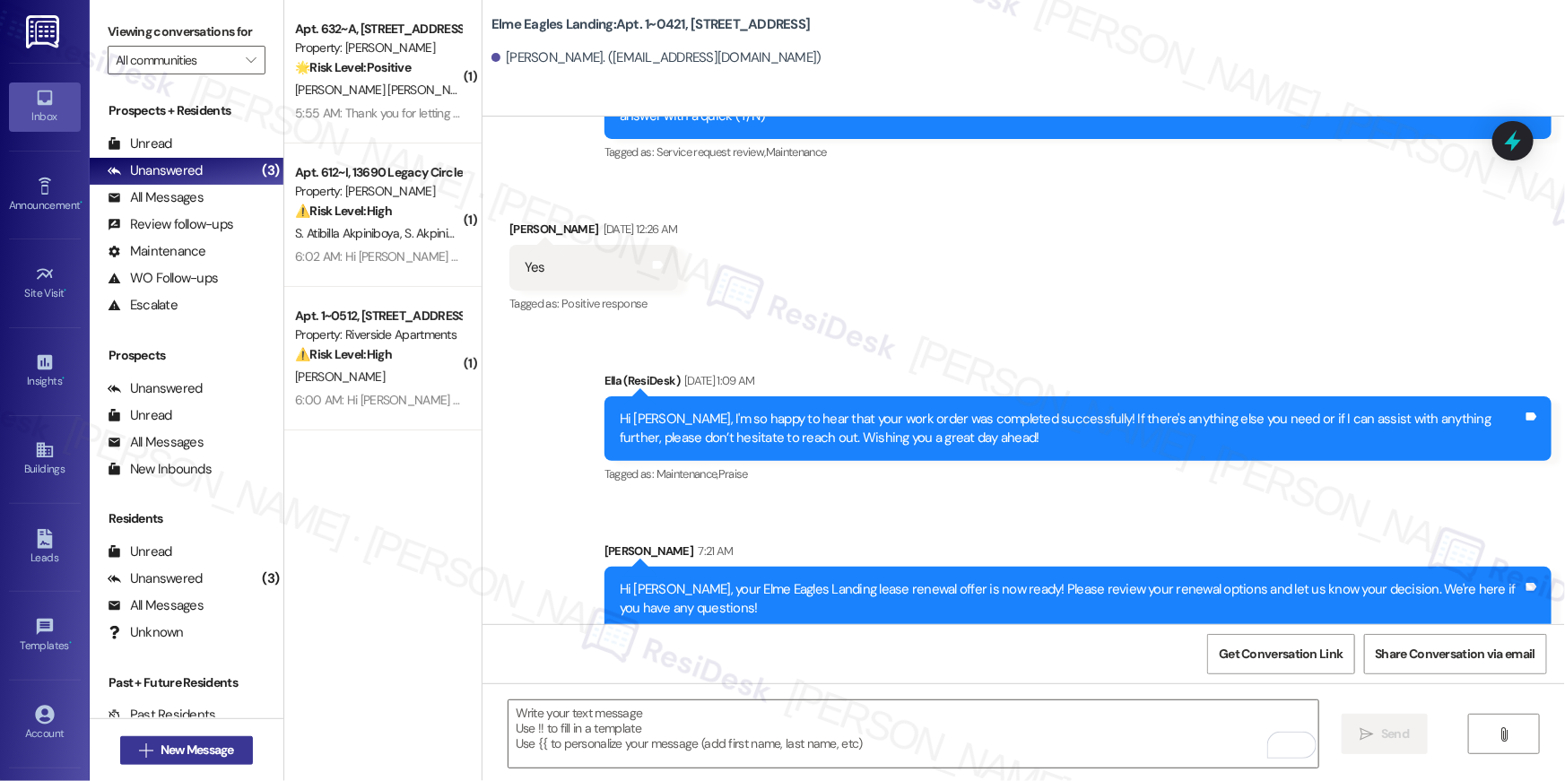
click at [228, 753] on span "New Message" at bounding box center [198, 750] width 74 height 19
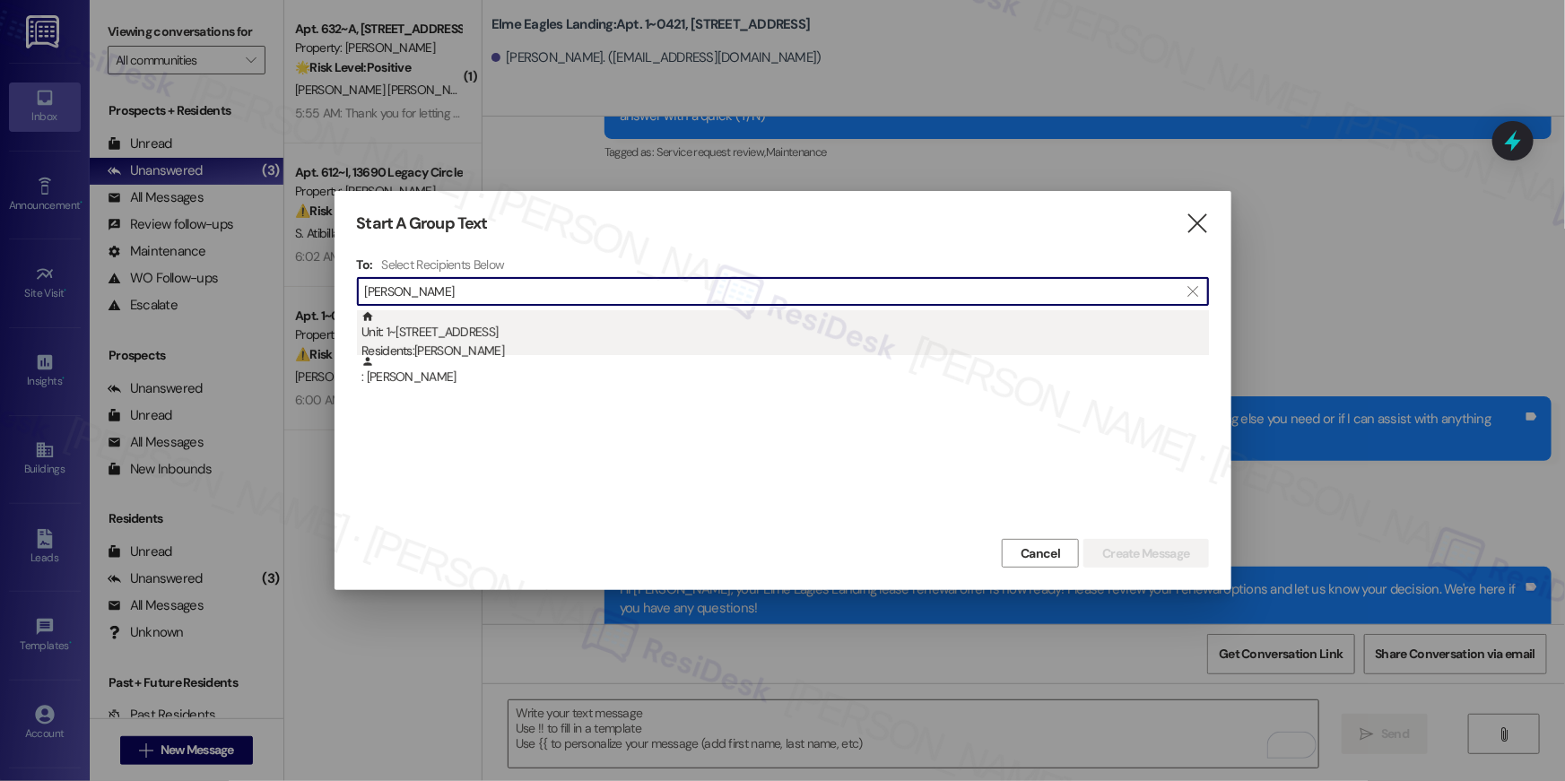
type input "[PERSON_NAME]"
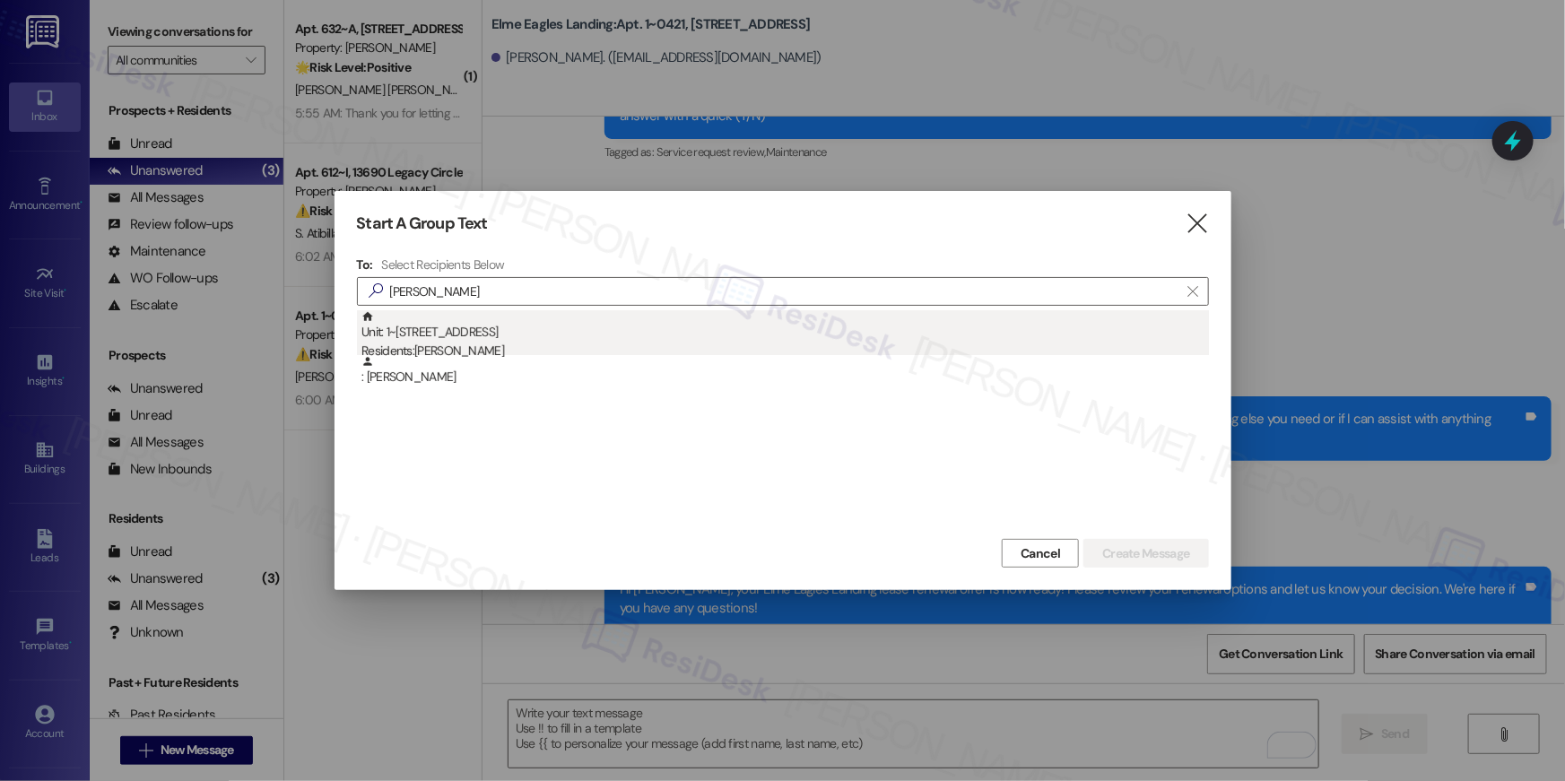
click at [568, 345] on div "Residents: [PERSON_NAME]" at bounding box center [786, 351] width 848 height 19
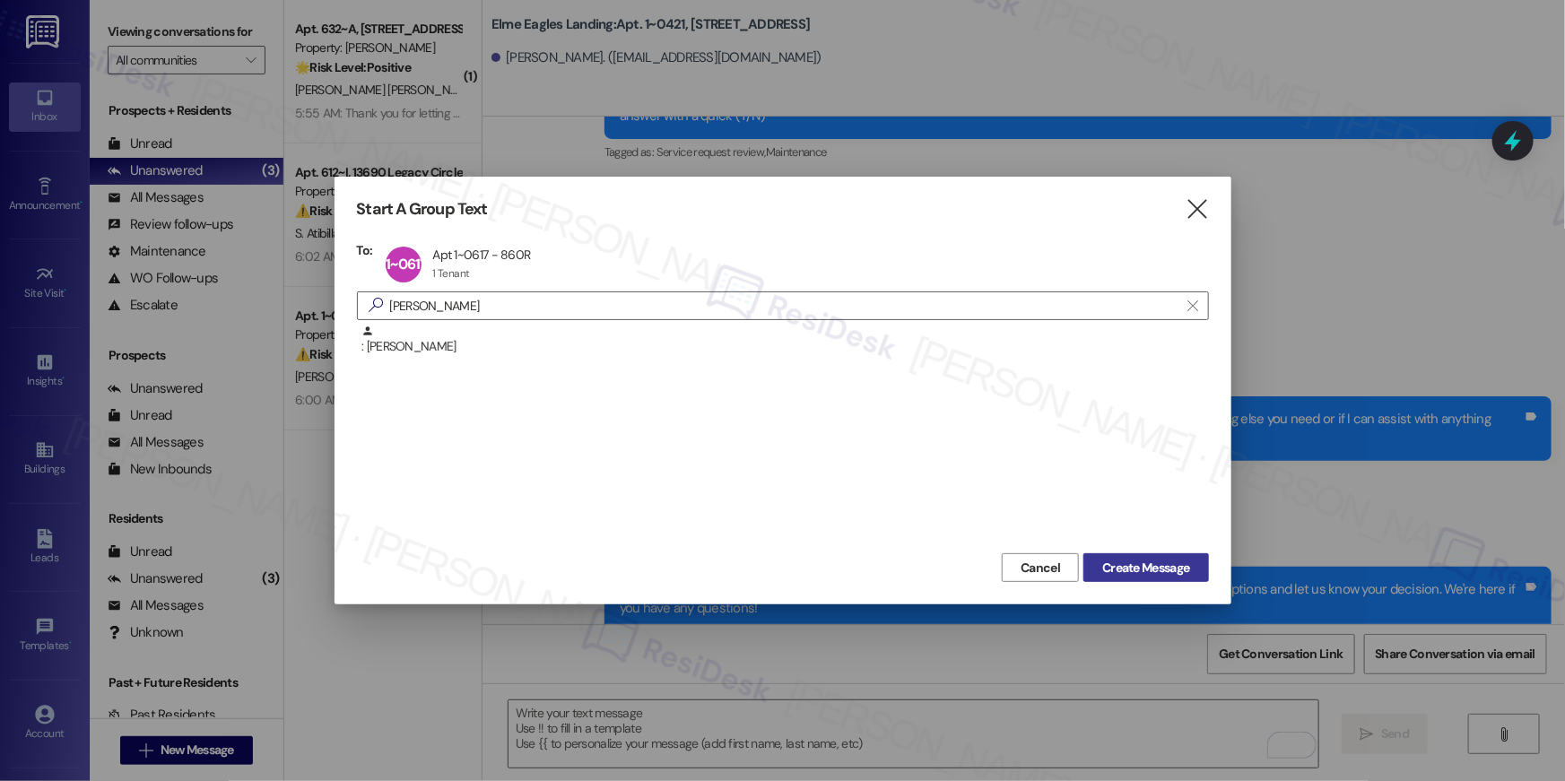
click at [1124, 570] on span "Create Message" at bounding box center [1145, 568] width 87 height 19
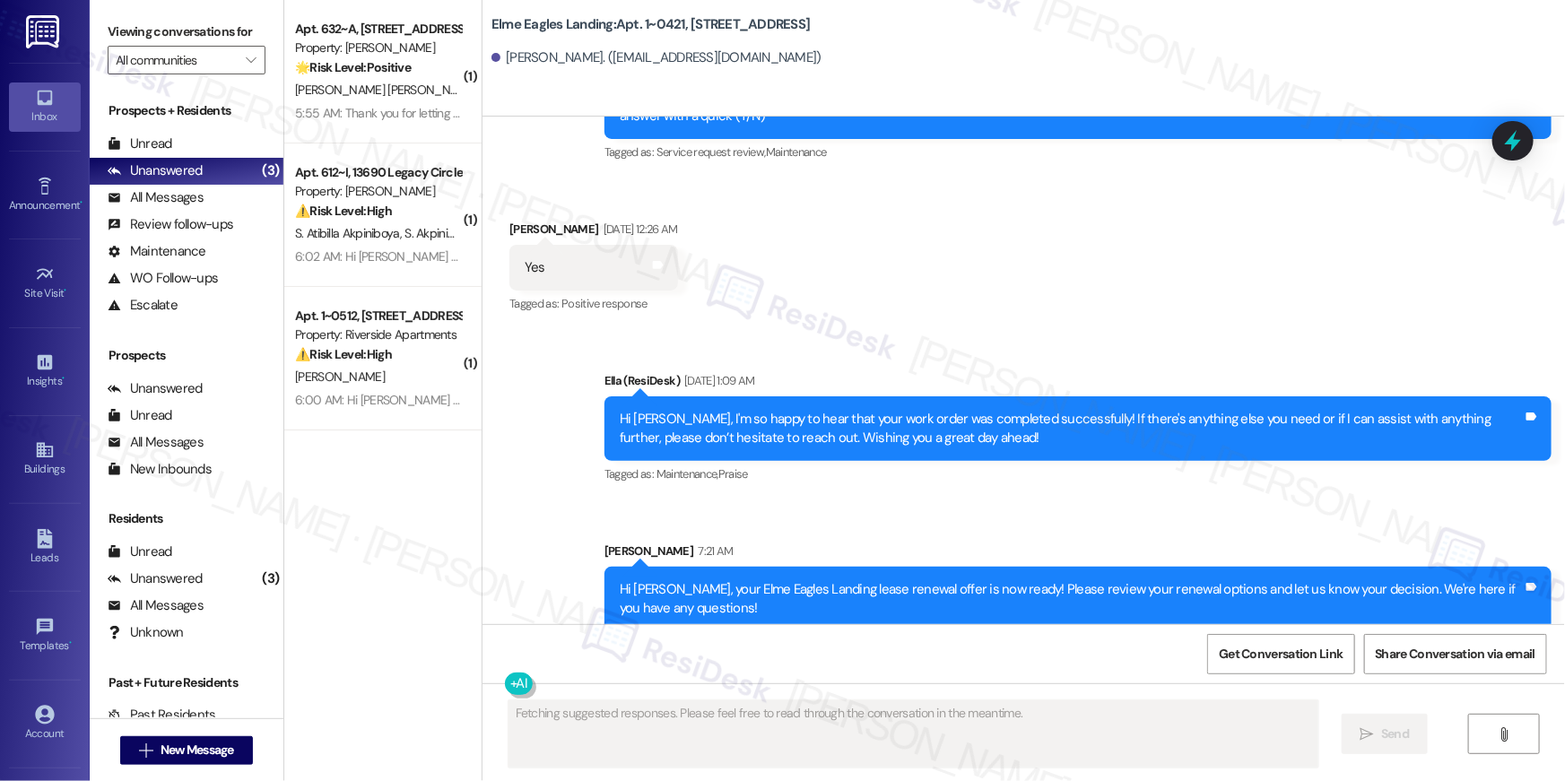
type textarea "Fetching suggested responses. Please feel free to read through the conversation…"
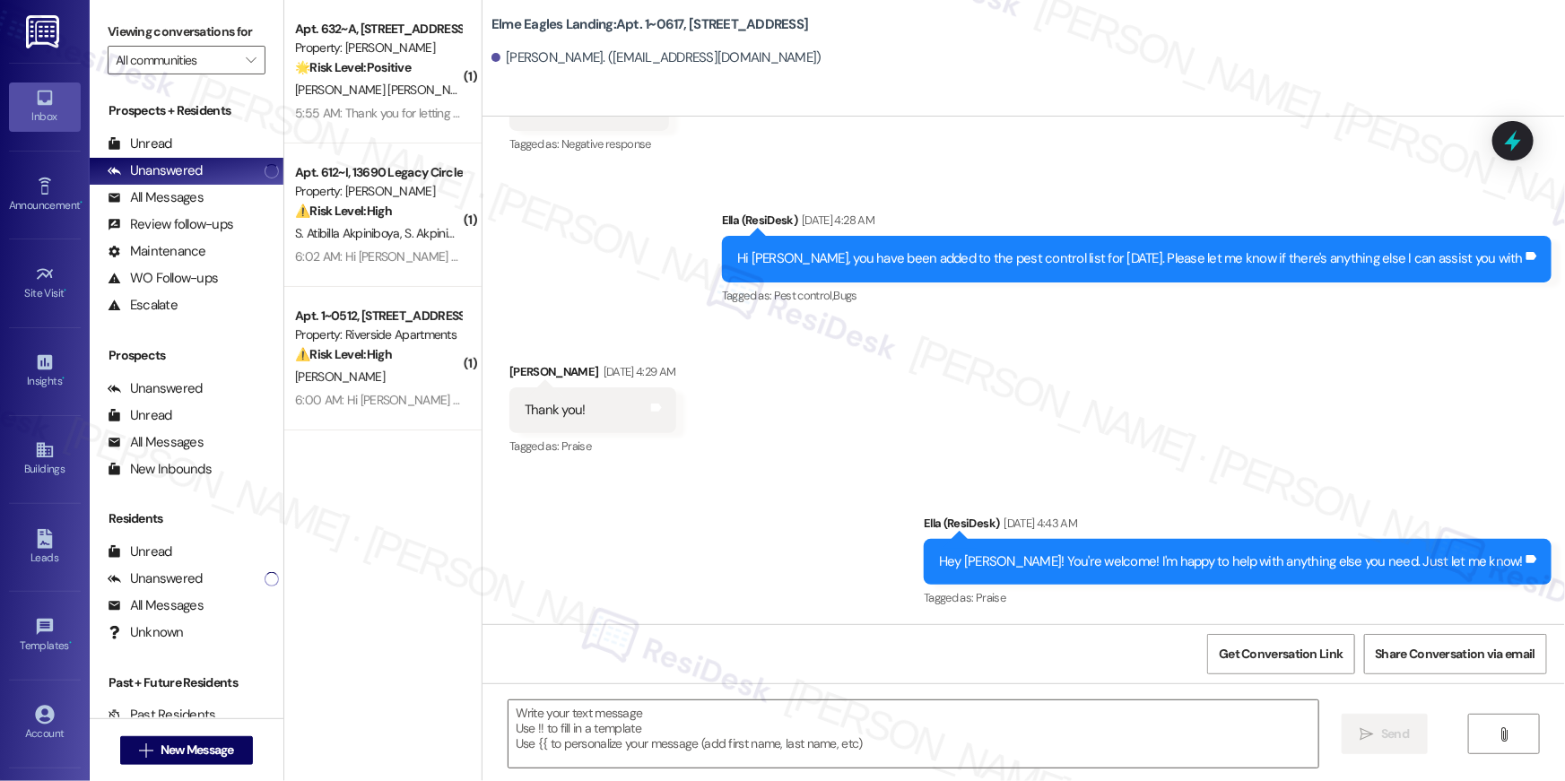
scroll to position [1767, 0]
click at [915, 736] on textarea at bounding box center [914, 734] width 810 height 67
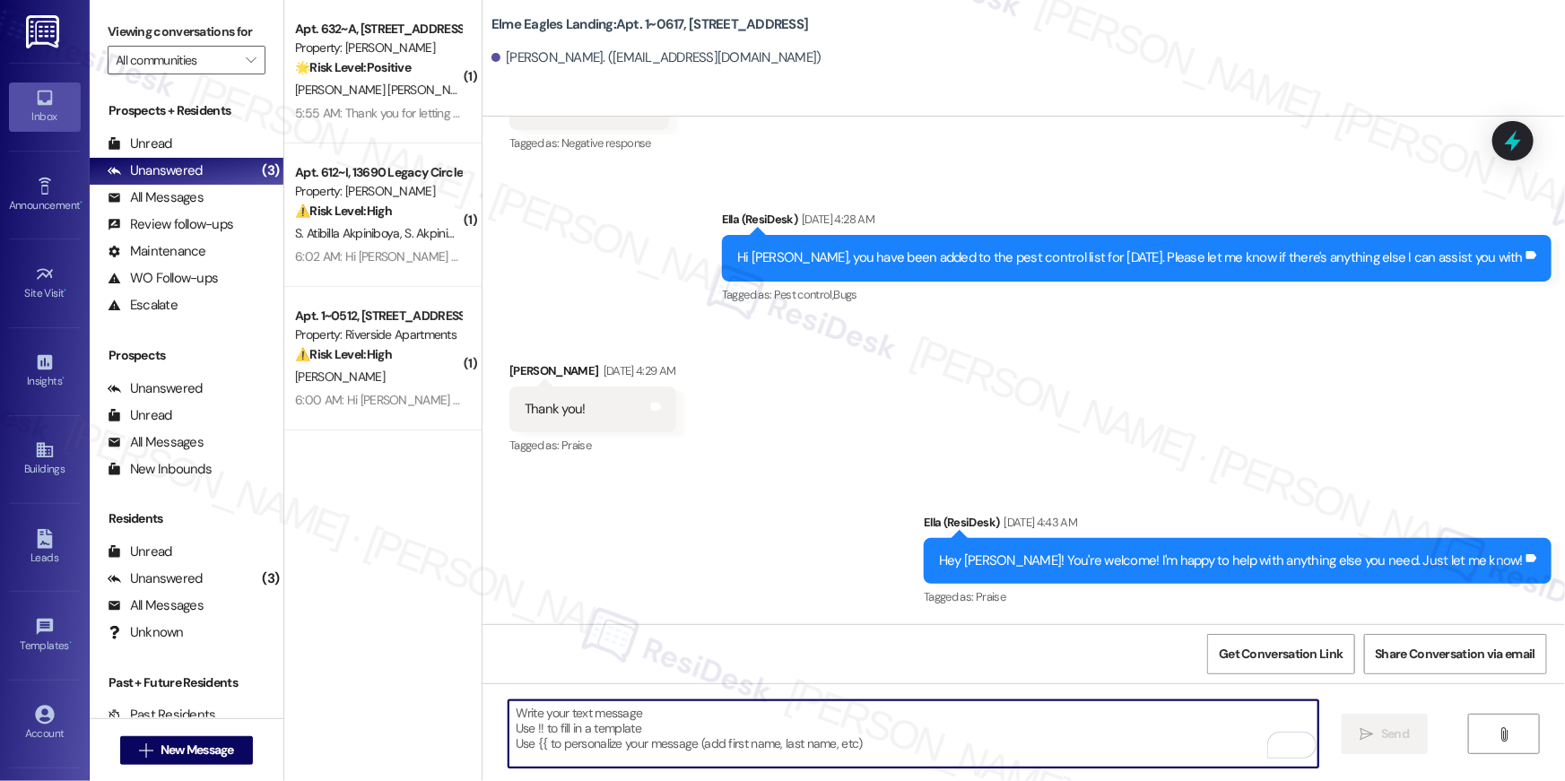
click at [680, 575] on div "Sent via SMS [PERSON_NAME] (ResiDesk) [DATE] 4:43 AM Hey [PERSON_NAME]! You're …" at bounding box center [1024, 549] width 1083 height 152
click at [936, 719] on textarea "To enrich screen reader interactions, please activate Accessibility in Grammarl…" at bounding box center [914, 734] width 810 height 67
paste textarea "Hi {{first_name}}, your {{property}} lease renewal offer is now ready! Please r…"
type textarea "Hi {{first_name}}, your {{property}} lease renewal offer is now ready! Please r…"
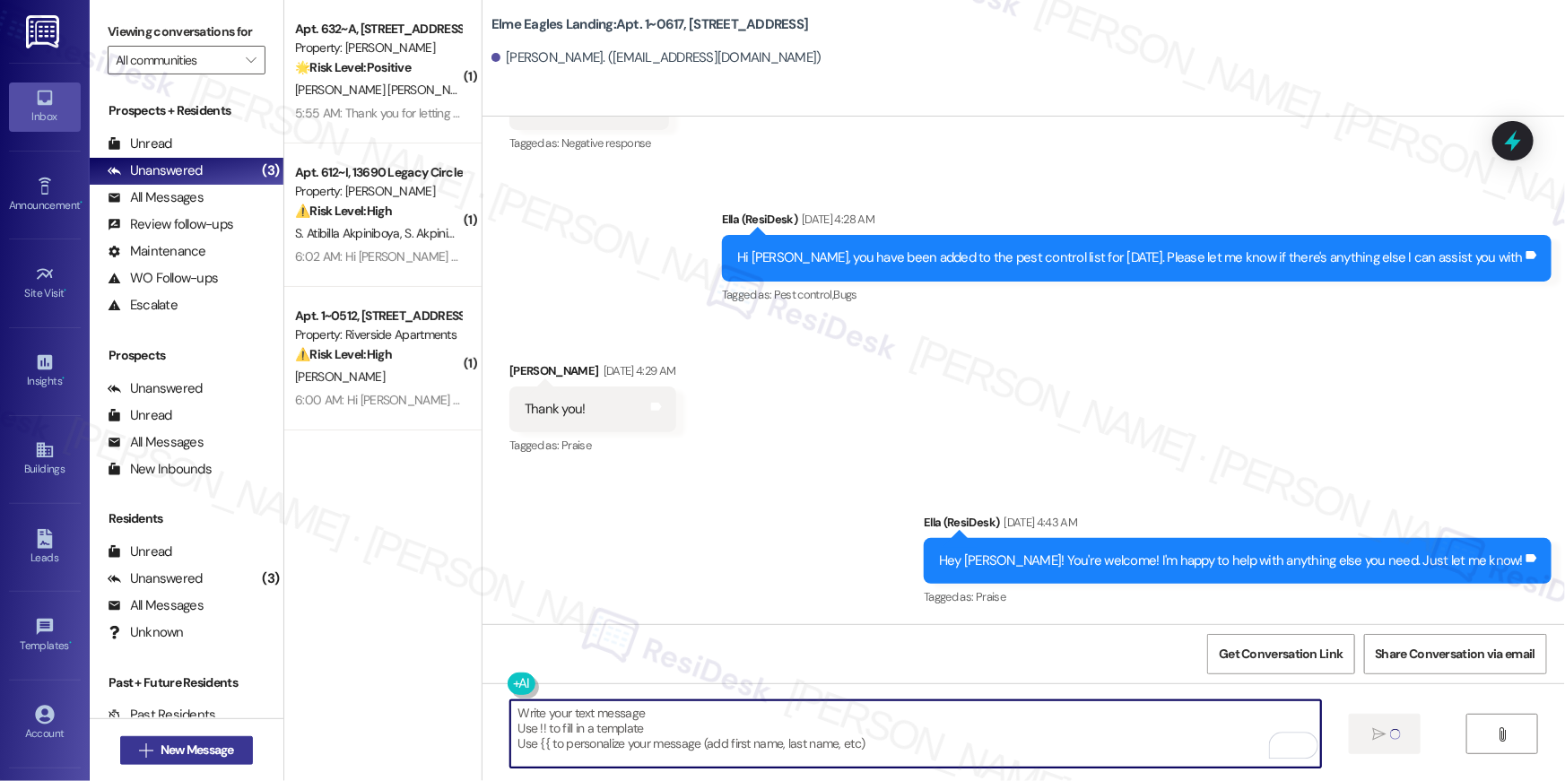
scroll to position [1766, 0]
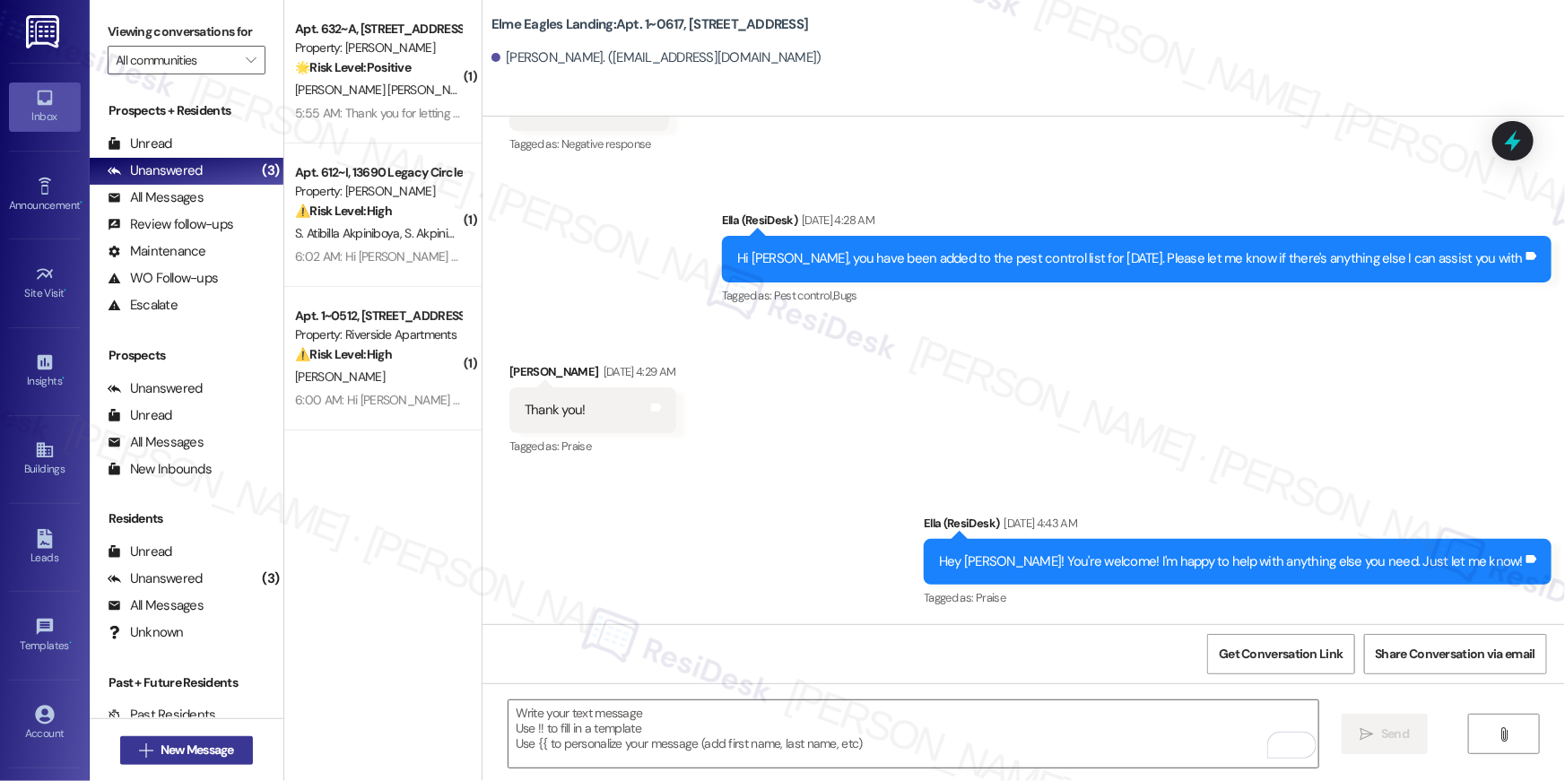
click at [231, 751] on span "New Message" at bounding box center [197, 750] width 81 height 19
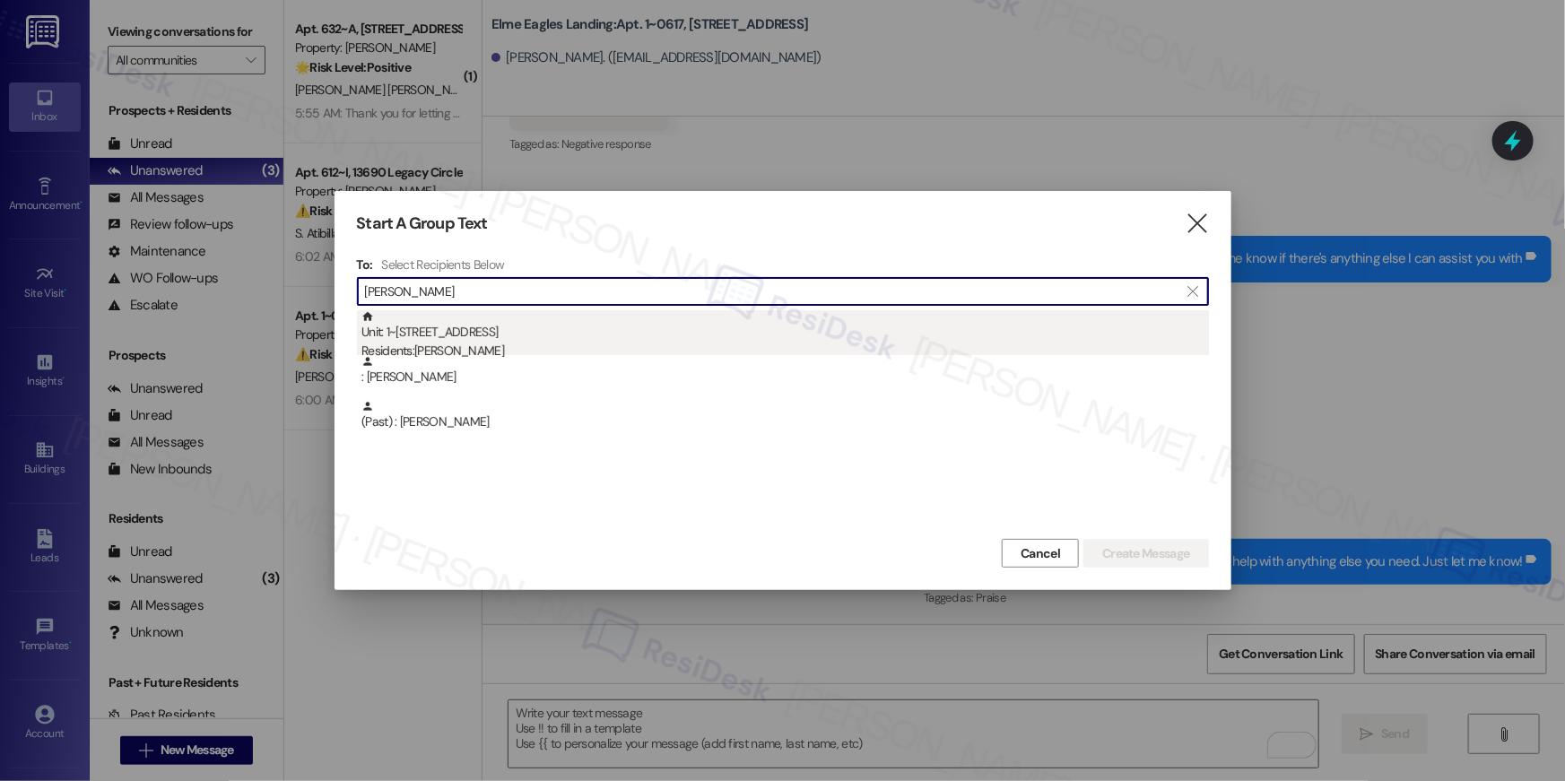
type input "[PERSON_NAME]"
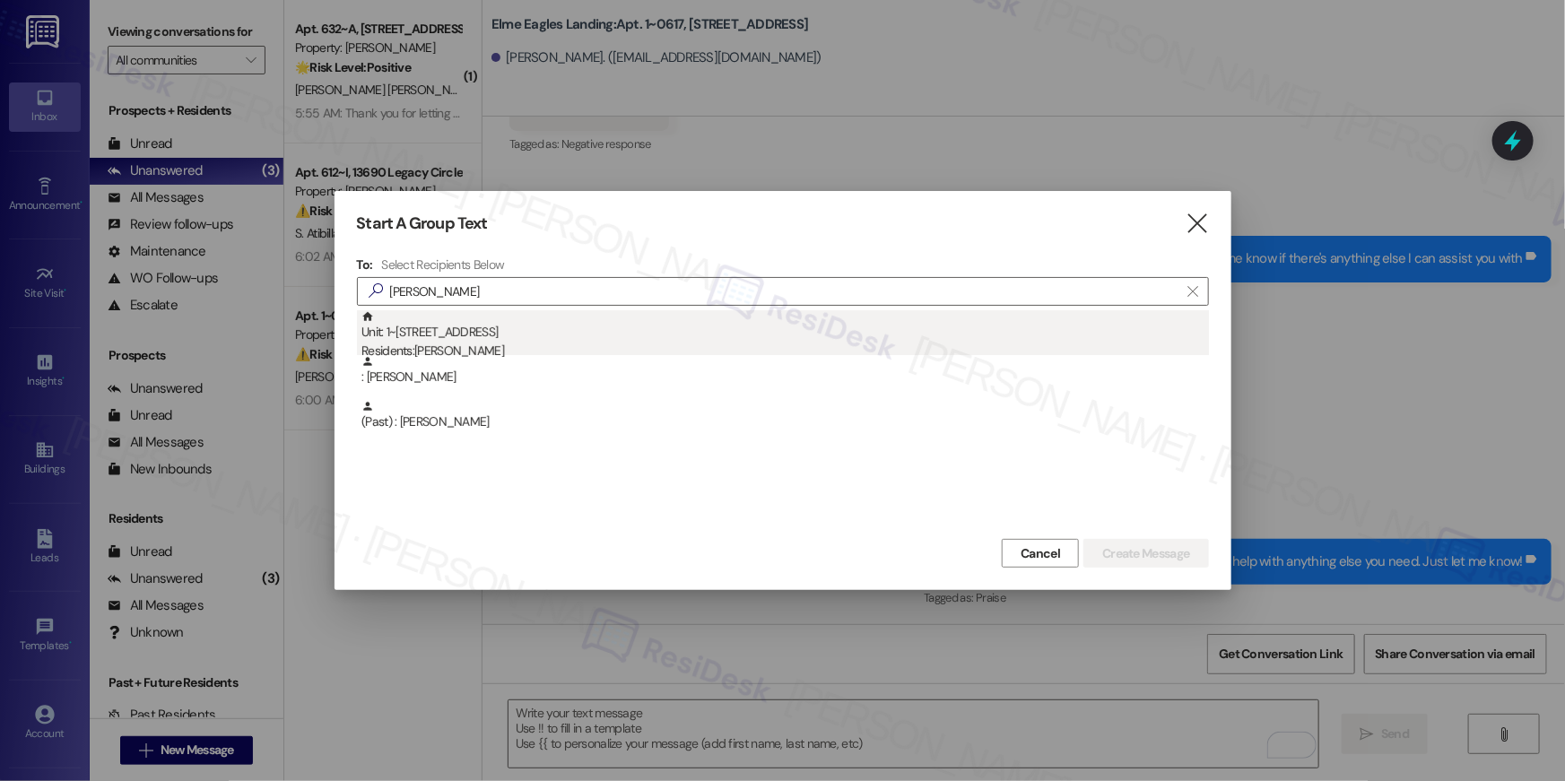
click at [538, 336] on div "Unit: 1~[STREET_ADDRESS] Residents: [PERSON_NAME]" at bounding box center [786, 335] width 848 height 51
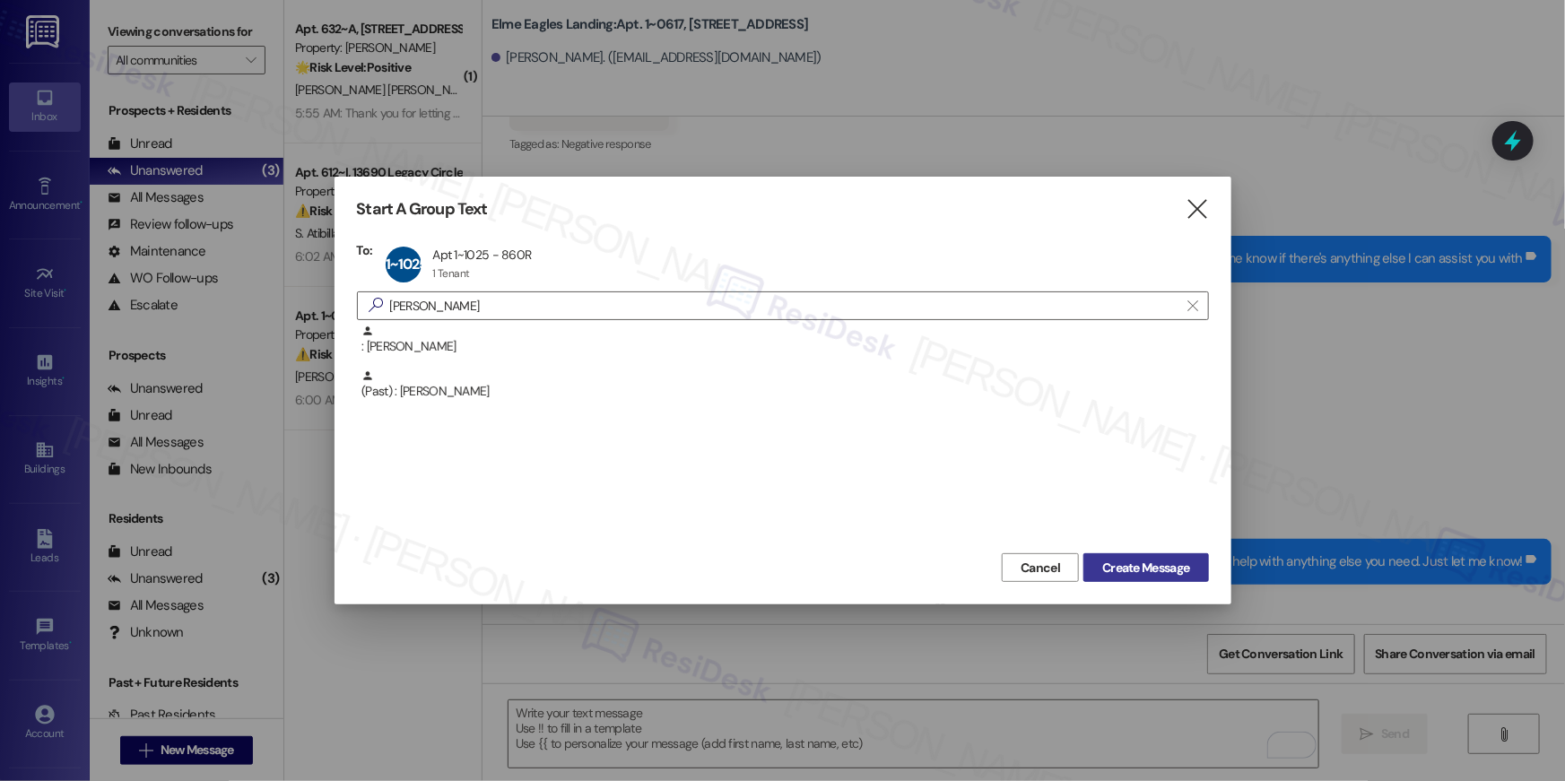
click at [1146, 570] on span "Create Message" at bounding box center [1145, 568] width 87 height 19
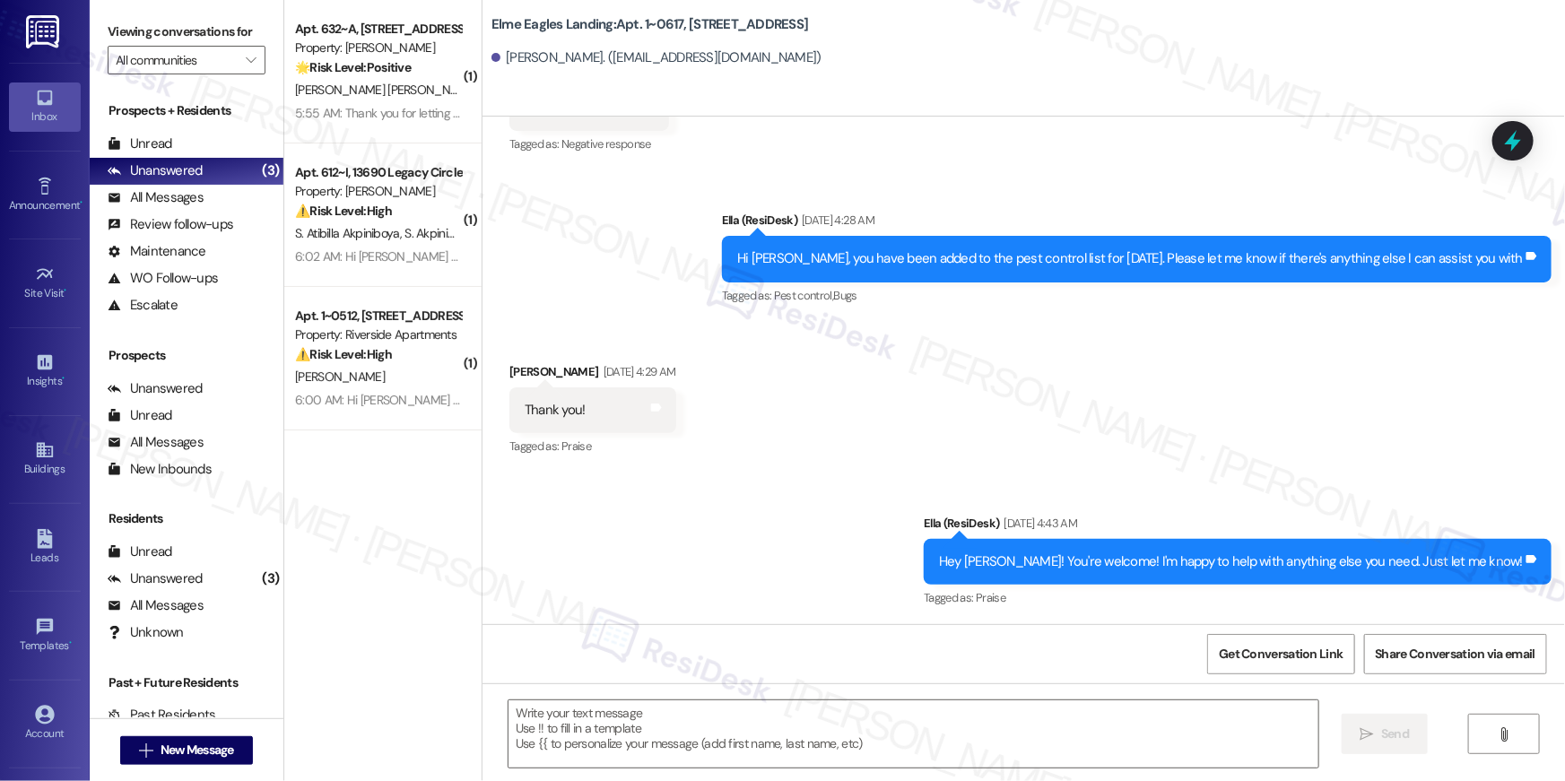
type textarea "Fetching suggested responses. Please feel free to read through the conversation…"
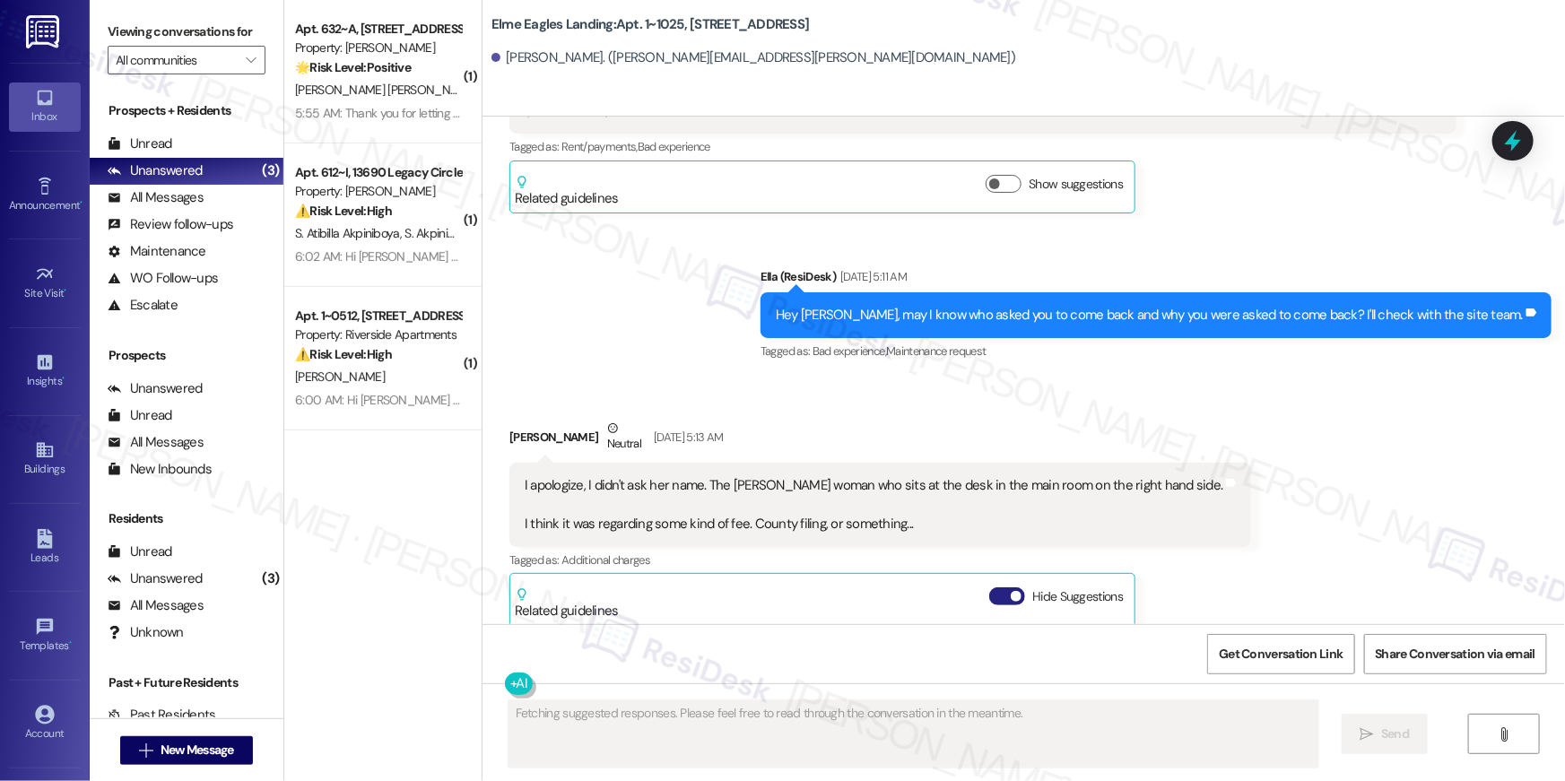
scroll to position [34207, 0]
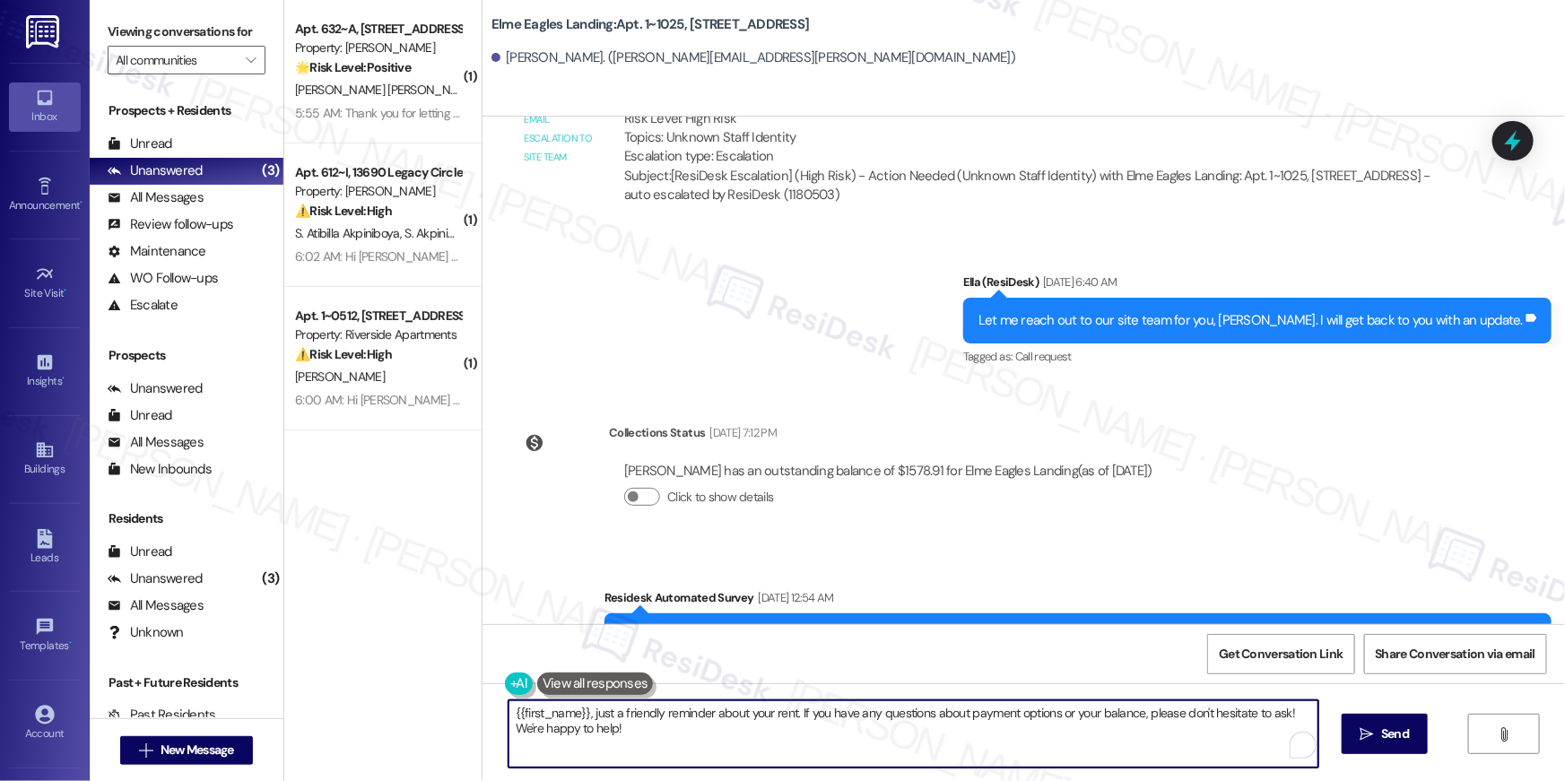
click at [1010, 723] on textarea "{{first_name}}, just a friendly reminder about your rent. If you have any quest…" at bounding box center [914, 734] width 810 height 67
paste textarea "Hi {{first_name}}, your {{property}} lease renewal offer is now ready! Please r…"
type textarea "Hi {{first_name}}, your {{property}} lease renewal offer is now ready! Please r…"
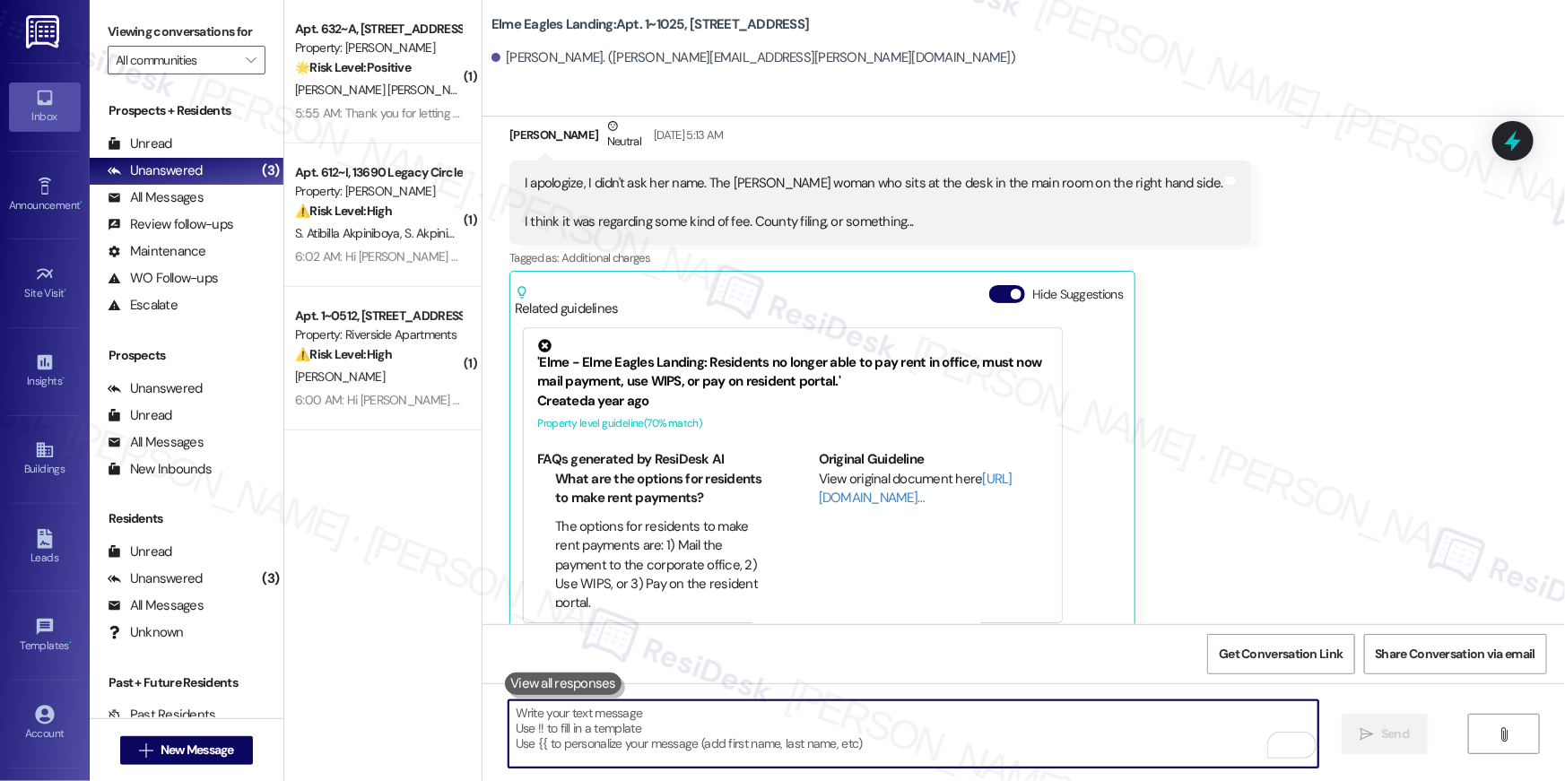
scroll to position [33500, 0]
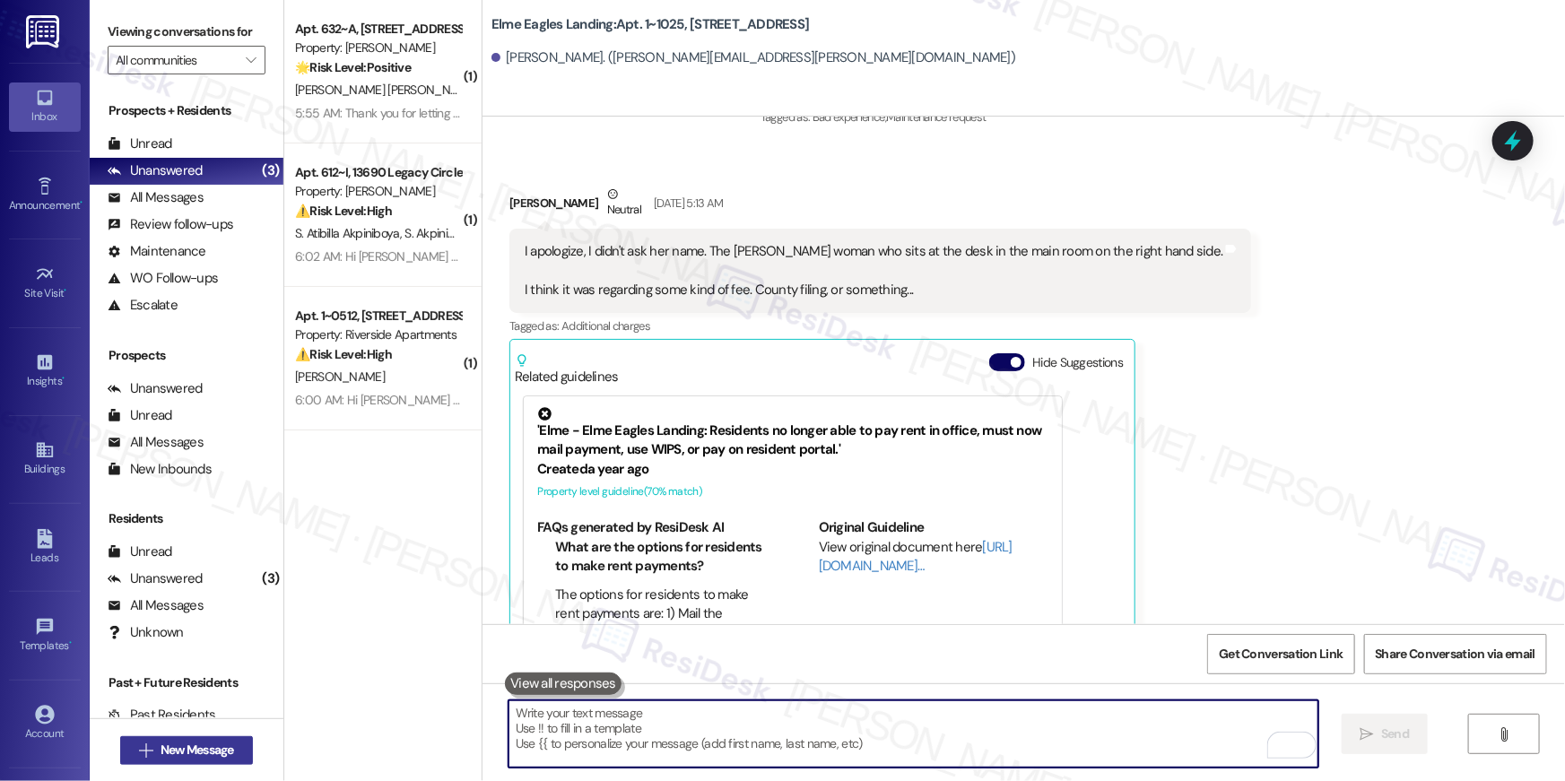
click at [218, 749] on span "New Message" at bounding box center [198, 750] width 74 height 19
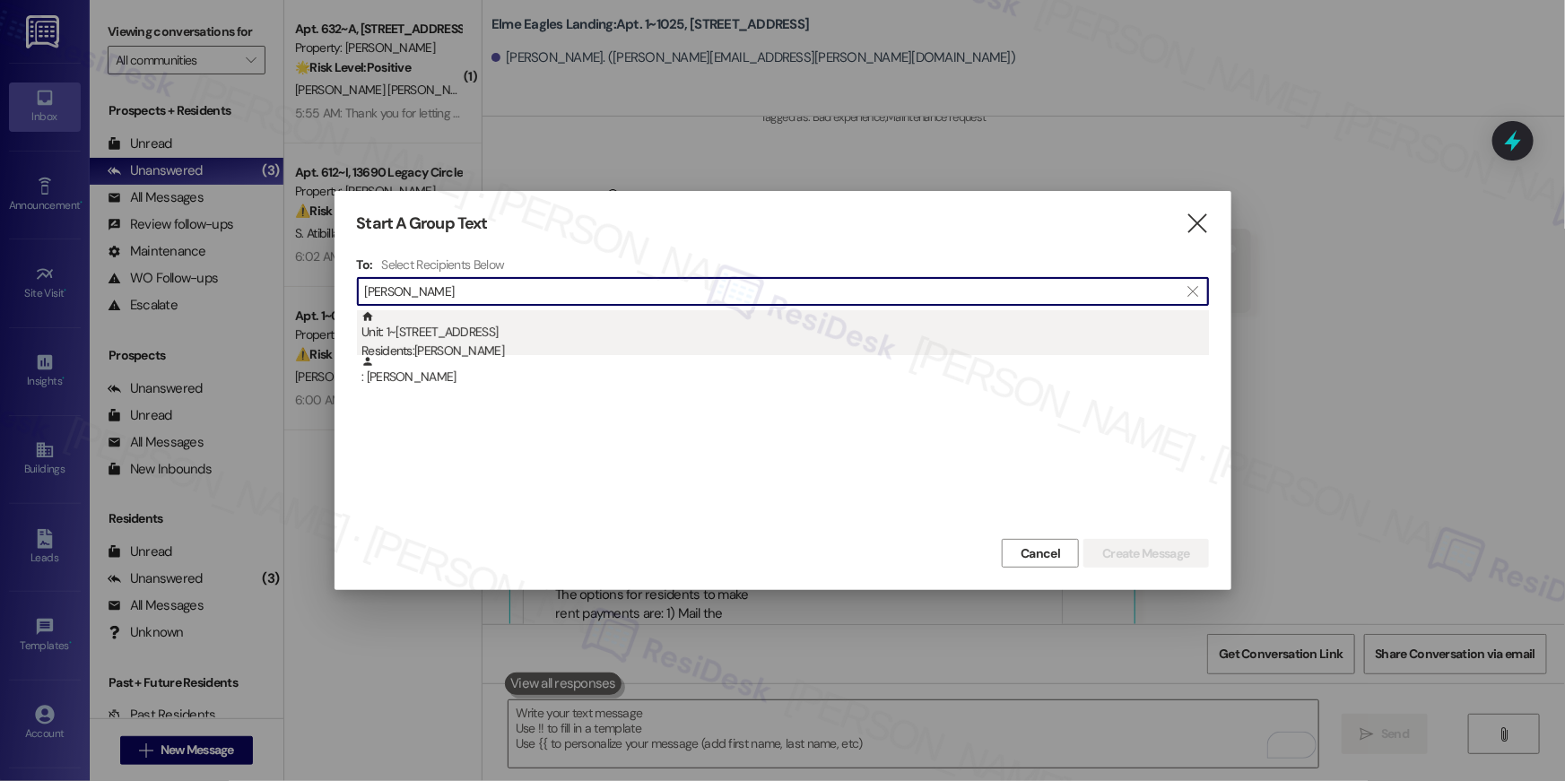
type input "[PERSON_NAME]"
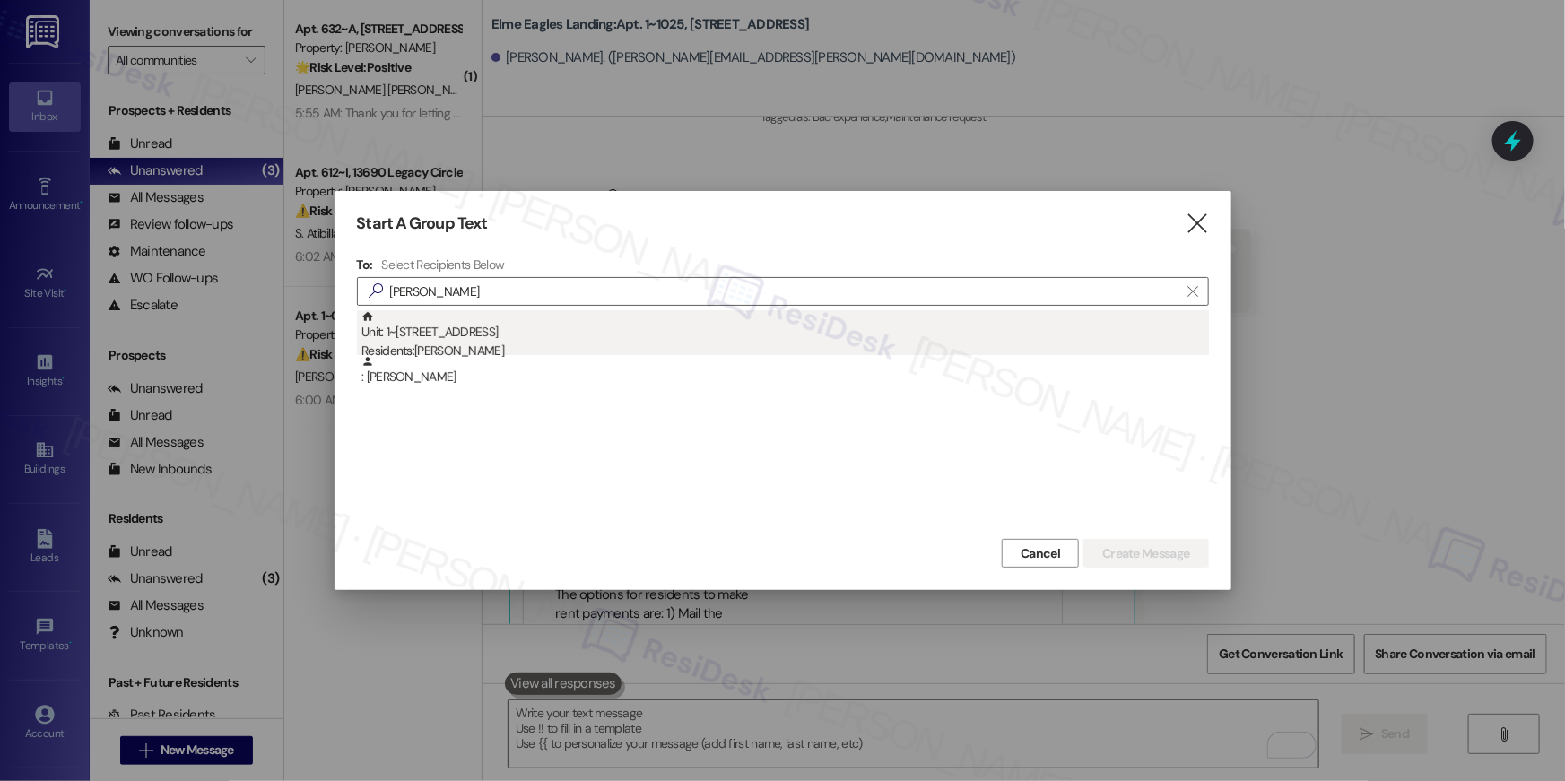
click at [569, 339] on div "Unit: 1~0317 - [STREET_ADDRESS] Residents: [PERSON_NAME]" at bounding box center [786, 335] width 848 height 51
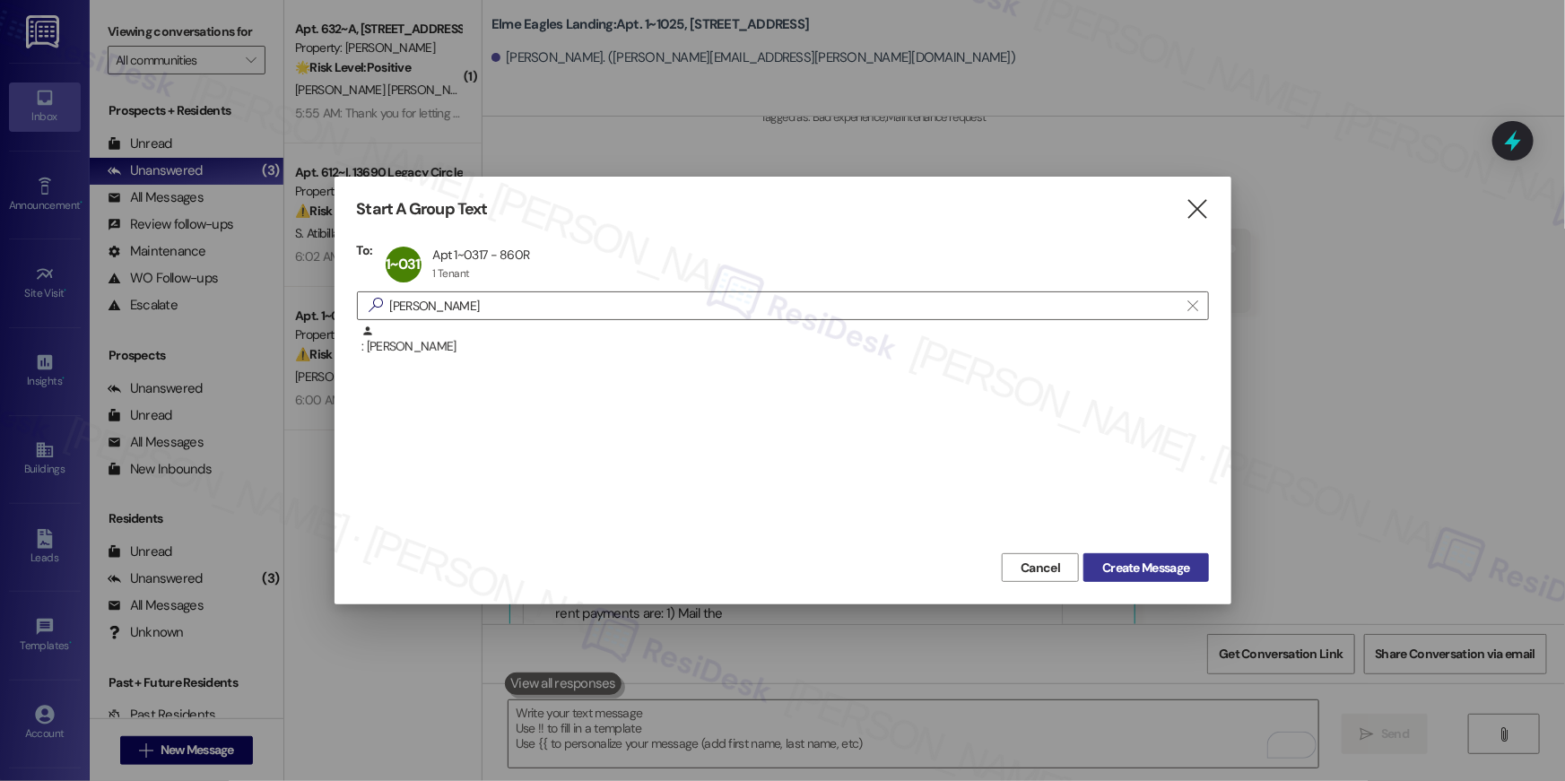
click at [1190, 569] on span "Create Message" at bounding box center [1146, 568] width 94 height 19
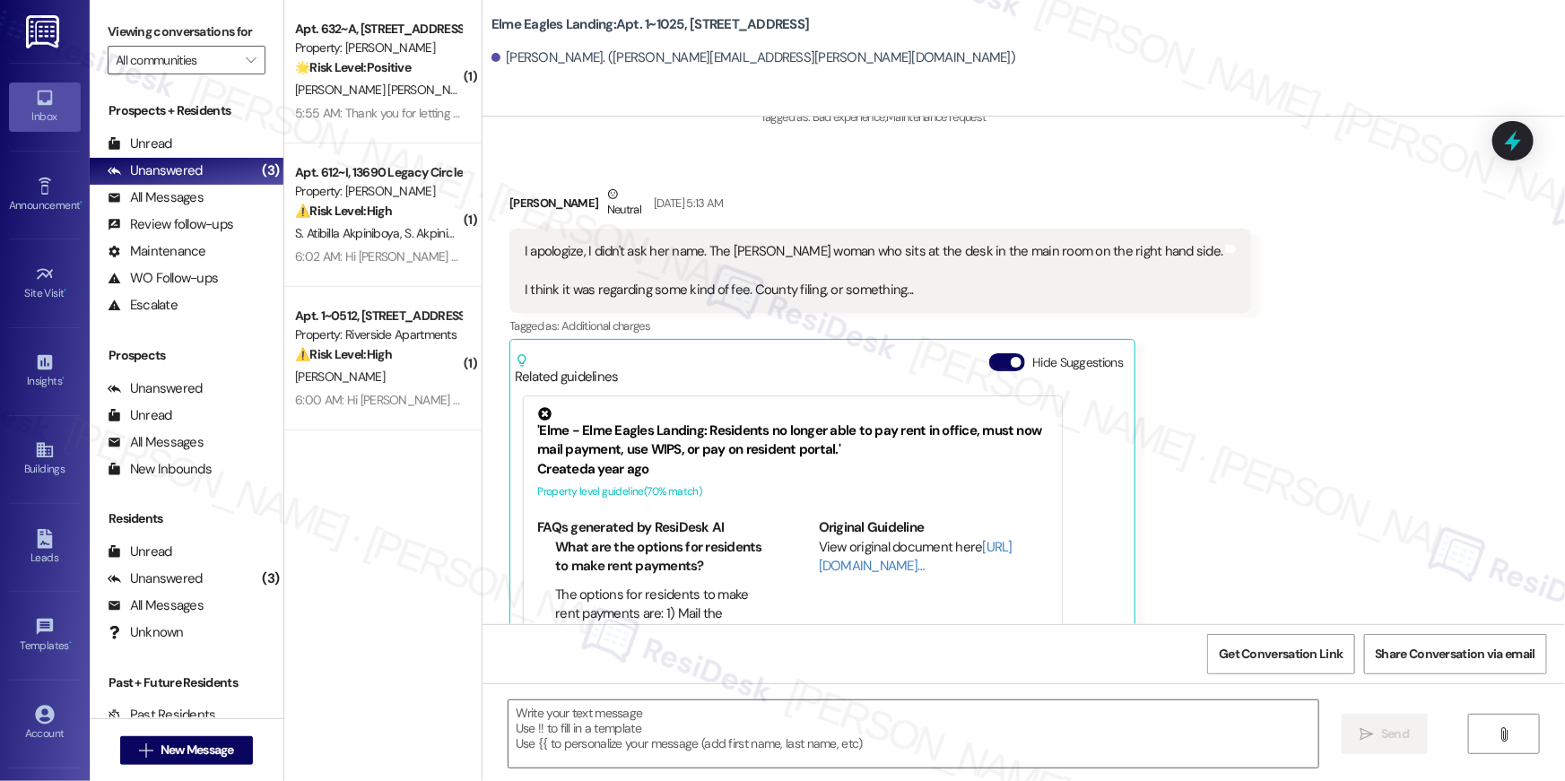
type textarea "Fetching suggested responses. Please feel free to read through the conversation…"
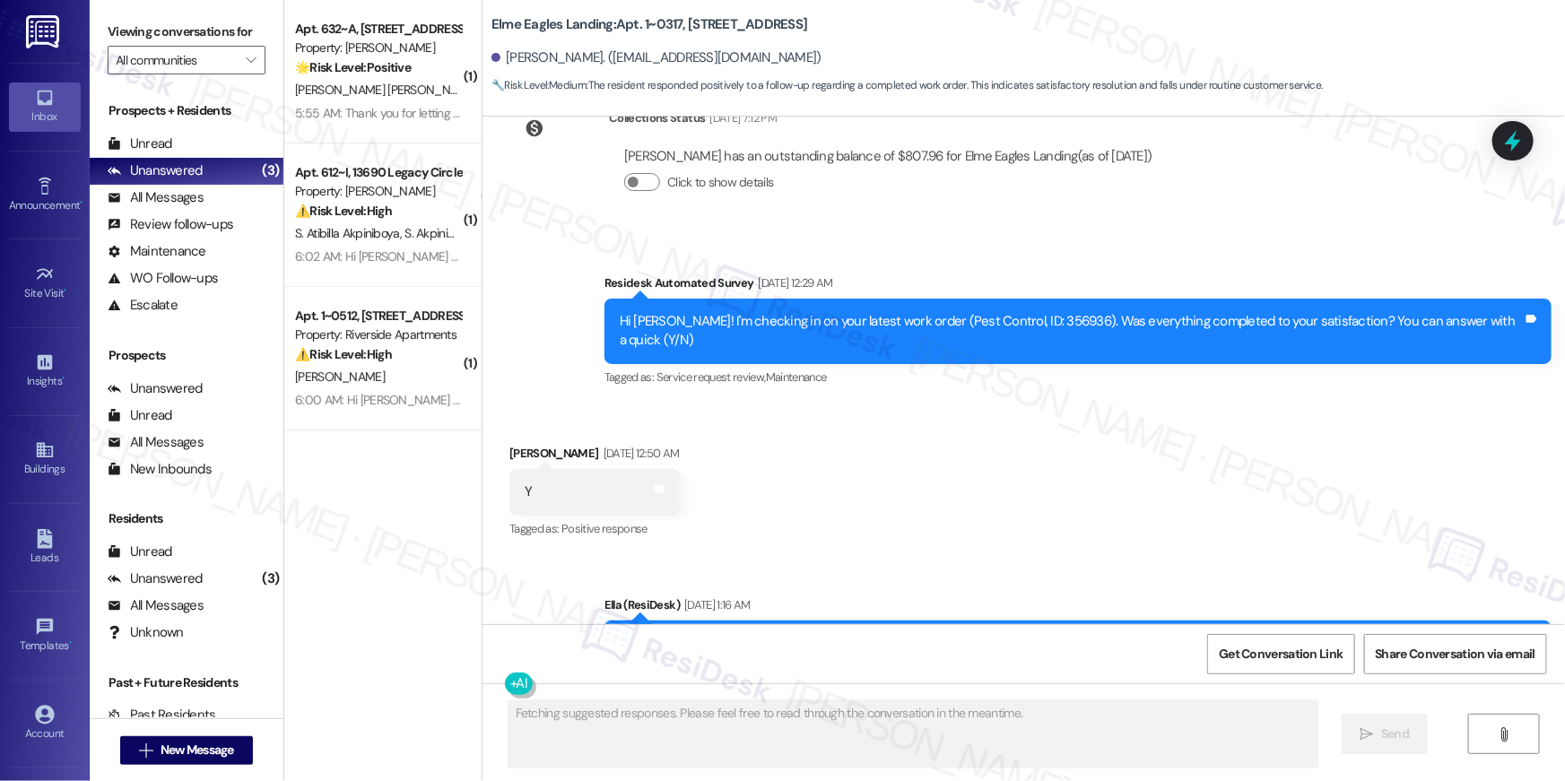
scroll to position [5170, 0]
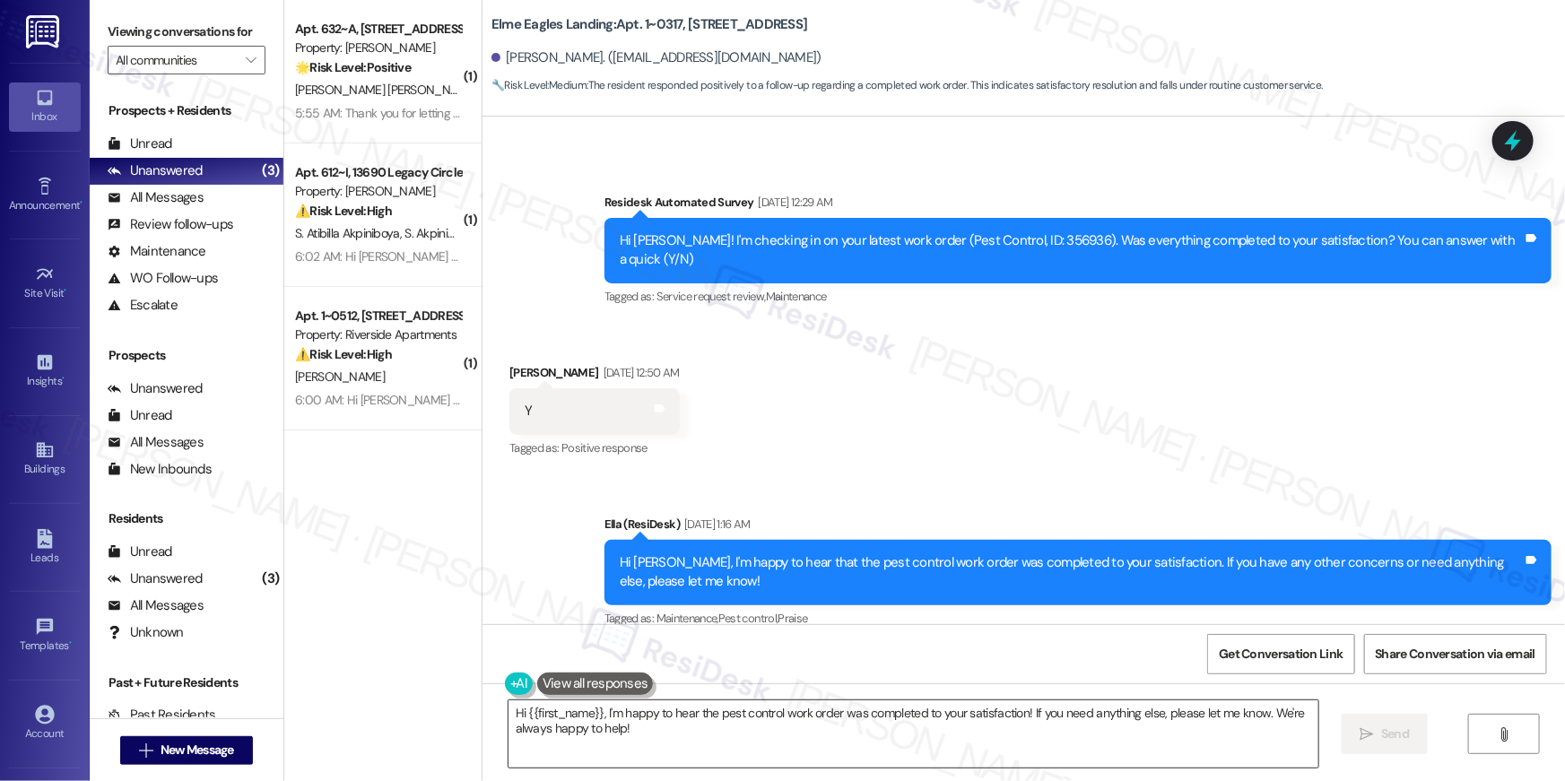
click at [914, 721] on textarea "Hi {{first_name}}, I'm happy to hear the pest control work order was completed …" at bounding box center [914, 734] width 810 height 67
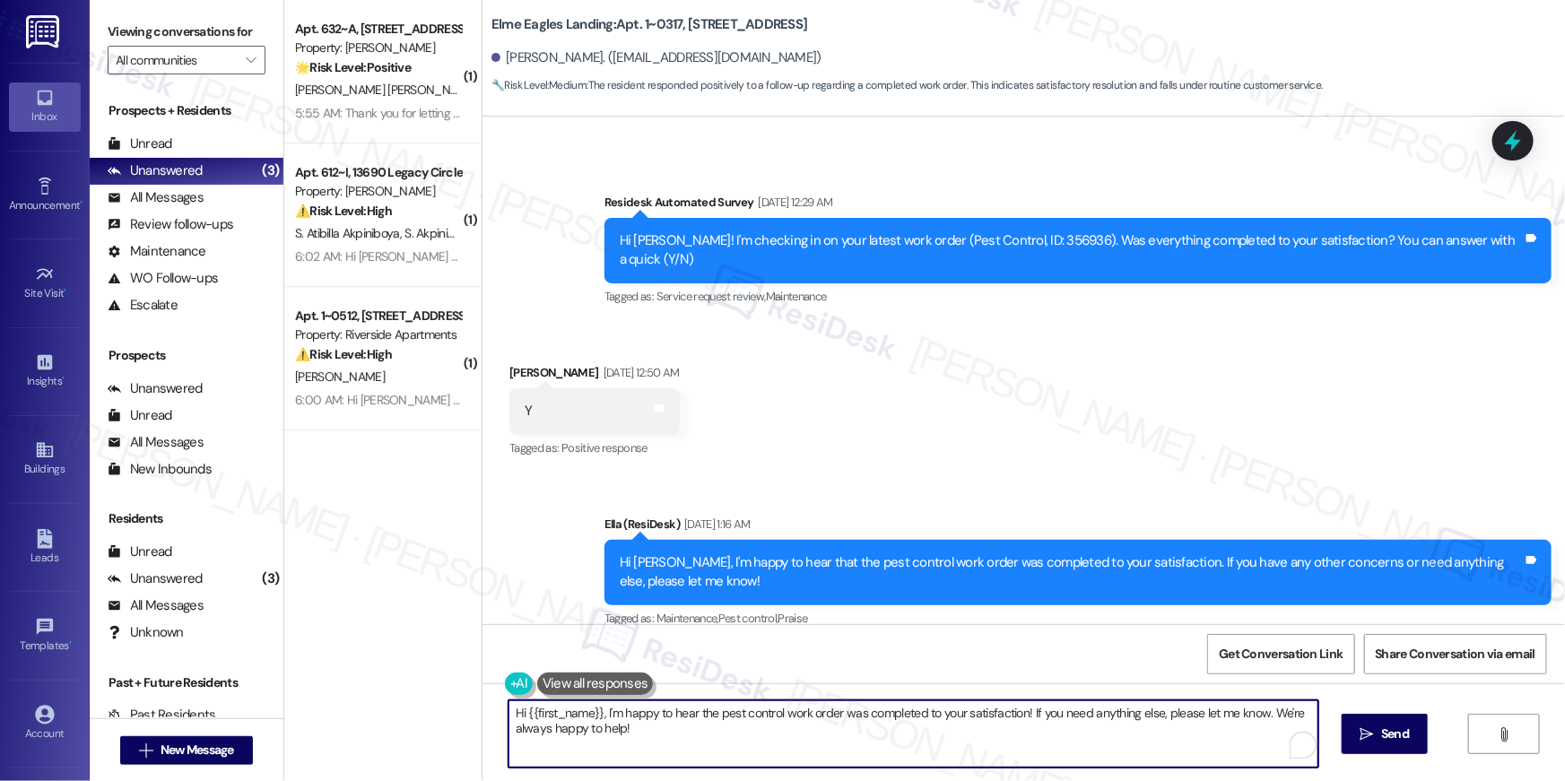
paste textarea "your {{property}} lease renewal offer is now ready! Please review your renewal …"
type textarea "Hi {{first_name}}, your {{property}} lease renewal offer is now ready! Please r…"
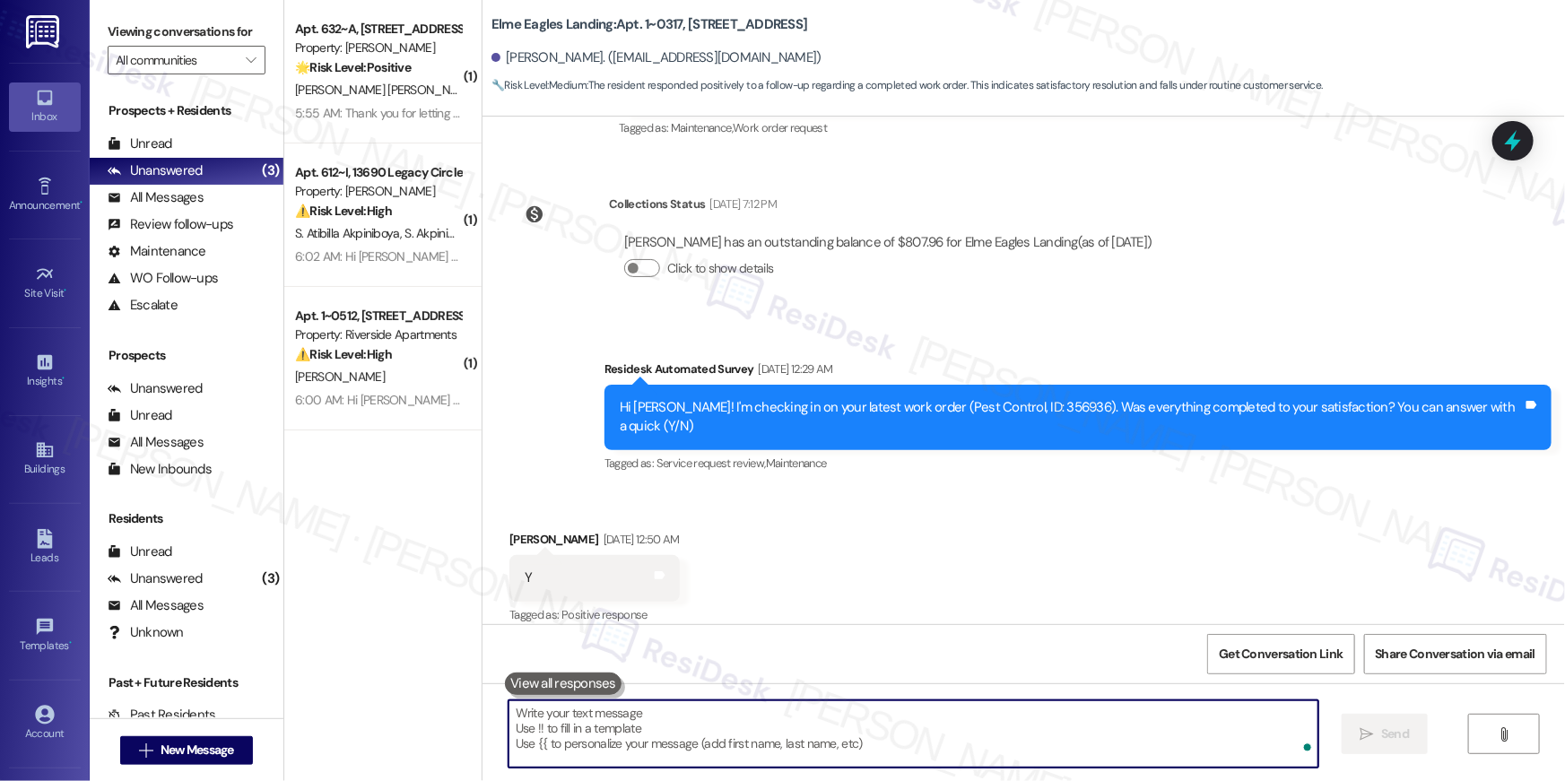
scroll to position [4999, 0]
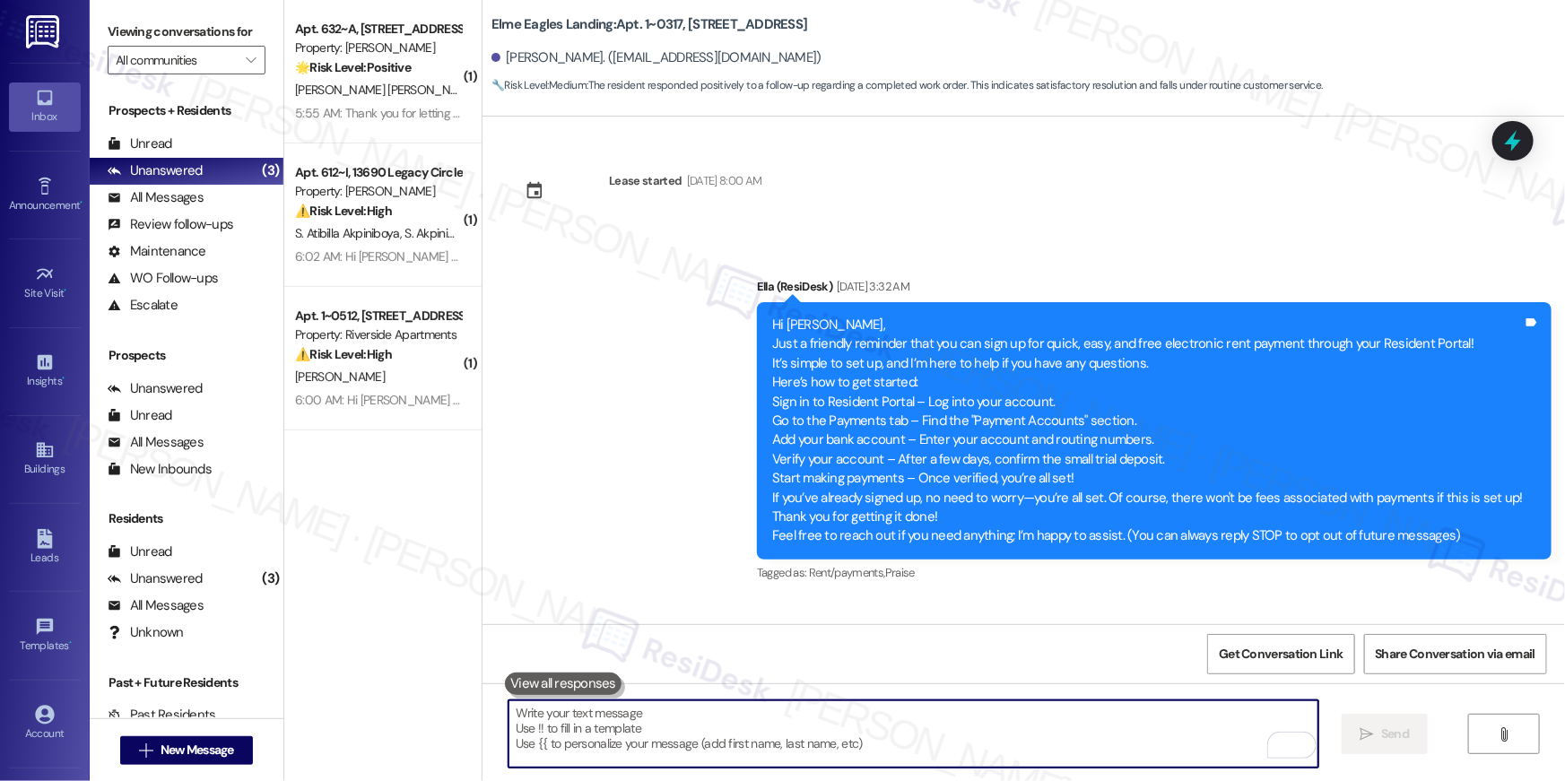
scroll to position [4999, 0]
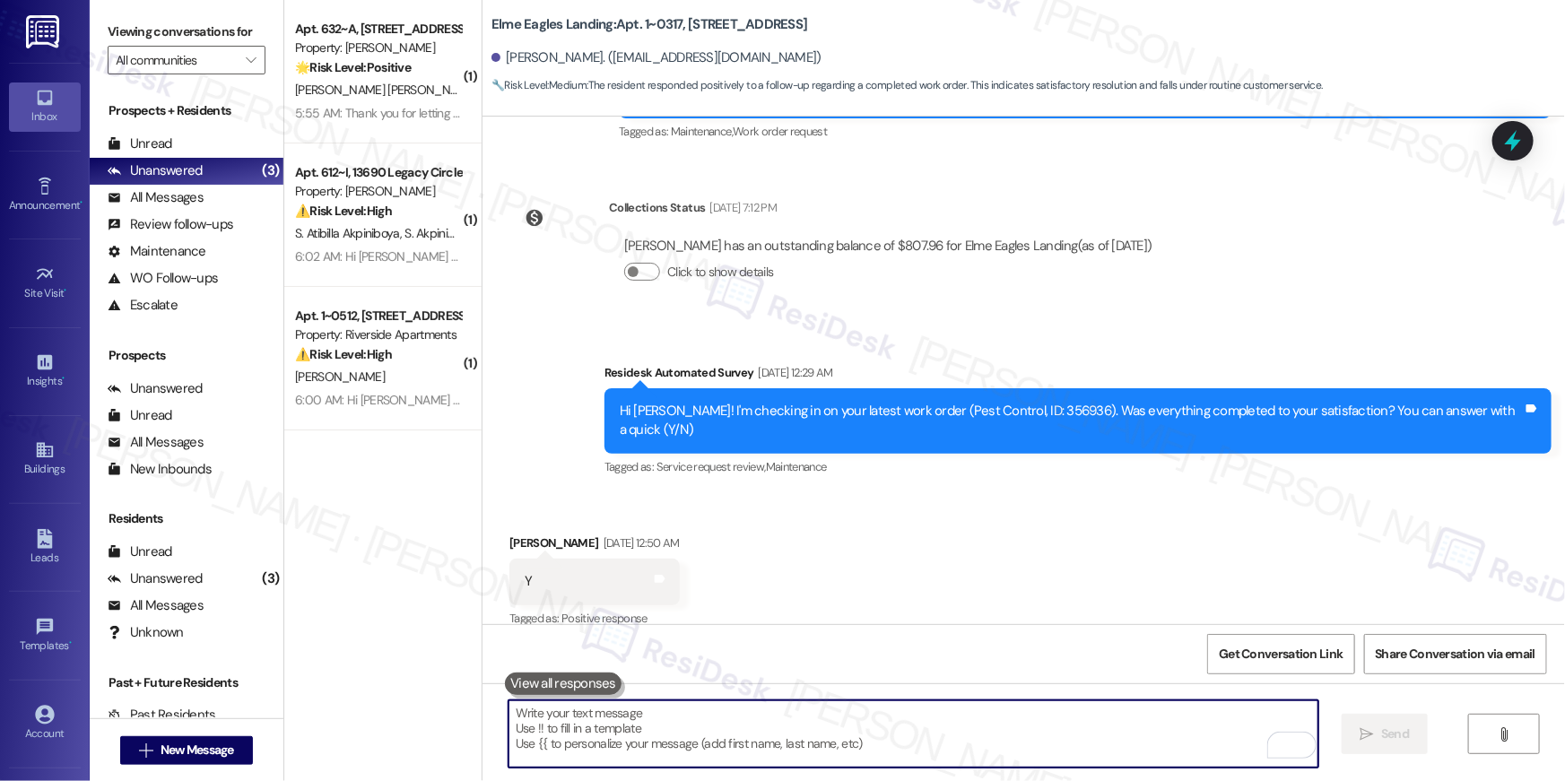
click at [1003, 515] on div "Received via SMS Jeremy Jeffcoat Aug 14, 2025 at 12:50 AM Y Tags and notes Tagg…" at bounding box center [1024, 569] width 1083 height 152
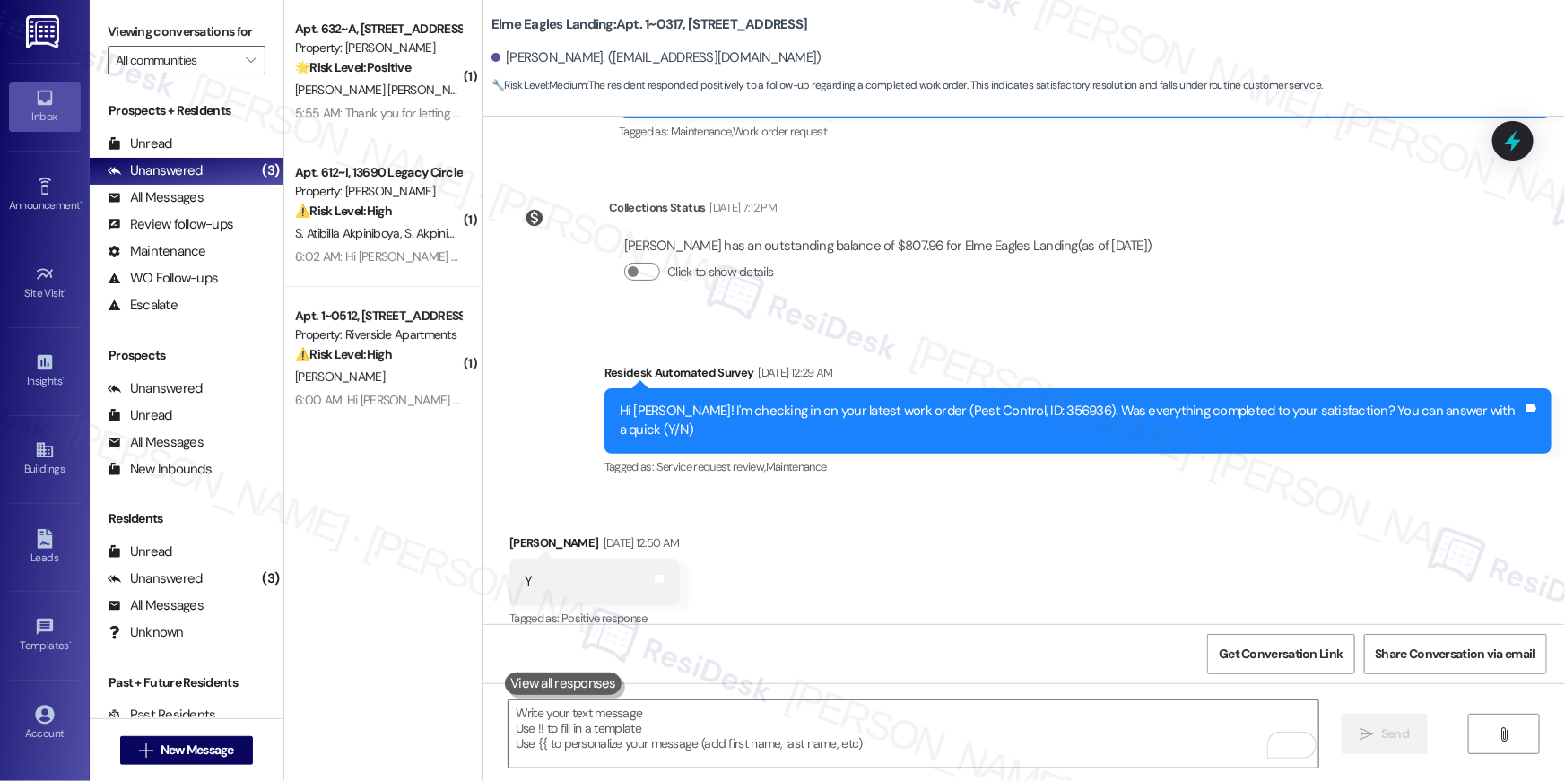
scroll to position [5314, 0]
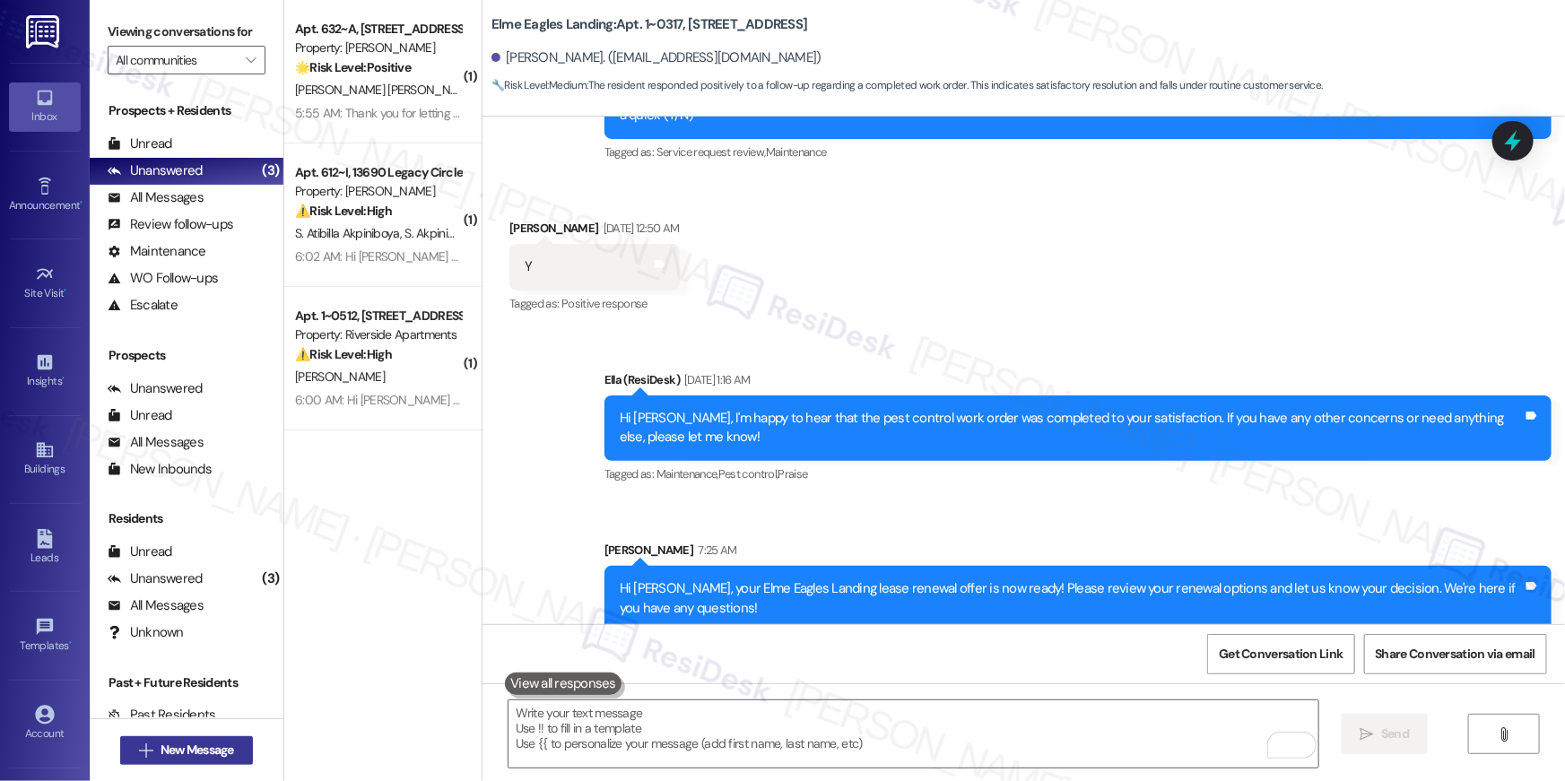
click at [226, 751] on span "New Message" at bounding box center [198, 750] width 74 height 19
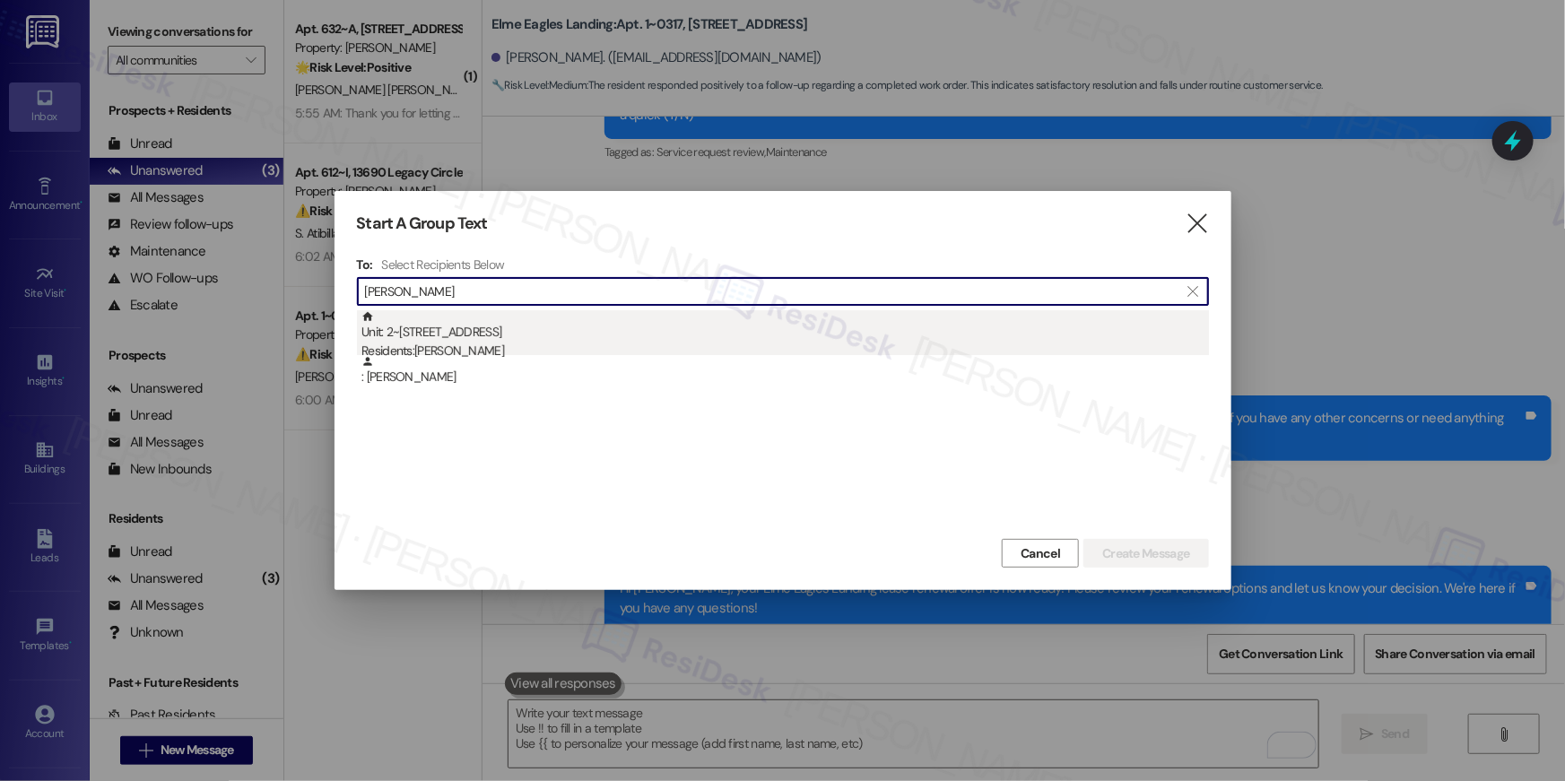
type input "ashley peon"
click at [546, 344] on div "Residents: Ashley Peon" at bounding box center [786, 351] width 848 height 19
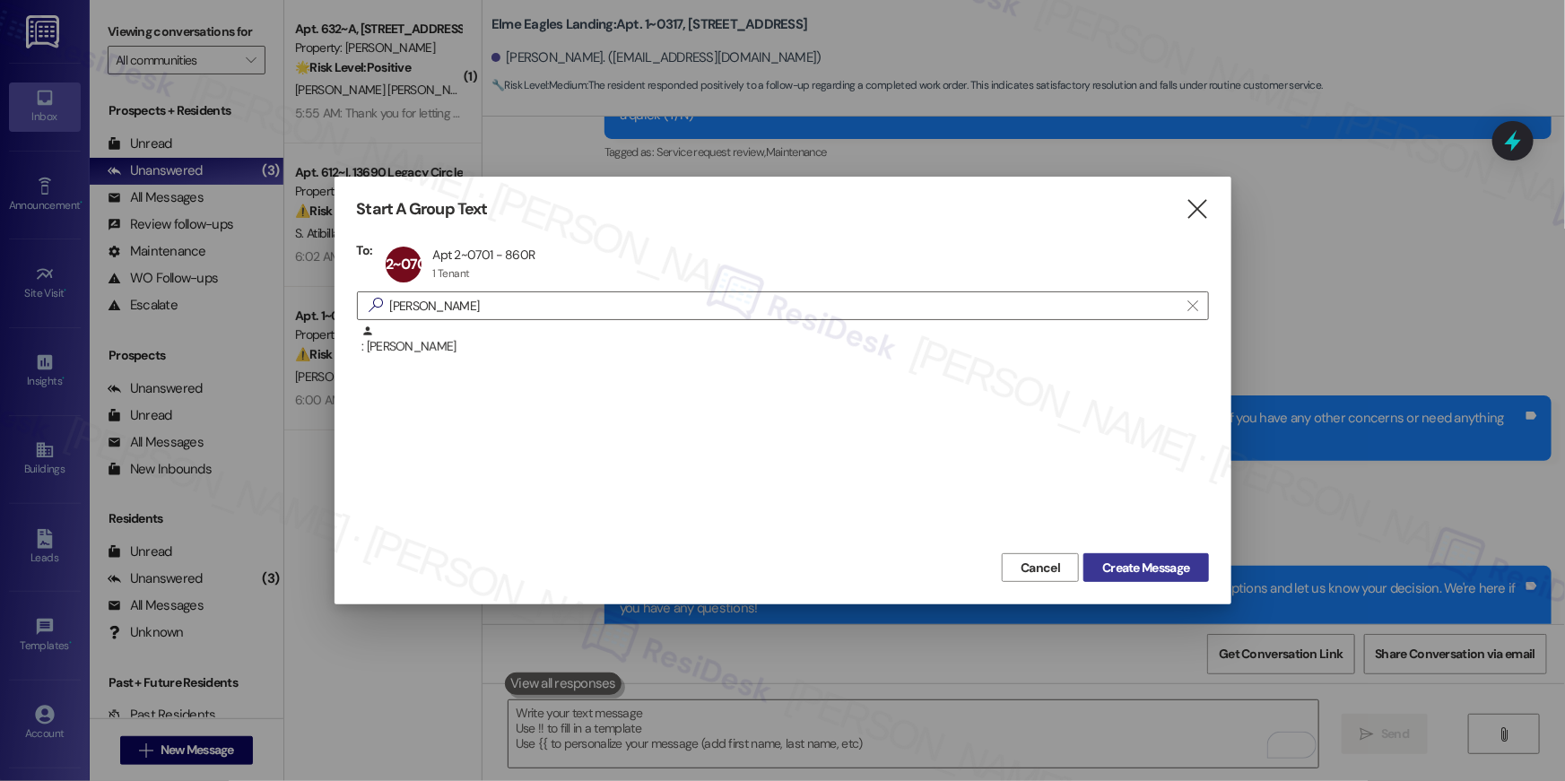
click at [1130, 575] on span "Create Message" at bounding box center [1145, 568] width 87 height 19
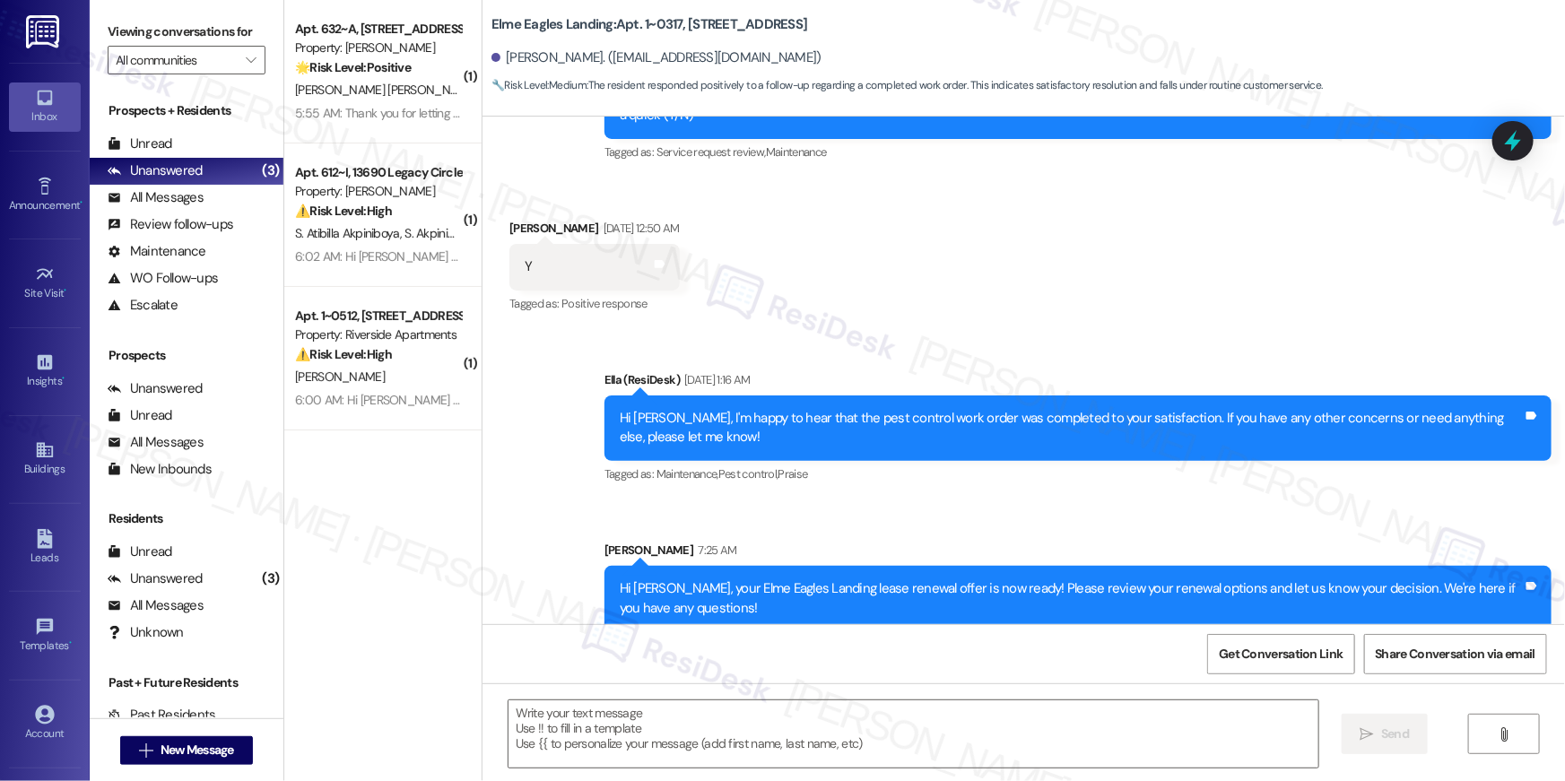
type textarea "Fetching suggested responses. Please feel free to read through the conversation…"
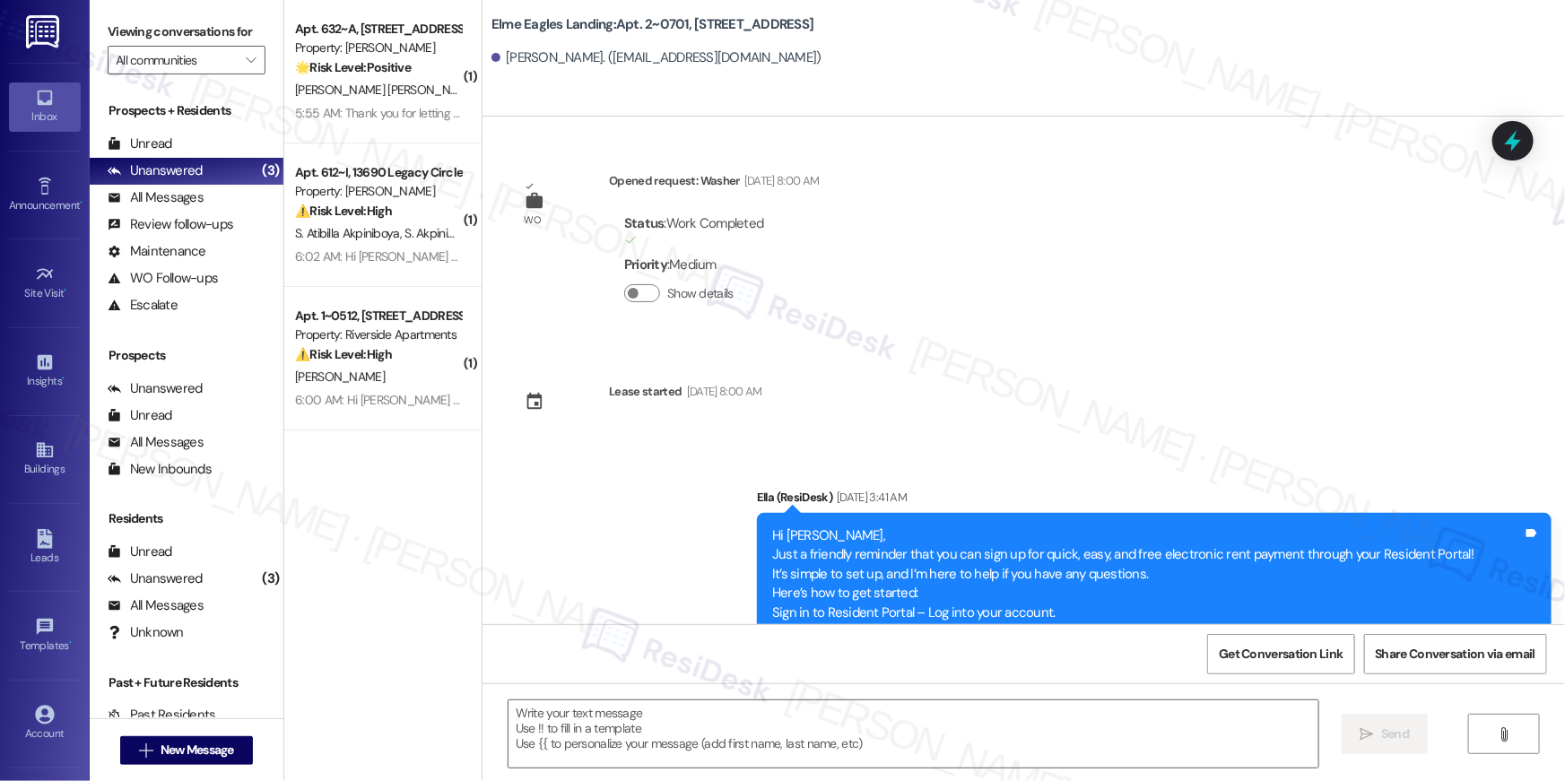
type textarea "Fetching suggested responses. Please feel free to read through the conversation…"
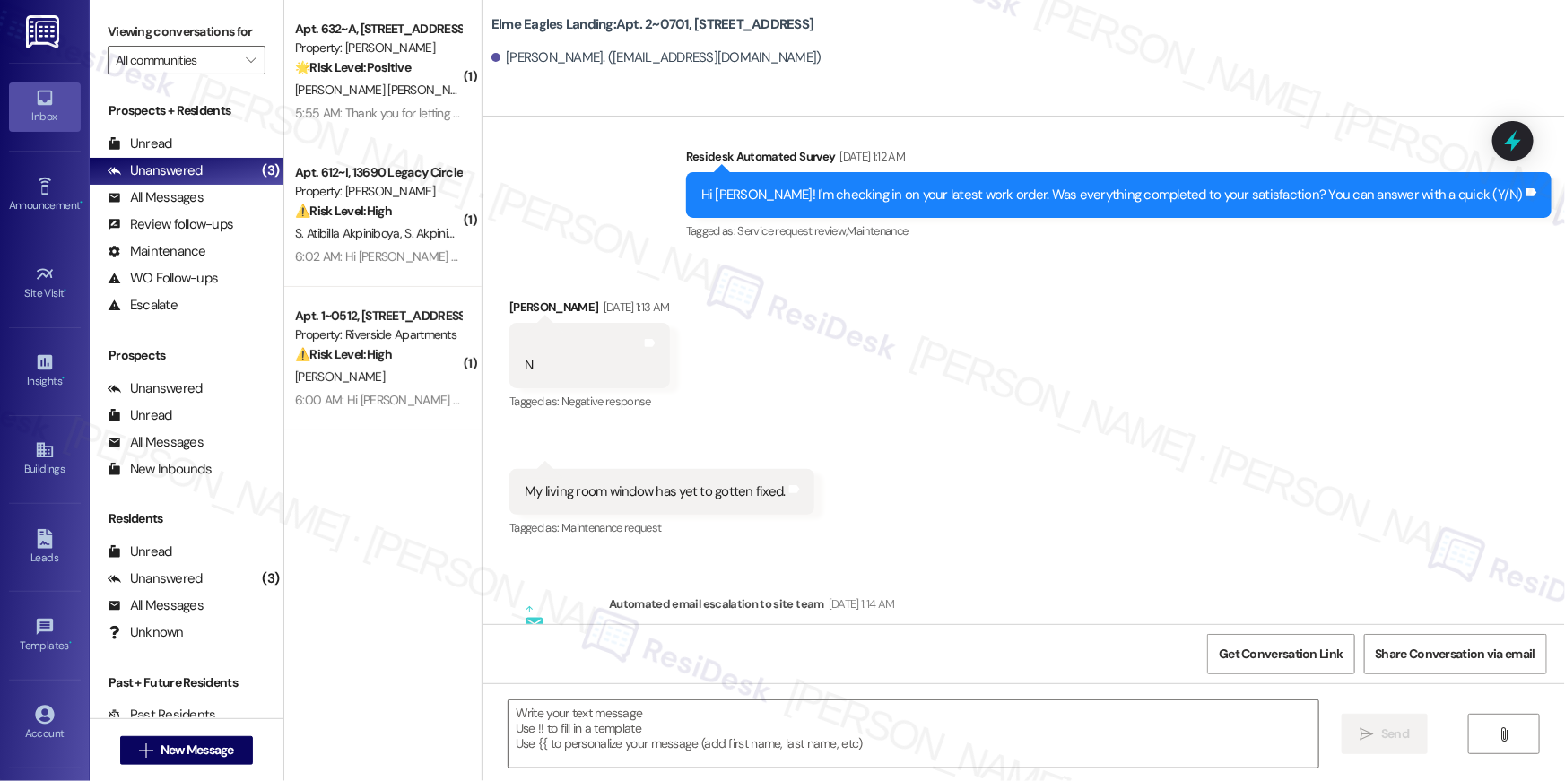
scroll to position [32854, 0]
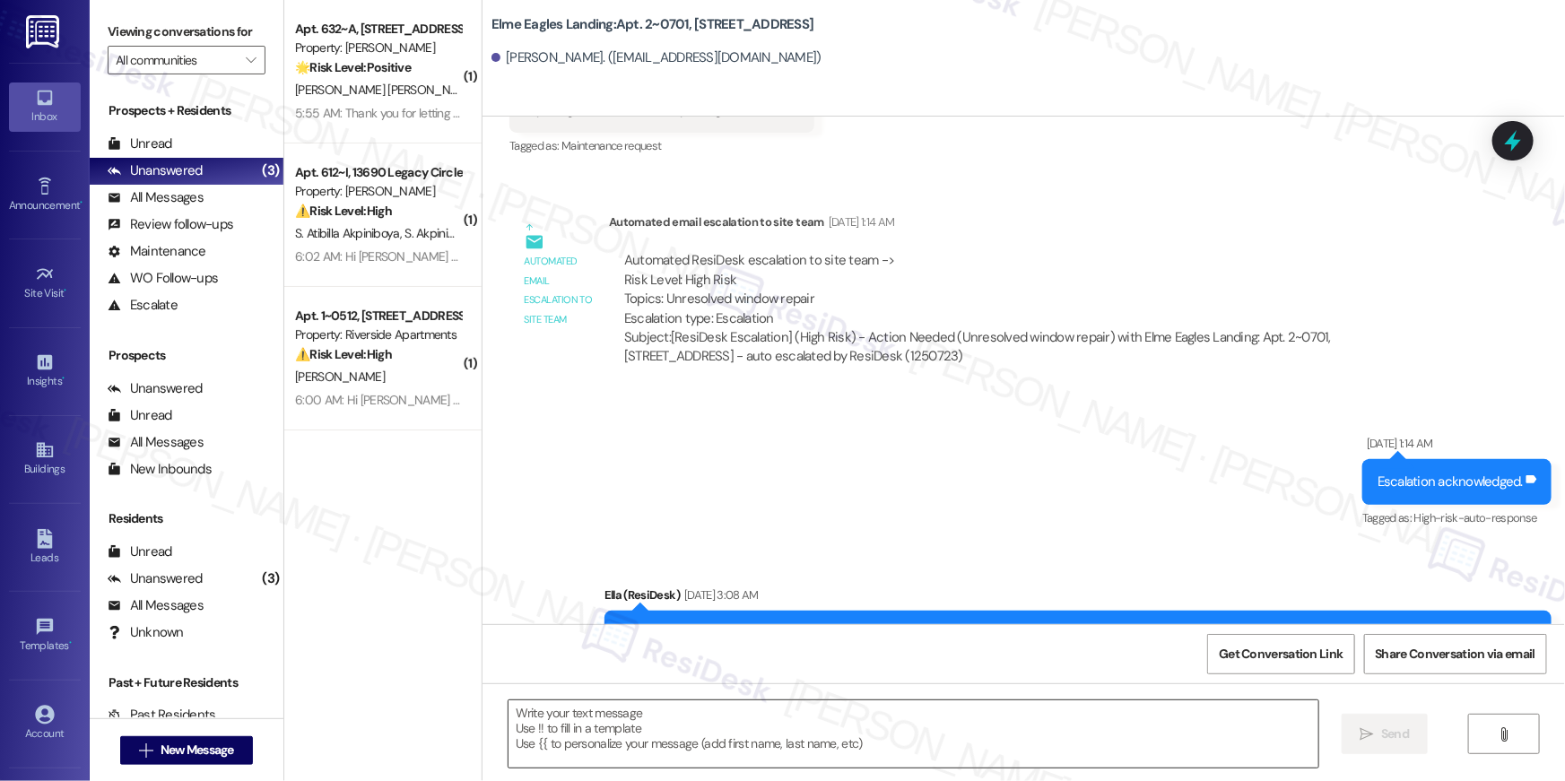
click at [1113, 726] on textarea at bounding box center [914, 734] width 810 height 67
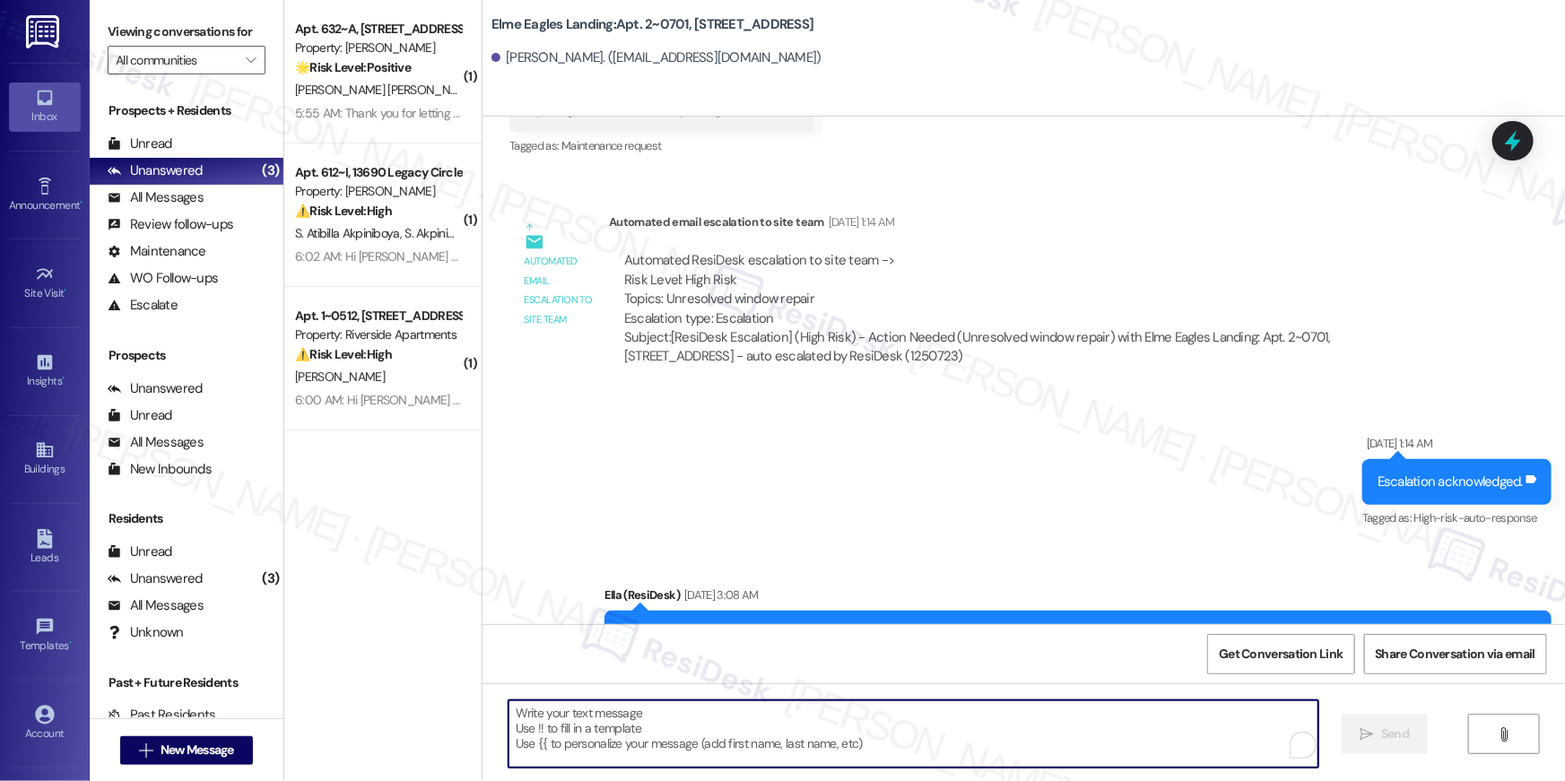
paste textarea "Hi {{first_name}}, your {{property}} lease renewal offer is now ready! Please r…"
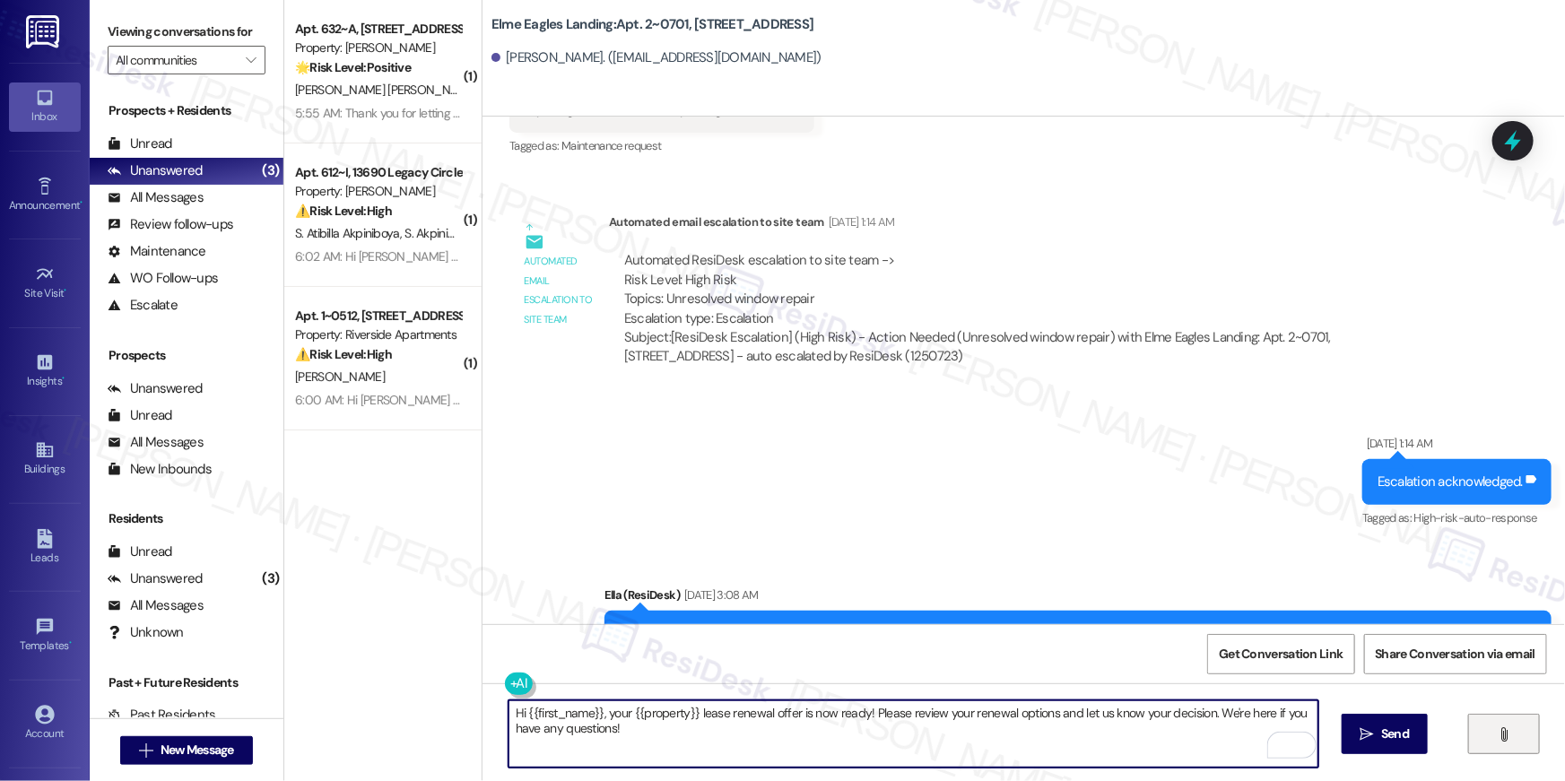
type textarea "Hi {{first_name}}, your {{property}} lease renewal offer is now ready! Please r…"
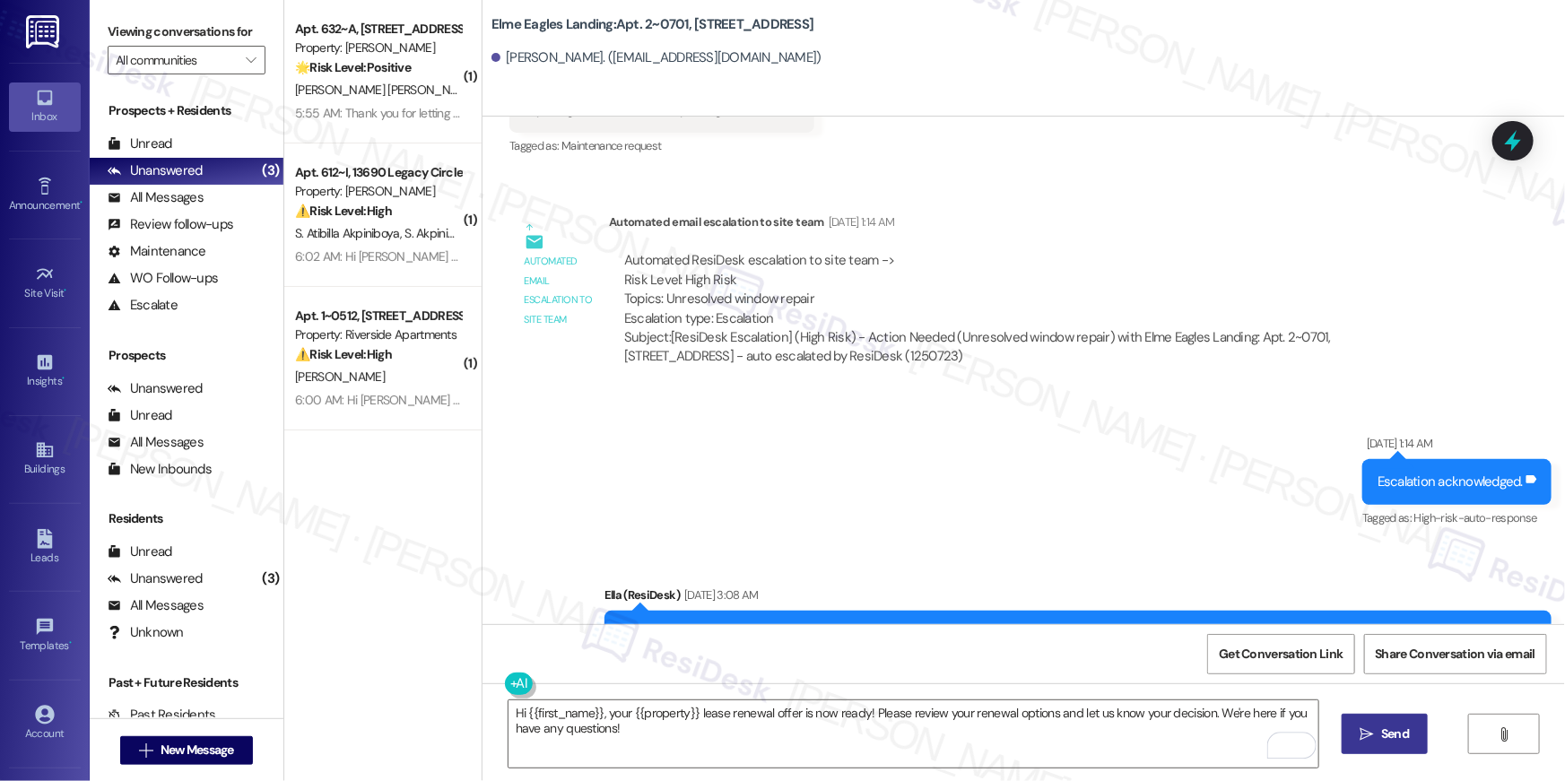
drag, startPoint x: 1485, startPoint y: 737, endPoint x: 1362, endPoint y: 743, distance: 123.9
click at [1362, 743] on div "Hi {{first_name}}, your {{property}} lease renewal offer is now ready! Please r…" at bounding box center [1024, 751] width 1083 height 135
click at [1362, 743] on span " Send" at bounding box center [1385, 734] width 57 height 19
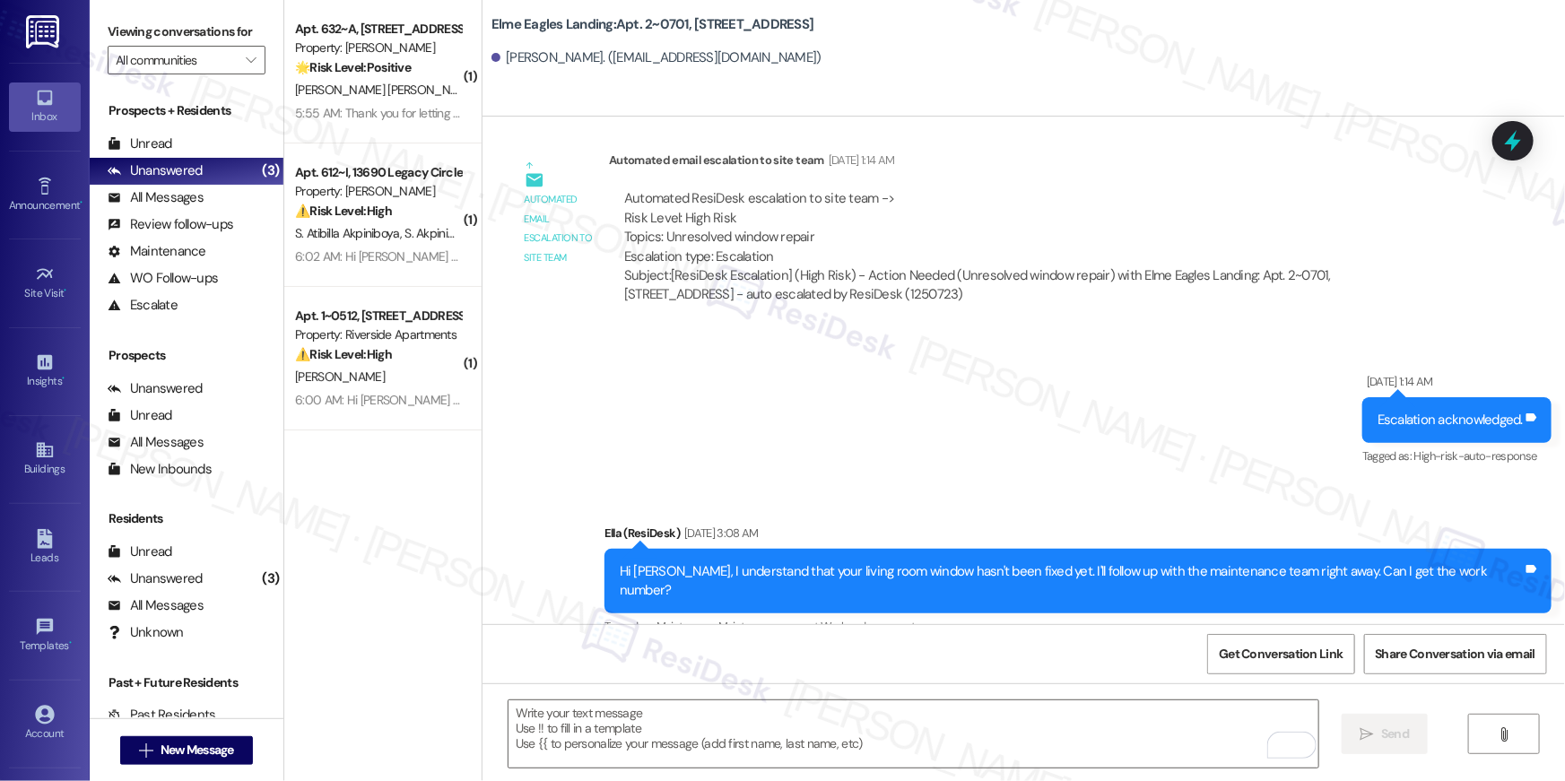
scroll to position [32998, 0]
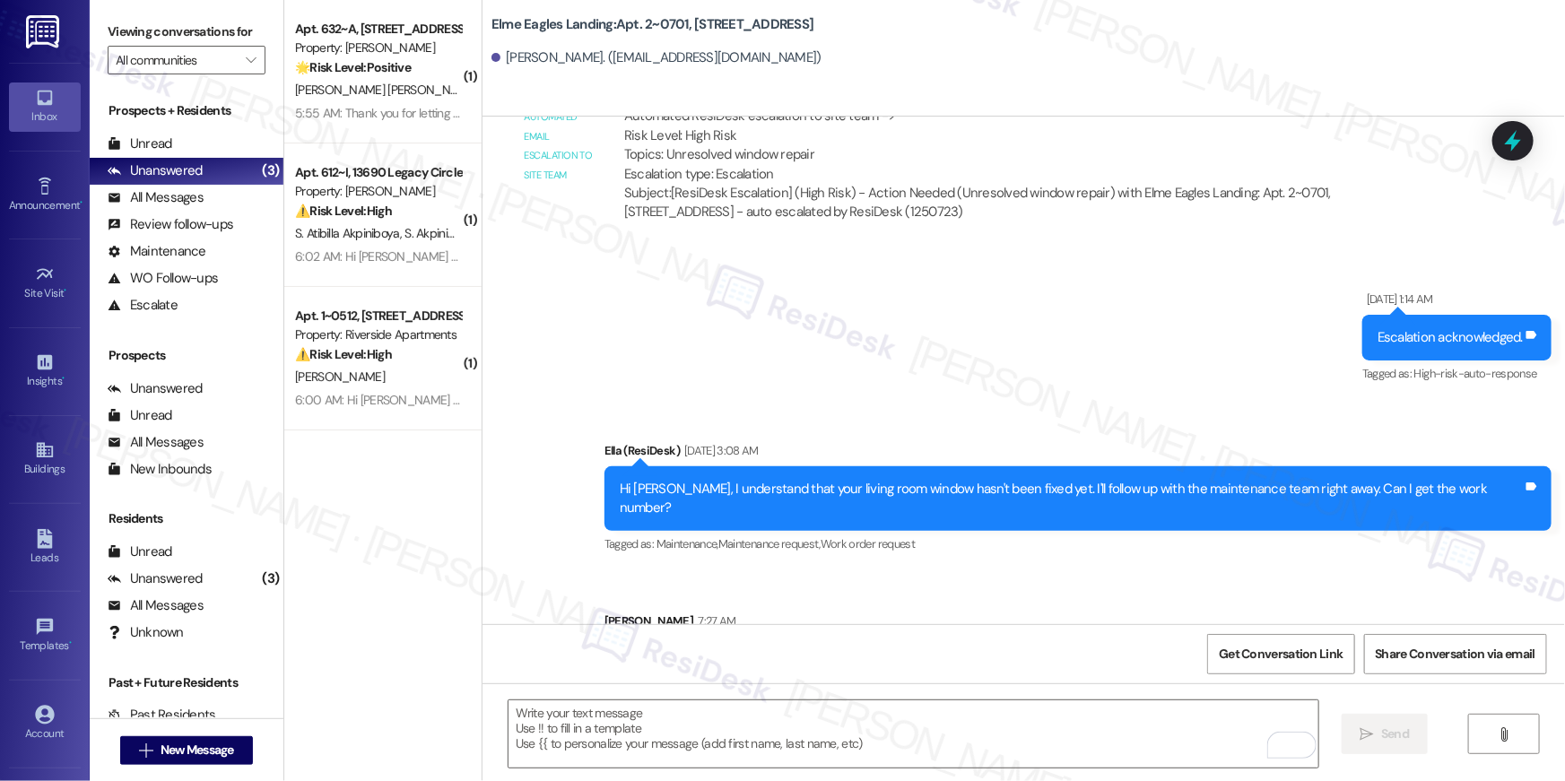
click at [361, 681] on div "( 1 ) Apt. 632~A, 13690 Legacy Circle Property: Elme Dulles 🌟 Risk Level: Posit…" at bounding box center [382, 390] width 197 height 781
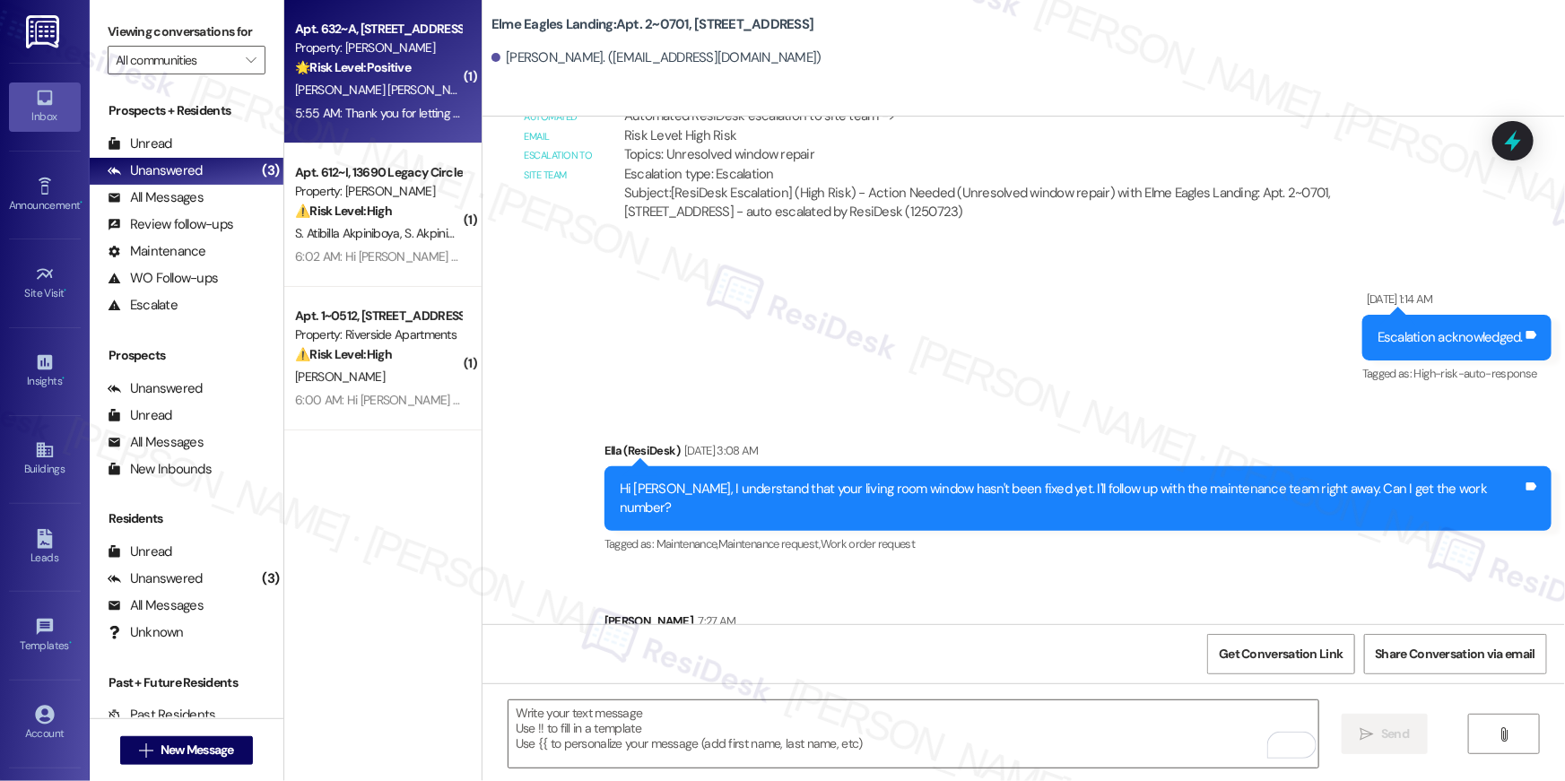
click at [483, 83] on span "M. Ayala" at bounding box center [528, 90] width 90 height 16
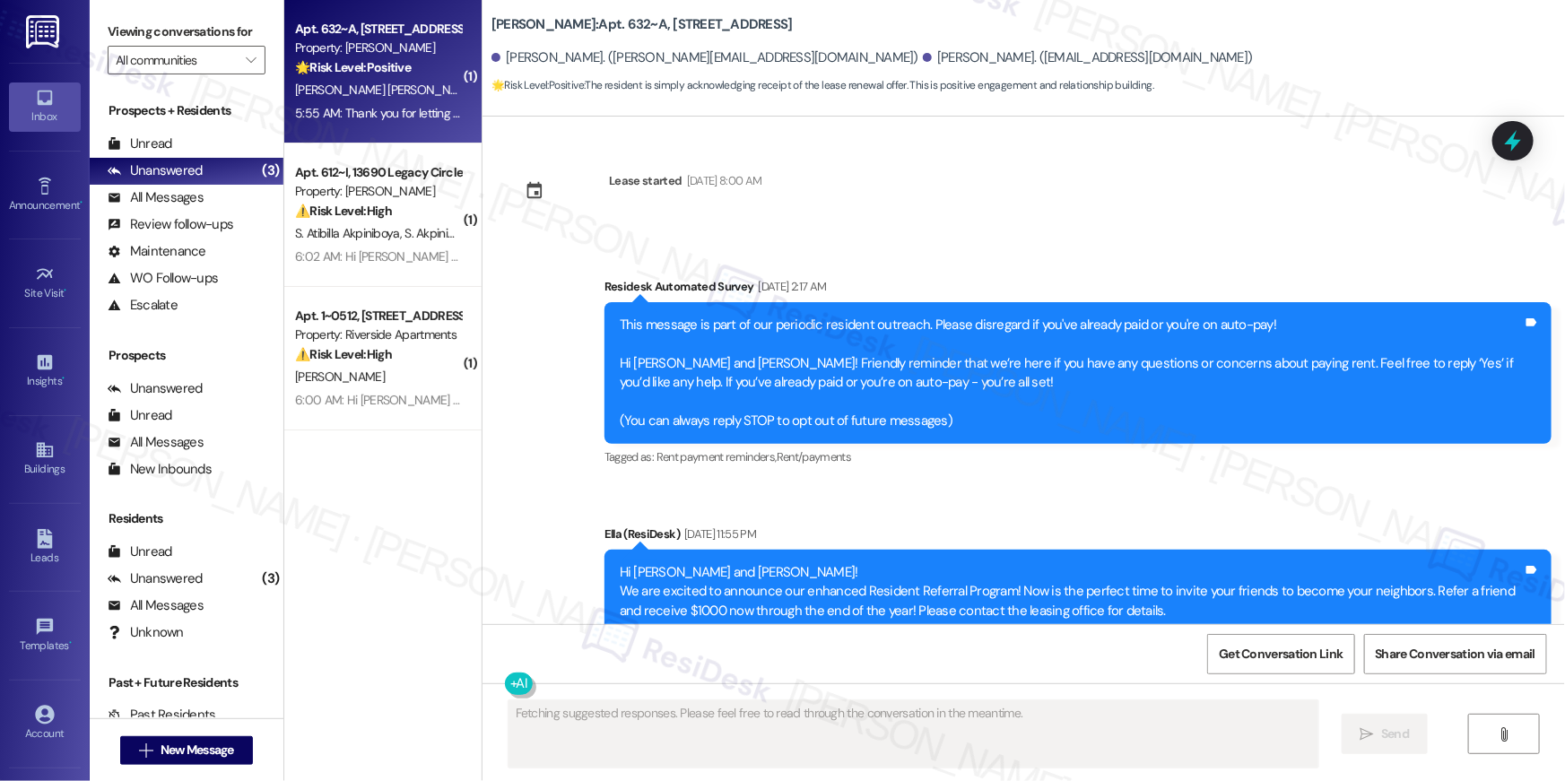
type textarea "Fetching suggested responses. Please feel free to read through the conversation…"
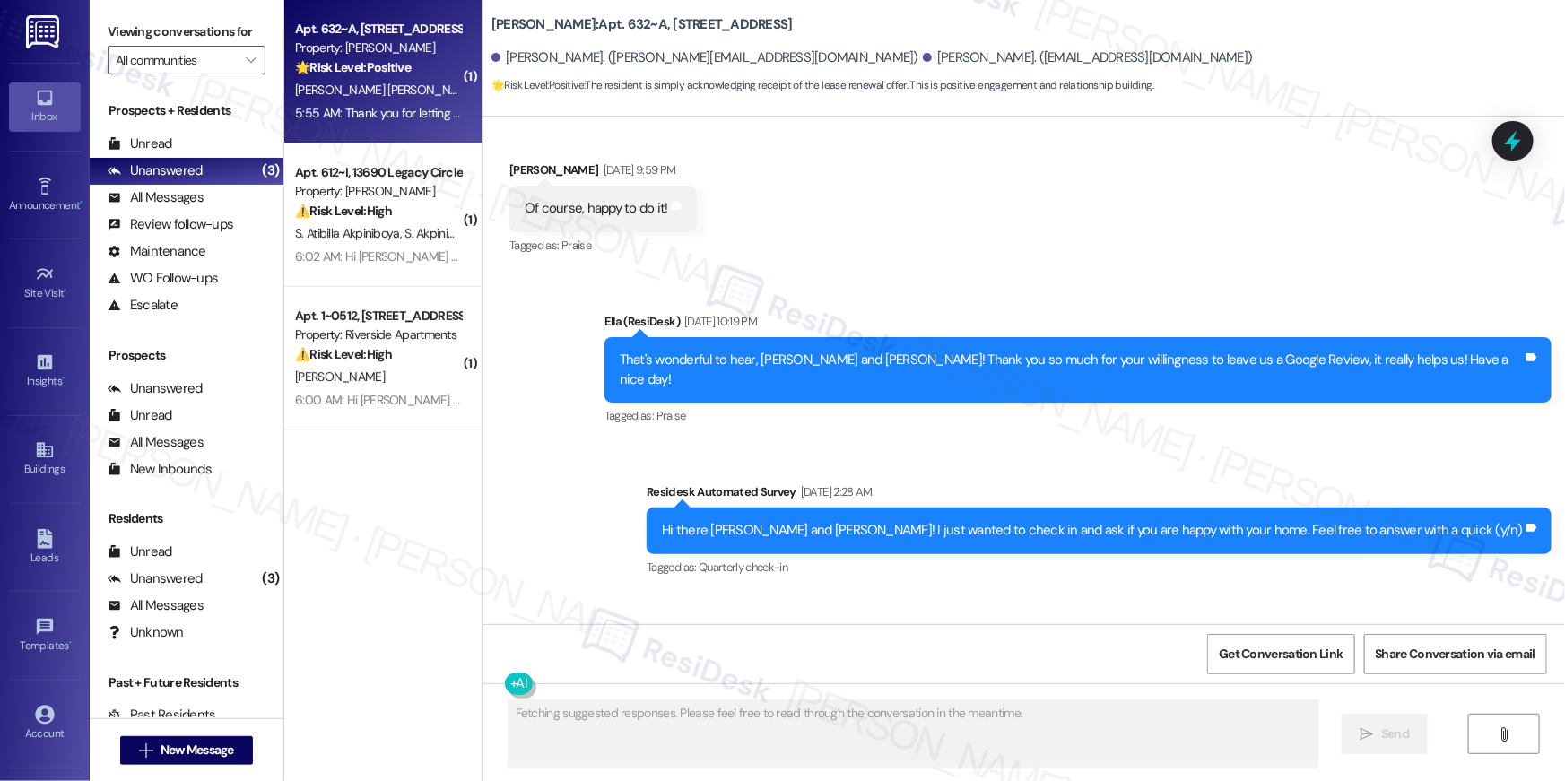
scroll to position [4241, 0]
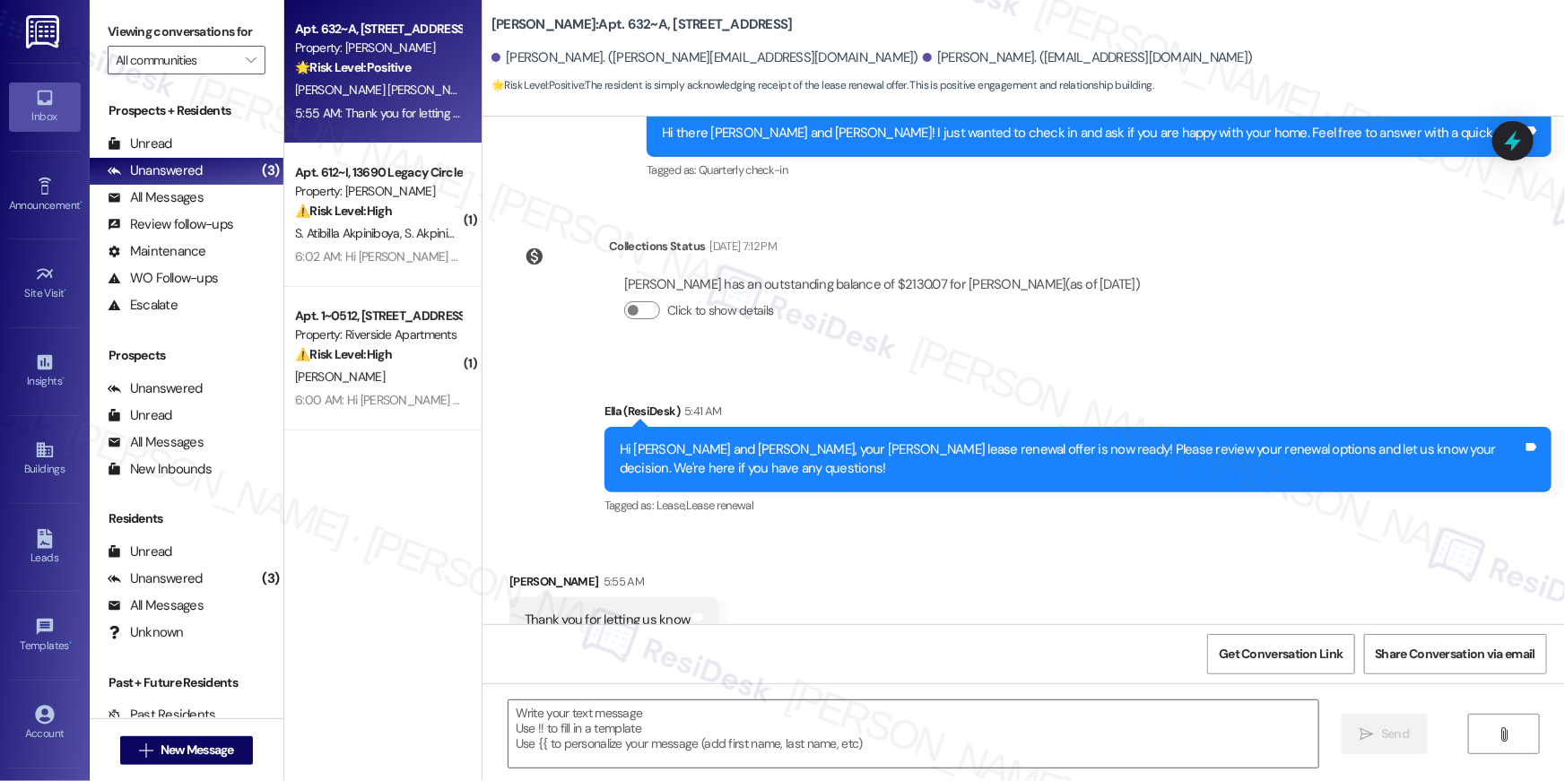
click at [1006, 532] on div "Received via SMS Maria Ayala 5:55 AM Thank you for letting us know Tags and not…" at bounding box center [1024, 608] width 1083 height 152
click at [1071, 737] on textarea at bounding box center [914, 734] width 810 height 67
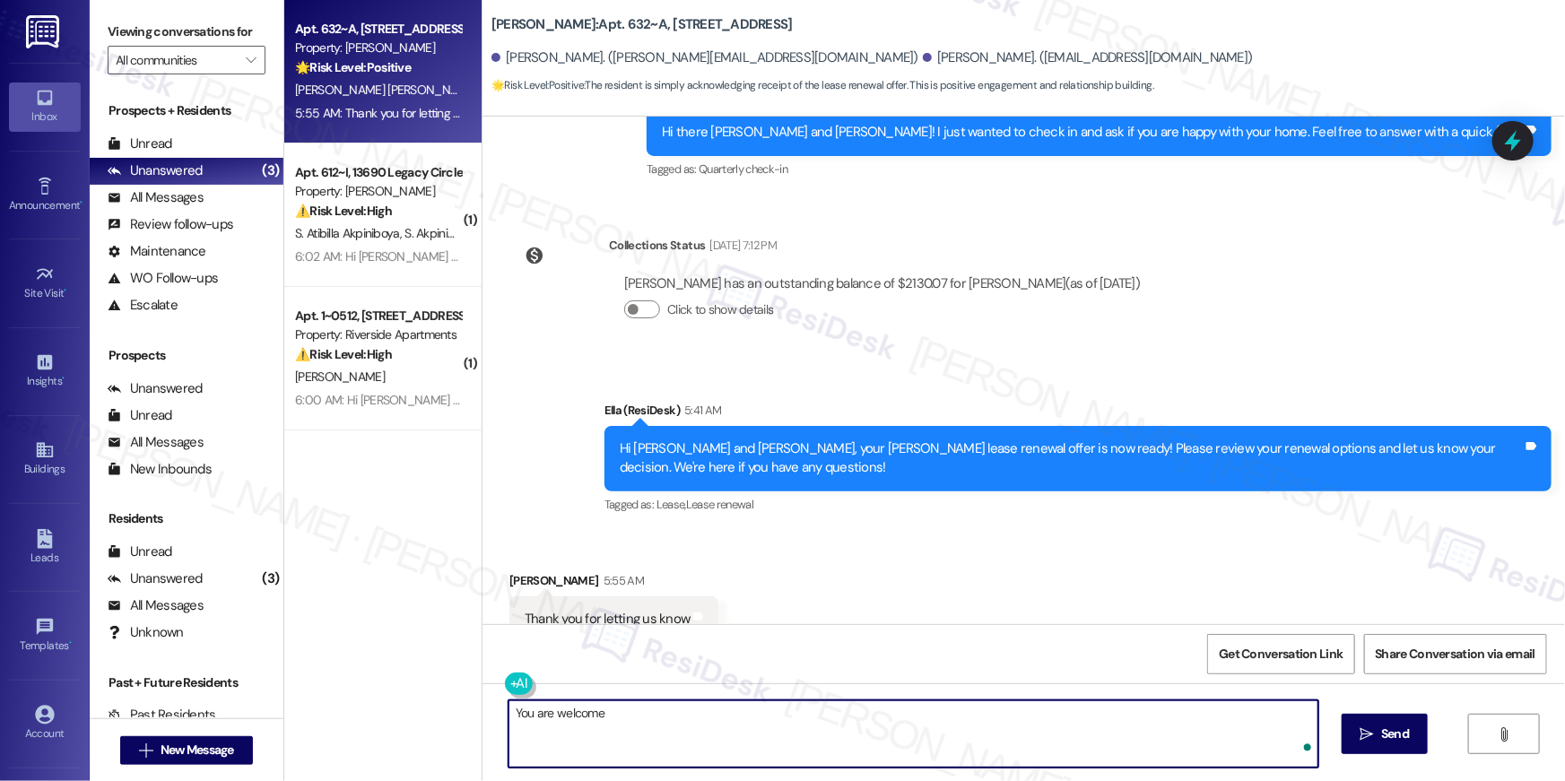
type textarea "You are welcome!"
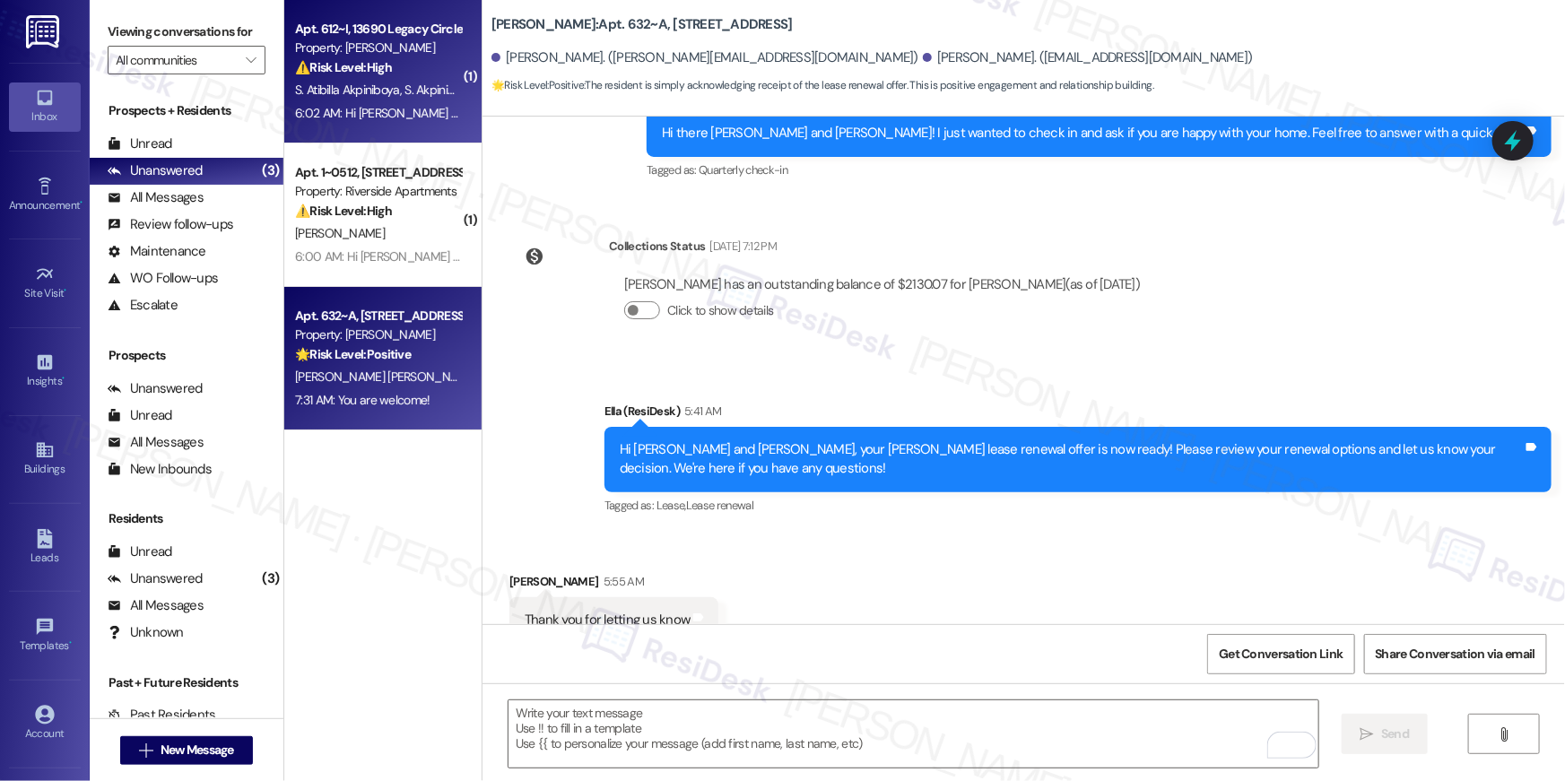
click at [405, 97] on span "S. Akpiniboya" at bounding box center [439, 90] width 69 height 16
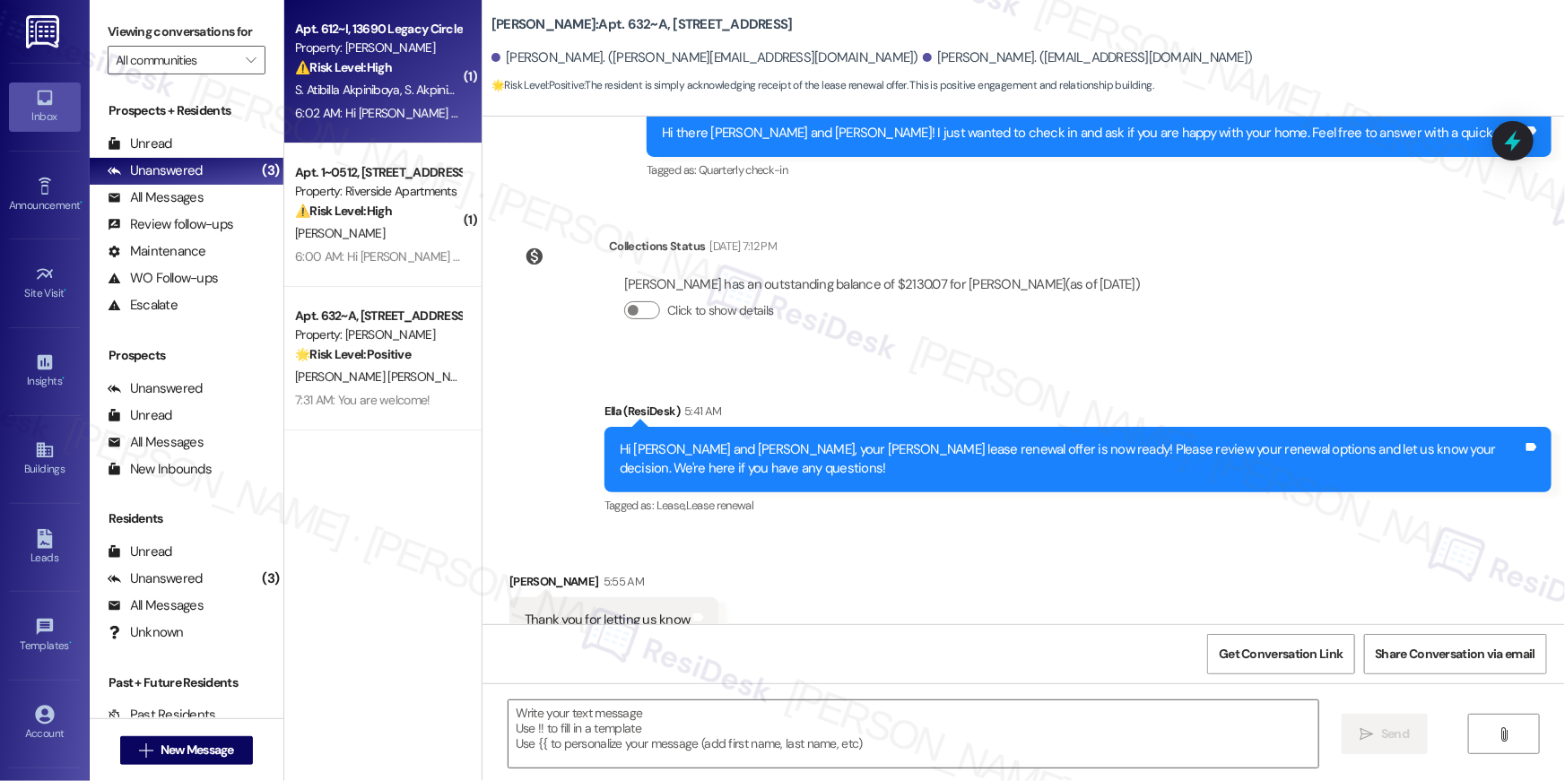
type textarea "Fetching suggested responses. Please feel free to read through the conversation…"
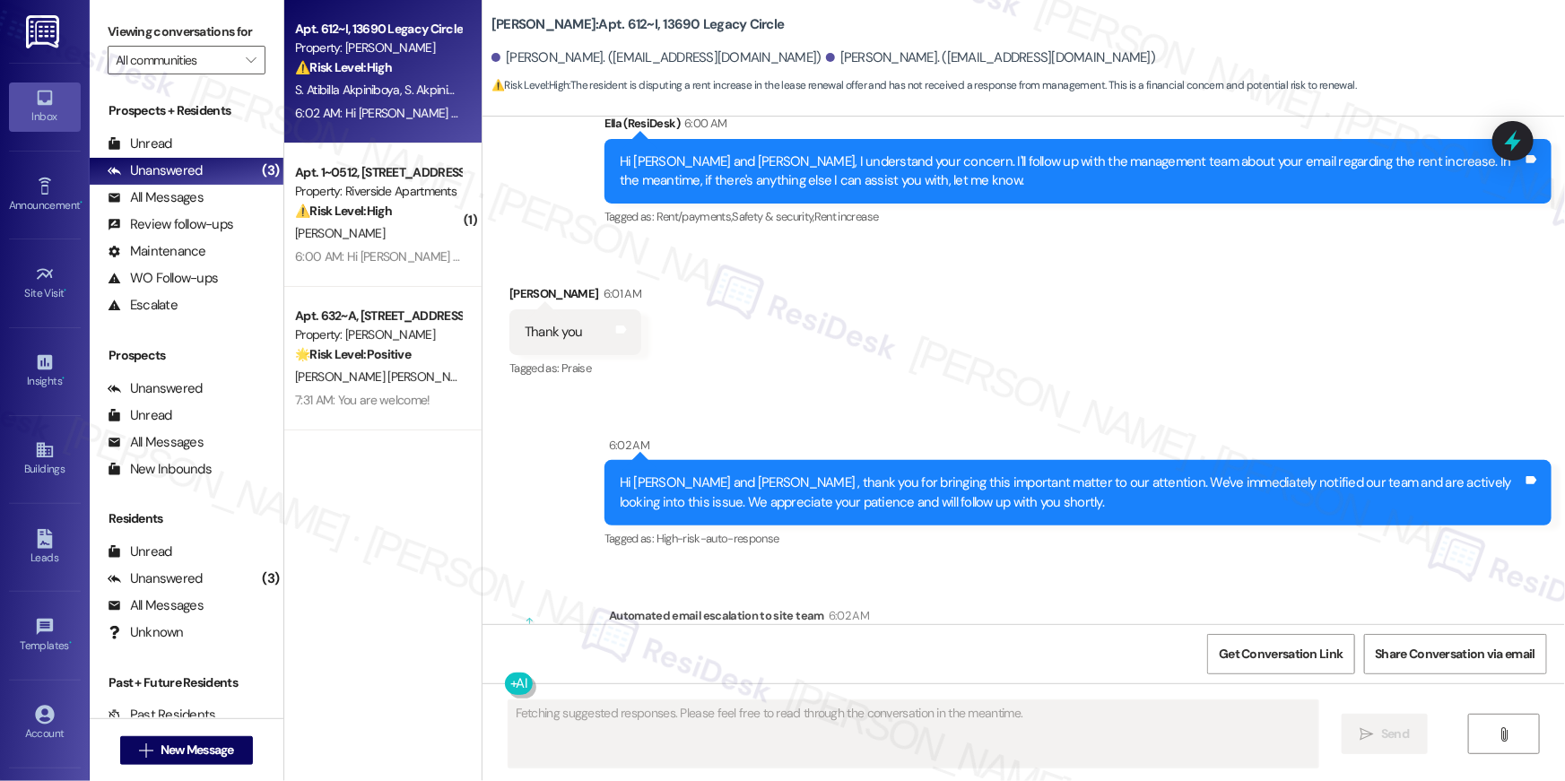
scroll to position [16953, 0]
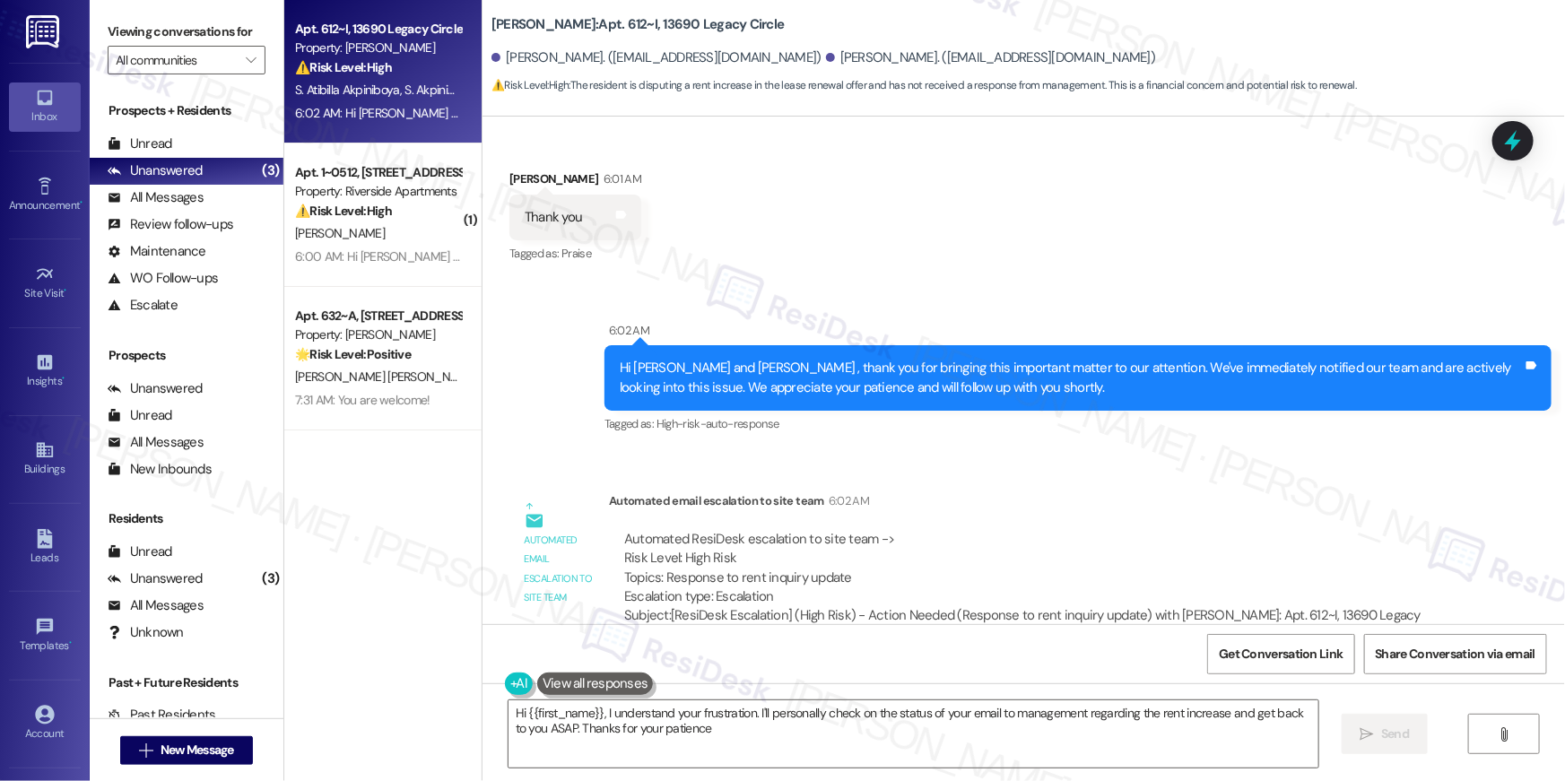
type textarea "Hi {{first_name}}, I understand your frustration. I'll personally check on the …"
click at [1075, 402] on div "Sent via SMS 6:02 AM Hi Selina Abugbilla and Stephen , thank you for bringing t…" at bounding box center [1078, 380] width 974 height 144
click at [971, 721] on textarea "Hi {{first_name}}, I understand your frustration. I'll personally check on the …" at bounding box center [914, 734] width 810 height 67
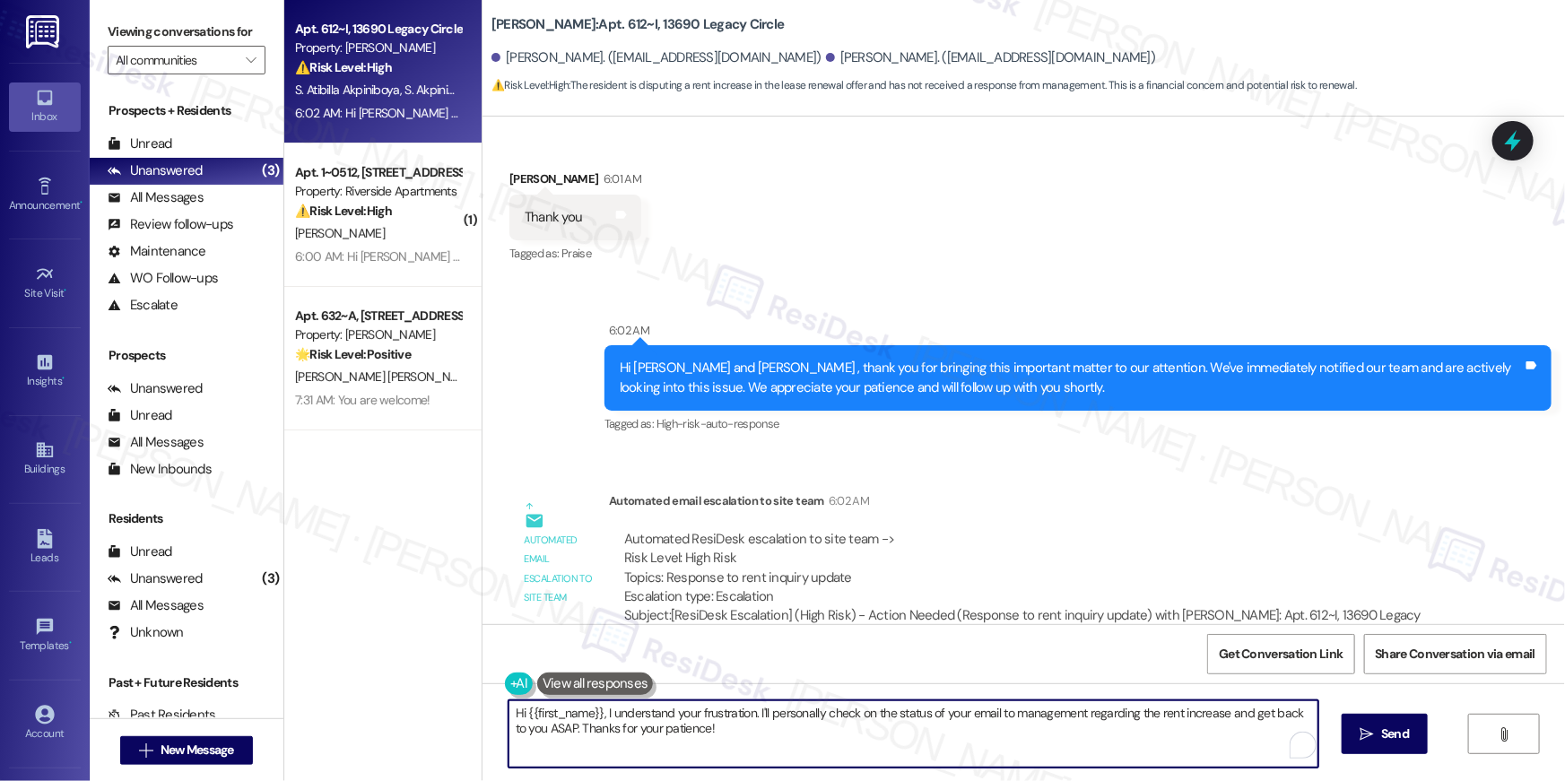
click at [972, 723] on textarea "Hi {{first_name}}, I understand your frustration. I'll personally check on the …" at bounding box center [914, 734] width 810 height 67
click at [979, 728] on textarea "Hi {{first_name}}, I understand your frustration. I'll personally check on the …" at bounding box center [914, 734] width 810 height 67
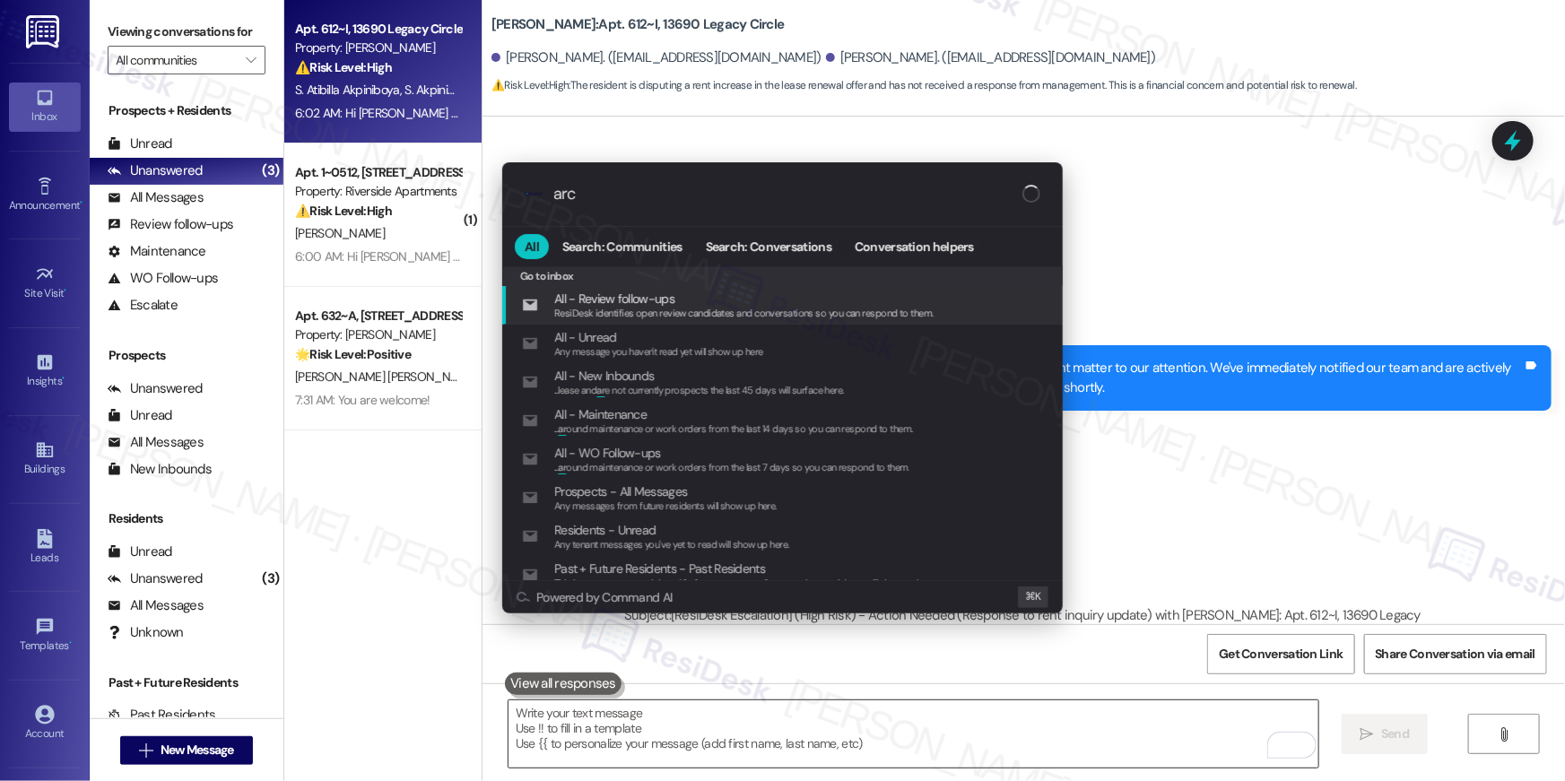
type input "arch"
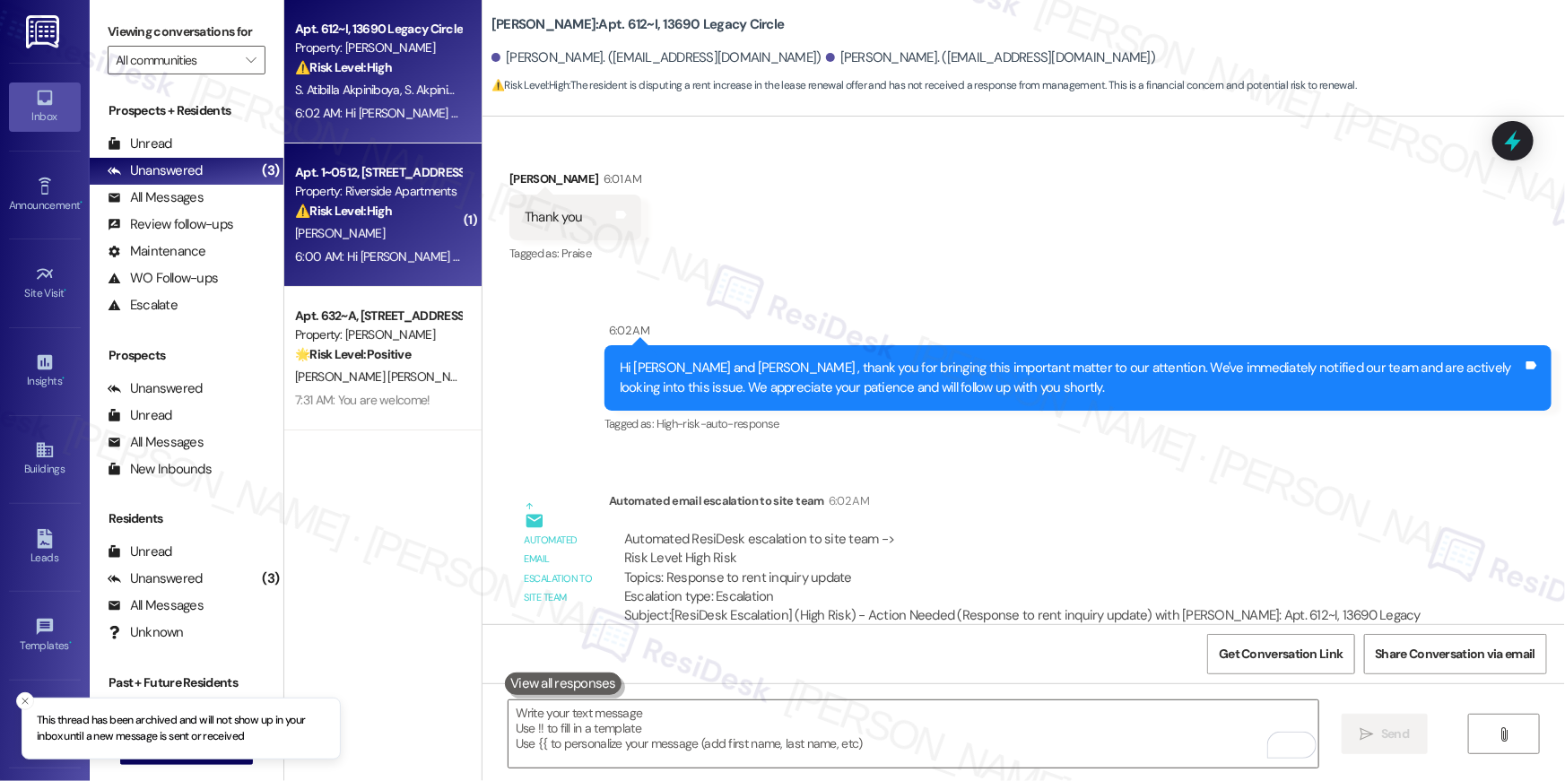
click at [408, 253] on div "6:00 AM: Hi Shenia , thank you for bringing this important matter to our attent…" at bounding box center [894, 256] width 1198 height 16
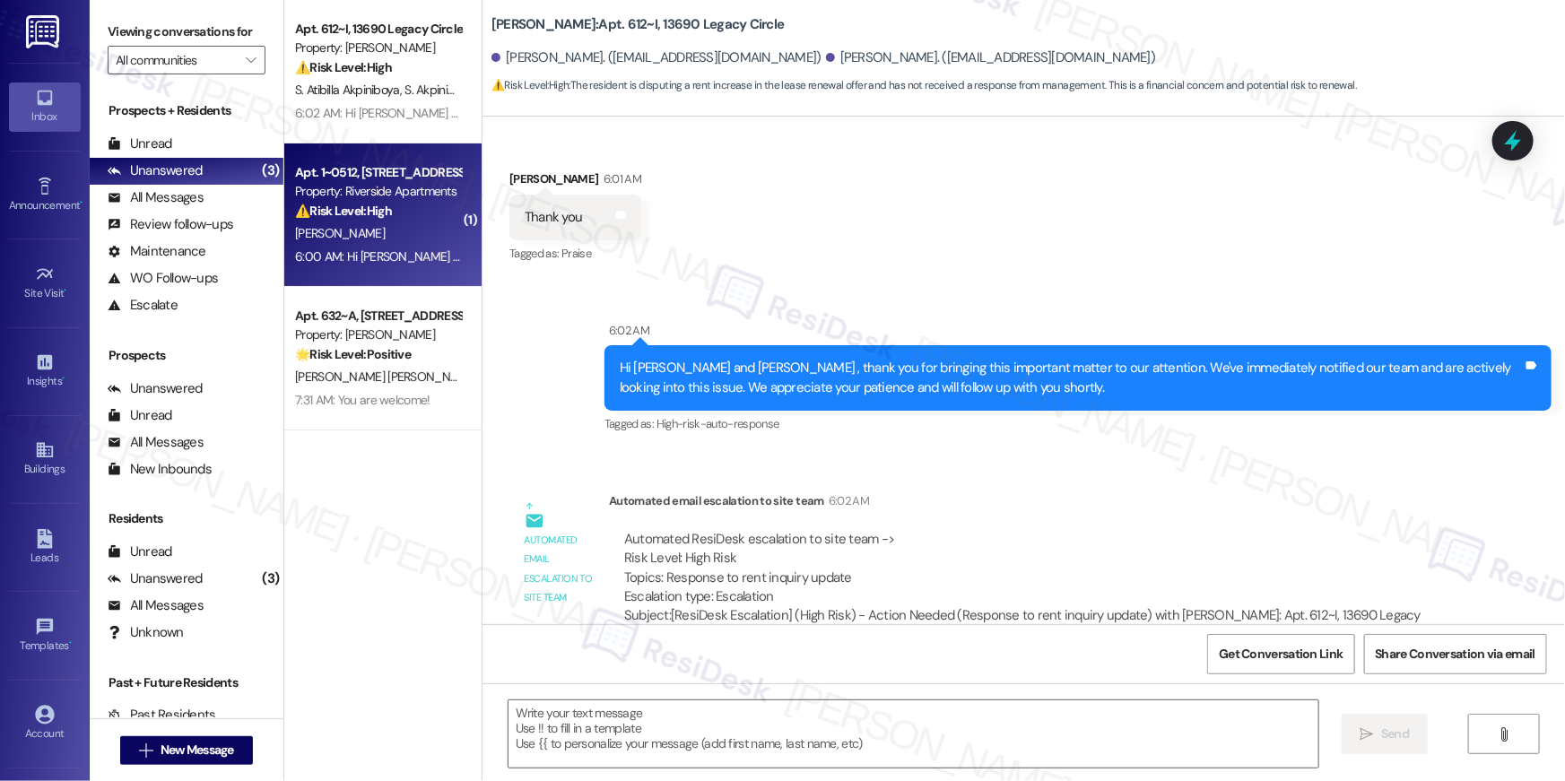
type textarea "Fetching suggested responses. Please feel free to read through the conversation…"
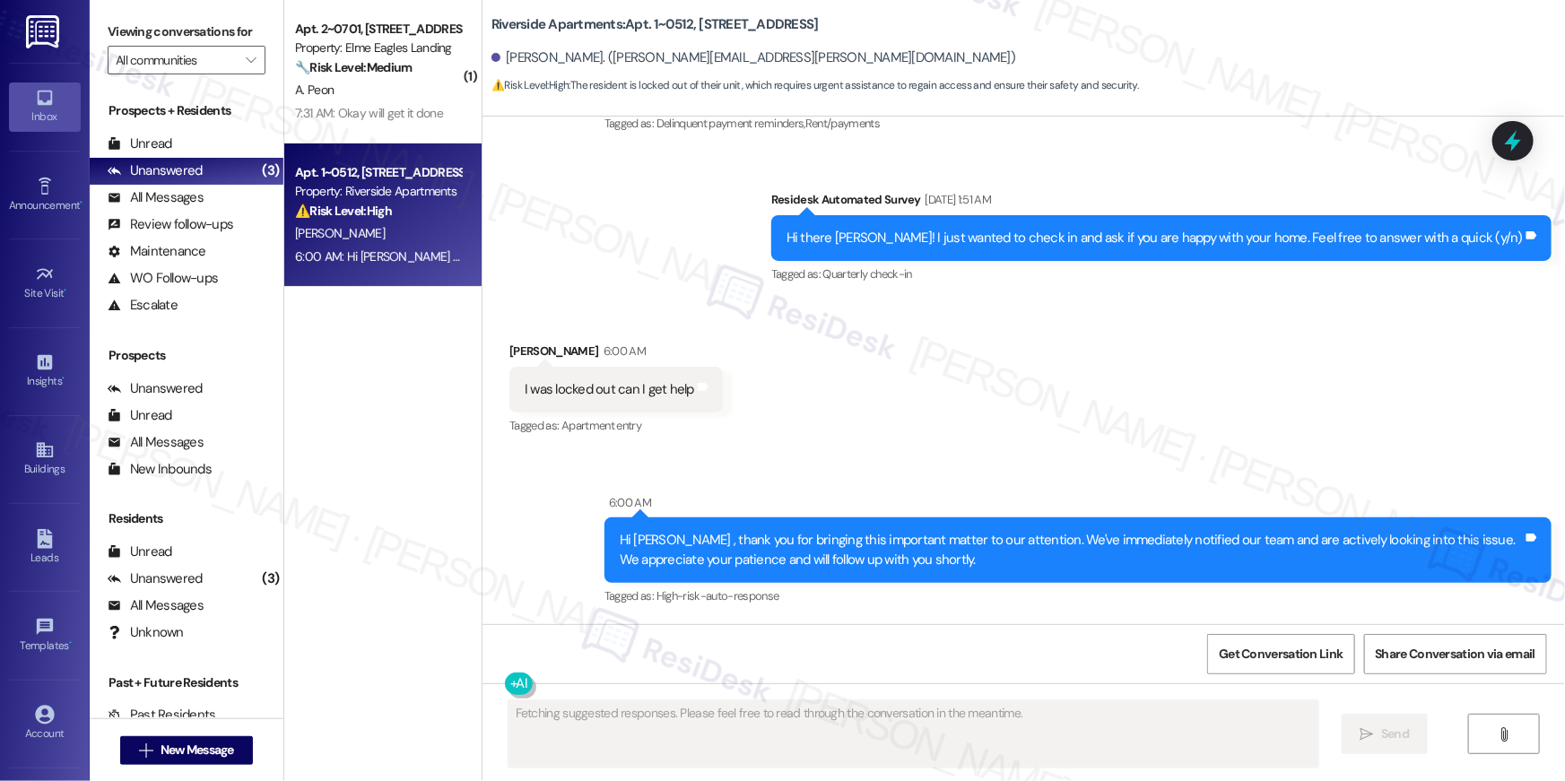
scroll to position [2205, 0]
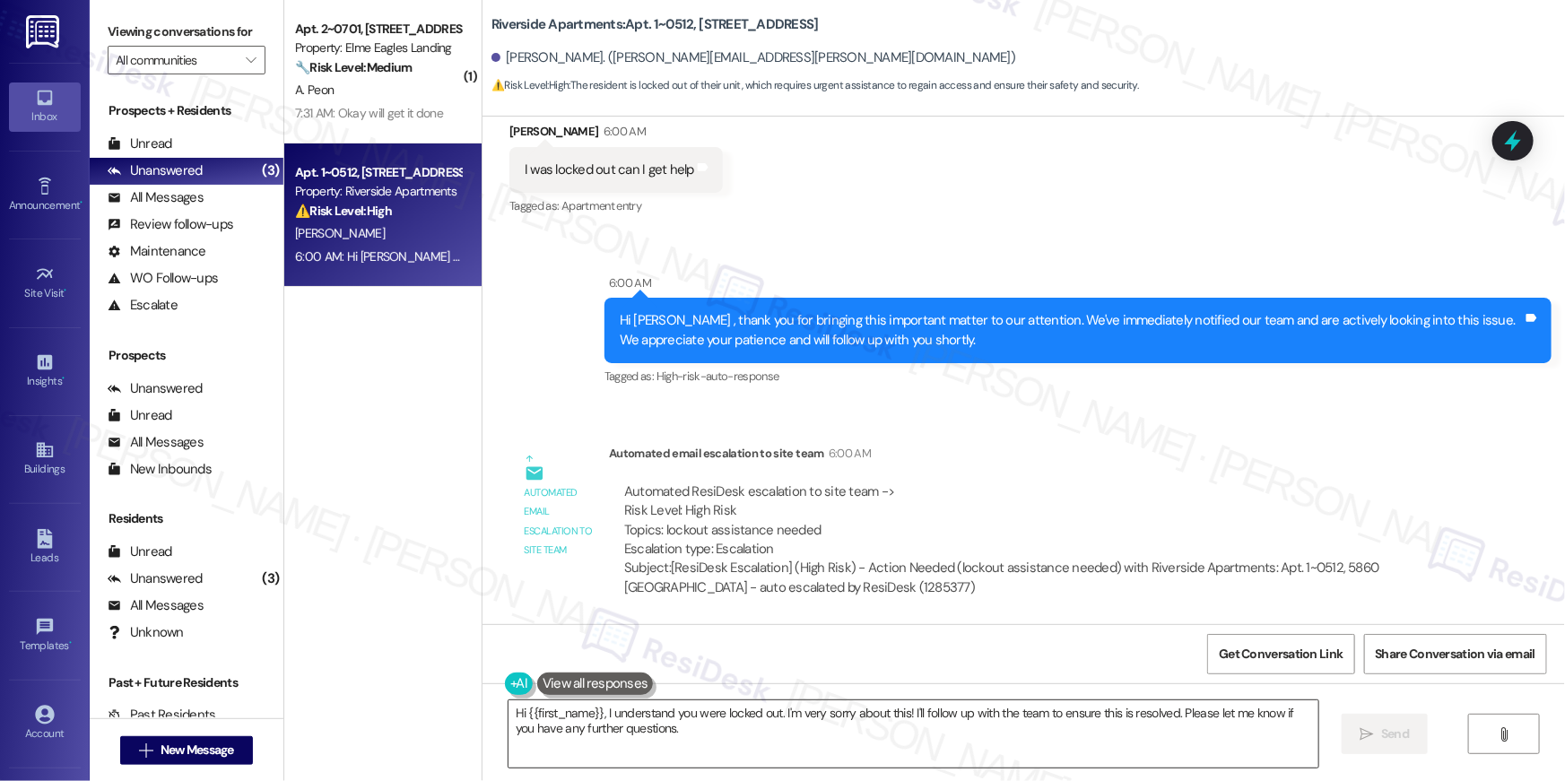
click textarea "Hi {{first_name}}, I understand you were locked out. I'm very sorry about this!…"
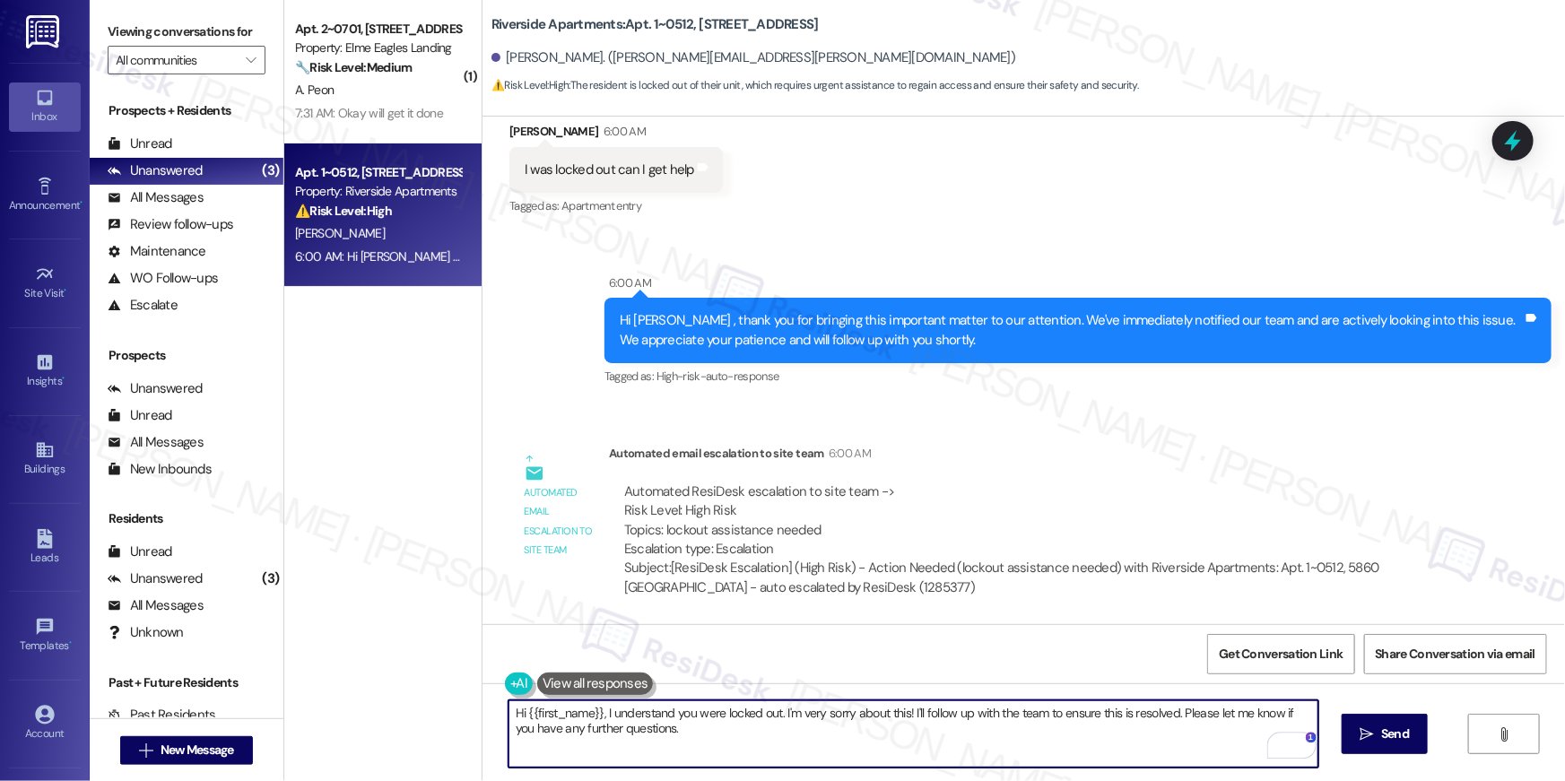
drag, startPoint x: 907, startPoint y: 714, endPoint x: 910, endPoint y: 727, distance: 12.8
click textarea "Hi {{first_name}}, I understand you were locked out. I'm very sorry about this!…"
type textarea "Hi {{first_name}}, I understand you were locked out. I'm very sorry about this!…"
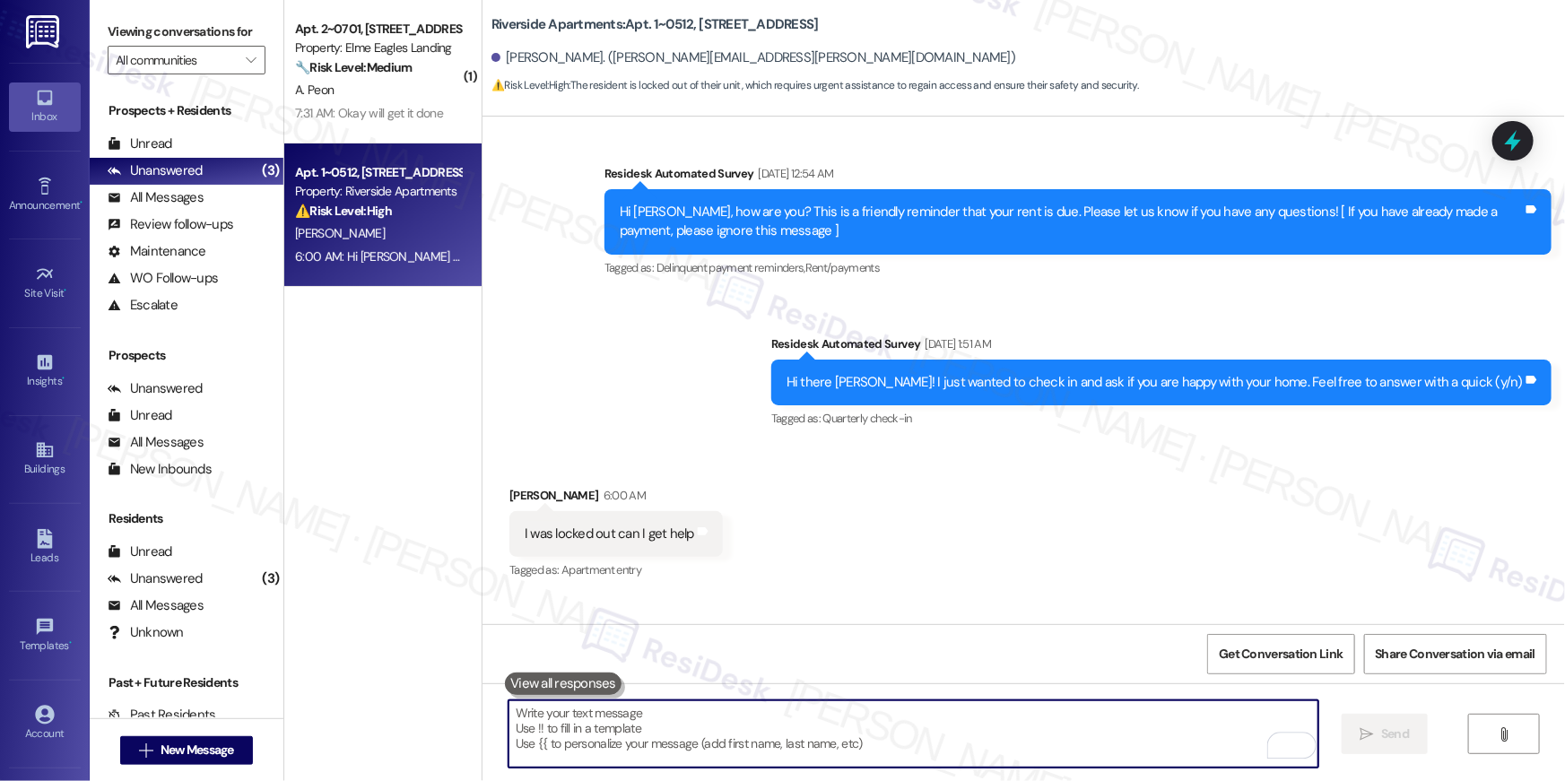
scroll to position [1812, 0]
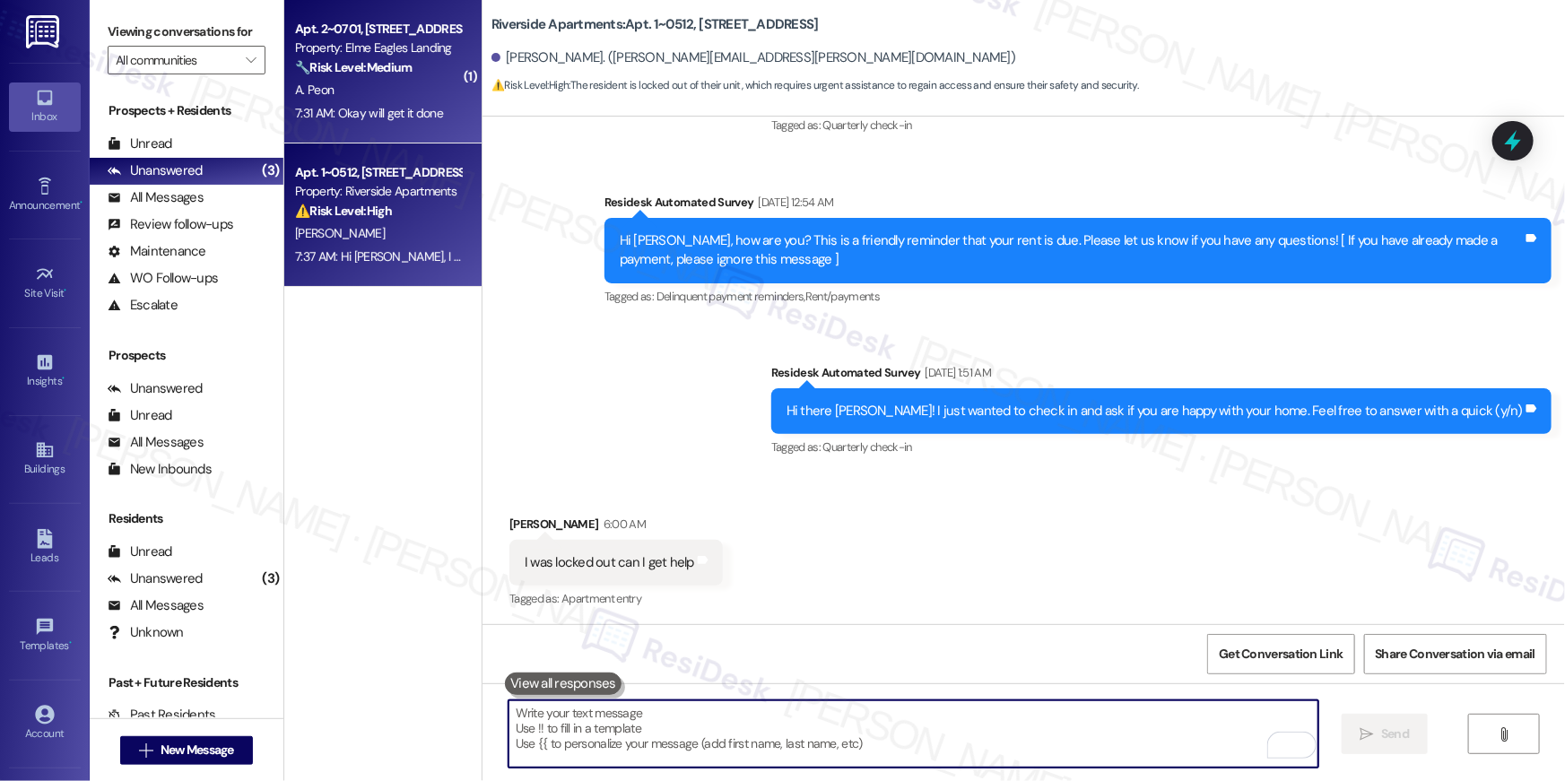
click div "A. Peon"
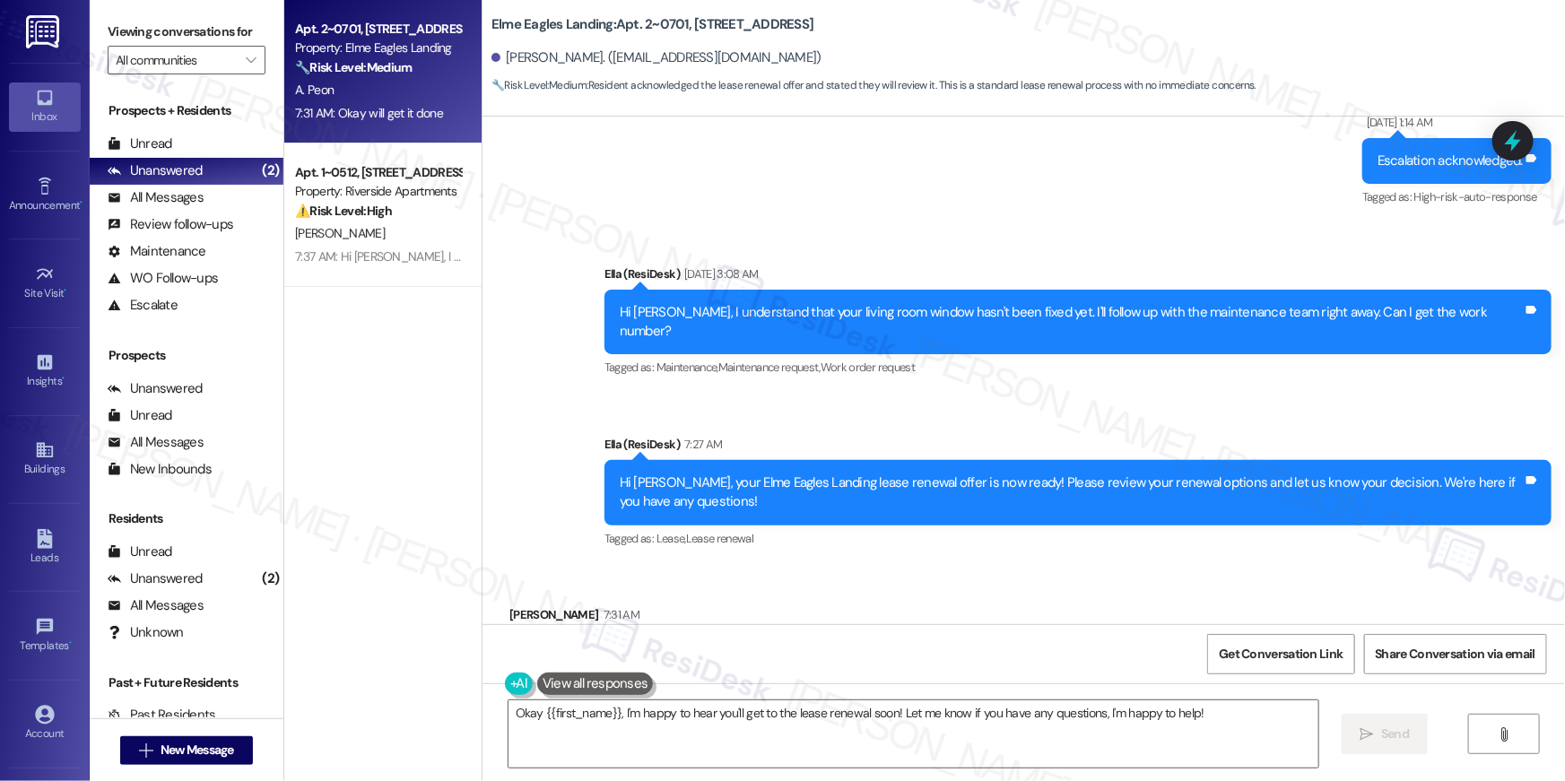
scroll to position [33176, 0]
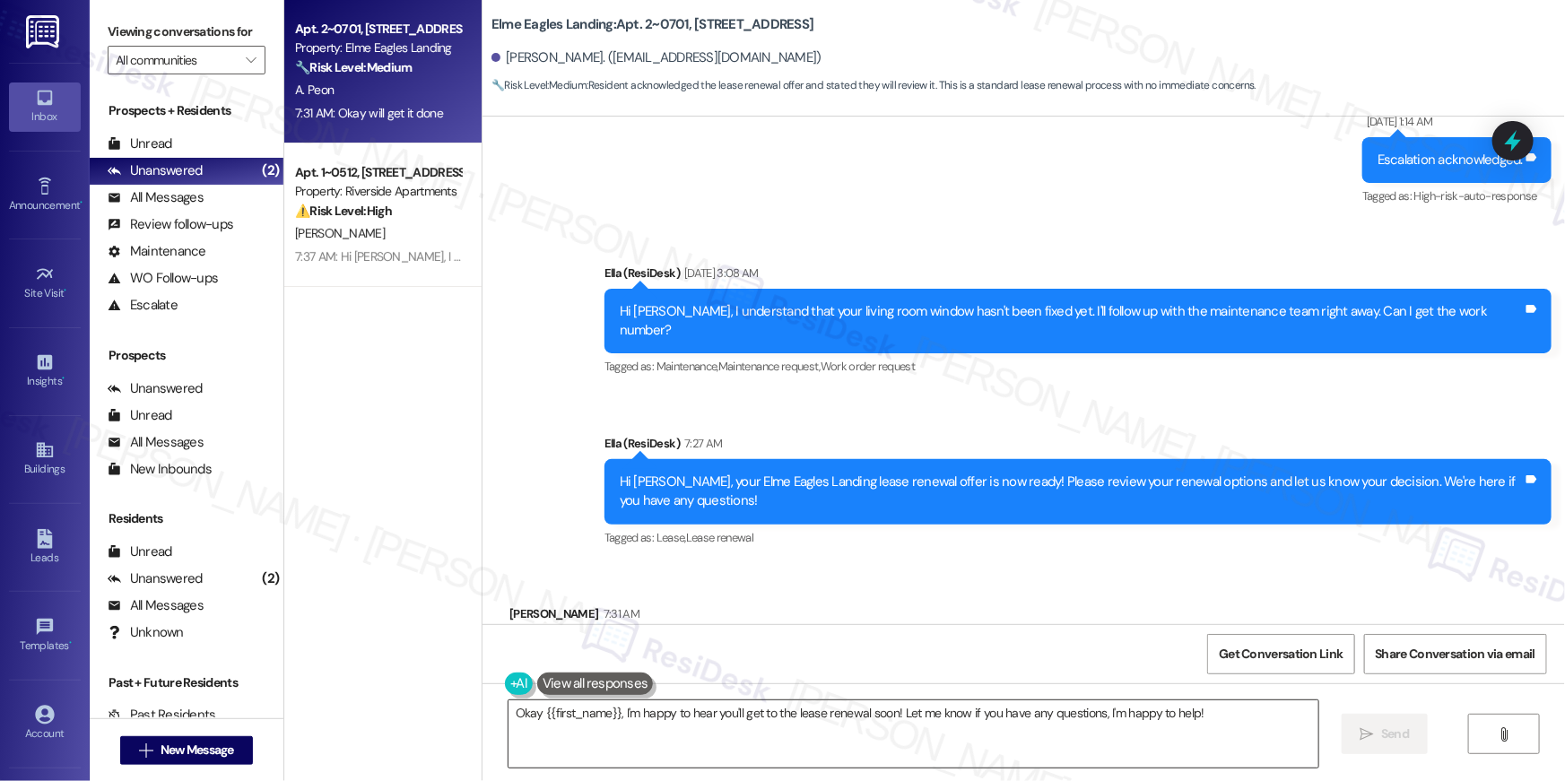
click textarea "Okay {{first_name}}, I'm happy to hear you'll get to the lease renewal soon! Le…"
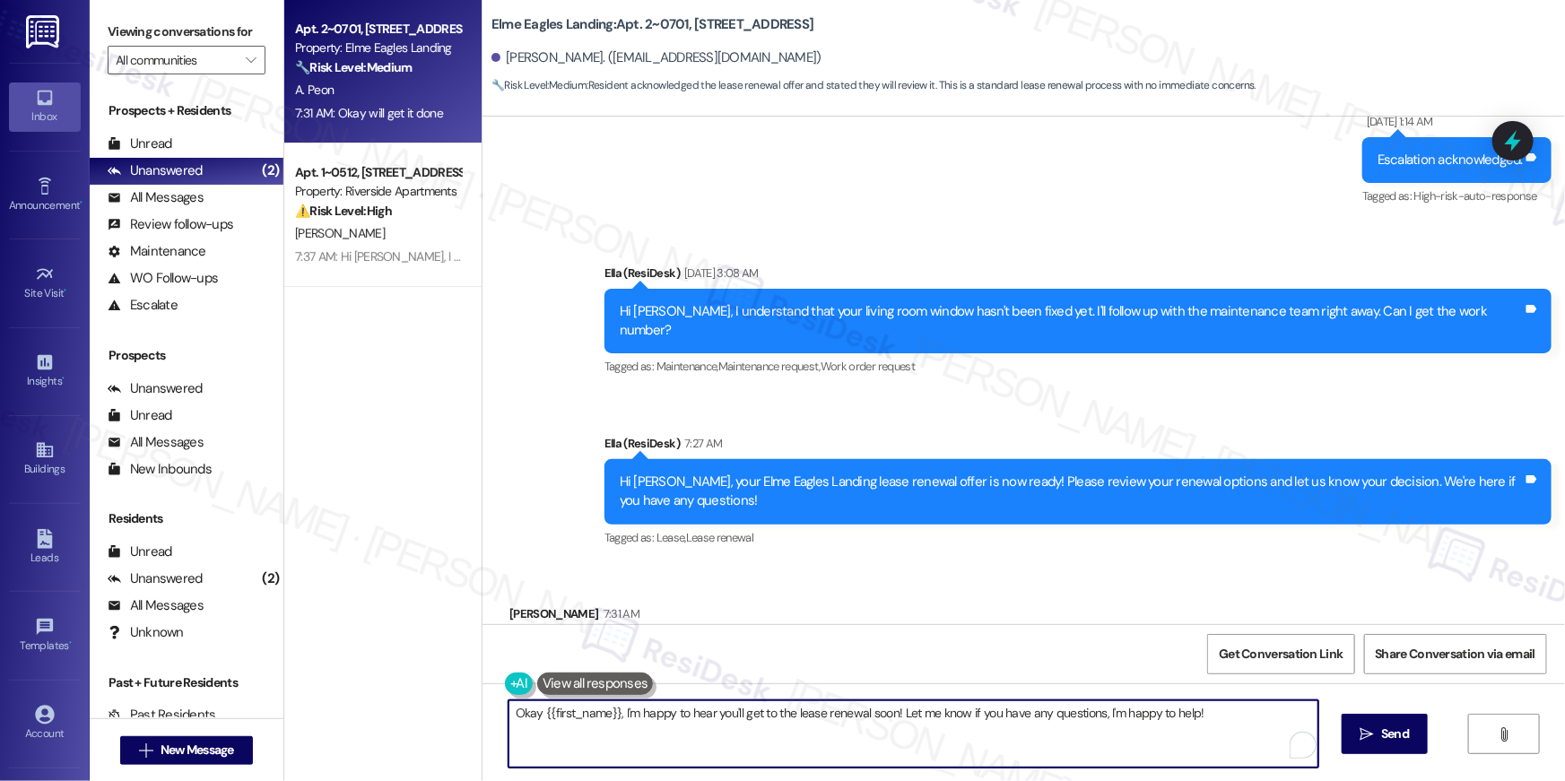
click textarea "Okay {{first_name}}, I'm happy to hear you'll get to the lease renewal soon! Le…"
type textarea "Thank you, Ashley. Let me know if you need further assistance!"
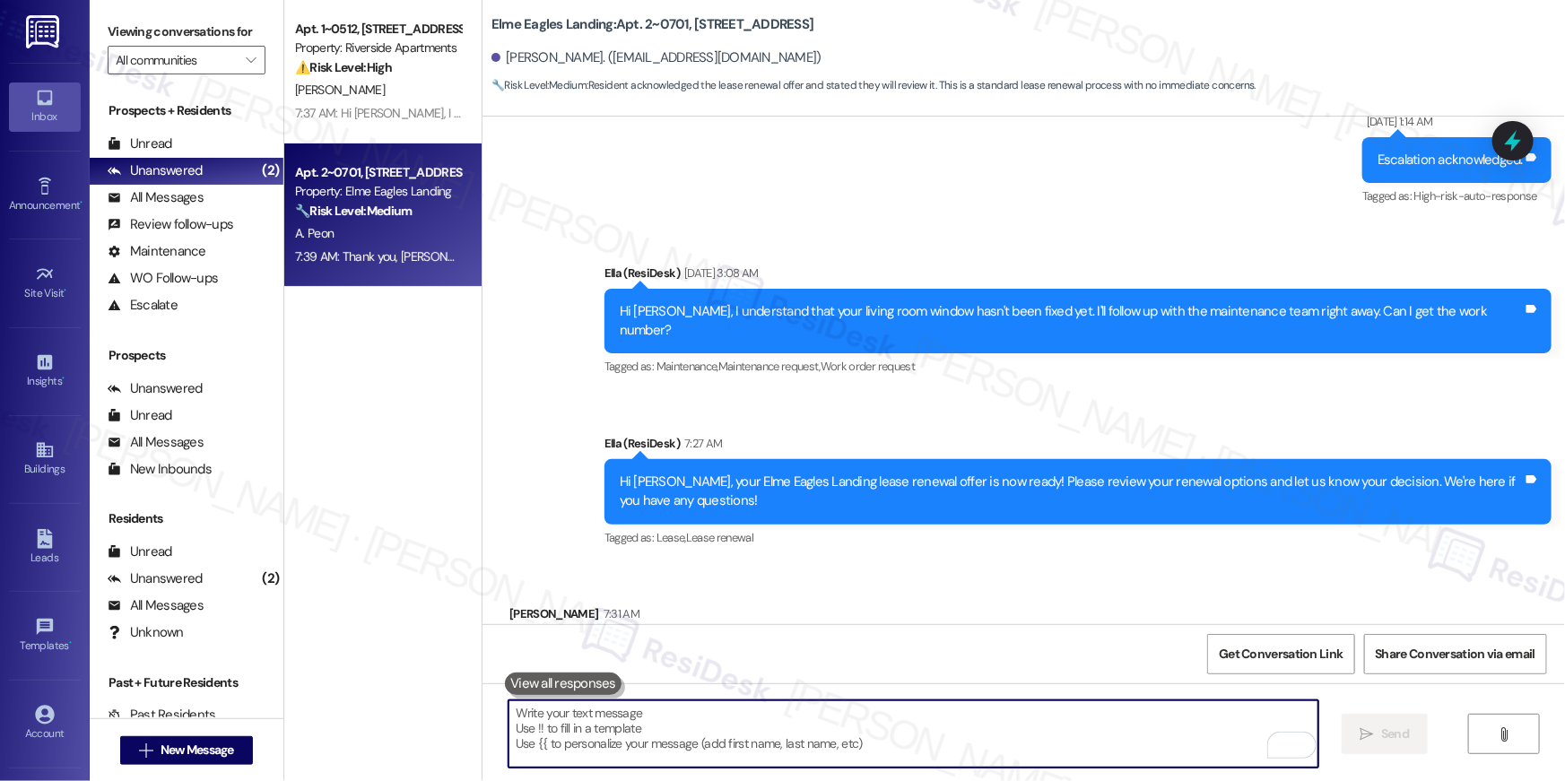
scroll to position [33175, 0]
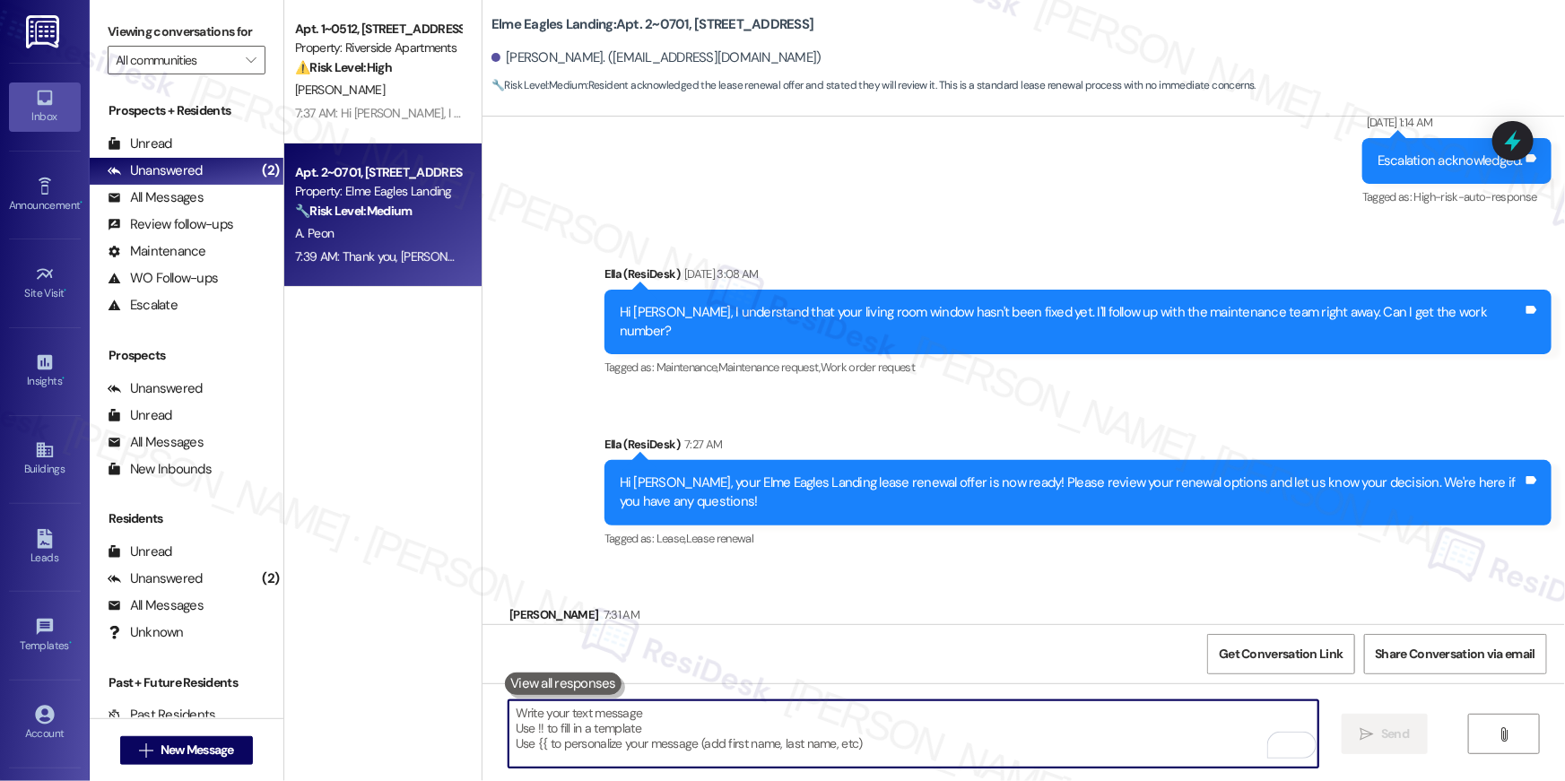
click textarea "To enrich screen reader interactions, please activate Accessibility in Grammarl…"
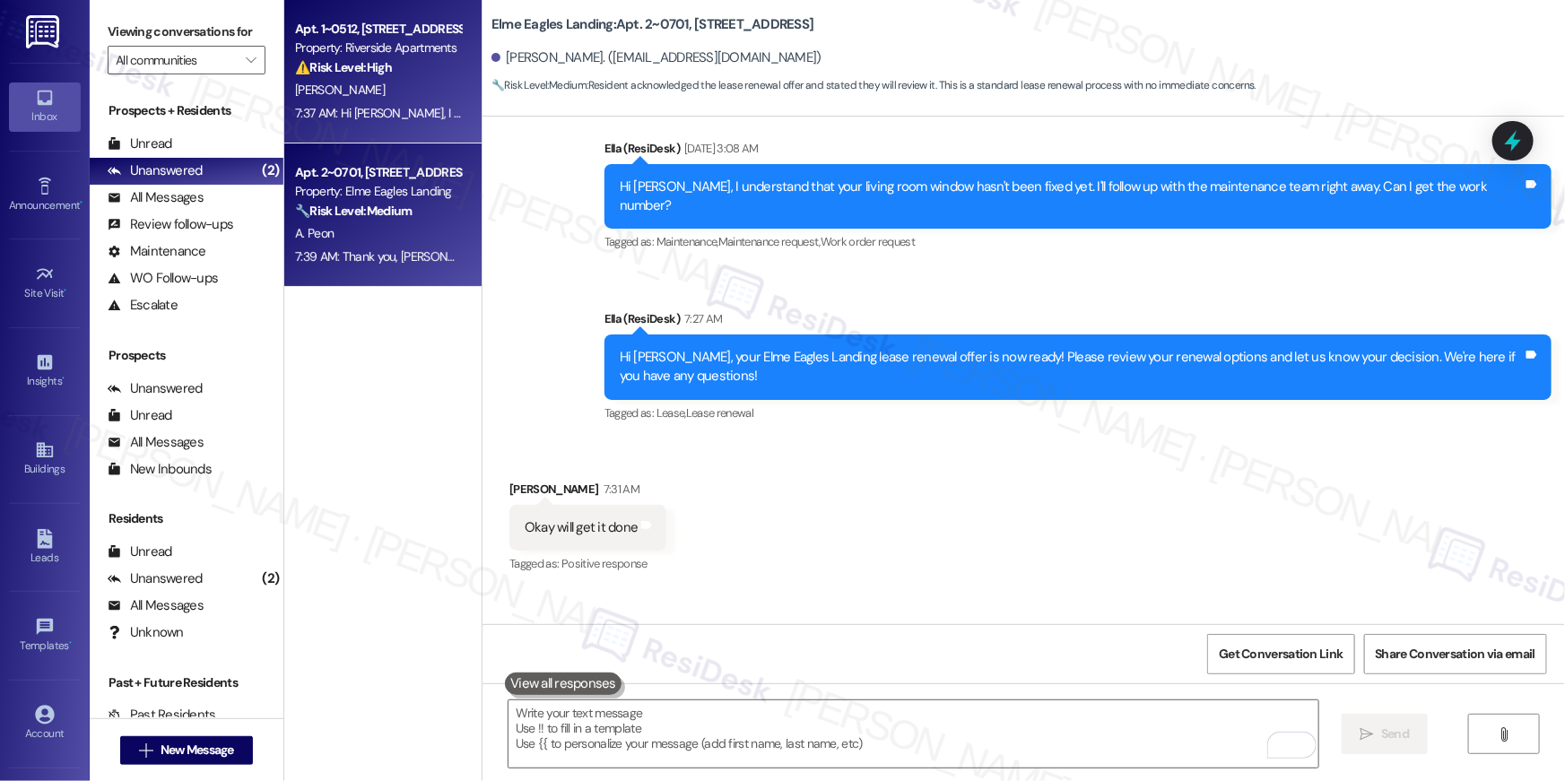
click div "7:37 AM: Hi Shenia, I understand you were locked out. I'm very sorry about this…"
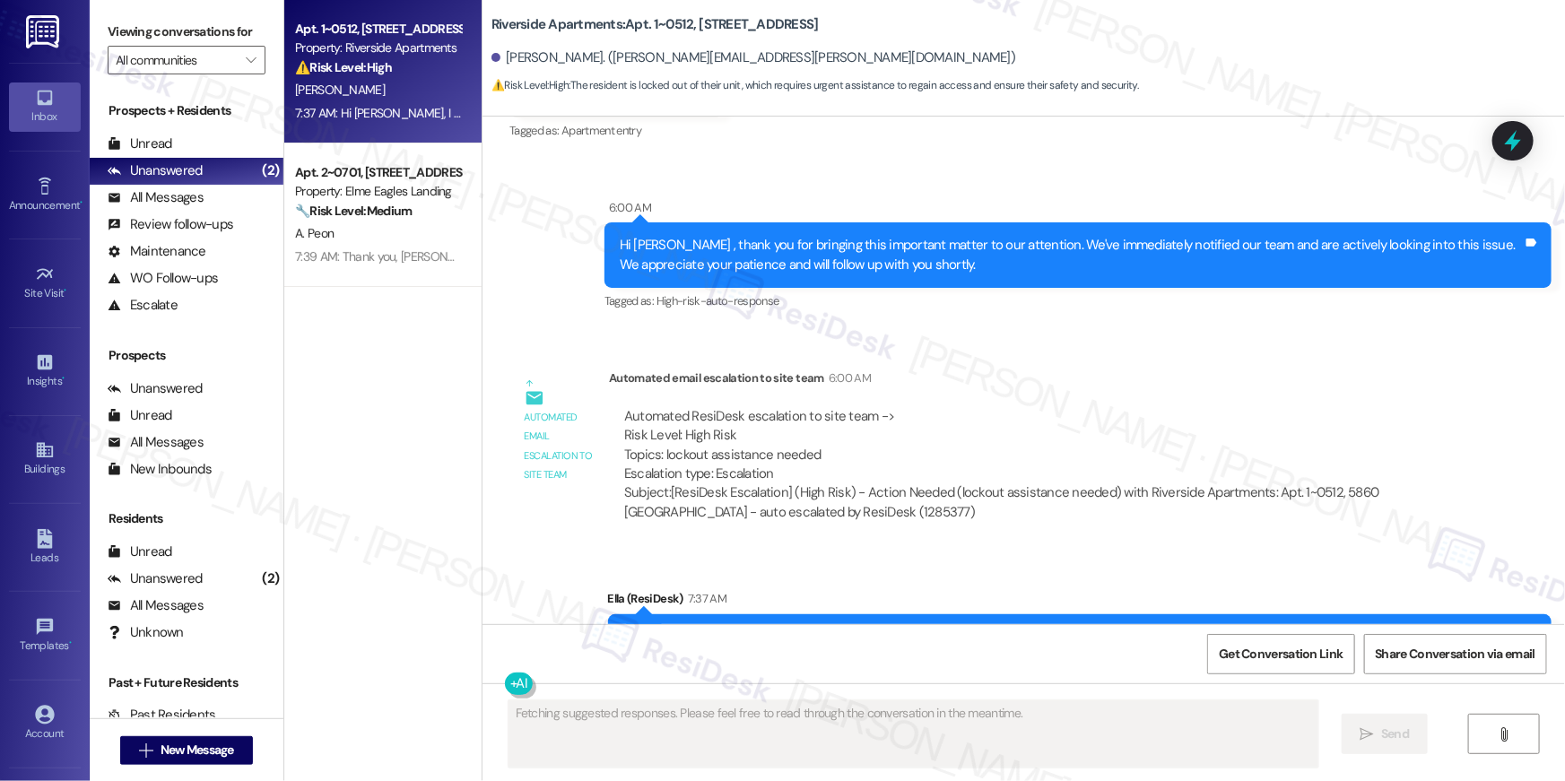
scroll to position [2356, 0]
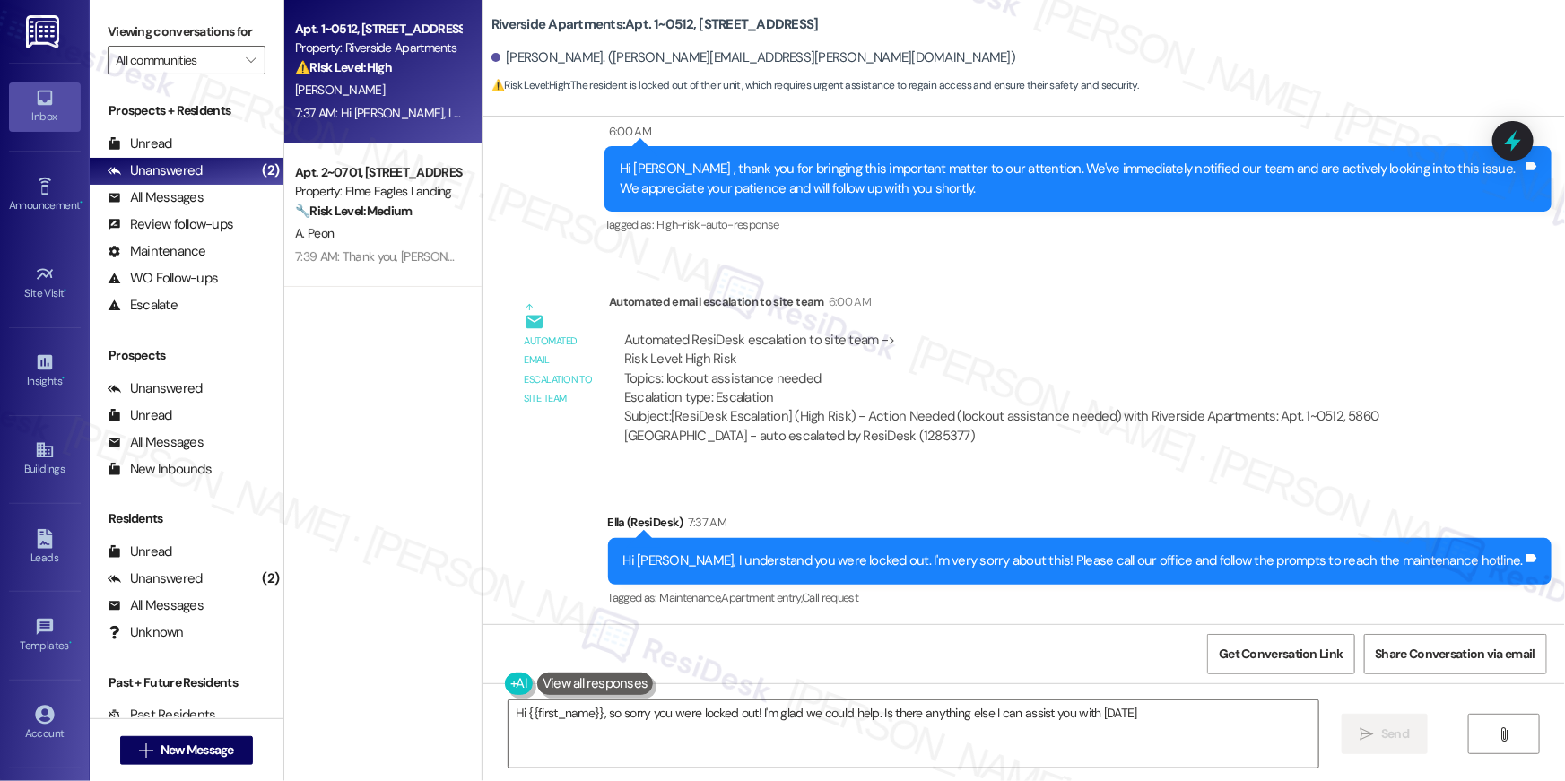
type textarea "Hi {{first_name}}, so sorry you were locked out! I'm glad we could help. Is the…"
click div "Sent via SMS Ella (ResiDesk) 7:37 AM Hi Shenia, I understand you were locked ou…"
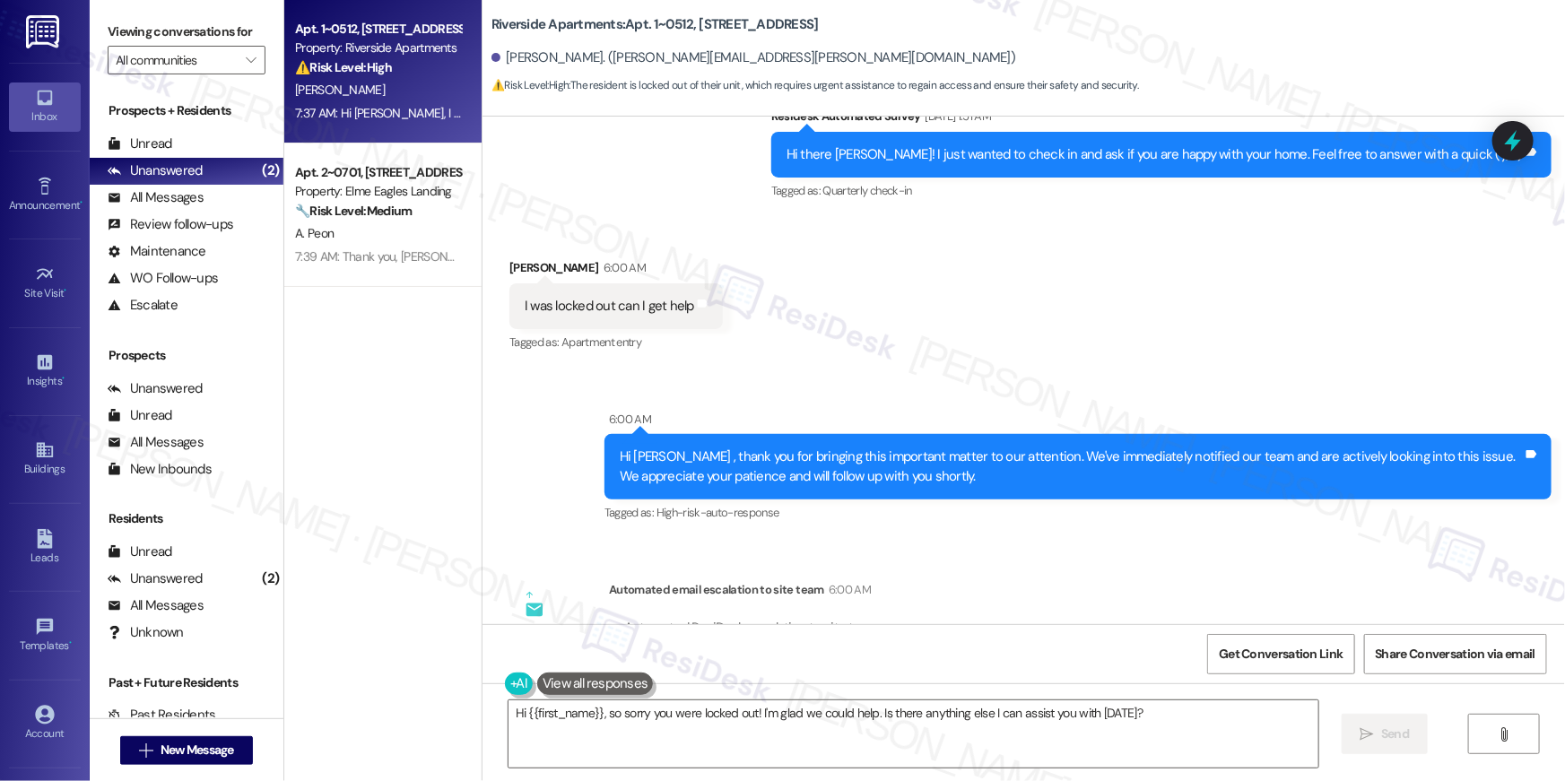
scroll to position [2017, 0]
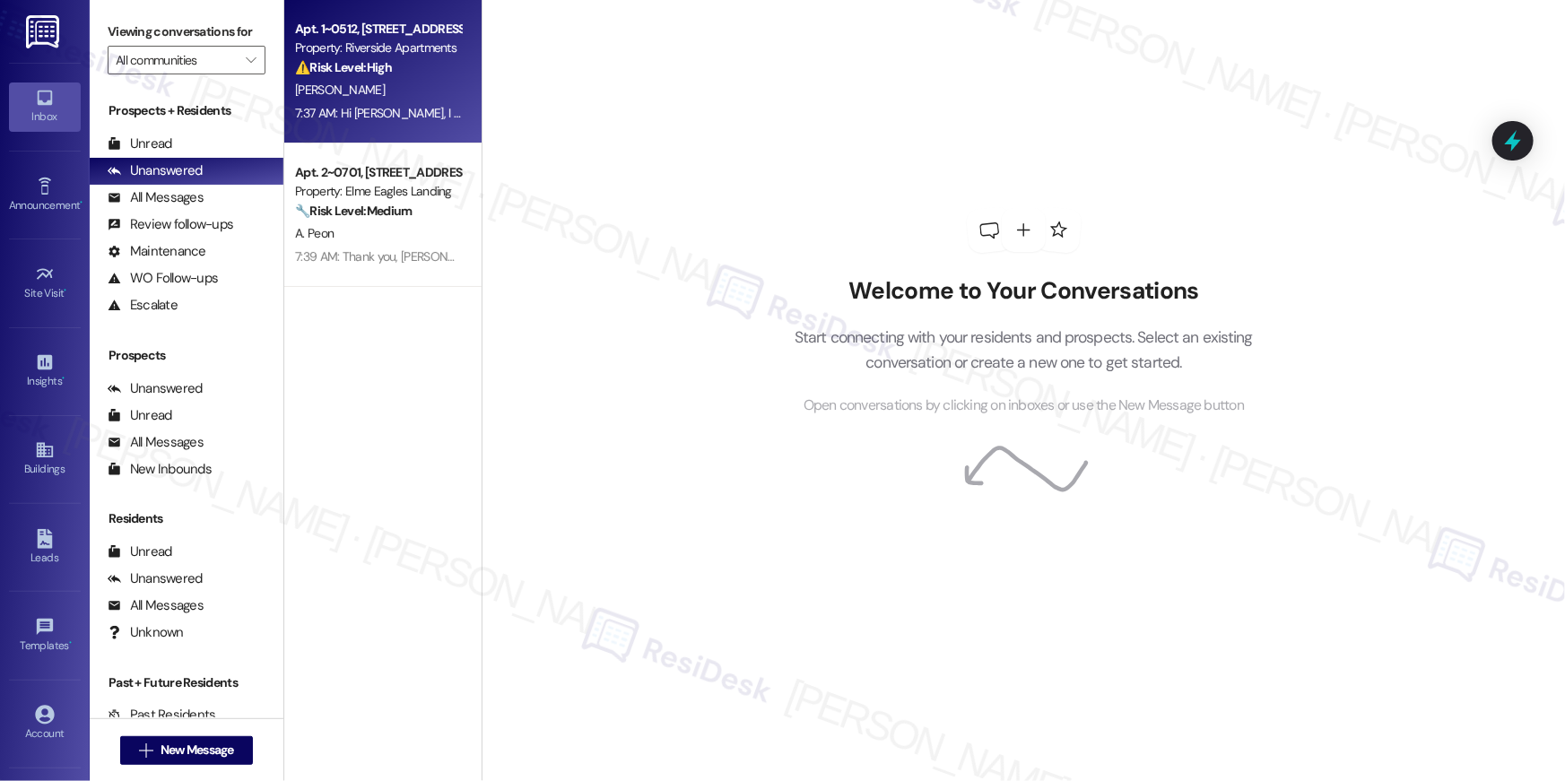
click at [369, 106] on div "7:37 AM: Hi [PERSON_NAME], I understand you were locked out. I'm very sorry abo…" at bounding box center [729, 113] width 869 height 16
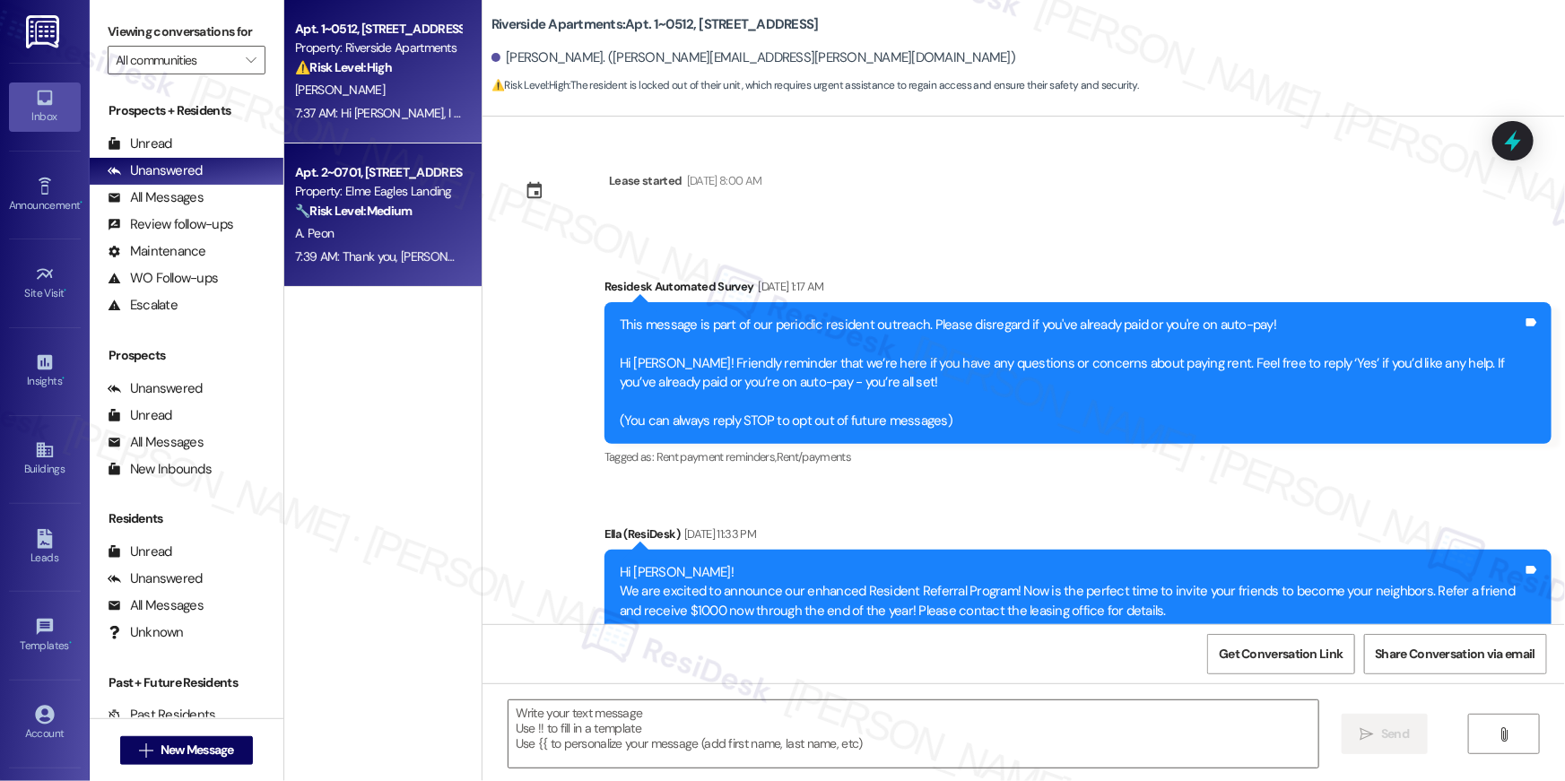
type textarea "Fetching suggested responses. Please feel free to read through the conversation…"
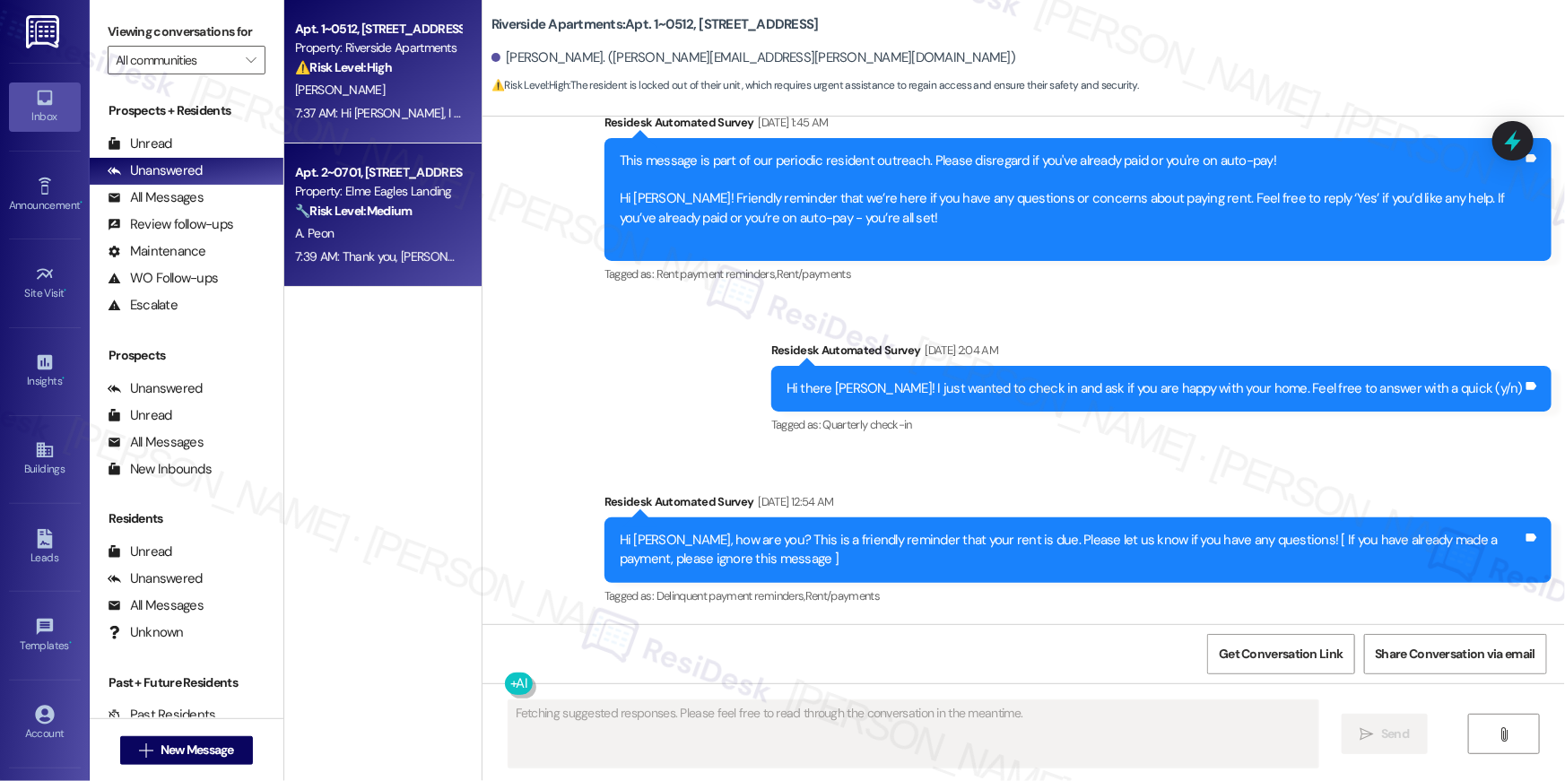
click at [396, 199] on div "Property: Elme Eagles Landing" at bounding box center [378, 191] width 166 height 19
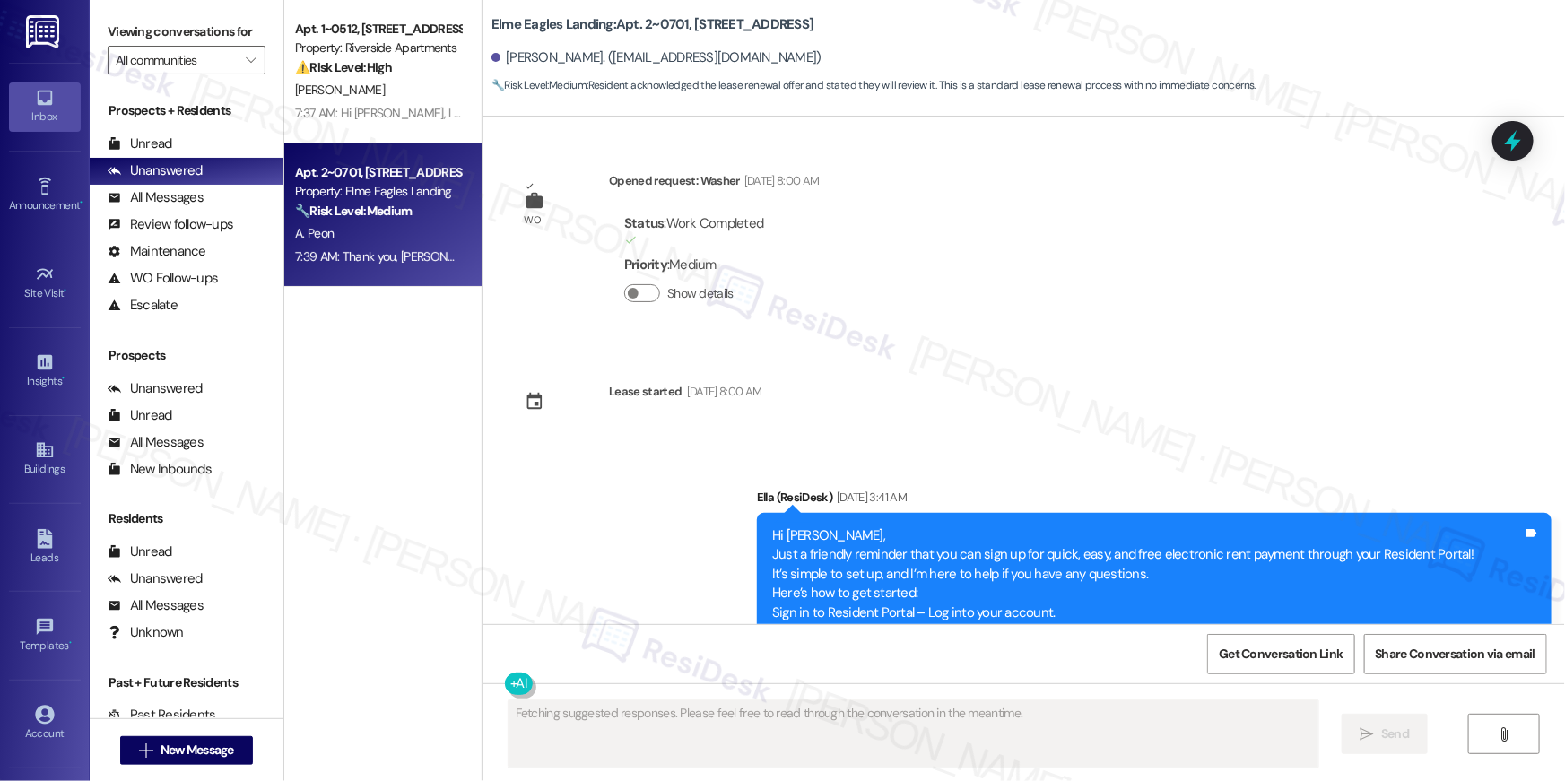
scroll to position [33326, 0]
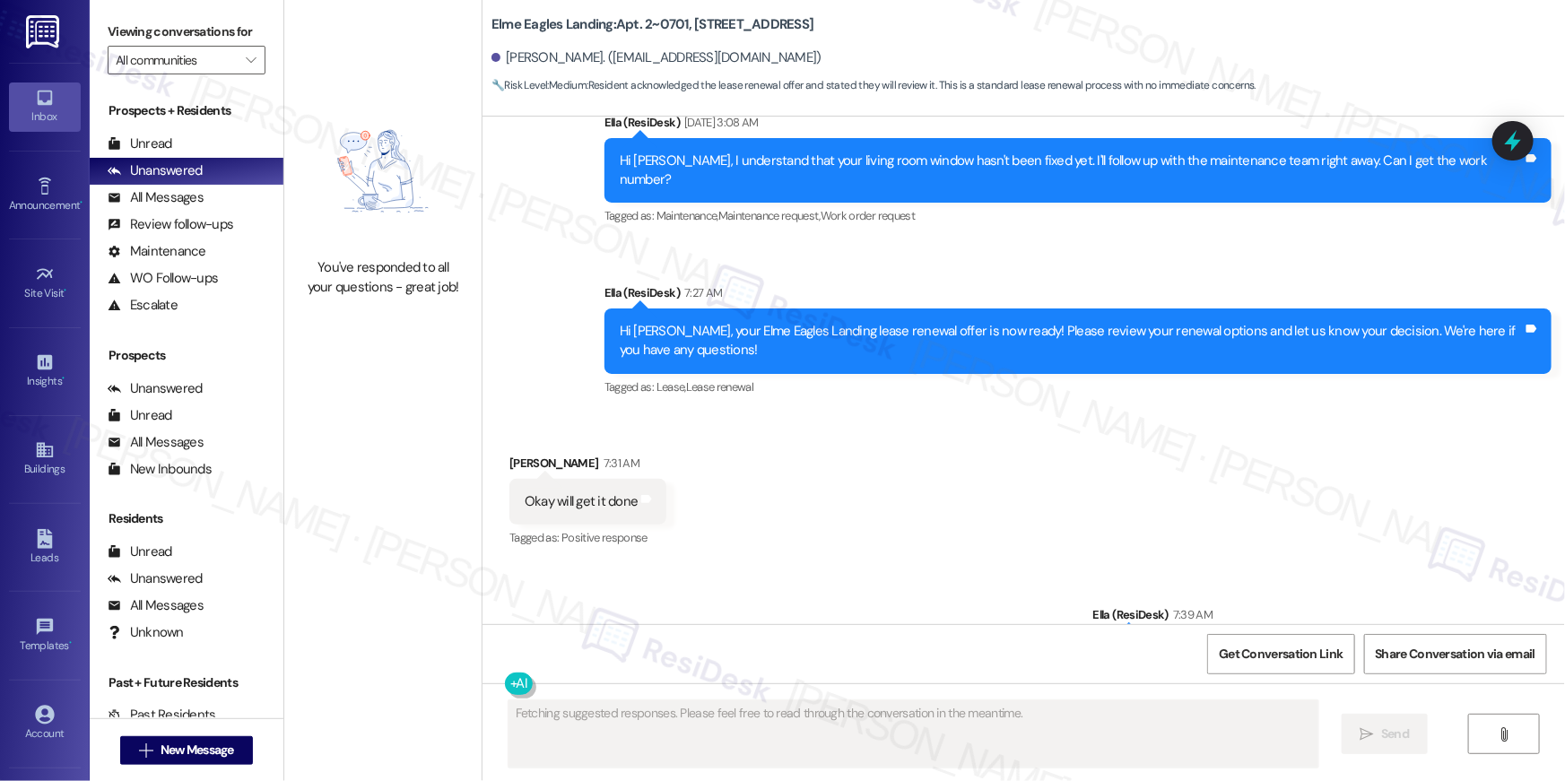
click at [382, 103] on img at bounding box center [383, 171] width 158 height 156
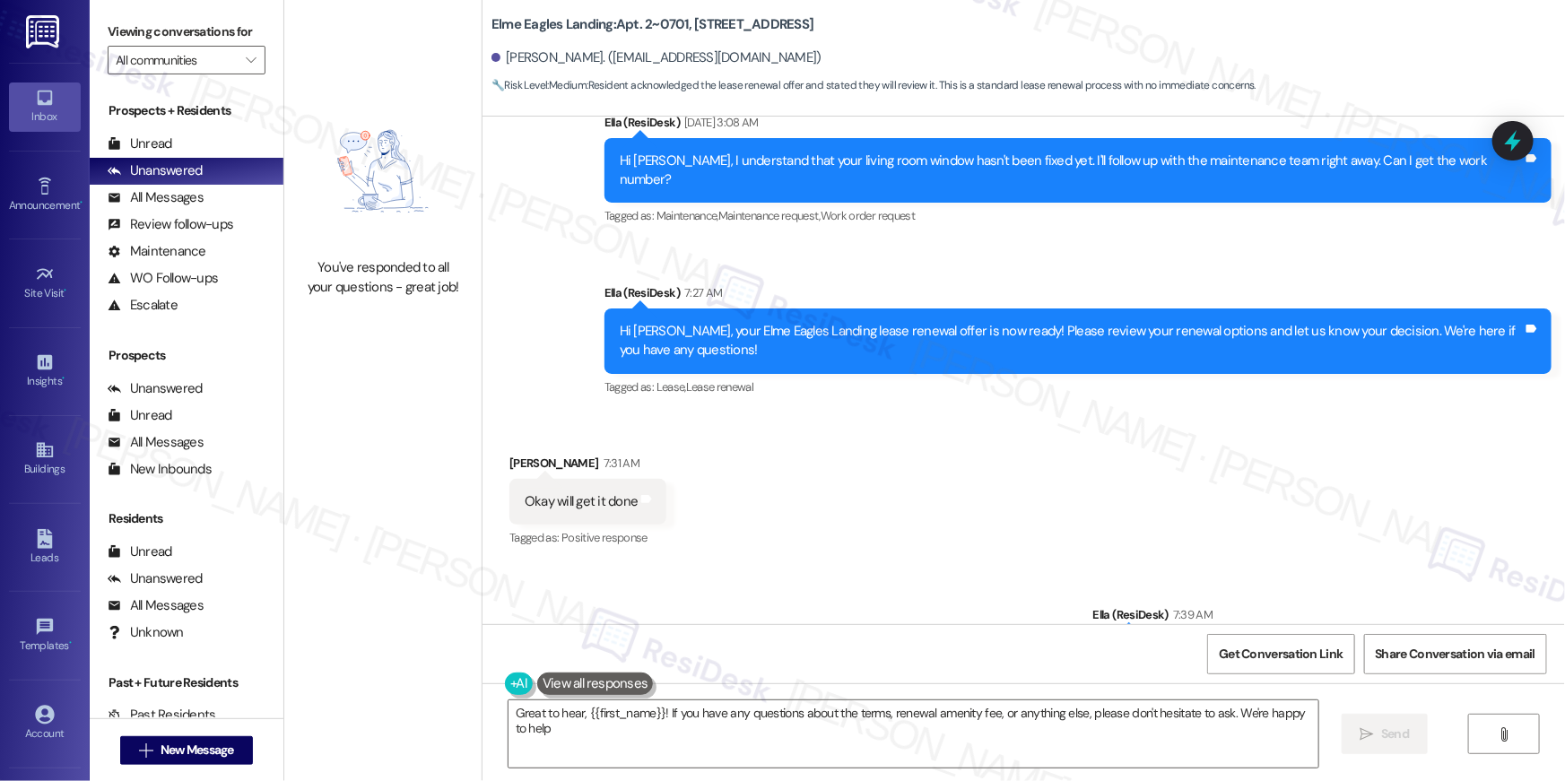
type textarea "Great to hear, {{first_name}}! If you have any questions about the terms, renew…"
click at [225, 751] on span "New Message" at bounding box center [198, 750] width 74 height 19
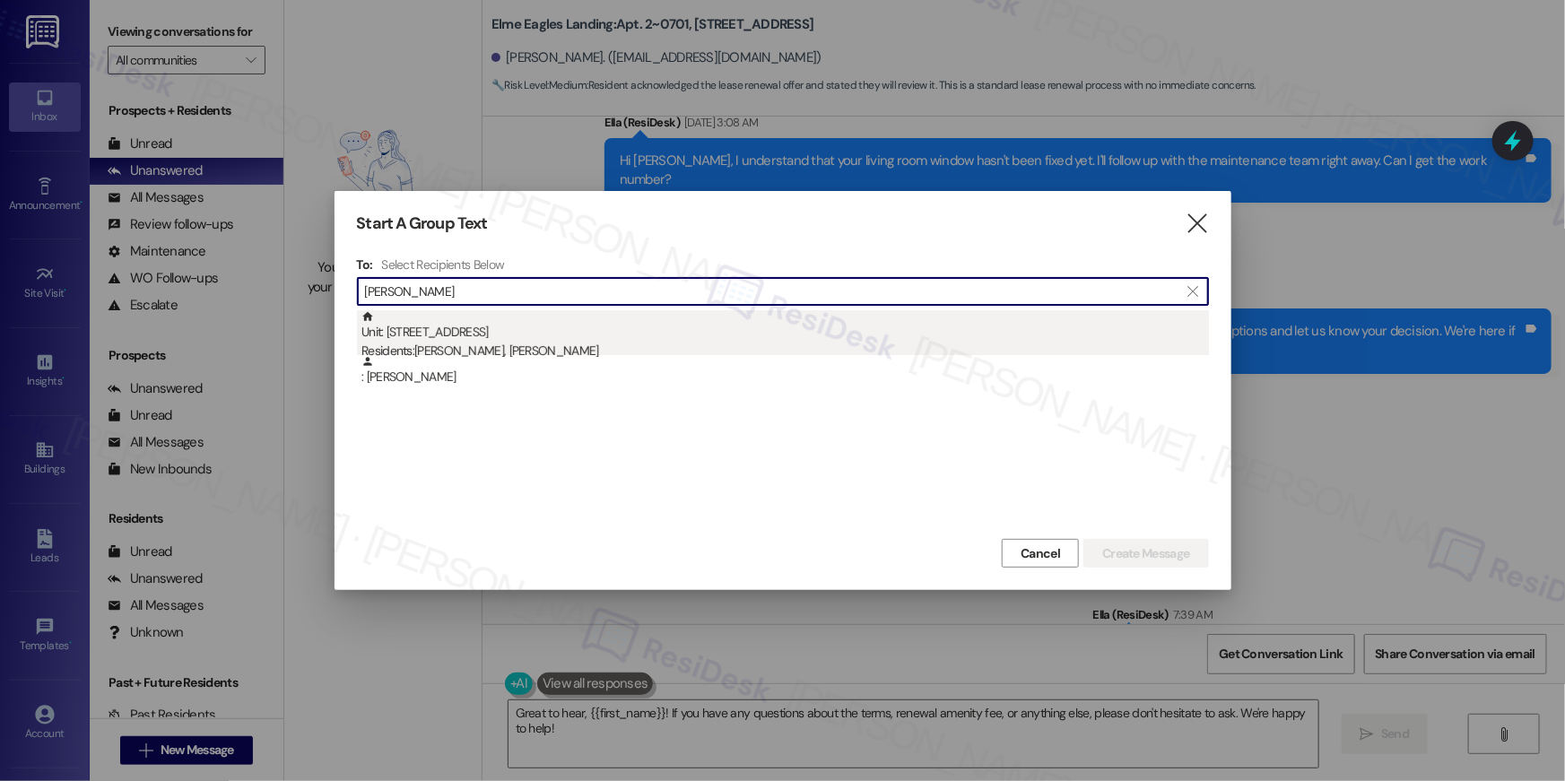
type input "[PERSON_NAME]"
click at [540, 339] on div "Unit: 1305 - 205 Century Place Residents: [PERSON_NAME], [PERSON_NAME]" at bounding box center [786, 335] width 848 height 51
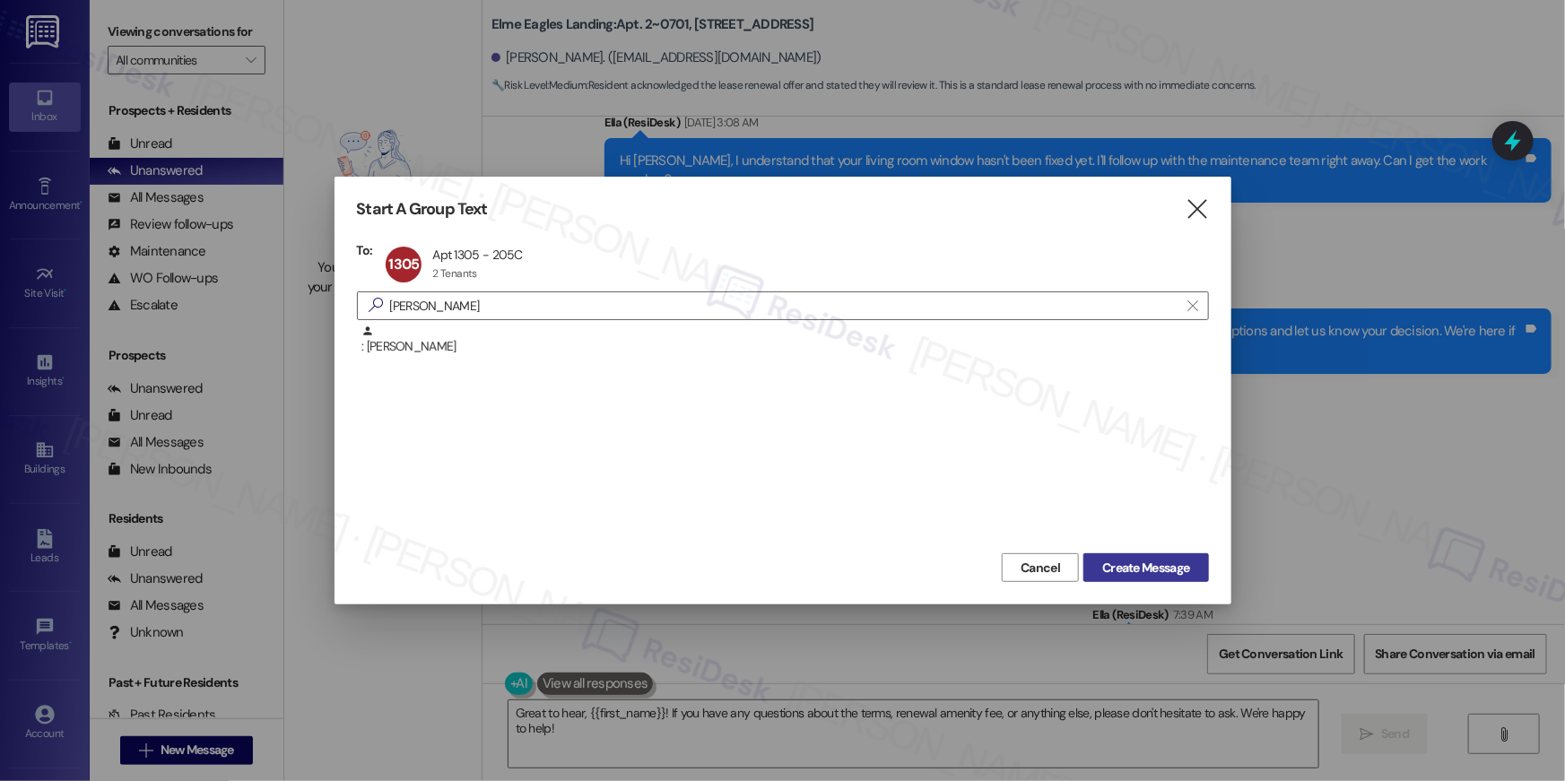
click at [1149, 571] on span "Create Message" at bounding box center [1145, 568] width 87 height 19
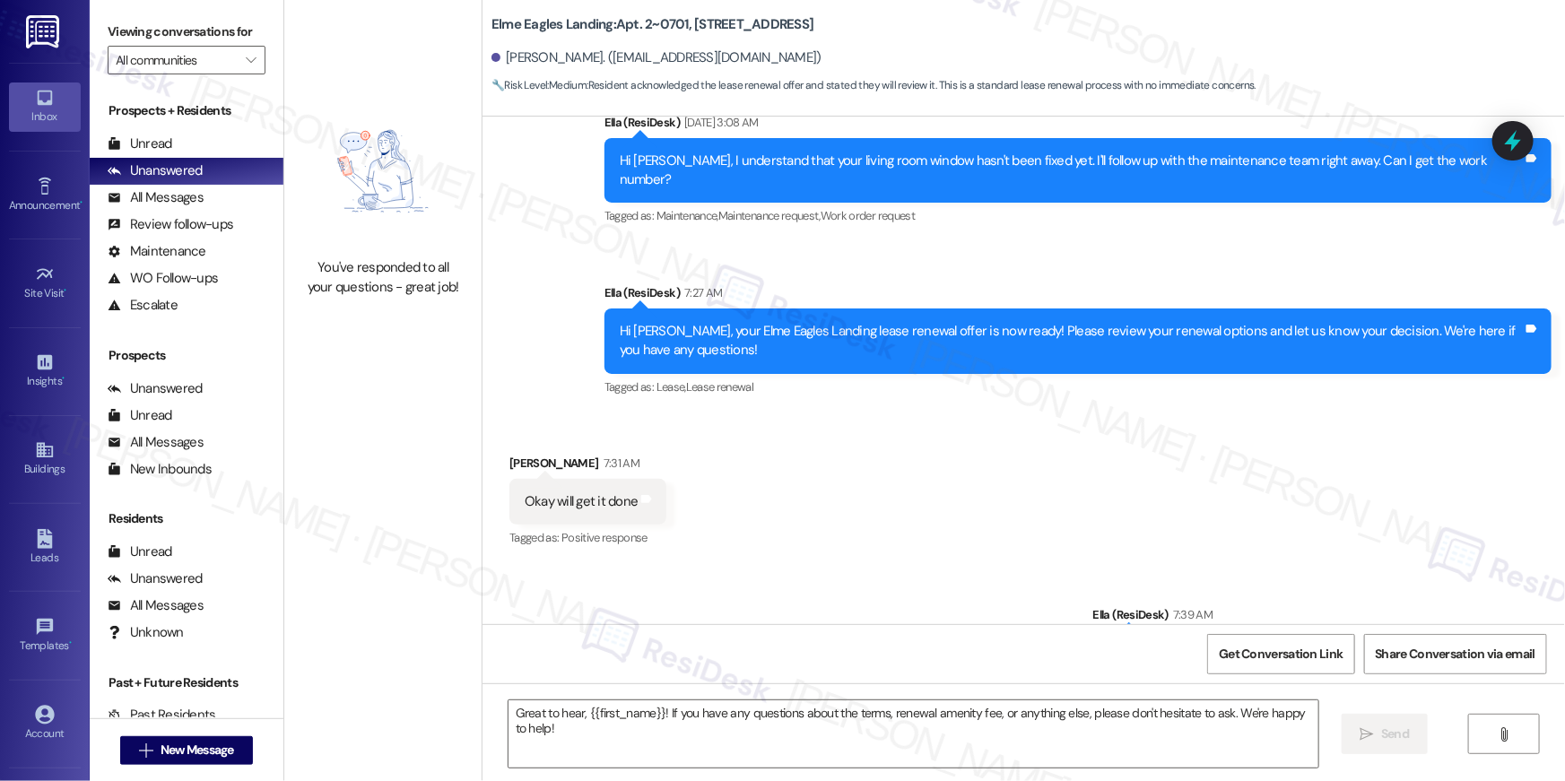
type textarea "Fetching suggested responses. Please feel free to read through the conversation…"
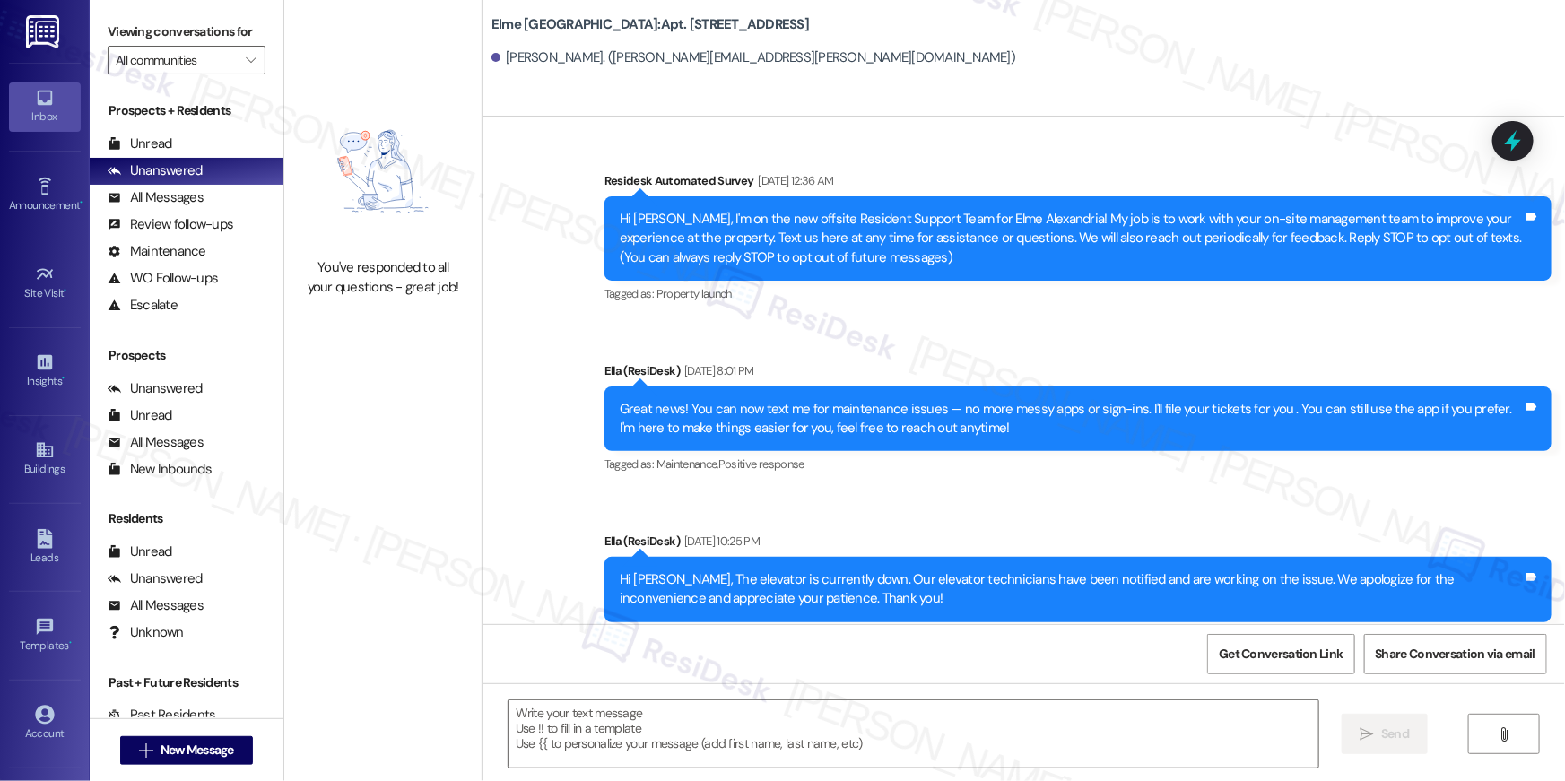
type textarea "Fetching suggested responses. Please feel free to read through the conversation…"
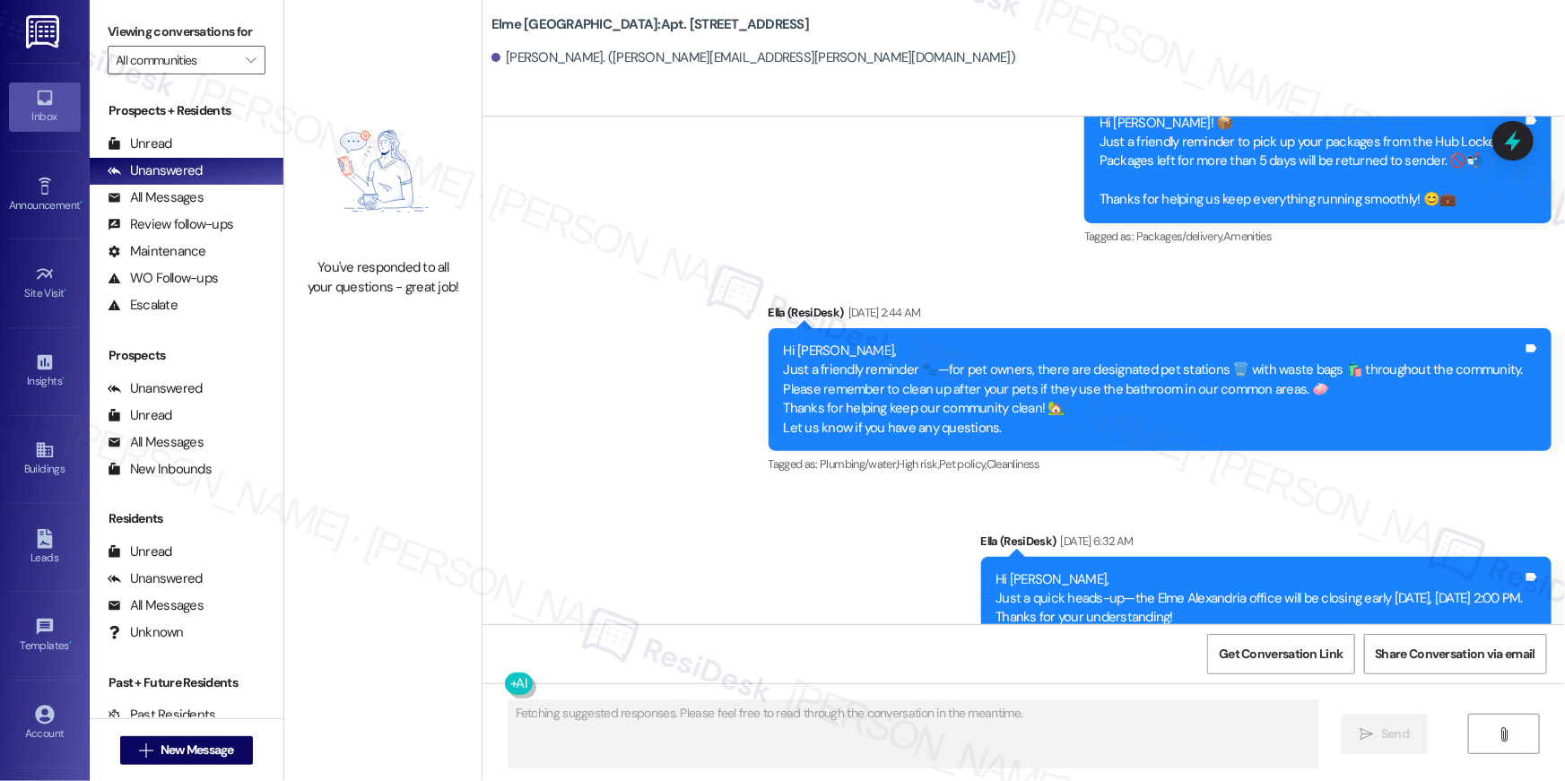
scroll to position [17680, 0]
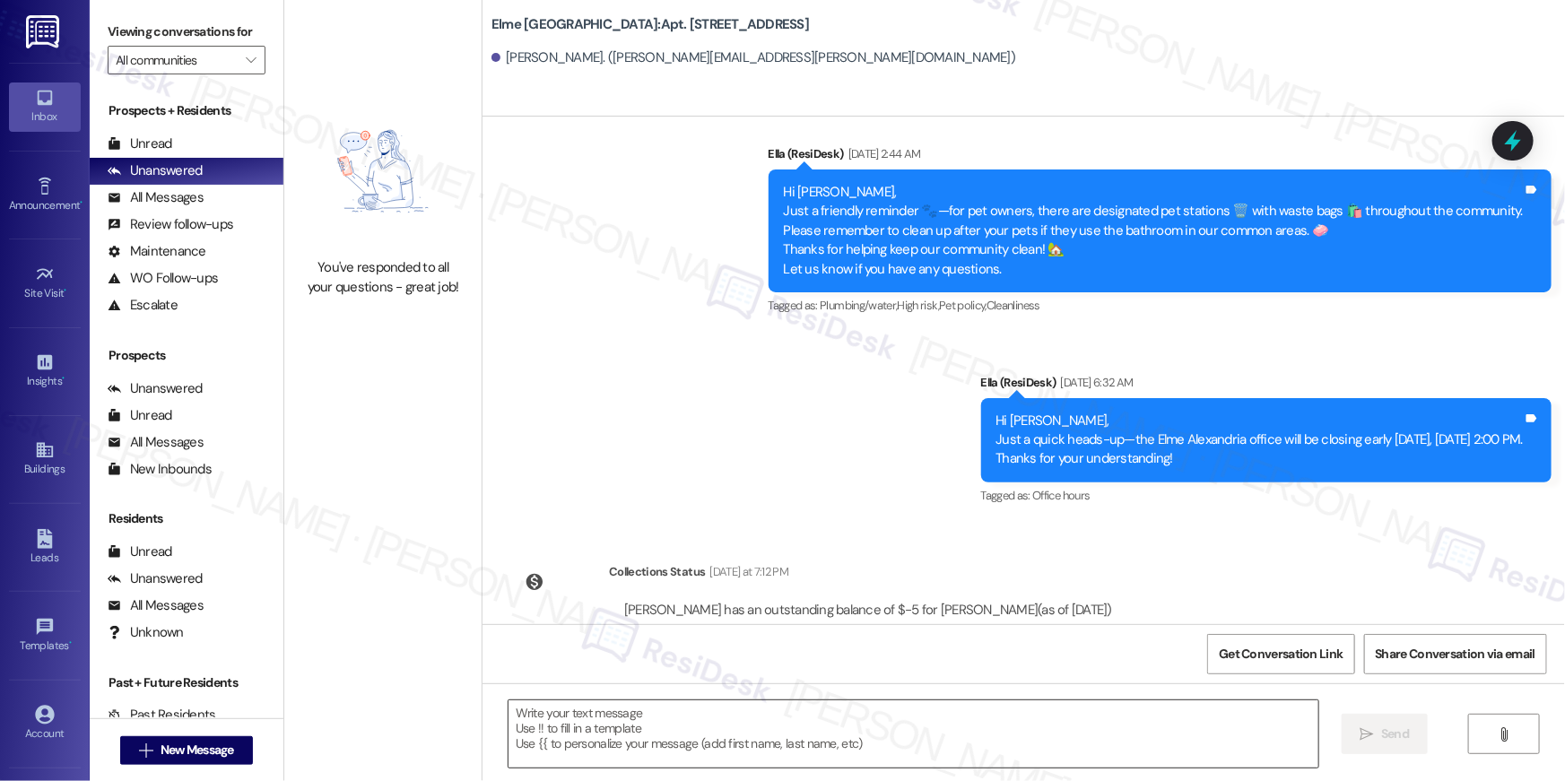
click at [1095, 727] on textarea at bounding box center [914, 734] width 810 height 67
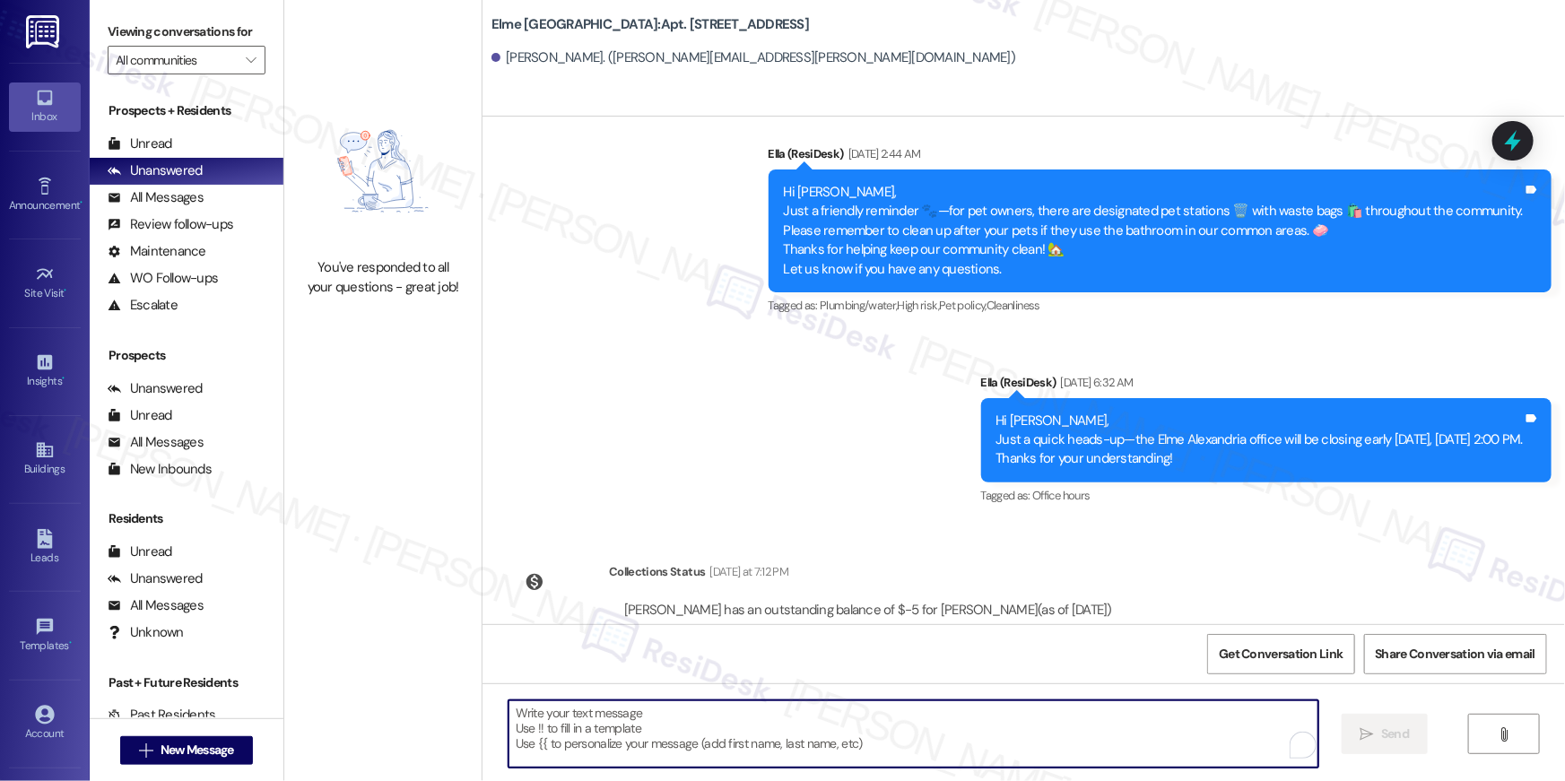
paste textarea "Hi {{first_name}}, your {{property}} lease renewal offer is now ready! Please r…"
type textarea "Hi {{first_name}}, your {{property}} lease renewal offer is now ready! Please r…"
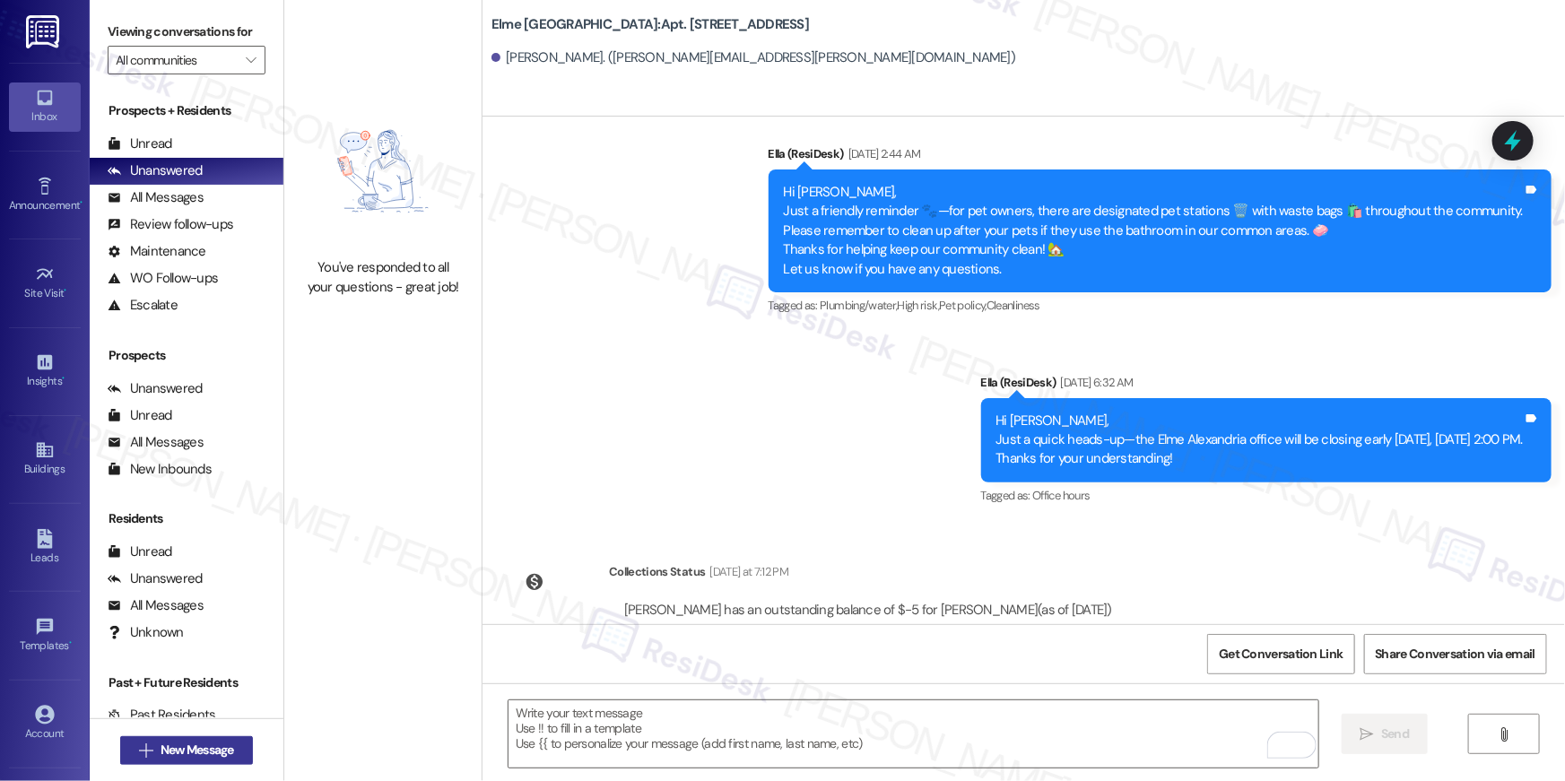
click at [214, 746] on span "New Message" at bounding box center [198, 750] width 74 height 19
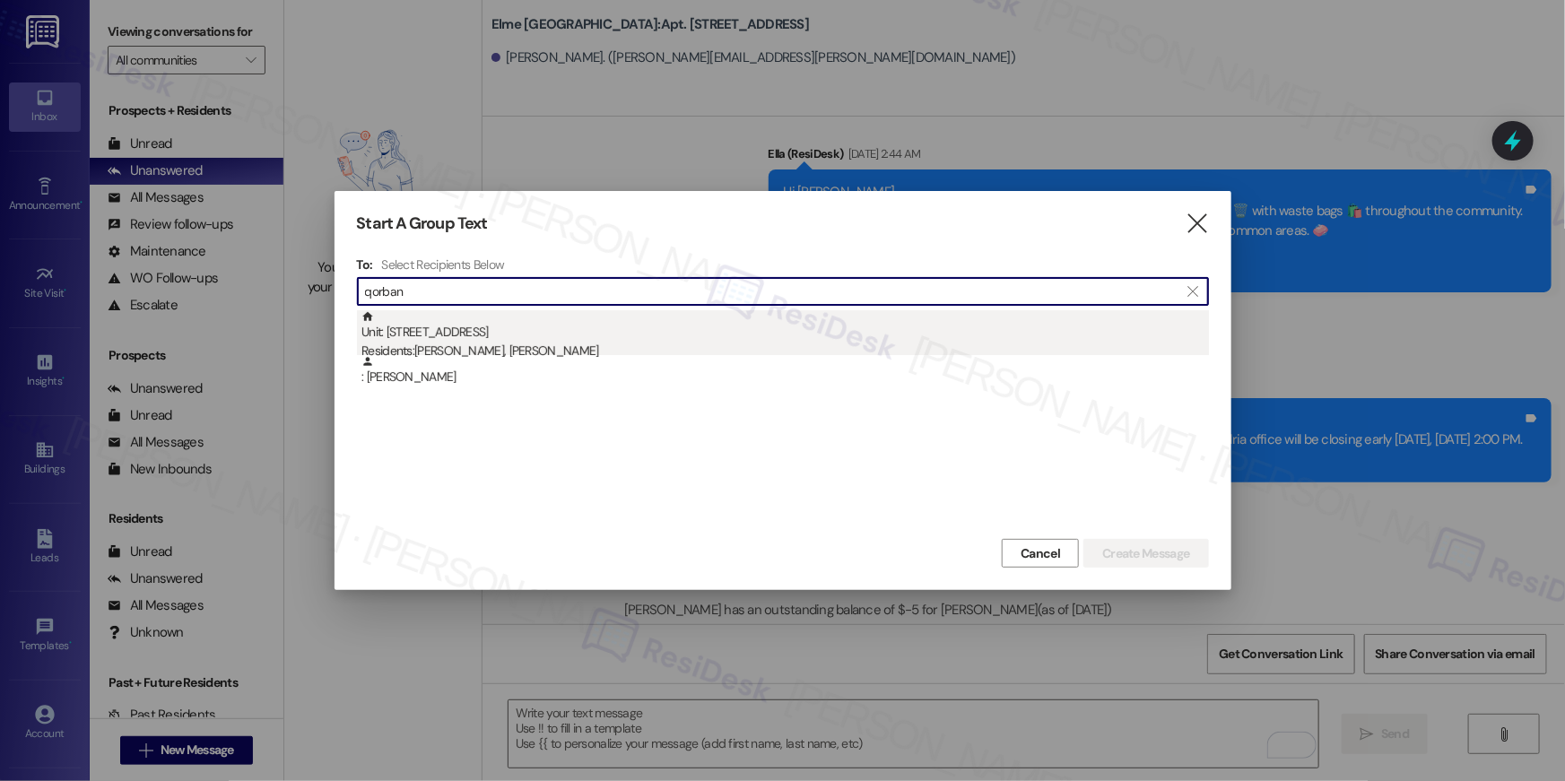
type input "qorban"
click at [526, 342] on div "Residents: [PERSON_NAME], [PERSON_NAME]" at bounding box center [786, 351] width 848 height 19
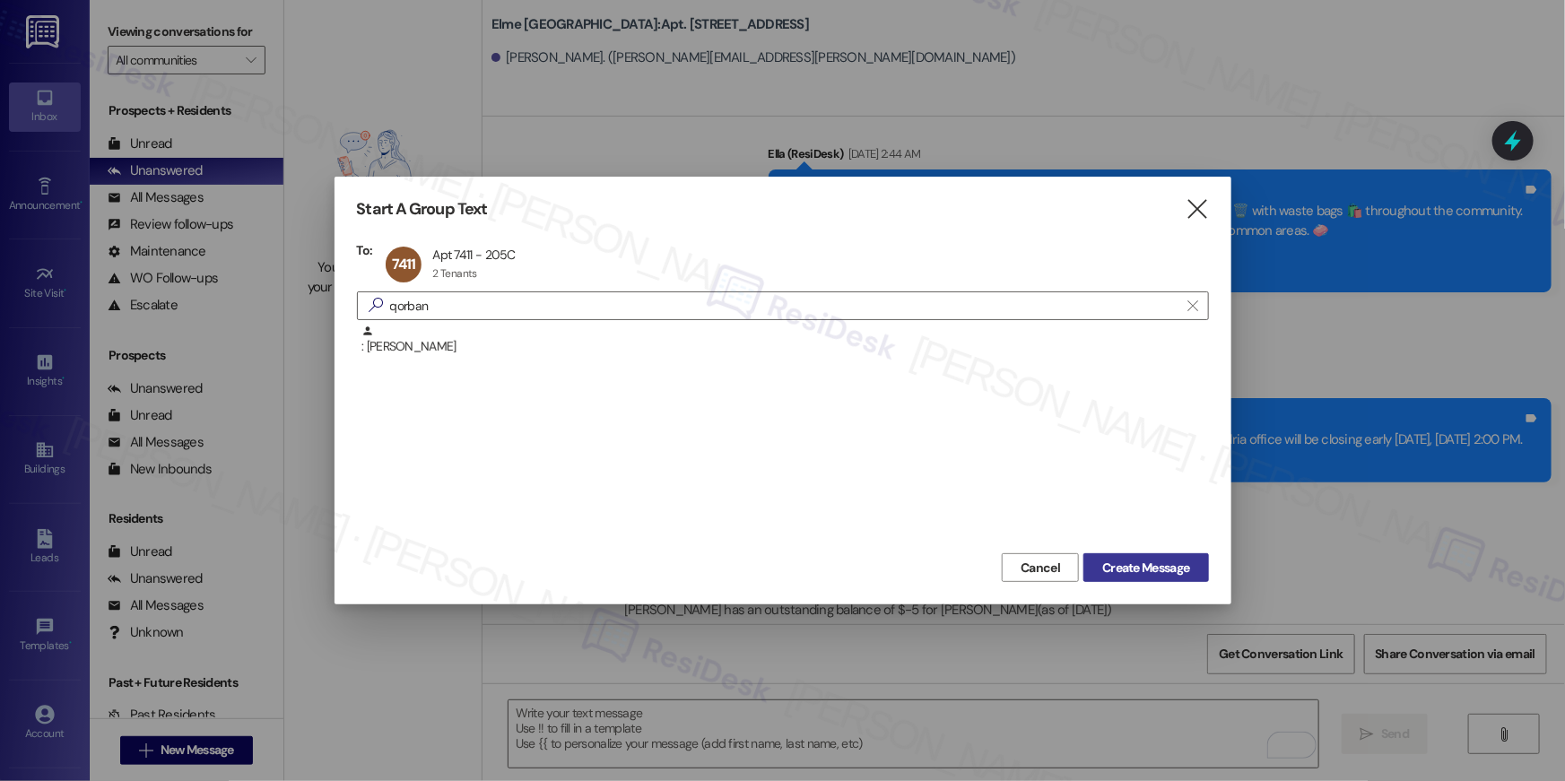
click at [1118, 565] on span "Create Message" at bounding box center [1145, 568] width 87 height 19
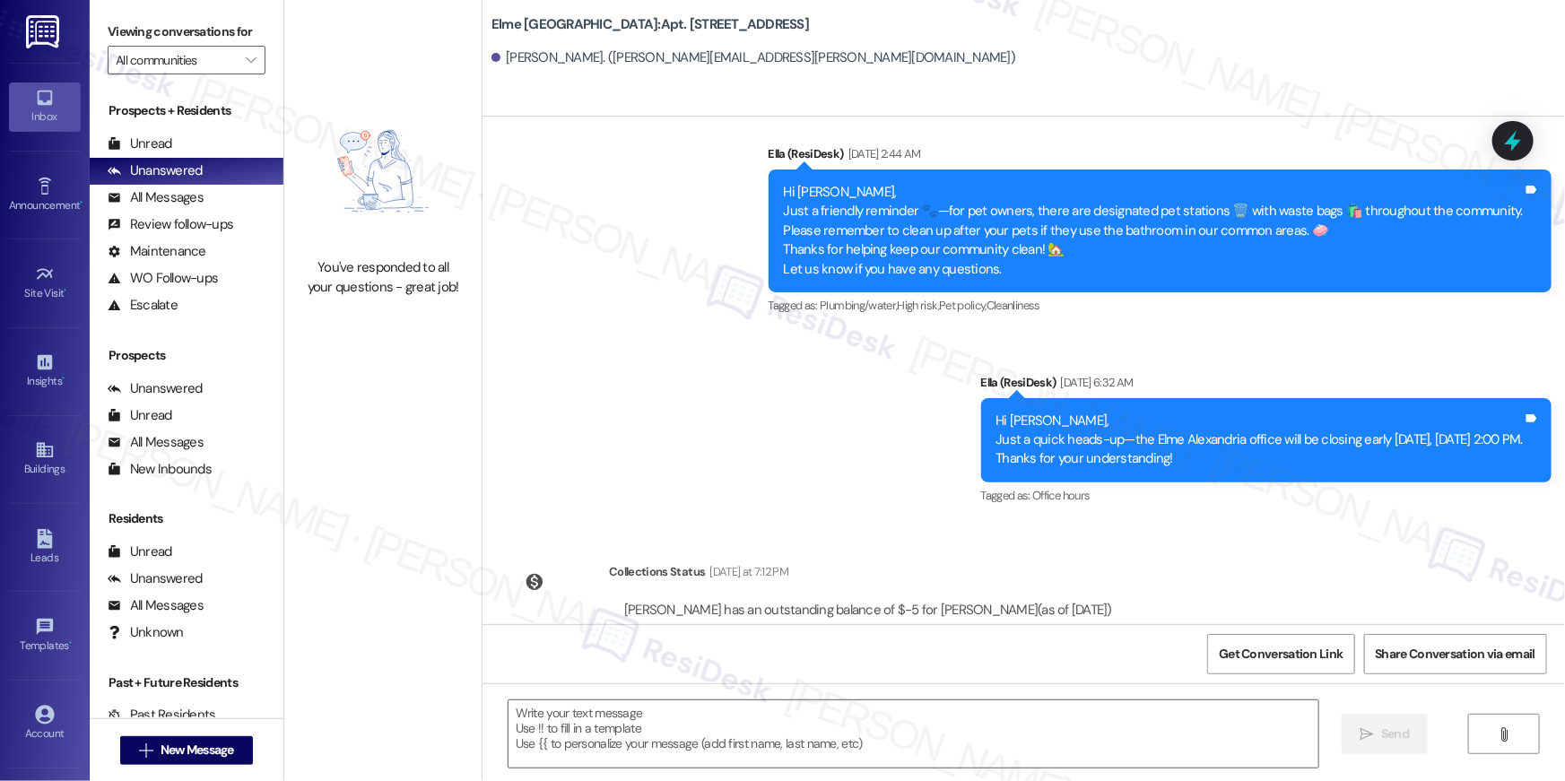
type textarea "Fetching suggested responses. Please feel free to read through the conversation…"
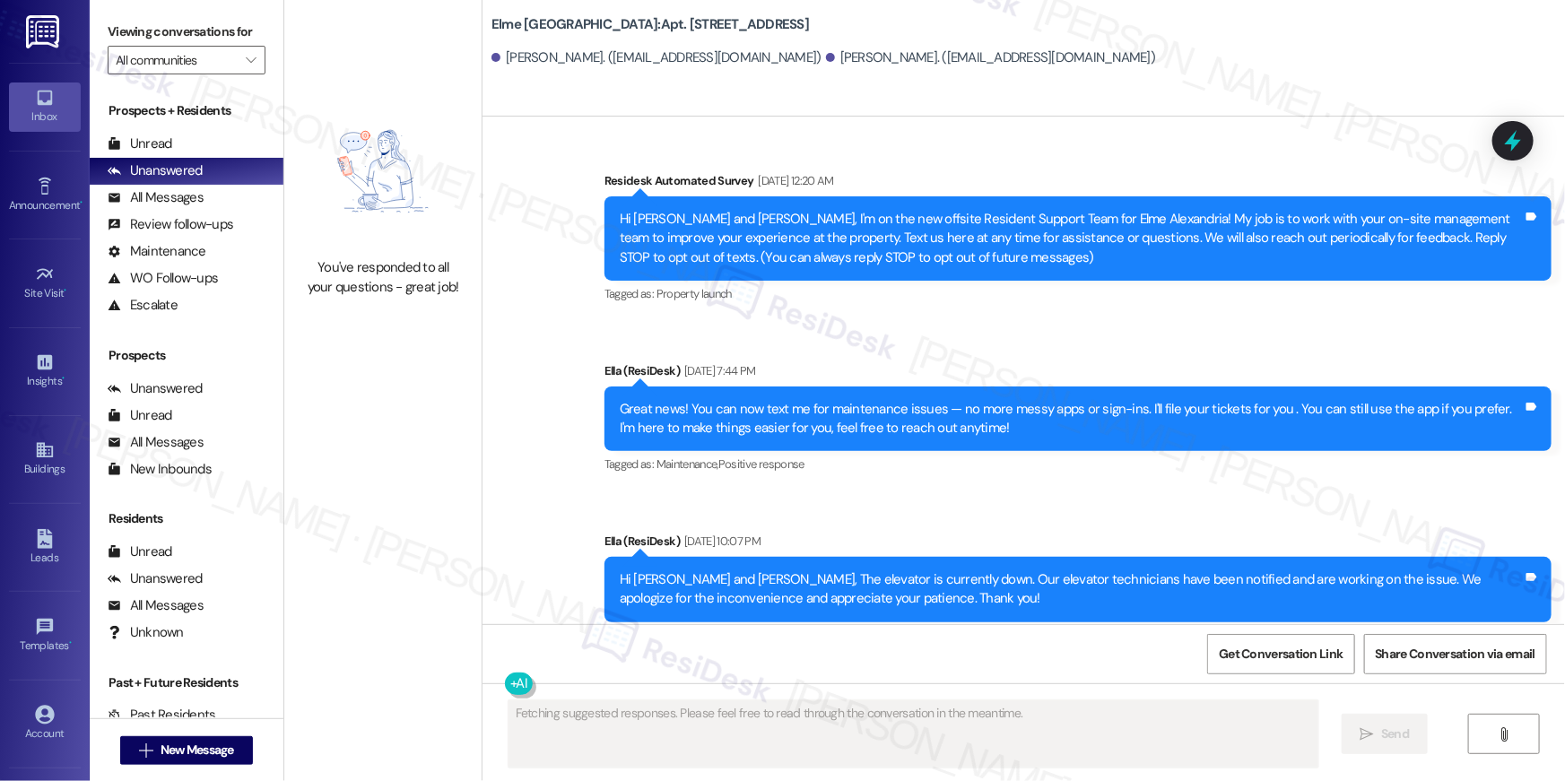
scroll to position [23472, 0]
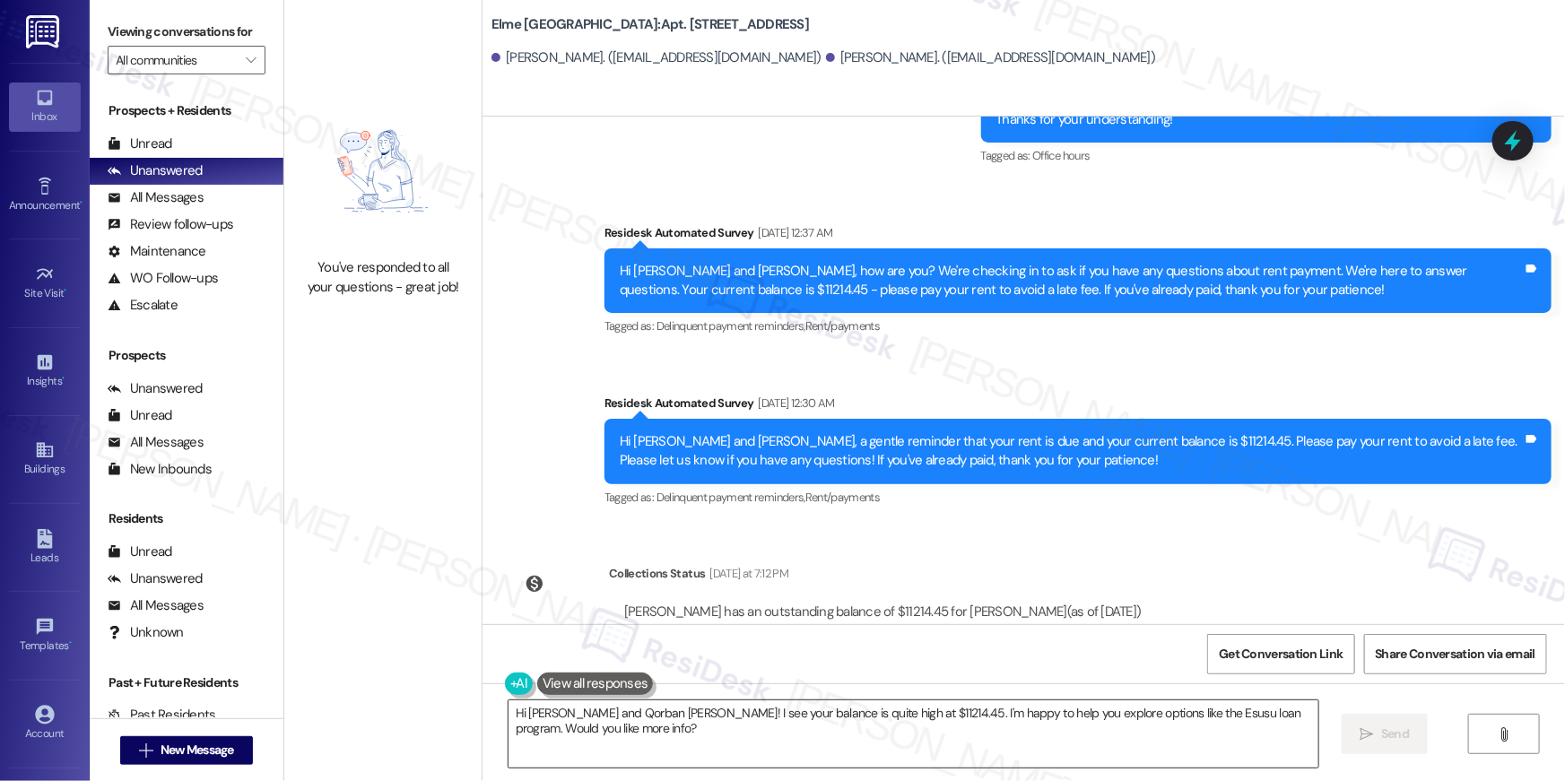
click at [1076, 737] on textarea "Hi [PERSON_NAME] and Qorban [PERSON_NAME]! I see your balance is quite high at …" at bounding box center [914, 734] width 810 height 67
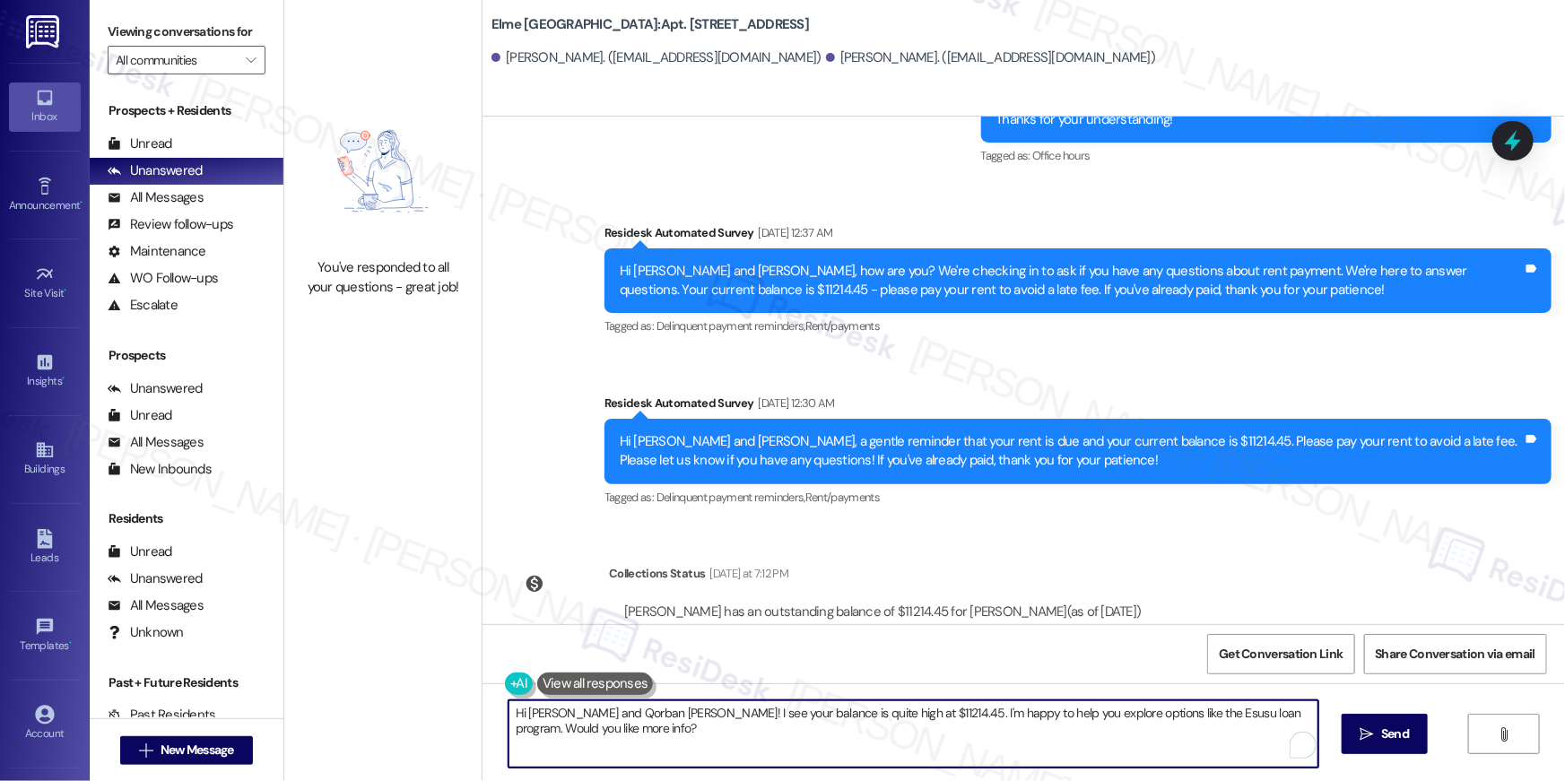
paste textarea "{{first_name}}, your {{property}} lease renewal offer is now ready! Please revi…"
type textarea "Hi {{first_name}}, your {{property}} lease renewal offer is now ready! Please r…"
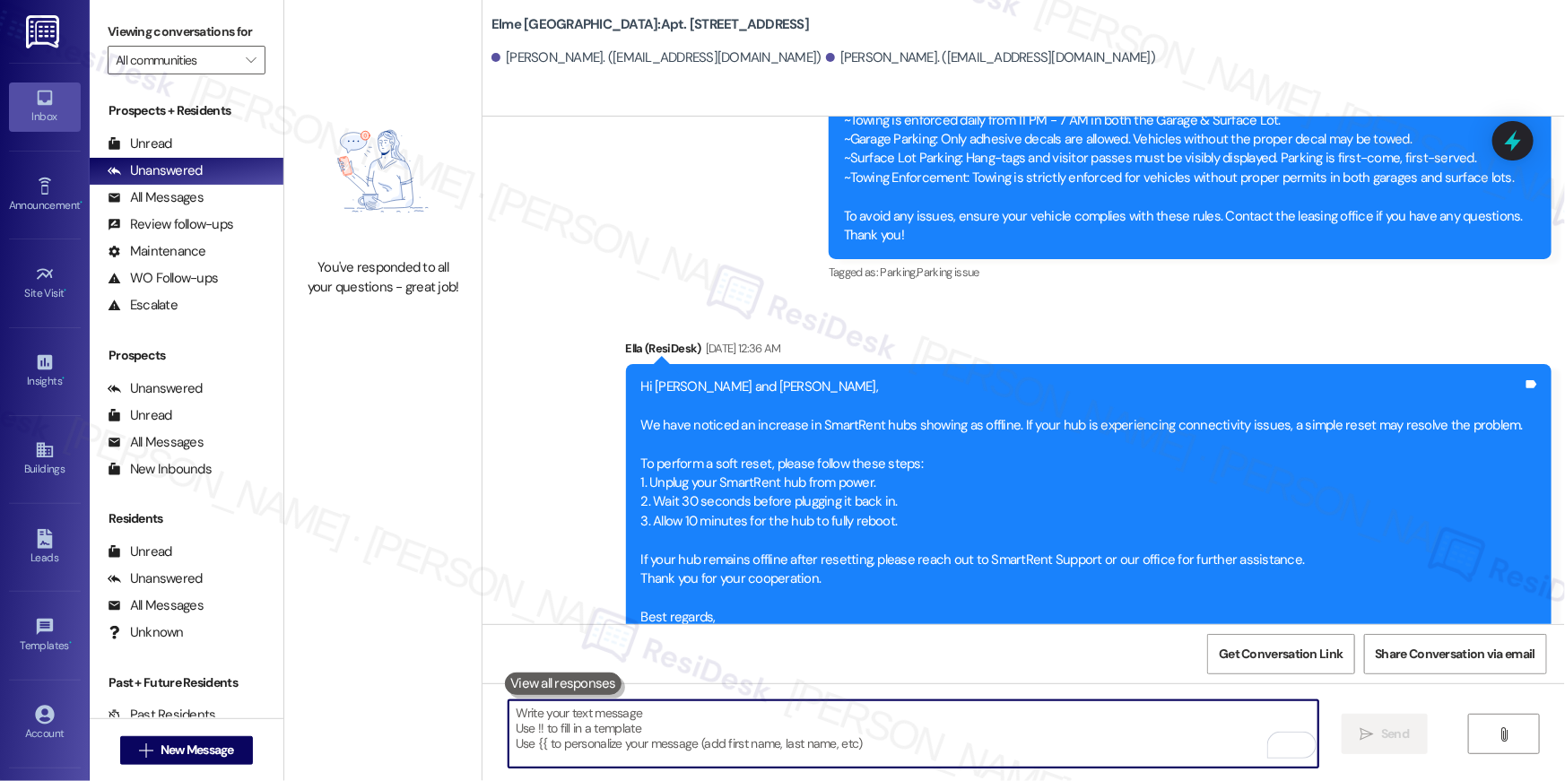
scroll to position [9679, 0]
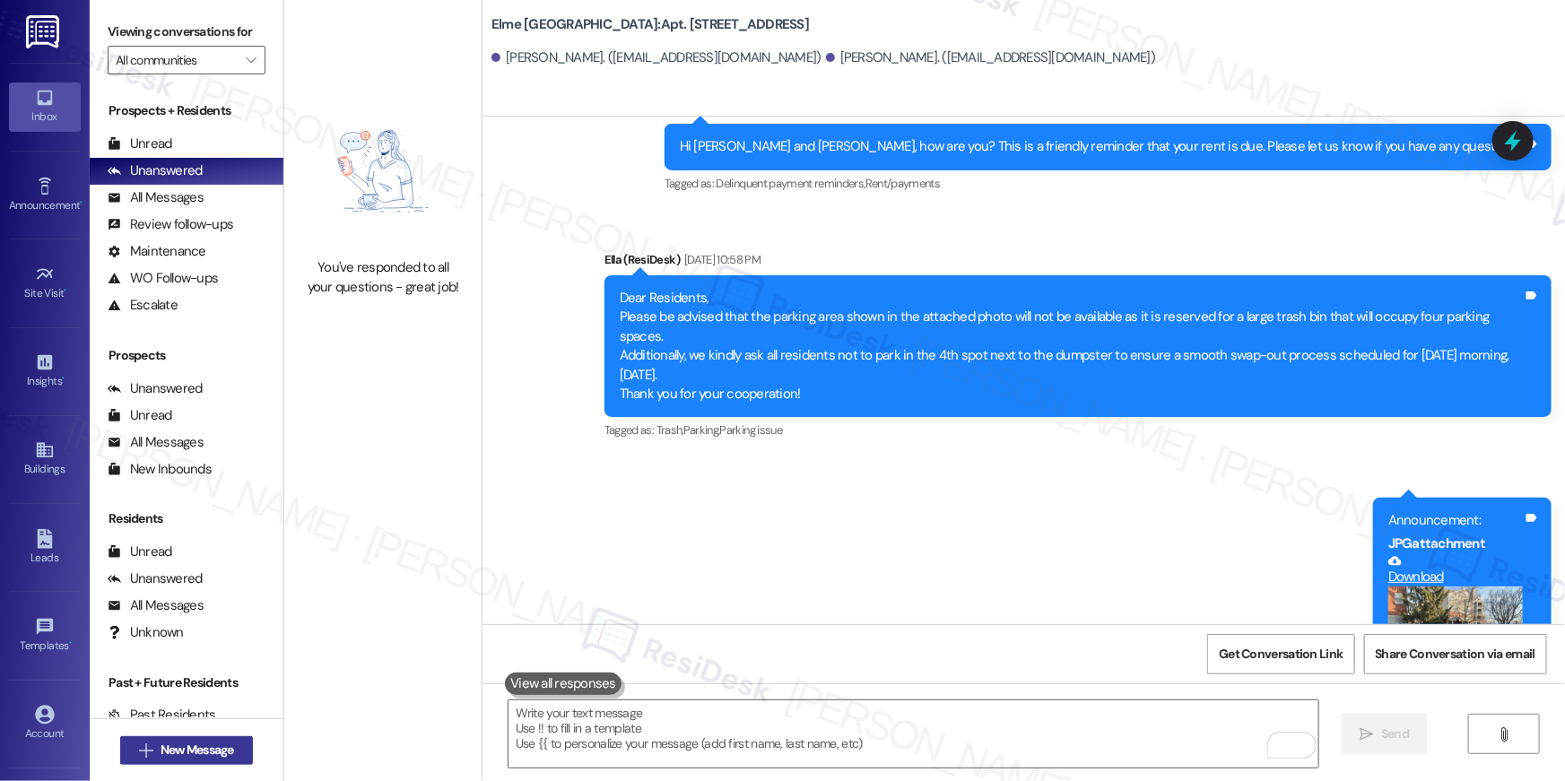
click at [219, 753] on span "New Message" at bounding box center [198, 750] width 74 height 19
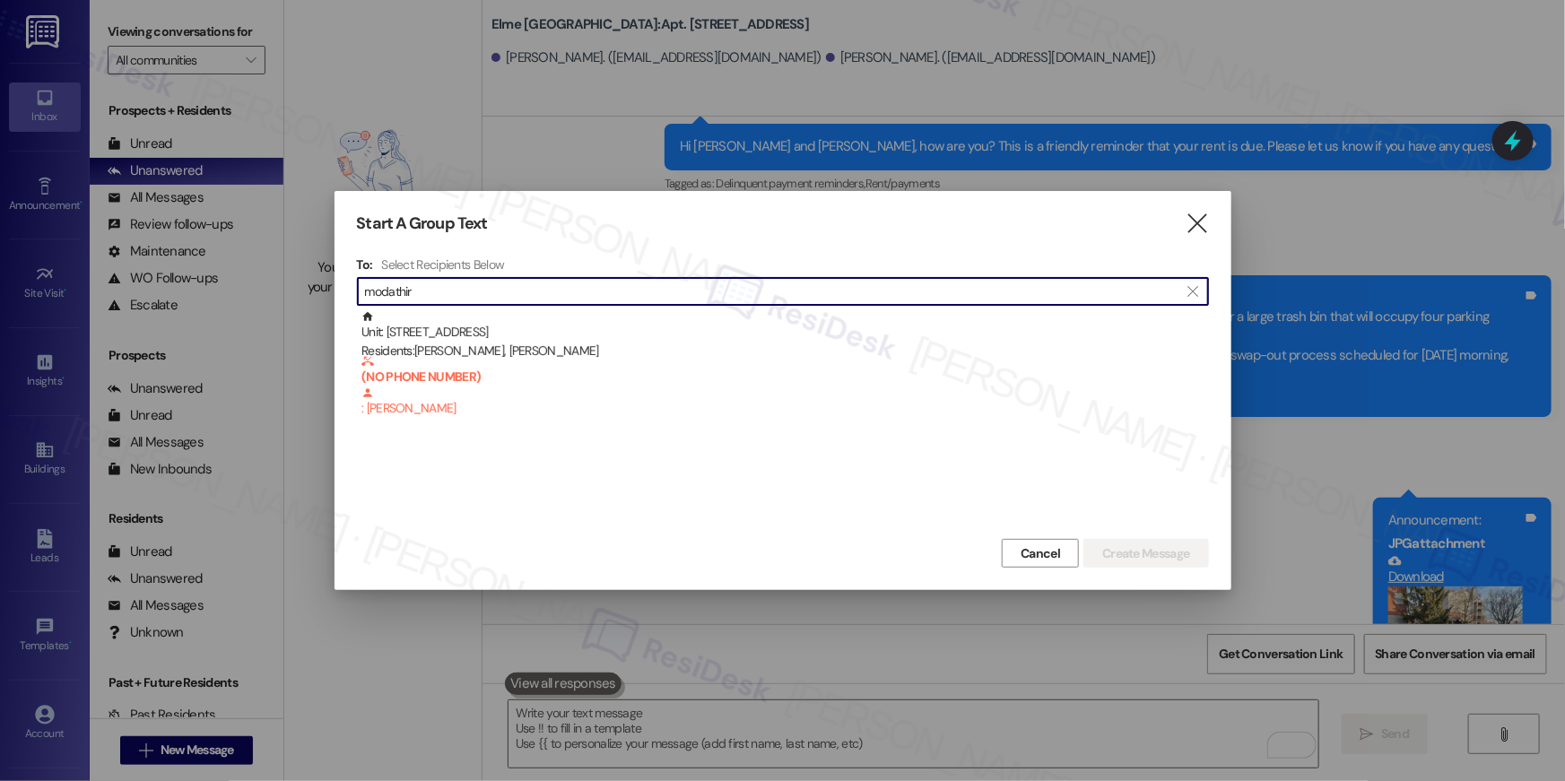
click at [564, 291] on input "modathir" at bounding box center [772, 291] width 815 height 25
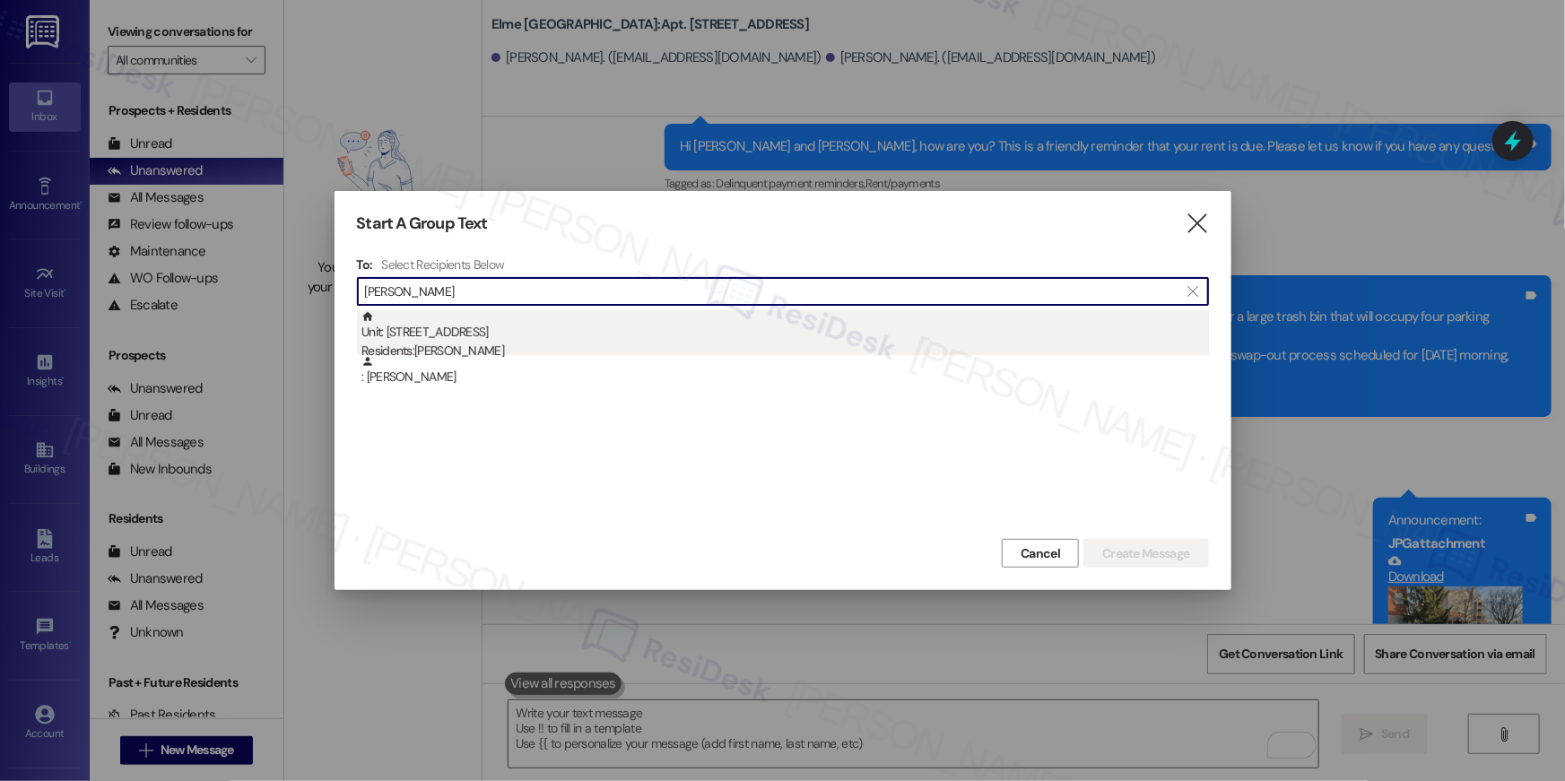
type input "[PERSON_NAME]"
click at [538, 338] on div "Unit: 5210 - 205 Century Place Residents: [PERSON_NAME]" at bounding box center [786, 335] width 848 height 51
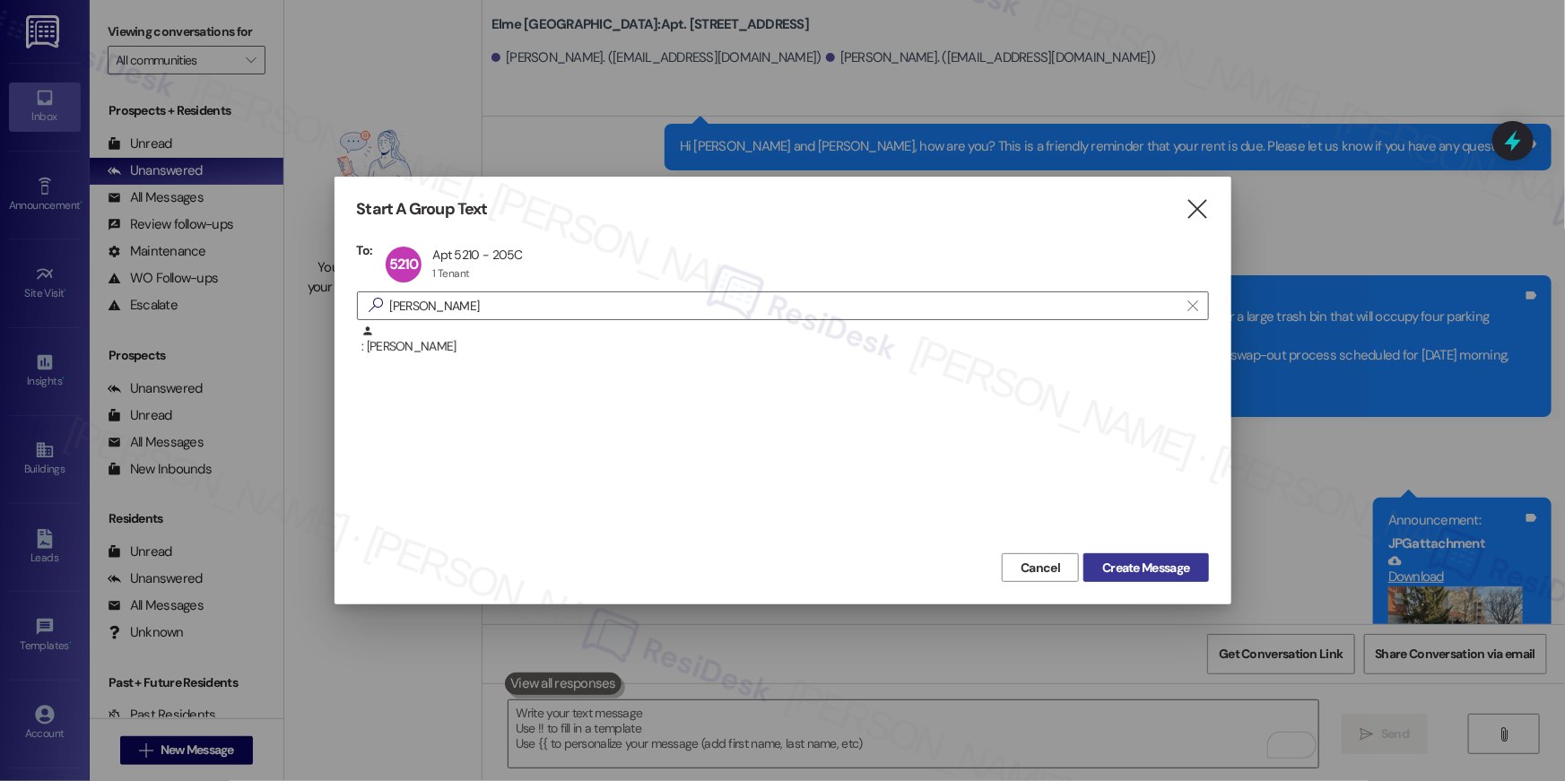
click at [1167, 575] on span "Create Message" at bounding box center [1145, 568] width 87 height 19
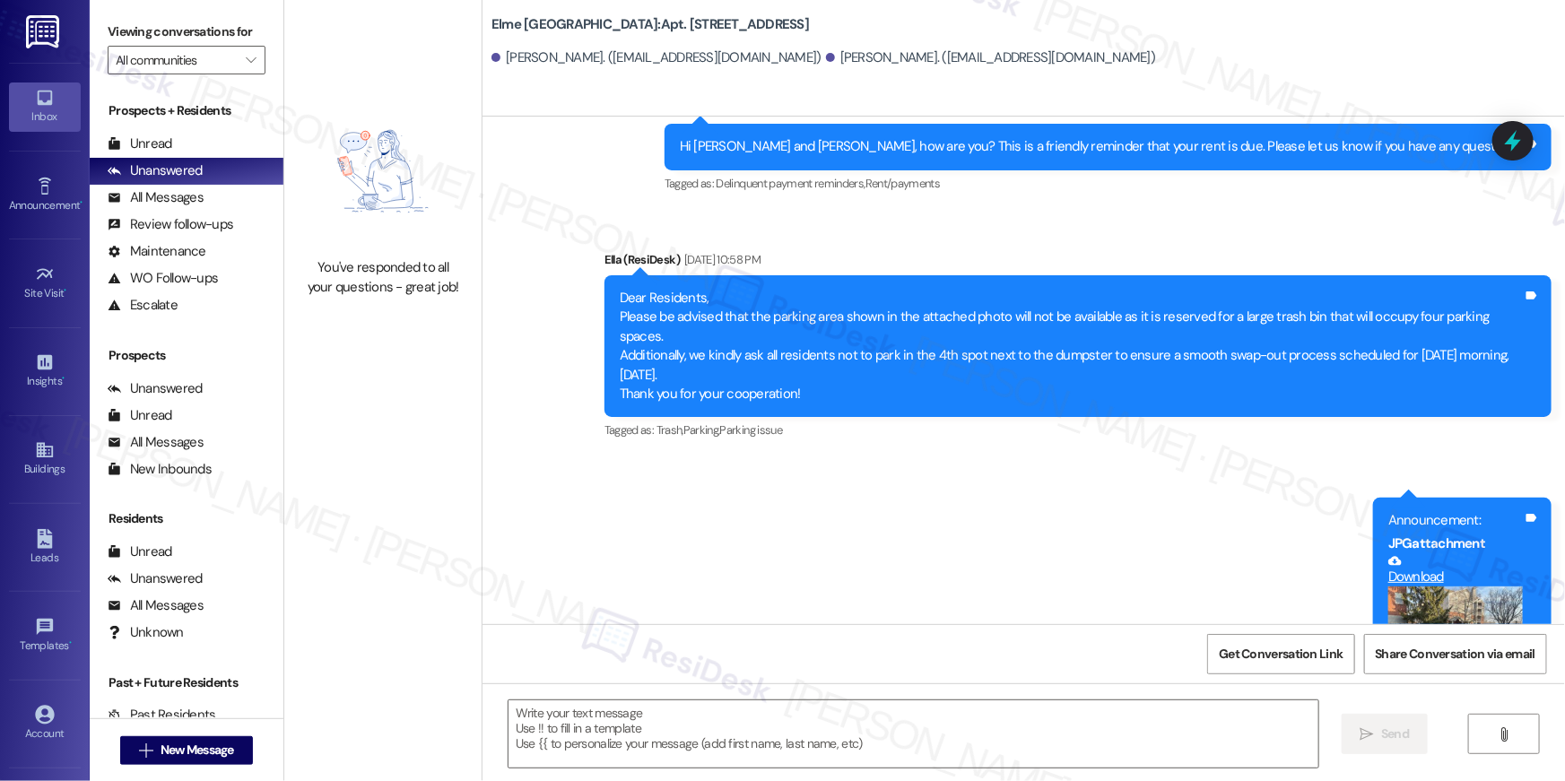
type textarea "Fetching suggested responses. Please feel free to read through the conversation…"
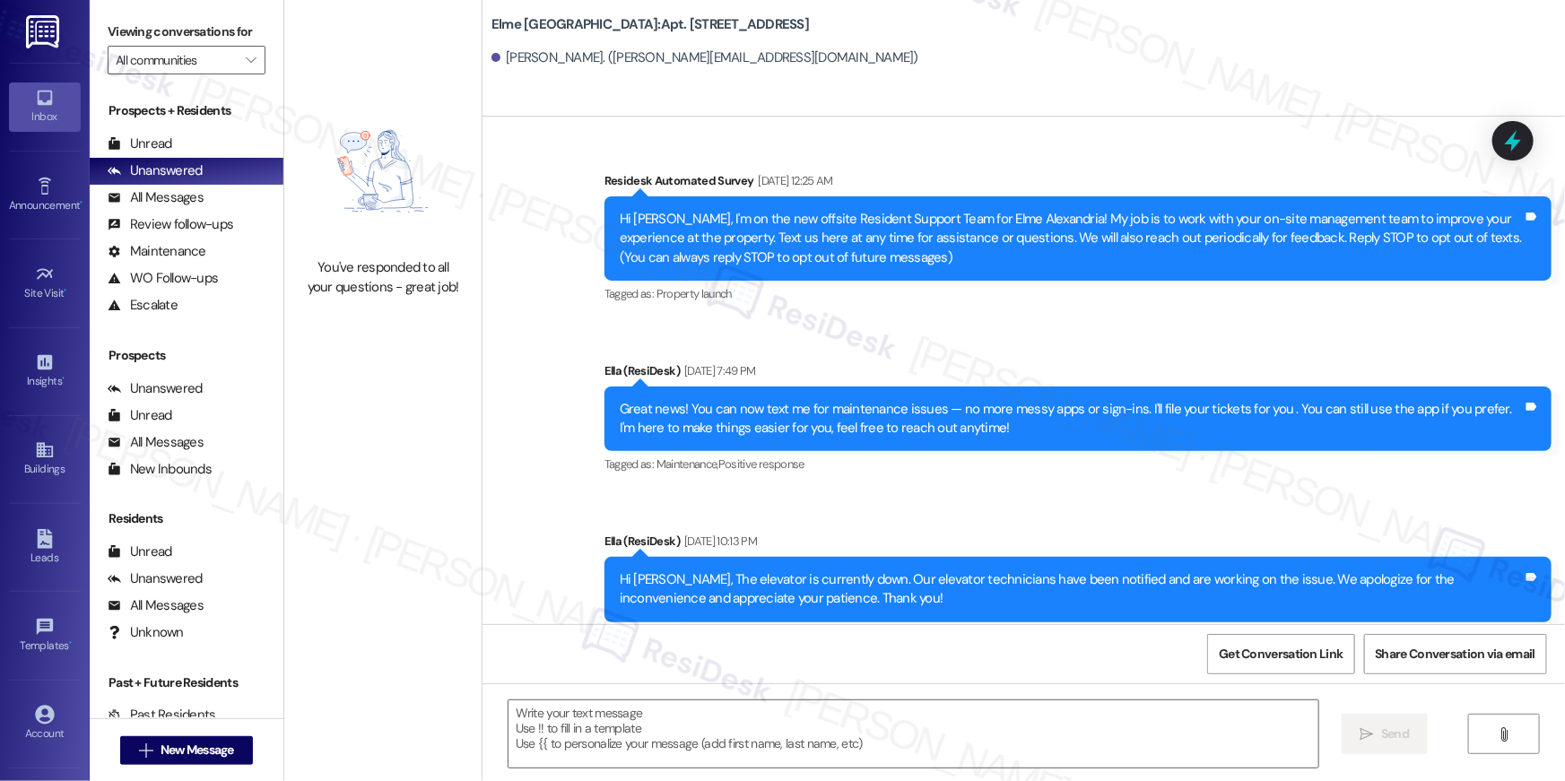
type textarea "Fetching suggested responses. Please feel free to read through the conversation…"
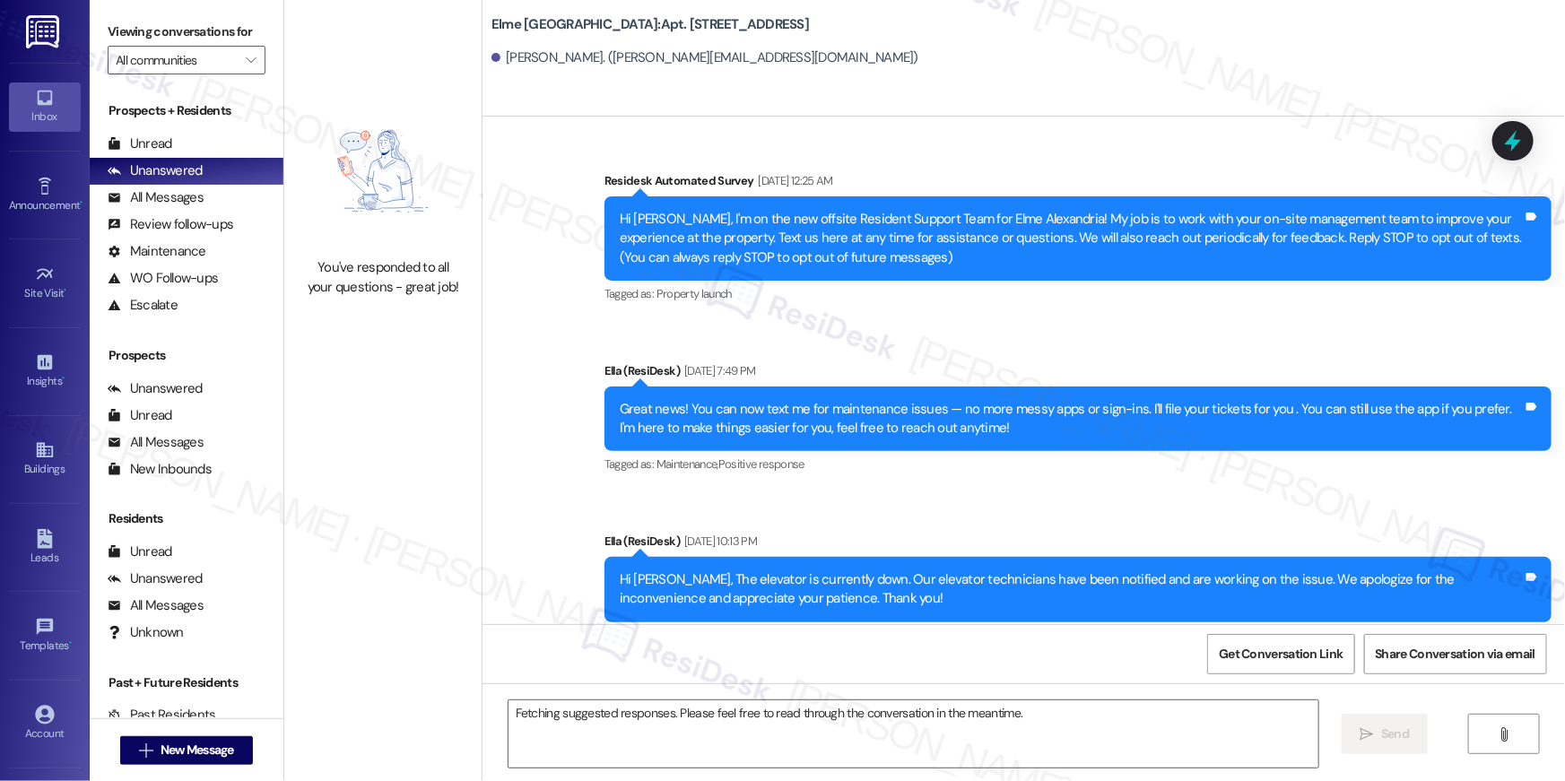
scroll to position [16882, 0]
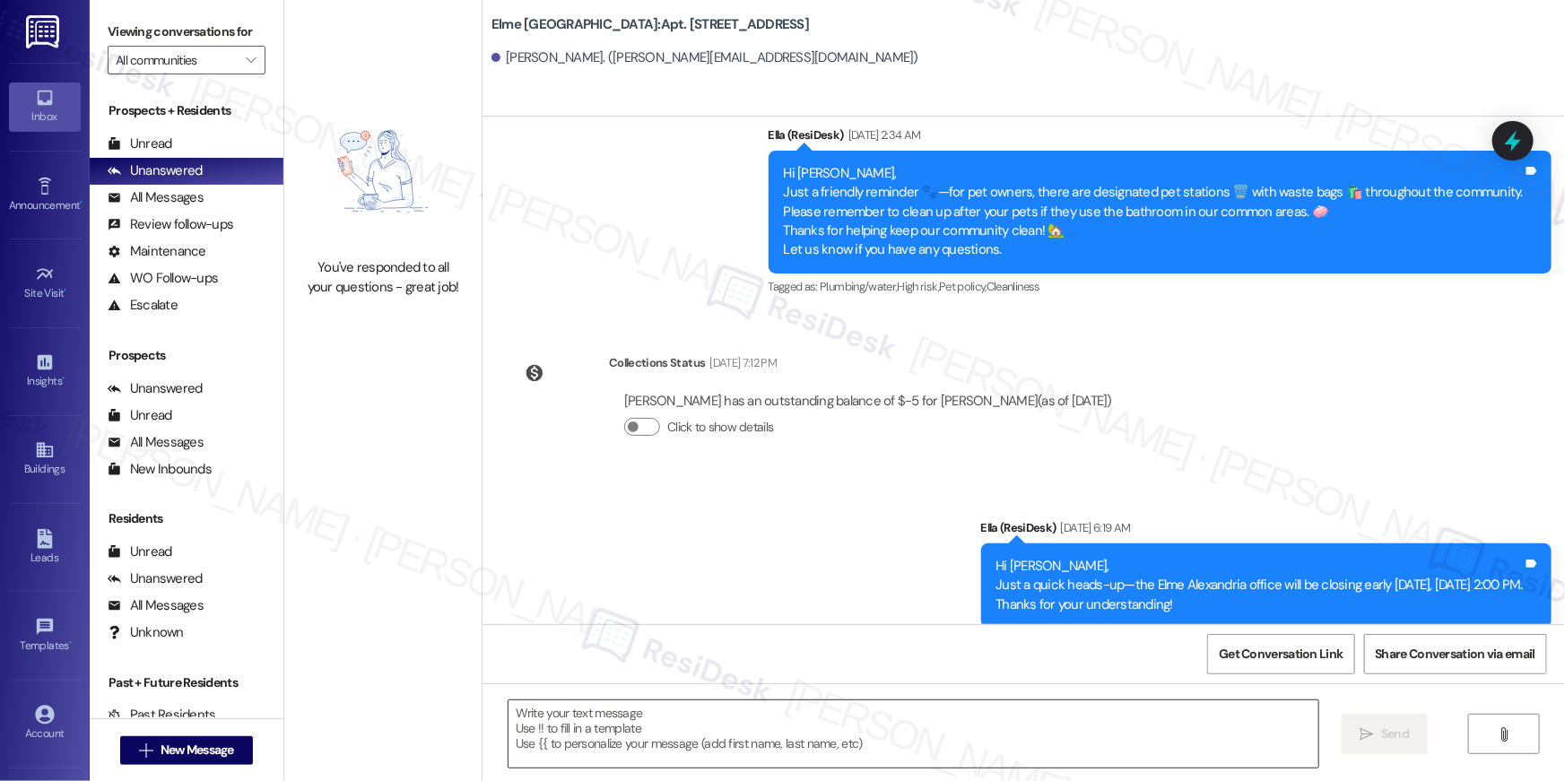
click at [1192, 732] on textarea at bounding box center [914, 734] width 810 height 67
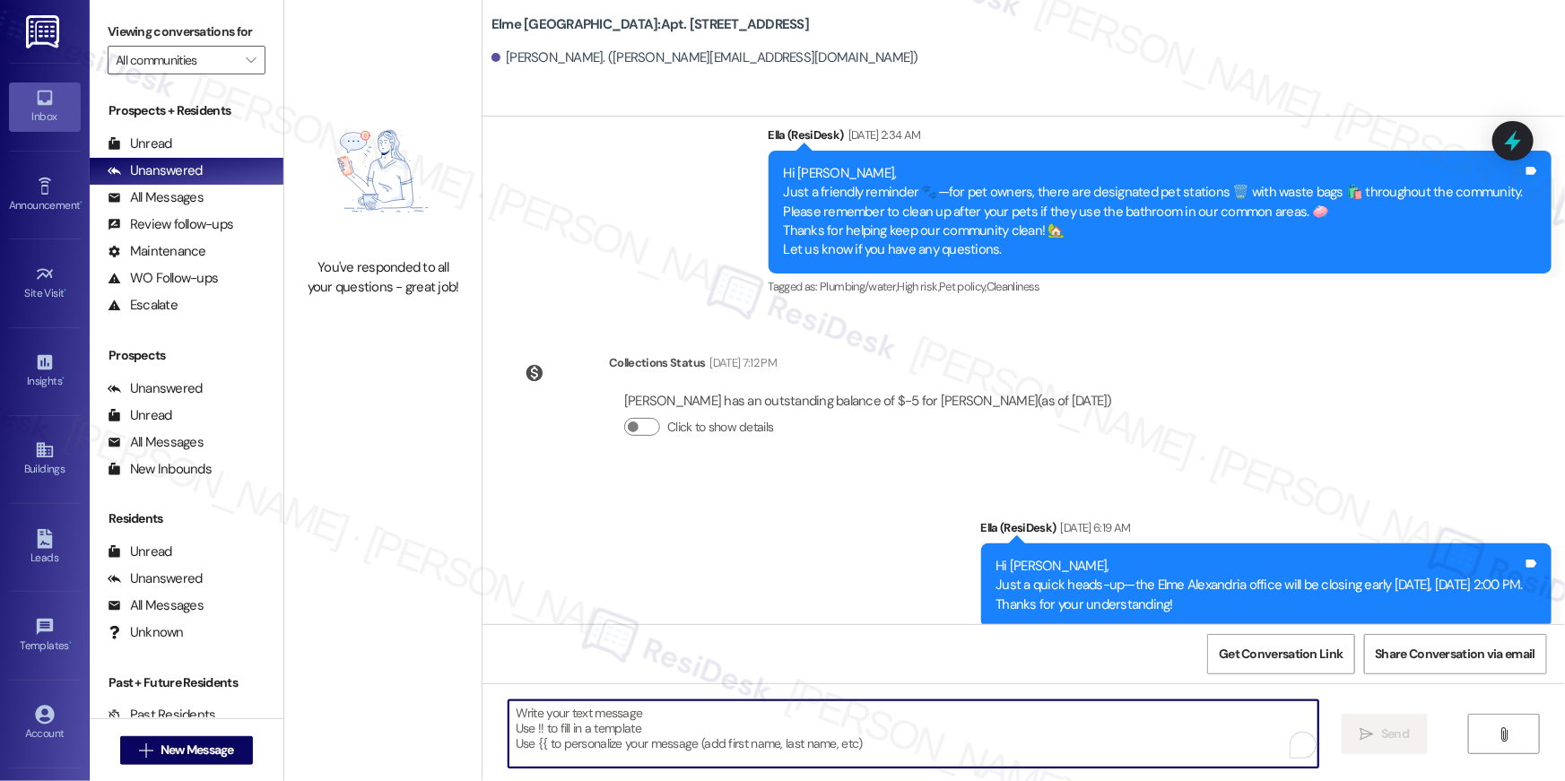
paste textarea "Hi {{first_name}}, your {{property}} lease renewal offer is now ready! Please r…"
type textarea "Hi {{first_name}}, your {{property}} lease renewal offer is now ready! Please r…"
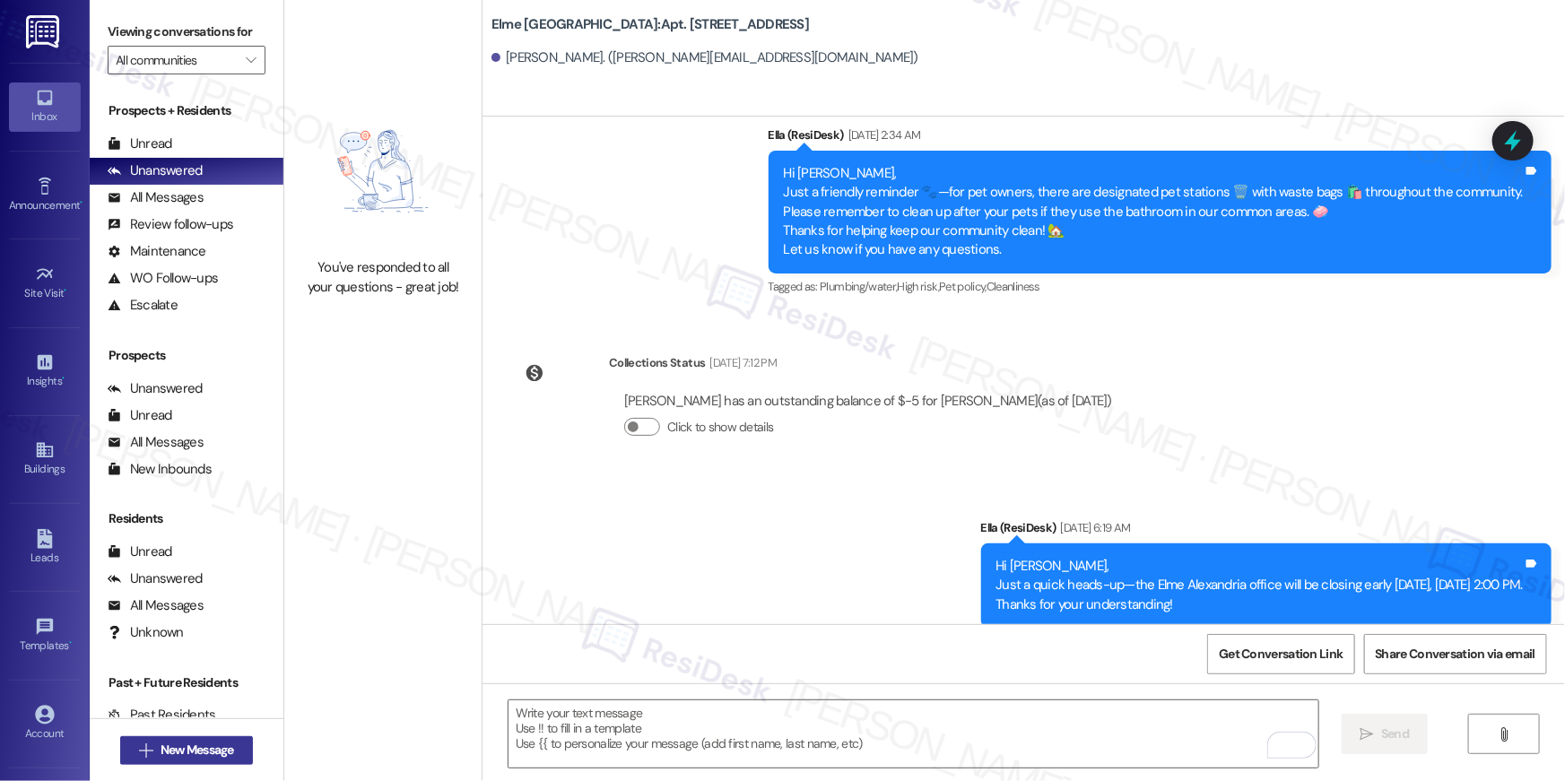
click at [223, 747] on span "New Message" at bounding box center [198, 750] width 74 height 19
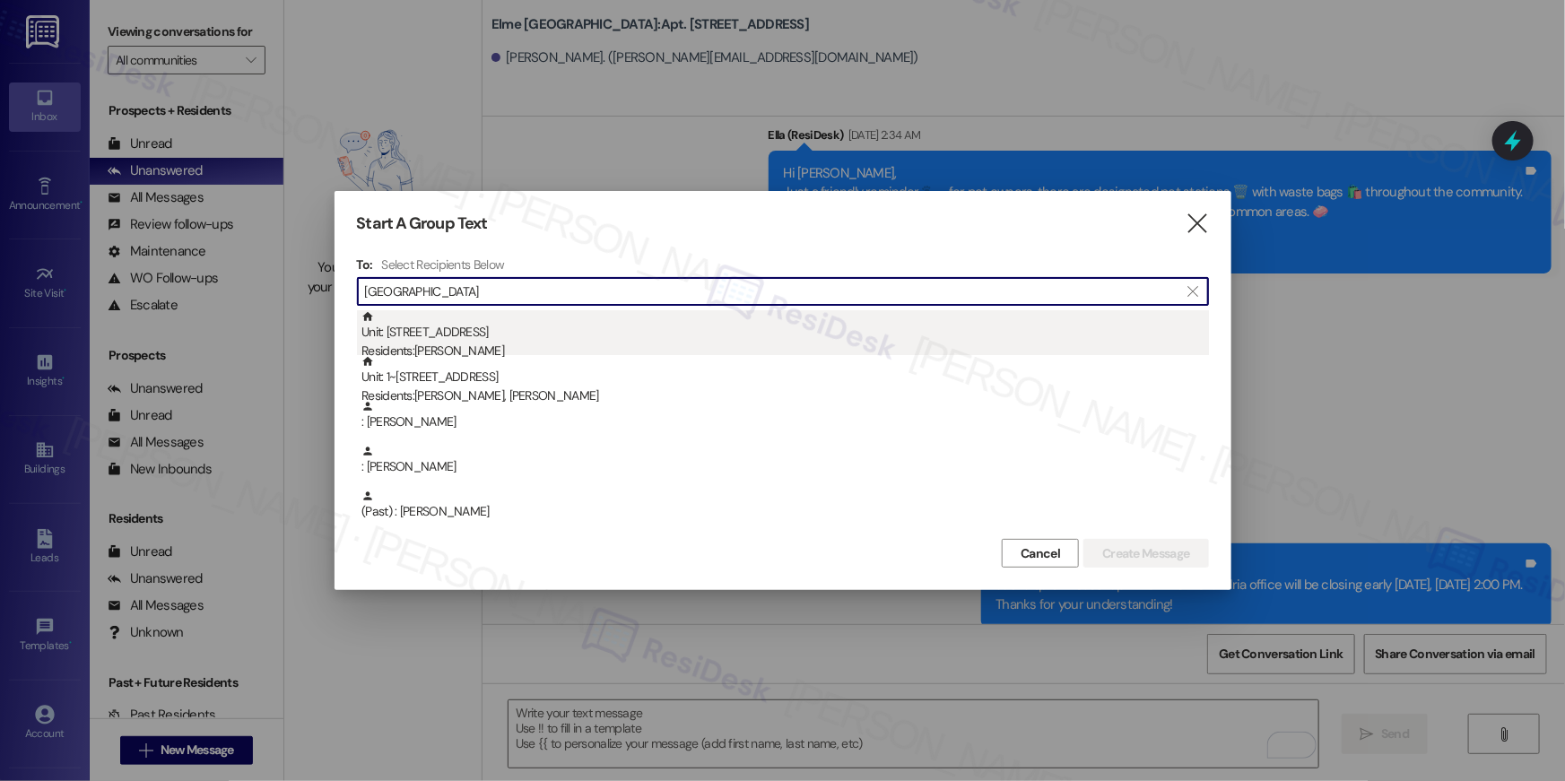
type input "durham"
click at [513, 348] on div "Residents: William Durham" at bounding box center [786, 351] width 848 height 19
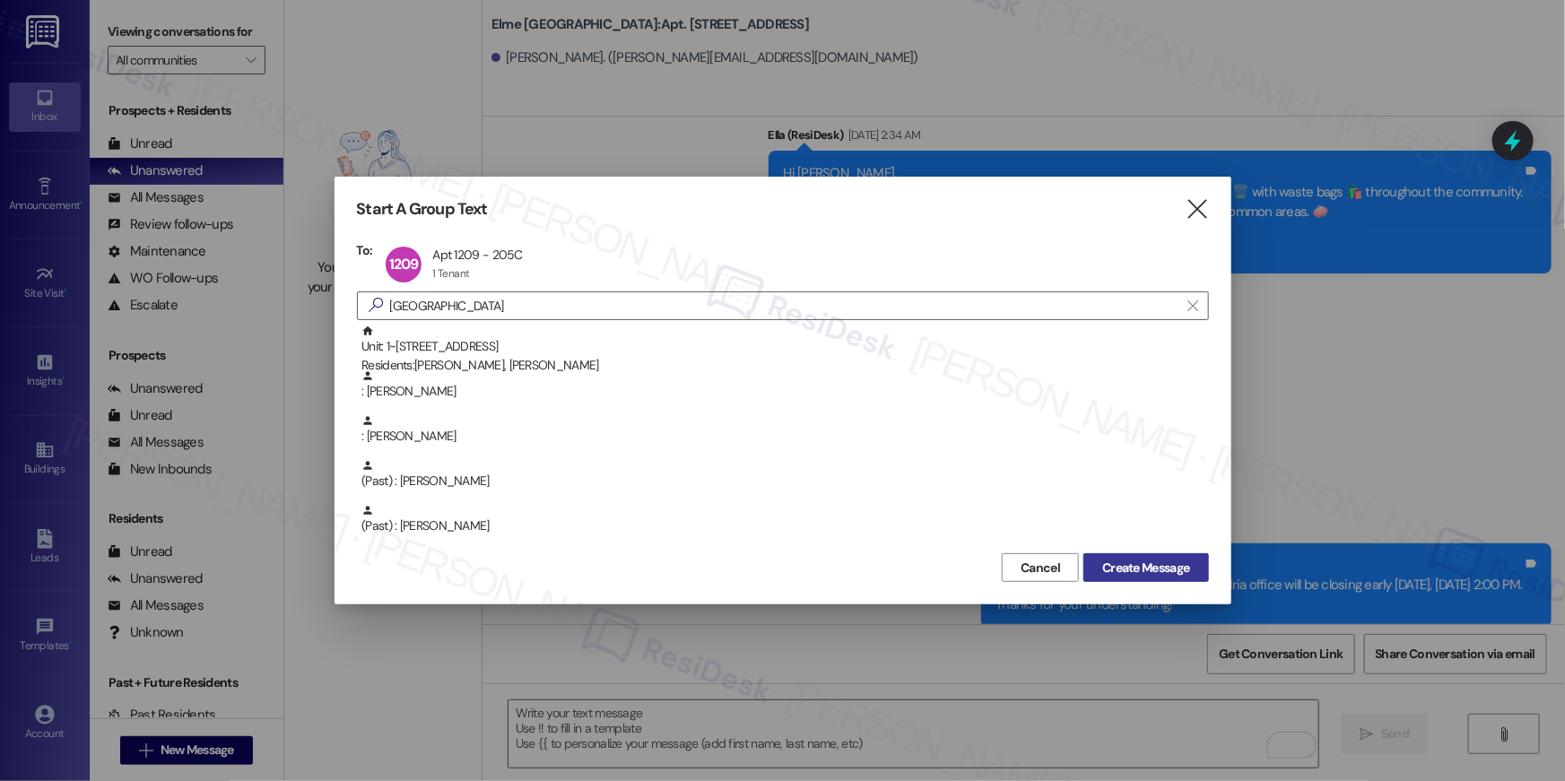
click at [1180, 563] on span "Create Message" at bounding box center [1145, 568] width 87 height 19
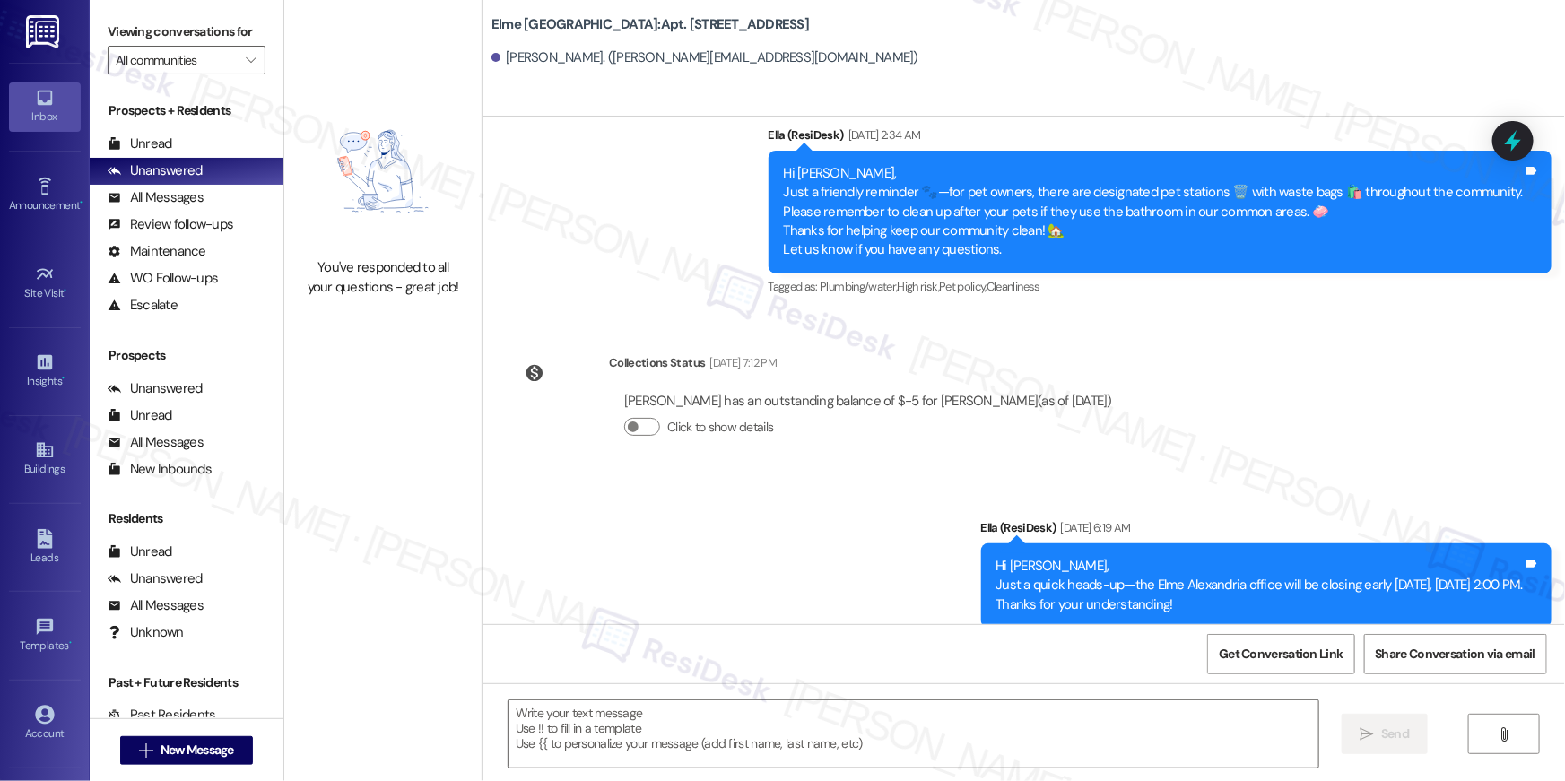
type textarea "Fetching suggested responses. Please feel free to read through the conversation…"
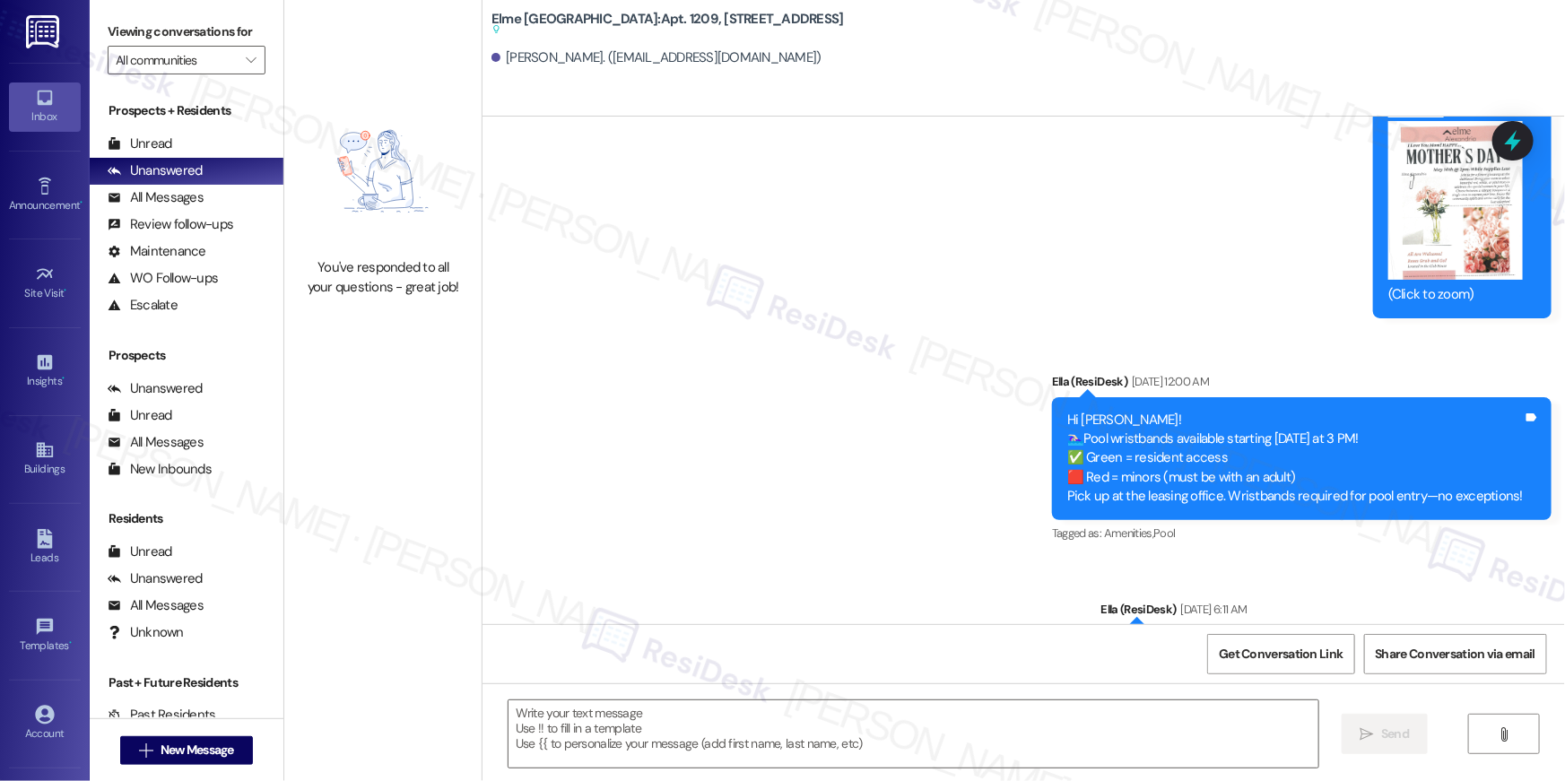
type textarea "Fetching suggested responses. Please feel free to read through the conversation…"
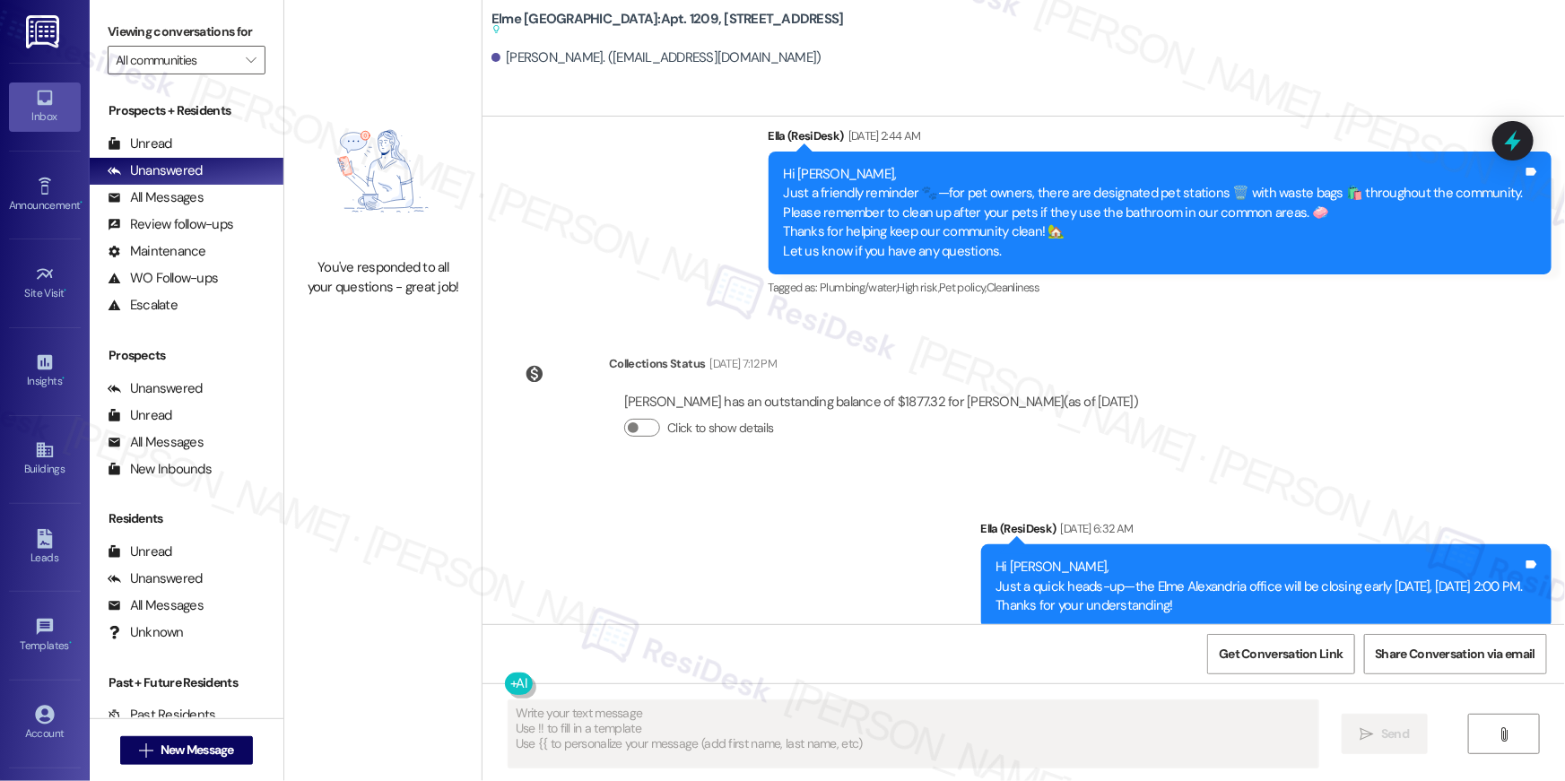
scroll to position [13100, 0]
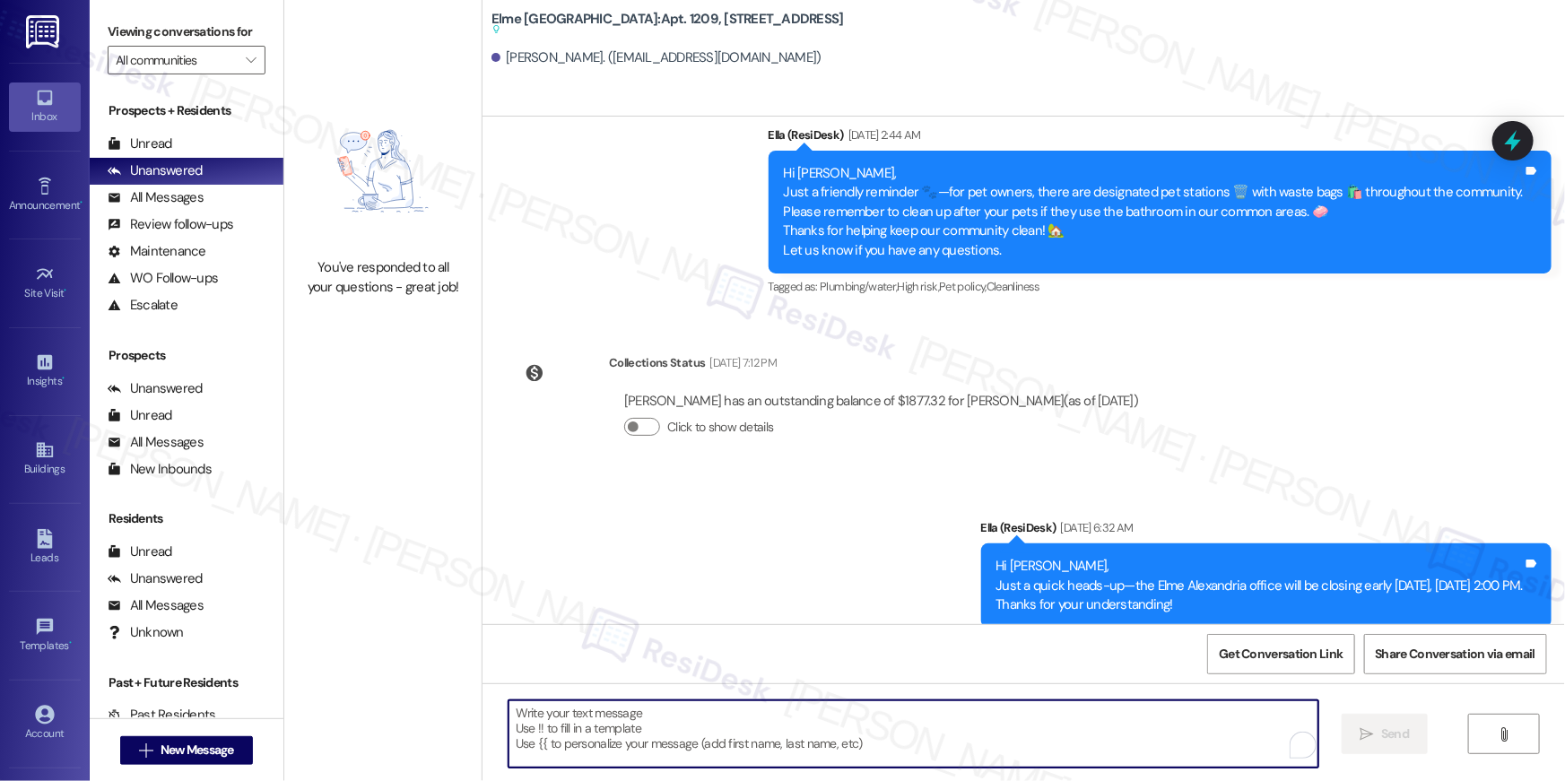
click at [1198, 746] on textarea "To enrich screen reader interactions, please activate Accessibility in Grammarl…" at bounding box center [914, 734] width 810 height 67
paste textarea "Hi {{first_name}}, your {{property}} lease renewal offer is now ready! Please r…"
type textarea "Hi {{first_name}}, your {{property}} lease renewal offer is now ready! Please r…"
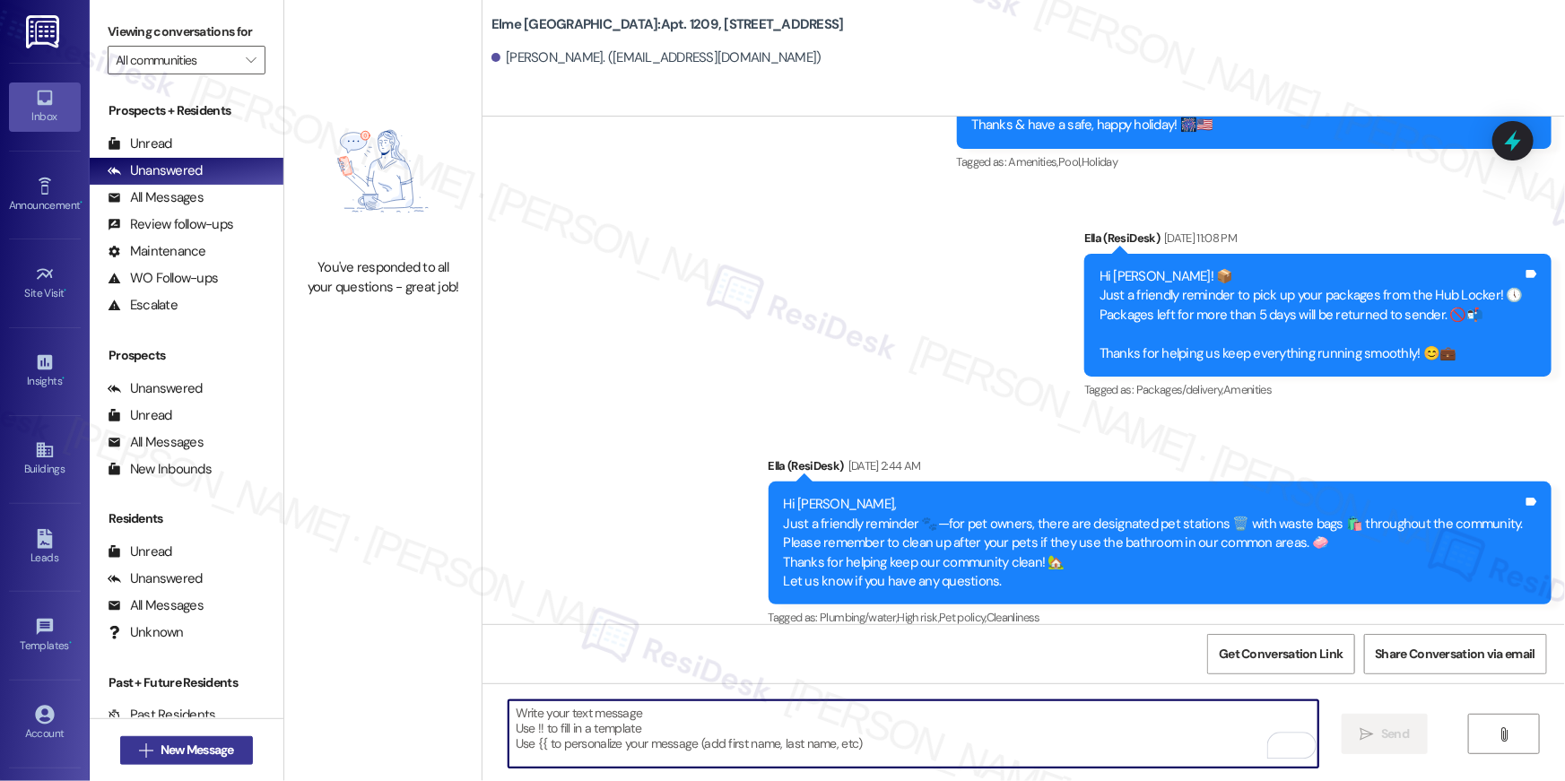
click at [228, 754] on span "New Message" at bounding box center [198, 750] width 74 height 19
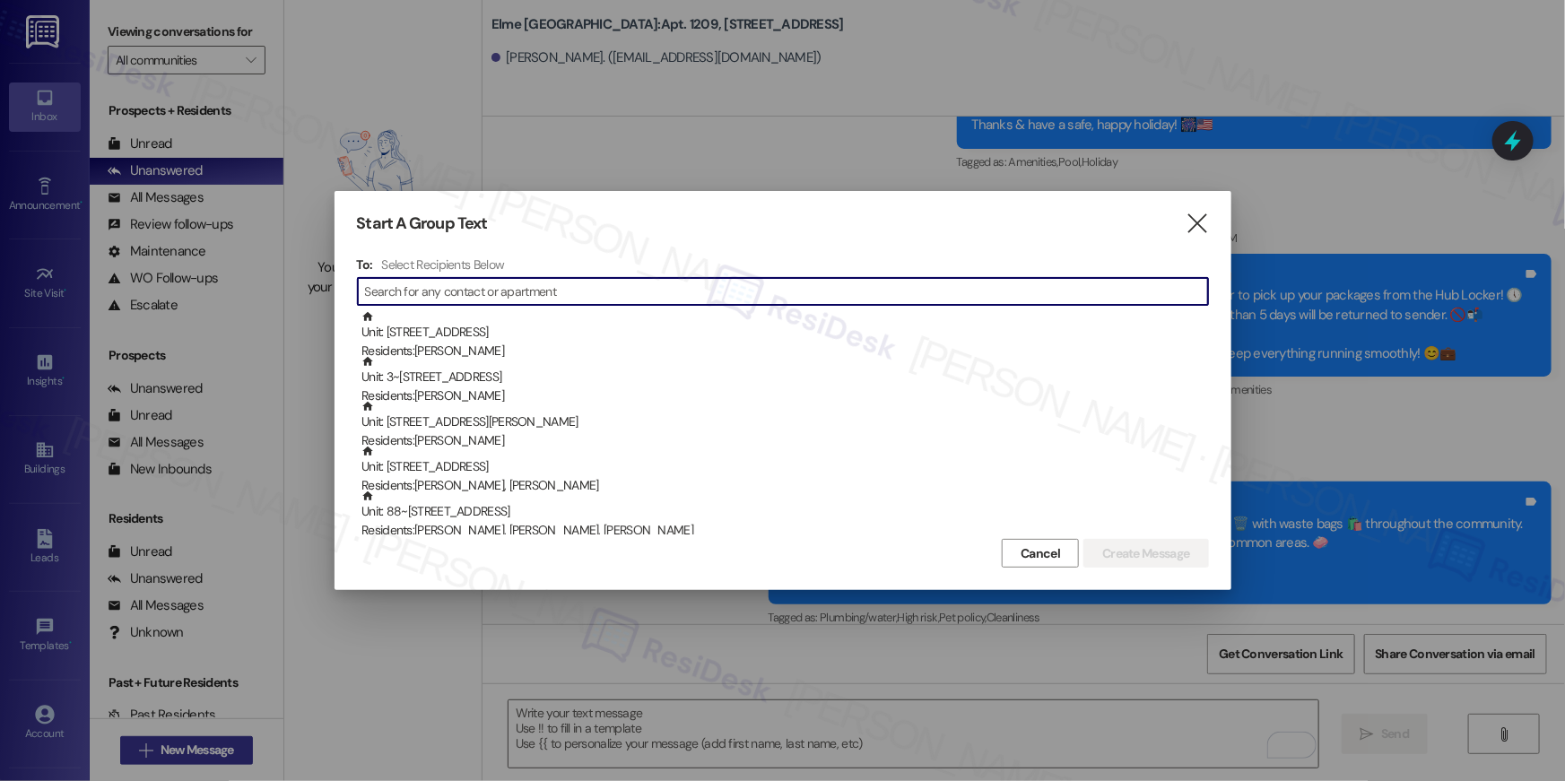
scroll to position [8403, 0]
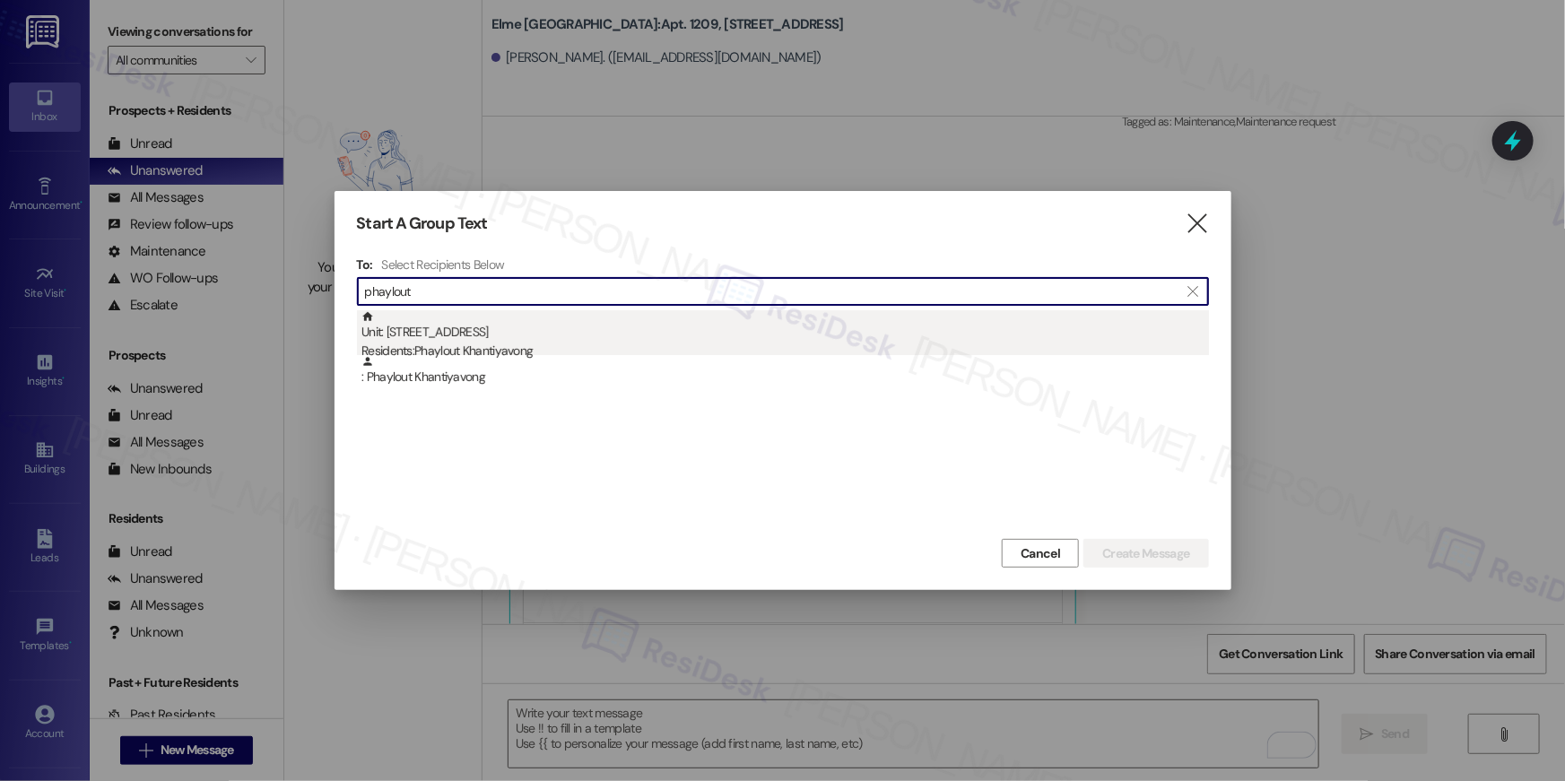
type input "phaylout"
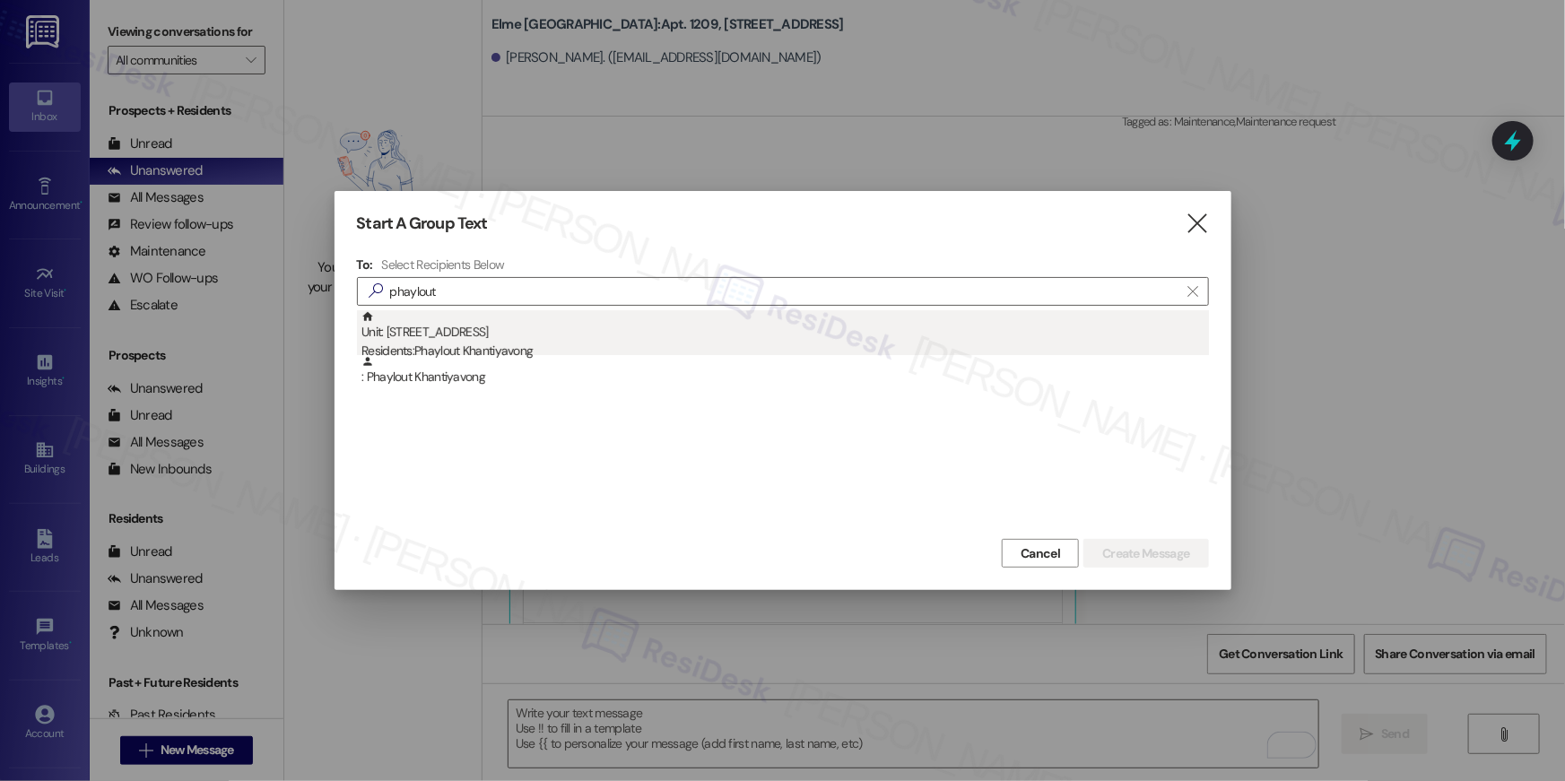
click at [580, 328] on div "Unit: 1214 - 205 Century Place Residents: Phaylout Khantiyavong" at bounding box center [786, 335] width 848 height 51
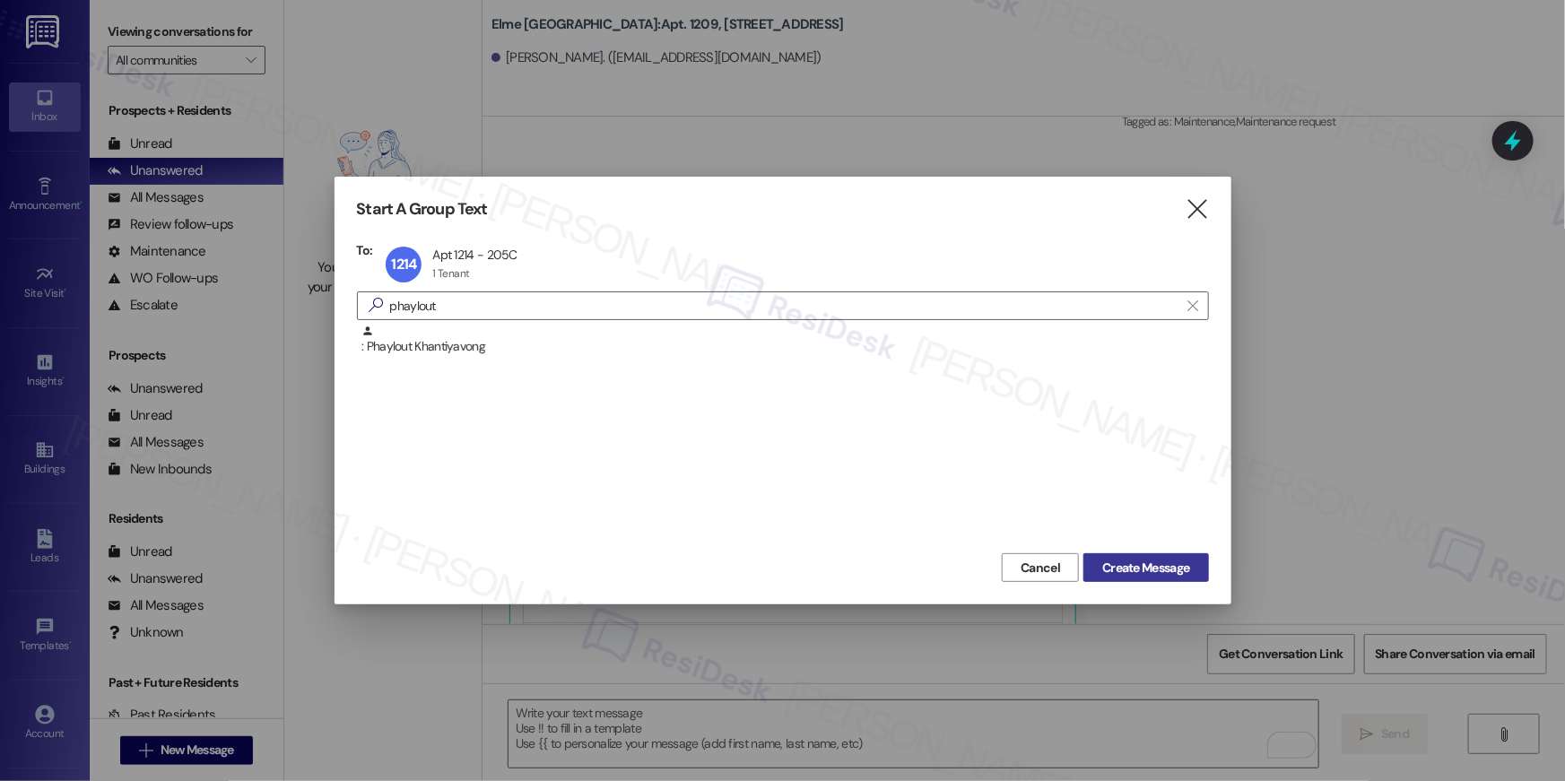
click at [1161, 556] on button "Create Message" at bounding box center [1146, 567] width 125 height 29
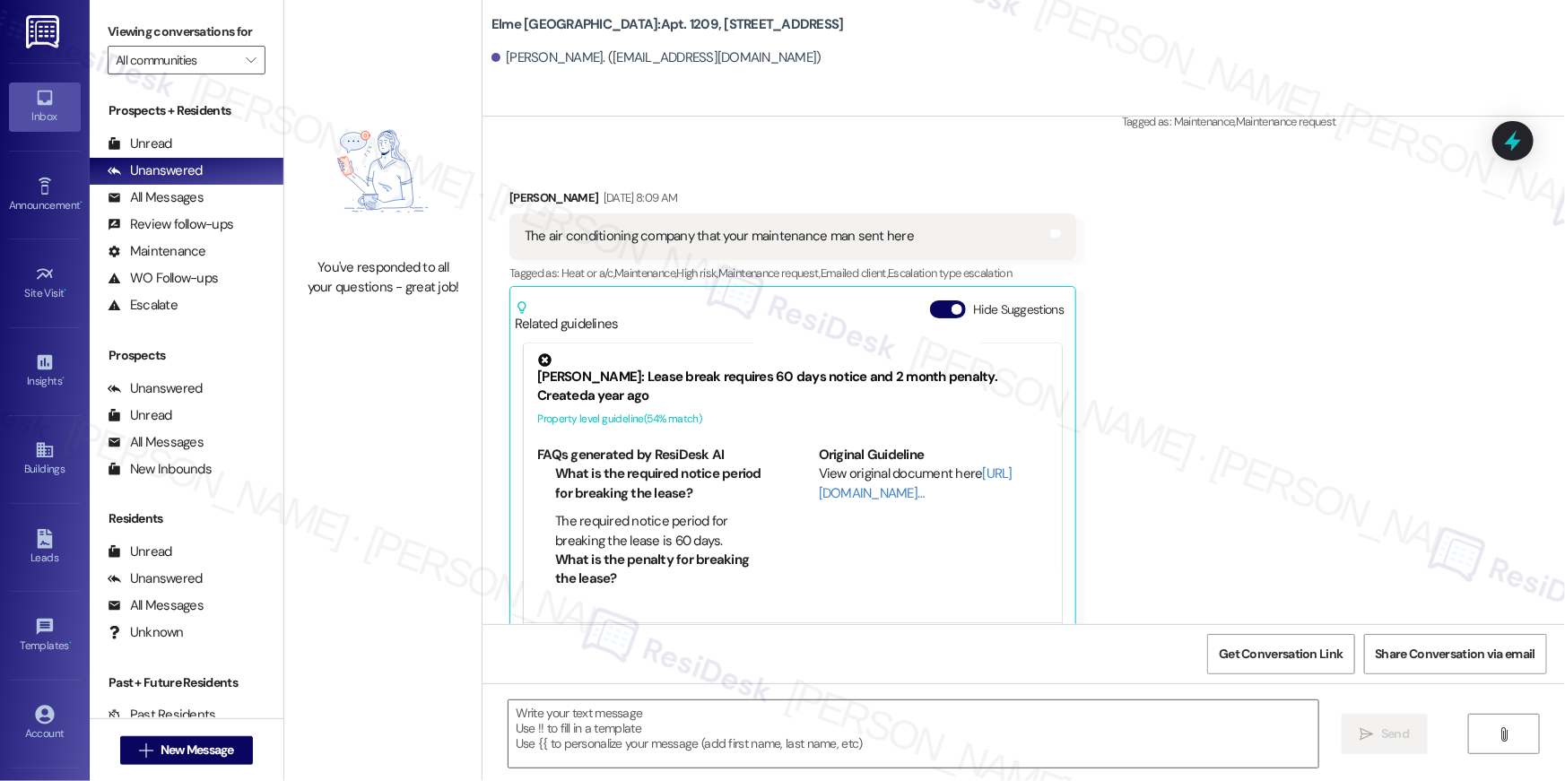
type textarea "Fetching suggested responses. Please feel free to read through the conversation…"
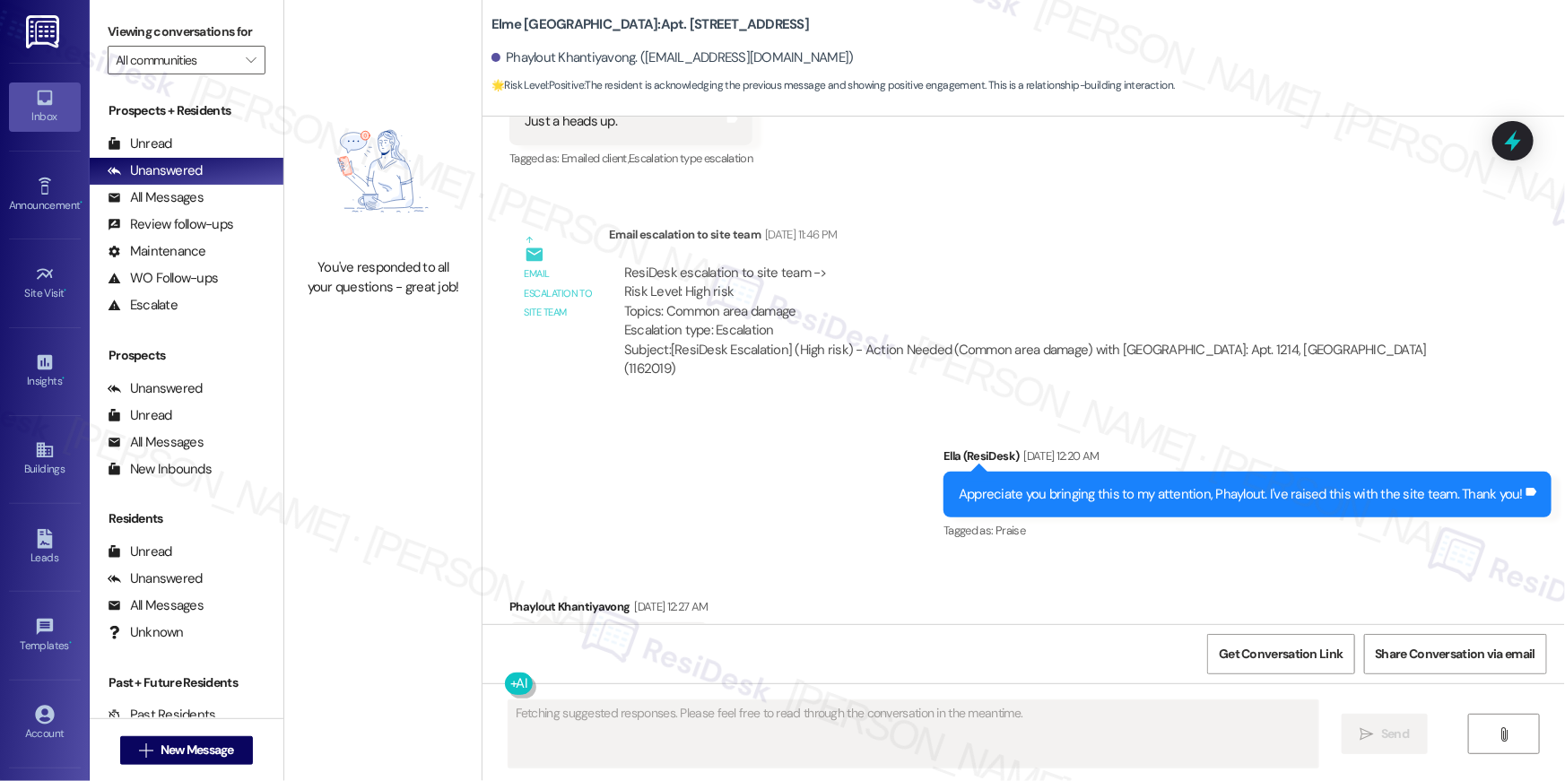
scroll to position [27045, 0]
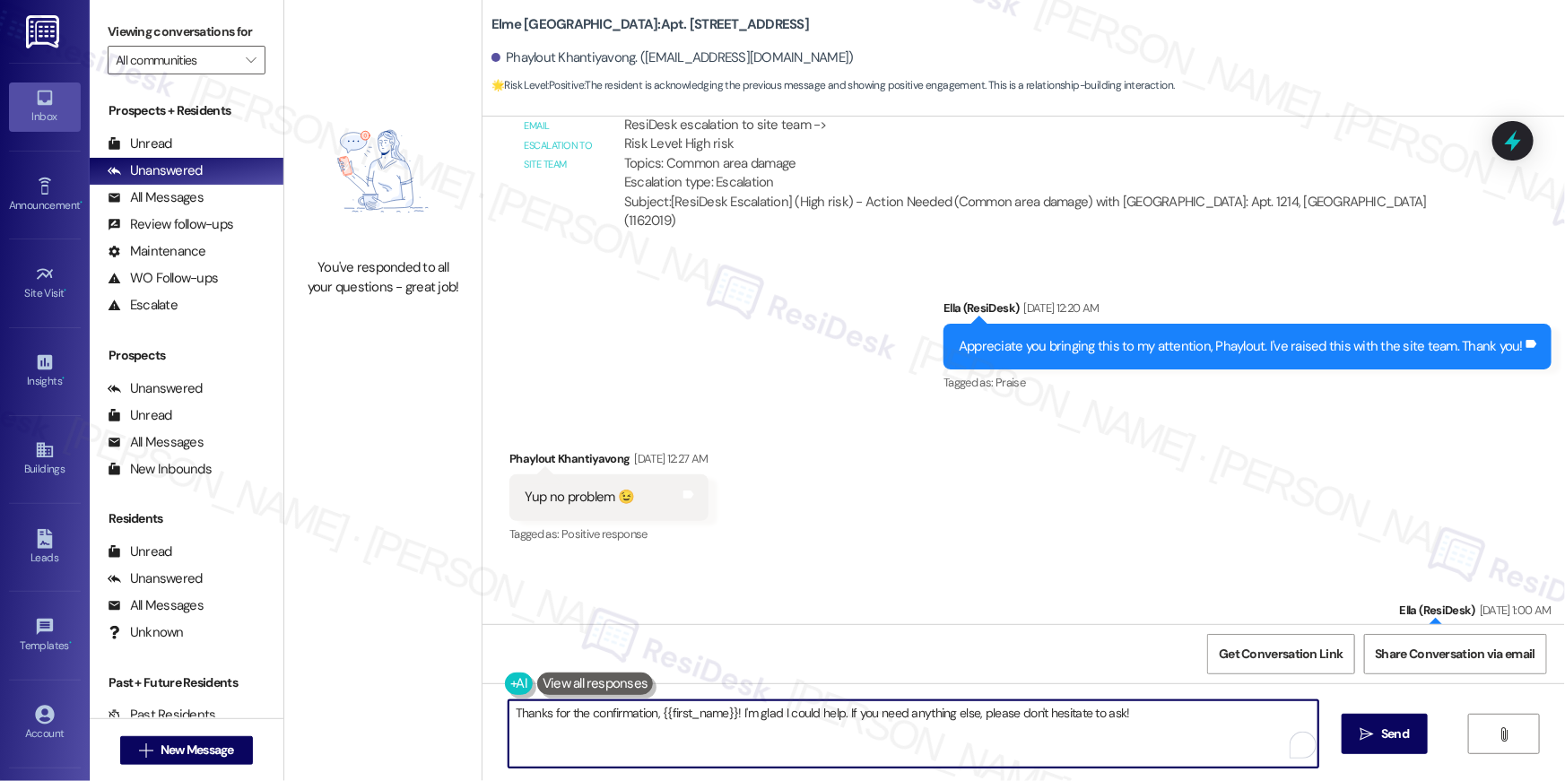
click at [1125, 742] on textarea "Thanks for the confirmation, {{first_name}}! I'm glad I could help. If you need…" at bounding box center [914, 734] width 810 height 67
paste textarea "Hi {{first_name}}, your {{property}} lease renewal offer is now ready! Please r…"
type textarea "Hi {{first_name}}, your {{property}} lease renewal offer is now ready! Please r…"
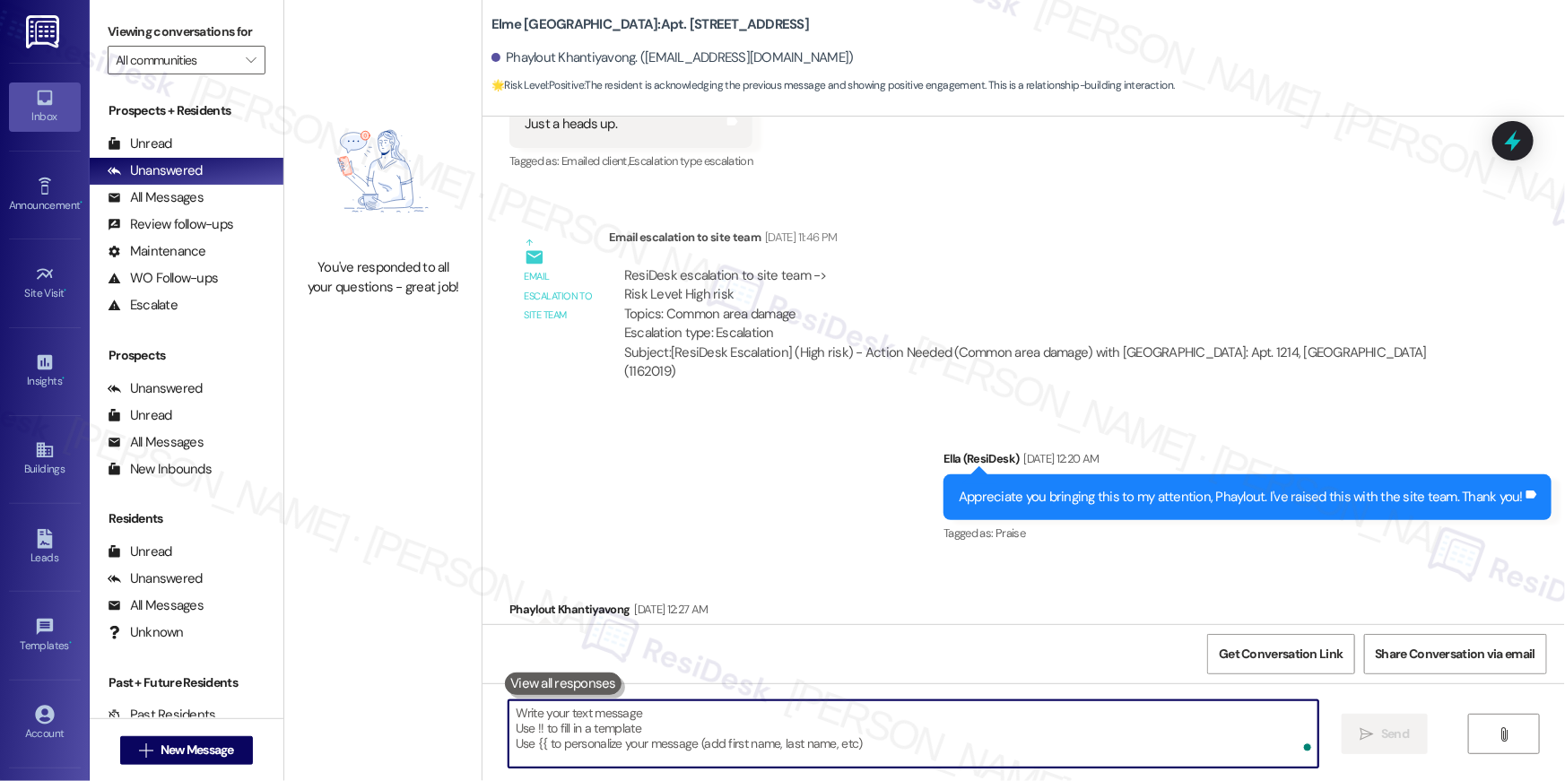
scroll to position [26894, 0]
click at [230, 749] on span "New Message" at bounding box center [198, 750] width 74 height 19
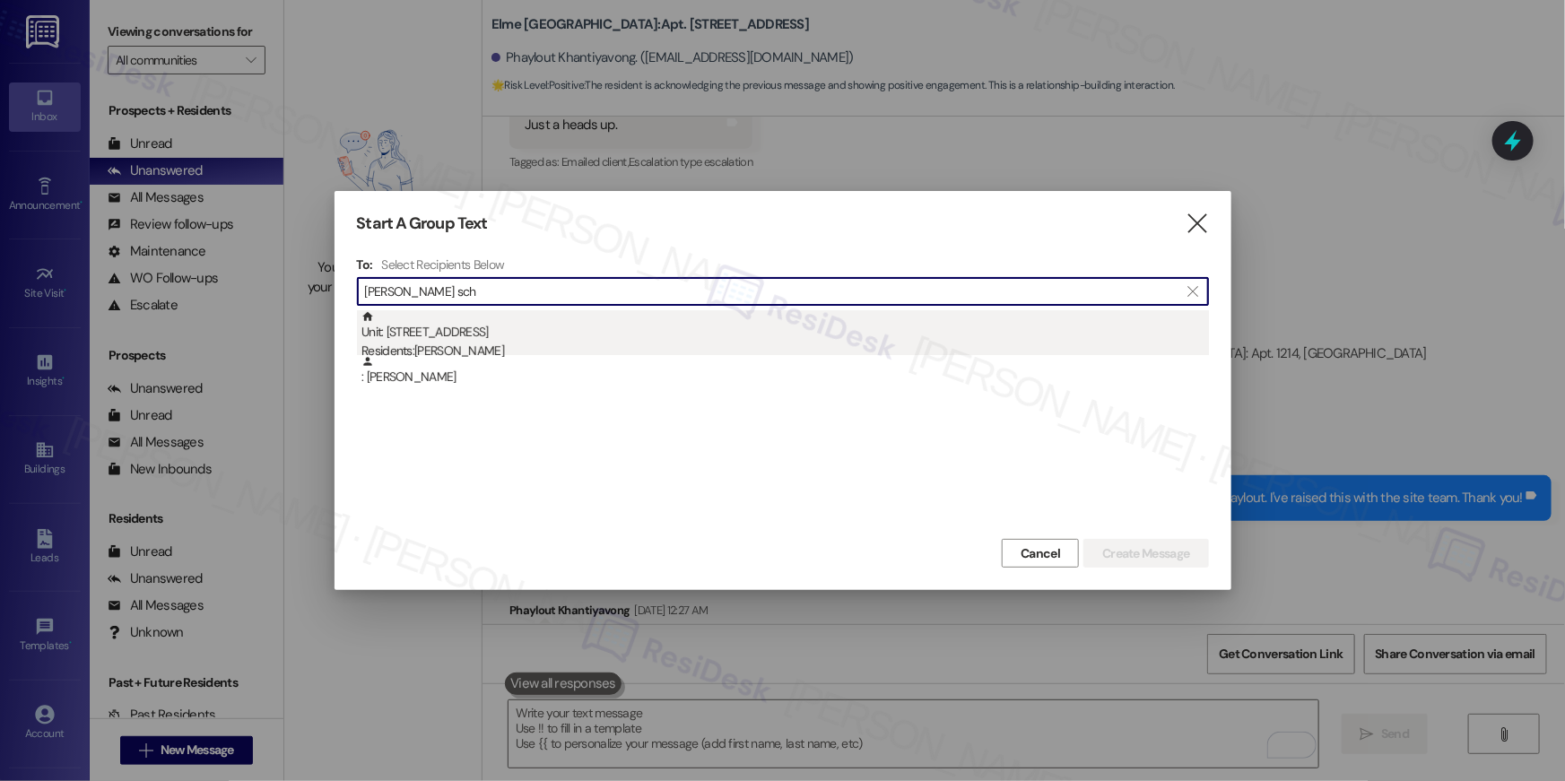
type input "stacy sch"
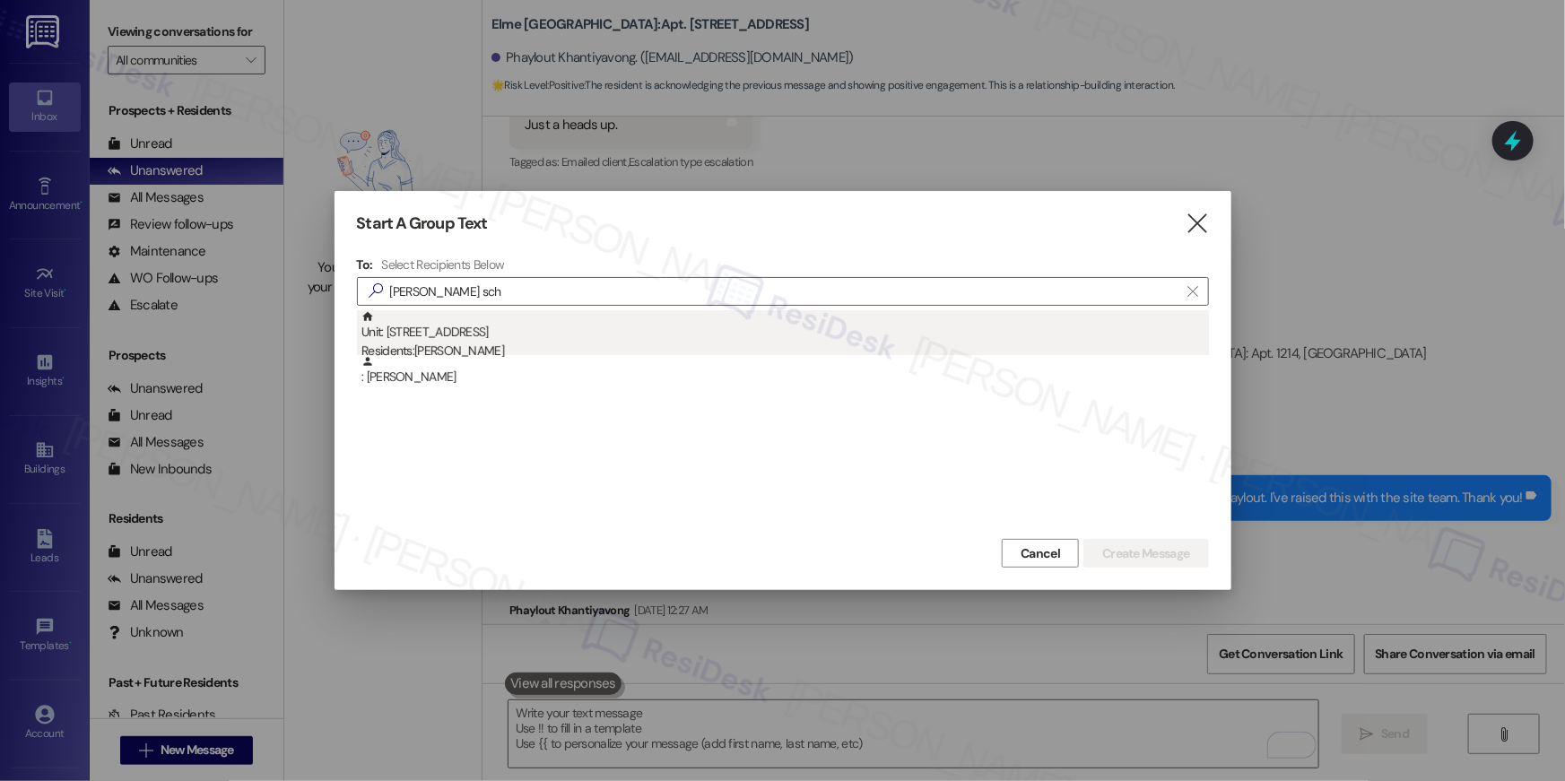
click at [596, 329] on div "Unit: 5106 - 205 Century Place Residents: Stacy Schultz" at bounding box center [786, 335] width 848 height 51
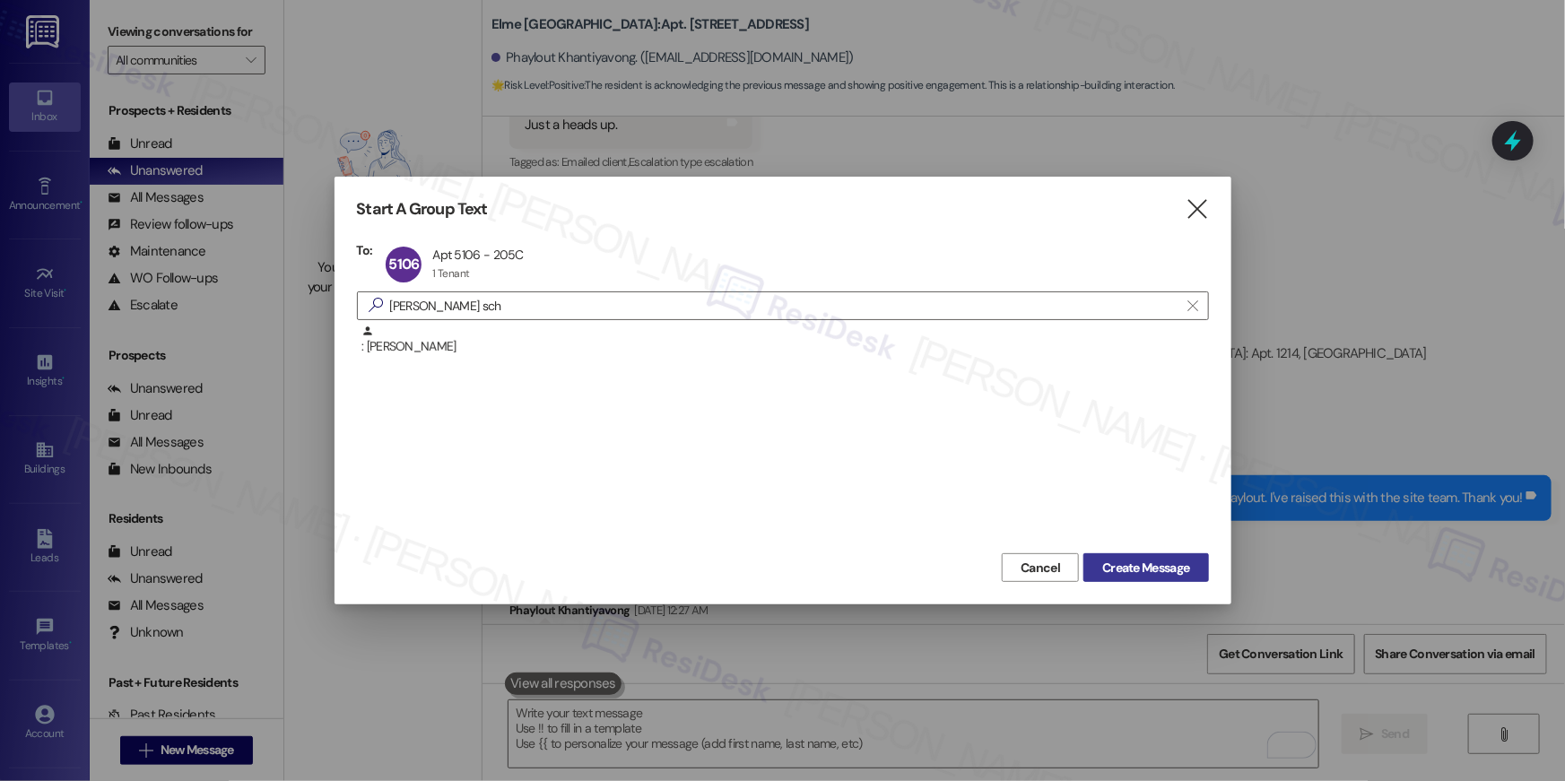
click at [1120, 569] on span "Create Message" at bounding box center [1145, 568] width 87 height 19
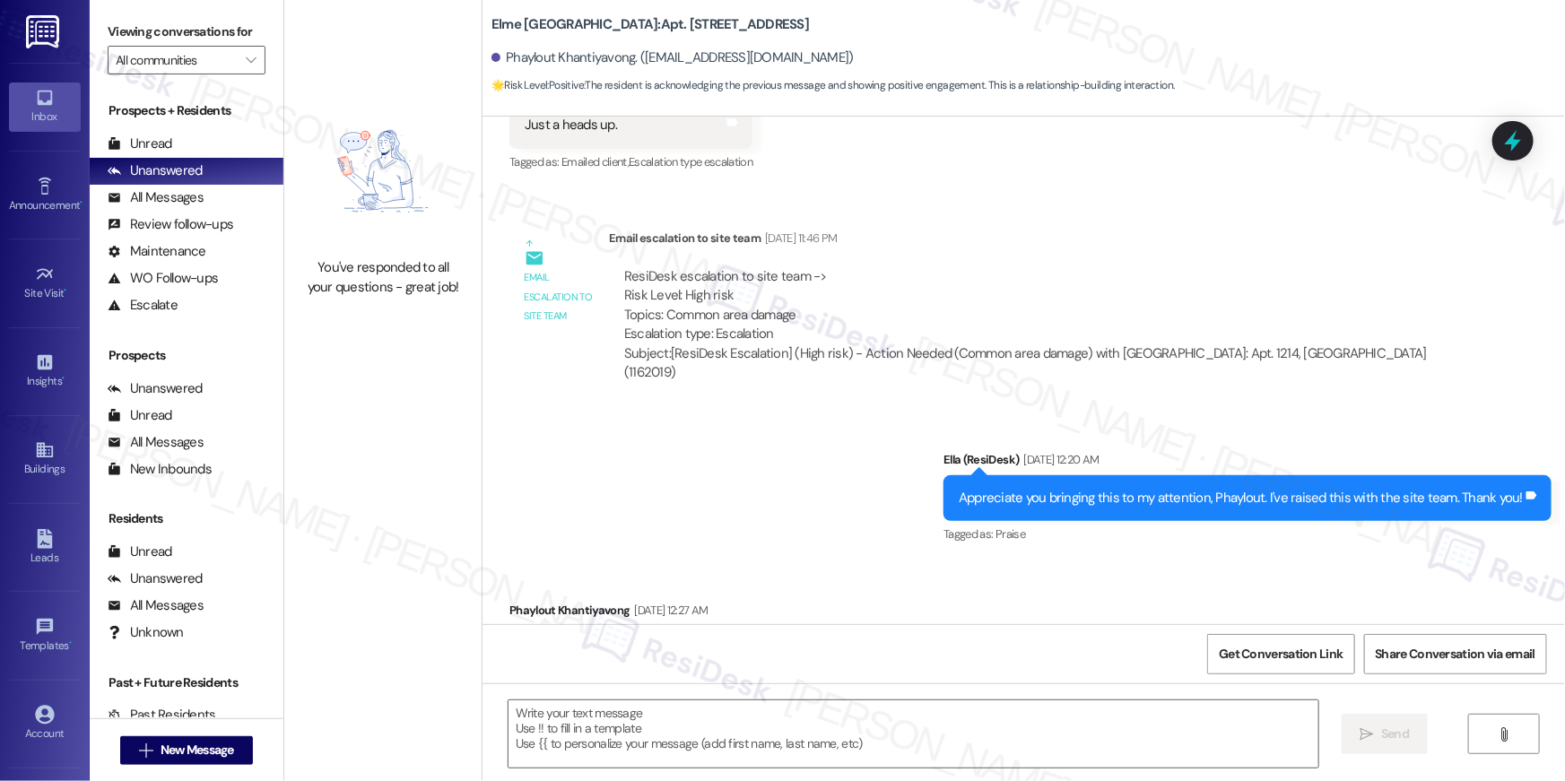
type textarea "Fetching suggested responses. Please feel free to read through the conversation…"
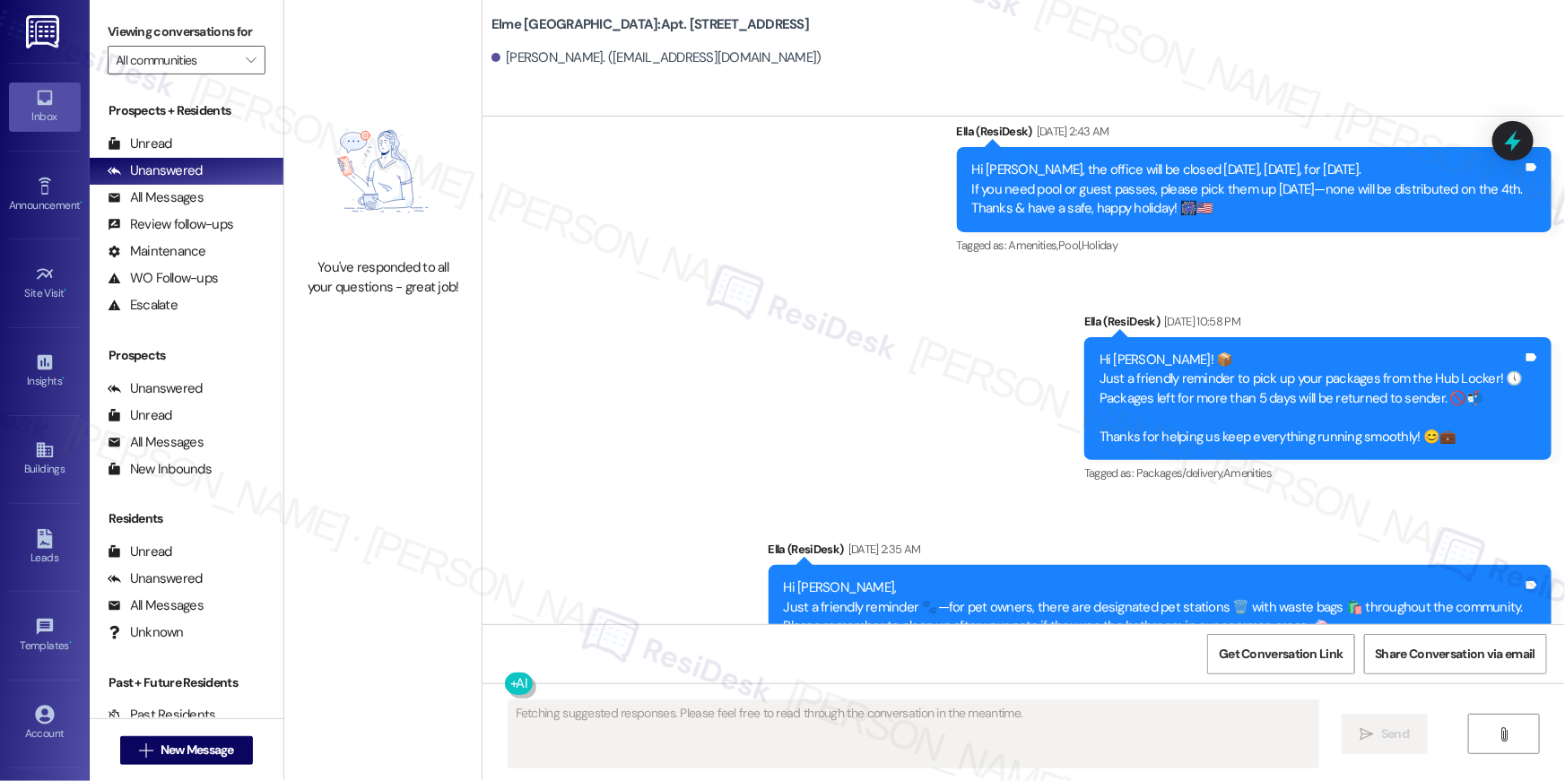
scroll to position [18826, 0]
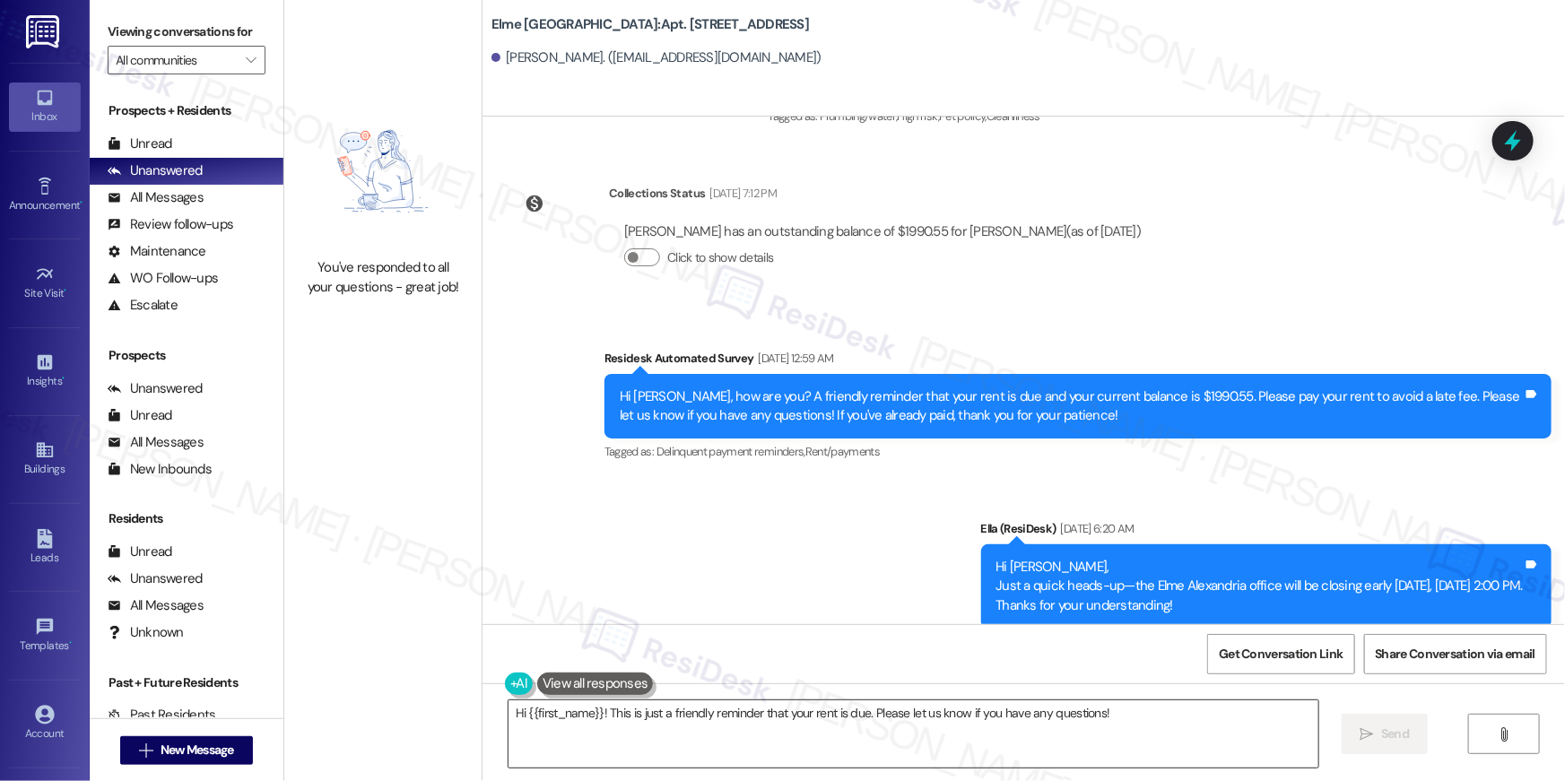
click at [1117, 730] on textarea "Hi {{first_name}}! This is just a friendly reminder that your rent is due. Plea…" at bounding box center [914, 734] width 810 height 67
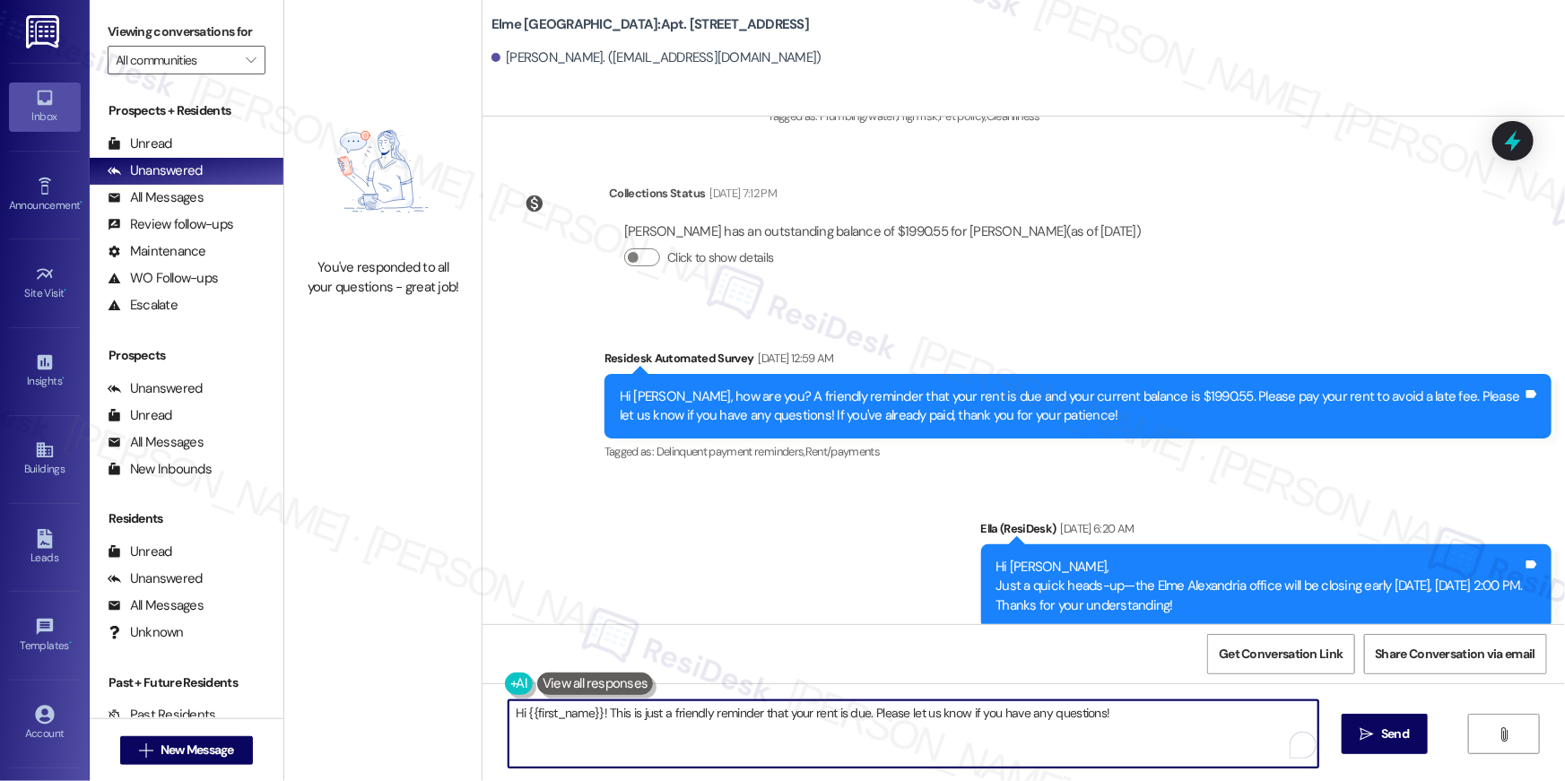
click at [1117, 730] on textarea "Hi {{first_name}}! This is just a friendly reminder that your rent is due. Plea…" at bounding box center [914, 734] width 810 height 67
paste textarea ", your {{property}} lease renewal offer is now ready! Please review your renewa…"
type textarea "Hi {{first_name}}, your {{property}} lease renewal offer is now ready! Please r…"
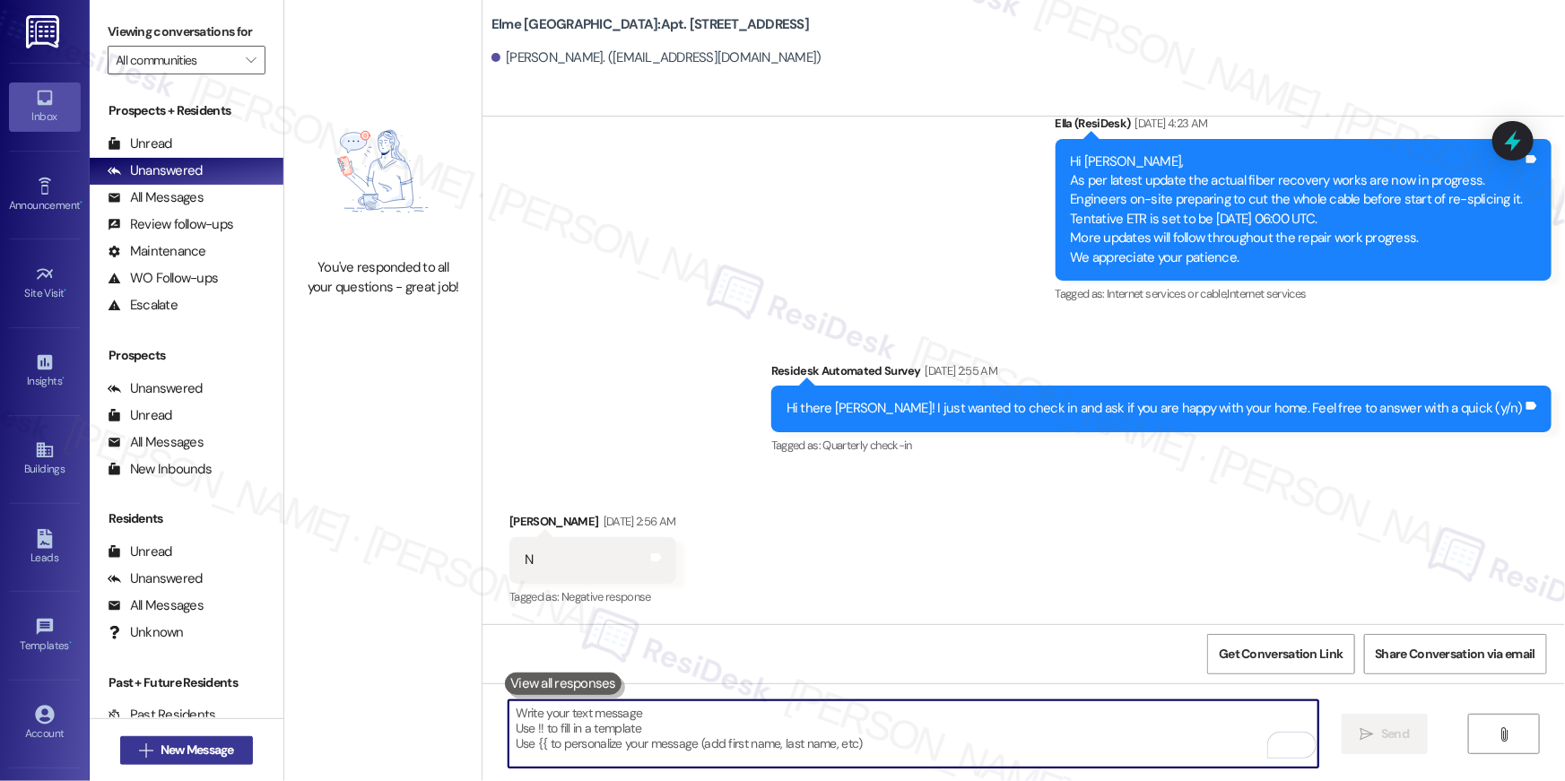
scroll to position [16318, 0]
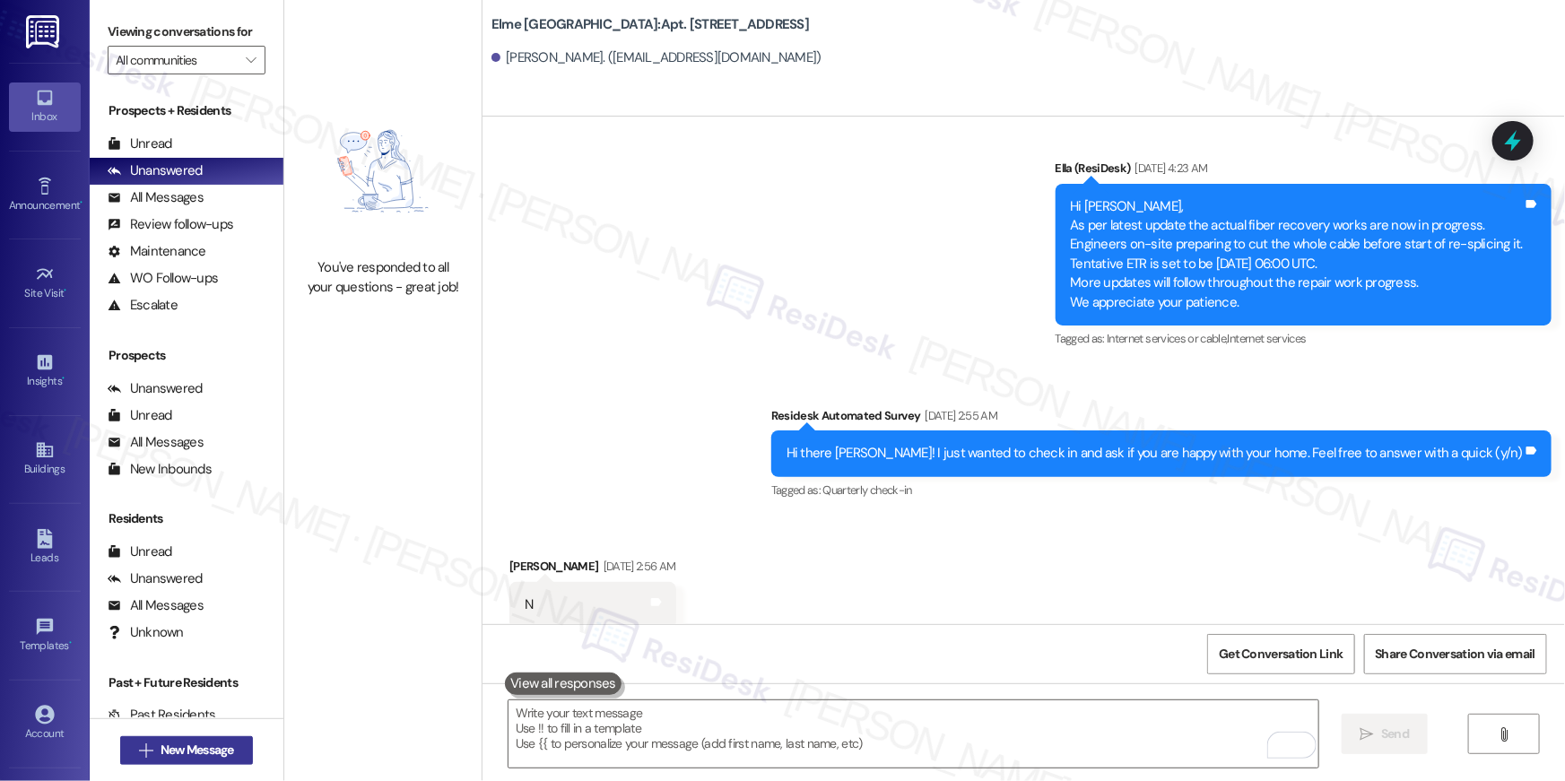
click at [241, 751] on button " New Message" at bounding box center [186, 750] width 133 height 29
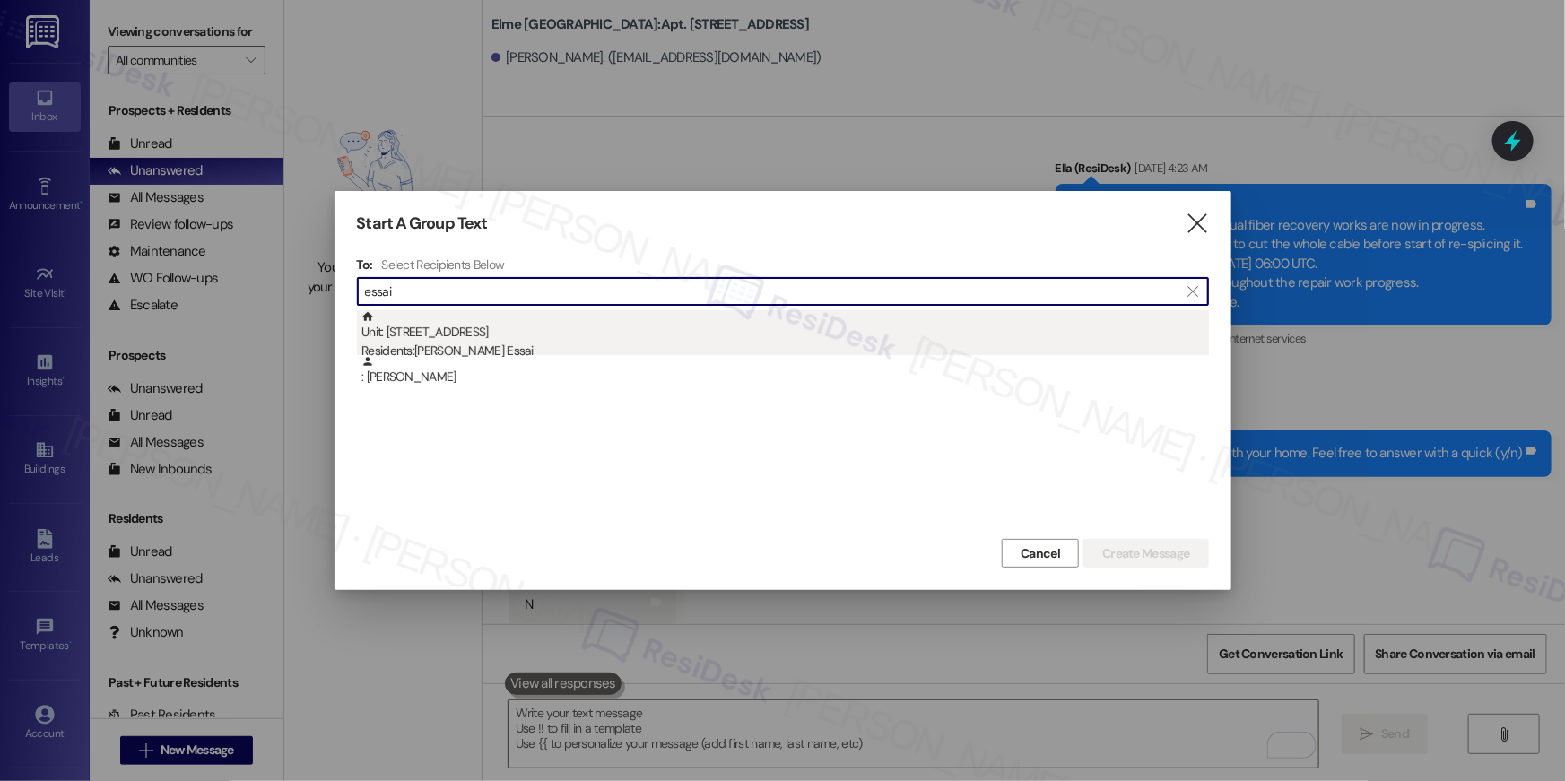
type input "essai"
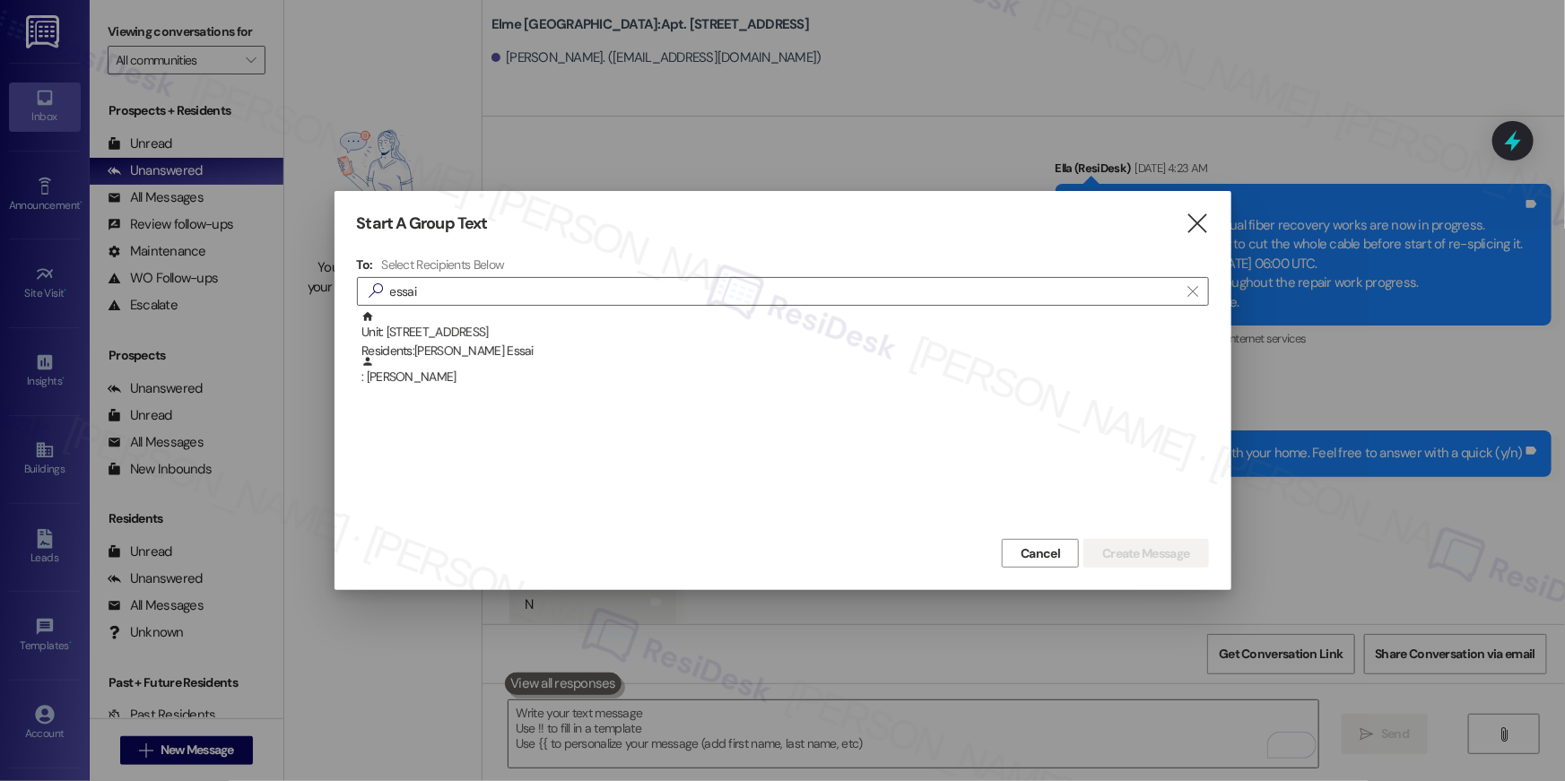
click at [492, 323] on div "Unit: 5410 - 205 Century Place Residents: Mohamed Essai" at bounding box center [786, 335] width 848 height 51
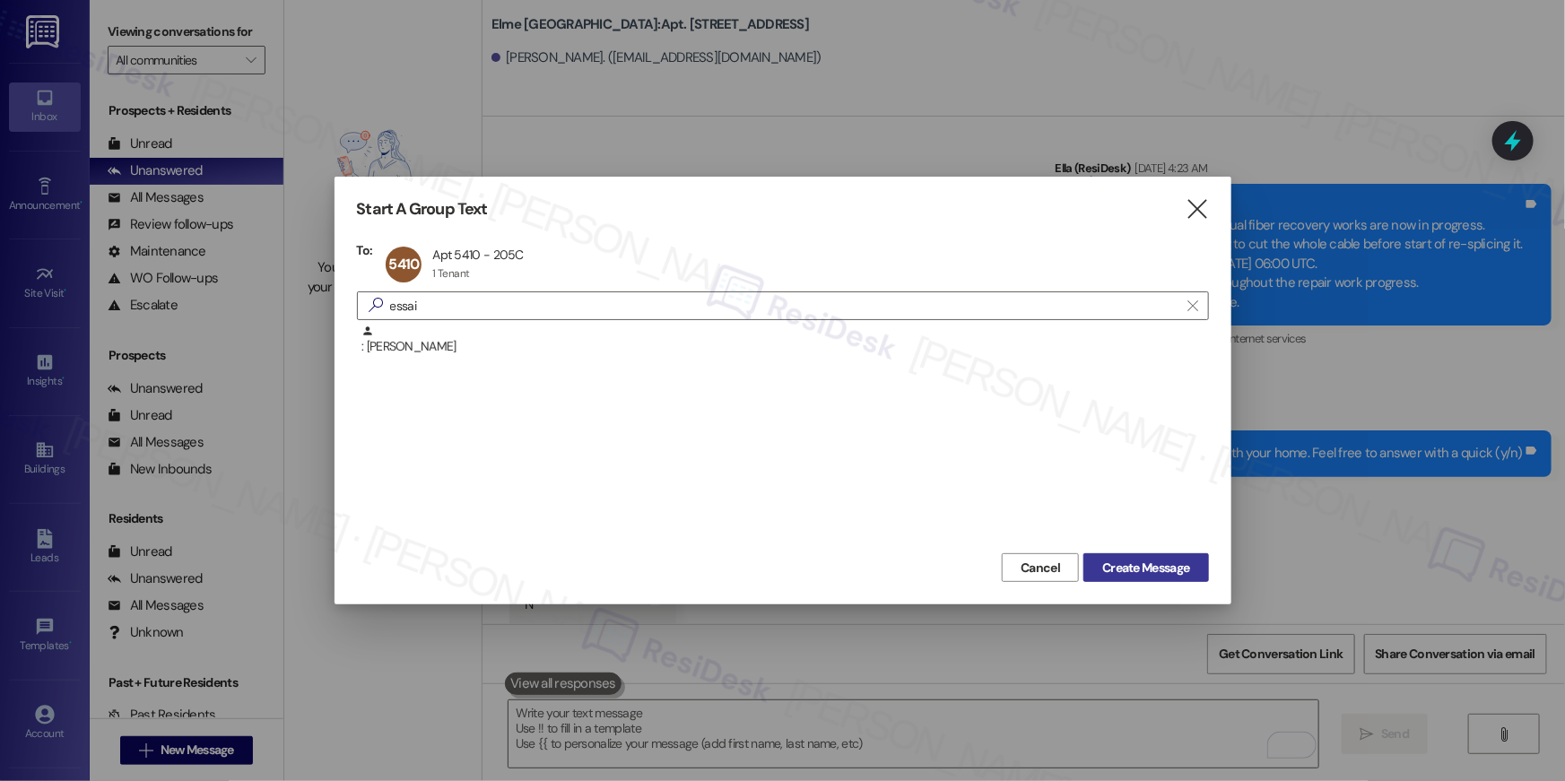
click at [1160, 575] on span "Create Message" at bounding box center [1145, 568] width 87 height 19
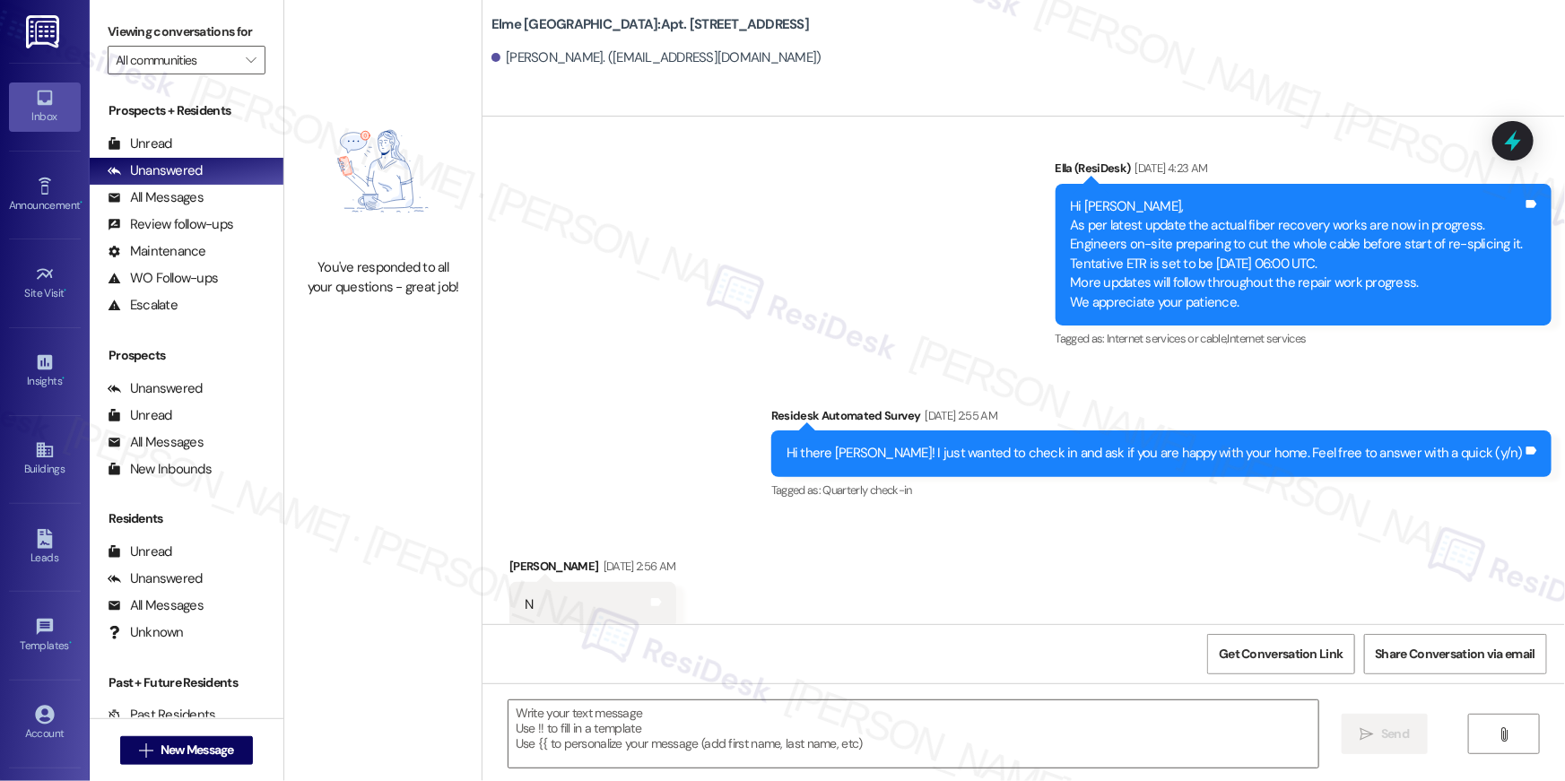
type textarea "Fetching suggested responses. Please feel free to read through the conversation…"
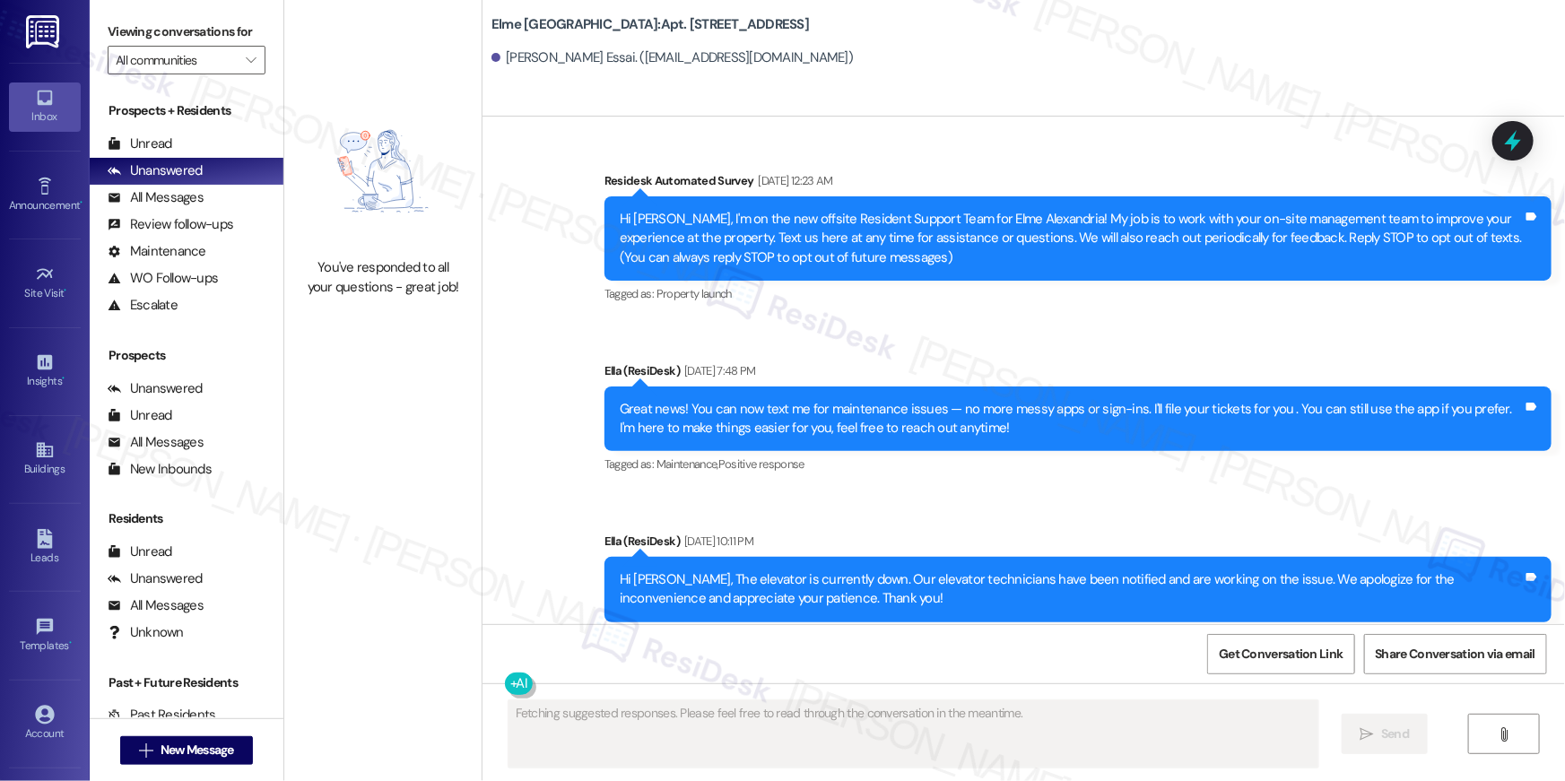
scroll to position [21915, 0]
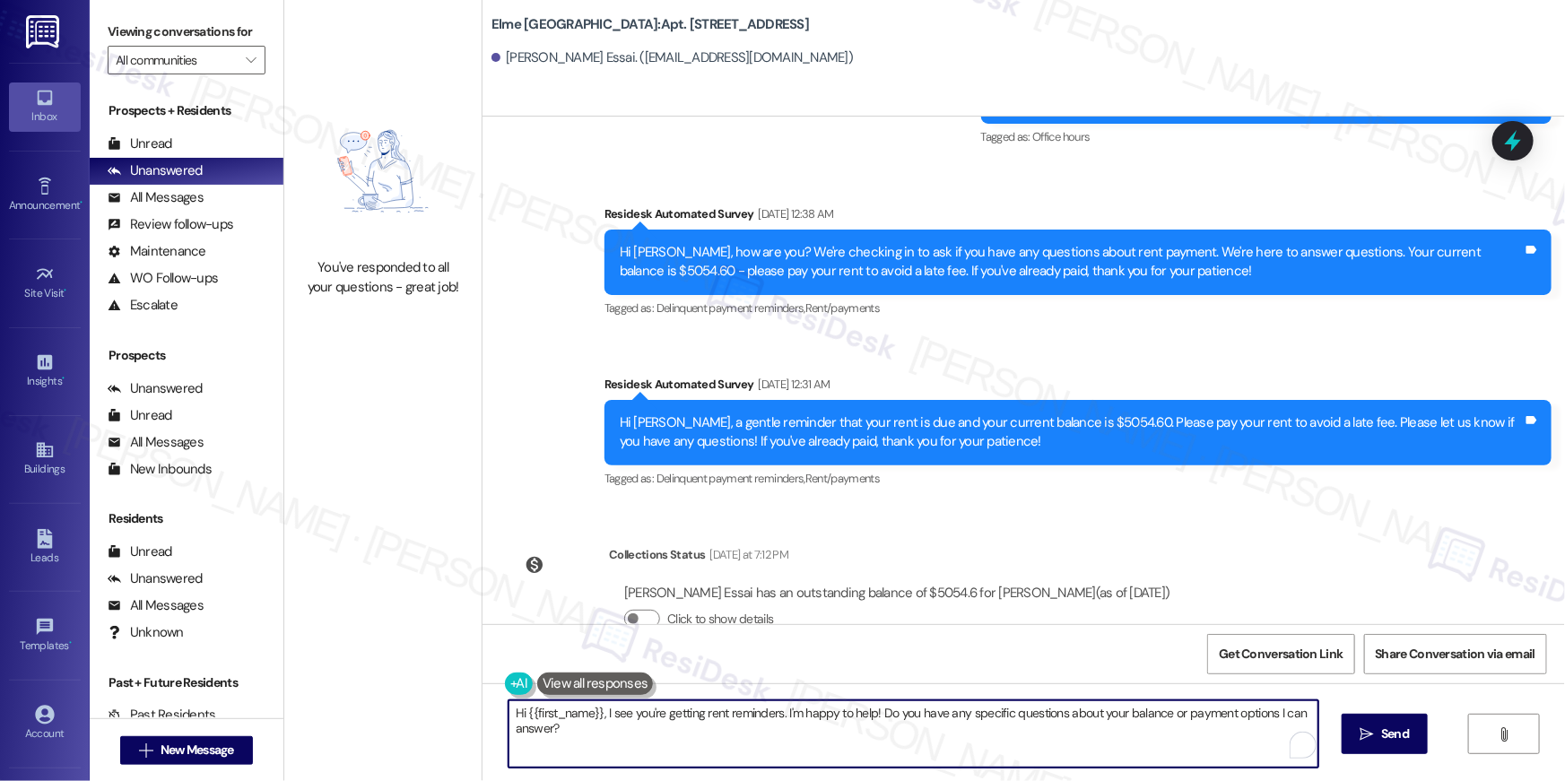
click at [1114, 731] on textarea "Hi {{first_name}}, I see you're getting rent reminders. I'm happy to help! Do y…" at bounding box center [914, 734] width 810 height 67
paste textarea "your {{property}} lease renewal offer is now ready! Please review your renewal …"
type textarea "Hi {{first_name}}, your {{property}} lease renewal offer is now ready! Please r…"
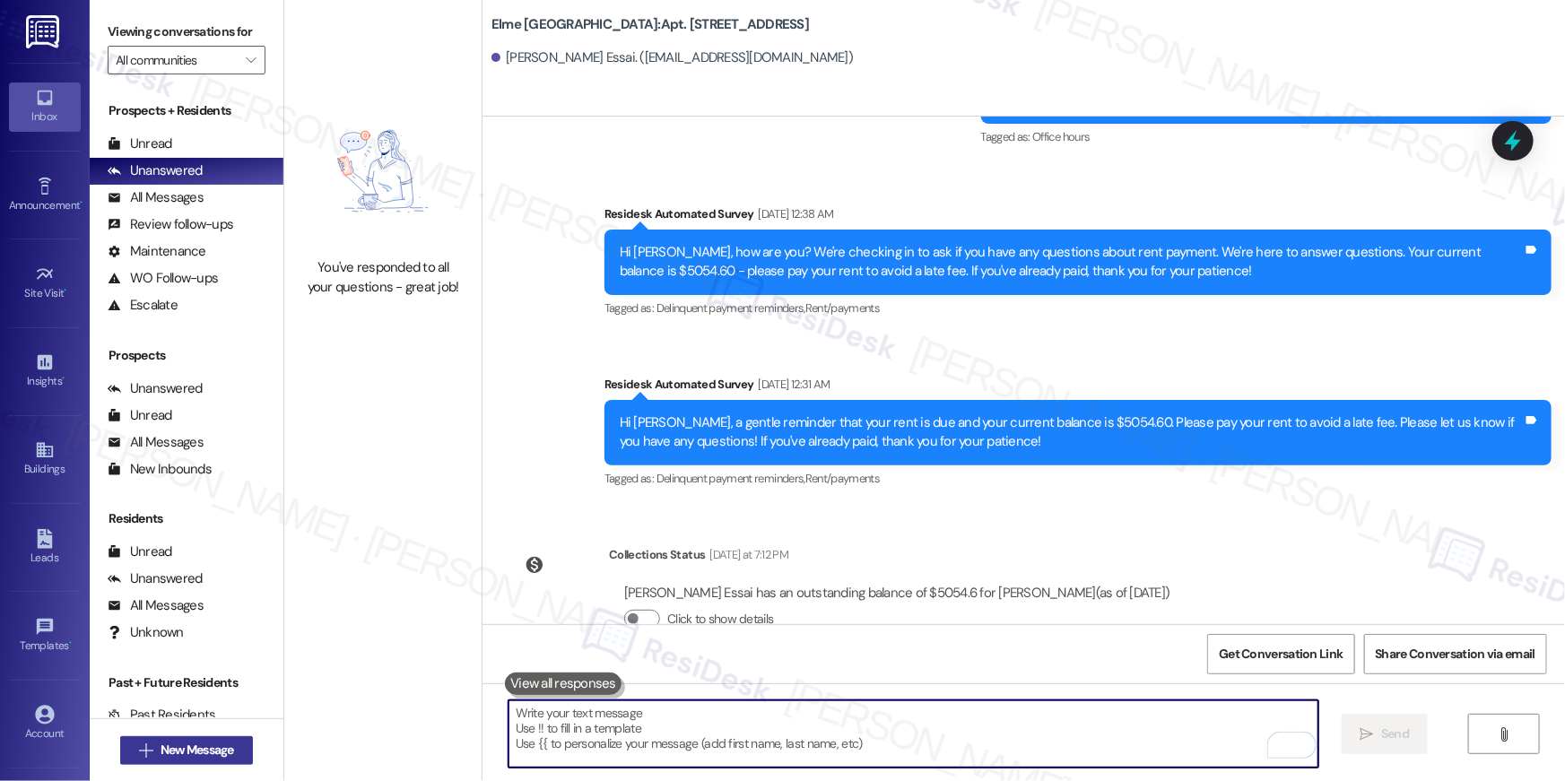
click at [236, 753] on button " New Message" at bounding box center [186, 750] width 133 height 29
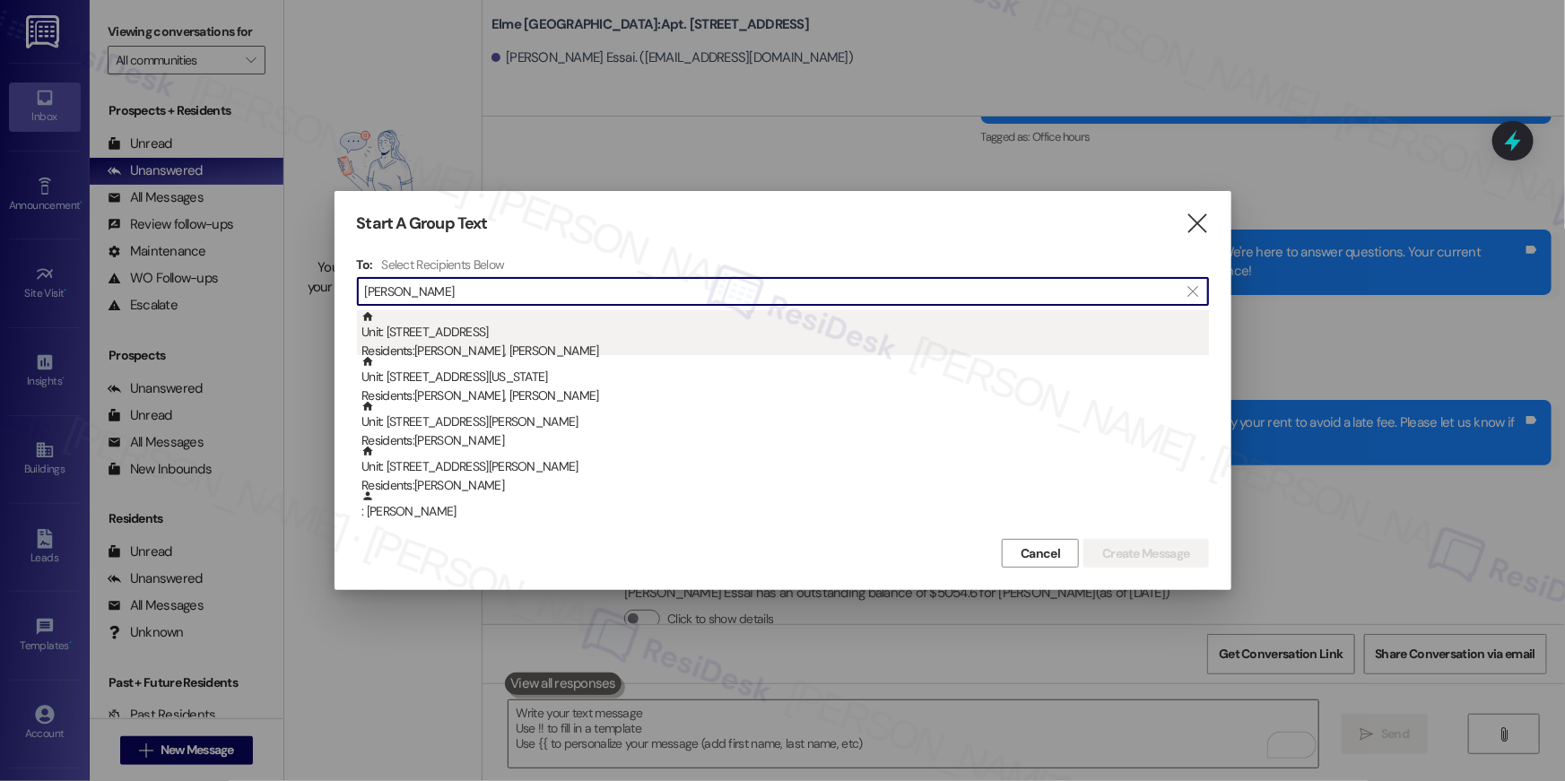
type input "doyle"
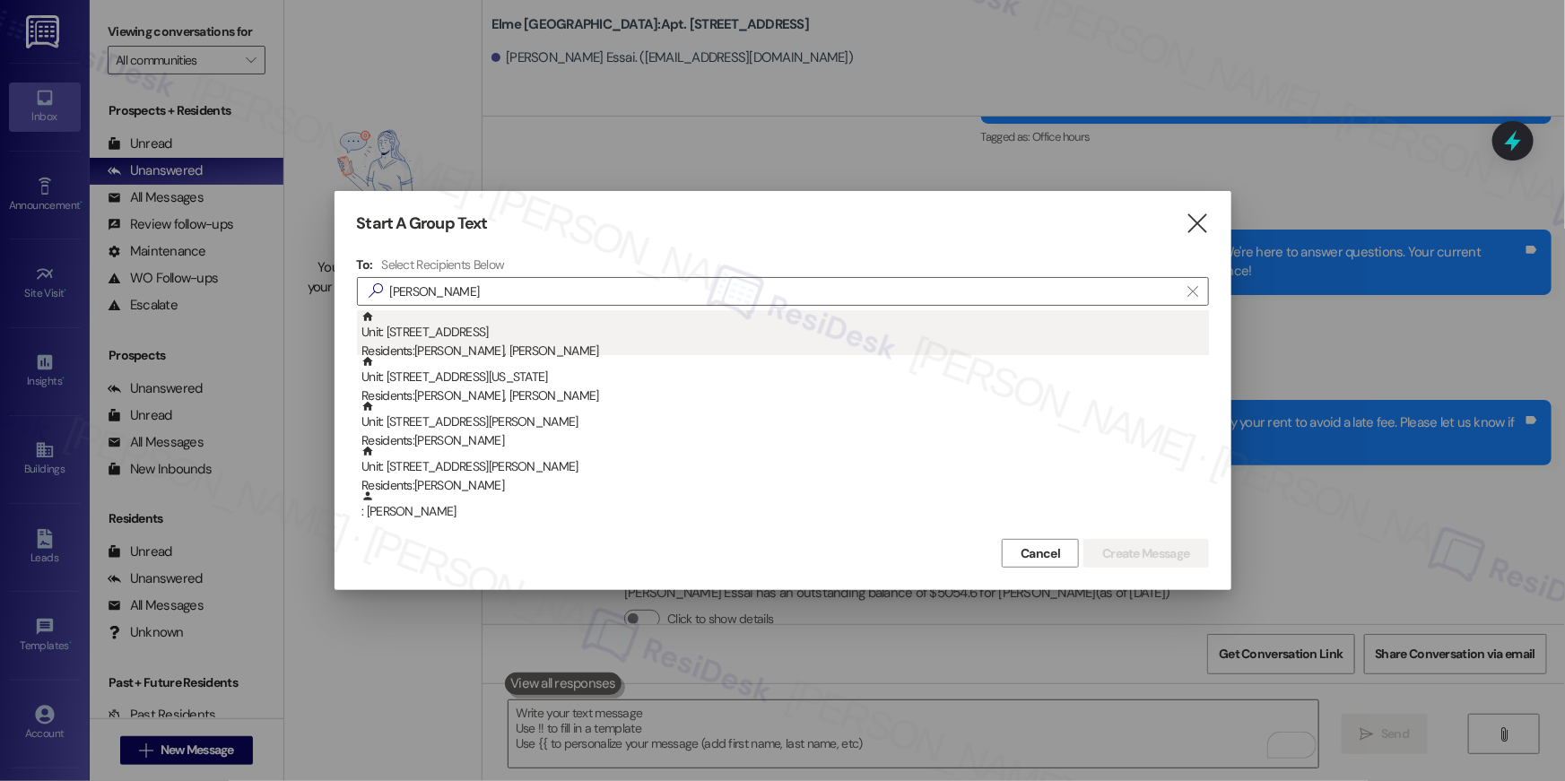
click at [577, 344] on div "Residents: Isil Davran, Benjamin Doyle" at bounding box center [786, 351] width 848 height 19
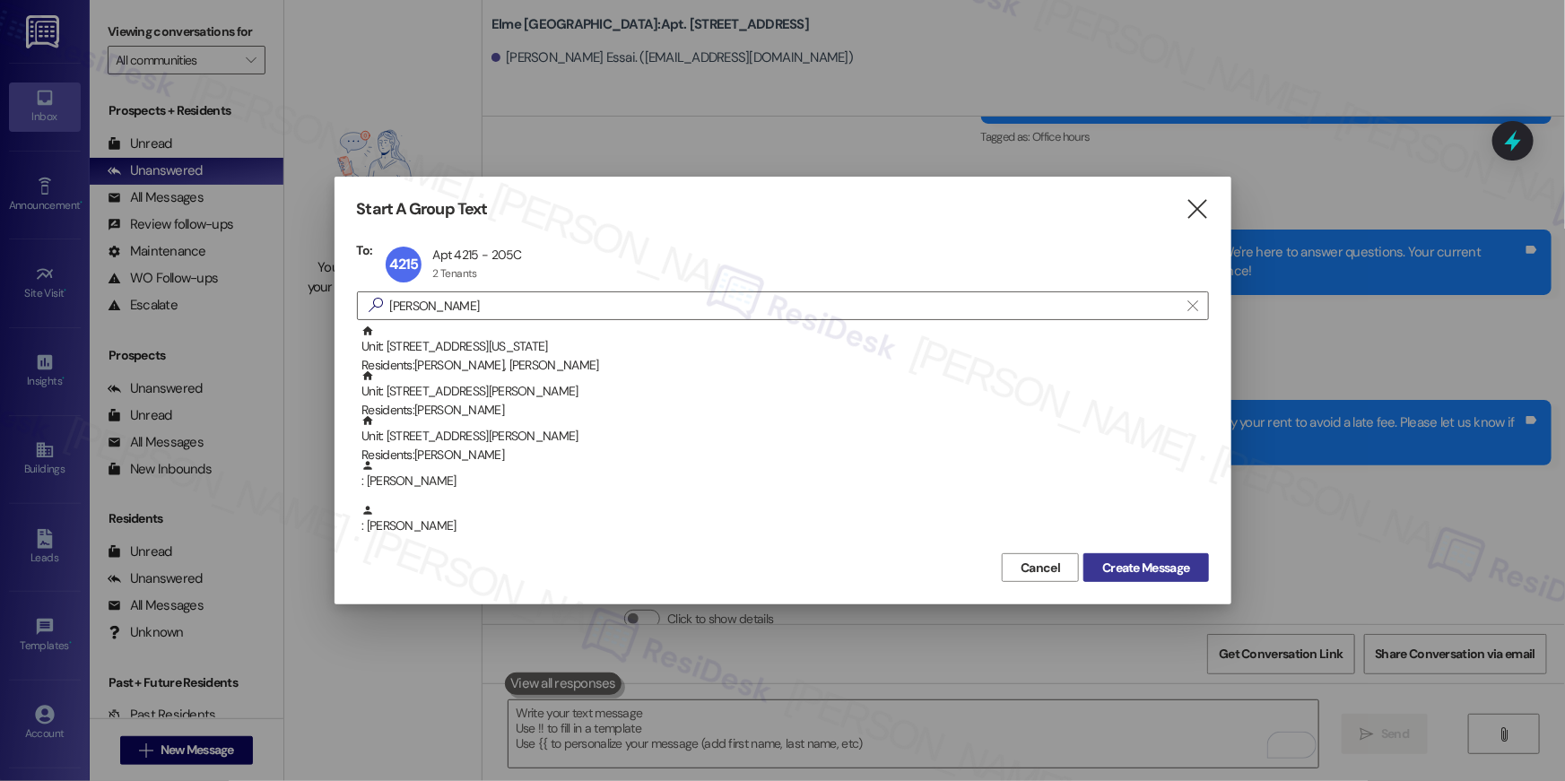
click at [1163, 562] on span "Create Message" at bounding box center [1145, 568] width 87 height 19
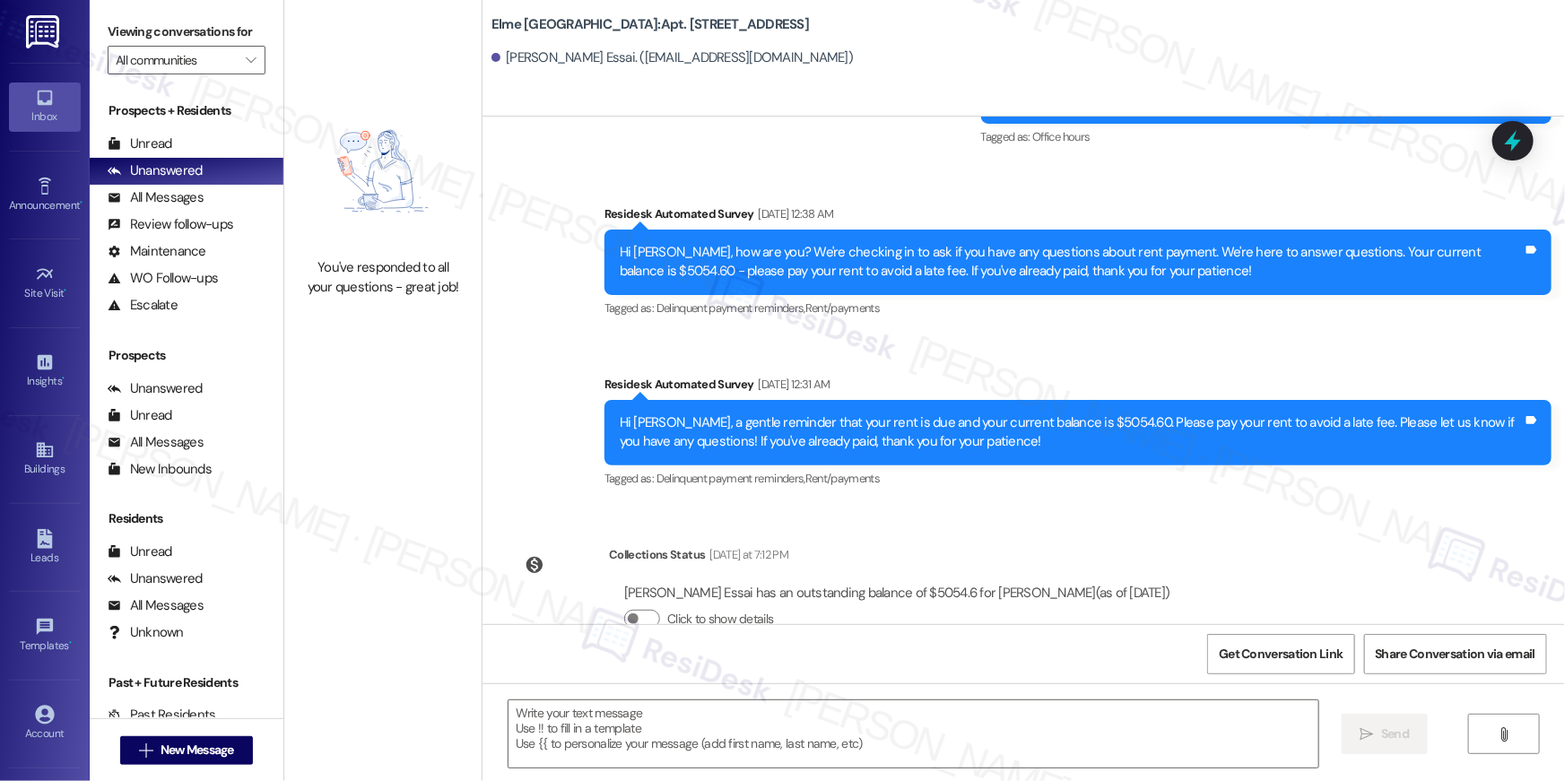
type textarea "Fetching suggested responses. Please feel free to read through the conversation…"
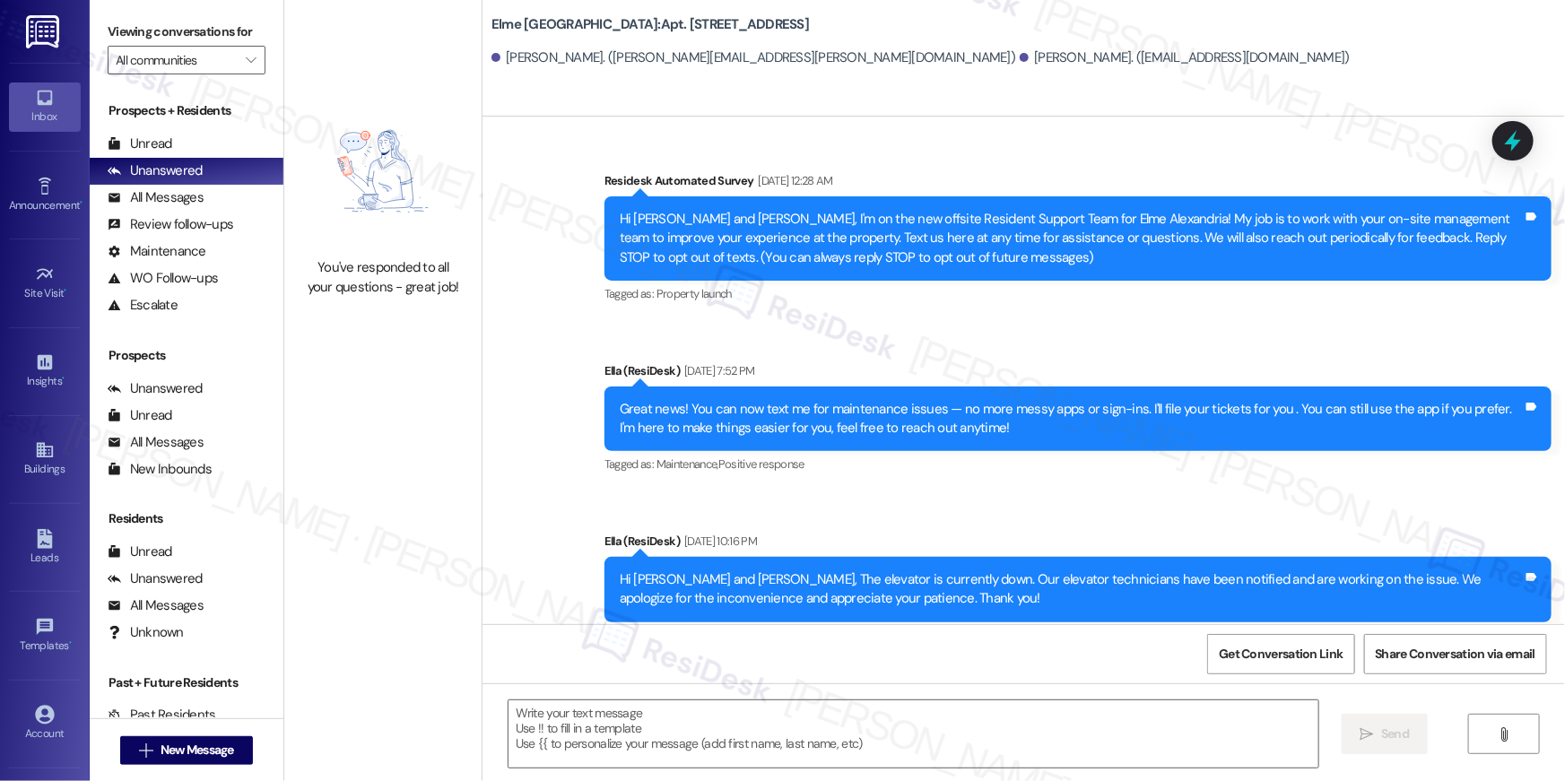
type textarea "Fetching suggested responses. Please feel free to read through the conversation…"
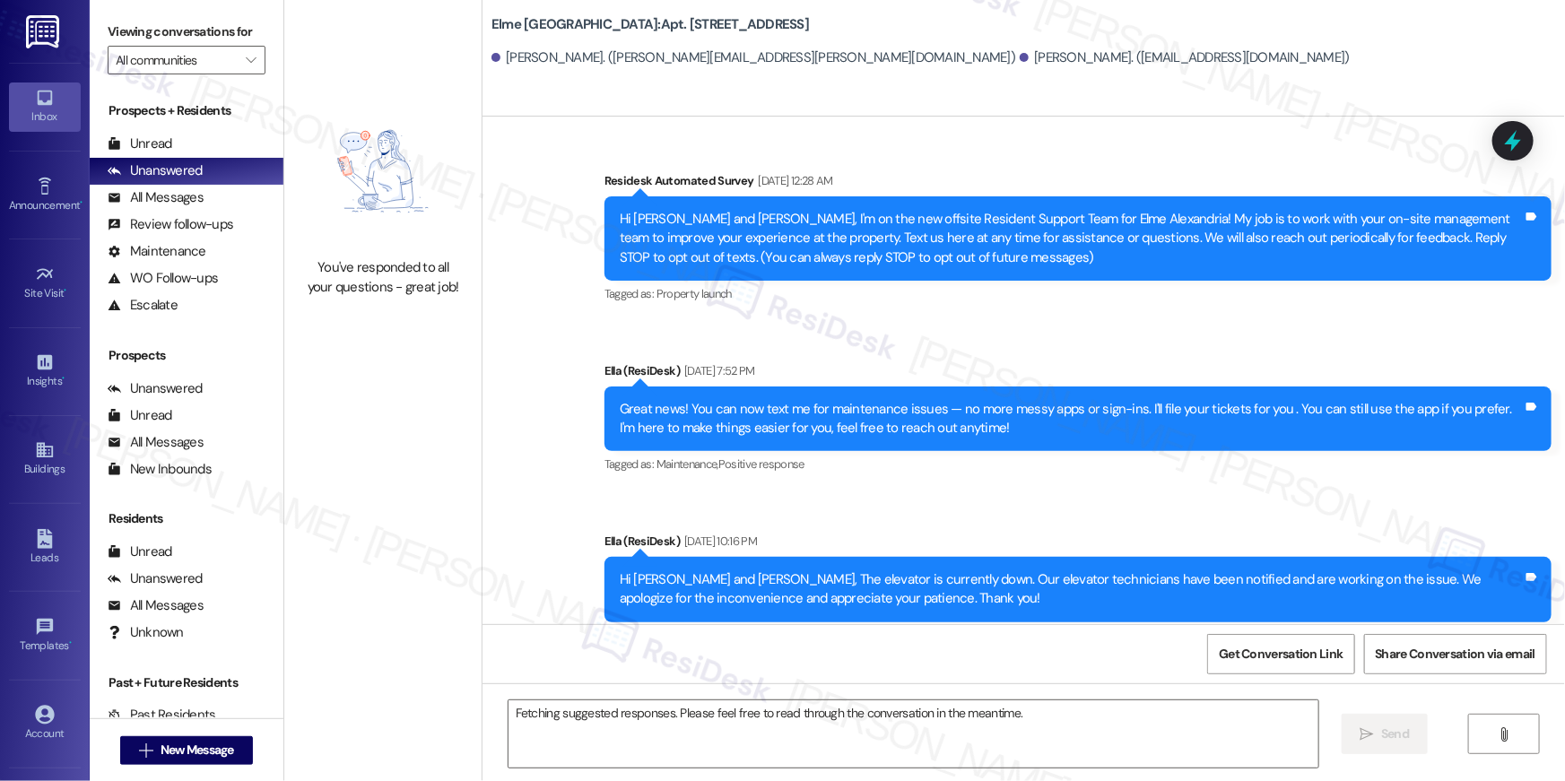
scroll to position [19283, 0]
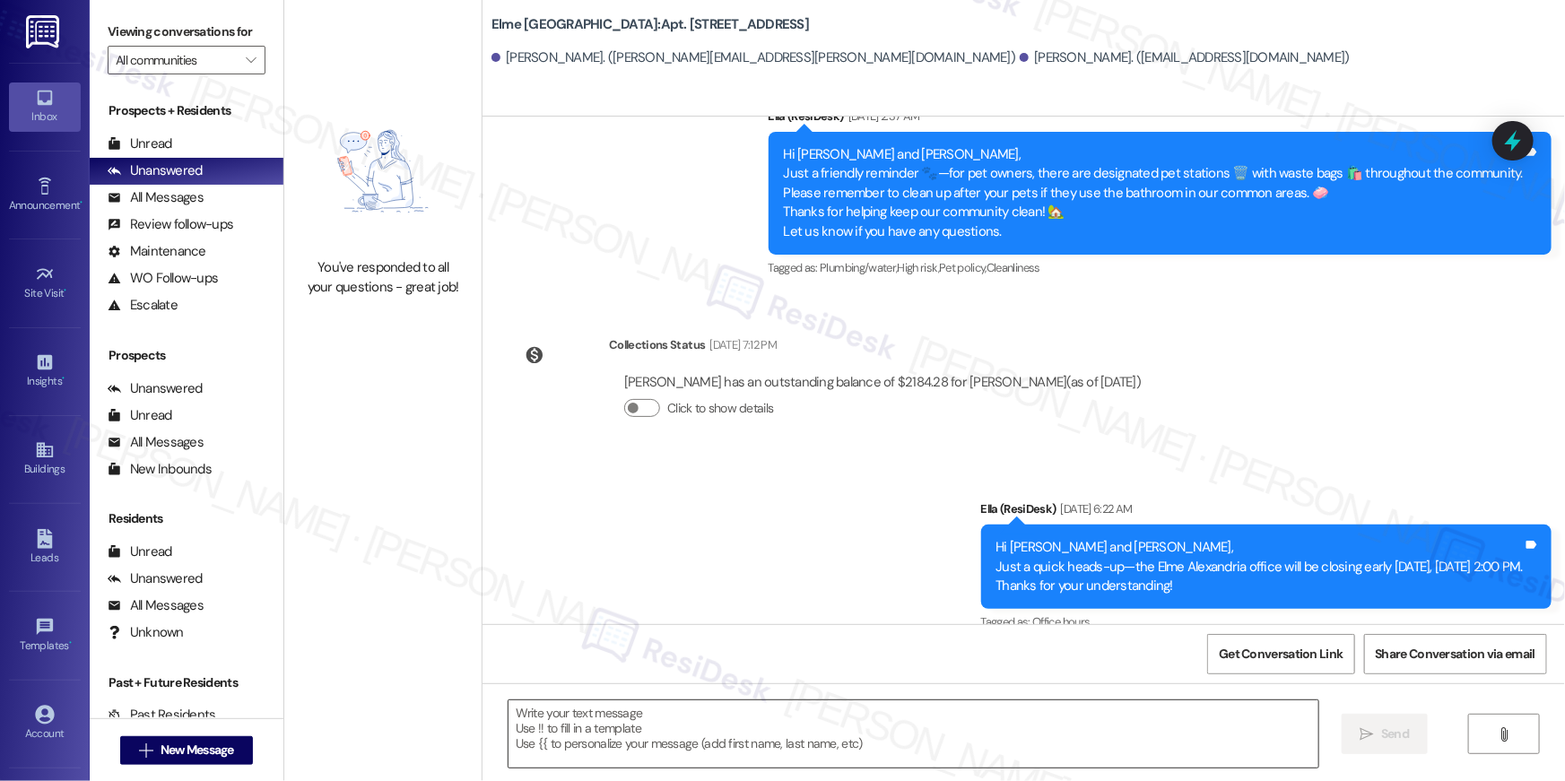
click at [1189, 728] on textarea at bounding box center [914, 734] width 810 height 67
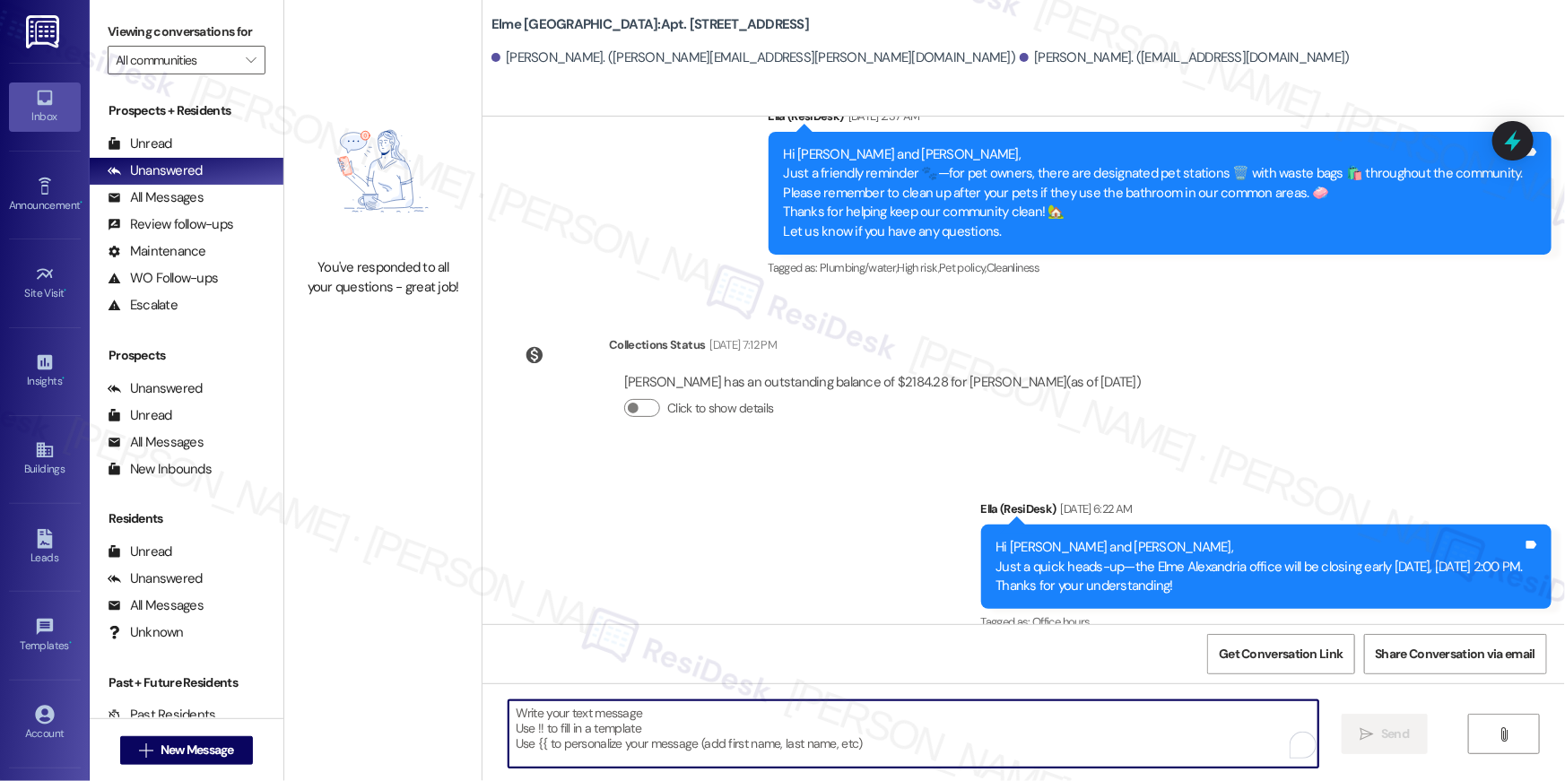
paste textarea "Hi {{first_name}}, your {{property}} lease renewal offer is now ready! Please r…"
type textarea "Hi {{first_name}}, your {{property}} lease renewal offer is now ready! Please r…"
click at [228, 754] on span "New Message" at bounding box center [198, 750] width 74 height 19
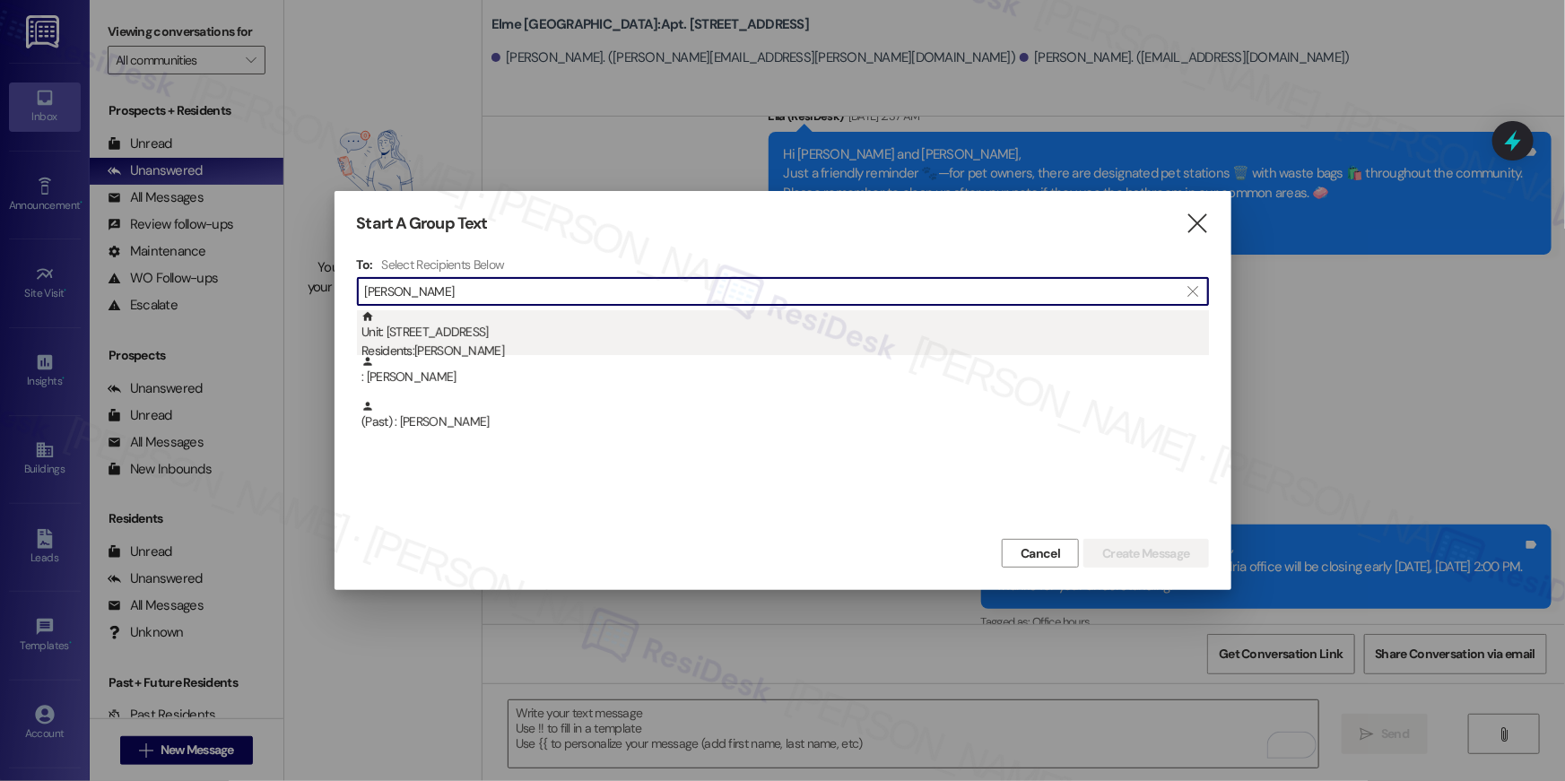
type input "smartt"
click at [508, 344] on div "Residents: Phillip Smartt" at bounding box center [786, 351] width 848 height 19
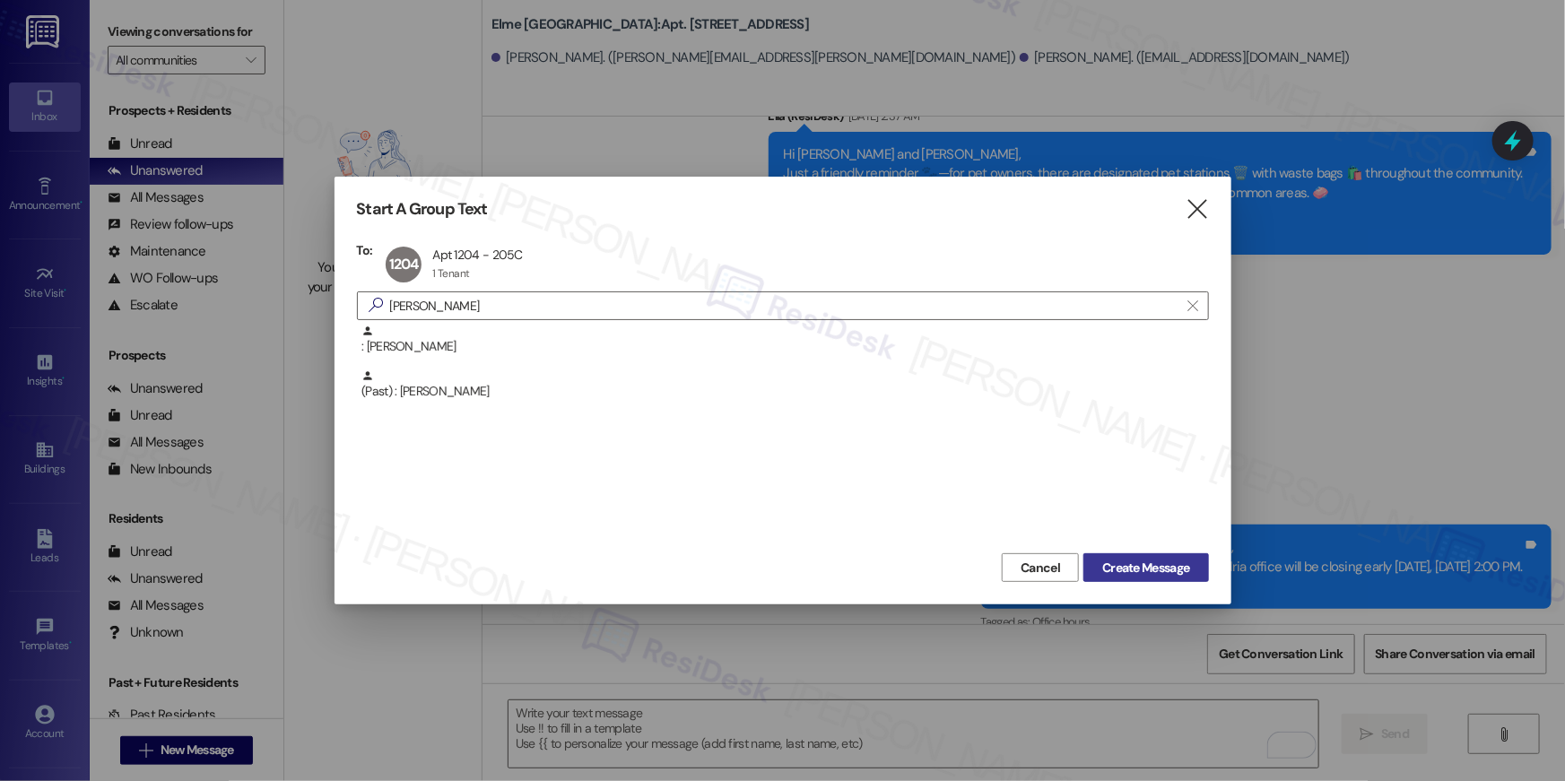
click at [1123, 567] on span "Create Message" at bounding box center [1145, 568] width 87 height 19
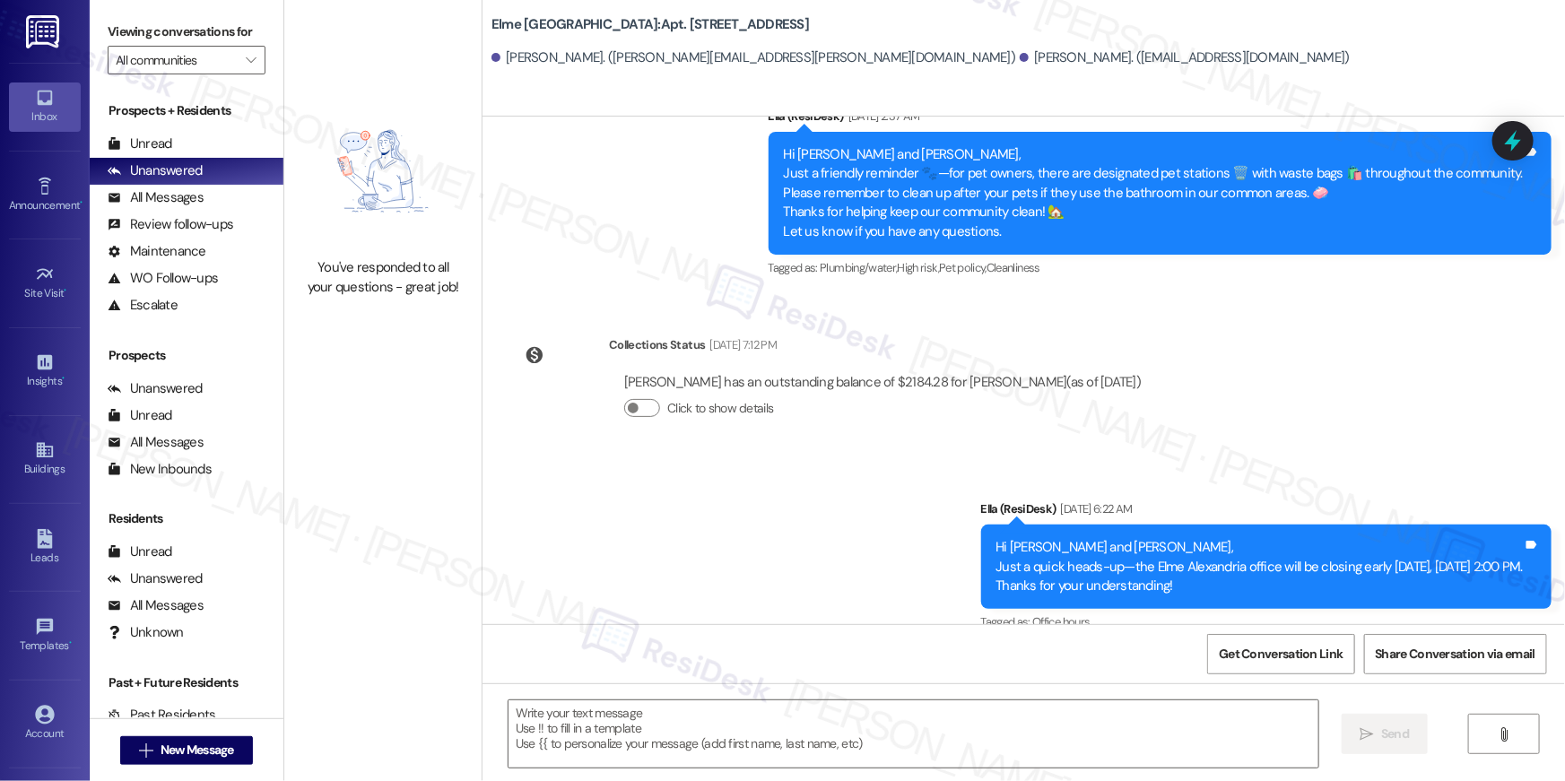
type textarea "Fetching suggested responses. Please feel free to read through the conversation…"
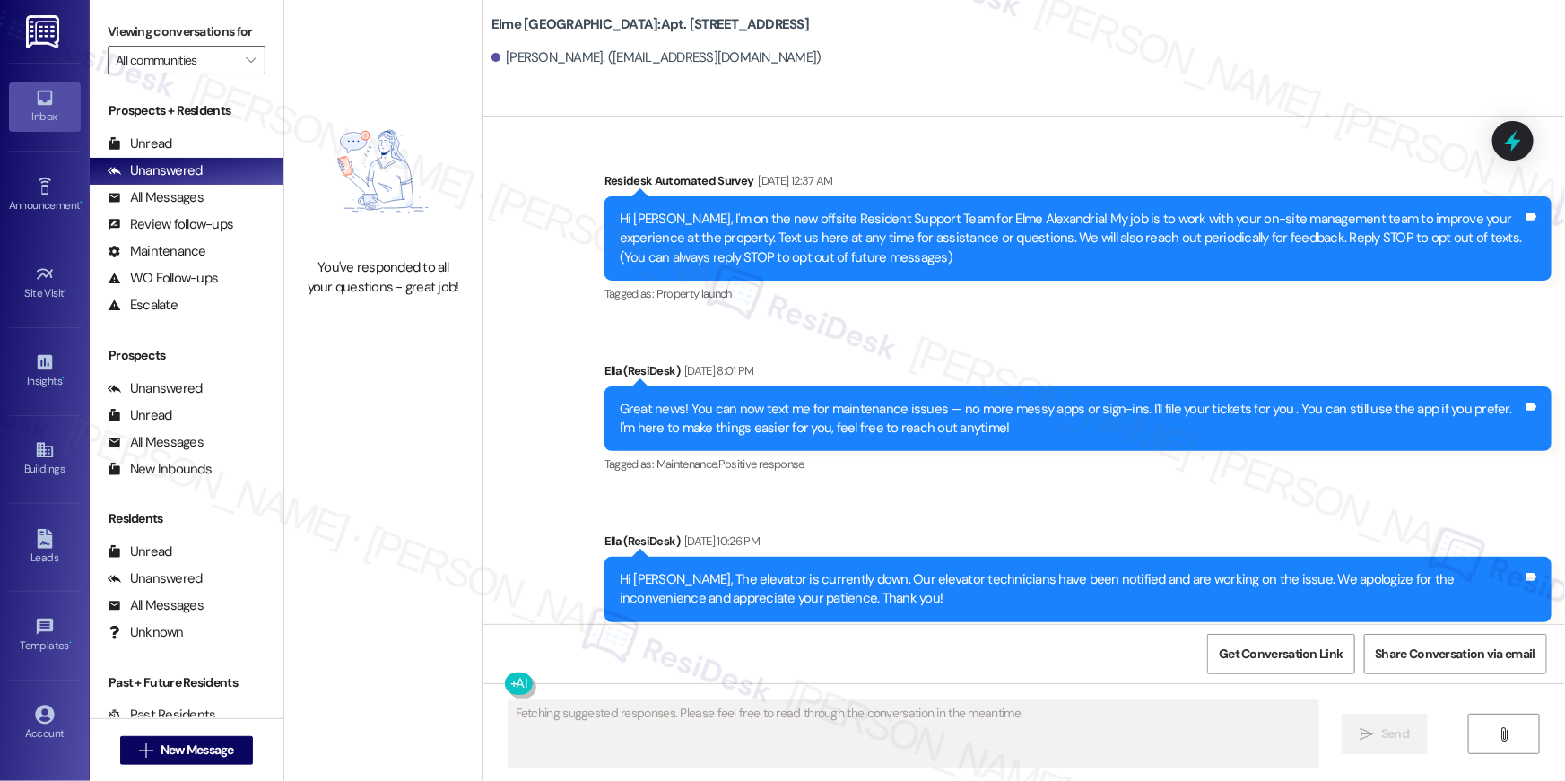
scroll to position [18019, 0]
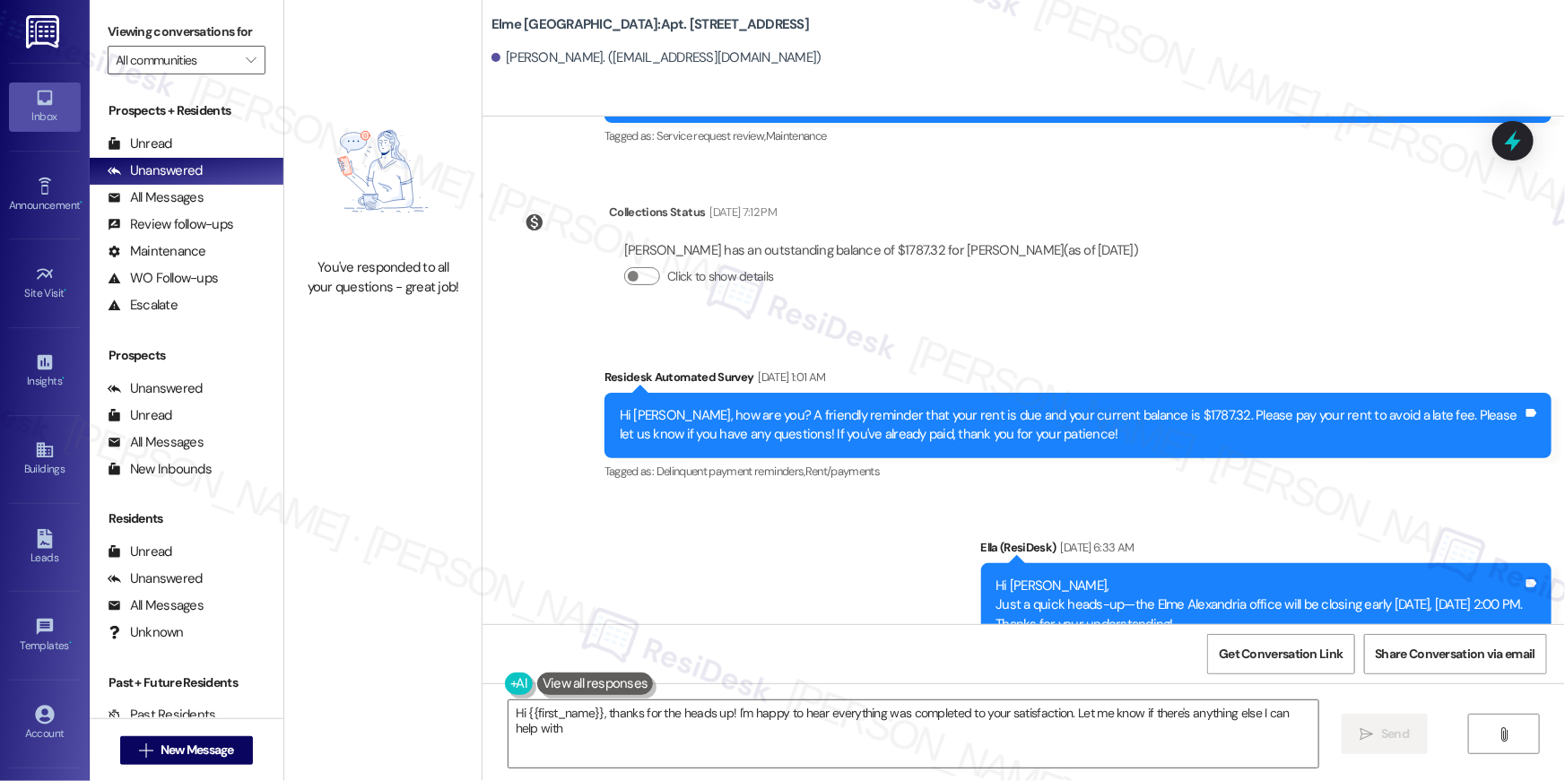
type textarea "Hi {{first_name}}, thanks for the heads up! I'm happy to hear everything was co…"
click at [1220, 729] on textarea "Hi {{first_name}}, thanks for the heads up! I'm happy to hear everything was co…" at bounding box center [914, 734] width 810 height 67
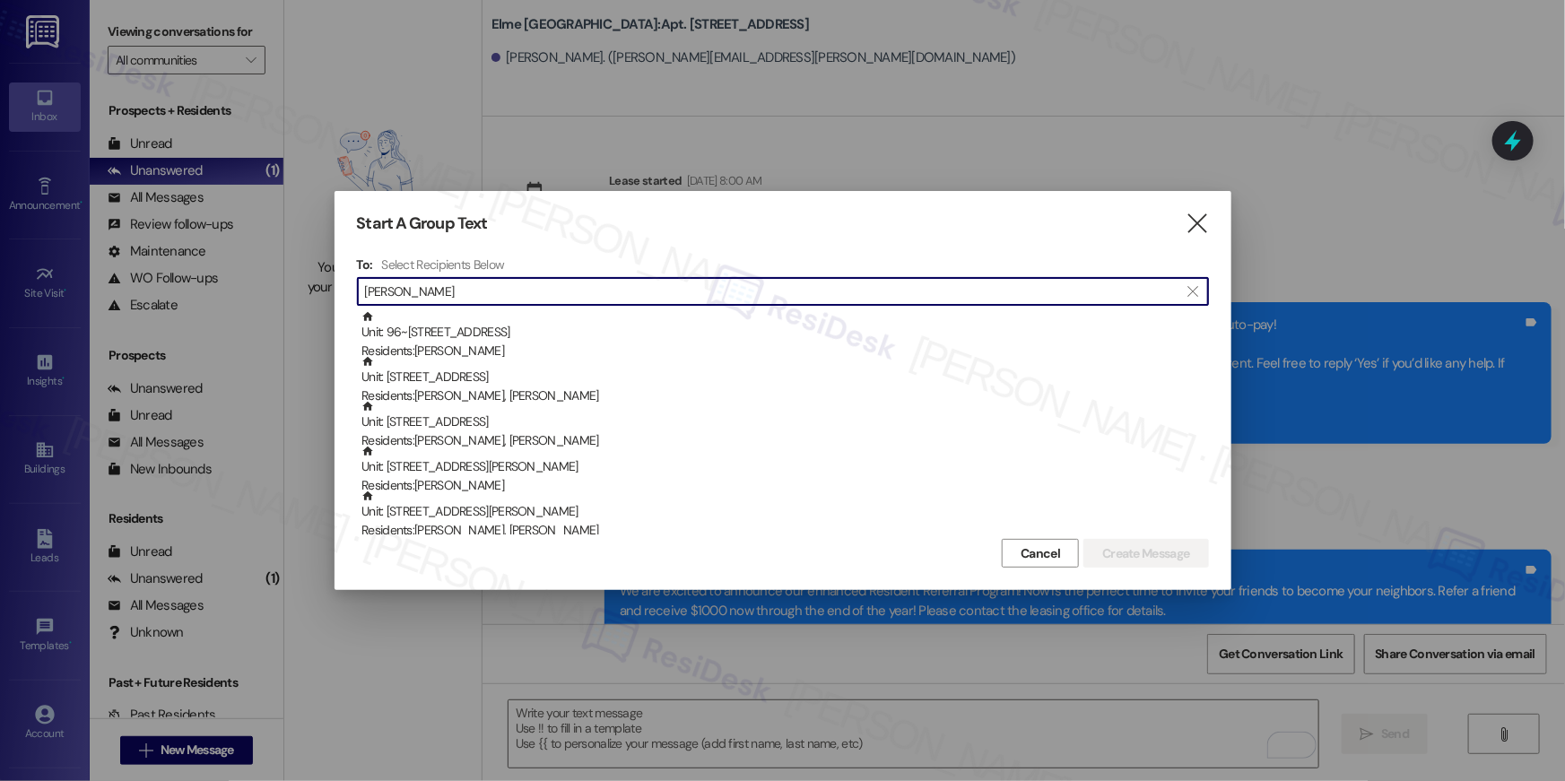
scroll to position [7075, 0]
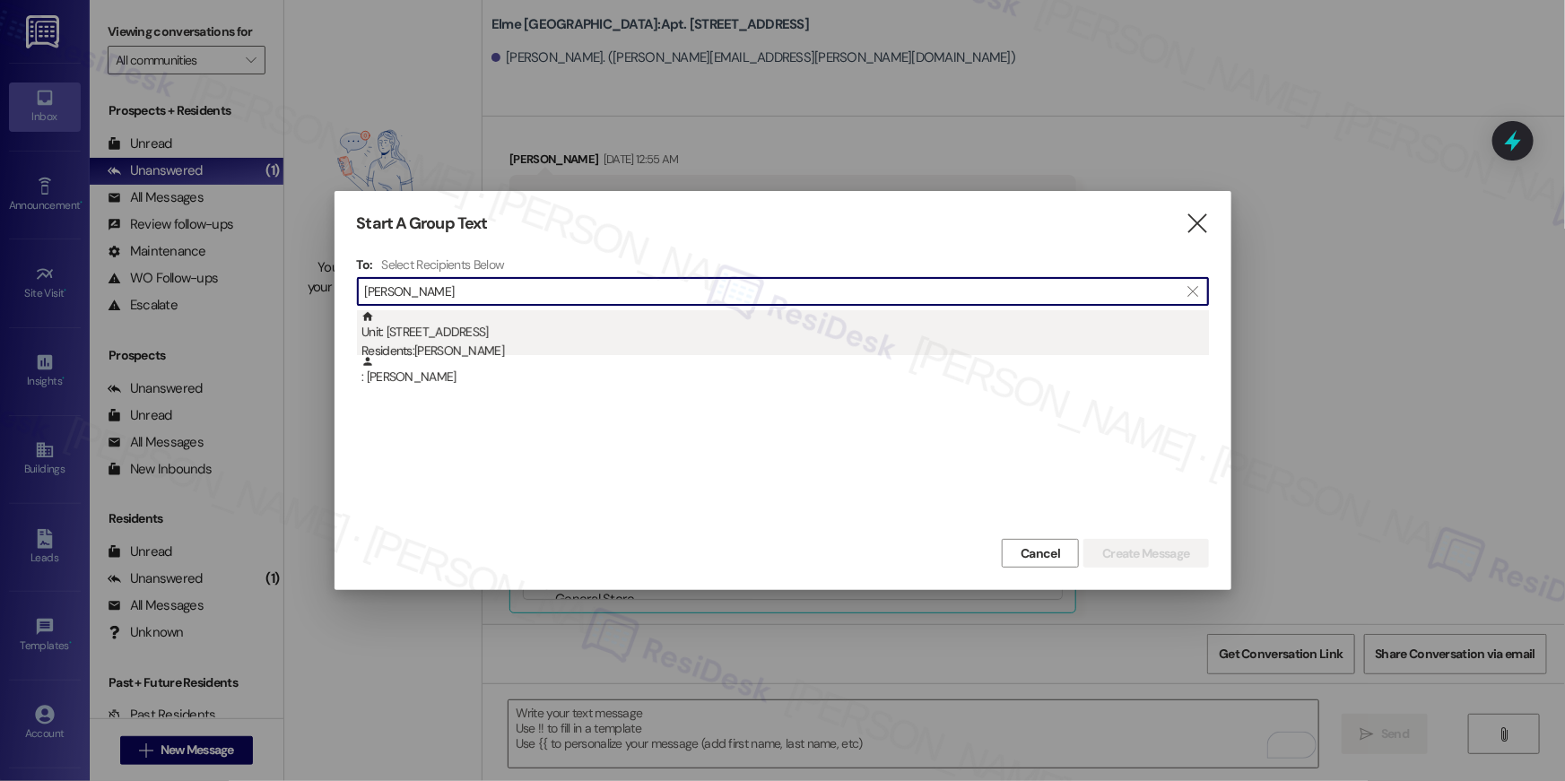
type input "[PERSON_NAME]"
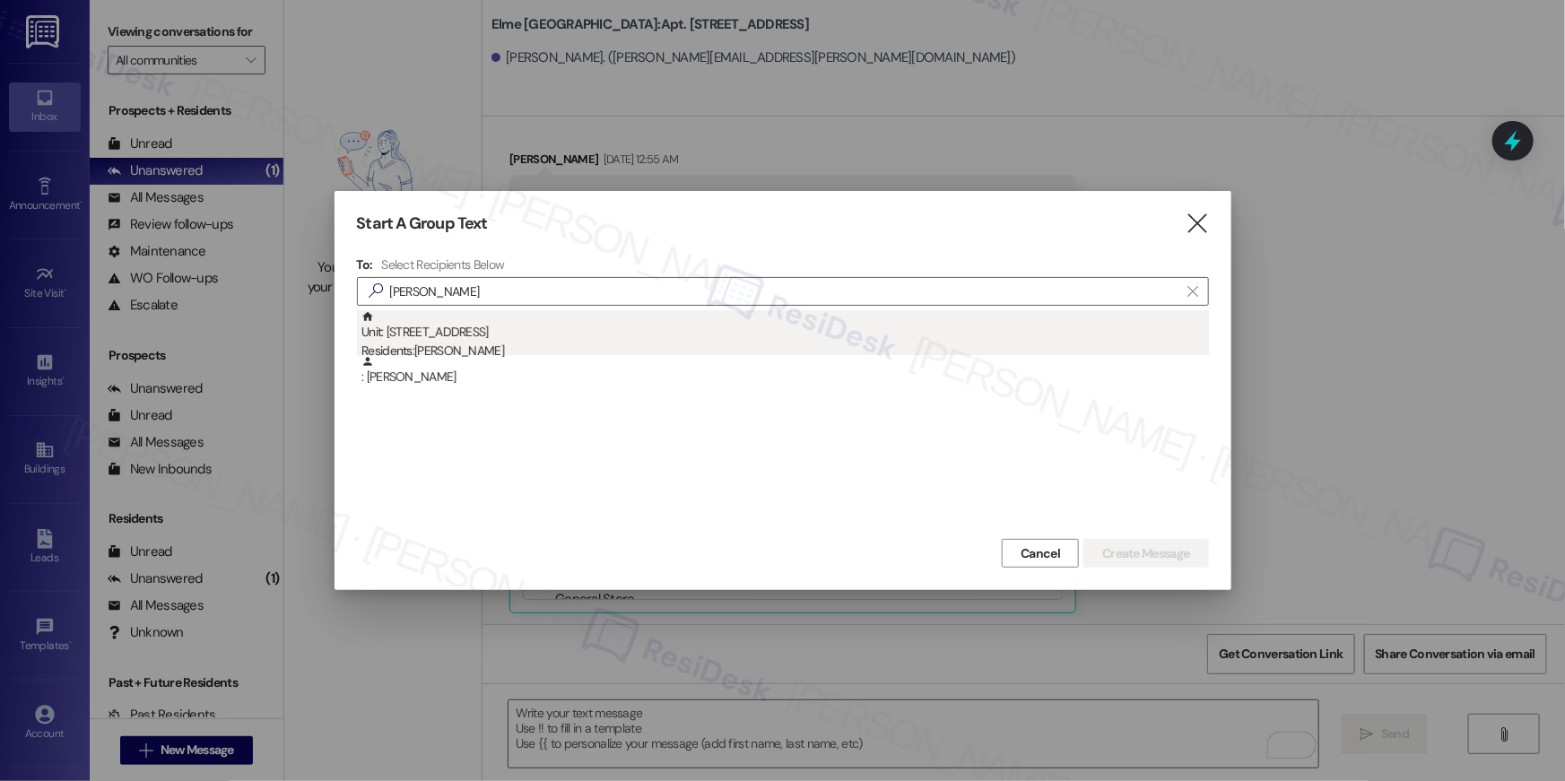
click at [574, 332] on div "Unit: 3219 - 205 Century Place Residents: [PERSON_NAME]" at bounding box center [786, 335] width 848 height 51
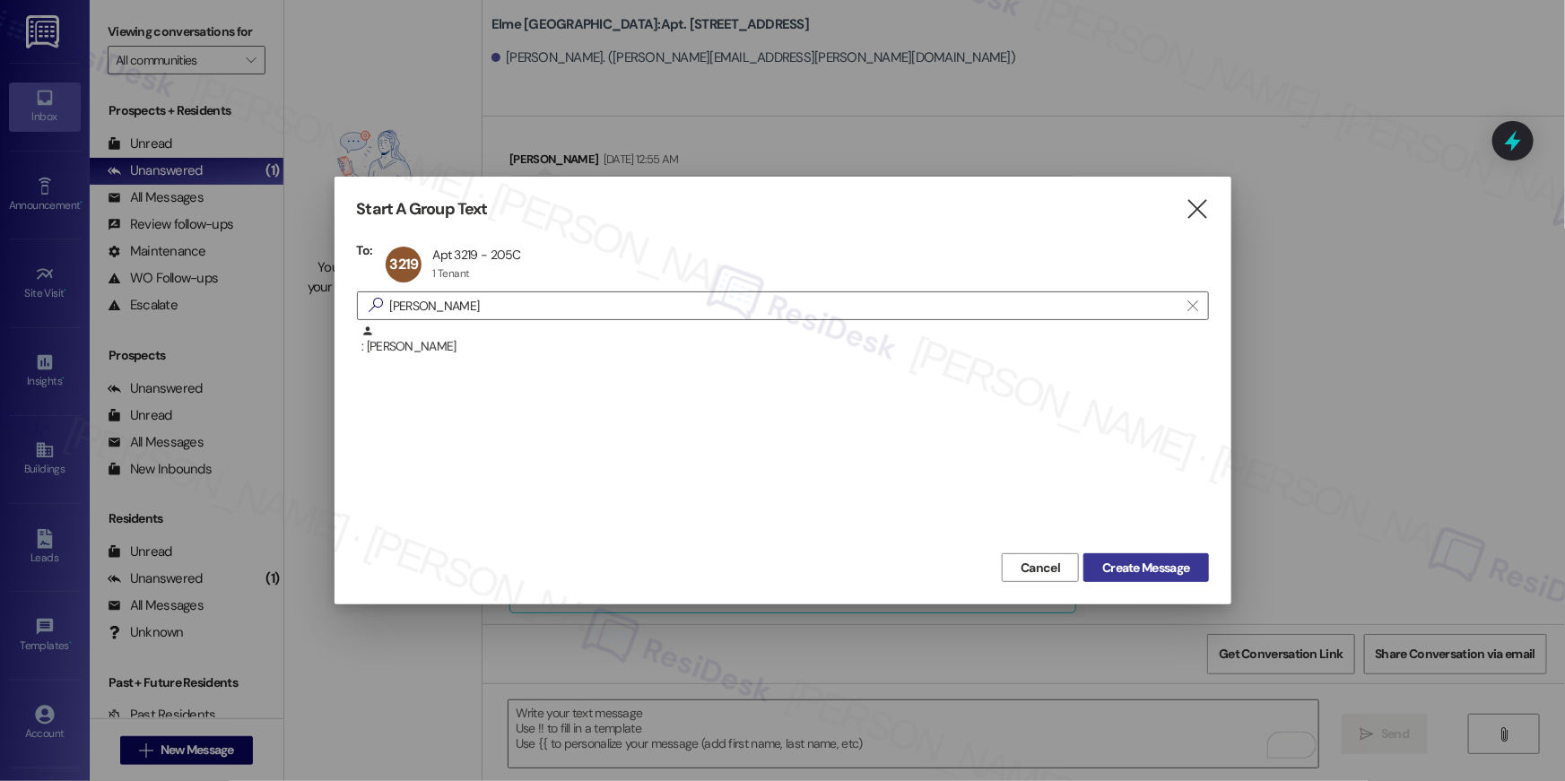
click at [1180, 561] on span "Create Message" at bounding box center [1145, 568] width 87 height 19
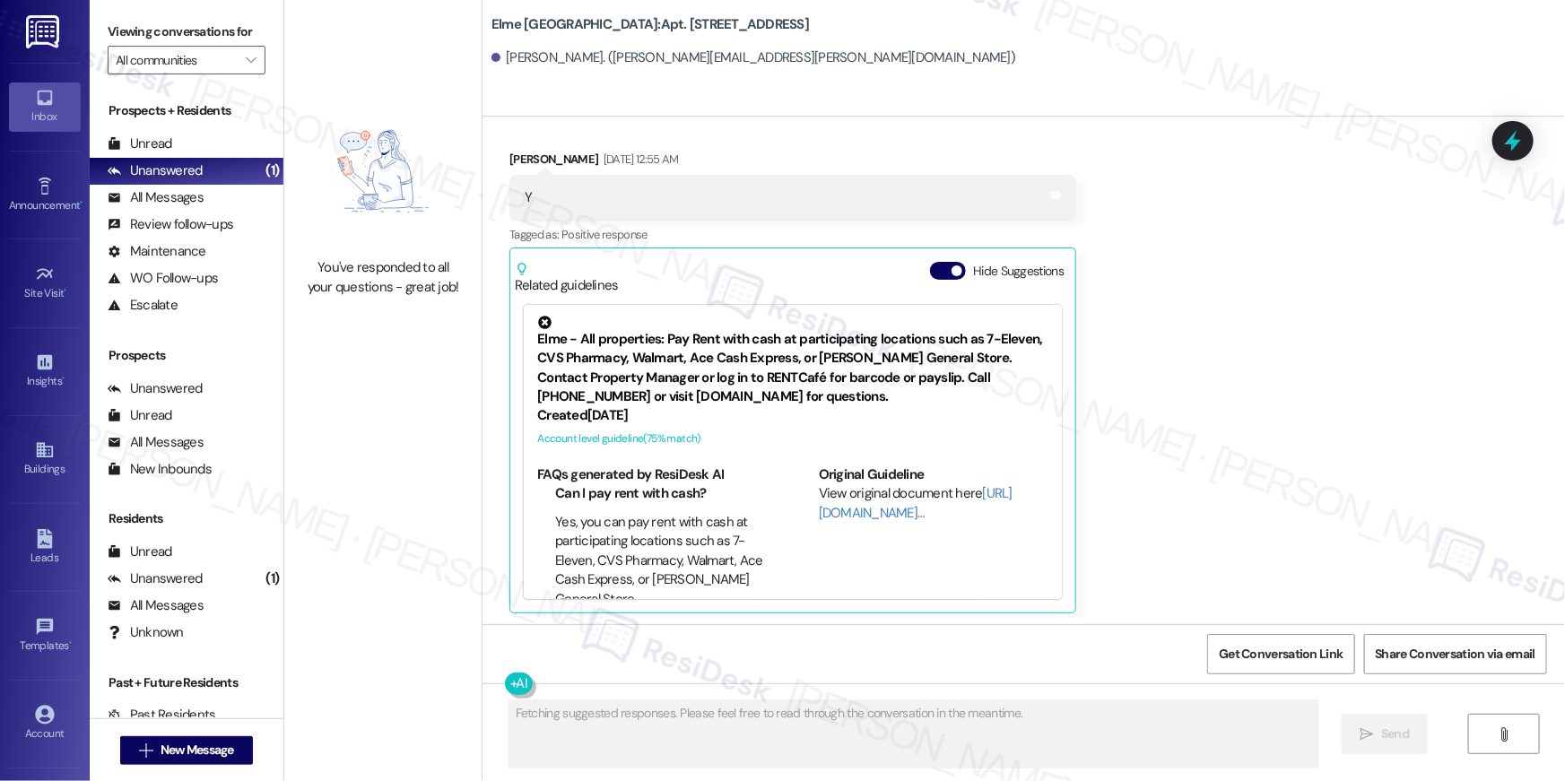
type textarea "Fetching suggested responses. Please feel free to read through the conversation…"
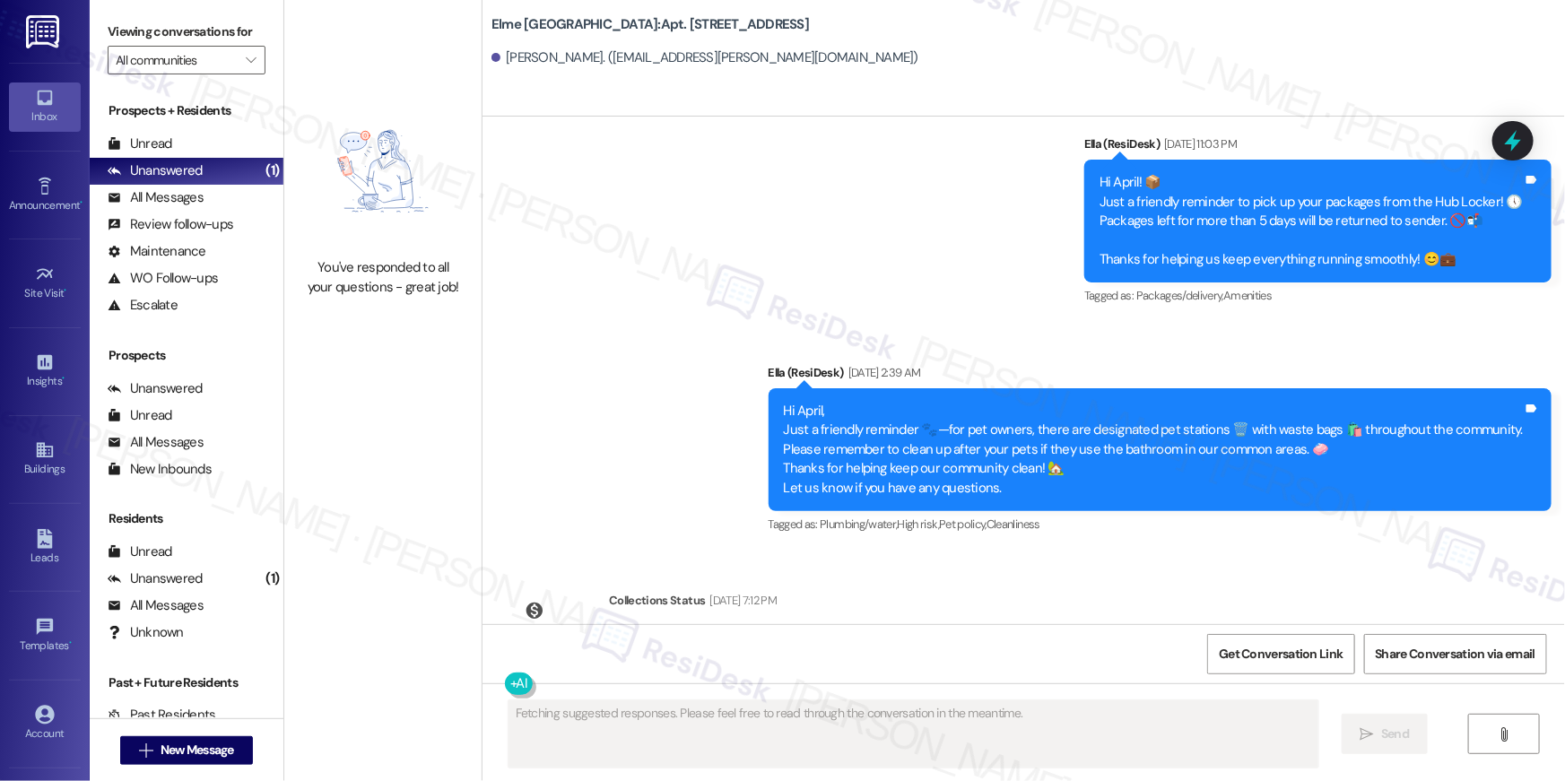
scroll to position [12880, 0]
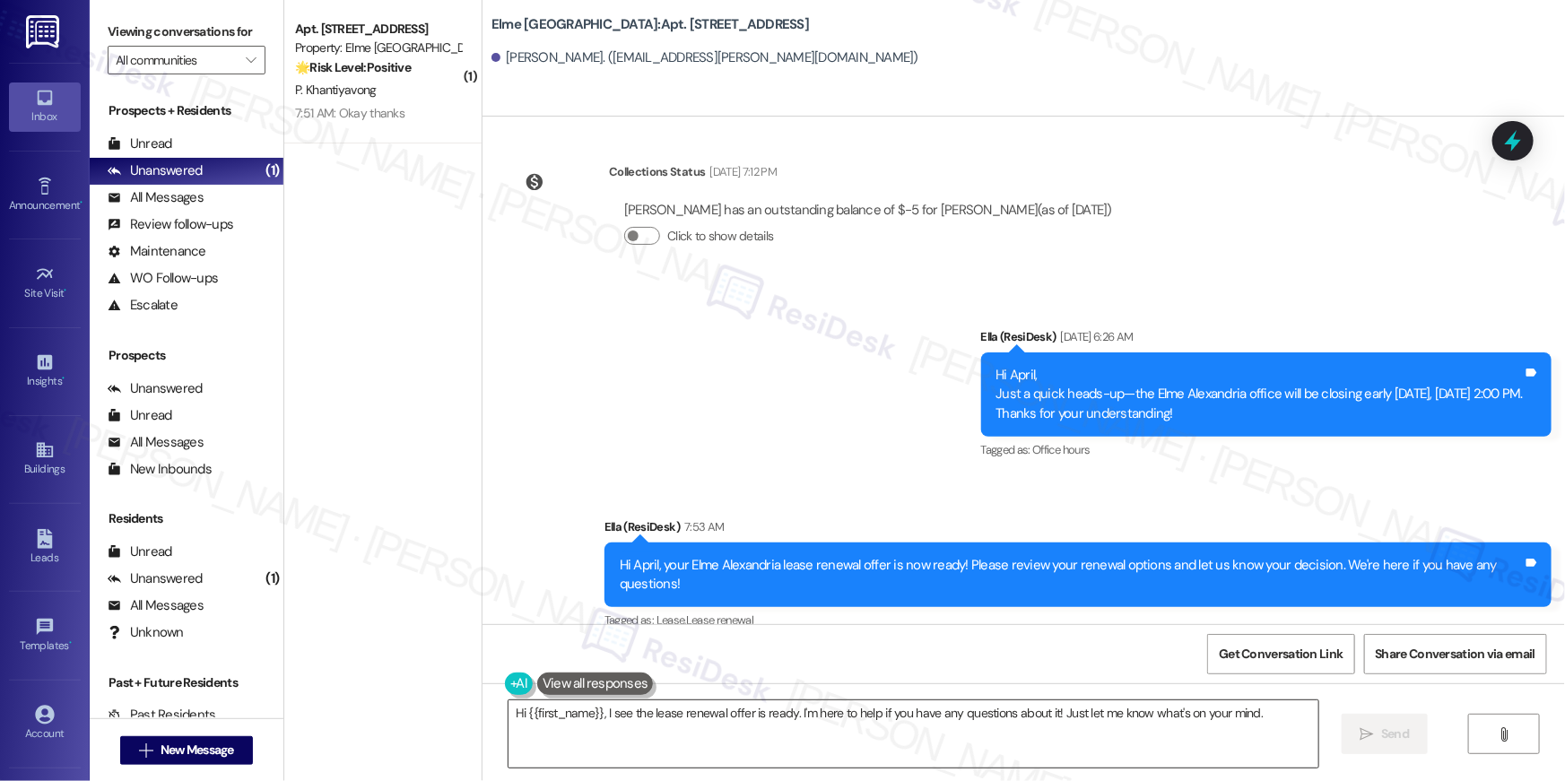
click at [996, 758] on textarea "Hi {{first_name}}, I see the lease renewal offer is ready. I'm here to help if …" at bounding box center [914, 734] width 810 height 67
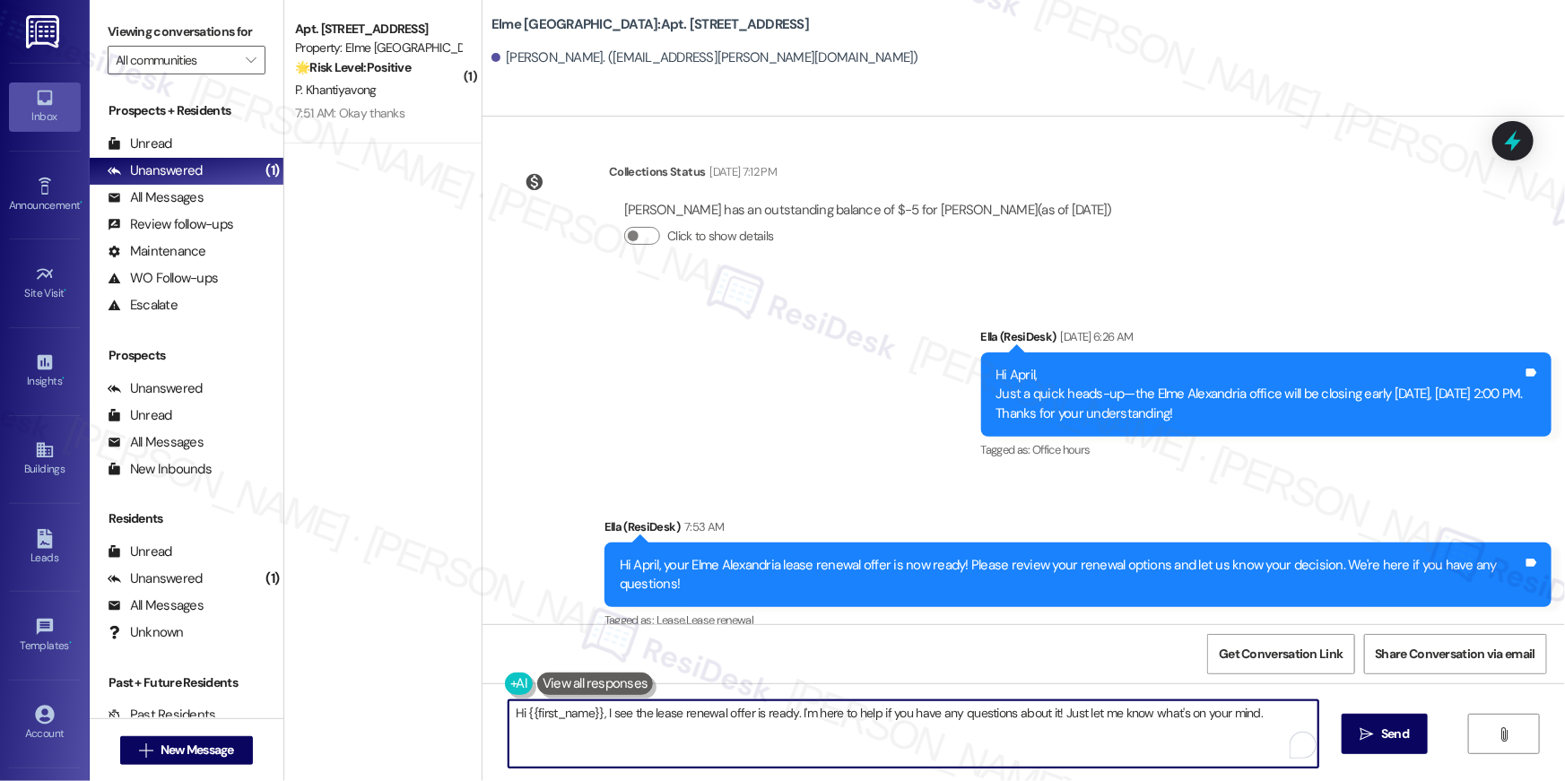
click at [996, 758] on textarea "Hi {{first_name}}, I see the lease renewal offer is ready. I'm here to help if …" at bounding box center [914, 734] width 810 height 67
paste textarea "your {{property}} lease renewal offer is now ready! Please review your renewal …"
type textarea "Hi {{first_name}}, your {{property}} lease renewal offer is now ready! Please r…"
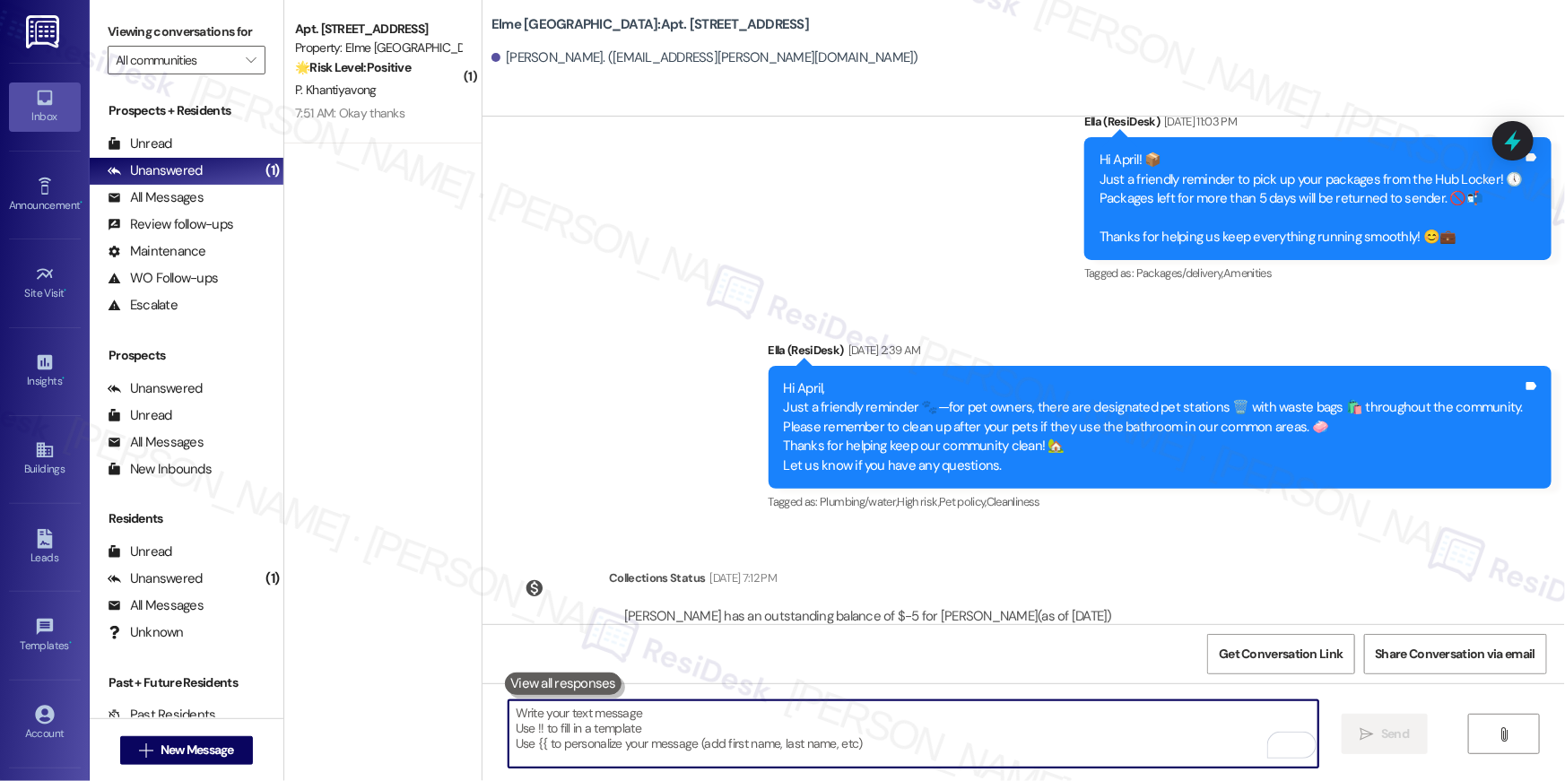
scroll to position [13024, 0]
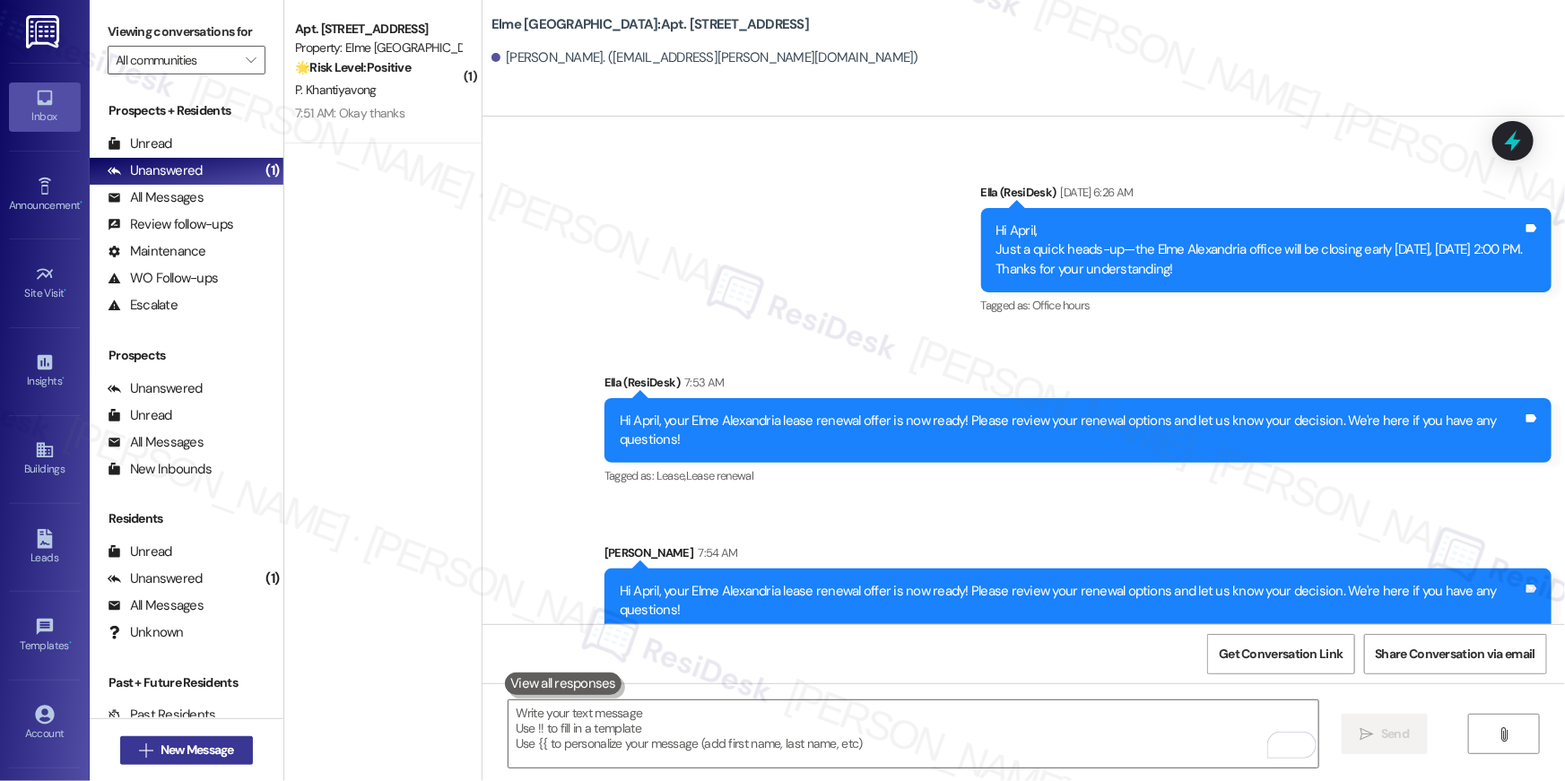
click at [229, 753] on span "New Message" at bounding box center [198, 750] width 74 height 19
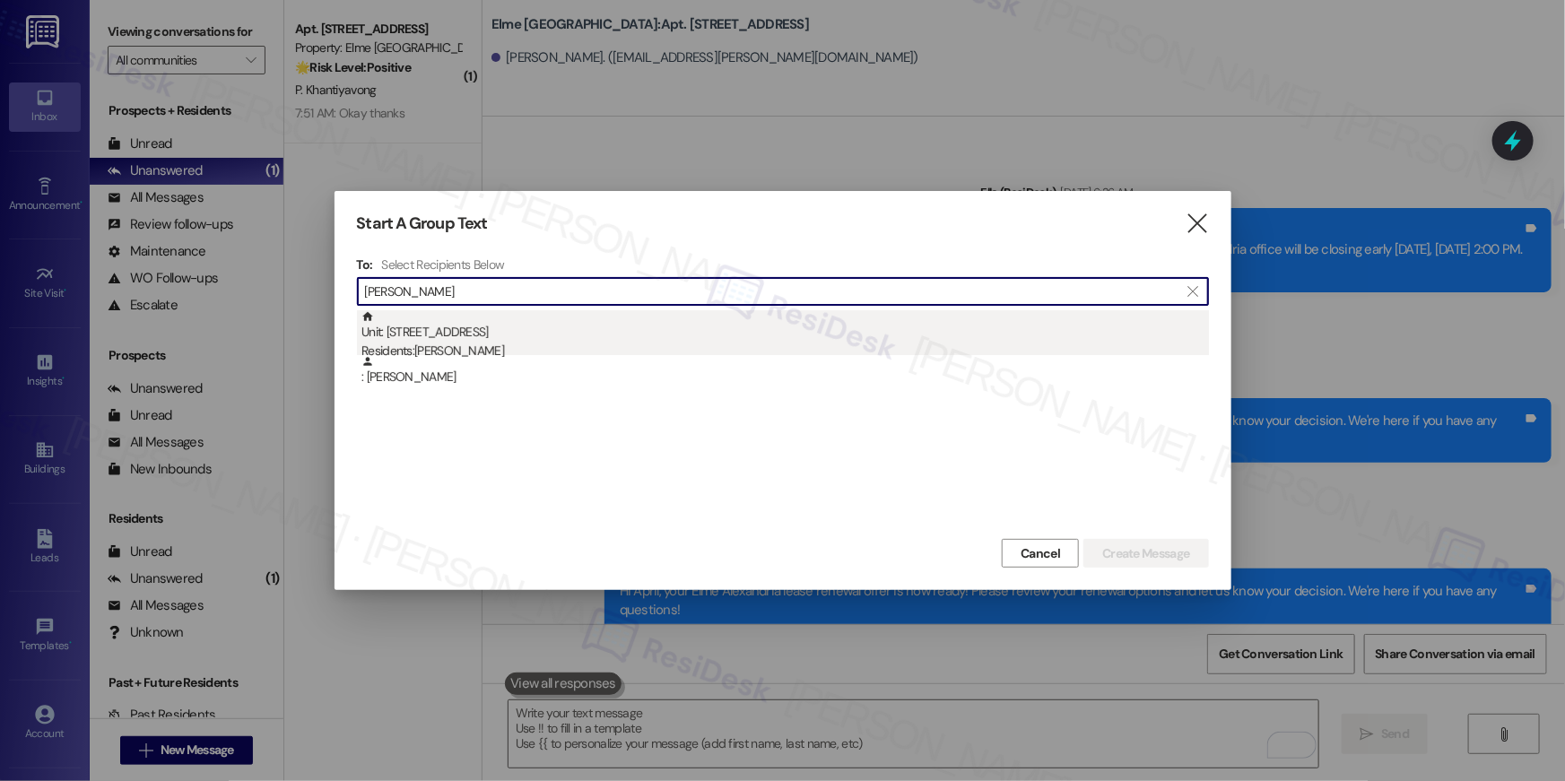
type input "[PERSON_NAME]"
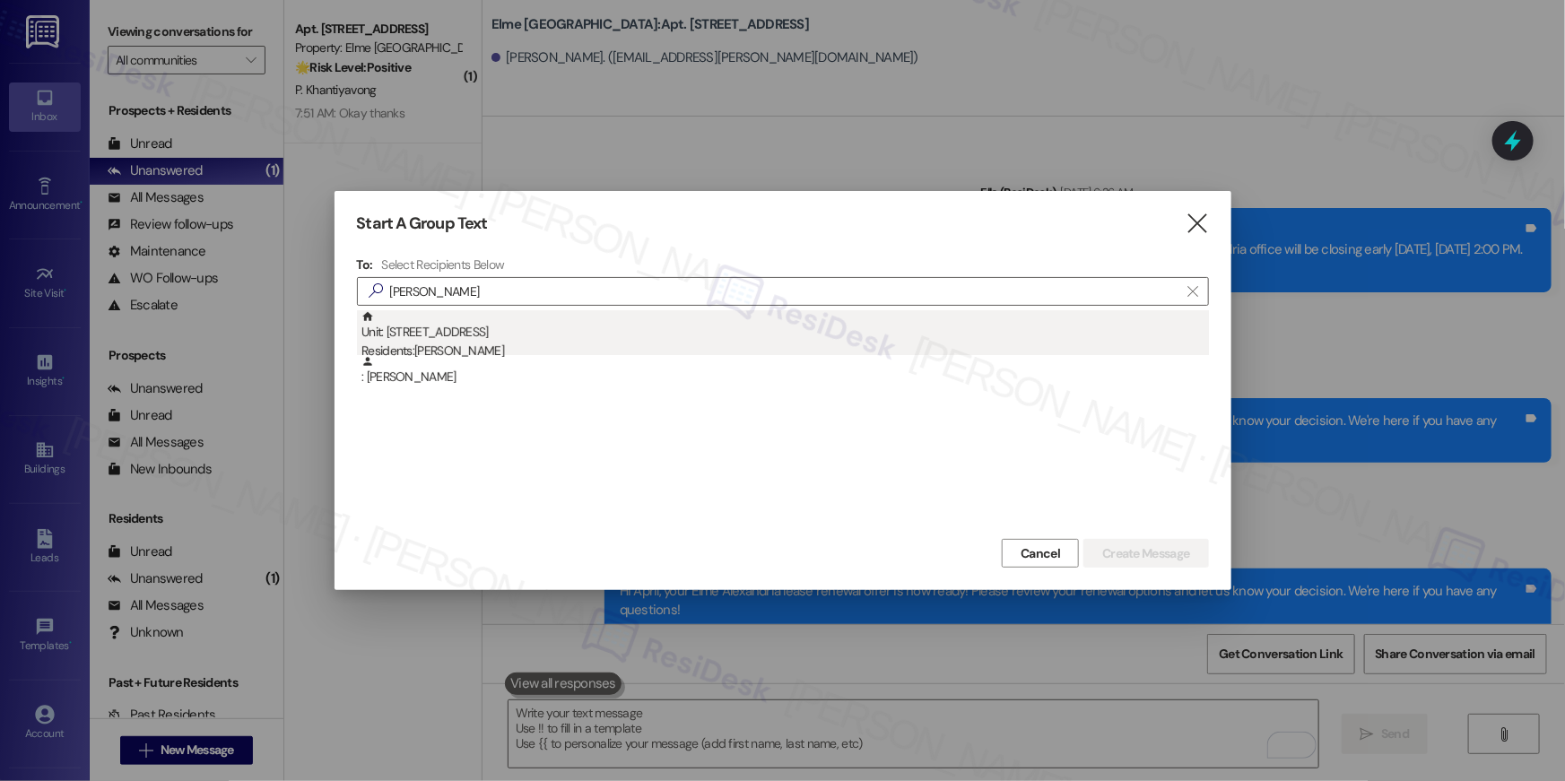
click at [1084, 345] on div "Residents: [PERSON_NAME]" at bounding box center [786, 351] width 848 height 19
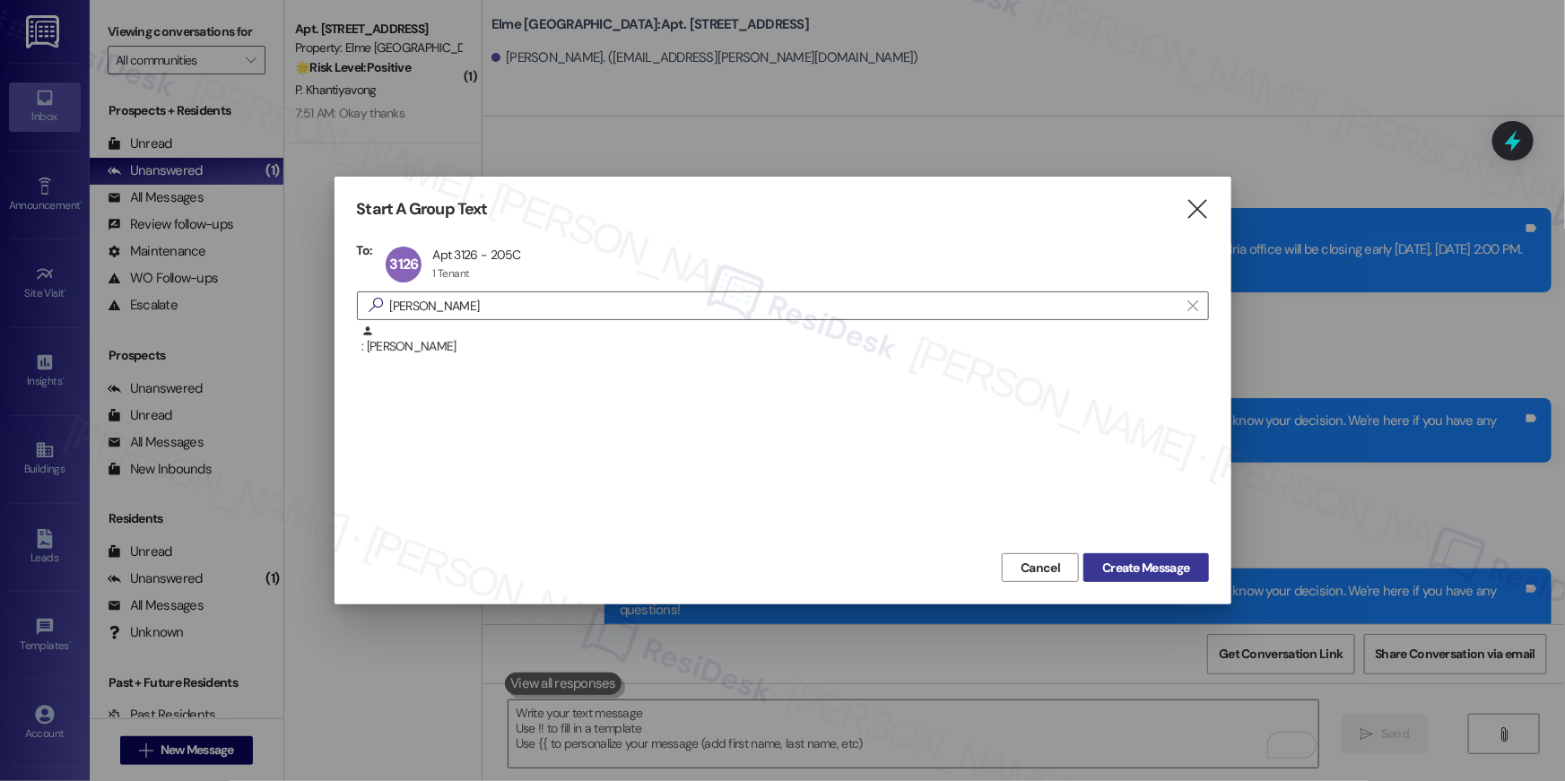
click at [1174, 567] on span "Create Message" at bounding box center [1145, 568] width 87 height 19
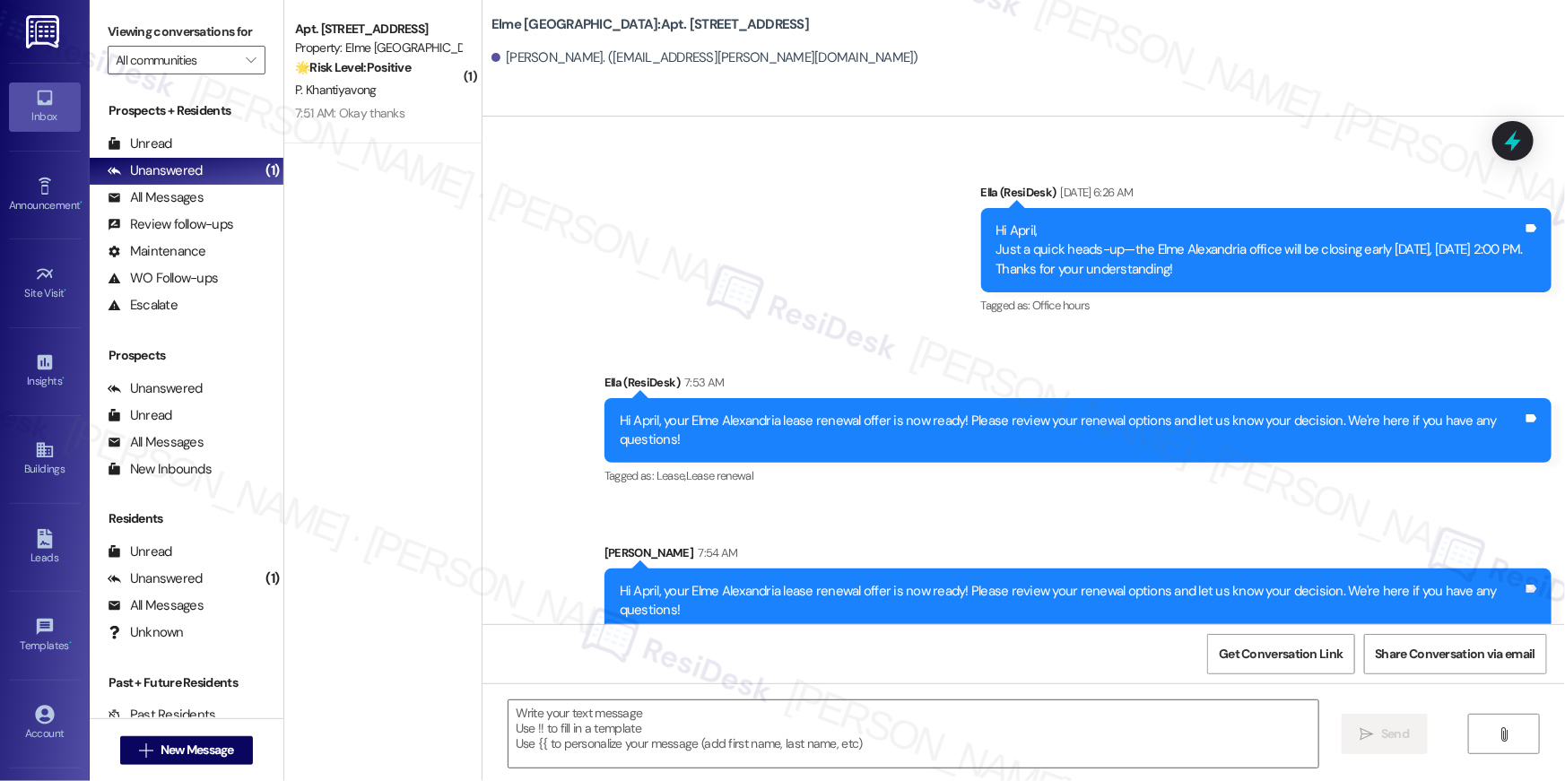
type textarea "Fetching suggested responses. Please feel free to read through the conversation…"
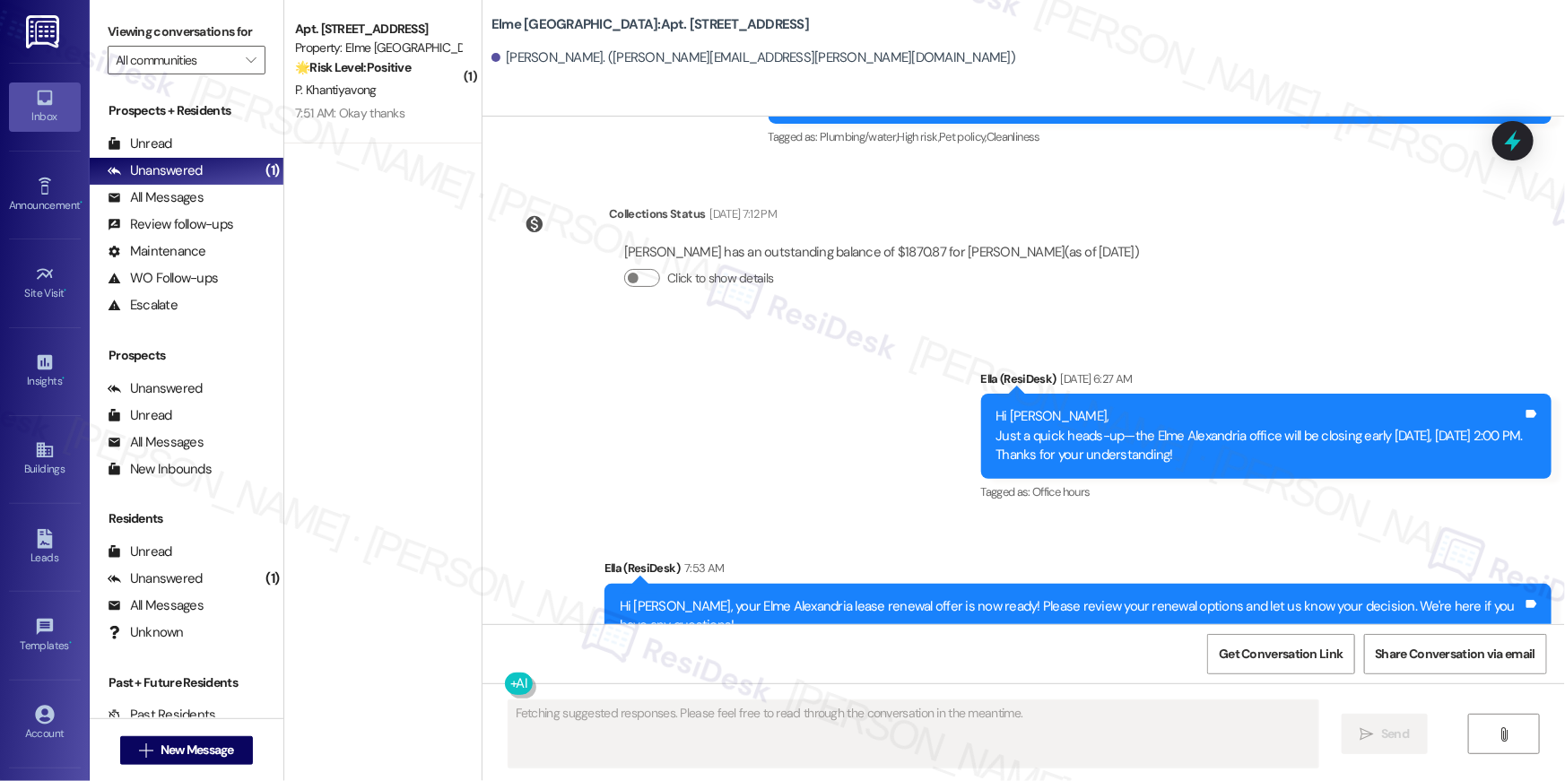
scroll to position [14726, 0]
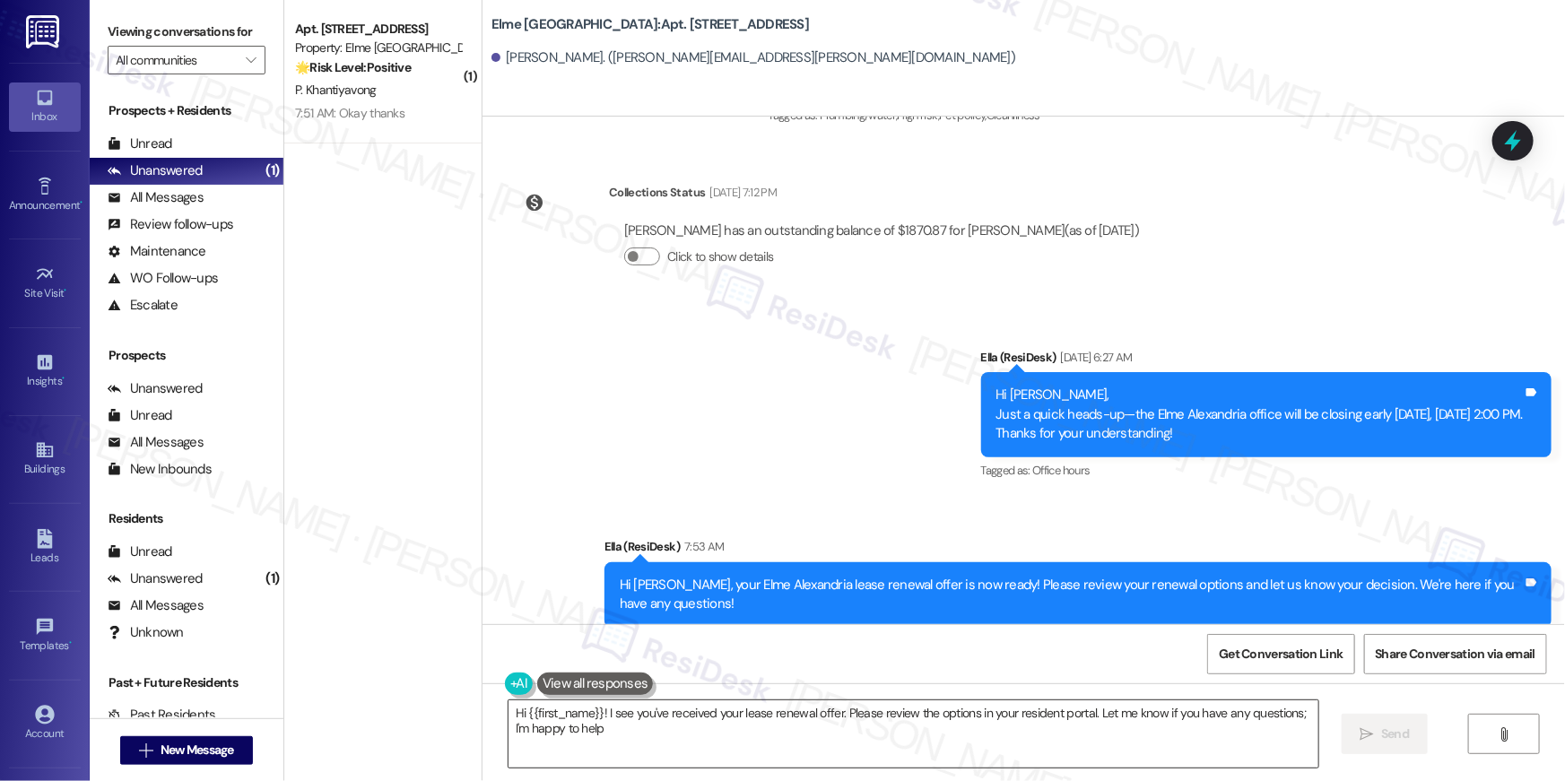
type textarea "Hi {{first_name}}! I see you've received your lease renewal offer. Please revie…"
click at [237, 747] on button " New Message" at bounding box center [186, 750] width 133 height 29
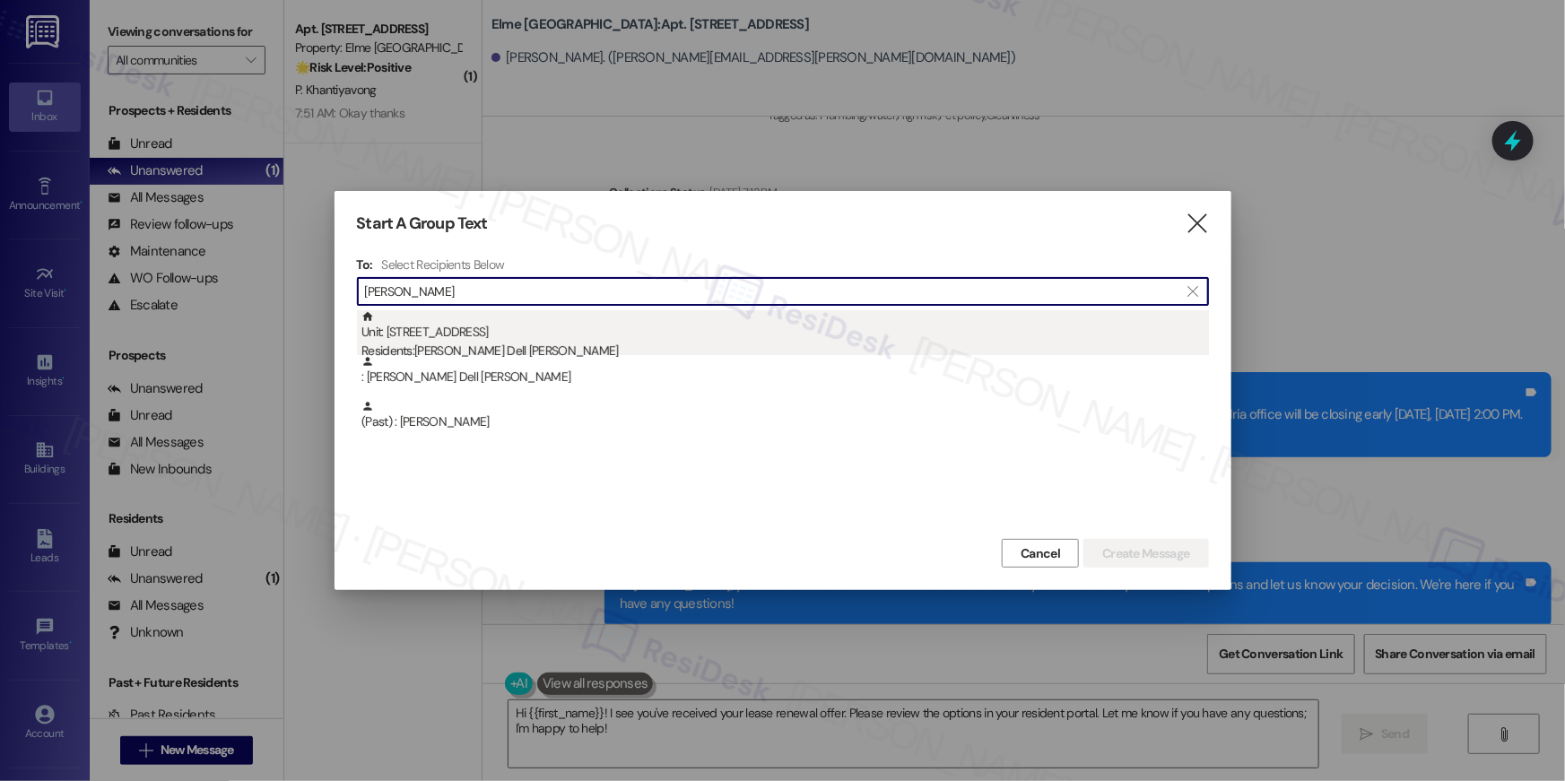
type input "[PERSON_NAME]"
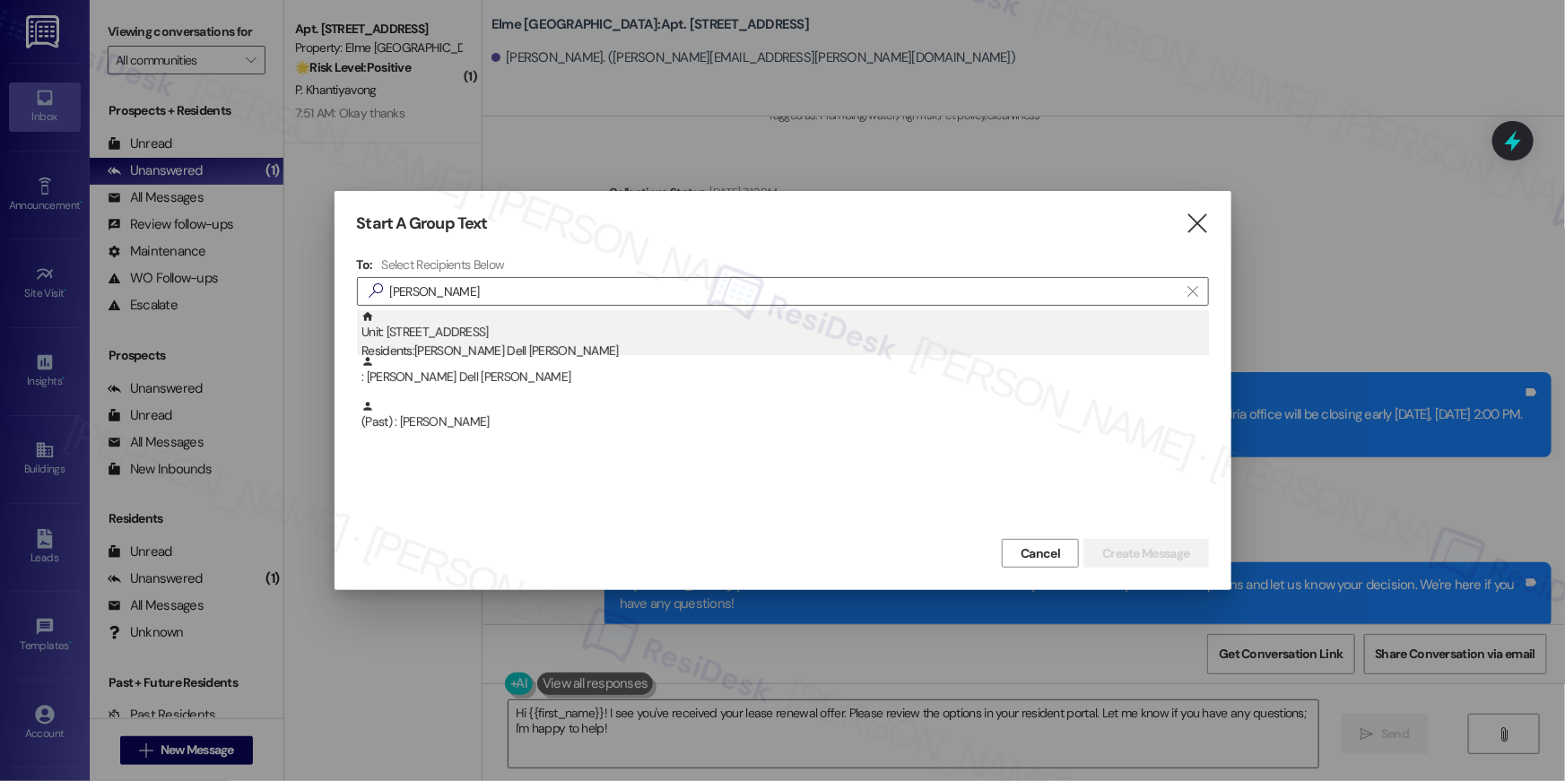
click at [636, 318] on div "Unit: 5110 - 205 Century Place Residents: [PERSON_NAME] Dell [PERSON_NAME]" at bounding box center [786, 335] width 848 height 51
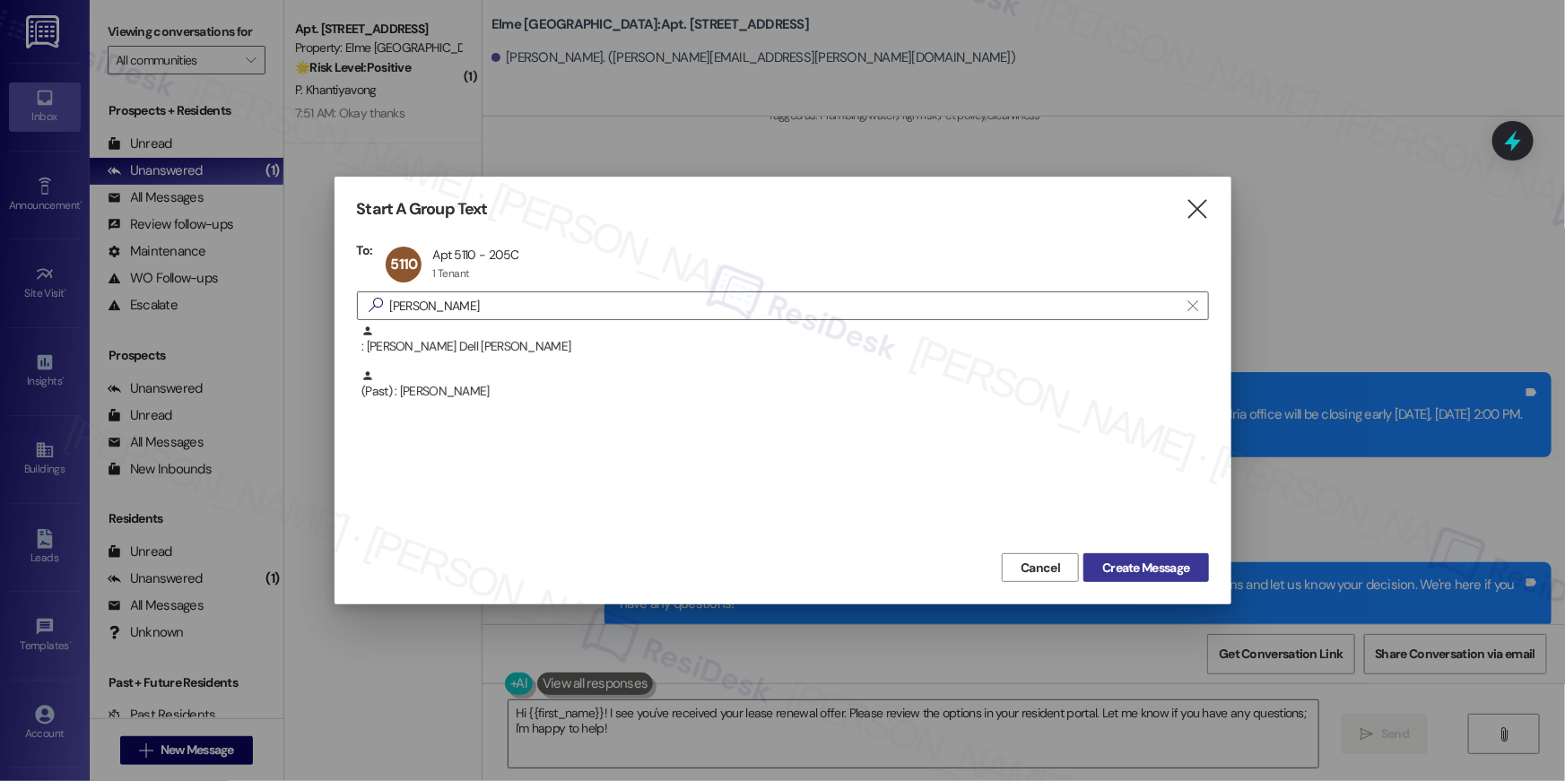
click at [1166, 575] on span "Create Message" at bounding box center [1145, 568] width 87 height 19
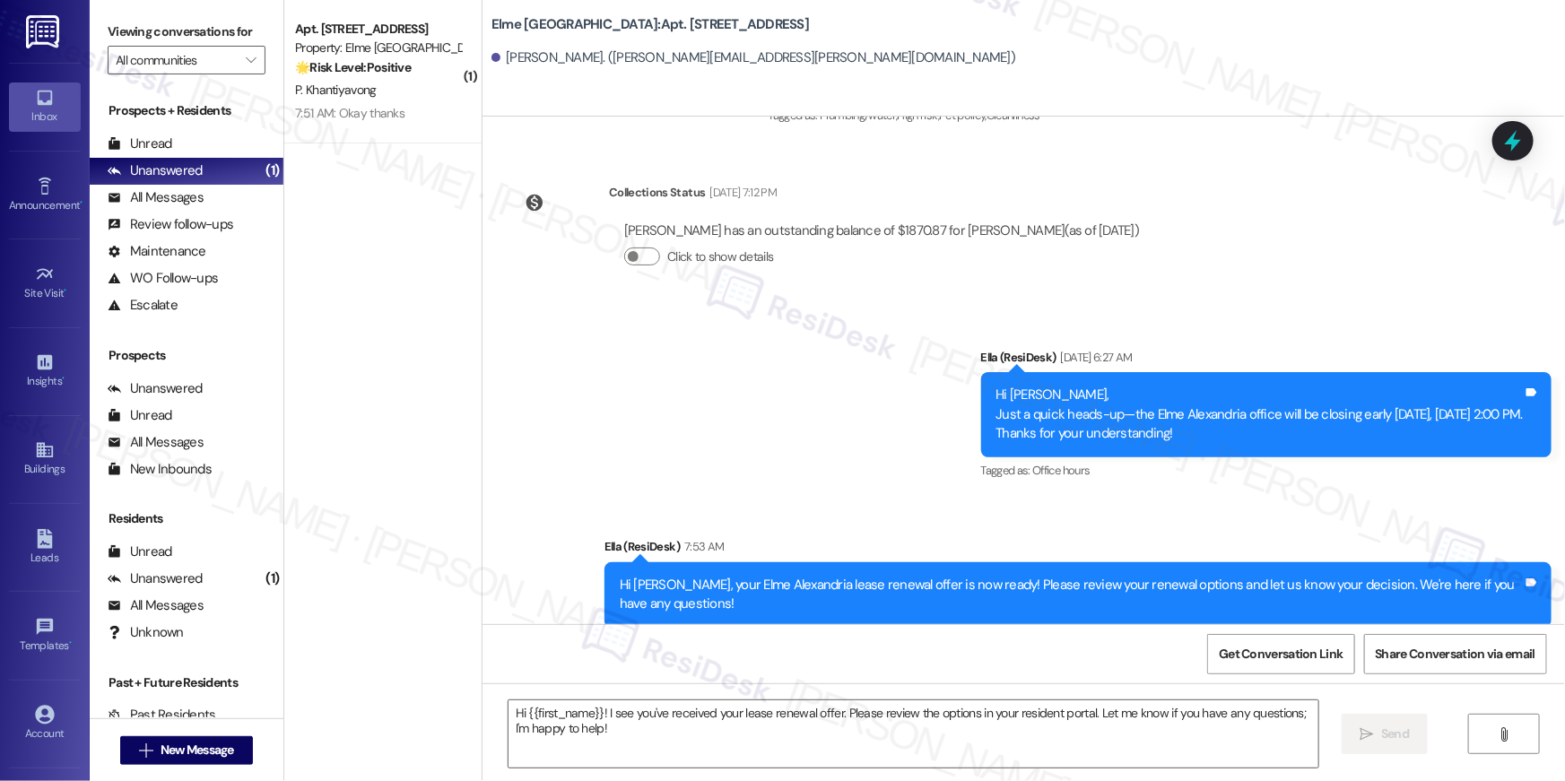
type textarea "Fetching suggested responses. Please feel free to read through the conversation…"
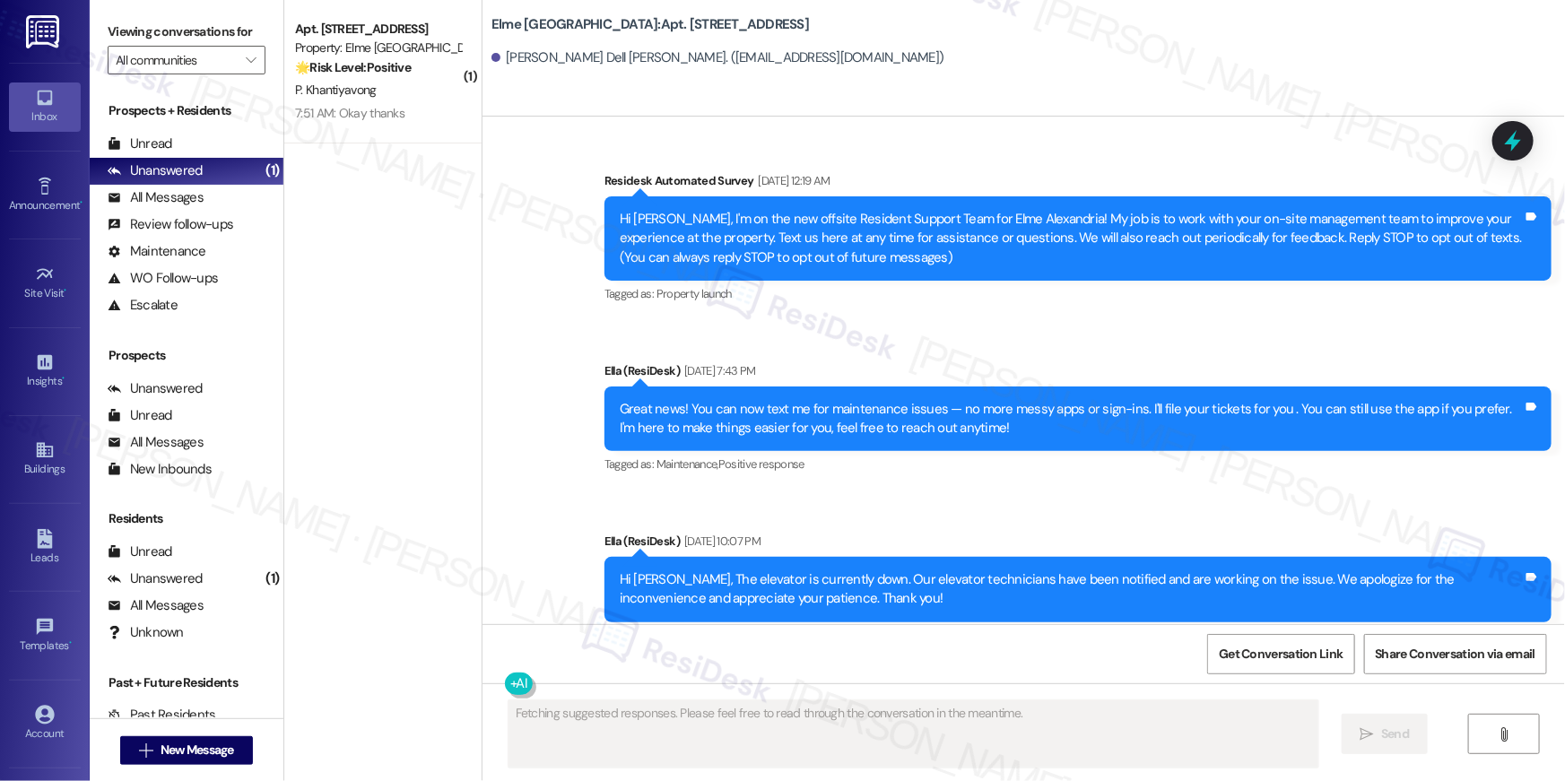
type textarea "Fetching suggested responses. Please feel free to read through the conversation…"
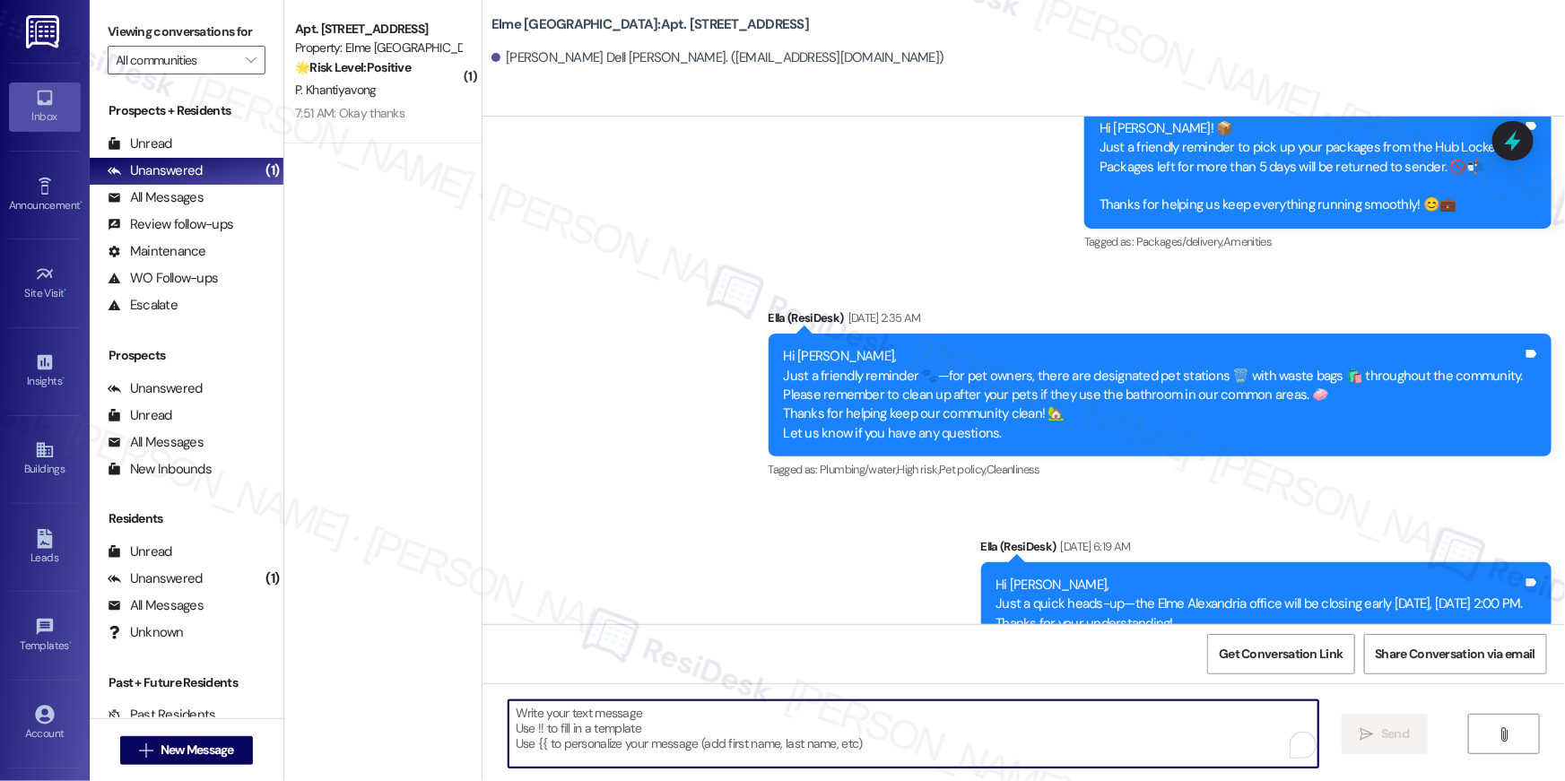
click at [1088, 737] on textarea "To enrich screen reader interactions, please activate Accessibility in Grammarl…" at bounding box center [914, 734] width 810 height 67
paste textarea "Hi {{first_name}}, your {{property}} lease renewal offer is now ready! Please r…"
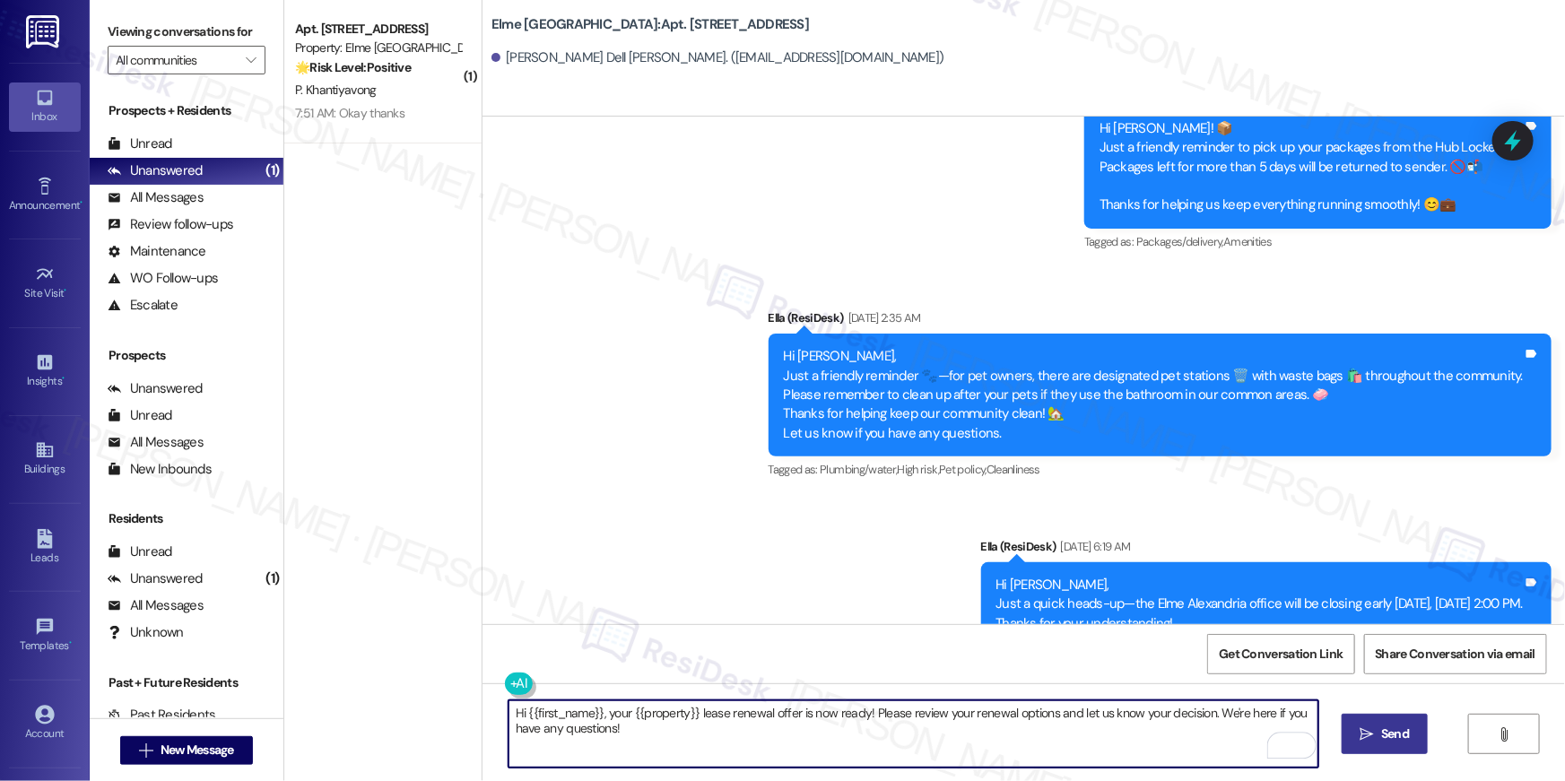
type textarea "Hi {{first_name}}, your {{property}} lease renewal offer is now ready! Please r…"
click at [1375, 726] on span " Send" at bounding box center [1385, 734] width 57 height 19
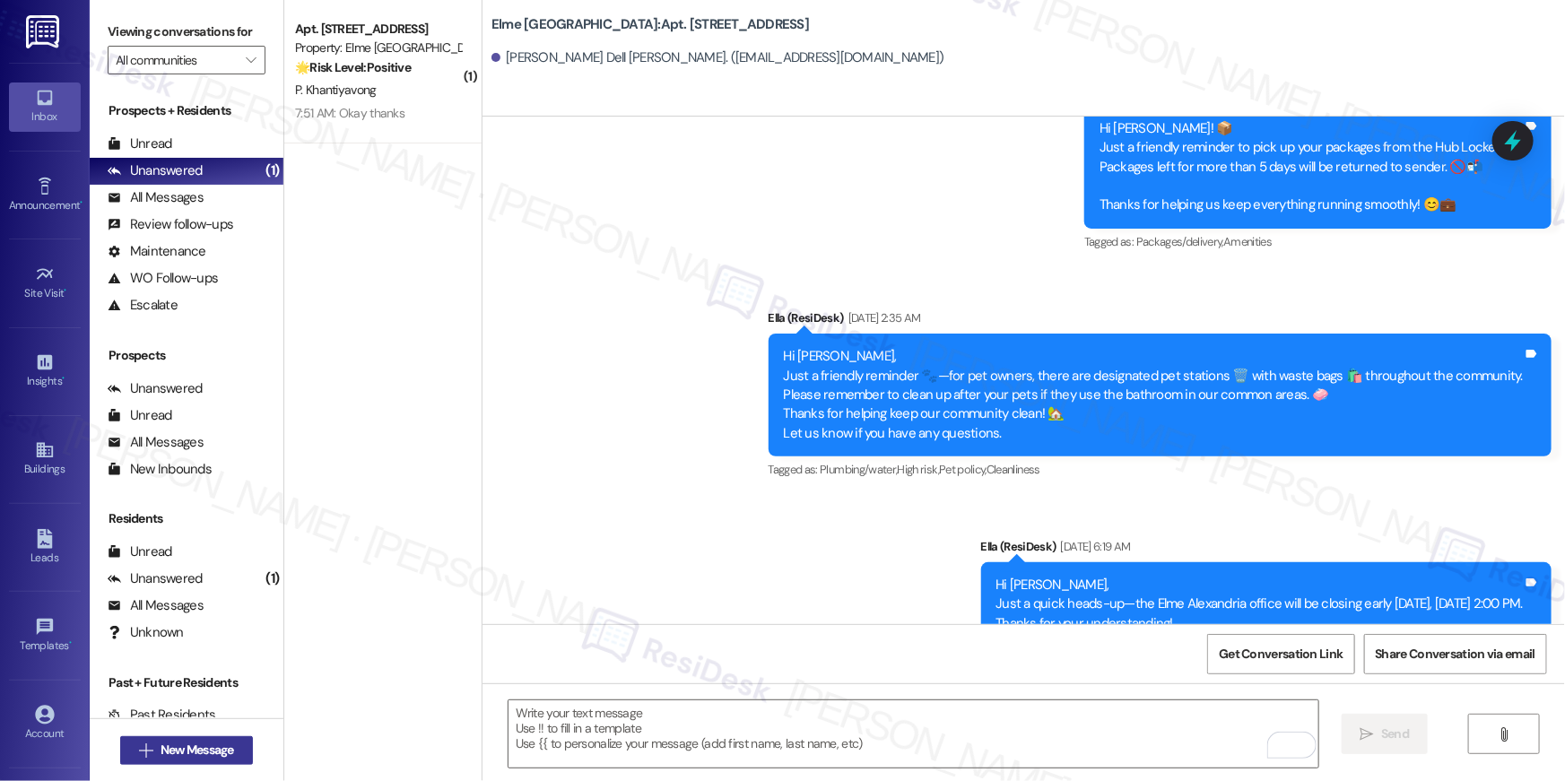
click at [236, 756] on button " New Message" at bounding box center [186, 750] width 133 height 29
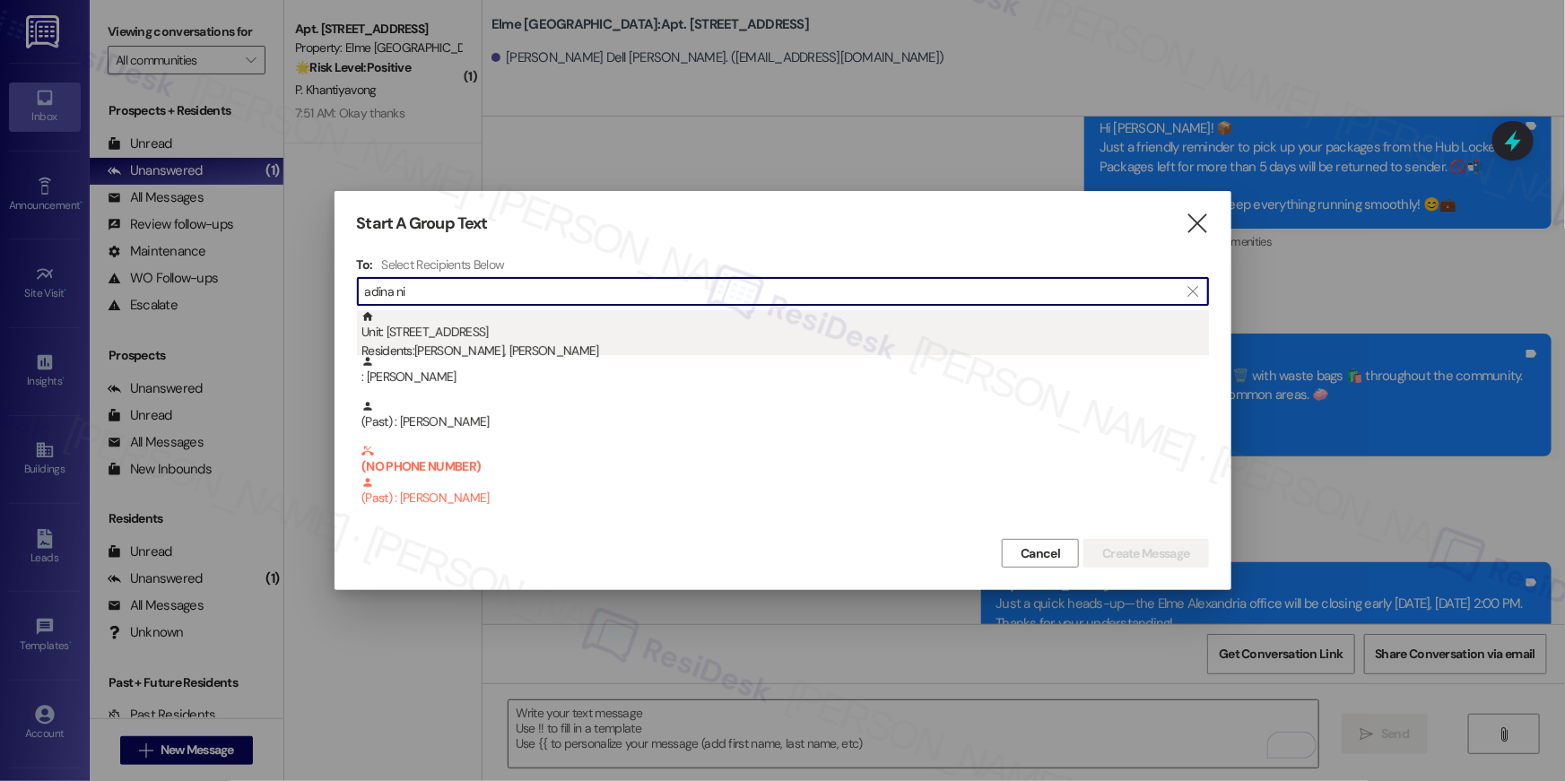
type input "adina ni"
click at [546, 338] on div "Unit: 7415 - 205 Century Place Residents: [PERSON_NAME], [PERSON_NAME]" at bounding box center [786, 335] width 848 height 51
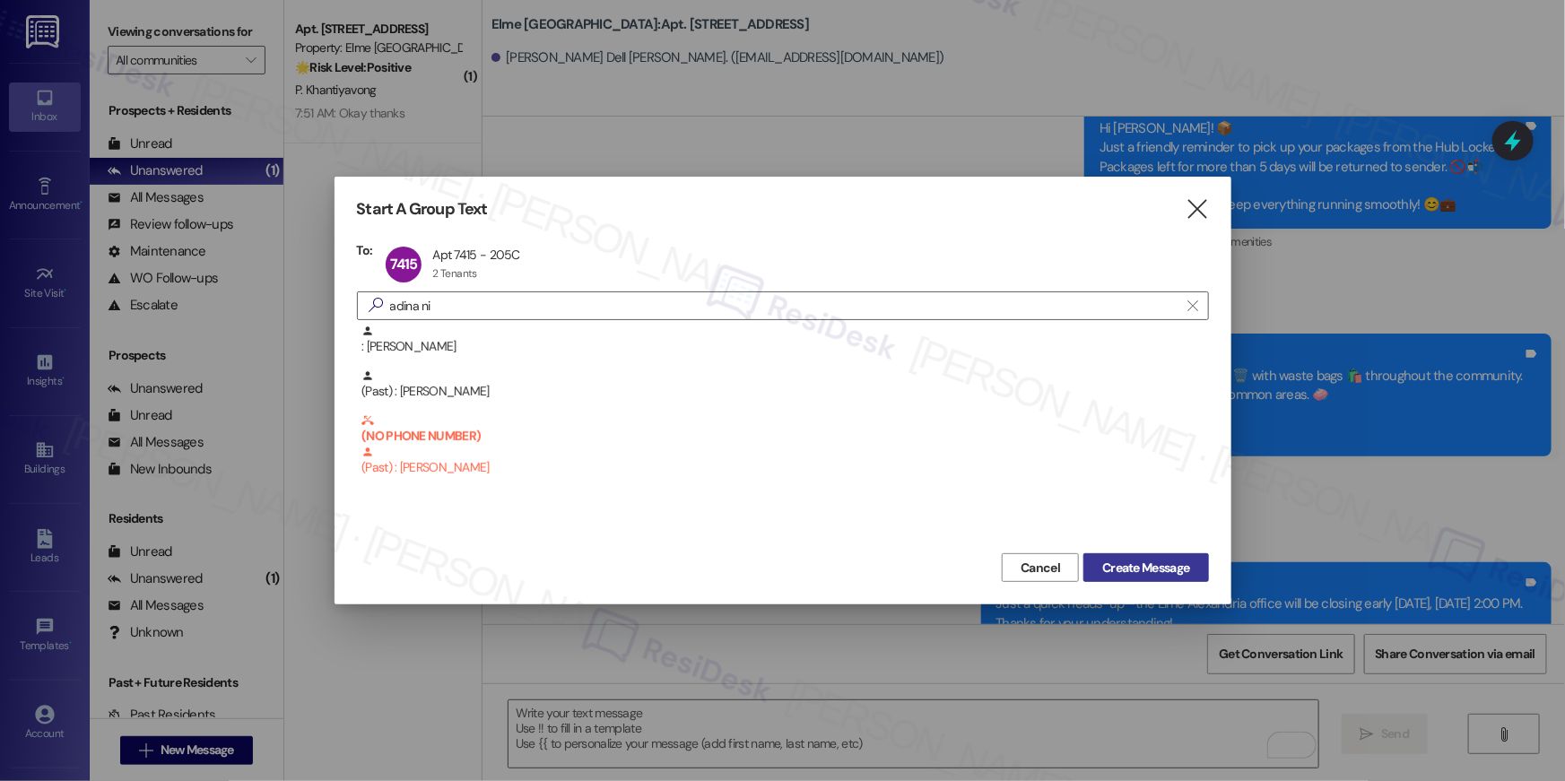
click at [1139, 577] on button "Create Message" at bounding box center [1146, 567] width 125 height 29
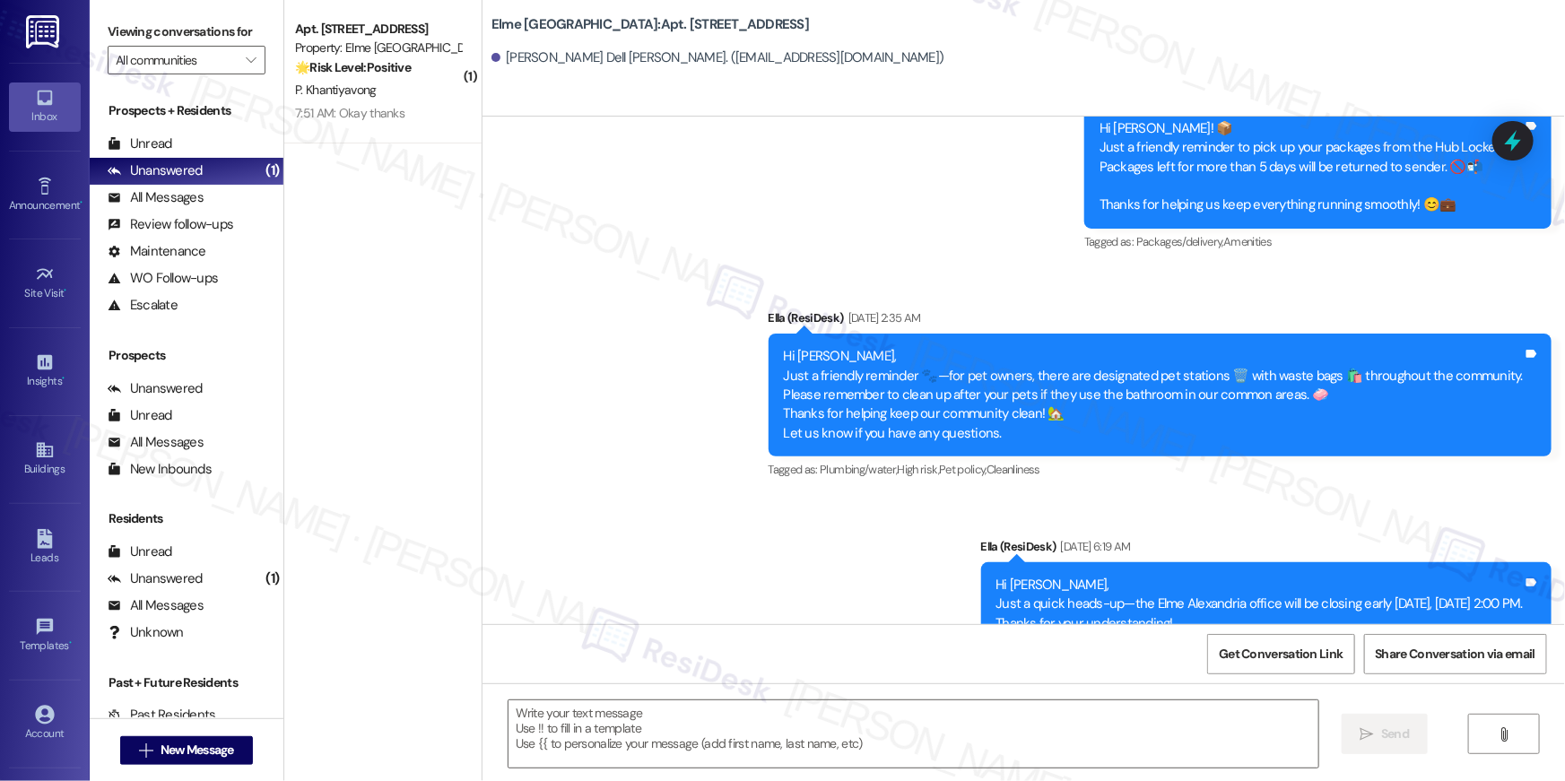
type textarea "Fetching suggested responses. Please feel free to read through the conversation…"
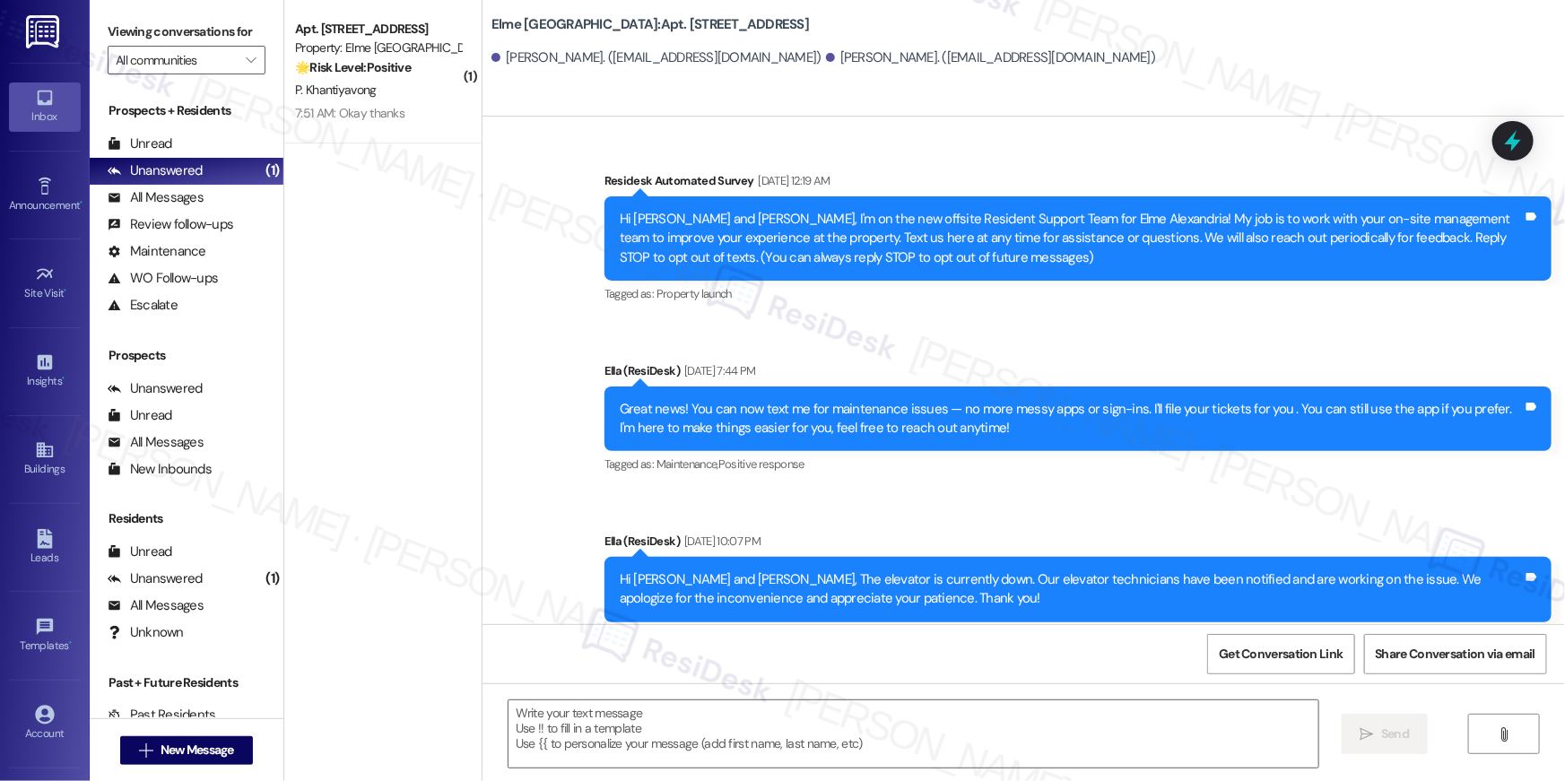
type textarea "Fetching suggested responses. Please feel free to read through the conversation…"
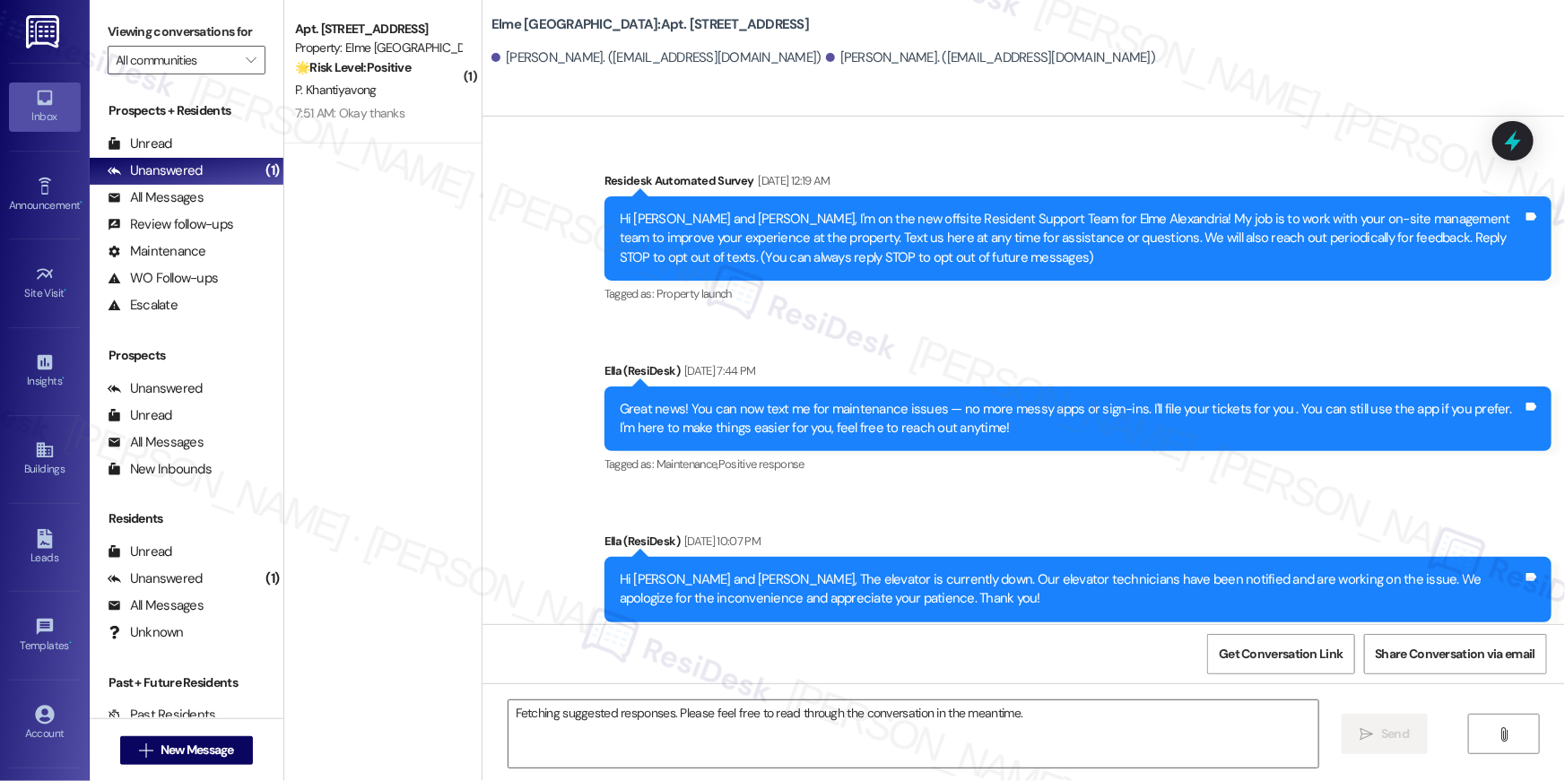
scroll to position [19152, 0]
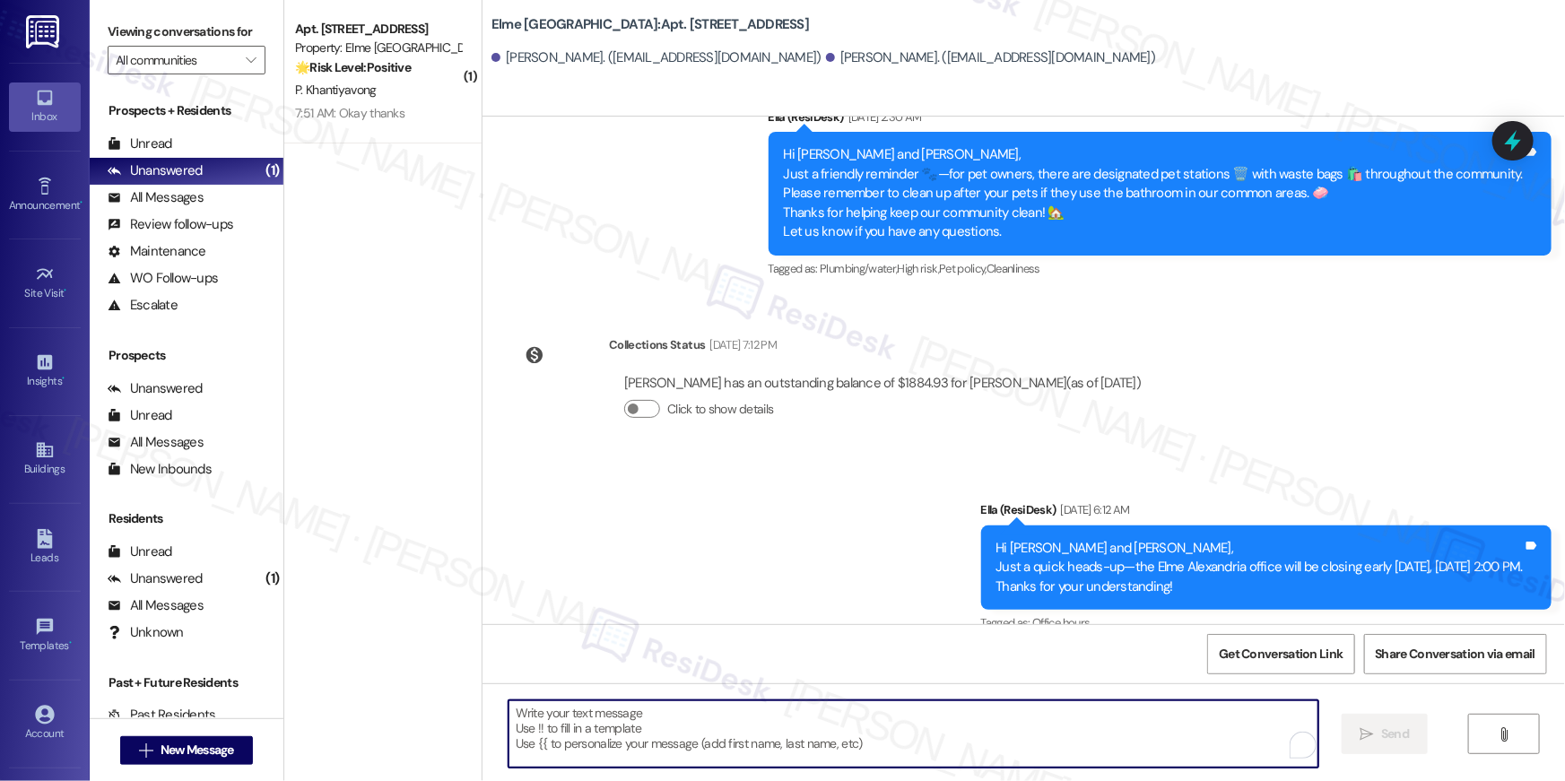
click at [1102, 739] on textarea "To enrich screen reader interactions, please activate Accessibility in Grammarl…" at bounding box center [914, 734] width 810 height 67
paste textarea "Hi {{first_name}}, your {{property}} lease renewal offer is now ready! Please r…"
type textarea "Hi {{first_name}}, your {{property}} lease renewal offer is now ready! Please r…"
click at [222, 753] on span "New Message" at bounding box center [198, 750] width 74 height 19
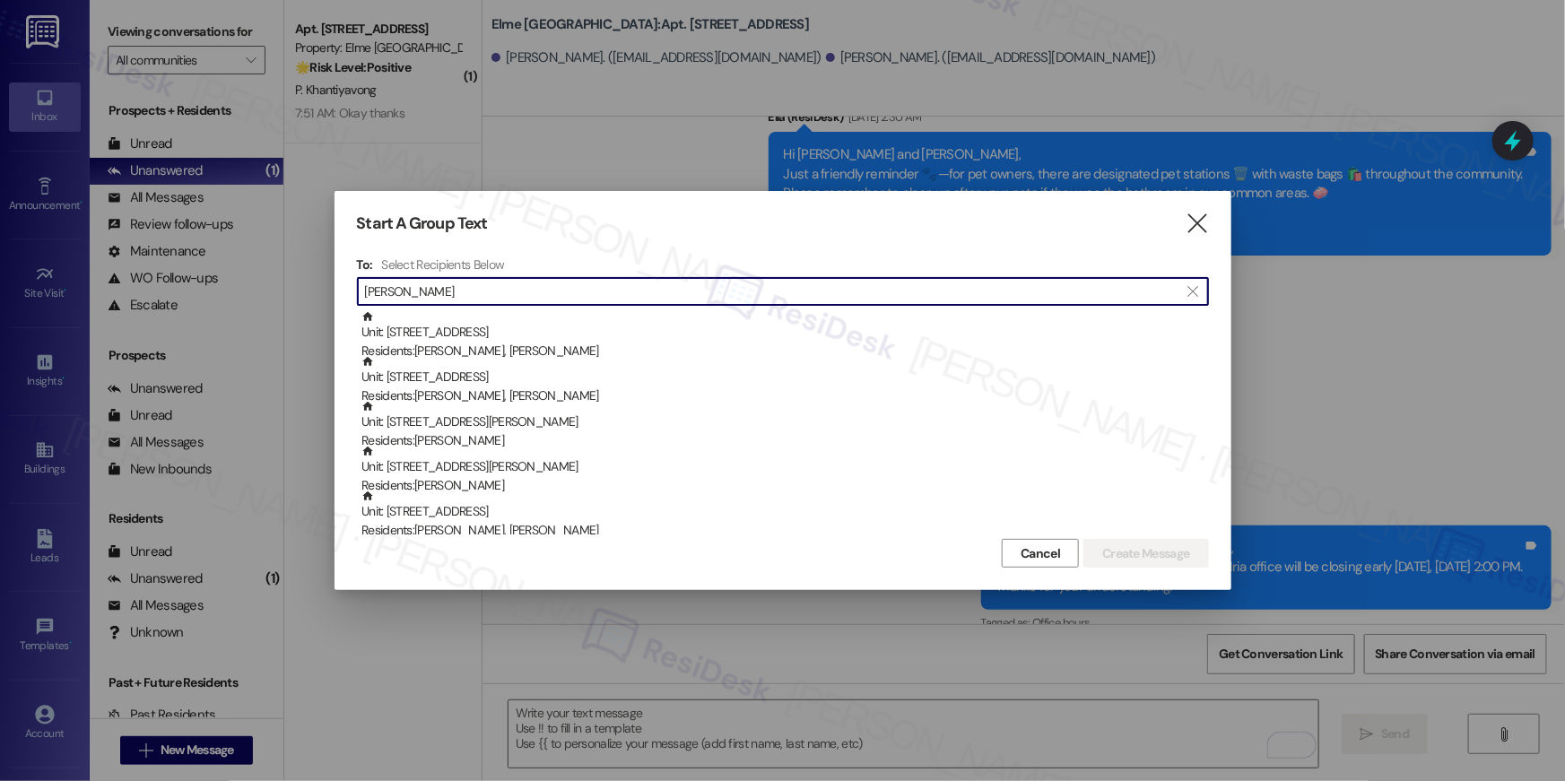
click at [367, 285] on input "[PERSON_NAME]" at bounding box center [772, 291] width 815 height 25
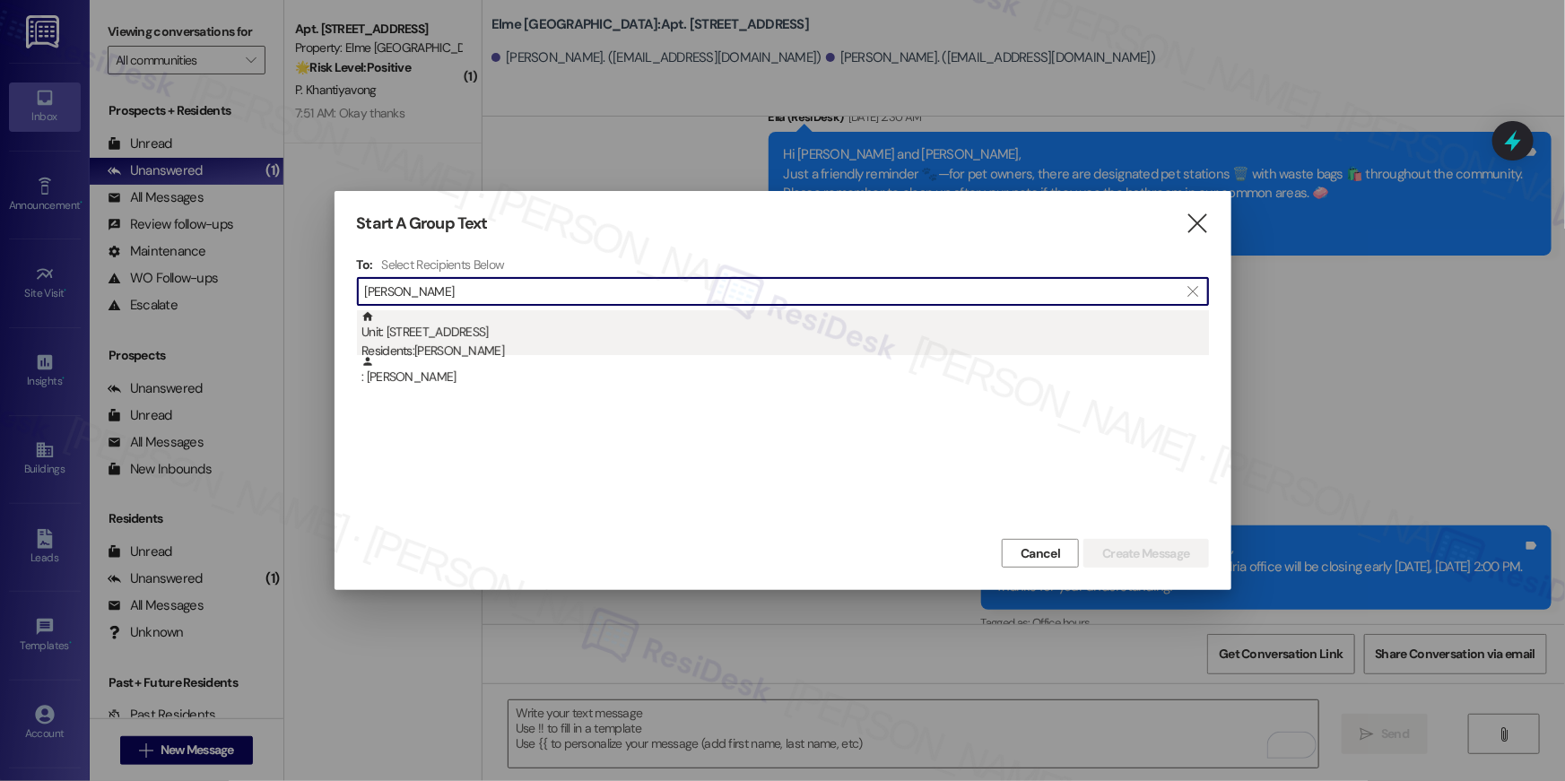
type input "[PERSON_NAME]"
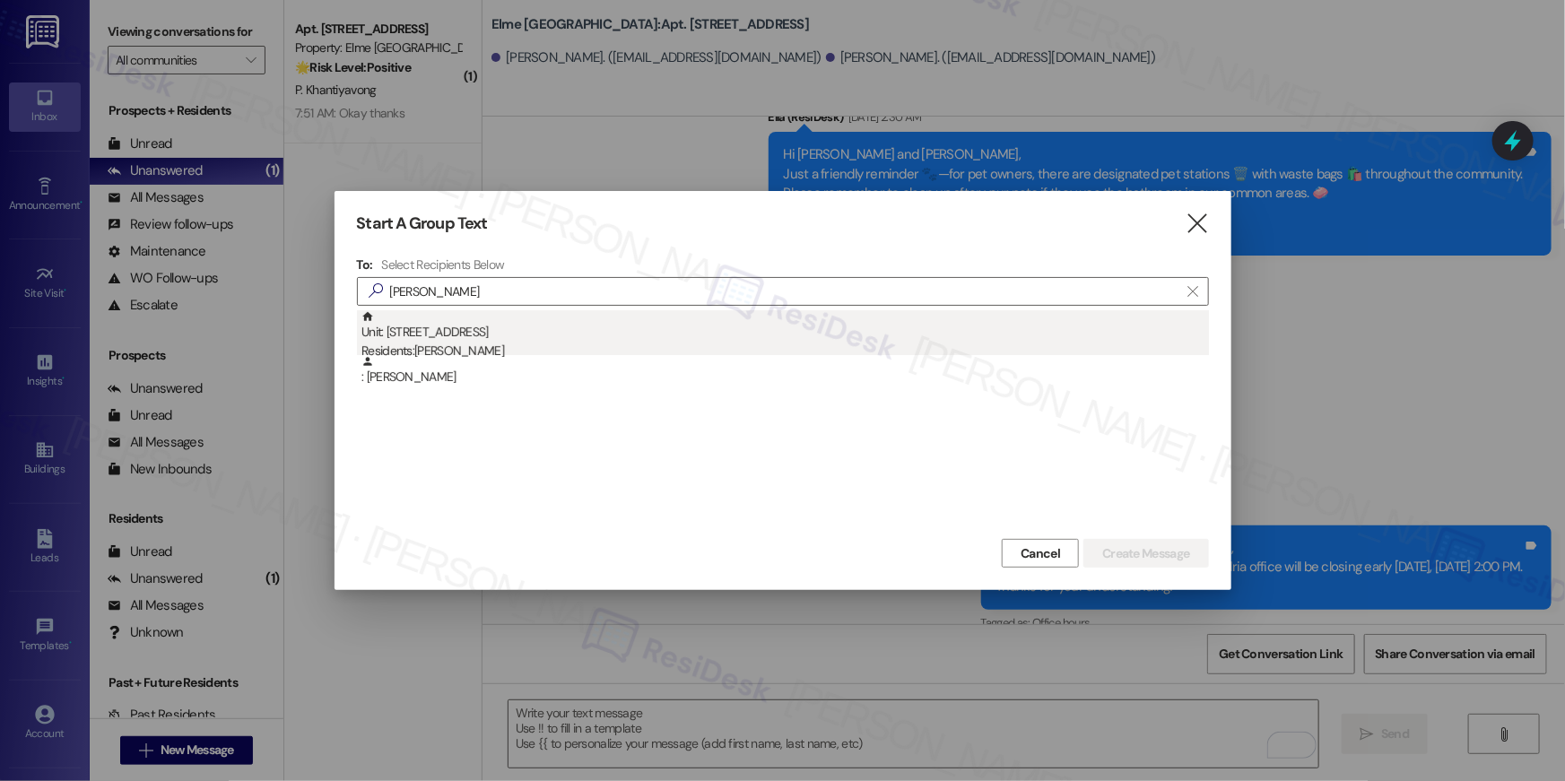
click at [464, 338] on div "Unit: 4408 - 205 Century Place Residents: [PERSON_NAME]" at bounding box center [786, 335] width 848 height 51
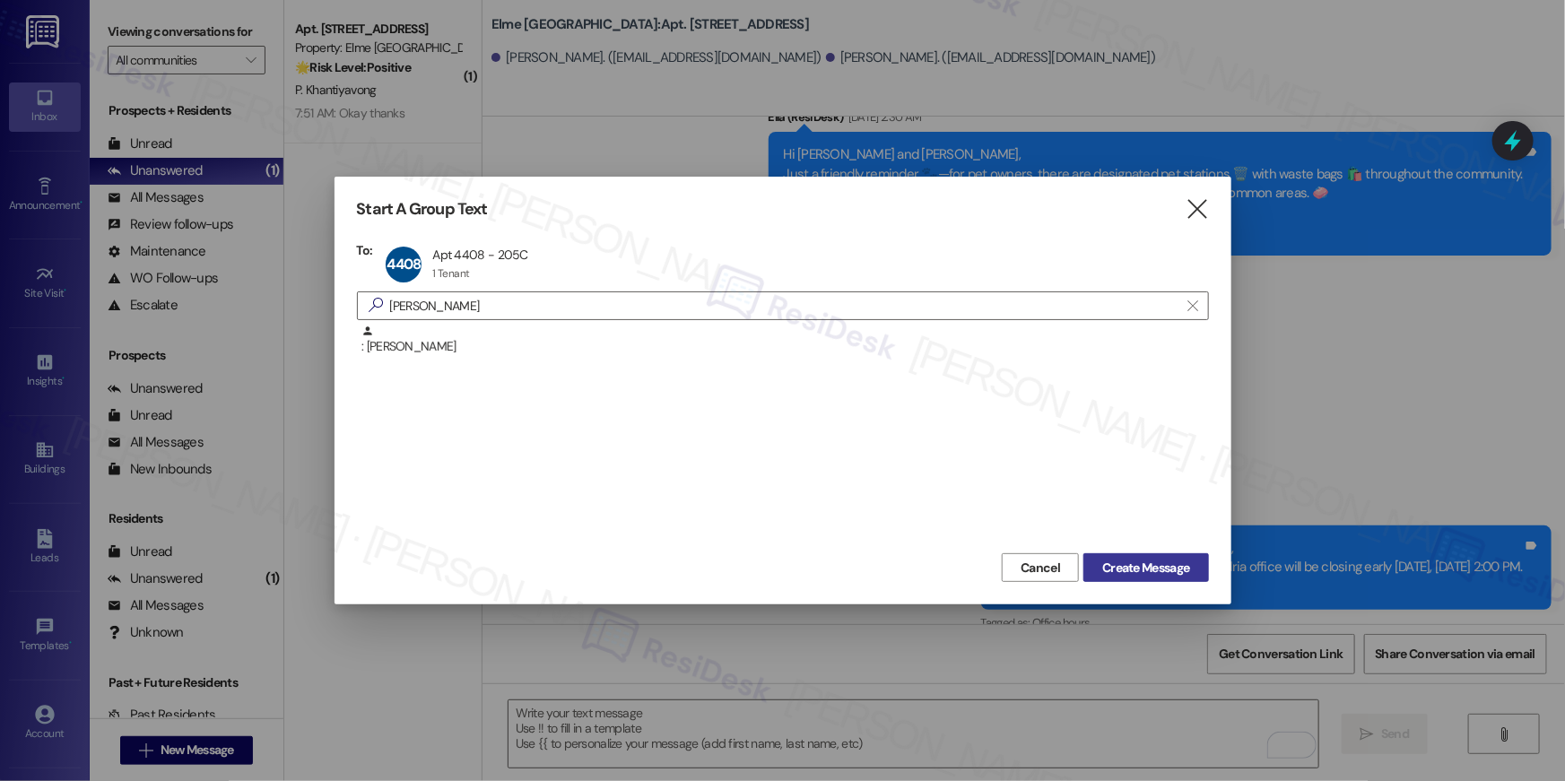
click at [1159, 579] on button "Create Message" at bounding box center [1146, 567] width 125 height 29
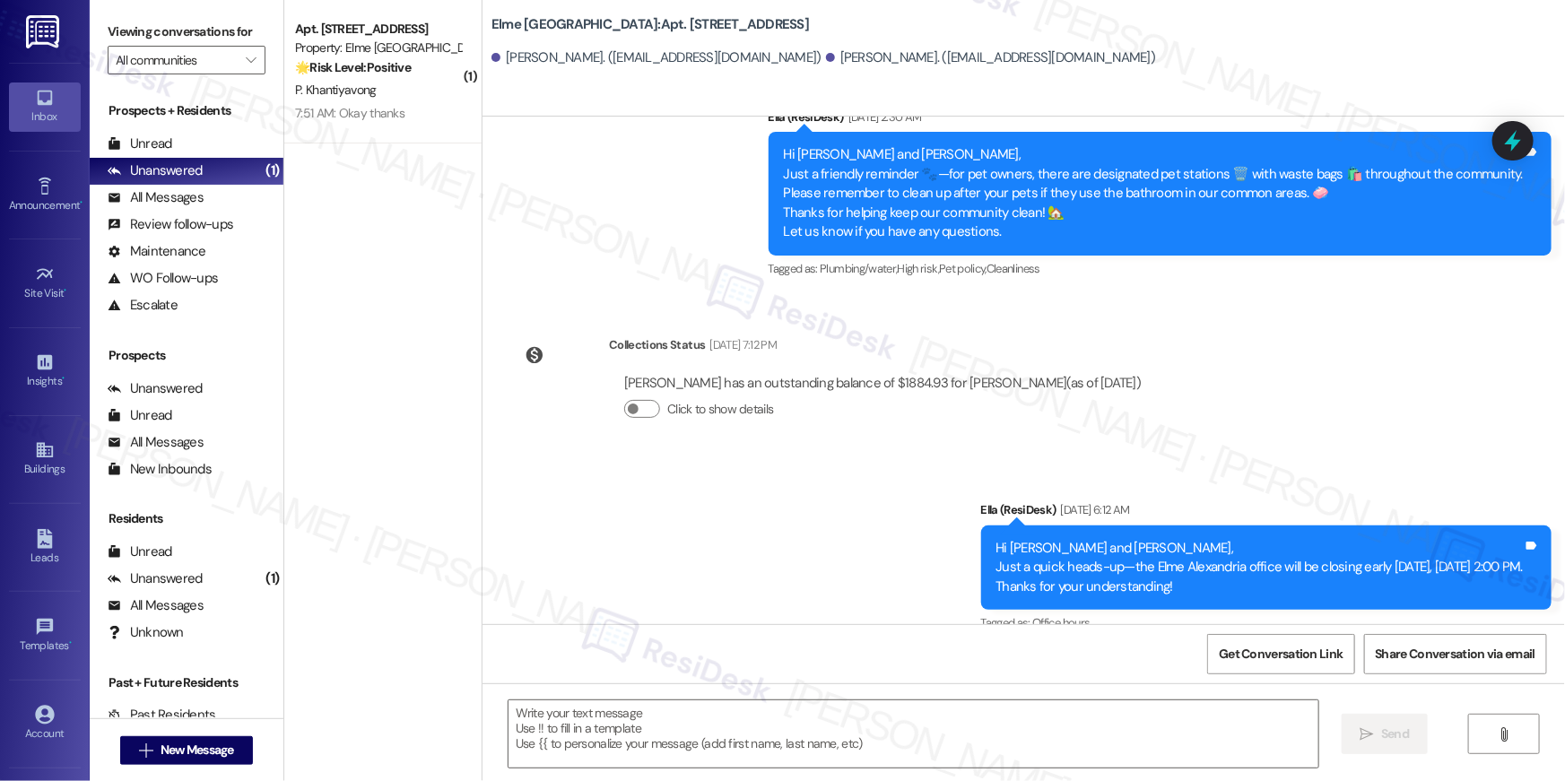
type textarea "Fetching suggested responses. Please feel free to read through the conversation…"
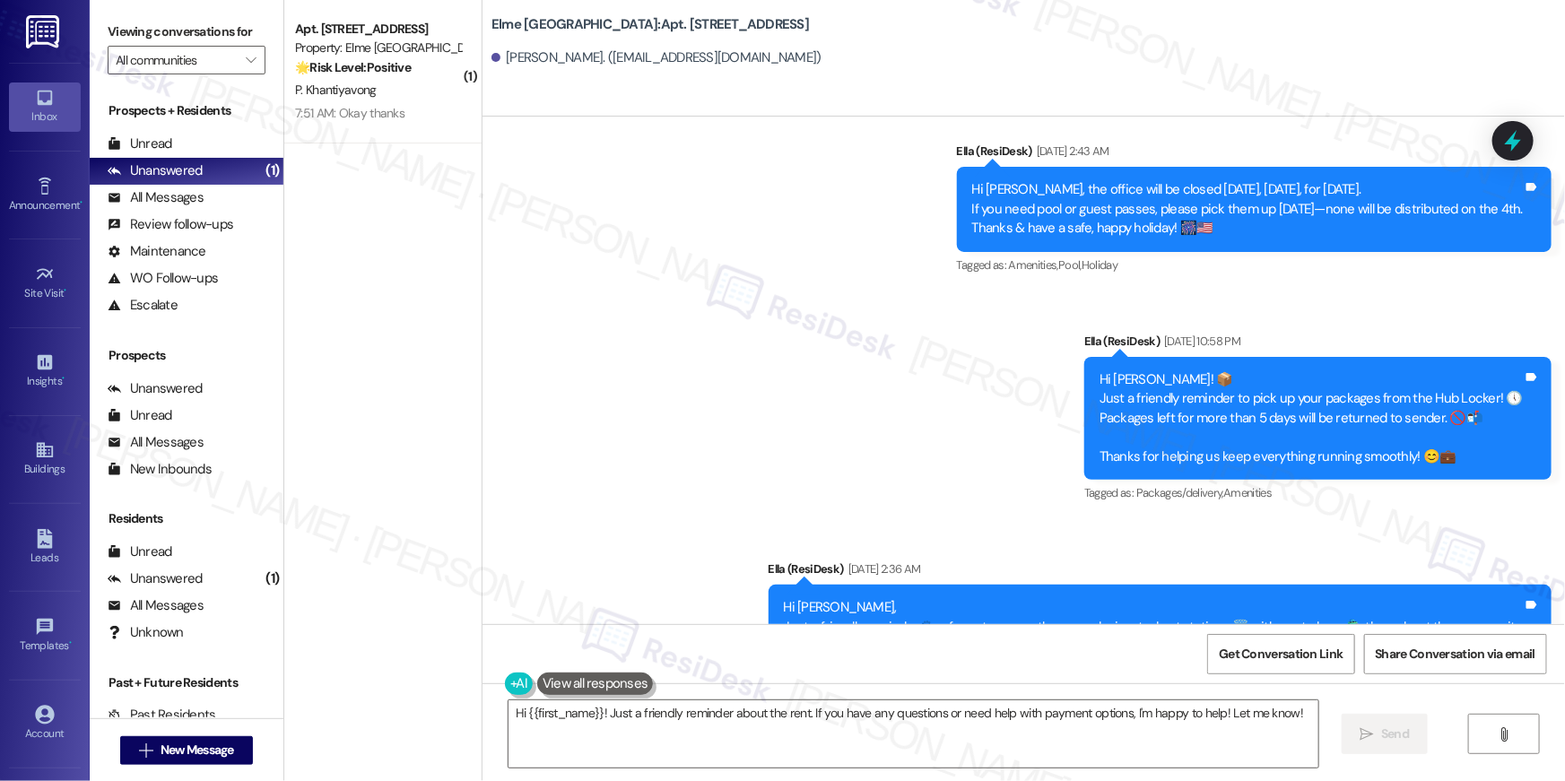
scroll to position [20383, 0]
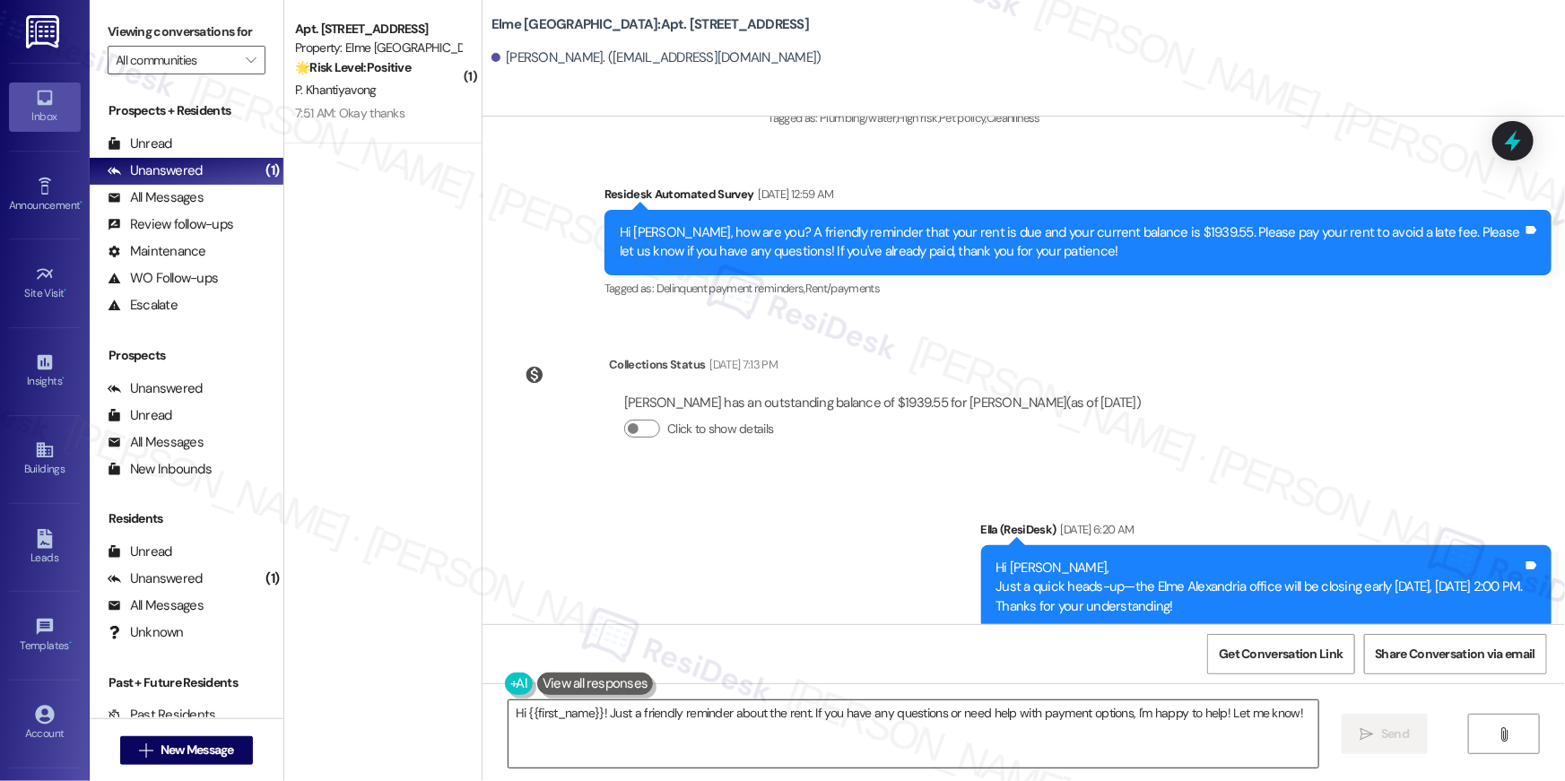
click at [930, 749] on textarea "Hi {{first_name}}! Just a friendly reminder about the rent. If you have any que…" at bounding box center [914, 734] width 810 height 67
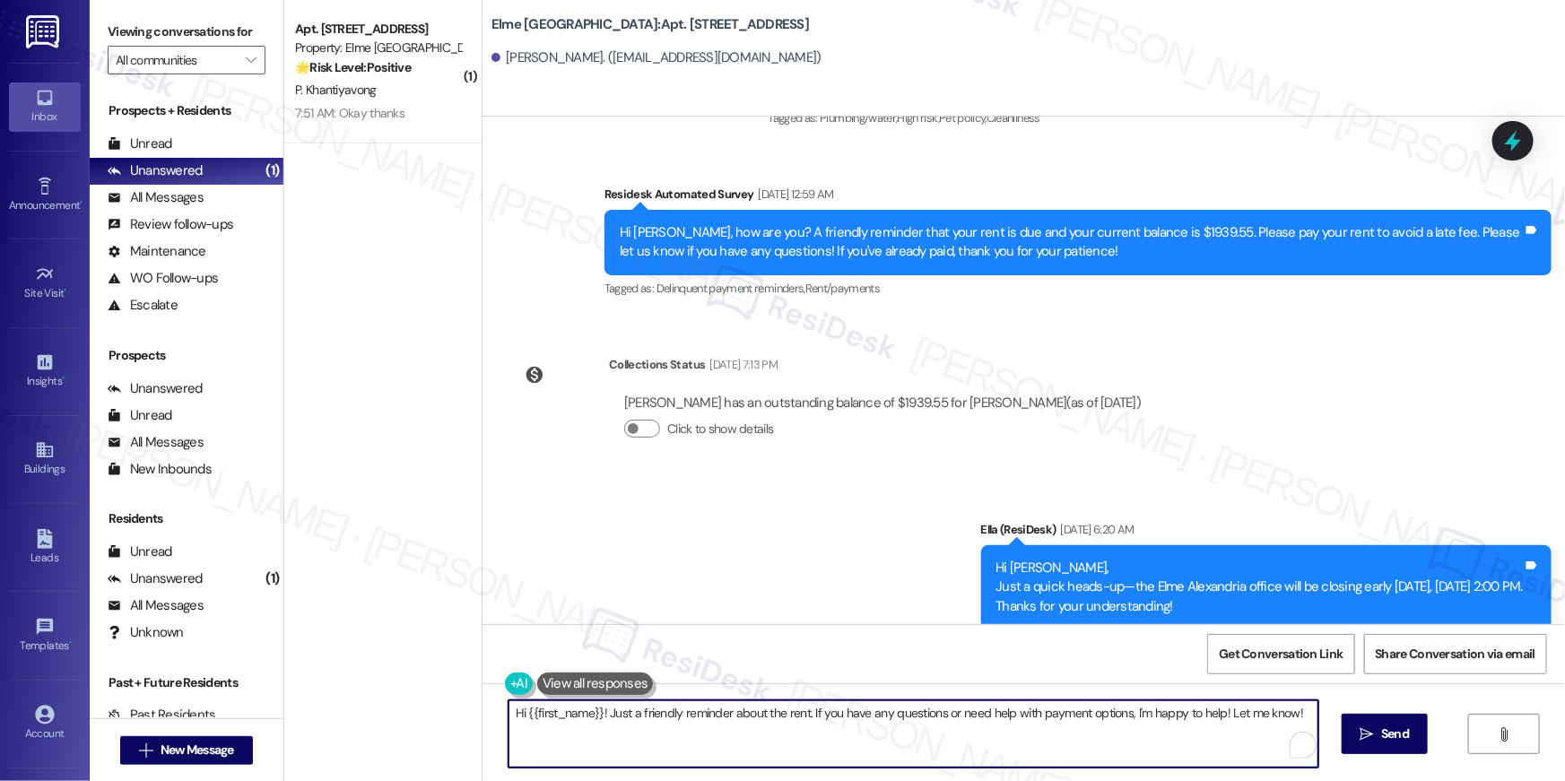
click at [930, 749] on textarea "Hi {{first_name}}! Just a friendly reminder about the rent. If you have any que…" at bounding box center [914, 734] width 810 height 67
paste textarea ", your {{property}} lease renewal offer is now ready! Please review your renewa…"
type textarea "Hi {{first_name}}, your {{property}} lease renewal offer is now ready! Please r…"
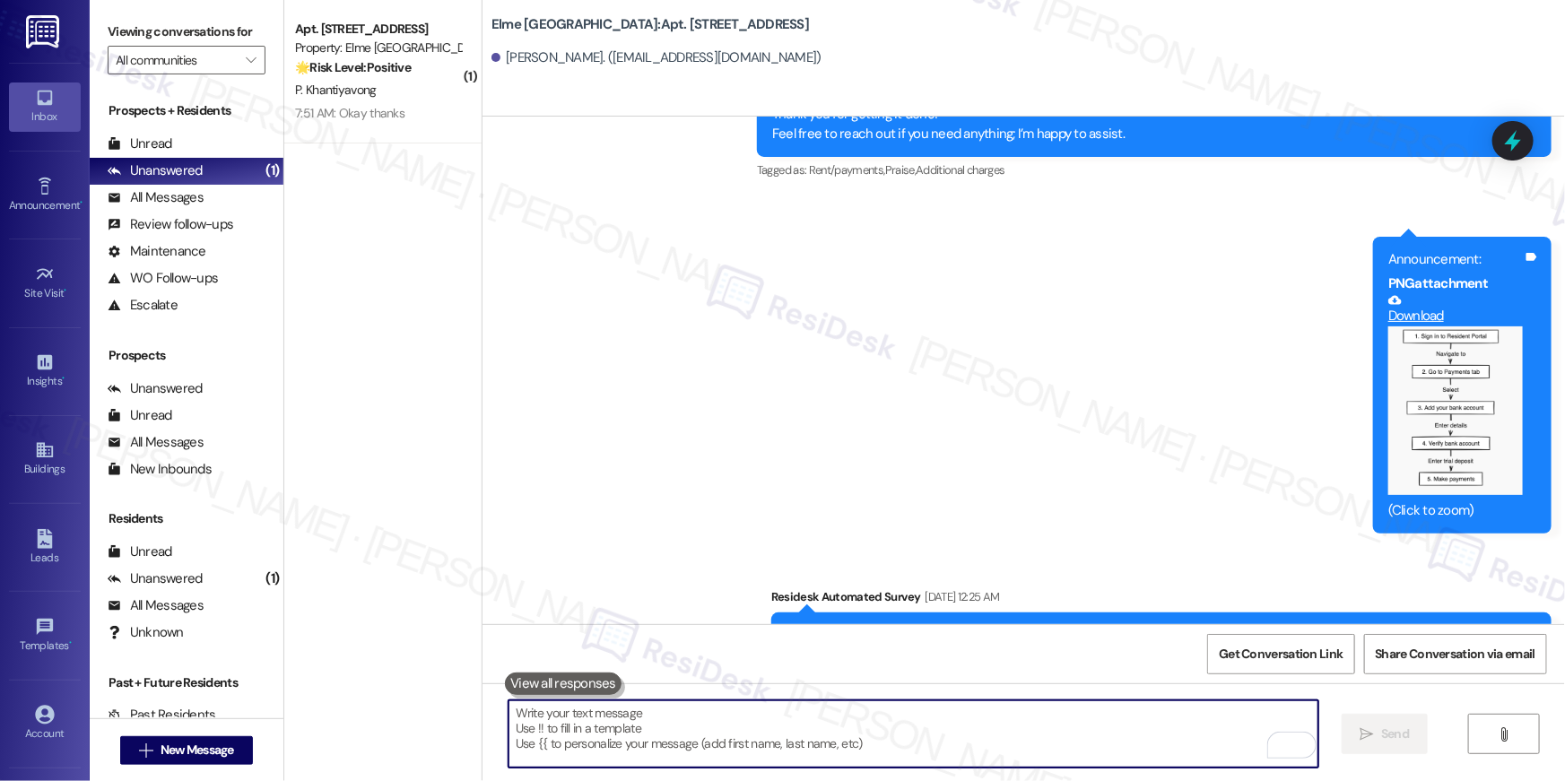
scroll to position [1470, 0]
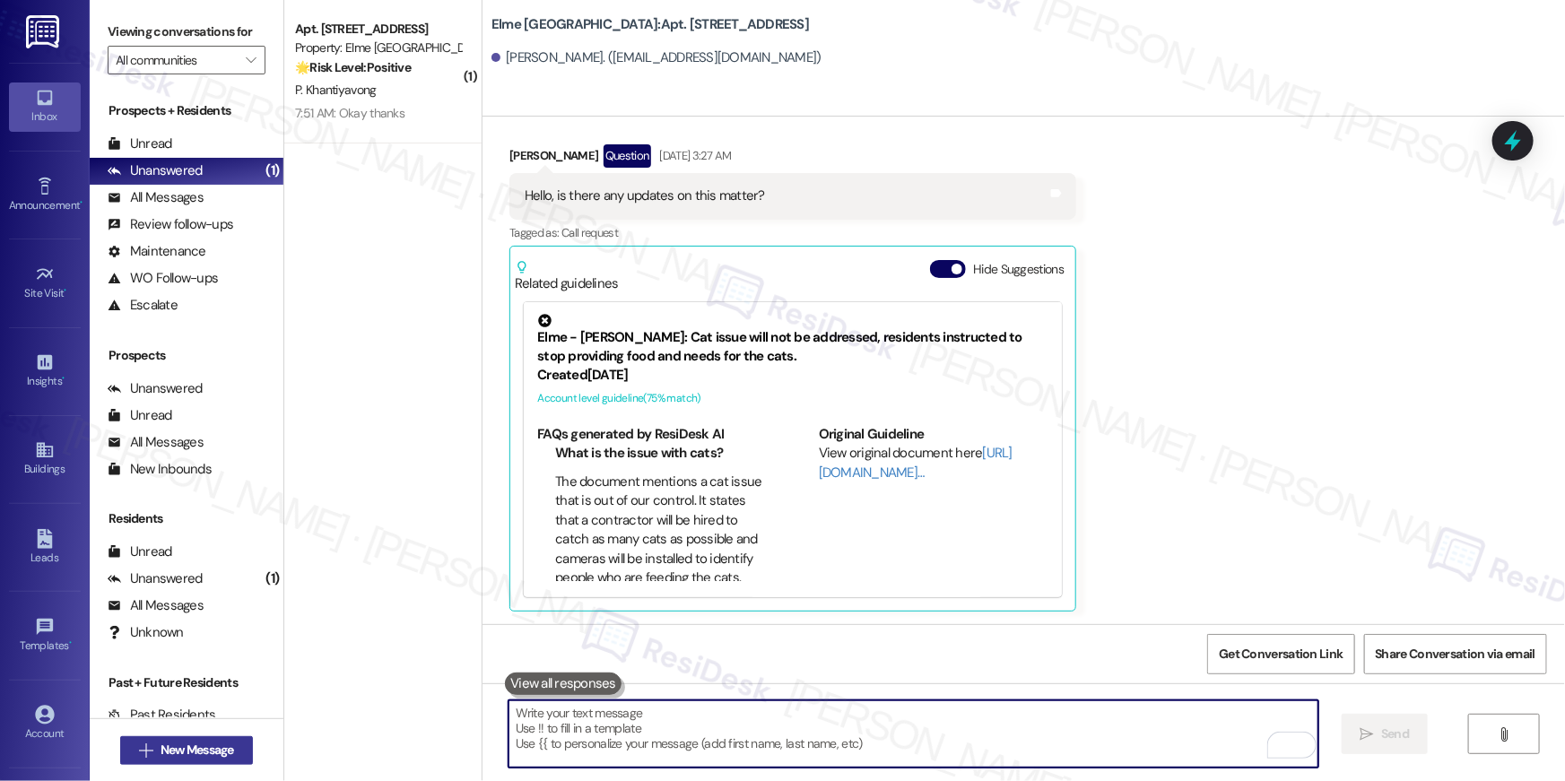
click at [216, 748] on span "New Message" at bounding box center [198, 750] width 74 height 19
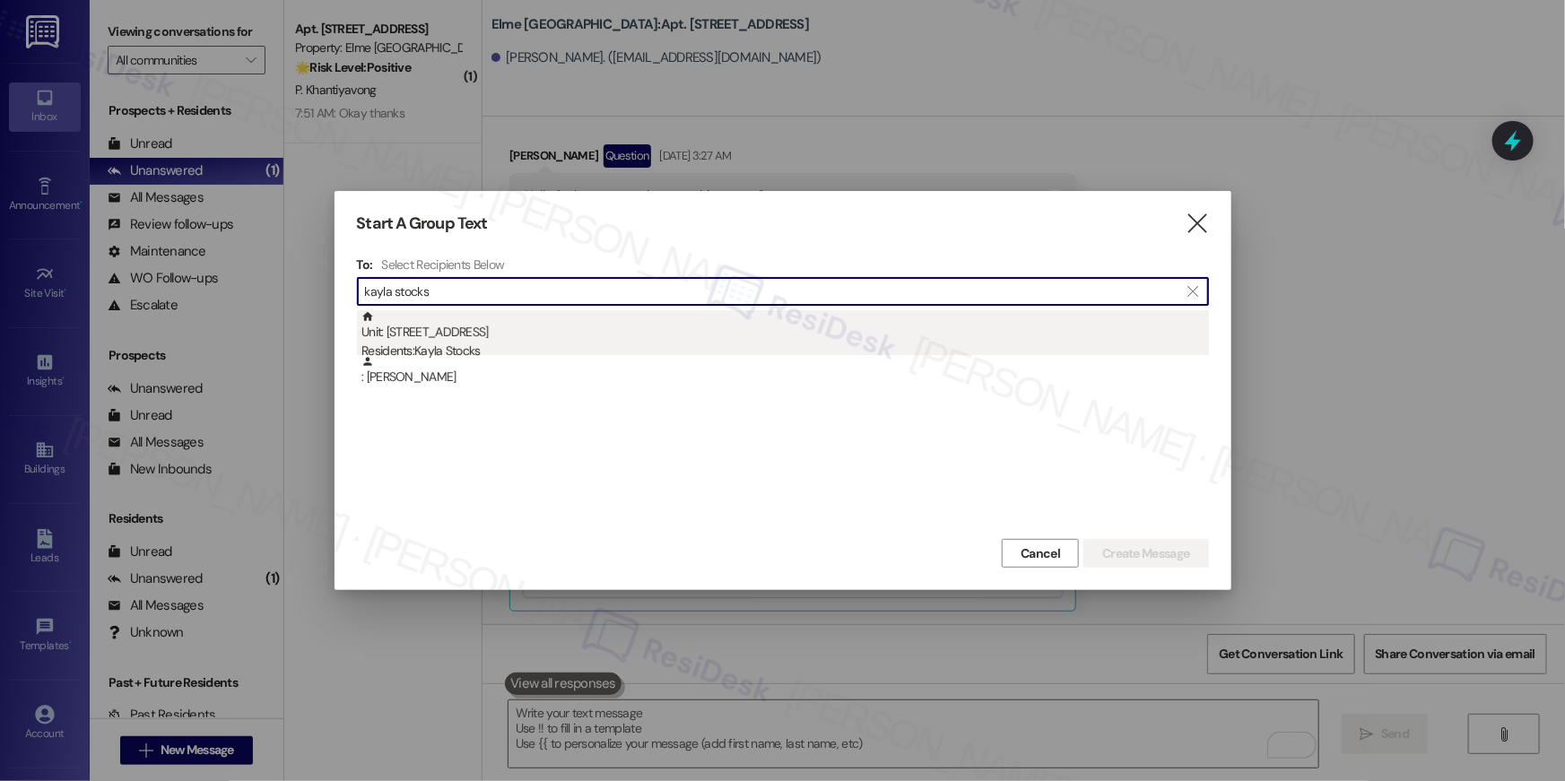
type input "kayla stocks"
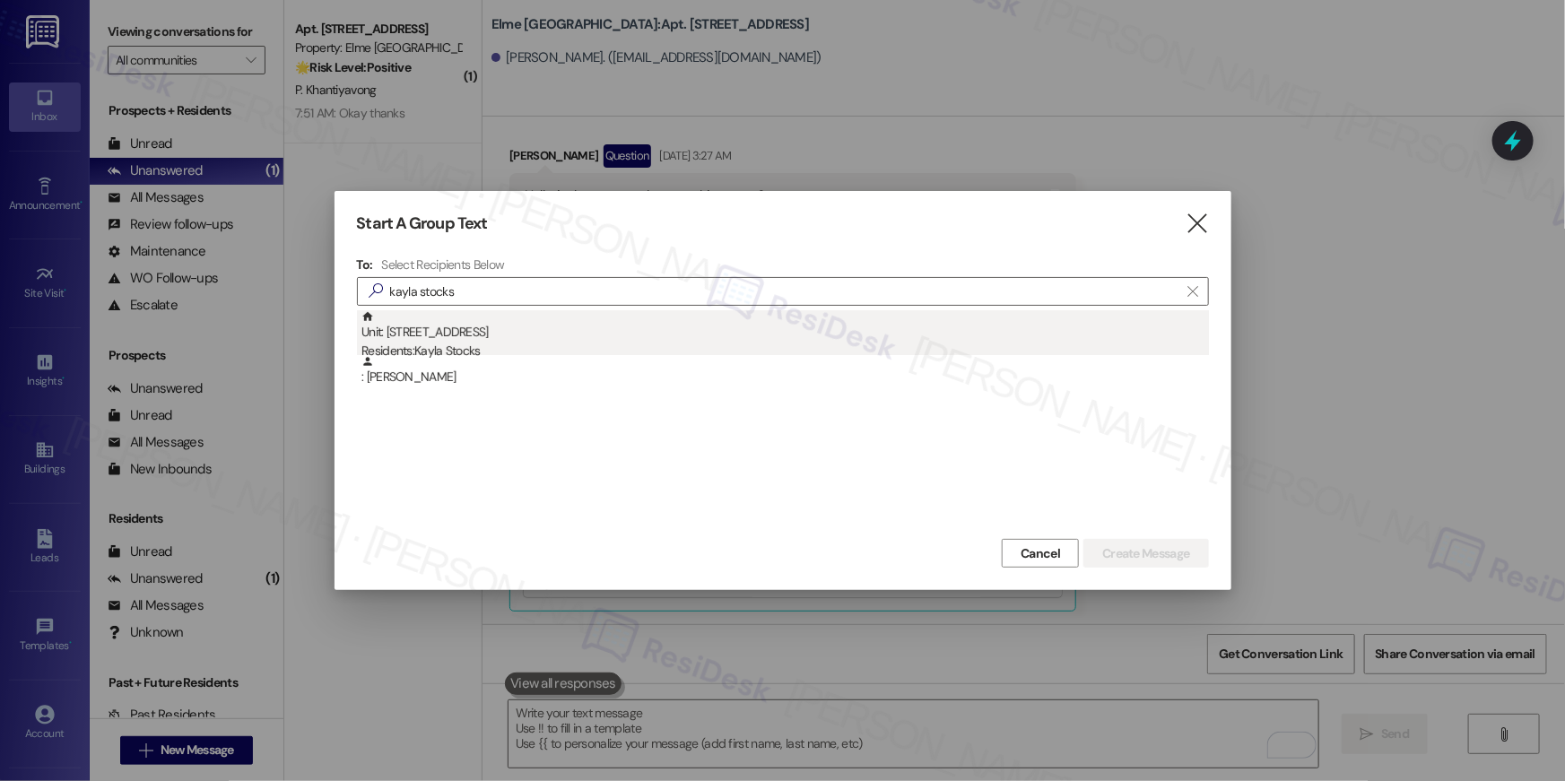
click at [498, 333] on div "Unit: 6306 - 205 Century Place Residents: [PERSON_NAME]" at bounding box center [786, 335] width 848 height 51
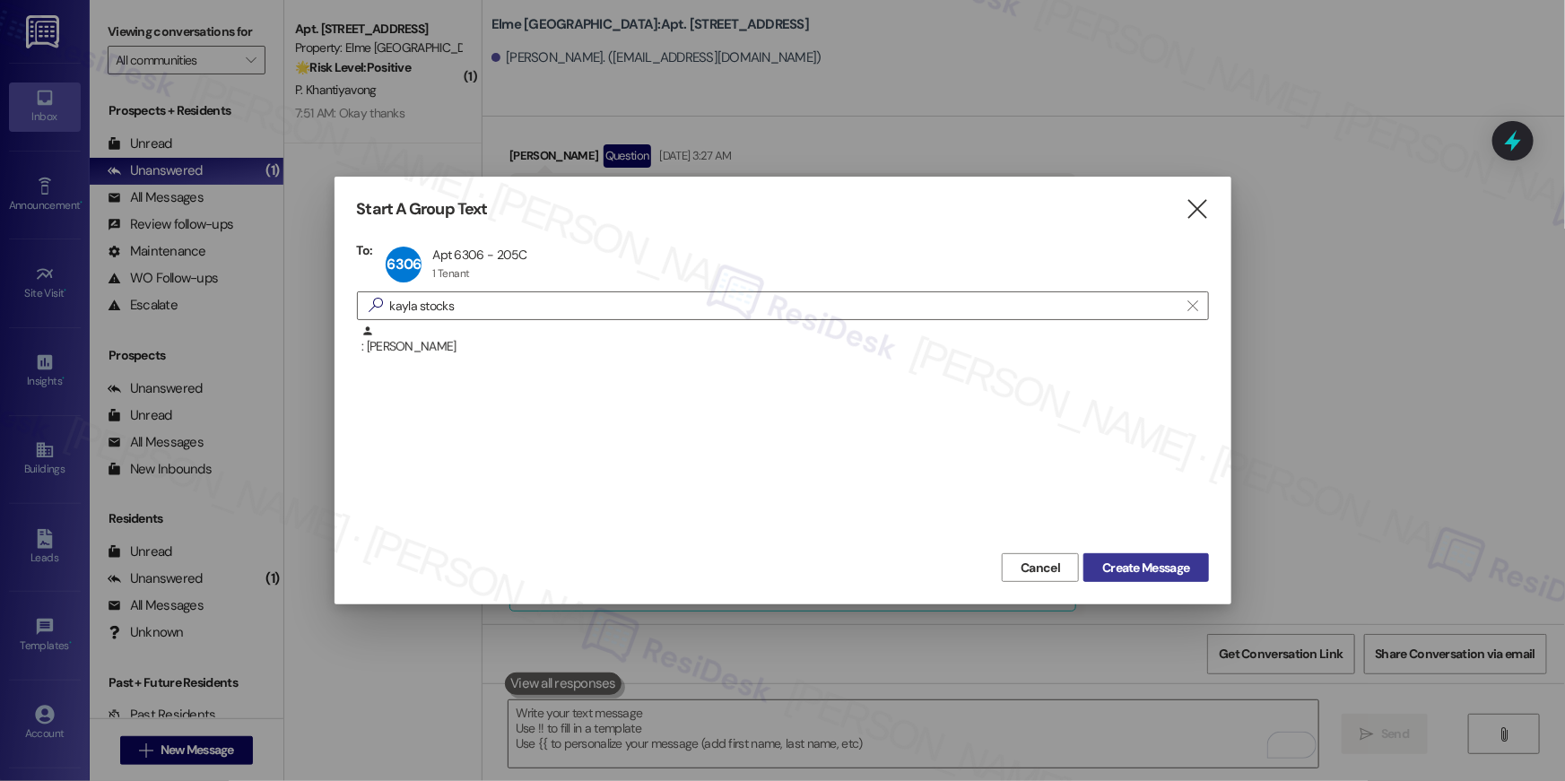
click at [1127, 554] on button "Create Message" at bounding box center [1146, 567] width 125 height 29
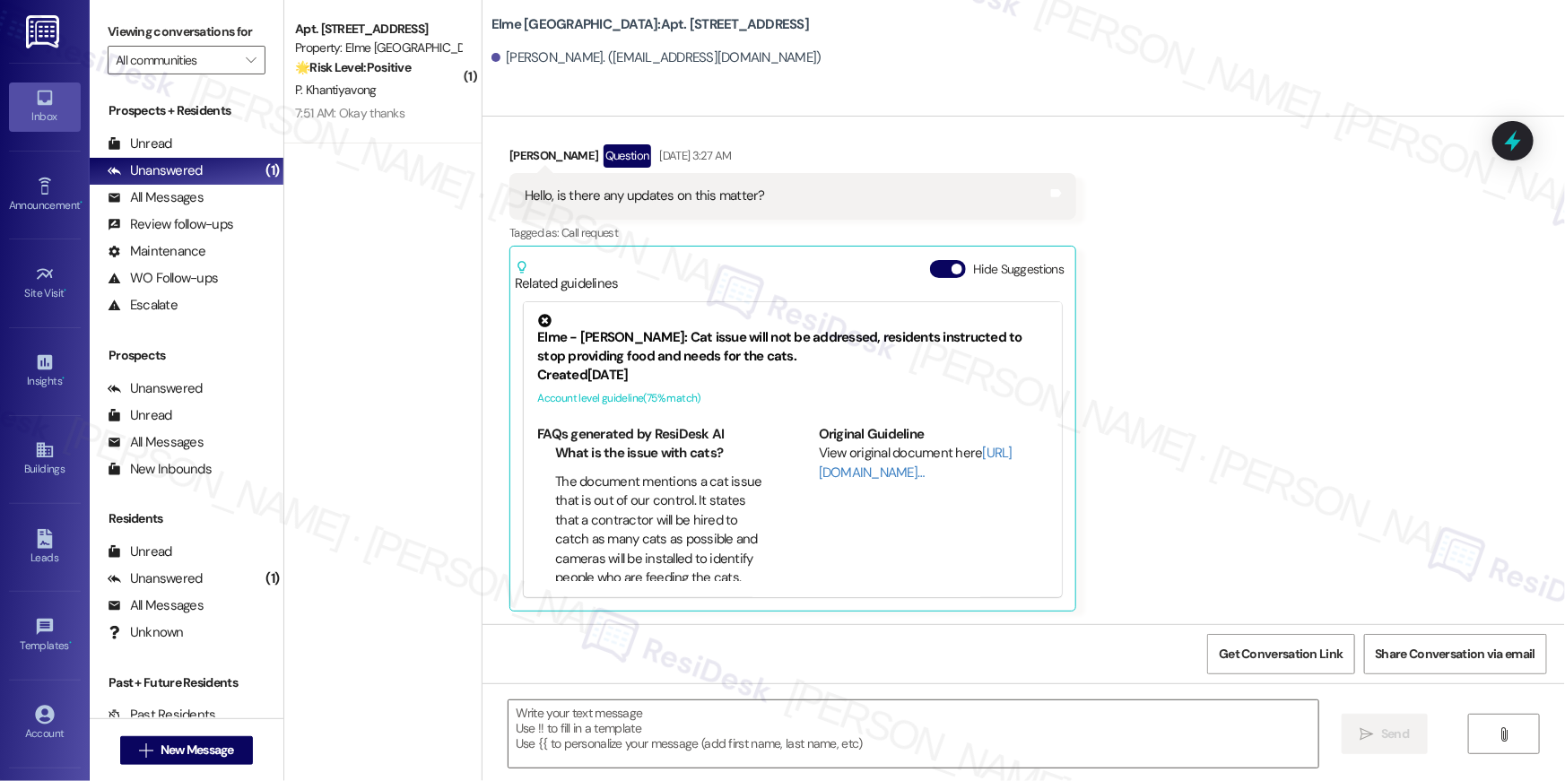
type textarea "Fetching suggested responses. Please feel free to read through the conversation…"
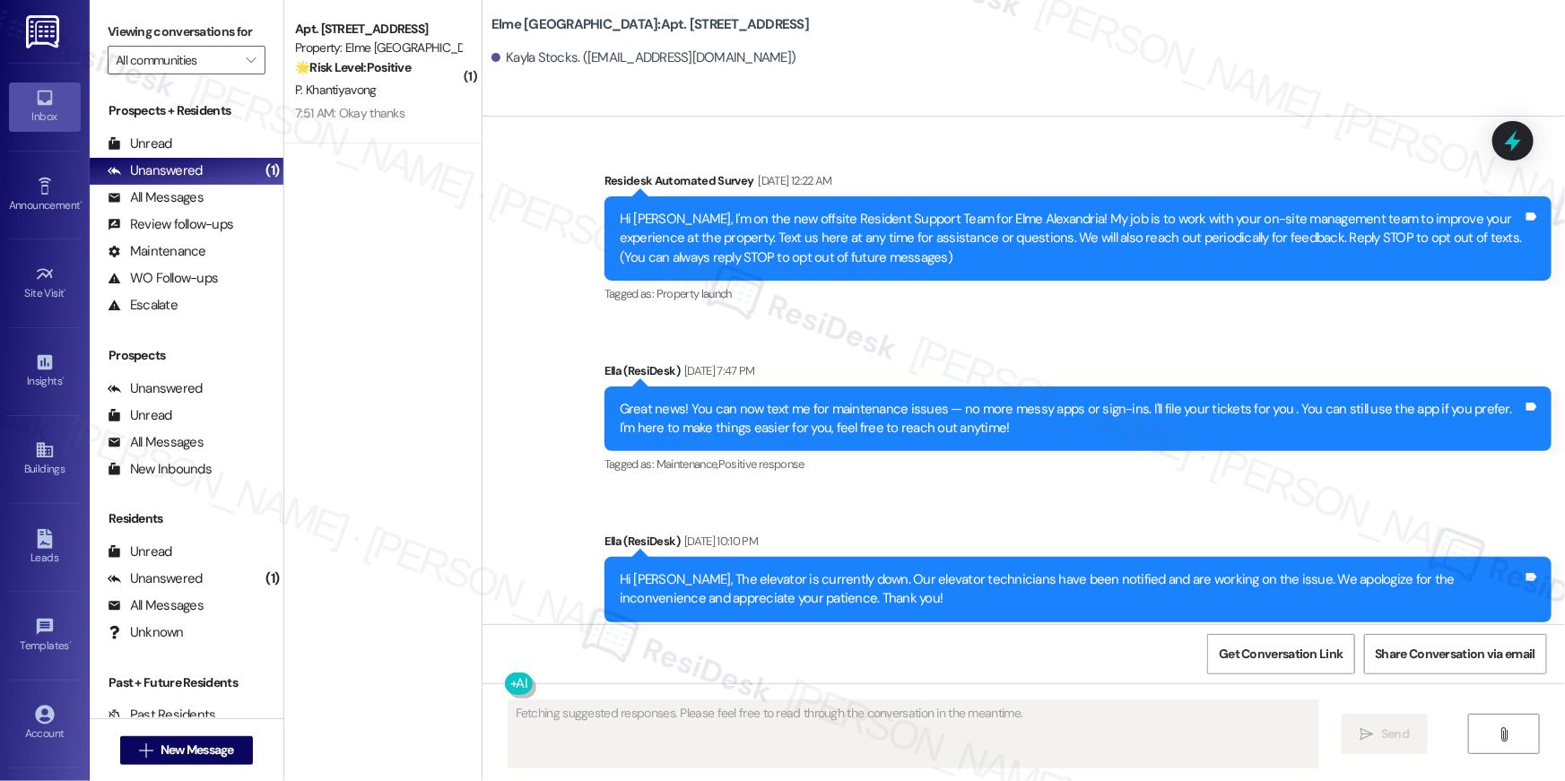
type textarea "Fetching suggested responses. Please feel free to read through the conversation…"
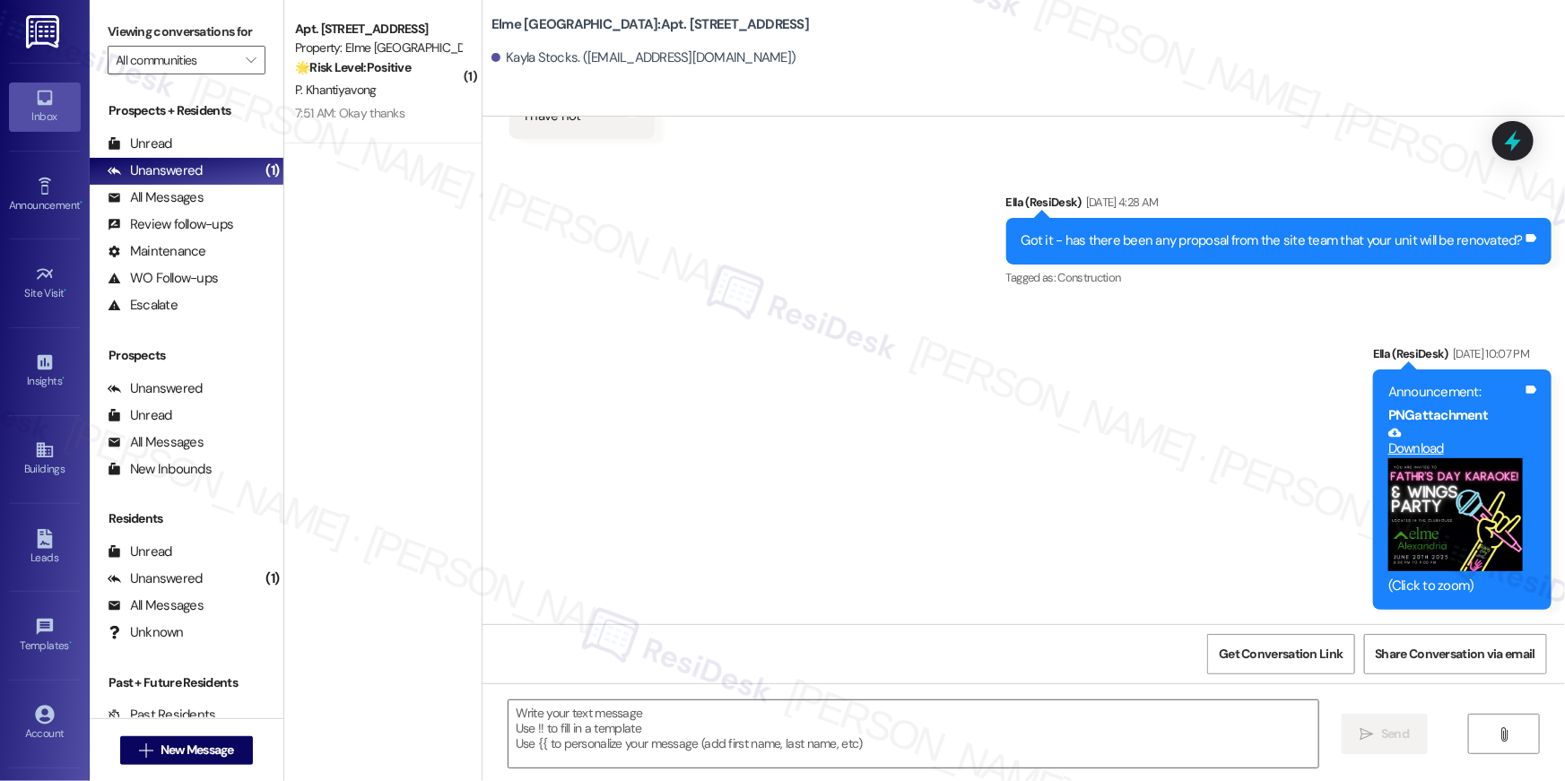
scroll to position [18920, 0]
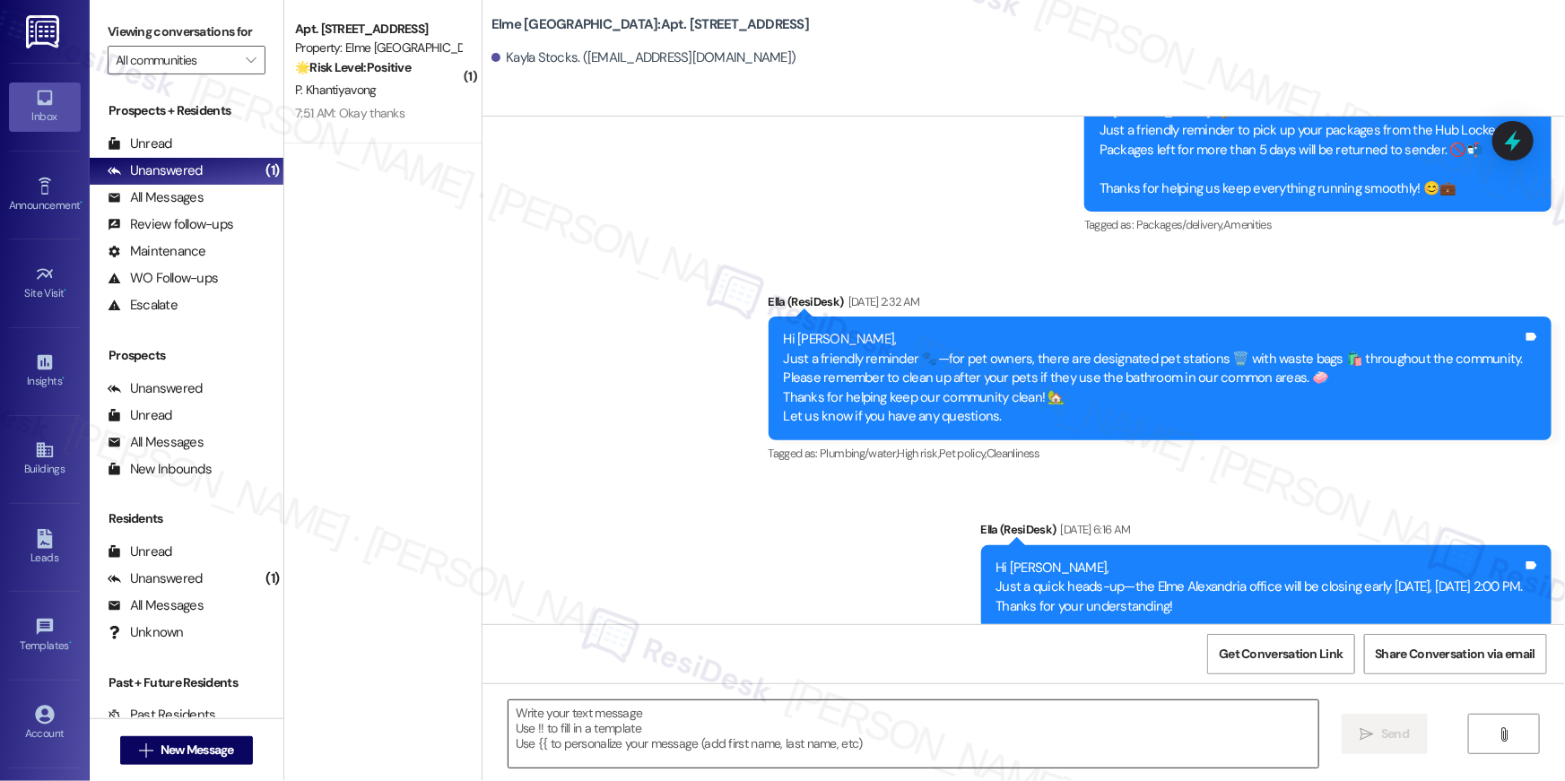
click at [907, 736] on textarea at bounding box center [914, 734] width 810 height 67
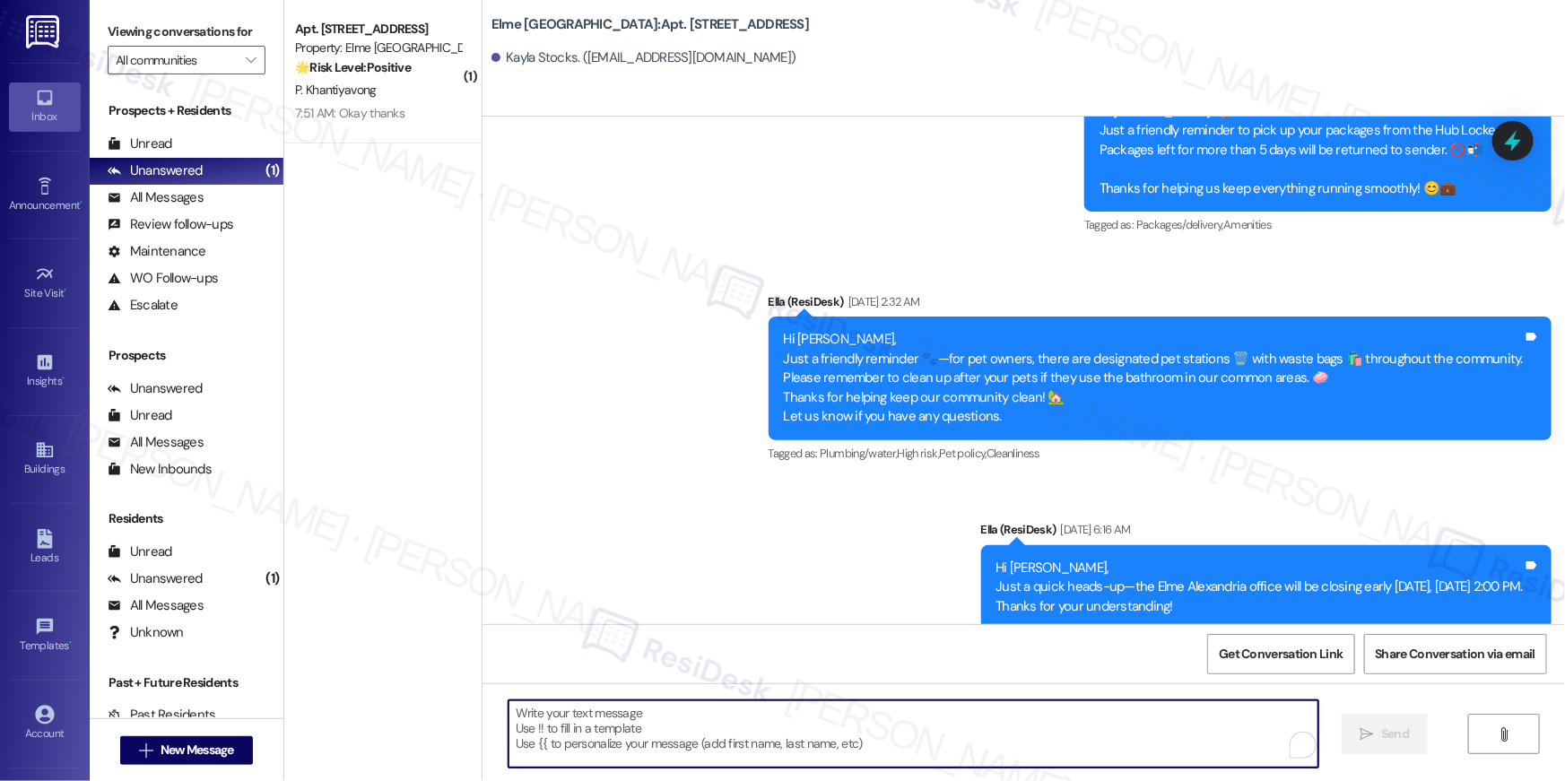
paste textarea "Hi {{first_name}}, your {{property}} lease renewal offer is now ready! Please r…"
type textarea "Hi {{first_name}}, your {{property}} lease renewal offer is now ready! Please r…"
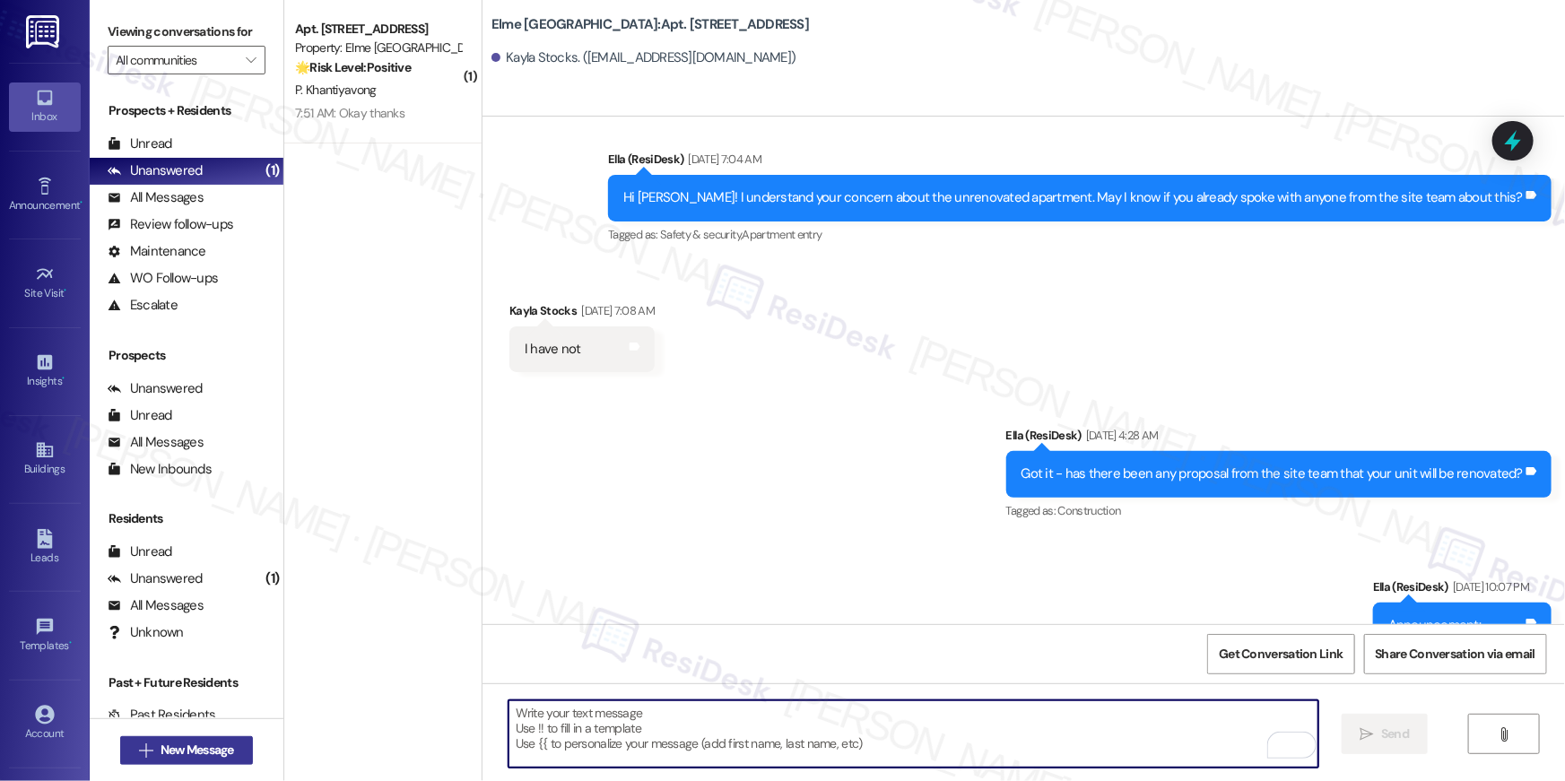
scroll to position [17241, 0]
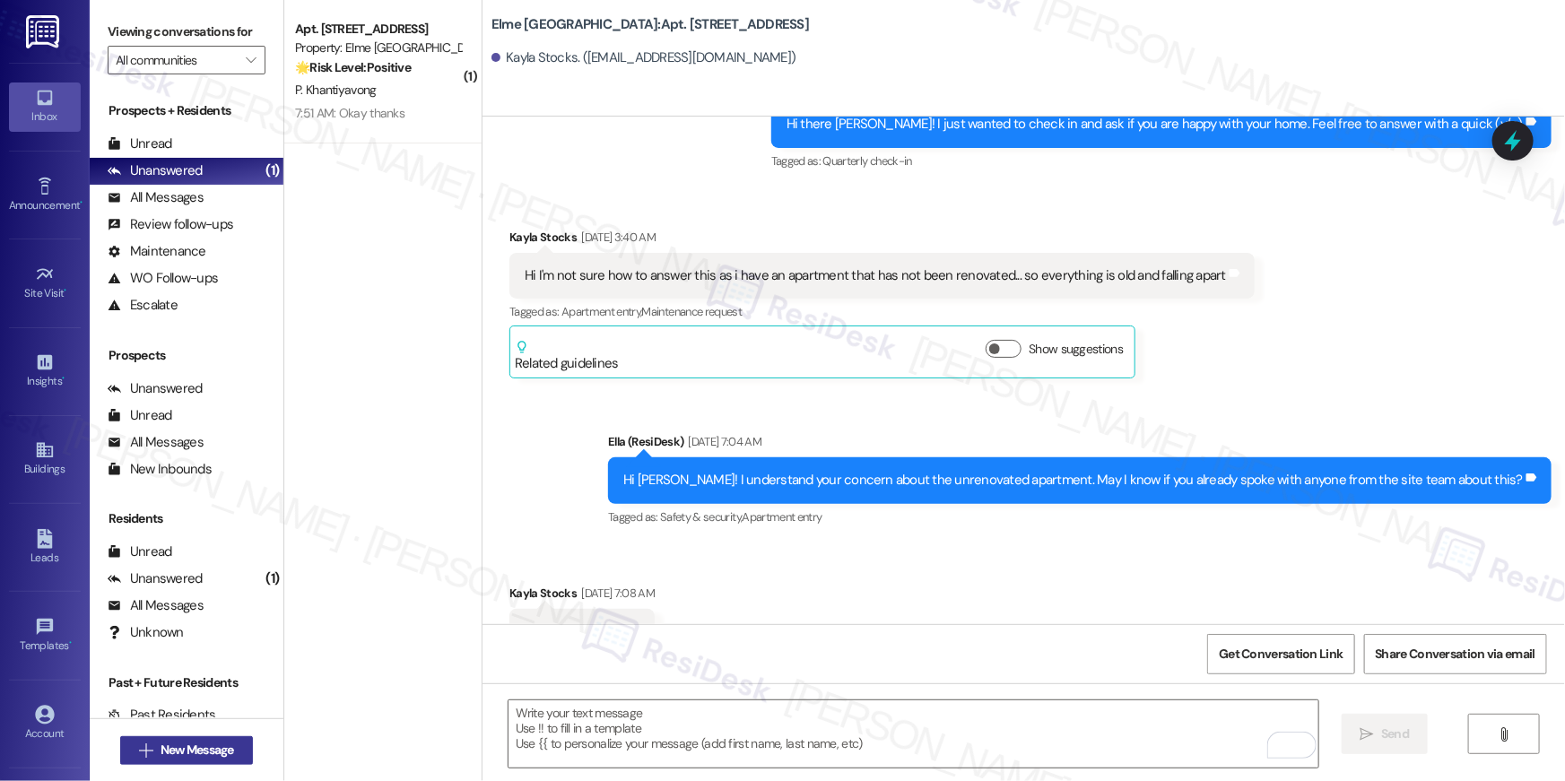
click at [235, 745] on button " New Message" at bounding box center [186, 750] width 133 height 29
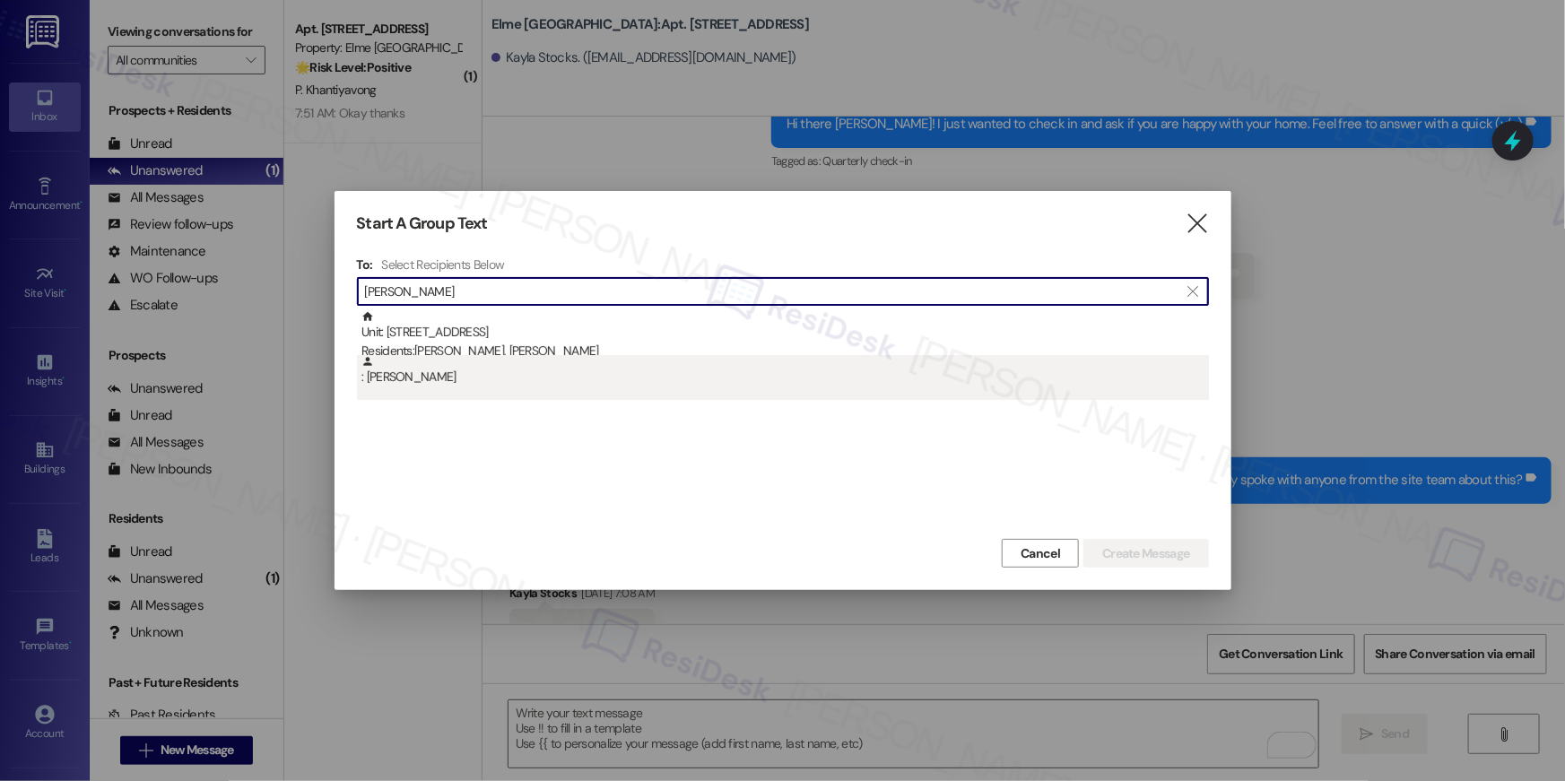
type input "john flack"
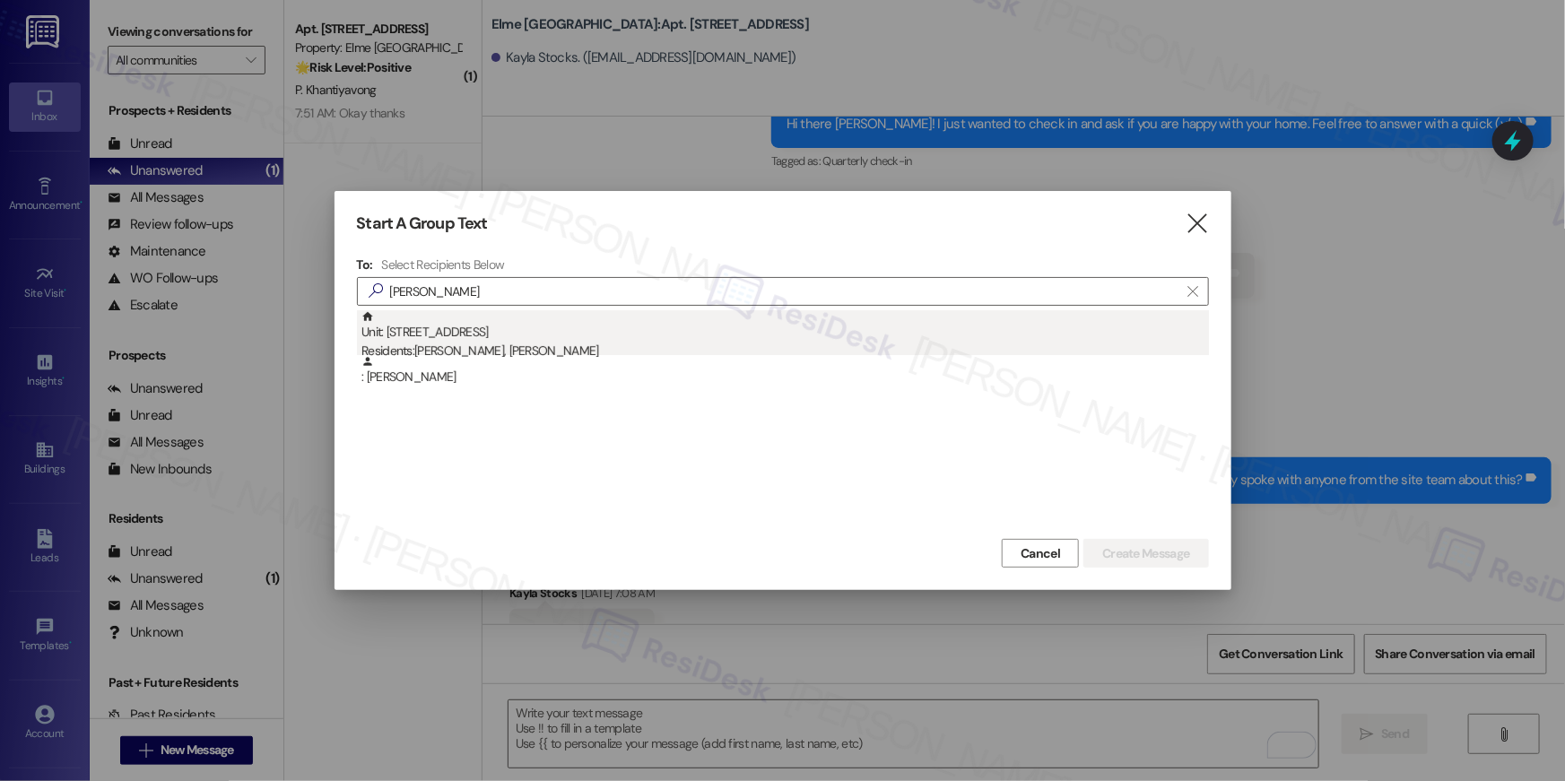
drag, startPoint x: 534, startPoint y: 355, endPoint x: 535, endPoint y: 346, distance: 9.0
click at [535, 346] on div "Unit: 1107 - 205 Century Place Residents: John Flack, Anne Flack : John Flack" at bounding box center [783, 355] width 852 height 90
click at [535, 346] on div "Residents: John Flack, Anne Flack" at bounding box center [786, 351] width 848 height 19
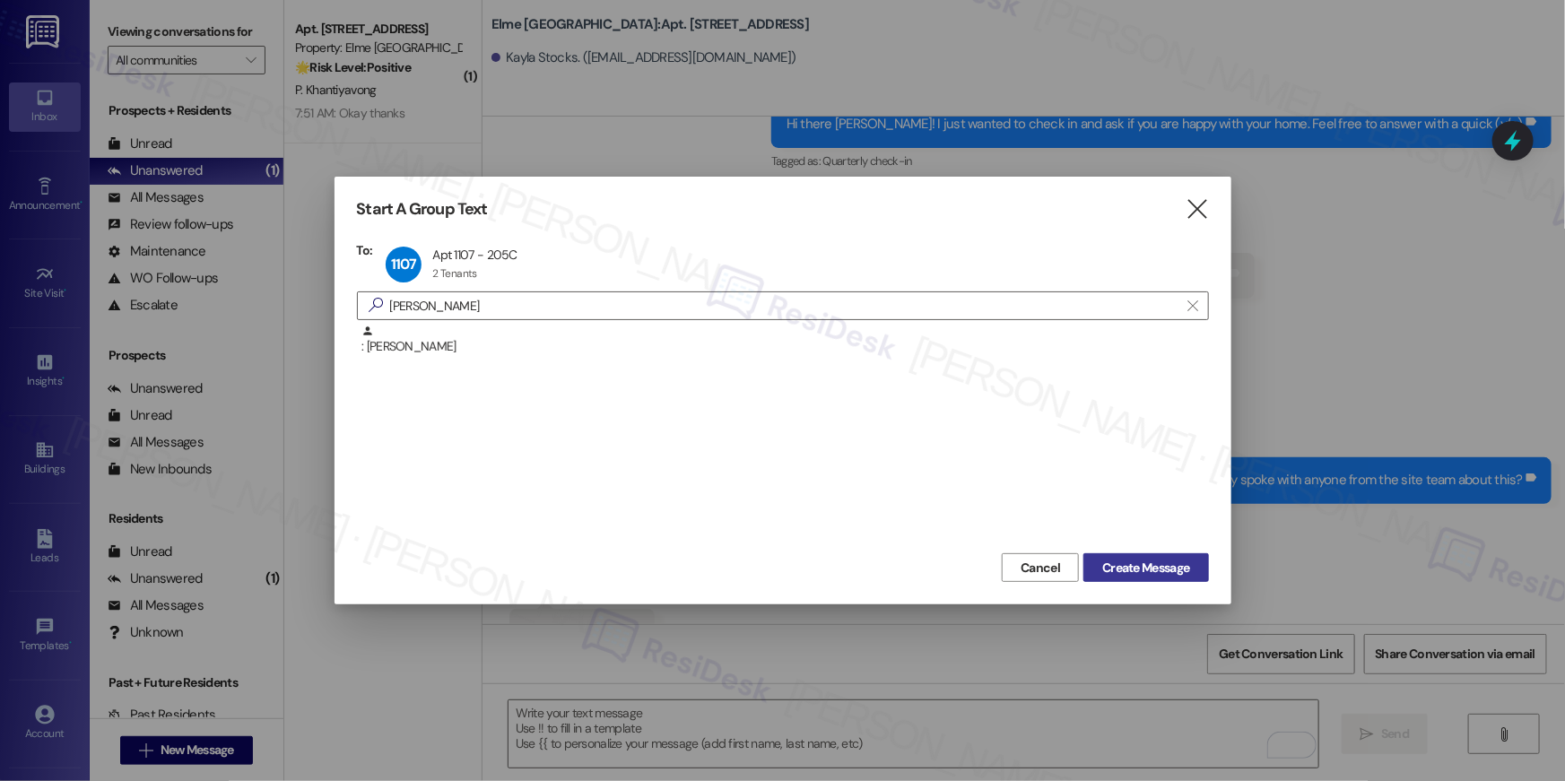
click at [1180, 568] on span "Create Message" at bounding box center [1145, 568] width 87 height 19
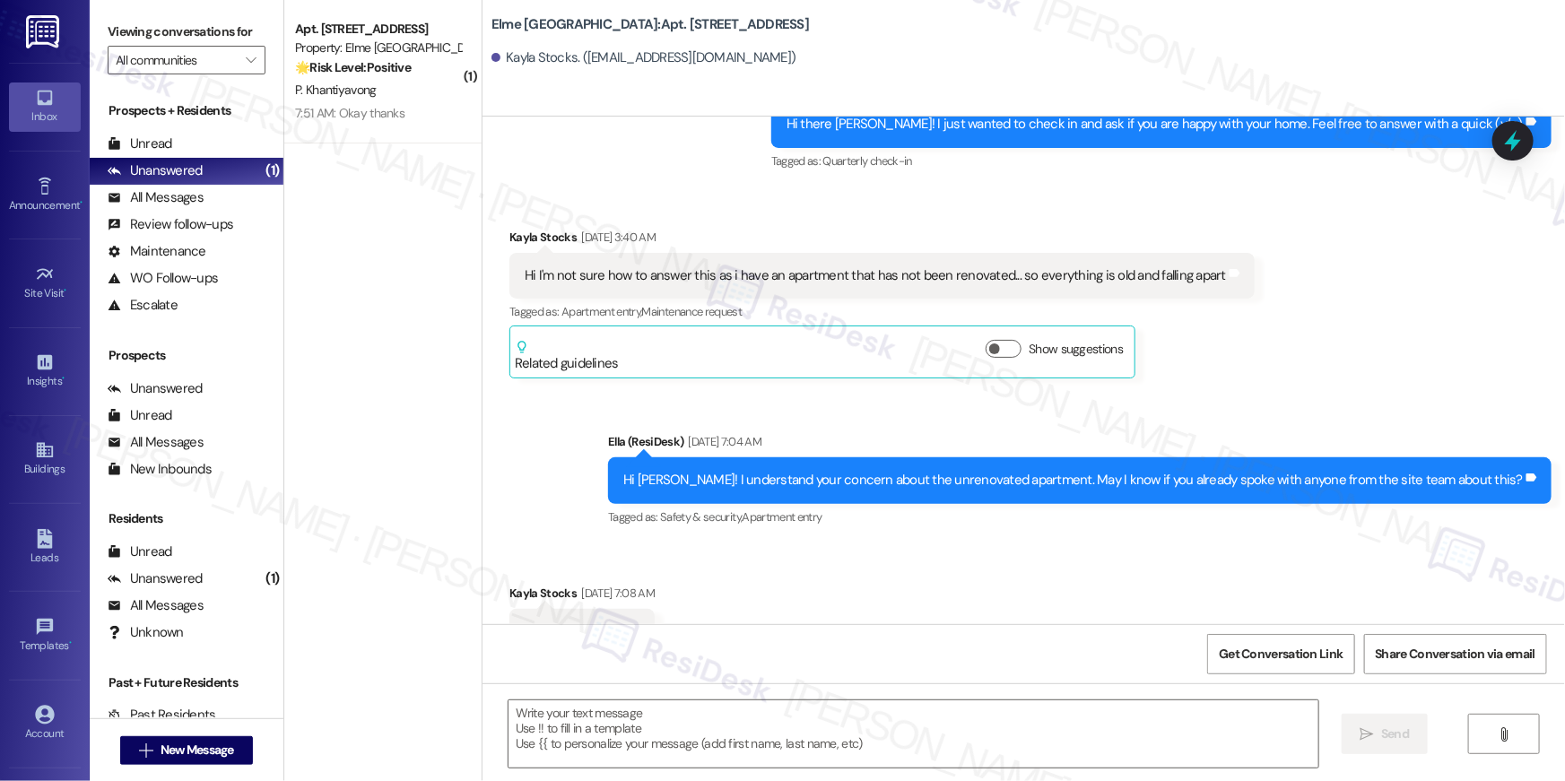
type textarea "Fetching suggested responses. Please feel free to read through the conversation…"
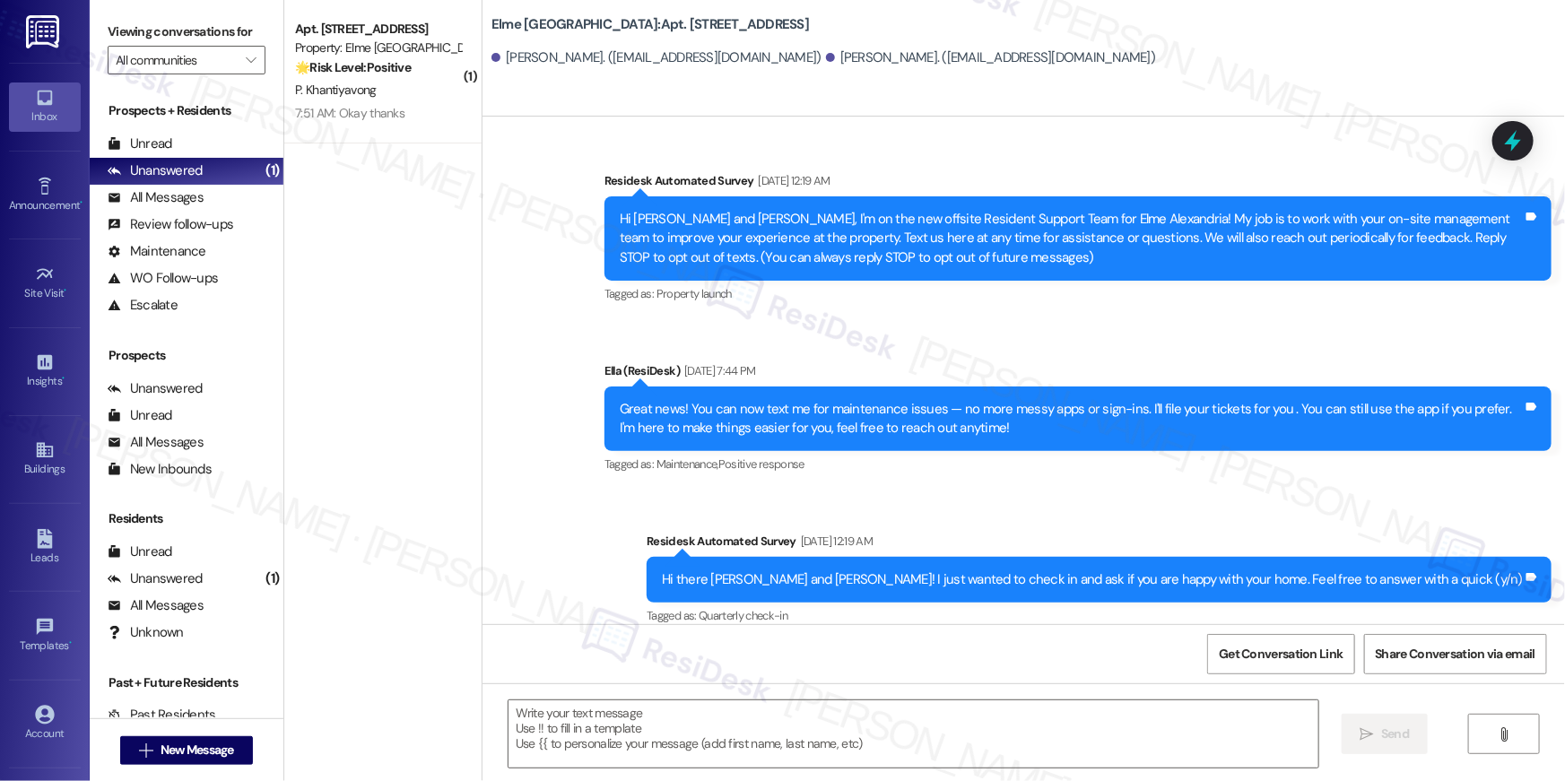
type textarea "Fetching suggested responses. Please feel free to read through the conversation…"
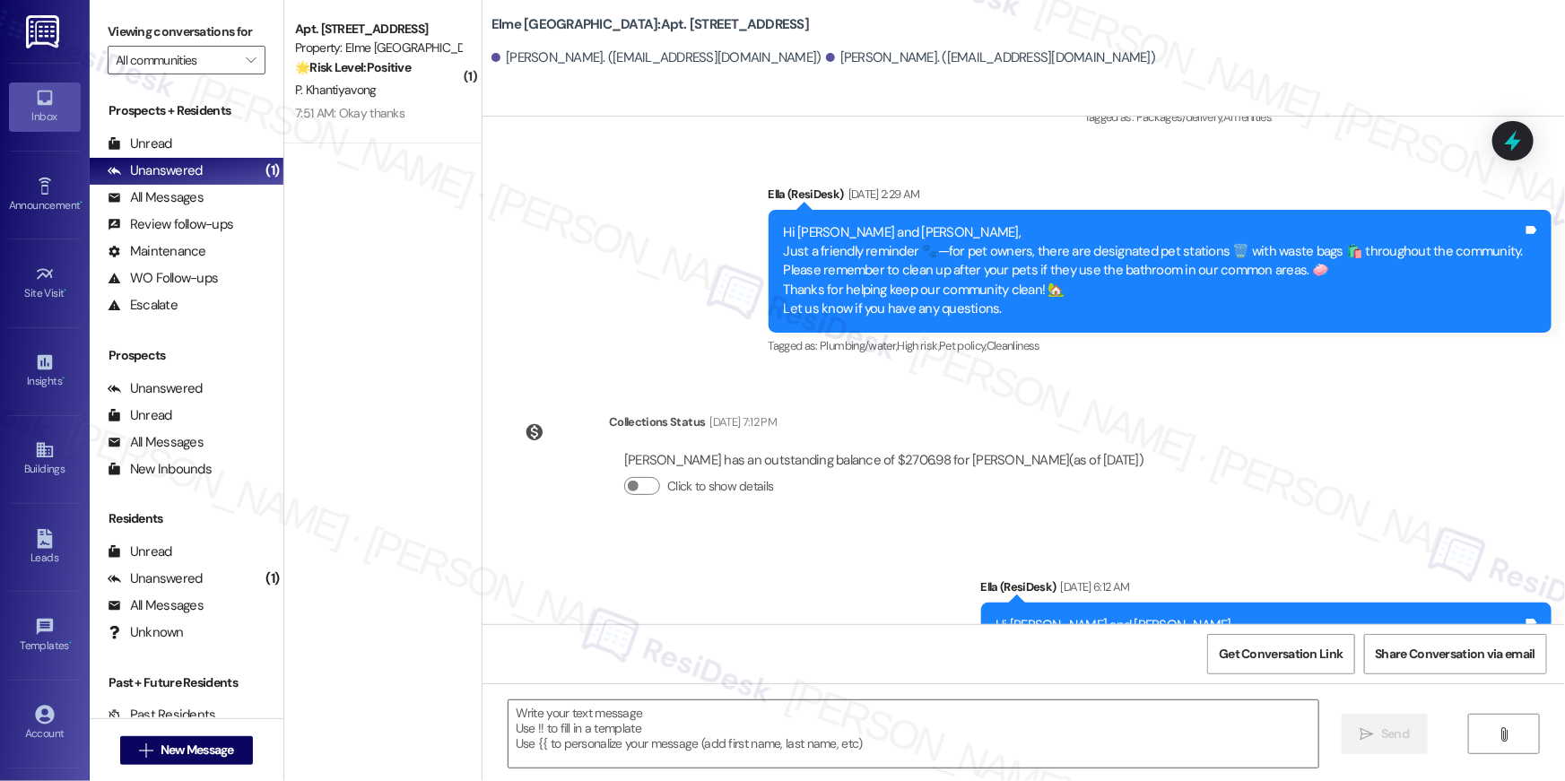
scroll to position [15417, 0]
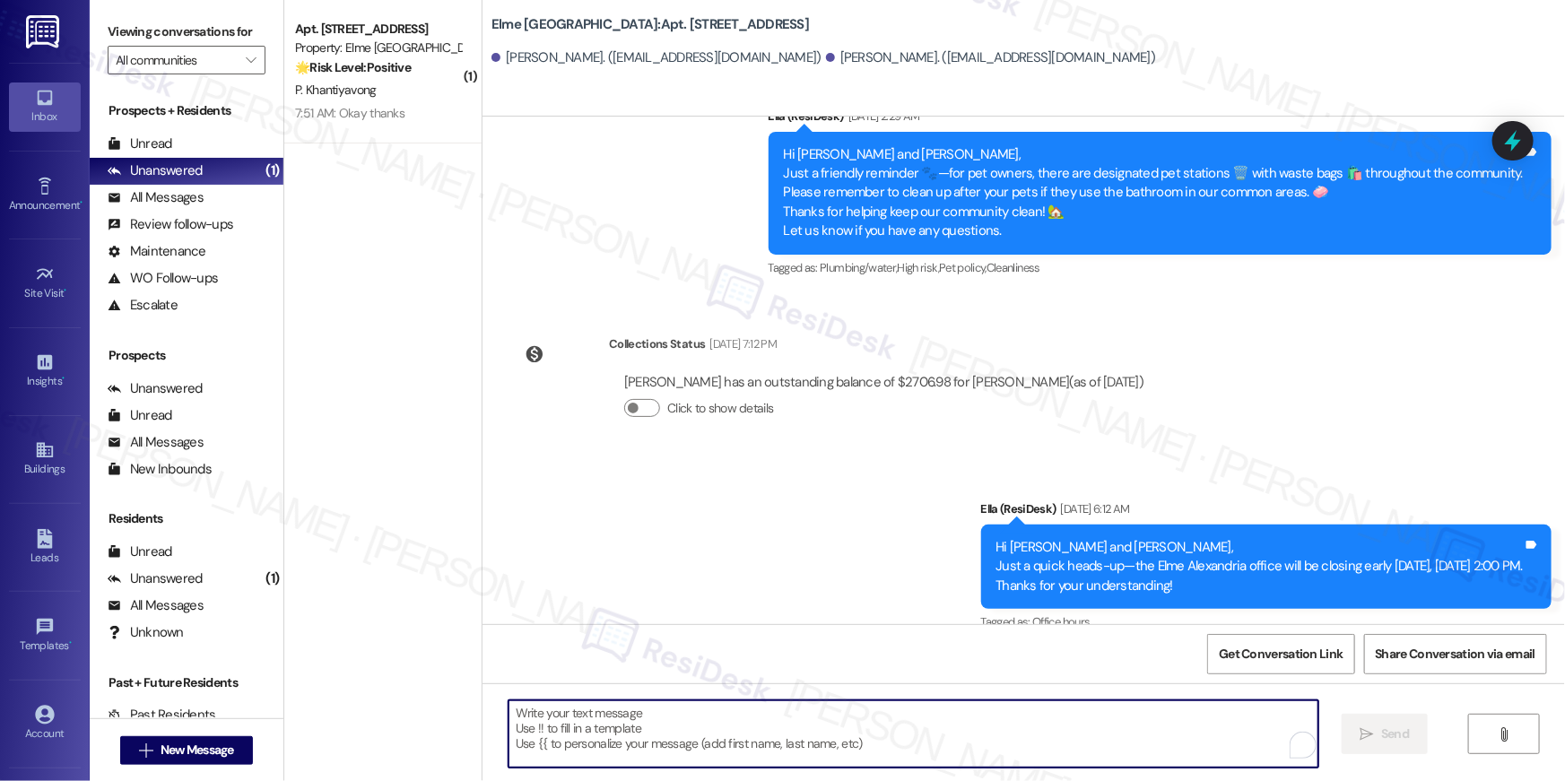
click at [1118, 739] on textarea "To enrich screen reader interactions, please activate Accessibility in Grammarl…" at bounding box center [914, 734] width 810 height 67
paste textarea "Hi {{first_name}}, your {{property}} lease renewal offer is now ready! Please r…"
type textarea "Hi {{first_name}}, your {{property}} lease renewal offer is now ready! Please r…"
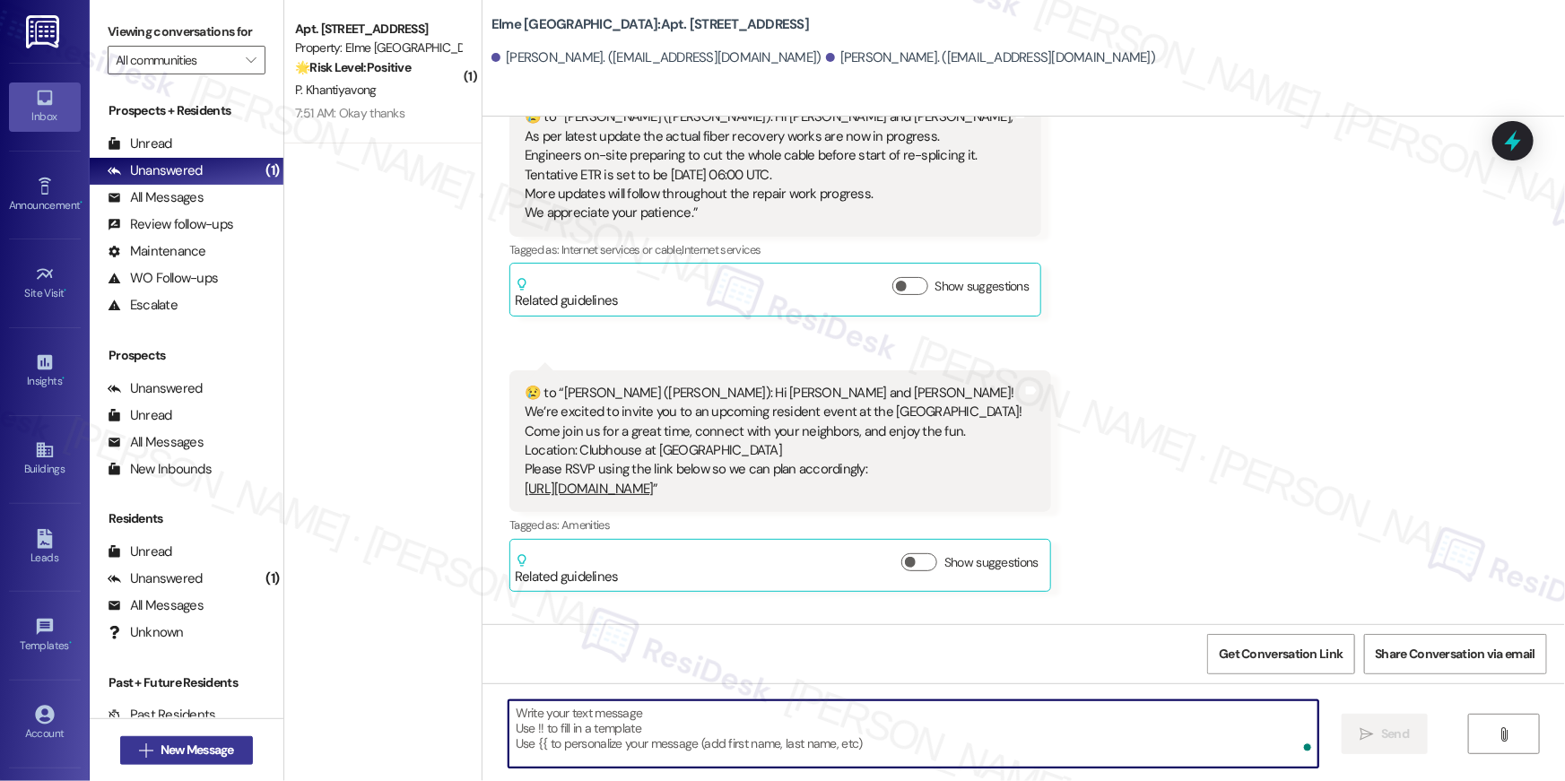
scroll to position [12928, 0]
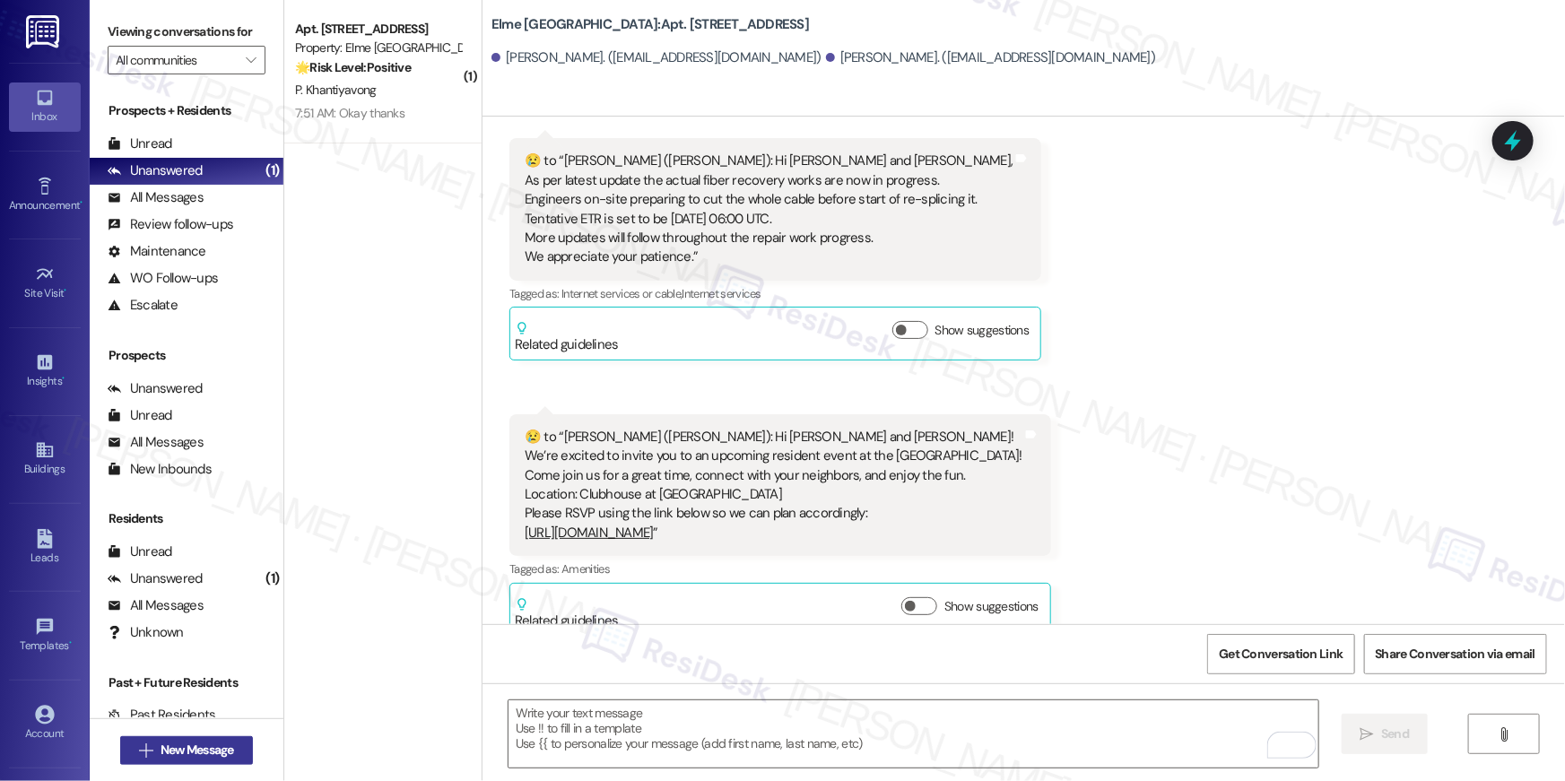
click at [238, 747] on button " New Message" at bounding box center [186, 750] width 133 height 29
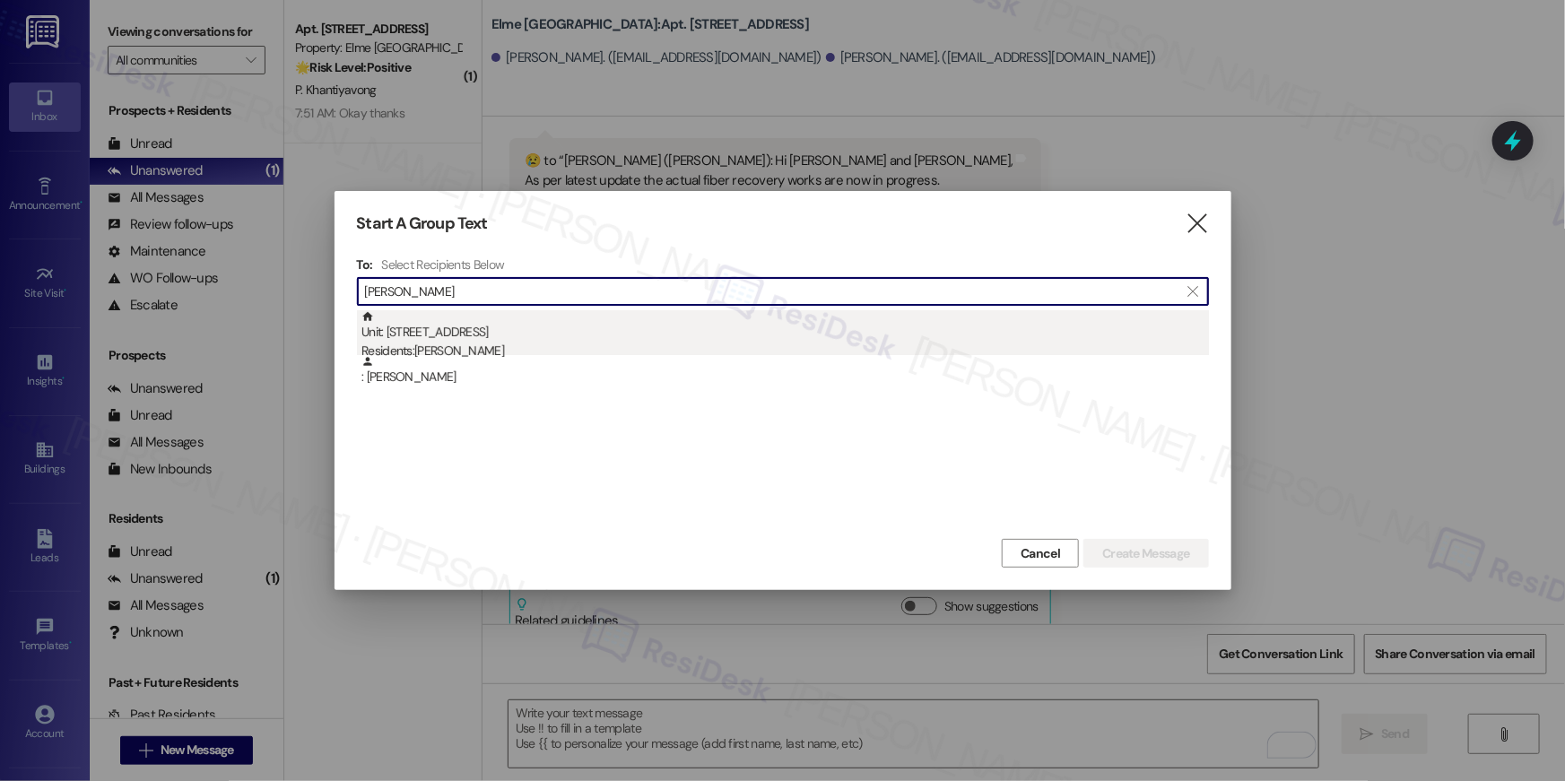
type input "darrlyn"
click at [632, 331] on div "Unit: 4303 - 205 Century Place Residents: Darrlyn Franklin" at bounding box center [786, 335] width 848 height 51
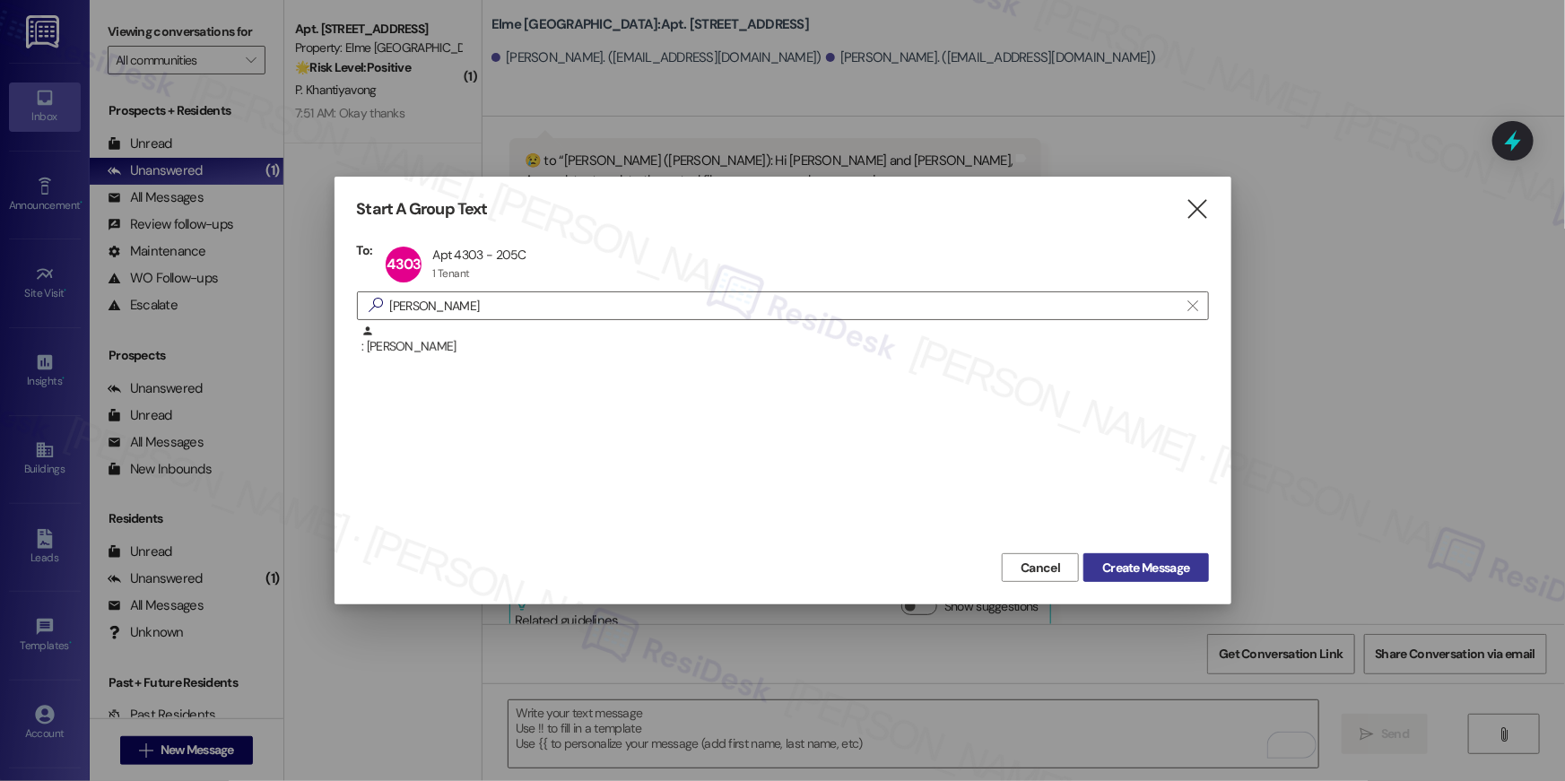
click at [1154, 559] on span "Create Message" at bounding box center [1145, 568] width 87 height 19
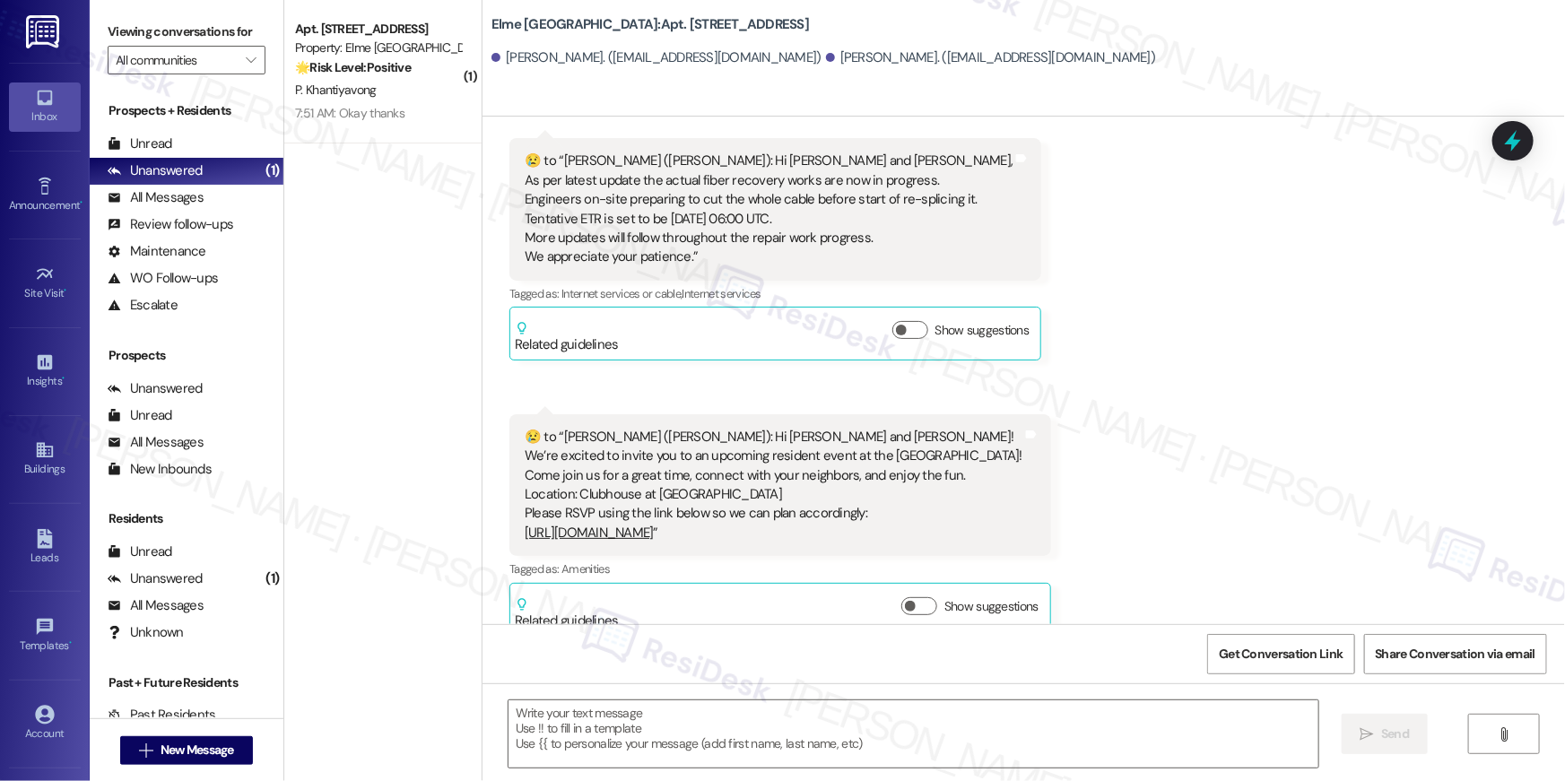
type textarea "Fetching suggested responses. Please feel free to read through the conversation…"
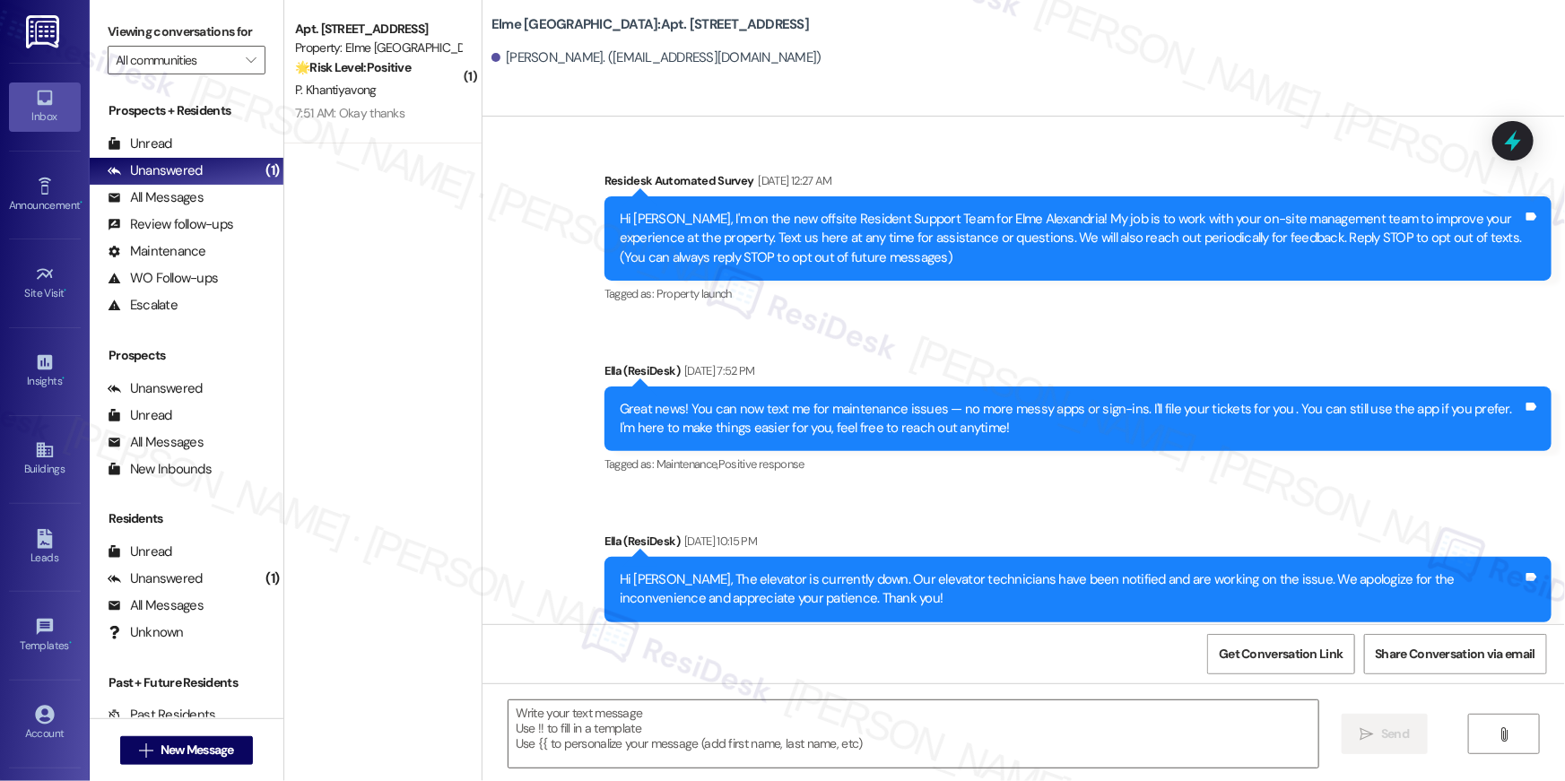
type textarea "Fetching suggested responses. Please feel free to read through the conversation…"
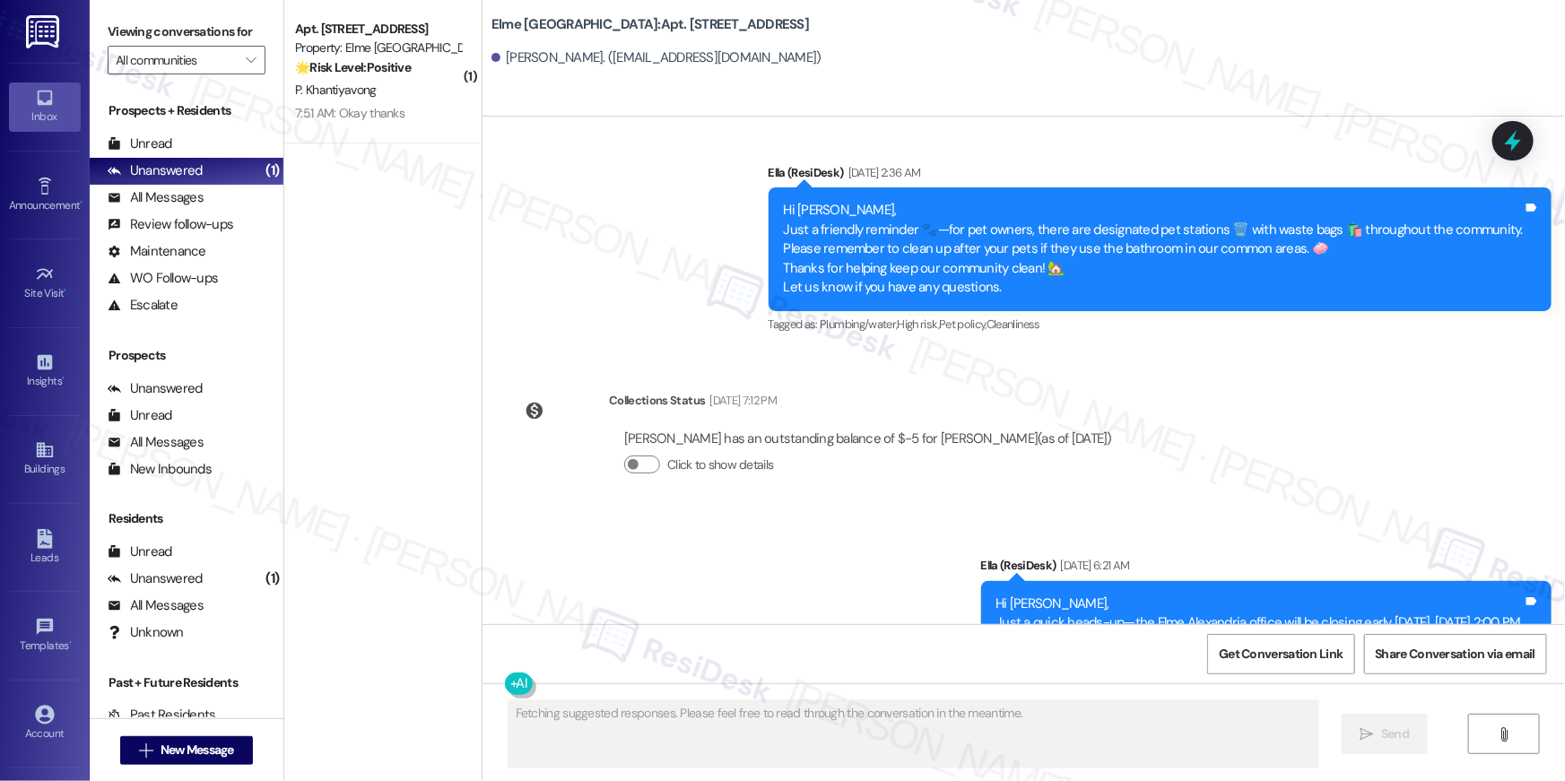
scroll to position [20289, 0]
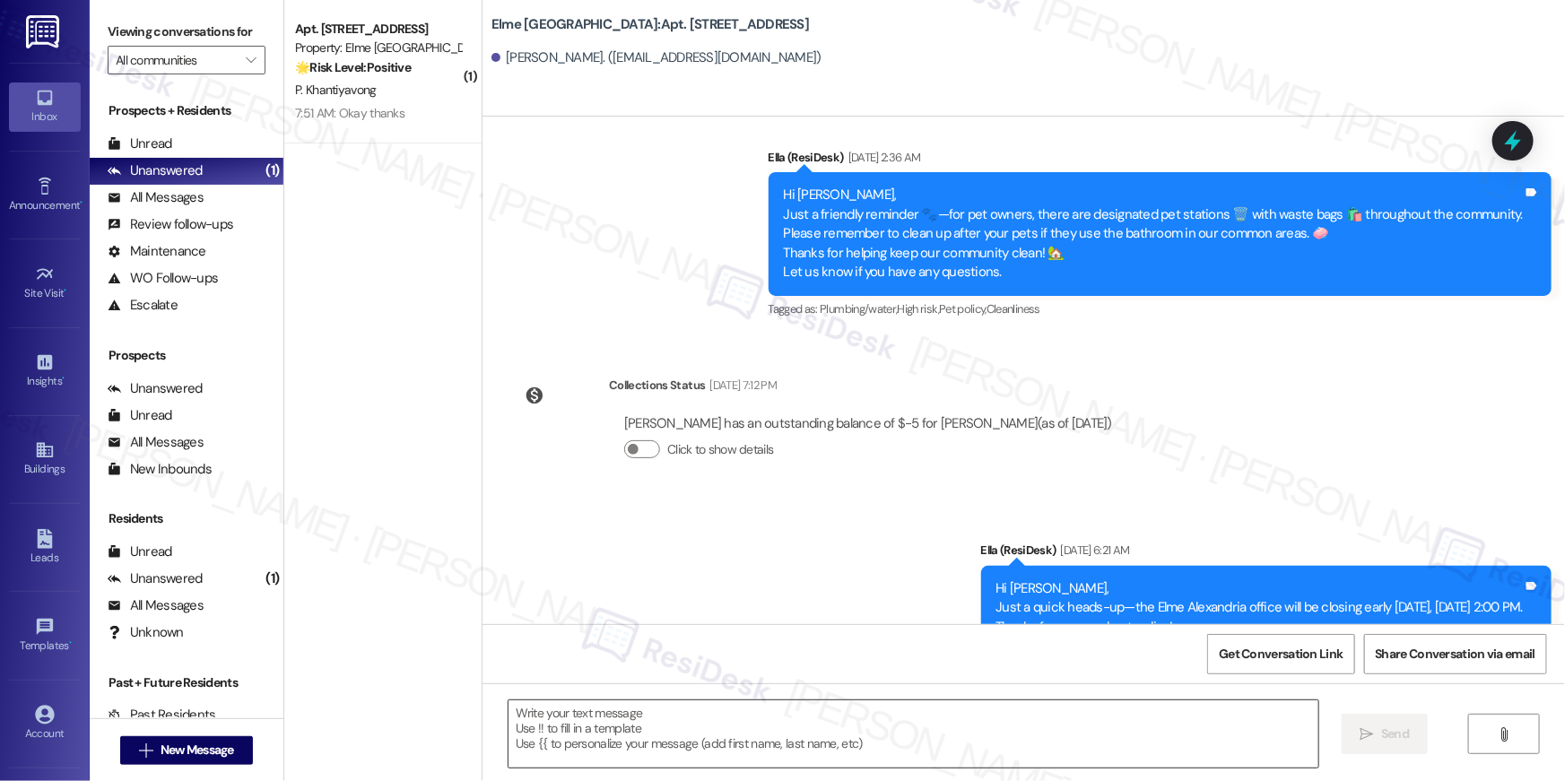
click at [1202, 740] on textarea at bounding box center [914, 734] width 810 height 67
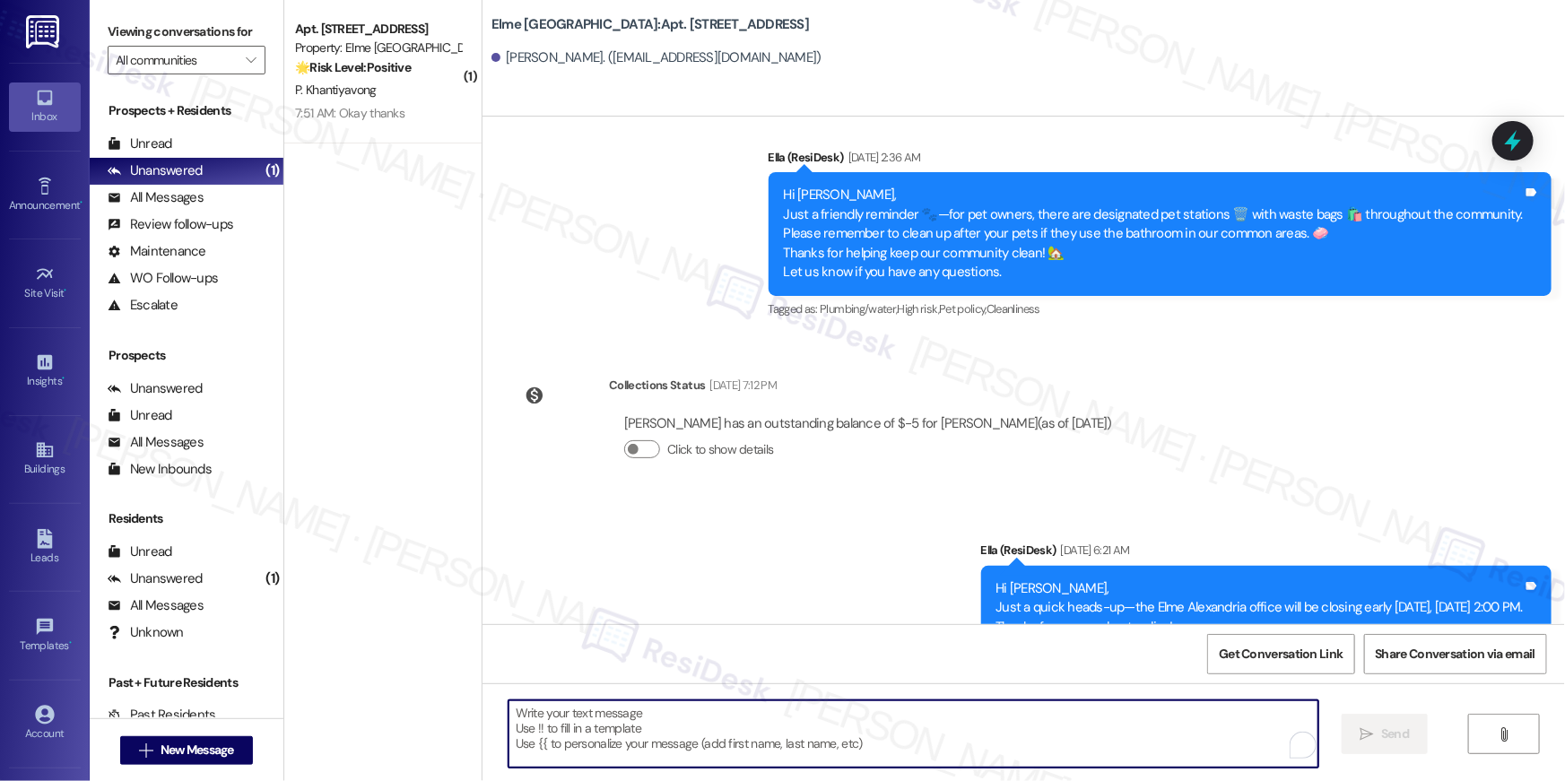
paste textarea "Hi {{first_name}}, your {{property}} lease renewal offer is now ready! Please r…"
type textarea "Hi {{first_name}}, your {{property}} lease renewal offer is now ready! Please r…"
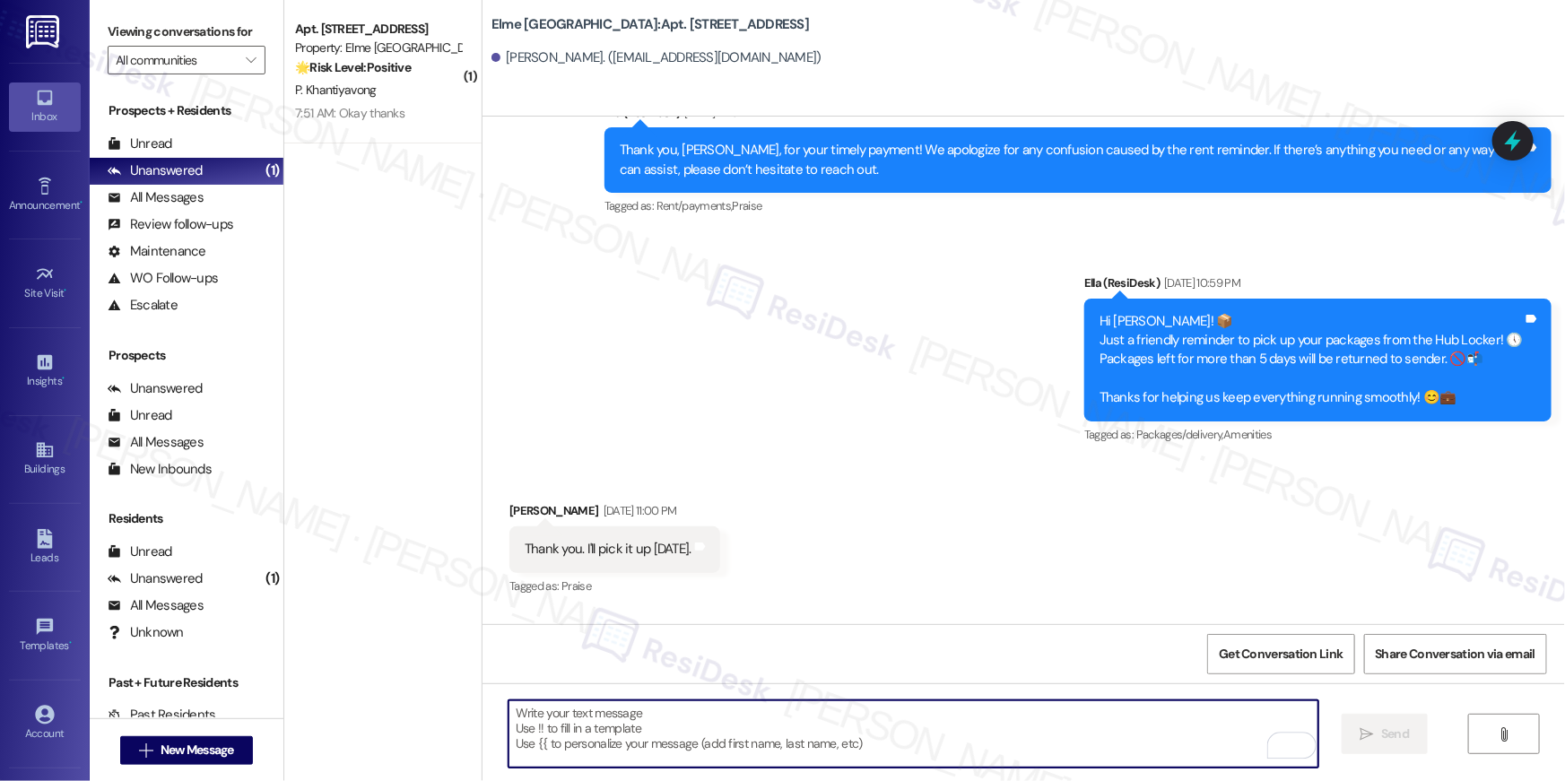
scroll to position [19516, 0]
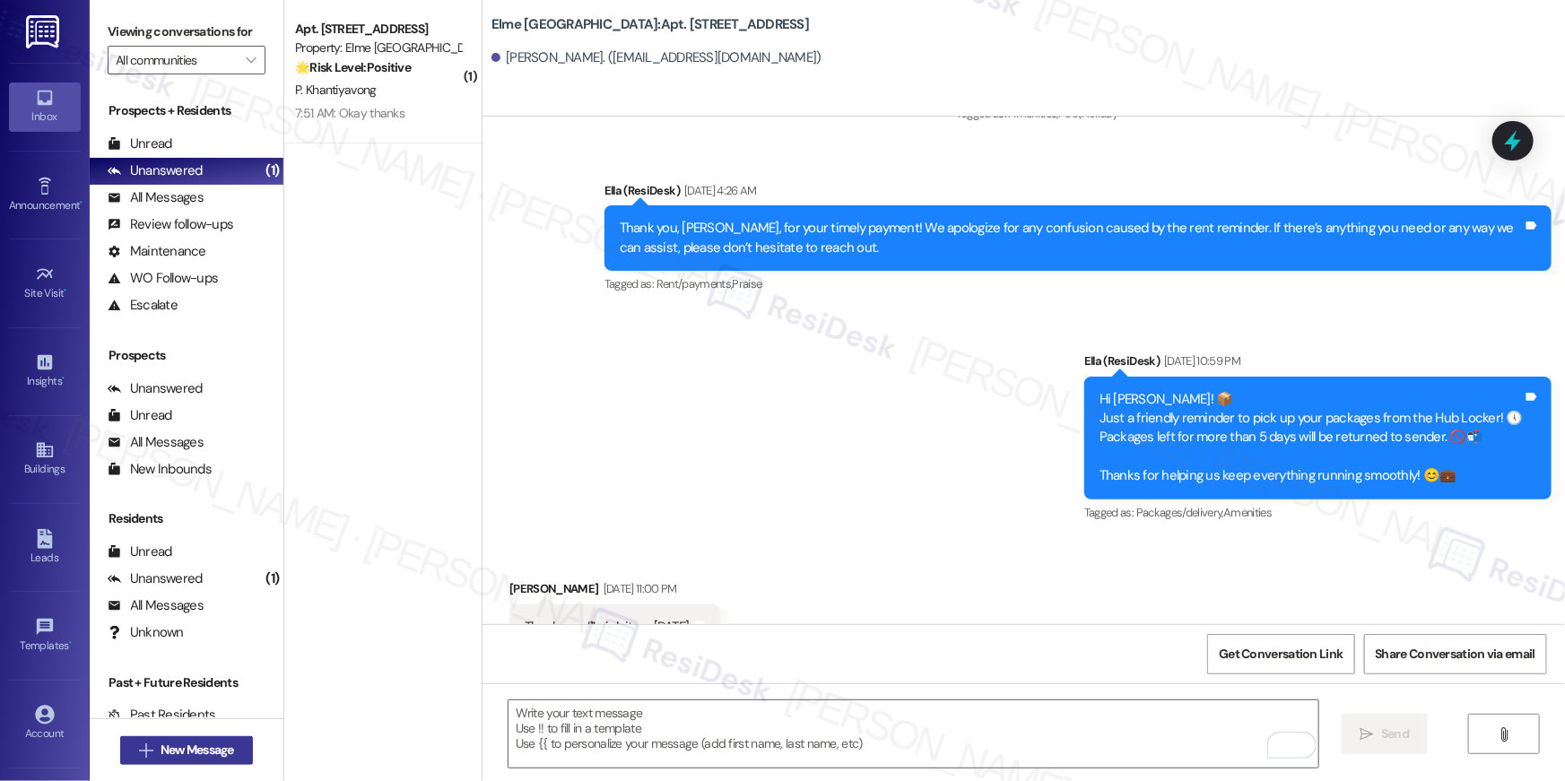
click at [233, 756] on button " New Message" at bounding box center [186, 750] width 133 height 29
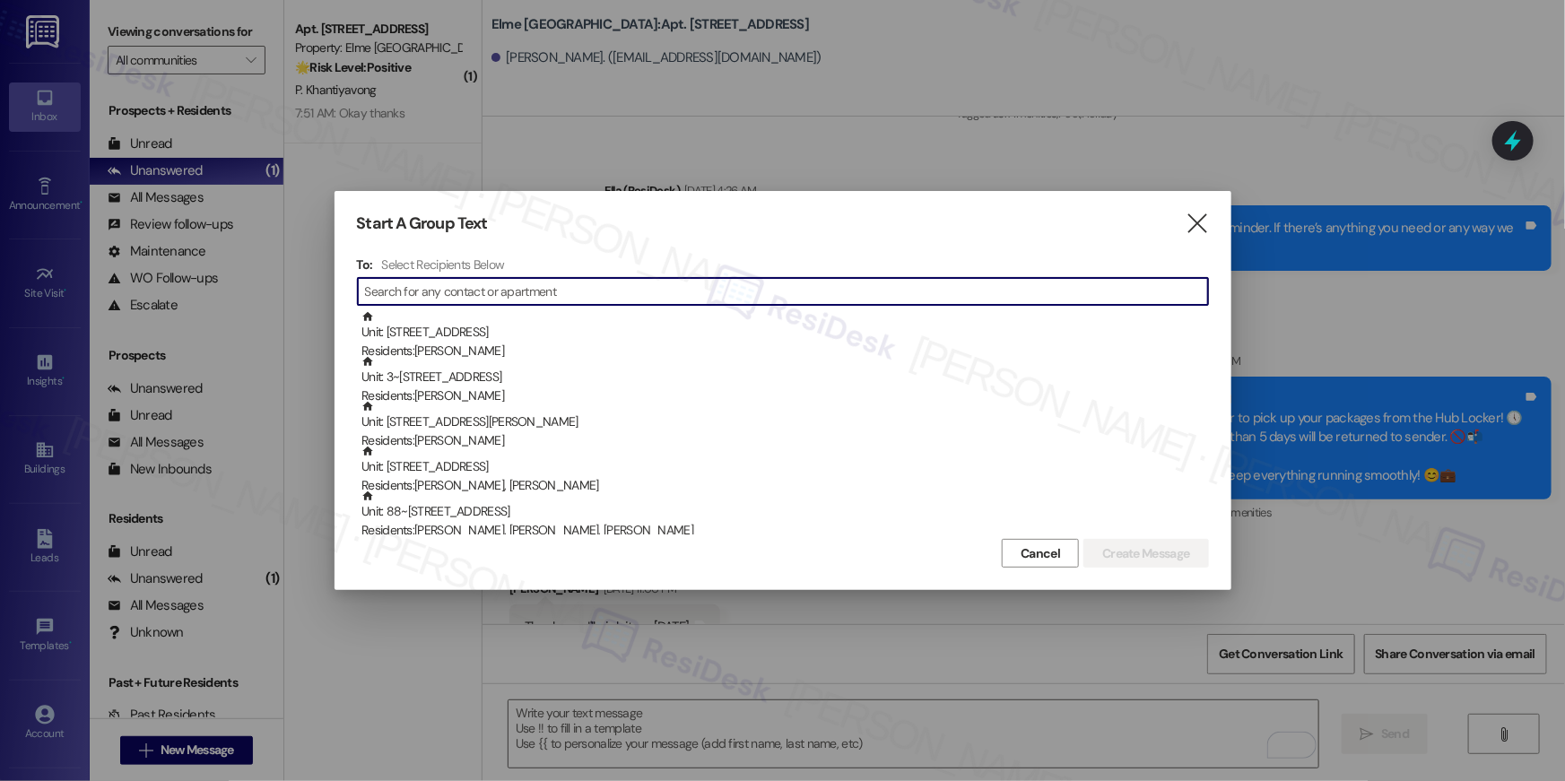
click at [584, 299] on input at bounding box center [786, 291] width 843 height 25
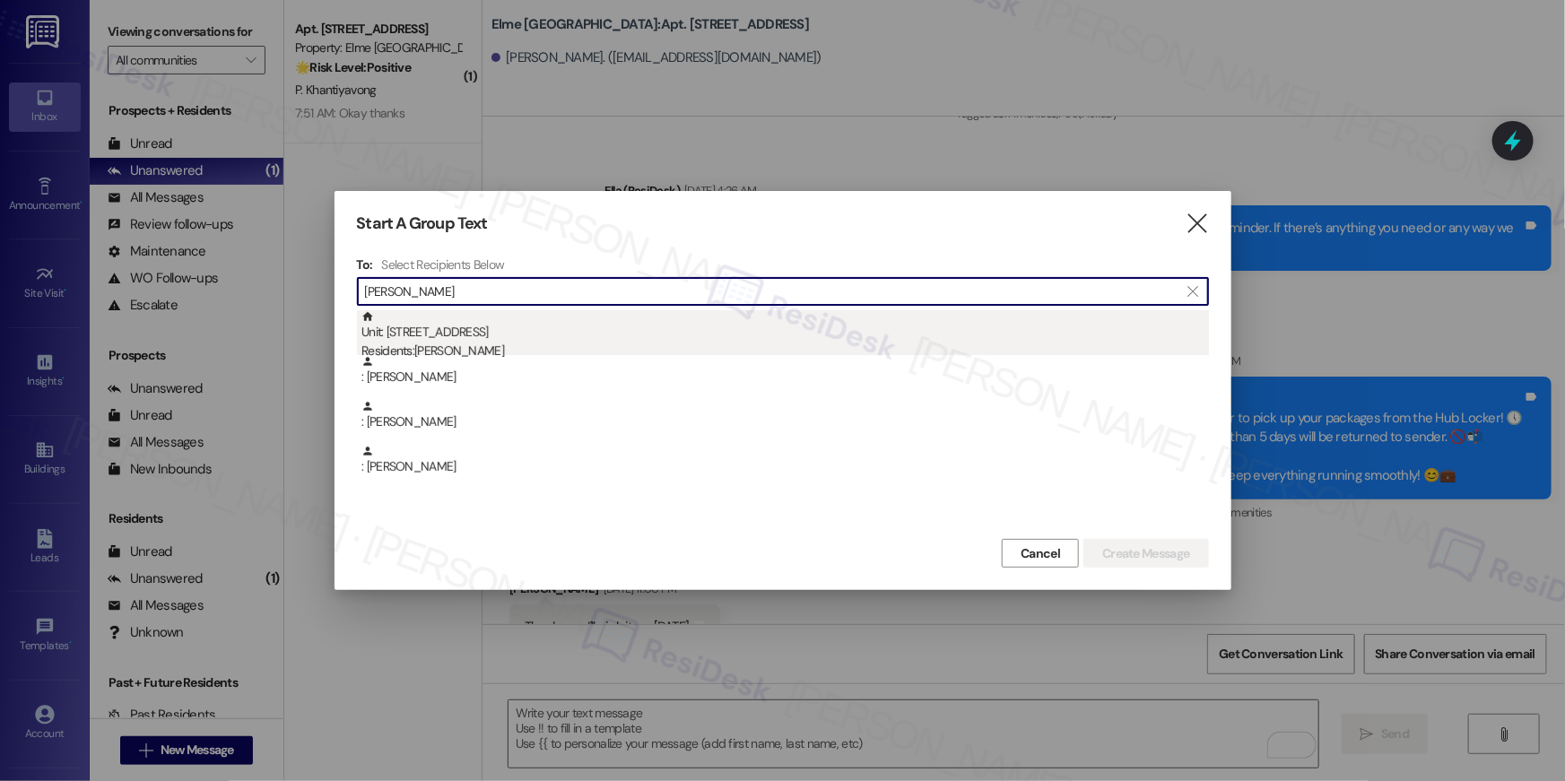
type input "ramon ke"
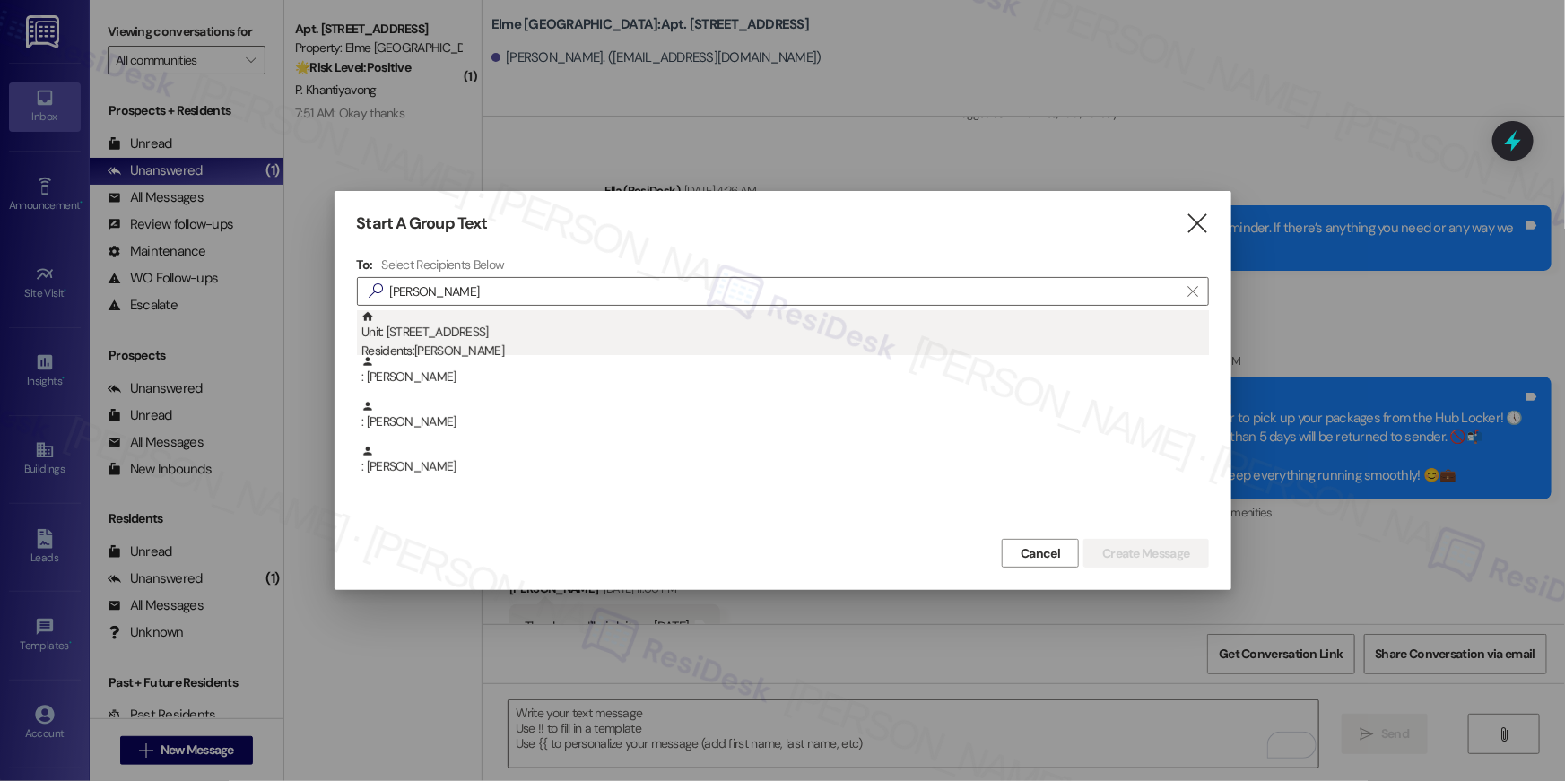
click at [590, 340] on div "Unit: 4322 - 205 Century Place Residents: Ramon Kernahan" at bounding box center [786, 335] width 848 height 51
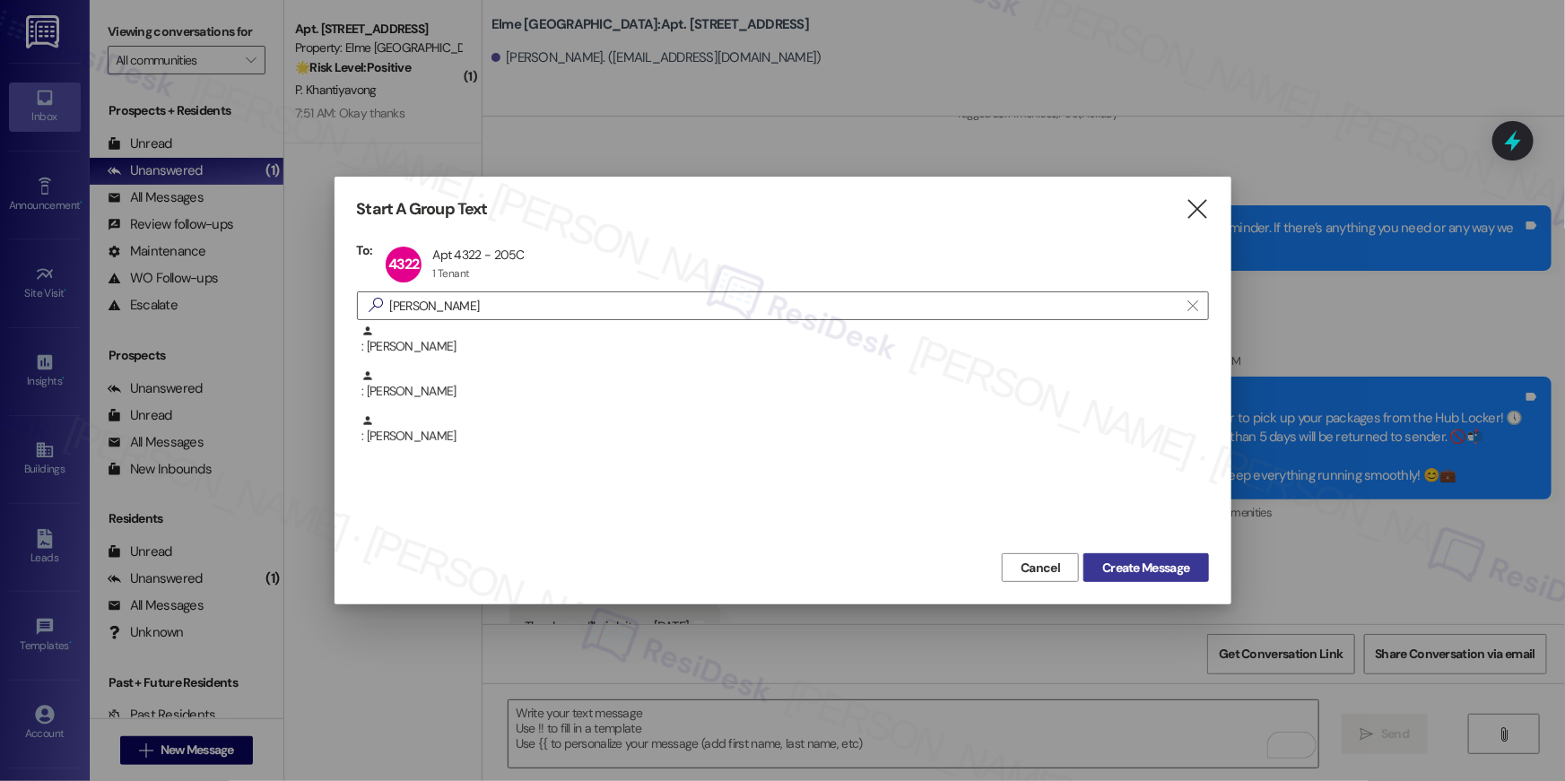
click at [1167, 572] on span "Create Message" at bounding box center [1145, 568] width 87 height 19
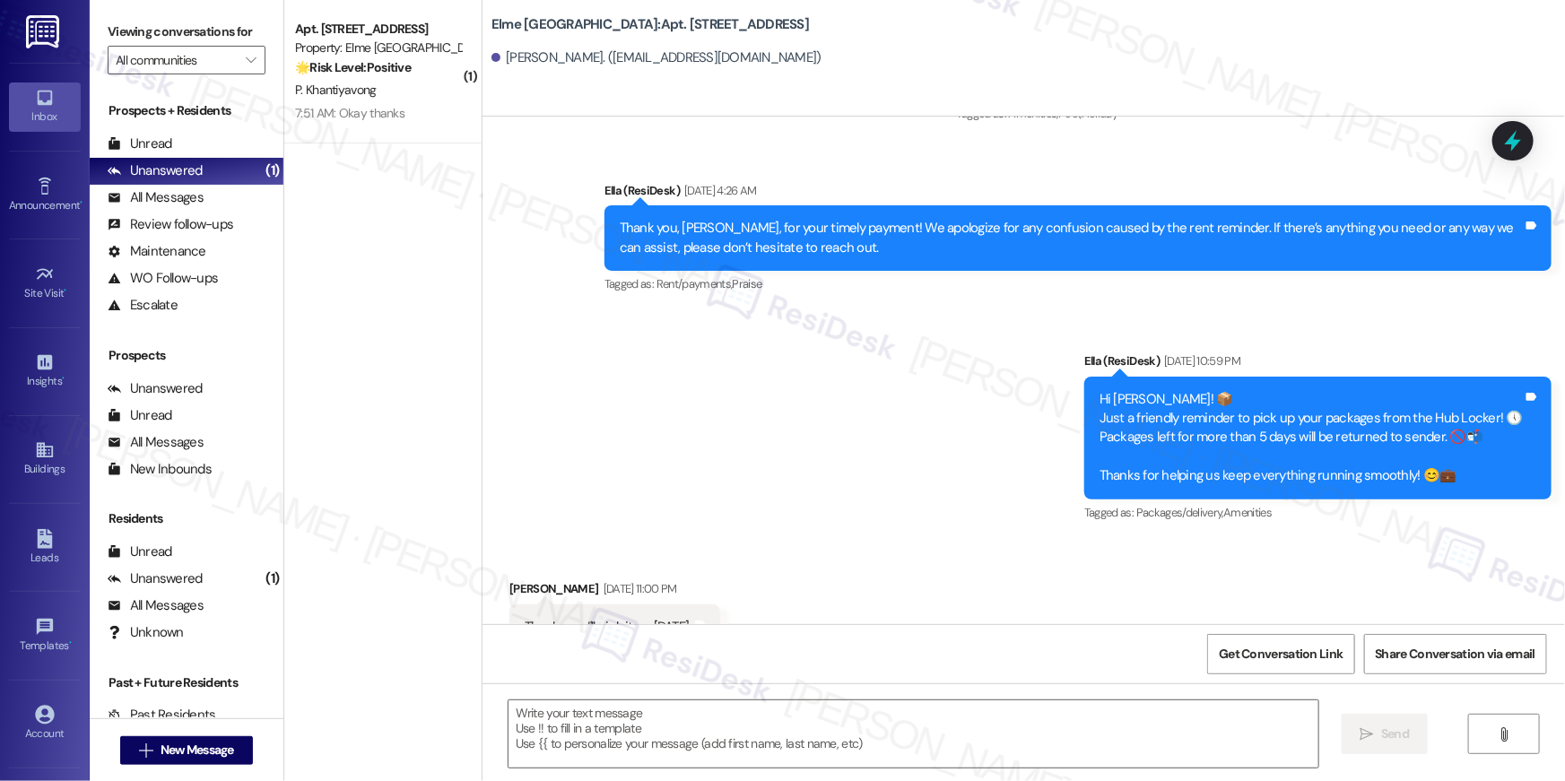
type textarea "Fetching suggested responses. Please feel free to read through the conversation…"
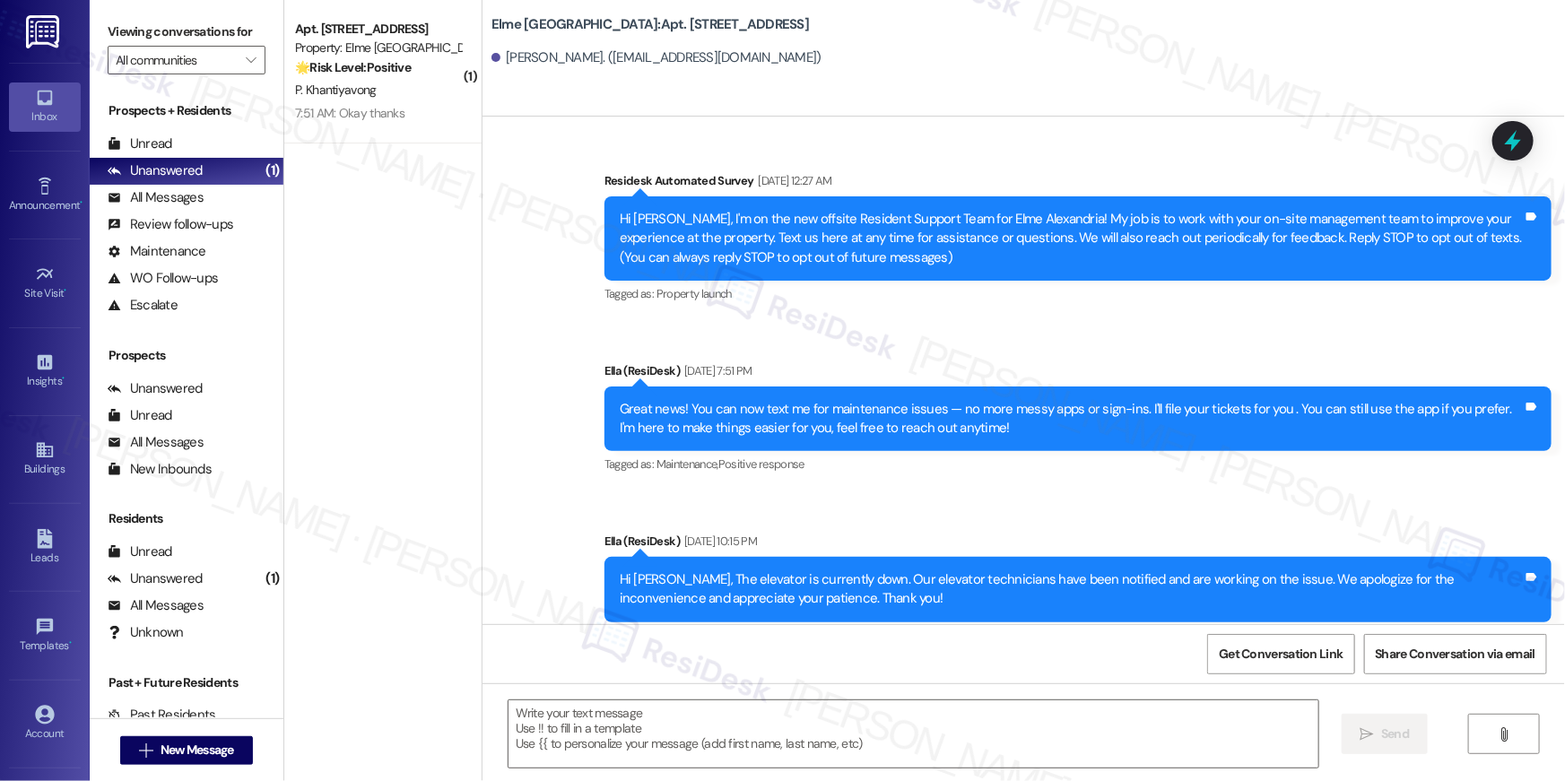
scroll to position [2870, 0]
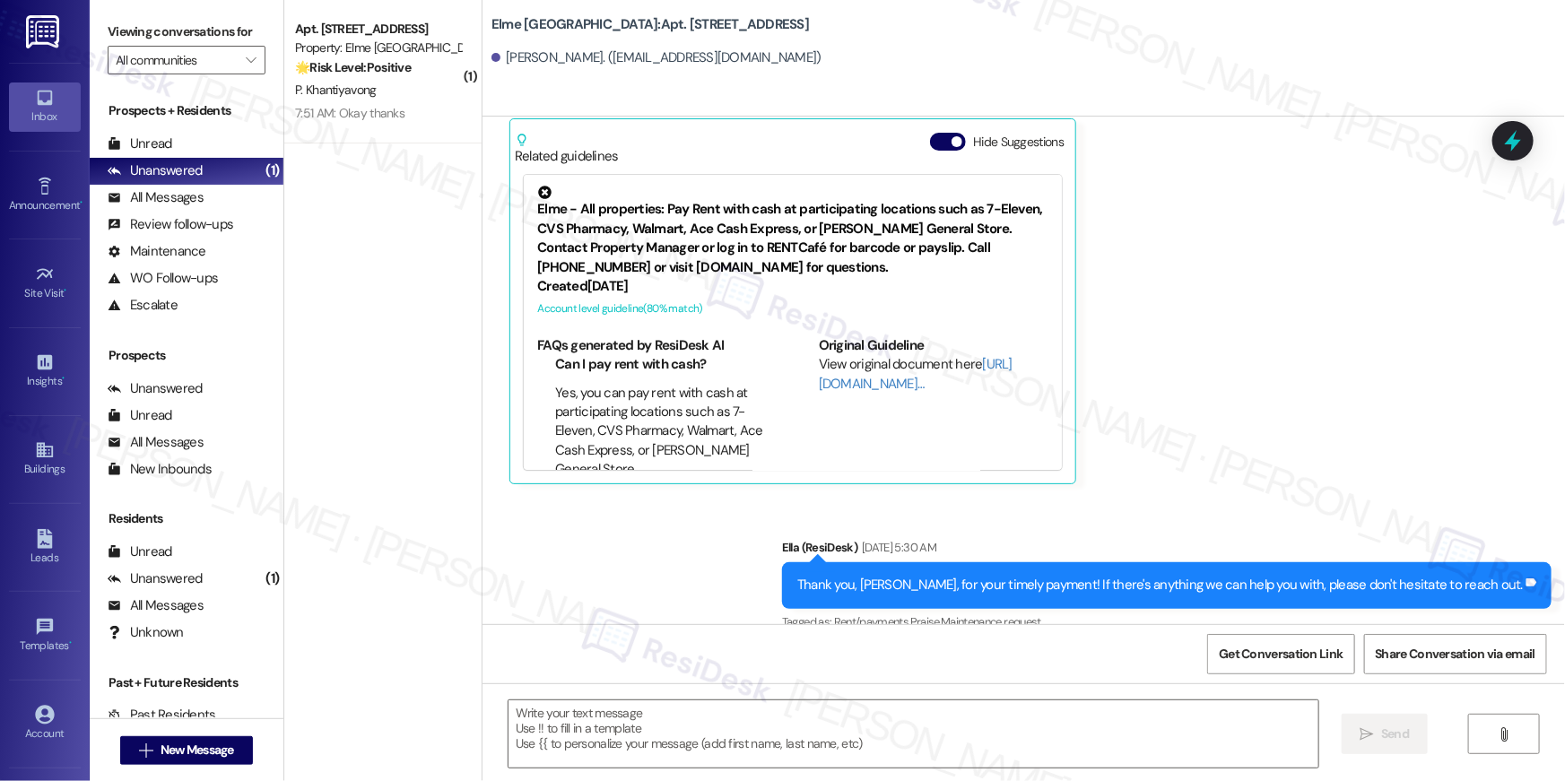
type textarea "Fetching suggested responses. Please feel free to read through the conversation…"
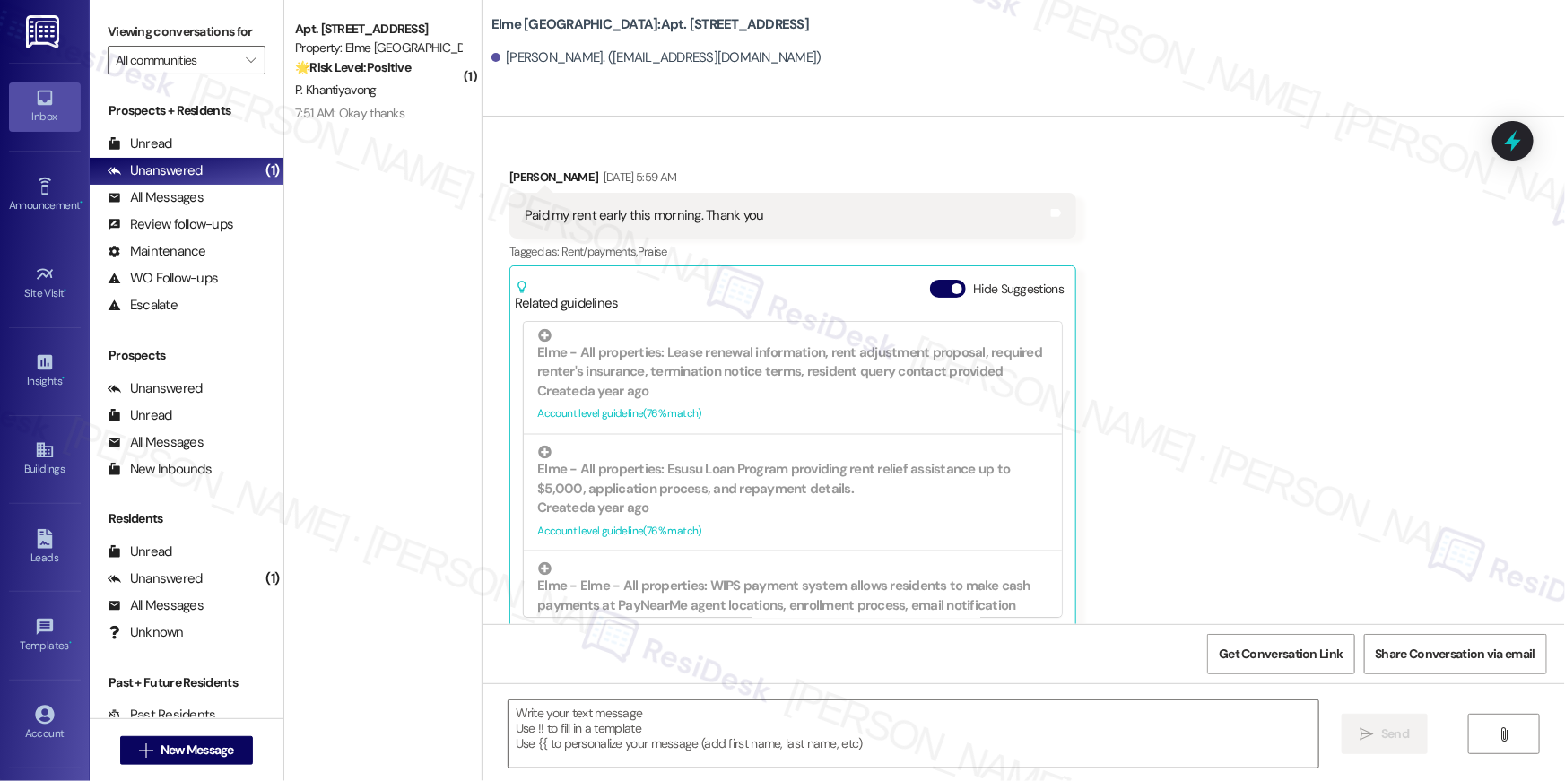
scroll to position [1516, 0]
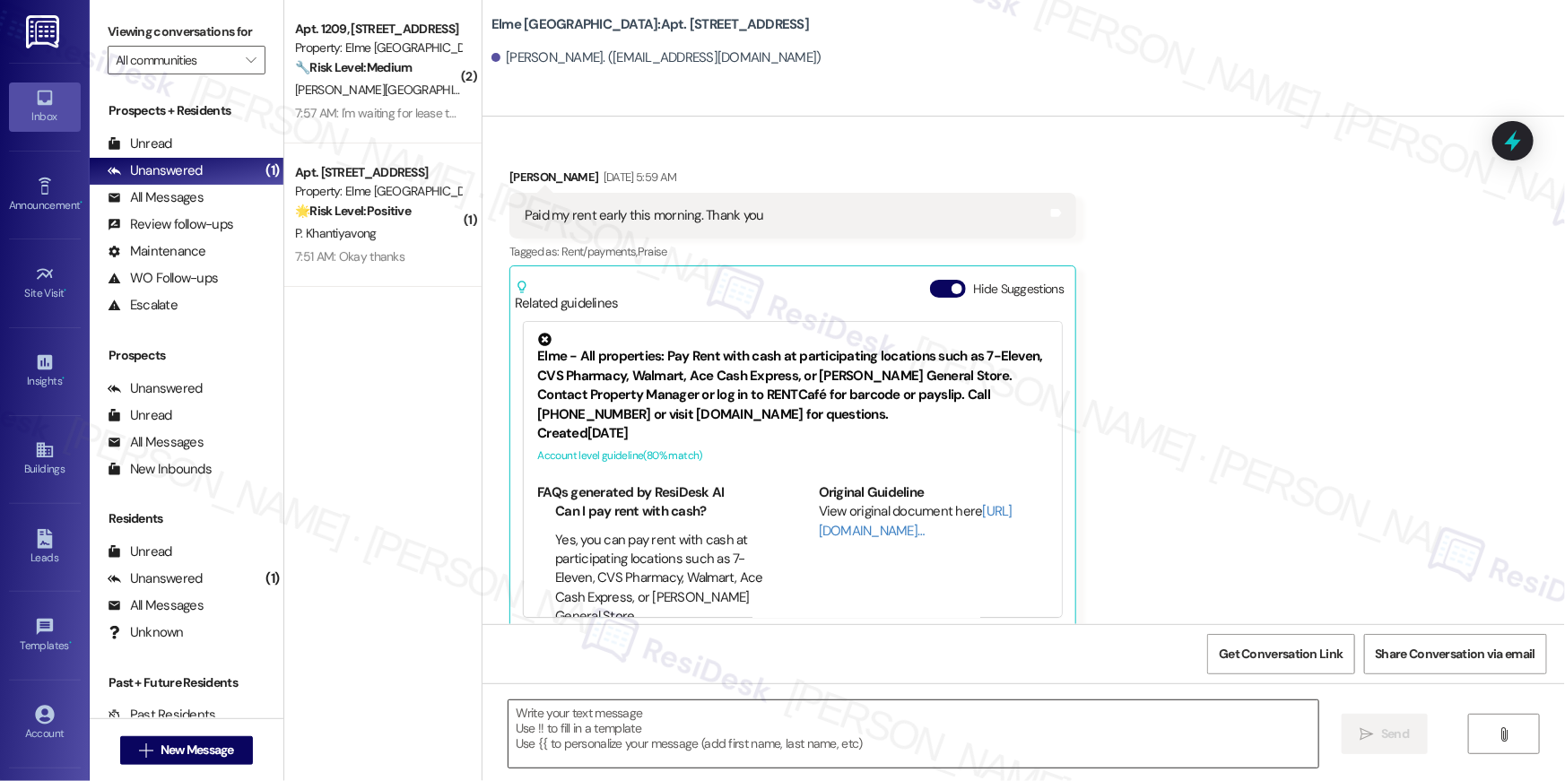
click at [1160, 736] on textarea at bounding box center [914, 734] width 810 height 67
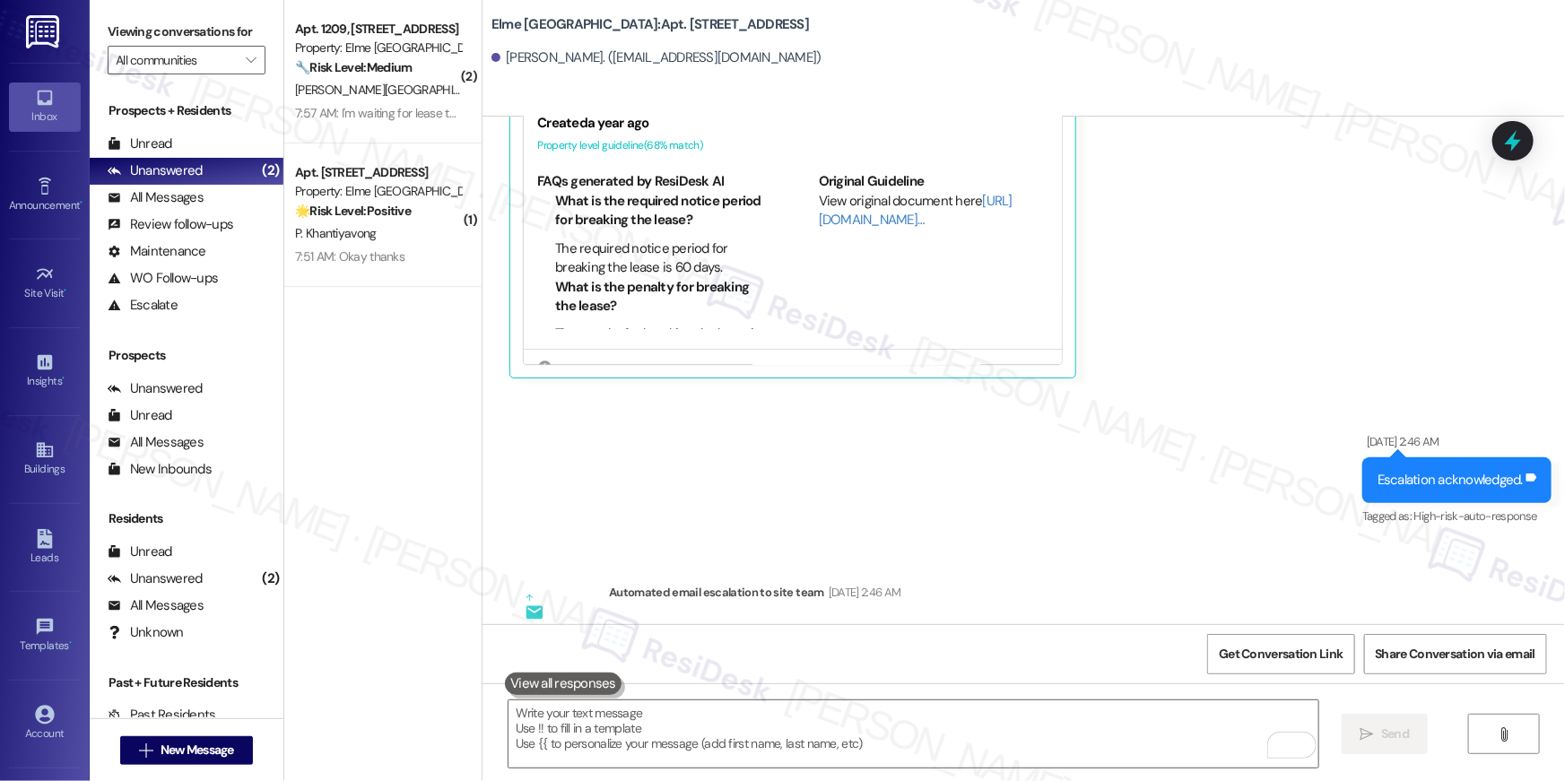
scroll to position [26435, 0]
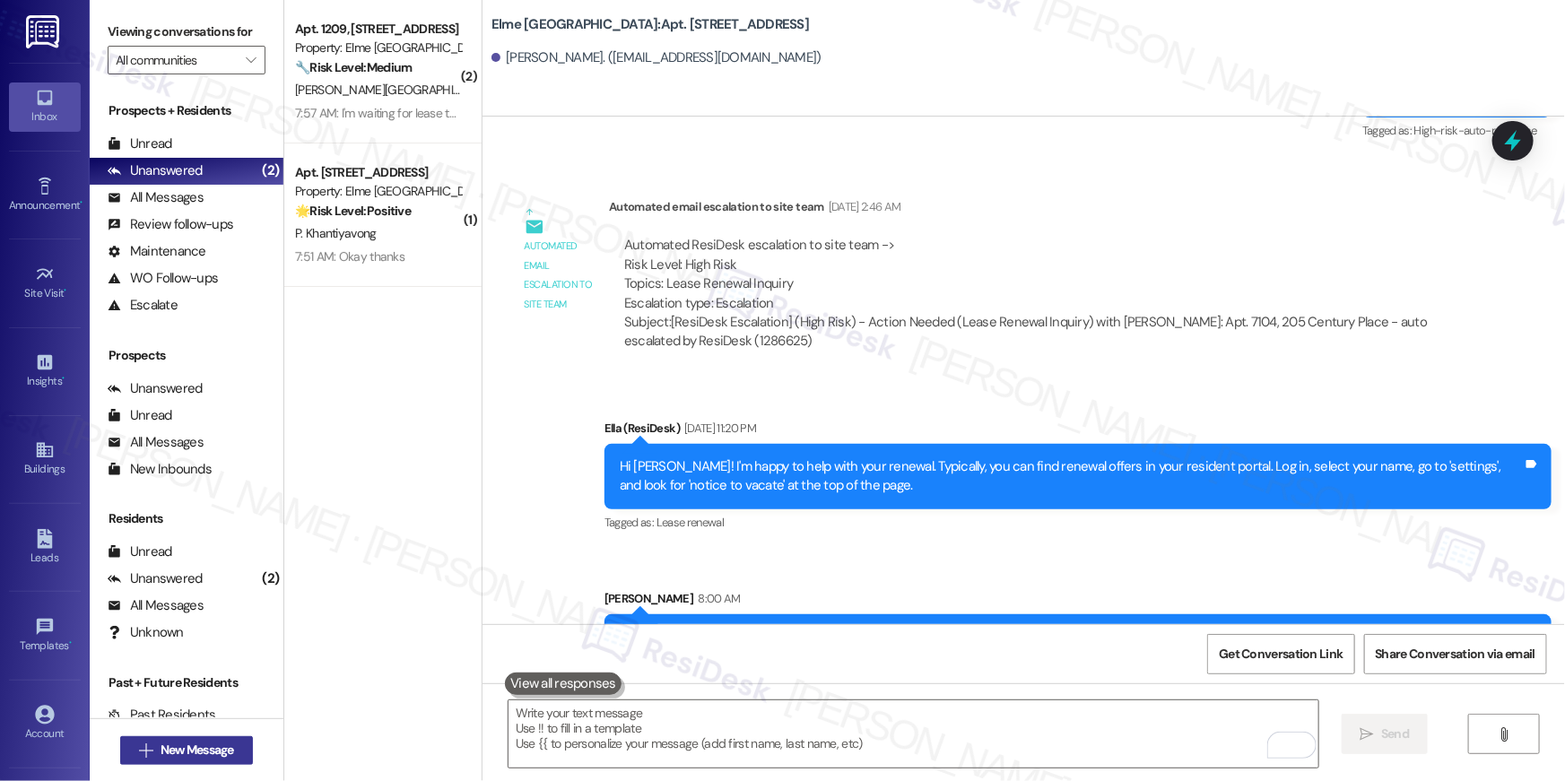
click at [245, 754] on button " New Message" at bounding box center [186, 750] width 133 height 29
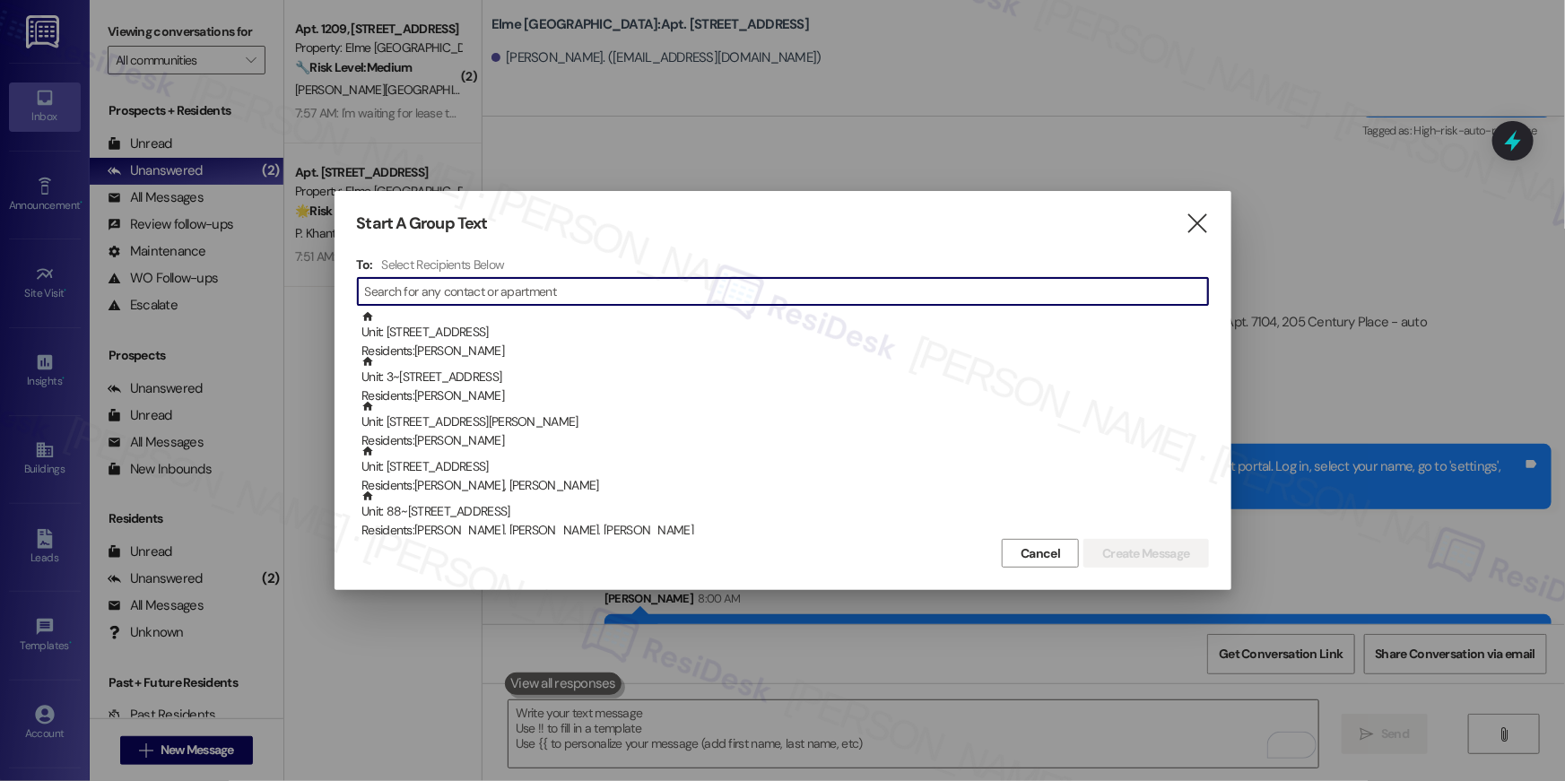
click at [866, 292] on input at bounding box center [786, 291] width 843 height 25
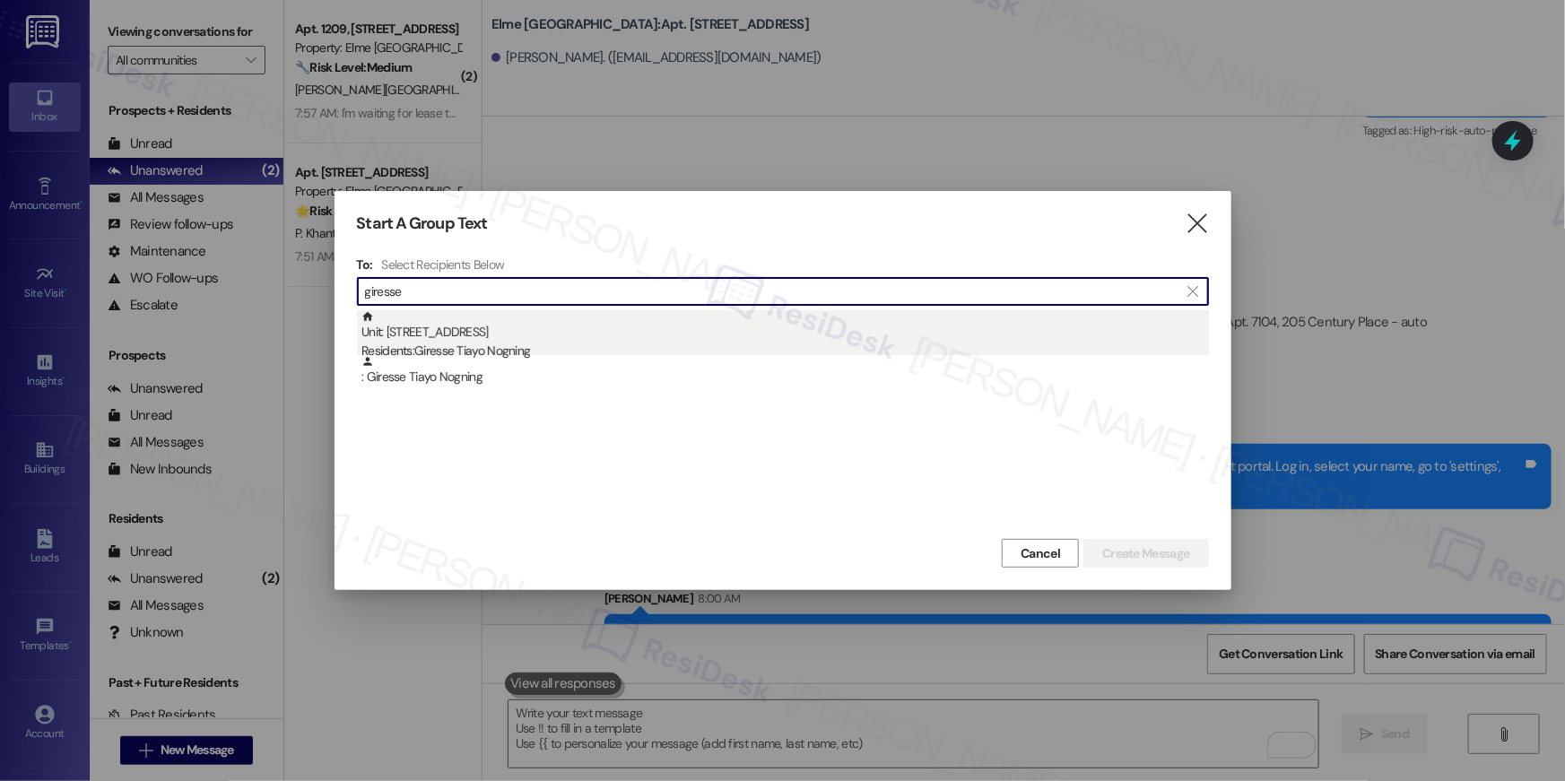
type input "giresse"
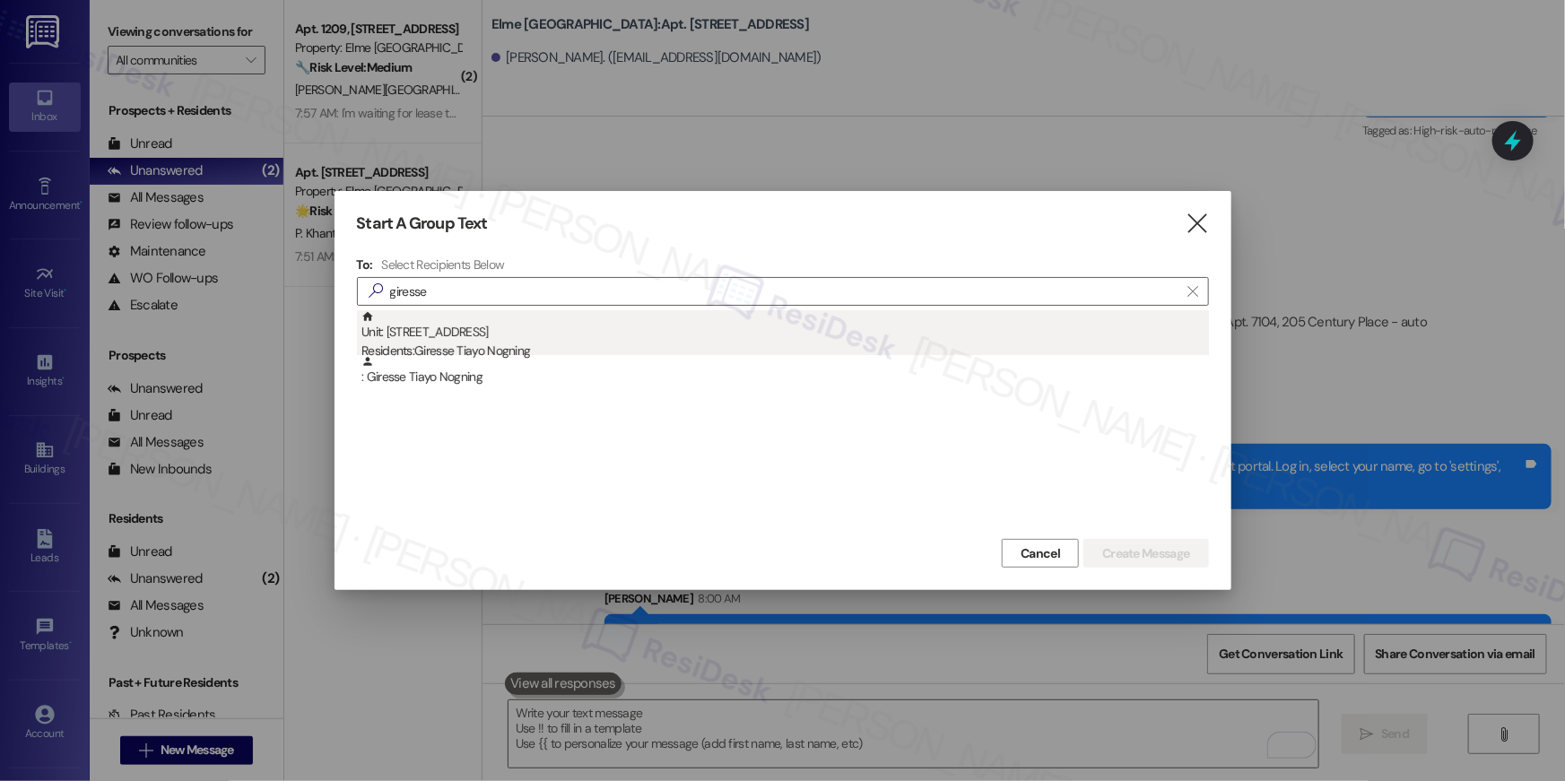
click at [674, 340] on div "Unit: [STREET_ADDRESS] Residents: Giresse Tiayo Nogning" at bounding box center [786, 335] width 848 height 51
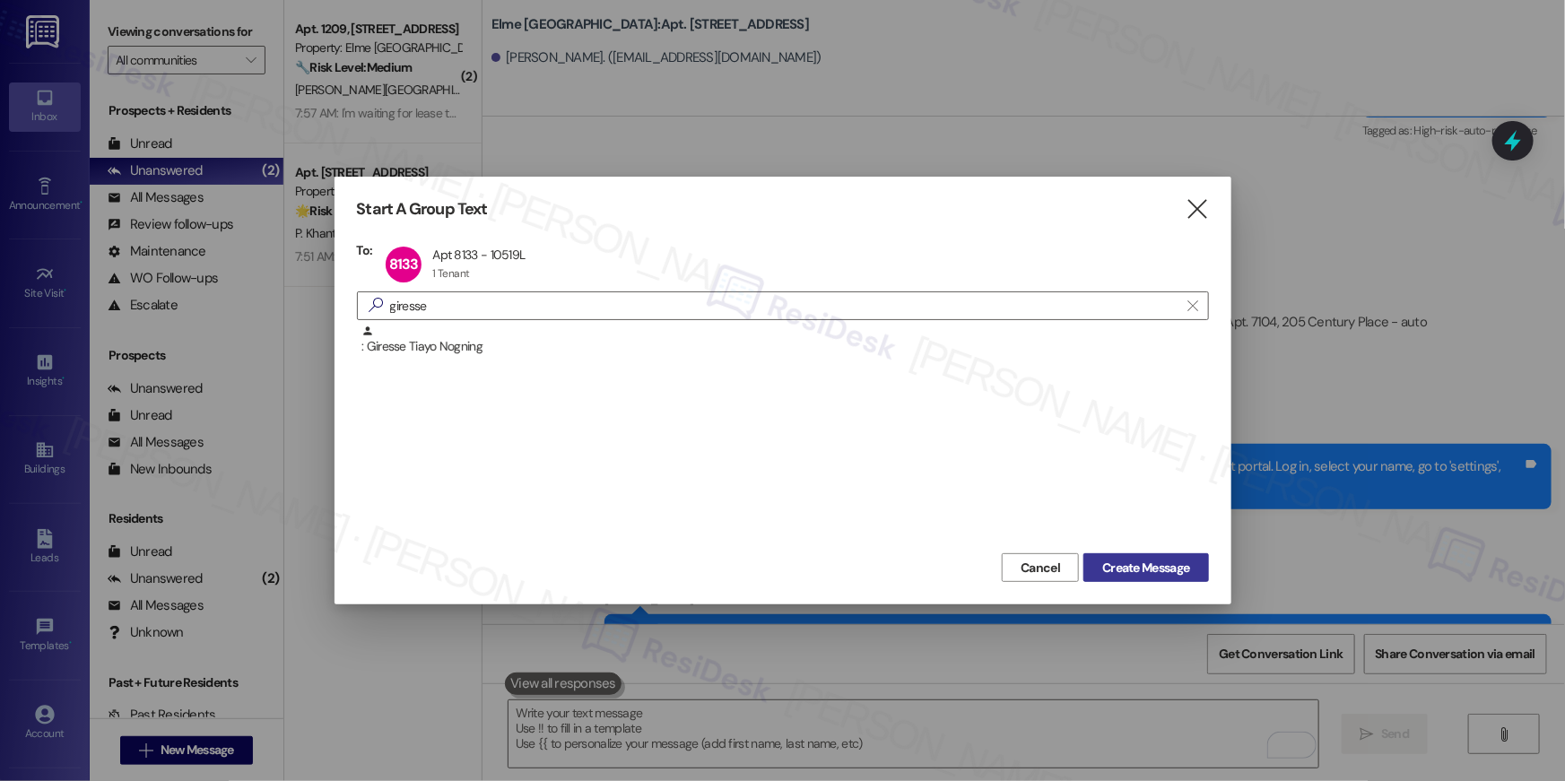
click at [1130, 575] on span "Create Message" at bounding box center [1145, 568] width 87 height 19
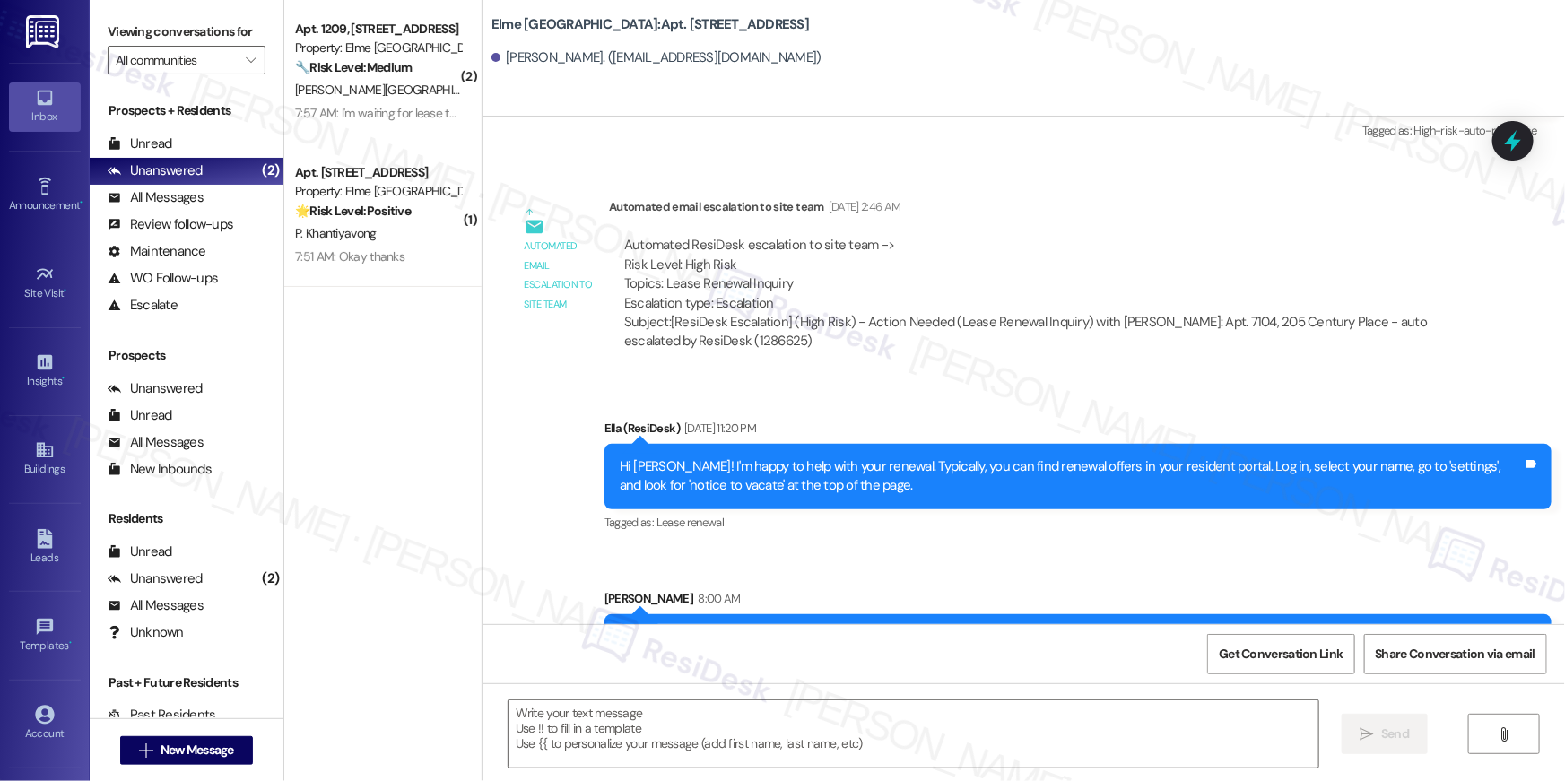
type textarea "Fetching suggested responses. Please feel free to read through the conversation…"
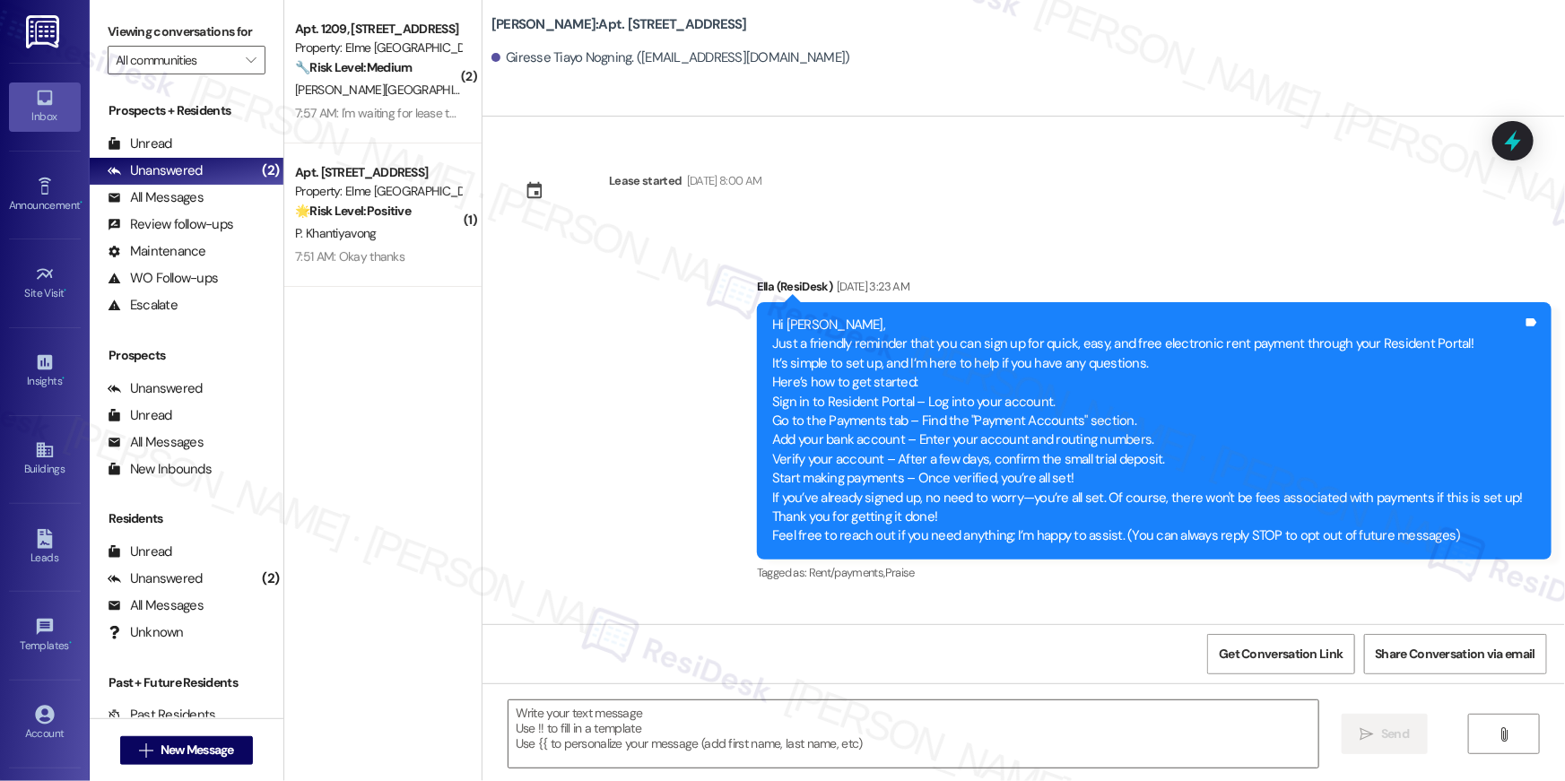
scroll to position [2470, 0]
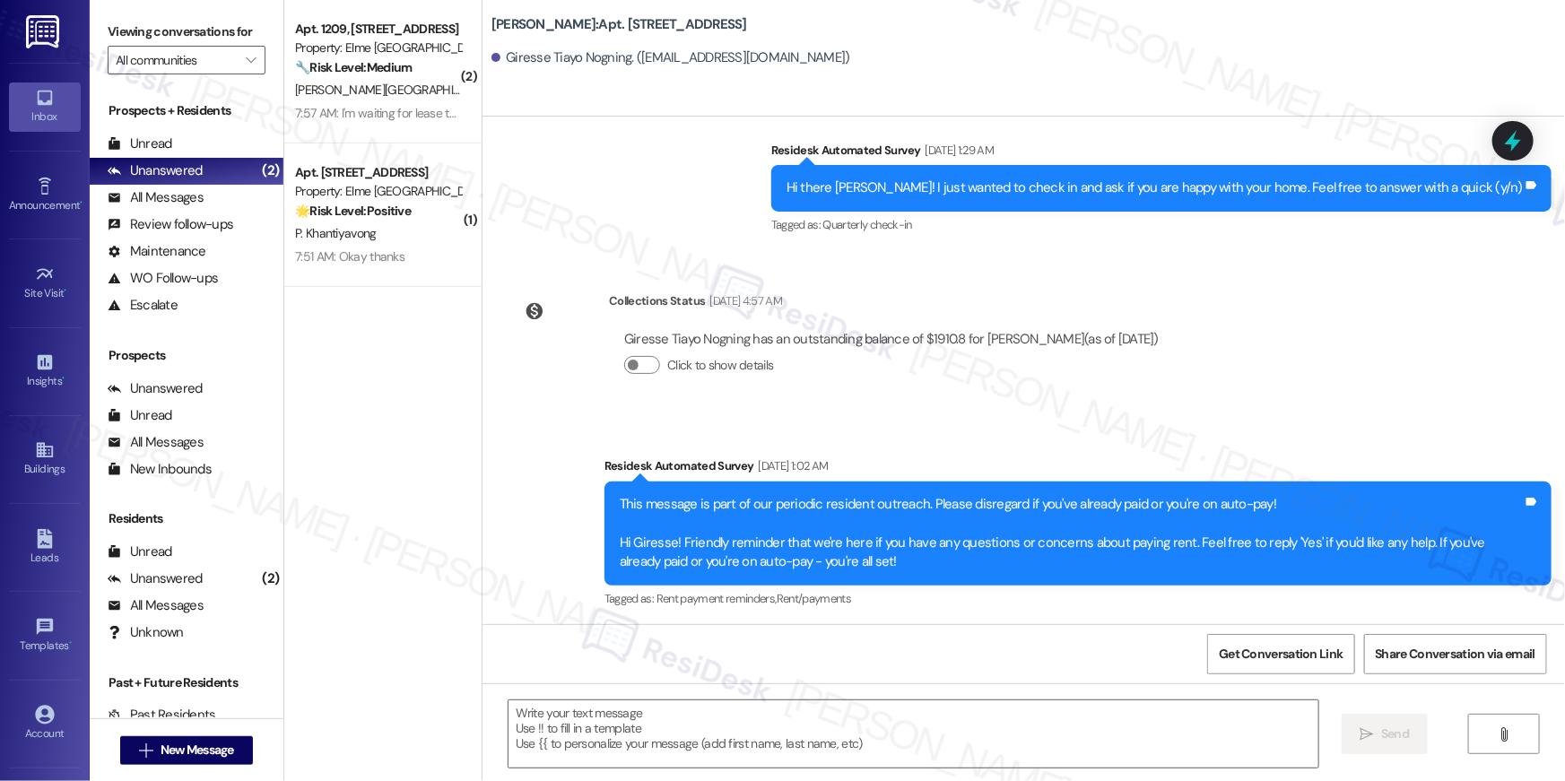
type textarea "Fetching suggested responses. Please feel free to read through the conversation…"
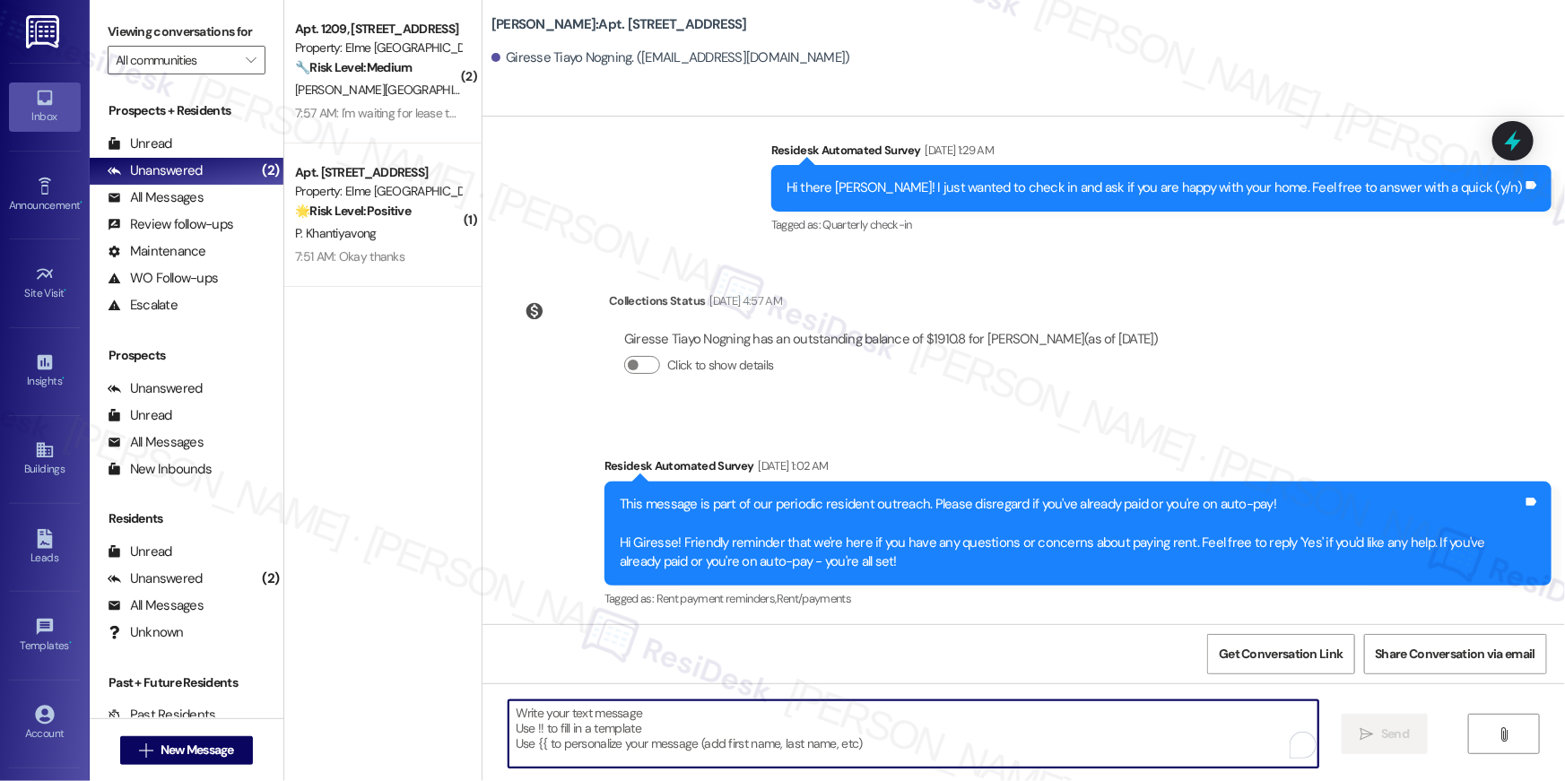
click at [1110, 729] on textarea "To enrich screen reader interactions, please activate Accessibility in Grammarl…" at bounding box center [914, 734] width 810 height 67
paste textarea "Hi {{first_name}}, your {{property}} lease renewal offer is now ready! Please r…"
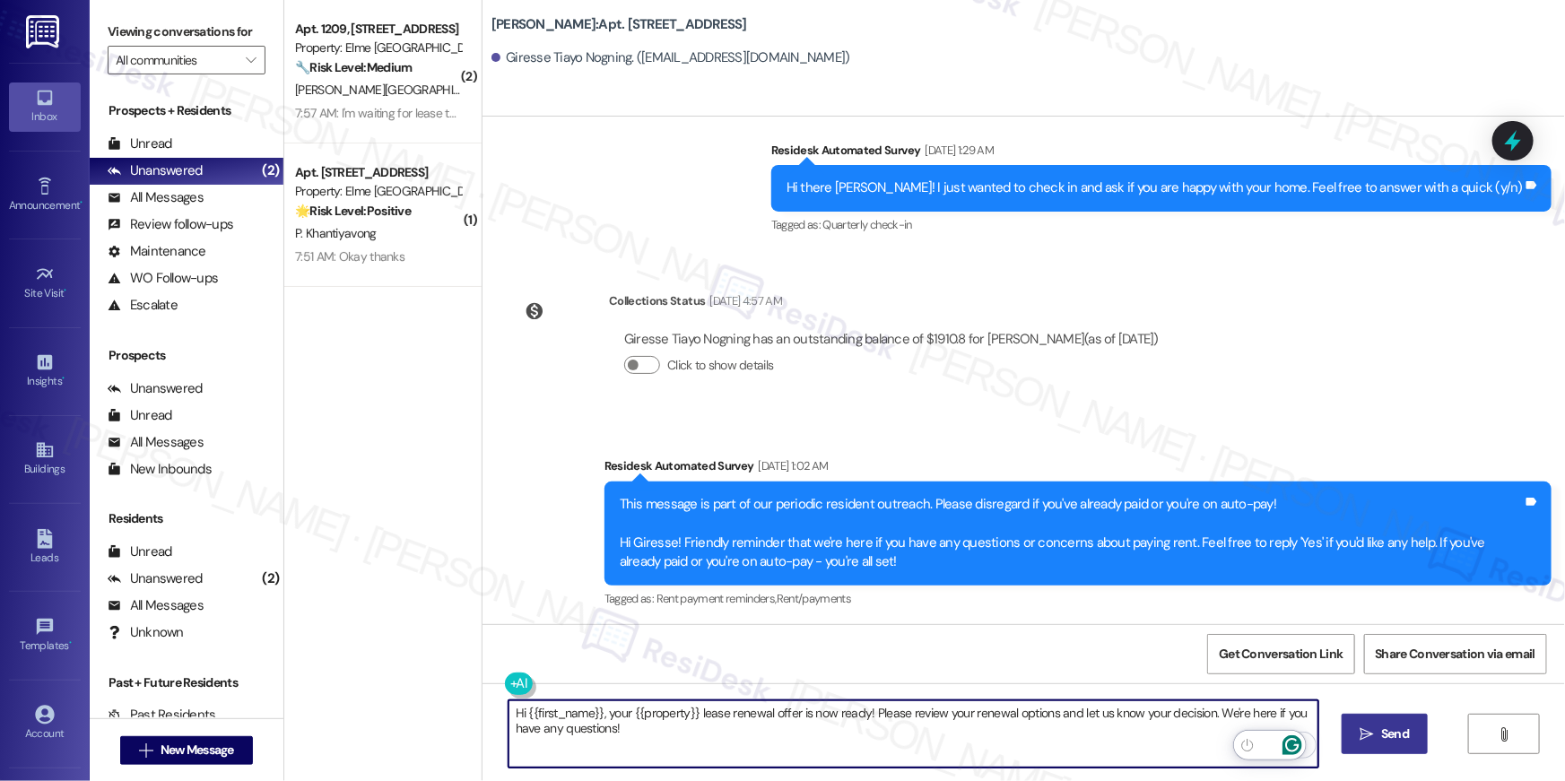
type textarea "Hi {{first_name}}, your {{property}} lease renewal offer is now ready! Please r…"
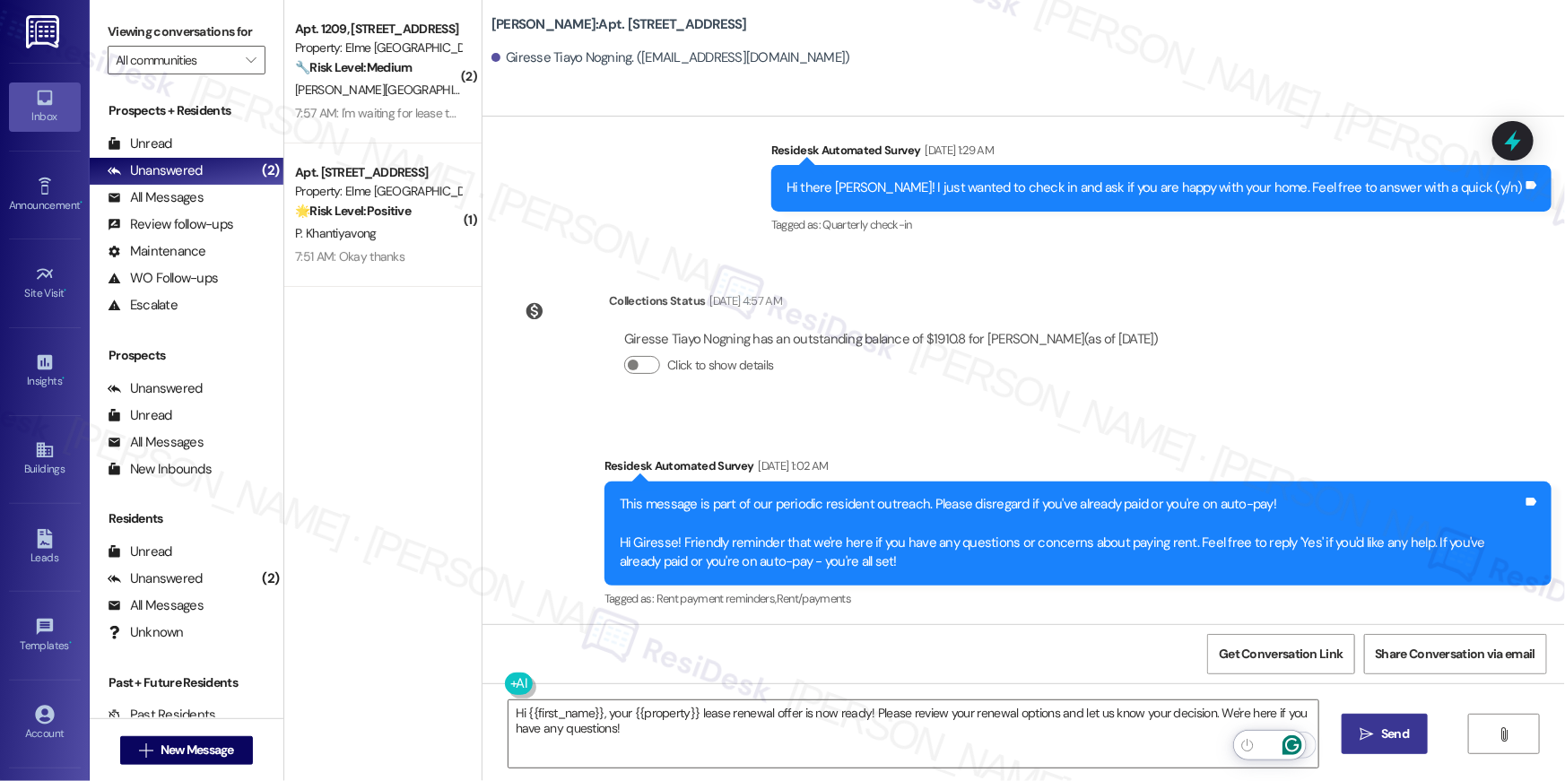
click at [1414, 730] on button " Send" at bounding box center [1385, 734] width 87 height 40
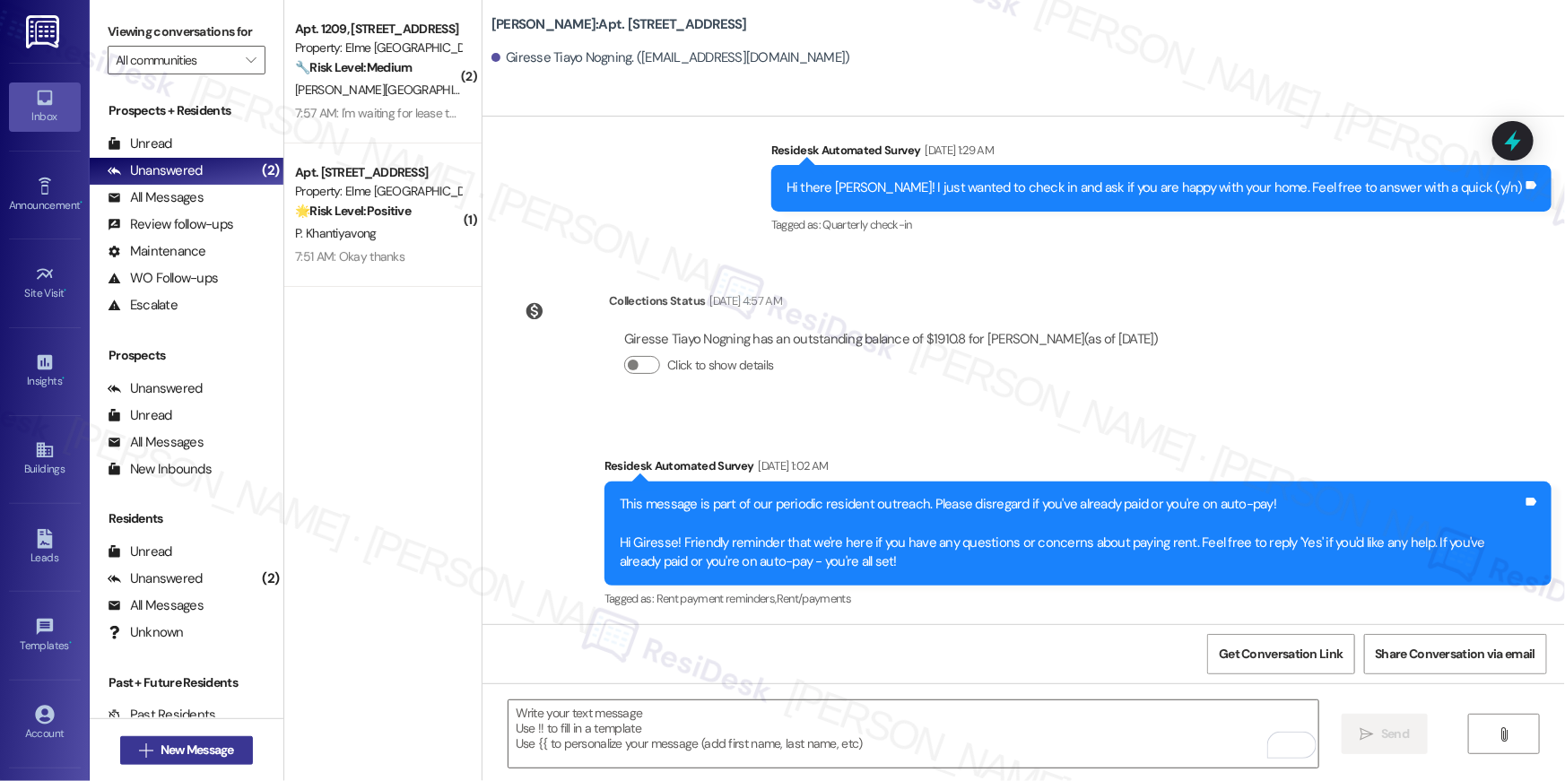
click at [234, 754] on button " New Message" at bounding box center [186, 750] width 133 height 29
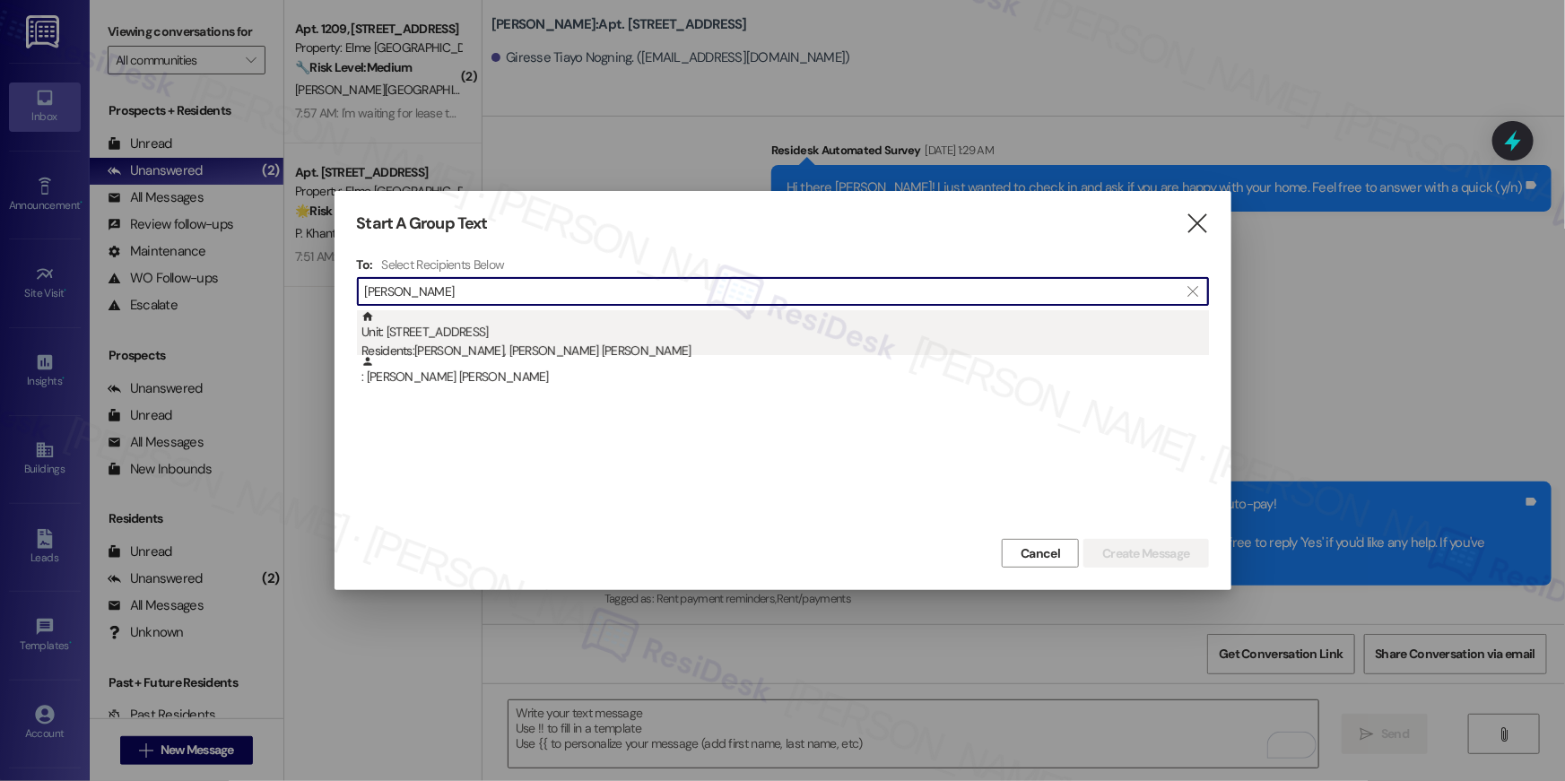
type input "[PERSON_NAME]"
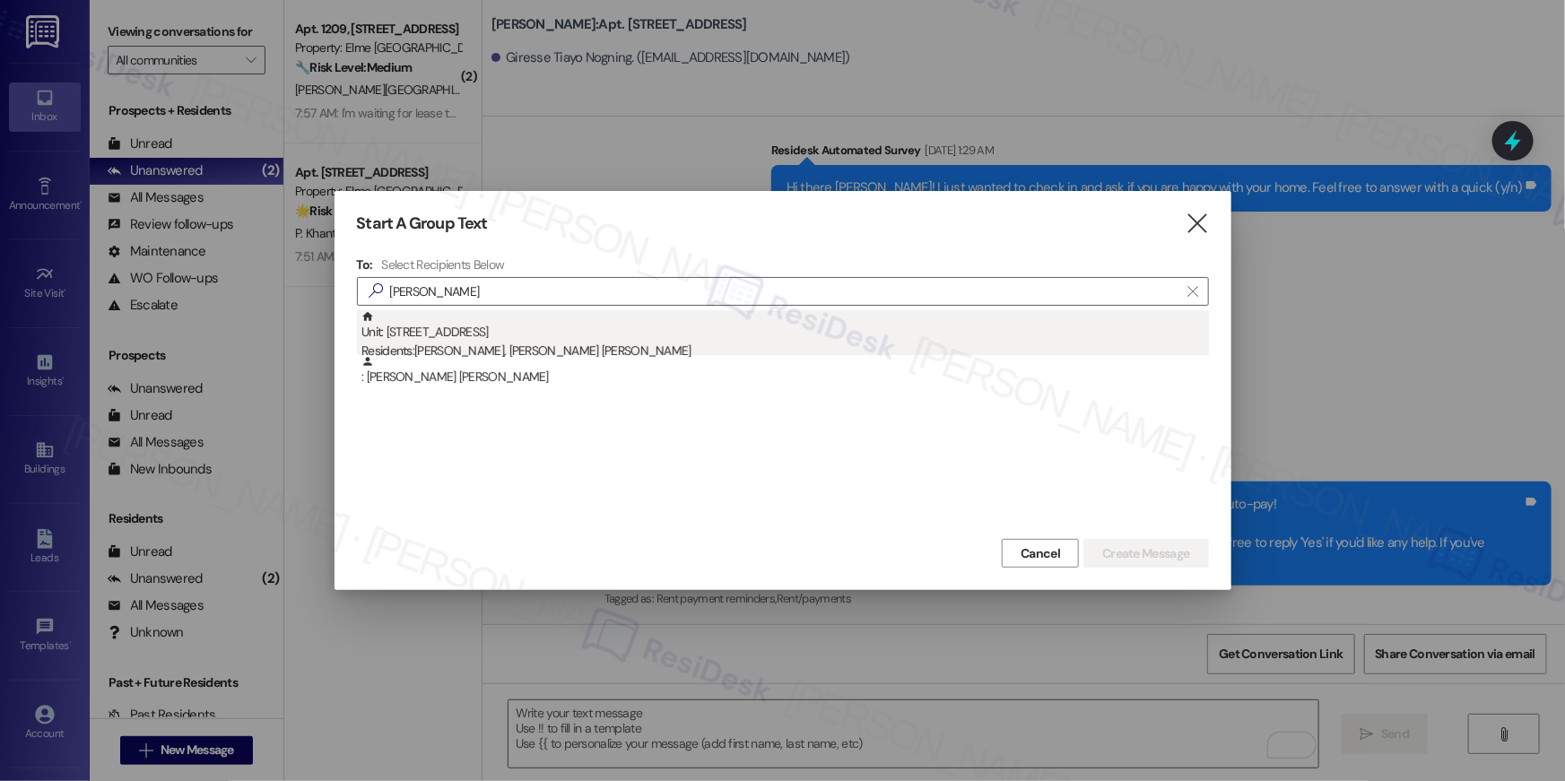
click at [593, 345] on div "Residents: [PERSON_NAME], [PERSON_NAME] [PERSON_NAME]" at bounding box center [786, 351] width 848 height 19
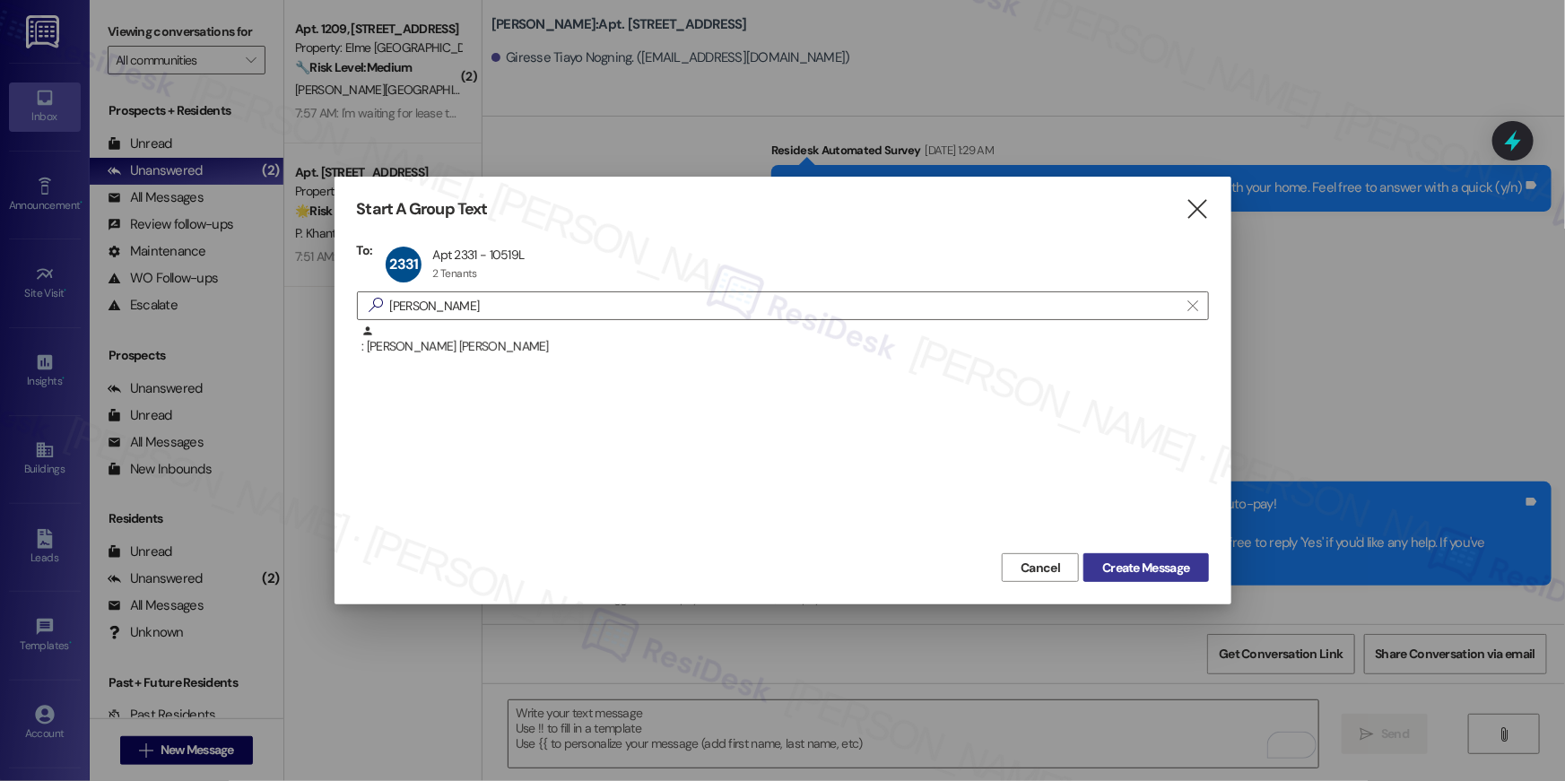
click at [1147, 571] on span "Create Message" at bounding box center [1145, 568] width 87 height 19
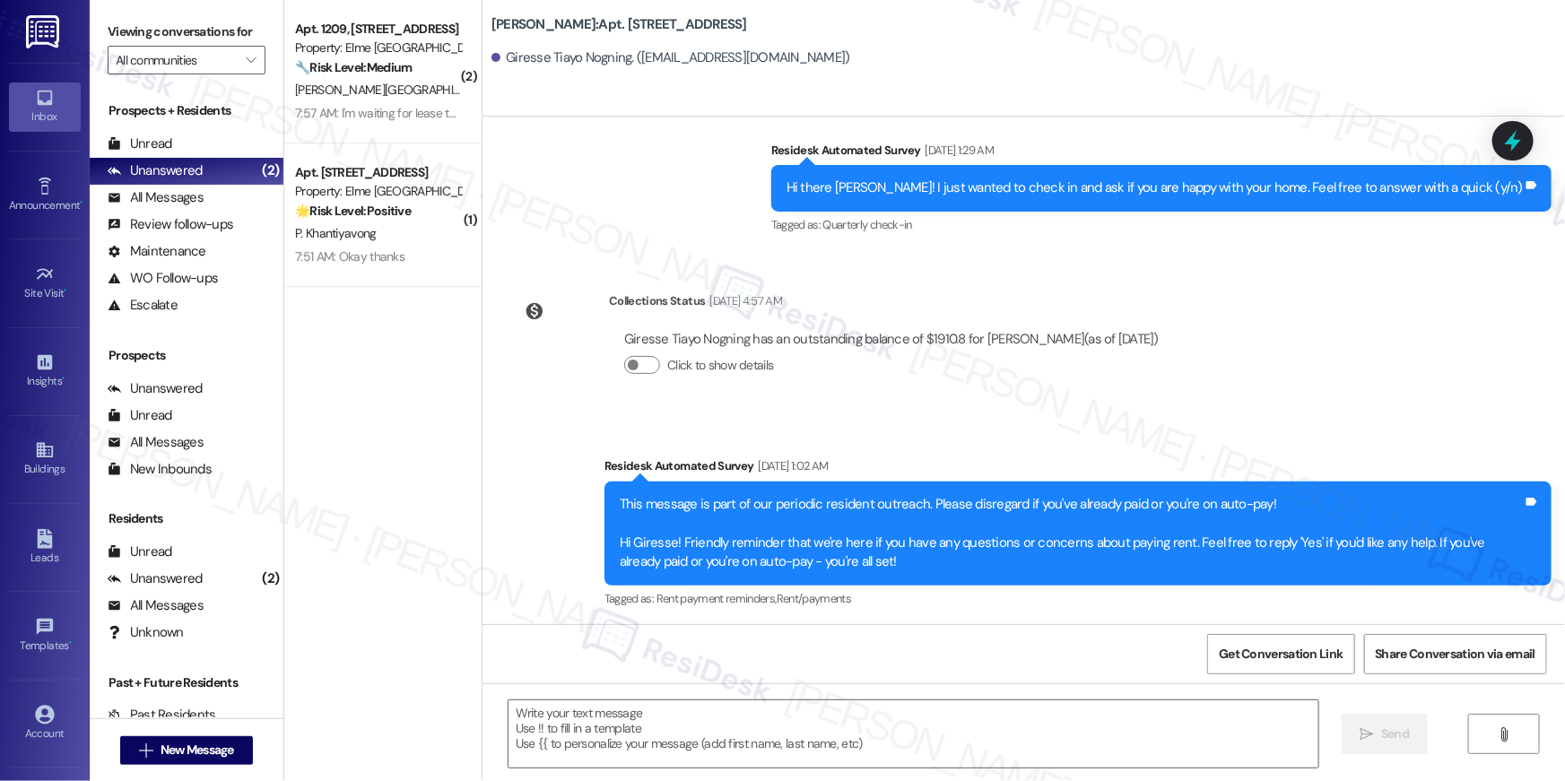
type textarea "Fetching suggested responses. Please feel free to read through the conversation…"
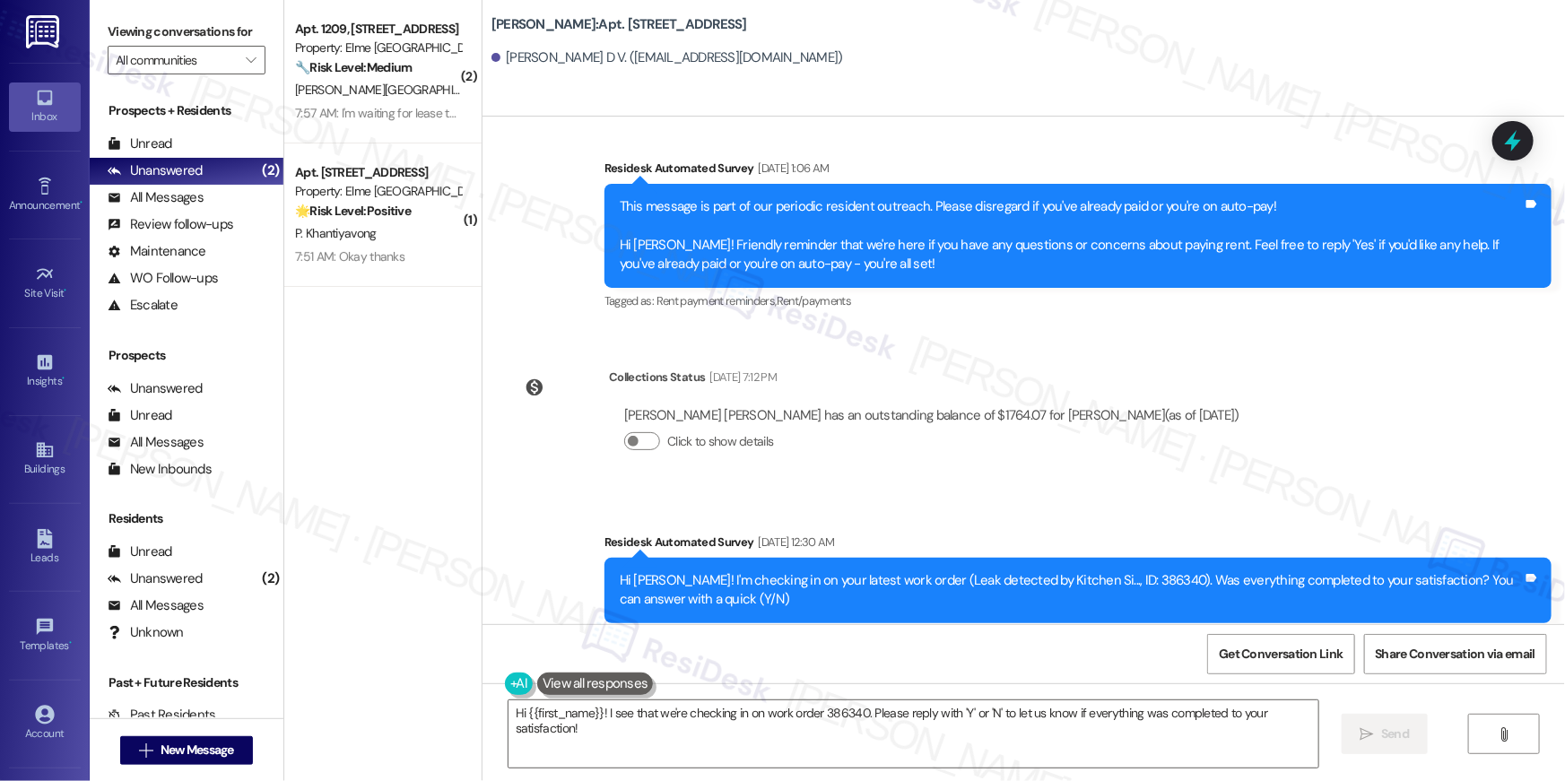
scroll to position [3387, 0]
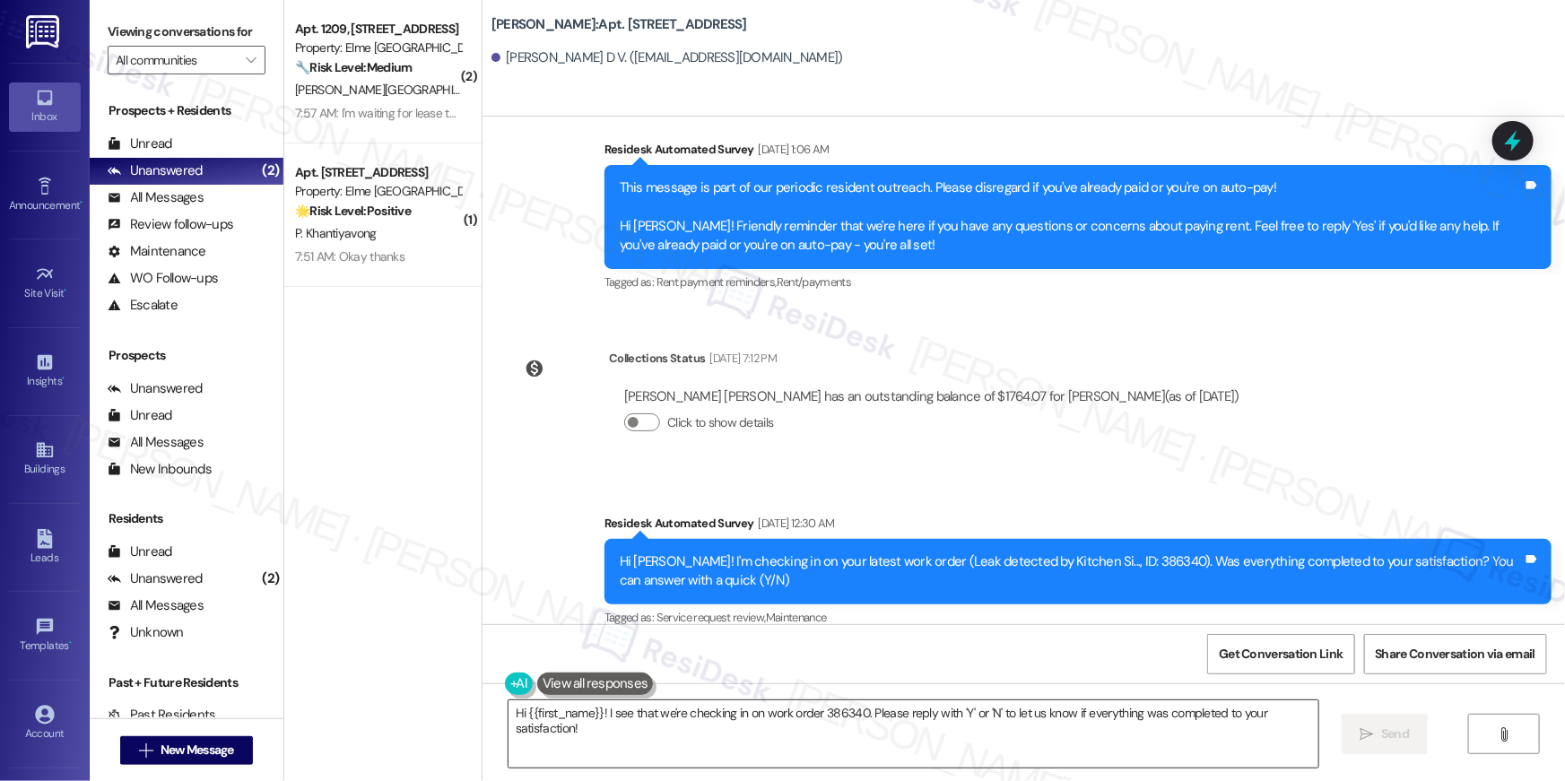
click at [1151, 745] on textarea "Hi {{first_name}}! I see that we're checking in on work order 386340. Please re…" at bounding box center [914, 734] width 810 height 67
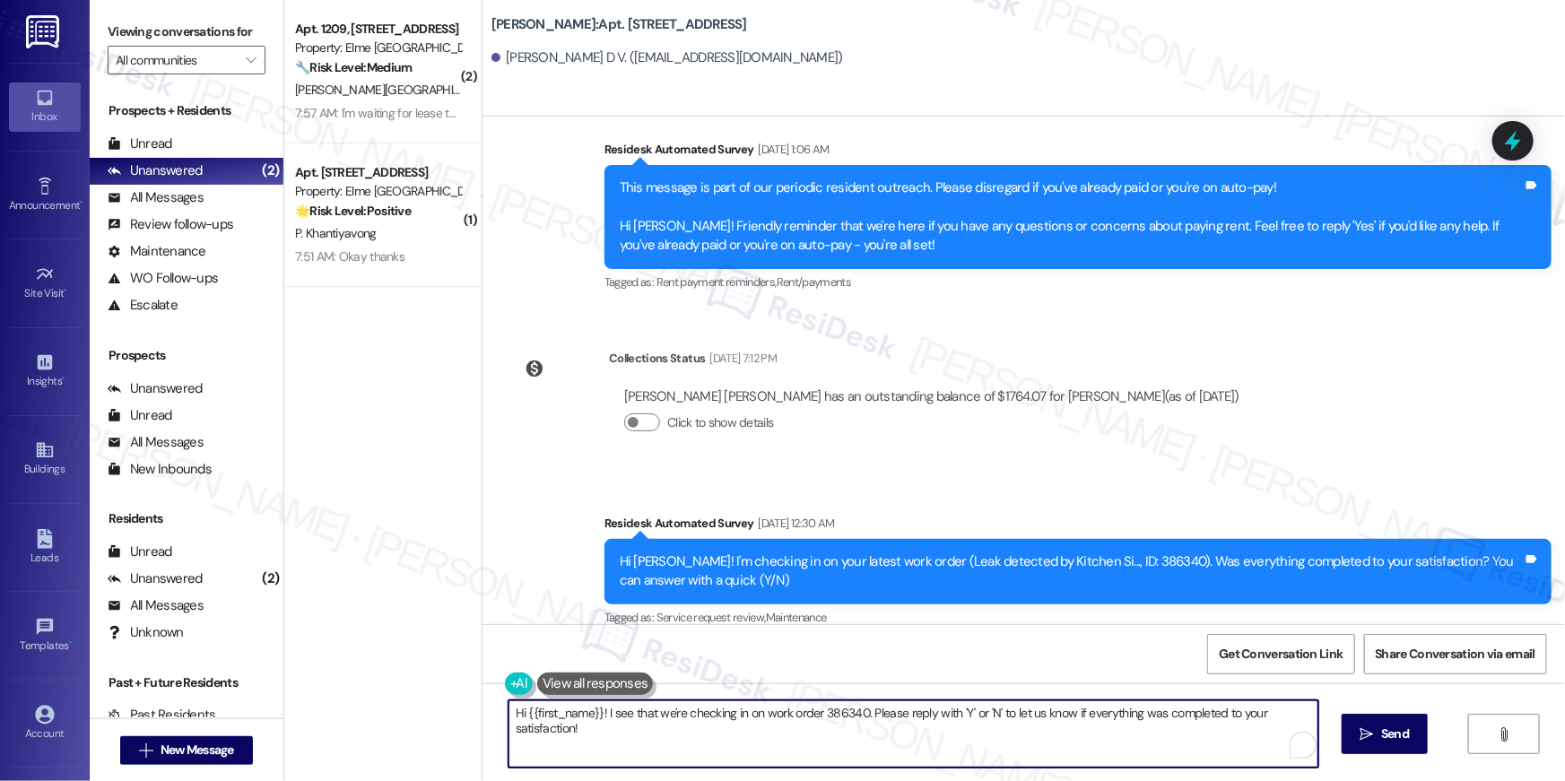
paste textarea ", your {{property}} lease renewal offer is now ready! Please review your renewa…"
type textarea "Hi {{first_name}}, your {{property}} lease renewal offer is now ready! Please r…"
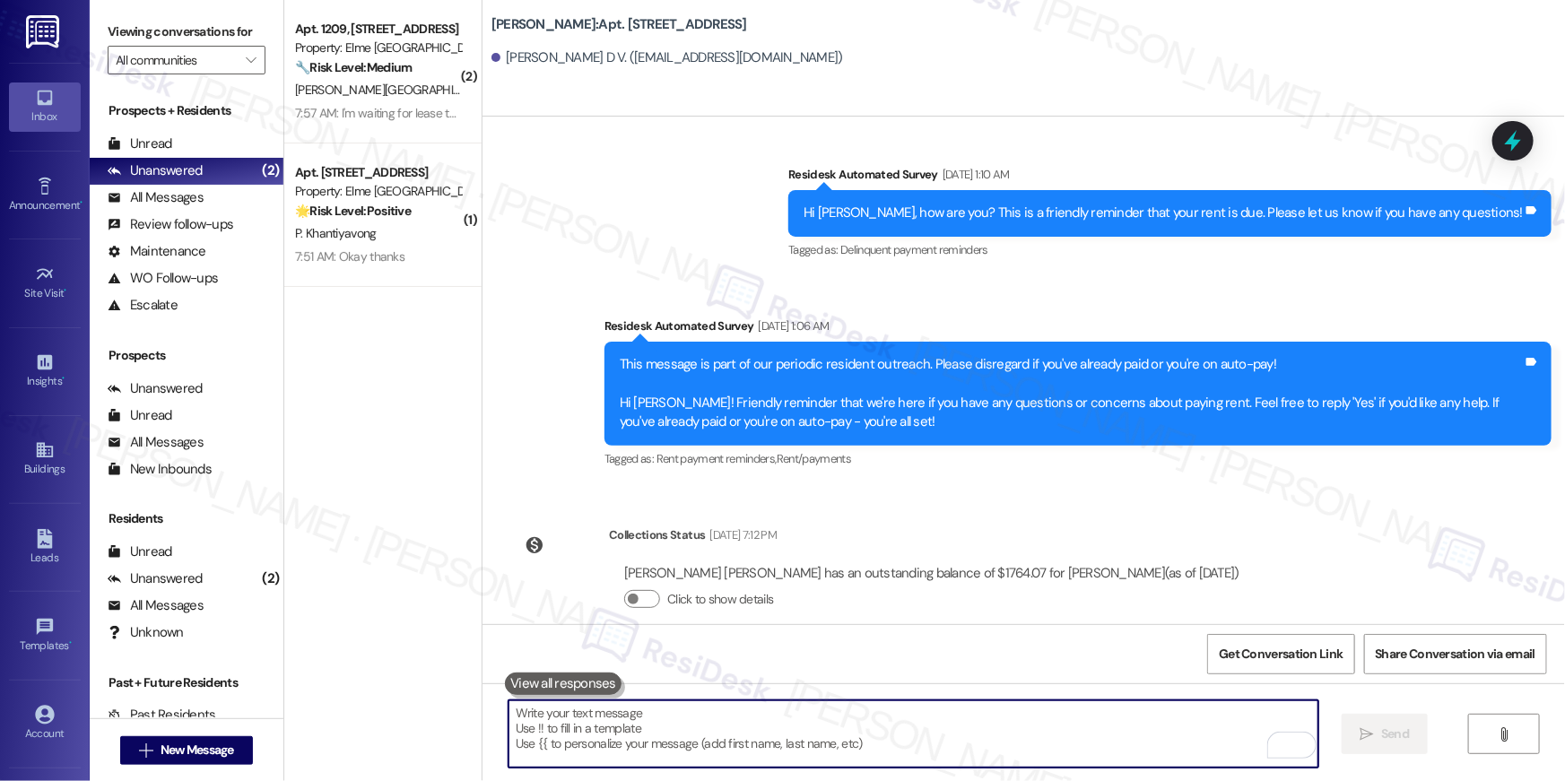
scroll to position [3532, 0]
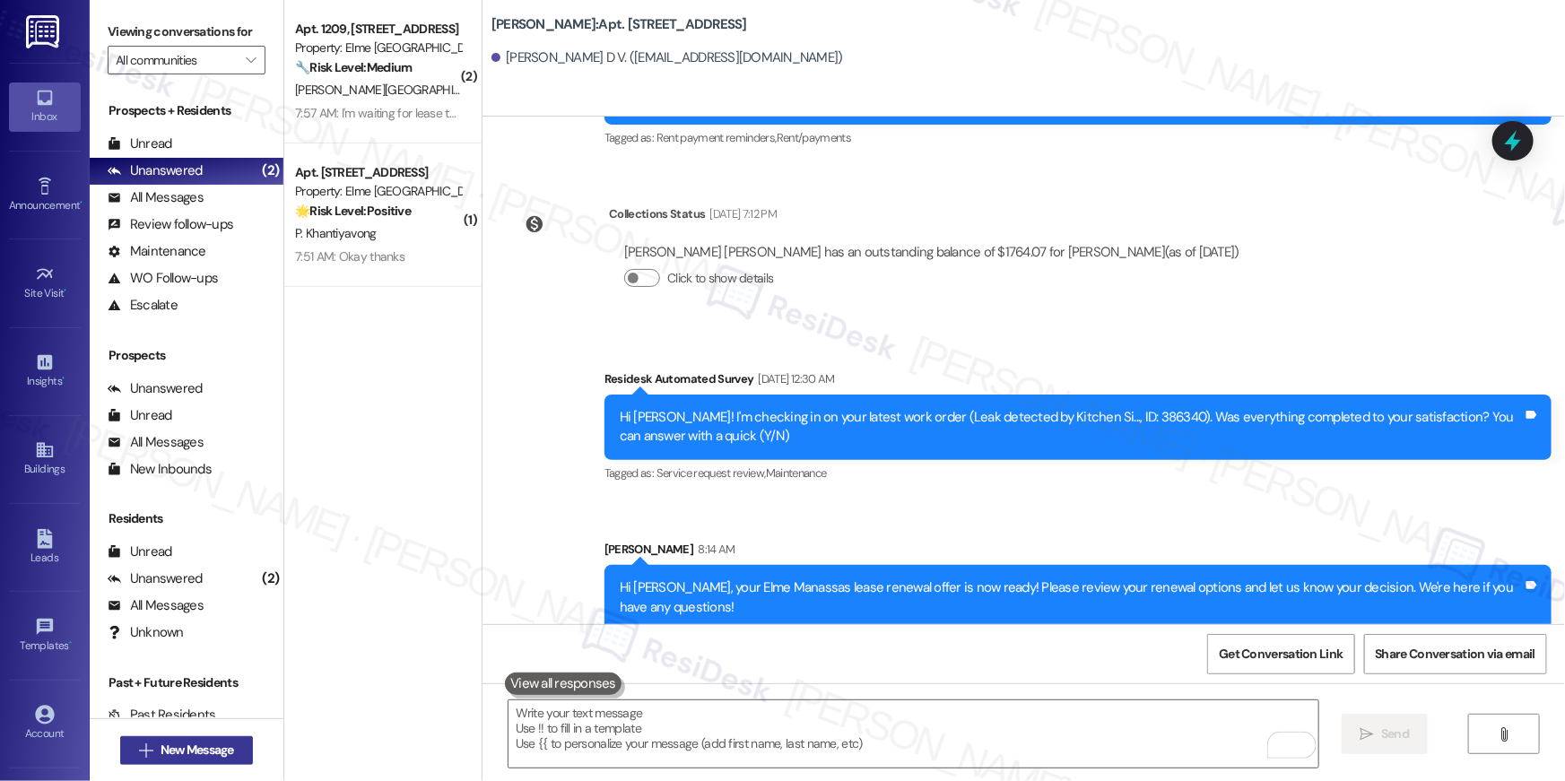
click at [222, 745] on span "New Message" at bounding box center [198, 750] width 74 height 19
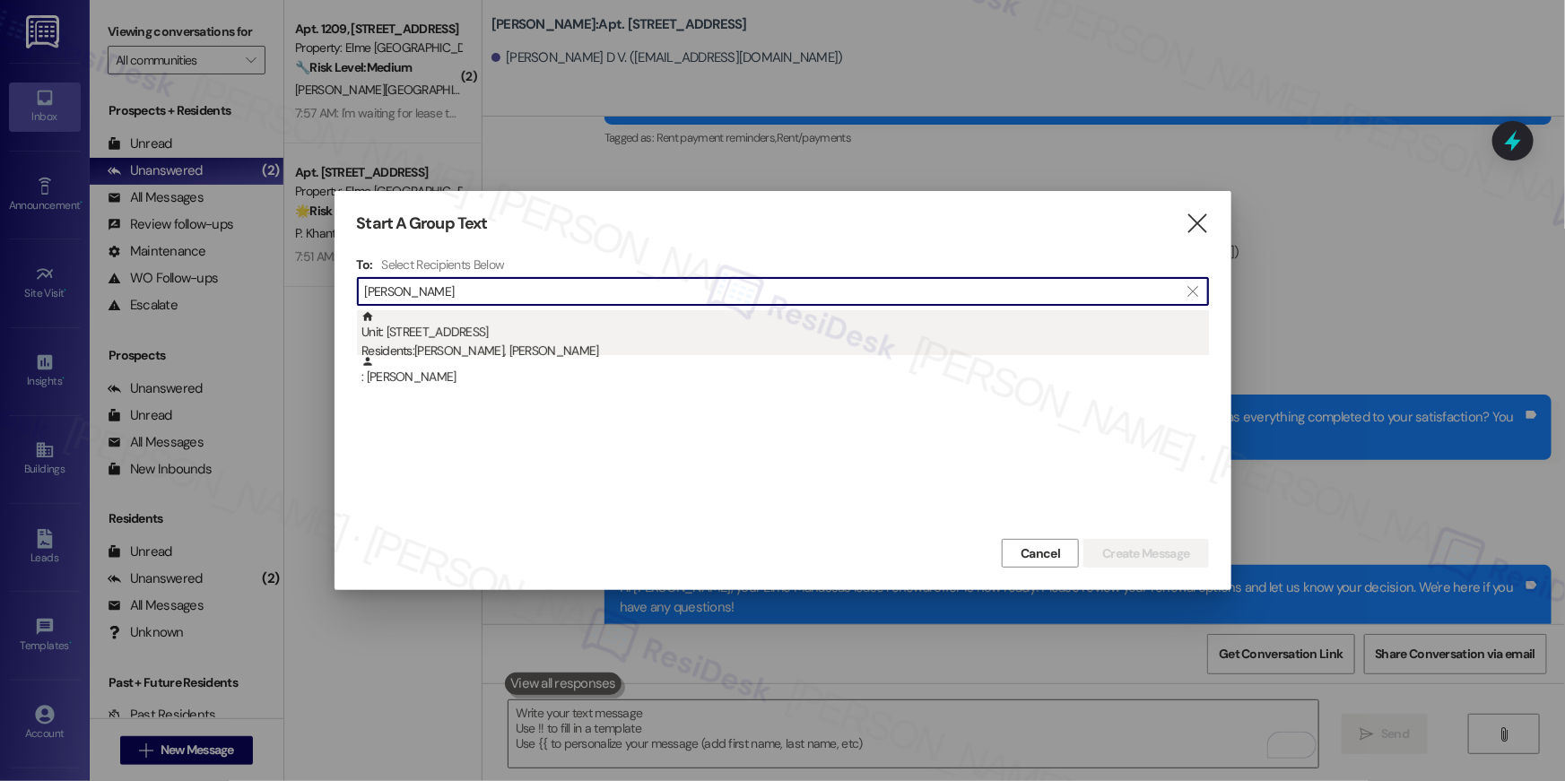
type input "[PERSON_NAME]"
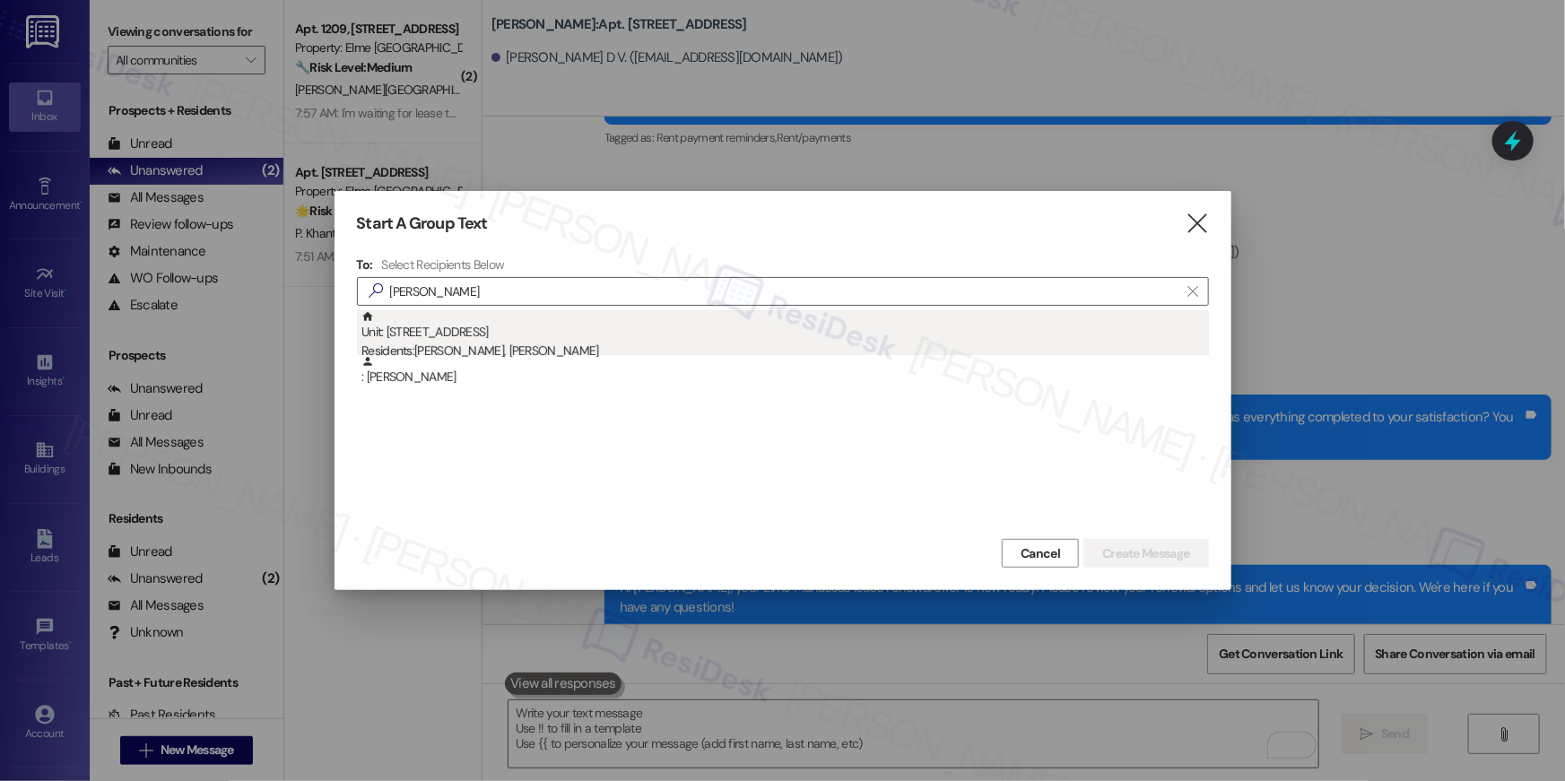
click at [707, 347] on div "Residents: Rene Larreinaga, Zulma Larreinaga" at bounding box center [786, 351] width 848 height 19
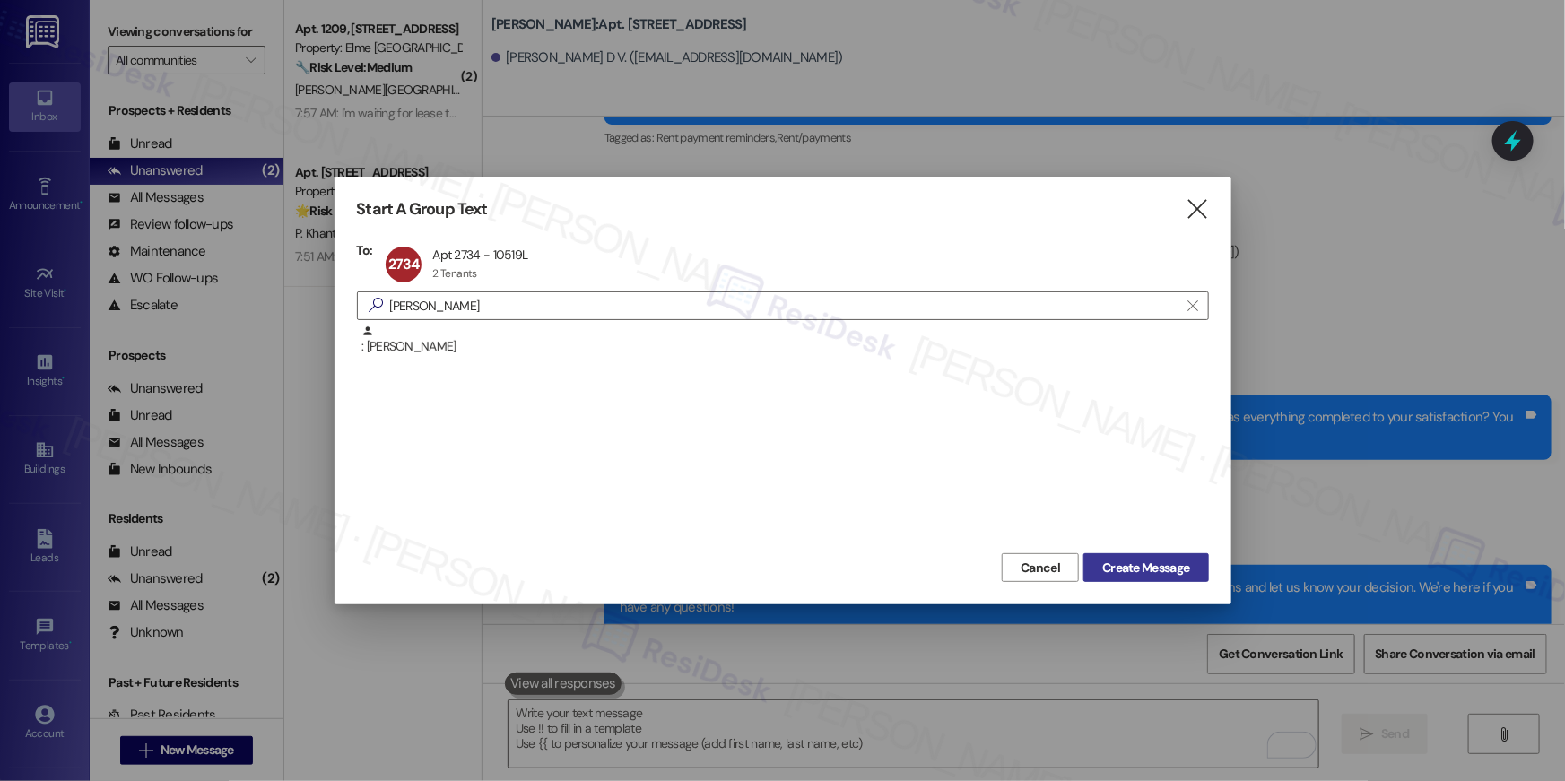
click at [1146, 571] on span "Create Message" at bounding box center [1145, 568] width 87 height 19
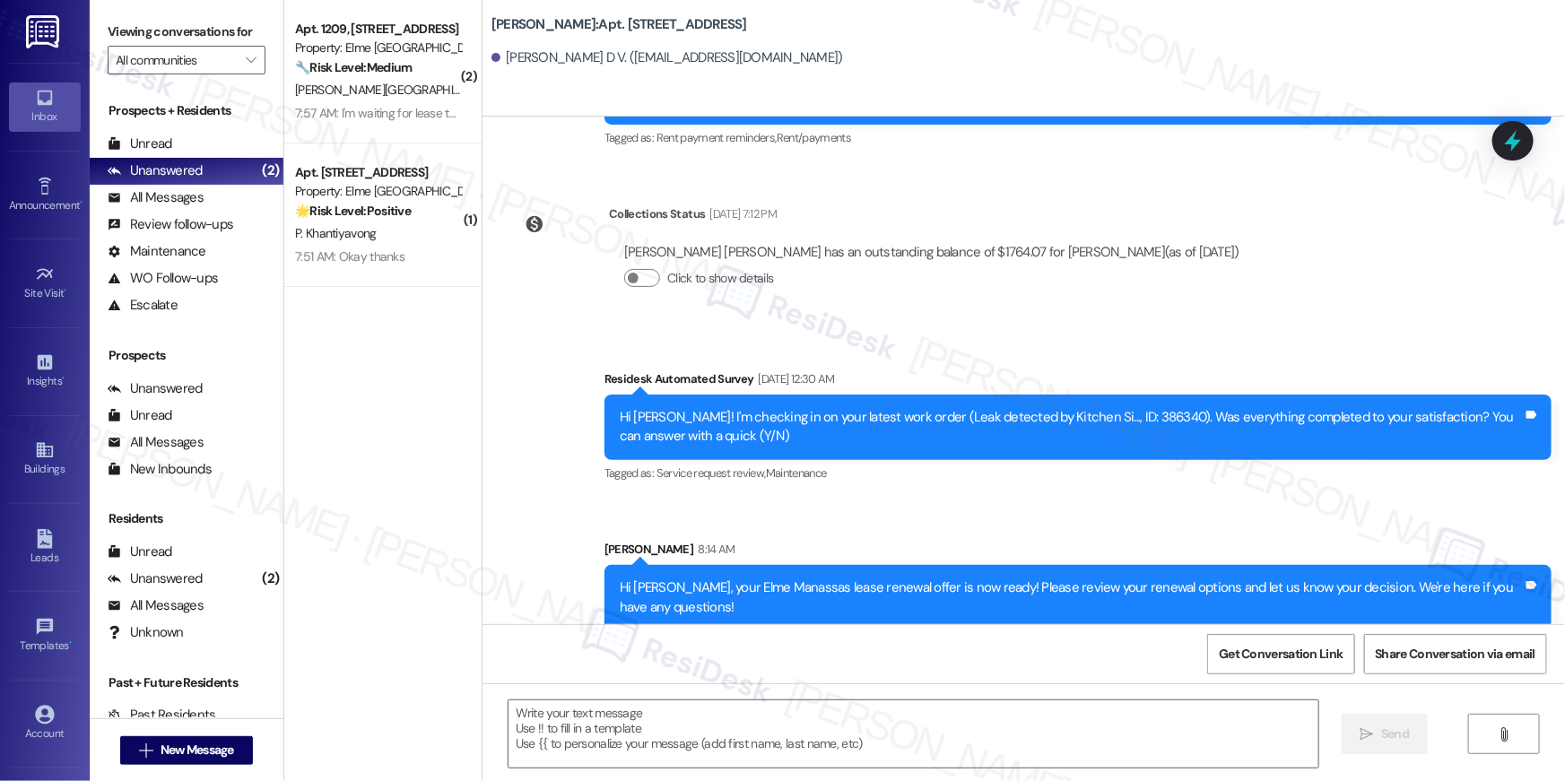
type textarea "Fetching suggested responses. Please feel free to read through the conversation…"
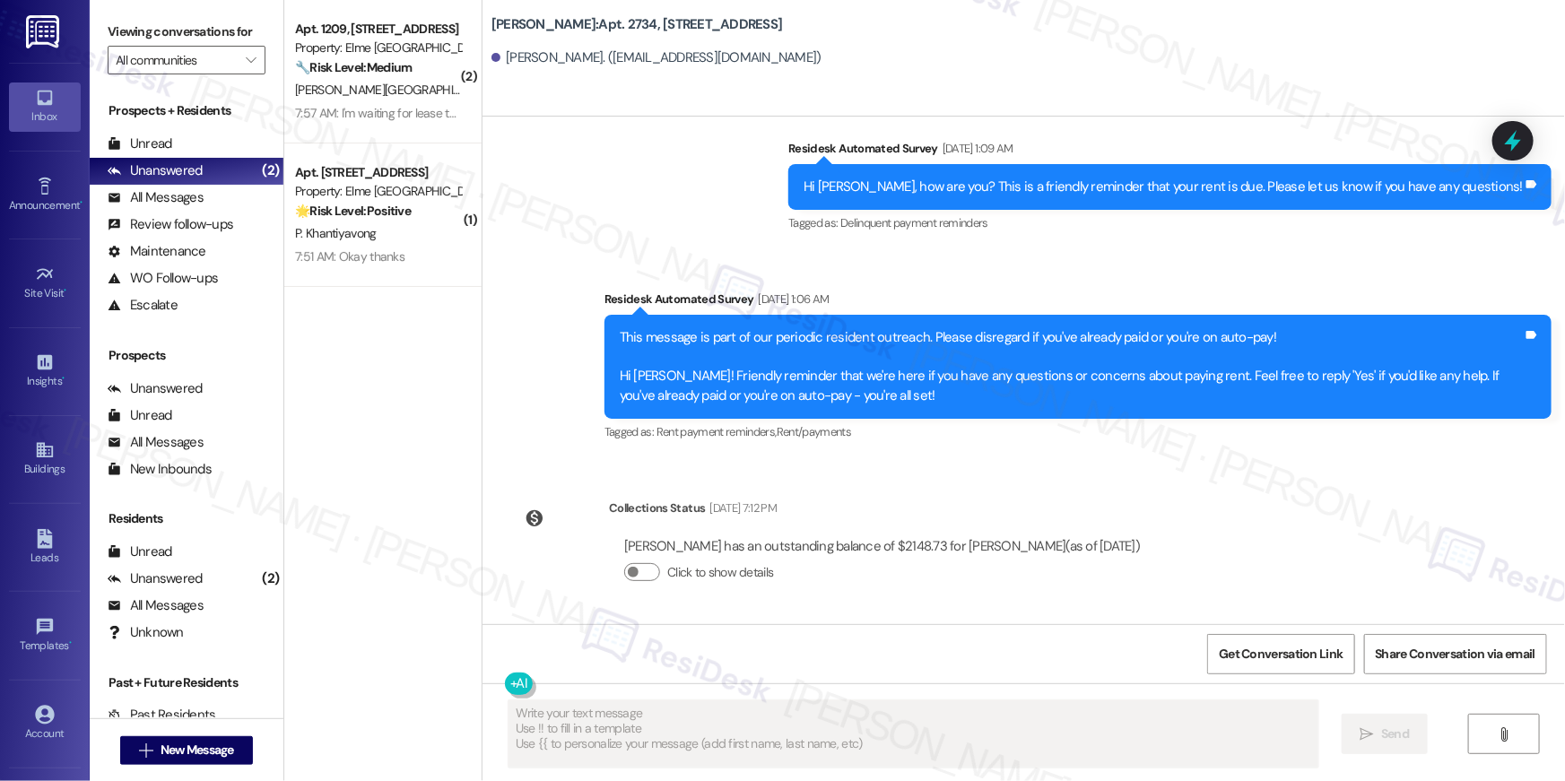
scroll to position [820, 0]
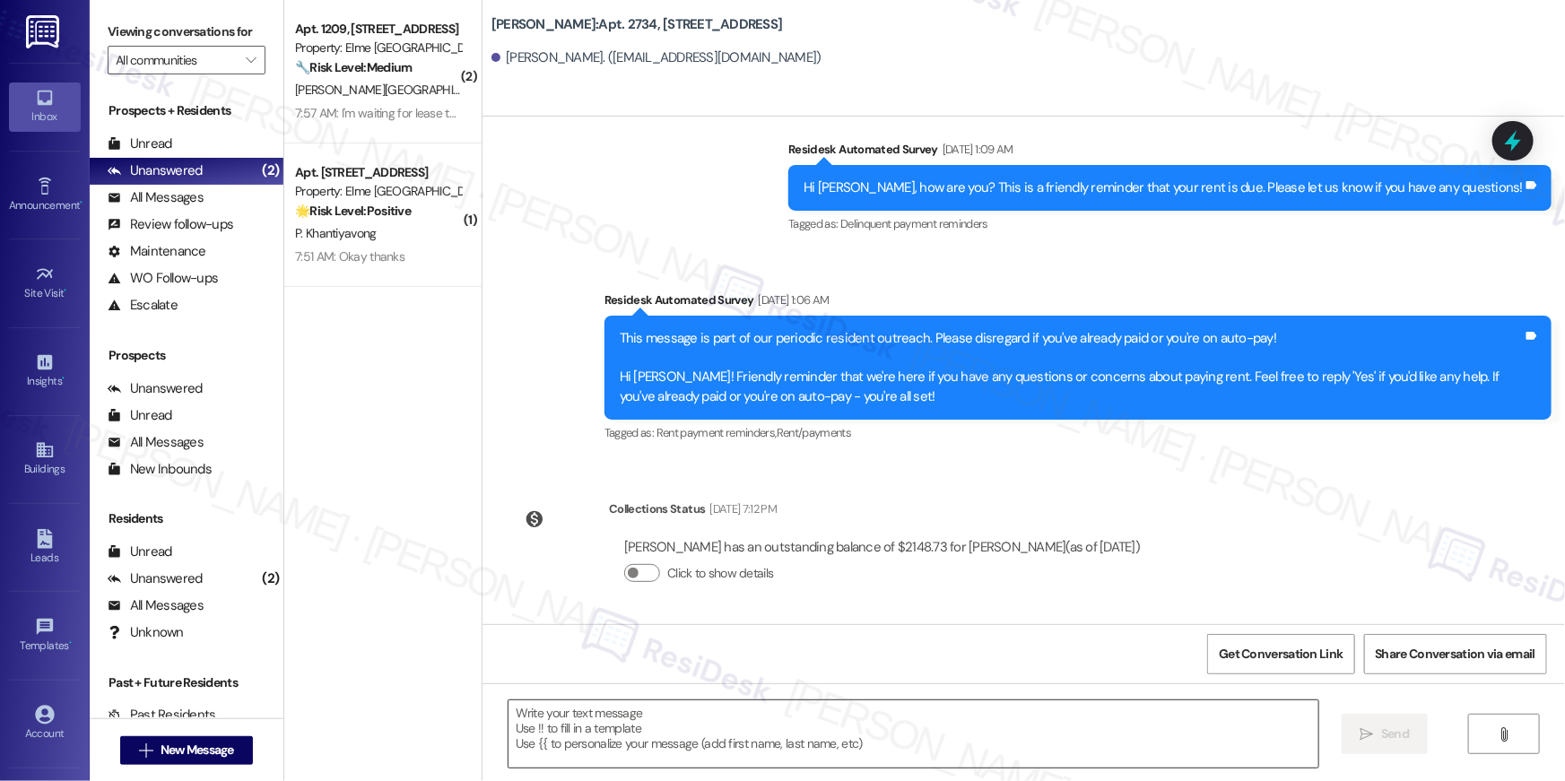
click at [1070, 722] on textarea at bounding box center [914, 734] width 810 height 67
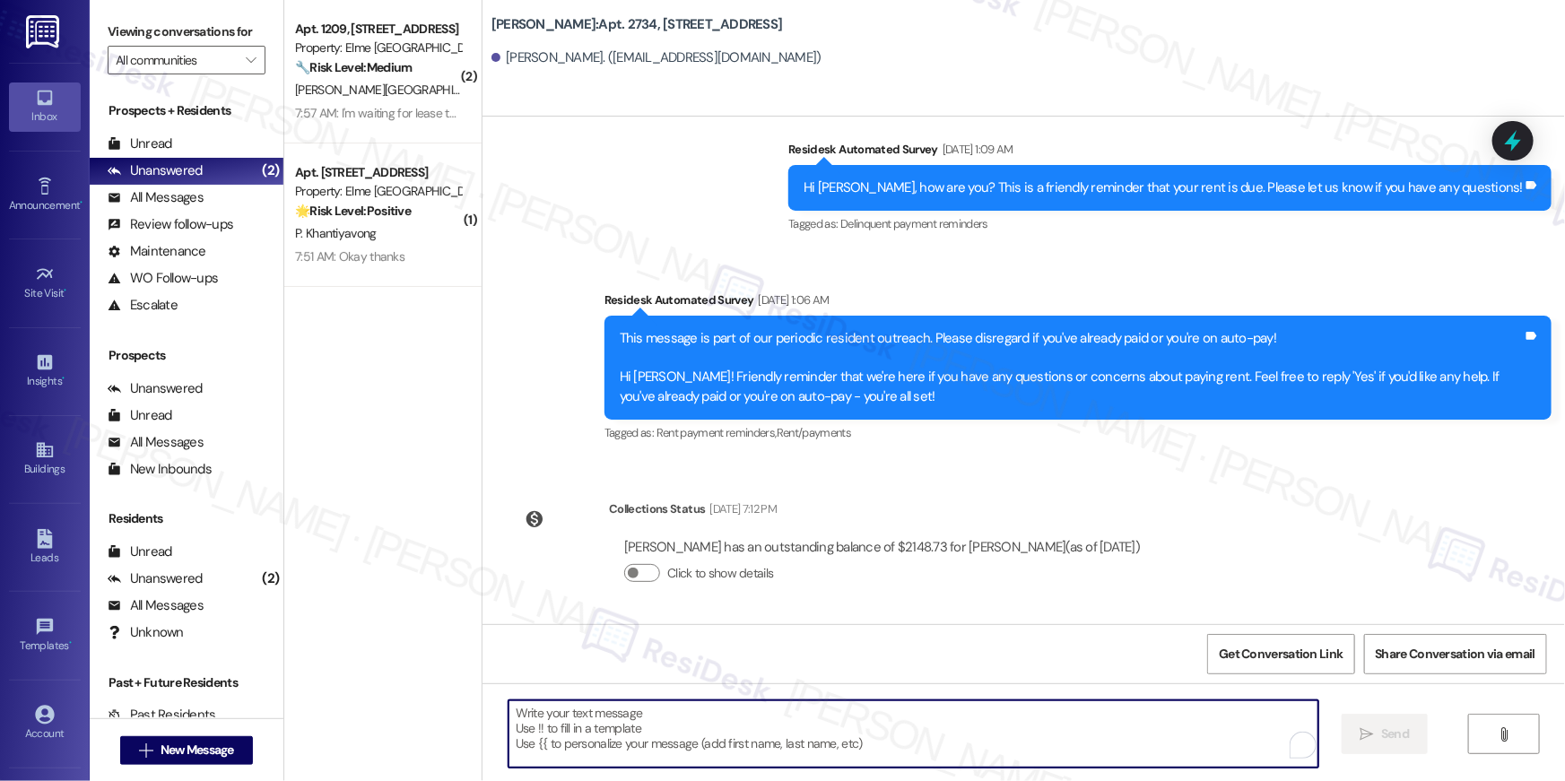
paste textarea "Hi {{first_name}}, your {{property}} lease renewal offer is now ready! Please r…"
type textarea "Hi {{first_name}}, your {{property}} lease renewal offer is now ready! Please r…"
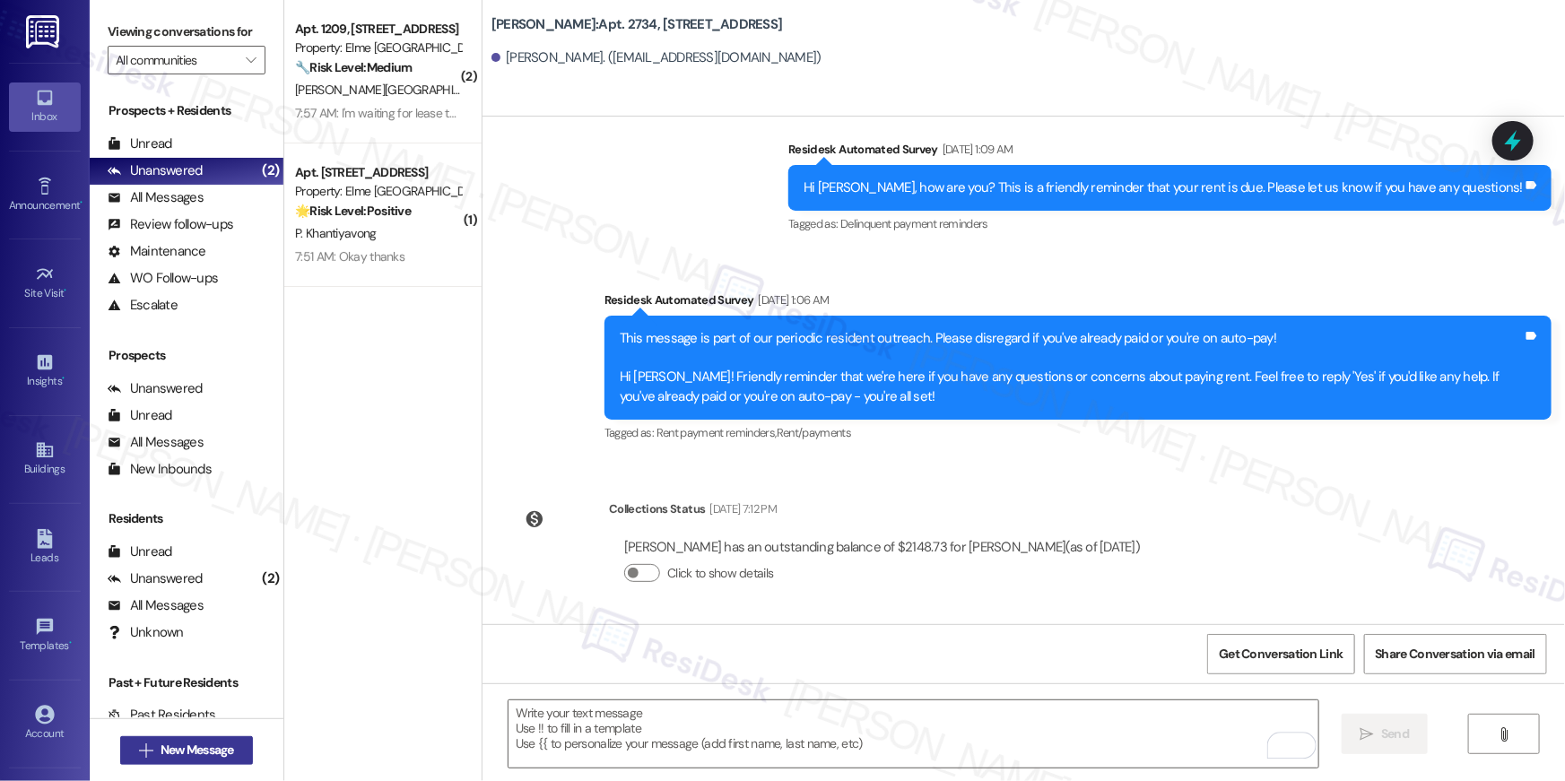
click at [235, 748] on button " New Message" at bounding box center [186, 750] width 133 height 29
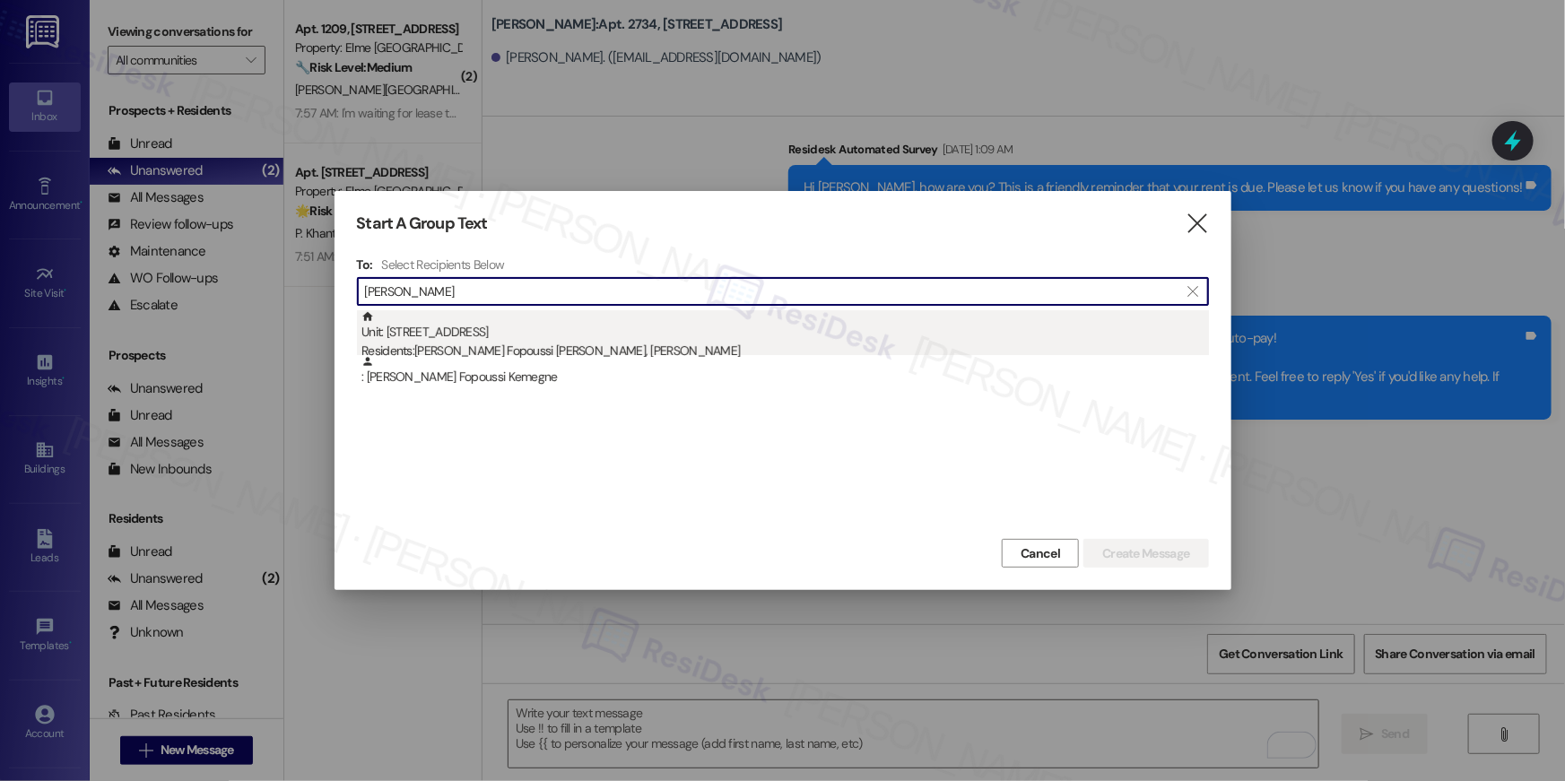
type input "brice kese"
click at [683, 352] on div "Residents: Brice Kesel Fopoussi Kemegne, Richard Owusu" at bounding box center [786, 351] width 848 height 19
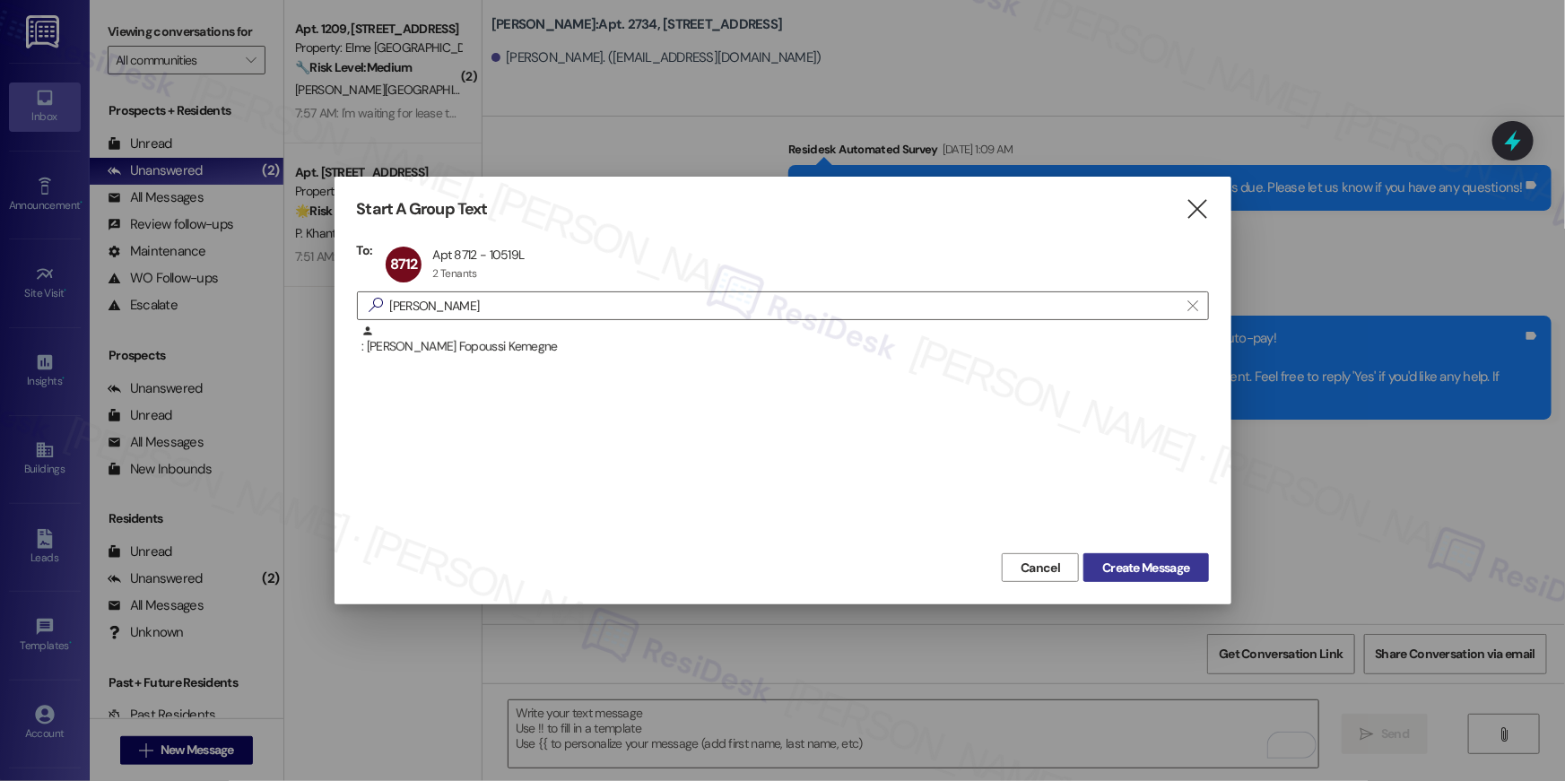
click at [1124, 562] on span "Create Message" at bounding box center [1145, 568] width 87 height 19
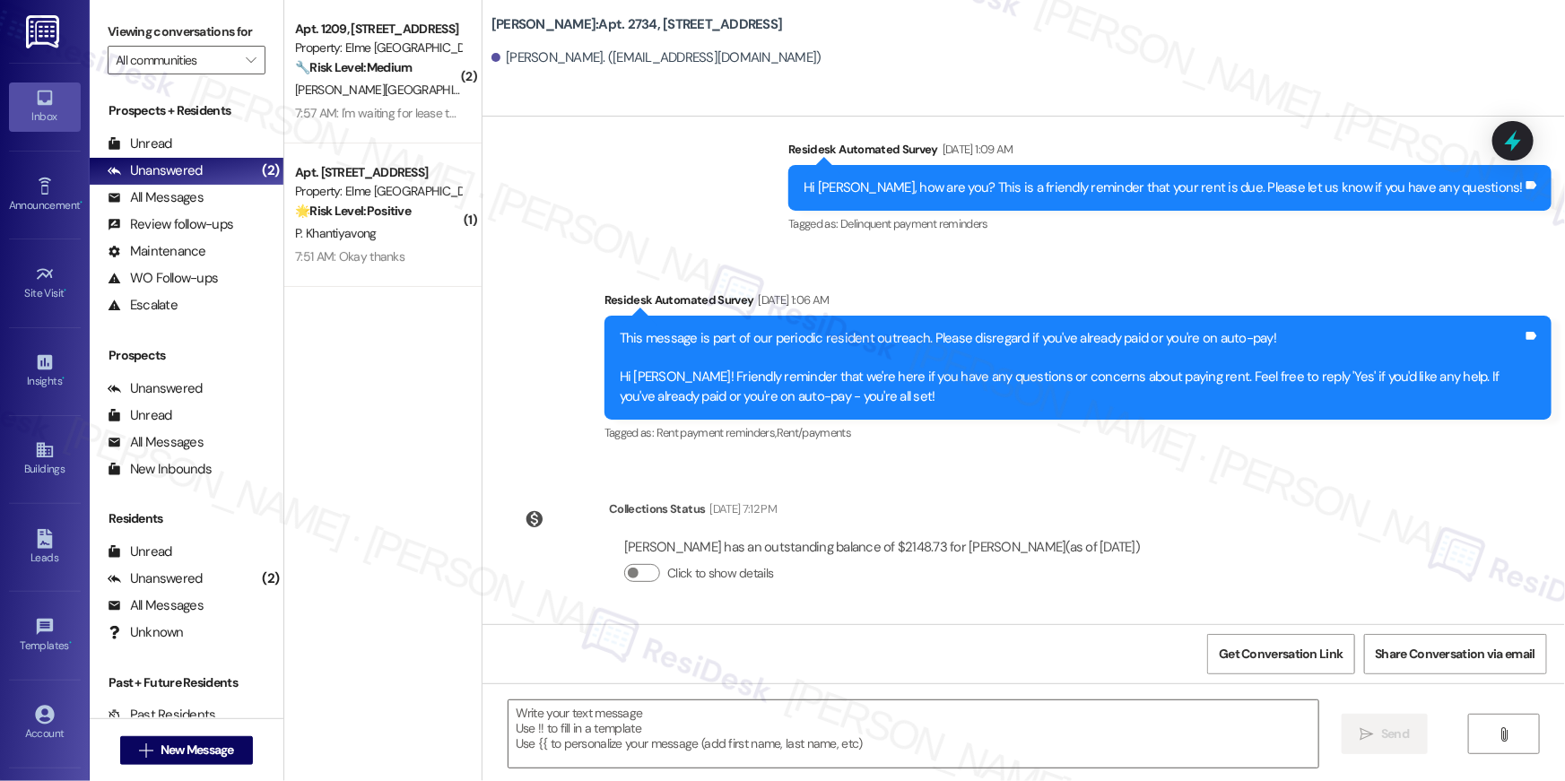
type textarea "Fetching suggested responses. Please feel free to read through the conversation…"
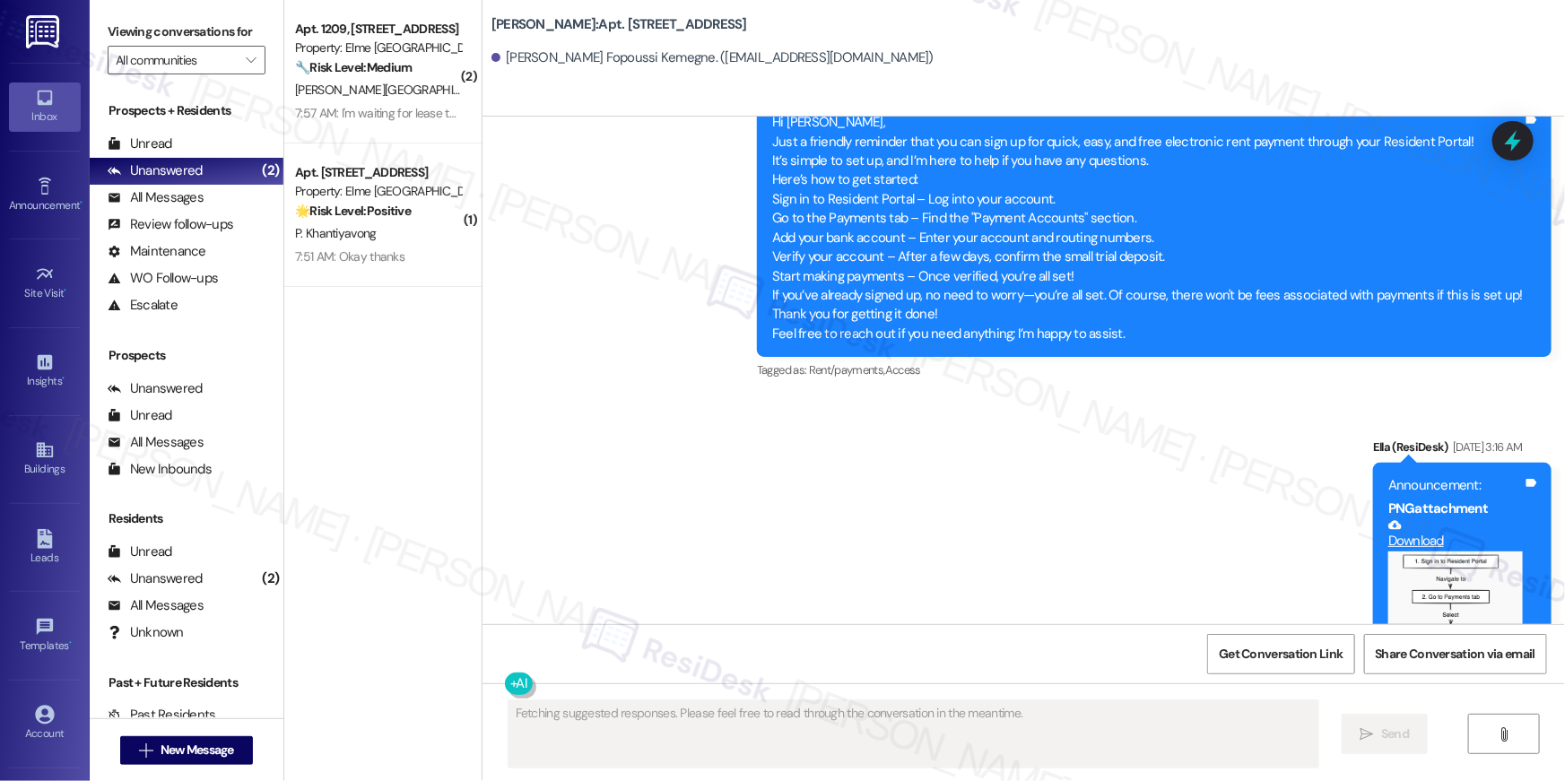
scroll to position [3173, 0]
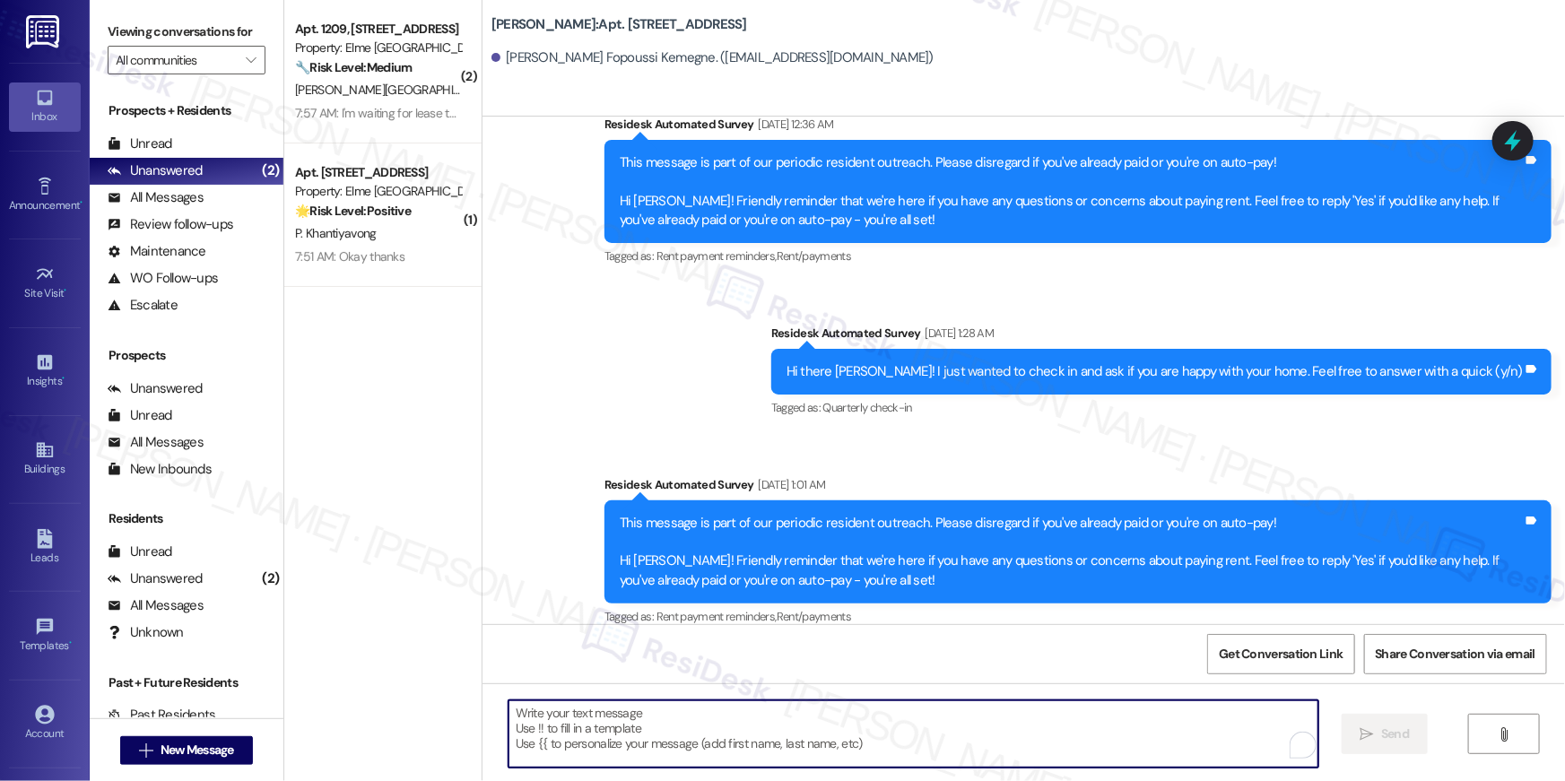
click at [1125, 720] on textarea "To enrich screen reader interactions, please activate Accessibility in Grammarl…" at bounding box center [914, 734] width 810 height 67
click at [1128, 721] on textarea "To enrich screen reader interactions, please activate Accessibility in Grammarl…" at bounding box center [914, 734] width 810 height 67
paste textarea "Hi {{first_name}}, your {{property}} lease renewal offer is now ready! Please r…"
type textarea "Hi {{first_name}}, your {{property}} lease renewal offer is now ready! Please r…"
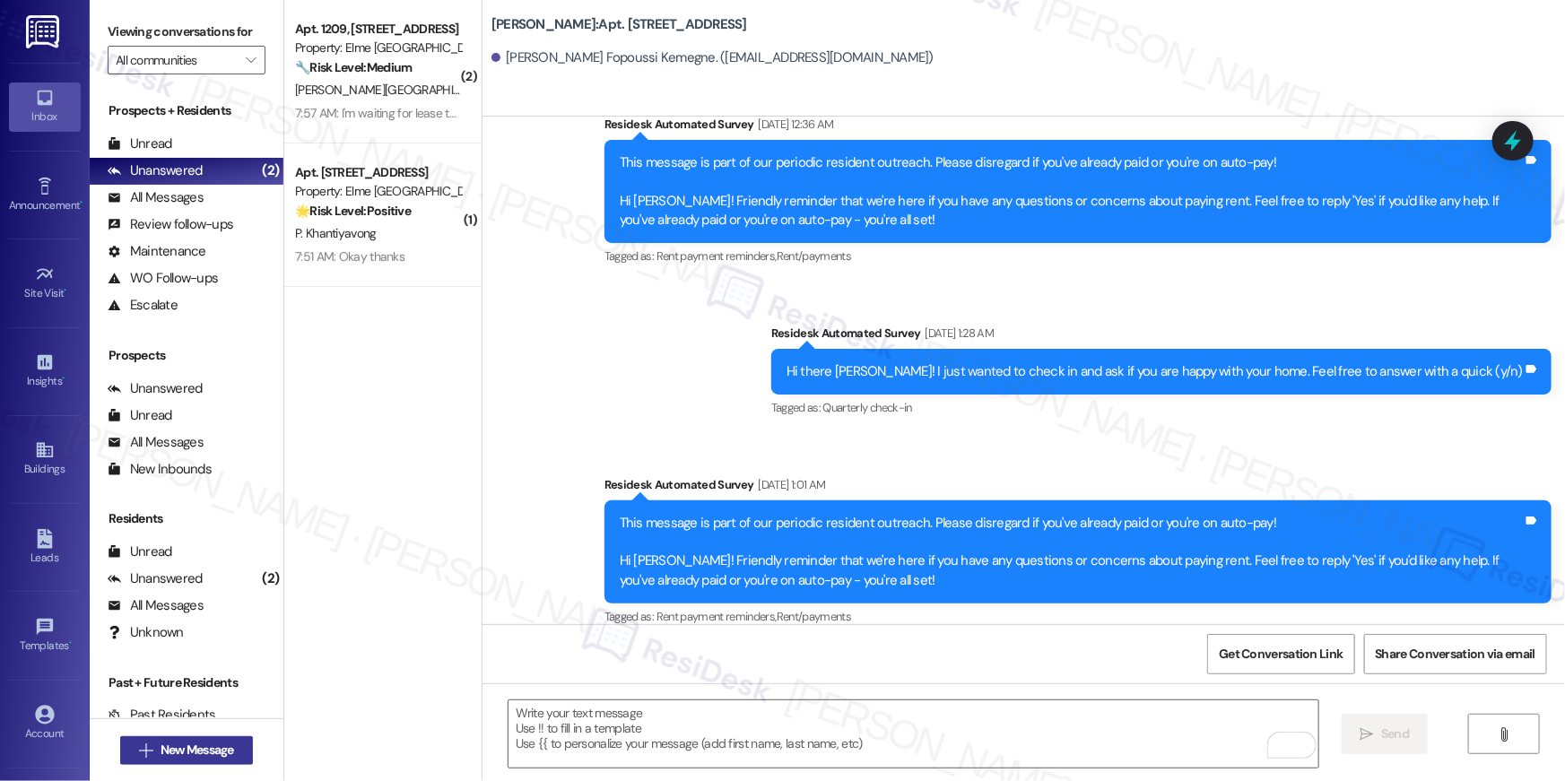
click at [234, 745] on button " New Message" at bounding box center [186, 750] width 133 height 29
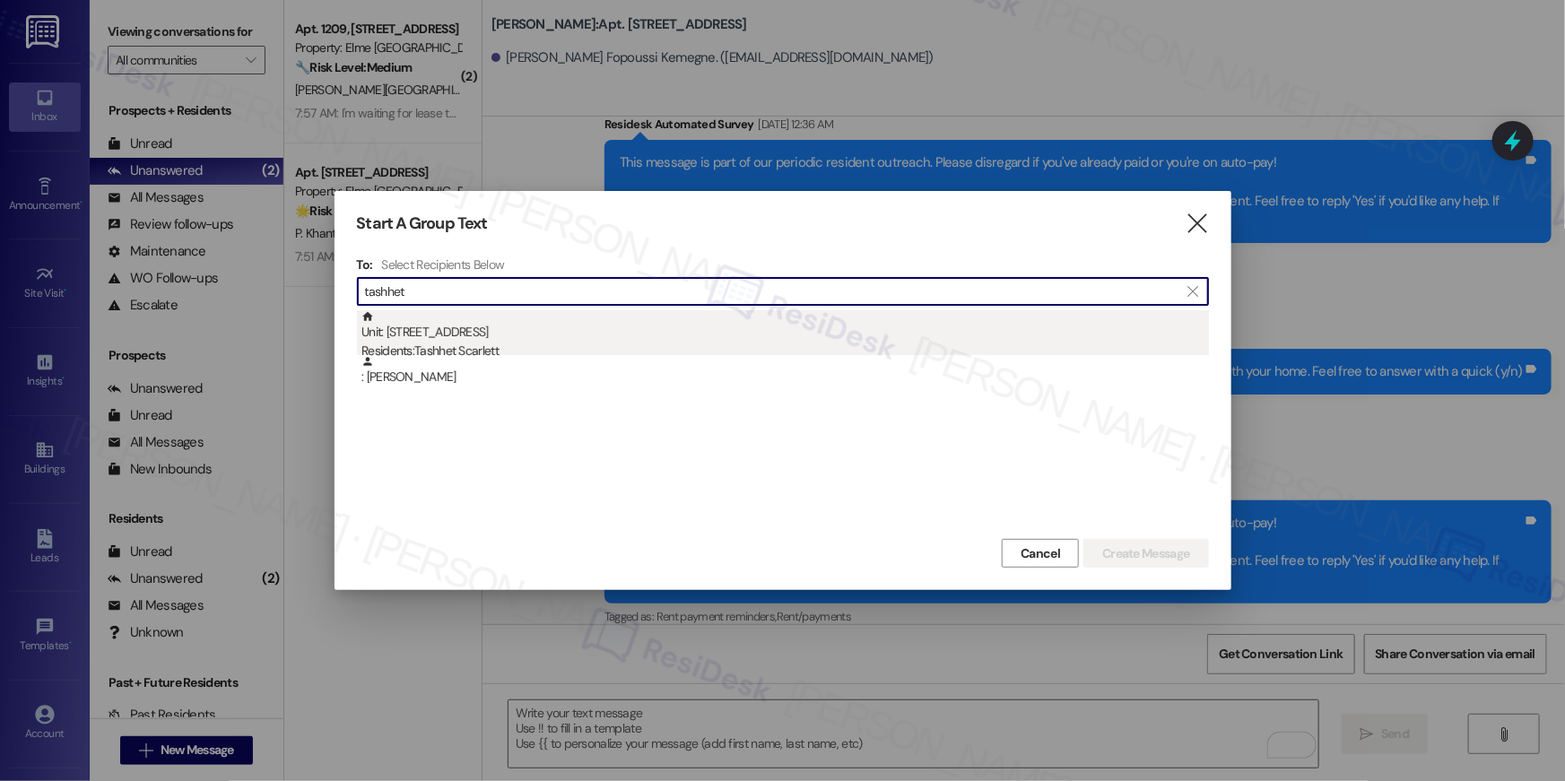
type input "tashhet"
click at [623, 326] on div "Unit: 5633 - 10519 Lariat Lane Residents: Tashhet Scarlett" at bounding box center [786, 335] width 848 height 51
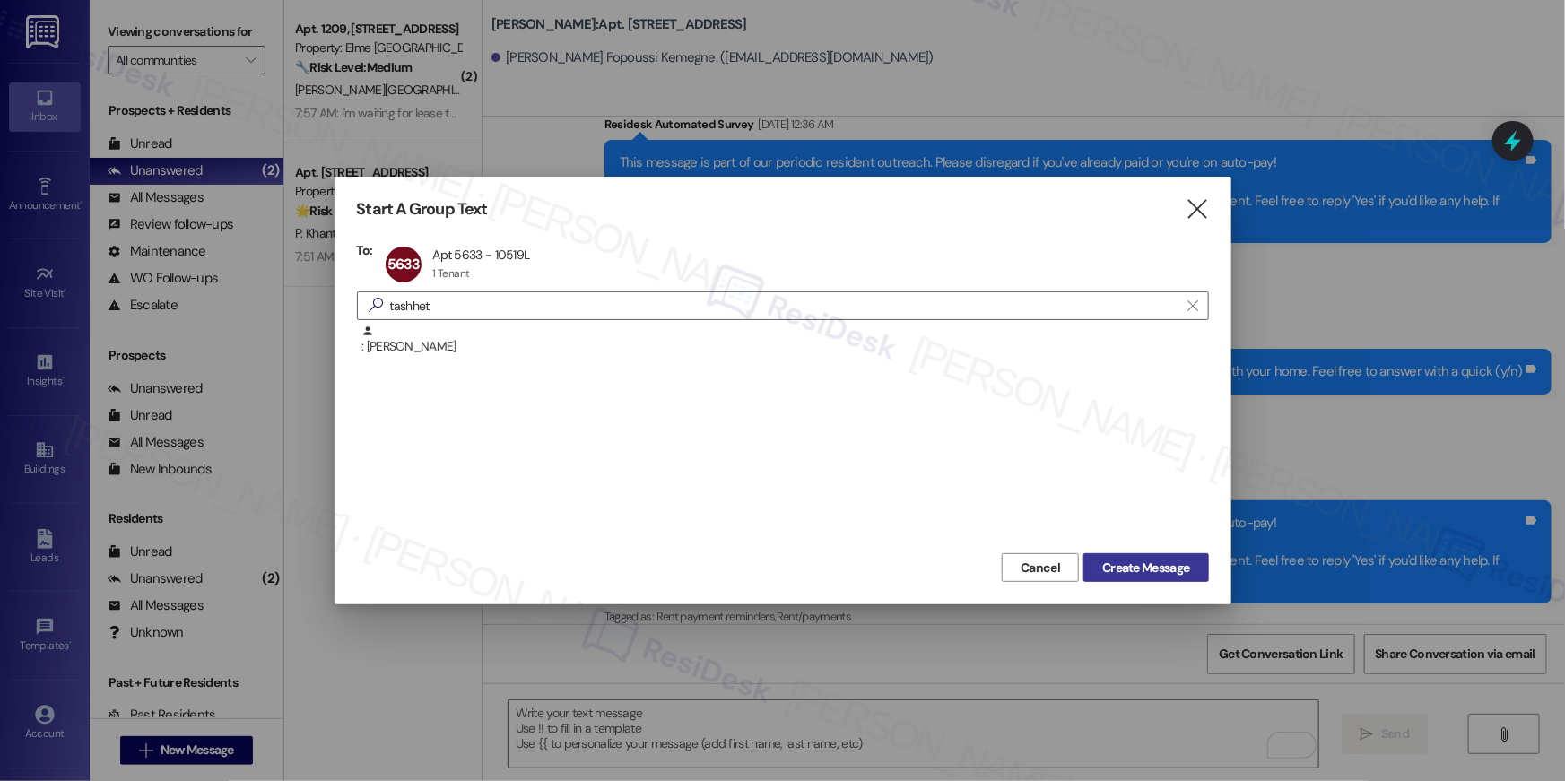
click at [1151, 570] on span "Create Message" at bounding box center [1145, 568] width 87 height 19
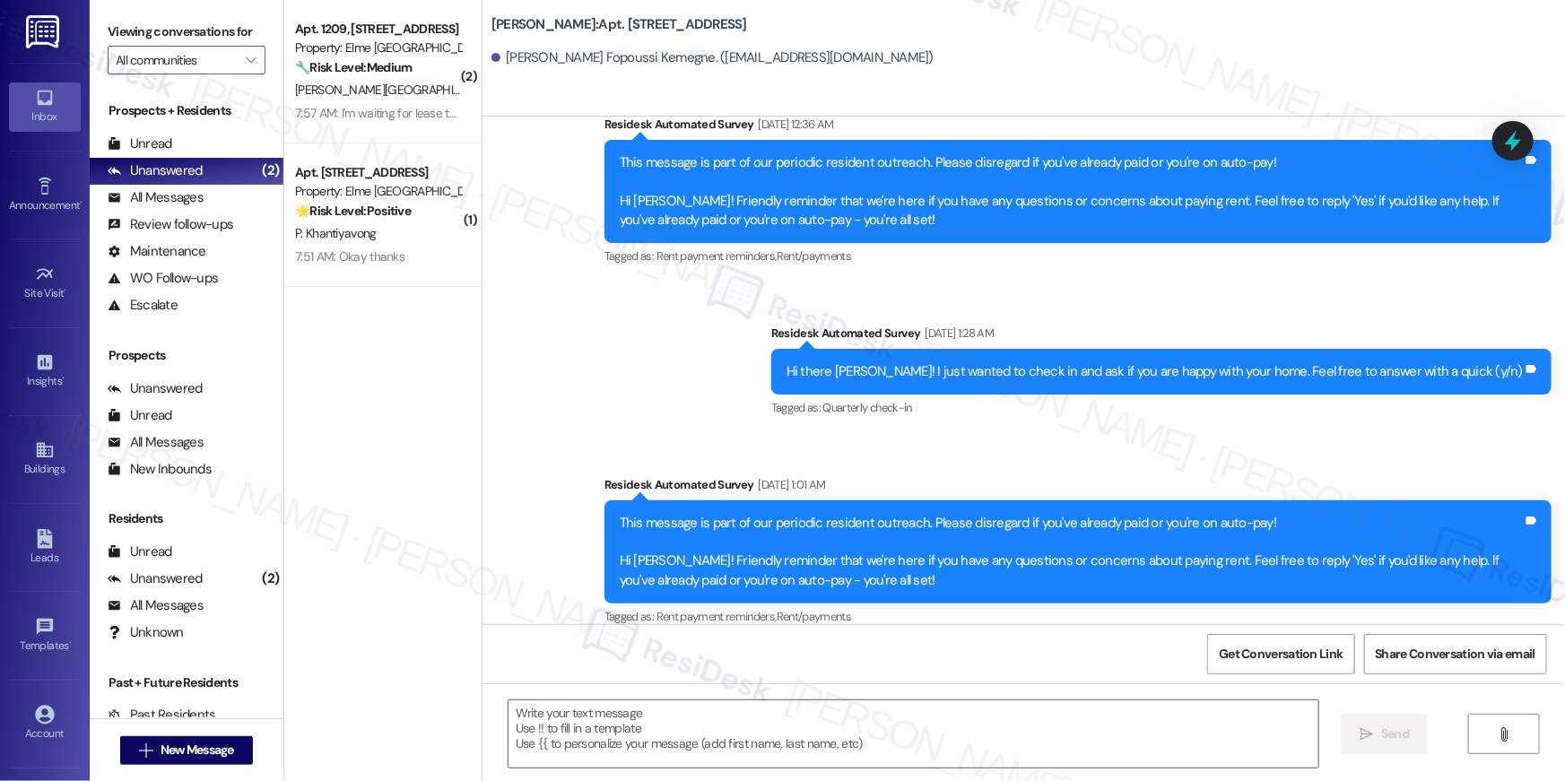
type textarea "Fetching suggested responses. Please feel free to read through the conversation…"
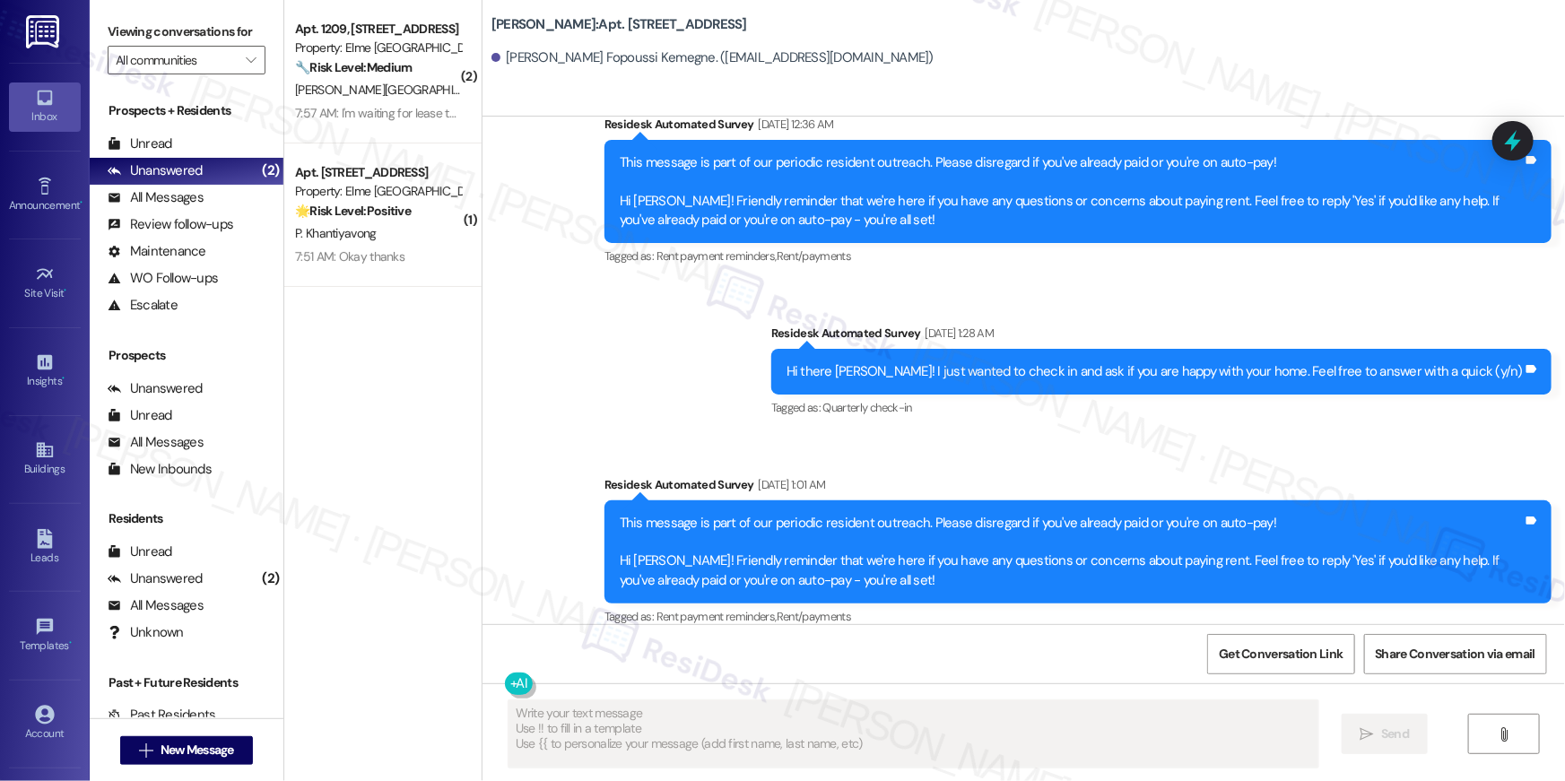
scroll to position [1161, 0]
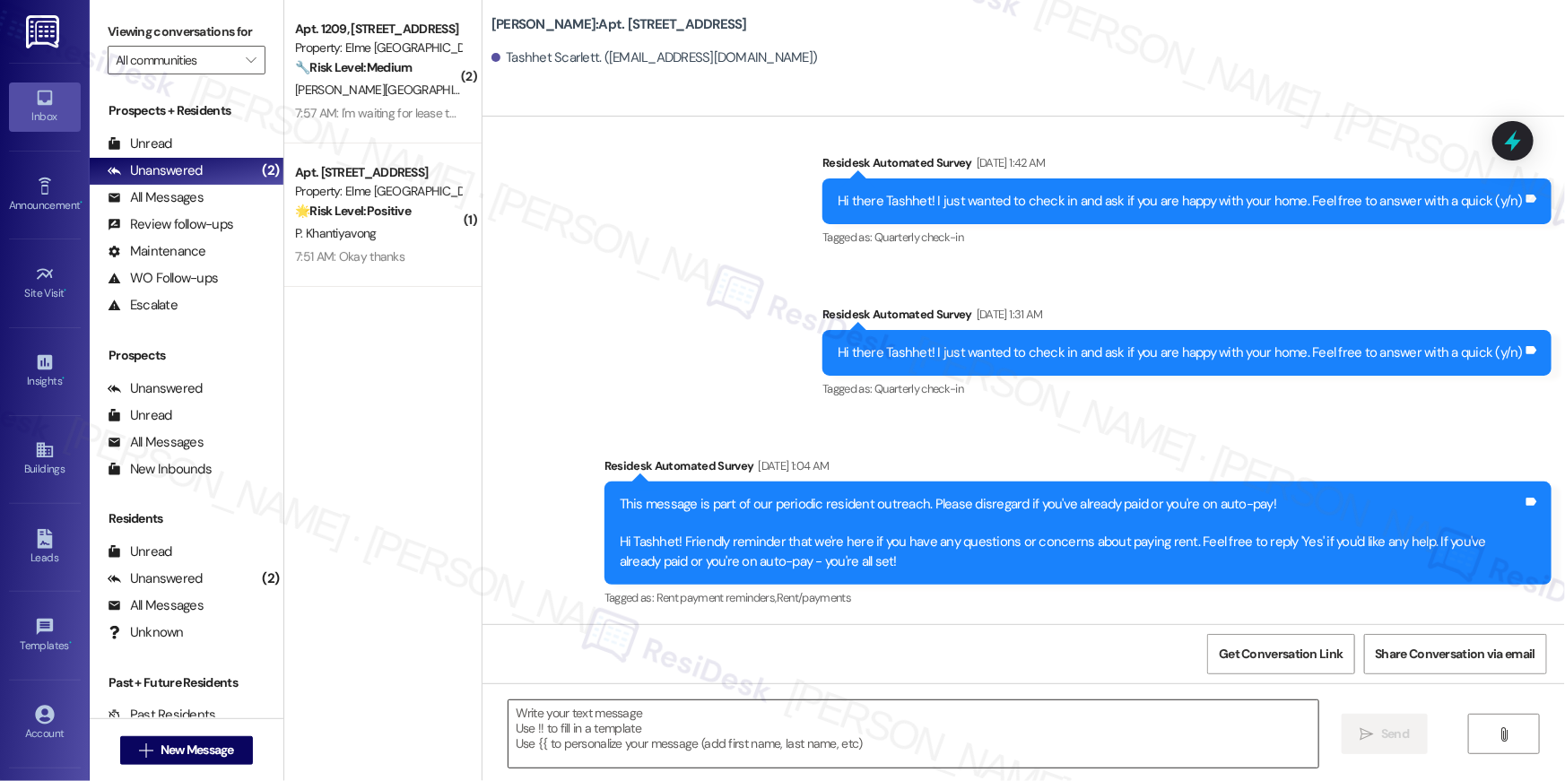
click at [1154, 740] on textarea at bounding box center [914, 734] width 810 height 67
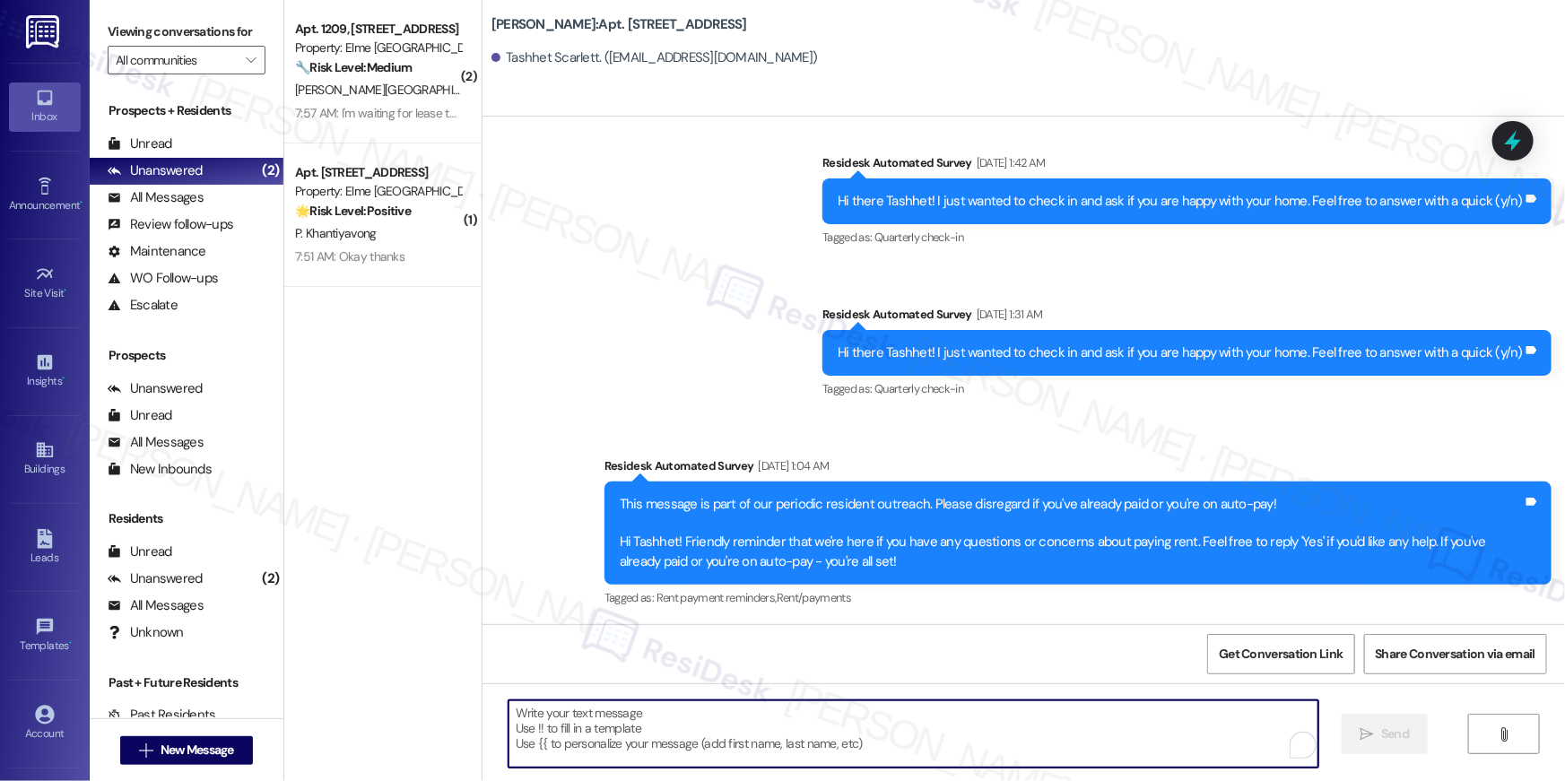
paste textarea "Hi {{first_name}}, your {{property}} lease renewal offer is now ready! Please r…"
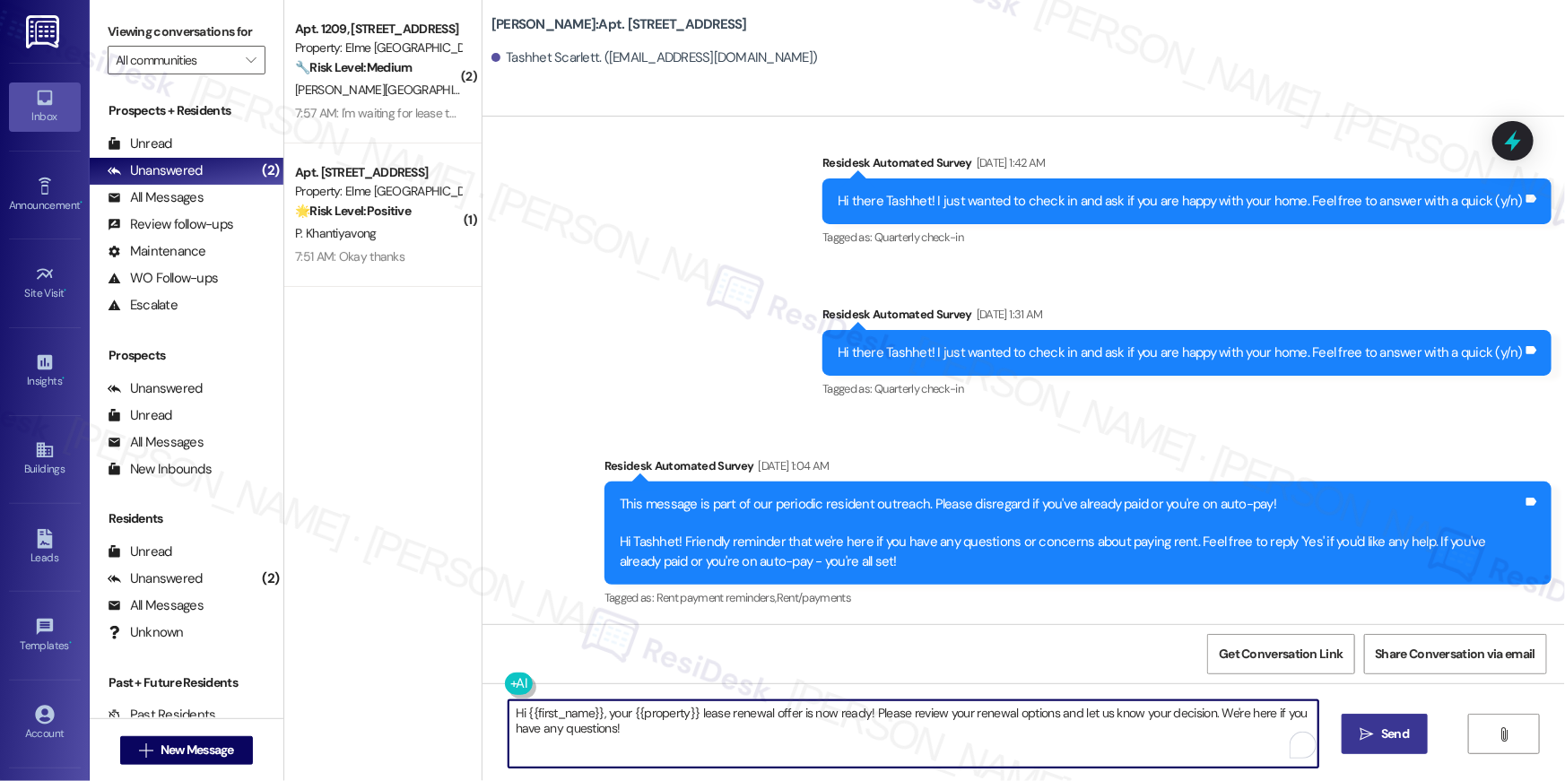
type textarea "Hi {{first_name}}, your {{property}} lease renewal offer is now ready! Please r…"
click at [1396, 730] on span "Send" at bounding box center [1395, 734] width 28 height 19
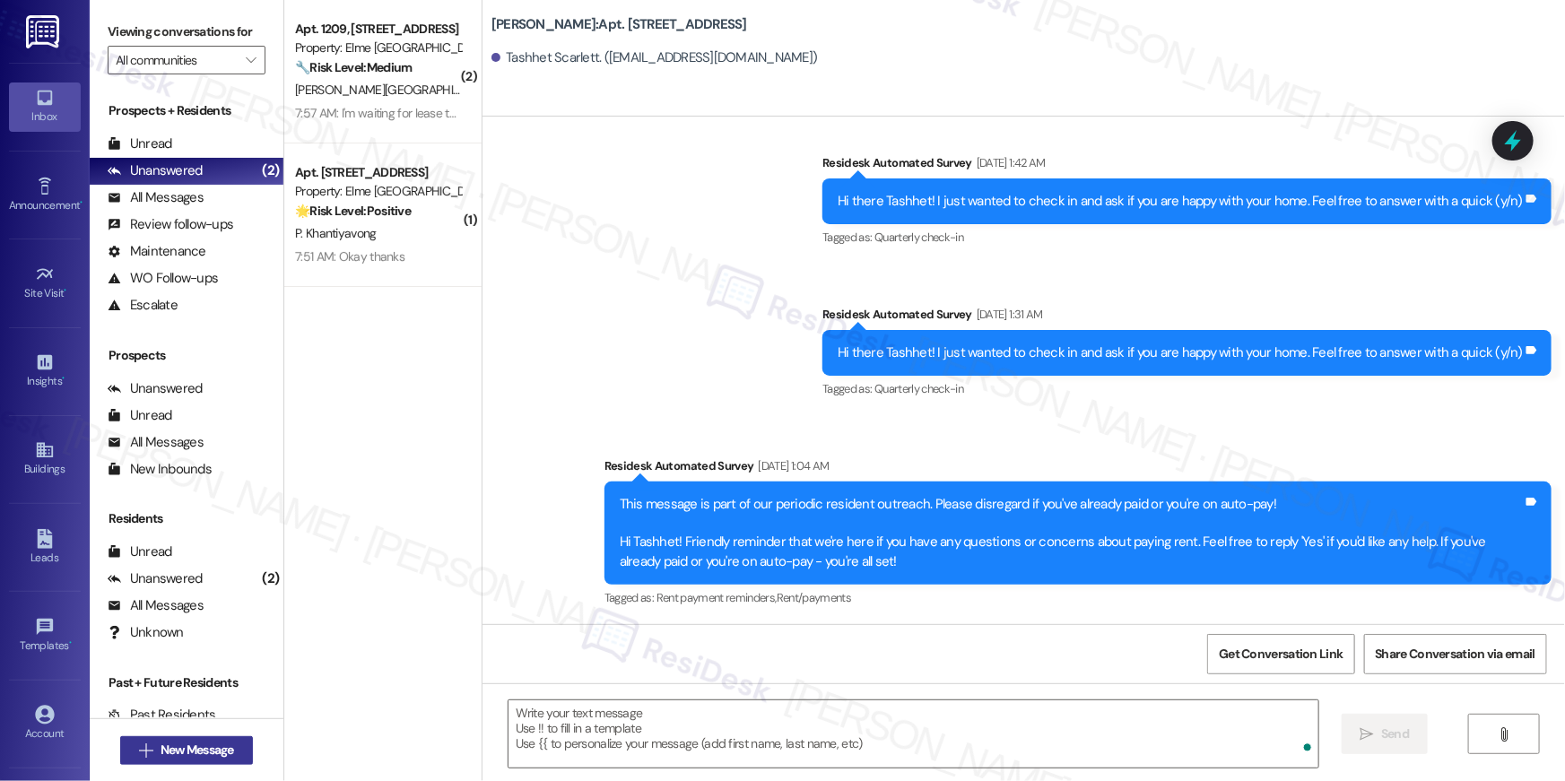
click at [236, 749] on button " New Message" at bounding box center [186, 750] width 133 height 29
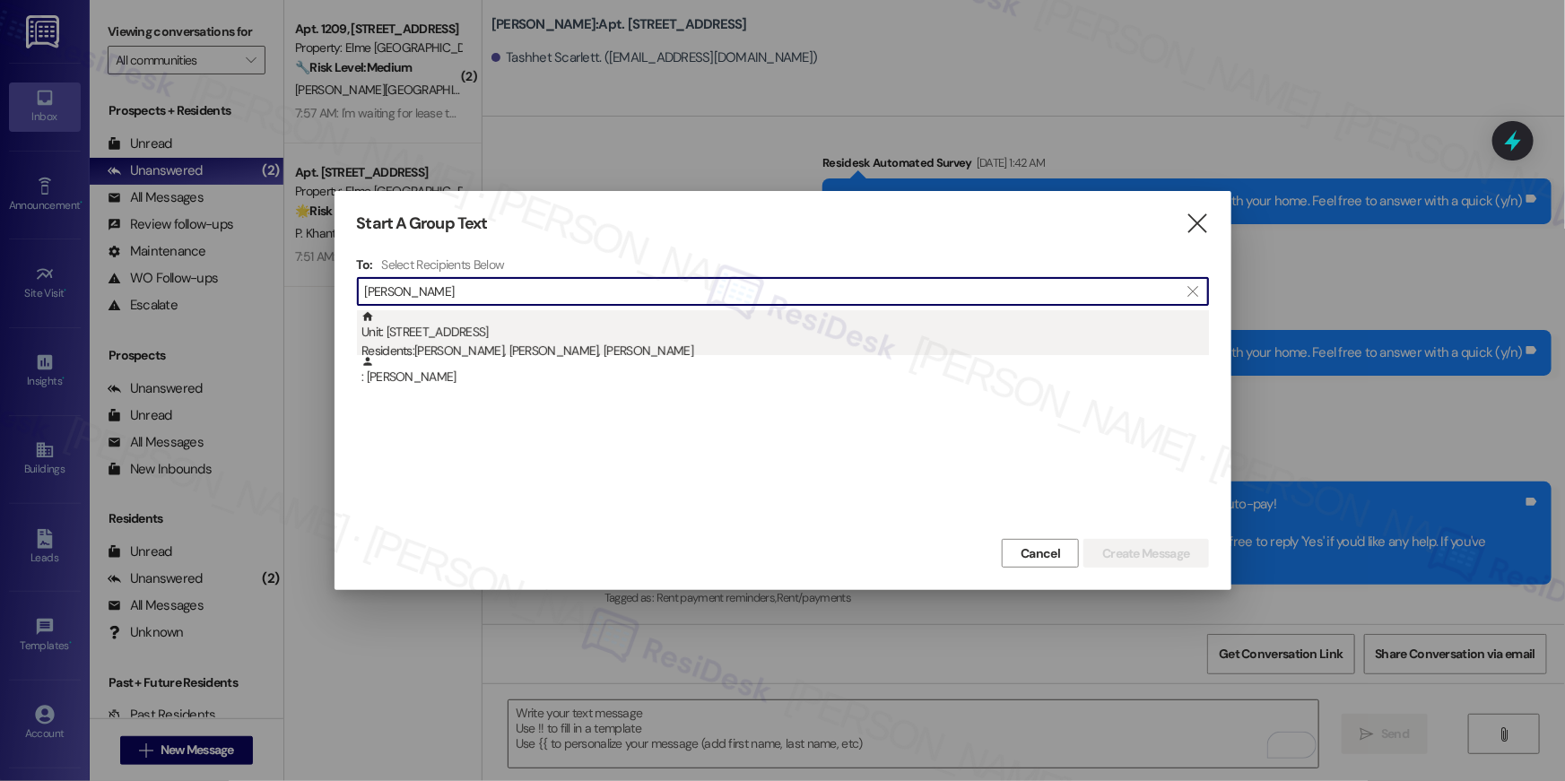
type input "walter busta"
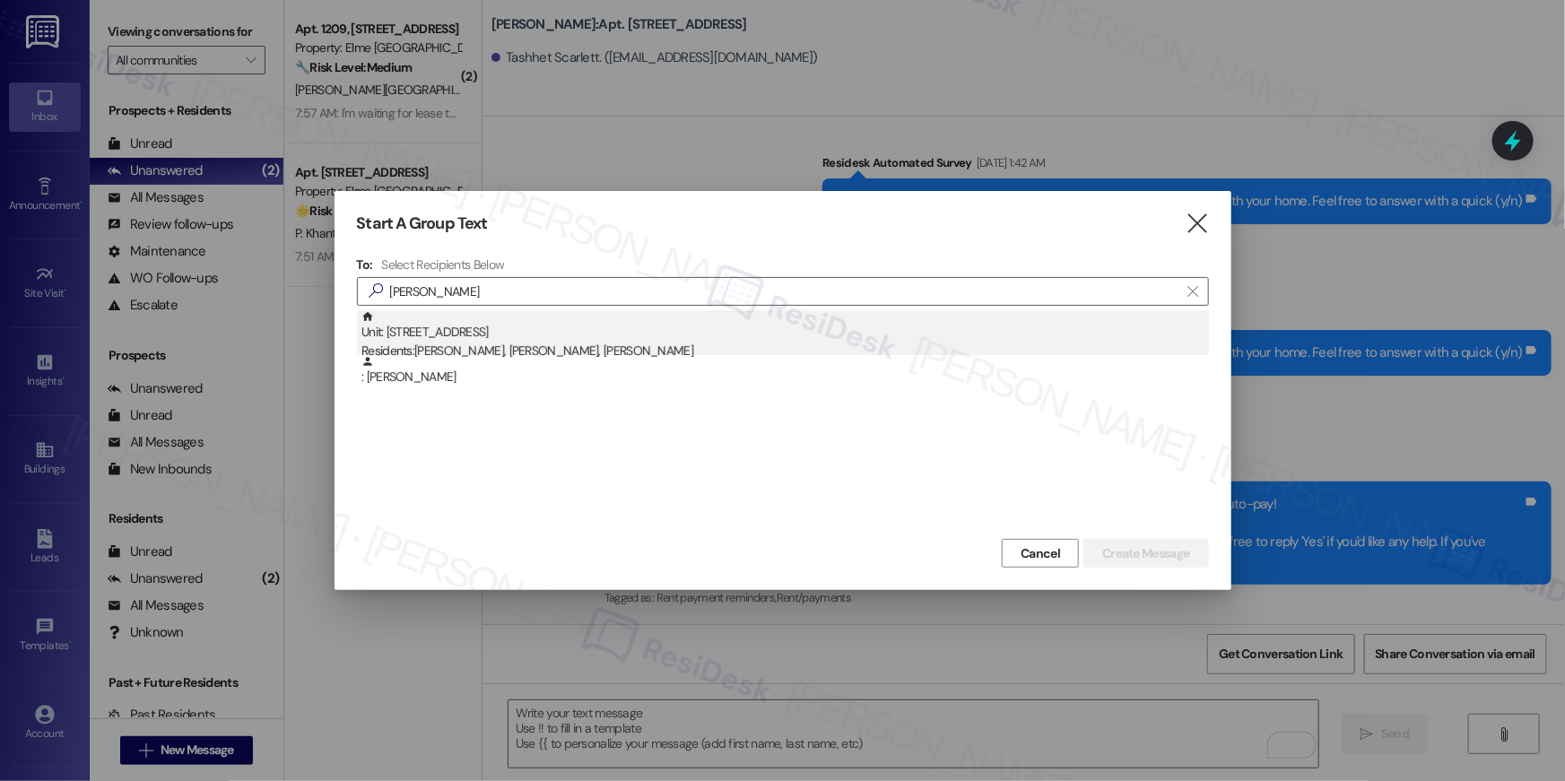
click at [535, 349] on div "Residents: Brian Bustamante, Walter Bustamante, Betsy Celaya Mora" at bounding box center [786, 351] width 848 height 19
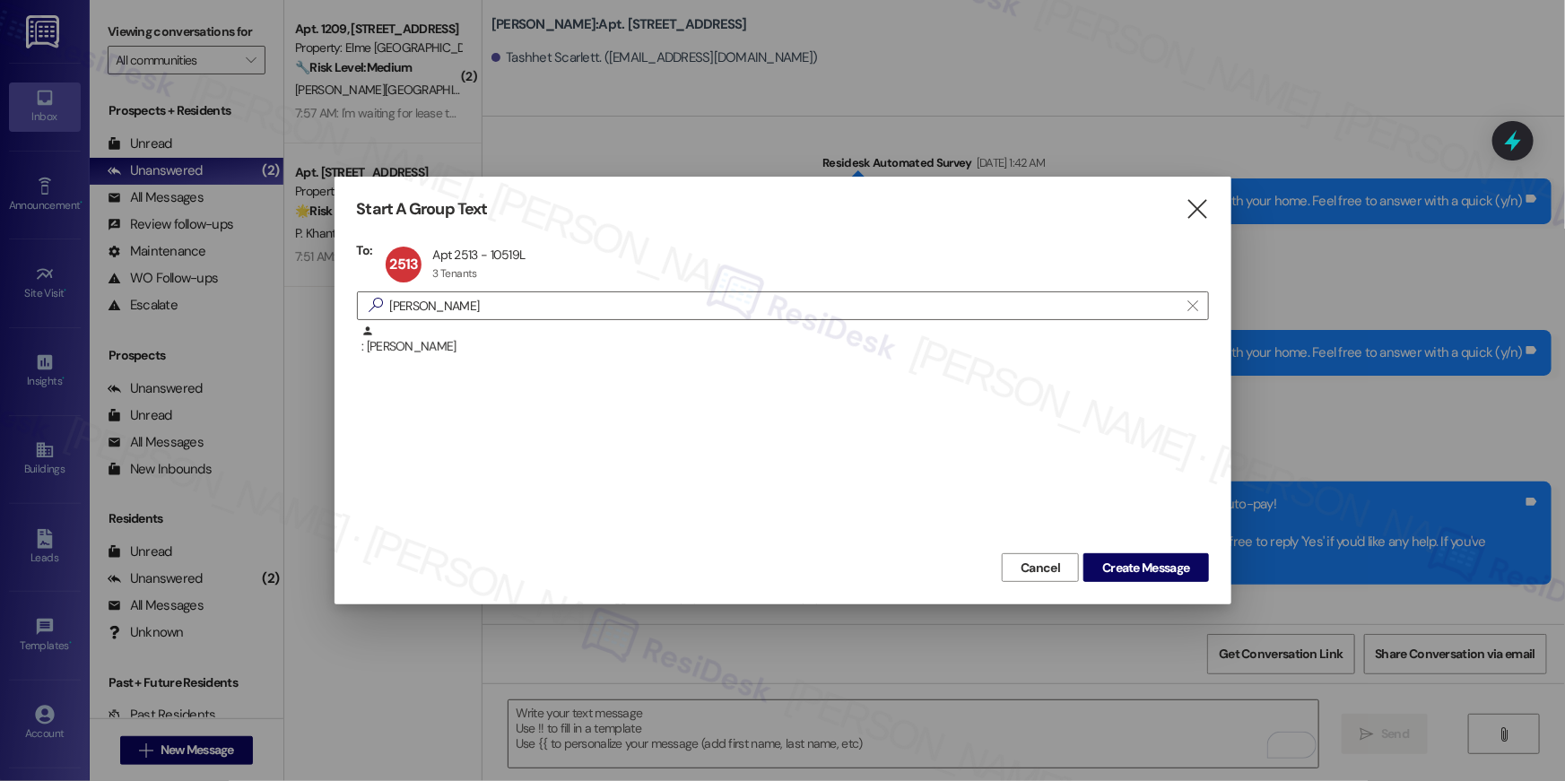
click at [1182, 585] on div "Start A Group Text  To: 2513 Apt 2513 - 10519L Apt 2513 - 10519L 3 Tenants 3 T…" at bounding box center [783, 391] width 897 height 428
click at [1179, 579] on button "Create Message" at bounding box center [1146, 567] width 125 height 29
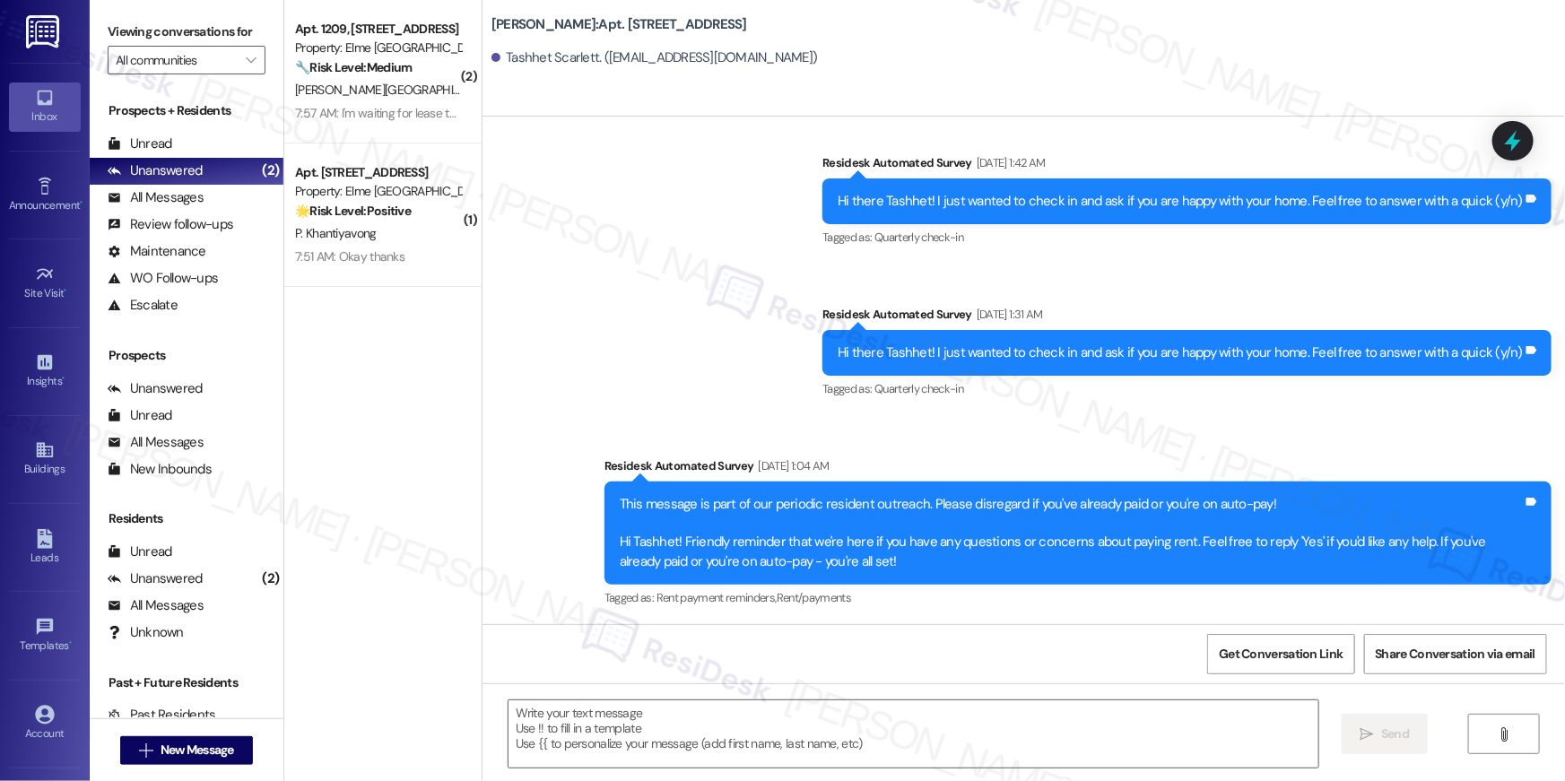
type textarea "Fetching suggested responses. Please feel free to read through the conversation…"
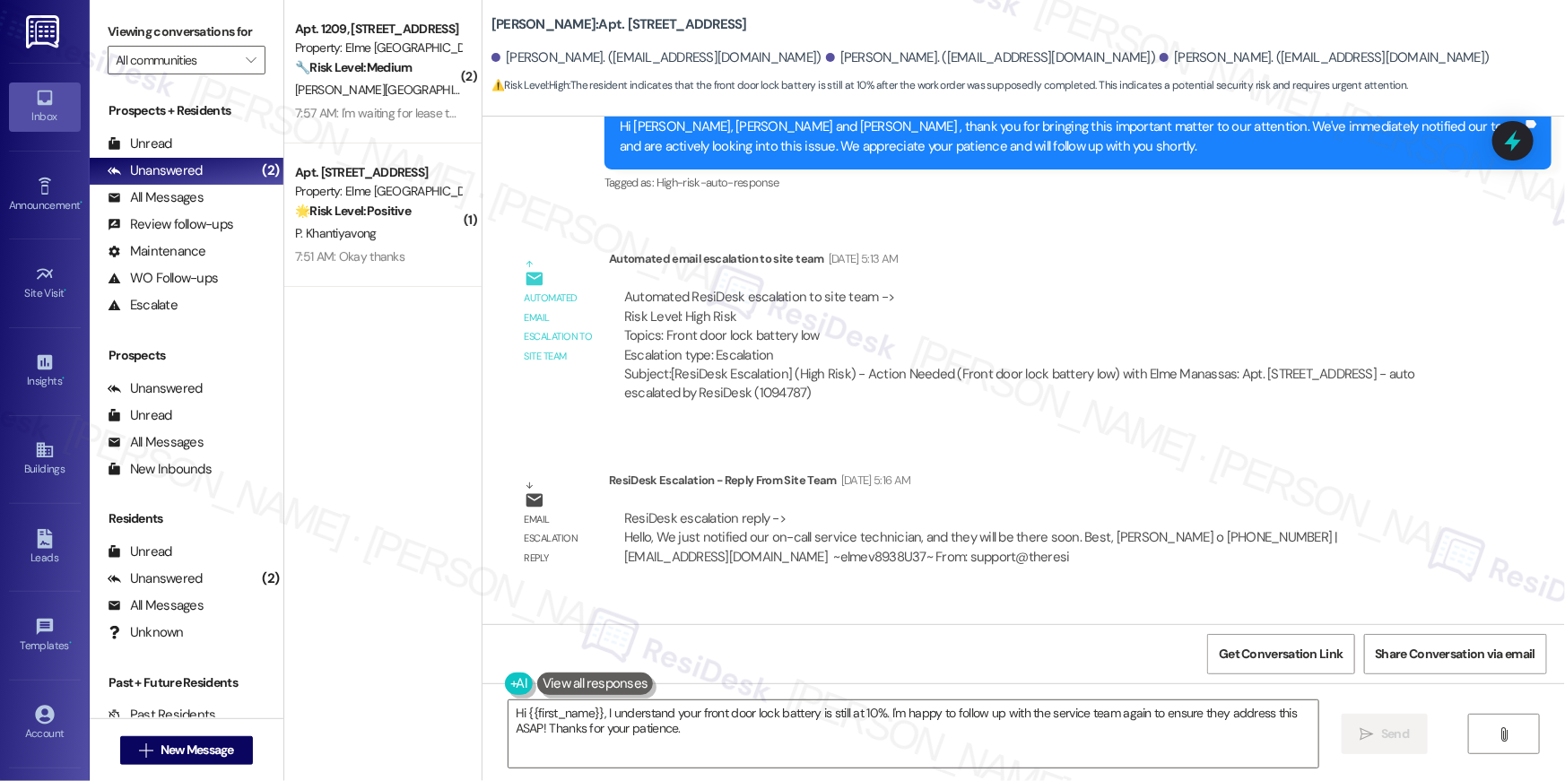
scroll to position [7741, 0]
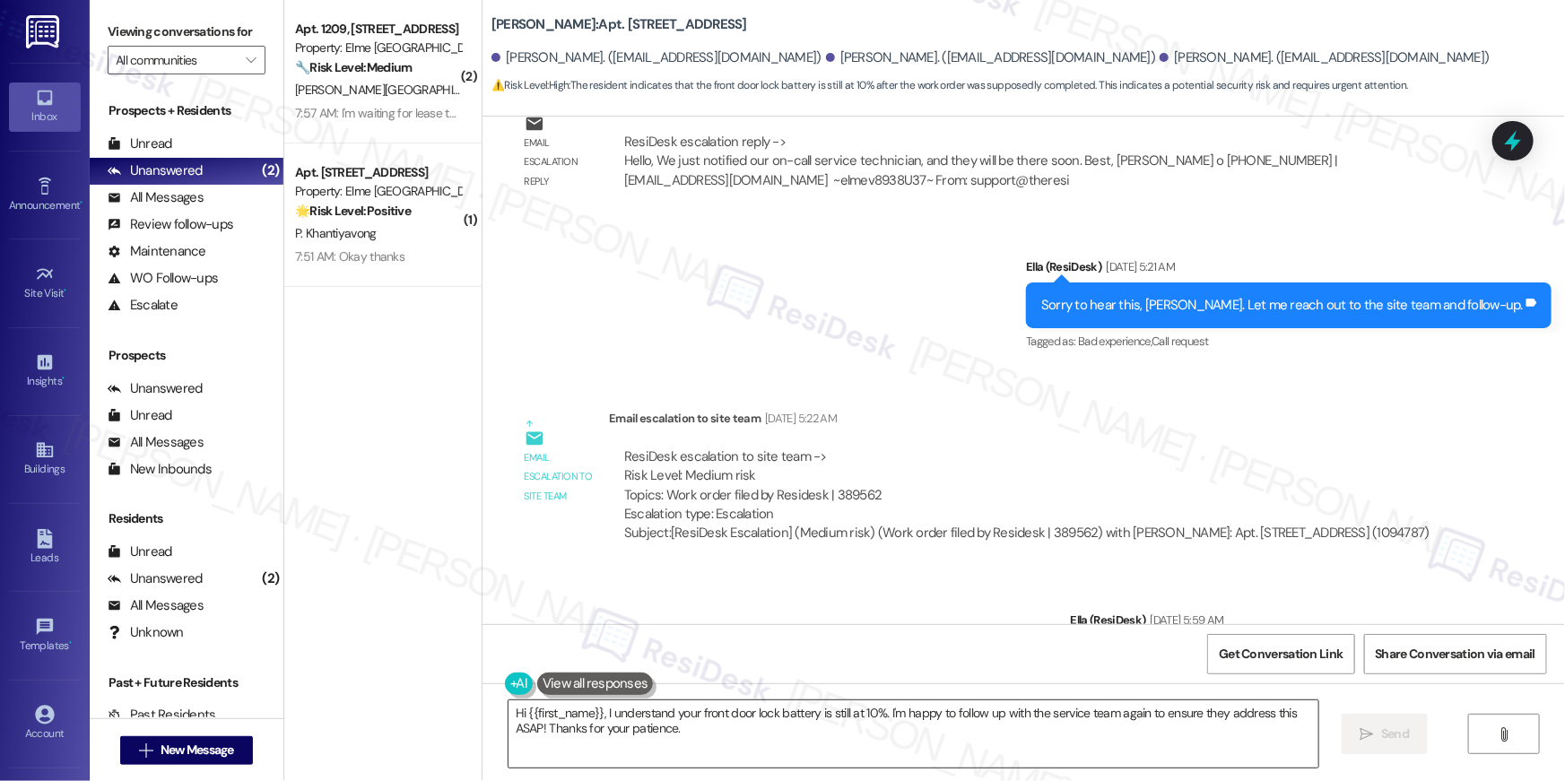
click at [1128, 730] on textarea "Hi {{first_name}}, I understand your front door lock battery is still at 10%. I…" at bounding box center [914, 734] width 810 height 67
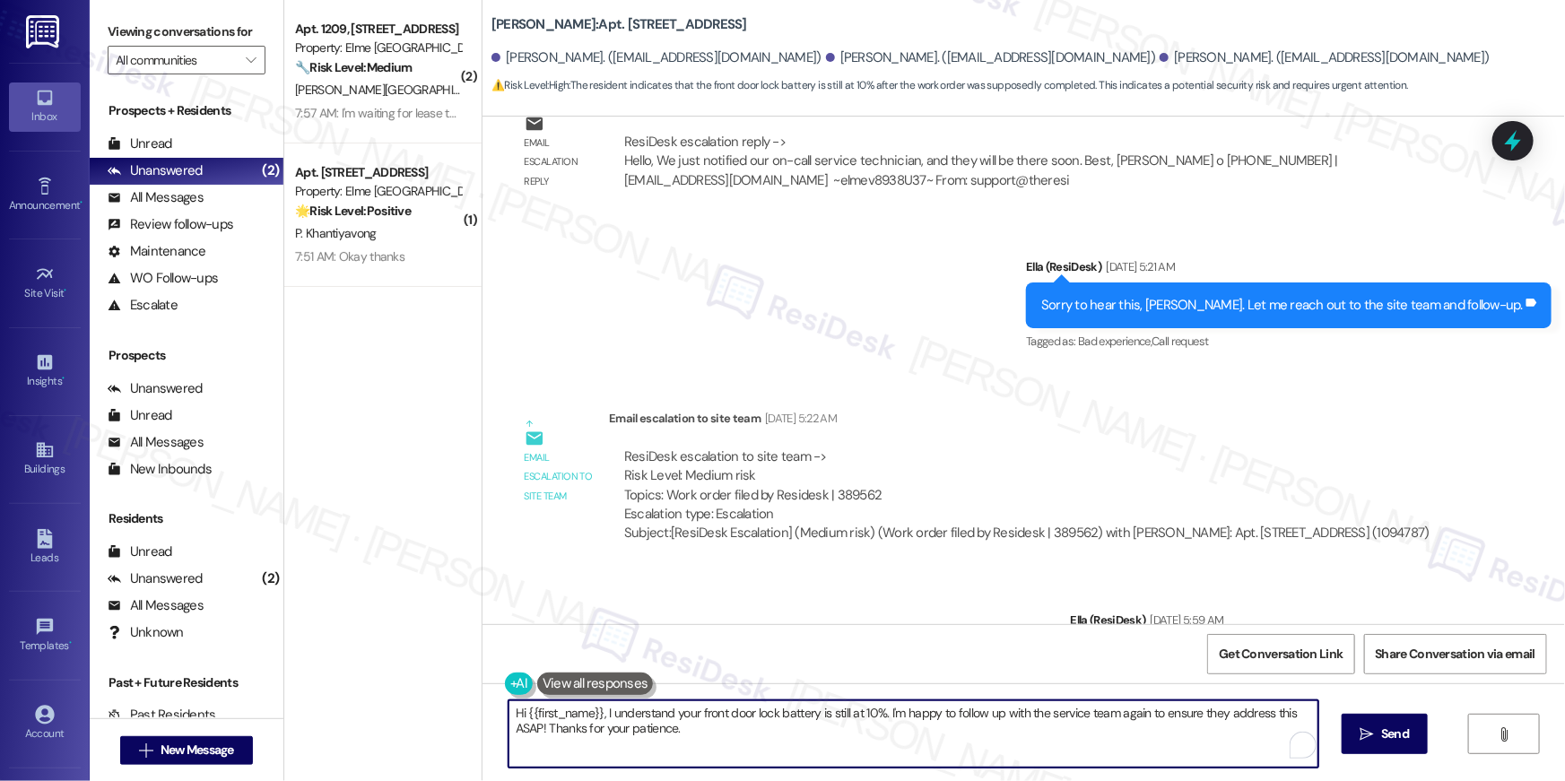
click at [1128, 730] on textarea "Hi {{first_name}}, I understand your front door lock battery is still at 10%. I…" at bounding box center [914, 734] width 810 height 67
paste textarea "your {{property}} lease renewal offer is now ready! Please review your renewal …"
type textarea "Hi {{first_name}}, your {{property}} lease renewal offer is now ready! Please r…"
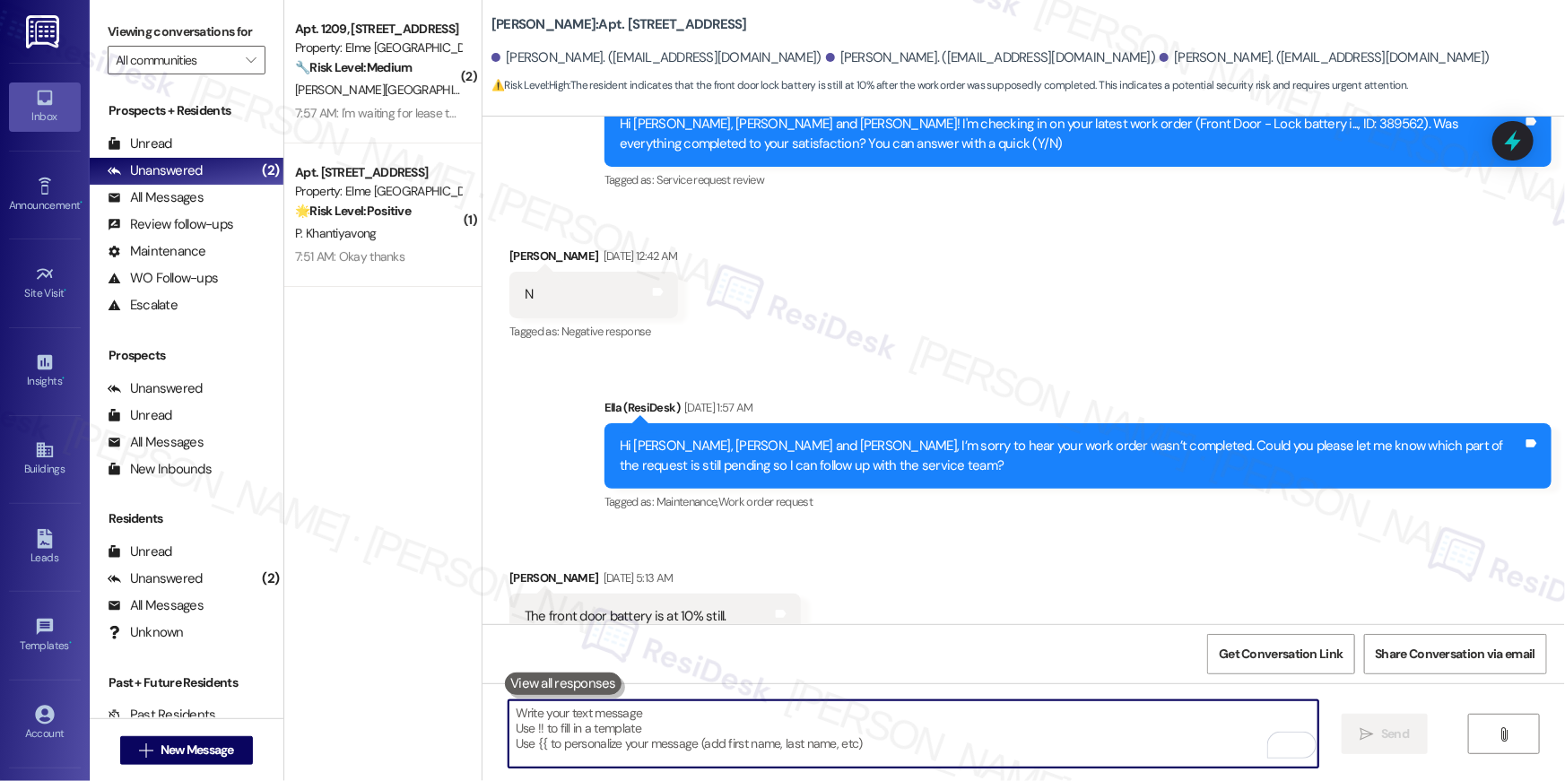
scroll to position [6681, 0]
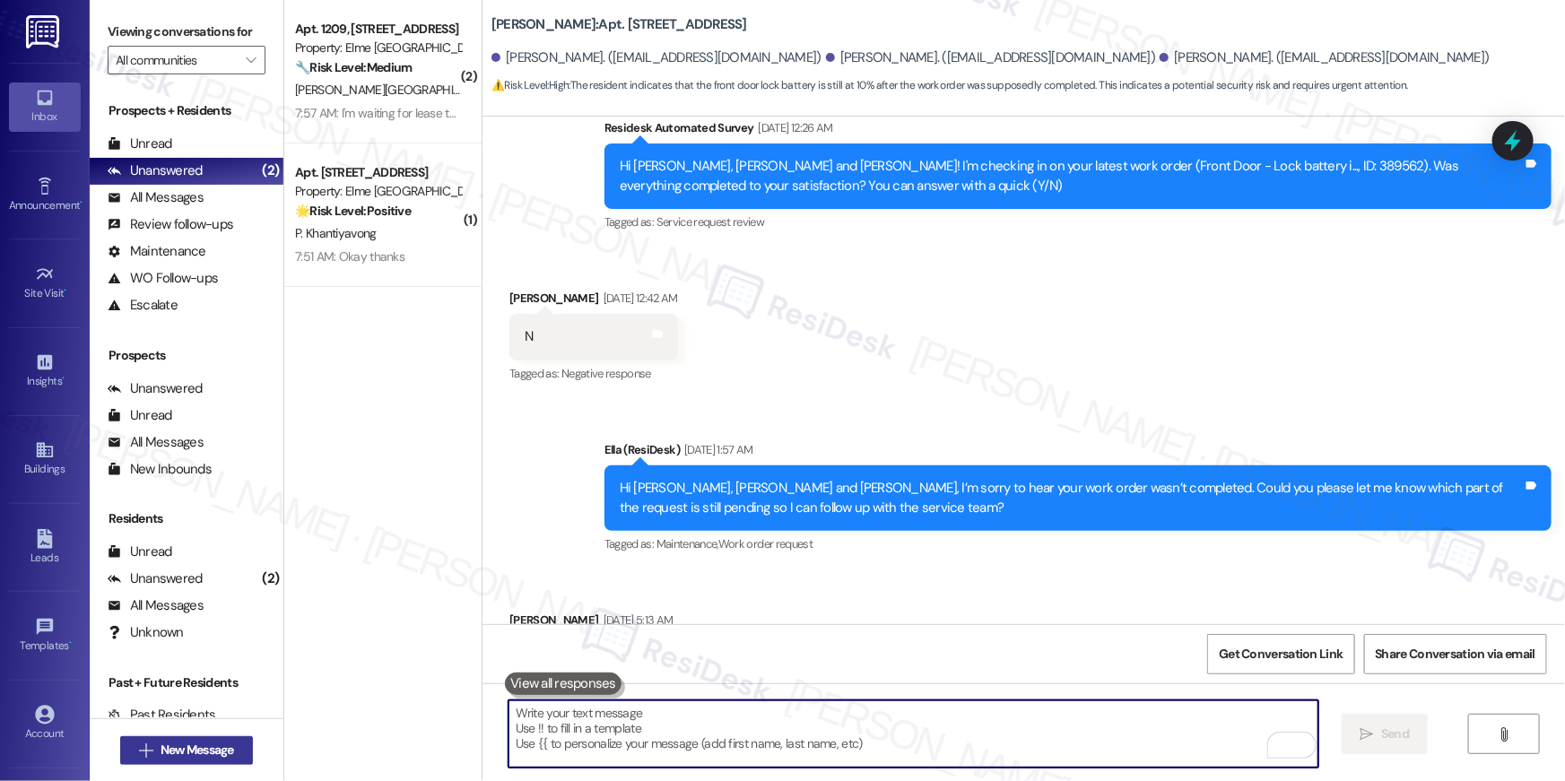
click at [226, 753] on span "New Message" at bounding box center [198, 750] width 74 height 19
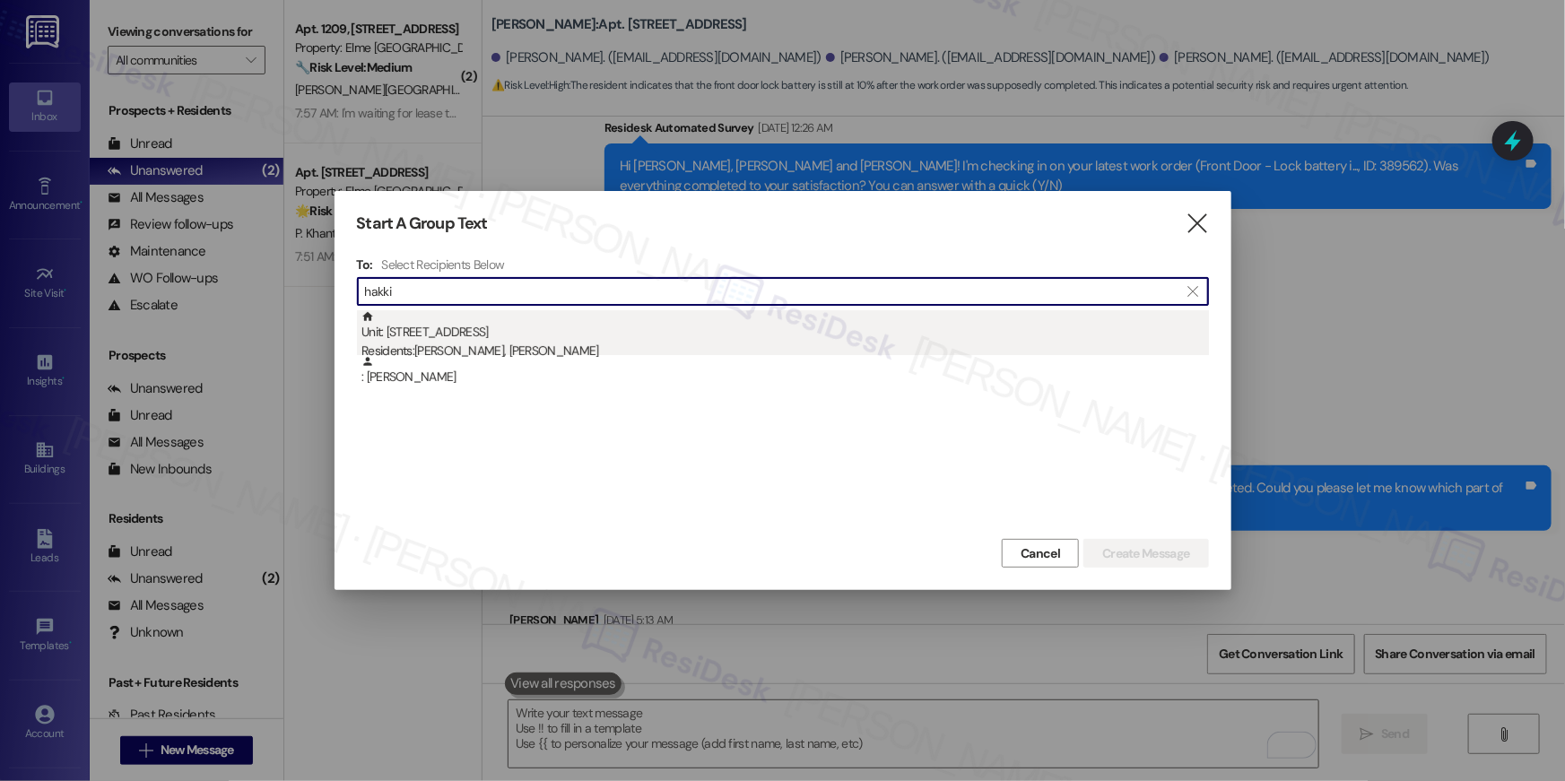
type input "hakki"
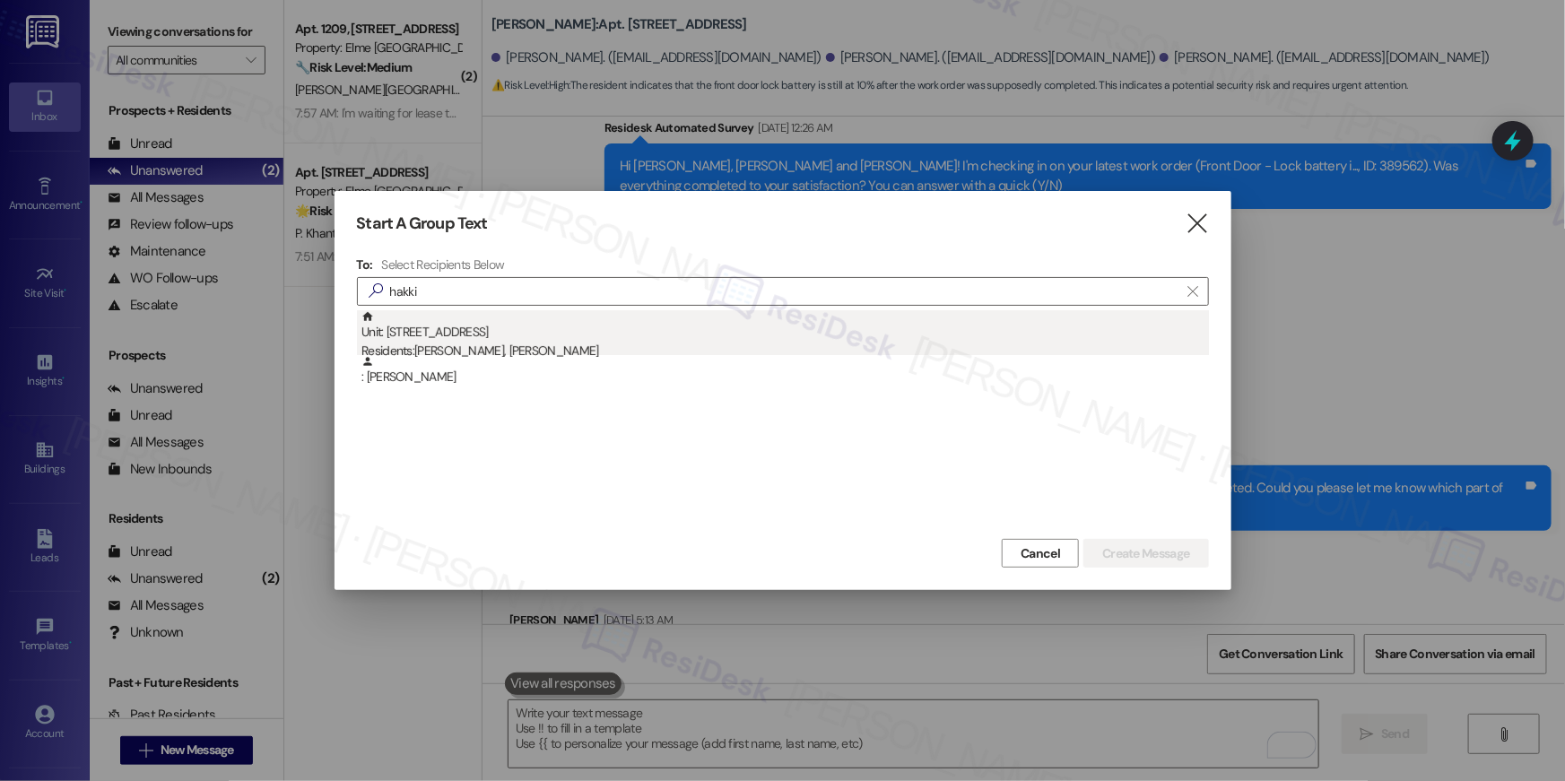
click at [614, 346] on div "Residents: Selcuk Certel, Hakki Pekin" at bounding box center [786, 351] width 848 height 19
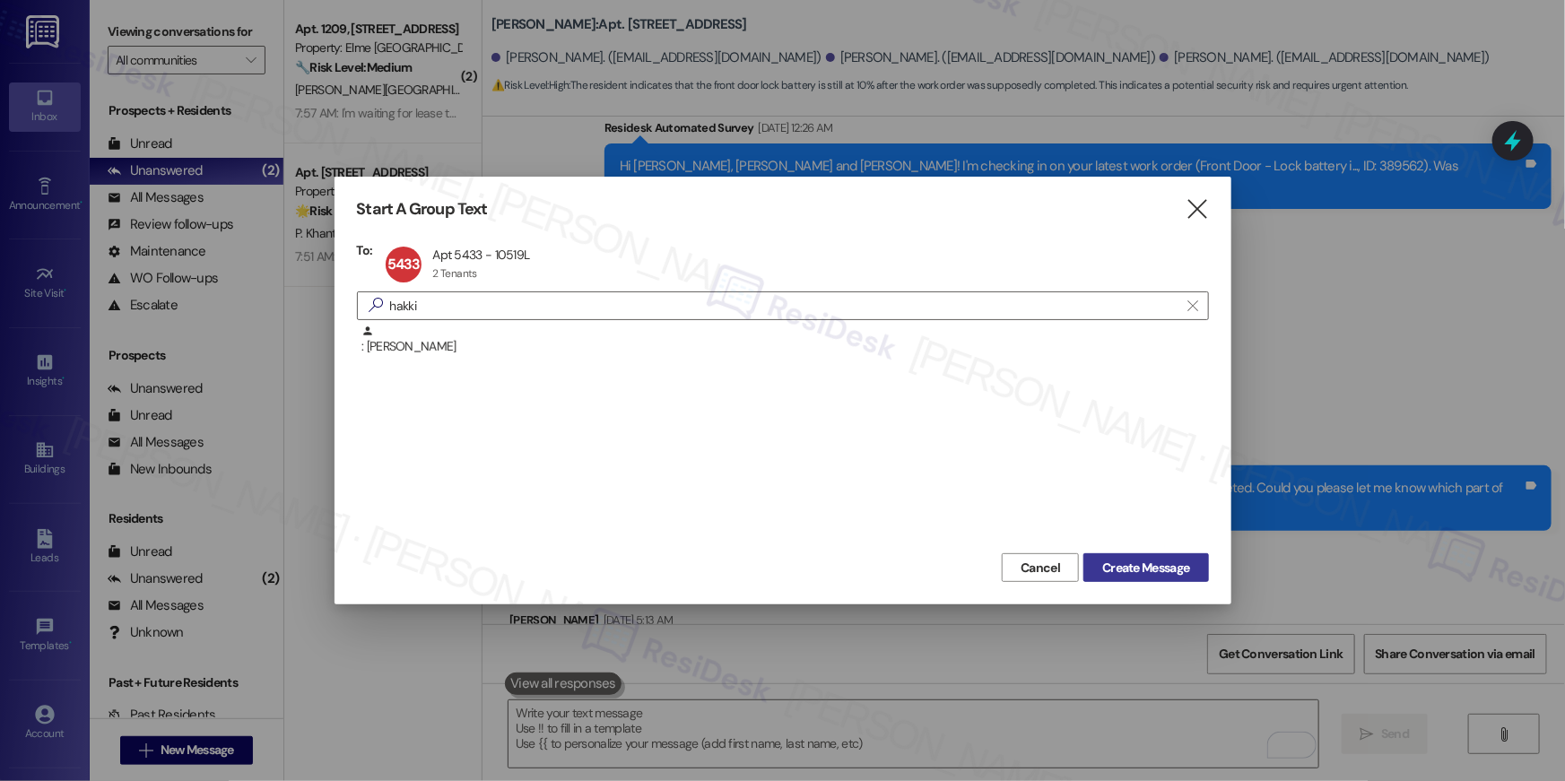
click at [1158, 564] on span "Create Message" at bounding box center [1145, 568] width 87 height 19
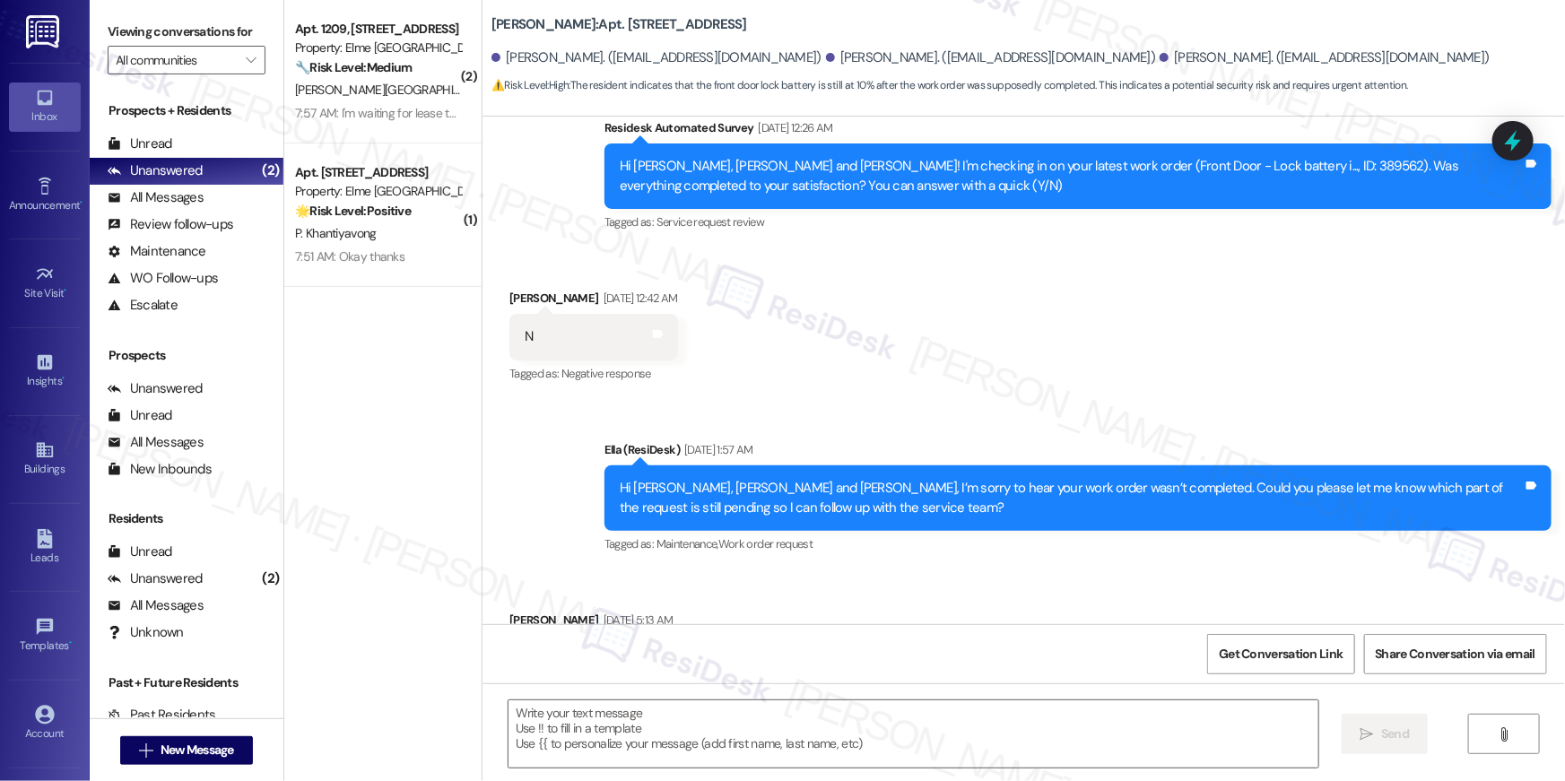
type textarea "Fetching suggested responses. Please feel free to read through the conversation…"
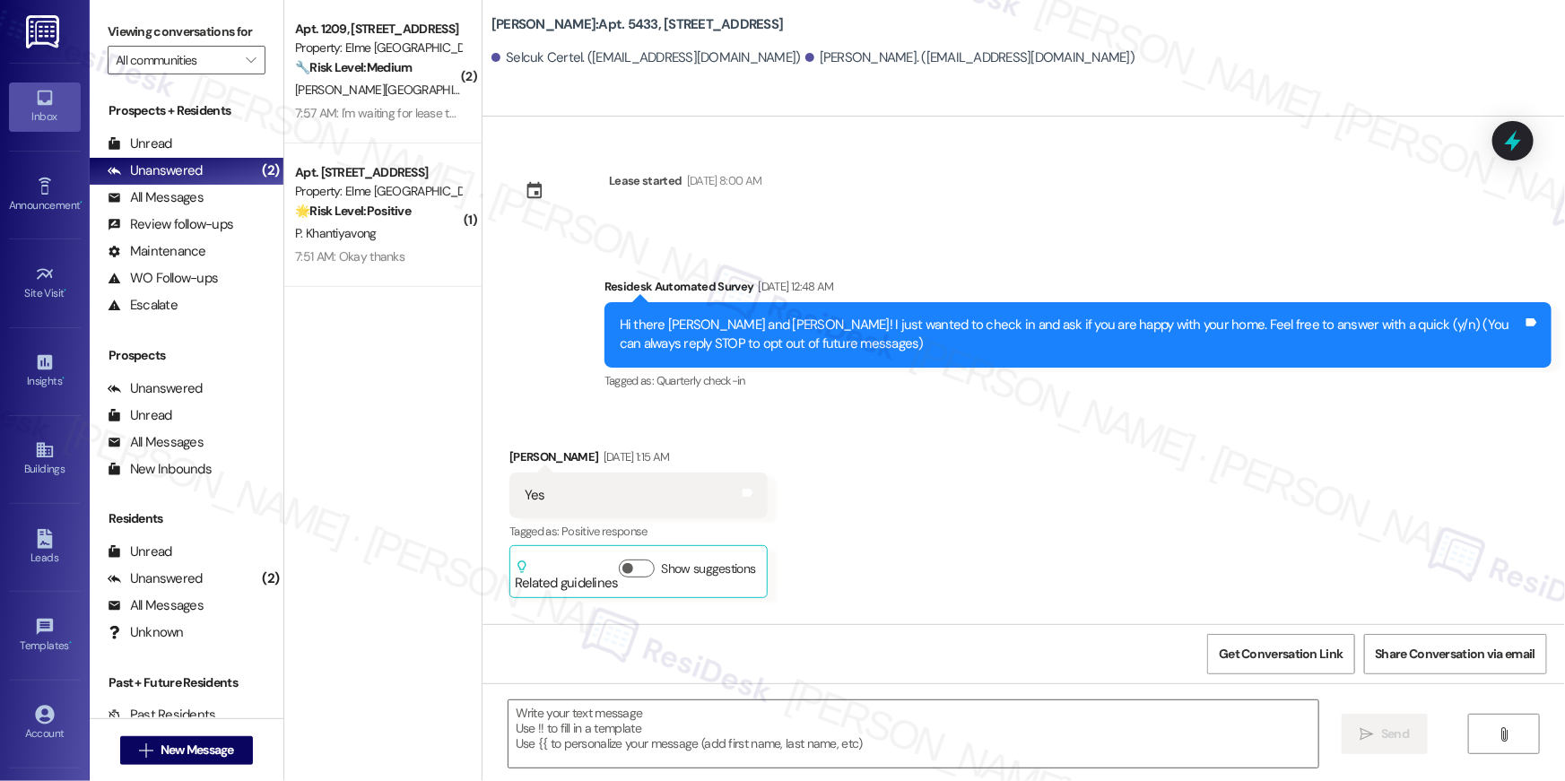
type textarea "Fetching suggested responses. Please feel free to read through the conversation…"
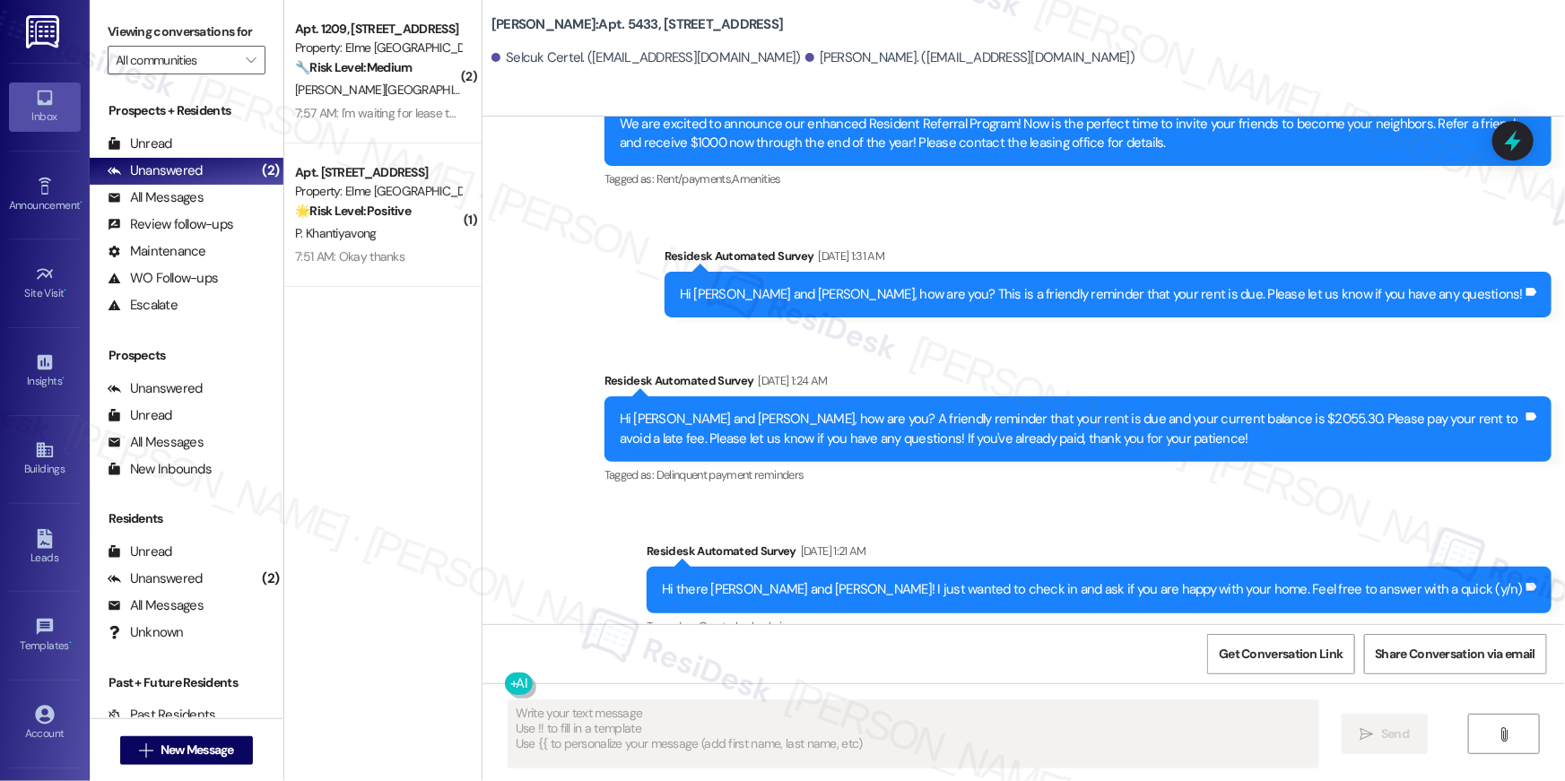
scroll to position [2803, 0]
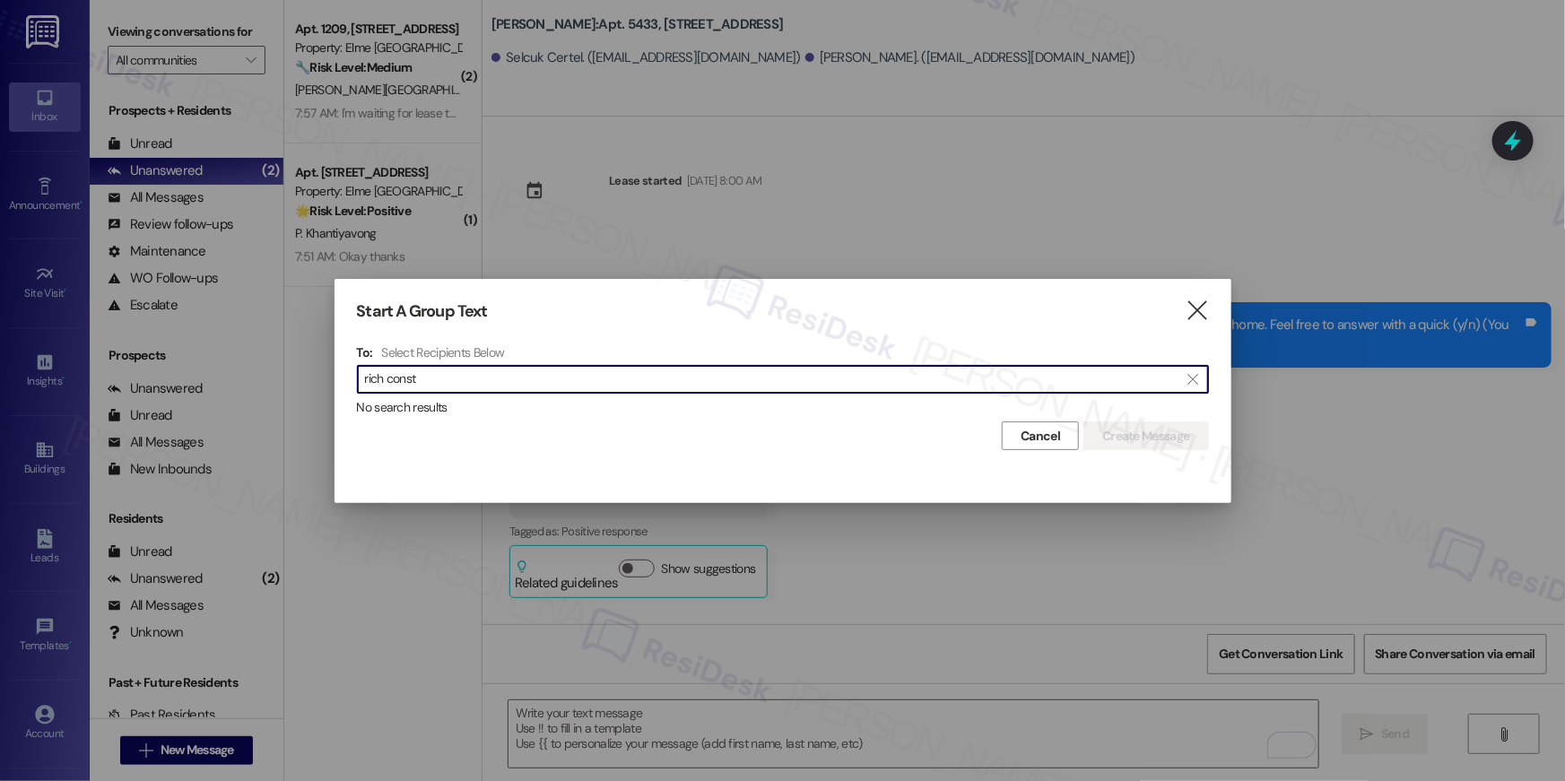
scroll to position [2803, 0]
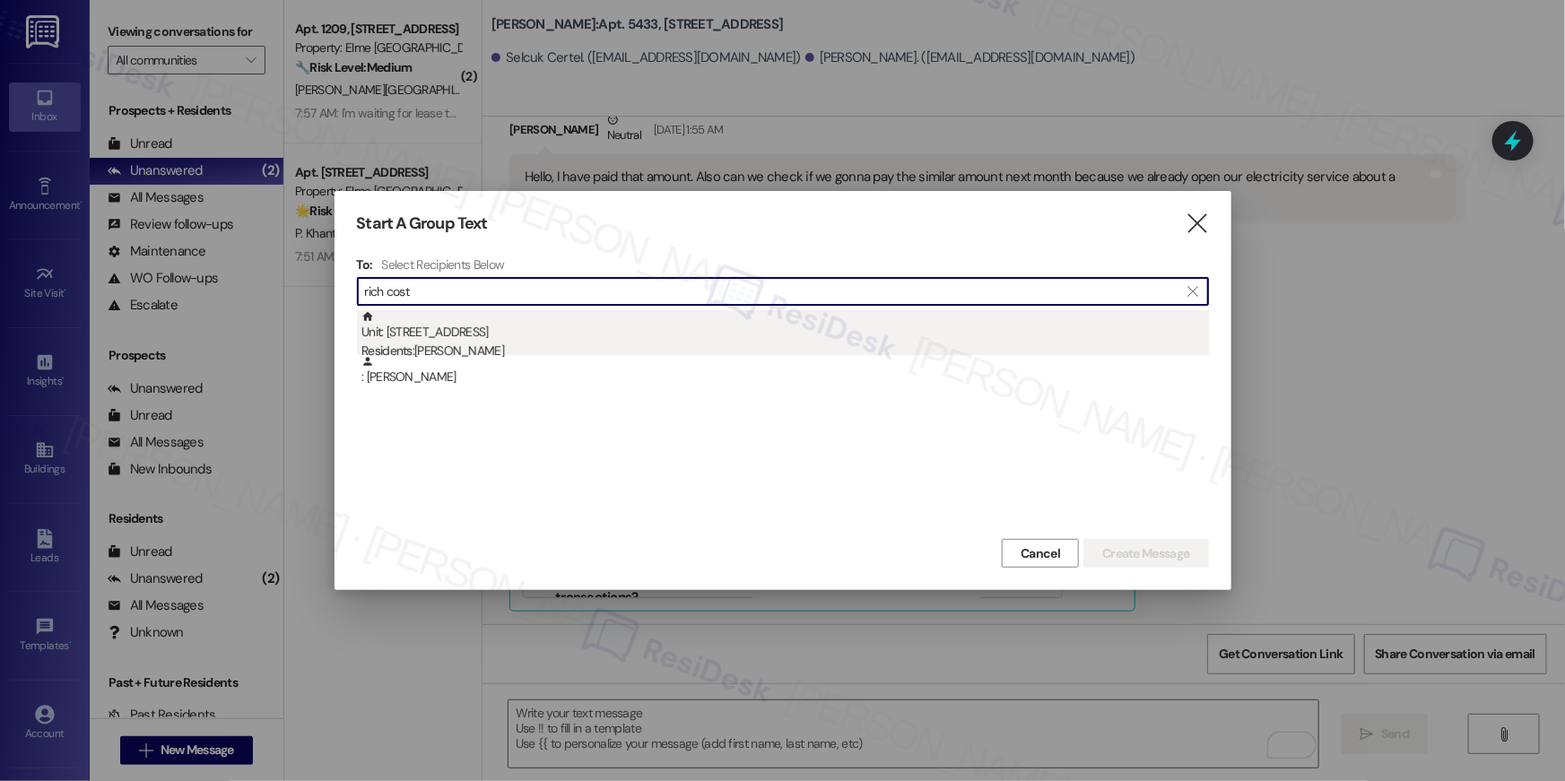
type input "rich cost"
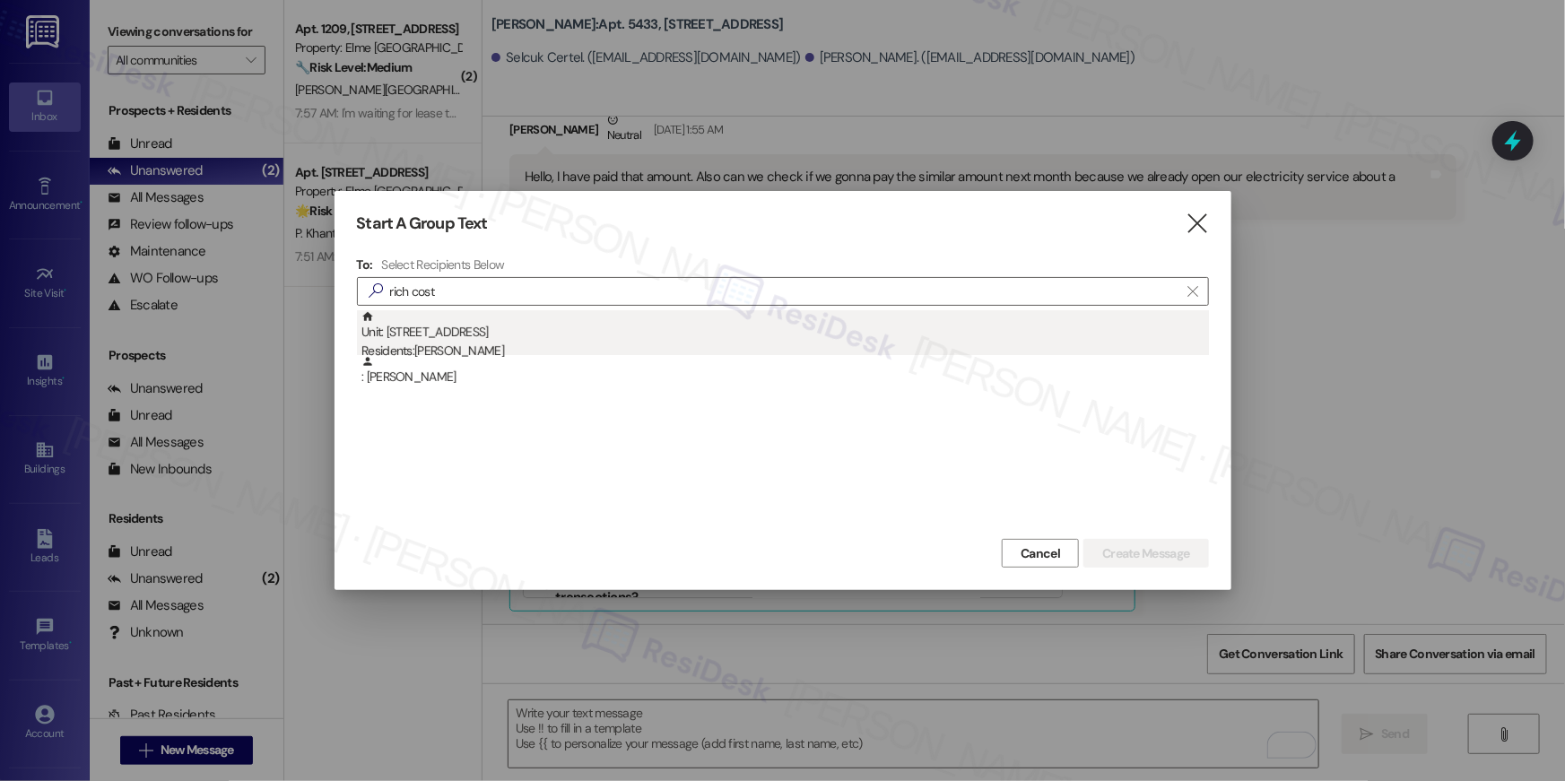
click at [540, 340] on div "Unit: 911 - [STREET_ADDRESS] Residents: [PERSON_NAME]" at bounding box center [786, 335] width 848 height 51
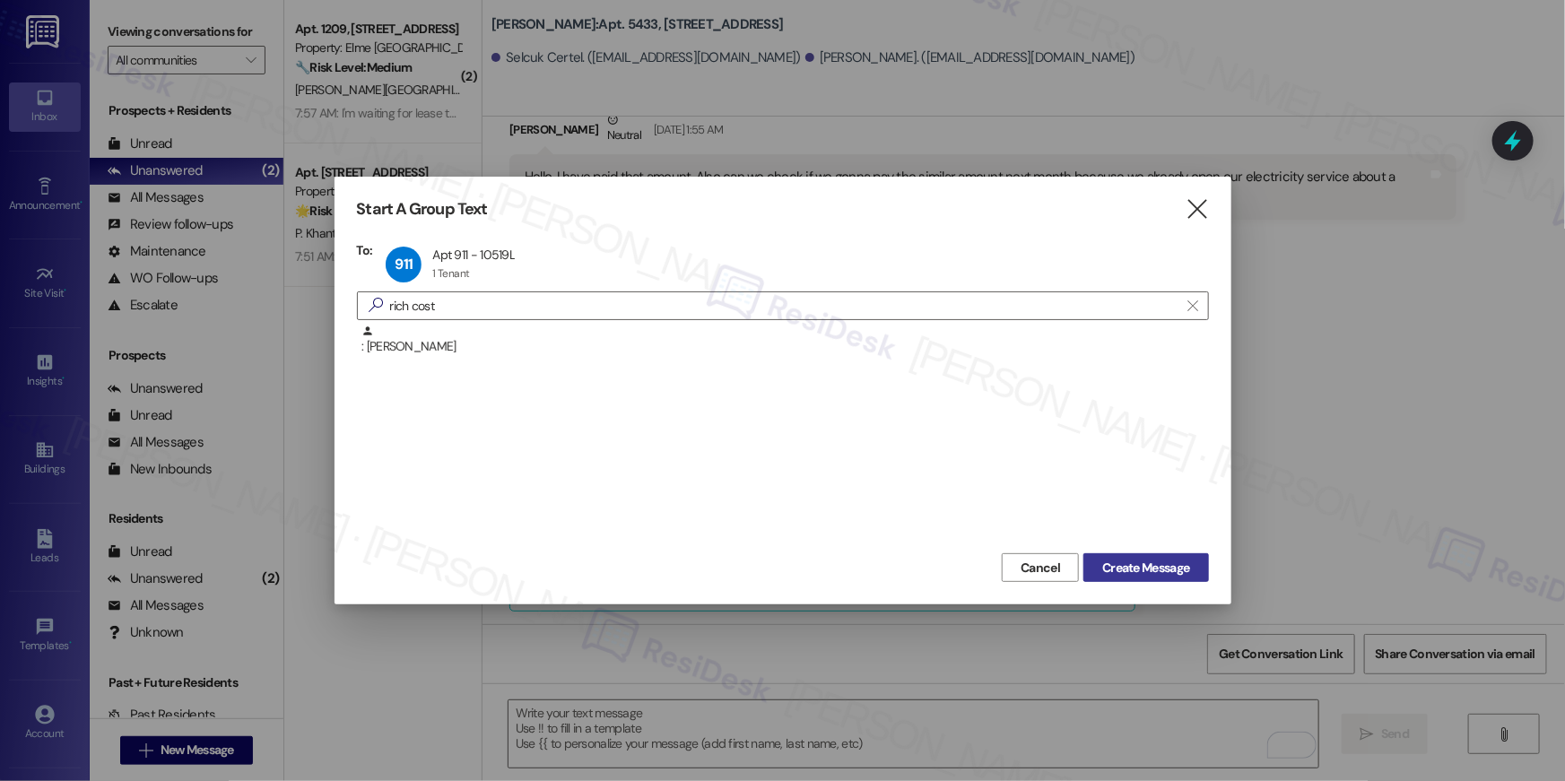
click at [1143, 563] on span "Create Message" at bounding box center [1145, 568] width 87 height 19
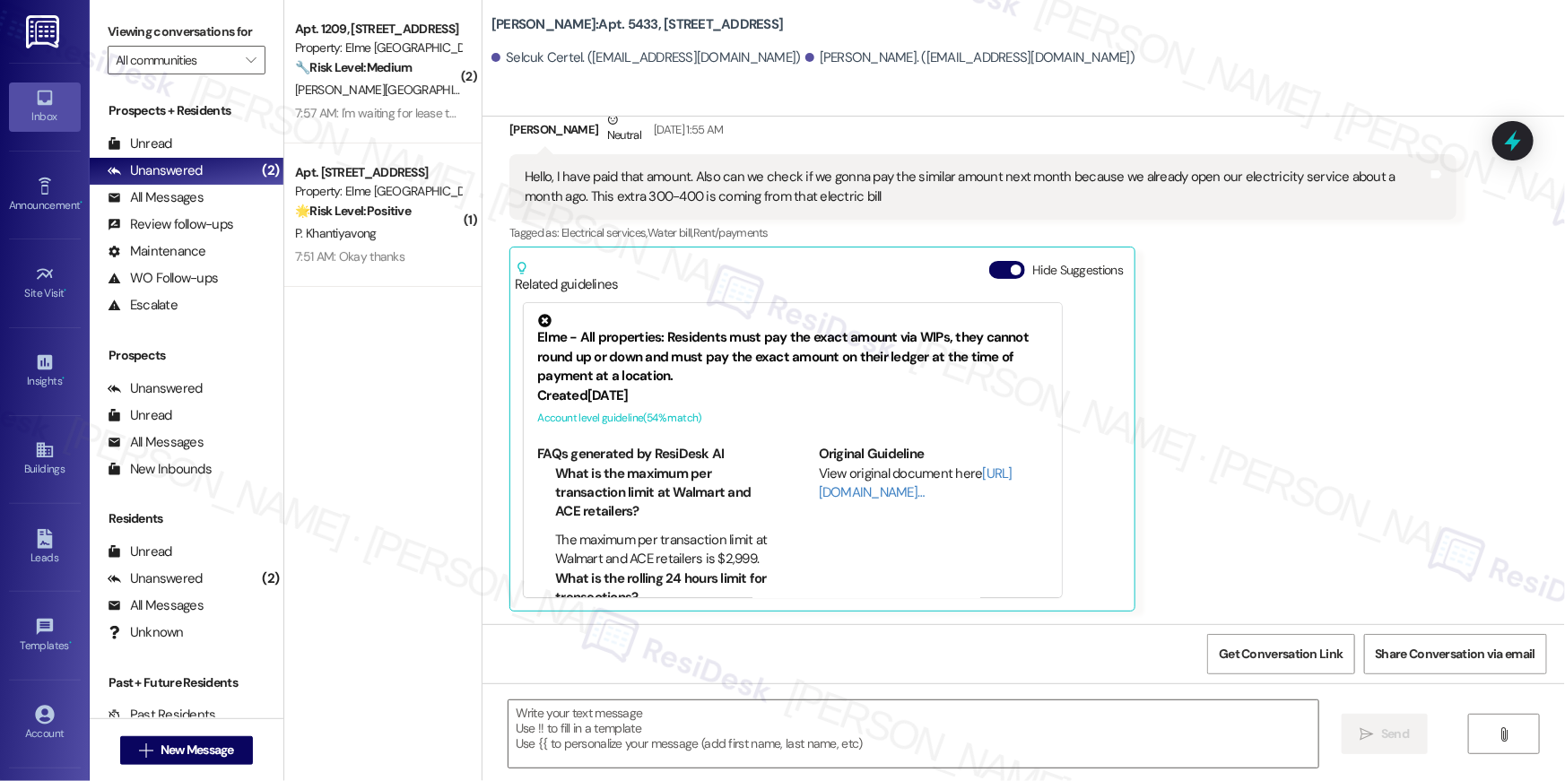
type textarea "Fetching suggested responses. Please feel free to read through the conversation…"
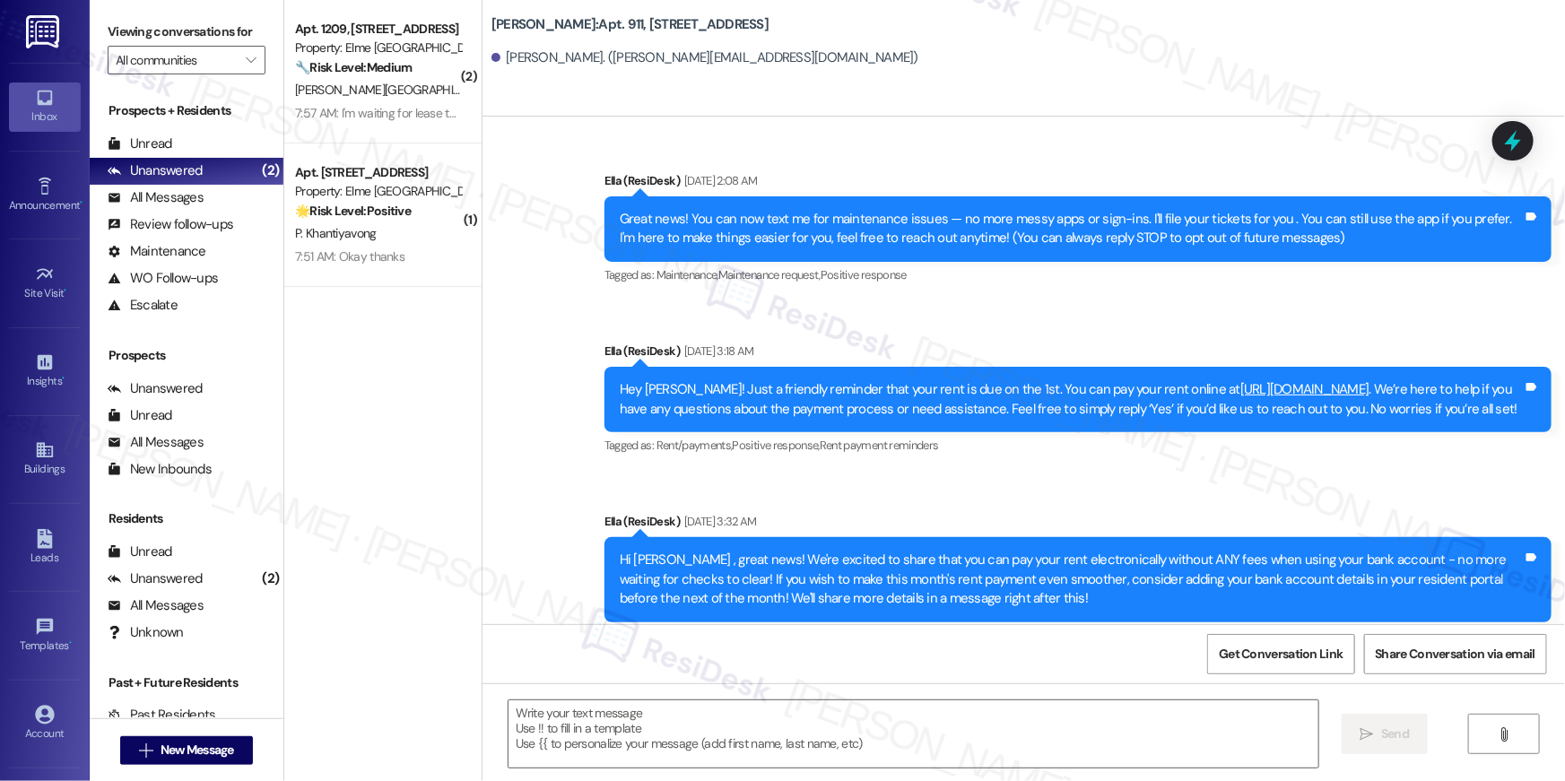
type textarea "Fetching suggested responses. Please feel free to read through the conversation…"
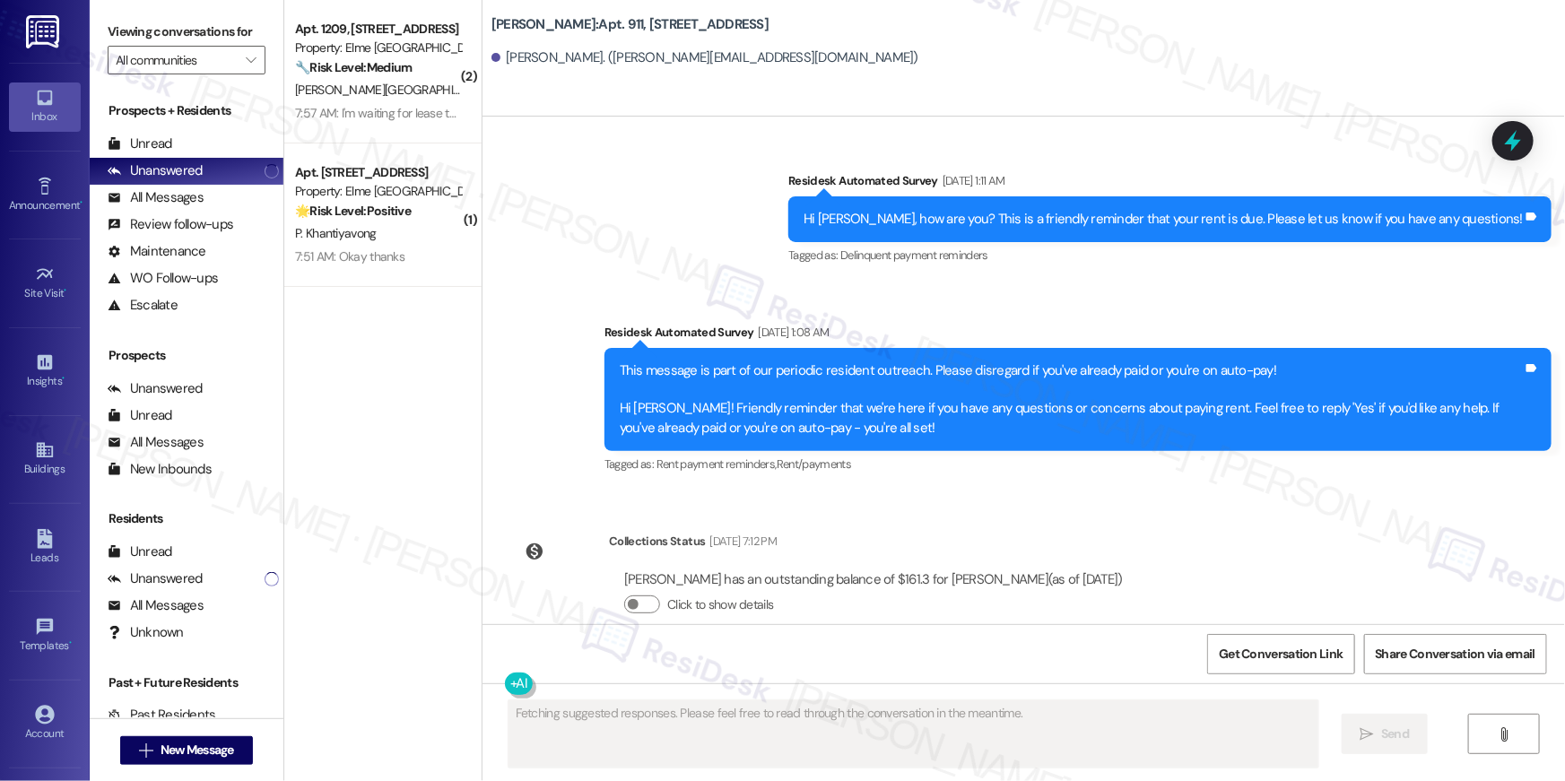
scroll to position [8185, 0]
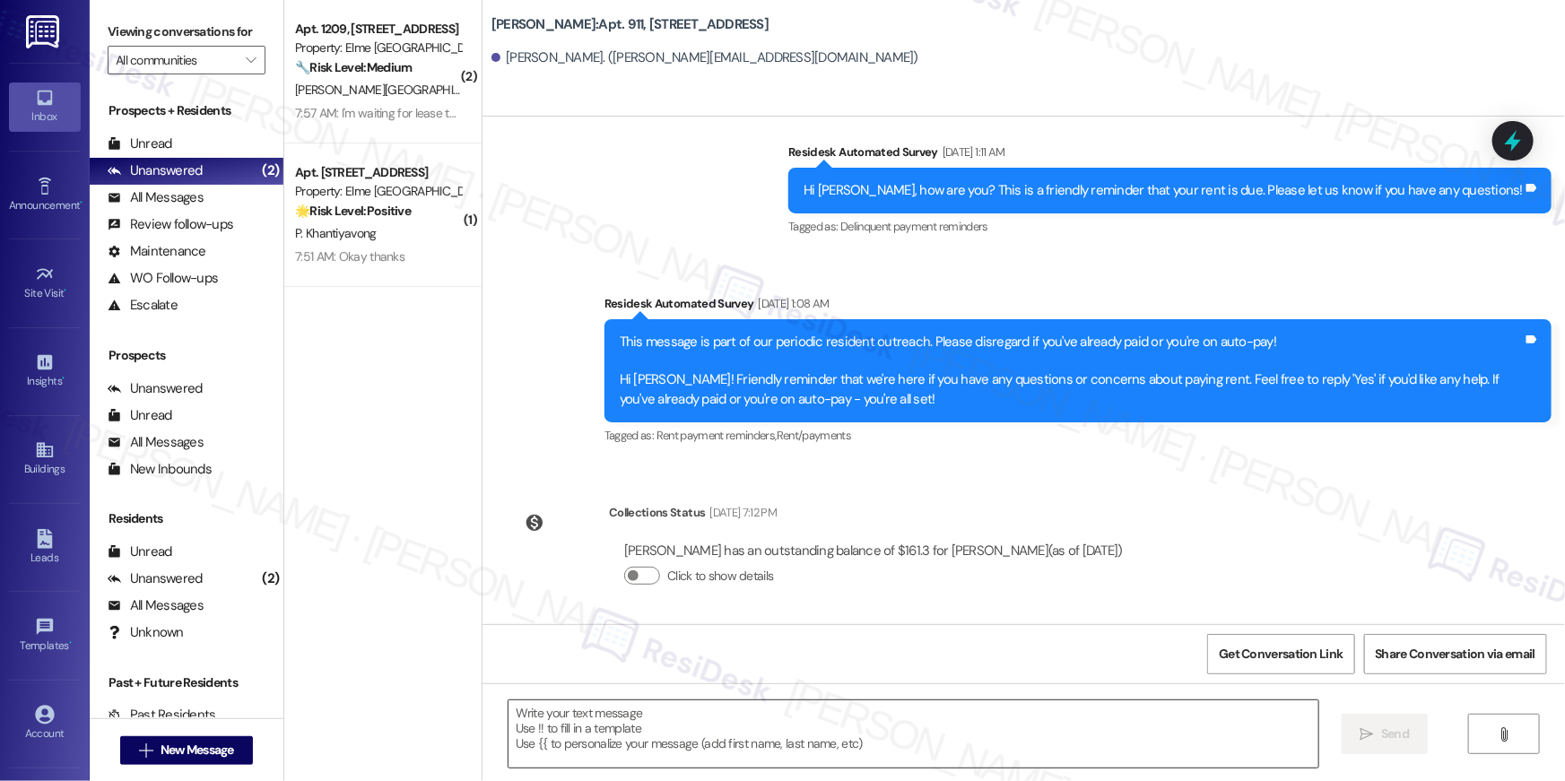
click at [1089, 736] on textarea at bounding box center [914, 734] width 810 height 67
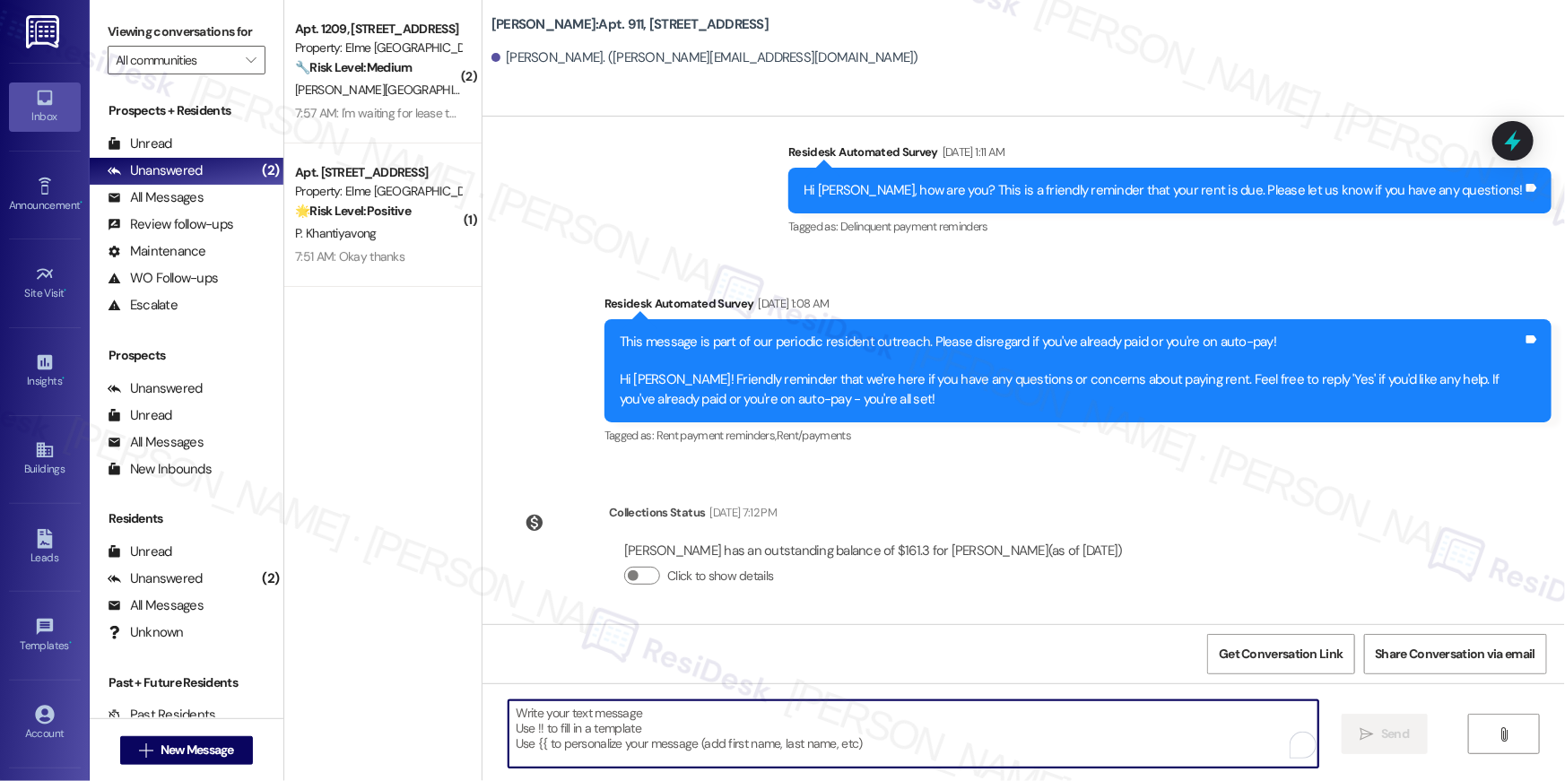
paste textarea "Hi {{first_name}}, your {{property}} lease renewal offer is now ready! Please r…"
type textarea "Hi {{first_name}}, your {{property}} lease renewal offer is now ready! Please r…"
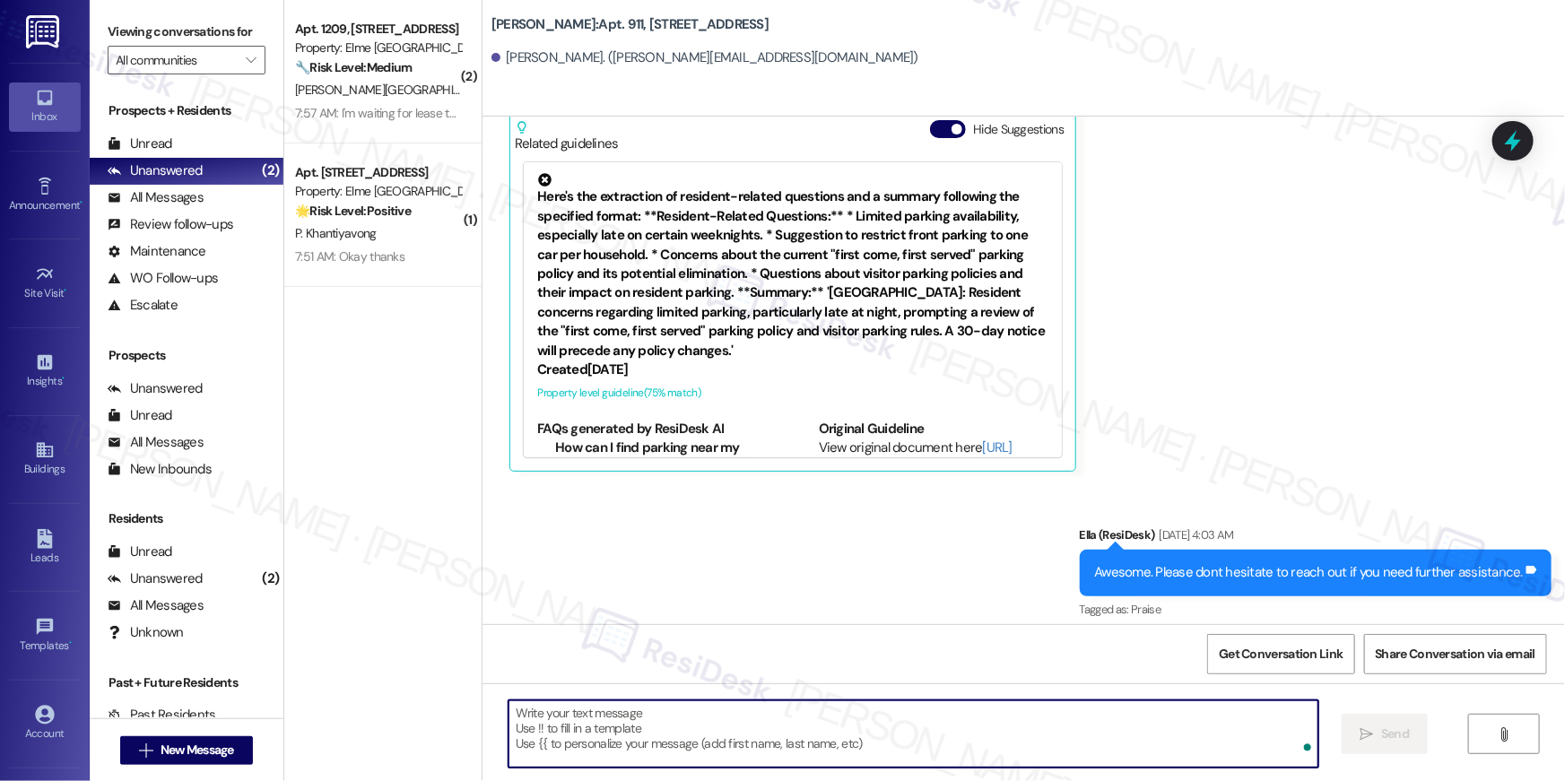
scroll to position [6997, 0]
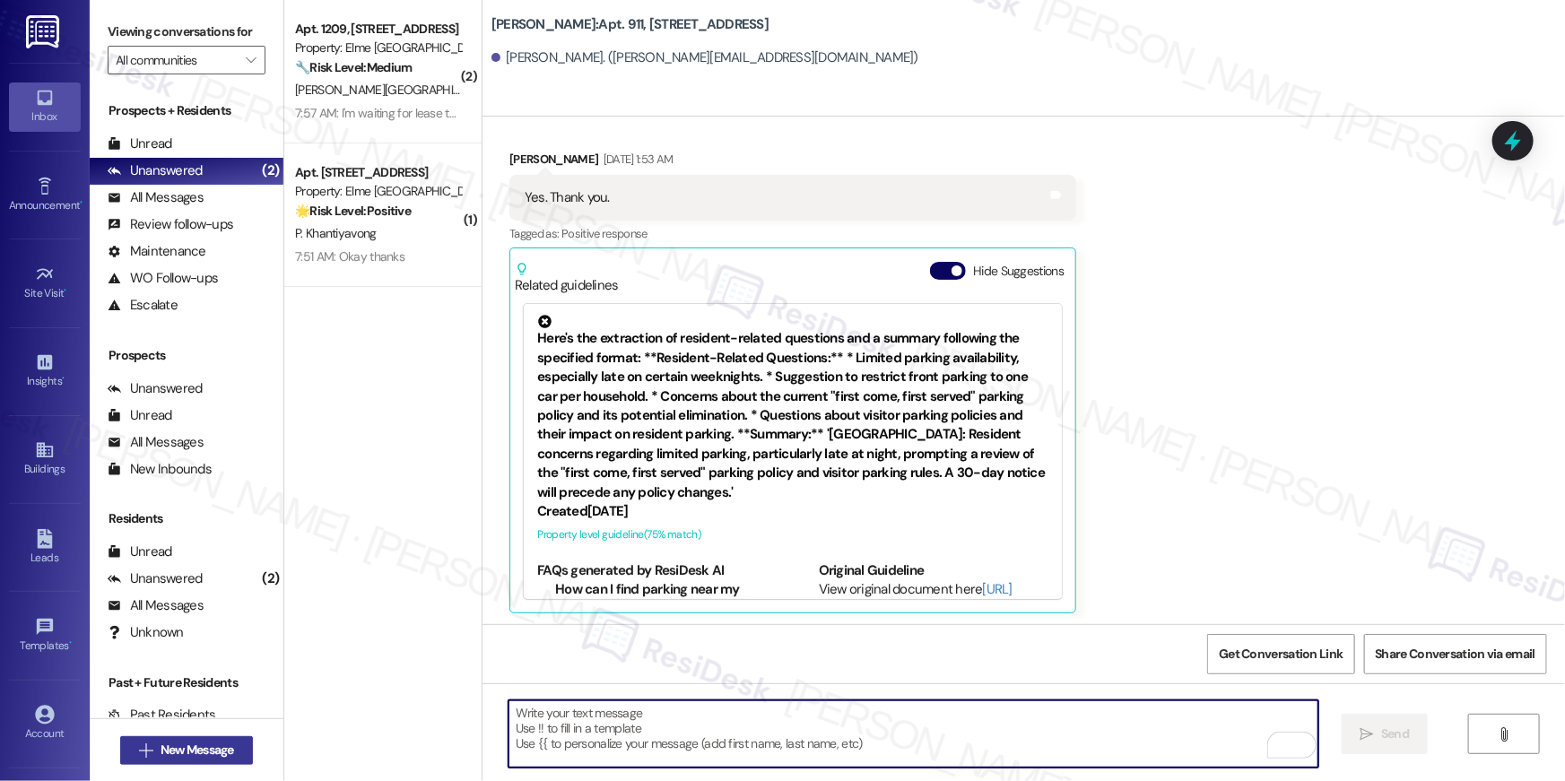
click at [240, 749] on button " New Message" at bounding box center [186, 750] width 133 height 29
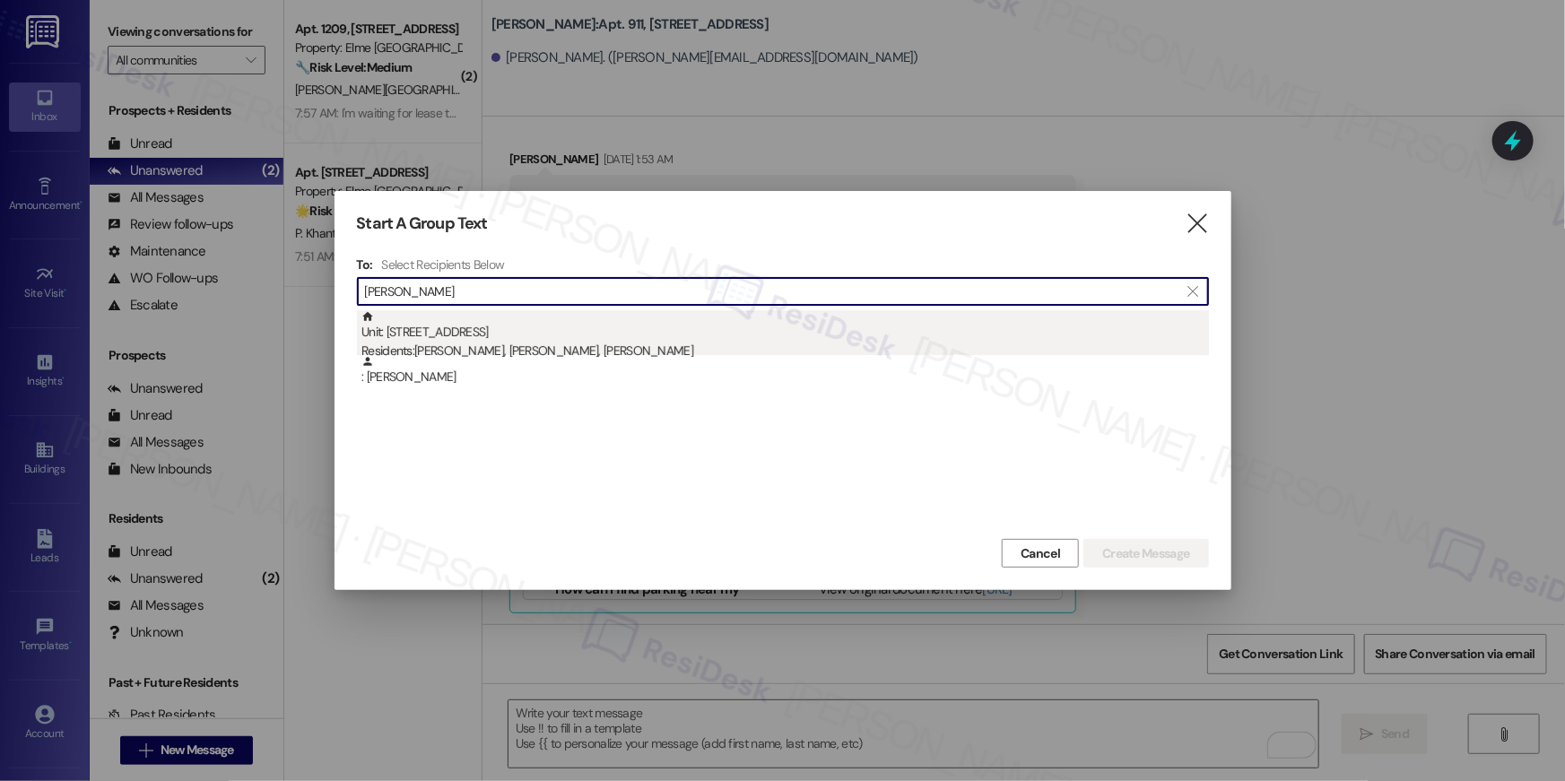
type input "[PERSON_NAME]"
click at [708, 339] on div "Unit: [STREET_ADDRESS] Residents: [PERSON_NAME], [PERSON_NAME], [PERSON_NAME]" at bounding box center [786, 335] width 848 height 51
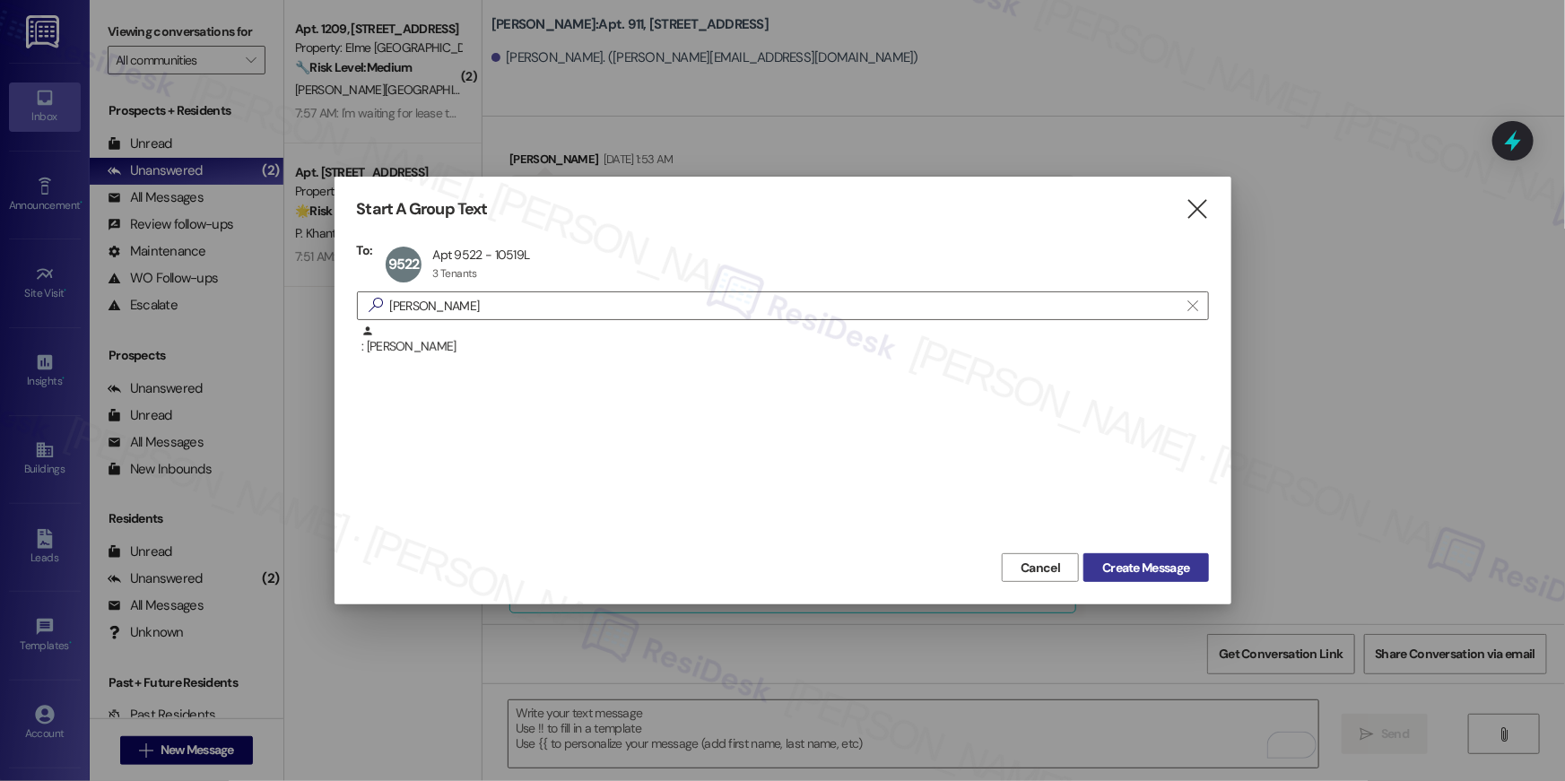
click at [1168, 568] on span "Create Message" at bounding box center [1145, 568] width 87 height 19
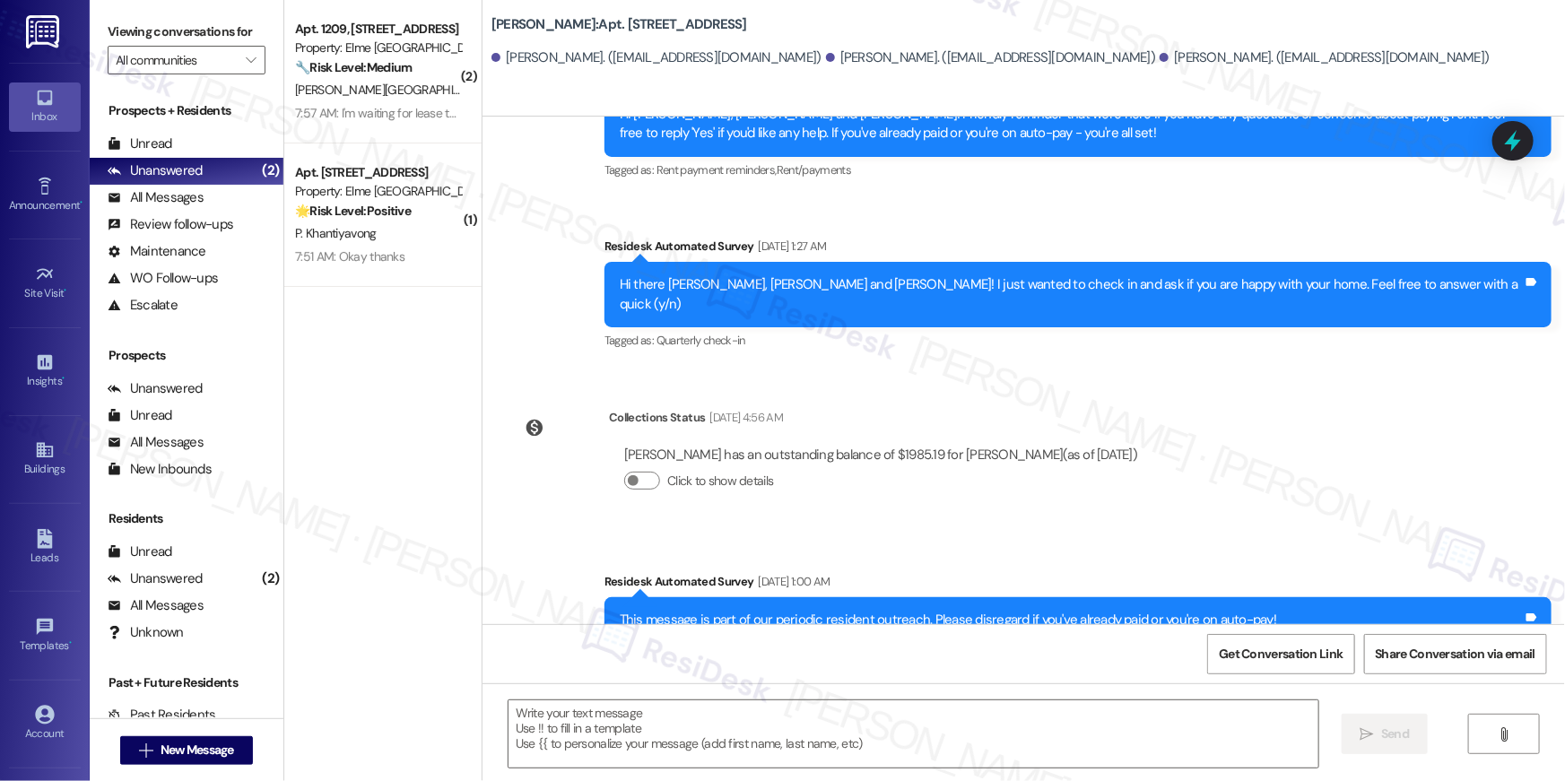
type textarea "Fetching suggested responses. Please feel free to read through the conversation…"
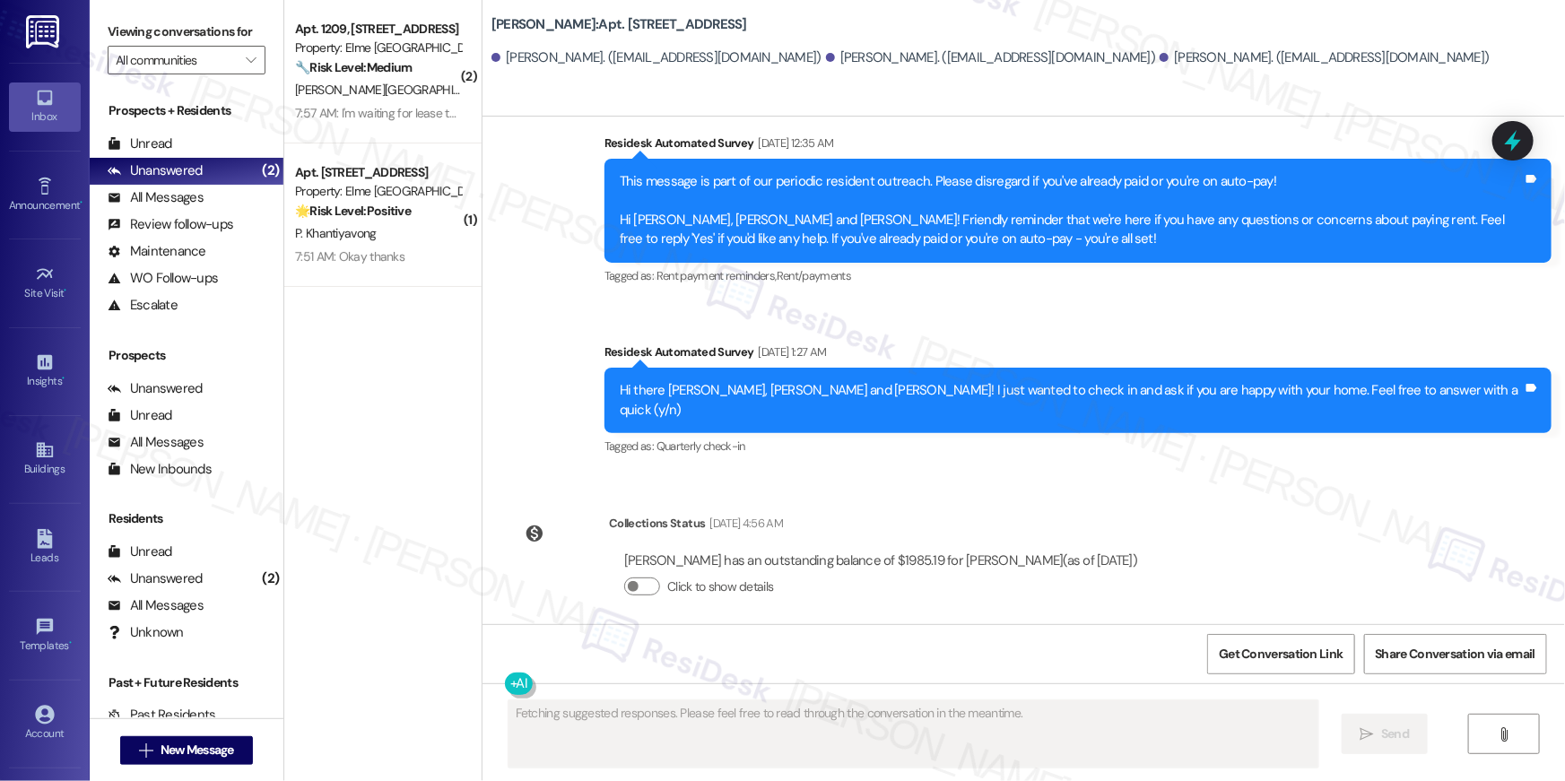
scroll to position [6910, 0]
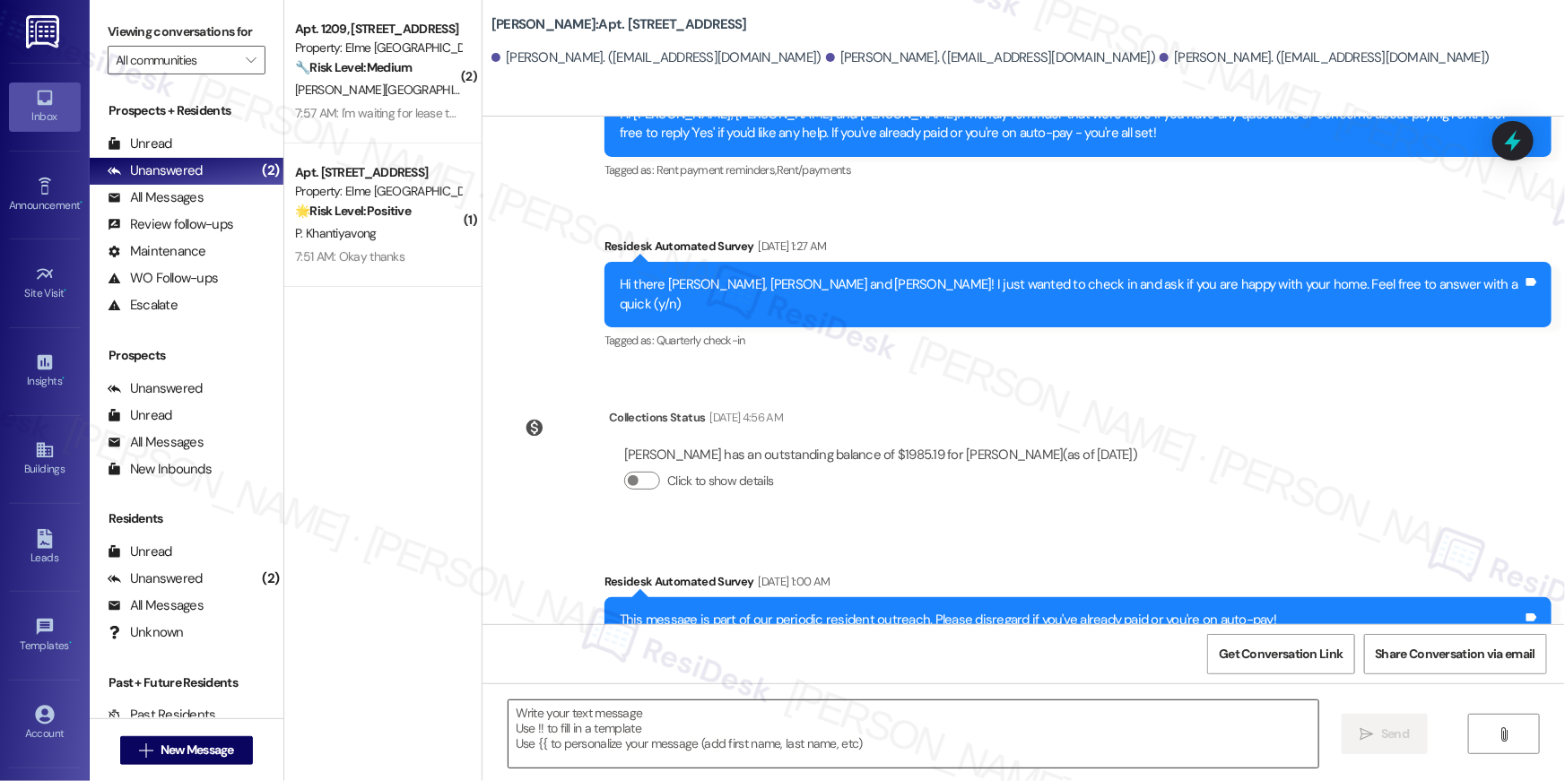
click at [1137, 727] on textarea at bounding box center [914, 734] width 810 height 67
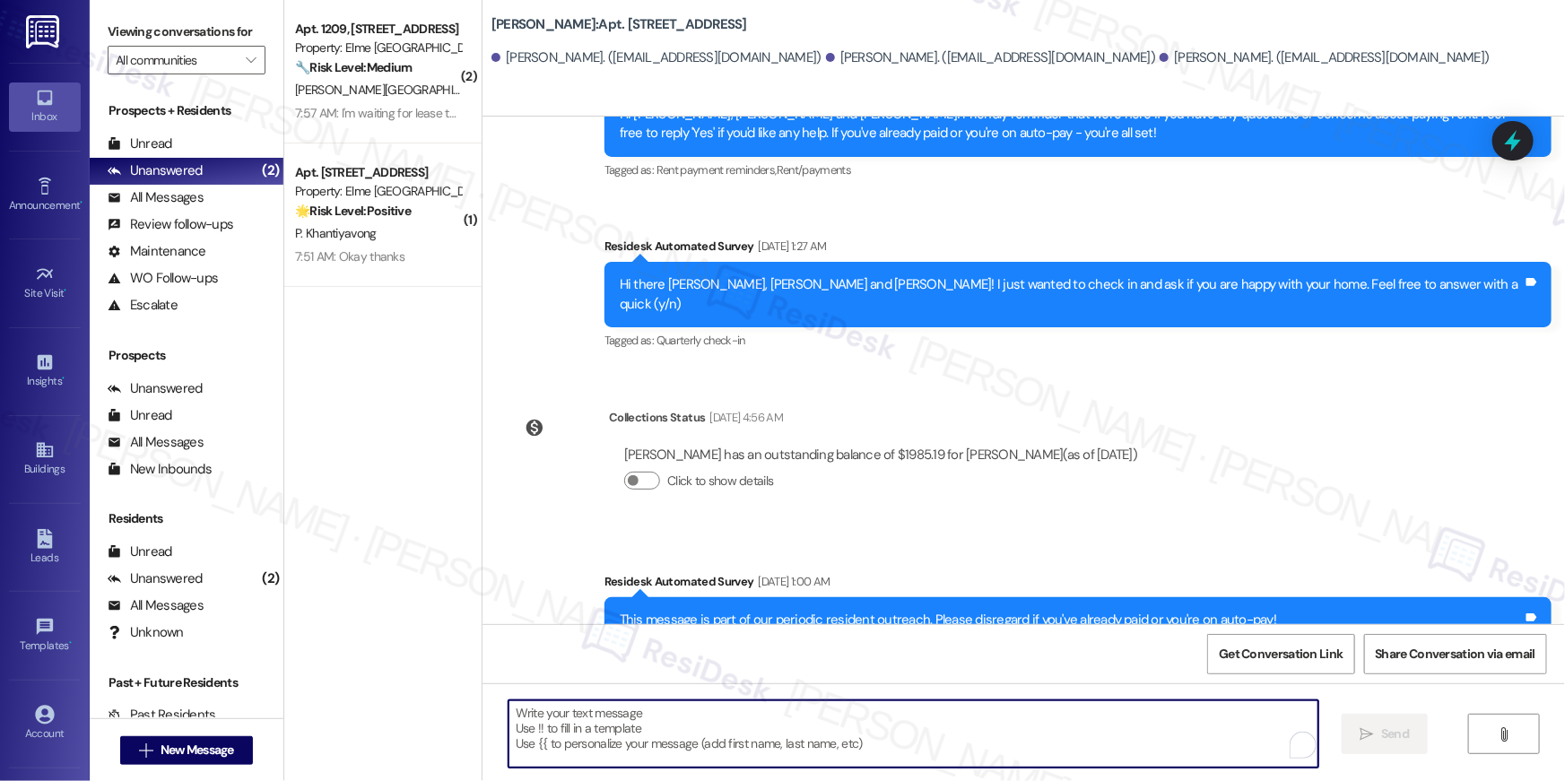
paste textarea "Hi {{first_name}}, your {{property}} lease renewal offer is now ready! Please r…"
type textarea "Hi {{first_name}}, your {{property}} lease renewal offer is now ready! Please r…"
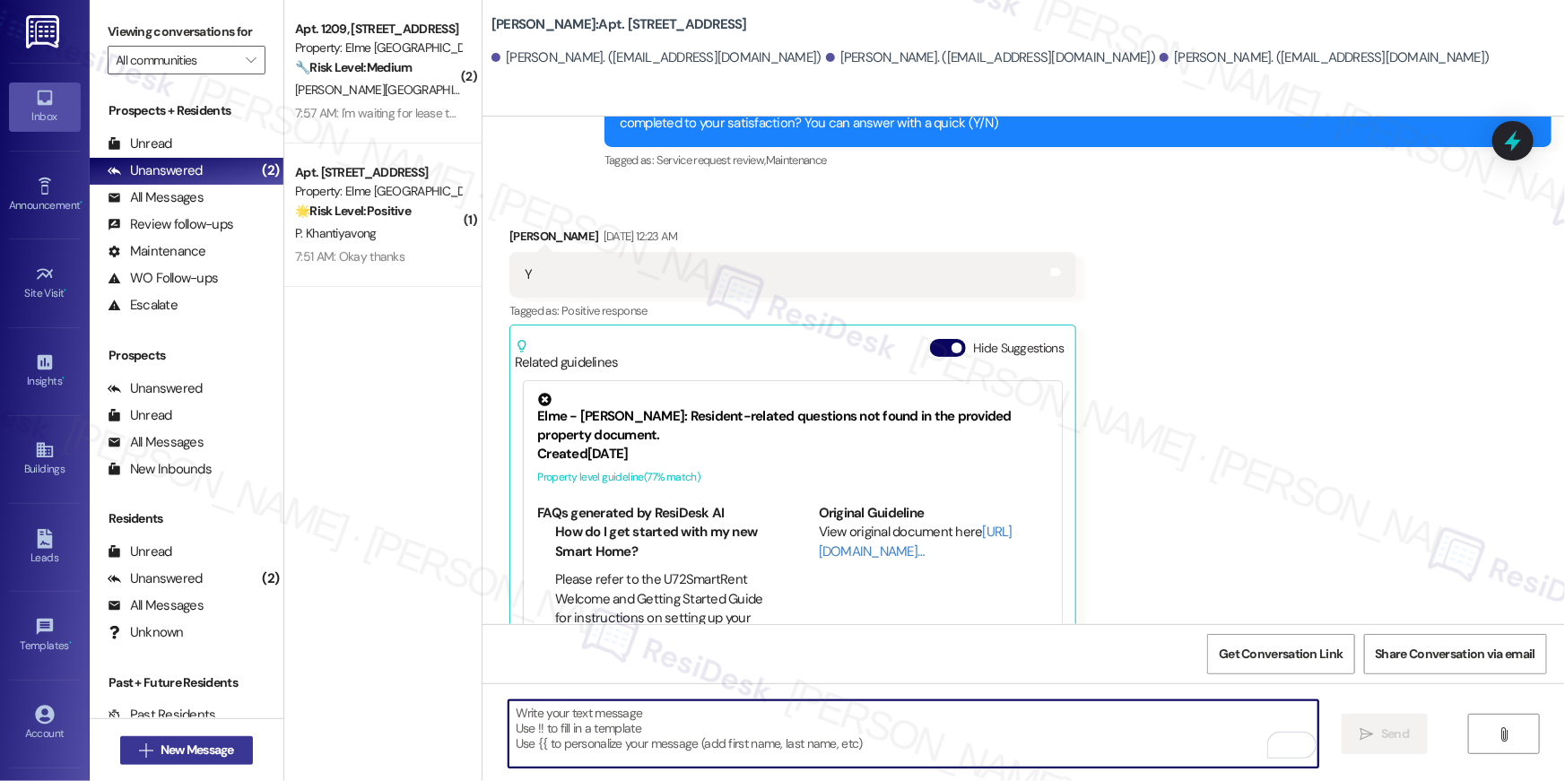
click at [241, 750] on button " New Message" at bounding box center [186, 750] width 133 height 29
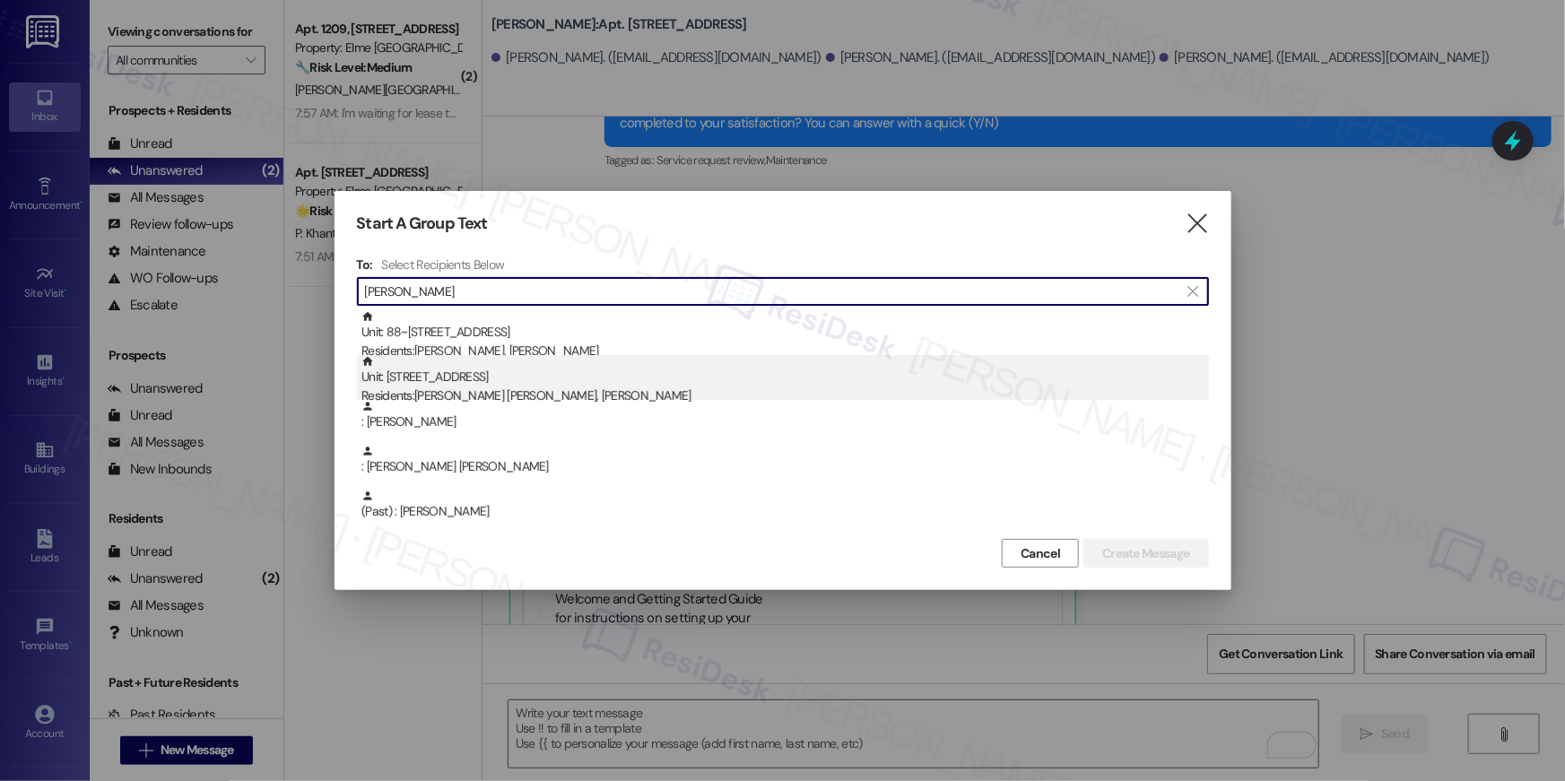
type input "[PERSON_NAME]"
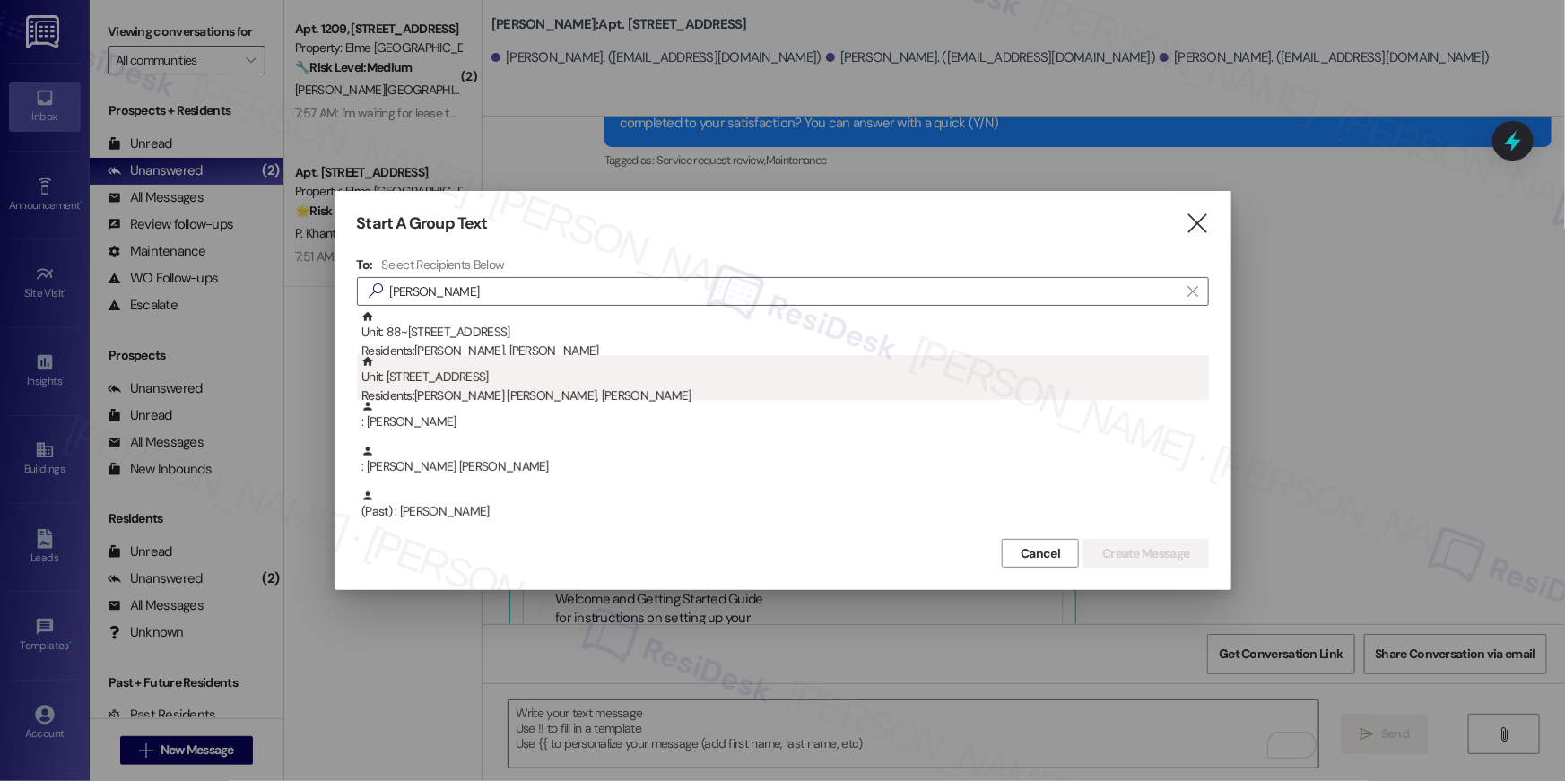
click at [469, 385] on div "Unit: [STREET_ADDRESS] Residents: [PERSON_NAME] [PERSON_NAME], [PERSON_NAME]" at bounding box center [786, 380] width 848 height 51
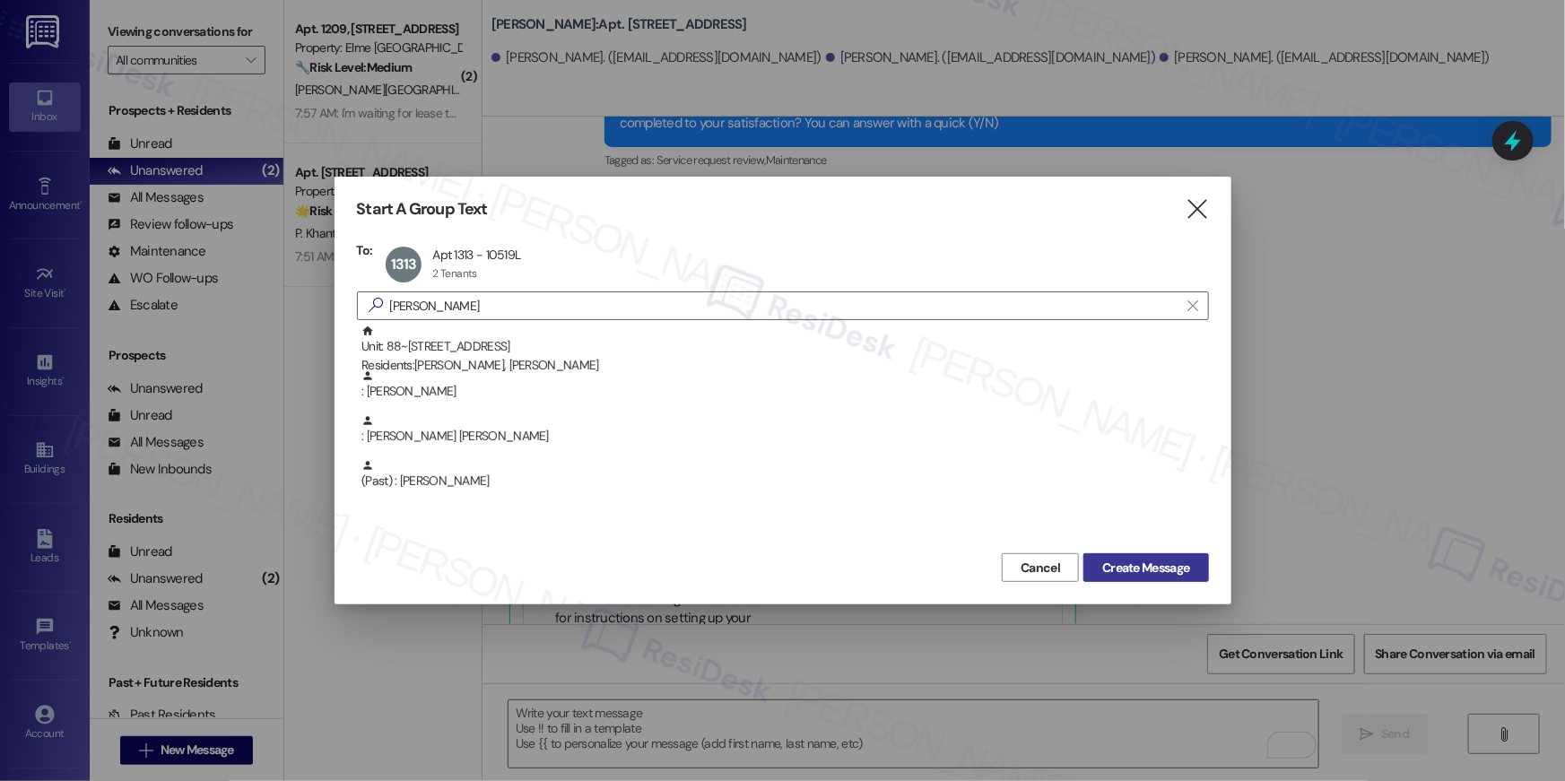
click at [1142, 579] on button "Create Message" at bounding box center [1146, 567] width 125 height 29
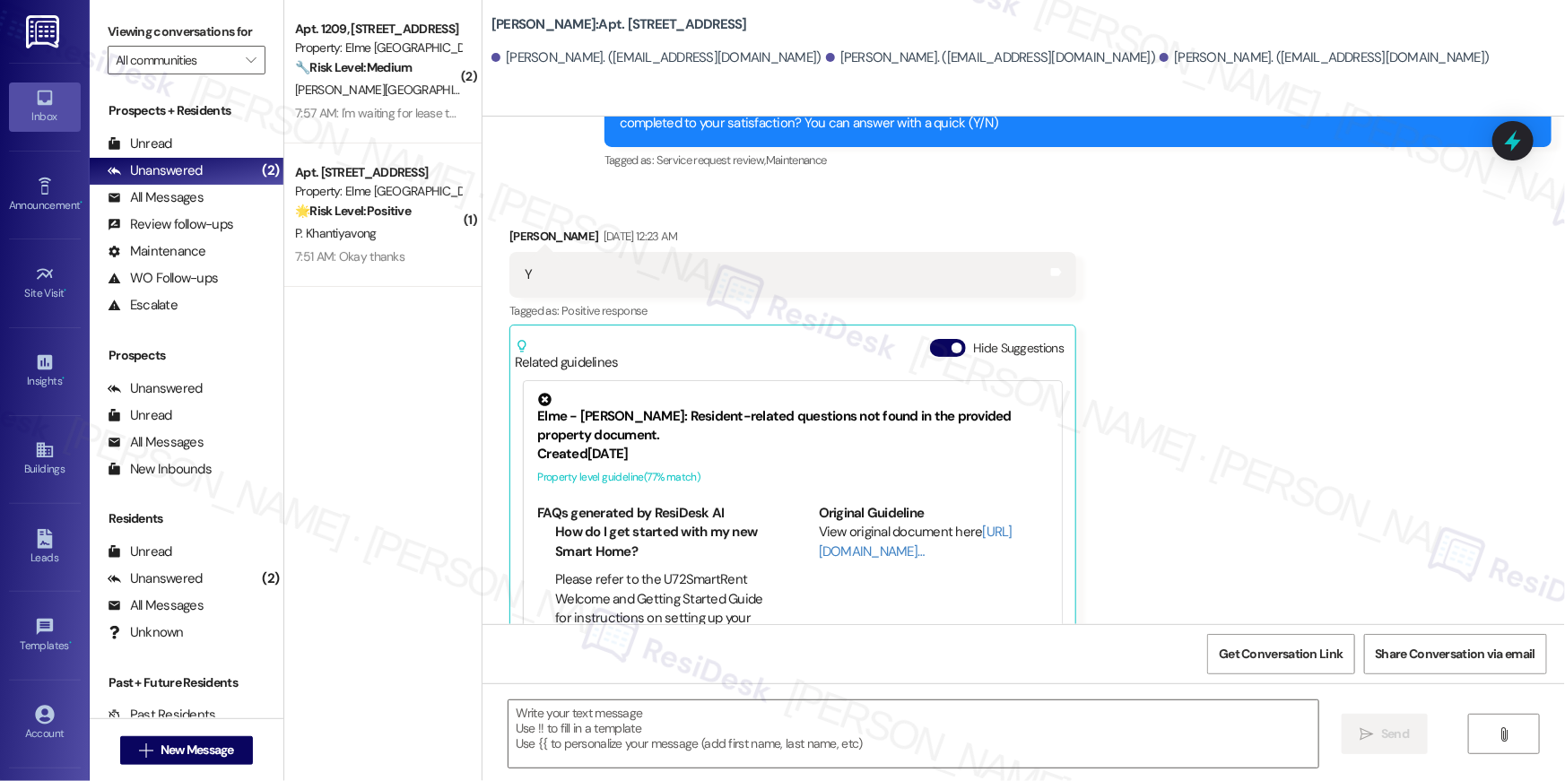
type textarea "Fetching suggested responses. Please feel free to read through the conversation…"
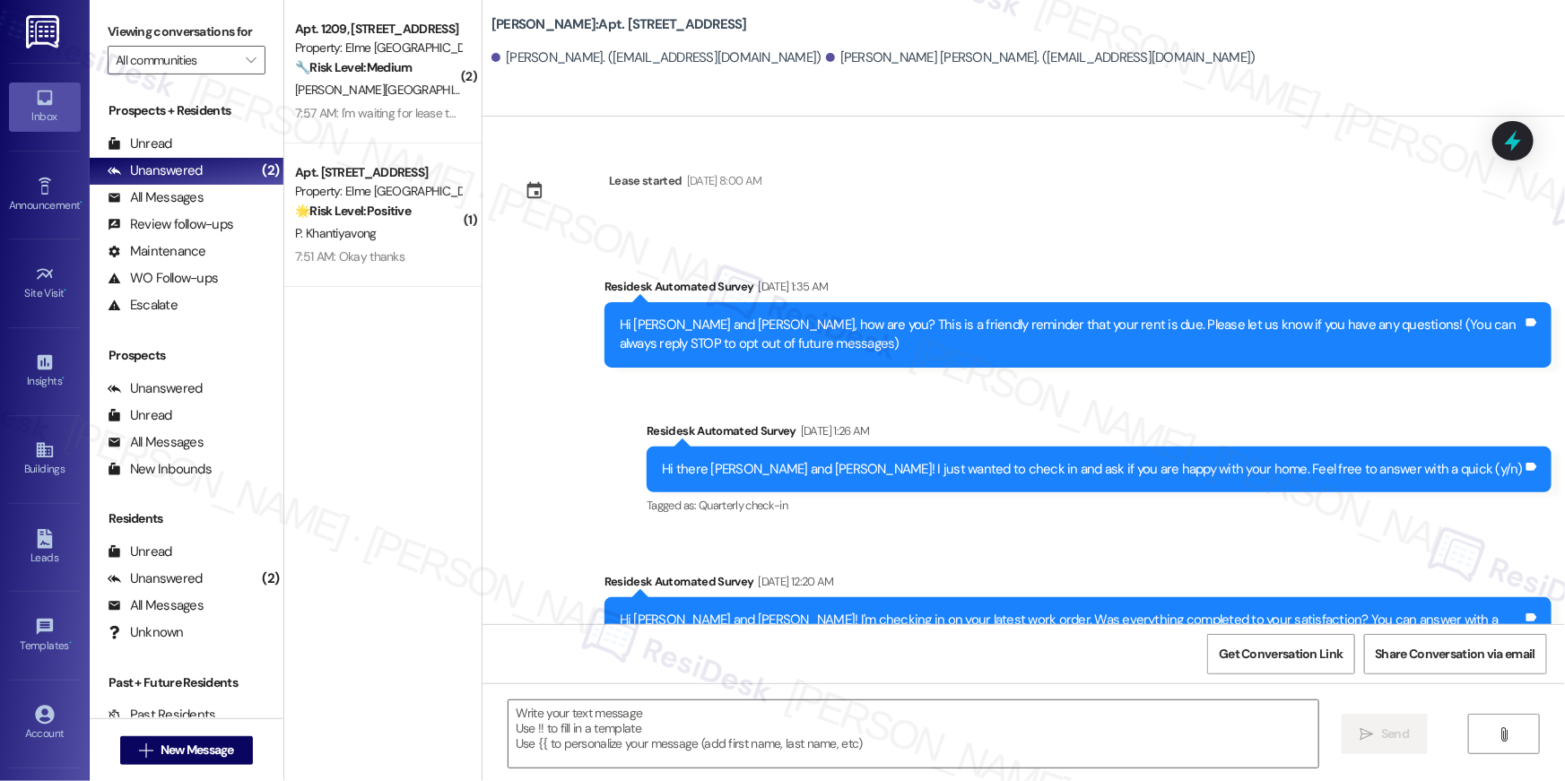
type textarea "Fetching suggested responses. Please feel free to read through the conversation…"
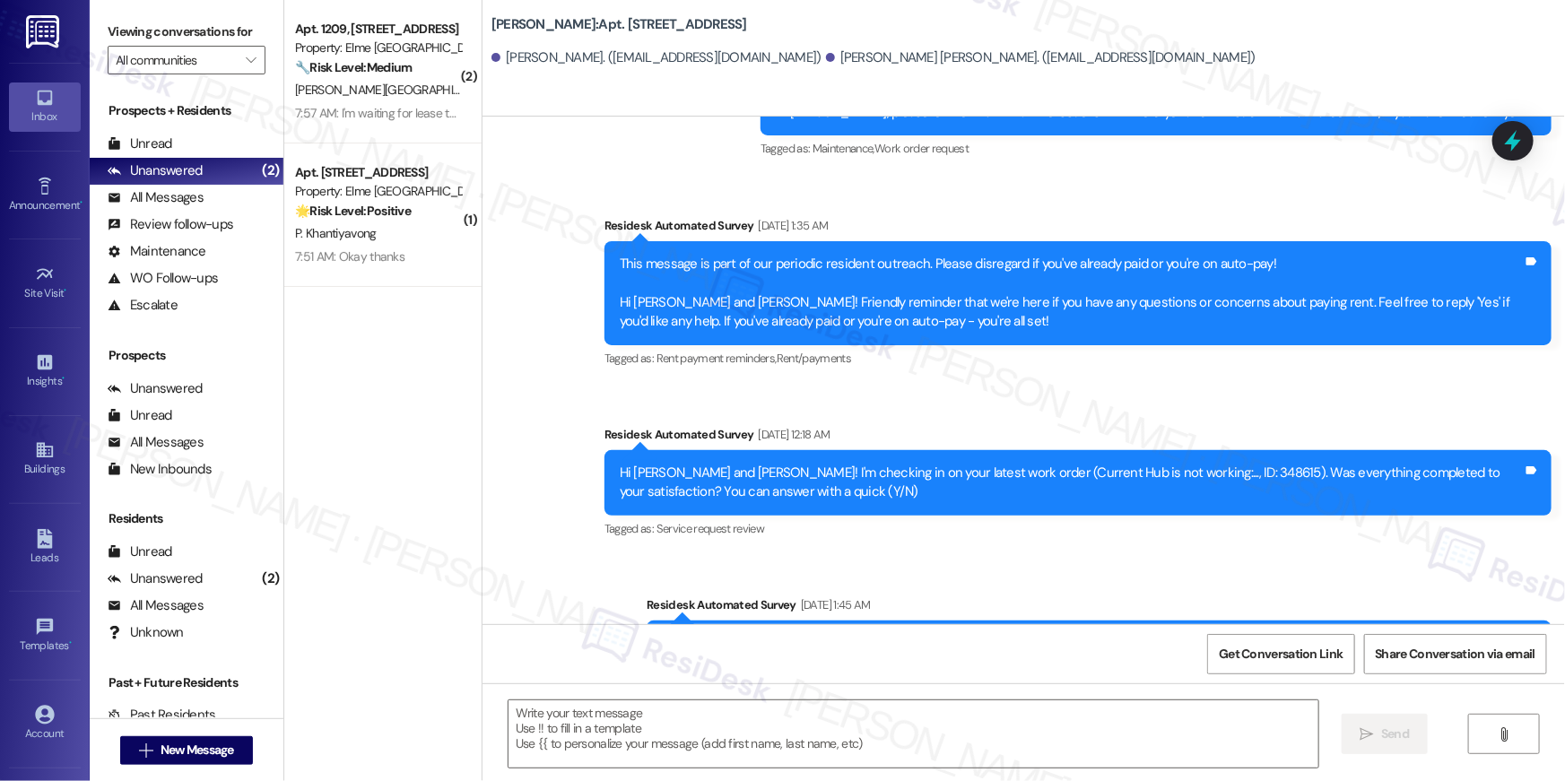
scroll to position [4061, 0]
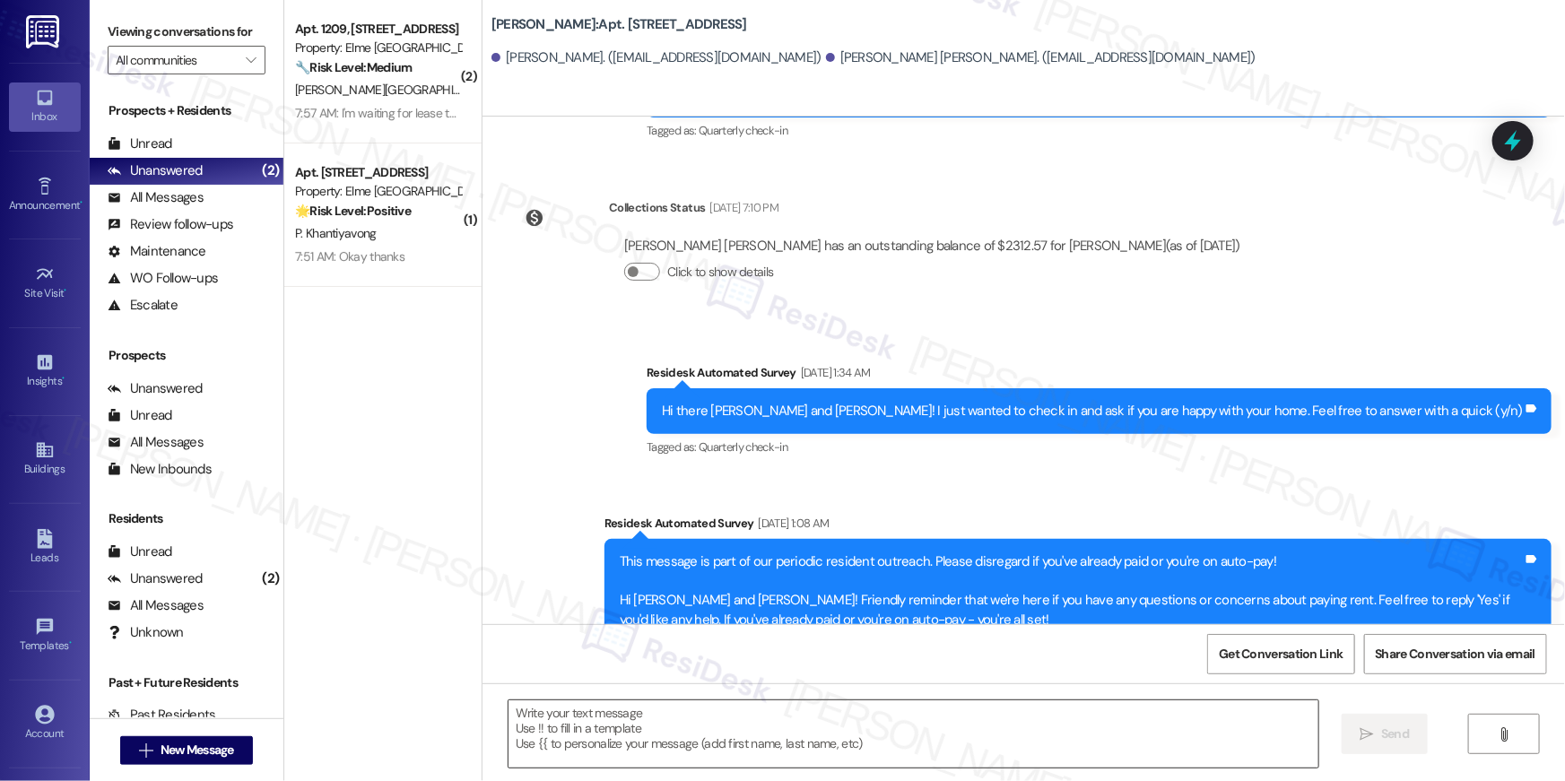
click at [1246, 734] on textarea at bounding box center [914, 734] width 810 height 67
paste textarea "Hi {{first_name}}, your {{property}} lease renewal offer is now ready! Please r…"
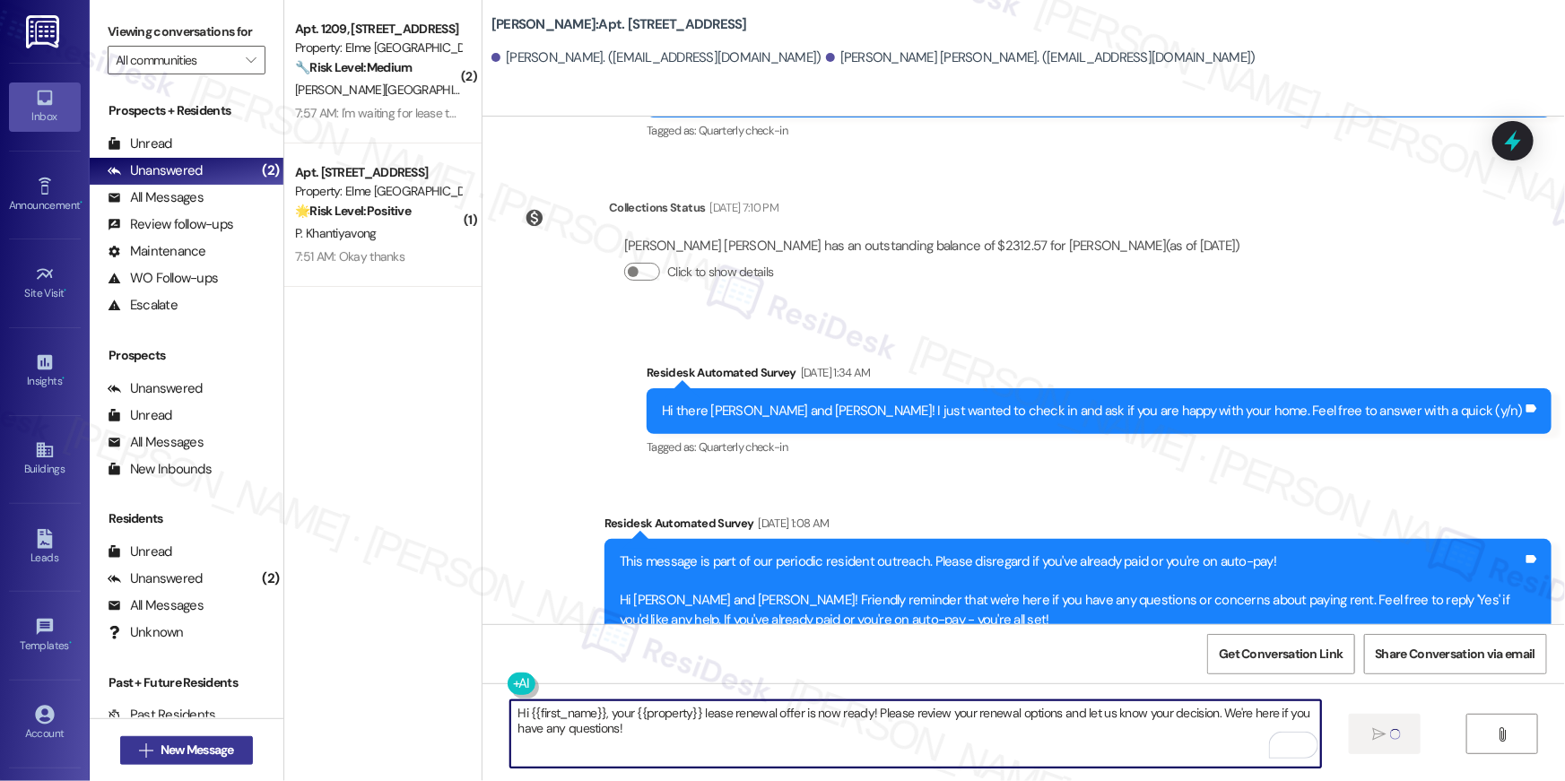
type textarea "Hi {{first_name}}, your {{property}} lease renewal offer is now ready! Please r…"
click at [225, 746] on span "New Message" at bounding box center [198, 750] width 74 height 19
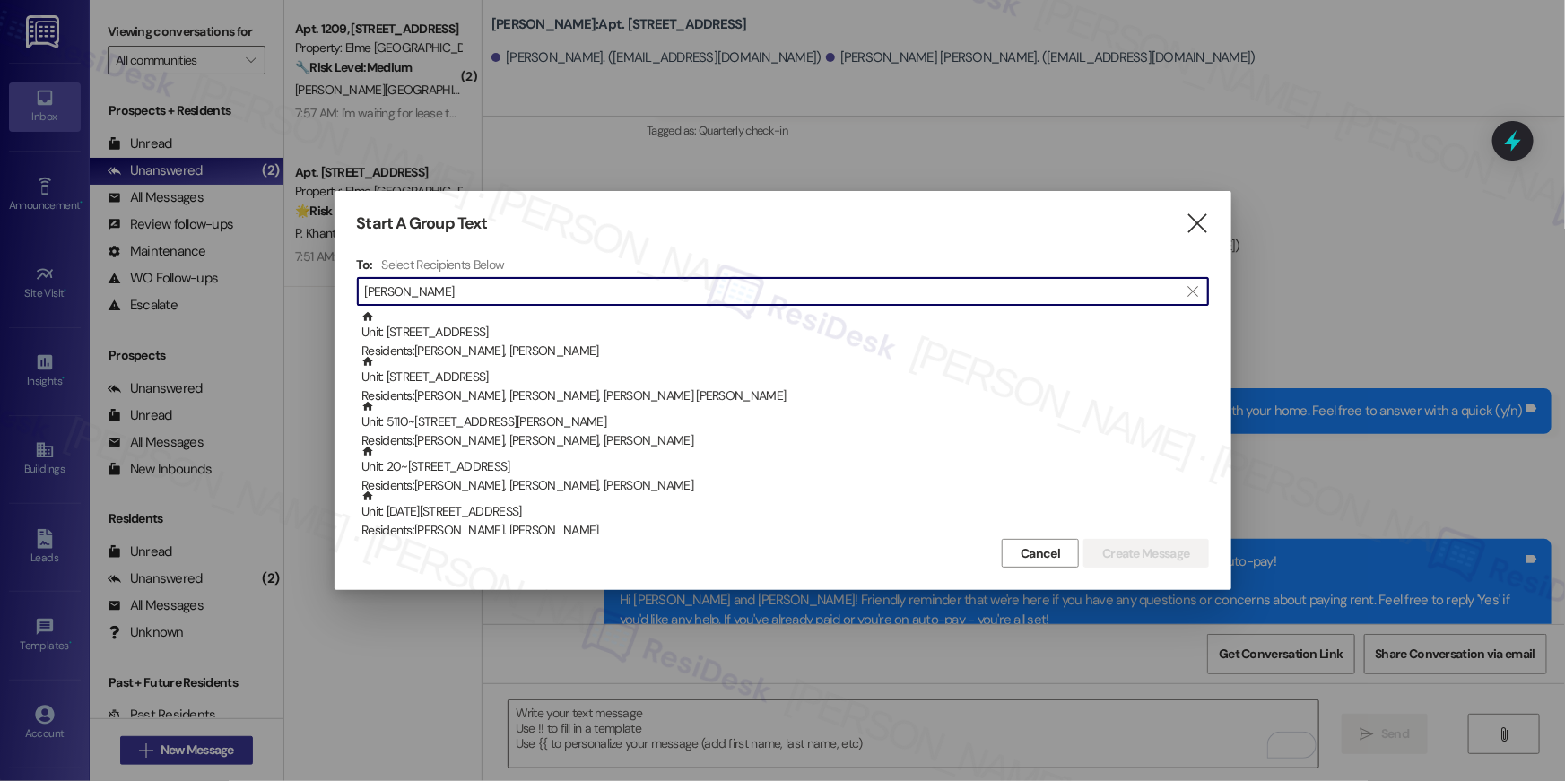
scroll to position [2853, 0]
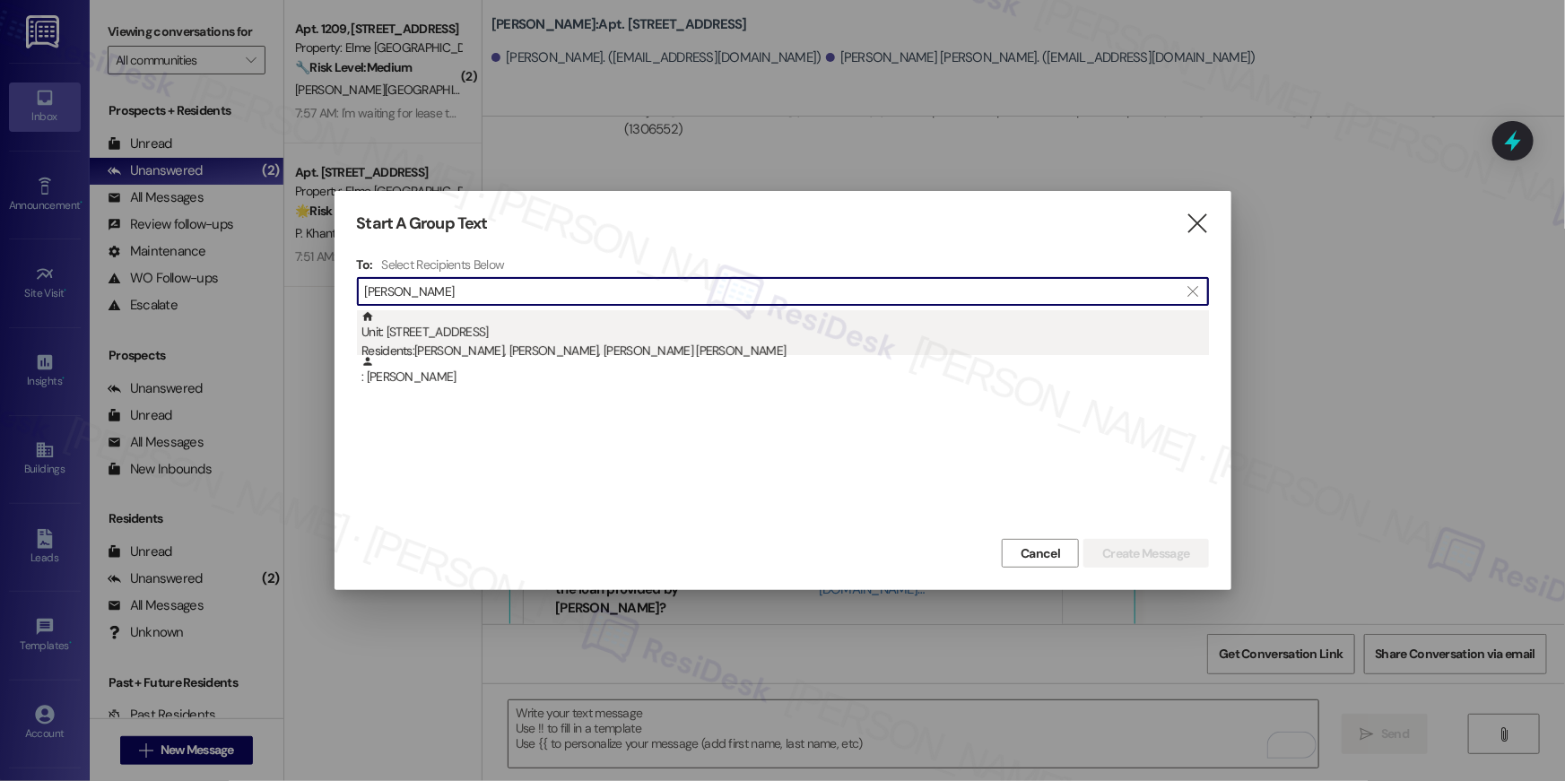
type input "[PERSON_NAME]"
click at [652, 343] on div "Residents: [PERSON_NAME], [PERSON_NAME], [PERSON_NAME] [PERSON_NAME]" at bounding box center [786, 351] width 848 height 19
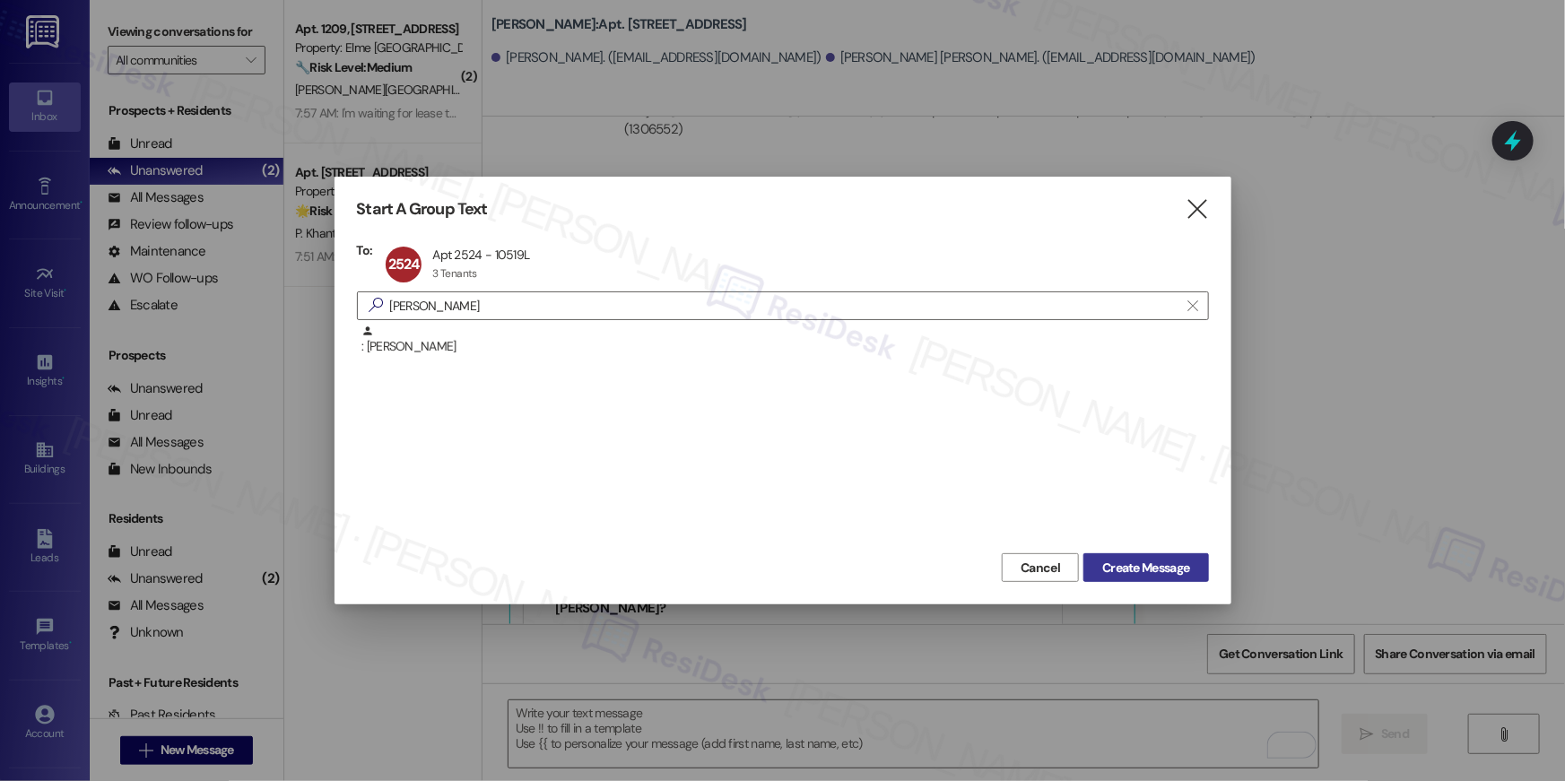
click at [1136, 565] on span "Create Message" at bounding box center [1145, 568] width 87 height 19
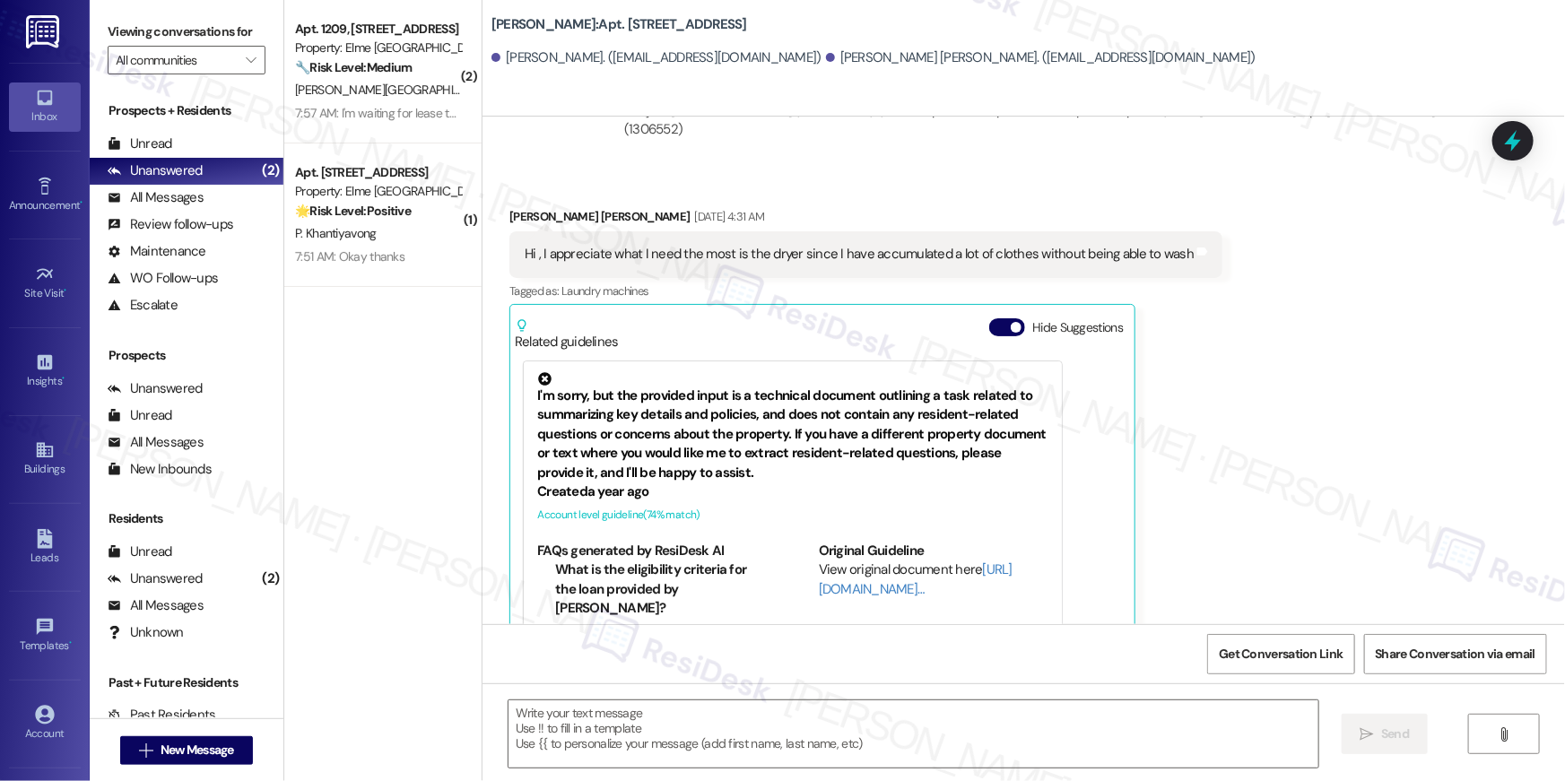
type textarea "Fetching suggested responses. Please feel free to read through the conversation…"
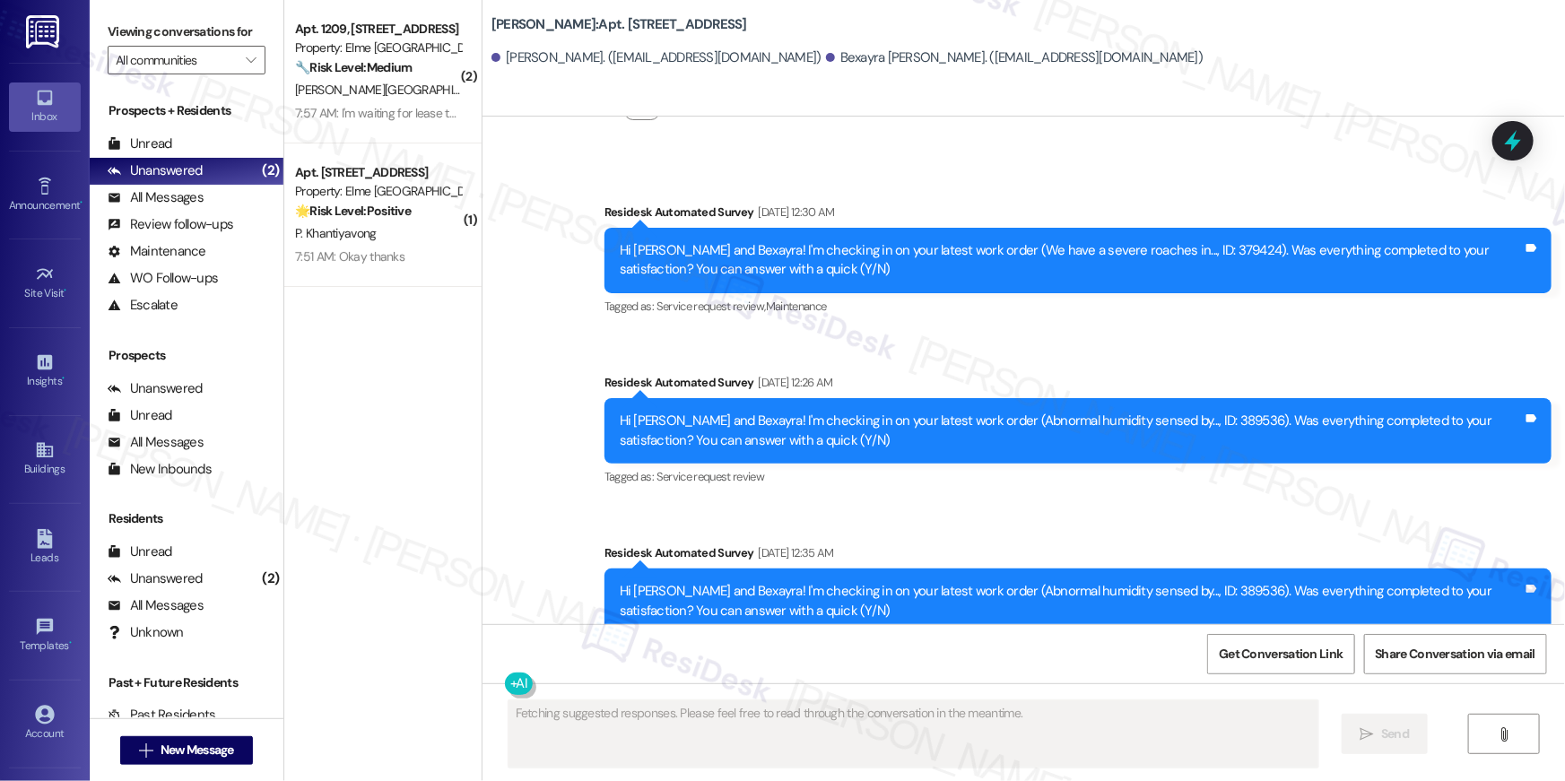
scroll to position [15489, 0]
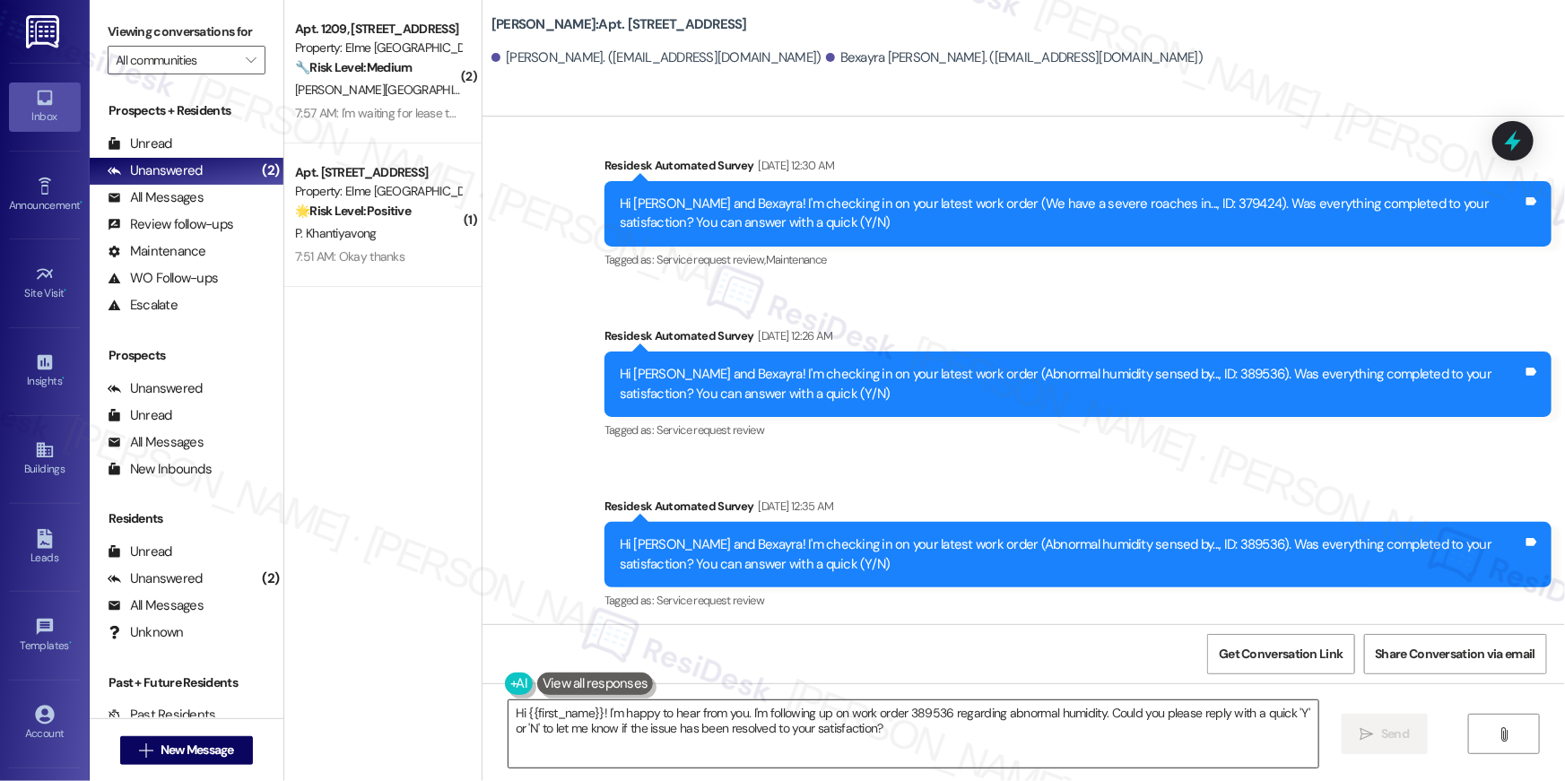
click at [1050, 726] on textarea "Hi {{first_name}}! I'm happy to hear from you. I'm following up on work order 3…" at bounding box center [914, 734] width 810 height 67
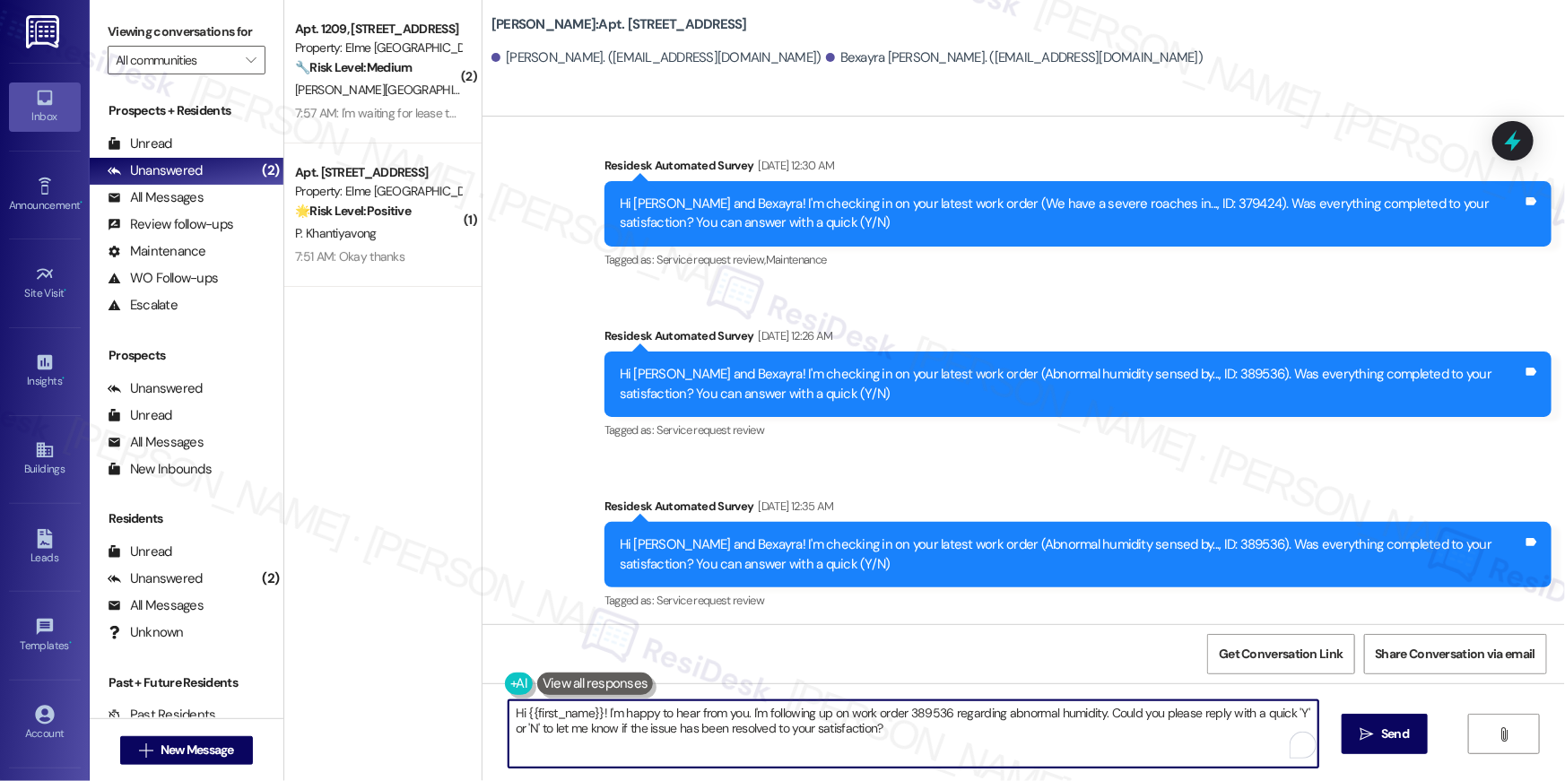
paste textarea ", your {{property}} lease renewal offer is now ready! Please review your renewa…"
type textarea "Hi {{first_name}}, your {{property}} lease renewal offer is now ready! Please r…"
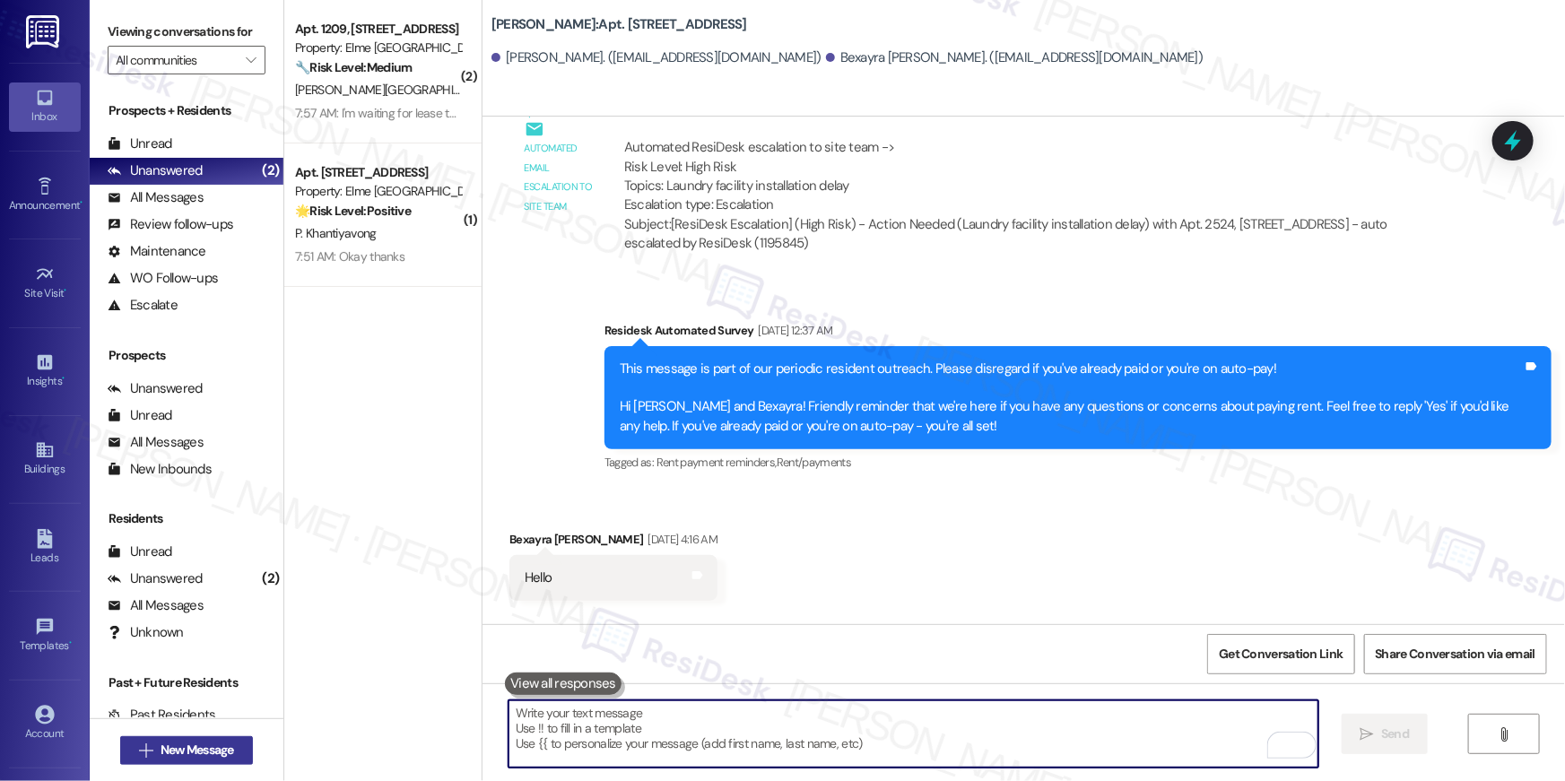
scroll to position [12570, 0]
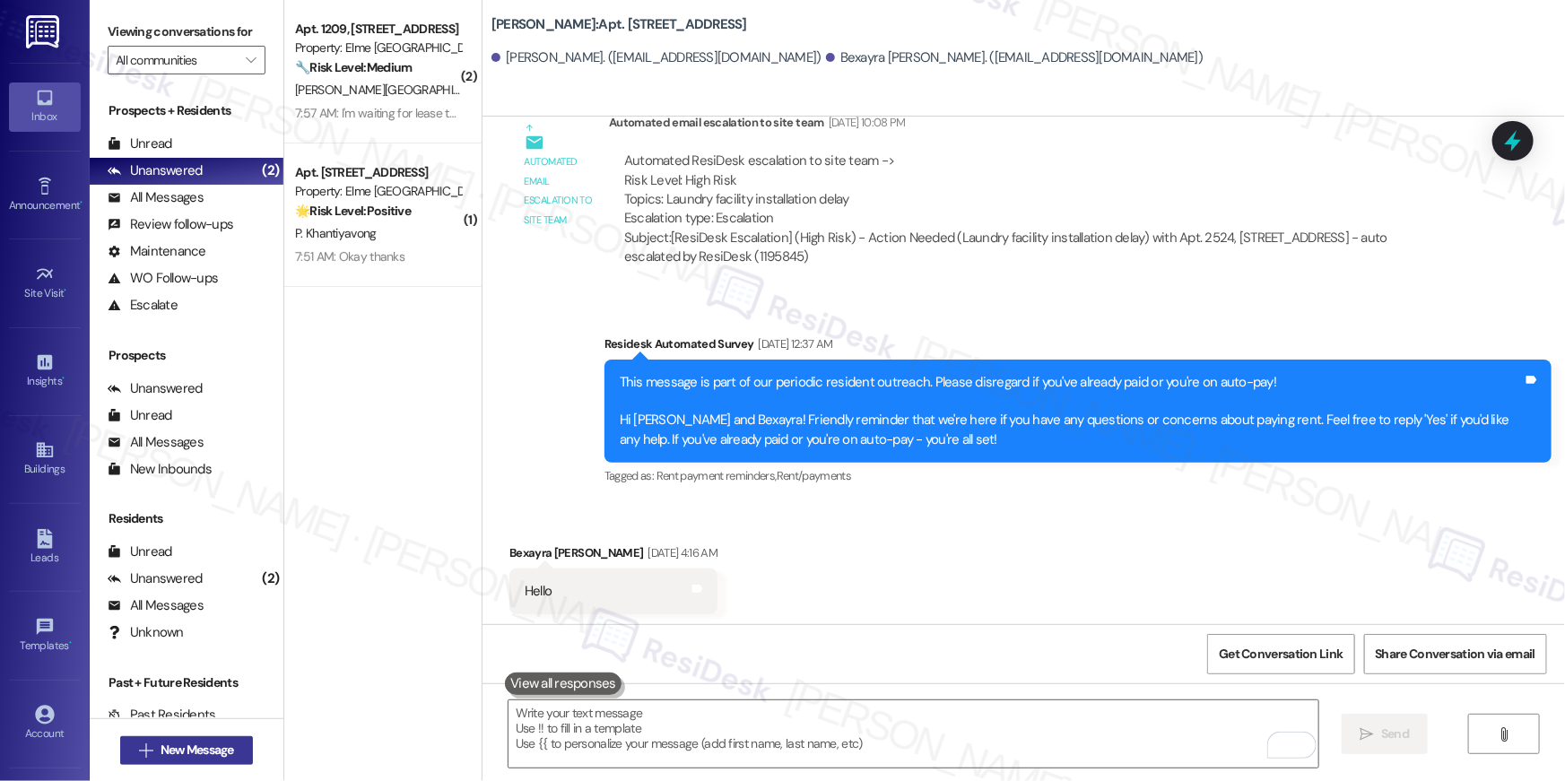
click at [234, 754] on button " New Message" at bounding box center [186, 750] width 133 height 29
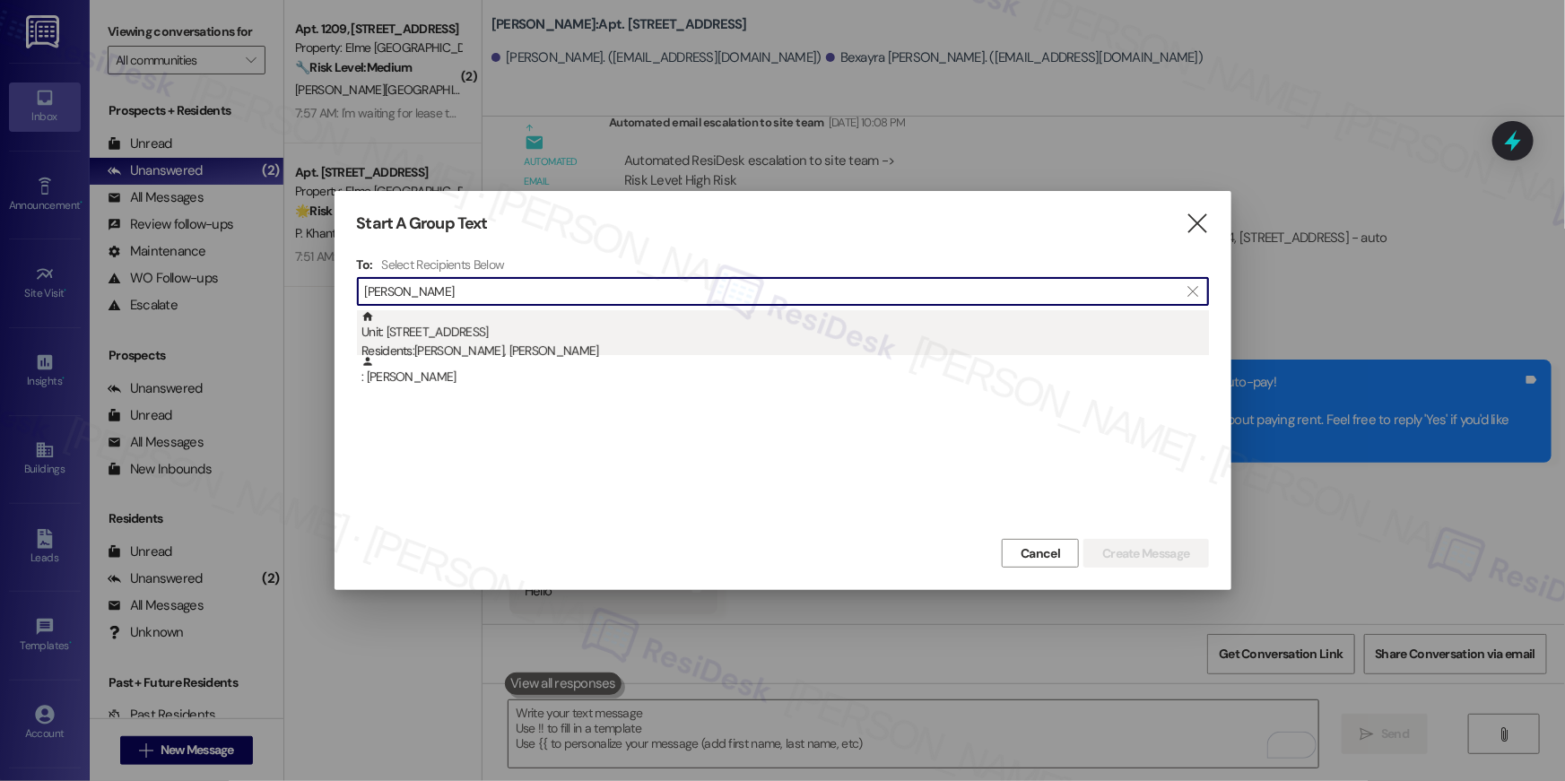
type input "[PERSON_NAME]"
click at [517, 352] on div "Residents: [PERSON_NAME], [PERSON_NAME]" at bounding box center [786, 351] width 848 height 19
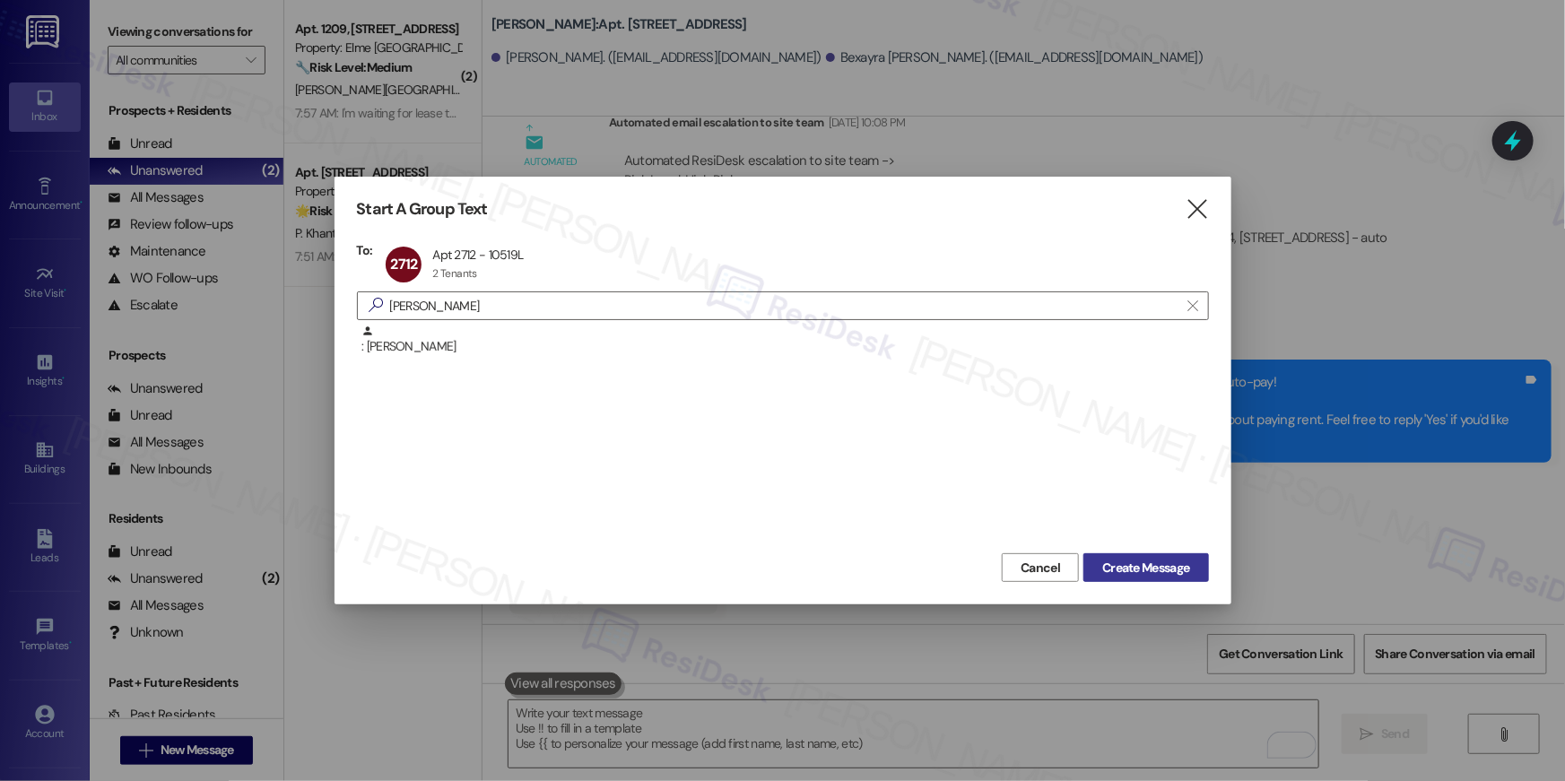
click at [1146, 567] on span "Create Message" at bounding box center [1145, 568] width 87 height 19
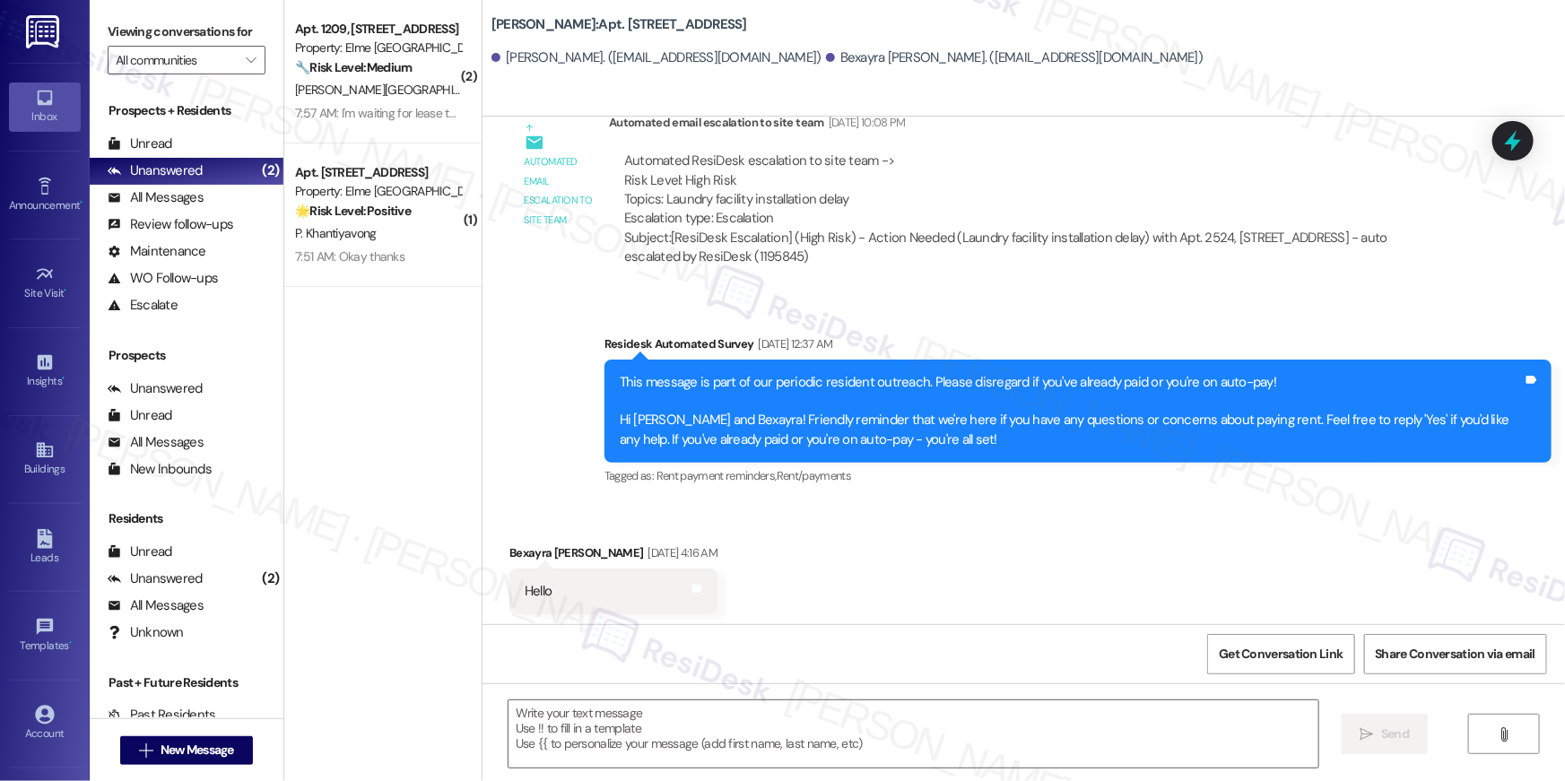
type textarea "Fetching suggested responses. Please feel free to read through the conversation…"
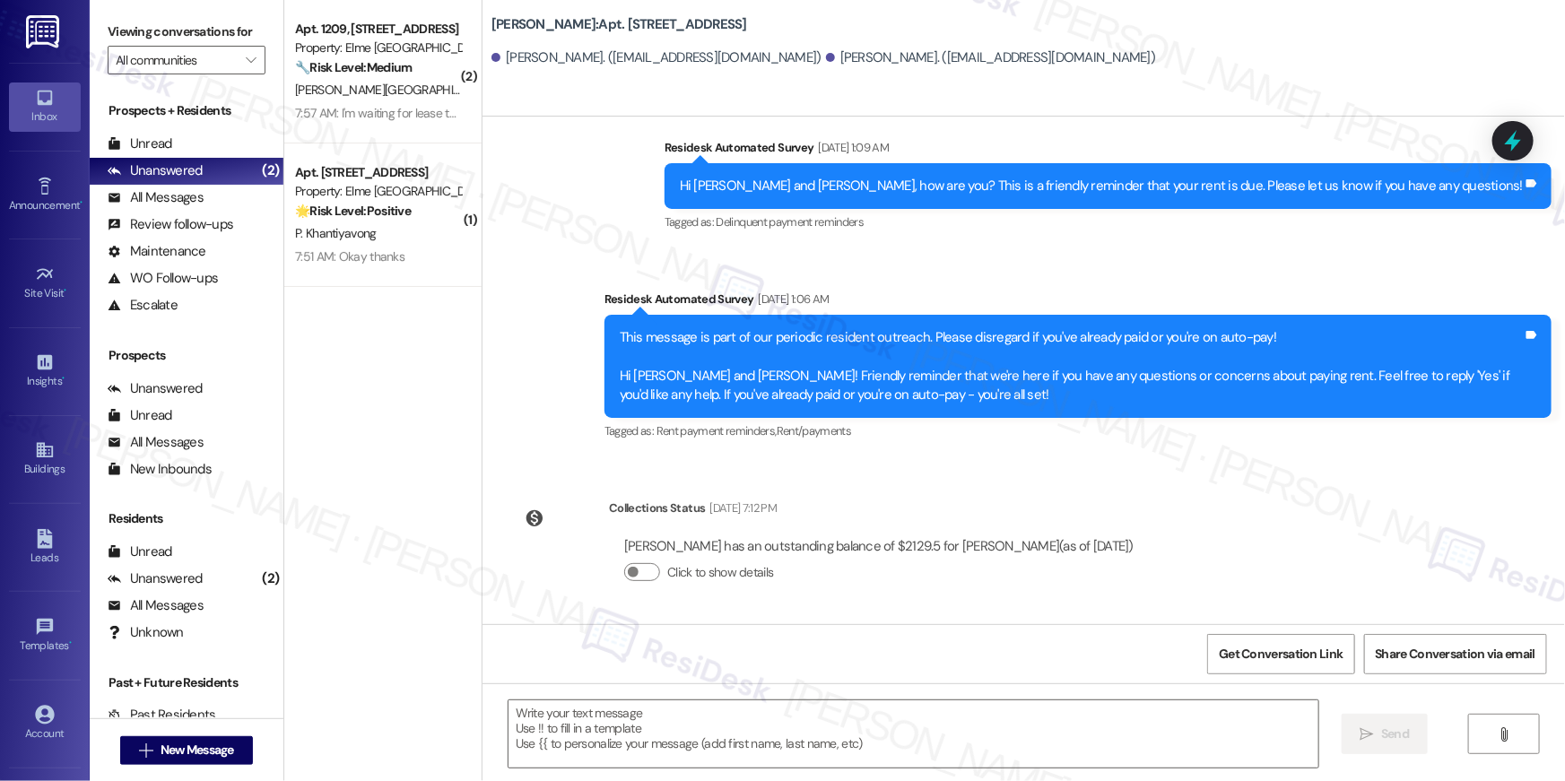
scroll to position [1780, 0]
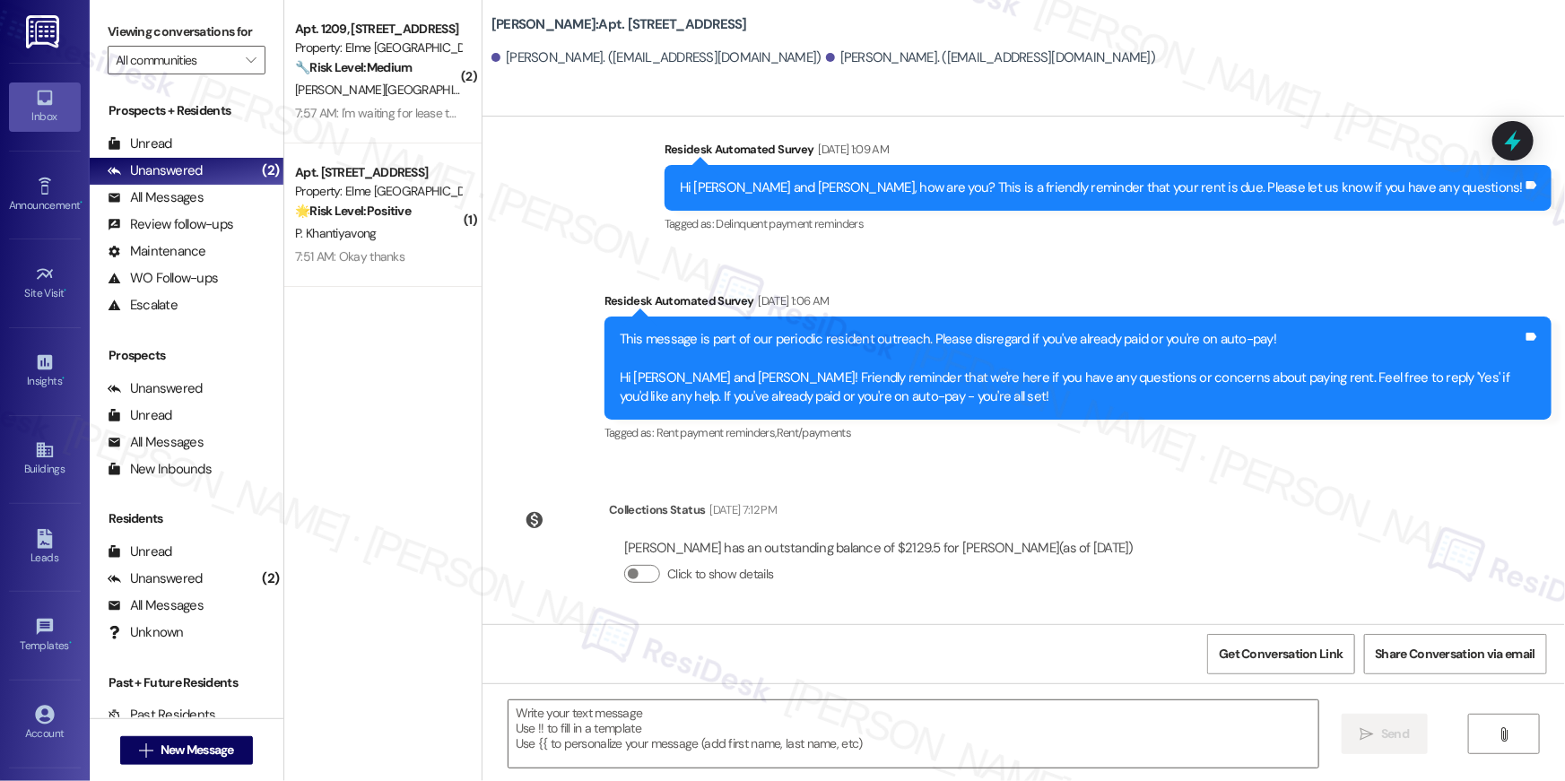
click at [960, 484] on div "Lease started [DATE] 8:00 AM Survey, sent via SMS Residesk Automated Survey [DA…" at bounding box center [1024, 371] width 1083 height 508
click at [877, 652] on div "Get Conversation Link Share Conversation via email" at bounding box center [1024, 653] width 1083 height 59
click at [231, 749] on span "New Message" at bounding box center [197, 750] width 81 height 19
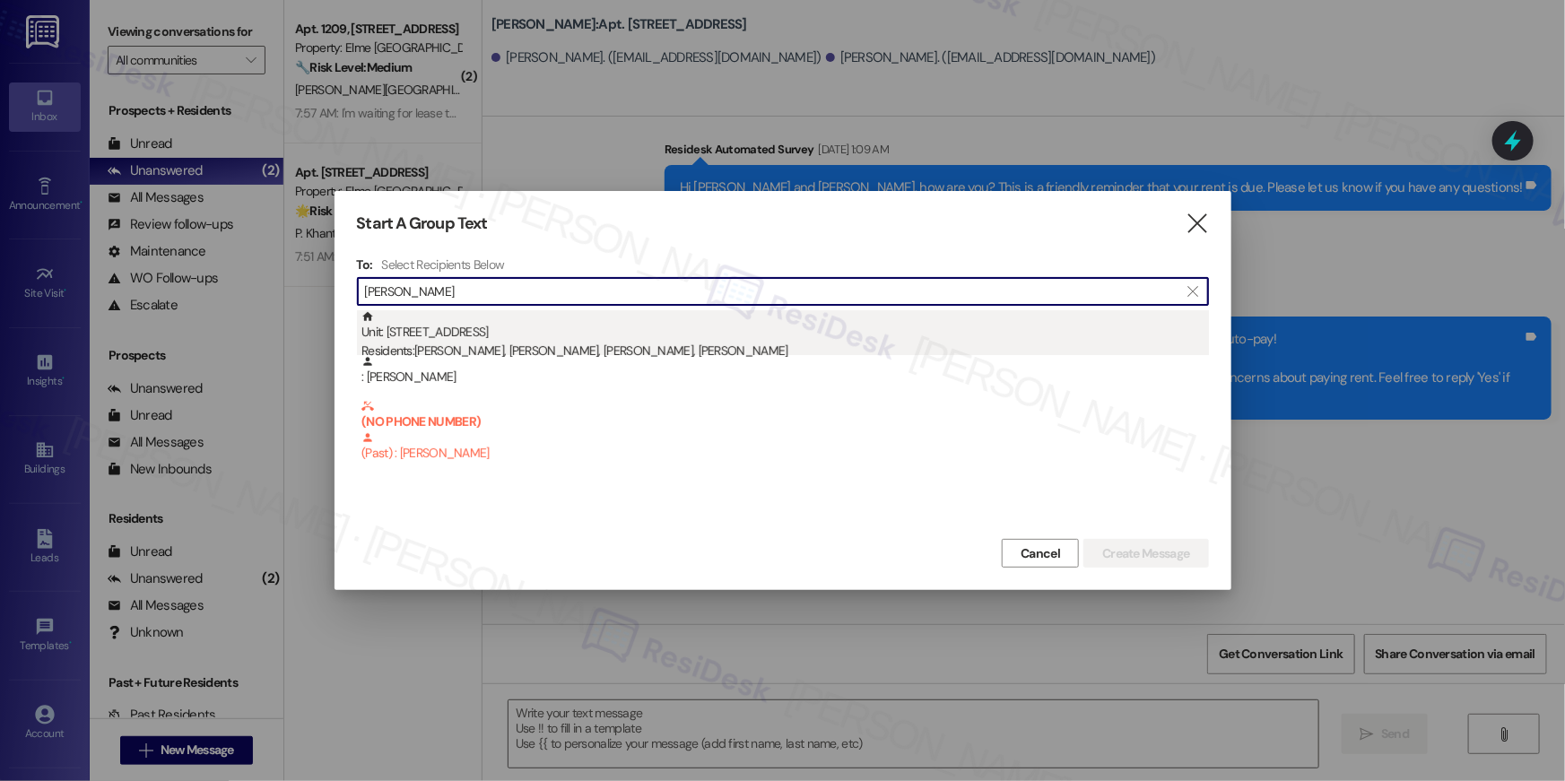
type input "marden"
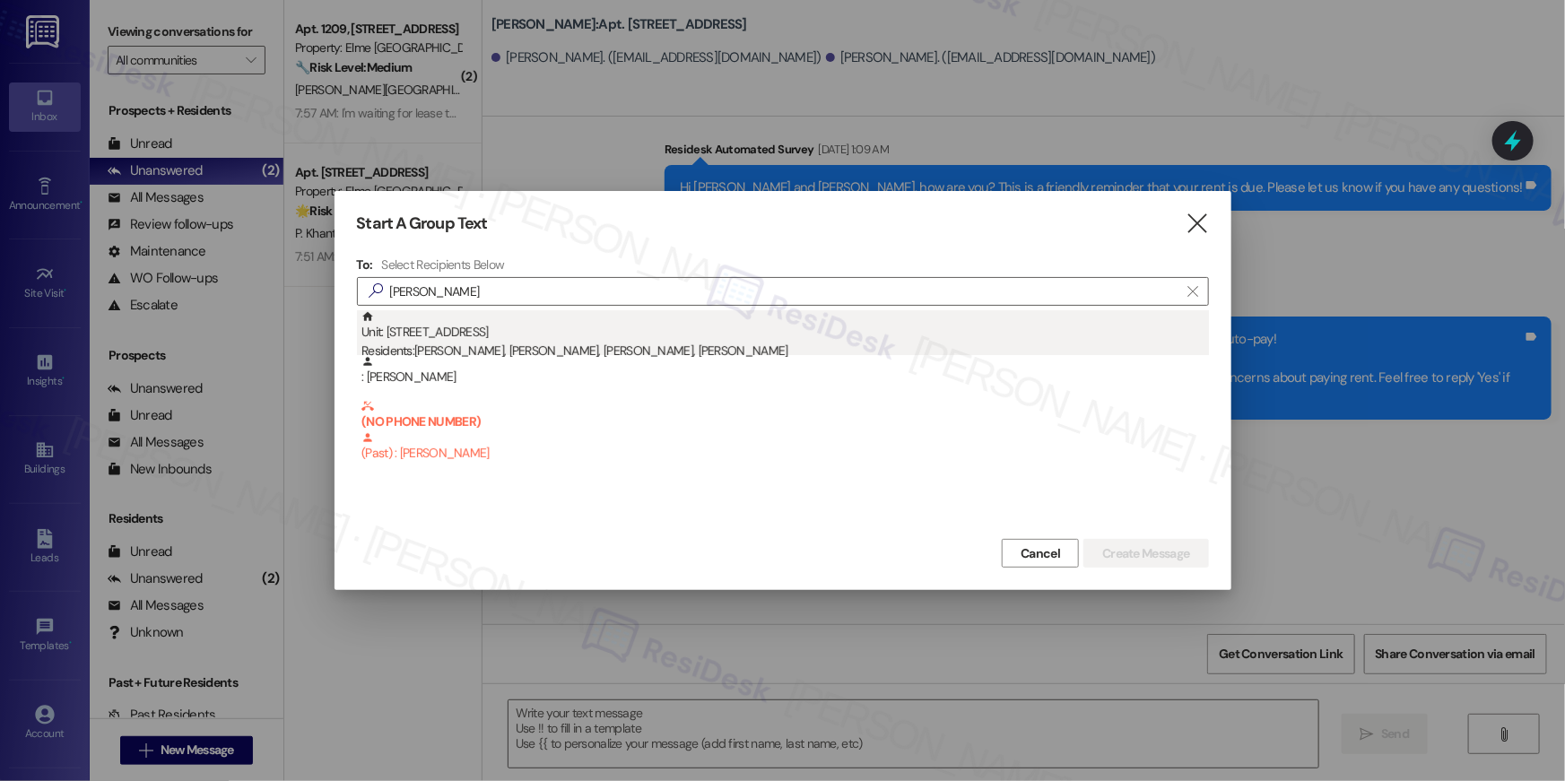
click at [486, 352] on div "Residents: Lhyam Orellan Orellana, Marden Orellana, Fernando Orellana, Maria Or…" at bounding box center [786, 351] width 848 height 19
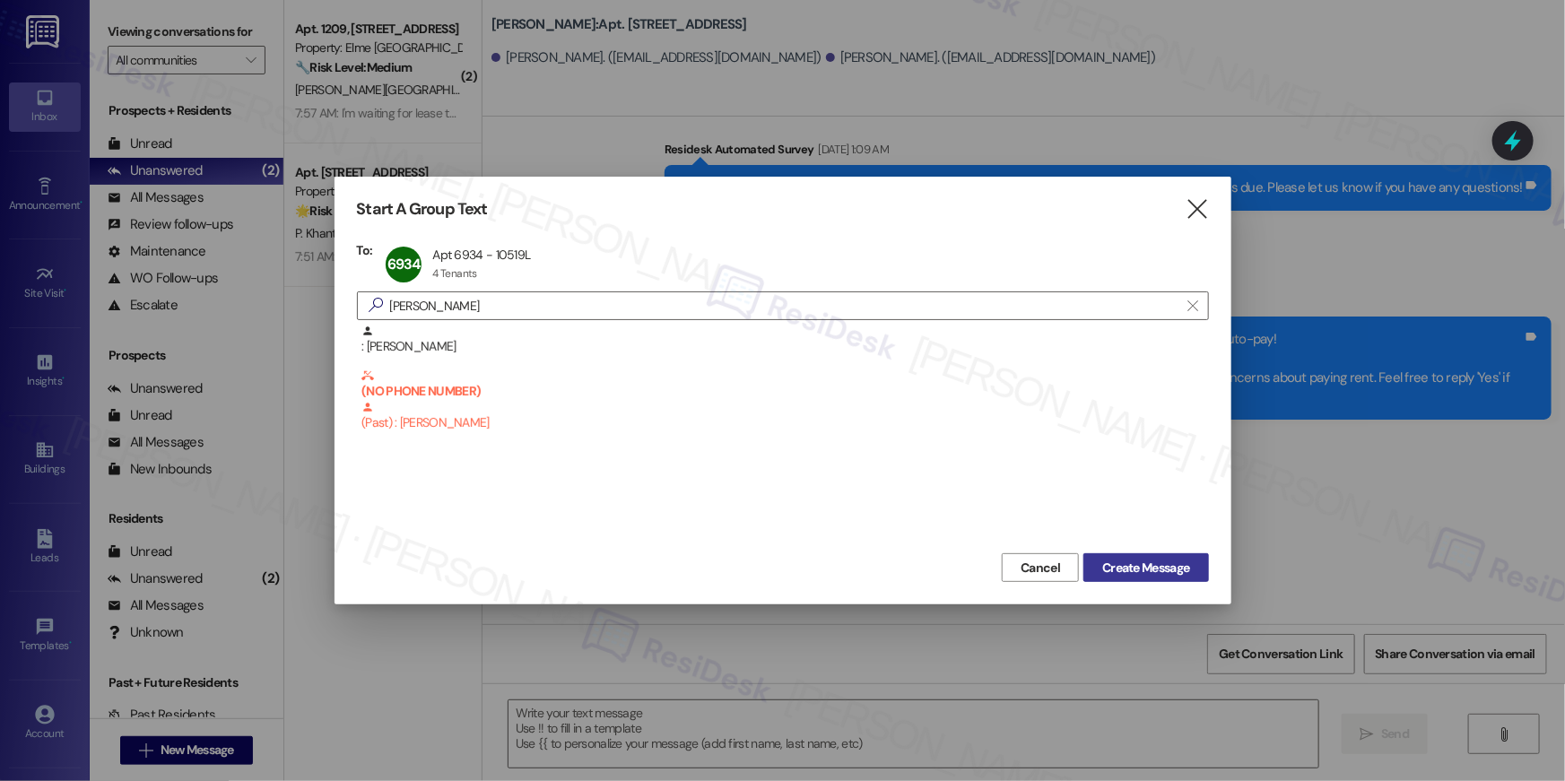
click at [1127, 560] on span "Create Message" at bounding box center [1145, 568] width 87 height 19
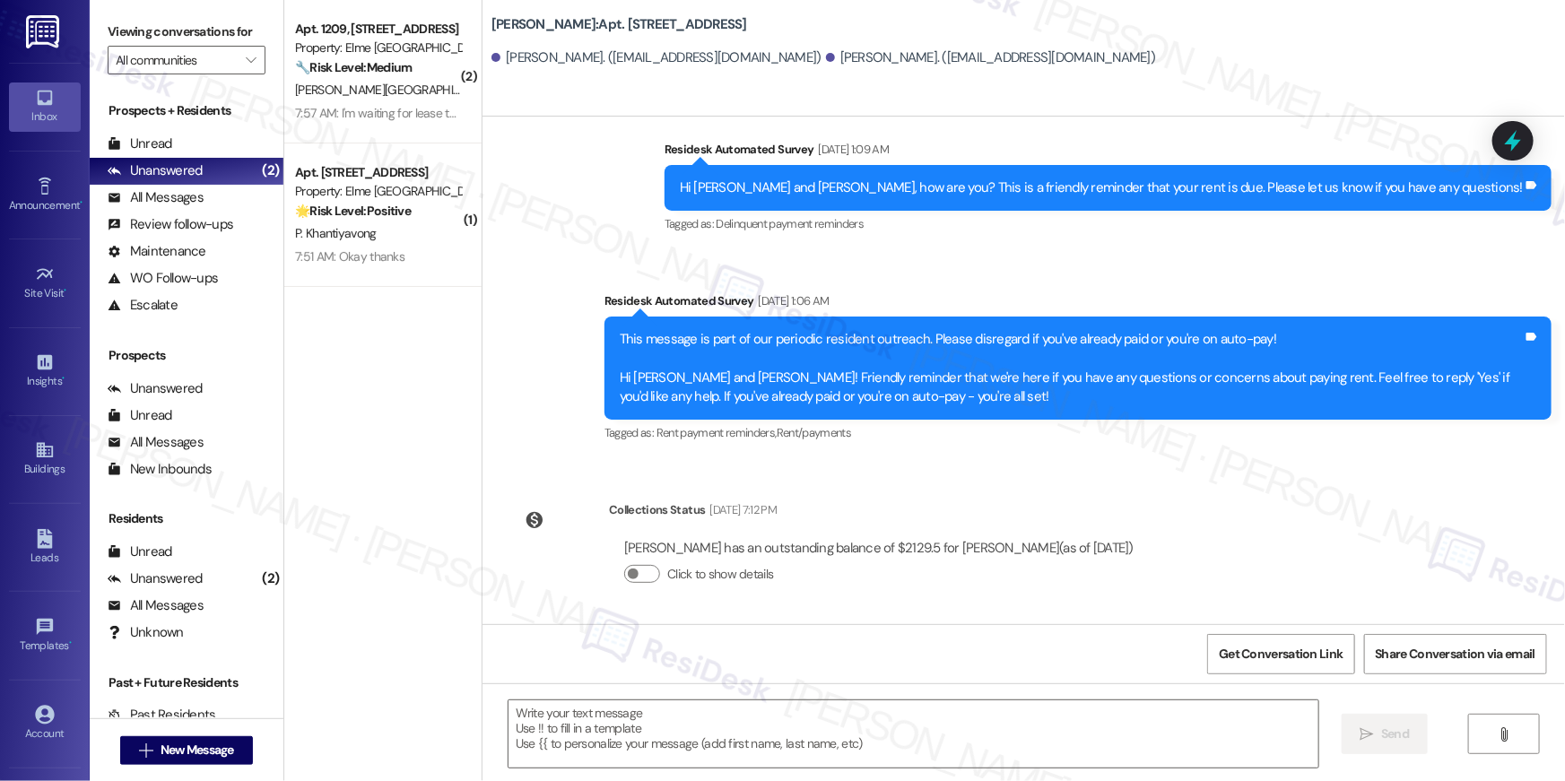
type textarea "Fetching suggested responses. Please feel free to read through the conversation…"
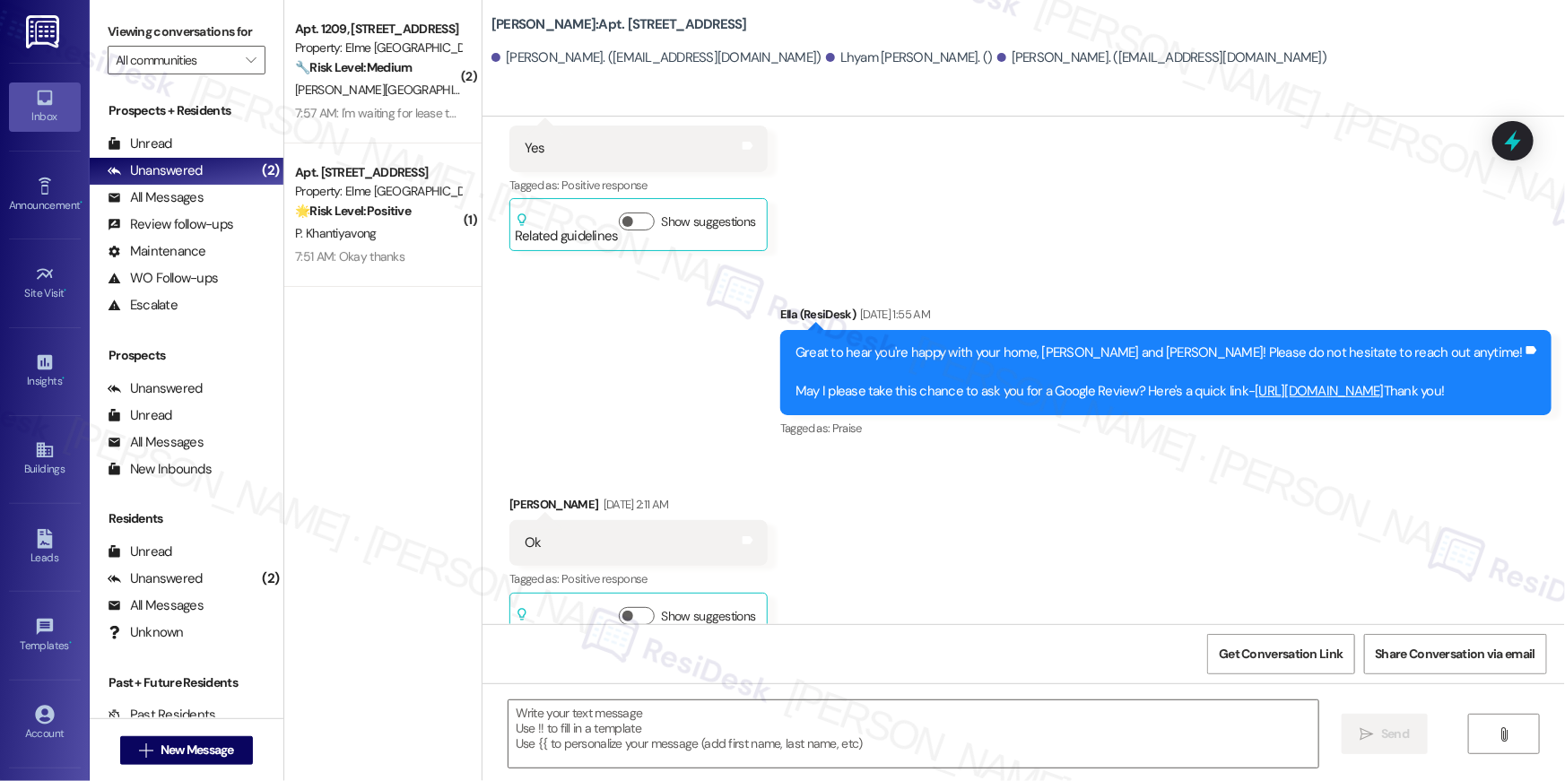
type textarea "Fetching suggested responses. Please feel free to read through the conversation…"
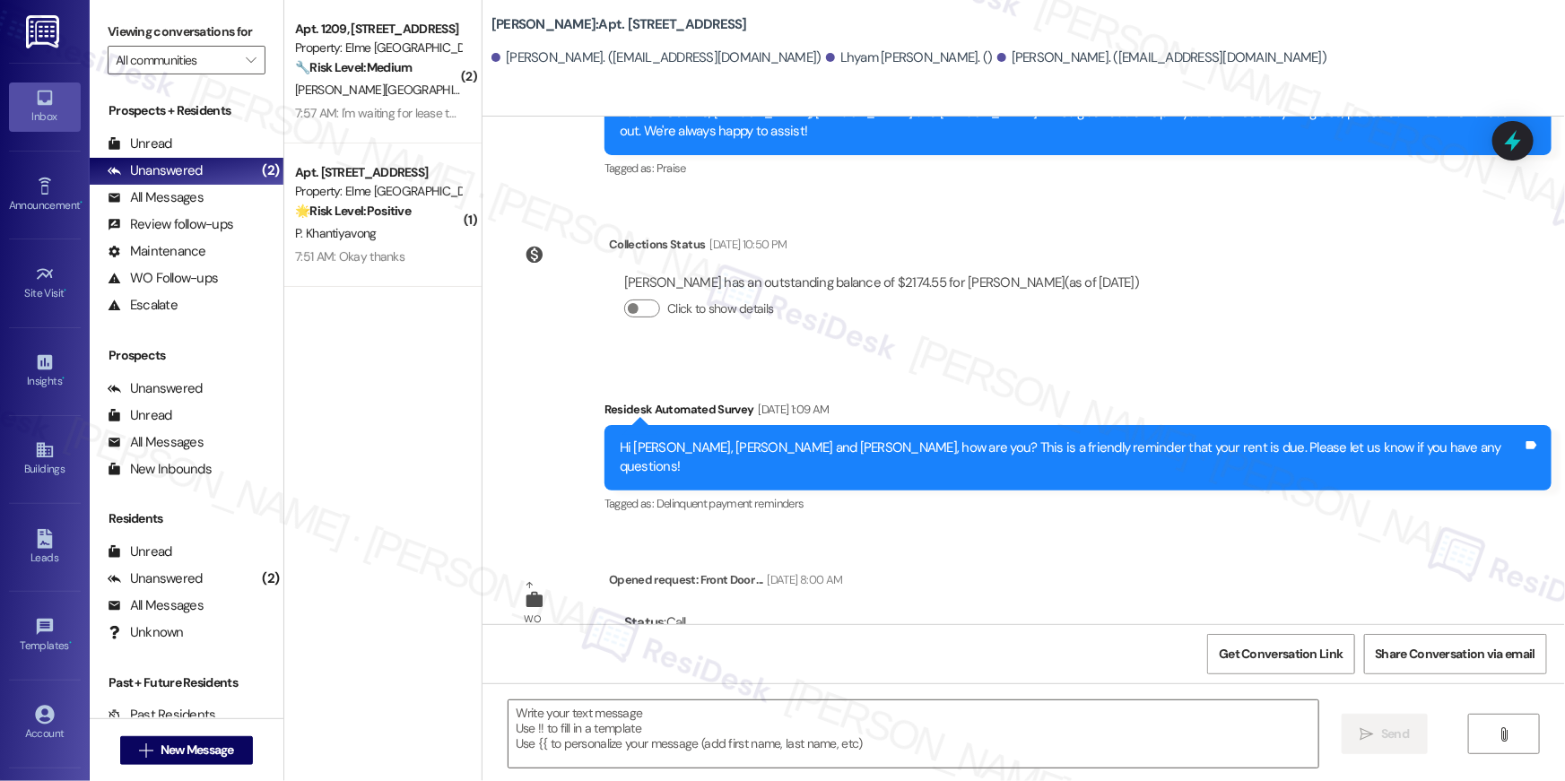
scroll to position [2662, 0]
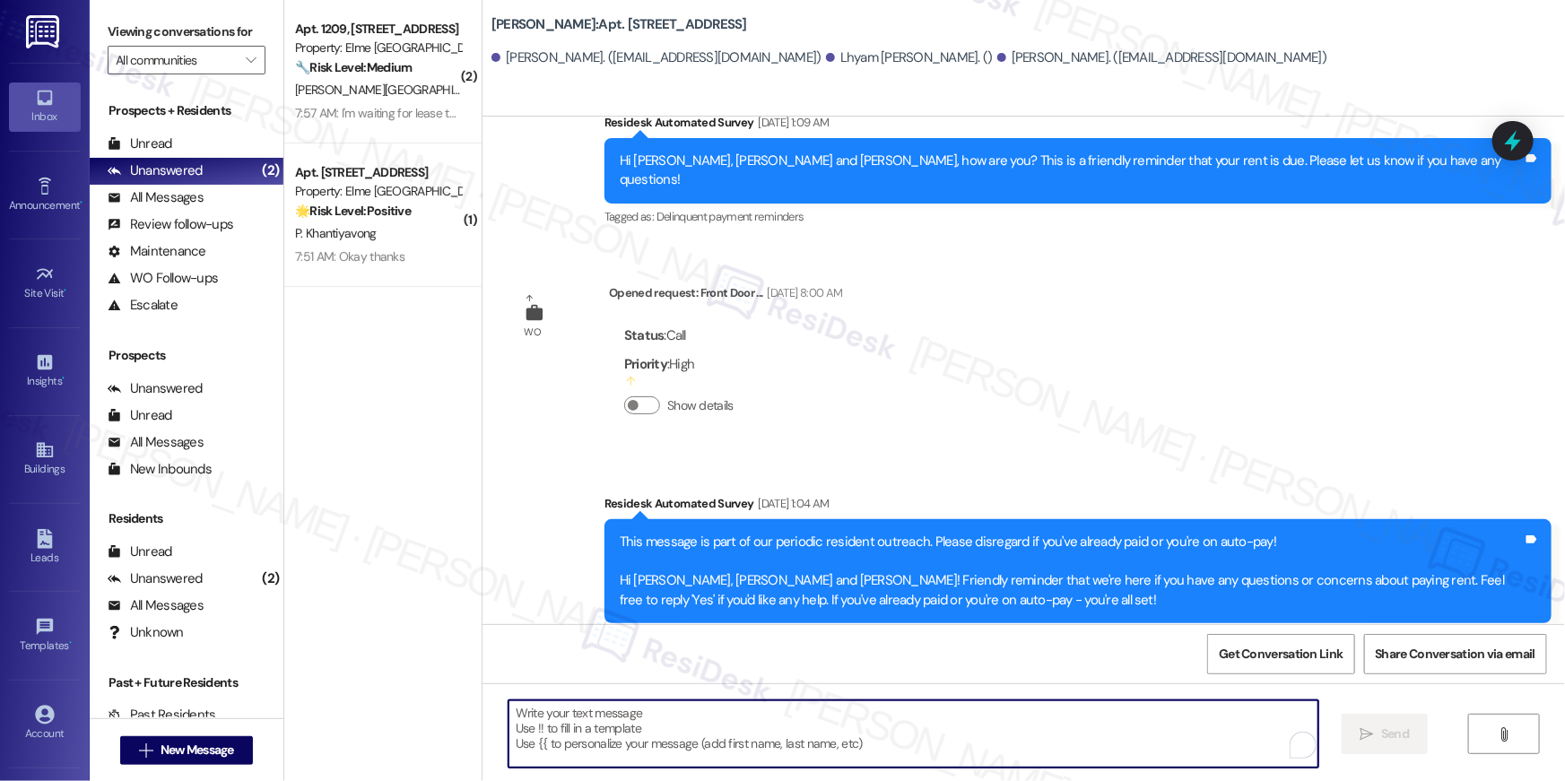
click at [1058, 749] on textarea "To enrich screen reader interactions, please activate Accessibility in Grammarl…" at bounding box center [914, 734] width 810 height 67
paste textarea "Hi {{first_name}}, your {{property}} lease renewal offer is now ready! Please r…"
type textarea "Hi {{first_name}}, your {{property}} lease renewal offer is now ready! Please r…"
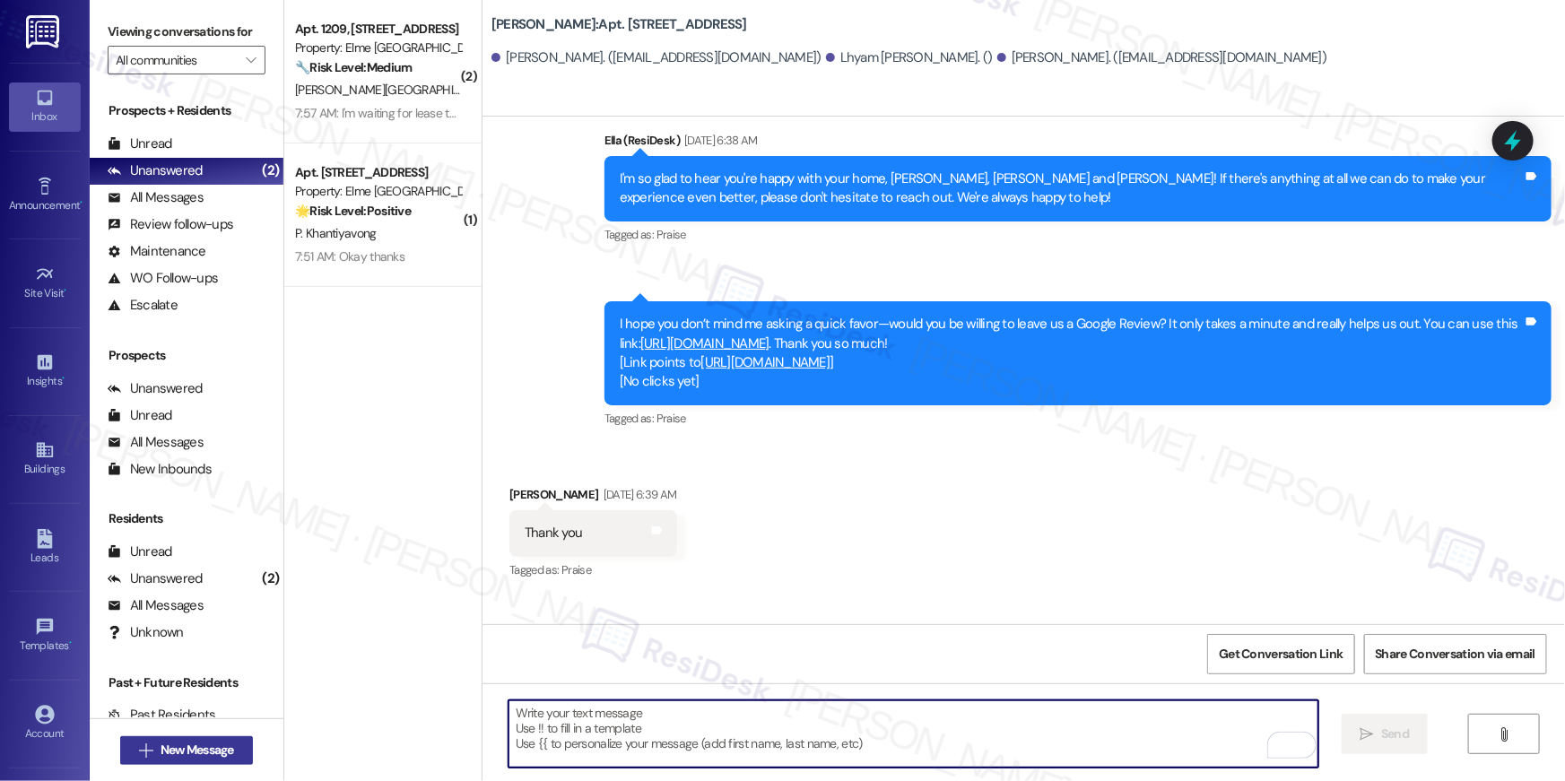
scroll to position [1755, 0]
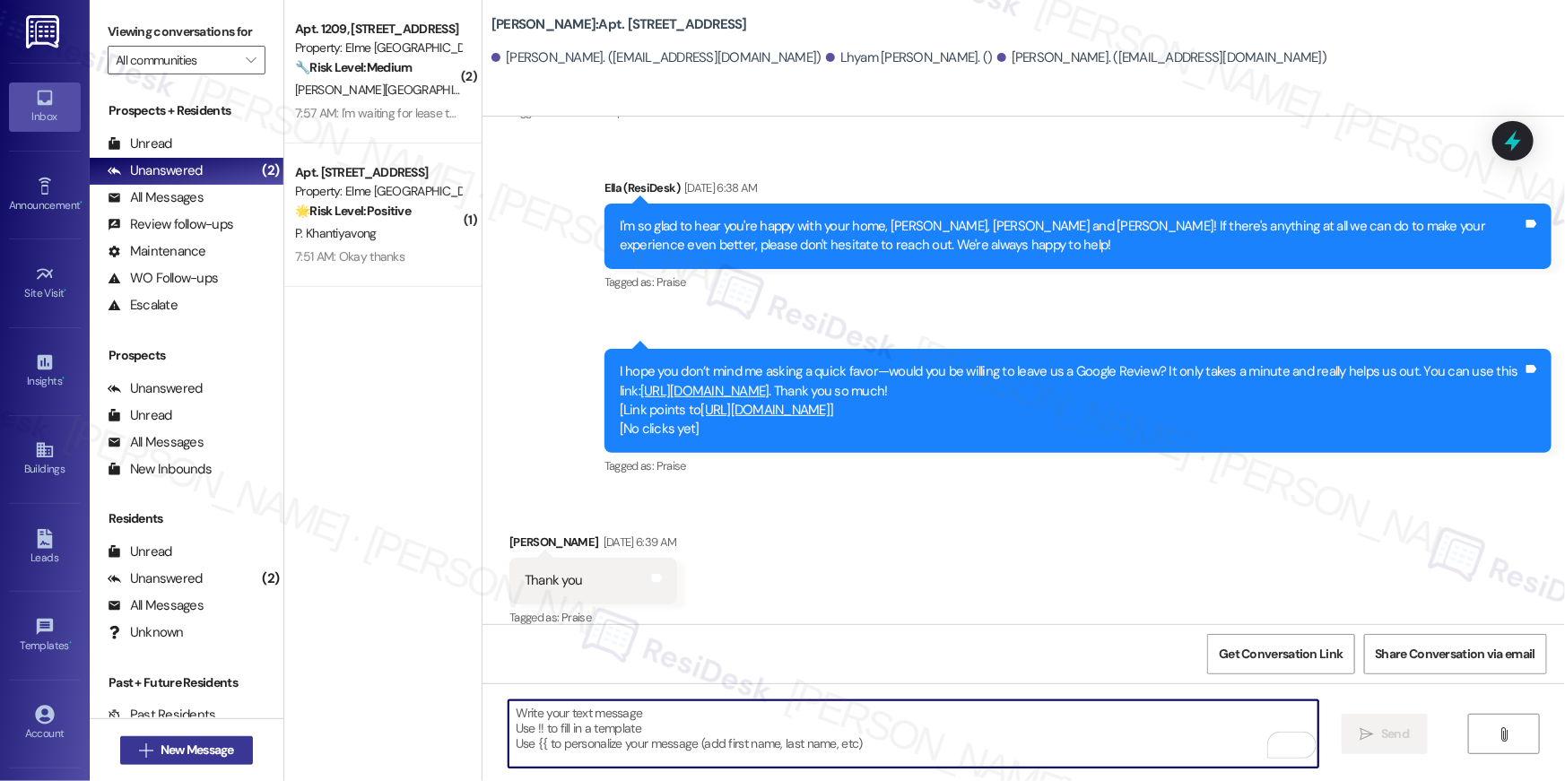
click at [223, 748] on span "New Message" at bounding box center [198, 750] width 74 height 19
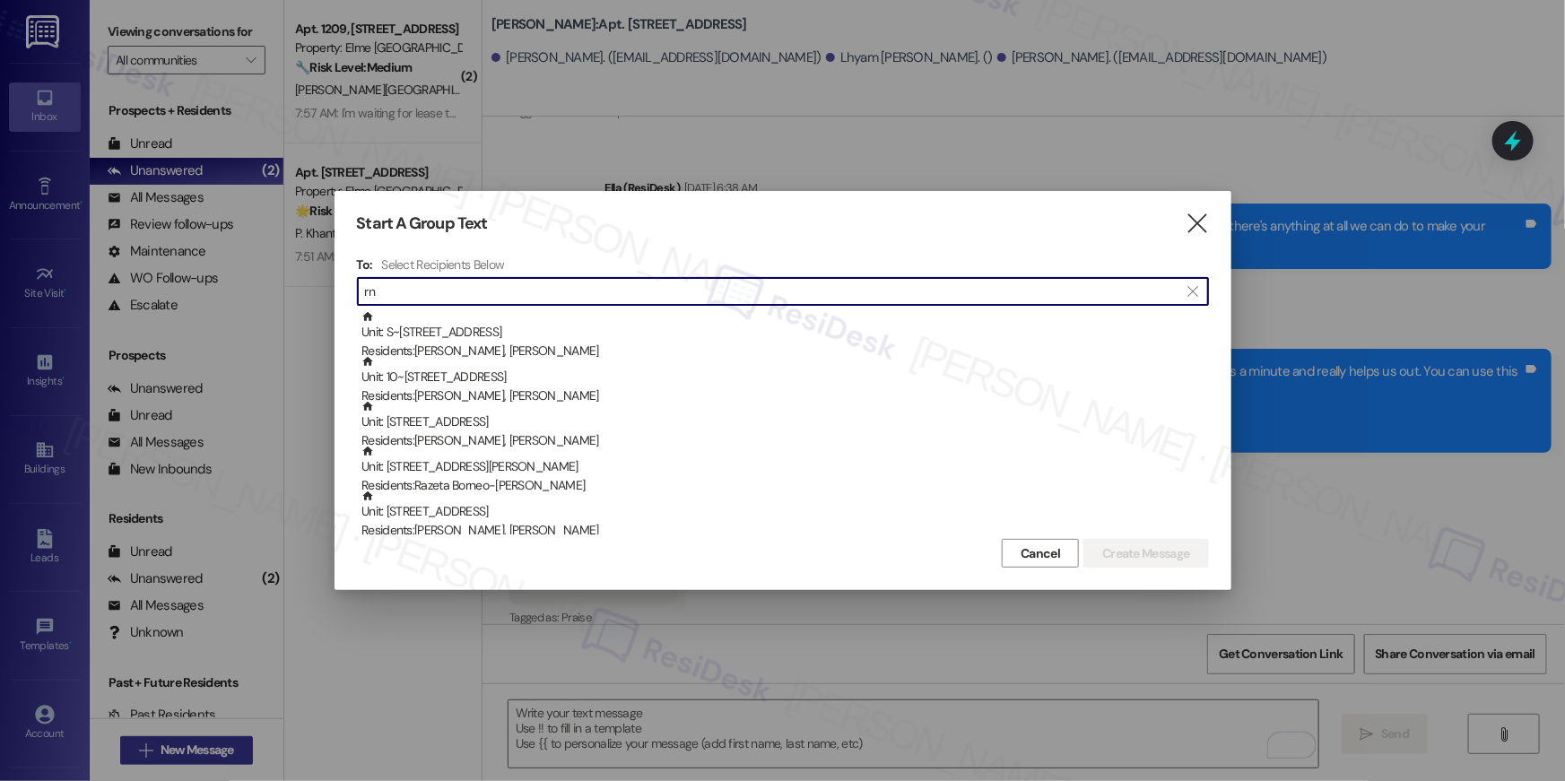
type input "r"
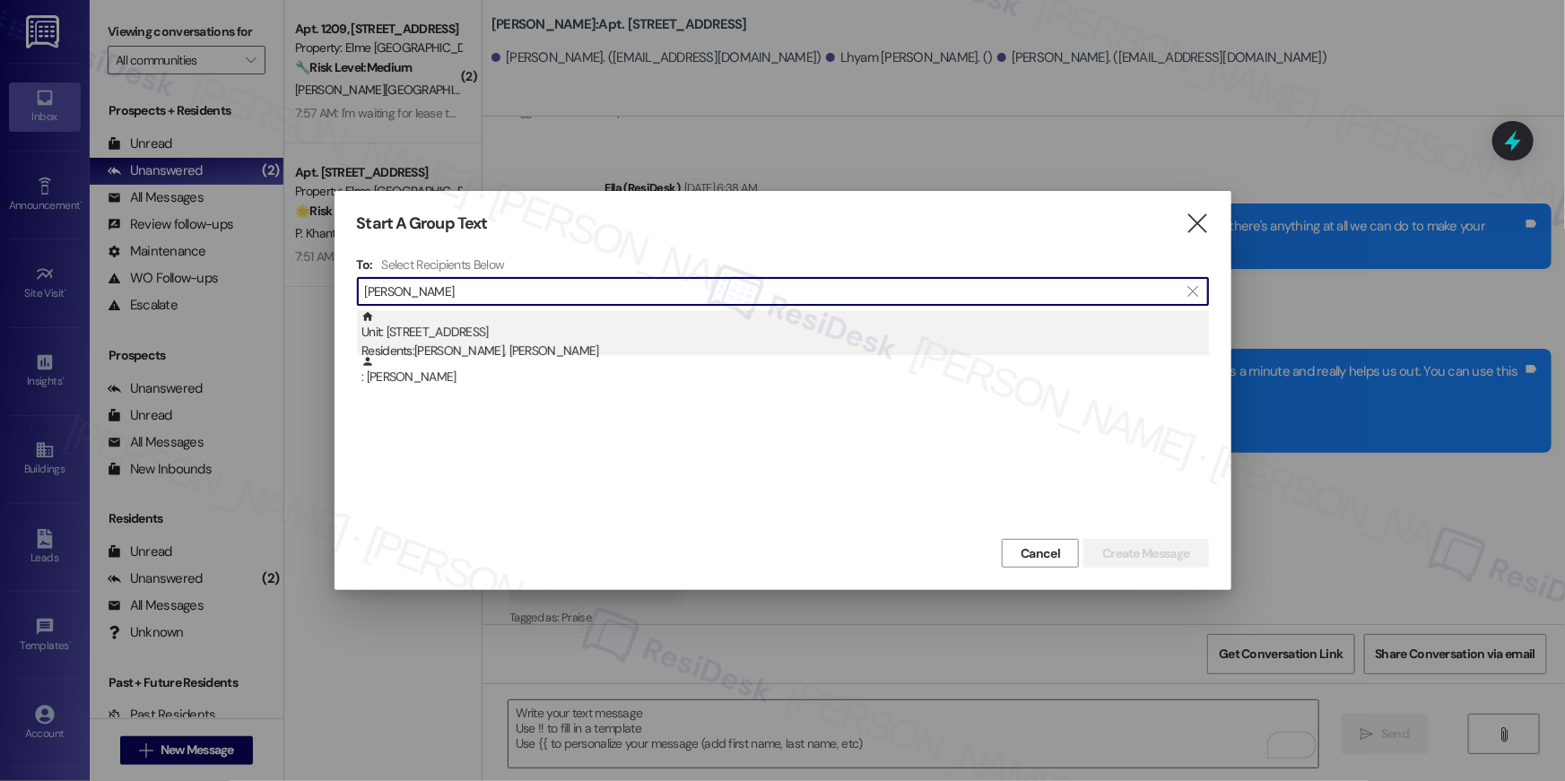
type input "ernest sparr"
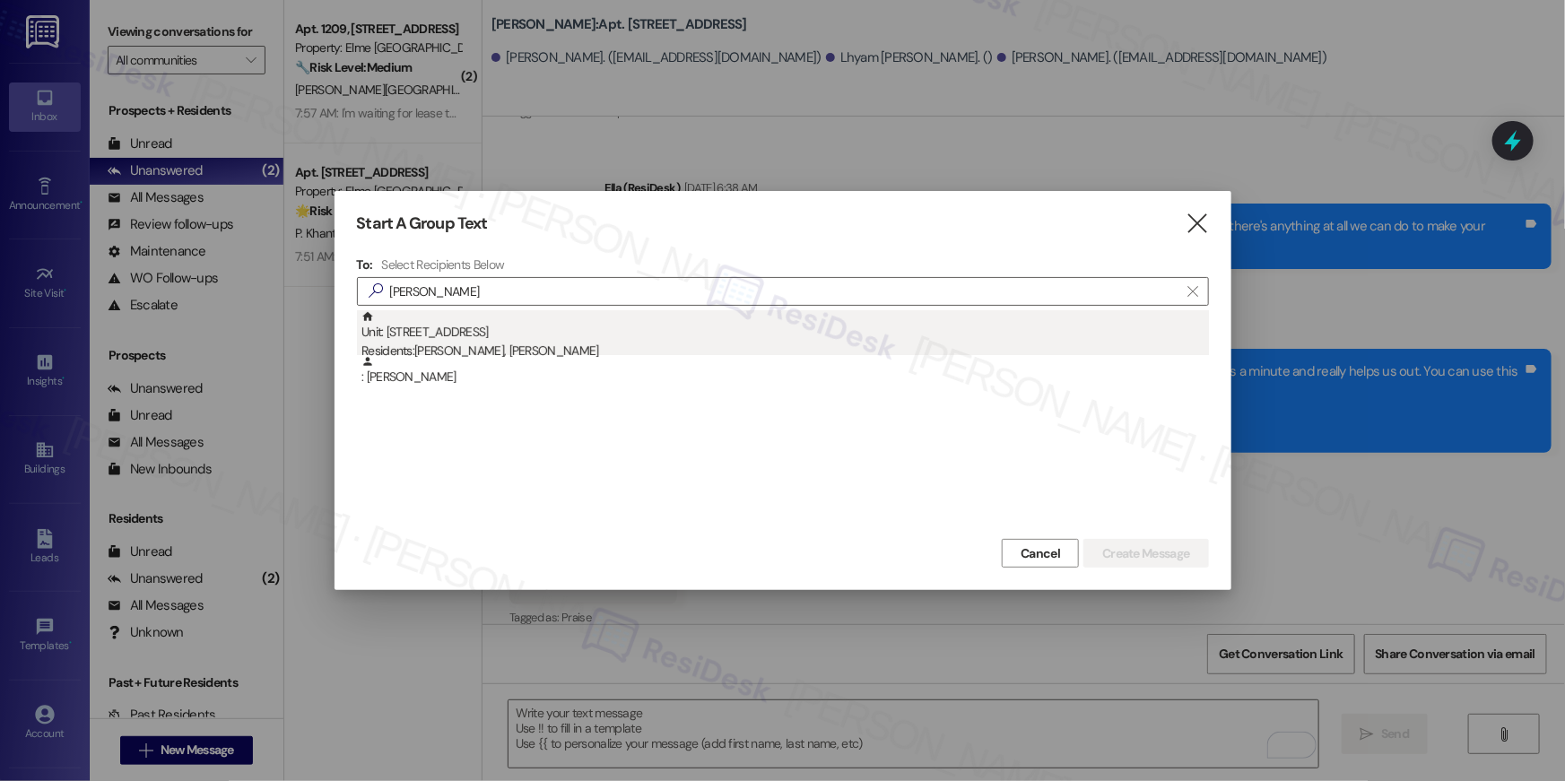
click at [585, 341] on div "Unit: 2532 - 10519 Lariat Lane Residents: Ernest Sparrow, Lisa Alphonso" at bounding box center [786, 335] width 848 height 51
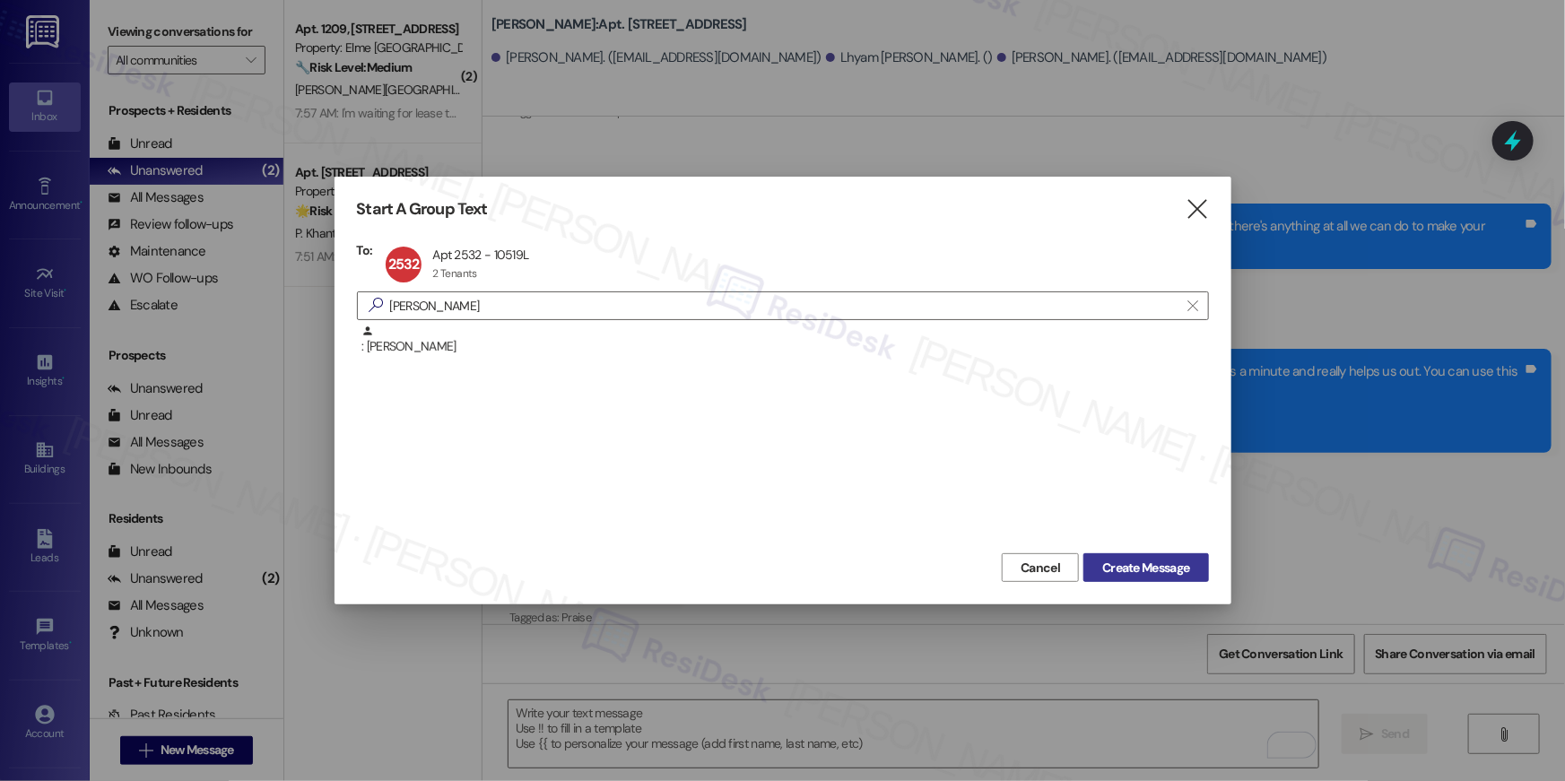
click at [1174, 571] on span "Create Message" at bounding box center [1145, 568] width 87 height 19
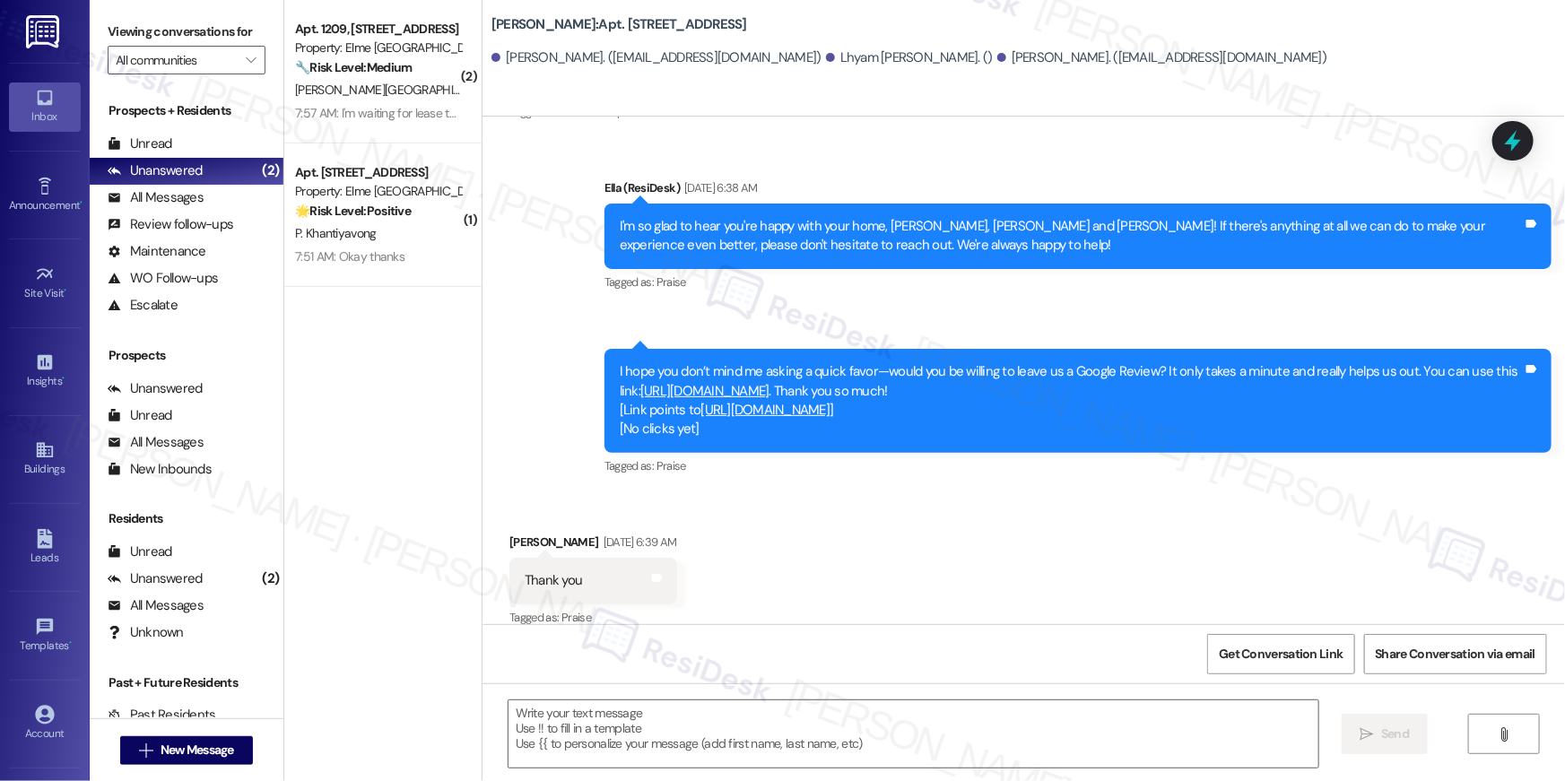
type textarea "Fetching suggested responses. Please feel free to read through the conversation…"
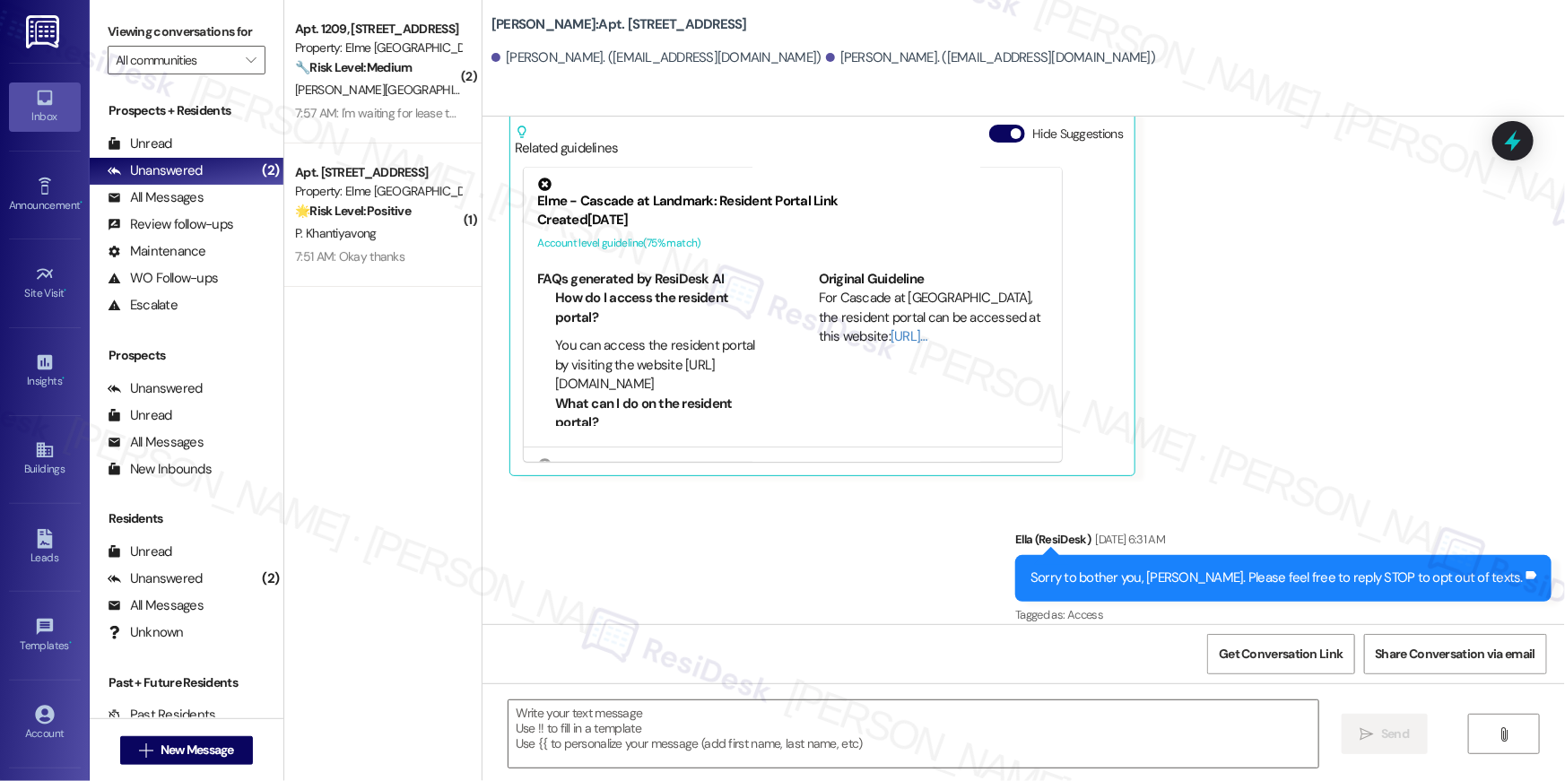
scroll to position [5532, 0]
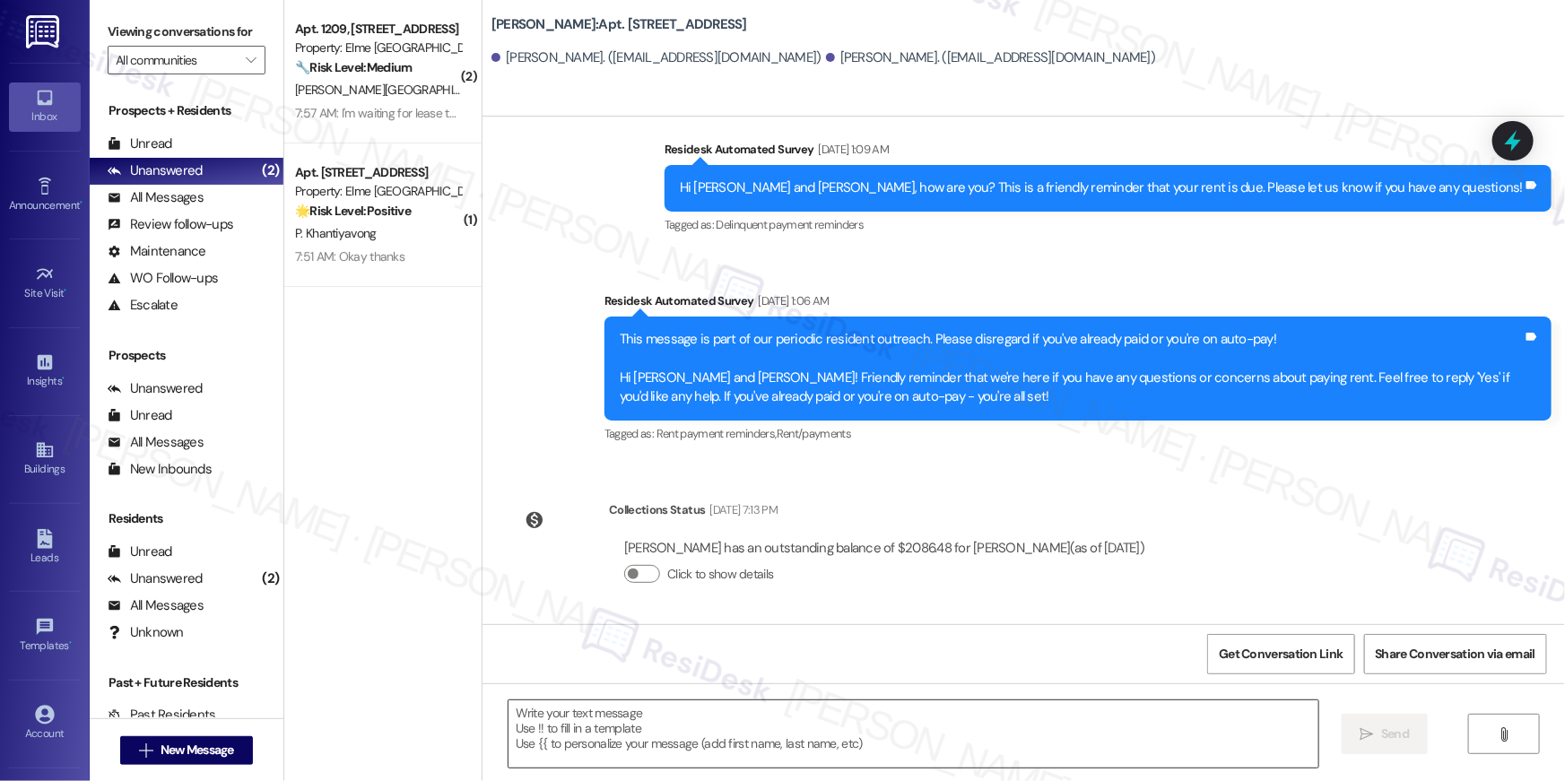
click at [1102, 734] on textarea at bounding box center [914, 734] width 810 height 67
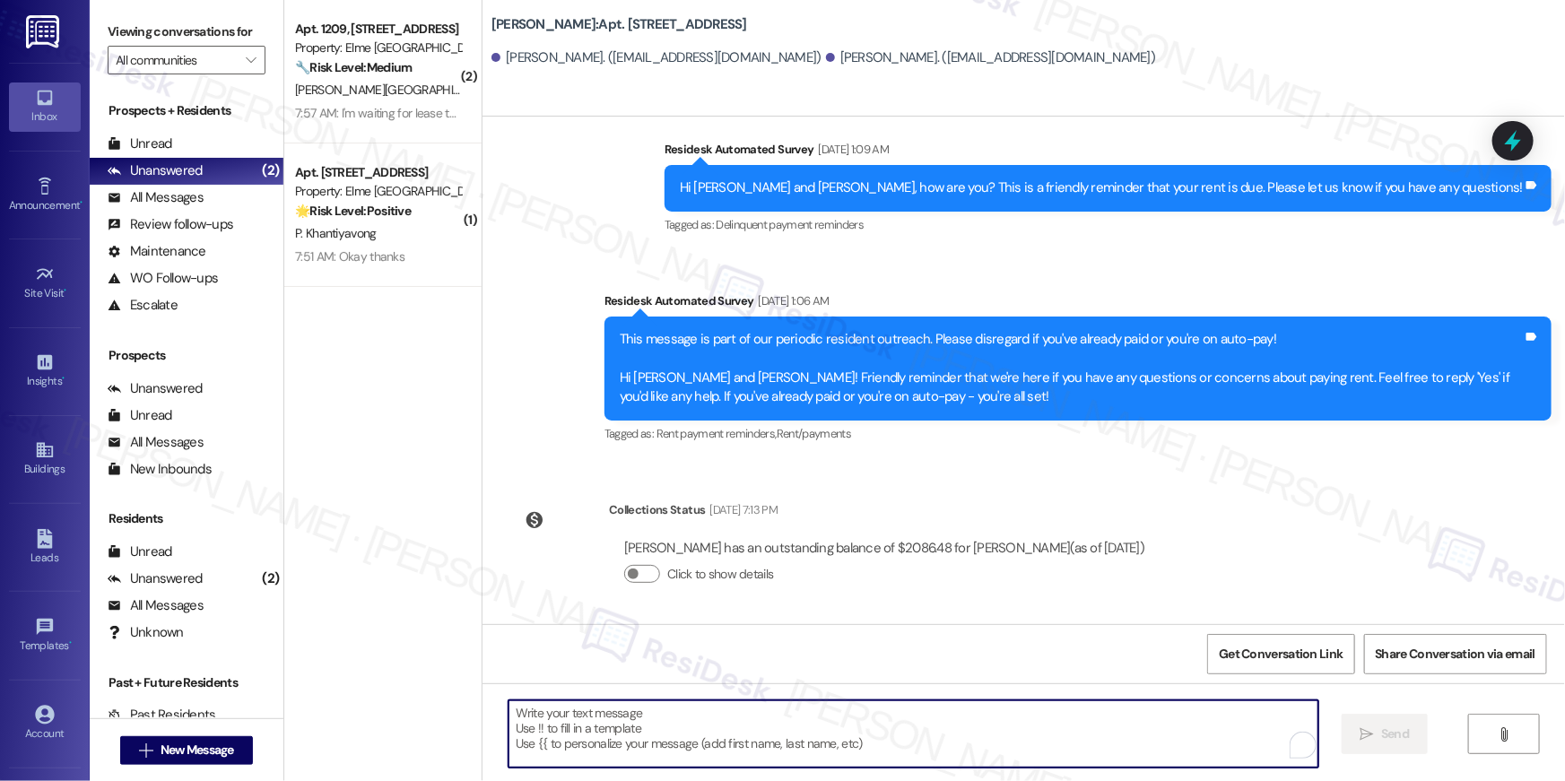
paste textarea "Hi {{first_name}}, your {{property}} lease renewal offer is now ready! Please r…"
type textarea "Hi {{first_name}}, your {{property}} lease renewal offer is now ready! Please r…"
click at [242, 754] on button " New Message" at bounding box center [186, 750] width 133 height 29
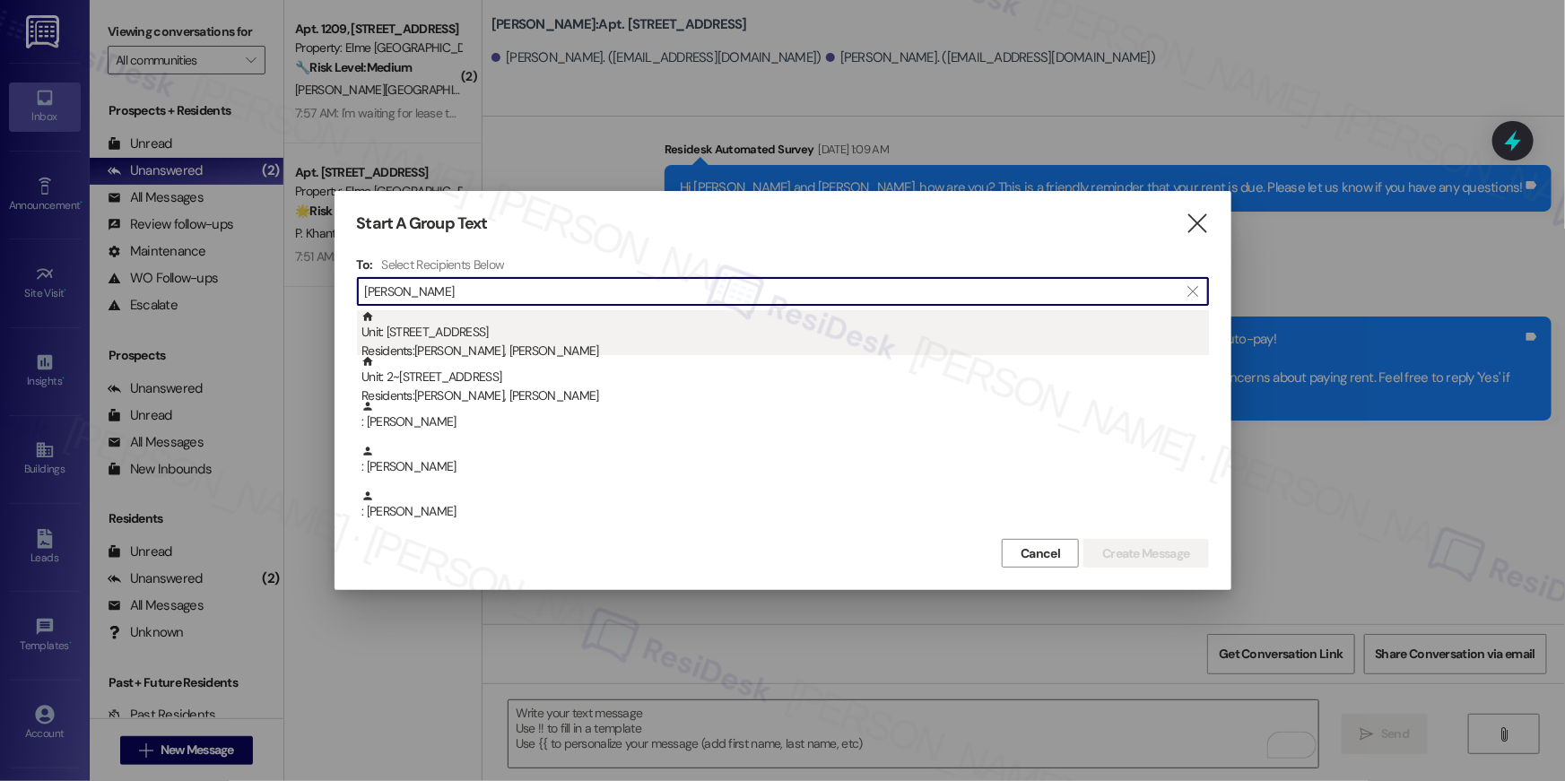
type input "gracie"
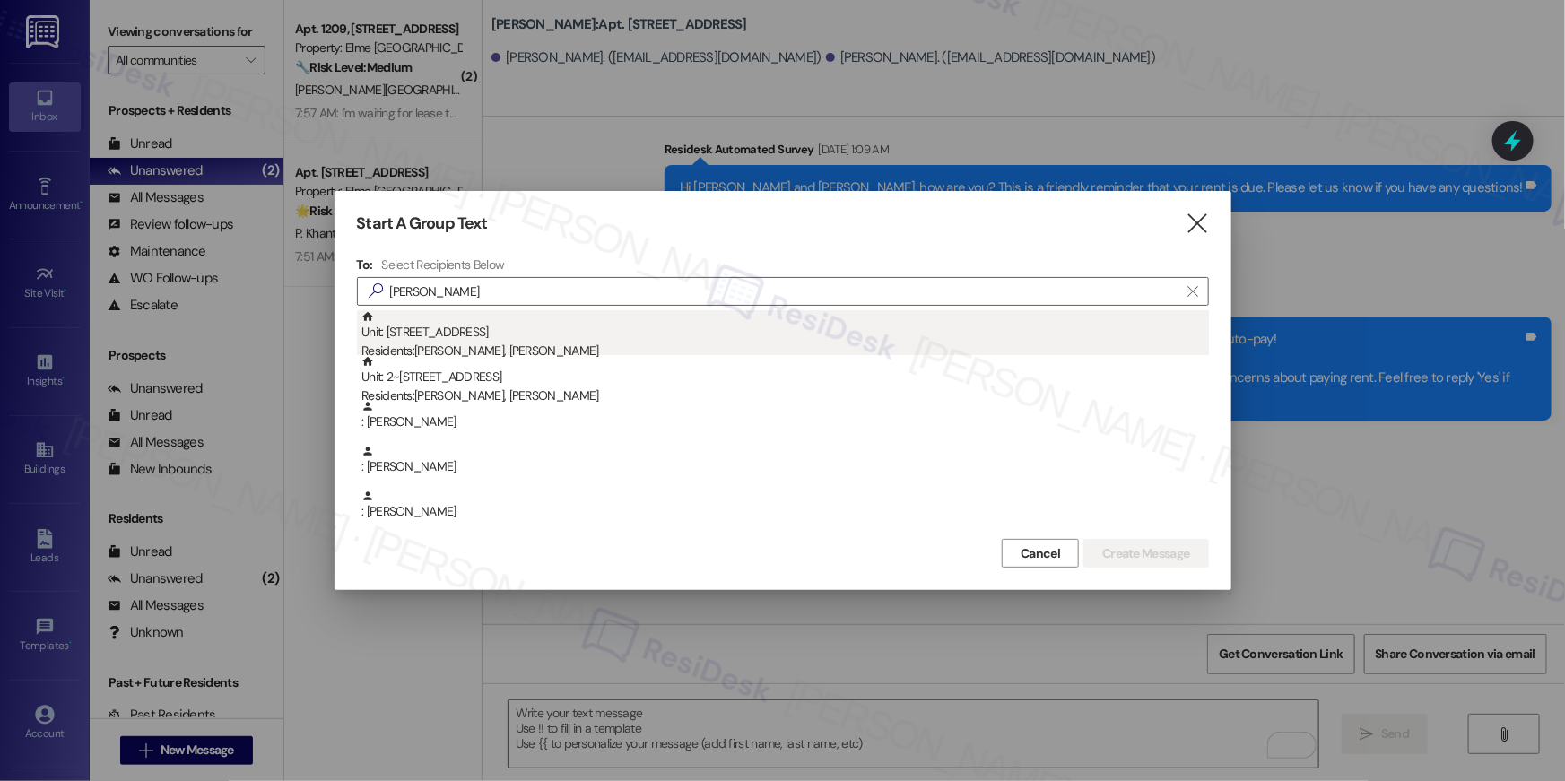
click at [597, 353] on div "Residents: Jerry Alexander, Gracie Alexander" at bounding box center [786, 351] width 848 height 19
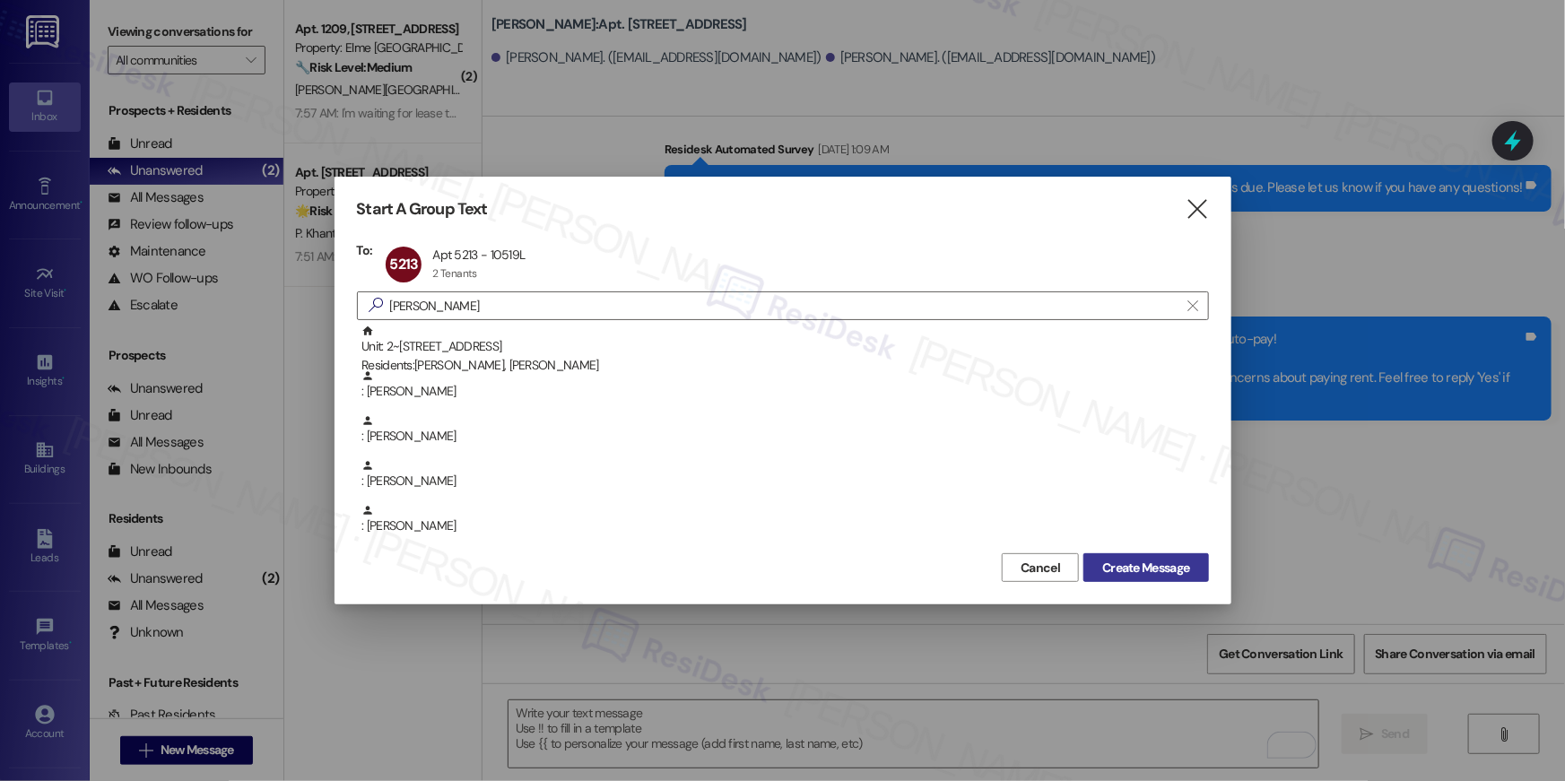
click at [1116, 573] on span "Create Message" at bounding box center [1145, 568] width 87 height 19
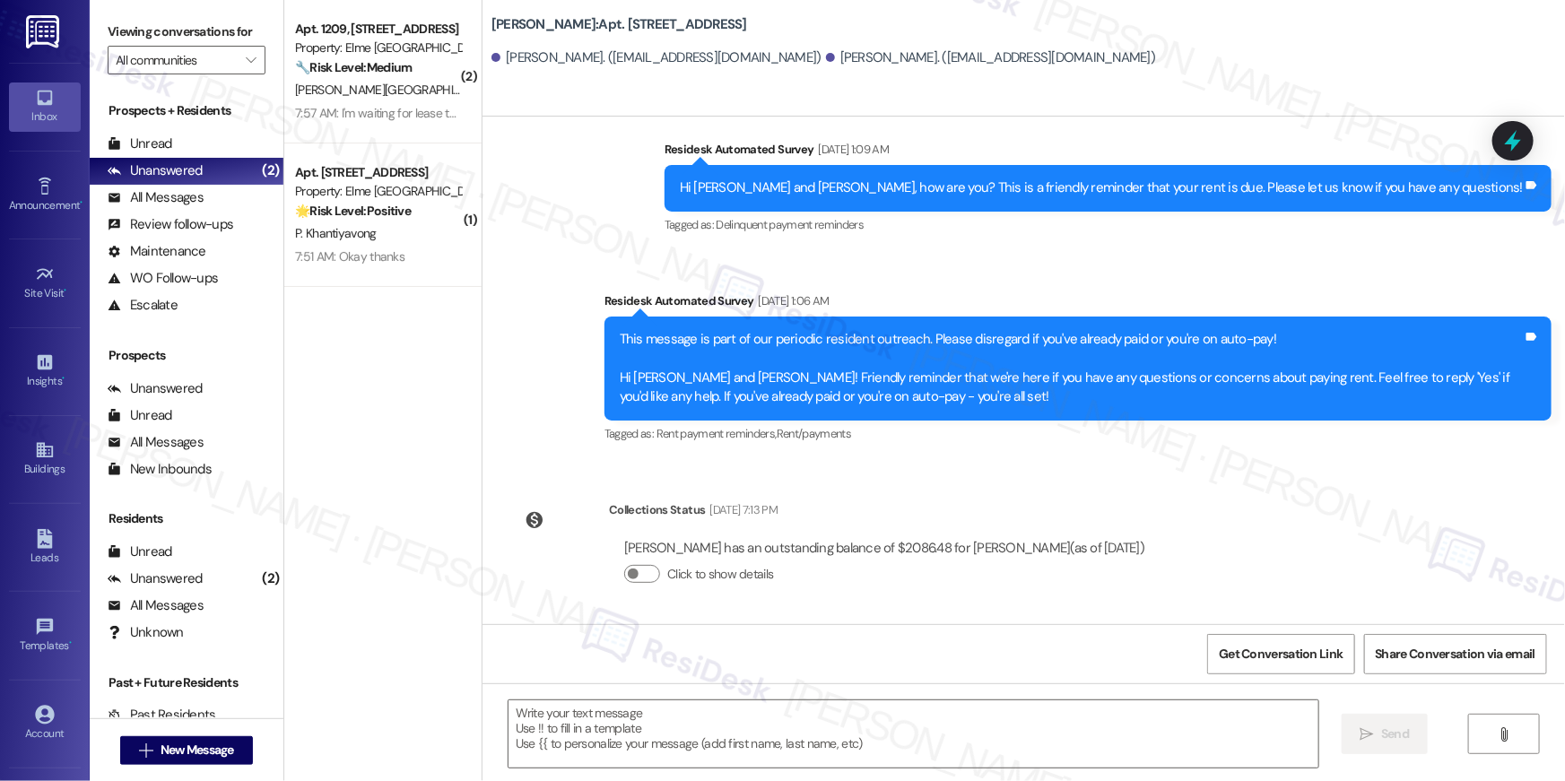
type textarea "Fetching suggested responses. Please feel free to read through the conversation…"
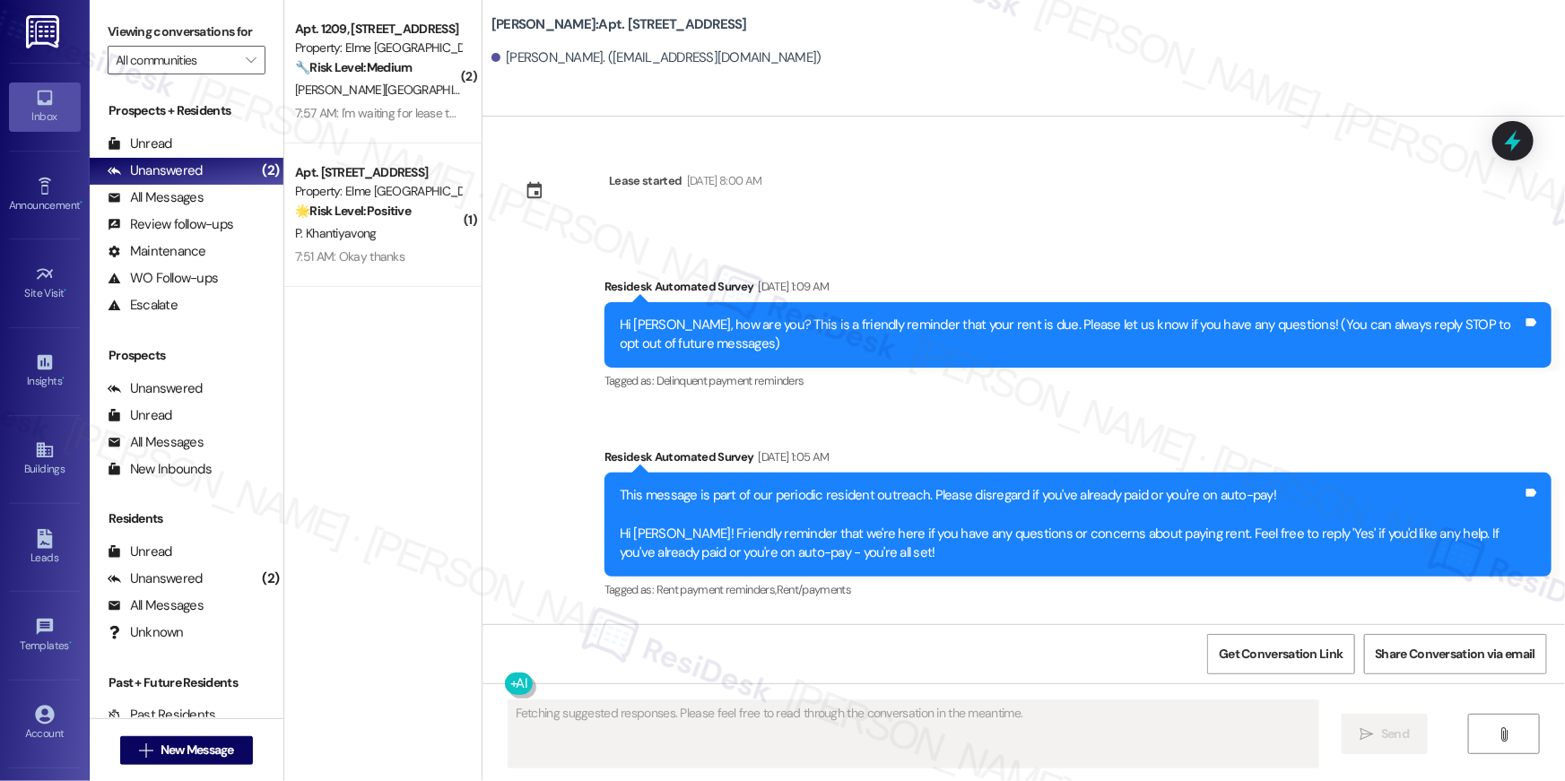
scroll to position [327, 0]
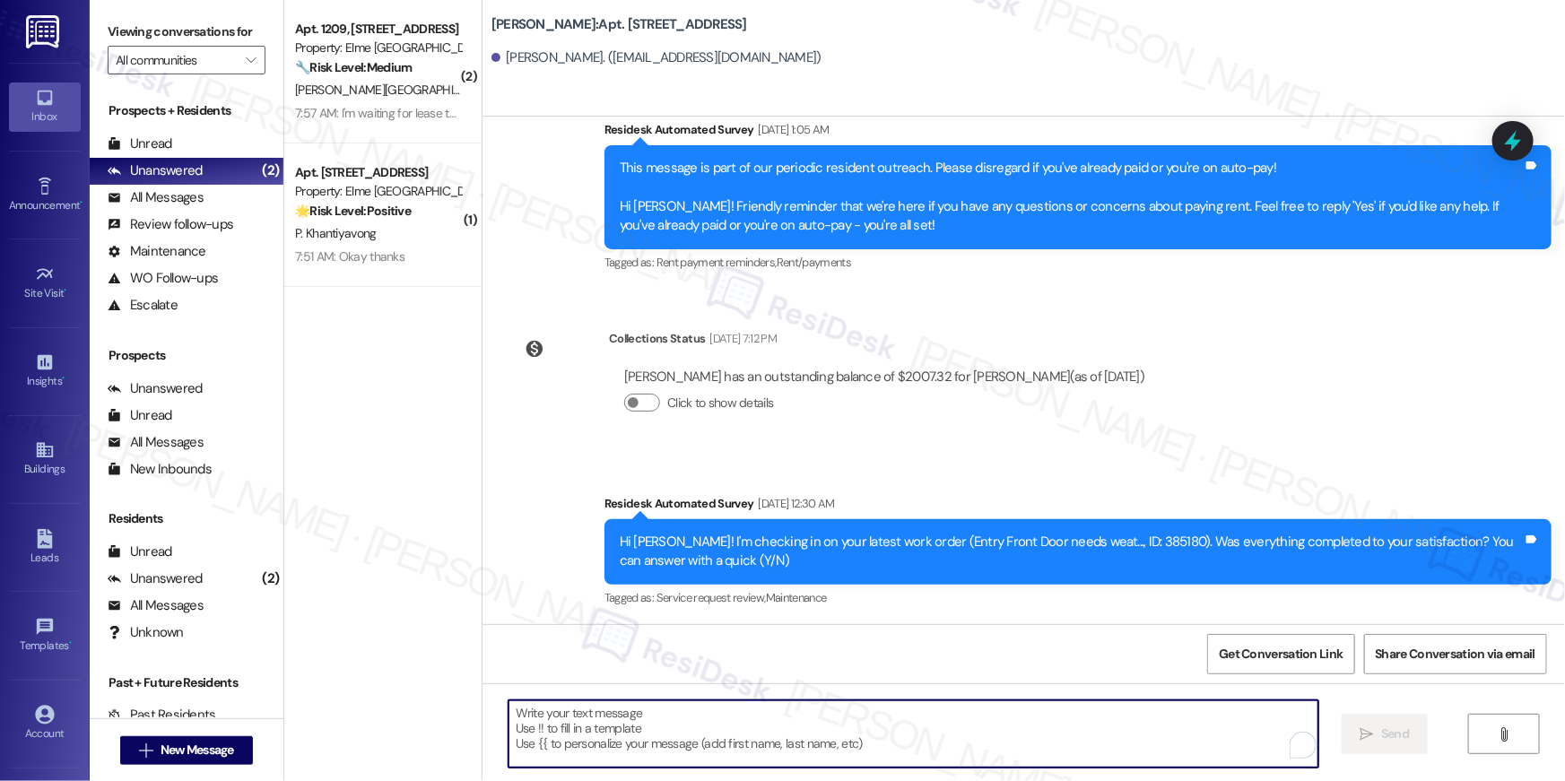
click at [1026, 728] on textarea "To enrich screen reader interactions, please activate Accessibility in Grammarl…" at bounding box center [914, 734] width 810 height 67
paste textarea "Hi {{first_name}}, your {{property}} lease renewal offer is now ready! Please r…"
type textarea "Hi {{first_name}}, your {{property}} lease renewal offer is now ready! Please r…"
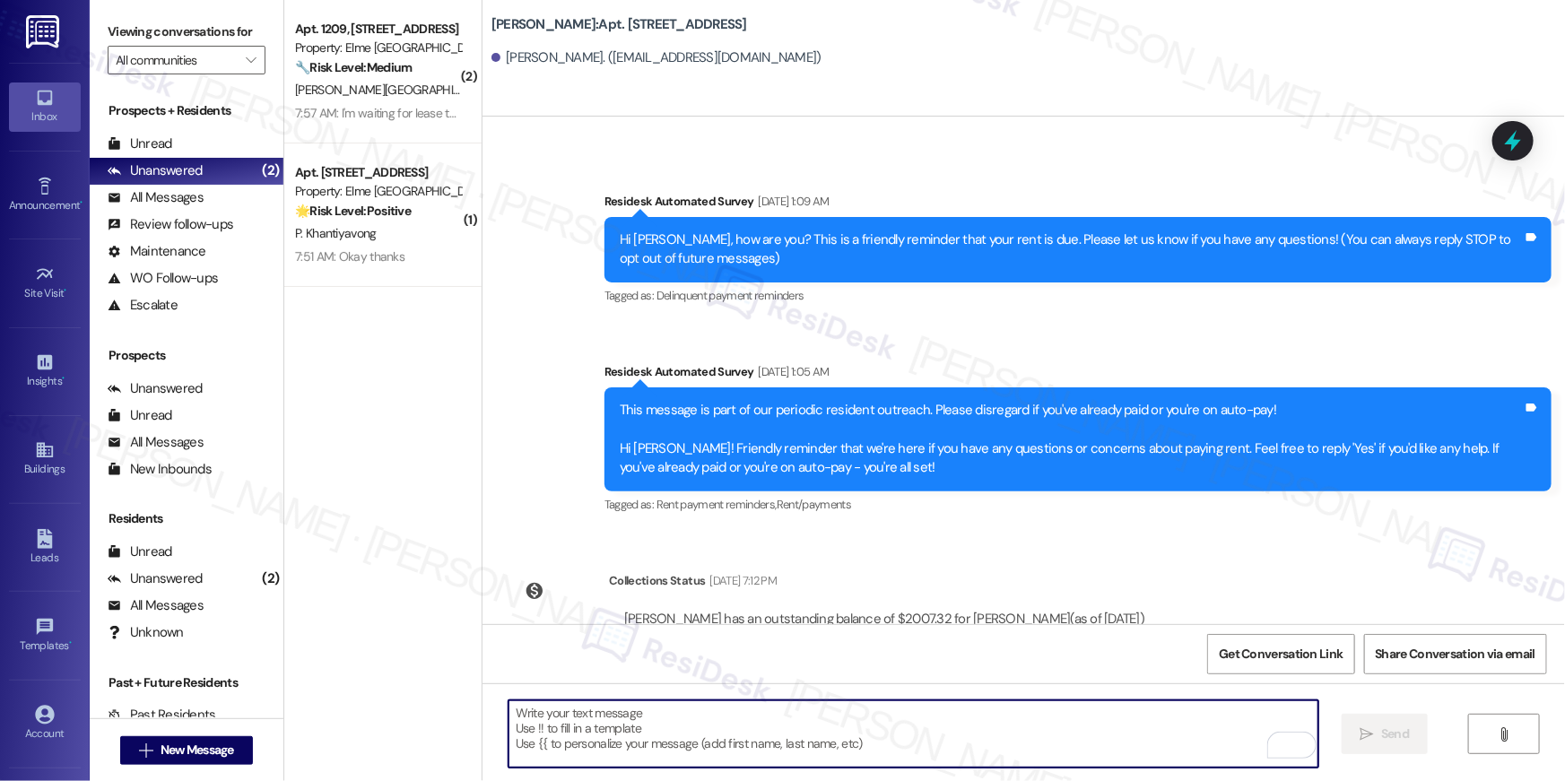
scroll to position [0, 0]
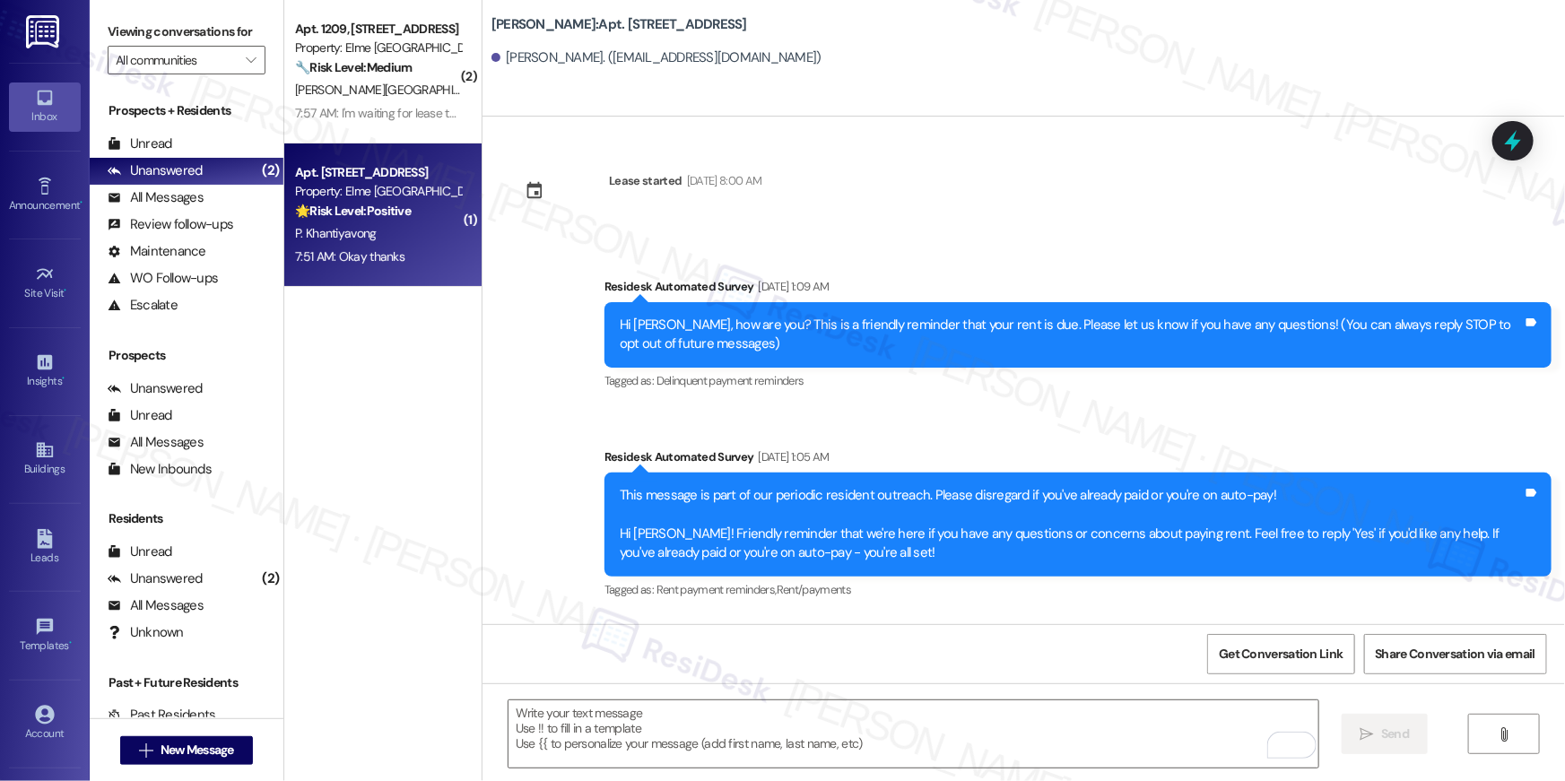
click at [334, 243] on div "P. Khantiyavong" at bounding box center [378, 233] width 170 height 22
type textarea "Fetching suggested responses. Please feel free to read through the conversation…"
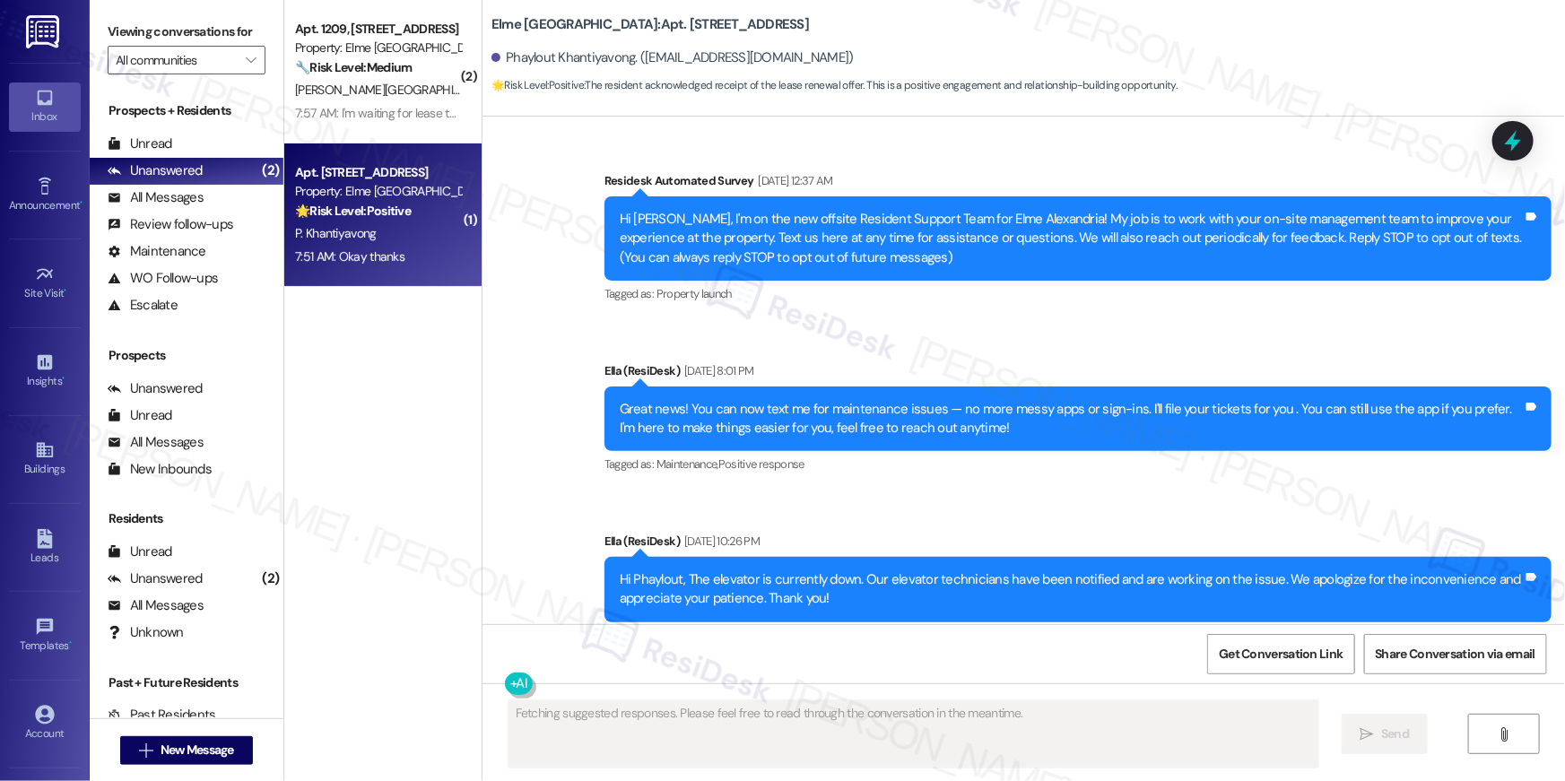
scroll to position [27368, 0]
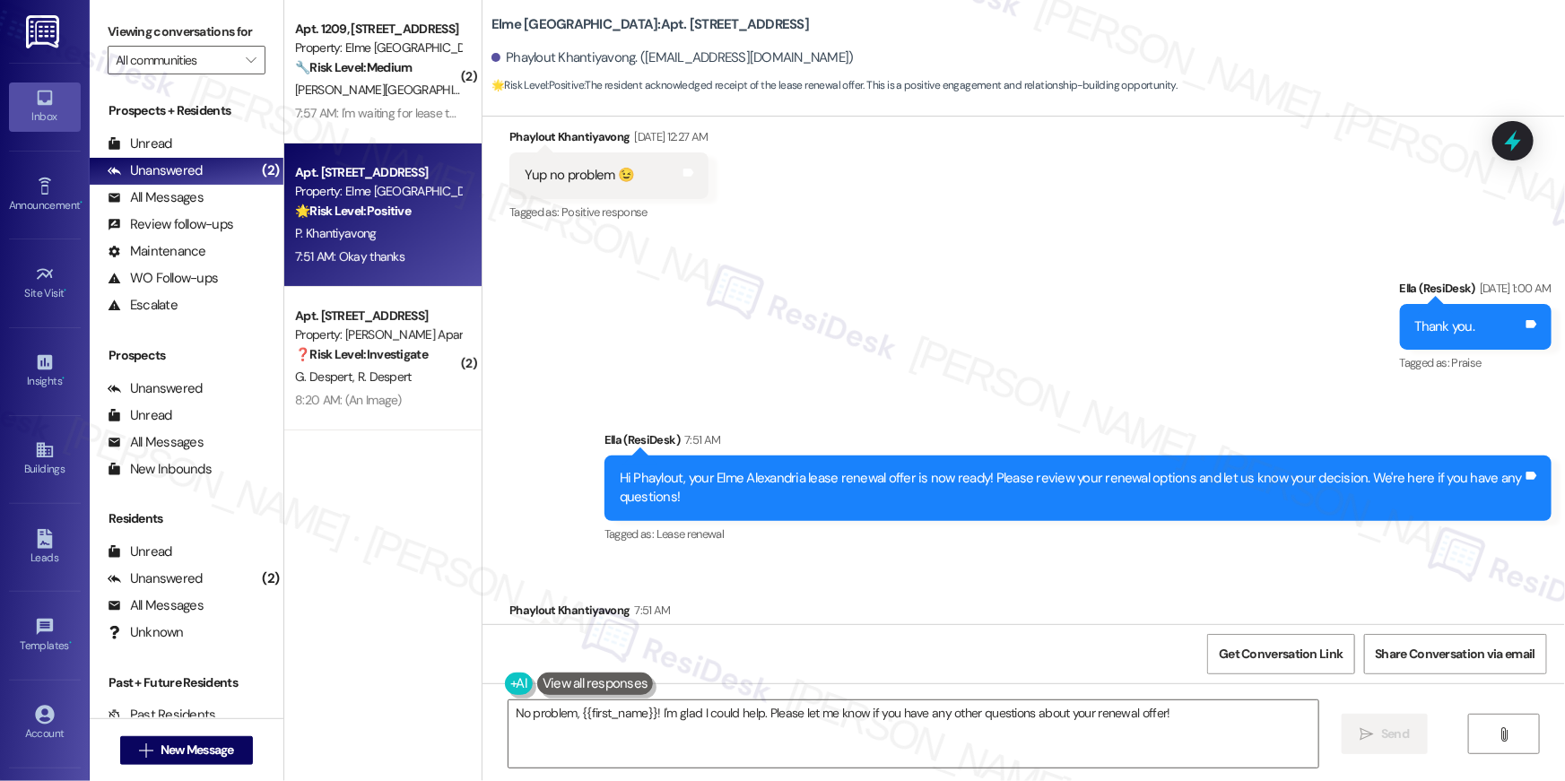
click at [965, 561] on div "Received via SMS Phaylout Khantiyavong 7:51 AM Okay thanks Tags and notes Tagge…" at bounding box center [1024, 637] width 1083 height 152
click at [948, 745] on textarea "No problem, {{first_name}}! I'm glad I could help. Please let me know if you ha…" at bounding box center [914, 734] width 810 height 67
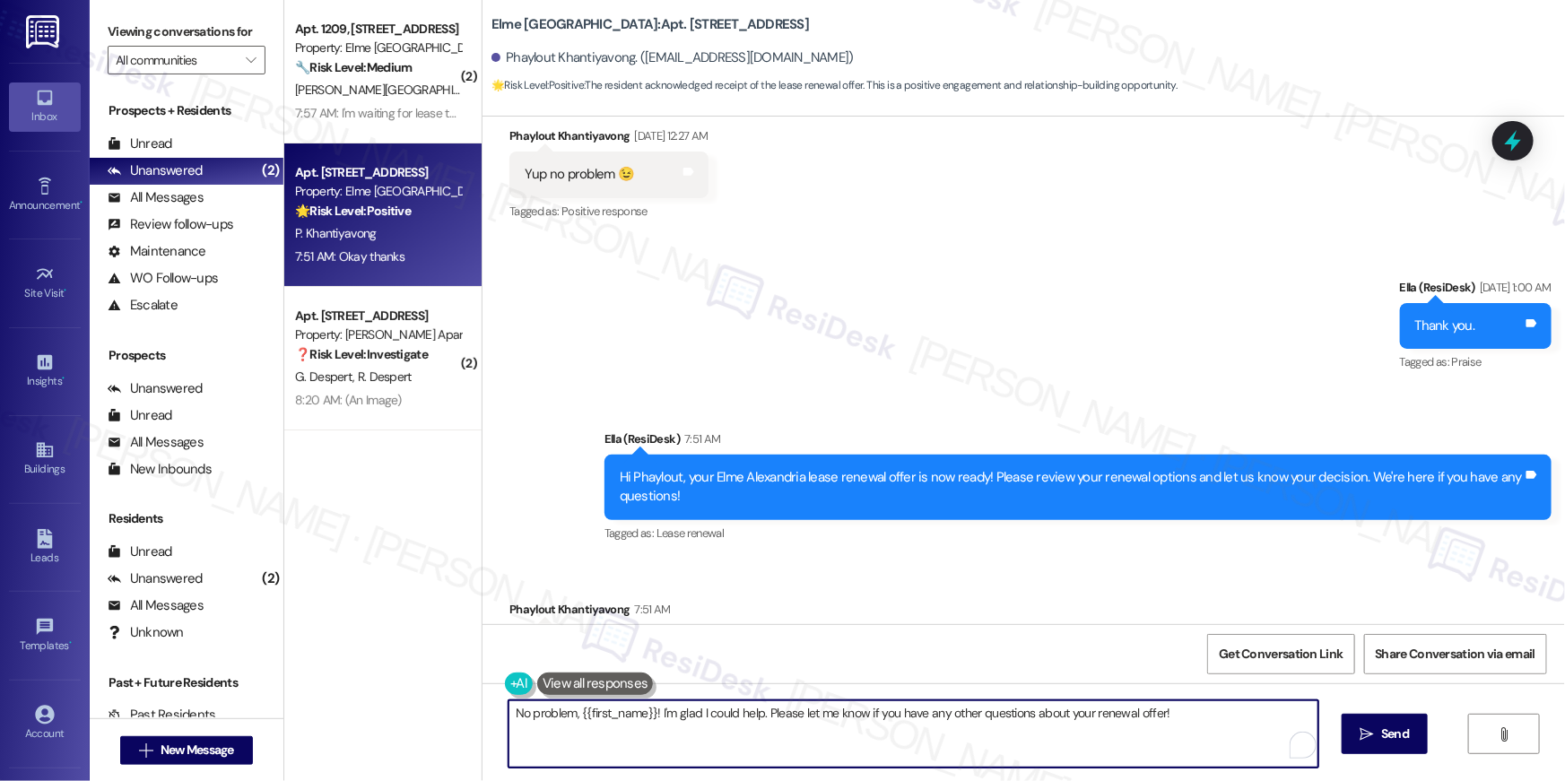
click at [948, 745] on textarea "No problem, {{first_name}}! I'm glad I could help. Please let me know if you ha…" at bounding box center [914, 734] width 810 height 67
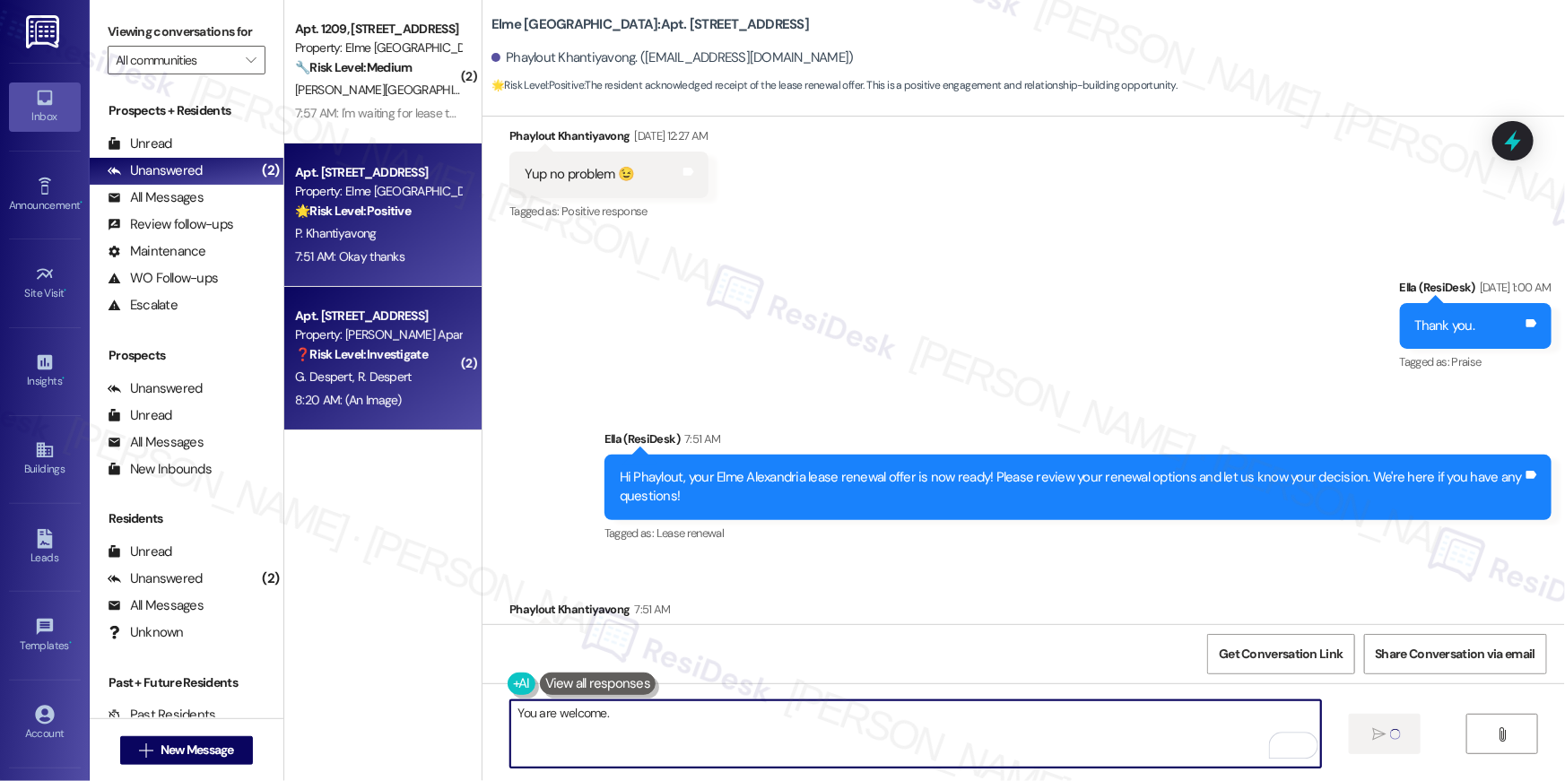
type textarea "You are welcome."
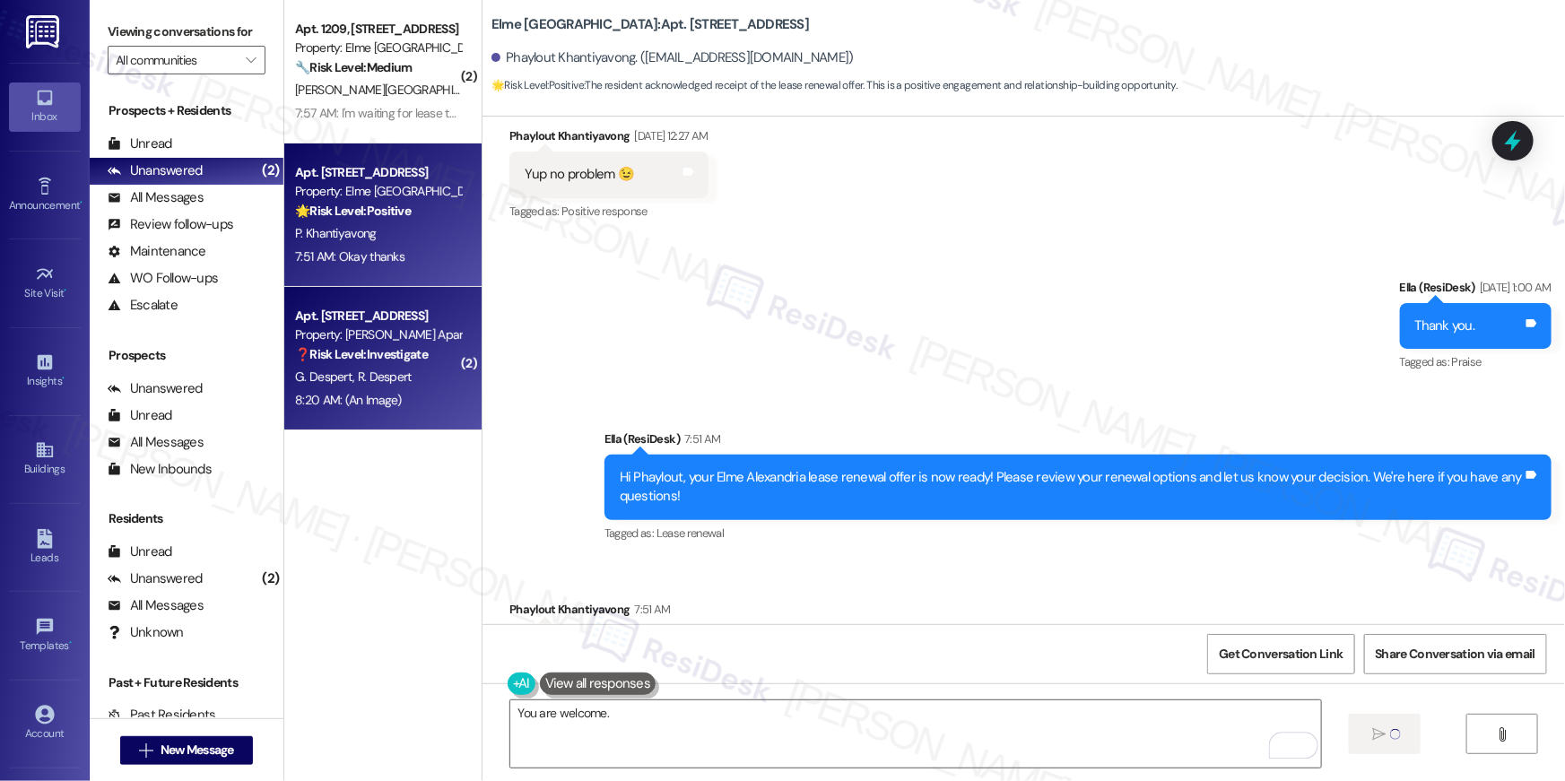
click at [413, 370] on div "G. Despert R. Despert" at bounding box center [378, 377] width 170 height 22
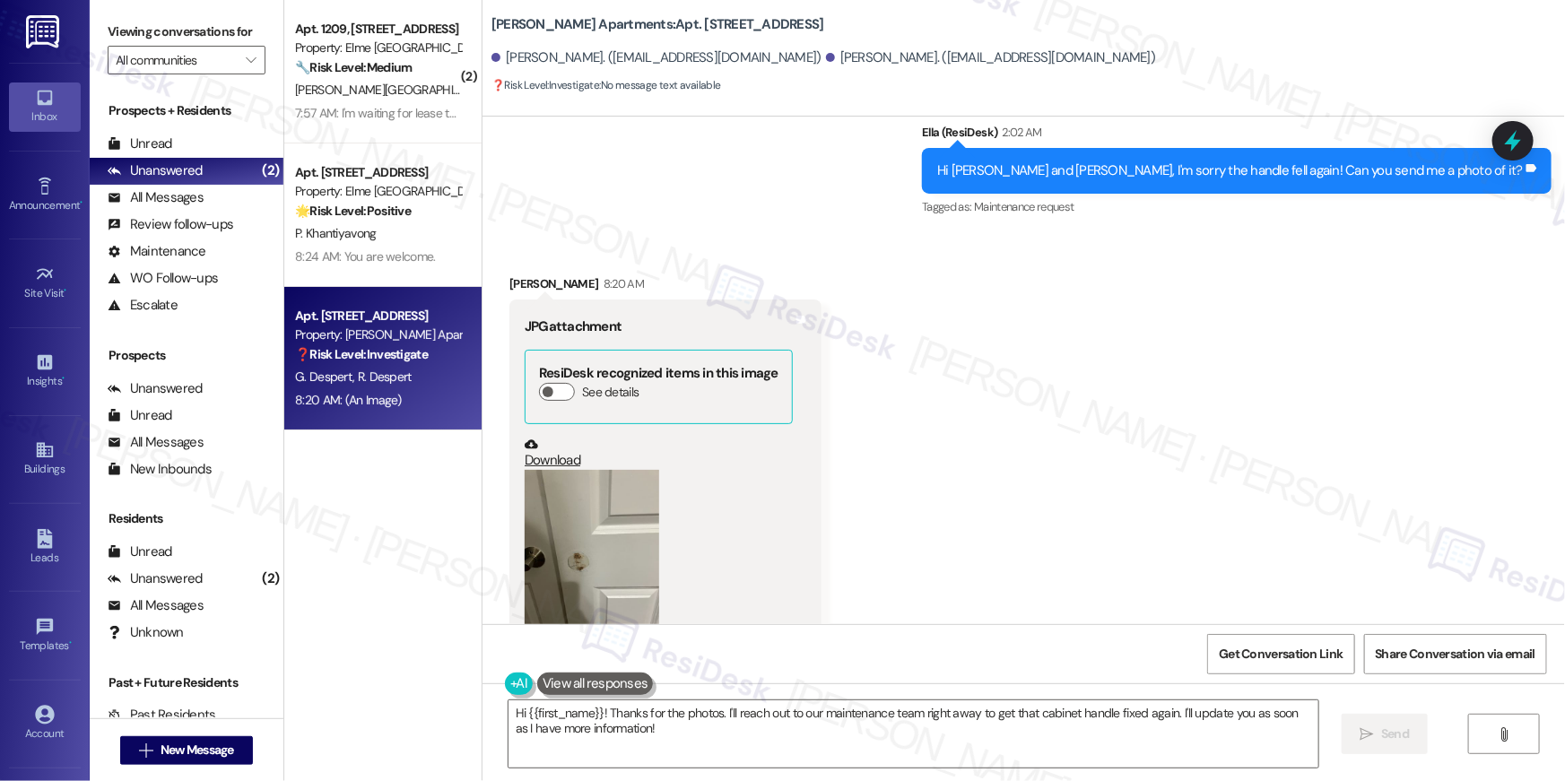
scroll to position [10475, 0]
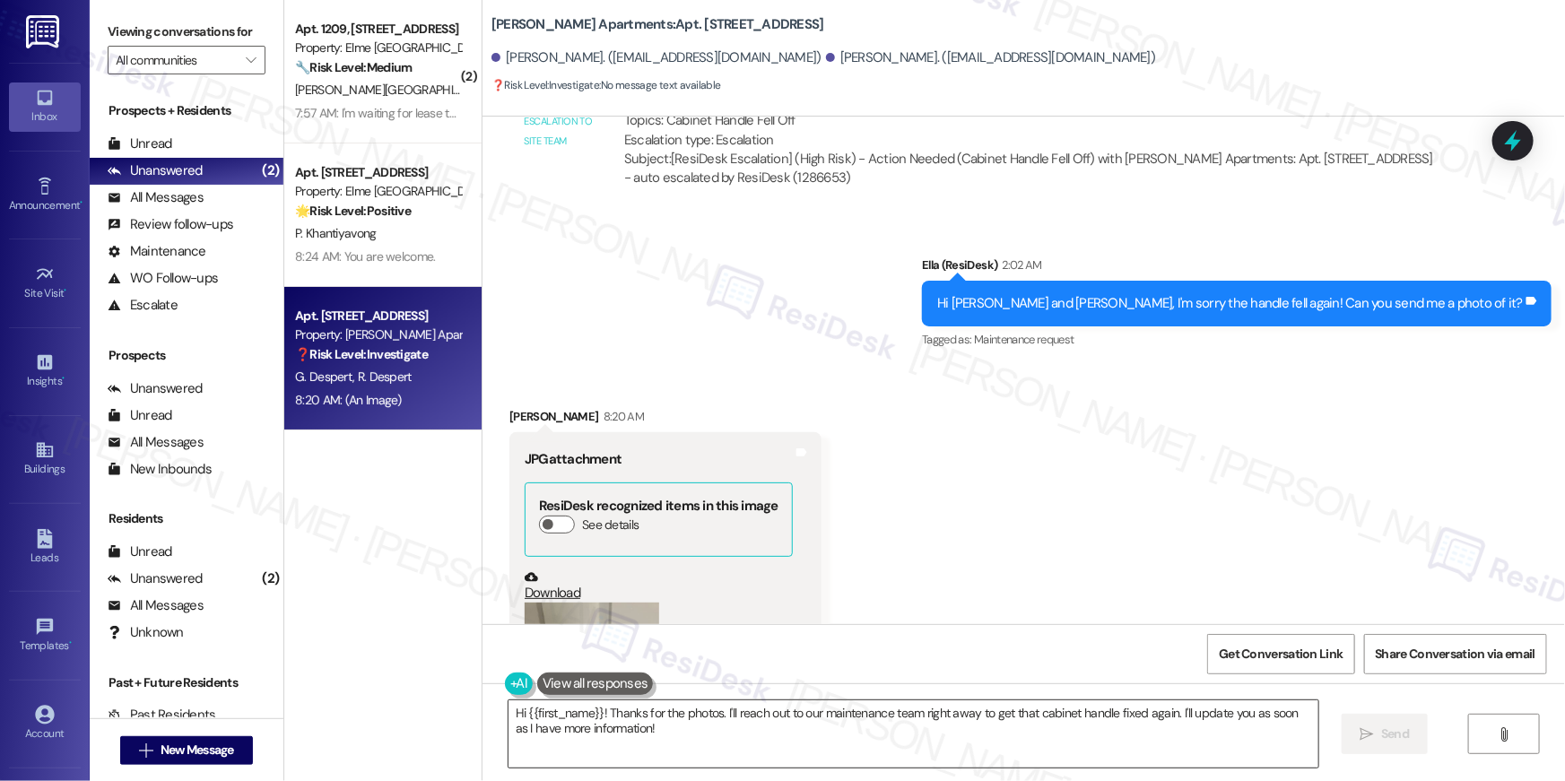
click at [717, 736] on textarea "Hi {{first_name}}! Thanks for the photos. I'll reach out to our maintenance tea…" at bounding box center [914, 734] width 810 height 67
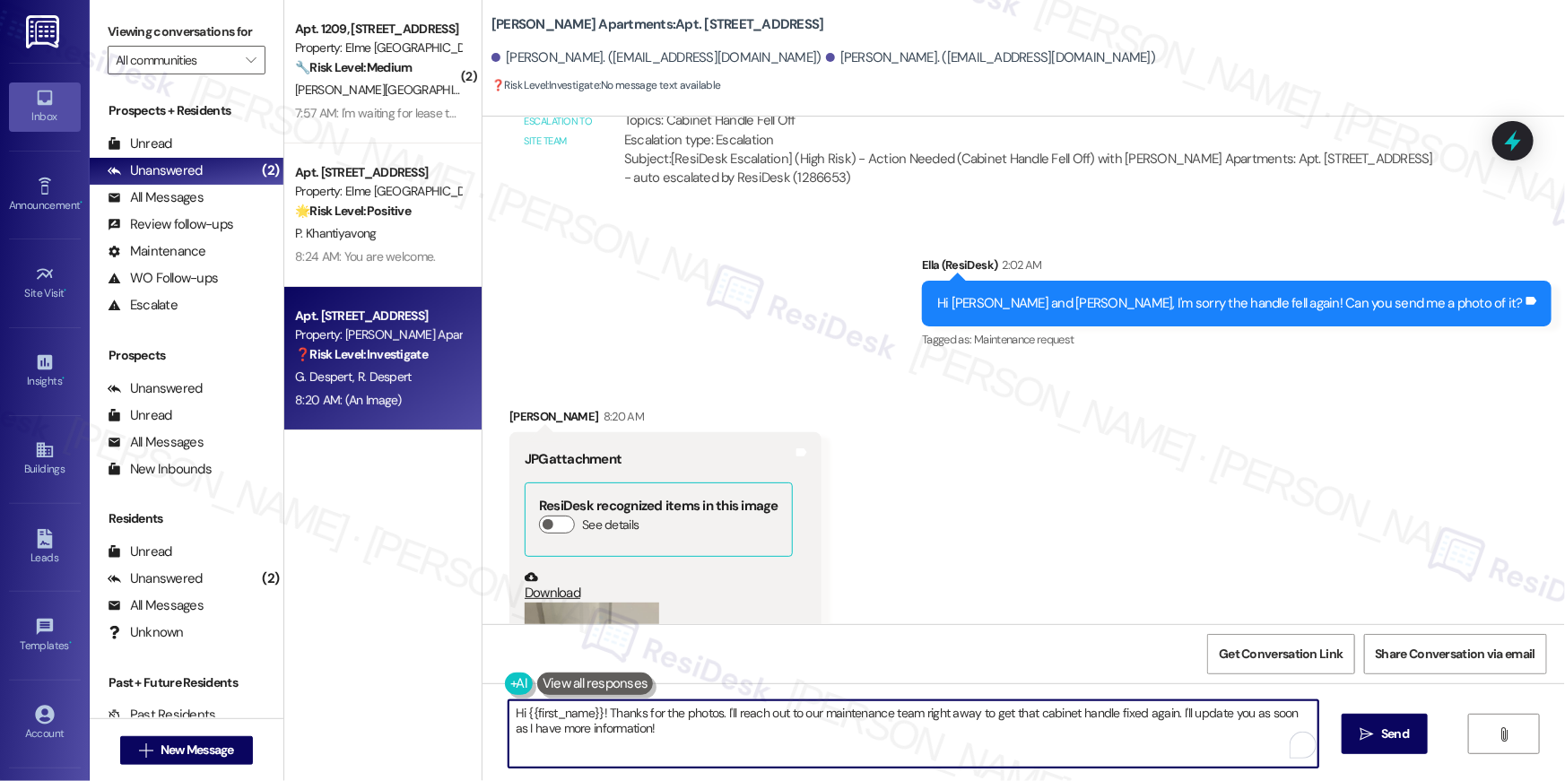
click at [720, 728] on textarea "Hi {{first_name}}! Thanks for the photos. I'll reach out to our maintenance tea…" at bounding box center [914, 734] width 810 height 67
drag, startPoint x: 718, startPoint y: 712, endPoint x: 733, endPoint y: 737, distance: 29.4
click at [733, 737] on textarea "Hi {{first_name}}! Thanks for the photos. I'll reach out to our maintenance tea…" at bounding box center [914, 734] width 810 height 67
type textarea "Hi {{first_name}}! Thanks for the photos. Let me put in a new request. Do we ha…"
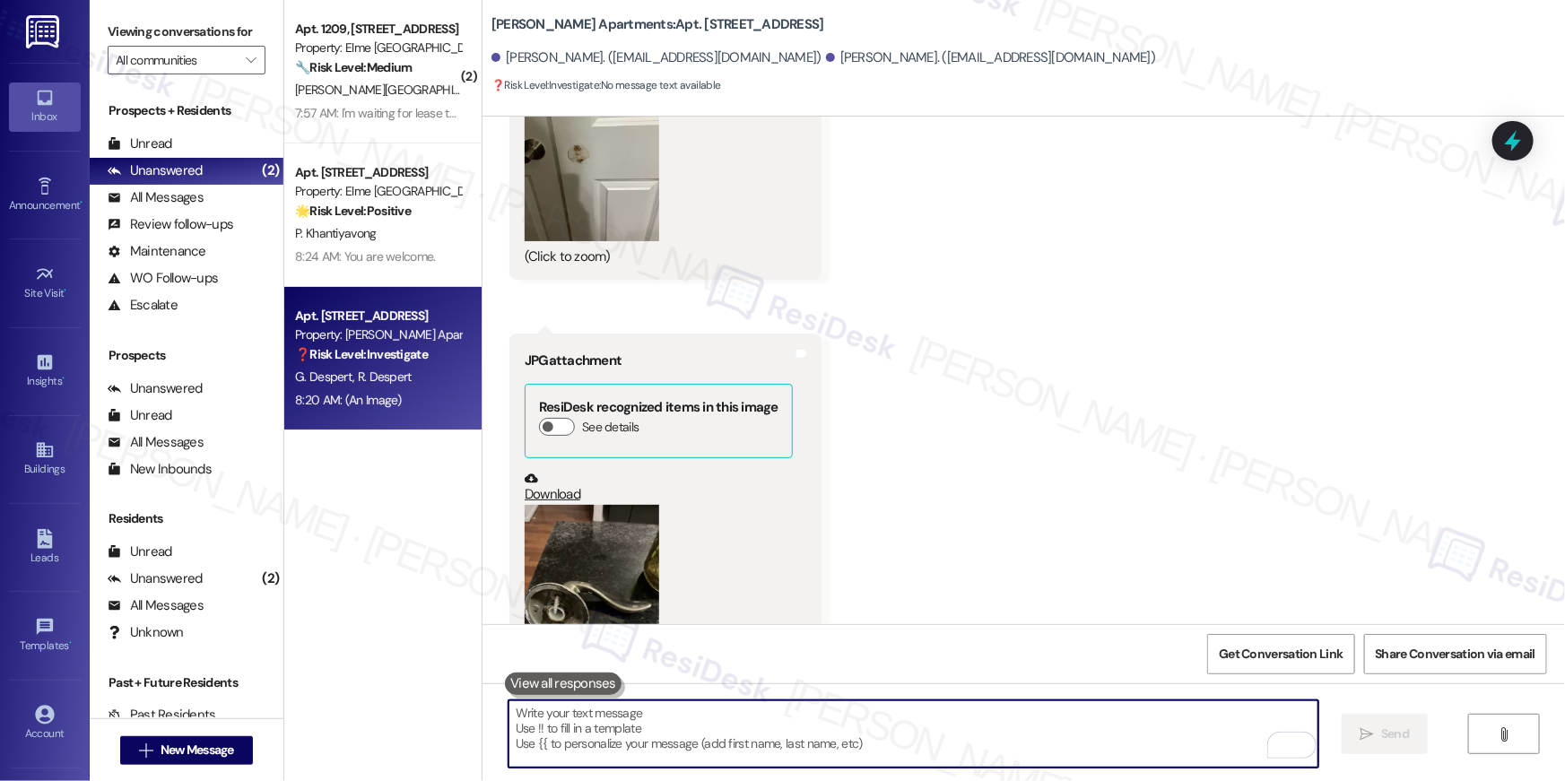
scroll to position [11084, 0]
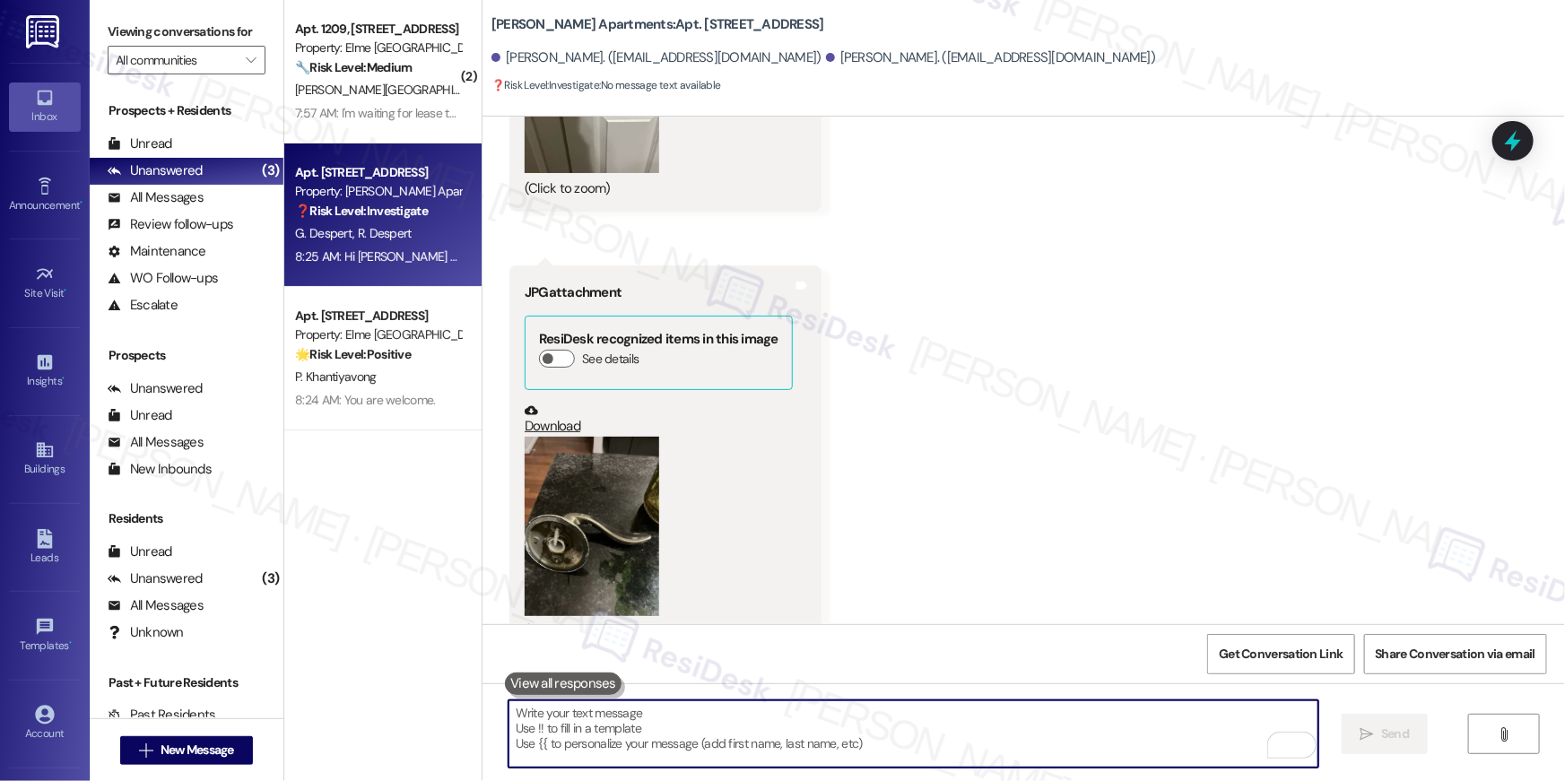
click at [1111, 737] on textarea "To enrich screen reader interactions, please activate Accessibility in Grammarl…" at bounding box center [914, 734] width 810 height 67
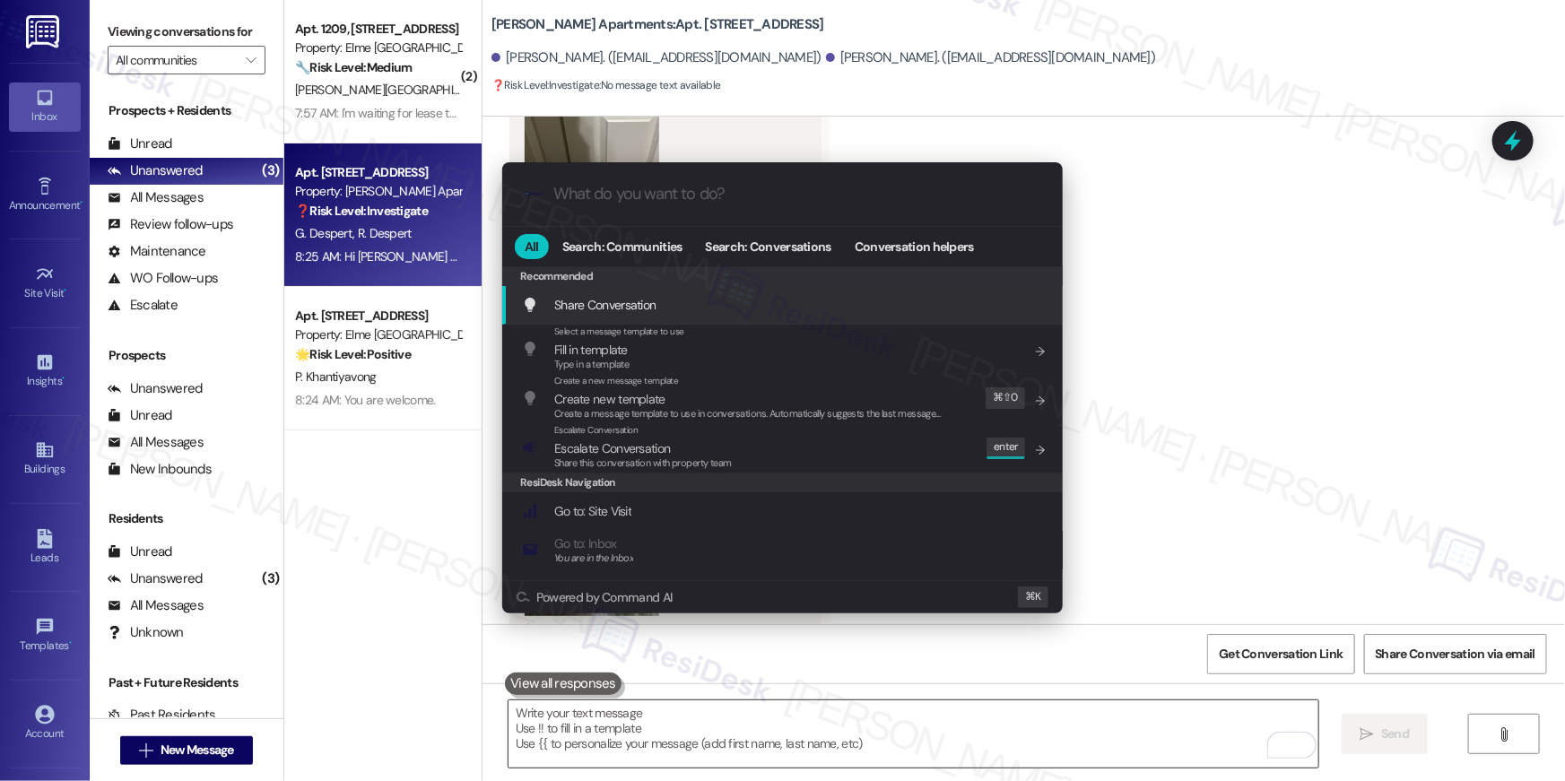
type input "s"
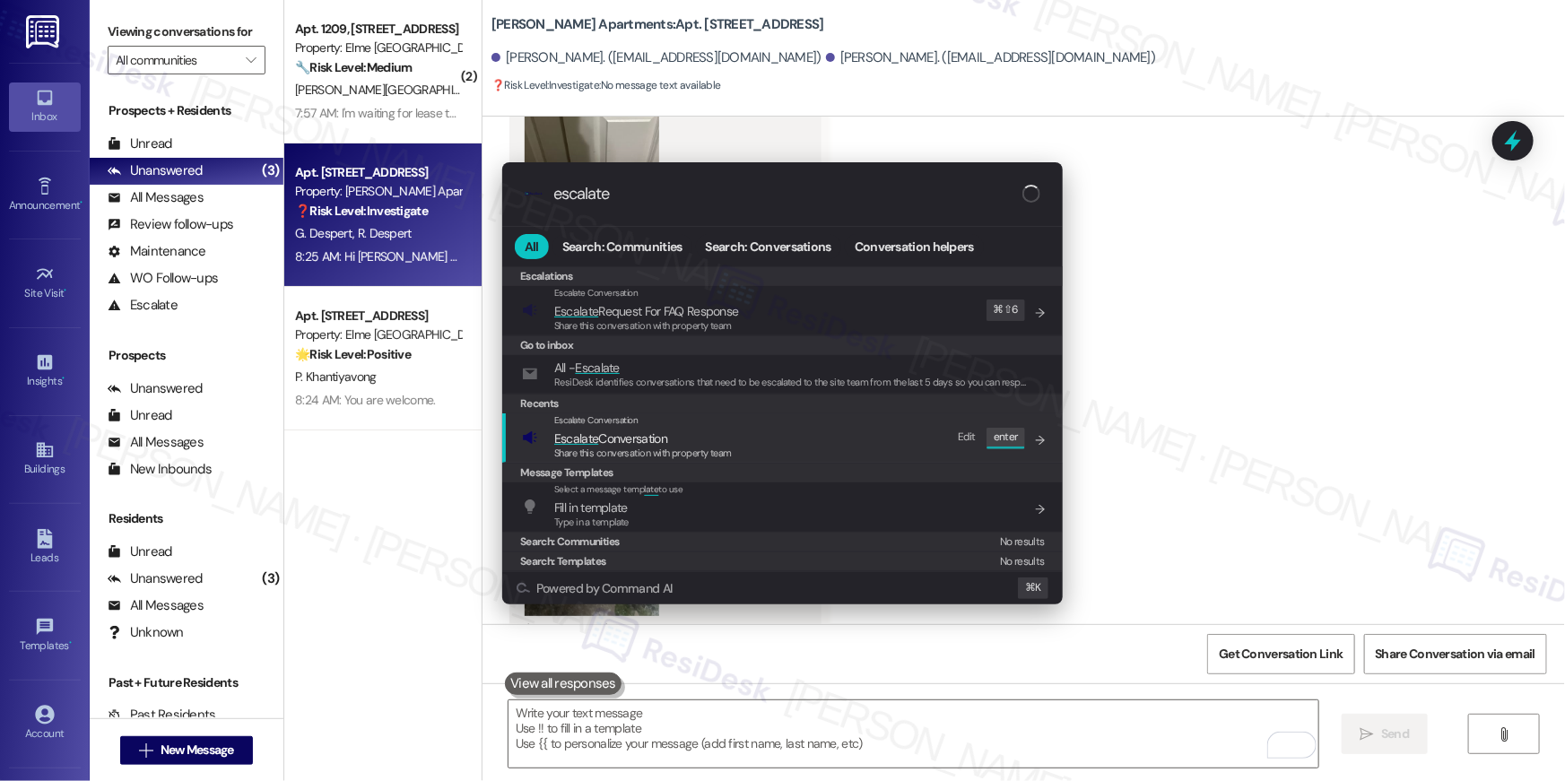
type input "escalate"
click at [637, 439] on span "Escalate Conversation" at bounding box center [610, 439] width 113 height 16
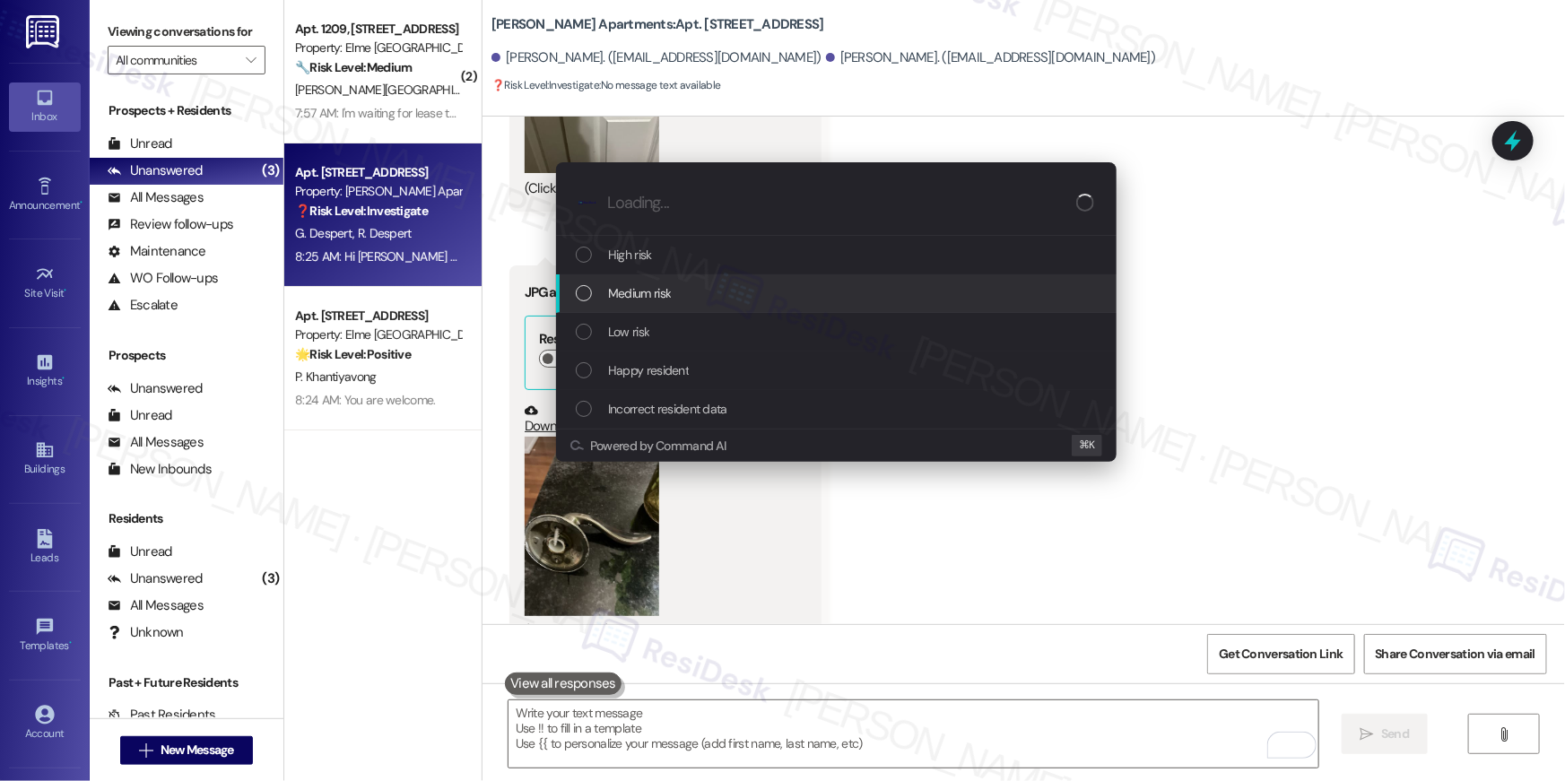
click at [619, 279] on div "Medium risk" at bounding box center [836, 293] width 561 height 39
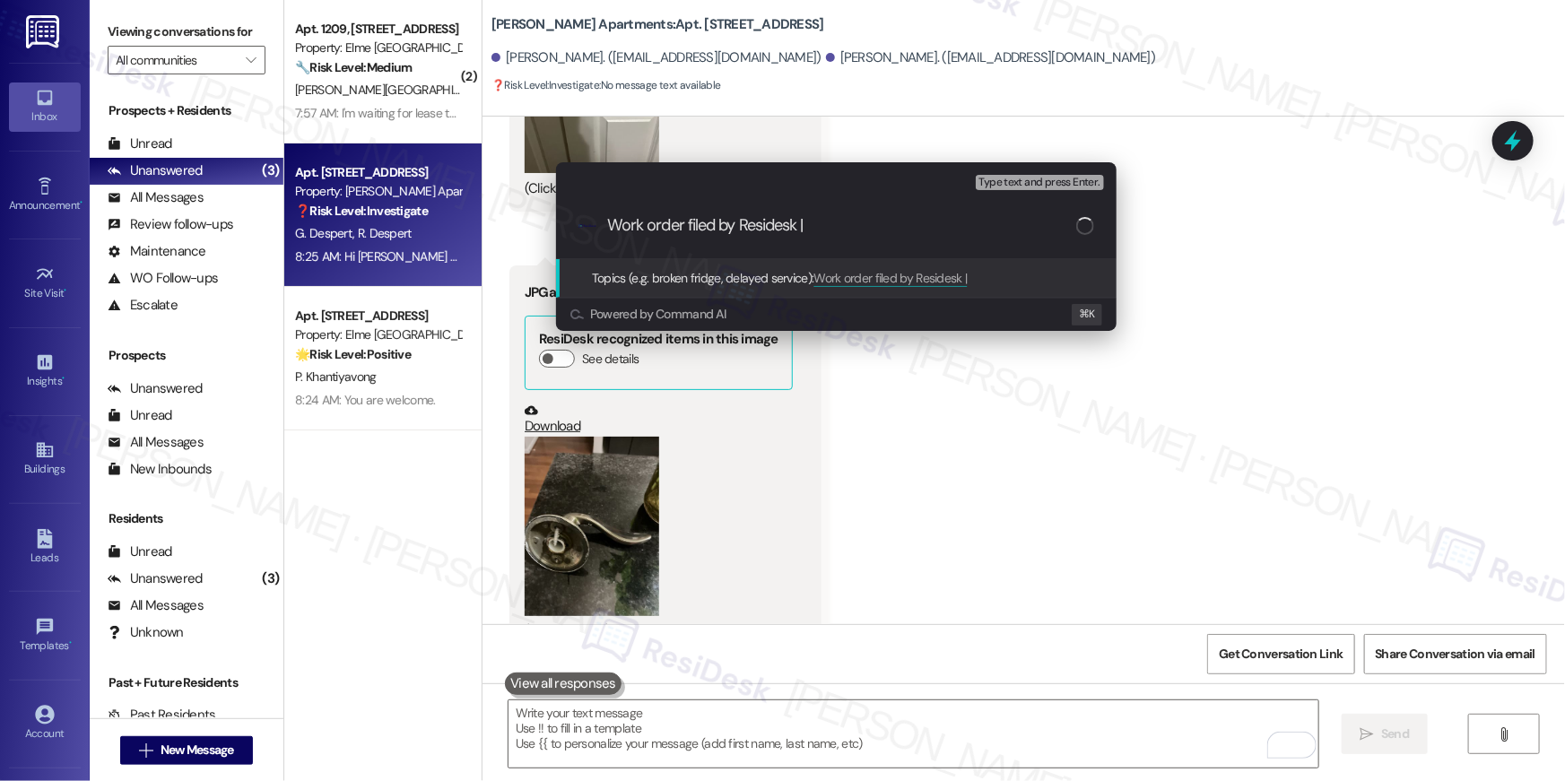
paste input "Work Order # 393344 Door knob fell"
type input "Work order filed by Residesk | Work Order # 393344 Door knob fell"
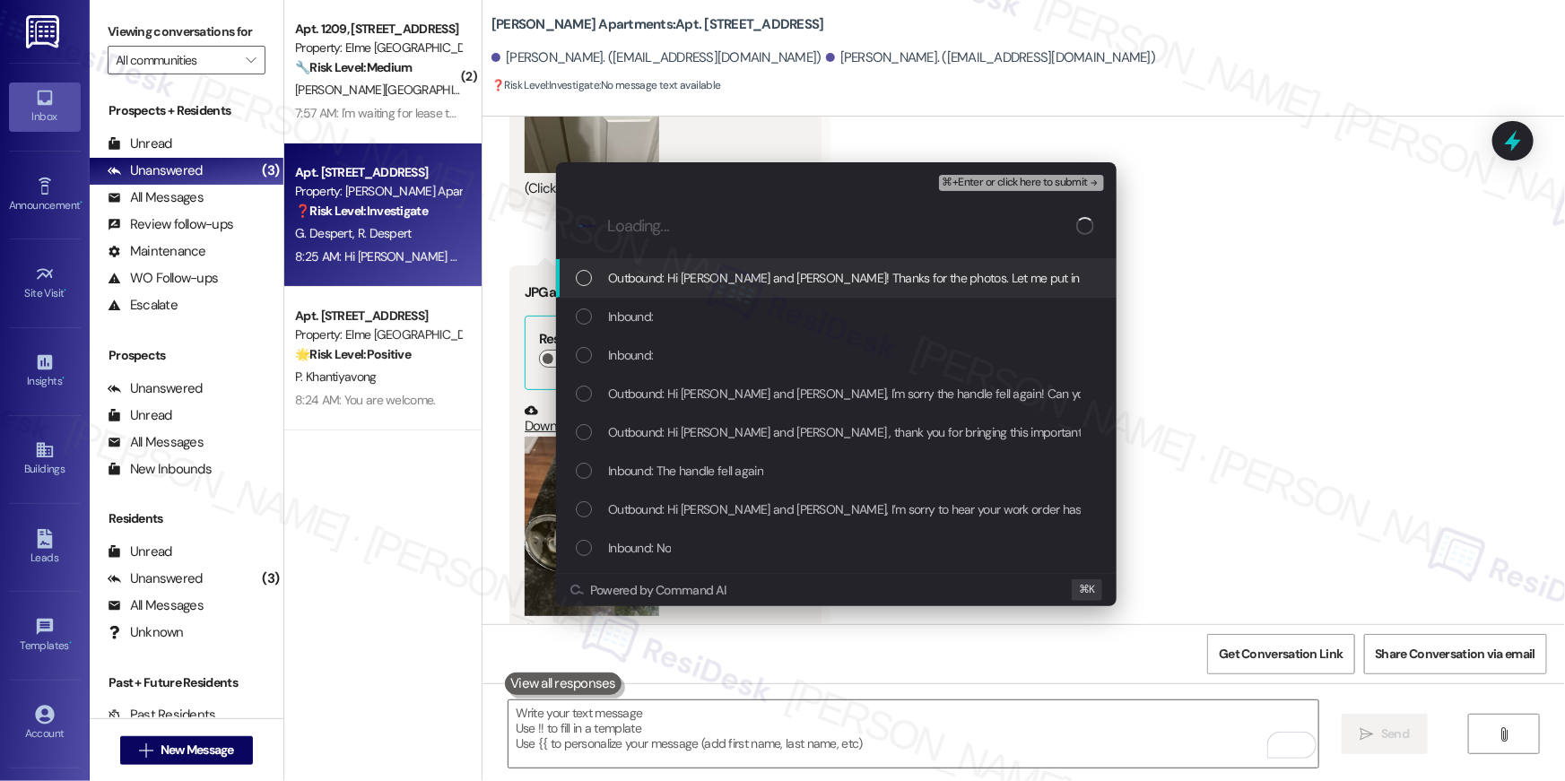
click at [746, 274] on span "Outbound: Hi Rubi and George! Thanks for the photos. Let me put in a new reques…" at bounding box center [983, 278] width 751 height 20
click at [697, 315] on div "Inbound:" at bounding box center [838, 317] width 525 height 20
click at [686, 361] on div "Inbound:" at bounding box center [838, 355] width 525 height 20
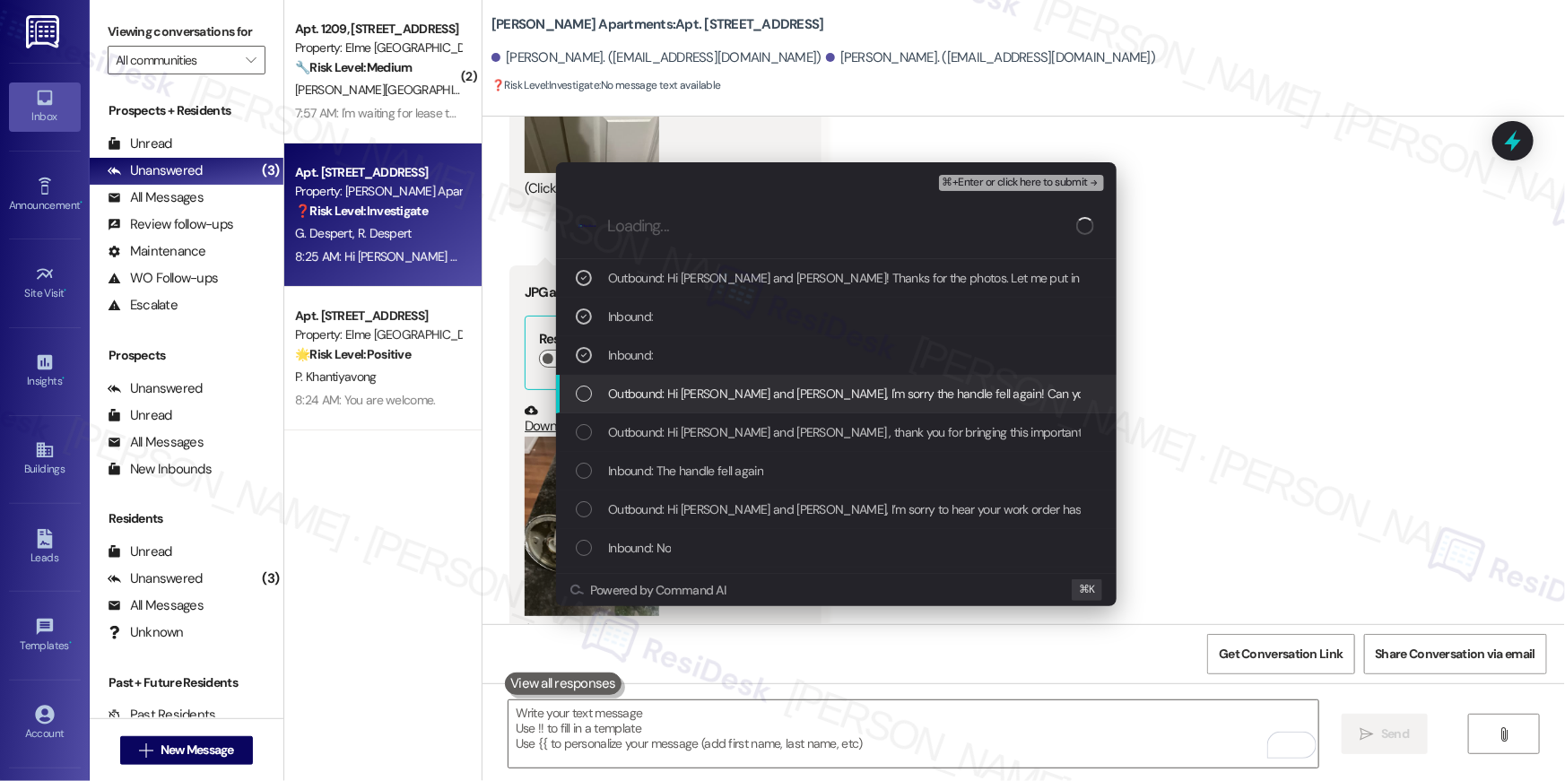
click at [696, 379] on div "Outbound: Hi Rubi and George, I'm sorry the handle fell again! Can you send me …" at bounding box center [836, 394] width 561 height 39
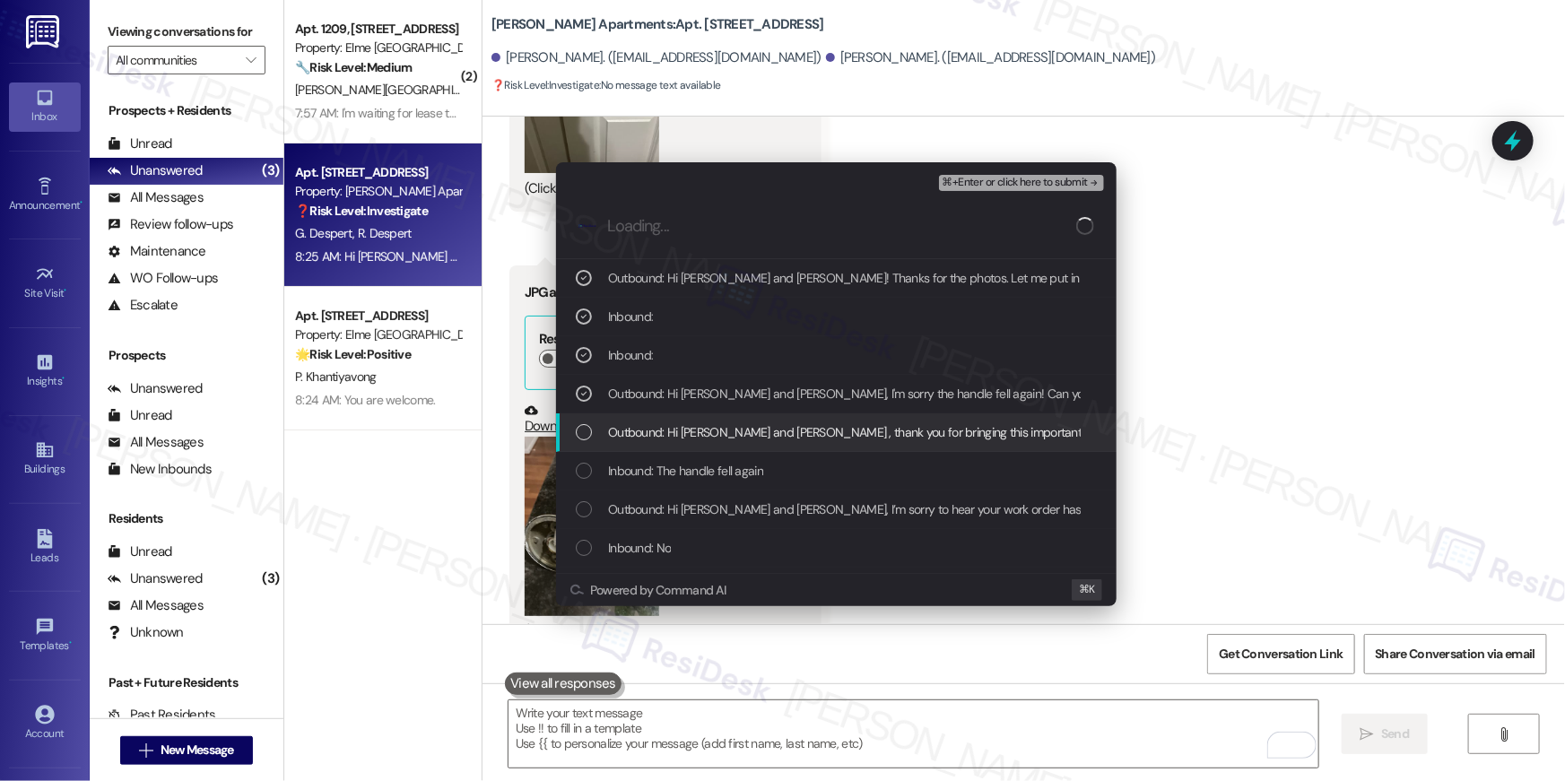
click at [710, 427] on span "Outbound: Hi Rubi and George , thank you for bringing this important matter to …" at bounding box center [1268, 433] width 1321 height 20
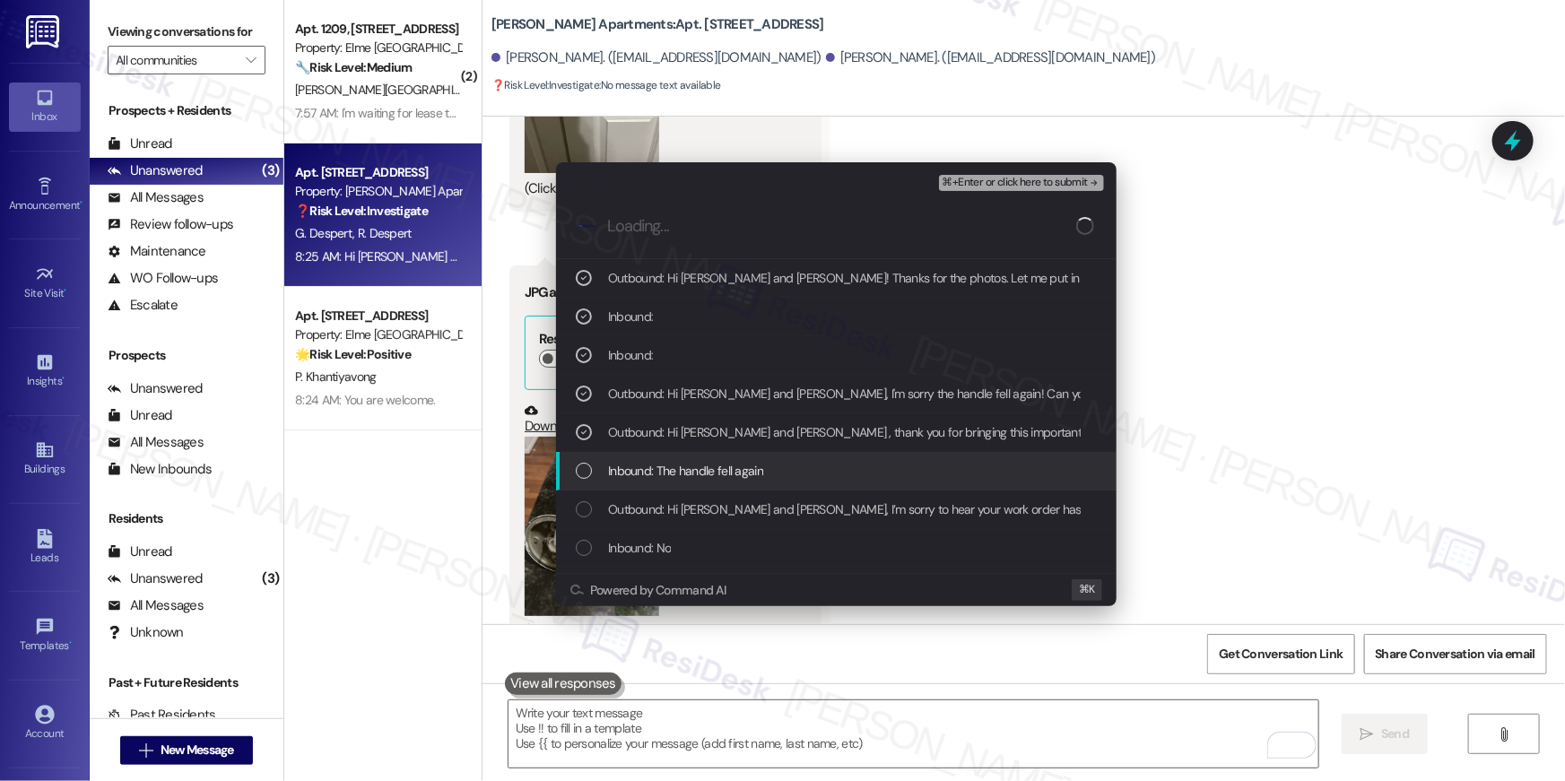
drag, startPoint x: 705, startPoint y: 466, endPoint x: 715, endPoint y: 476, distance: 14.6
click at [705, 466] on span "Inbound: The handle fell again" at bounding box center [685, 471] width 155 height 20
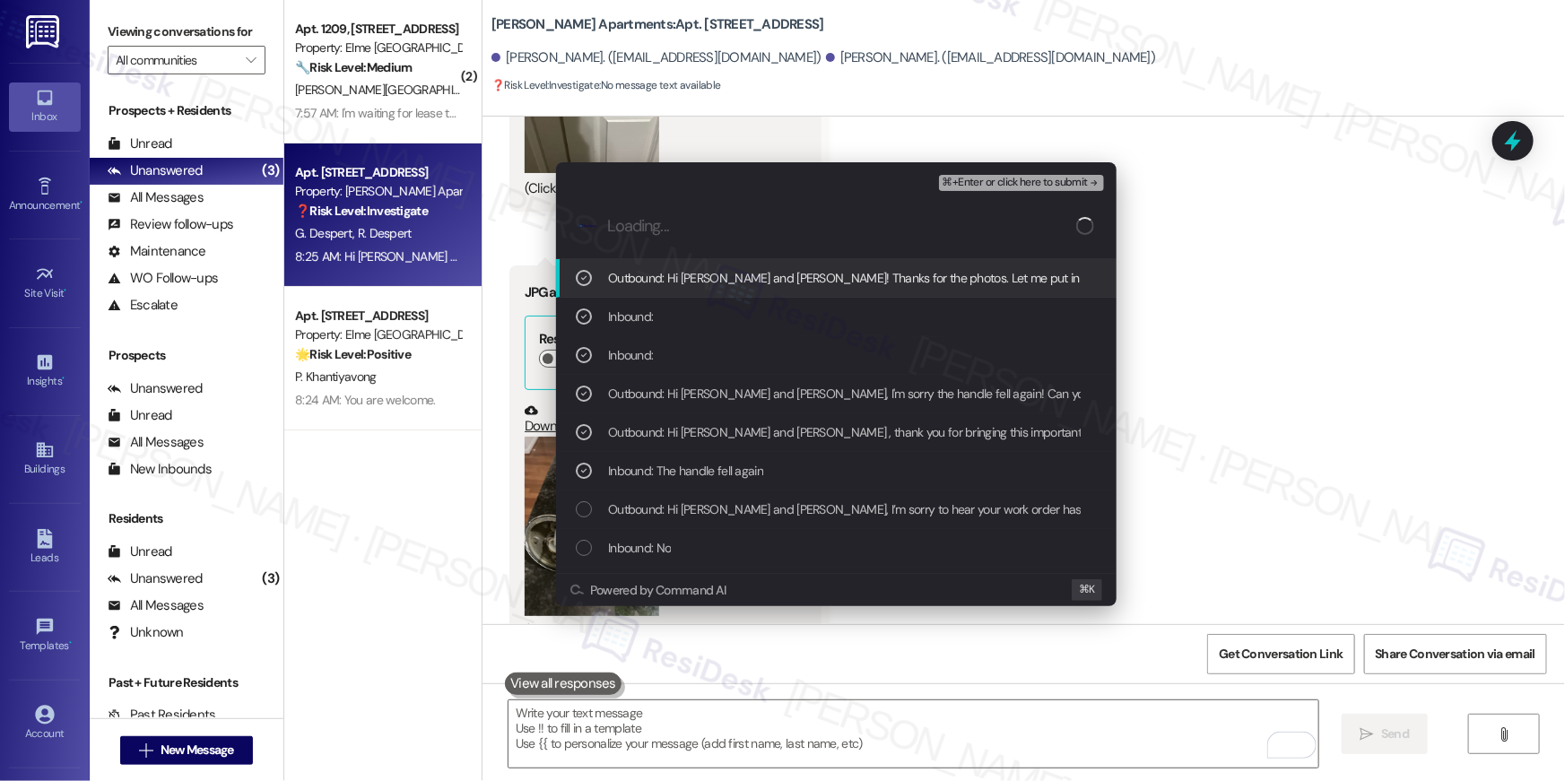
click at [1032, 170] on div "Escalate Conversation Medium risk Work order filed by Residesk | Work Order # 3…" at bounding box center [836, 178] width 561 height 32
click at [1029, 180] on span "⌘+Enter or click here to submit" at bounding box center [1015, 183] width 145 height 13
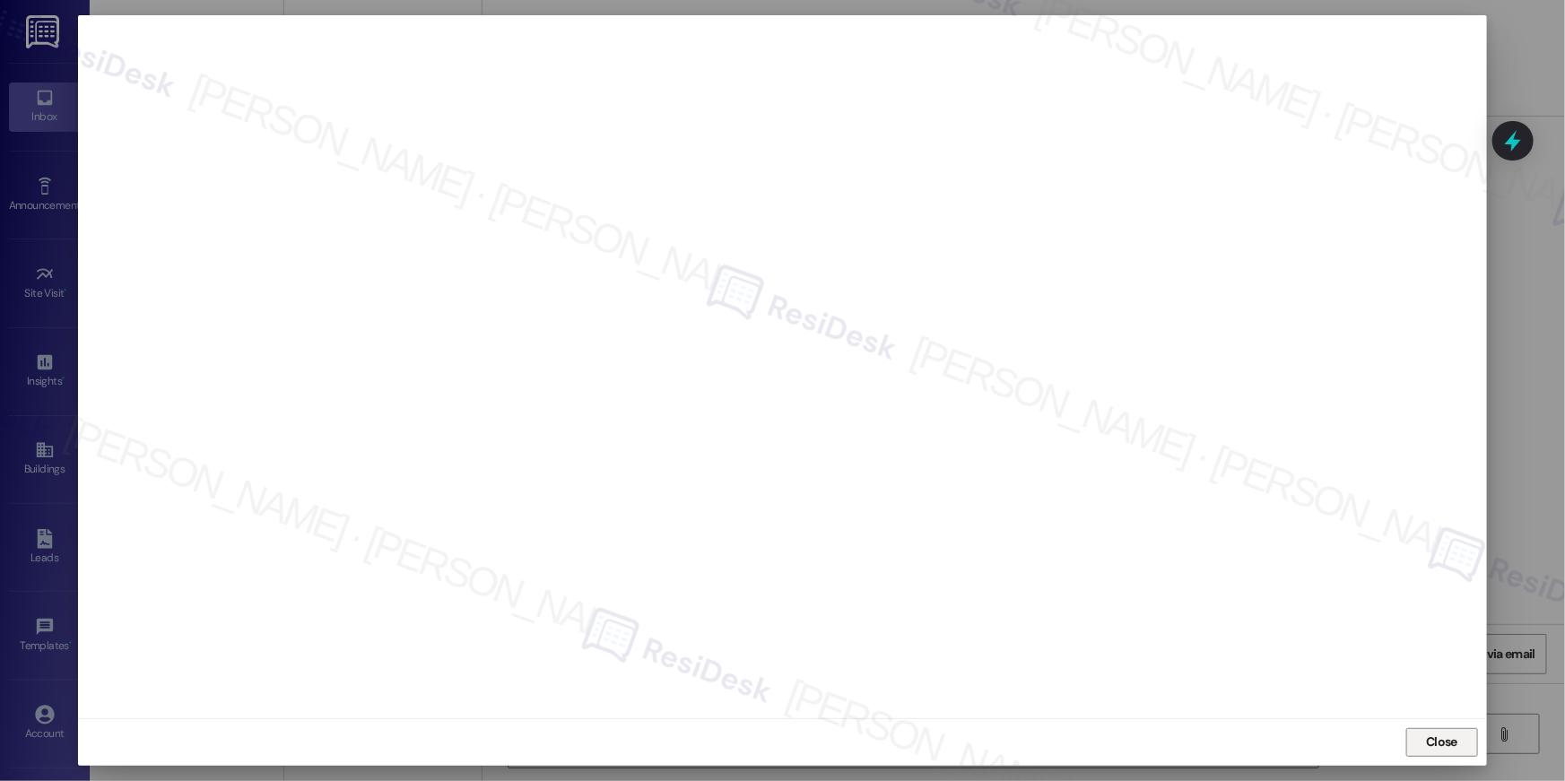
click at [1443, 748] on span "Close" at bounding box center [1441, 742] width 31 height 19
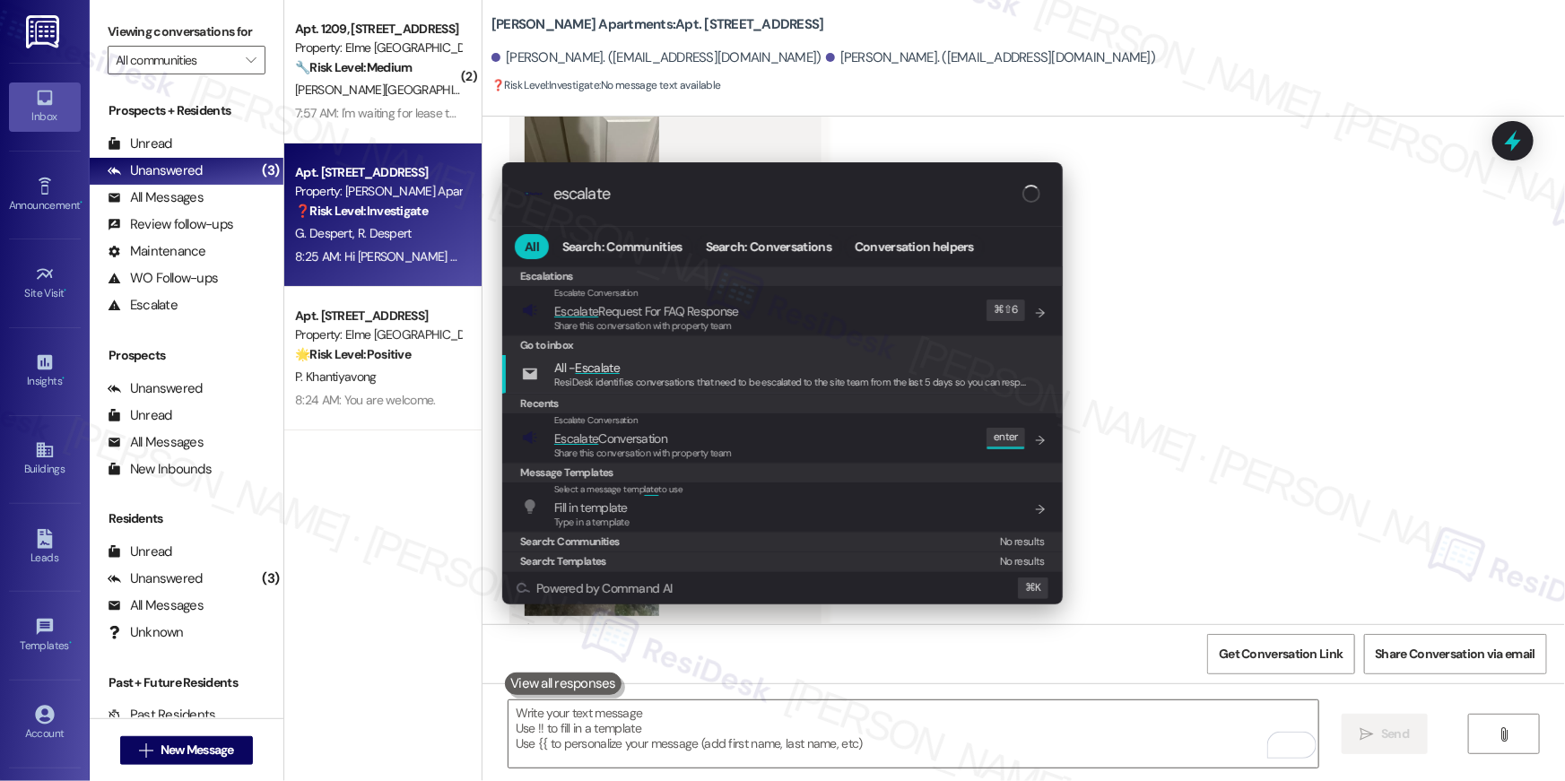
type input "escalate"
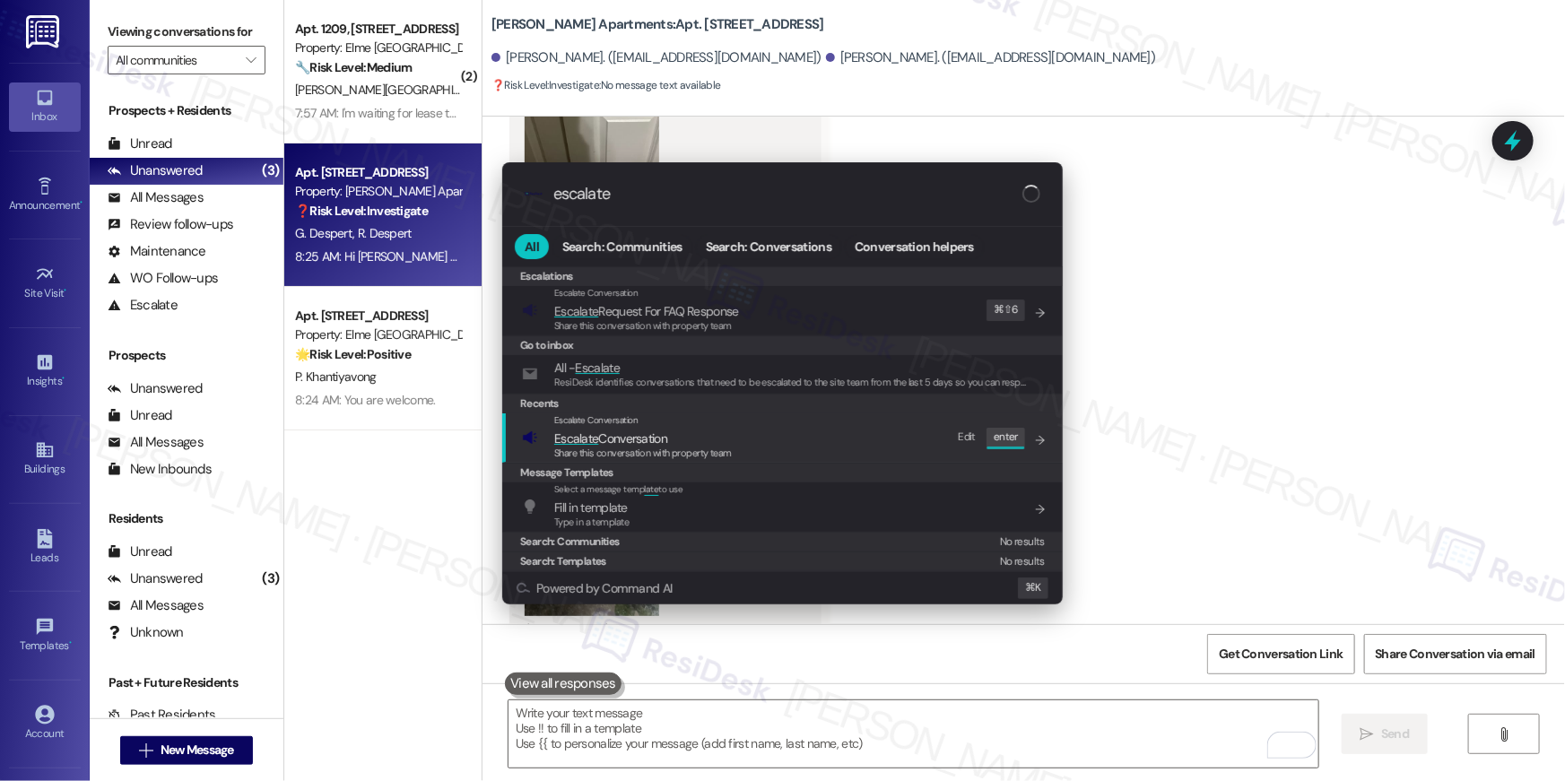
click at [815, 450] on div "Escalate Conversation Escalate Conversation Share this conversation with proper…" at bounding box center [784, 438] width 525 height 48
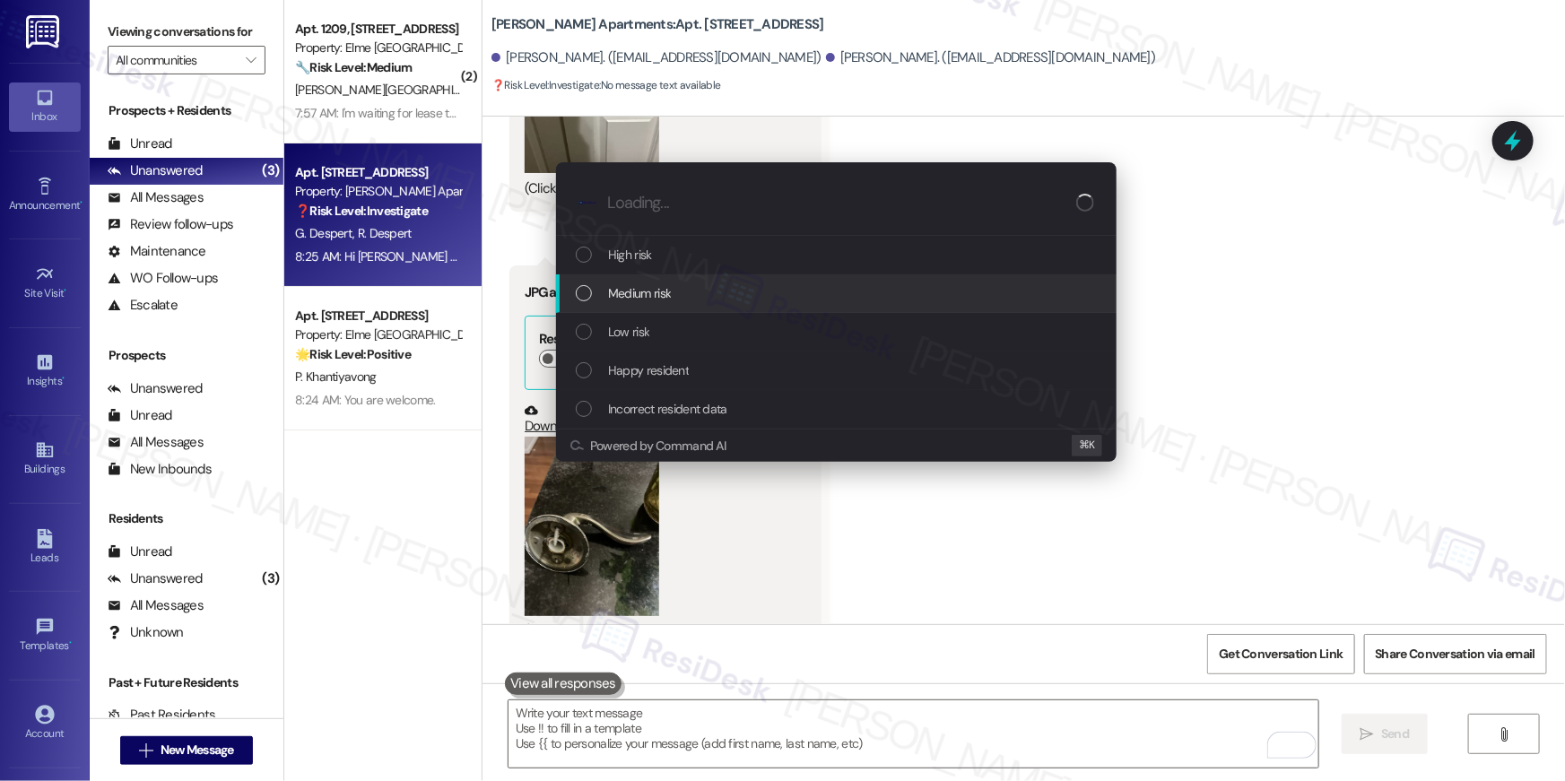
drag, startPoint x: 761, startPoint y: 258, endPoint x: 752, endPoint y: 285, distance: 28.4
click at [752, 285] on div "High risk Medium risk Low risk Happy resident Incorrect resident data" at bounding box center [836, 332] width 561 height 193
click at [752, 285] on div "Medium risk" at bounding box center [838, 293] width 525 height 20
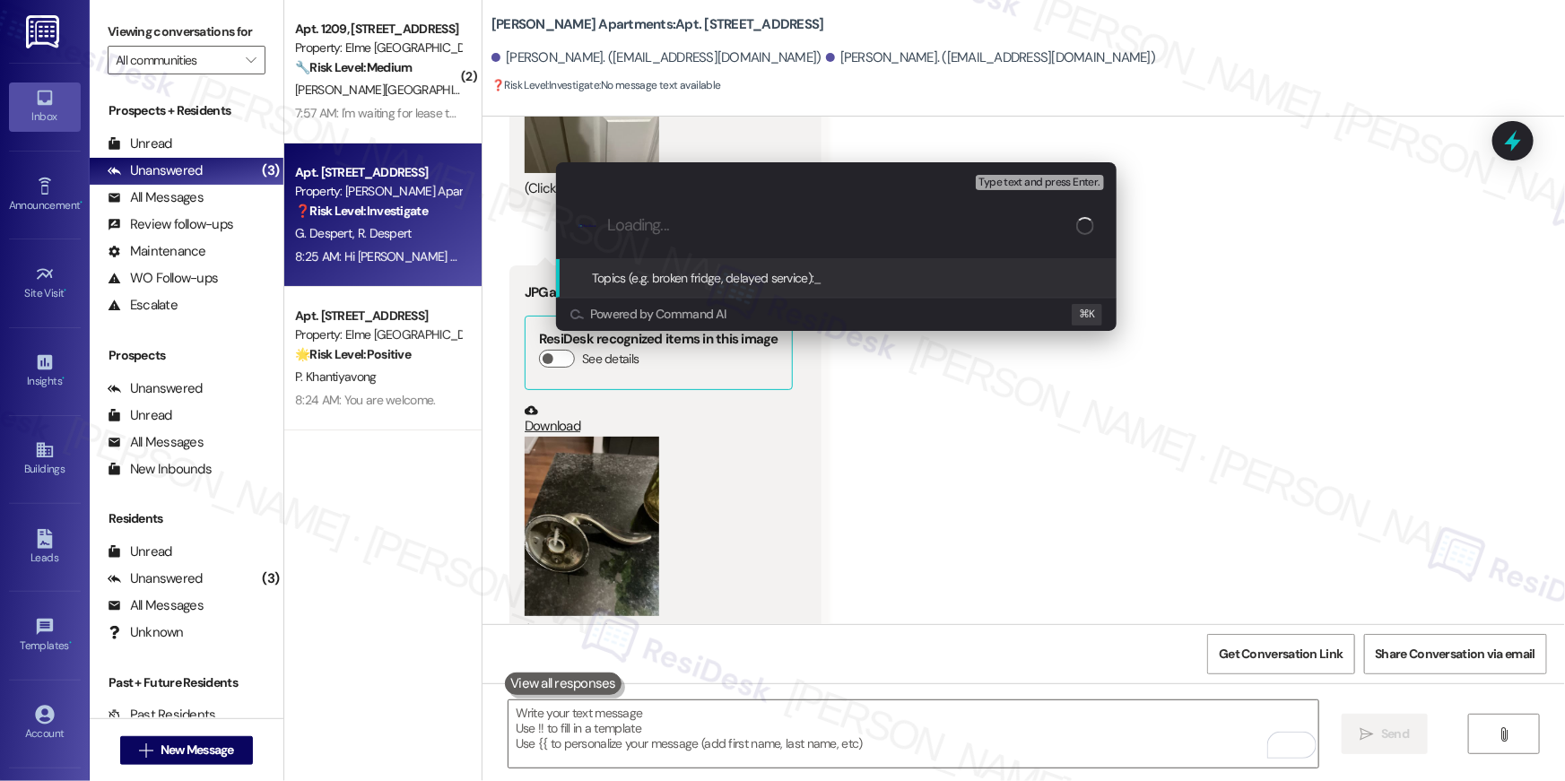
paste input "Work order filed by Residesk | Work Order # 393344 Door knob fell"
type input "Work order filed by Residesk | Work Order # 393344 Door knob fell"
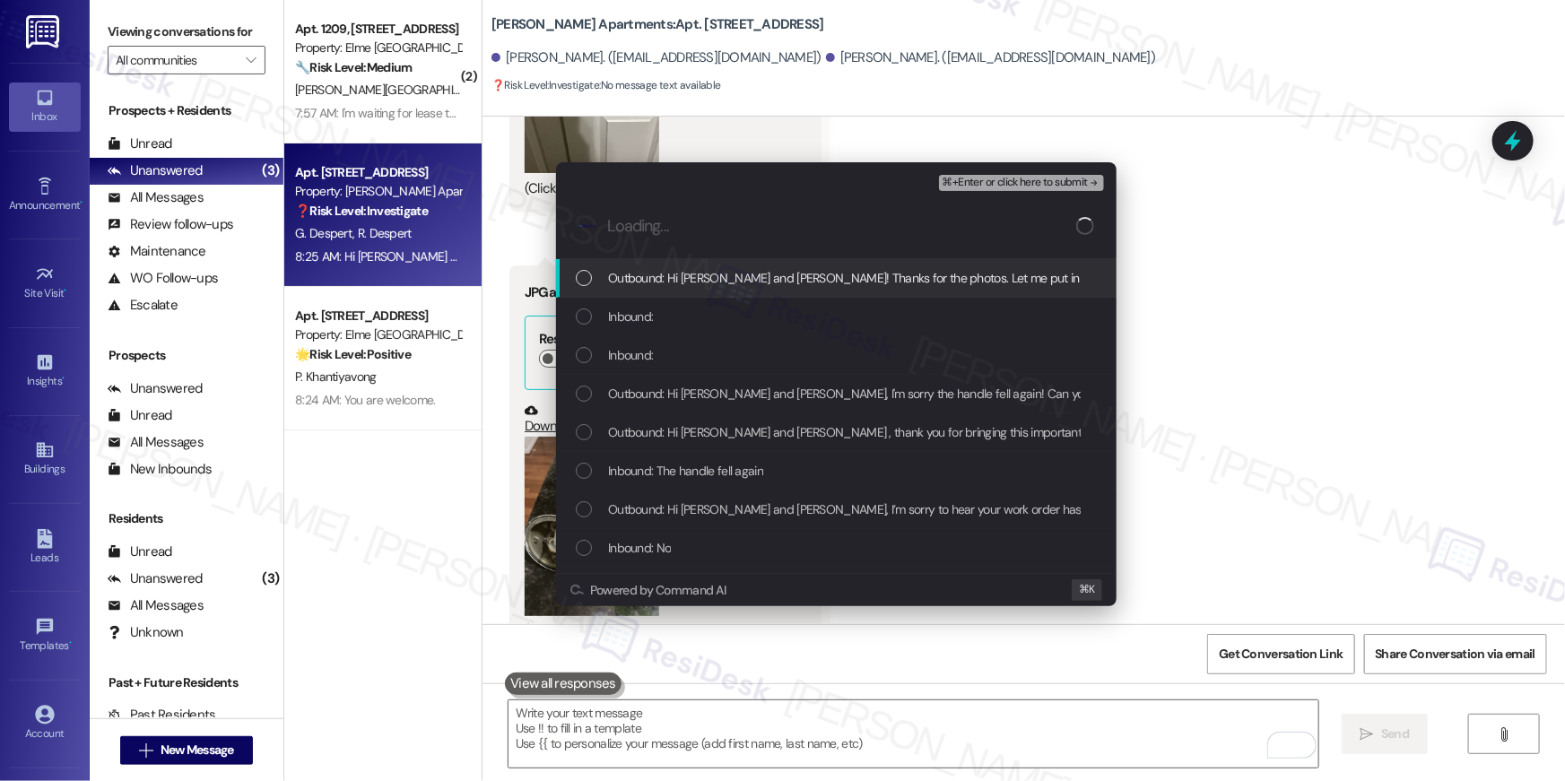
click at [748, 280] on span "Outbound: Hi Rubi and George! Thanks for the photos. Let me put in a new reques…" at bounding box center [983, 278] width 751 height 20
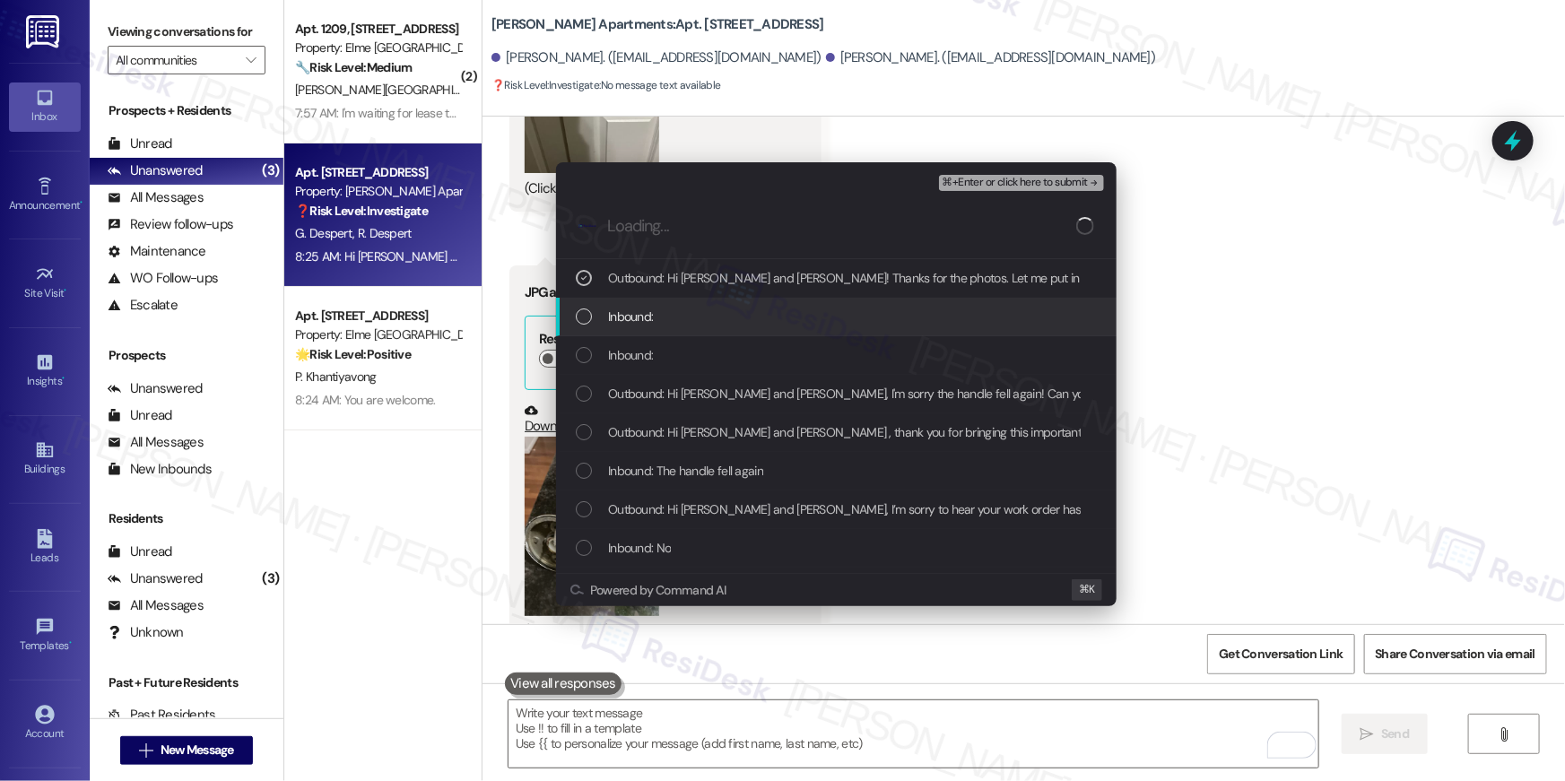
click at [719, 315] on div "Inbound:" at bounding box center [838, 317] width 525 height 20
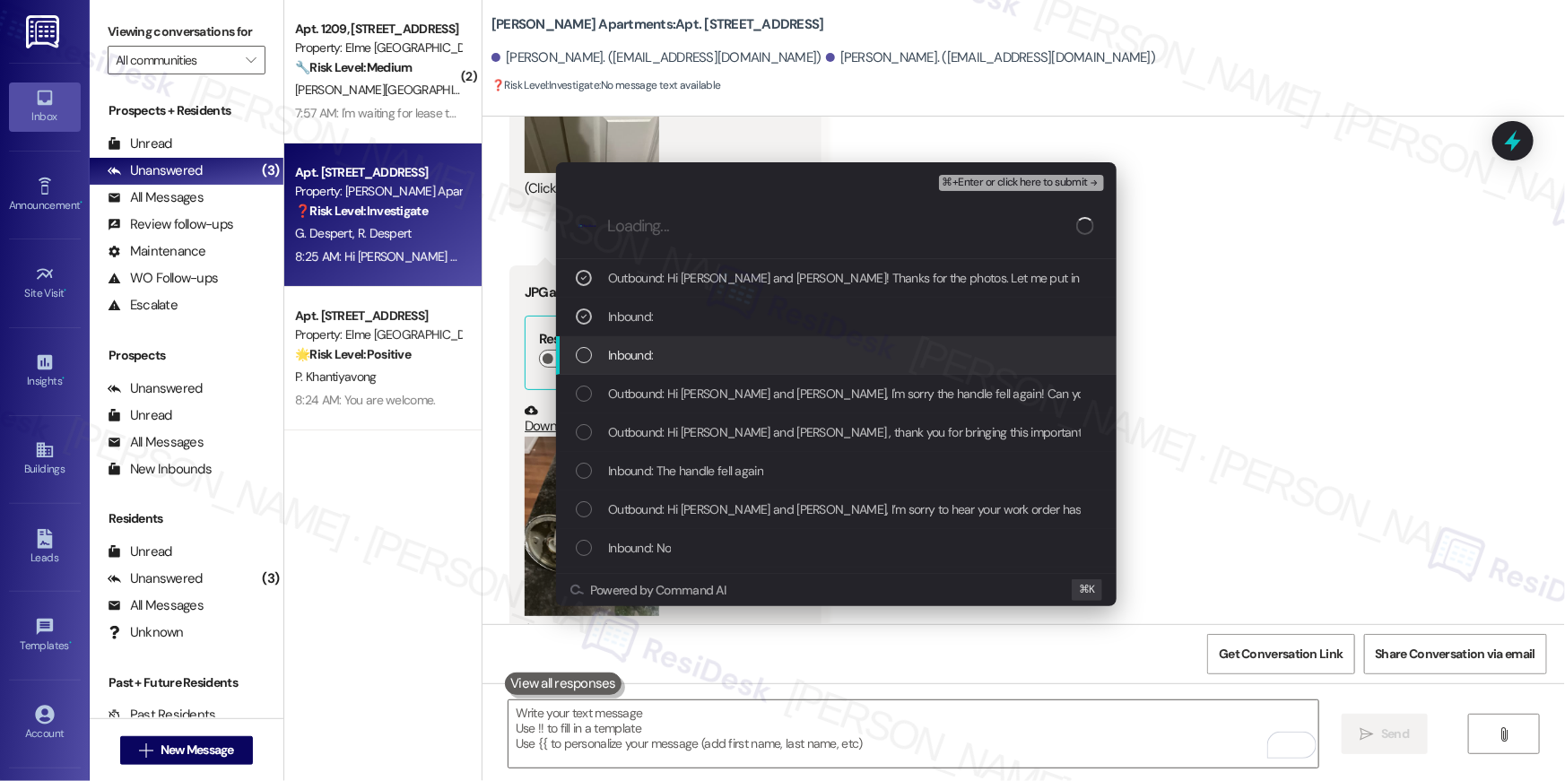
click at [715, 362] on div "Inbound:" at bounding box center [838, 355] width 525 height 20
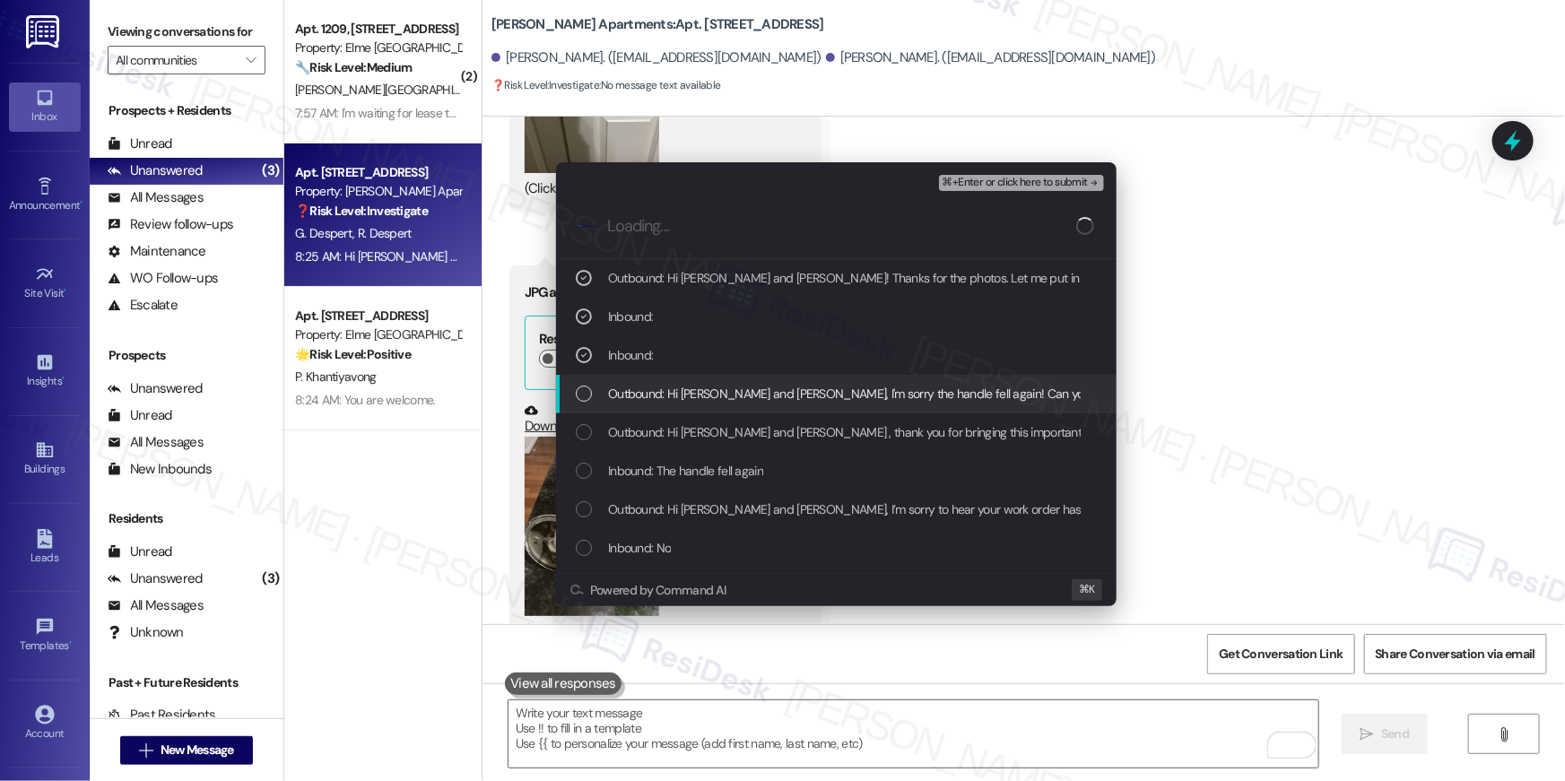
click at [713, 393] on span "Outbound: Hi Rubi and George, I'm sorry the handle fell again! Can you send me …" at bounding box center [909, 394] width 603 height 20
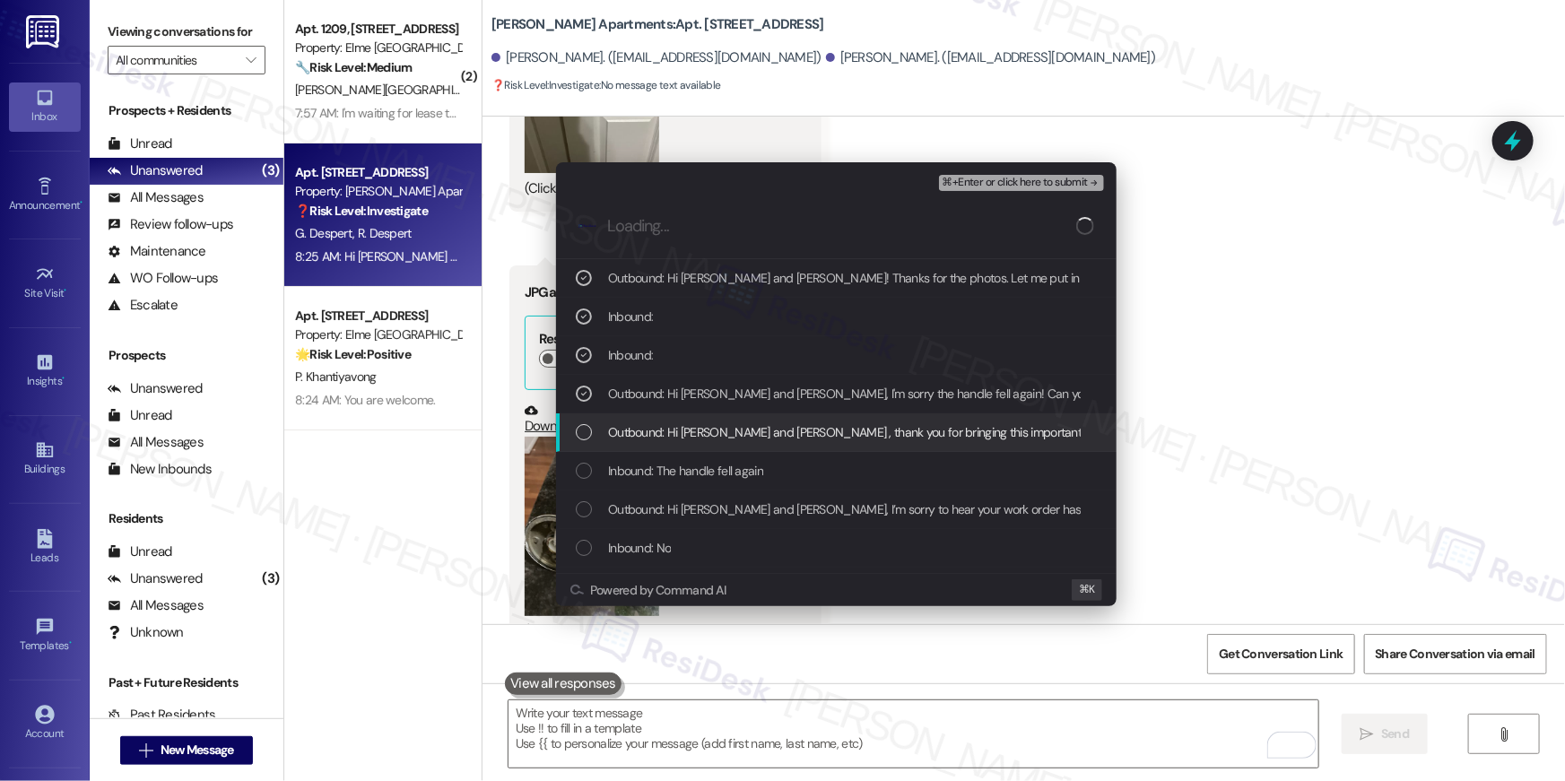
click at [718, 423] on span "Outbound: Hi Rubi and George , thank you for bringing this important matter to …" at bounding box center [1268, 433] width 1321 height 20
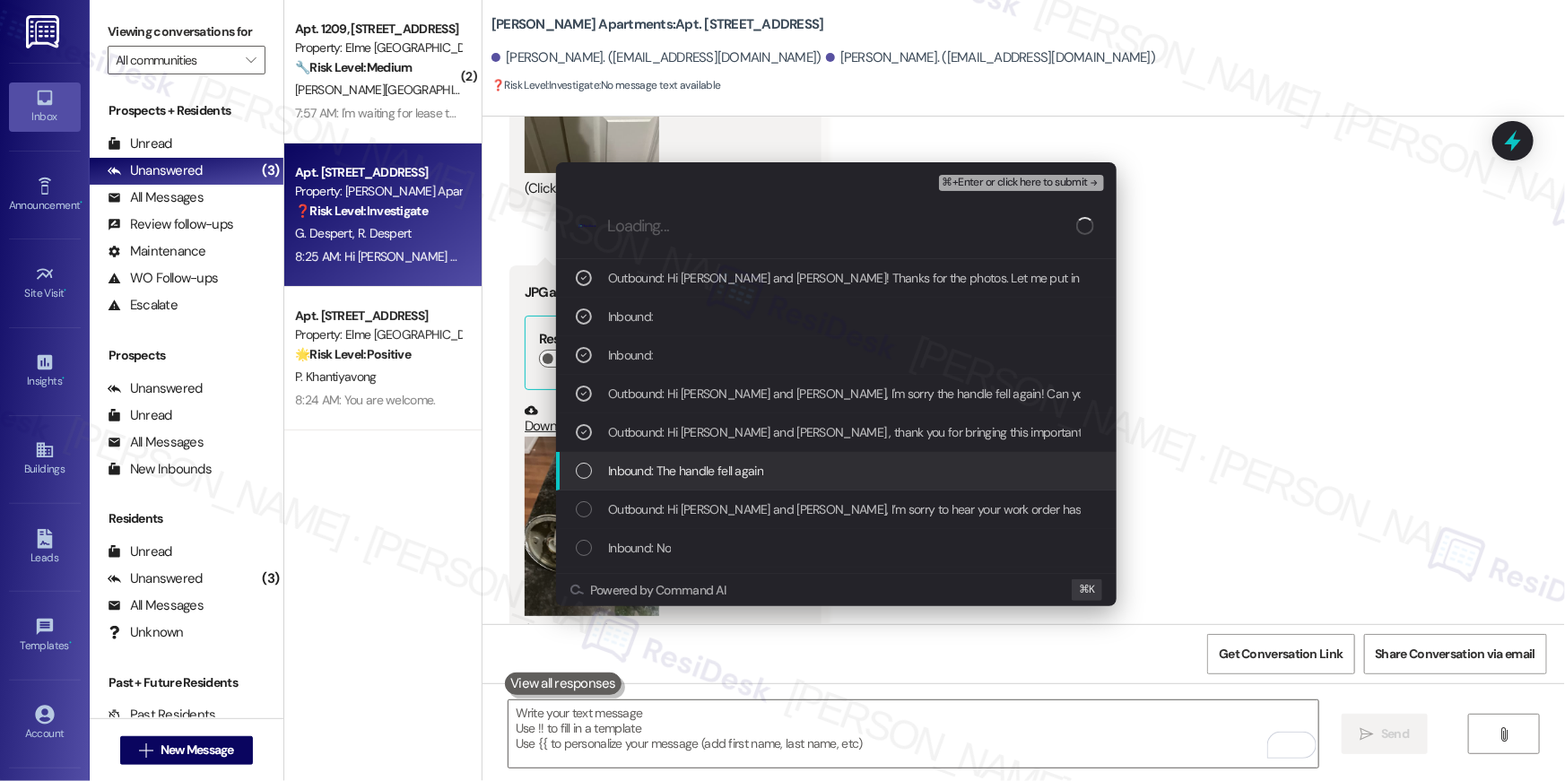
click at [743, 479] on span "Inbound: The handle fell again" at bounding box center [685, 471] width 155 height 20
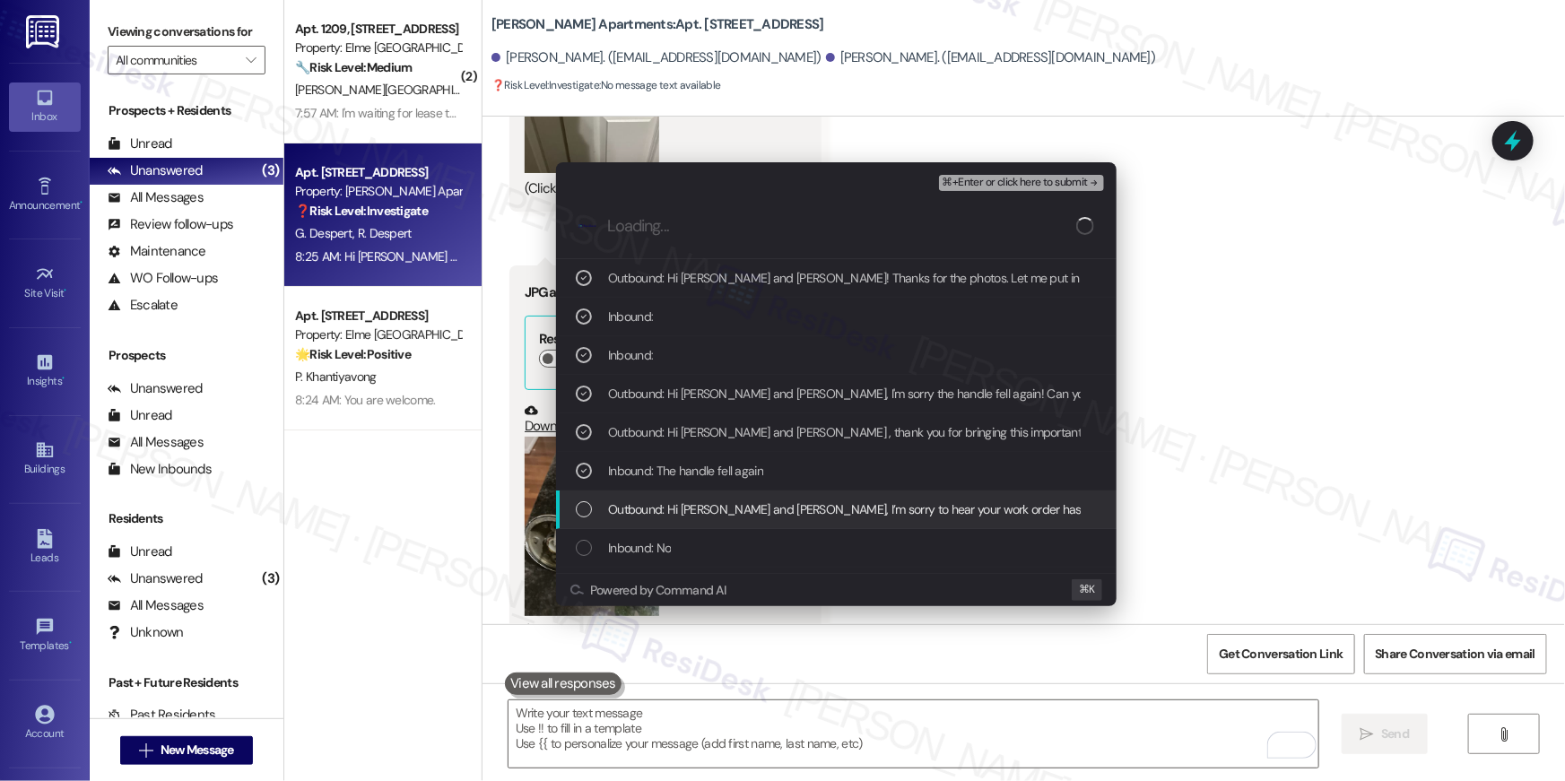
click at [743, 493] on div "Outbound: Hi Rubi and George, I’m sorry to hear your work order hasn’t been com…" at bounding box center [836, 510] width 561 height 39
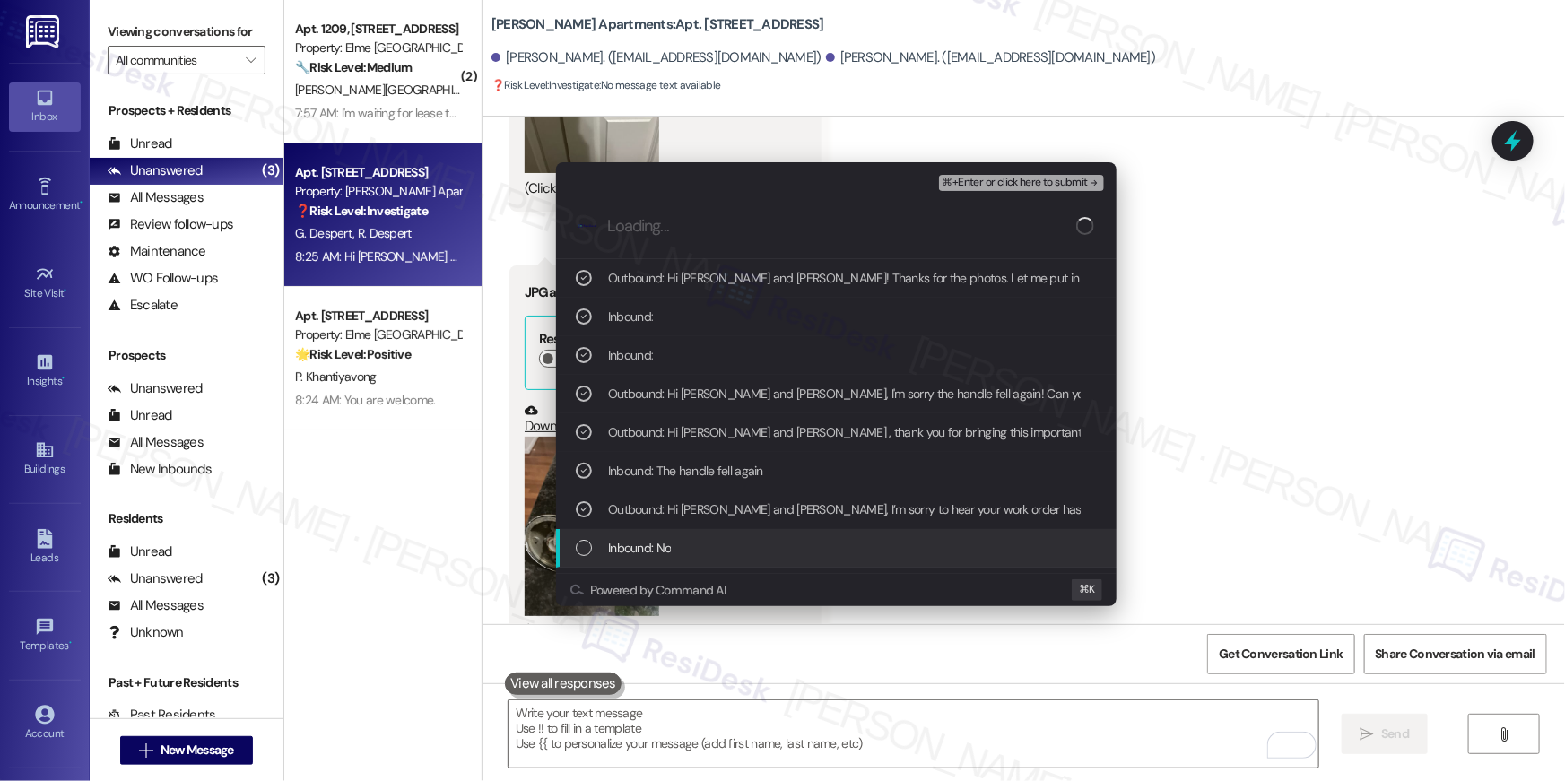
click at [754, 545] on div "Inbound: No" at bounding box center [838, 548] width 525 height 20
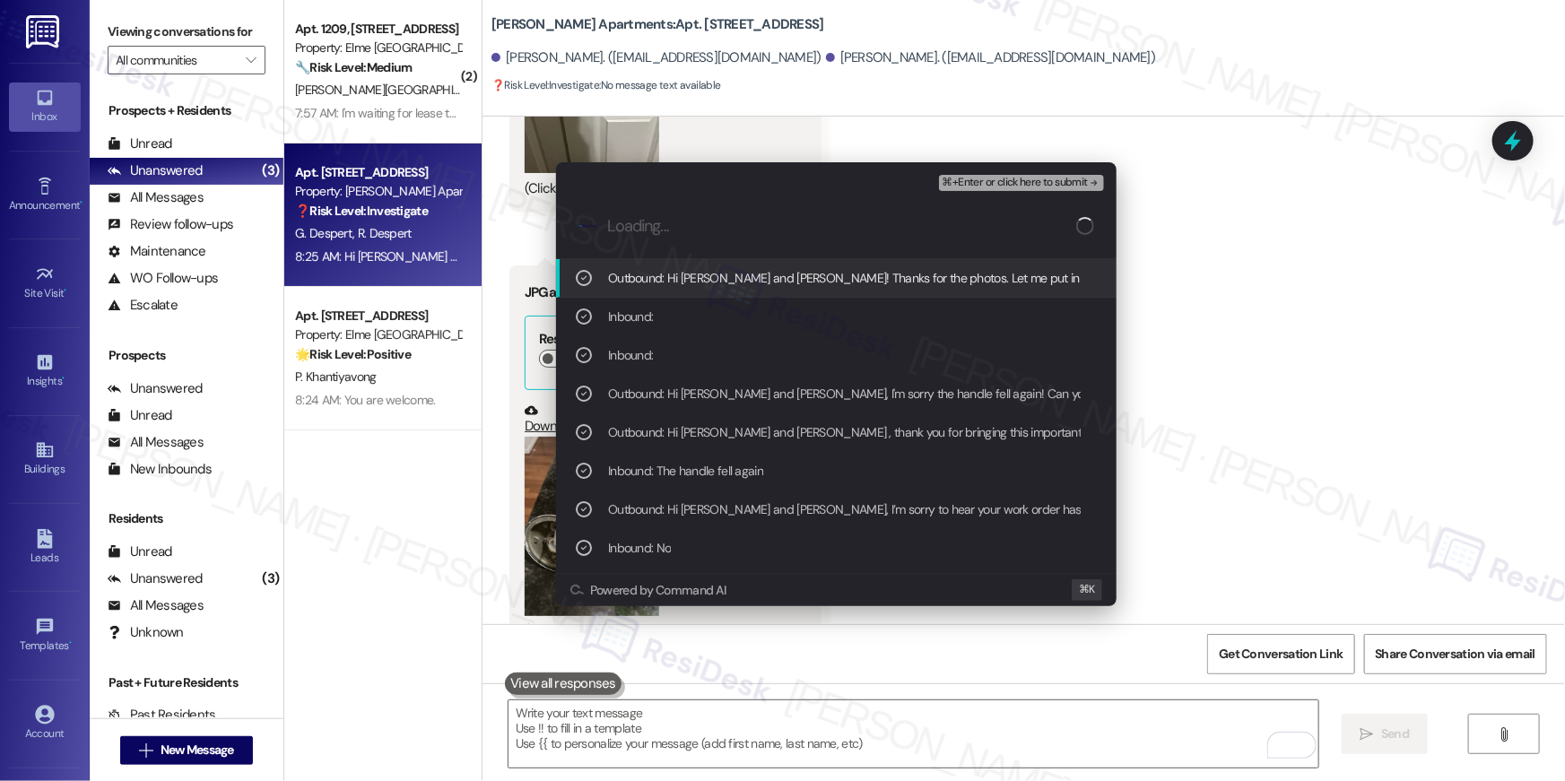
click at [1058, 187] on span "⌘+Enter or click here to submit" at bounding box center [1015, 183] width 145 height 13
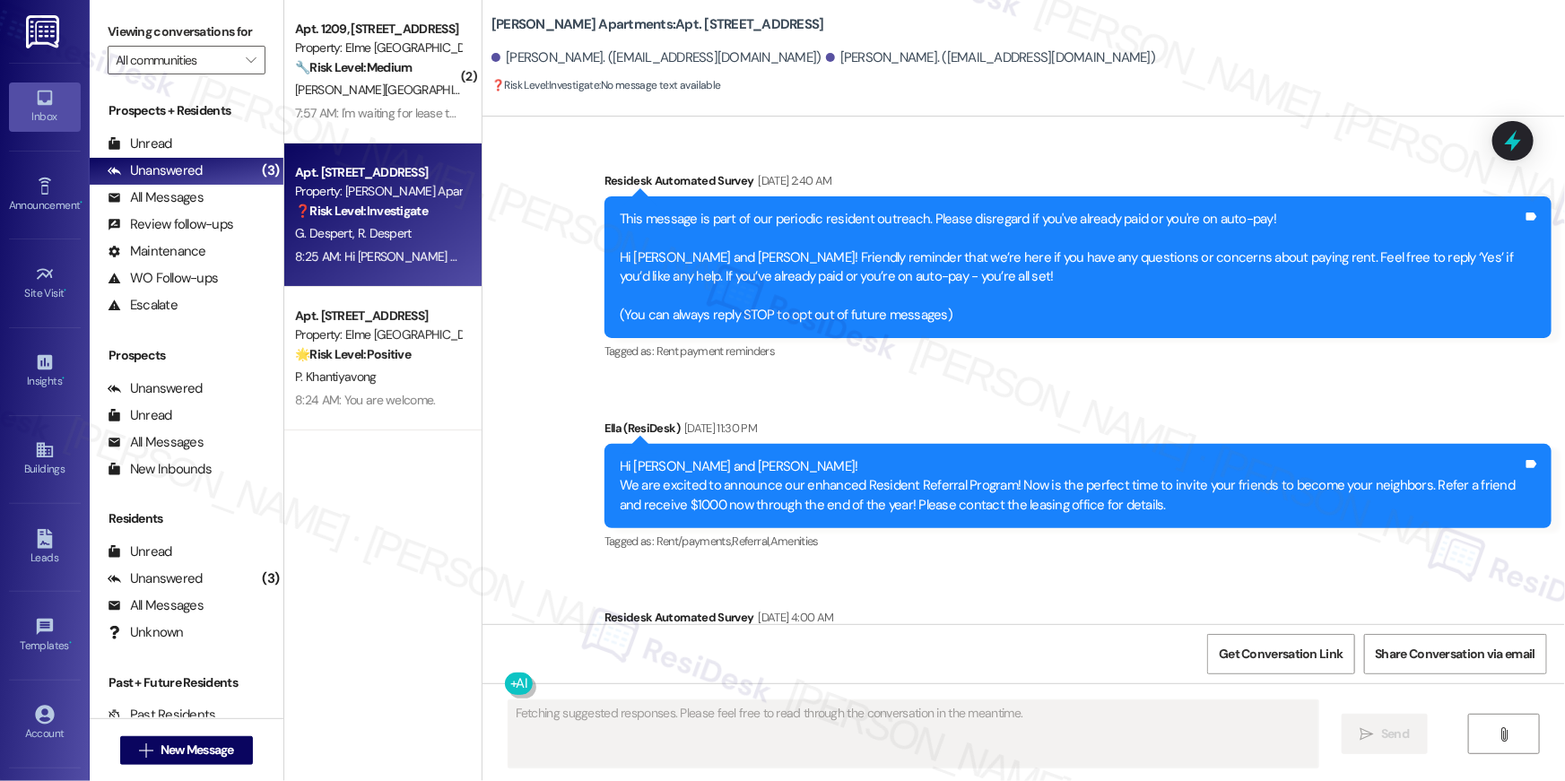
scroll to position [11110, 0]
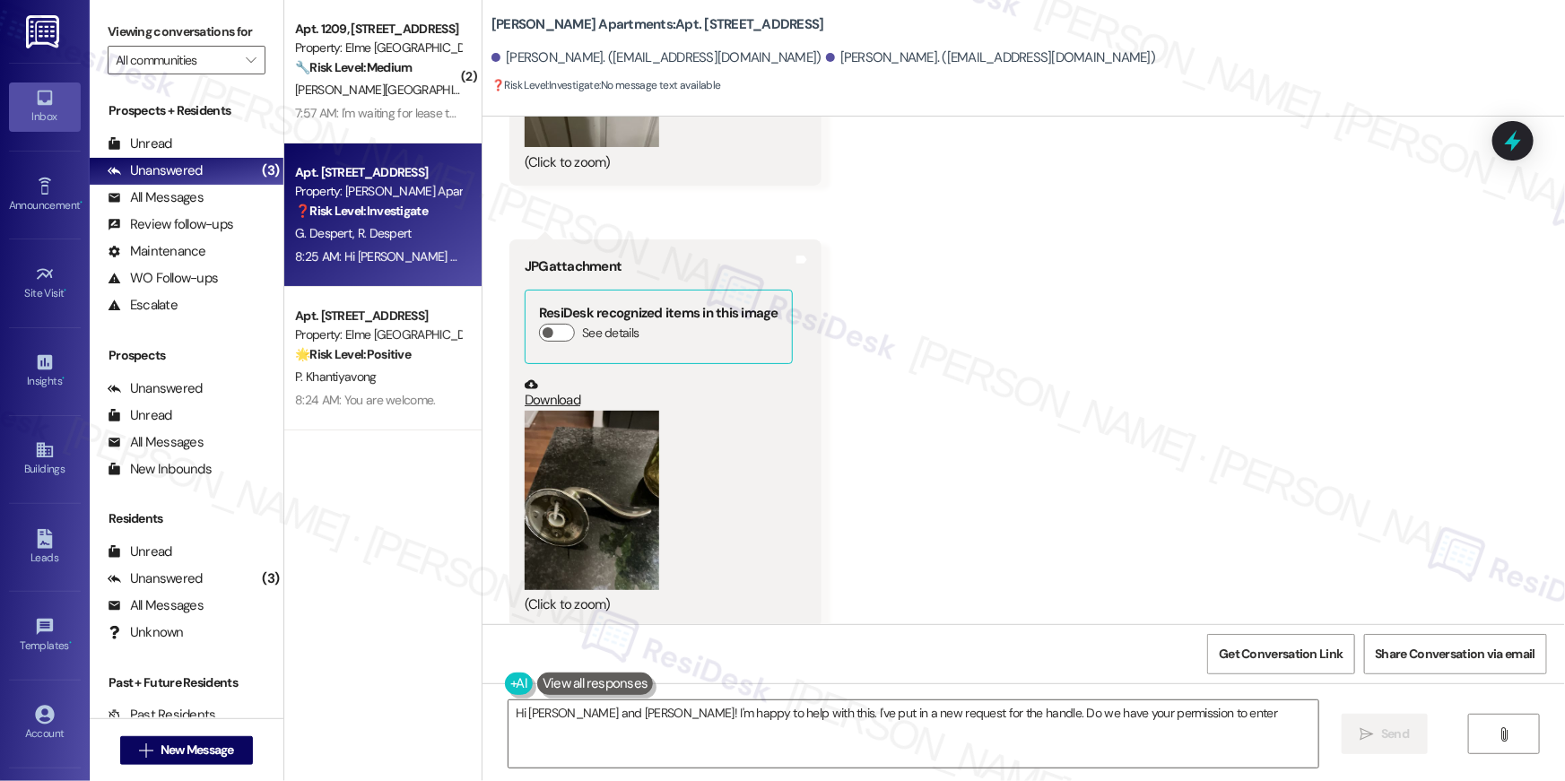
type textarea "Hi Rubi and George! I'm happy to help with this. I've put in a new request for …"
click at [1010, 296] on div "Received via SMS Rubi Despert 8:20 AM JPG attachment ResiDesk recognized items …" at bounding box center [1024, 200] width 1083 height 936
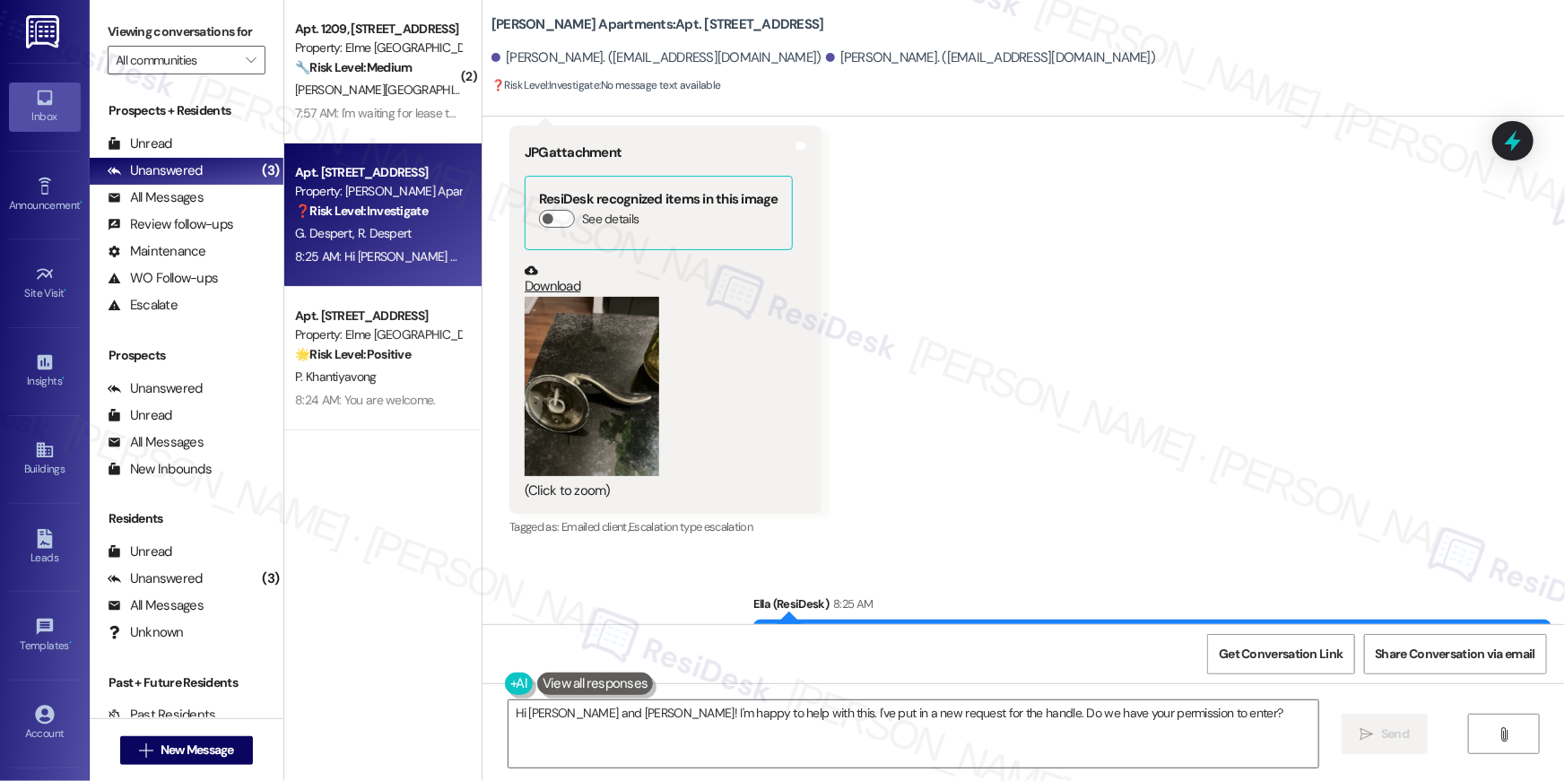
scroll to position [11261, 0]
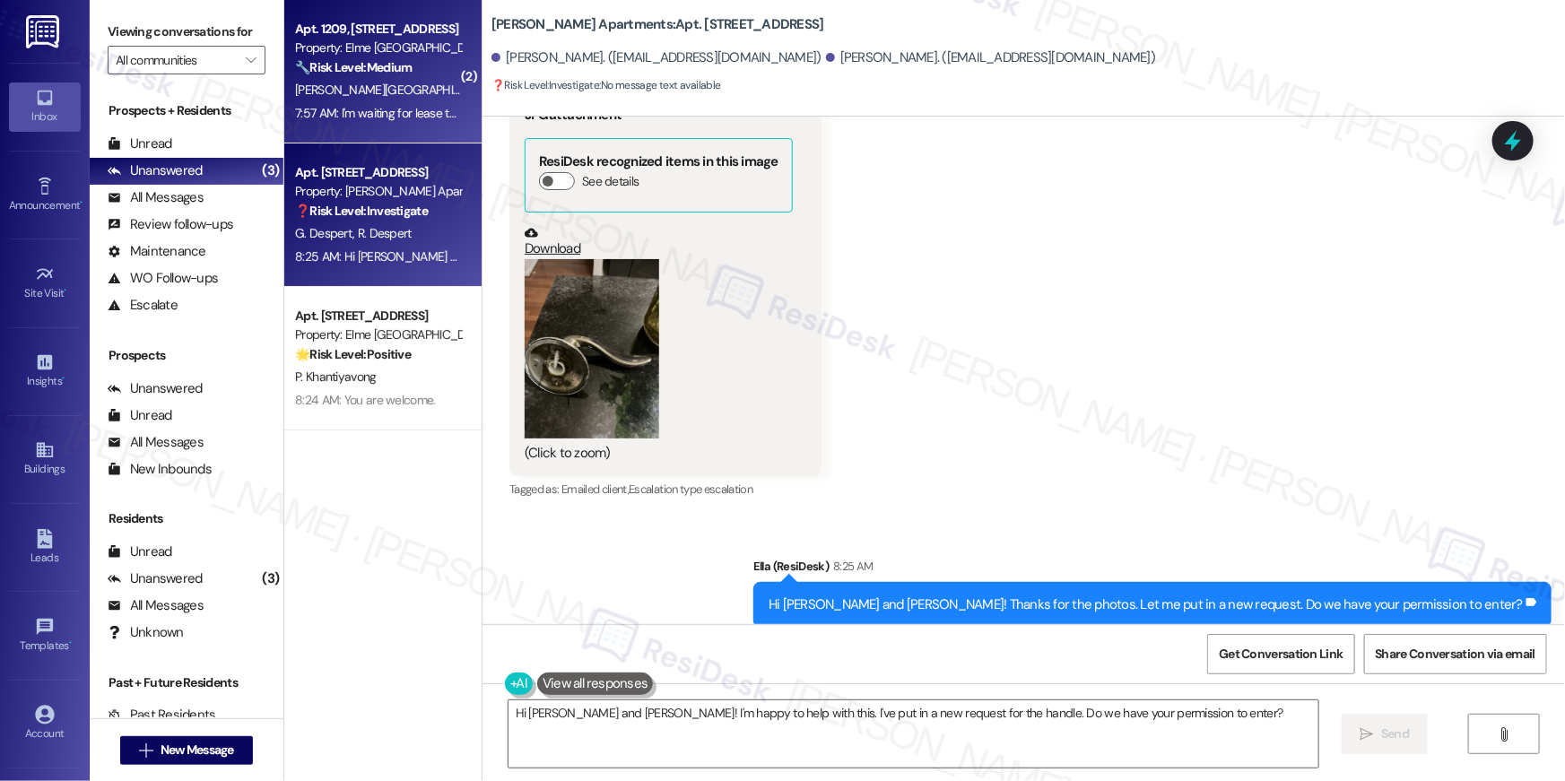
click at [406, 97] on div "[PERSON_NAME][GEOGRAPHIC_DATA]" at bounding box center [378, 90] width 170 height 22
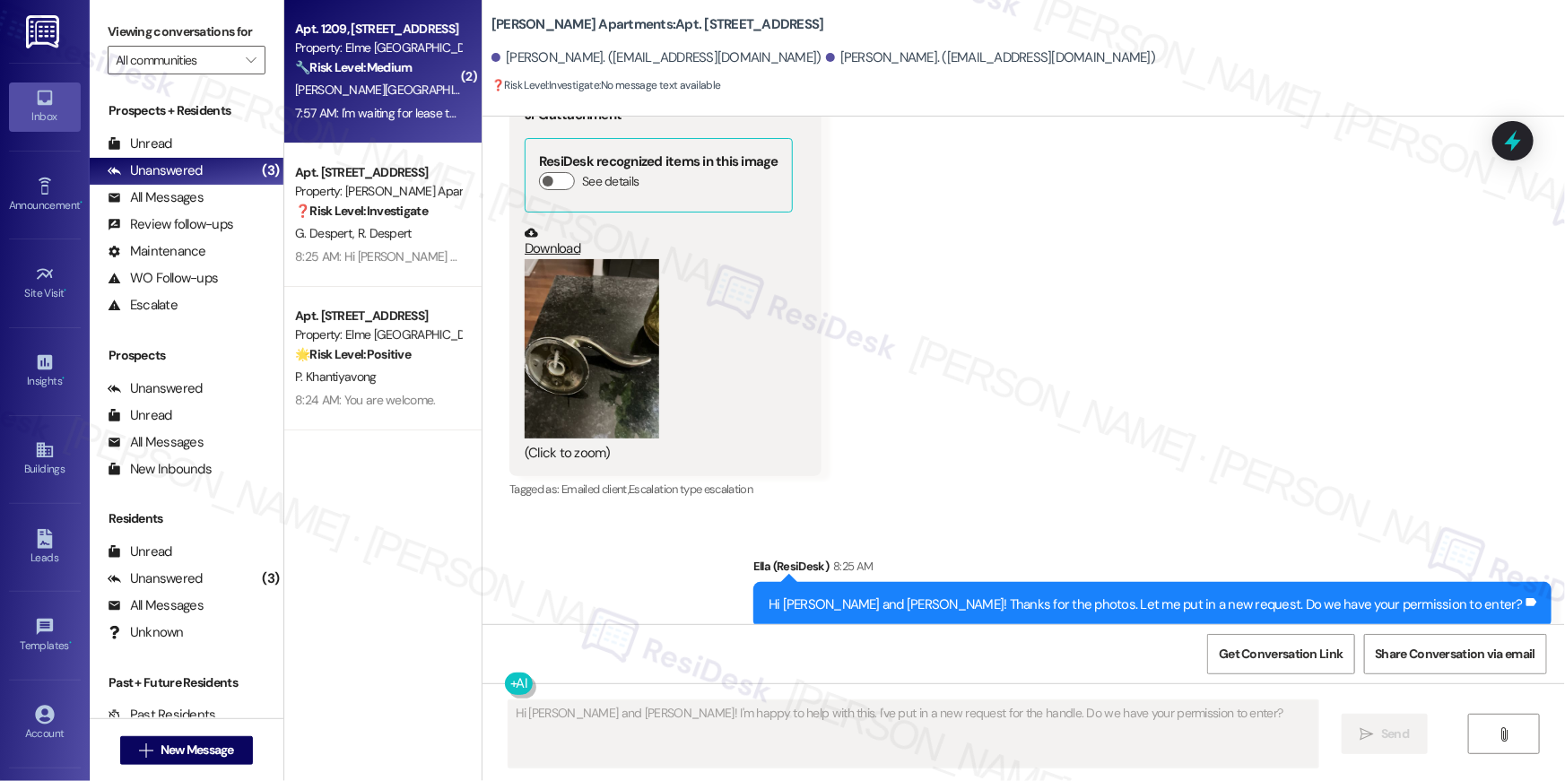
type textarea "Fetching suggested responses. Please feel free to read through the conversation…"
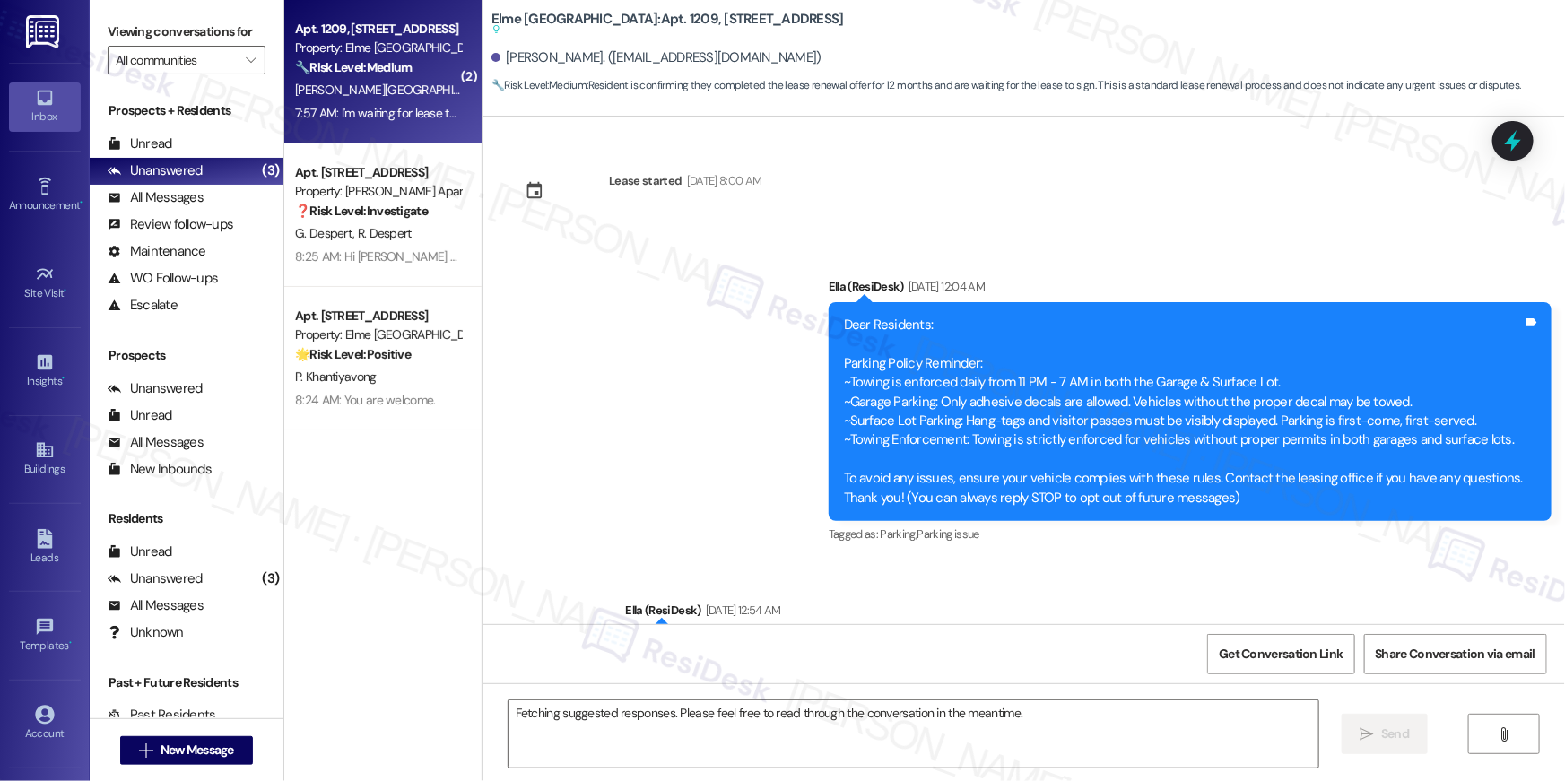
scroll to position [13059, 0]
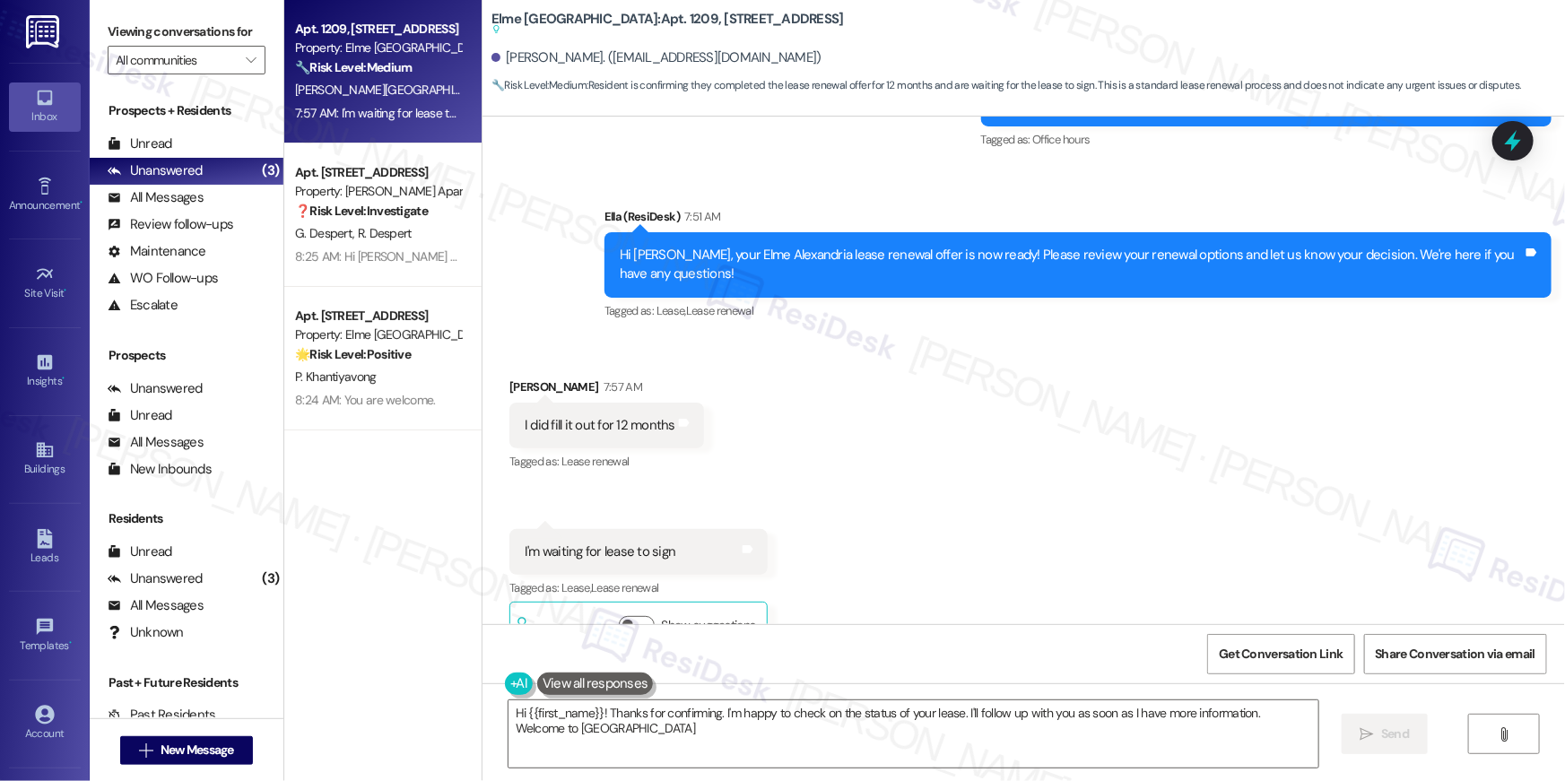
type textarea "Hi {{first_name}}! Thanks for confirming. I'm happy to check on the status of y…"
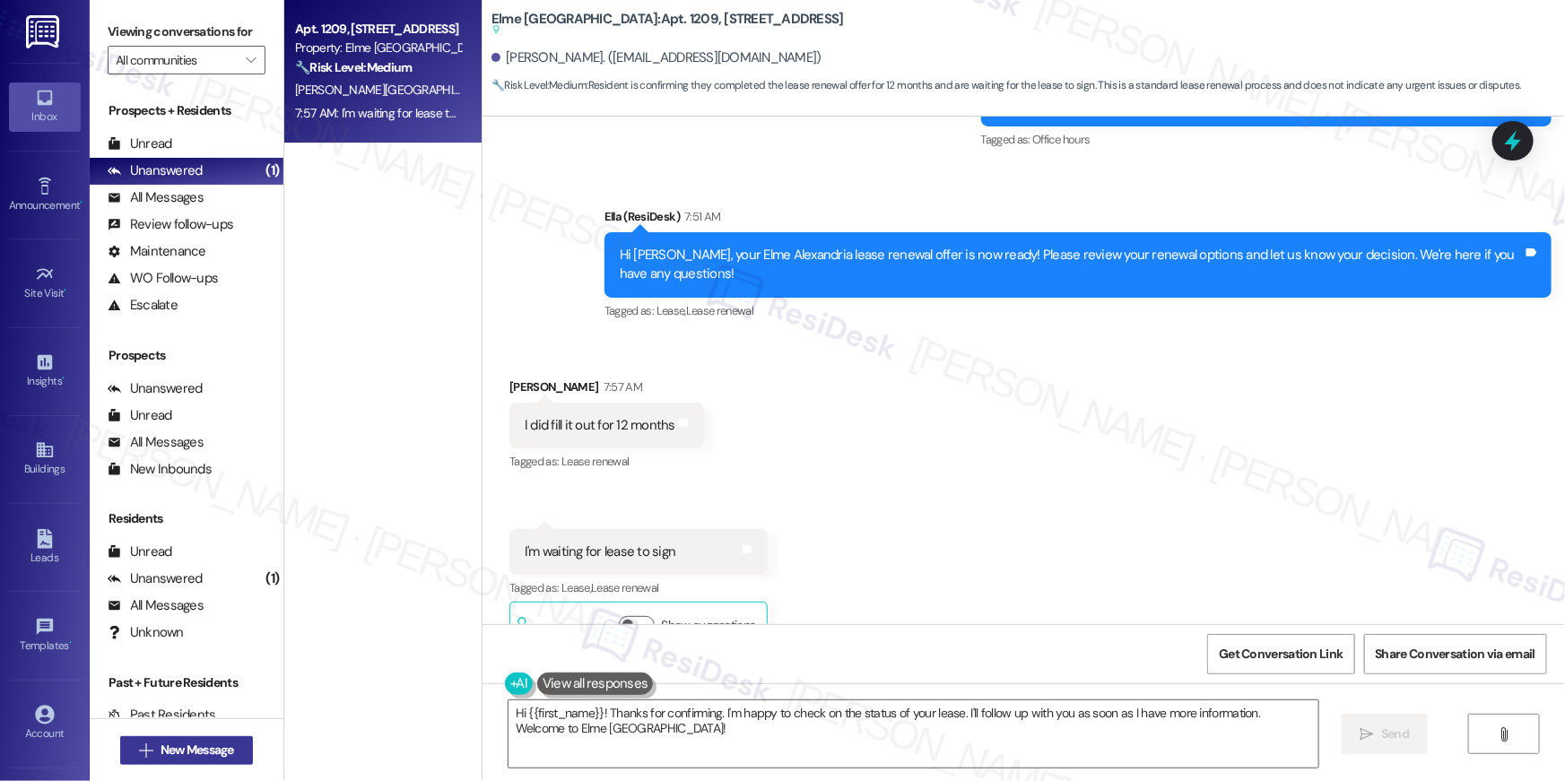
drag, startPoint x: 253, startPoint y: 751, endPoint x: 243, endPoint y: 752, distance: 9.9
click at [253, 751] on div " New Message" at bounding box center [187, 750] width 194 height 63
click at [233, 752] on span "New Message" at bounding box center [197, 750] width 81 height 19
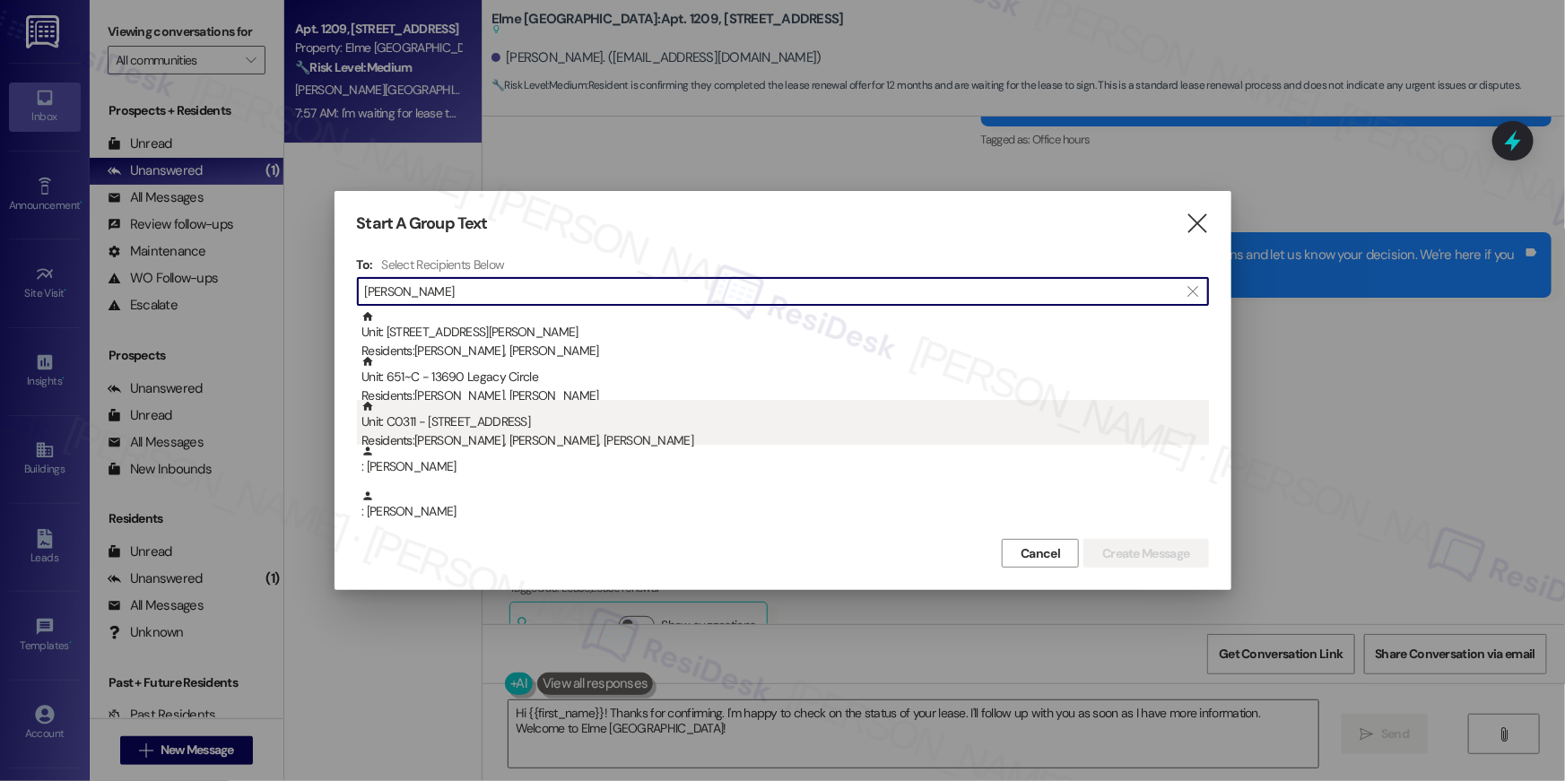
type input "tsegaye"
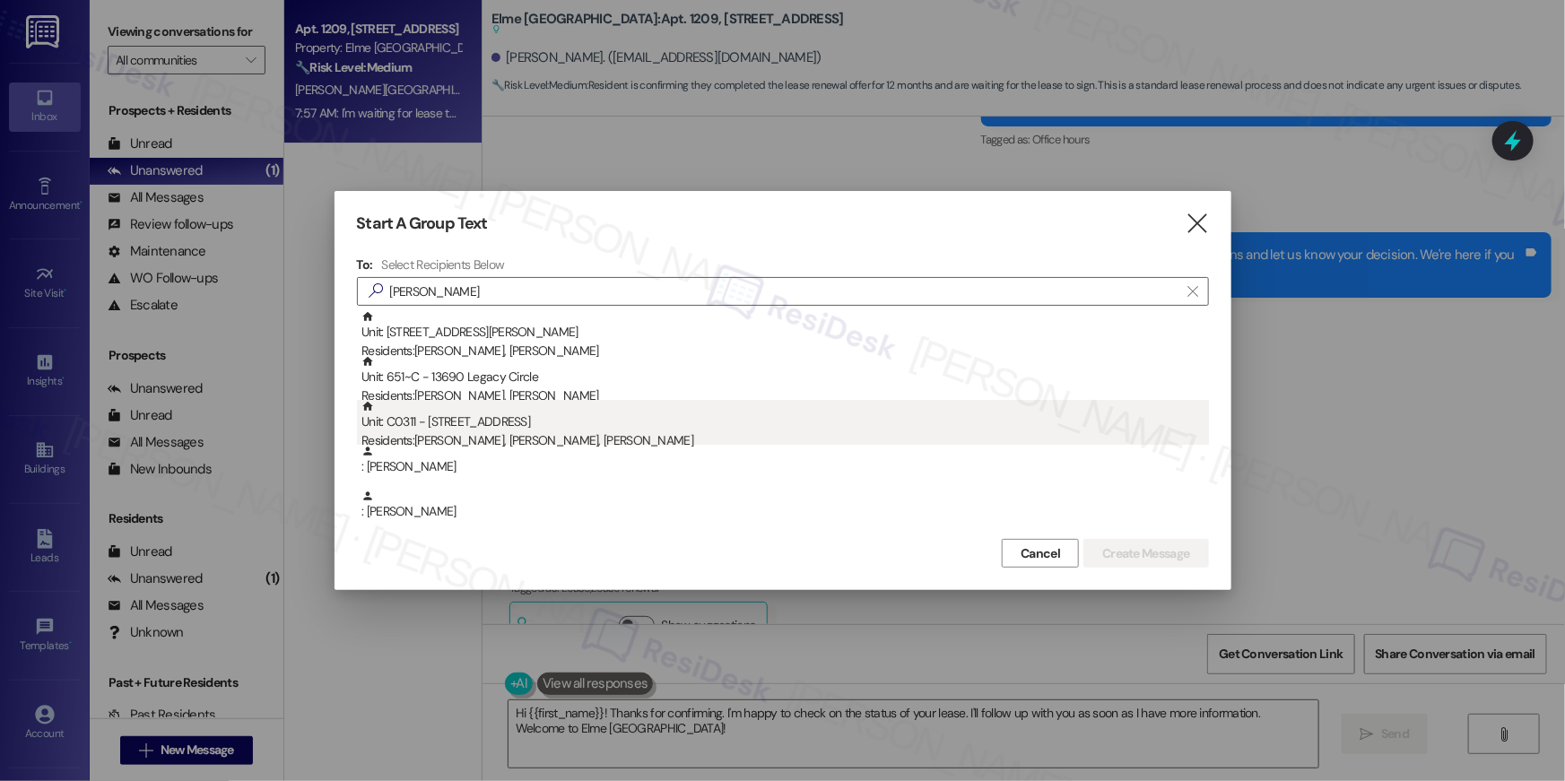
click at [511, 423] on div "Unit: C0311 - 1601 North Clarendon Boulevard Residents: Tsegaye Habtehyimer, Wo…" at bounding box center [786, 425] width 848 height 51
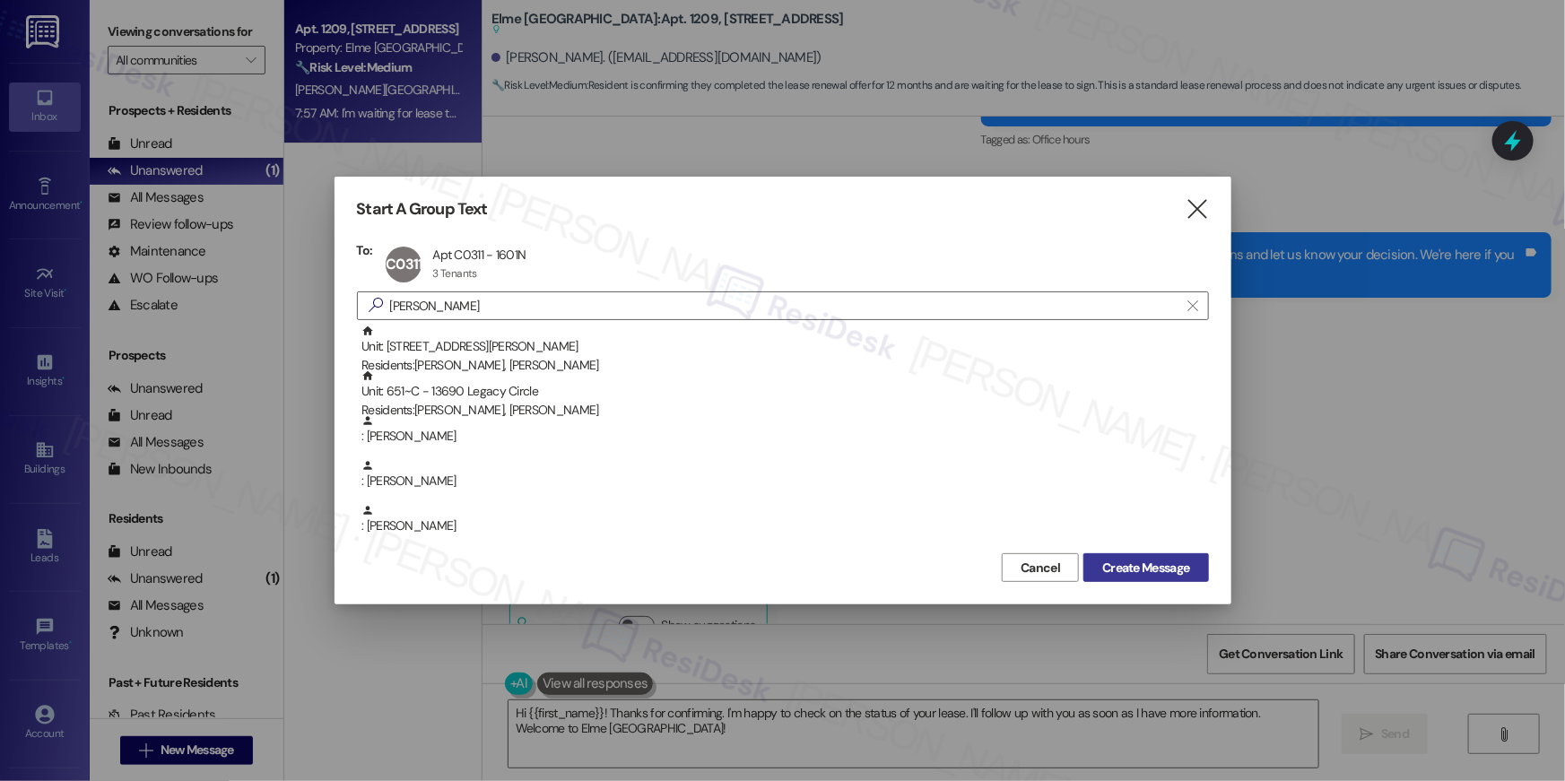
click at [1172, 564] on span "Create Message" at bounding box center [1145, 568] width 87 height 19
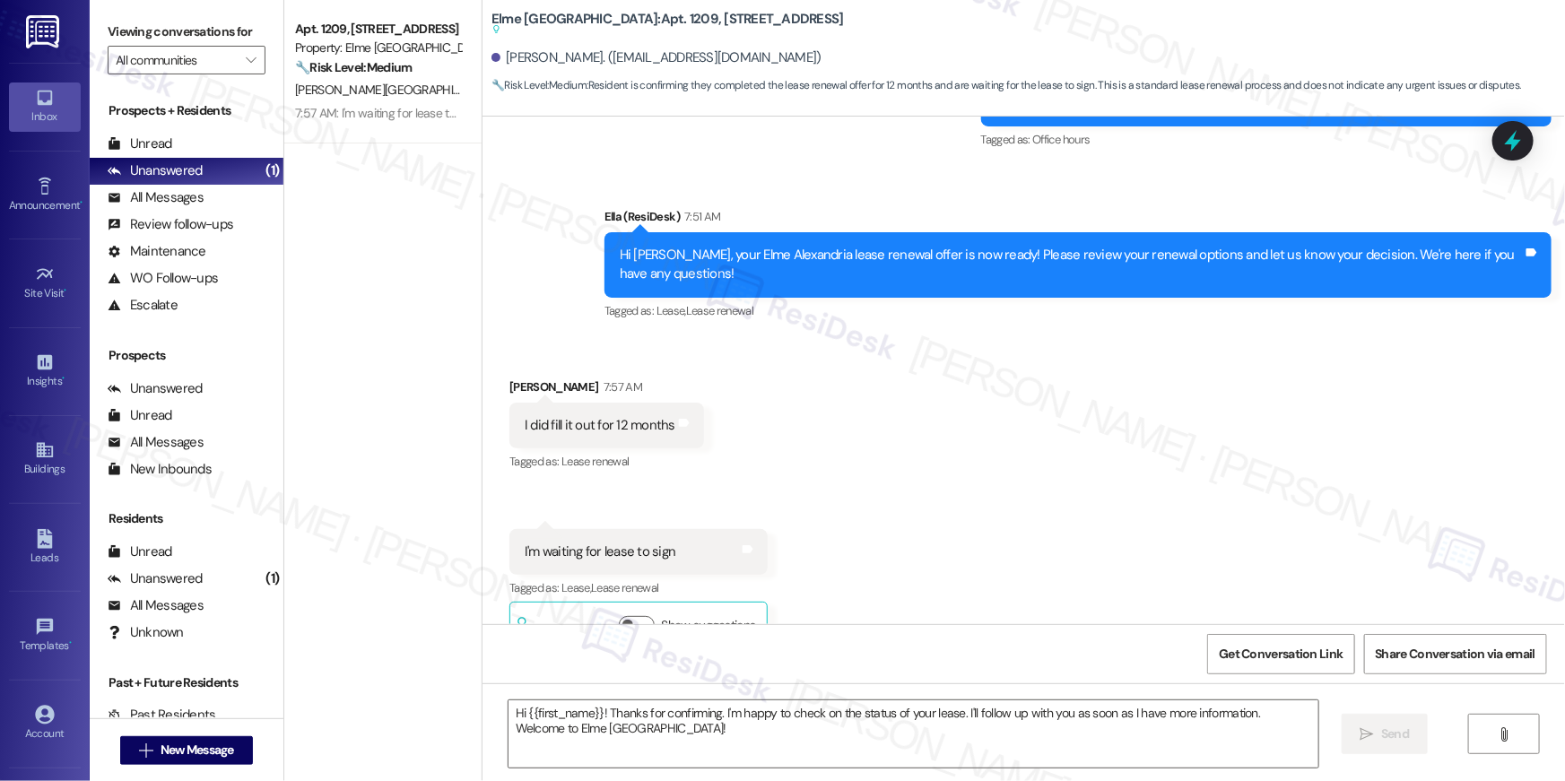
type textarea "Fetching suggested responses. Please feel free to read through the conversation…"
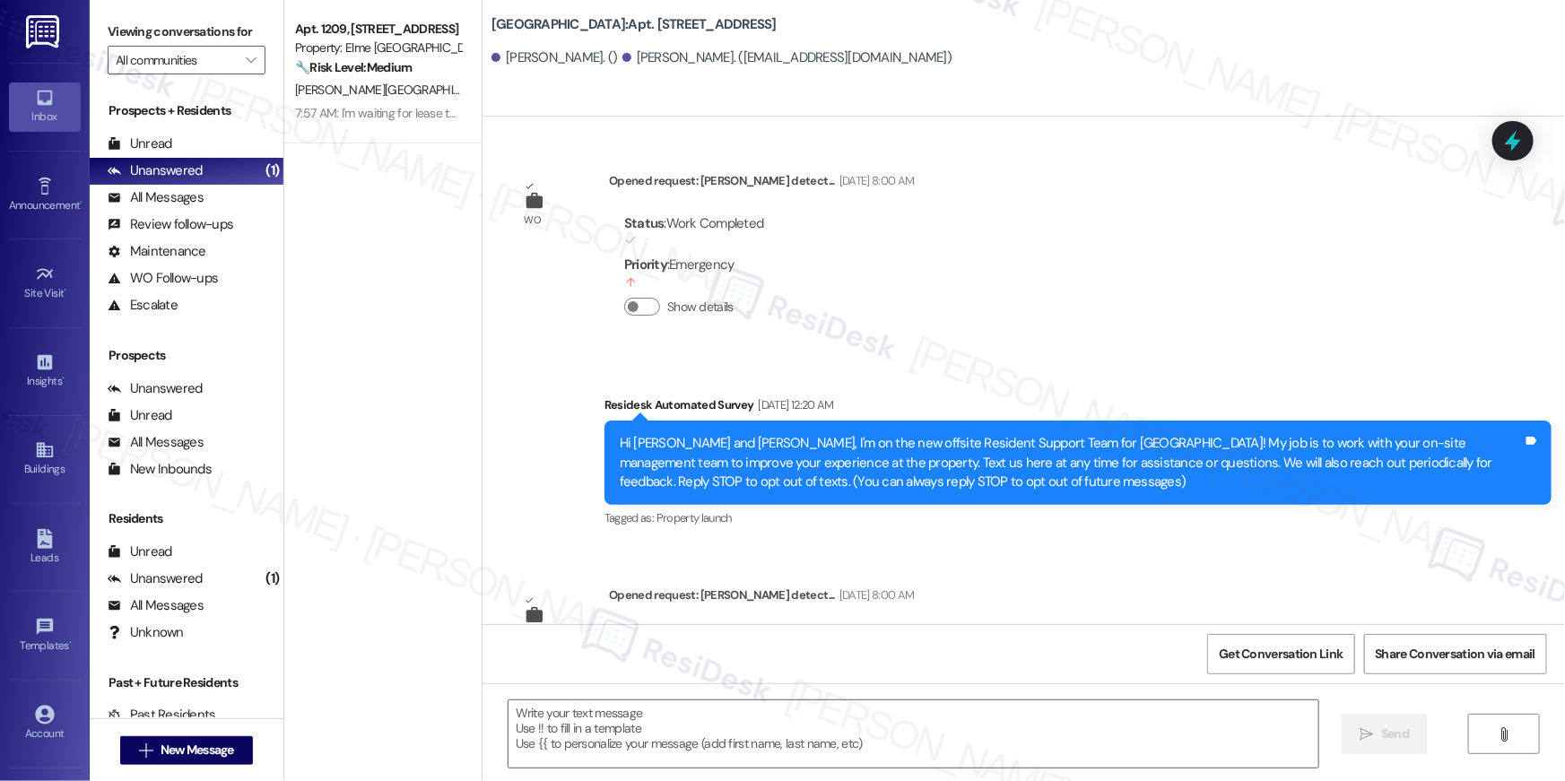
scroll to position [8960, 0]
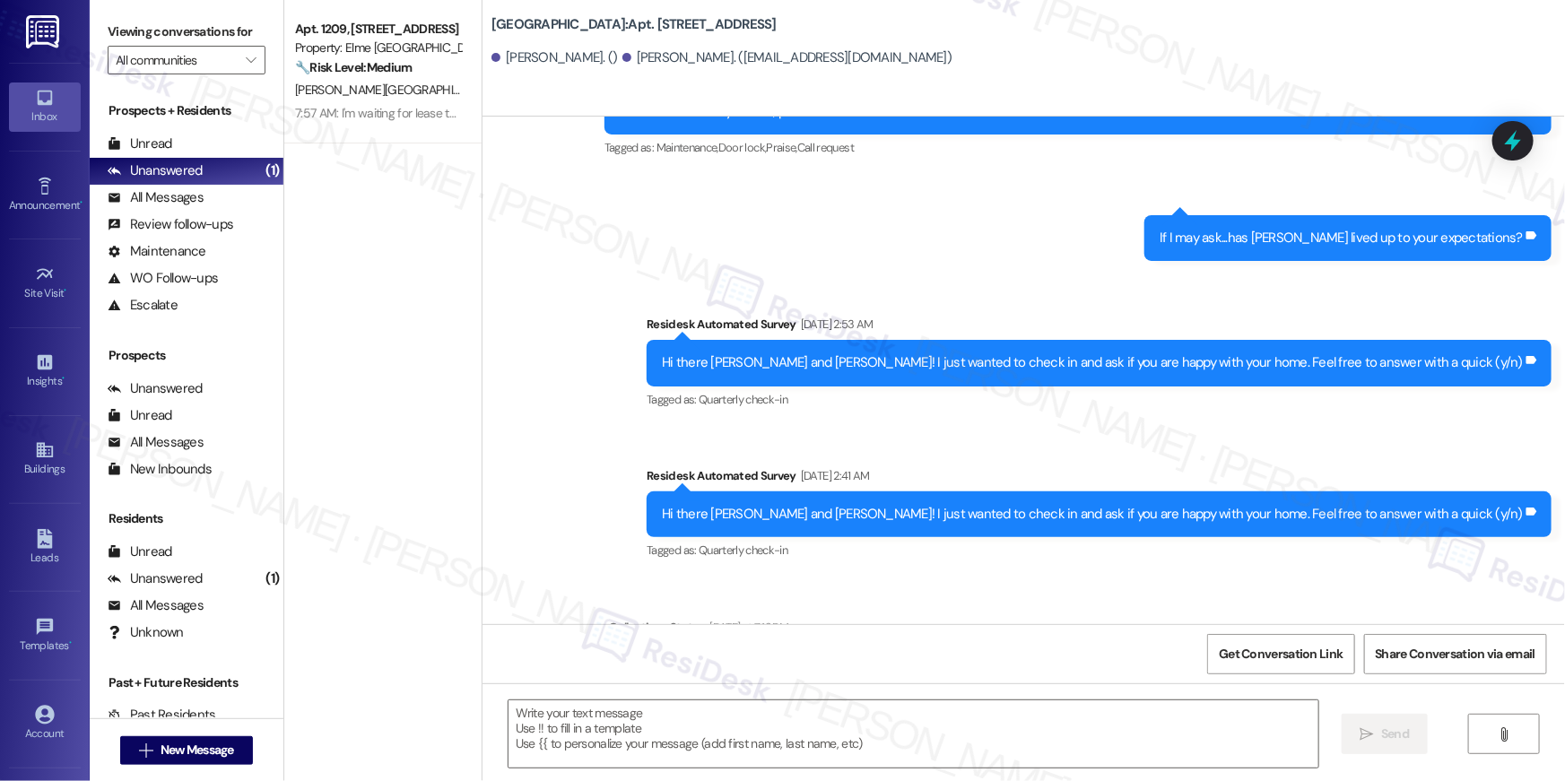
type textarea "Fetching suggested responses. Please feel free to read through the conversation…"
click at [1116, 743] on textarea at bounding box center [914, 734] width 810 height 67
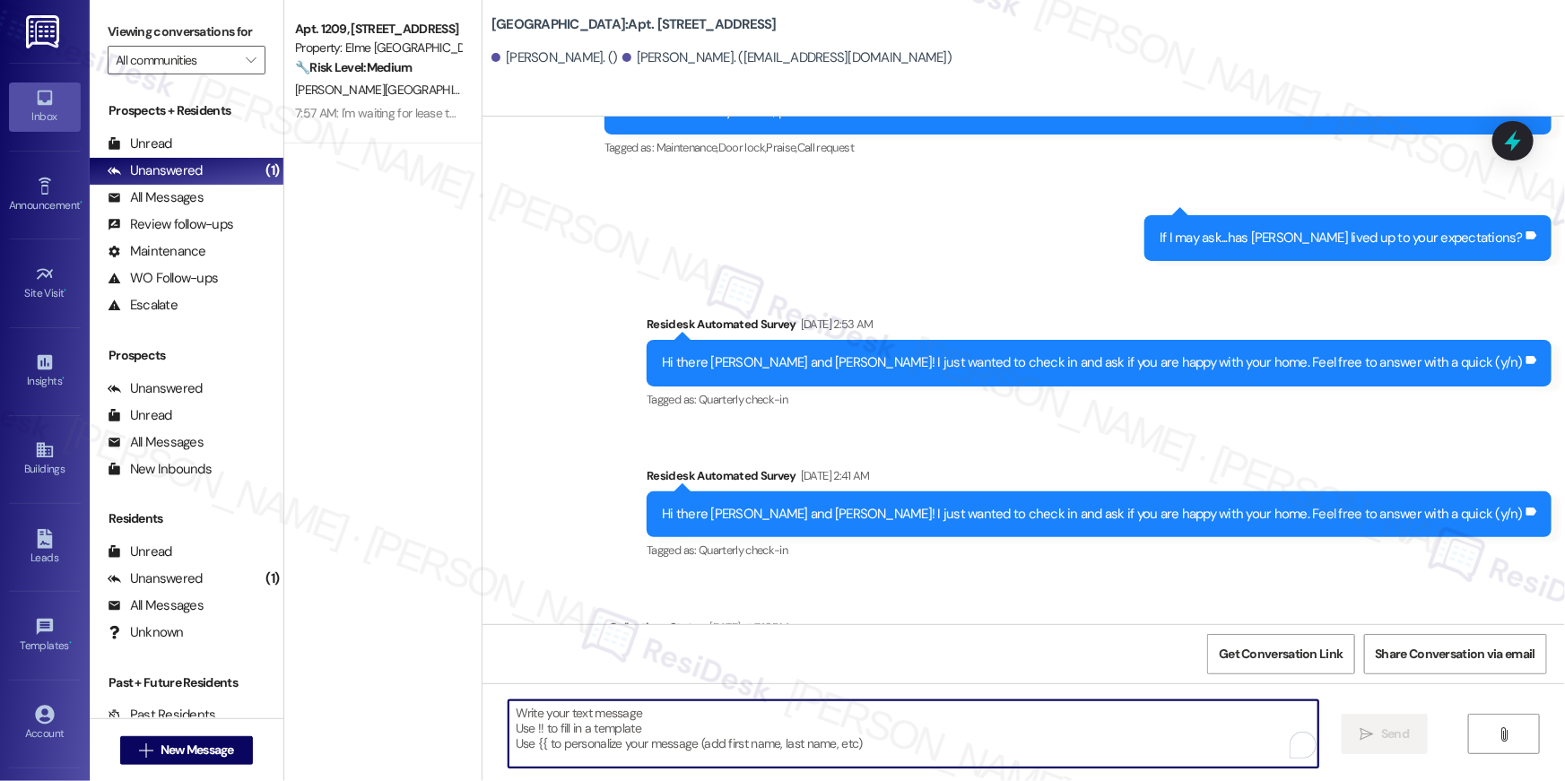
paste textarea "Hi {{first_name}}, your {{property}} lease renewal offer is now ready! Please r…"
type textarea "Hi {{first_name}}, your {{property}} lease renewal offer is now ready! Please r…"
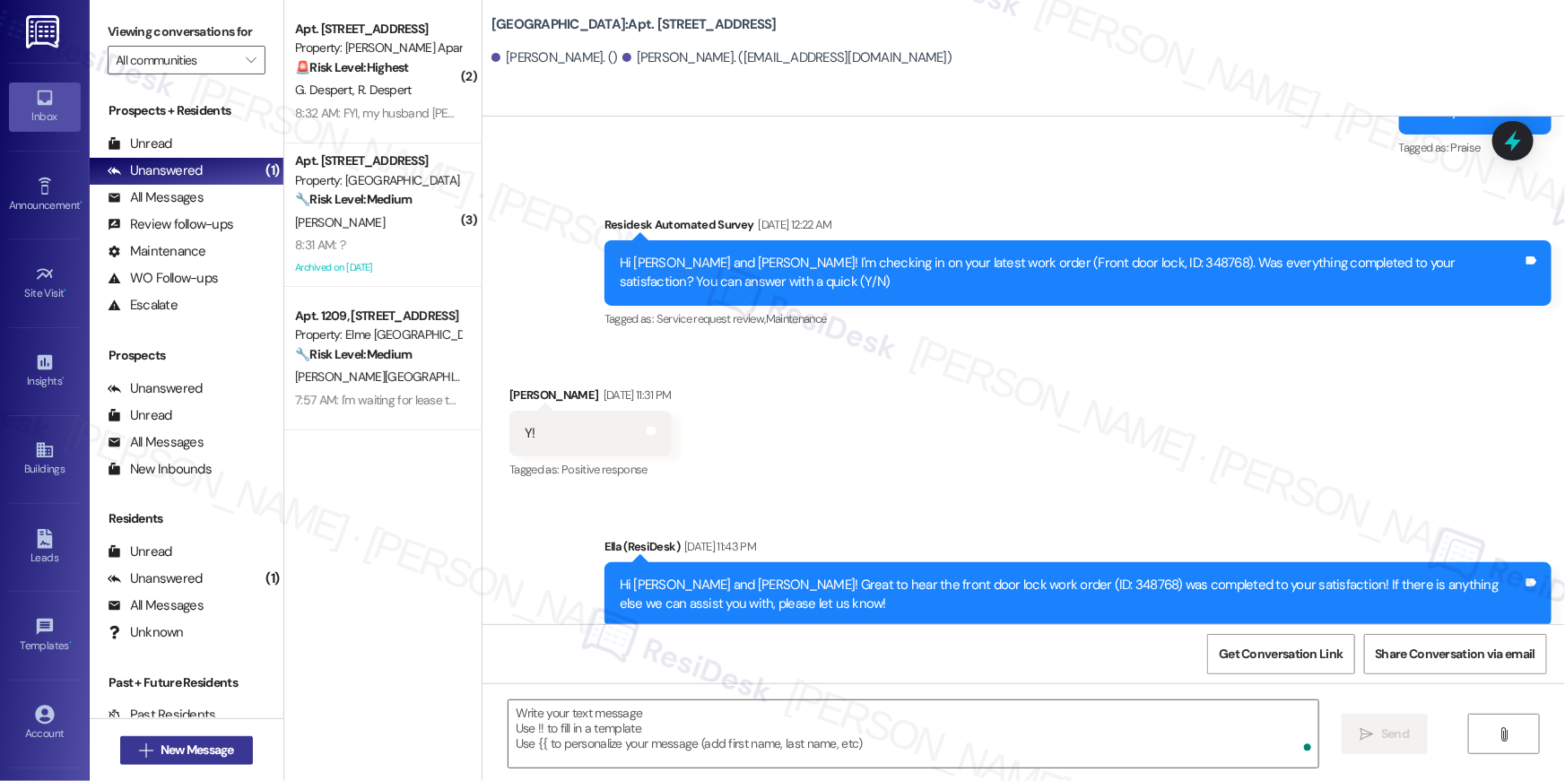
click at [228, 747] on span "New Message" at bounding box center [198, 750] width 74 height 19
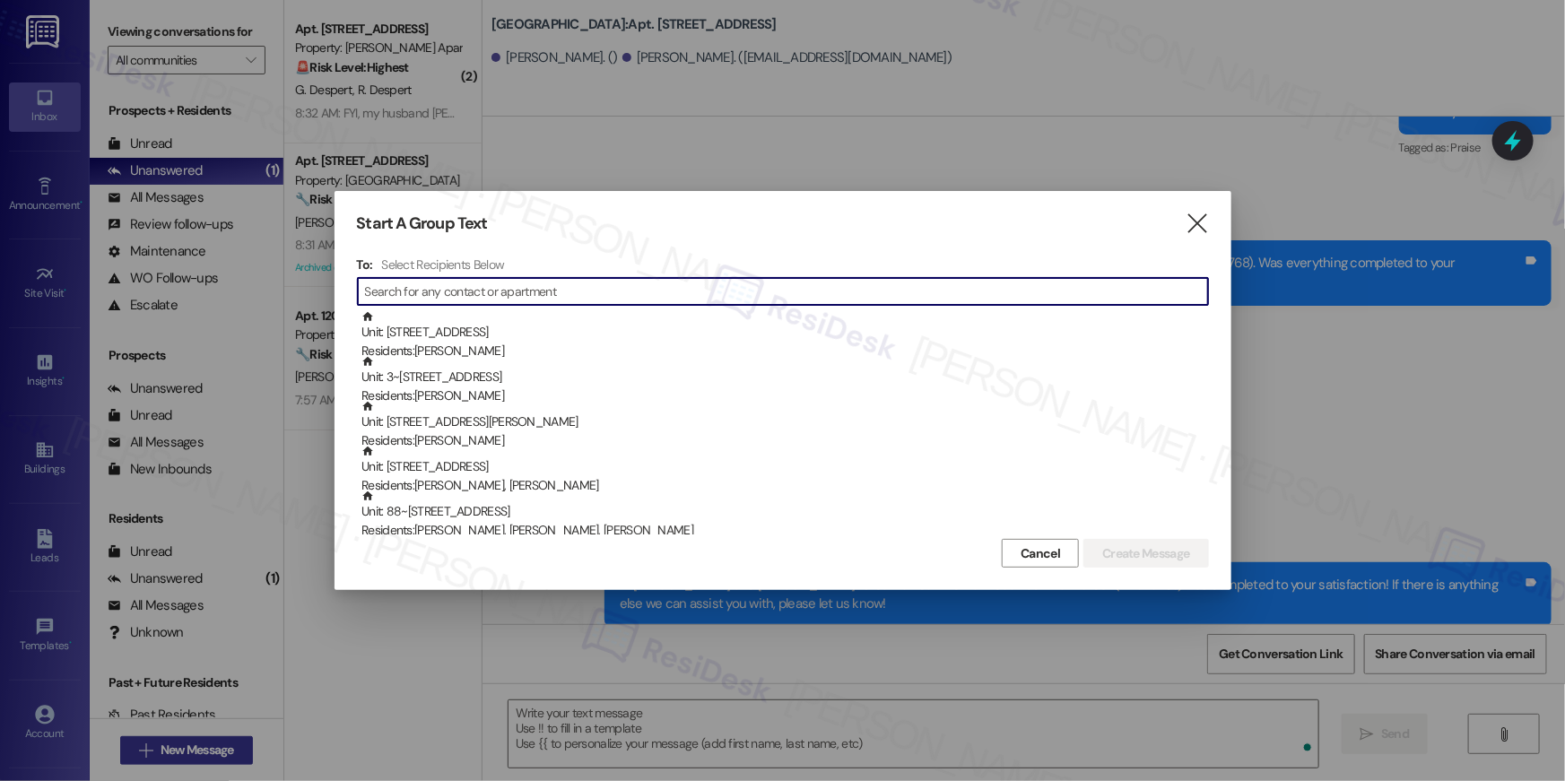
scroll to position [8221, 0]
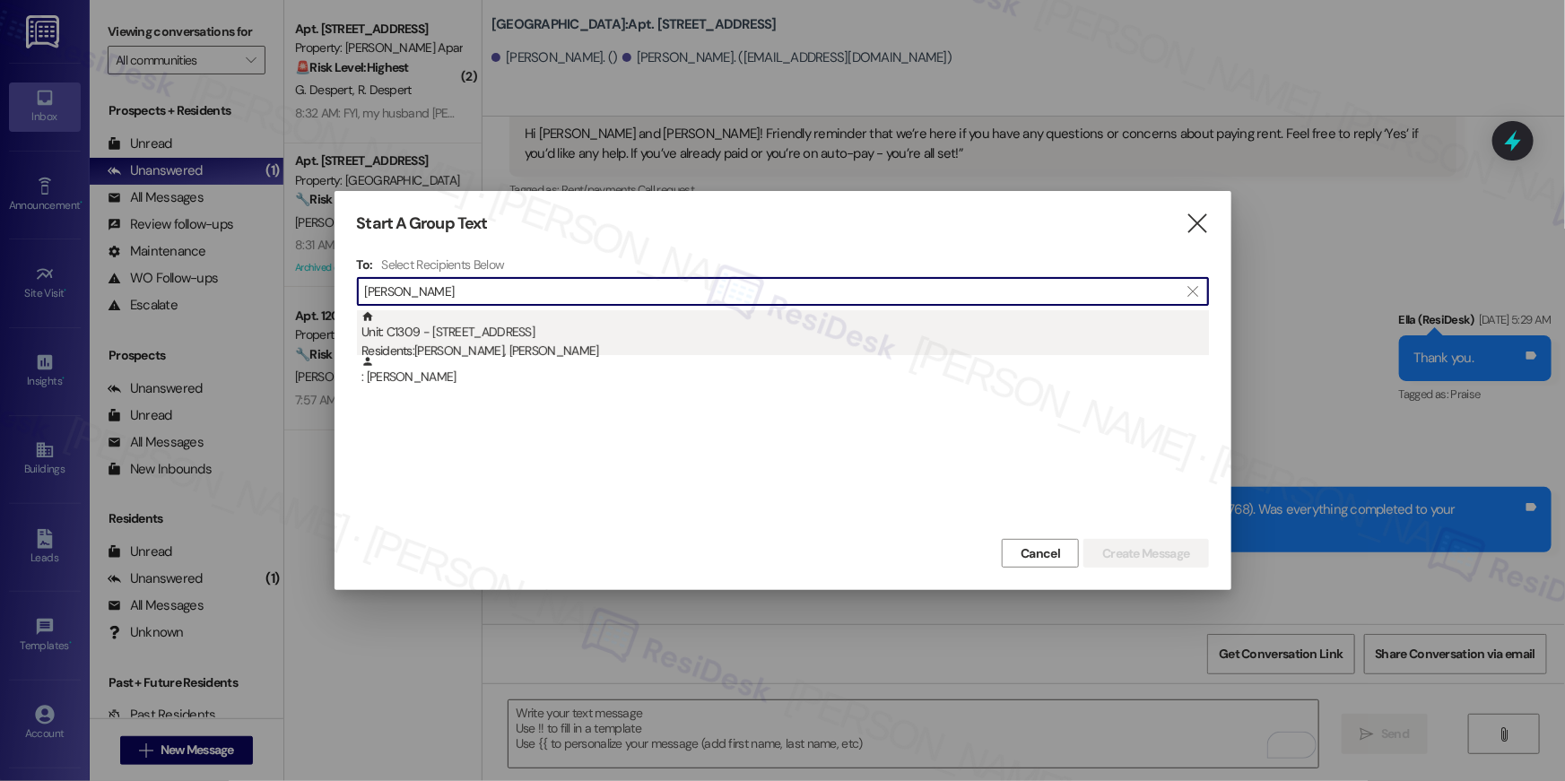
type input "amy cooper"
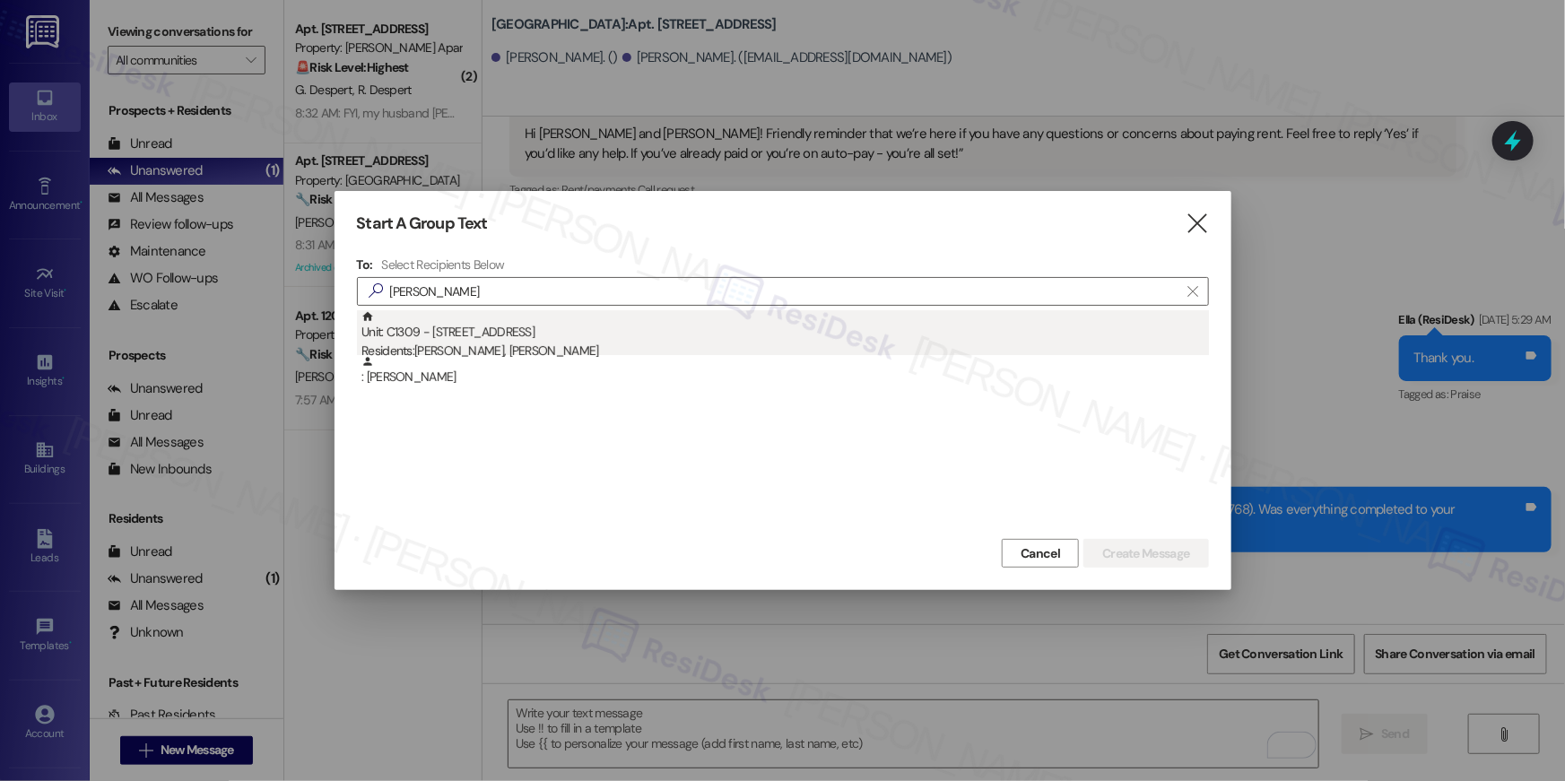
click at [576, 325] on div "Unit: C1309 - 1601 North Clarendon Boulevard Residents: John Conlon, Amy Cooper" at bounding box center [786, 335] width 848 height 51
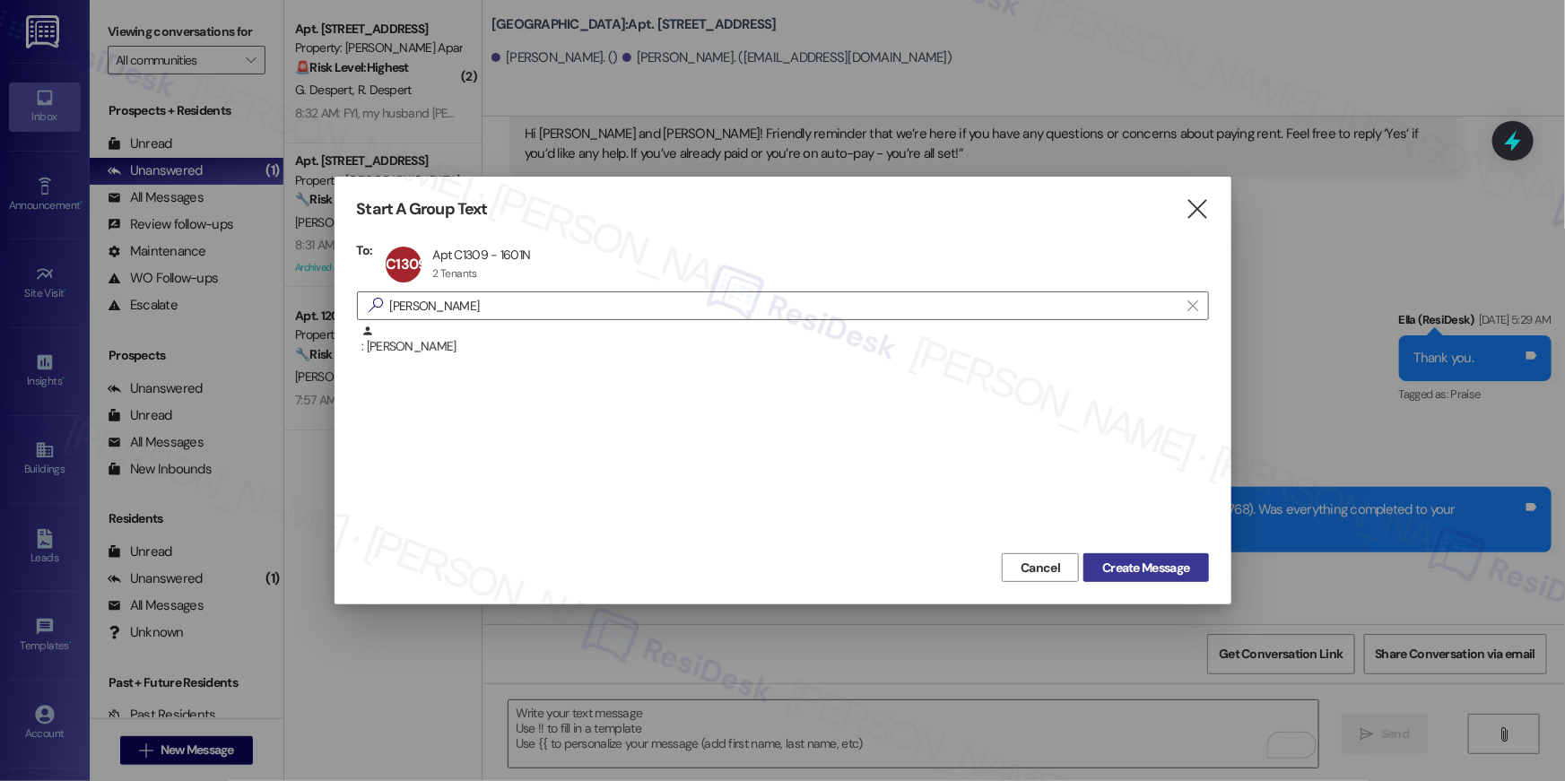
click at [1137, 571] on span "Create Message" at bounding box center [1145, 568] width 87 height 19
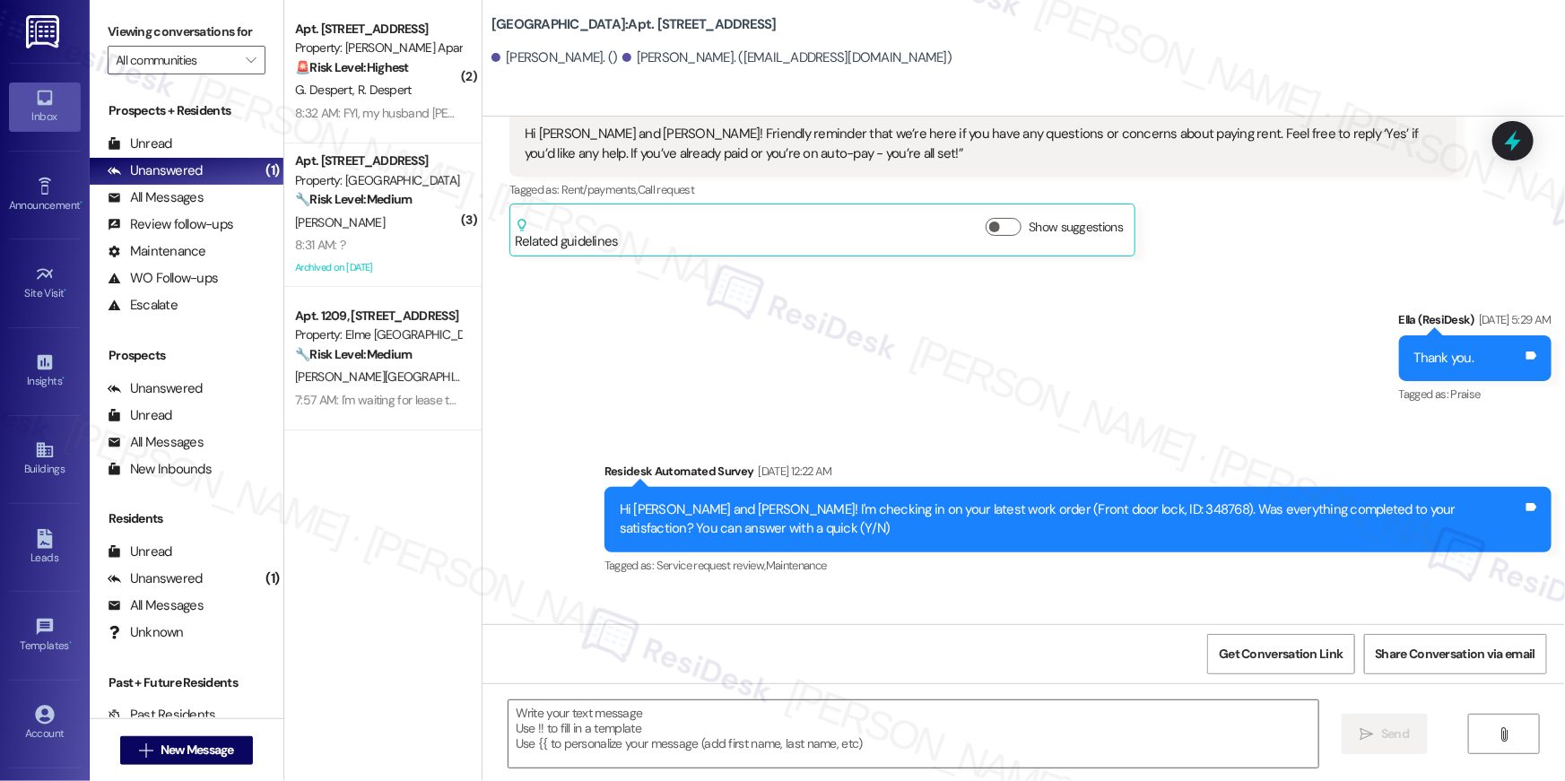
type textarea "Fetching suggested responses. Please feel free to read through the conversation…"
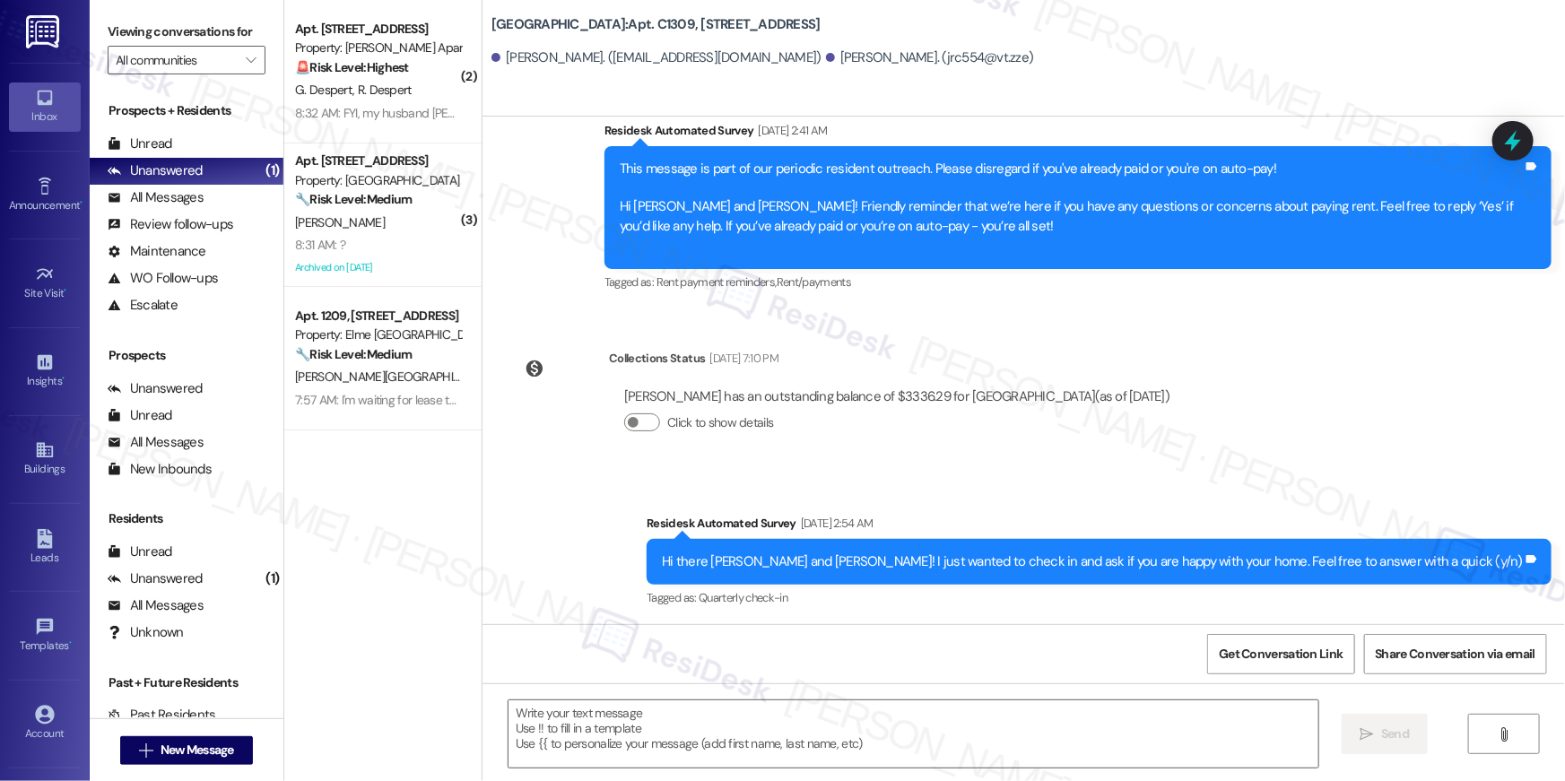
type textarea "Fetching suggested responses. Please feel free to read through the conversation…"
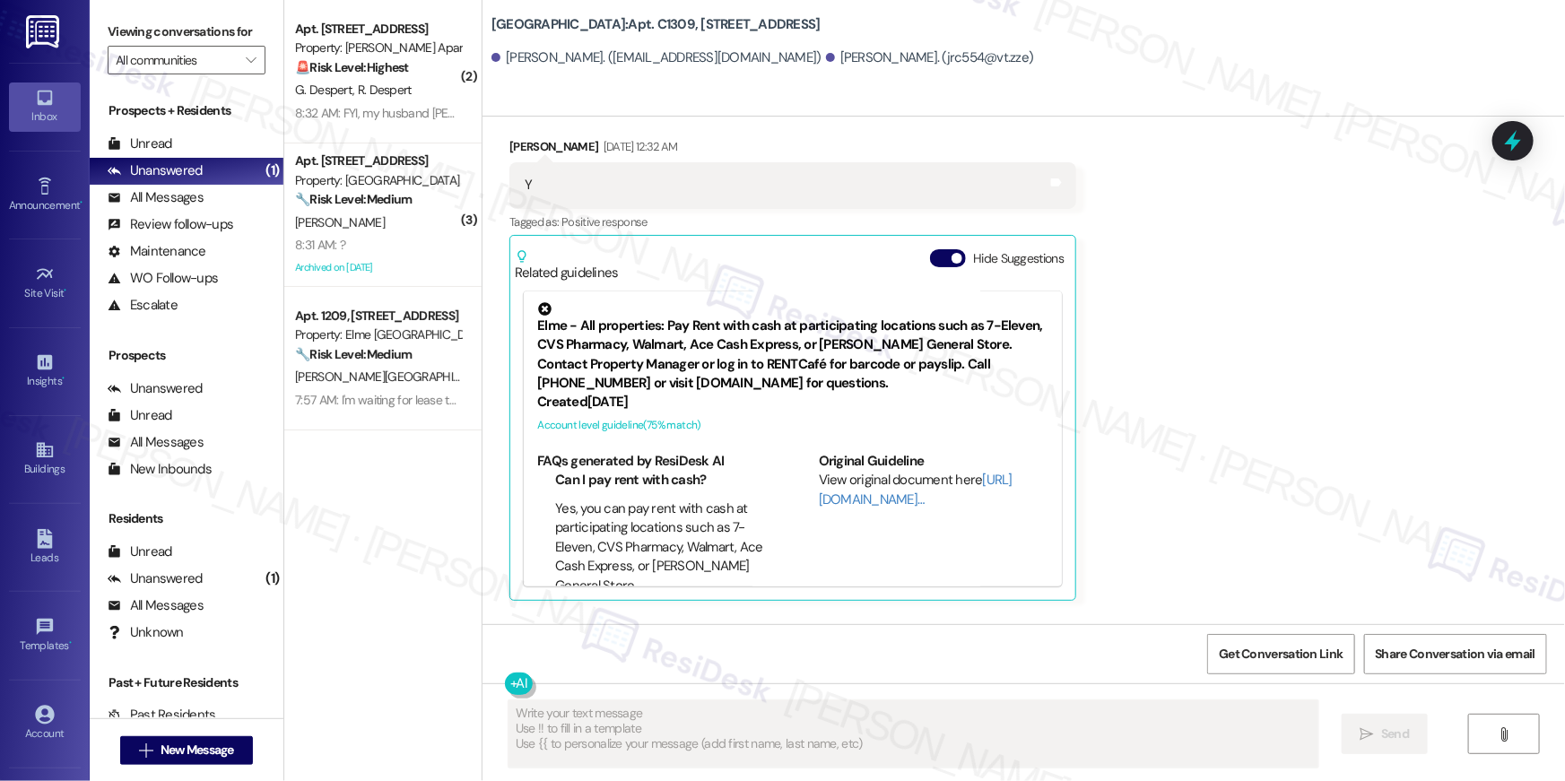
scroll to position [1710, 0]
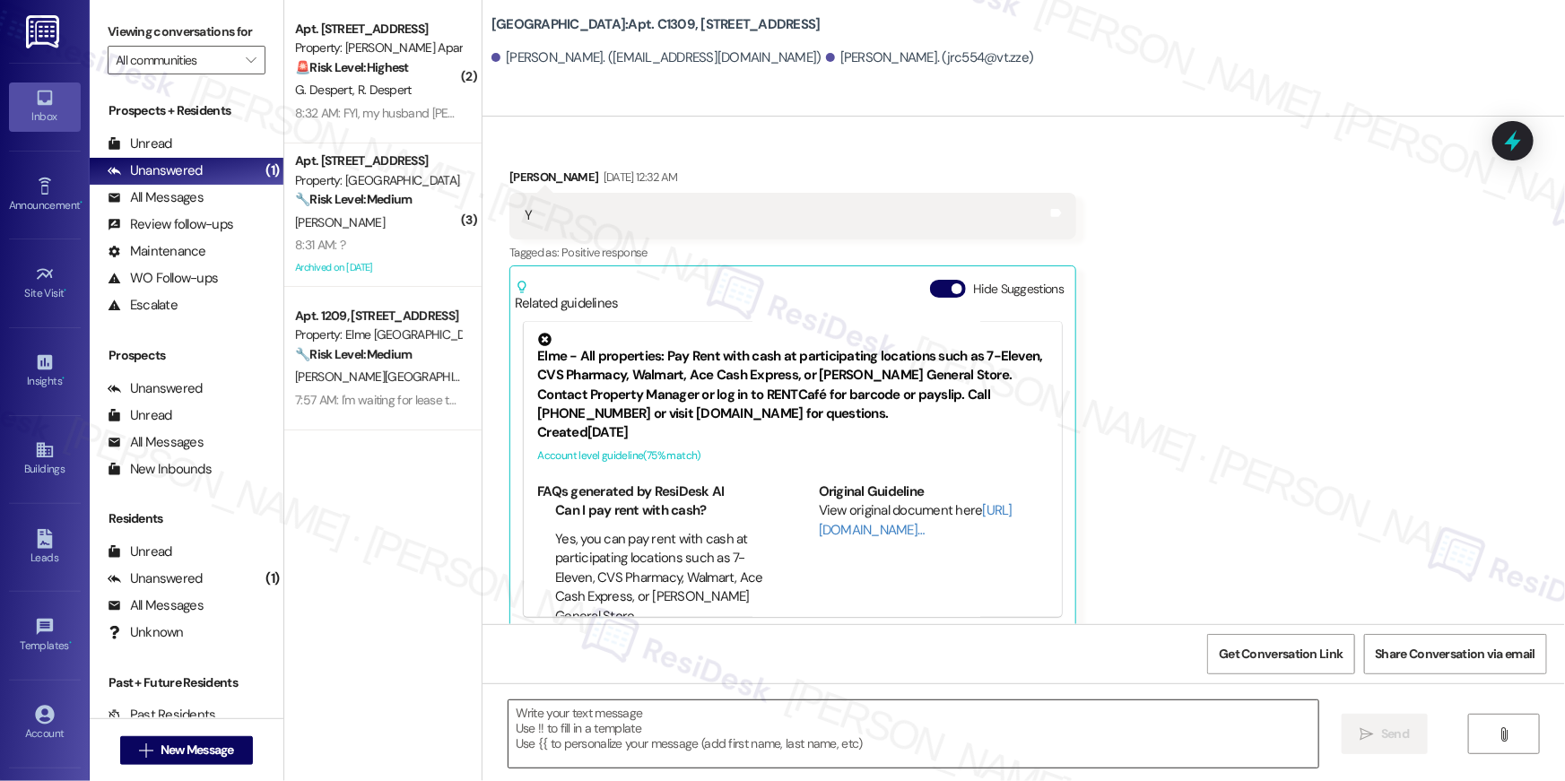
click at [1217, 732] on textarea at bounding box center [914, 734] width 810 height 67
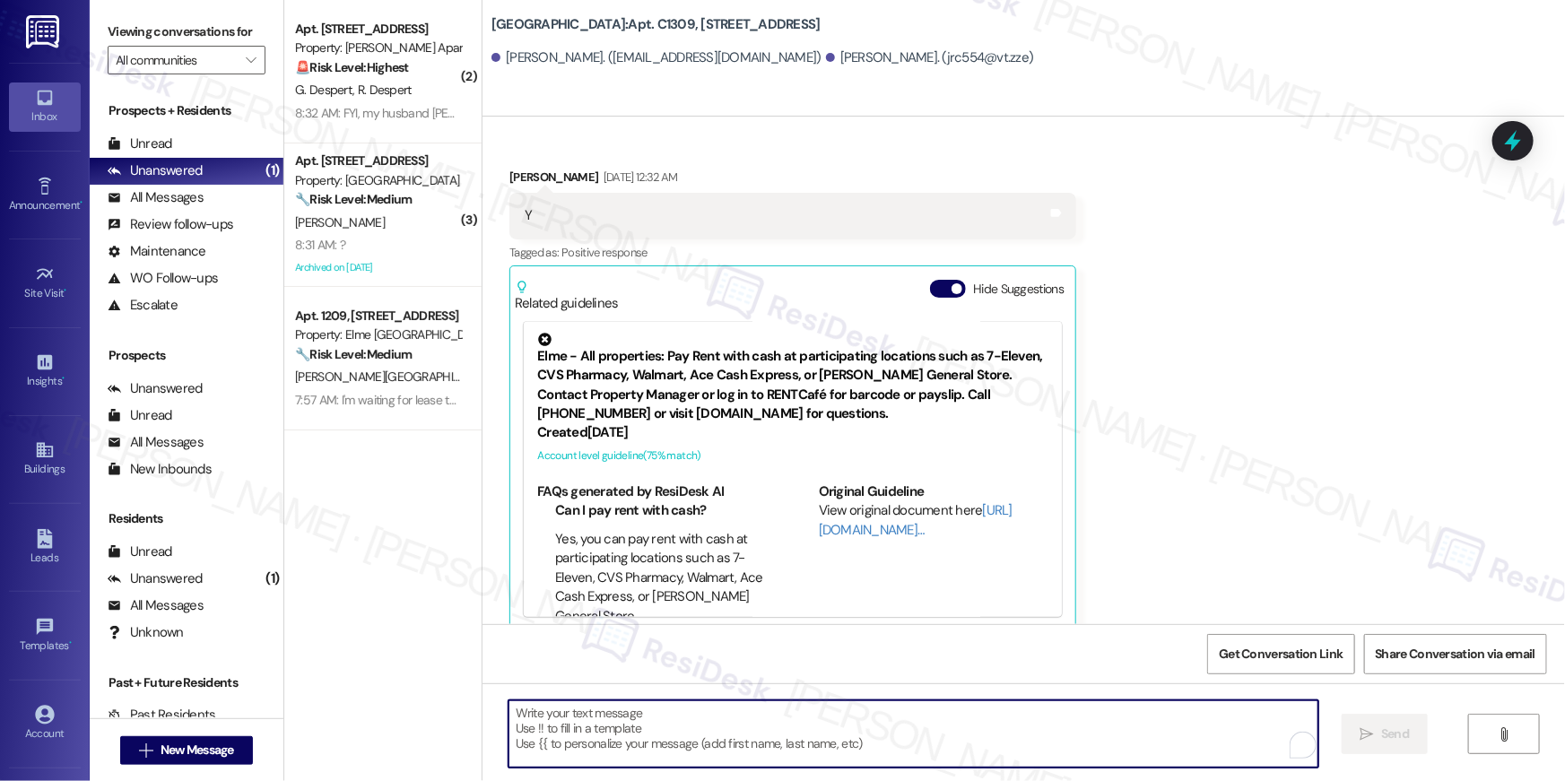
paste textarea "Hi {{first_name}}, your {{property}} lease renewal offer is now ready! Please r…"
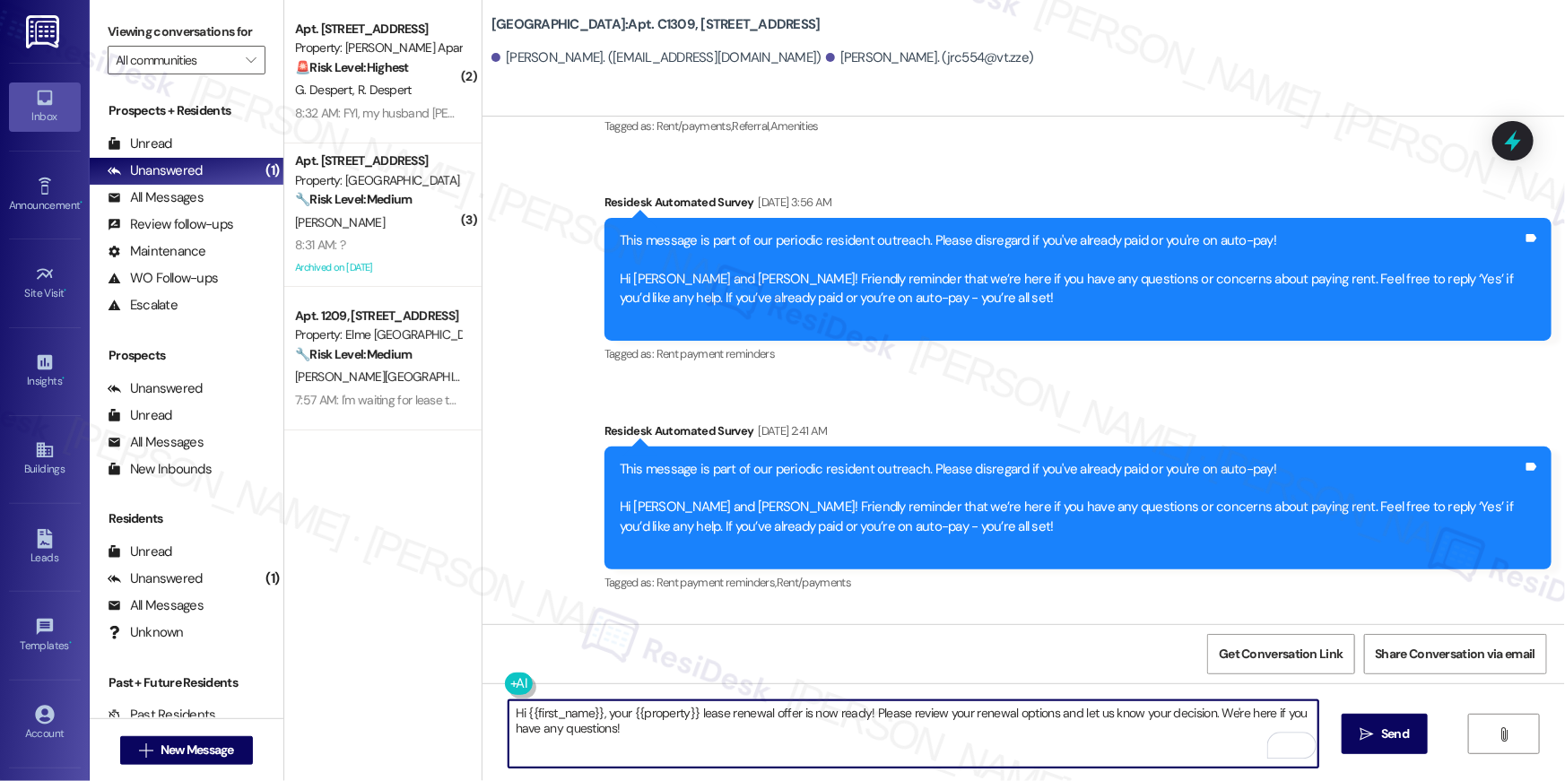
scroll to position [4867, 0]
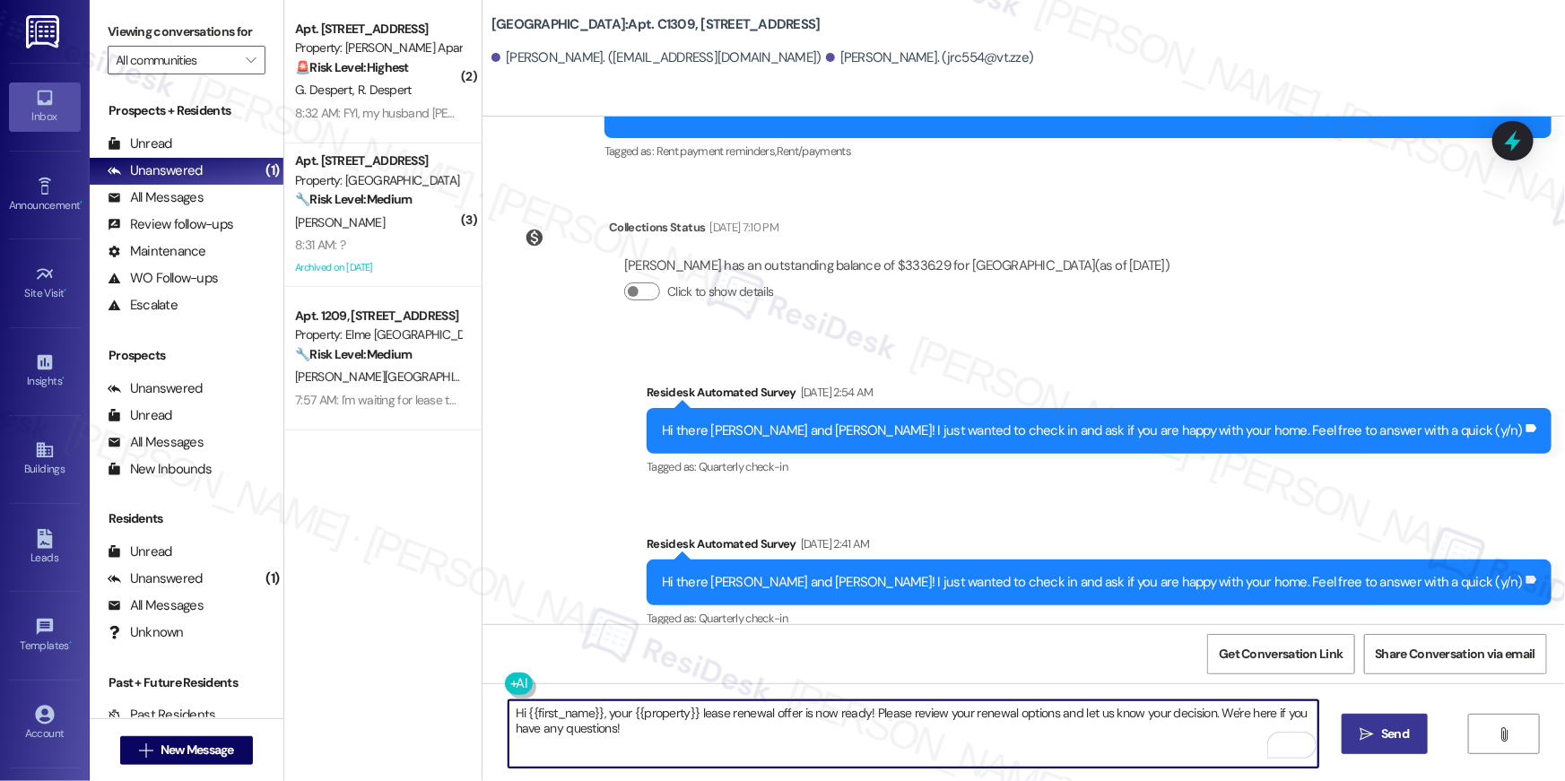
type textarea "Hi {{first_name}}, your {{property}} lease renewal offer is now ready! Please r…"
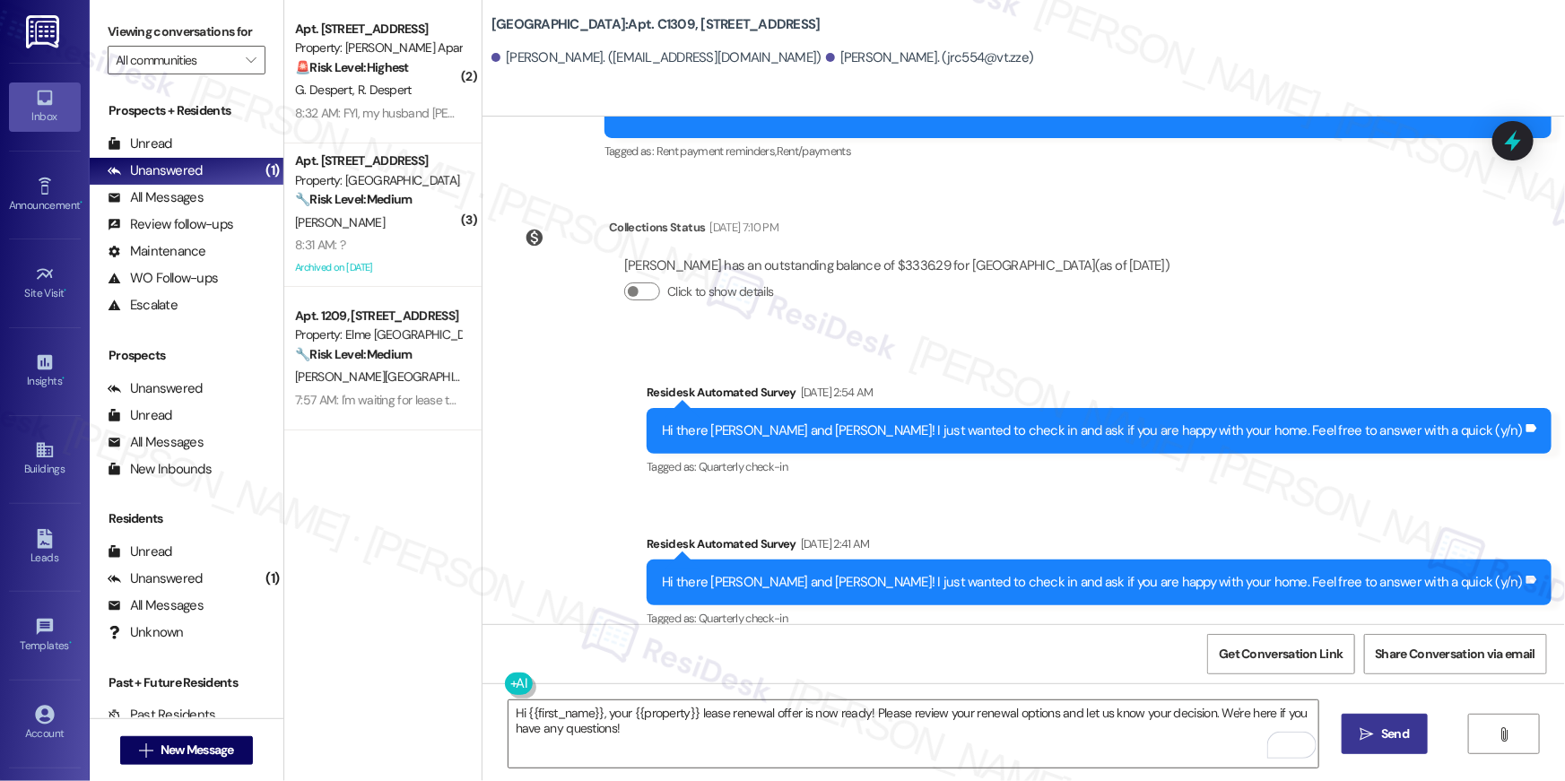
click at [1363, 732] on icon "" at bounding box center [1367, 734] width 13 height 14
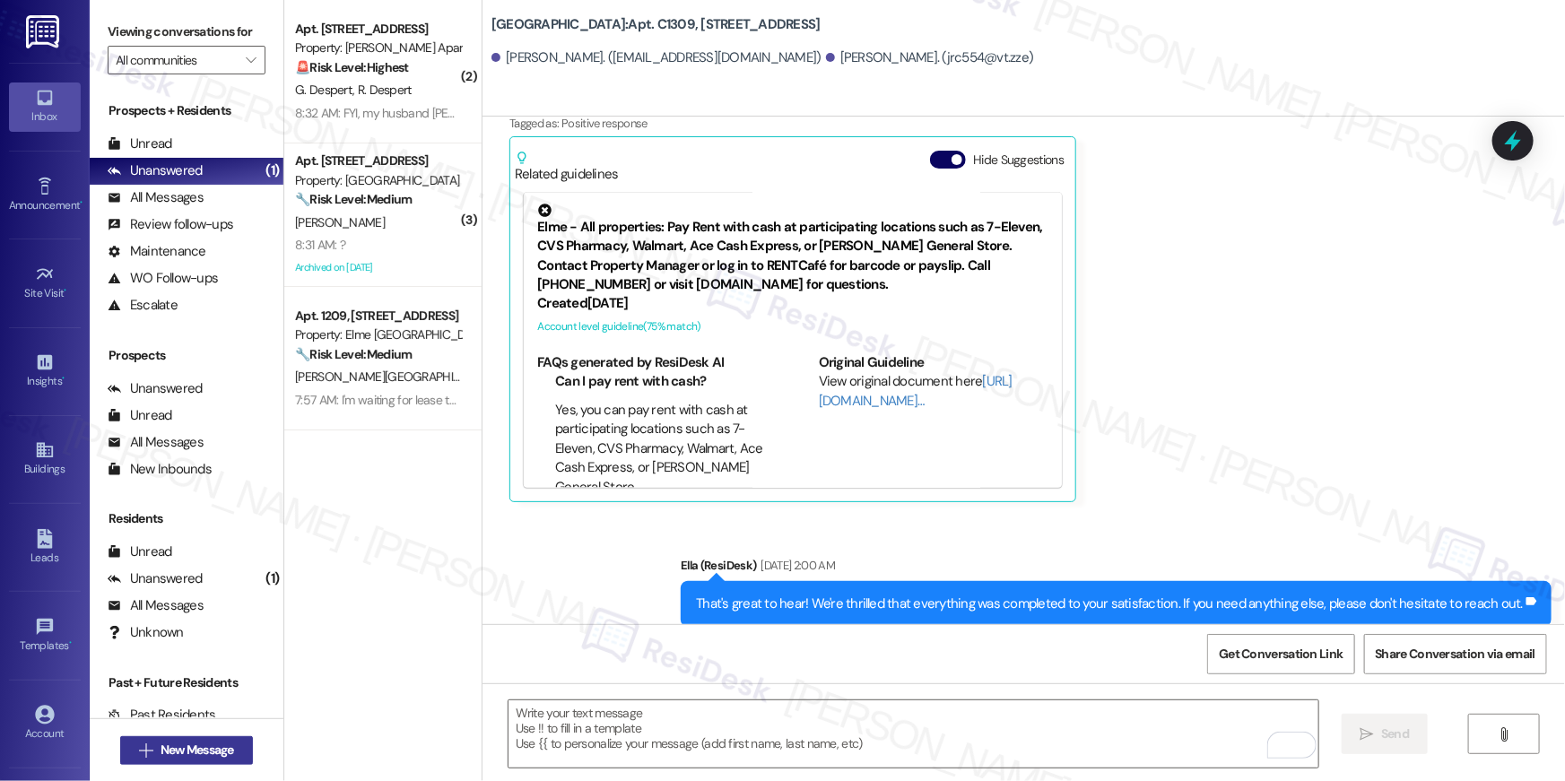
scroll to position [1710, 0]
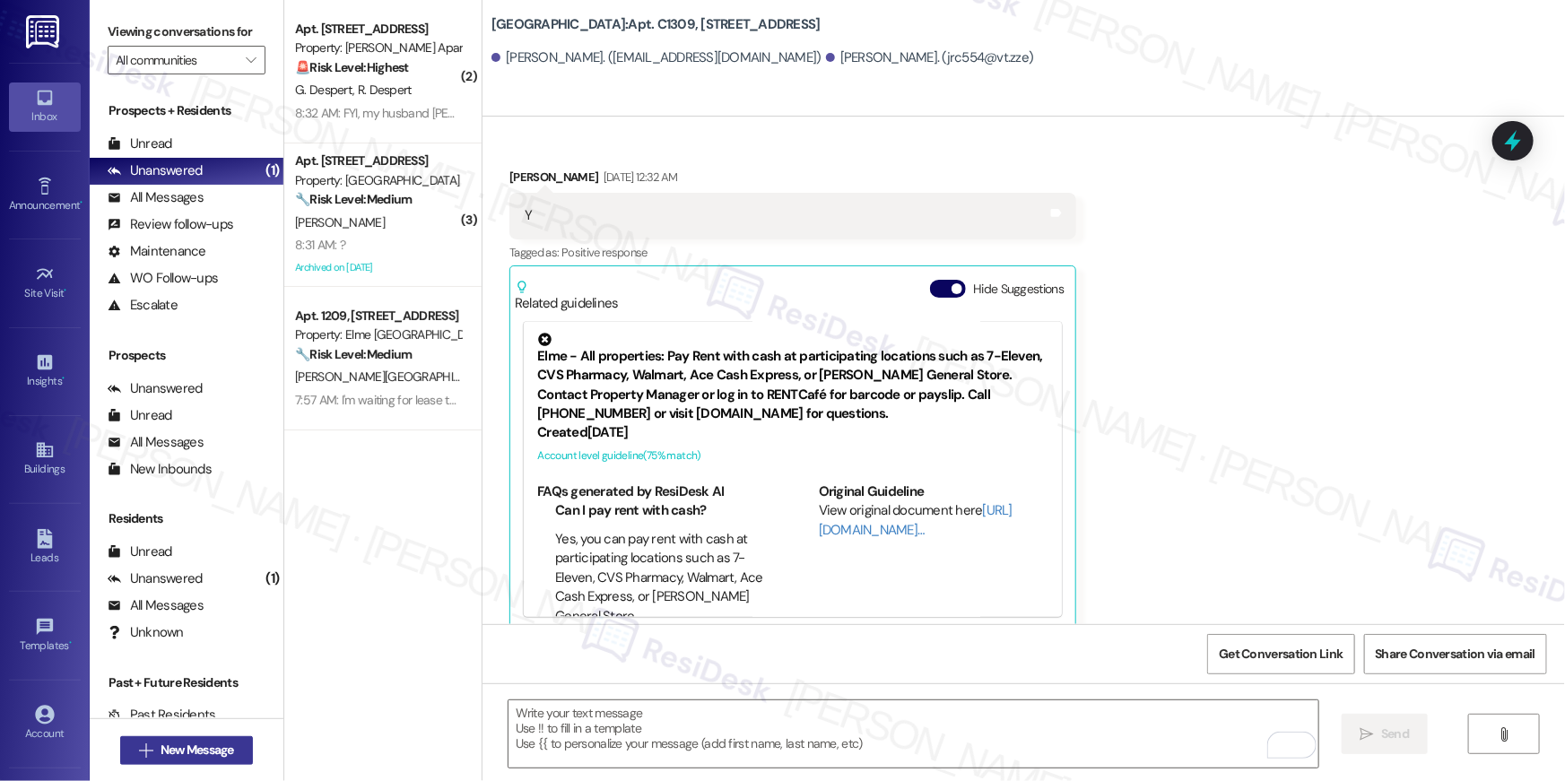
click at [231, 745] on span "New Message" at bounding box center [197, 750] width 81 height 19
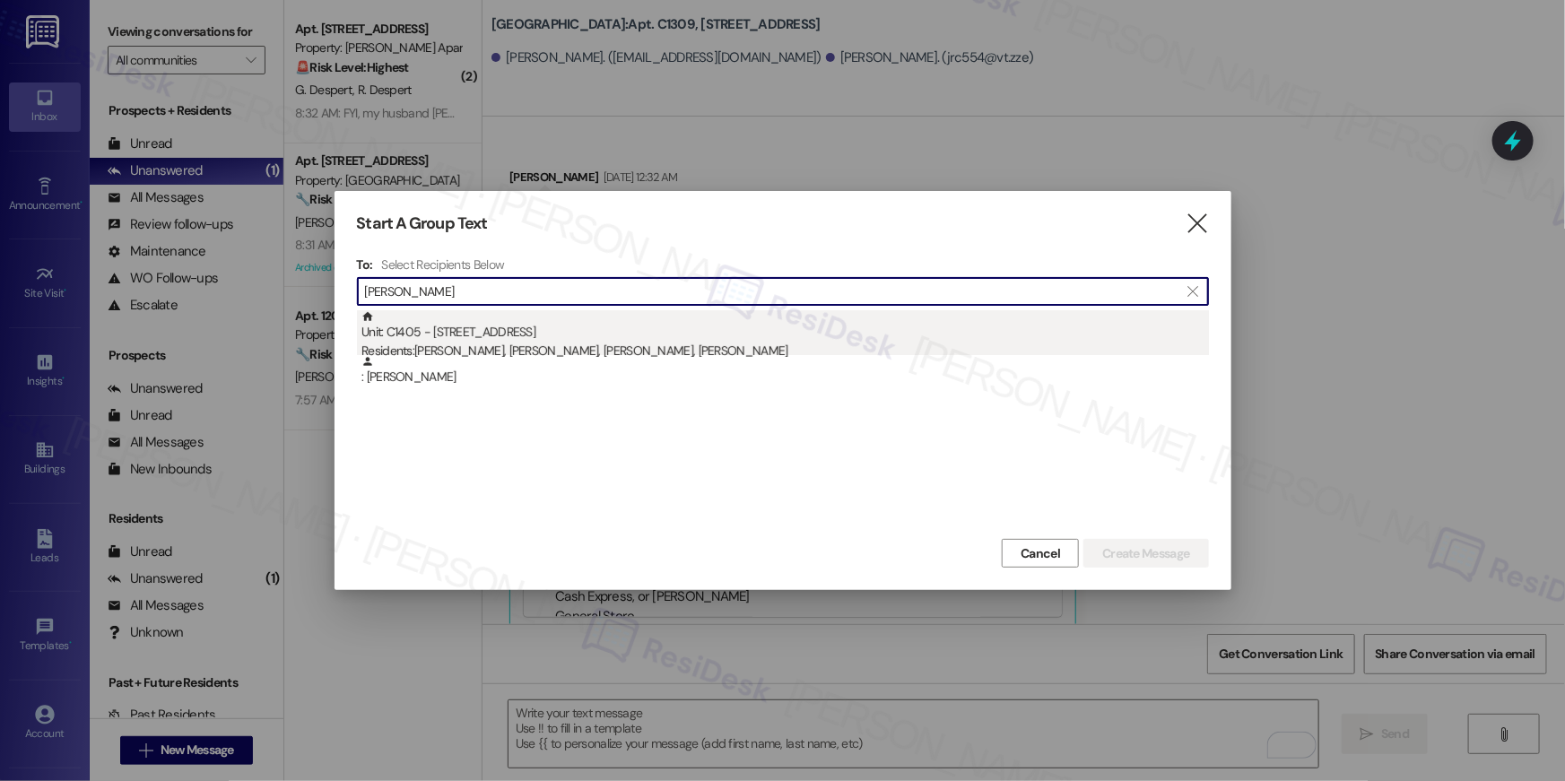
type input "heba kha"
click at [572, 344] on div "Residents: Heba Khashogji, Ghaith Khashoggi, Rawah Altuhami, Abdulrahaman Altuh…" at bounding box center [786, 351] width 848 height 19
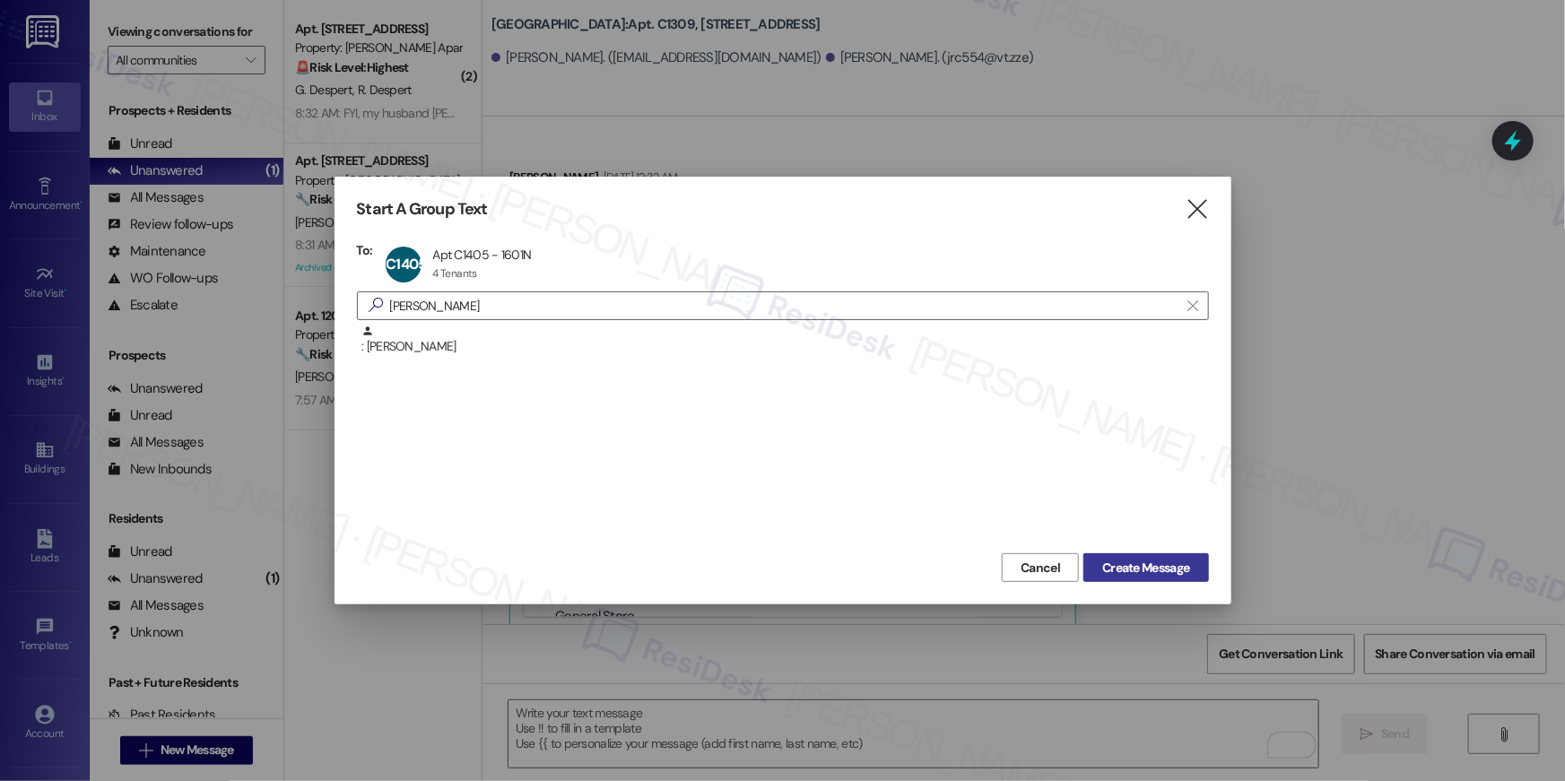
click at [1158, 556] on button "Create Message" at bounding box center [1146, 567] width 125 height 29
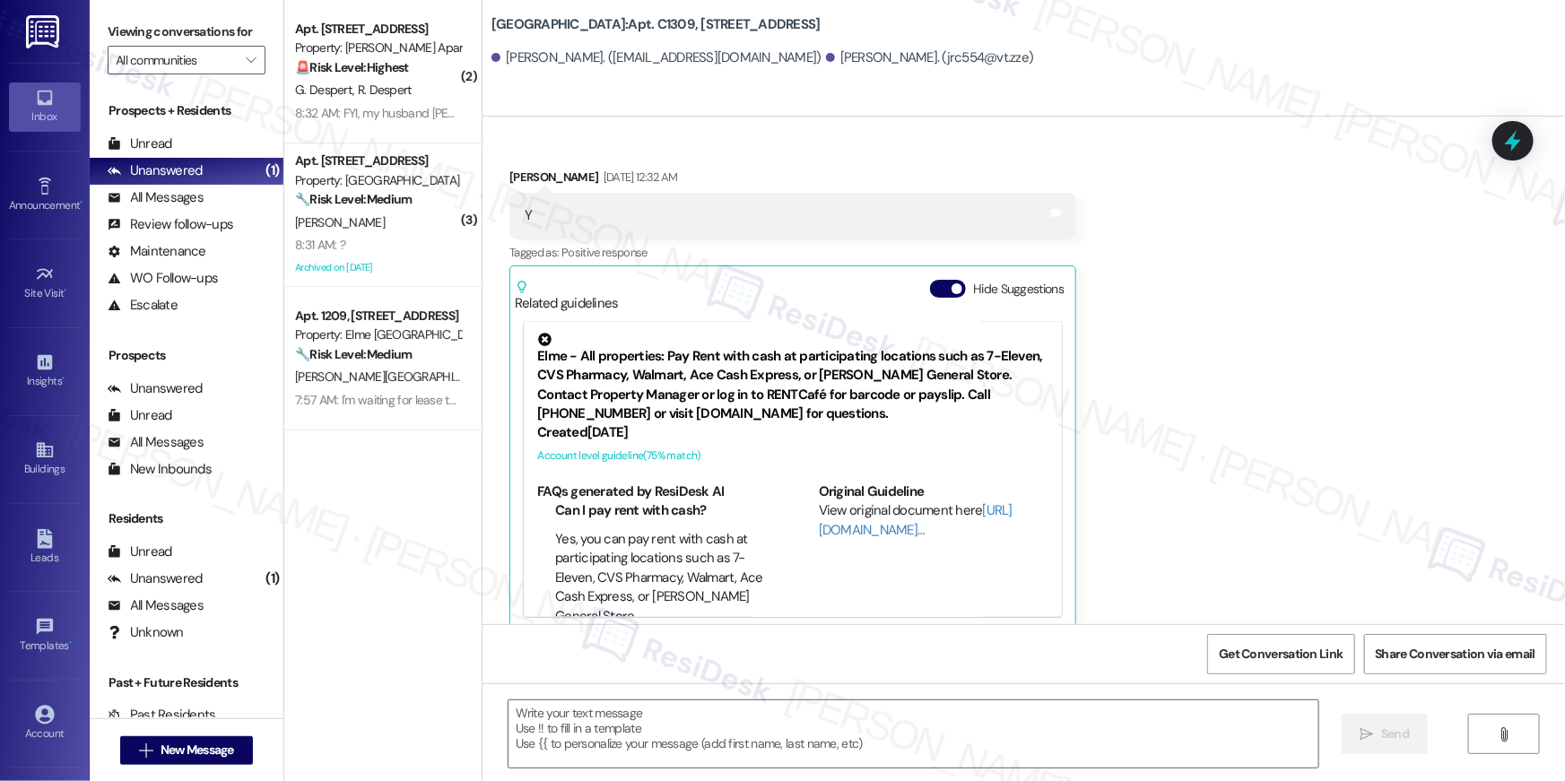
type textarea "Fetching suggested responses. Please feel free to read through the conversation…"
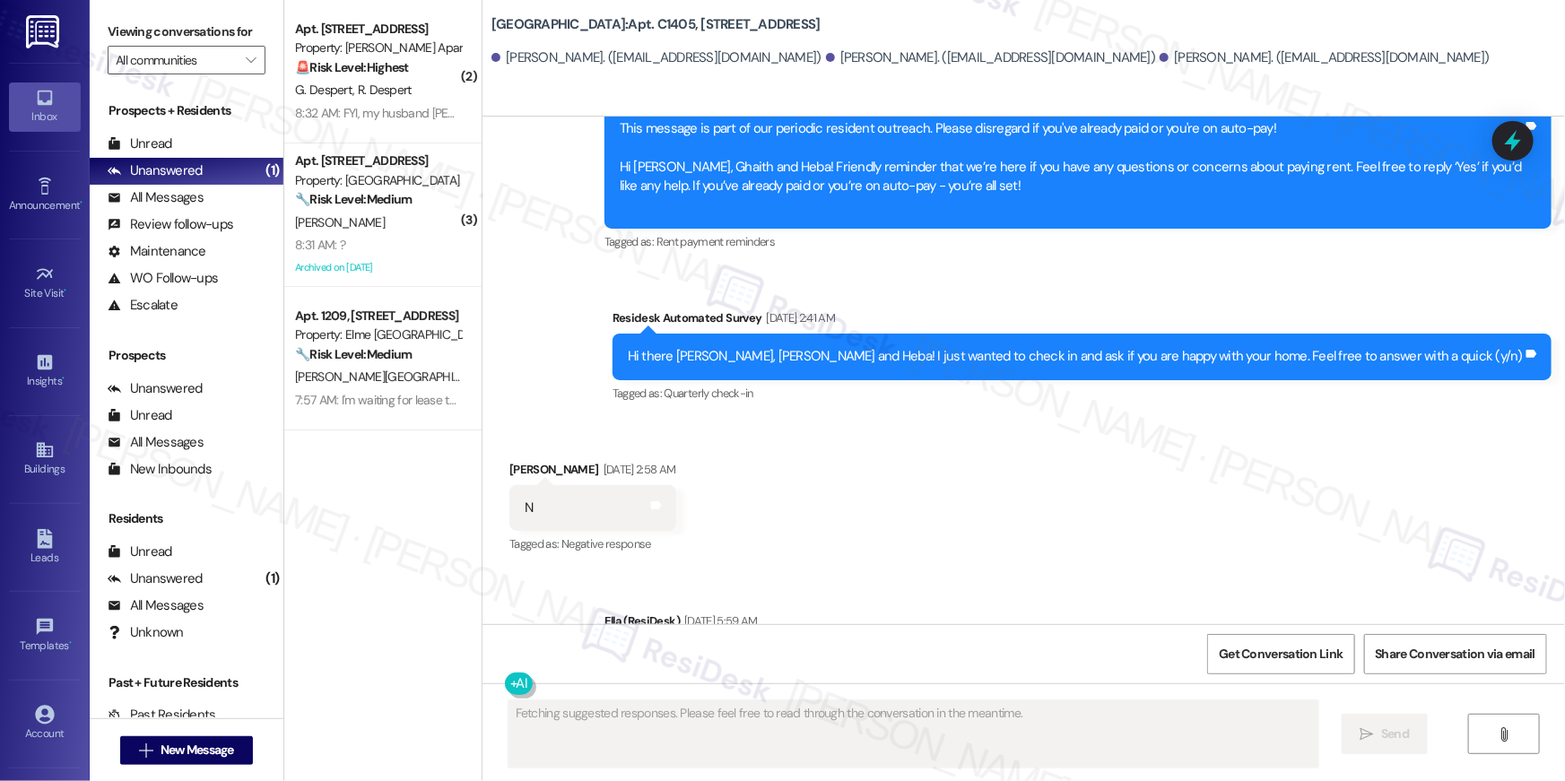
type textarea "Fetching suggested responses. Please feel free to read through the conversation…"
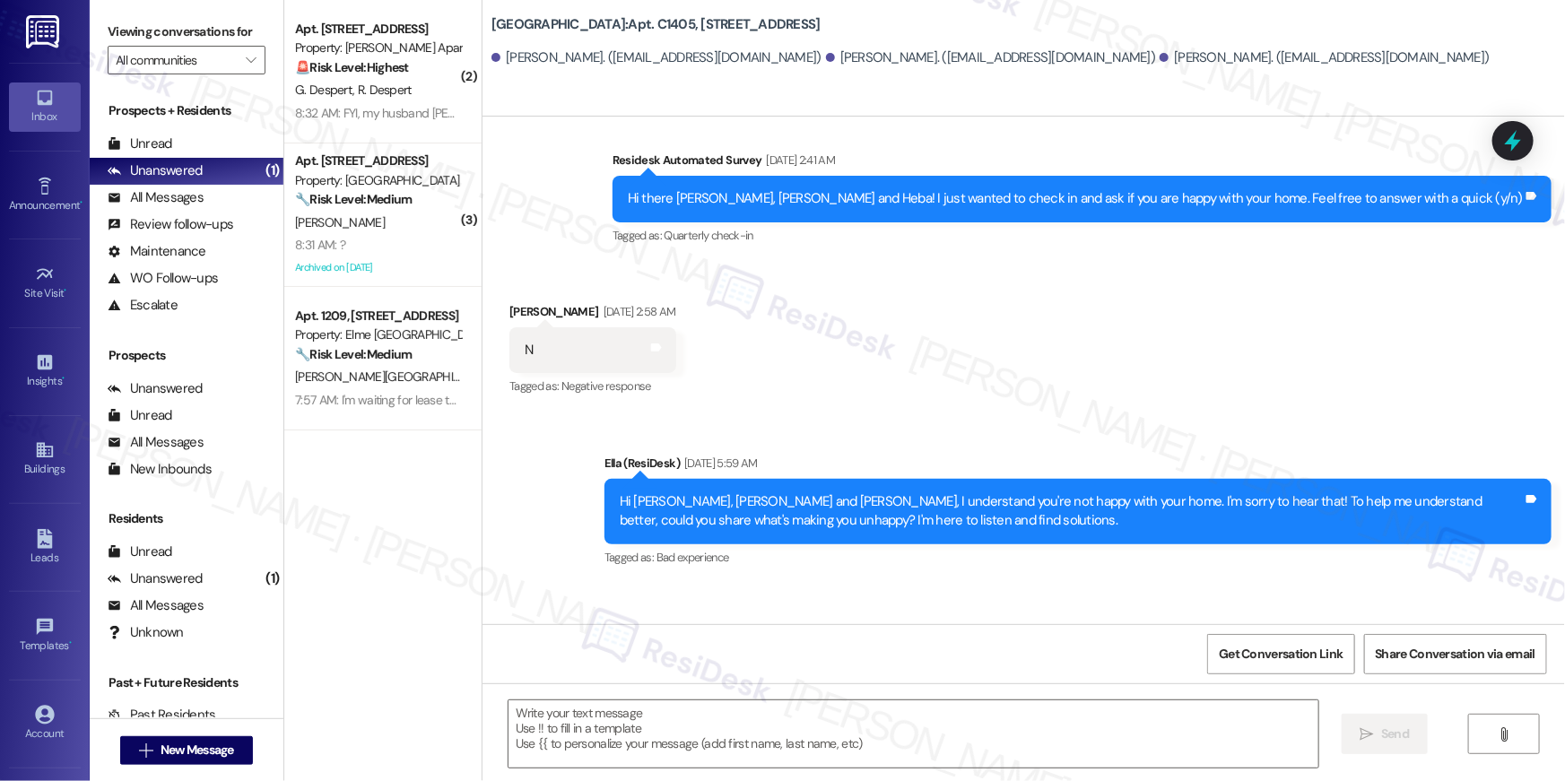
scroll to position [8681, 0]
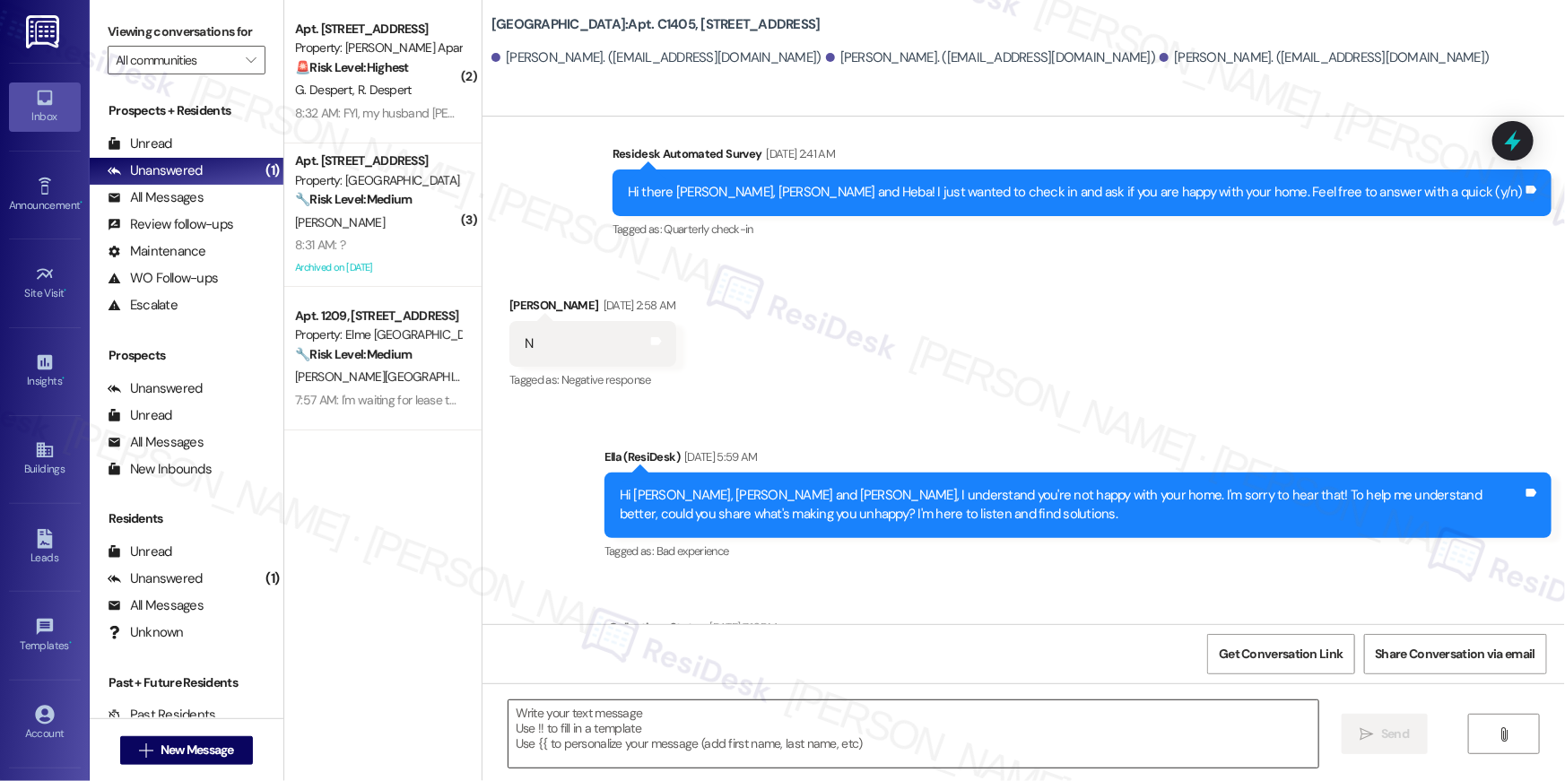
click at [1042, 732] on textarea at bounding box center [914, 734] width 810 height 67
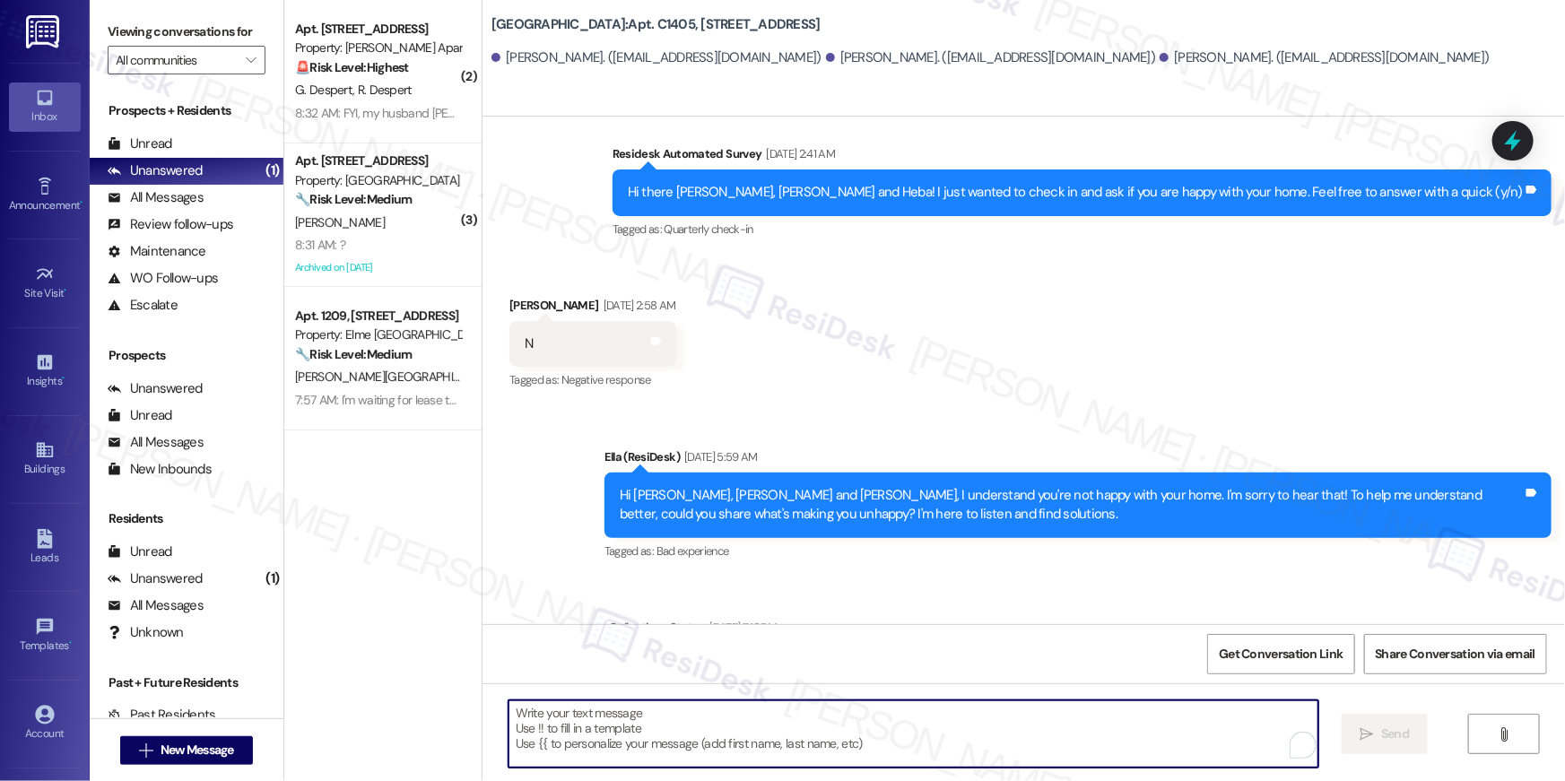
paste textarea "Hi {{first_name}}, your {{property}} lease renewal offer is now ready! Please r…"
type textarea "Hi {{first_name}}, your {{property}} lease renewal offer is now ready! Please r…"
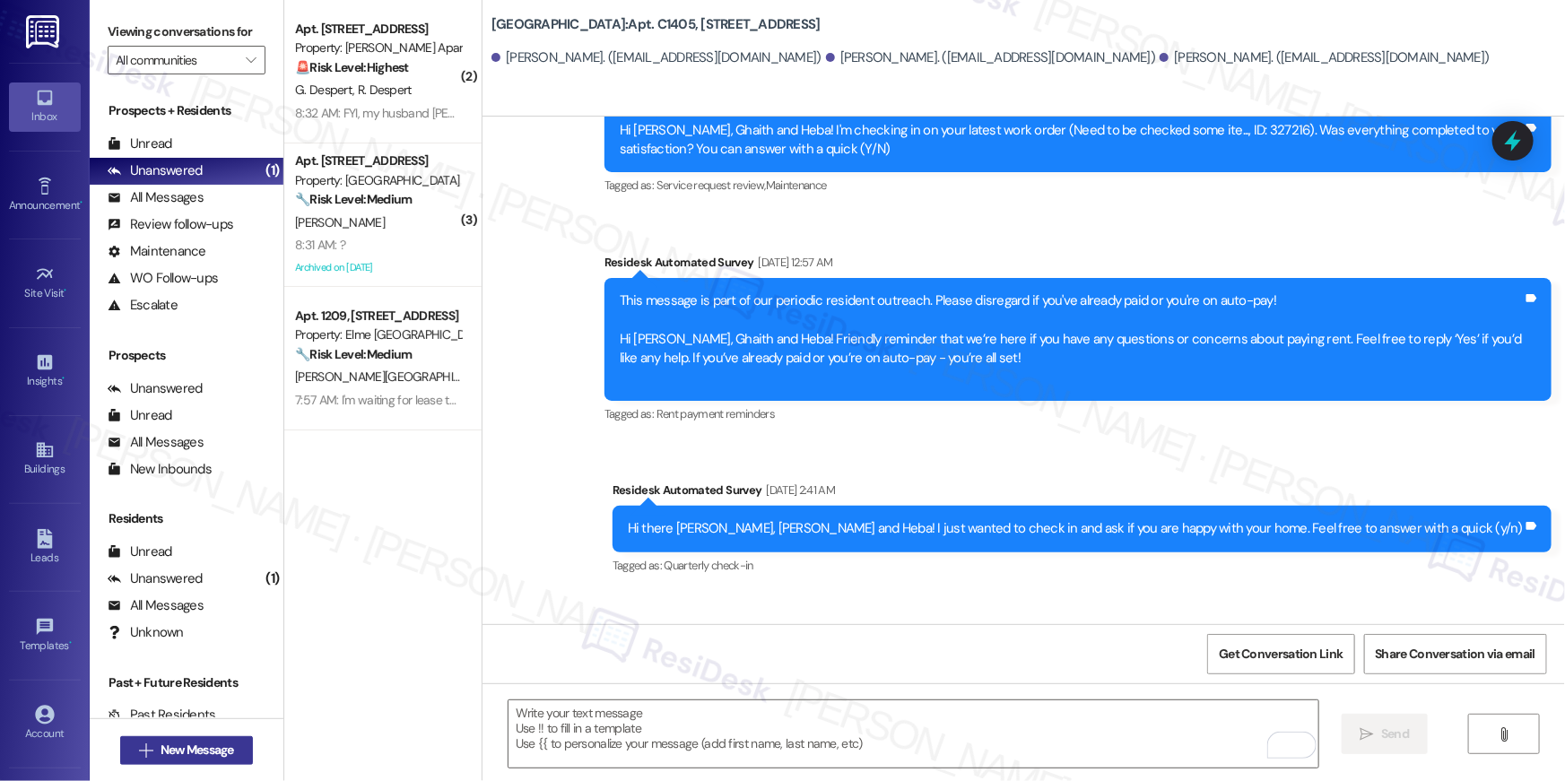
click at [235, 748] on button " New Message" at bounding box center [186, 750] width 133 height 29
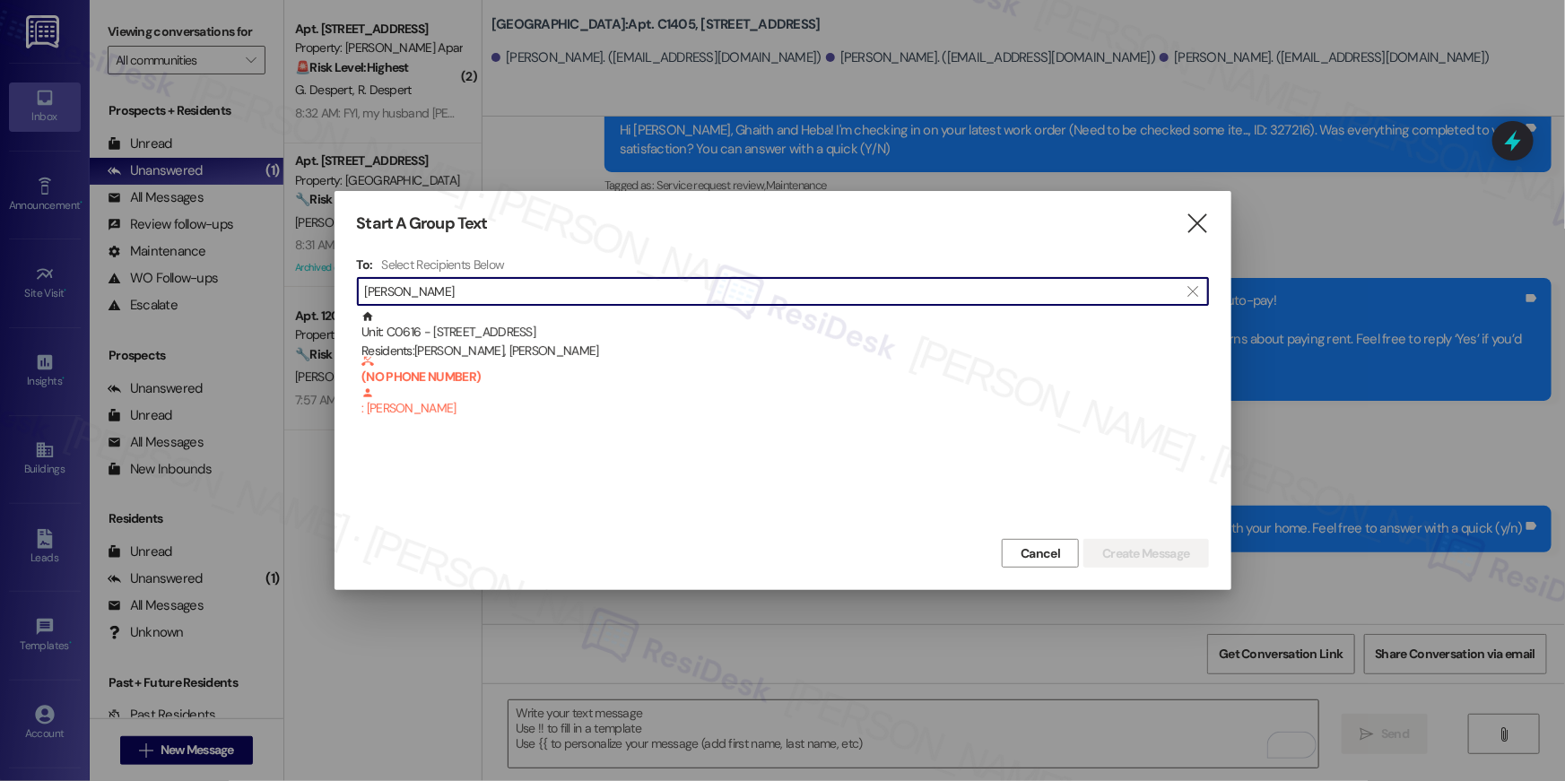
click at [661, 298] on input "sheila weins" at bounding box center [772, 291] width 815 height 25
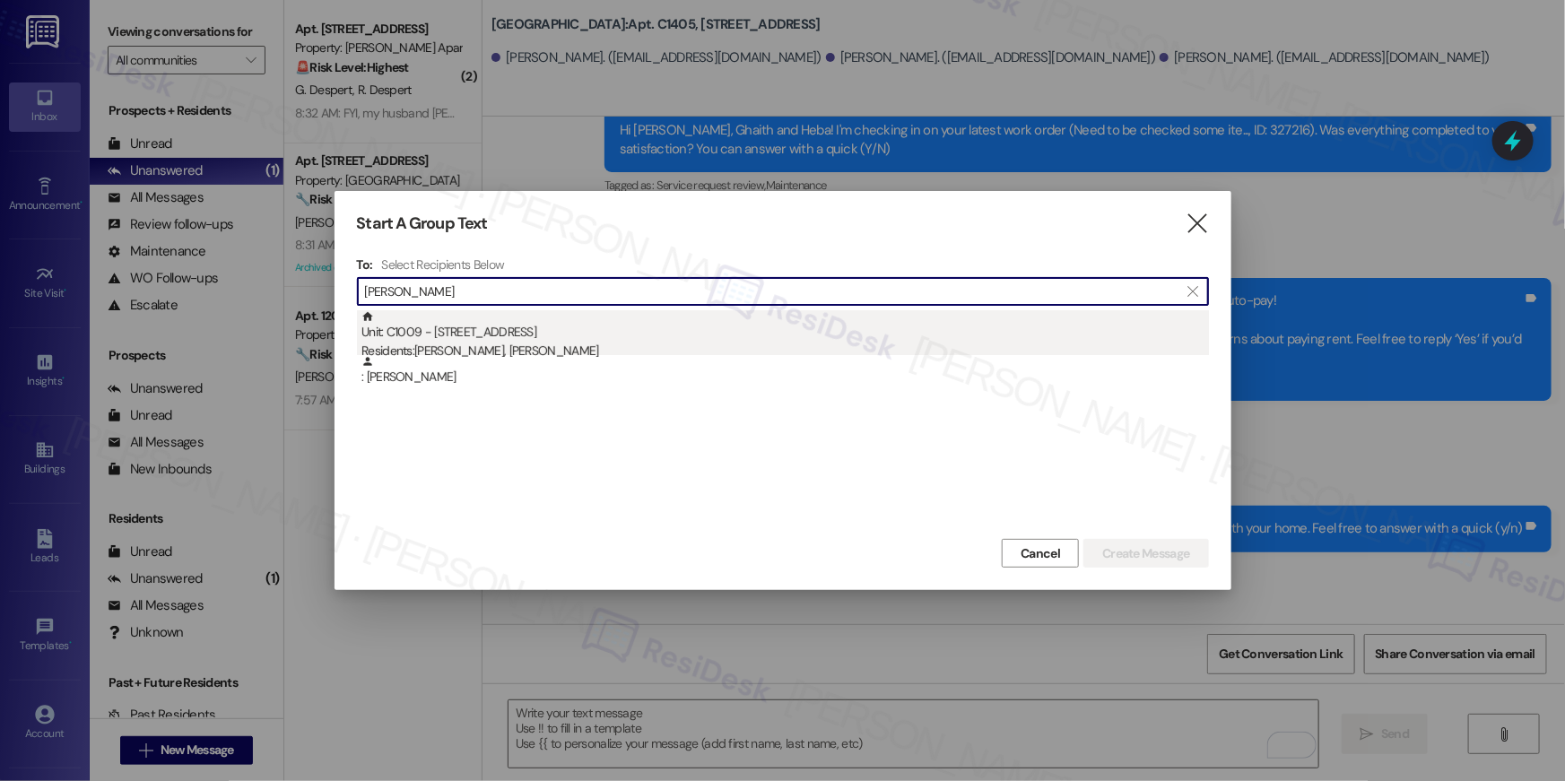
type input "rajmohan"
click at [552, 346] on div "Residents: Ramya Nandakumaran, Rajmohan Asokan" at bounding box center [786, 351] width 848 height 19
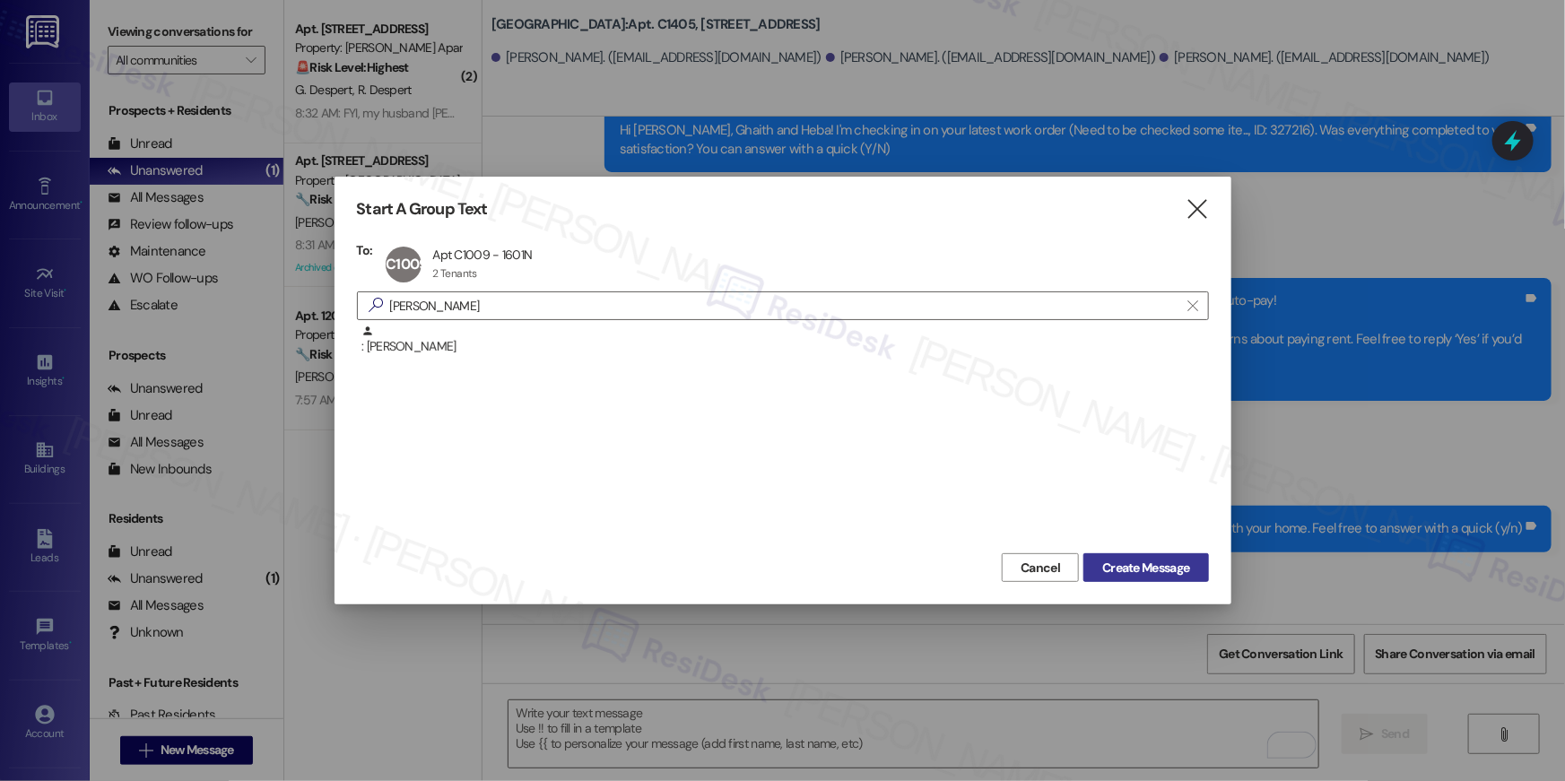
click at [1163, 571] on span "Create Message" at bounding box center [1145, 568] width 87 height 19
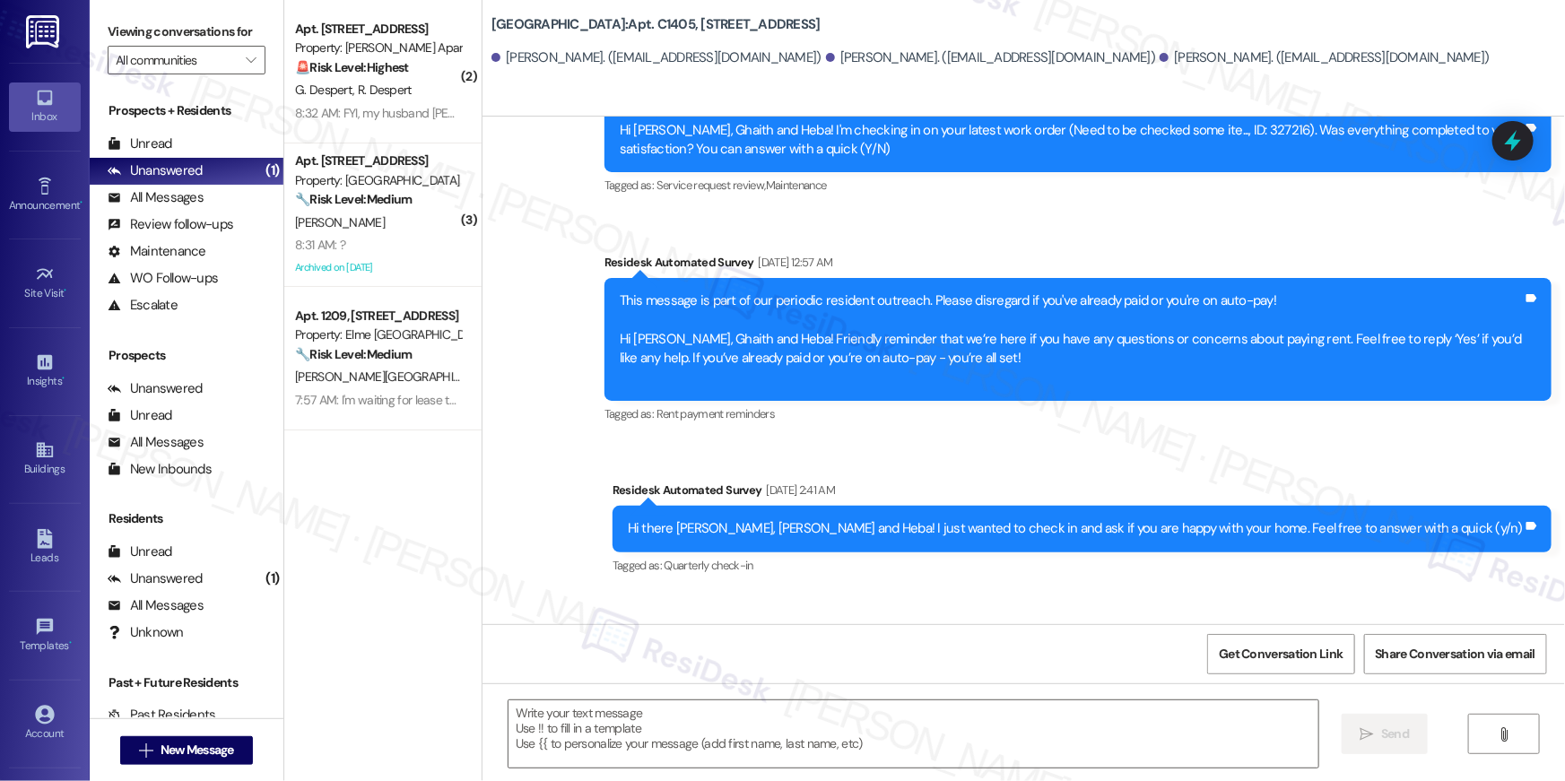
type textarea "Fetching suggested responses. Please feel free to read through the conversation…"
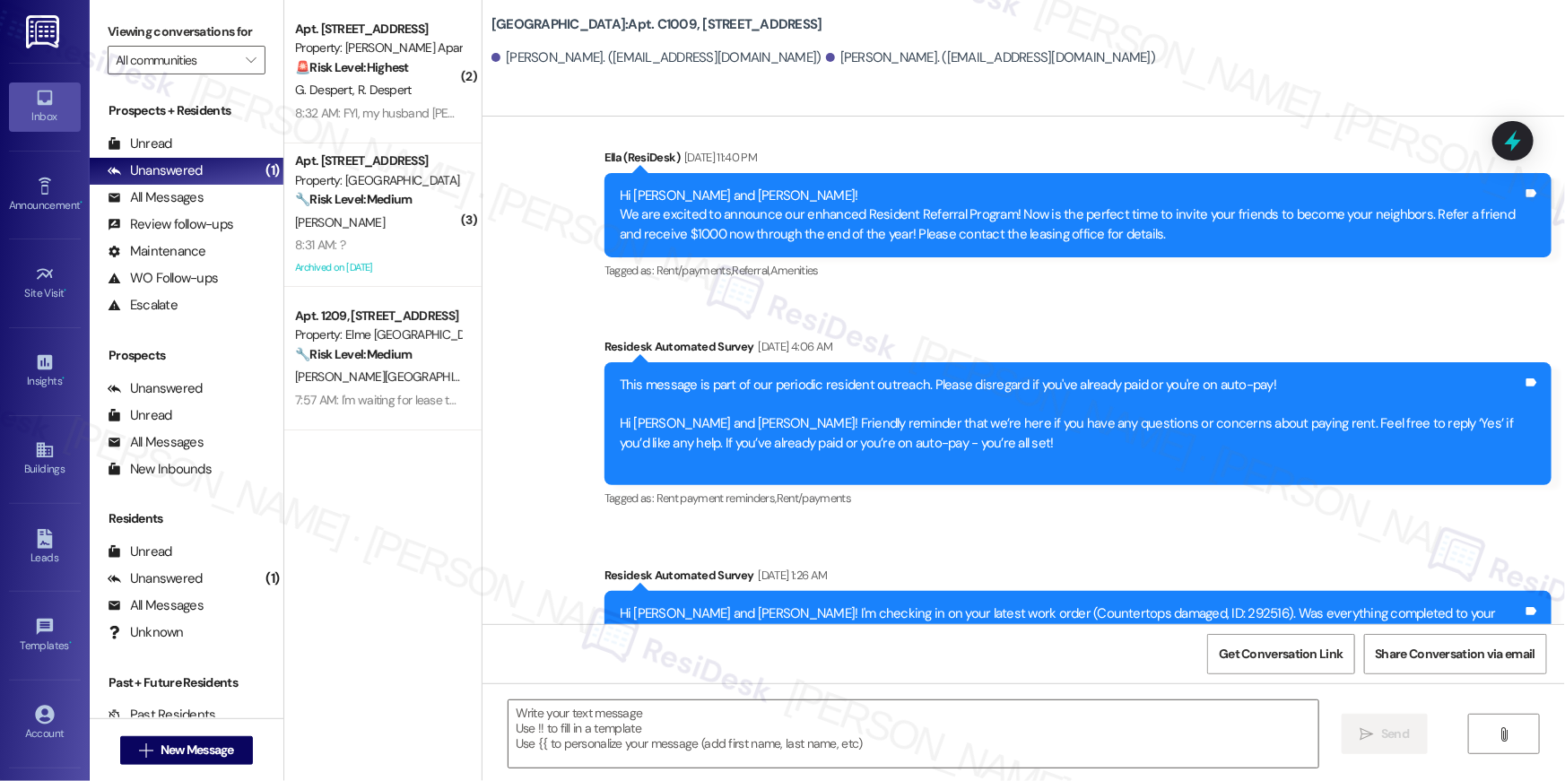
type textarea "Fetching suggested responses. Please feel free to read through the conversation…"
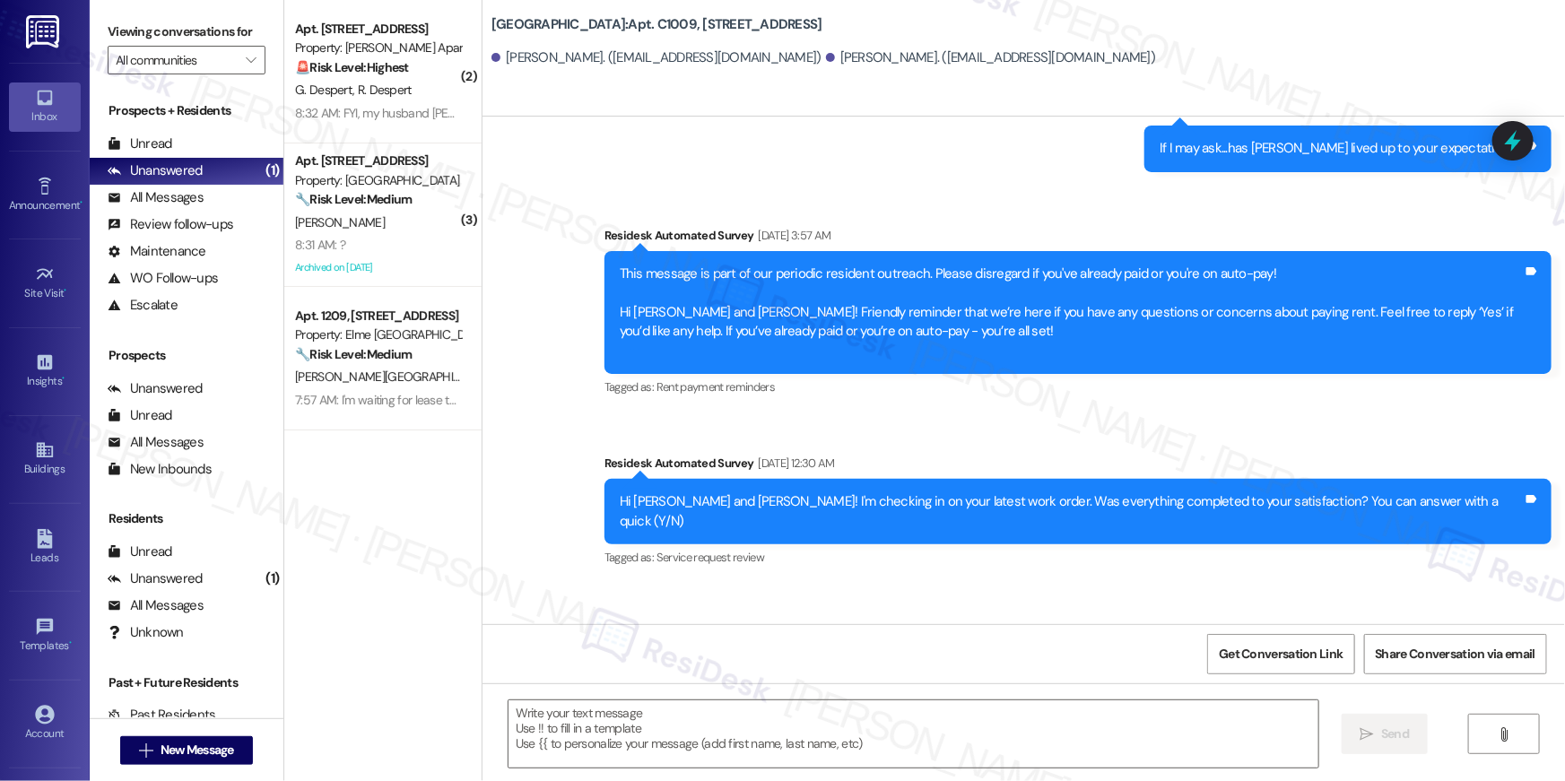
scroll to position [2286, 0]
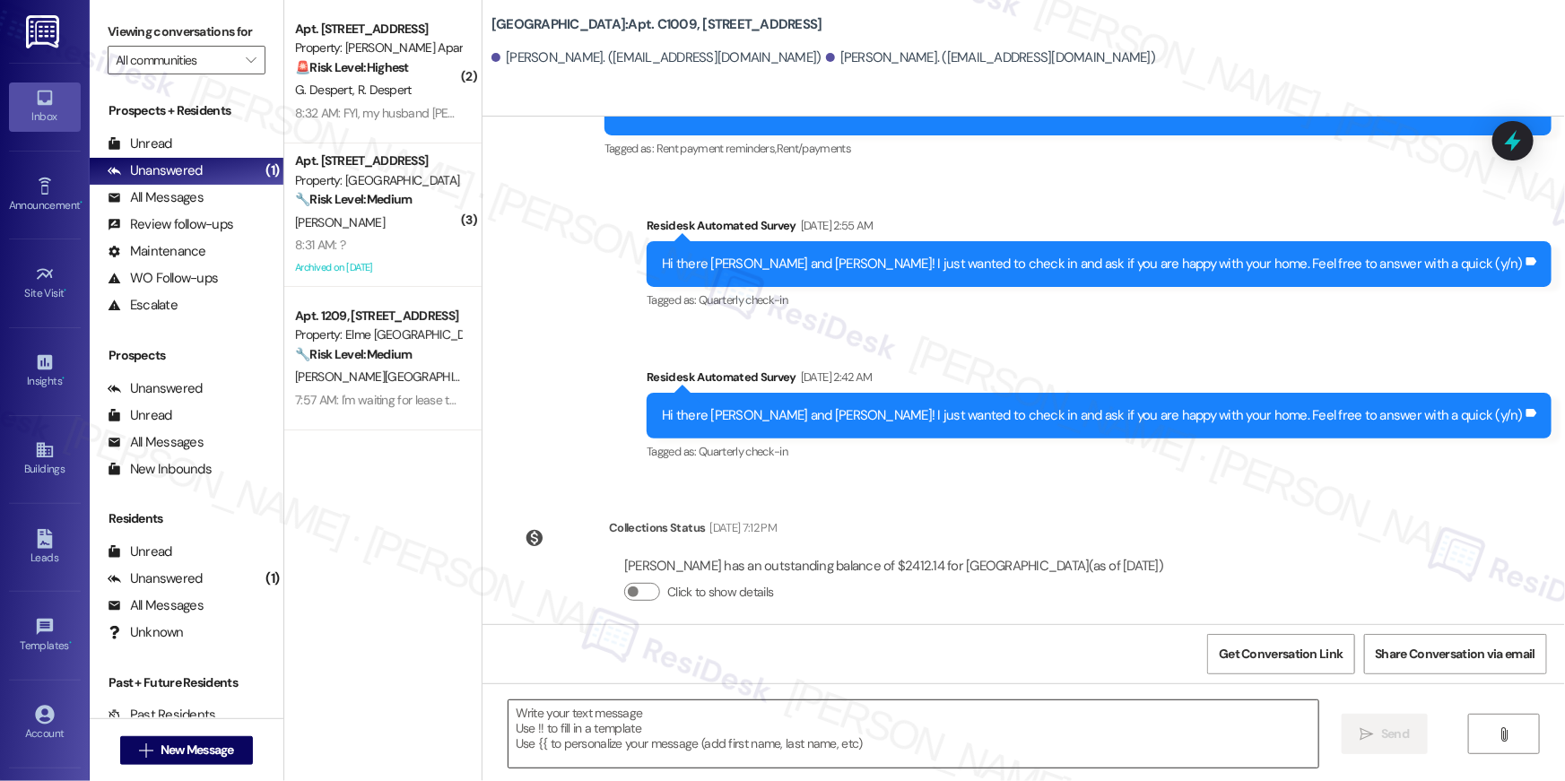
click at [1189, 722] on textarea at bounding box center [914, 734] width 810 height 67
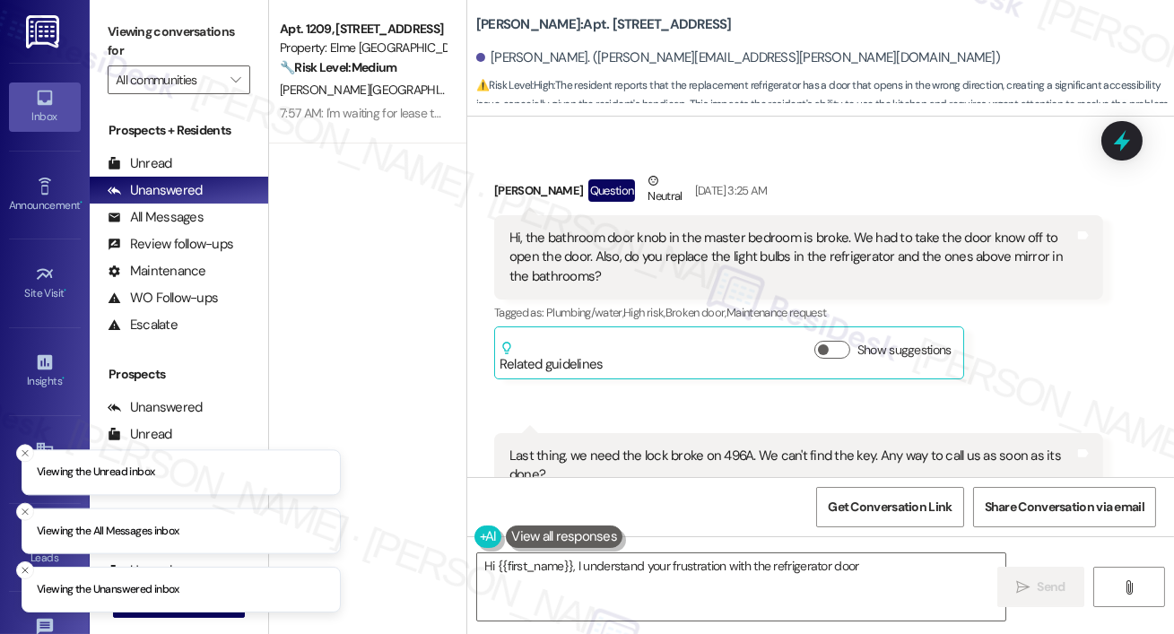
scroll to position [39750, 0]
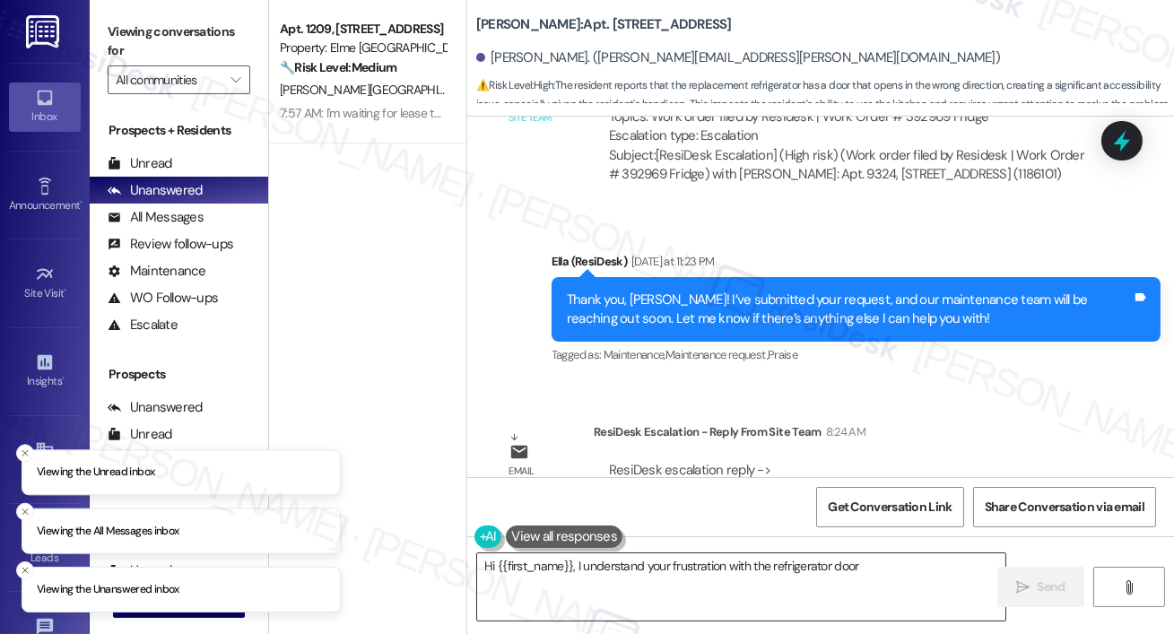
click at [587, 573] on textarea "Hi {{first_name}}, I understand your frustration with the refrigerator door. I'…" at bounding box center [741, 586] width 528 height 67
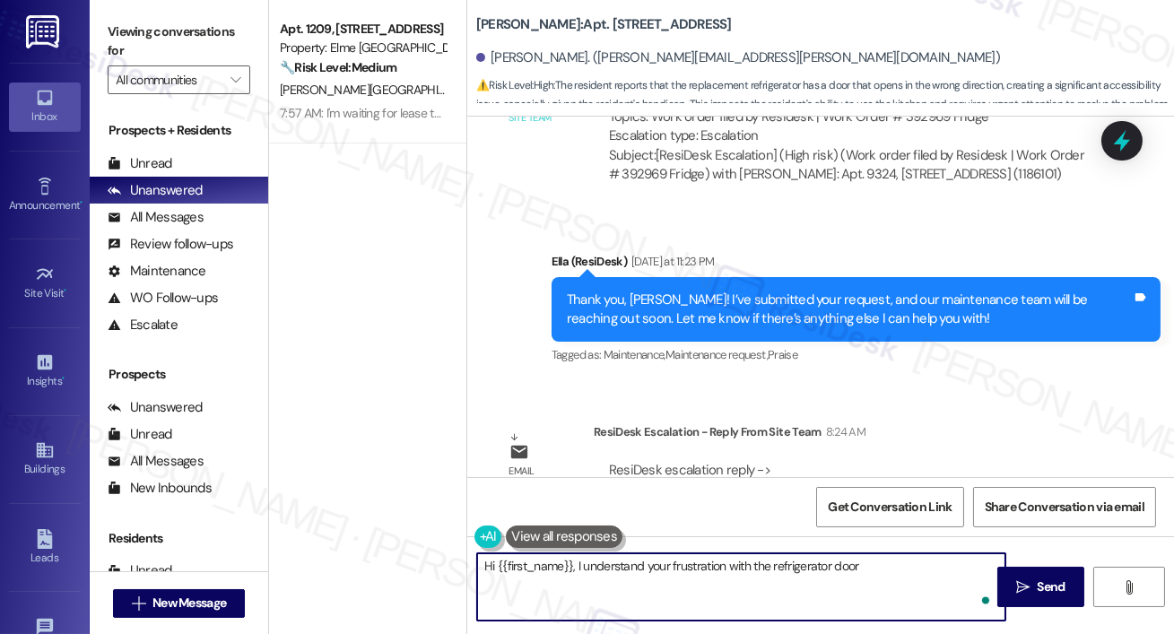
click at [579, 622] on div "Hi {{first_name}}, I understand your frustration with the refrigerator door. I'…" at bounding box center [820, 603] width 707 height 135
paste textarea "The site team sent an update: the refrigerator doors will be switched [DATE] ([…"
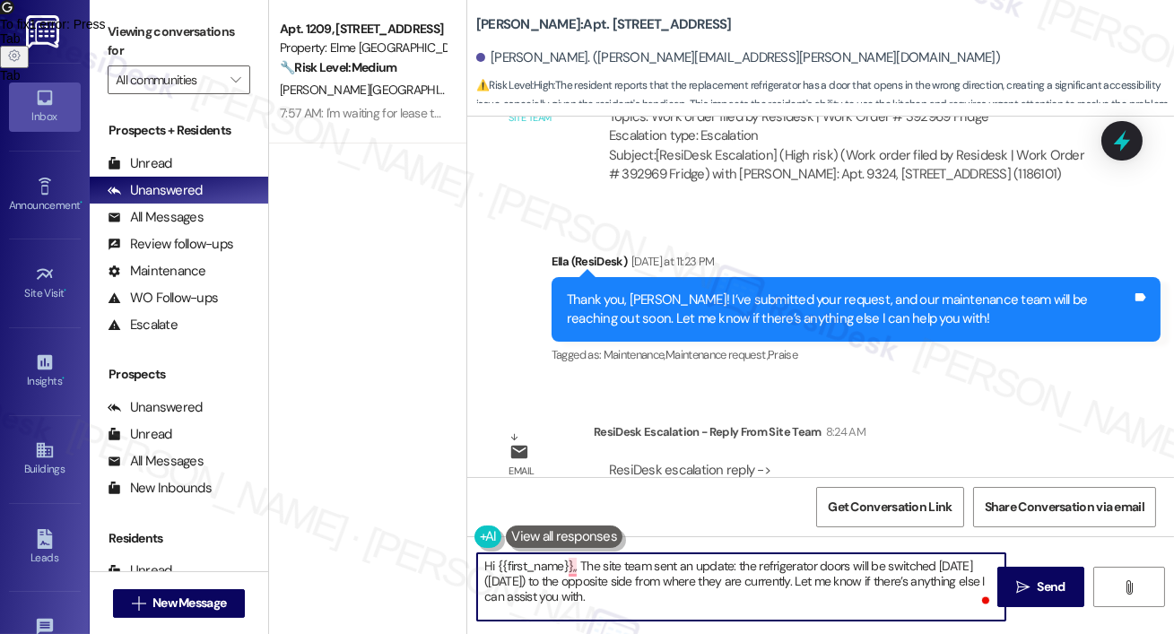
click at [578, 570] on textarea "Hi {{first_name}},, The site team sent an update: the refrigerator doors will b…" at bounding box center [741, 586] width 528 height 67
type textarea "Hi {{first_name}}, The site team sent an update: the refrigerator doors will be…"
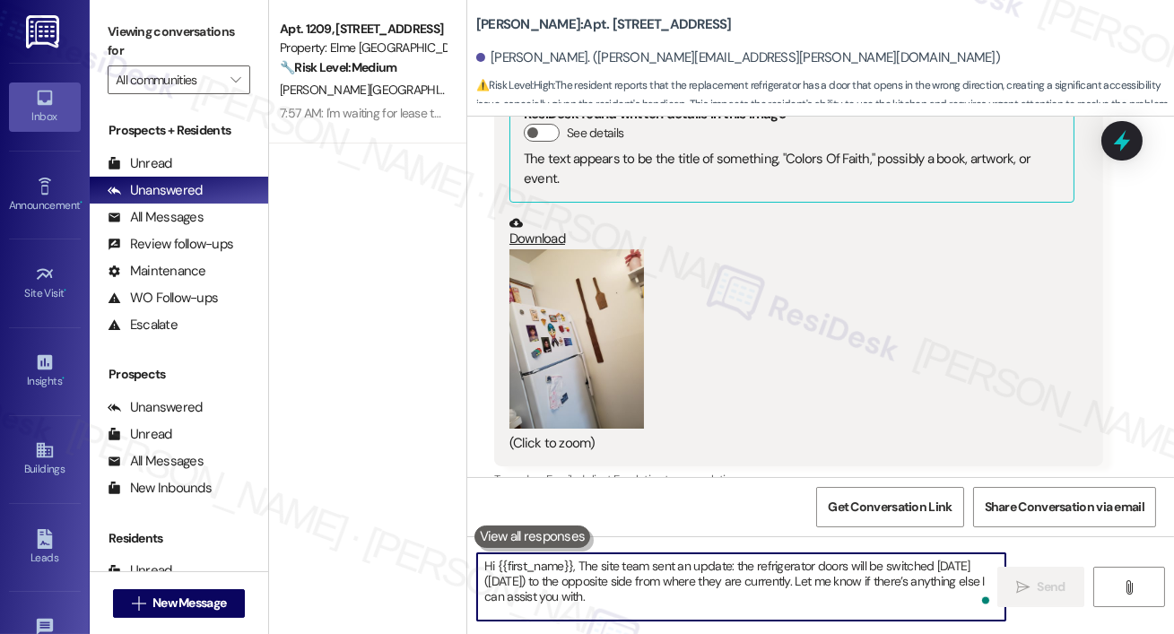
scroll to position [38339, 0]
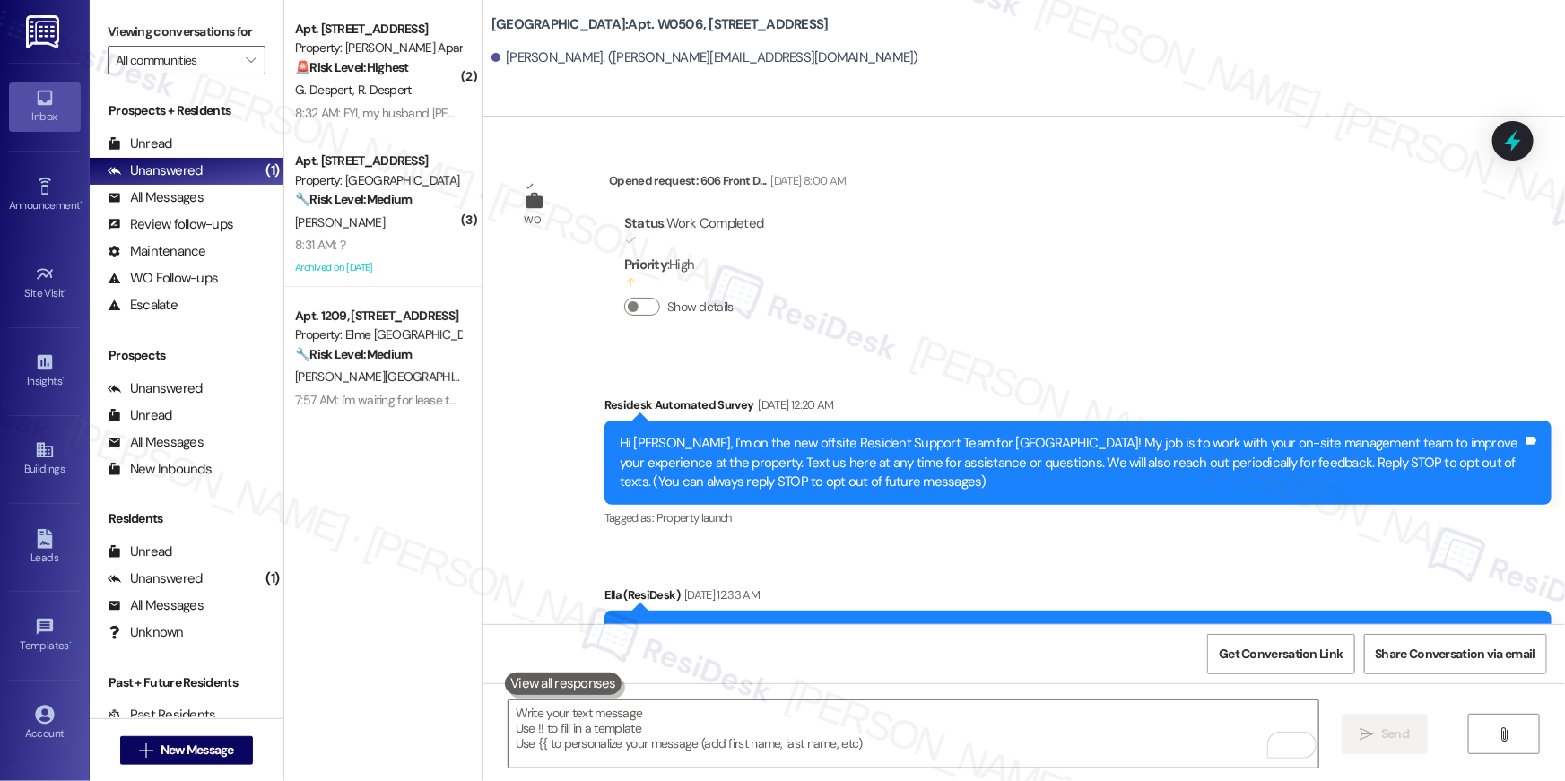
scroll to position [6986, 0]
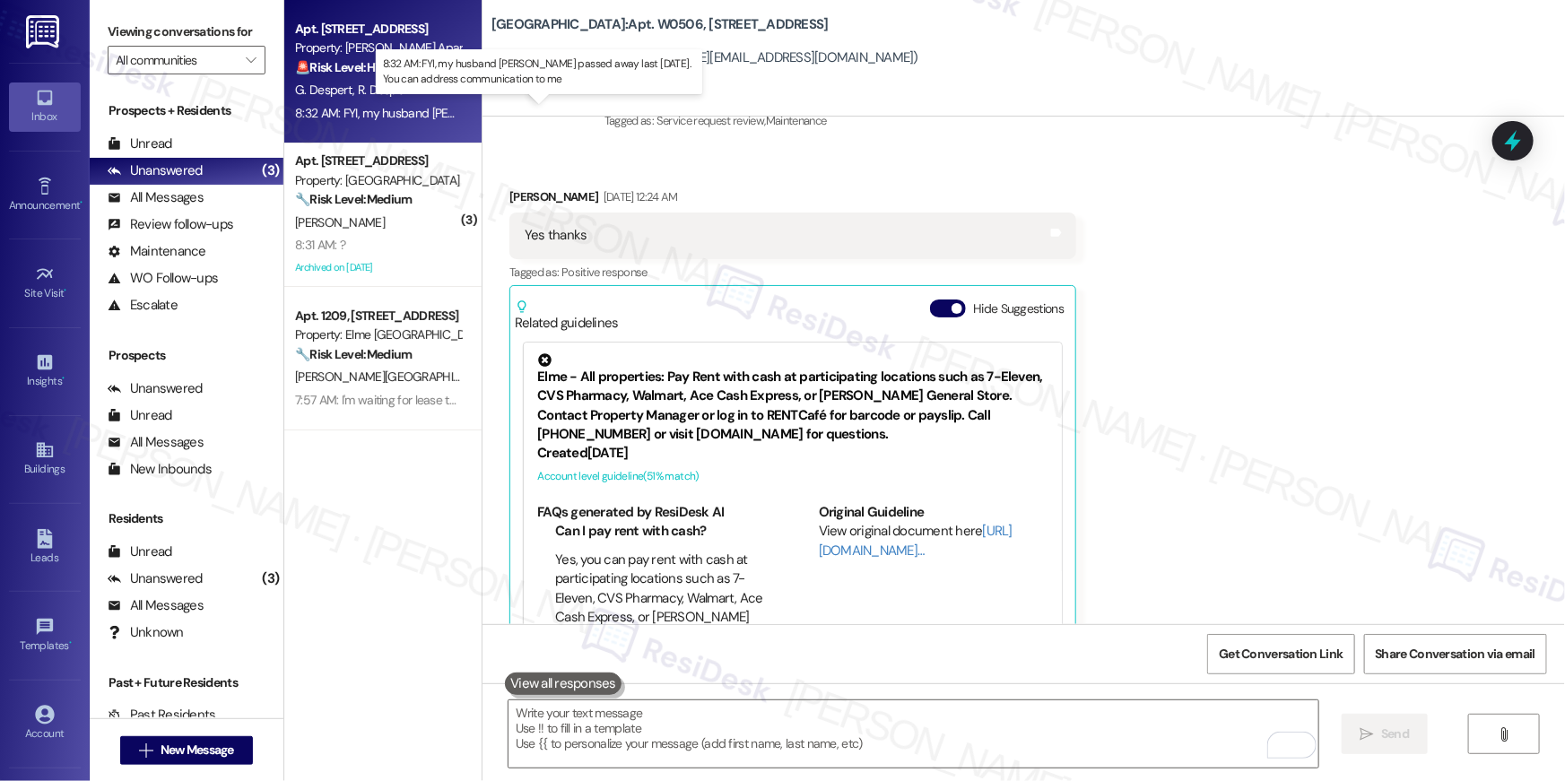
click at [364, 108] on div "8:32 AM: FYI, my husband [PERSON_NAME] passed away last [DATE]. You can address…" at bounding box center [578, 113] width 567 height 16
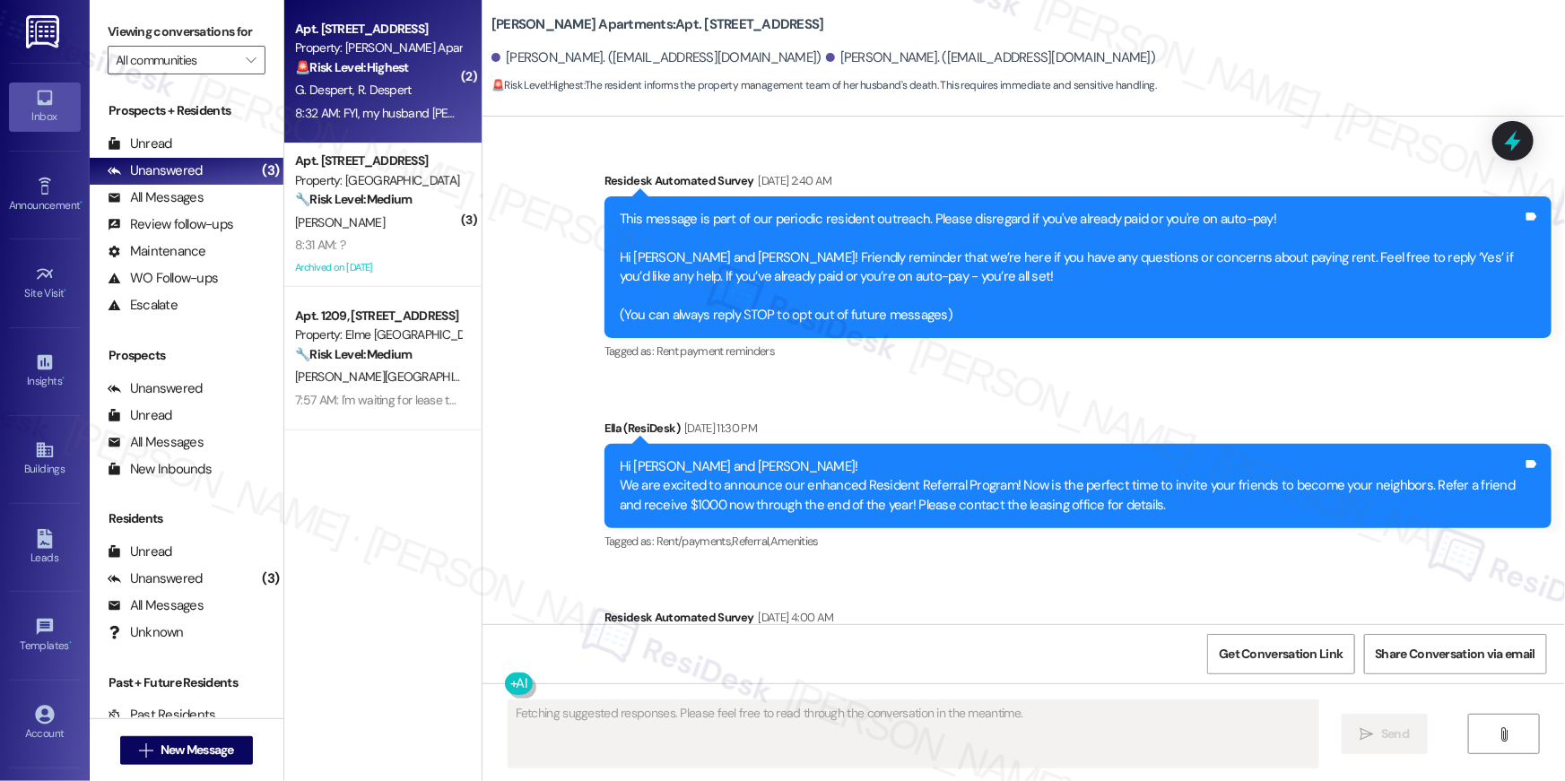
scroll to position [11707, 0]
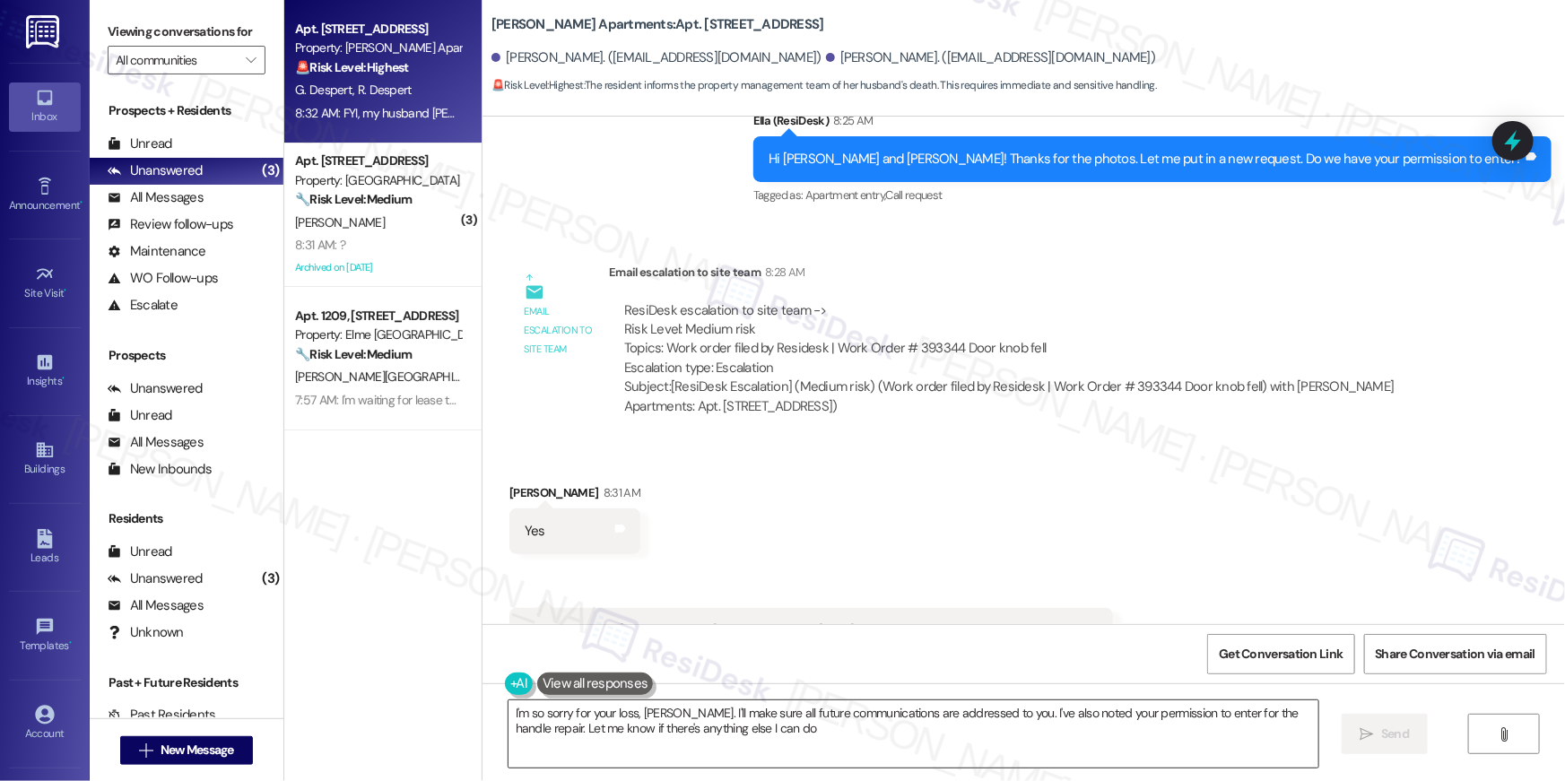
type textarea "I'm so sorry for your loss, [PERSON_NAME]. I'll make sure all future communicat…"
click at [870, 742] on textarea "I'm so sorry for your loss, [PERSON_NAME]. I'll make sure all future communicat…" at bounding box center [914, 734] width 810 height 67
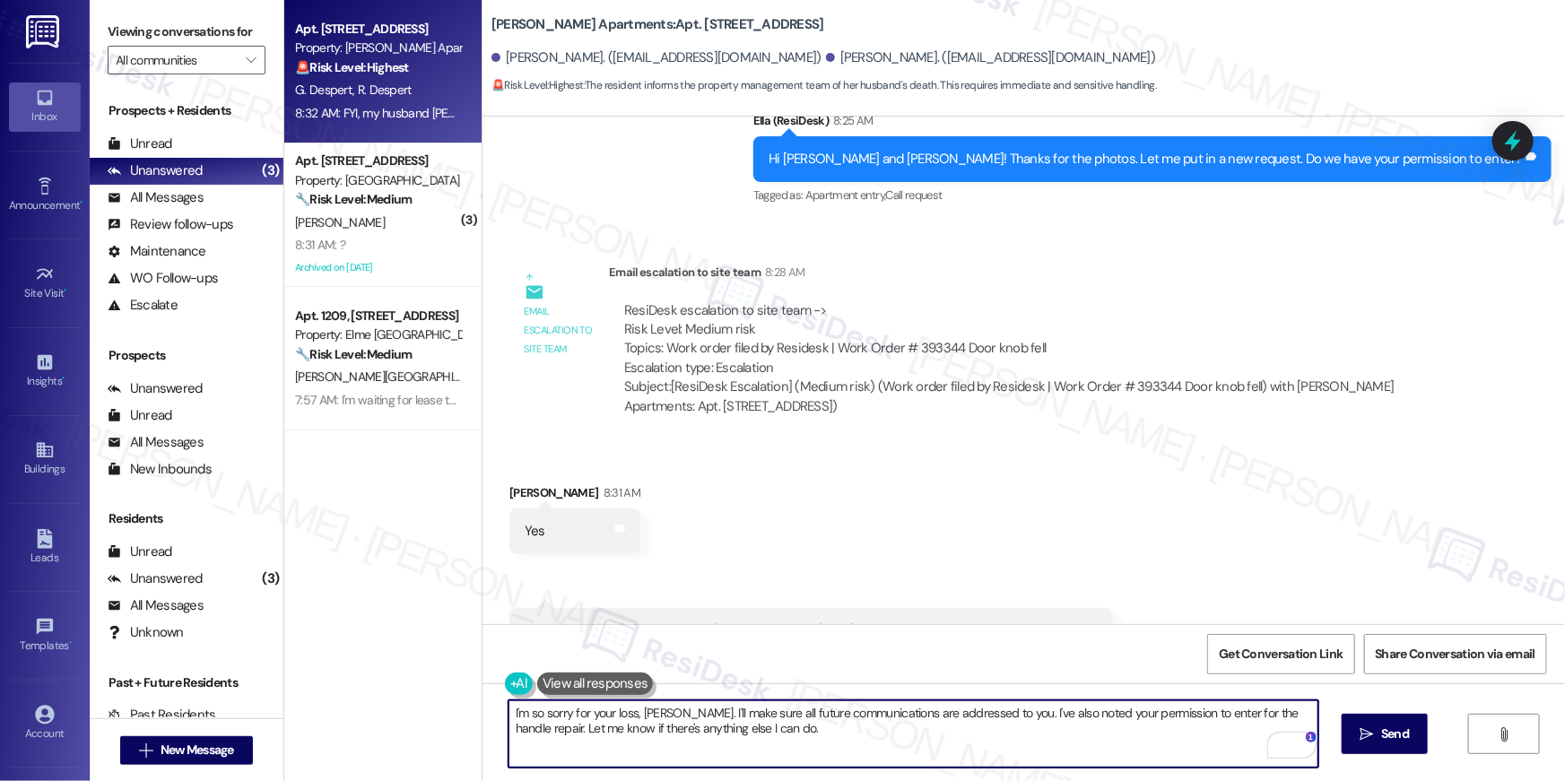
click at [852, 733] on textarea "I'm so sorry for your loss, [PERSON_NAME]. I'll make sure all future communicat…" at bounding box center [914, 734] width 810 height 67
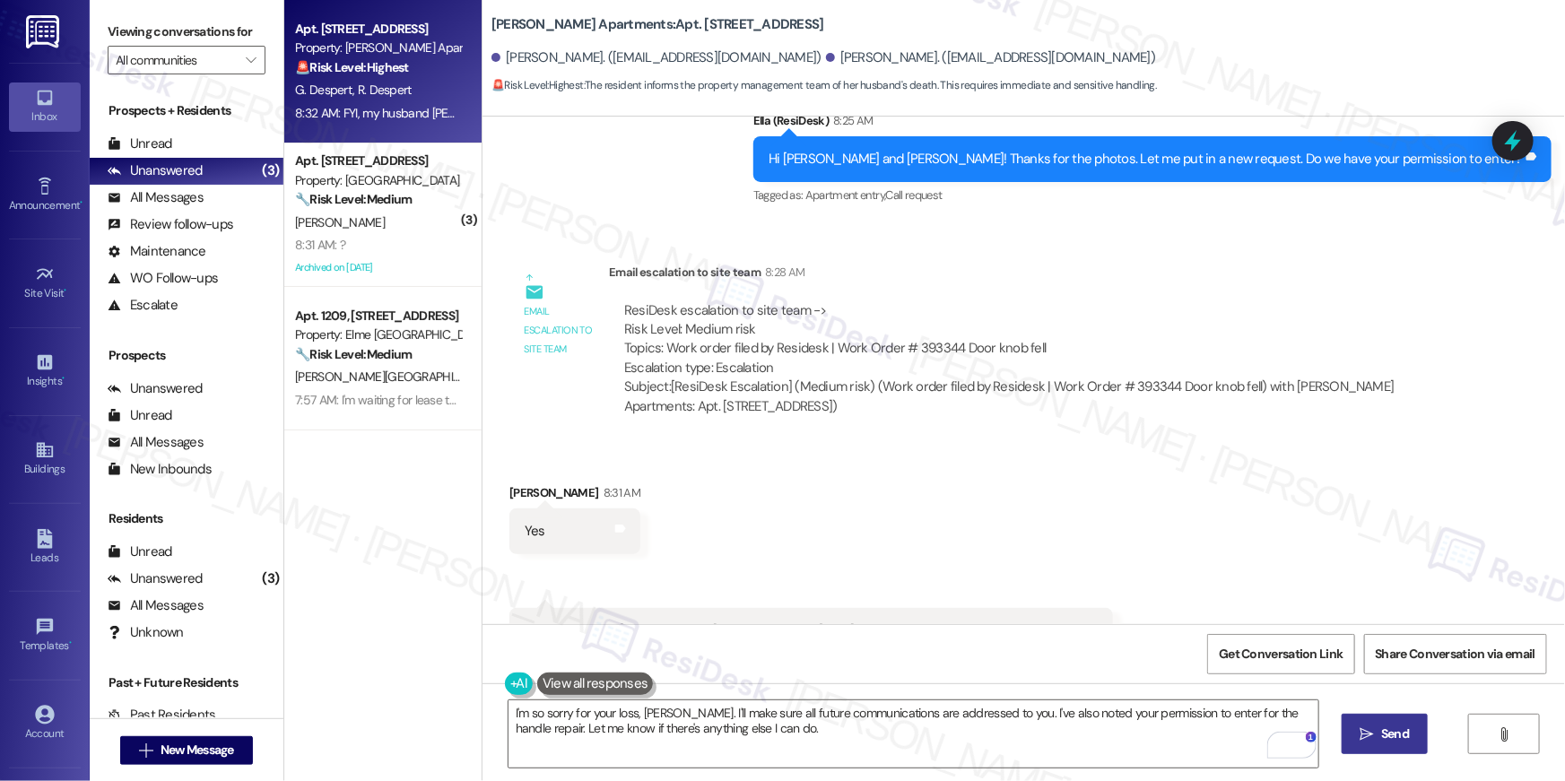
click at [1374, 725] on span " Send" at bounding box center [1385, 734] width 57 height 19
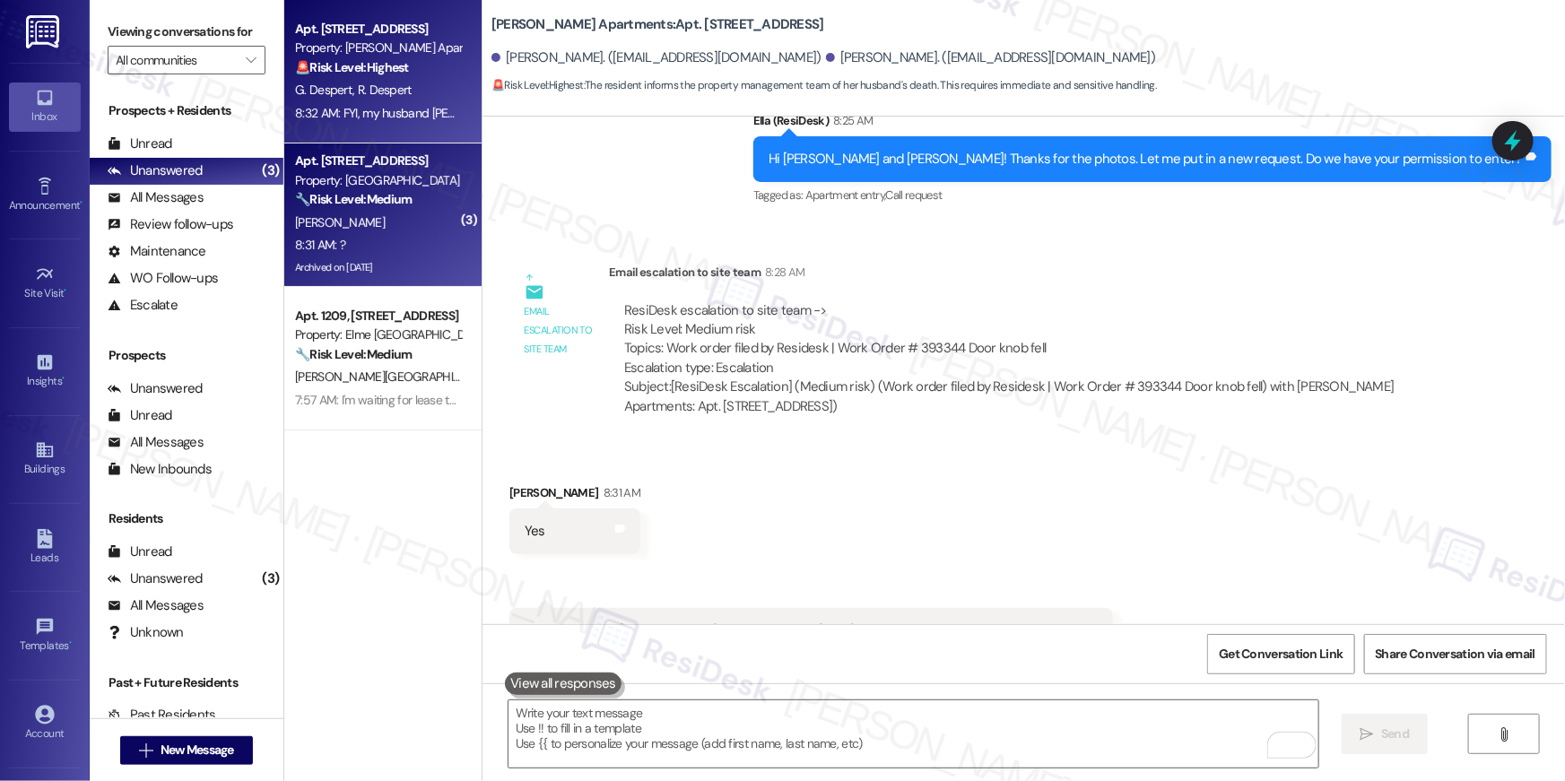
scroll to position [11706, 0]
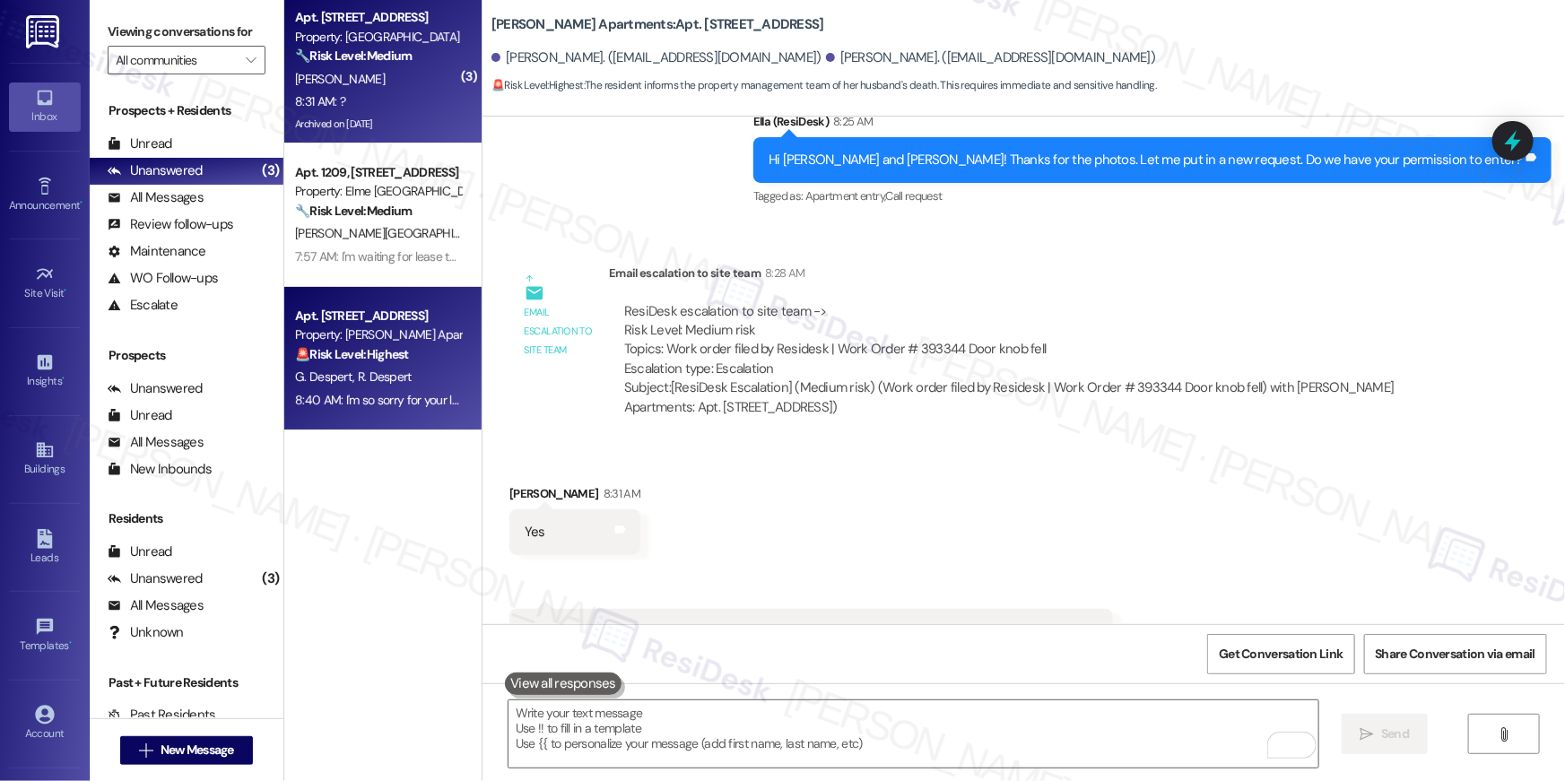
click at [376, 109] on div "8:31 AM: ? 8:31 AM: ?" at bounding box center [378, 102] width 170 height 22
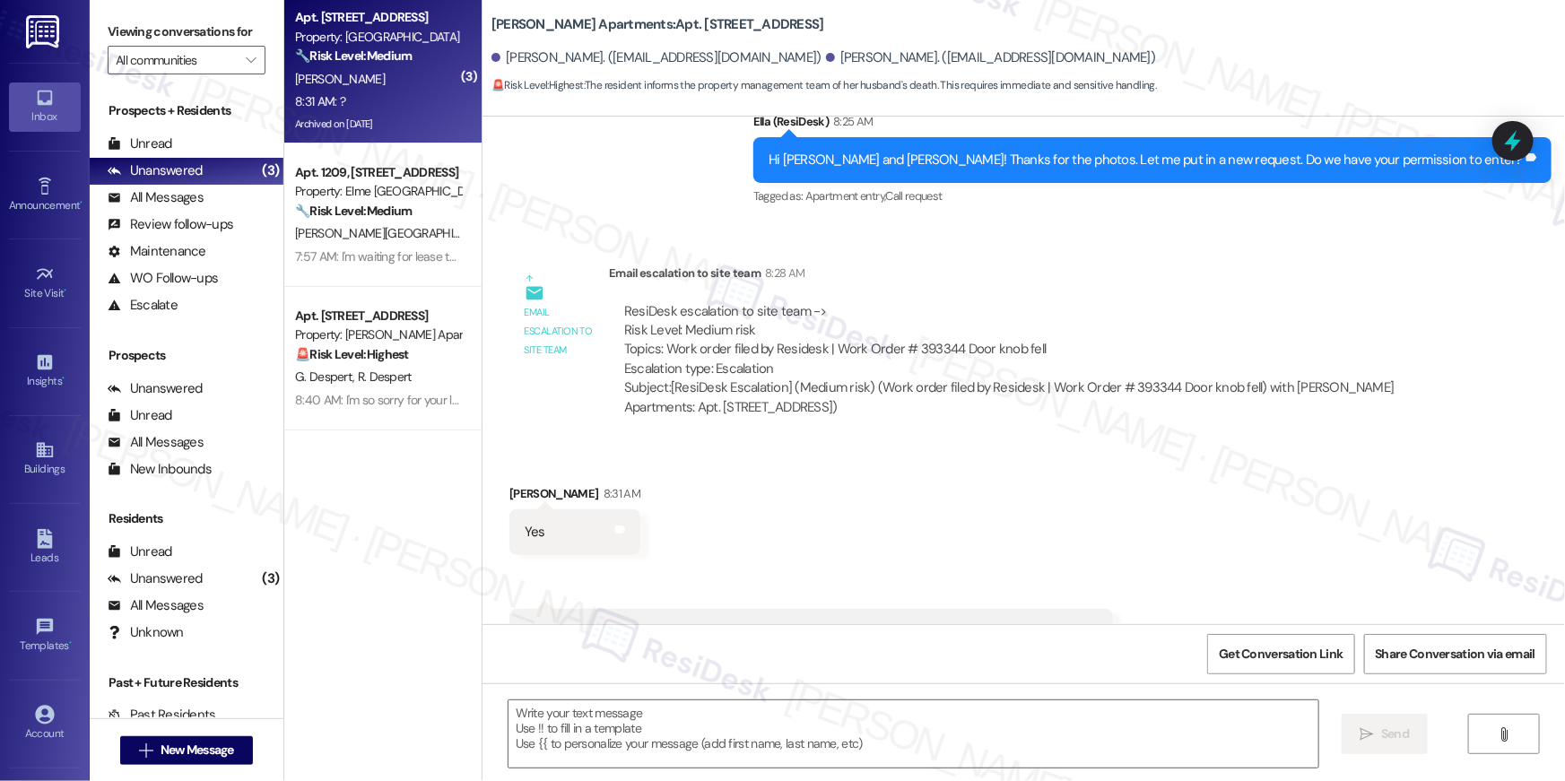
type textarea "Fetching suggested responses. Please feel free to read through the conversation…"
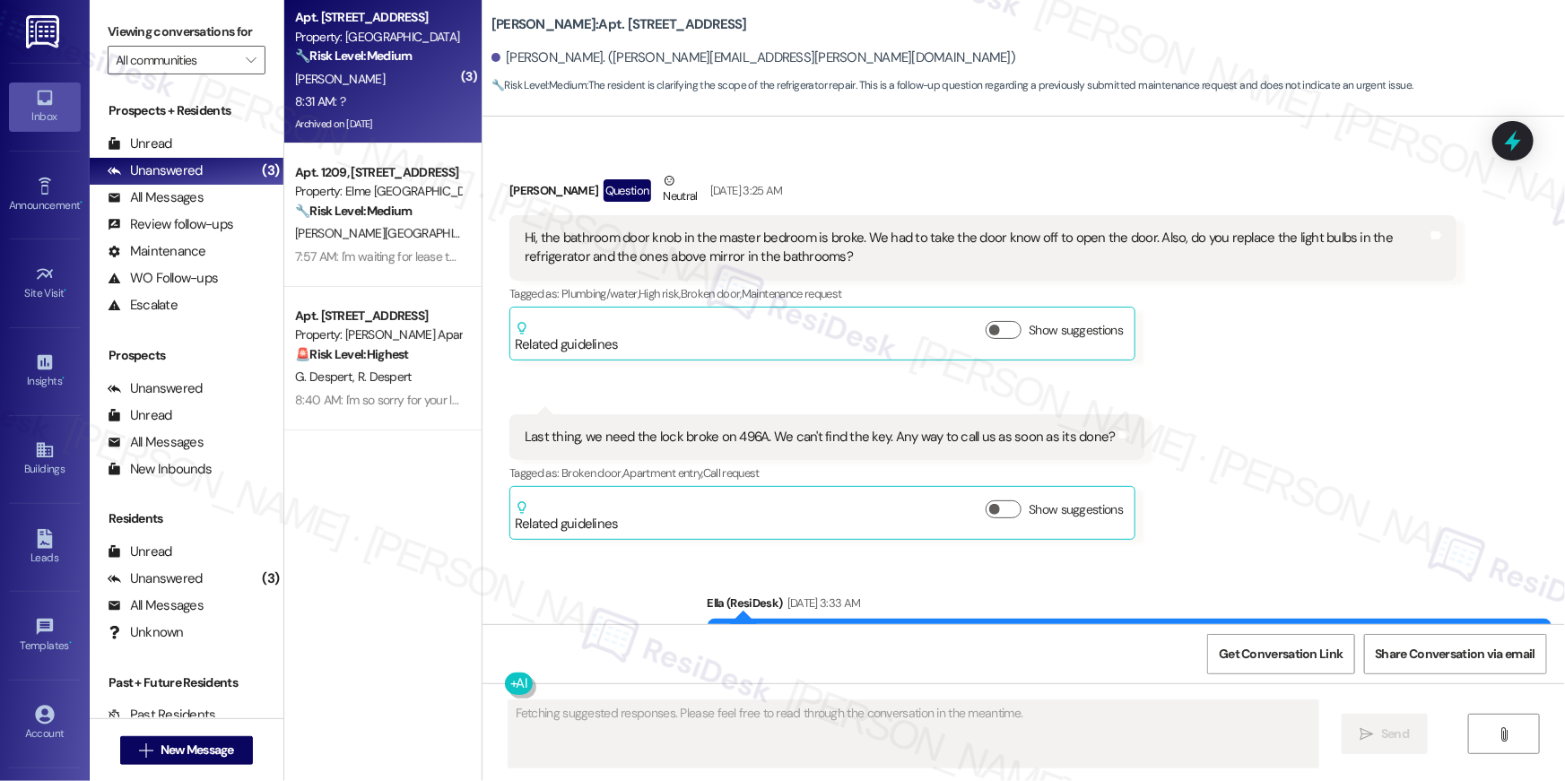
scroll to position [37846, 0]
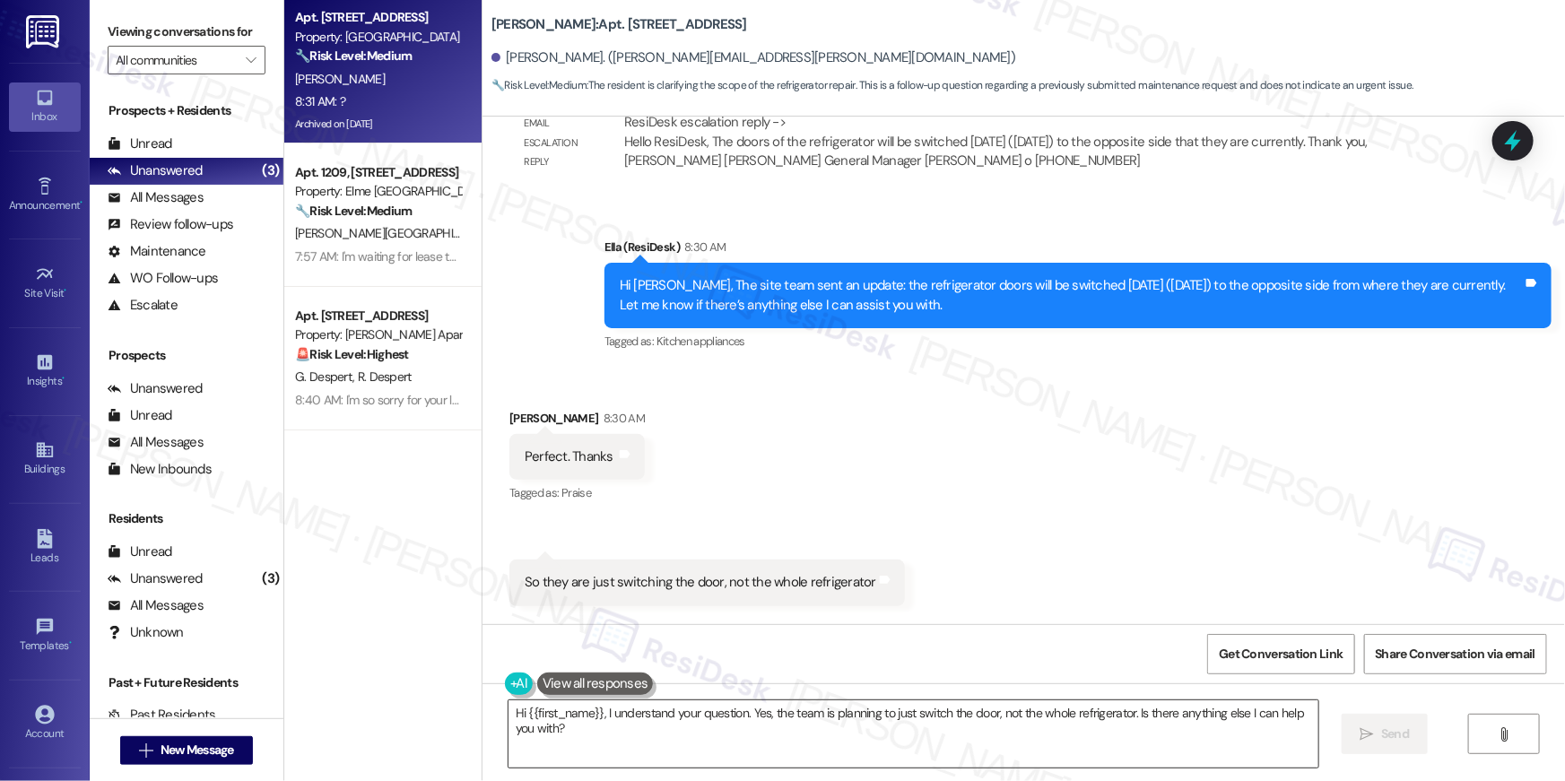
click at [973, 709] on textarea "Hi {{first_name}}, I understand your question. Yes, the team is planning to jus…" at bounding box center [914, 734] width 810 height 67
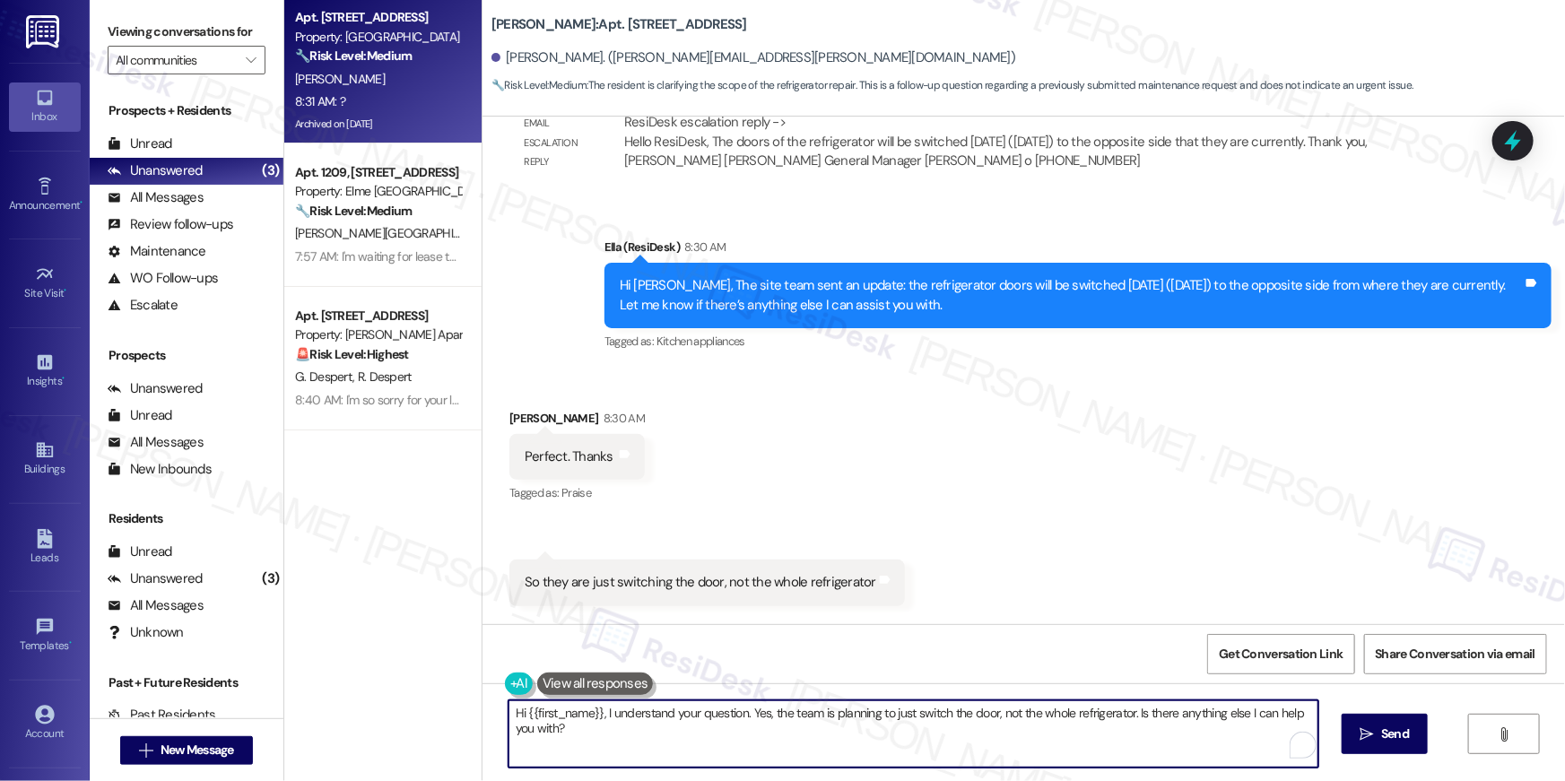
click at [973, 709] on textarea "Hi {{first_name}}, I understand your question. Yes, the team is planning to jus…" at bounding box center [914, 734] width 810 height 67
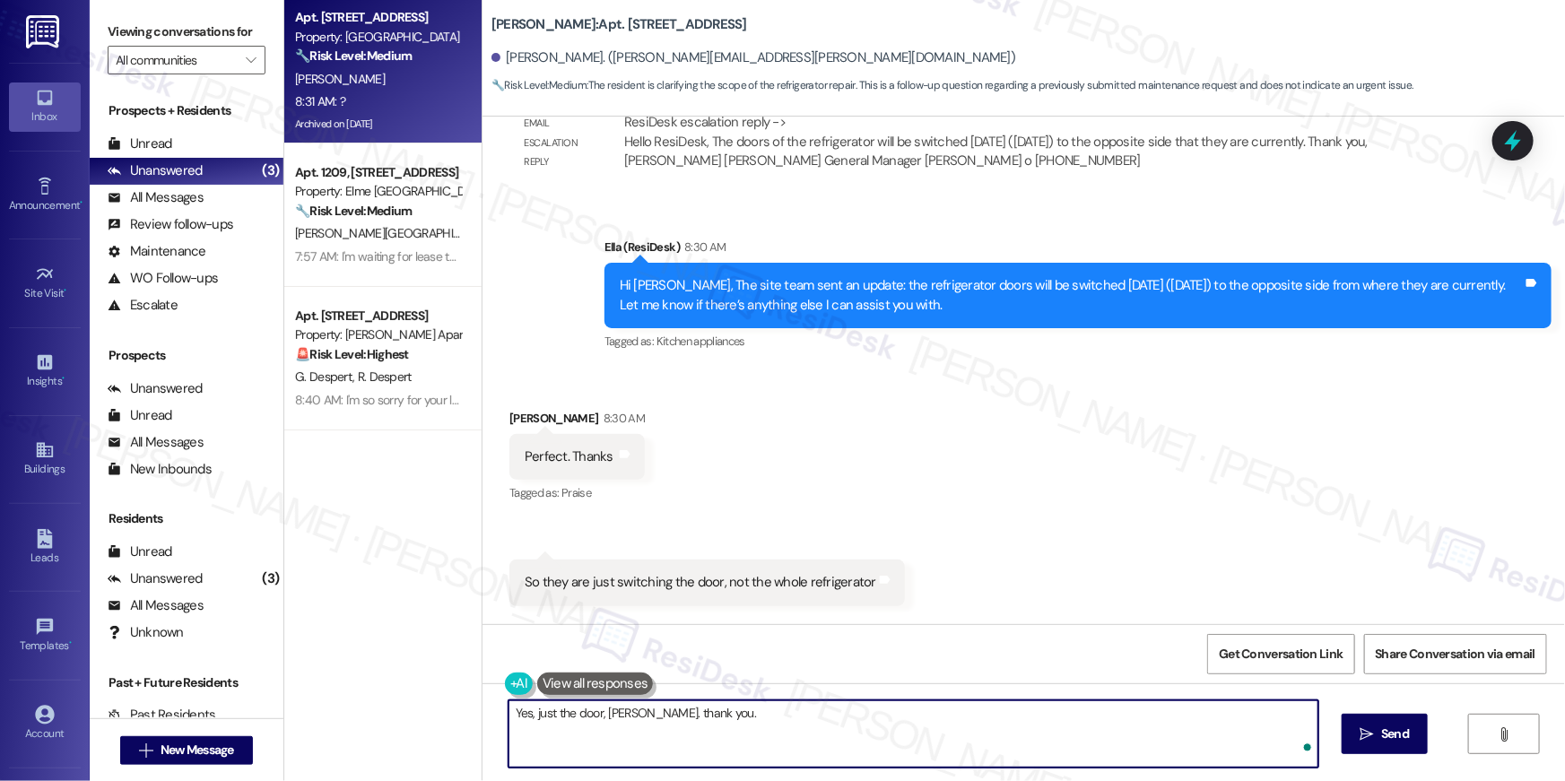
type textarea "Yes, just the door, [PERSON_NAME]. thank you."
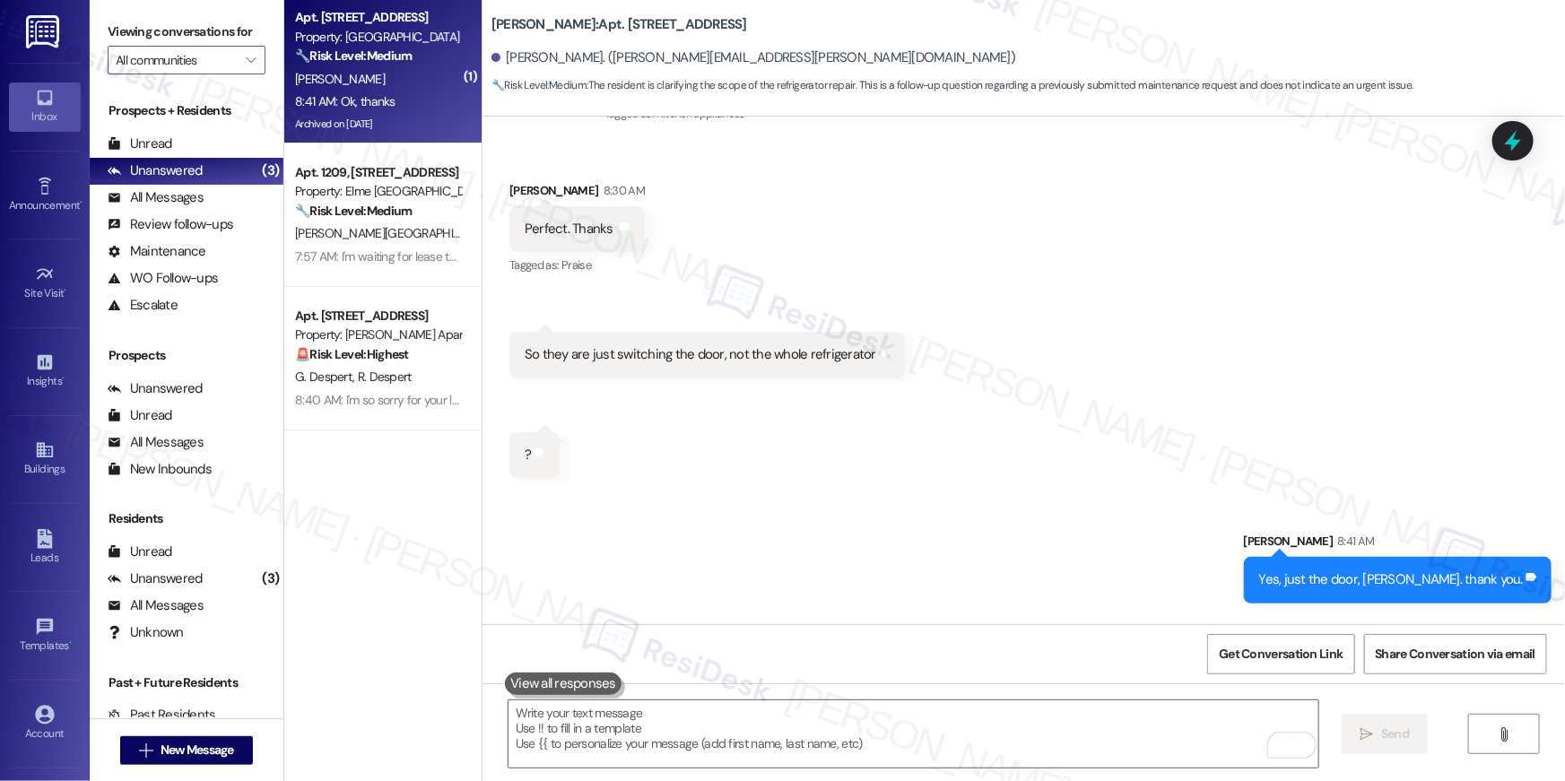
scroll to position [38095, 0]
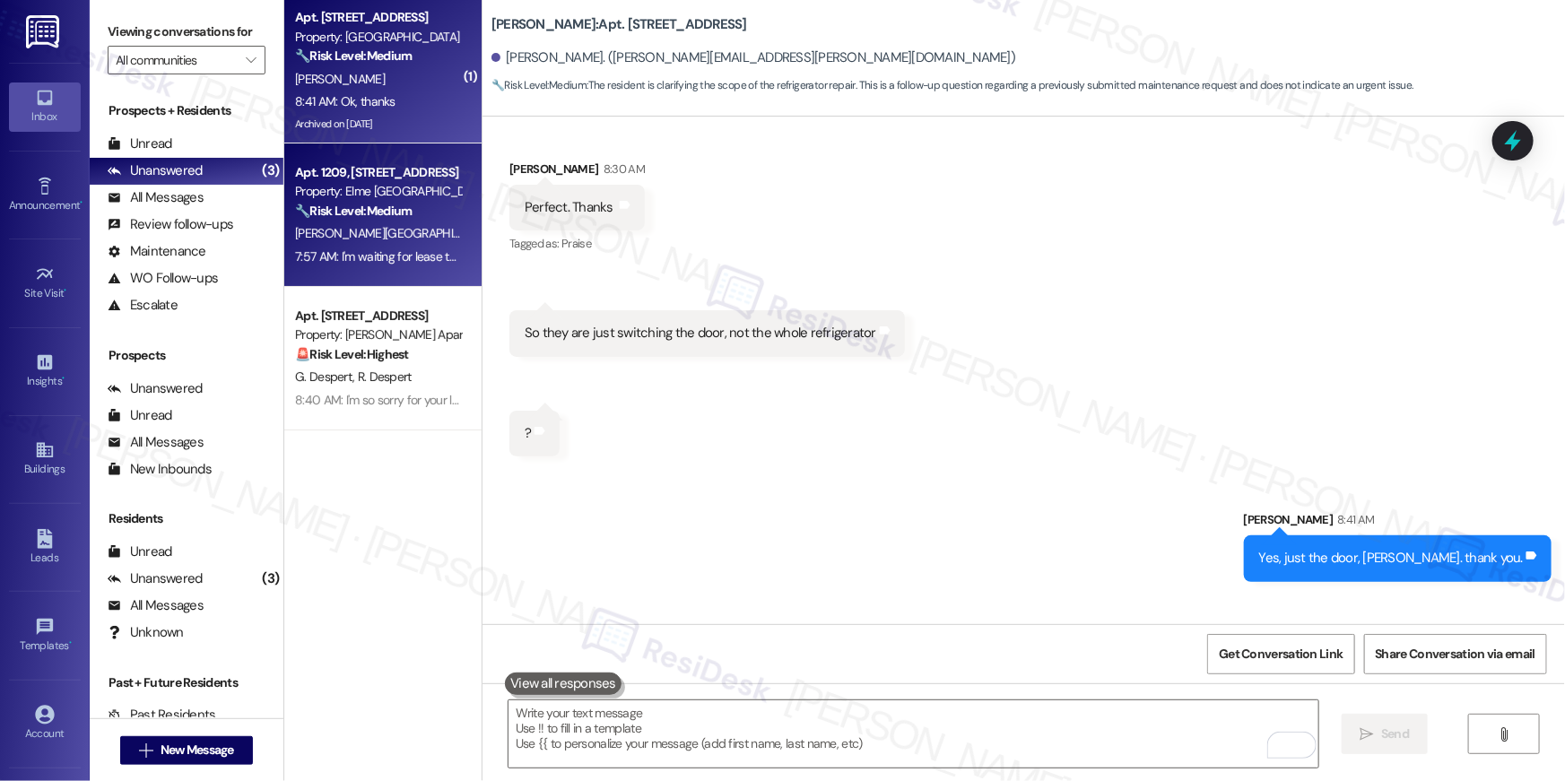
click at [335, 206] on strong "🔧 Risk Level: Medium" at bounding box center [353, 211] width 117 height 16
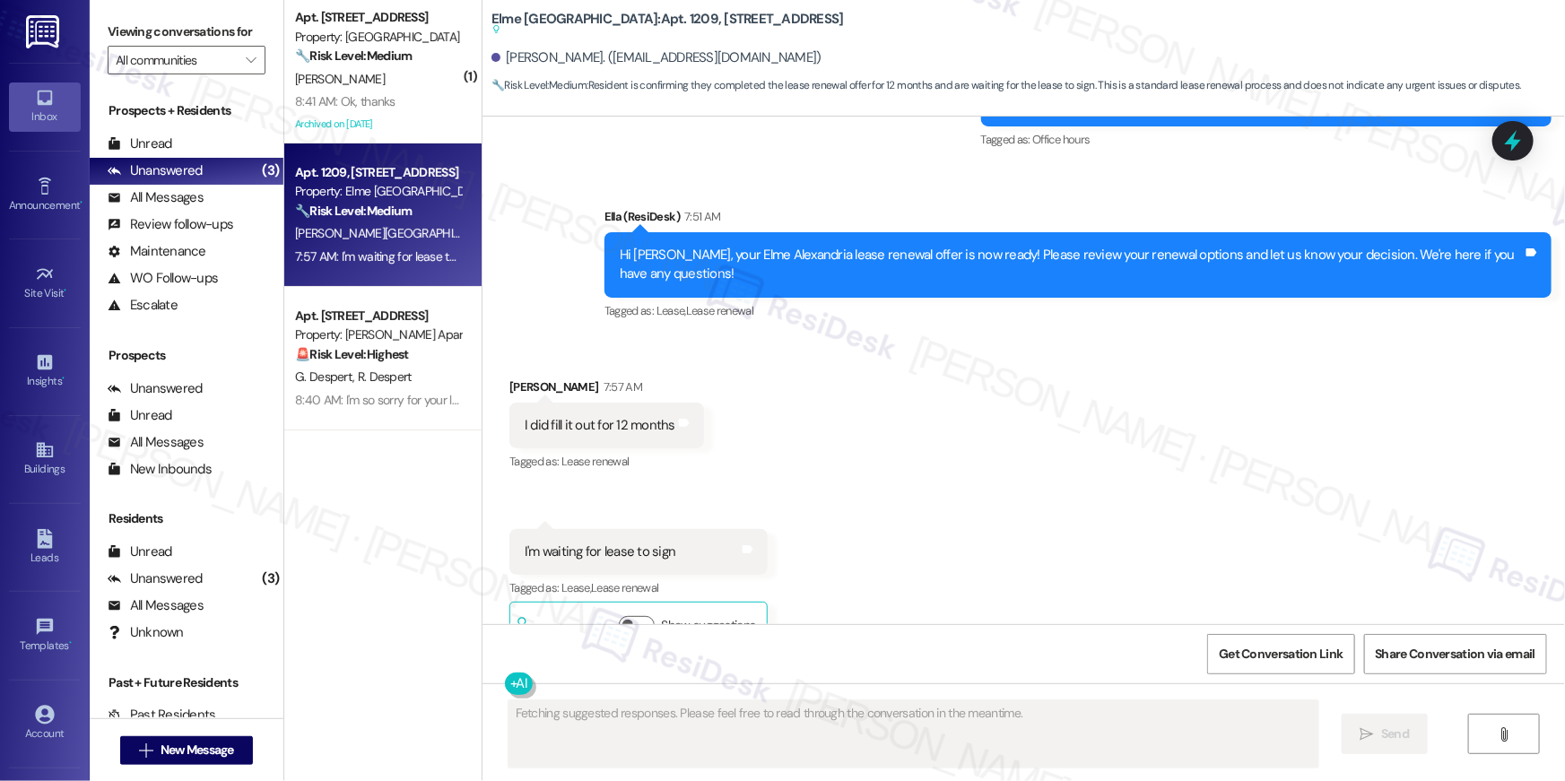
scroll to position [13060, 0]
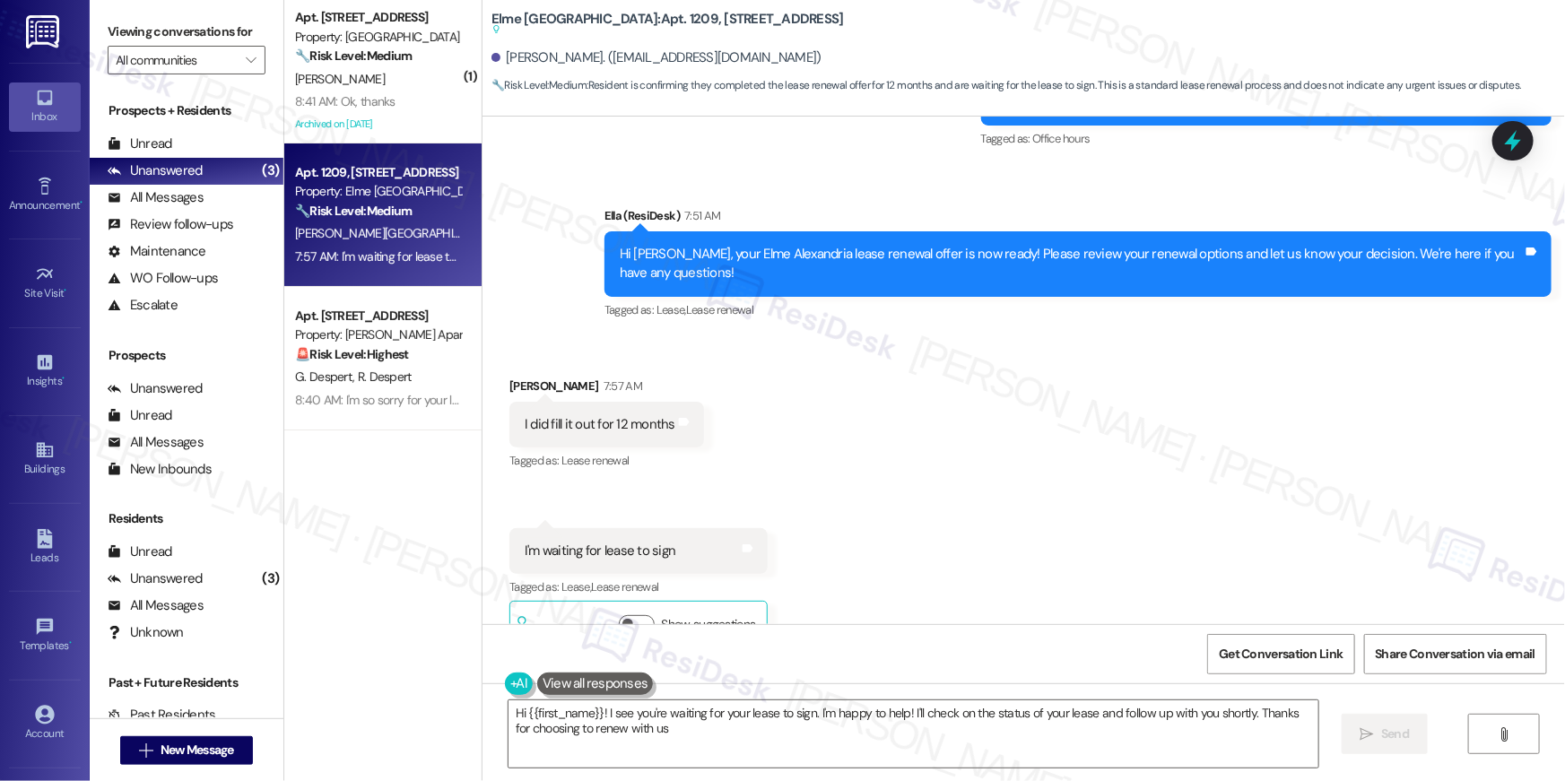
type textarea "Hi {{first_name}}! I see you're waiting for your lease to sign. I'm happy to he…"
click at [709, 745] on textarea "Hi {{first_name}}! I see you're waiting for your lease to sign. I'm happy to he…" at bounding box center [914, 734] width 810 height 67
click at [722, 736] on textarea "Hi {{first_name}}! I see you're waiting for your lease to sign. I'm happy to he…" at bounding box center [914, 734] width 810 height 67
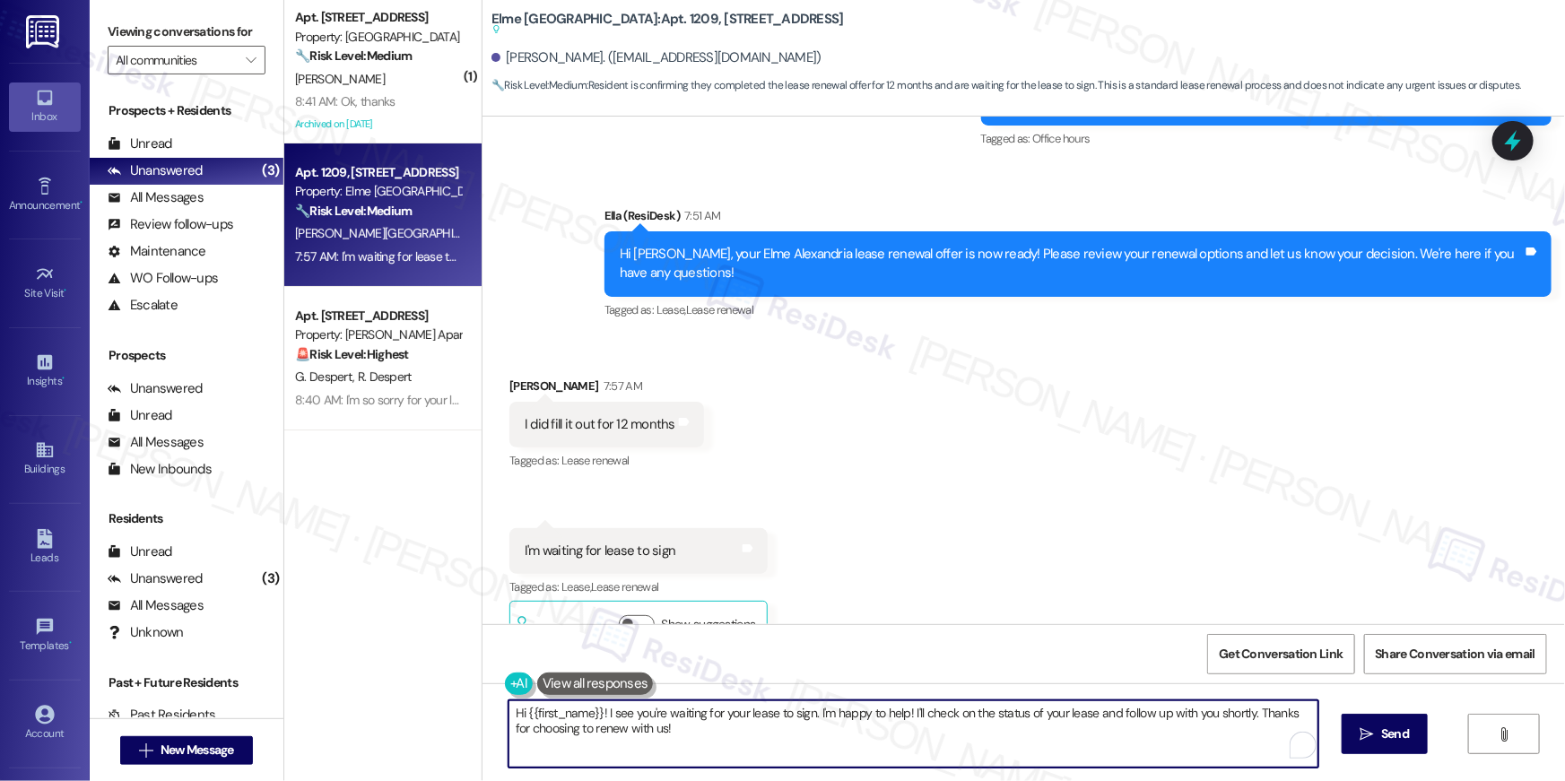
click at [867, 730] on textarea "Hi {{first_name}}! I see you're waiting for your lease to sign. I'm happy to he…" at bounding box center [914, 734] width 810 height 67
click at [1375, 726] on span " Send" at bounding box center [1385, 734] width 57 height 19
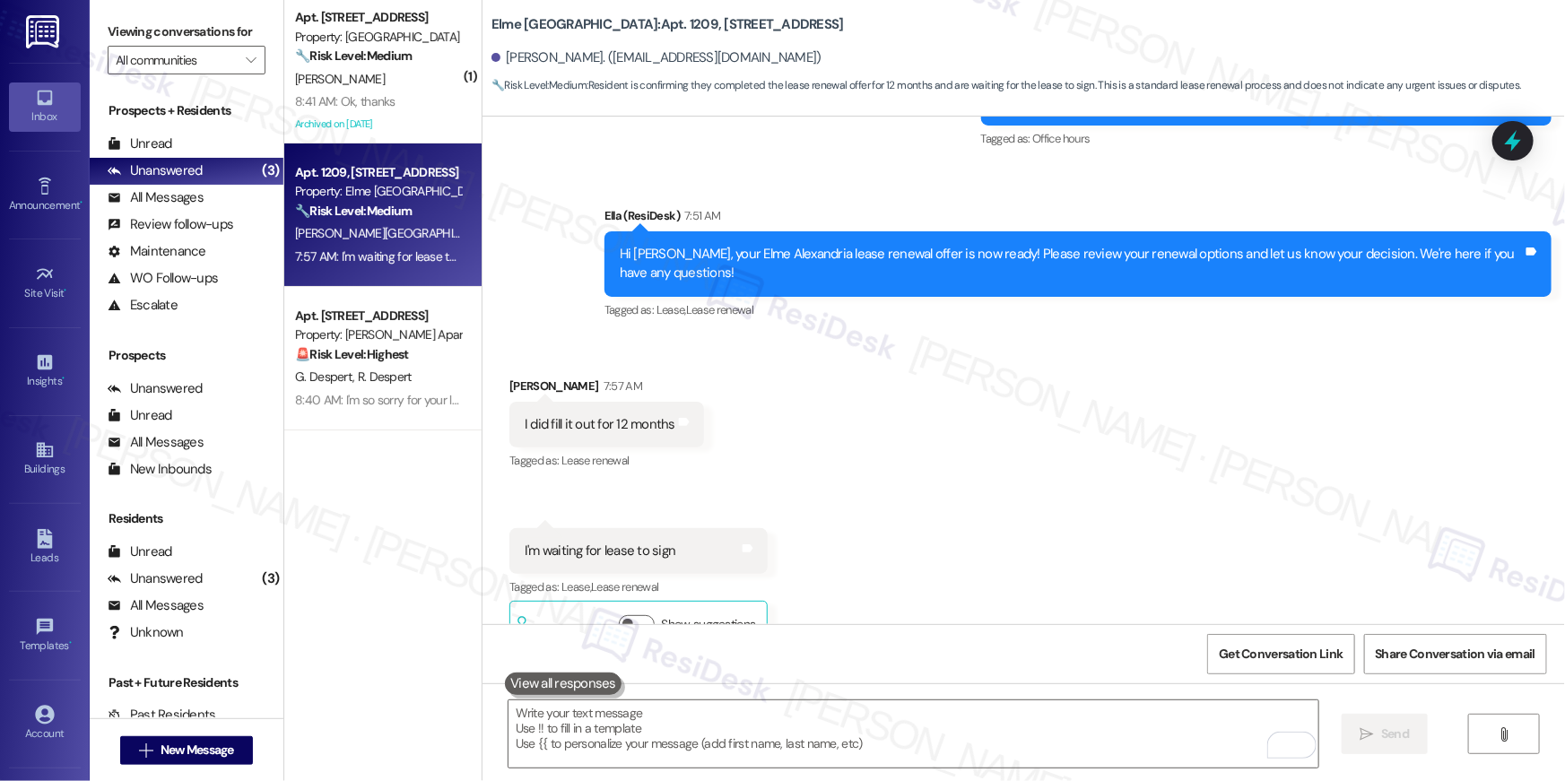
scroll to position [13059, 0]
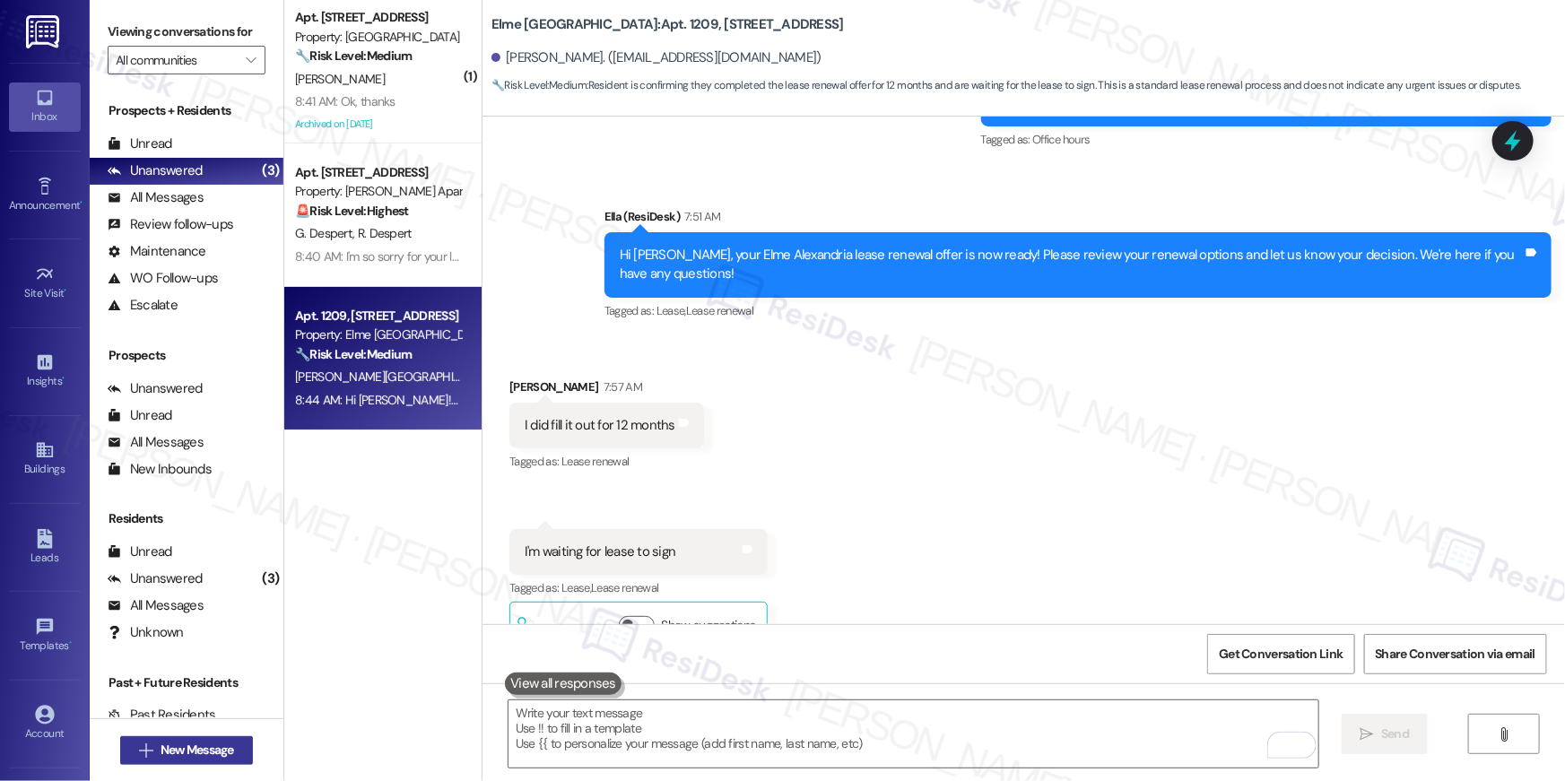
click at [234, 755] on button " New Message" at bounding box center [186, 750] width 133 height 29
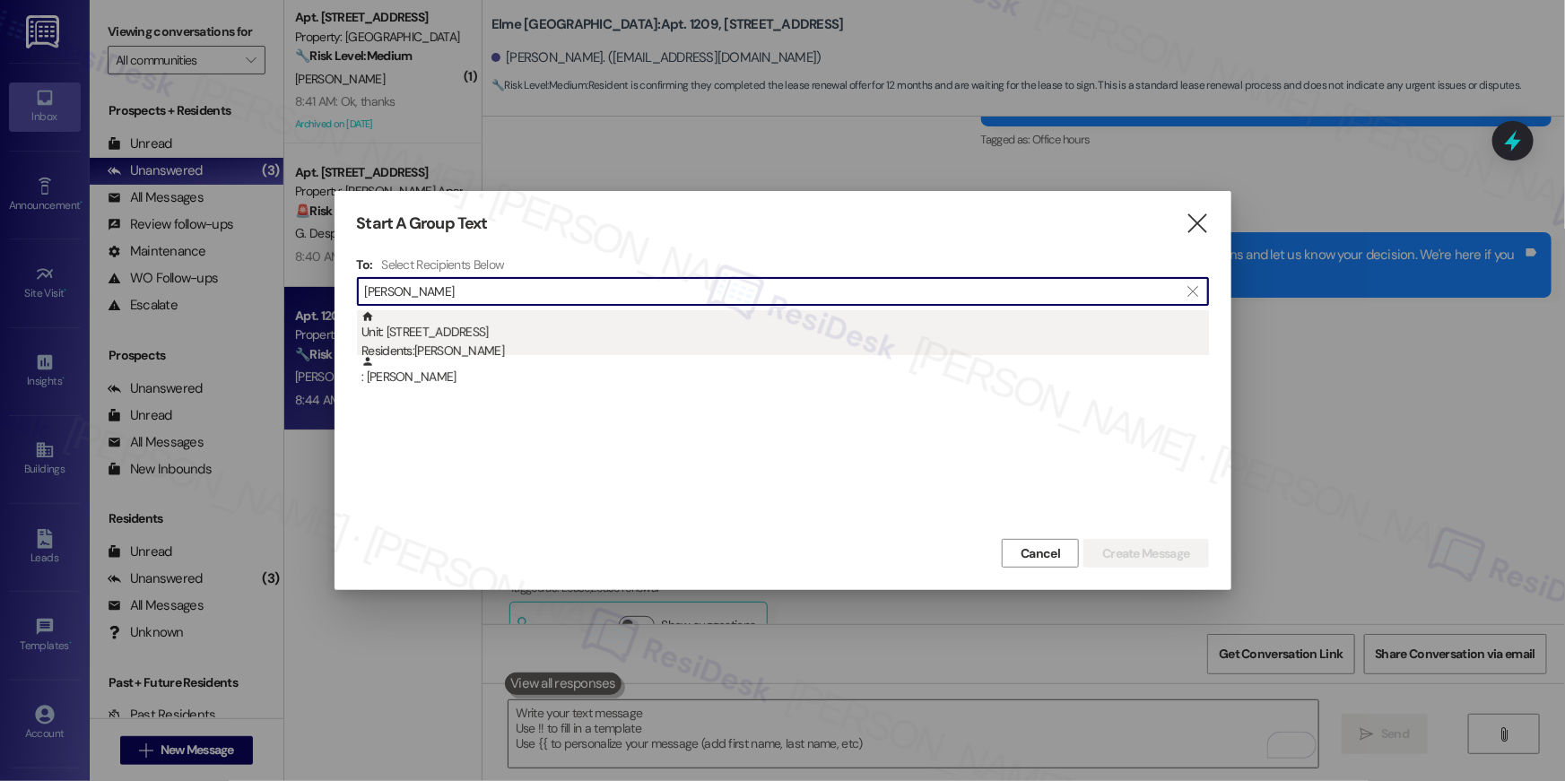
type input "laplante"
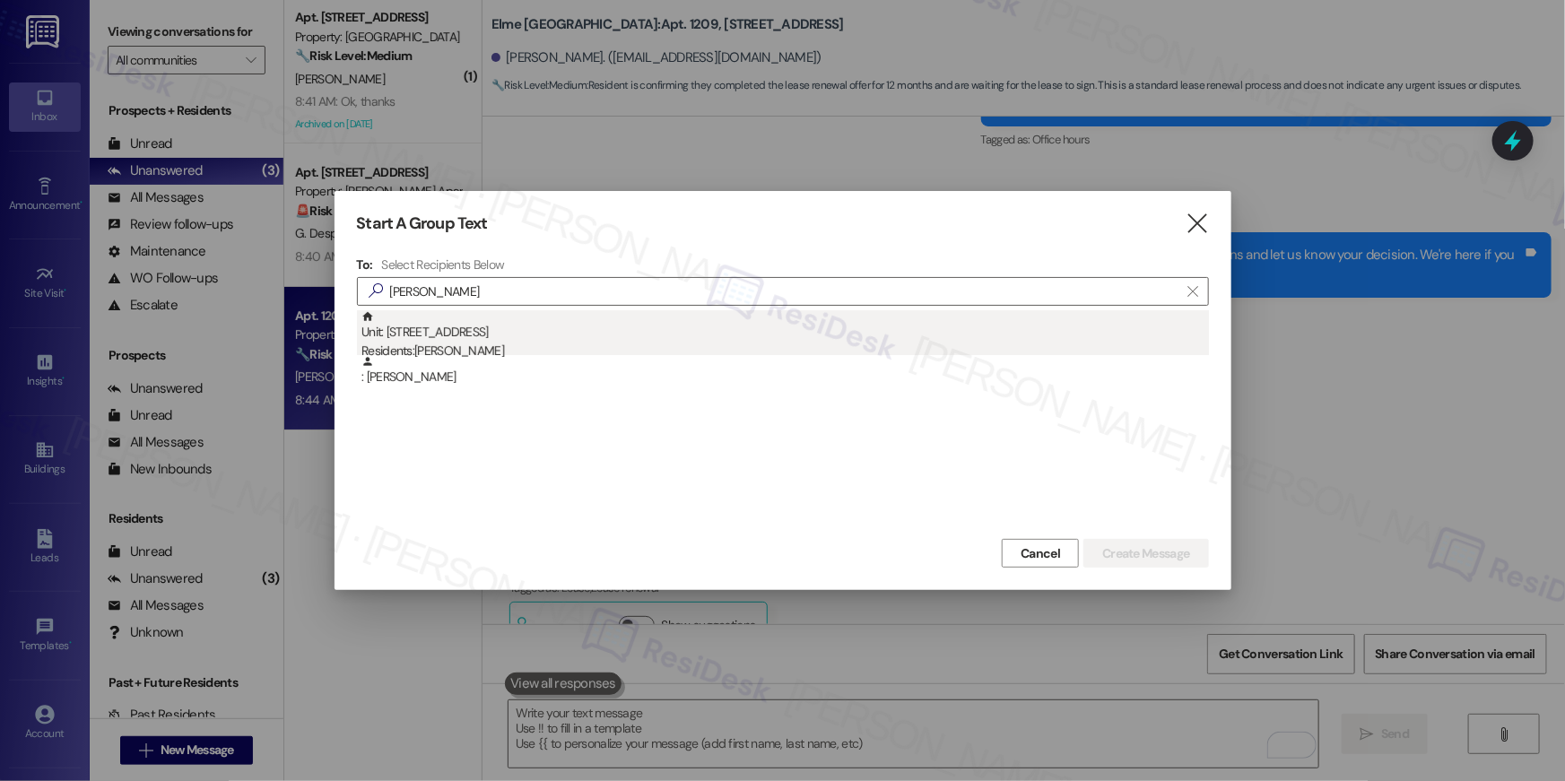
click at [596, 336] on div "Unit: 1313 - 1113 Powers Ferry Place SE Residents: Deborah Laplante" at bounding box center [786, 335] width 848 height 51
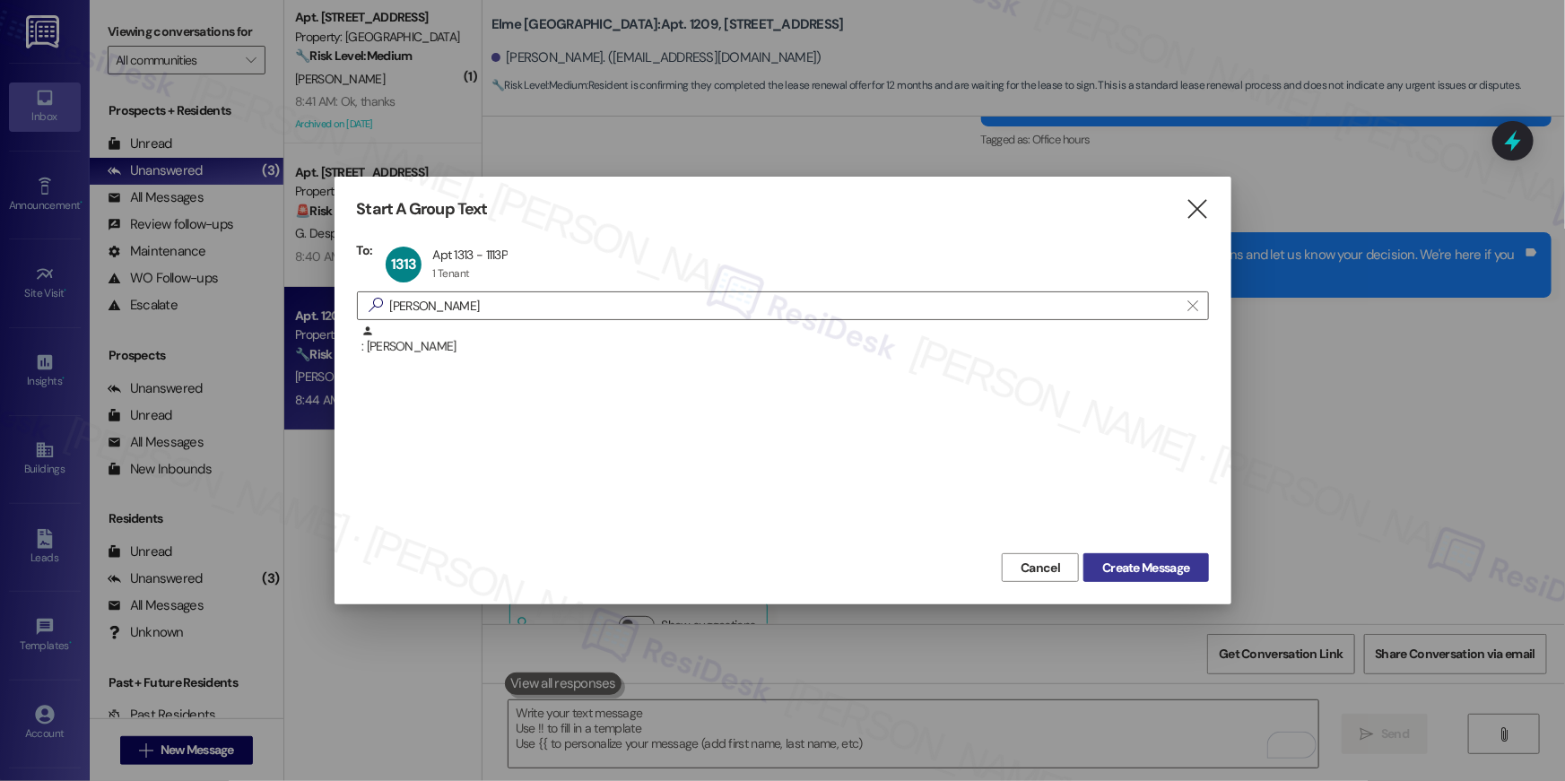
click at [1111, 571] on span "Create Message" at bounding box center [1145, 568] width 87 height 19
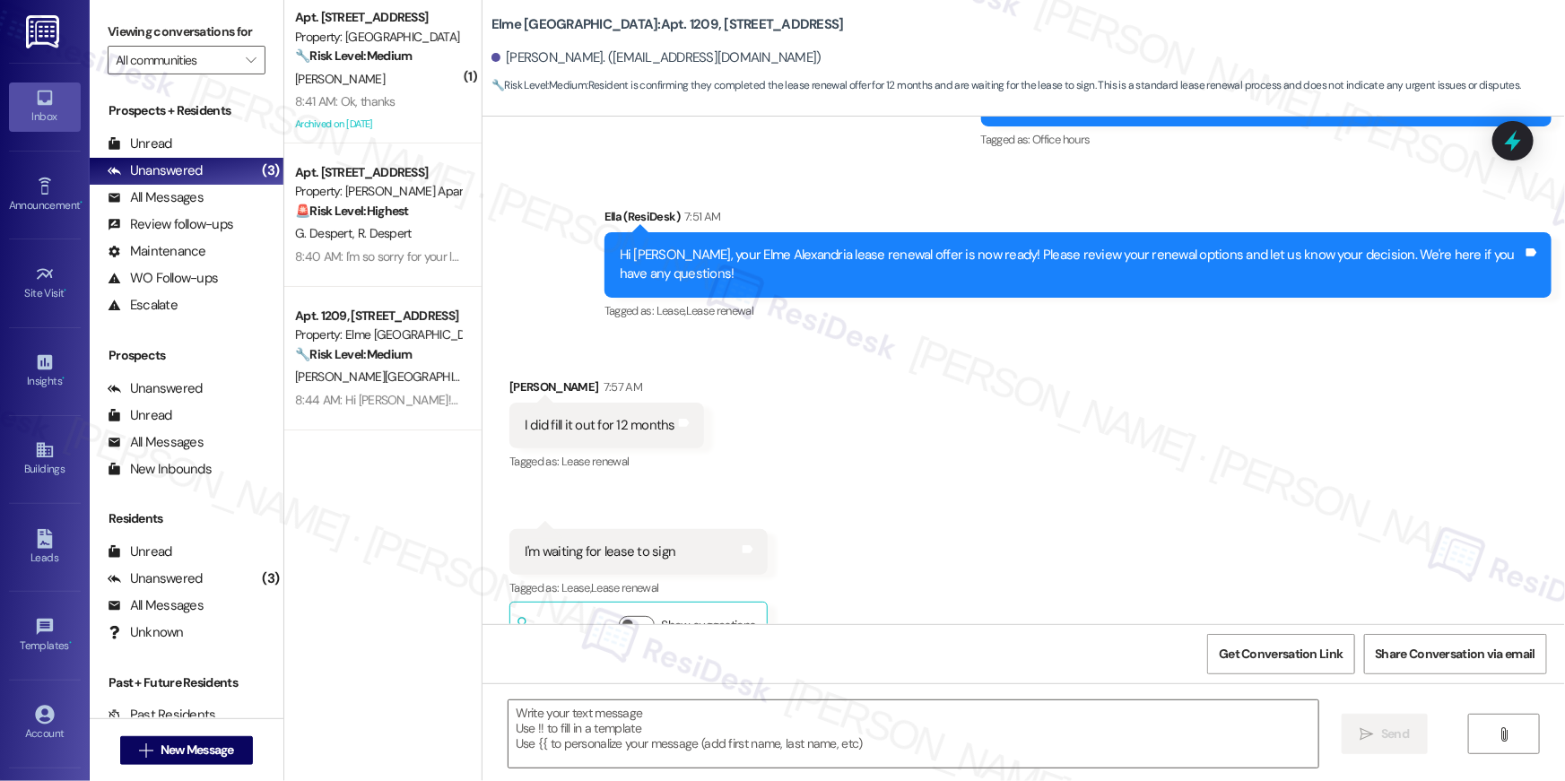
type textarea "Fetching suggested responses. Please feel free to read through the conversation…"
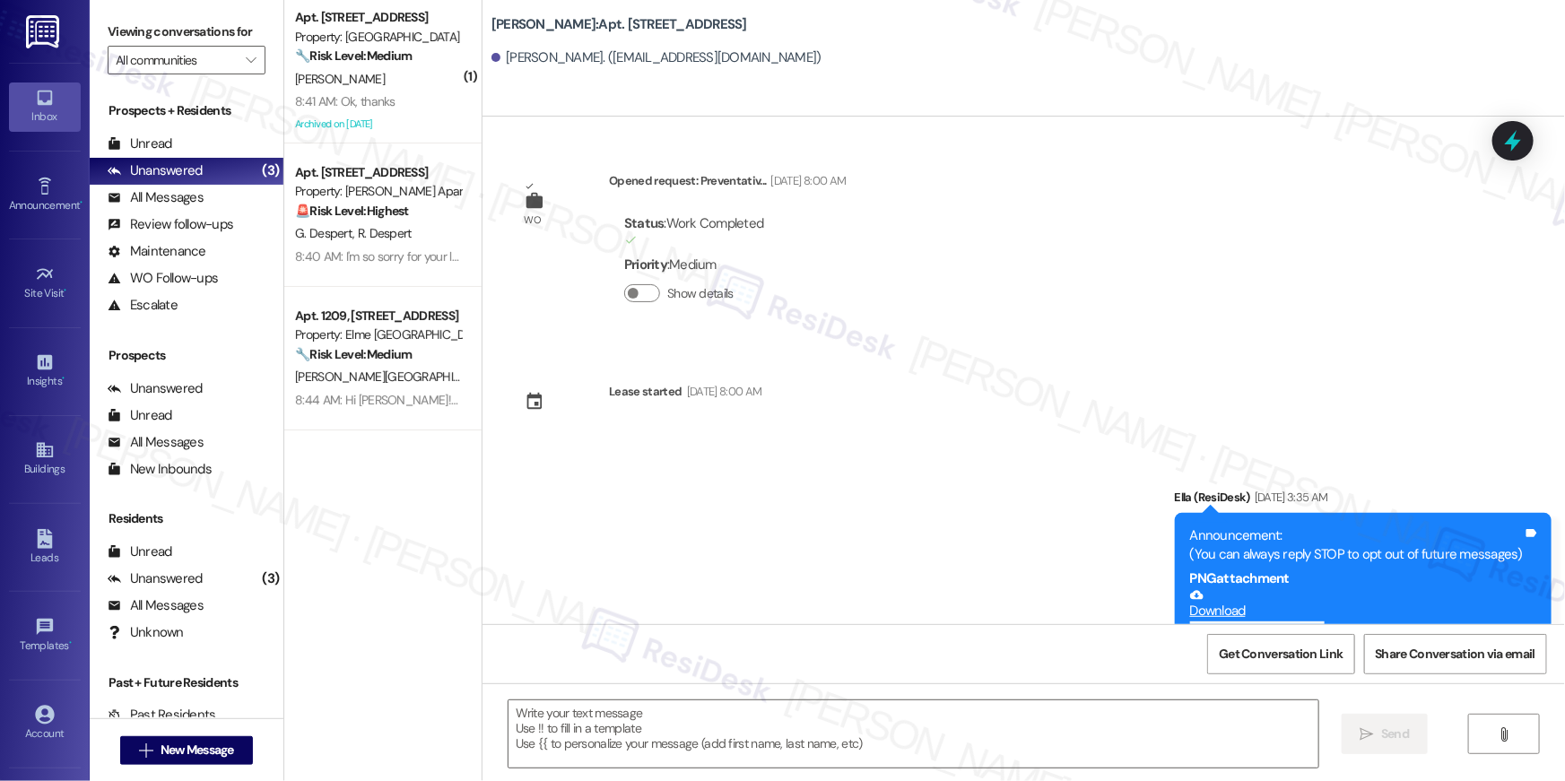
scroll to position [4063, 0]
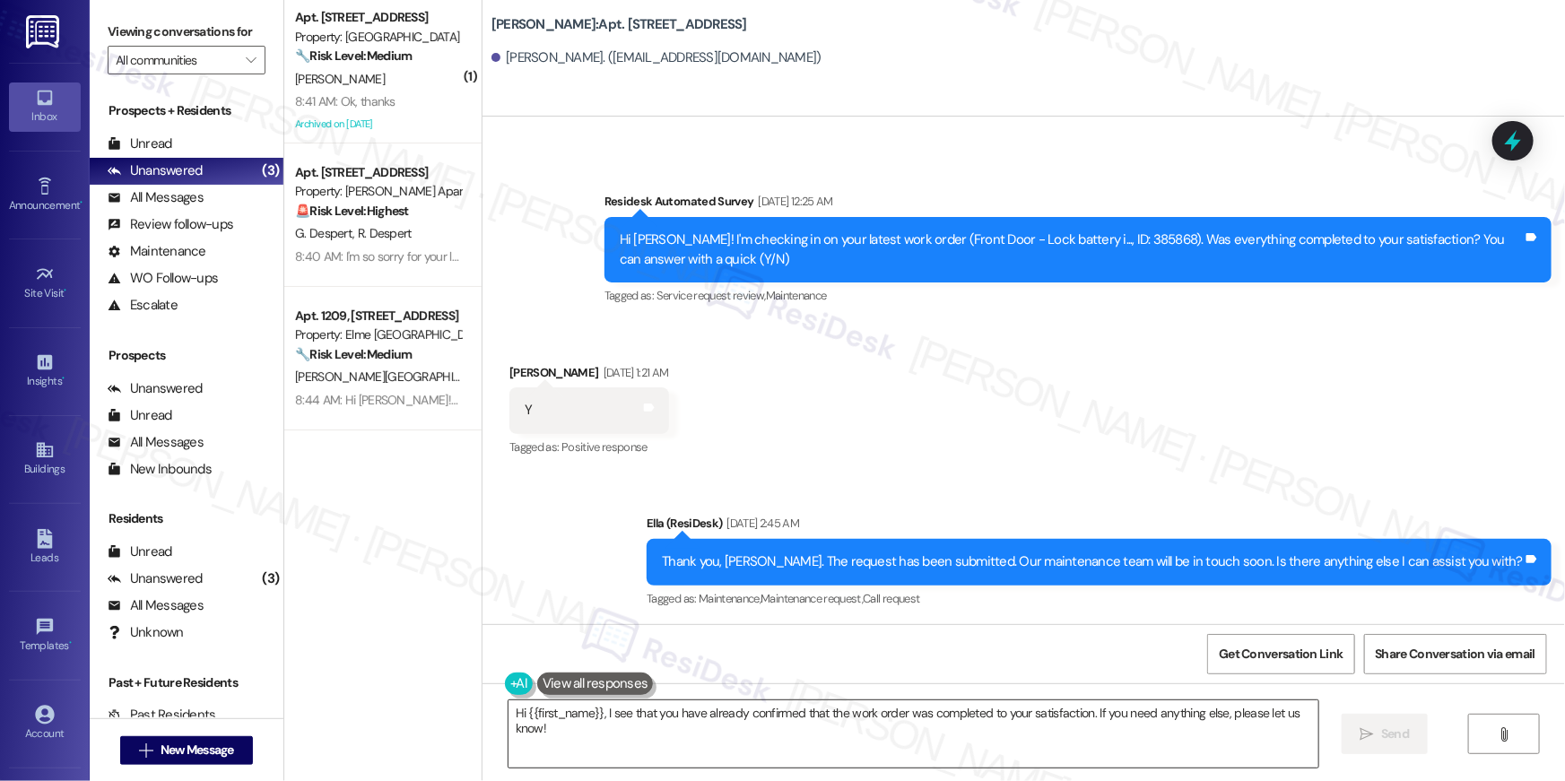
click at [1228, 729] on textarea "Hi {{first_name}}, I see that you have already confirmed that the work order wa…" at bounding box center [914, 734] width 810 height 67
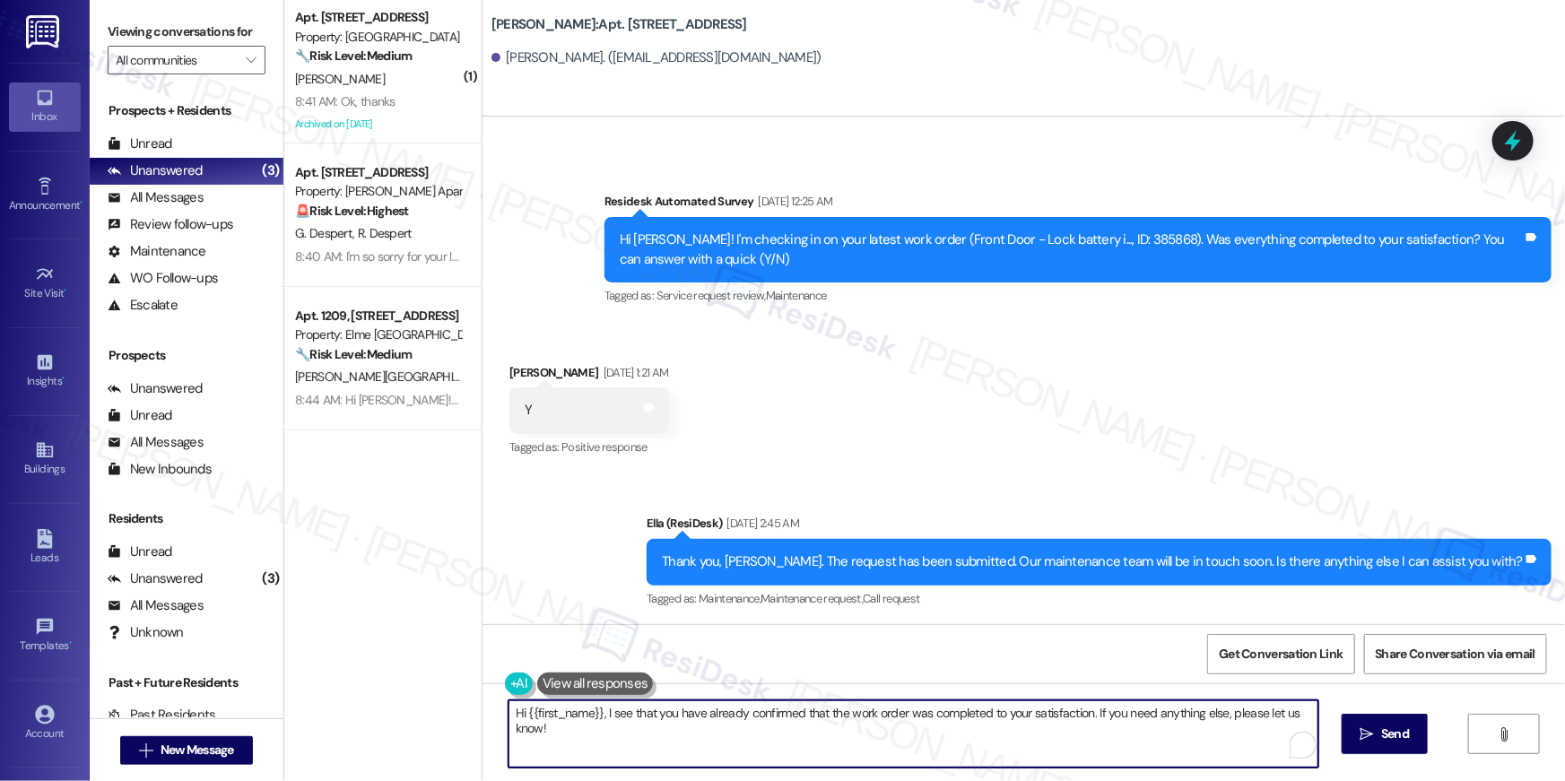
paste textarea "your {{property}} lease renewal offer is now ready! Please review your renewal …"
type textarea "Hi {{first_name}}, your {{property}} lease renewal offer is now ready! Please r…"
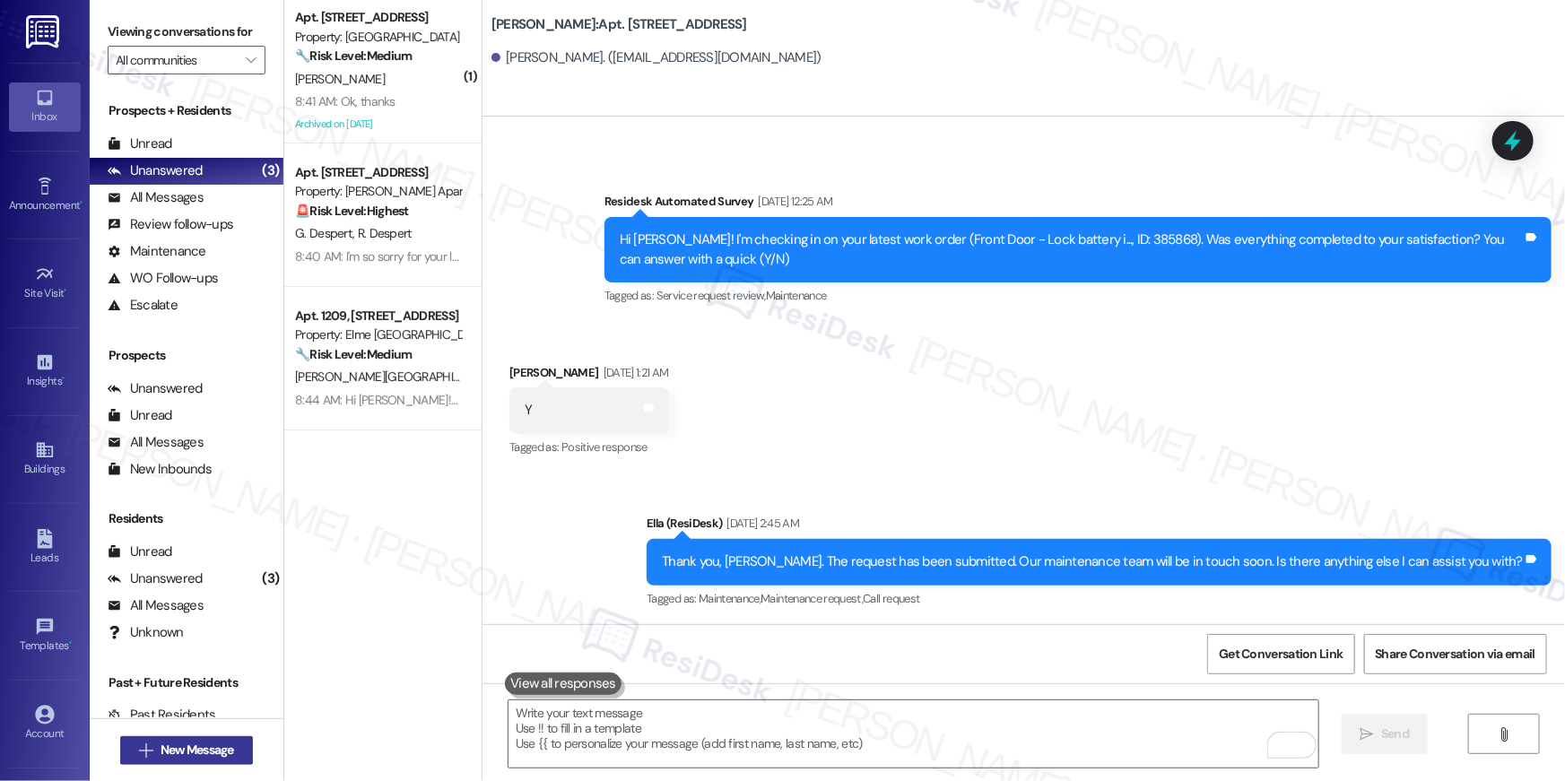
click at [246, 745] on button " New Message" at bounding box center [186, 750] width 133 height 29
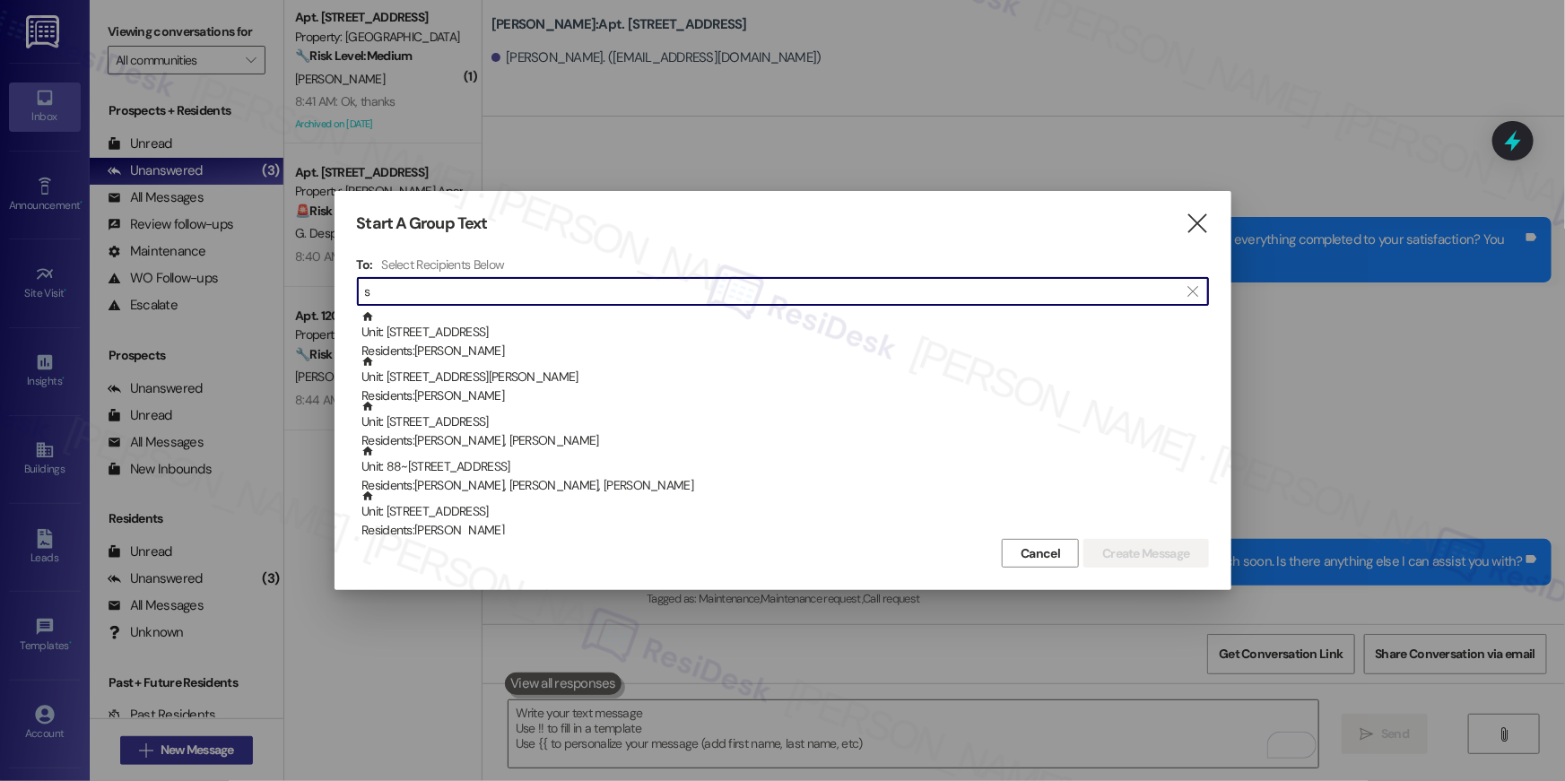
scroll to position [3911, 0]
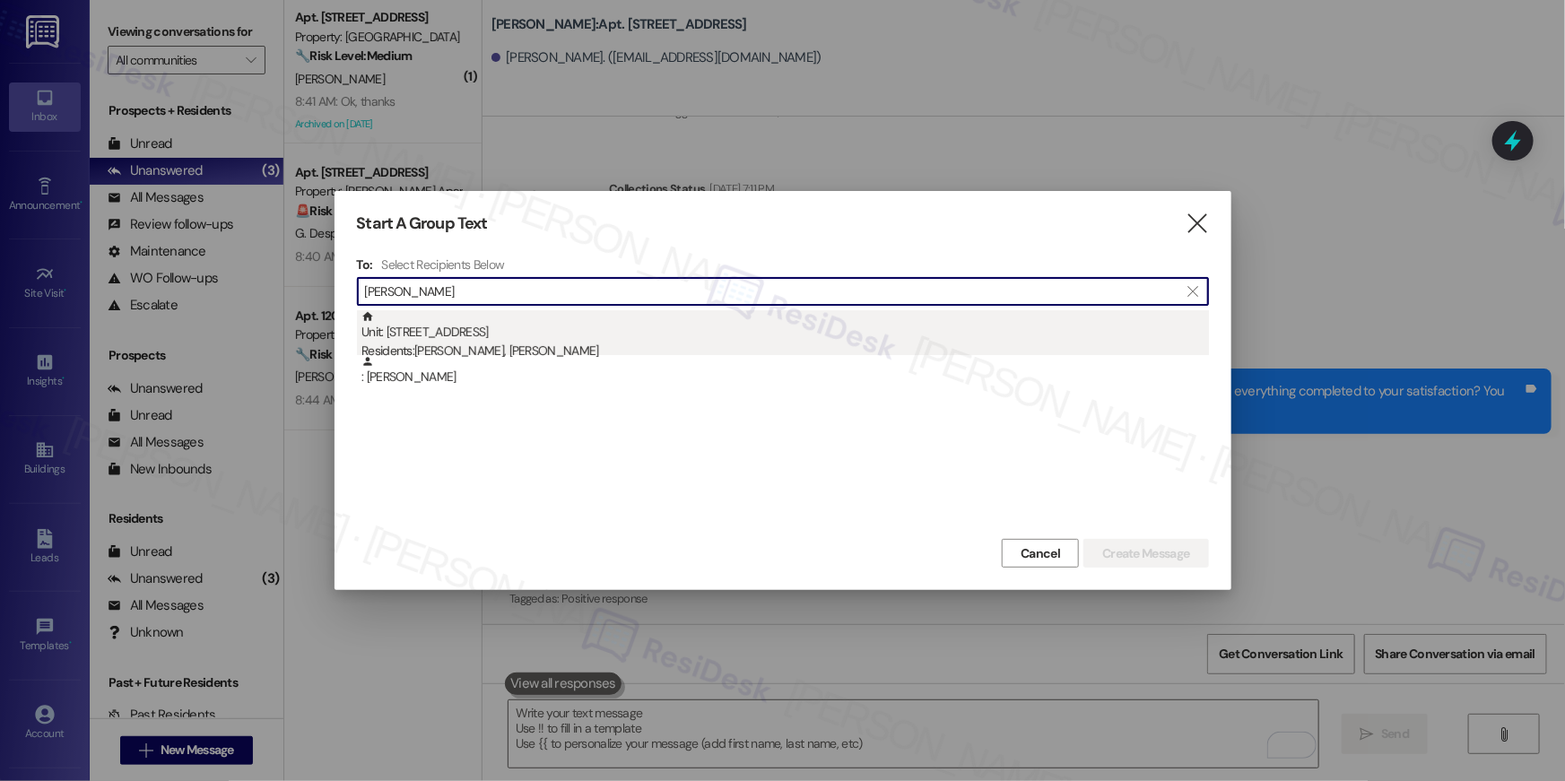
type input "samantha bright"
click at [666, 332] on div "Unit: 1726 - 1113 Powers Ferry Place SE Residents: Samantha Bright, Danny Holli…" at bounding box center [786, 335] width 848 height 51
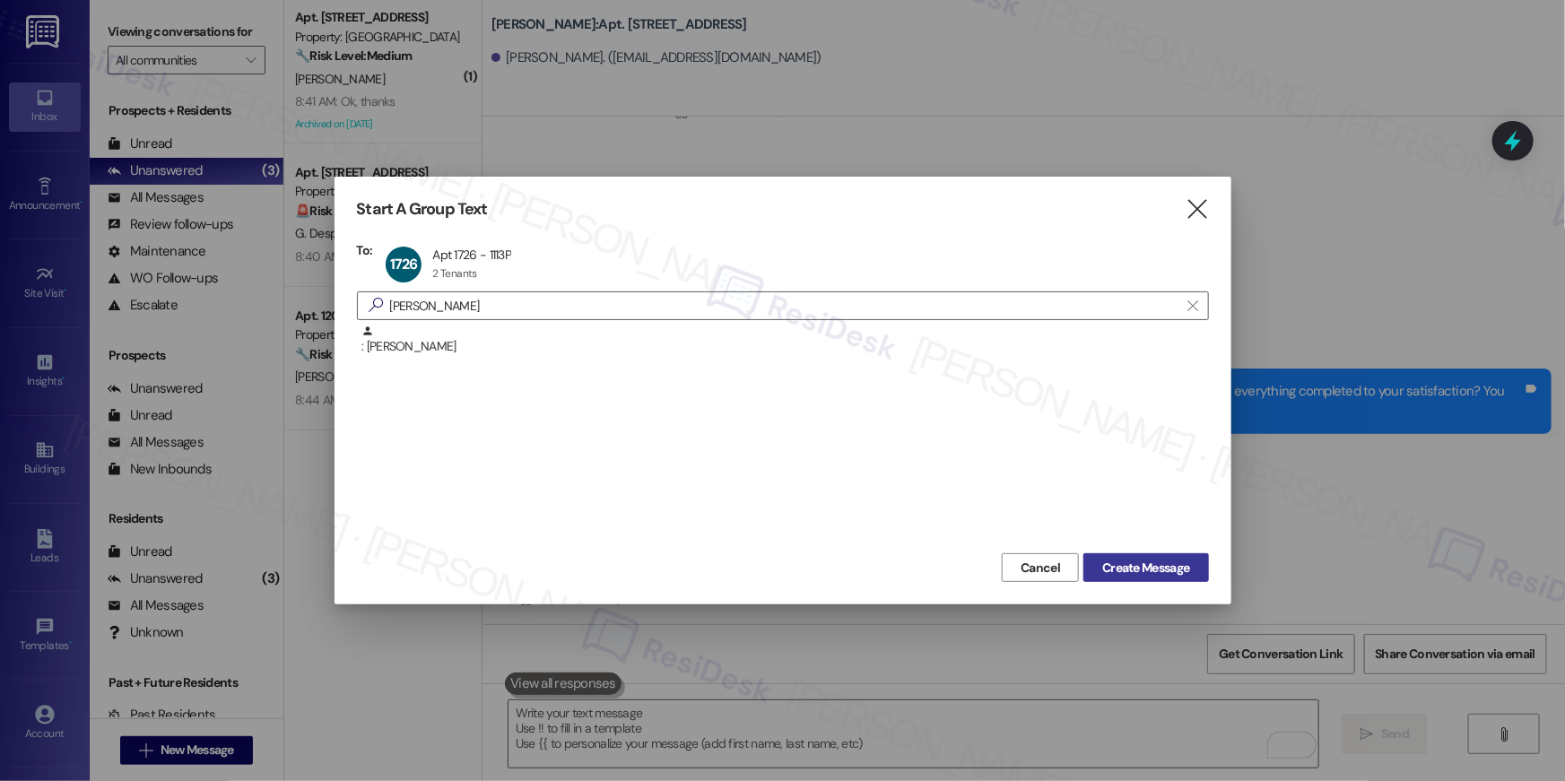
click at [1139, 562] on span "Create Message" at bounding box center [1145, 568] width 87 height 19
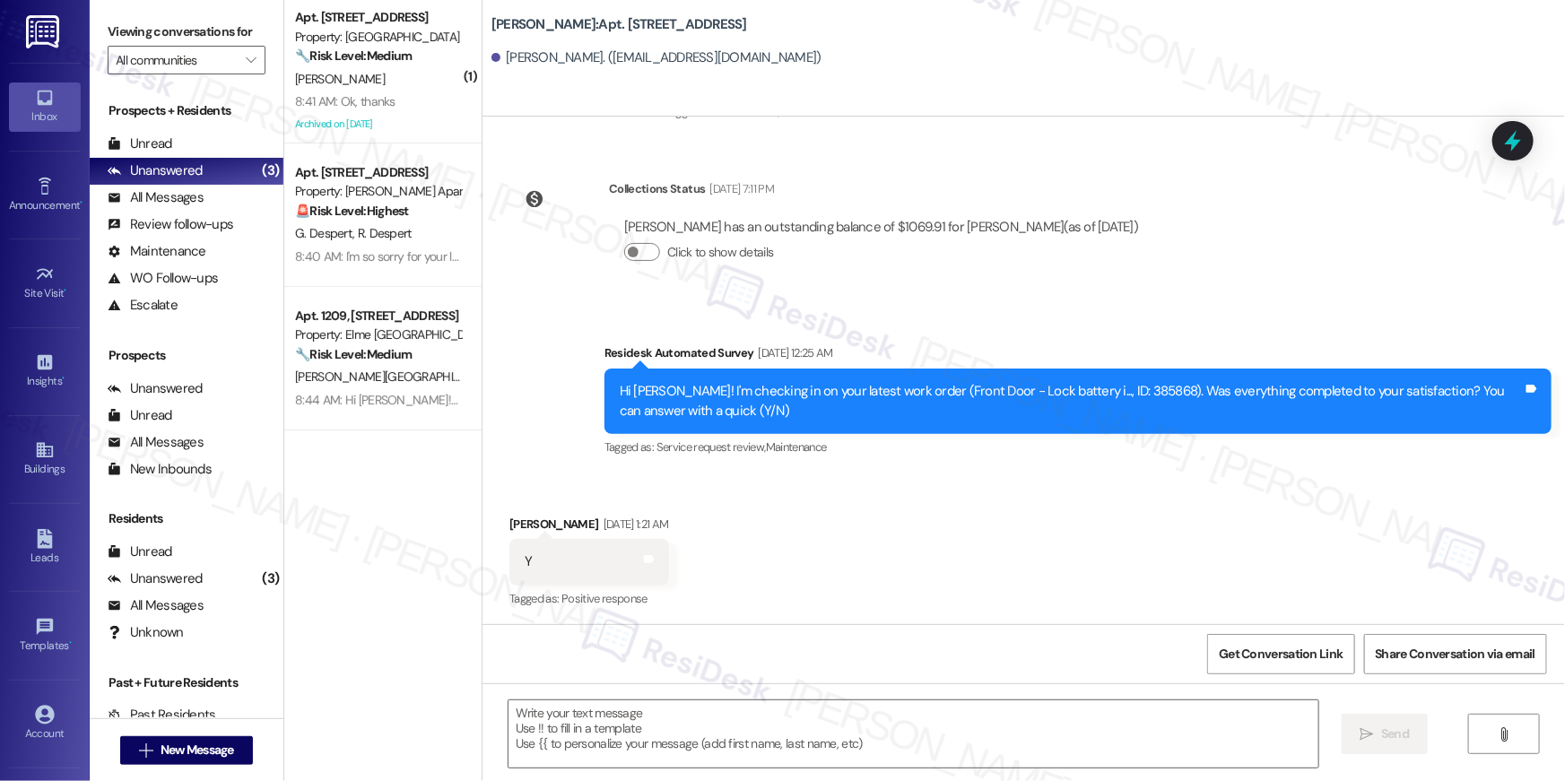
type textarea "Fetching suggested responses. Please feel free to read through the conversation…"
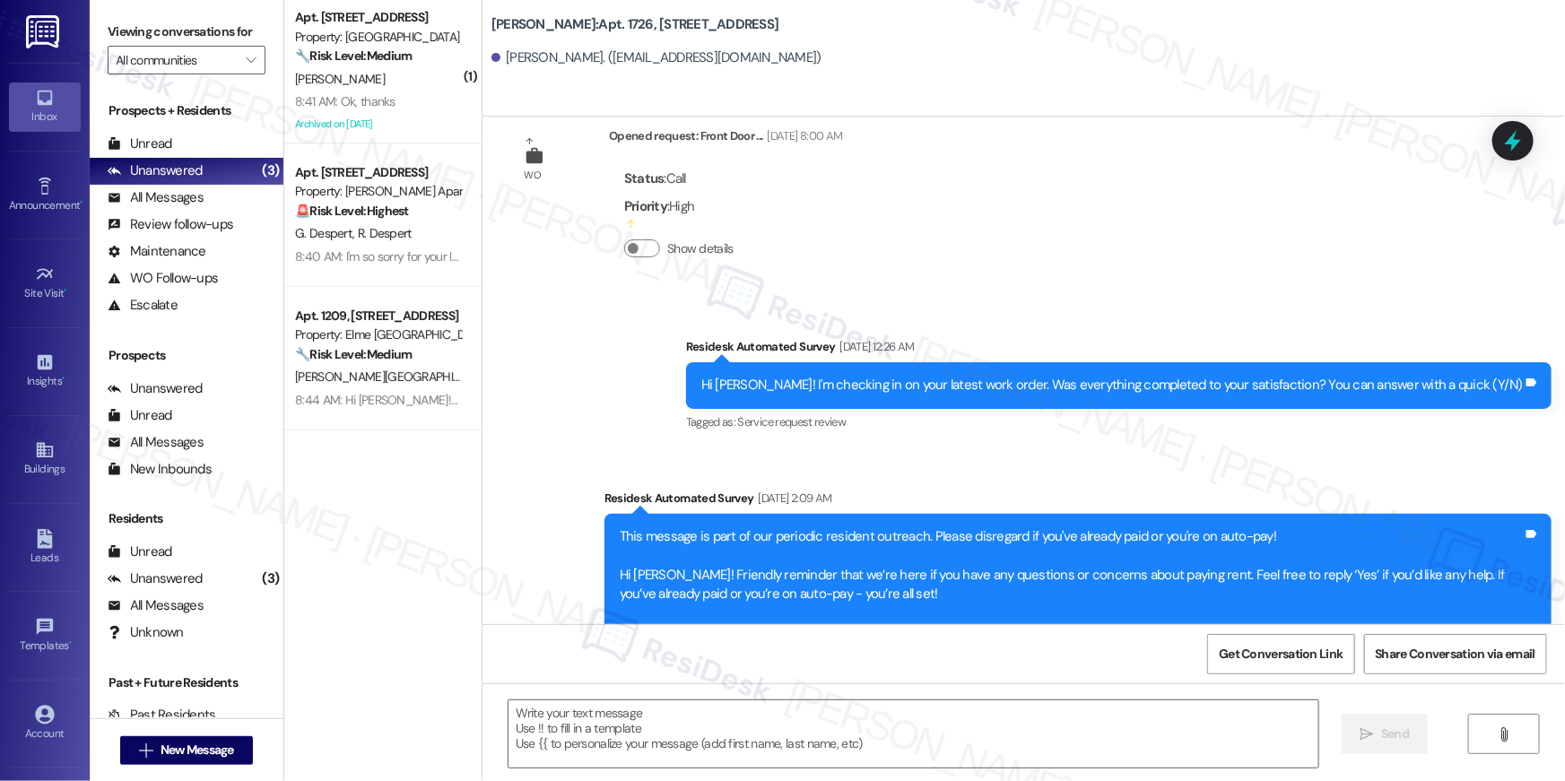
type textarea "Fetching suggested responses. Please feel free to read through the conversation…"
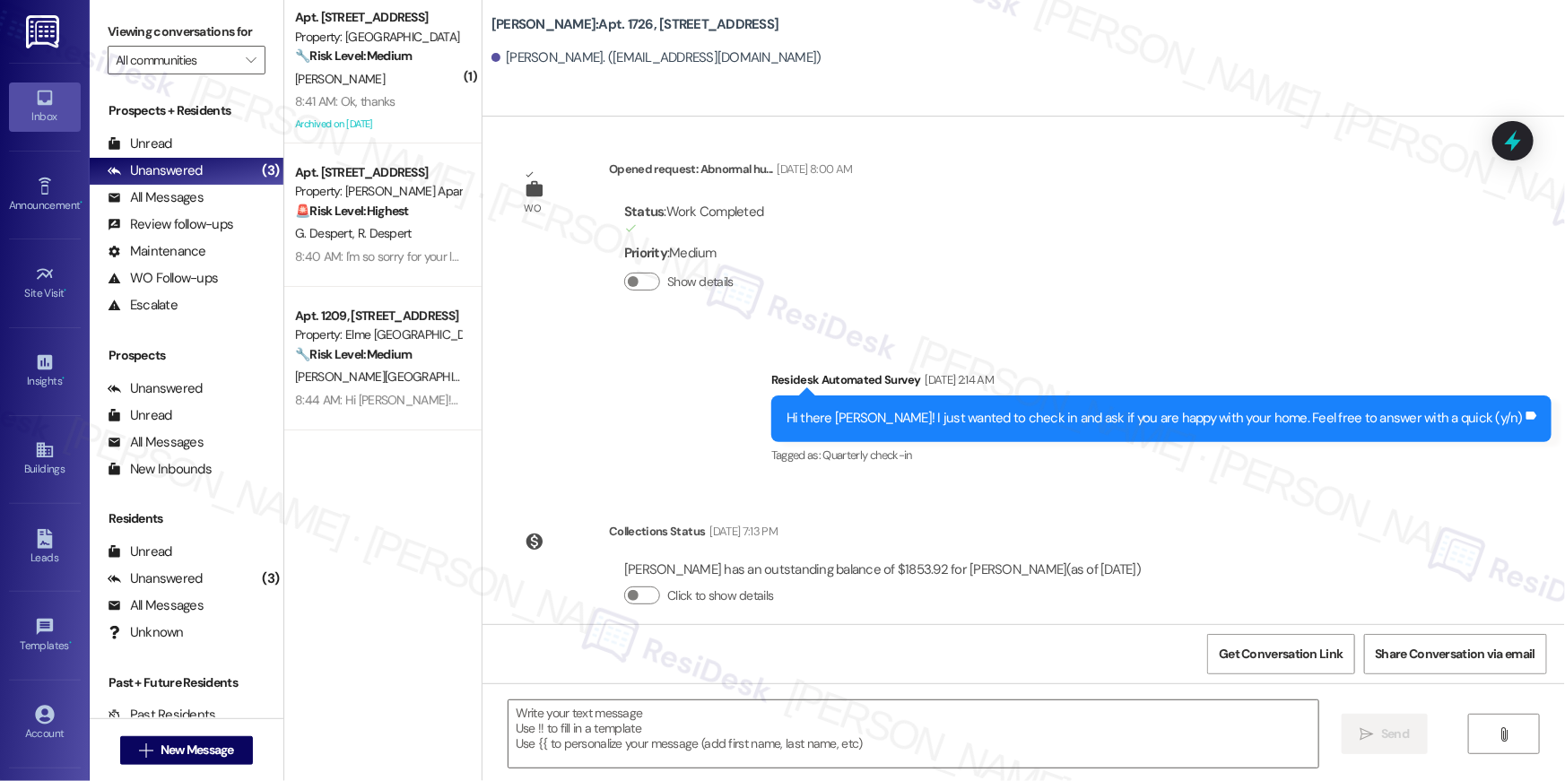
scroll to position [6406, 0]
click at [1132, 732] on textarea at bounding box center [914, 734] width 810 height 67
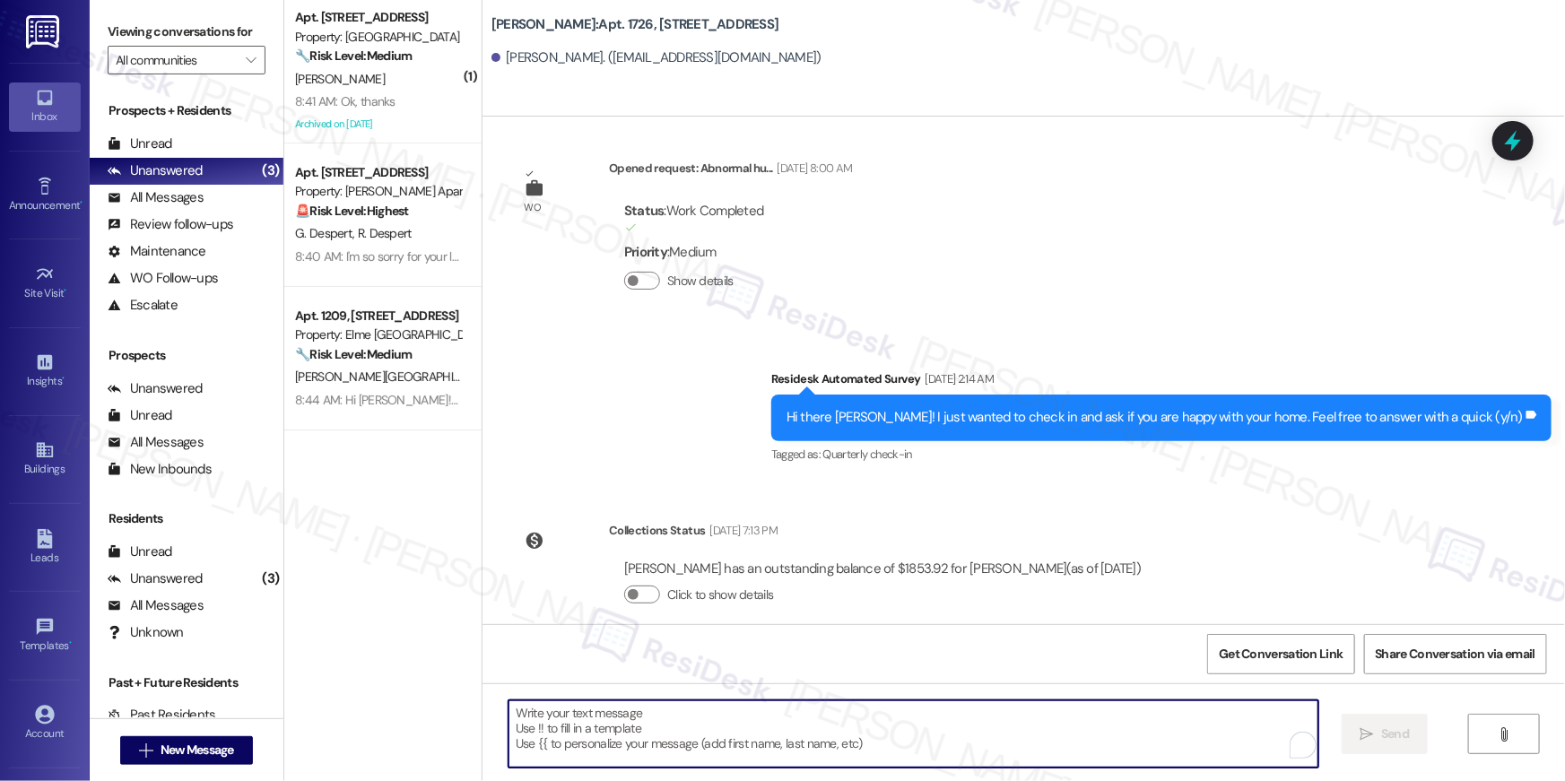
click at [1131, 735] on textarea "To enrich screen reader interactions, please activate Accessibility in Grammarl…" at bounding box center [914, 734] width 810 height 67
click at [1118, 735] on textarea "To enrich screen reader interactions, please activate Accessibility in Grammarl…" at bounding box center [914, 734] width 810 height 67
paste textarea "Hi {{first_name}}, your {{property}} lease renewal offer is now ready! Please r…"
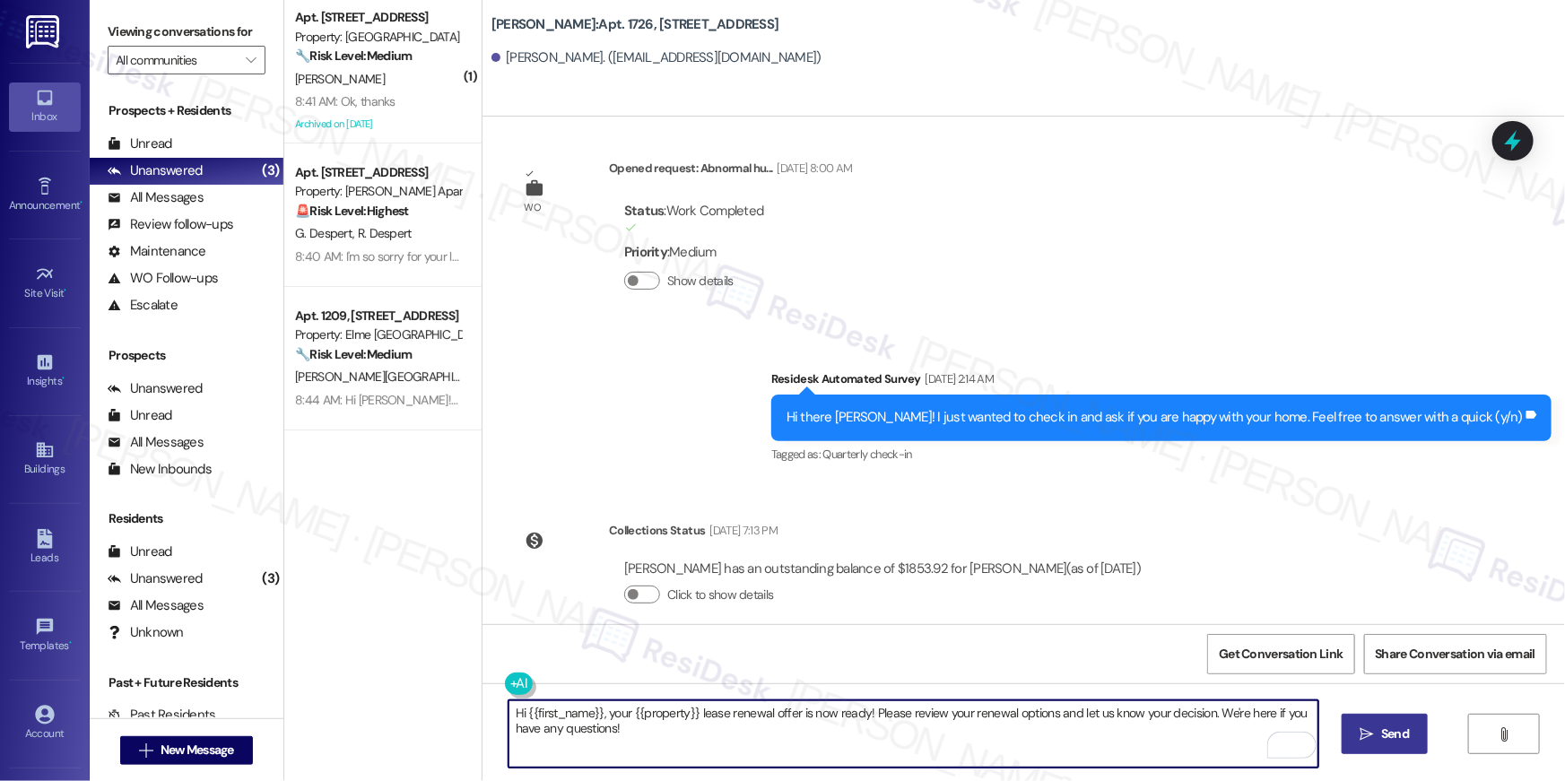
type textarea "Hi {{first_name}}, your {{property}} lease renewal offer is now ready! Please r…"
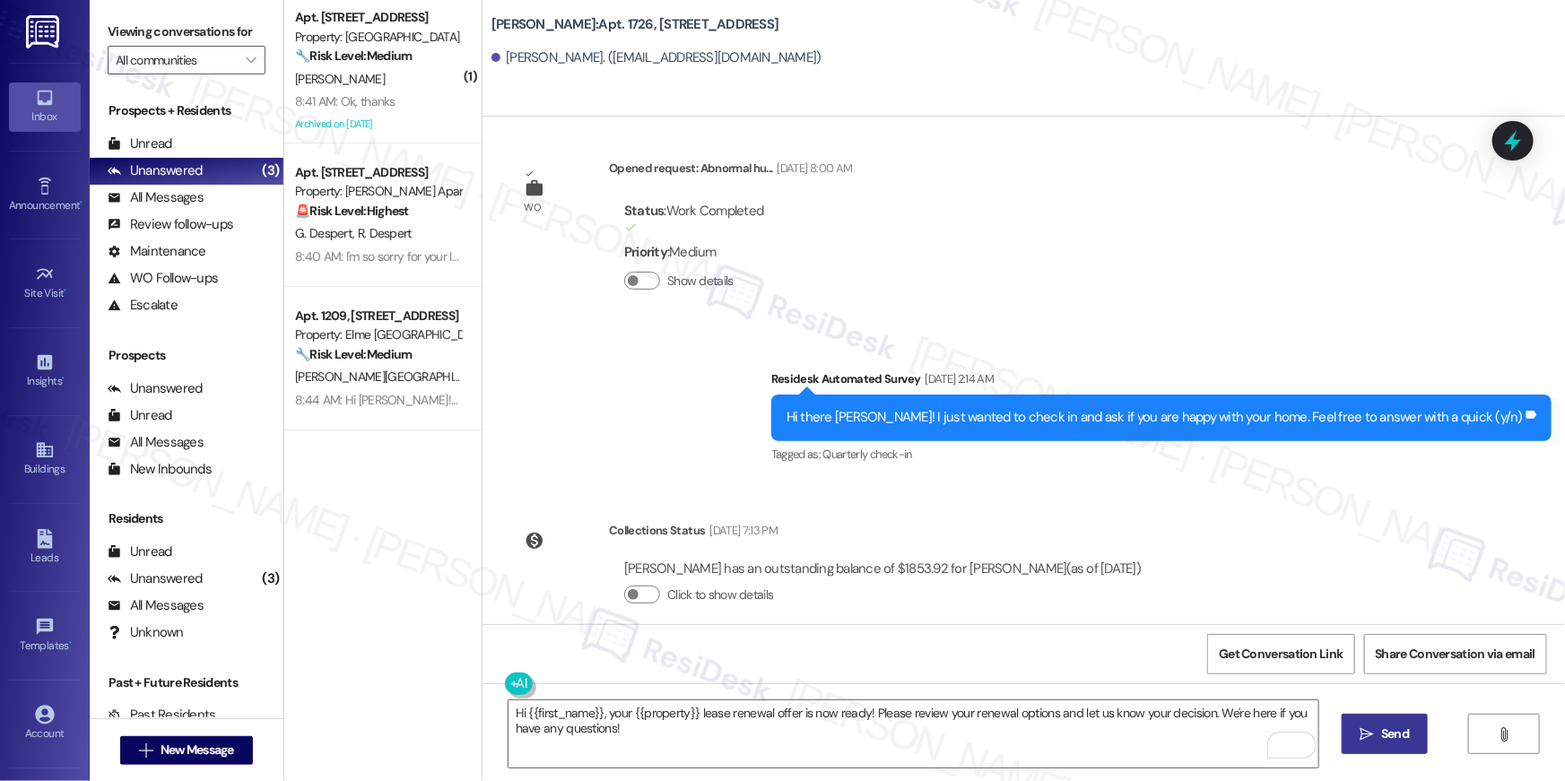
click at [1407, 734] on span "Send" at bounding box center [1395, 734] width 28 height 19
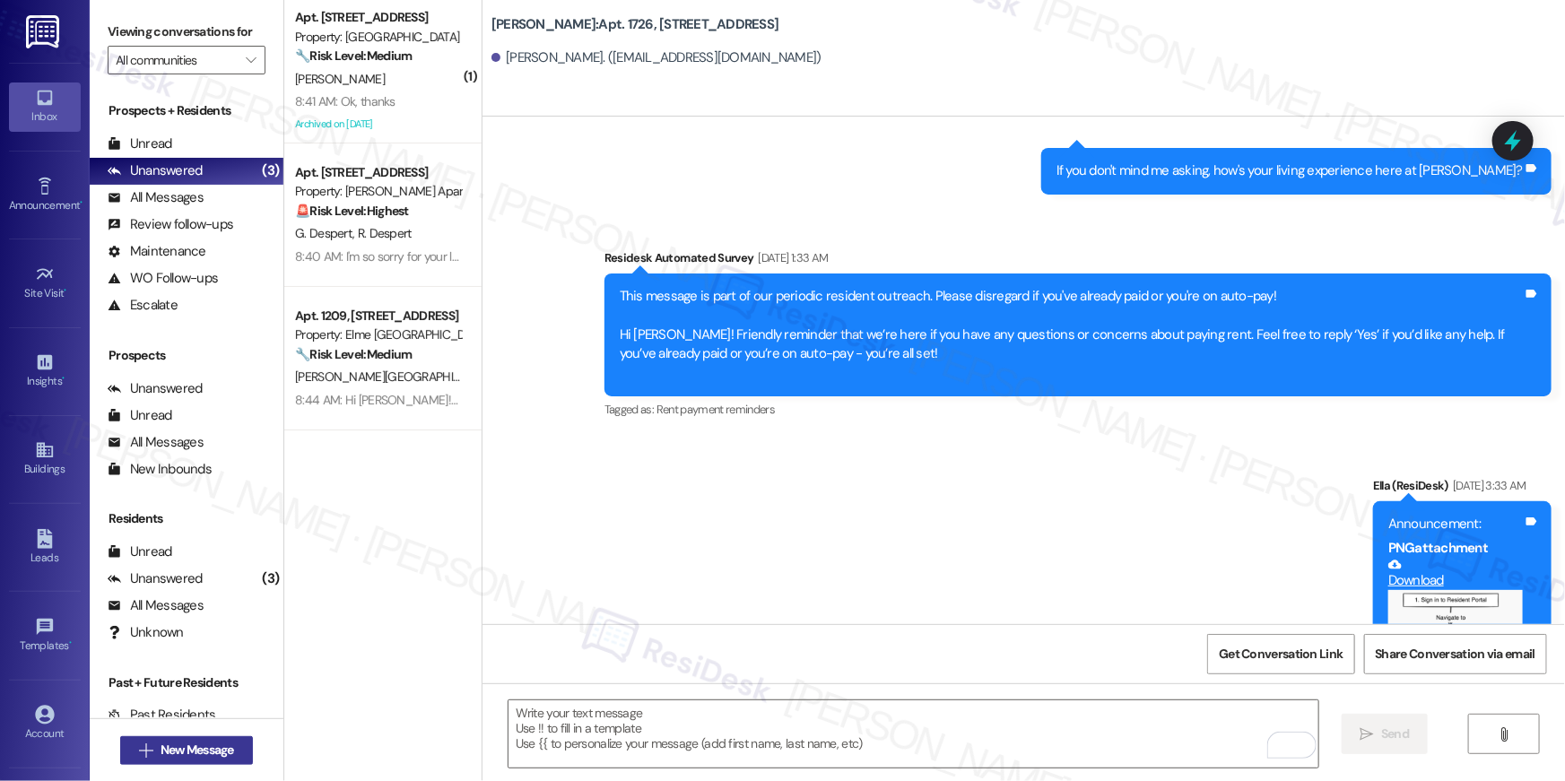
scroll to position [1412, 0]
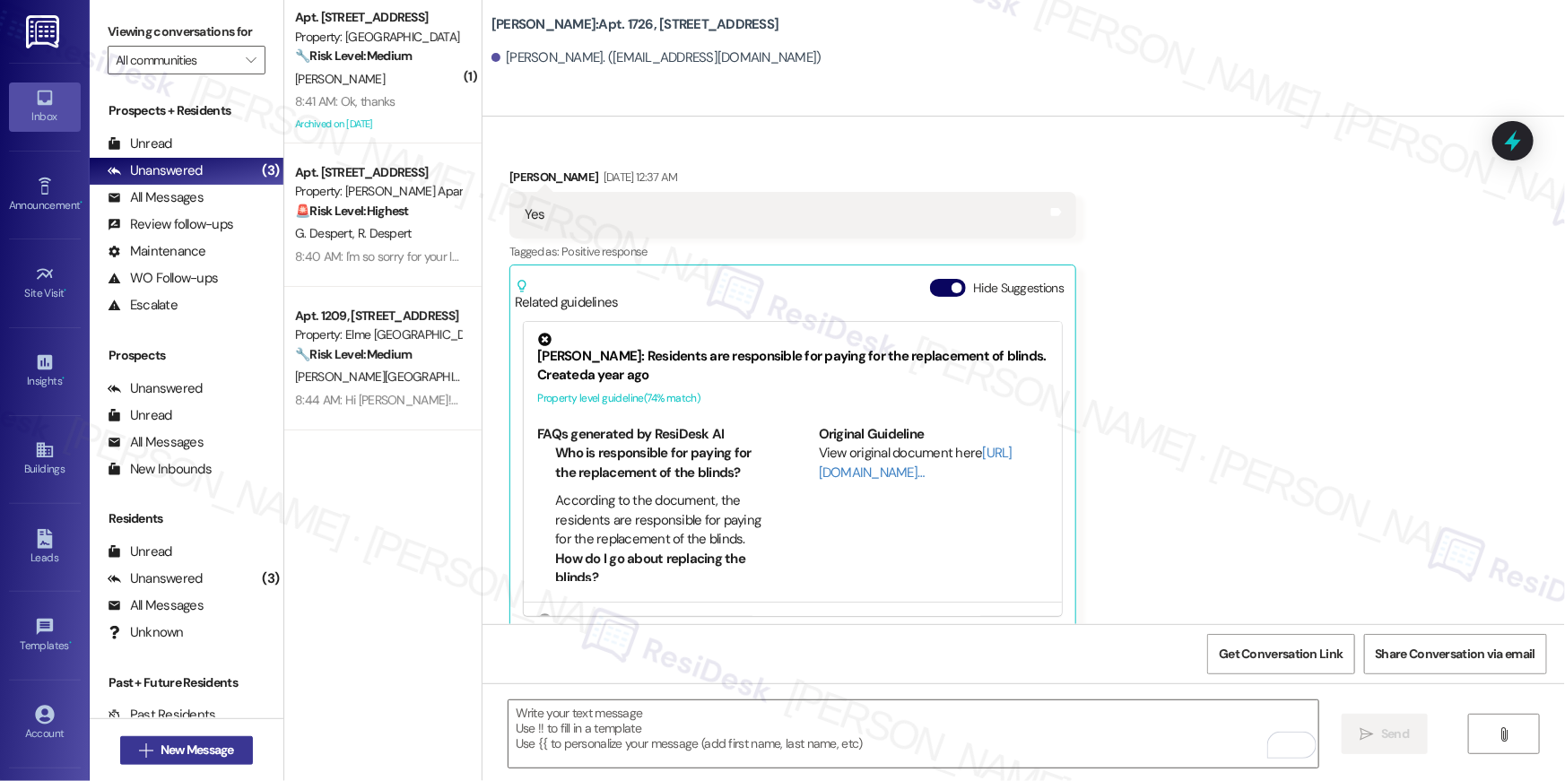
click at [220, 745] on span "New Message" at bounding box center [198, 750] width 74 height 19
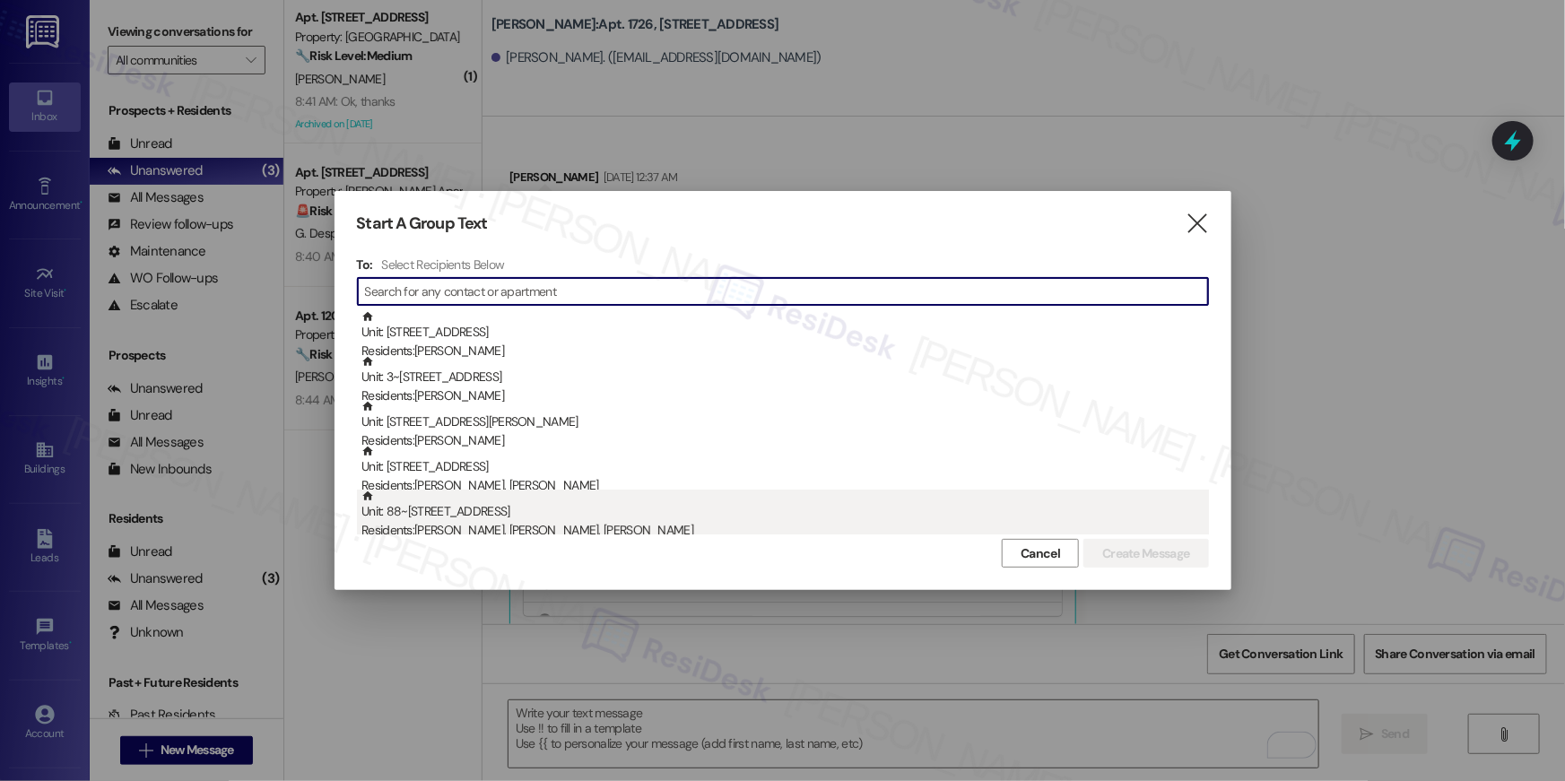
type input "v"
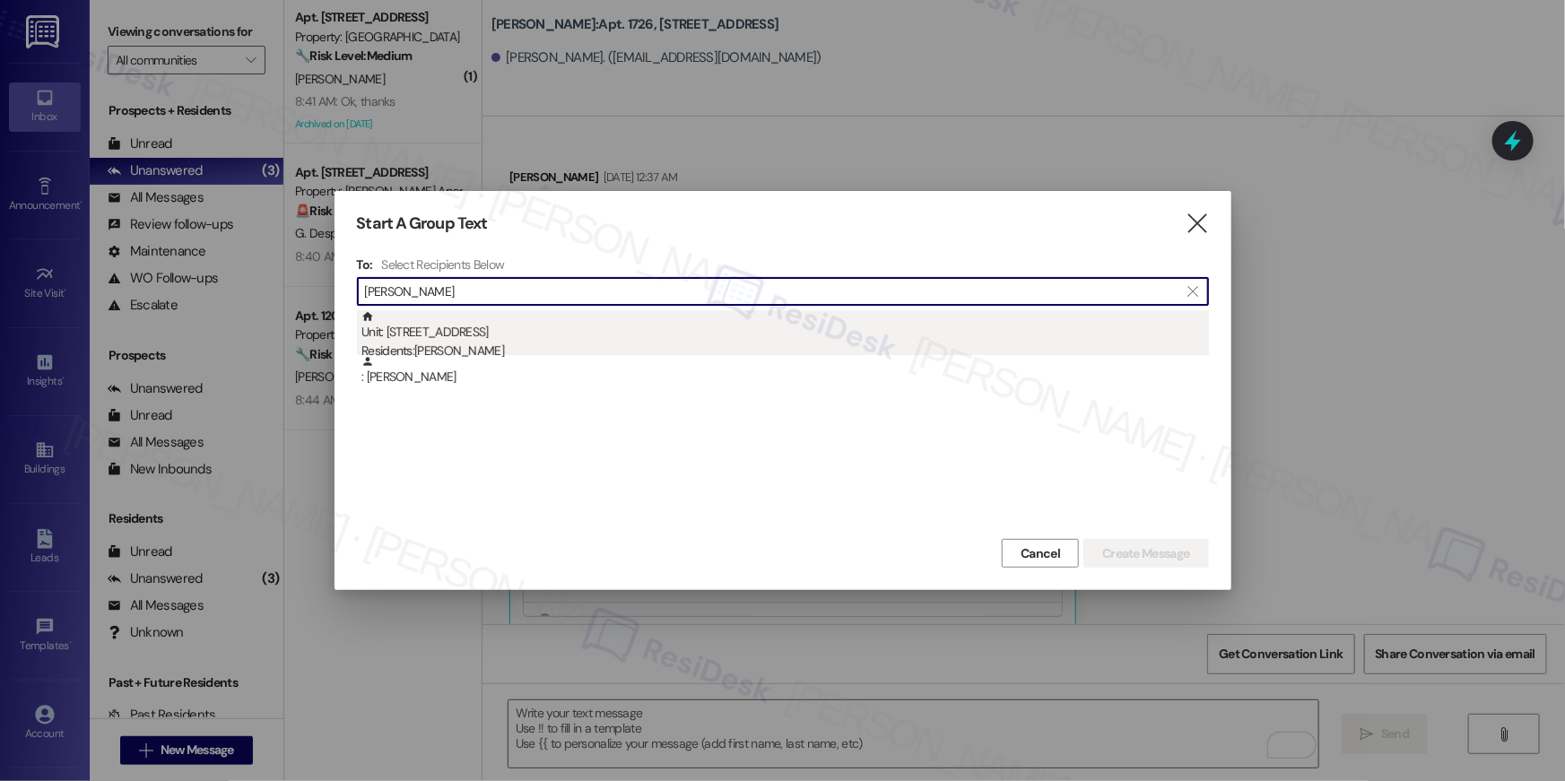
type input "cantave"
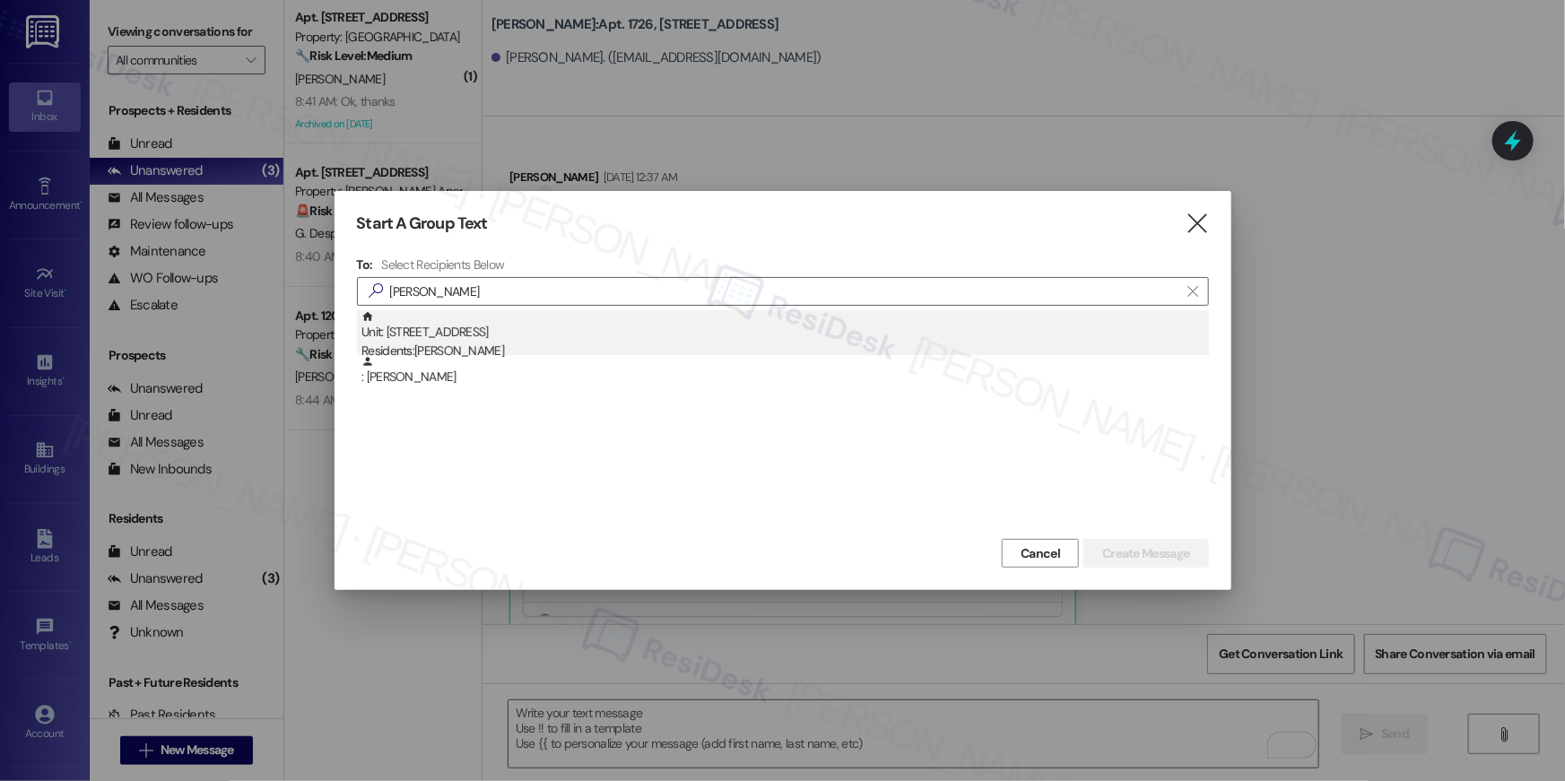
click at [693, 347] on div "Residents: Kevin Cantave" at bounding box center [786, 351] width 848 height 19
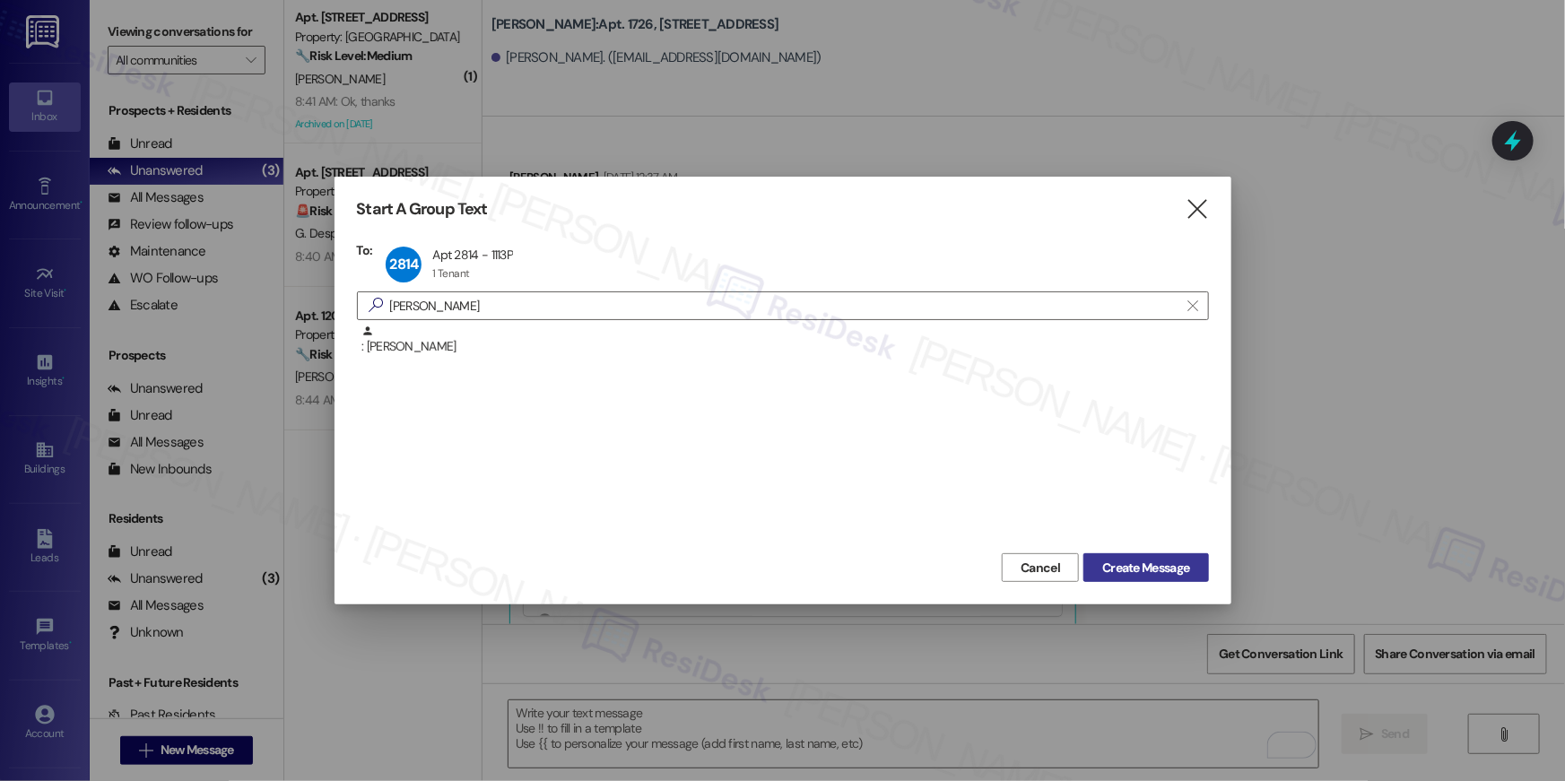
click at [1091, 560] on button "Create Message" at bounding box center [1146, 567] width 125 height 29
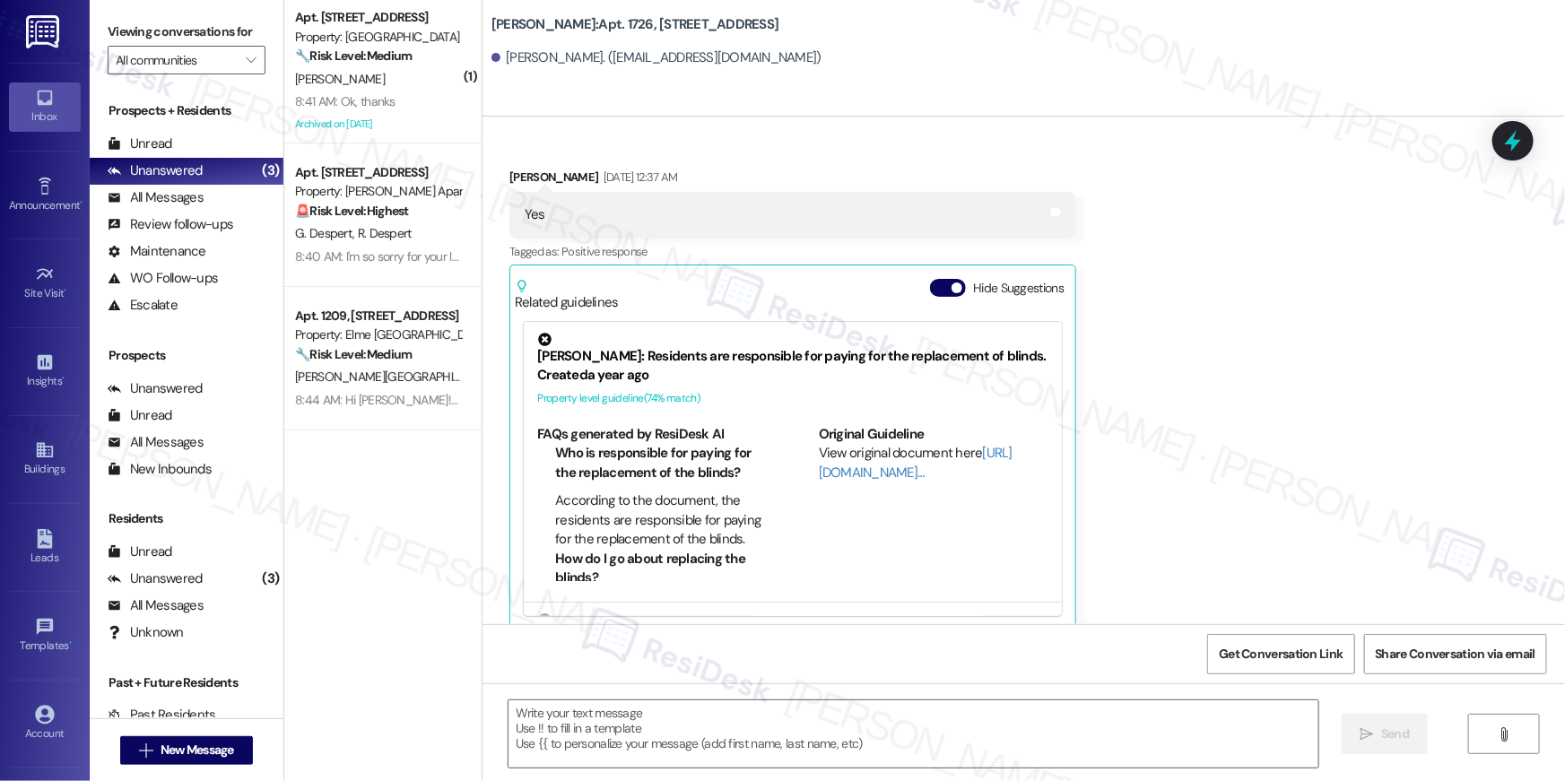
type textarea "Fetching suggested responses. Please feel free to read through the conversation…"
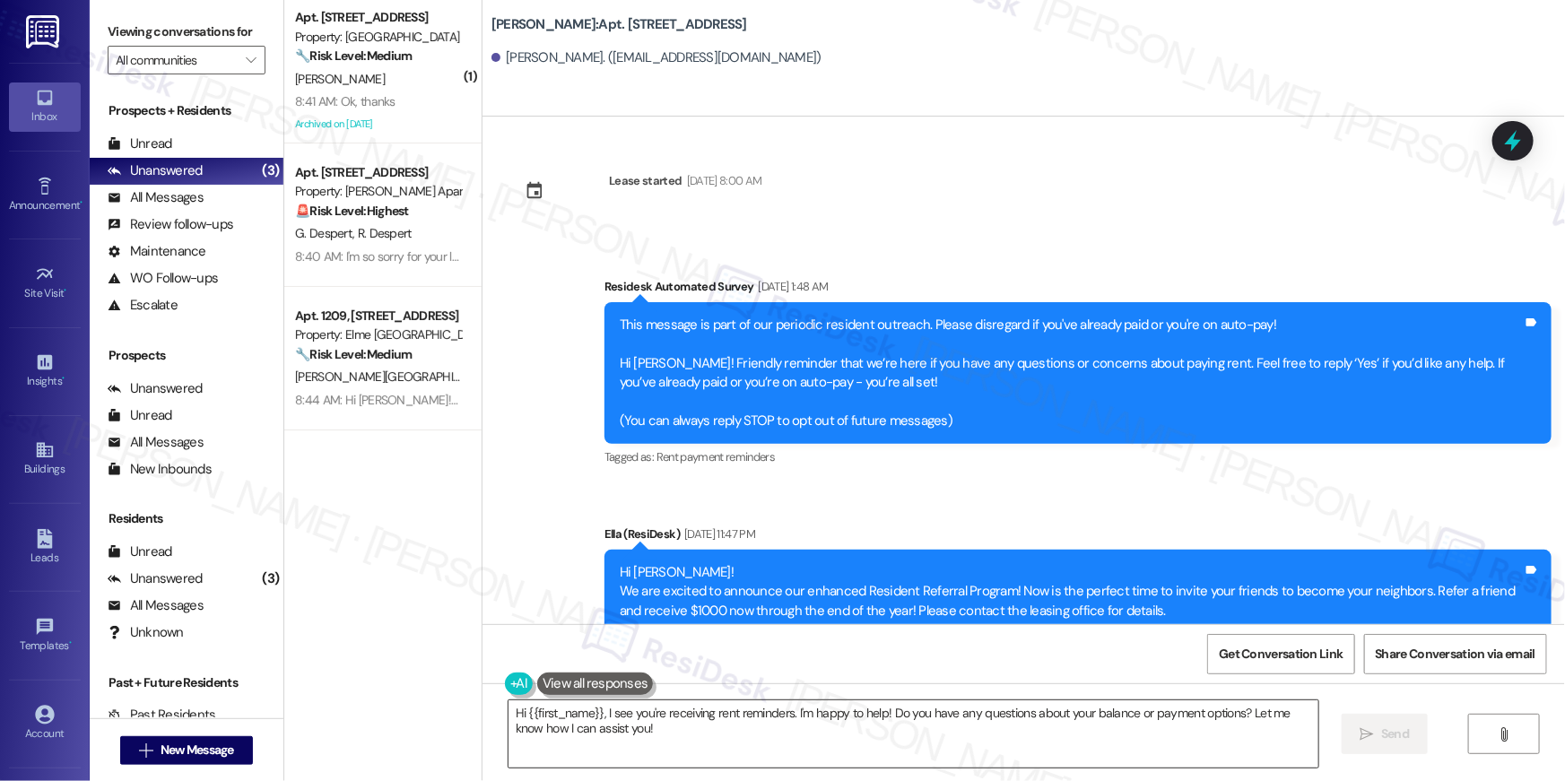
click at [1057, 723] on textarea "Hi {{first_name}}, I see you're receiving rent reminders. I'm happy to help! Do…" at bounding box center [914, 734] width 810 height 67
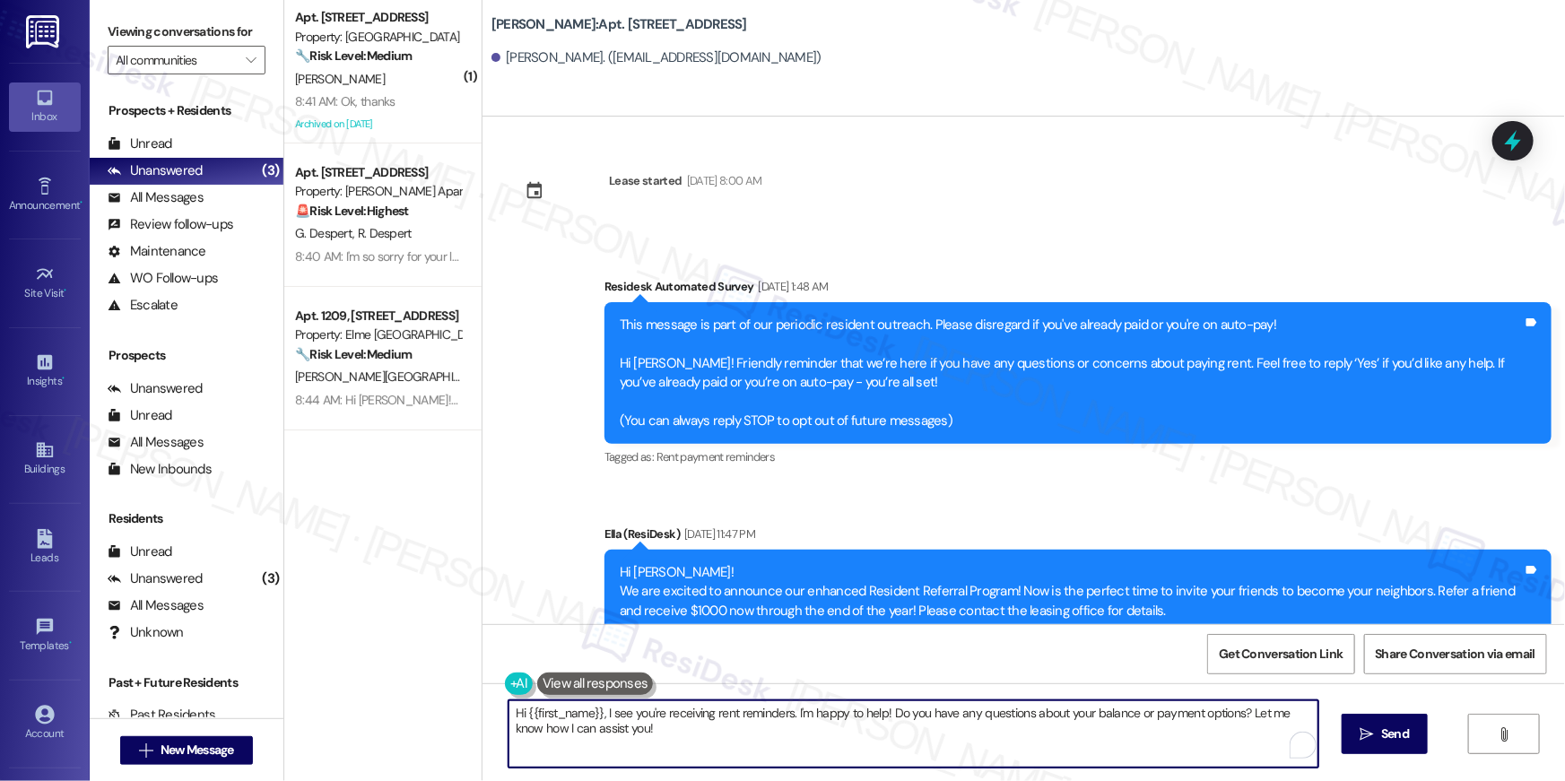
paste textarea "your {{property}} lease renewal offer is now ready! Please review your renewal …"
type textarea "Hi {{first_name}}, your {{property}} lease renewal offer is now ready! Please r…"
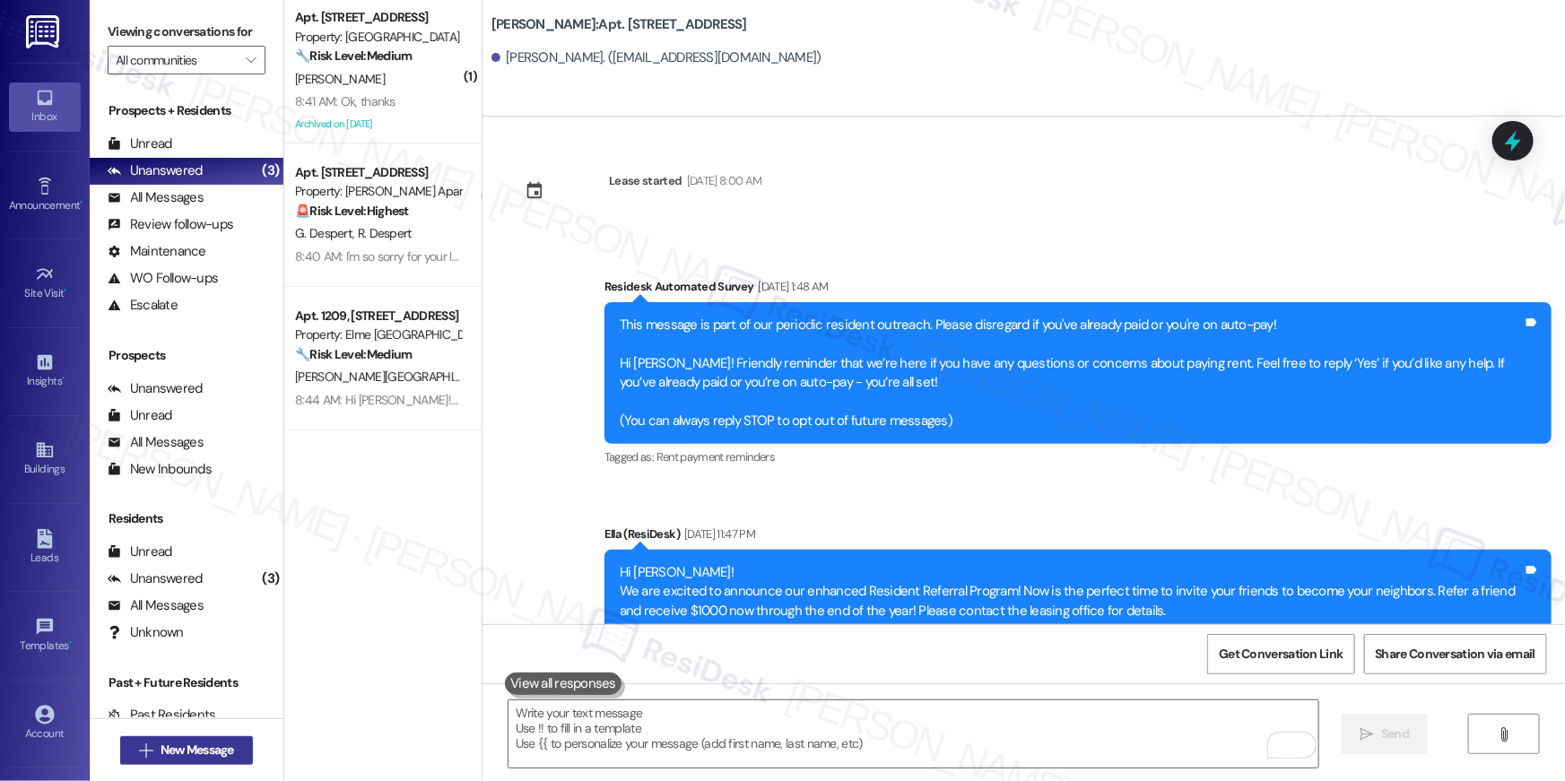
click at [236, 751] on button " New Message" at bounding box center [186, 750] width 133 height 29
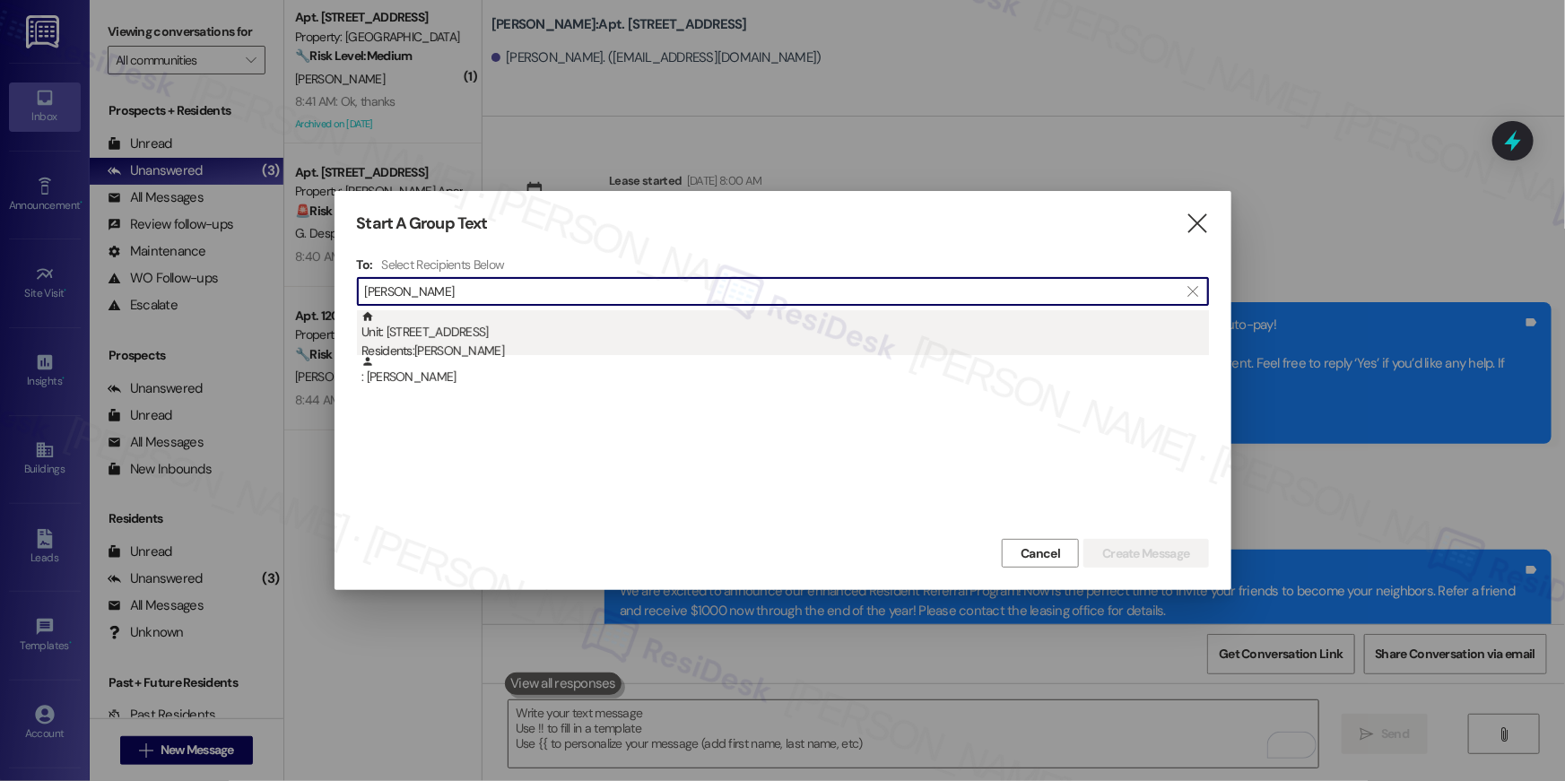
type input "kaylene jones"
click at [702, 341] on div "Unit: 1325 - 1113 Powers Ferry Place SE Residents: Kaylene Jones" at bounding box center [786, 335] width 848 height 51
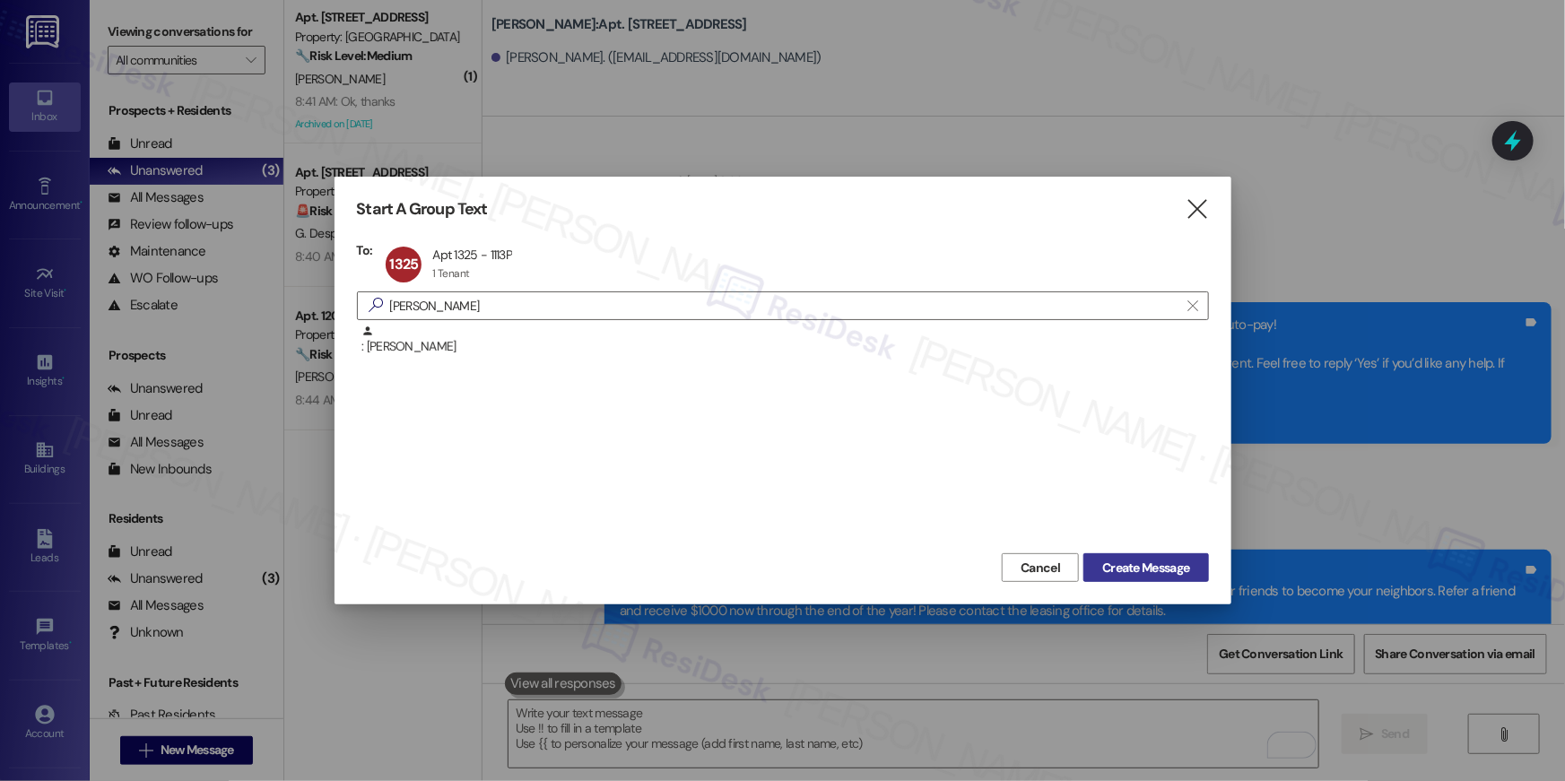
click at [1124, 571] on span "Create Message" at bounding box center [1145, 568] width 87 height 19
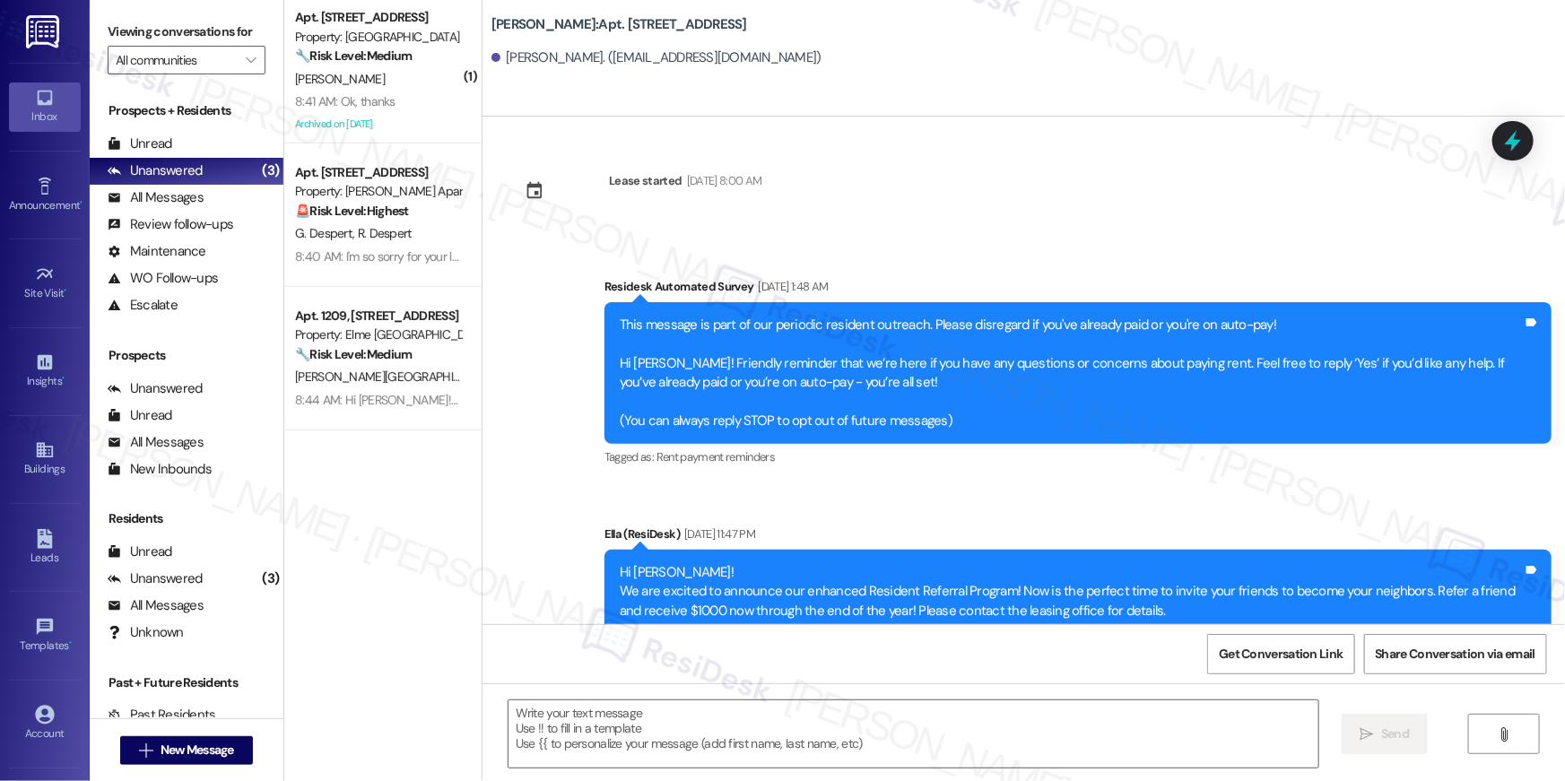
type textarea "Fetching suggested responses. Please feel free to read through the conversation…"
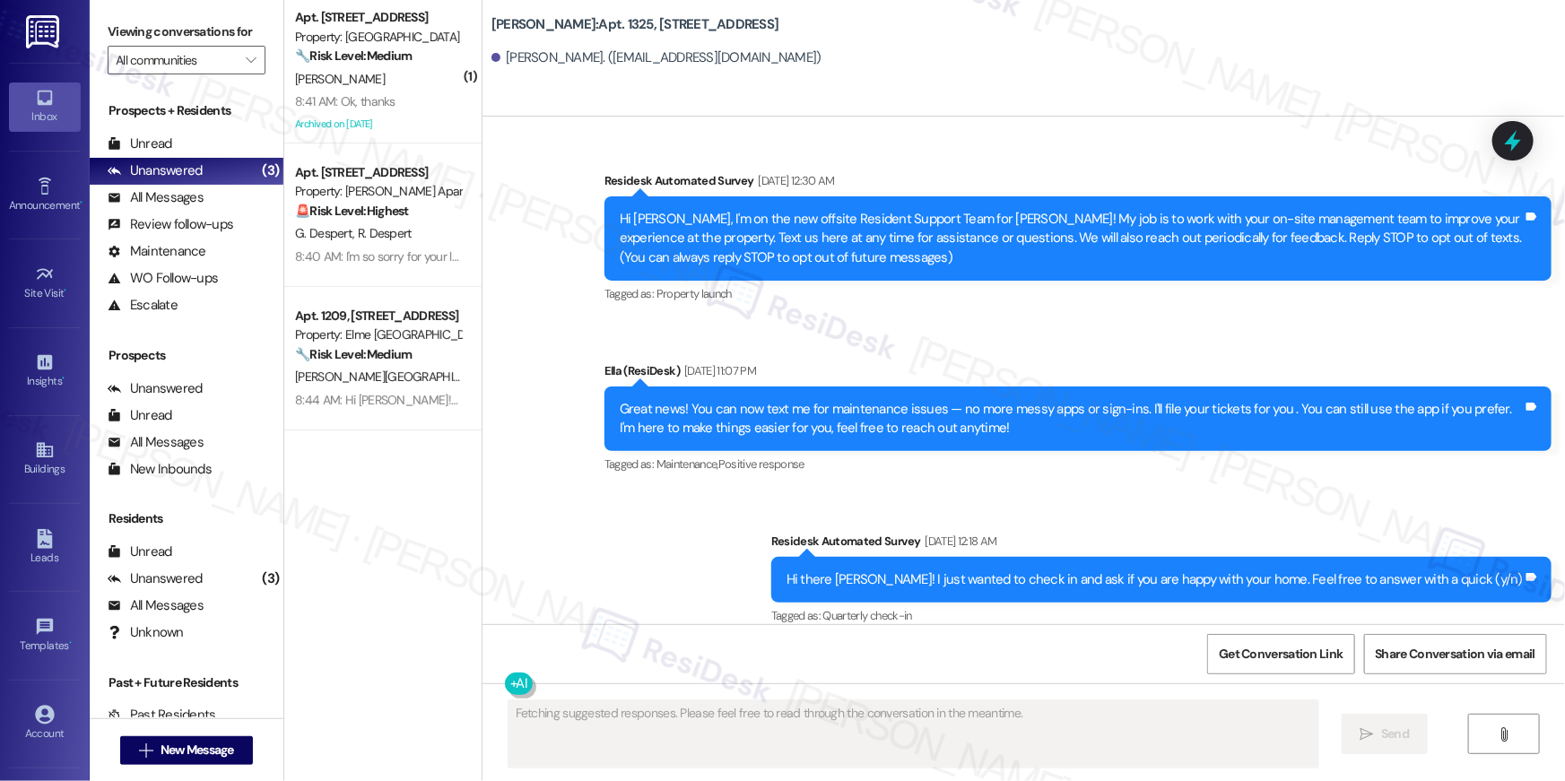
scroll to position [4923, 0]
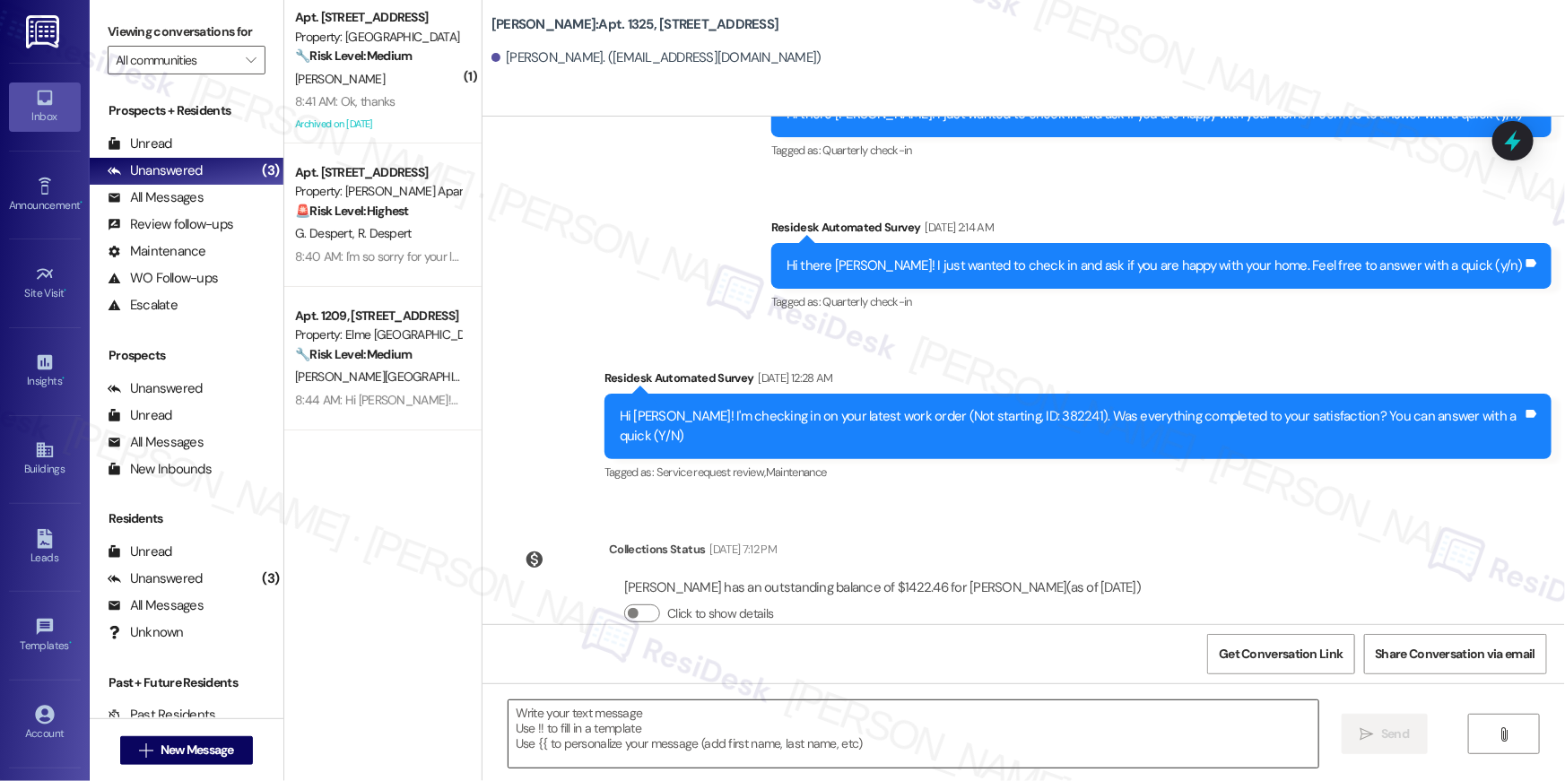
click at [1104, 723] on textarea at bounding box center [914, 734] width 810 height 67
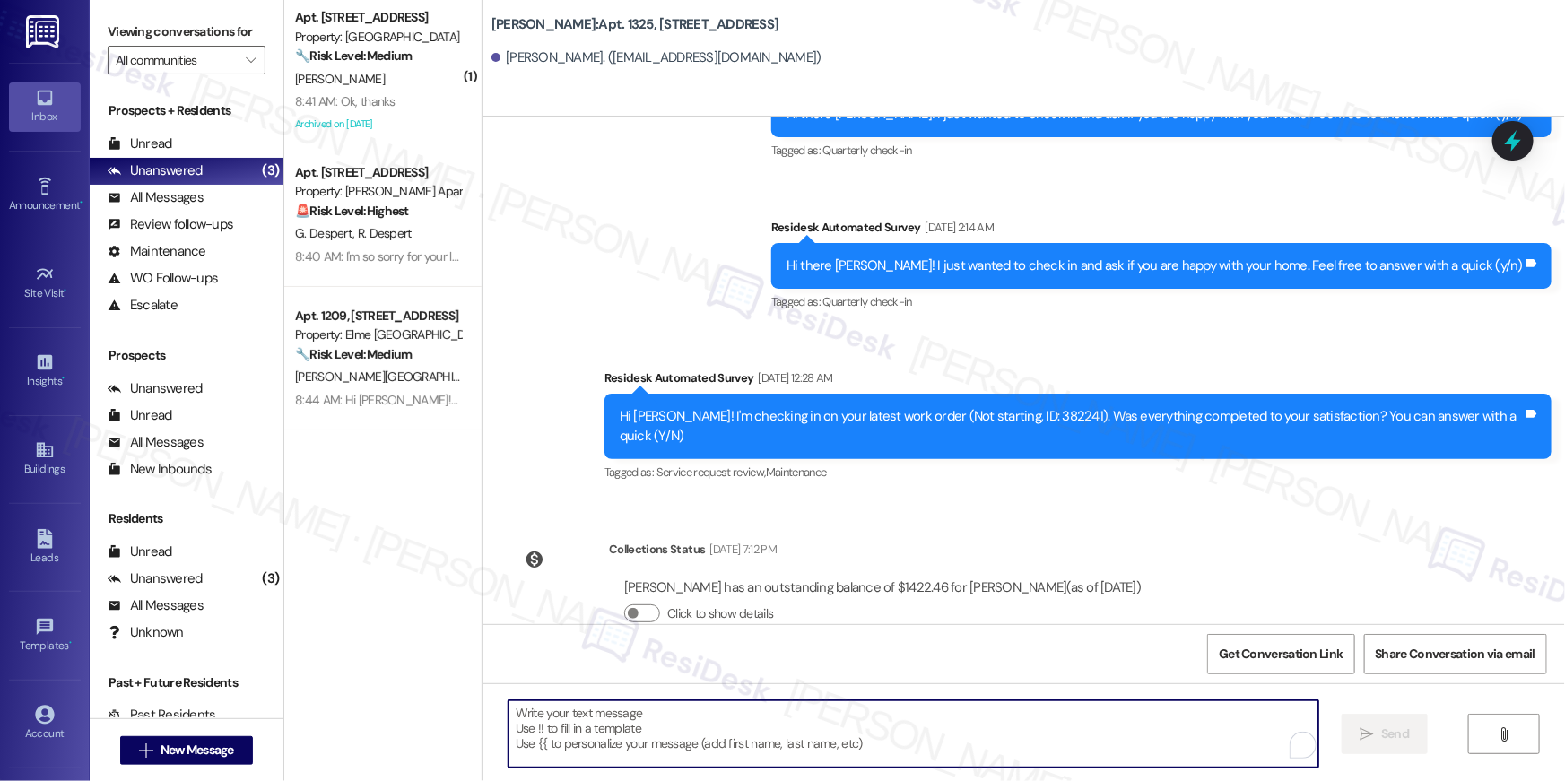
paste textarea "Hi {{first_name}}, your {{property}} lease renewal offer is now ready! Please r…"
type textarea "Hi {{first_name}}, your {{property}} lease renewal offer is now ready! Please r…"
click at [248, 752] on button " New Message" at bounding box center [186, 750] width 133 height 29
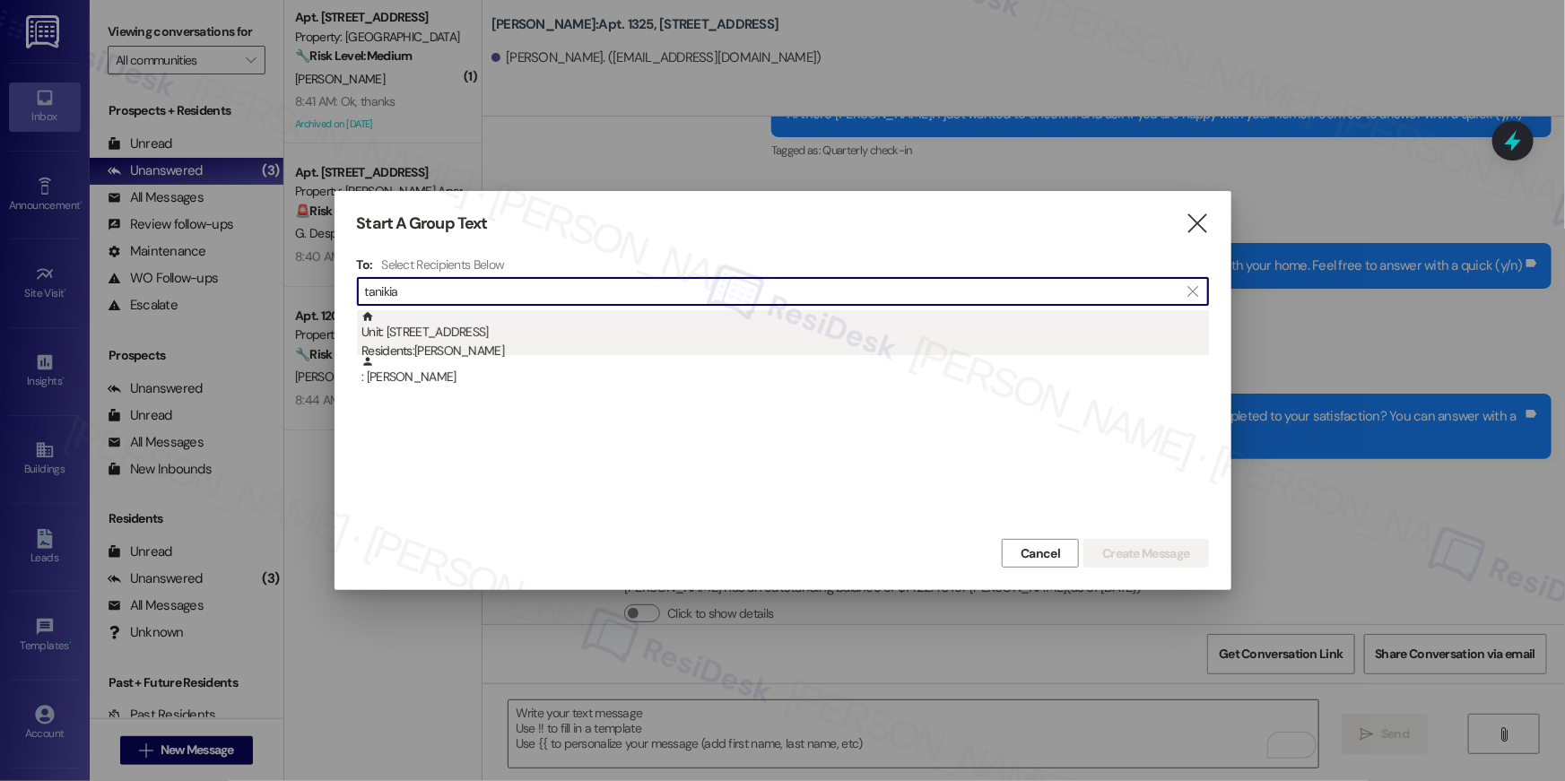
type input "tanikia"
click at [577, 335] on div "Unit: 2028 - 1113 Powers Ferry Place SE Residents: Tanikia Jones" at bounding box center [786, 335] width 848 height 51
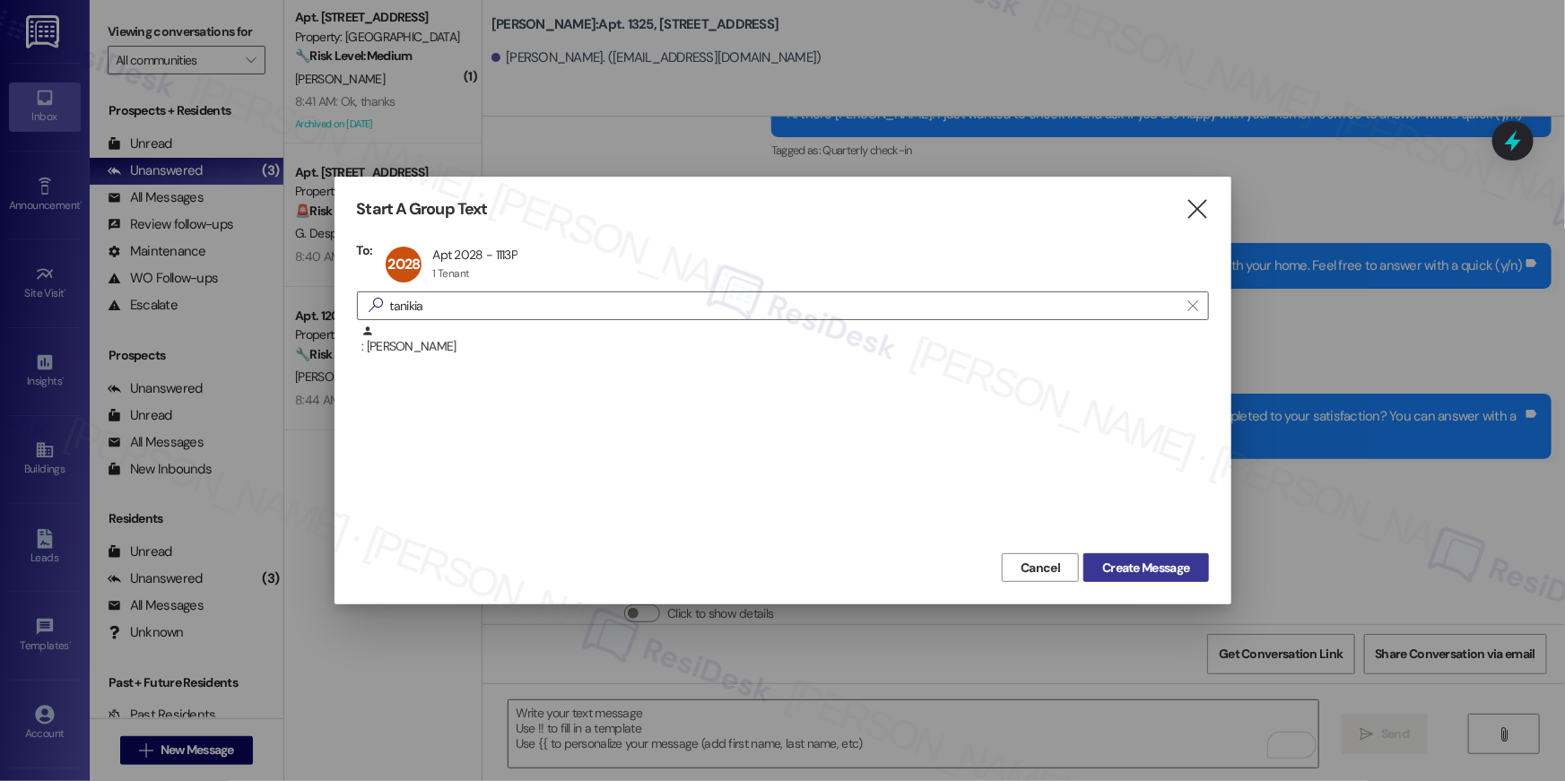
click at [1124, 560] on span "Create Message" at bounding box center [1145, 568] width 87 height 19
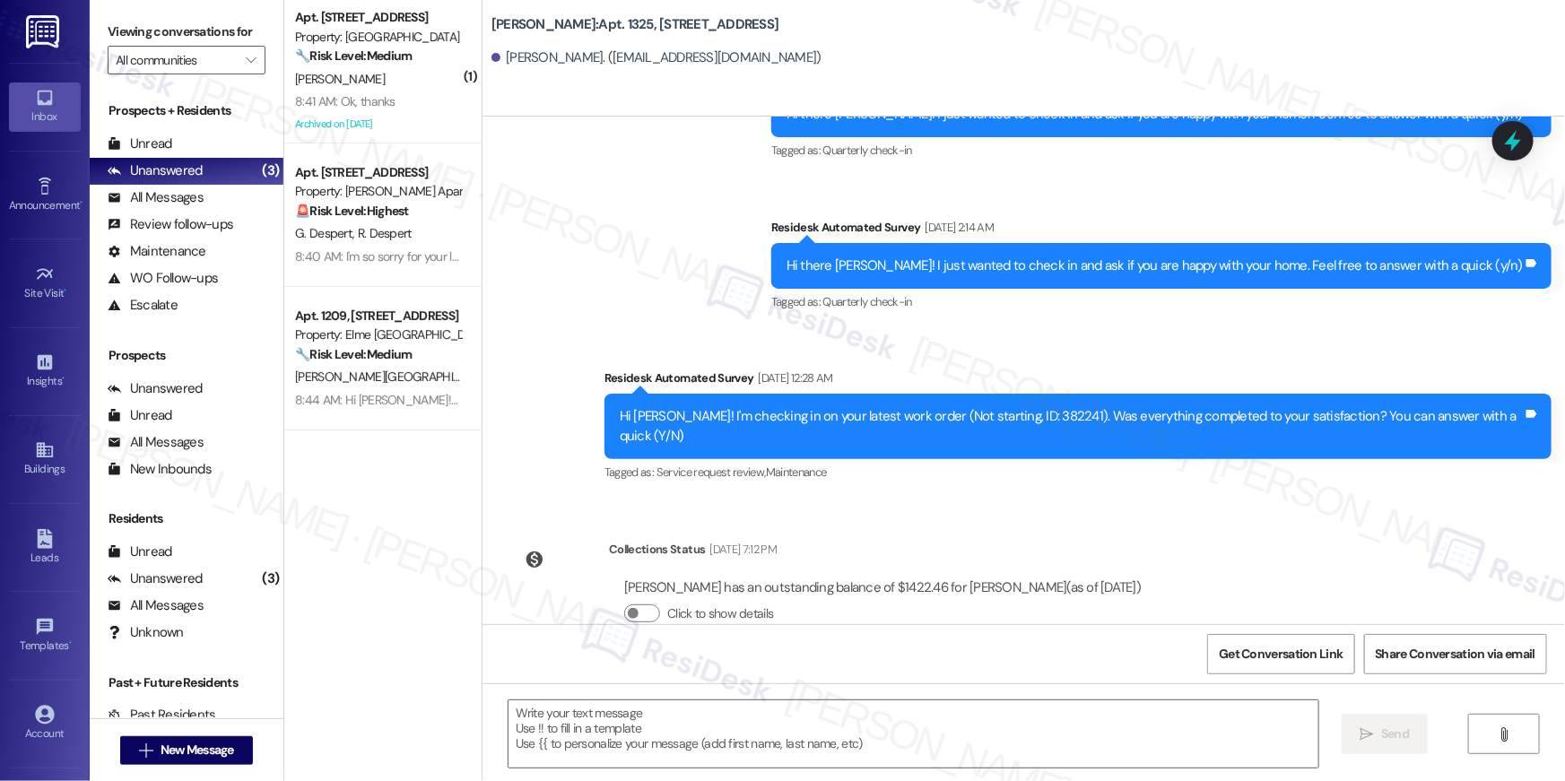
type textarea "Fetching suggested responses. Please feel free to read through the conversation…"
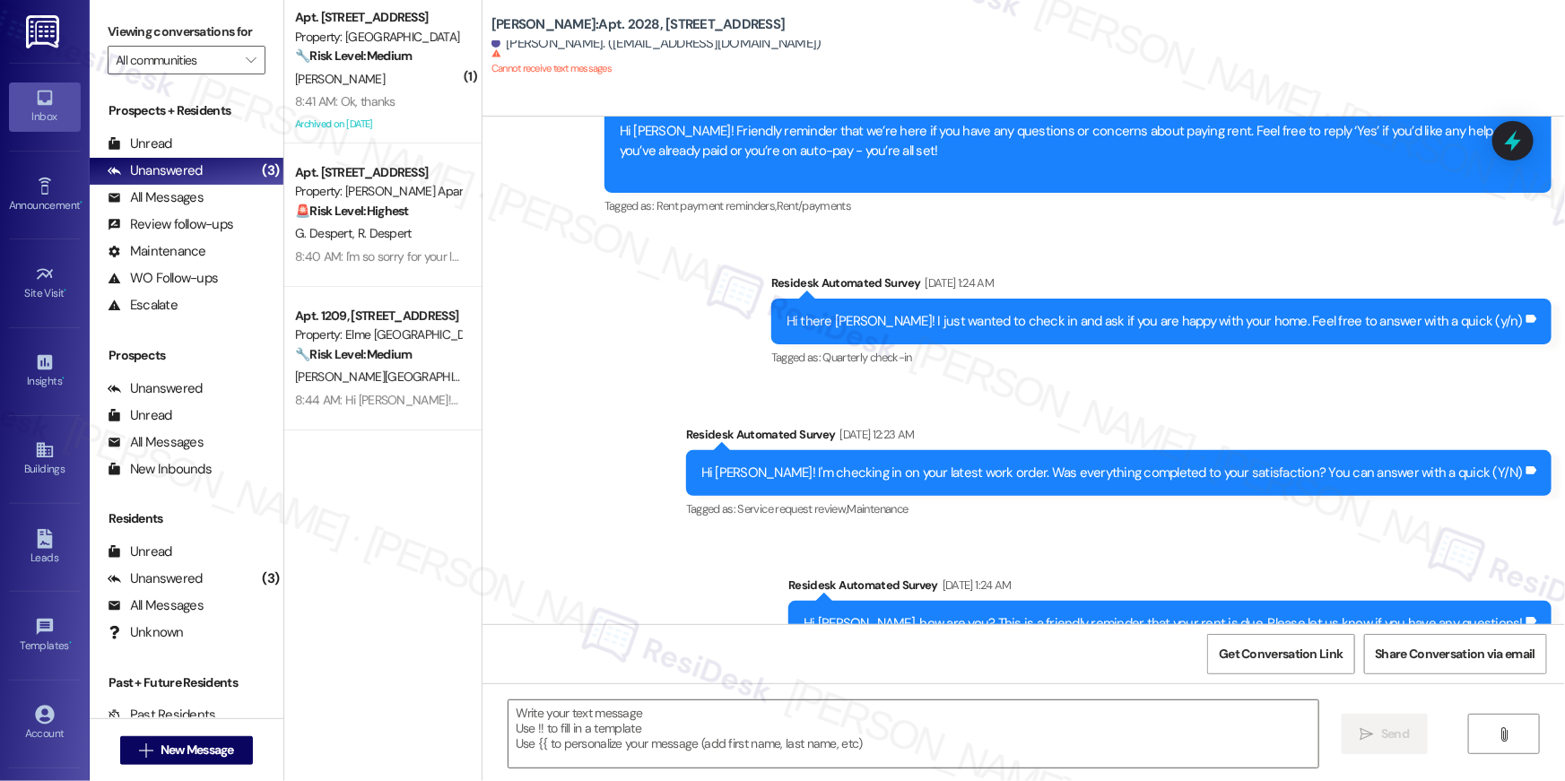
type textarea "Fetching suggested responses. Please feel free to read through the conversation…"
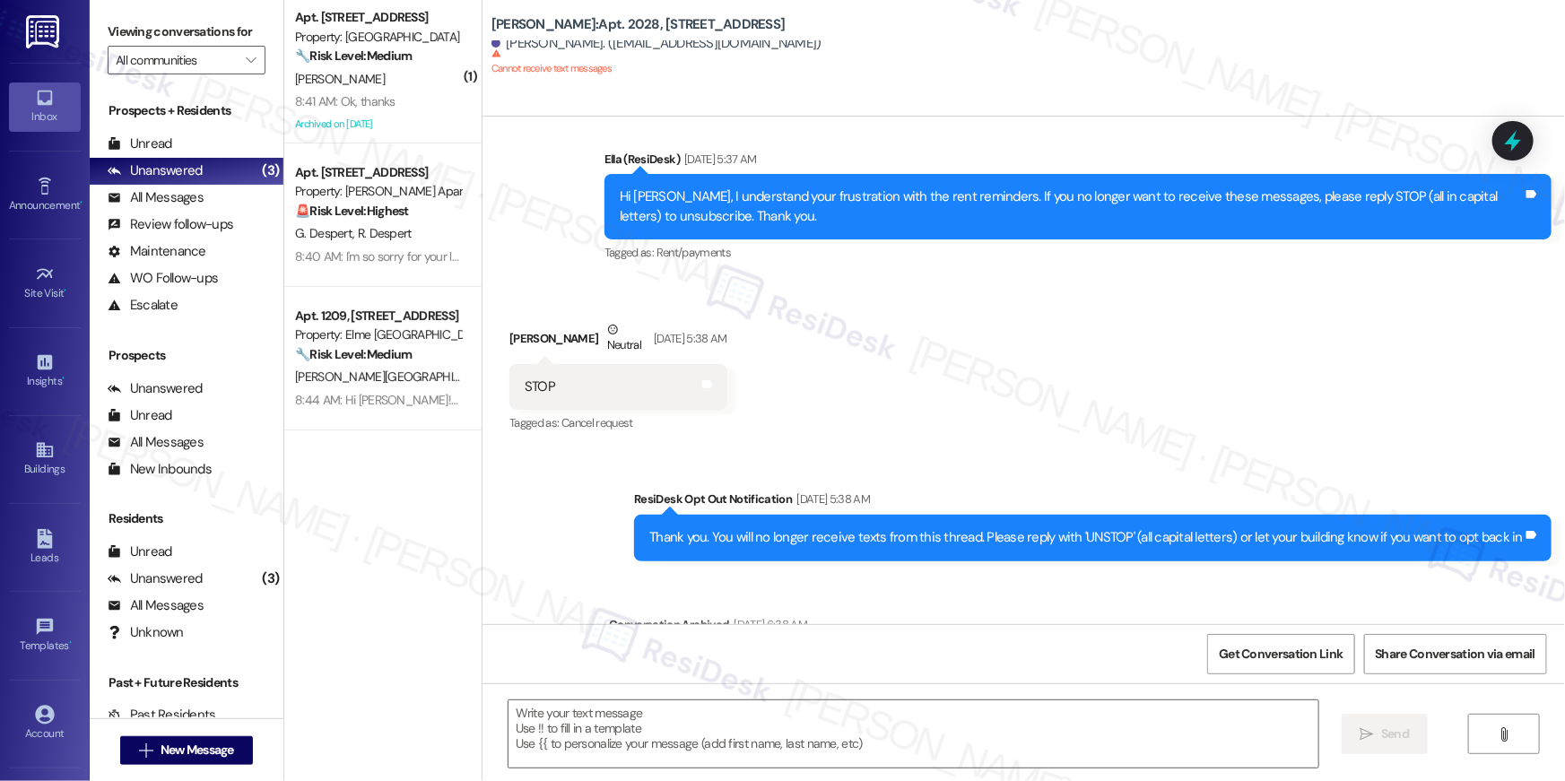
scroll to position [3143, 0]
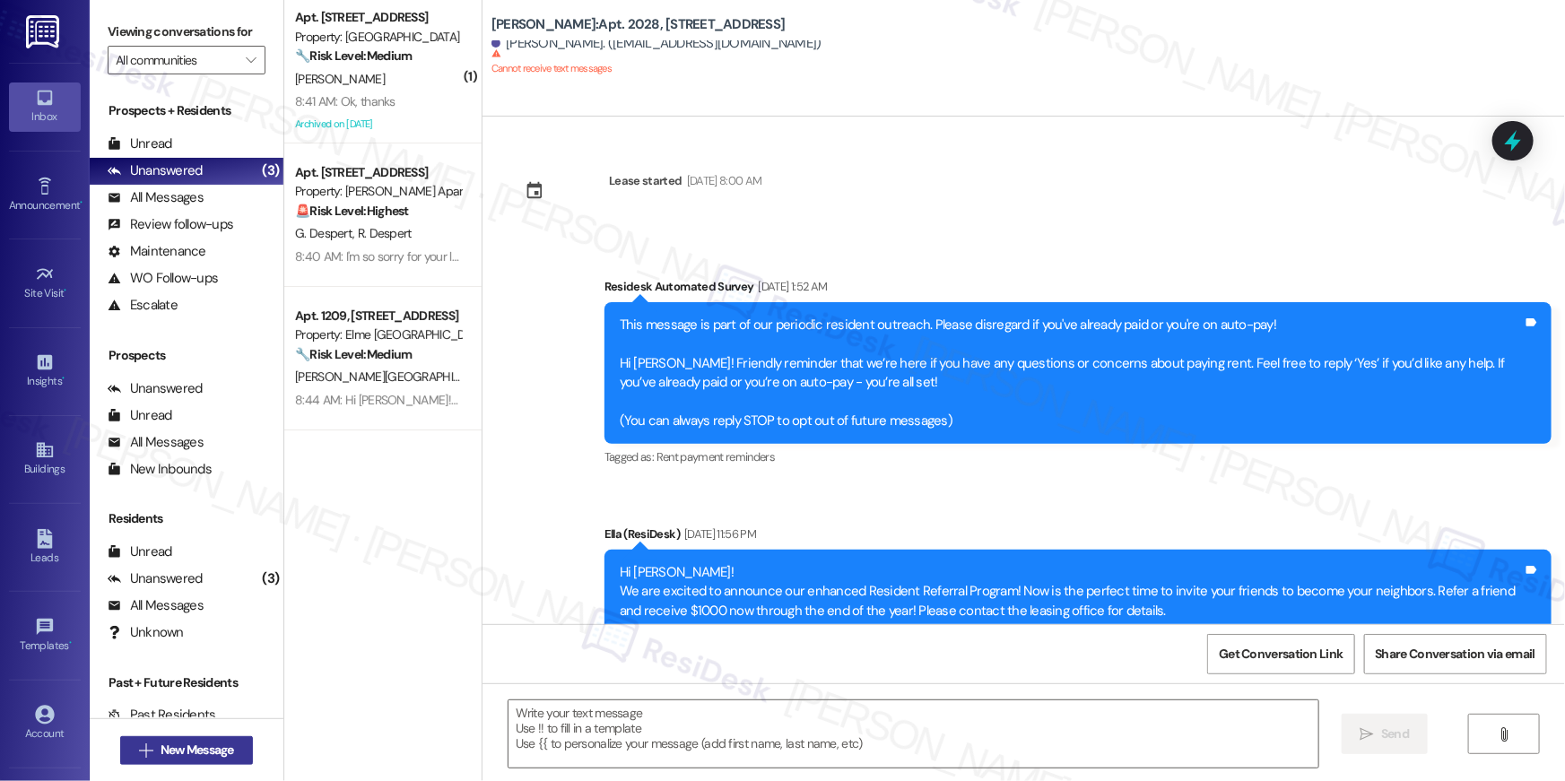
scroll to position [3143, 0]
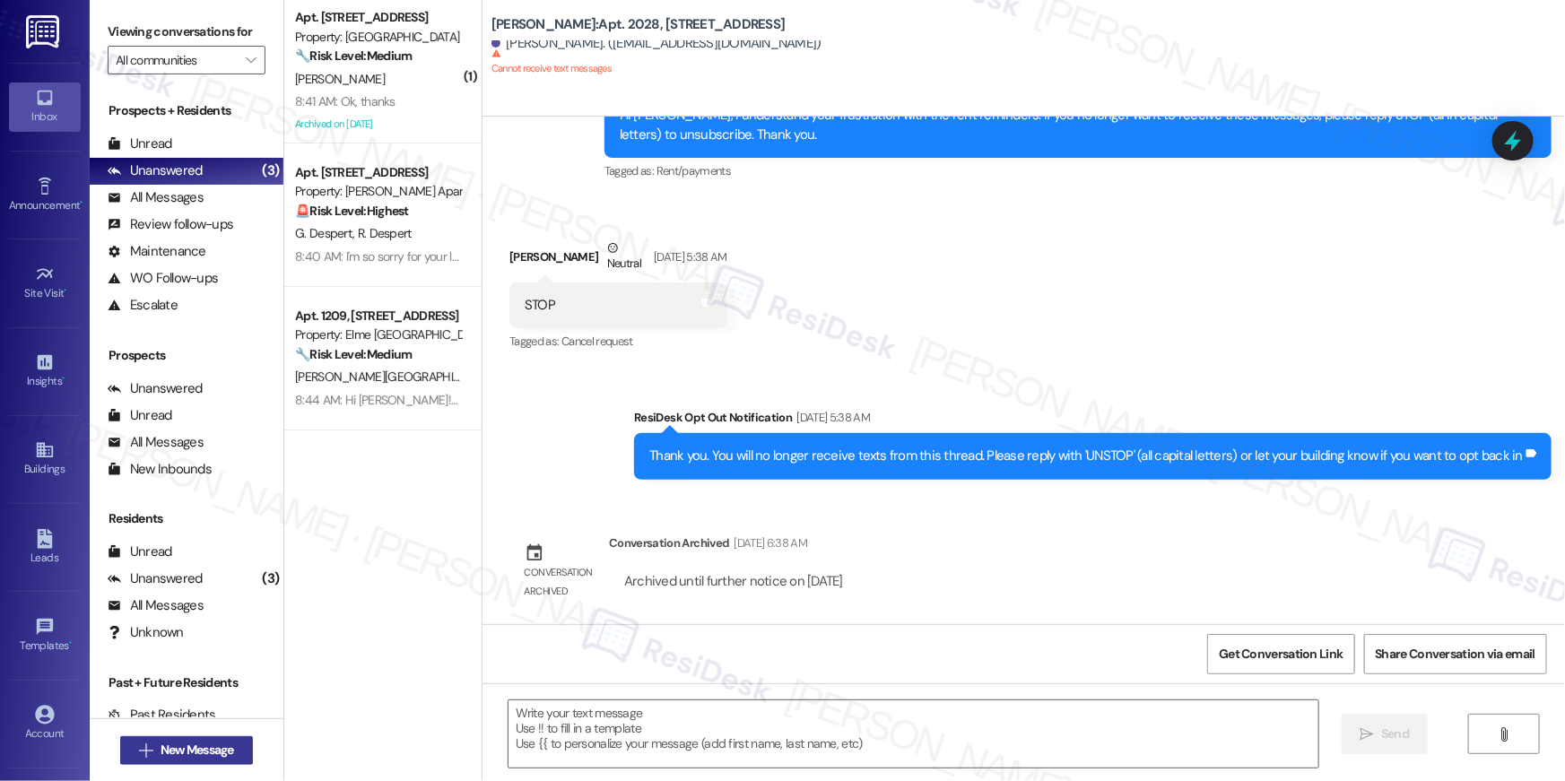
click at [235, 754] on button " New Message" at bounding box center [186, 750] width 133 height 29
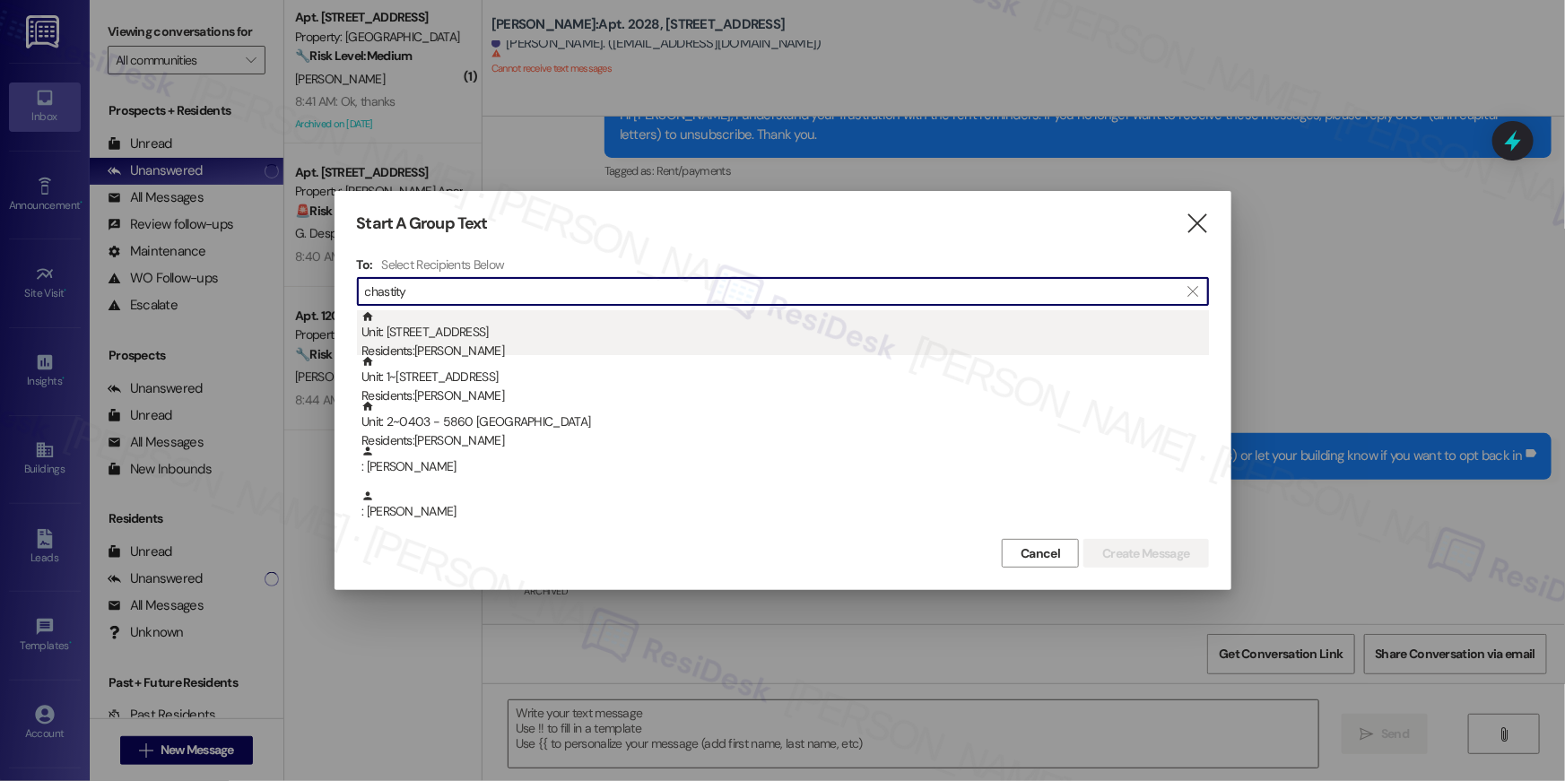
type input "chastity"
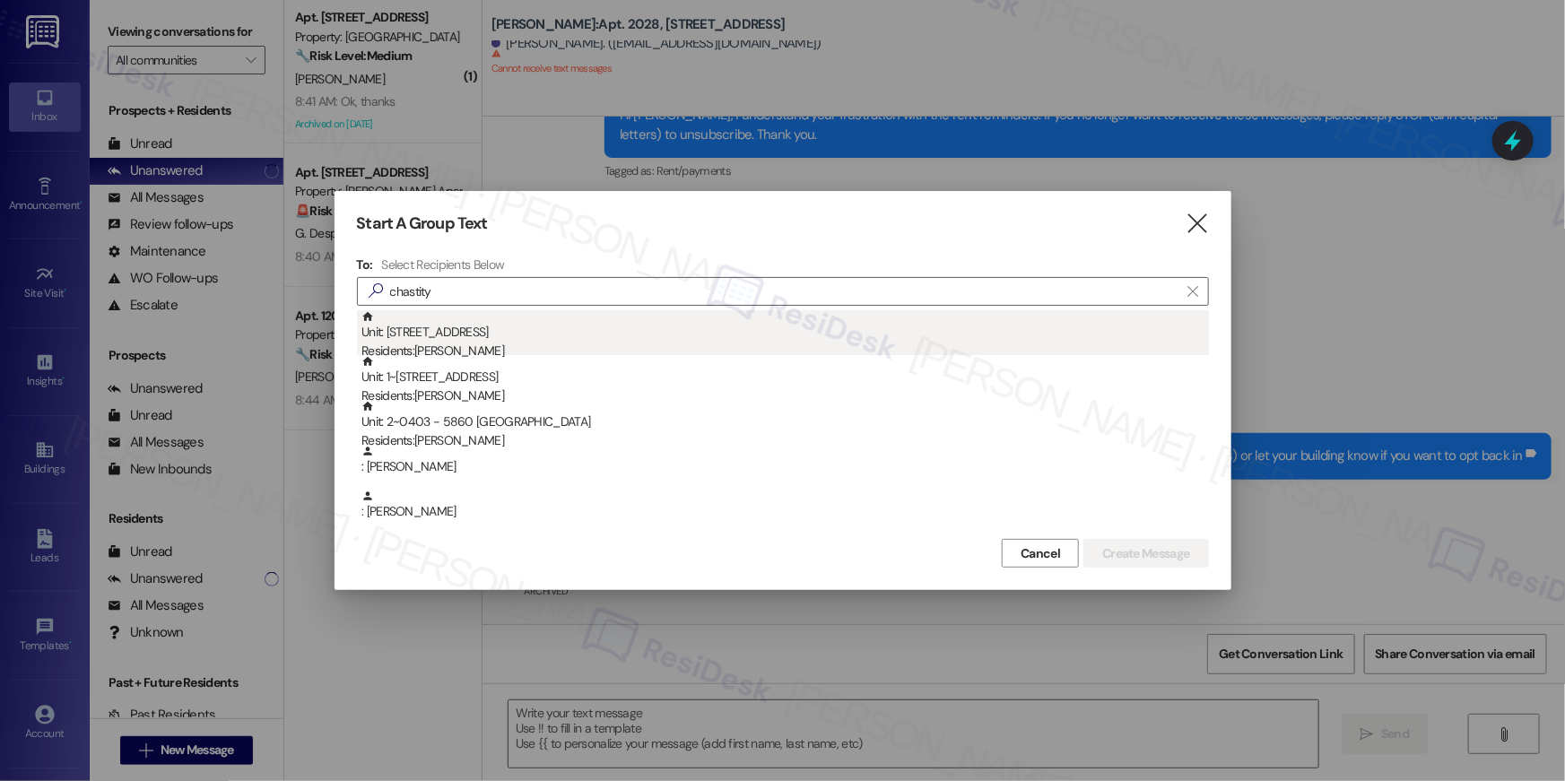
click at [693, 335] on div "Unit: [STREET_ADDRESS] Residents: [PERSON_NAME]" at bounding box center [786, 335] width 848 height 51
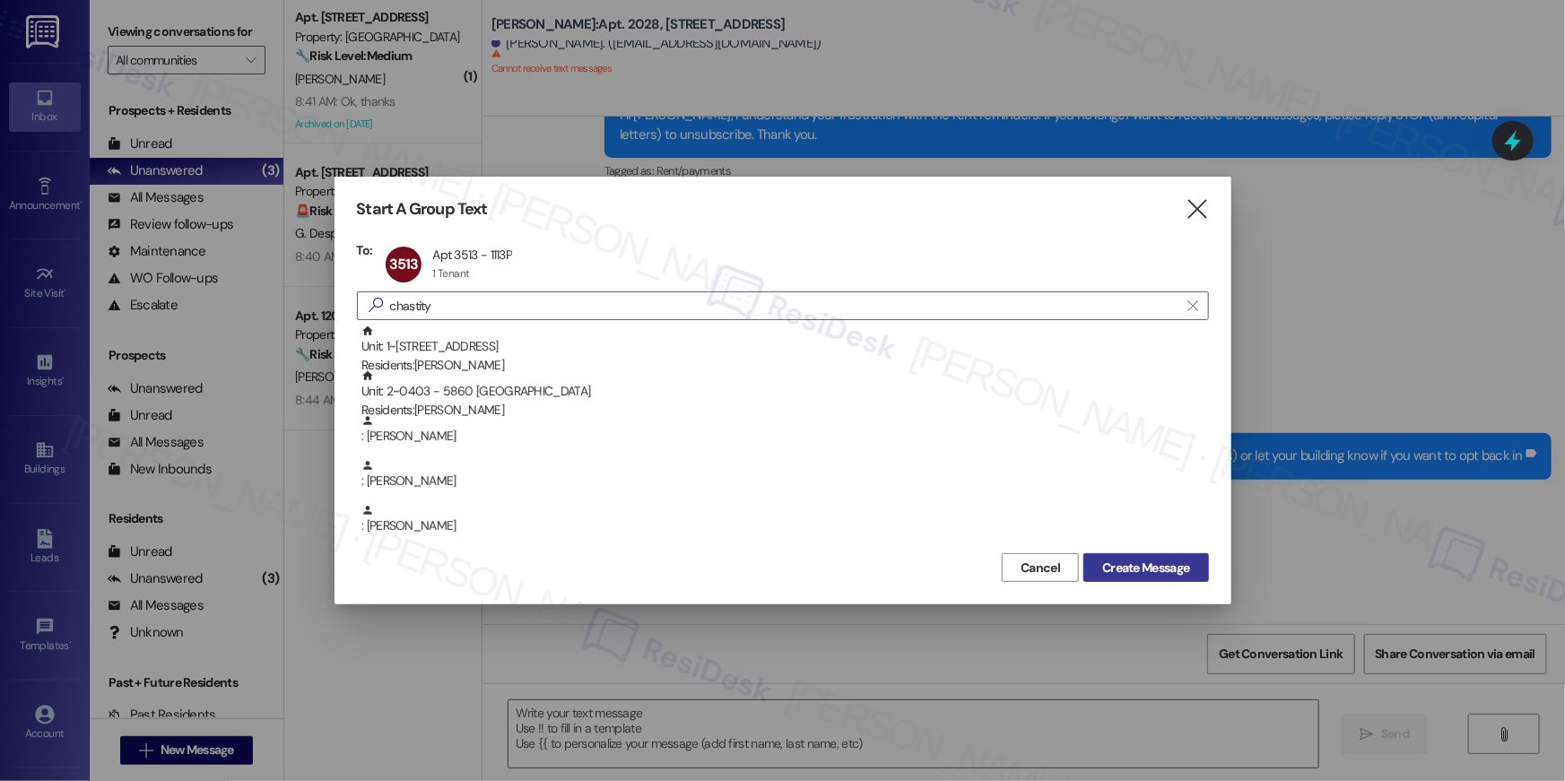
click at [1111, 574] on span "Create Message" at bounding box center [1145, 568] width 87 height 19
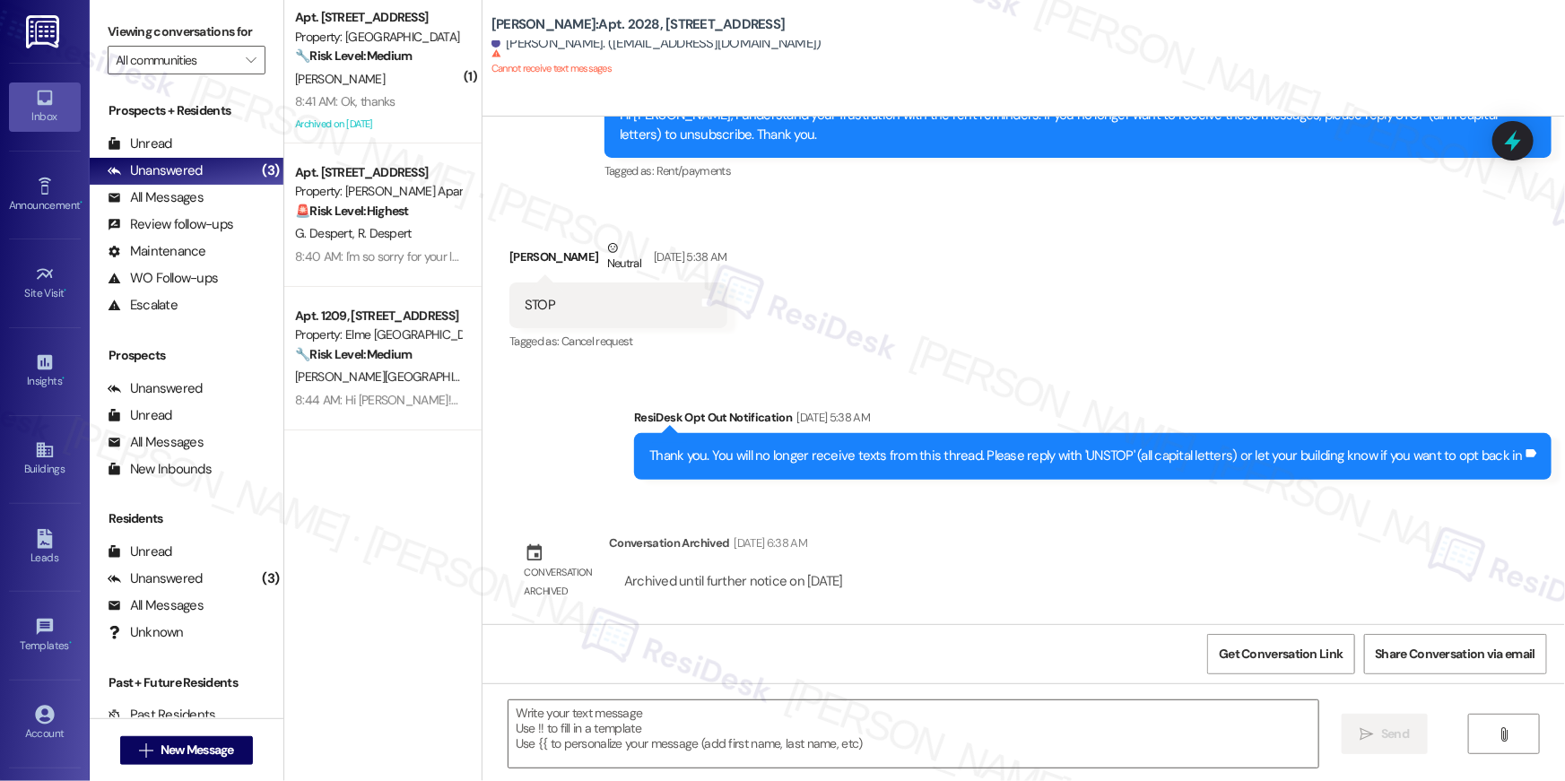
type textarea "Fetching suggested responses. Please feel free to read through the conversation…"
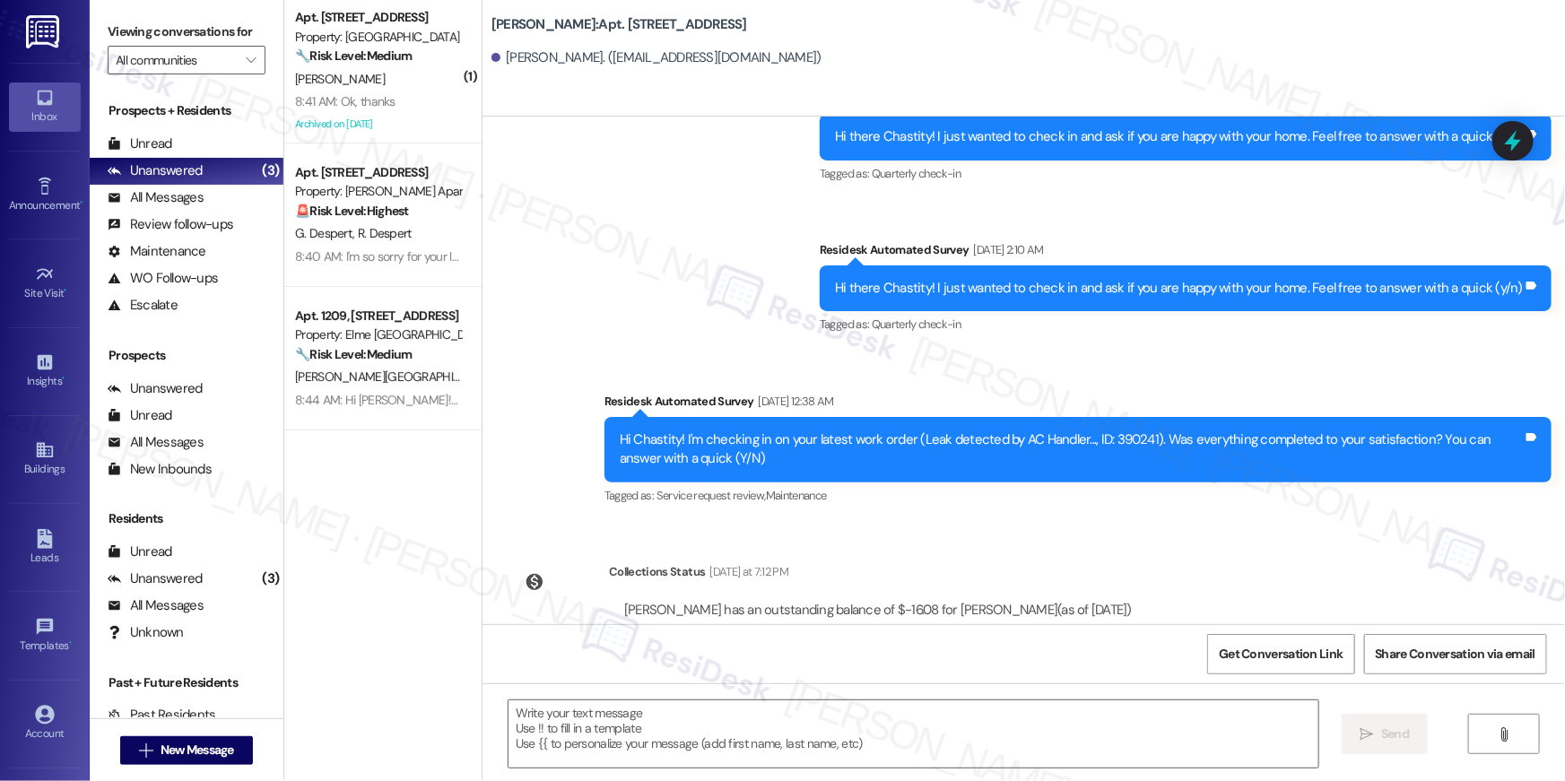
scroll to position [3983, 0]
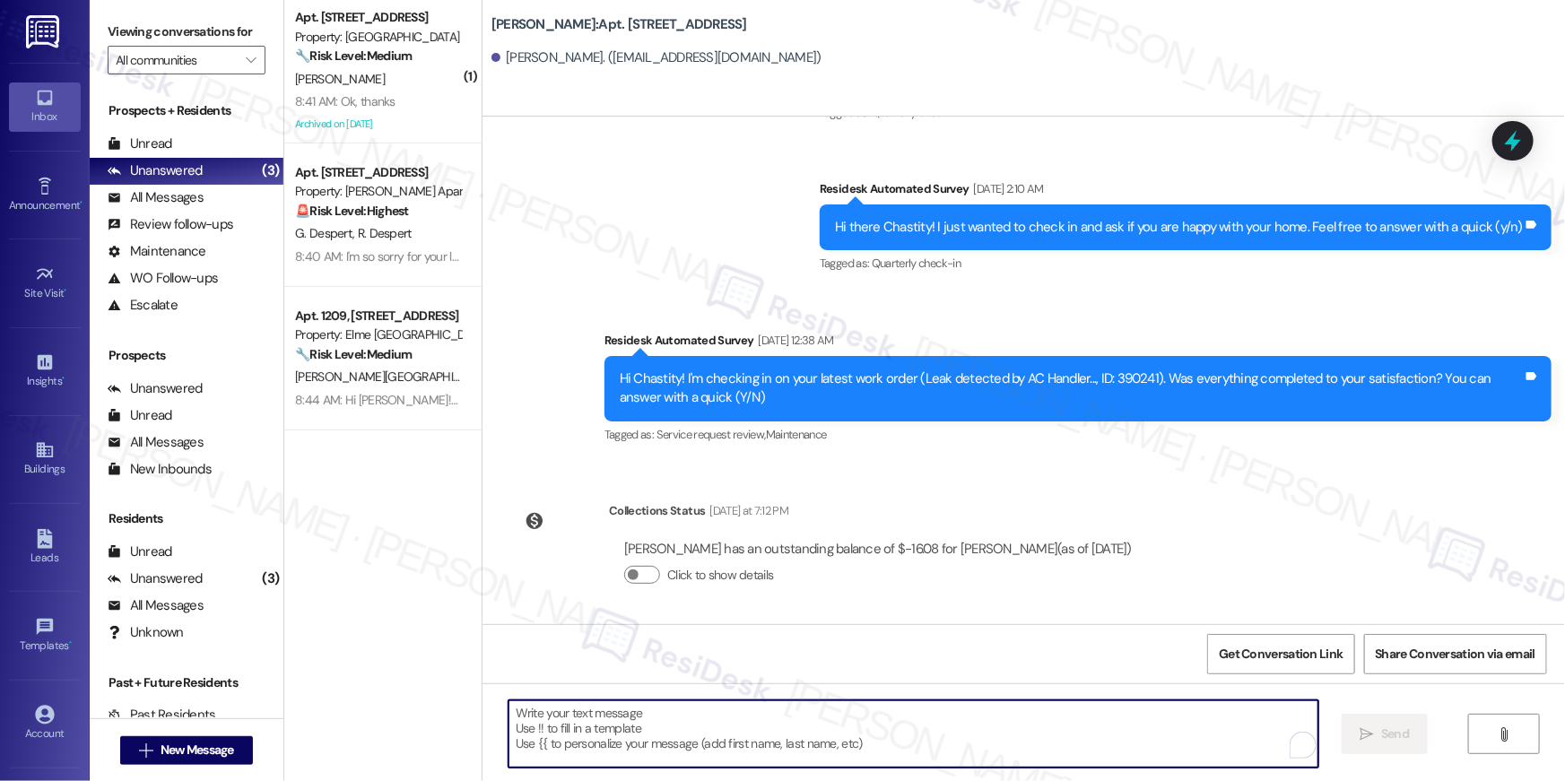
click at [1031, 734] on textarea "To enrich screen reader interactions, please activate Accessibility in Grammarl…" at bounding box center [914, 734] width 810 height 67
paste textarea "Hi {{first_name}}, your {{property}} lease renewal offer is now ready! Please r…"
type textarea "Hi {{first_name}}, your {{property}} lease renewal offer is now ready! Please r…"
click at [222, 750] on span "New Message" at bounding box center [198, 750] width 74 height 19
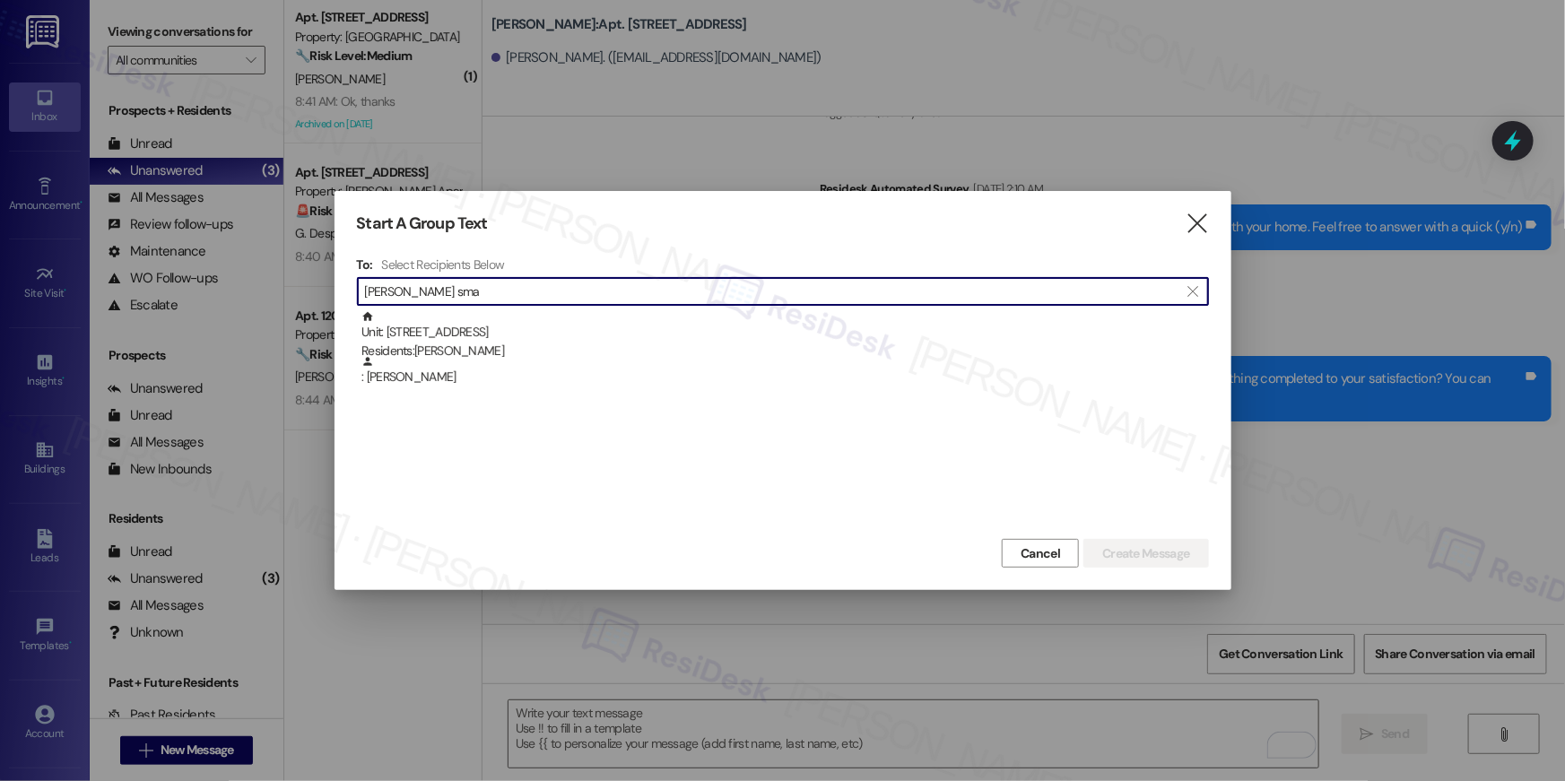
type input "[PERSON_NAME] sma"
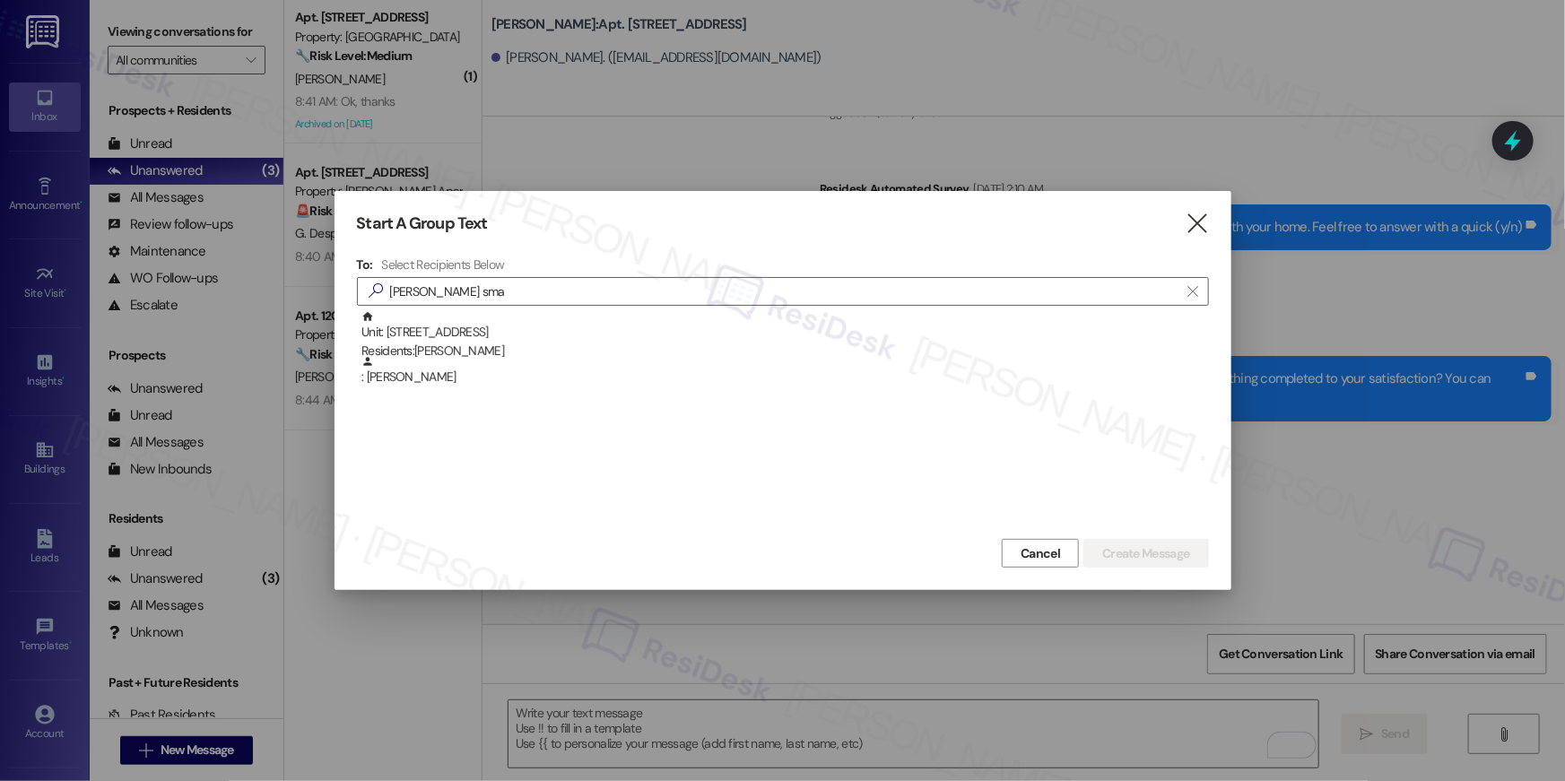
click at [444, 349] on div "Residents: [PERSON_NAME]" at bounding box center [786, 351] width 848 height 19
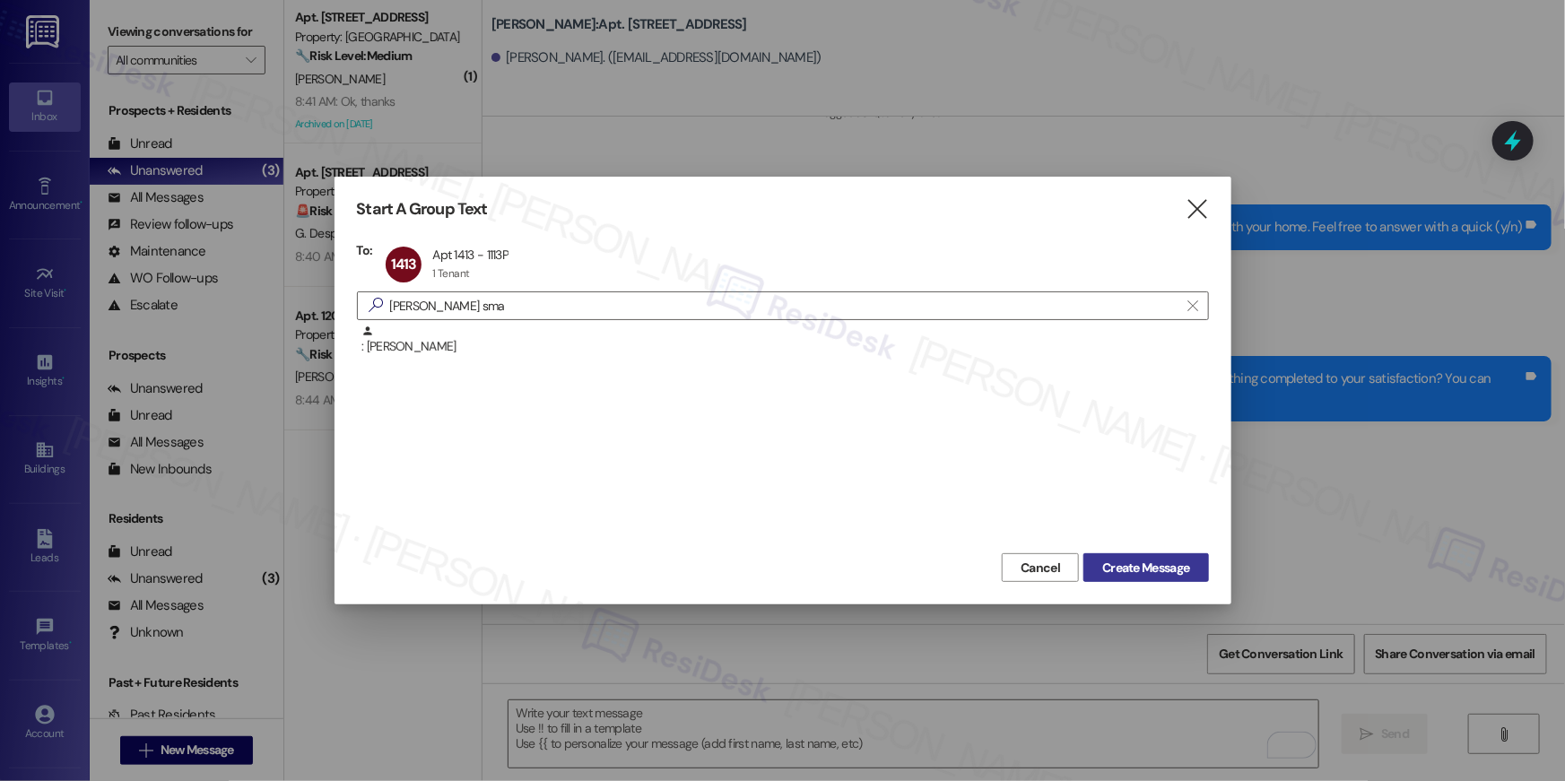
click at [1128, 562] on span "Create Message" at bounding box center [1145, 568] width 87 height 19
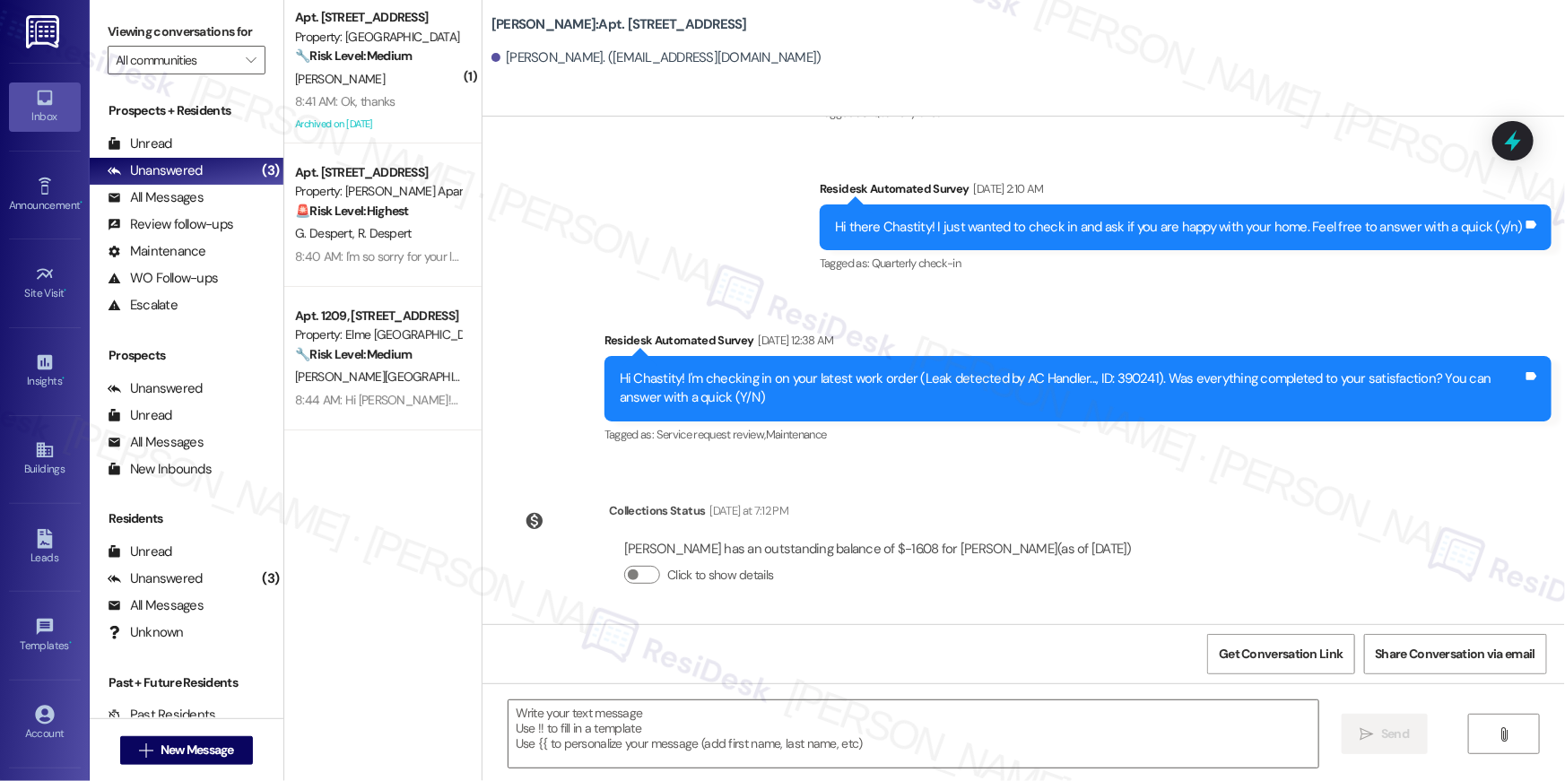
type textarea "Fetching suggested responses. Please feel free to read through the conversation…"
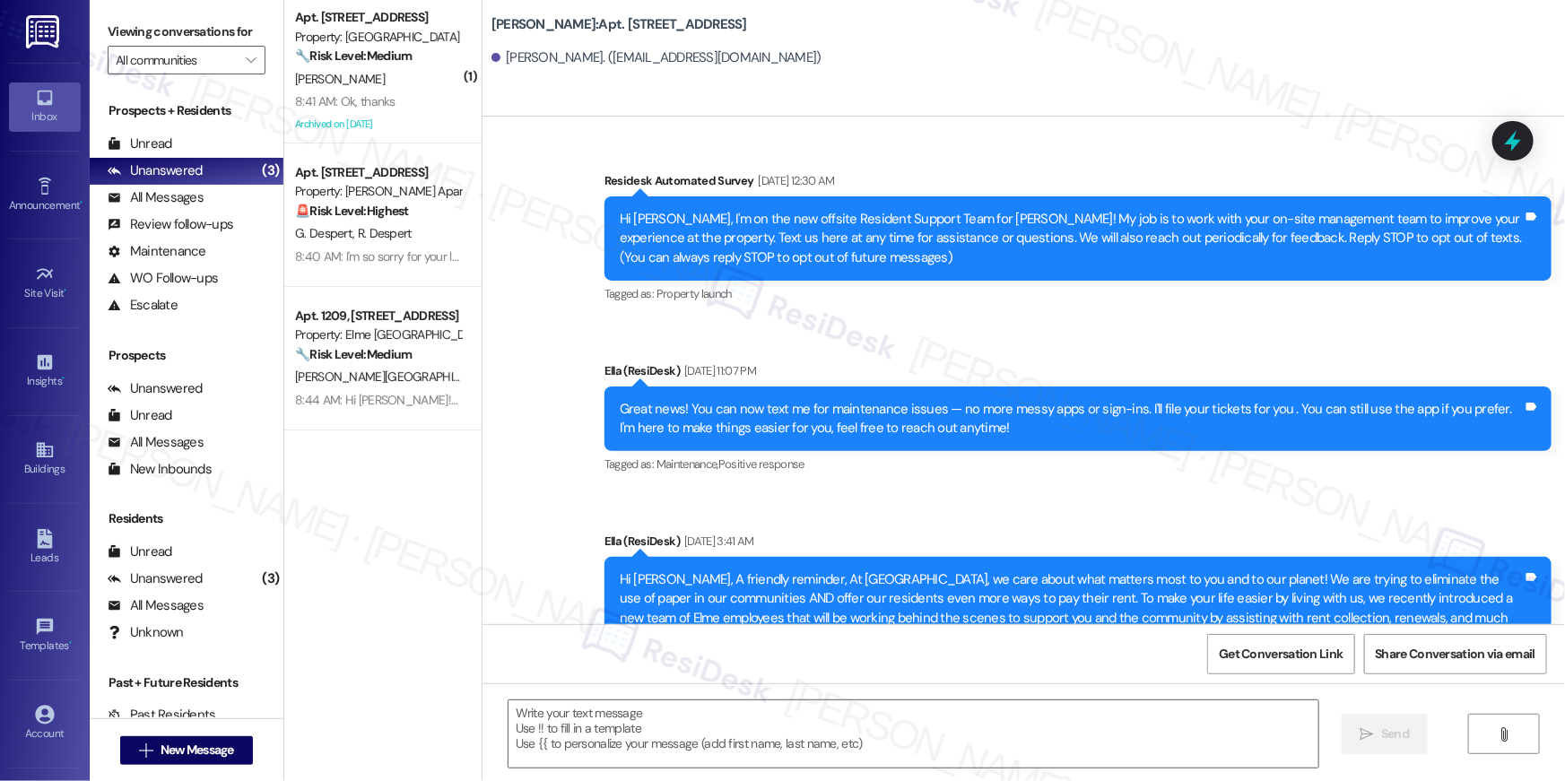
type textarea "Fetching suggested responses. Please feel free to read through the conversation…"
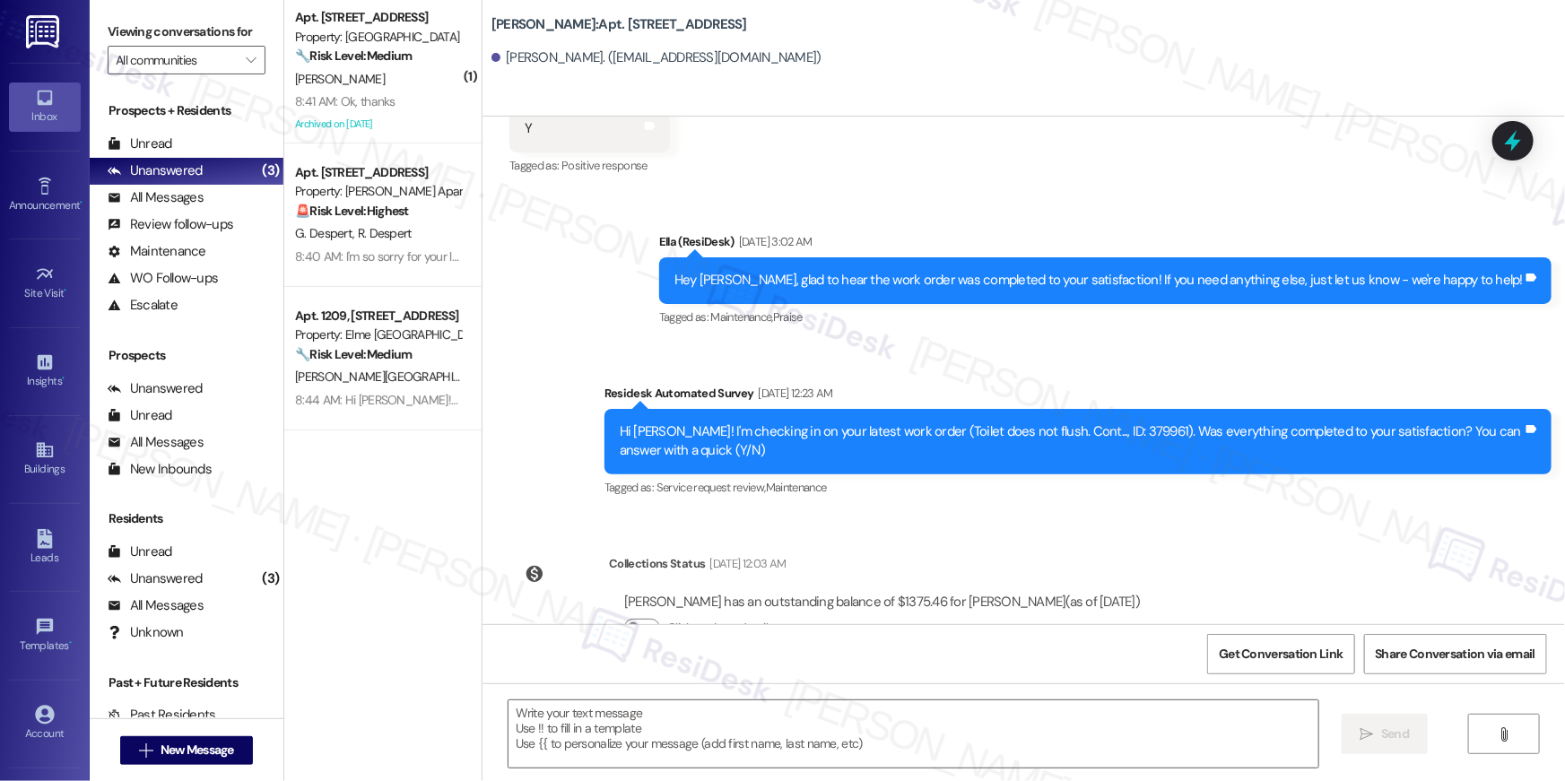
scroll to position [6719, 0]
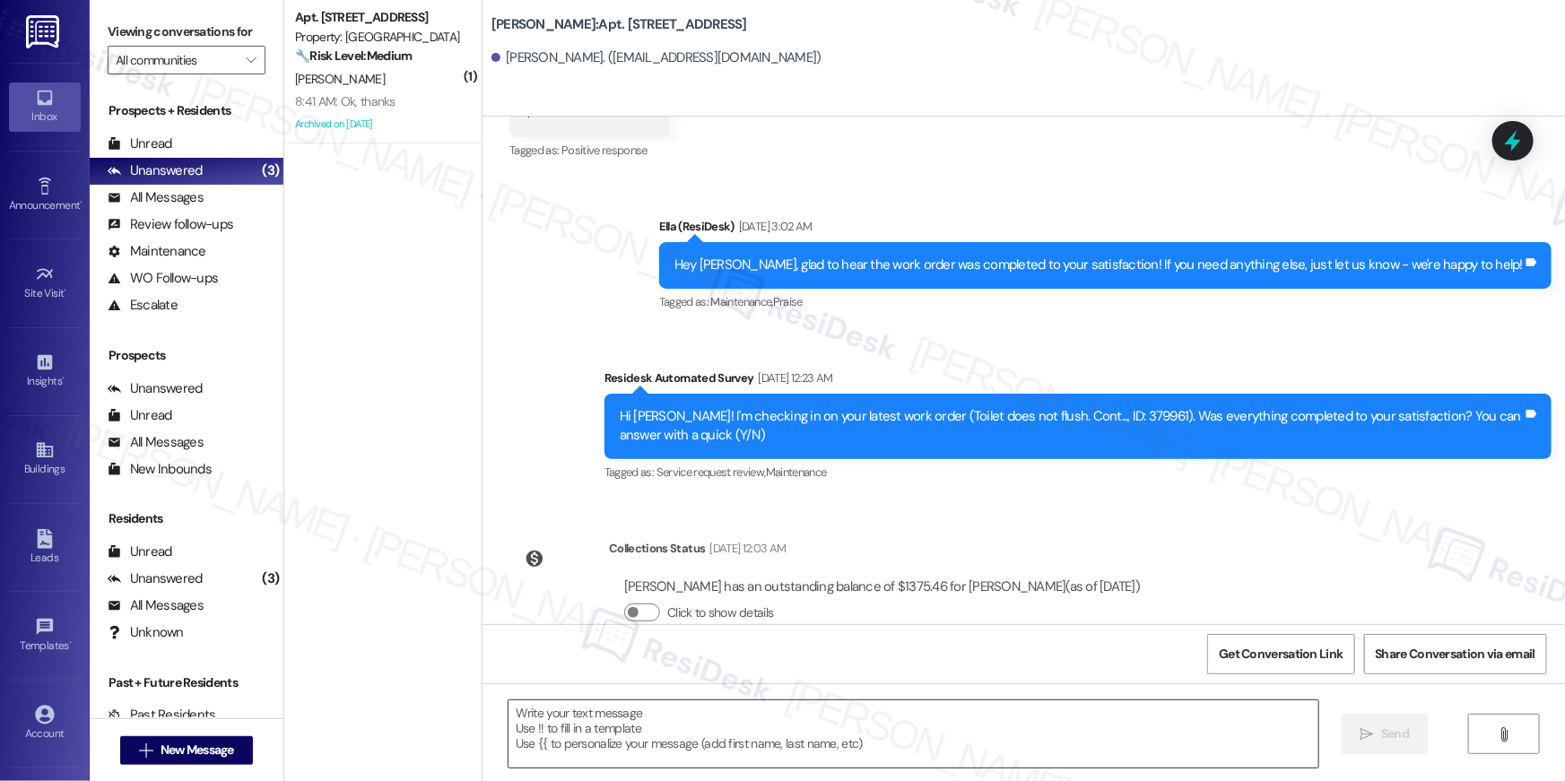
click at [1122, 717] on textarea at bounding box center [914, 734] width 810 height 67
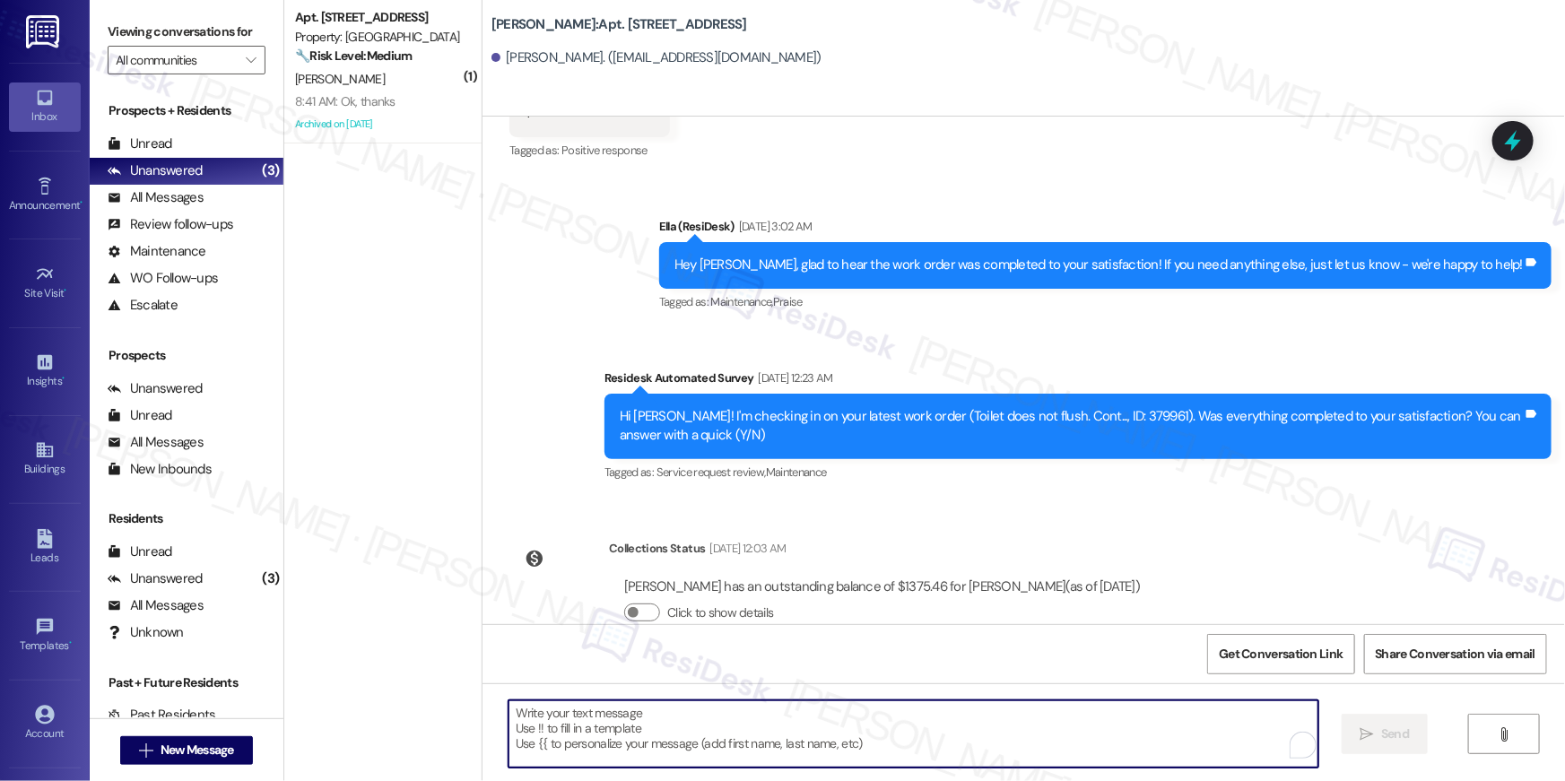
paste textarea "Hi {{first_name}}, your {{property}} lease renewal offer is now ready! Please r…"
type textarea "Hi {{first_name}}, your {{property}} lease renewal offer is now ready! Please r…"
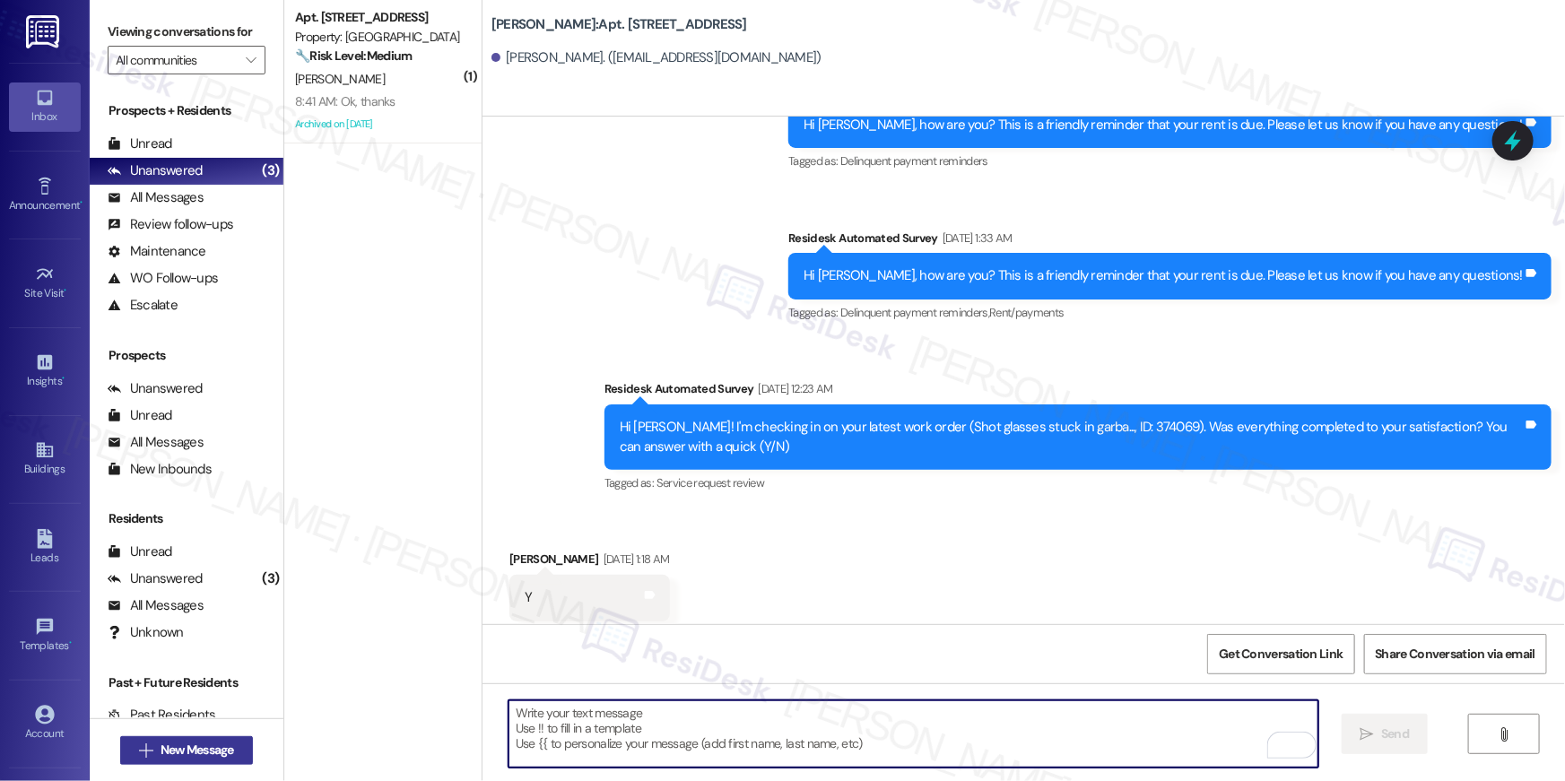
scroll to position [6231, 0]
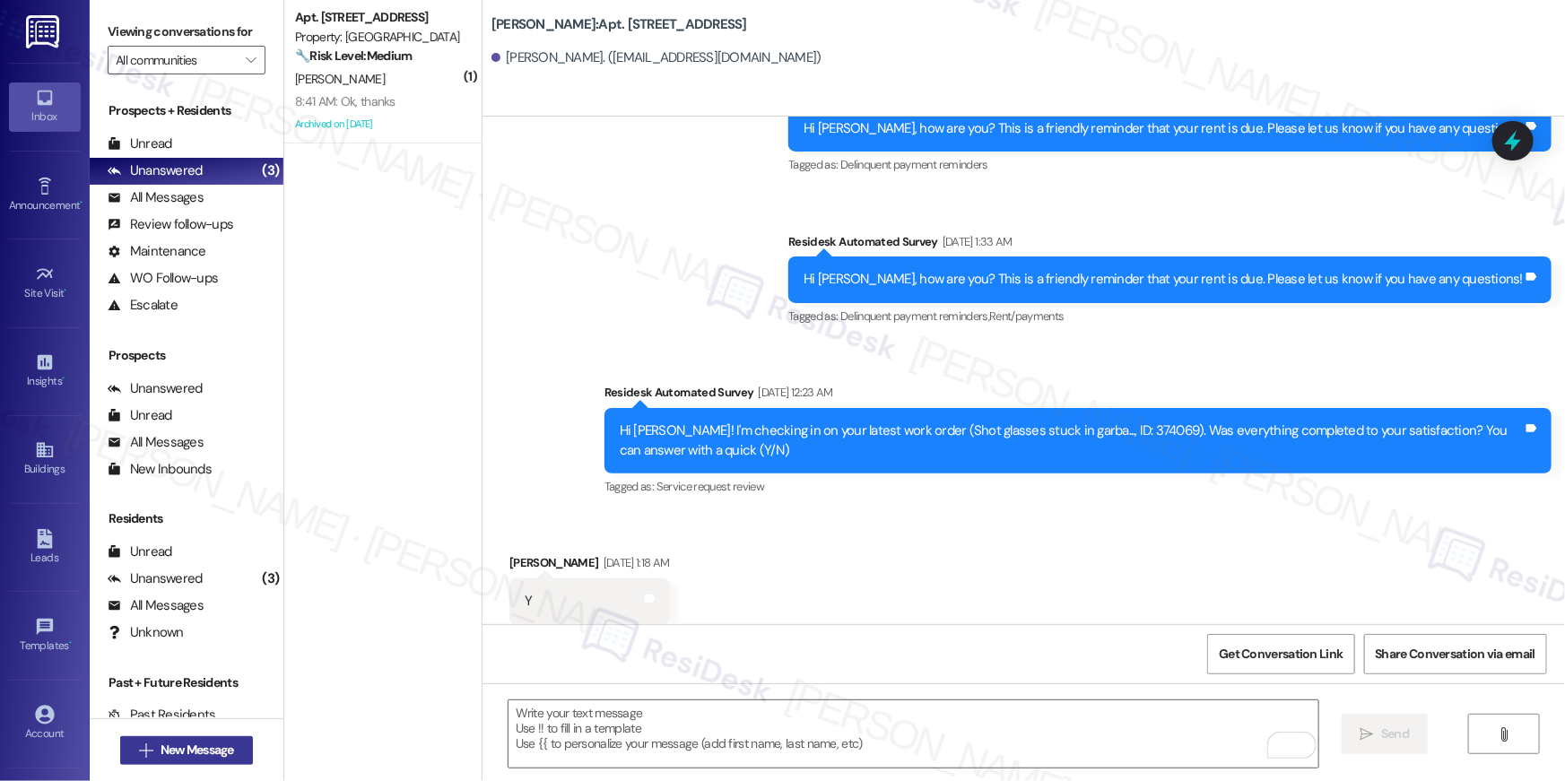
click at [229, 755] on span "New Message" at bounding box center [198, 750] width 74 height 19
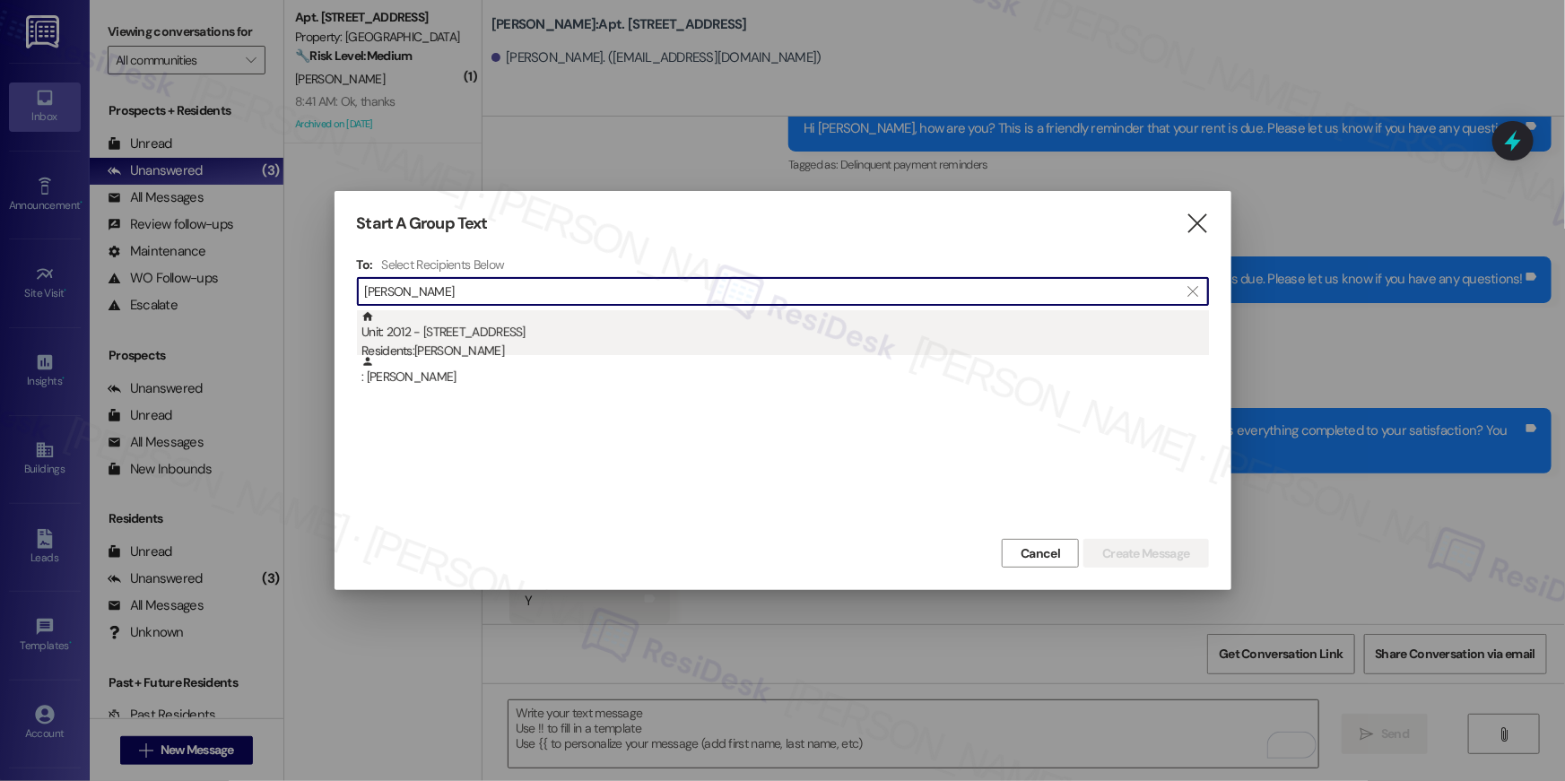
type input "[PERSON_NAME]"
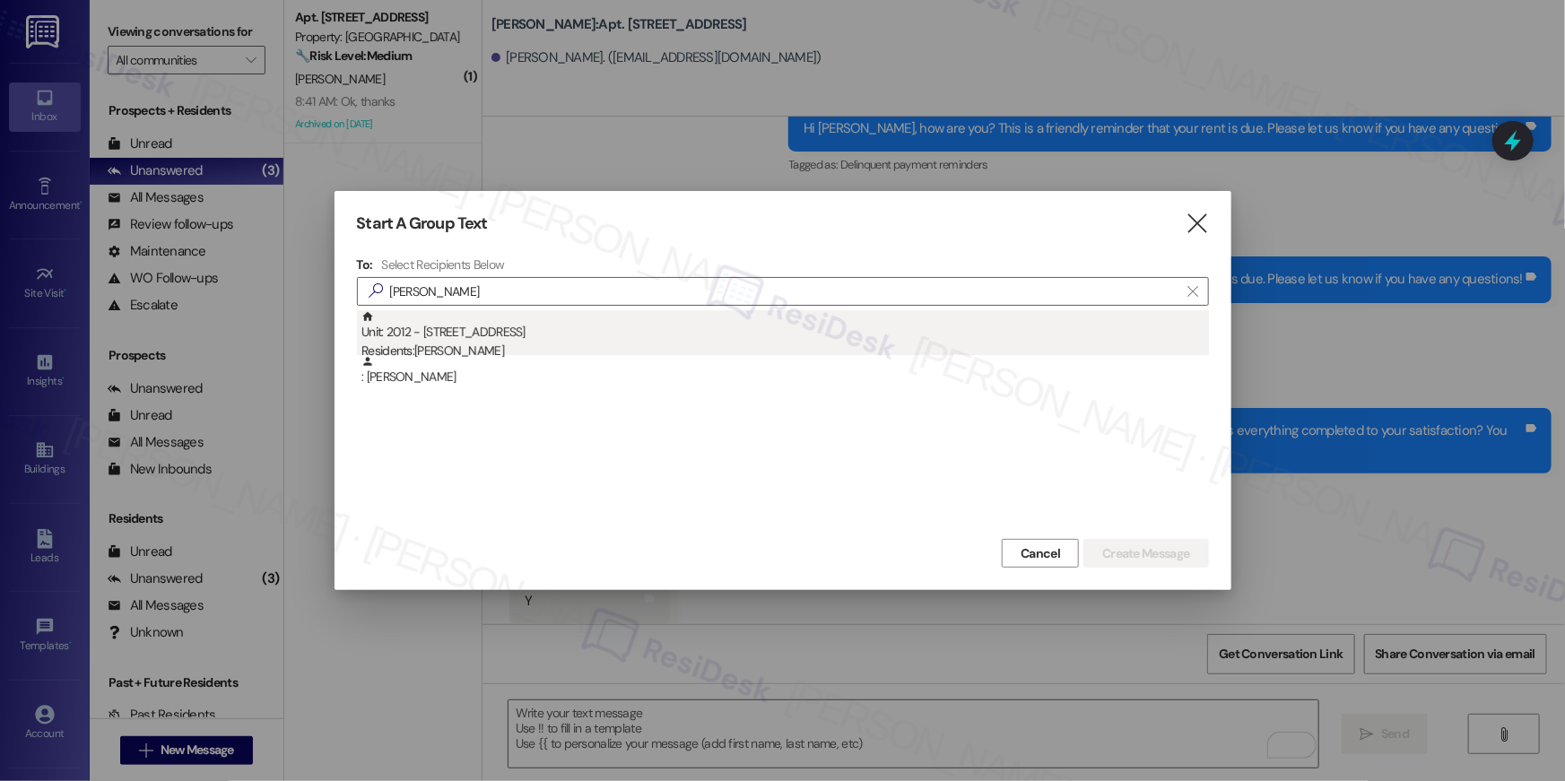
click at [541, 323] on div "Unit: 2012 - [STREET_ADDRESS] Residents: [PERSON_NAME]" at bounding box center [786, 335] width 848 height 51
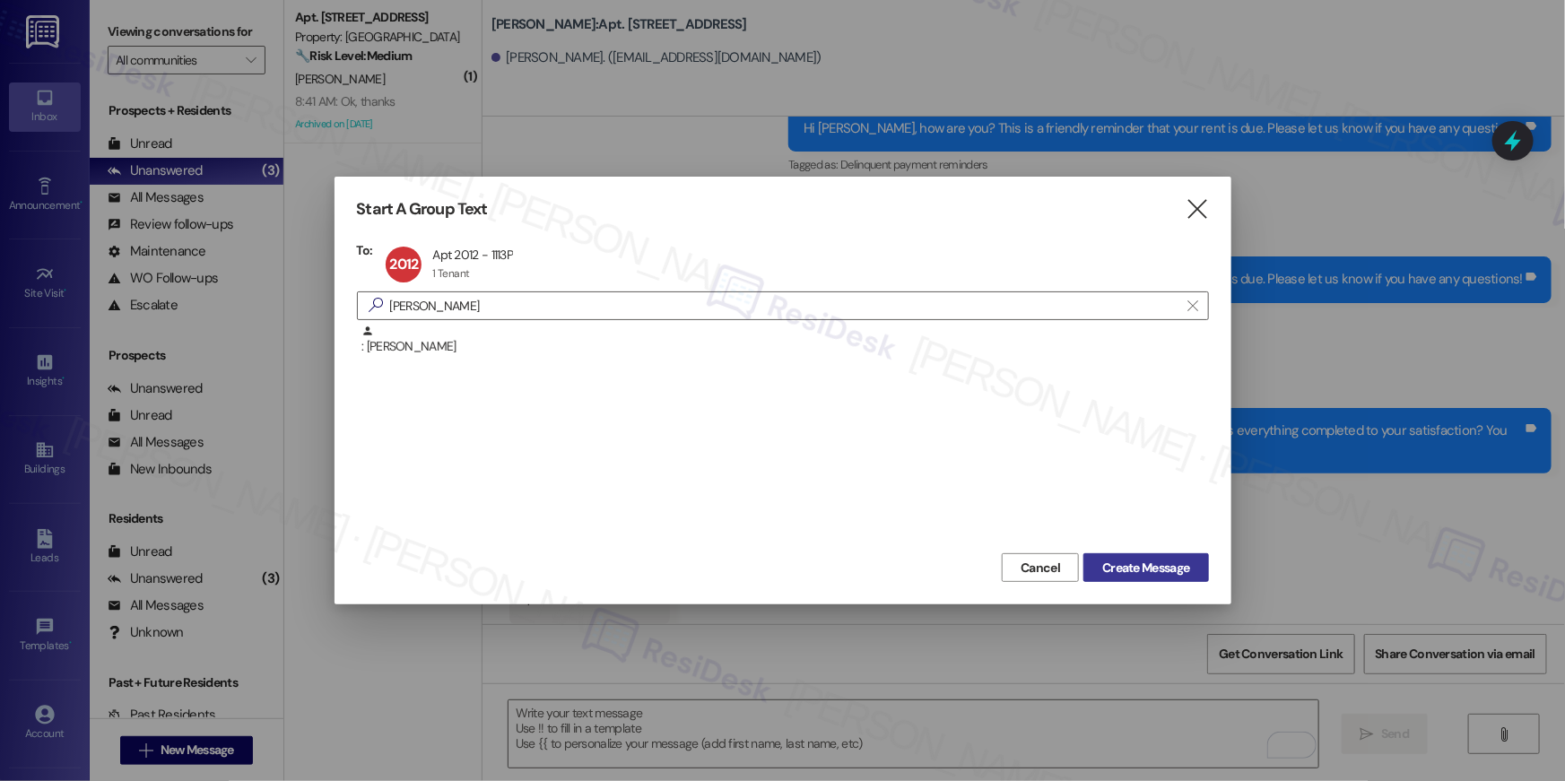
click at [1110, 572] on span "Create Message" at bounding box center [1145, 568] width 87 height 19
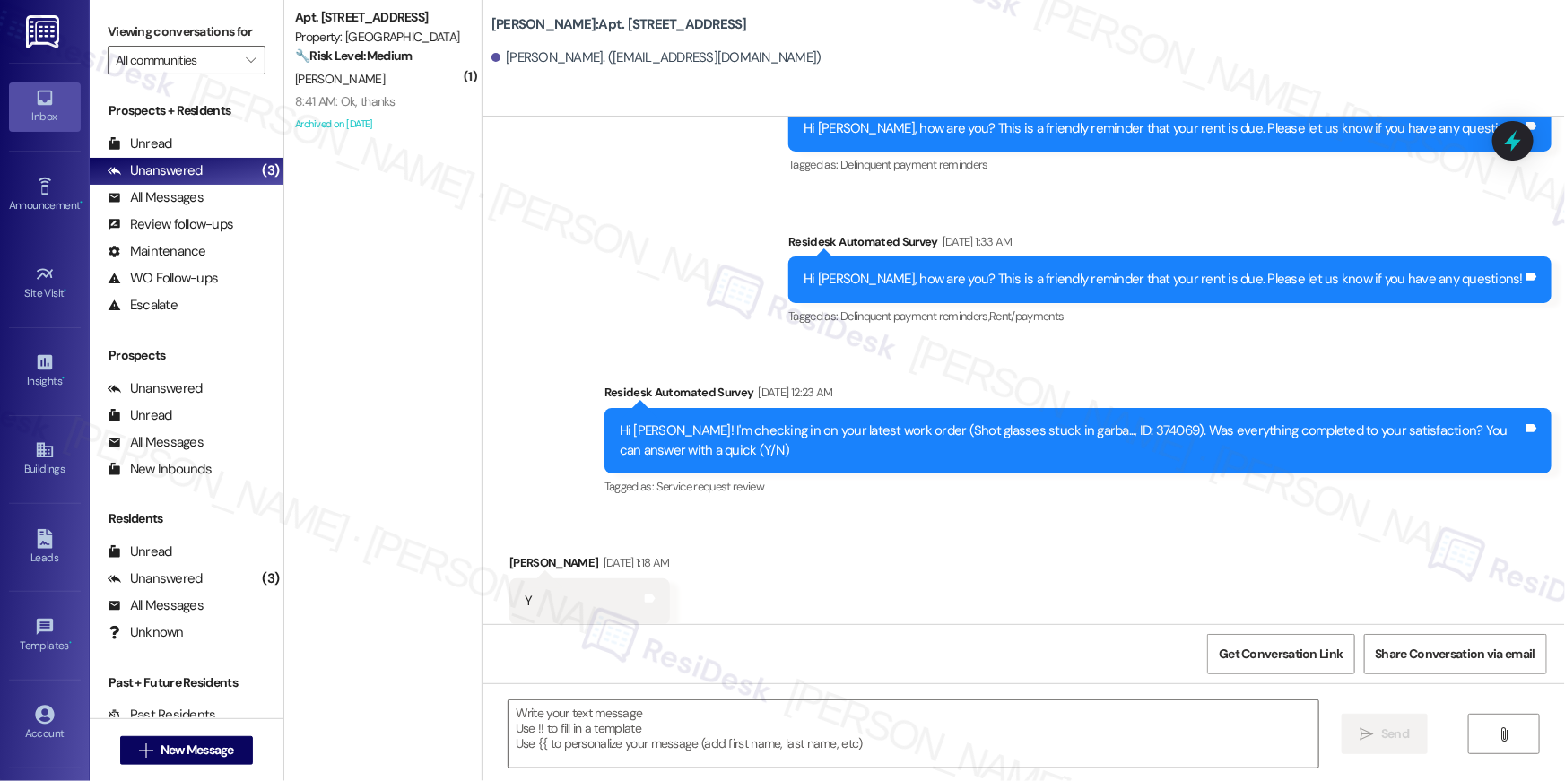
type textarea "Fetching suggested responses. Please feel free to read through the conversation…"
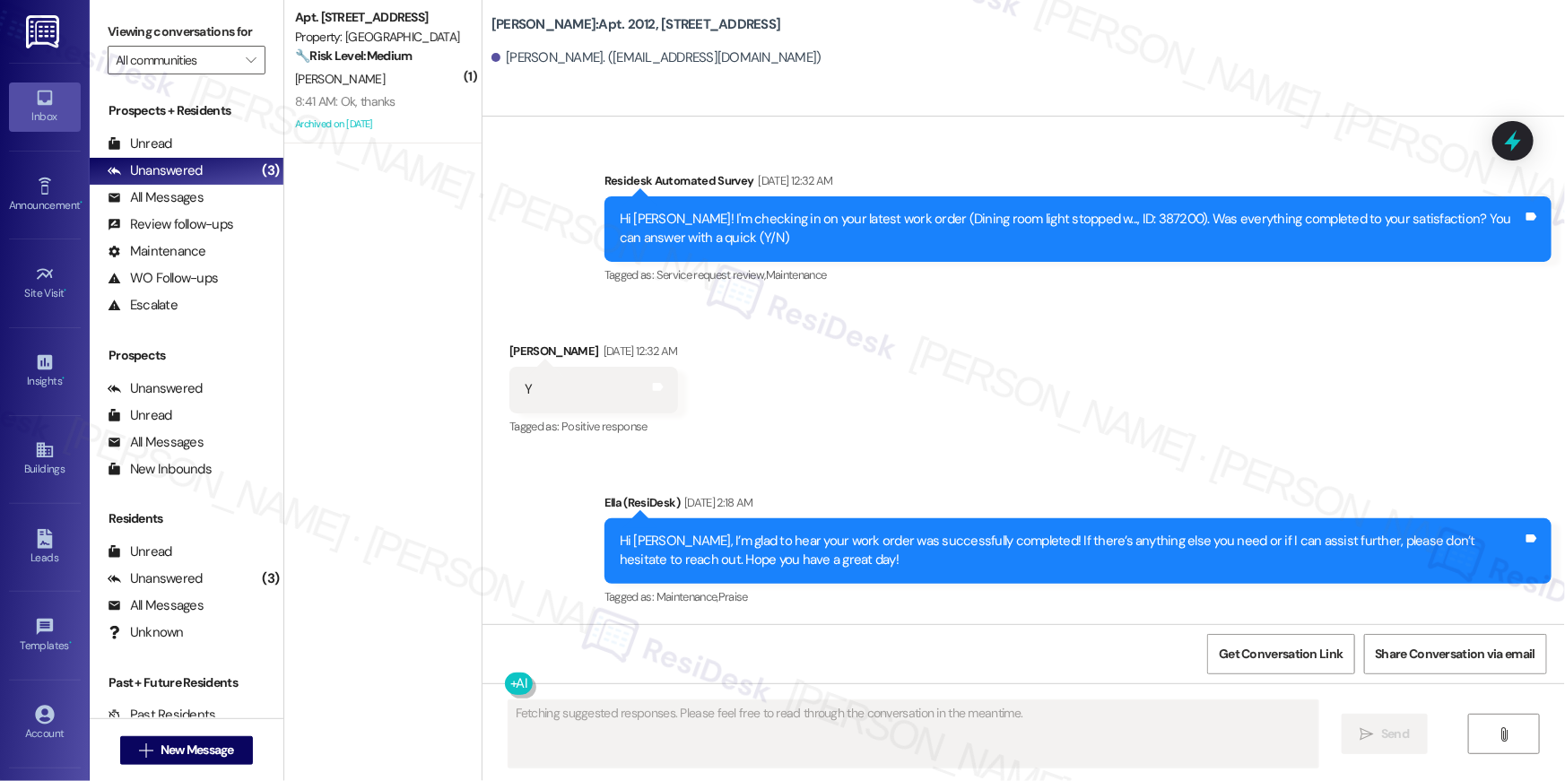
scroll to position [1769, 0]
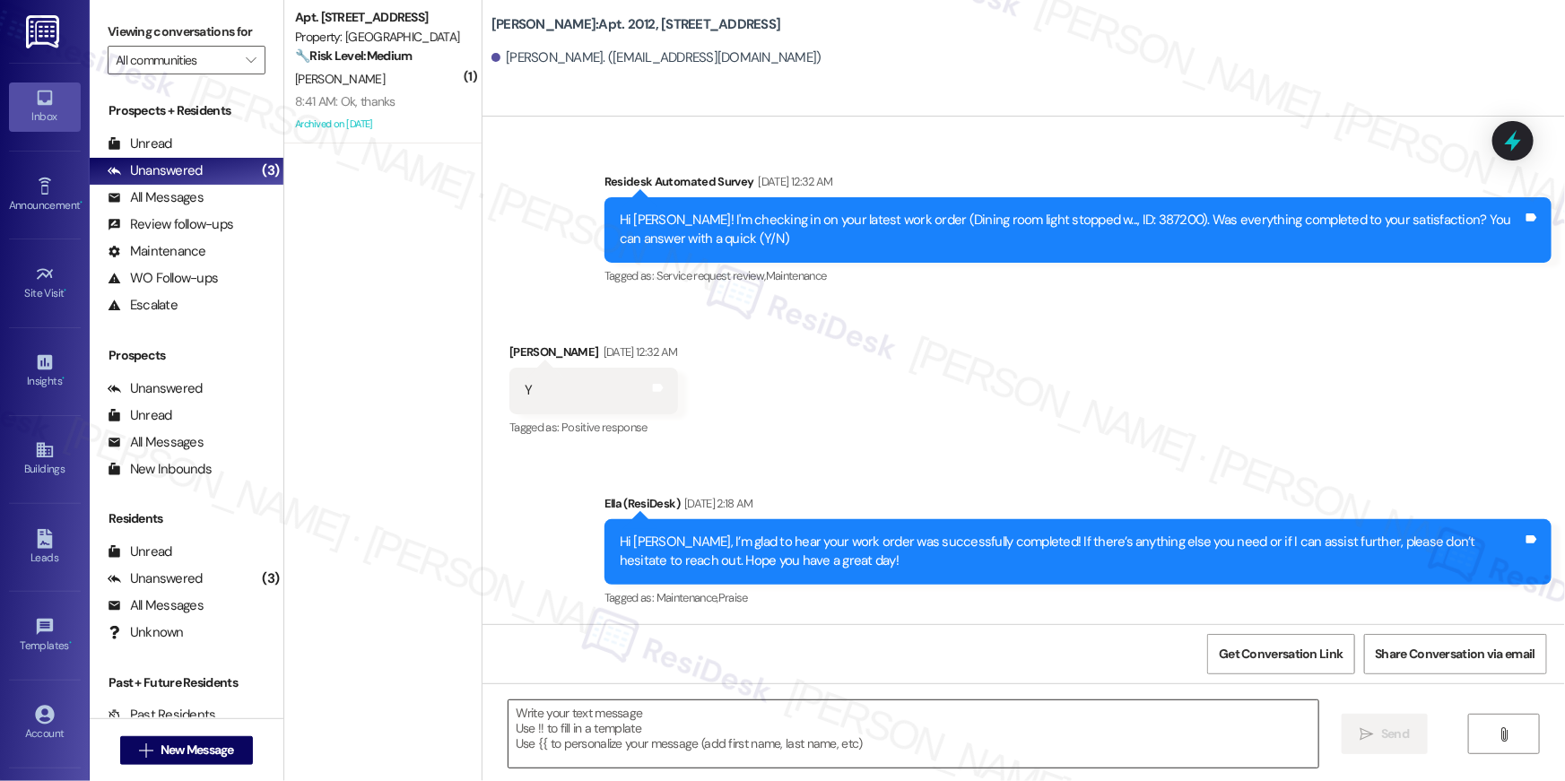
click at [1126, 736] on textarea at bounding box center [914, 734] width 810 height 67
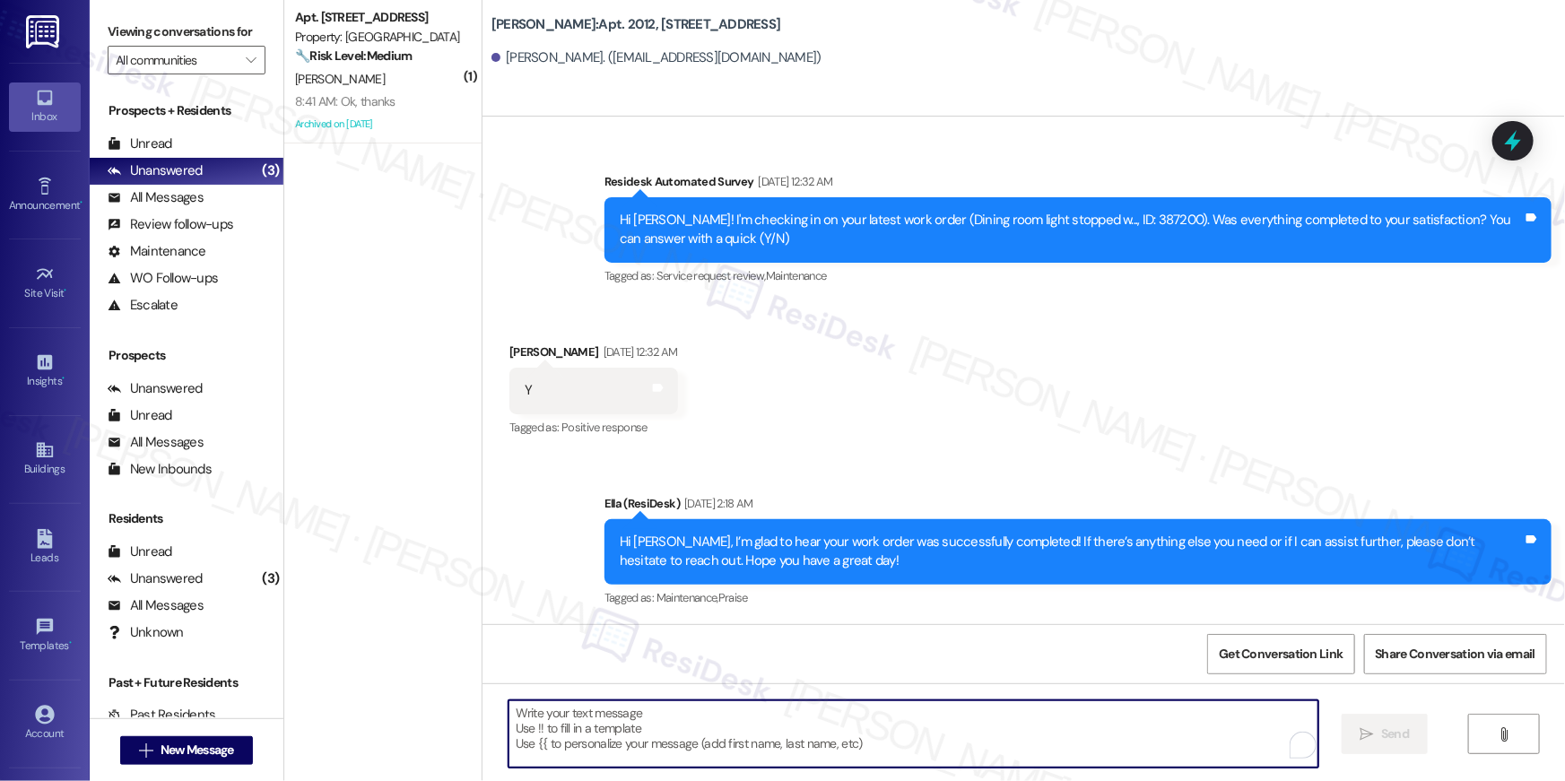
paste textarea "Hi {{first_name}}, your {{property}} lease renewal offer is now ready! Please r…"
type textarea "Hi {{first_name}}, your {{property}} lease renewal offer is now ready! Please r…"
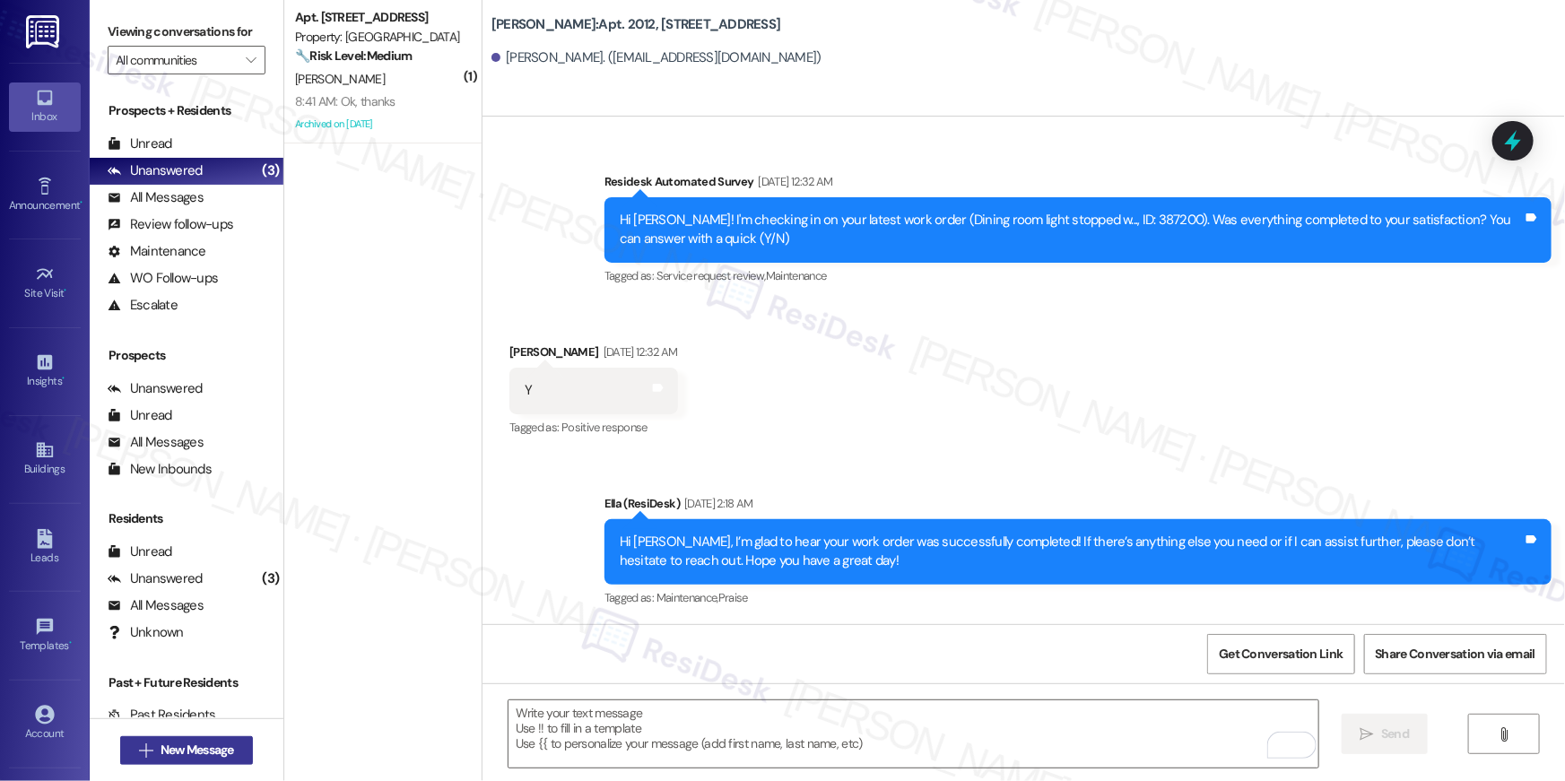
click at [240, 751] on button " New Message" at bounding box center [186, 750] width 133 height 29
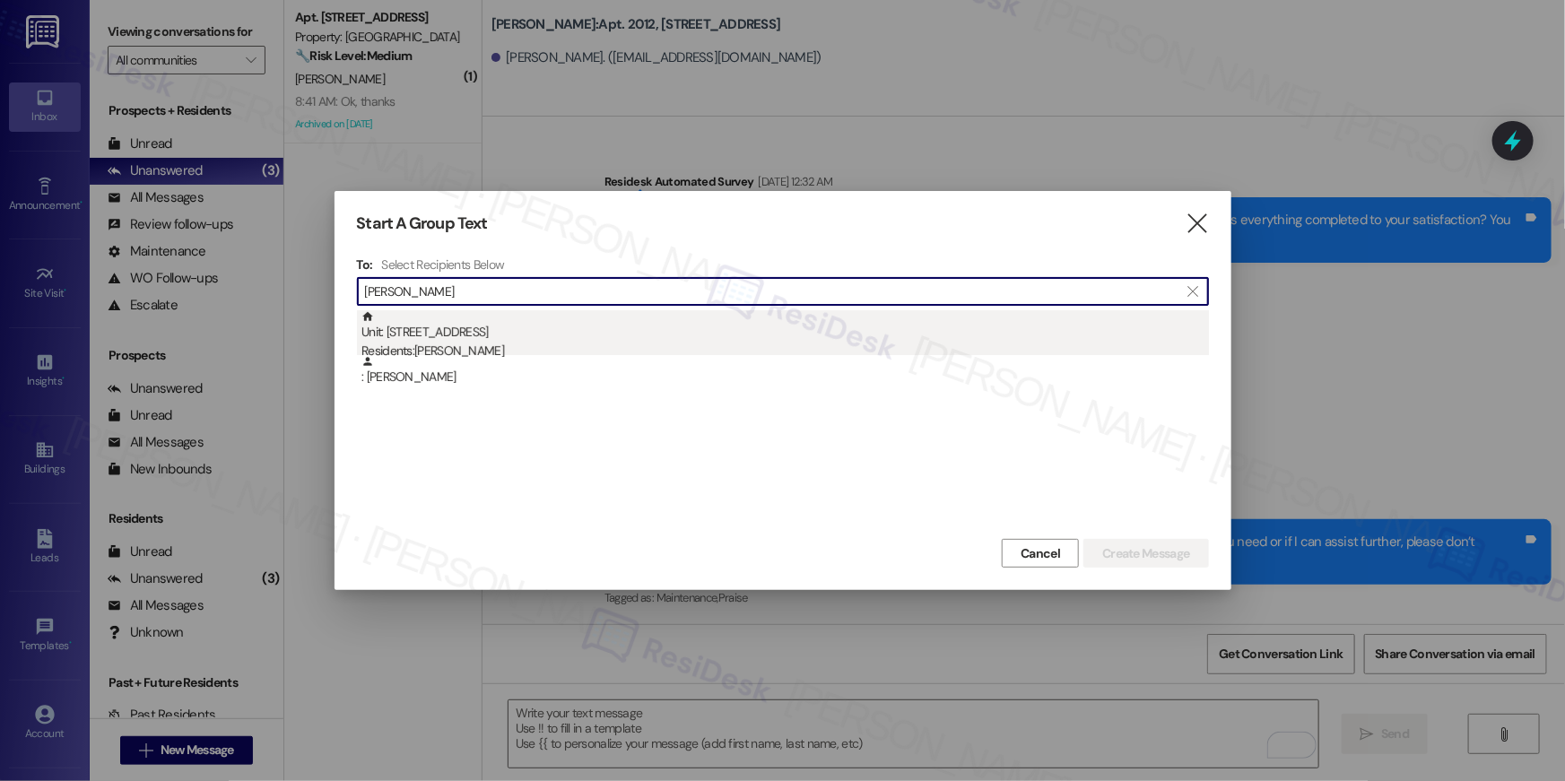
type input "[PERSON_NAME]"
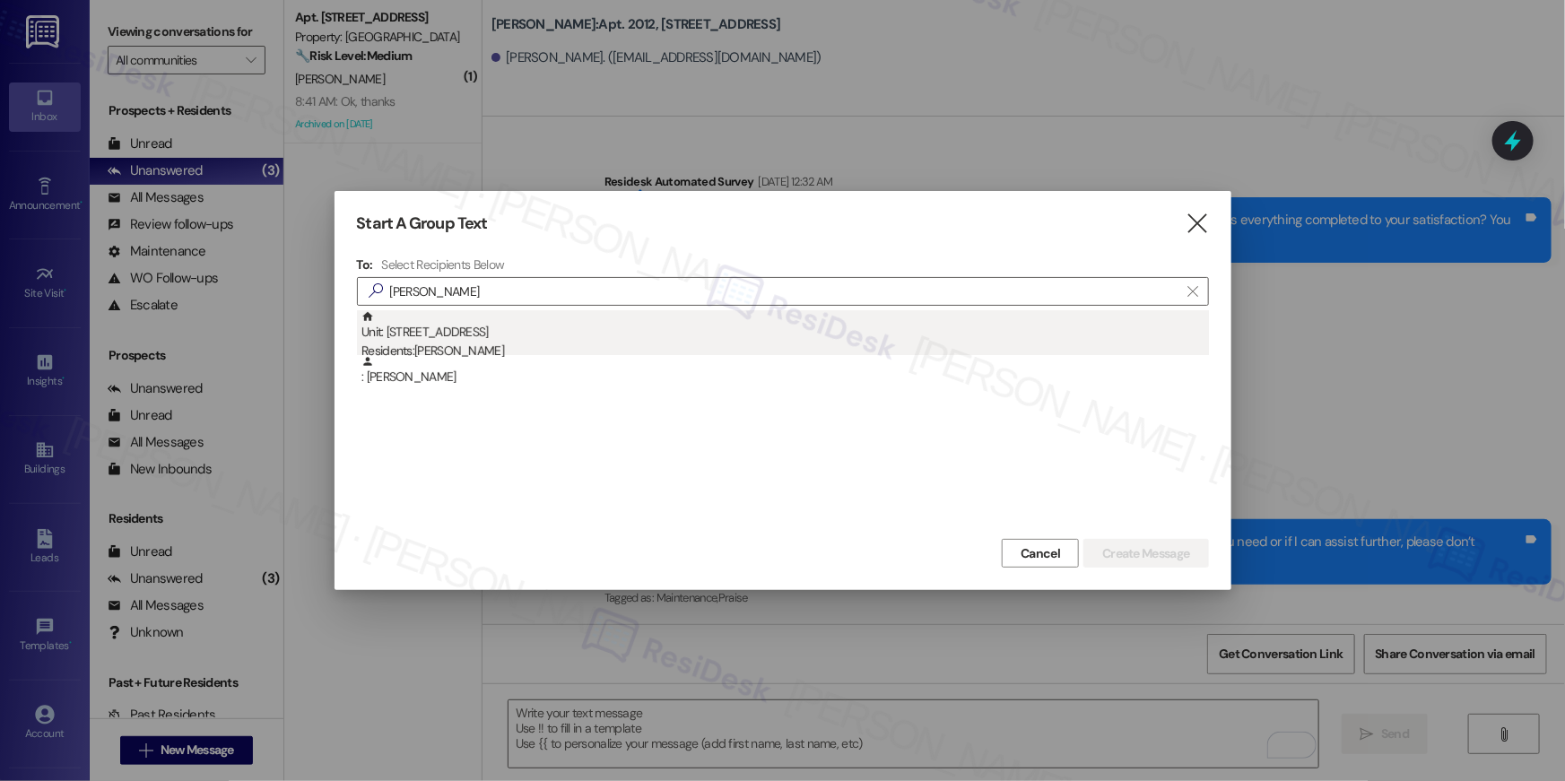
click at [547, 340] on div "Unit: [STREET_ADDRESS] Residents: [PERSON_NAME]" at bounding box center [786, 335] width 848 height 51
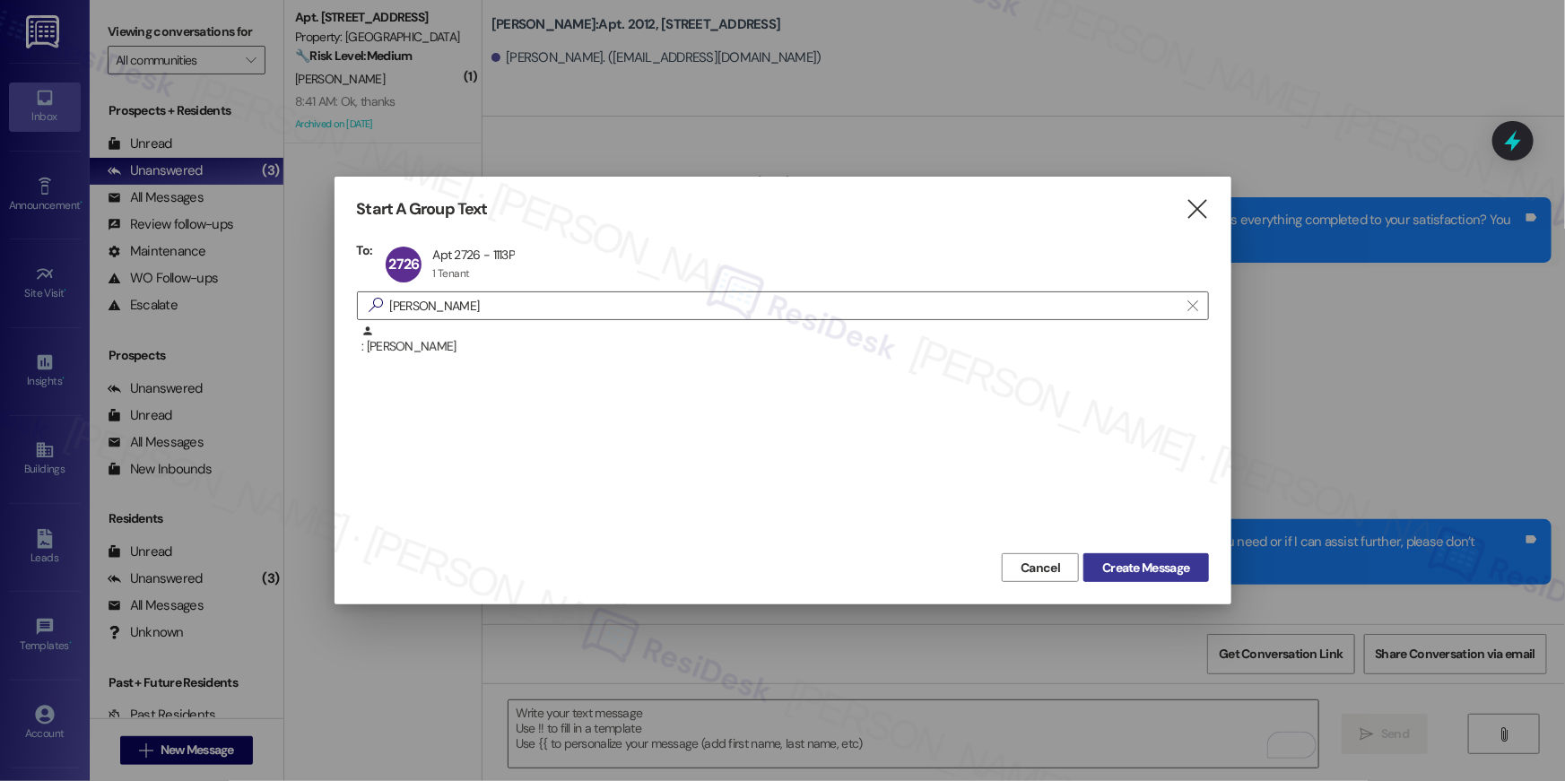
click at [1154, 562] on span "Create Message" at bounding box center [1145, 568] width 87 height 19
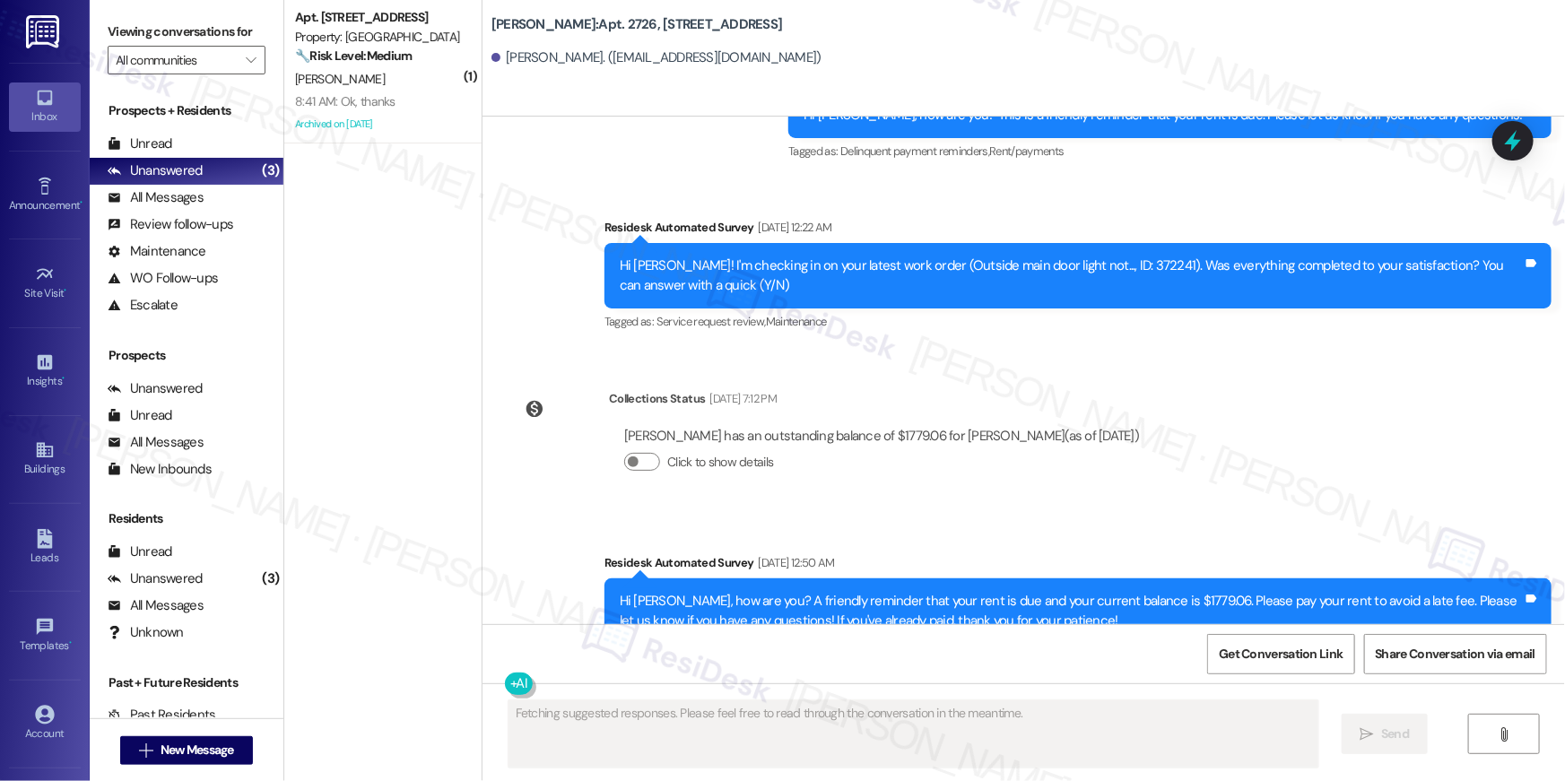
scroll to position [3080, 0]
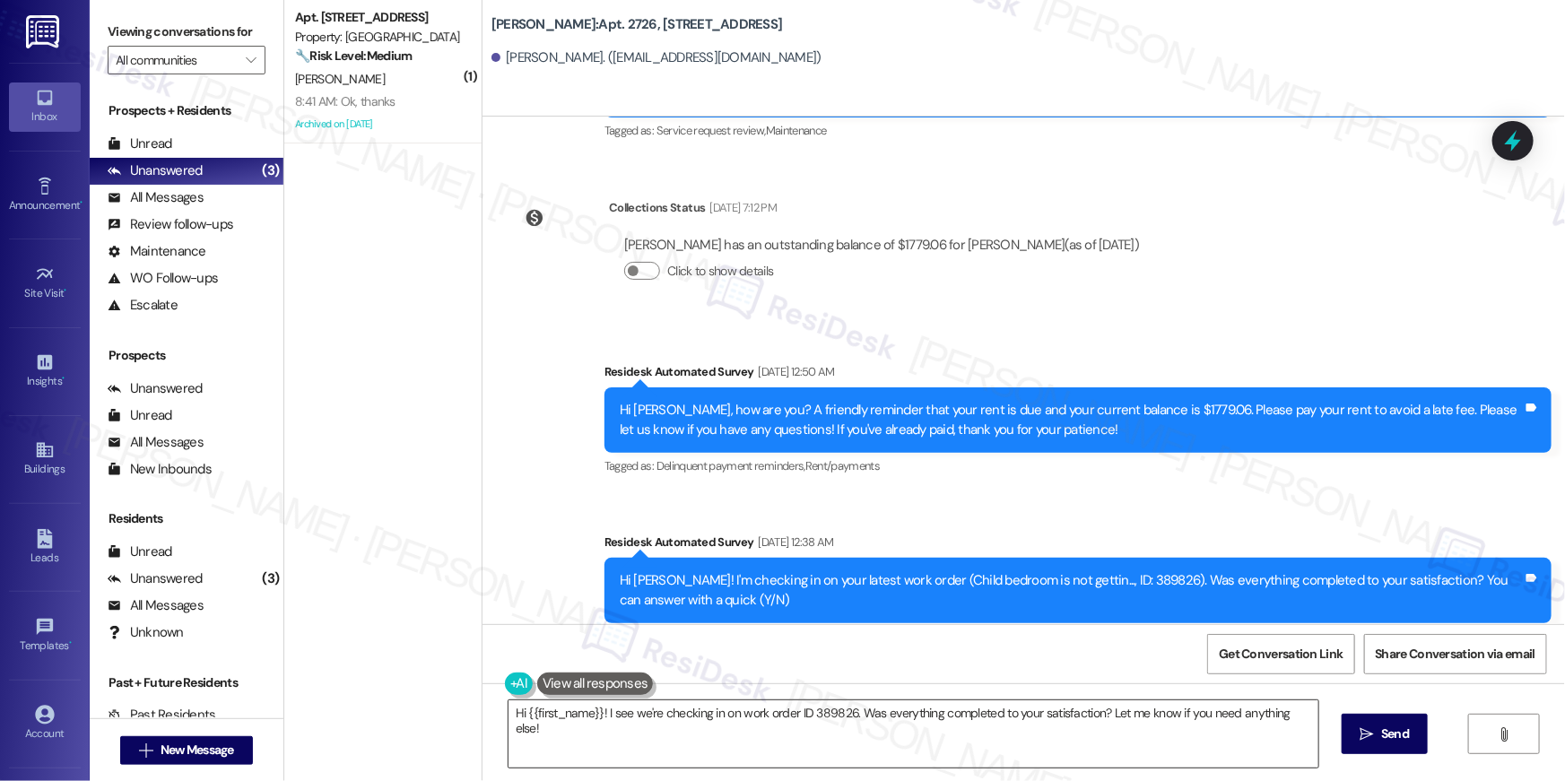
click at [1077, 747] on textarea "Hi {{first_name}}! I see we're checking in on work order ID 389826. Was everyth…" at bounding box center [914, 734] width 810 height 67
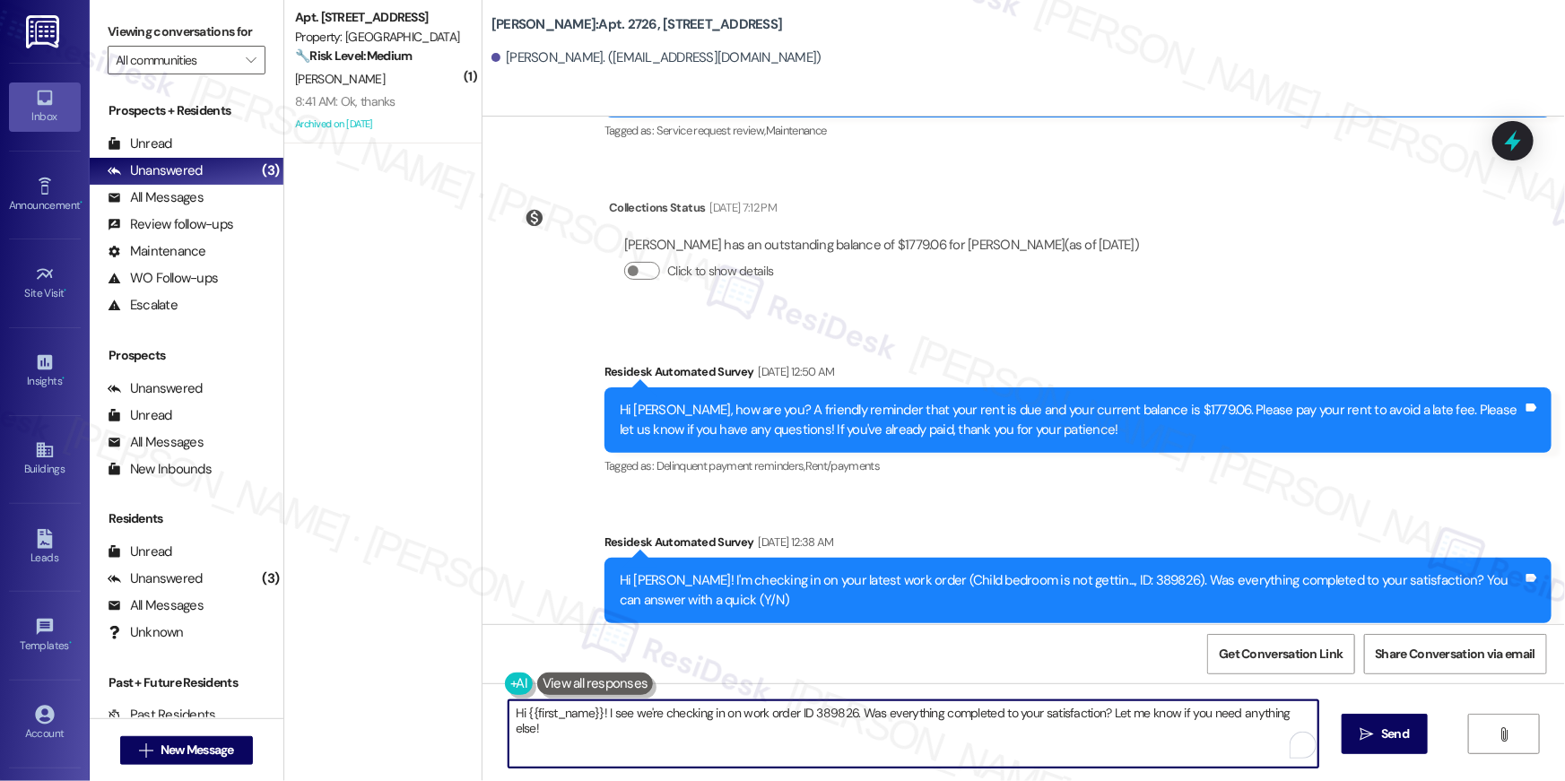
paste textarea ", your {{property}} lease renewal offer is now ready! Please review your renewa…"
type textarea "Hi {{first_name}}, your {{property}} lease renewal offer is now ready! Please r…"
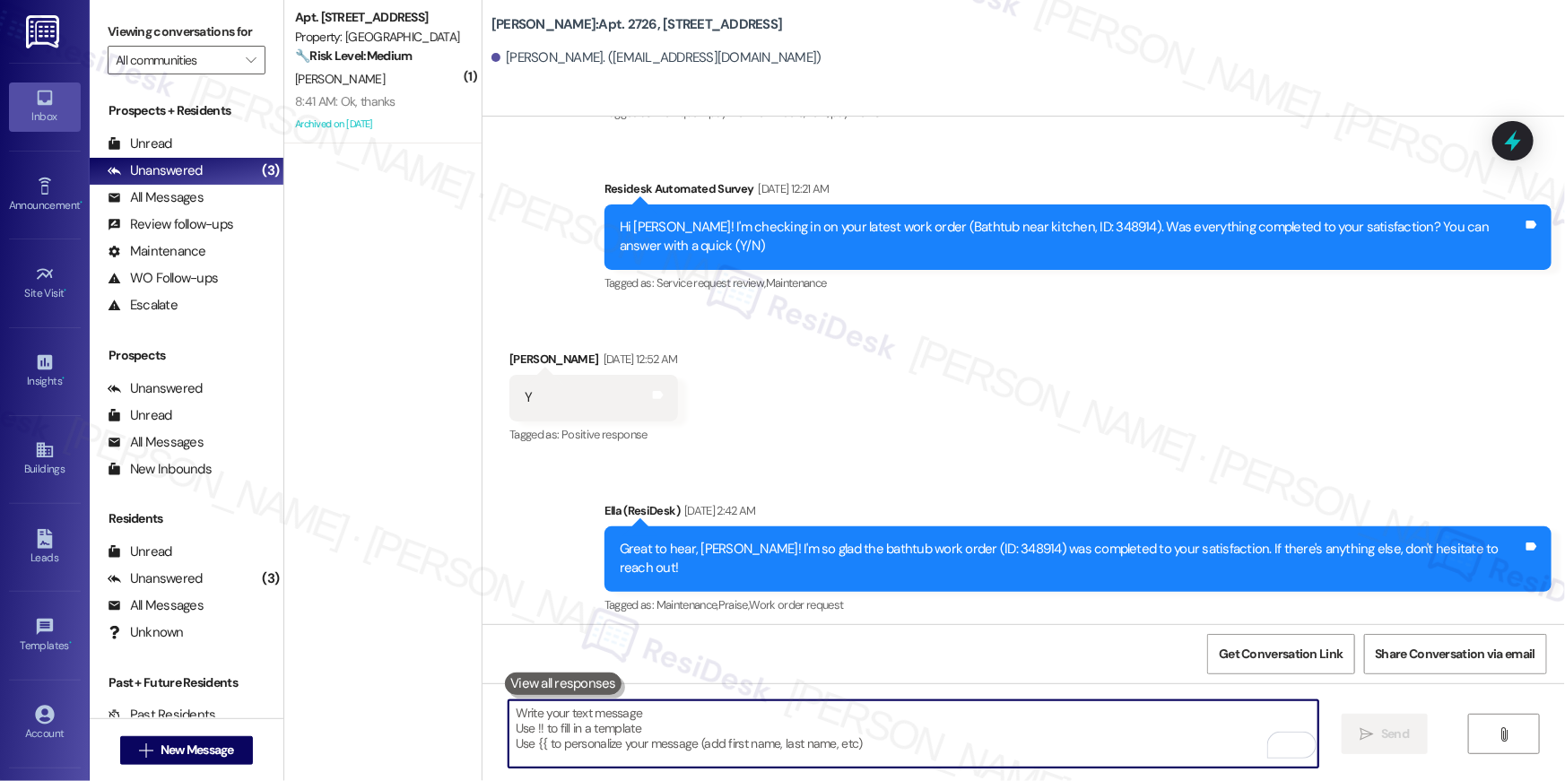
scroll to position [2000, 0]
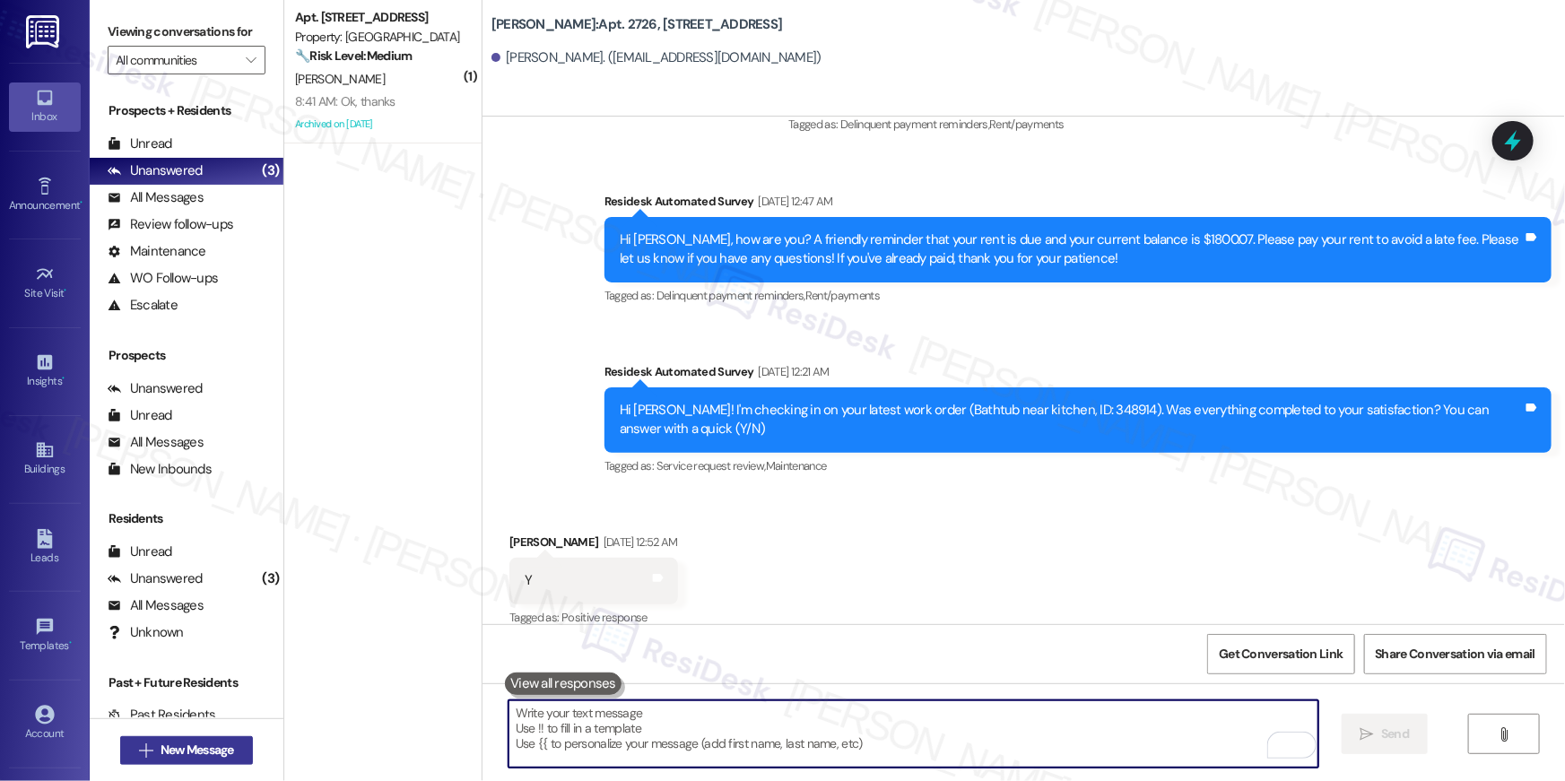
click at [238, 742] on button " New Message" at bounding box center [186, 750] width 133 height 29
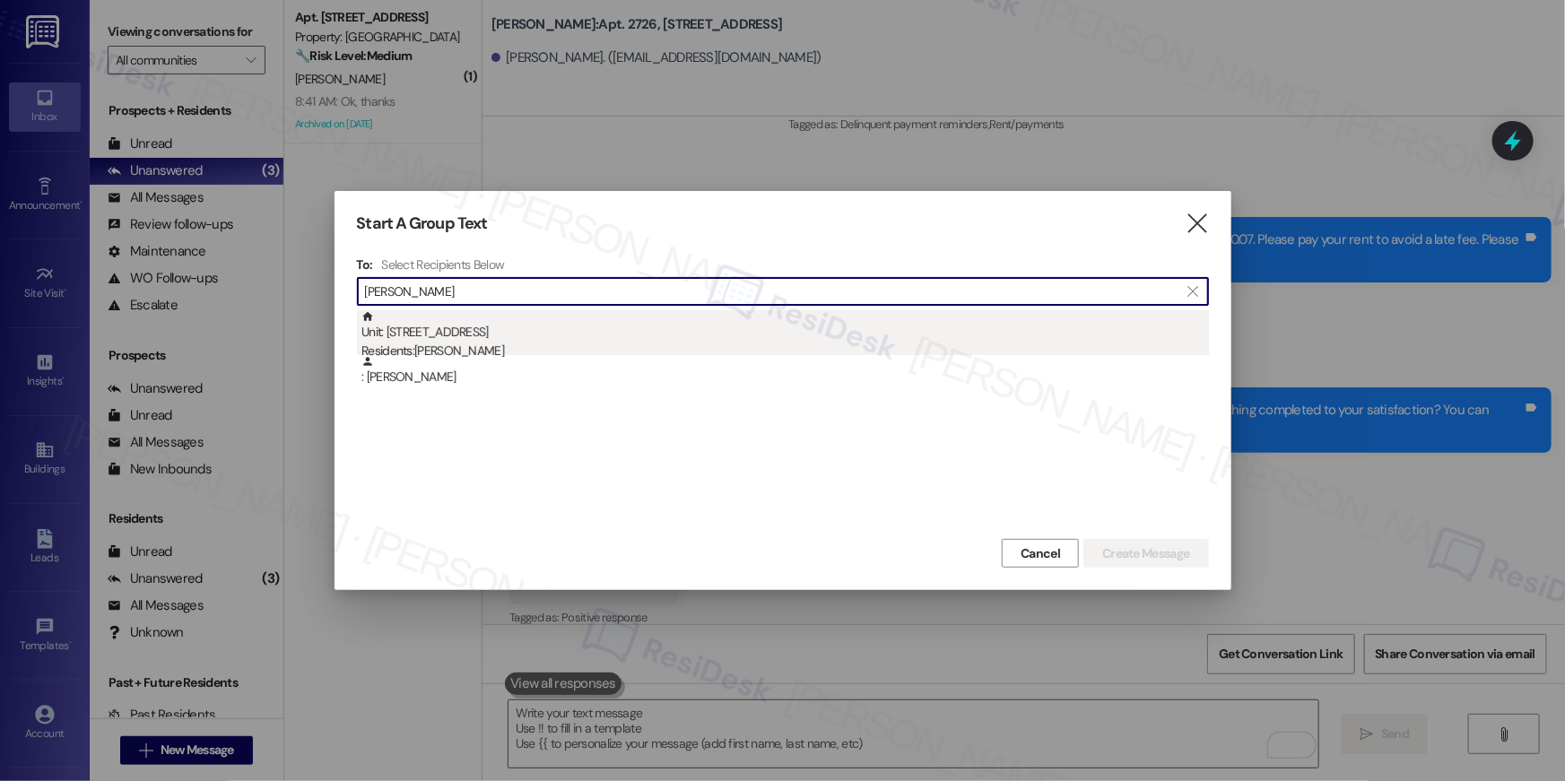
type input "[PERSON_NAME]"
click at [534, 336] on div "Unit: [STREET_ADDRESS] Residents: [PERSON_NAME]" at bounding box center [786, 335] width 848 height 51
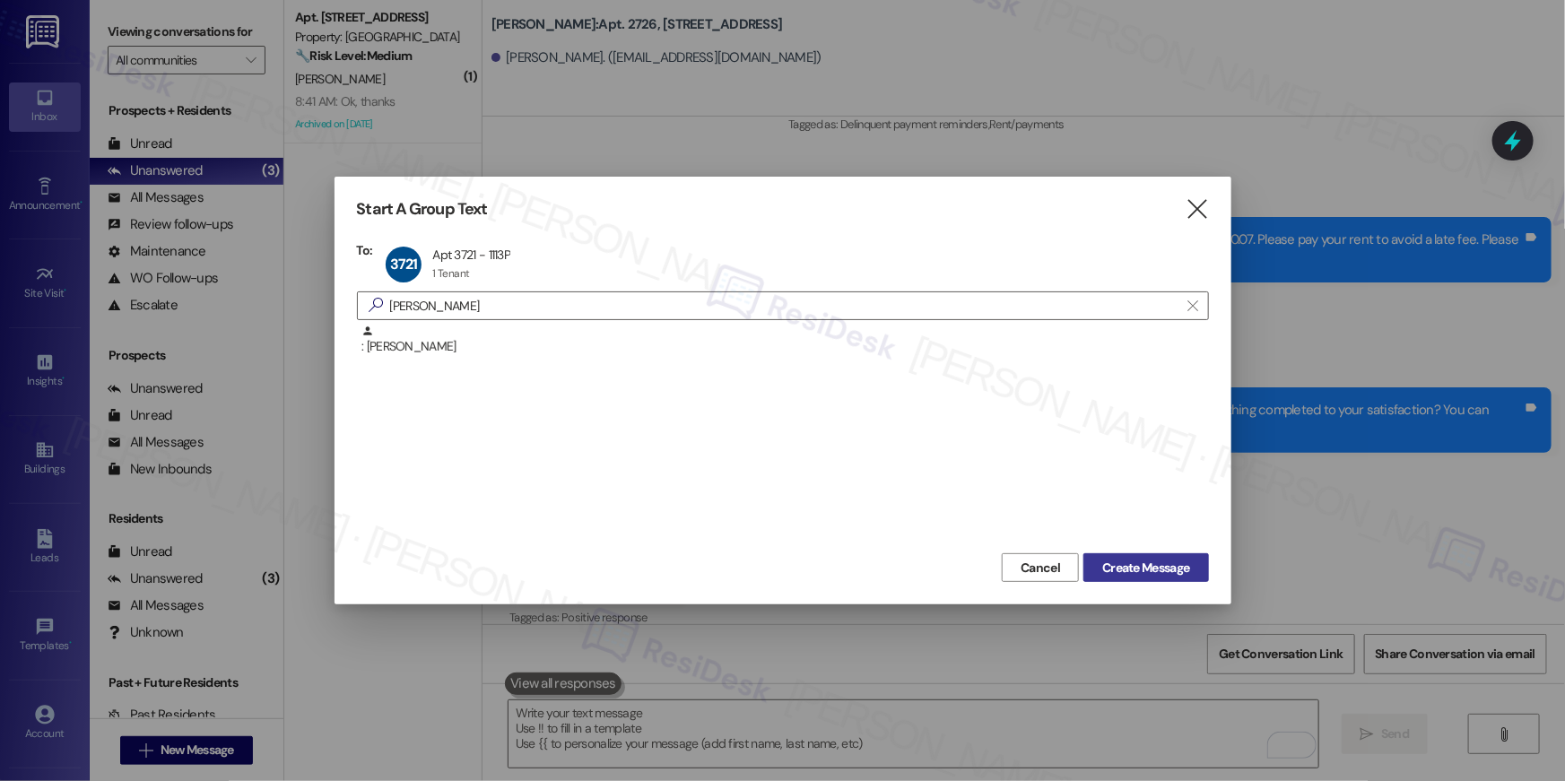
click at [1106, 571] on span "Create Message" at bounding box center [1145, 568] width 87 height 19
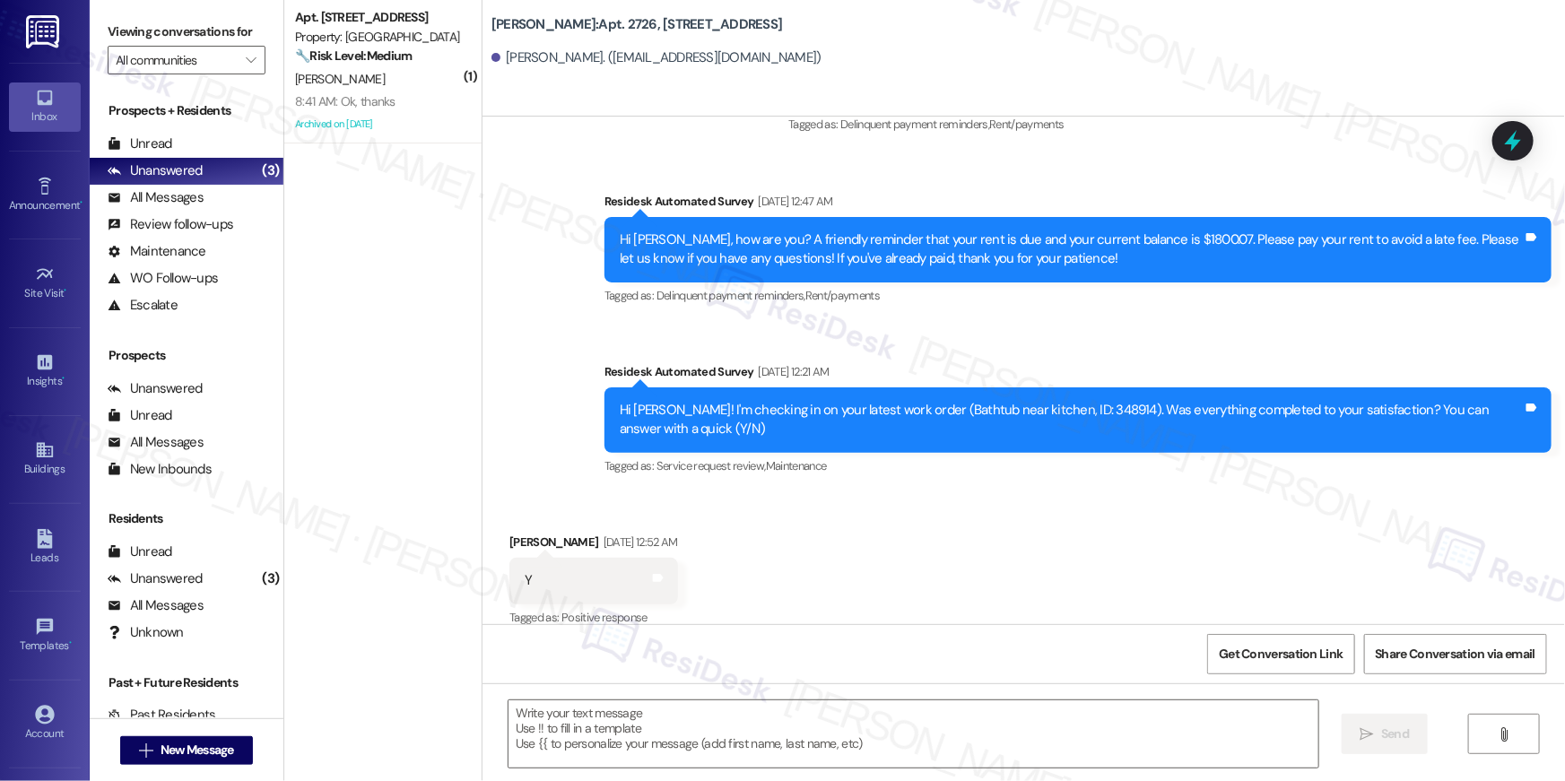
type textarea "Fetching suggested responses. Please feel free to read through the conversation…"
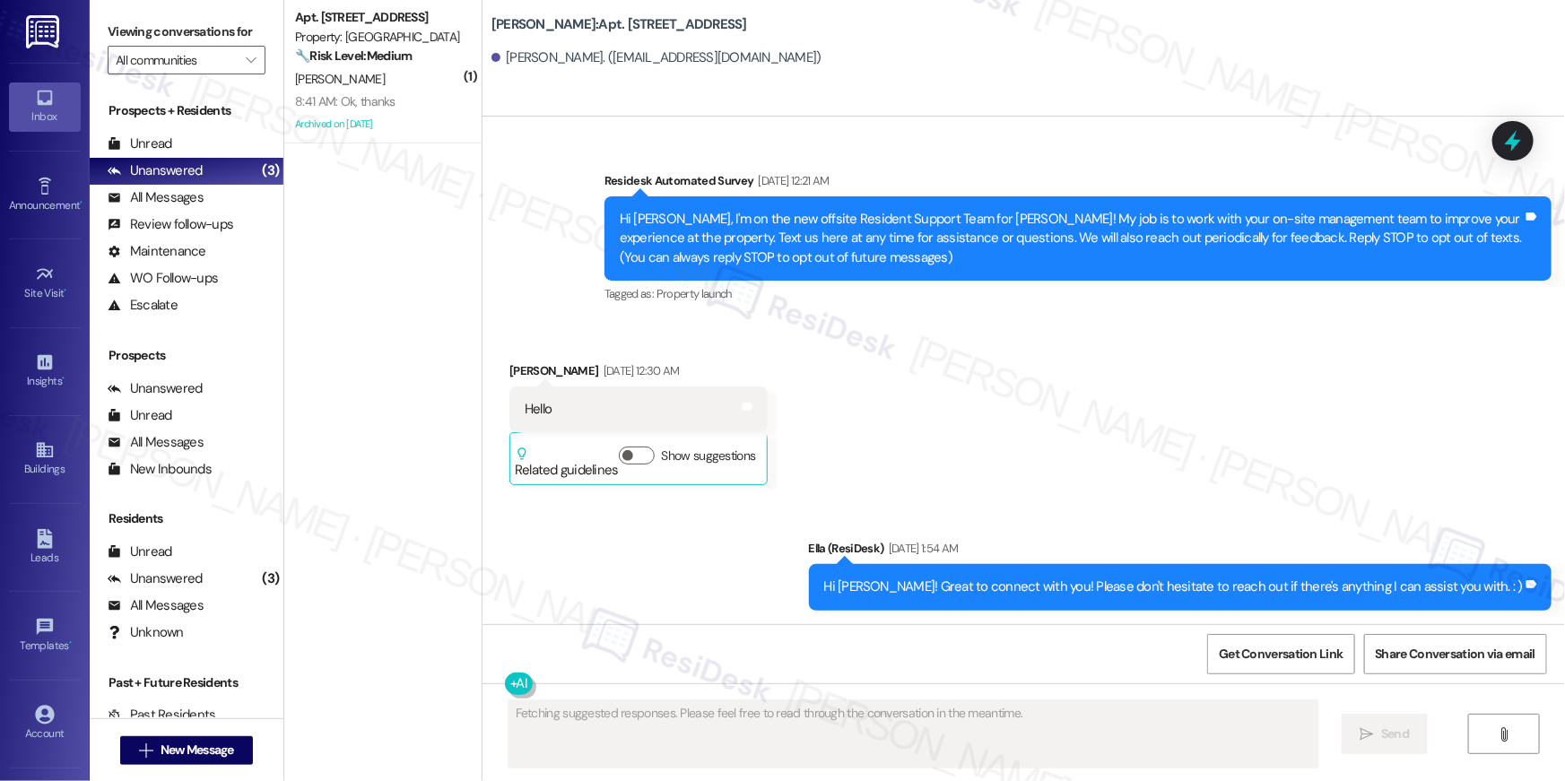
scroll to position [25872, 0]
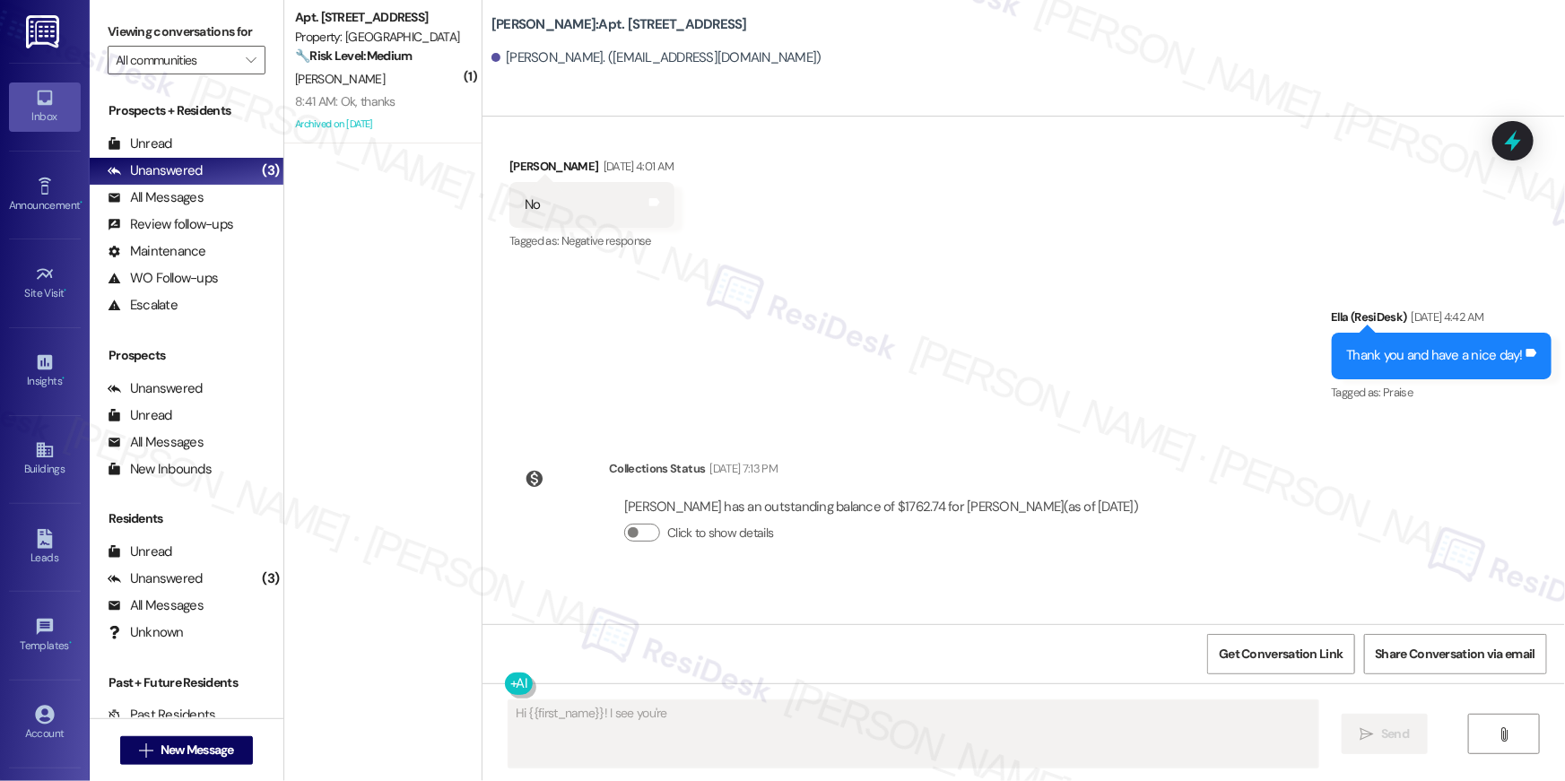
click at [1163, 734] on textarea "Fetching suggested responses. Please feel free to read through the conversation…" at bounding box center [914, 734] width 810 height 67
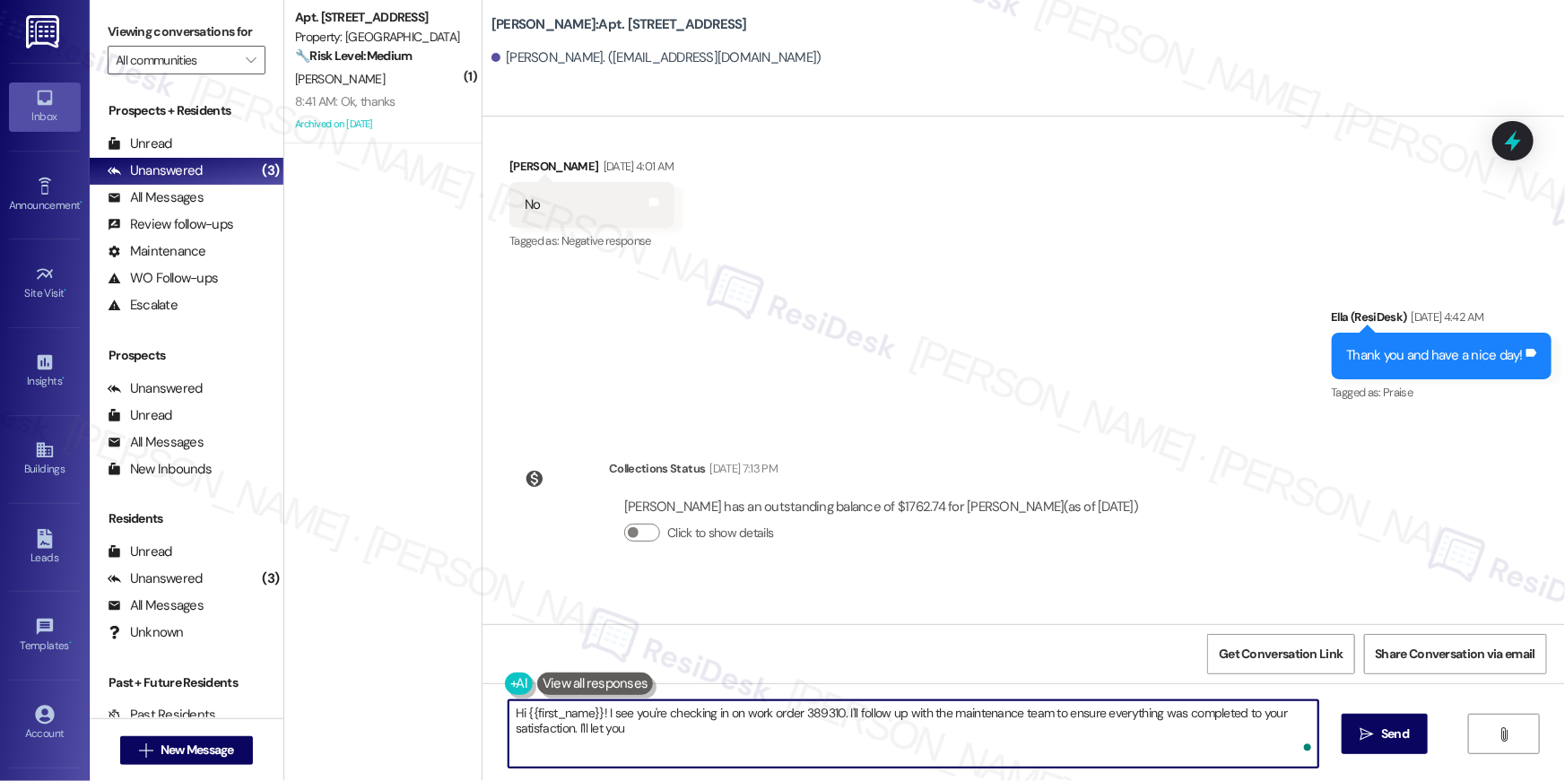
click at [1163, 734] on textarea "Hi {{first_name}}! I see you're checking in on work order 389310. I'll follow u…" at bounding box center [914, 734] width 810 height 67
paste textarea ", your {{property}} lease renewal offer is now ready! Please review your renewa…"
type textarea "Hi {{first_name}}! I see you're checking in on work order 389310. I'll follow u…"
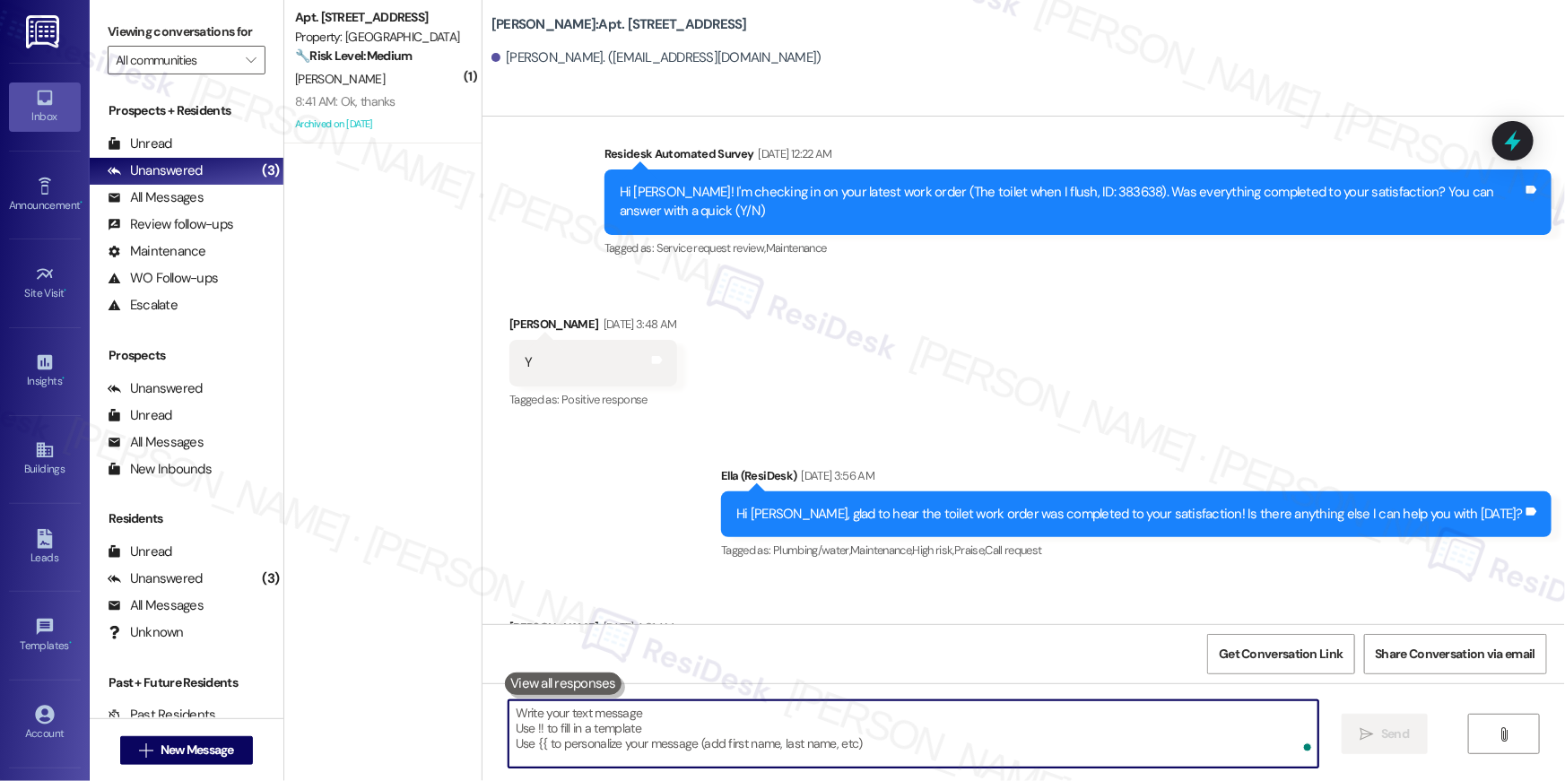
scroll to position [26017, 0]
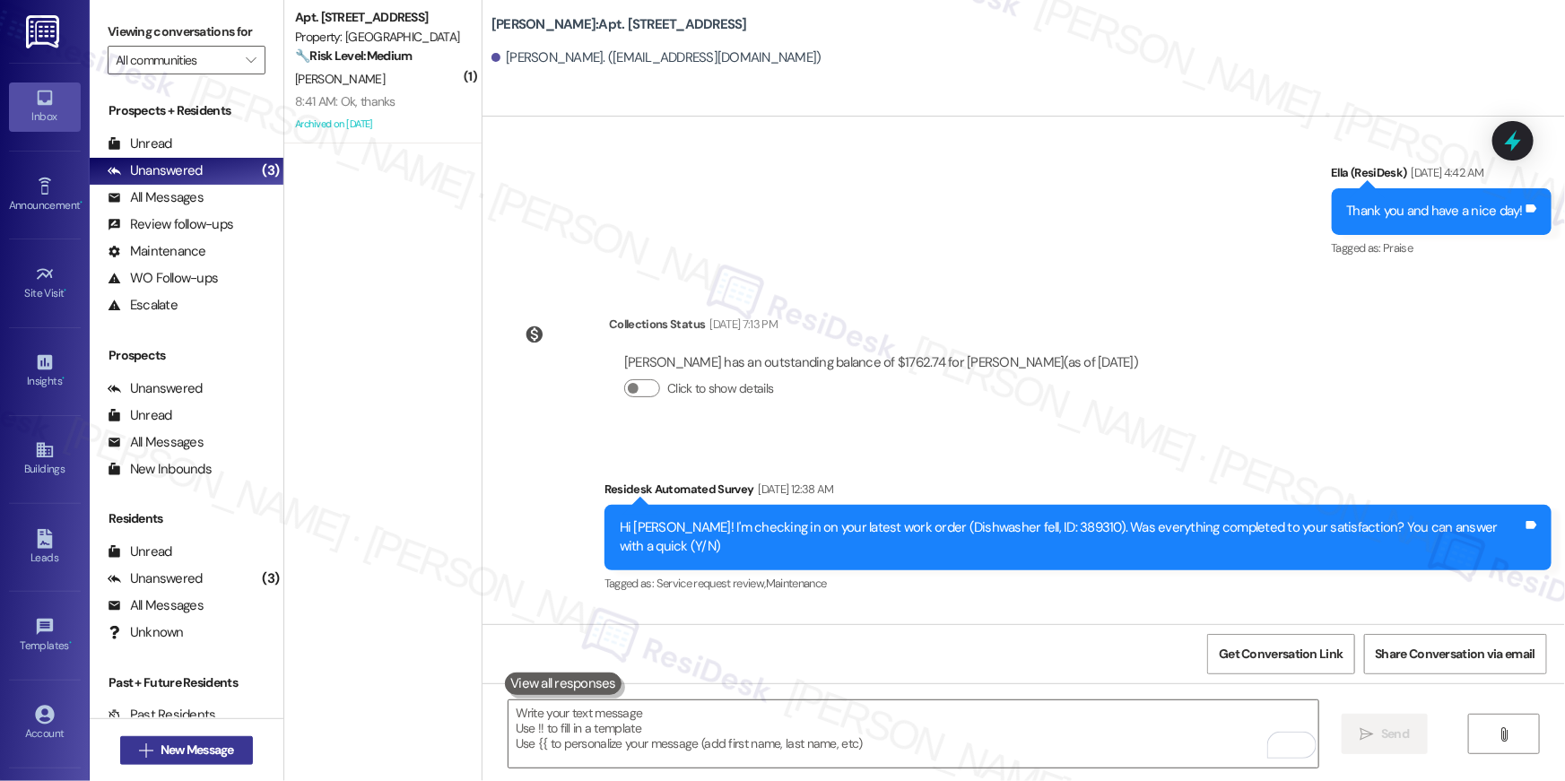
click at [234, 746] on button " New Message" at bounding box center [186, 750] width 133 height 29
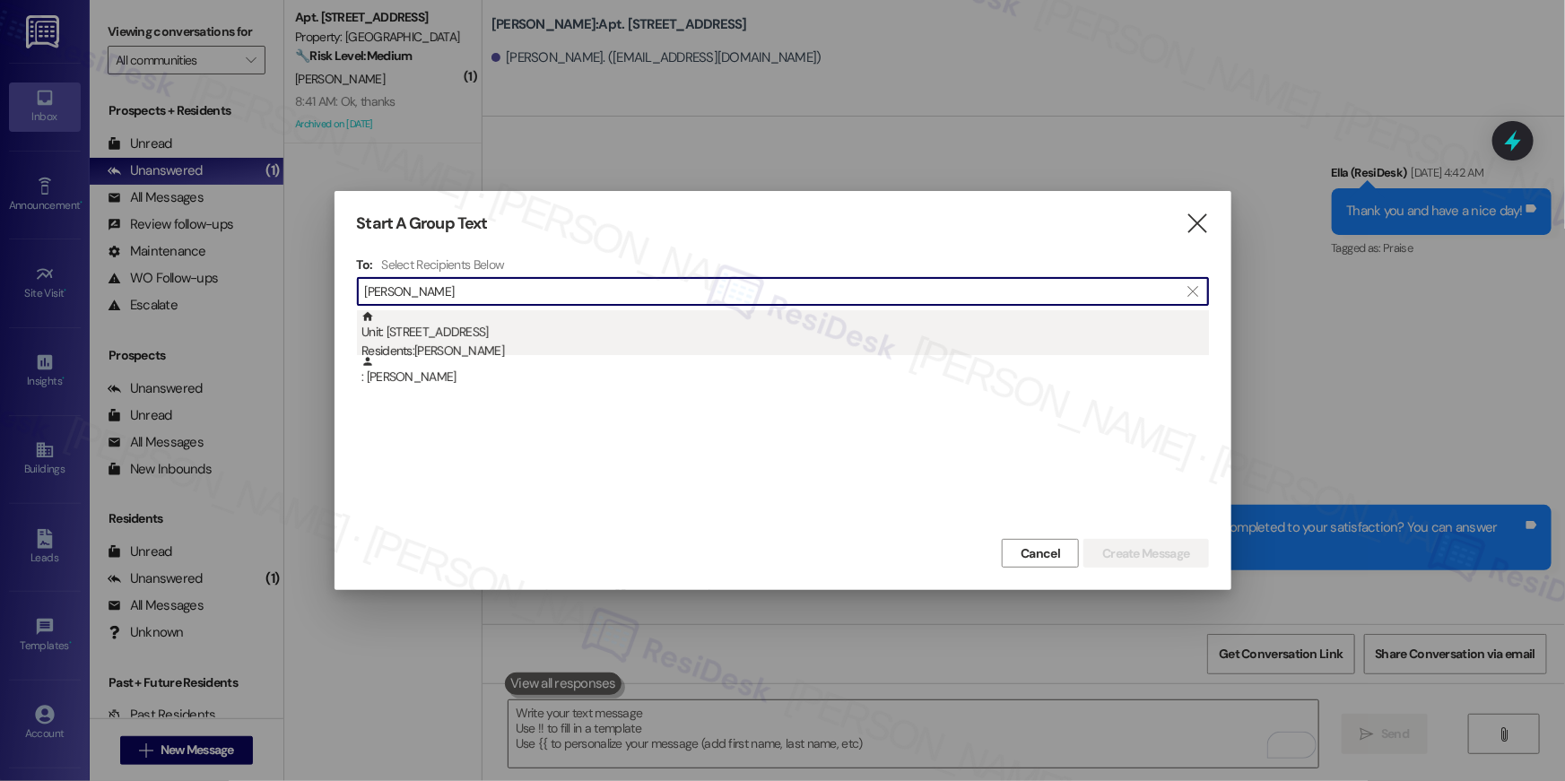
type input "makini bru"
click at [552, 353] on div "Residents: Makini Bruce" at bounding box center [786, 351] width 848 height 19
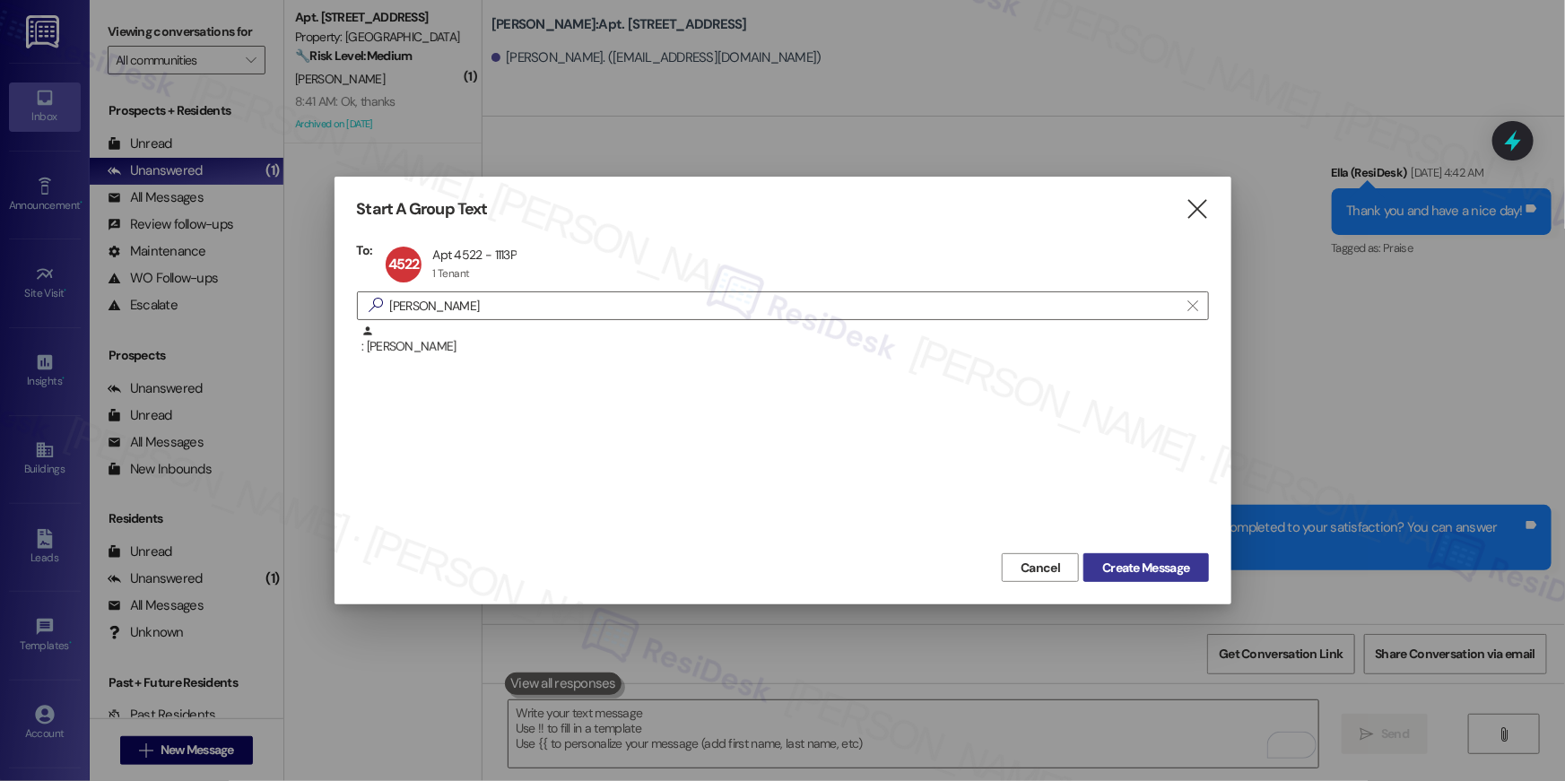
click at [1188, 576] on span "Create Message" at bounding box center [1145, 568] width 87 height 19
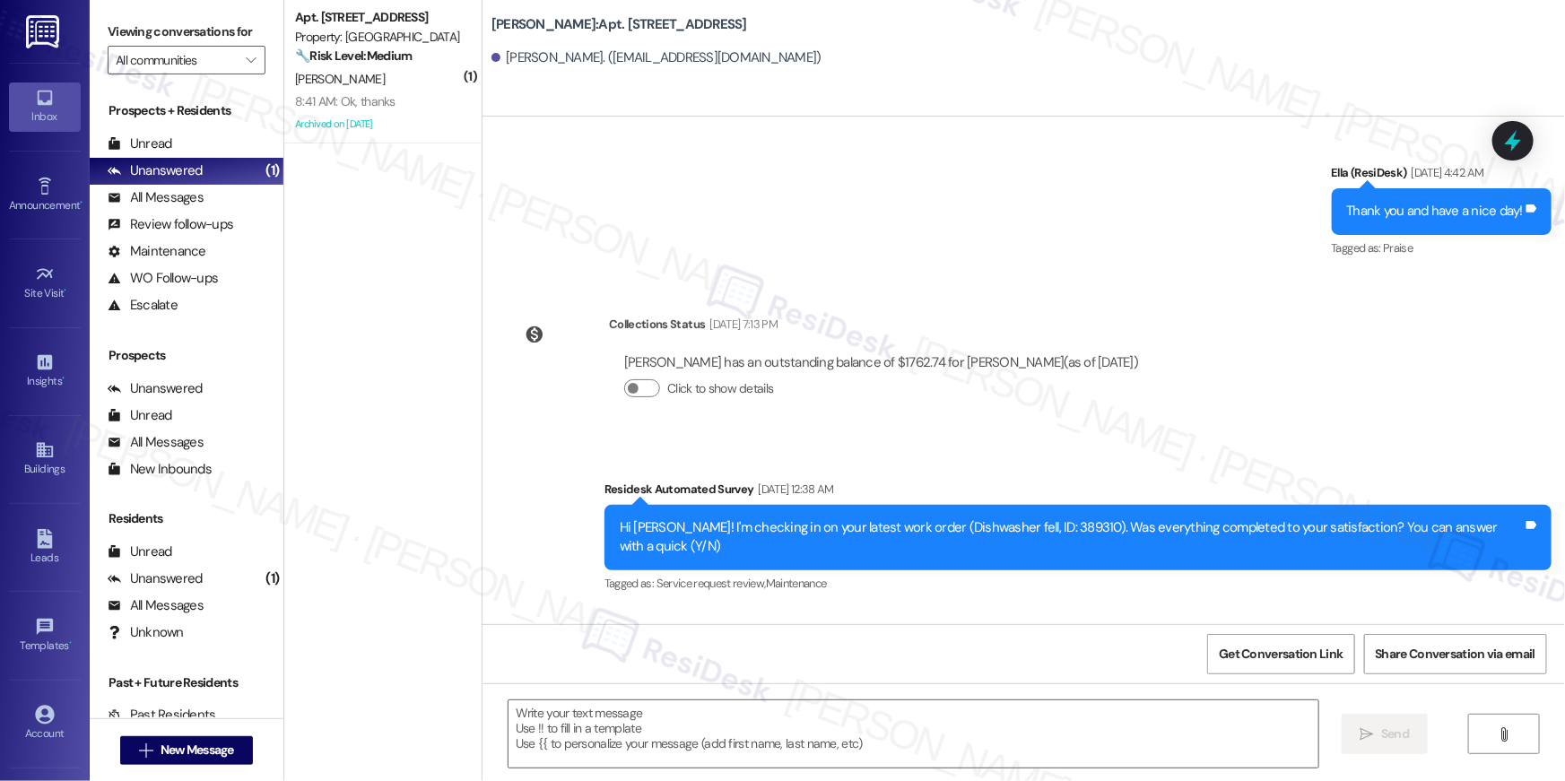
type textarea "Fetching suggested responses. Please feel free to read through the conversation…"
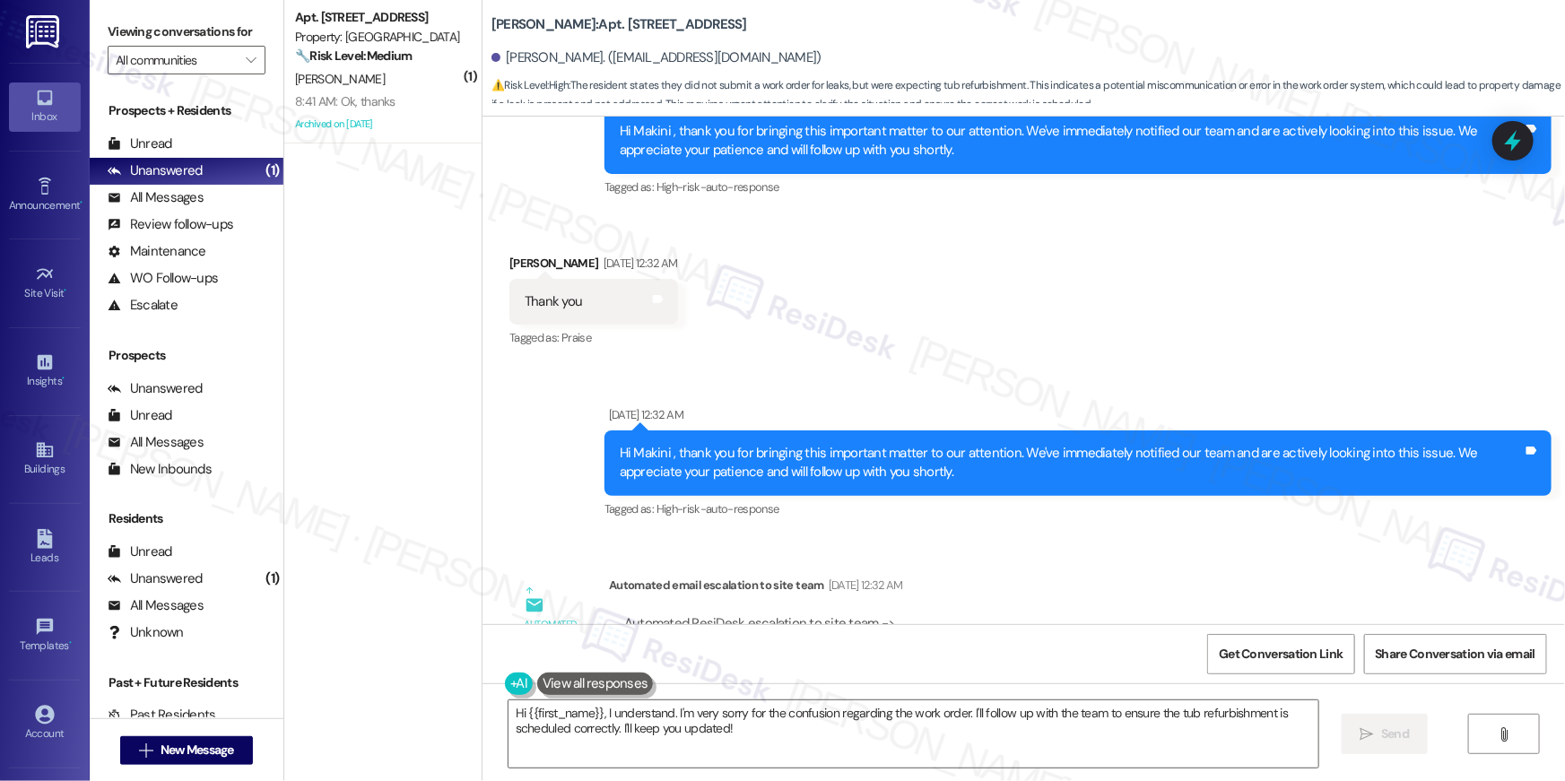
scroll to position [30299, 0]
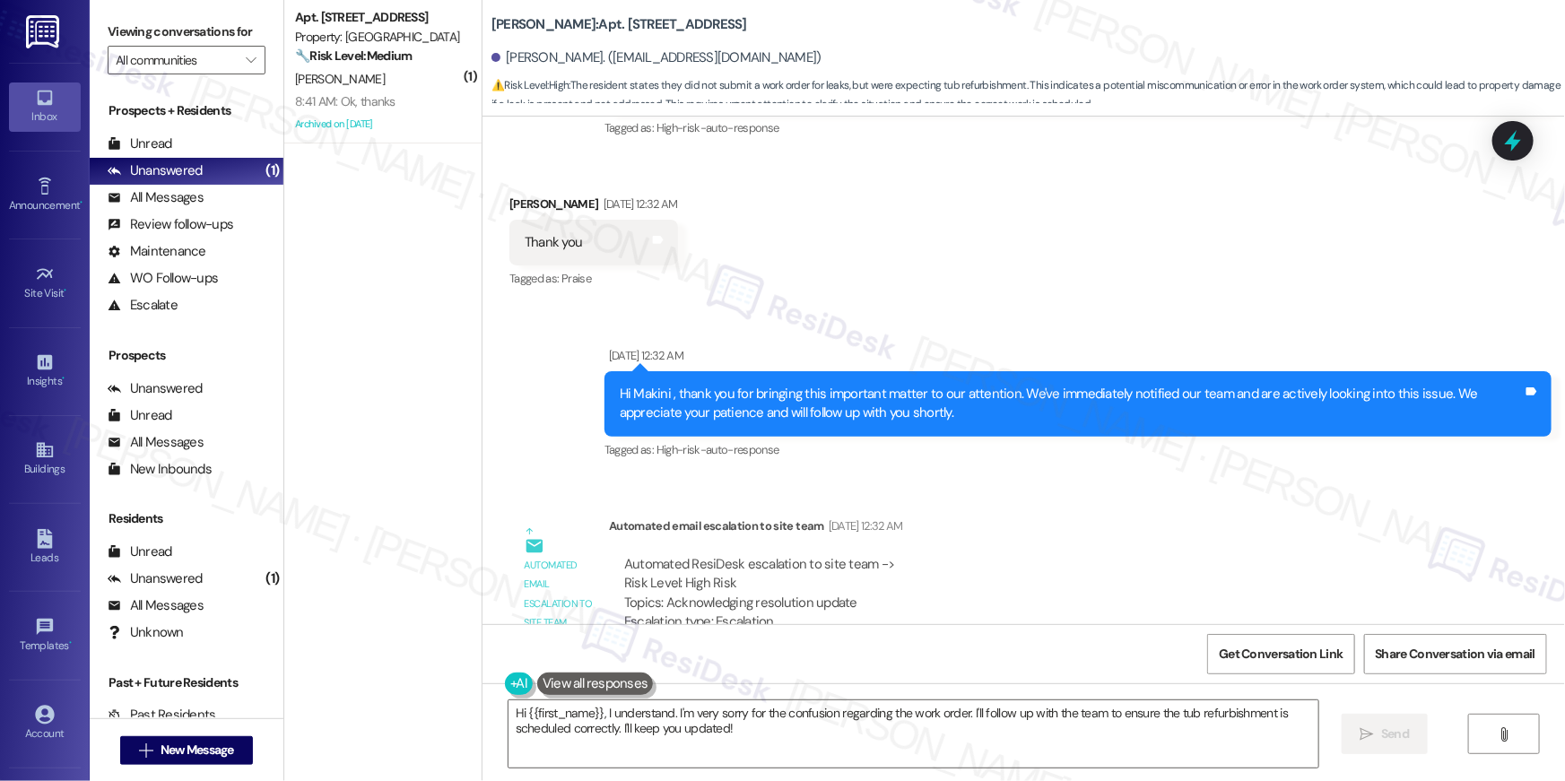
click at [1051, 723] on textarea "Hi {{first_name}}, I understand. I'm very sorry for the confusion regarding the…" at bounding box center [914, 734] width 810 height 67
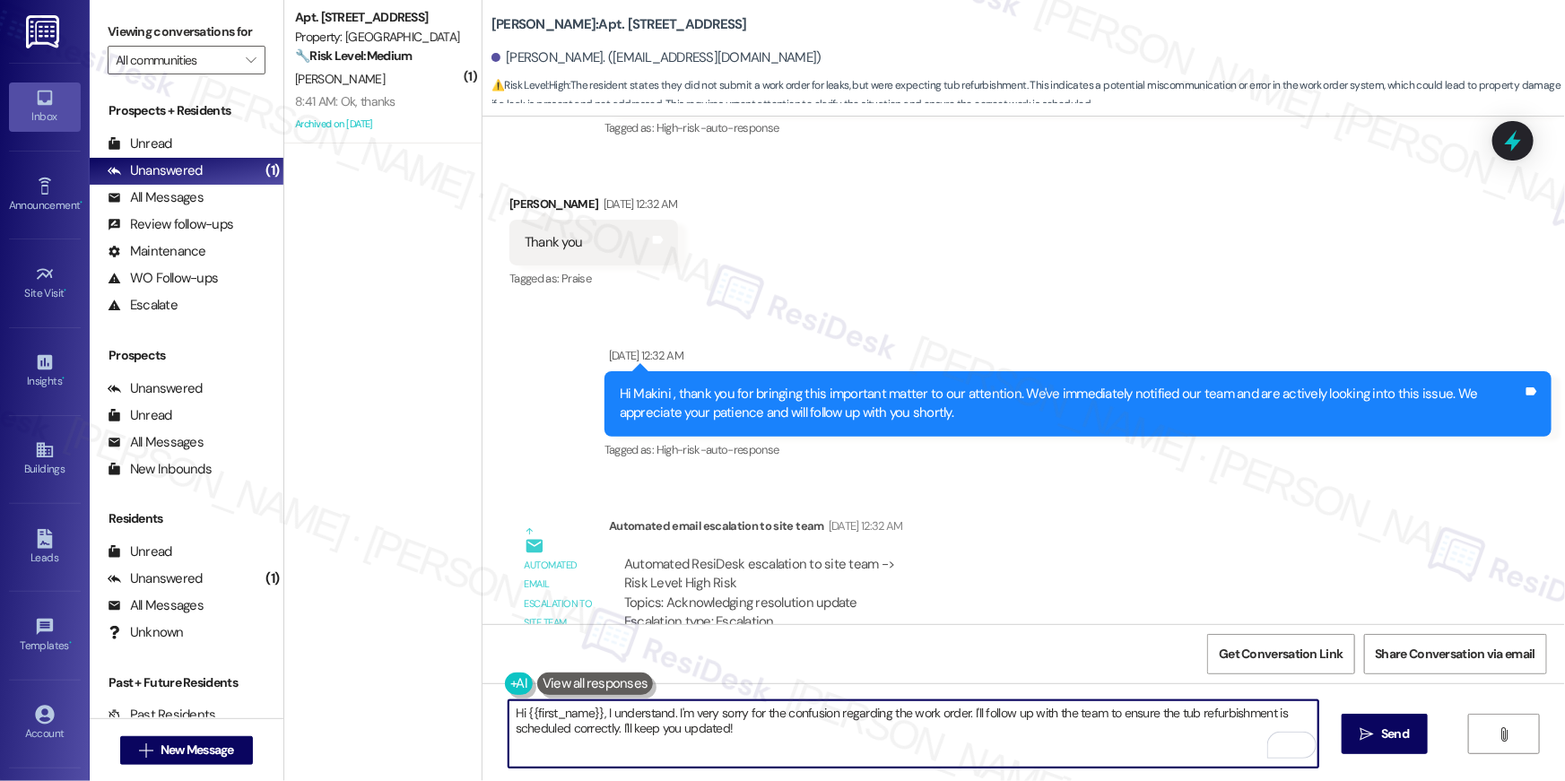
click at [1110, 734] on textarea "Hi {{first_name}}, I understand. I'm very sorry for the confusion regarding the…" at bounding box center [914, 734] width 810 height 67
paste textarea "your {{property}} lease renewal offer is now ready! Please review your renewal …"
type textarea "Hi {{first_name}}, your {{property}} lease renewal offer is now ready! Please r…"
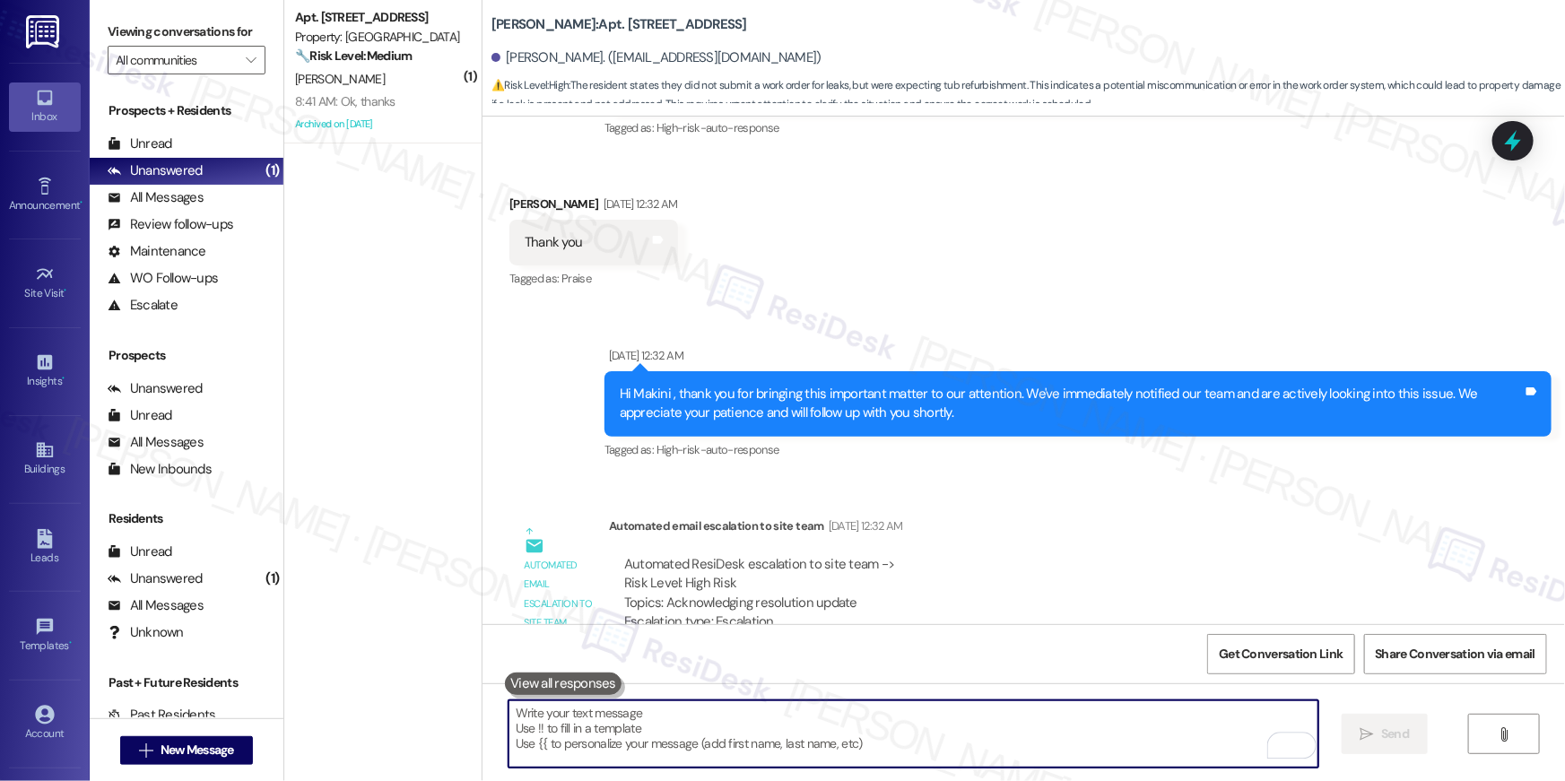
scroll to position [29907, 0]
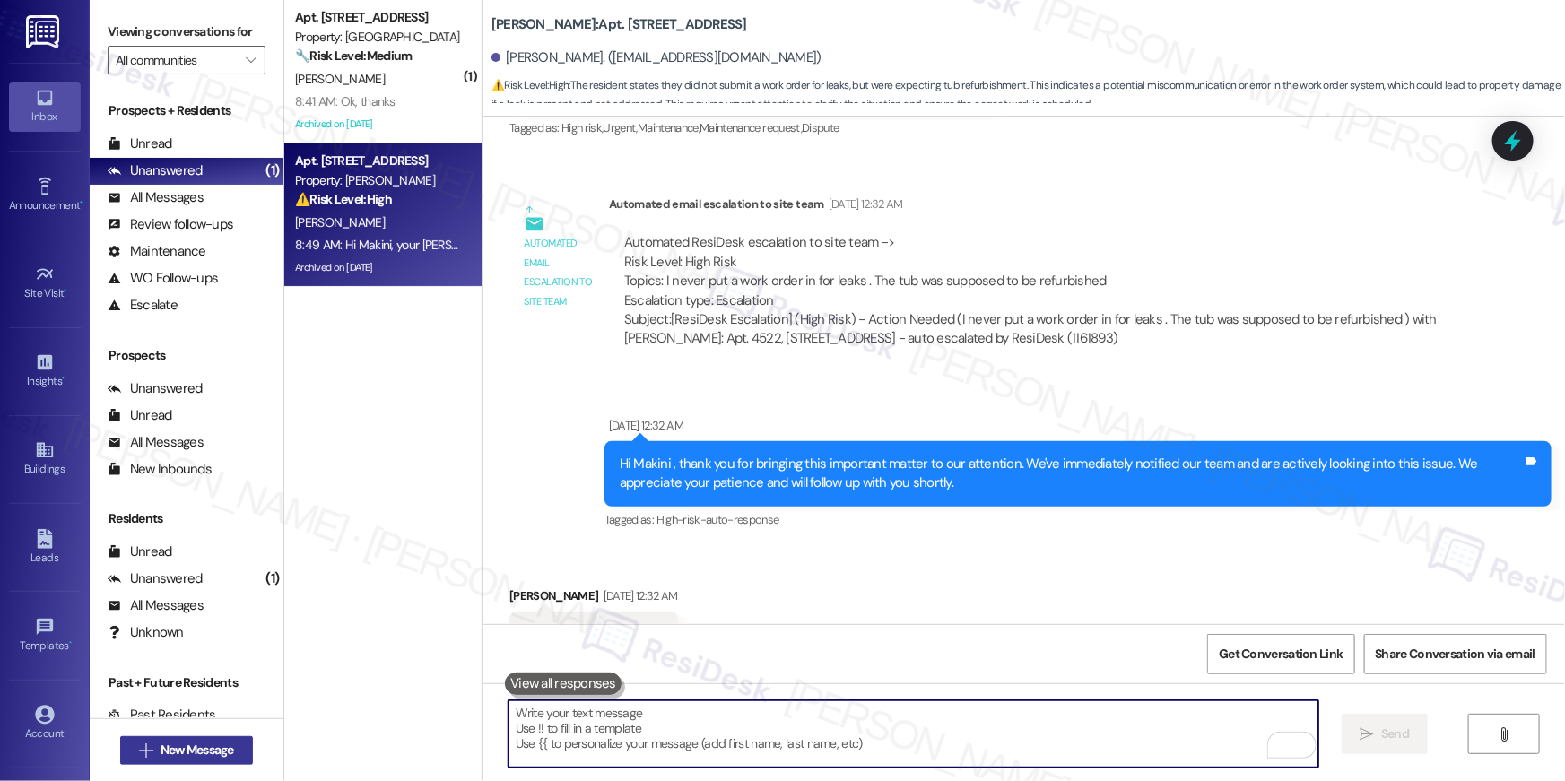
click at [227, 744] on span "New Message" at bounding box center [198, 750] width 74 height 19
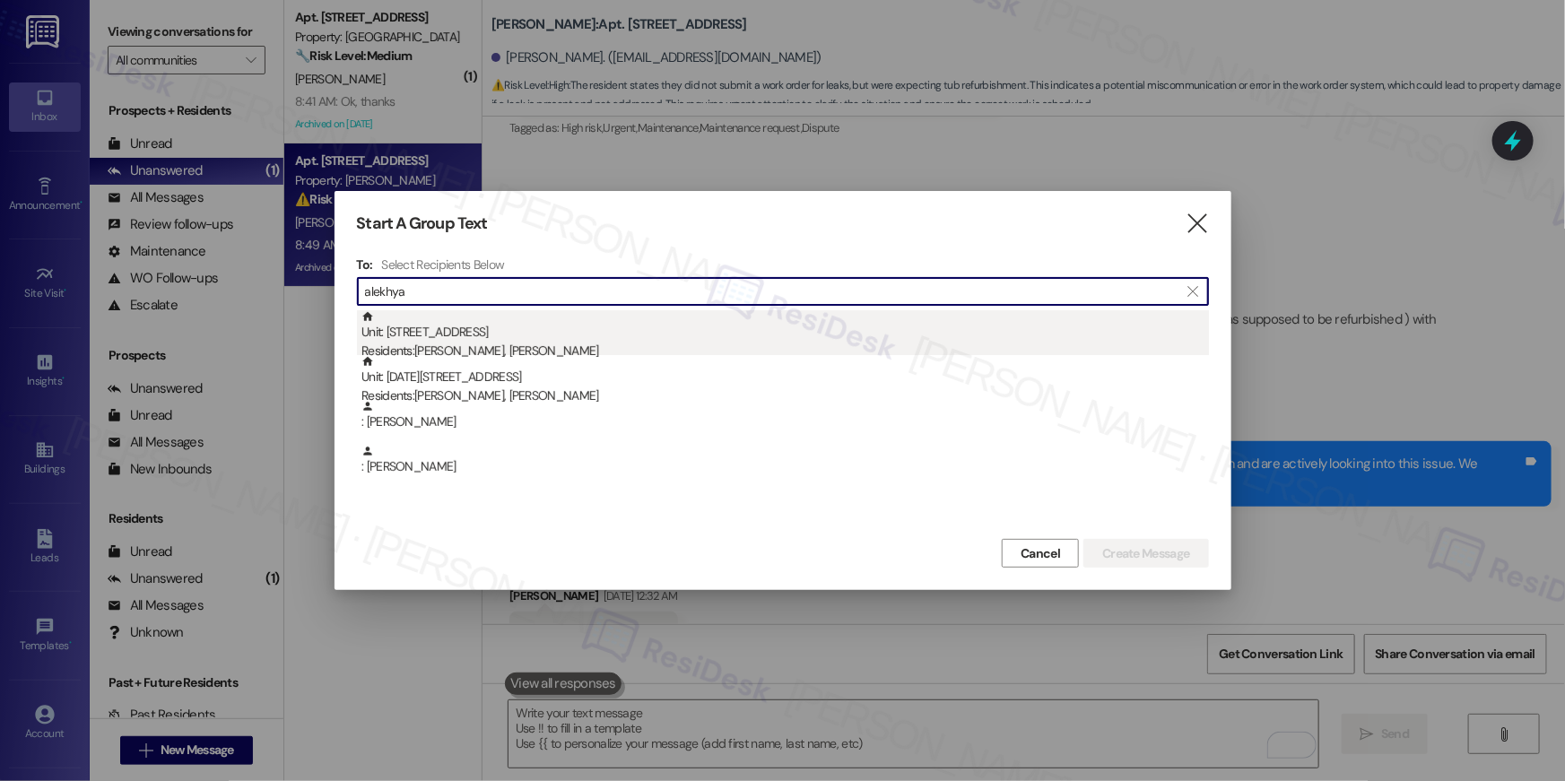
type input "alekhya"
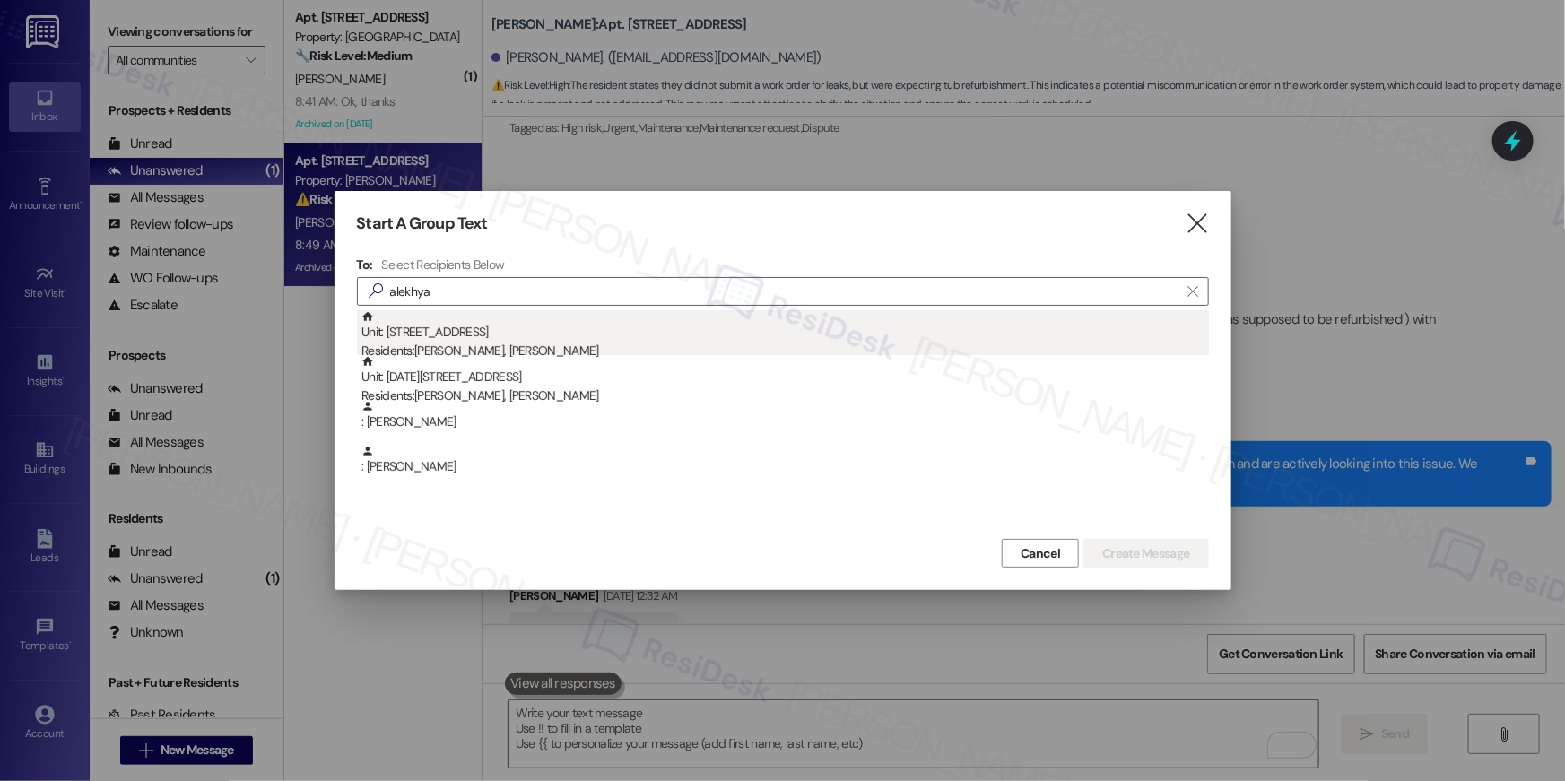
click at [581, 347] on div "Residents: Raviteja Sirimalla, Alekhya Myneni" at bounding box center [786, 351] width 848 height 19
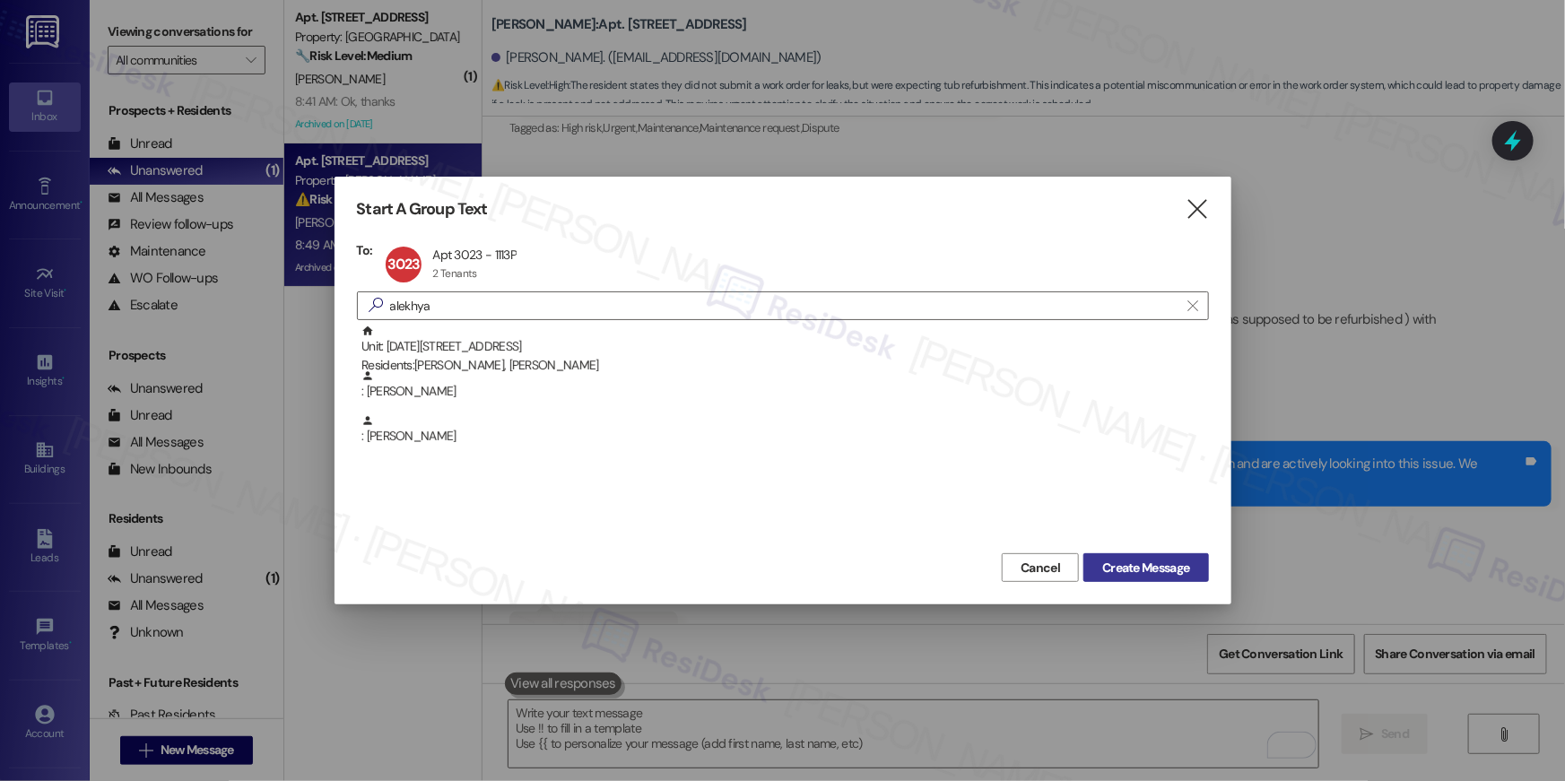
click at [1138, 561] on span "Create Message" at bounding box center [1145, 568] width 87 height 19
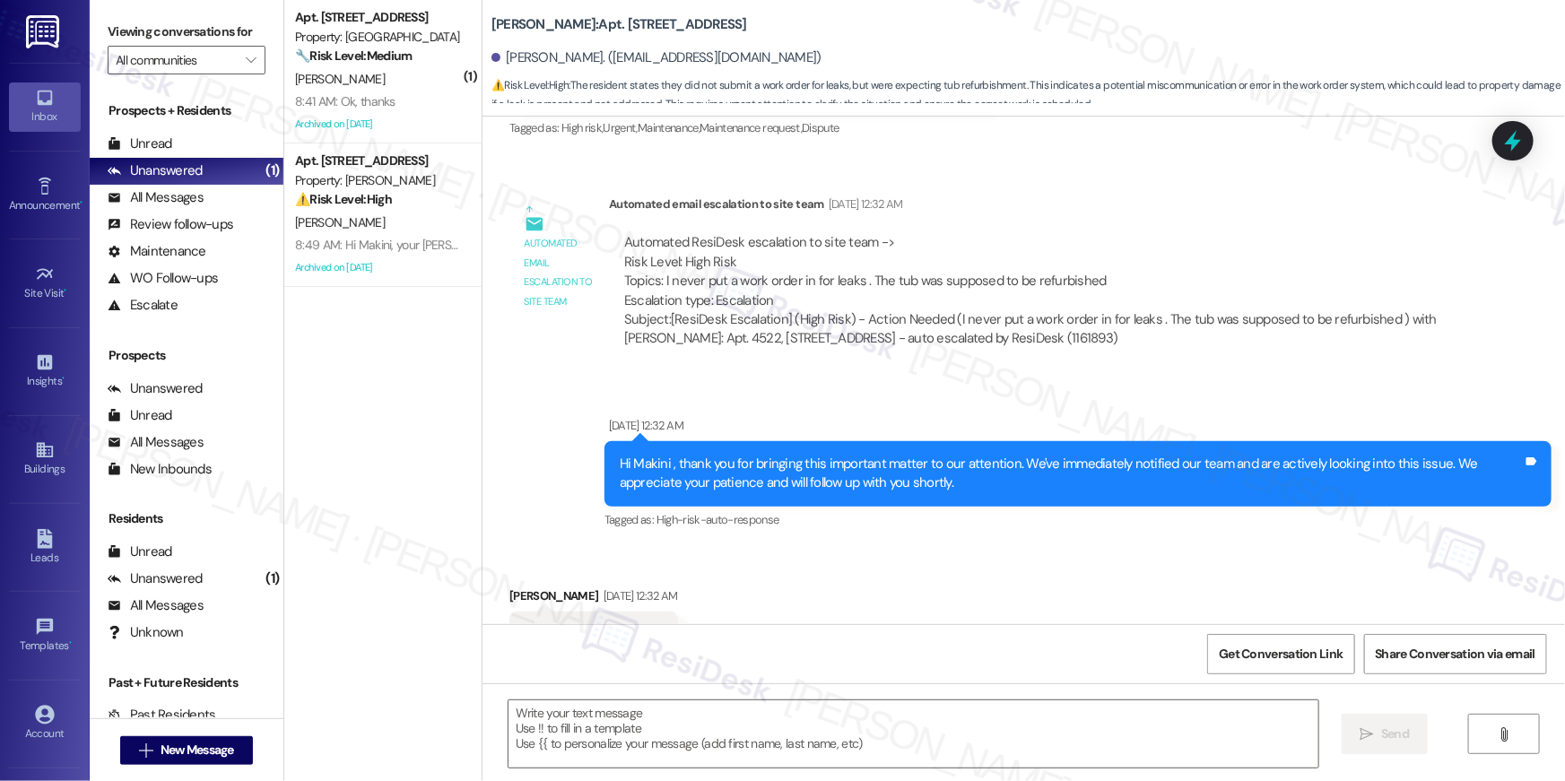
type textarea "Fetching suggested responses. Please feel free to read through the conversation…"
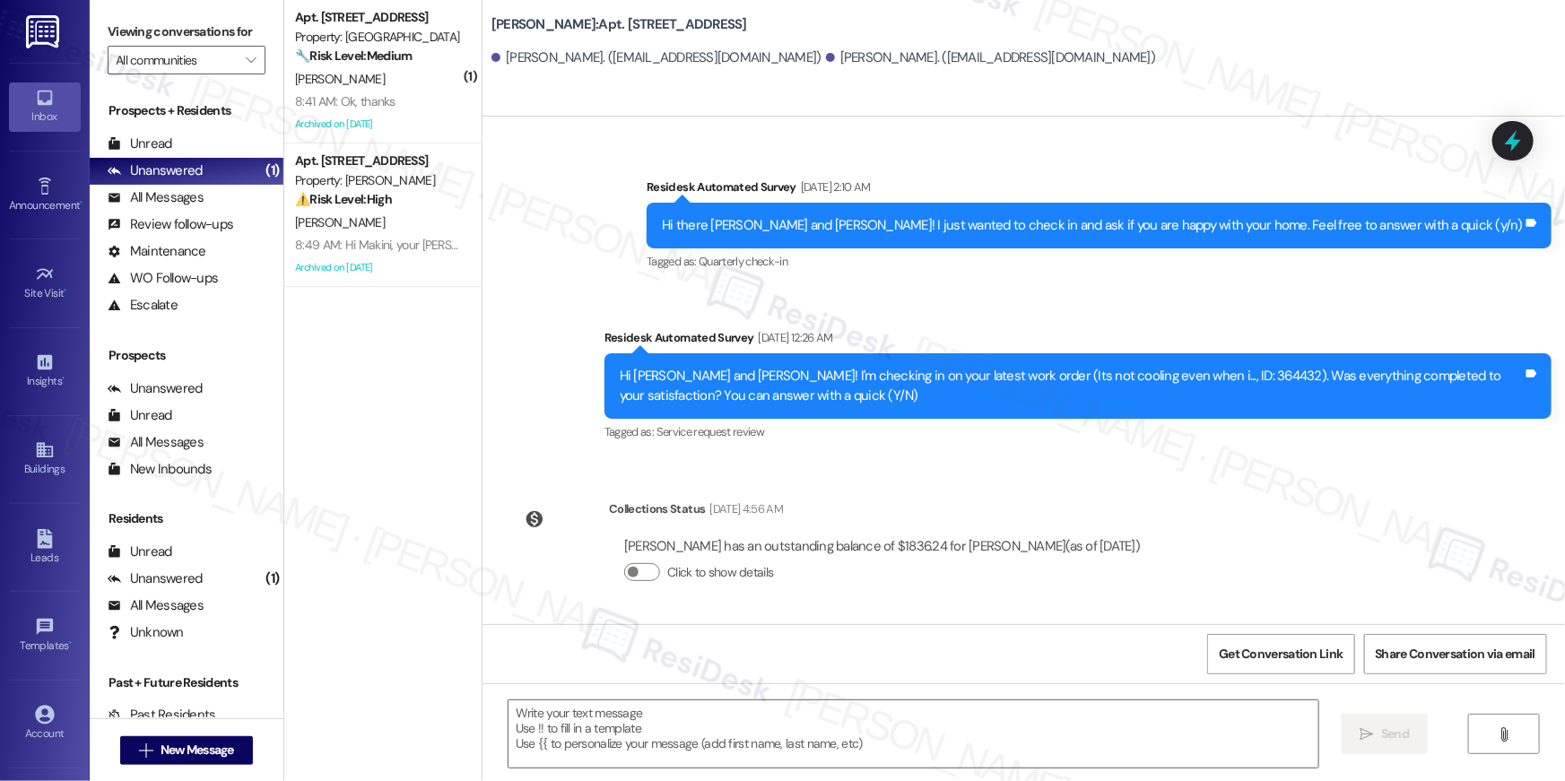
scroll to position [1656, 0]
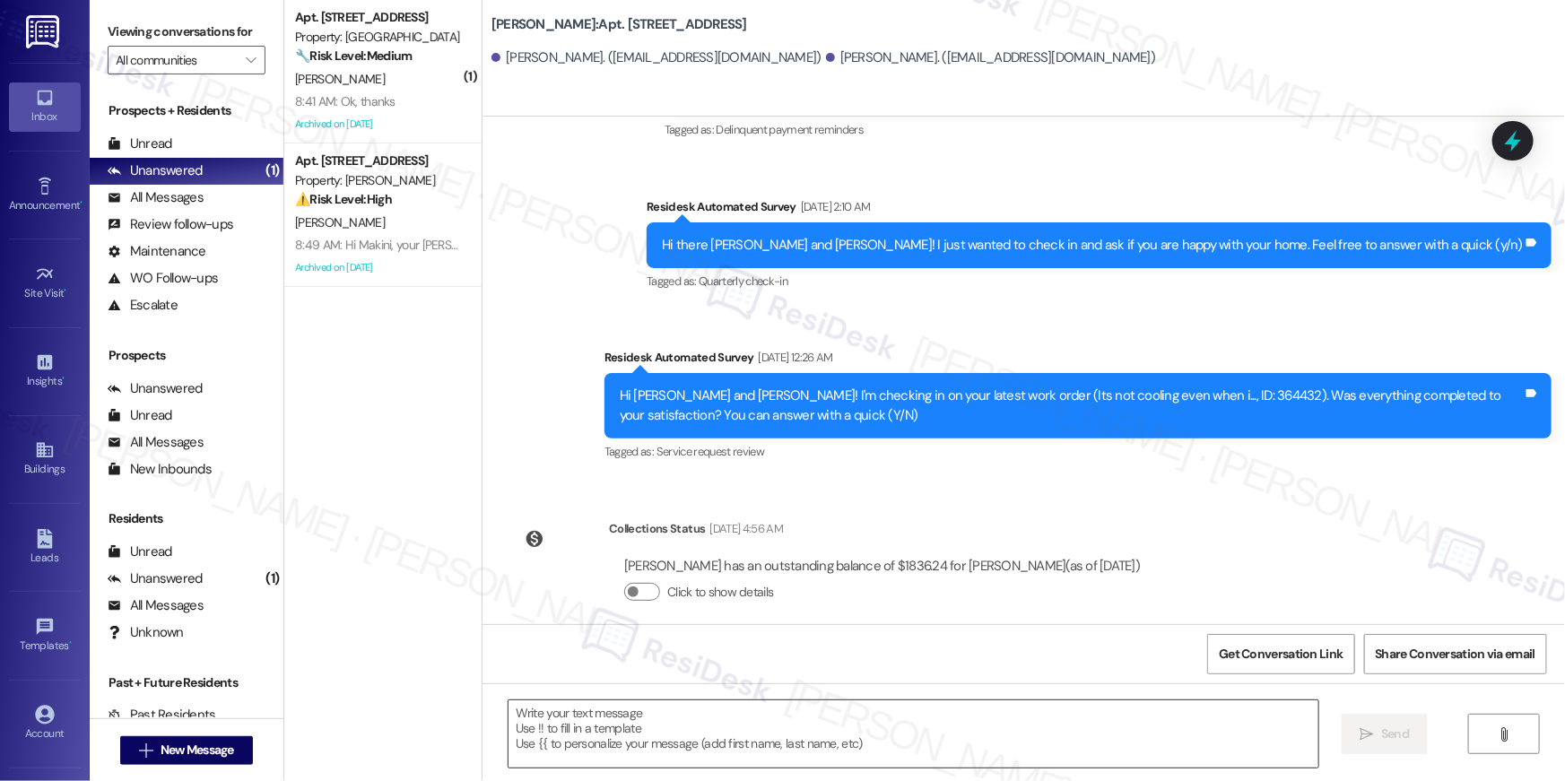
click at [1058, 728] on textarea at bounding box center [914, 734] width 810 height 67
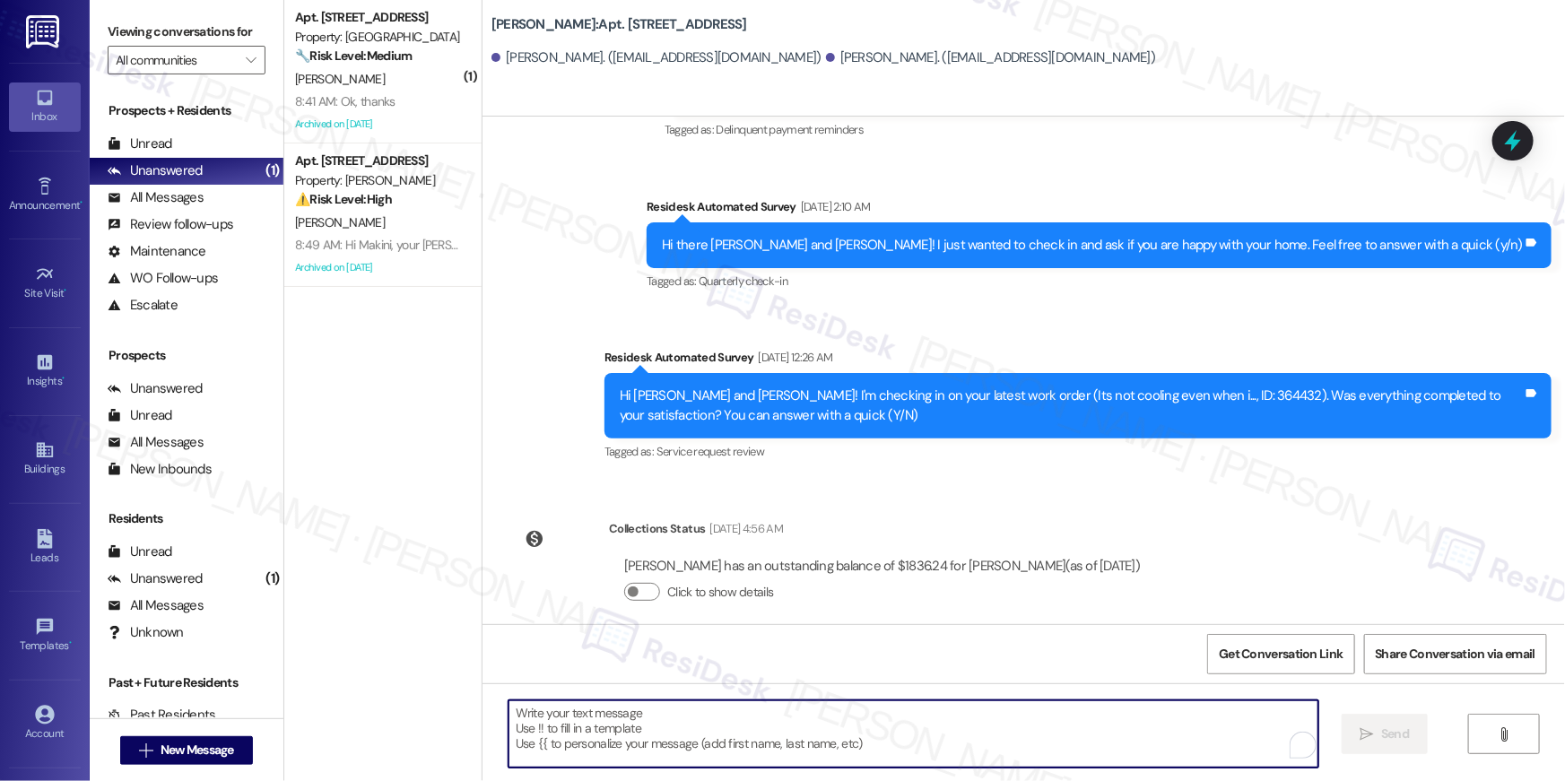
paste textarea "Hi {{first_name}}, your {{property}} lease renewal offer is now ready! Please r…"
type textarea "Hi {{first_name}}, your {{property}} lease renewal offer is now ready! Please r…"
click at [232, 741] on span "New Message" at bounding box center [197, 750] width 81 height 19
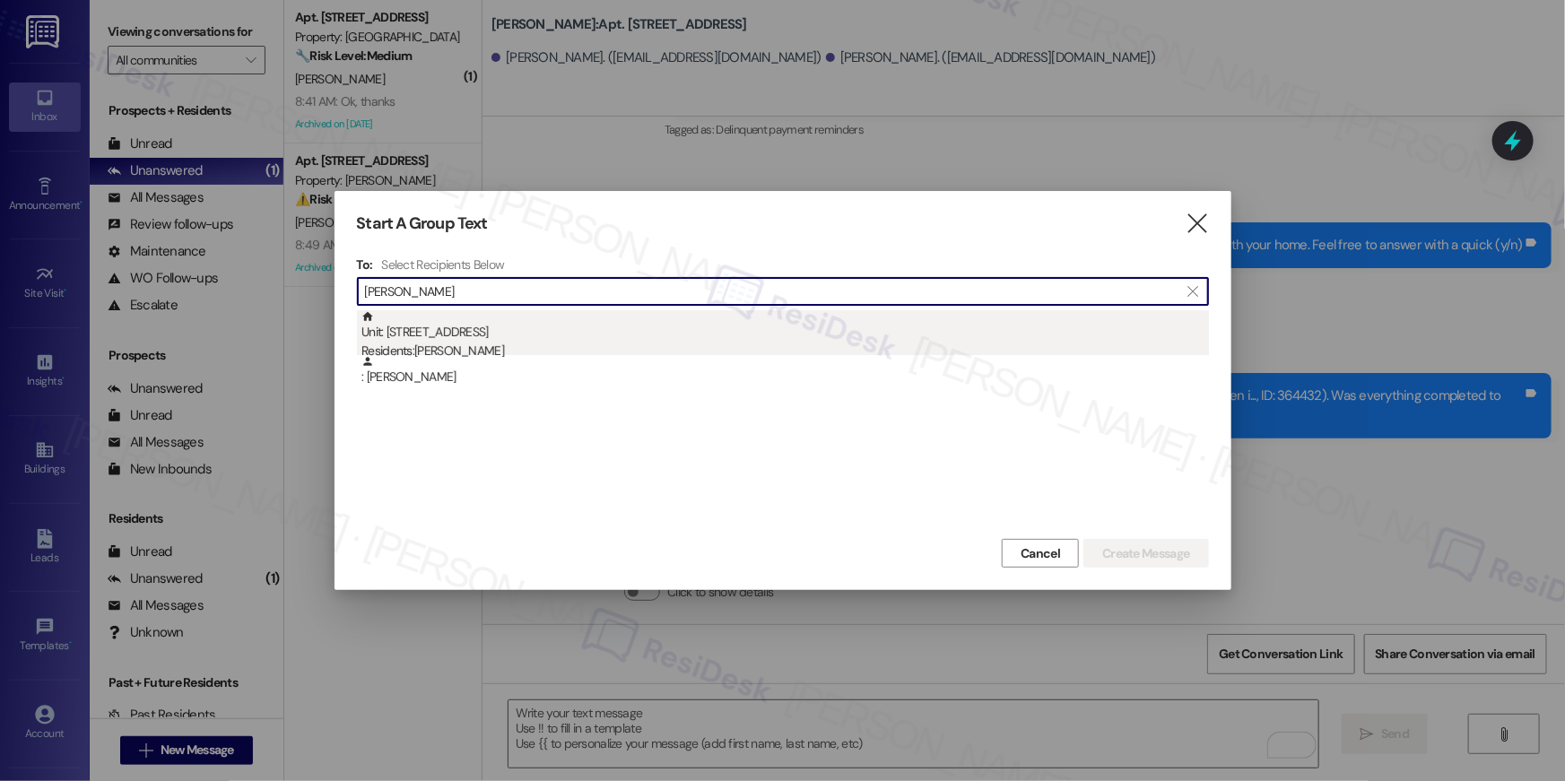
type input "simona flo"
click at [480, 336] on div "Unit: 1117 - 1113 Powers Ferry Place SE Residents: Simona Floyd" at bounding box center [786, 335] width 848 height 51
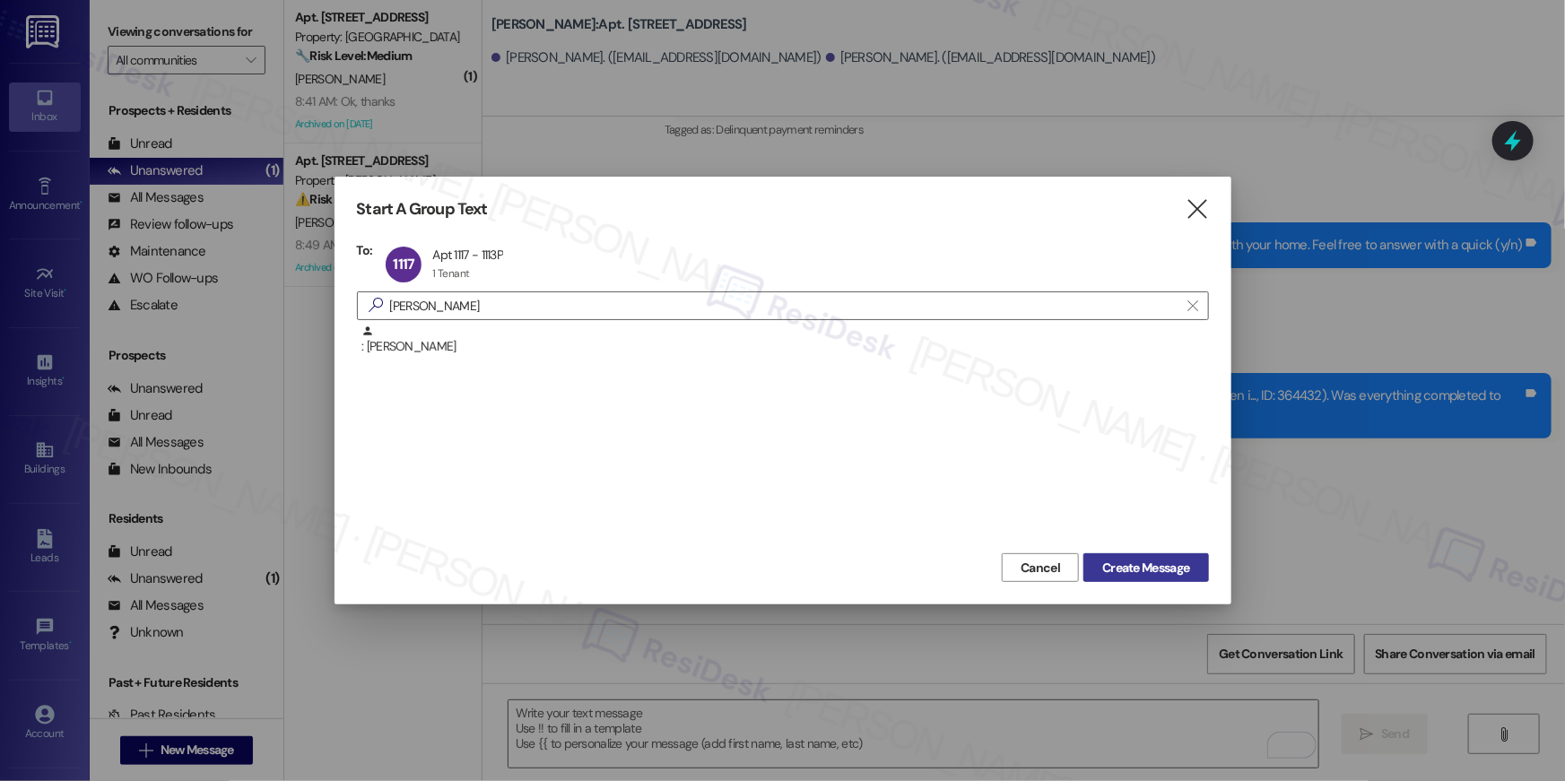
click at [1107, 569] on span "Create Message" at bounding box center [1145, 568] width 87 height 19
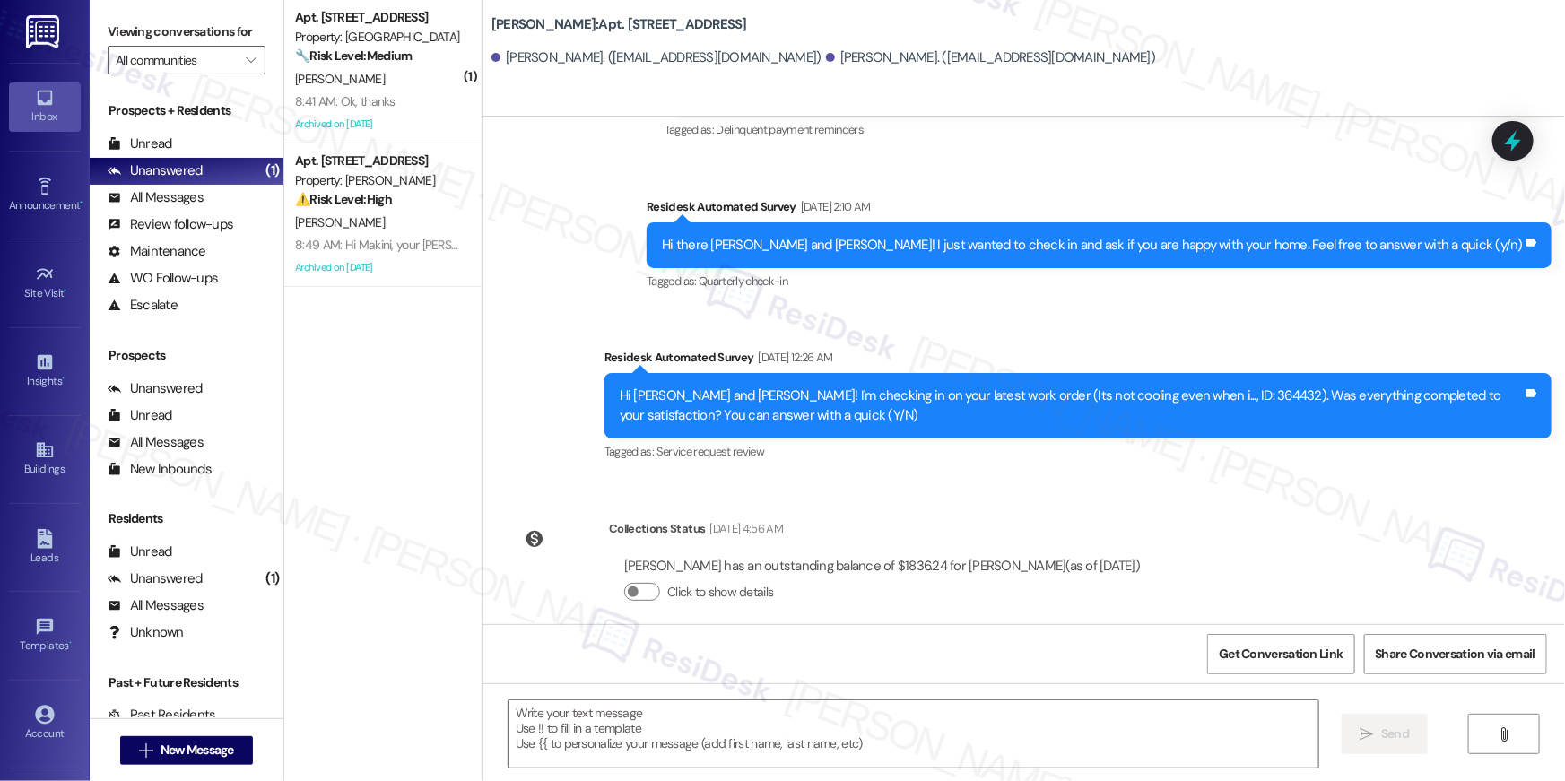
type textarea "Fetching suggested responses. Please feel free to read through the conversation…"
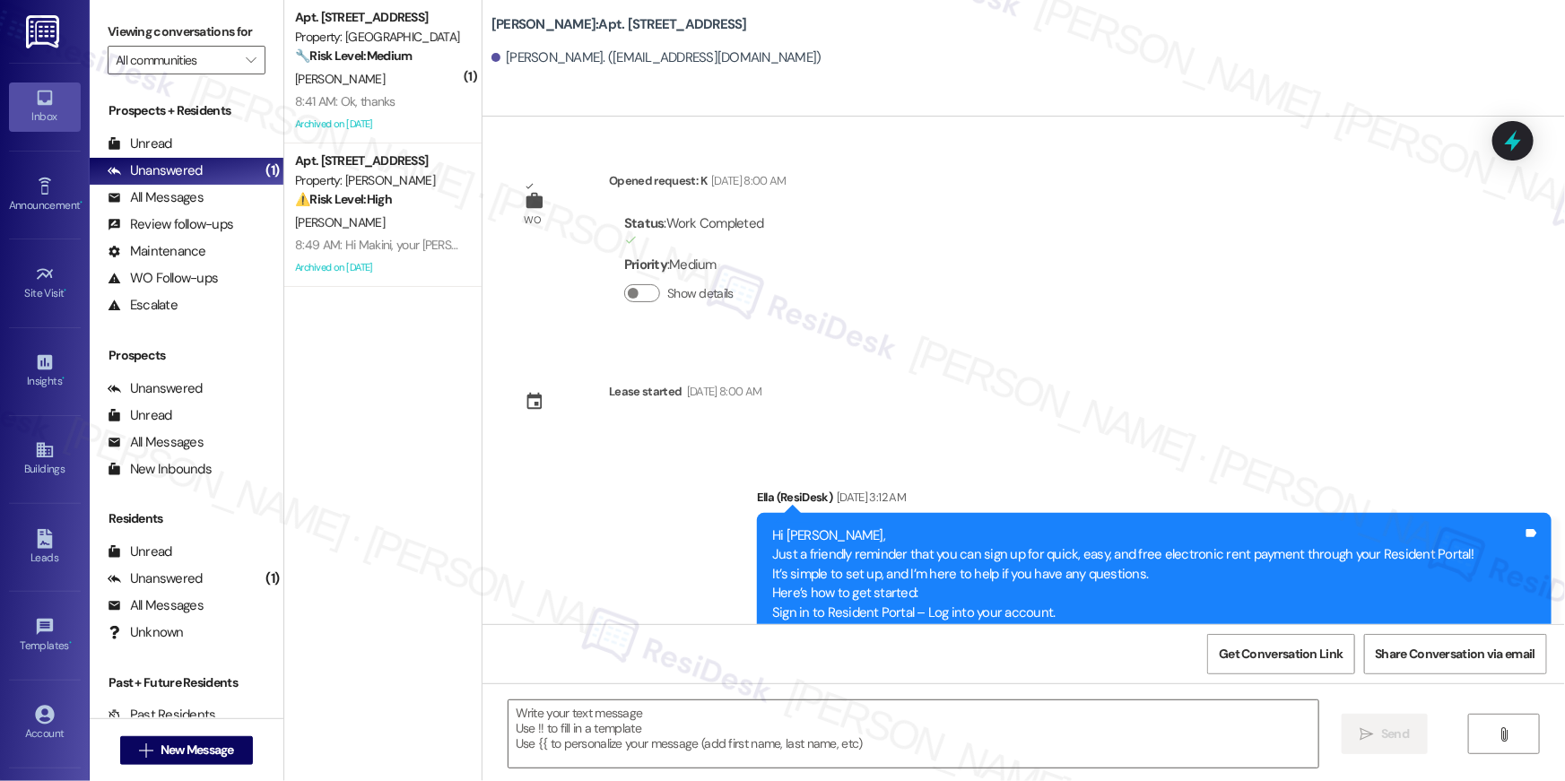
scroll to position [3834, 0]
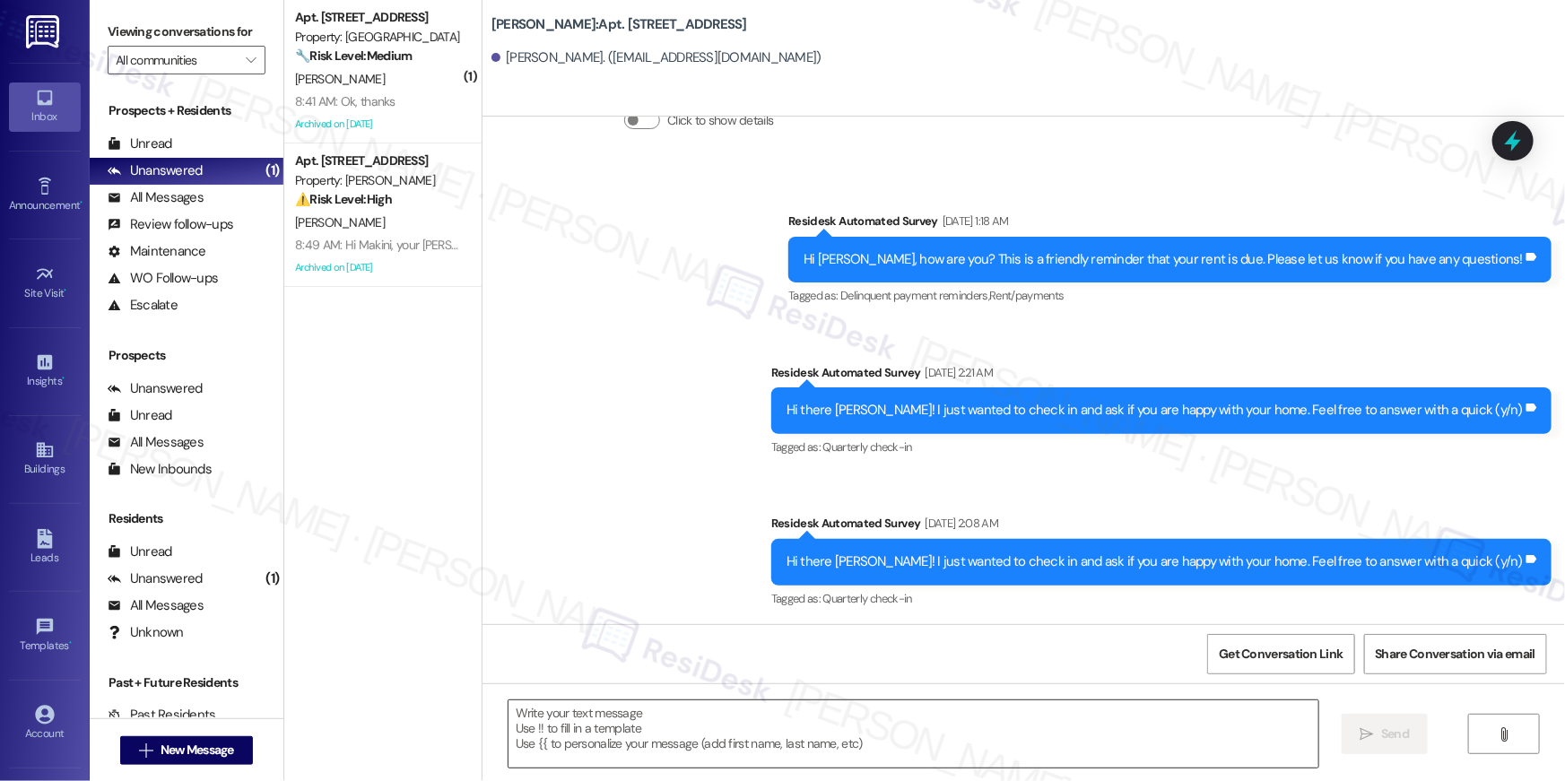
type textarea "Fetching suggested responses. Please feel free to read through the conversation…"
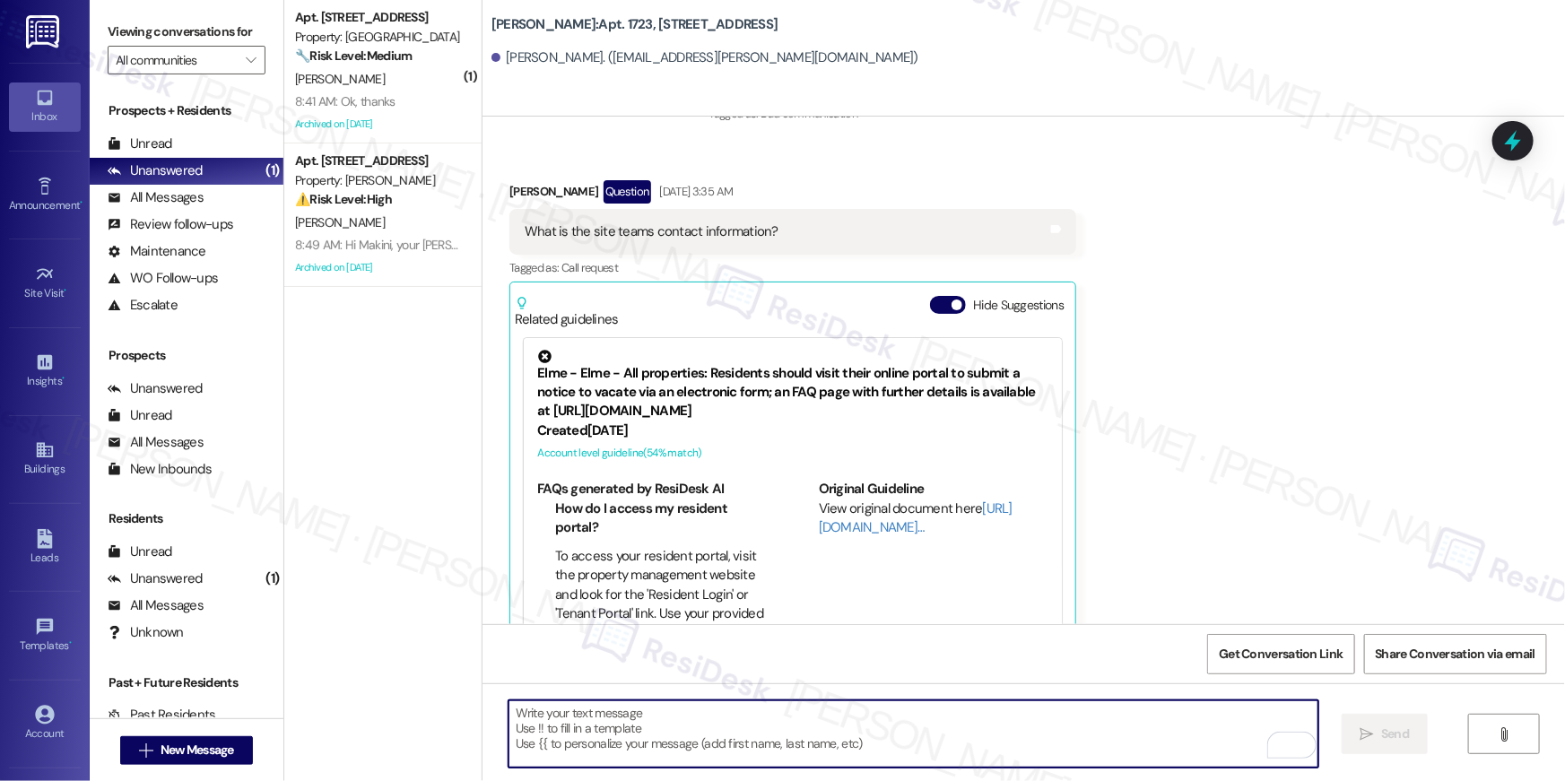
scroll to position [6675, 0]
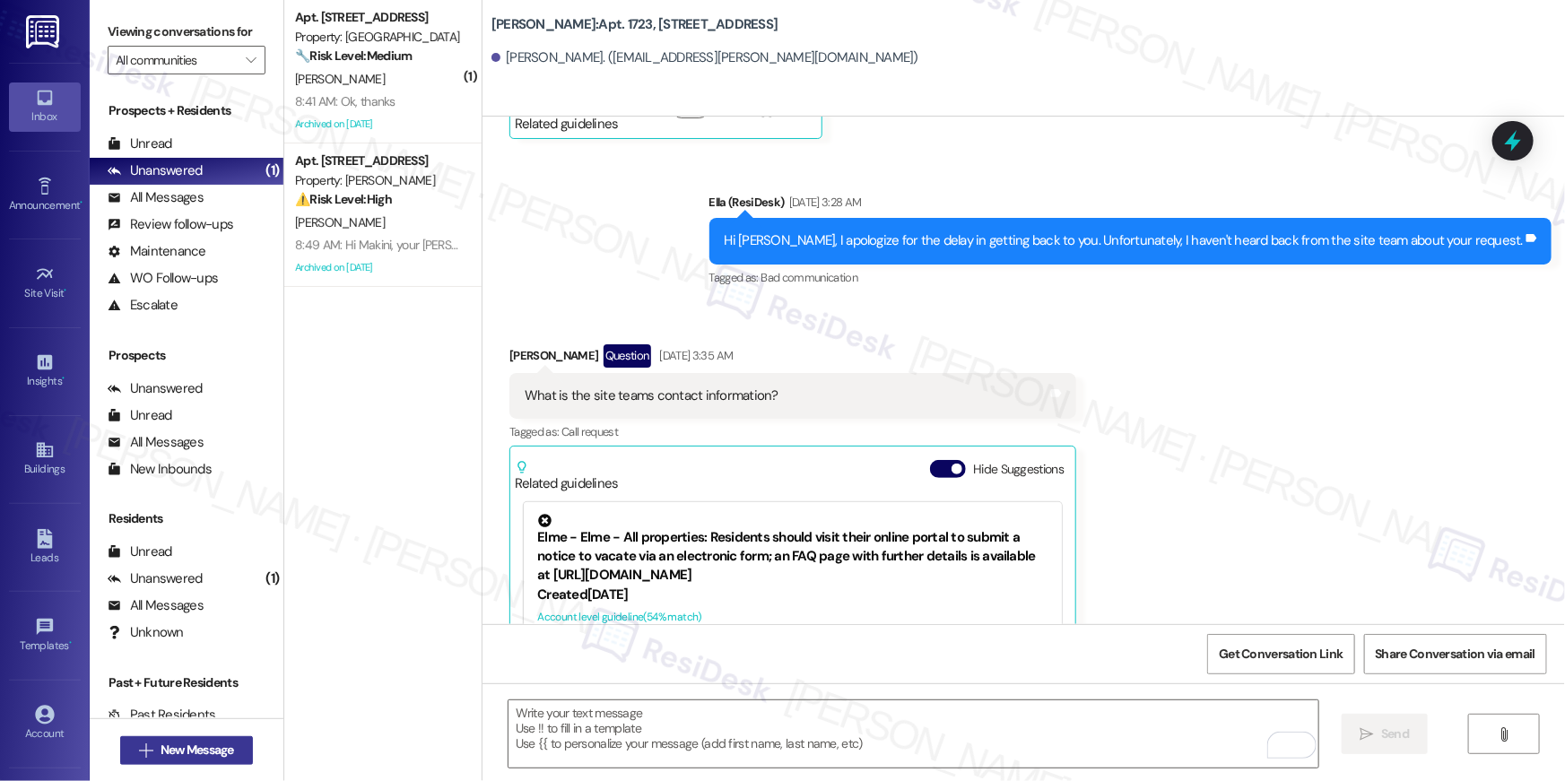
click at [213, 745] on span "New Message" at bounding box center [198, 750] width 74 height 19
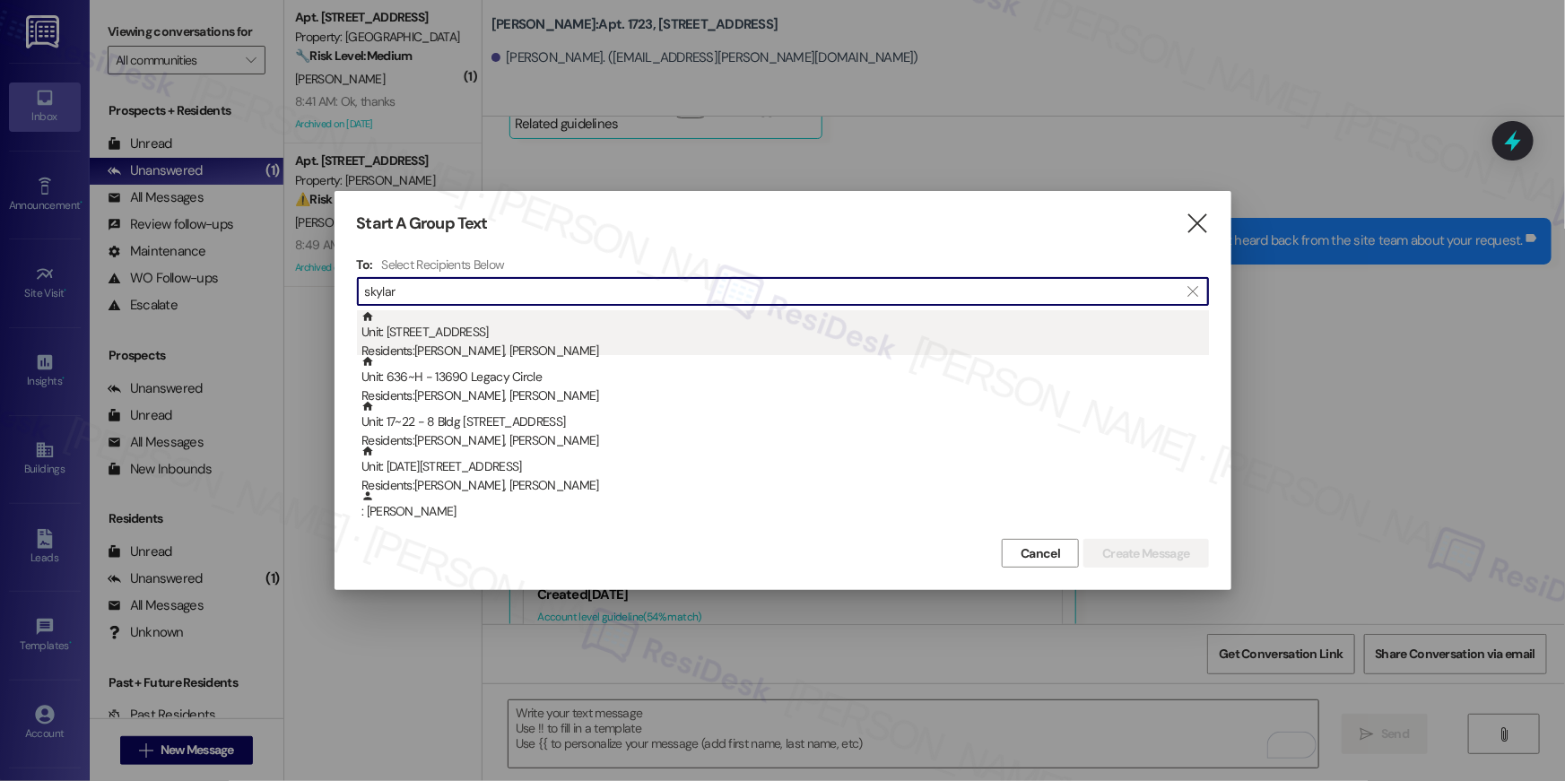
type input "skylar"
click at [591, 336] on div "Unit: [STREET_ADDRESS] Residents: [PERSON_NAME], [PERSON_NAME]" at bounding box center [786, 335] width 848 height 51
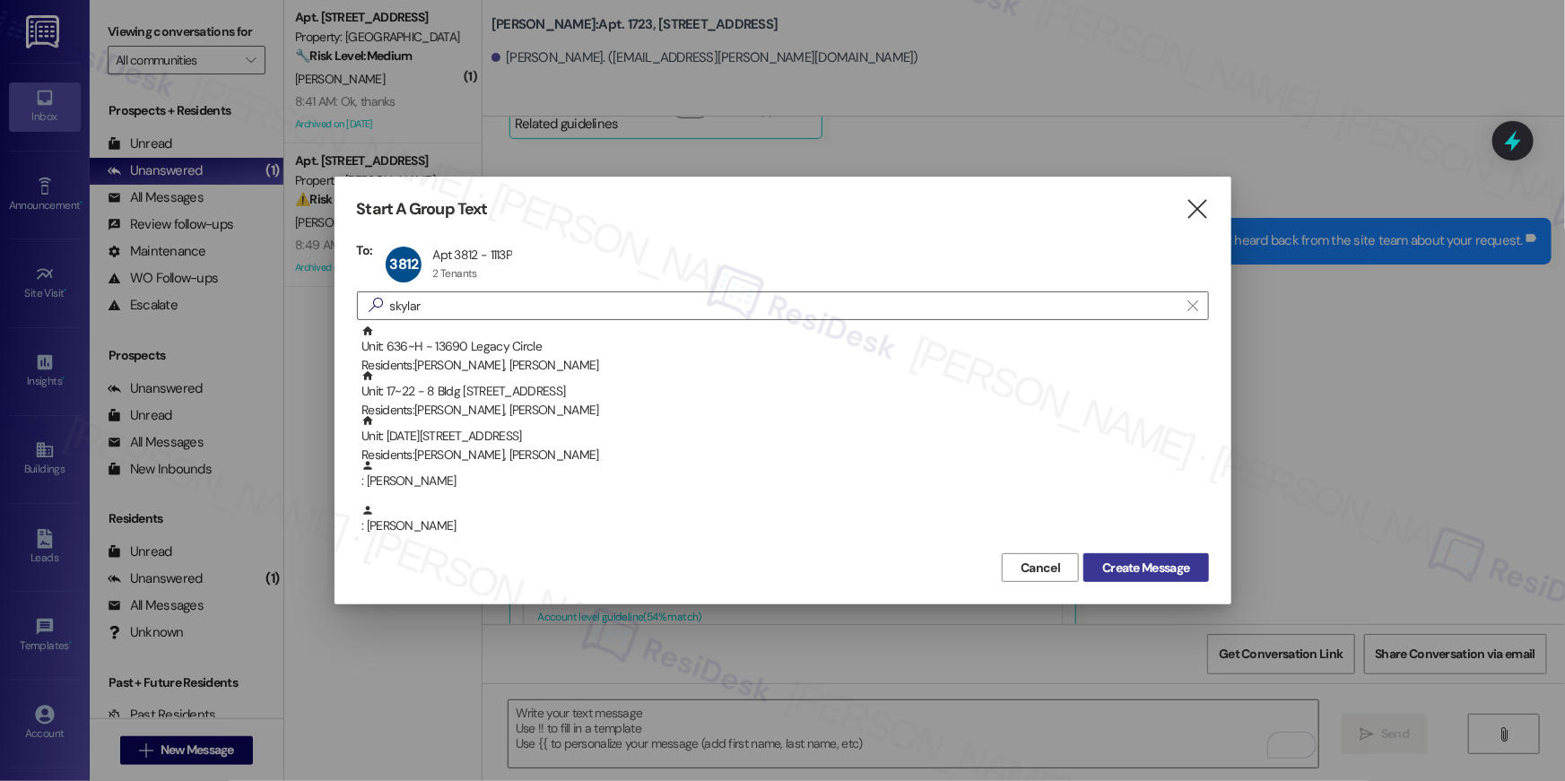
click at [1168, 566] on span "Create Message" at bounding box center [1145, 568] width 87 height 19
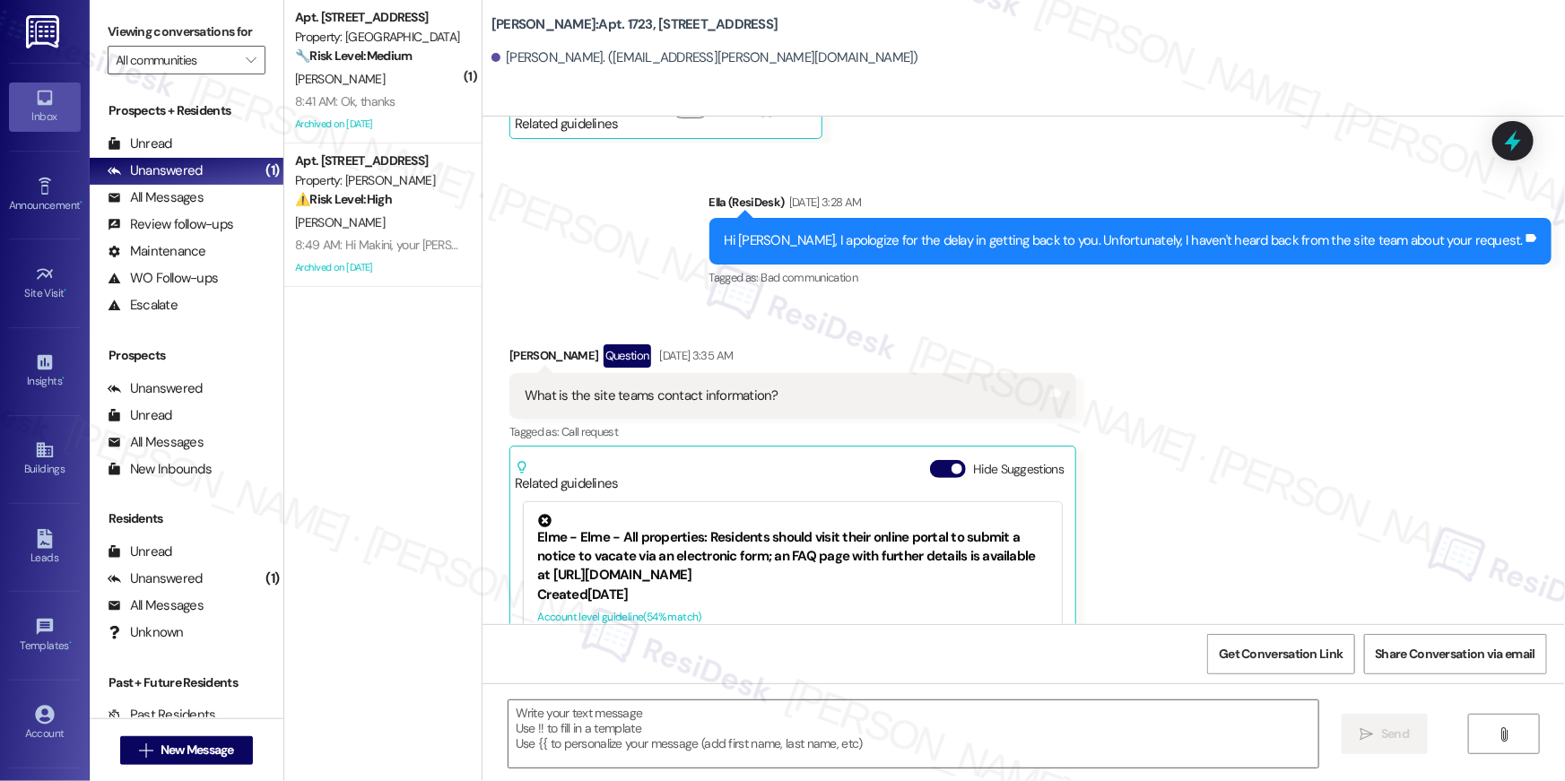
type textarea "Fetching suggested responses. Please feel free to read through the conversation…"
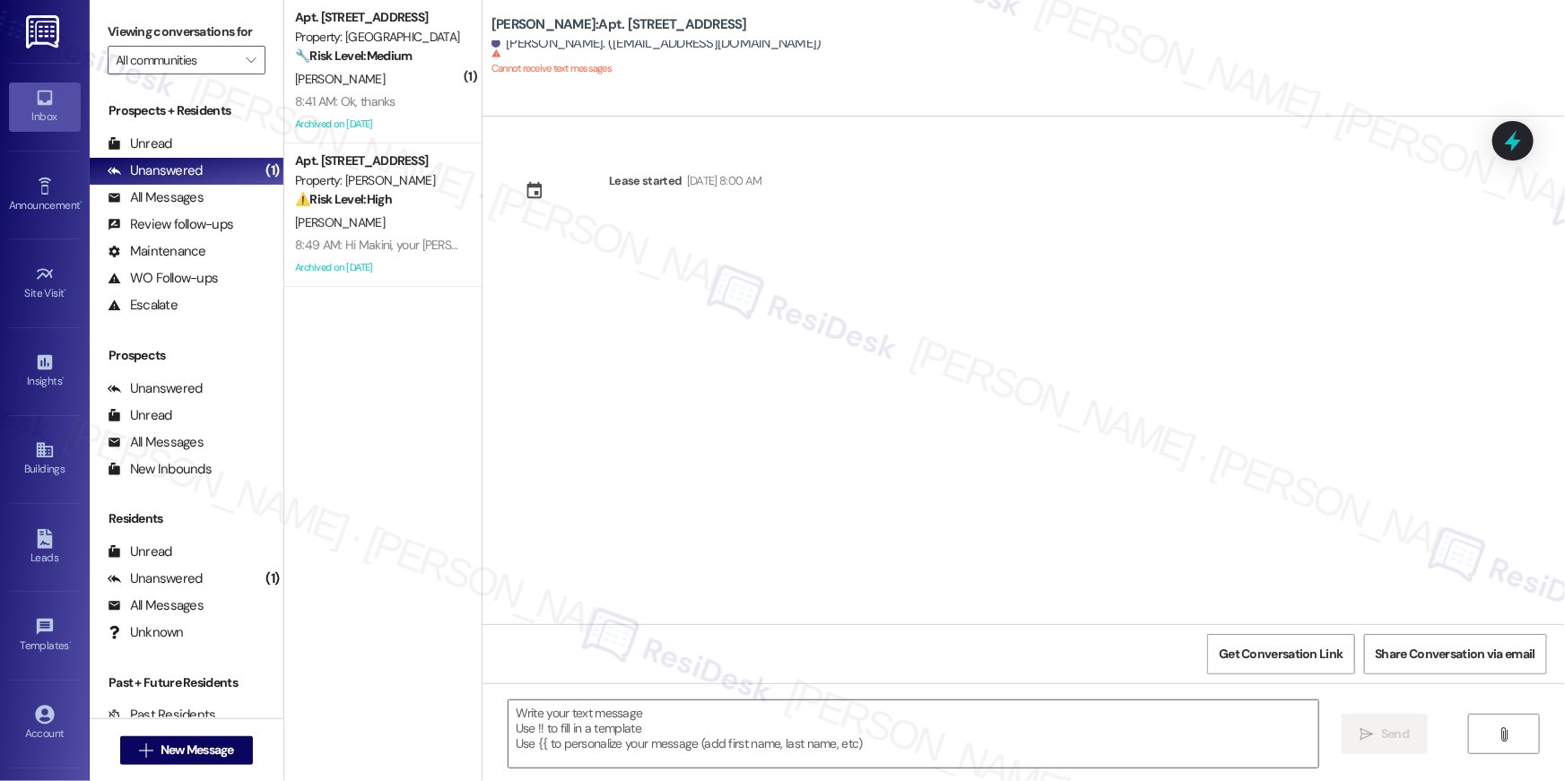
scroll to position [0, 0]
click at [231, 752] on span "New Message" at bounding box center [197, 750] width 81 height 19
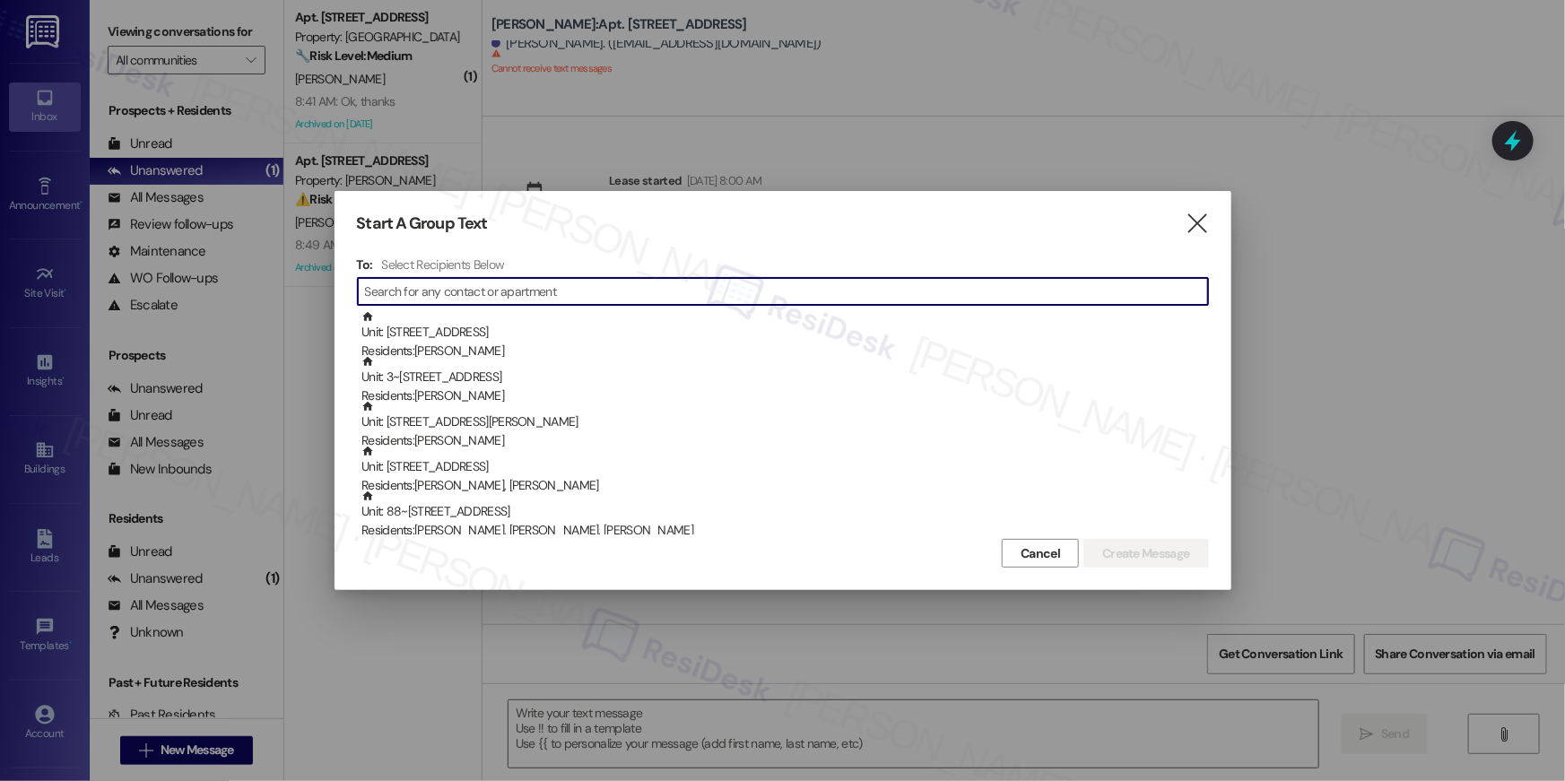
click at [762, 292] on input at bounding box center [786, 291] width 843 height 25
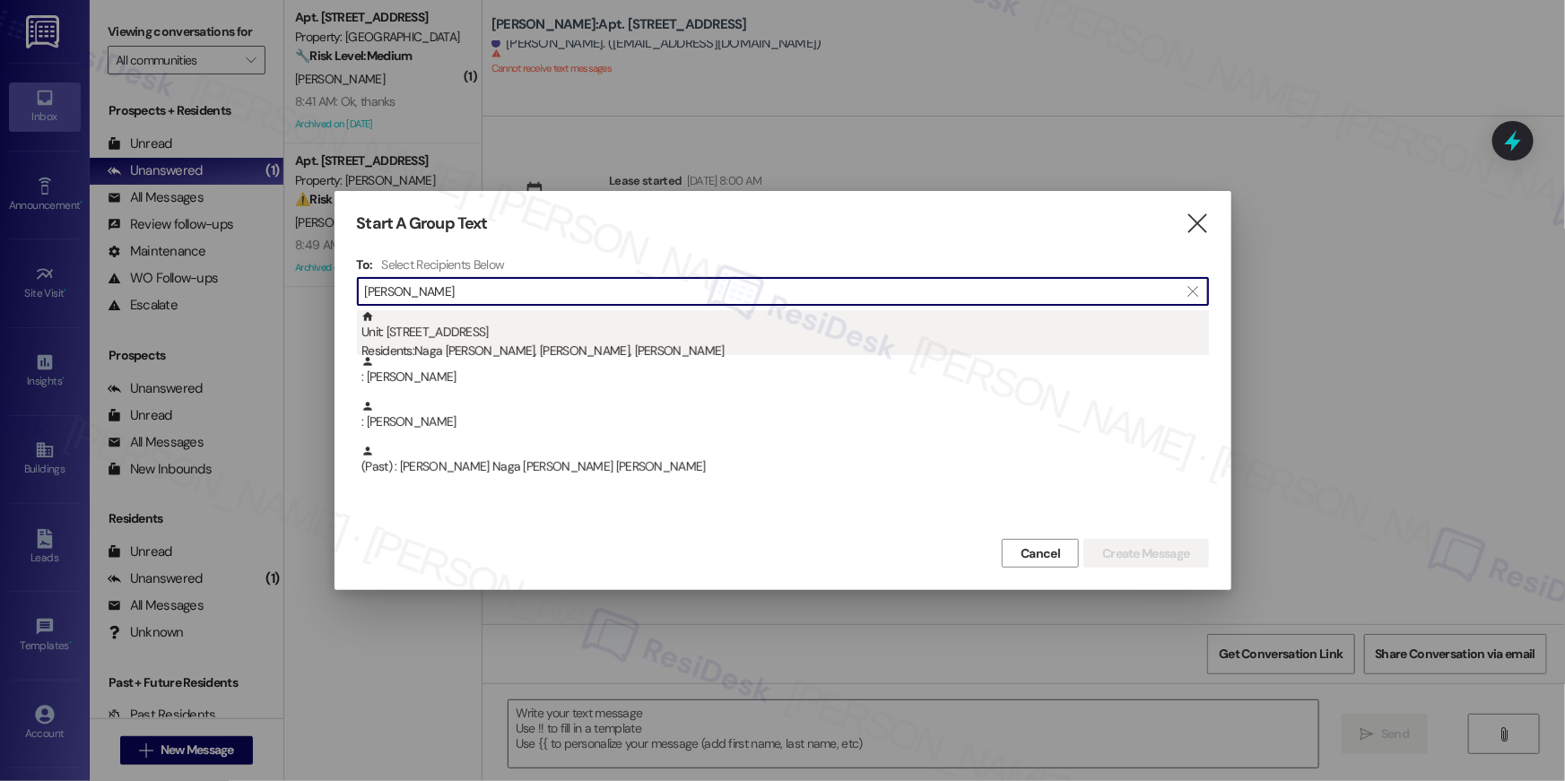
type input "[PERSON_NAME]"
click at [591, 347] on div "Residents: [PERSON_NAME], [PERSON_NAME], [PERSON_NAME]" at bounding box center [786, 351] width 848 height 19
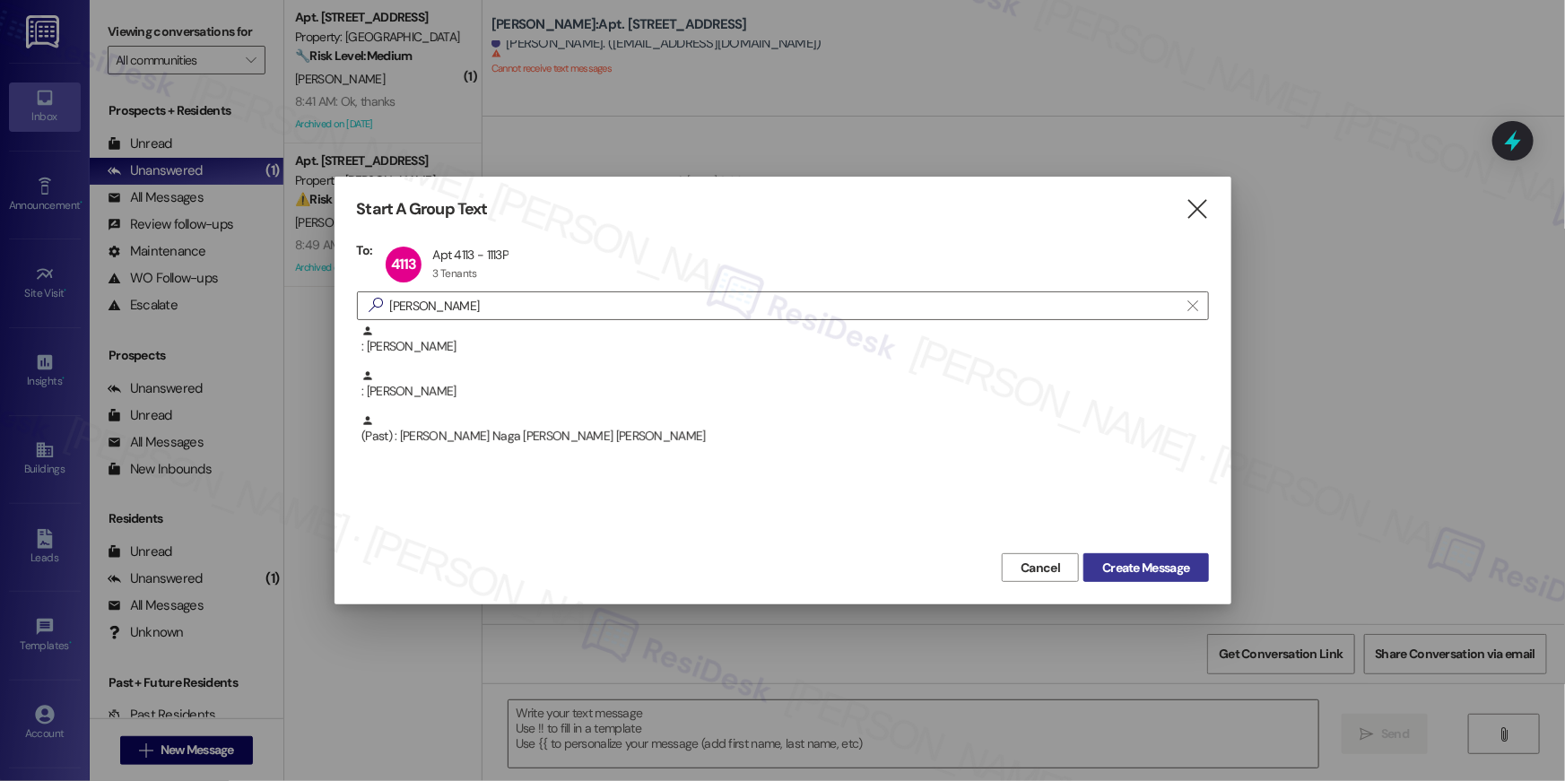
click at [1174, 573] on span "Create Message" at bounding box center [1145, 568] width 87 height 19
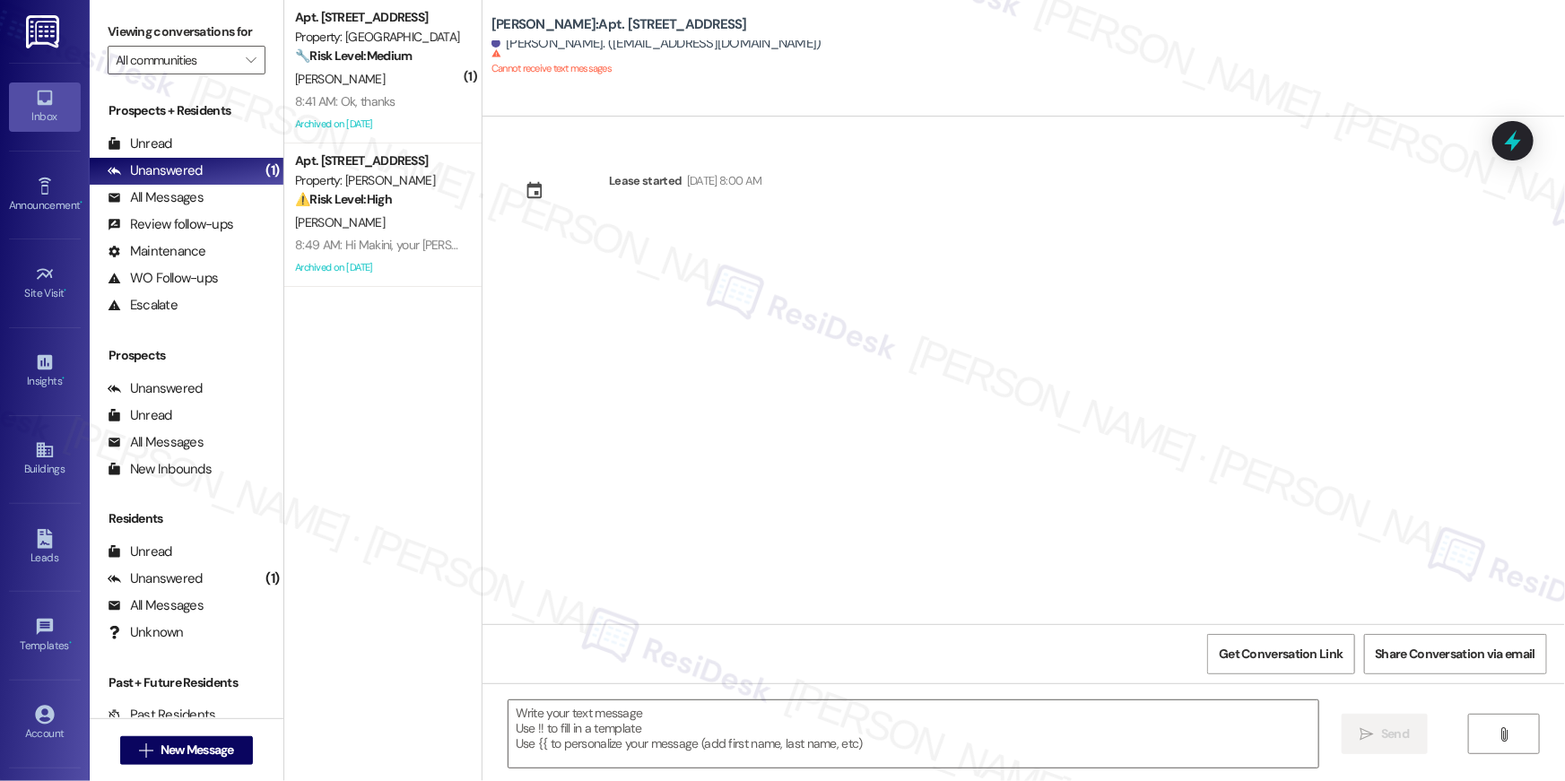
type textarea "Fetching suggested responses. Please feel free to read through the conversation…"
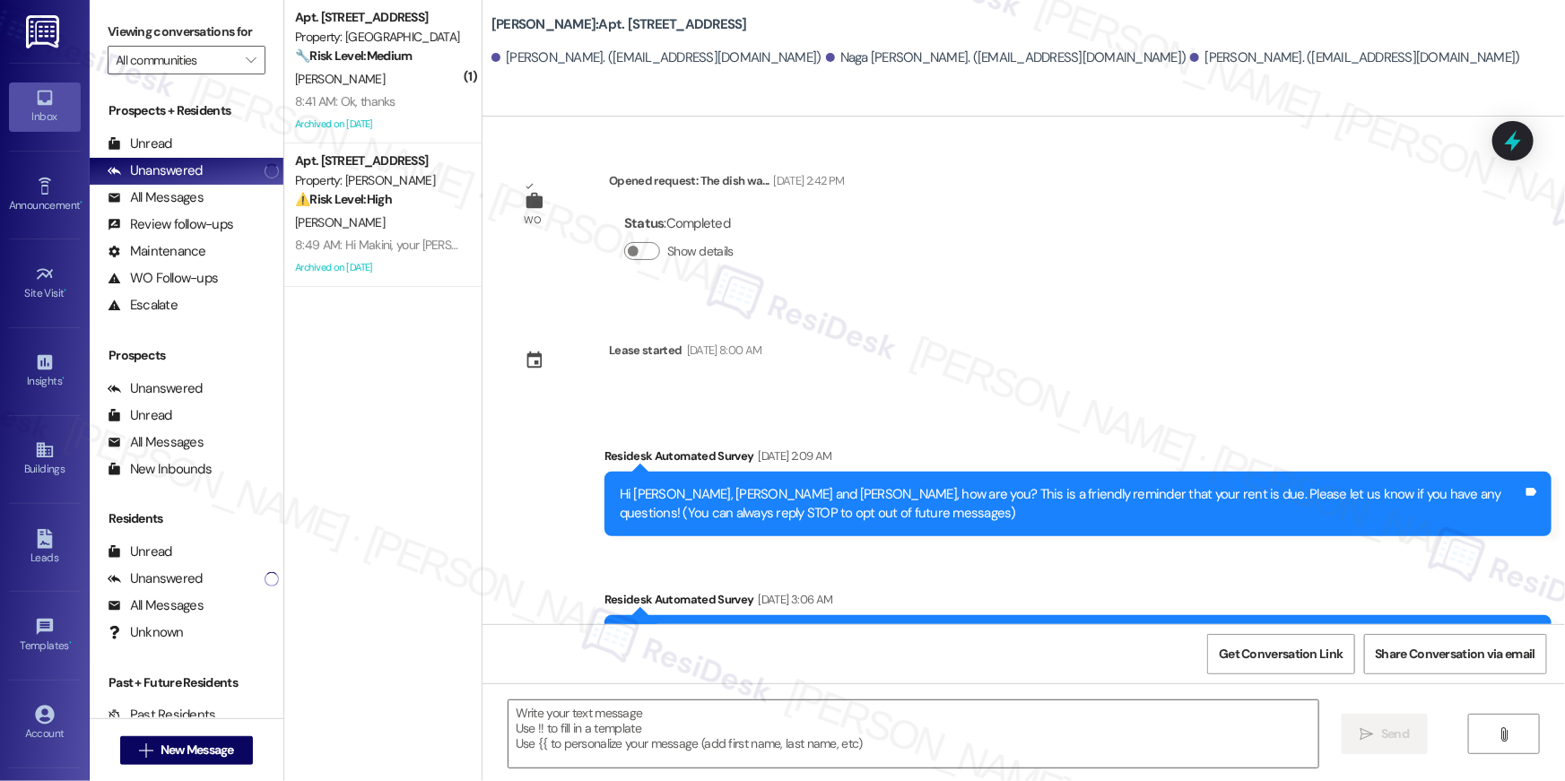
type textarea "Fetching suggested responses. Please feel free to read through the conversation…"
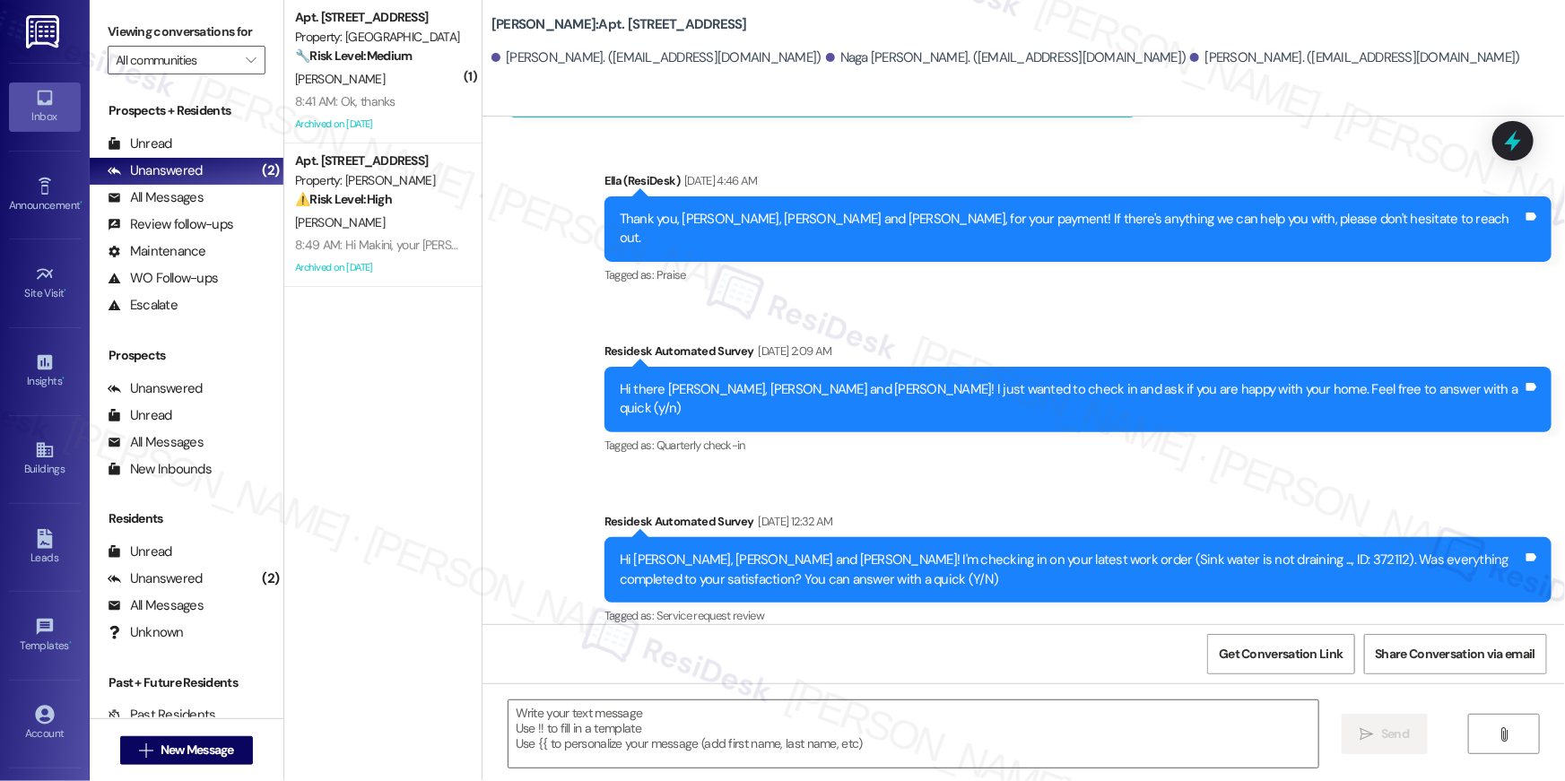
scroll to position [6377, 0]
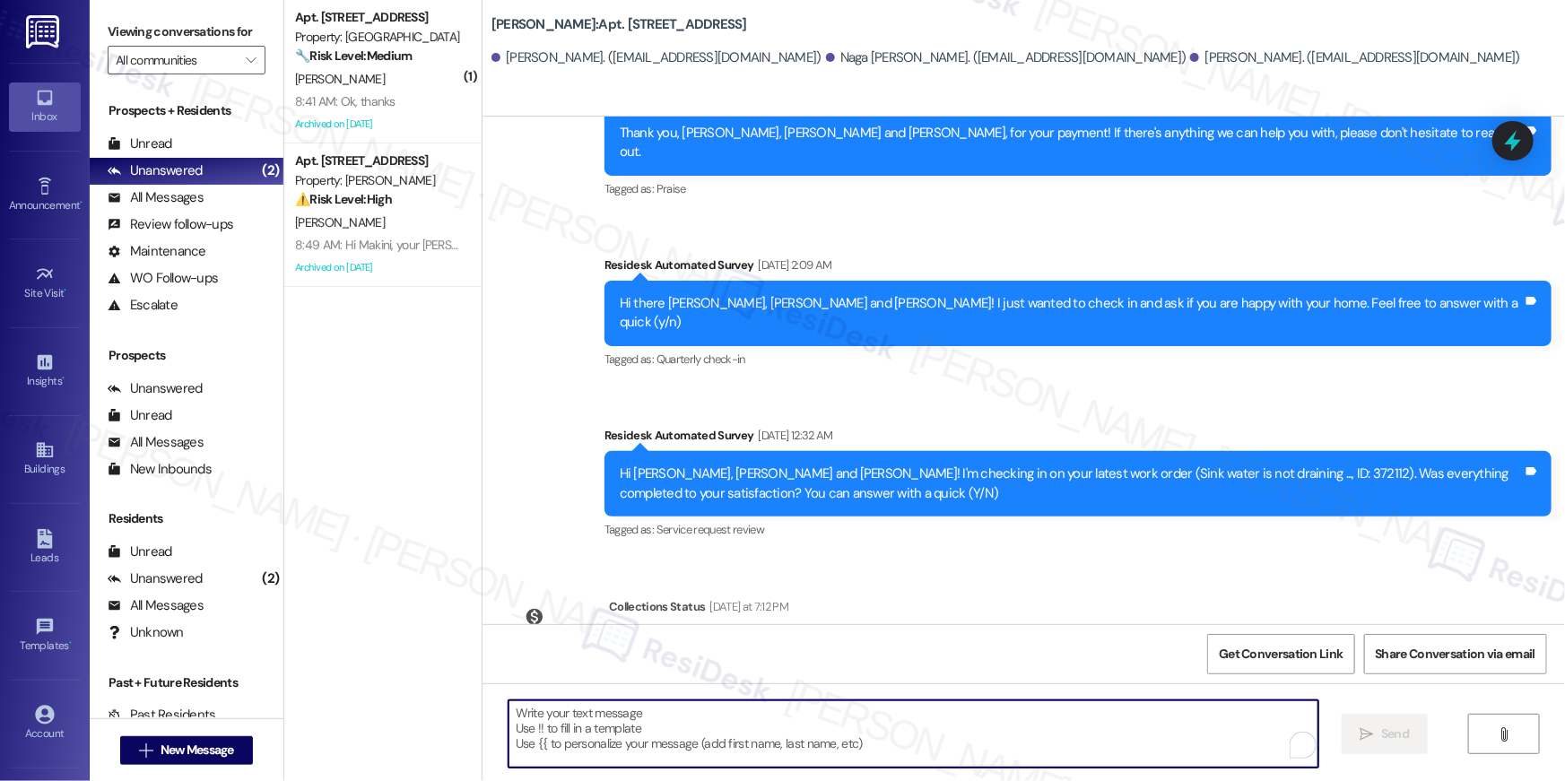
click at [1059, 745] on textarea "To enrich screen reader interactions, please activate Accessibility in Grammarl…" at bounding box center [914, 734] width 810 height 67
paste textarea "Hi {{first_name}}, your {{property}} lease renewal offer is now ready! Please r…"
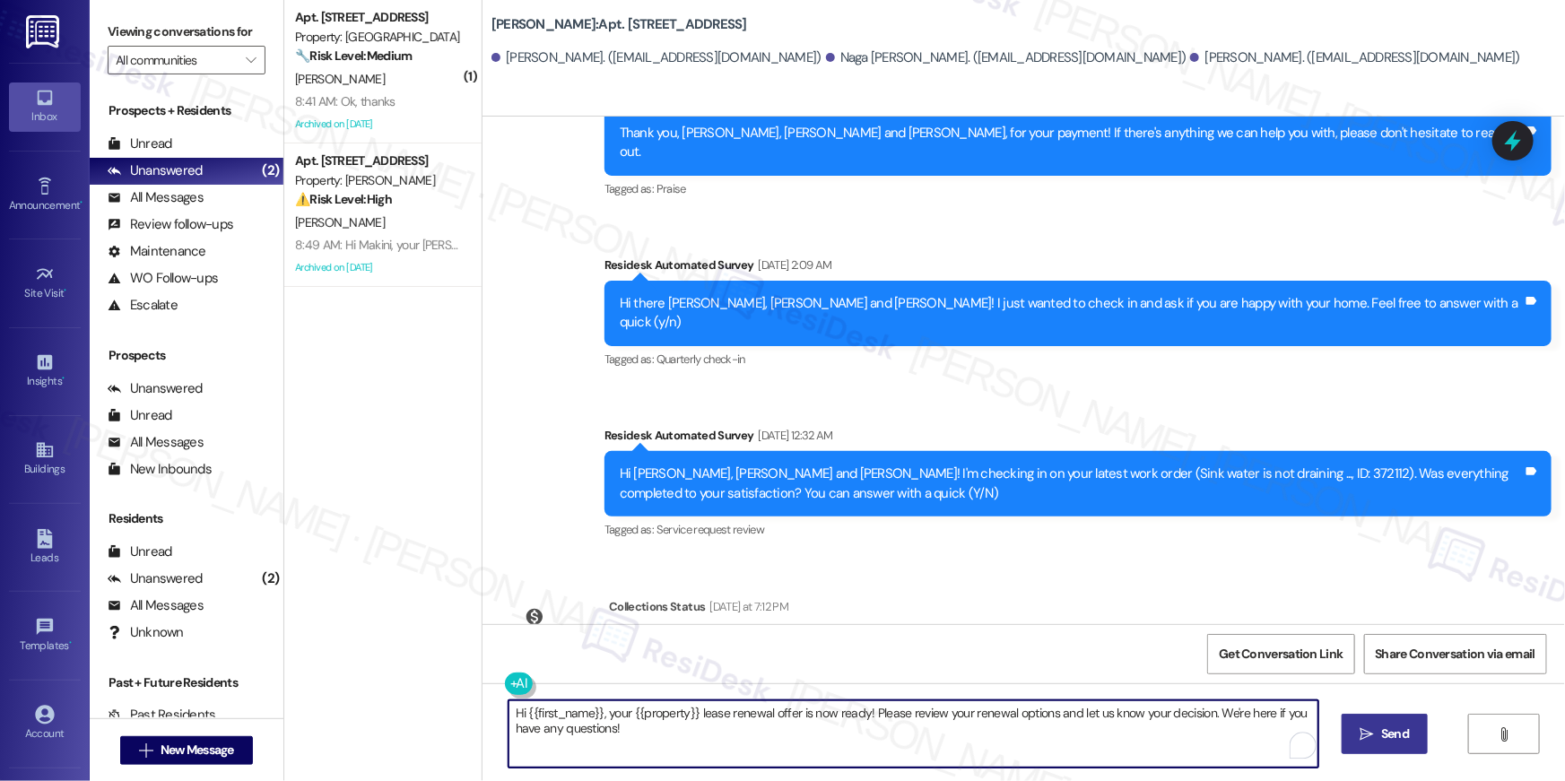
type textarea "Hi {{first_name}}, your {{property}} lease renewal offer is now ready! Please r…"
click at [1385, 727] on span "Send" at bounding box center [1395, 734] width 28 height 19
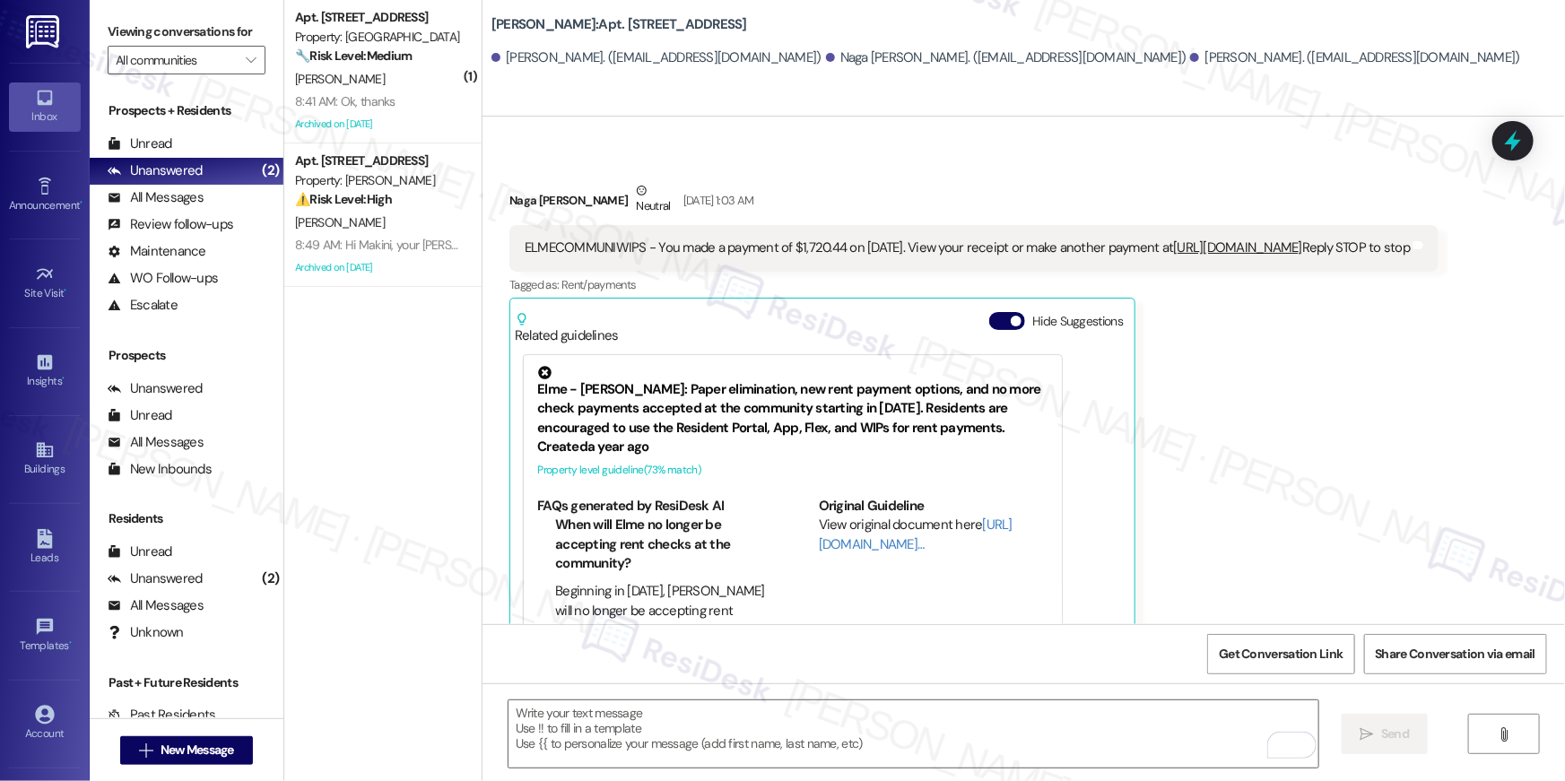
scroll to position [5738, 0]
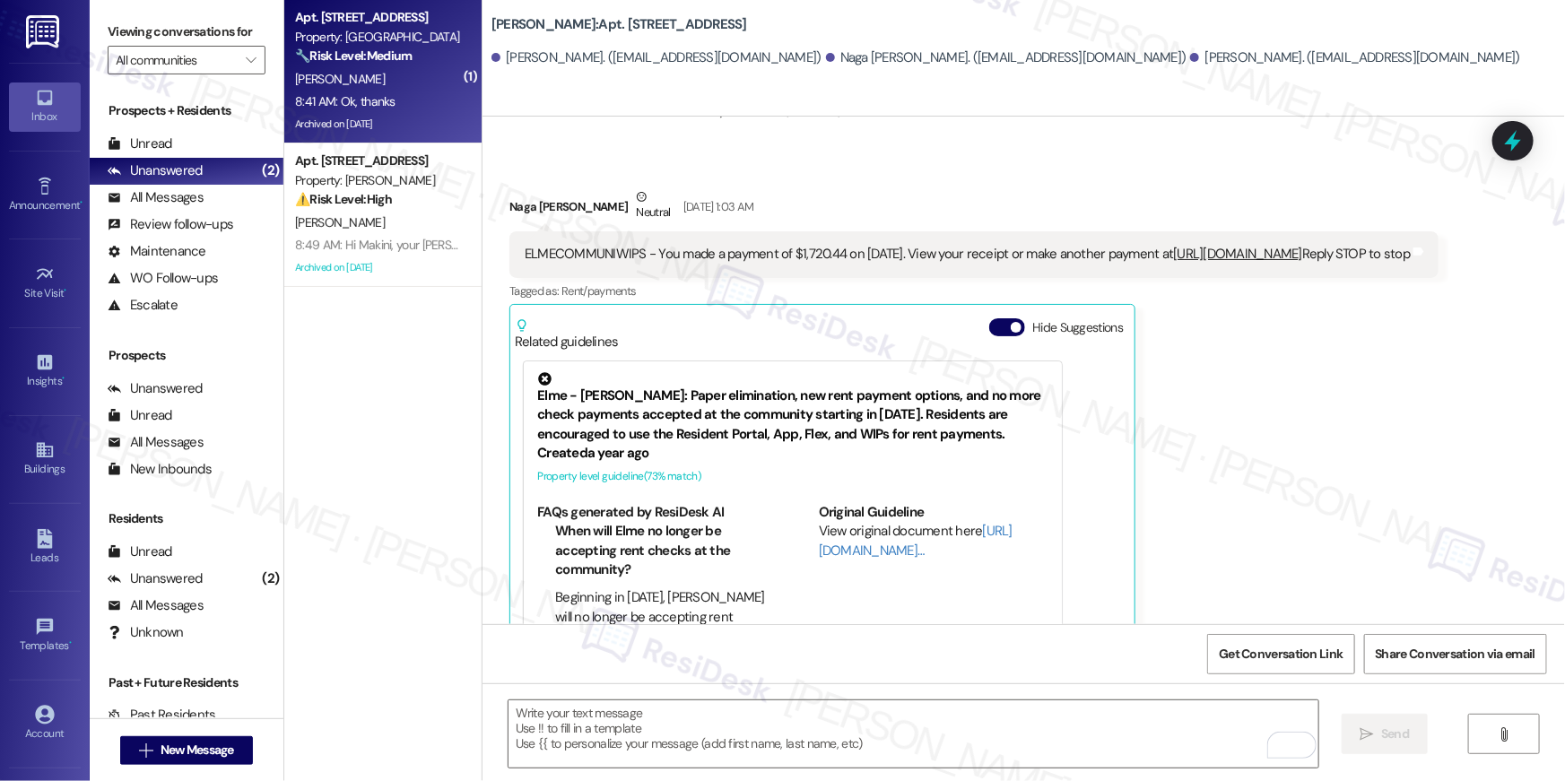
click at [387, 109] on div "8:41 AM: Ok, thanks 8:41 AM: Ok, thanks" at bounding box center [378, 102] width 170 height 22
type textarea "Fetching suggested responses. Please feel free to read through the conversation…"
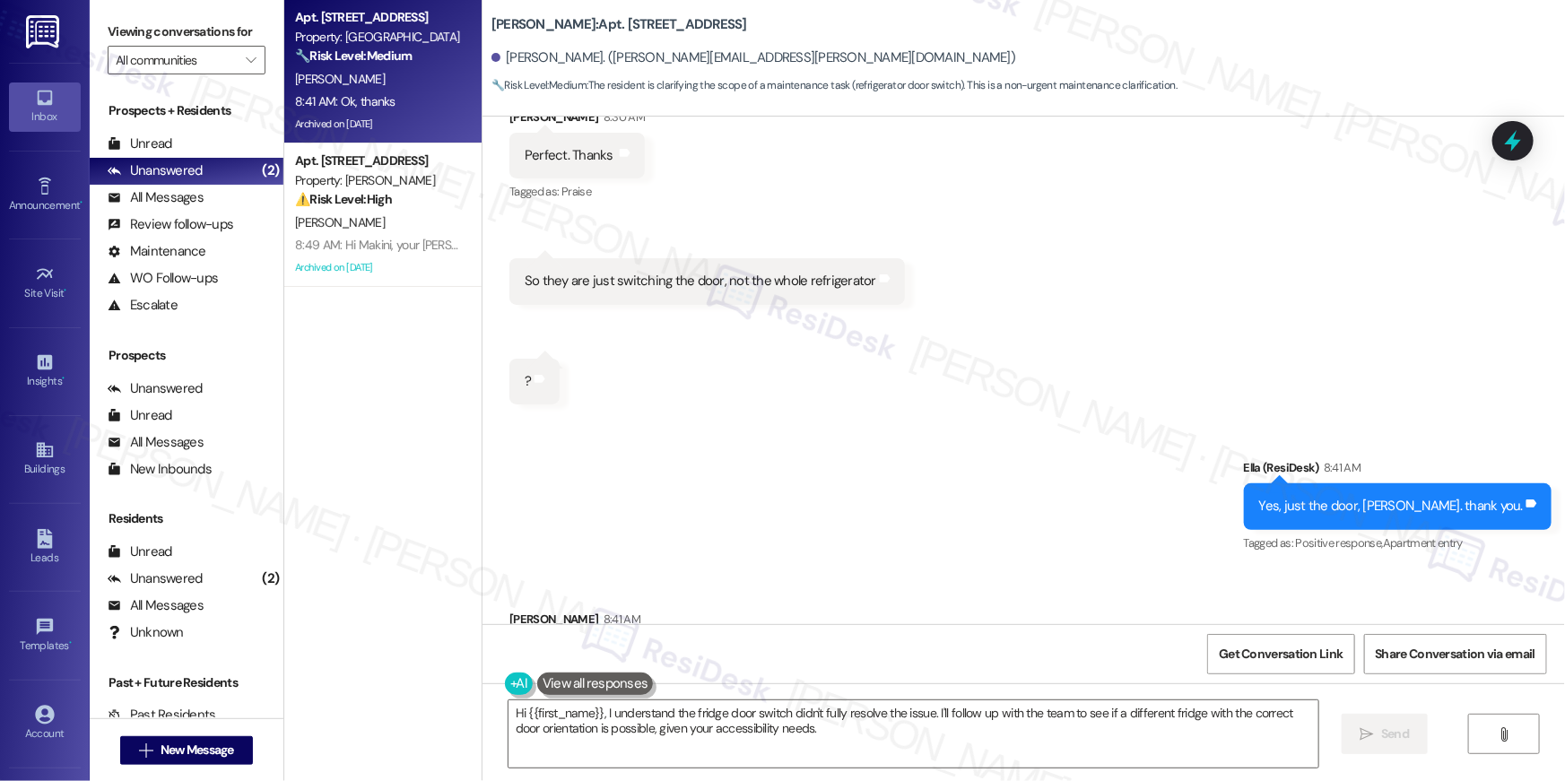
scroll to position [38148, 0]
click at [950, 728] on textarea "Hi {{first_name}}, I understand the fridge door switch didn't fully resolve the…" at bounding box center [914, 734] width 810 height 67
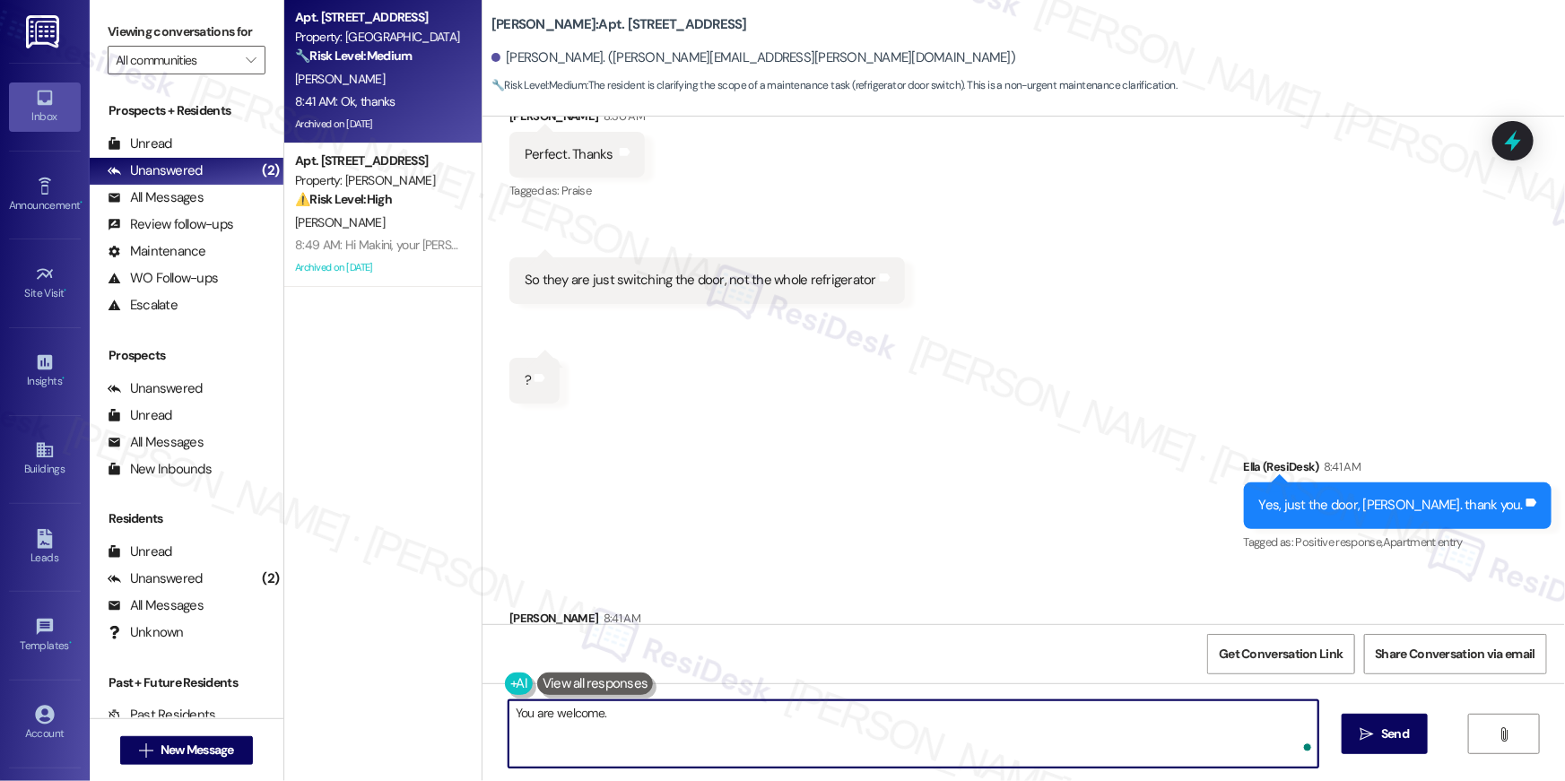
type textarea "You are welcome."
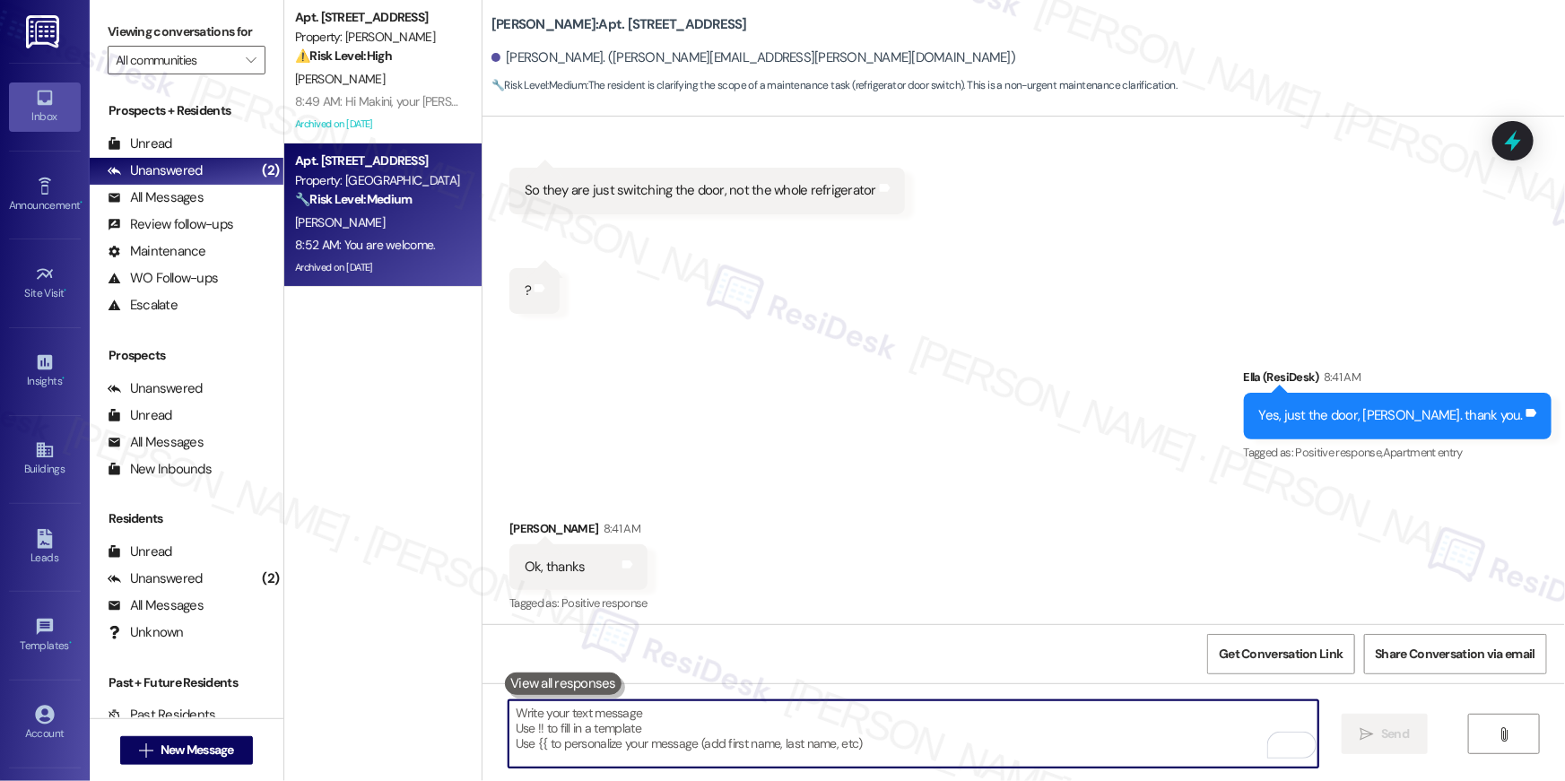
scroll to position [38273, 0]
